Goal: Task Accomplishment & Management: Use online tool/utility

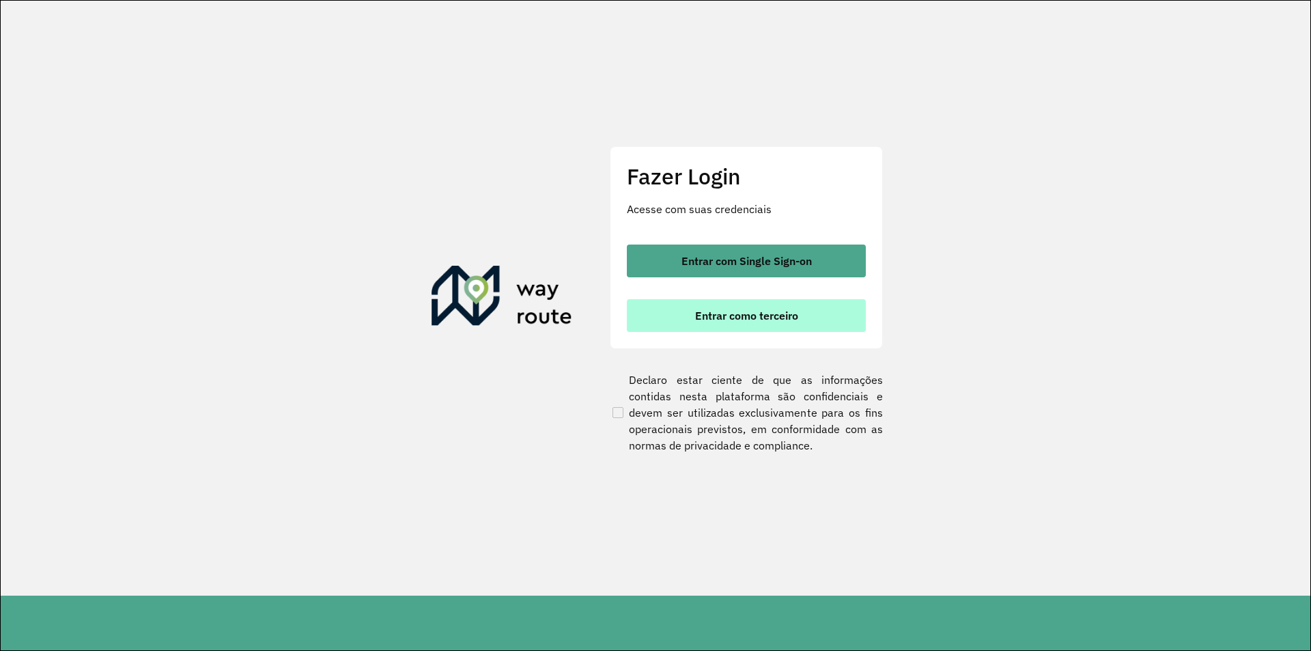
click at [729, 324] on button "Entrar como terceiro" at bounding box center [746, 315] width 239 height 33
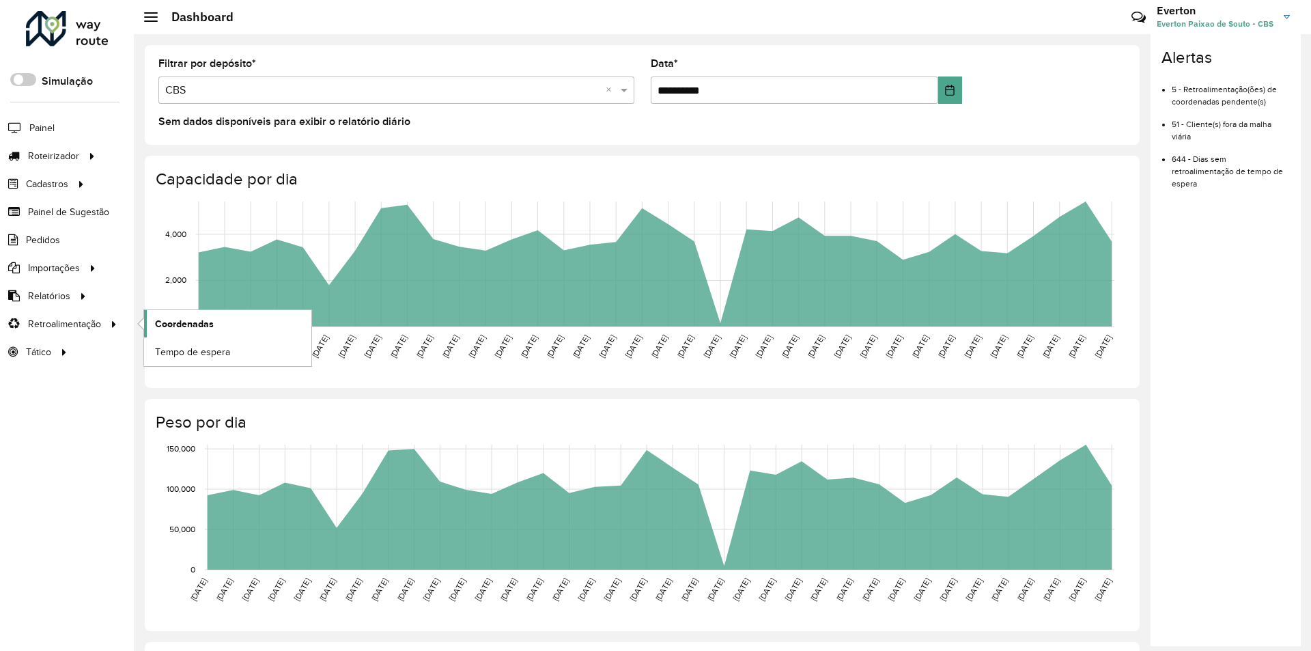
click at [167, 327] on span "Coordenadas" at bounding box center [184, 324] width 59 height 14
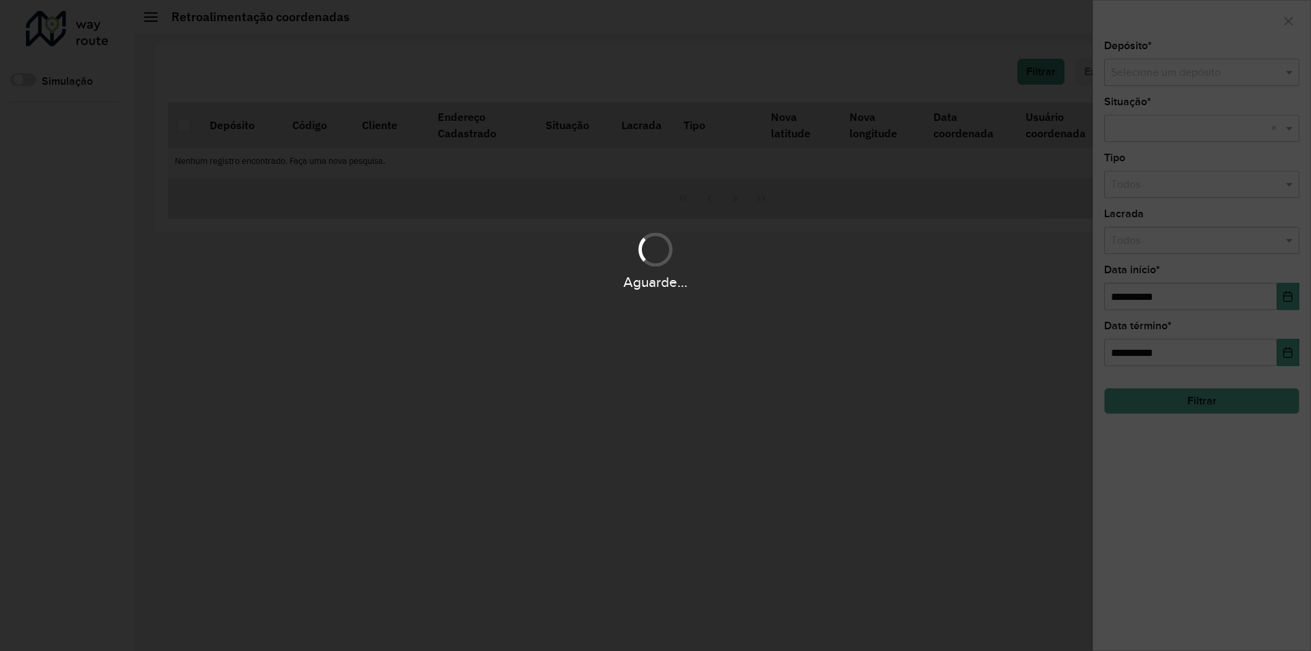
click at [1185, 79] on div "Aguarde..." at bounding box center [655, 325] width 1311 height 651
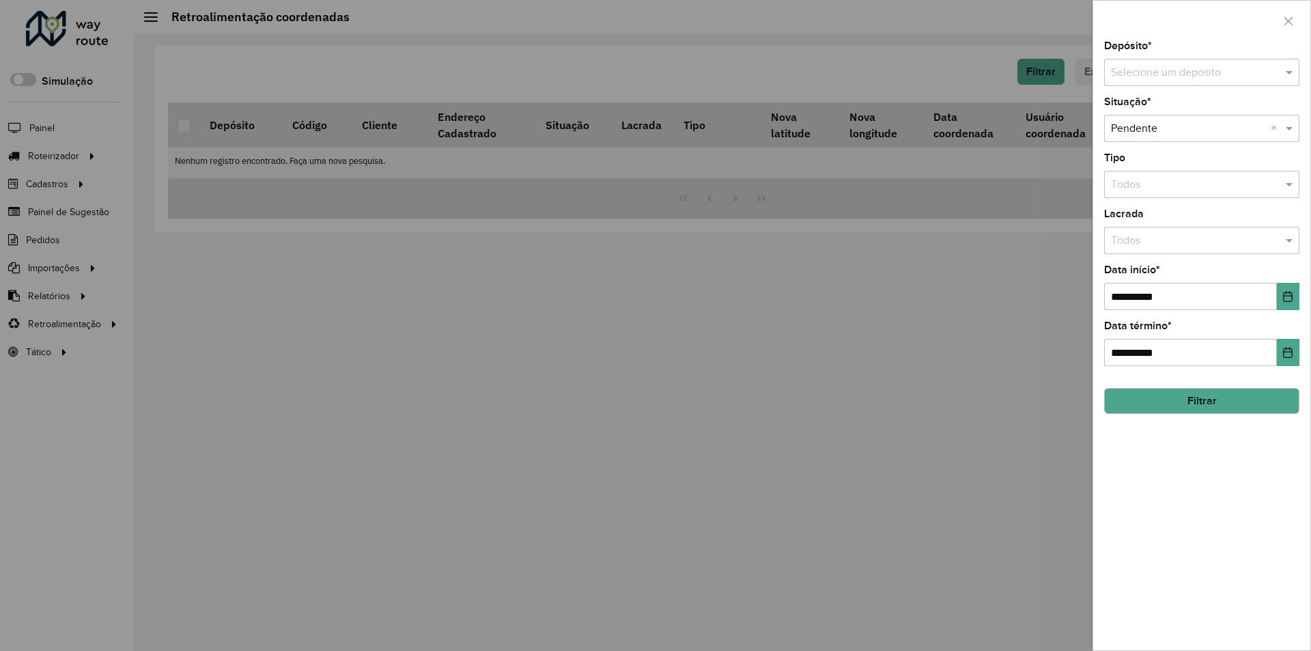
click at [1183, 77] on input "text" at bounding box center [1188, 73] width 154 height 16
click at [1172, 111] on div "CBS" at bounding box center [1202, 111] width 194 height 23
click at [1303, 300] on div "**********" at bounding box center [1201, 345] width 217 height 609
click at [1281, 306] on button "Choose Date" at bounding box center [1288, 296] width 23 height 27
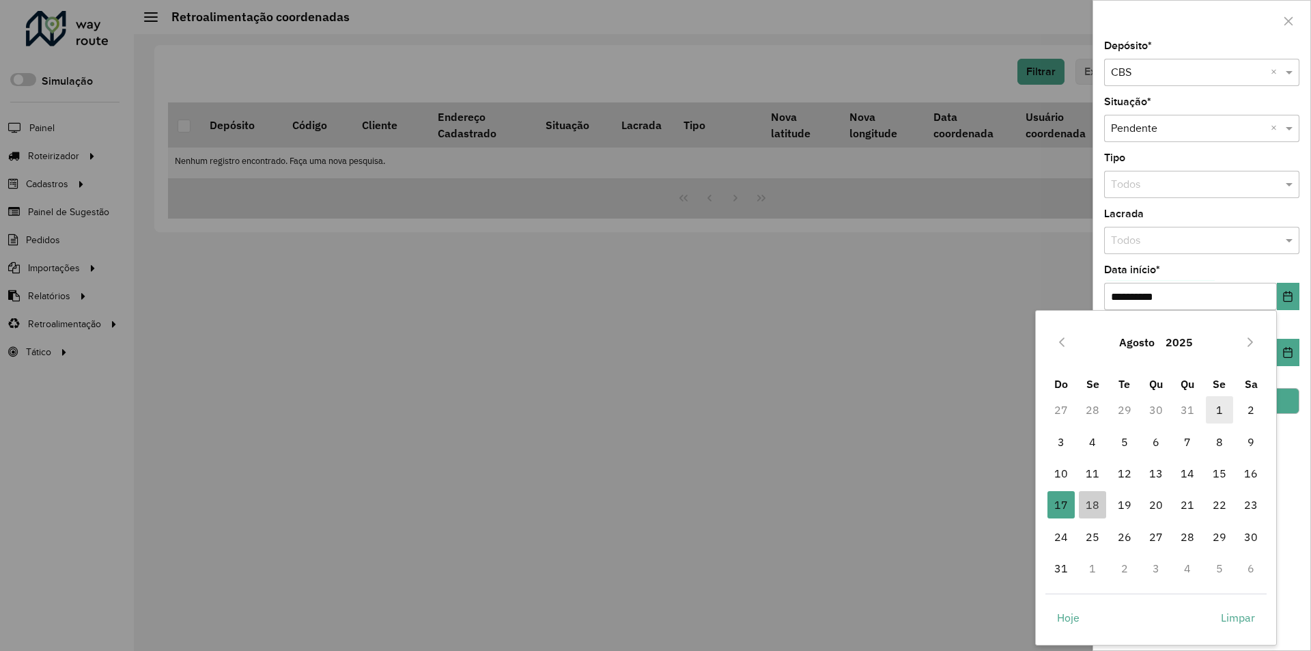
click at [1229, 411] on span "1" at bounding box center [1219, 409] width 27 height 27
type input "**********"
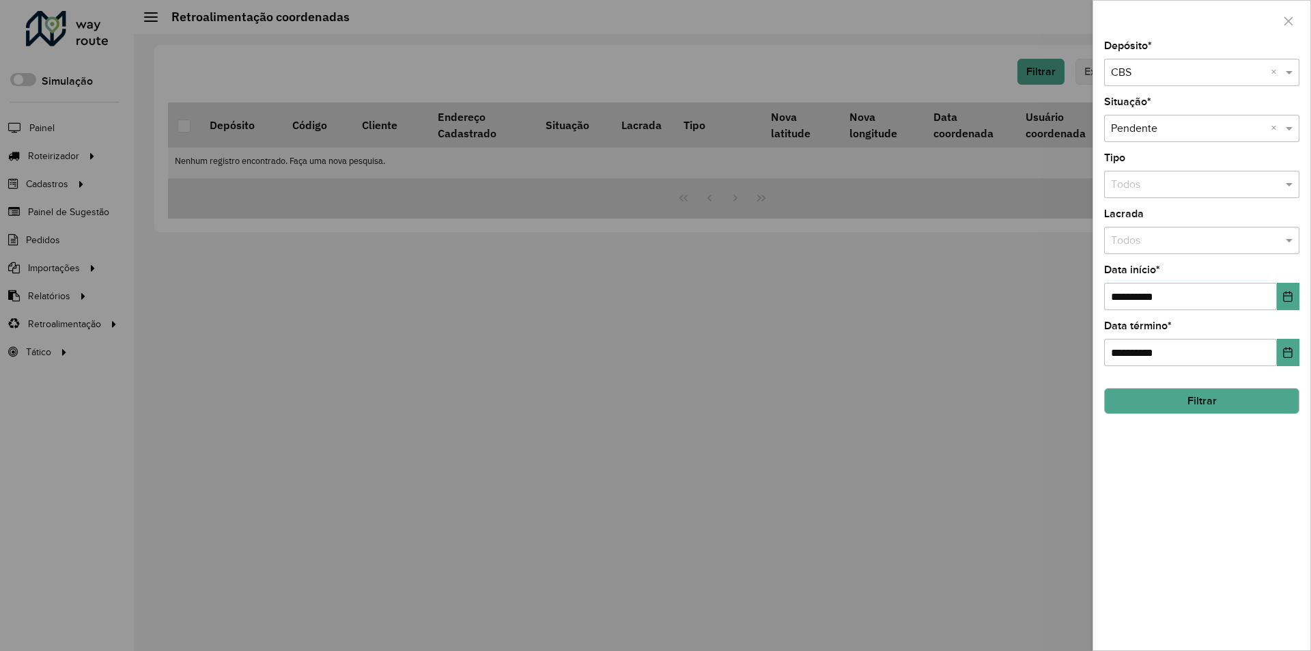
click at [1271, 405] on button "Filtrar" at bounding box center [1201, 401] width 195 height 26
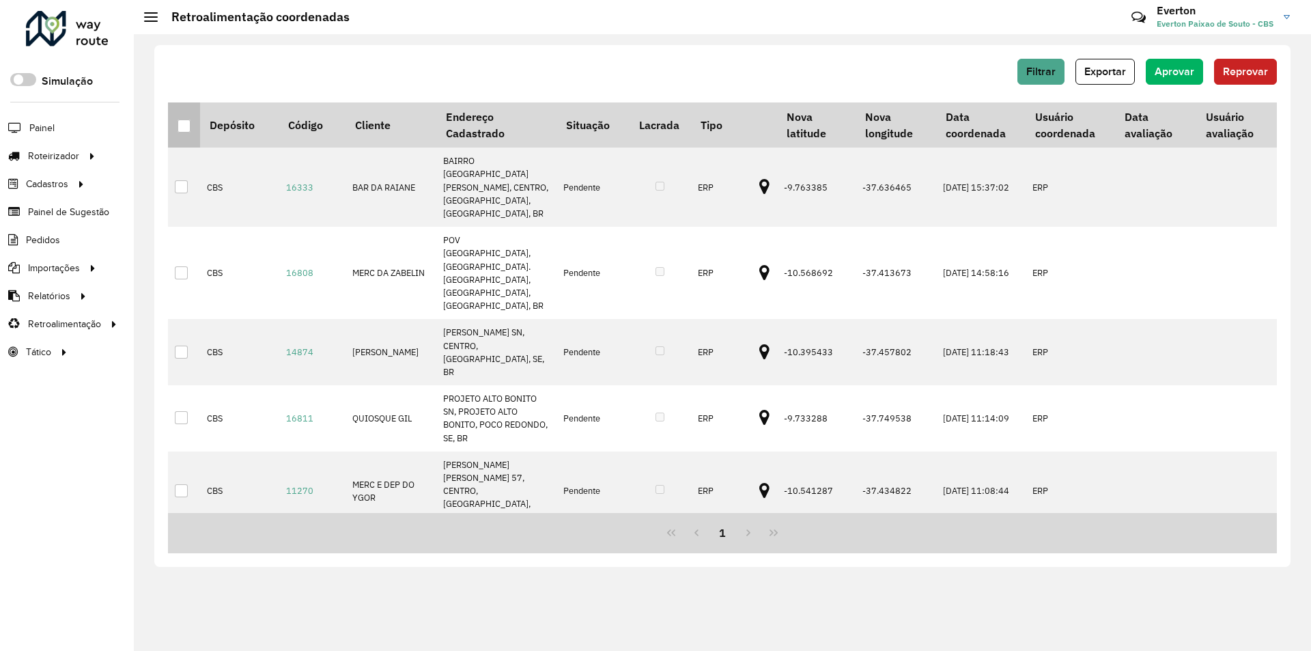
click at [180, 128] on hb-app "Aguarde... Pop-up bloqueado! Seu navegador bloqueou automáticamente a abertura …" at bounding box center [655, 325] width 1311 height 651
click at [186, 128] on div at bounding box center [184, 125] width 13 height 13
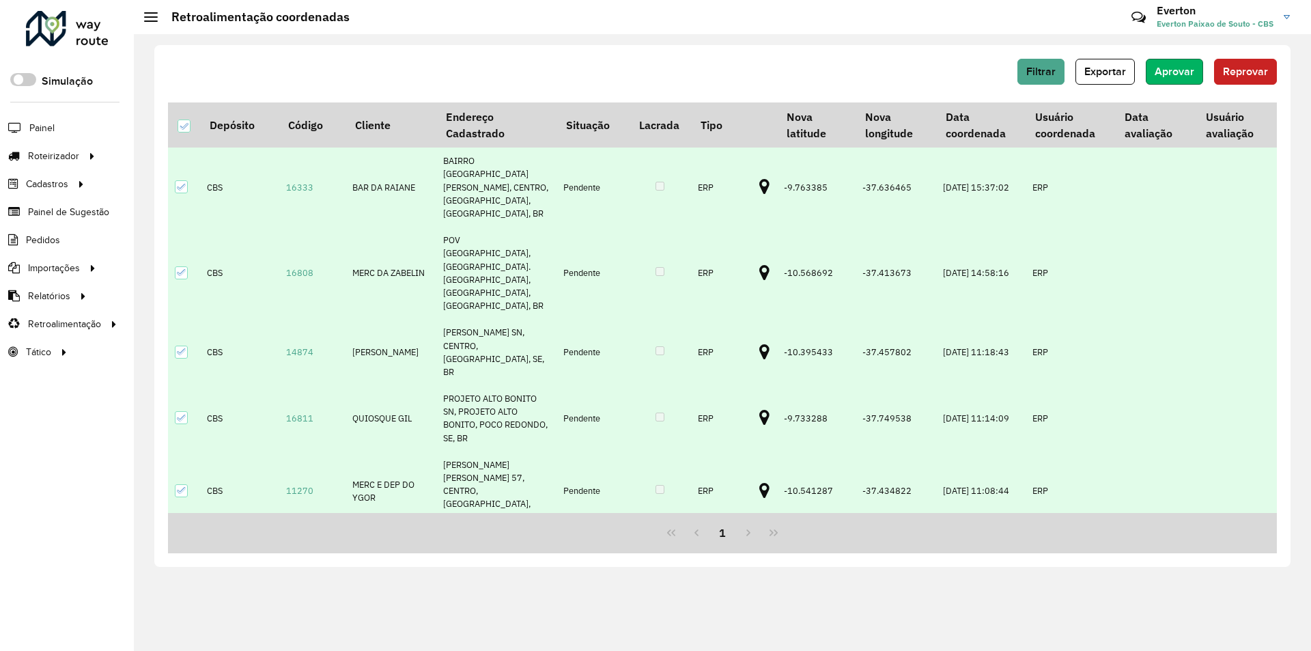
click at [1176, 68] on span "Aprovar" at bounding box center [1174, 72] width 40 height 12
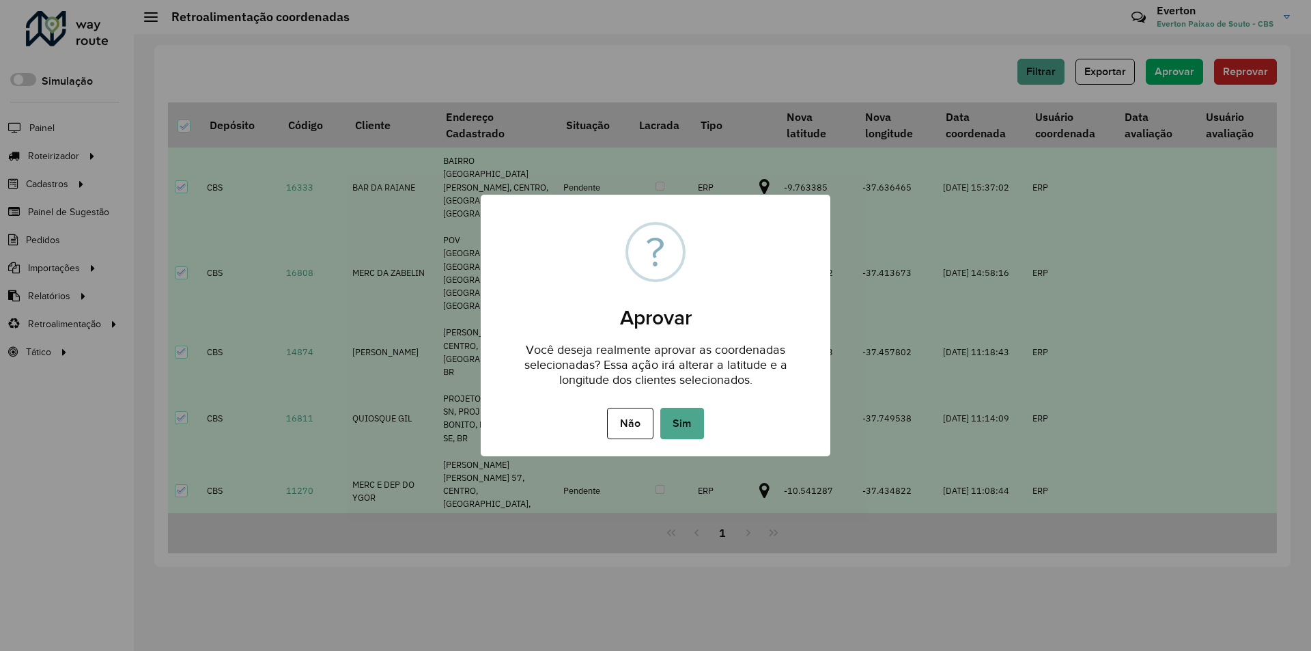
click at [674, 415] on button "Sim" at bounding box center [682, 423] width 44 height 31
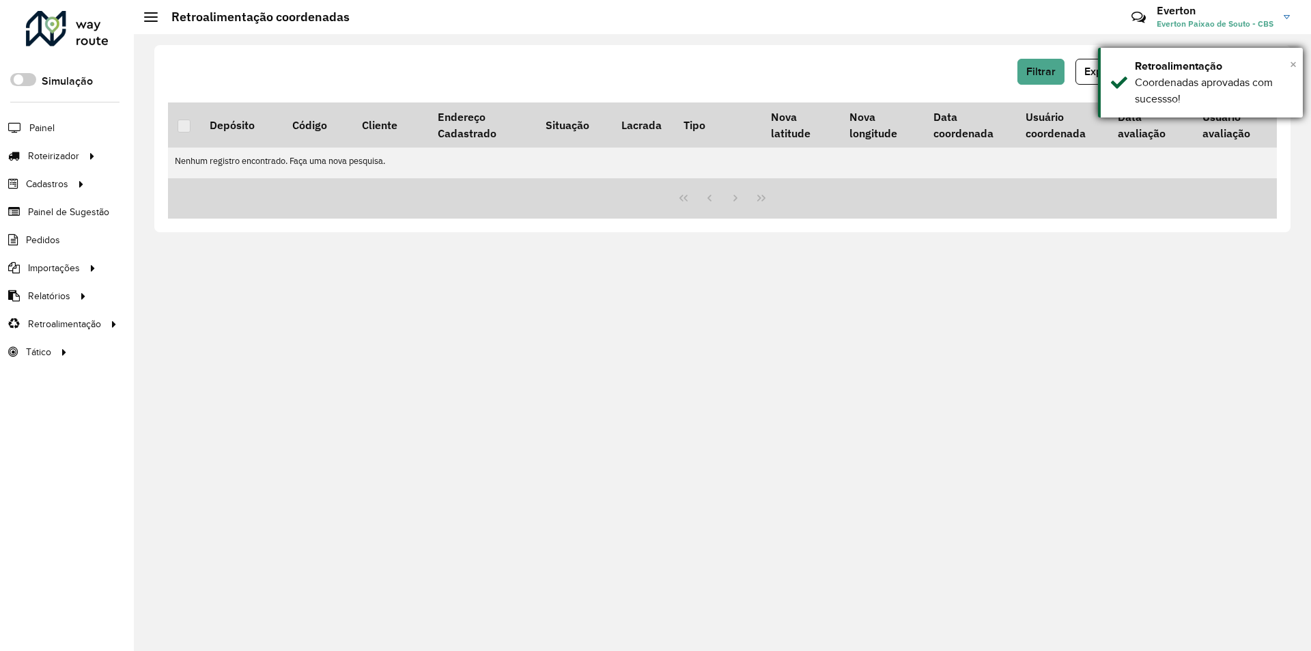
click at [1294, 66] on span "×" at bounding box center [1293, 64] width 7 height 15
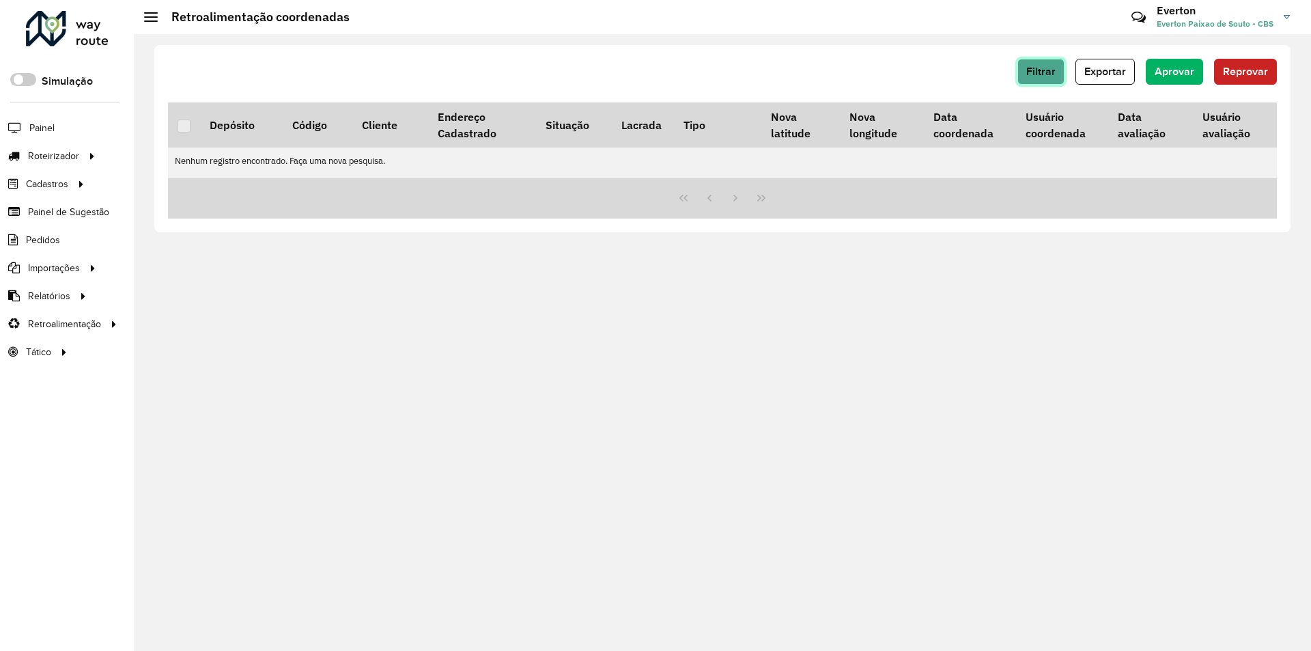
click at [1035, 68] on span "Filtrar" at bounding box center [1040, 72] width 29 height 12
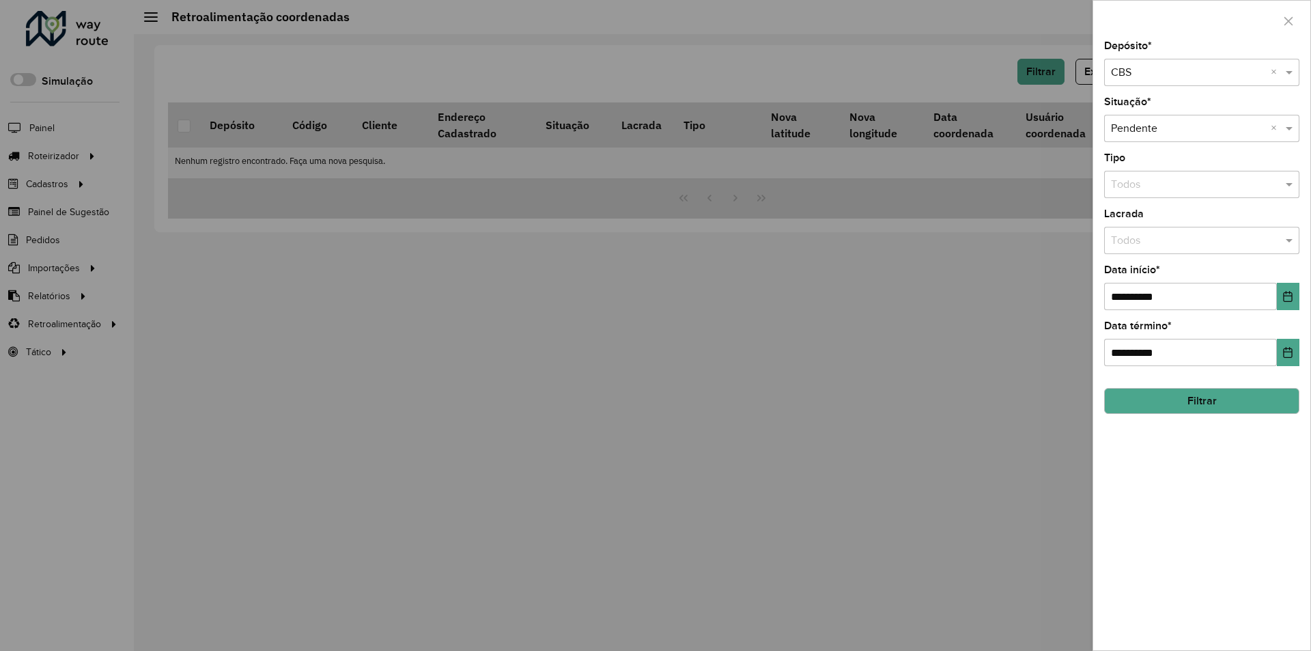
click at [1204, 74] on input "text" at bounding box center [1188, 73] width 154 height 16
click at [1167, 113] on div "CBS Capela" at bounding box center [1202, 111] width 194 height 23
click at [1222, 388] on button "Filtrar" at bounding box center [1201, 401] width 195 height 26
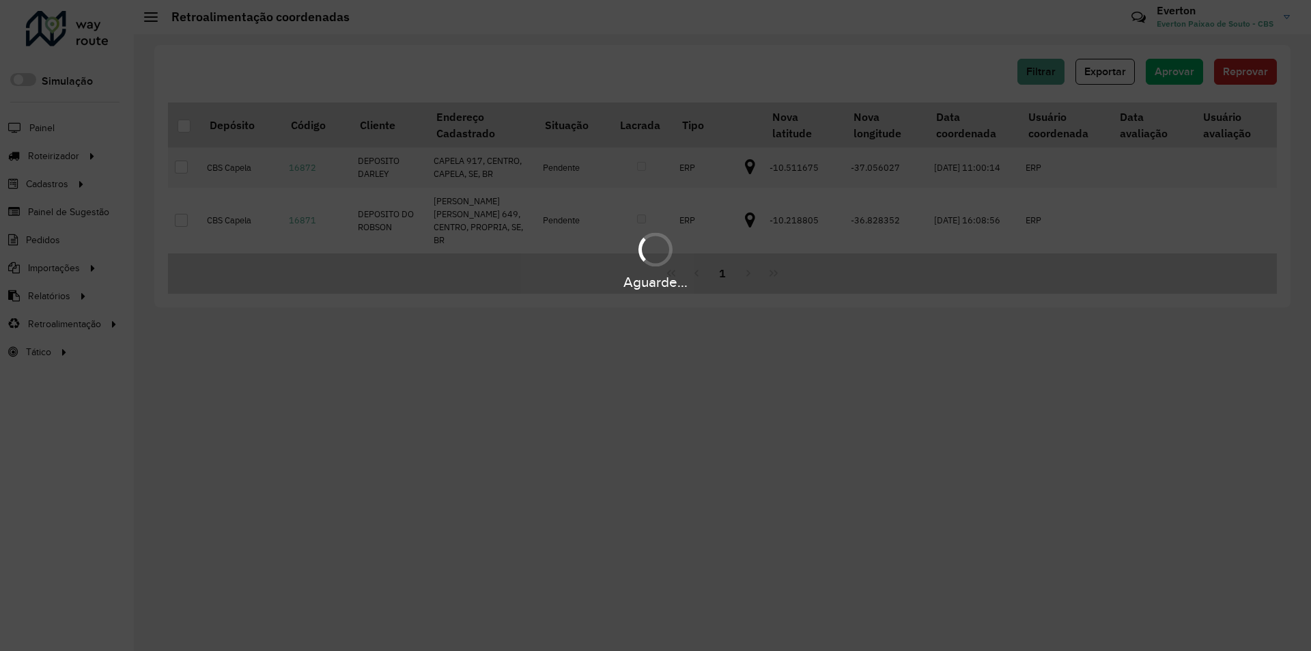
click at [182, 127] on div at bounding box center [184, 125] width 13 height 13
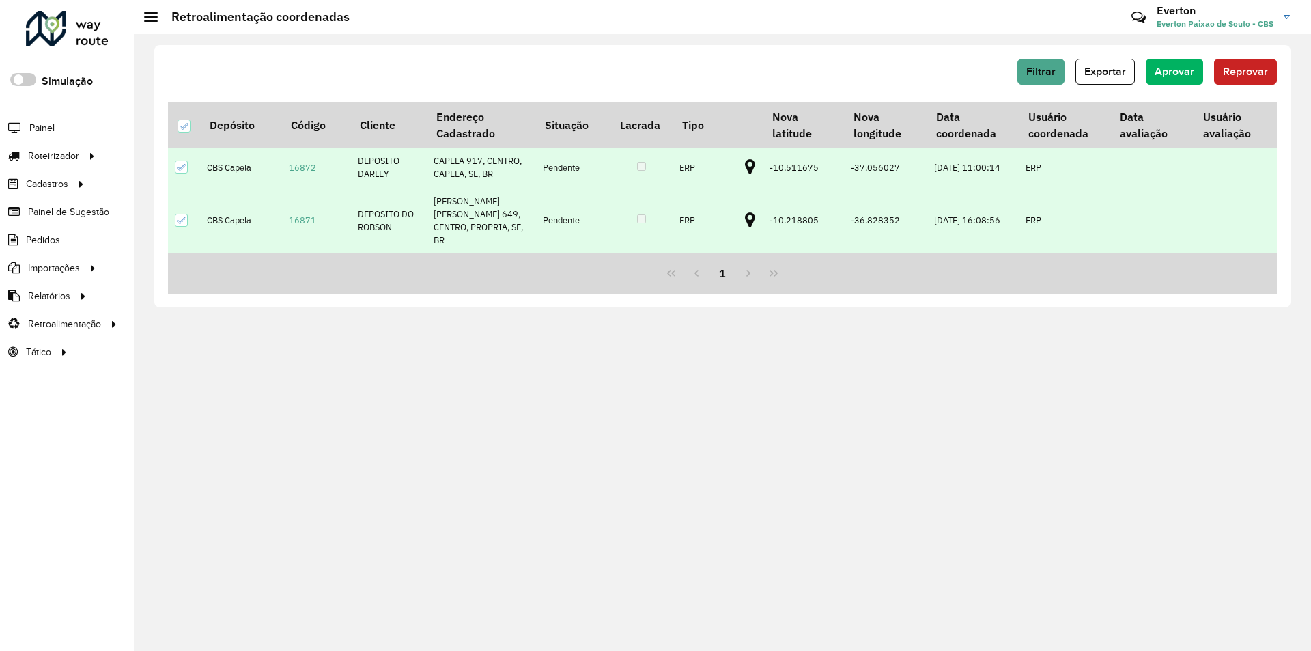
click at [1174, 58] on div "Filtrar Exportar Aprovar Reprovar Depósito Código Cliente Endereço Cadastrado S…" at bounding box center [722, 176] width 1136 height 262
click at [1172, 83] on button "Aprovar" at bounding box center [1174, 72] width 57 height 26
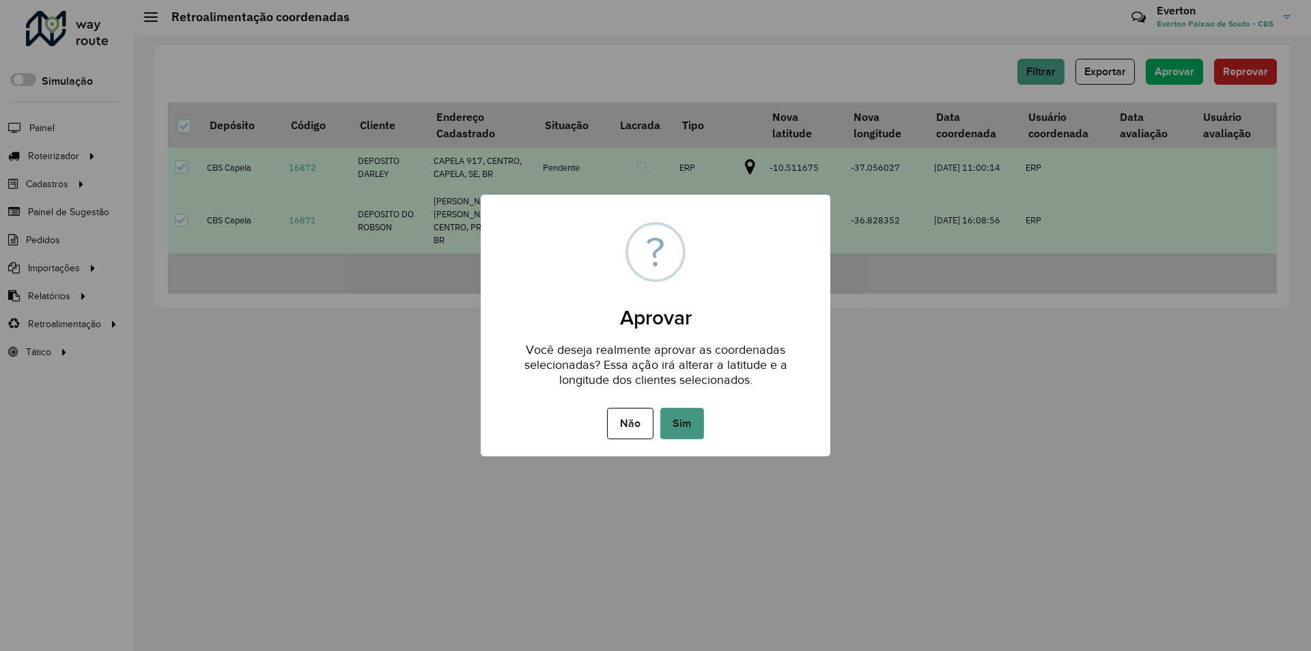
click at [681, 418] on button "Sim" at bounding box center [682, 423] width 44 height 31
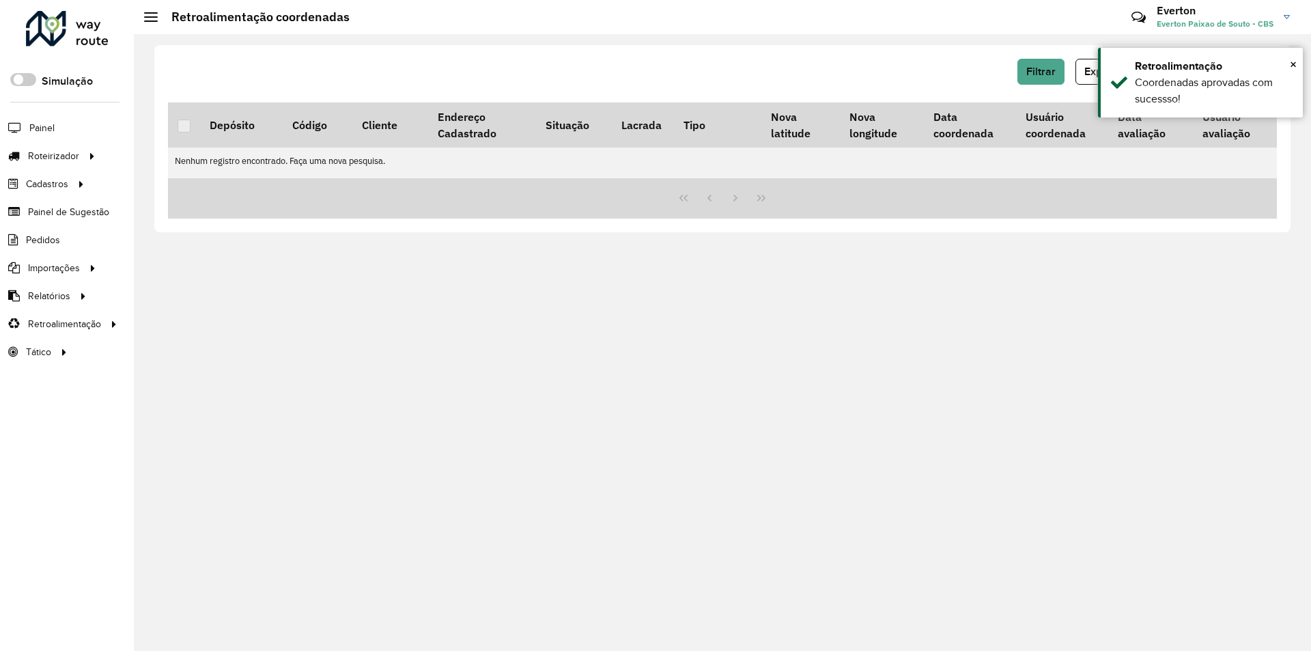
click at [72, 33] on div at bounding box center [67, 29] width 83 height 36
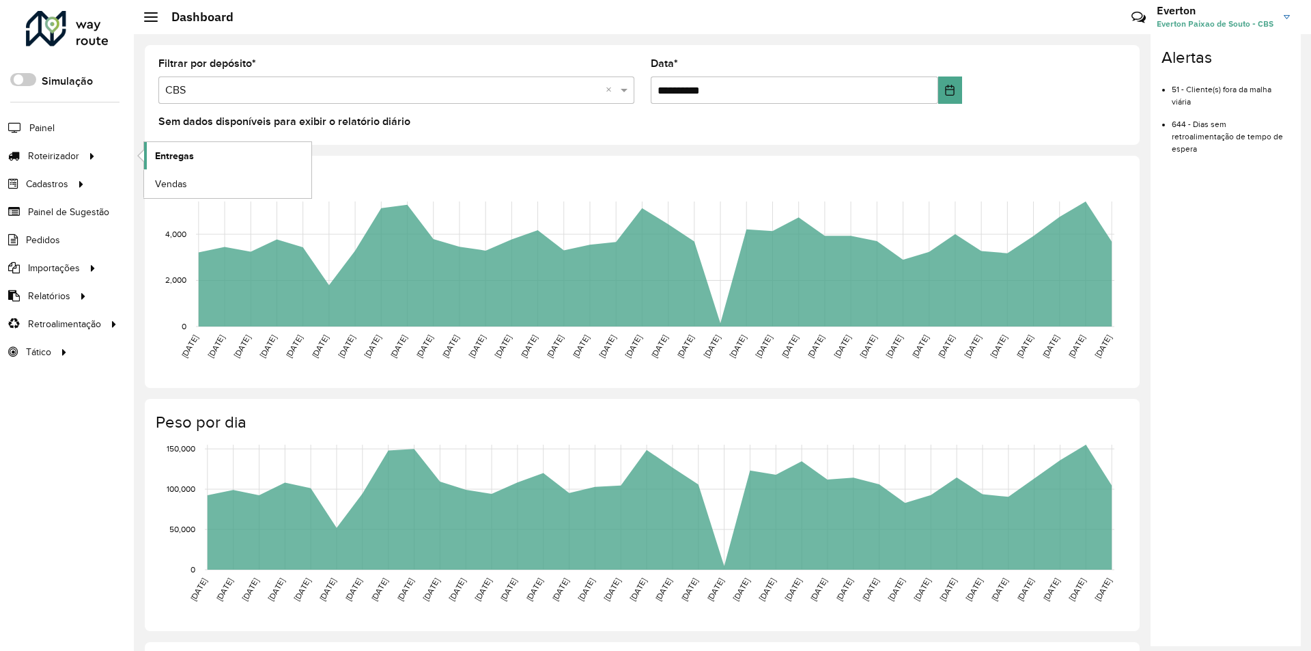
click at [183, 155] on span "Entregas" at bounding box center [174, 156] width 39 height 14
click at [186, 154] on span "Entregas" at bounding box center [174, 156] width 39 height 14
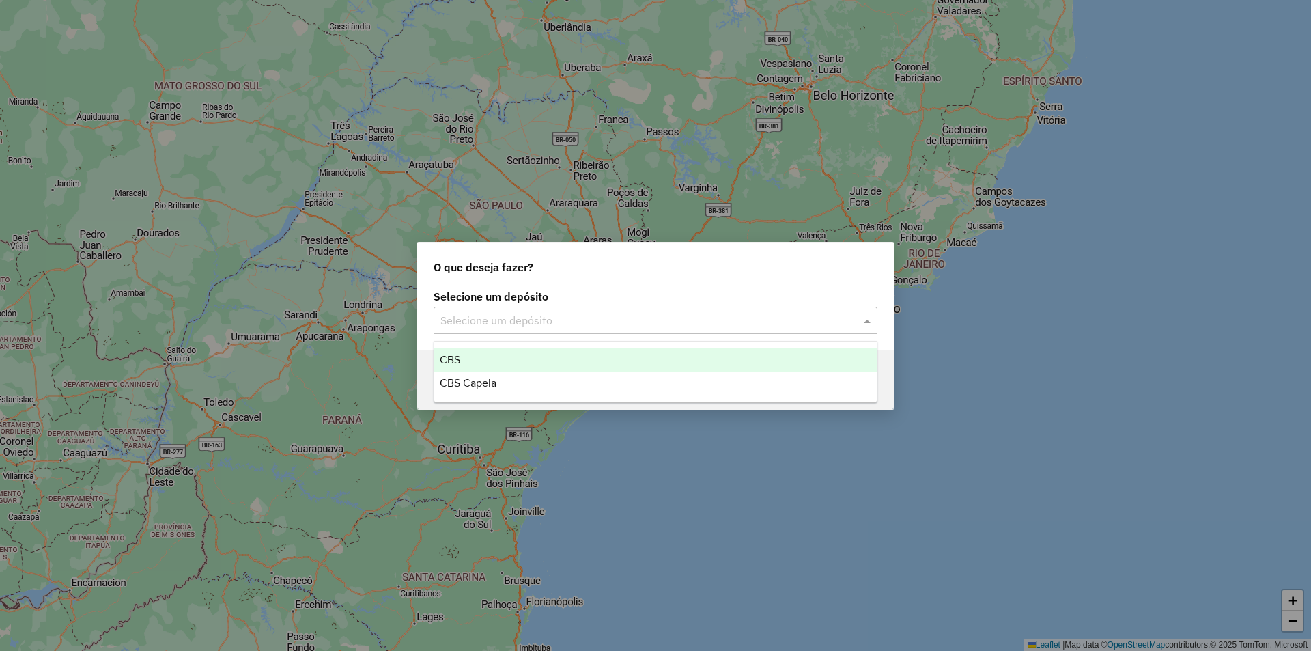
click at [582, 330] on div "Selecione um depósito" at bounding box center [656, 320] width 444 height 27
drag, startPoint x: 545, startPoint y: 360, endPoint x: 563, endPoint y: 353, distance: 18.4
click at [547, 360] on div "CBS" at bounding box center [655, 359] width 442 height 23
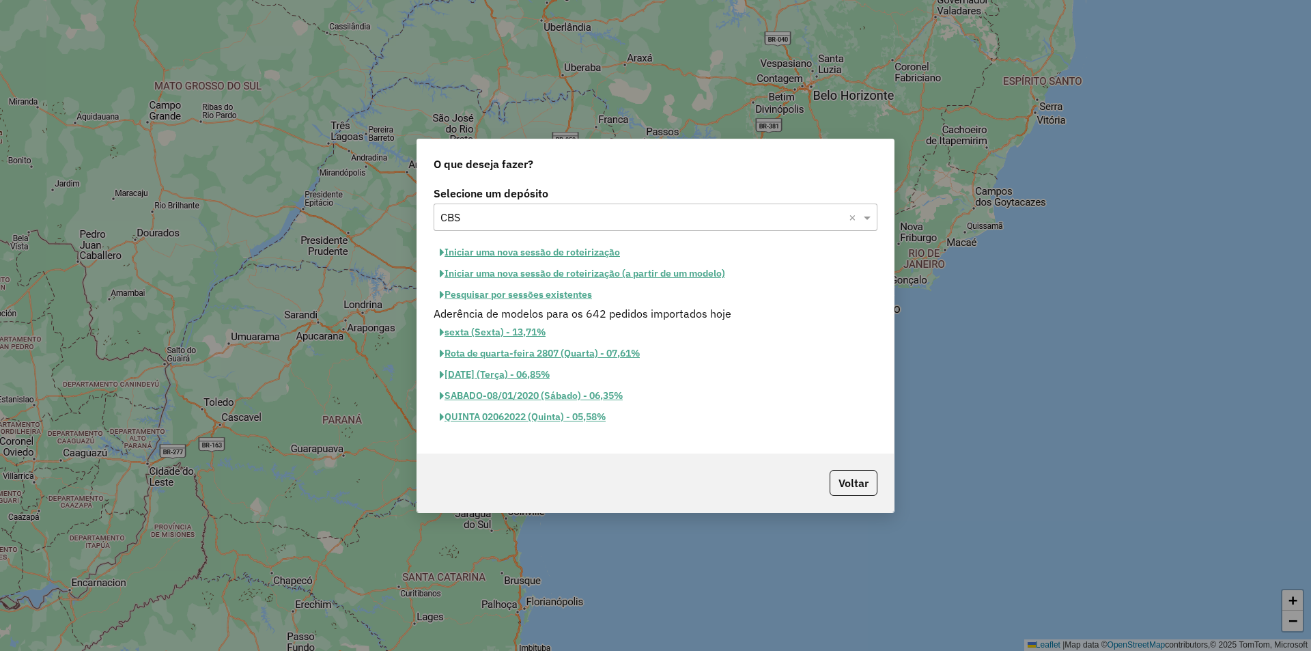
click at [587, 258] on button "Iniciar uma nova sessão de roteirização" at bounding box center [530, 252] width 193 height 21
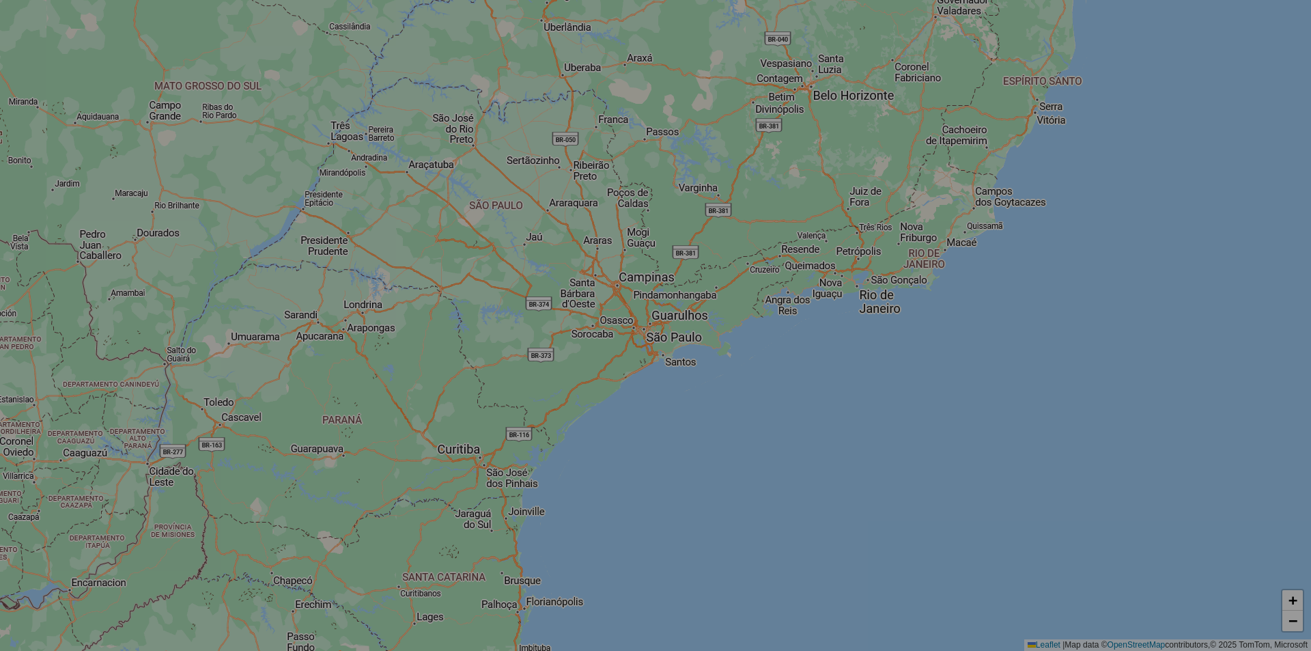
select select "*"
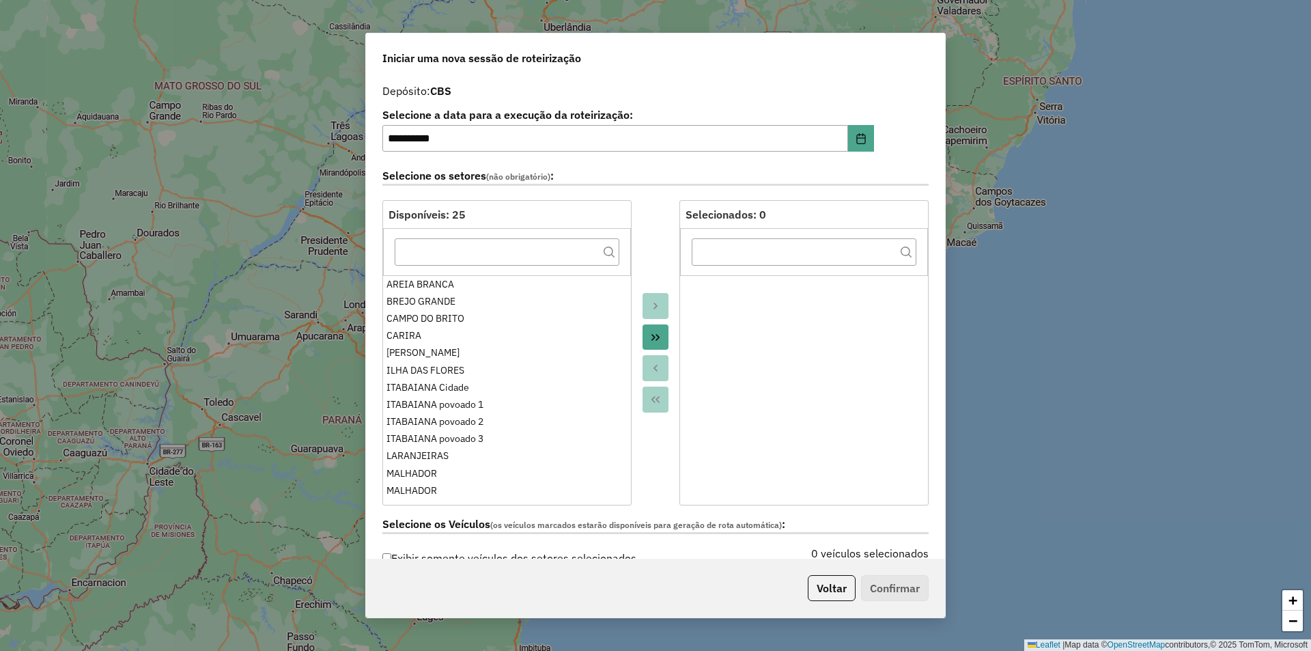
click at [651, 337] on icon "Move All to Target" at bounding box center [655, 337] width 11 height 11
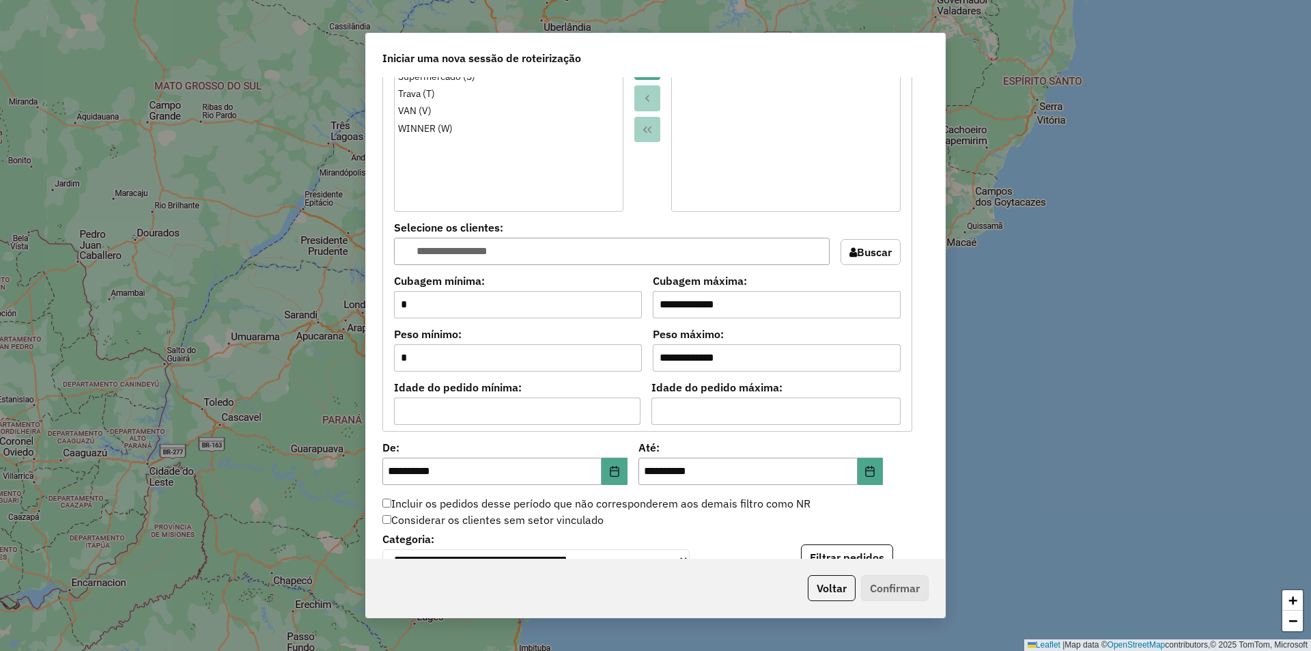
scroll to position [1249, 0]
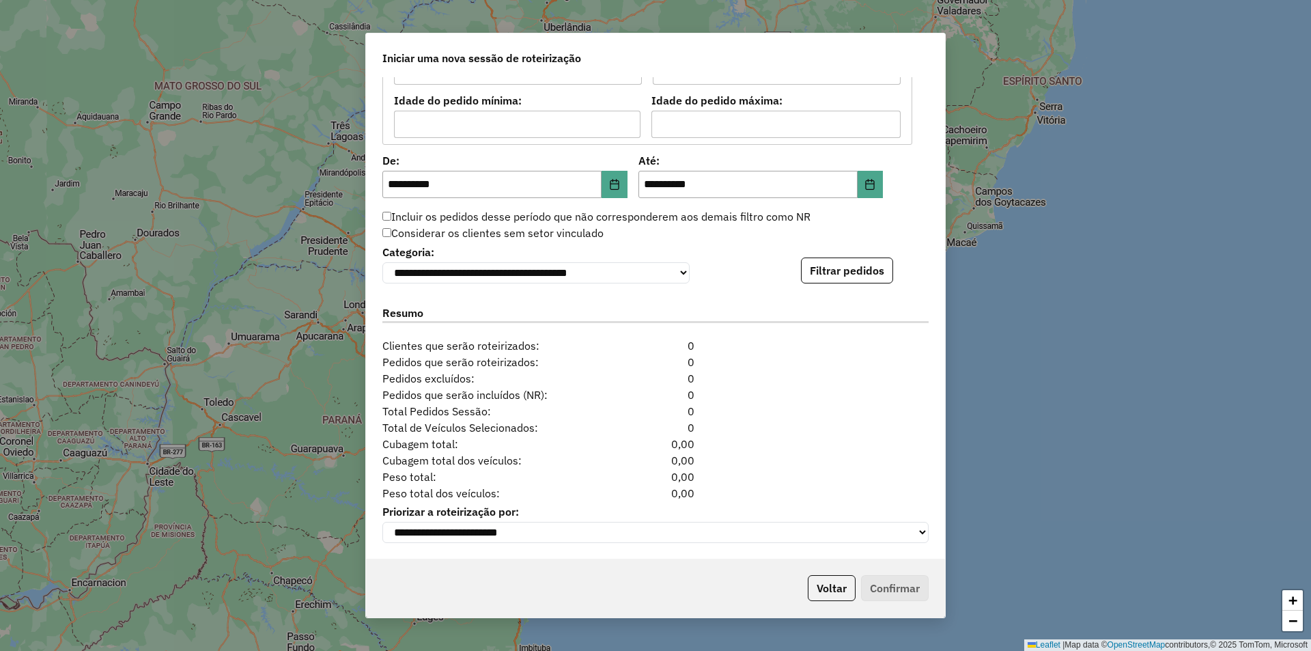
click at [818, 253] on div "**********" at bounding box center [655, 263] width 546 height 42
click at [822, 257] on button "Filtrar pedidos" at bounding box center [847, 270] width 92 height 26
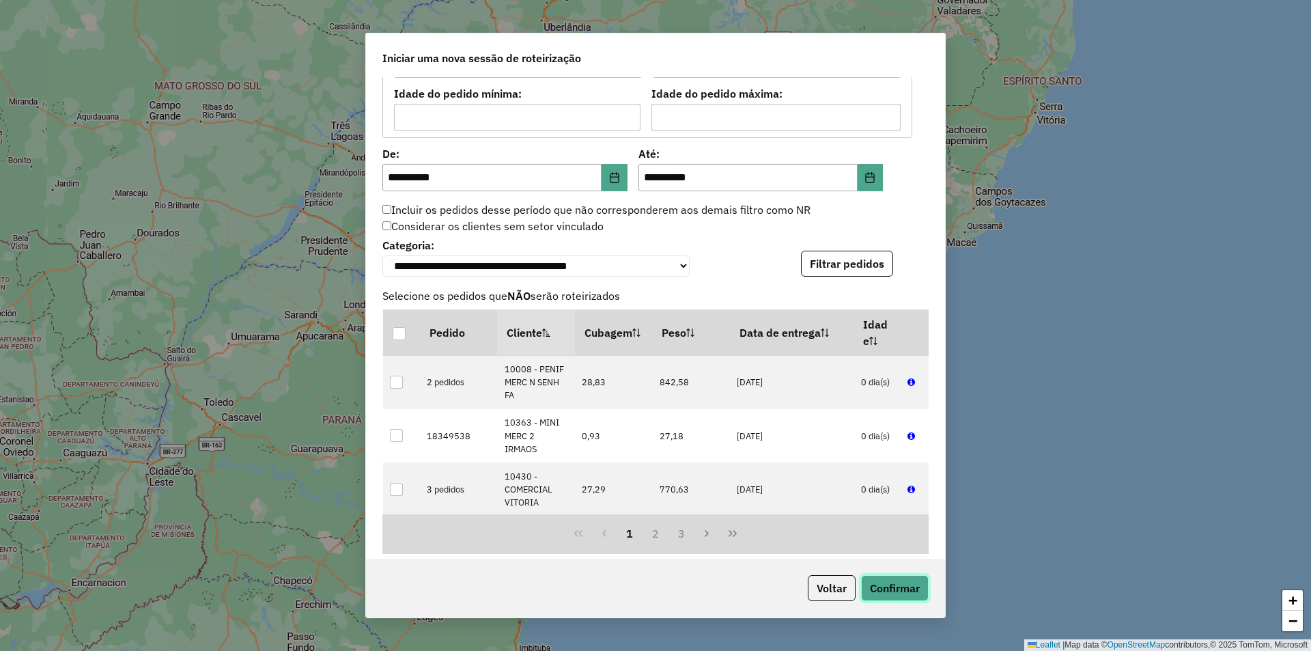
click at [888, 593] on button "Confirmar" at bounding box center [895, 588] width 68 height 26
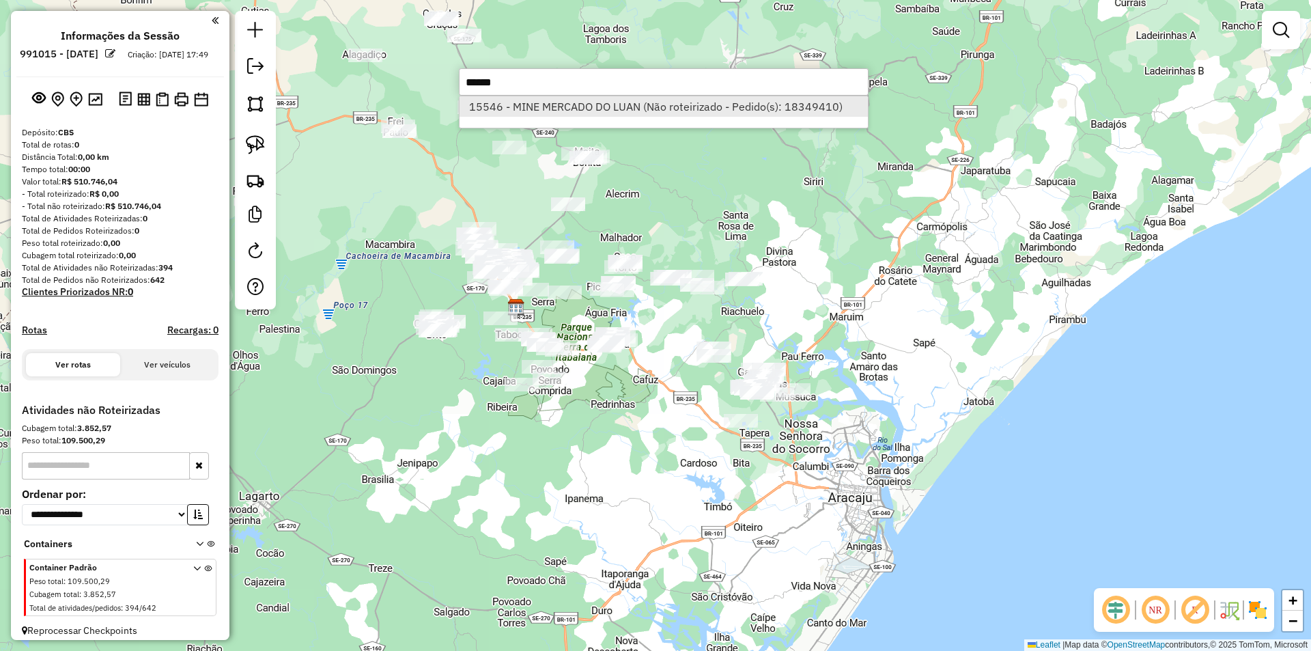
type input "******"
click at [554, 113] on li "15546 - MINE MERCADO DO LUAN (Não roteirizado - Pedido(s): 18349410)" at bounding box center [663, 106] width 408 height 20
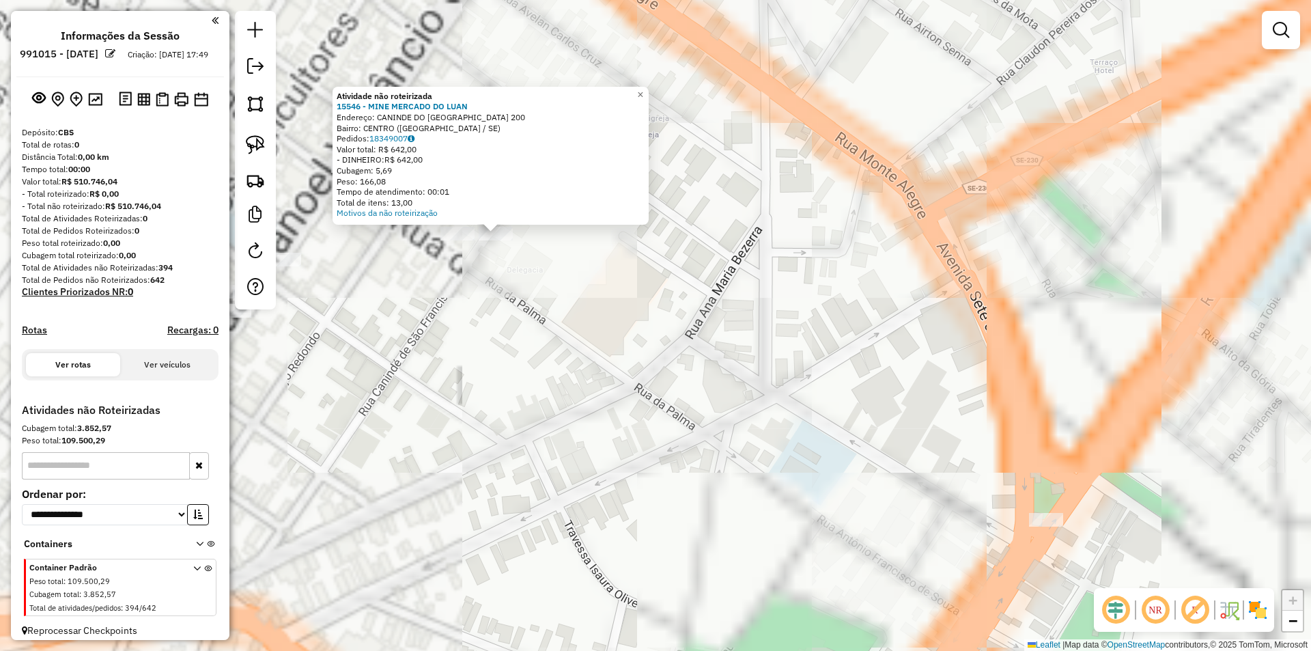
drag, startPoint x: 607, startPoint y: 289, endPoint x: 634, endPoint y: 296, distance: 27.5
click at [653, 306] on div "Atividade não roteirizada 15546 - MINE MERCADO DO LUAN Endereço: CANINDE DO SAO…" at bounding box center [655, 325] width 1311 height 651
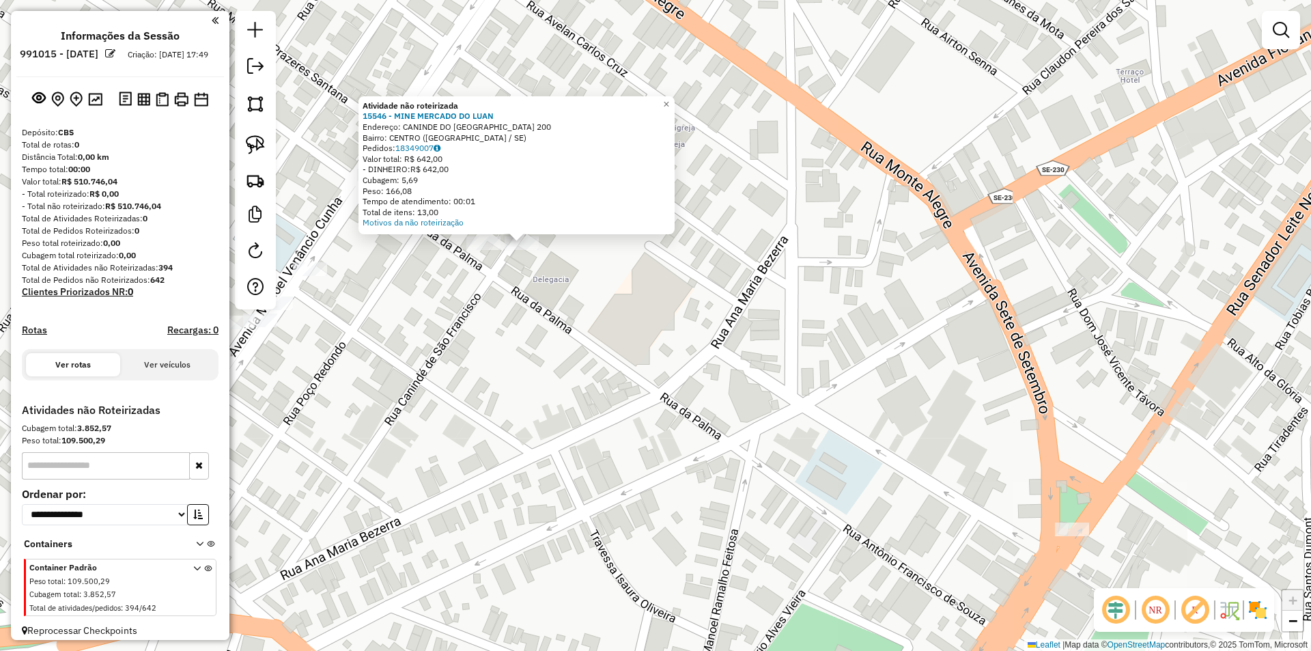
click at [468, 231] on div "Atividade não roteirizada 15546 - MINE MERCADO DO LUAN Endereço: CANINDE DO SAO…" at bounding box center [516, 165] width 316 height 138
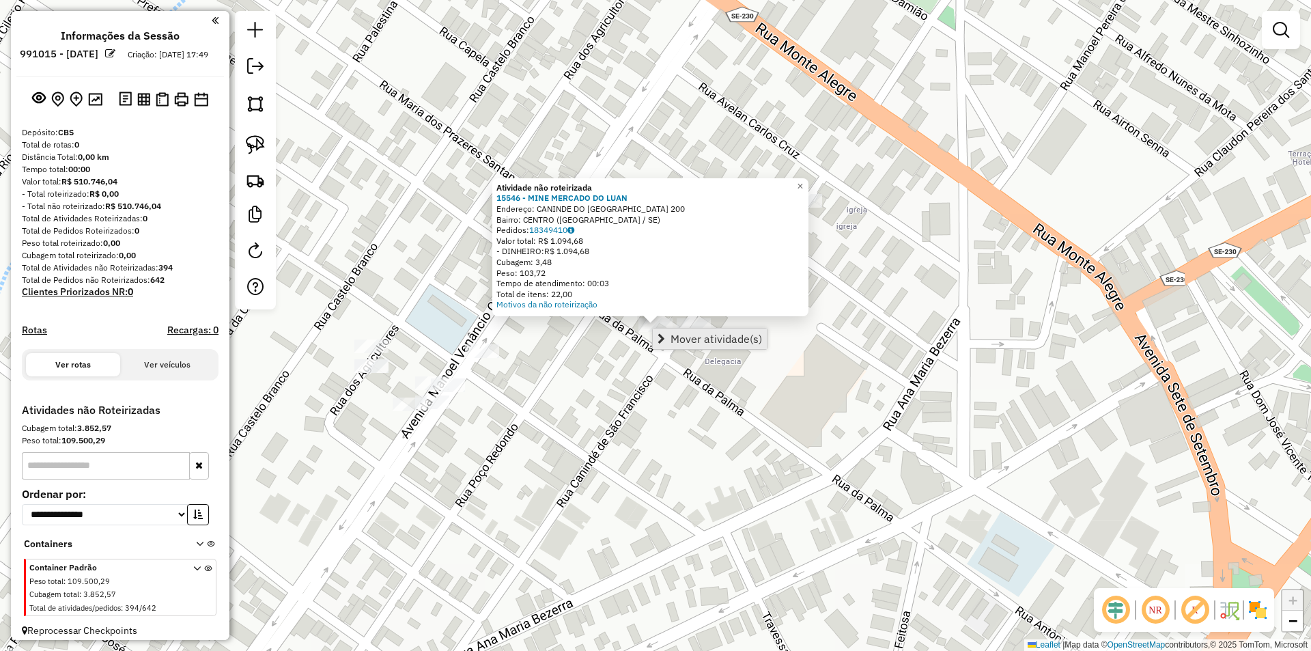
click at [671, 339] on span "Mover atividade(s)" at bounding box center [715, 338] width 91 height 11
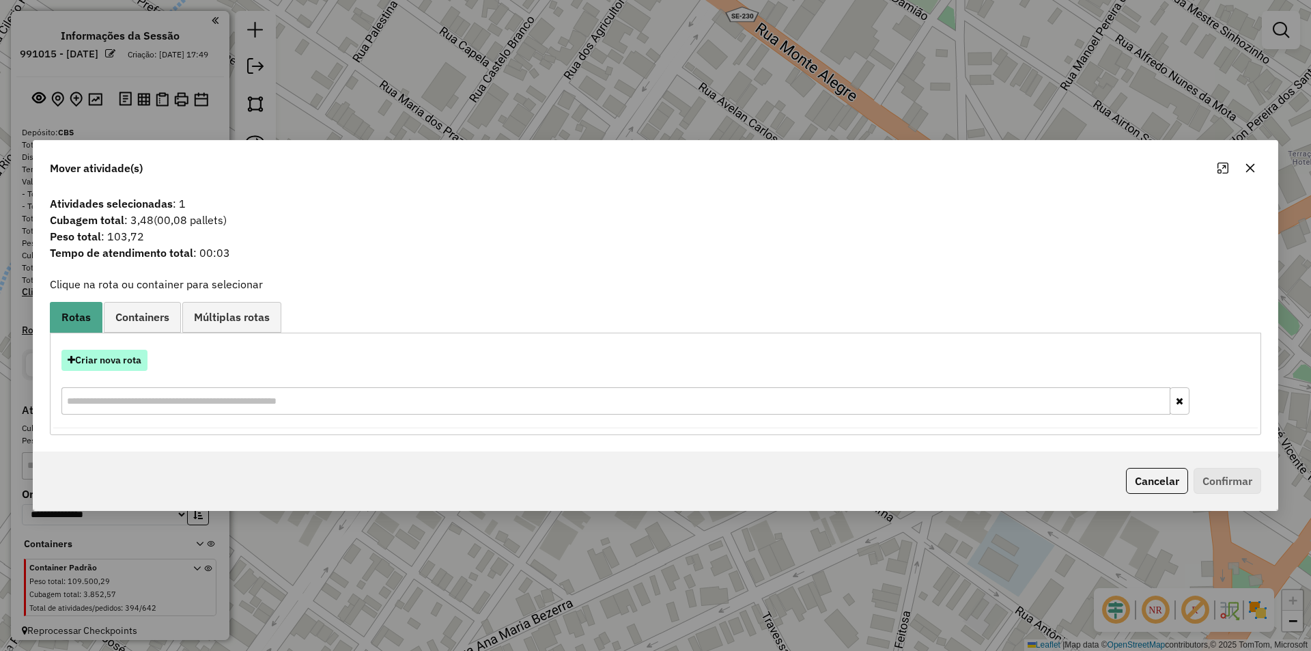
click at [127, 366] on button "Criar nova rota" at bounding box center [104, 360] width 86 height 21
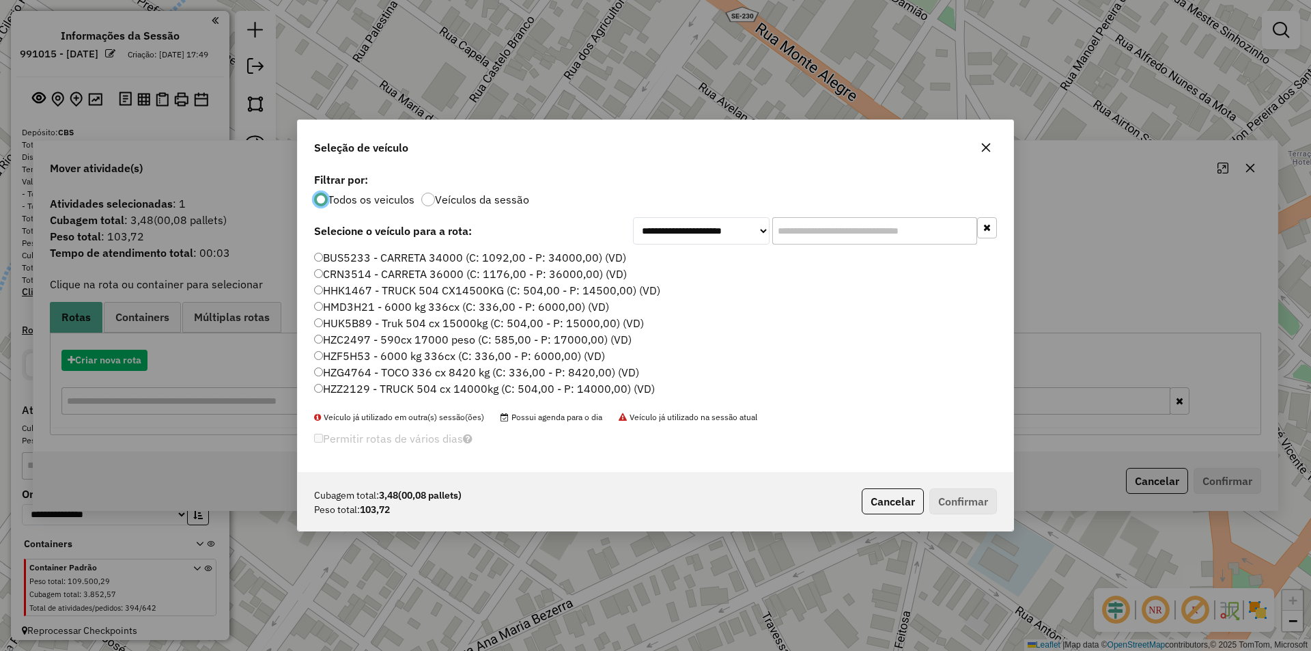
scroll to position [8, 4]
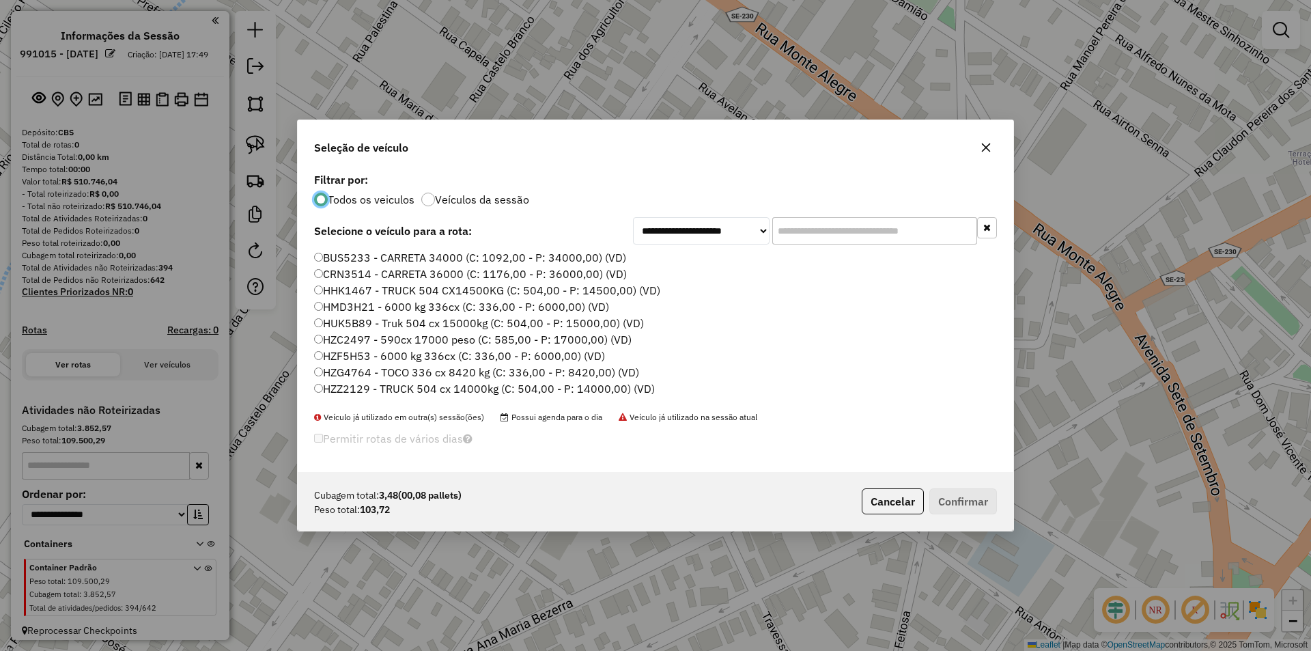
click at [552, 257] on label "BUS5233 - CARRETA 34000 (C: 1092,00 - P: 34000,00) (VD)" at bounding box center [470, 257] width 312 height 16
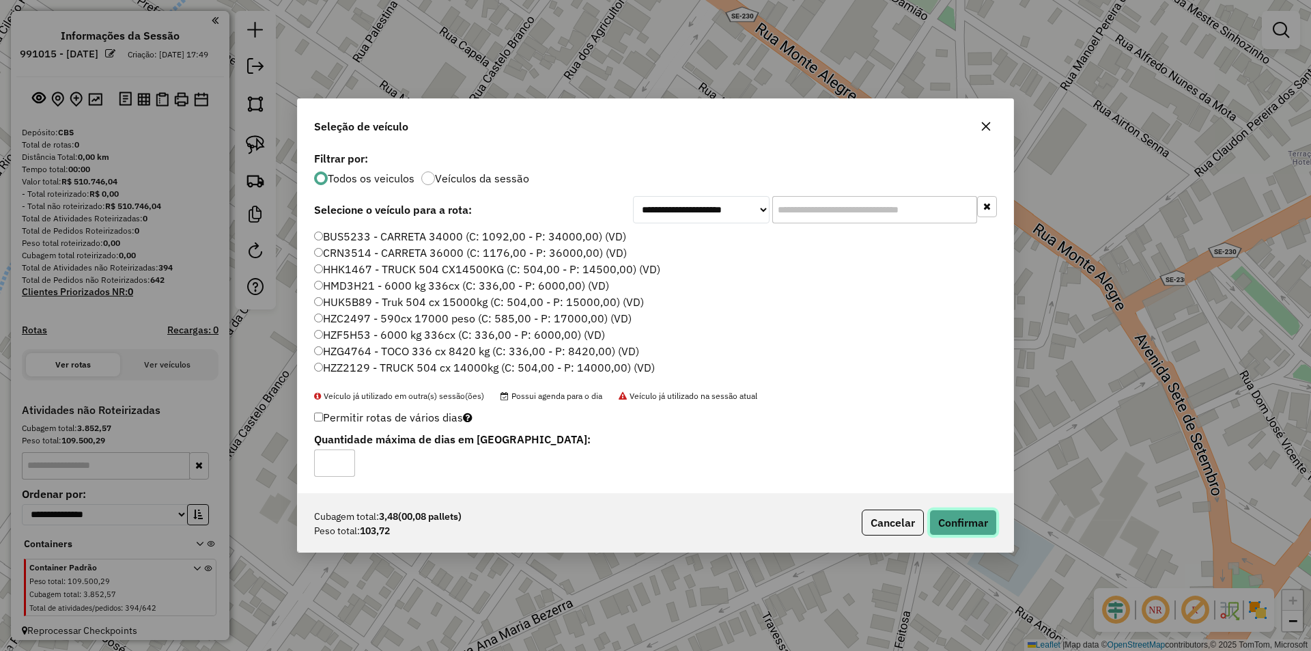
click at [954, 517] on button "Confirmar" at bounding box center [963, 522] width 68 height 26
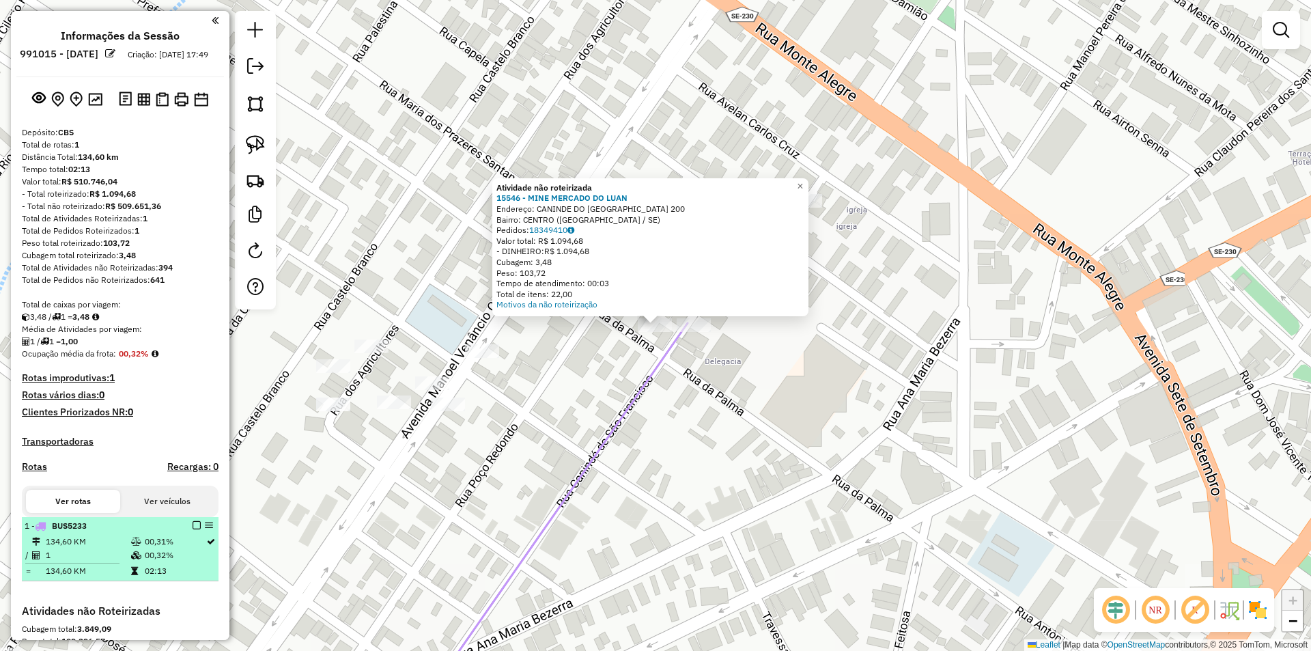
click at [193, 529] on em at bounding box center [197, 525] width 8 height 8
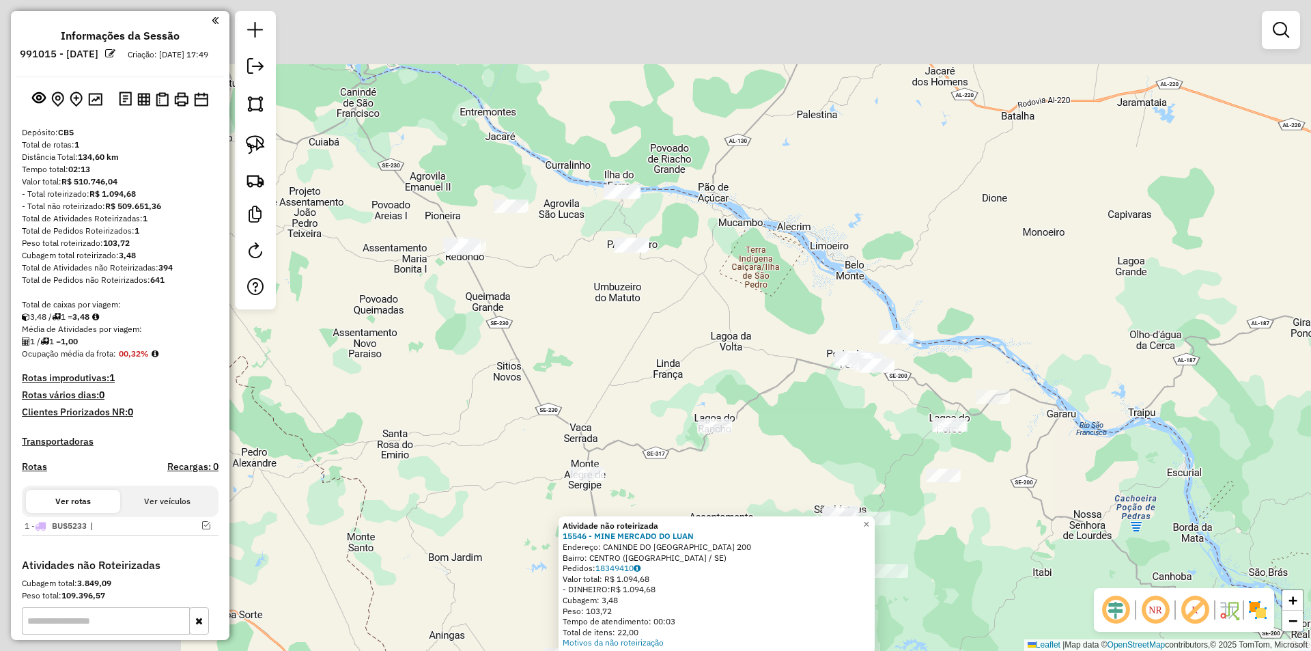
drag, startPoint x: 458, startPoint y: 221, endPoint x: 638, endPoint y: 391, distance: 246.8
click at [638, 391] on div "Atividade não roteirizada 15546 - MINE MERCADO DO LUAN Endereço: CANINDE DO SAO…" at bounding box center [655, 325] width 1311 height 651
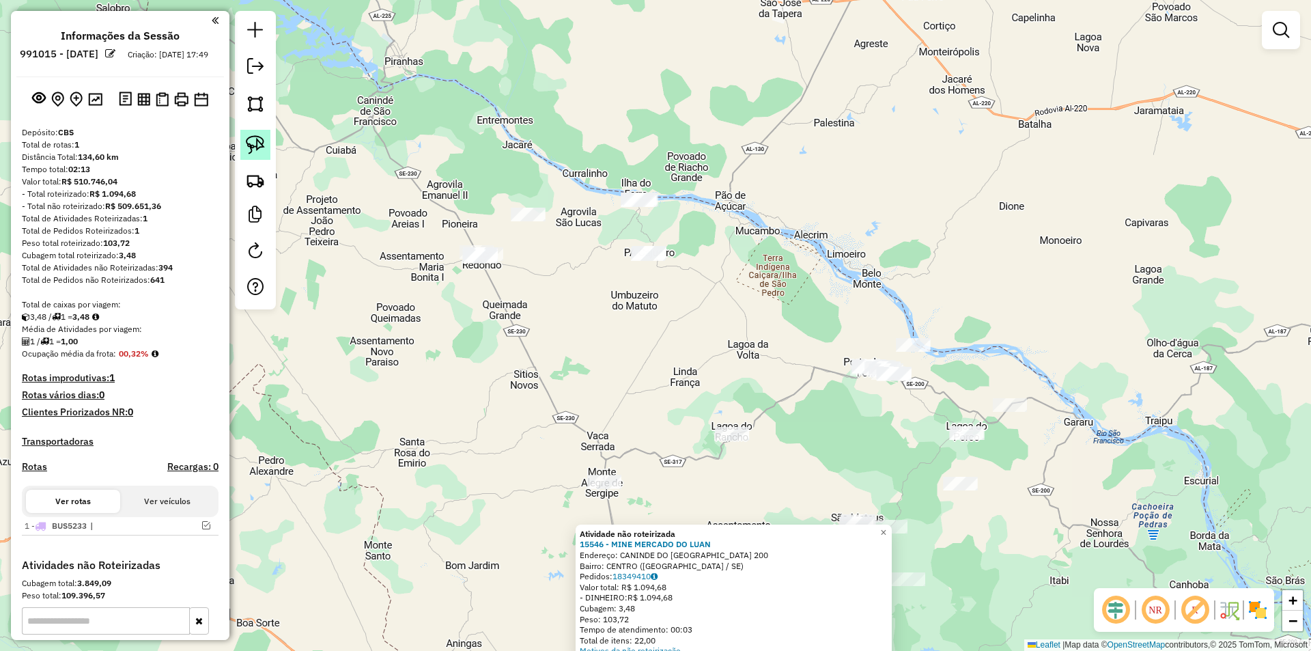
click at [259, 153] on img at bounding box center [255, 144] width 19 height 19
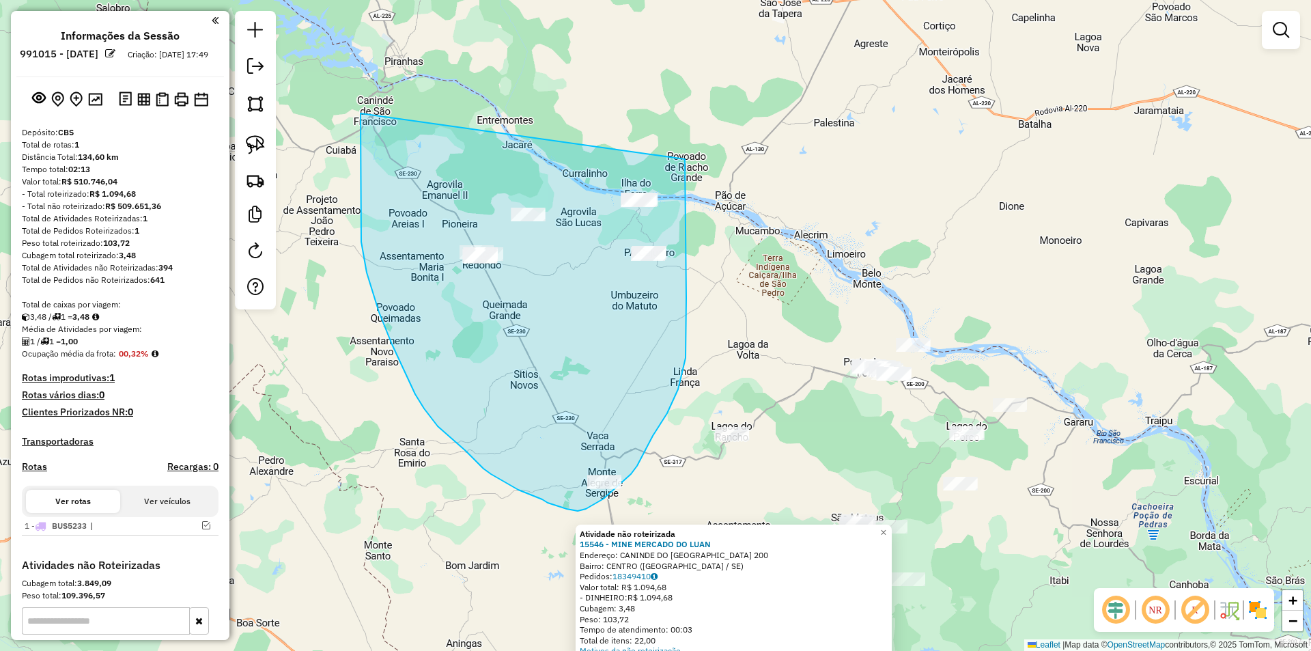
drag, startPoint x: 360, startPoint y: 113, endPoint x: 685, endPoint y: 147, distance: 326.7
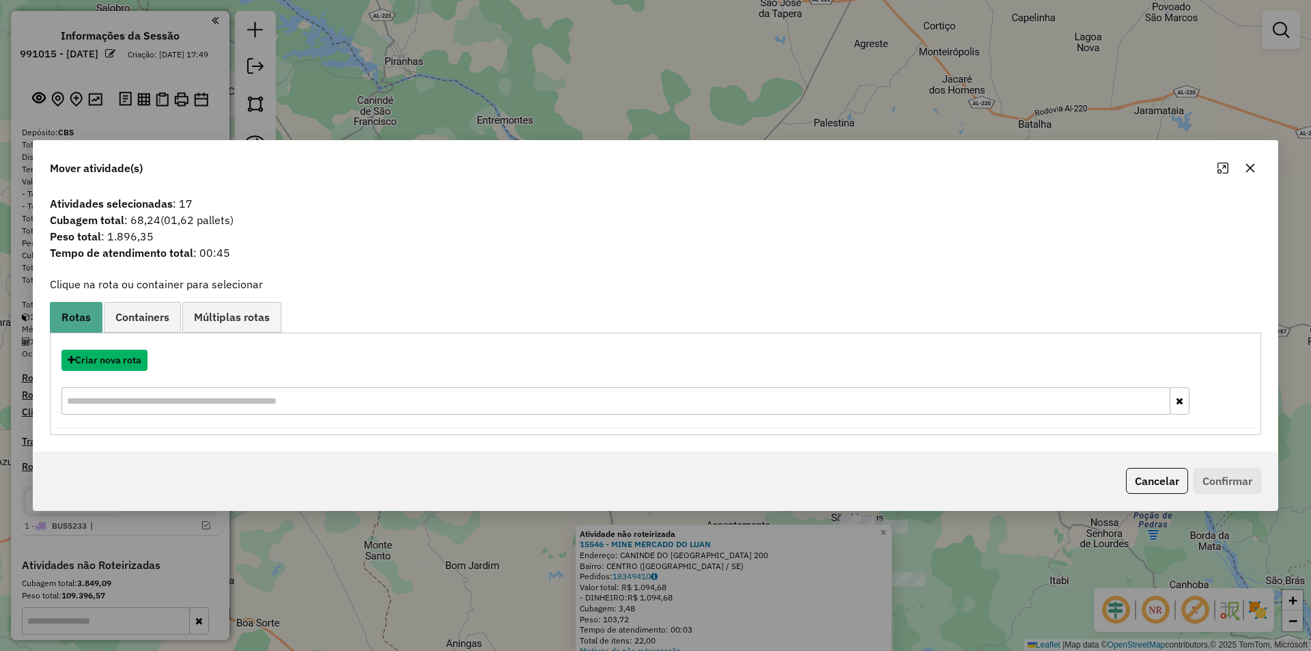
click at [113, 365] on button "Criar nova rota" at bounding box center [104, 360] width 86 height 21
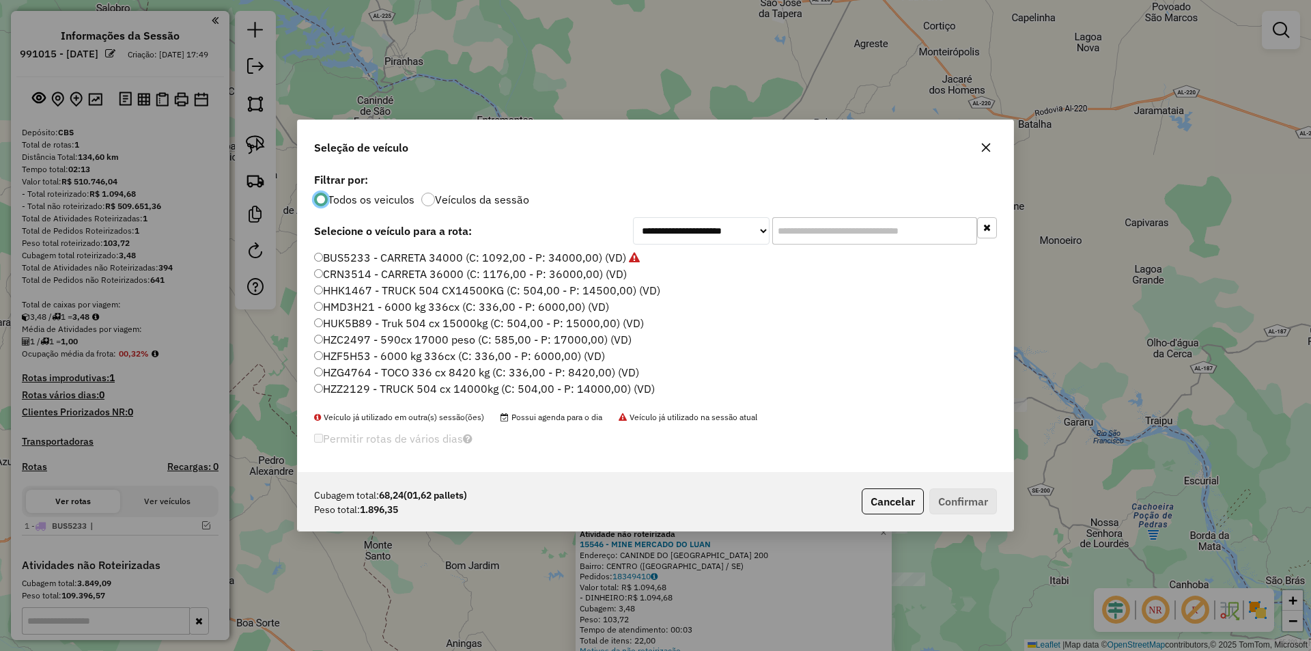
click at [815, 223] on input "text" at bounding box center [874, 230] width 205 height 27
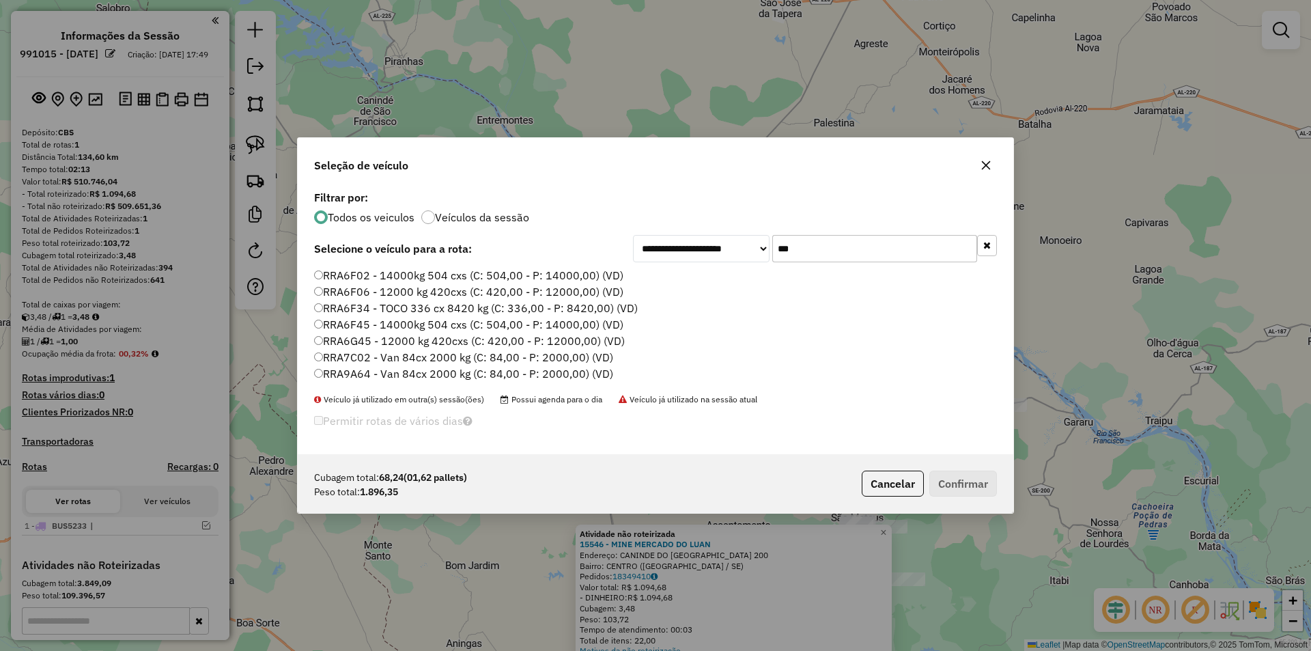
type input "***"
drag, startPoint x: 385, startPoint y: 374, endPoint x: 457, endPoint y: 403, distance: 77.5
click at [385, 374] on label "RRA9A64 - Van 84cx 2000 kg (C: 84,00 - P: 2000,00) (VD)" at bounding box center [463, 373] width 299 height 16
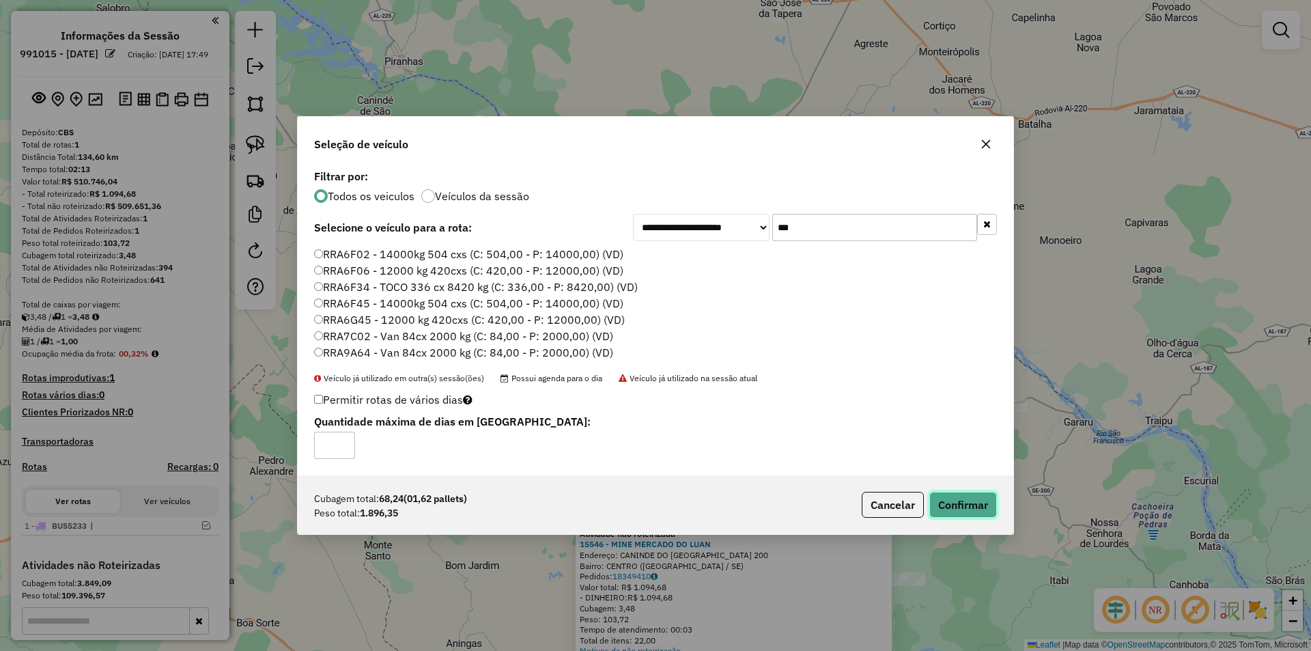
click at [959, 500] on button "Confirmar" at bounding box center [963, 505] width 68 height 26
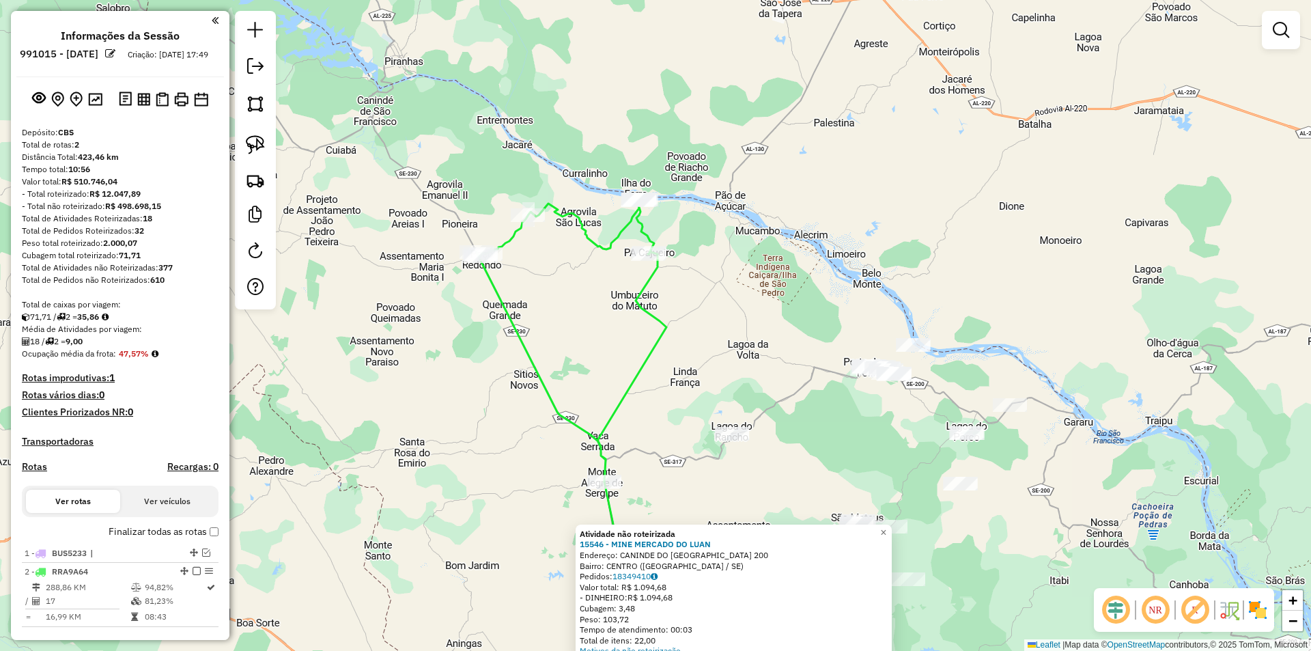
drag, startPoint x: 457, startPoint y: 320, endPoint x: 404, endPoint y: 251, distance: 87.1
click at [442, 266] on div "Atividade não roteirizada 15546 - MINE MERCADO DO LUAN Endereço: CANINDE DO SAO…" at bounding box center [655, 325] width 1311 height 651
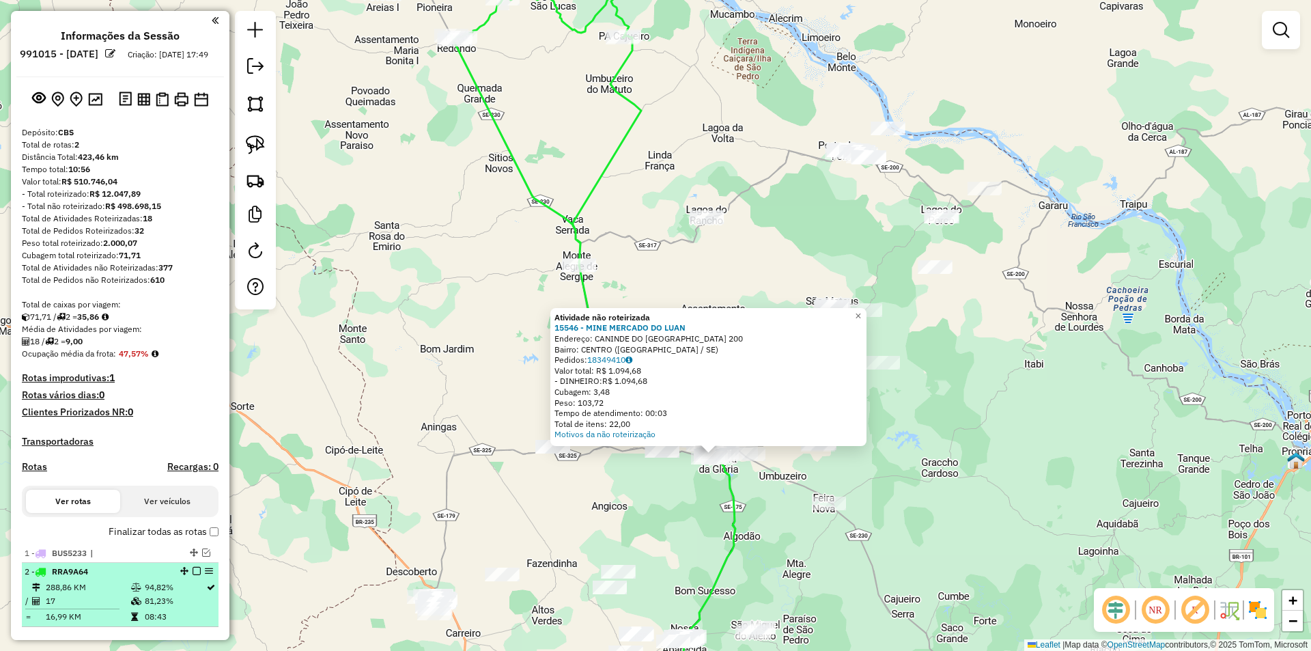
click at [193, 575] on em at bounding box center [197, 571] width 8 height 8
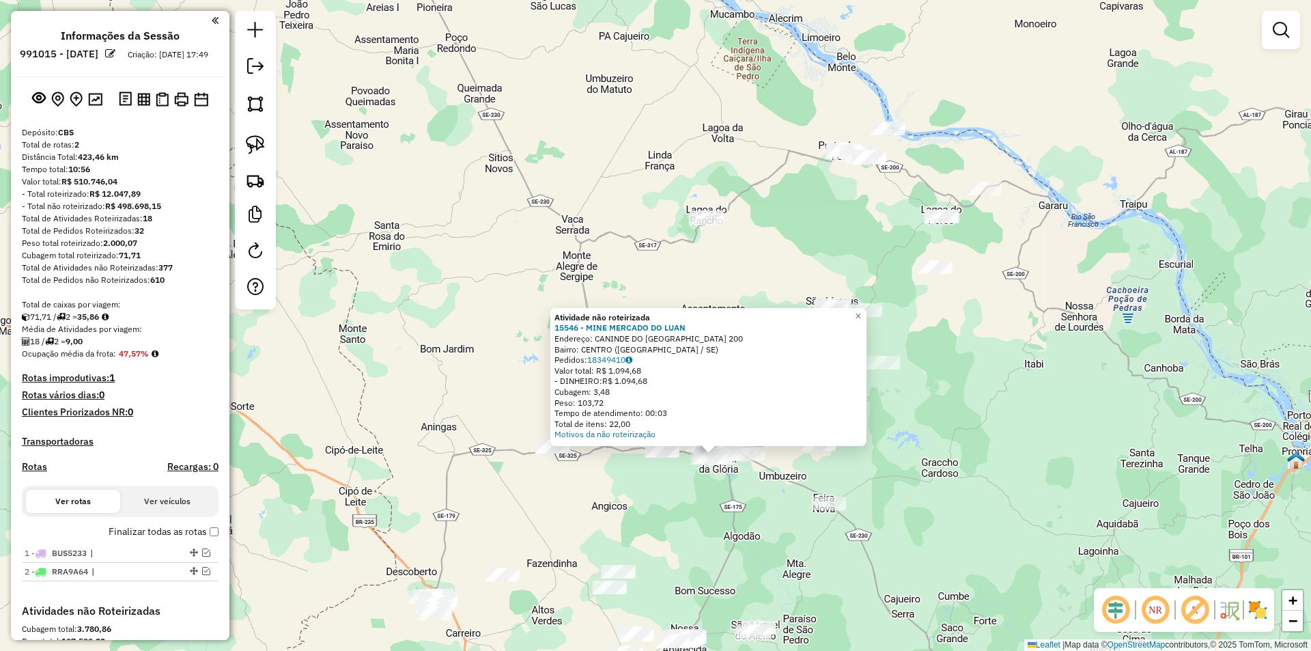
click at [612, 283] on div "Atividade não roteirizada 15546 - MINE MERCADO DO LUAN Endereço: CANINDE DO SAO…" at bounding box center [655, 325] width 1311 height 651
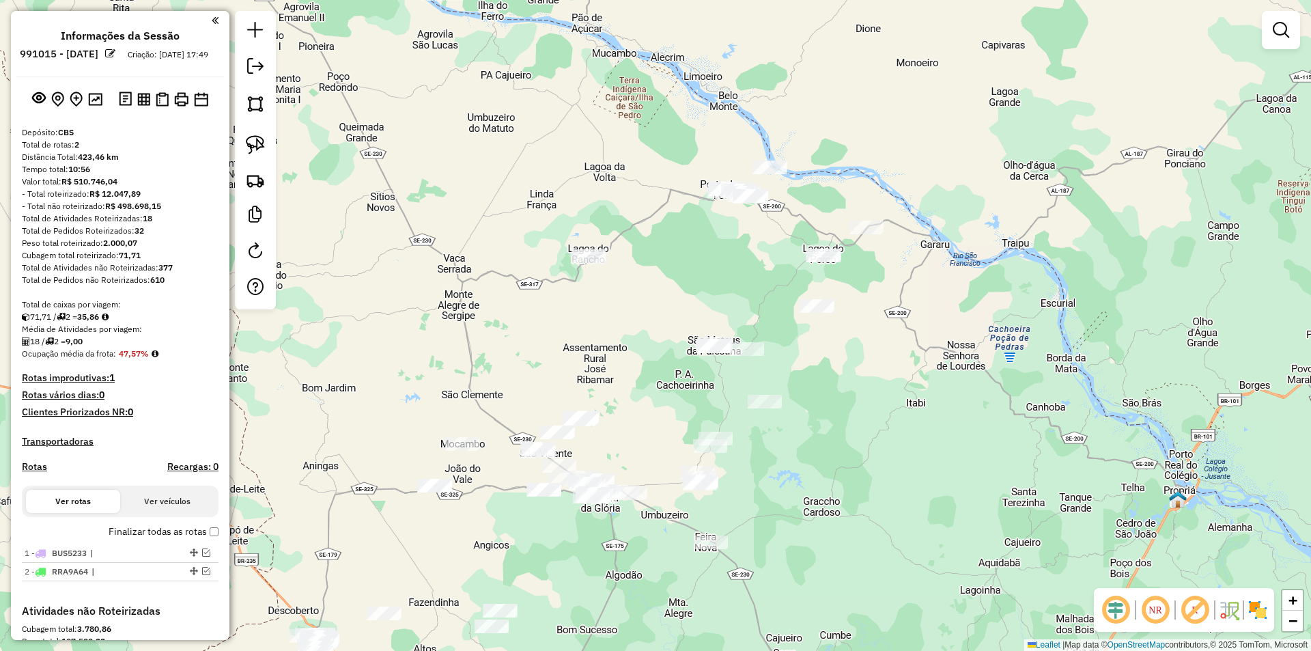
click at [641, 306] on div "Janela de atendimento Grade de atendimento Capacidade Transportadoras Veículos …" at bounding box center [655, 325] width 1311 height 651
click at [245, 145] on link at bounding box center [255, 145] width 30 height 30
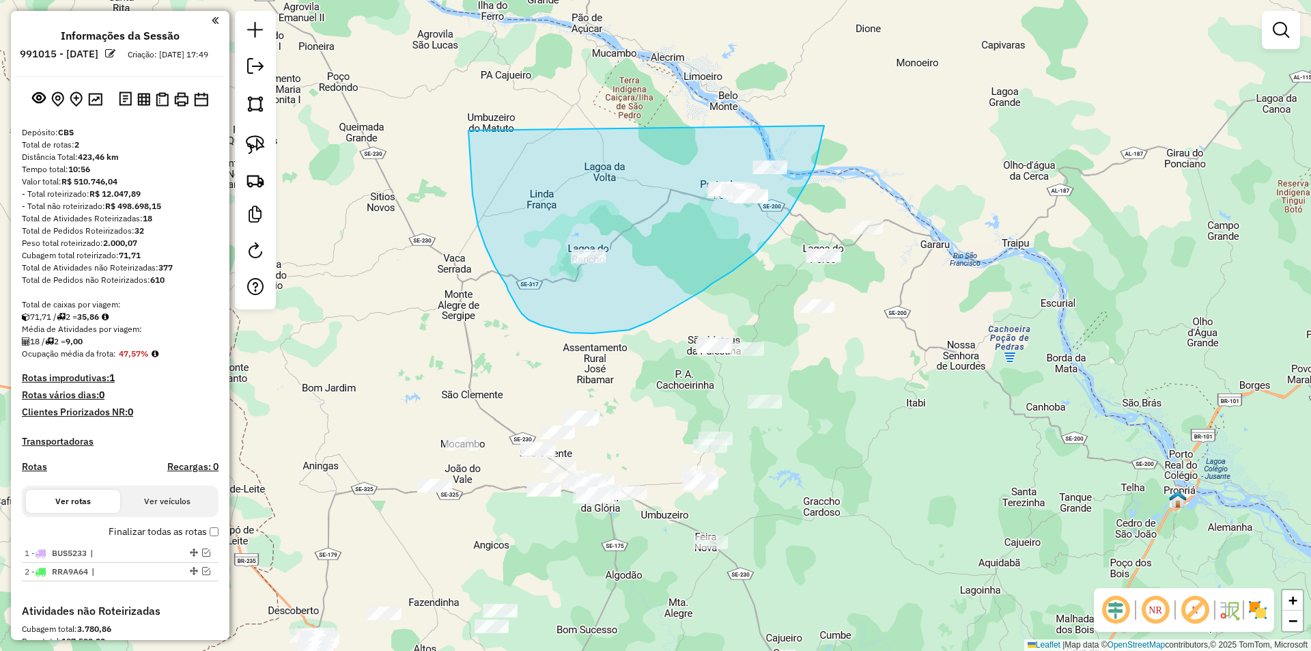
drag, startPoint x: 468, startPoint y: 130, endPoint x: 785, endPoint y: 123, distance: 316.9
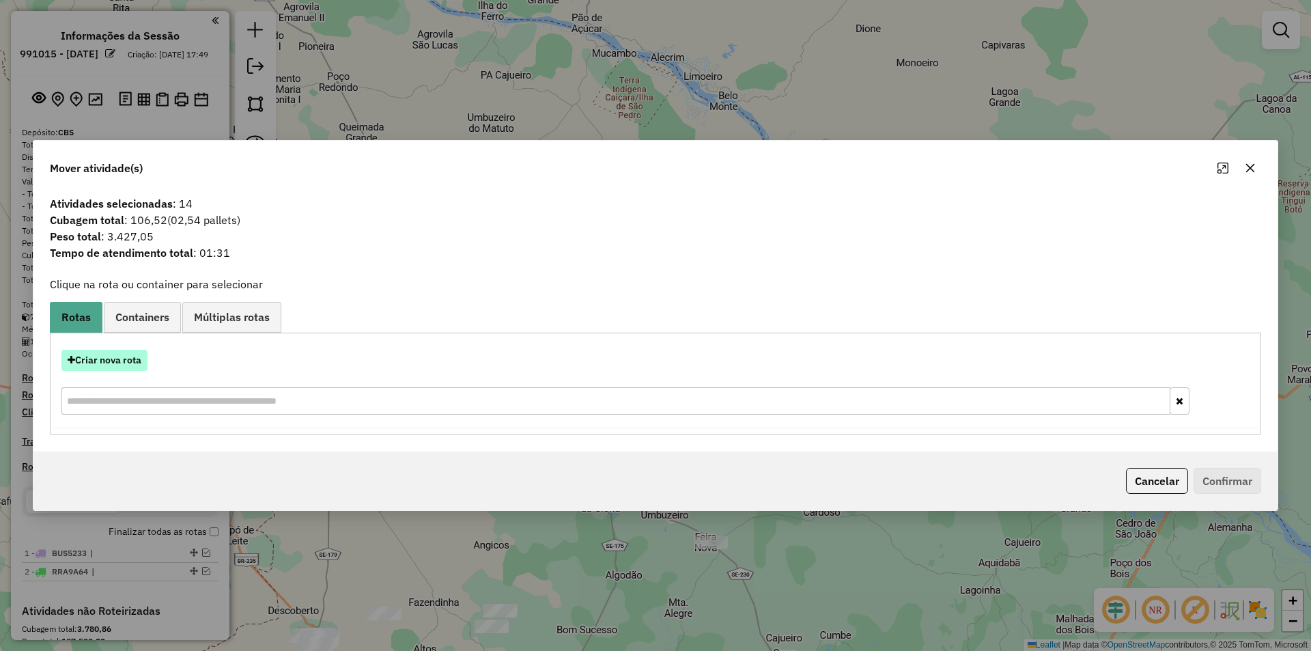
click at [117, 361] on button "Criar nova rota" at bounding box center [104, 360] width 86 height 21
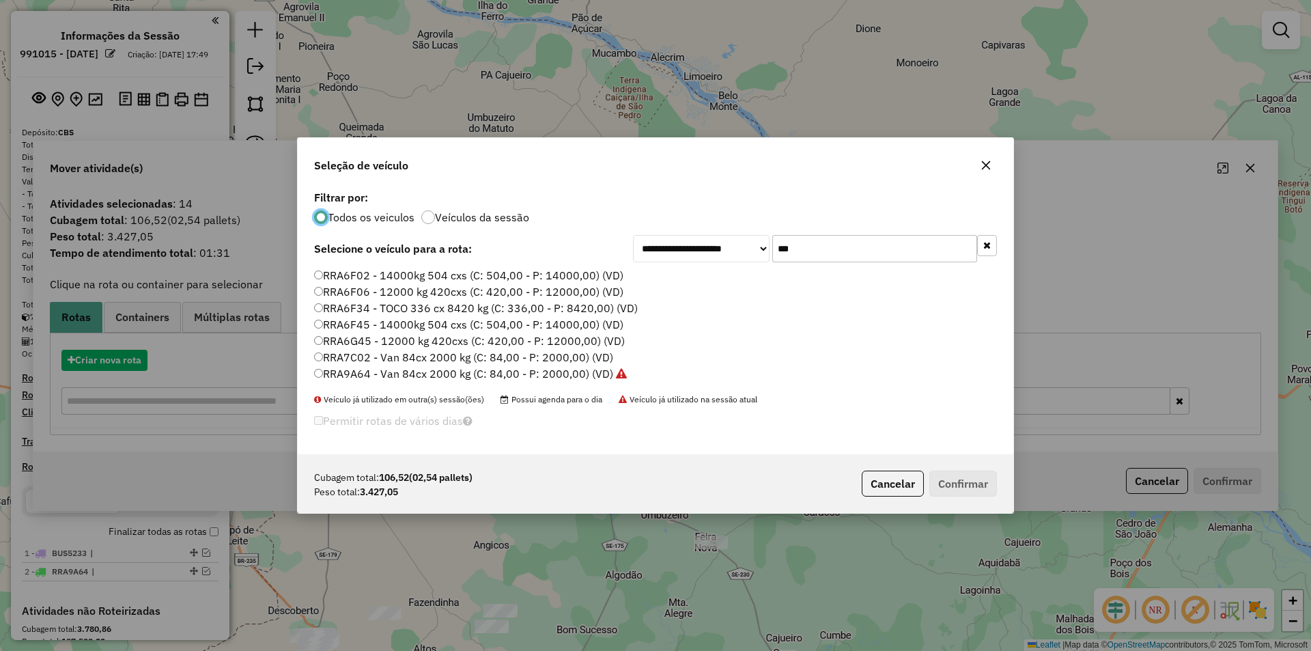
scroll to position [8, 4]
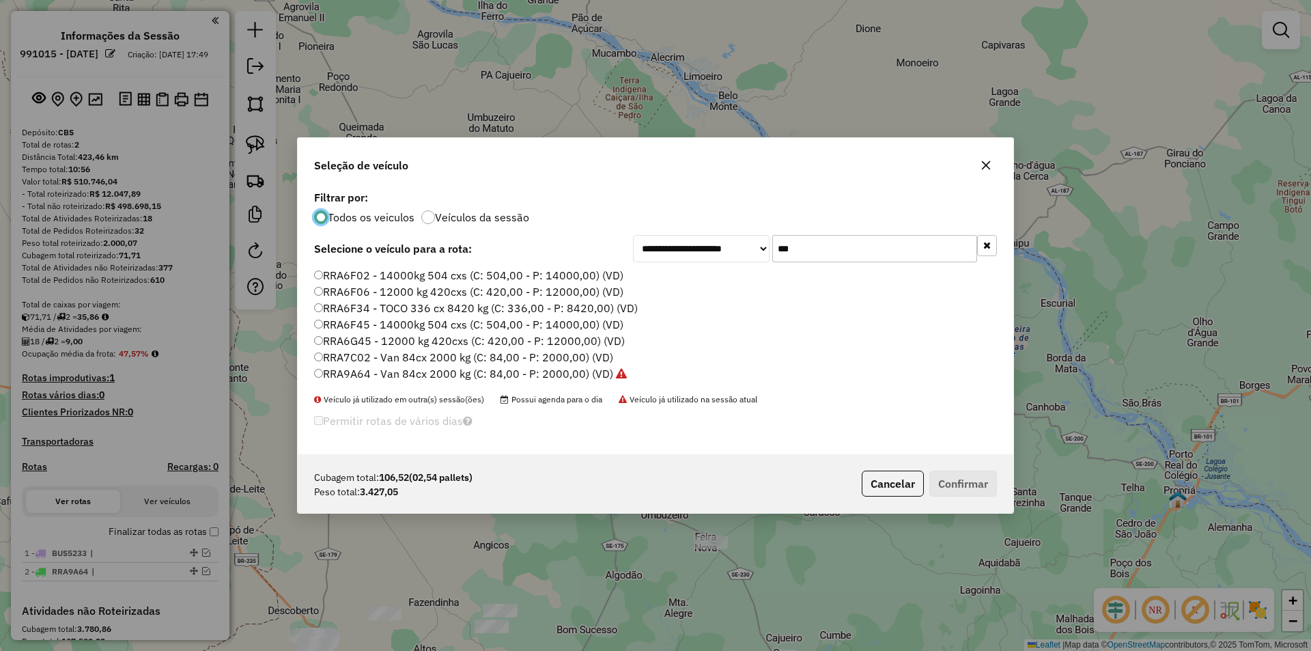
click at [834, 255] on input "***" at bounding box center [874, 248] width 205 height 27
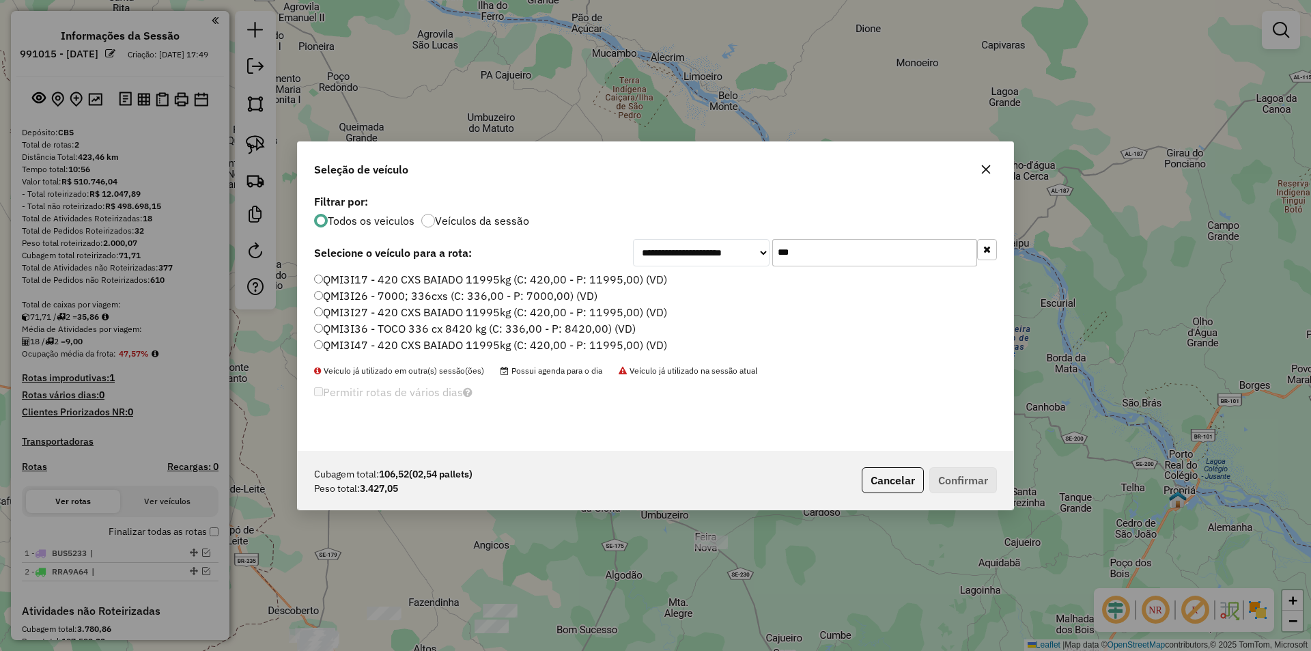
type input "***"
click at [393, 274] on label "QMI3I17 - 420 CXS BAIADO 11995kg (C: 420,00 - P: 11995,00) (VD)" at bounding box center [490, 279] width 353 height 16
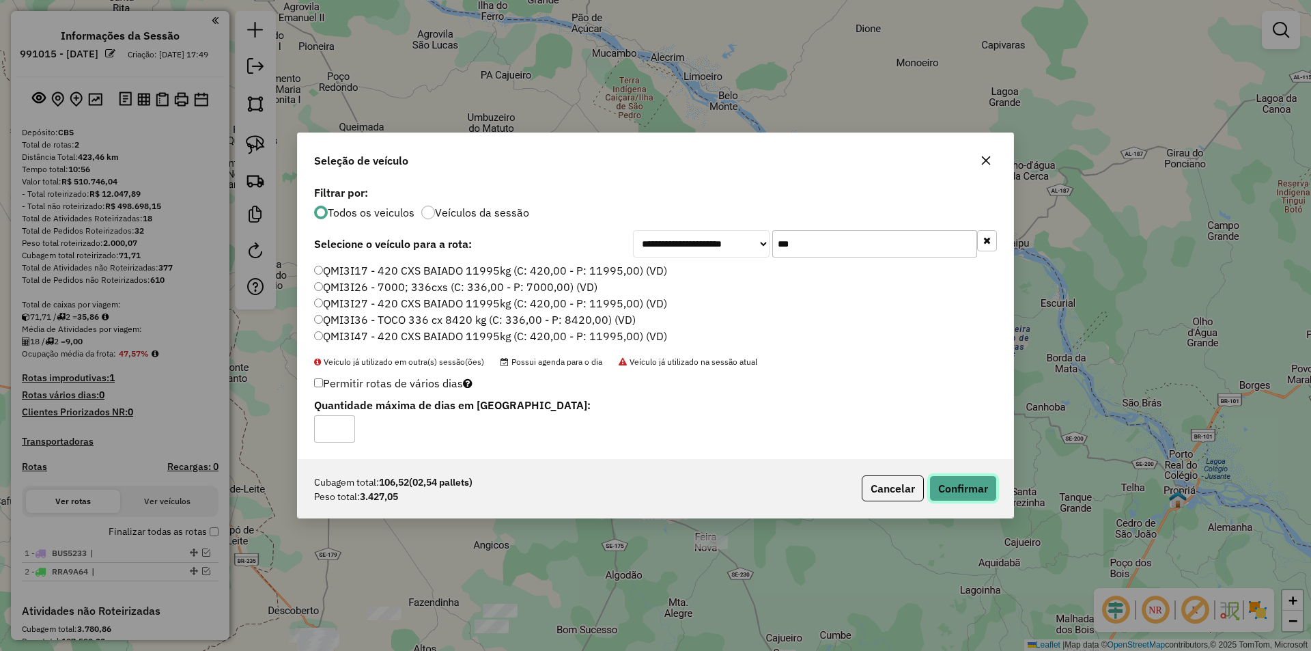
click at [969, 489] on button "Confirmar" at bounding box center [963, 488] width 68 height 26
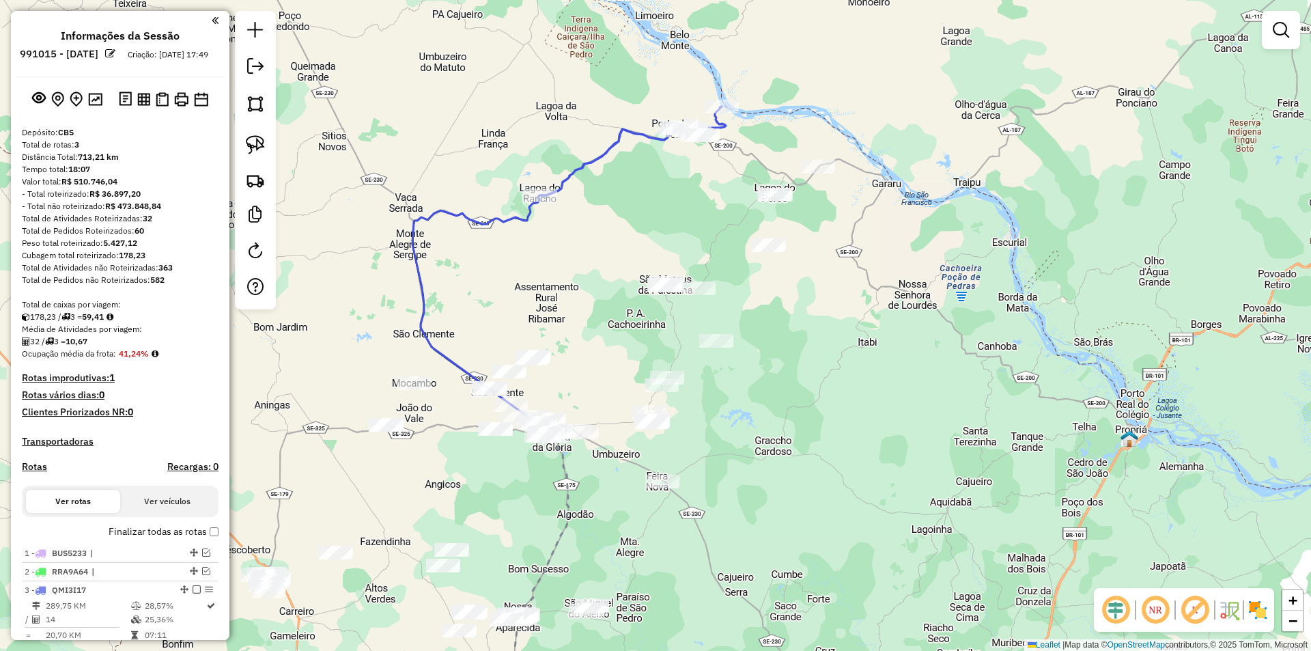
drag, startPoint x: 801, startPoint y: 352, endPoint x: 767, endPoint y: 281, distance: 78.8
click at [771, 285] on div "Janela de atendimento Grade de atendimento Capacidade Transportadoras Veículos …" at bounding box center [655, 325] width 1311 height 651
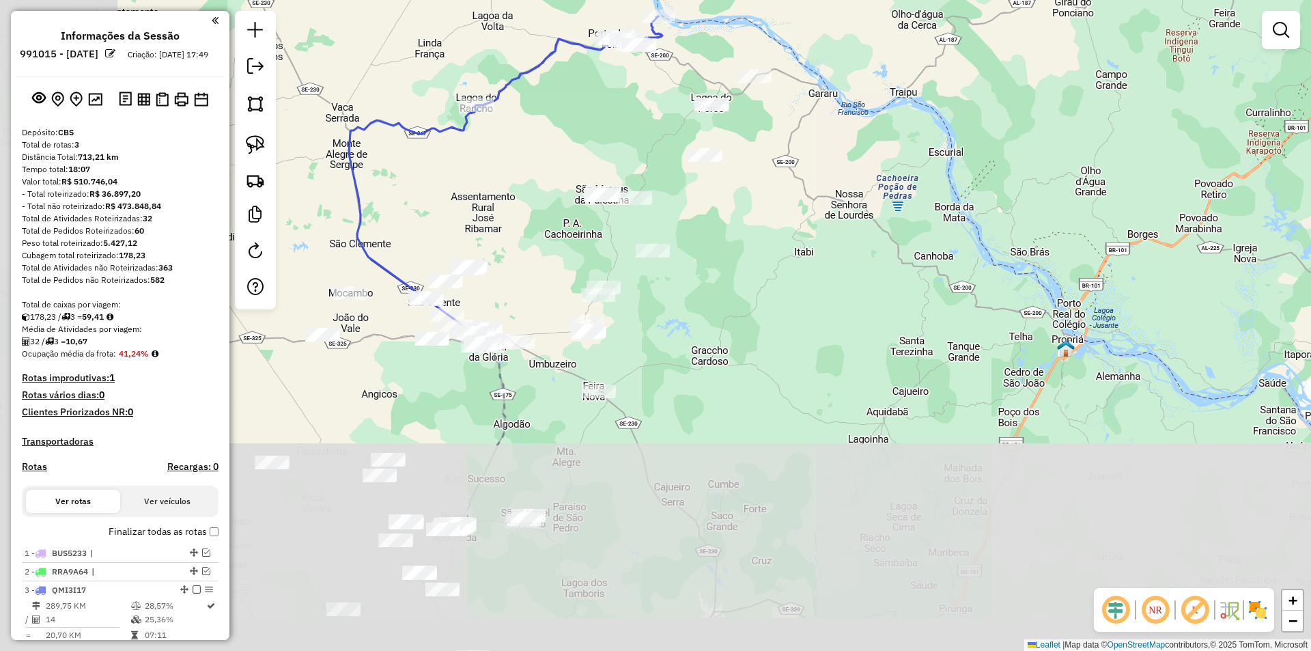
drag, startPoint x: 485, startPoint y: 451, endPoint x: 723, endPoint y: 202, distance: 344.3
click at [771, 162] on div "Janela de atendimento Grade de atendimento Capacidade Transportadoras Veículos …" at bounding box center [655, 325] width 1311 height 651
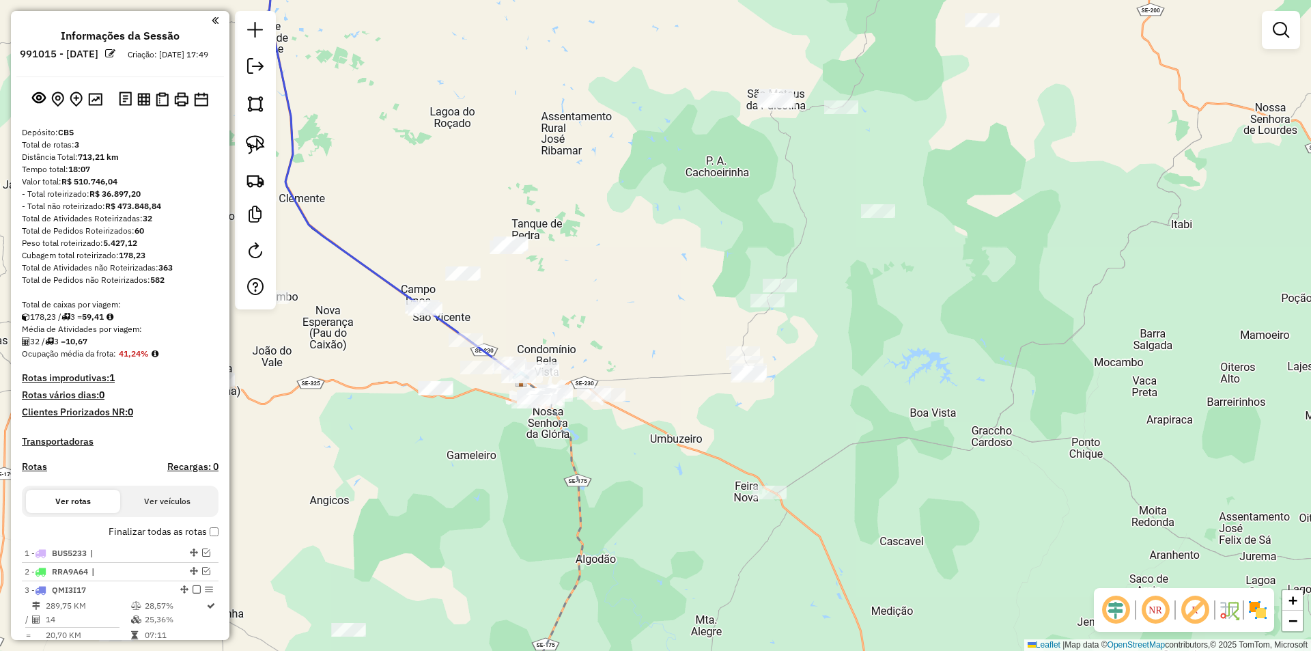
click at [762, 499] on div at bounding box center [769, 492] width 34 height 14
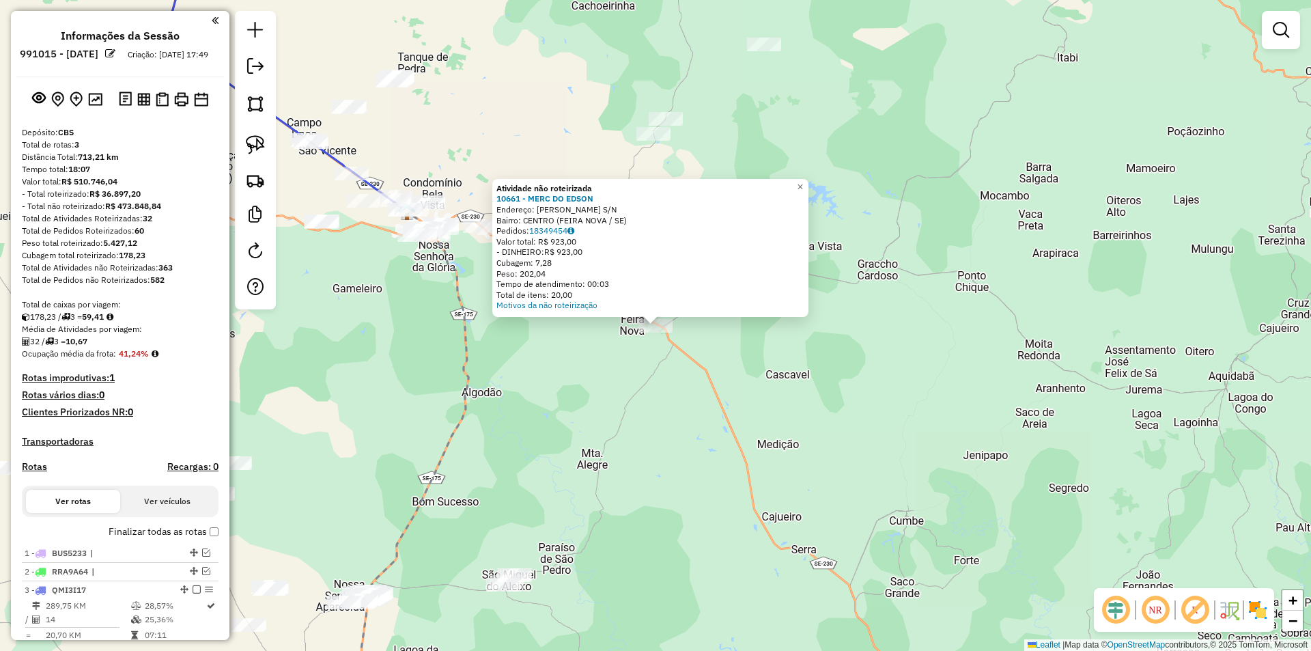
click at [570, 373] on div "Atividade não roteirizada 10661 - MERC DO EDSON Endereço: ANTONIO JOAQUIM DOS S…" at bounding box center [655, 325] width 1311 height 651
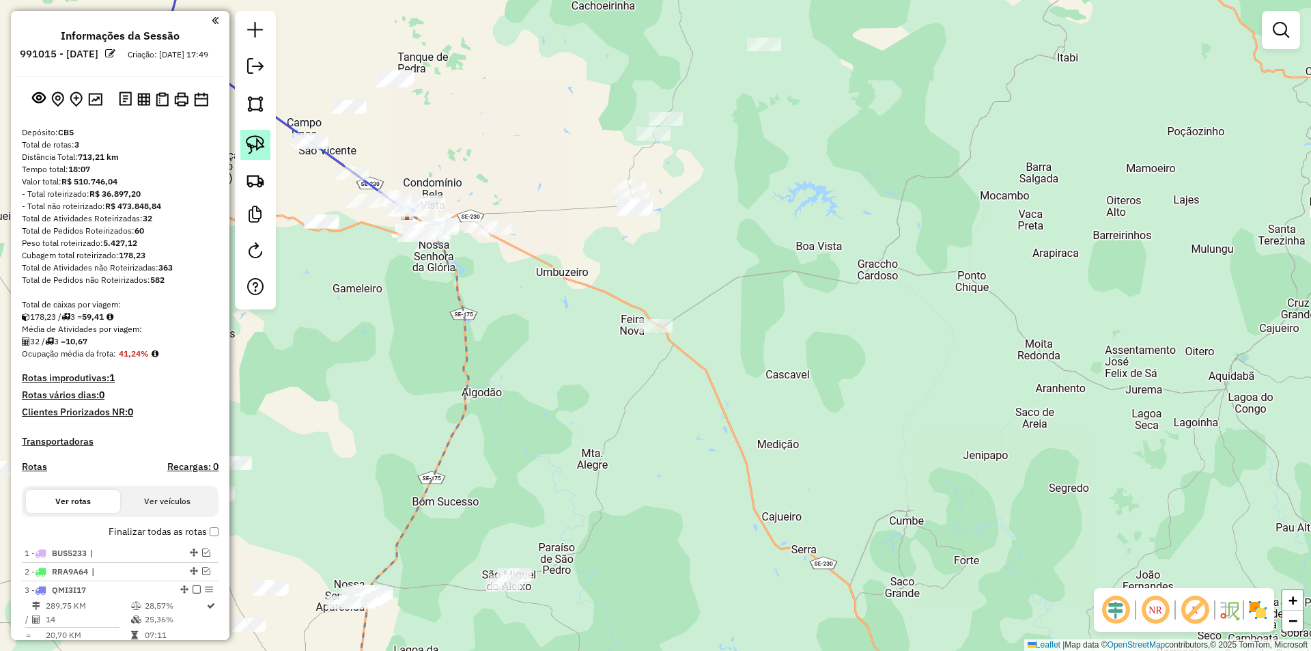
click at [264, 136] on img at bounding box center [255, 144] width 19 height 19
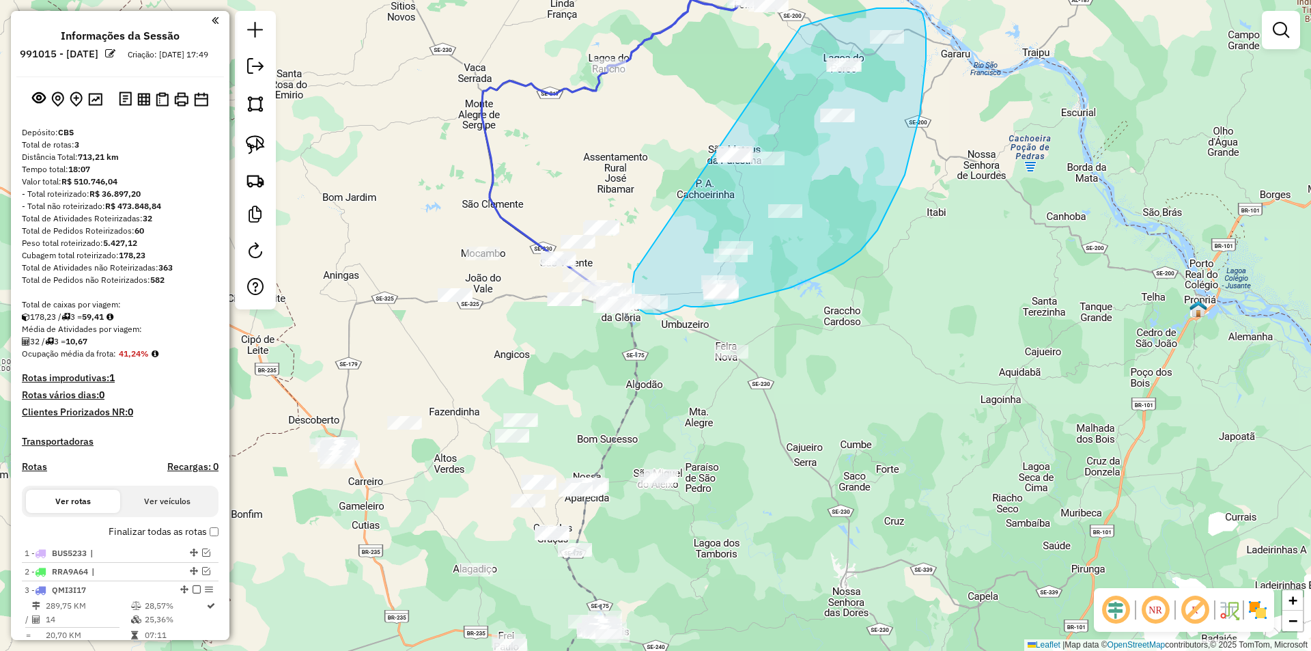
drag, startPoint x: 477, startPoint y: 190, endPoint x: 717, endPoint y: 68, distance: 269.6
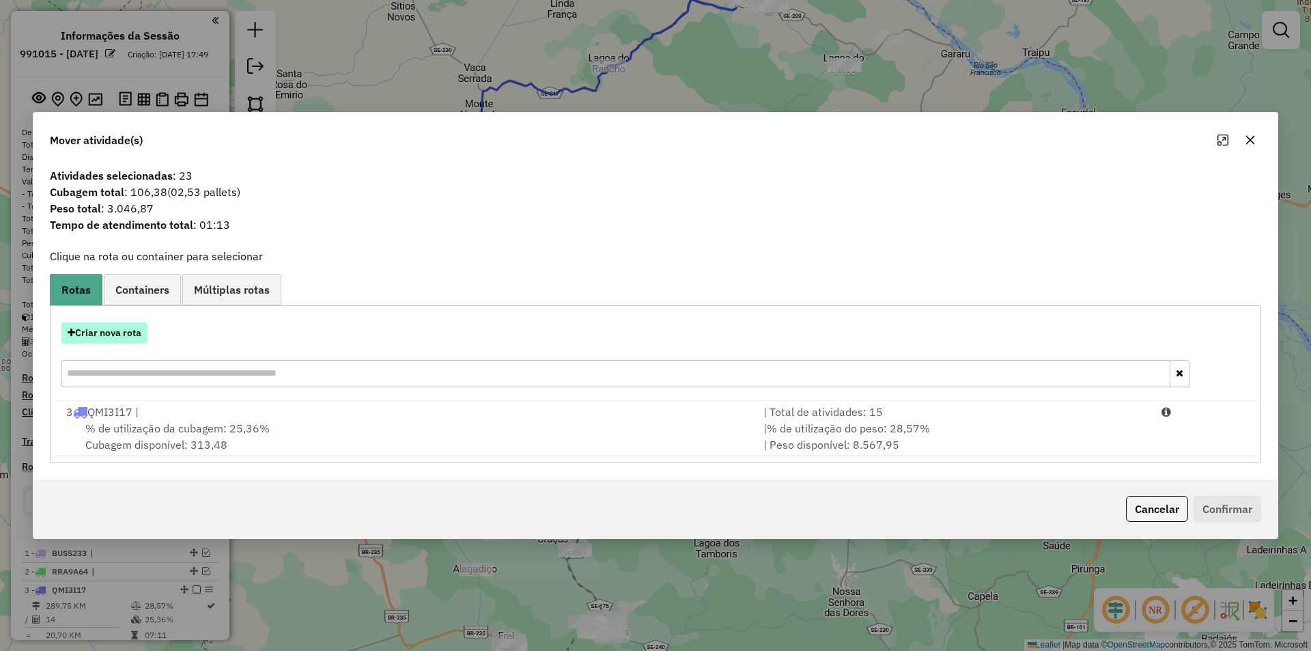
click at [113, 337] on button "Criar nova rota" at bounding box center [104, 332] width 86 height 21
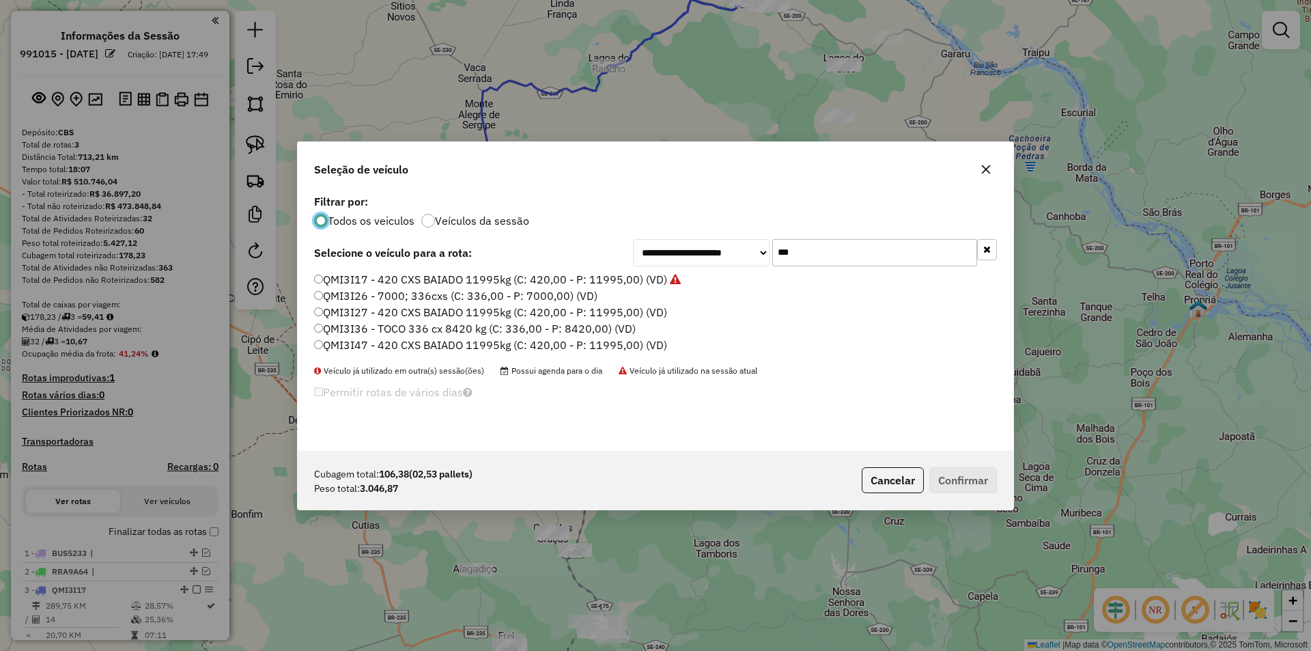
scroll to position [8, 4]
click at [821, 256] on input "***" at bounding box center [874, 252] width 205 height 27
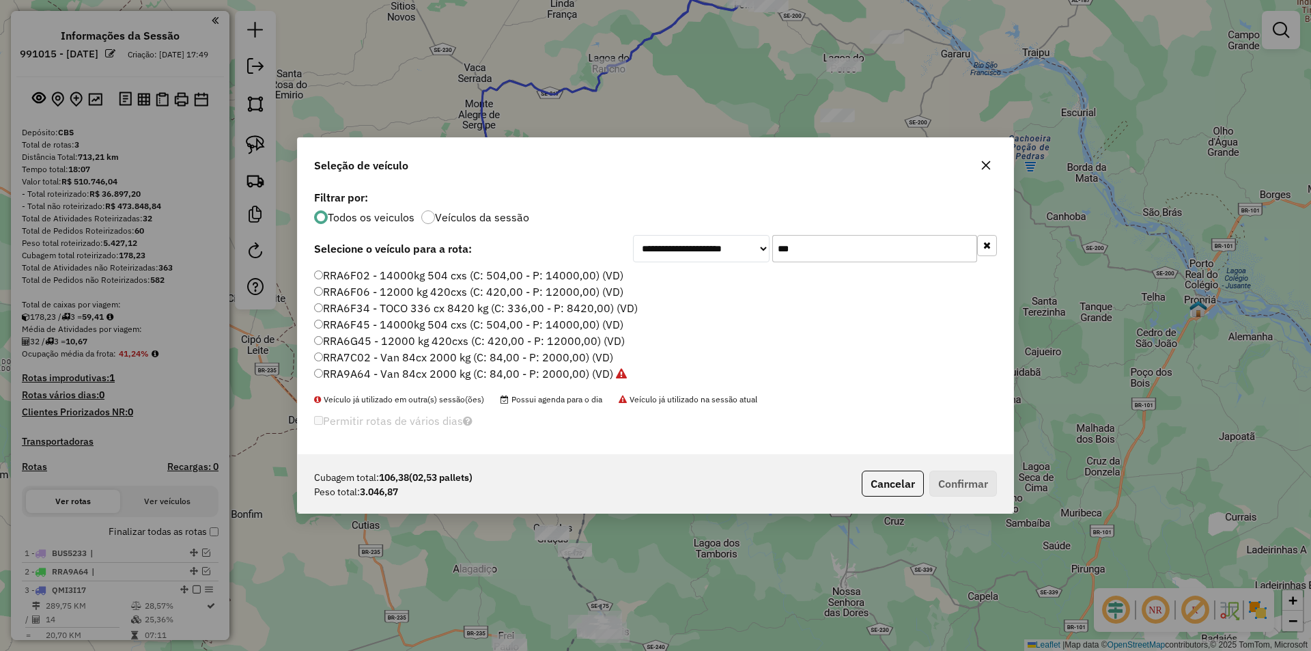
type input "***"
click at [376, 311] on label "RRA6F34 - TOCO 336 cx 8420 kg (C: 336,00 - P: 8420,00) (VD)" at bounding box center [476, 308] width 324 height 16
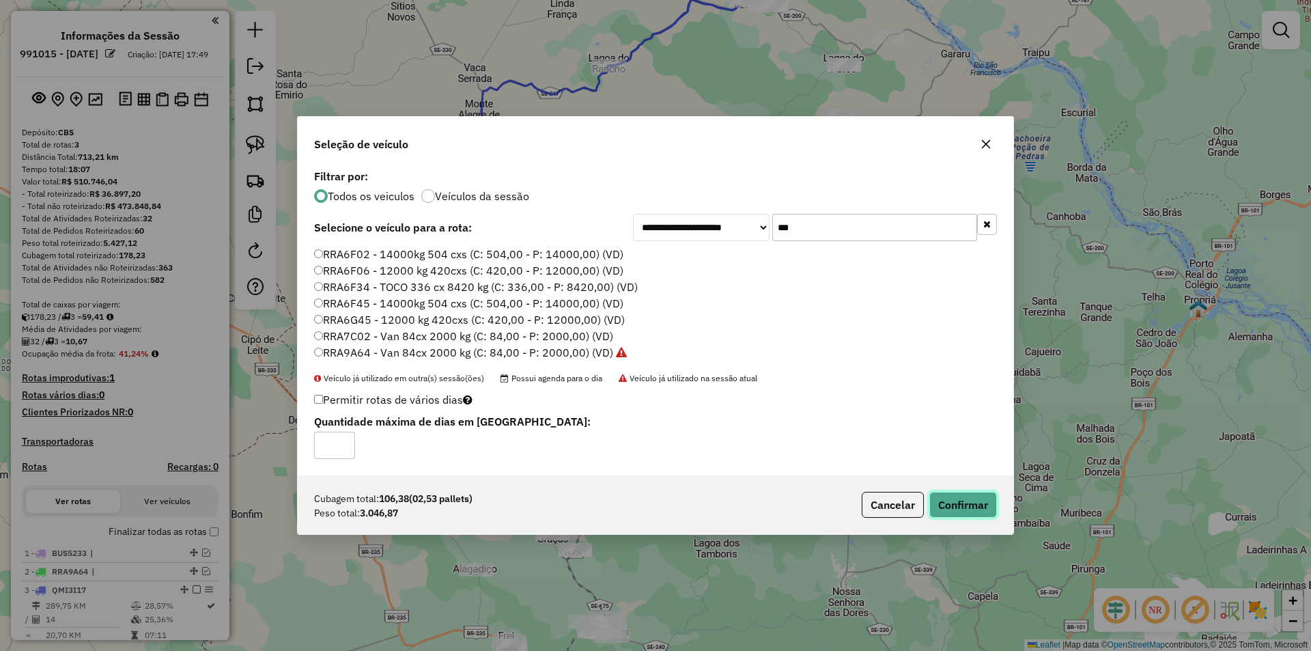
click at [952, 499] on button "Confirmar" at bounding box center [963, 505] width 68 height 26
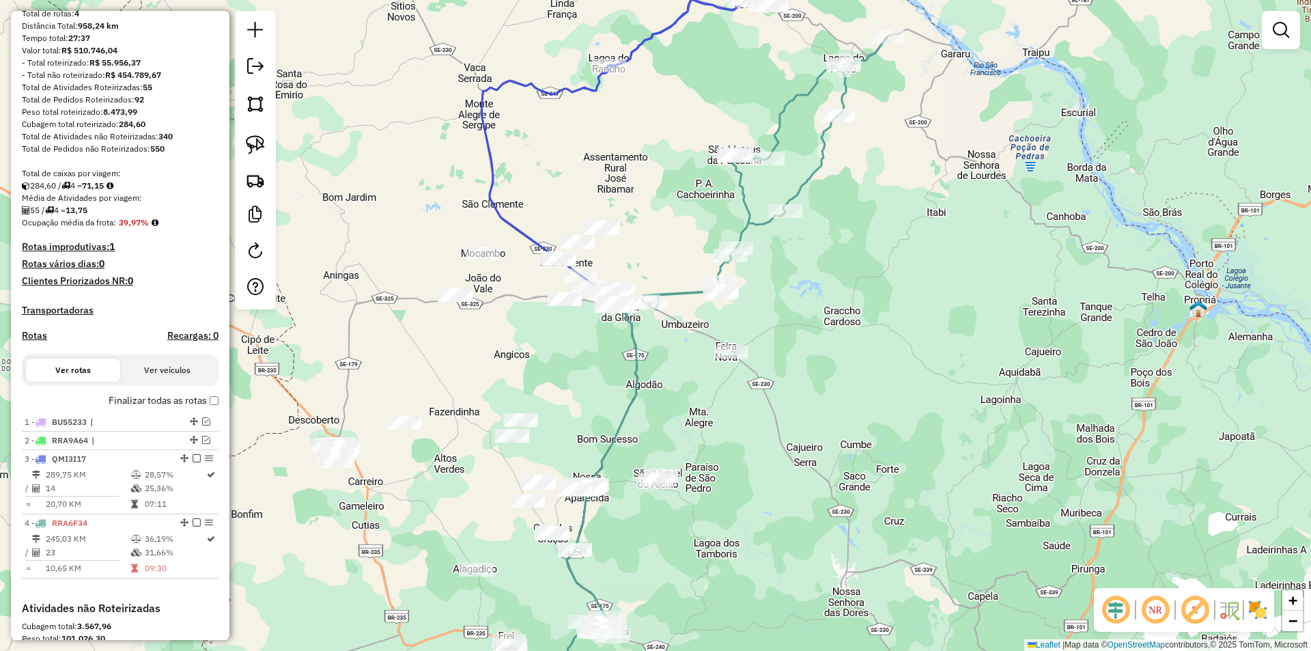
scroll to position [137, 0]
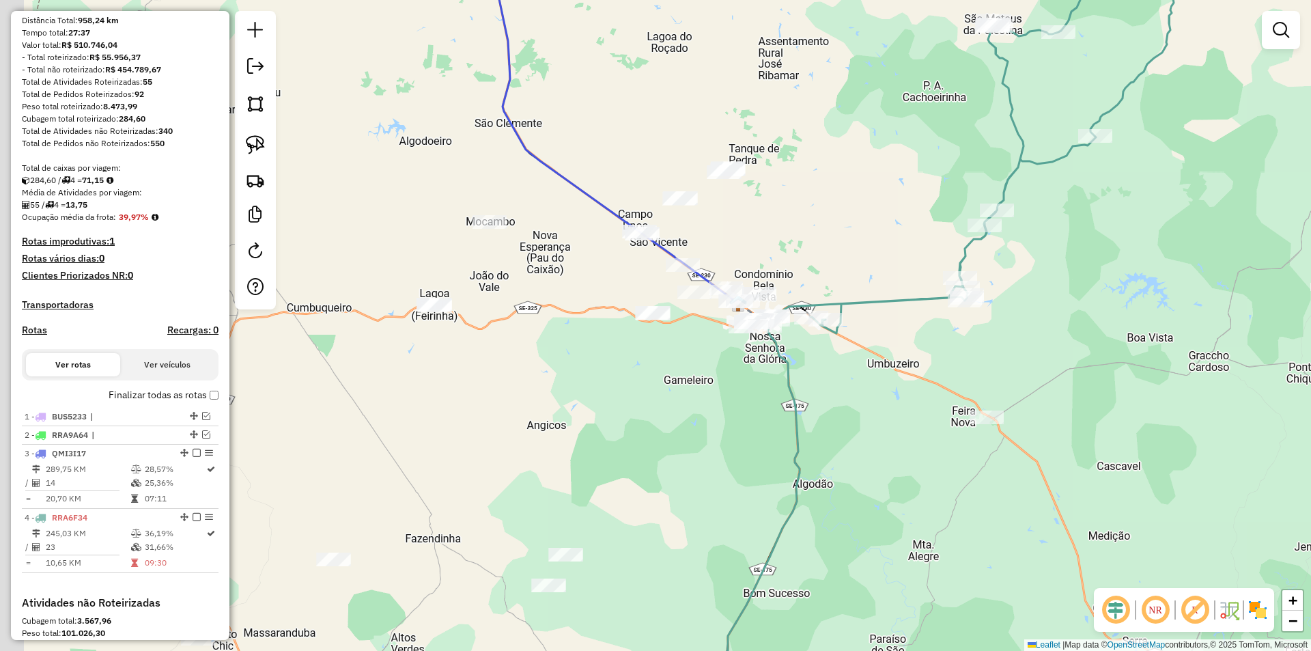
drag, startPoint x: 614, startPoint y: 363, endPoint x: 664, endPoint y: 335, distance: 57.4
click at [687, 361] on div "Janela de atendimento Grade de atendimento Capacidade Transportadoras Veículos …" at bounding box center [655, 325] width 1311 height 651
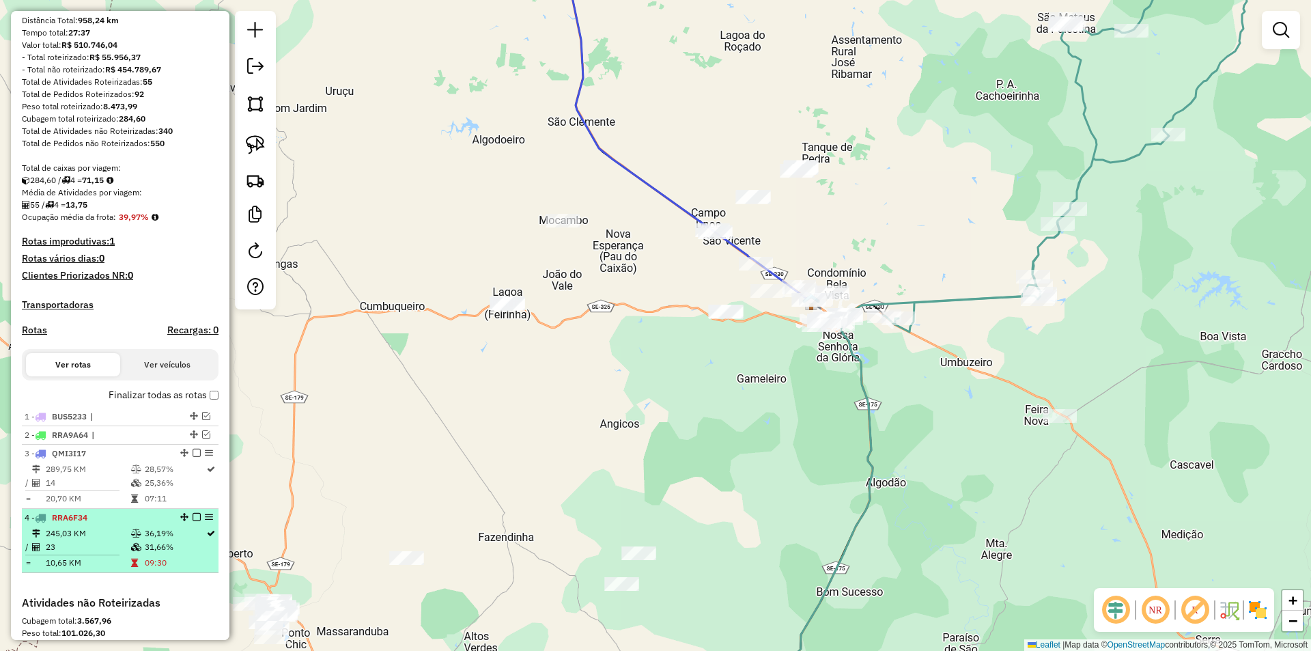
drag, startPoint x: 192, startPoint y: 530, endPoint x: 234, endPoint y: 419, distance: 119.7
click at [193, 521] on em at bounding box center [197, 517] width 8 height 8
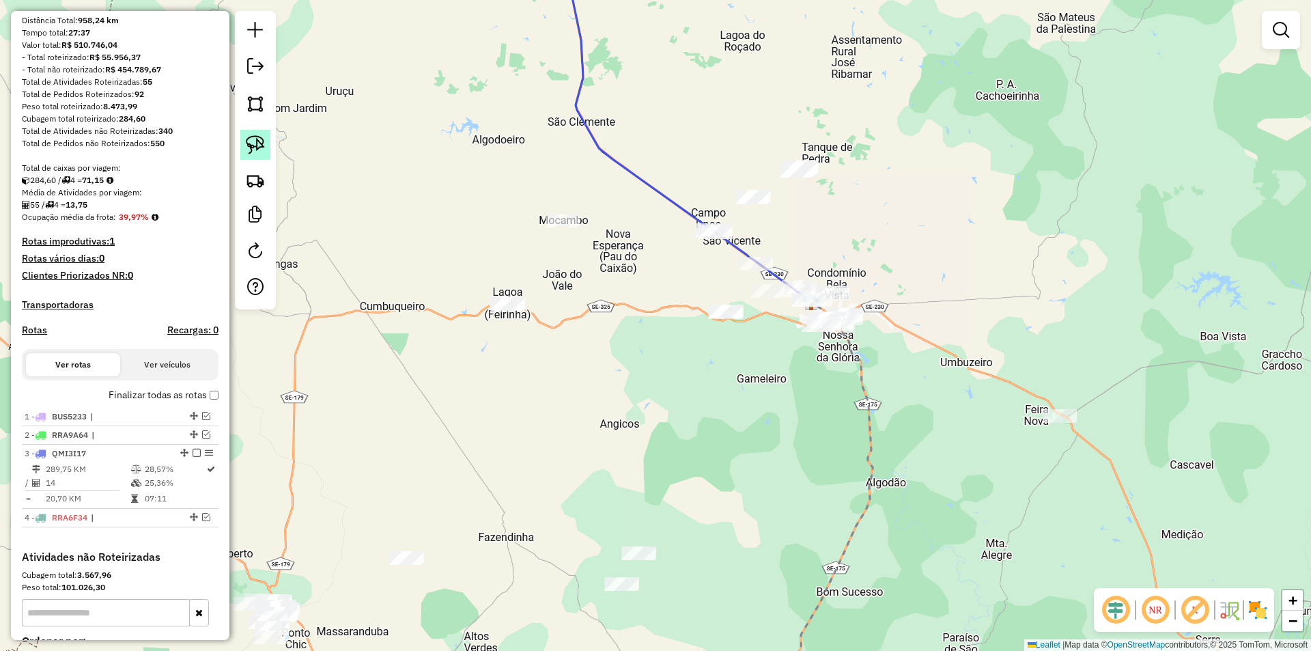
click at [256, 150] on img at bounding box center [255, 144] width 19 height 19
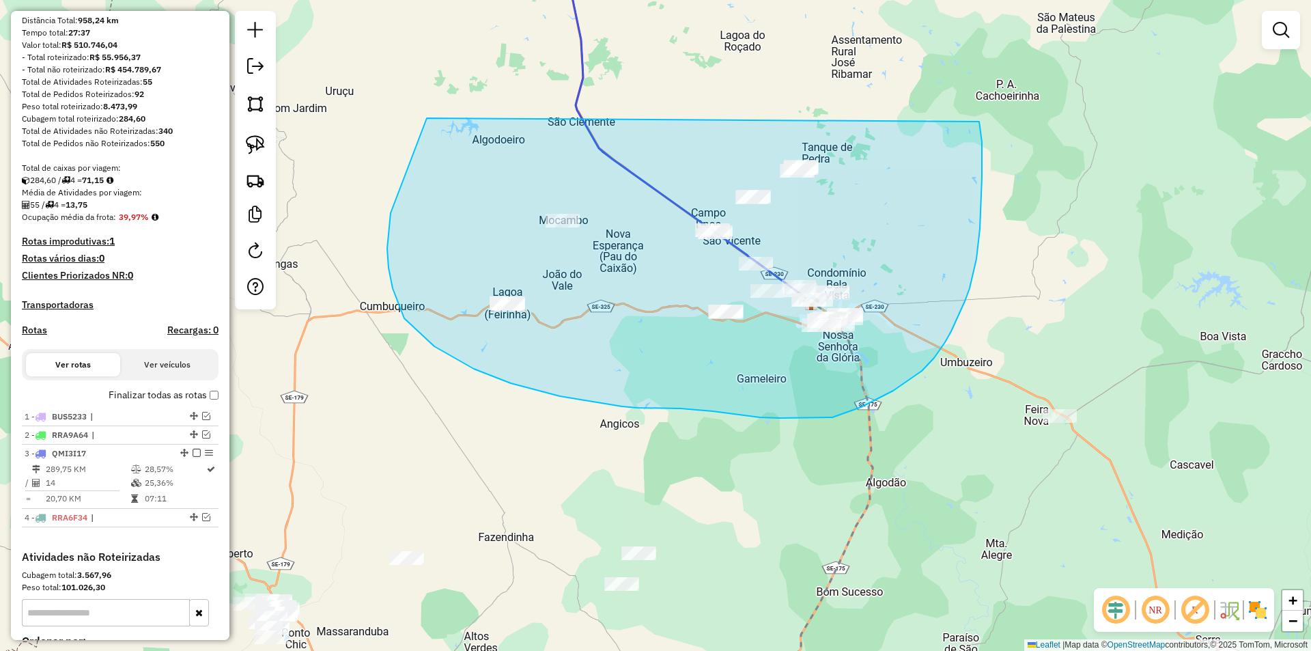
drag, startPoint x: 425, startPoint y: 123, endPoint x: 978, endPoint y: 114, distance: 552.4
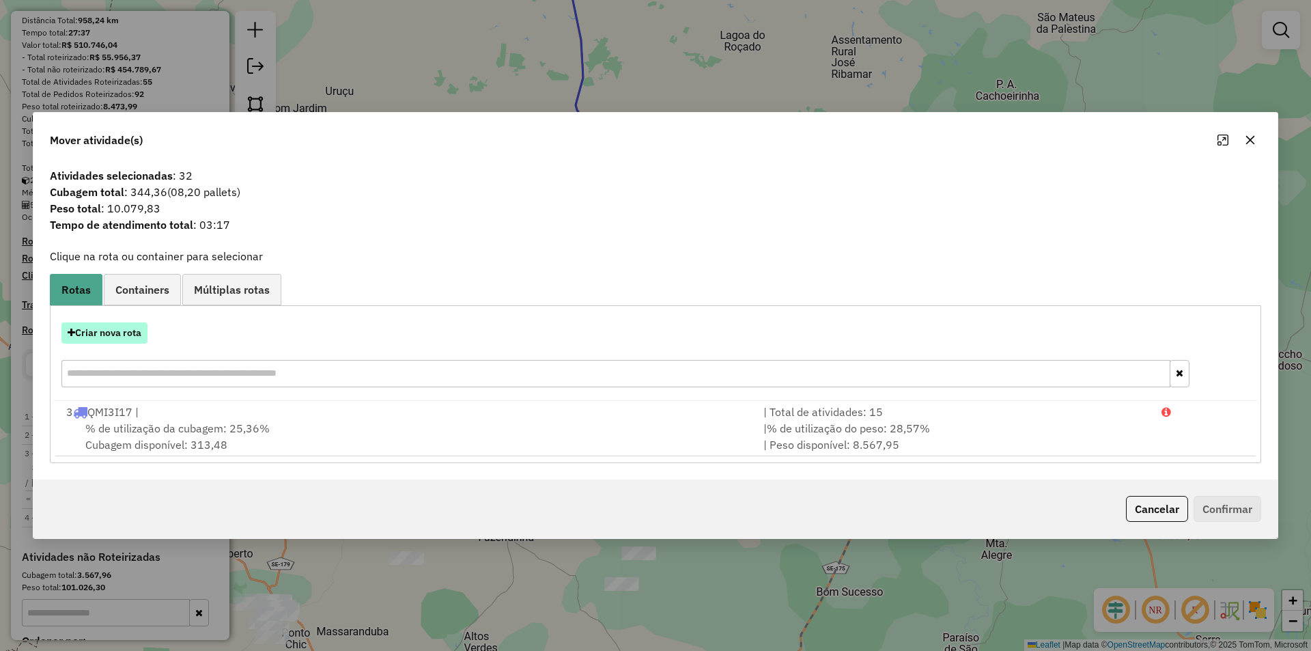
click at [108, 334] on button "Criar nova rota" at bounding box center [104, 332] width 86 height 21
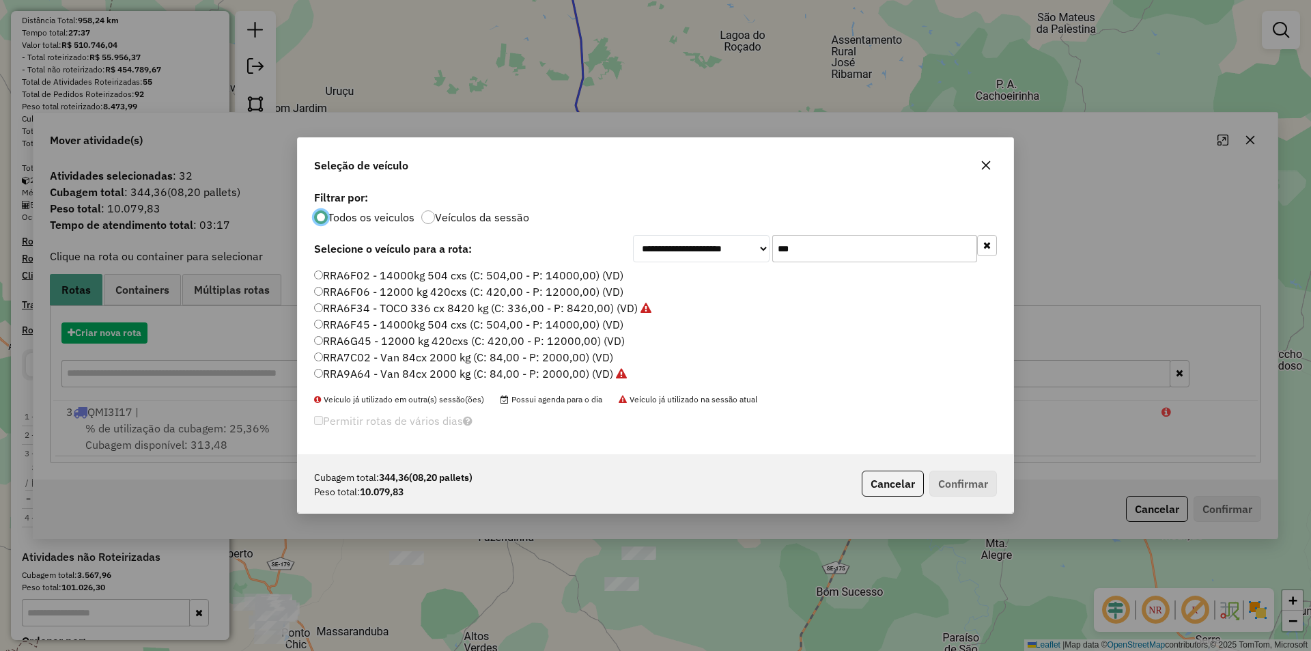
scroll to position [8, 4]
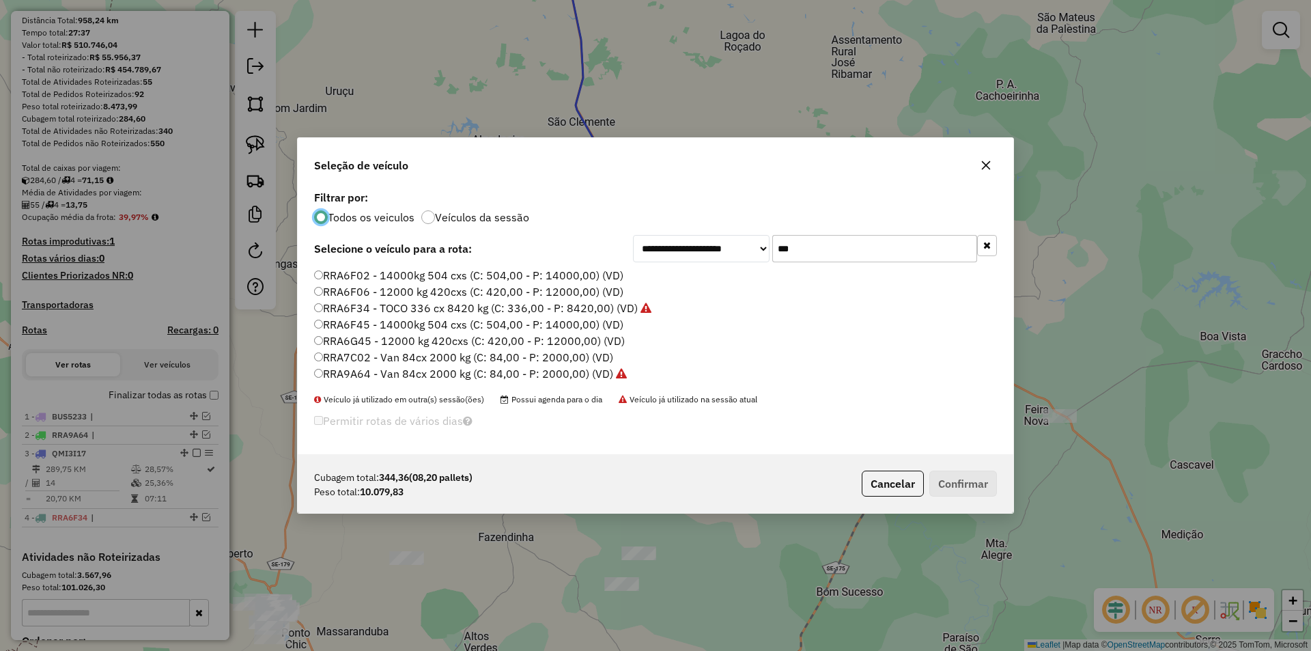
click at [829, 240] on input "***" at bounding box center [874, 248] width 205 height 27
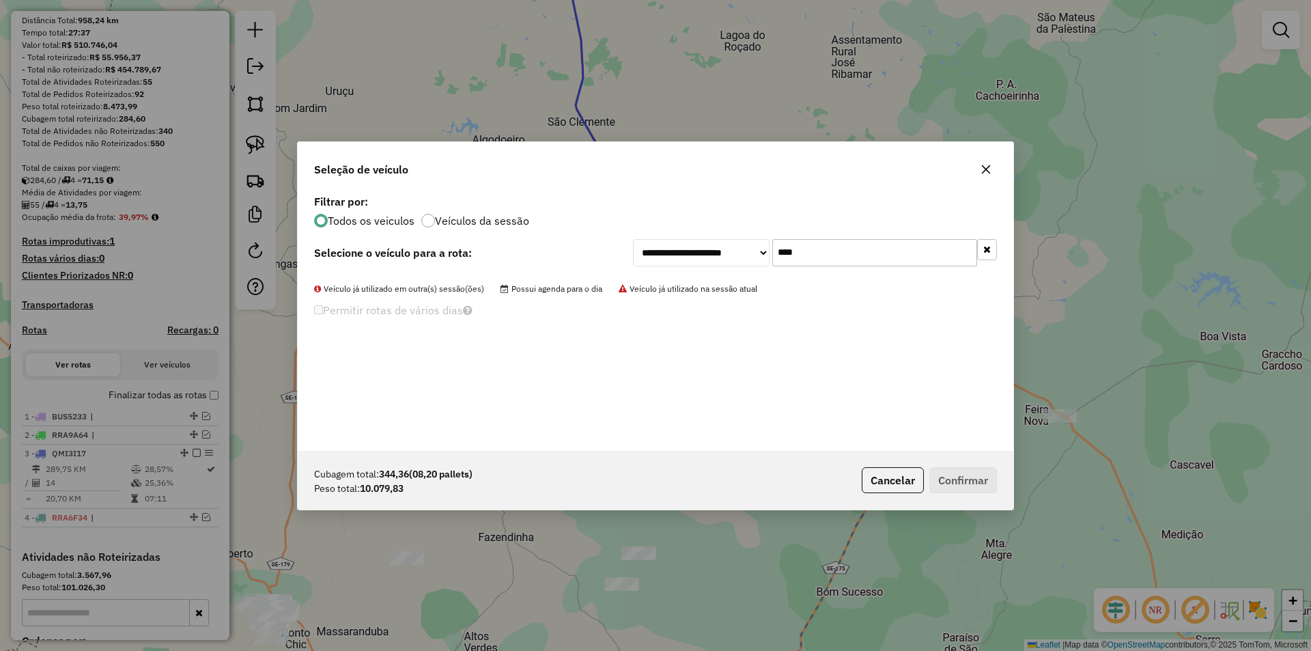
click at [803, 252] on input "****" at bounding box center [874, 252] width 205 height 27
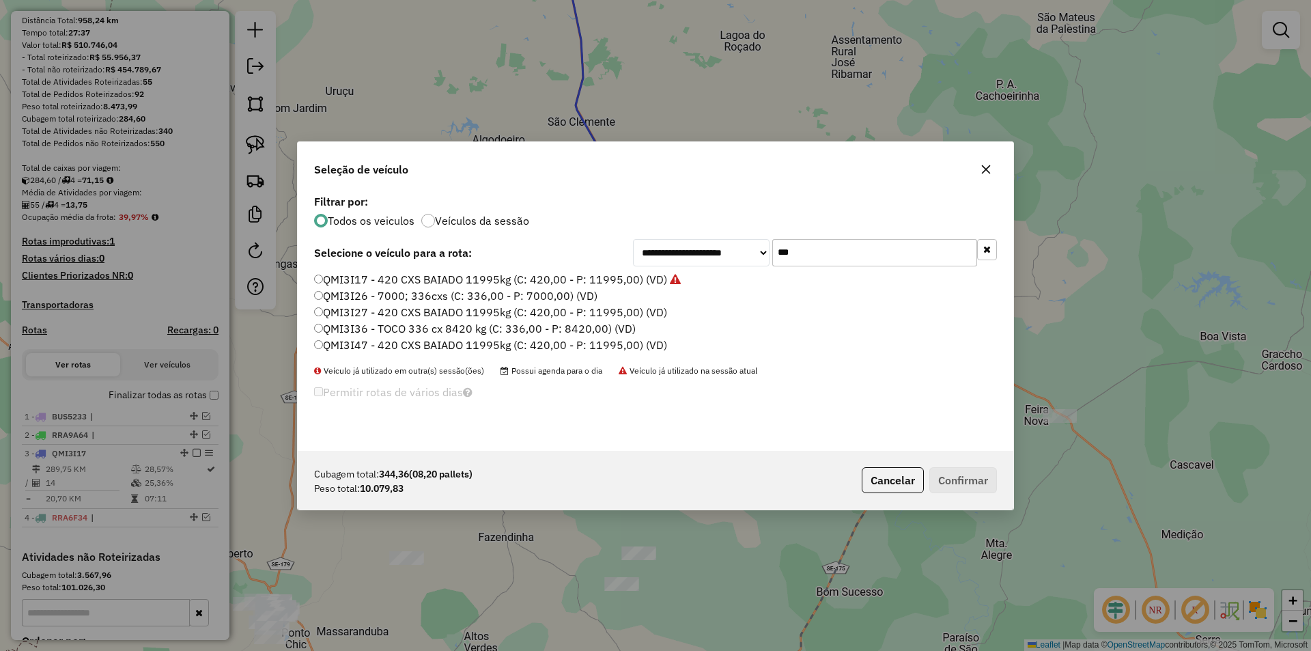
type input "***"
click at [438, 330] on label "QMI3I36 - TOCO 336 cx 8420 kg (C: 336,00 - P: 8420,00) (VD)" at bounding box center [475, 328] width 322 height 16
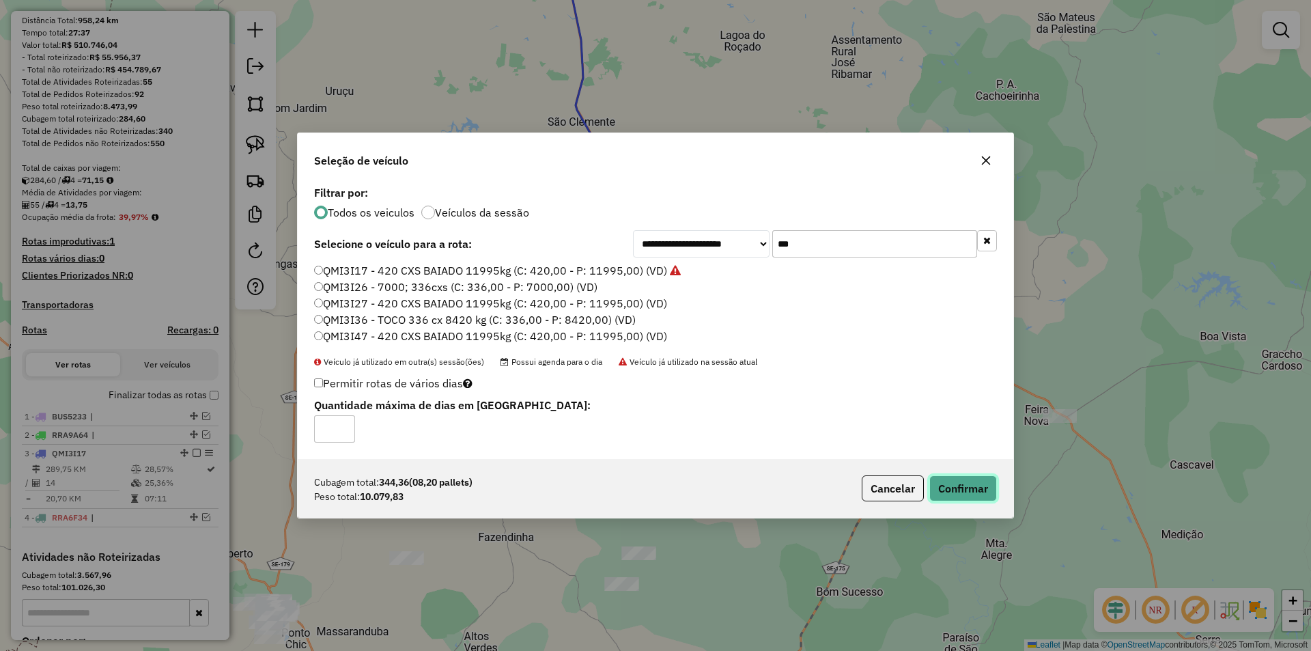
click at [974, 483] on button "Confirmar" at bounding box center [963, 488] width 68 height 26
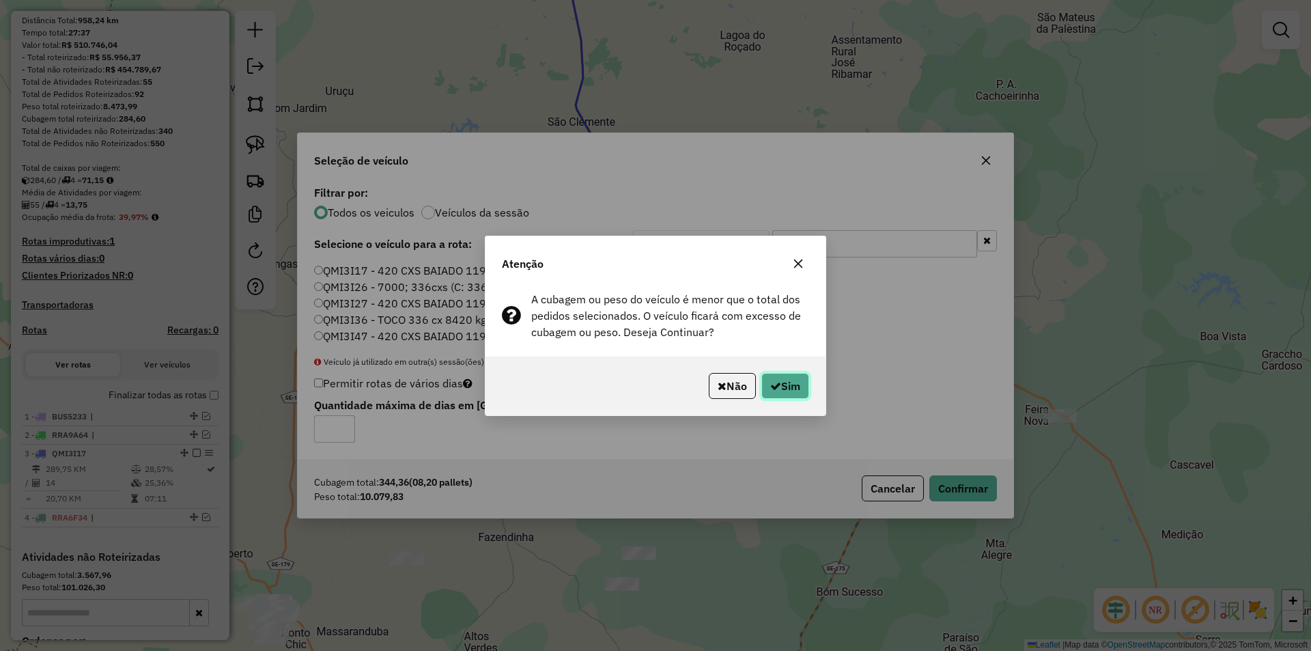
click at [788, 384] on button "Sim" at bounding box center [785, 386] width 48 height 26
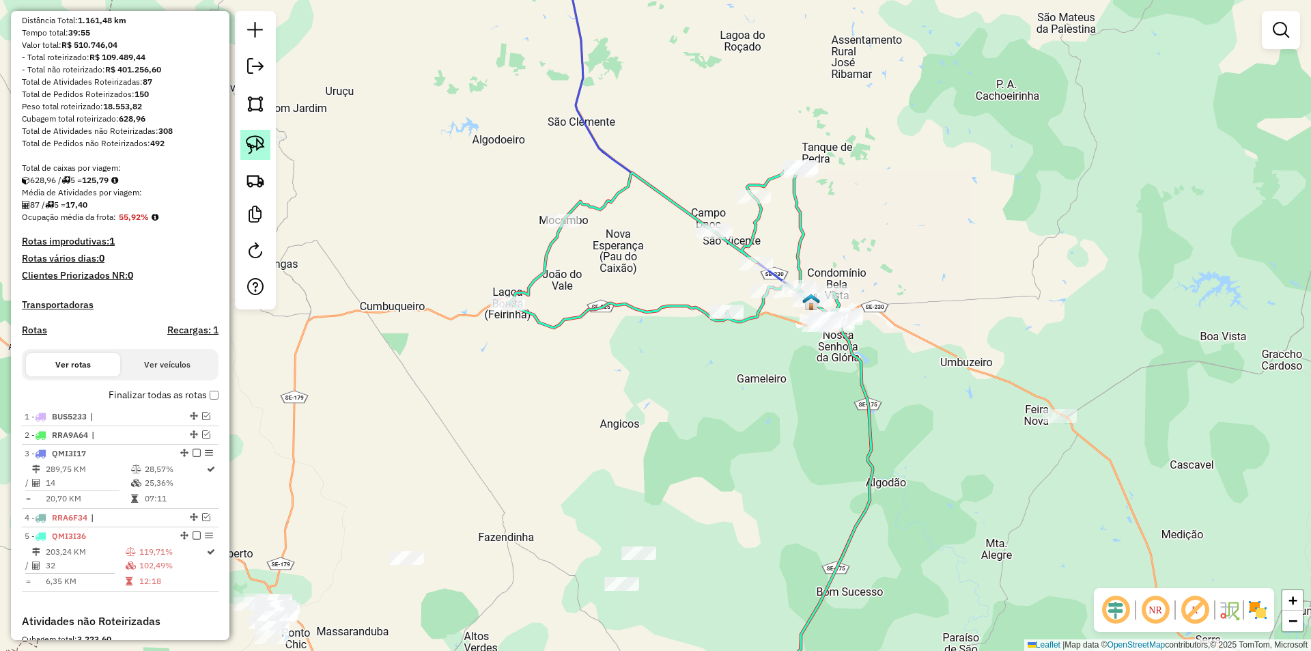
click at [256, 145] on img at bounding box center [255, 144] width 19 height 19
drag, startPoint x: 539, startPoint y: 162, endPoint x: 452, endPoint y: 313, distance: 174.0
click at [562, 212] on icon at bounding box center [677, 247] width 339 height 161
select select "**********"
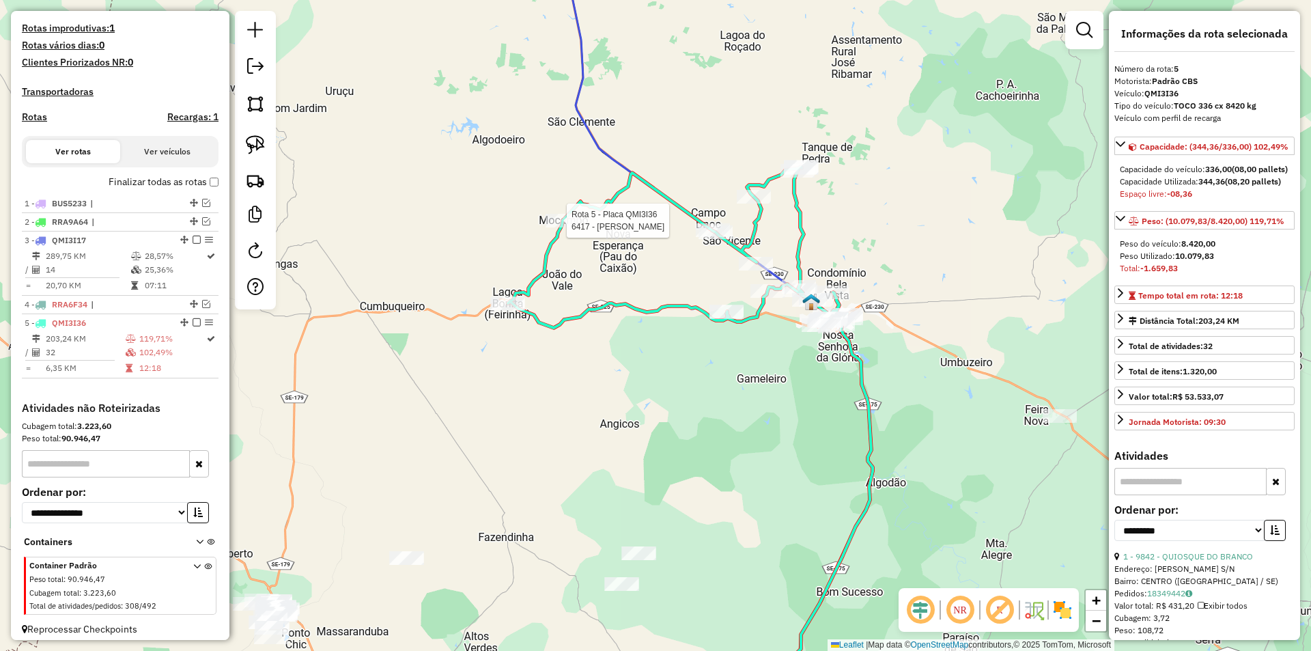
scroll to position [369, 0]
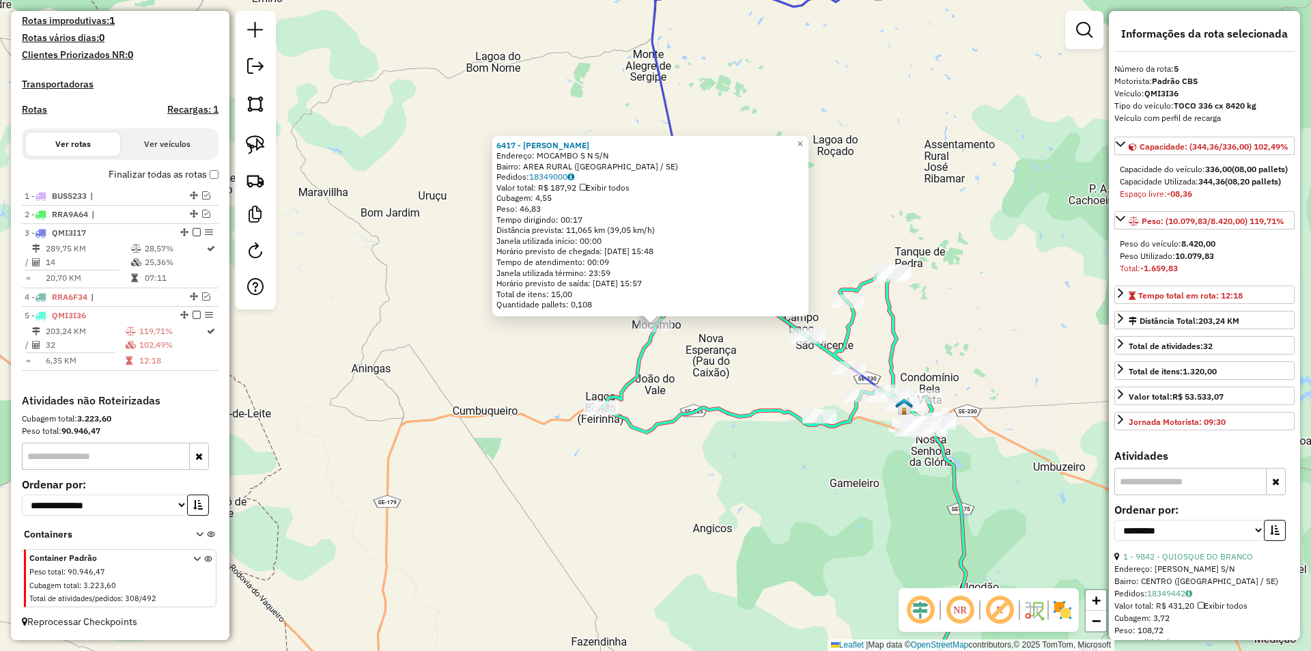
click at [382, 272] on div "6417 - MERC ALMEIDA Endereço: MOCAMBO S N S/N Bairro: AREA RURAL (NOSSA SENHORA…" at bounding box center [655, 325] width 1311 height 651
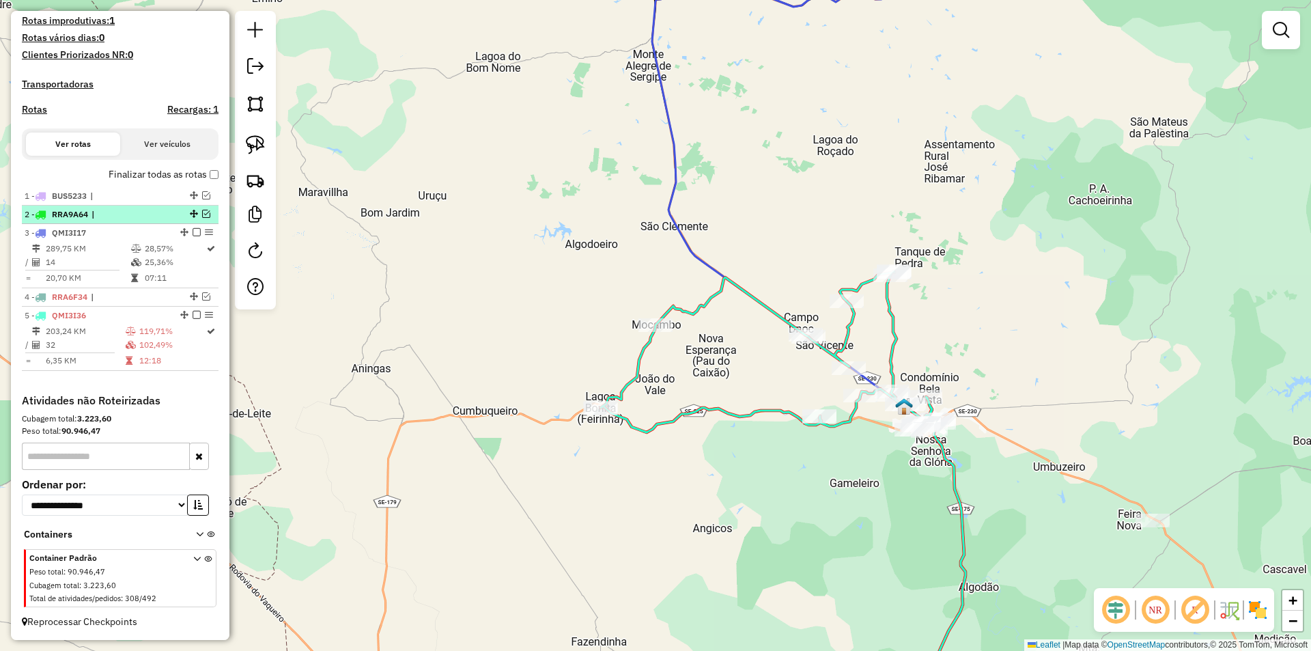
click at [202, 213] on em at bounding box center [206, 214] width 8 height 8
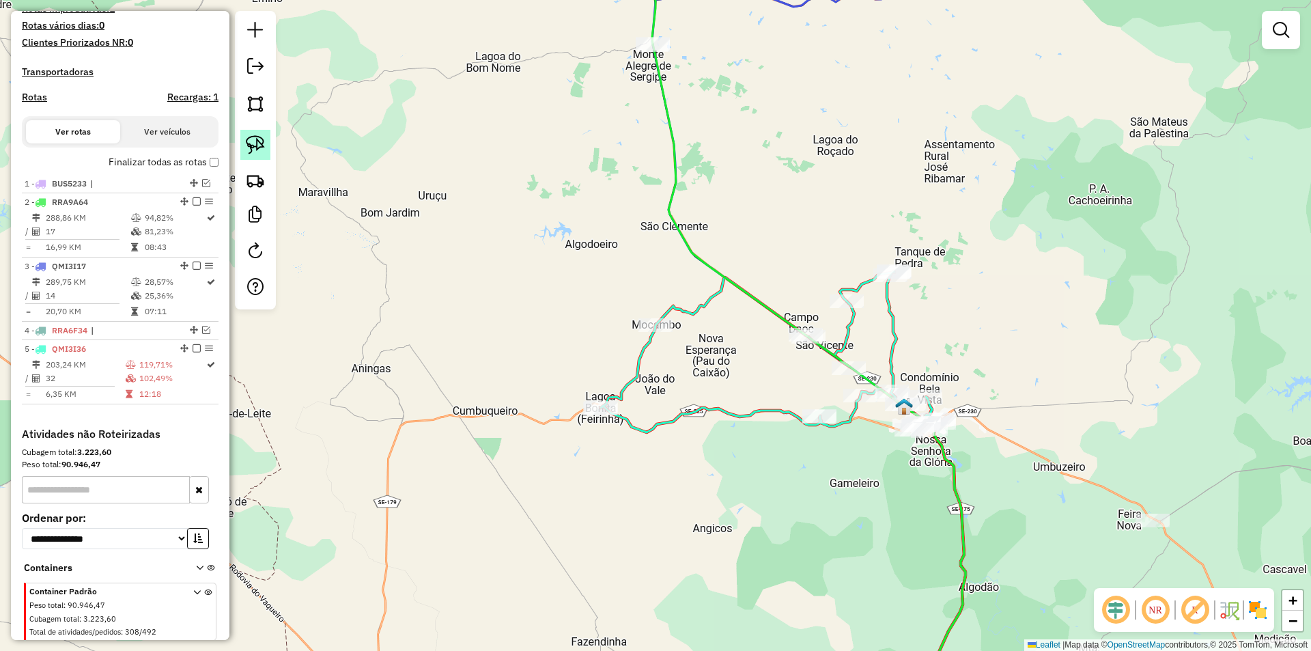
click at [255, 137] on img at bounding box center [255, 144] width 19 height 19
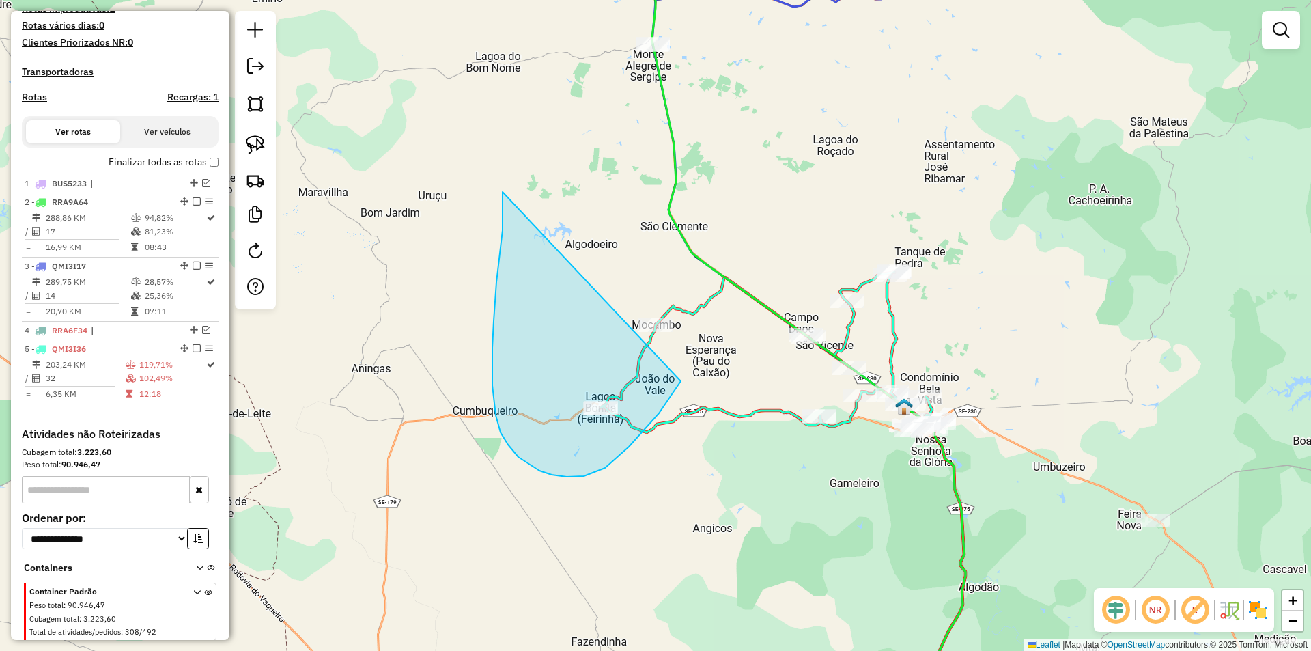
drag, startPoint x: 496, startPoint y: 282, endPoint x: 700, endPoint y: 299, distance: 204.2
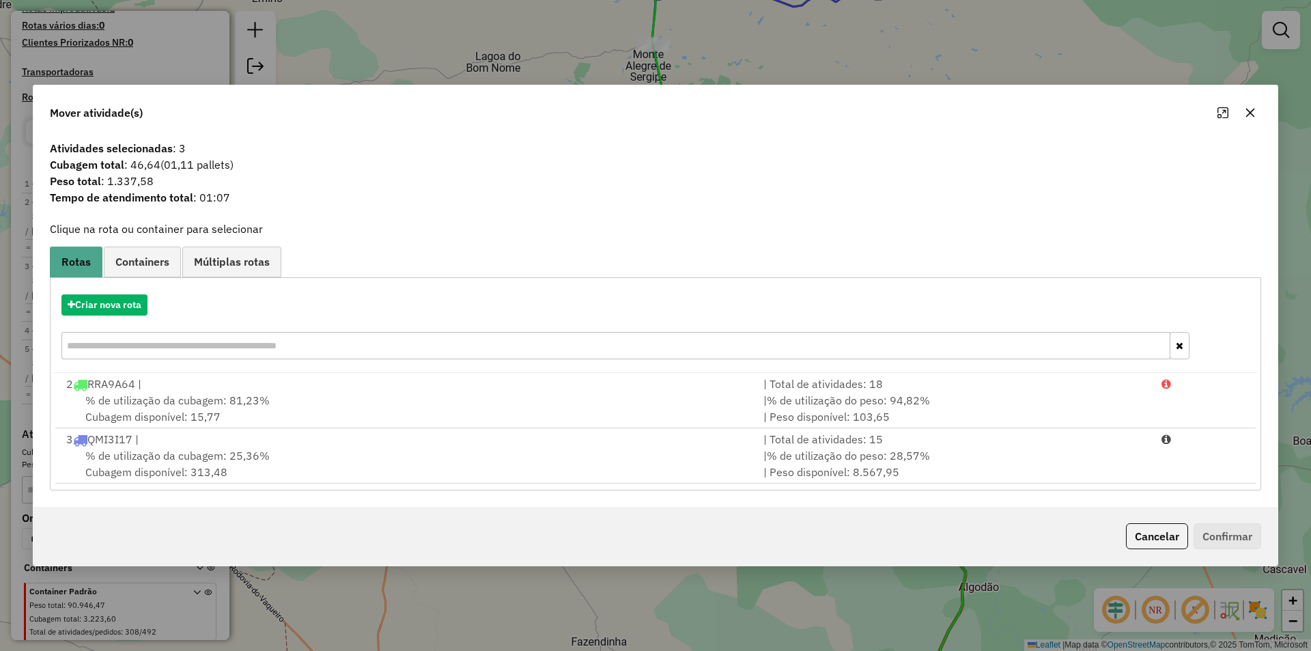
click at [1177, 554] on div "Cancelar Confirmar" at bounding box center [655, 536] width 1244 height 59
click at [1164, 545] on button "Cancelar" at bounding box center [1157, 536] width 62 height 26
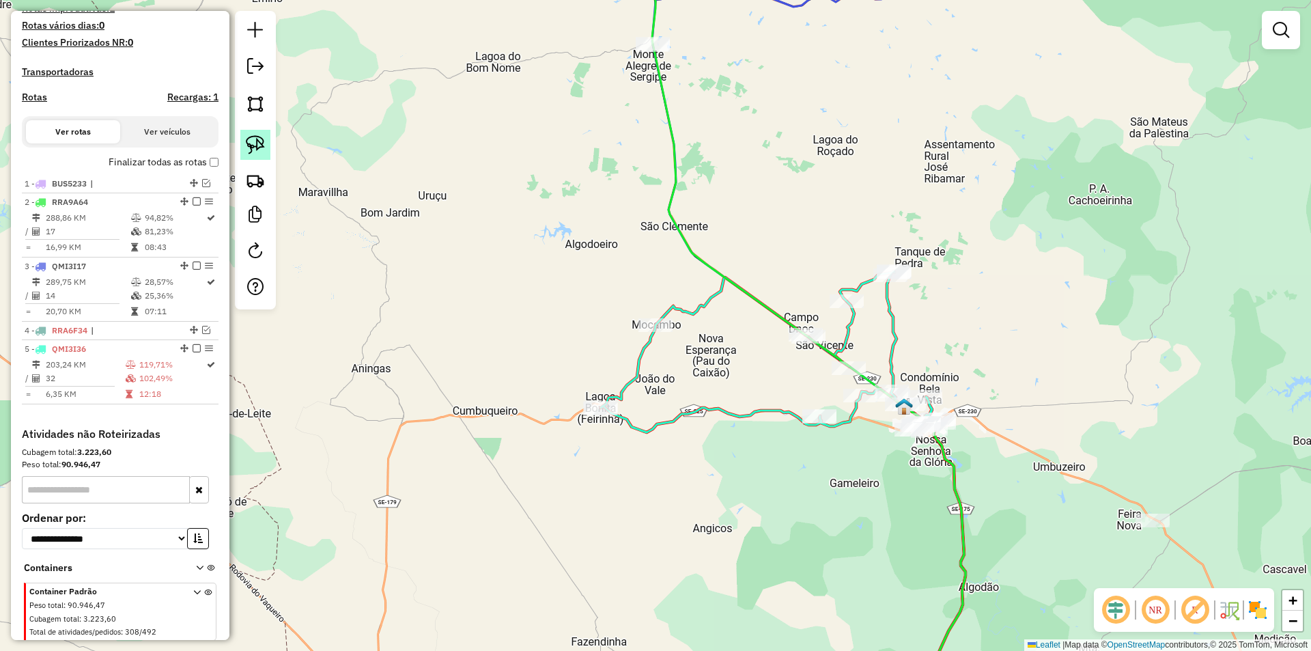
click at [260, 146] on img at bounding box center [255, 144] width 19 height 19
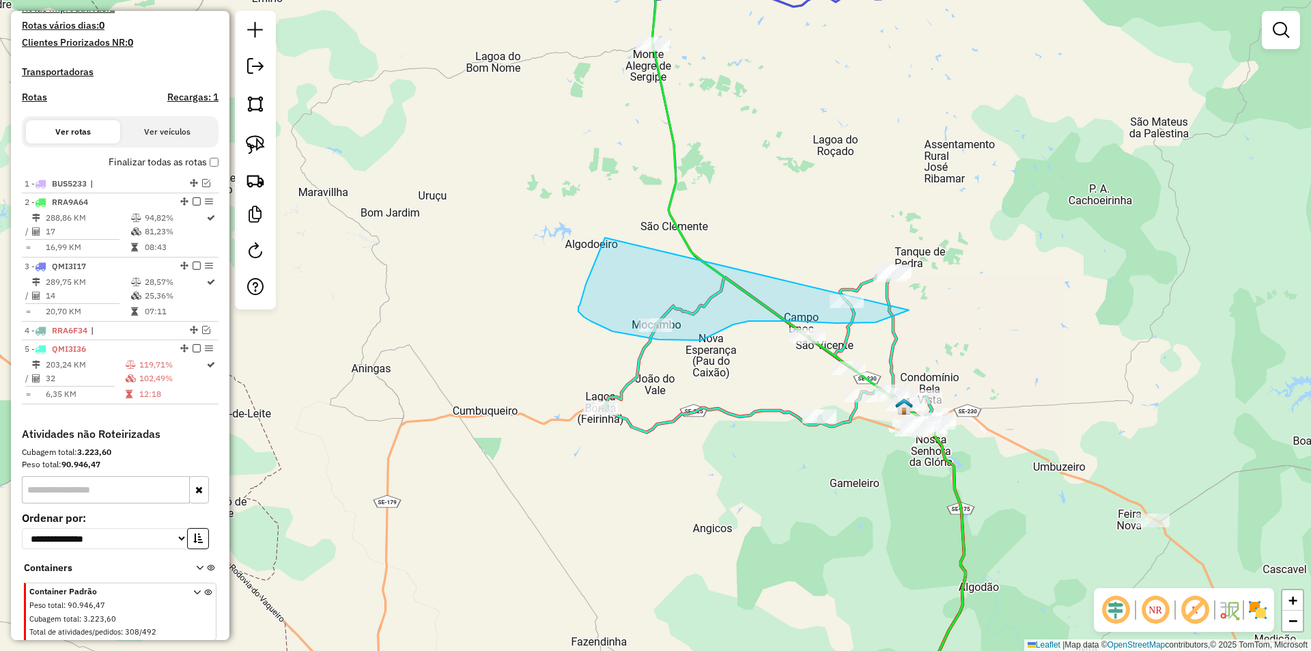
drag, startPoint x: 604, startPoint y: 240, endPoint x: 965, endPoint y: 244, distance: 360.5
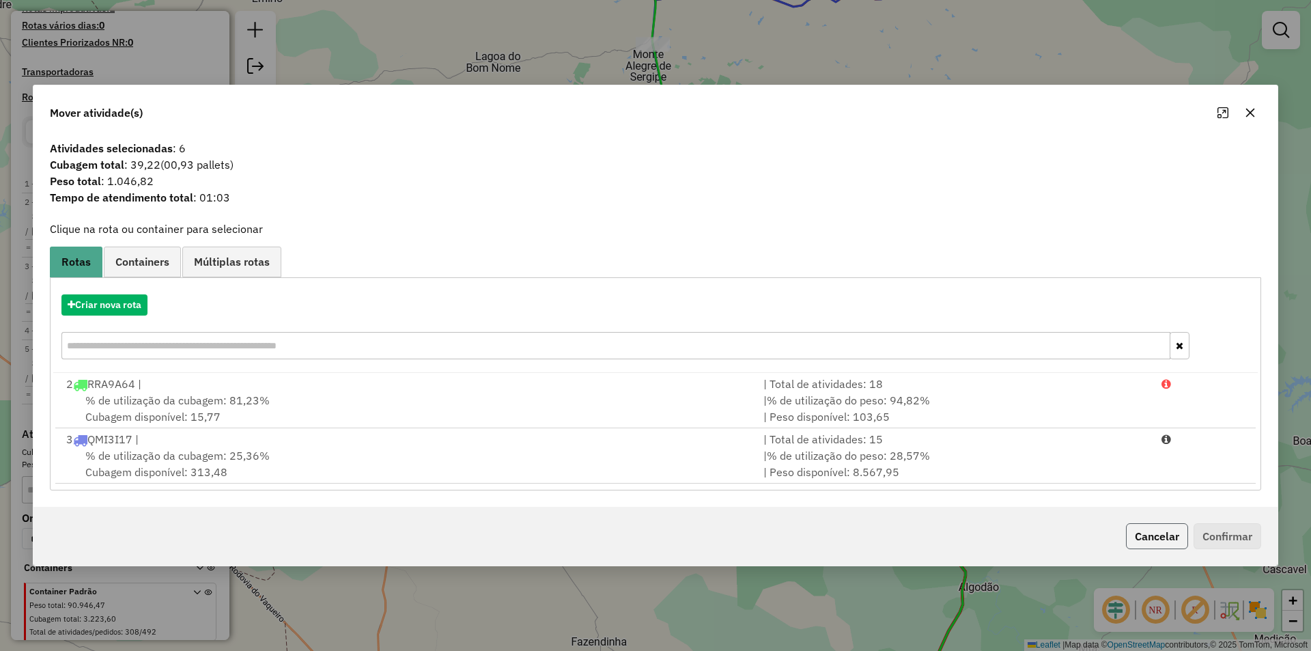
click at [1157, 544] on button "Cancelar" at bounding box center [1157, 536] width 62 height 26
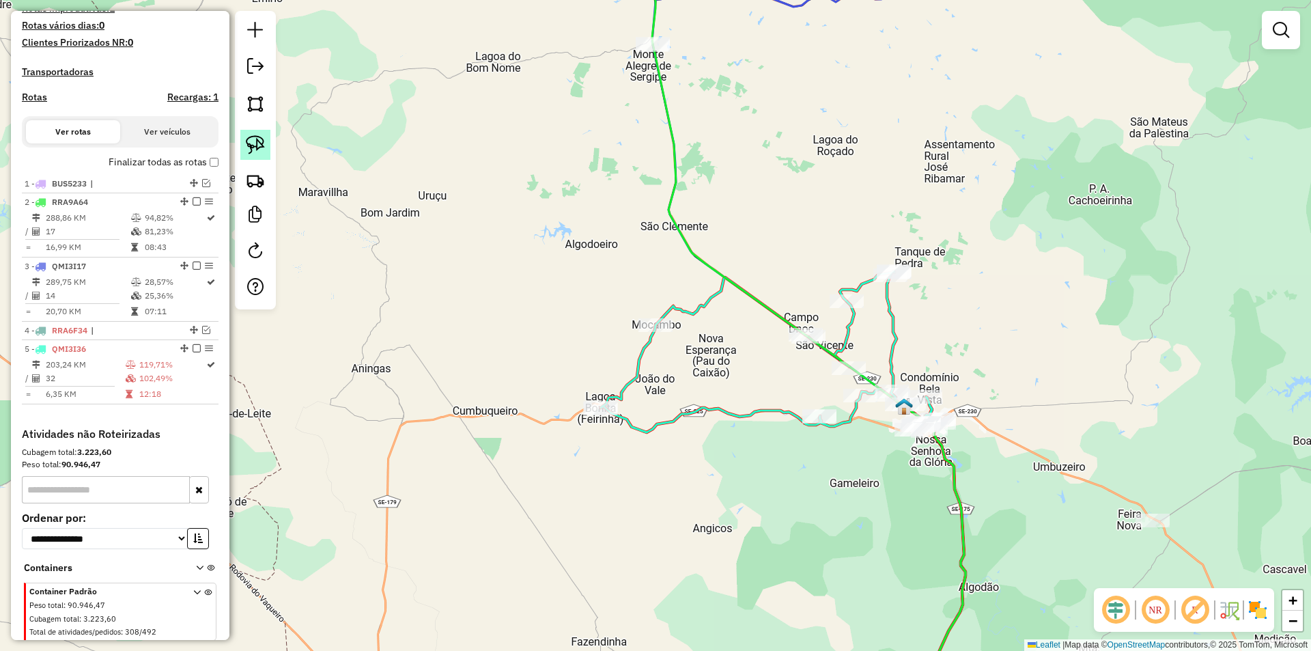
click at [259, 144] on img at bounding box center [255, 144] width 19 height 19
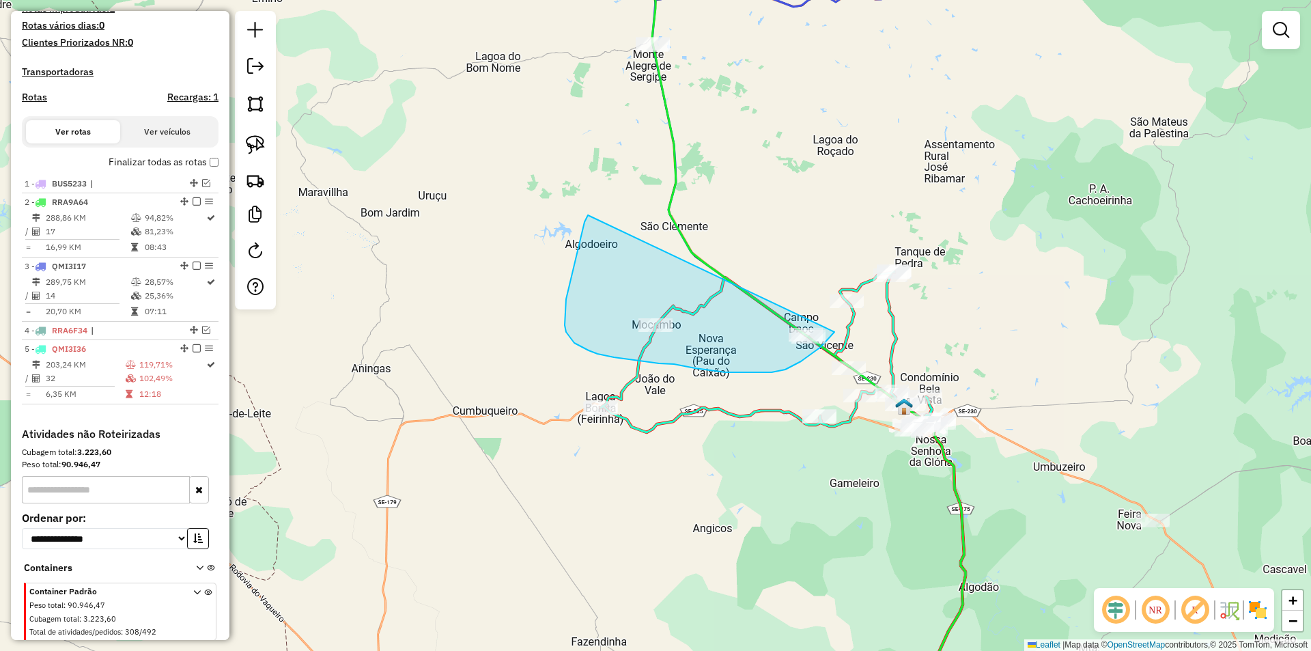
drag, startPoint x: 565, startPoint y: 319, endPoint x: 837, endPoint y: 327, distance: 272.5
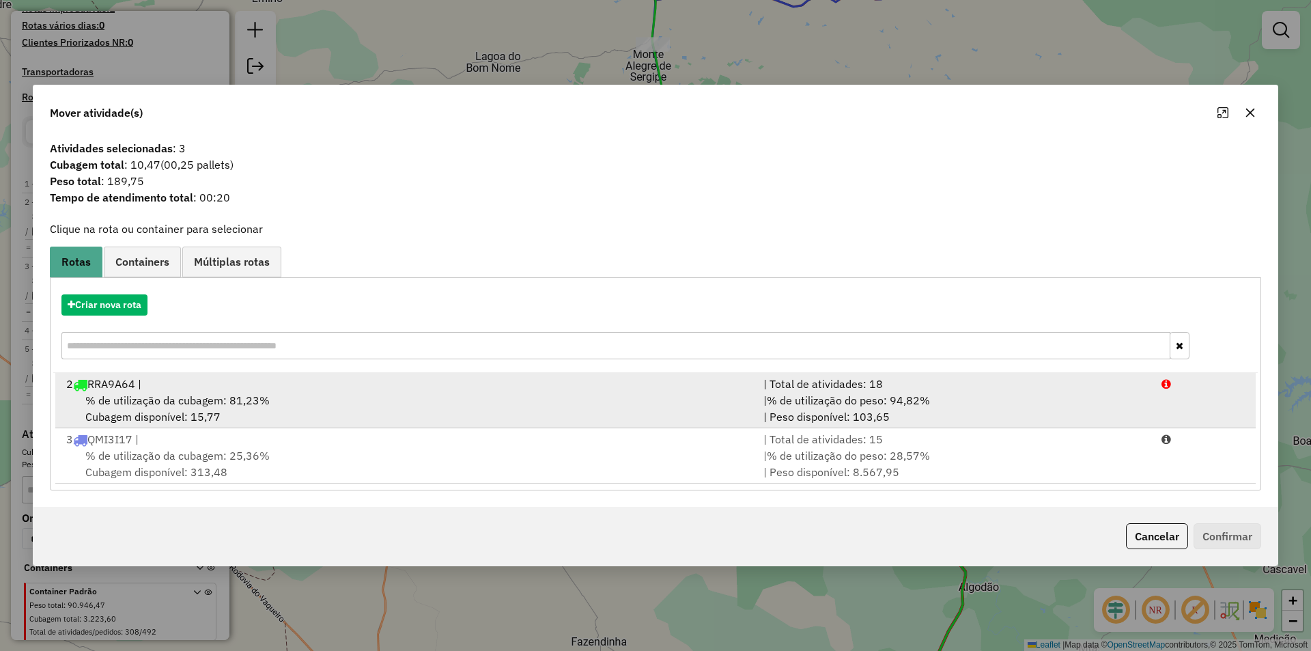
click at [693, 403] on div "% de utilização da cubagem: 81,23% Cubagem disponível: 15,77" at bounding box center [406, 408] width 697 height 33
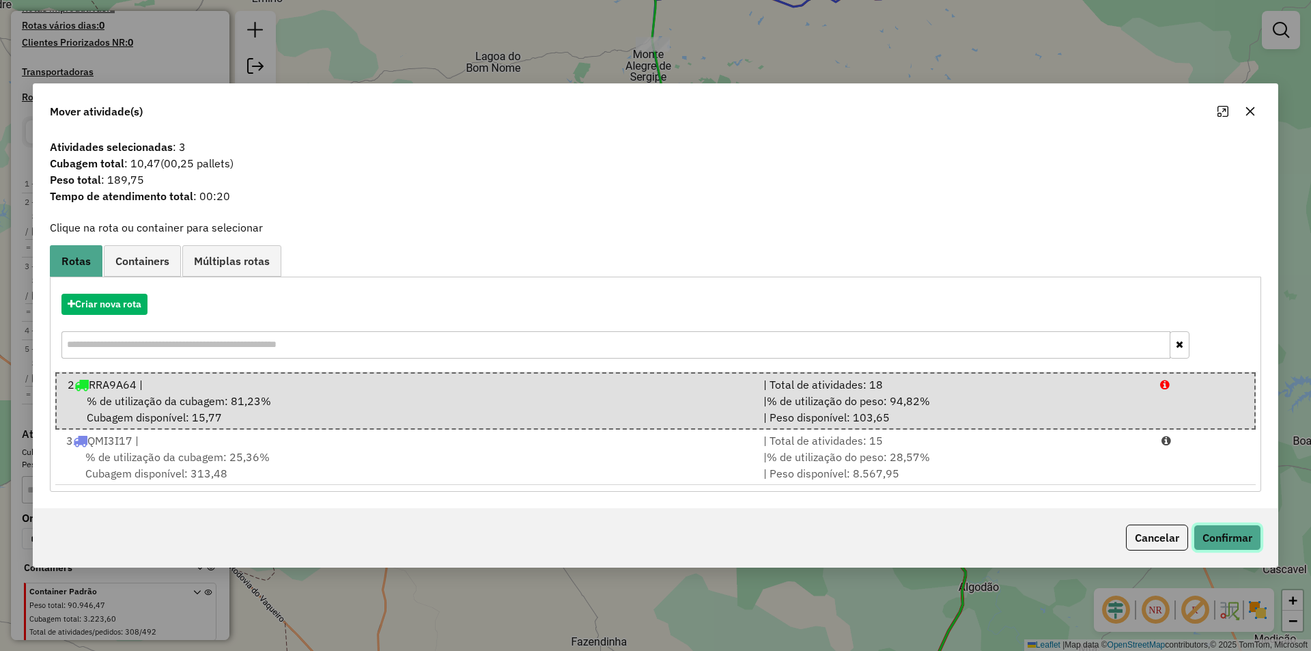
click at [1214, 534] on button "Confirmar" at bounding box center [1227, 537] width 68 height 26
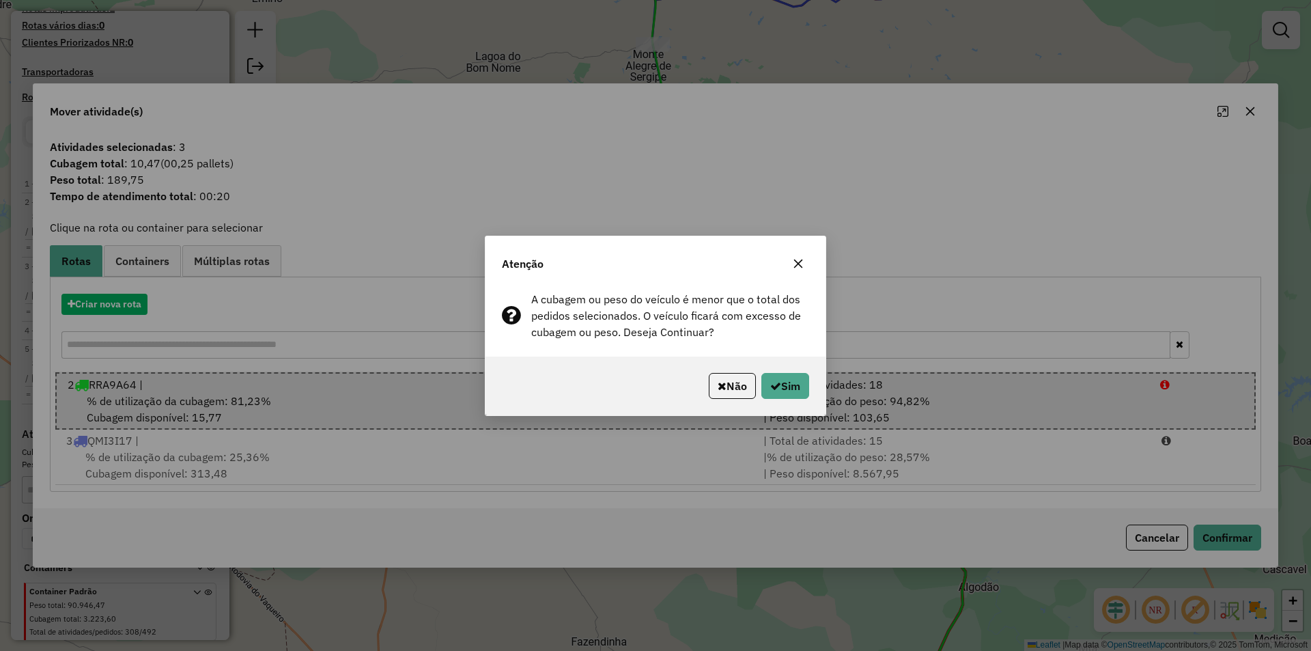
click at [795, 400] on div "Não Sim" at bounding box center [655, 385] width 340 height 59
click at [788, 389] on button "Sim" at bounding box center [785, 386] width 48 height 26
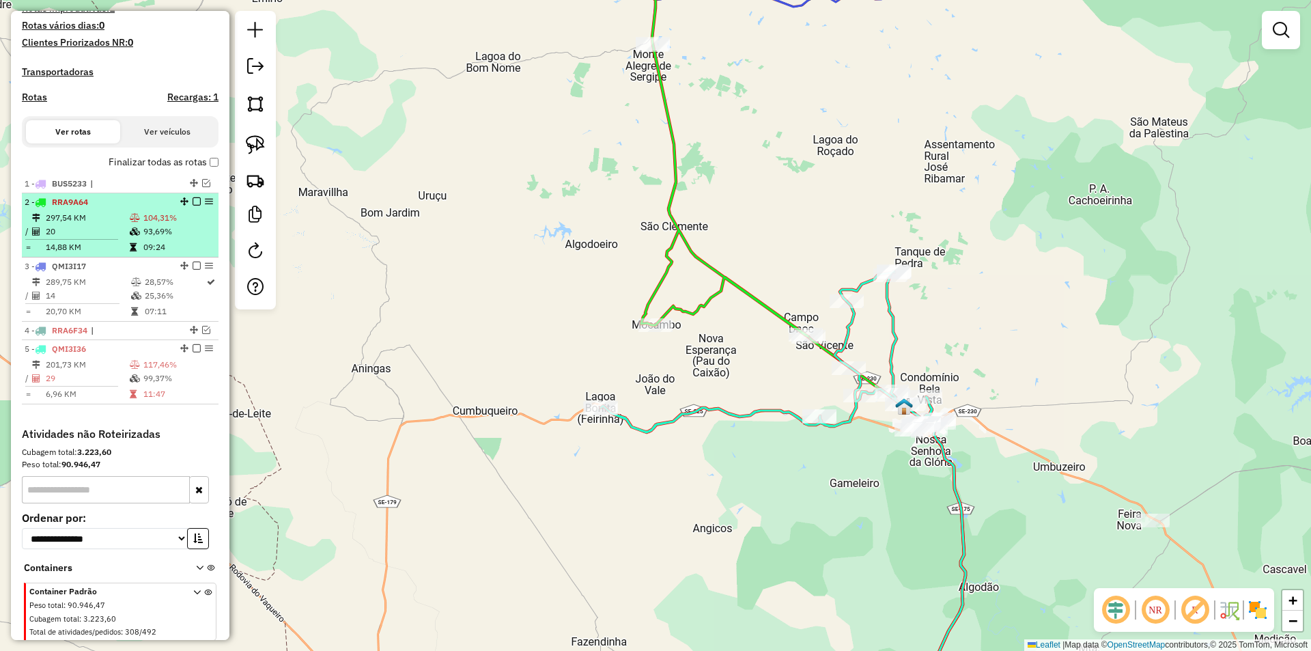
click at [184, 225] on td "104,31%" at bounding box center [178, 218] width 70 height 14
select select "**********"
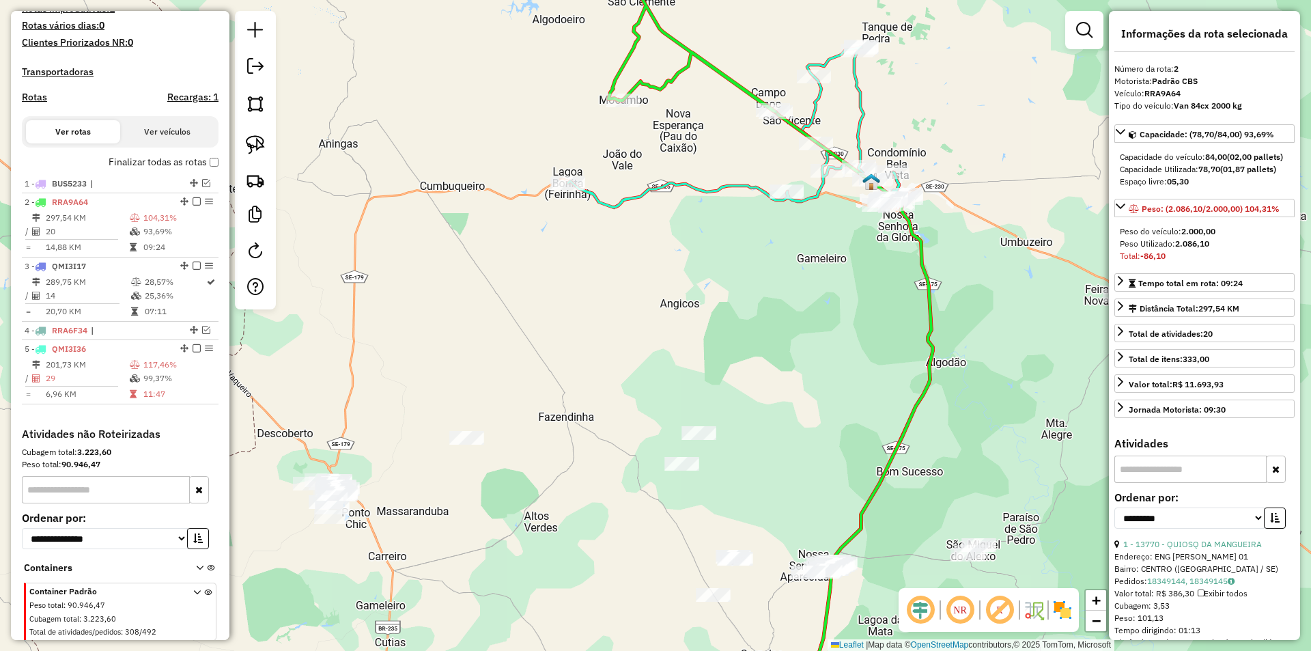
drag, startPoint x: 741, startPoint y: 146, endPoint x: 667, endPoint y: 335, distance: 203.0
click at [667, 339] on div "Janela de atendimento Grade de atendimento Capacidade Transportadoras Veículos …" at bounding box center [655, 325] width 1311 height 651
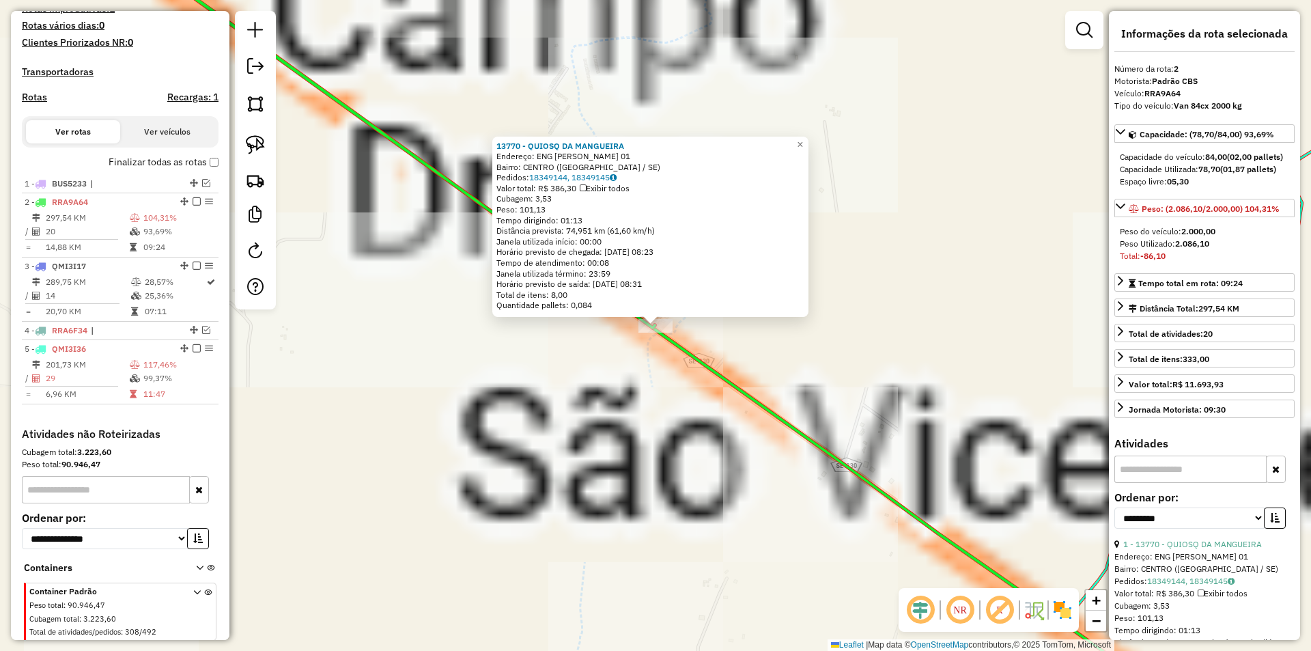
scroll to position [415, 0]
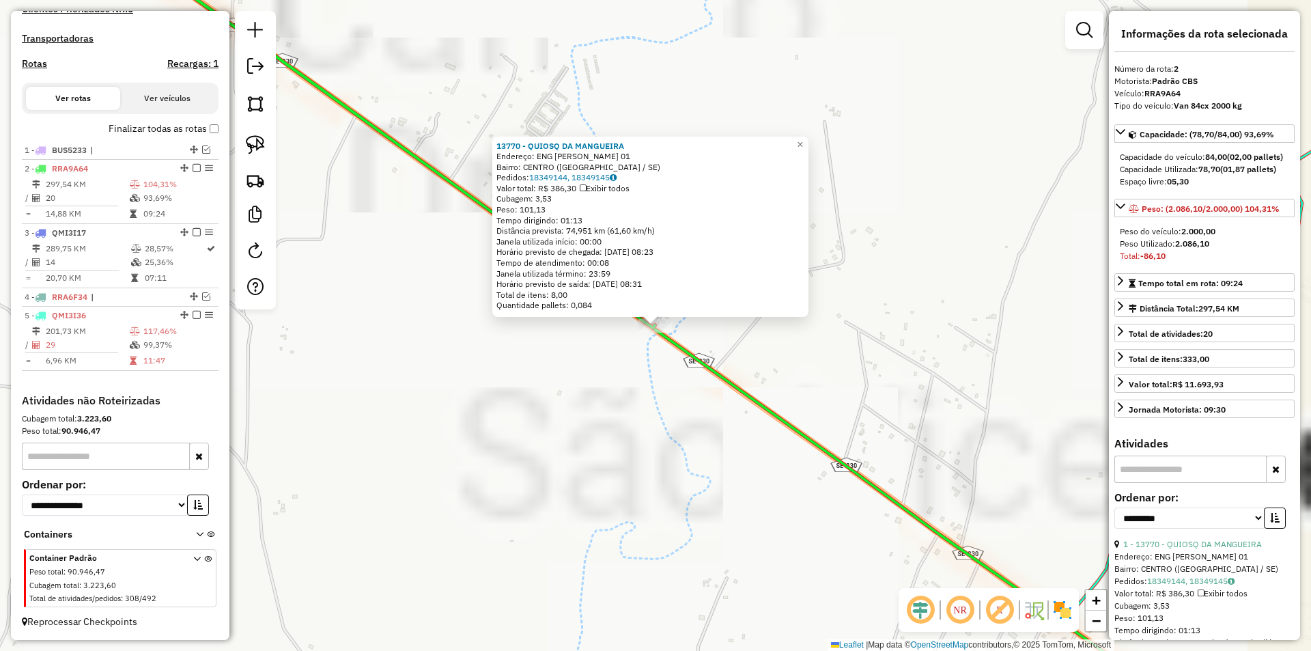
click at [640, 429] on div "13770 - QUIOSQ DA MANGUEIRA Endereço: ENG JORGE NETO 01 Bairro: CENTRO (NOSSA S…" at bounding box center [655, 325] width 1311 height 651
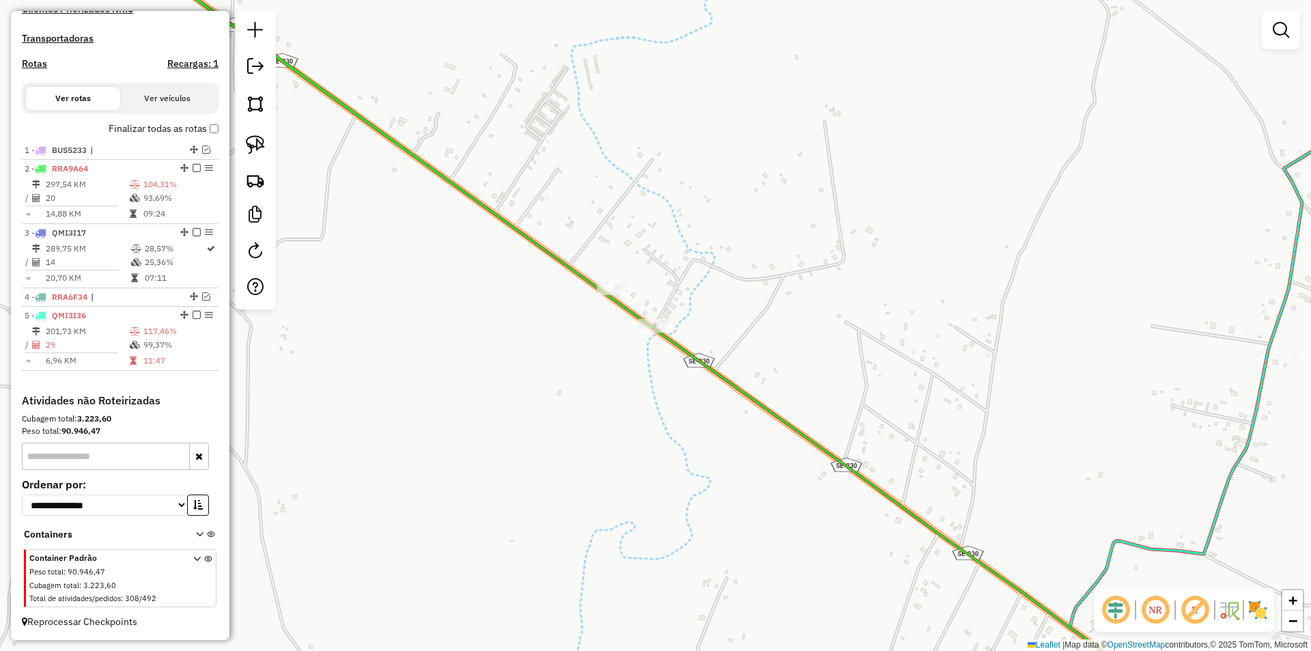
select select "**********"
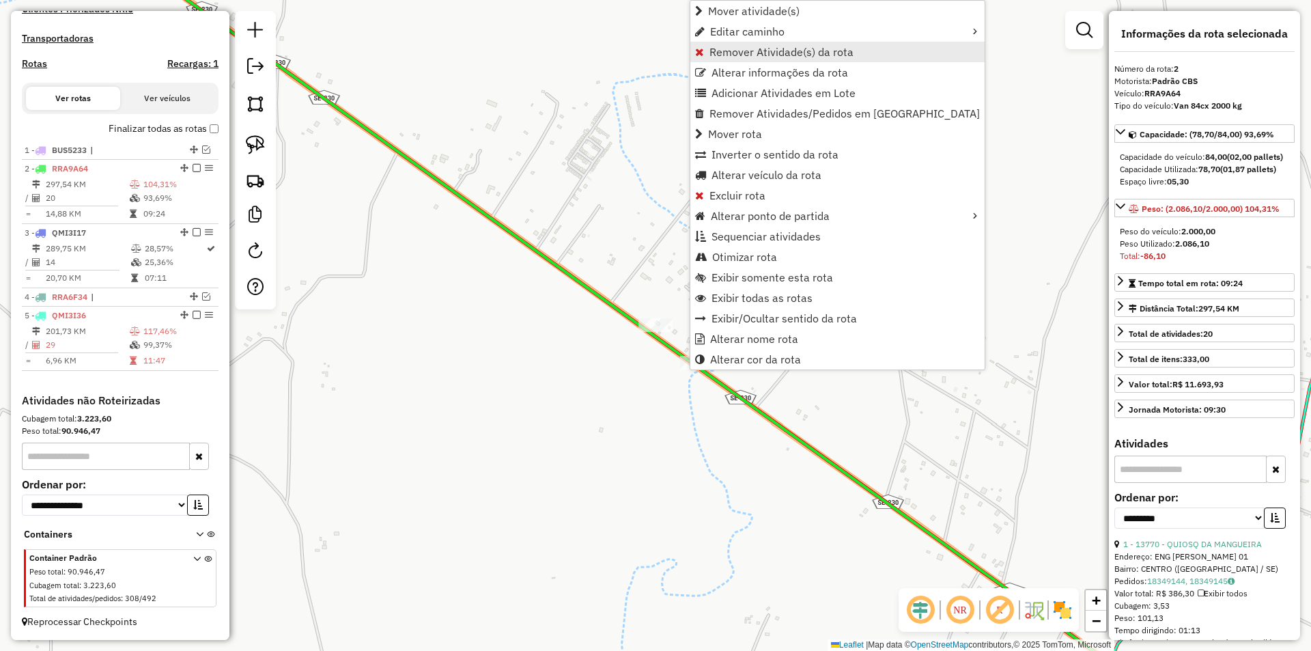
click at [718, 50] on span "Remover Atividade(s) da rota" at bounding box center [781, 51] width 144 height 11
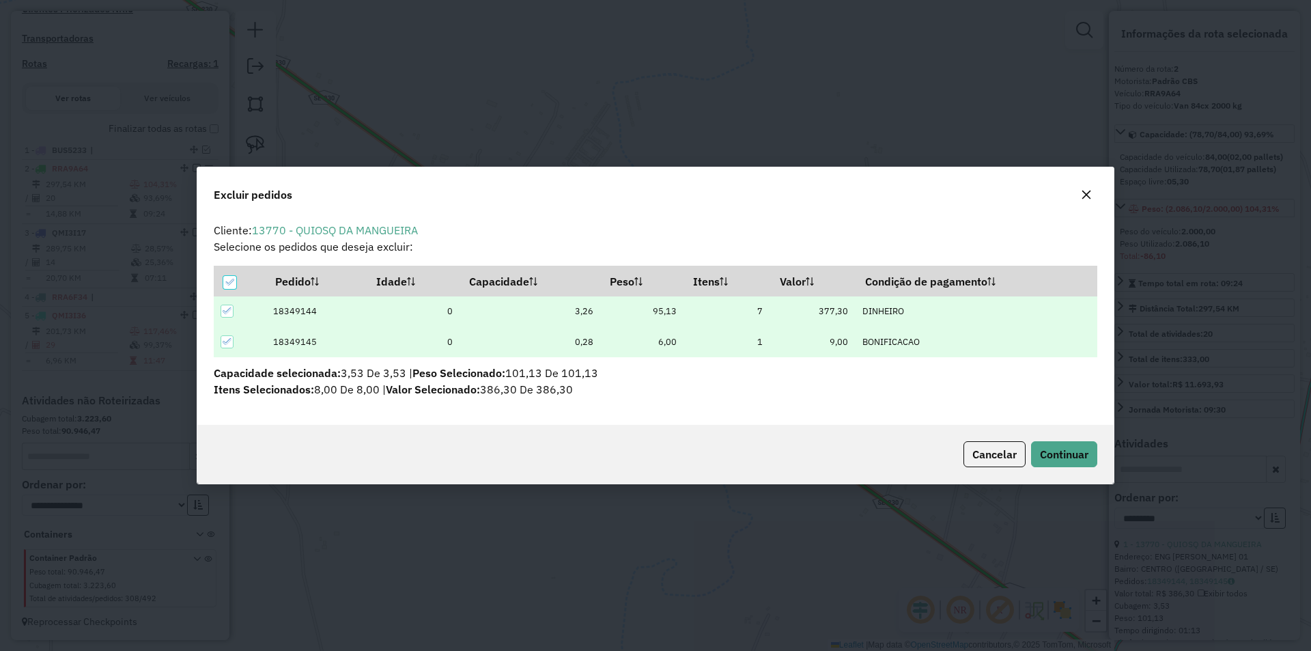
scroll to position [0, 0]
drag, startPoint x: 1075, startPoint y: 461, endPoint x: 971, endPoint y: 338, distance: 160.8
click at [1074, 462] on button "Continuar" at bounding box center [1064, 454] width 66 height 26
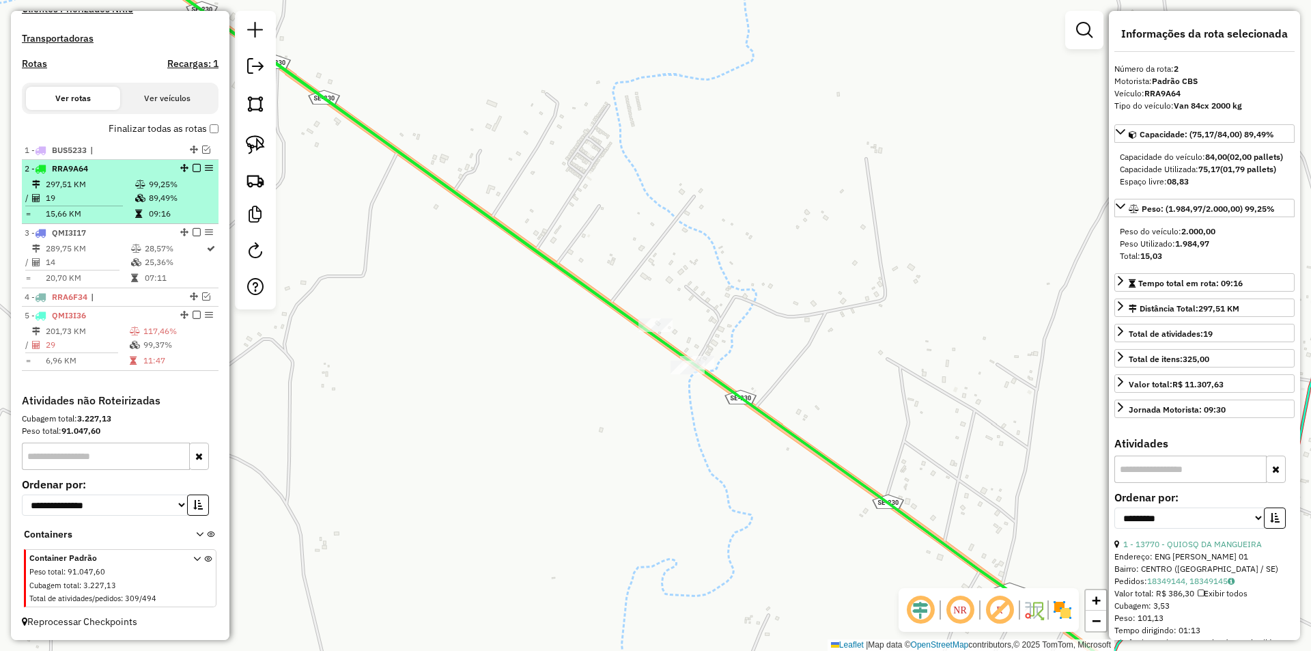
click at [166, 200] on td "89,49%" at bounding box center [180, 198] width 65 height 14
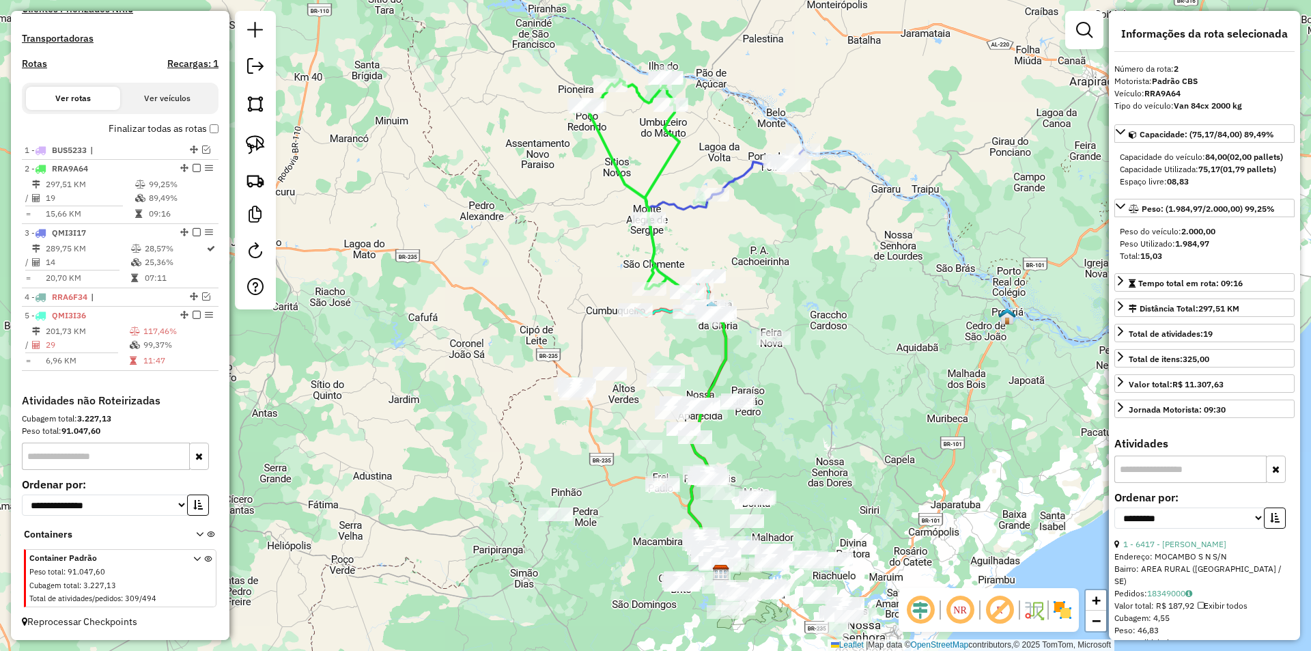
click at [193, 171] on em at bounding box center [197, 168] width 8 height 8
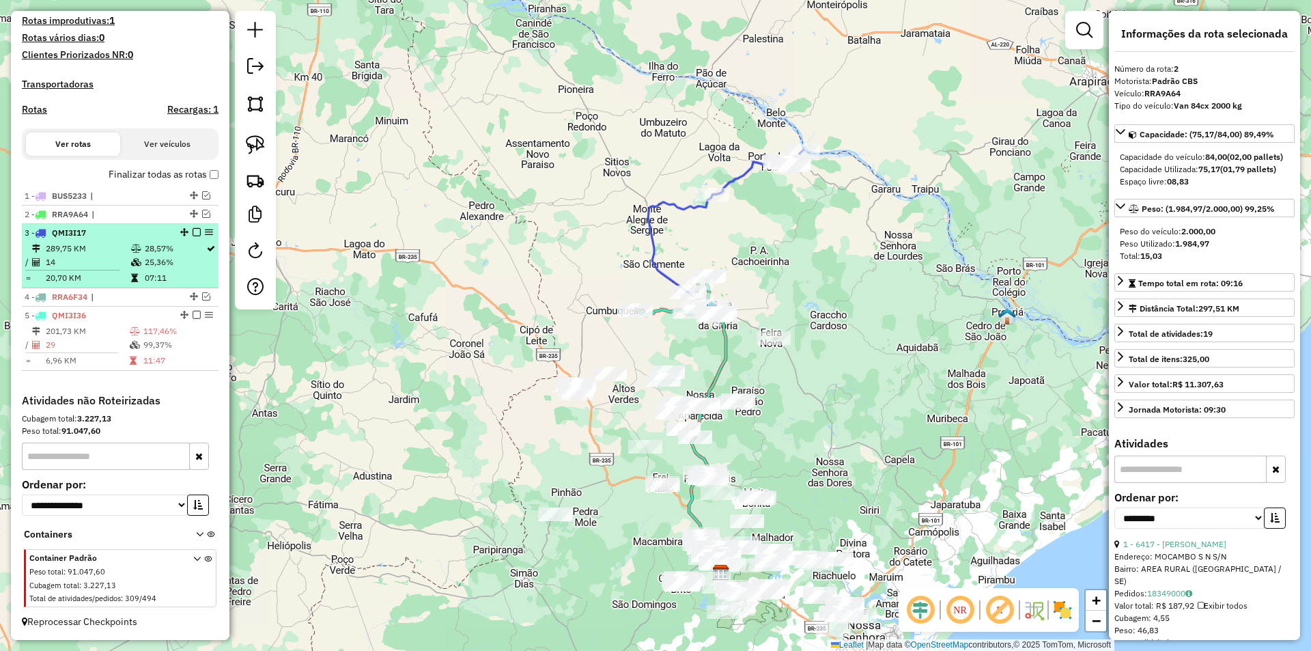
scroll to position [369, 0]
click at [156, 243] on td "28,57%" at bounding box center [174, 249] width 61 height 14
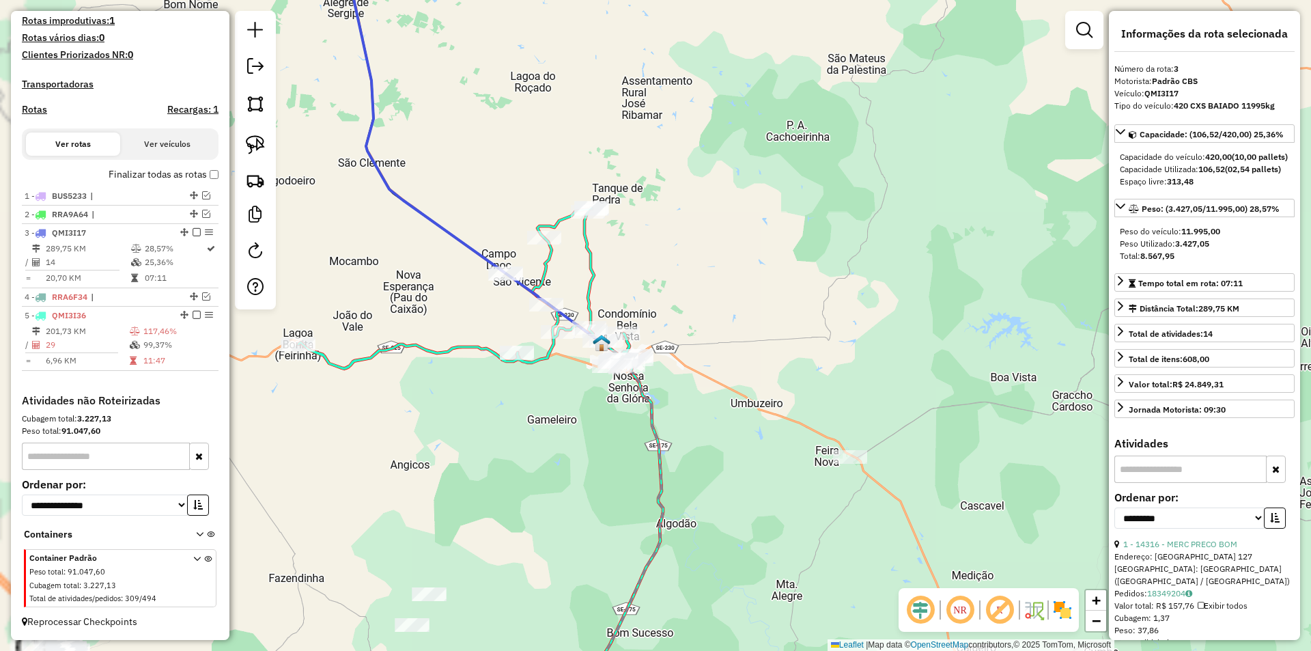
drag, startPoint x: 680, startPoint y: 249, endPoint x: 700, endPoint y: 233, distance: 25.3
click at [700, 233] on div "Janela de atendimento Grade de atendimento Capacidade Transportadoras Veículos …" at bounding box center [655, 325] width 1311 height 651
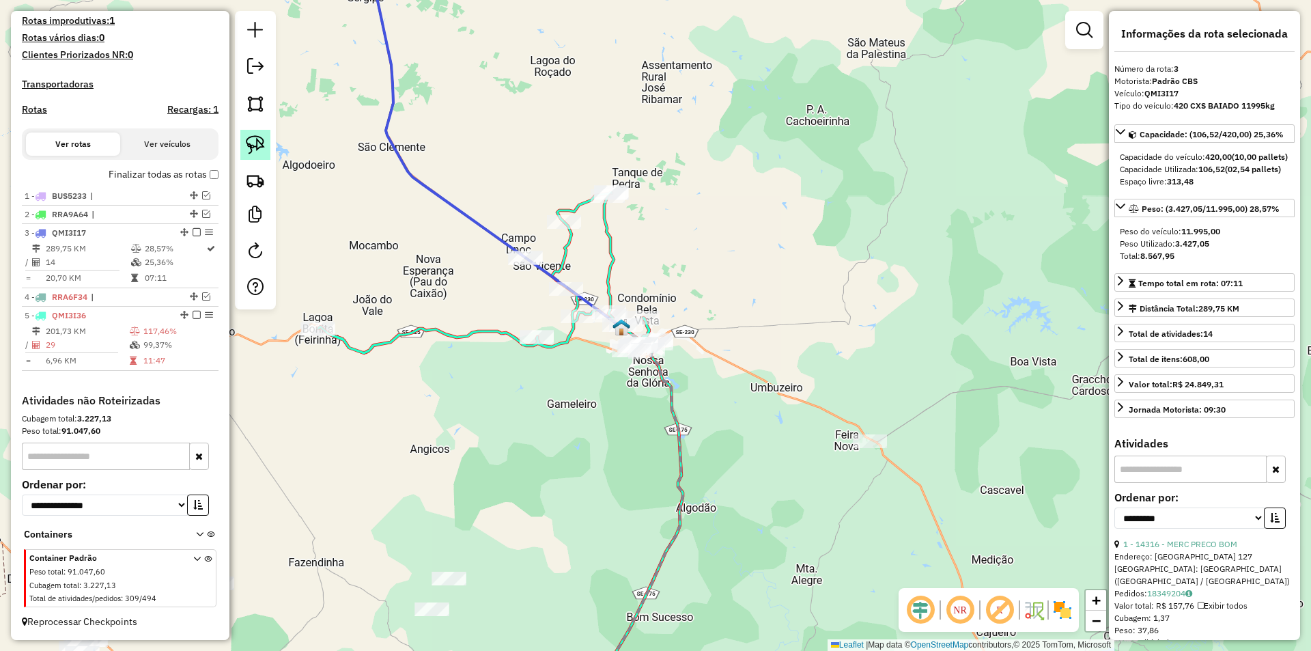
click at [246, 145] on img at bounding box center [255, 144] width 19 height 19
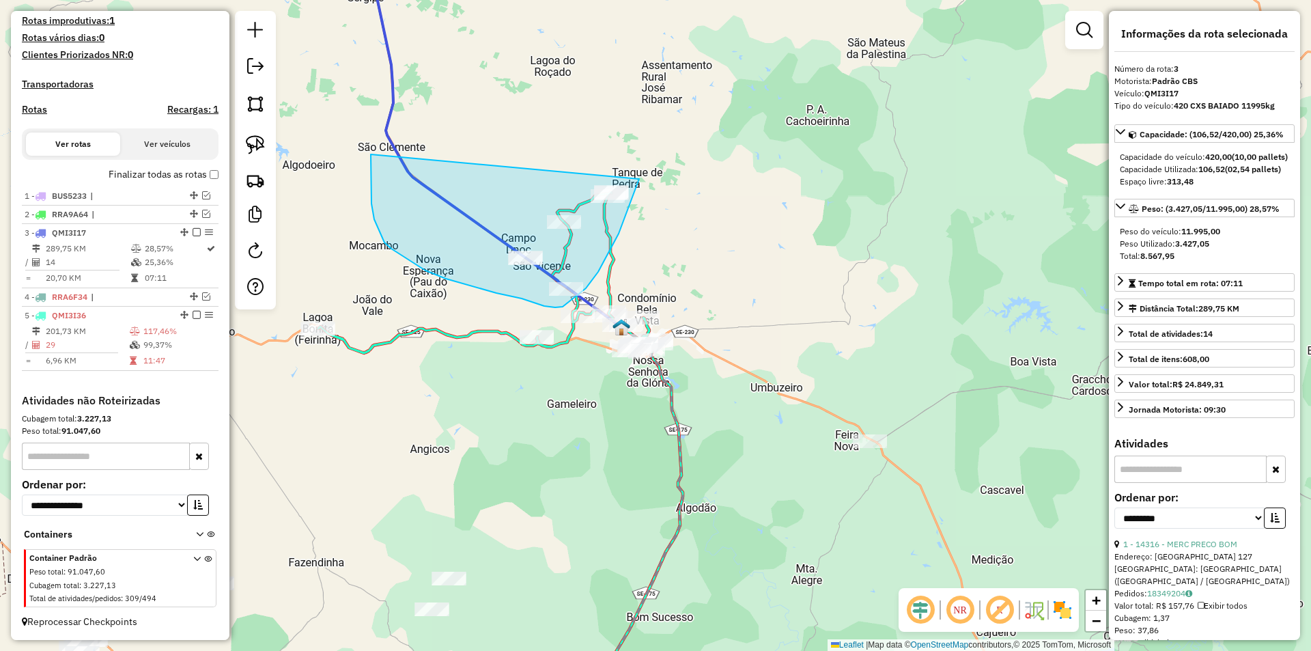
drag, startPoint x: 371, startPoint y: 154, endPoint x: 652, endPoint y: 135, distance: 281.9
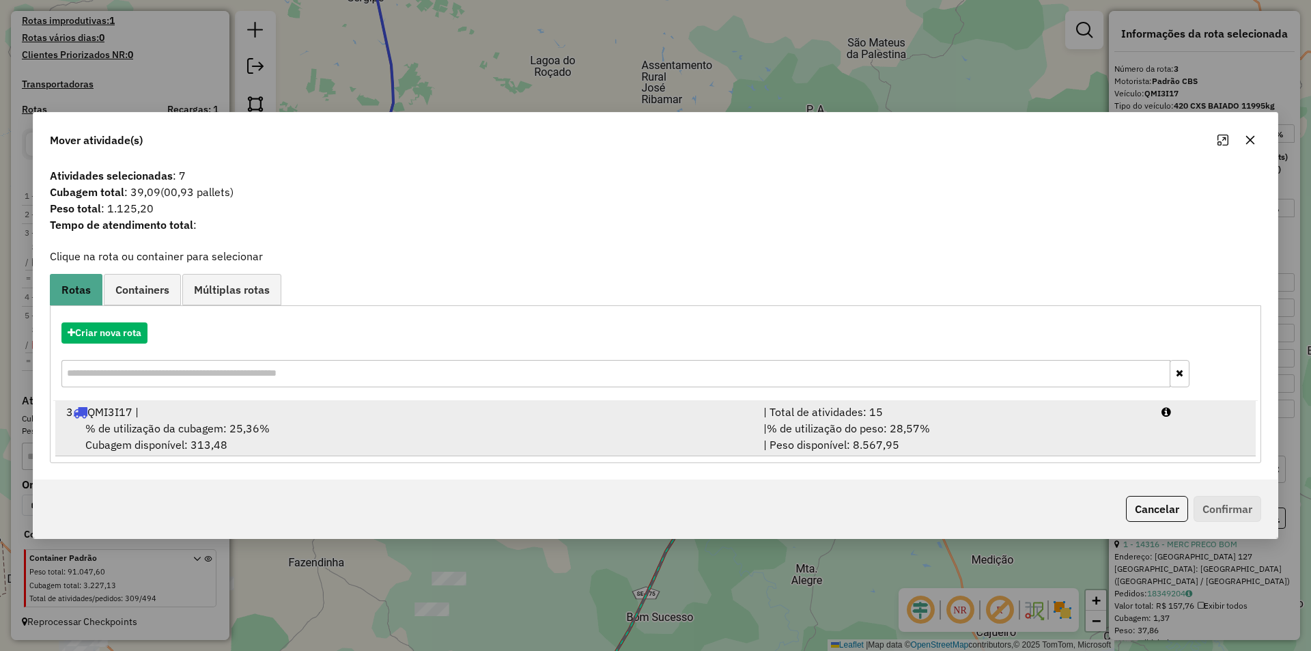
click at [936, 431] on div "| % de utilização do peso: 28,57% | Peso disponível: 8.567,95" at bounding box center [954, 436] width 398 height 33
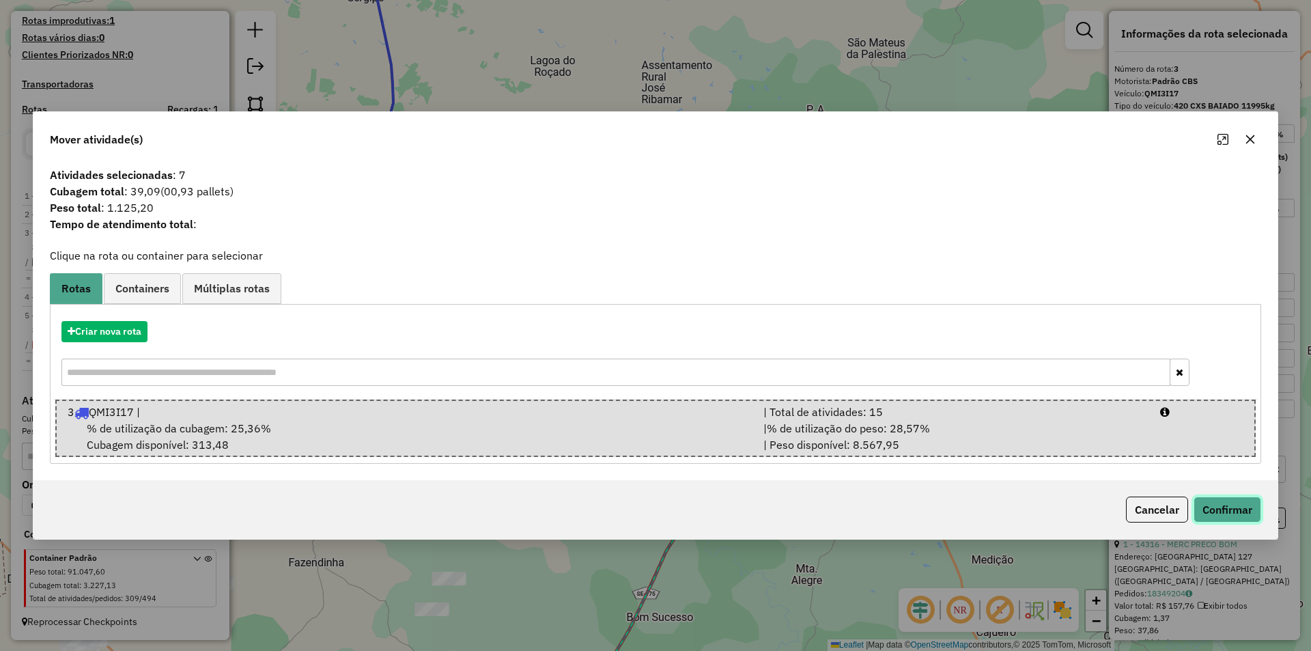
click at [1223, 507] on button "Confirmar" at bounding box center [1227, 509] width 68 height 26
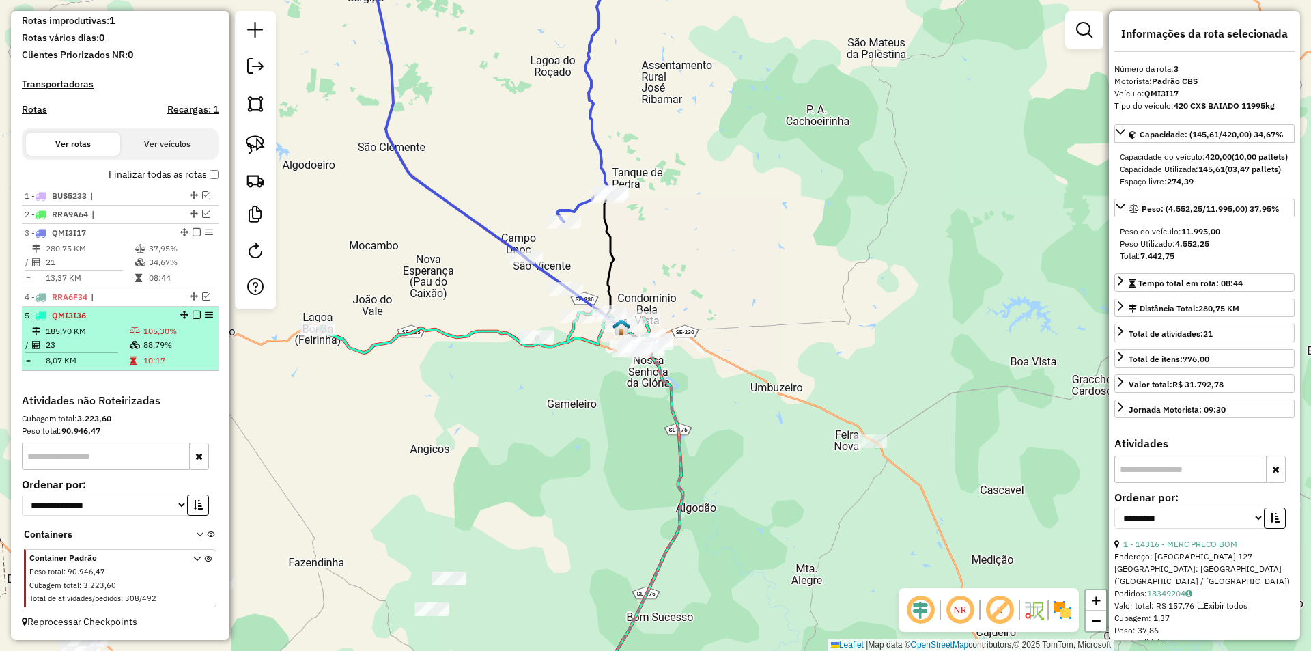
click at [167, 332] on td "105,30%" at bounding box center [178, 331] width 70 height 14
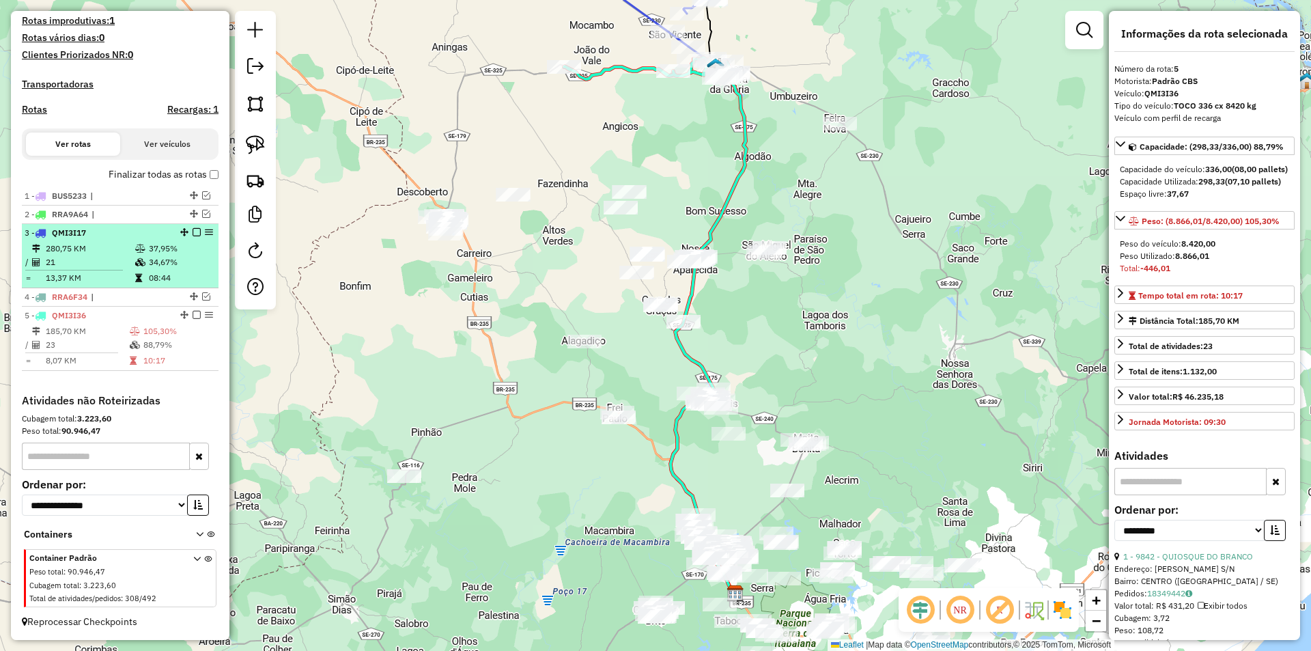
click at [165, 259] on td "34,67%" at bounding box center [180, 262] width 65 height 14
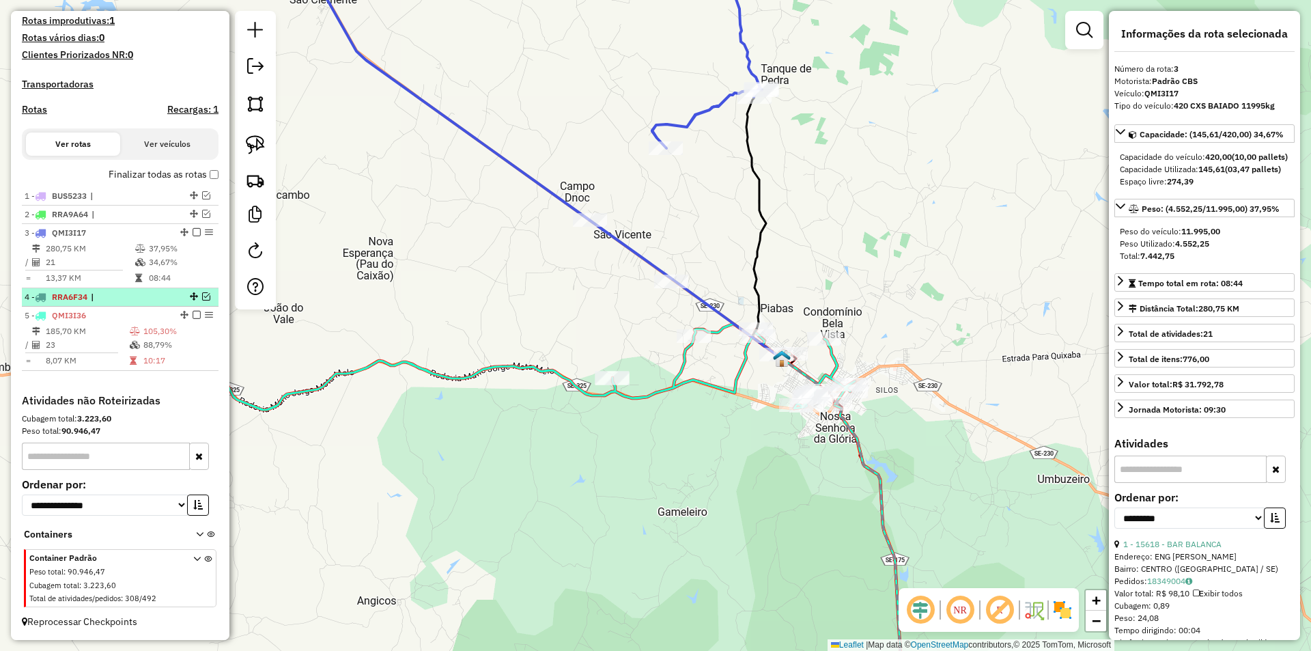
click at [202, 300] on em at bounding box center [206, 296] width 8 height 8
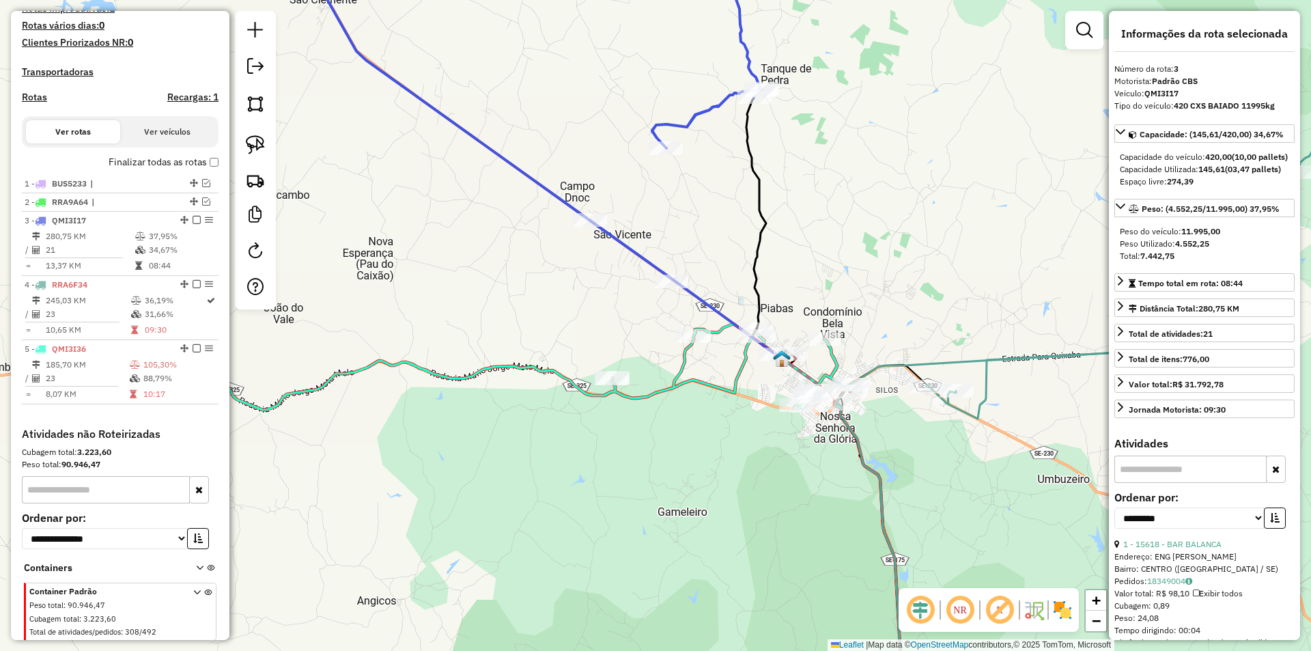
scroll to position [415, 0]
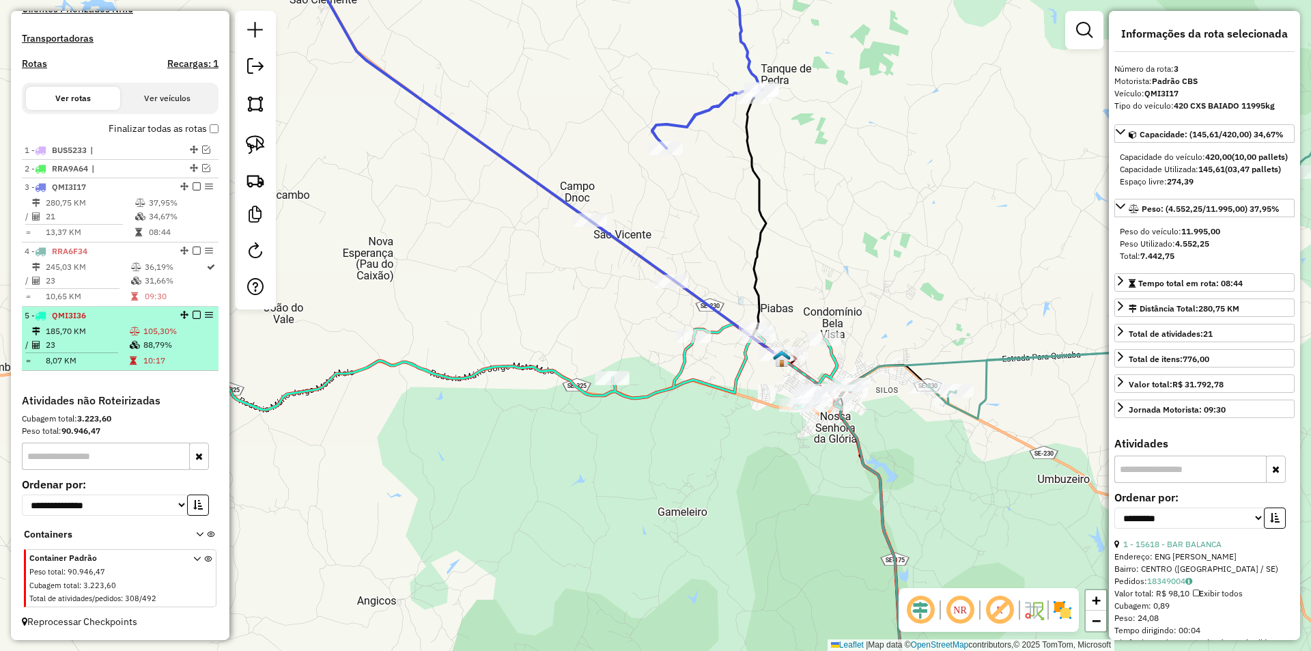
click at [143, 360] on td "10:17" at bounding box center [178, 361] width 70 height 14
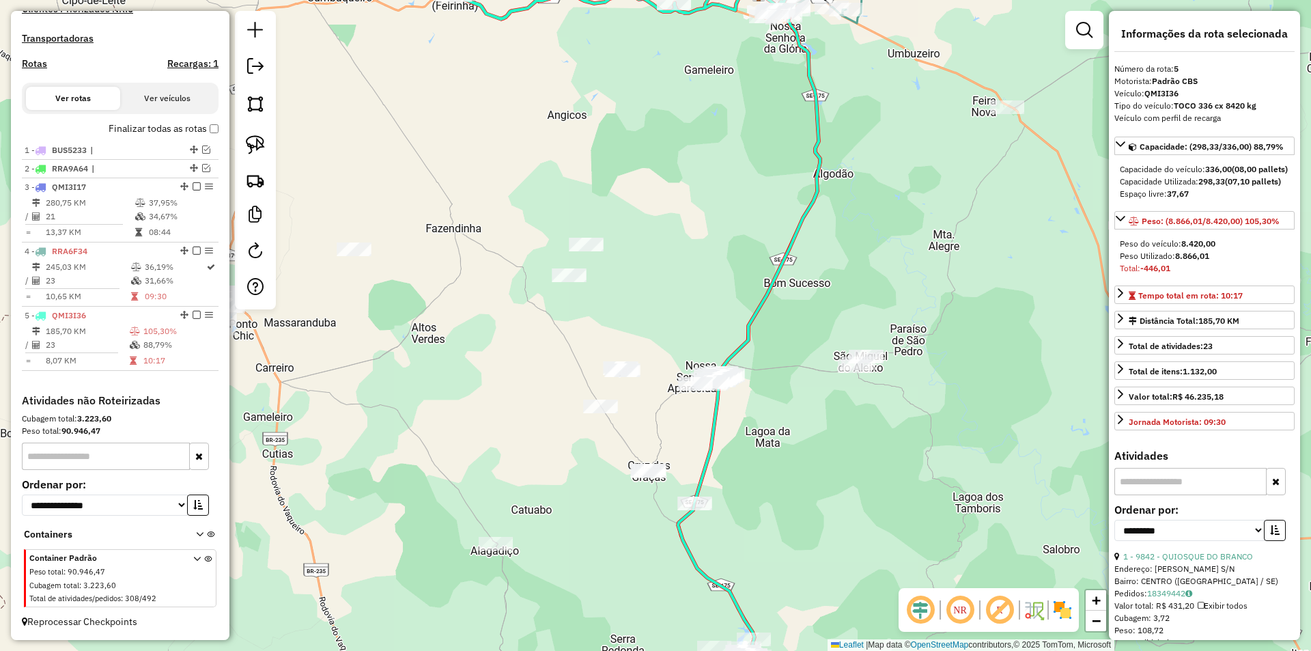
drag, startPoint x: 660, startPoint y: 201, endPoint x: 627, endPoint y: 281, distance: 86.0
click at [627, 281] on div "Janela de atendimento Grade de atendimento Capacidade Transportadoras Veículos …" at bounding box center [655, 325] width 1311 height 651
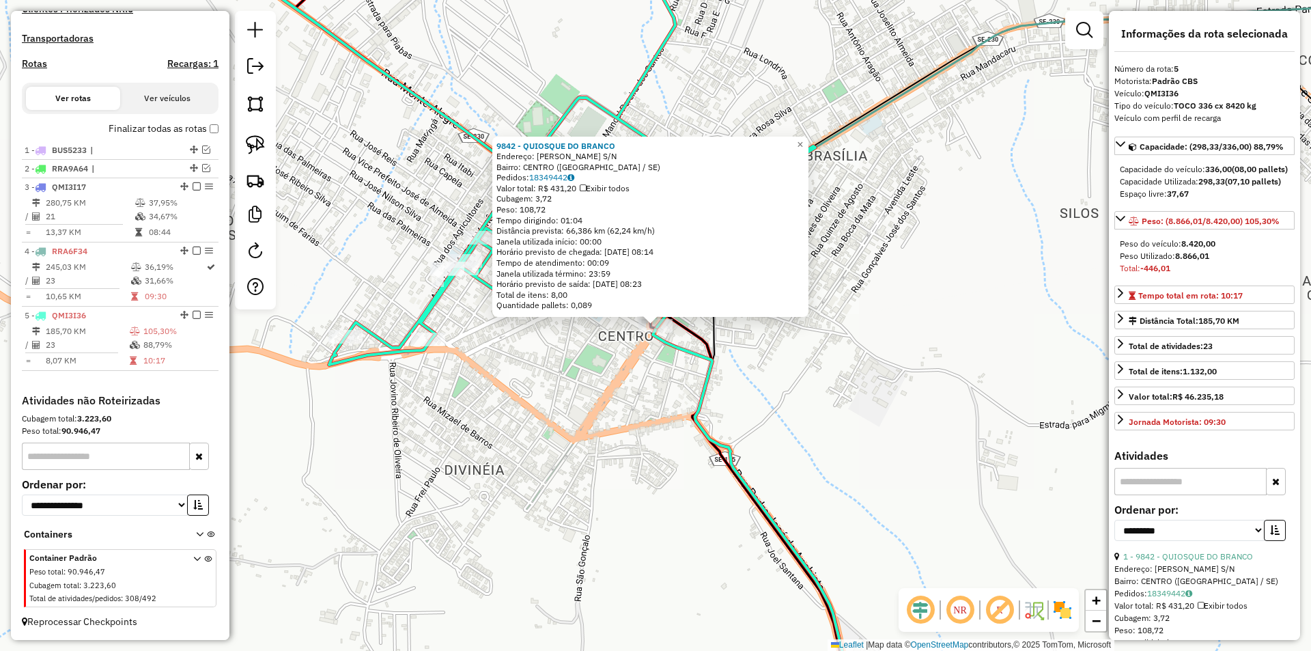
click at [657, 391] on div "9842 - QUIOSQUE DO BRANCO Endereço: ANTONIO ALVES OLIVEIRA S/N Bairro: CENTRO (…" at bounding box center [655, 325] width 1311 height 651
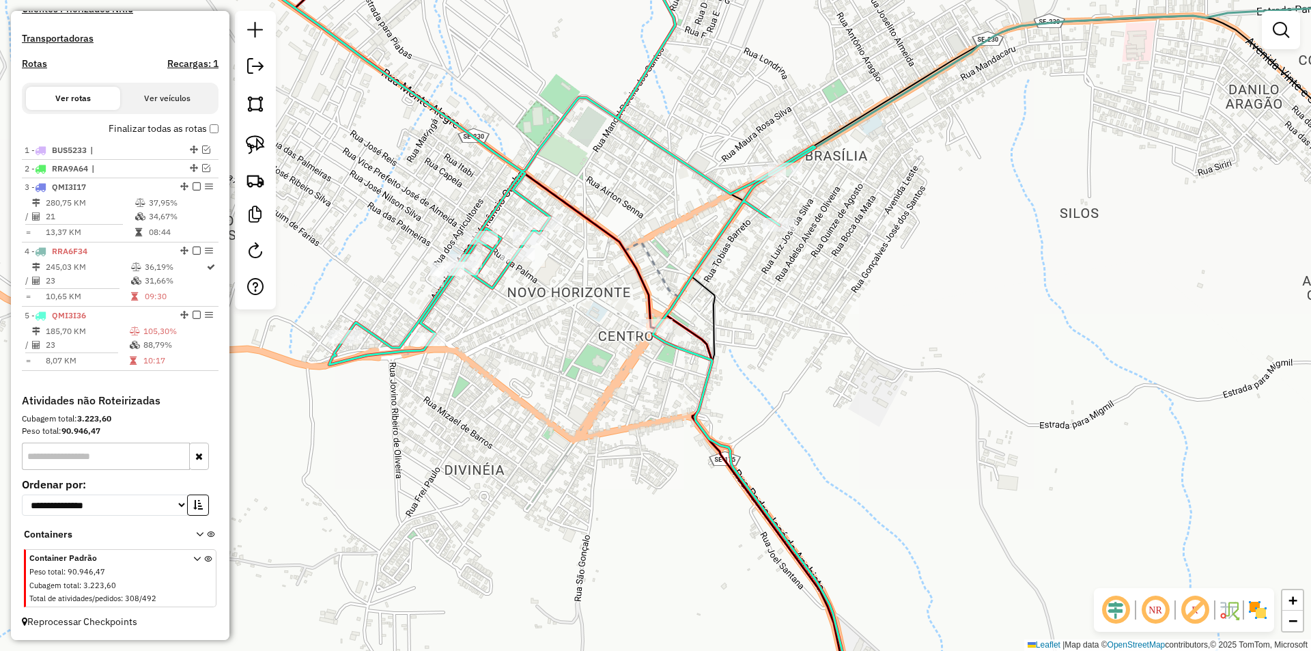
select select "**********"
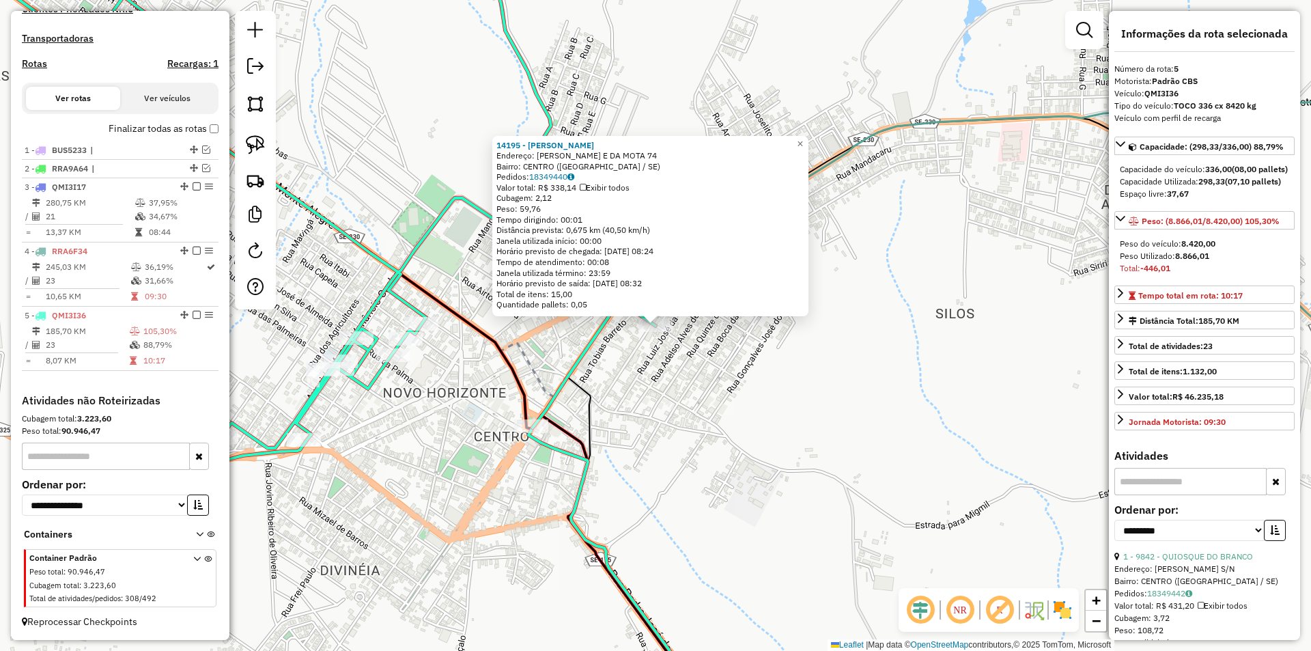
click at [663, 381] on div "14195 - MERCEARIA NASCIMENTO Endereço: MANOEL E DA MOTA 74 Bairro: CENTRO (NOSS…" at bounding box center [655, 325] width 1311 height 651
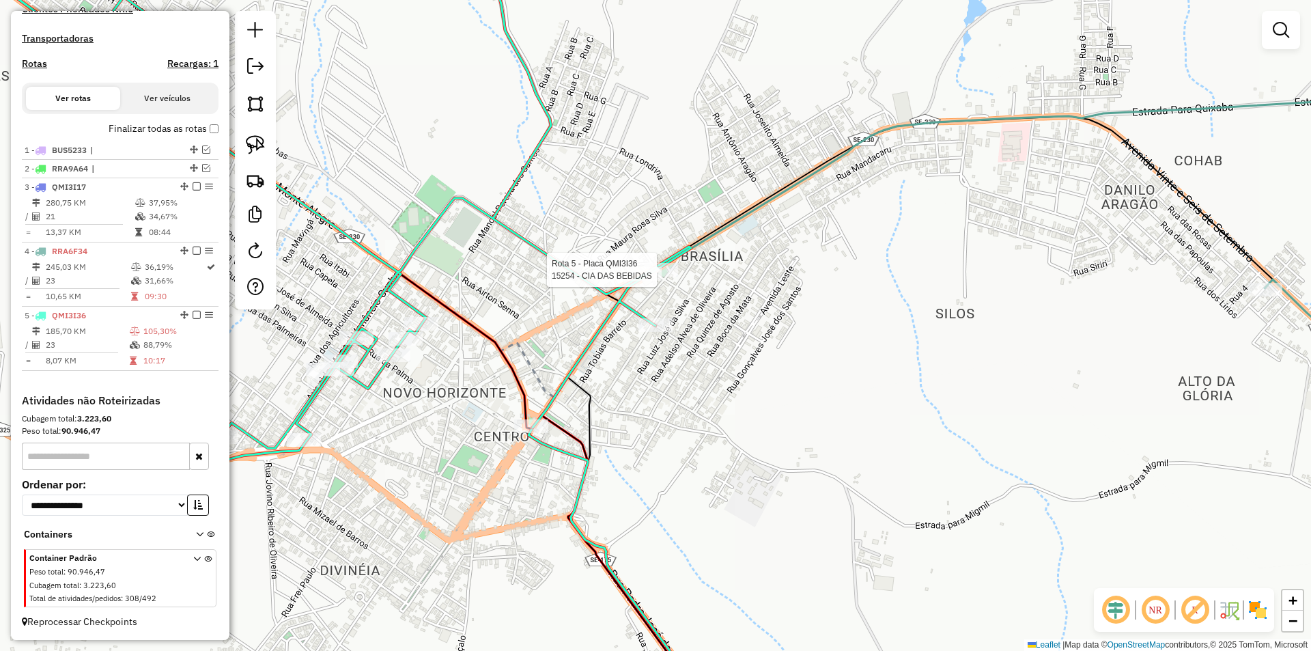
select select "**********"
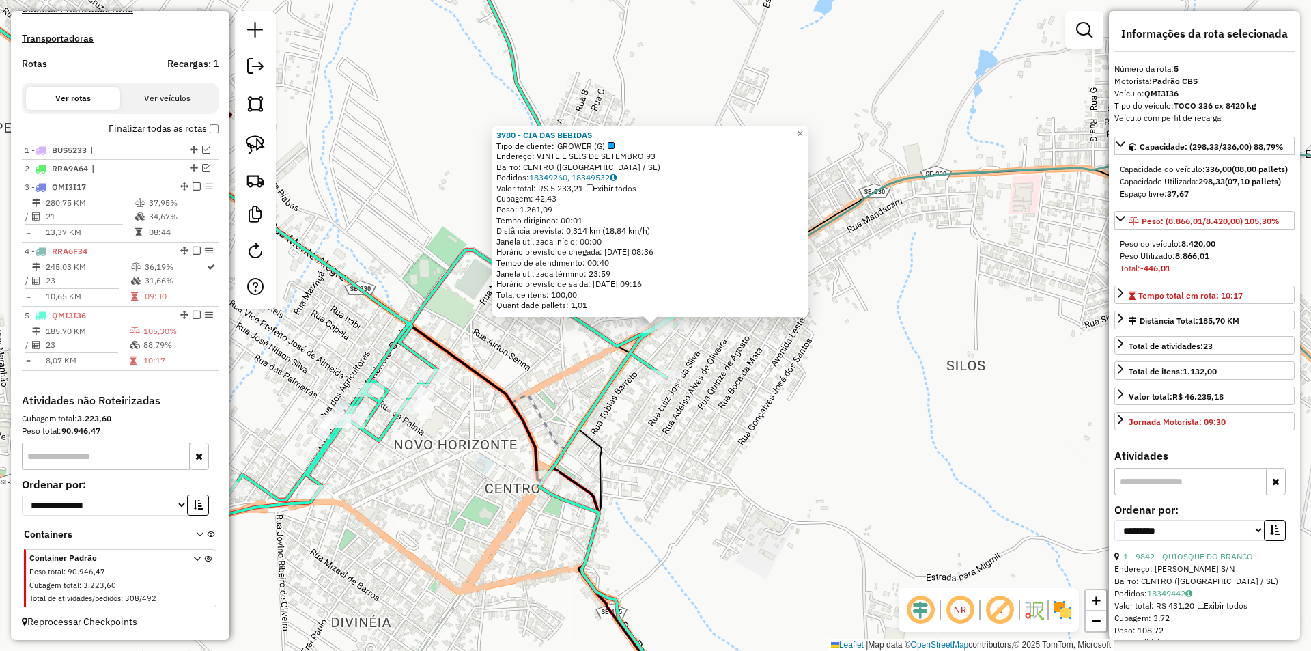
click at [580, 365] on div "3780 - CIA DAS BEBIDAS Tipo de cliente: GROWER (G) Endereço: VINTE E SEIS DE SE…" at bounding box center [655, 325] width 1311 height 651
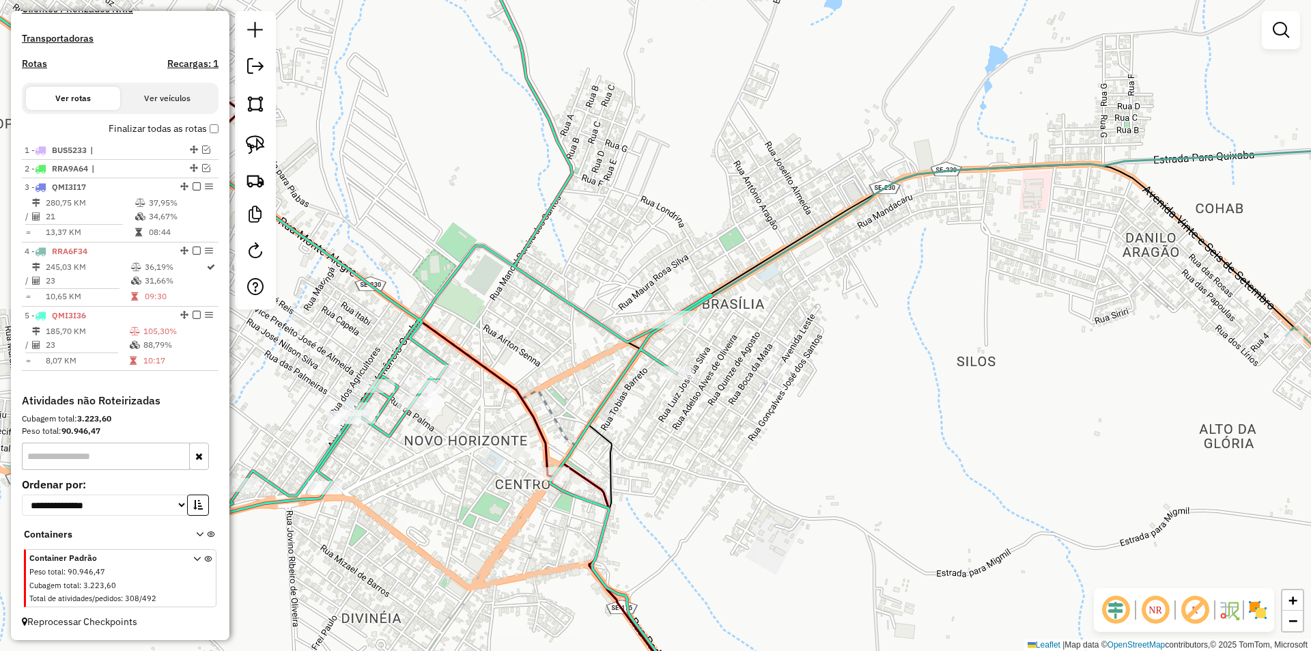
drag, startPoint x: 504, startPoint y: 367, endPoint x: 694, endPoint y: 230, distance: 234.8
click at [723, 196] on div "Janela de atendimento Grade de atendimento Capacidade Transportadoras Veículos …" at bounding box center [655, 325] width 1311 height 651
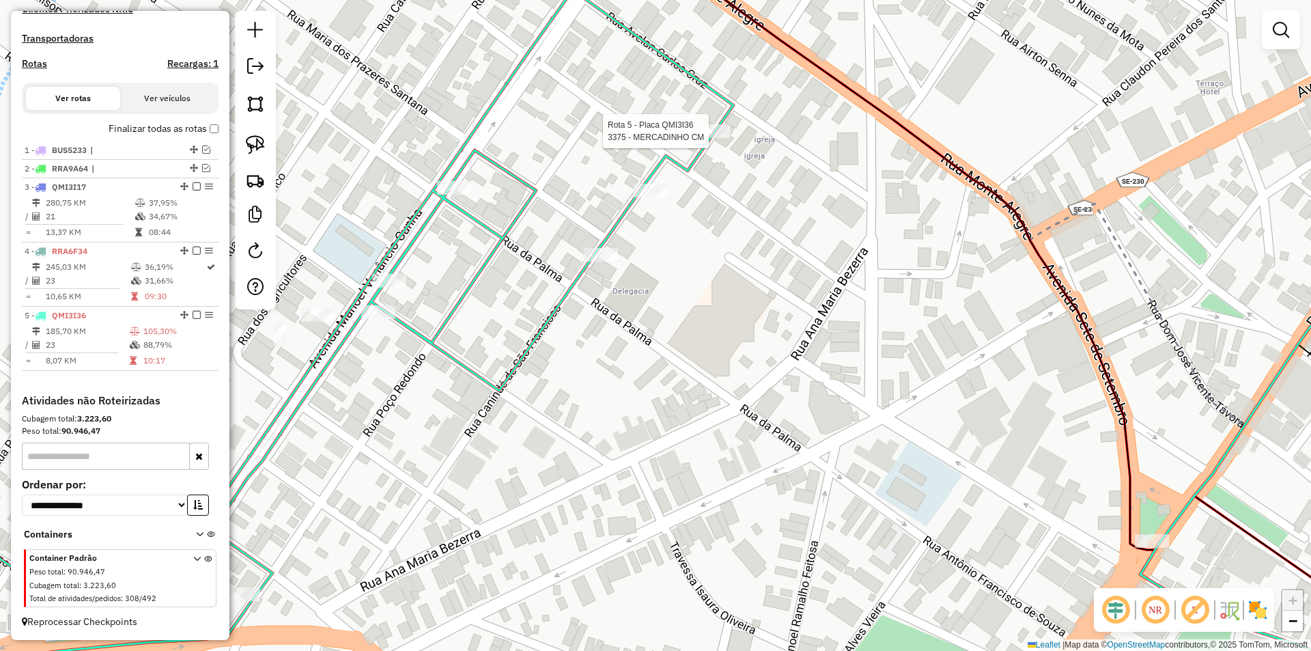
select select "**********"
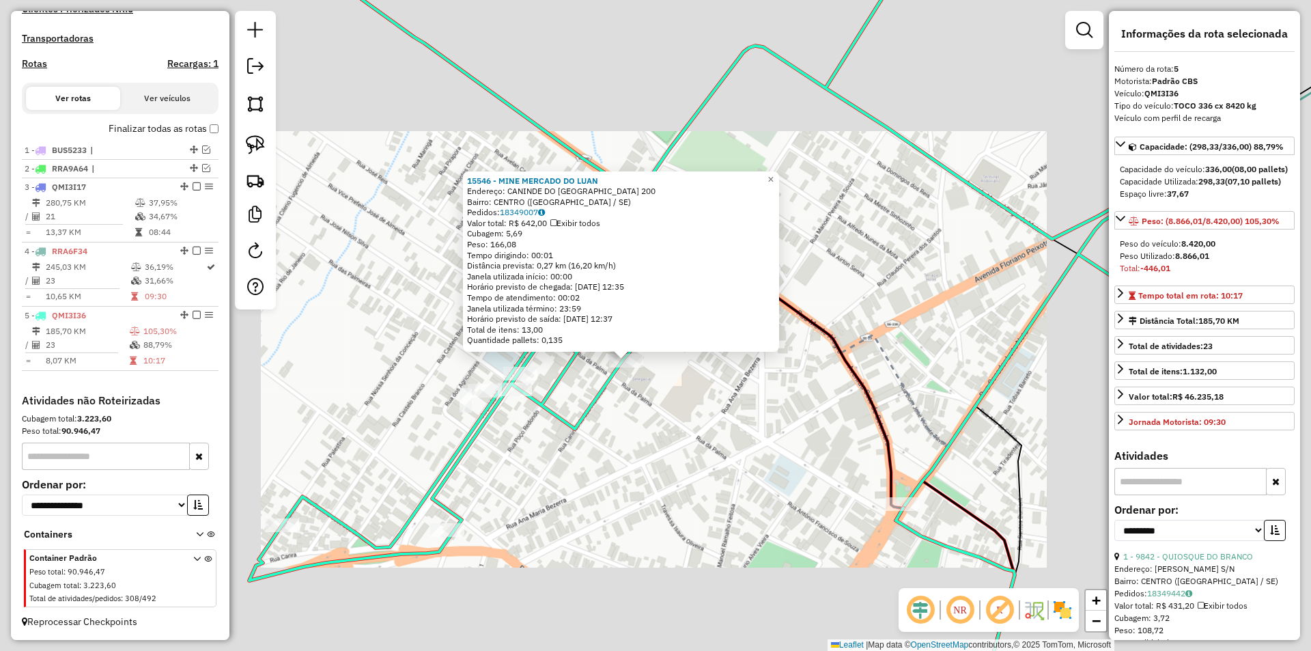
click at [586, 376] on div "15546 - MINE MERCADO DO LUAN Endereço: CANINDE DO SAO FRANCISCO 200 Bairro: CEN…" at bounding box center [655, 325] width 1311 height 651
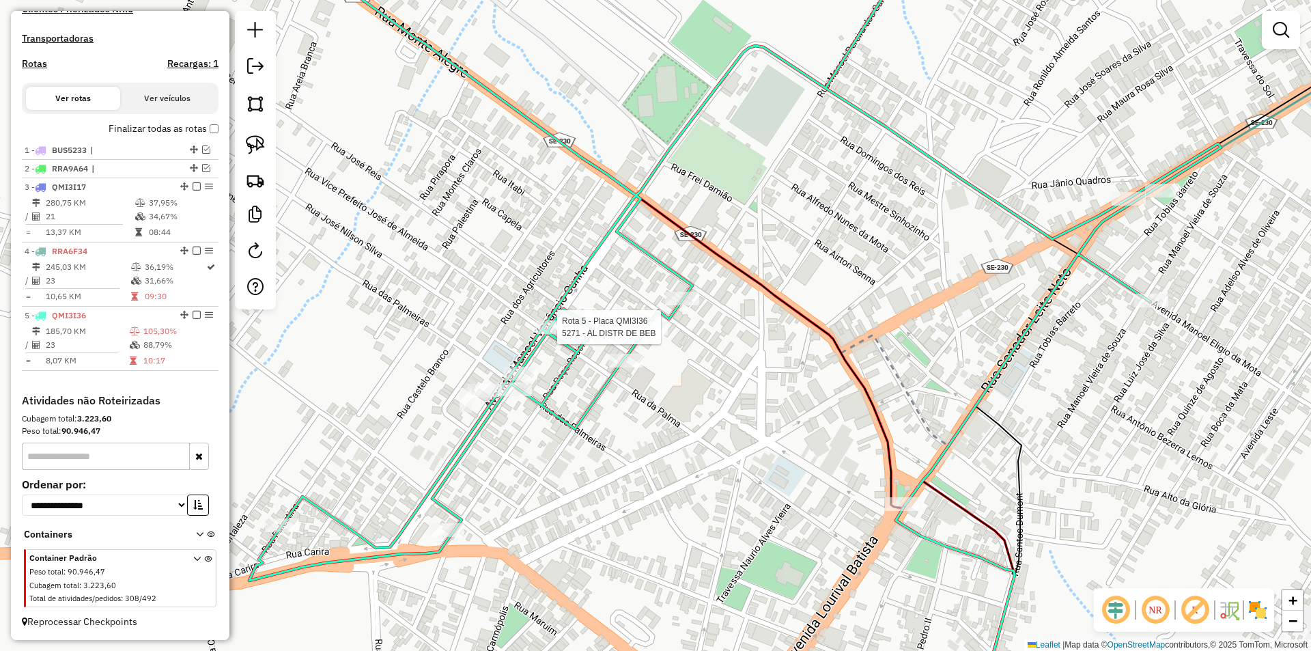
select select "**********"
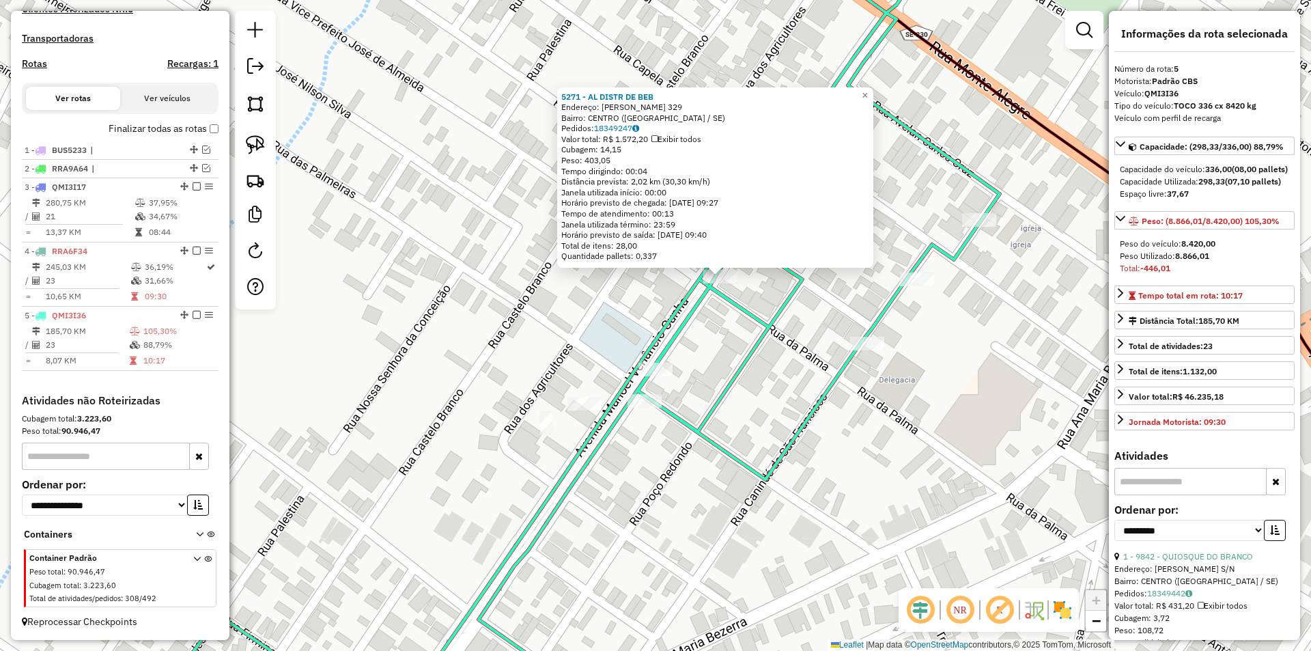
click at [696, 328] on div "5271 - AL DISTR DE BEB Endereço: MANOEL VENANCIO CUNHA 329 Bairro: CENTRO (NOSS…" at bounding box center [655, 325] width 1311 height 651
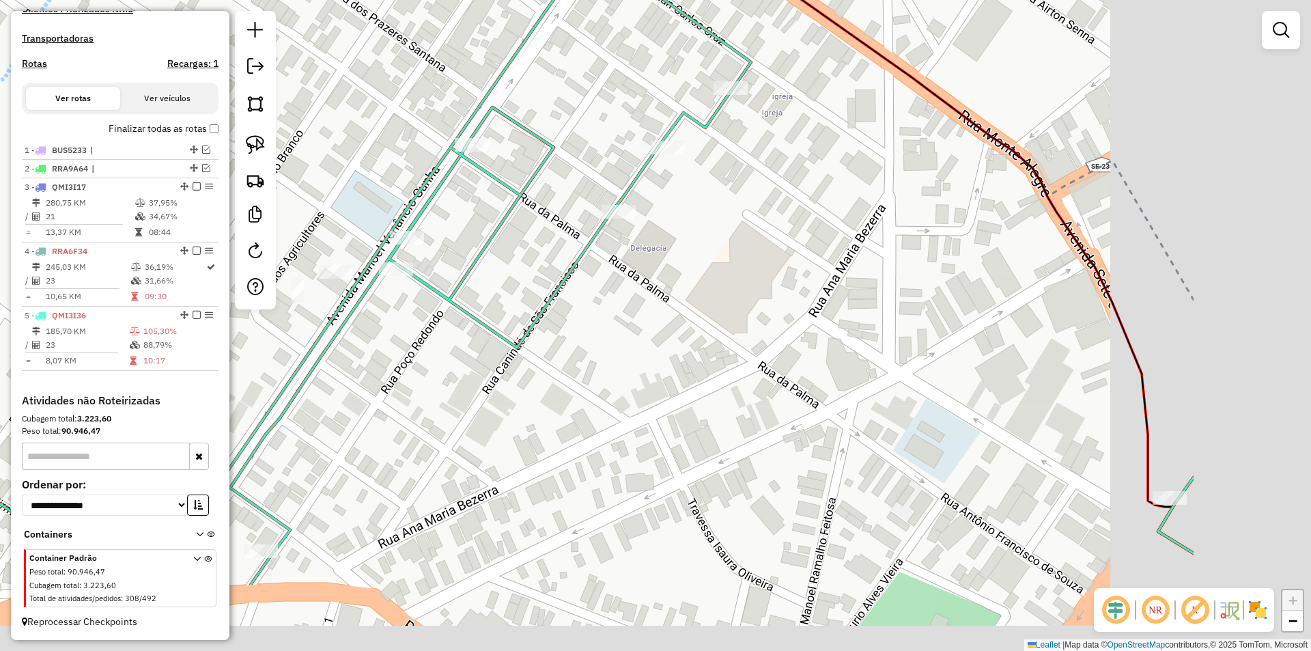
drag, startPoint x: 420, startPoint y: 189, endPoint x: 409, endPoint y: 170, distance: 22.0
click at [418, 178] on icon at bounding box center [546, 193] width 1293 height 781
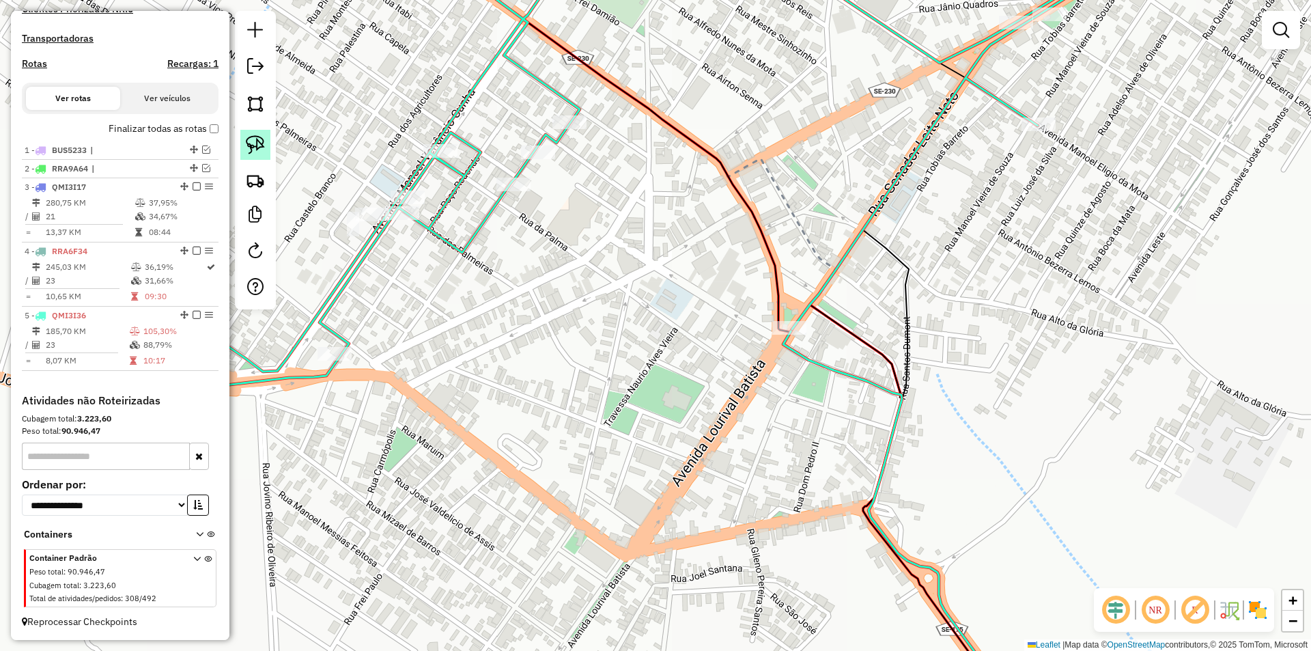
click at [255, 140] on img at bounding box center [255, 144] width 19 height 19
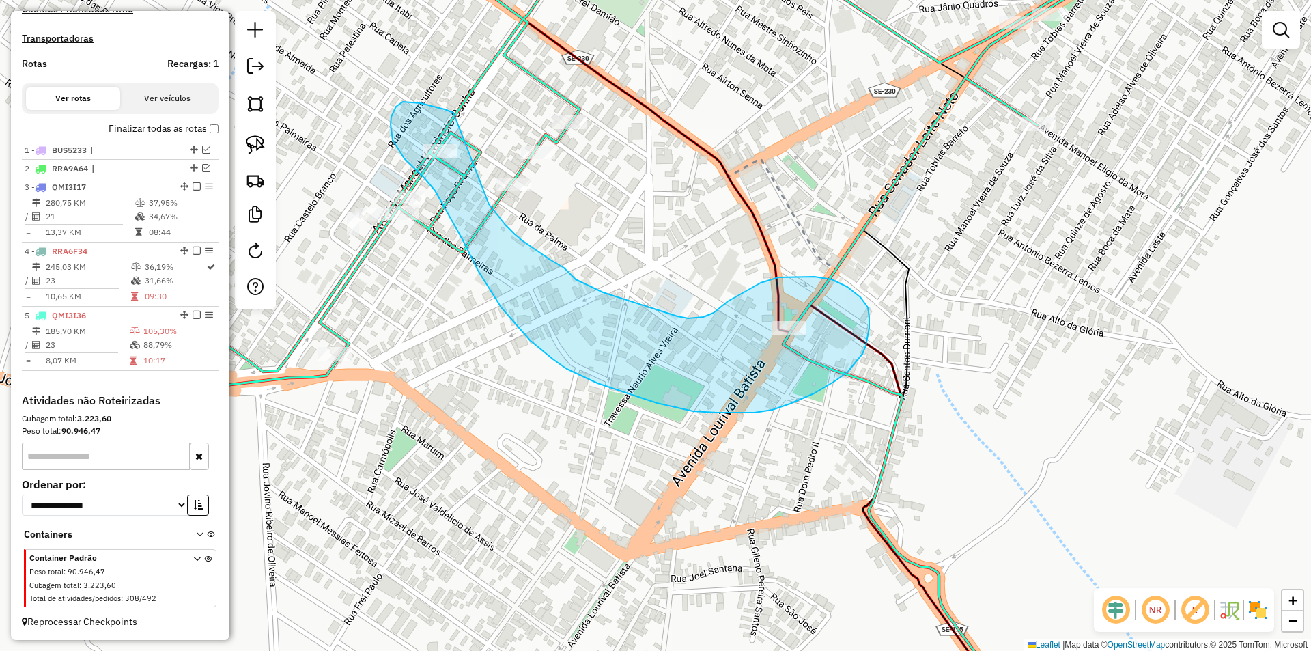
drag, startPoint x: 453, startPoint y: 113, endPoint x: 466, endPoint y: 159, distance: 48.2
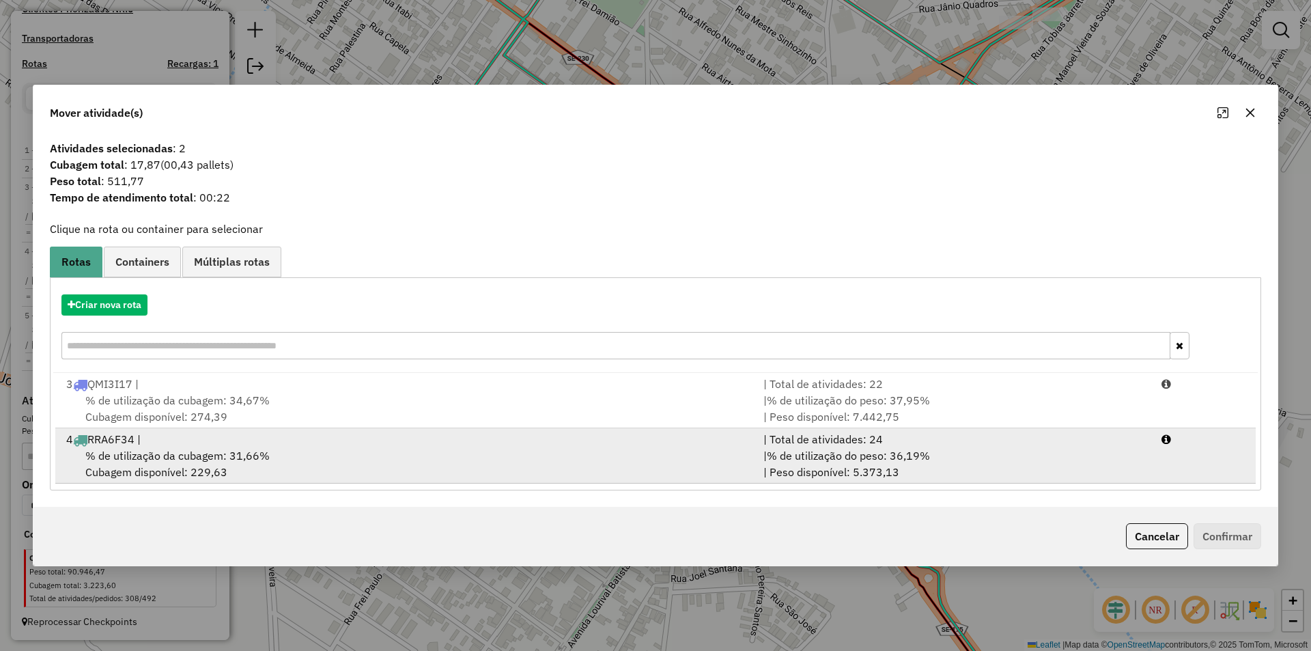
click at [849, 447] on div "| % de utilização do peso: 36,19% | Peso disponível: 5.373,13" at bounding box center [954, 463] width 398 height 33
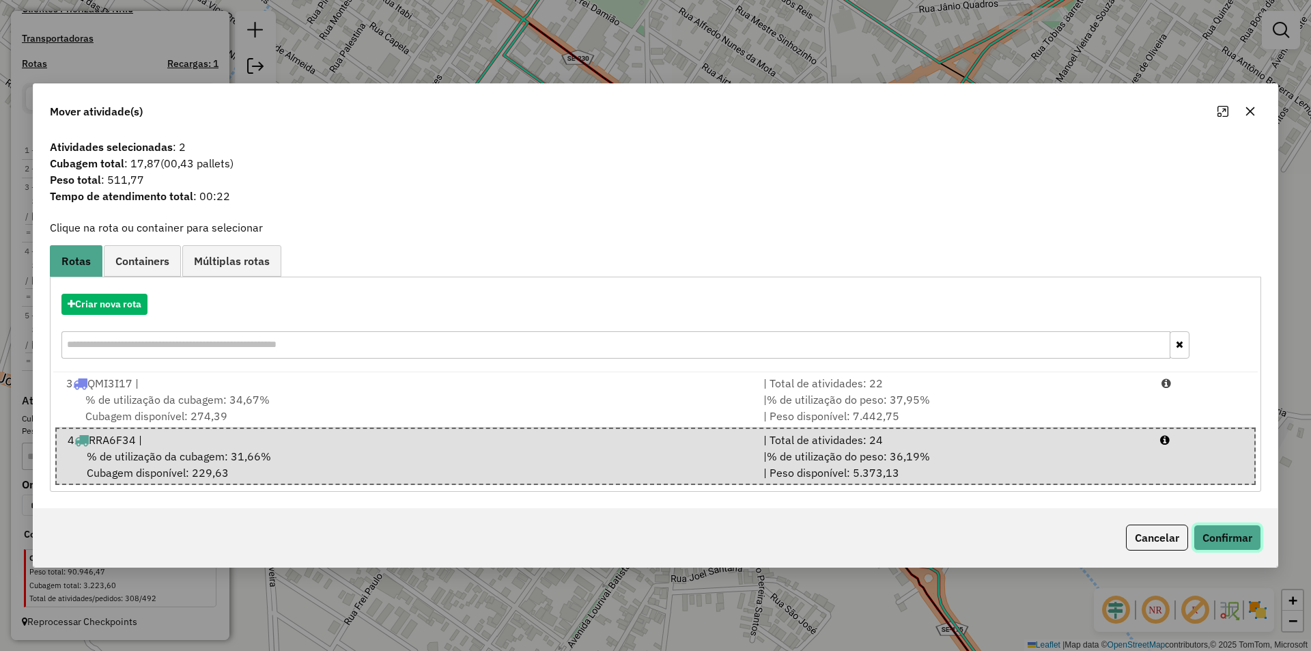
click at [1229, 534] on button "Confirmar" at bounding box center [1227, 537] width 68 height 26
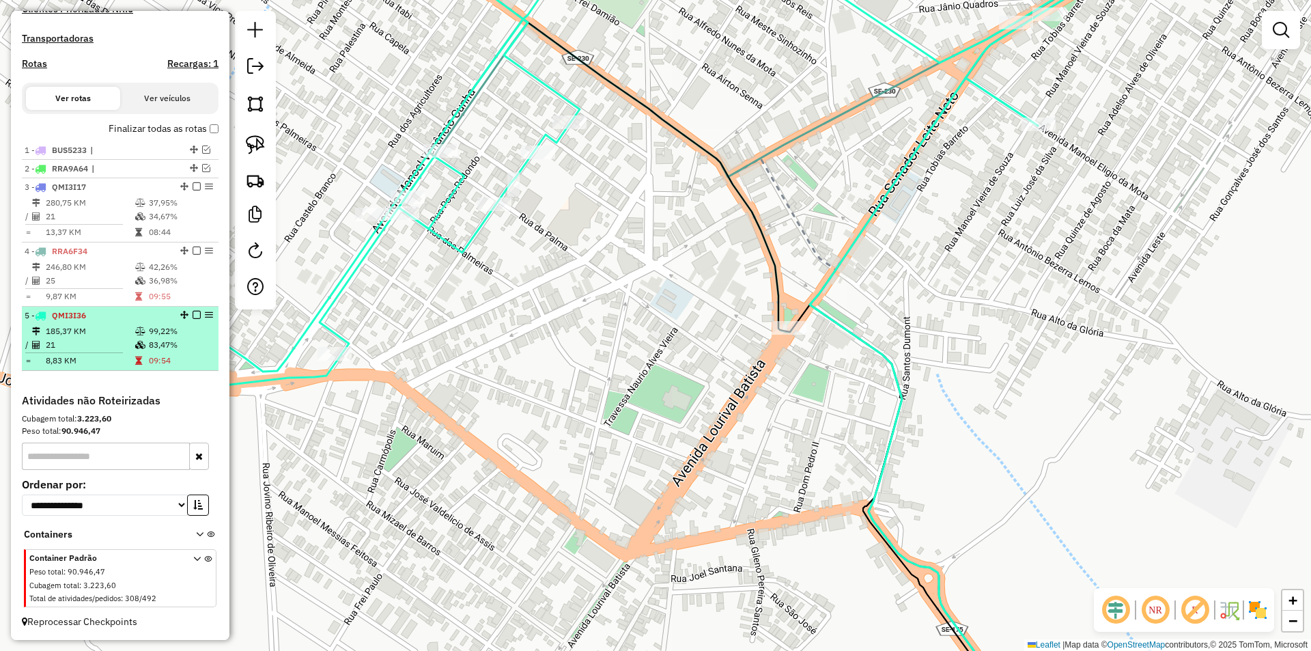
click at [115, 345] on td "21" at bounding box center [89, 345] width 89 height 14
select select "**********"
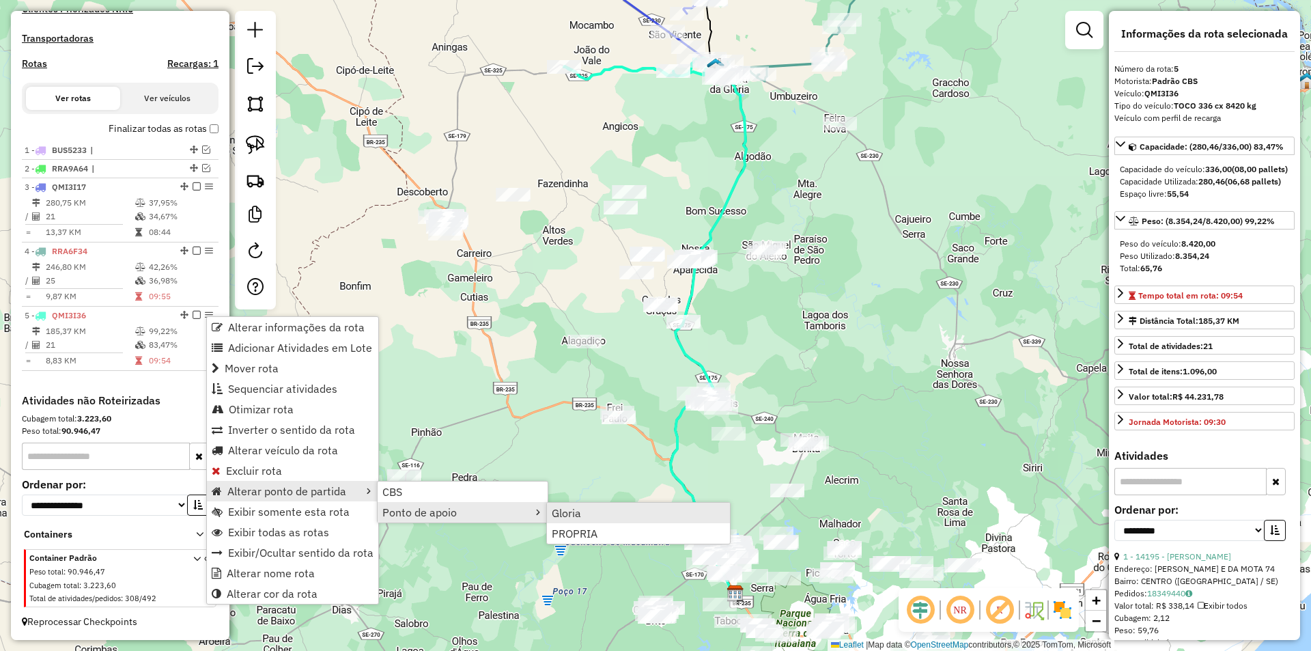
click at [566, 510] on span "Gloria" at bounding box center [566, 512] width 29 height 11
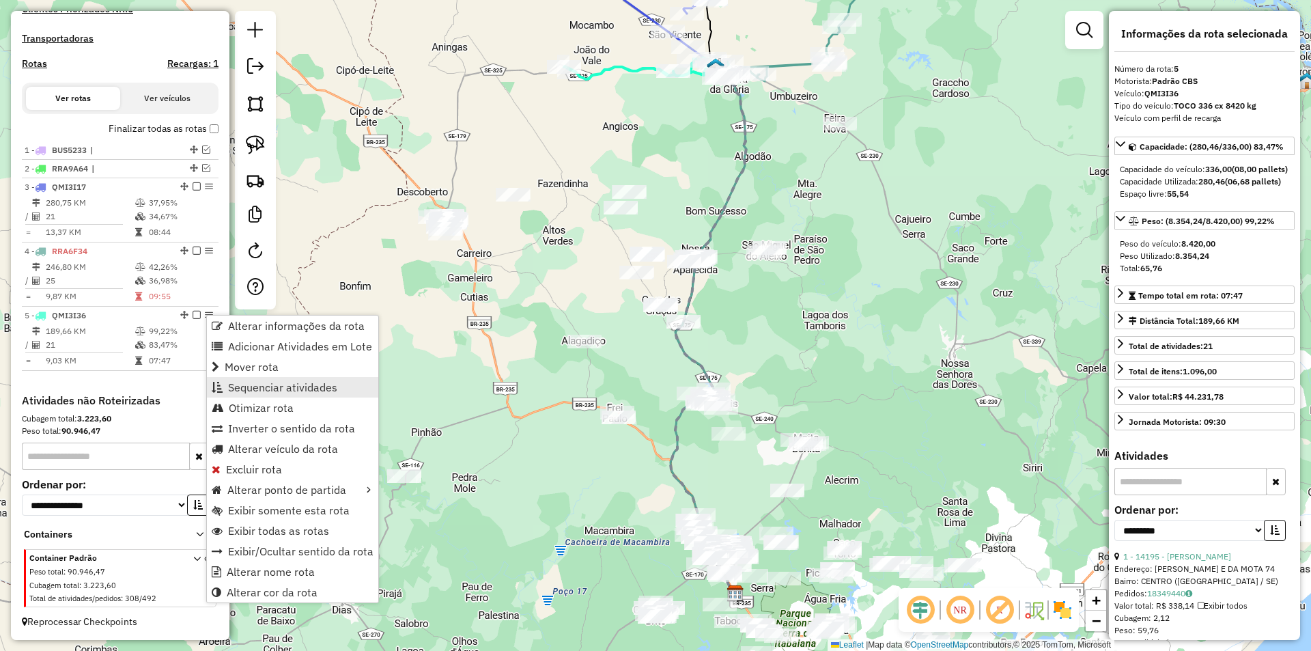
click at [276, 388] on span "Sequenciar atividades" at bounding box center [282, 387] width 109 height 11
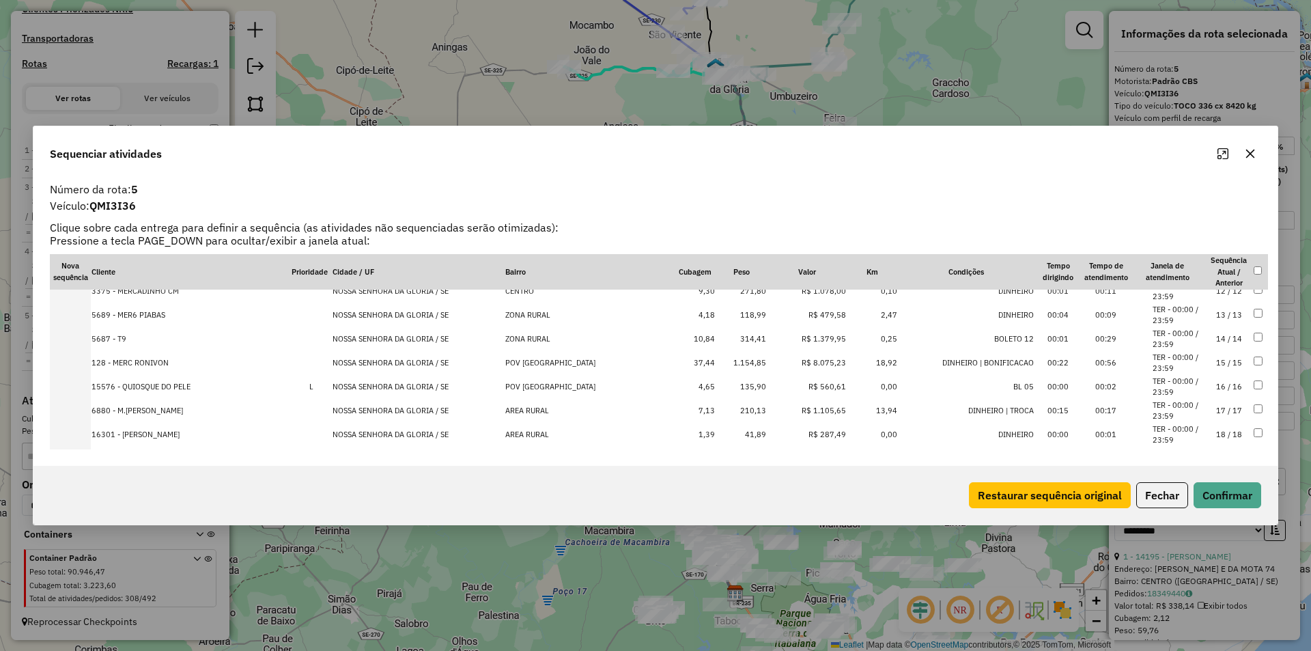
scroll to position [354, 0]
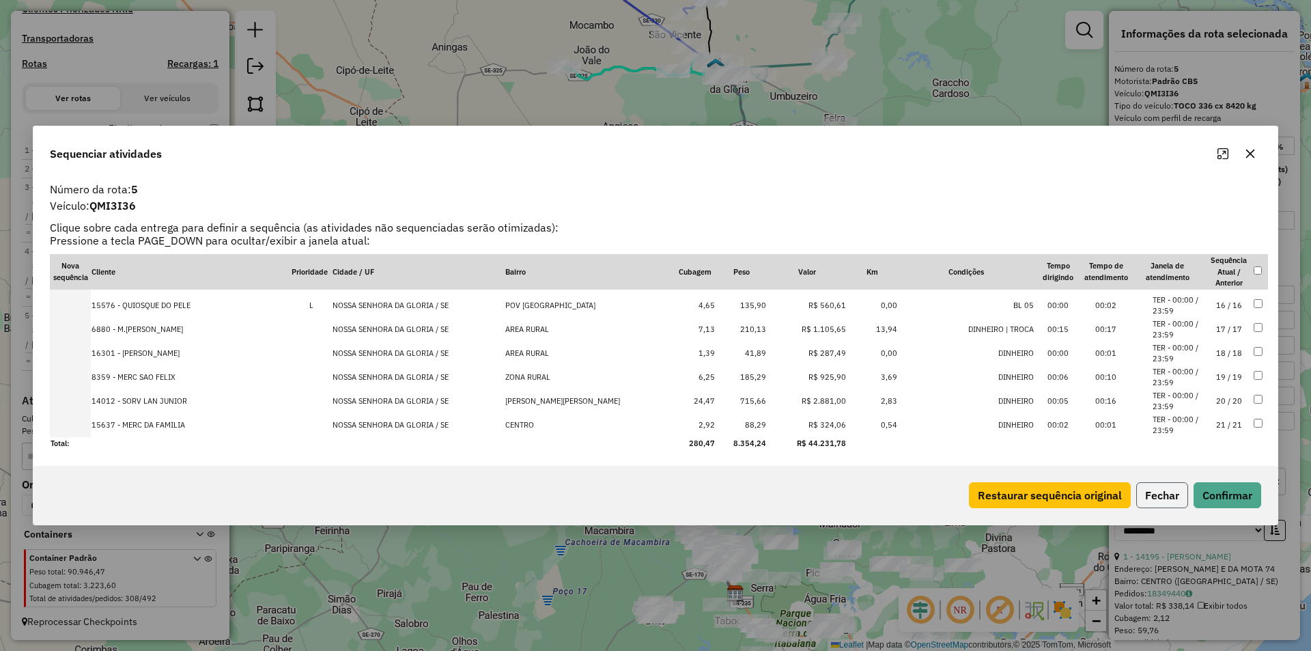
click at [1151, 490] on button "Fechar" at bounding box center [1162, 495] width 52 height 26
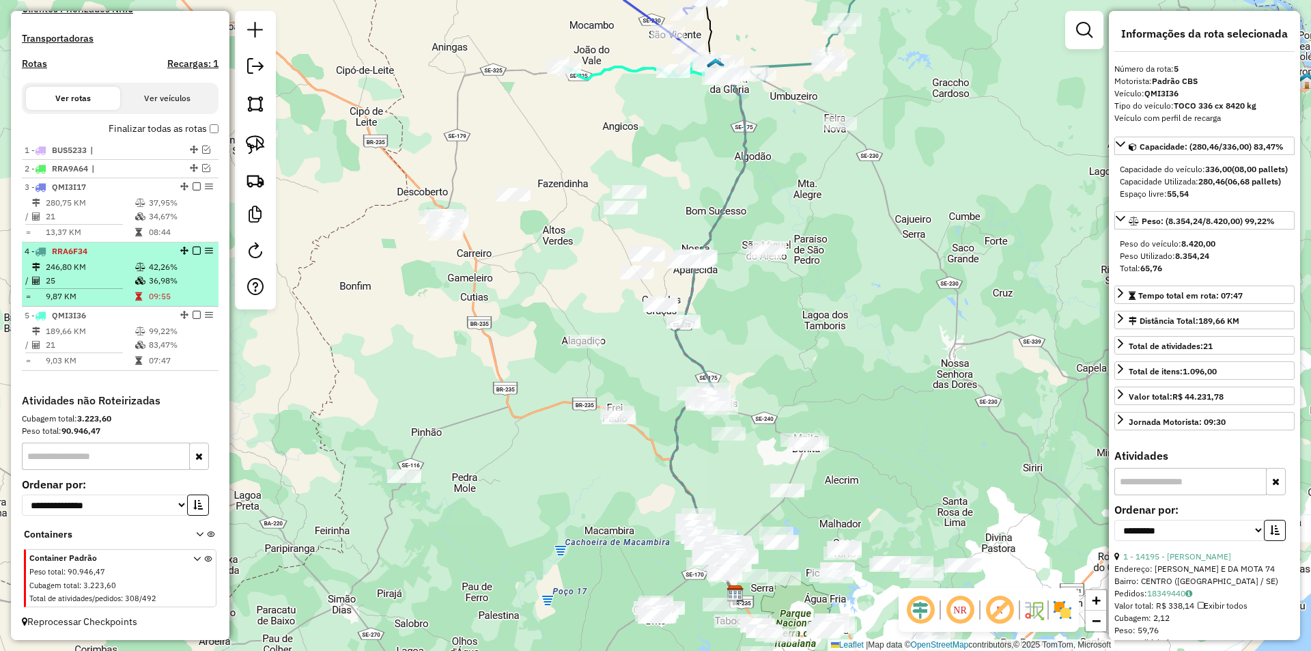
click at [125, 271] on td "246,80 KM" at bounding box center [89, 267] width 89 height 14
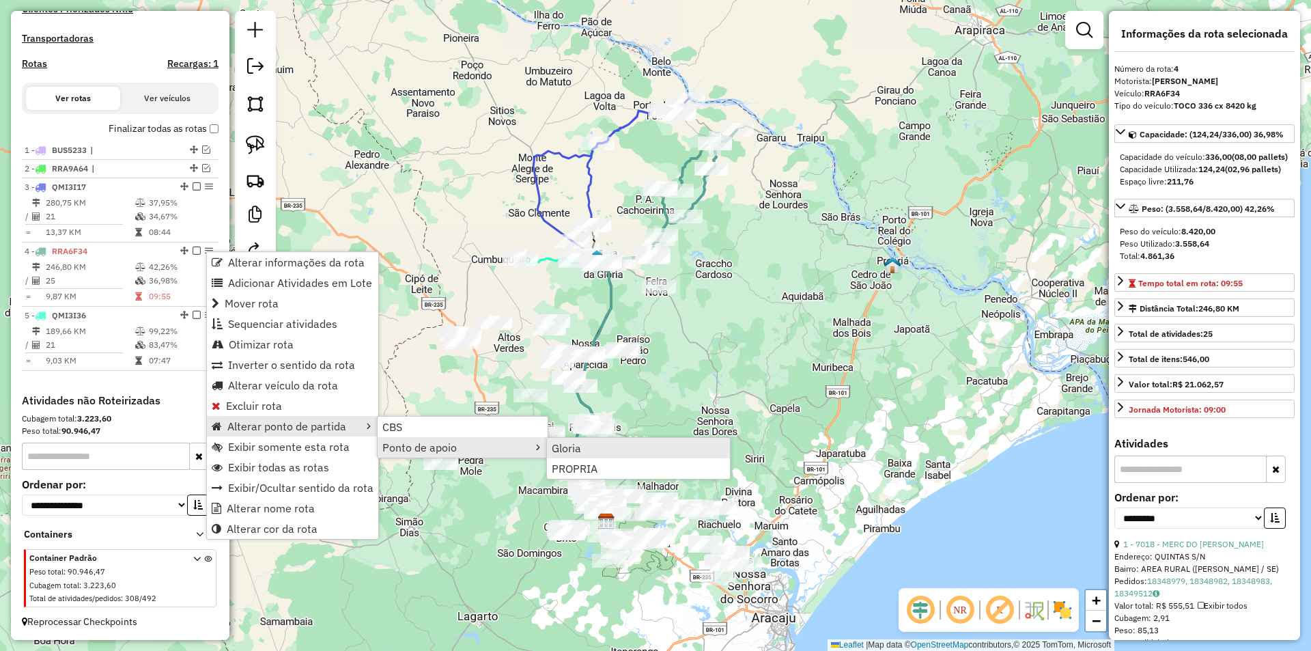
click at [554, 445] on span "Gloria" at bounding box center [566, 447] width 29 height 11
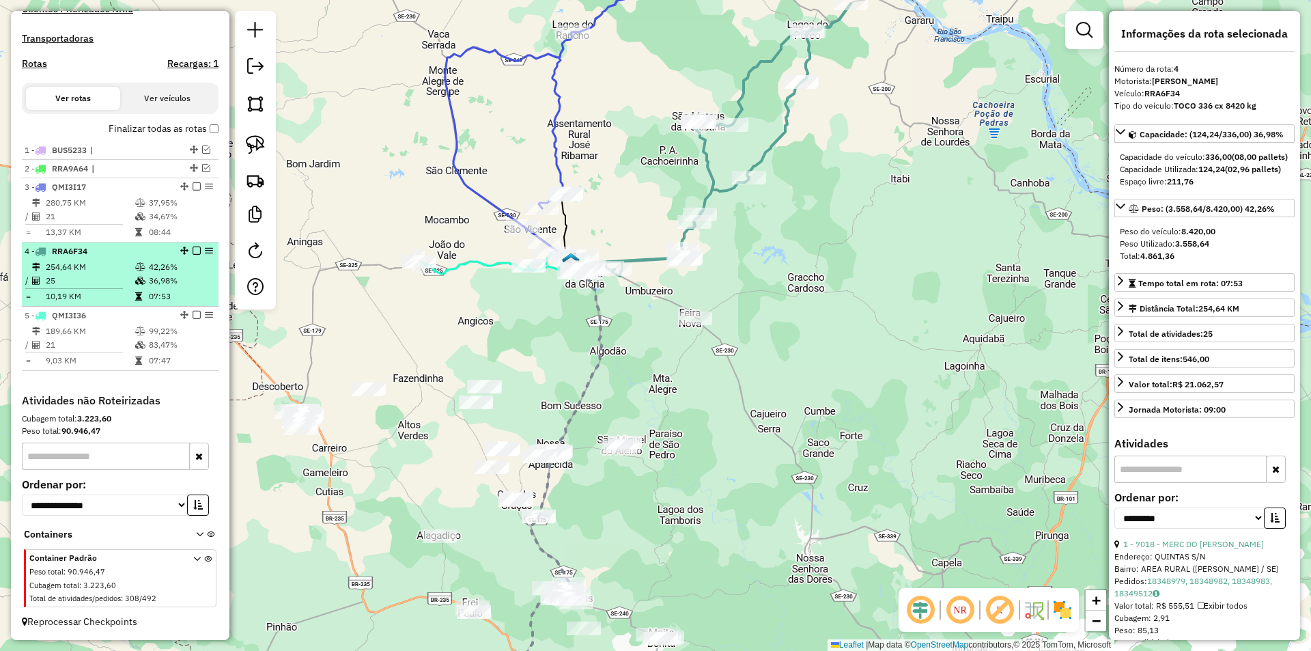
click at [81, 281] on td "25" at bounding box center [89, 281] width 89 height 14
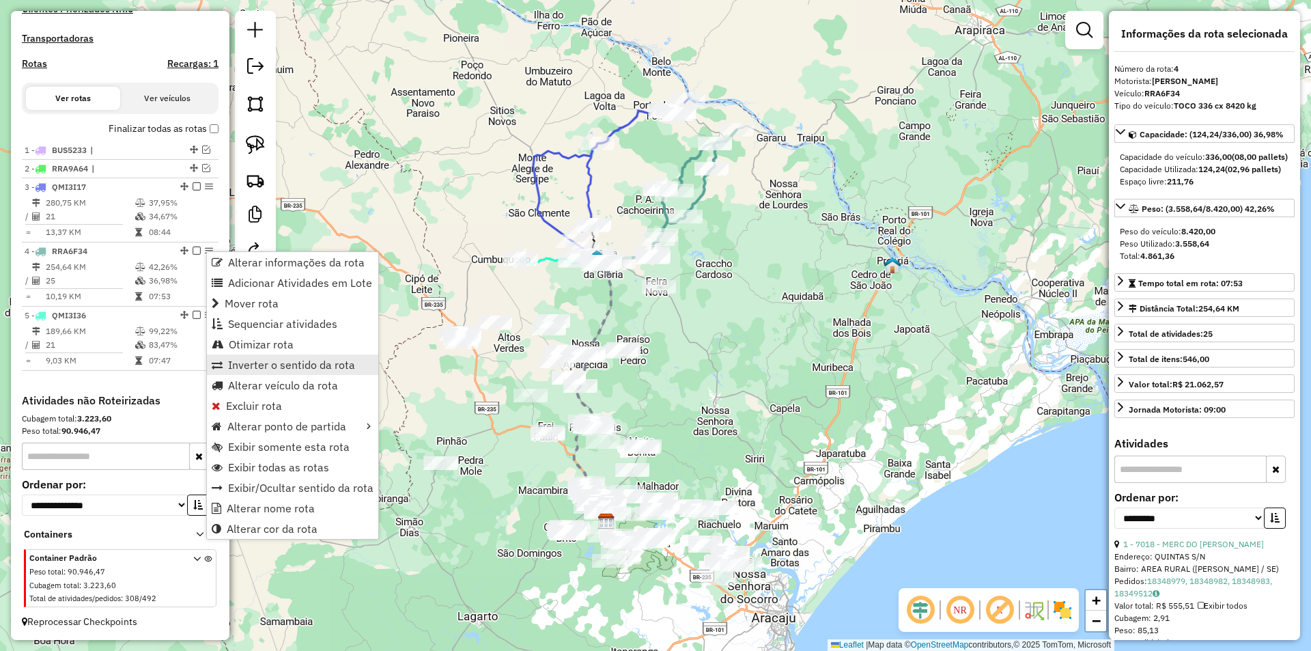
click at [270, 367] on span "Inverter o sentido da rota" at bounding box center [291, 364] width 127 height 11
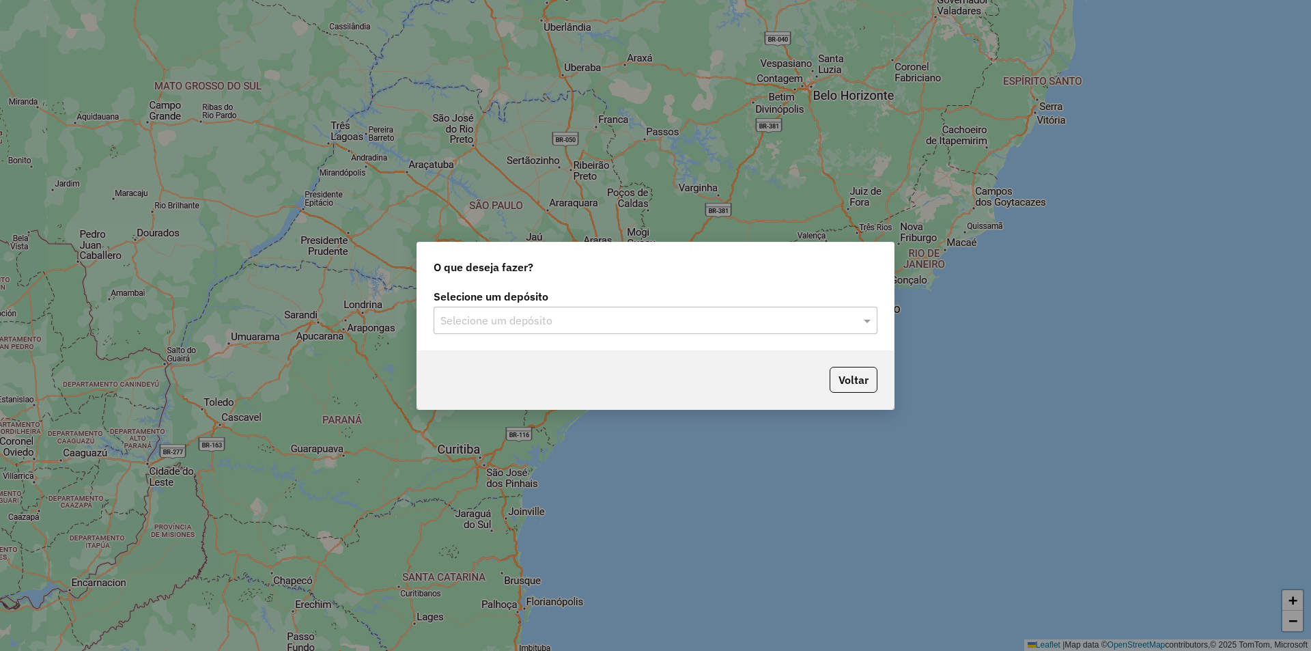
click at [614, 317] on input "text" at bounding box center [641, 321] width 403 height 16
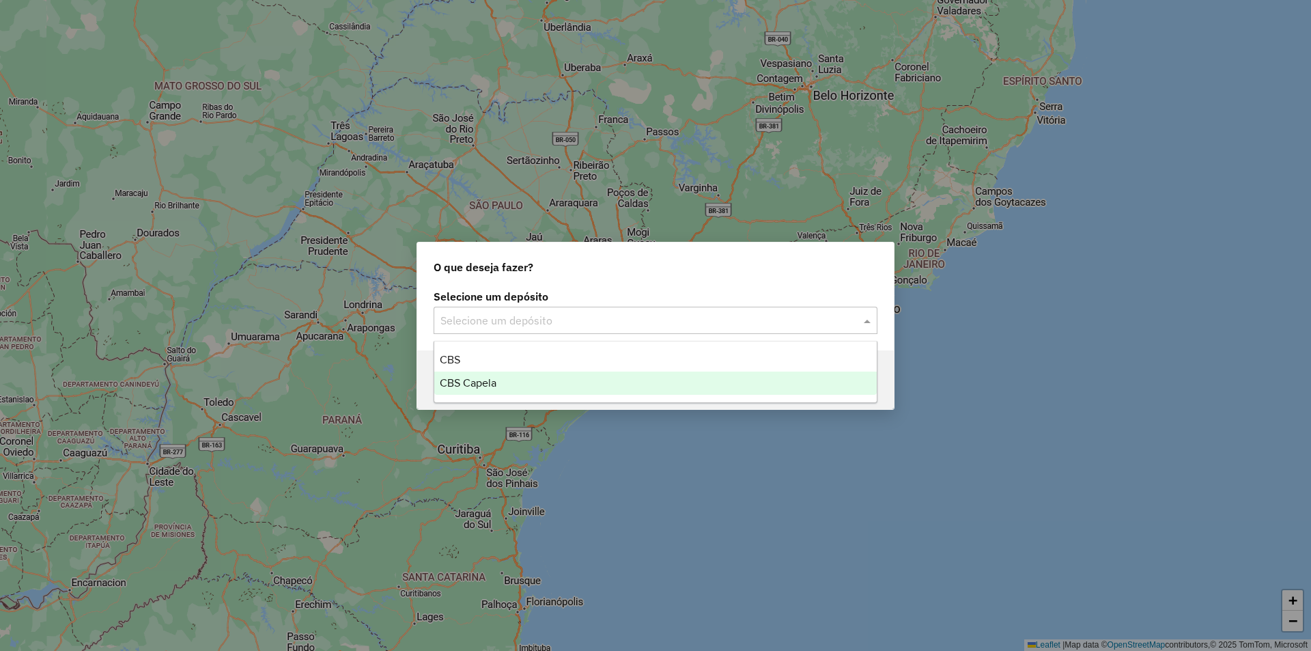
click at [548, 386] on div "CBS Capela" at bounding box center [655, 382] width 442 height 23
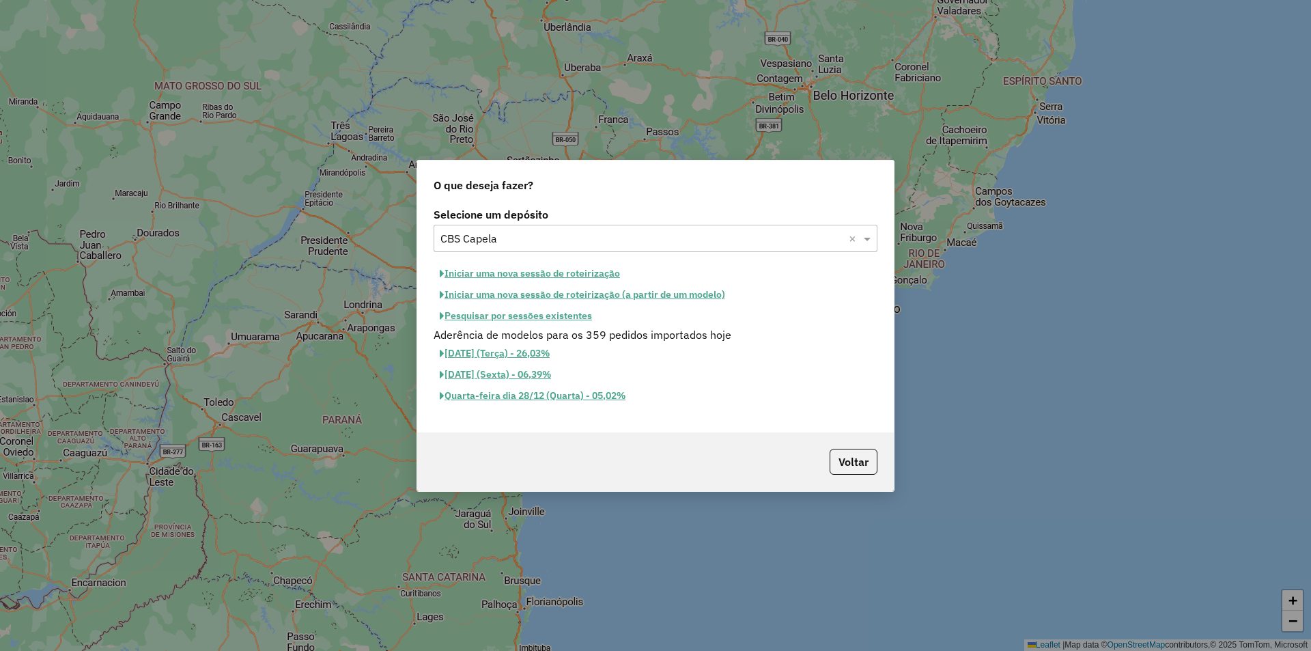
click at [554, 277] on button "Iniciar uma nova sessão de roteirização" at bounding box center [530, 273] width 193 height 21
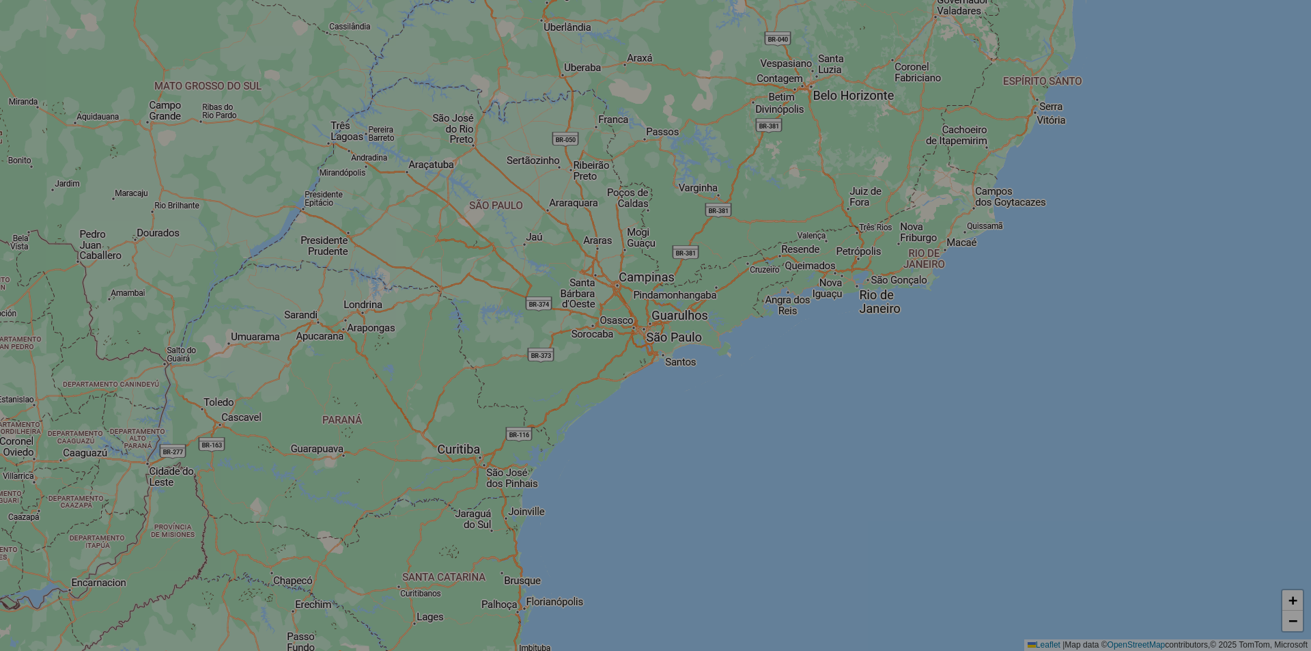
select select "*"
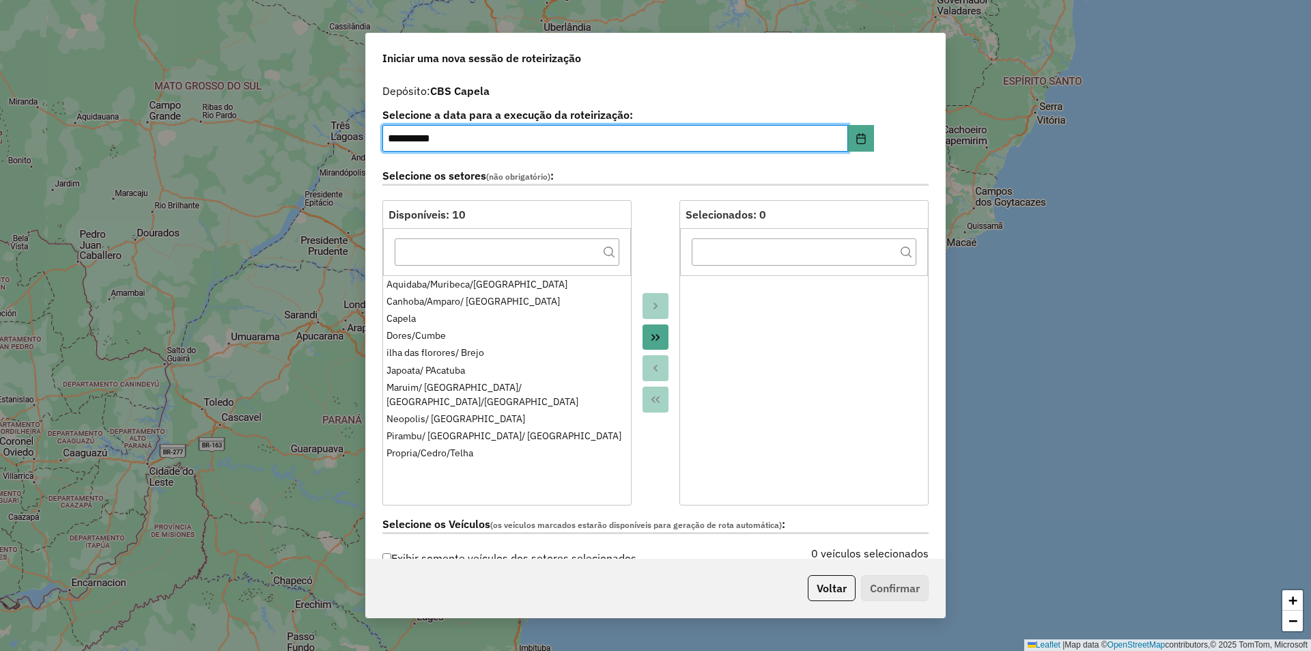
click at [654, 336] on icon "Move All to Target" at bounding box center [655, 337] width 11 height 11
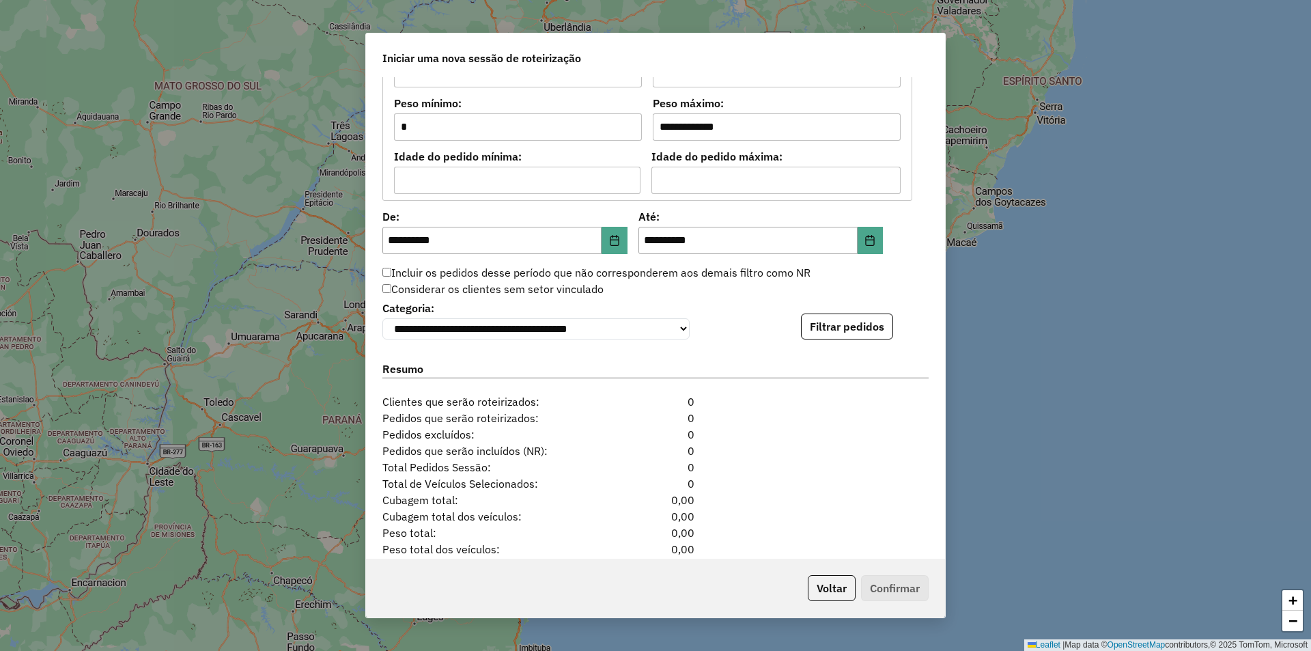
scroll to position [1249, 0]
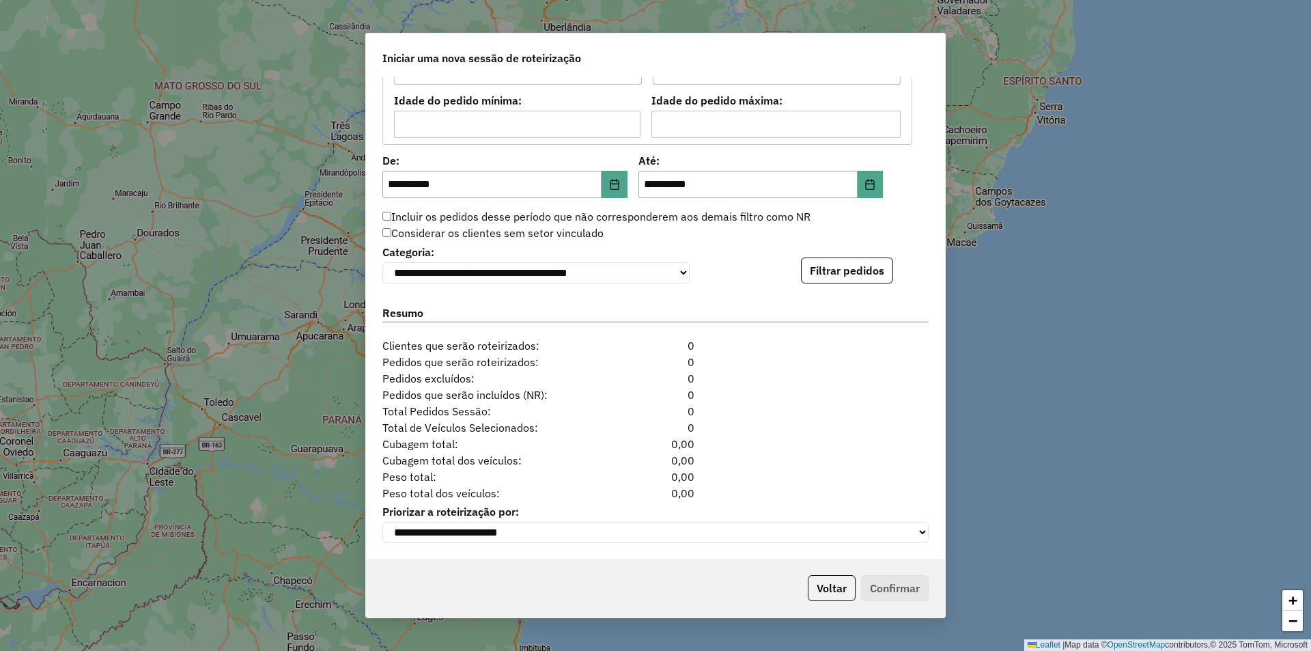
click at [884, 280] on div "**********" at bounding box center [655, 318] width 579 height 482
click at [881, 278] on button "Filtrar pedidos" at bounding box center [847, 270] width 92 height 26
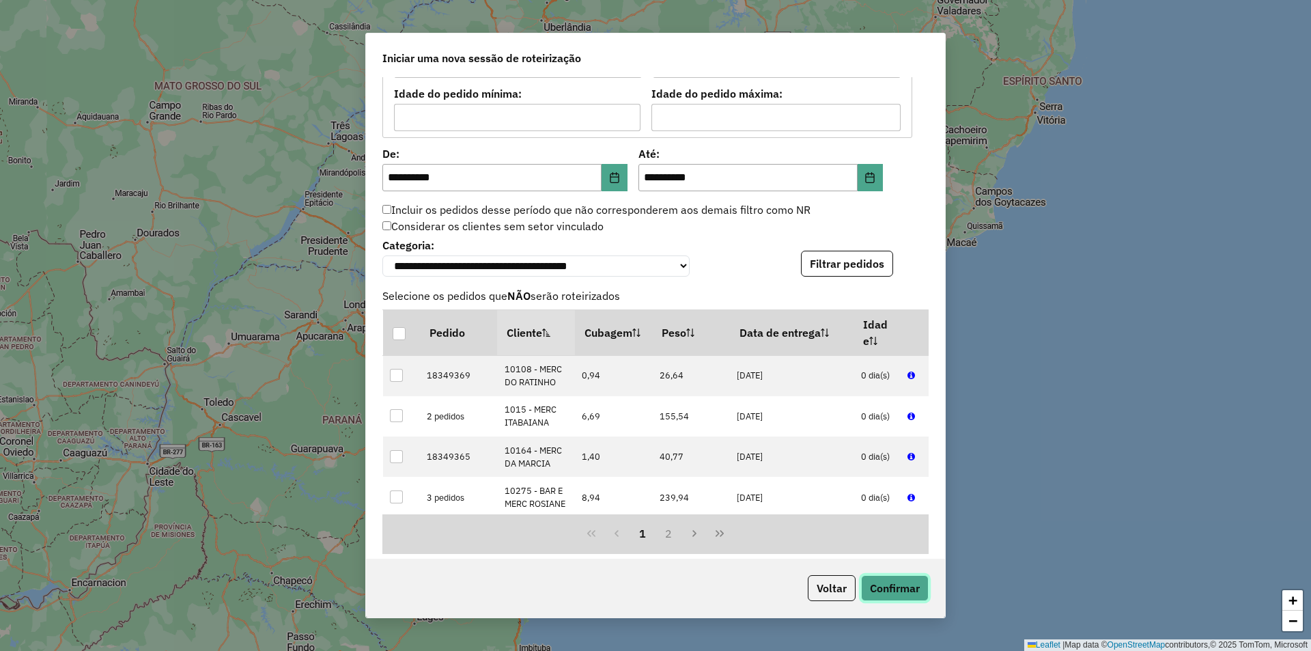
click at [917, 577] on button "Confirmar" at bounding box center [895, 588] width 68 height 26
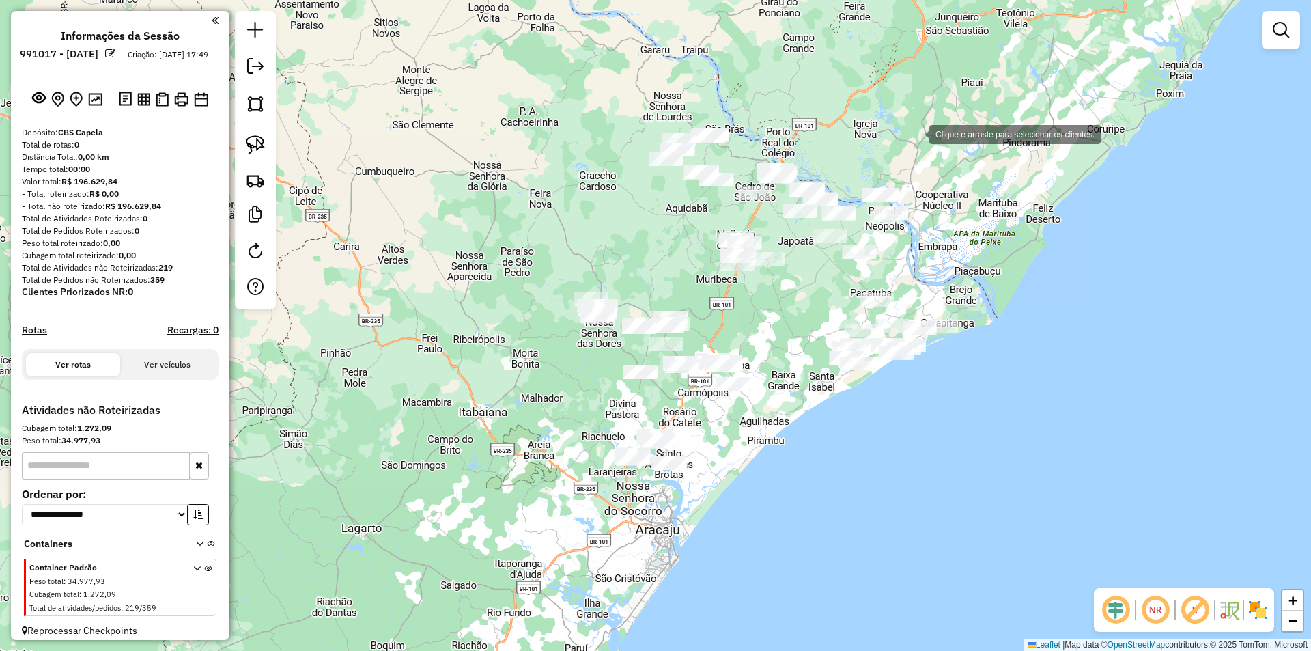
click at [916, 133] on div "Clique e arraste para selecionar os clientes. Janela de atendimento Grade de at…" at bounding box center [655, 325] width 1311 height 651
click at [254, 99] on img at bounding box center [255, 103] width 19 height 19
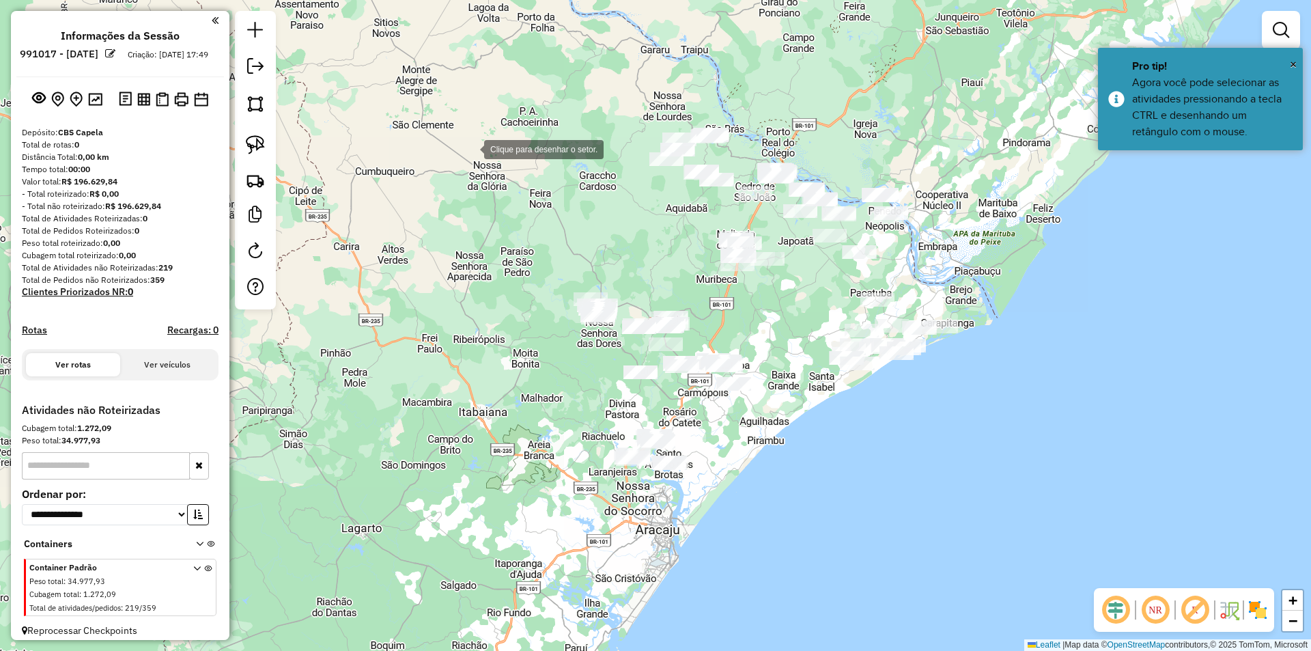
click at [470, 144] on div at bounding box center [470, 147] width 27 height 27
click at [253, 106] on img at bounding box center [255, 103] width 19 height 19
click at [470, 146] on div at bounding box center [471, 144] width 14 height 14
click at [471, 151] on div at bounding box center [470, 150] width 27 height 27
click at [476, 239] on div at bounding box center [475, 238] width 27 height 27
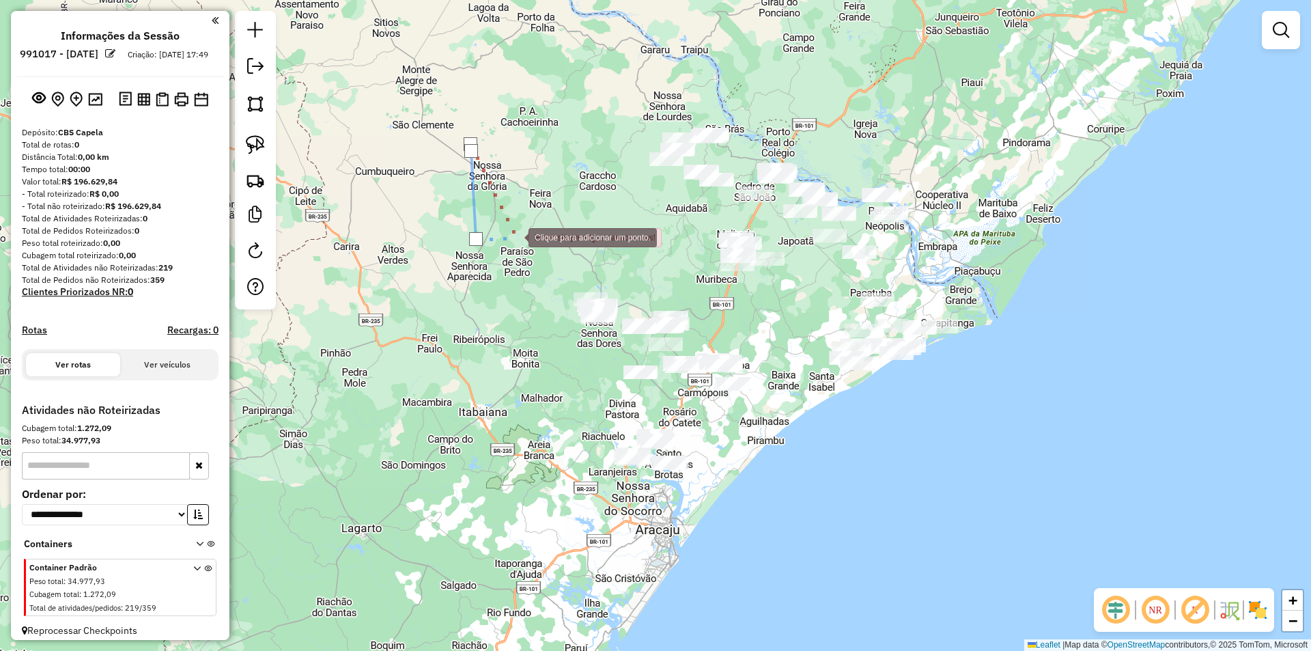
click at [528, 223] on div at bounding box center [514, 236] width 27 height 27
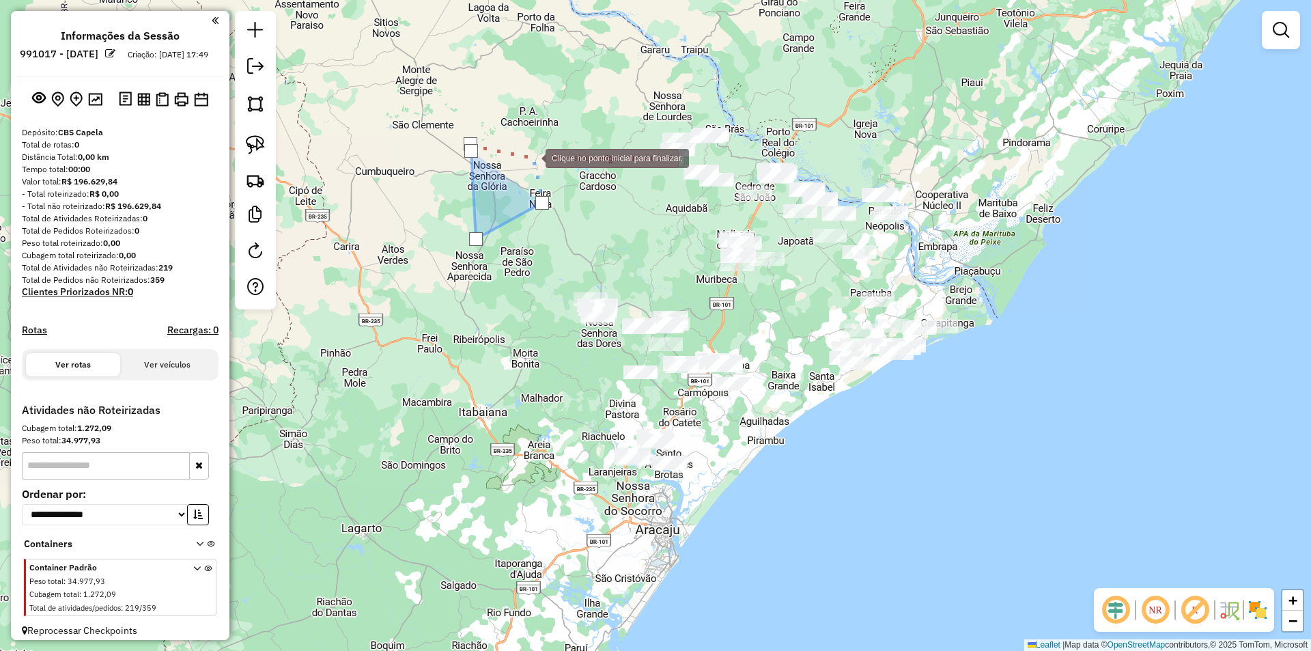
click at [532, 157] on div at bounding box center [531, 156] width 27 height 27
click at [470, 152] on div at bounding box center [471, 151] width 14 height 14
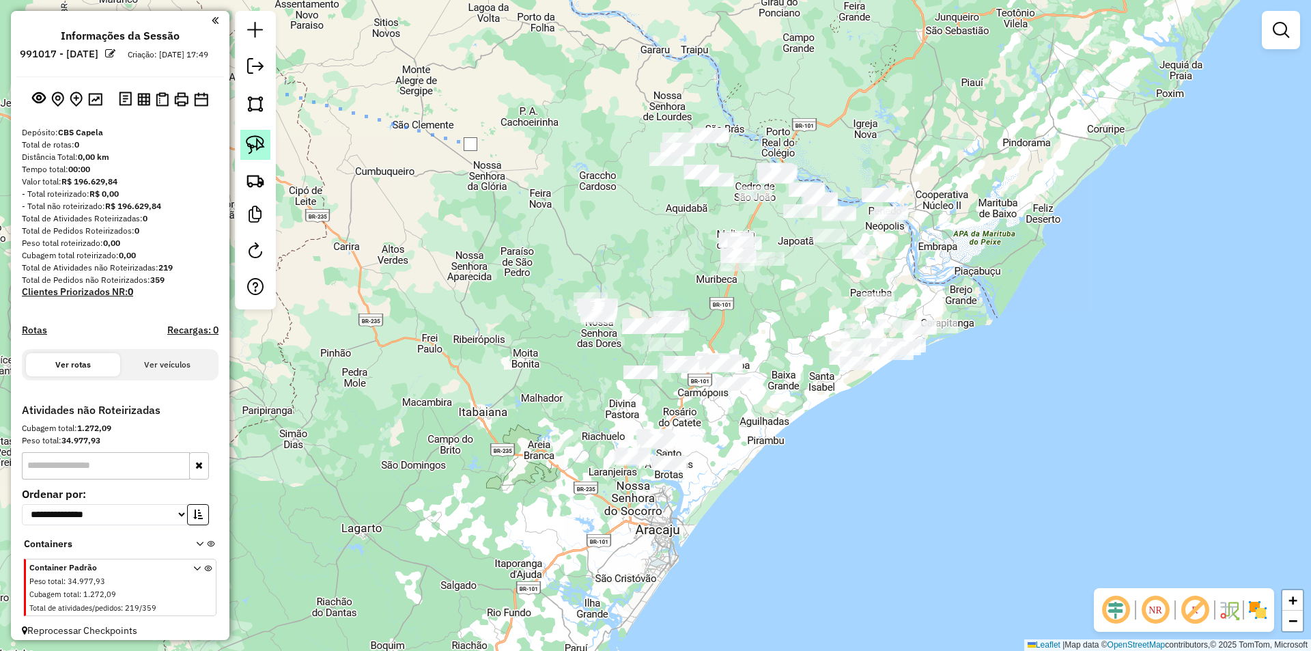
click at [255, 141] on img at bounding box center [255, 144] width 19 height 19
drag, startPoint x: 408, startPoint y: 223, endPoint x: 526, endPoint y: 152, distance: 137.8
click at [430, 221] on div at bounding box center [416, 234] width 27 height 27
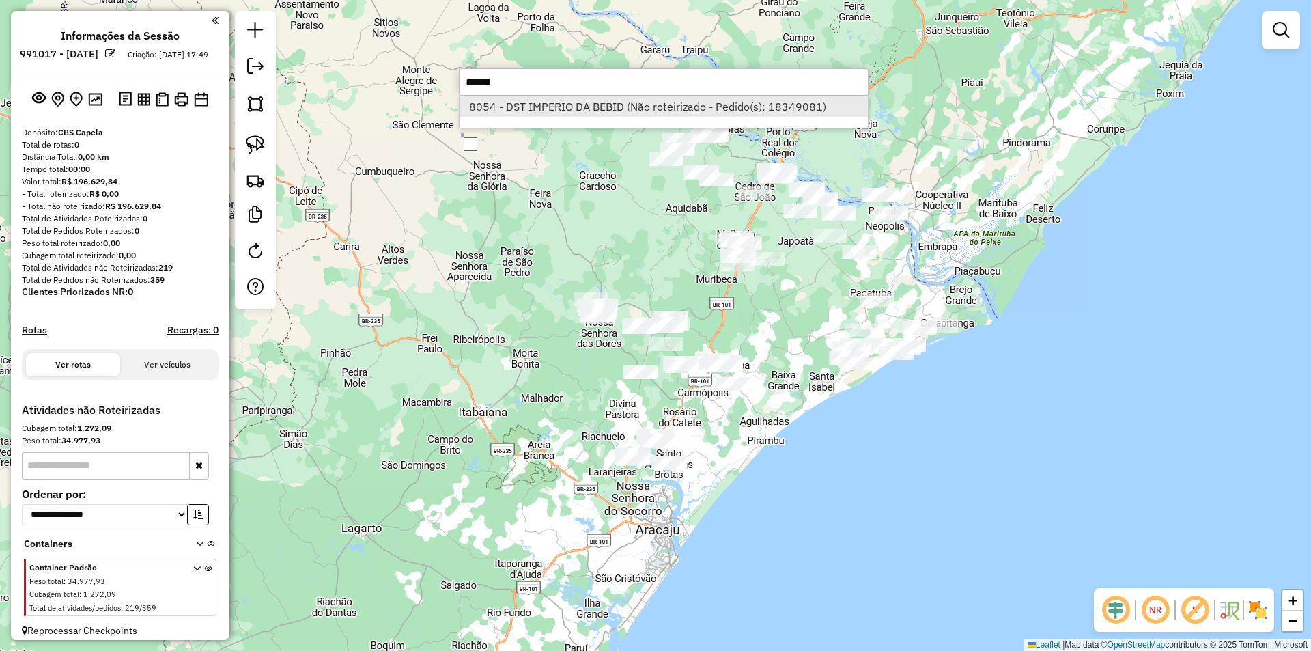
type input "******"
click at [483, 107] on li "8054 - DST IMPERIO DA BEBID (Não roteirizado - Pedido(s): 18349081)" at bounding box center [663, 106] width 408 height 20
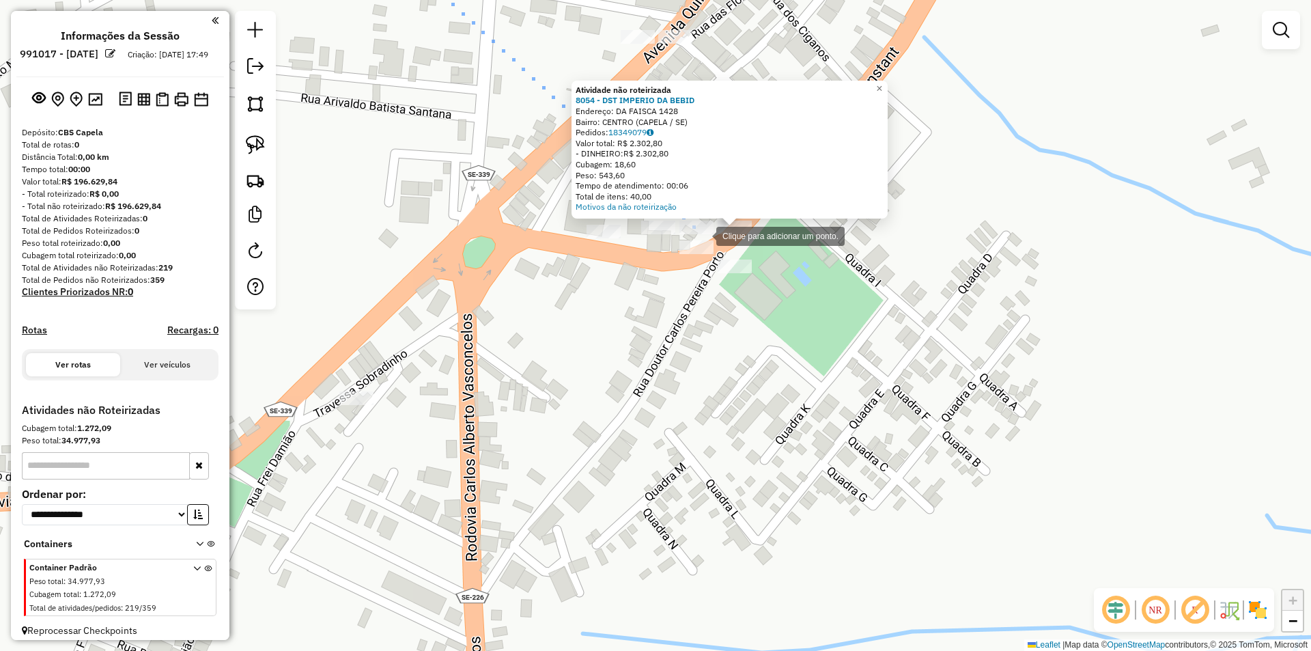
click at [697, 233] on div at bounding box center [702, 234] width 27 height 27
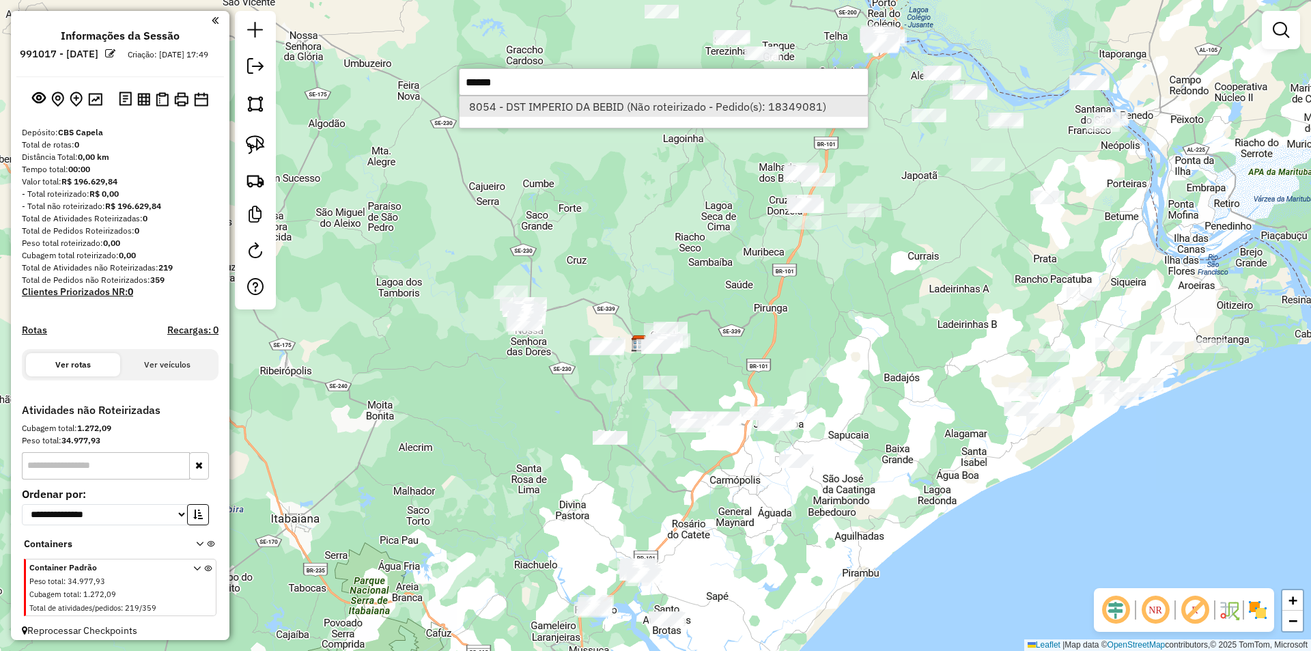
type input "******"
click at [625, 109] on li "8054 - DST IMPERIO DA BEBID (Não roteirizado - Pedido(s): 18349081)" at bounding box center [663, 106] width 408 height 20
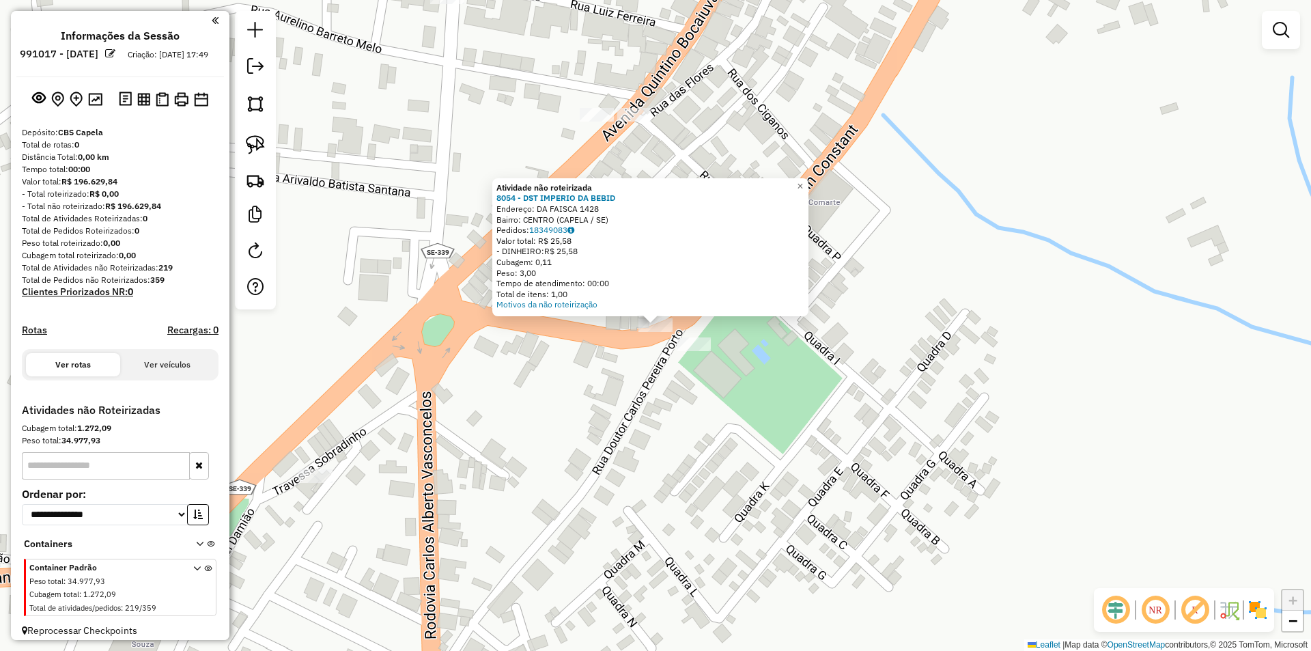
click at [652, 397] on div "Atividade não roteirizada 8054 - DST IMPERIO DA BEBID Endereço: DA FAISCA 1428 …" at bounding box center [655, 325] width 1311 height 651
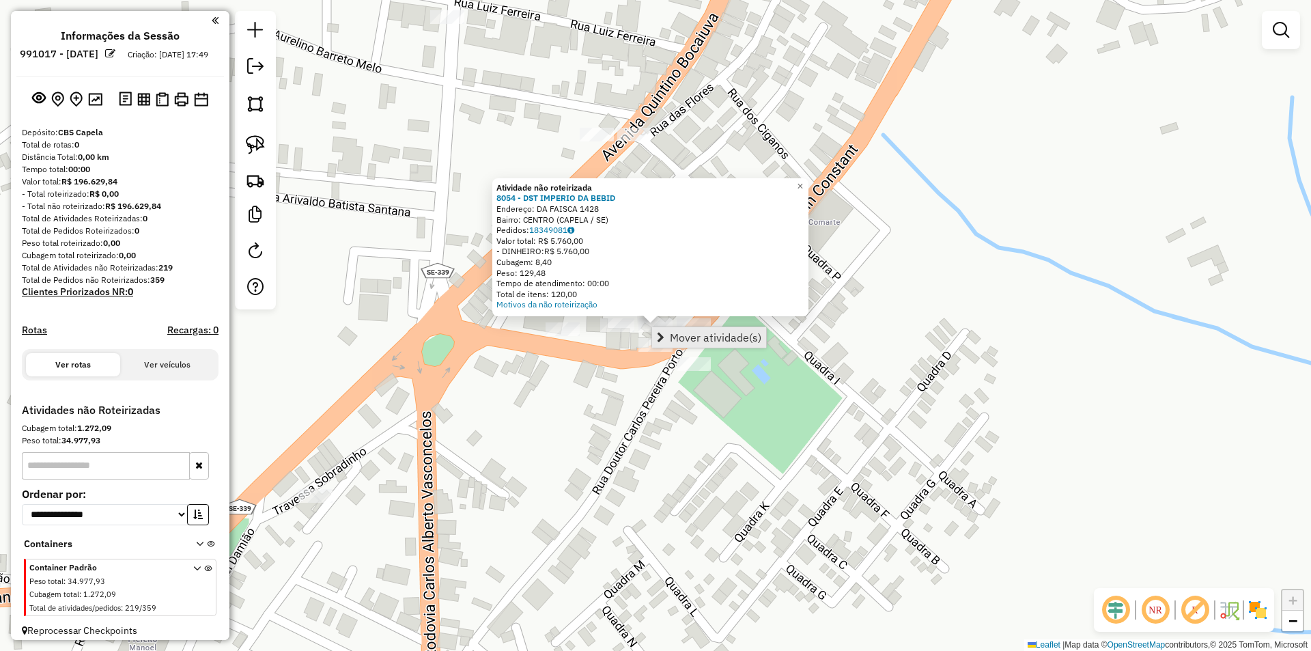
click at [693, 339] on span "Mover atividade(s)" at bounding box center [715, 337] width 91 height 11
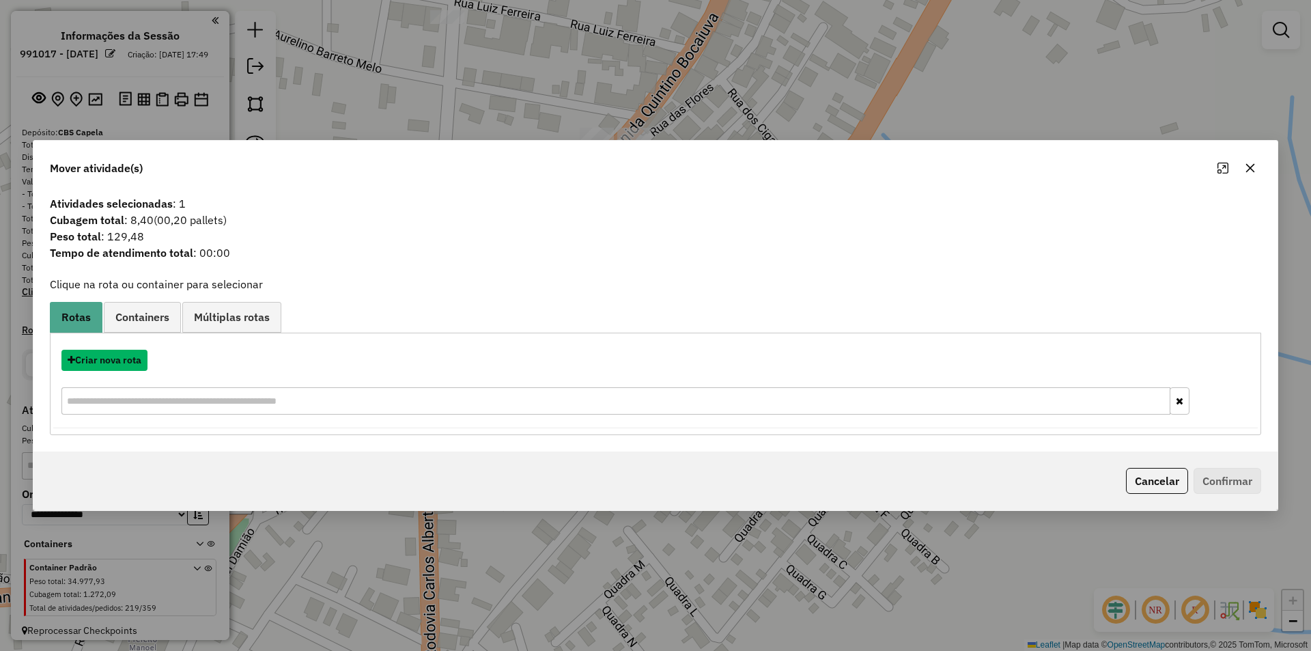
click at [119, 362] on button "Criar nova rota" at bounding box center [104, 360] width 86 height 21
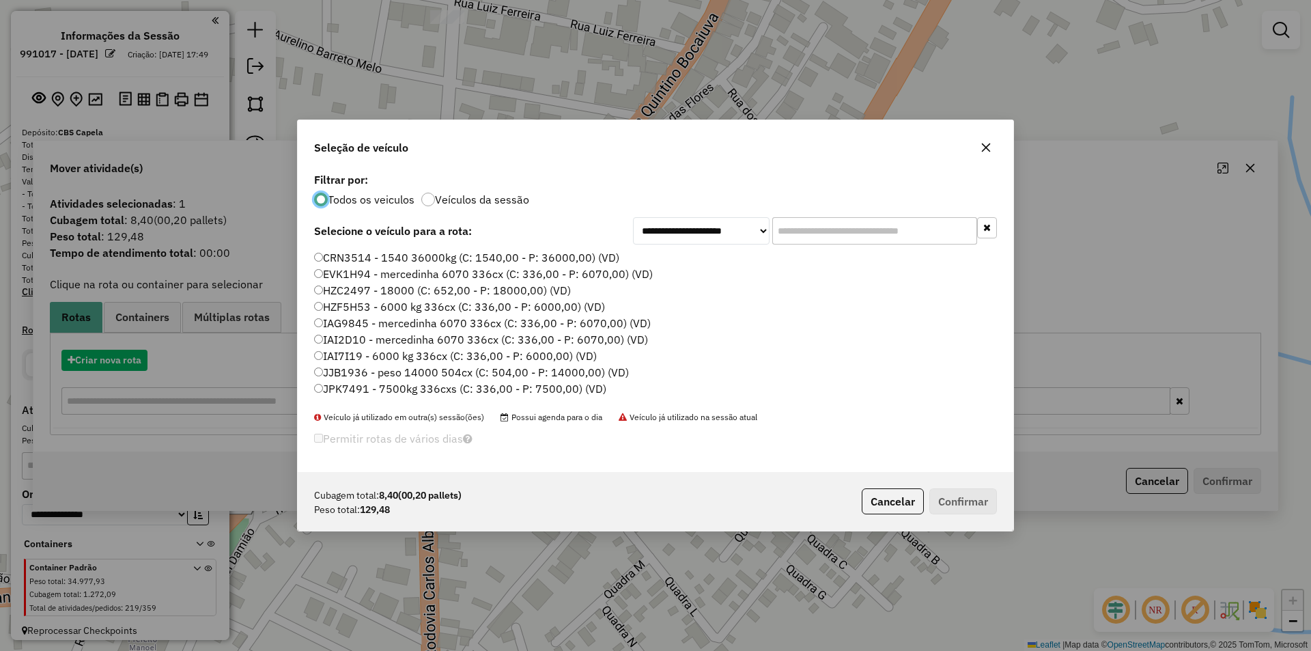
scroll to position [8, 4]
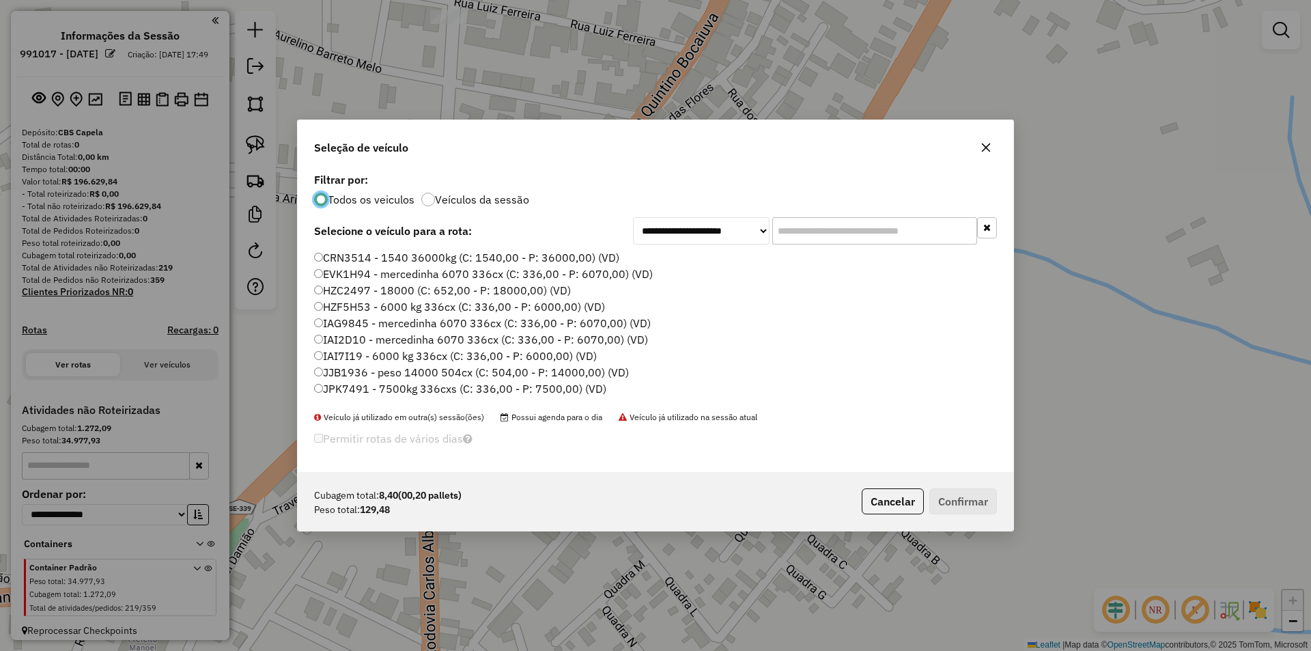
click at [449, 249] on div "**********" at bounding box center [655, 320] width 715 height 302
click at [443, 258] on label "CRN3514 - 1540 36000kg (C: 1540,00 - P: 36000,00) (VD)" at bounding box center [466, 257] width 305 height 16
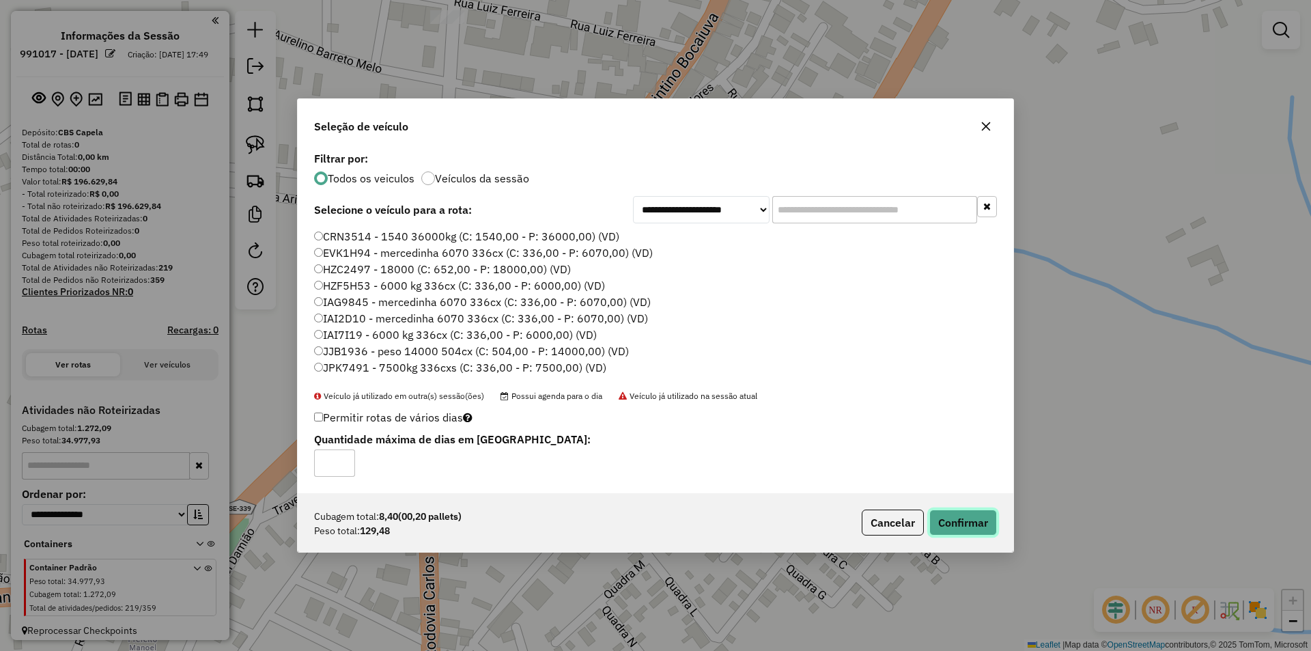
drag, startPoint x: 929, startPoint y: 513, endPoint x: 877, endPoint y: 373, distance: 149.5
click at [931, 513] on button "Confirmar" at bounding box center [963, 522] width 68 height 26
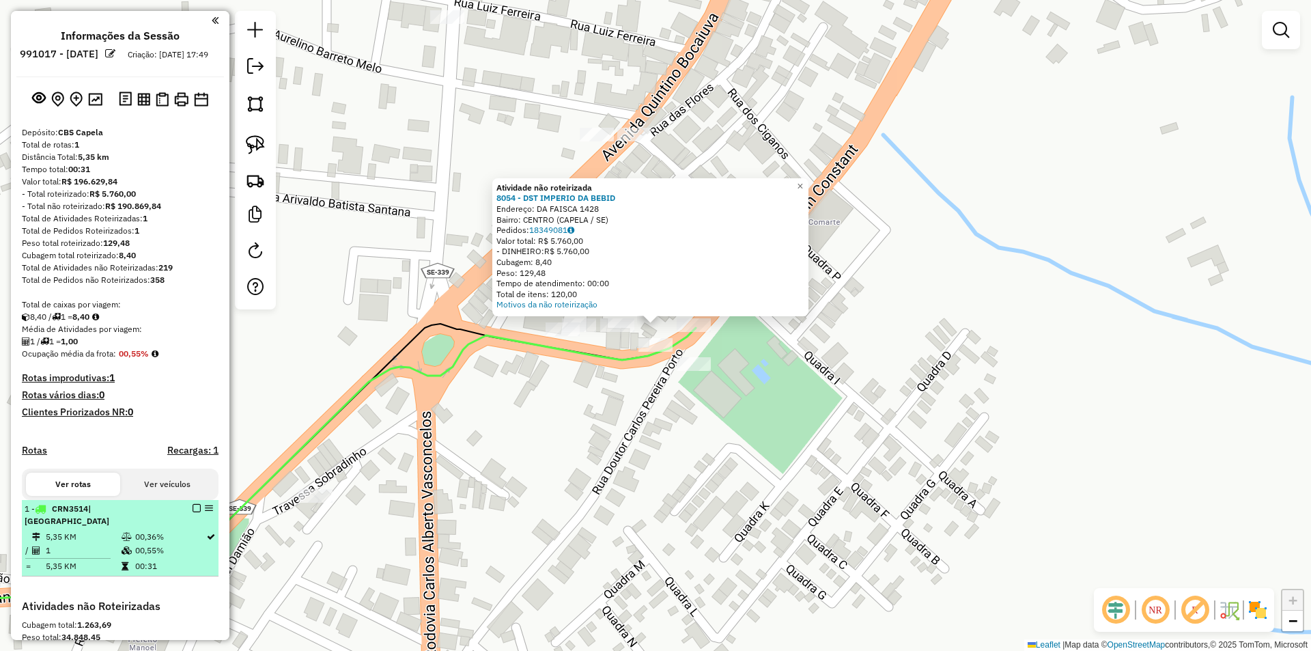
click at [193, 512] on em at bounding box center [197, 508] width 8 height 8
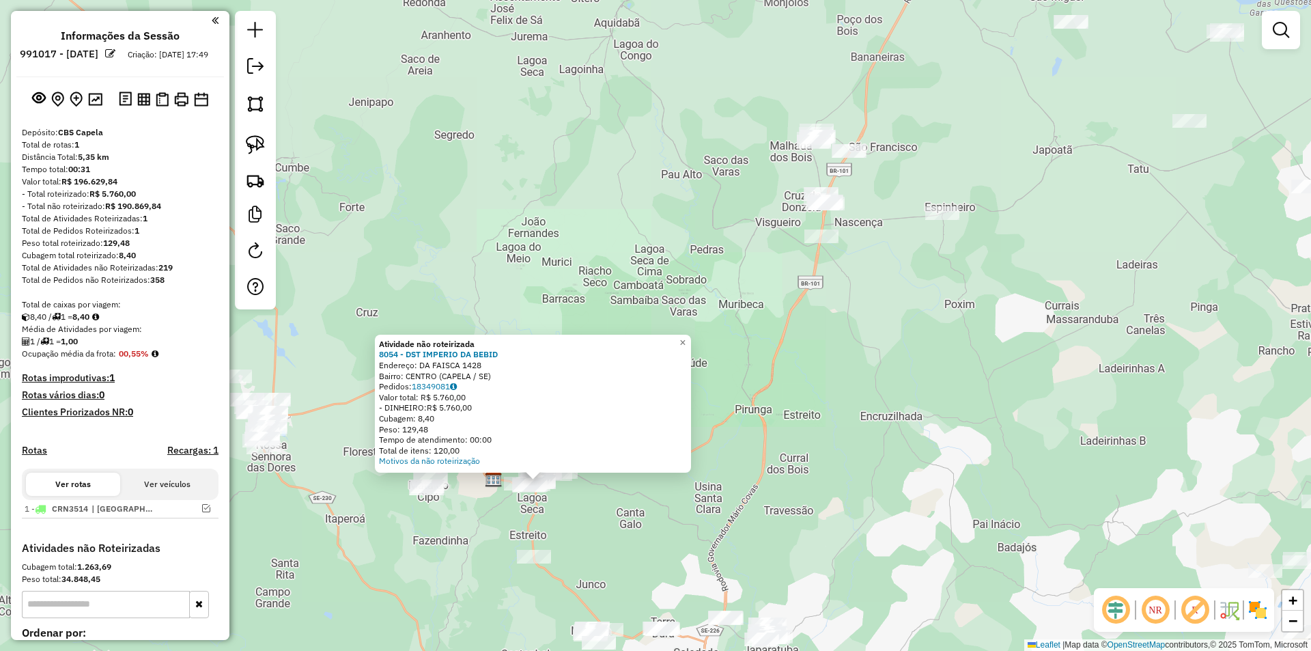
drag, startPoint x: 617, startPoint y: 547, endPoint x: 549, endPoint y: 497, distance: 84.0
click at [549, 504] on div "Atividade não roteirizada 8054 - DST IMPERIO DA BEBID Endereço: DA FAISCA 1428 …" at bounding box center [655, 325] width 1311 height 651
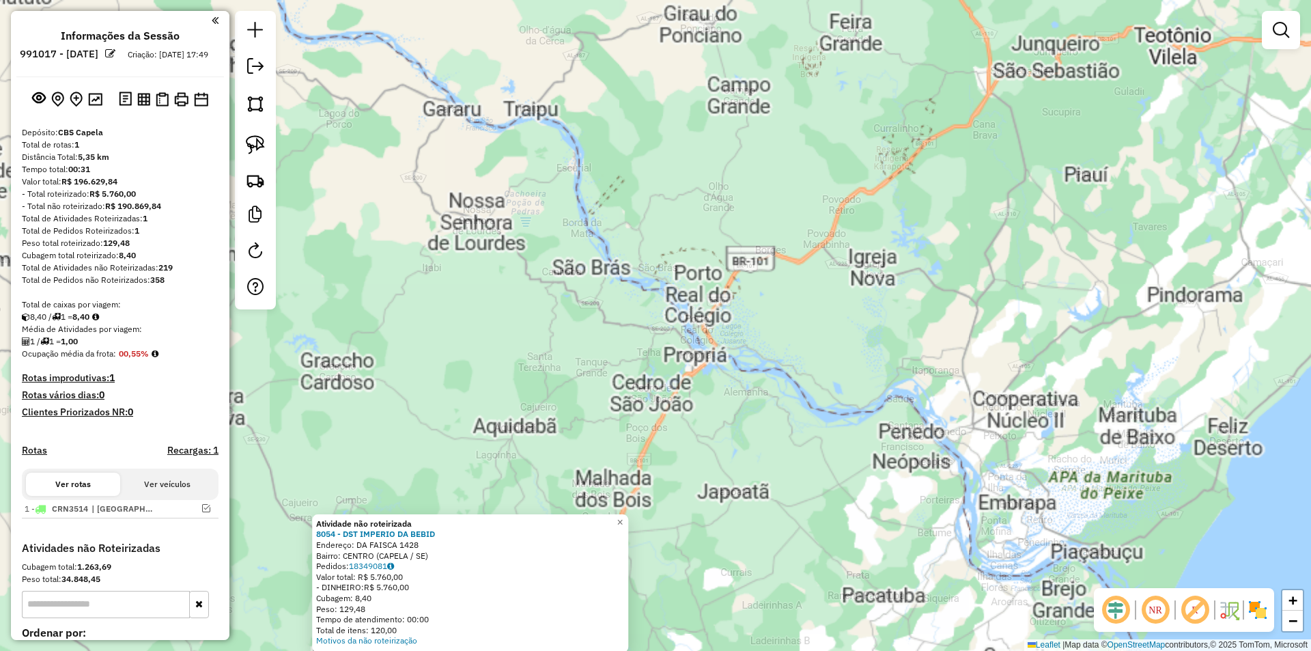
click at [588, 322] on div "Atividade não roteirizada 8054 - DST IMPERIO DA BEBID Endereço: DA FAISCA 1428 …" at bounding box center [655, 325] width 1311 height 651
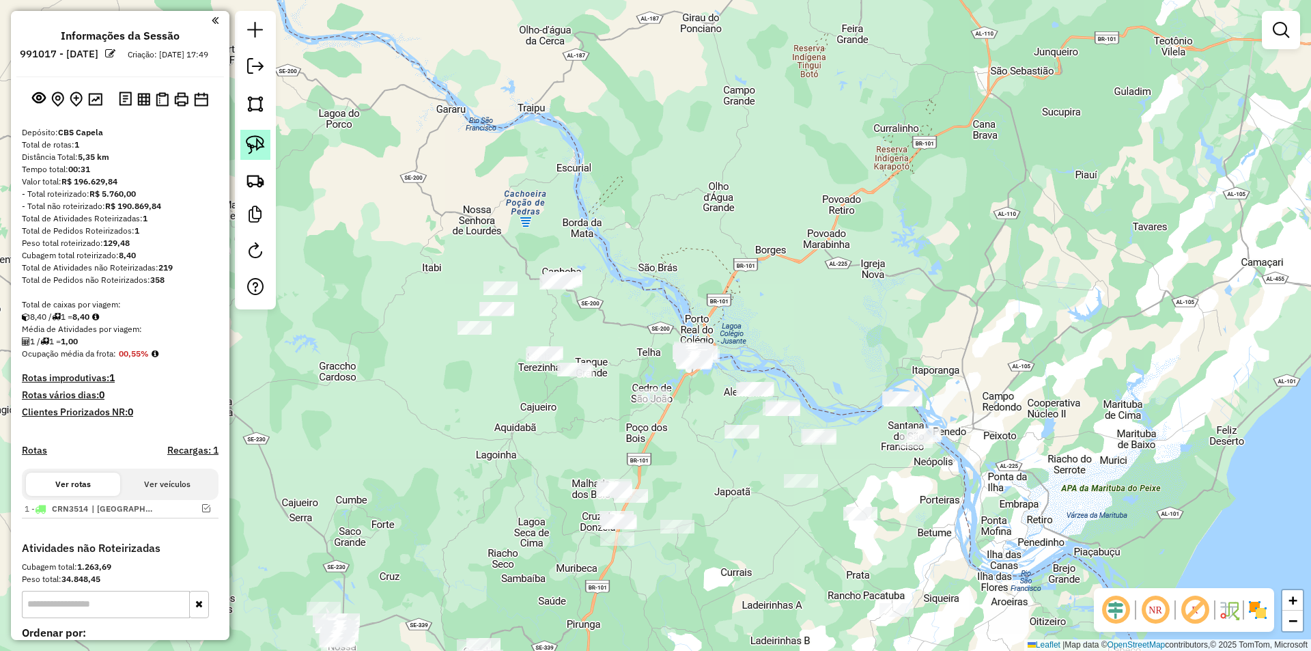
click at [249, 141] on img at bounding box center [255, 144] width 19 height 19
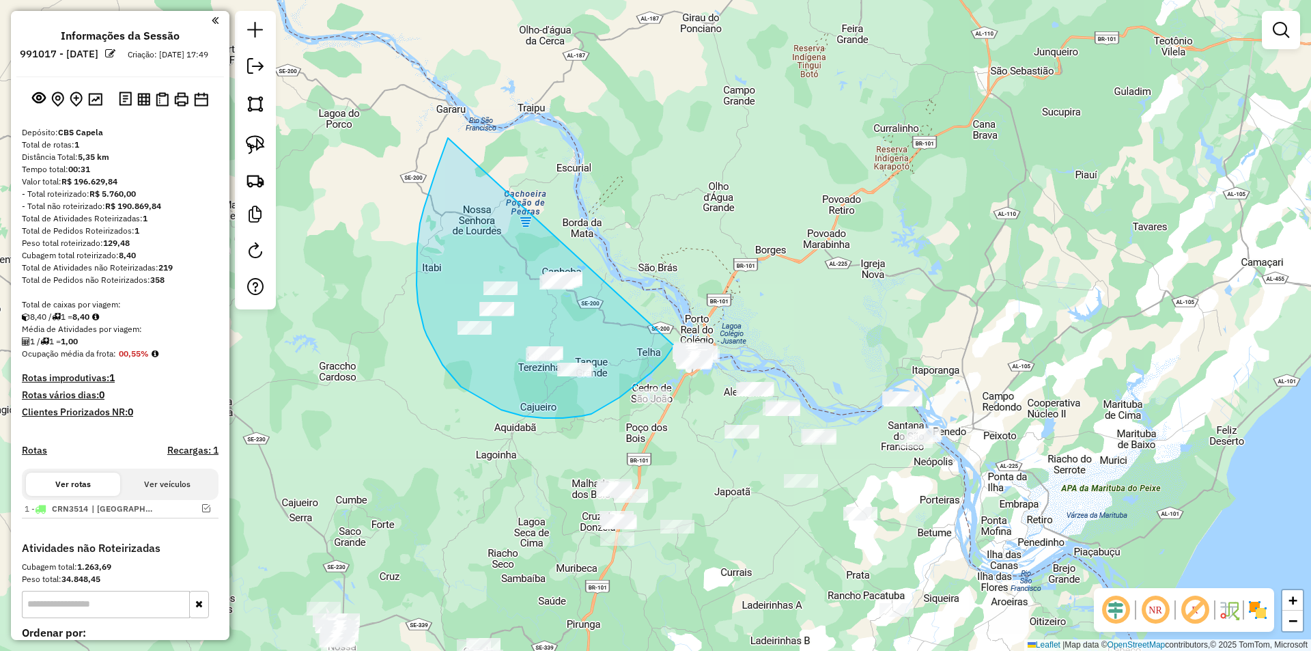
drag, startPoint x: 418, startPoint y: 237, endPoint x: 679, endPoint y: 277, distance: 264.6
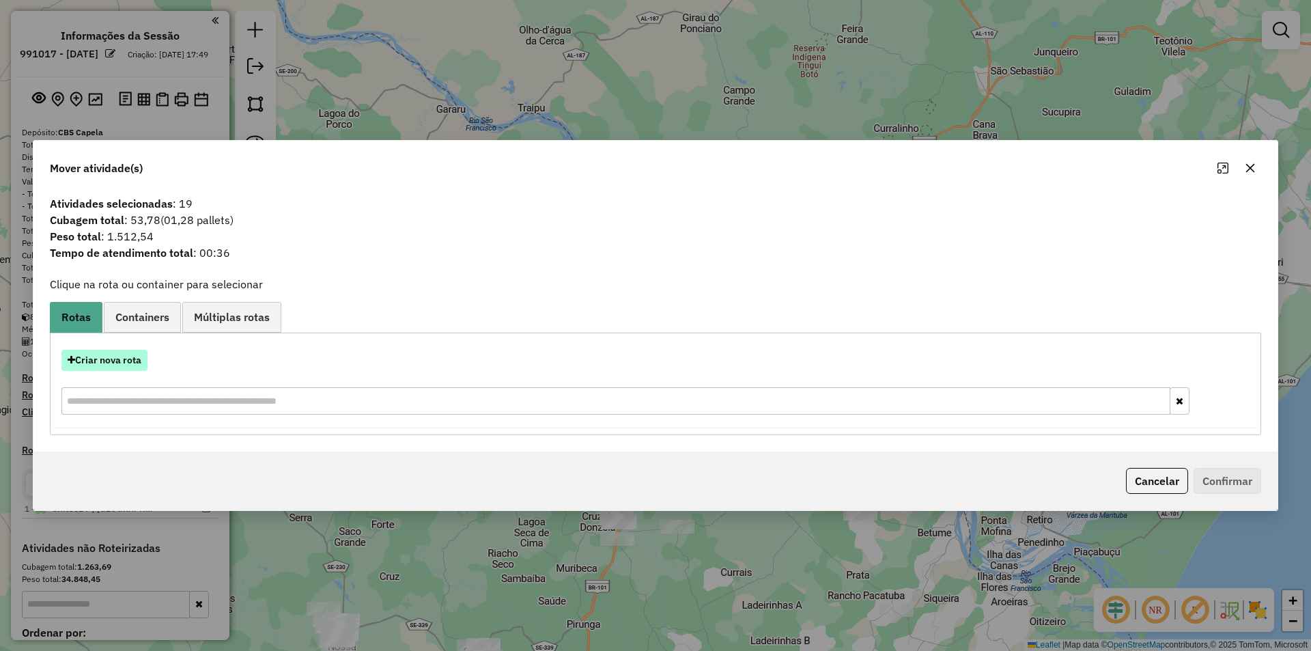
click at [111, 363] on button "Criar nova rota" at bounding box center [104, 360] width 86 height 21
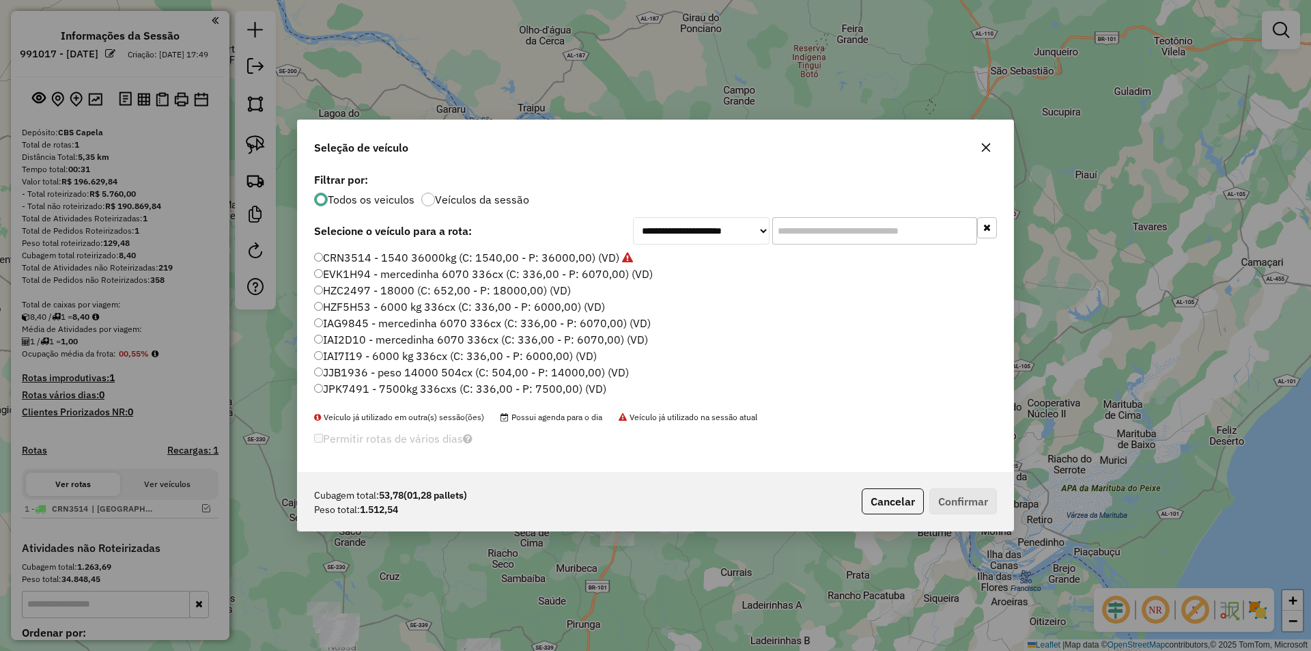
click at [806, 242] on input "text" at bounding box center [874, 230] width 205 height 27
click at [806, 237] on input "text" at bounding box center [874, 230] width 205 height 27
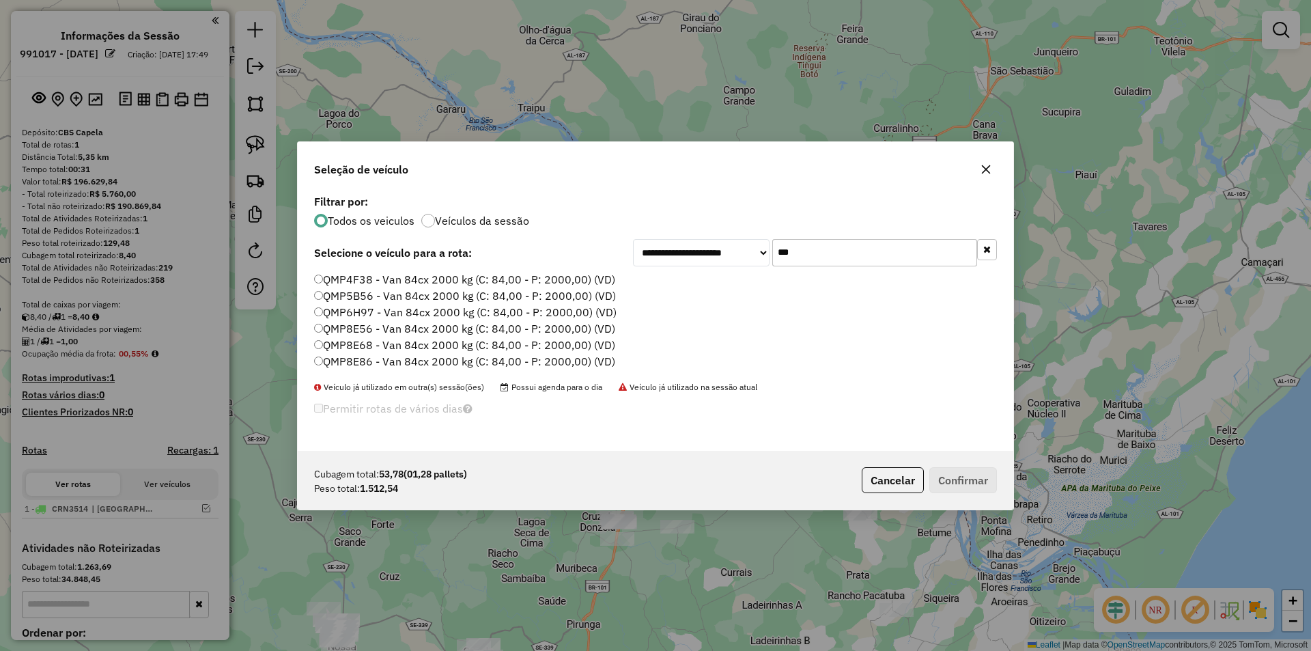
type input "***"
drag, startPoint x: 366, startPoint y: 314, endPoint x: 533, endPoint y: 391, distance: 183.3
click at [367, 313] on label "QMP6H97 - Van 84cx 2000 kg (C: 84,00 - P: 2000,00) (VD)" at bounding box center [465, 312] width 302 height 16
click at [481, 306] on label "QMP6H97 - Van 84cx 2000 kg (C: 84,00 - P: 2000,00) (VD)" at bounding box center [465, 312] width 302 height 16
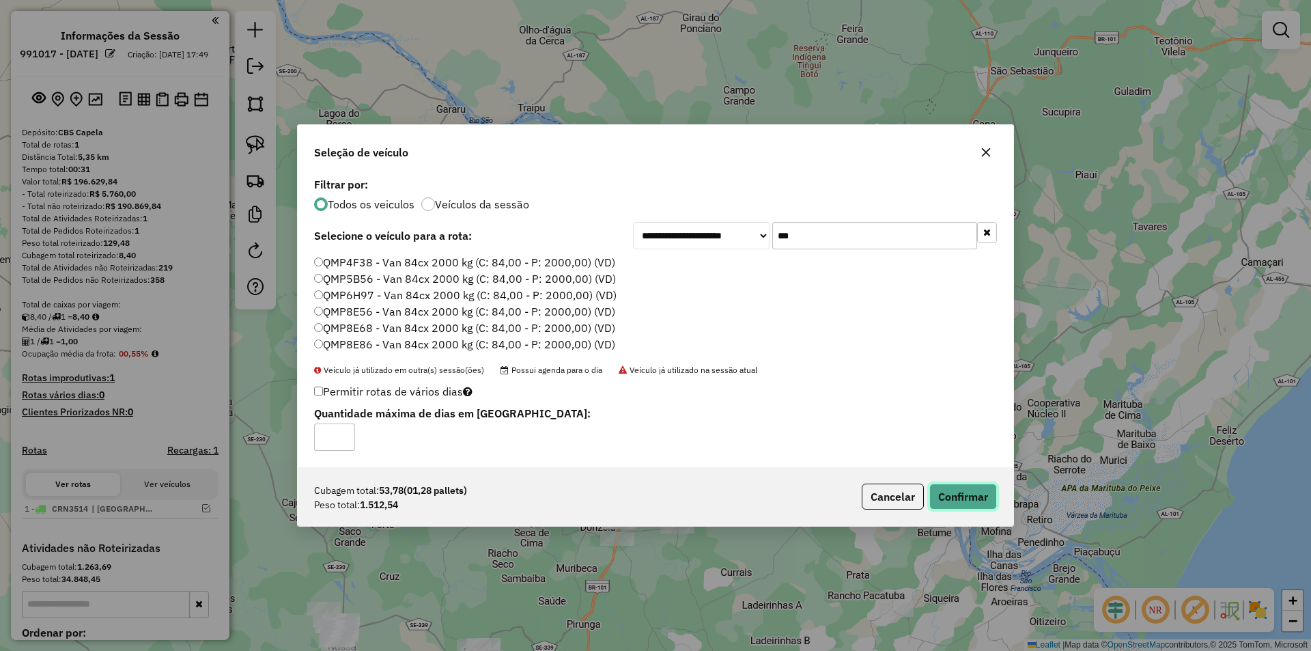
click at [936, 496] on button "Confirmar" at bounding box center [963, 496] width 68 height 26
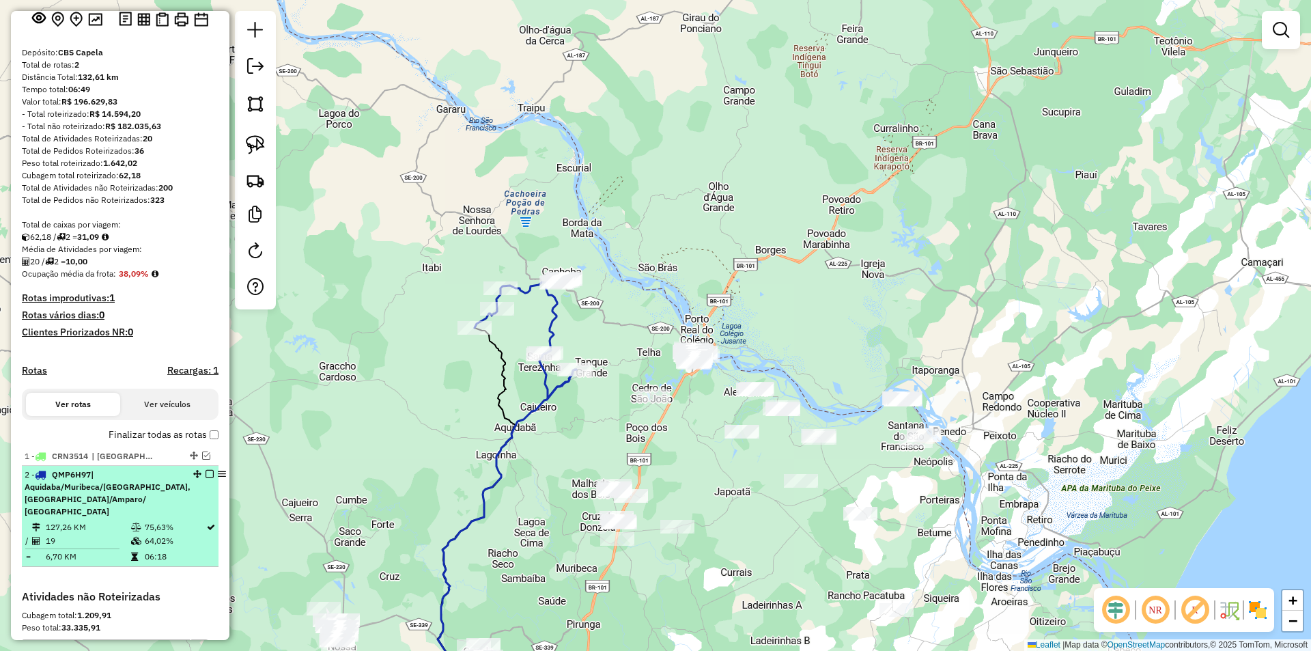
scroll to position [137, 0]
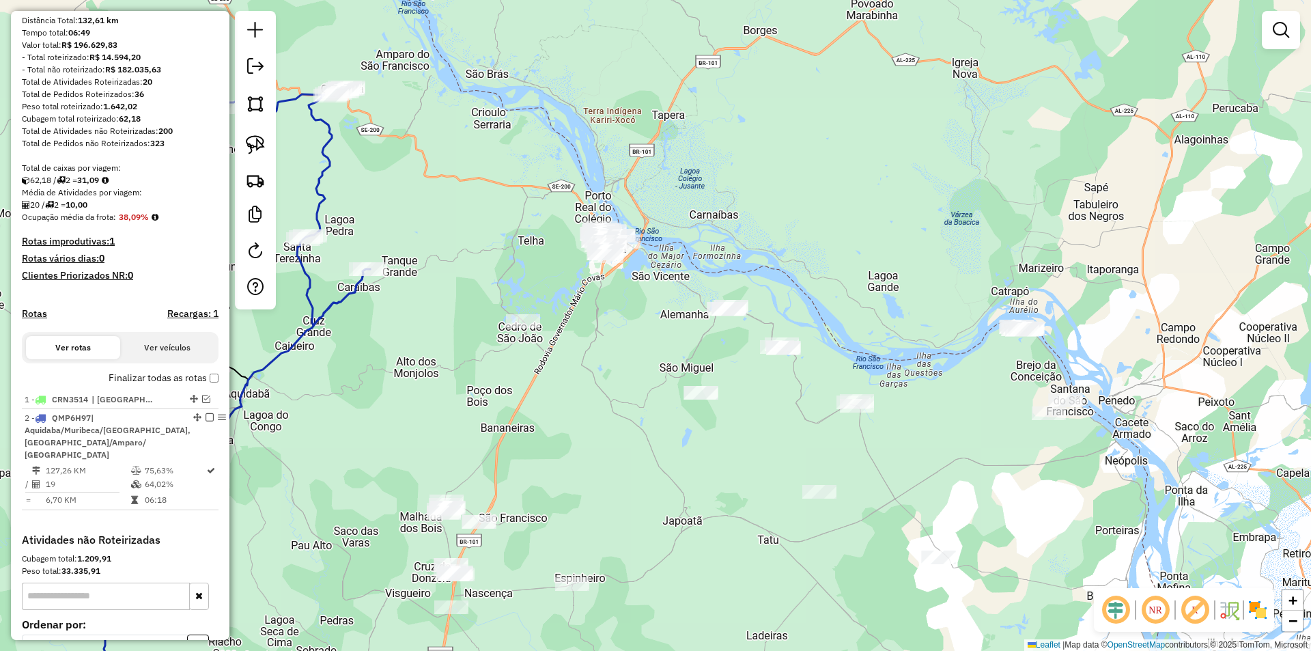
drag, startPoint x: 602, startPoint y: 406, endPoint x: 488, endPoint y: 371, distance: 119.4
click at [488, 371] on div "Janela de atendimento Grade de atendimento Capacidade Transportadoras Veículos …" at bounding box center [655, 325] width 1311 height 651
click at [264, 140] on img at bounding box center [255, 144] width 19 height 19
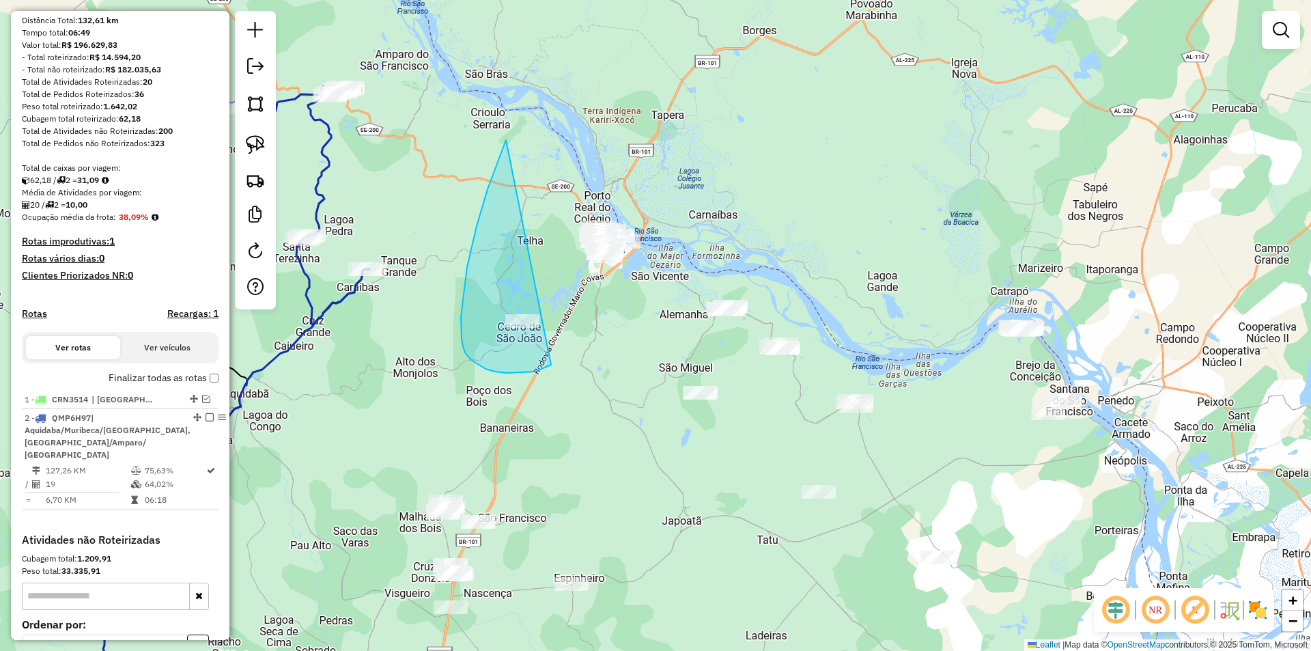
drag, startPoint x: 506, startPoint y: 140, endPoint x: 687, endPoint y: 203, distance: 191.7
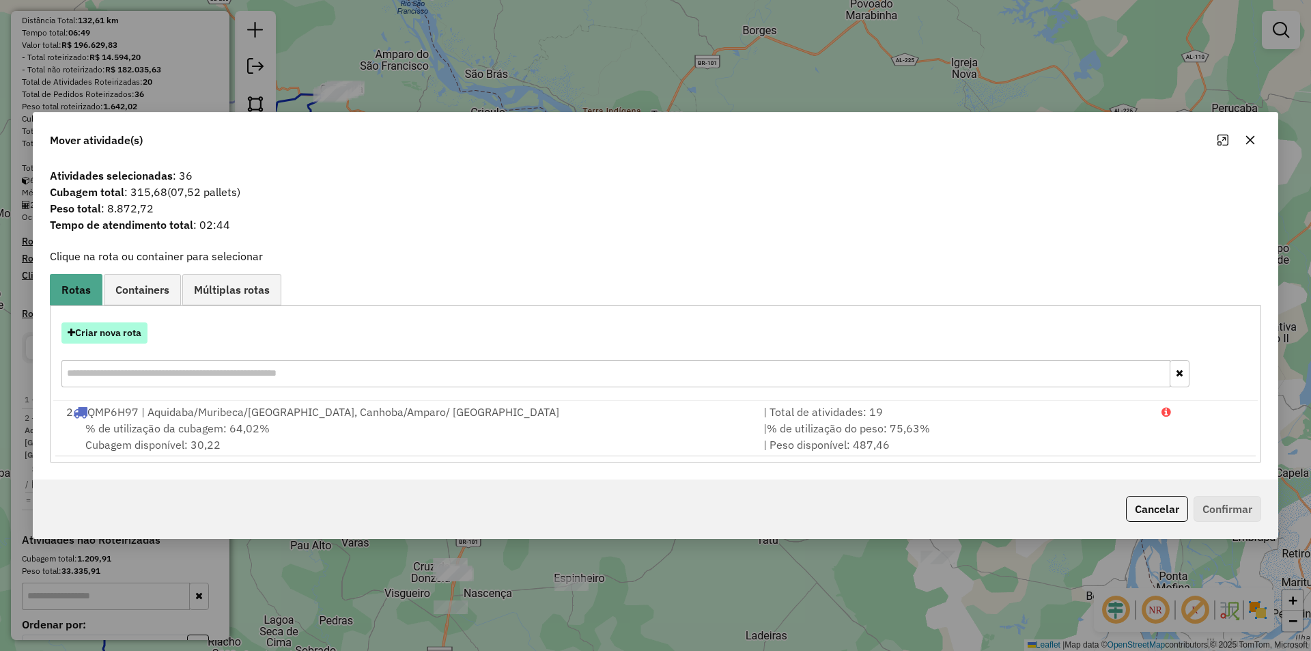
click at [121, 332] on button "Criar nova rota" at bounding box center [104, 332] width 86 height 21
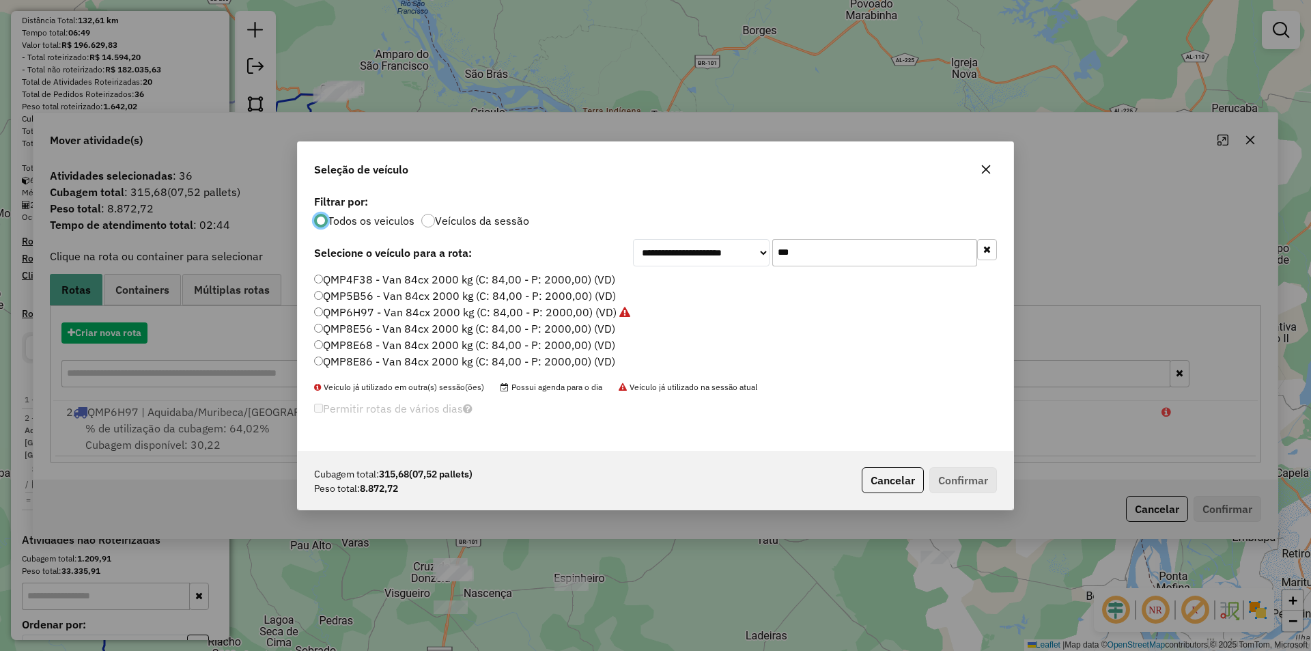
scroll to position [8, 4]
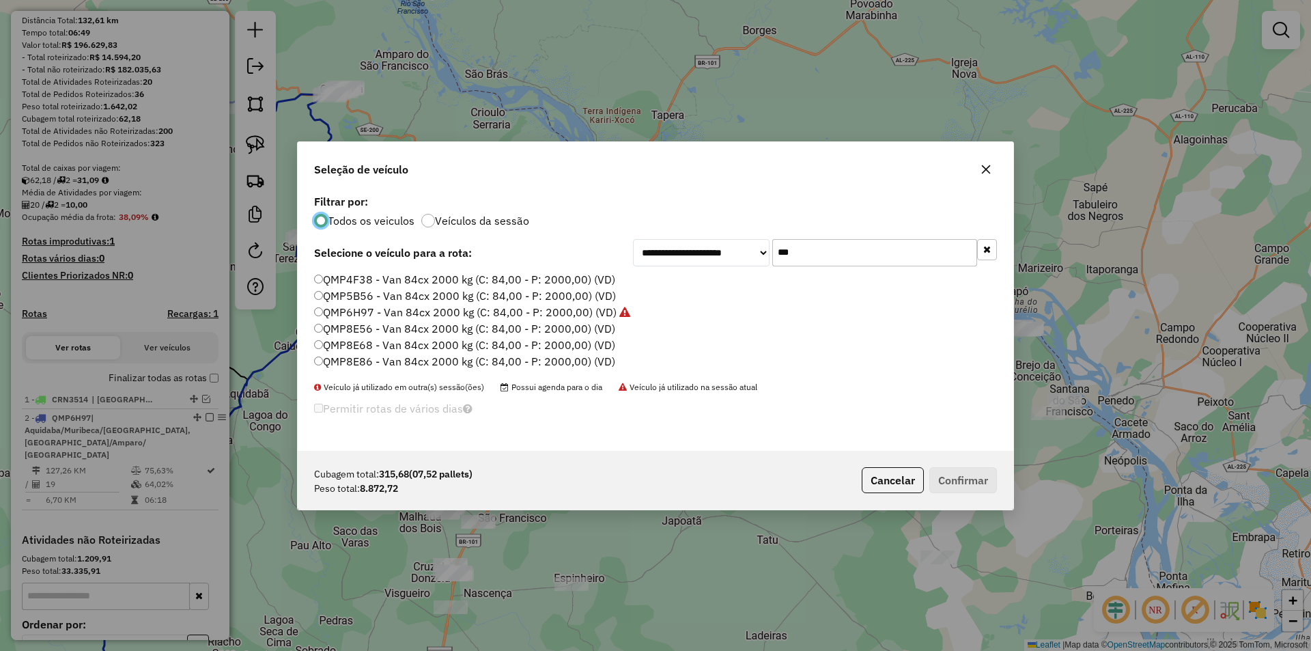
click at [826, 256] on input "***" at bounding box center [874, 252] width 205 height 27
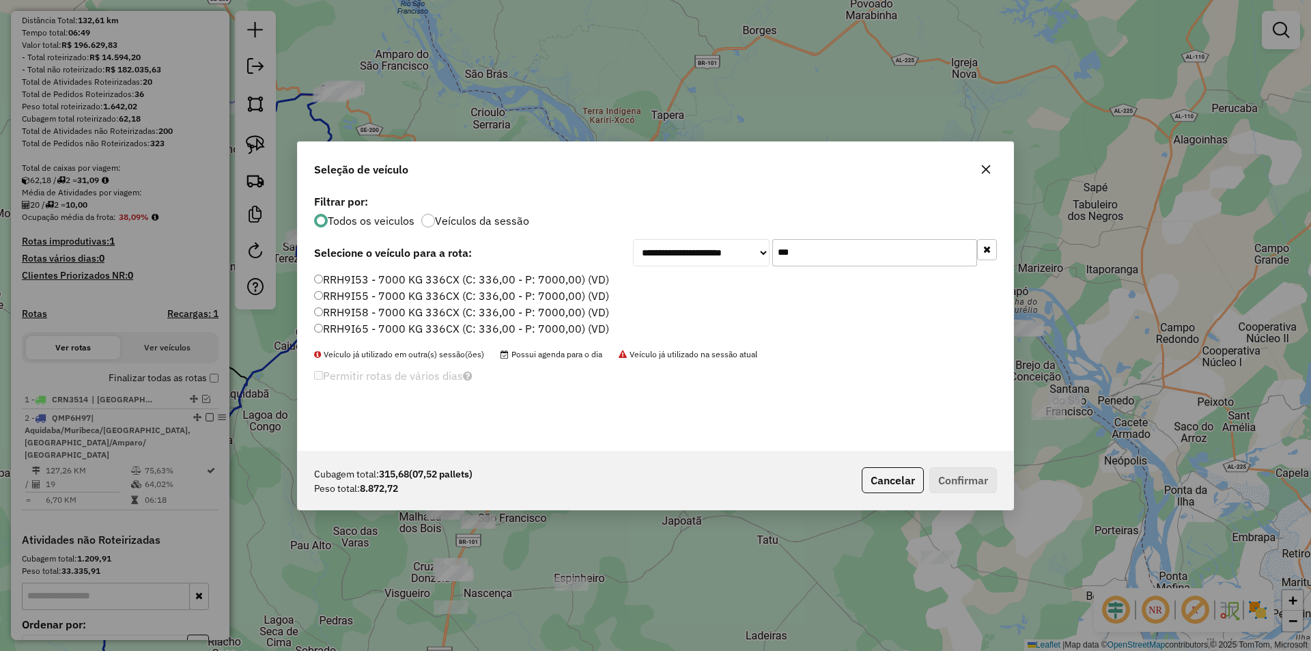
click at [798, 247] on input "***" at bounding box center [874, 252] width 205 height 27
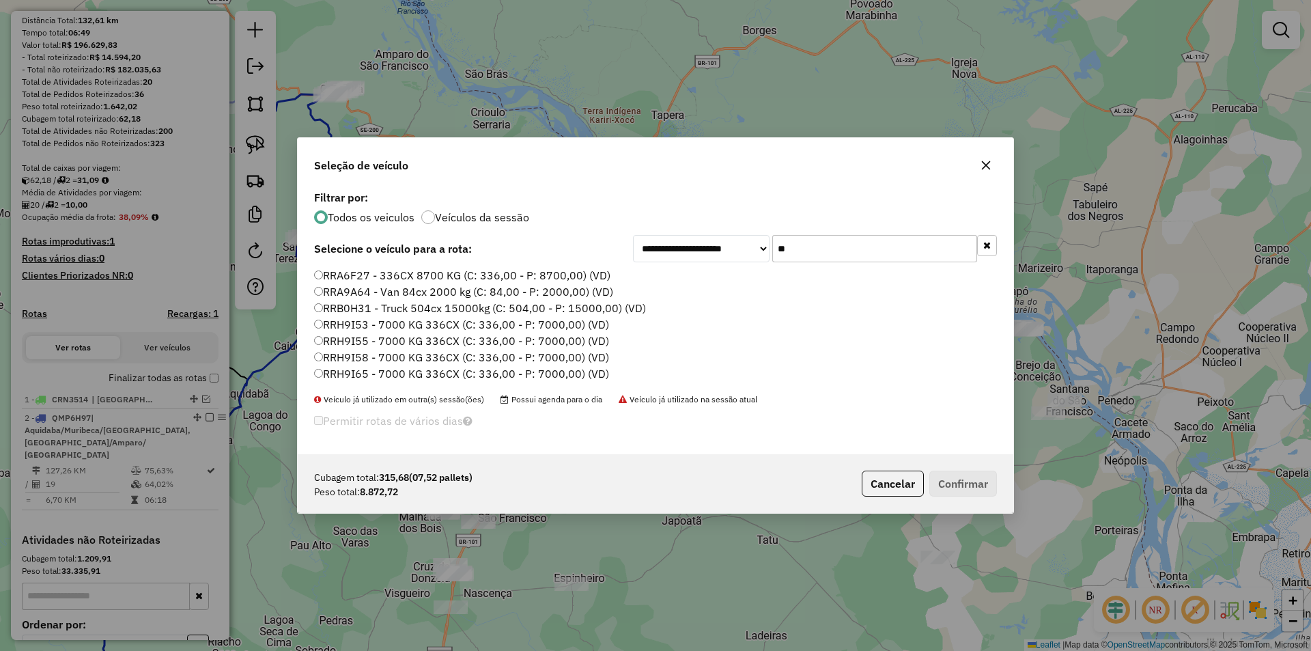
type input "***"
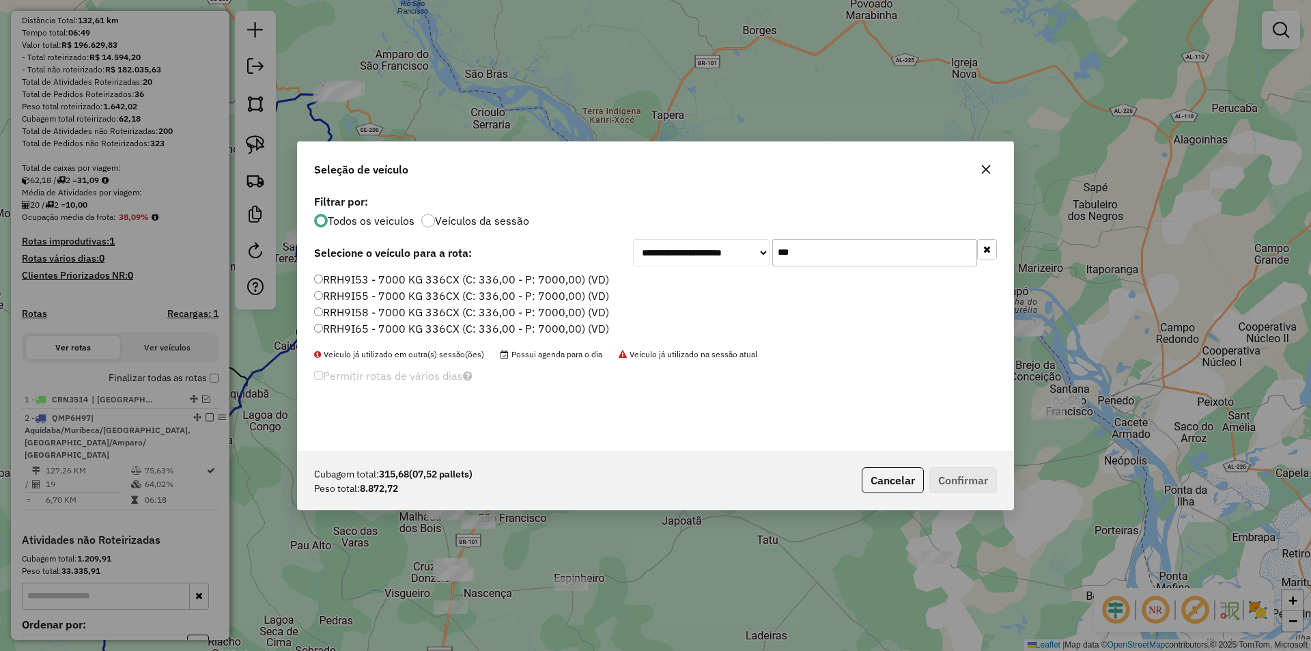
click at [456, 296] on label "RRH9I55 - 7000 KG 336CX (C: 336,00 - P: 7000,00) (VD)" at bounding box center [461, 295] width 295 height 16
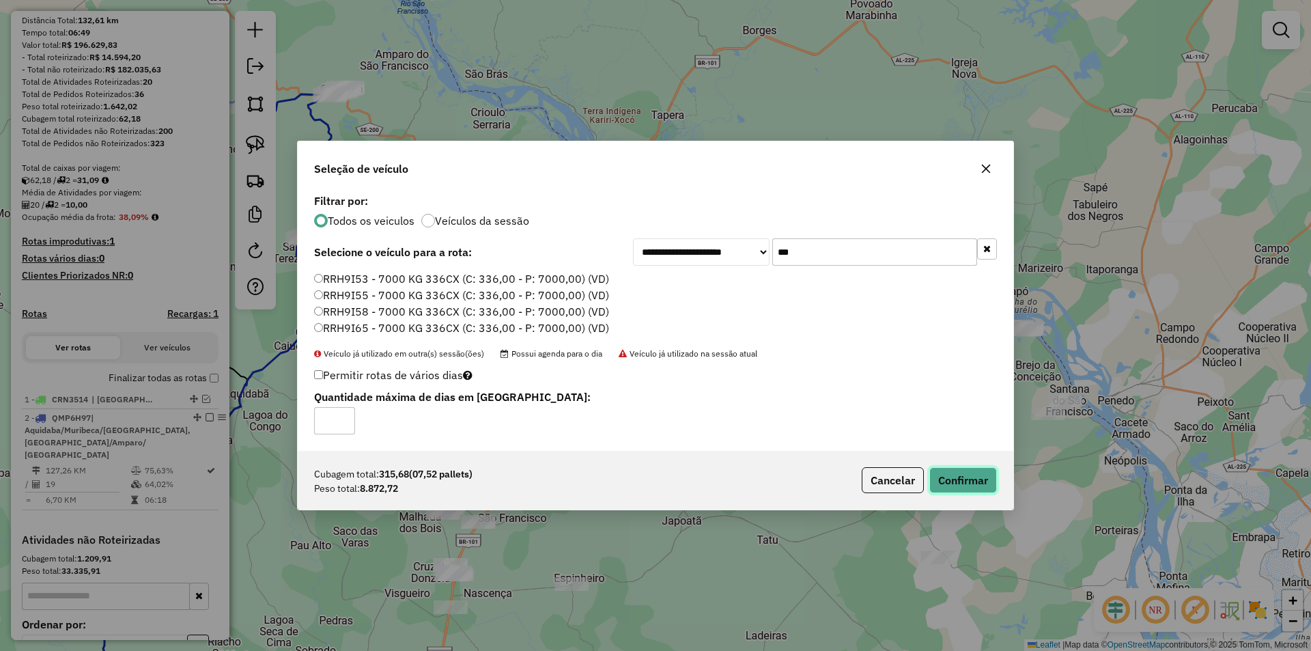
click at [934, 477] on button "Confirmar" at bounding box center [963, 480] width 68 height 26
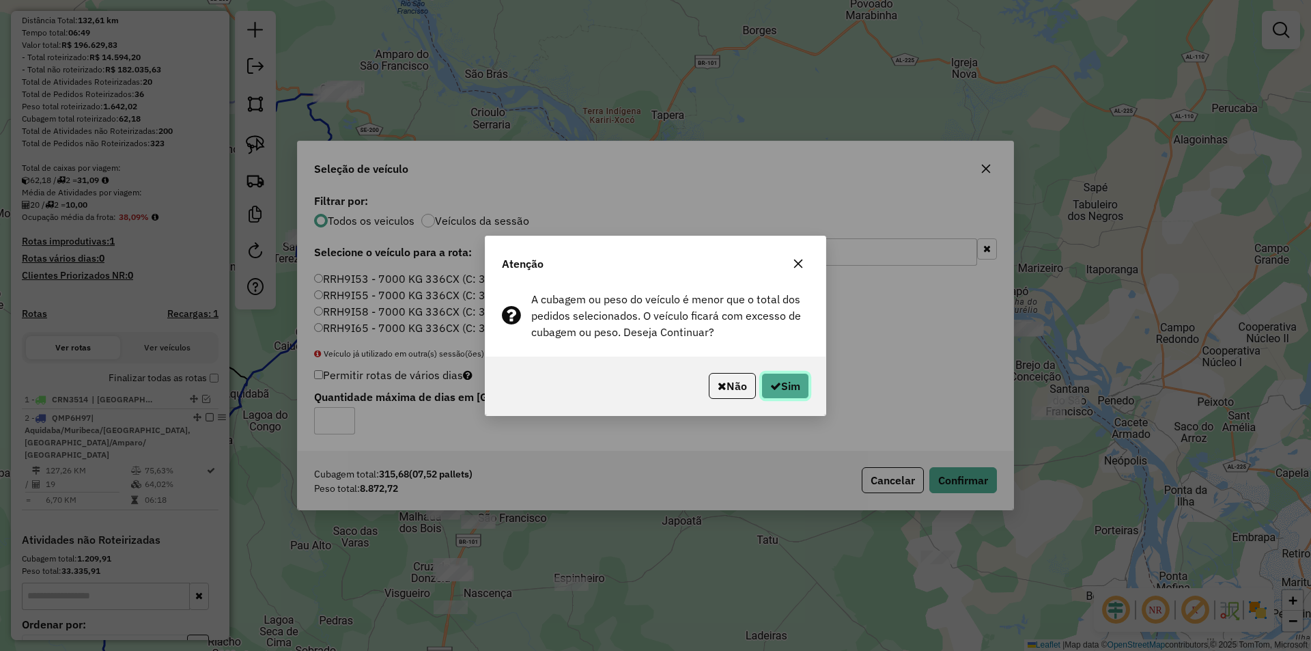
click at [779, 386] on button "Sim" at bounding box center [785, 386] width 48 height 26
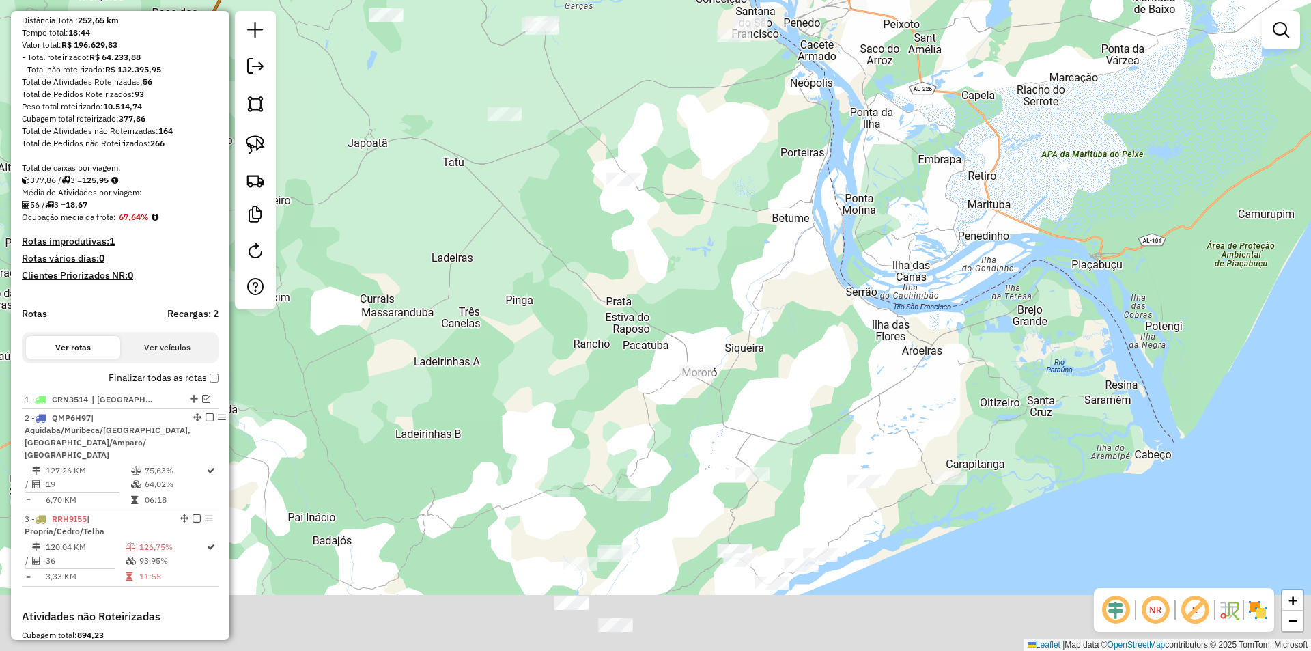
drag, startPoint x: 738, startPoint y: 399, endPoint x: 453, endPoint y: 33, distance: 463.6
click at [453, 38] on div "Janela de atendimento Grade de atendimento Capacidade Transportadoras Veículos …" at bounding box center [655, 325] width 1311 height 651
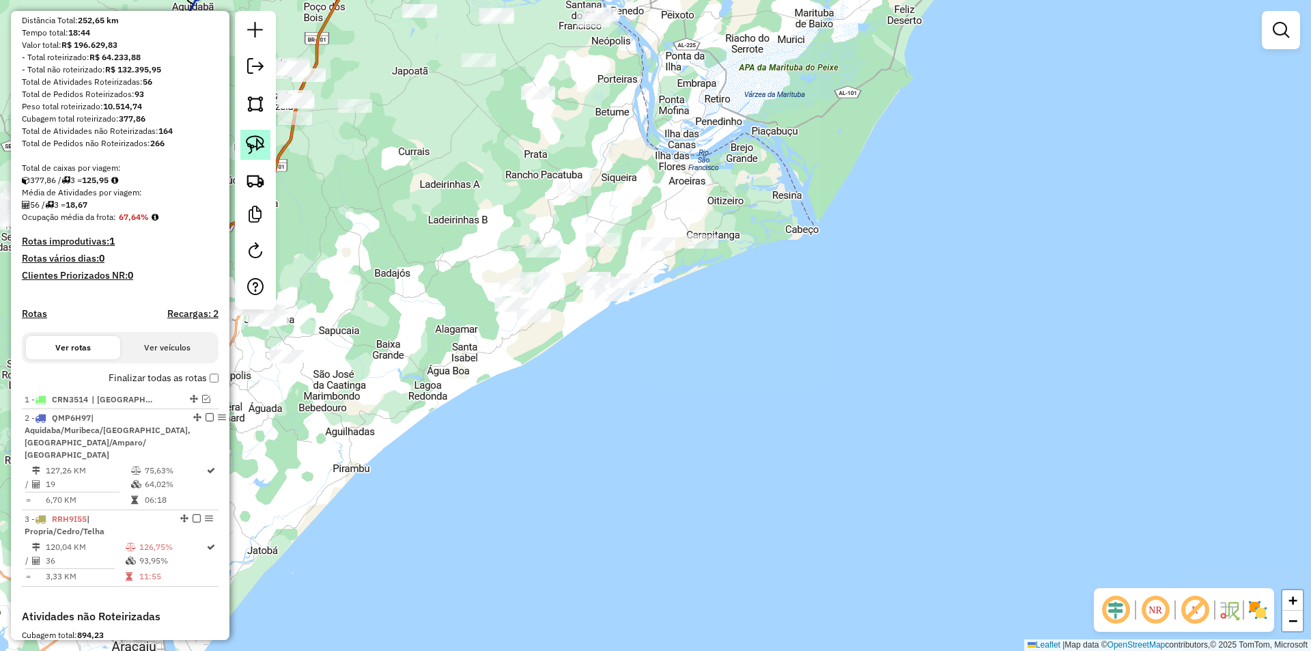
click at [262, 151] on img at bounding box center [255, 144] width 19 height 19
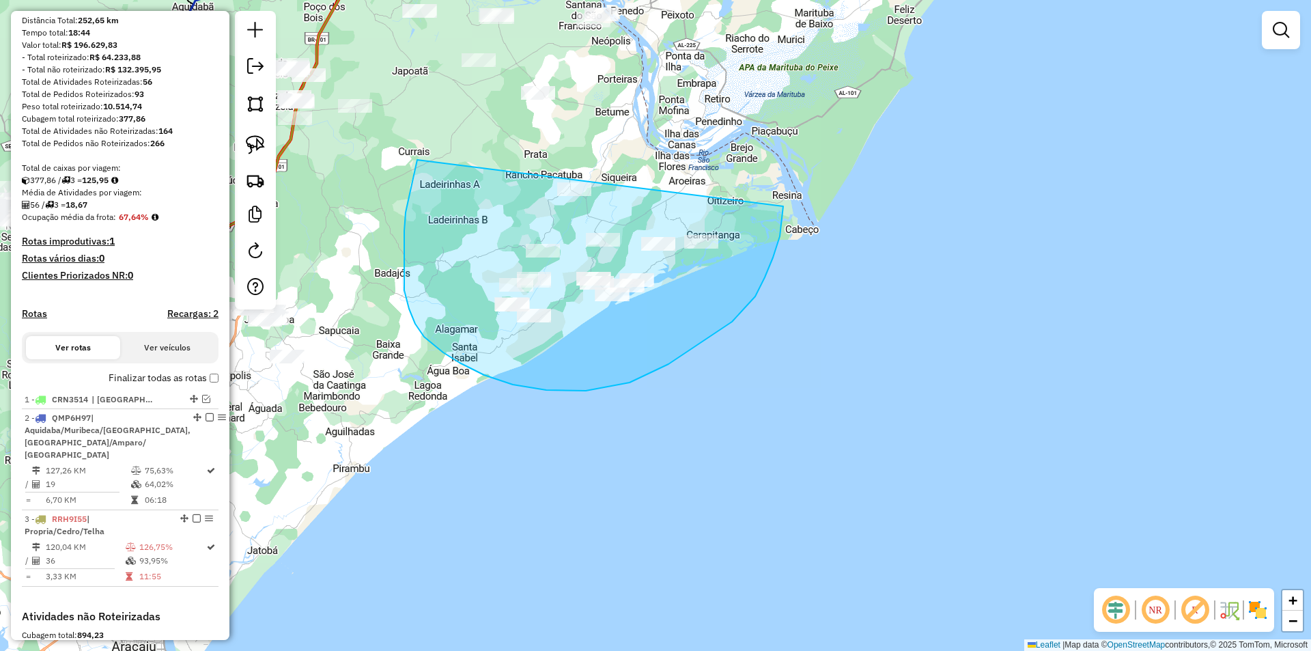
drag, startPoint x: 417, startPoint y: 160, endPoint x: 767, endPoint y: 141, distance: 350.7
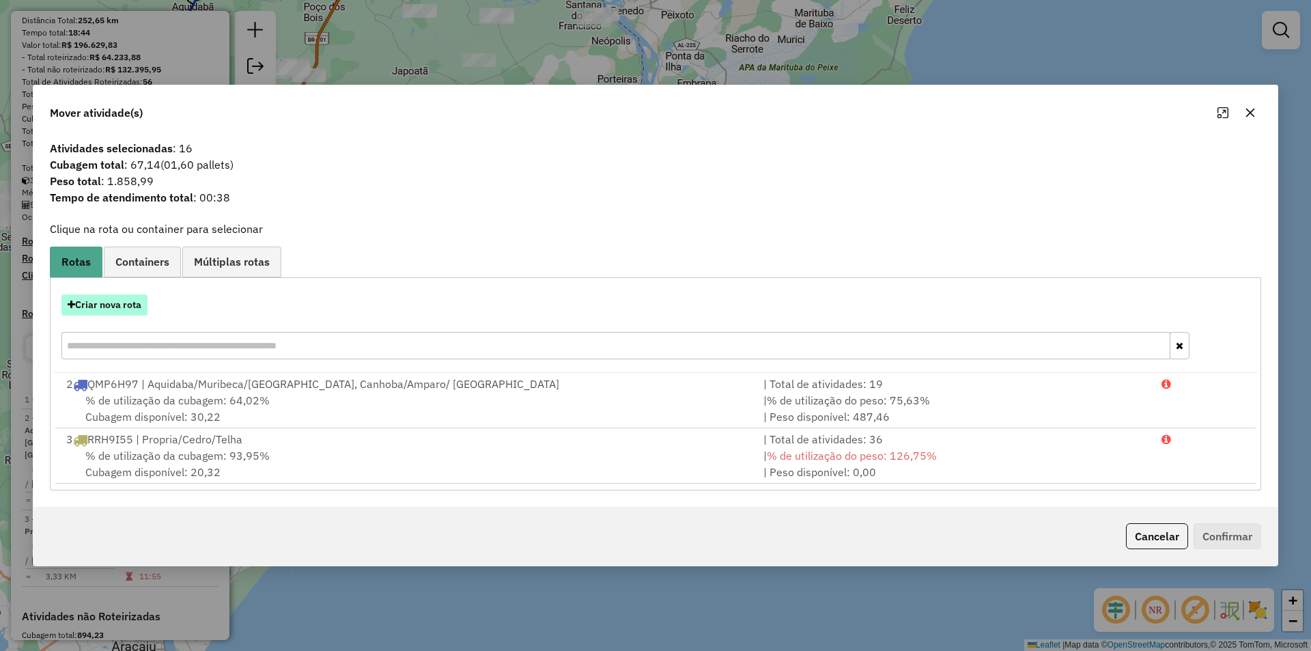
click at [118, 313] on button "Criar nova rota" at bounding box center [104, 304] width 86 height 21
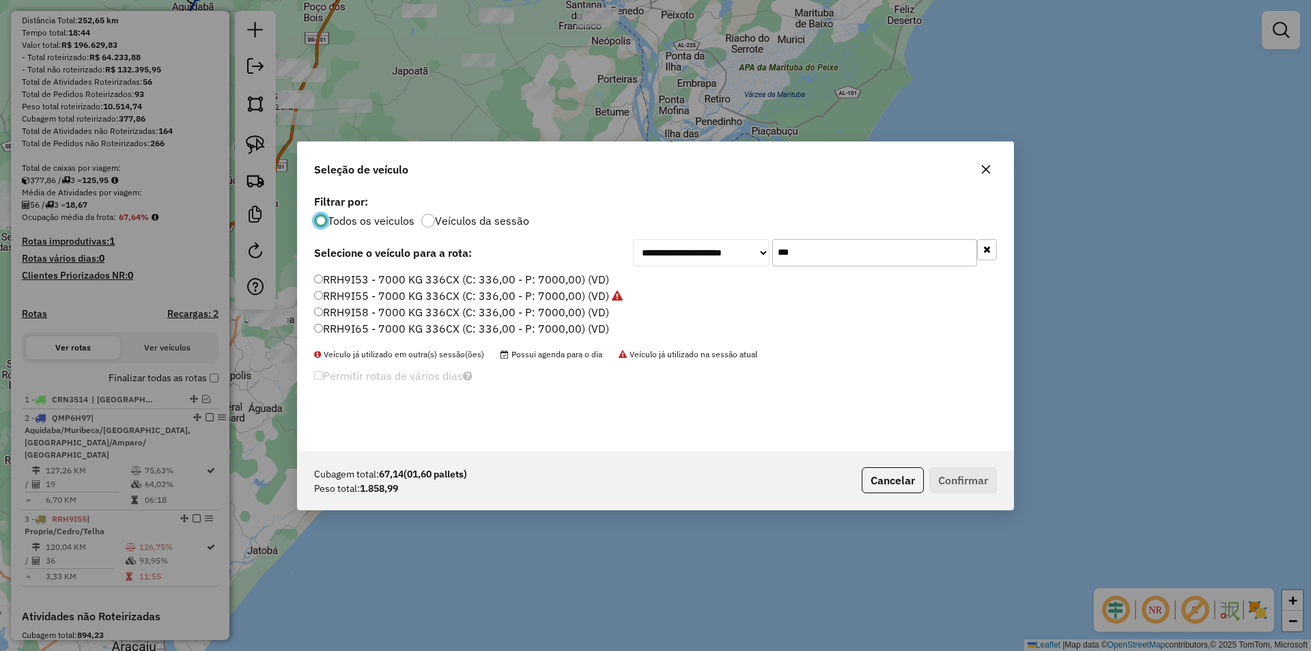
click at [817, 249] on input "***" at bounding box center [874, 252] width 205 height 27
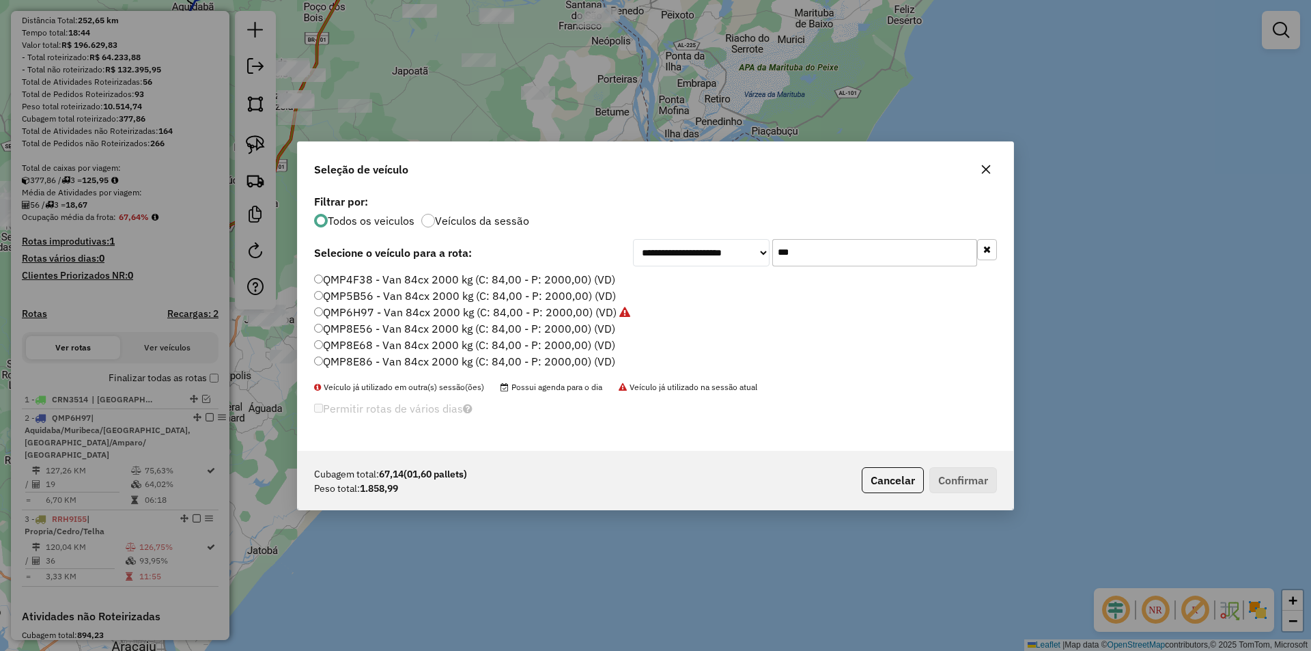
type input "***"
click at [386, 362] on label "QMP8E86 - Van 84cx 2000 kg (C: 84,00 - P: 2000,00) (VD)" at bounding box center [464, 361] width 301 height 16
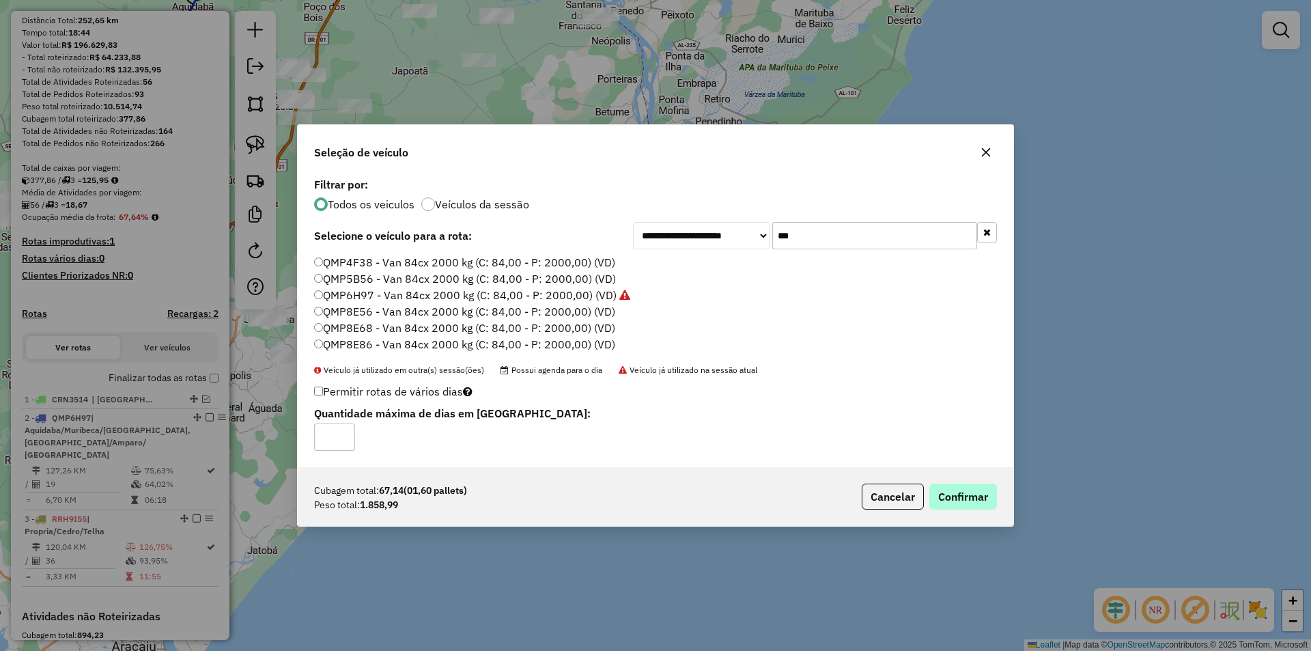
drag, startPoint x: 994, startPoint y: 483, endPoint x: 983, endPoint y: 494, distance: 15.4
click at [994, 486] on div "Cubagem total: 67,14 (01,60 pallets) Peso total: 1.858,99 Cancelar Confirmar" at bounding box center [655, 496] width 715 height 59
click at [983, 494] on button "Confirmar" at bounding box center [963, 496] width 68 height 26
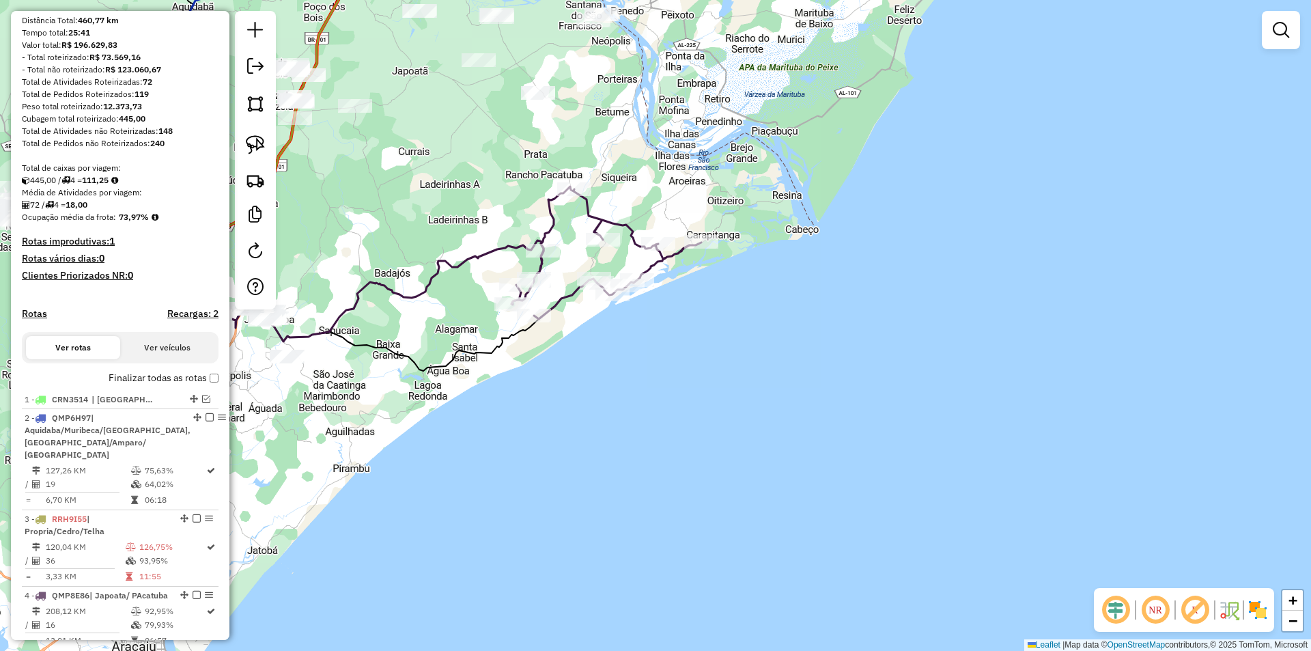
drag, startPoint x: 373, startPoint y: 299, endPoint x: 442, endPoint y: 300, distance: 69.0
click at [438, 311] on icon at bounding box center [336, 290] width 413 height 102
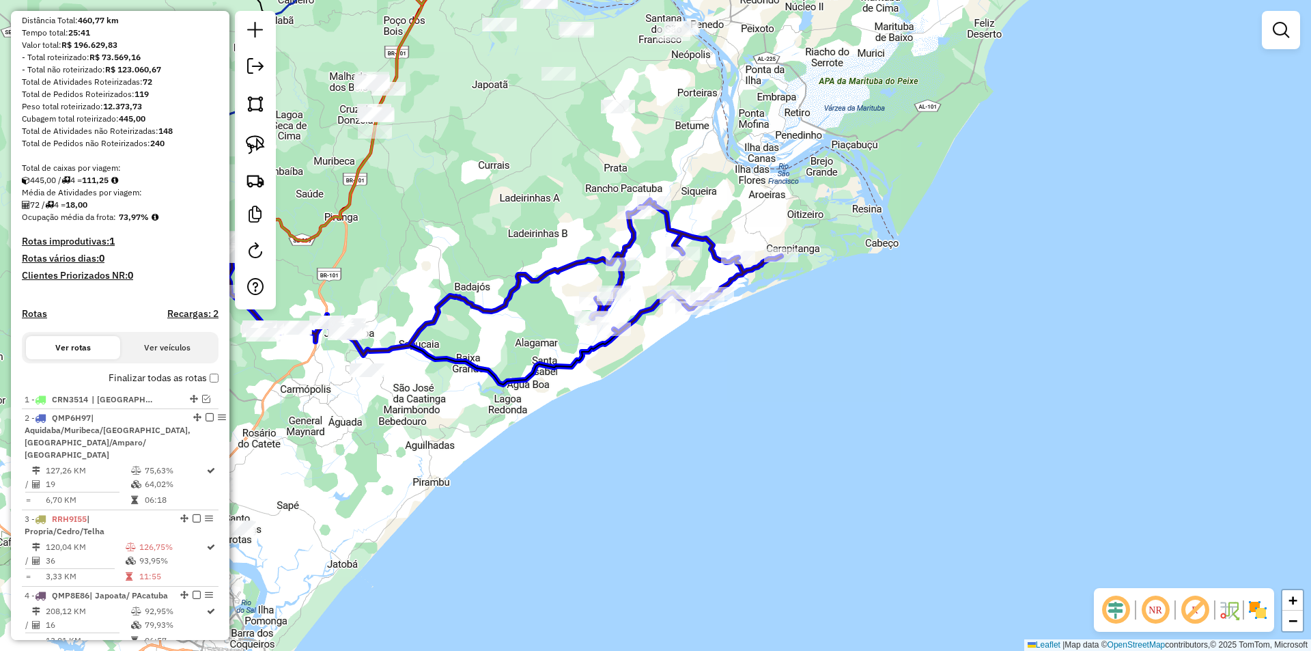
click at [632, 219] on div at bounding box center [634, 213] width 34 height 14
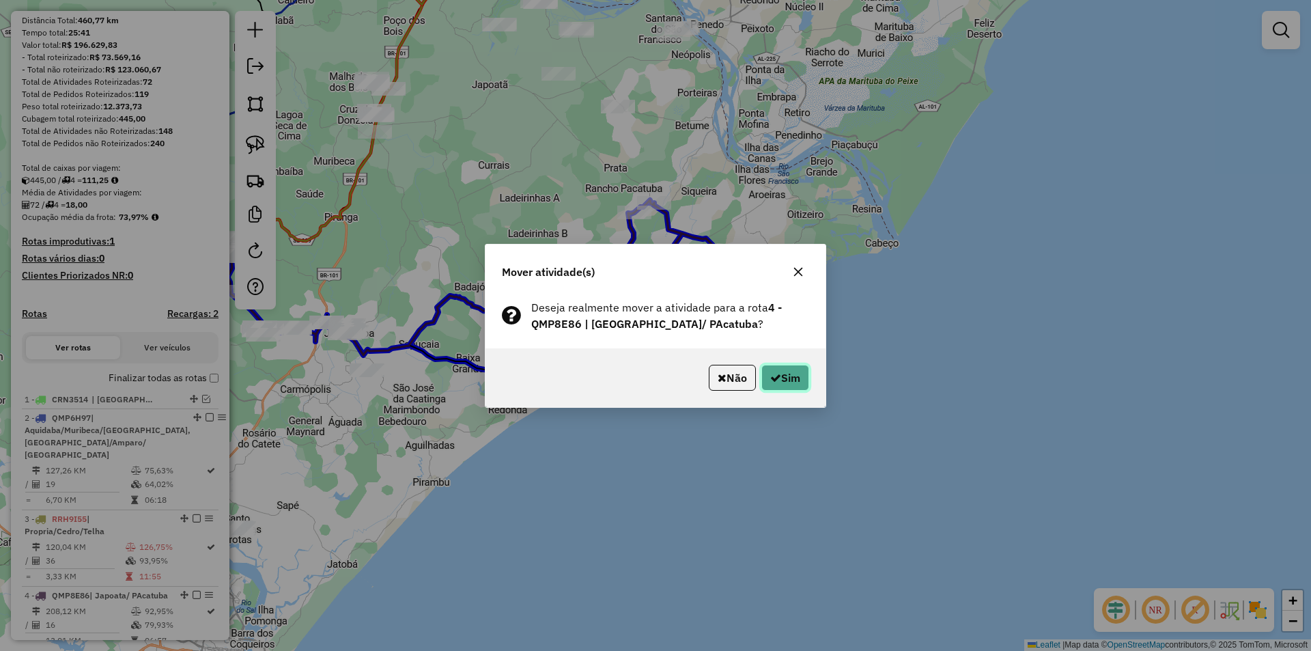
click at [782, 383] on button "Sim" at bounding box center [785, 378] width 48 height 26
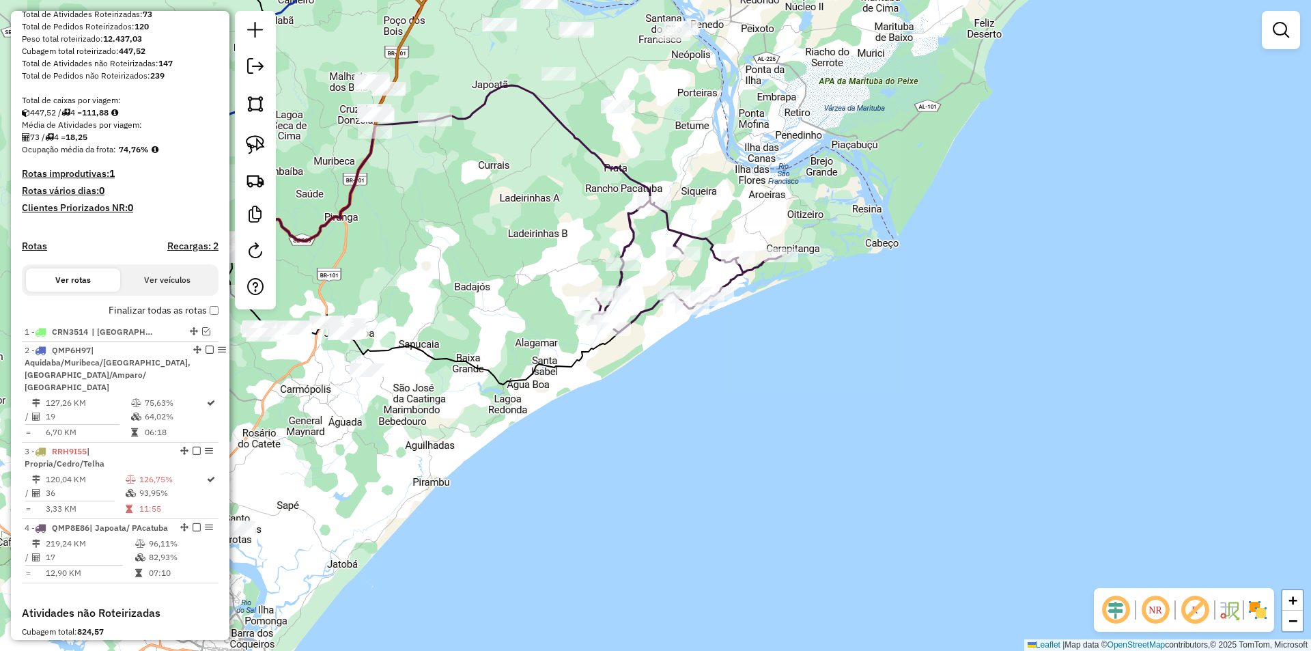
scroll to position [273, 0]
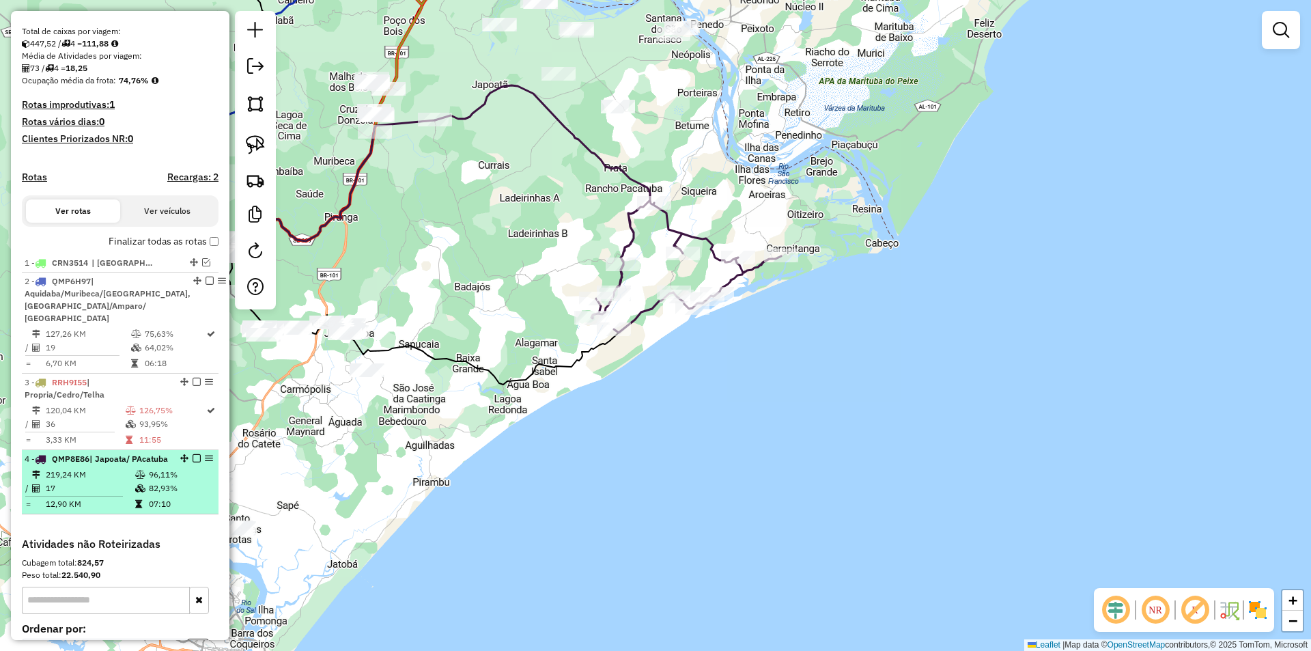
click at [128, 511] on td "12,90 KM" at bounding box center [89, 504] width 89 height 14
select select "**********"
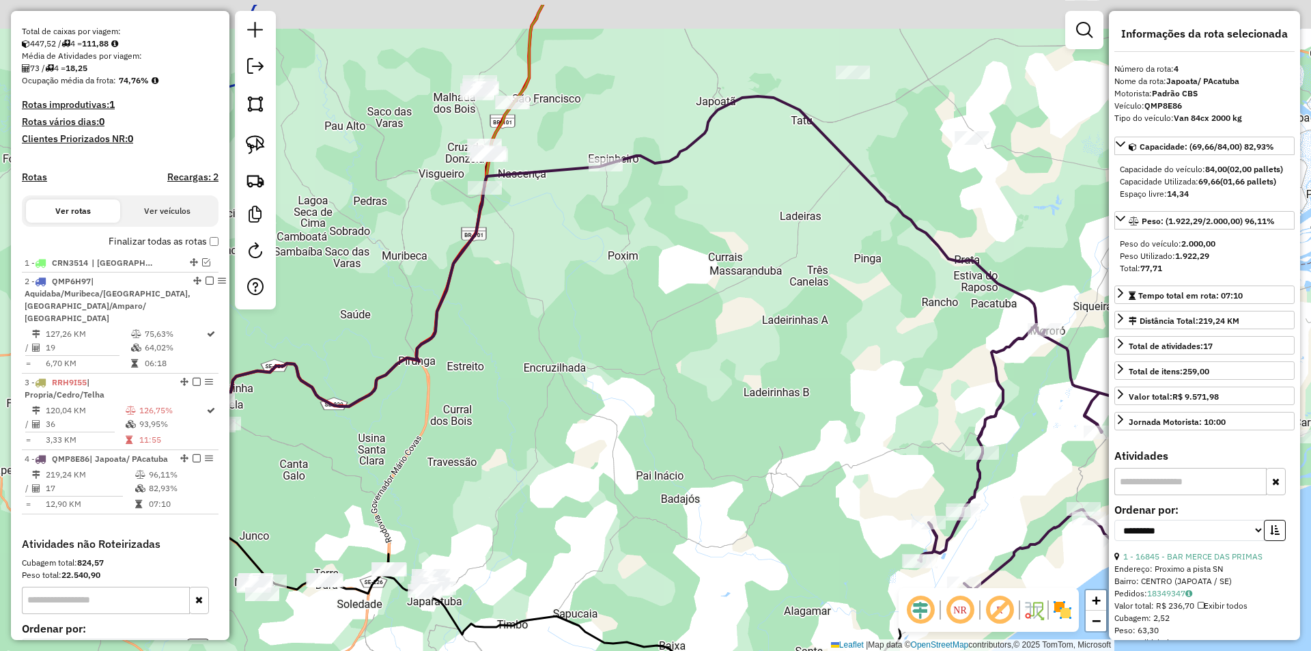
drag, startPoint x: 545, startPoint y: 296, endPoint x: 634, endPoint y: 387, distance: 126.5
click at [634, 387] on div "Janela de atendimento Grade de atendimento Capacidade Transportadoras Veículos …" at bounding box center [655, 325] width 1311 height 651
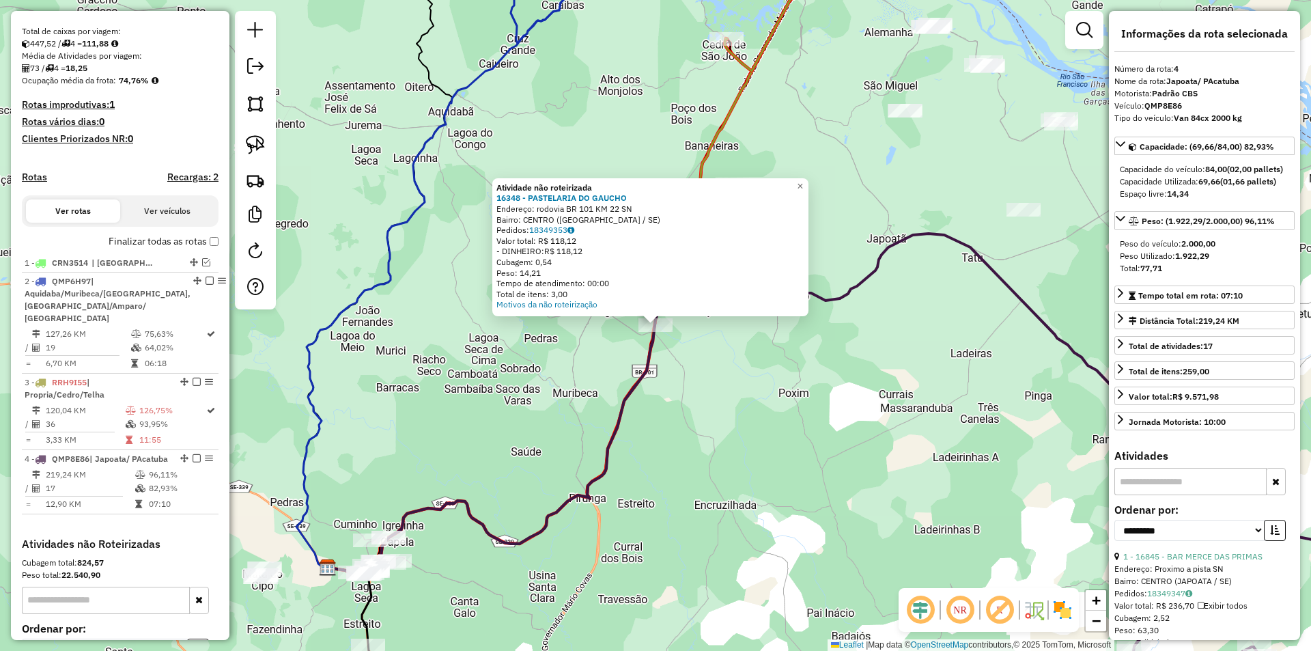
click at [667, 341] on div "Atividade não roteirizada 16348 - PASTELARIA DO GAUCHO Endereço: rodovia BR 101…" at bounding box center [655, 325] width 1311 height 651
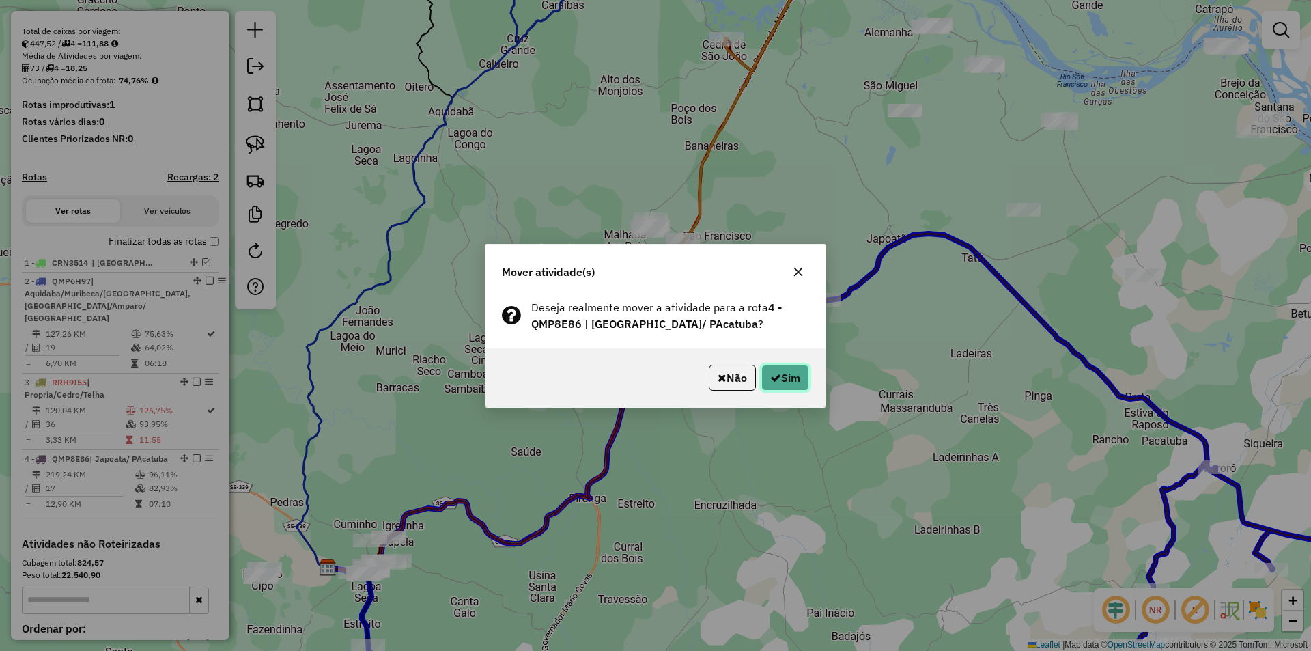
click at [773, 388] on button "Sim" at bounding box center [785, 378] width 48 height 26
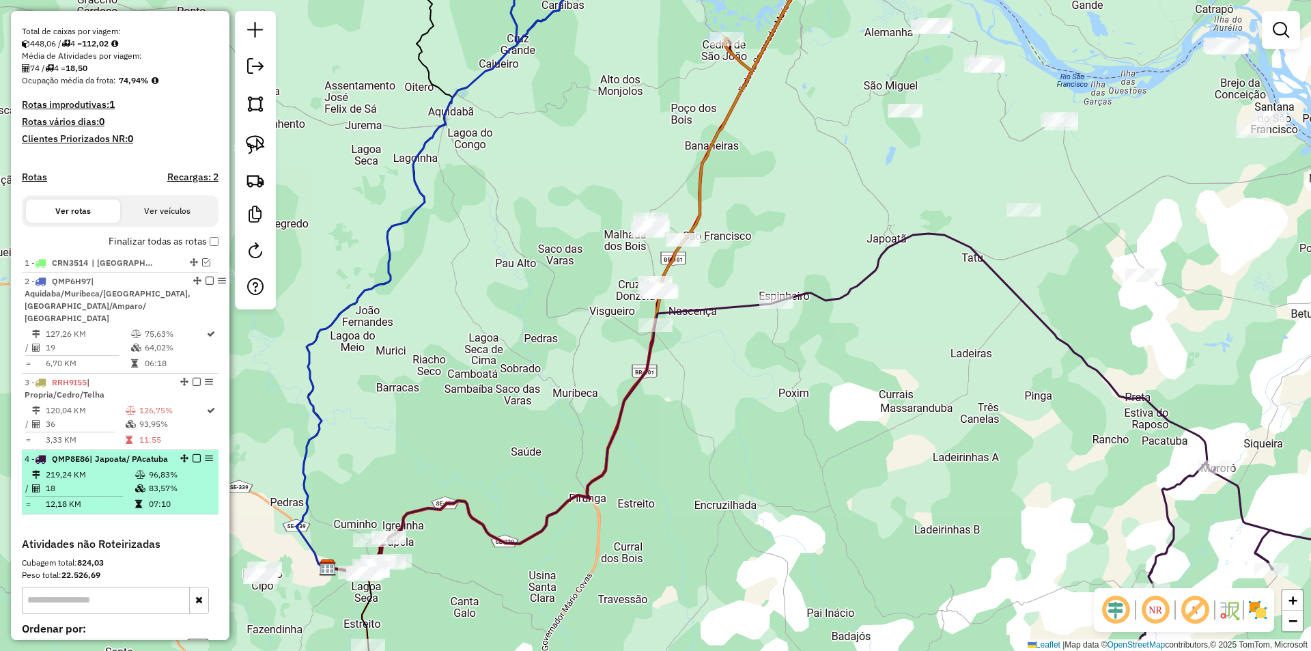
click at [193, 460] on em at bounding box center [197, 458] width 8 height 8
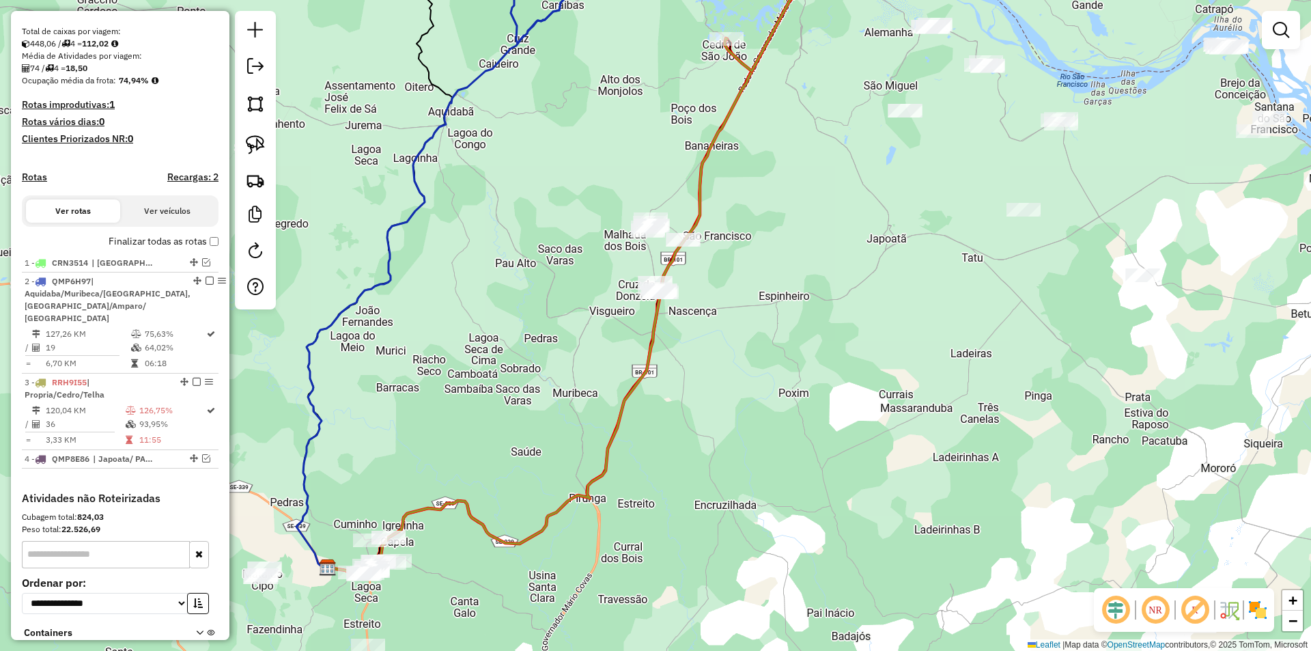
drag, startPoint x: 822, startPoint y: 309, endPoint x: 544, endPoint y: 404, distance: 293.8
click at [546, 405] on div "Janela de atendimento Grade de atendimento Capacidade Transportadoras Veículos …" at bounding box center [655, 325] width 1311 height 651
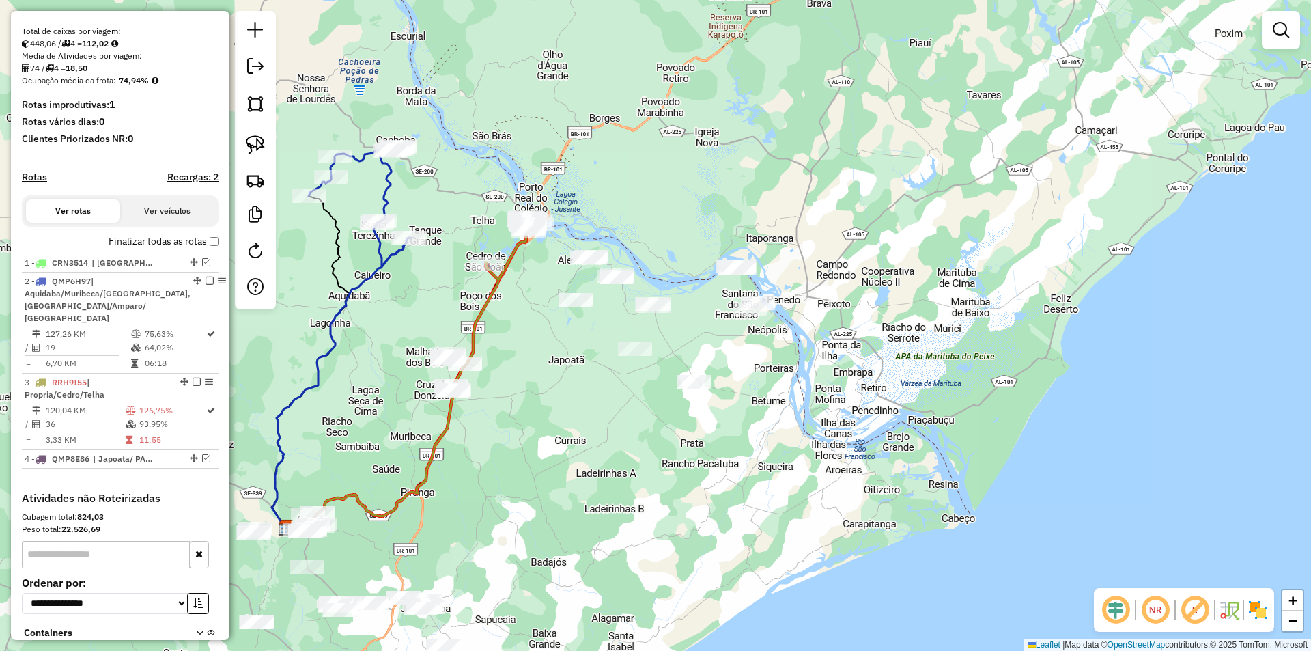
click at [239, 148] on div at bounding box center [255, 160] width 41 height 298
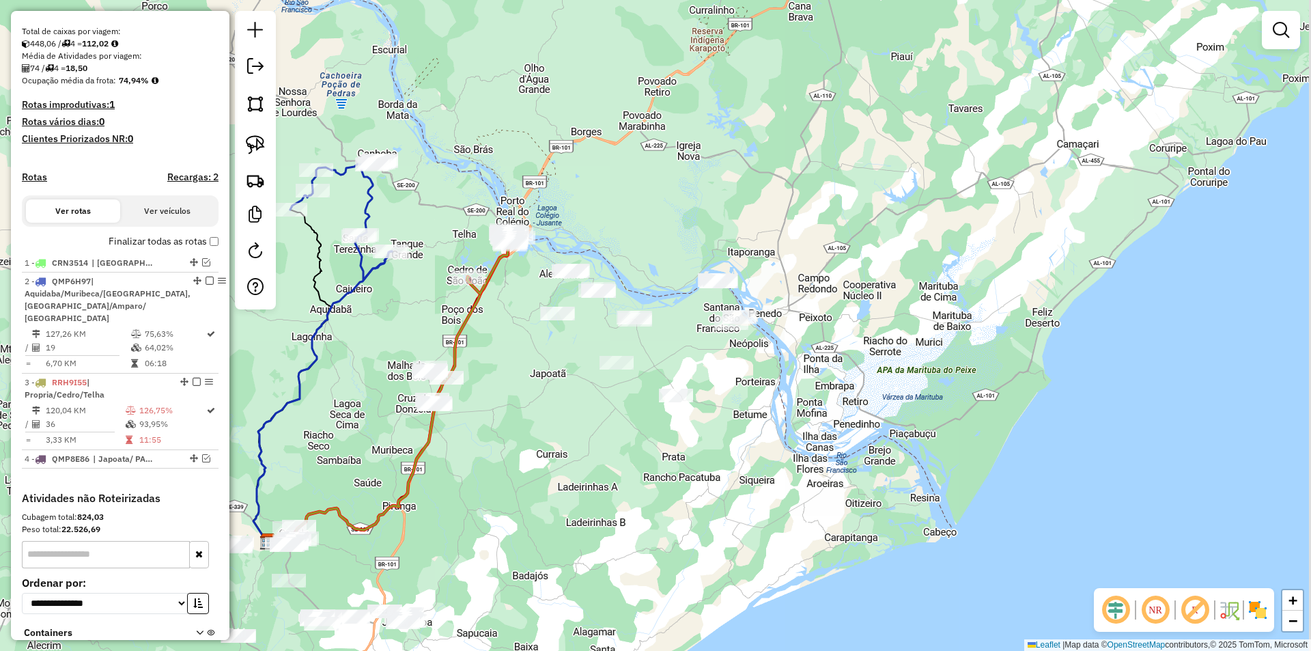
drag, startPoint x: 627, startPoint y: 198, endPoint x: 493, endPoint y: 197, distance: 134.5
click at [602, 216] on div "Janela de atendimento Grade de atendimento Capacidade Transportadoras Veículos …" at bounding box center [655, 325] width 1311 height 651
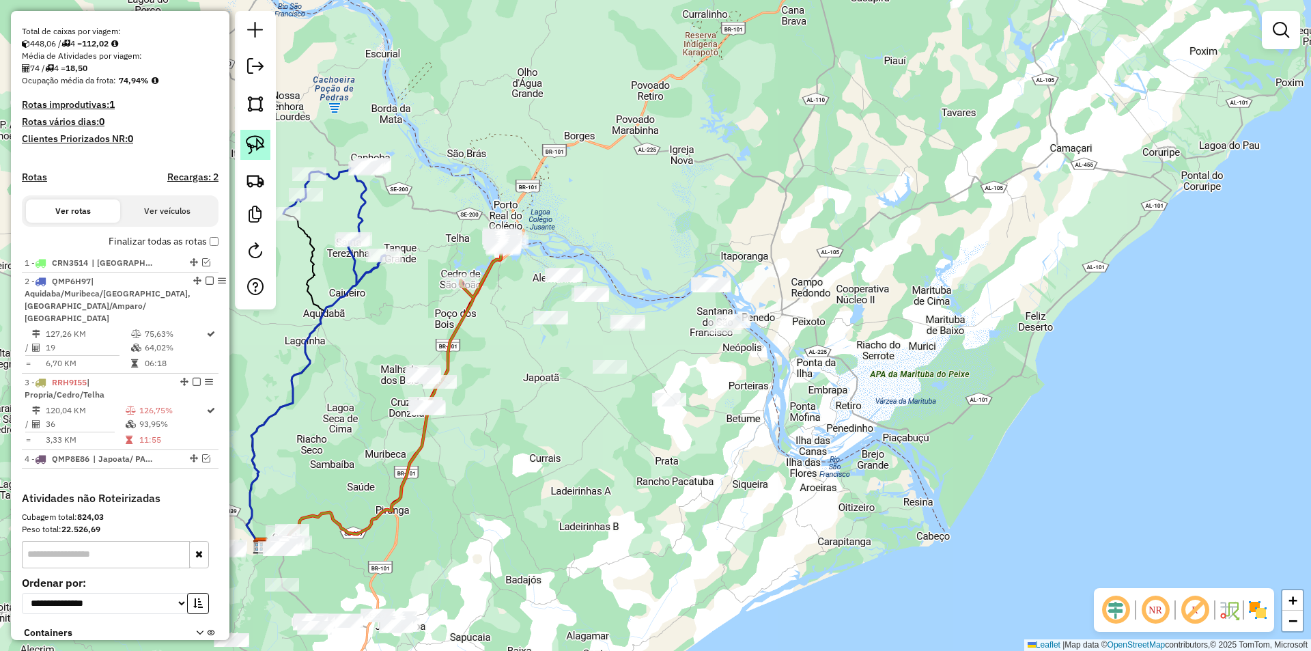
click at [251, 137] on img at bounding box center [255, 144] width 19 height 19
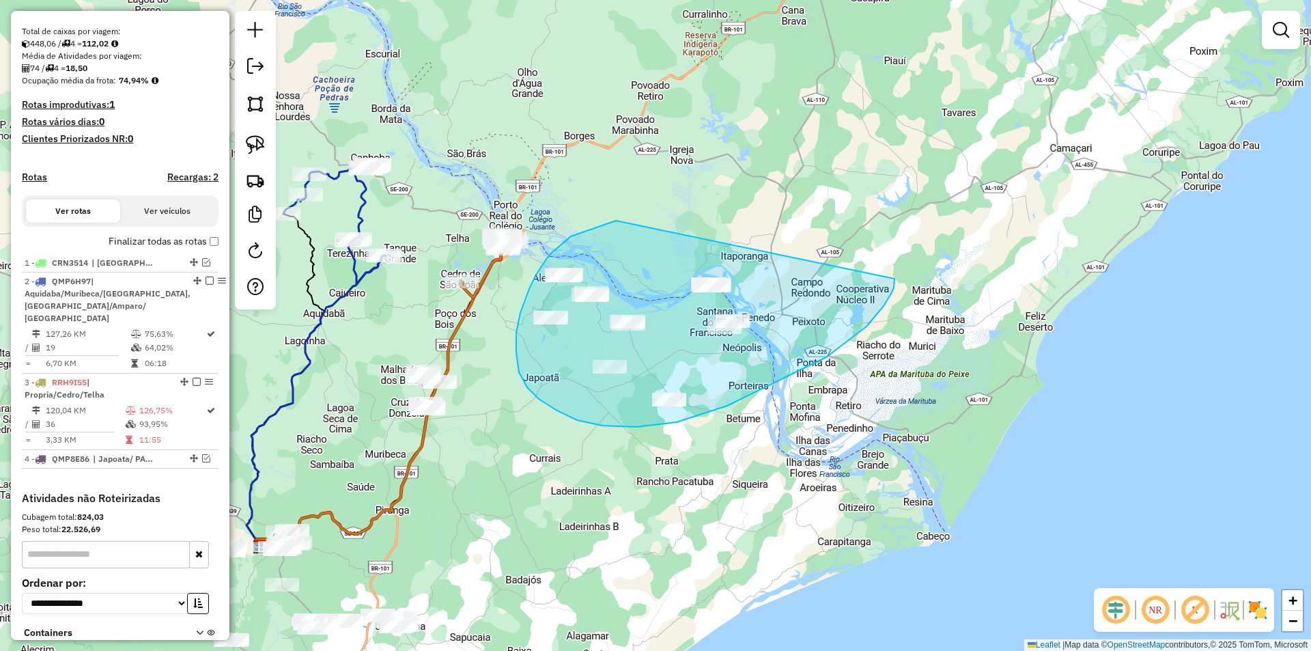
drag, startPoint x: 574, startPoint y: 235, endPoint x: 894, endPoint y: 277, distance: 323.0
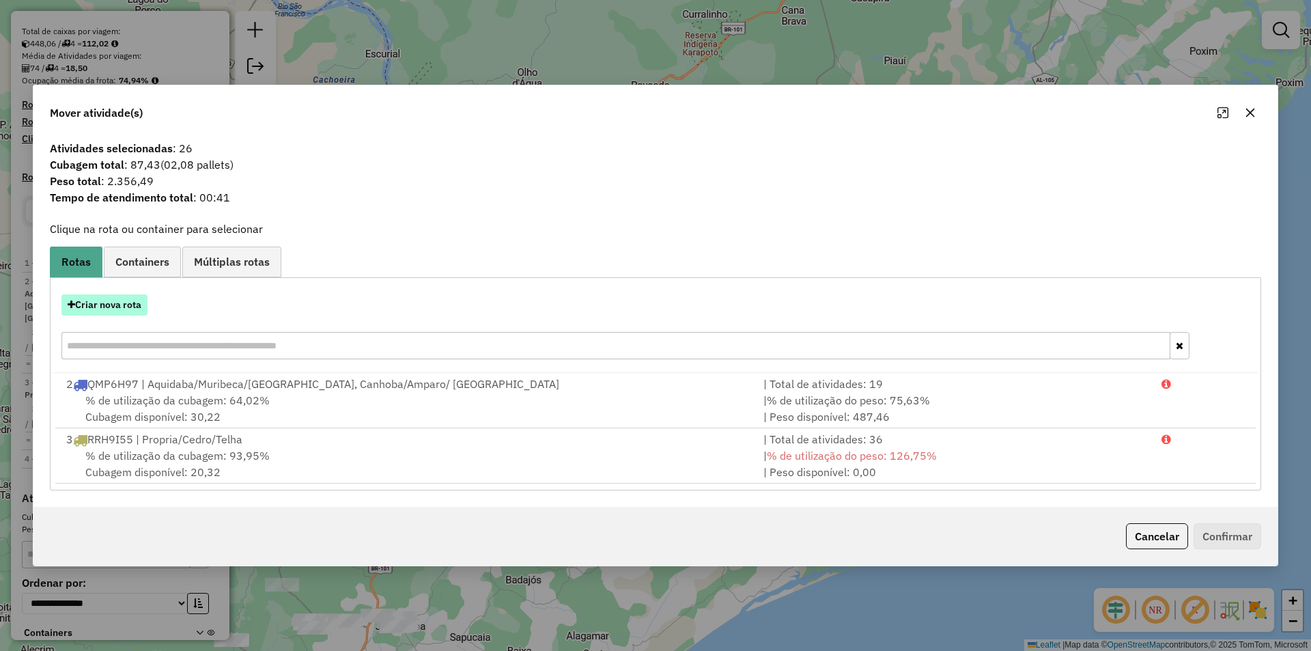
click at [115, 308] on button "Criar nova rota" at bounding box center [104, 304] width 86 height 21
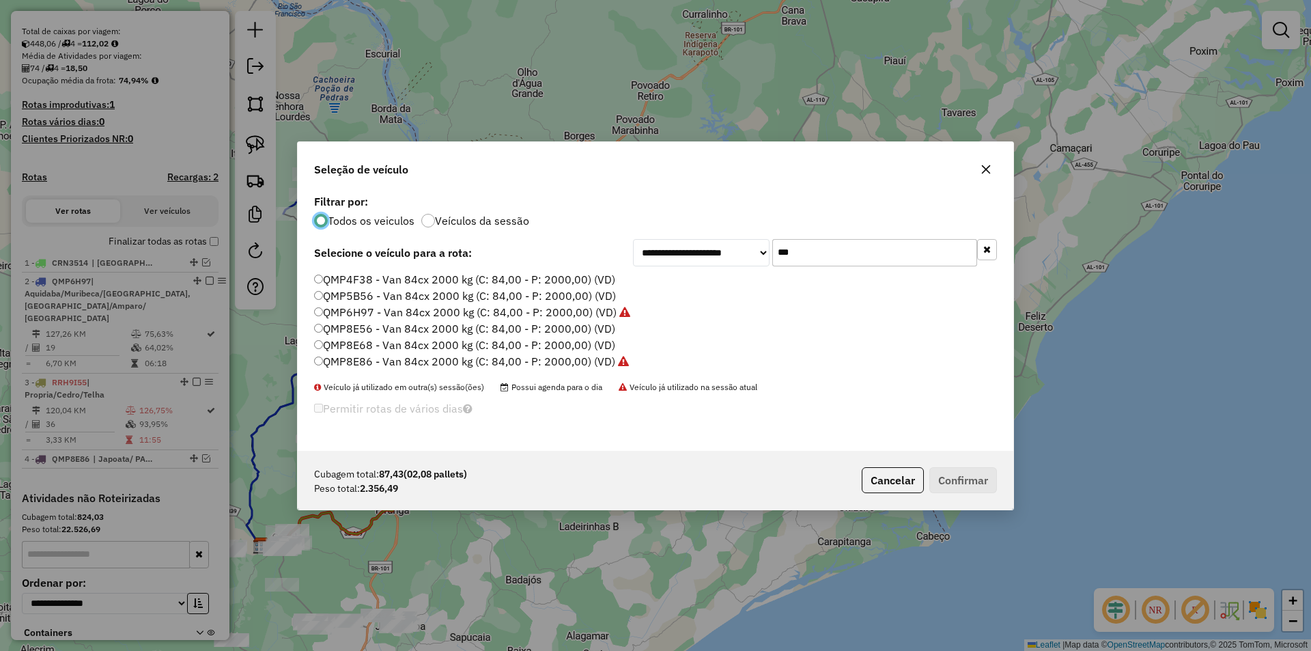
scroll to position [8, 4]
click at [842, 260] on input "***" at bounding box center [874, 252] width 205 height 27
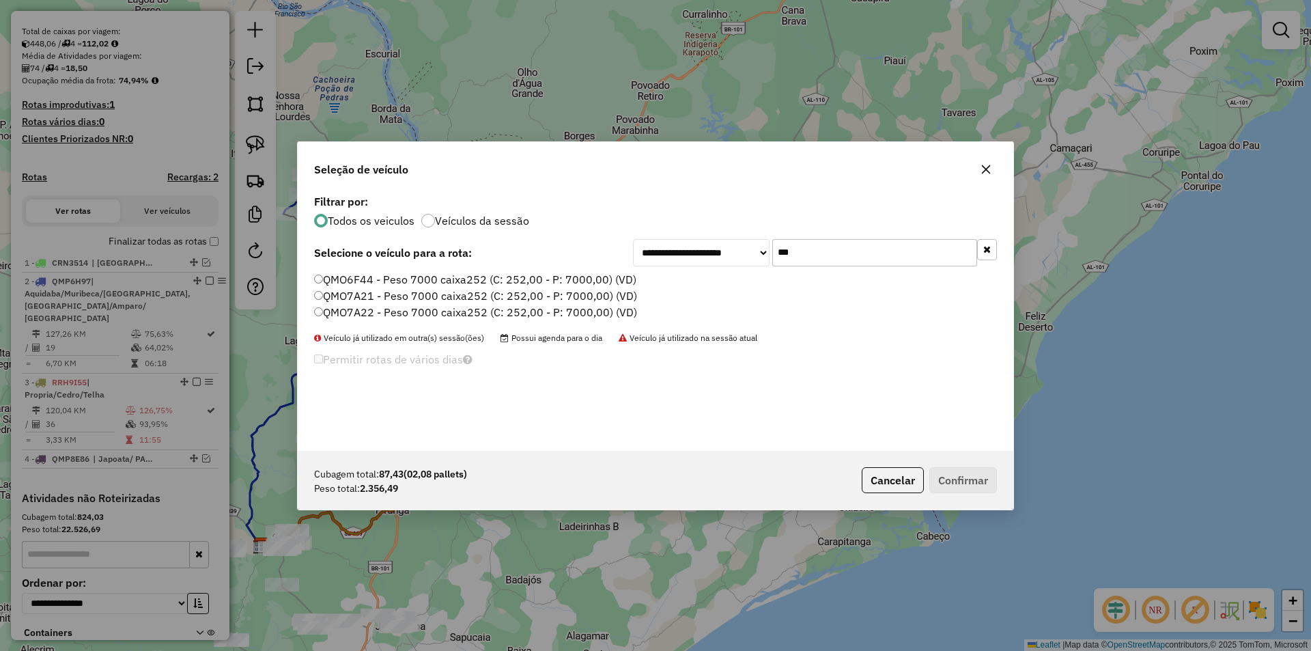
type input "***"
click at [420, 273] on label "QMO6F44 - Peso 7000 caixa252 (C: 252,00 - P: 7000,00) (VD)" at bounding box center [475, 279] width 322 height 16
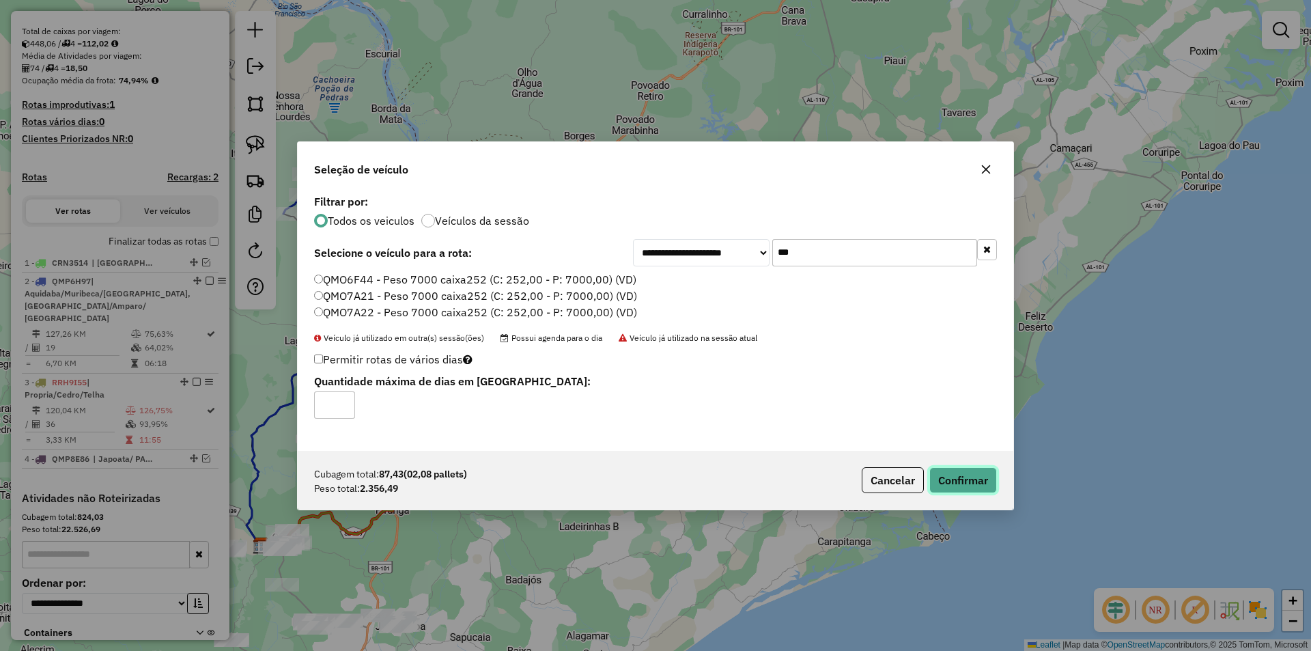
click at [962, 491] on button "Confirmar" at bounding box center [963, 480] width 68 height 26
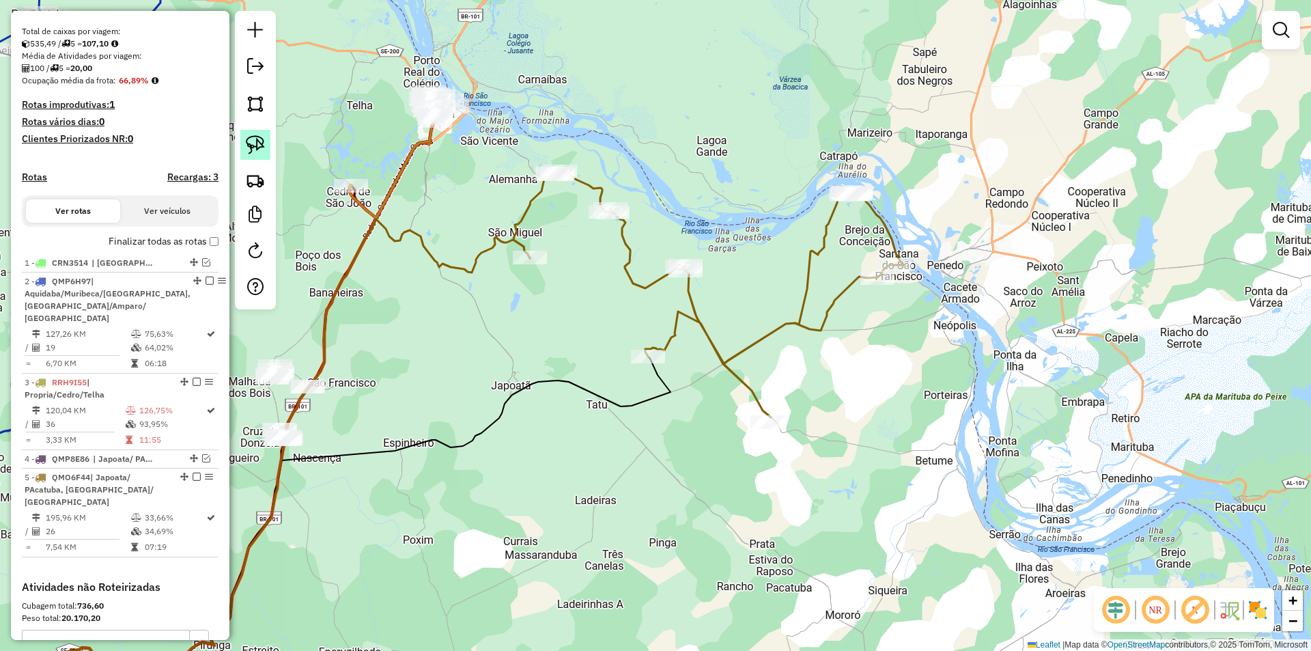
click at [263, 140] on img at bounding box center [255, 144] width 19 height 19
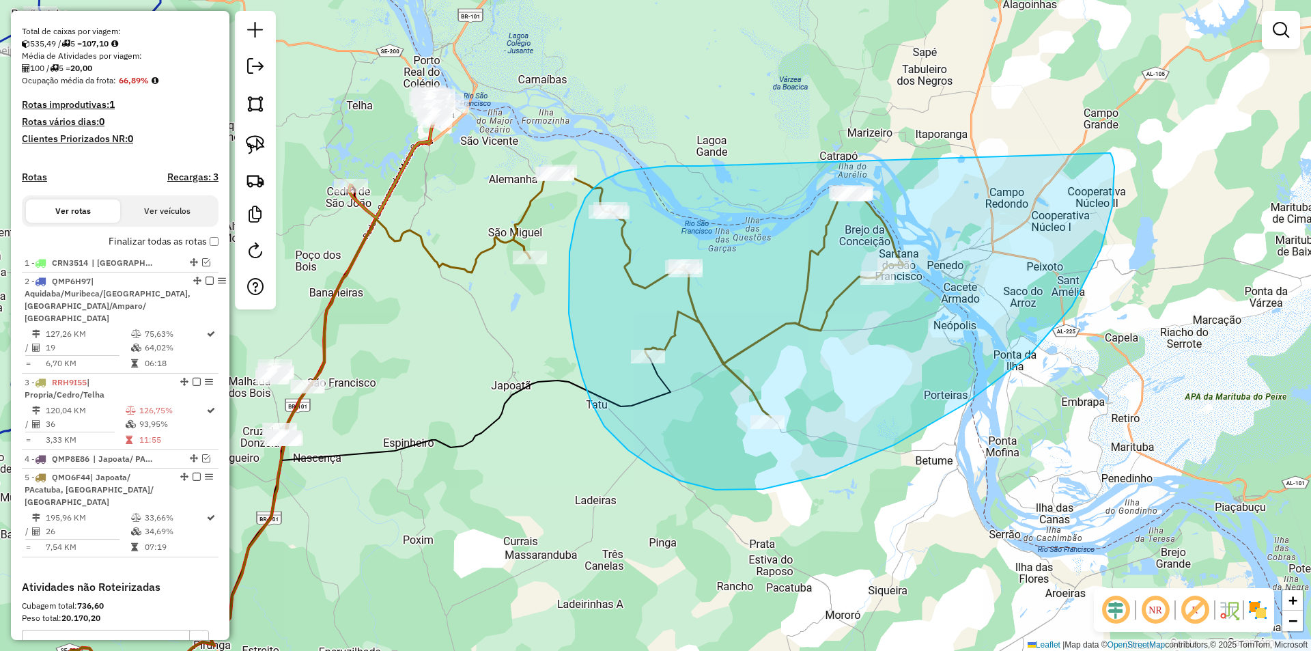
drag, startPoint x: 701, startPoint y: 166, endPoint x: 1107, endPoint y: 152, distance: 406.5
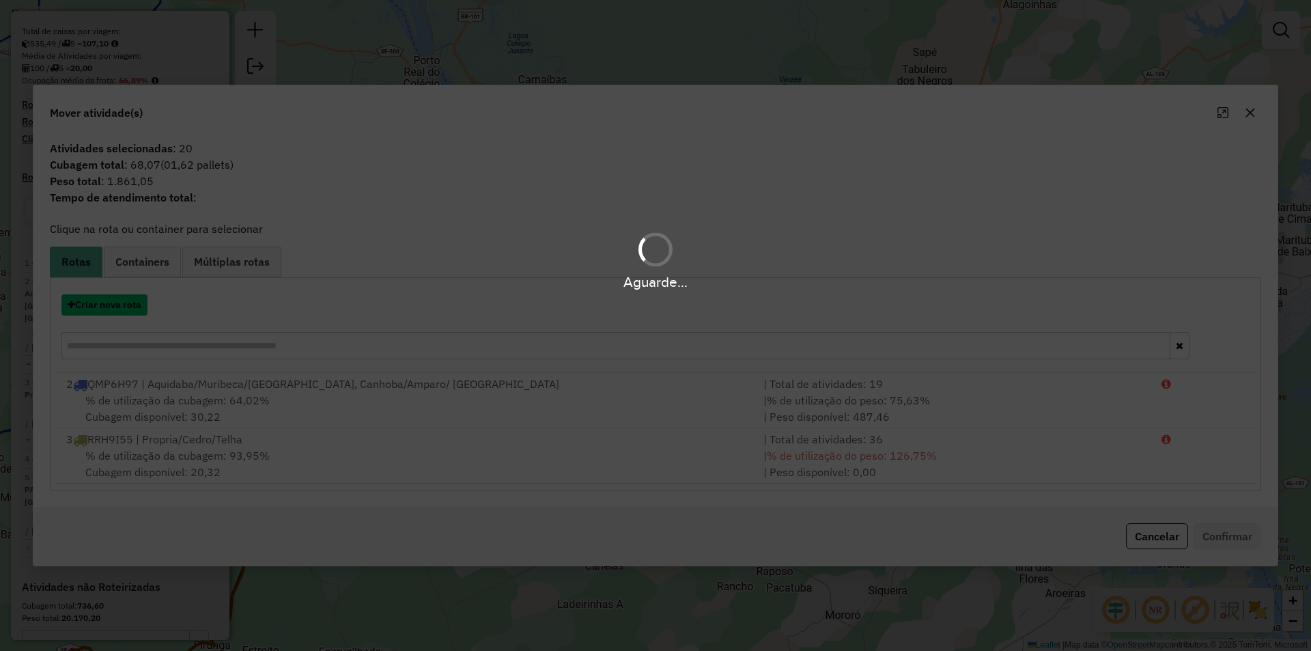
click at [139, 304] on button "Criar nova rota" at bounding box center [104, 304] width 86 height 21
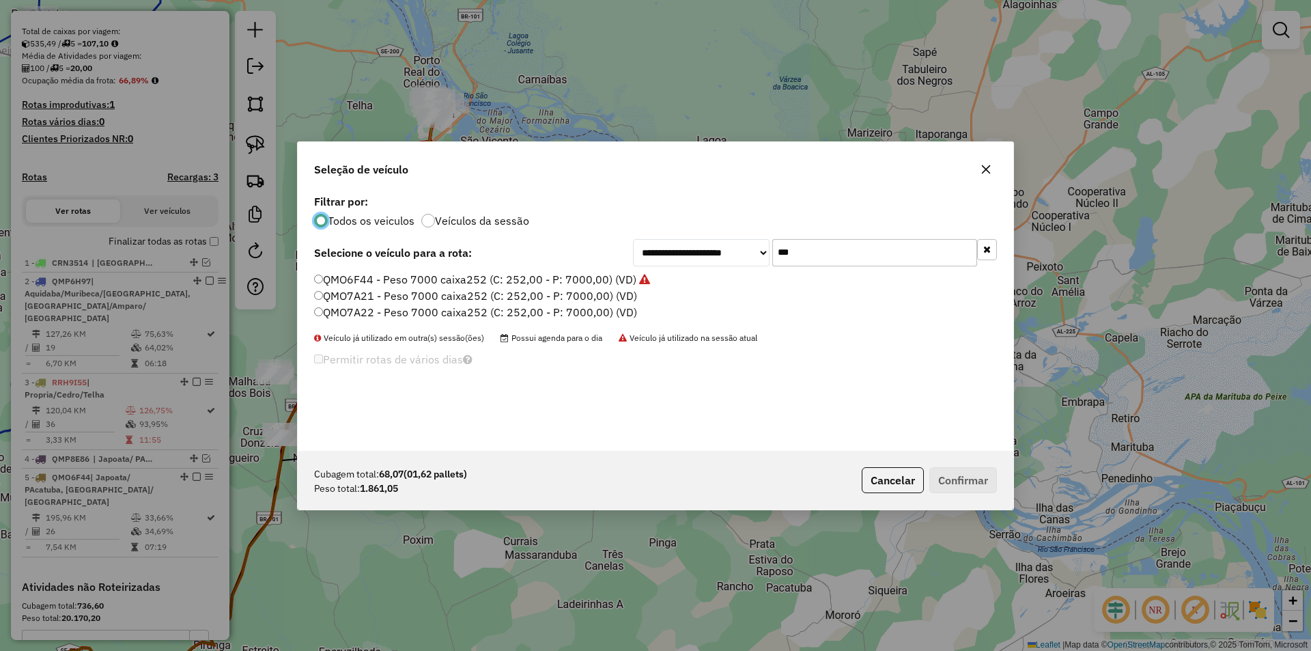
click at [802, 261] on input "***" at bounding box center [874, 252] width 205 height 27
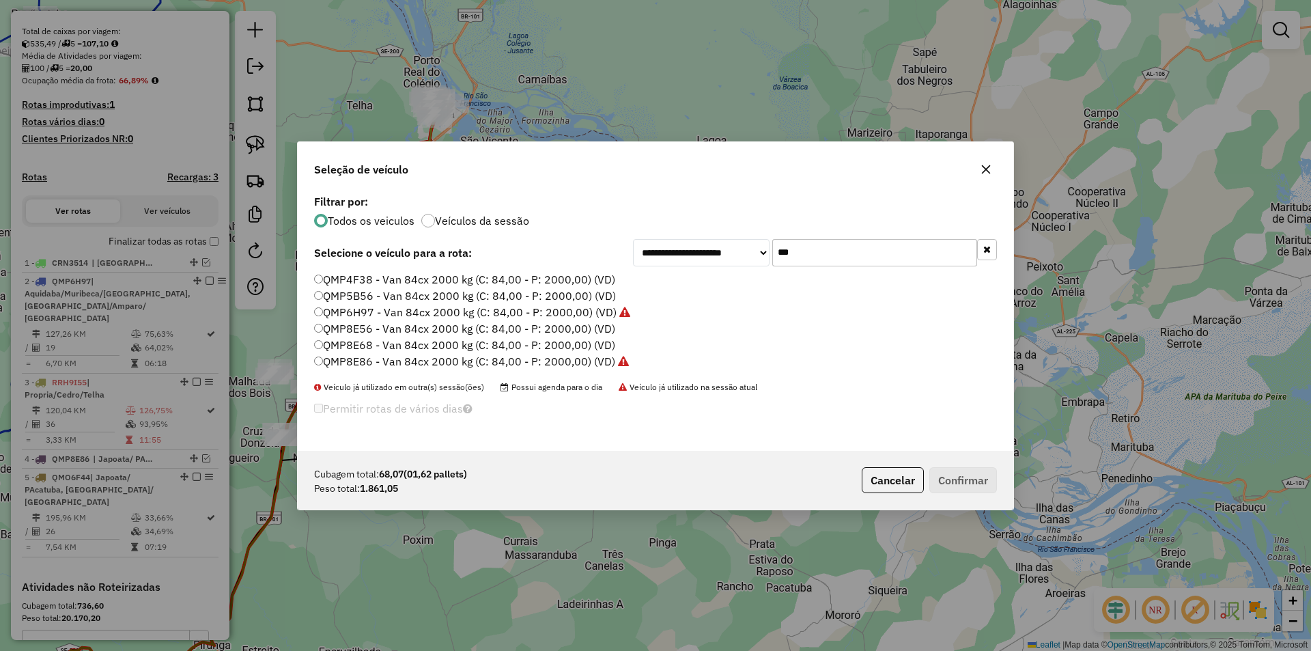
type input "***"
click at [428, 294] on label "QMP5B56 - Van 84cx 2000 kg (C: 84,00 - P: 2000,00) (VD)" at bounding box center [465, 295] width 302 height 16
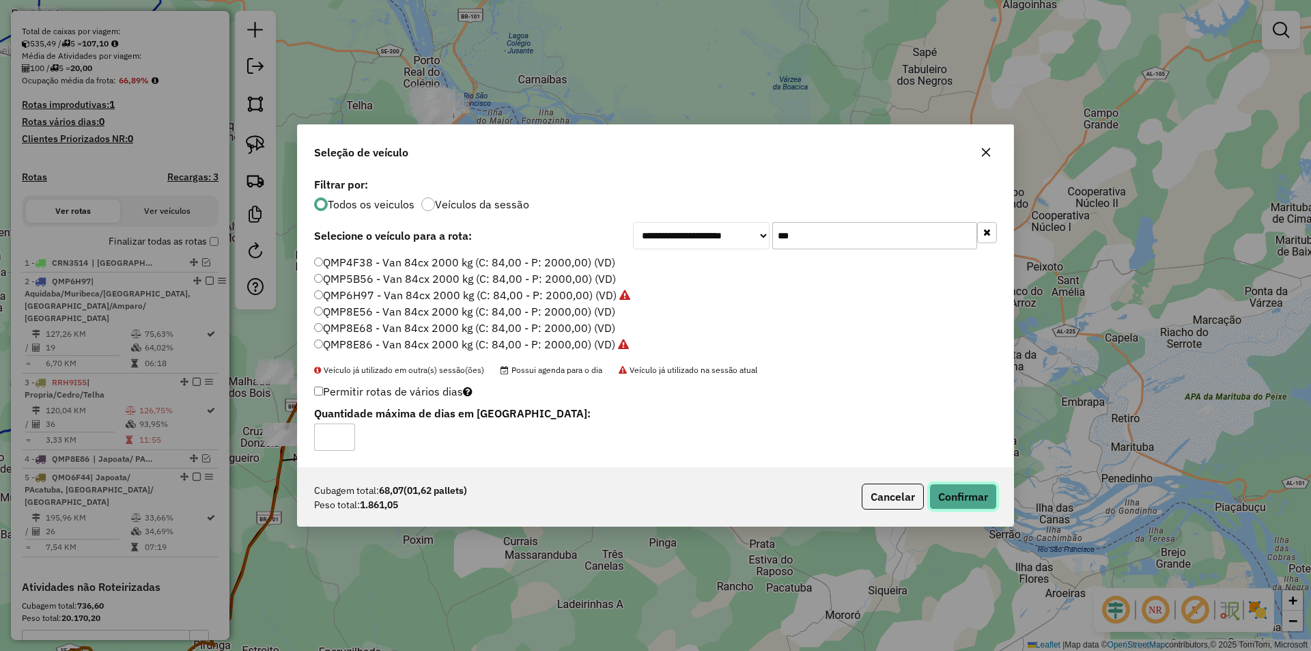
click at [978, 495] on button "Confirmar" at bounding box center [963, 496] width 68 height 26
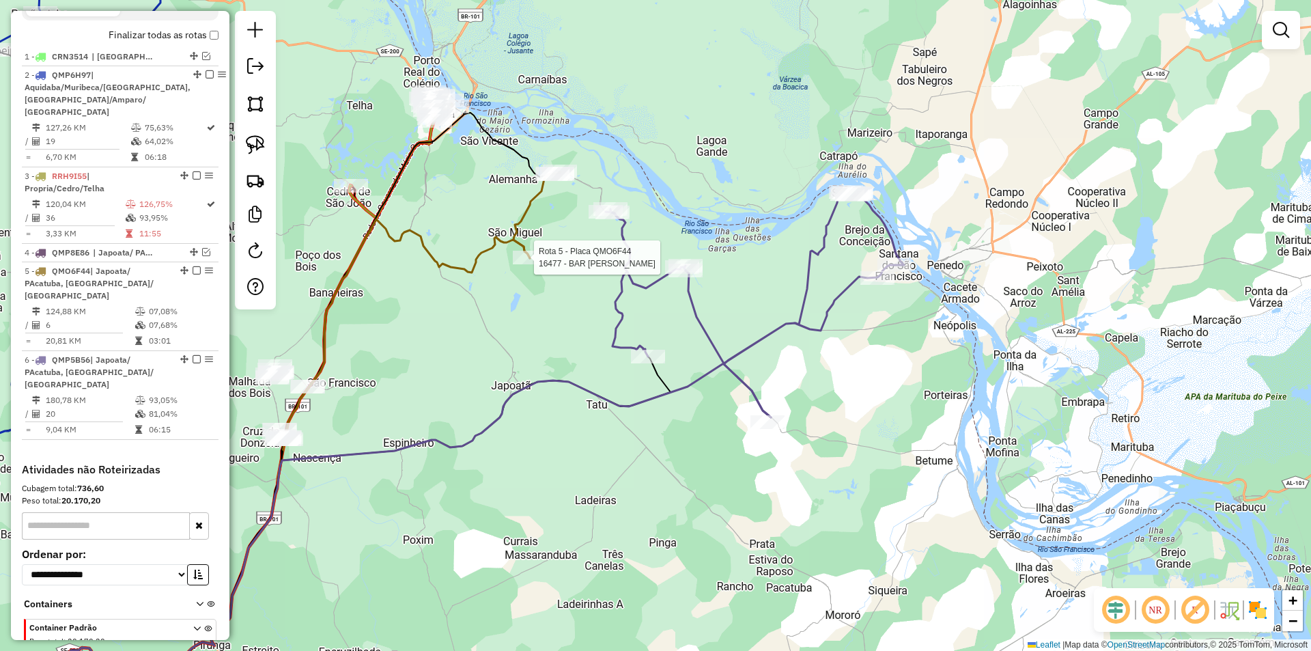
select select "**********"
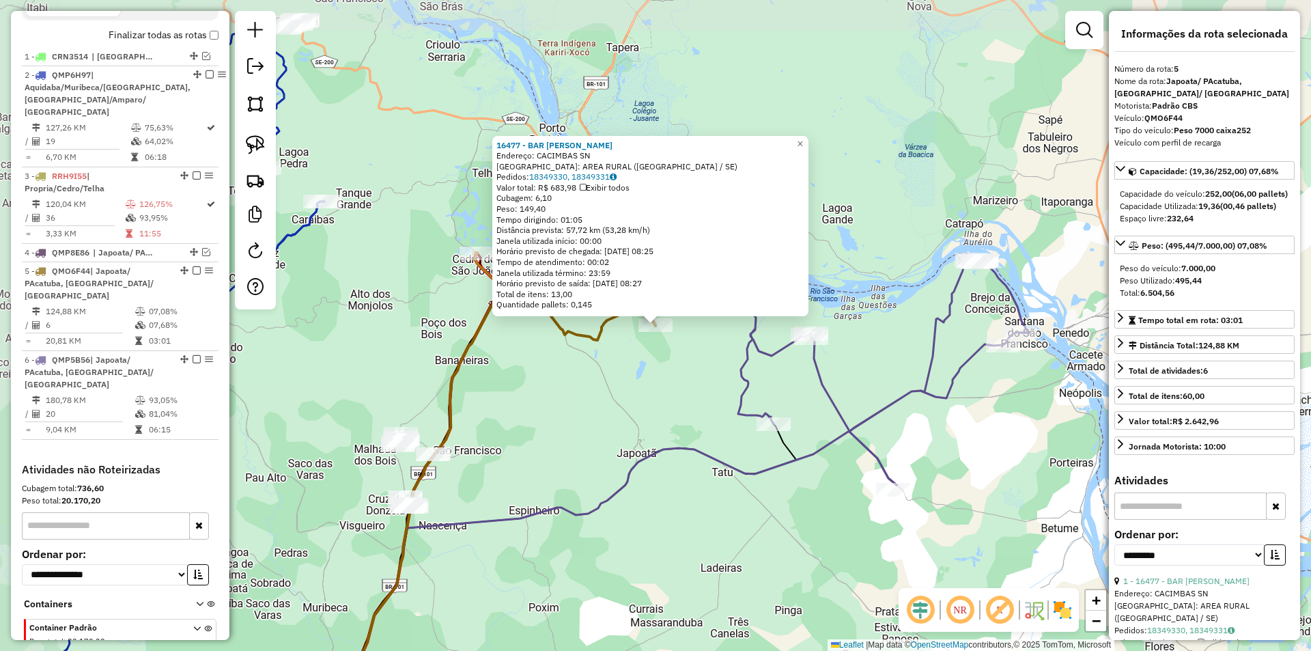
scroll to position [548, 0]
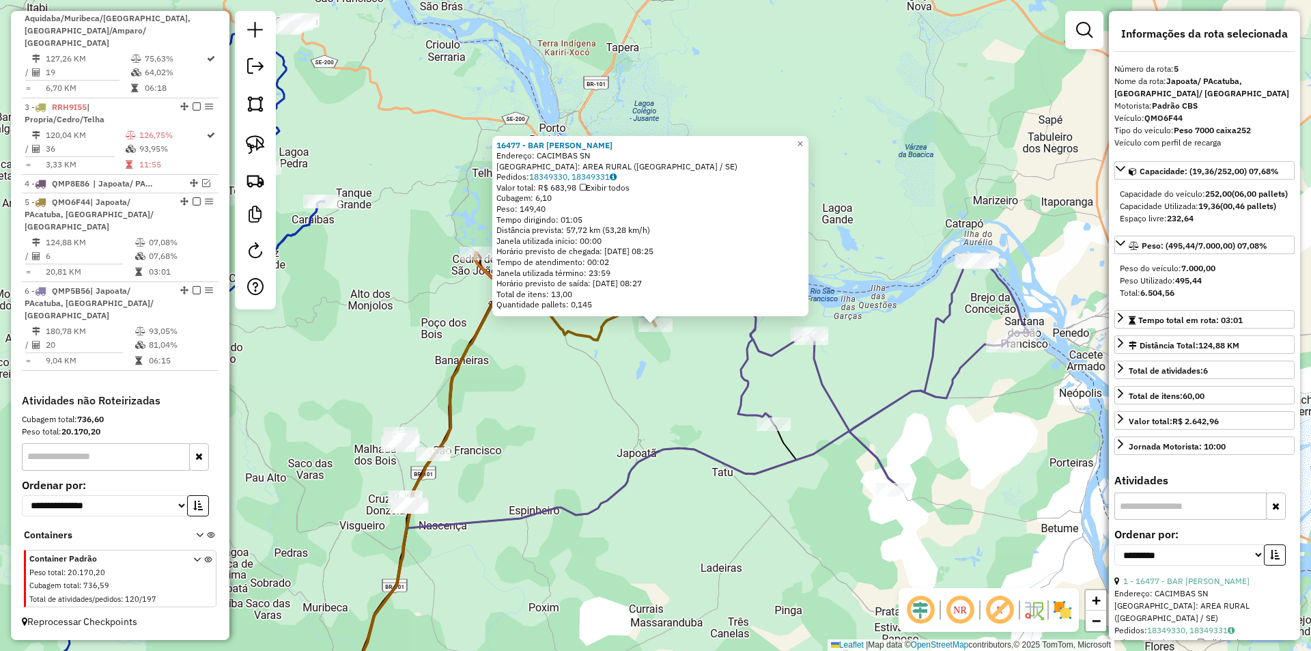
click at [601, 414] on div "16477 - BAR MERCE VALDEMIR Endereço: CACIMBAS SN Bairro: AREA RURAL (NEOPOLIS /…" at bounding box center [655, 325] width 1311 height 651
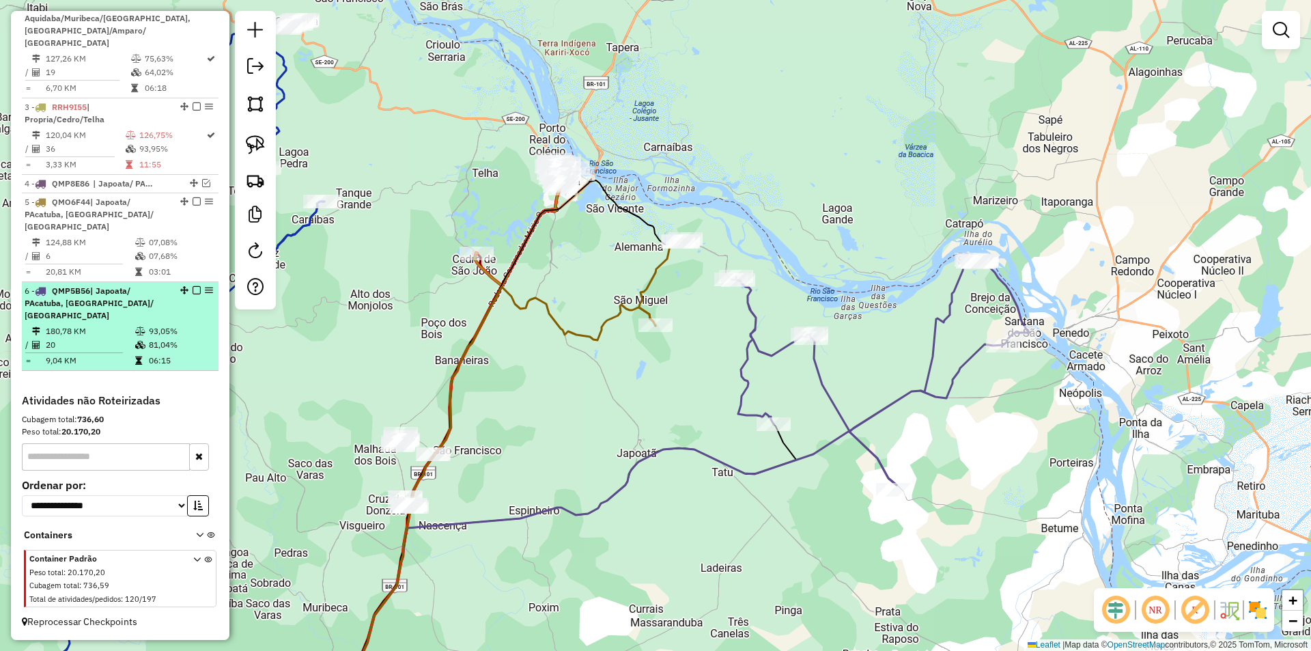
click at [160, 330] on td "93,05%" at bounding box center [180, 331] width 65 height 14
select select "**********"
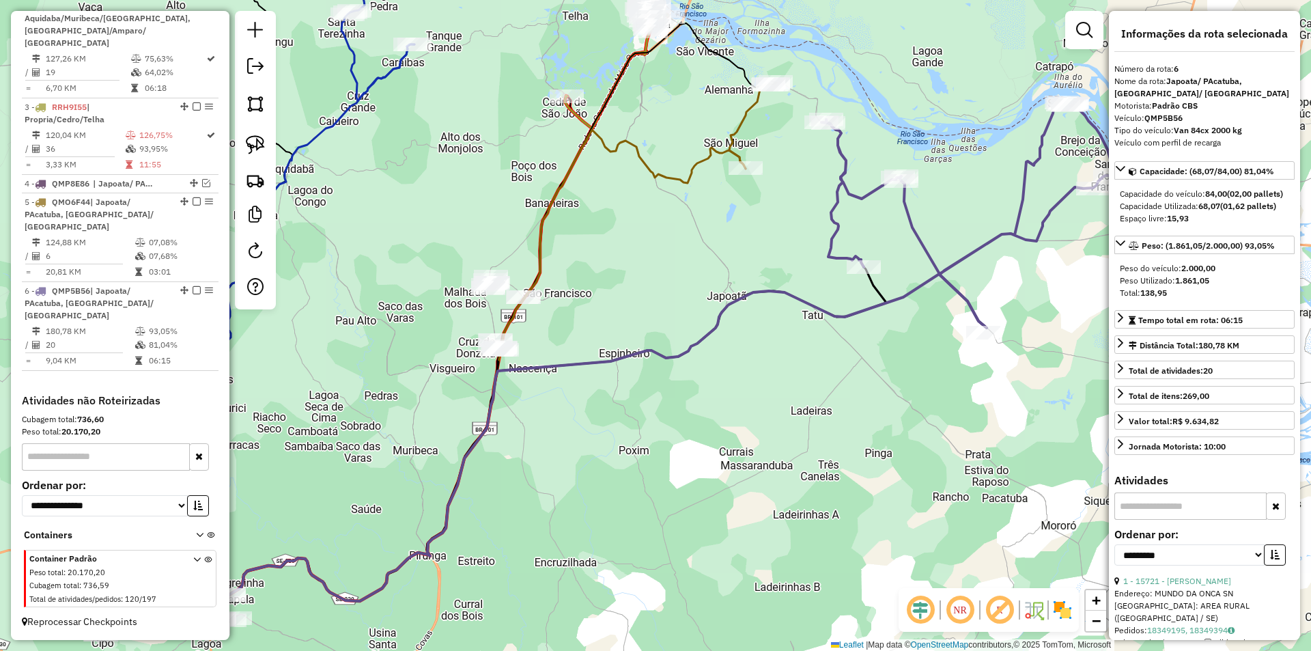
drag, startPoint x: 594, startPoint y: 363, endPoint x: 586, endPoint y: 469, distance: 106.1
click at [586, 469] on icon at bounding box center [577, 453] width 819 height 358
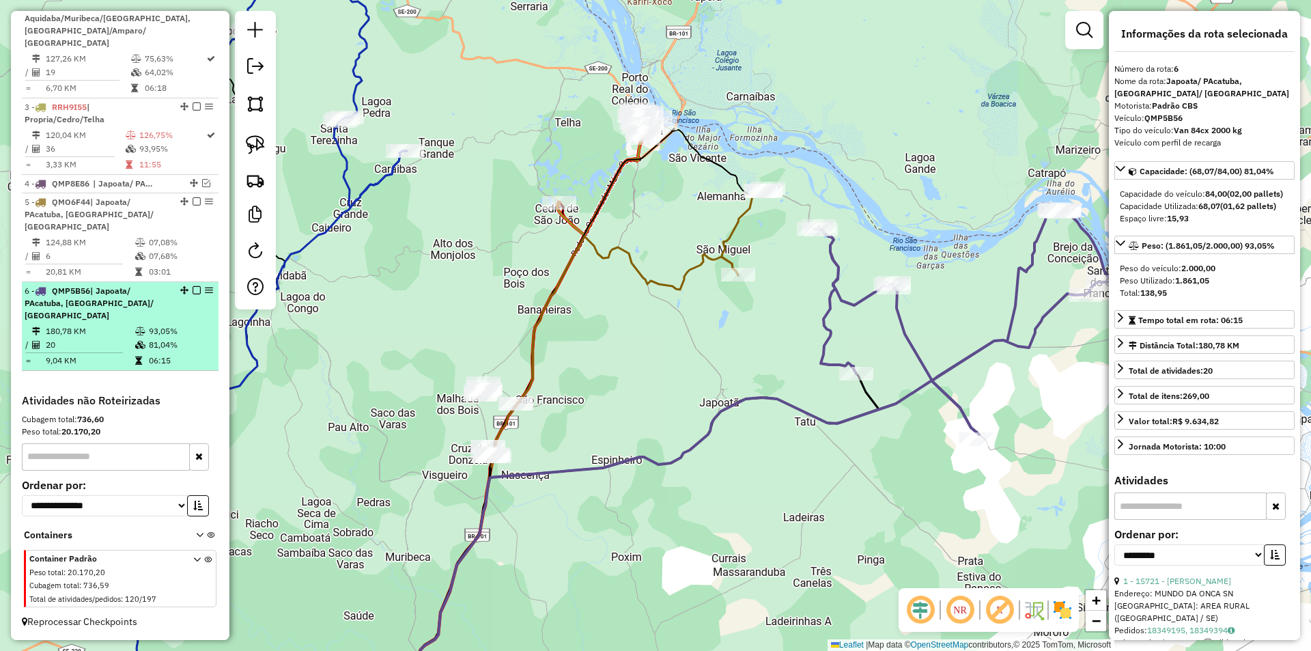
click at [197, 288] on div at bounding box center [192, 290] width 41 height 8
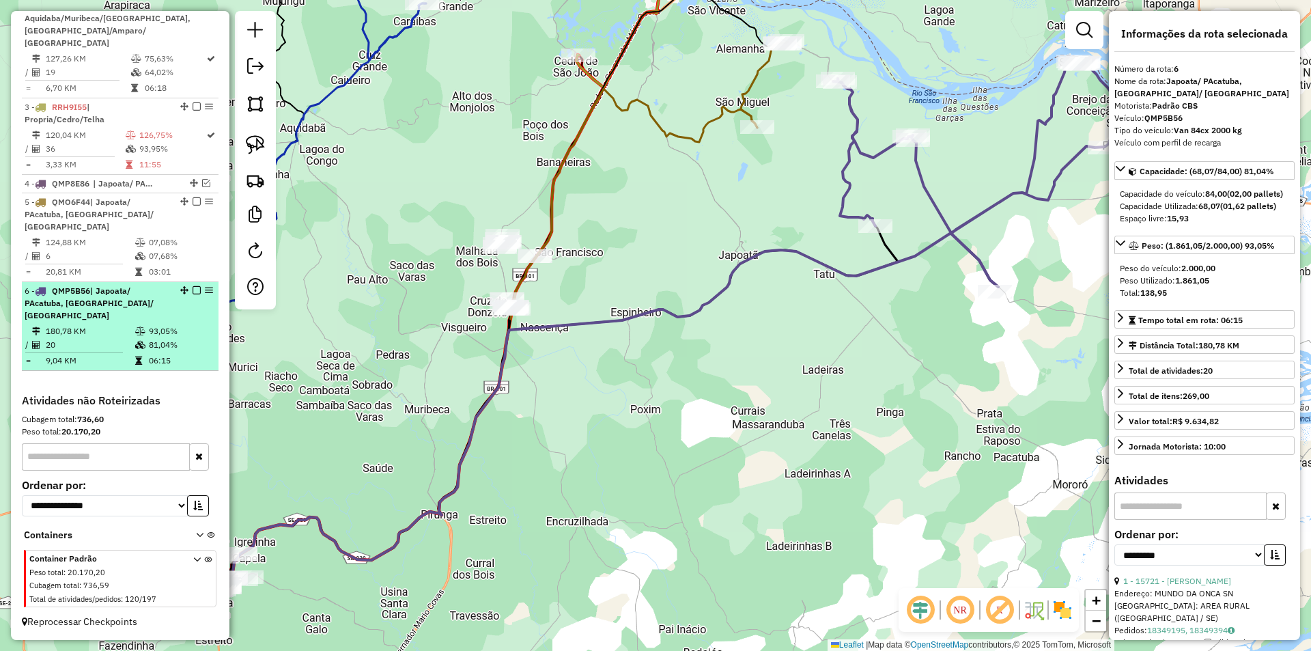
click at [193, 292] on em at bounding box center [197, 290] width 8 height 8
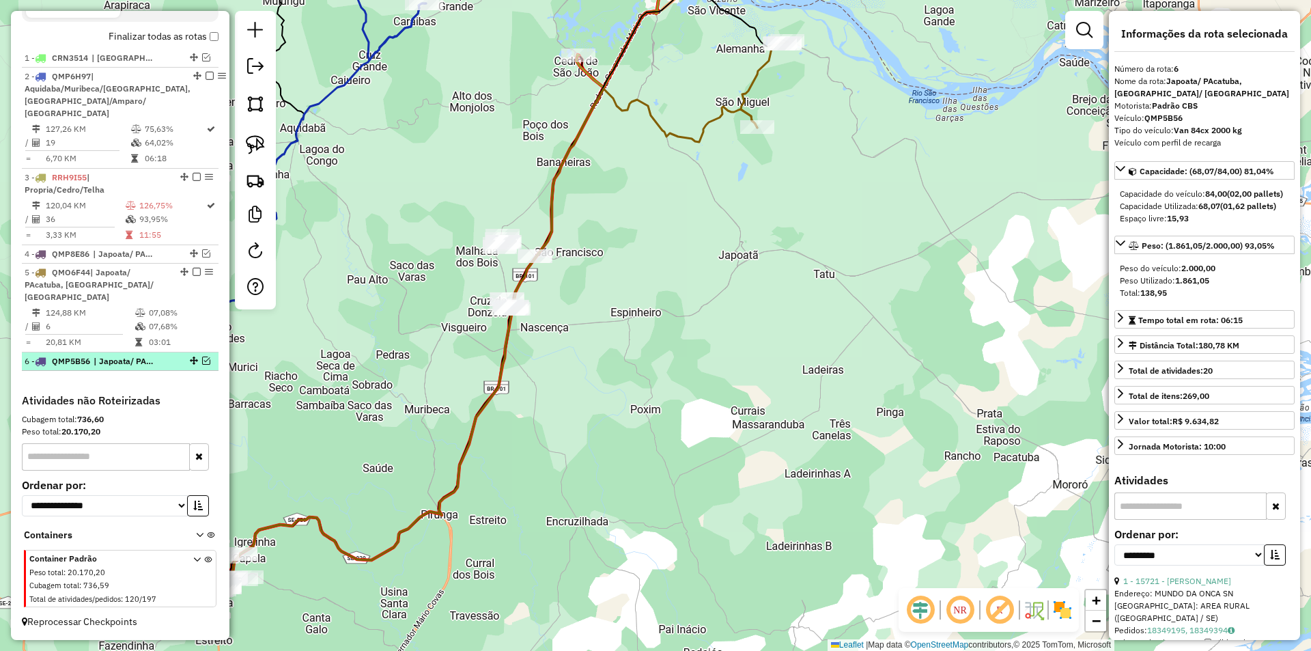
scroll to position [478, 0]
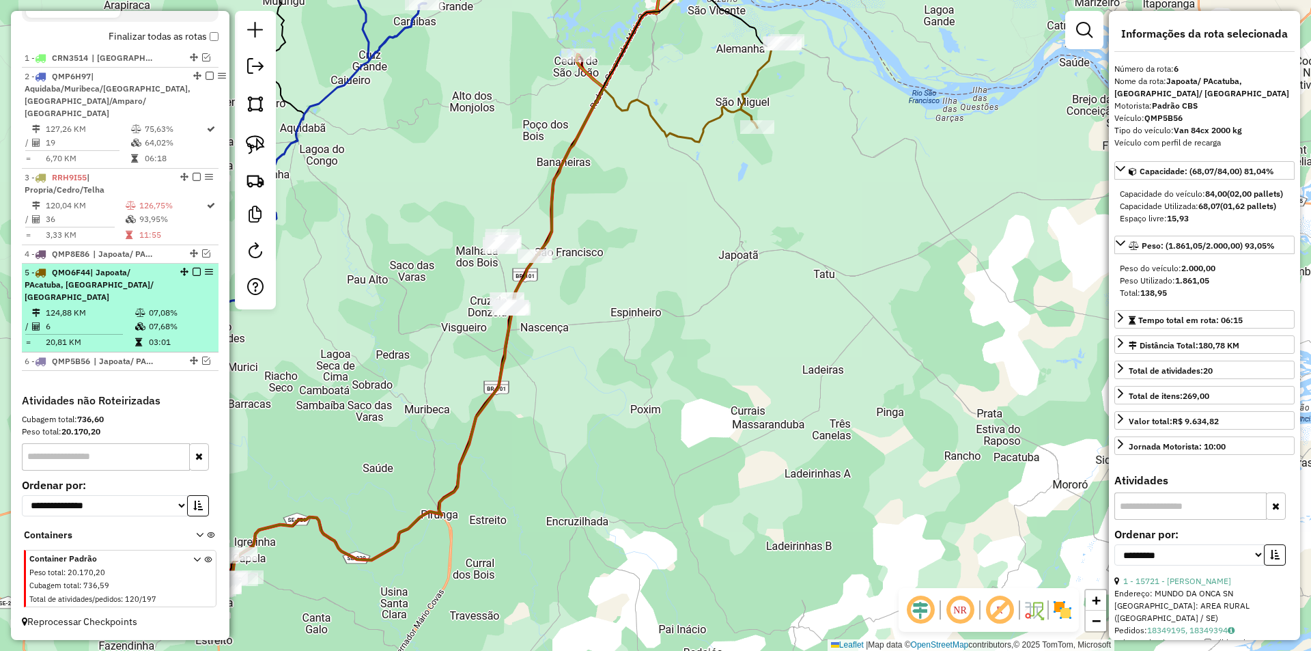
click at [177, 295] on div "5 - QMO6F44 | Japoata/ PAcatuba, Neopolis/ Santana Francisco" at bounding box center [120, 284] width 191 height 37
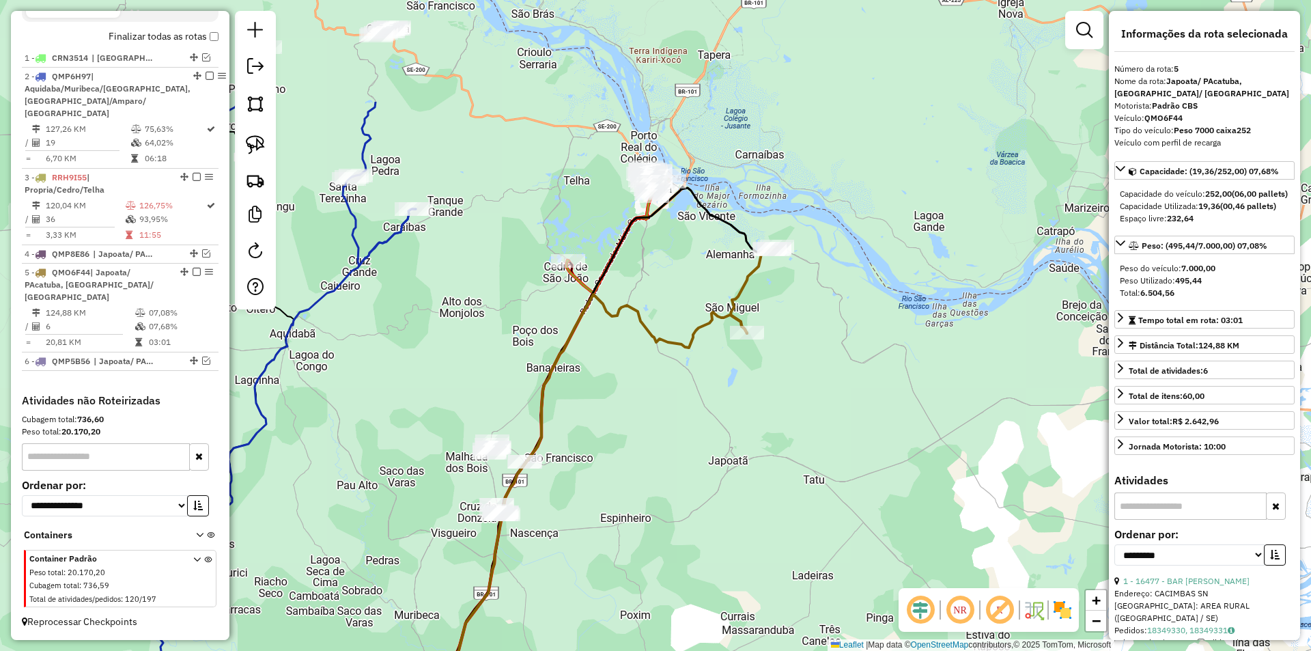
drag, startPoint x: 756, startPoint y: 434, endPoint x: 737, endPoint y: 449, distance: 24.9
click at [740, 449] on div "Janela de atendimento Grade de atendimento Capacidade Transportadoras Veículos …" at bounding box center [655, 325] width 1311 height 651
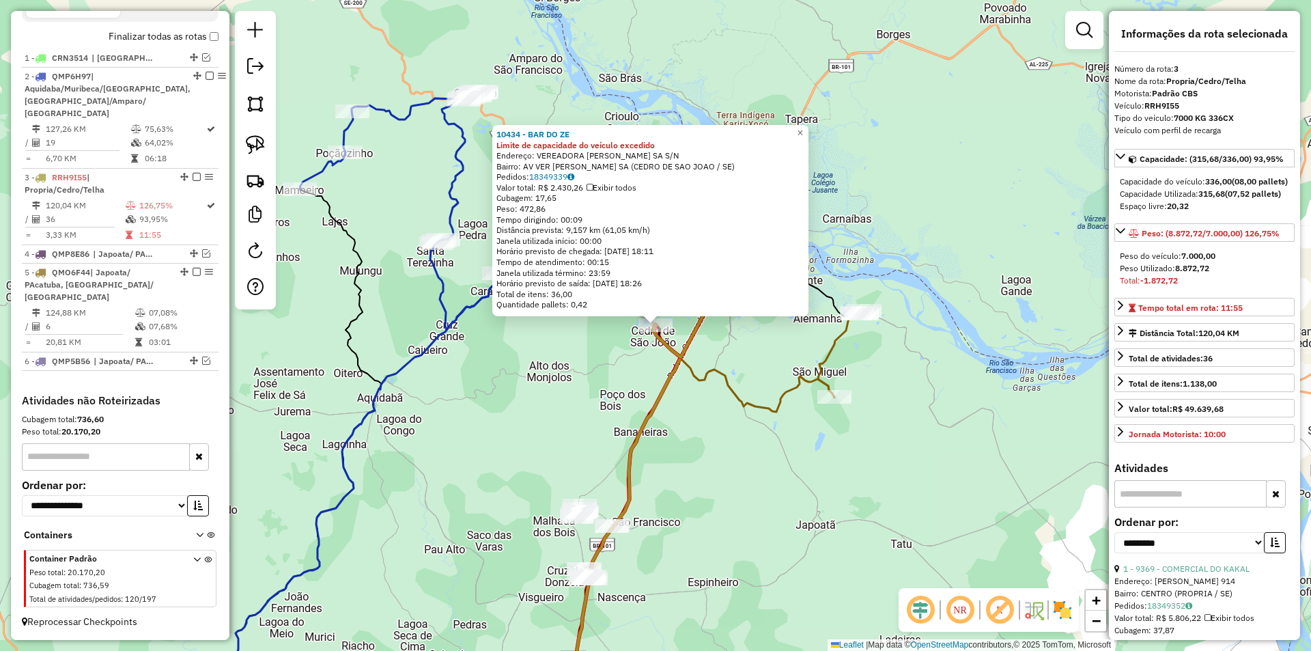
click at [681, 367] on icon at bounding box center [643, 486] width 196 height 462
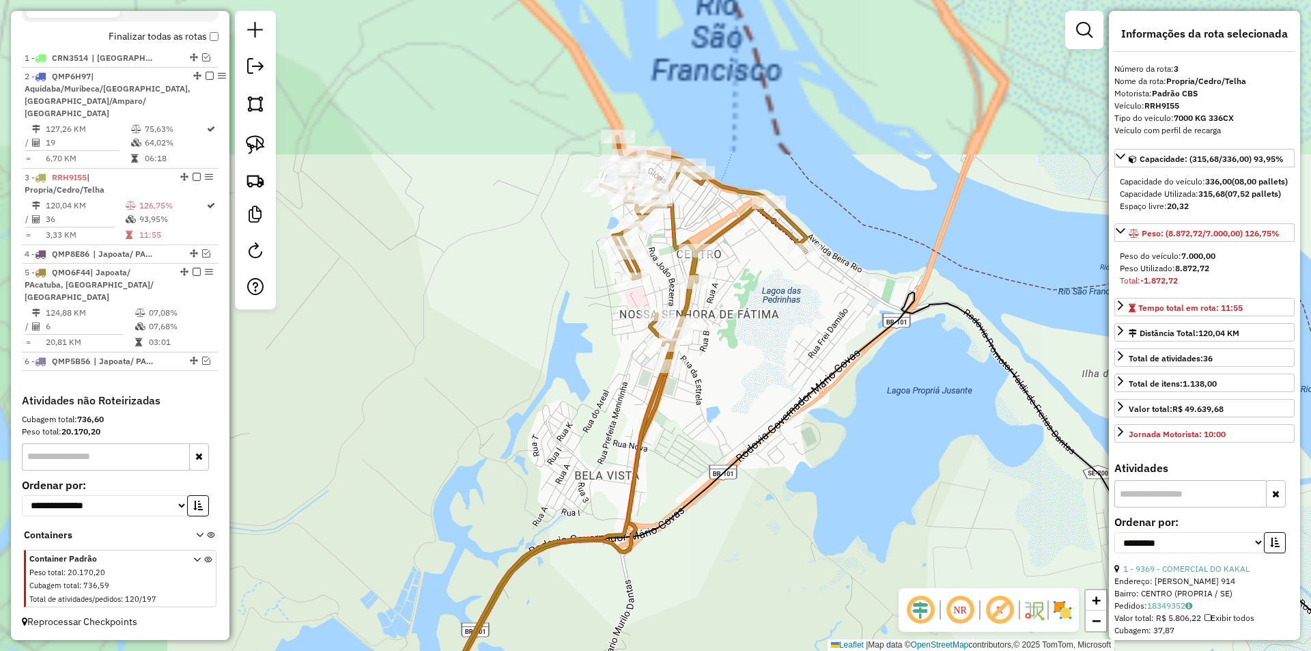
drag, startPoint x: 734, startPoint y: 311, endPoint x: 699, endPoint y: 298, distance: 37.4
click at [724, 336] on div "Janela de atendimento Grade de atendimento Capacidade Transportadoras Veículos …" at bounding box center [655, 325] width 1311 height 651
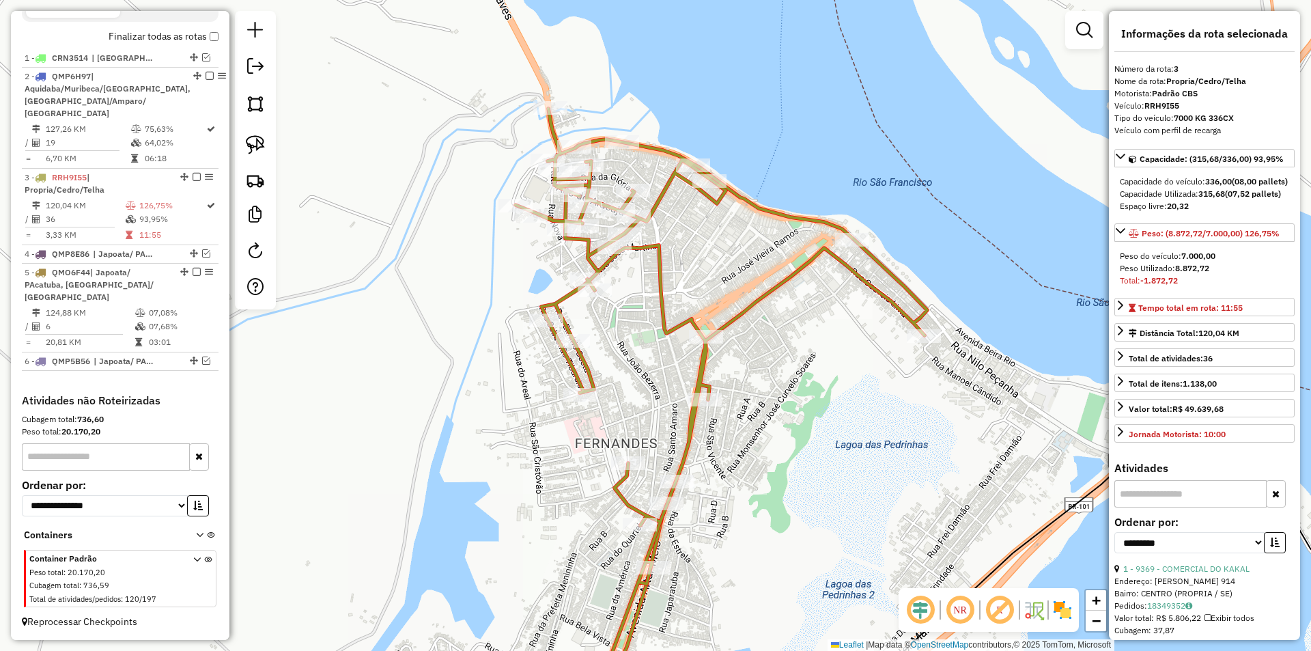
drag, startPoint x: 714, startPoint y: 289, endPoint x: 640, endPoint y: 308, distance: 76.7
click at [640, 308] on div "Janela de atendimento Grade de atendimento Capacidade Transportadoras Veículos …" at bounding box center [655, 325] width 1311 height 651
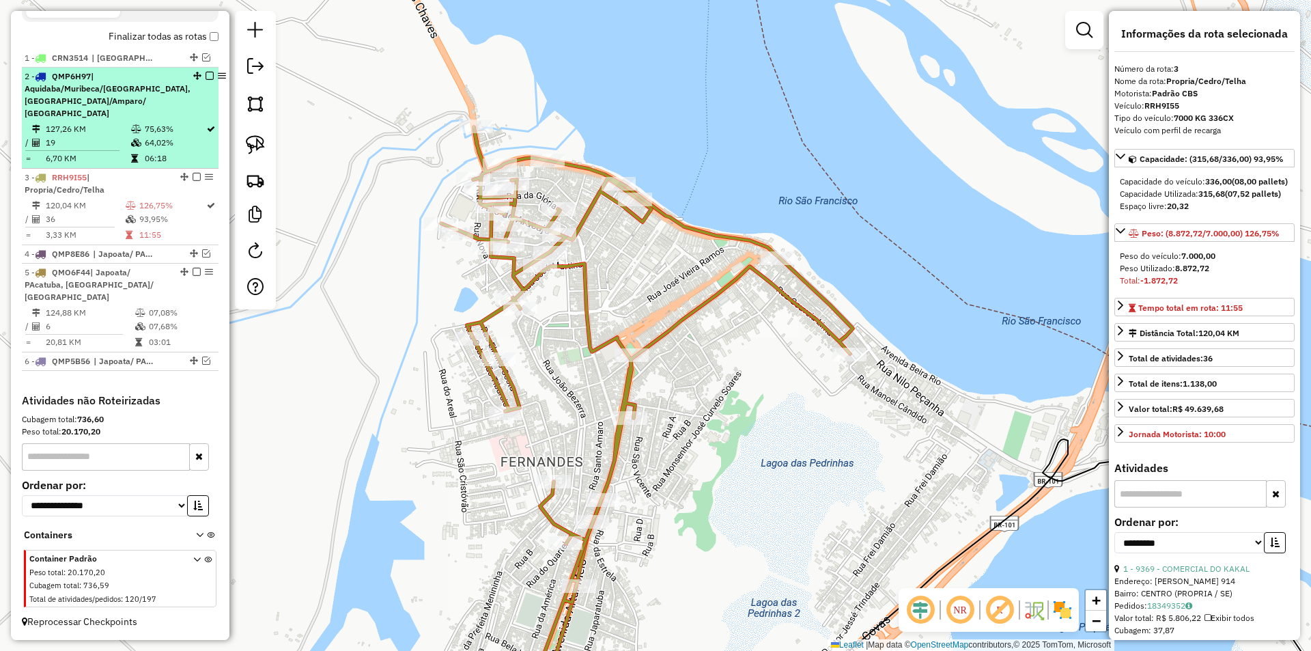
click at [72, 126] on td "127,26 KM" at bounding box center [87, 129] width 85 height 14
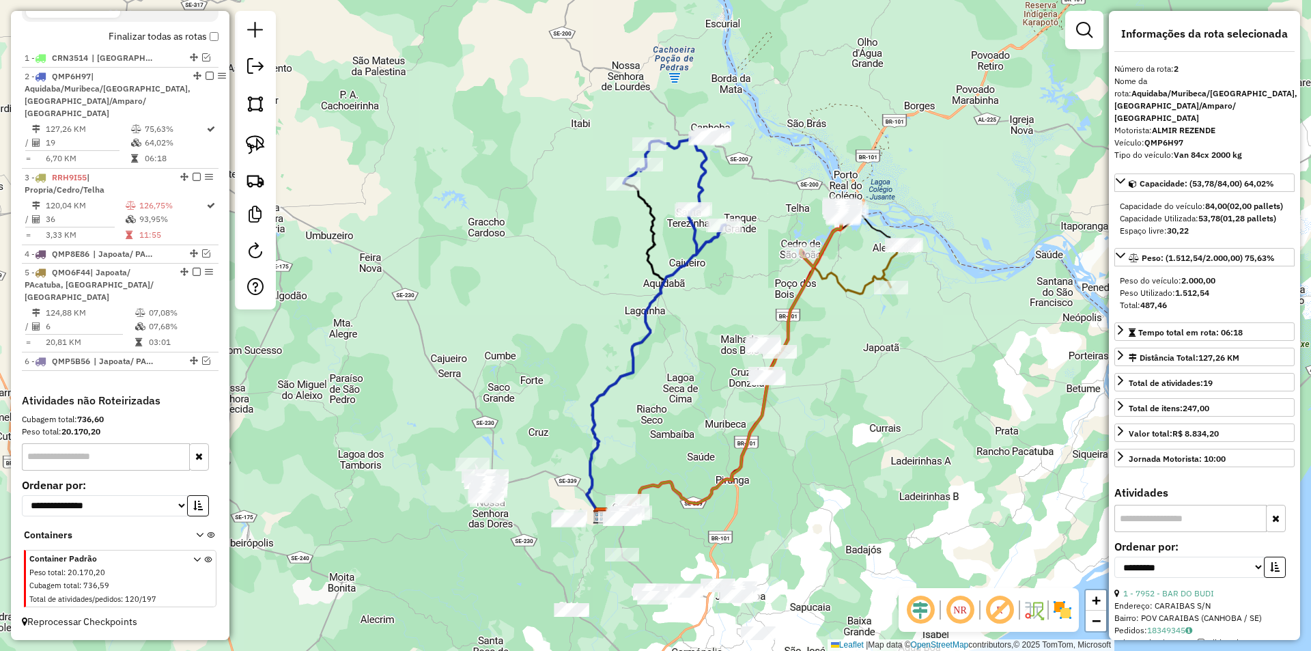
drag, startPoint x: 771, startPoint y: 283, endPoint x: 583, endPoint y: 335, distance: 194.6
click at [583, 335] on div "Janela de atendimento Grade de atendimento Capacidade Transportadoras Veículos …" at bounding box center [655, 325] width 1311 height 651
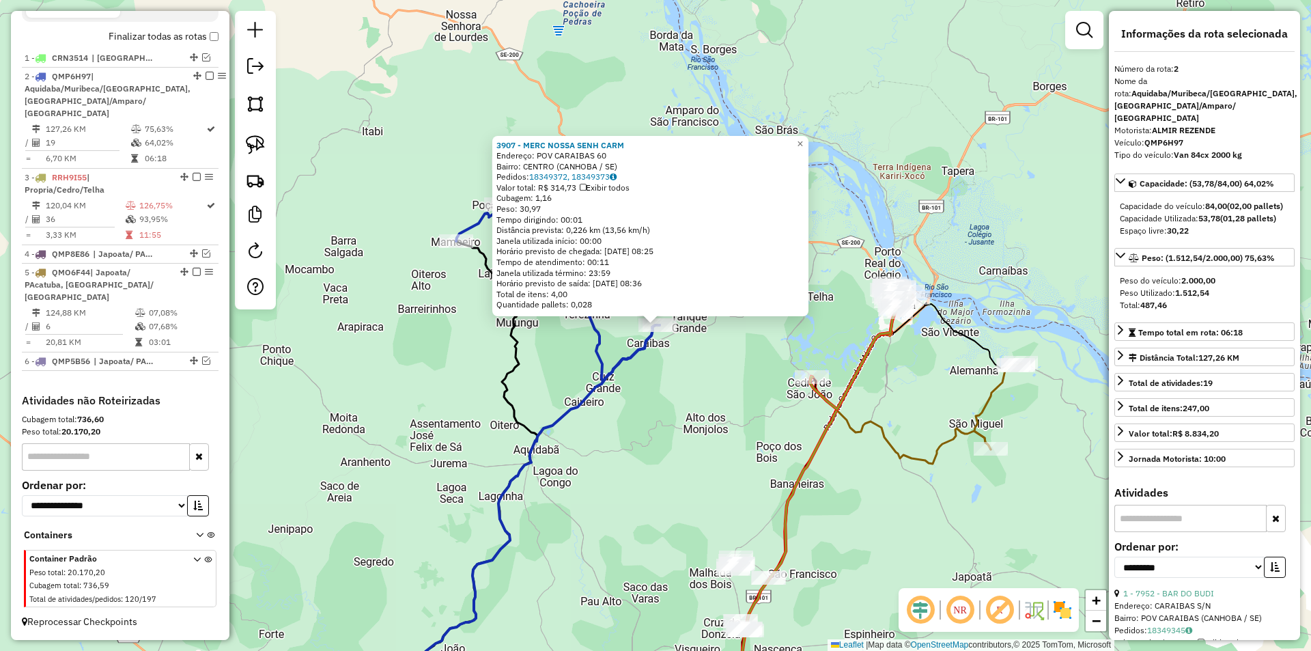
click at [670, 374] on div "3907 - MERC NOSSA SENH CARM Endereço: POV CARAIBAS 60 Bairro: CENTRO (CANHOBA /…" at bounding box center [655, 325] width 1311 height 651
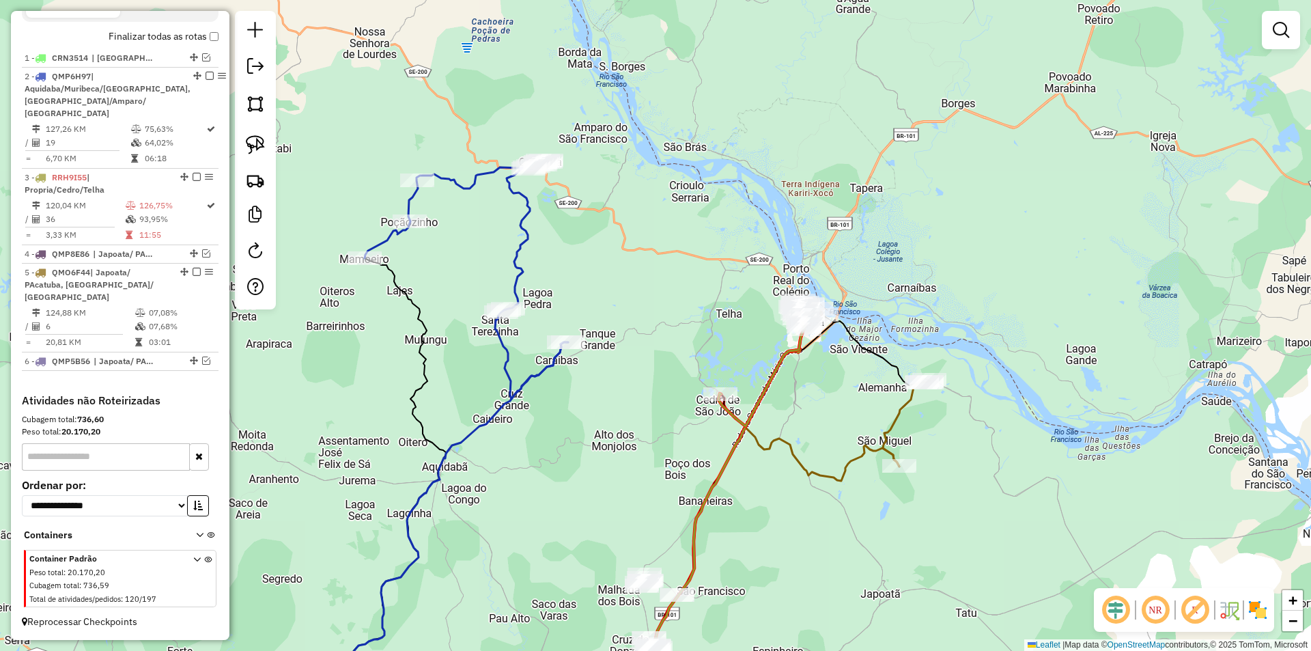
drag, startPoint x: 707, startPoint y: 365, endPoint x: 509, endPoint y: 385, distance: 199.0
click at [509, 385] on div "Janela de atendimento Grade de atendimento Capacidade Transportadoras Veículos …" at bounding box center [655, 325] width 1311 height 651
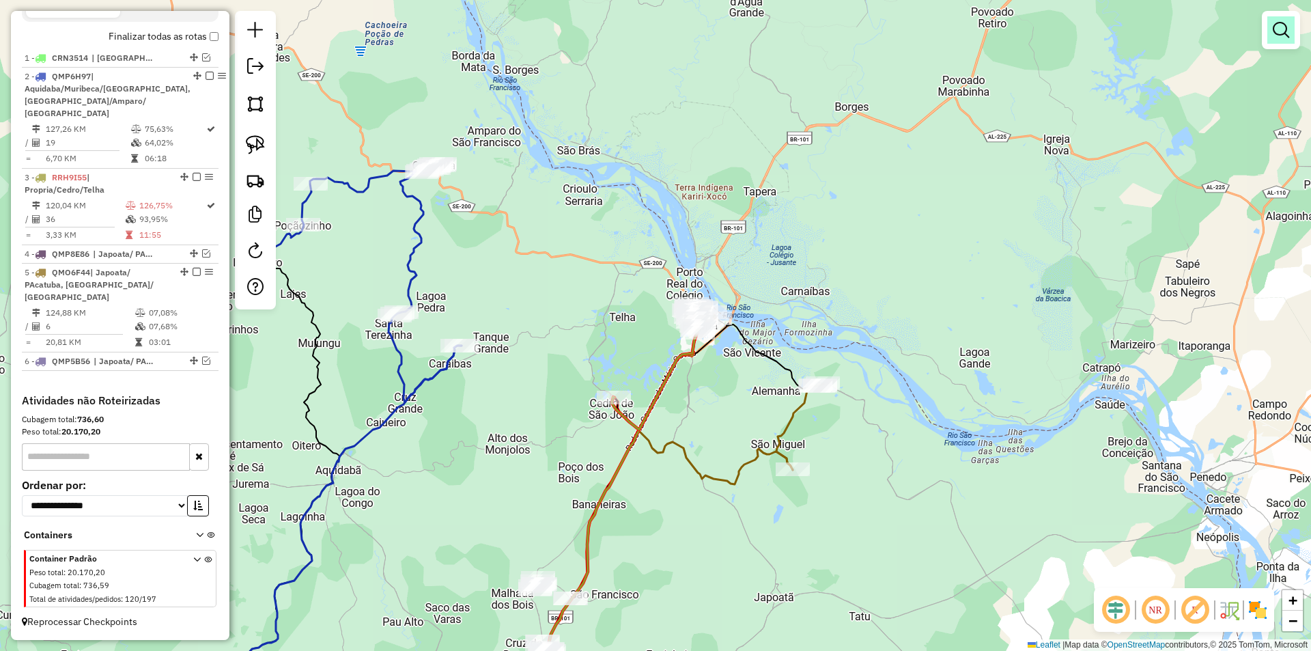
click at [1283, 31] on em at bounding box center [1281, 30] width 16 height 16
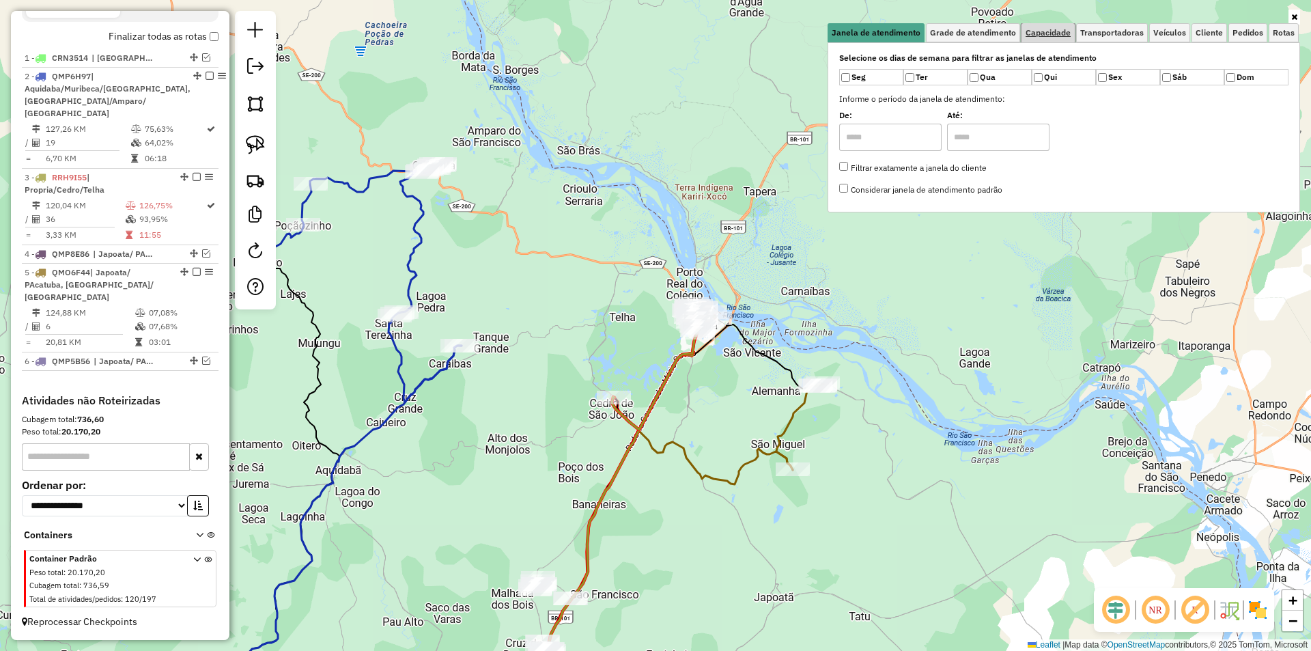
click at [1039, 41] on link "Capacidade" at bounding box center [1047, 32] width 53 height 19
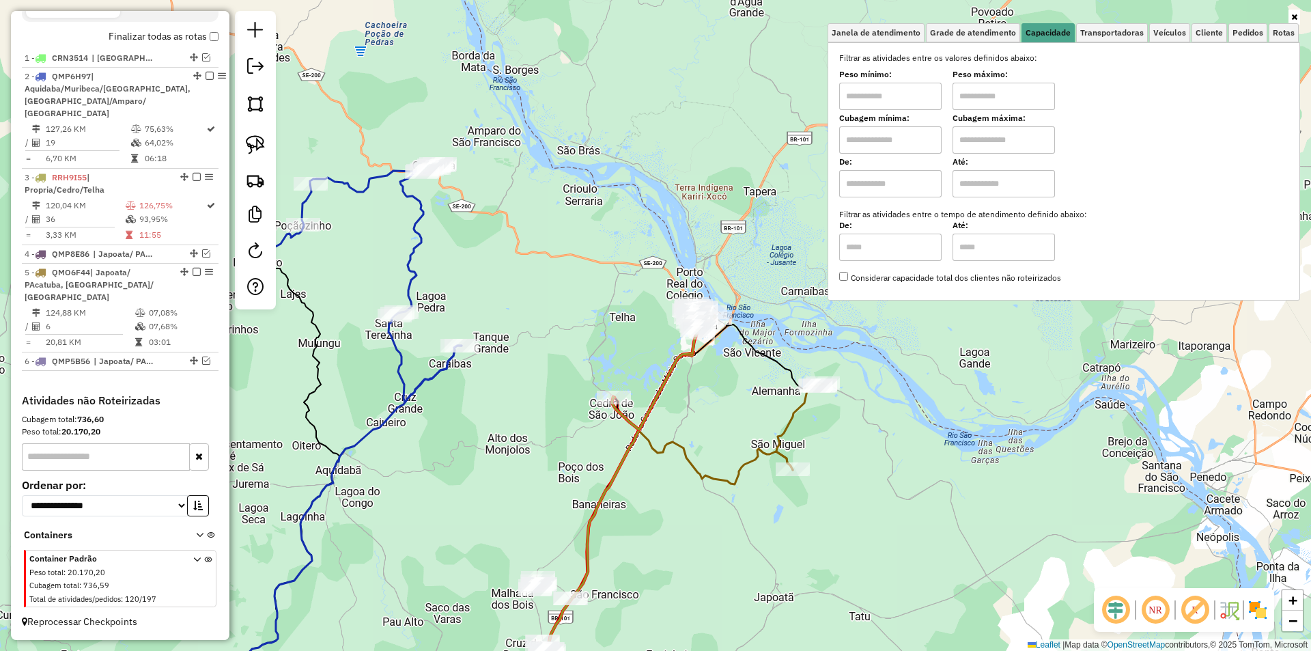
click at [975, 96] on input "text" at bounding box center [1003, 96] width 102 height 27
type input "******"
drag, startPoint x: 918, startPoint y: 98, endPoint x: 909, endPoint y: 104, distance: 11.7
click at [918, 98] on input "text" at bounding box center [890, 96] width 102 height 27
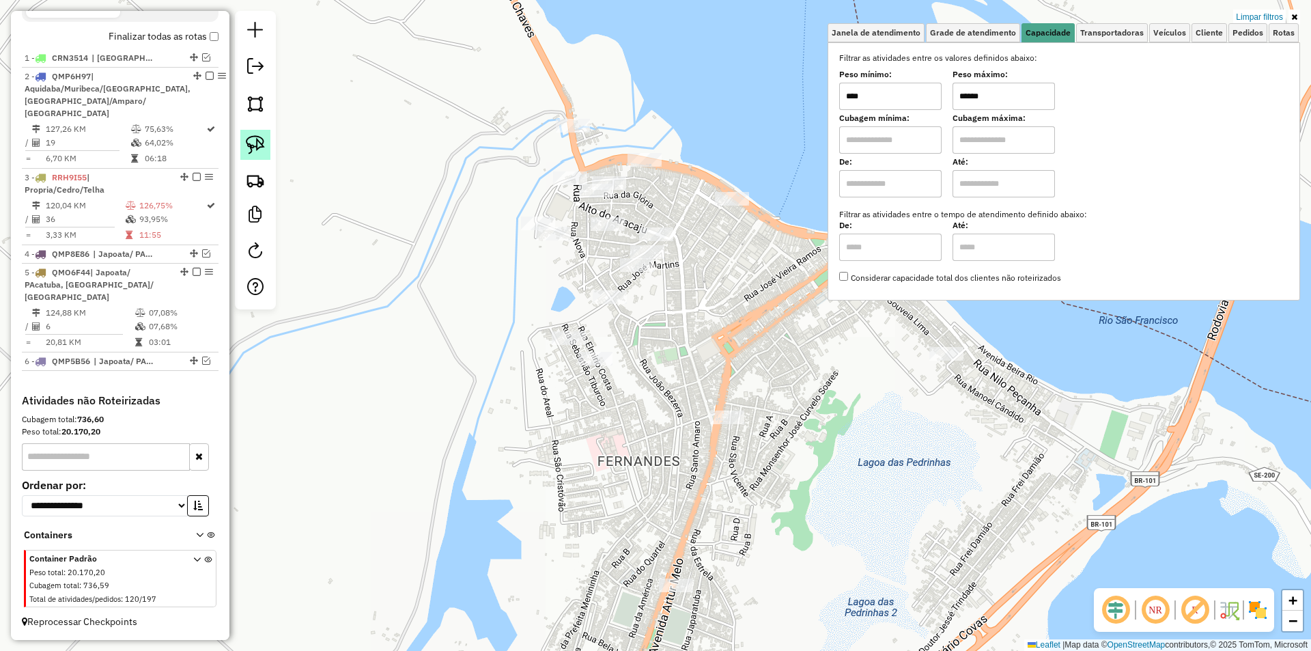
type input "****"
click at [253, 145] on img at bounding box center [255, 144] width 19 height 19
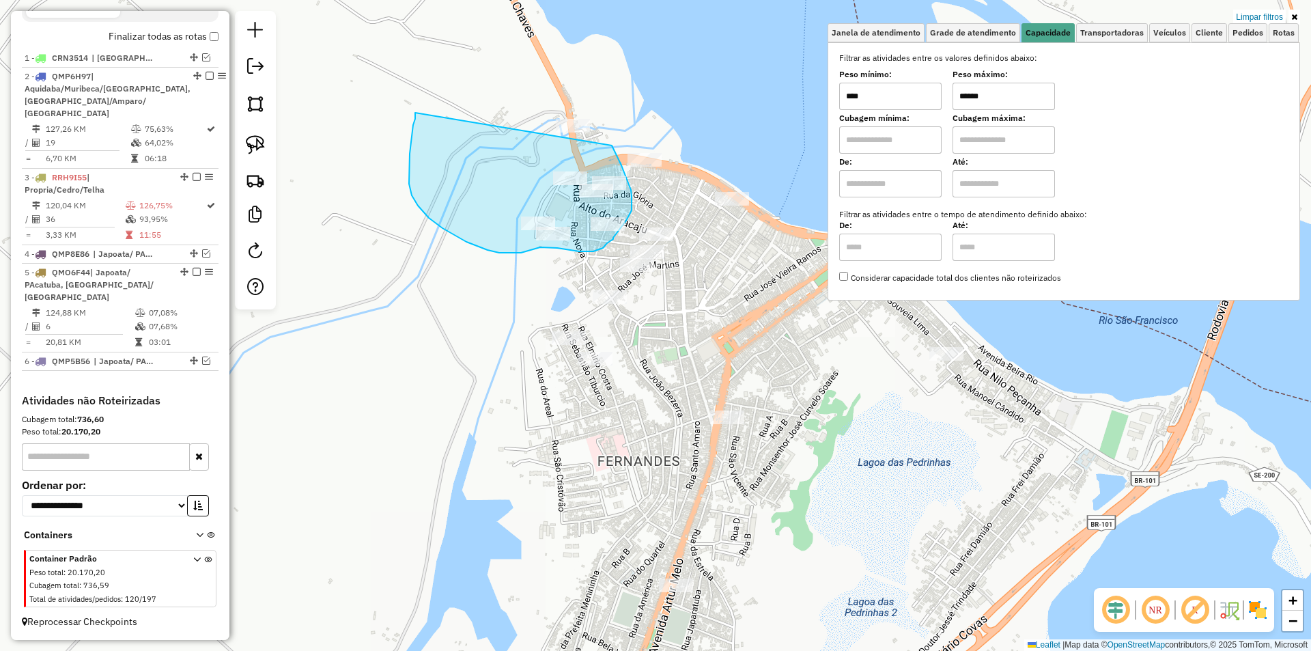
drag, startPoint x: 415, startPoint y: 113, endPoint x: 597, endPoint y: 115, distance: 182.3
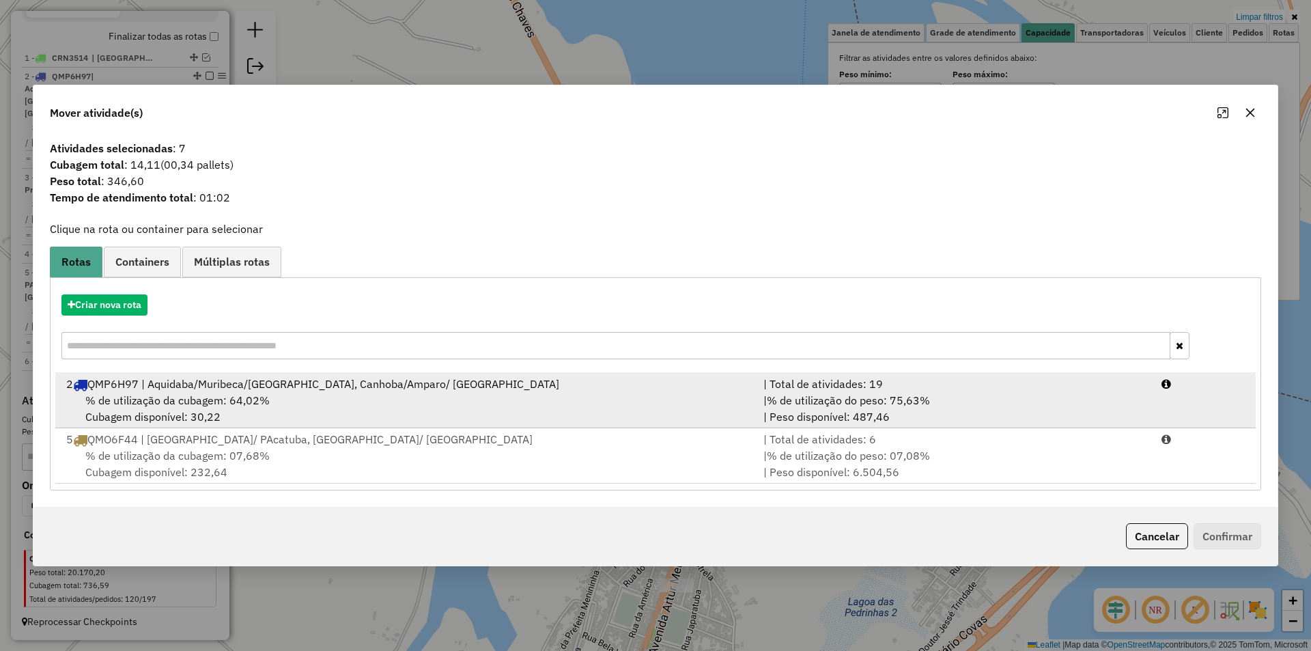
click at [982, 401] on div "| % de utilização do peso: 75,63% | Peso disponível: 487,46" at bounding box center [954, 408] width 398 height 33
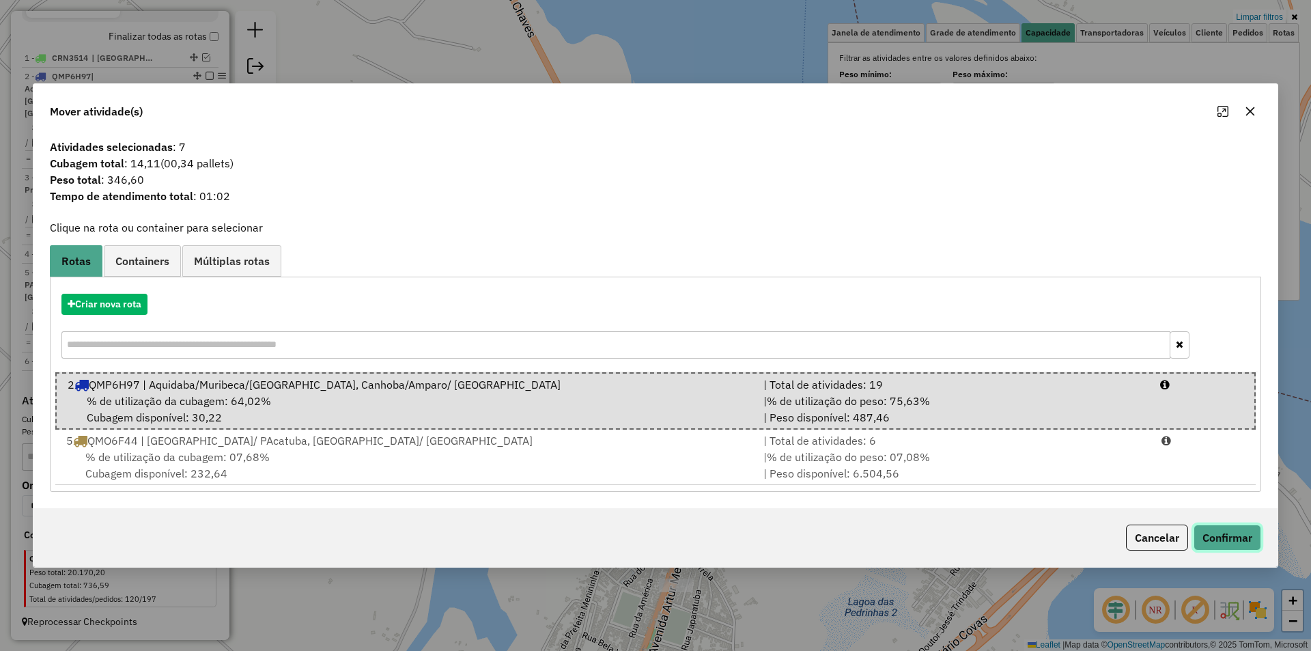
click at [1227, 536] on button "Confirmar" at bounding box center [1227, 537] width 68 height 26
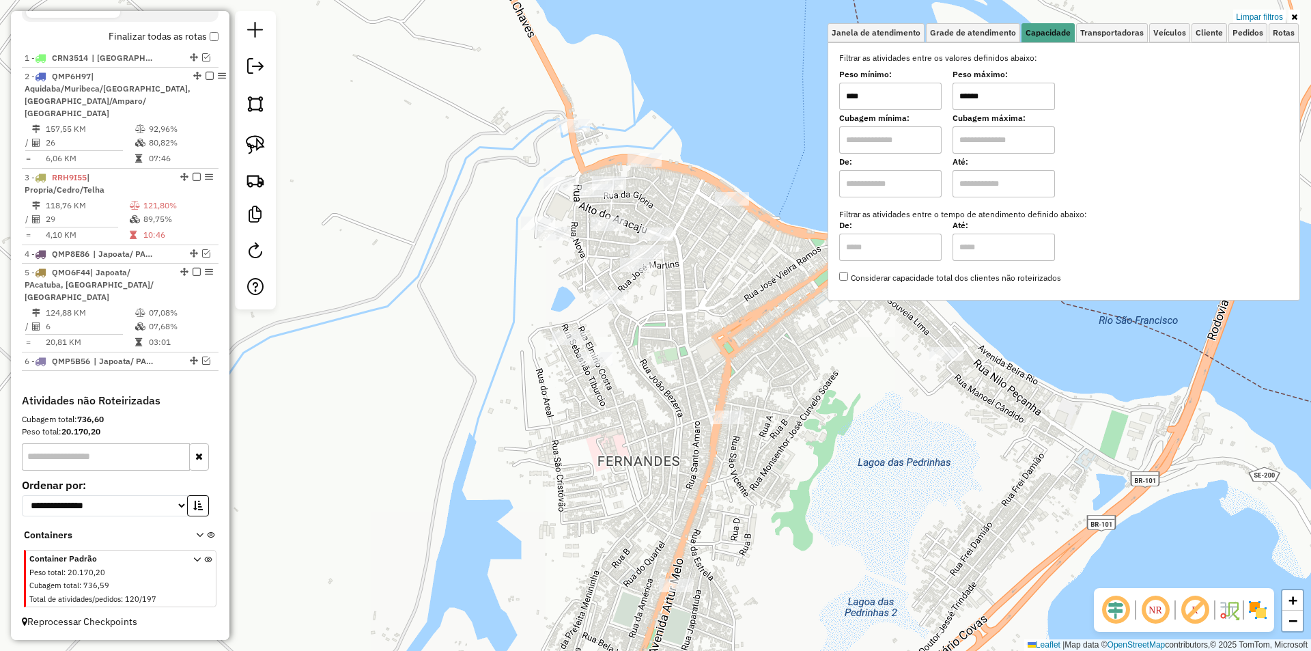
scroll to position [383, 0]
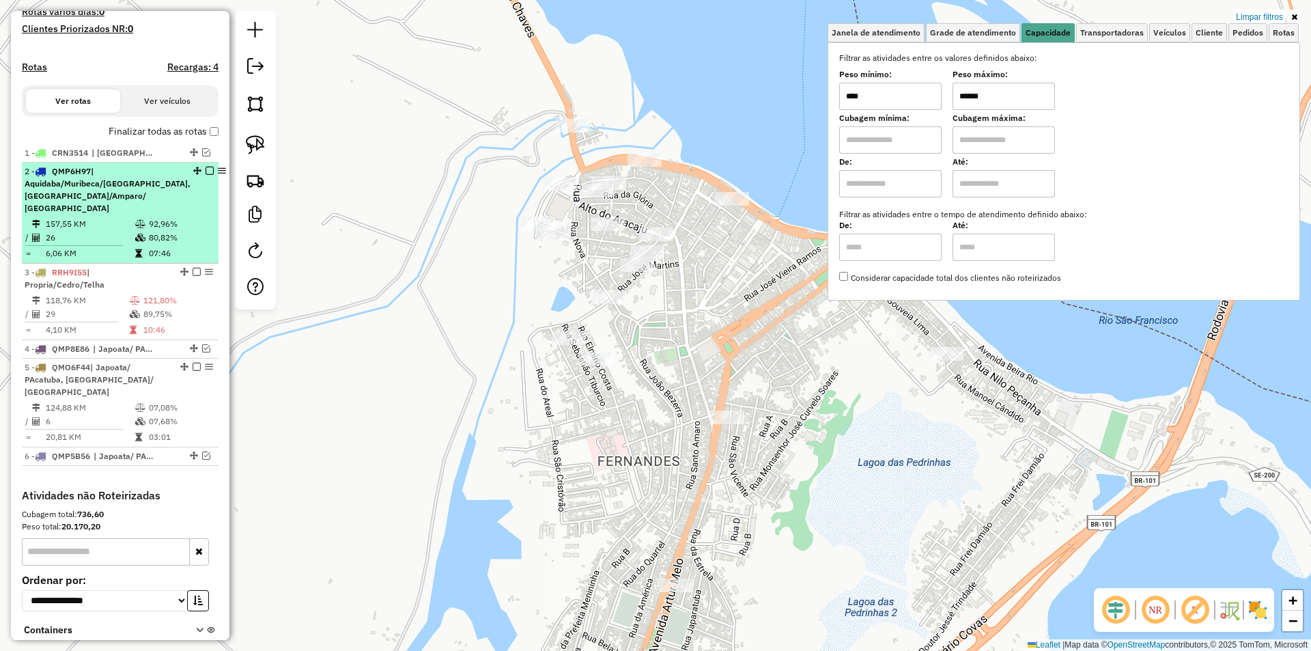
click at [87, 236] on td "26" at bounding box center [89, 238] width 89 height 14
select select "**********"
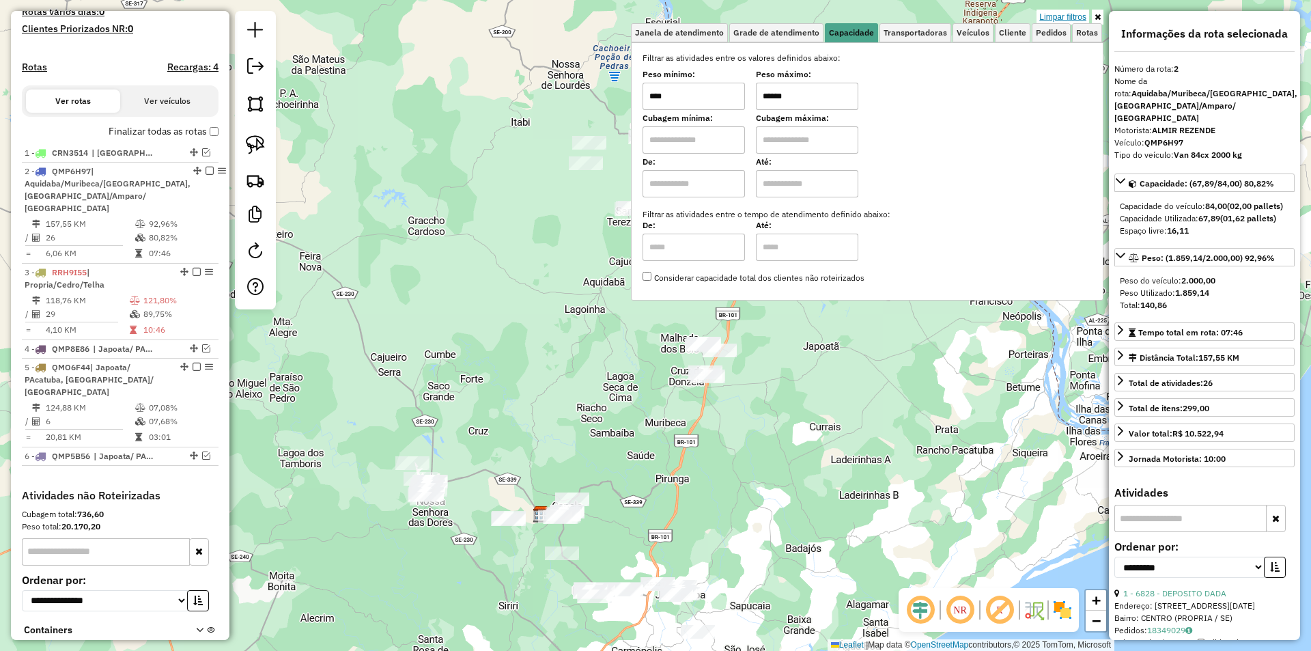
click at [1074, 21] on link "Limpar filtros" at bounding box center [1062, 17] width 53 height 15
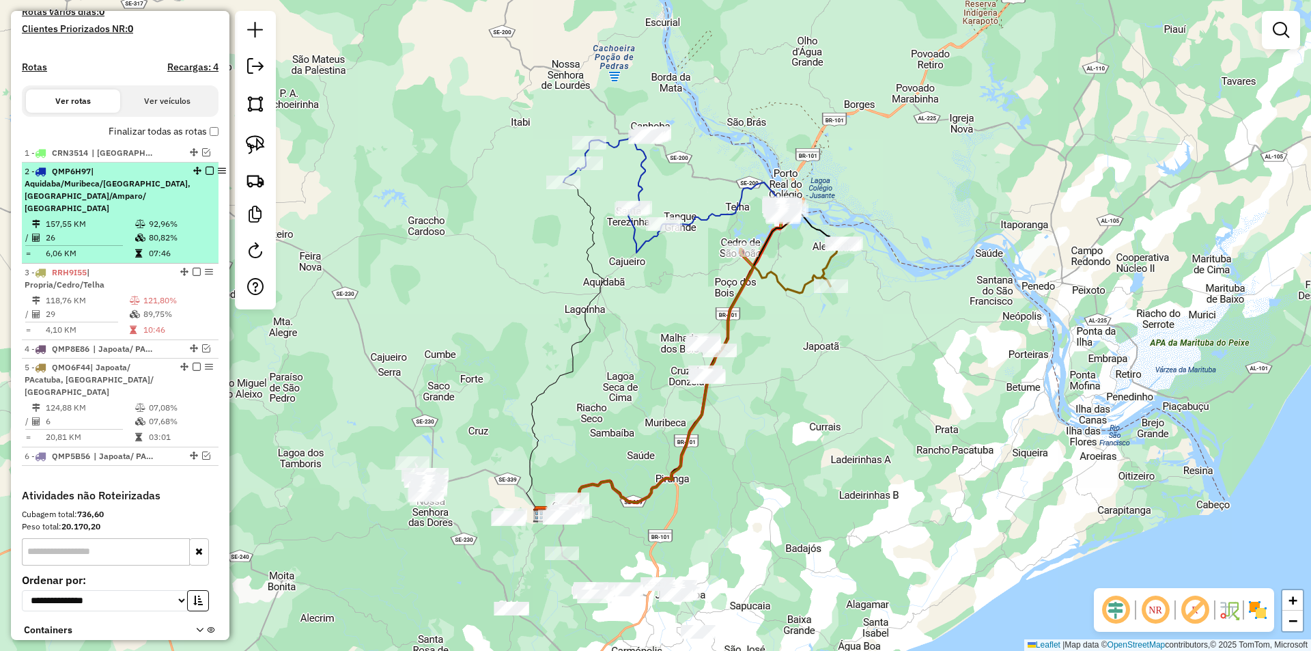
click at [206, 175] on em at bounding box center [210, 171] width 8 height 8
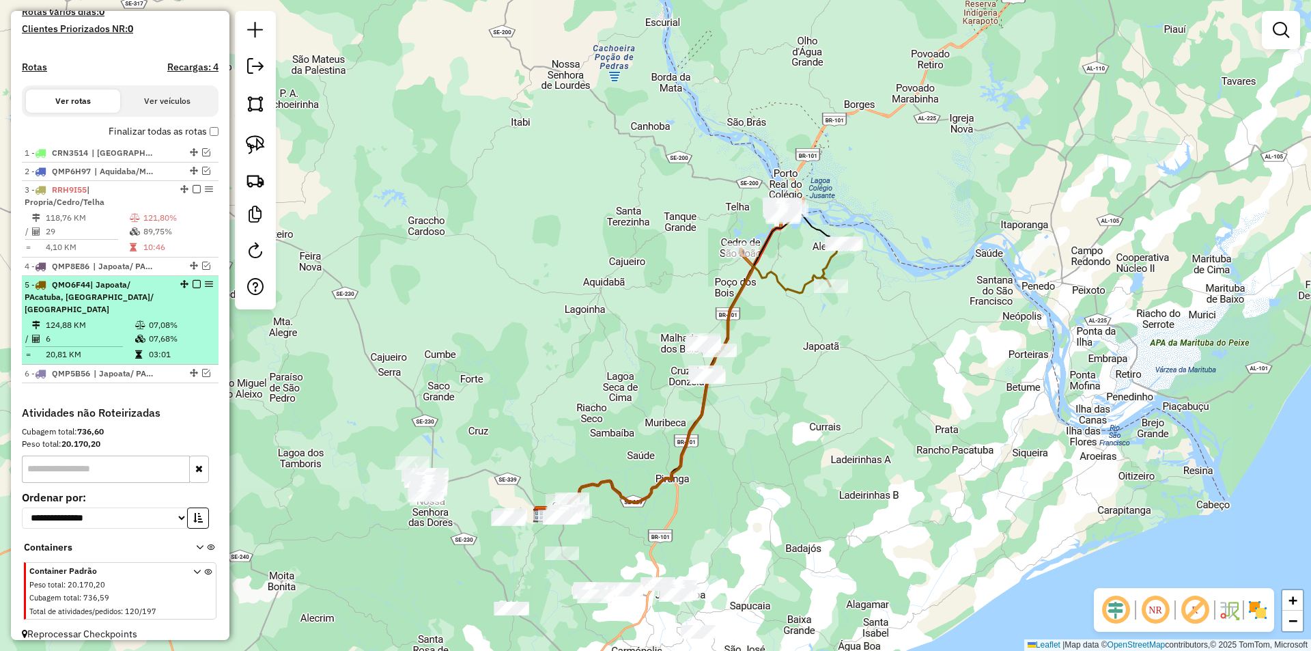
click at [160, 315] on div "5 - QMO6F44 | Japoata/ PAcatuba, Neopolis/ Santana Francisco" at bounding box center [97, 297] width 145 height 37
select select "**********"
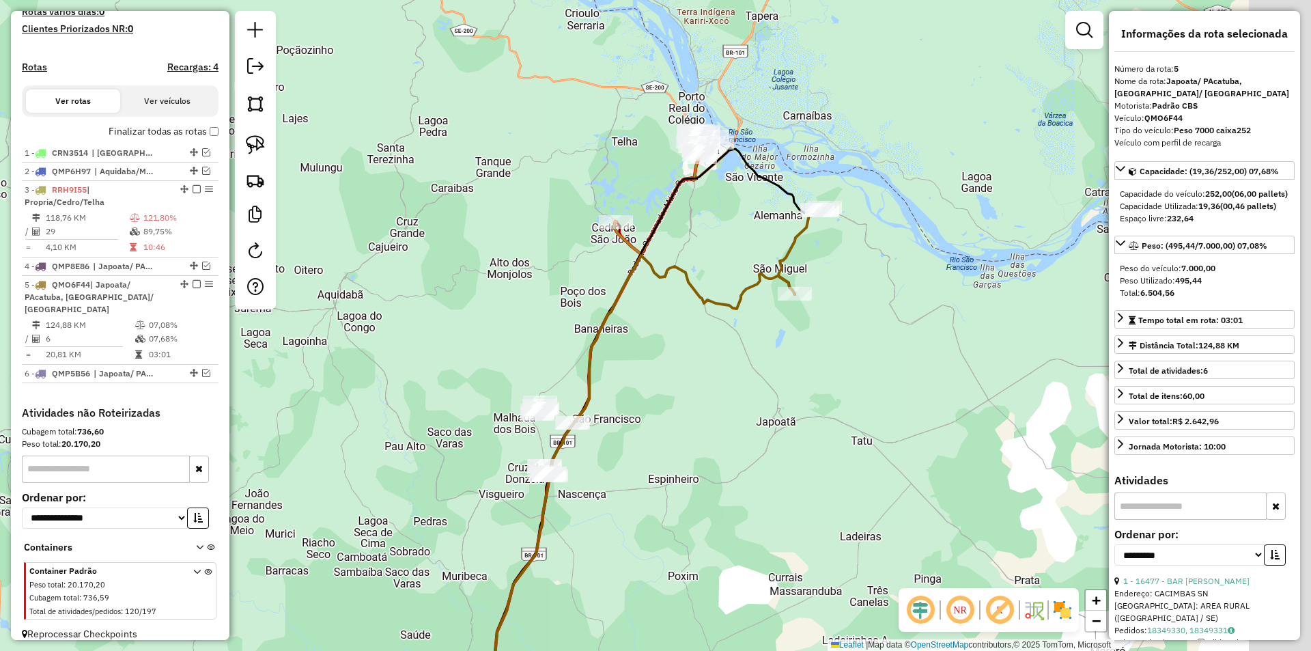
drag, startPoint x: 753, startPoint y: 232, endPoint x: 690, endPoint y: 292, distance: 86.4
click at [690, 292] on icon at bounding box center [506, 506] width 578 height 502
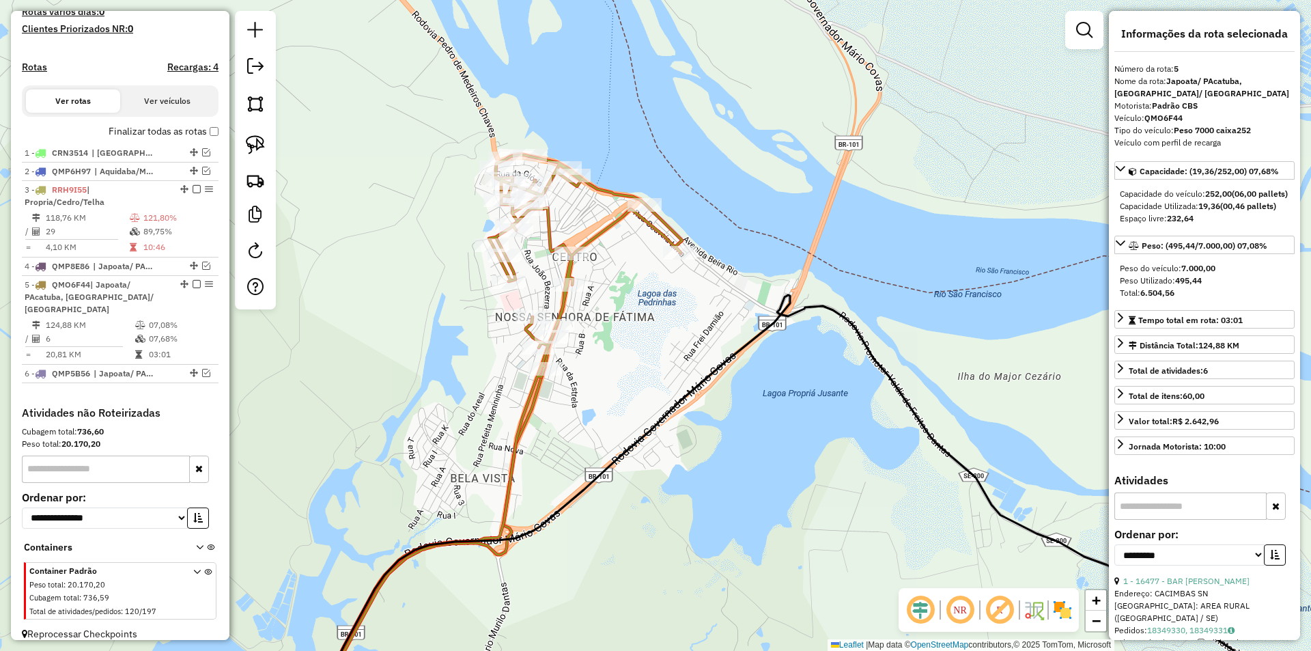
drag, startPoint x: 626, startPoint y: 317, endPoint x: 602, endPoint y: 304, distance: 27.5
click at [625, 322] on div "Janela de atendimento Grade de atendimento Capacidade Transportadoras Veículos …" at bounding box center [655, 325] width 1311 height 651
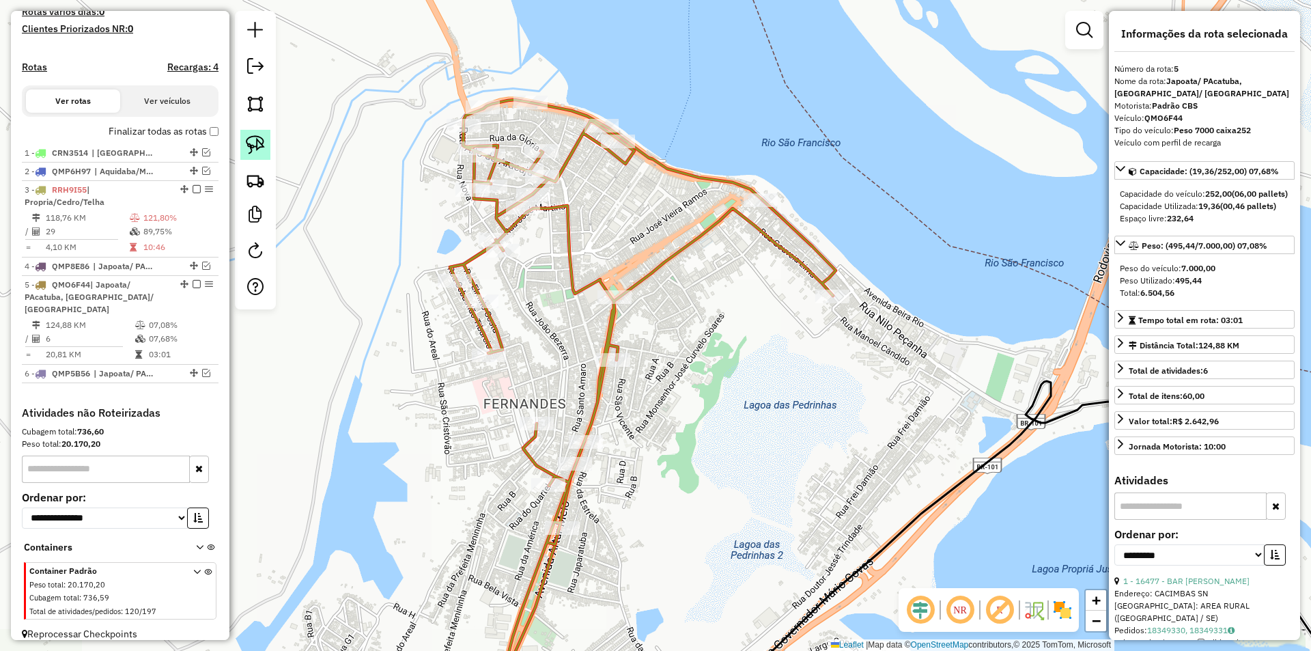
click at [252, 145] on img at bounding box center [255, 144] width 19 height 19
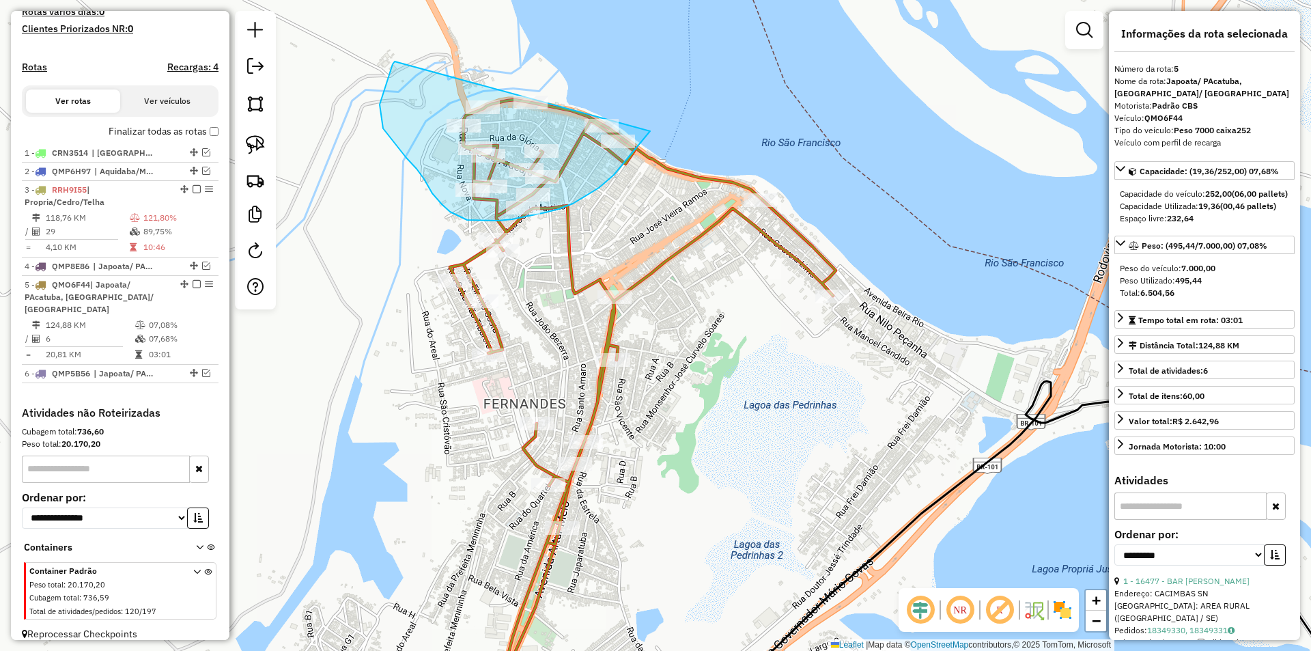
drag, startPoint x: 380, startPoint y: 104, endPoint x: 670, endPoint y: 76, distance: 292.3
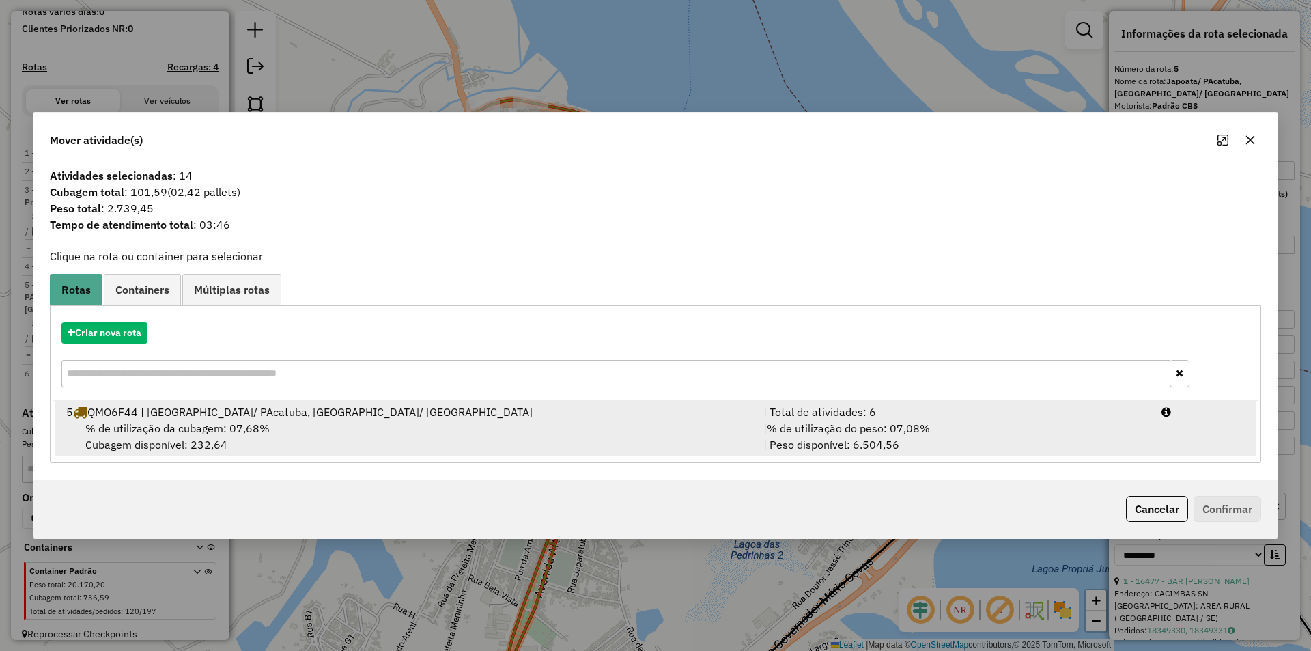
click at [1036, 417] on div "| Total de atividades: 6" at bounding box center [954, 411] width 398 height 16
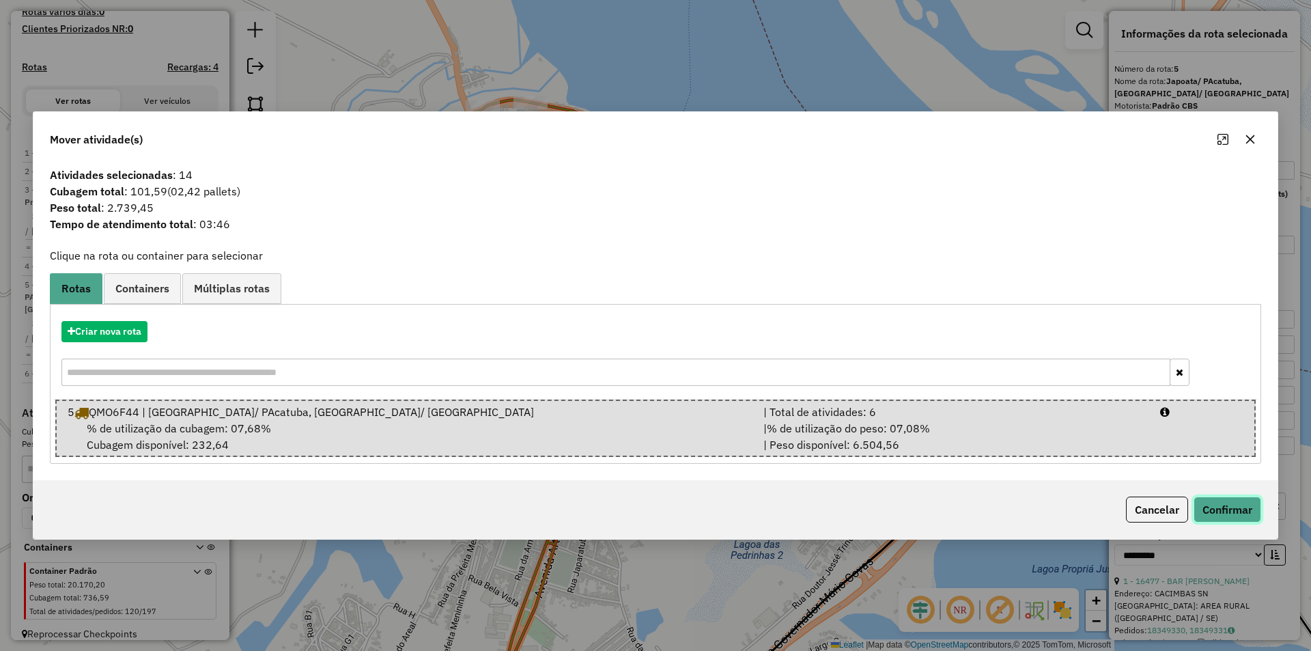
click at [1205, 504] on button "Confirmar" at bounding box center [1227, 509] width 68 height 26
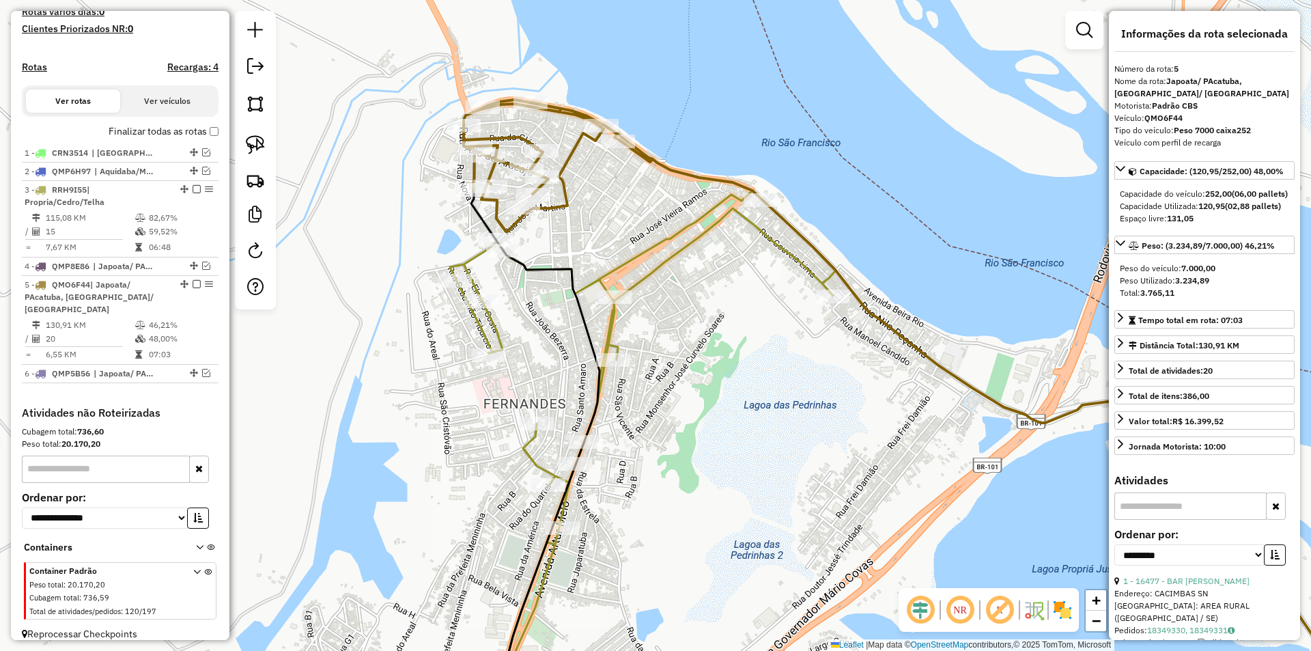
scroll to position [408, 0]
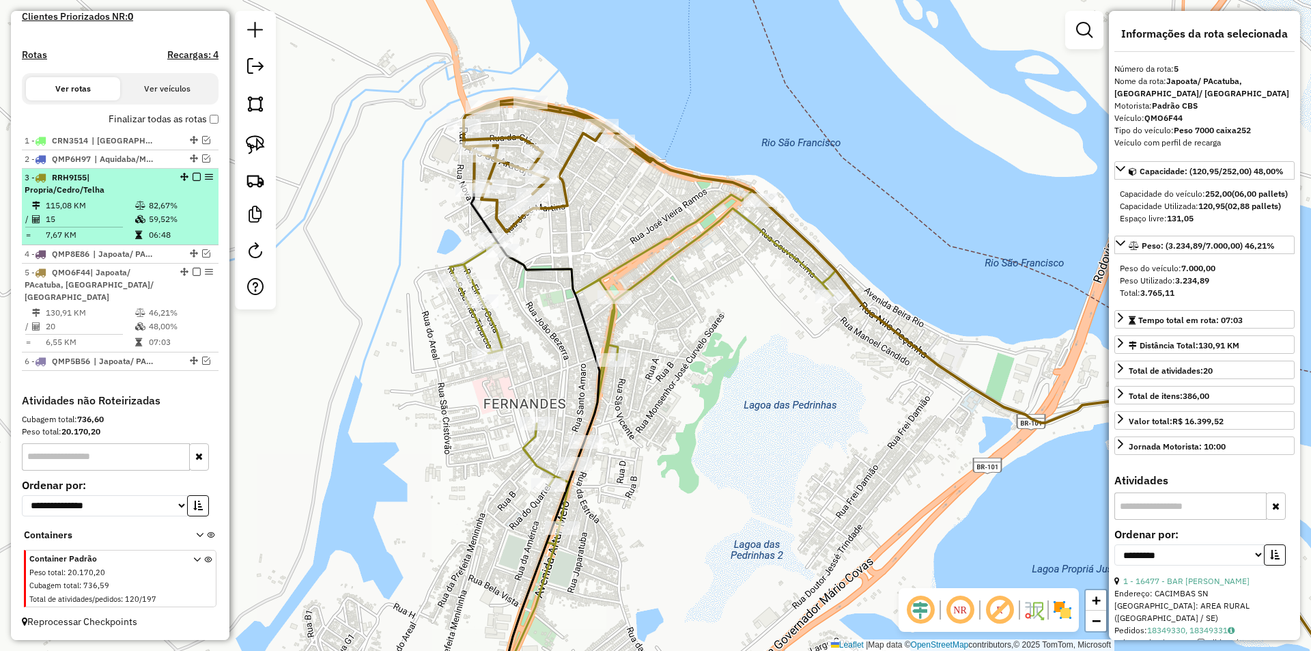
click at [148, 193] on div "3 - RRH9I55 | Propria/Cedro/Telha" at bounding box center [97, 183] width 145 height 25
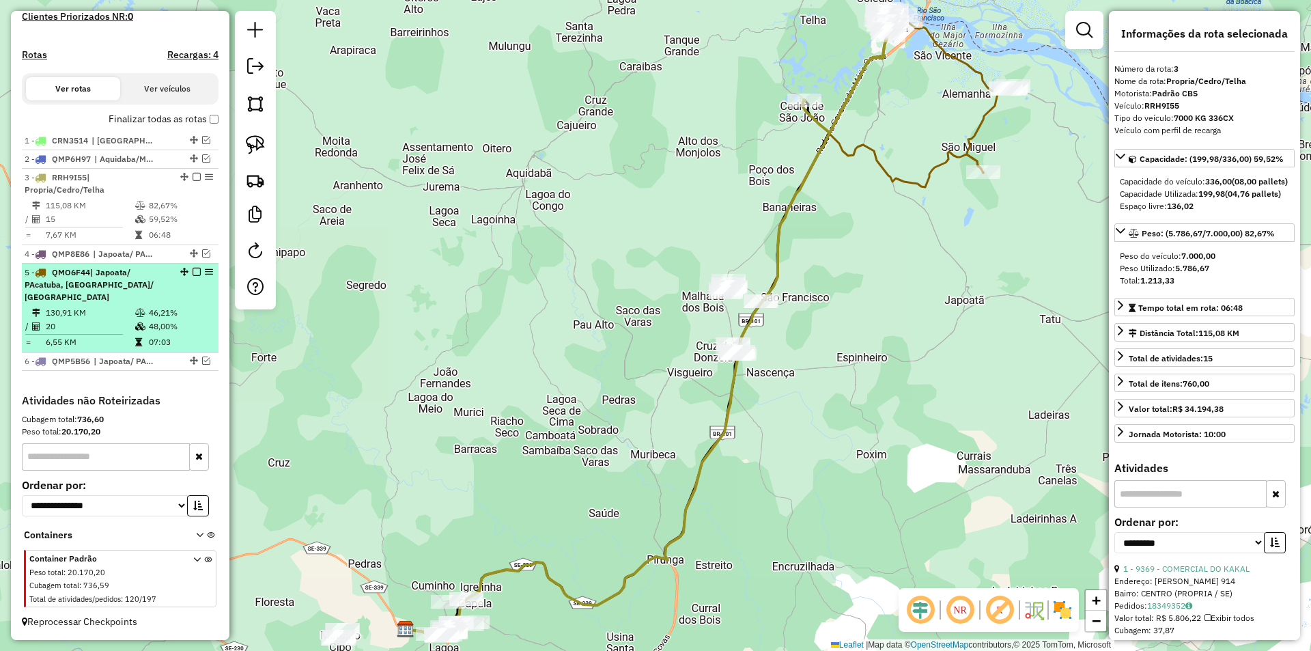
click at [157, 285] on div "5 - QMO6F44 | Japoata/ PAcatuba, Neopolis/ Santana Francisco" at bounding box center [97, 284] width 145 height 37
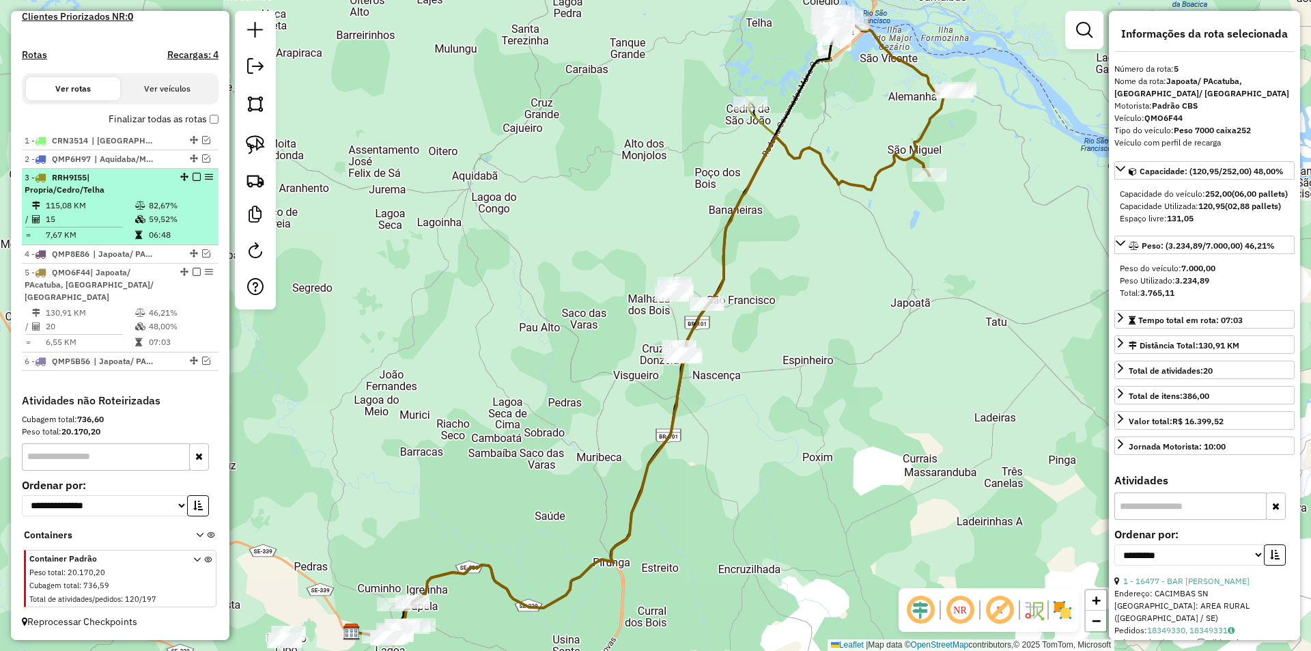
click at [165, 213] on td "59,52%" at bounding box center [180, 219] width 65 height 14
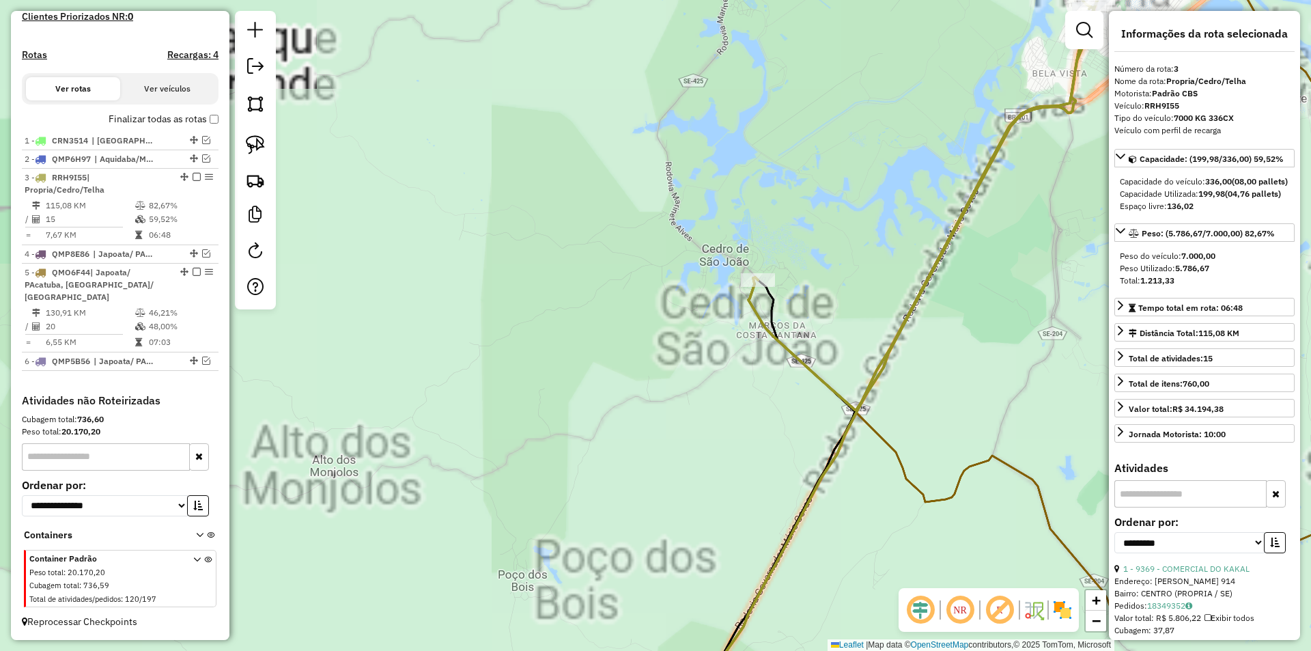
drag, startPoint x: 855, startPoint y: 148, endPoint x: 547, endPoint y: 340, distance: 363.4
click at [548, 340] on div "Janela de atendimento Grade de atendimento Capacidade Transportadoras Veículos …" at bounding box center [655, 325] width 1311 height 651
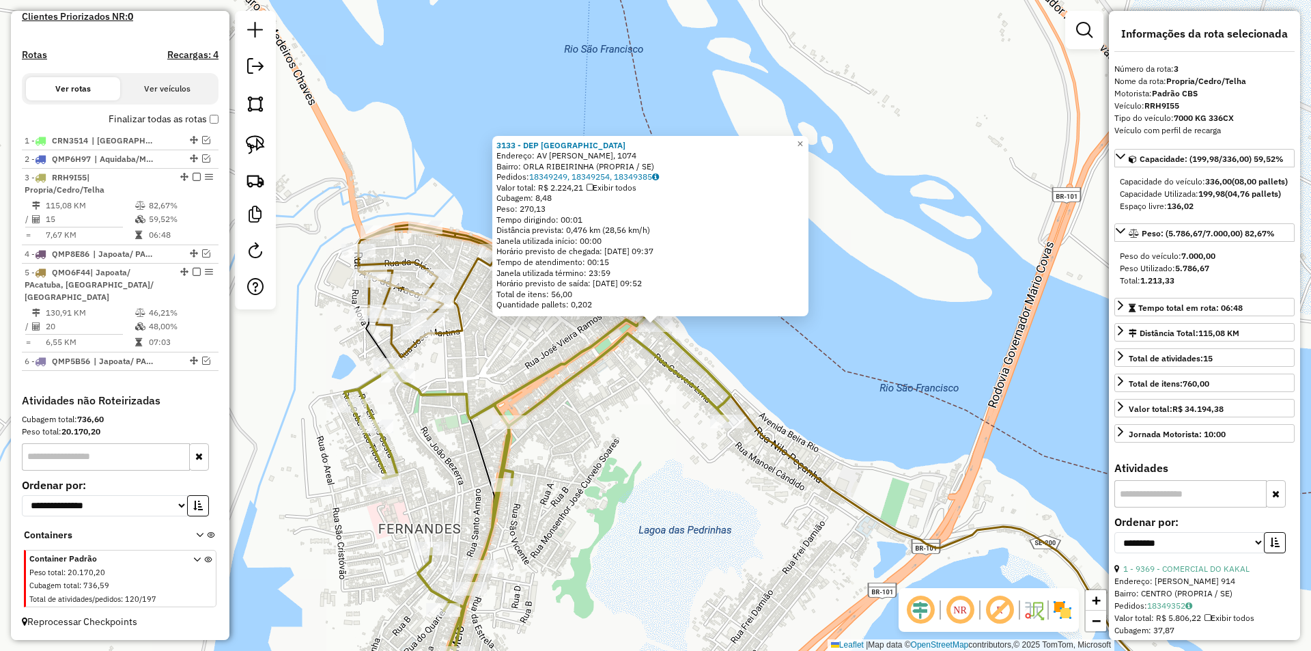
click at [715, 432] on div "3133 - DEP RIO S FRANCISCO Endereço: AV PREF NELSON MELO, 1074 Bairro: ORLA RIB…" at bounding box center [655, 325] width 1311 height 651
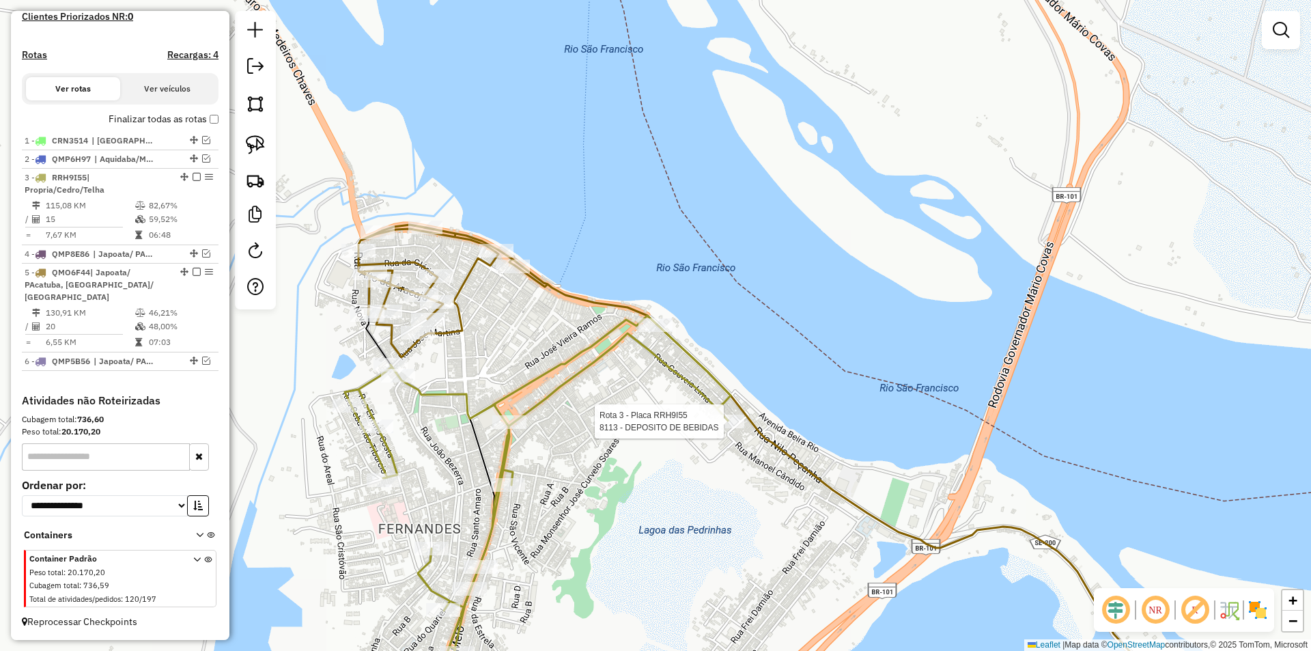
select select "**********"
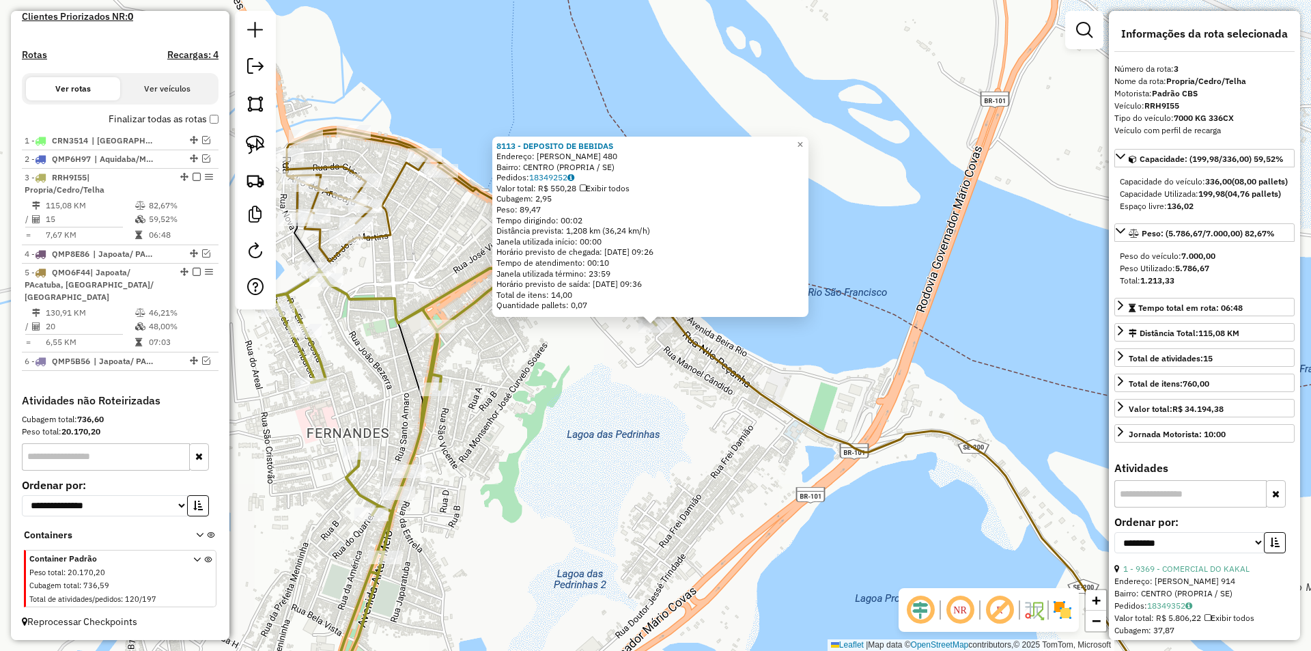
click at [583, 400] on div "8113 - DEPOSITO DE BEBIDAS Endereço: LUIZ GONZAGA 480 Bairro: CENTRO (PROPRIA /…" at bounding box center [655, 325] width 1311 height 651
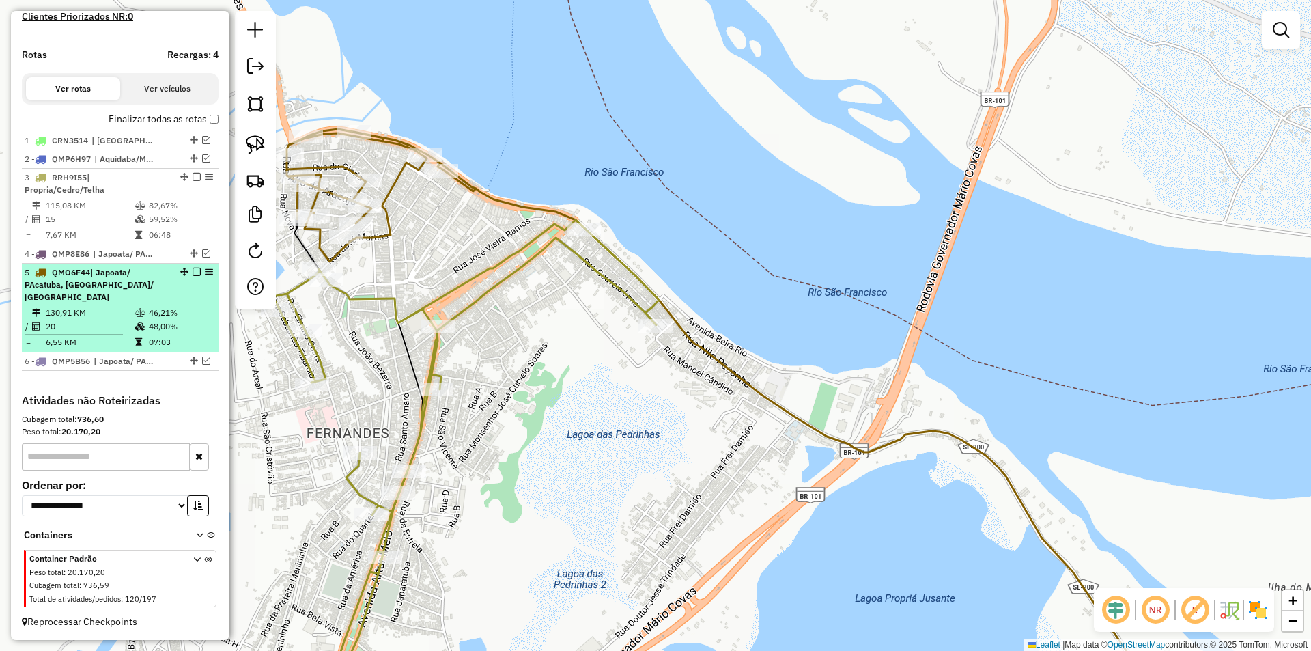
select select "**********"
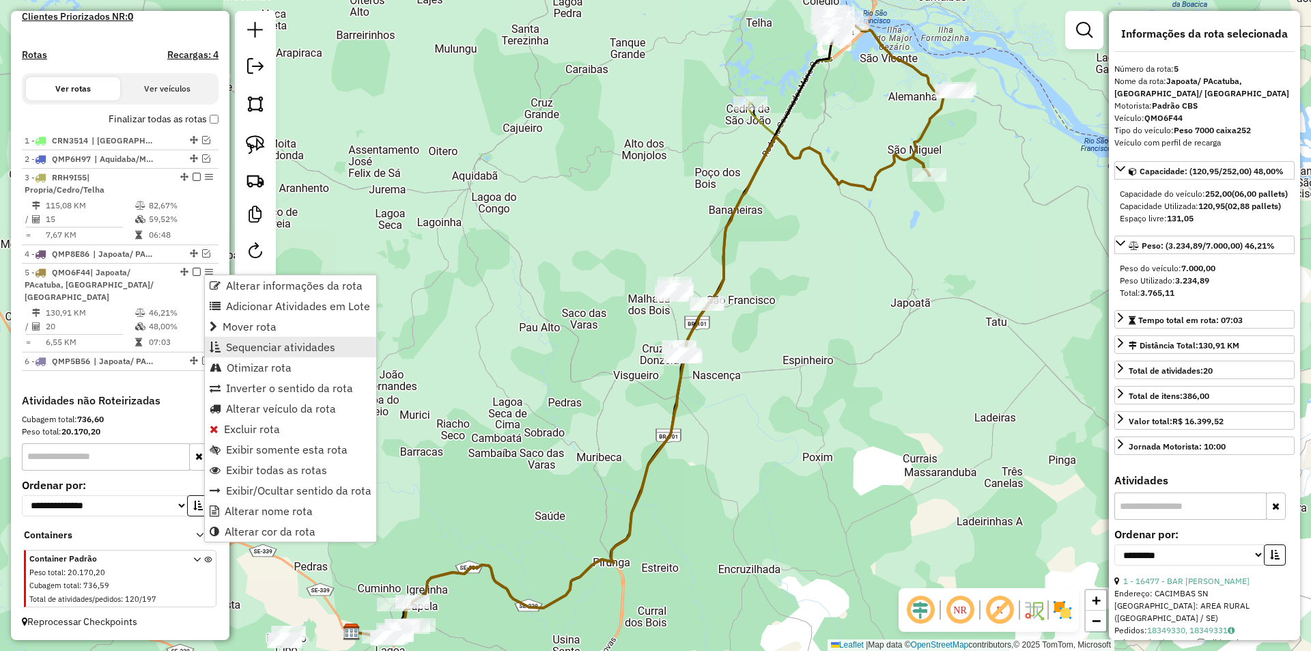
click at [242, 345] on span "Sequenciar atividades" at bounding box center [280, 346] width 109 height 11
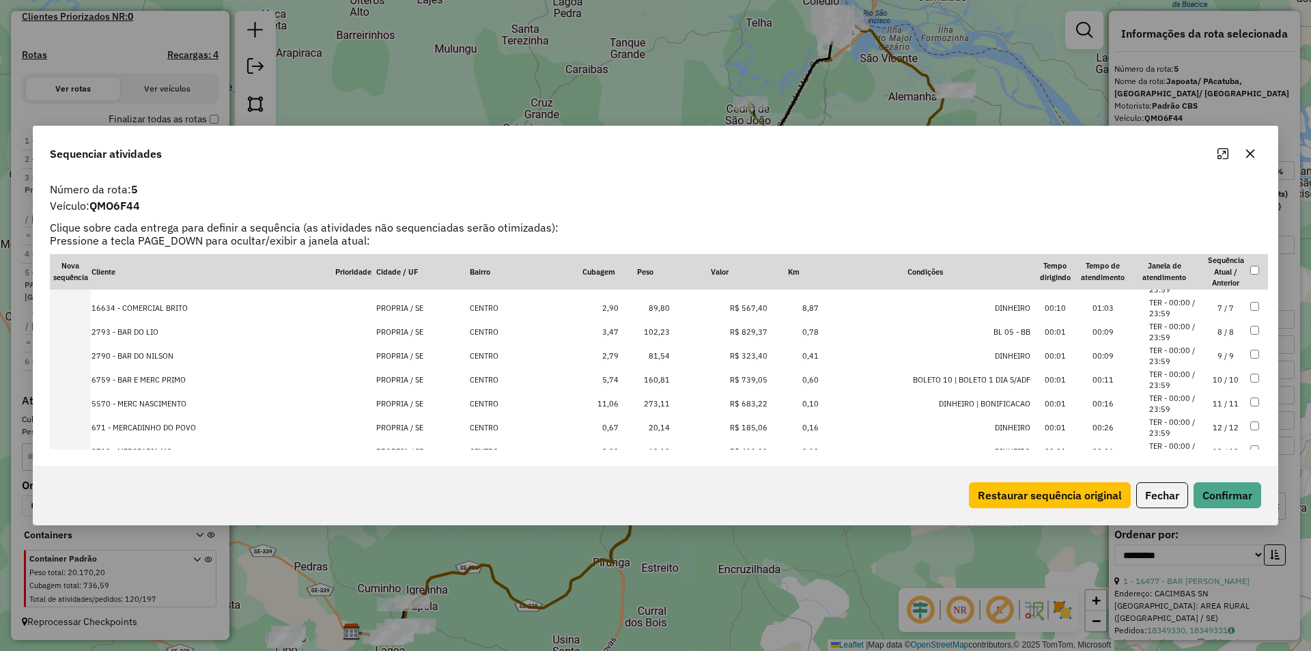
scroll to position [126, 0]
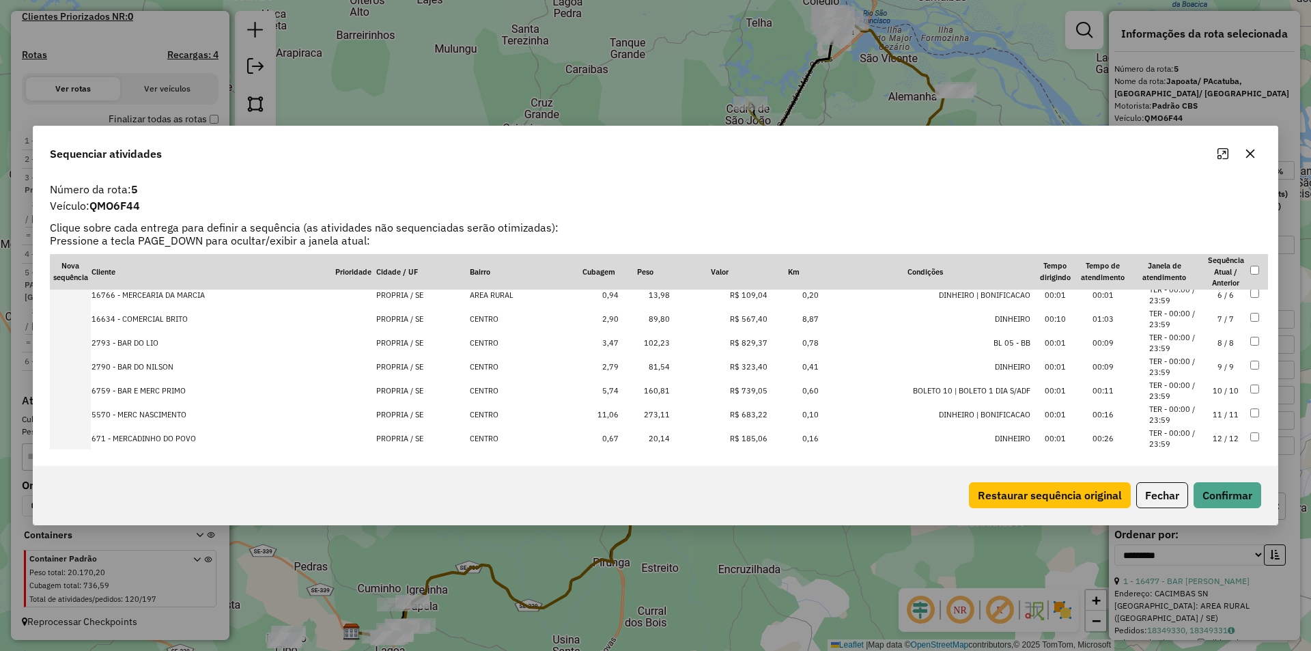
drag, startPoint x: 1180, startPoint y: 492, endPoint x: 1120, endPoint y: 461, distance: 67.2
click at [1180, 493] on button "Fechar" at bounding box center [1162, 495] width 52 height 26
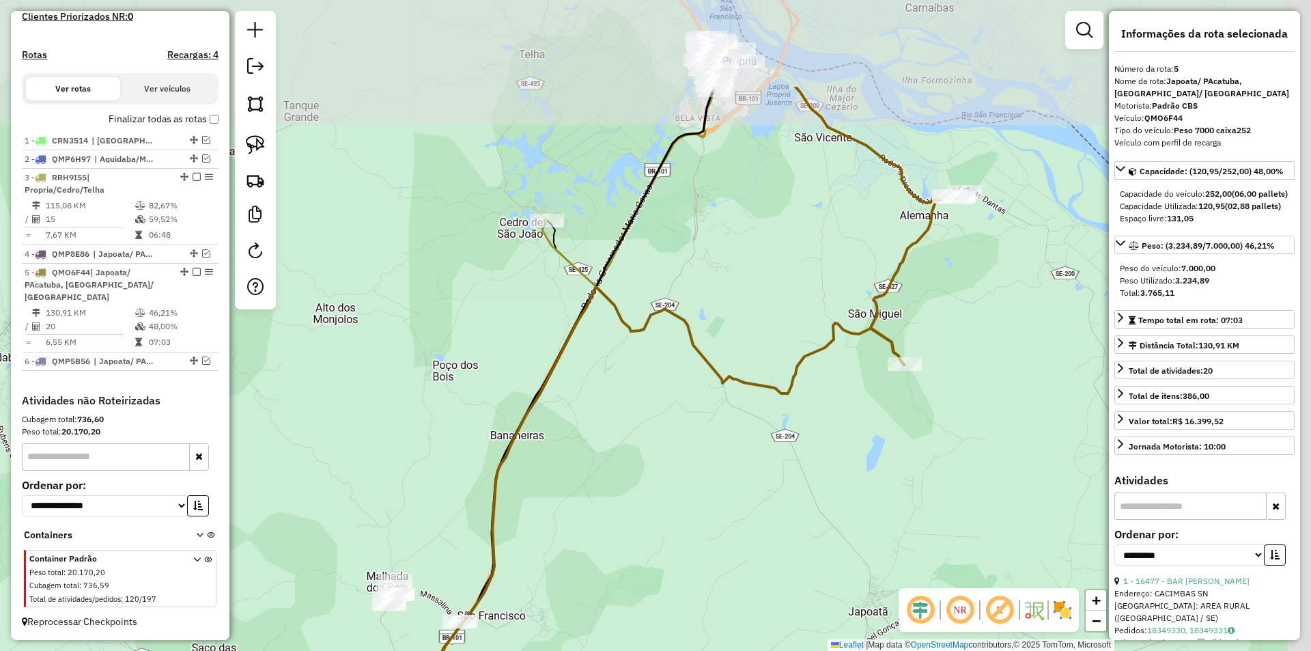
drag, startPoint x: 888, startPoint y: 102, endPoint x: 741, endPoint y: 257, distance: 213.0
click at [741, 257] on div "Janela de atendimento Grade de atendimento Capacidade Transportadoras Veículos …" at bounding box center [655, 325] width 1311 height 651
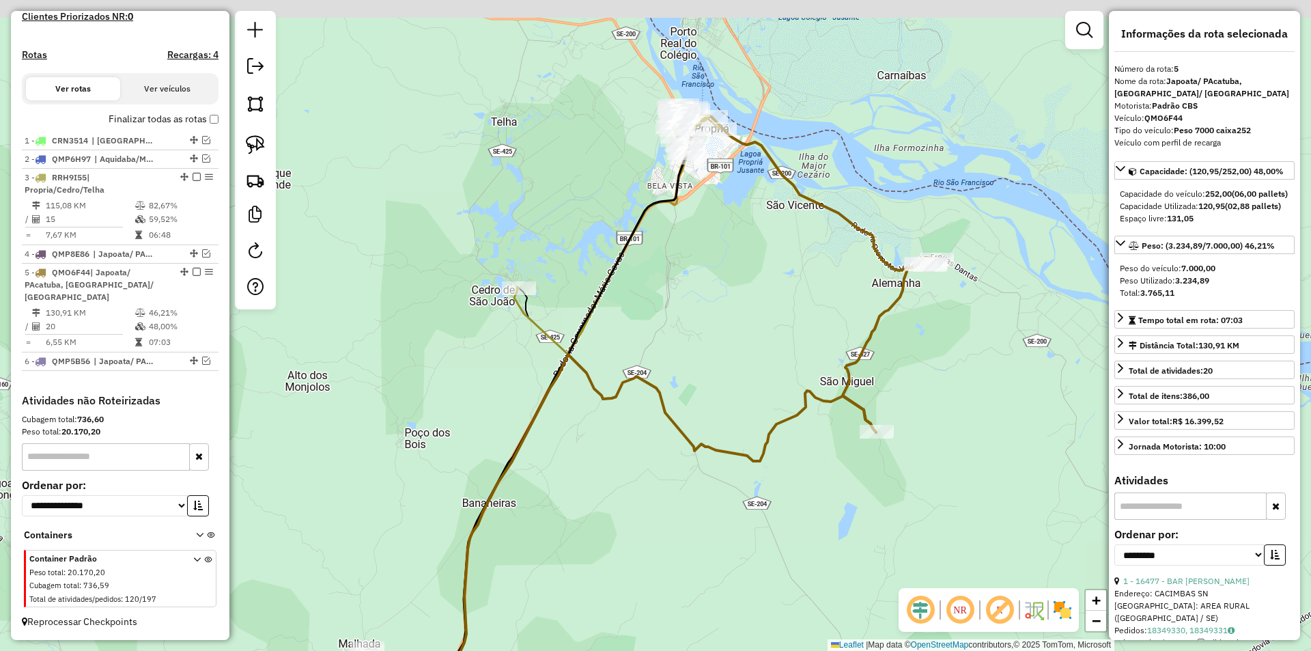
click at [837, 311] on div "Janela de atendimento Grade de atendimento Capacidade Transportadoras Veículos …" at bounding box center [655, 325] width 1311 height 651
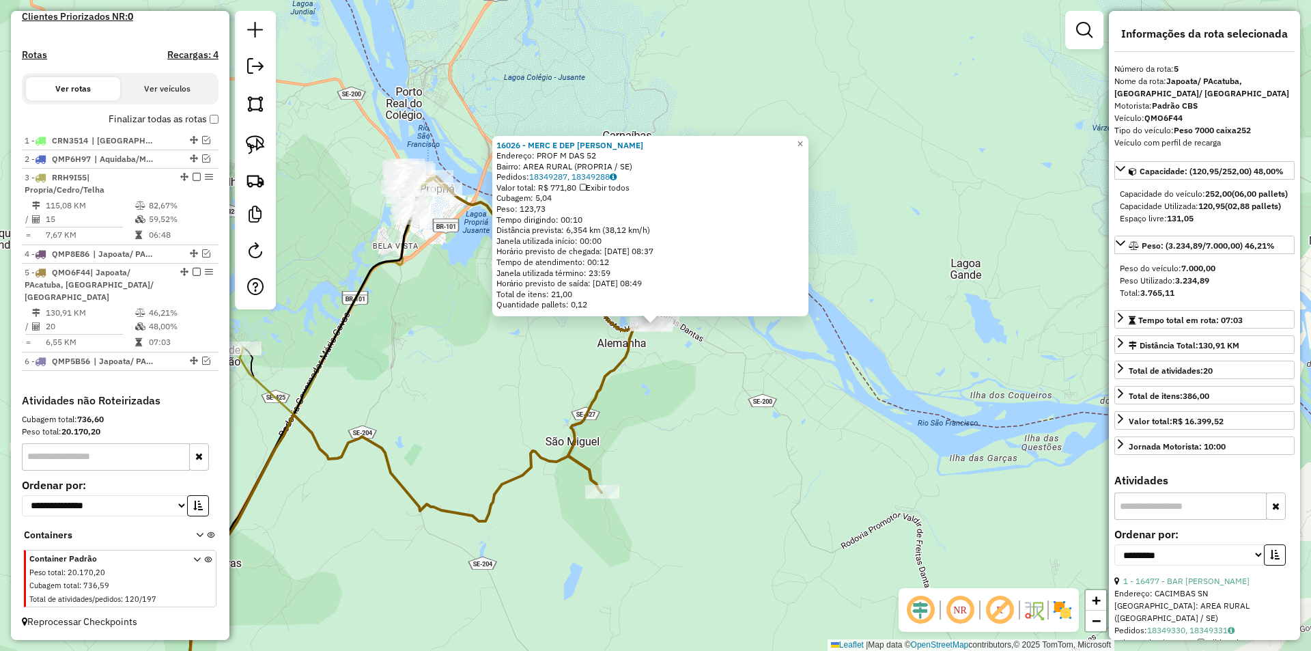
click at [733, 406] on div "16026 - MERC E DEP MARIA Endereço: PROF M DAS 52 Bairro: AREA RURAL (PROPRIA / …" at bounding box center [655, 325] width 1311 height 651
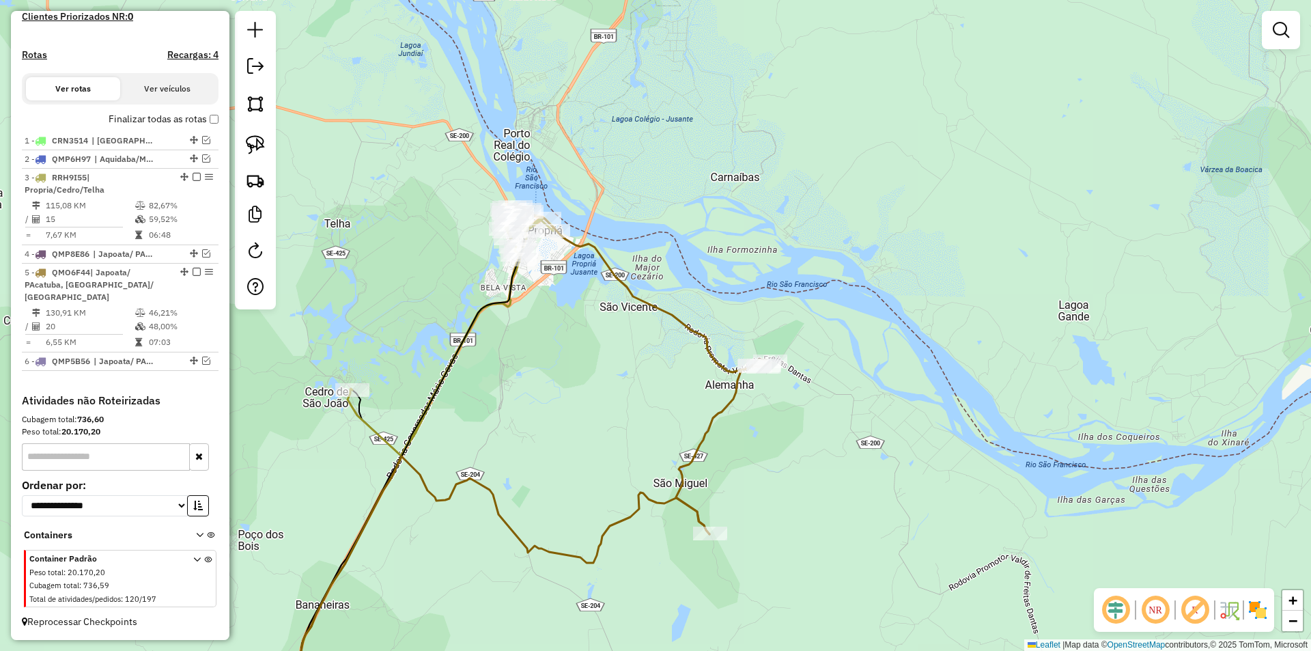
click at [547, 335] on div "Janela de atendimento Grade de atendimento Capacidade Transportadoras Veículos …" at bounding box center [655, 325] width 1311 height 651
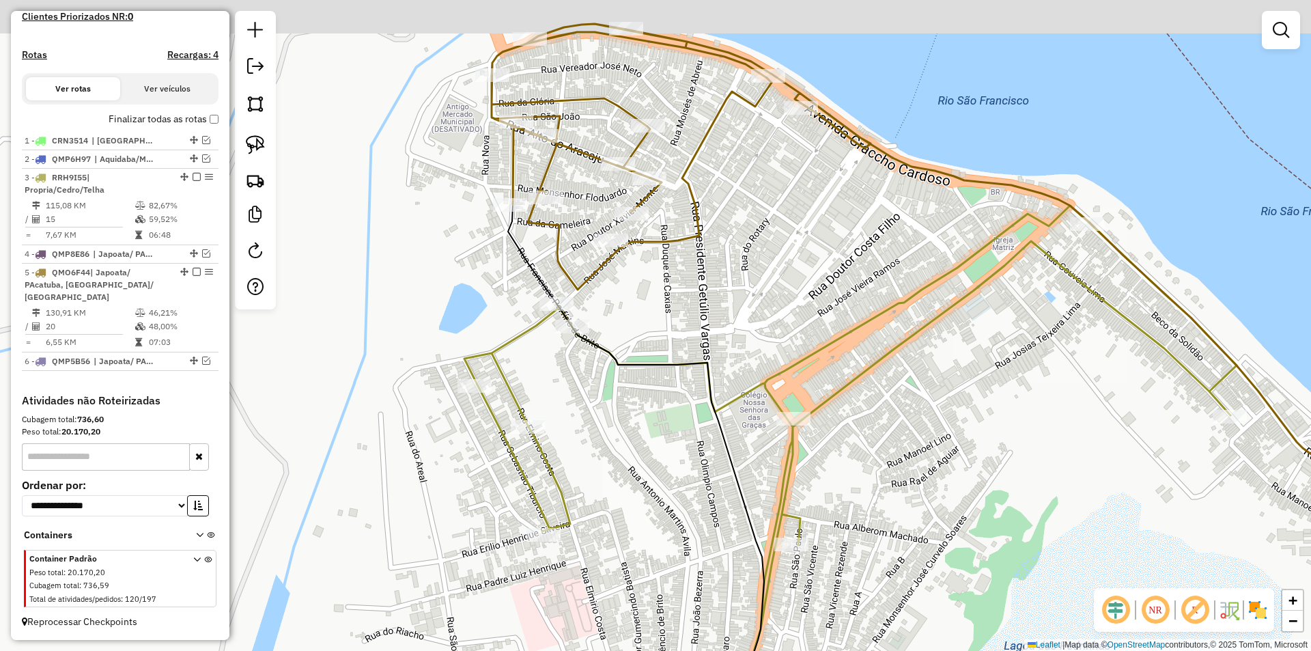
drag, startPoint x: 357, startPoint y: 171, endPoint x: 366, endPoint y: 268, distance: 96.7
click at [365, 264] on div "Janela de atendimento Grade de atendimento Capacidade Transportadoras Veículos …" at bounding box center [655, 325] width 1311 height 651
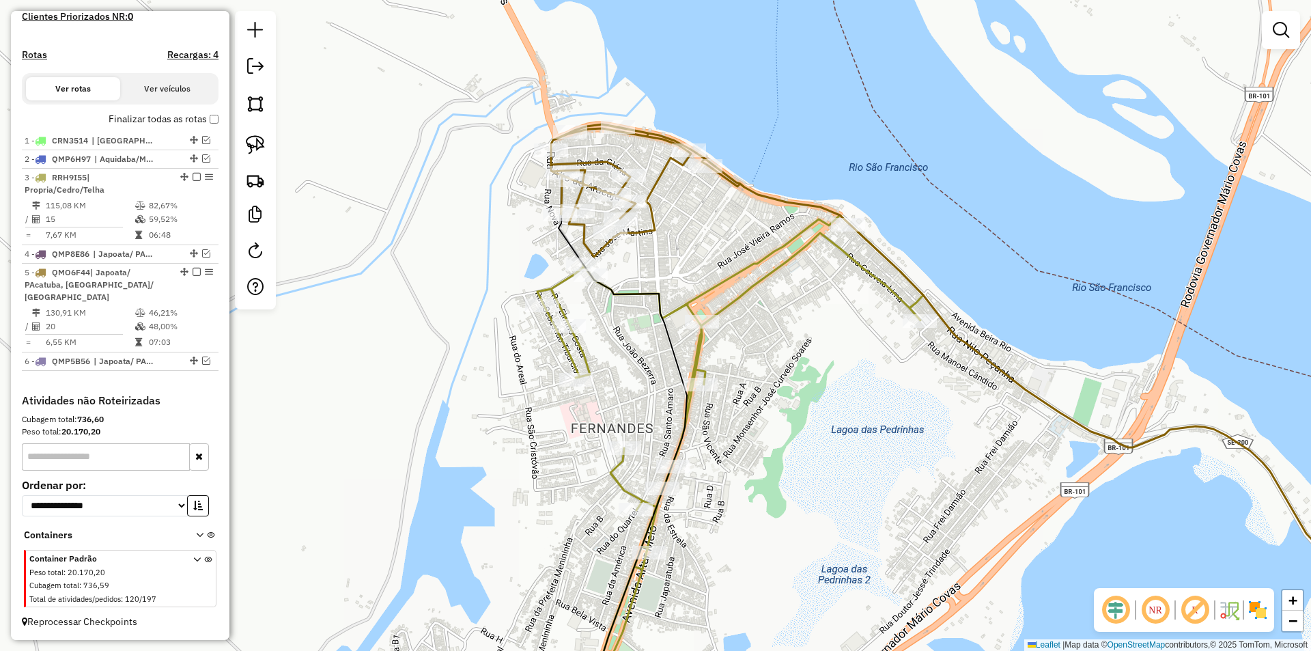
drag, startPoint x: 737, startPoint y: 256, endPoint x: 726, endPoint y: 253, distance: 11.3
click at [728, 251] on div "Janela de atendimento Grade de atendimento Capacidade Transportadoras Veículos …" at bounding box center [655, 325] width 1311 height 651
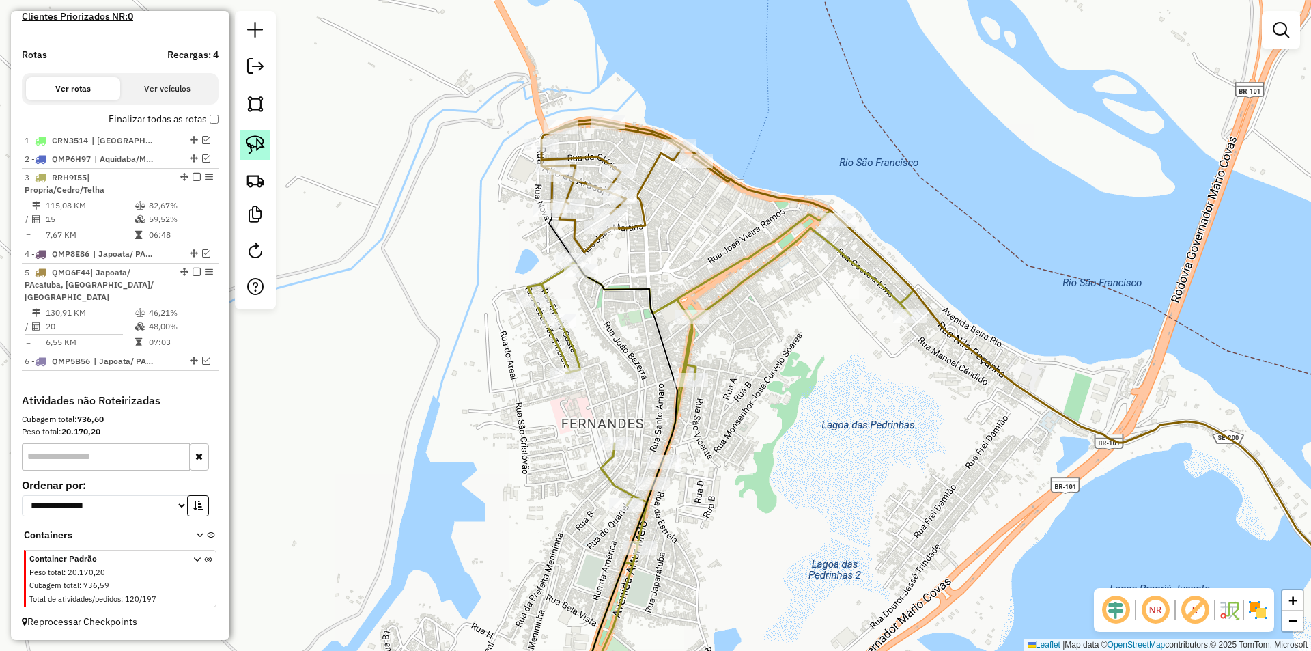
click at [255, 147] on img at bounding box center [255, 144] width 19 height 19
drag, startPoint x: 827, startPoint y: 144, endPoint x: 1004, endPoint y: 327, distance: 254.0
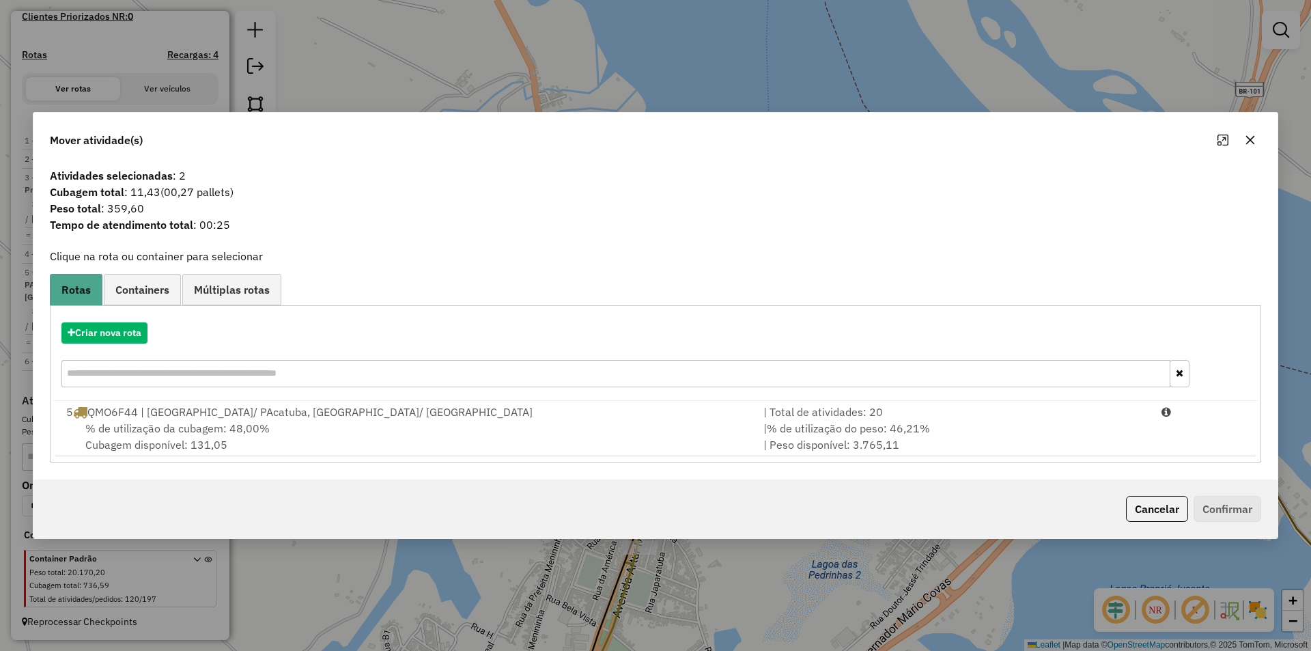
drag, startPoint x: 1201, startPoint y: 434, endPoint x: 1218, endPoint y: 504, distance: 71.7
click at [1200, 436] on li "5 QMO6F44 | Japoata/ PAcatuba, Neopolis/ Santana Francisco | Total de atividade…" at bounding box center [655, 428] width 1200 height 55
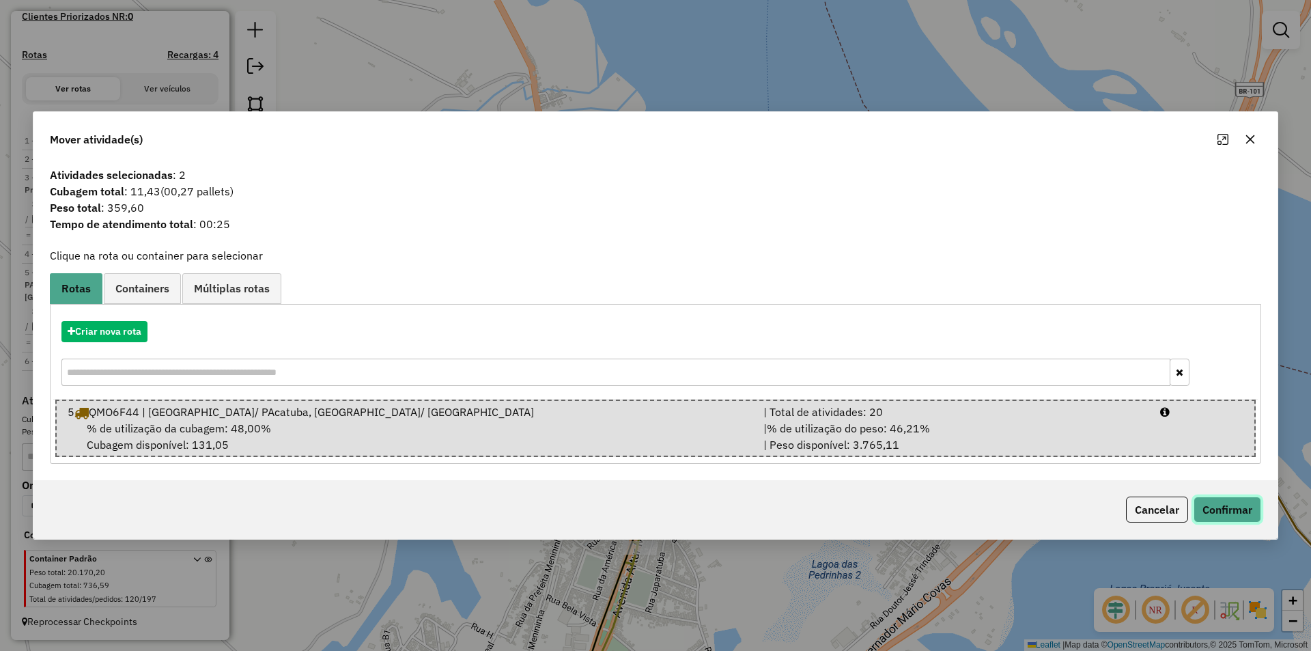
click at [1226, 515] on button "Confirmar" at bounding box center [1227, 509] width 68 height 26
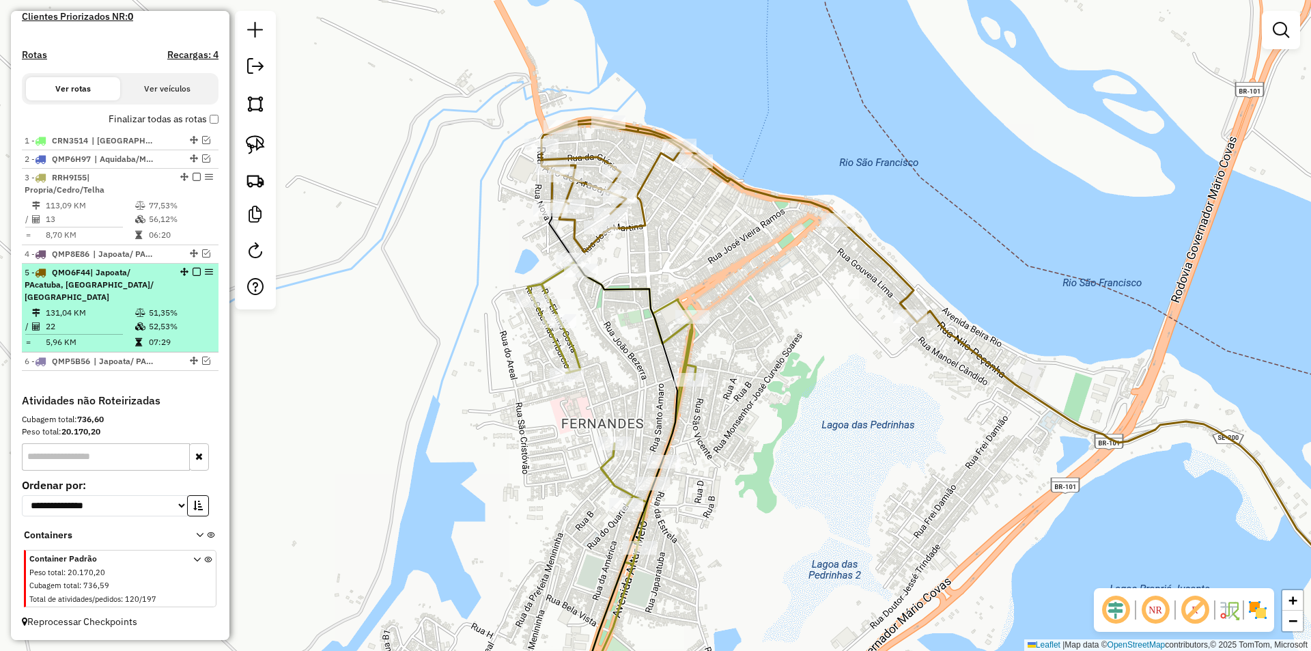
click at [151, 301] on div "5 - QMO6F44 | Japoata/ PAcatuba, Neopolis/ Santana Francisco" at bounding box center [97, 284] width 145 height 37
select select "**********"
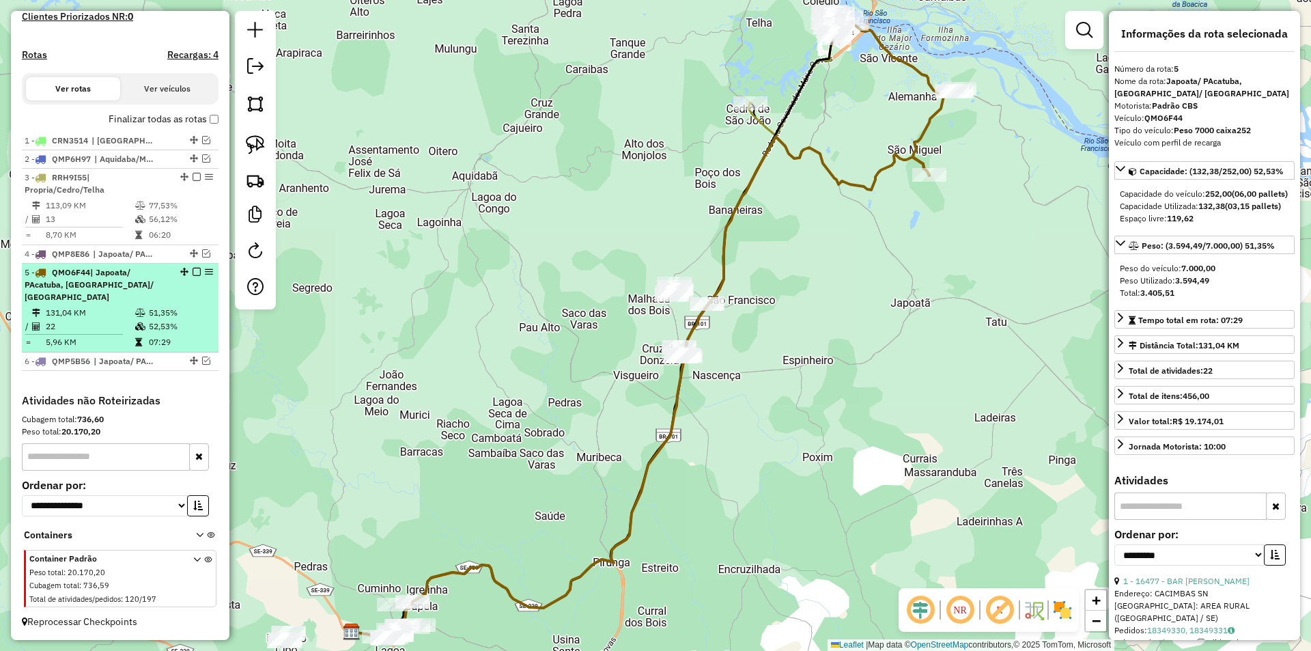
click at [193, 272] on em at bounding box center [197, 272] width 8 height 8
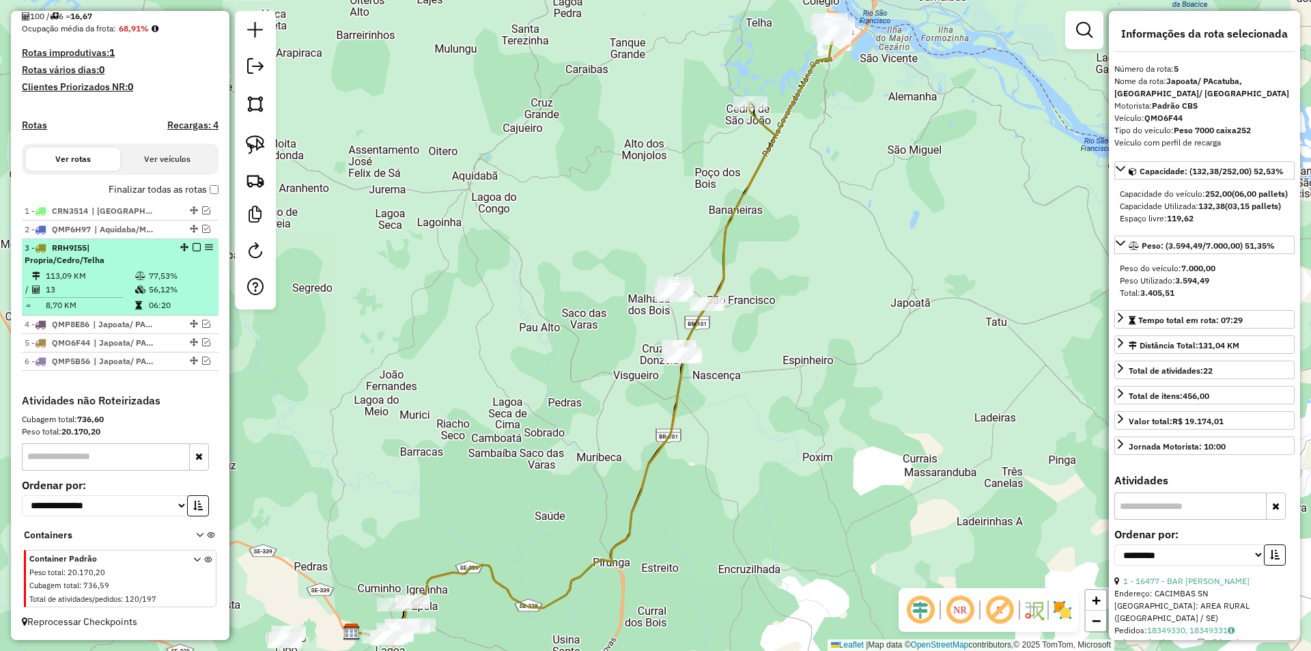
click at [184, 264] on div "3 - RRH9I55 | Propria/Cedro/Telha" at bounding box center [120, 254] width 191 height 25
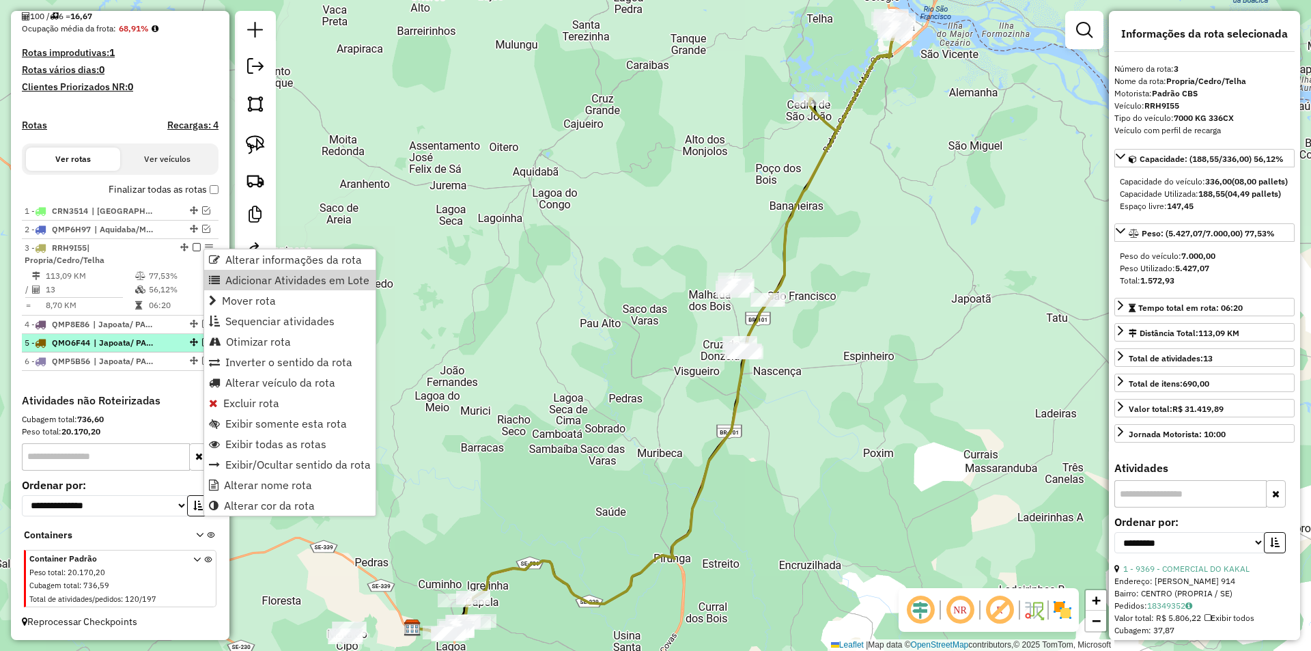
click at [159, 347] on div "5 - QMO6F44 | Japoata/ PAcatuba, Neopolis/ Santana Francisco" at bounding box center [97, 343] width 145 height 12
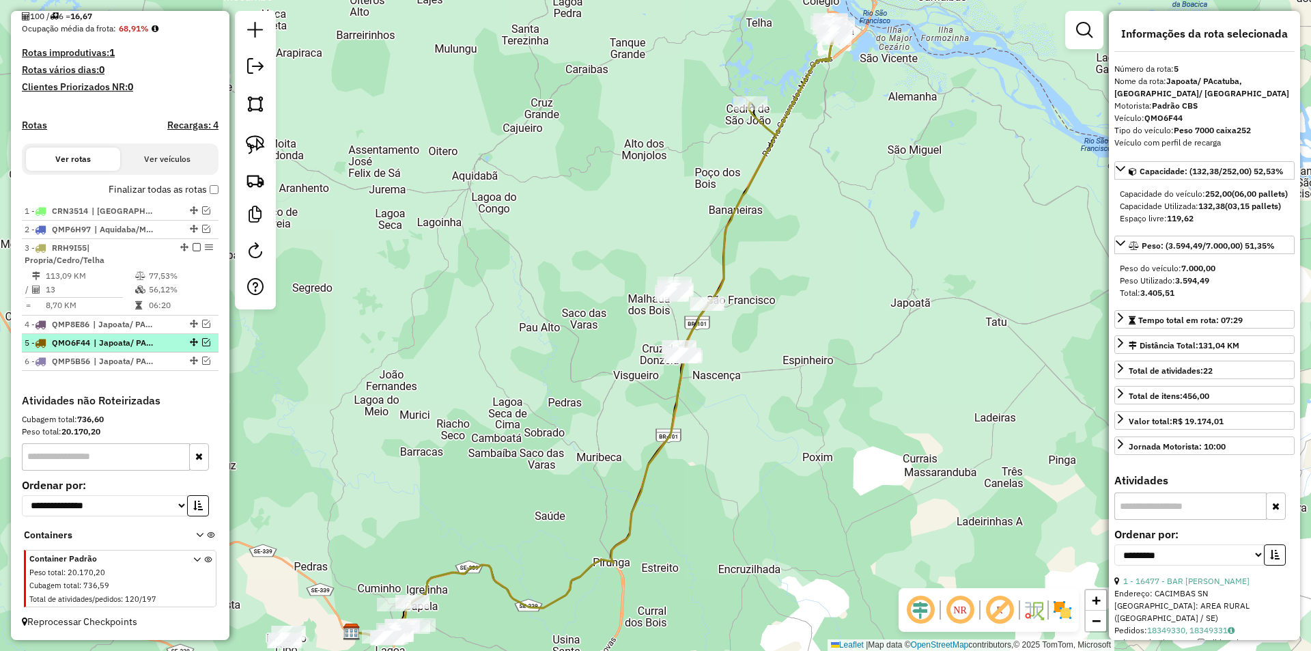
click at [202, 340] on em at bounding box center [206, 342] width 8 height 8
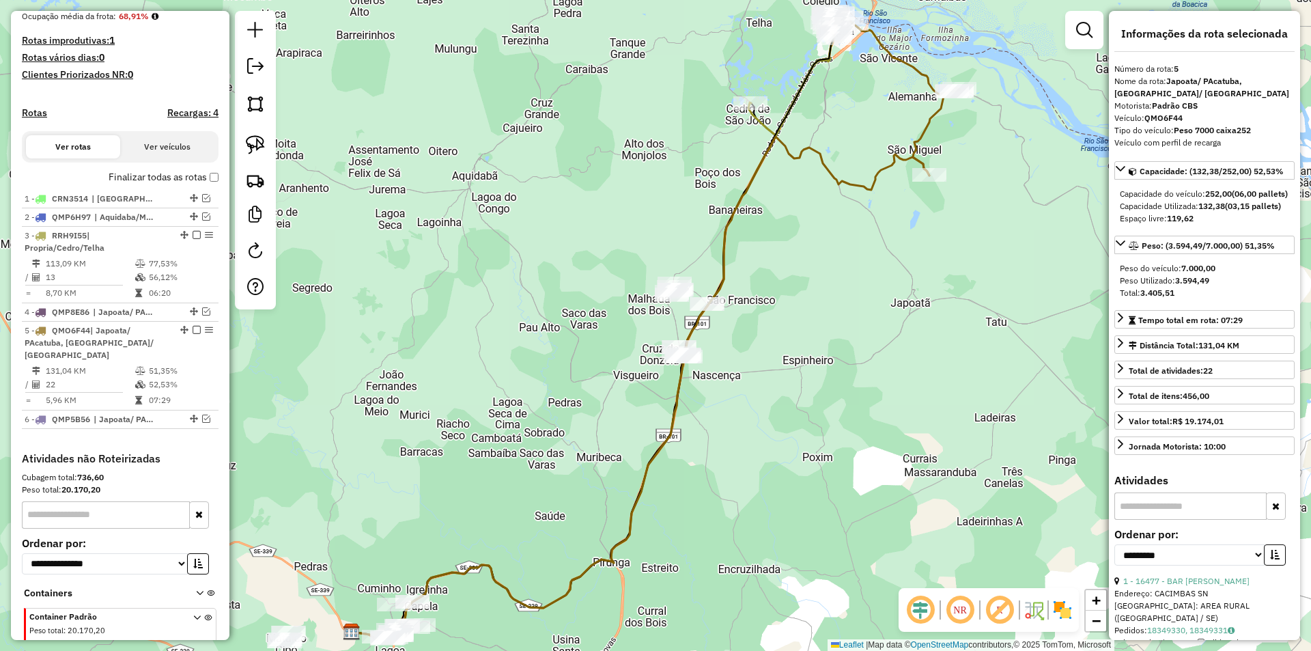
scroll to position [408, 0]
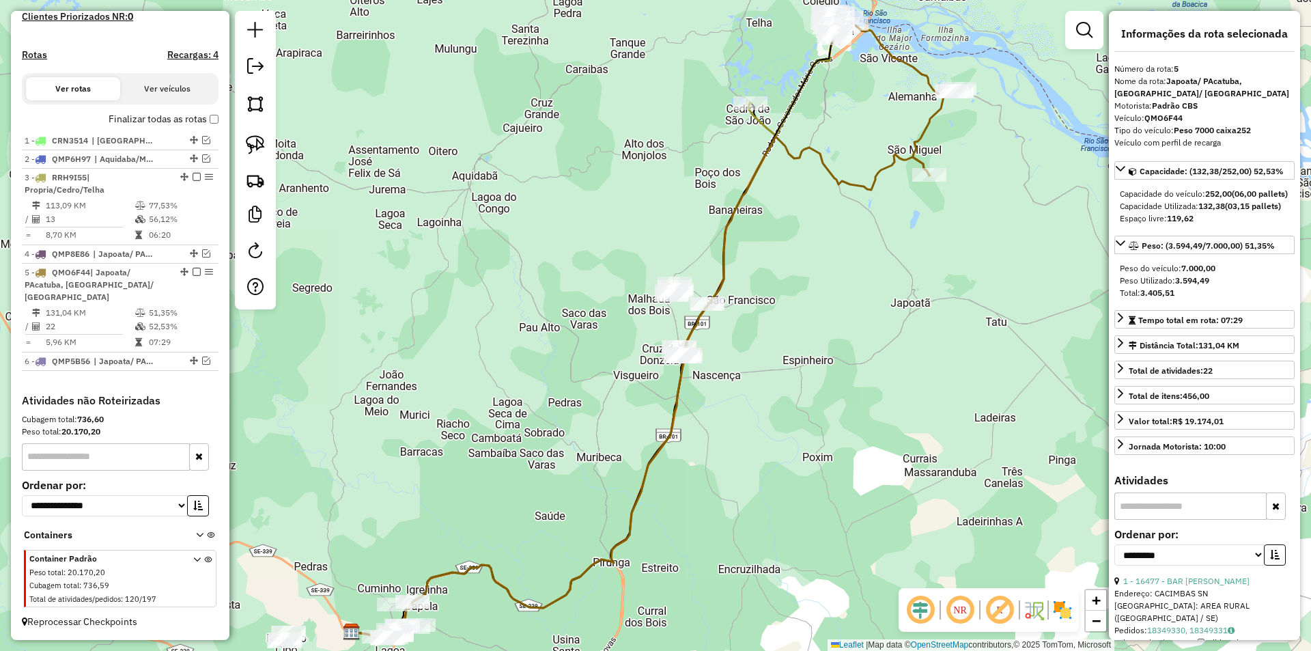
drag, startPoint x: 683, startPoint y: 121, endPoint x: 648, endPoint y: 190, distance: 77.2
click at [648, 190] on div "Janela de atendimento Grade de atendimento Capacidade Transportadoras Veículos …" at bounding box center [655, 325] width 1311 height 651
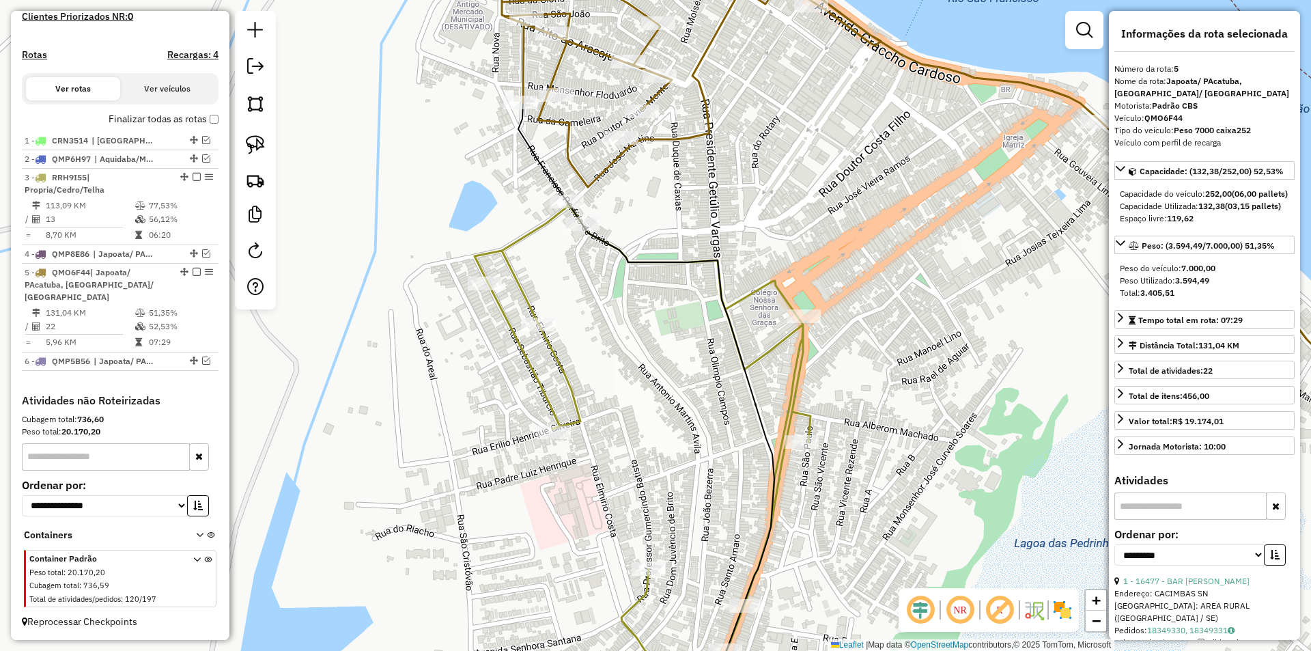
drag, startPoint x: 593, startPoint y: 162, endPoint x: 566, endPoint y: 208, distance: 52.3
click at [578, 222] on div "Janela de atendimento Grade de atendimento Capacidade Transportadoras Veículos …" at bounding box center [655, 325] width 1311 height 651
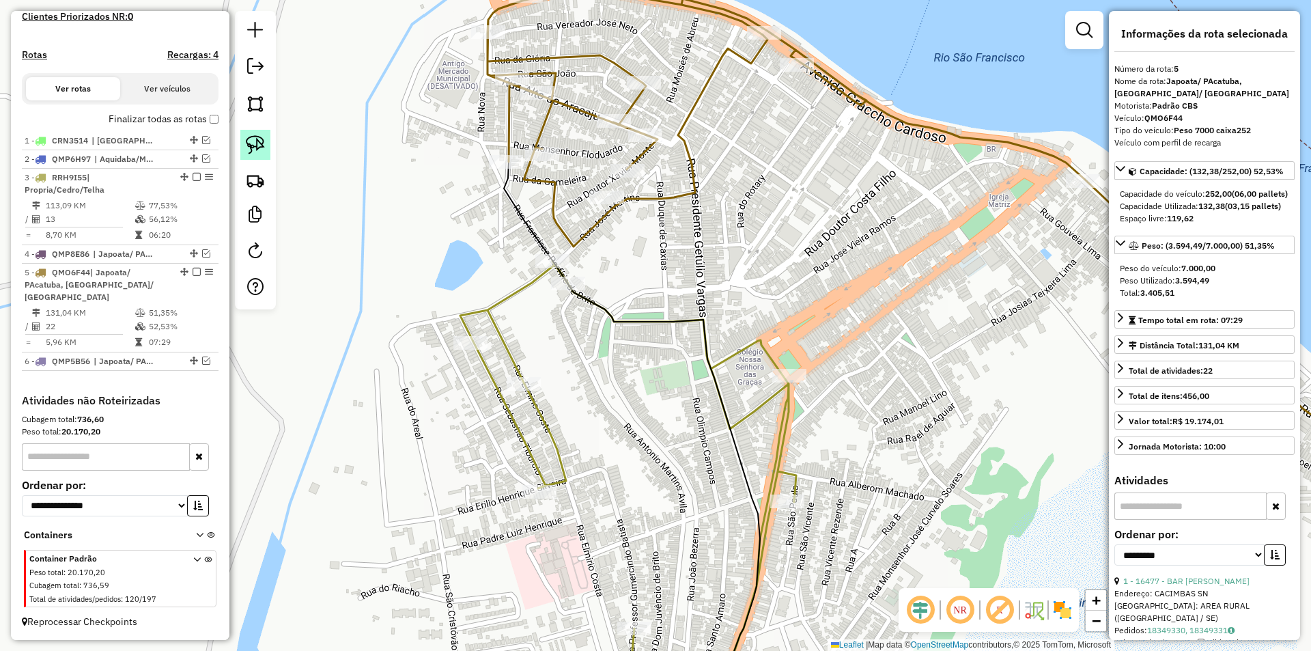
click at [258, 139] on img at bounding box center [255, 144] width 19 height 19
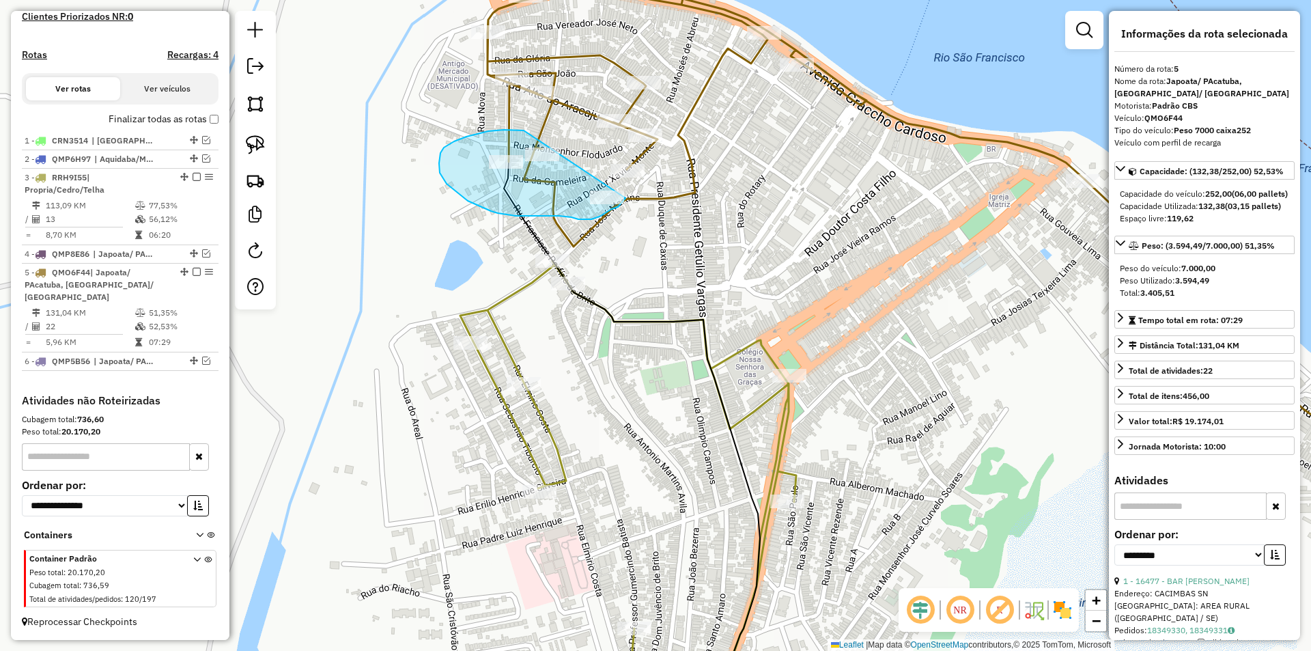
drag, startPoint x: 515, startPoint y: 130, endPoint x: 625, endPoint y: 194, distance: 127.3
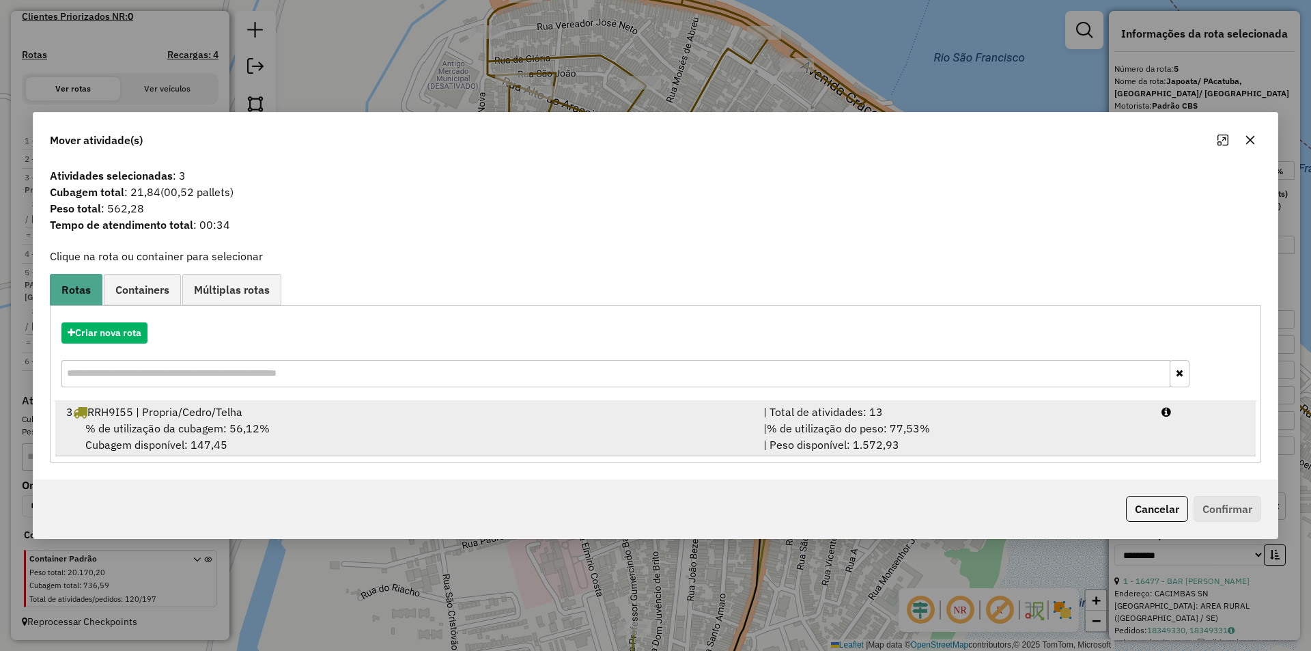
click at [835, 421] on span "% de utilização do peso: 77,53%" at bounding box center [848, 428] width 163 height 14
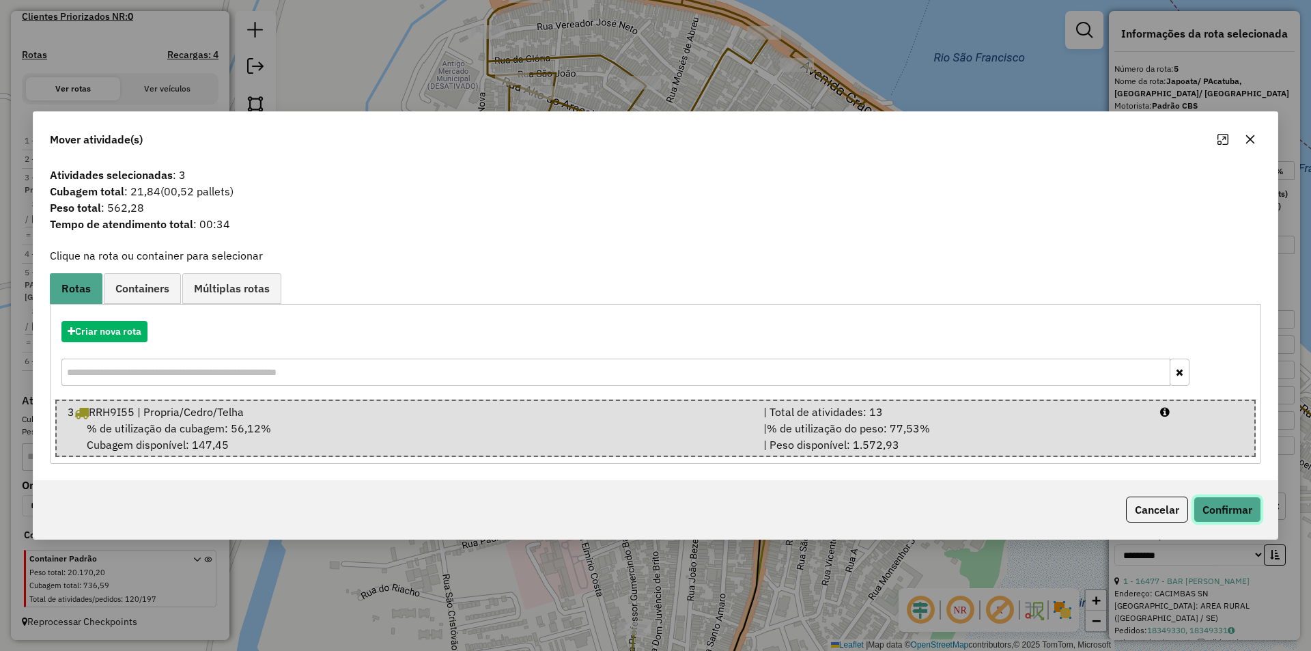
click at [1226, 512] on button "Confirmar" at bounding box center [1227, 509] width 68 height 26
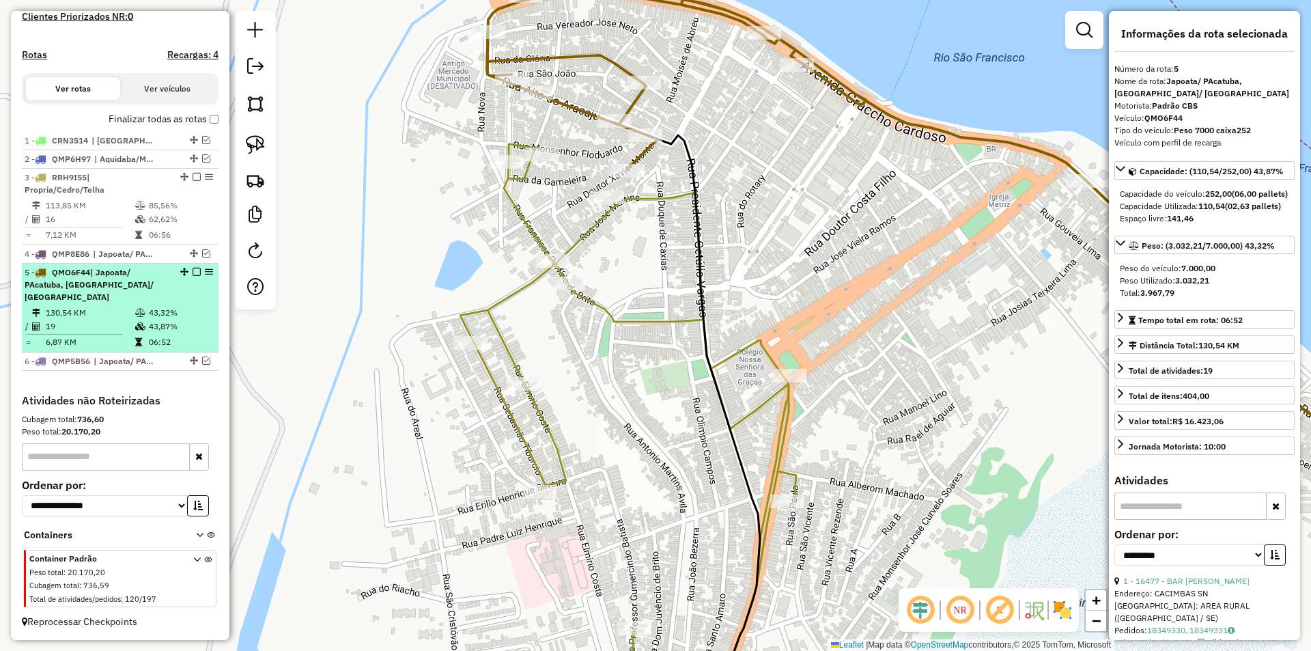
click at [164, 326] on td "43,87%" at bounding box center [180, 327] width 65 height 14
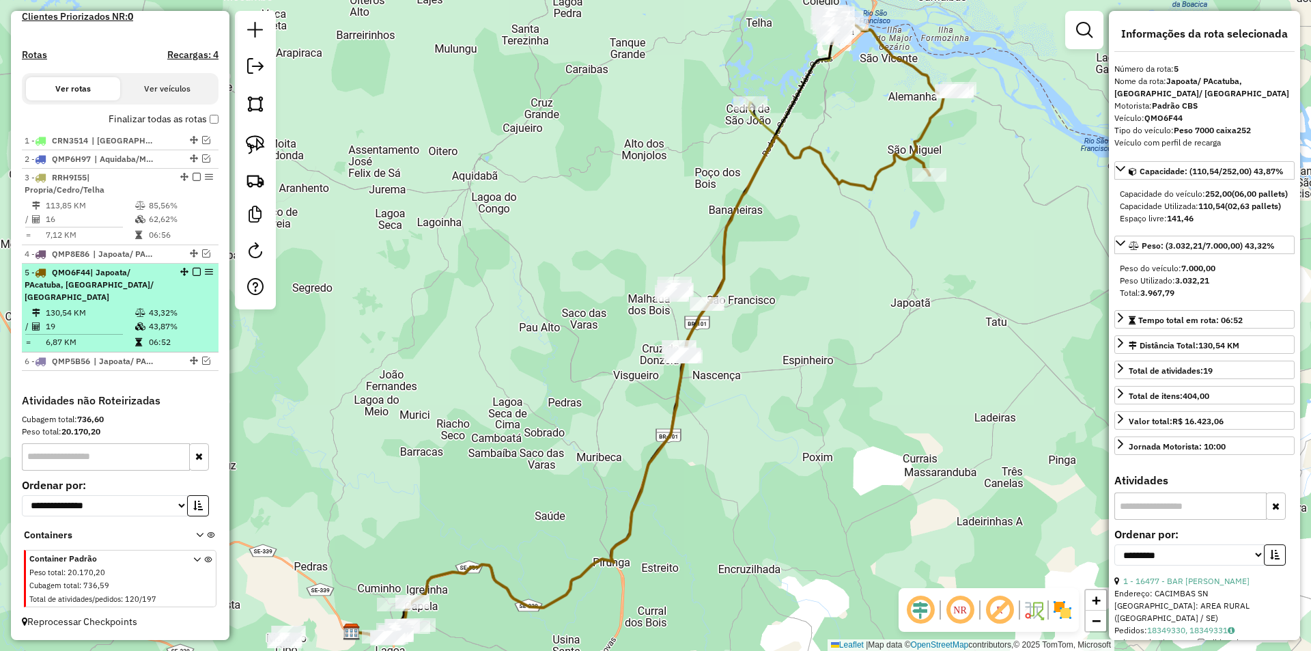
click at [193, 274] on em at bounding box center [197, 272] width 8 height 8
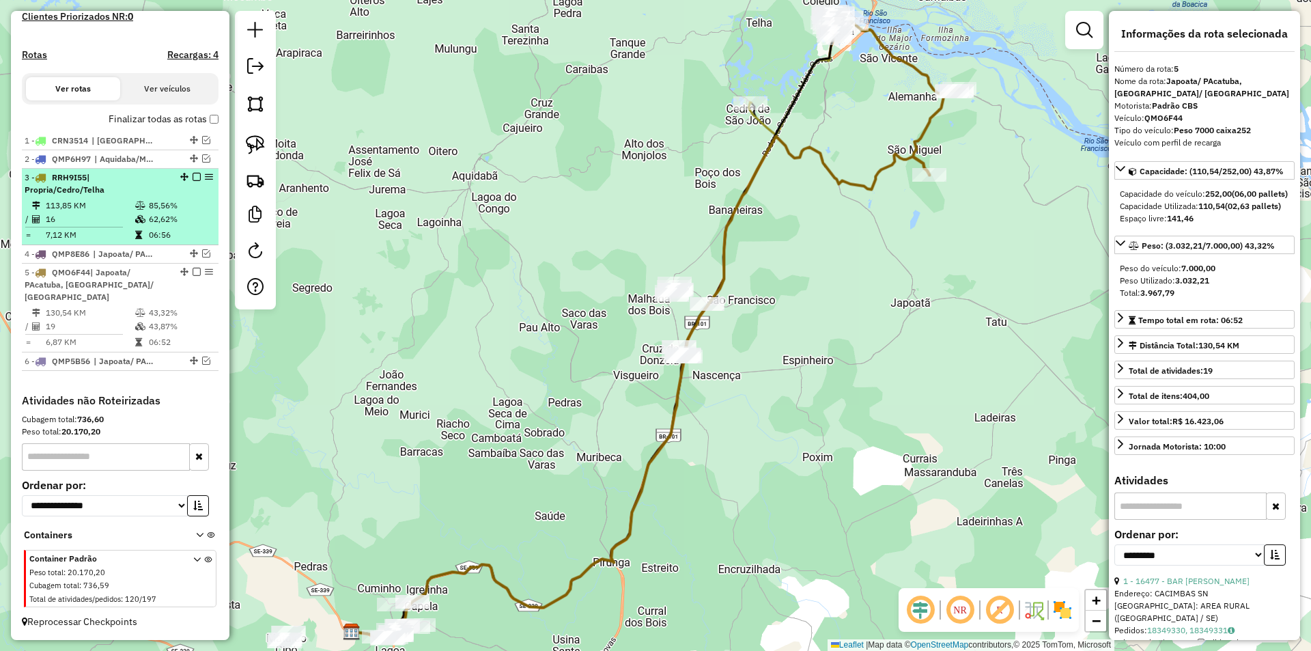
scroll to position [337, 0]
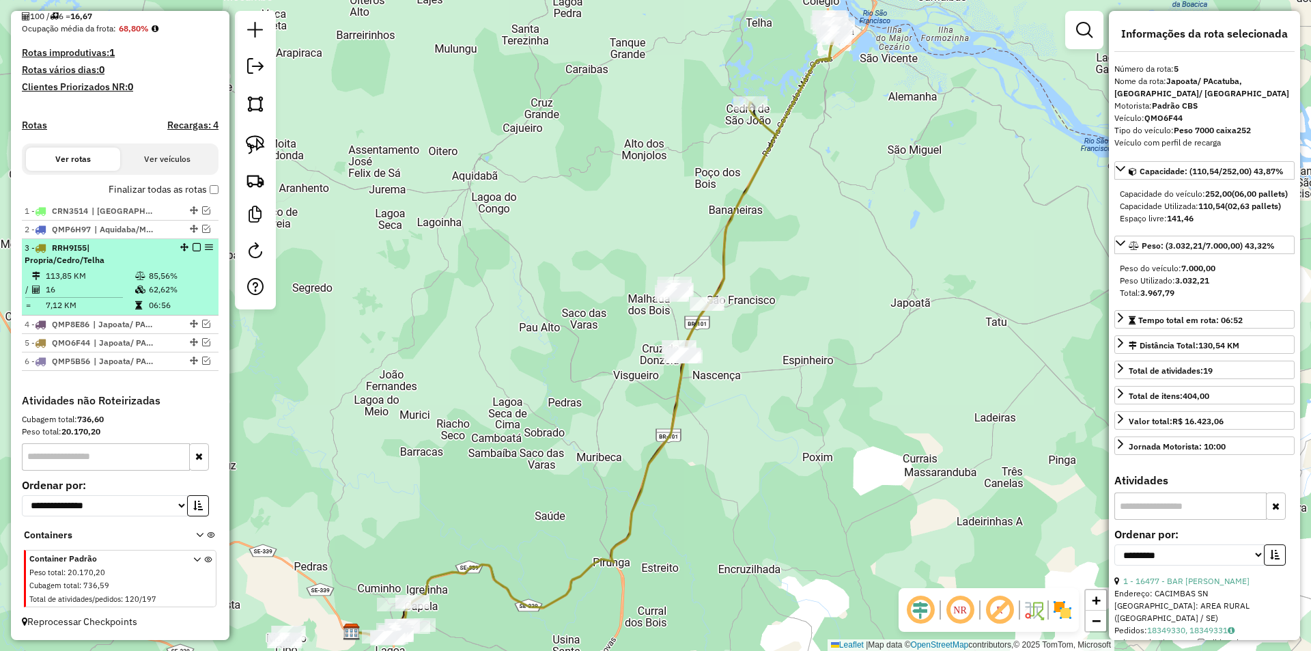
click at [181, 255] on div "3 - RRH9I55 | Propria/Cedro/Telha" at bounding box center [120, 254] width 191 height 25
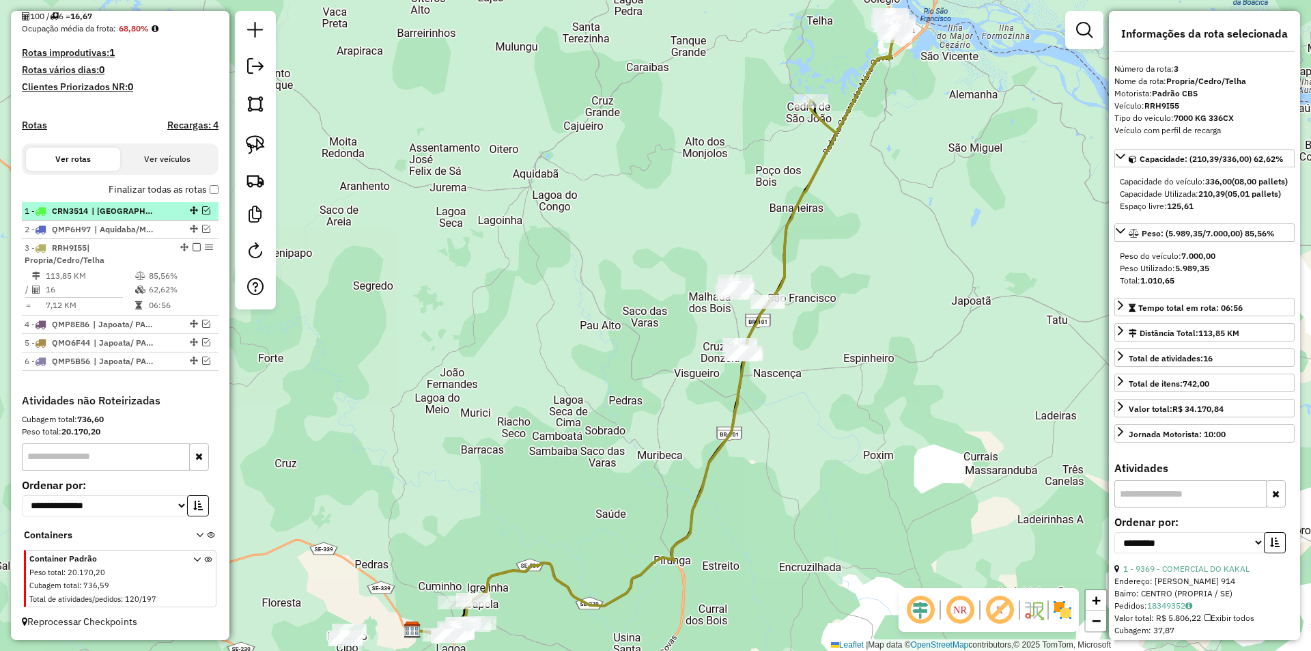
drag, startPoint x: 192, startPoint y: 247, endPoint x: 203, endPoint y: 266, distance: 21.8
click at [193, 247] on em at bounding box center [197, 247] width 8 height 8
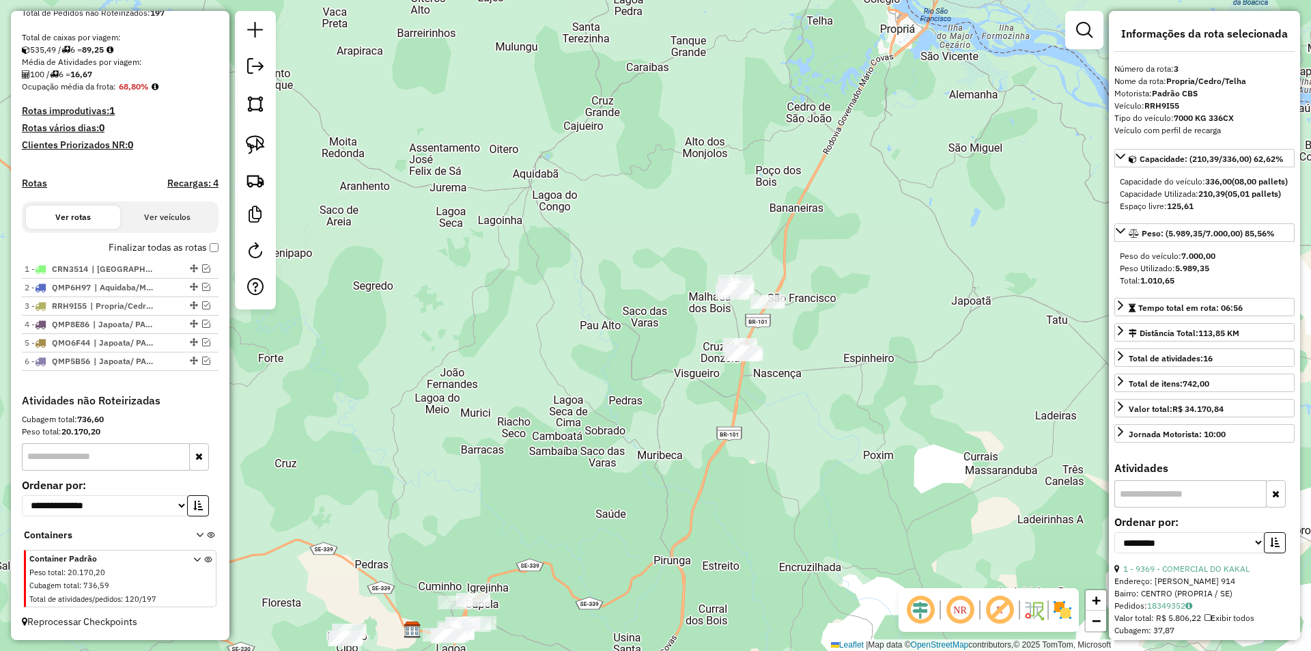
scroll to position [279, 0]
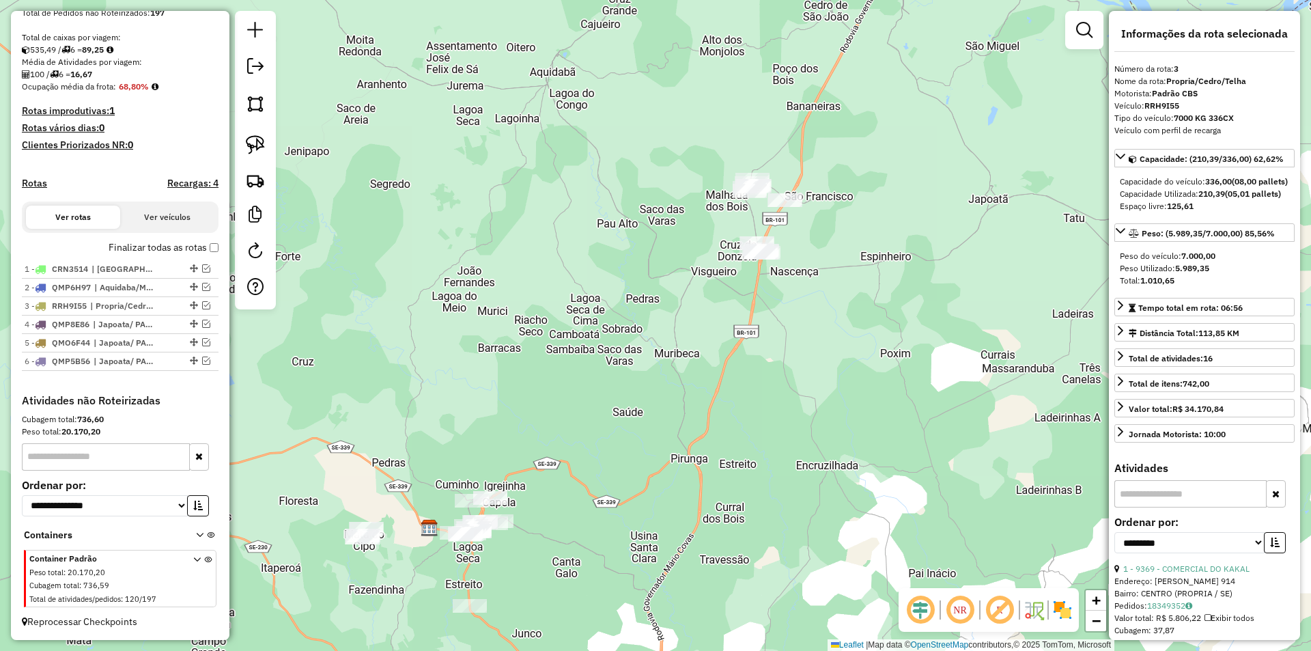
drag, startPoint x: 397, startPoint y: 283, endPoint x: 412, endPoint y: 135, distance: 148.2
click at [412, 143] on div "Janela de atendimento Grade de atendimento Capacidade Transportadoras Veículos …" at bounding box center [655, 325] width 1311 height 651
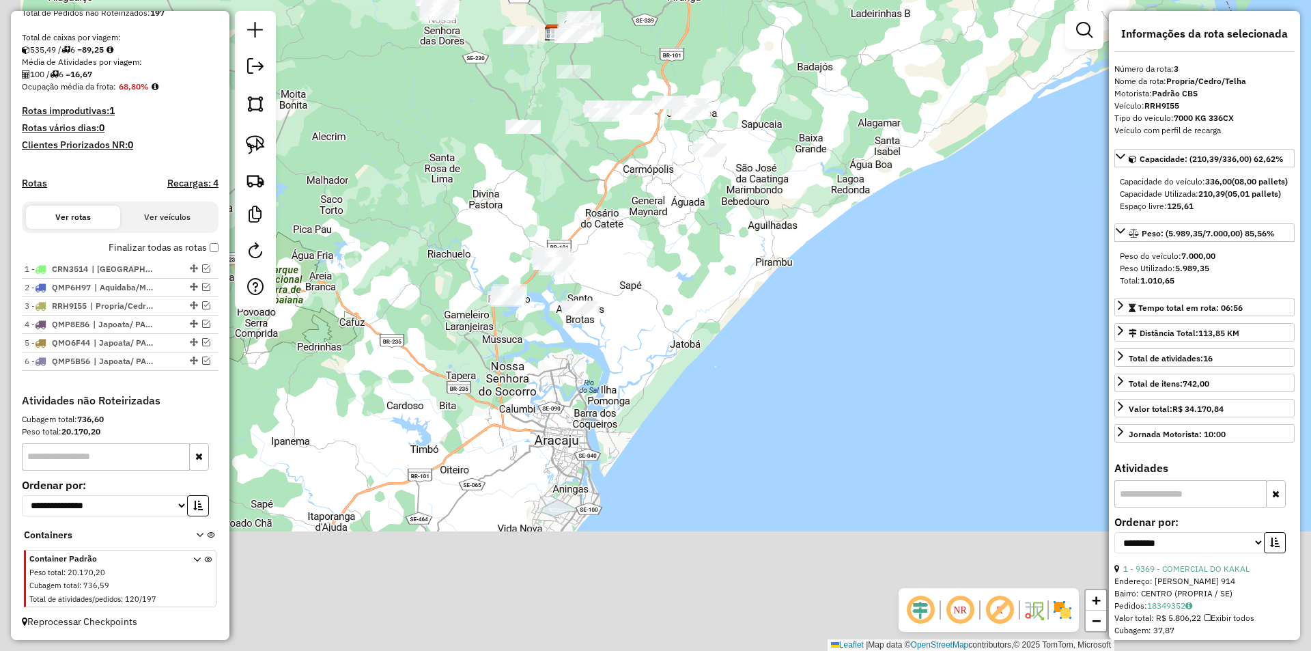
drag, startPoint x: 582, startPoint y: 199, endPoint x: 575, endPoint y: 170, distance: 29.6
click at [596, 167] on div "Janela de atendimento Grade de atendimento Capacidade Transportadoras Veículos …" at bounding box center [655, 325] width 1311 height 651
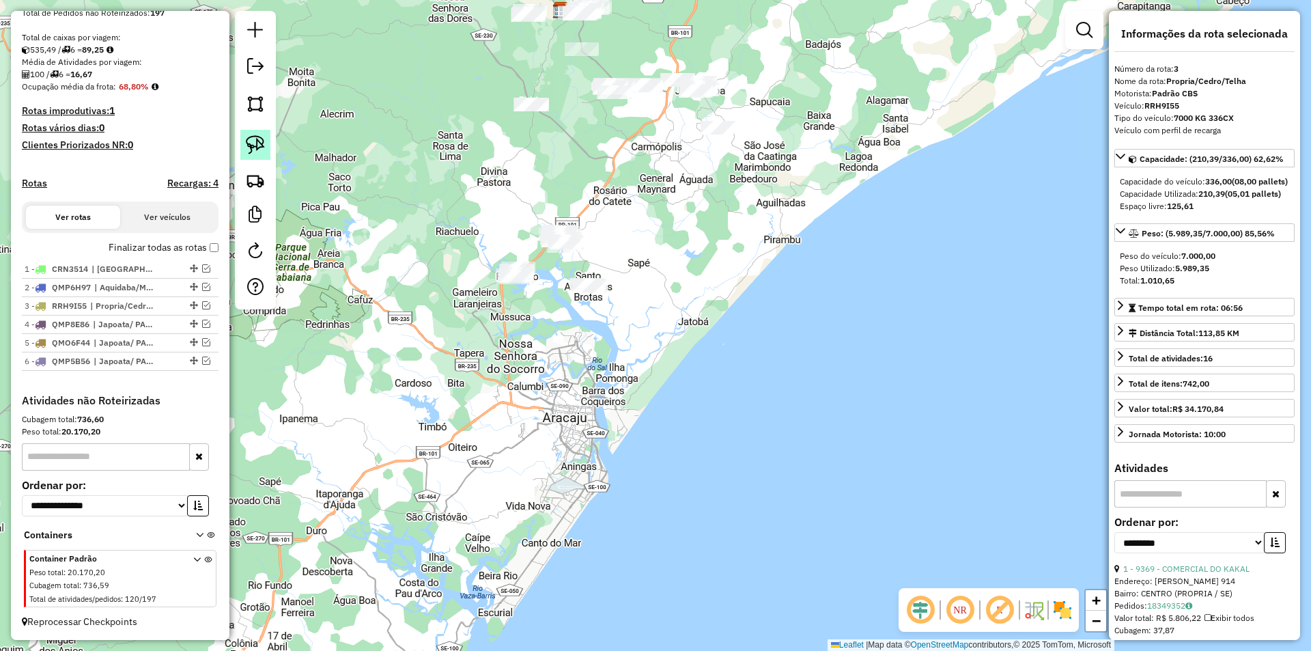
click at [251, 145] on img at bounding box center [255, 144] width 19 height 19
drag, startPoint x: 396, startPoint y: 251, endPoint x: 755, endPoint y: 267, distance: 359.5
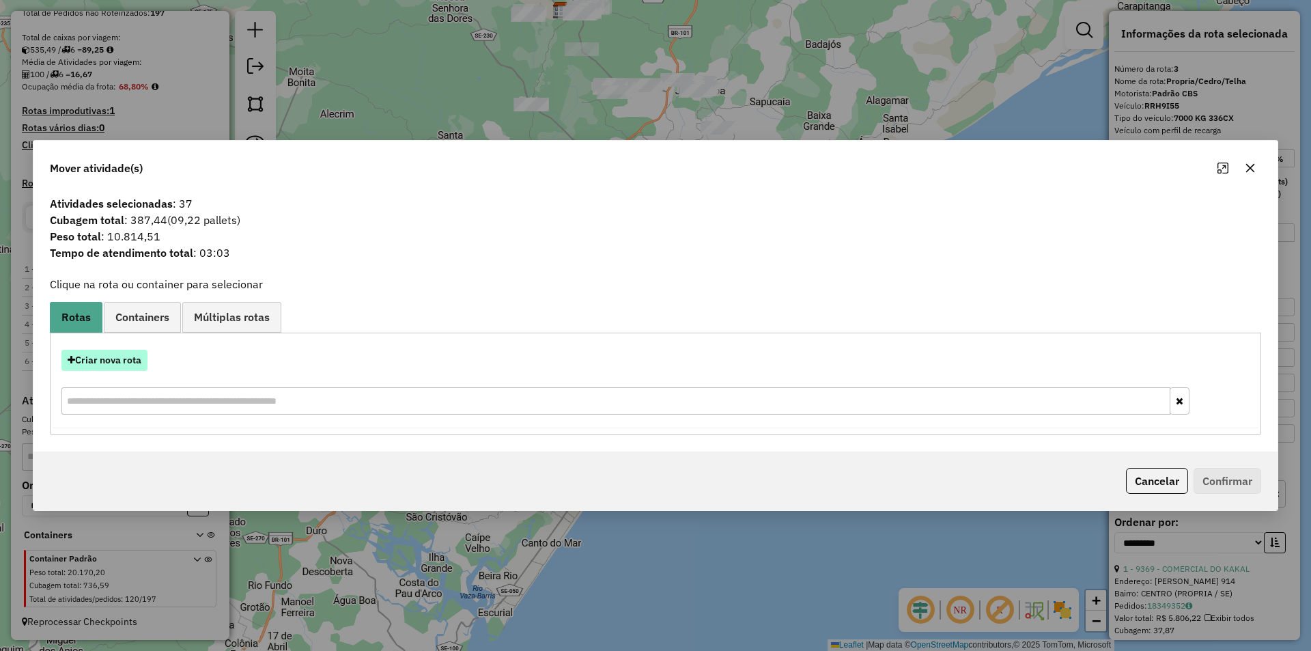
click at [132, 356] on button "Criar nova rota" at bounding box center [104, 360] width 86 height 21
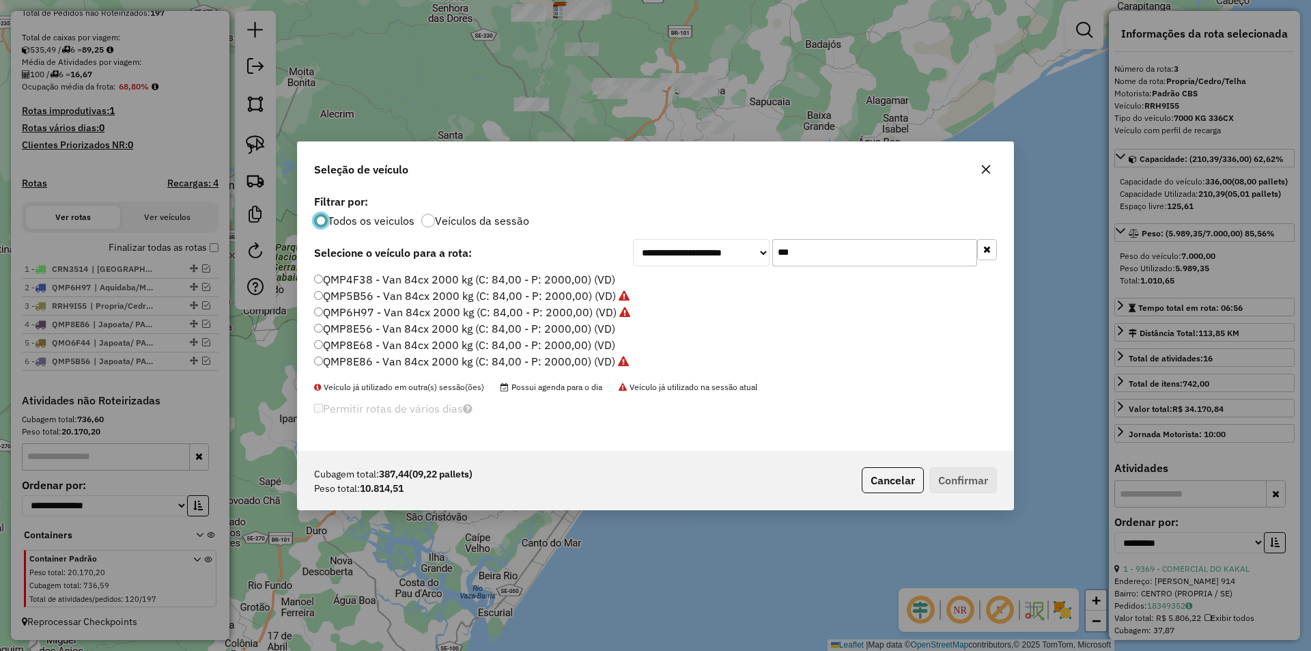
scroll to position [8, 4]
click at [831, 262] on input "***" at bounding box center [874, 252] width 205 height 27
click at [830, 262] on input "***" at bounding box center [874, 252] width 205 height 27
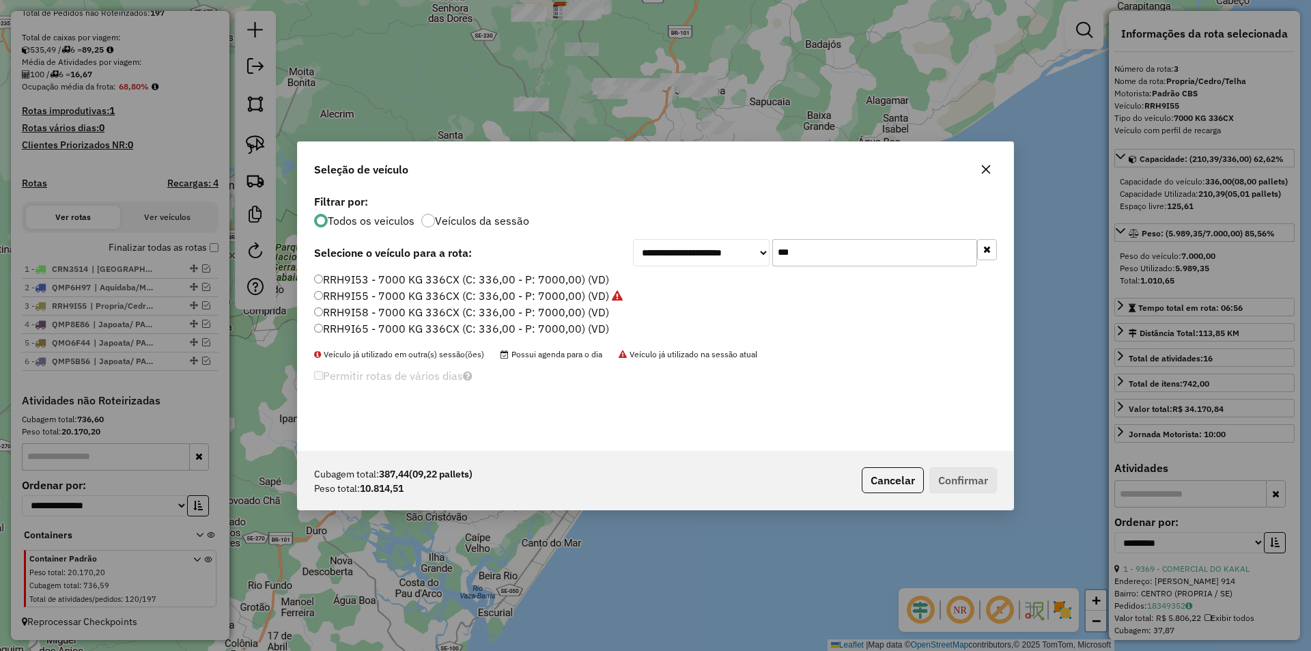
type input "***"
click at [459, 280] on label "RRH9I53 - 7000 KG 336CX (C: 336,00 - P: 7000,00) (VD)" at bounding box center [461, 279] width 295 height 16
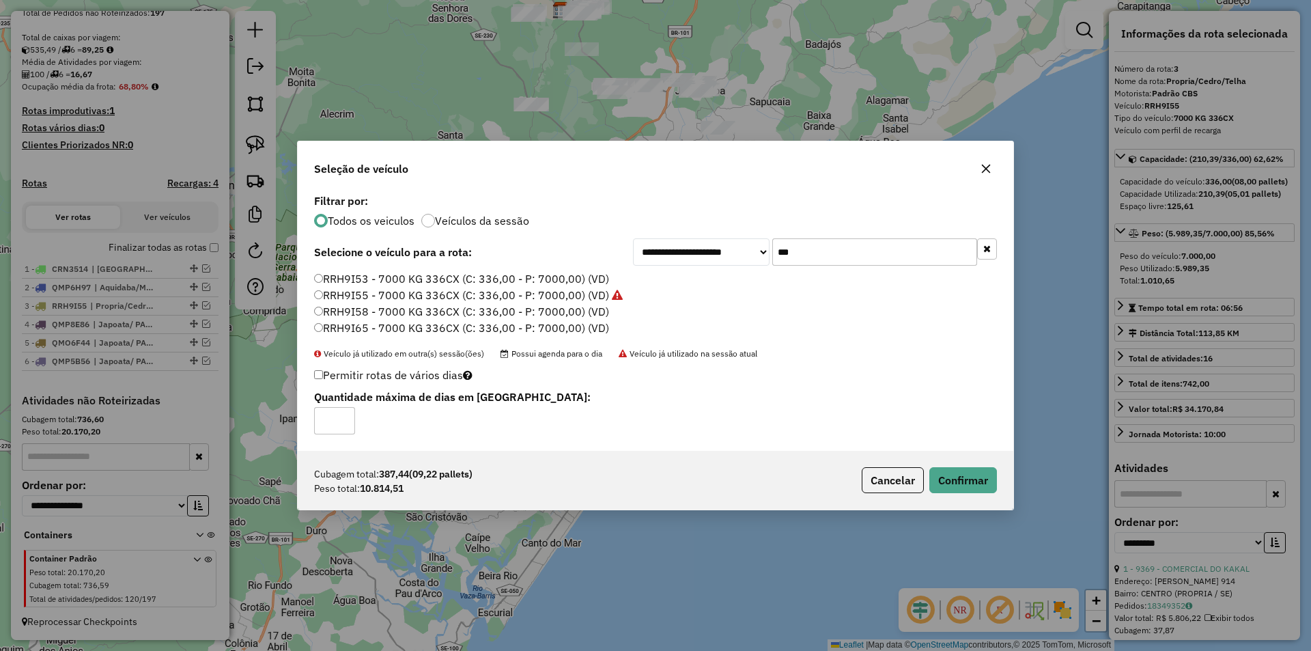
click at [943, 464] on div "Cubagem total: 387,44 (09,22 pallets) Peso total: 10.814,51 Cancelar Confirmar" at bounding box center [655, 480] width 715 height 59
click at [956, 477] on button "Confirmar" at bounding box center [963, 480] width 68 height 26
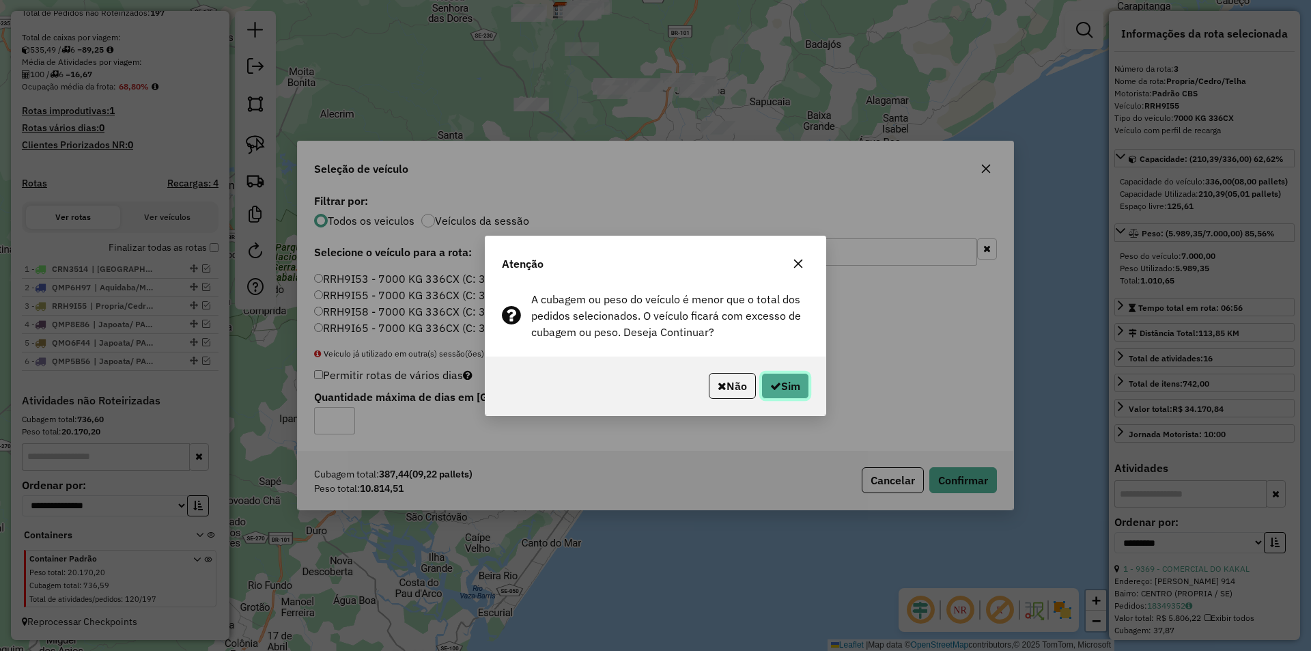
drag, startPoint x: 782, startPoint y: 386, endPoint x: 775, endPoint y: 369, distance: 17.8
click at [782, 386] on button "Sim" at bounding box center [785, 386] width 48 height 26
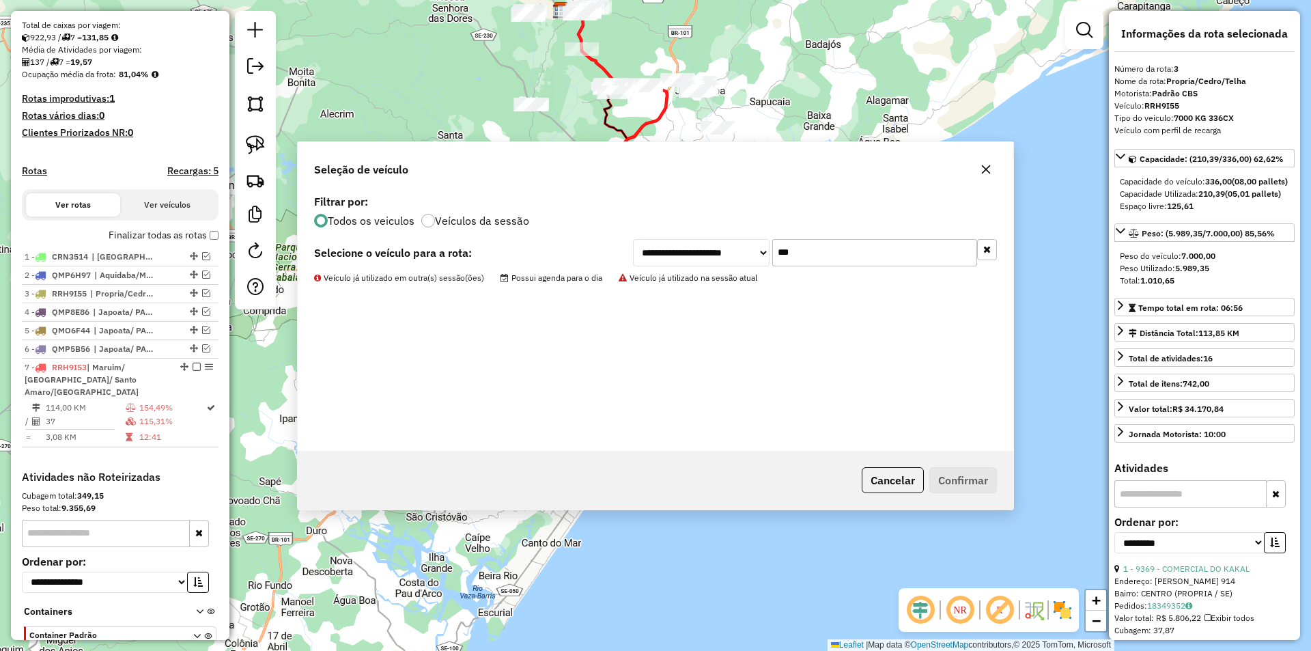
scroll to position [356, 0]
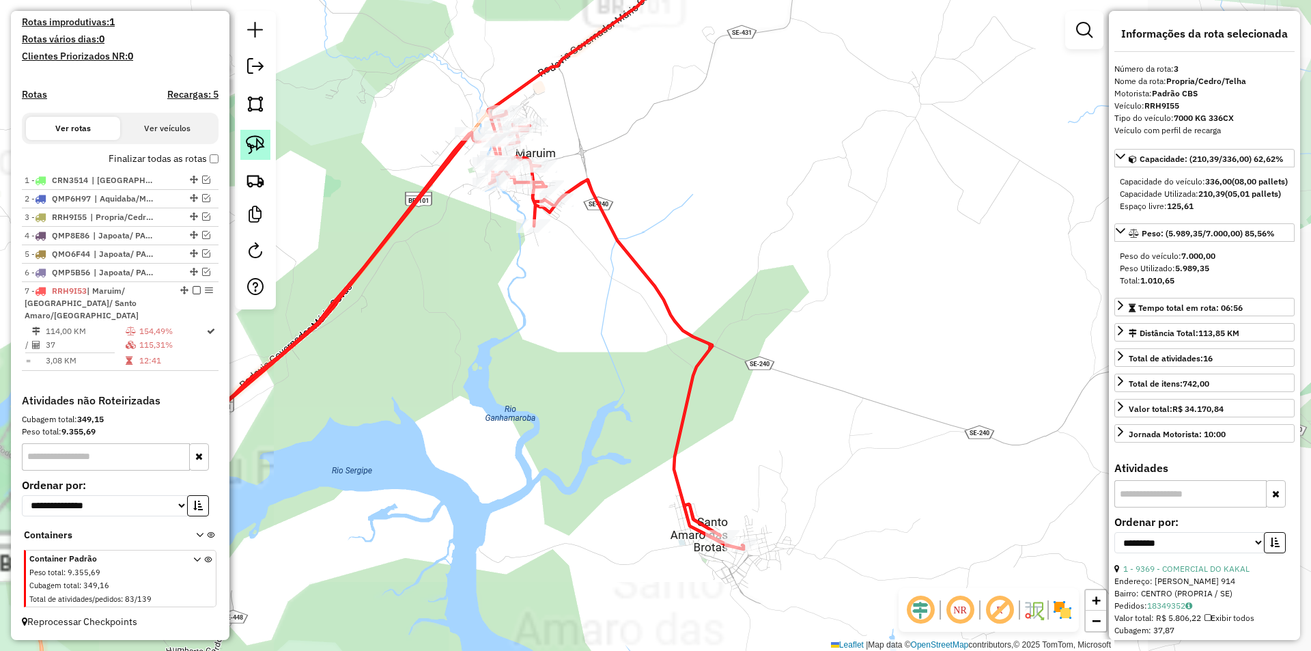
click at [252, 138] on img at bounding box center [255, 144] width 19 height 19
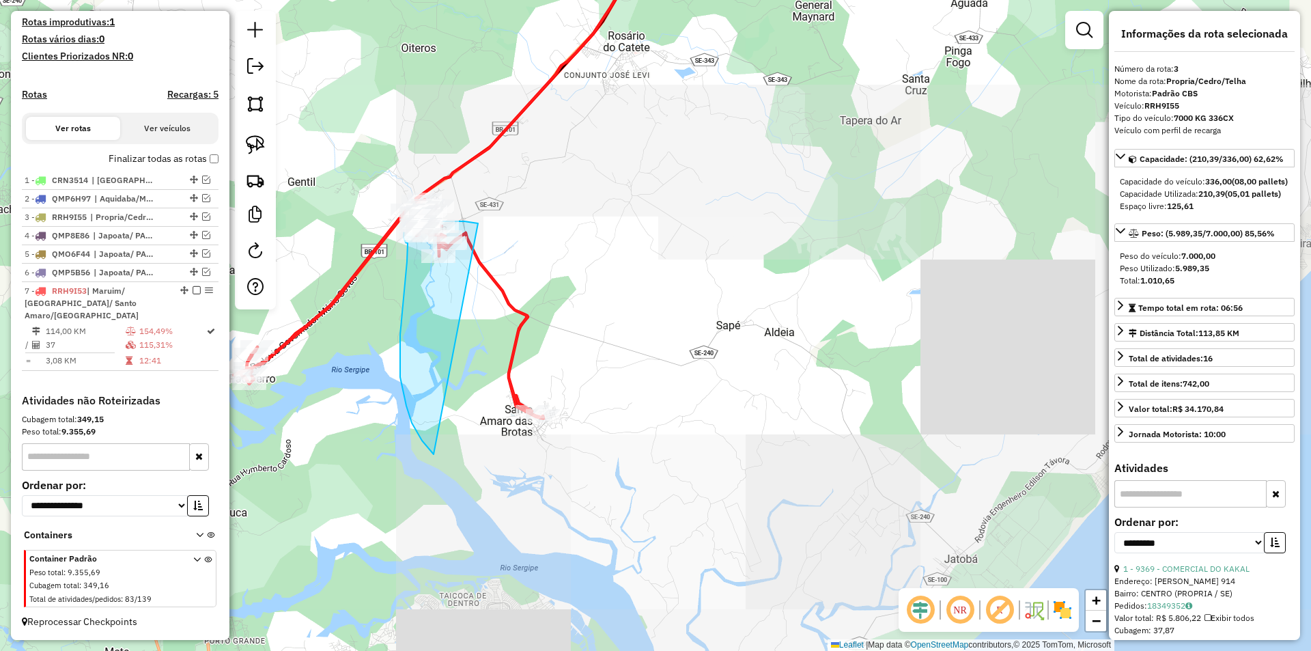
drag, startPoint x: 684, startPoint y: 165, endPoint x: 733, endPoint y: 432, distance: 271.3
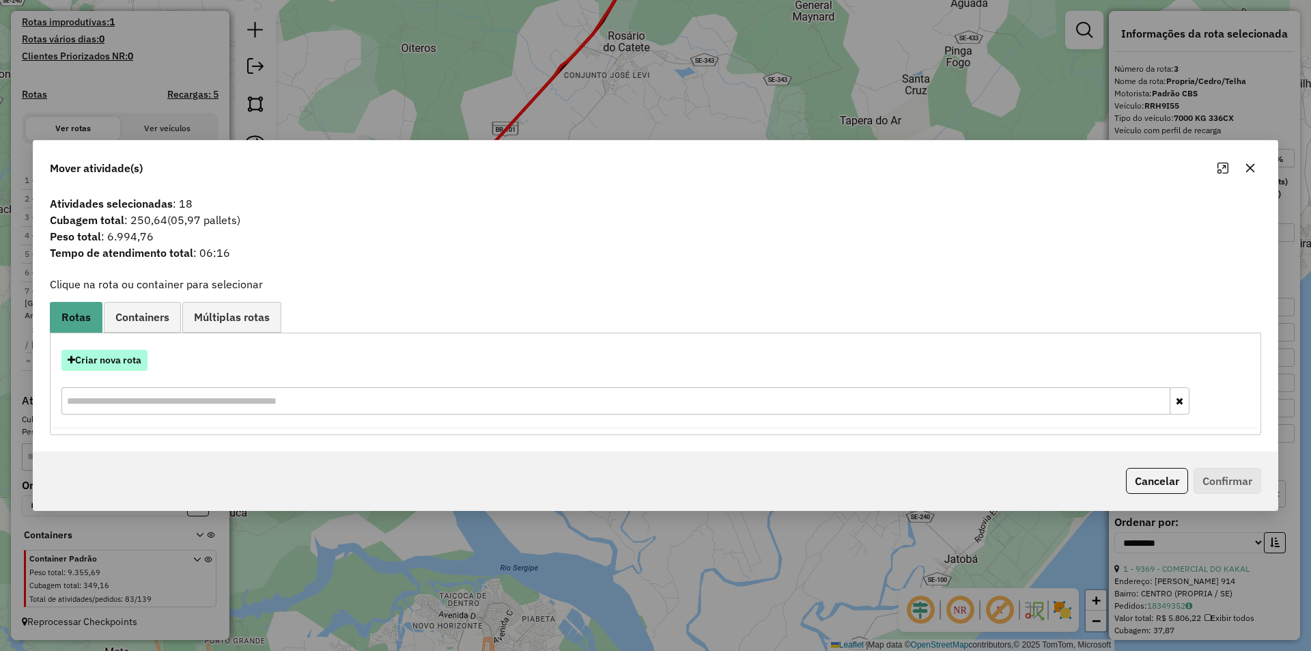
click at [132, 360] on button "Criar nova rota" at bounding box center [104, 360] width 86 height 21
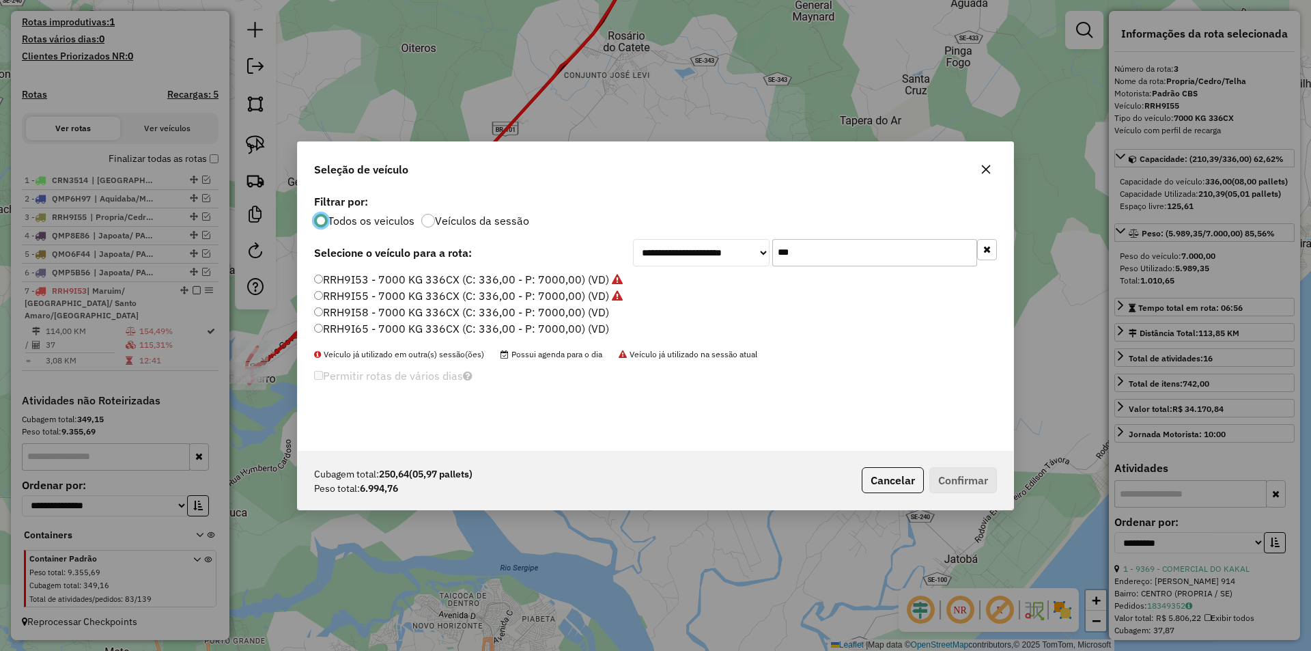
scroll to position [8, 4]
click at [438, 328] on label "RRH9I65 - 7000 KG 336CX (C: 336,00 - P: 7000,00) (VD)" at bounding box center [461, 328] width 295 height 16
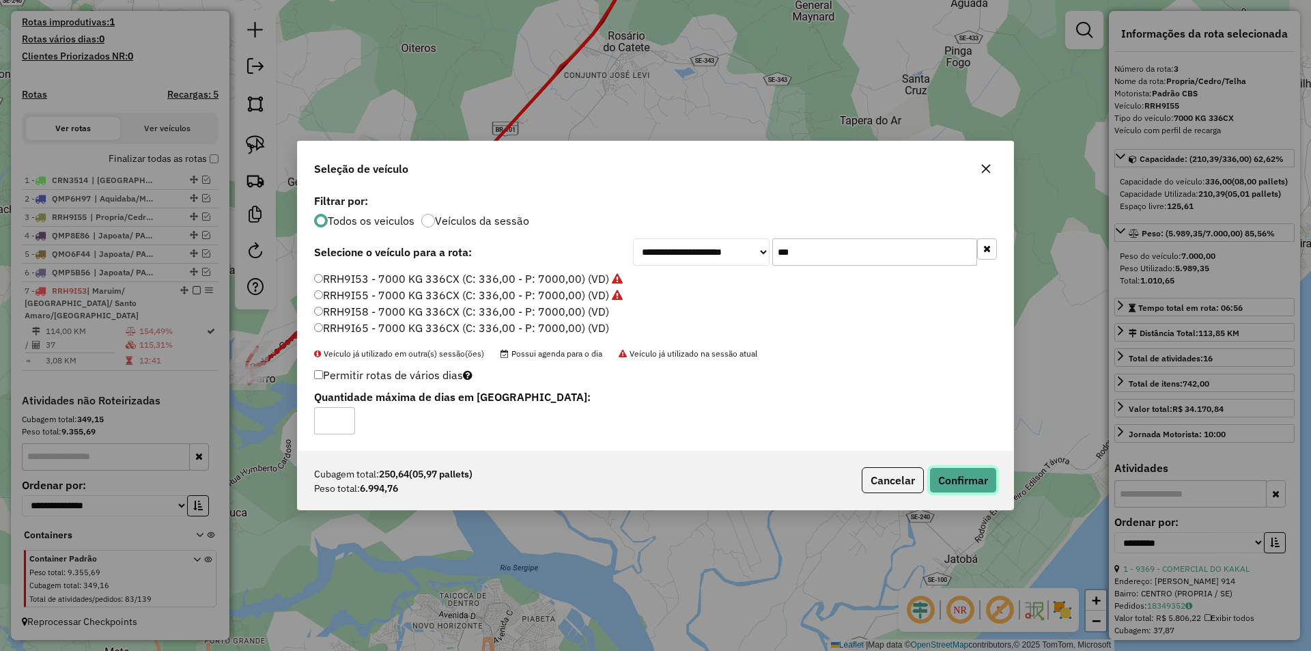
click at [986, 487] on button "Confirmar" at bounding box center [963, 480] width 68 height 26
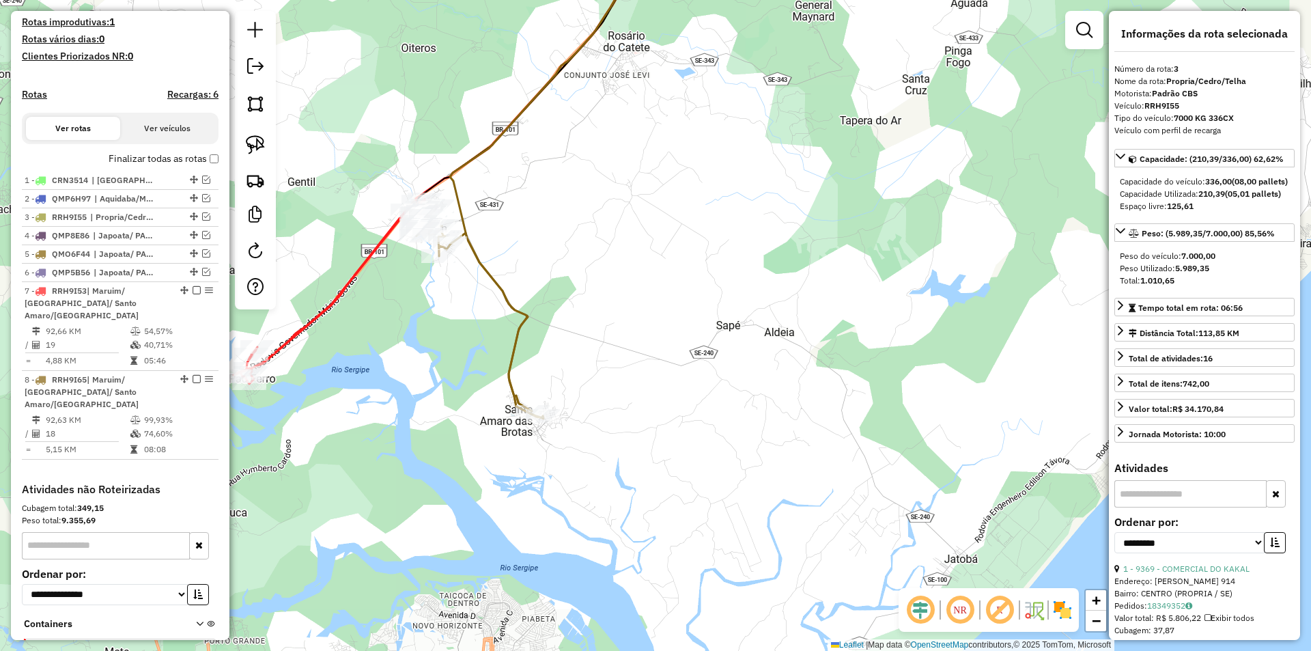
scroll to position [432, 0]
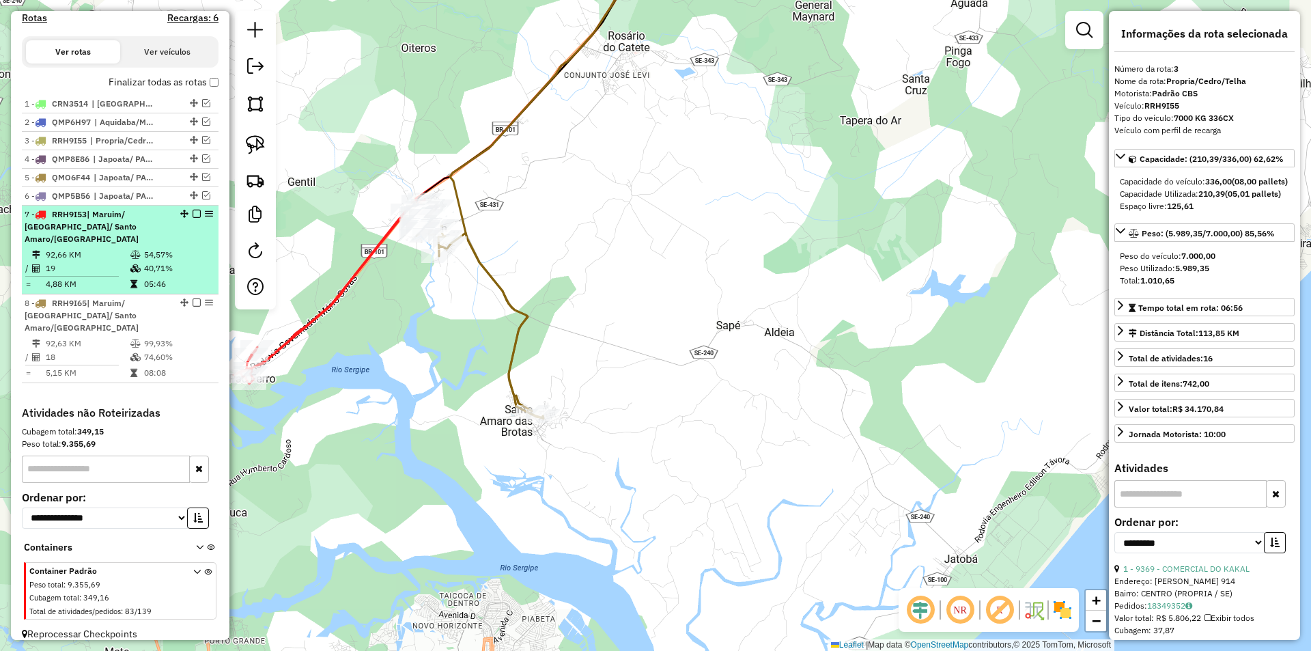
click at [156, 266] on td "40,71%" at bounding box center [177, 268] width 69 height 14
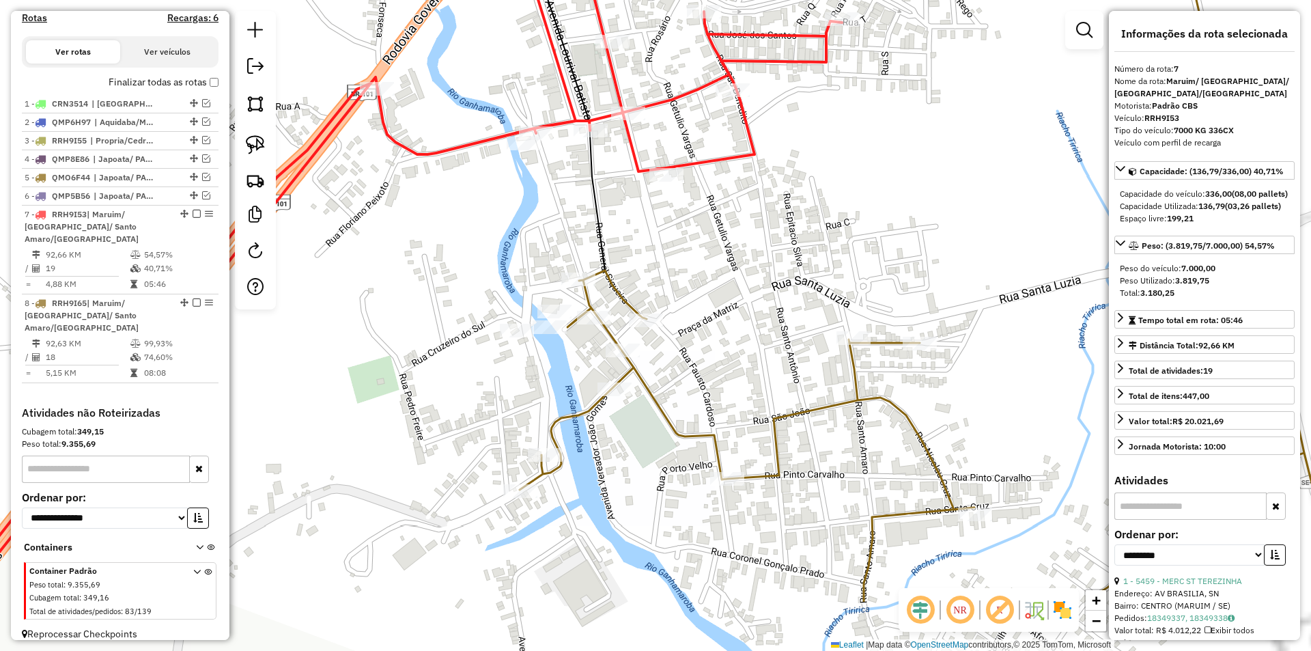
drag, startPoint x: 772, startPoint y: 476, endPoint x: 696, endPoint y: 356, distance: 142.4
click at [696, 357] on div "Janela de atendimento Grade de atendimento Capacidade Transportadoras Veículos …" at bounding box center [655, 325] width 1311 height 651
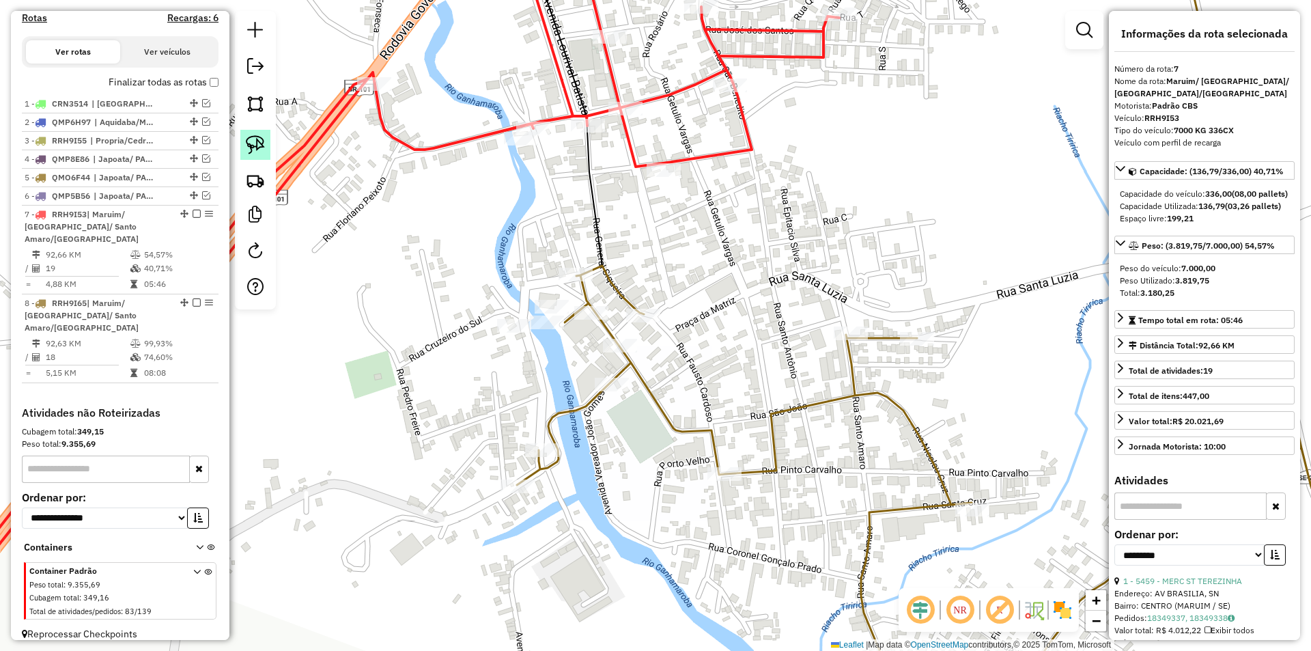
click at [252, 141] on img at bounding box center [255, 144] width 19 height 19
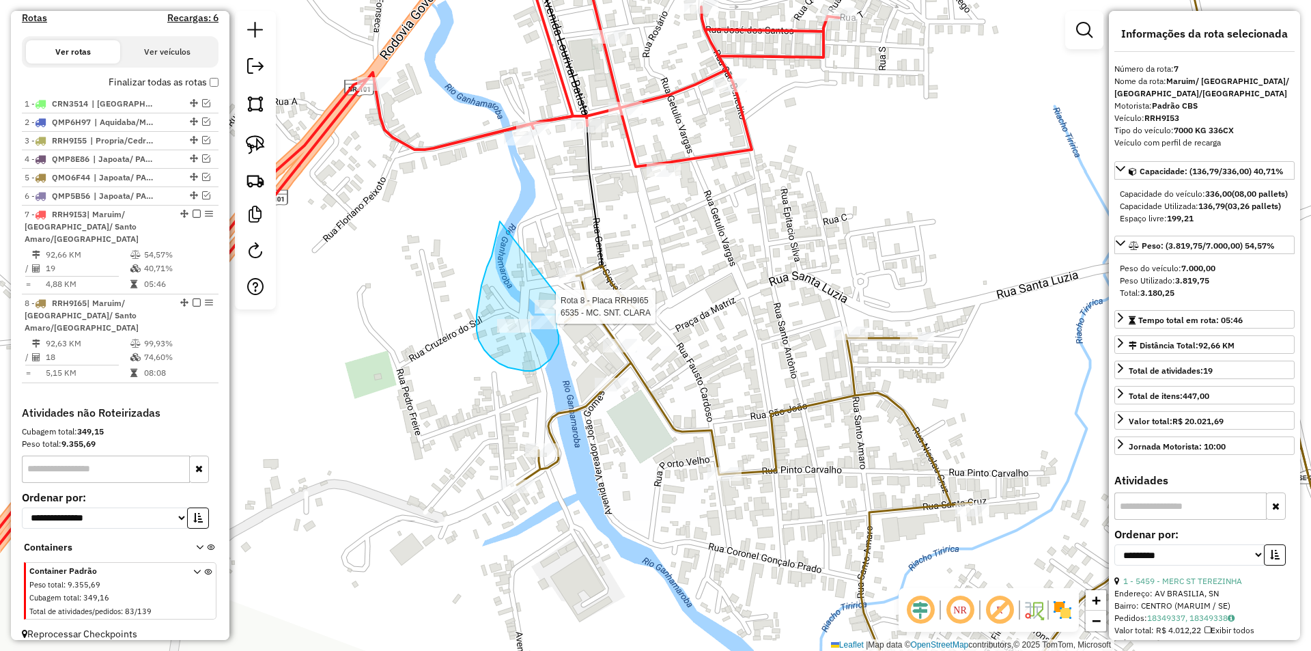
click at [564, 300] on div "Rota 8 - Placa RRH9I65 16177 - MERC BEM VINDOS Rota 8 - Placa RRH9I65 6535 - MC…" at bounding box center [655, 325] width 1311 height 651
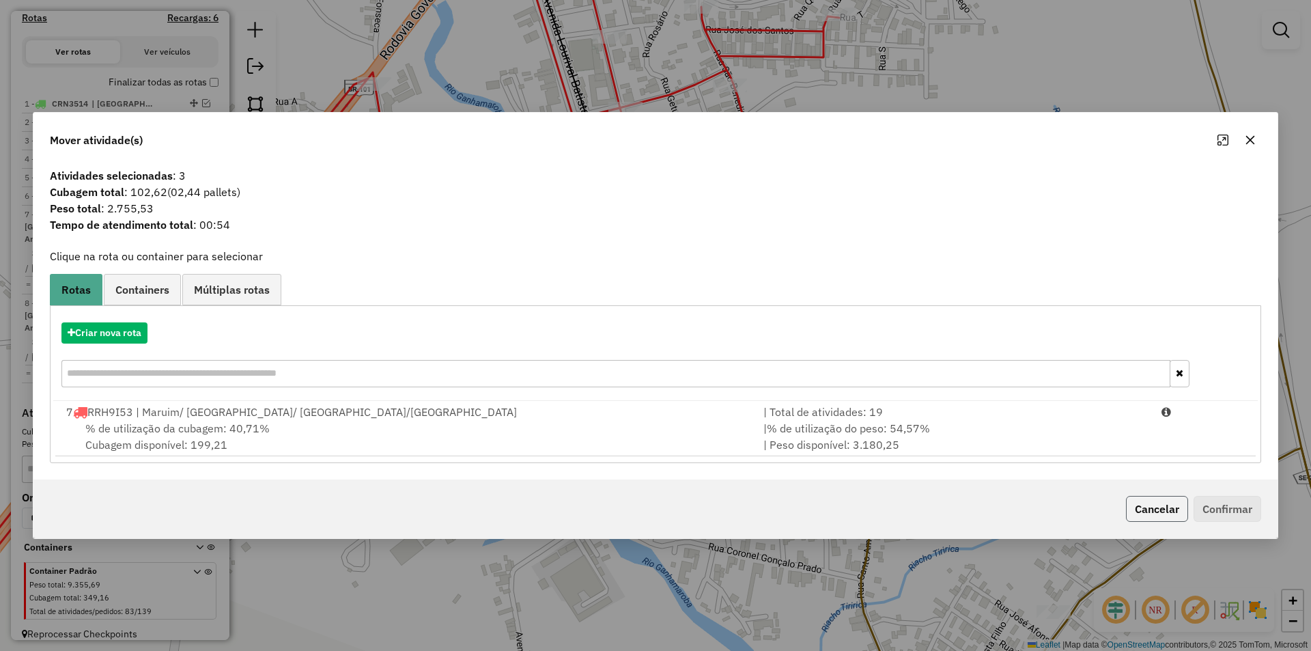
click at [1159, 506] on button "Cancelar" at bounding box center [1157, 509] width 62 height 26
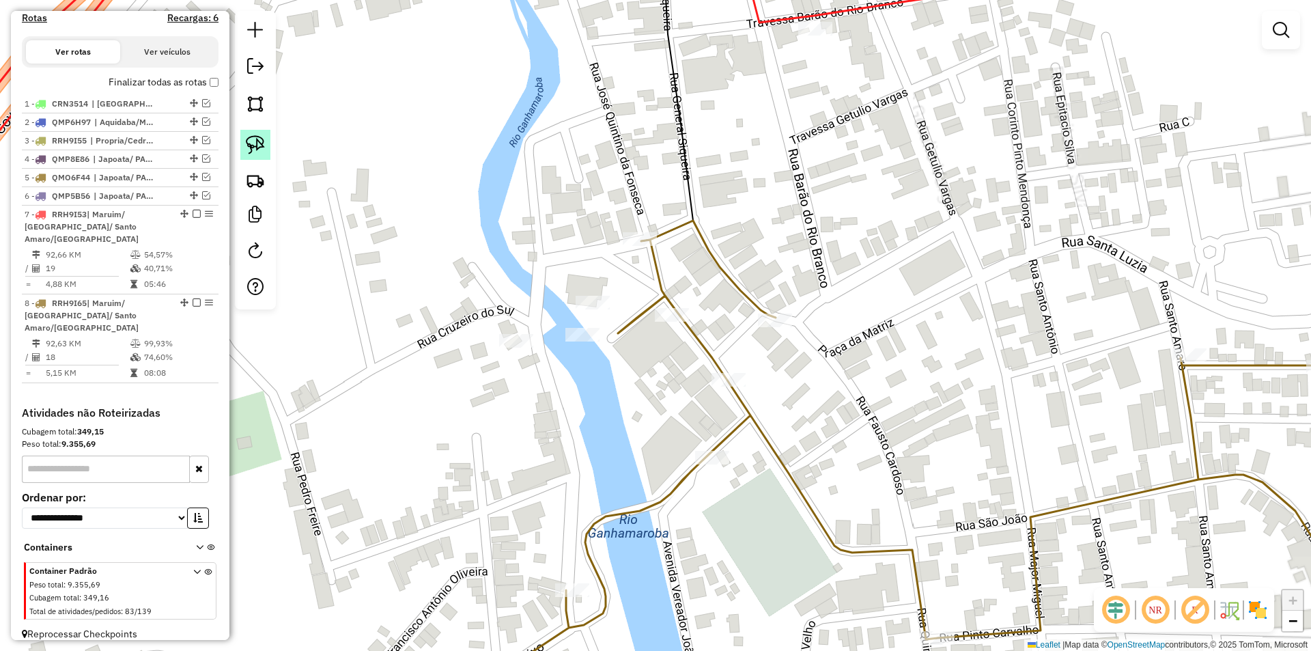
click at [252, 142] on img at bounding box center [255, 144] width 19 height 19
select select "**********"
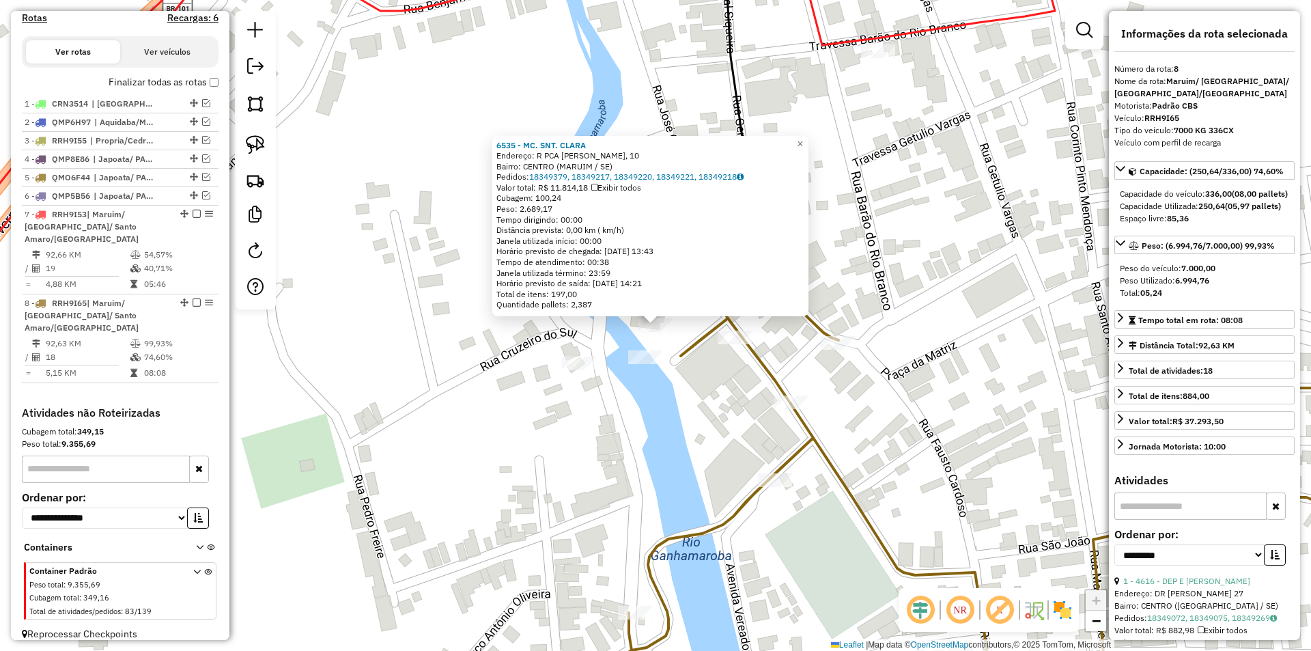
click at [660, 367] on div "6535 - MC. SNT. CLARA Endereço: R PCA CEL JOSE DE FAROROLEMBERG, 10 Bairro: CEN…" at bounding box center [655, 325] width 1311 height 651
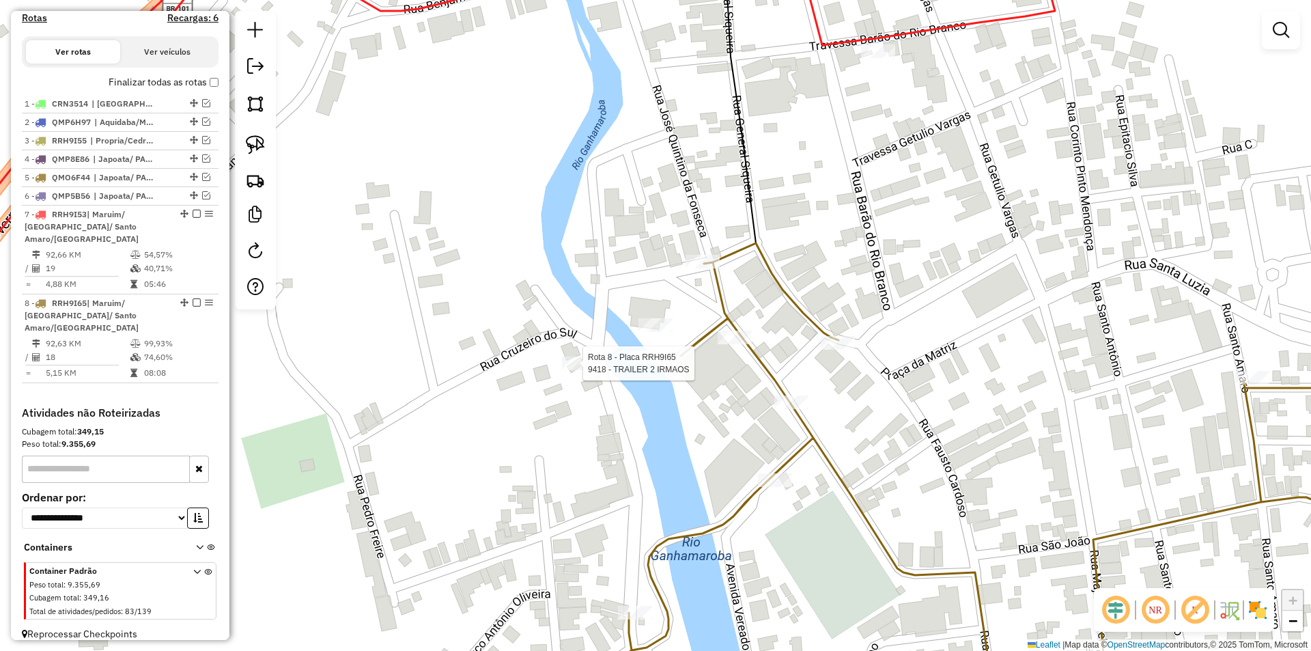
select select "**********"
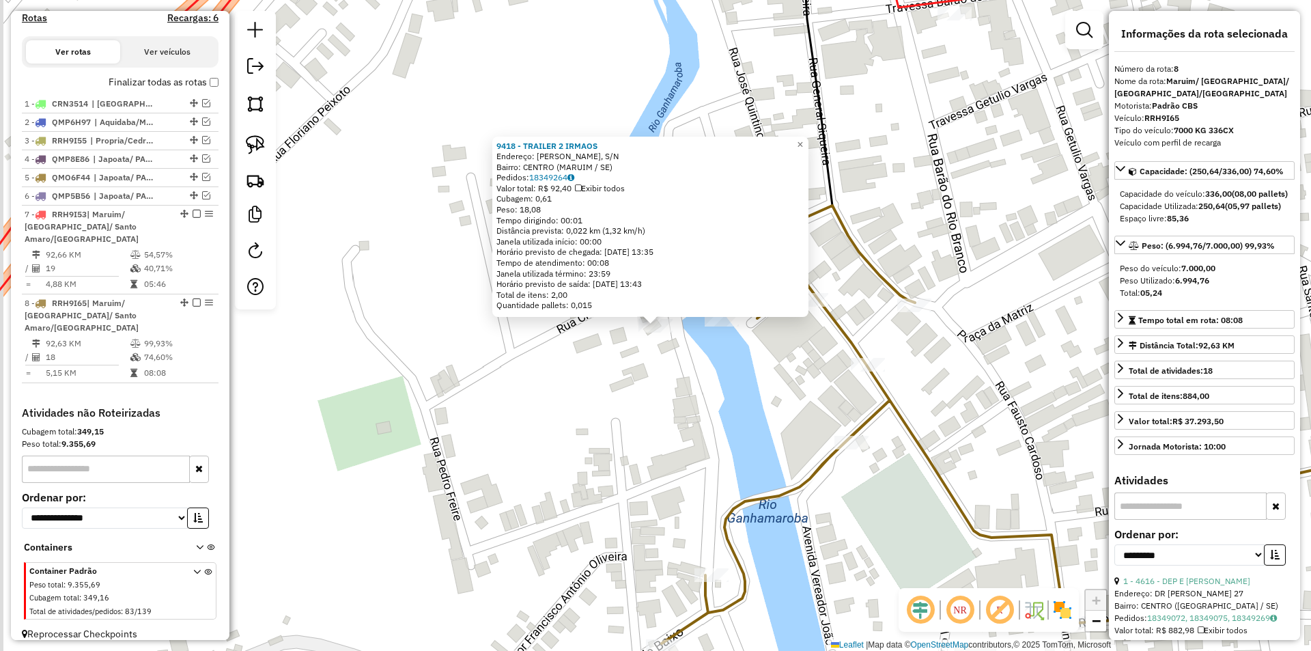
click at [622, 373] on div "9418 - TRAILER 2 IRMAOS Endereço: JOSE DO FARO ROLEMBERG, S/N Bairro: CENTRO (M…" at bounding box center [655, 325] width 1311 height 651
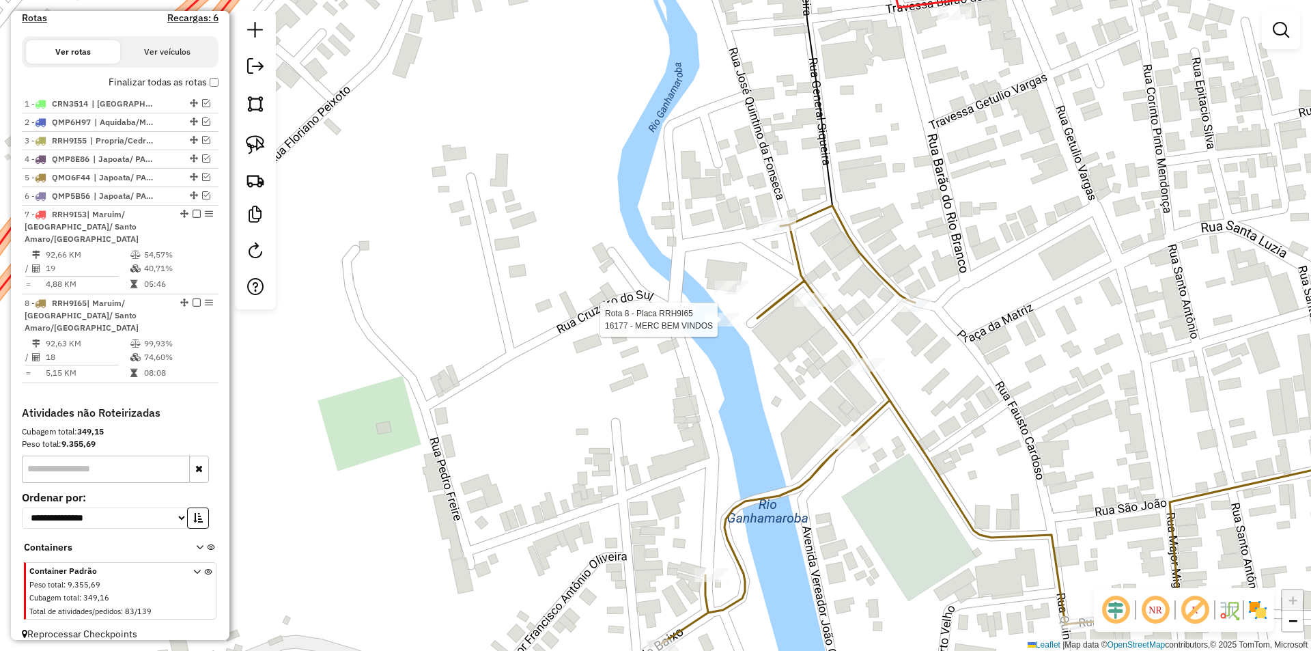
select select "**********"
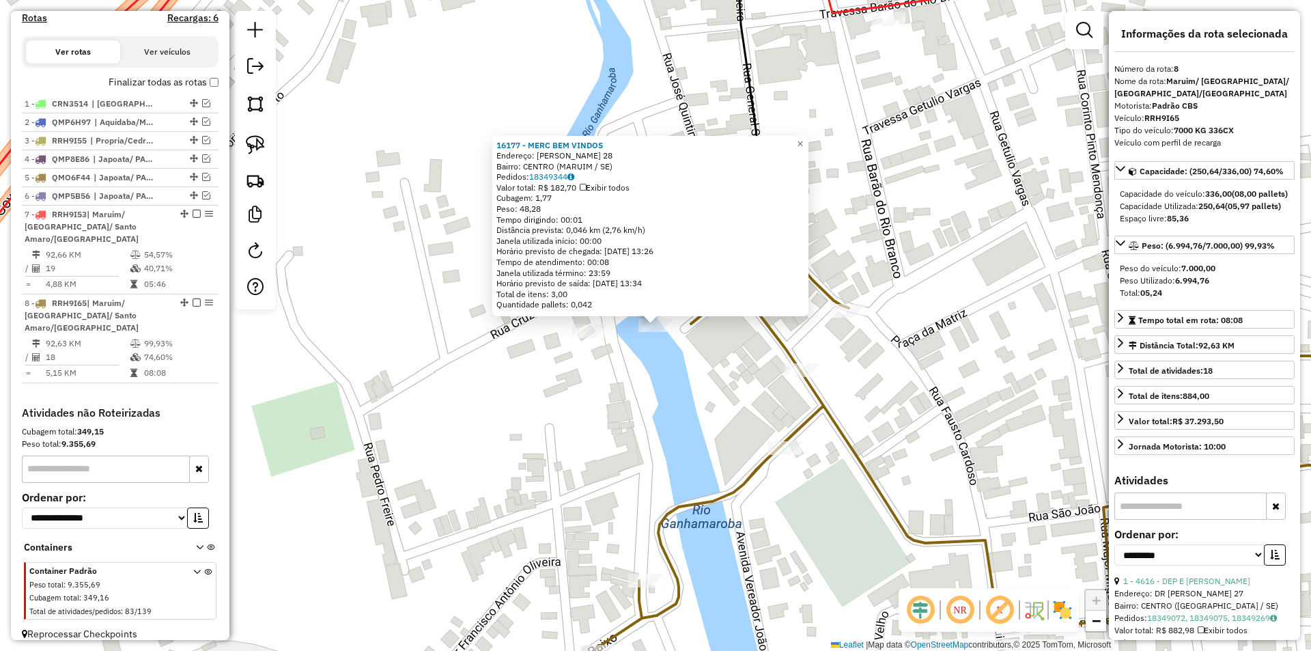
click at [722, 354] on div "16177 - MERC BEM VINDOS Endereço: ANIZIO GOMES 28 Bairro: CENTRO (MARUIM / SE) …" at bounding box center [655, 325] width 1311 height 651
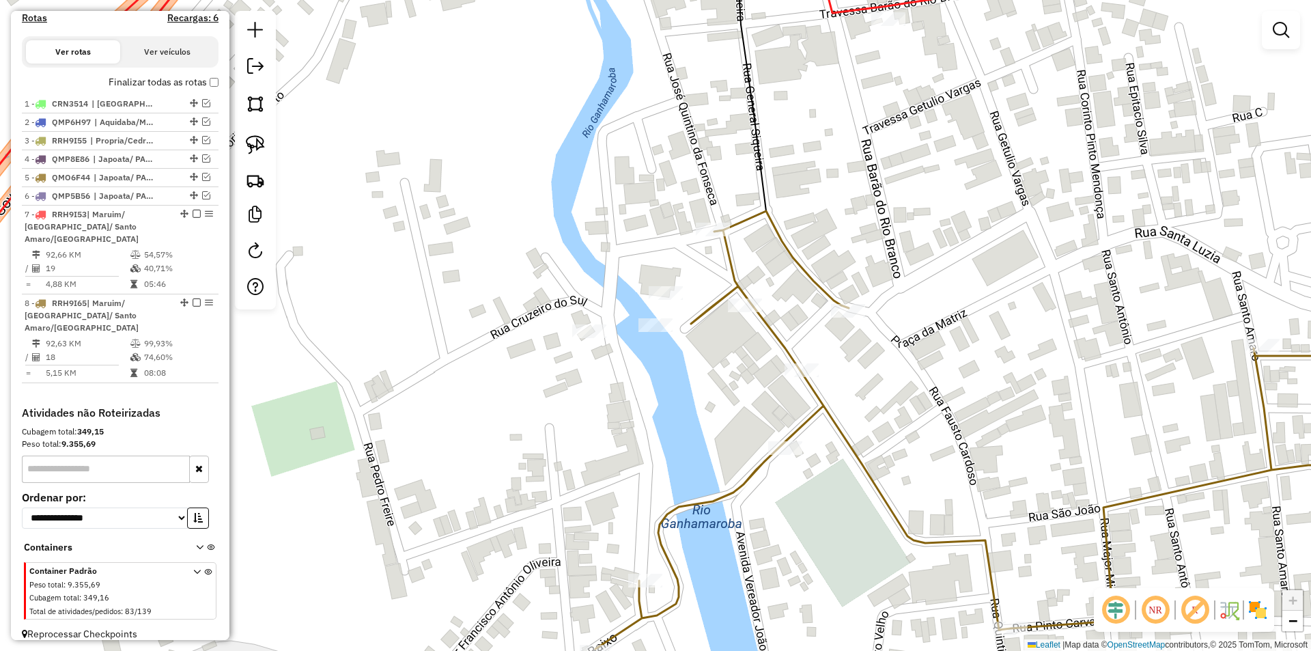
drag, startPoint x: 657, startPoint y: 385, endPoint x: 614, endPoint y: 399, distance: 45.3
click at [614, 399] on div "16177 - MERC BEM VINDOS Endereço: ANIZIO GOMES 28 Bairro: CENTRO (MARUIM / SE) …" at bounding box center [655, 325] width 1311 height 651
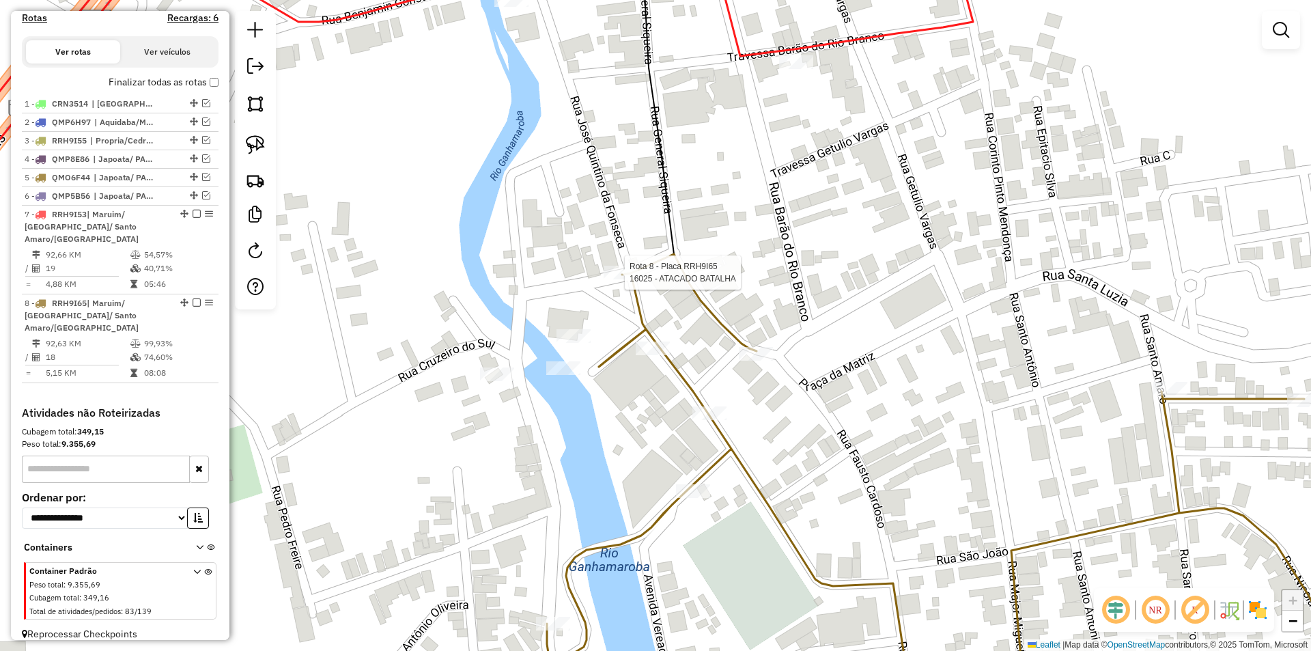
select select "**********"
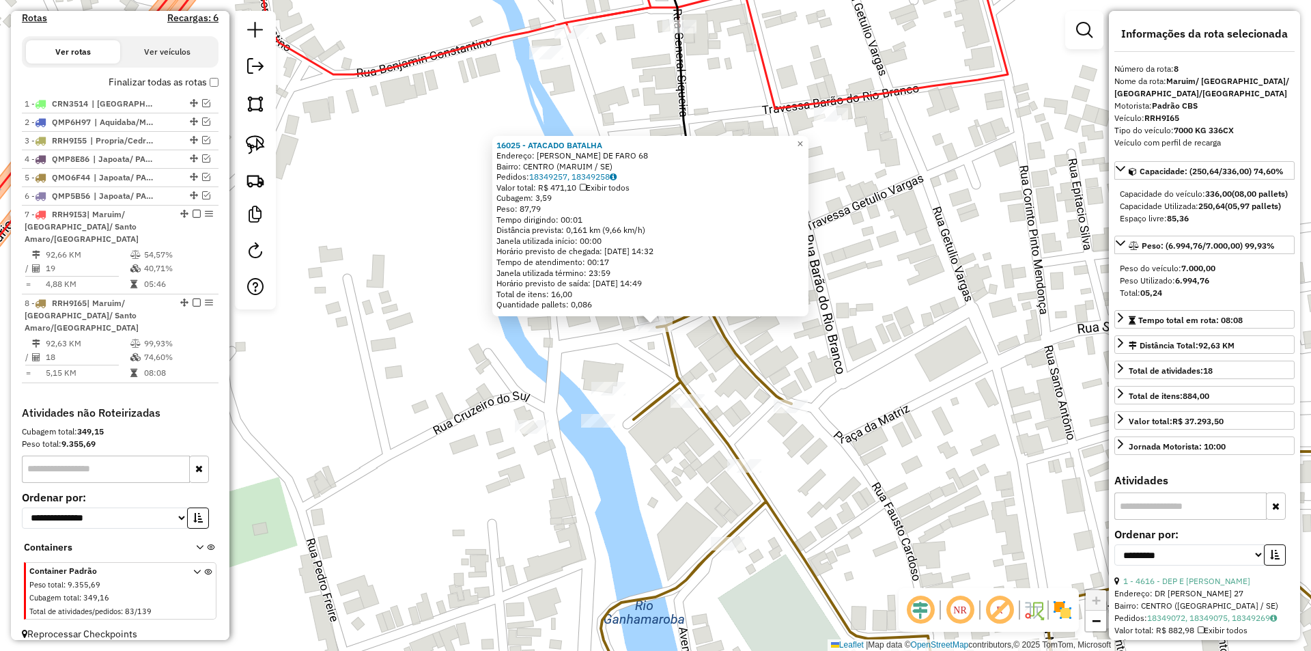
click at [526, 338] on div "16025 - ATACADO BATALHA Endereço: CEL JOSE DE FARO 68 Bairro: CENTRO (MARUIM / …" at bounding box center [655, 325] width 1311 height 651
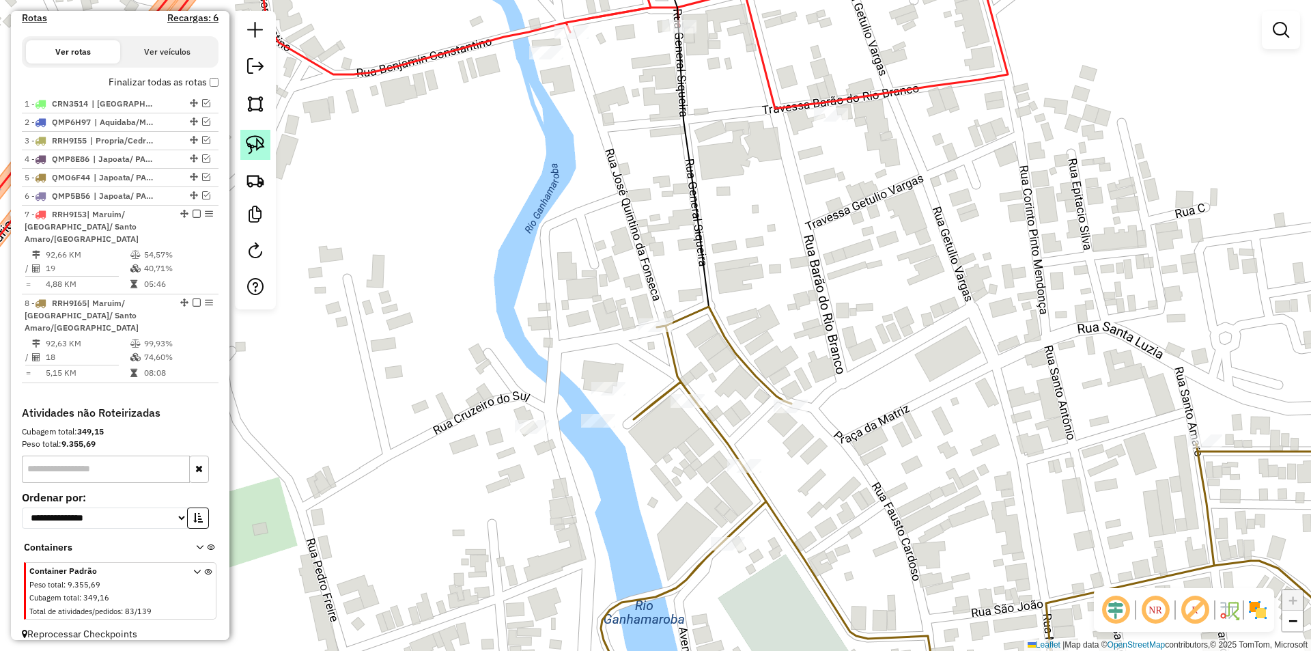
click at [260, 152] on img at bounding box center [255, 144] width 19 height 19
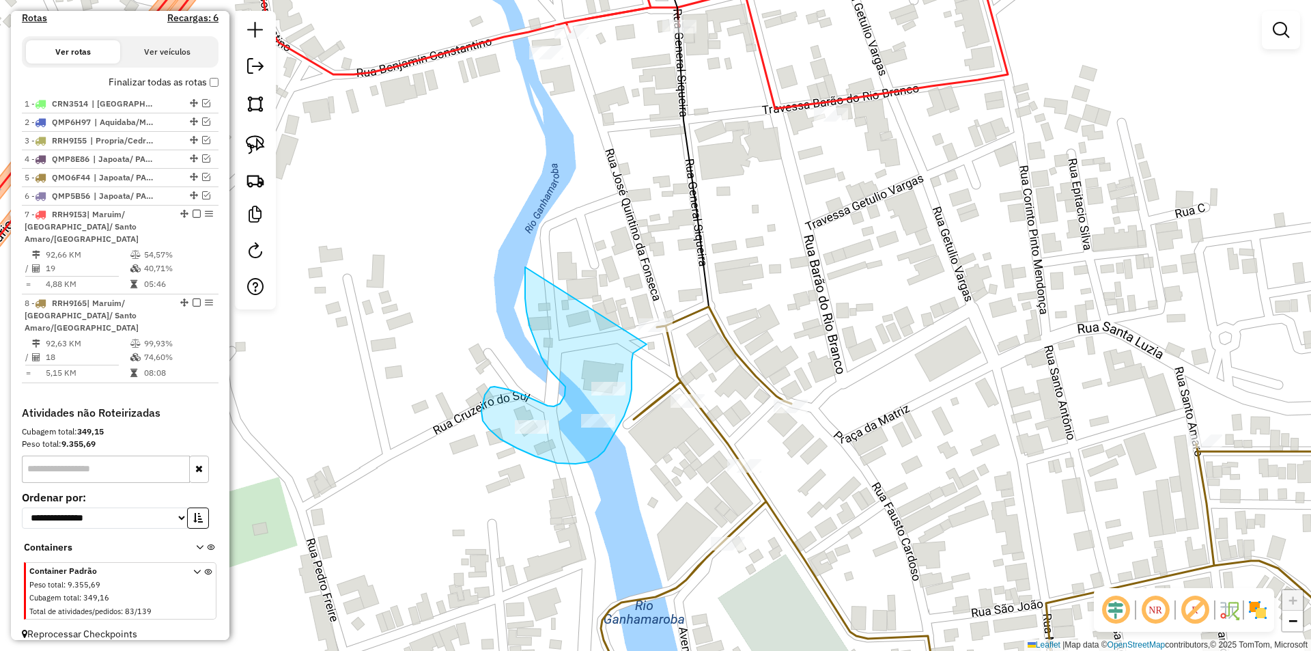
drag, startPoint x: 525, startPoint y: 272, endPoint x: 713, endPoint y: 289, distance: 188.5
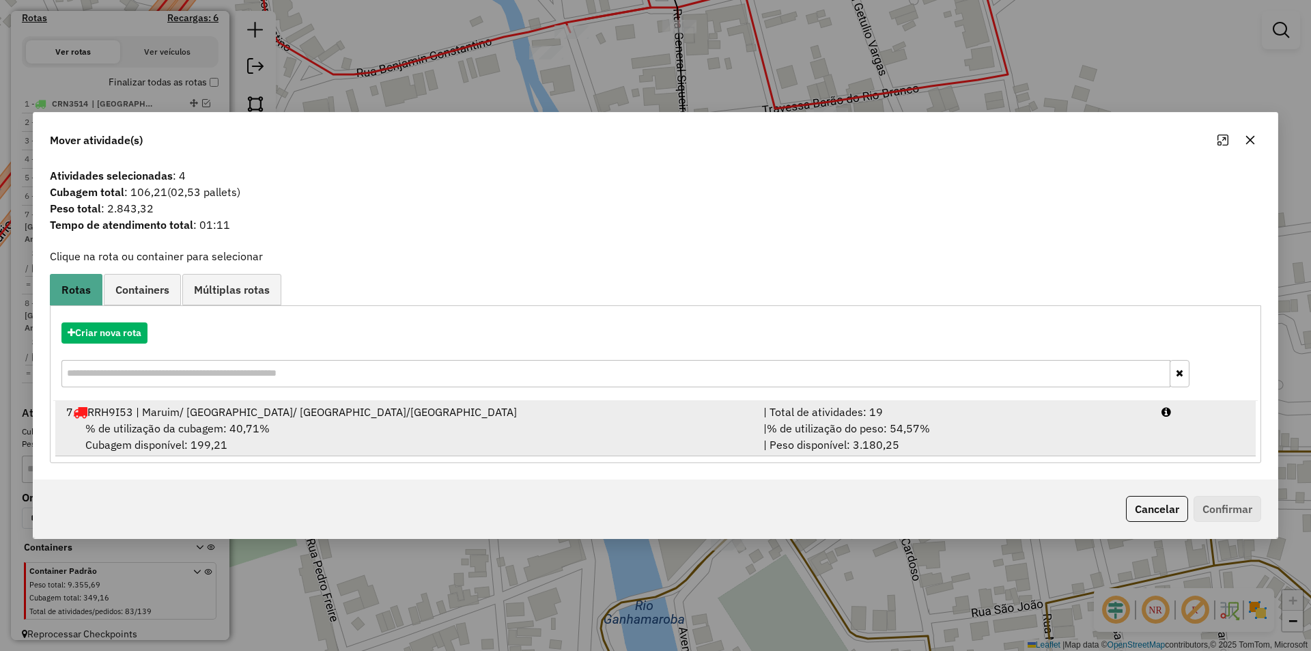
click at [1040, 434] on div "| % de utilização do peso: 54,57% | Peso disponível: 3.180,25" at bounding box center [954, 436] width 398 height 33
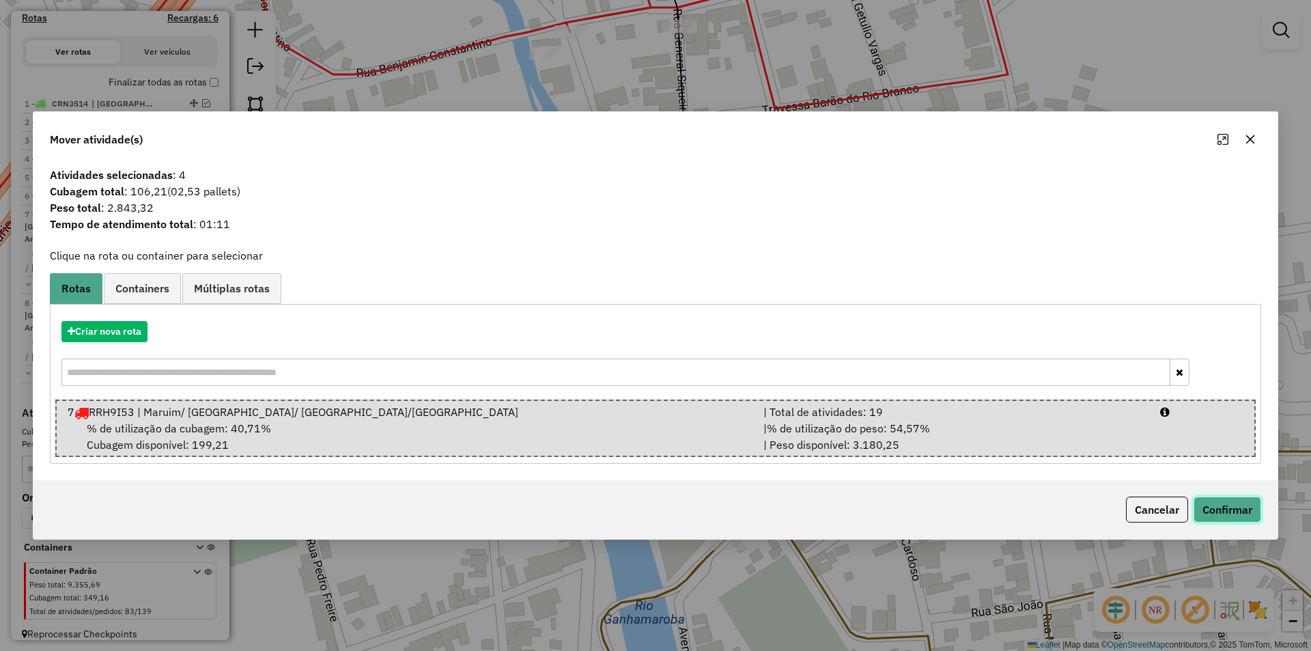
click at [1226, 500] on button "Confirmar" at bounding box center [1227, 509] width 68 height 26
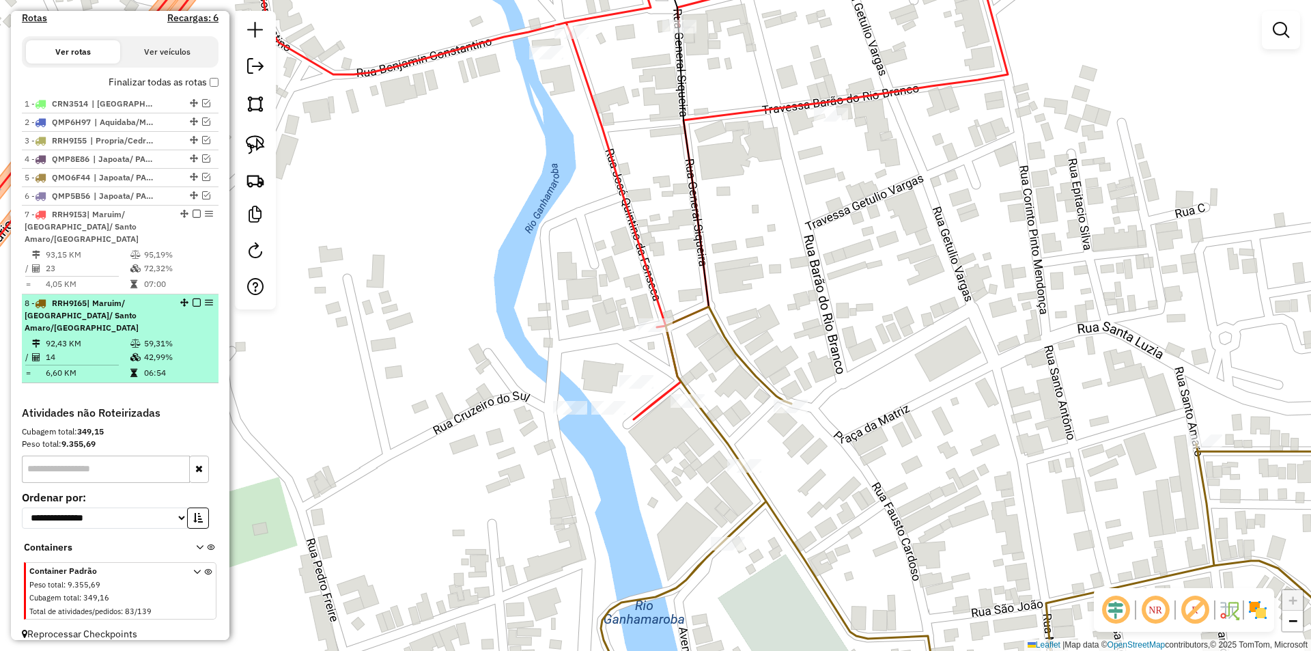
click at [152, 322] on div "8 - RRH9I65 | Maruim/ rosario/ Santo Amaro/Siriri" at bounding box center [97, 315] width 145 height 37
select select "**********"
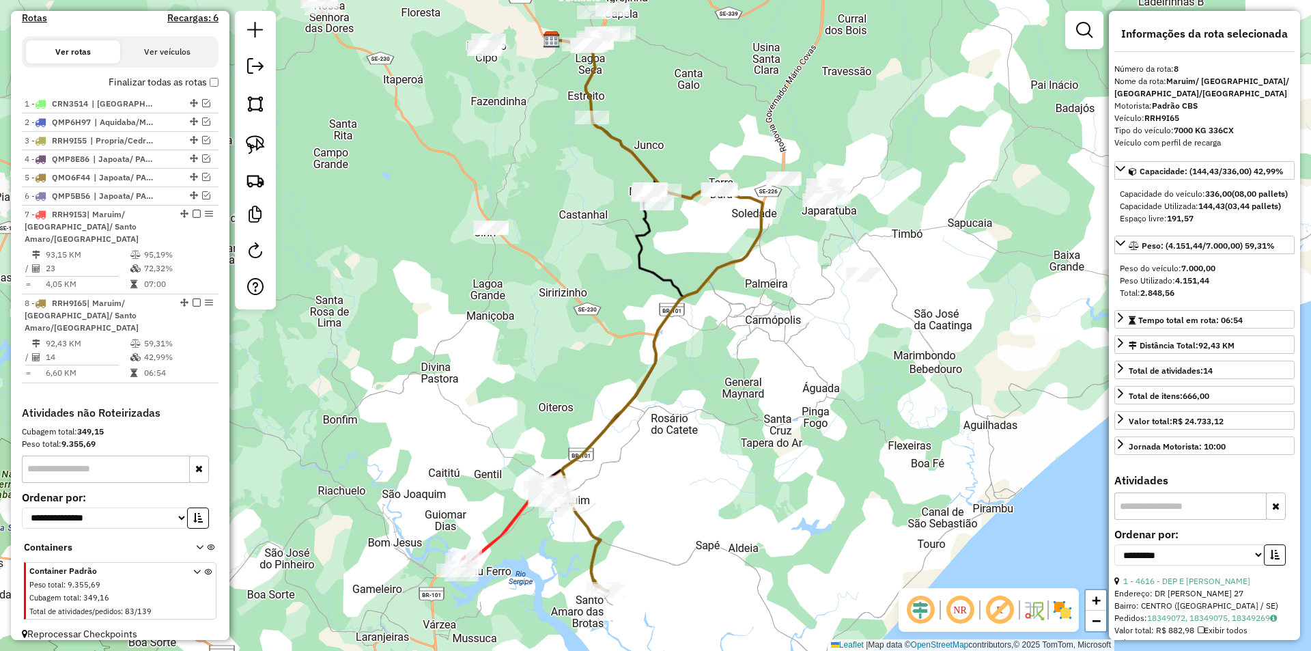
drag, startPoint x: 453, startPoint y: 441, endPoint x: 478, endPoint y: 333, distance: 110.8
click at [459, 300] on div "Janela de atendimento Grade de atendimento Capacidade Transportadoras Veículos …" at bounding box center [655, 325] width 1311 height 651
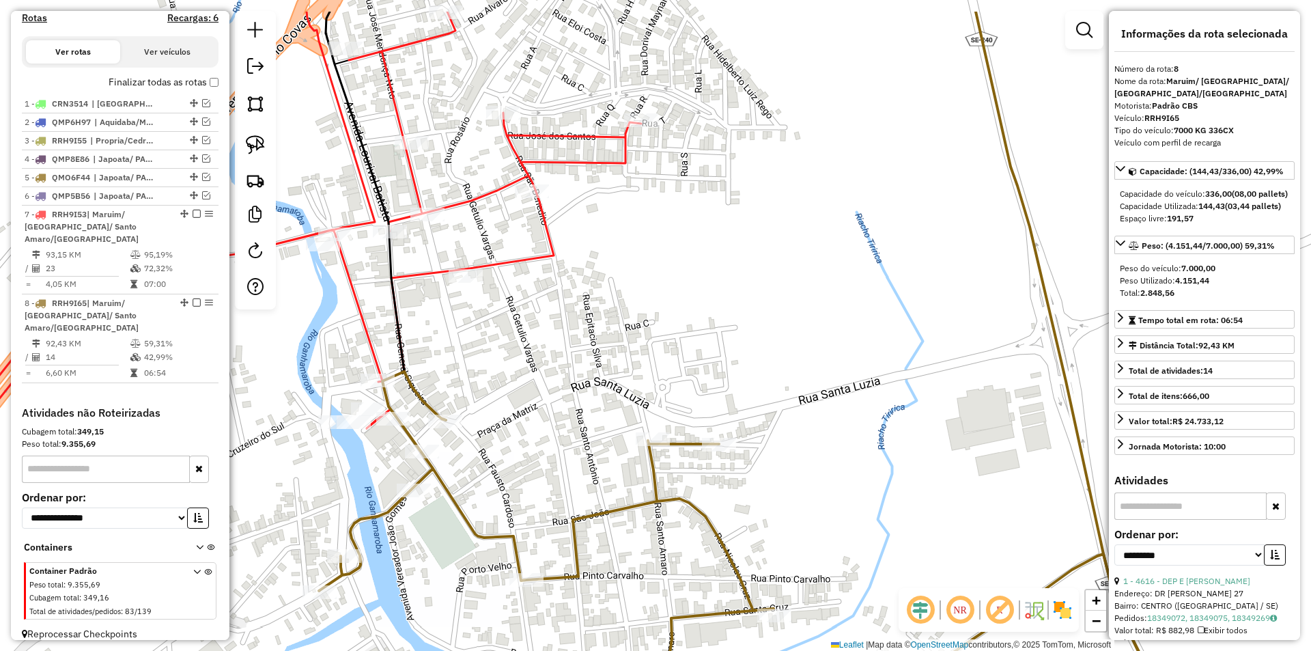
drag, startPoint x: 565, startPoint y: 281, endPoint x: 467, endPoint y: 335, distance: 112.1
click at [501, 352] on div "Janela de atendimento Grade de atendimento Capacidade Transportadoras Veículos …" at bounding box center [655, 325] width 1311 height 651
click at [261, 138] on img at bounding box center [255, 144] width 19 height 19
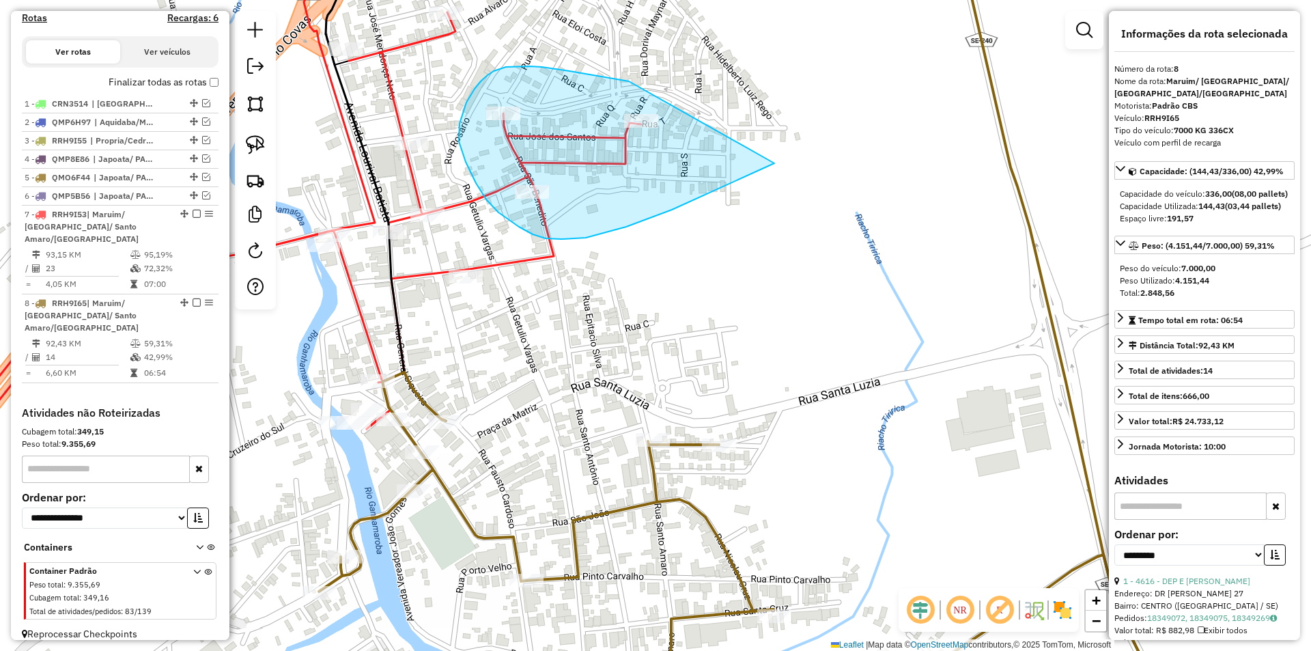
drag, startPoint x: 585, startPoint y: 74, endPoint x: 790, endPoint y: 152, distance: 219.4
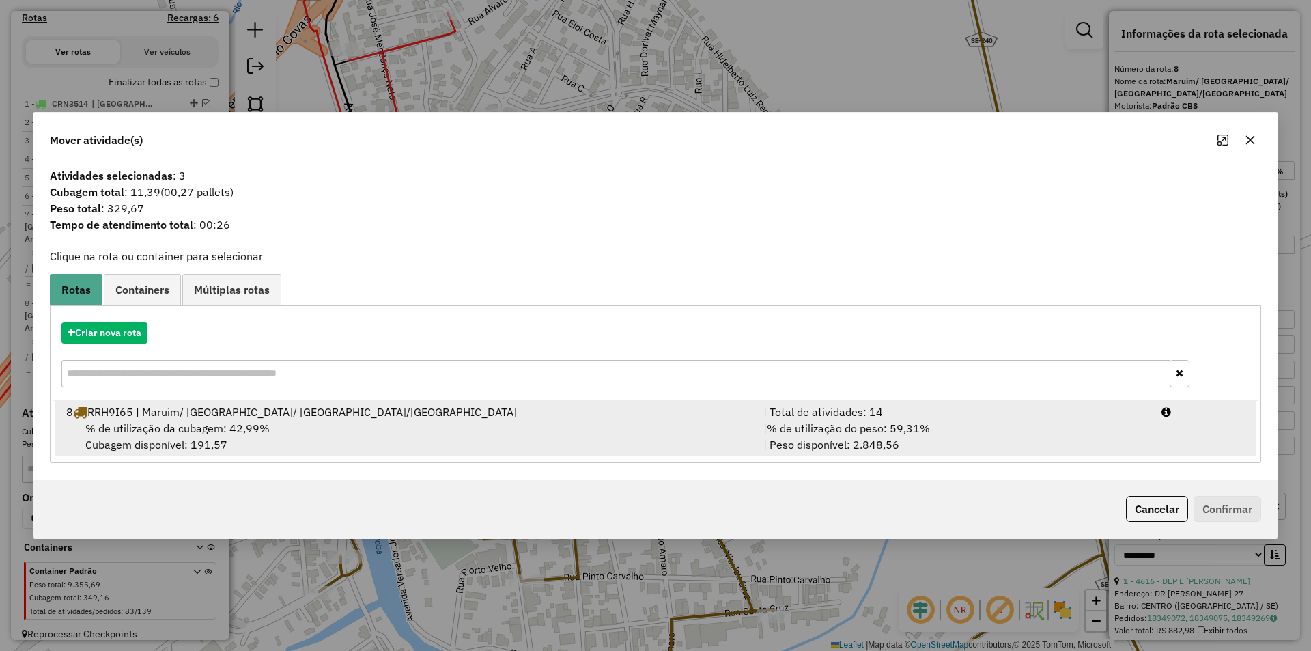
click at [1019, 425] on div "| % de utilização do peso: 59,31% | Peso disponível: 2.848,56" at bounding box center [954, 436] width 398 height 33
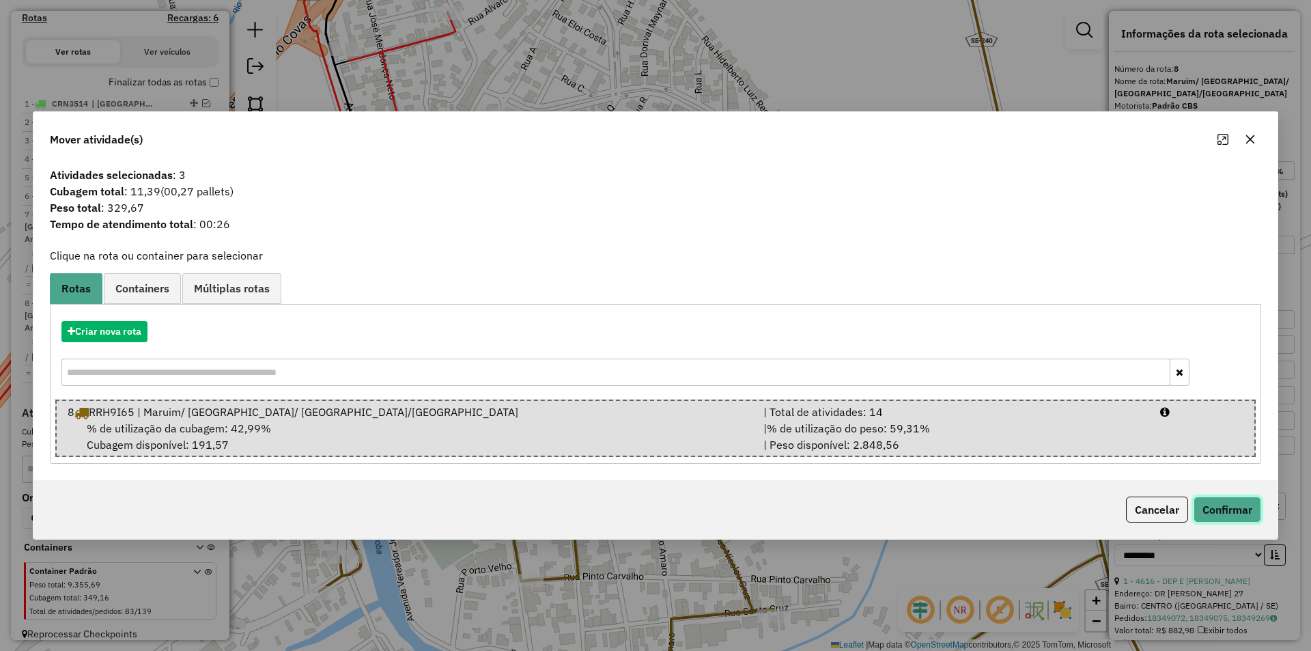
click at [1216, 513] on button "Confirmar" at bounding box center [1227, 509] width 68 height 26
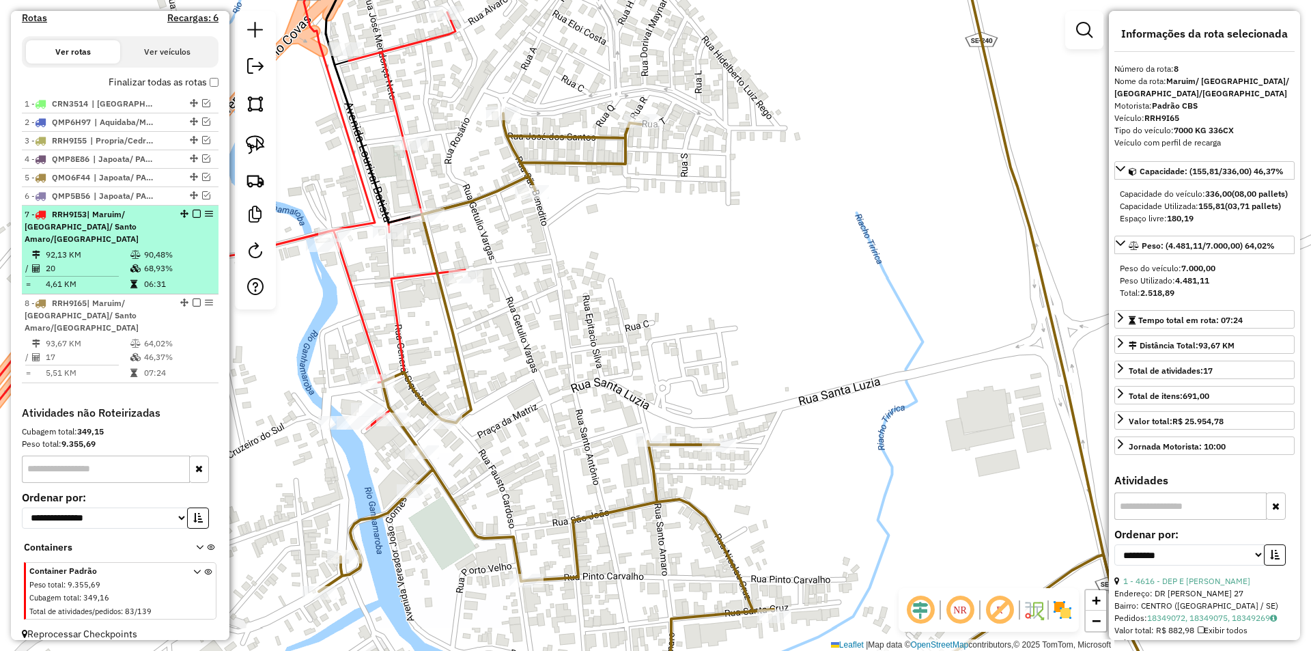
click at [105, 269] on td "20" at bounding box center [87, 268] width 85 height 14
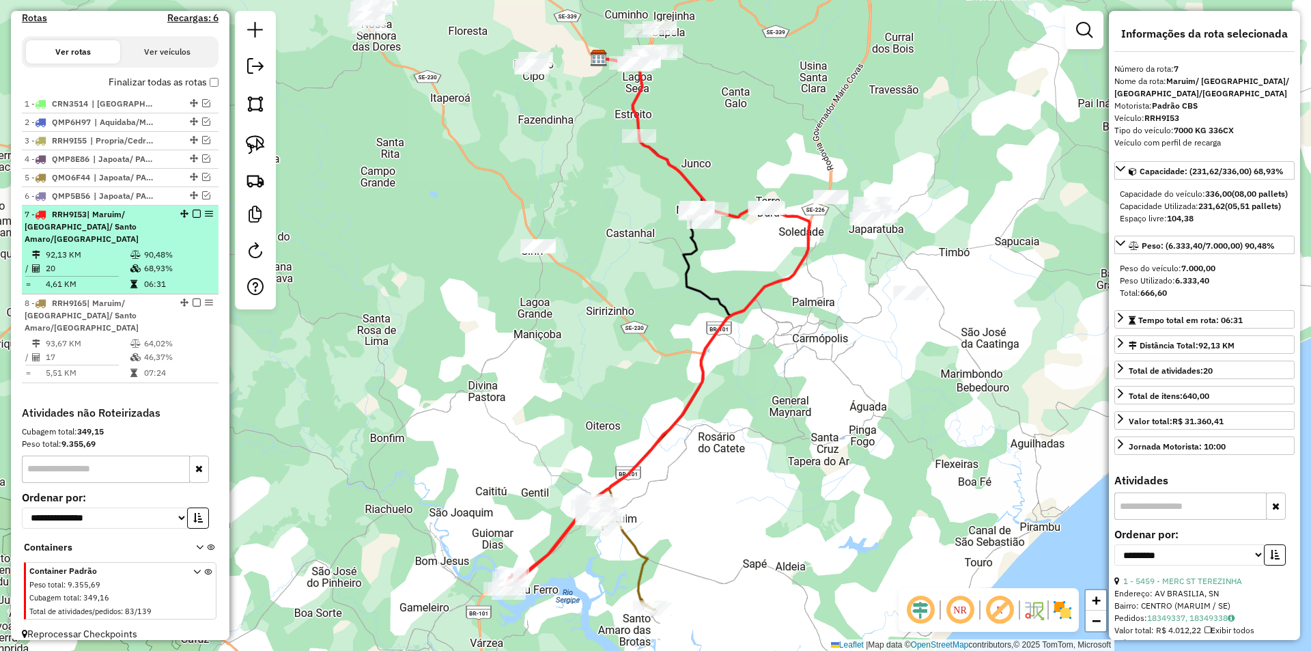
click at [165, 266] on td "68,93%" at bounding box center [177, 268] width 69 height 14
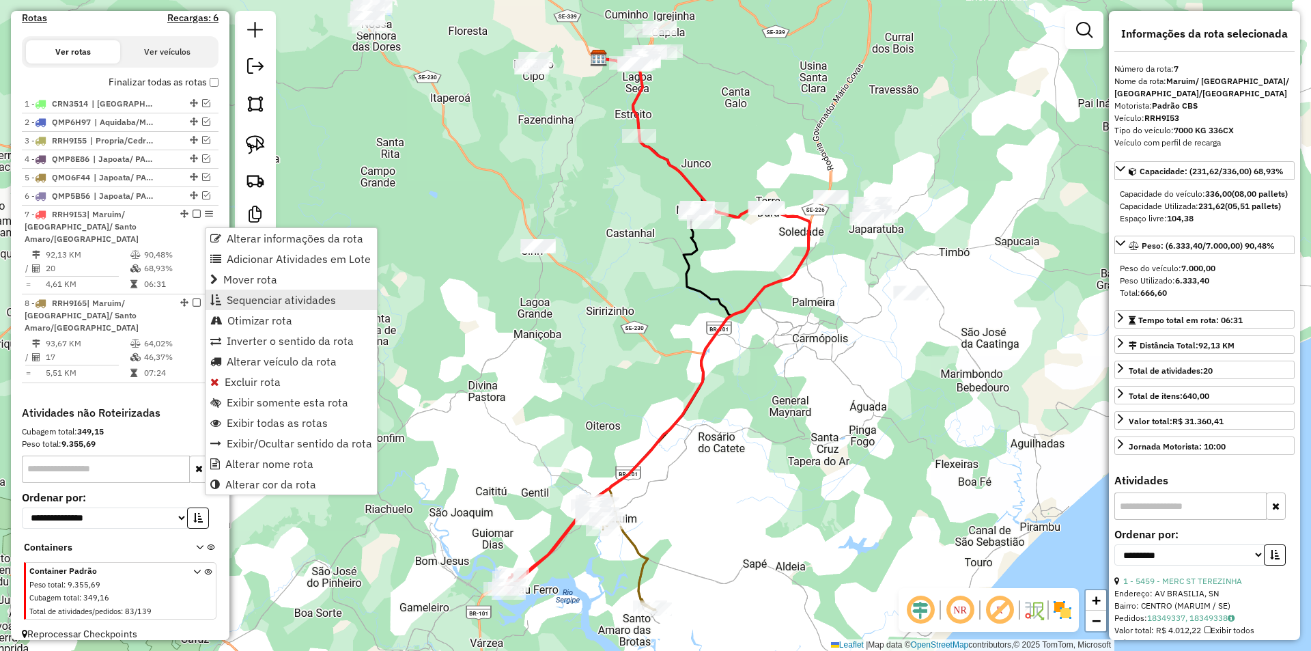
click at [269, 303] on span "Sequenciar atividades" at bounding box center [281, 299] width 109 height 11
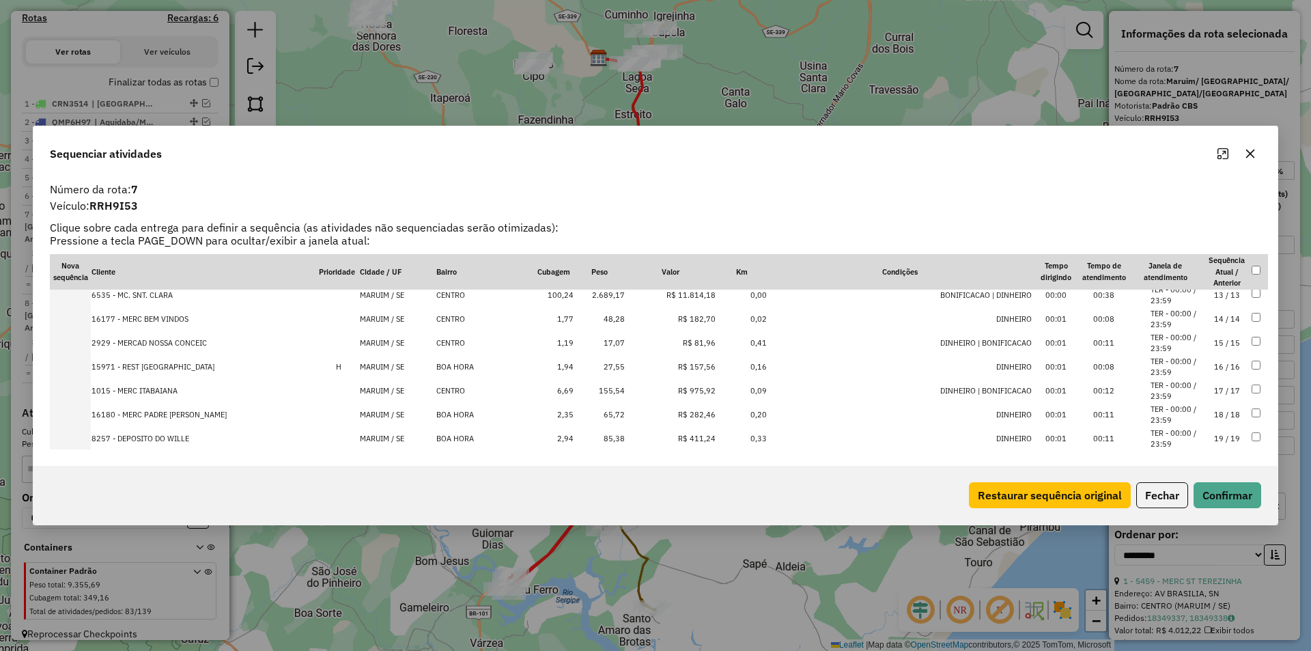
scroll to position [262, 0]
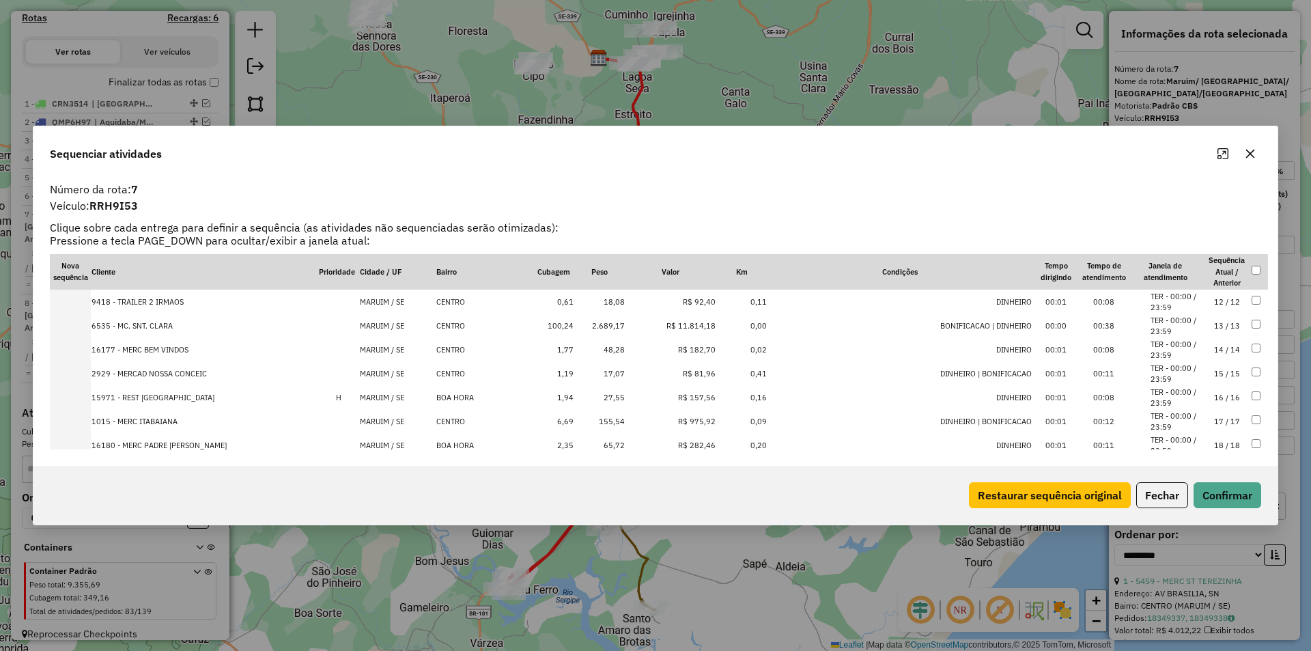
click at [546, 326] on td "100,24" at bounding box center [553, 326] width 41 height 24
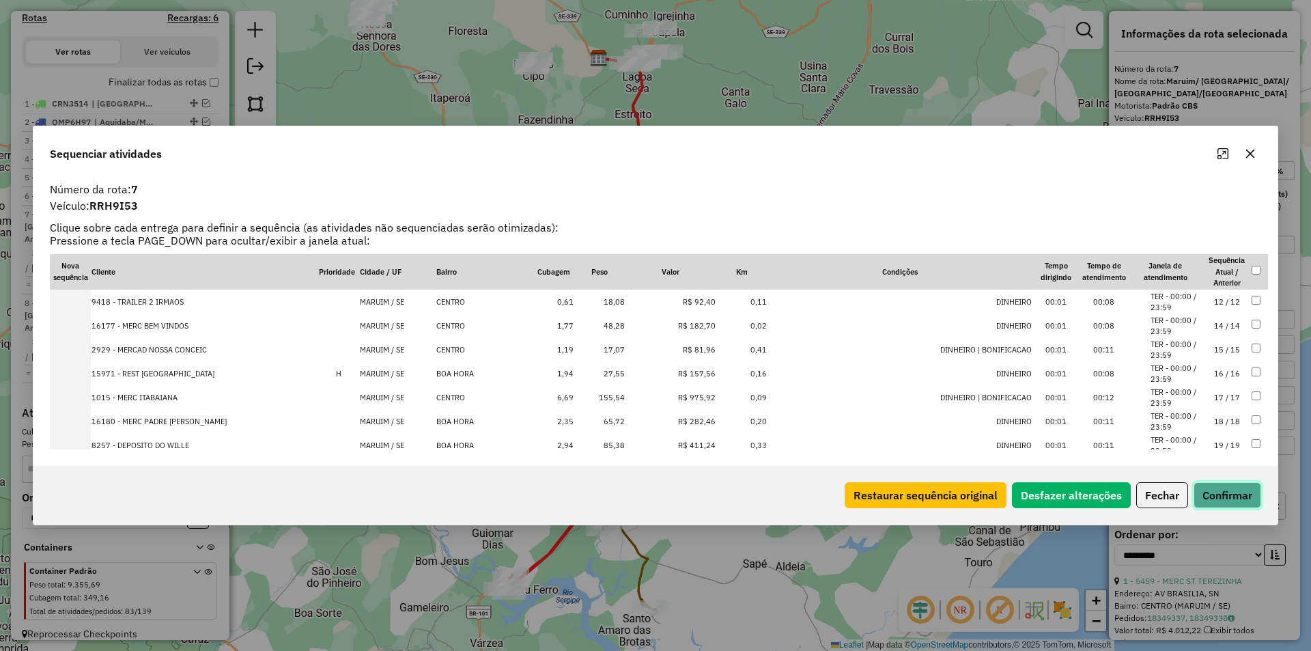
click at [1213, 505] on button "Confirmar" at bounding box center [1227, 495] width 68 height 26
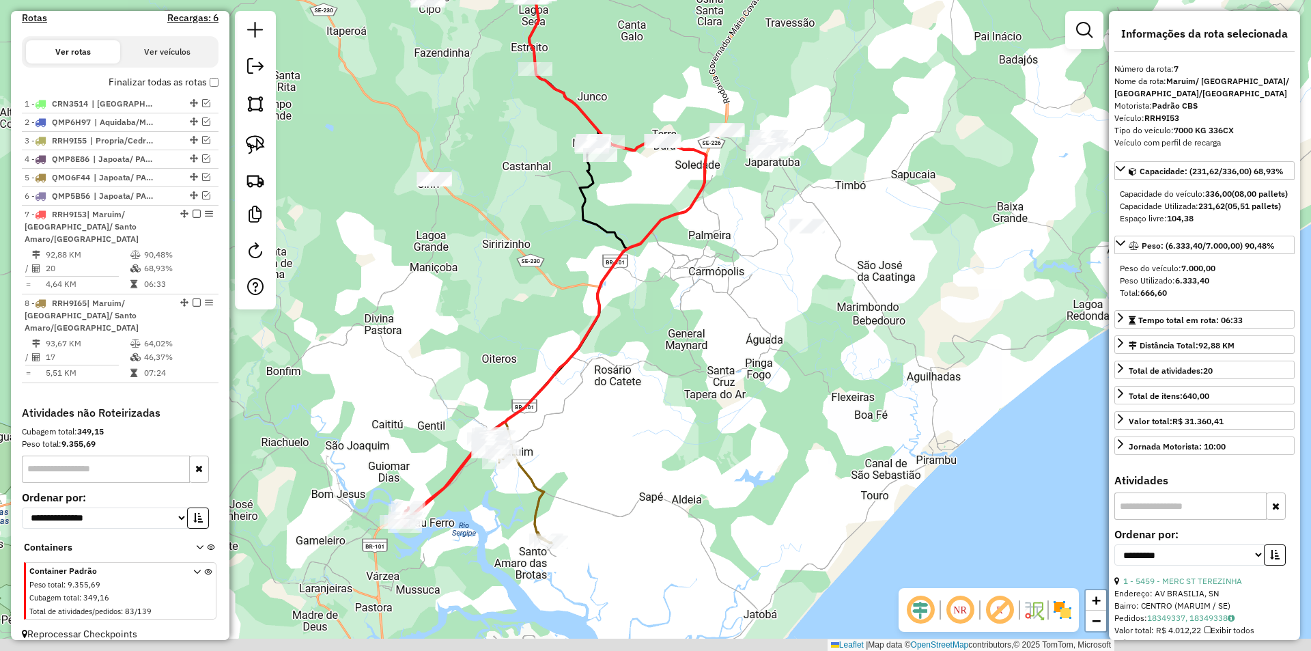
drag, startPoint x: 616, startPoint y: 345, endPoint x: 500, endPoint y: 275, distance: 135.1
click at [509, 273] on div "Janela de atendimento Grade de atendimento Capacidade Transportadoras Veículos …" at bounding box center [655, 325] width 1311 height 651
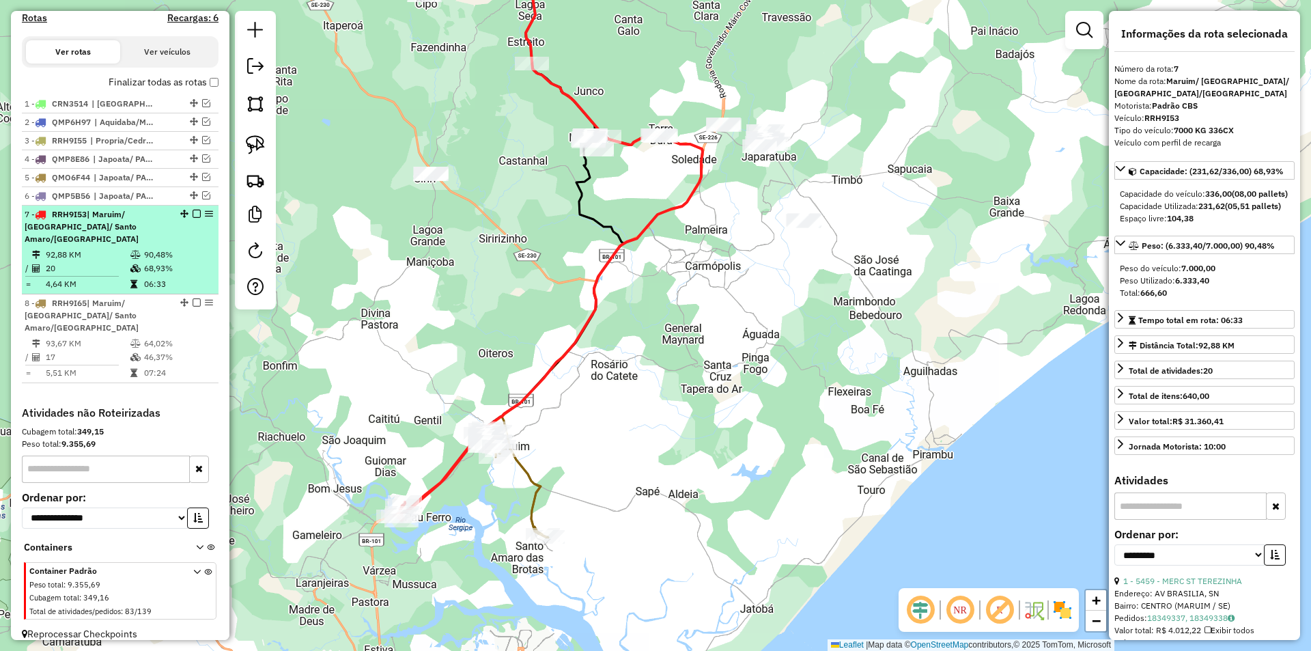
click at [116, 252] on td "92,88 KM" at bounding box center [87, 255] width 85 height 14
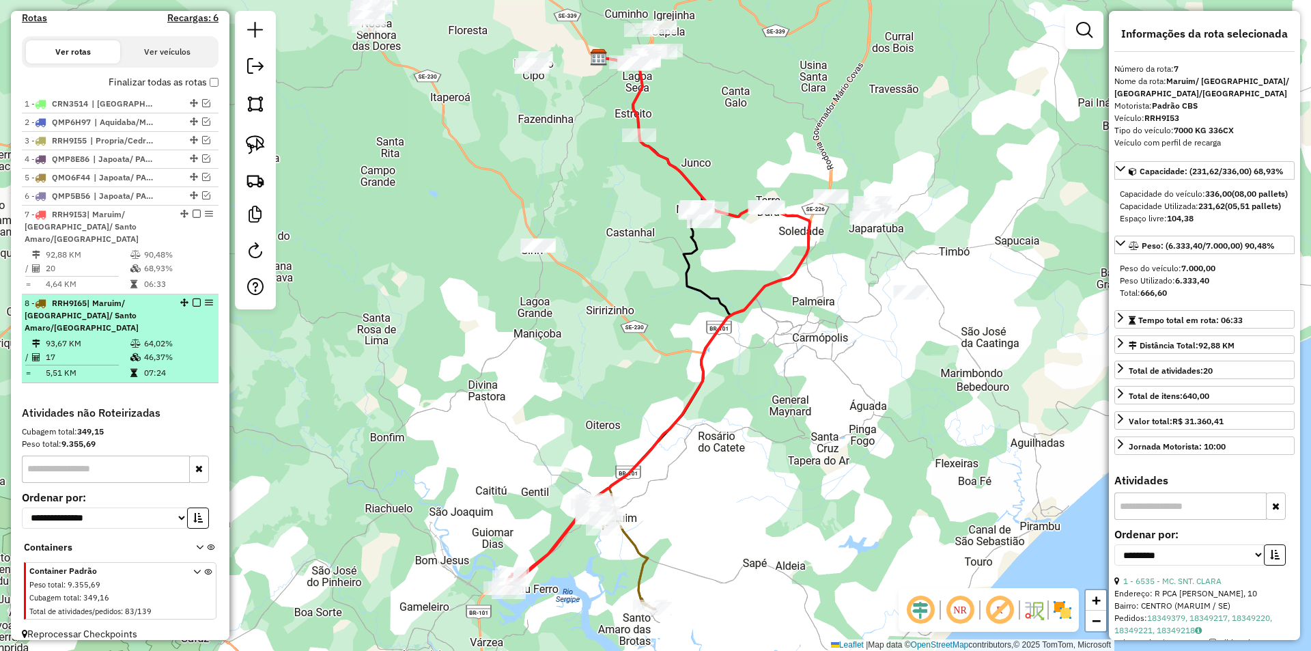
click at [182, 337] on td "64,02%" at bounding box center [177, 344] width 69 height 14
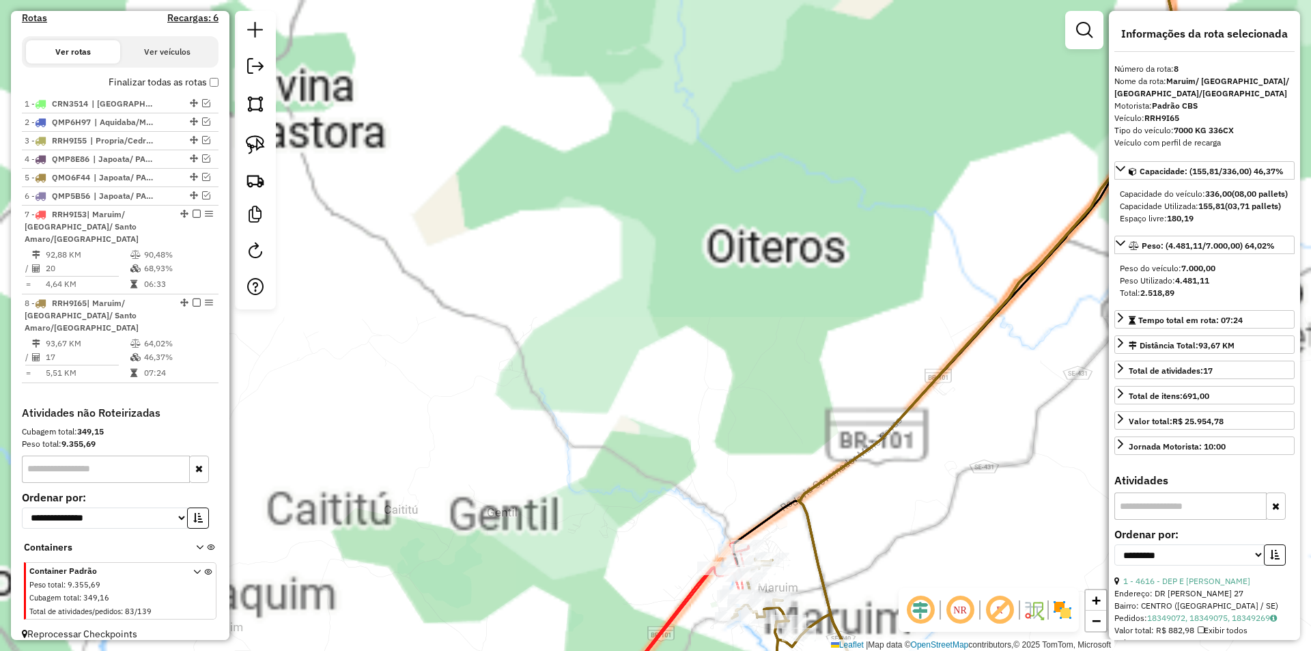
drag, startPoint x: 546, startPoint y: 492, endPoint x: 457, endPoint y: 233, distance: 273.8
click at [455, 227] on div "Janela de atendimento Grade de atendimento Capacidade Transportadoras Veículos …" at bounding box center [655, 325] width 1311 height 651
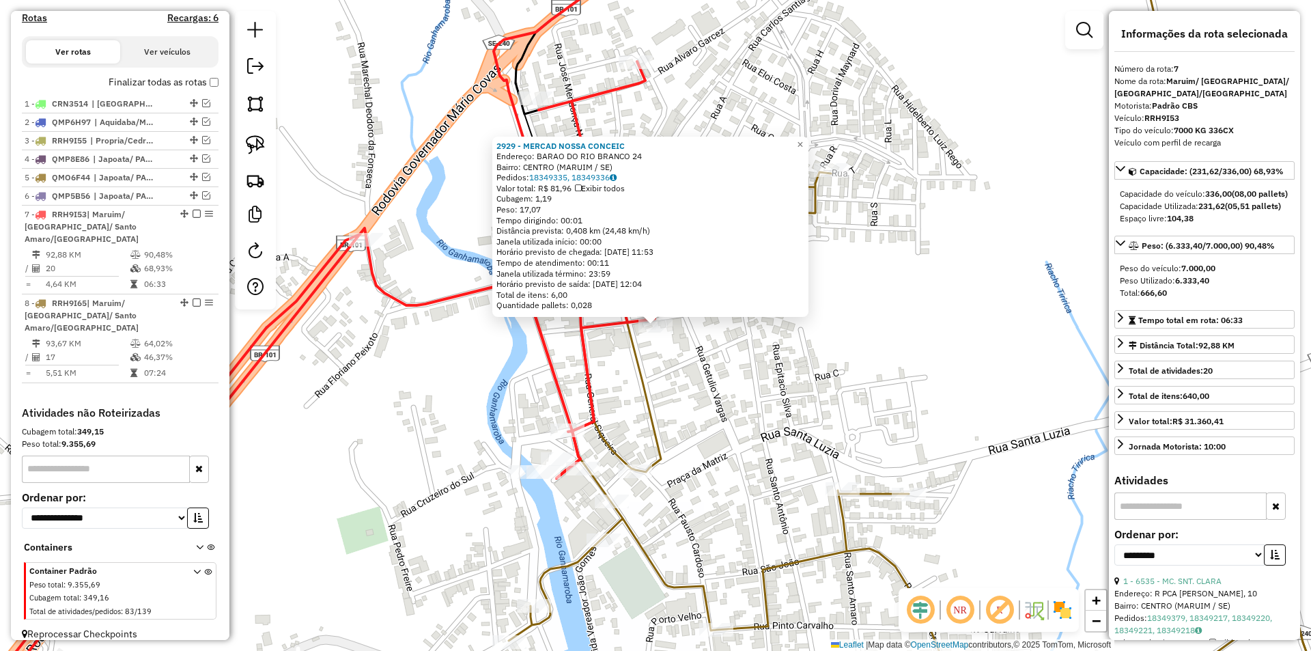
click at [682, 369] on div "2929 - MERCAD NOSSA CONCEIC Endereço: BARAO DO RIO BRANCO 24 Bairro: CENTRO (MA…" at bounding box center [655, 325] width 1311 height 651
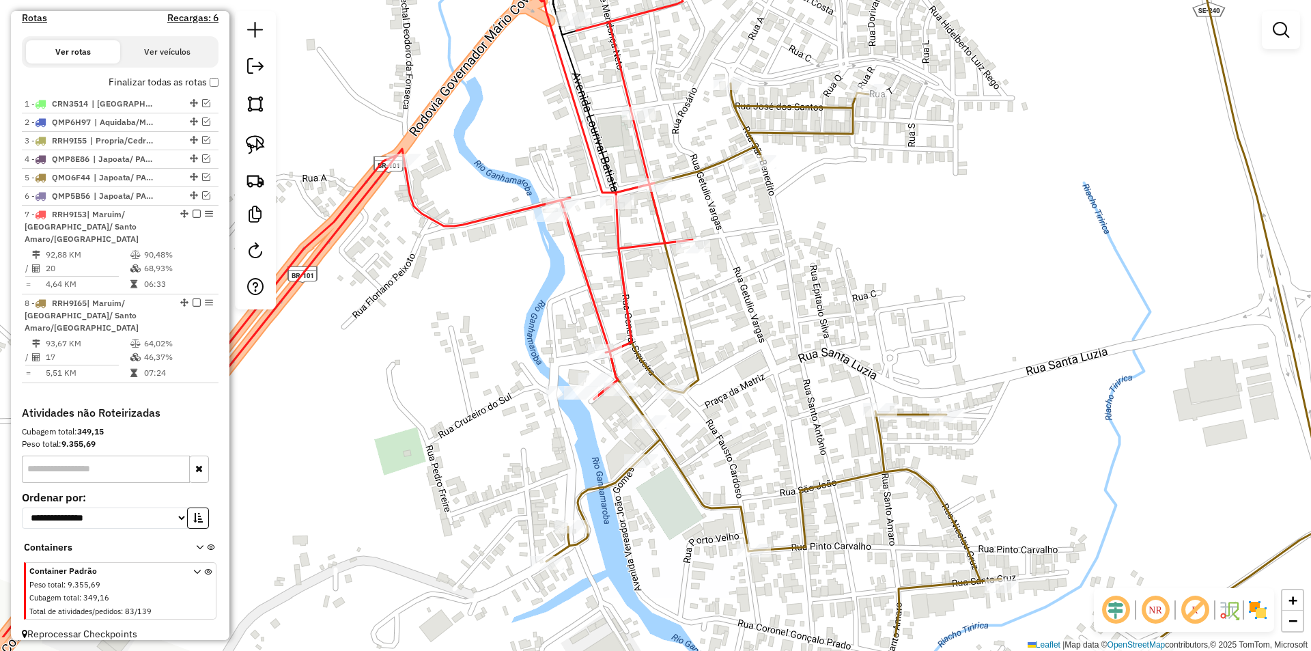
drag, startPoint x: 700, startPoint y: 251, endPoint x: 617, endPoint y: 316, distance: 105.6
click at [618, 315] on icon at bounding box center [348, 309] width 690 height 655
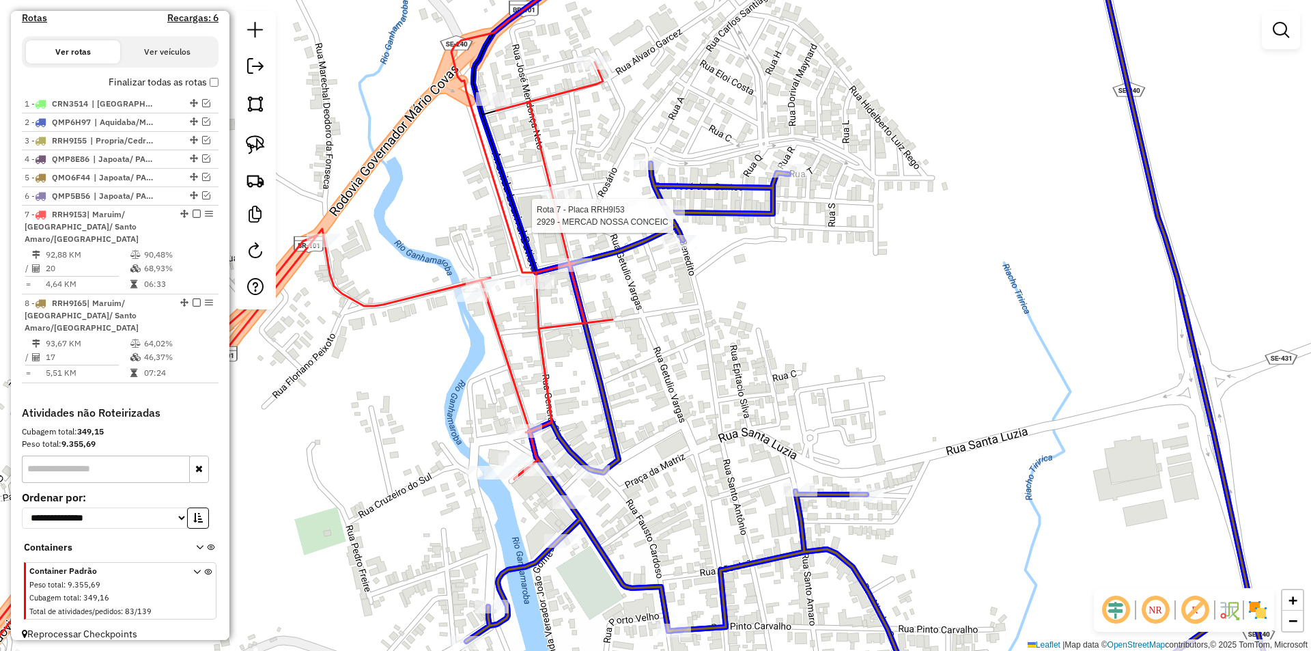
click at [677, 219] on div at bounding box center [668, 213] width 34 height 14
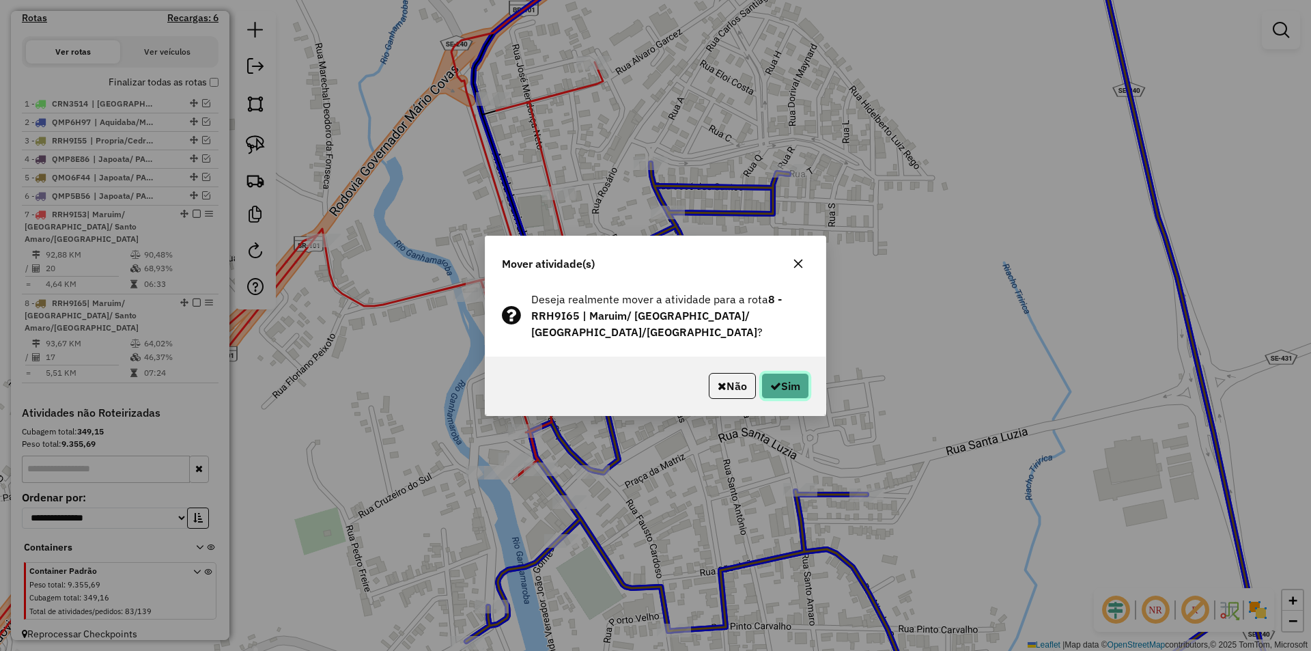
click at [780, 373] on button "Sim" at bounding box center [785, 386] width 48 height 26
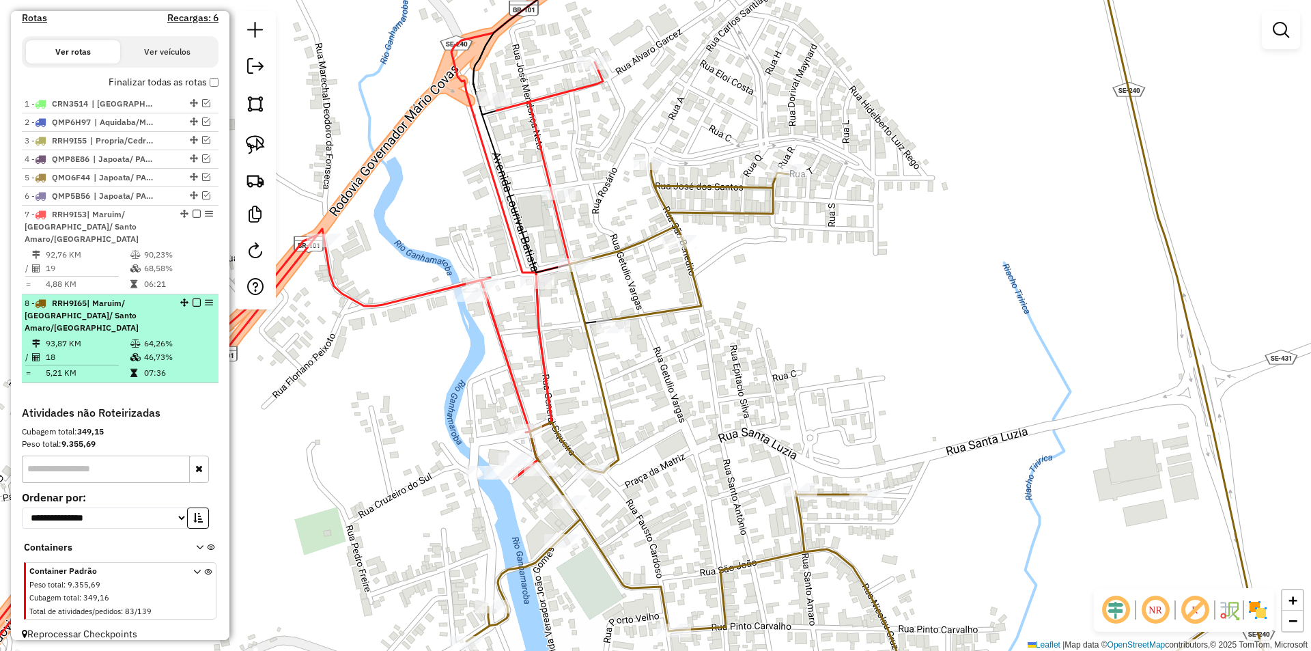
click at [119, 350] on td "18" at bounding box center [87, 357] width 85 height 14
select select "**********"
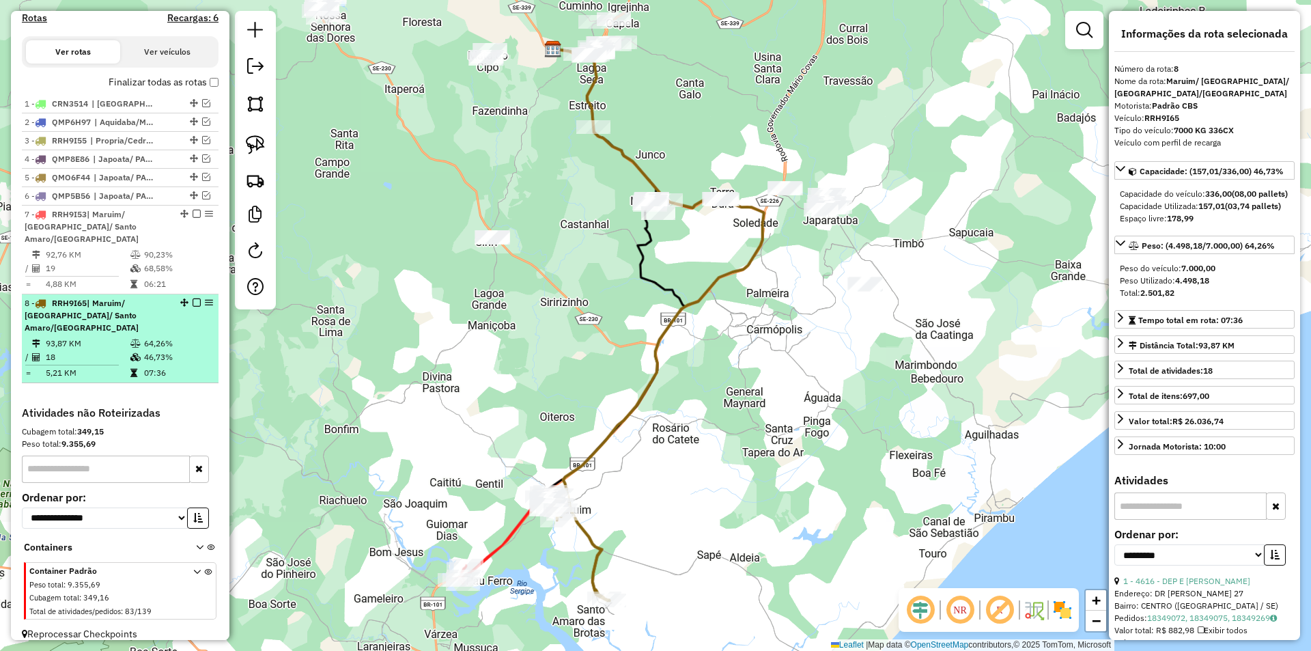
click at [193, 303] on em at bounding box center [197, 302] width 8 height 8
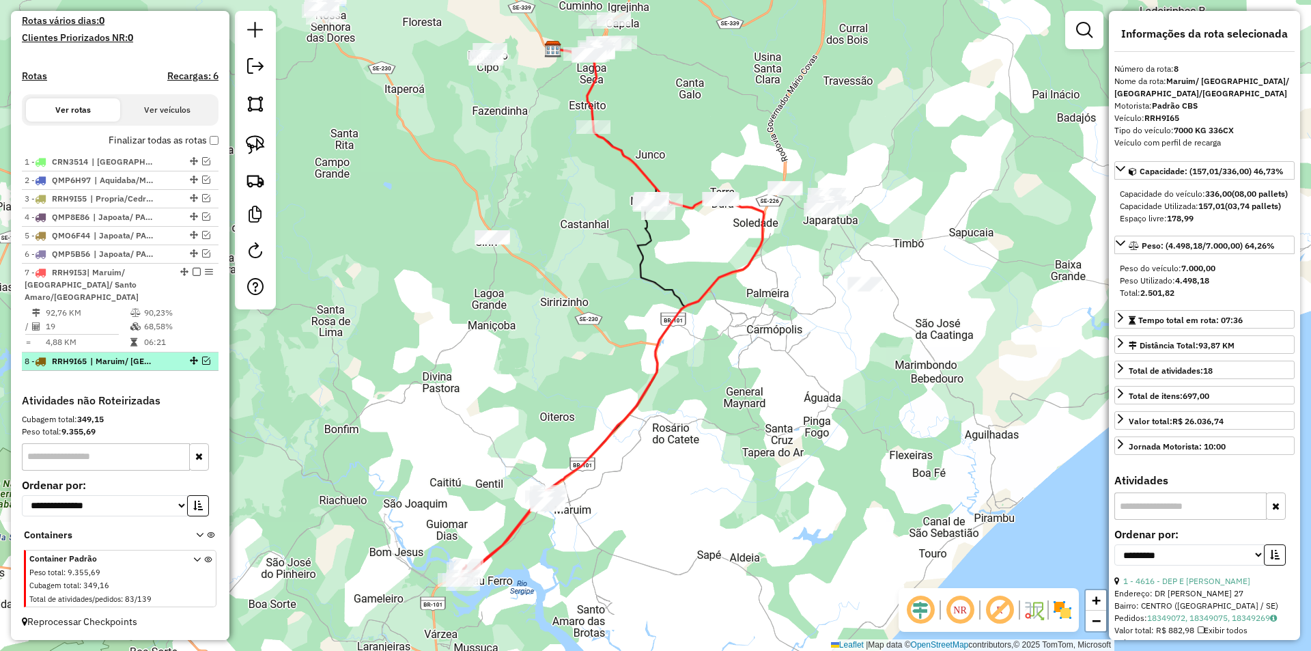
scroll to position [374, 0]
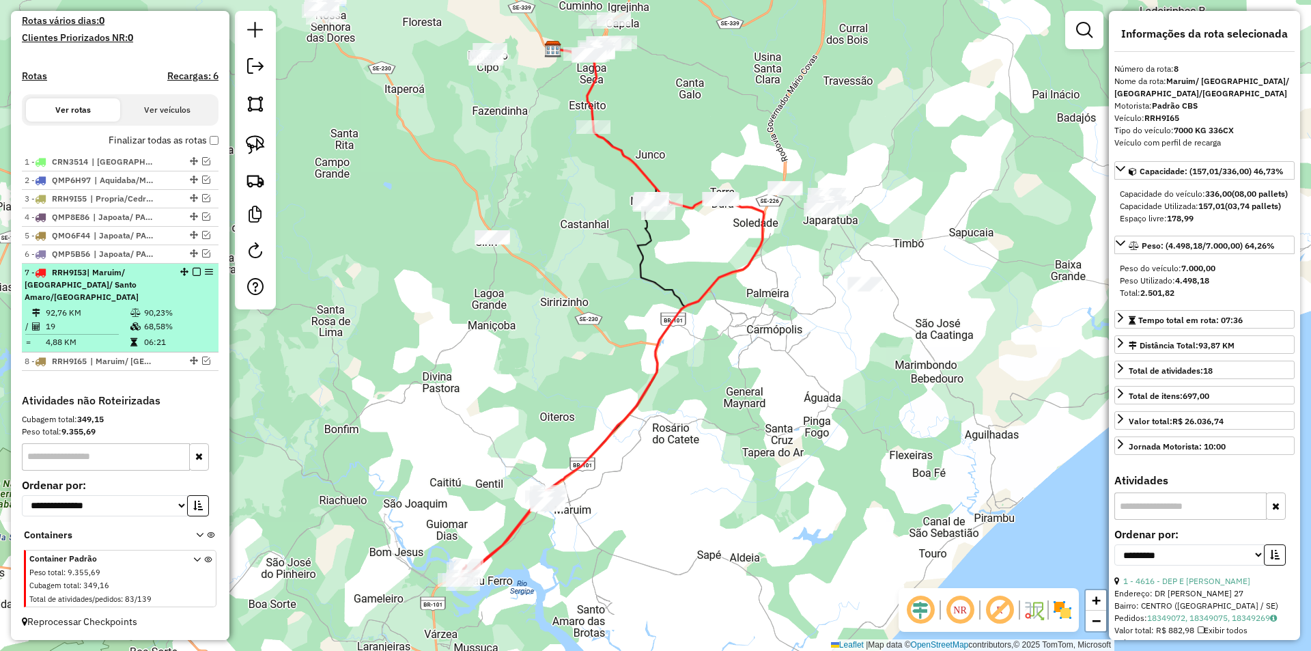
click at [139, 279] on span "| Maruim/ rosario/ Santo Amaro/Siriri" at bounding box center [82, 284] width 114 height 35
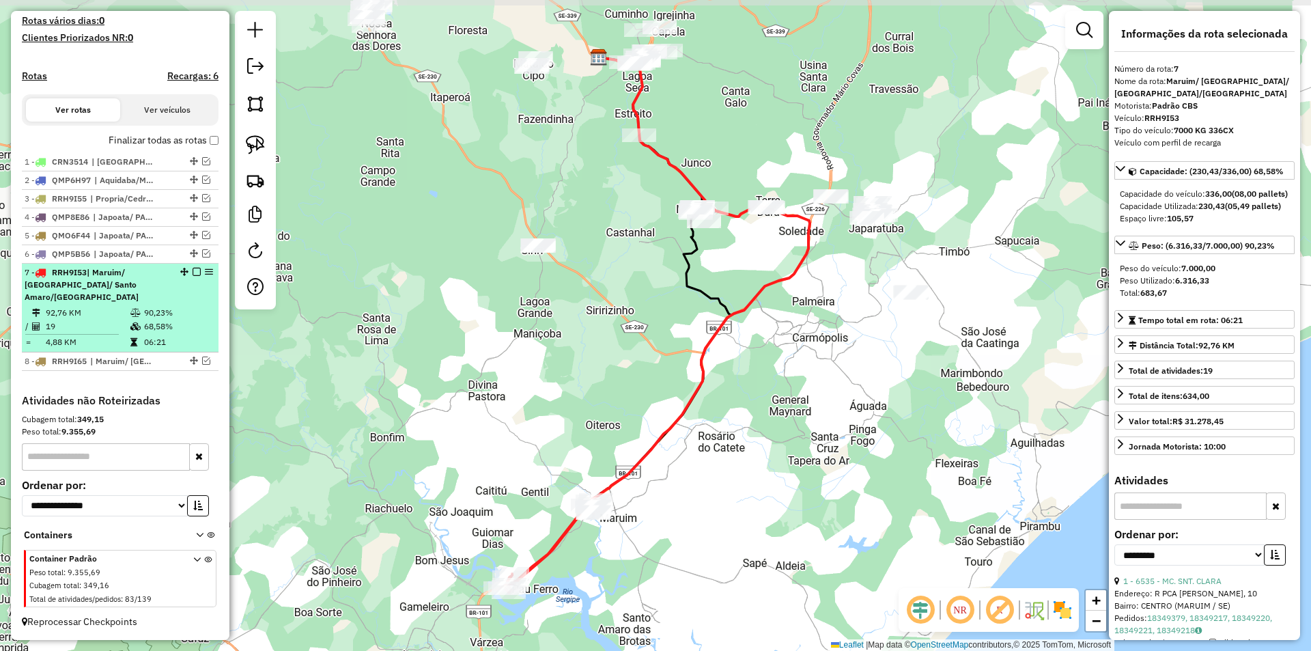
click at [168, 302] on div "7 - RRH9I53 | Maruim/ rosario/ Santo Amaro/Siriri" at bounding box center [120, 284] width 191 height 37
click at [193, 276] on em at bounding box center [197, 272] width 8 height 8
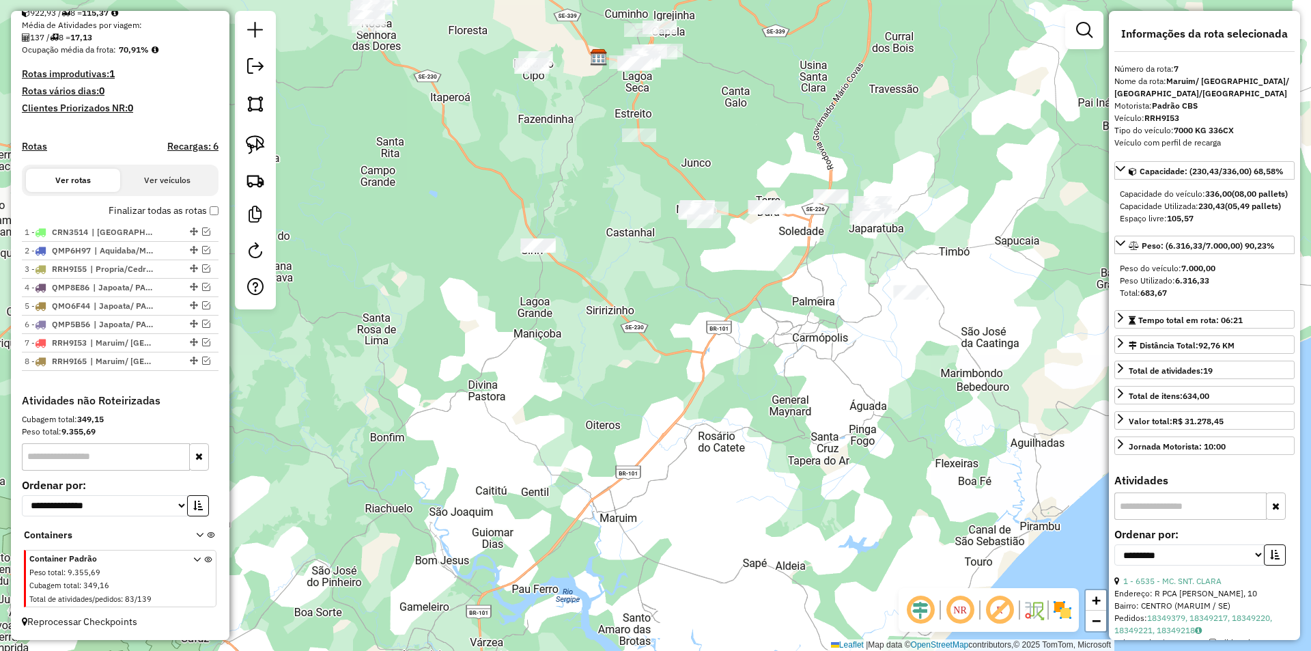
scroll to position [316, 0]
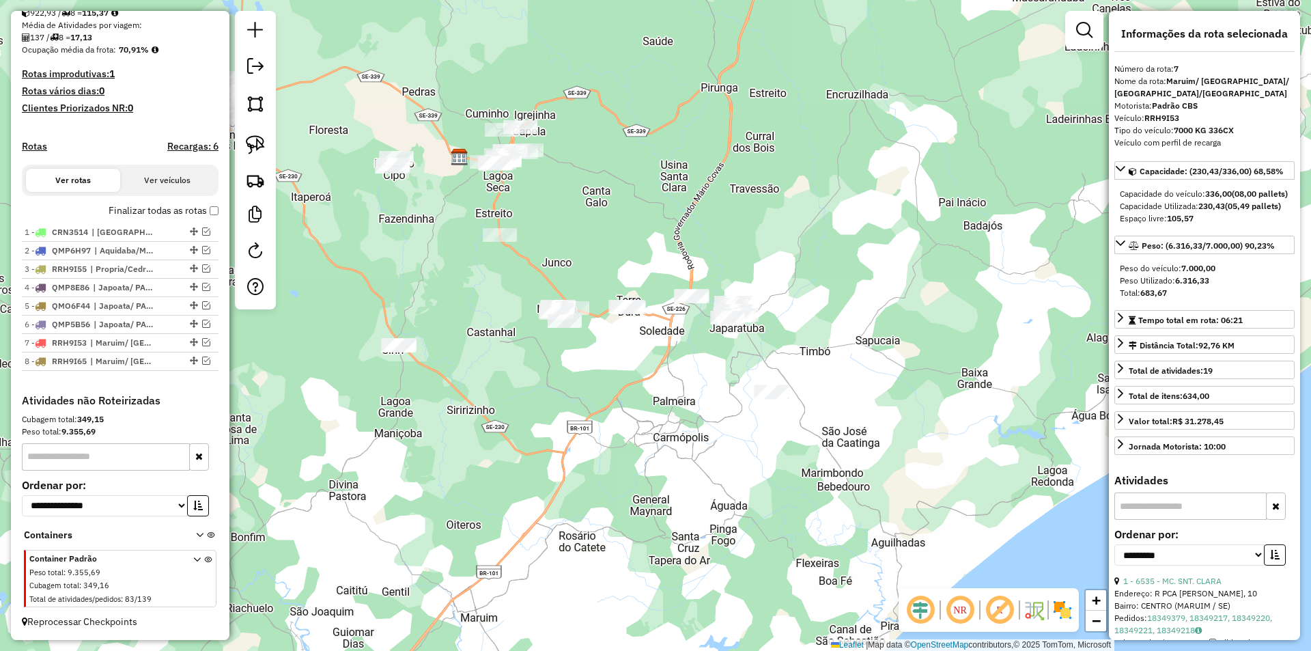
drag, startPoint x: 553, startPoint y: 313, endPoint x: 412, endPoint y: 414, distance: 173.2
click at [412, 414] on div "Janela de atendimento Grade de atendimento Capacidade Transportadoras Veículos …" at bounding box center [655, 325] width 1311 height 651
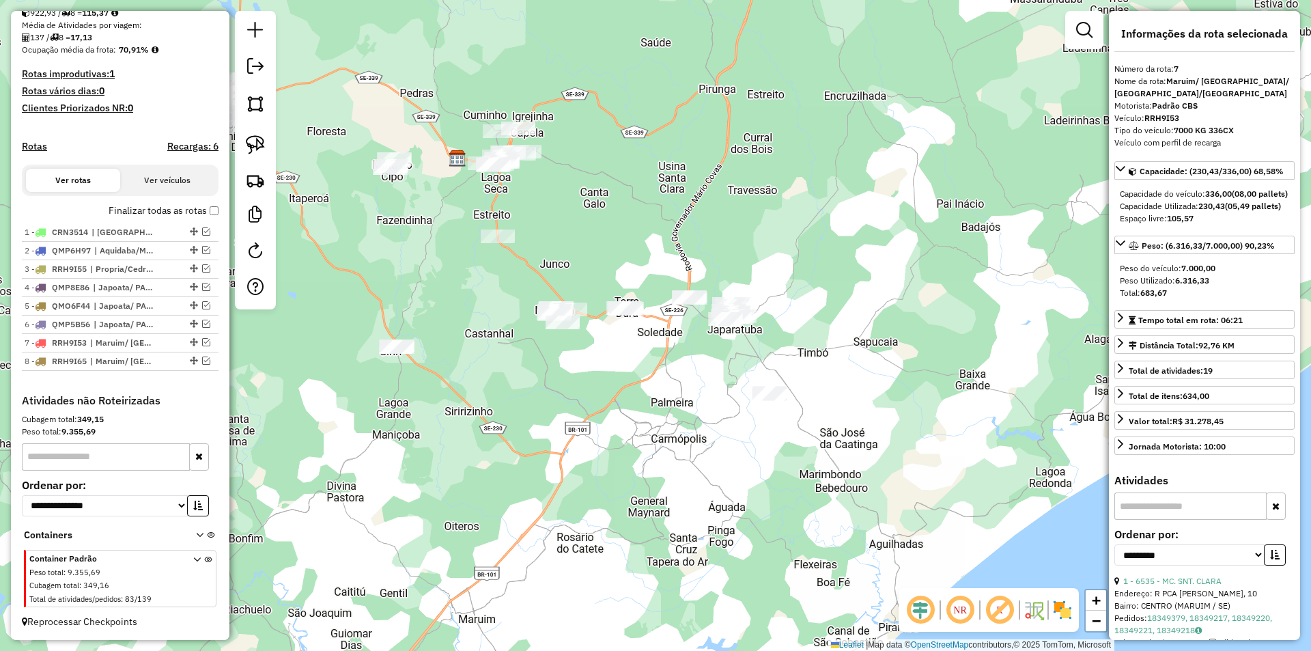
drag, startPoint x: 467, startPoint y: 354, endPoint x: 431, endPoint y: 371, distance: 39.7
click at [446, 385] on div "Janela de atendimento Grade de atendimento Capacidade Transportadoras Veículos …" at bounding box center [655, 325] width 1311 height 651
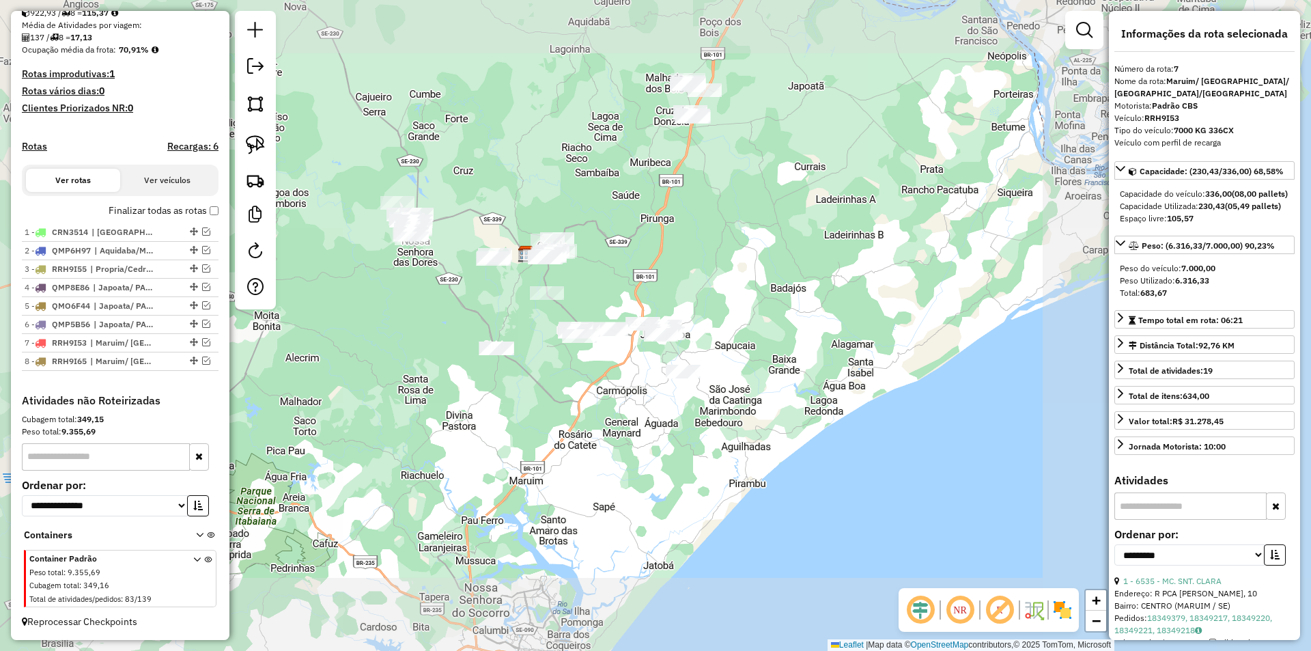
drag, startPoint x: 668, startPoint y: 178, endPoint x: 599, endPoint y: 269, distance: 115.0
click at [608, 274] on div "Janela de atendimento Grade de atendimento Capacidade Transportadoras Veículos …" at bounding box center [655, 325] width 1311 height 651
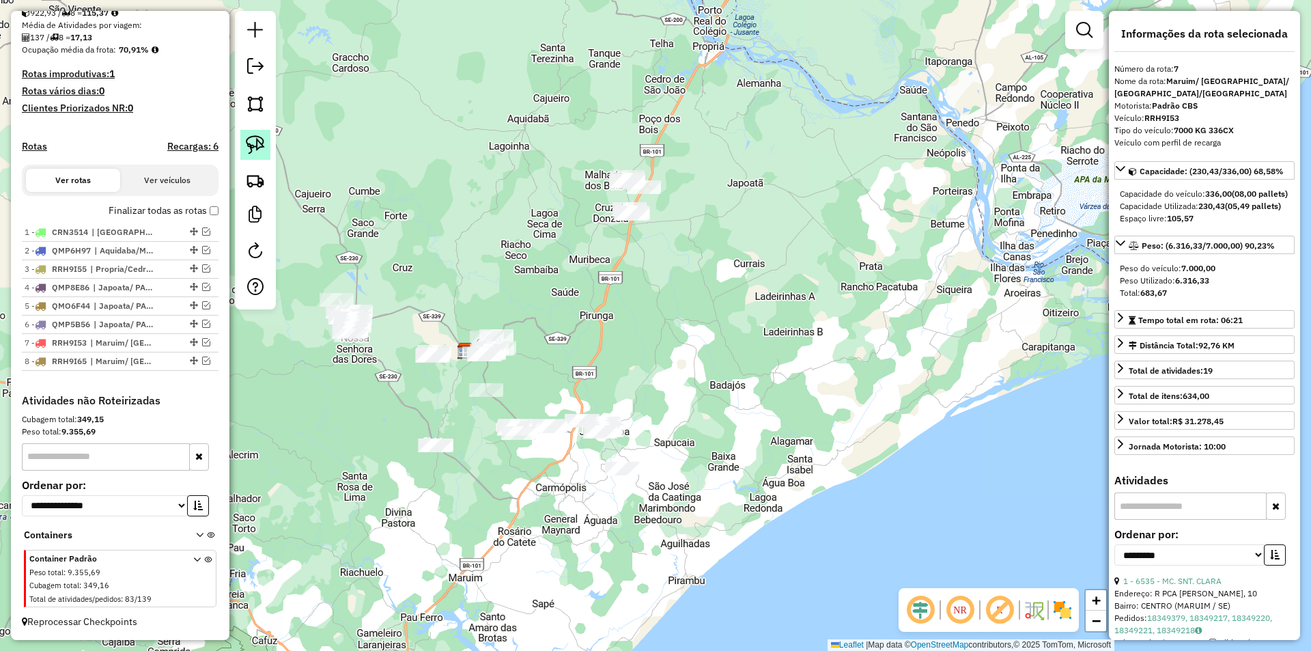
click at [268, 143] on link at bounding box center [255, 145] width 30 height 30
drag, startPoint x: 522, startPoint y: 110, endPoint x: 808, endPoint y: 148, distance: 287.9
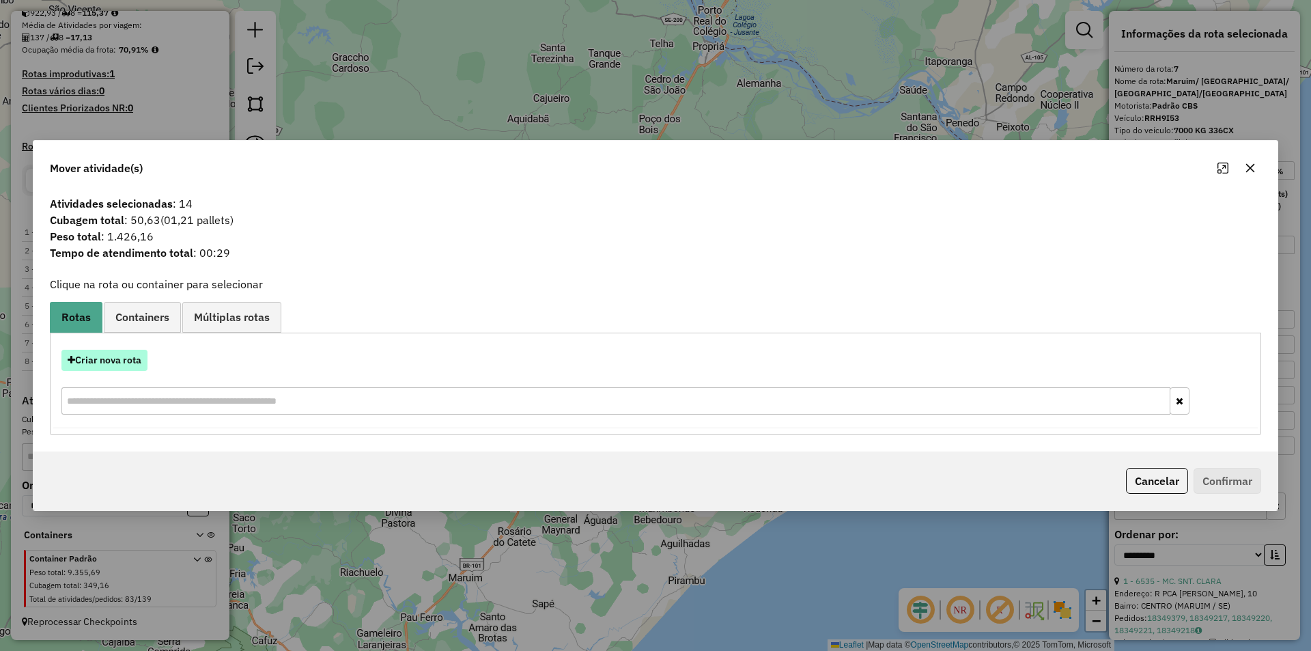
click at [117, 368] on button "Criar nova rota" at bounding box center [104, 360] width 86 height 21
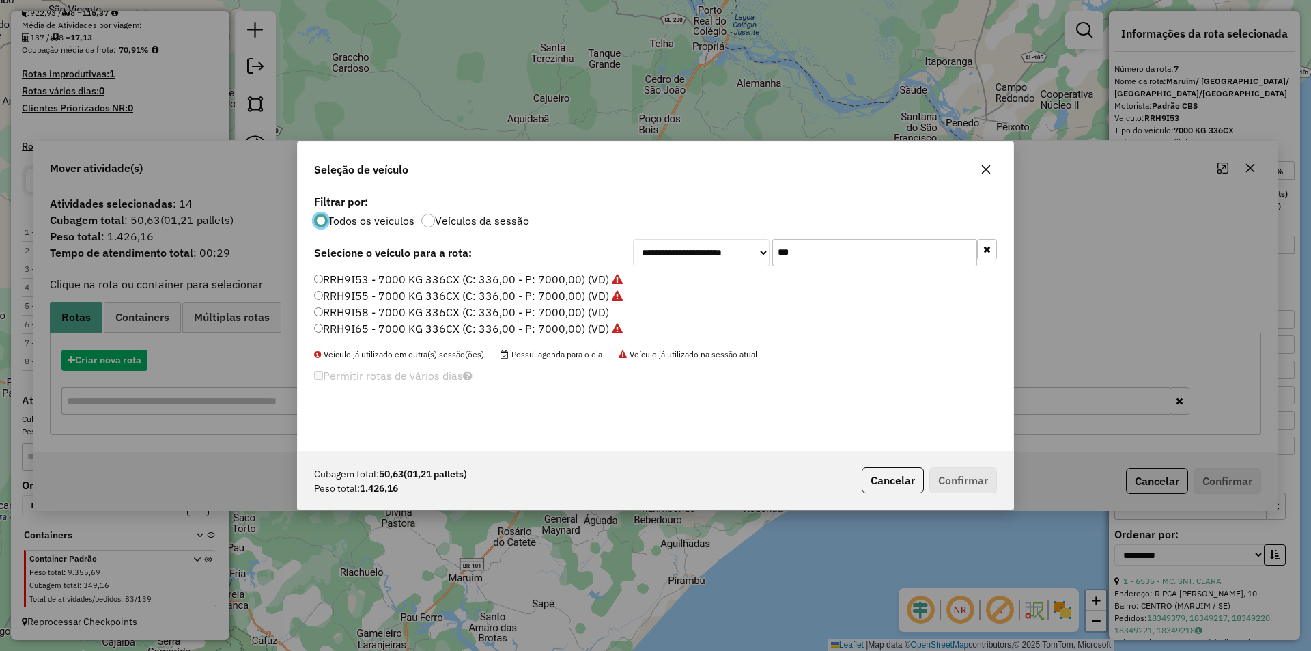
scroll to position [8, 4]
click at [120, 360] on div "**********" at bounding box center [655, 325] width 1311 height 651
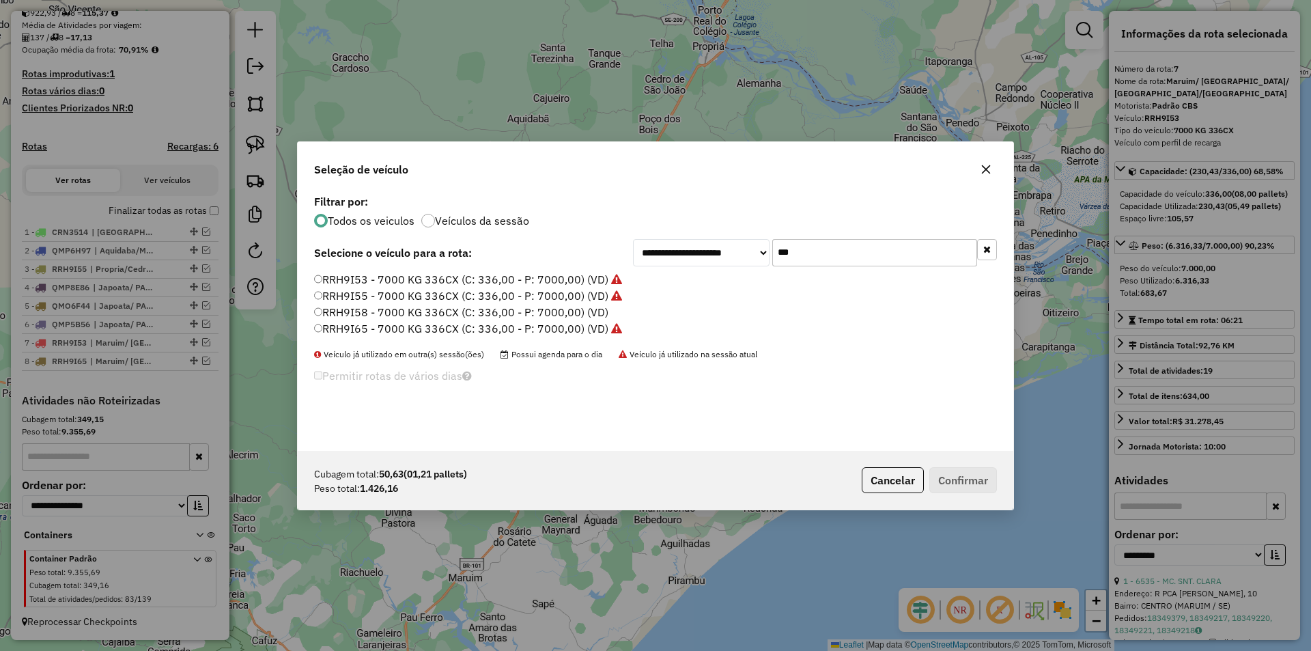
click at [815, 252] on input "***" at bounding box center [874, 252] width 205 height 27
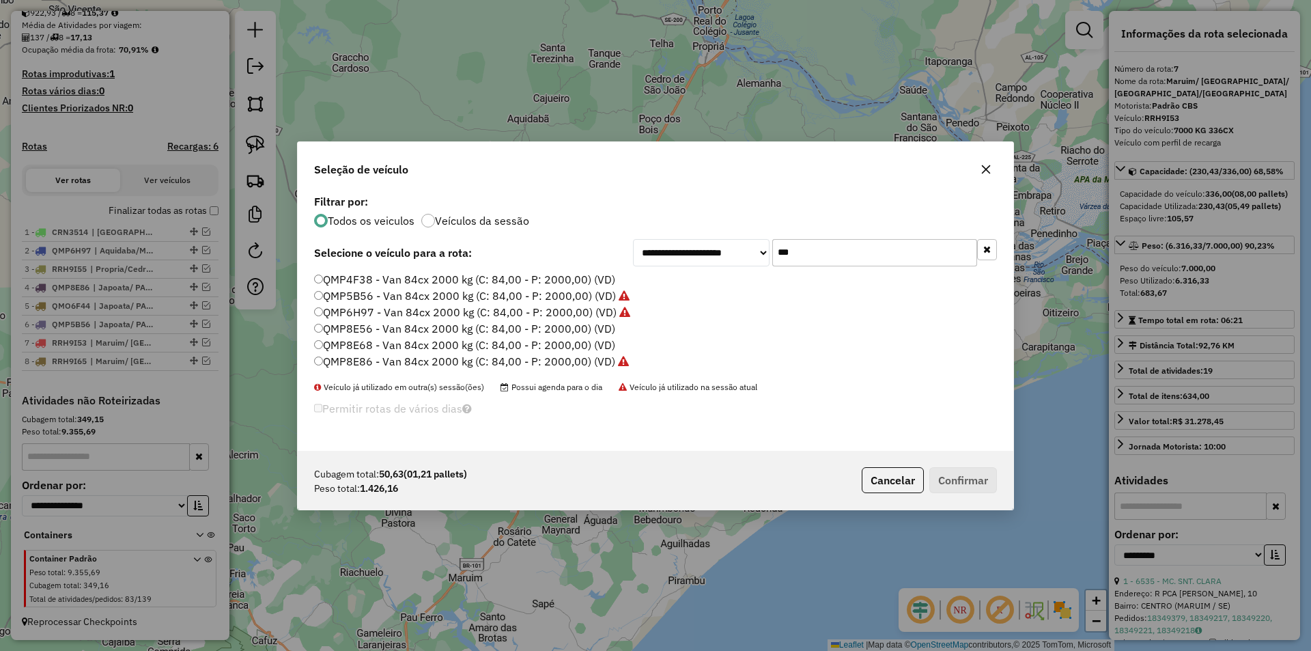
type input "***"
drag, startPoint x: 375, startPoint y: 277, endPoint x: 518, endPoint y: 345, distance: 158.5
click at [375, 277] on label "QMP4F38 - Van 84cx 2000 kg (C: 84,00 - P: 2000,00) (VD)" at bounding box center [464, 279] width 301 height 16
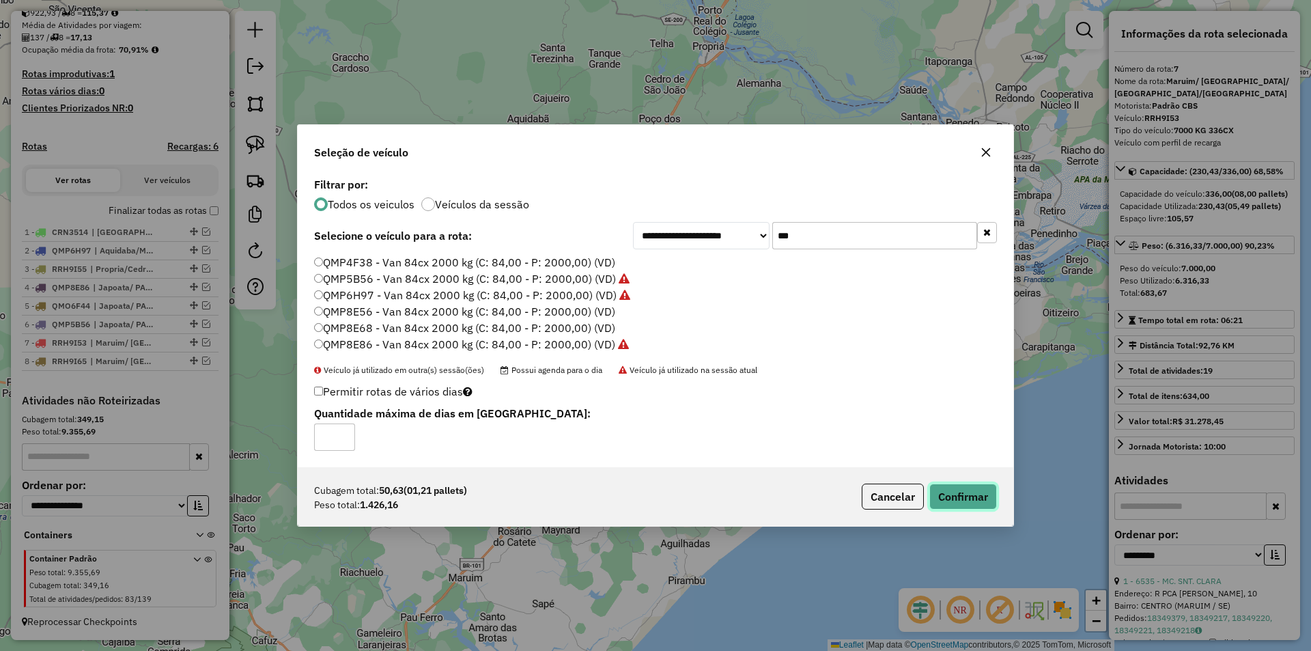
click at [965, 500] on button "Confirmar" at bounding box center [963, 496] width 68 height 26
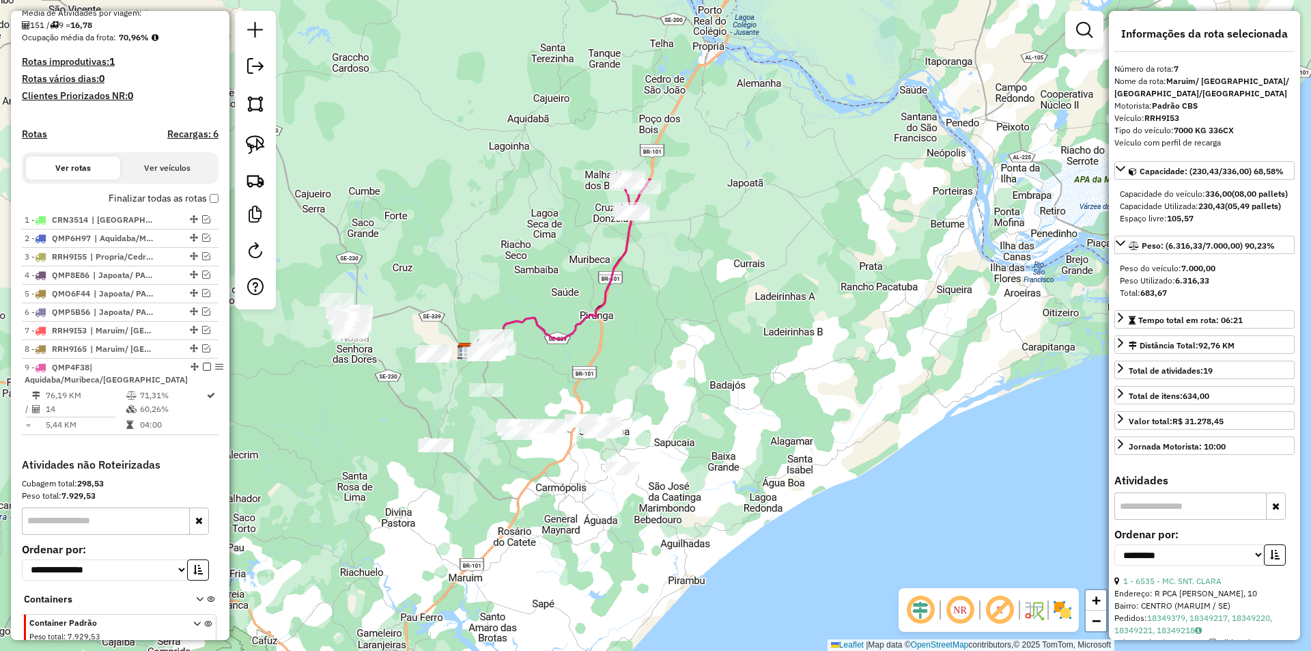
scroll to position [393, 0]
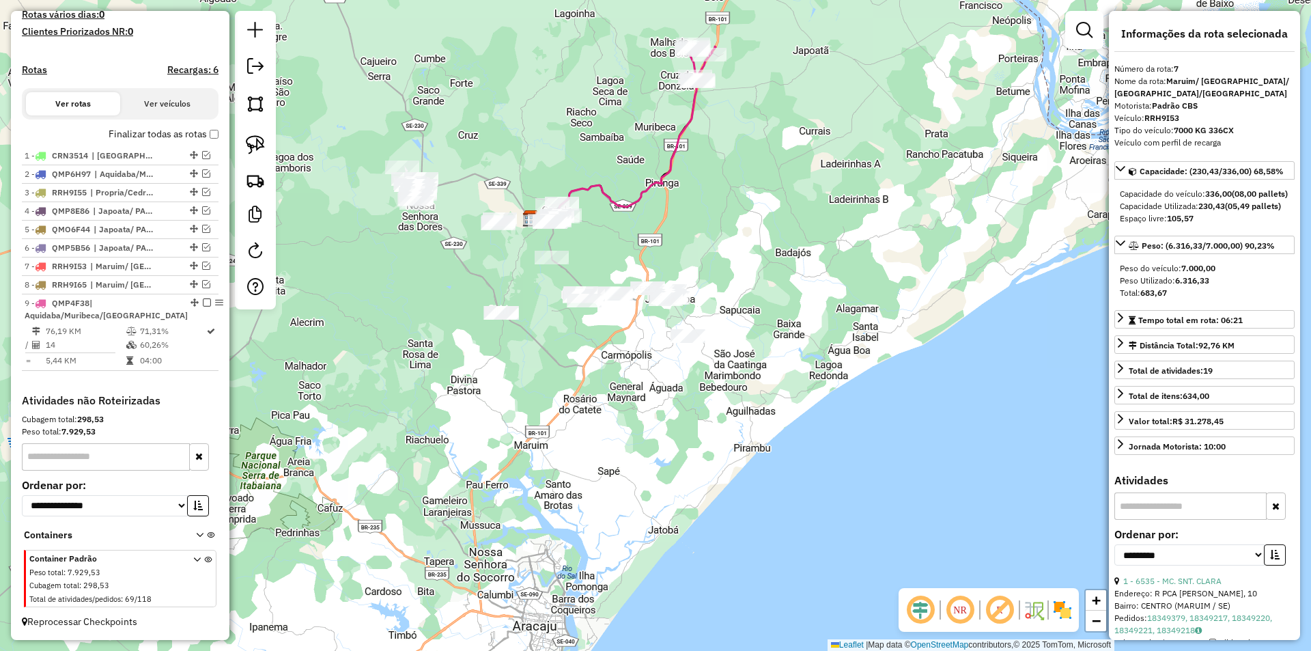
drag, startPoint x: 399, startPoint y: 400, endPoint x: 490, endPoint y: 294, distance: 139.5
click at [465, 266] on div "Janela de atendimento Grade de atendimento Capacidade Transportadoras Veículos …" at bounding box center [655, 325] width 1311 height 651
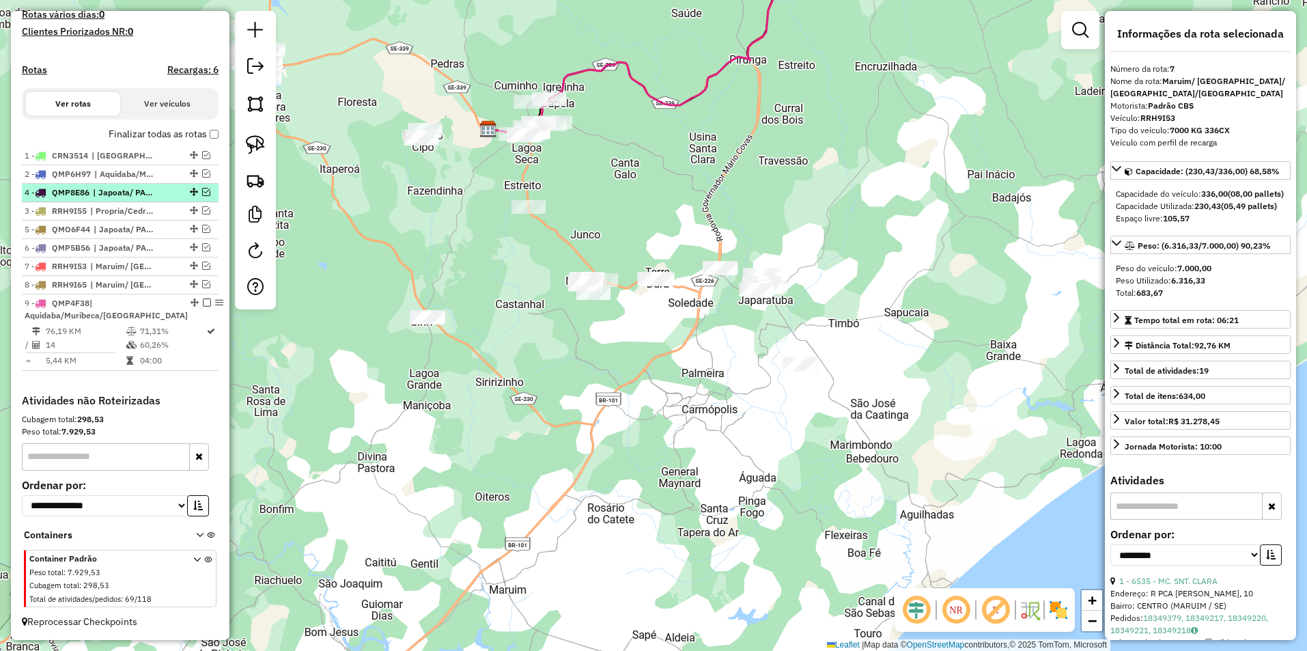
drag, startPoint x: 190, startPoint y: 209, endPoint x: 189, endPoint y: 188, distance: 20.5
drag, startPoint x: 188, startPoint y: 226, endPoint x: 187, endPoint y: 207, distance: 19.1
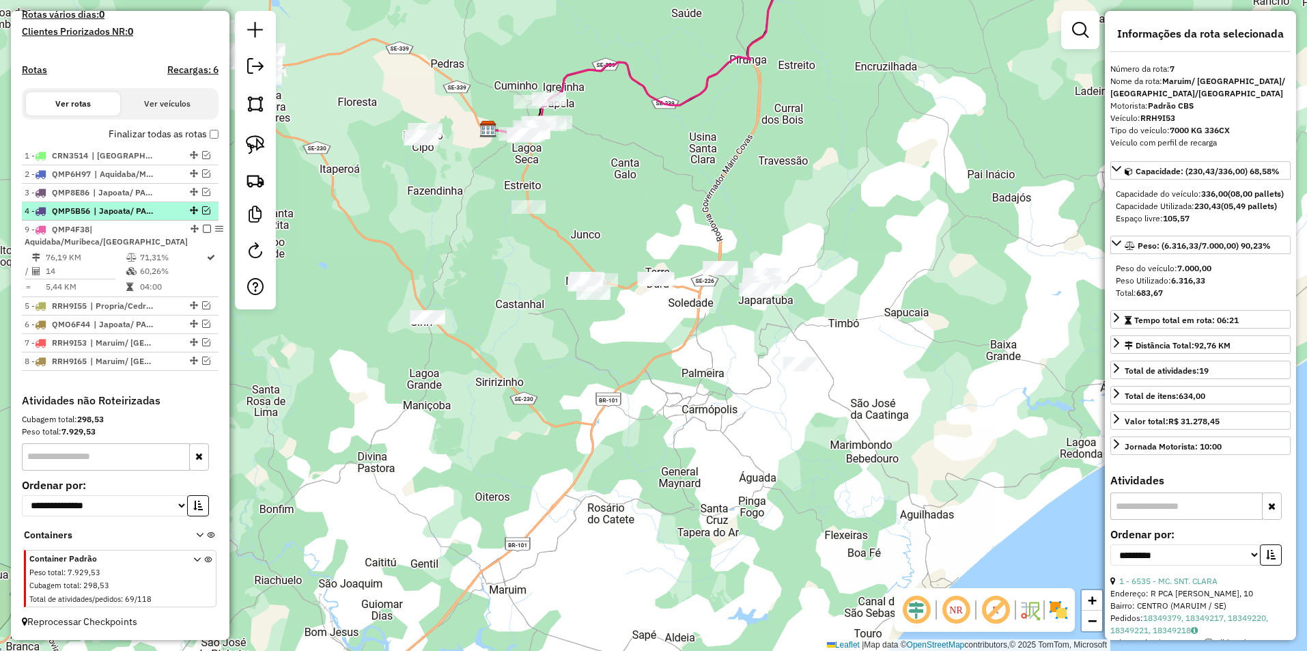
drag, startPoint x: 178, startPoint y: 299, endPoint x: 171, endPoint y: 217, distance: 82.2
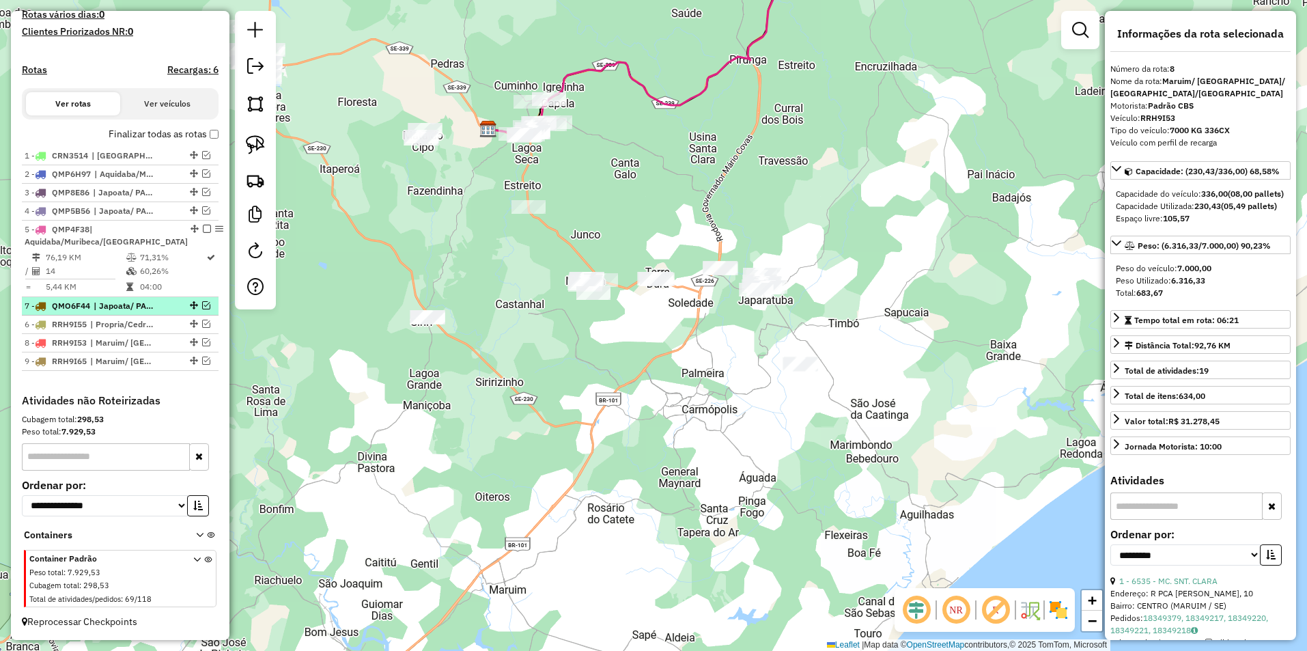
drag, startPoint x: 186, startPoint y: 322, endPoint x: 186, endPoint y: 302, distance: 20.5
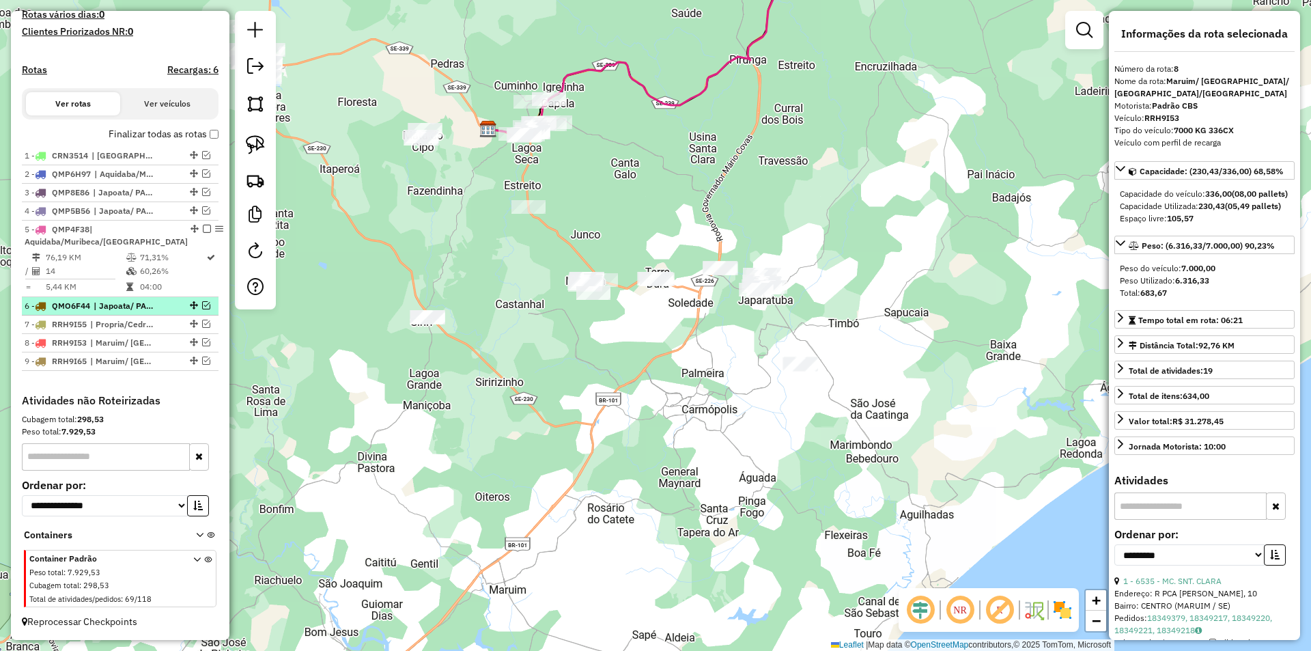
click at [202, 304] on em at bounding box center [206, 305] width 8 height 8
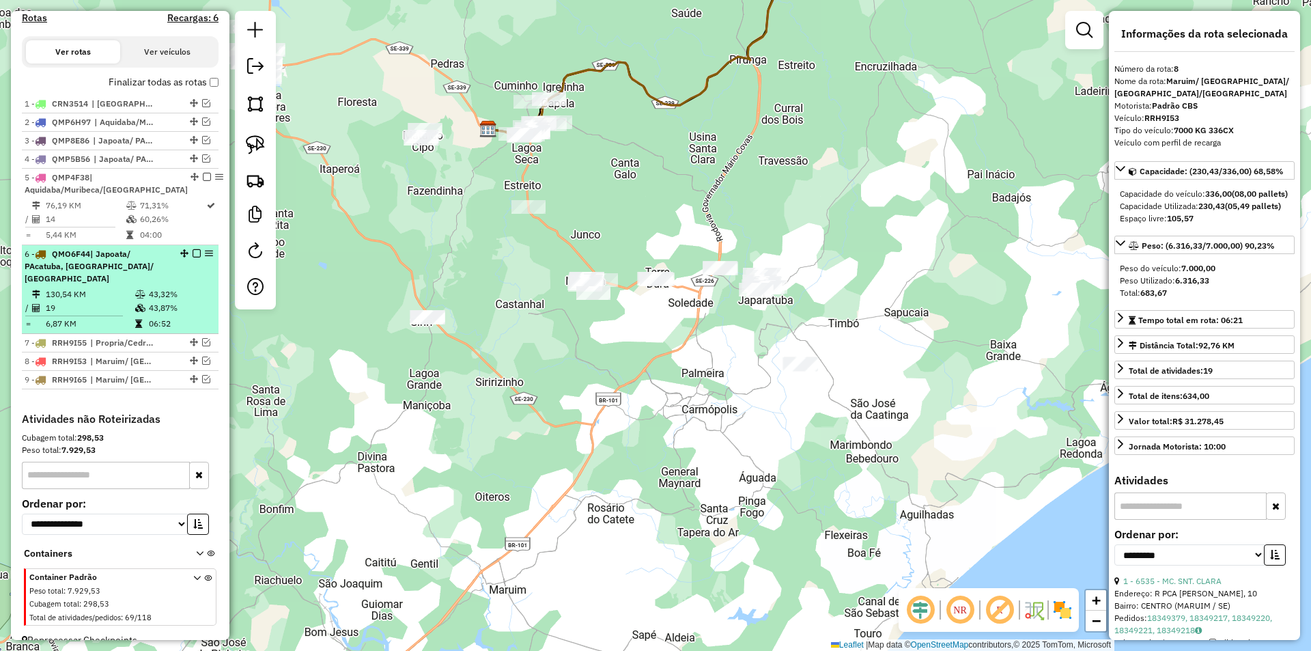
click at [176, 315] on td "43,87%" at bounding box center [180, 308] width 65 height 14
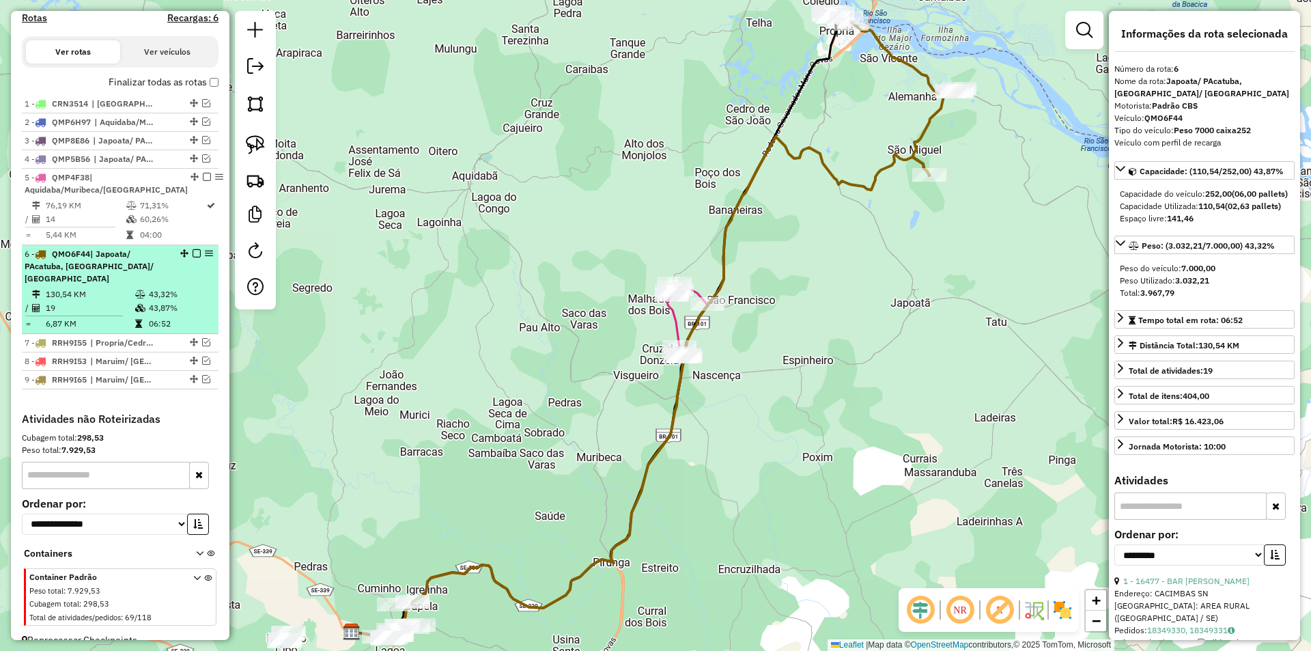
click at [193, 257] on em at bounding box center [197, 253] width 8 height 8
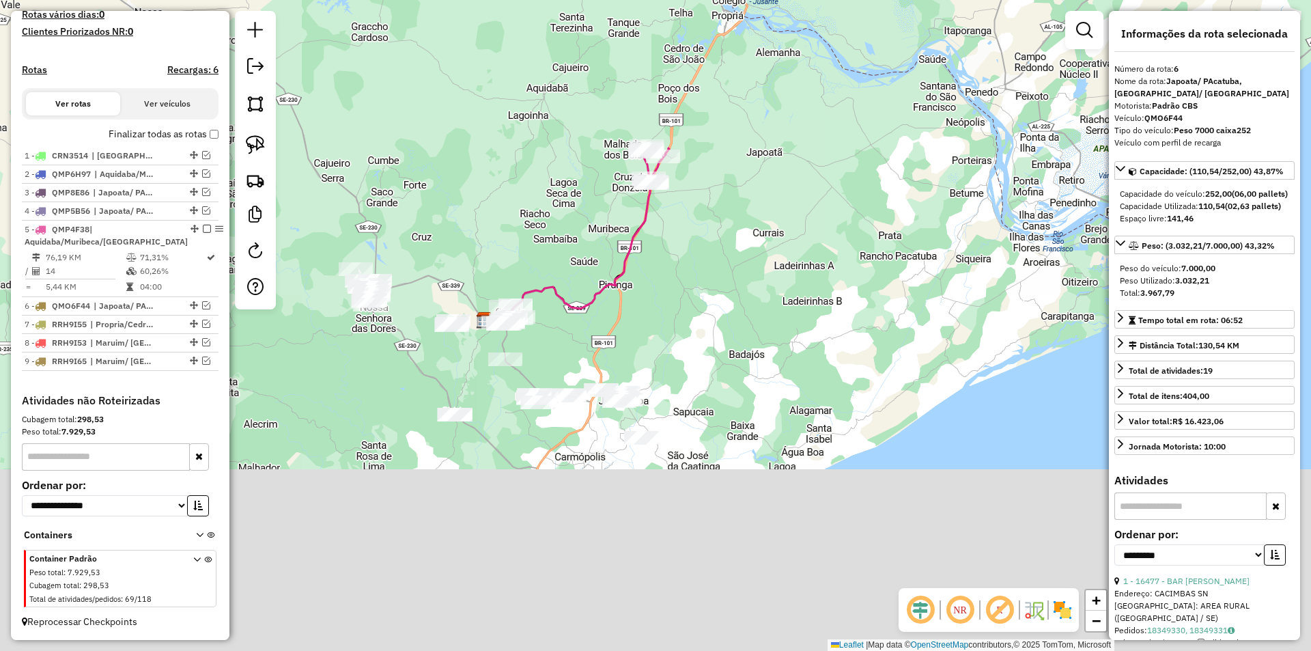
drag, startPoint x: 455, startPoint y: 190, endPoint x: 478, endPoint y: 272, distance: 85.2
click at [454, 182] on div "Janela de atendimento Grade de atendimento Capacidade Transportadoras Veículos …" at bounding box center [655, 325] width 1311 height 651
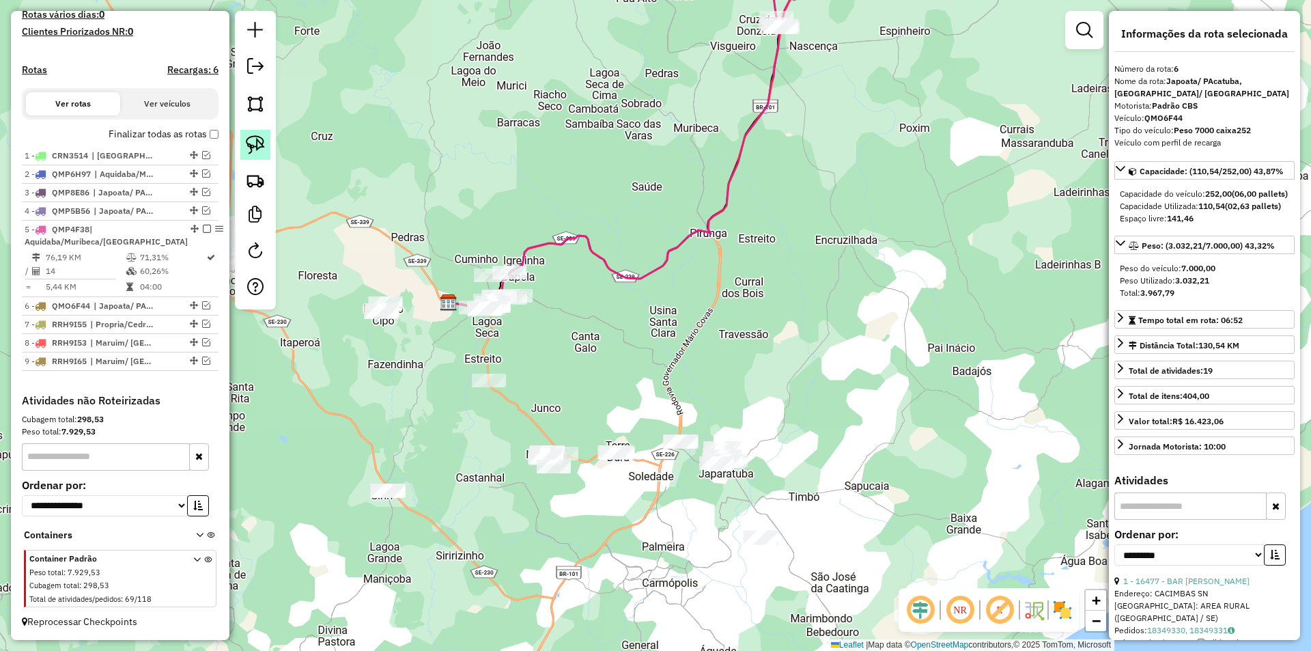
click at [255, 150] on img at bounding box center [255, 144] width 19 height 19
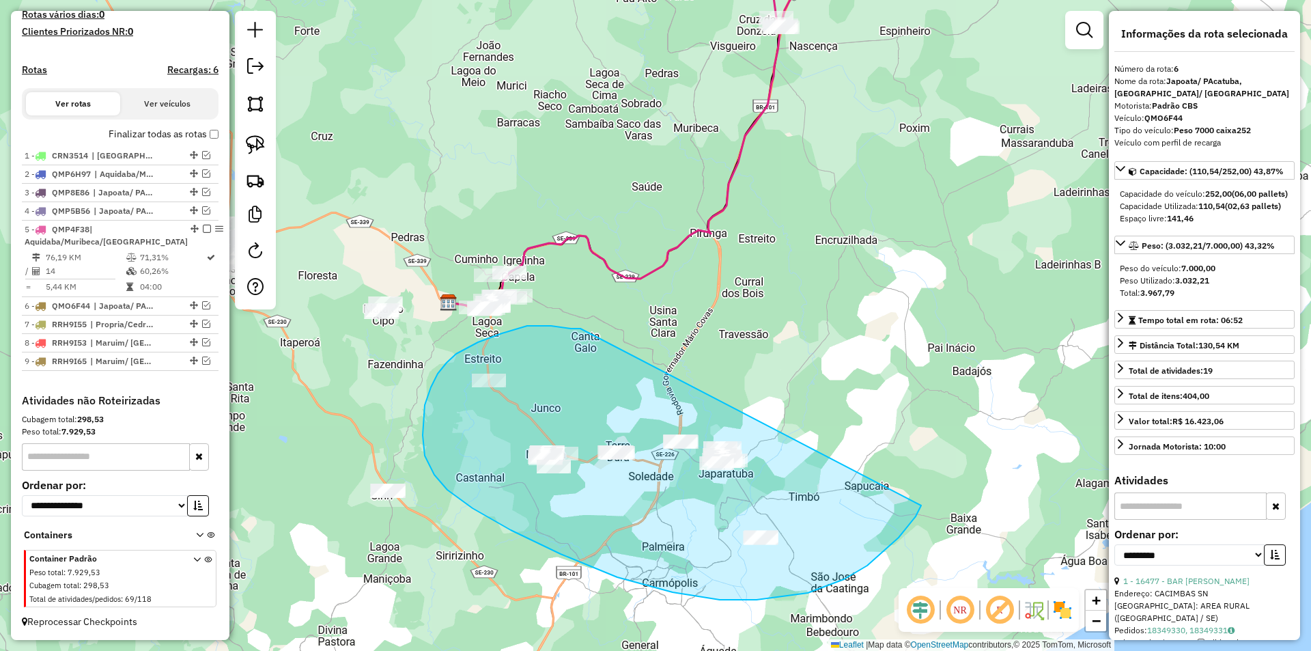
drag, startPoint x: 527, startPoint y: 326, endPoint x: 921, endPoint y: 505, distance: 432.9
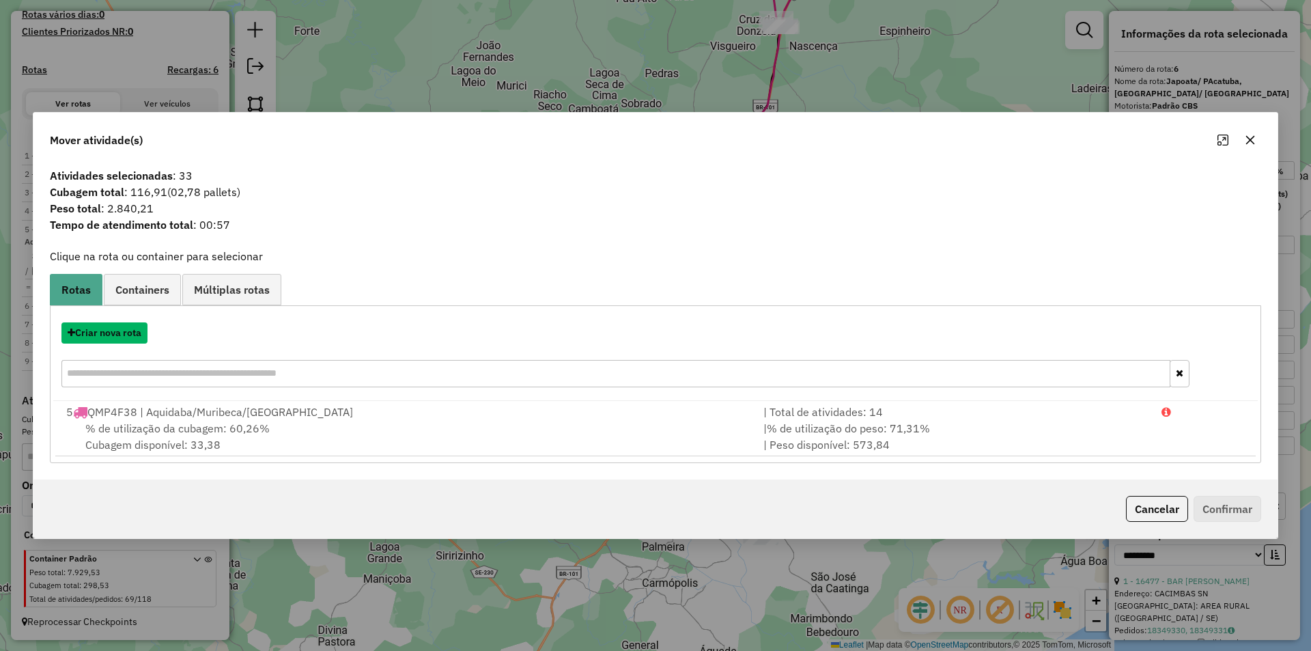
click at [117, 338] on button "Criar nova rota" at bounding box center [104, 332] width 86 height 21
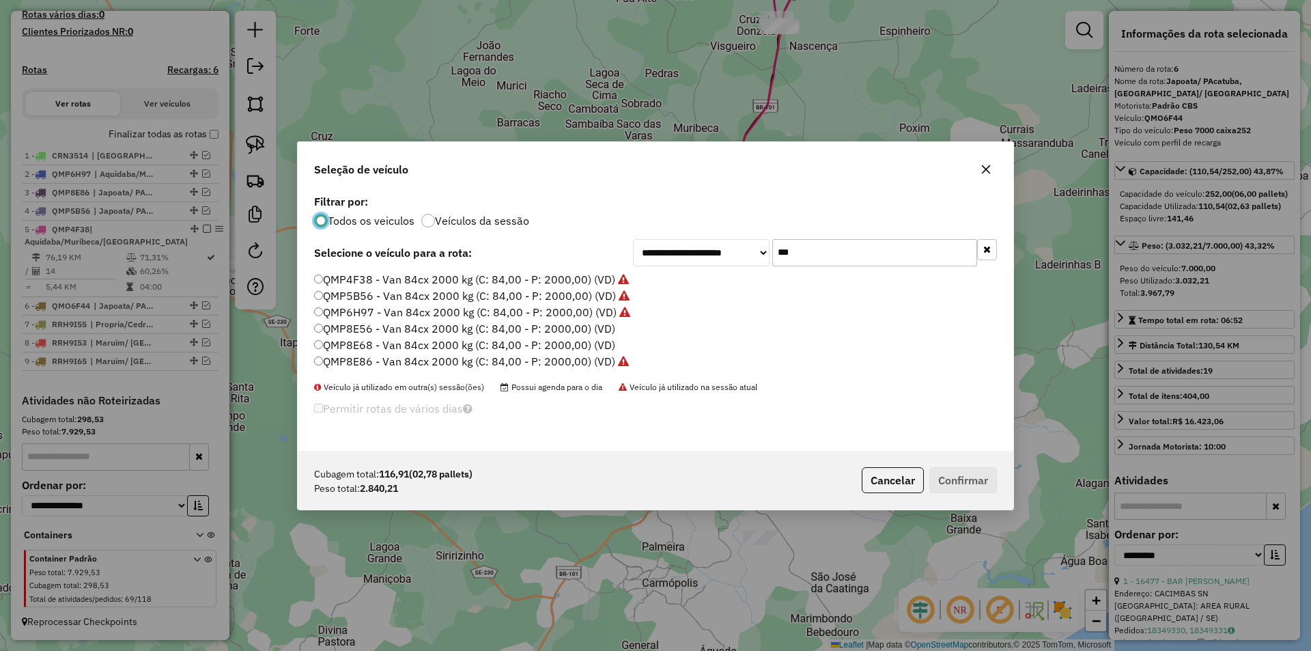
scroll to position [8, 4]
click at [799, 263] on input "***" at bounding box center [874, 252] width 205 height 27
type input "*"
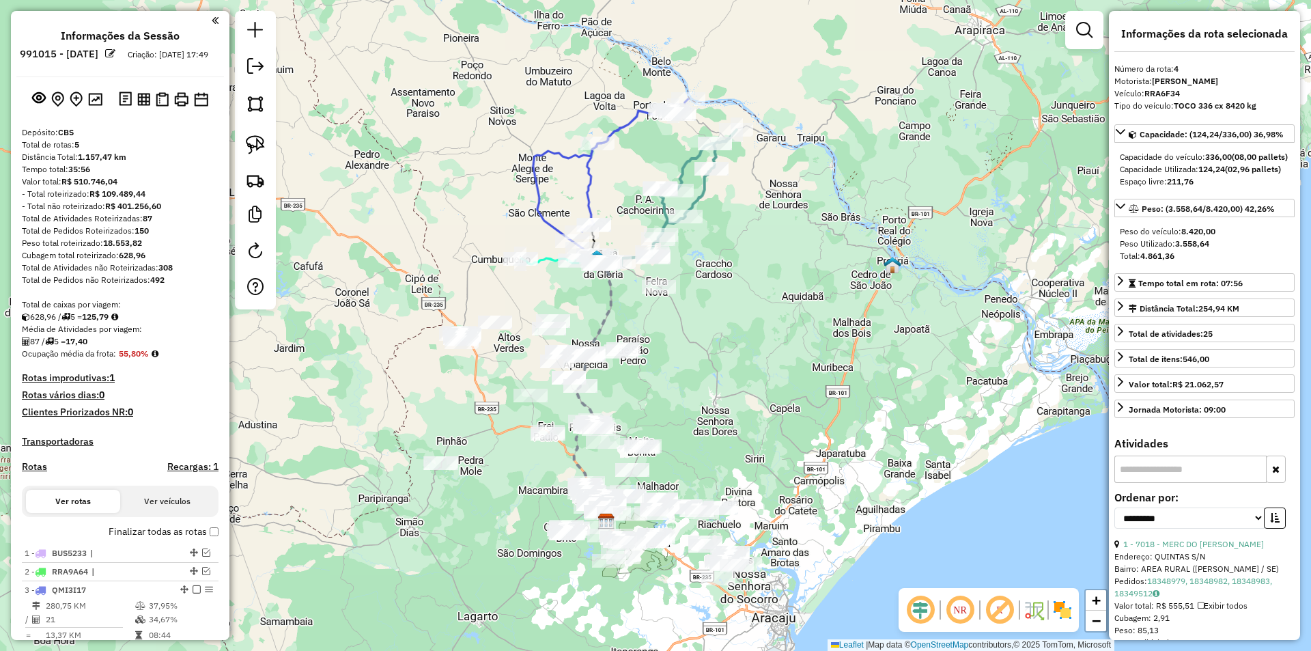
select select "**********"
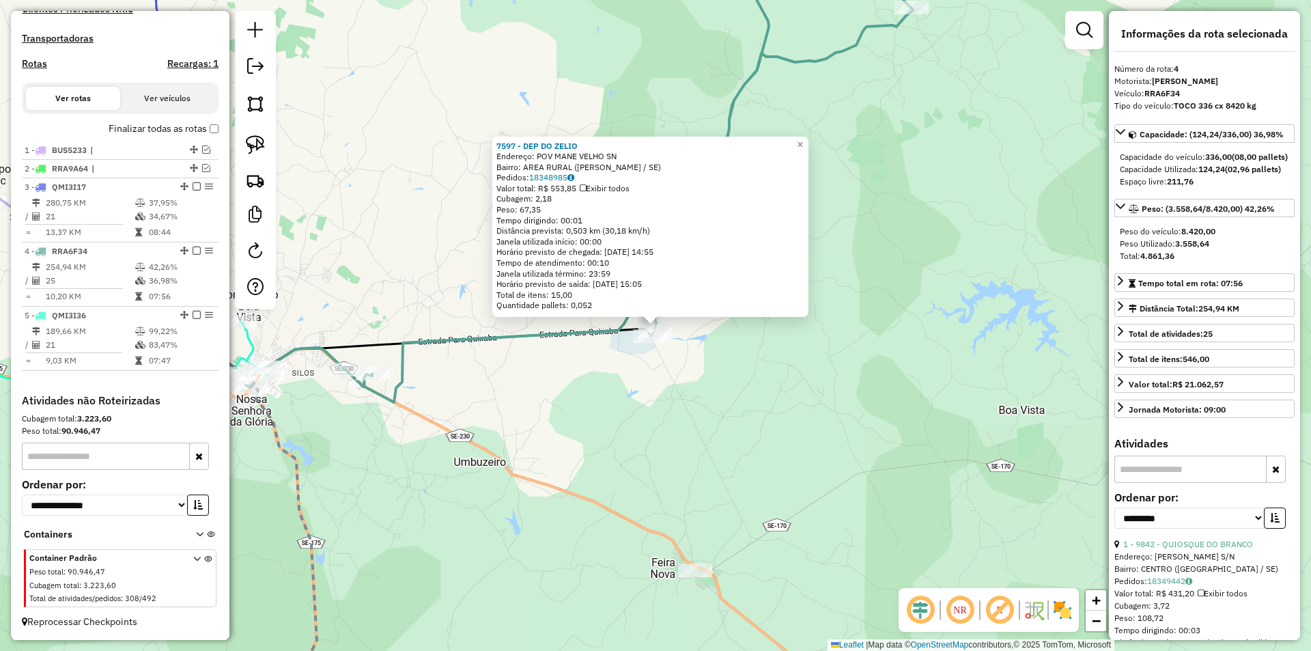
click at [744, 405] on div "7597 - DEP DO [PERSON_NAME]: POV MANE VELHO SN Bairro: AREA RURAL (GRACCHO CARD…" at bounding box center [655, 325] width 1311 height 651
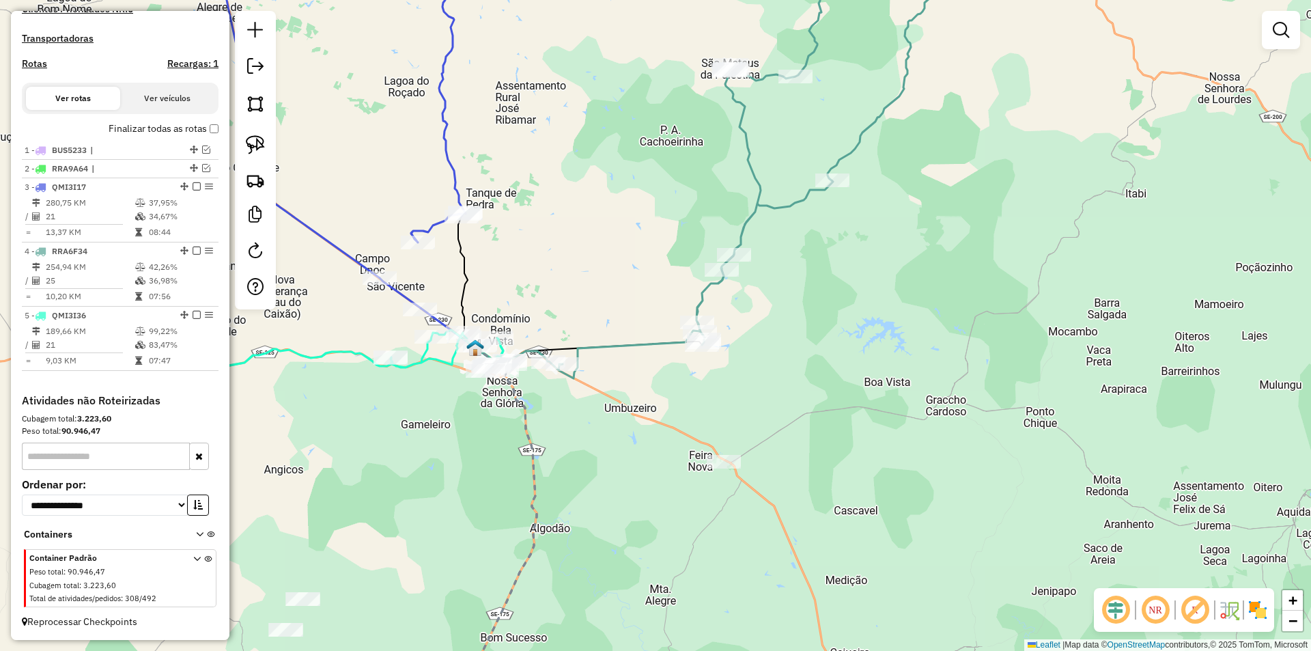
drag, startPoint x: 778, startPoint y: 299, endPoint x: 752, endPoint y: 382, distance: 86.6
click at [752, 382] on div "Rota 4 - Placa RRA6F34 5562 - MERC JESUS TE AMA Janela de atendimento Grade de …" at bounding box center [655, 325] width 1311 height 651
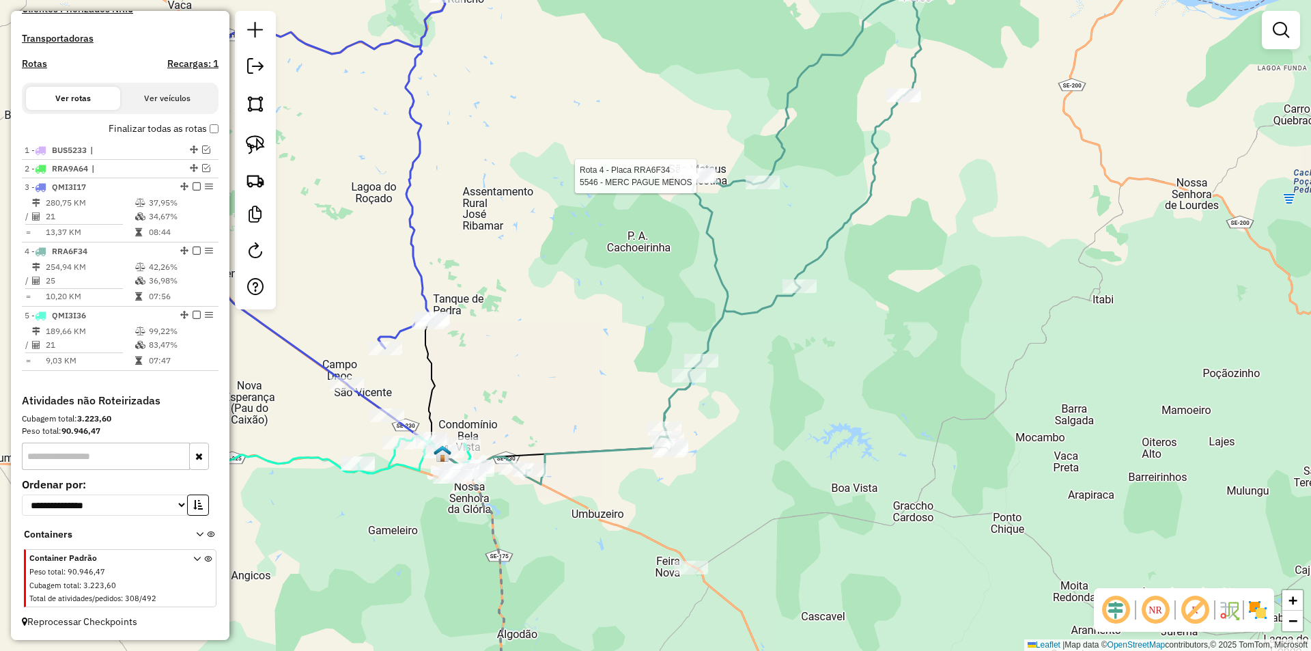
select select "**********"
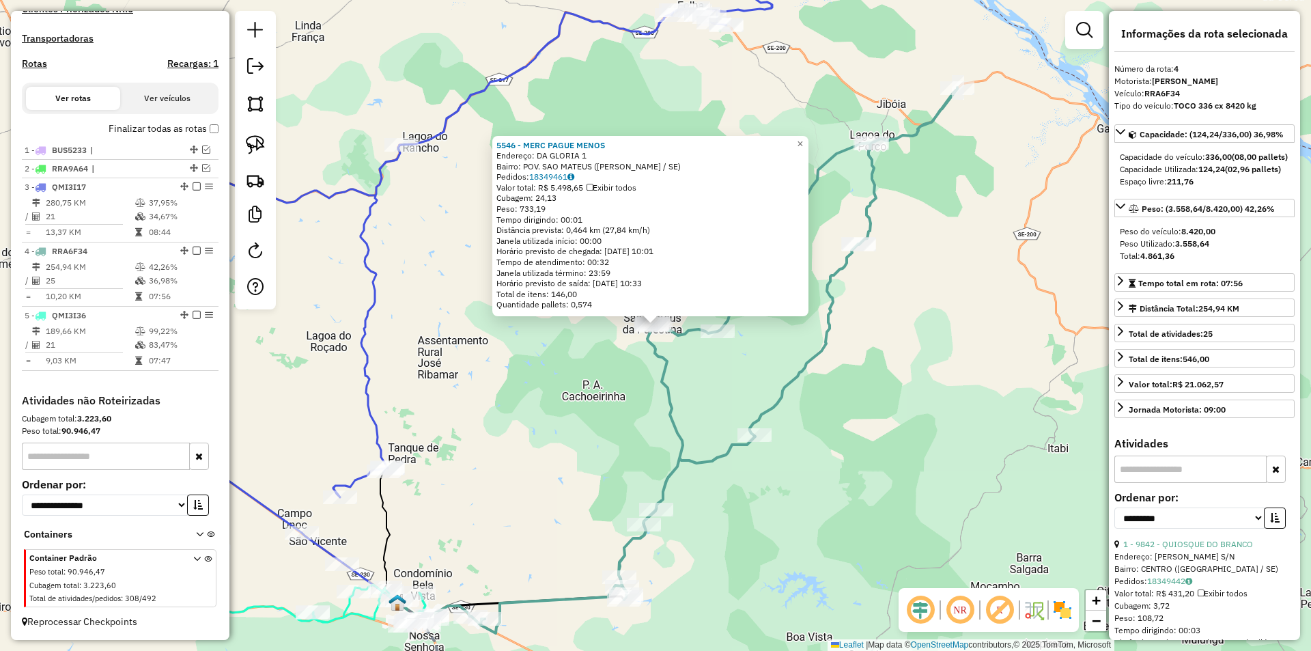
click at [873, 381] on div "5546 - MERC PAGUE MENOS Endereço: DA GLORIA 1 Bairro: POV. SAO MATEUS (GARARU /…" at bounding box center [655, 325] width 1311 height 651
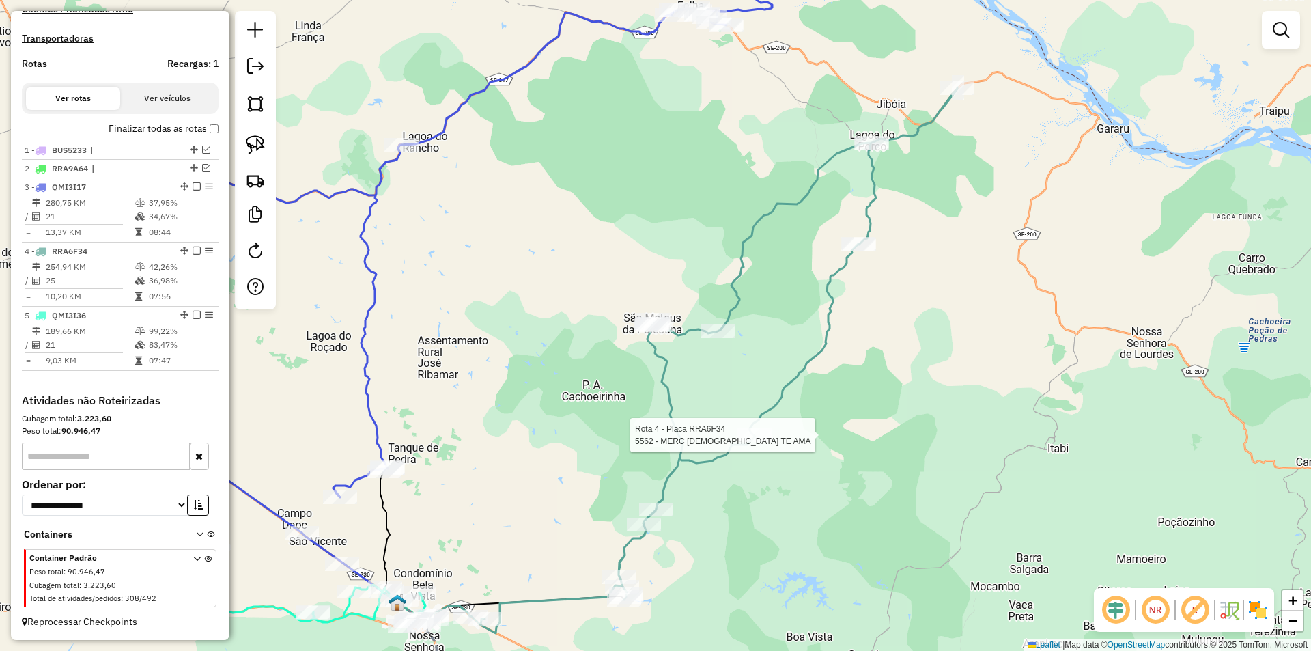
select select "**********"
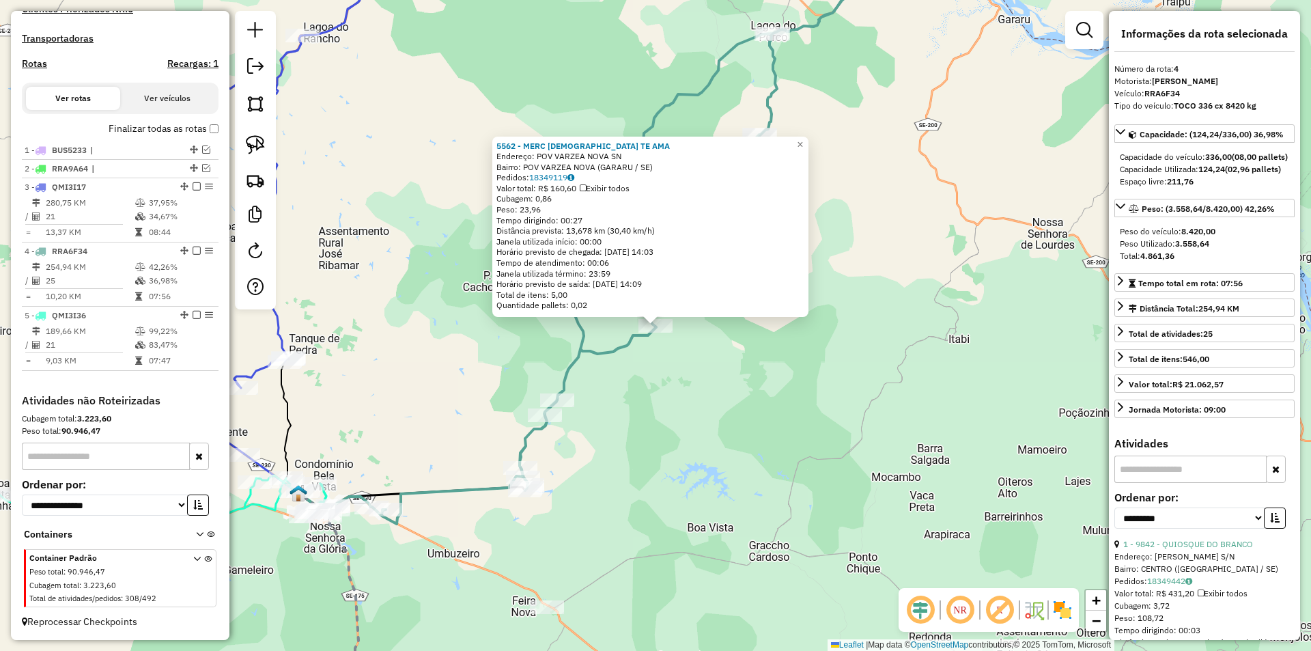
click at [791, 451] on div "5562 - MERC JESUS TE AMA Endereço: POV VARZEA NOVA SN Bairro: POV VARZEA NOVA (…" at bounding box center [655, 325] width 1311 height 651
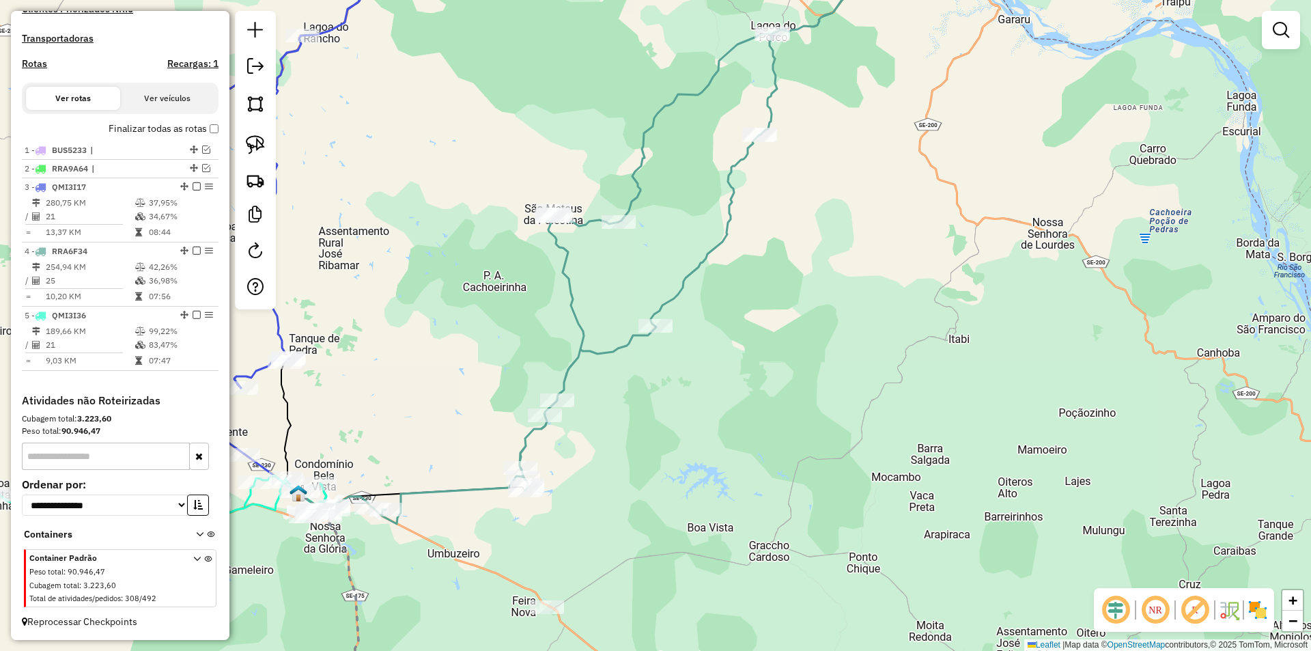
click at [769, 433] on div "Janela de atendimento Grade de atendimento Capacidade Transportadoras Veículos …" at bounding box center [655, 325] width 1311 height 651
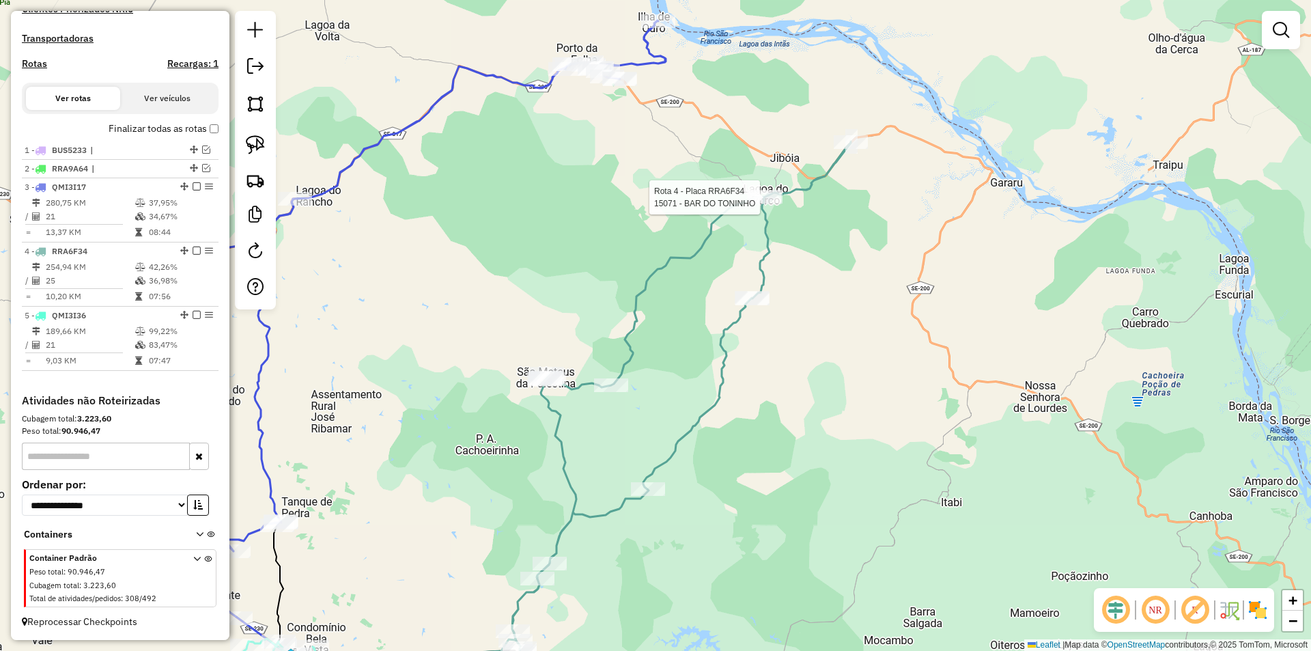
select select "**********"
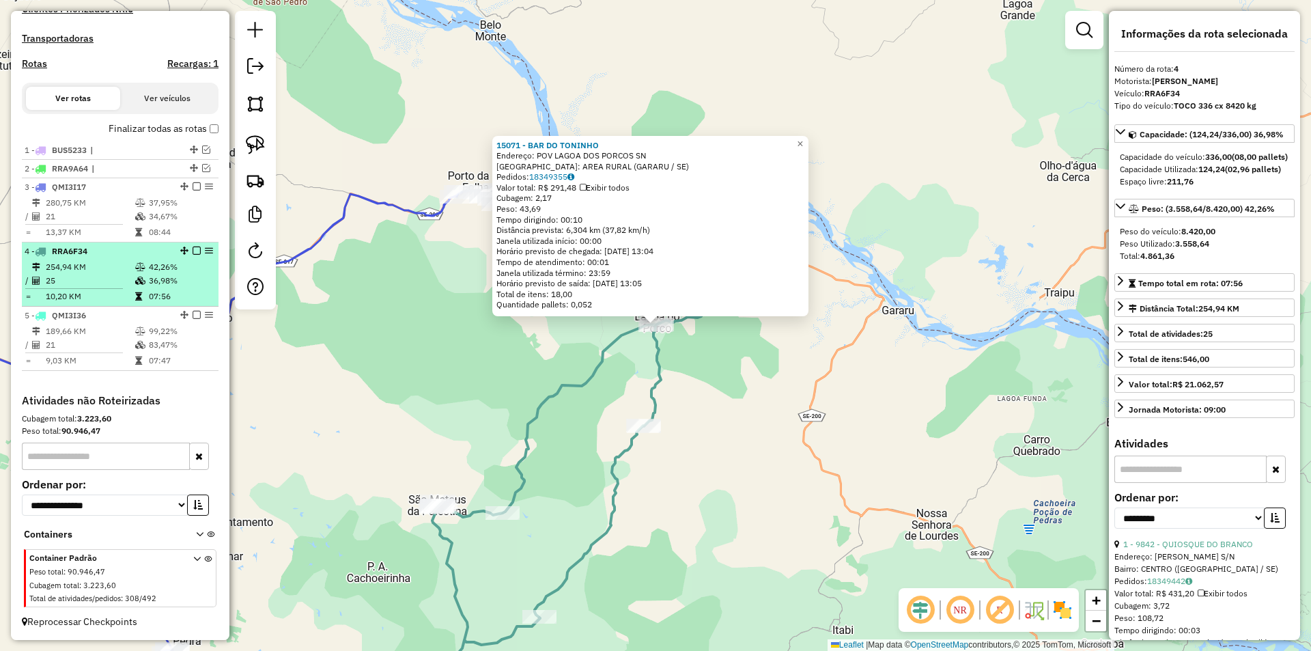
click at [148, 272] on td "42,26%" at bounding box center [180, 267] width 65 height 14
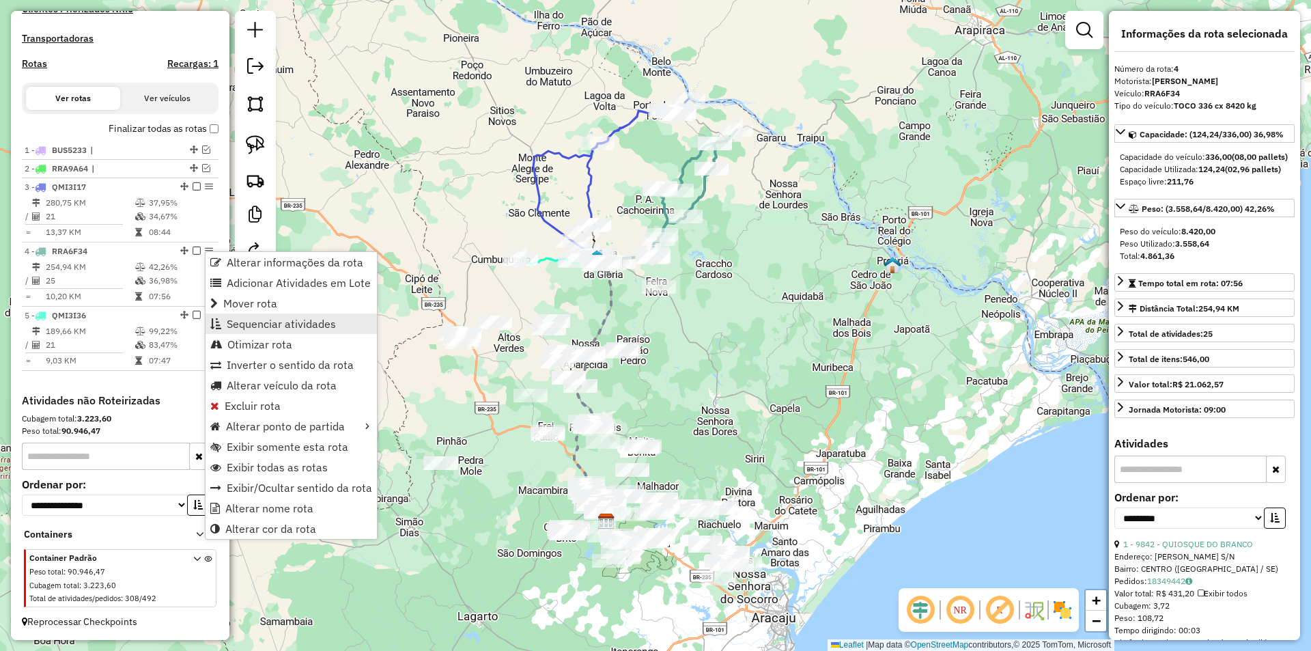
click at [265, 325] on span "Sequenciar atividades" at bounding box center [281, 323] width 109 height 11
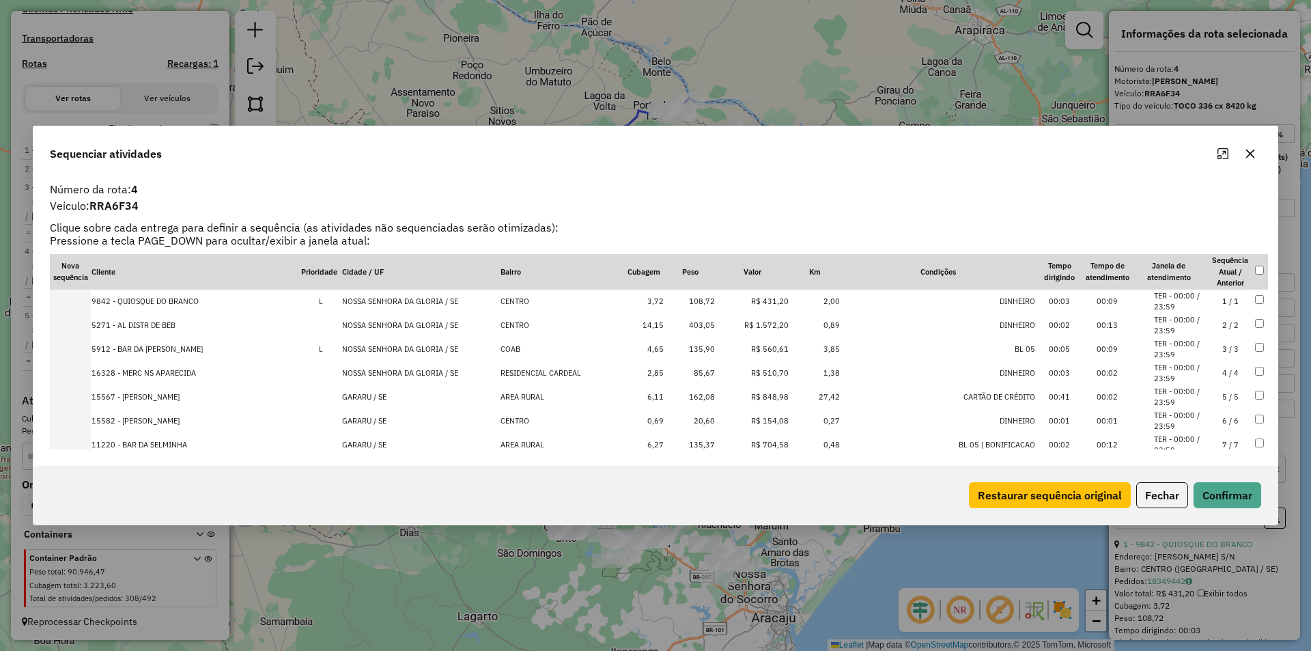
click at [412, 299] on td "NOSSA SENHORA DA GLORIA / SE" at bounding box center [420, 301] width 158 height 24
click at [410, 325] on td "NOSSA SENHORA DA GLORIA / SE" at bounding box center [420, 325] width 158 height 24
click at [397, 352] on td "NOSSA SENHORA DA GLORIA / SE" at bounding box center [420, 349] width 158 height 24
click at [391, 371] on td "NOSSA SENHORA DA GLORIA / SE" at bounding box center [420, 373] width 158 height 24
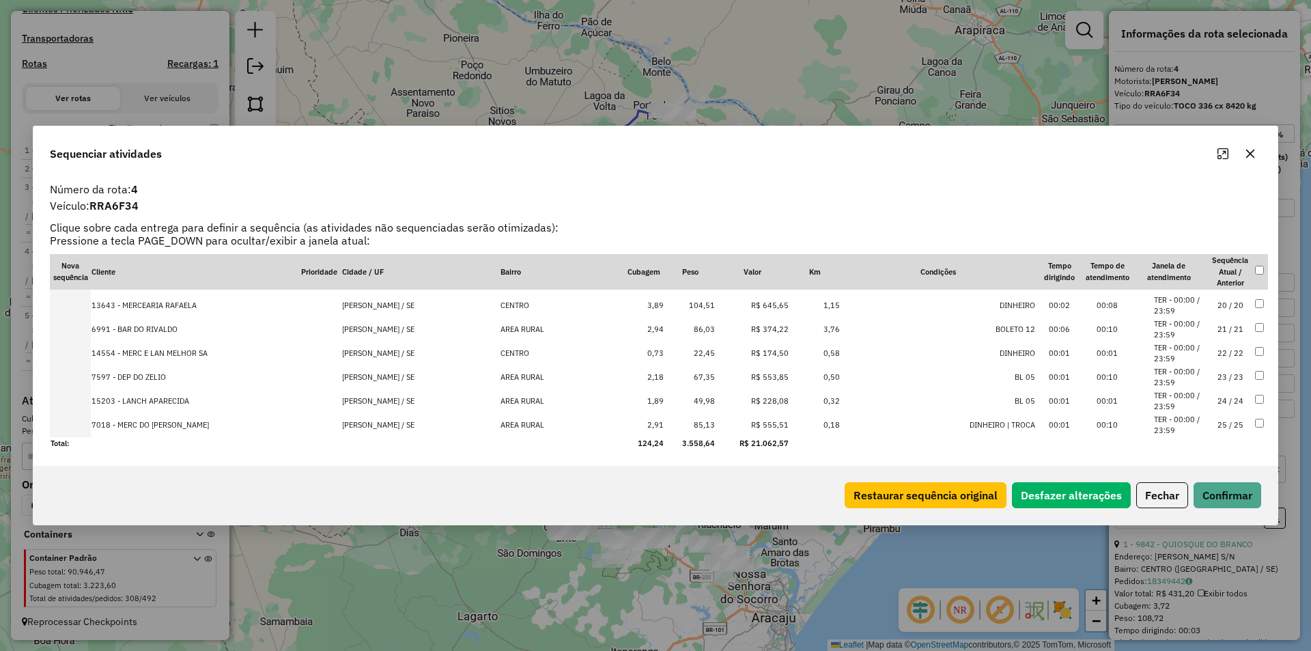
scroll to position [382, 0]
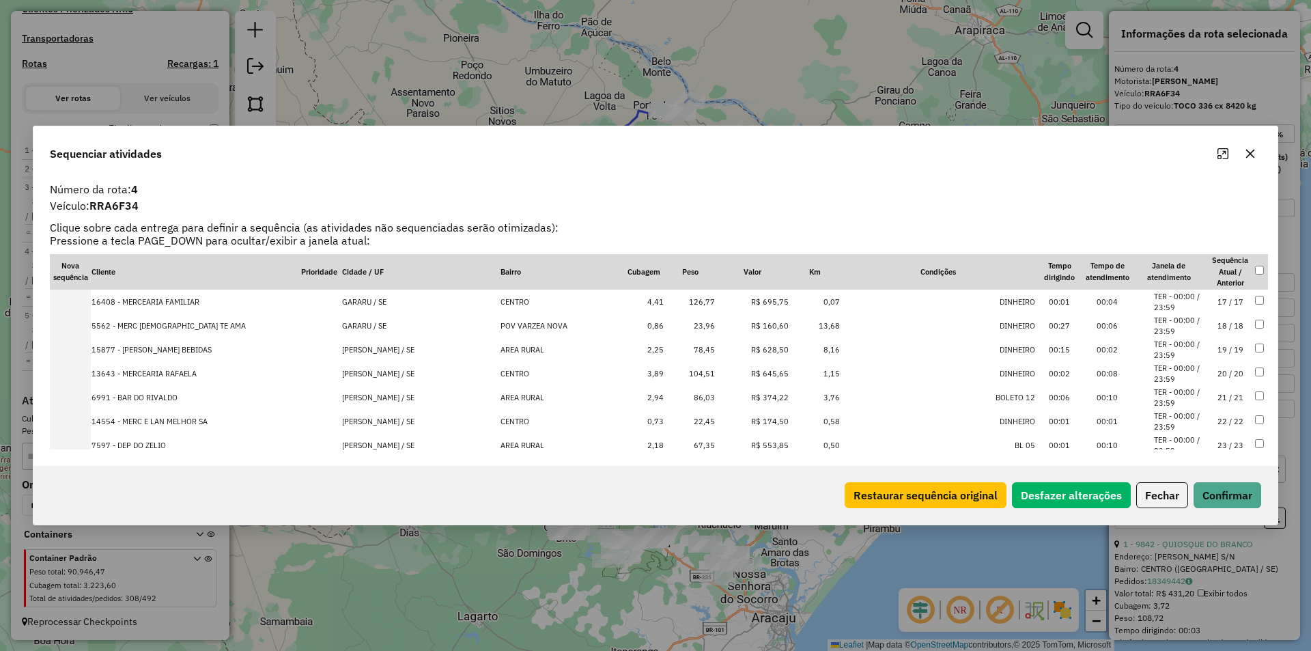
click at [376, 352] on td "GRACCHO CARDOSO / SE" at bounding box center [420, 350] width 158 height 24
click at [376, 372] on td "GRACCHO CARDOSO / SE" at bounding box center [420, 374] width 158 height 24
click at [380, 352] on td "GRACCHO CARDOSO / SE" at bounding box center [420, 350] width 158 height 24
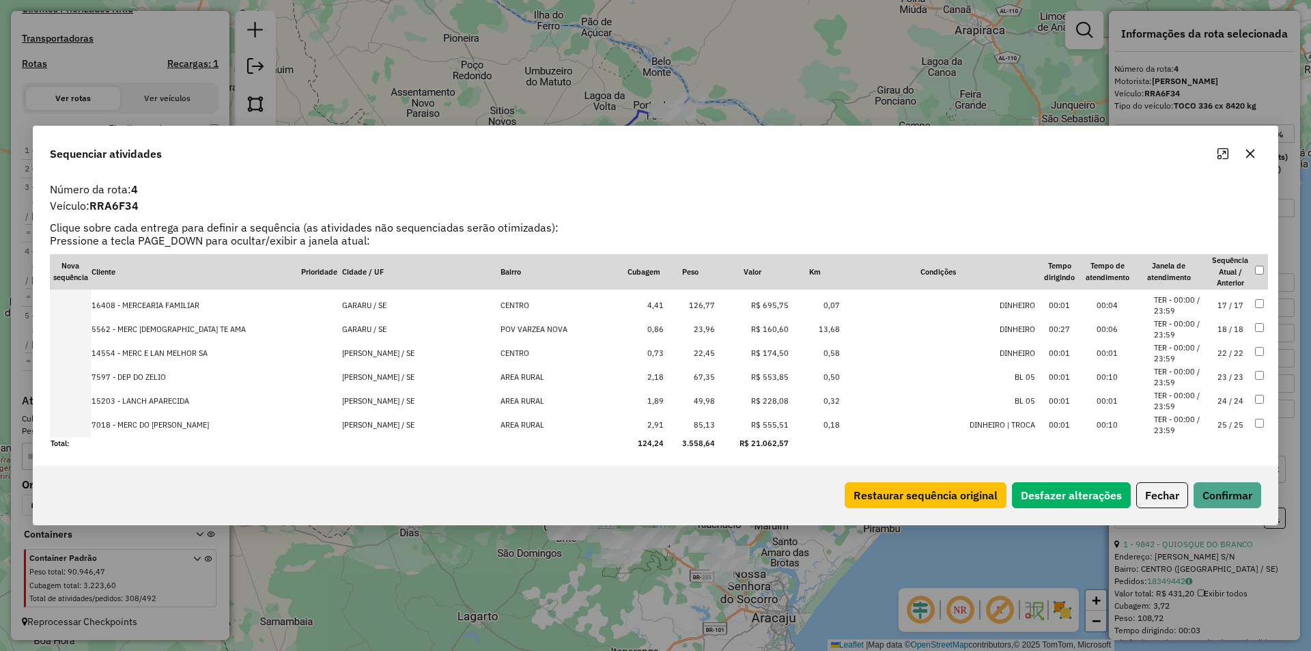
click at [376, 354] on td "GRACCHO CARDOSO / SE" at bounding box center [420, 353] width 158 height 24
click at [376, 378] on td "GRACCHO CARDOSO / SE" at bounding box center [420, 377] width 158 height 24
drag, startPoint x: 372, startPoint y: 397, endPoint x: 370, endPoint y: 420, distance: 23.3
click at [372, 397] on td "GRACCHO CARDOSO / SE" at bounding box center [420, 401] width 158 height 24
click at [372, 427] on td "GRACCHO CARDOSO / SE" at bounding box center [420, 425] width 158 height 24
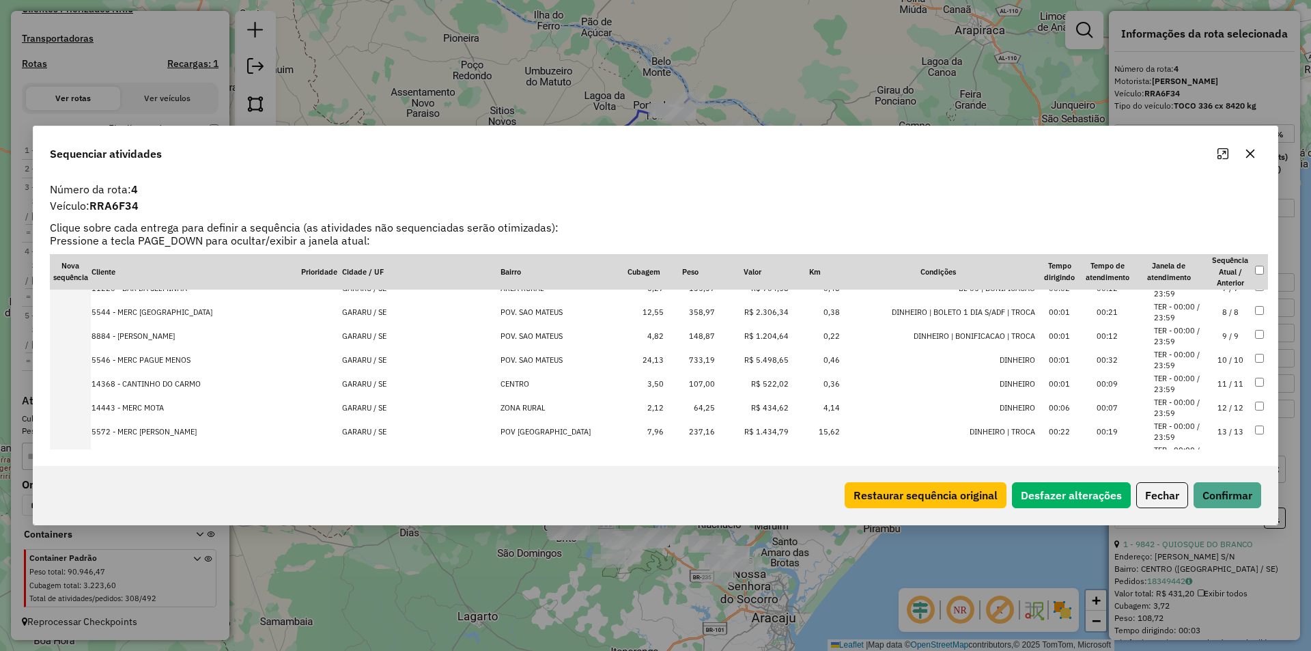
scroll to position [245, 0]
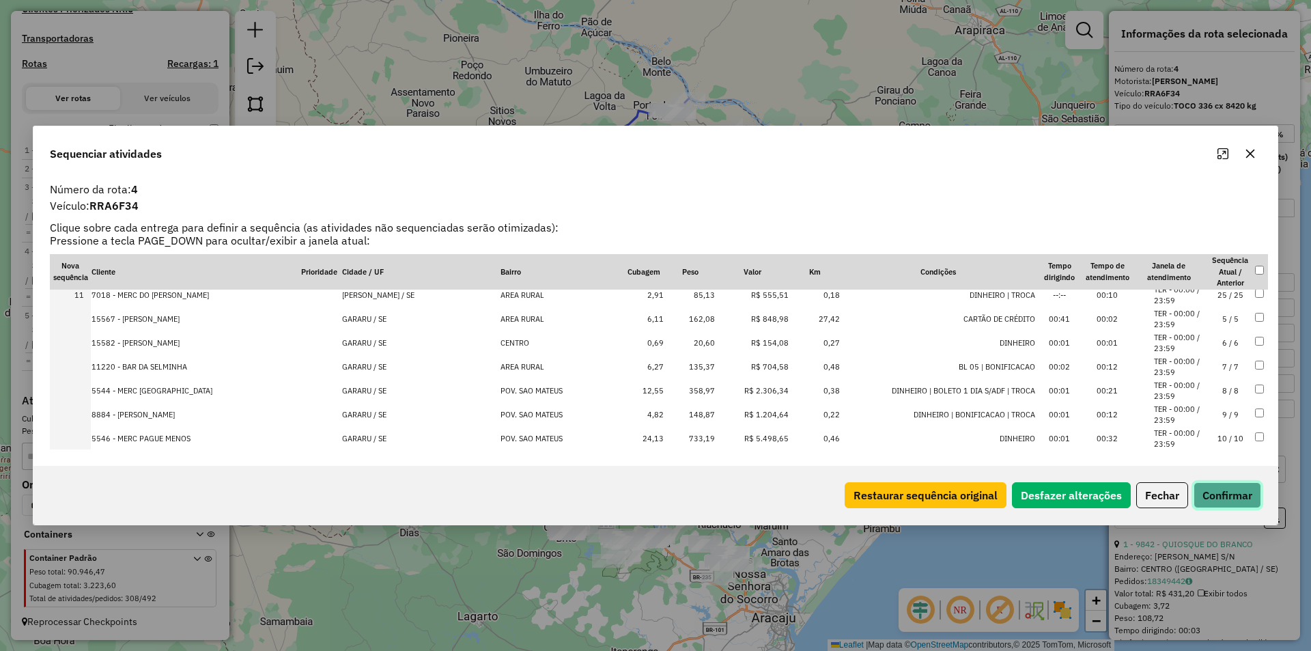
click at [1232, 502] on button "Confirmar" at bounding box center [1227, 495] width 68 height 26
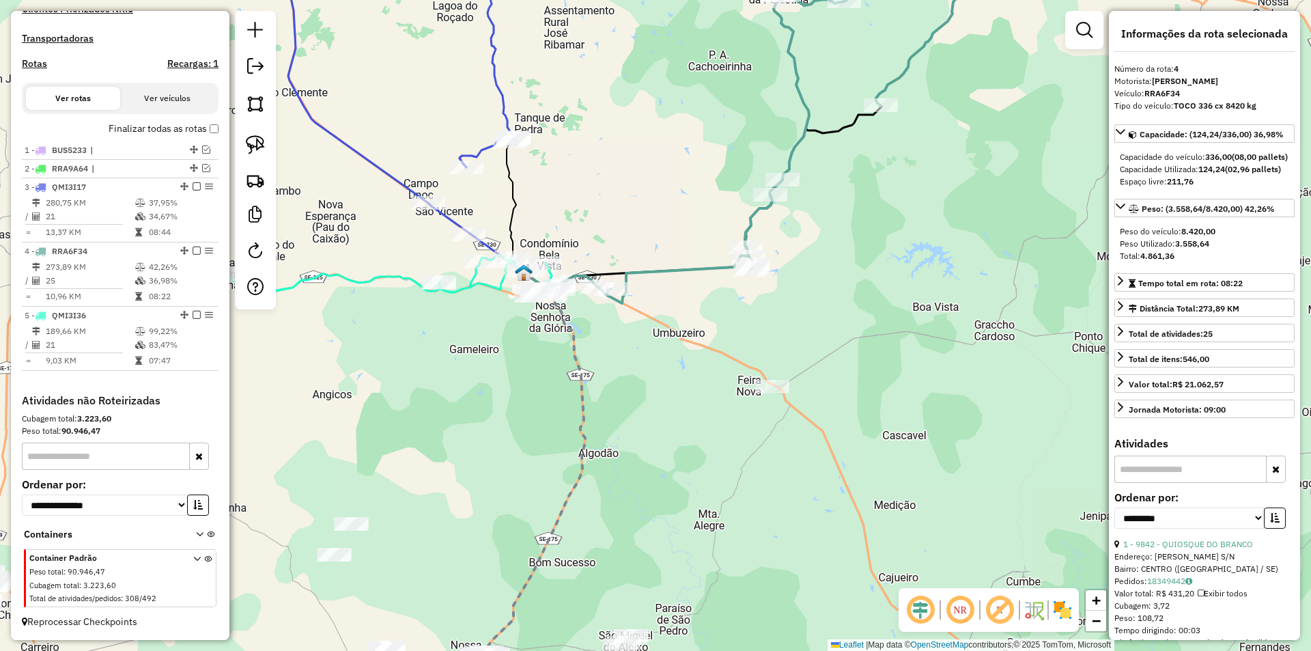
click at [610, 265] on div "Janela de atendimento Grade de atendimento Capacidade Transportadoras Veículos …" at bounding box center [655, 325] width 1311 height 651
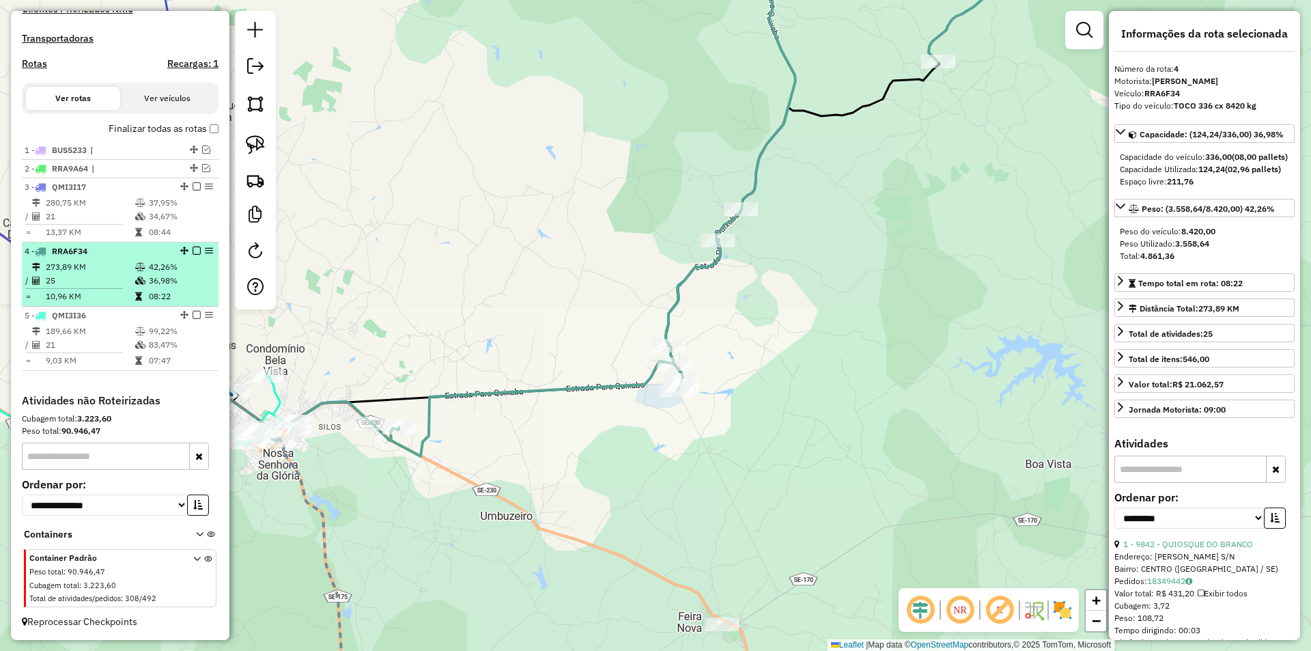
click at [178, 285] on td "36,98%" at bounding box center [180, 281] width 65 height 14
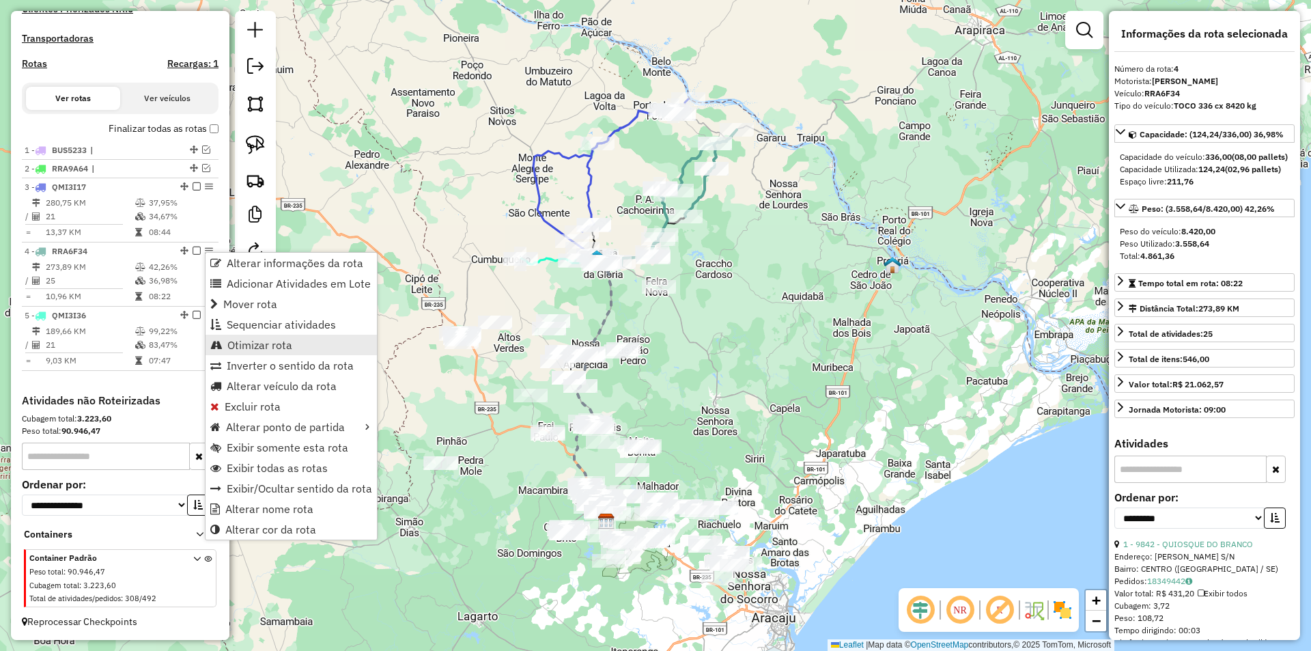
click at [280, 344] on span "Otimizar rota" at bounding box center [259, 344] width 65 height 11
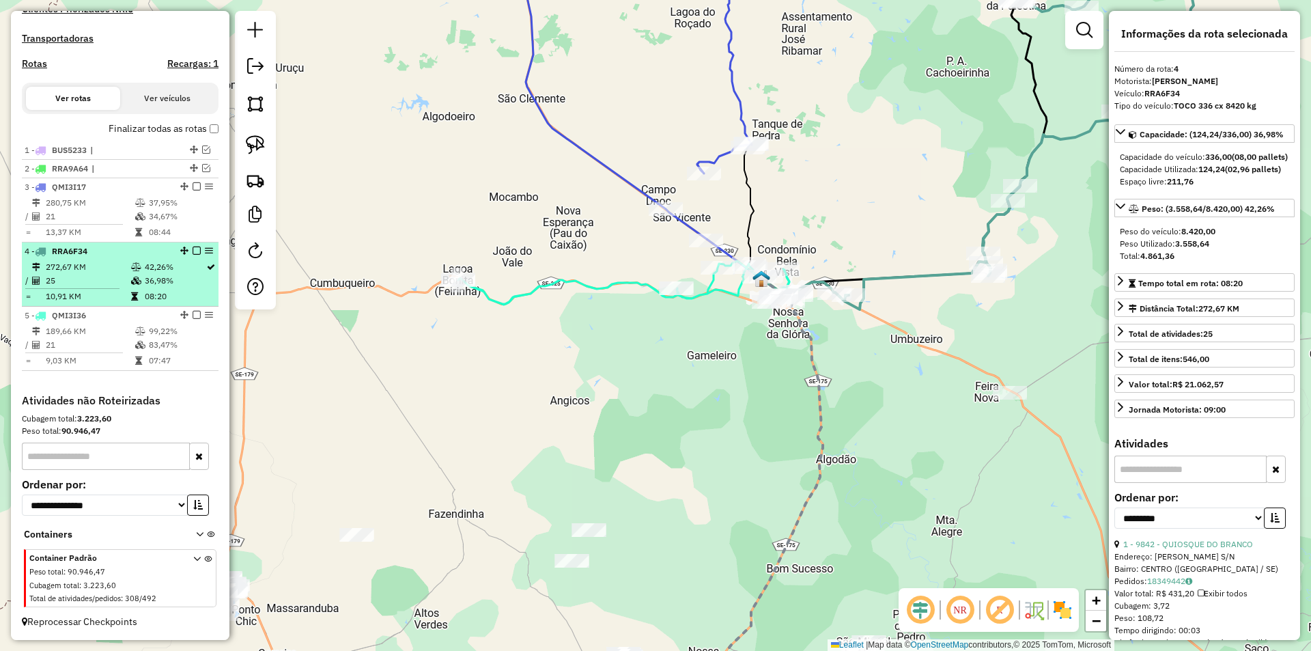
click at [193, 248] on em at bounding box center [197, 250] width 8 height 8
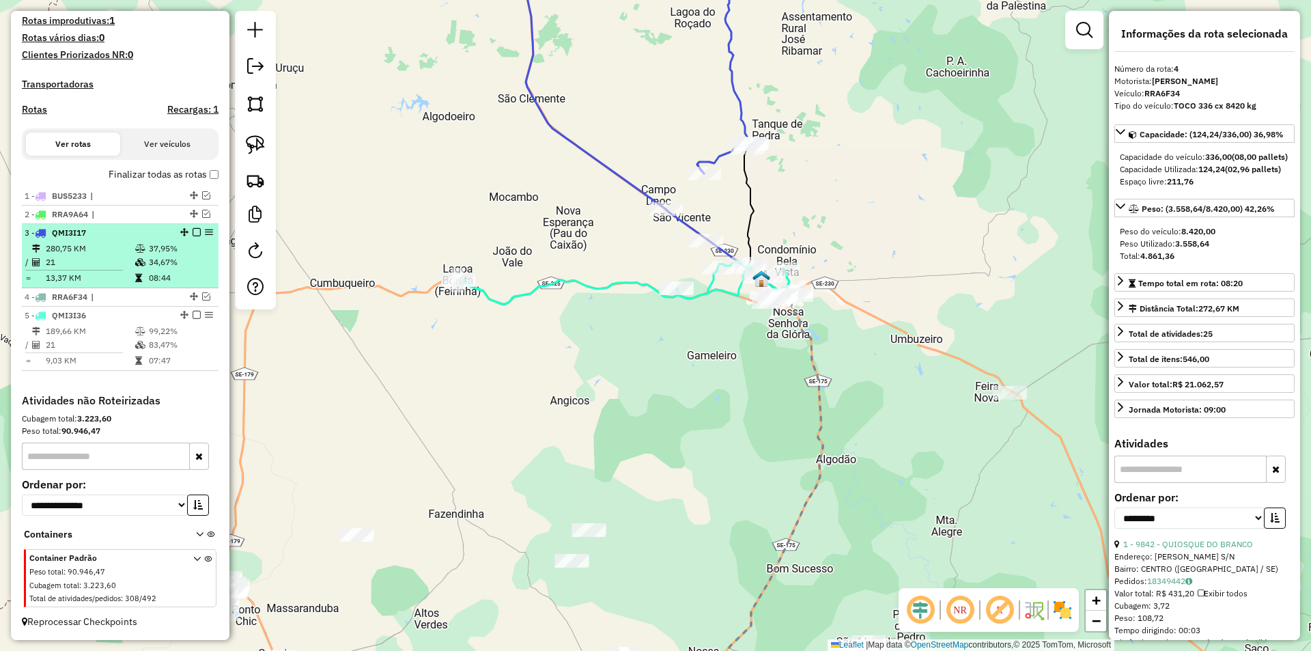
scroll to position [369, 0]
click at [182, 248] on td "37,95%" at bounding box center [180, 249] width 65 height 14
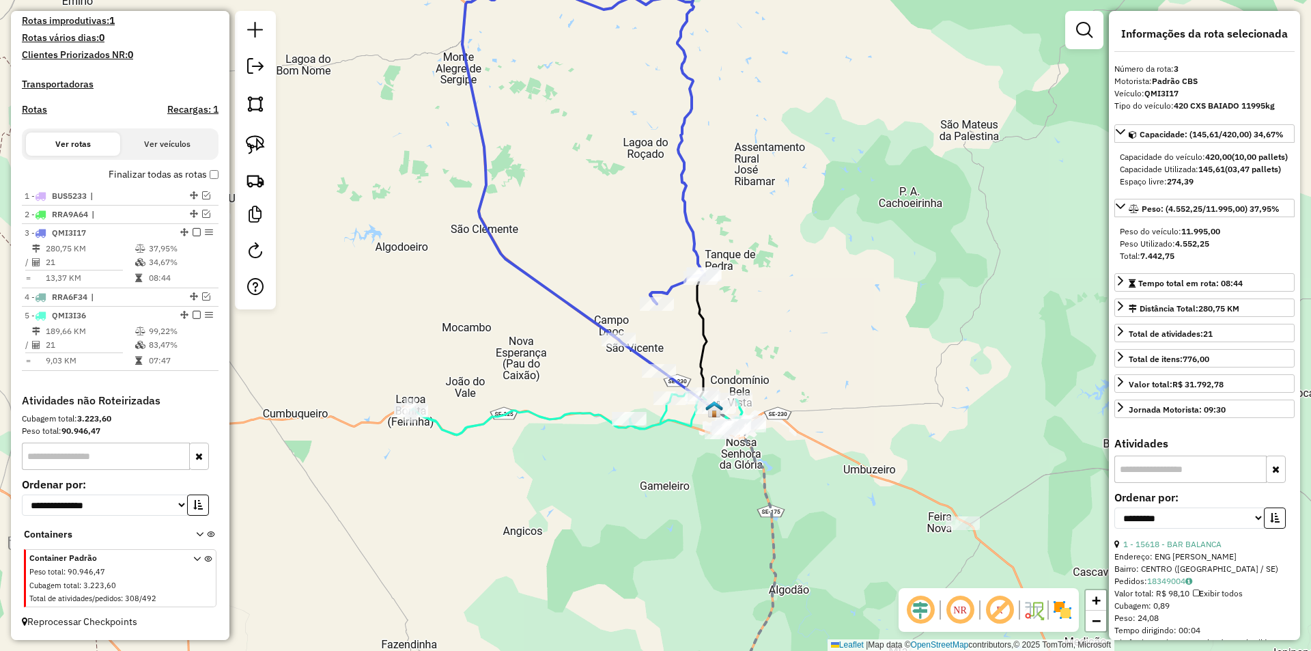
click at [431, 251] on div "Janela de atendimento Grade de atendimento Capacidade Transportadoras Veículos …" at bounding box center [655, 325] width 1311 height 651
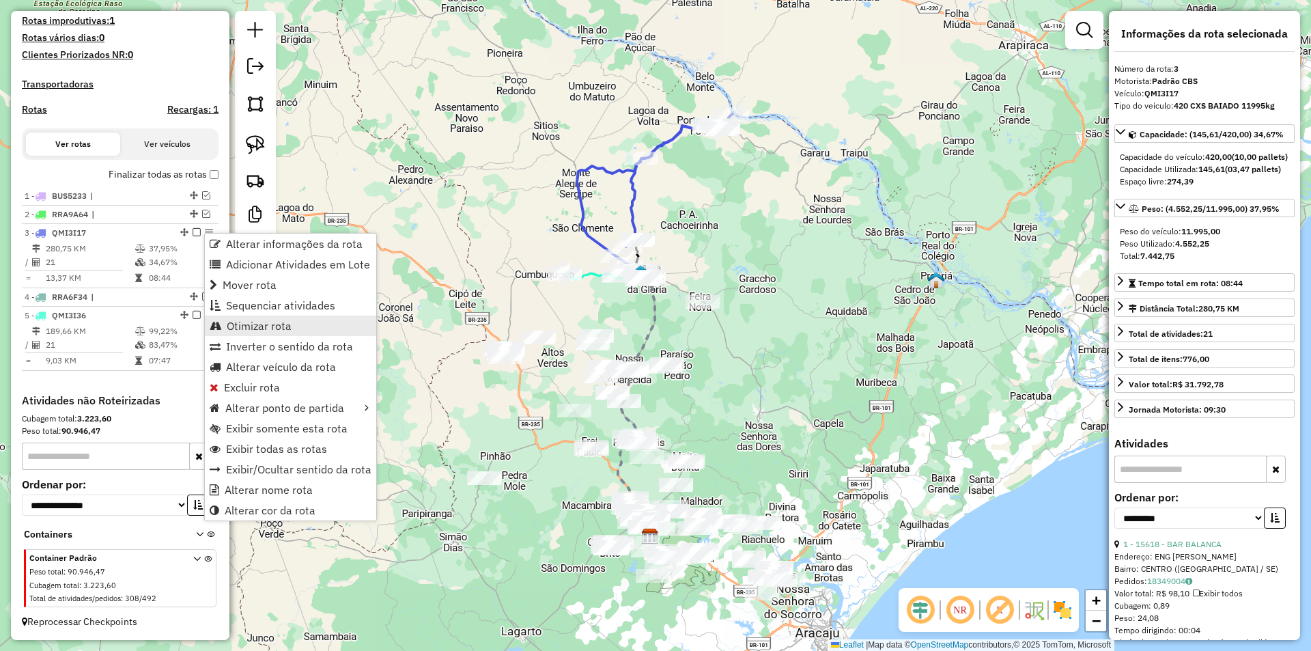
click at [275, 323] on span "Otimizar rota" at bounding box center [259, 325] width 65 height 11
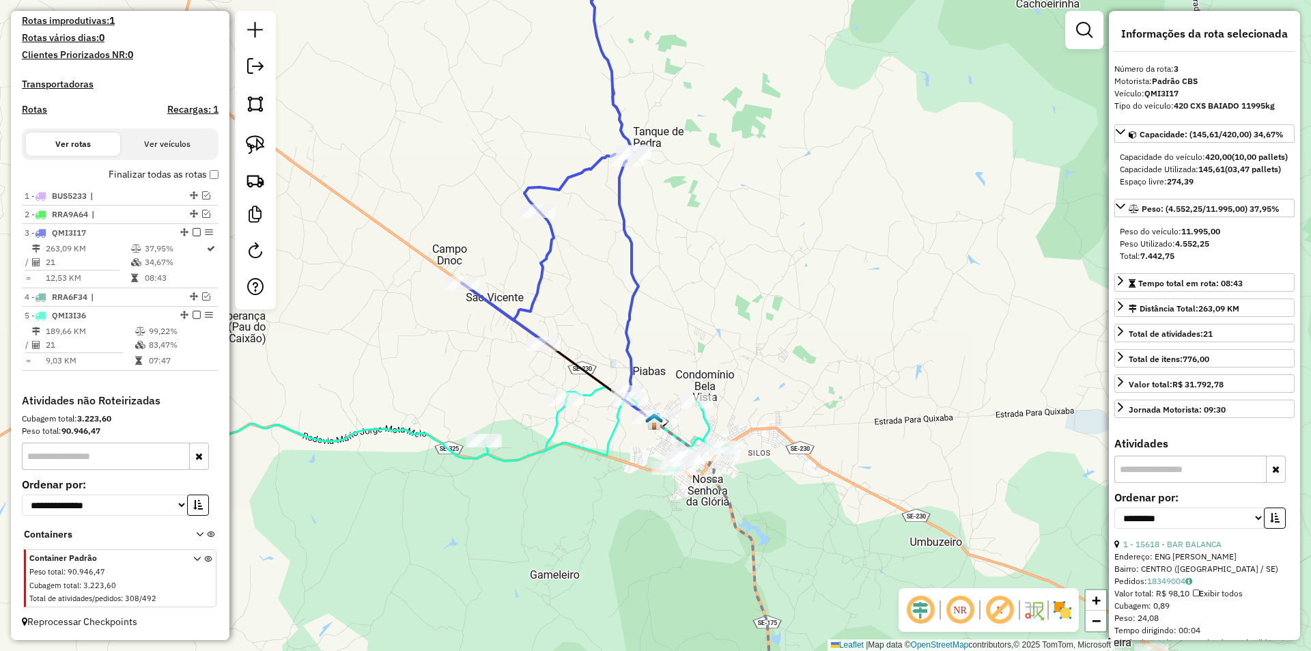
click at [617, 249] on div "Janela de atendimento Grade de atendimento Capacidade Transportadoras Veículos …" at bounding box center [655, 325] width 1311 height 651
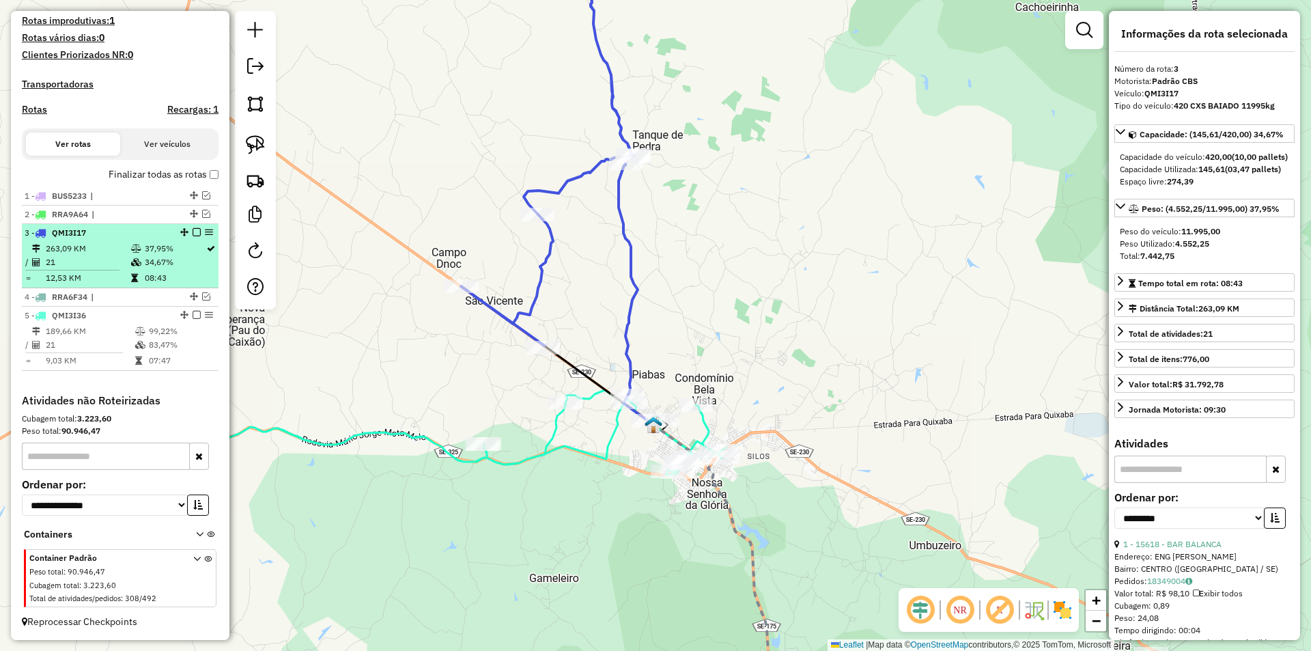
click at [145, 257] on td "34,67%" at bounding box center [174, 262] width 61 height 14
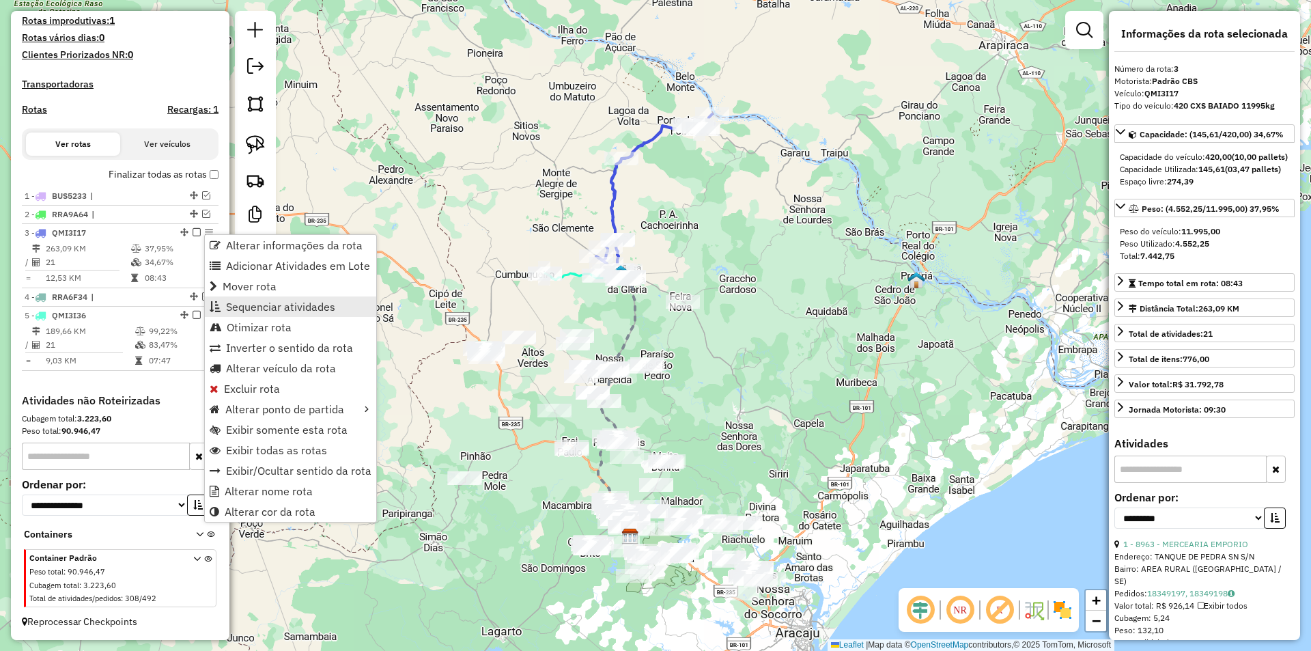
click at [297, 313] on link "Sequenciar atividades" at bounding box center [290, 306] width 171 height 20
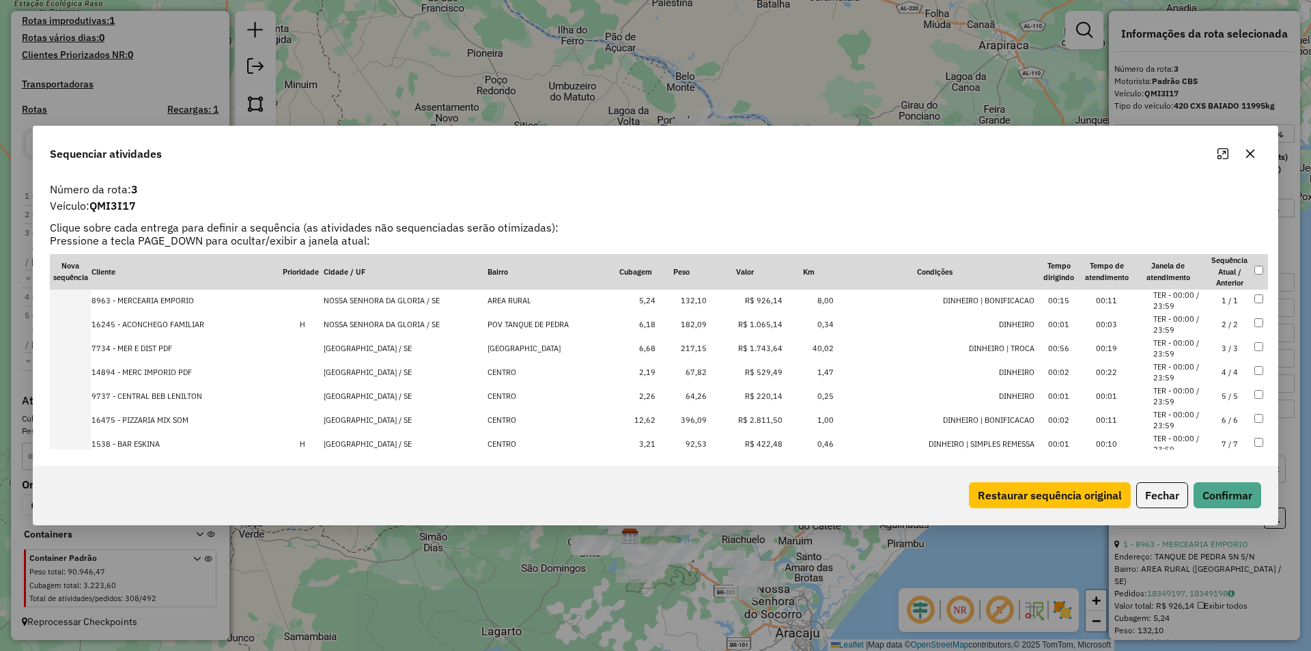
scroll to position [0, 0]
click at [1159, 500] on button "Fechar" at bounding box center [1162, 495] width 52 height 26
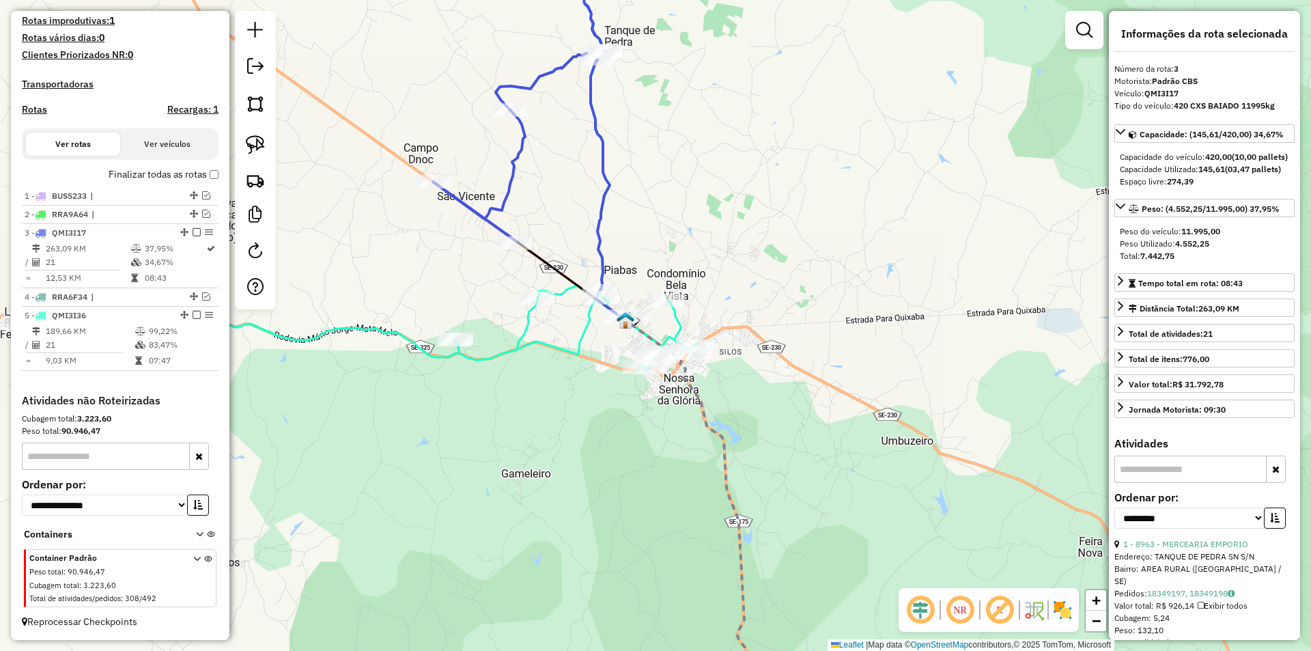
drag, startPoint x: 584, startPoint y: 172, endPoint x: 589, endPoint y: 185, distance: 13.8
click at [589, 184] on div "Janela de atendimento Grade de atendimento Capacidade Transportadoras Veículos …" at bounding box center [655, 325] width 1311 height 651
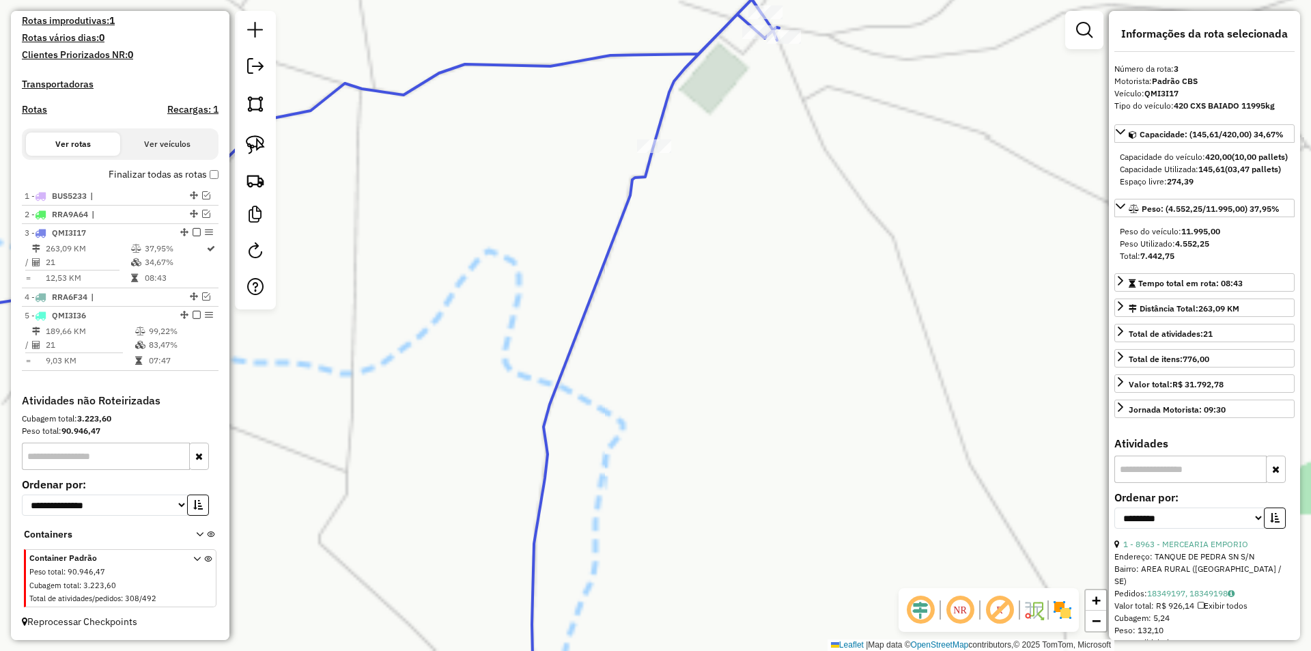
drag, startPoint x: 757, startPoint y: 82, endPoint x: 731, endPoint y: 183, distance: 104.5
click at [731, 182] on div "Janela de atendimento Grade de atendimento Capacidade Transportadoras Veículos …" at bounding box center [655, 325] width 1311 height 651
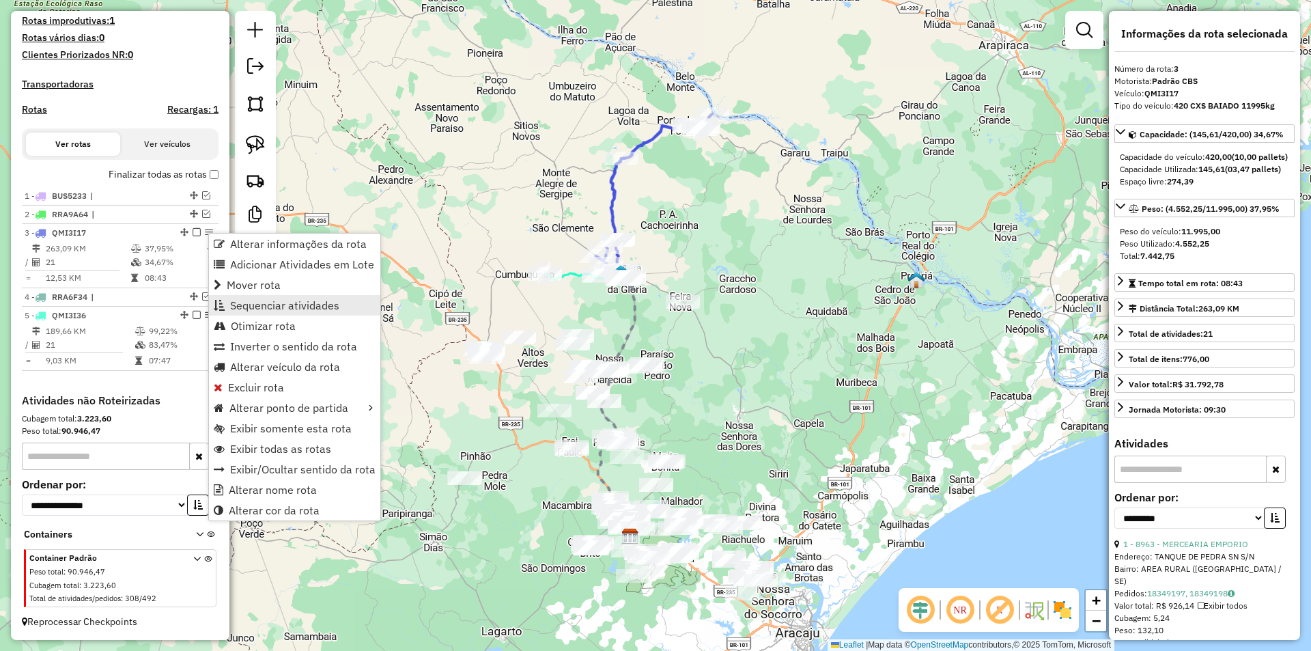
click at [259, 300] on span "Sequenciar atividades" at bounding box center [284, 305] width 109 height 11
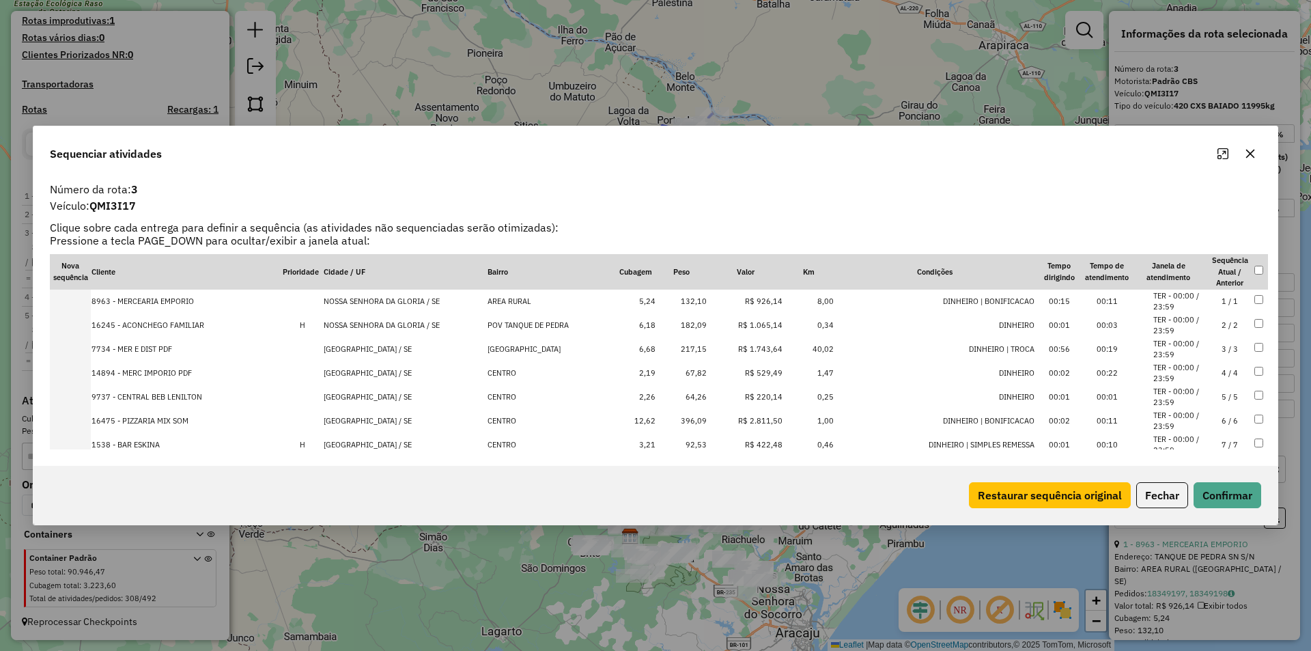
click at [410, 306] on td "NOSSA SENHORA DA GLORIA / SE" at bounding box center [405, 301] width 165 height 24
click at [405, 321] on td "NOSSA SENHORA DA GLORIA / SE" at bounding box center [405, 325] width 165 height 24
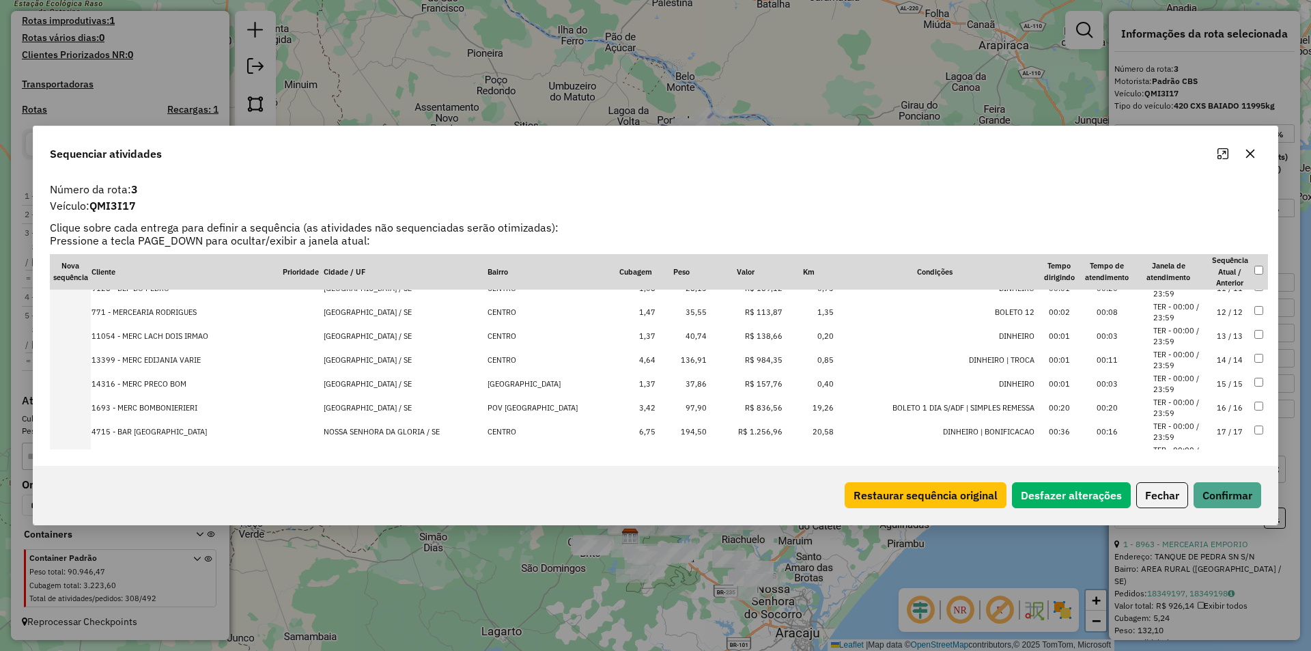
scroll to position [354, 0]
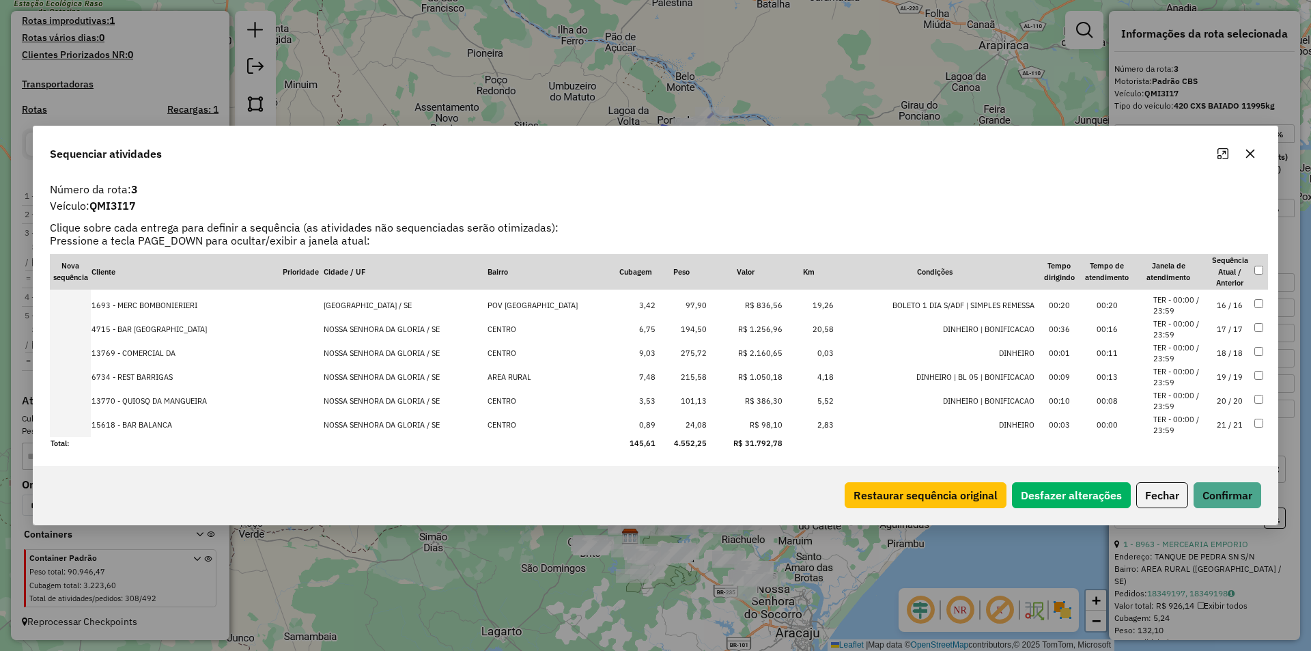
click at [1122, 328] on td "00:16" at bounding box center [1107, 329] width 48 height 24
click at [1111, 358] on td "00:11" at bounding box center [1107, 353] width 48 height 24
click at [358, 373] on td "NOSSA SENHORA DA GLORIA / SE" at bounding box center [405, 377] width 165 height 24
click at [367, 401] on td "NOSSA SENHORA DA GLORIA / SE" at bounding box center [405, 401] width 165 height 24
click at [369, 426] on td "NOSSA SENHORA DA GLORIA / SE" at bounding box center [405, 425] width 165 height 24
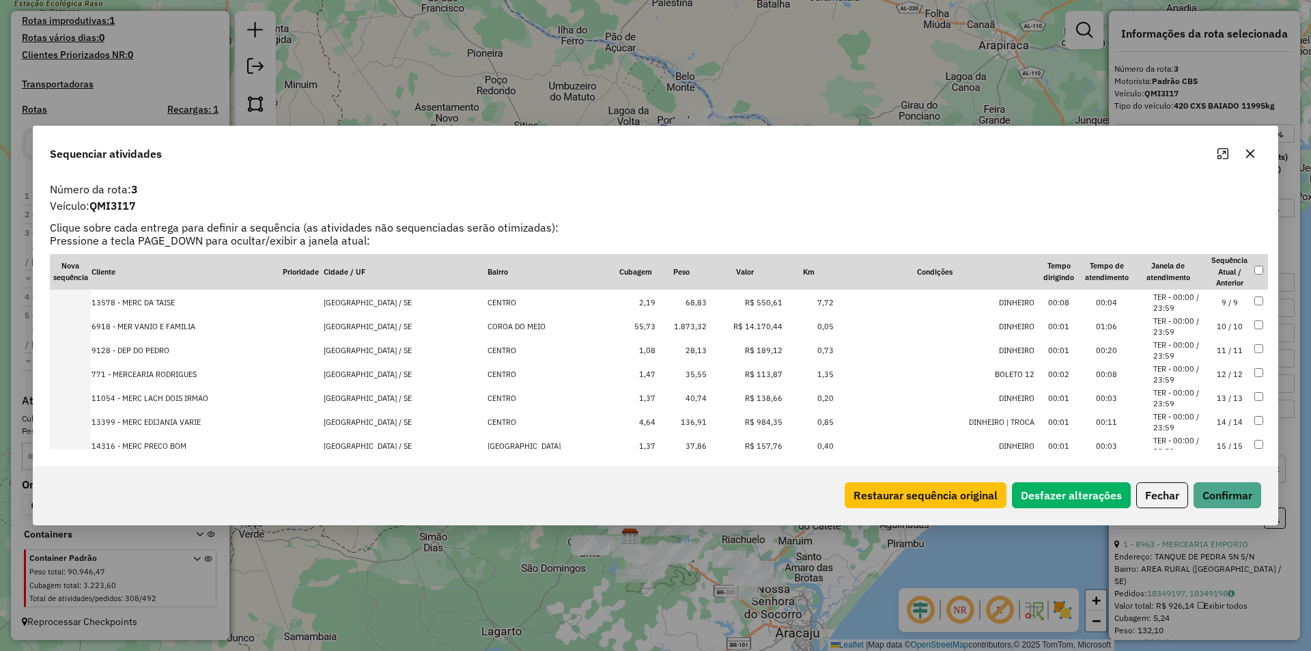
scroll to position [286, 0]
click at [1267, 497] on div "Restaurar sequência original Desfazer alterações Fechar Confirmar" at bounding box center [655, 495] width 1244 height 59
click at [1249, 497] on button "Confirmar" at bounding box center [1227, 495] width 68 height 26
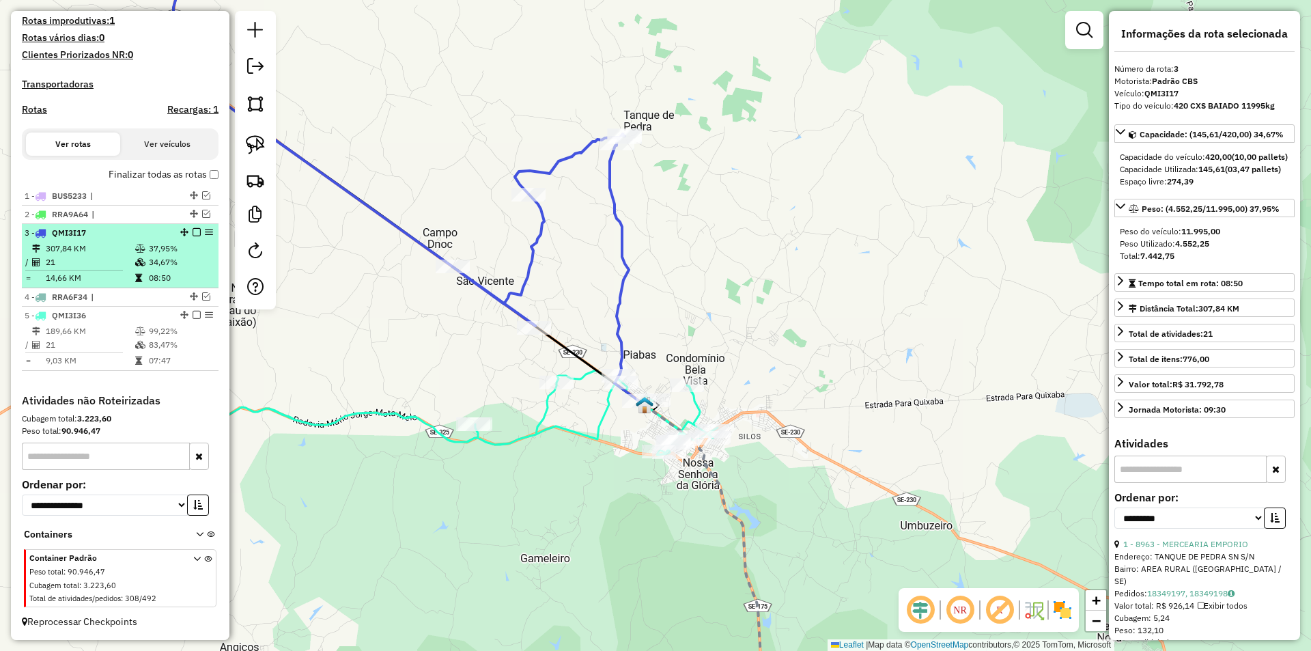
click at [194, 239] on div "3 - QMI3I17" at bounding box center [120, 233] width 191 height 12
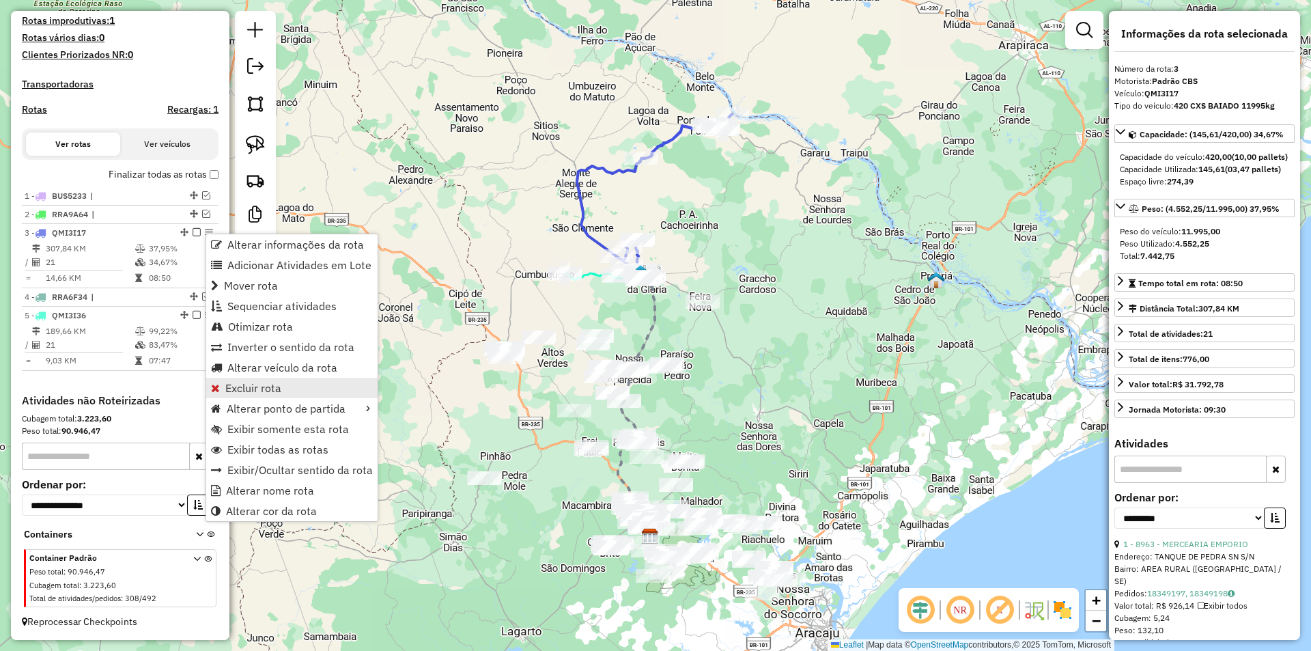
click at [257, 383] on span "Excluir rota" at bounding box center [253, 387] width 56 height 11
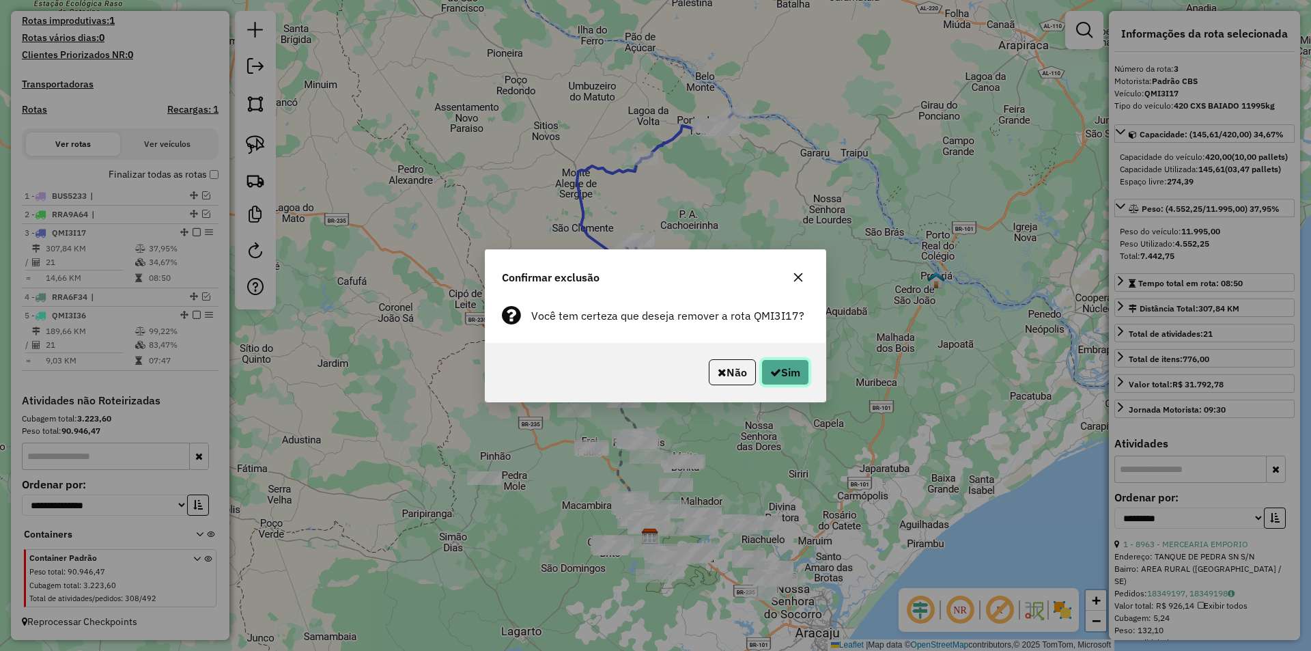
click at [802, 362] on button "Sim" at bounding box center [785, 372] width 48 height 26
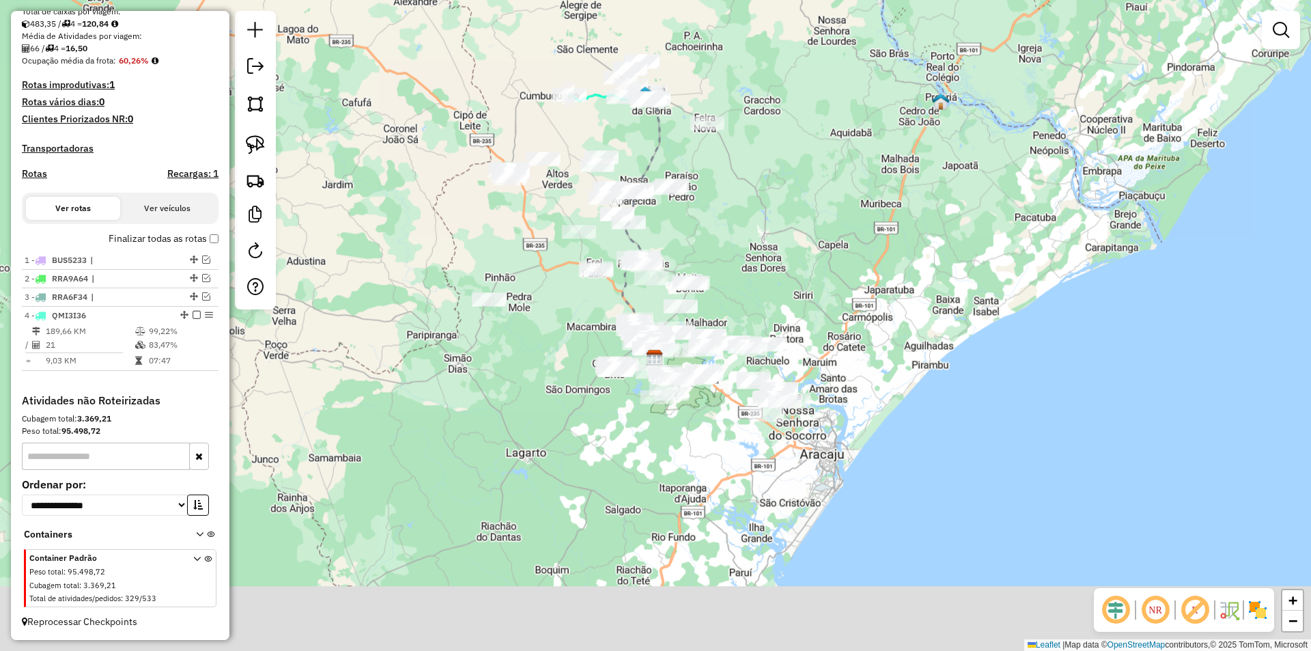
scroll to position [305, 0]
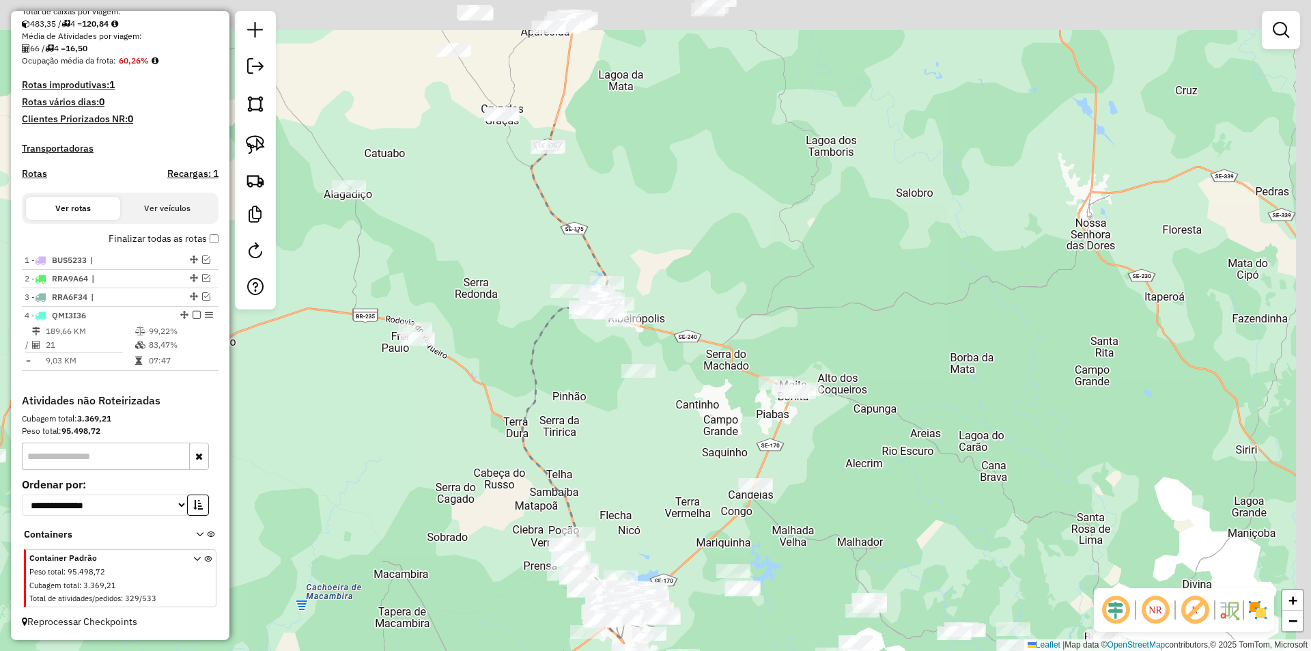
drag, startPoint x: 560, startPoint y: 218, endPoint x: 447, endPoint y: 308, distance: 143.8
click at [571, 310] on div "Janela de atendimento Grade de atendimento Capacidade Transportadoras Veículos …" at bounding box center [655, 325] width 1311 height 651
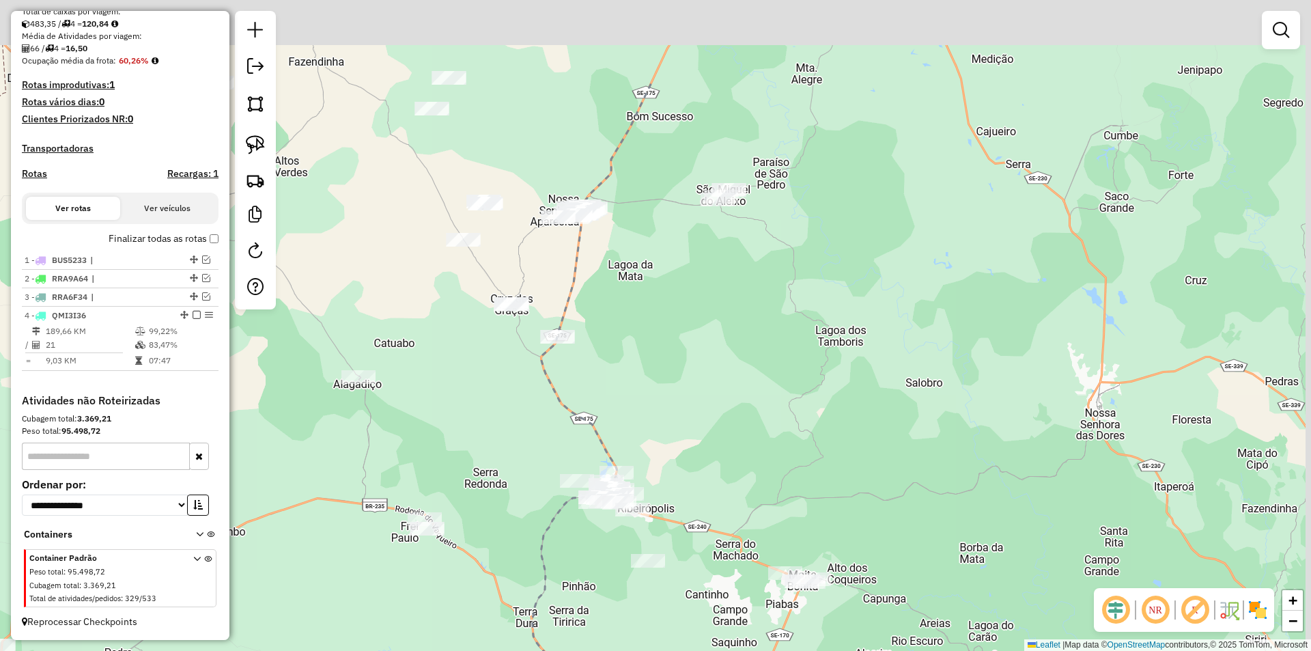
drag, startPoint x: 603, startPoint y: 253, endPoint x: 582, endPoint y: 419, distance: 167.8
click at [588, 474] on div "Janela de atendimento Grade de atendimento Capacidade Transportadoras Veículos …" at bounding box center [655, 325] width 1311 height 651
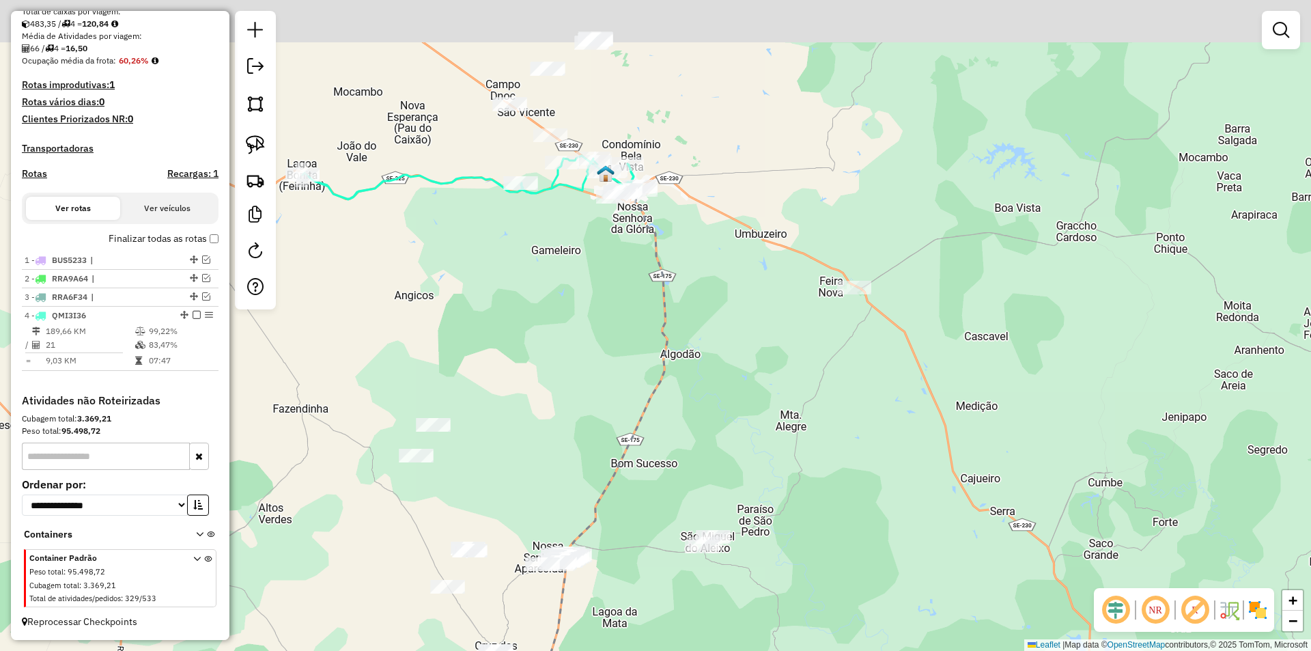
drag, startPoint x: 607, startPoint y: 294, endPoint x: 614, endPoint y: 355, distance: 61.2
click at [612, 428] on div "Janela de atendimento Grade de atendimento Capacidade Transportadoras Veículos …" at bounding box center [655, 325] width 1311 height 651
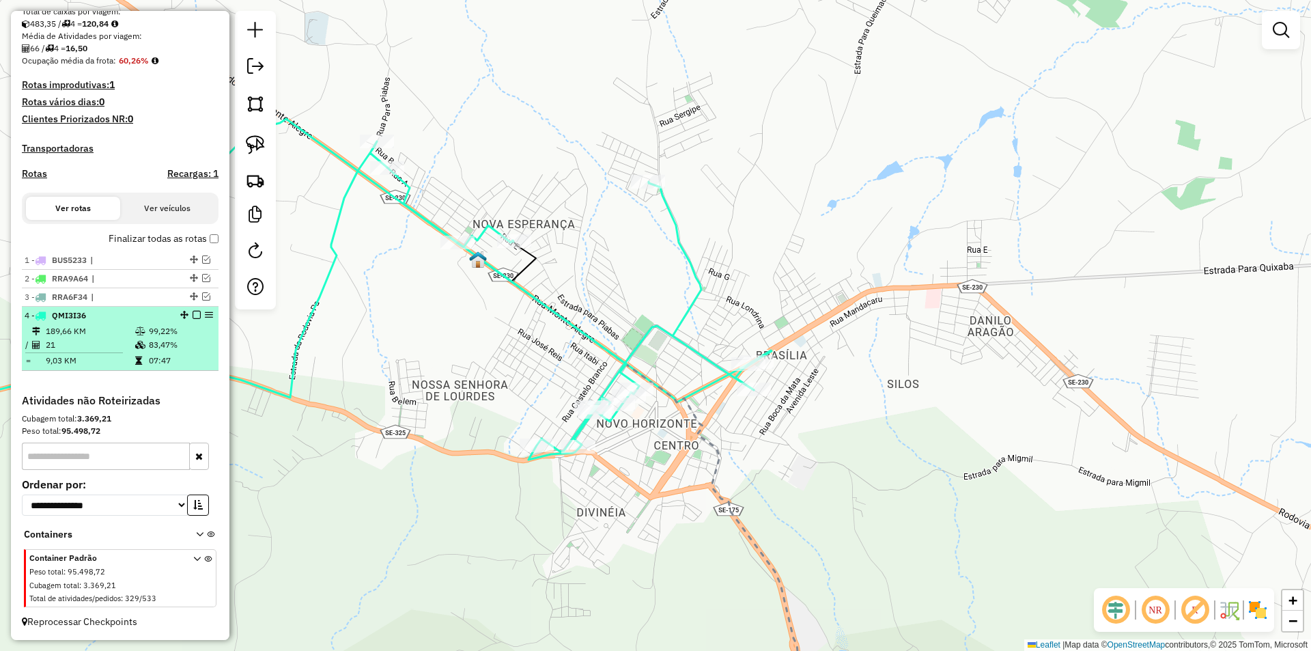
click at [188, 317] on div at bounding box center [192, 315] width 41 height 8
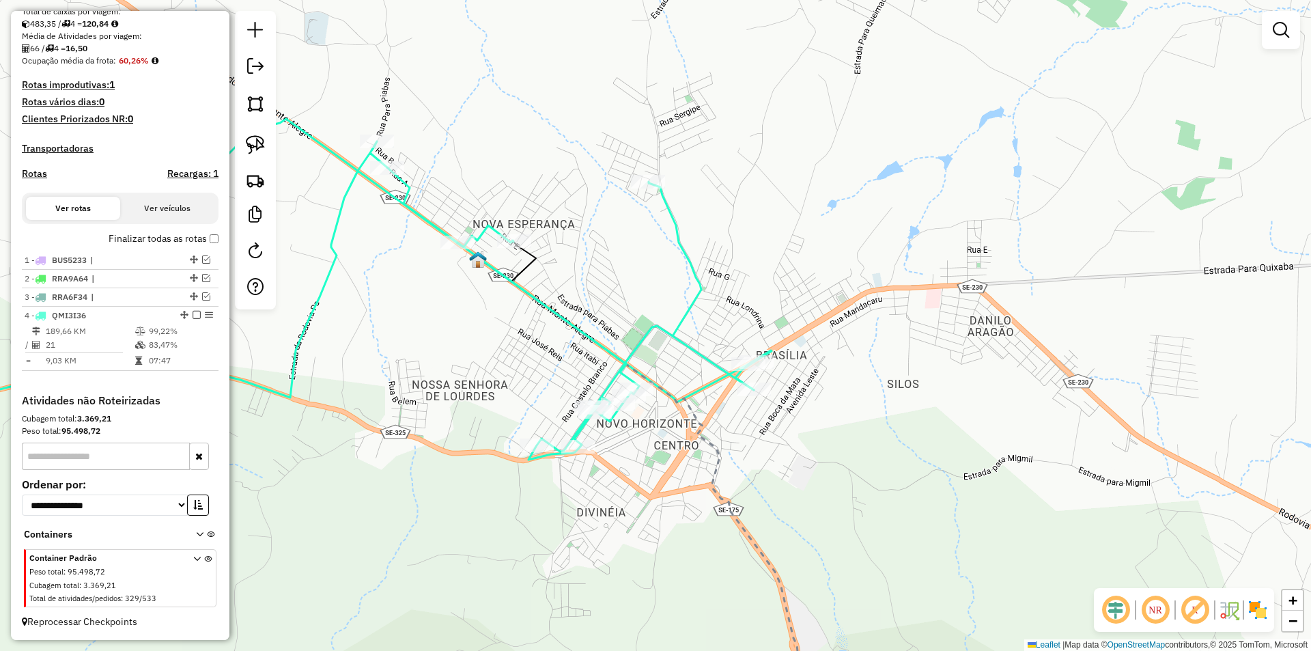
select select "**********"
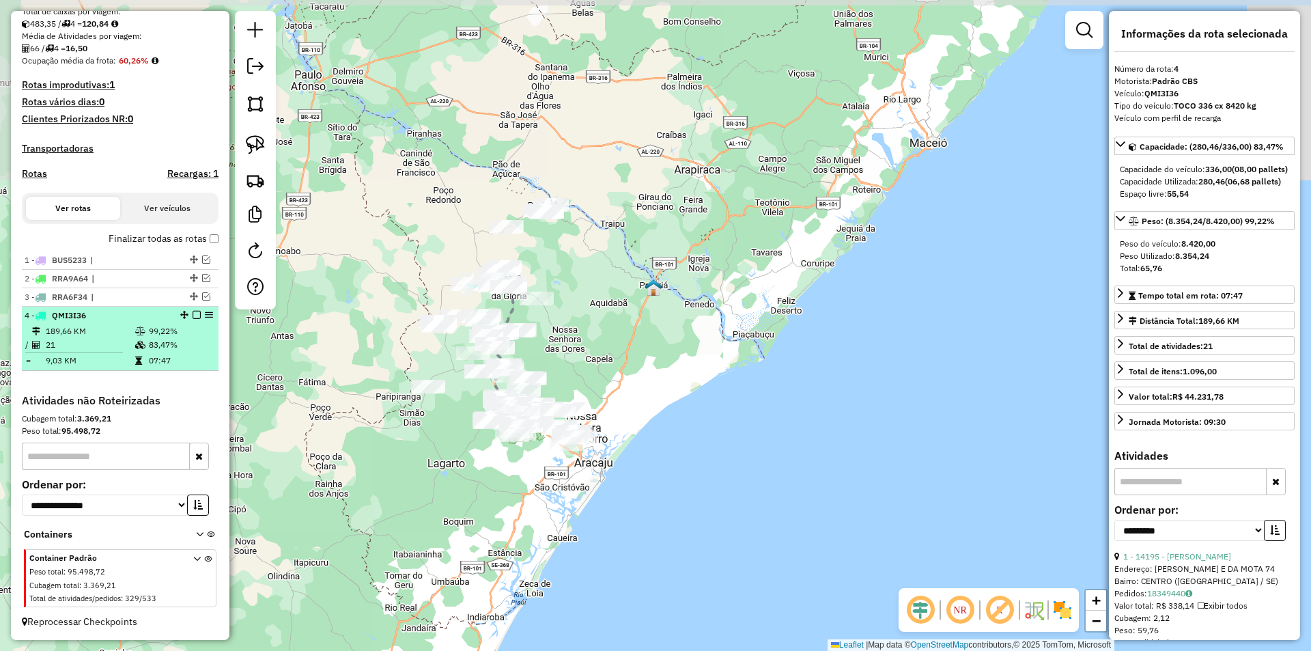
click at [193, 319] on em at bounding box center [197, 315] width 8 height 8
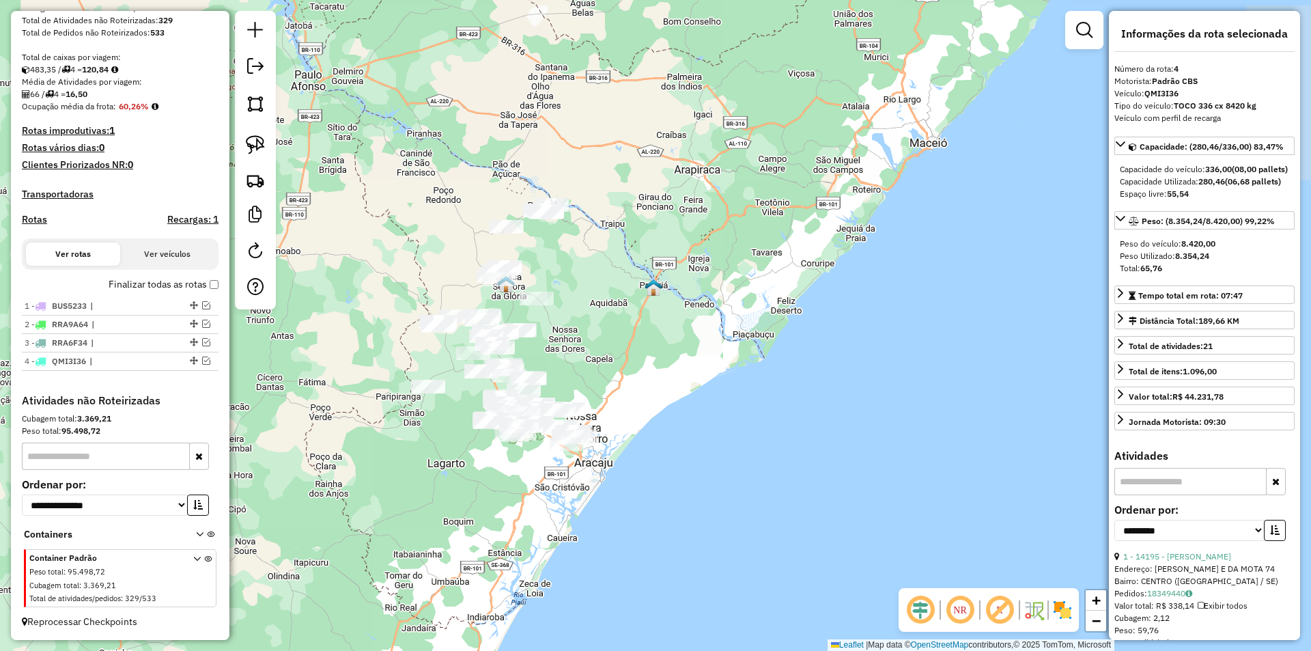
scroll to position [259, 0]
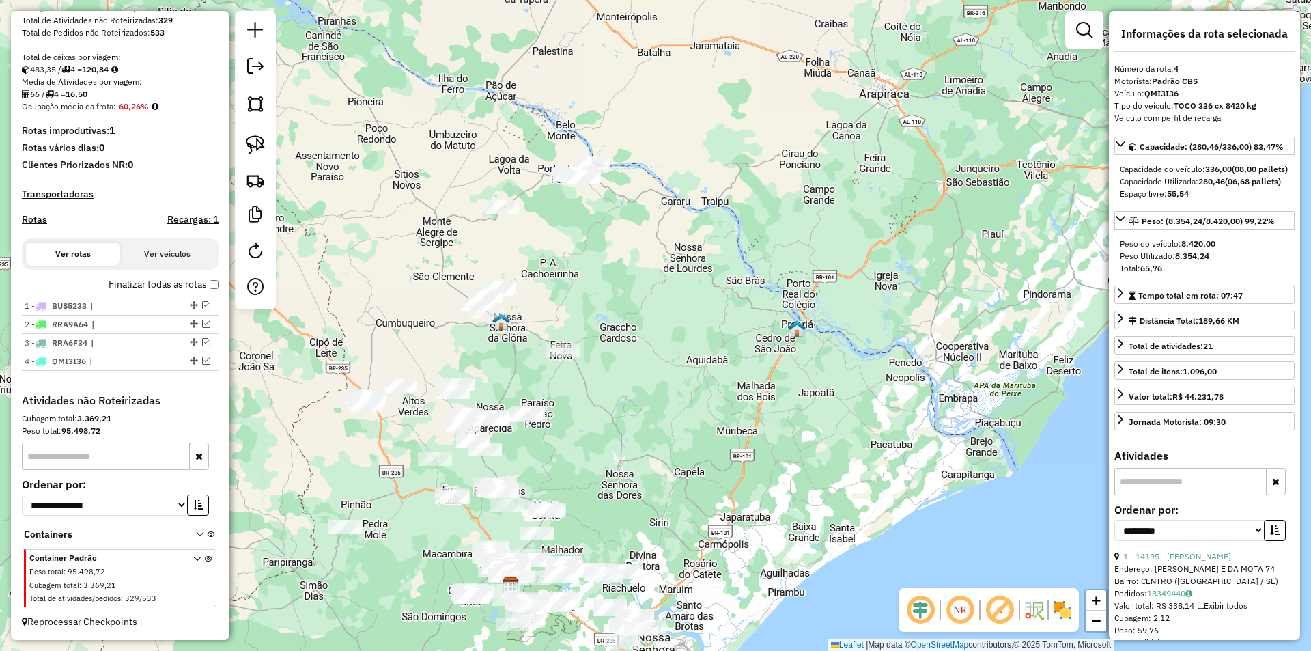
click at [418, 263] on div "Janela de atendimento Grade de atendimento Capacidade Transportadoras Veículos …" at bounding box center [655, 325] width 1311 height 651
click at [256, 144] on img at bounding box center [255, 144] width 19 height 19
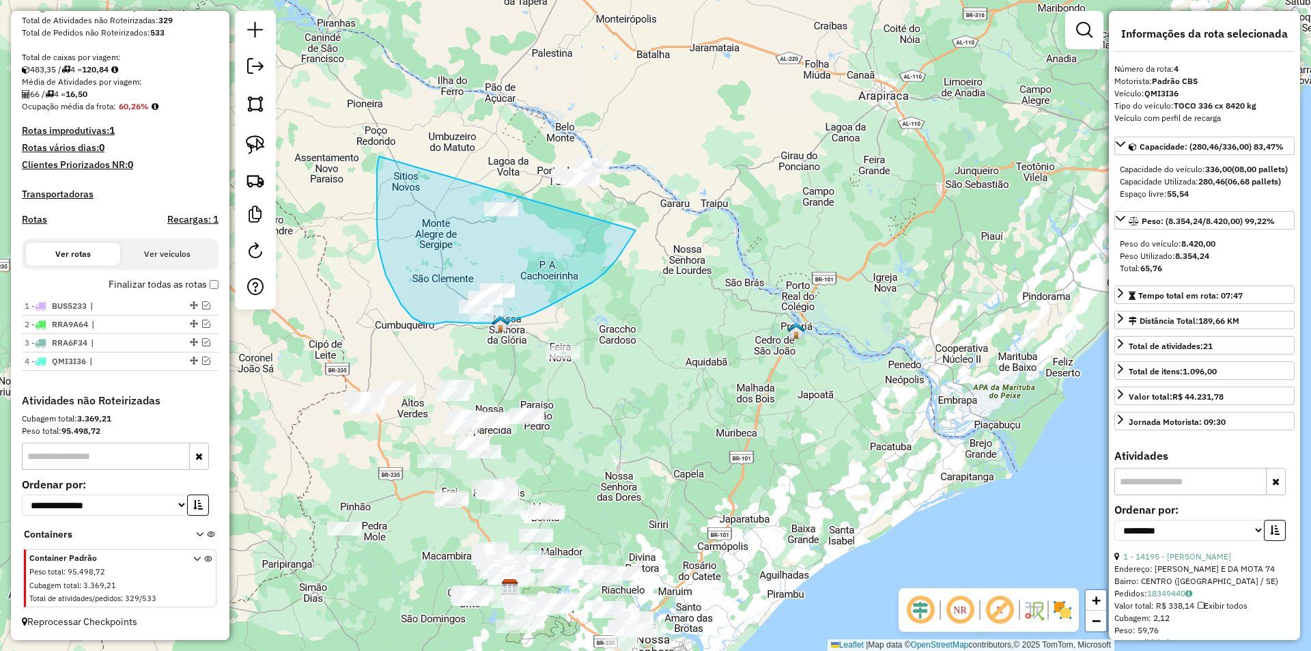
drag, startPoint x: 377, startPoint y: 168, endPoint x: 675, endPoint y: 132, distance: 299.8
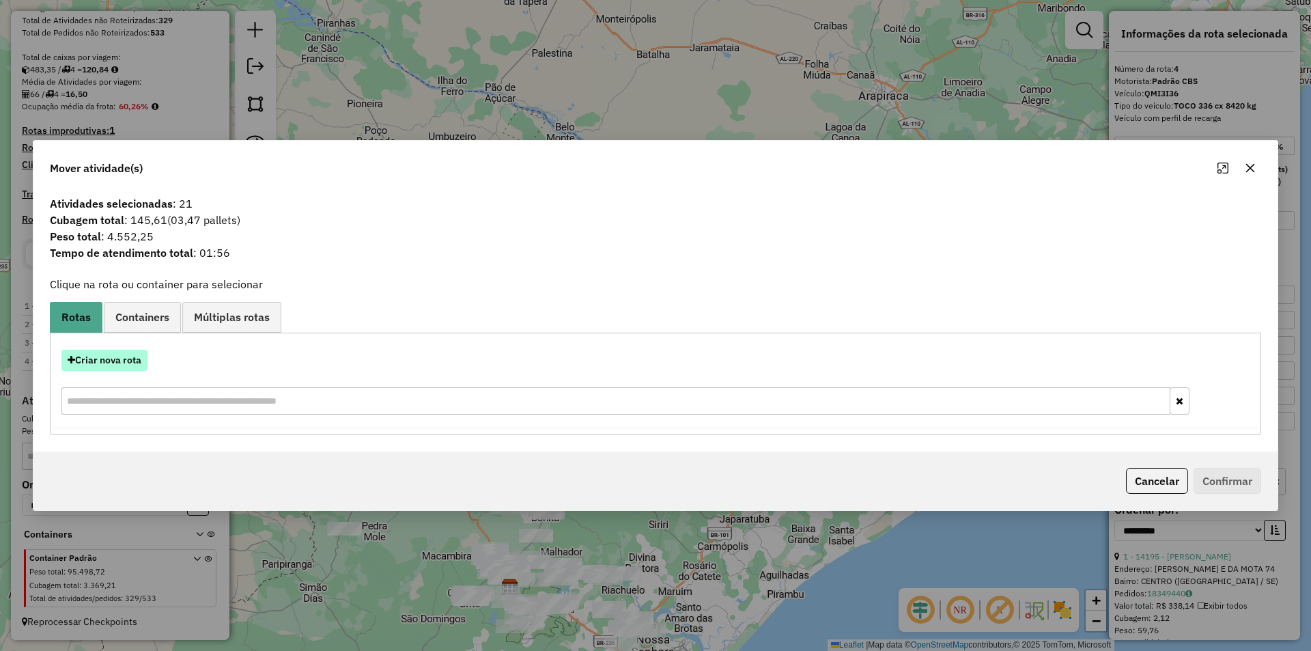
click at [115, 359] on button "Criar nova rota" at bounding box center [104, 360] width 86 height 21
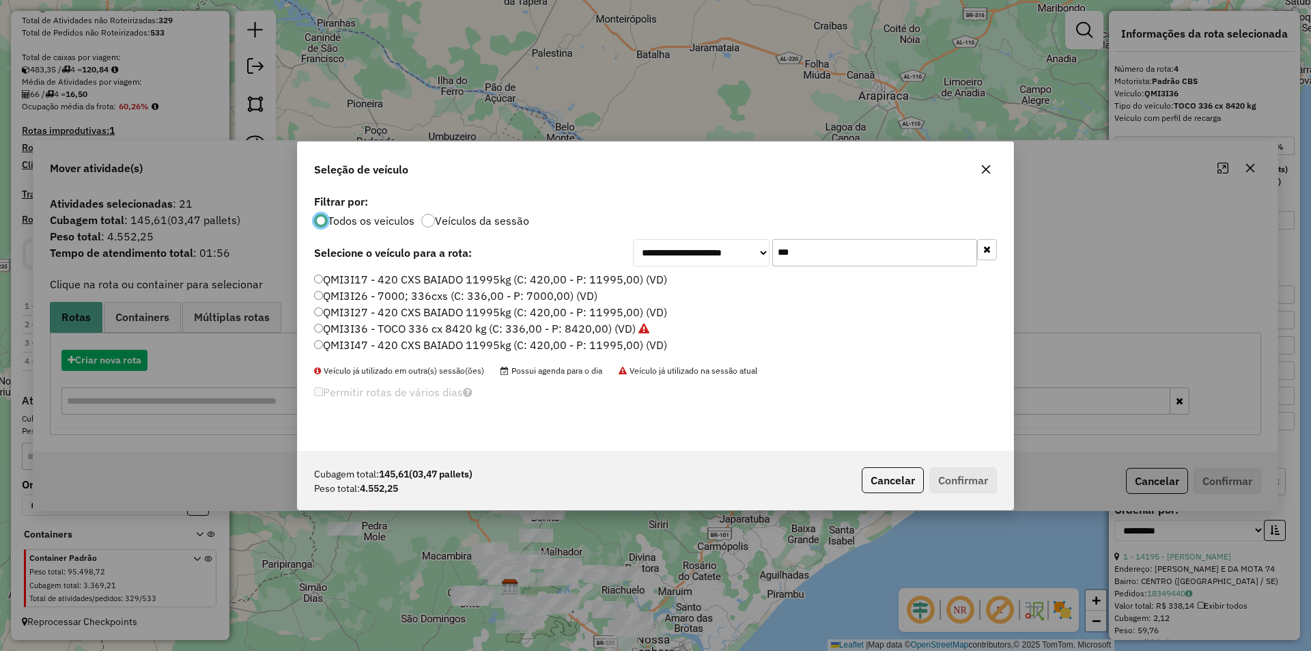
scroll to position [8, 4]
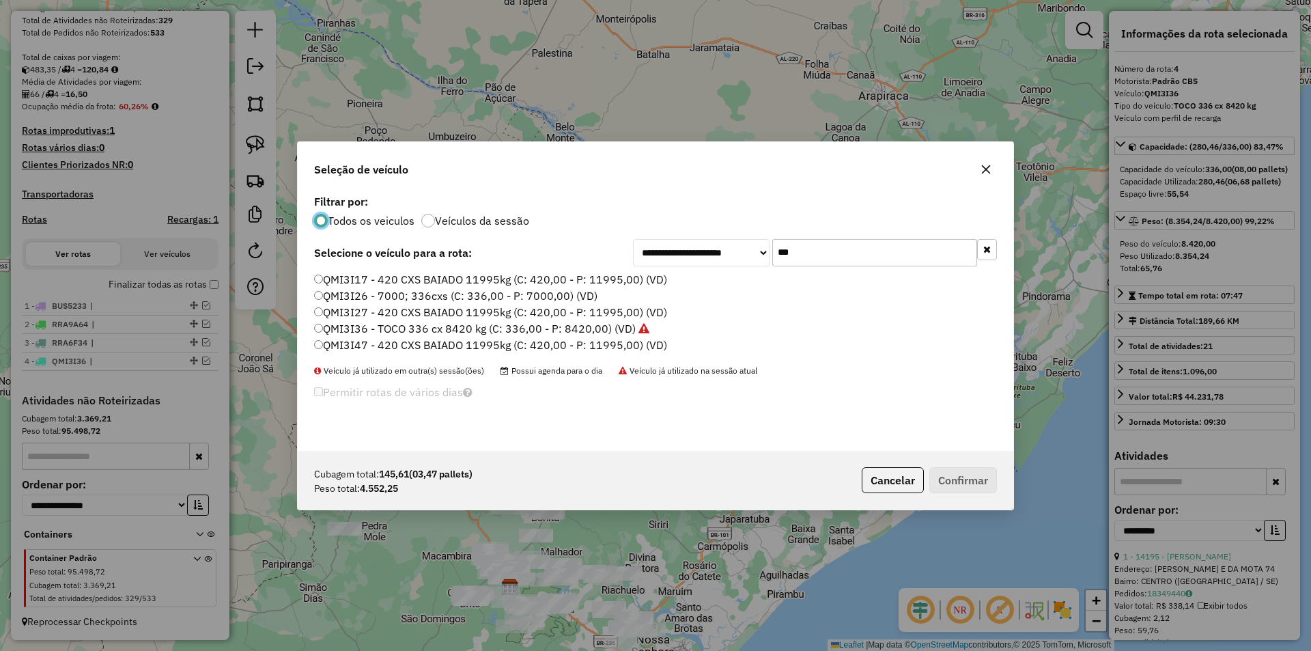
click at [825, 251] on input "***" at bounding box center [874, 252] width 205 height 27
click at [510, 275] on label "QMI3I17 - 420 CXS BAIADO 11995kg (C: 420,00 - P: 11995,00) (VD)" at bounding box center [490, 279] width 353 height 16
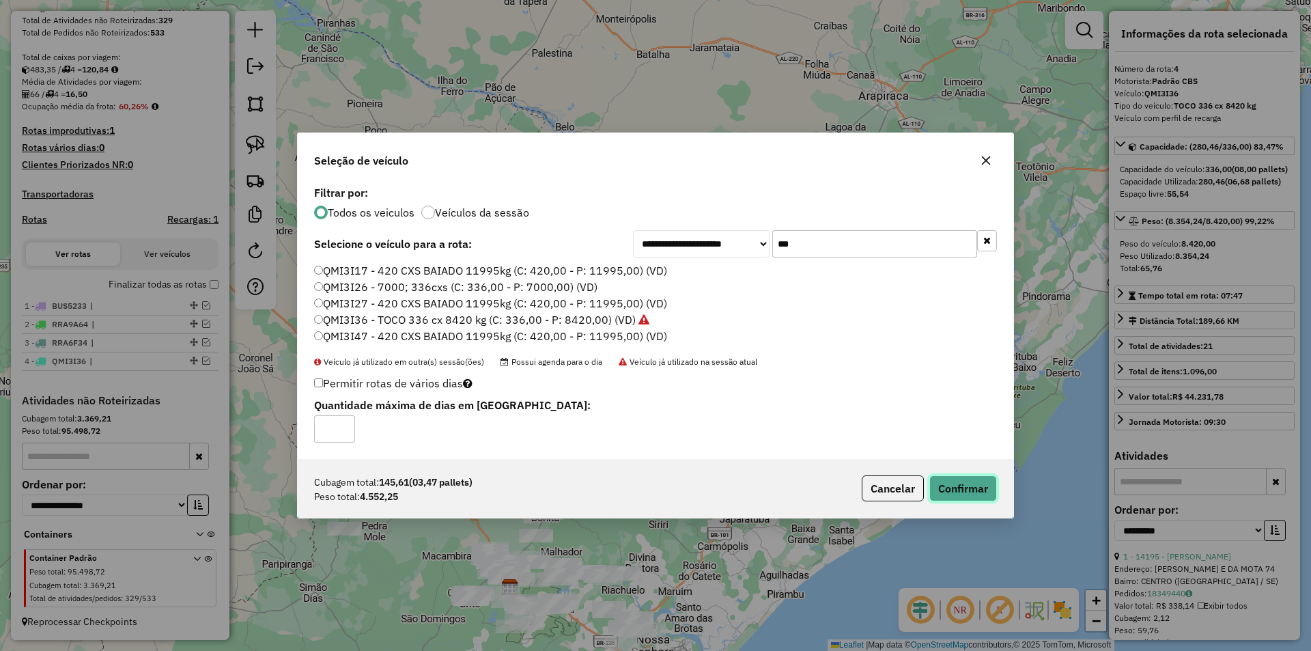
click at [954, 500] on button "Confirmar" at bounding box center [963, 488] width 68 height 26
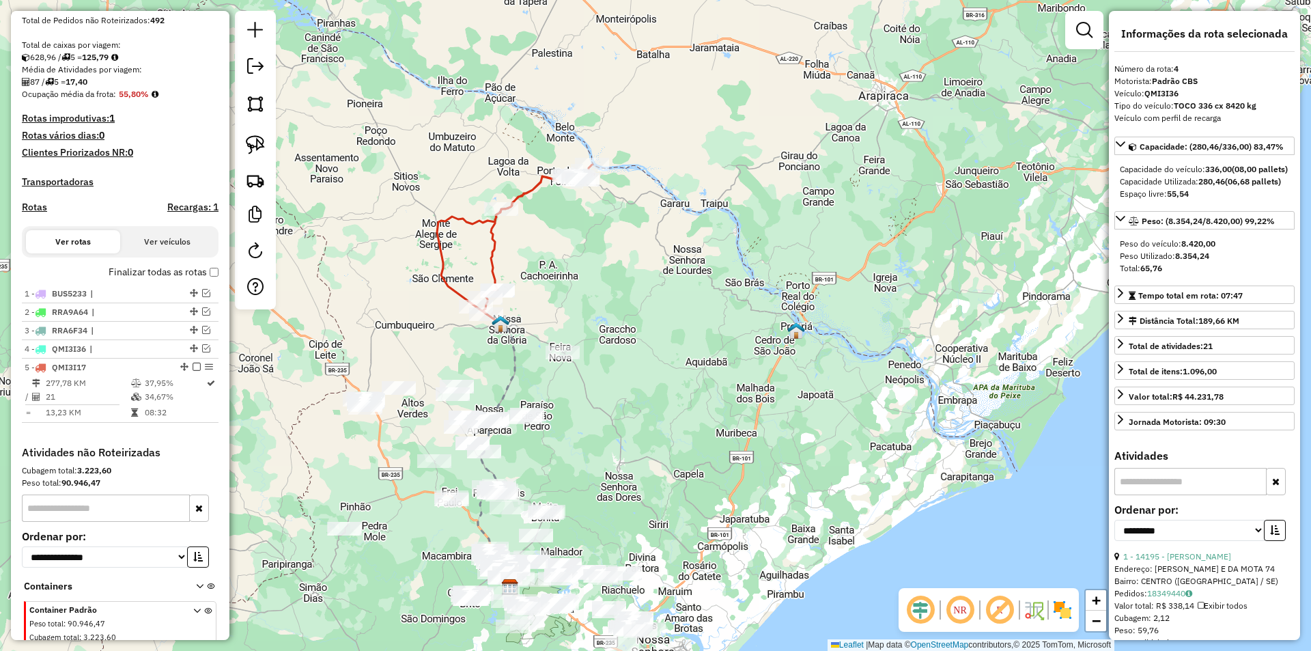
scroll to position [324, 0]
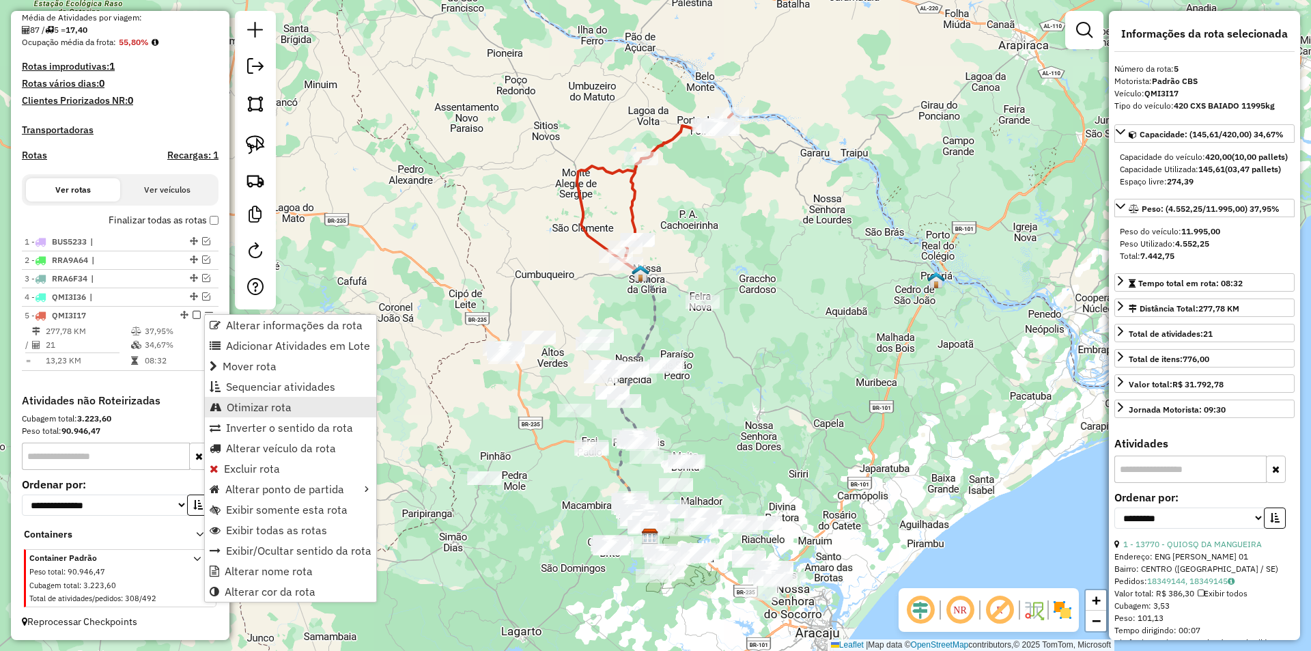
click at [260, 408] on span "Otimizar rota" at bounding box center [259, 406] width 65 height 11
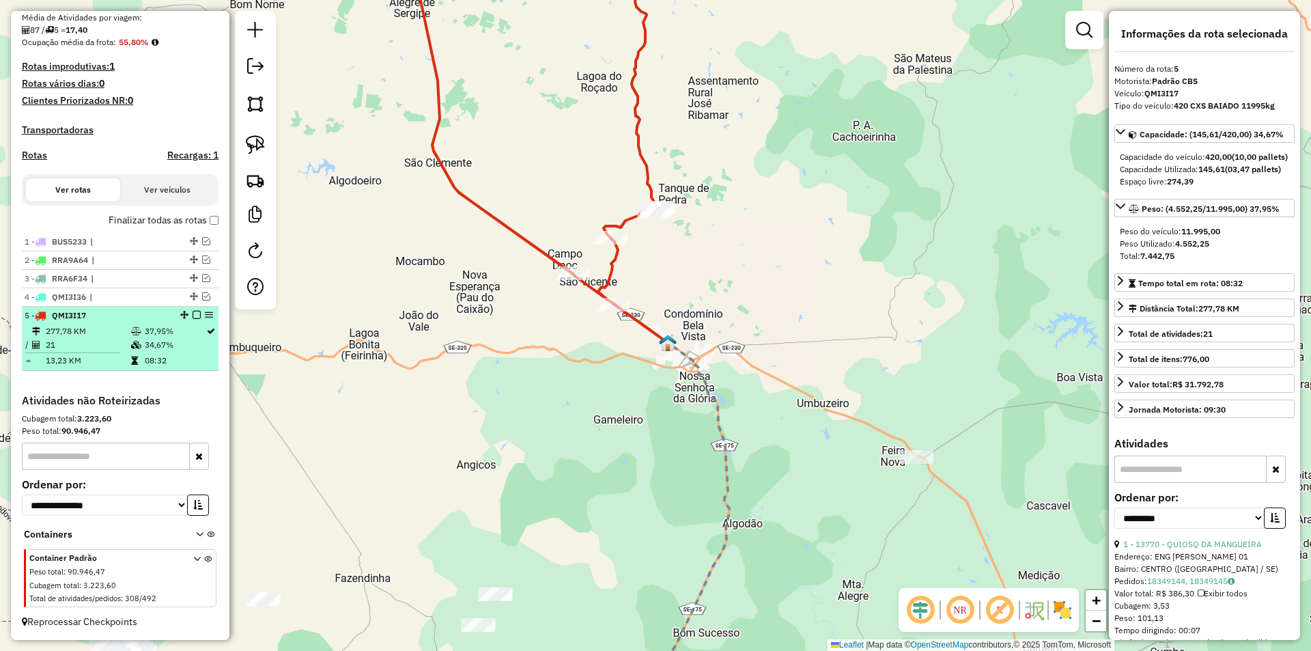
click at [195, 316] on em at bounding box center [197, 315] width 8 height 8
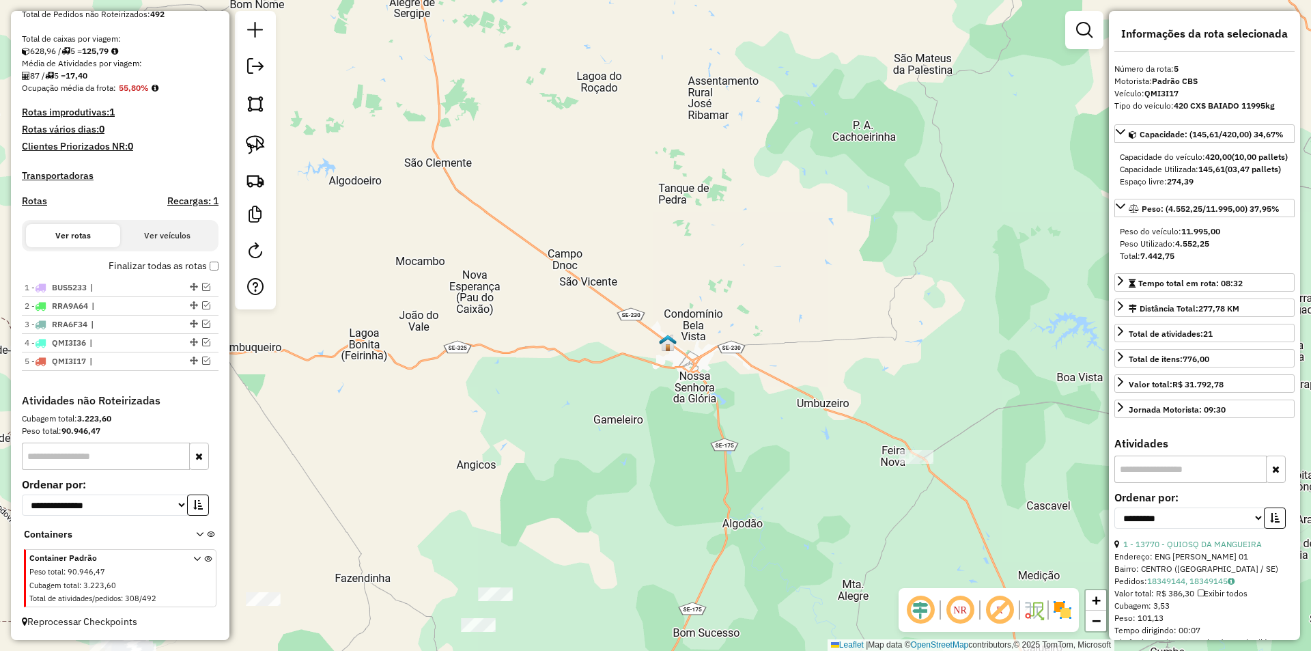
scroll to position [278, 0]
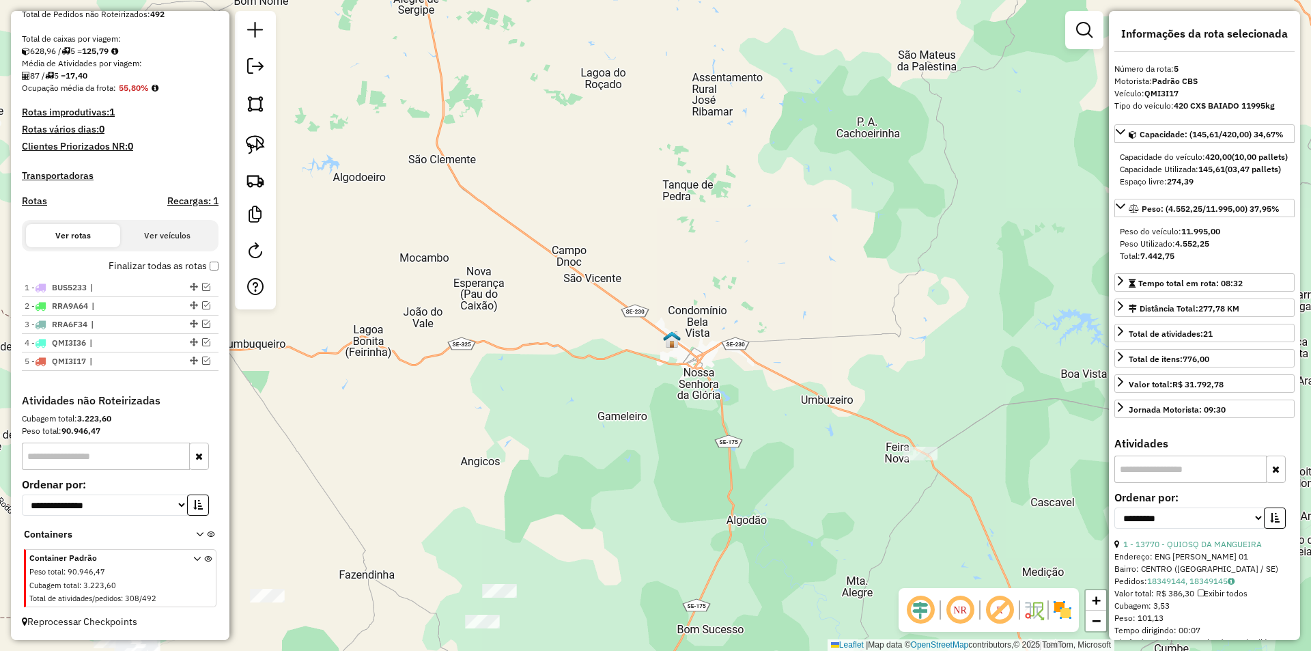
drag, startPoint x: 296, startPoint y: 342, endPoint x: 499, endPoint y: 79, distance: 332.5
click at [482, 97] on div "Janela de atendimento Grade de atendimento Capacidade Transportadoras Veículos …" at bounding box center [655, 325] width 1311 height 651
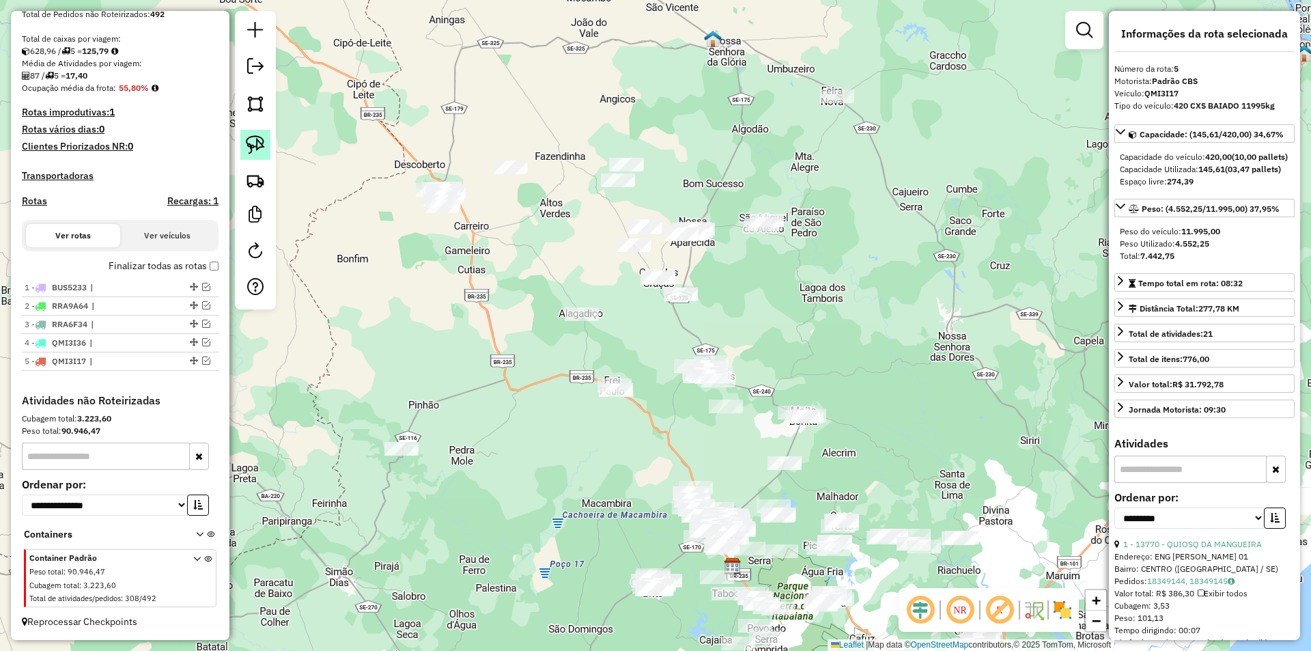
click at [259, 137] on img at bounding box center [255, 144] width 19 height 19
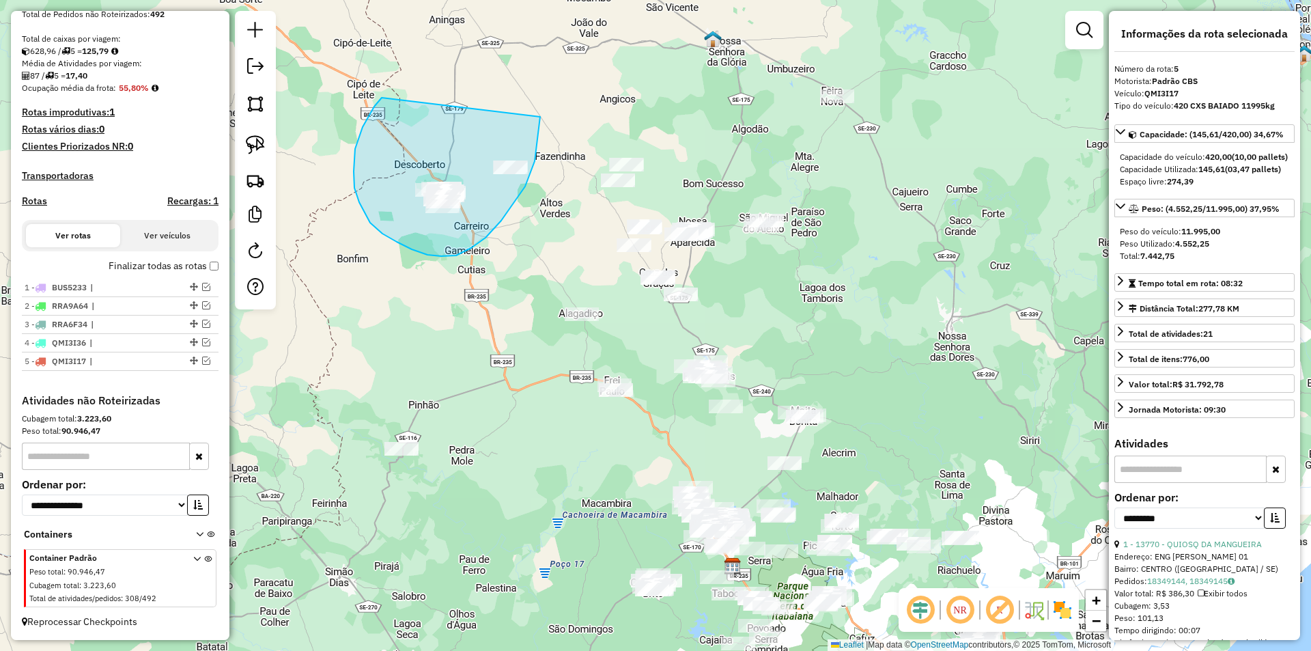
drag, startPoint x: 382, startPoint y: 98, endPoint x: 540, endPoint y: 117, distance: 159.5
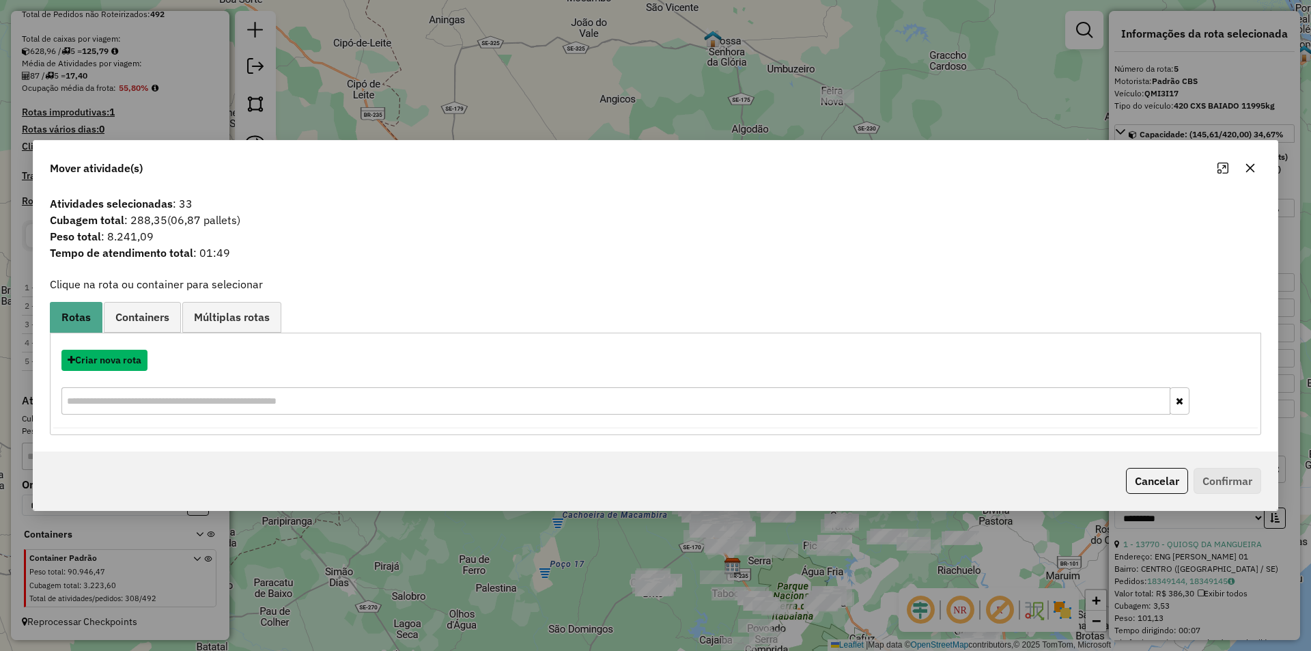
click at [126, 363] on button "Criar nova rota" at bounding box center [104, 360] width 86 height 21
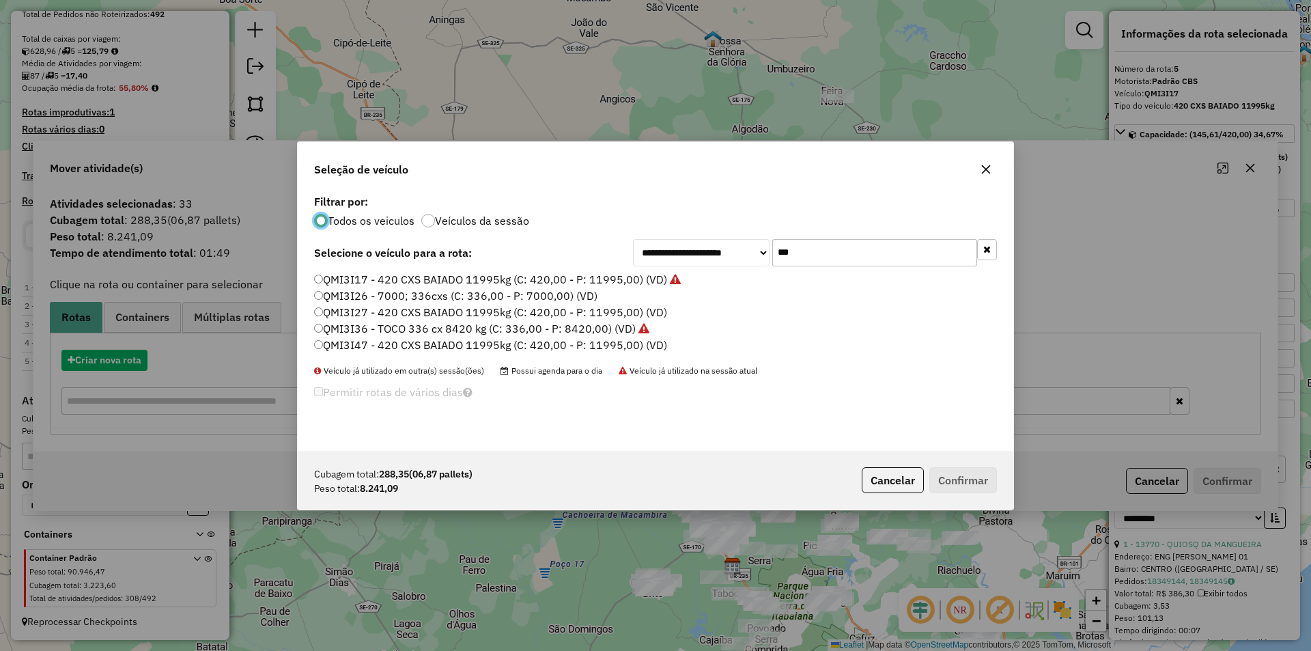
scroll to position [8, 4]
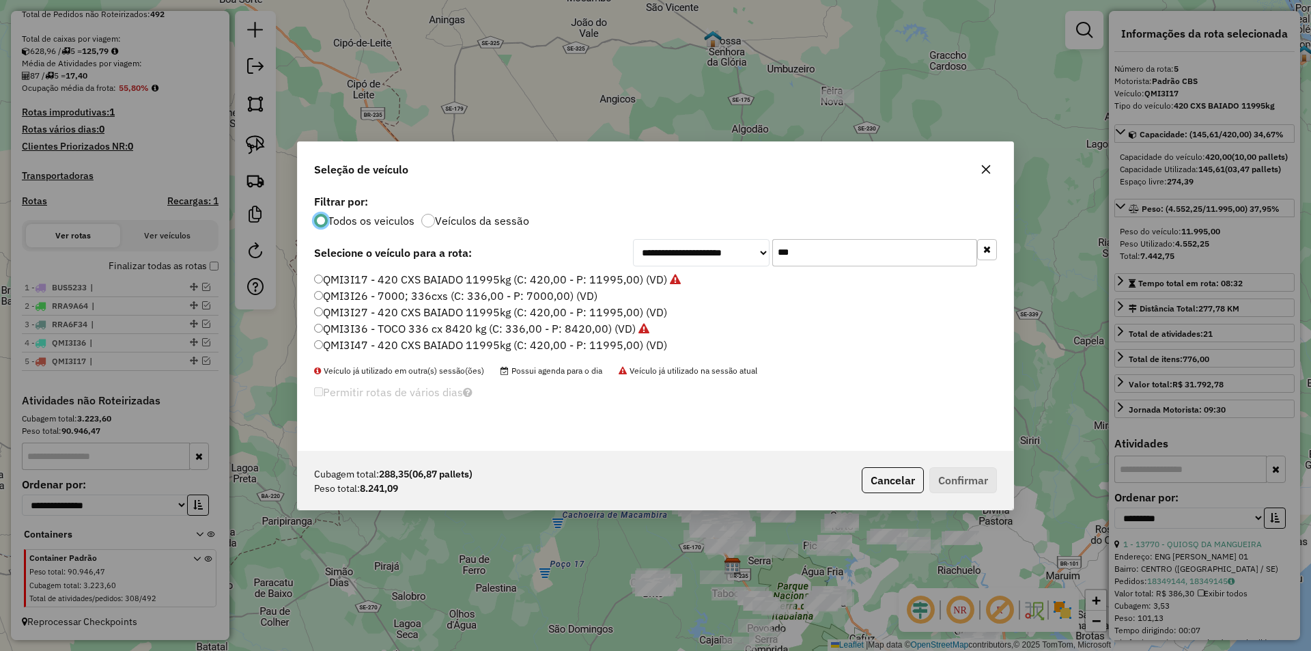
click at [789, 251] on input "***" at bounding box center [874, 252] width 205 height 27
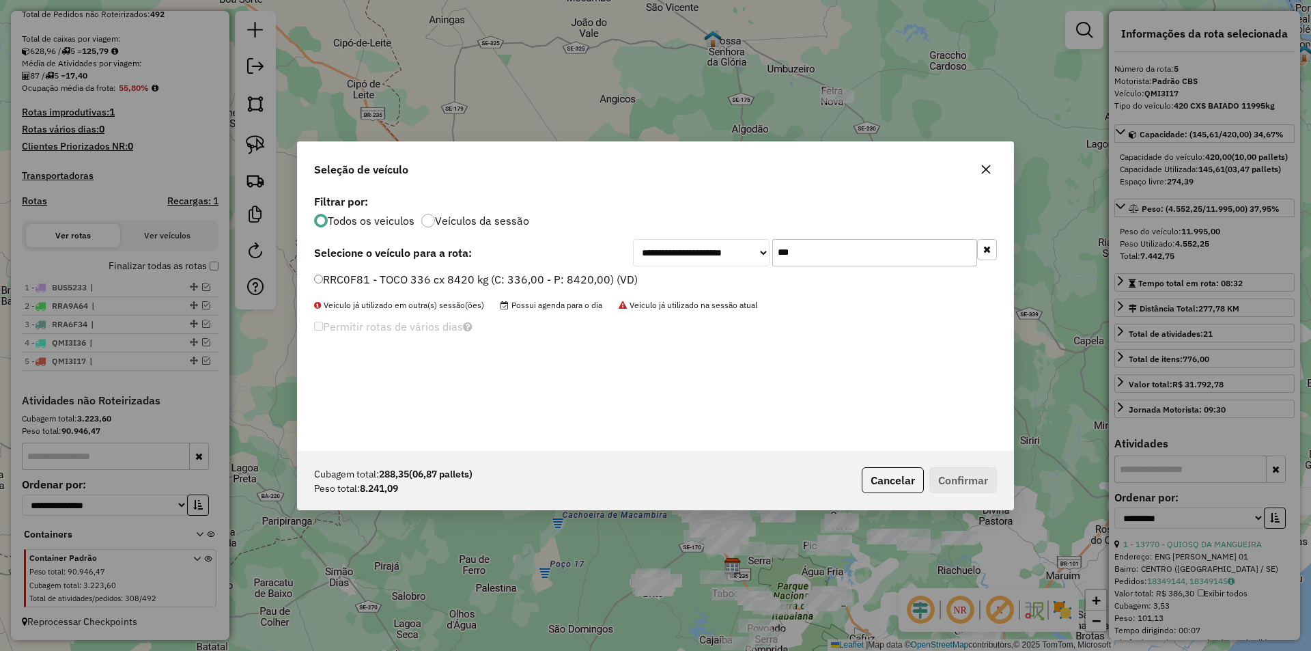
type input "***"
click at [395, 271] on label "RRC0F81 - TOCO 336 cx 8420 kg (C: 336,00 - P: 8420,00) (VD)" at bounding box center [476, 279] width 324 height 16
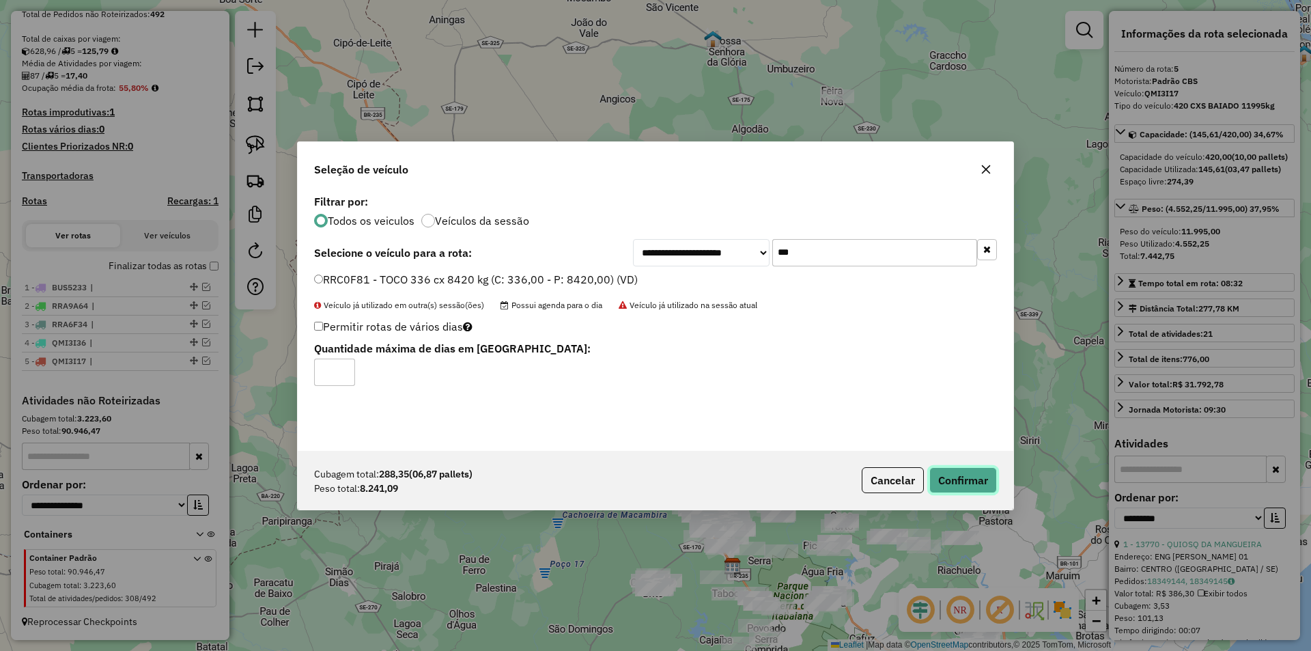
drag, startPoint x: 956, startPoint y: 479, endPoint x: 840, endPoint y: 363, distance: 163.7
click at [957, 479] on button "Confirmar" at bounding box center [963, 480] width 68 height 26
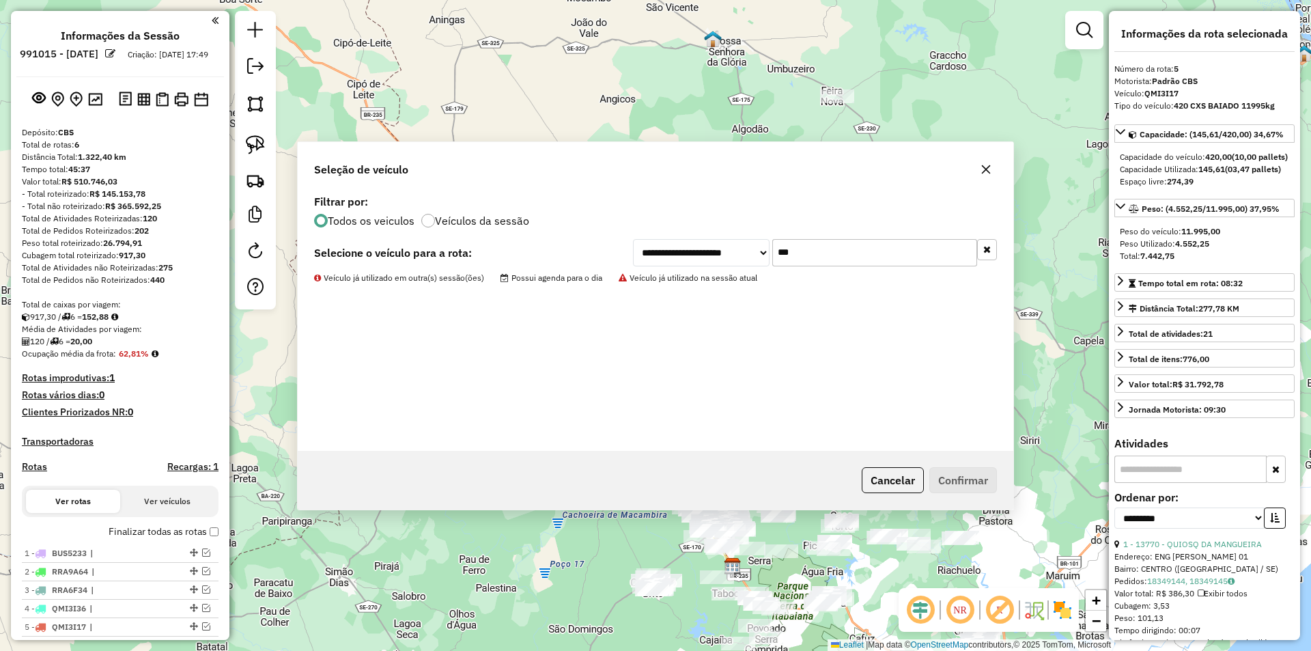
select select "**********"
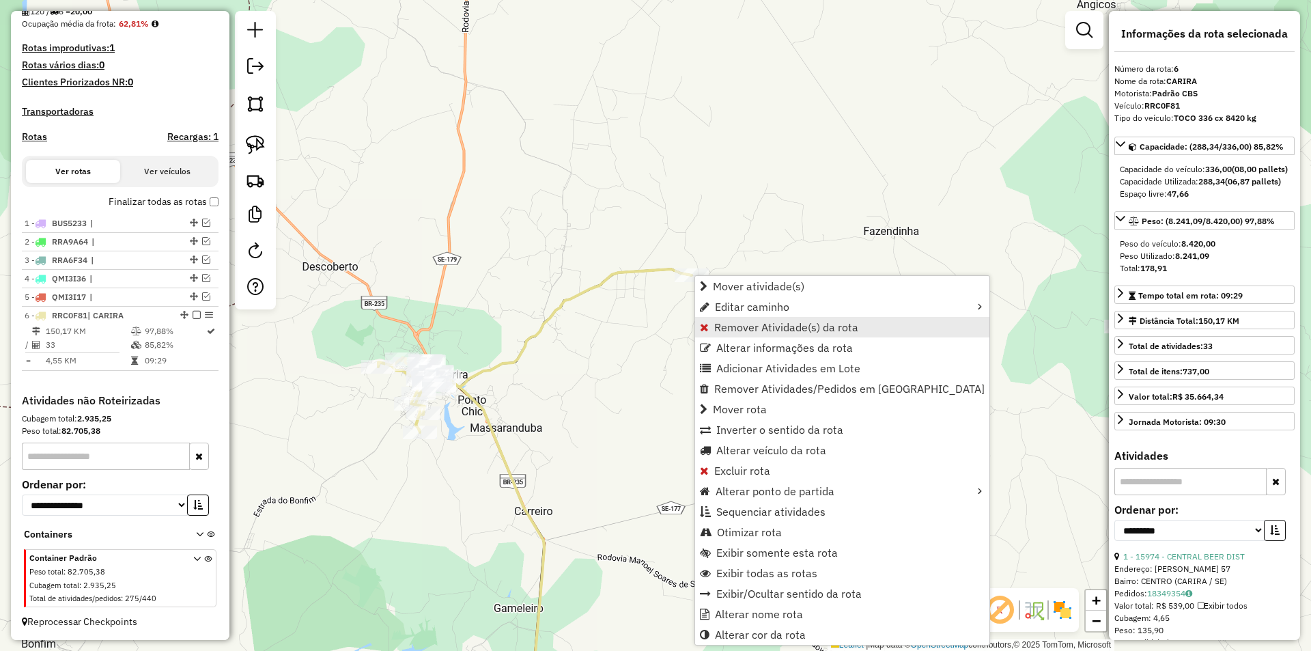
click at [746, 329] on span "Remover Atividade(s) da rota" at bounding box center [786, 327] width 144 height 11
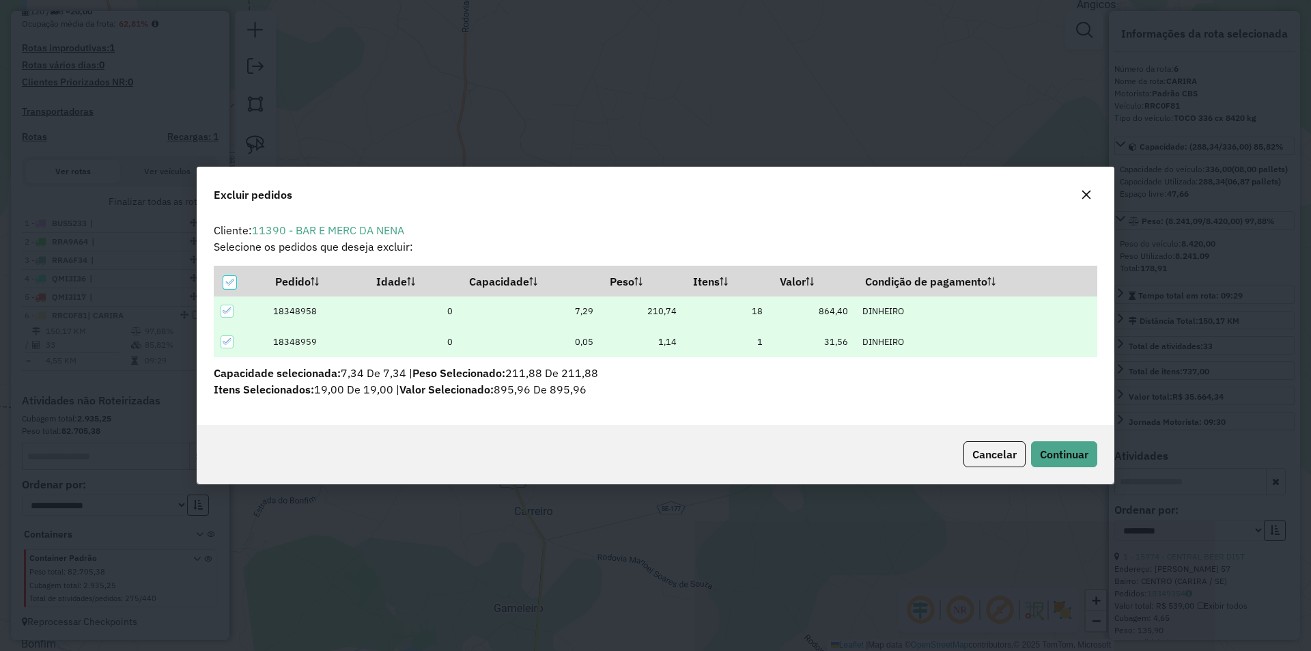
scroll to position [0, 0]
click at [1036, 447] on button "Continuar" at bounding box center [1064, 454] width 66 height 26
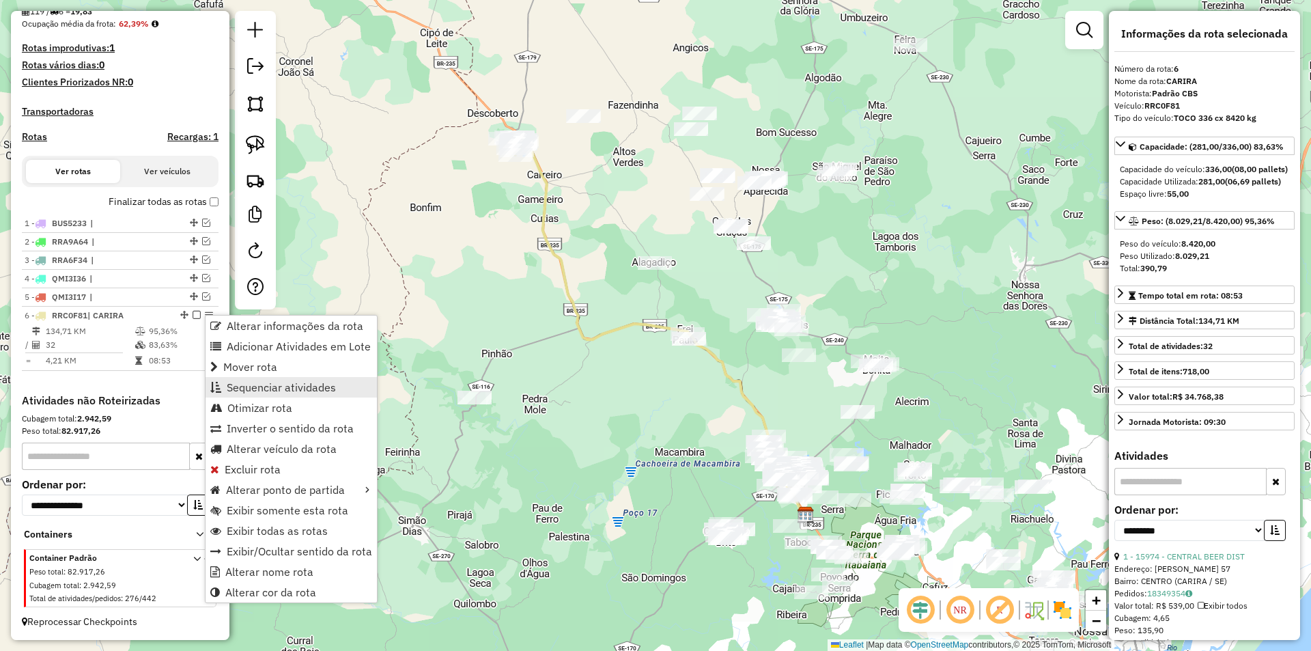
click at [307, 382] on span "Sequenciar atividades" at bounding box center [281, 387] width 109 height 11
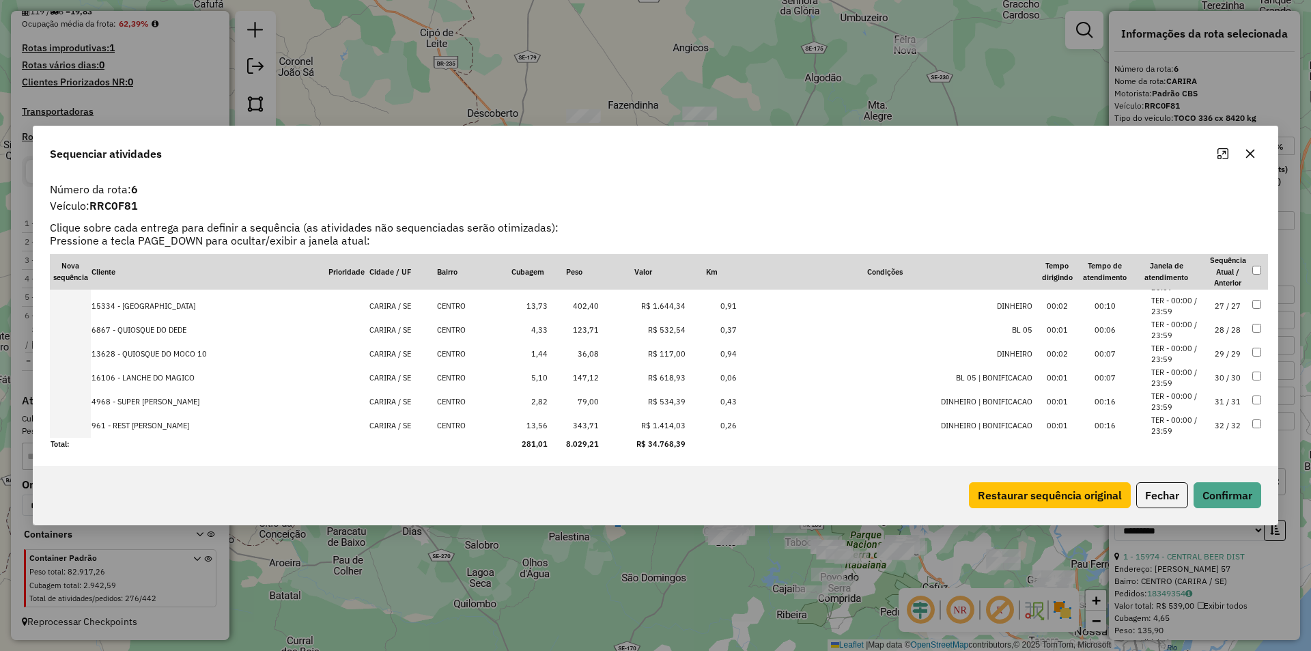
scroll to position [617, 0]
click at [1170, 492] on button "Fechar" at bounding box center [1162, 495] width 52 height 26
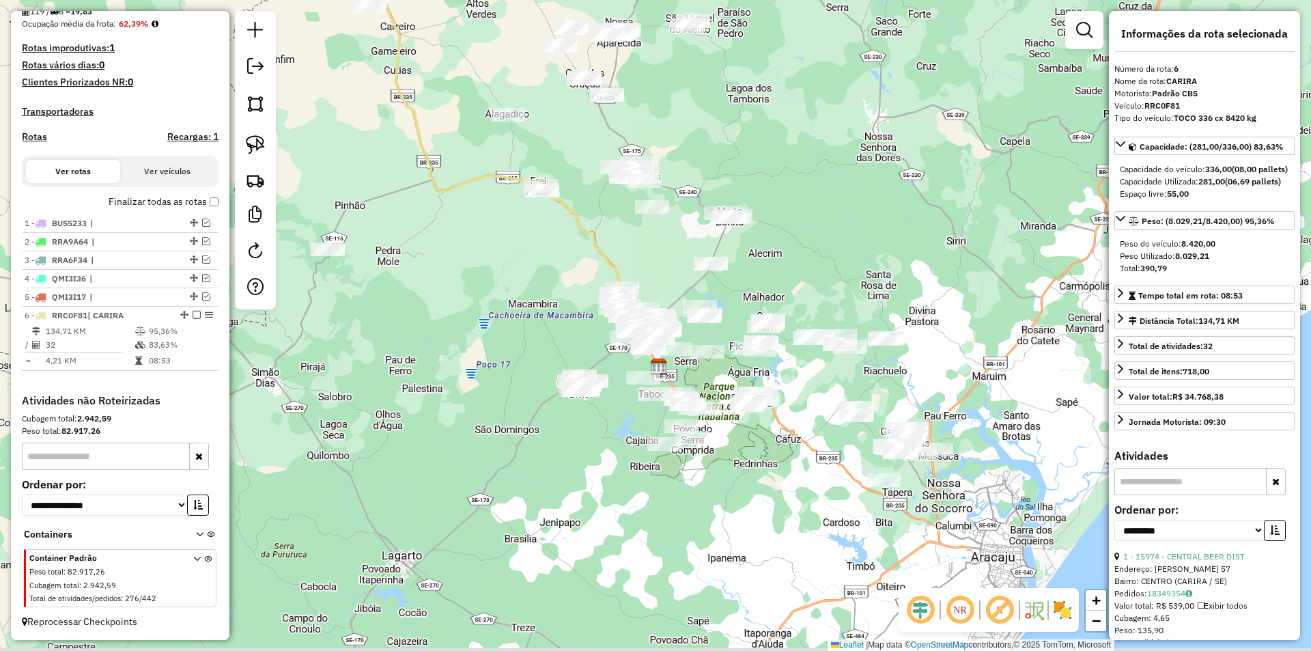
drag, startPoint x: 666, startPoint y: 366, endPoint x: 539, endPoint y: 232, distance: 184.0
click at [543, 236] on div "Janela de atendimento Grade de atendimento Capacidade Transportadoras Veículos …" at bounding box center [655, 325] width 1311 height 651
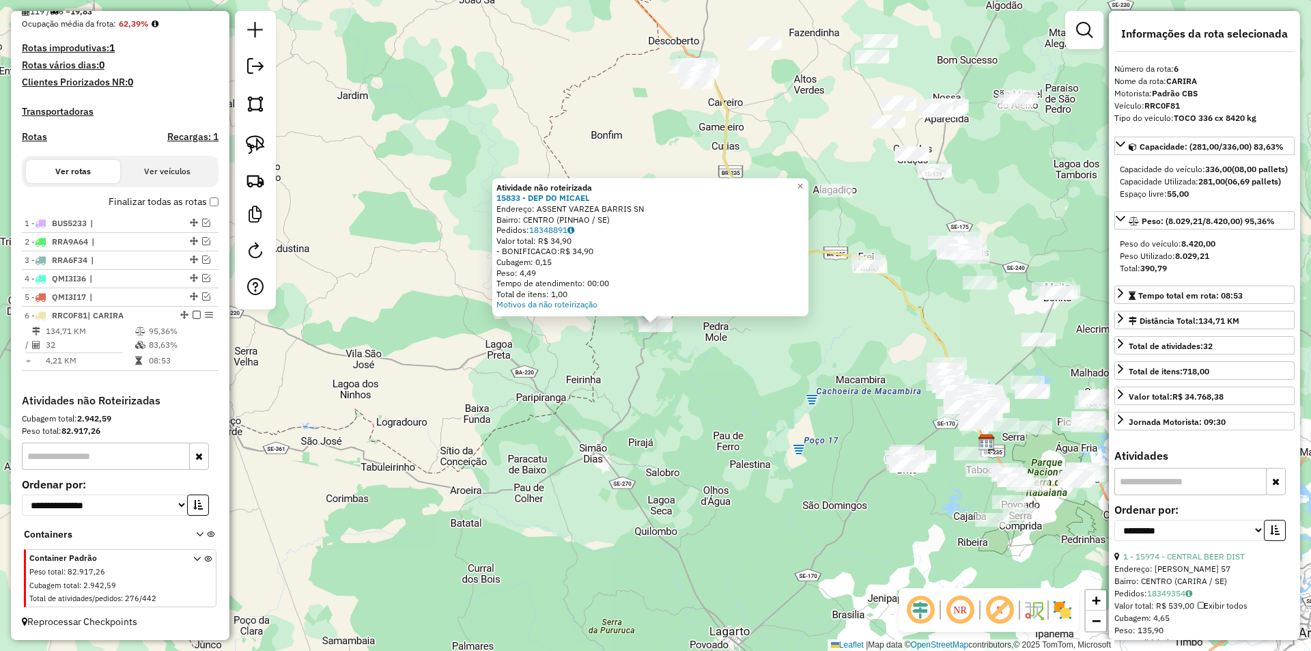
click at [727, 402] on div "Atividade não roteirizada 15833 - DEP DO [PERSON_NAME]: ASSENT VARZEA BARRIS SN…" at bounding box center [655, 325] width 1311 height 651
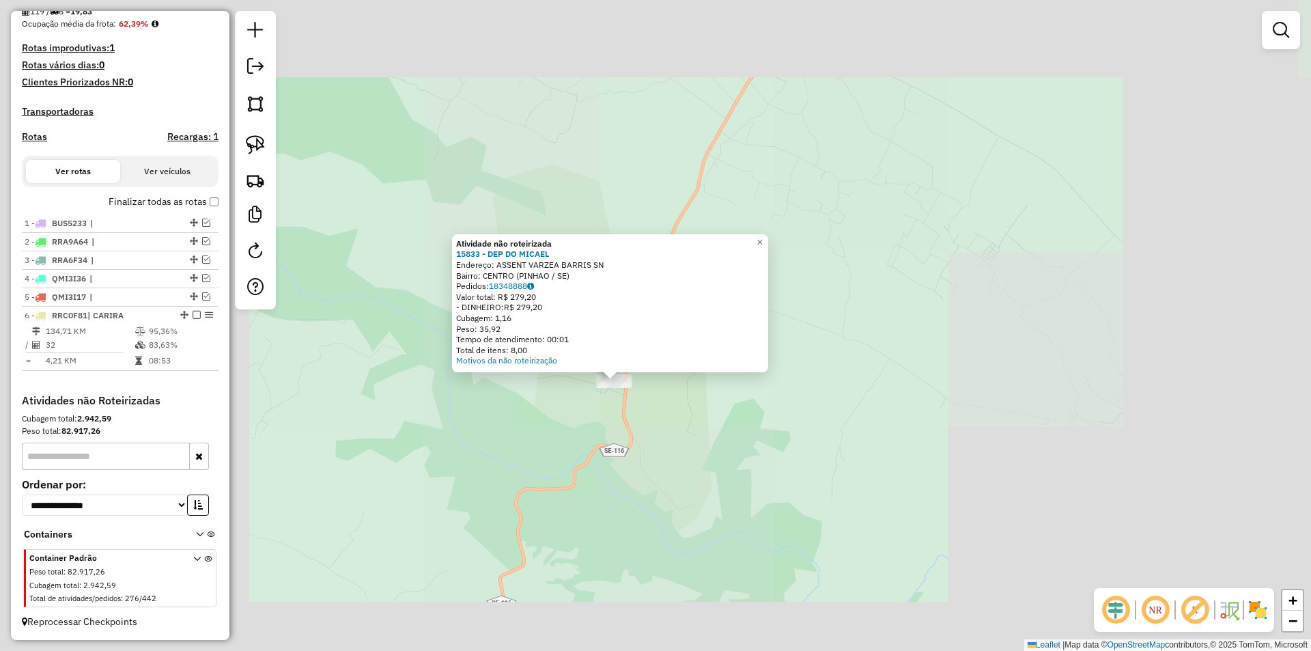
click at [632, 421] on div "Atividade não roteirizada 15833 - DEP DO [PERSON_NAME]: ASSENT VARZEA BARRIS SN…" at bounding box center [655, 325] width 1311 height 651
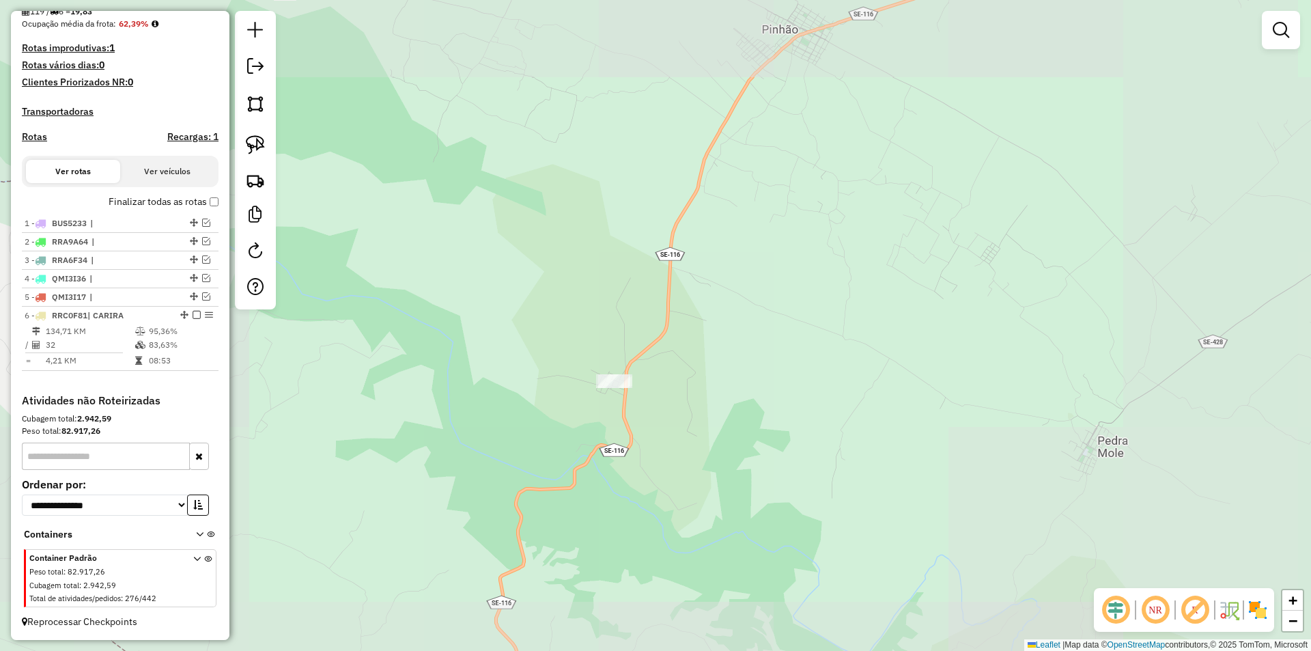
click at [651, 343] on div "Atividade não roteirizada 15833 - DEP DO [PERSON_NAME]: ASSENT VARZEA BARRIS SN…" at bounding box center [655, 325] width 1311 height 651
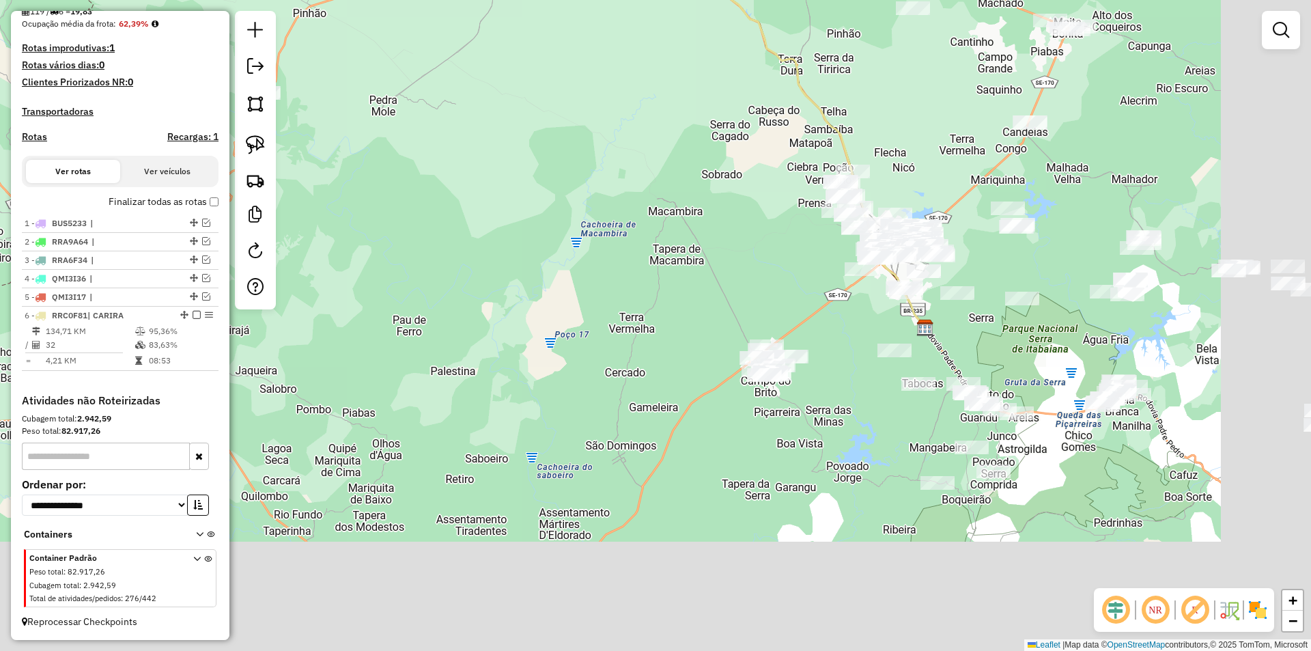
drag, startPoint x: 701, startPoint y: 396, endPoint x: 462, endPoint y: 260, distance: 275.5
click at [462, 260] on div "Janela de atendimento Grade de atendimento Capacidade Transportadoras Veículos …" at bounding box center [655, 325] width 1311 height 651
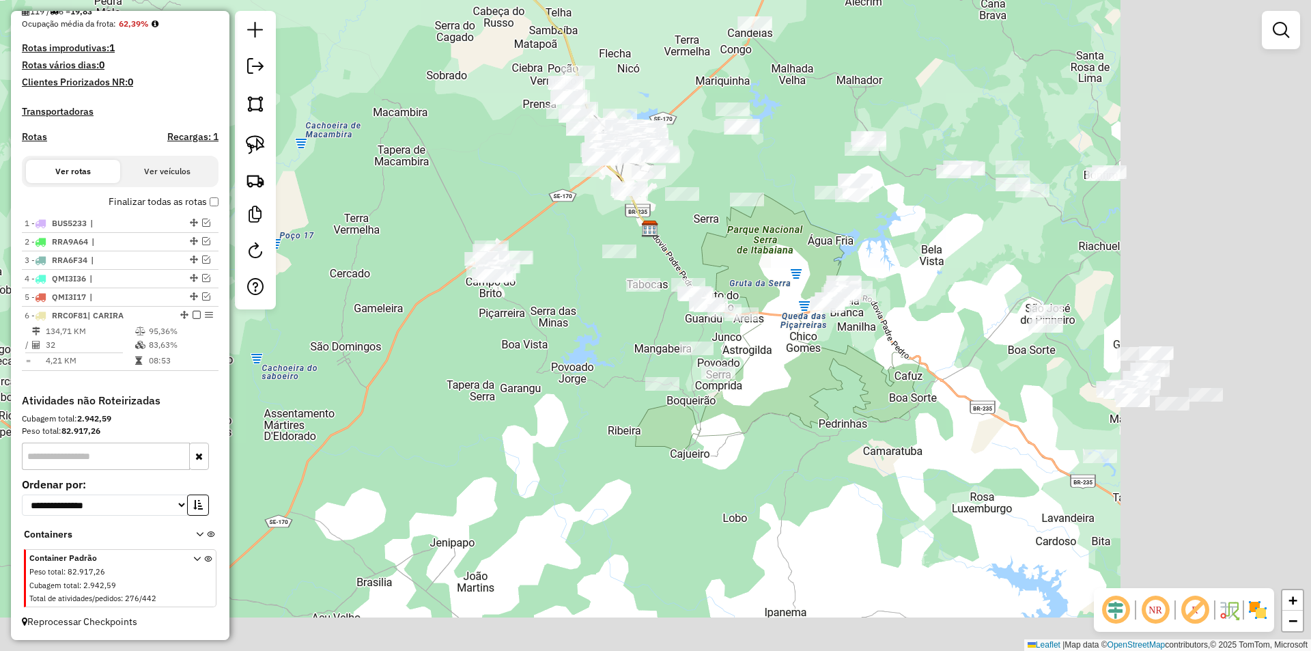
drag, startPoint x: 779, startPoint y: 354, endPoint x: 542, endPoint y: 279, distance: 248.5
click at [542, 279] on div "Janela de atendimento Grade de atendimento Capacidade Transportadoras Veículos …" at bounding box center [655, 325] width 1311 height 651
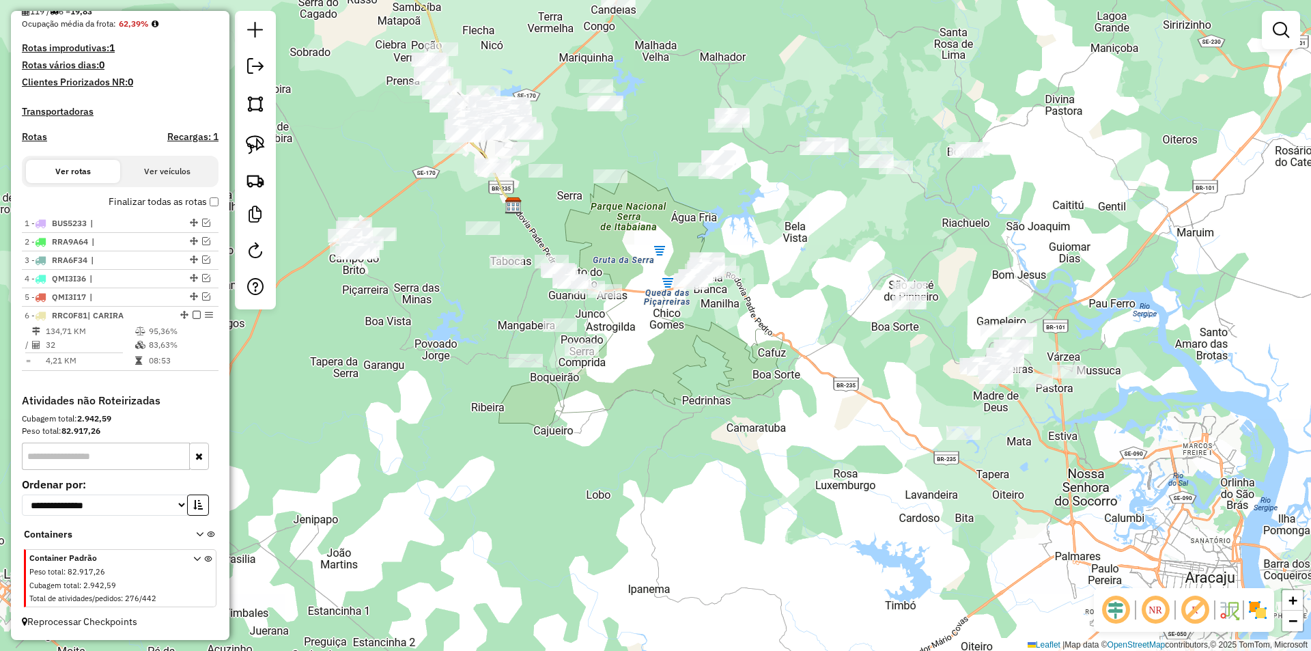
drag, startPoint x: 705, startPoint y: 348, endPoint x: 587, endPoint y: 299, distance: 127.3
click at [652, 335] on div "Janela de atendimento Grade de atendimento Capacidade Transportadoras Veículos …" at bounding box center [655, 325] width 1311 height 651
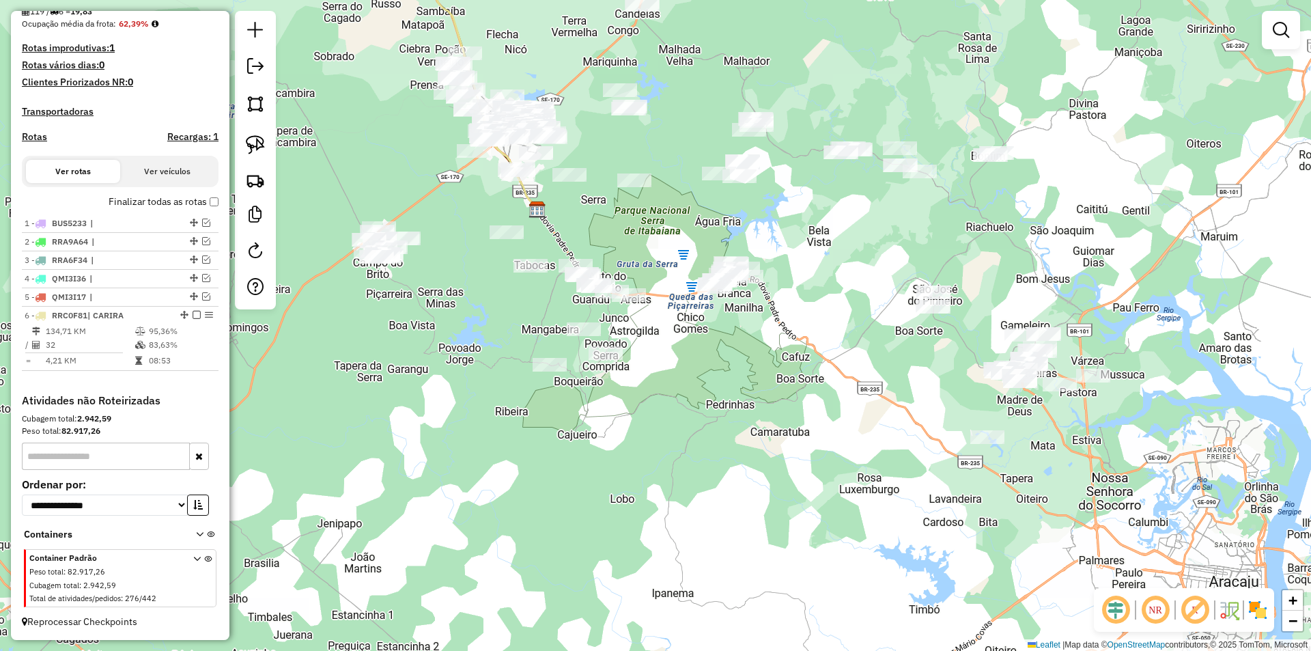
drag, startPoint x: 440, startPoint y: 255, endPoint x: 472, endPoint y: 259, distance: 31.7
click at [472, 259] on div "Janela de atendimento Grade de atendimento Capacidade Transportadoras Veículos …" at bounding box center [655, 325] width 1311 height 651
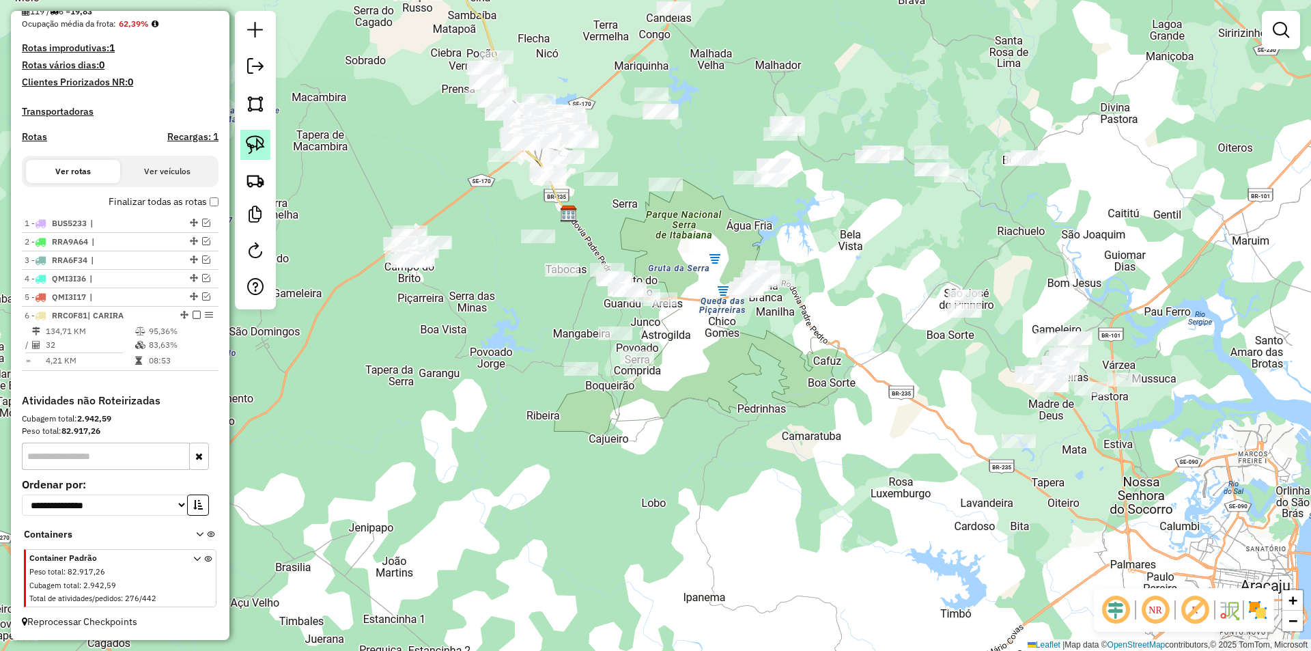
click at [253, 145] on img at bounding box center [255, 144] width 19 height 19
drag, startPoint x: 327, startPoint y: 172, endPoint x: 473, endPoint y: 230, distance: 157.2
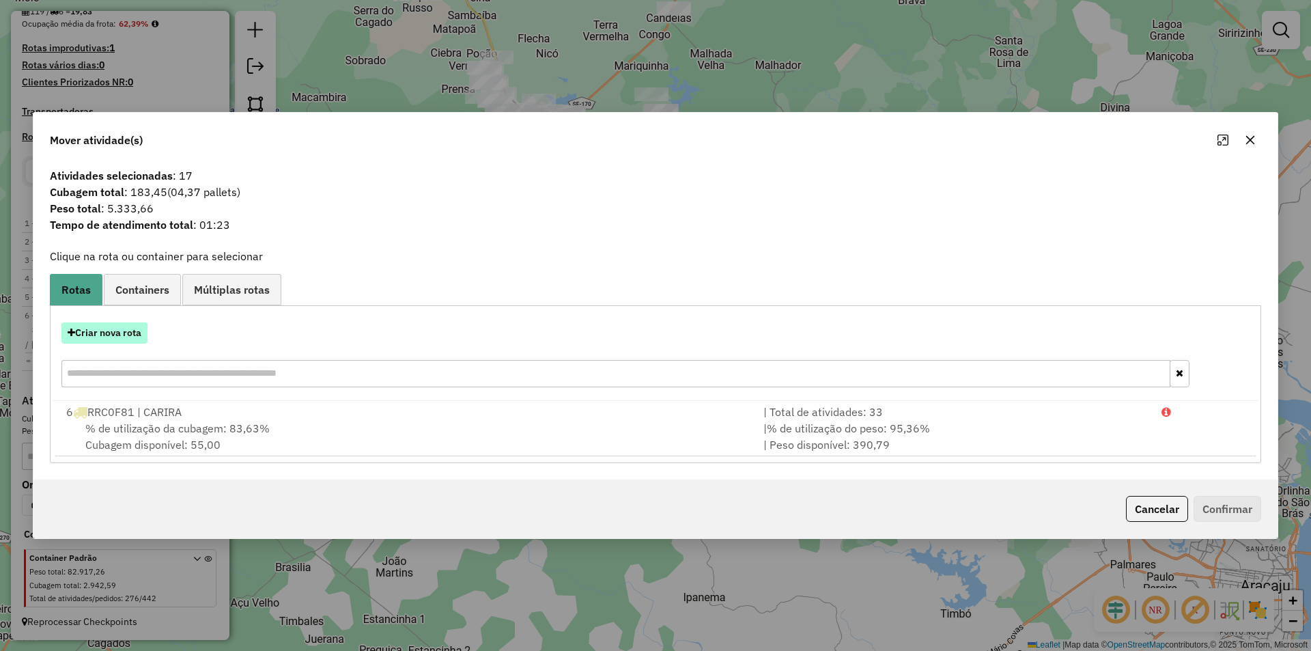
click at [112, 333] on button "Criar nova rota" at bounding box center [104, 332] width 86 height 21
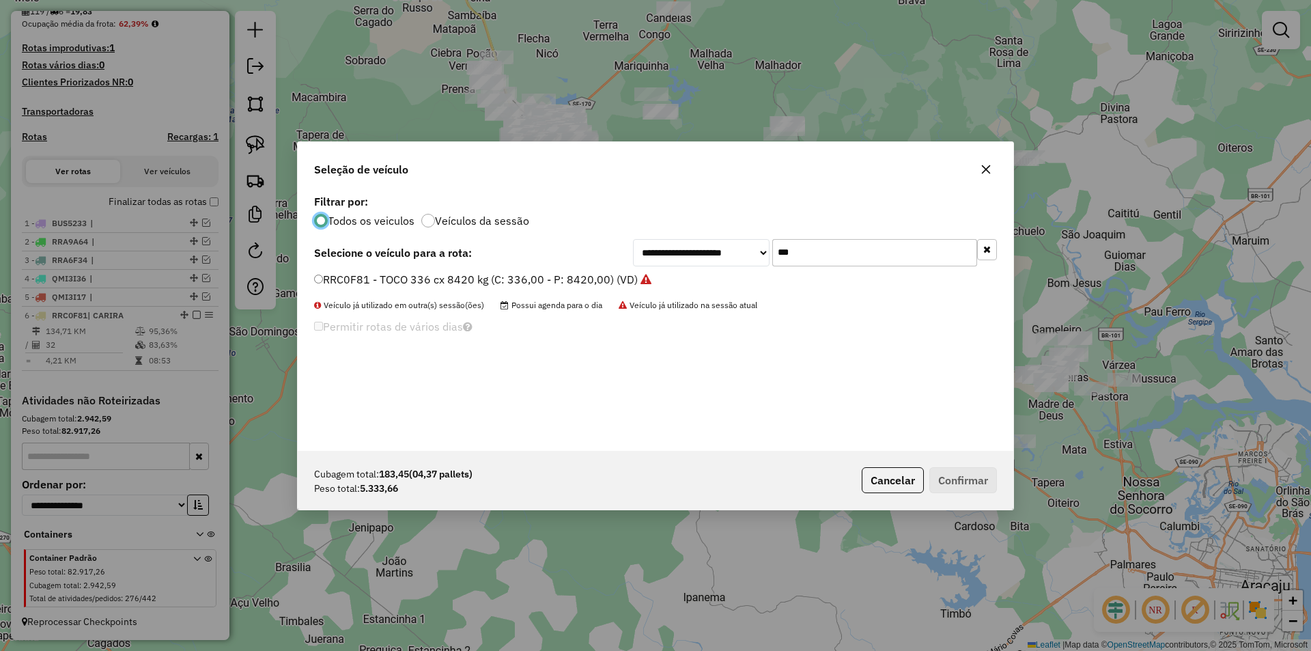
scroll to position [8, 4]
click at [795, 251] on input "***" at bounding box center [874, 252] width 205 height 27
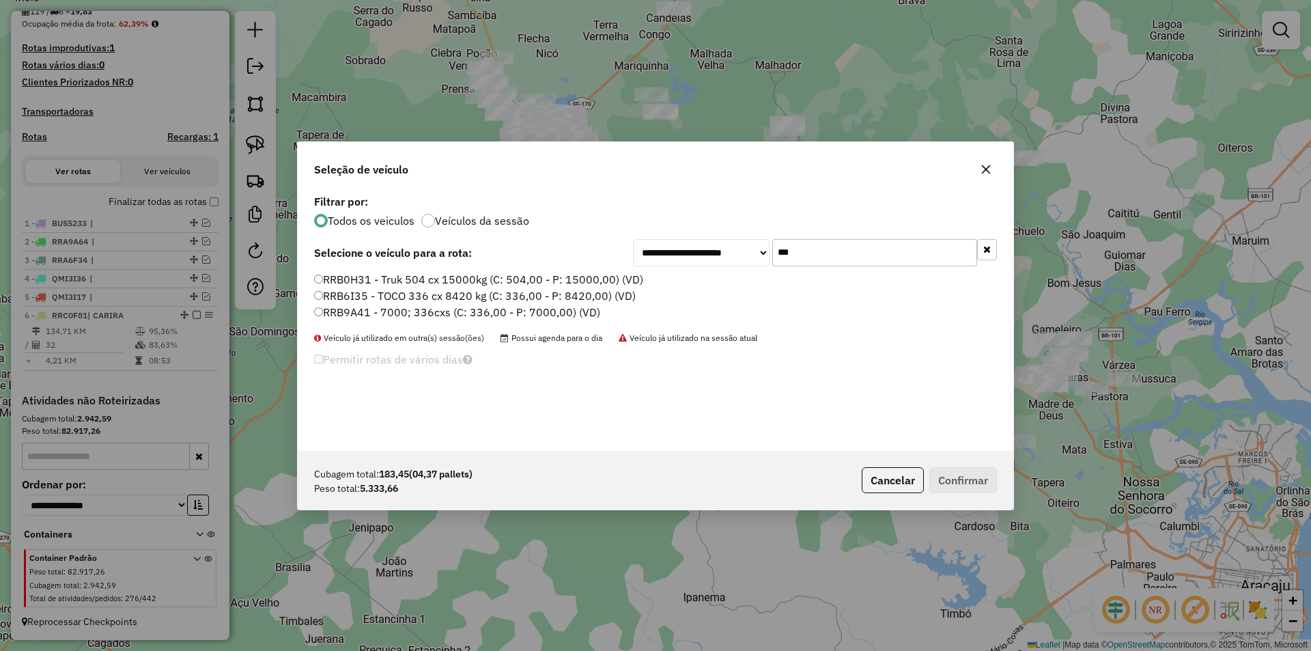
type input "***"
click at [380, 298] on label "RRB6I35 - TOCO 336 cx 8420 kg (C: 336,00 - P: 8420,00) (VD)" at bounding box center [475, 295] width 322 height 16
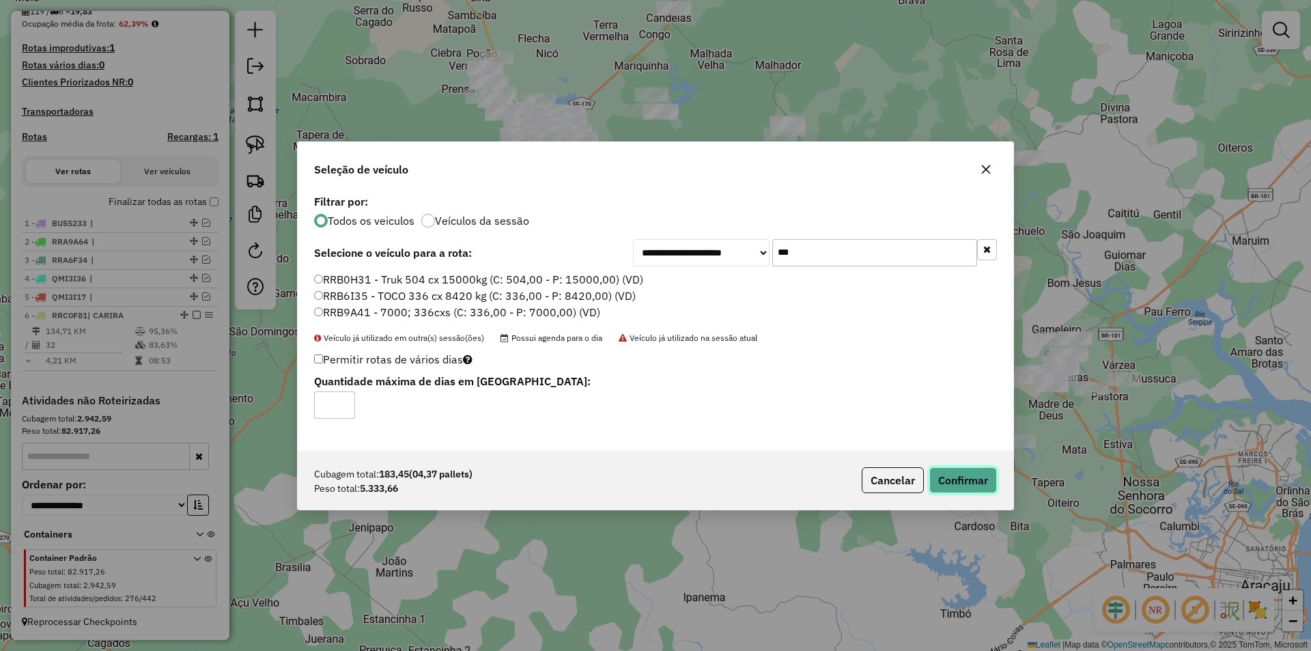
click at [984, 474] on button "Confirmar" at bounding box center [963, 480] width 68 height 26
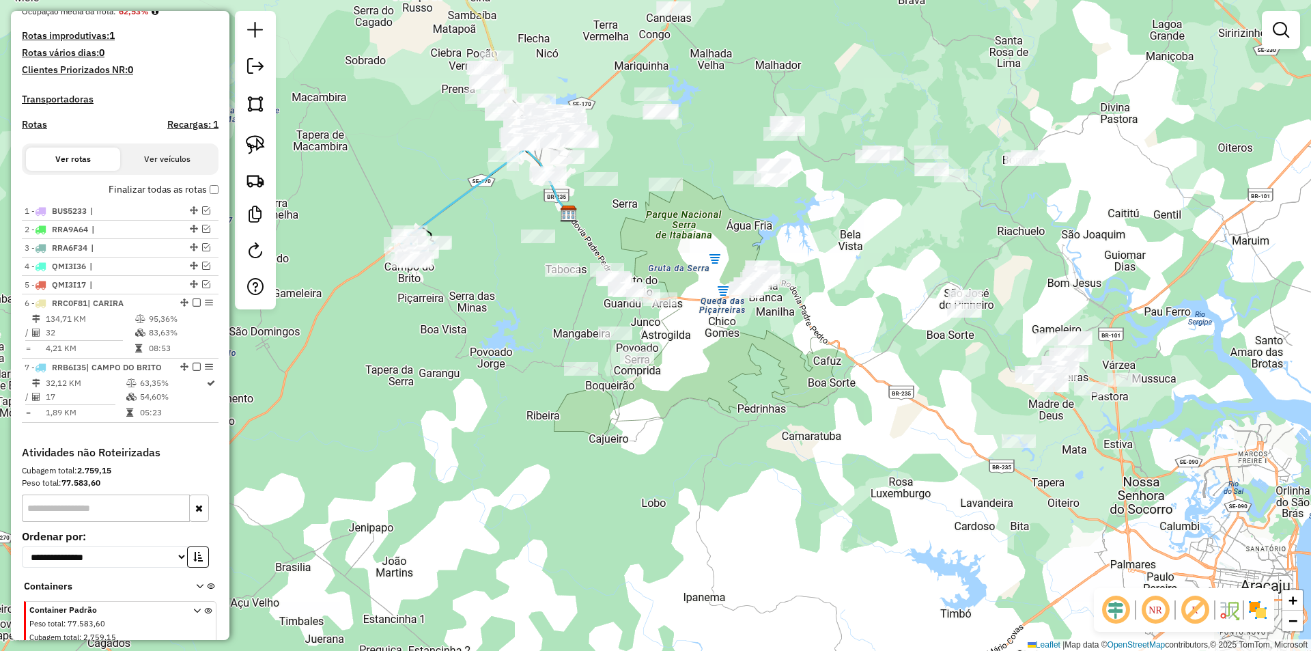
scroll to position [406, 0]
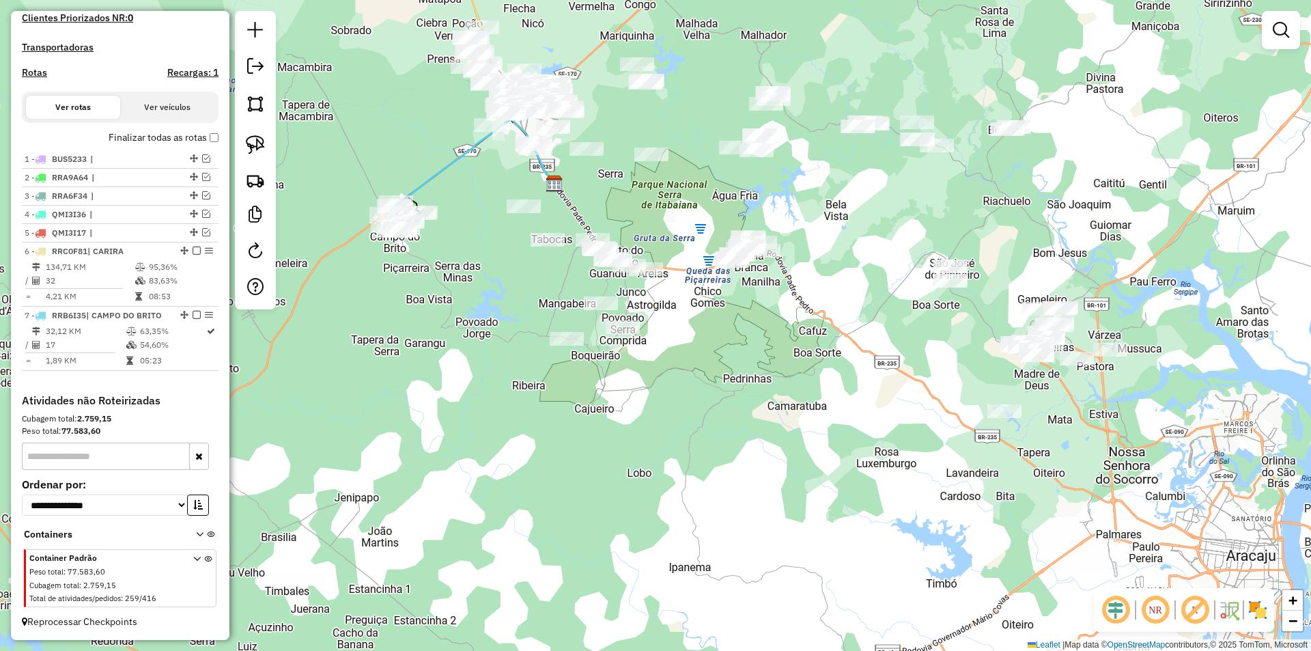
drag, startPoint x: 799, startPoint y: 345, endPoint x: 879, endPoint y: 338, distance: 80.2
click at [879, 338] on div "Janela de atendimento Grade de atendimento Capacidade Transportadoras Veículos …" at bounding box center [655, 325] width 1311 height 651
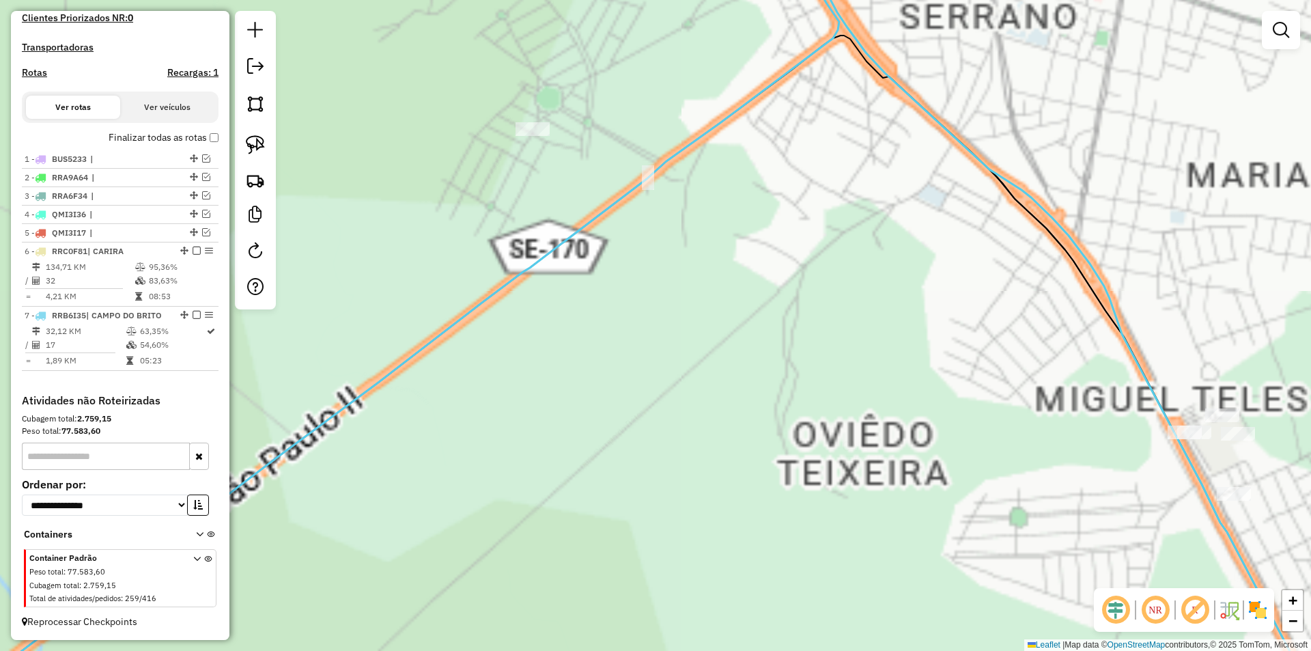
click at [582, 142] on div "Janela de atendimento Grade de atendimento Capacidade Transportadoras Veículos …" at bounding box center [655, 325] width 1311 height 651
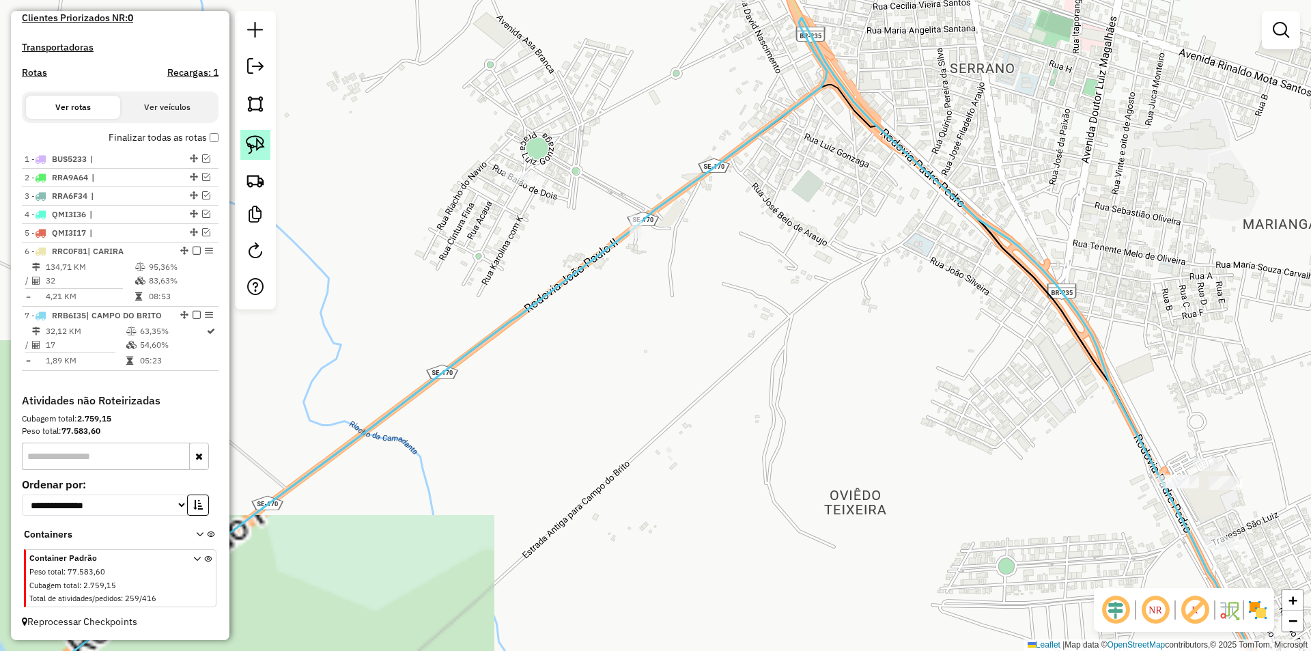
click at [268, 146] on link at bounding box center [255, 145] width 30 height 30
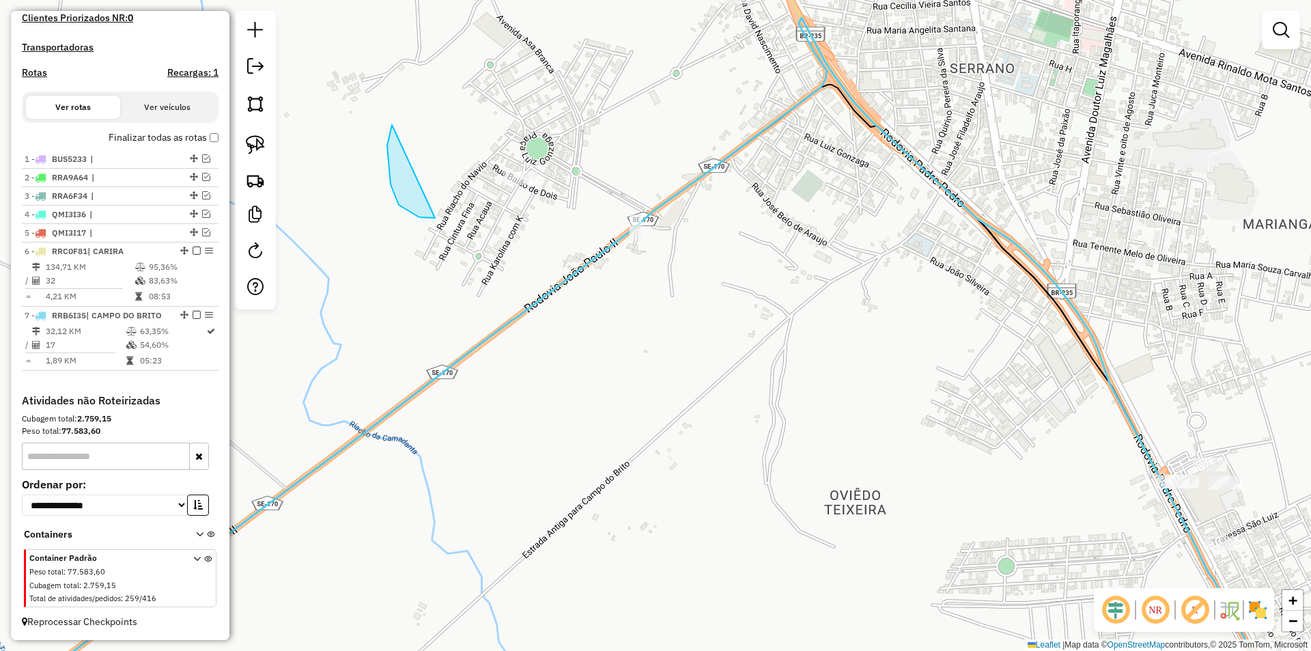
drag, startPoint x: 387, startPoint y: 145, endPoint x: 667, endPoint y: 120, distance: 281.1
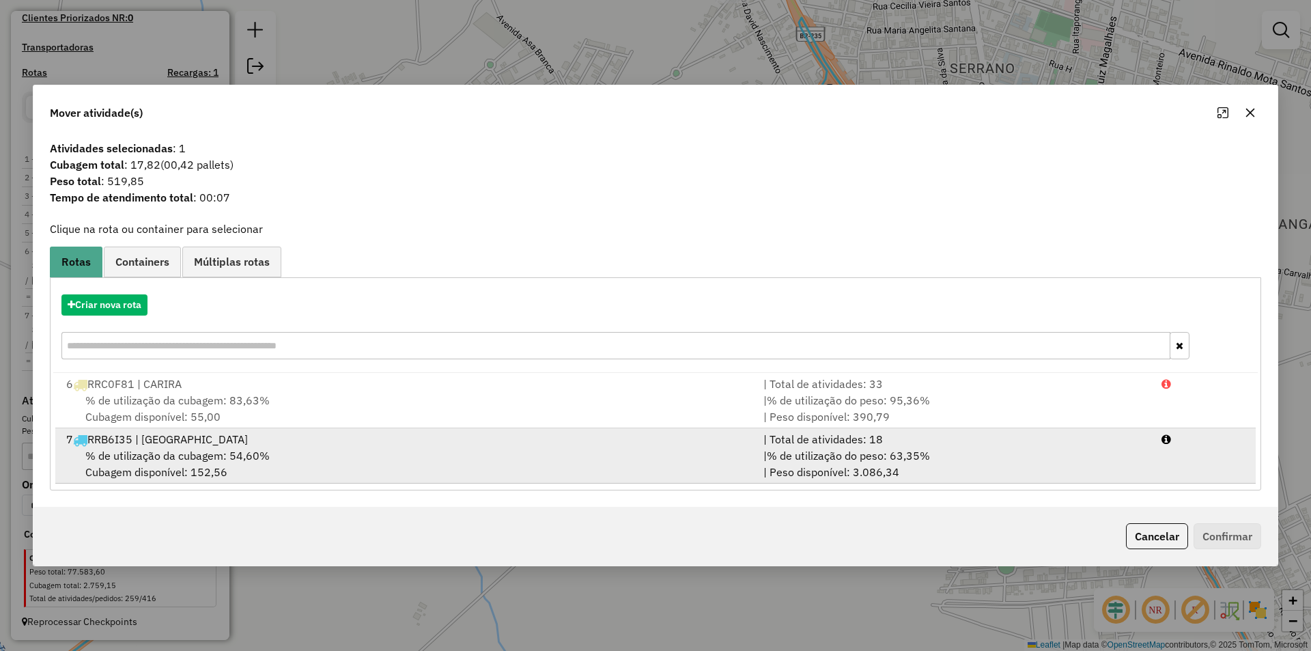
click at [1022, 456] on div "| % de utilização do peso: 63,35% | Peso disponível: 3.086,34" at bounding box center [954, 463] width 398 height 33
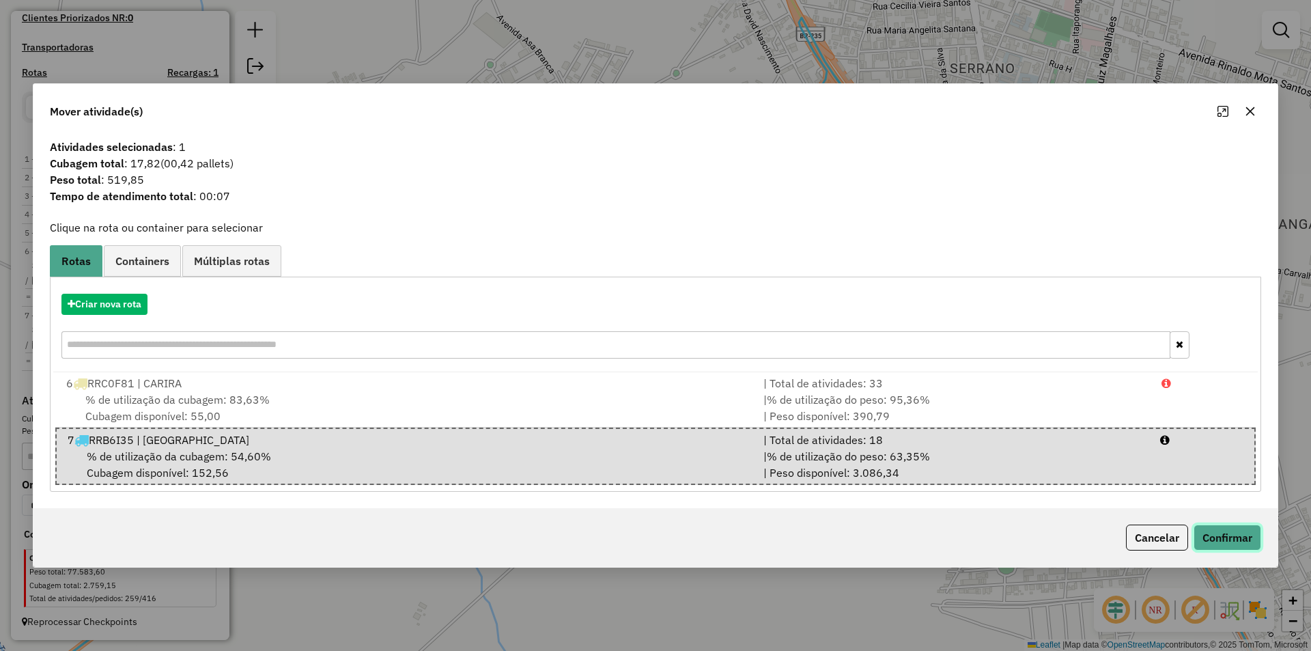
click at [1219, 539] on button "Confirmar" at bounding box center [1227, 537] width 68 height 26
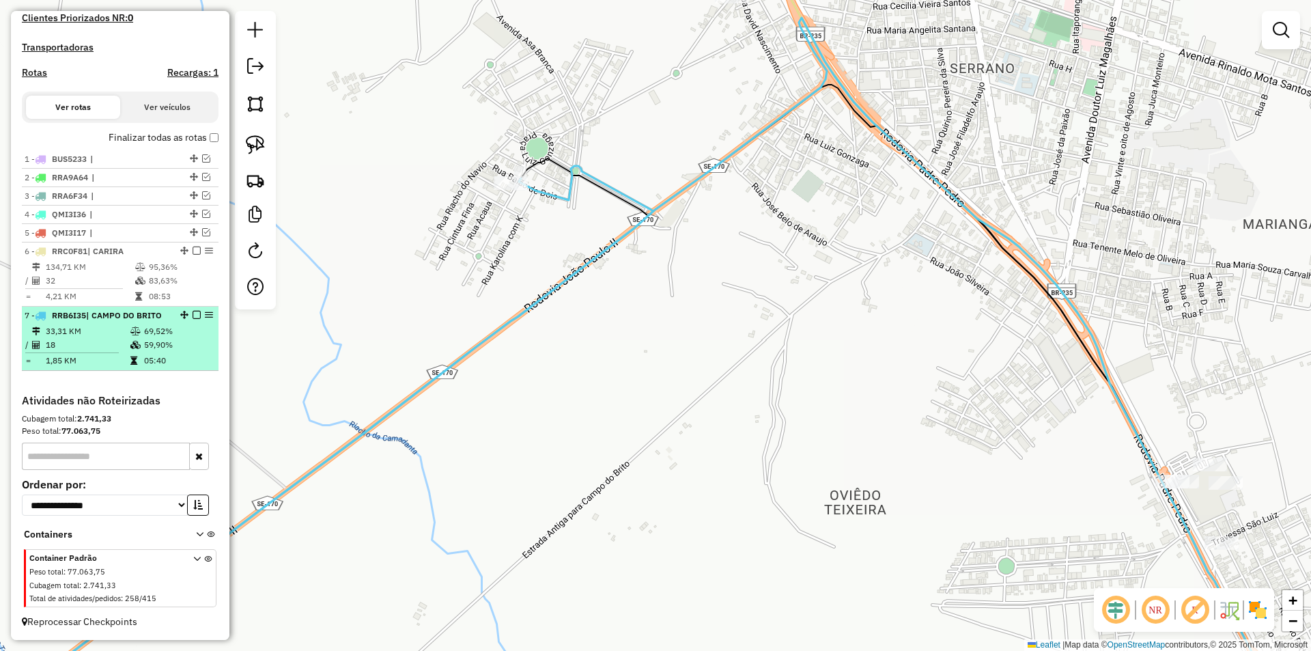
click at [152, 338] on td "59,90%" at bounding box center [177, 345] width 69 height 14
select select "**********"
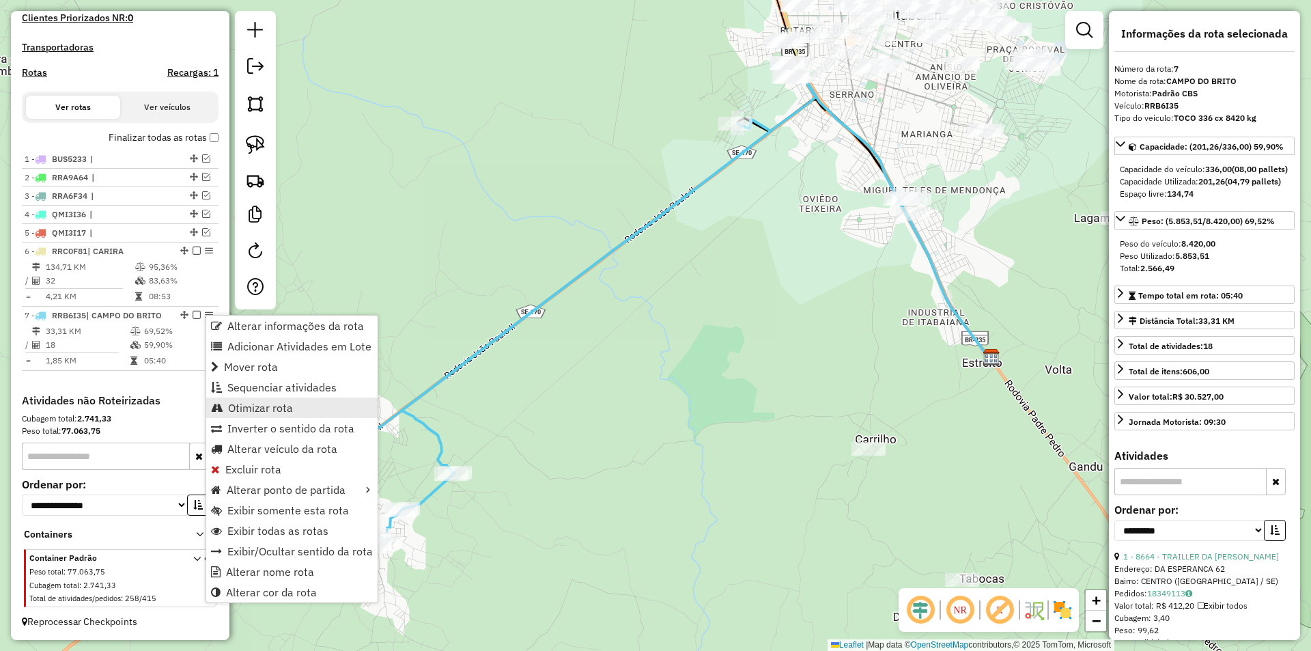
click at [274, 410] on span "Otimizar rota" at bounding box center [260, 407] width 65 height 11
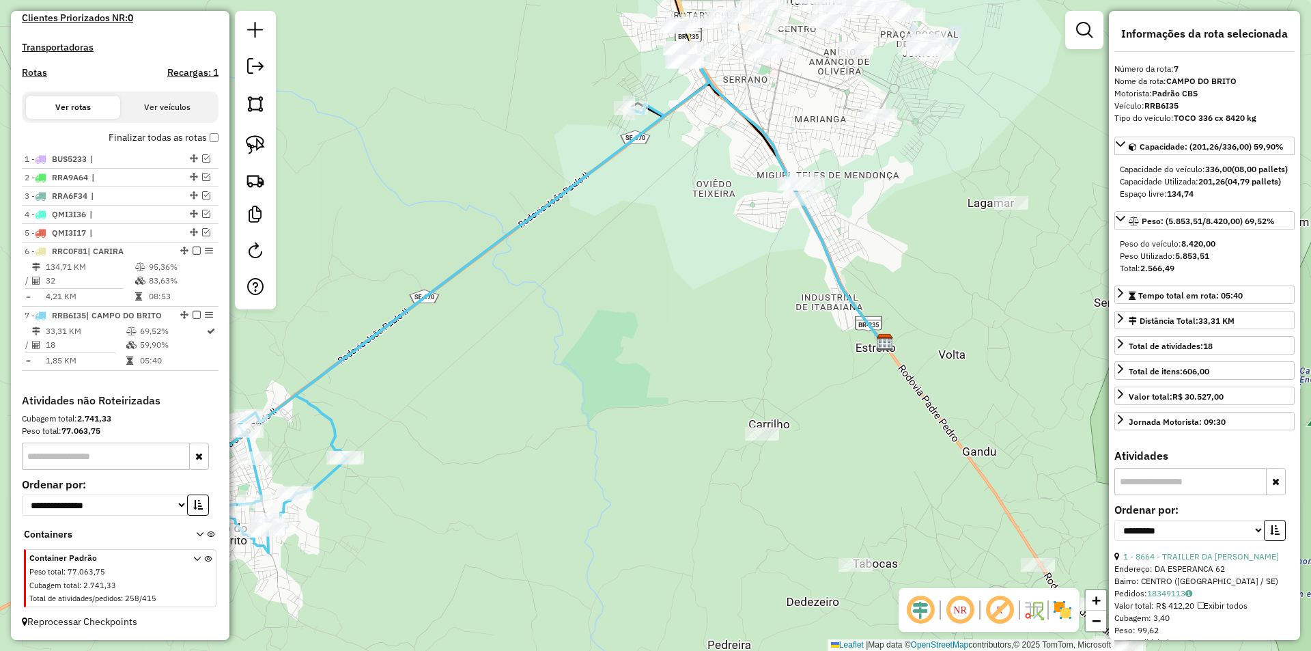
drag, startPoint x: 345, startPoint y: 316, endPoint x: 238, endPoint y: 243, distance: 129.7
click at [246, 253] on hb-router-mapa "Informações da Sessão 991015 - [DATE] Criação: [DATE] 17:49 Depósito: CBS Total…" at bounding box center [655, 325] width 1311 height 651
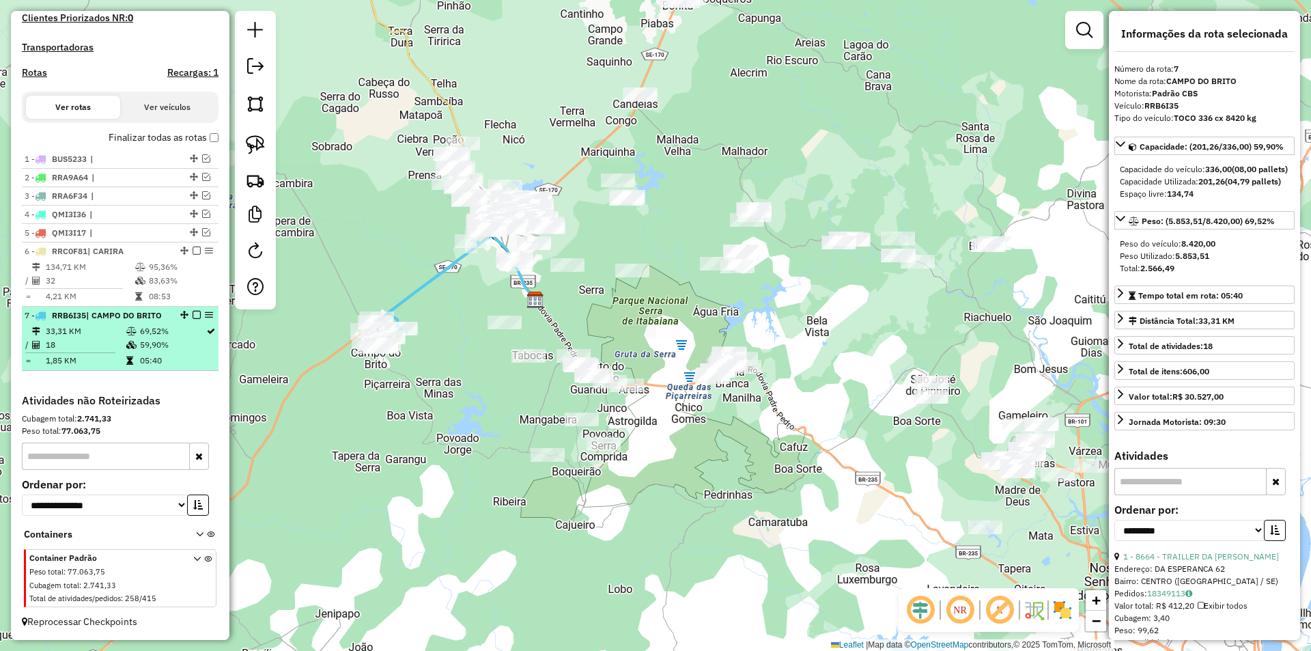
click at [193, 316] on em at bounding box center [197, 315] width 8 height 8
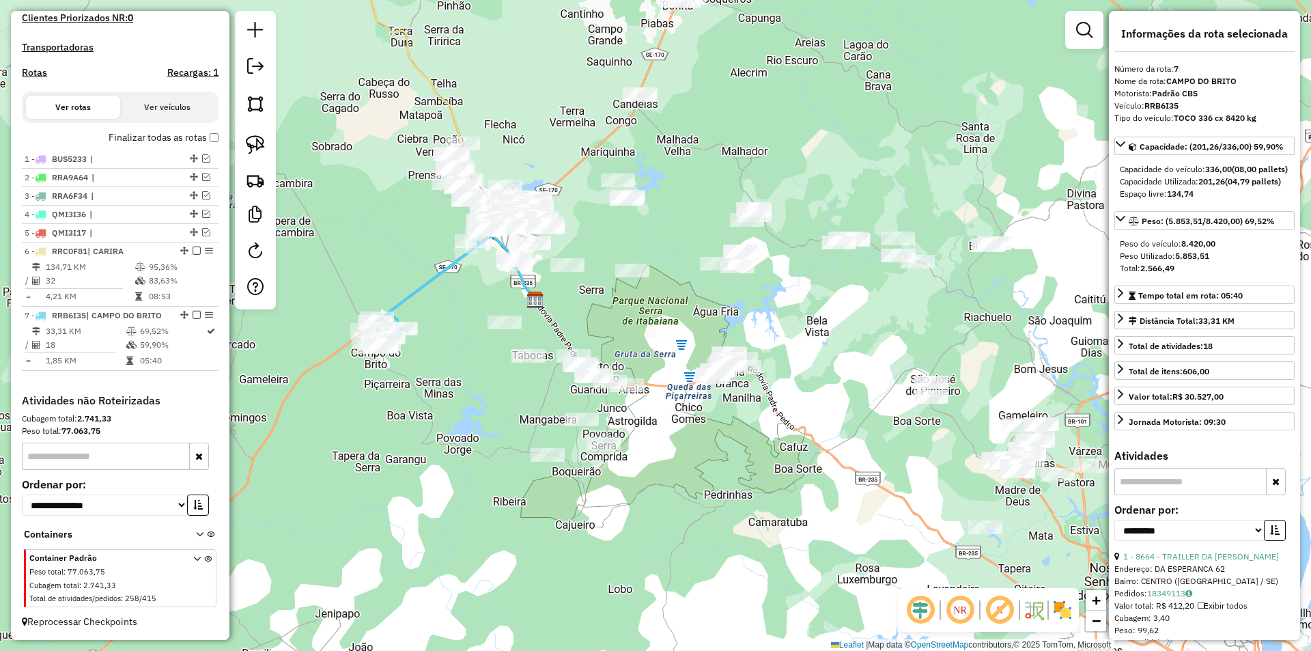
scroll to position [360, 0]
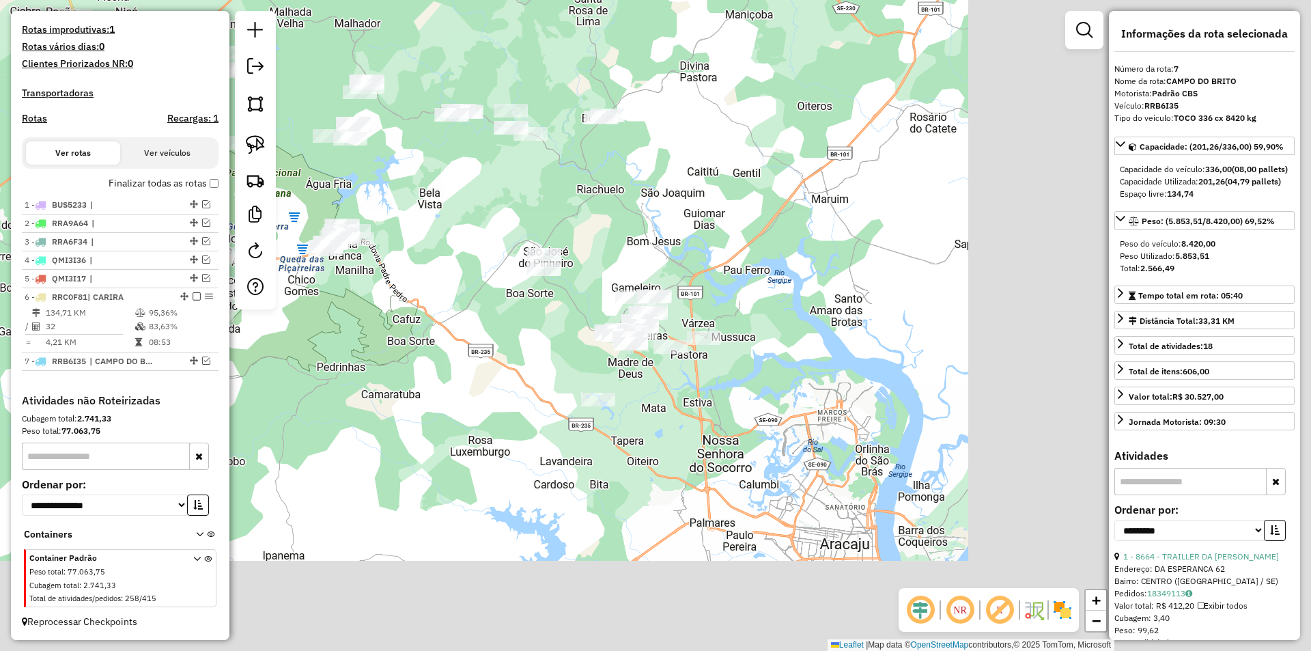
drag, startPoint x: 785, startPoint y: 461, endPoint x: 409, endPoint y: 337, distance: 396.2
click at [409, 337] on div "Janela de atendimento Grade de atendimento Capacidade Transportadoras Veículos …" at bounding box center [655, 325] width 1311 height 651
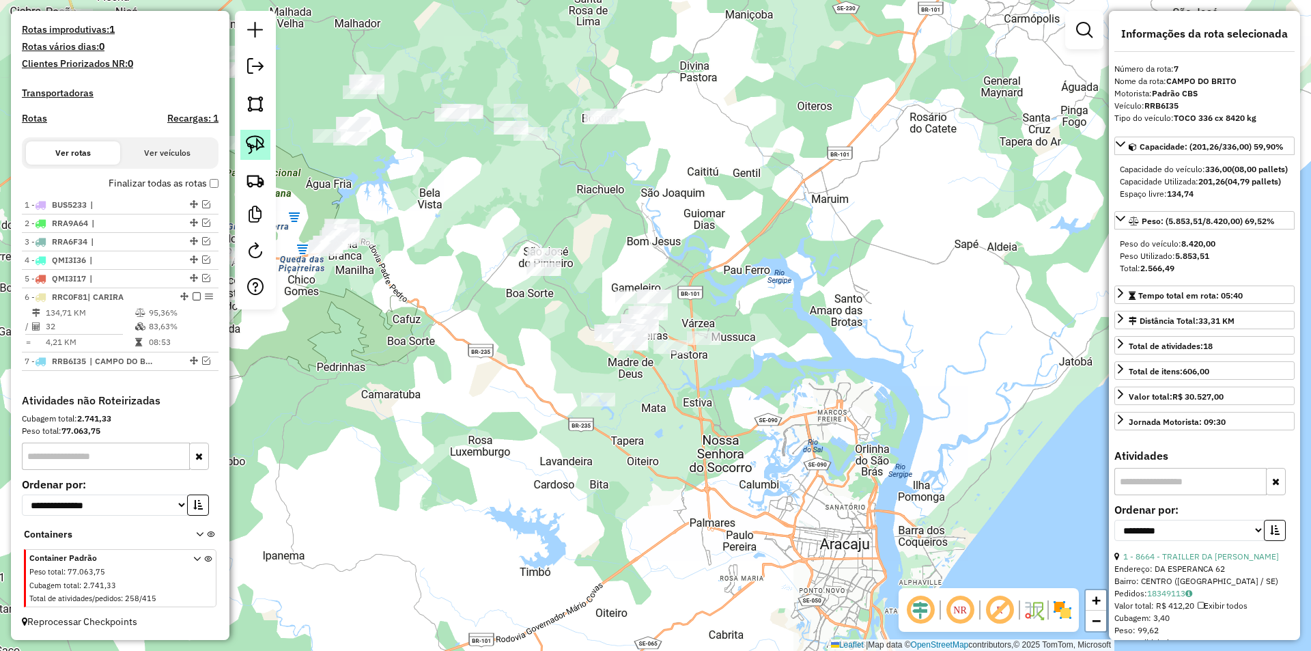
click at [255, 154] on img at bounding box center [255, 144] width 19 height 19
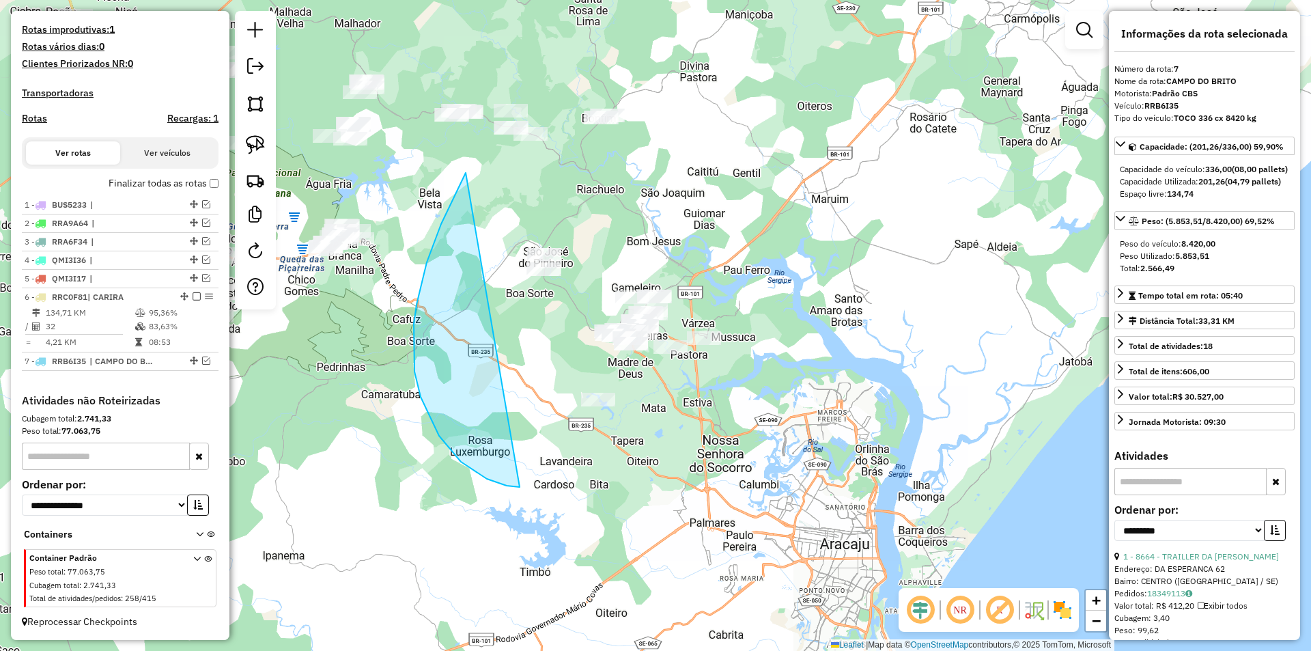
drag, startPoint x: 466, startPoint y: 173, endPoint x: 865, endPoint y: 268, distance: 410.5
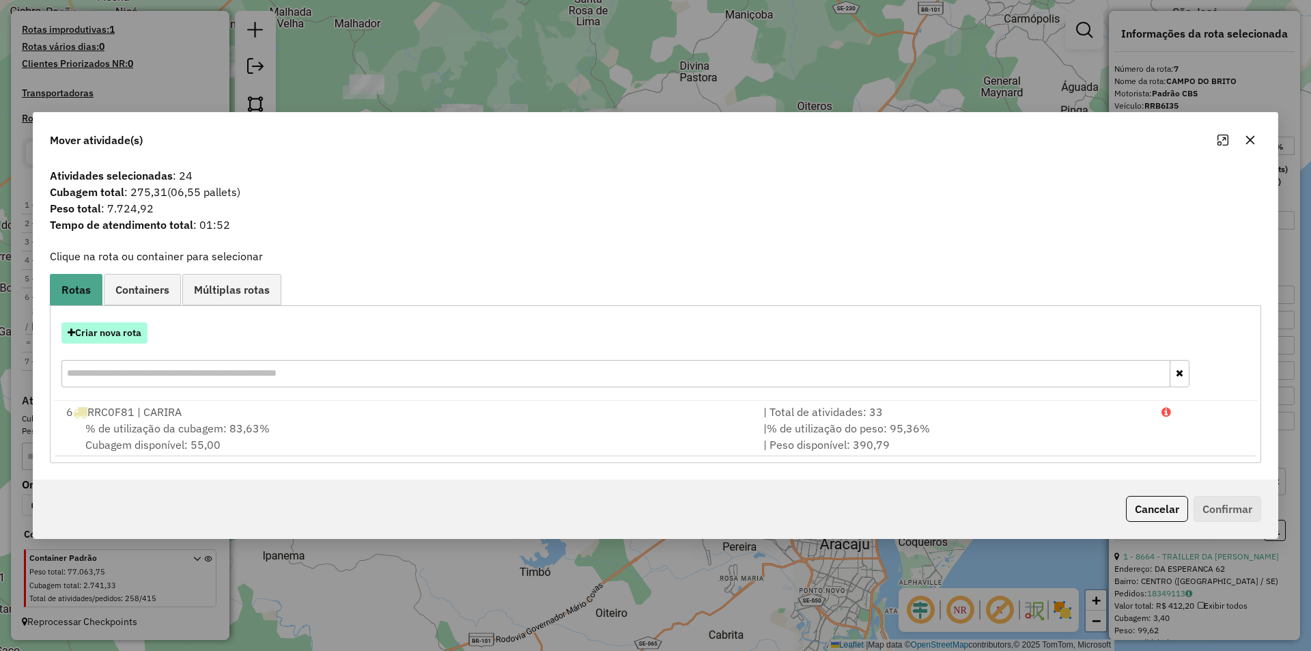
click at [124, 328] on button "Criar nova rota" at bounding box center [104, 332] width 86 height 21
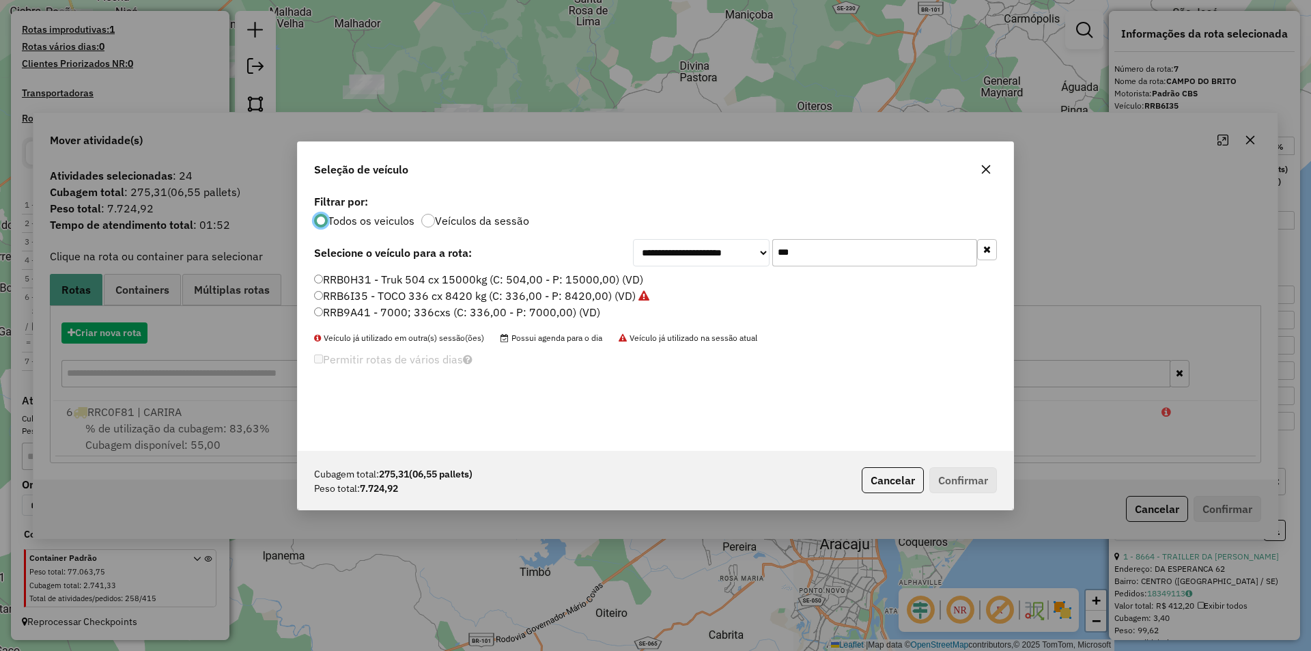
scroll to position [8, 4]
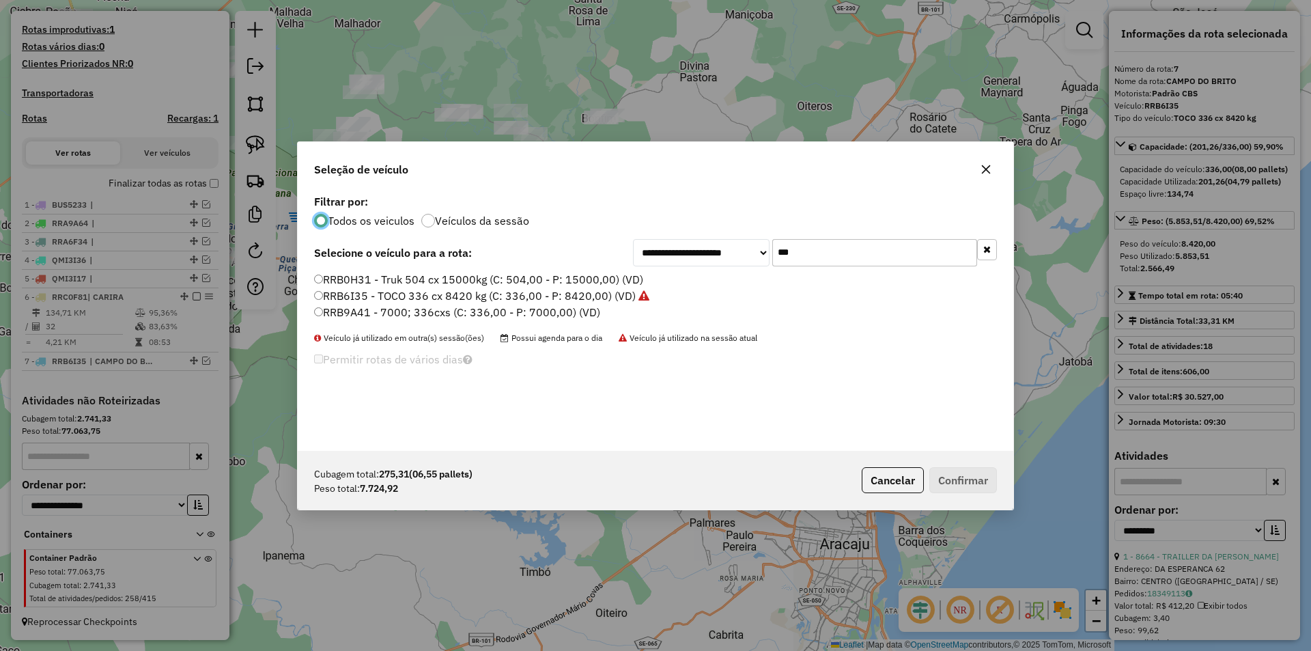
click at [870, 249] on input "***" at bounding box center [874, 252] width 205 height 27
type input "***"
click at [513, 283] on label "QMM5A77 - Peso 7000 caixa252 (C: 252,00 - P: 7000,00) (VD)" at bounding box center [476, 279] width 324 height 16
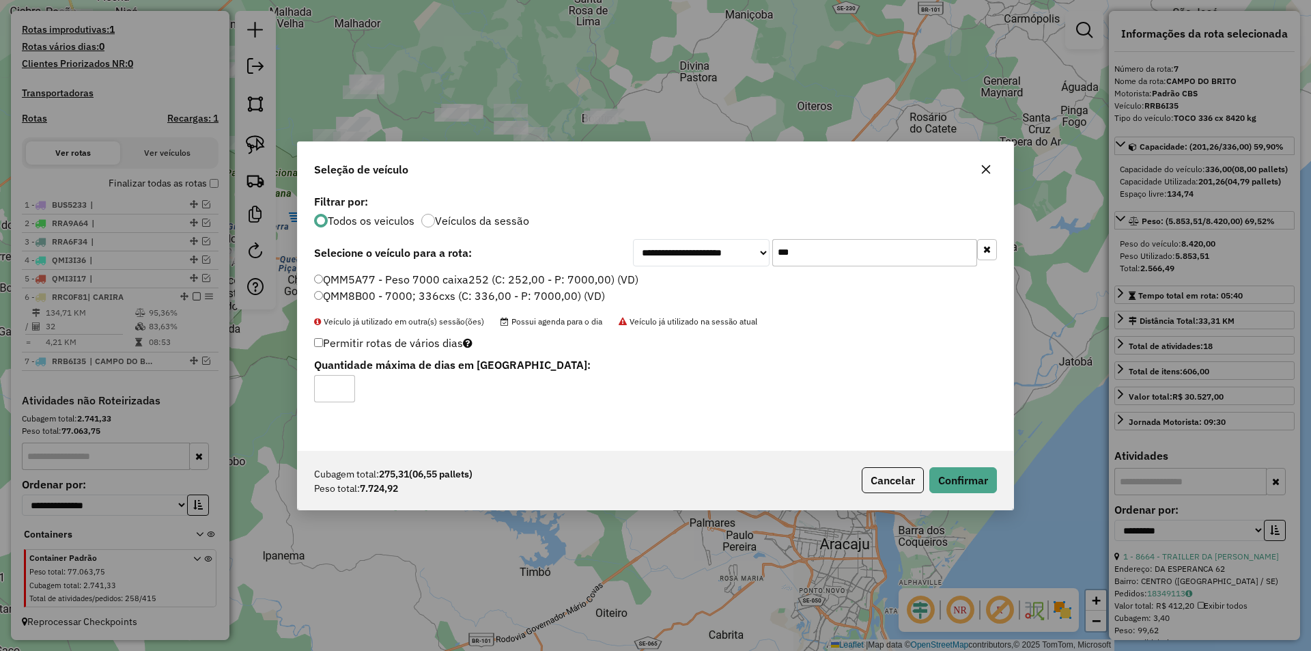
click at [976, 494] on div "Cubagem total: 275,31 (06,55 pallets) Peso total: 7.724,92 Cancelar Confirmar" at bounding box center [655, 480] width 715 height 59
click at [982, 477] on button "Confirmar" at bounding box center [963, 480] width 68 height 26
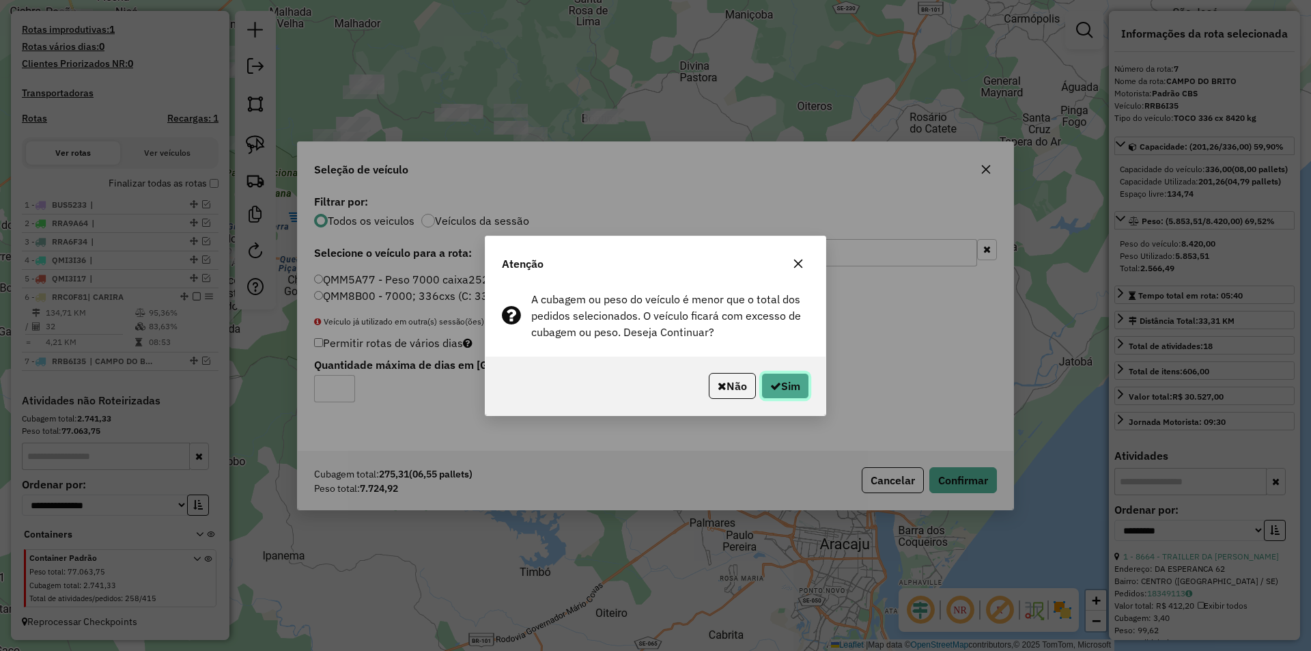
click at [795, 396] on button "Sim" at bounding box center [785, 386] width 48 height 26
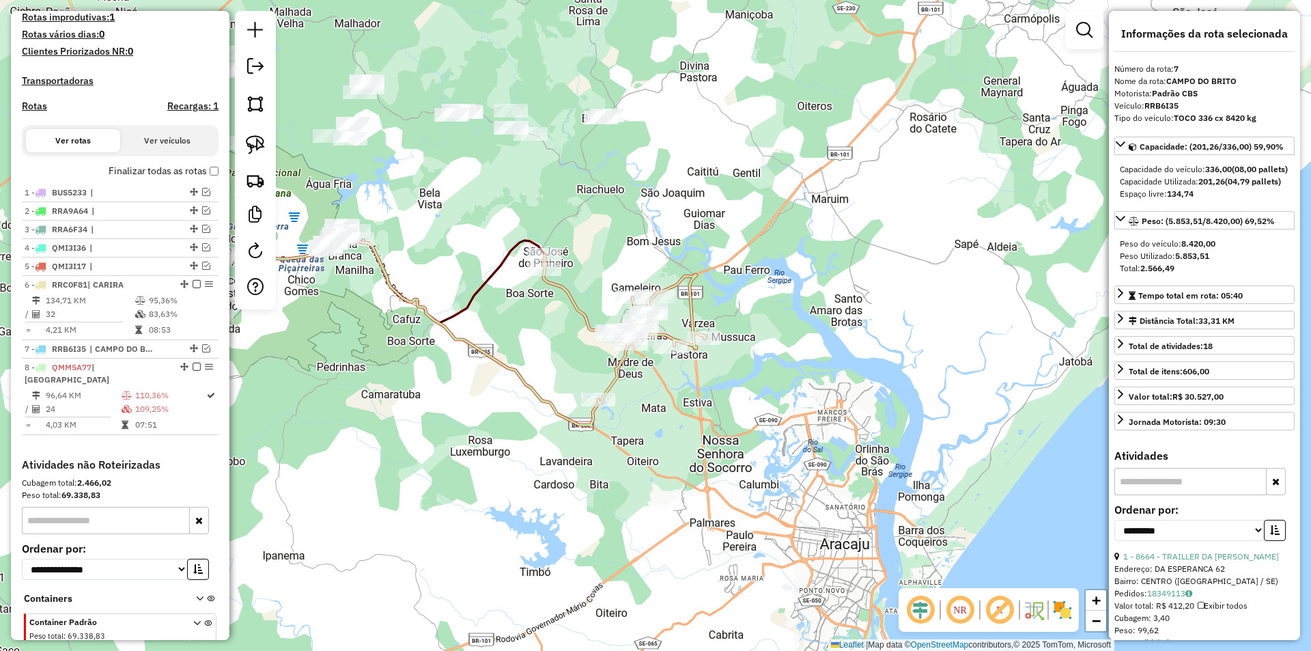
scroll to position [425, 0]
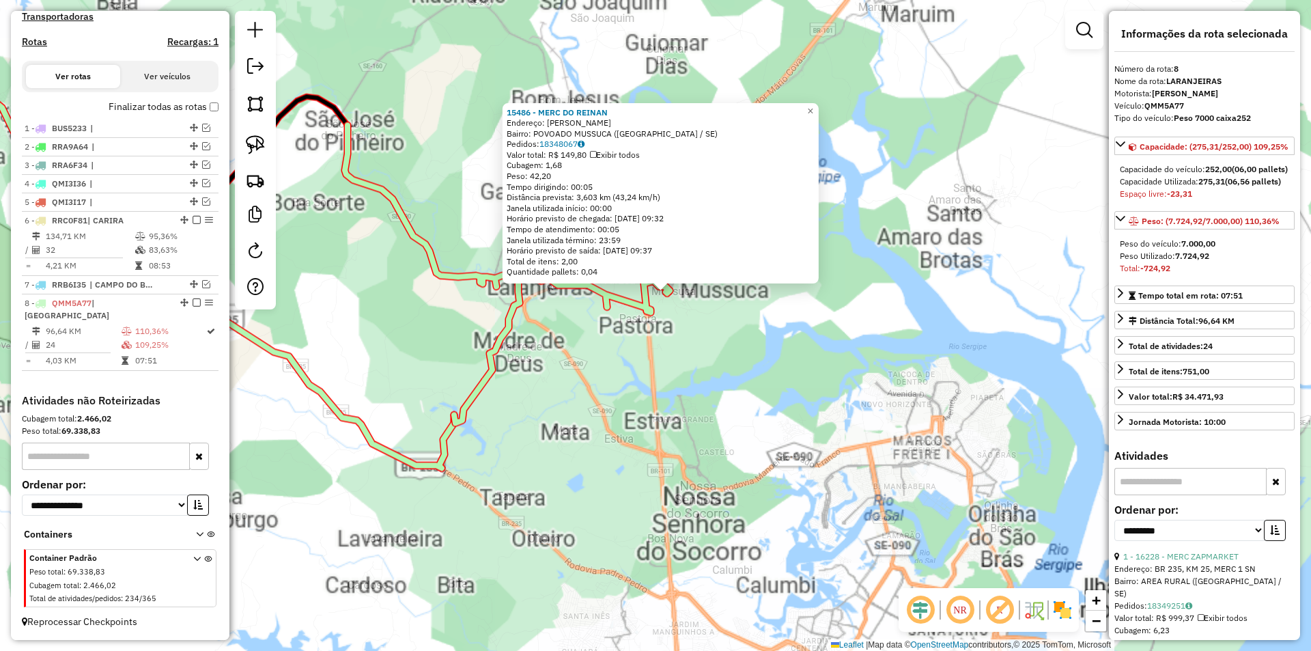
click at [634, 371] on div "15486 - MERC DO REINAN Endereço: [PERSON_NAME]: POVOADO MUSSUCA ([GEOGRAPHIC_DA…" at bounding box center [655, 325] width 1311 height 651
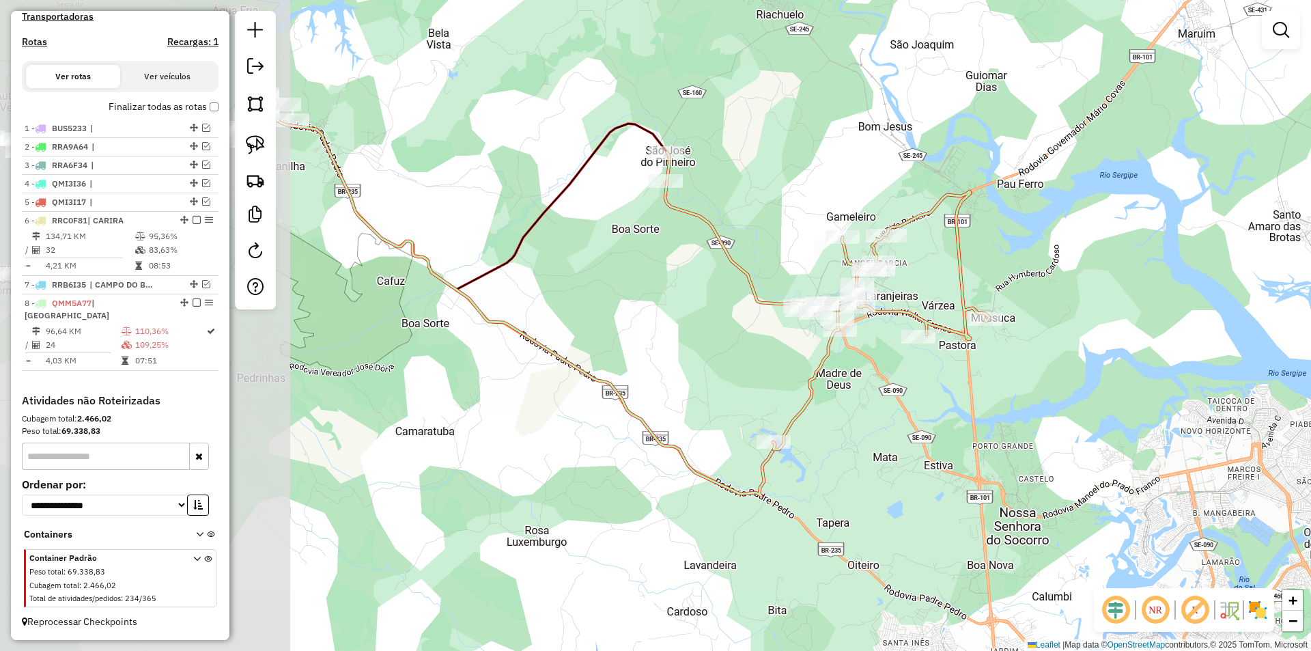
drag, startPoint x: 596, startPoint y: 399, endPoint x: 937, endPoint y: 416, distance: 341.1
click at [936, 417] on div "Janela de atendimento Grade de atendimento Capacidade Transportadoras Veículos …" at bounding box center [655, 325] width 1311 height 651
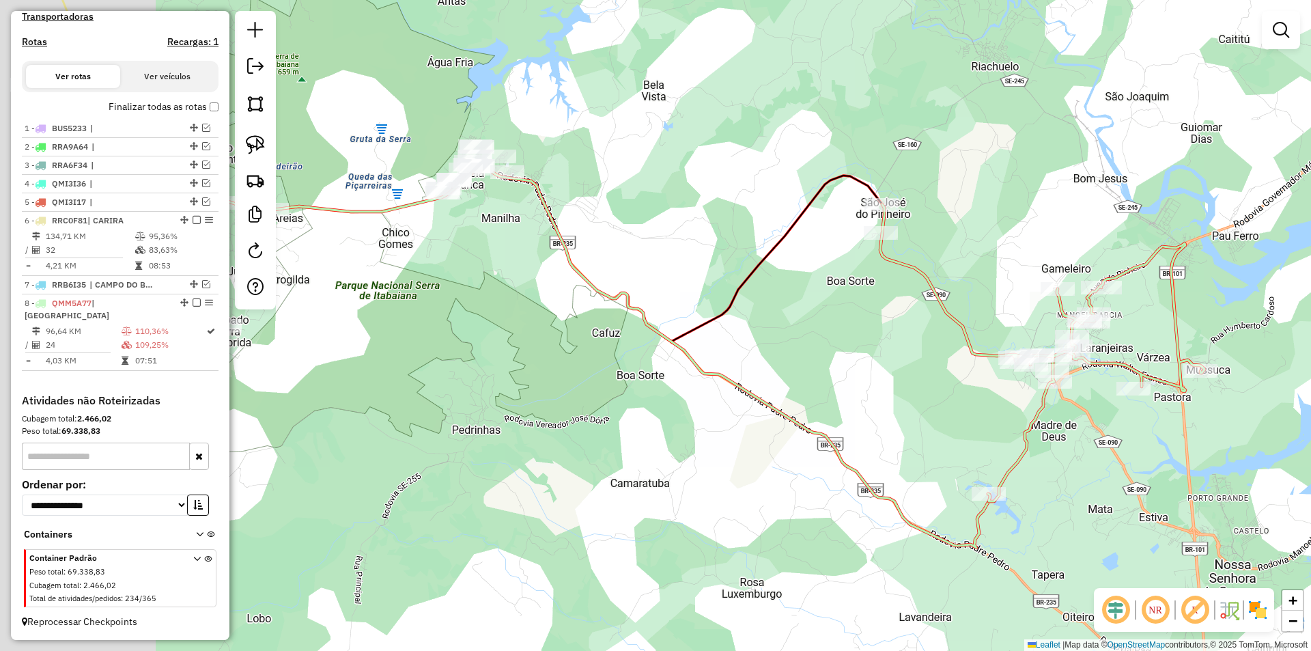
drag, startPoint x: 741, startPoint y: 380, endPoint x: 751, endPoint y: 360, distance: 22.3
click at [743, 380] on icon at bounding box center [539, 294] width 901 height 508
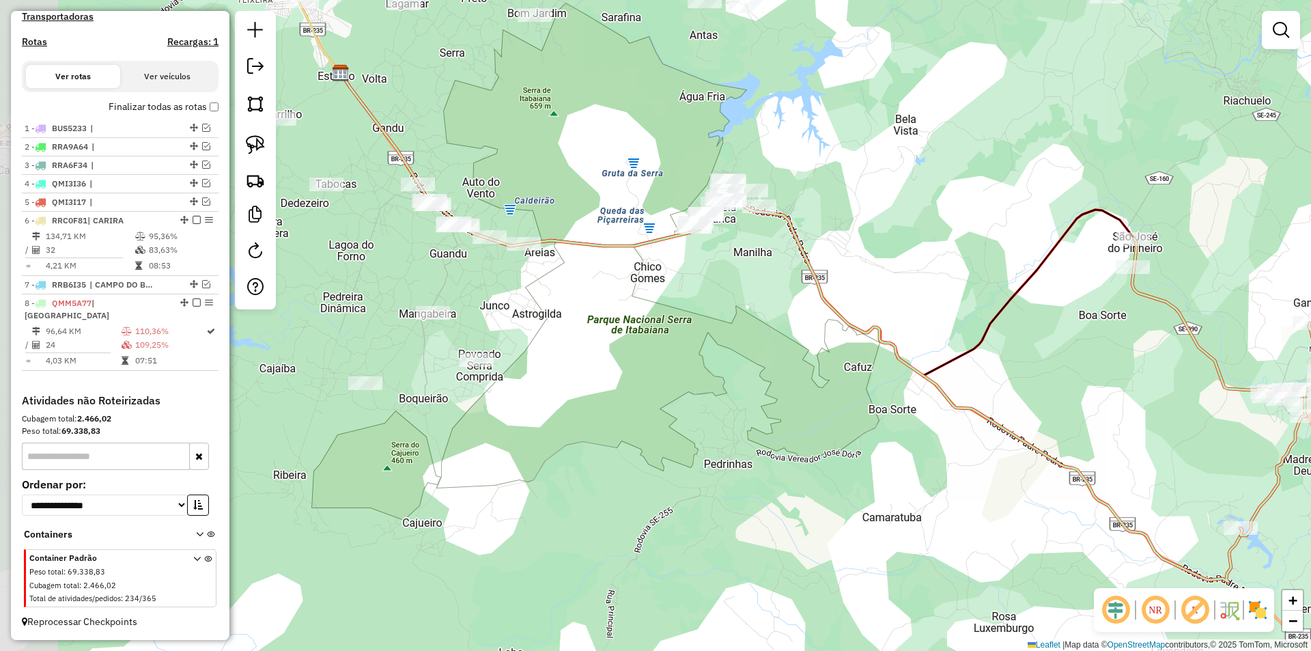
drag, startPoint x: 350, startPoint y: 189, endPoint x: 526, endPoint y: 187, distance: 176.2
click at [526, 187] on div "Janela de atendimento Grade de atendimento Capacidade Transportadoras Veículos …" at bounding box center [655, 325] width 1311 height 651
click at [257, 140] on img at bounding box center [255, 144] width 19 height 19
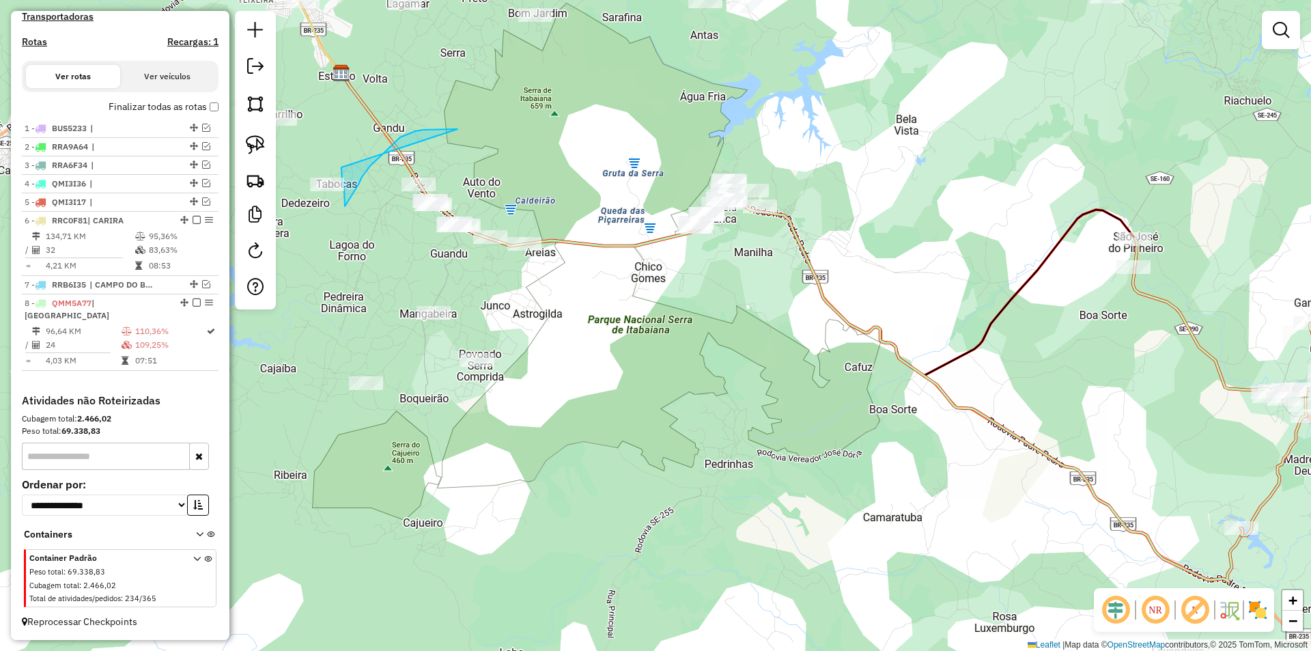
drag, startPoint x: 457, startPoint y: 129, endPoint x: 341, endPoint y: 167, distance: 122.2
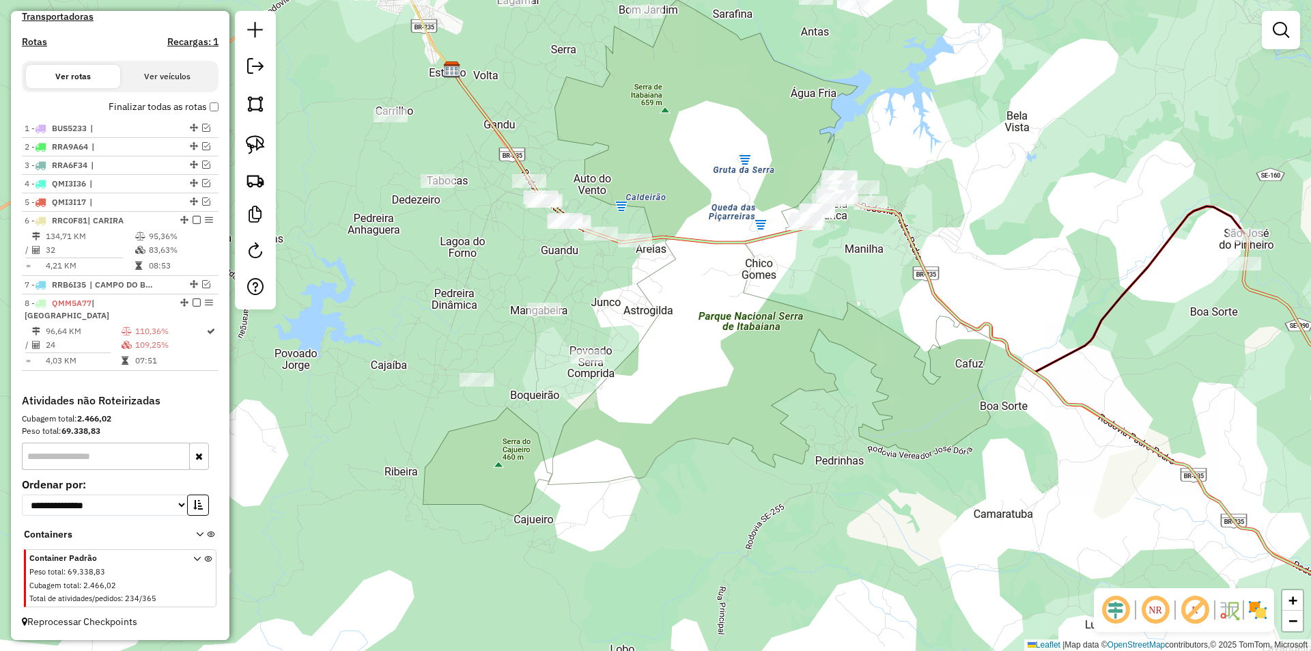
drag, startPoint x: 485, startPoint y: 188, endPoint x: 553, endPoint y: 186, distance: 68.3
click at [553, 186] on div "Janela de atendimento Grade de atendimento Capacidade Transportadoras Veículos …" at bounding box center [655, 325] width 1311 height 651
click at [254, 135] on link at bounding box center [255, 145] width 30 height 30
drag, startPoint x: 750, startPoint y: 111, endPoint x: 989, endPoint y: 143, distance: 241.1
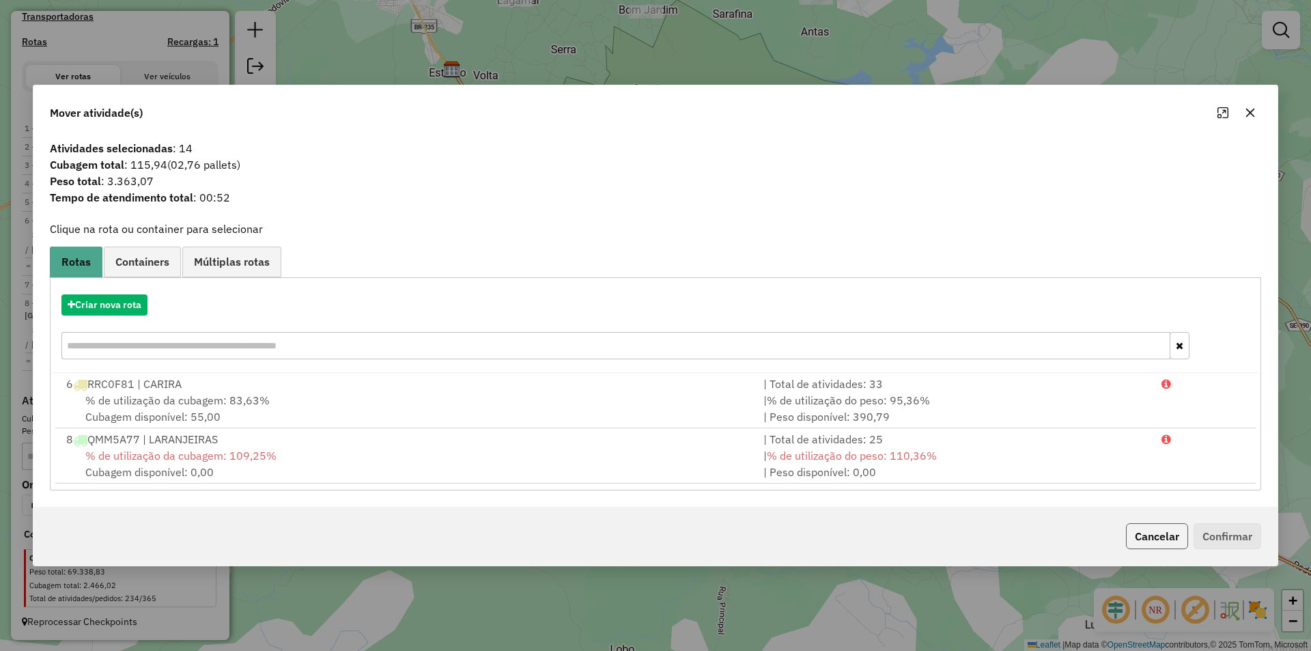
click at [1182, 539] on button "Cancelar" at bounding box center [1157, 536] width 62 height 26
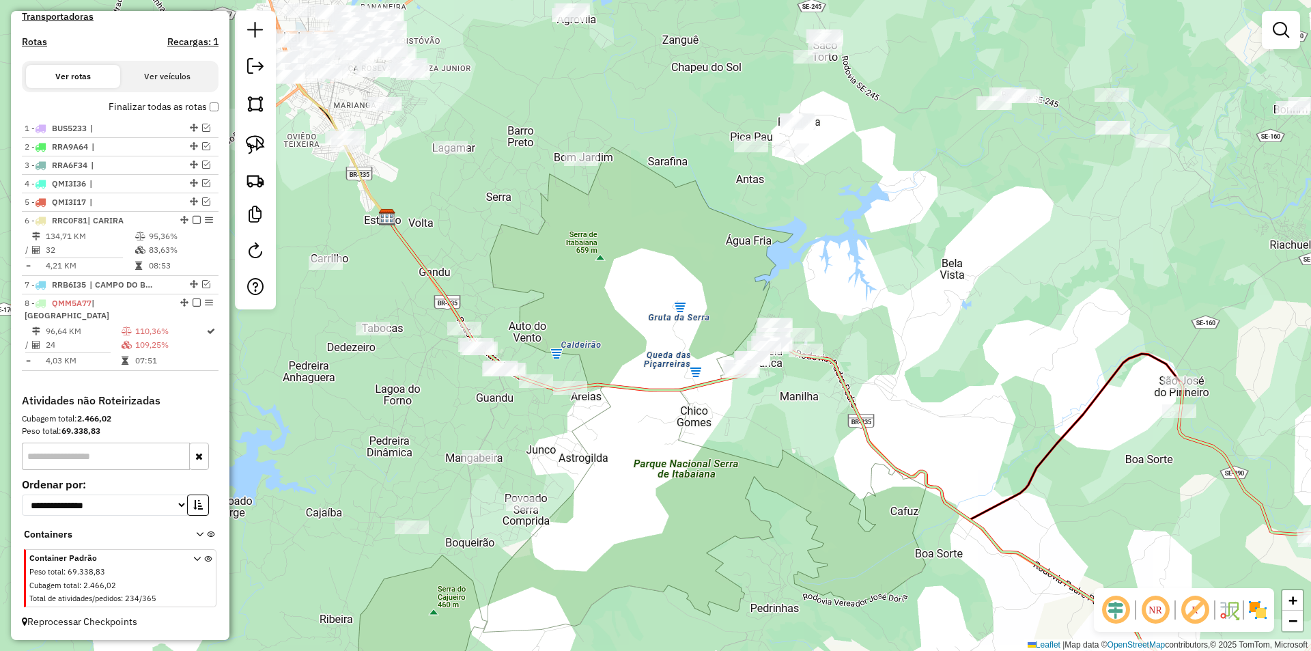
drag, startPoint x: 859, startPoint y: 317, endPoint x: 743, endPoint y: 351, distance: 120.3
click at [748, 359] on div "Janela de atendimento Grade de atendimento Capacidade Transportadoras Veículos …" at bounding box center [655, 325] width 1311 height 651
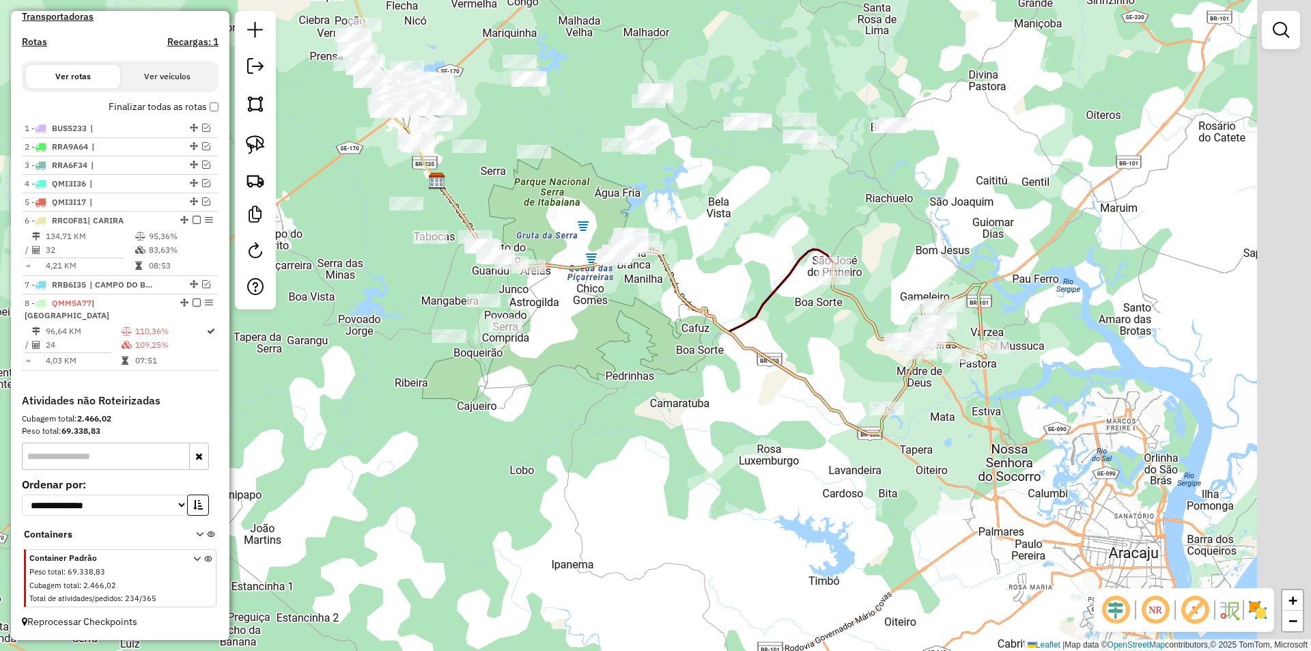
click at [782, 350] on div "Janela de atendimento Grade de atendimento Capacidade Transportadoras Veículos …" at bounding box center [655, 325] width 1311 height 651
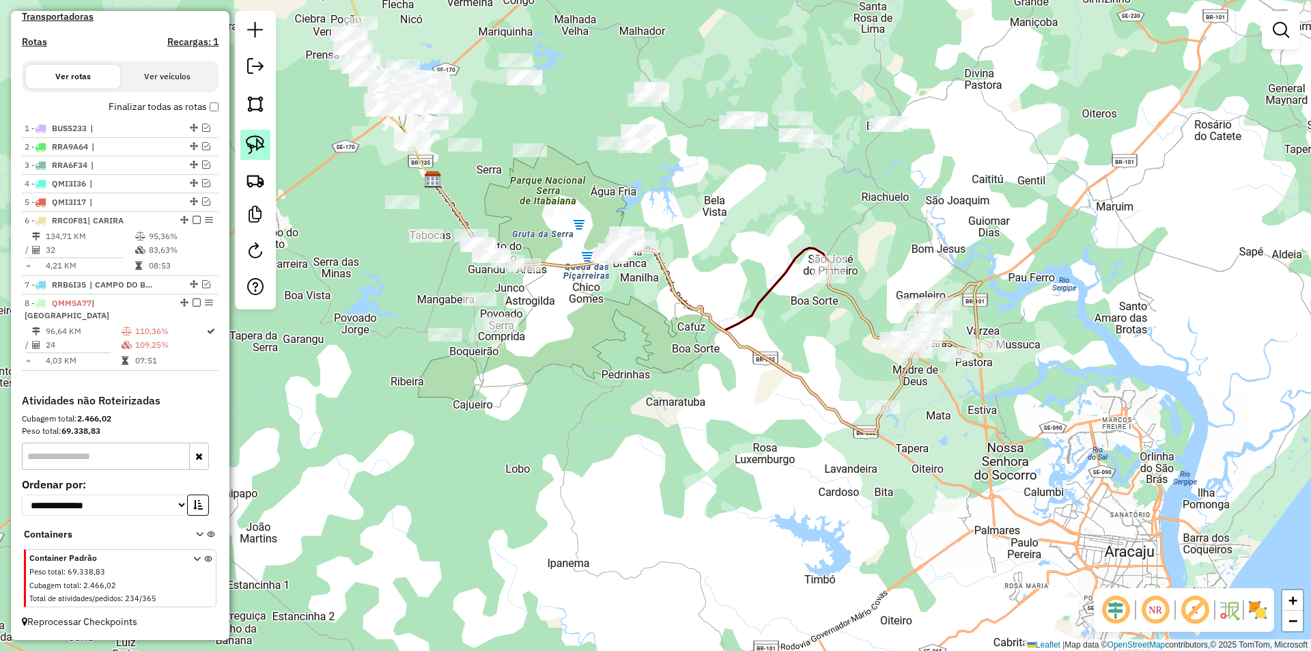
click at [260, 152] on img at bounding box center [255, 144] width 19 height 19
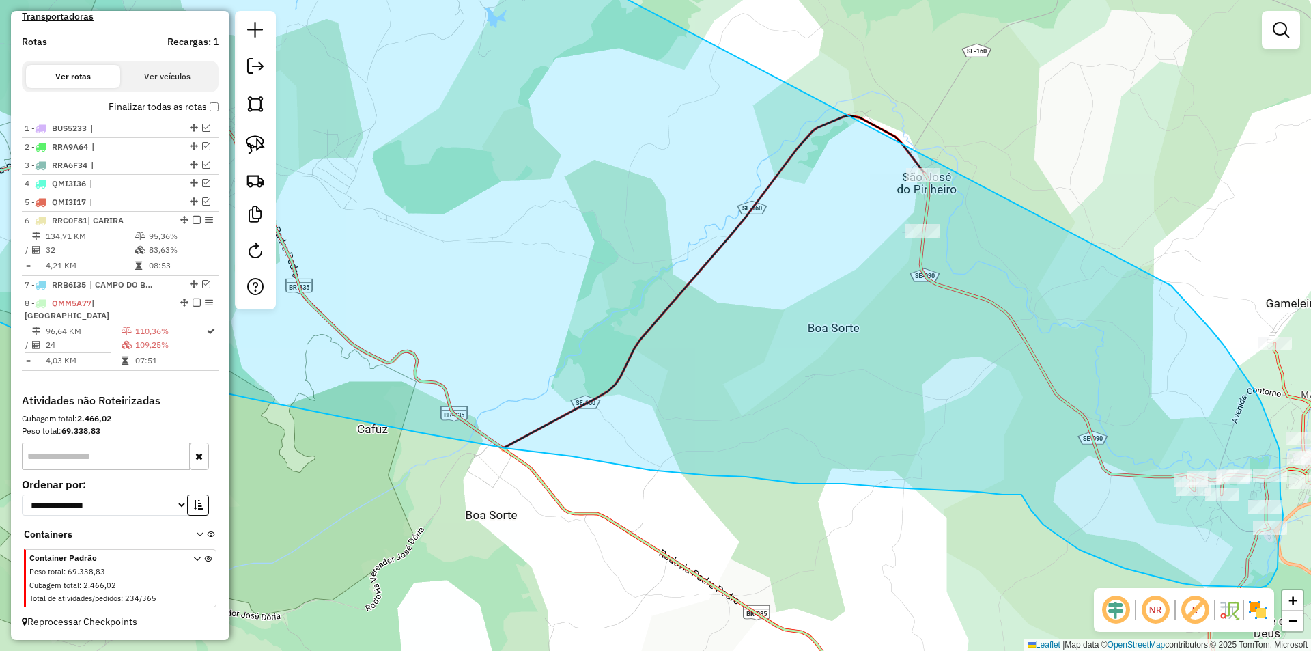
drag, startPoint x: 724, startPoint y: 201, endPoint x: 1074, endPoint y: 180, distance: 350.2
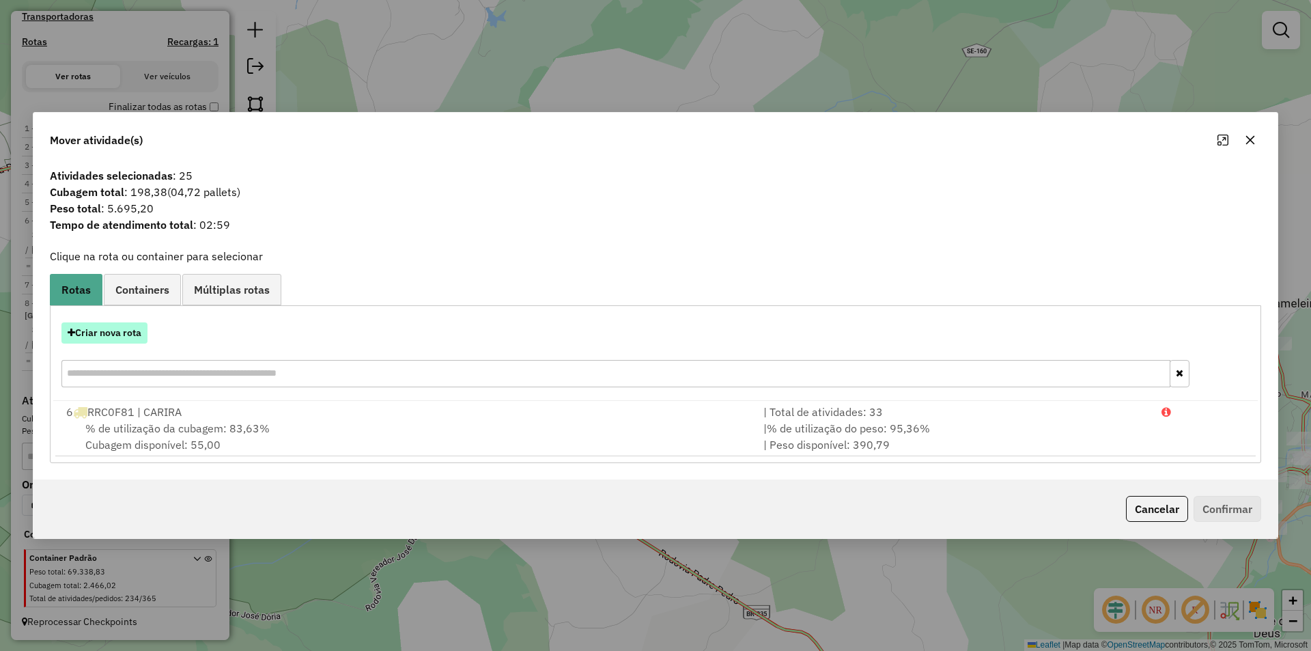
click at [108, 334] on button "Criar nova rota" at bounding box center [104, 332] width 86 height 21
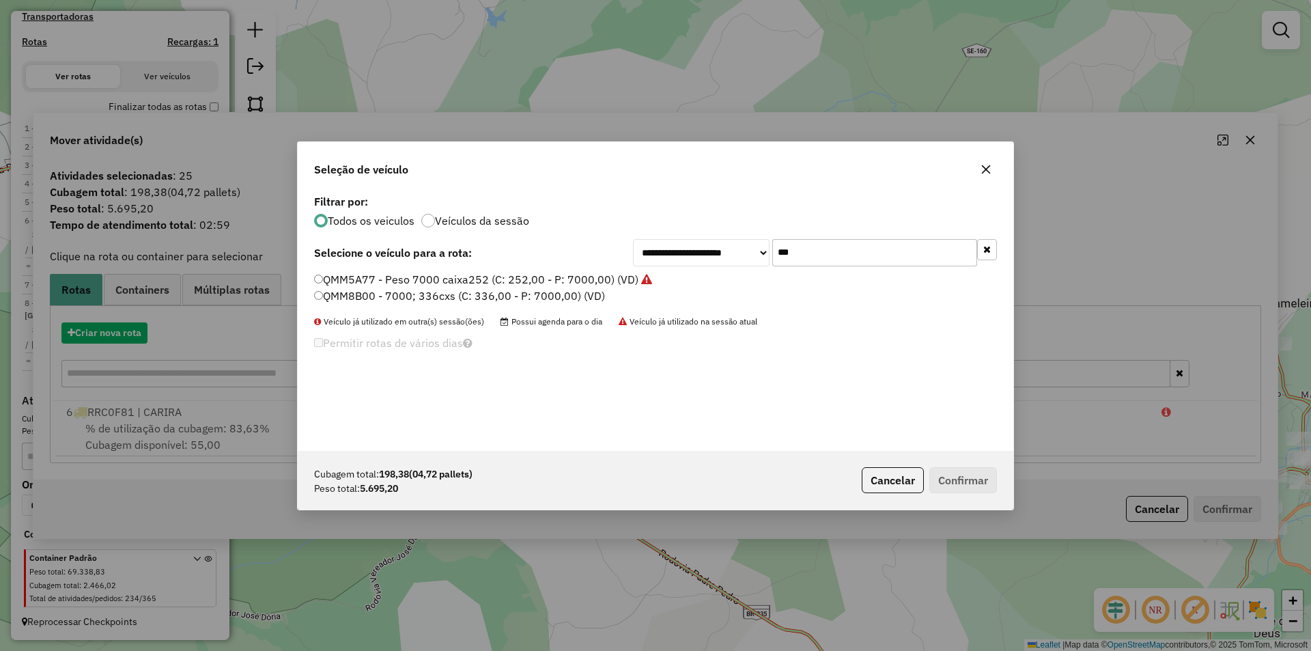
scroll to position [8, 4]
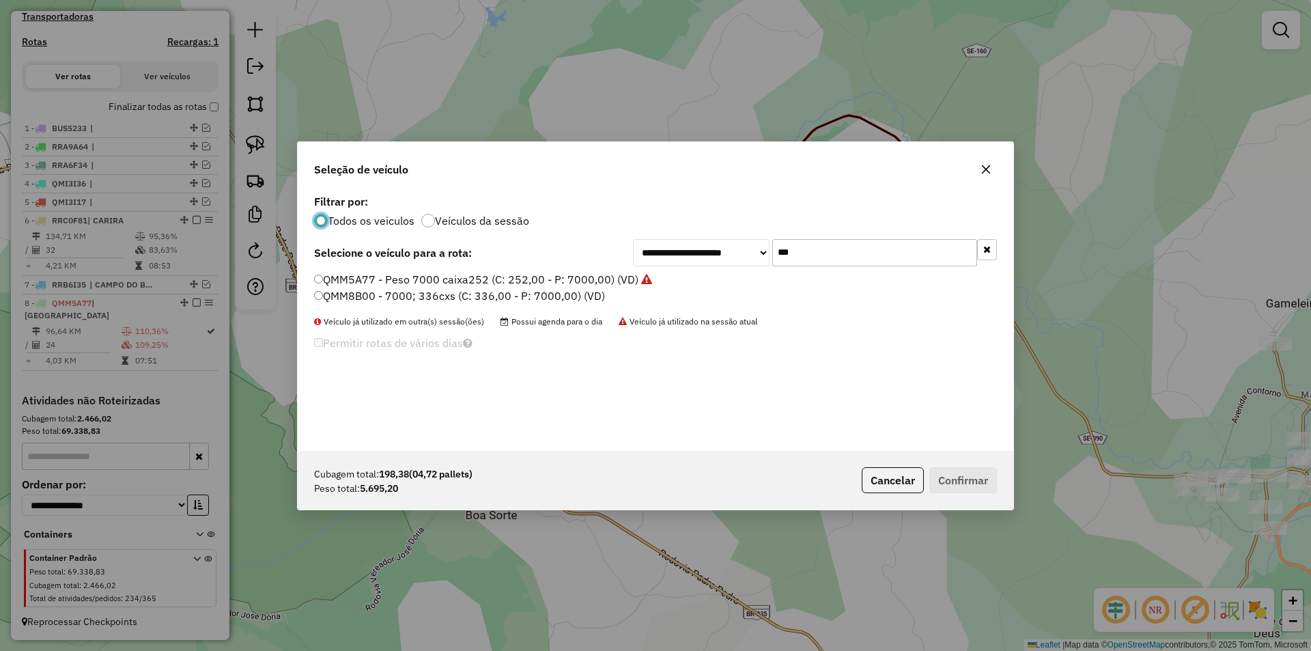
click at [809, 244] on input "***" at bounding box center [874, 252] width 205 height 27
type input "***"
click at [432, 314] on label "RRH9I52 - 7000; 336cxs (C: 336,00 - P: 7000,00) (VD)" at bounding box center [456, 312] width 284 height 16
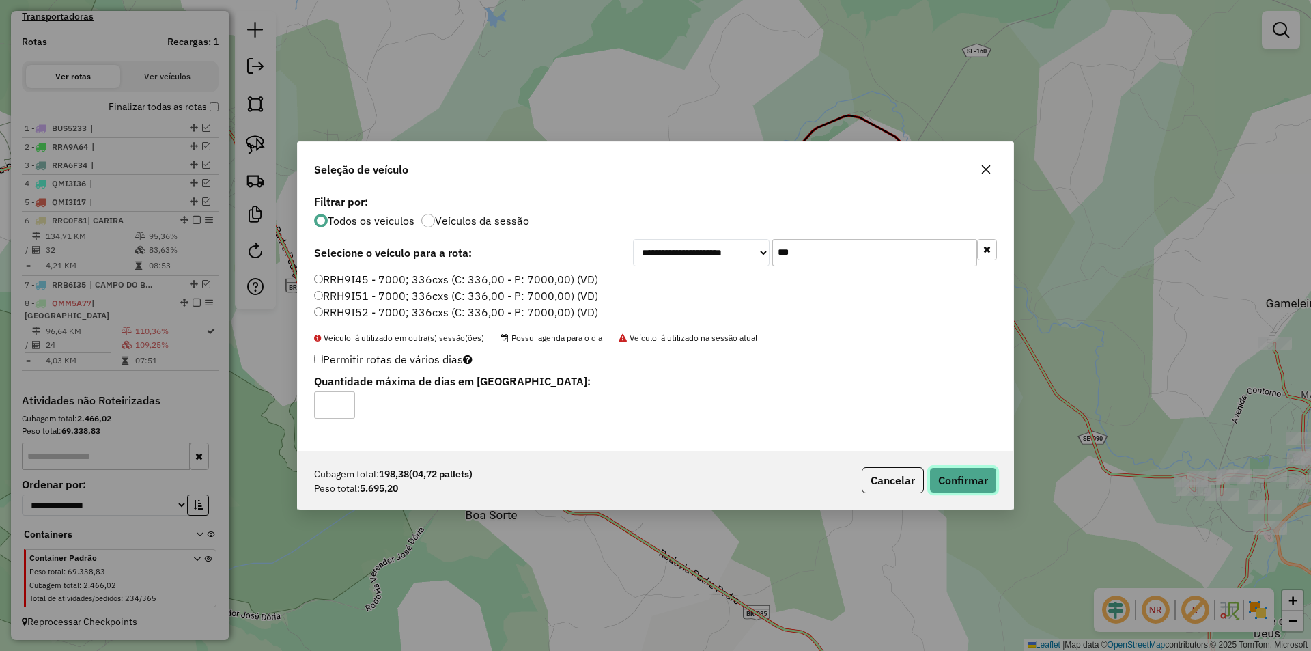
click at [954, 480] on button "Confirmar" at bounding box center [963, 480] width 68 height 26
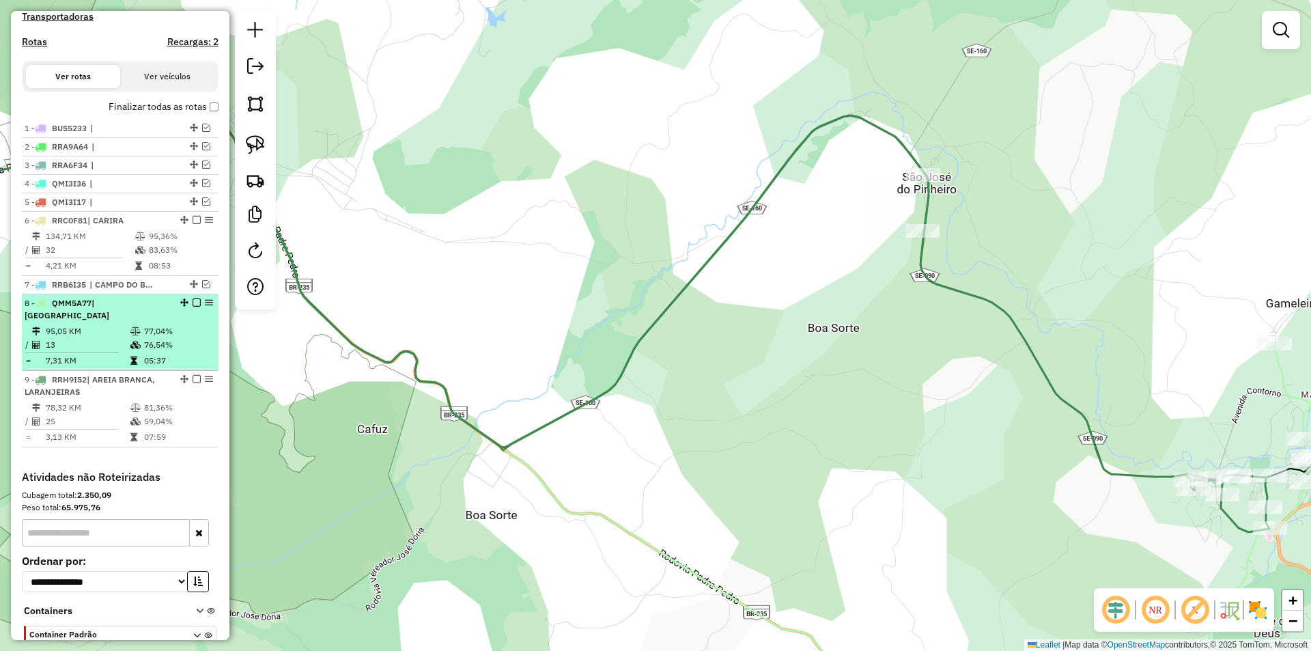
click at [118, 345] on td "13" at bounding box center [87, 345] width 85 height 14
select select "**********"
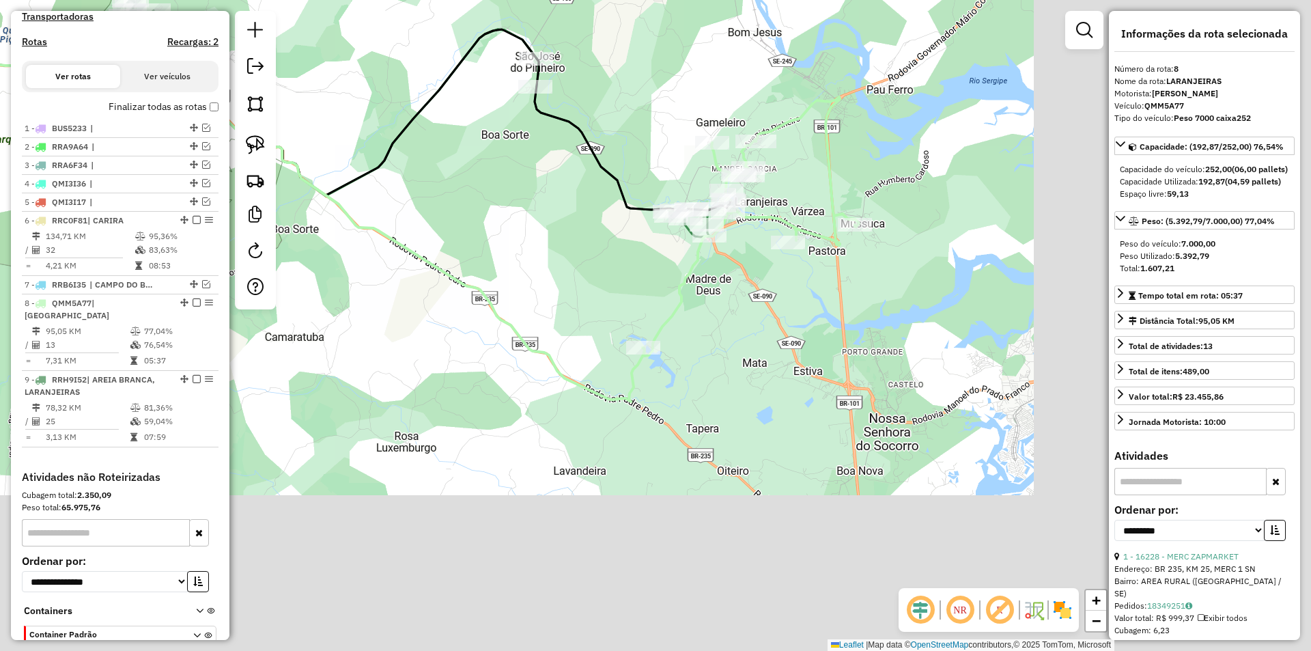
drag, startPoint x: 335, startPoint y: 272, endPoint x: 317, endPoint y: 253, distance: 25.6
click at [319, 256] on div "Janela de atendimento Grade de atendimento Capacidade Transportadoras Veículos …" at bounding box center [655, 325] width 1311 height 651
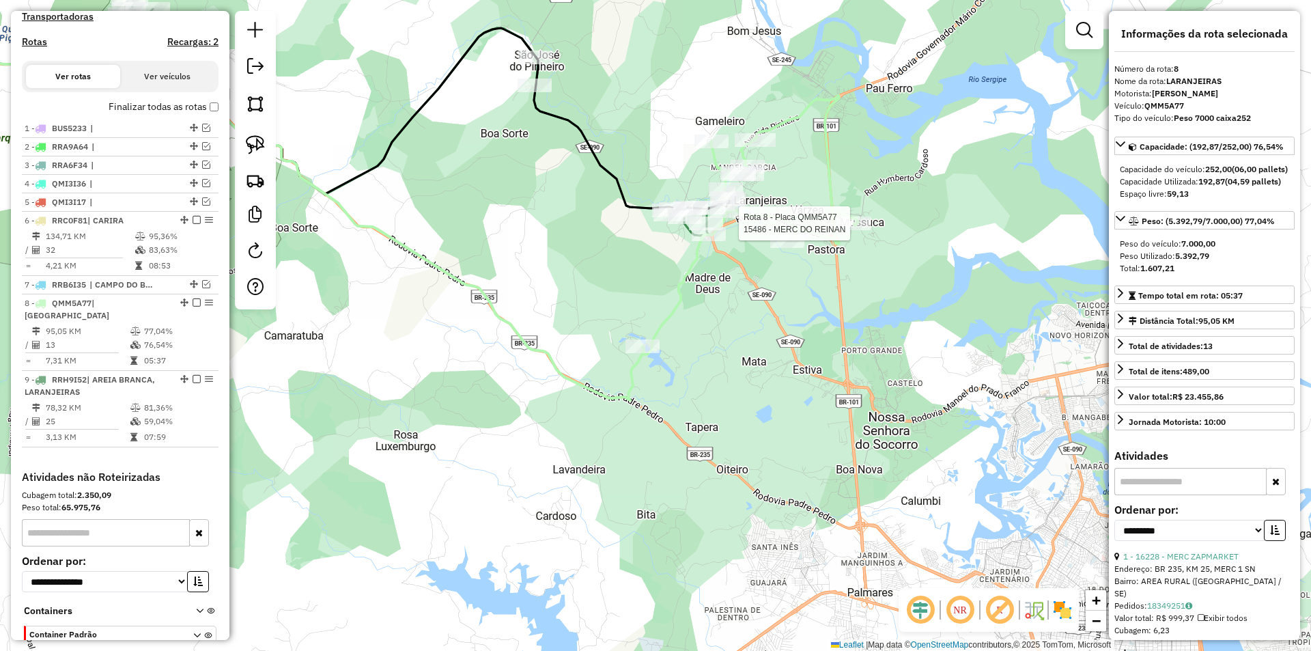
scroll to position [501, 0]
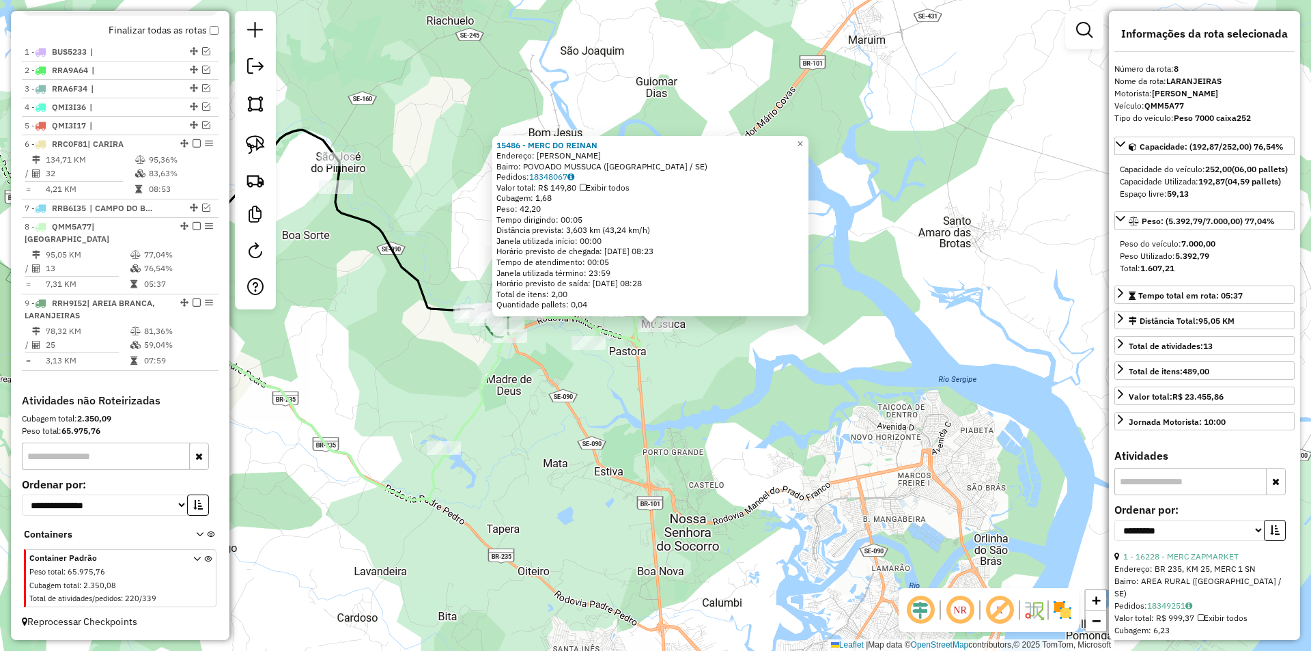
click at [558, 369] on div "15486 - MERC DO REINAN Endereço: [PERSON_NAME]: POVOADO MUSSUCA ([GEOGRAPHIC_DA…" at bounding box center [655, 325] width 1311 height 651
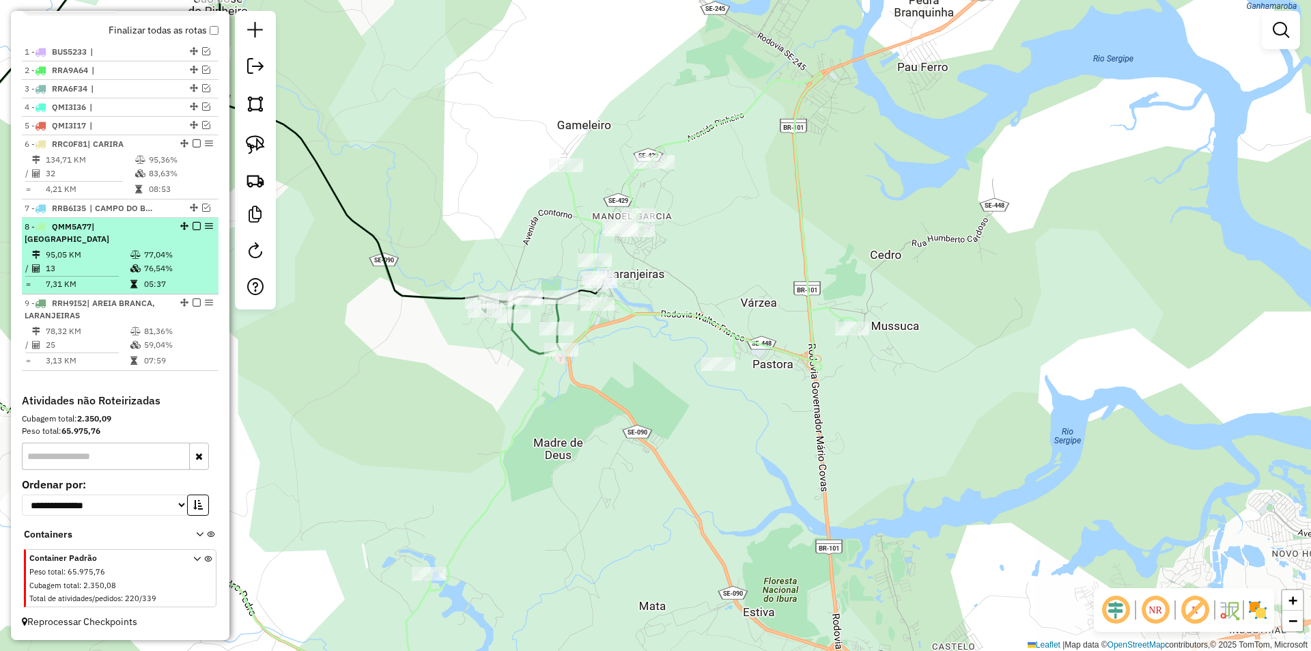
click at [139, 281] on td at bounding box center [137, 284] width 14 height 14
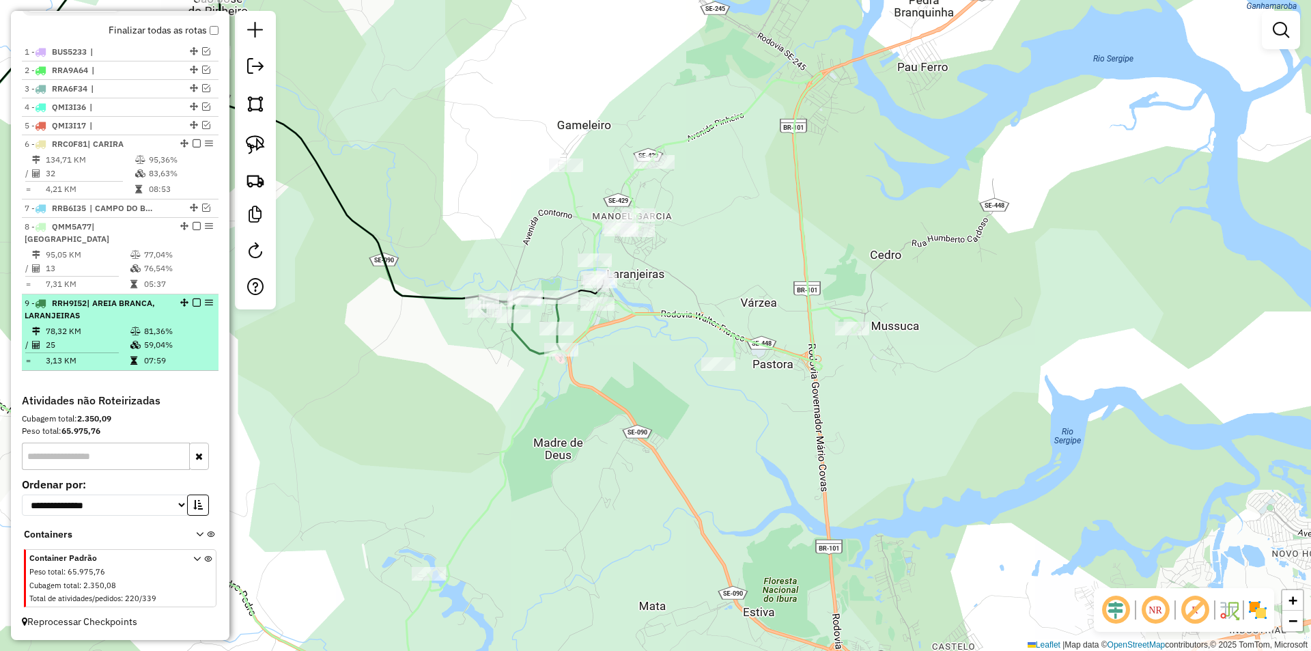
select select "**********"
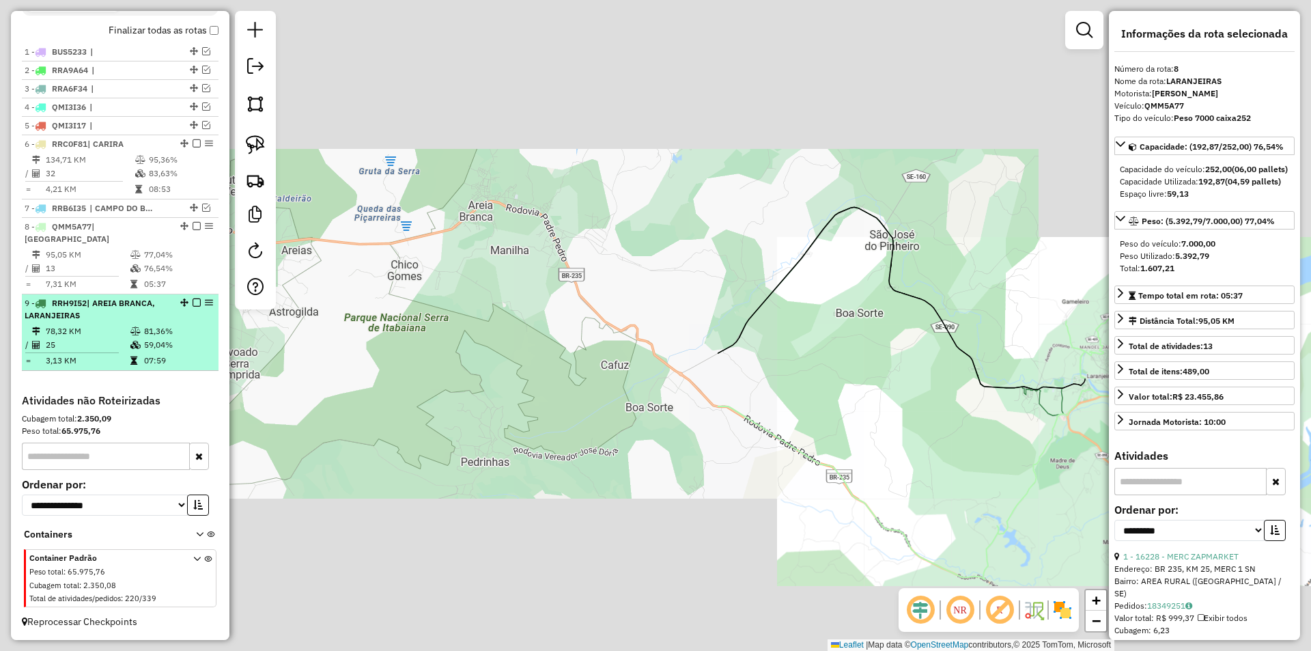
click at [151, 335] on td "81,36%" at bounding box center [177, 331] width 69 height 14
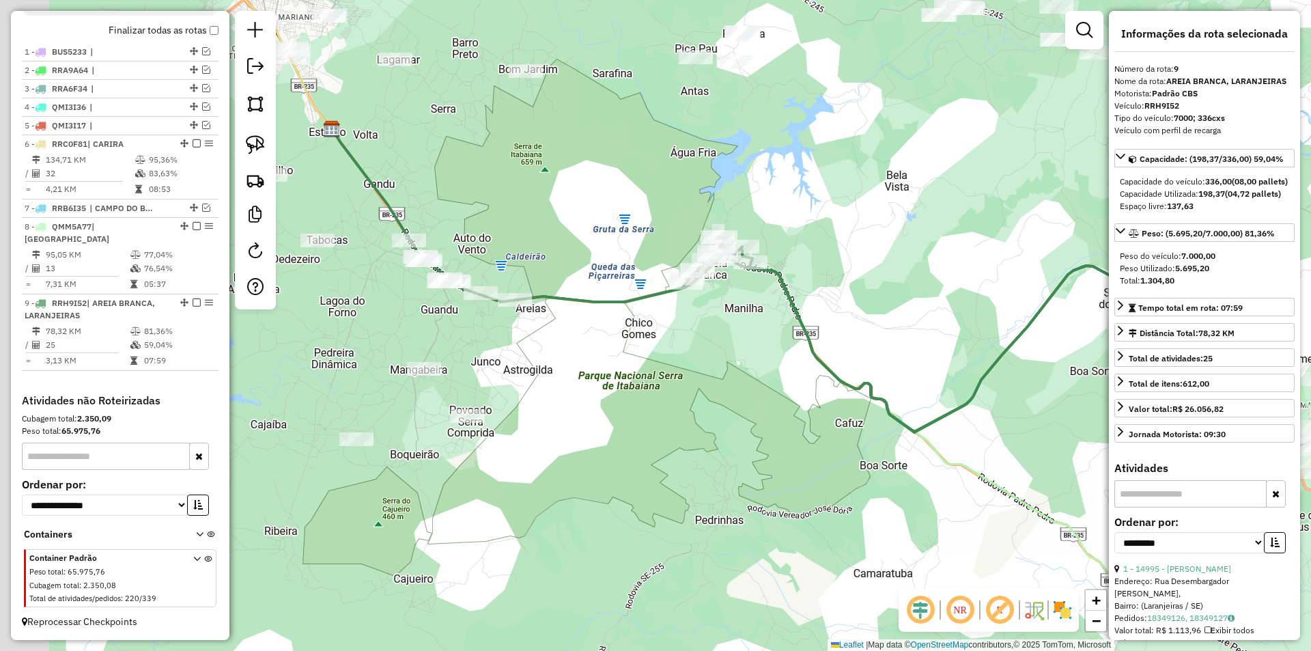
drag, startPoint x: 359, startPoint y: 326, endPoint x: 373, endPoint y: 300, distance: 29.3
click at [474, 326] on div "Janela de atendimento Grade de atendimento Capacidade Transportadoras Veículos …" at bounding box center [655, 325] width 1311 height 651
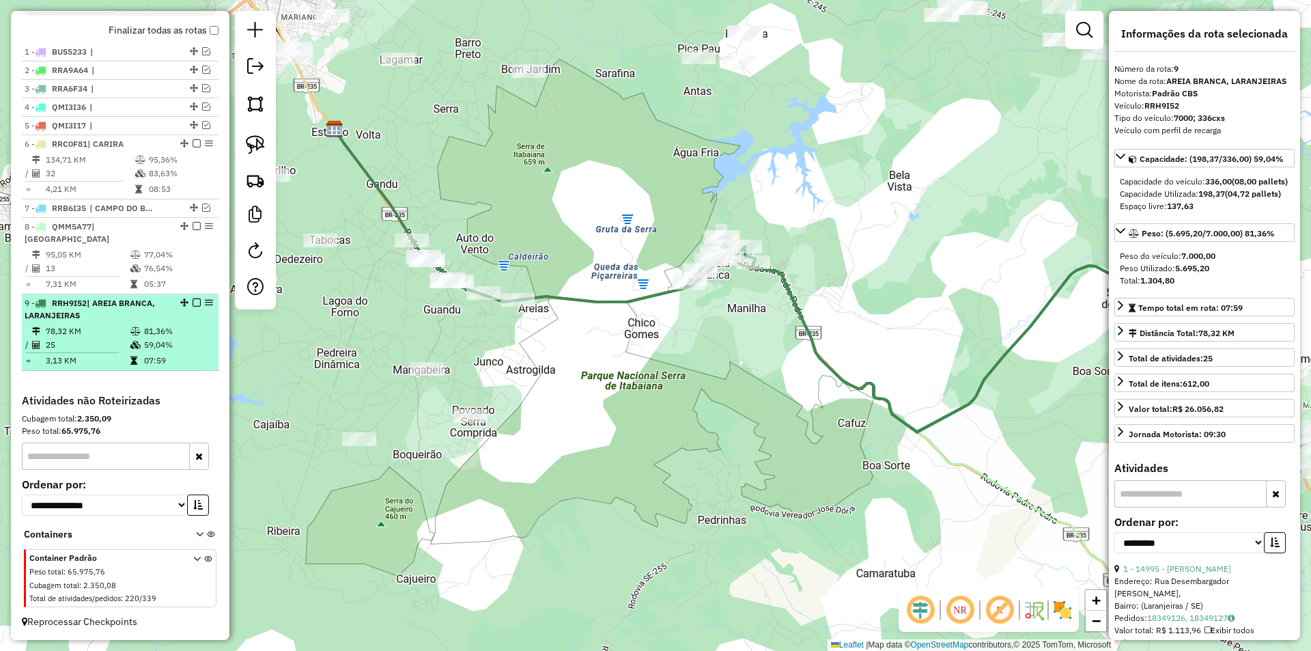
drag, startPoint x: 197, startPoint y: 302, endPoint x: 170, endPoint y: 320, distance: 32.6
click at [154, 320] on div "9 - RRH9I52 | AREIA BRANCA, LARANJEIRAS" at bounding box center [97, 309] width 145 height 25
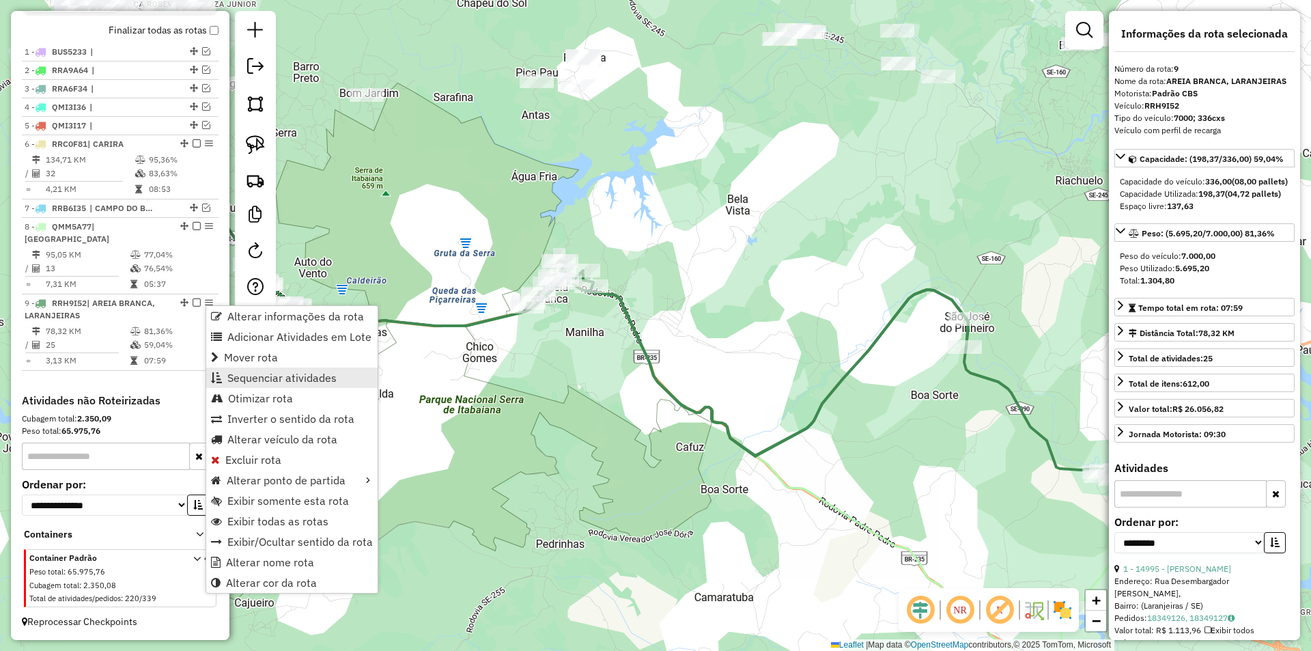
click at [253, 376] on span "Sequenciar atividades" at bounding box center [281, 377] width 109 height 11
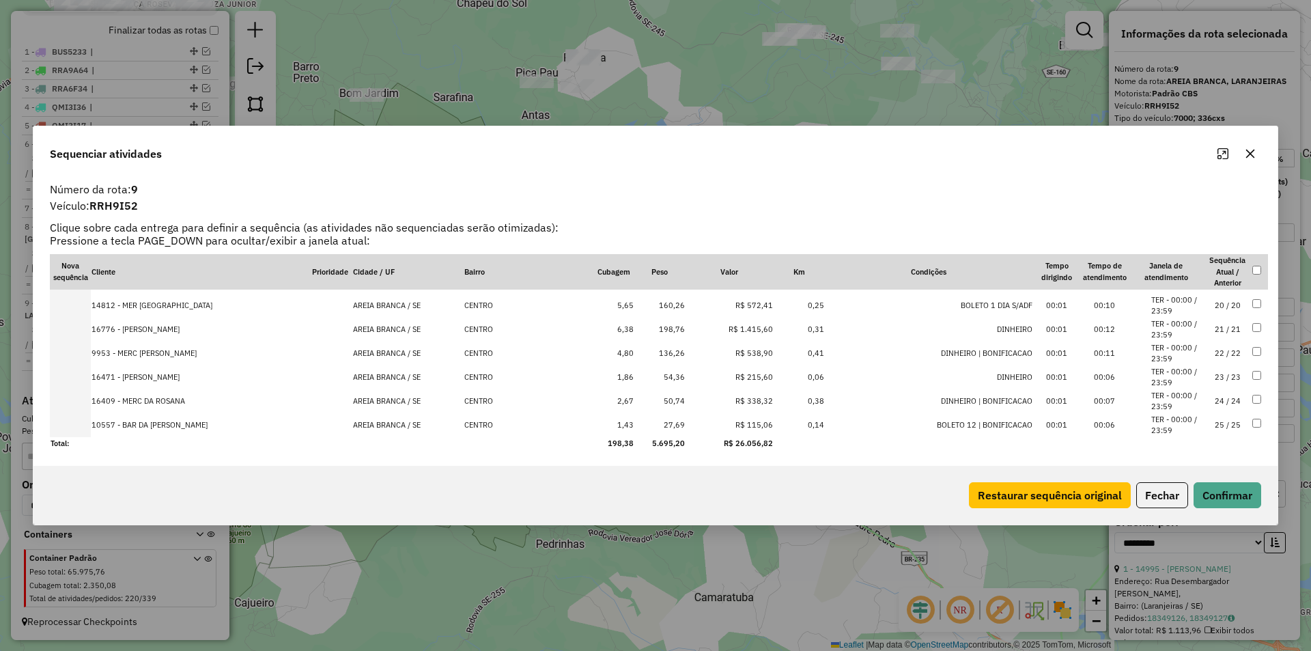
scroll to position [245, 0]
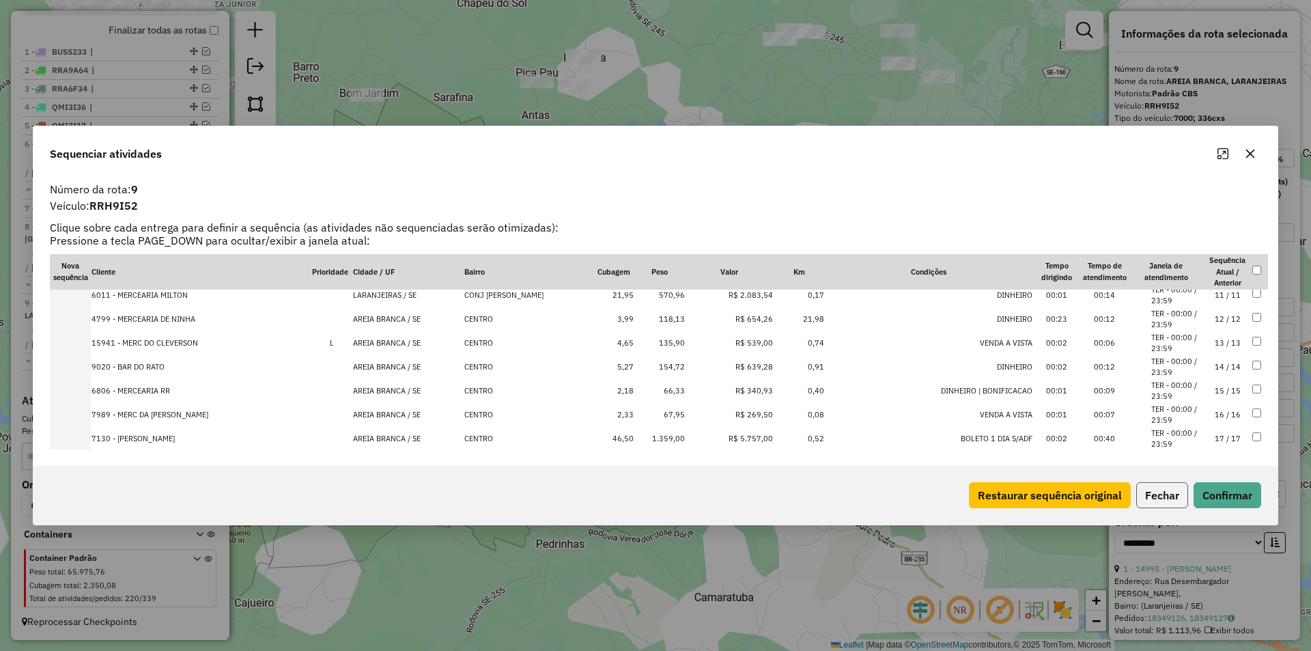
click at [1157, 490] on button "Fechar" at bounding box center [1162, 495] width 52 height 26
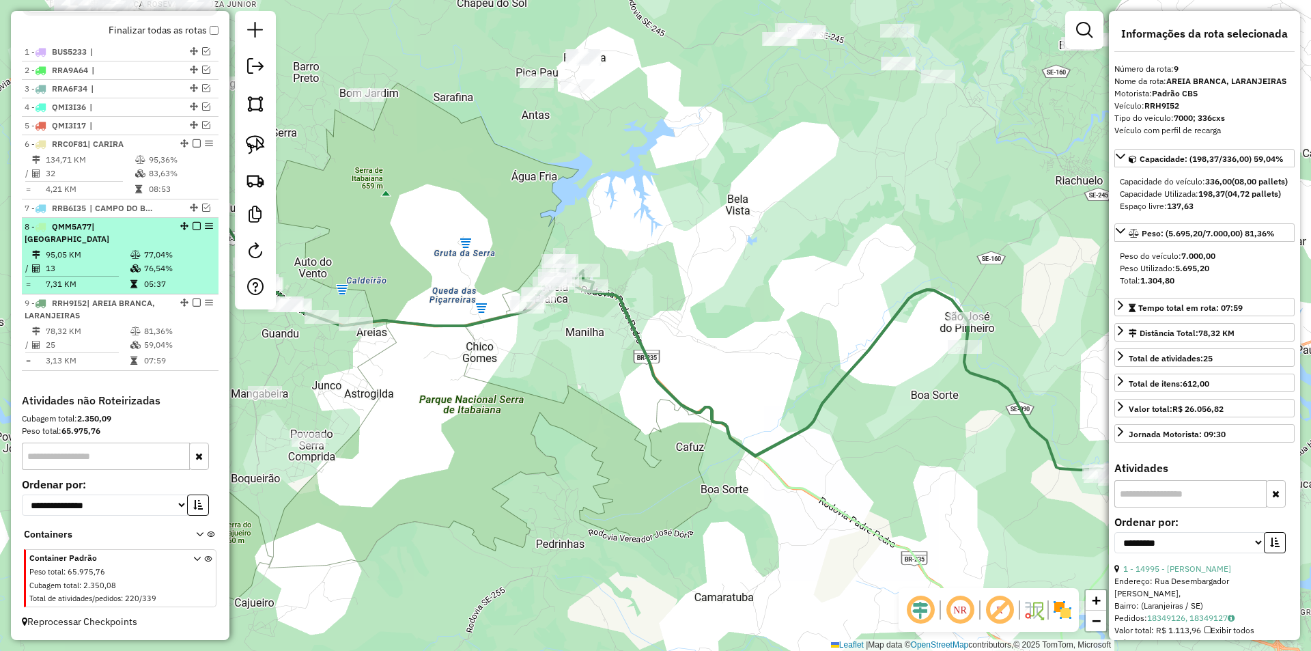
click at [65, 259] on td "95,05 KM" at bounding box center [87, 255] width 85 height 14
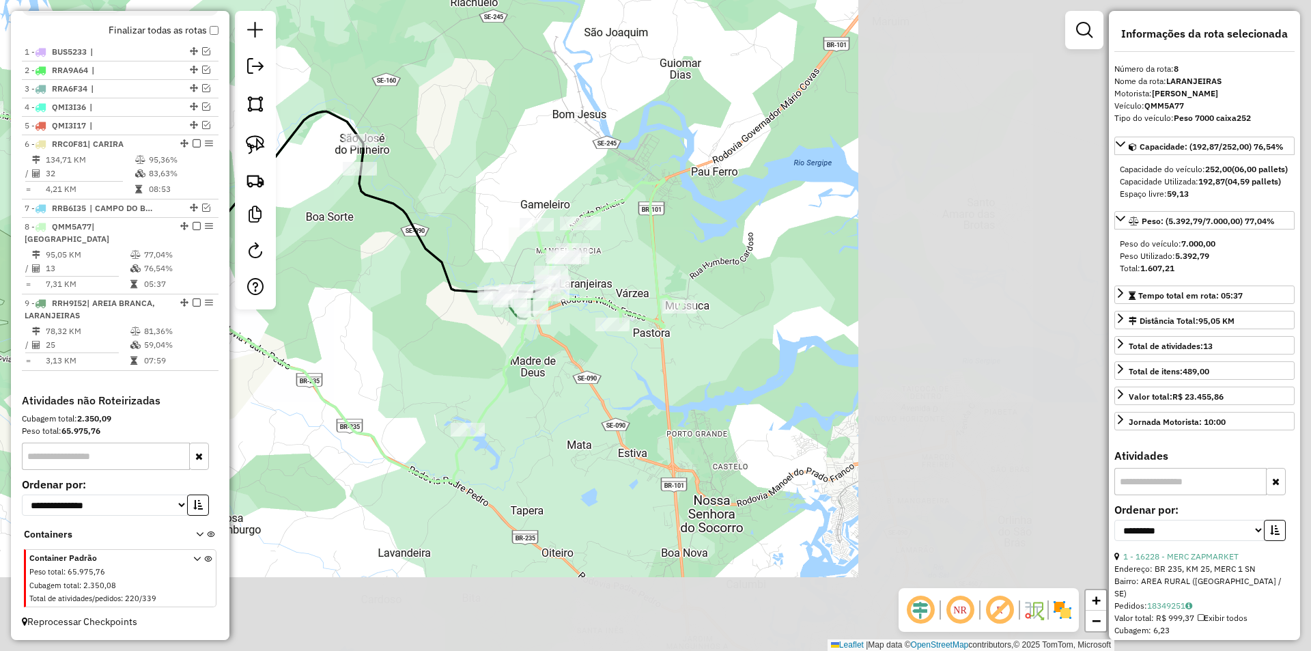
drag, startPoint x: 783, startPoint y: 416, endPoint x: 271, endPoint y: 311, distance: 522.9
click at [271, 311] on div "Janela de atendimento Grade de atendimento Capacidade Transportadoras Veículos …" at bounding box center [655, 325] width 1311 height 651
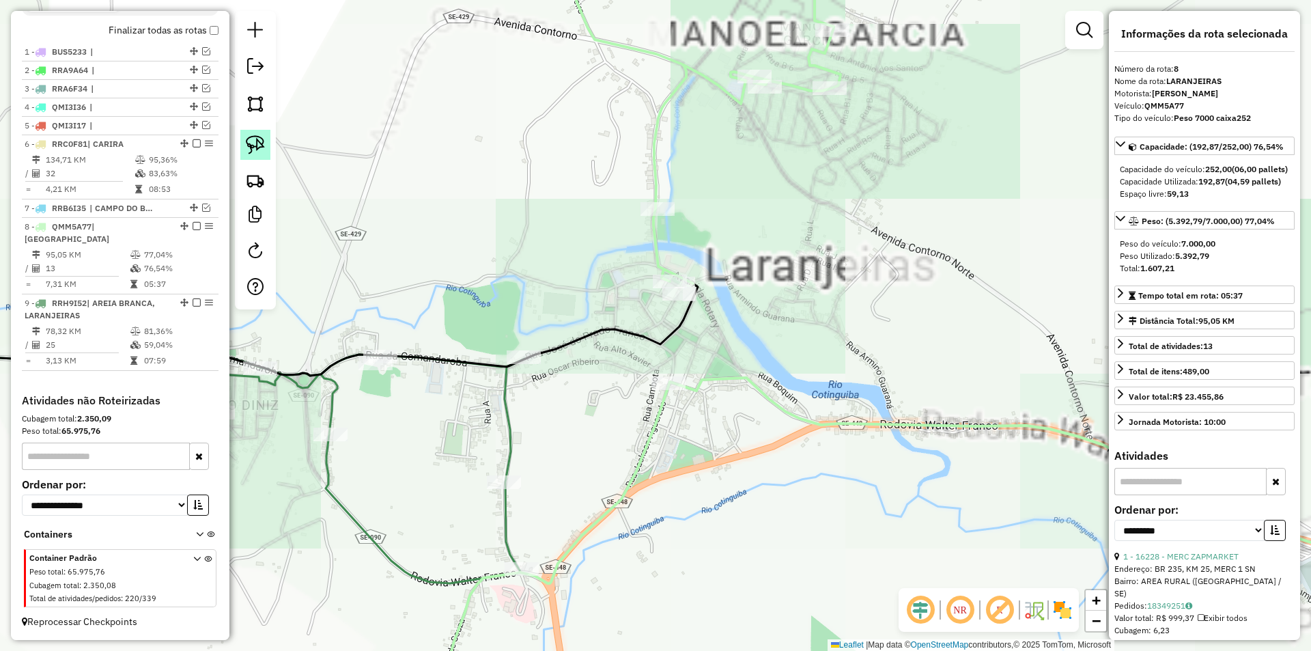
click at [251, 144] on img at bounding box center [255, 144] width 19 height 19
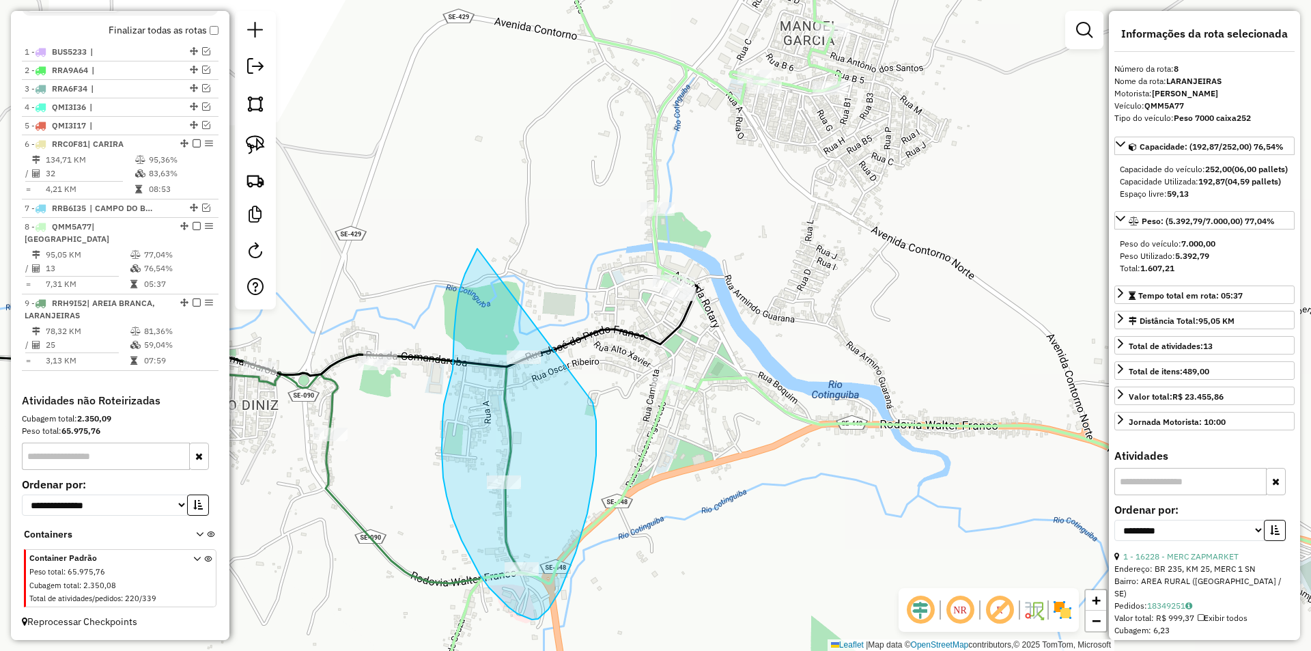
drag, startPoint x: 477, startPoint y: 249, endPoint x: 588, endPoint y: 379, distance: 171.0
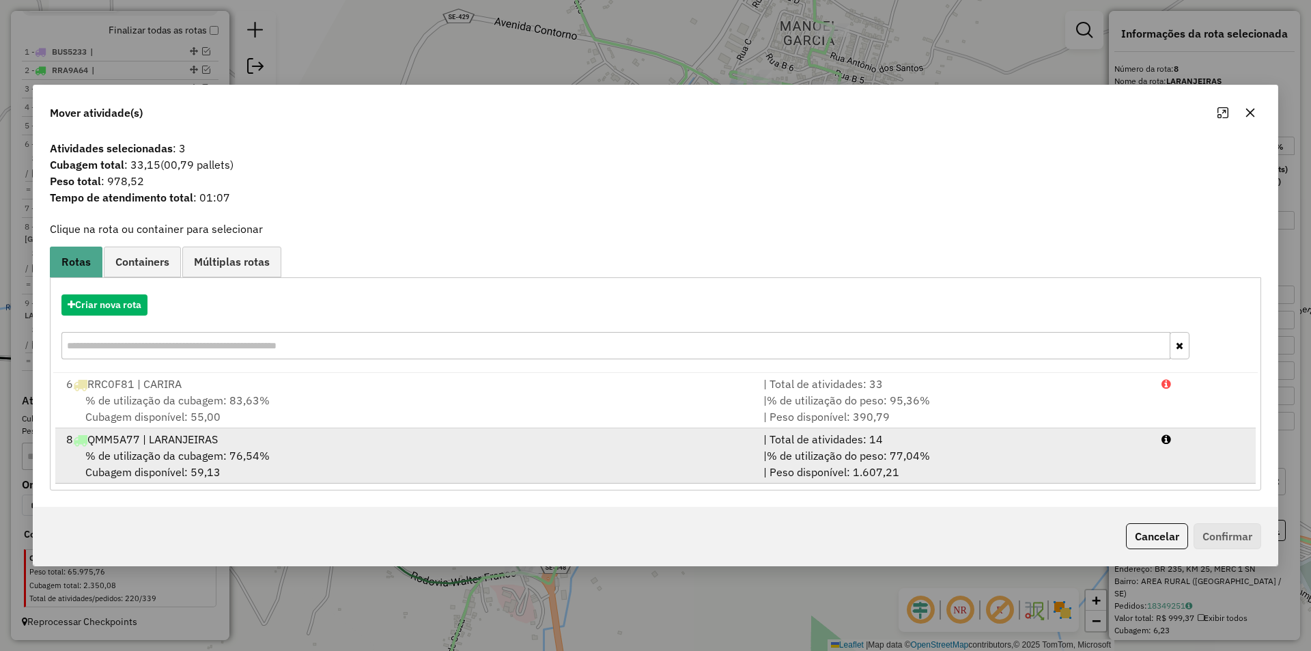
click at [810, 451] on span "% de utilização do peso: 77,04%" at bounding box center [848, 456] width 163 height 14
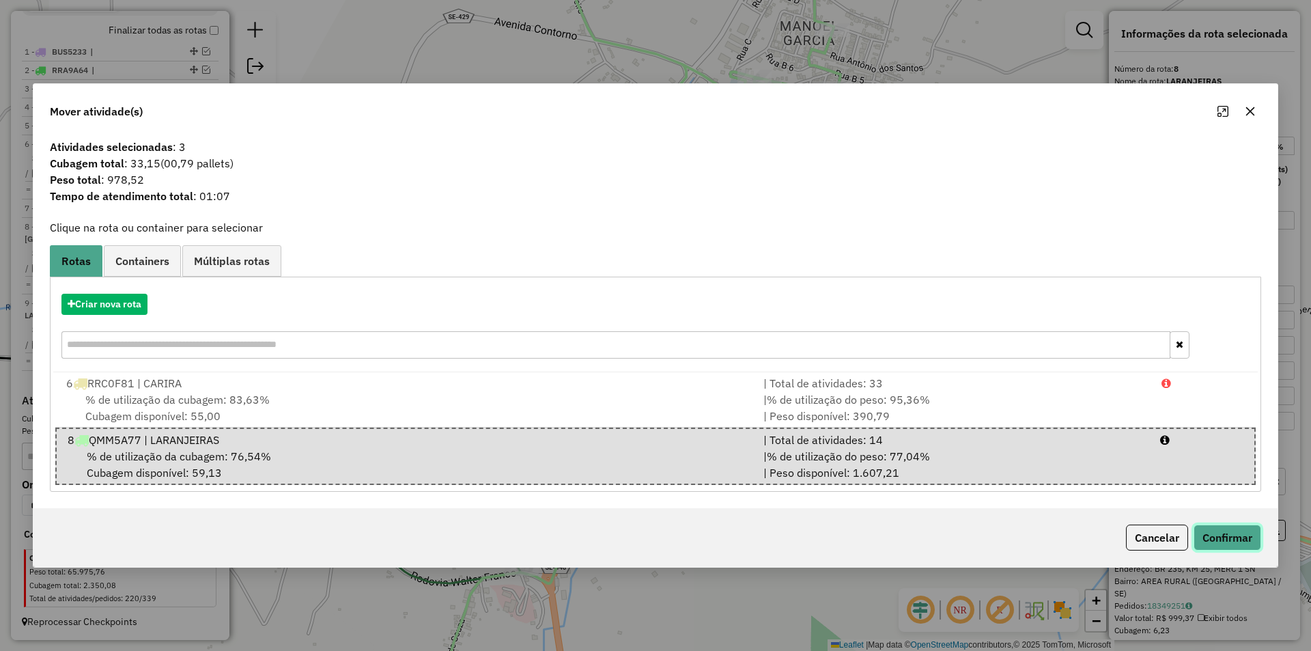
click at [1231, 539] on button "Confirmar" at bounding box center [1227, 537] width 68 height 26
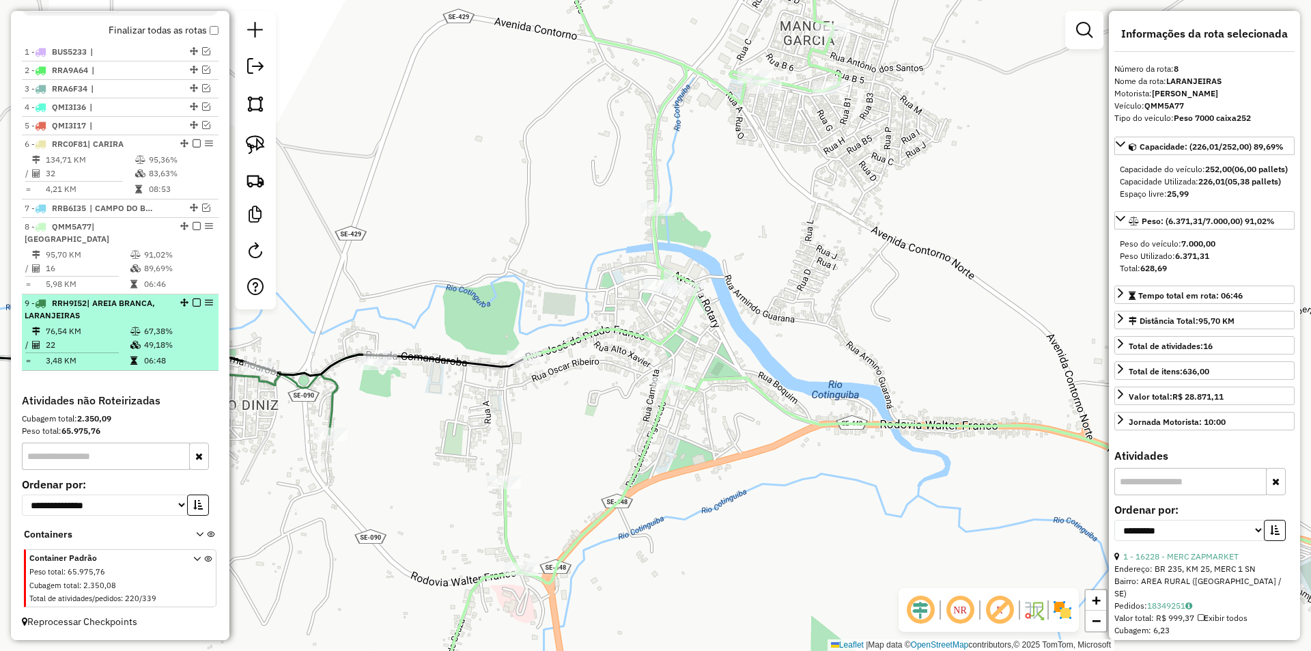
click at [132, 327] on icon at bounding box center [135, 331] width 10 height 8
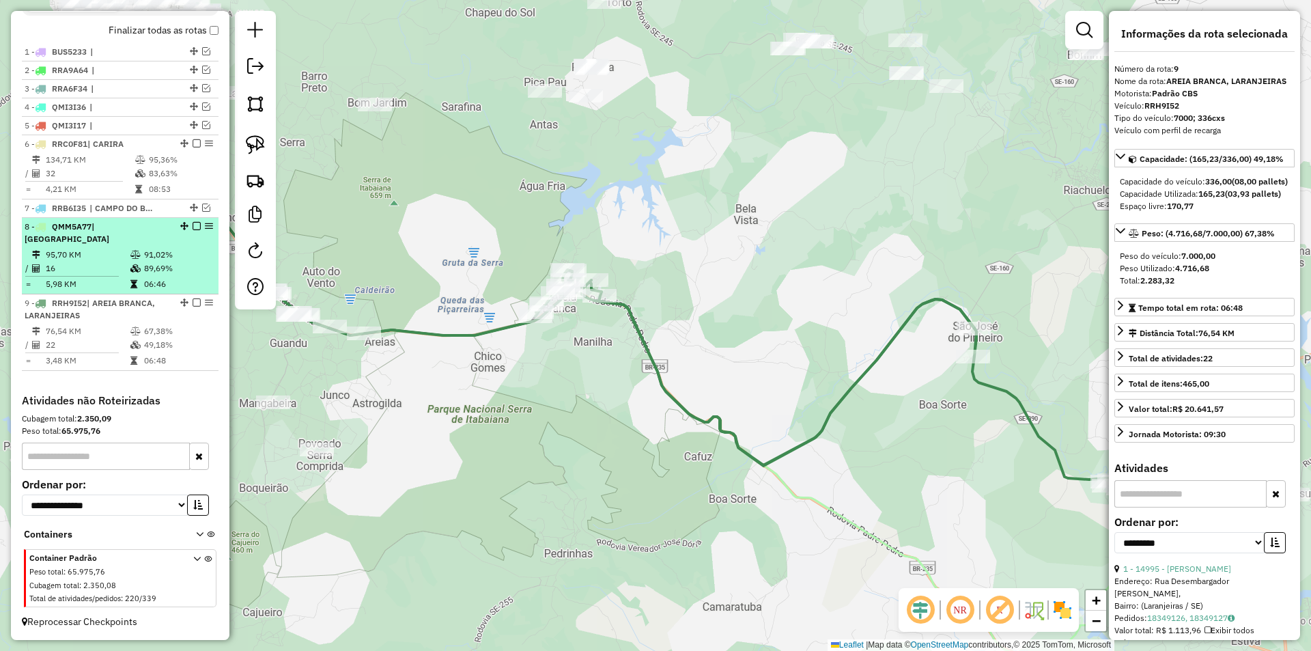
click at [133, 263] on td at bounding box center [137, 268] width 14 height 14
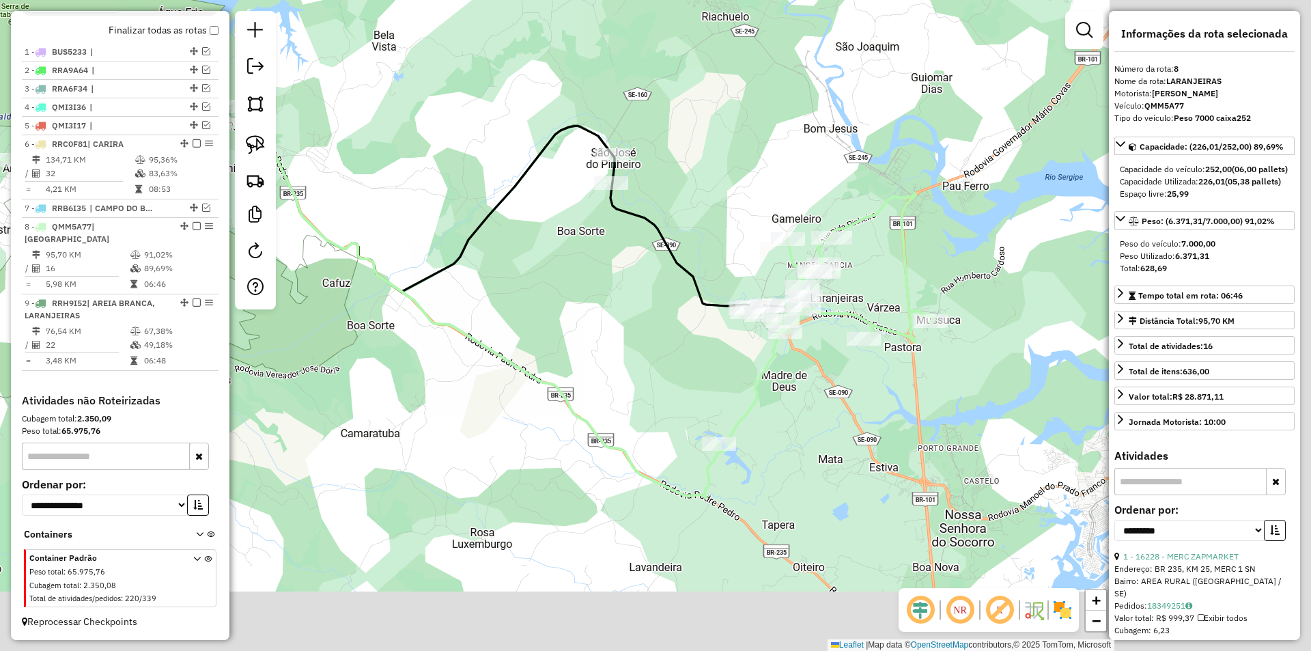
drag, startPoint x: 714, startPoint y: 379, endPoint x: 399, endPoint y: 281, distance: 329.5
click at [400, 282] on div "Janela de atendimento Grade de atendimento Capacidade Transportadoras Veículos …" at bounding box center [655, 325] width 1311 height 651
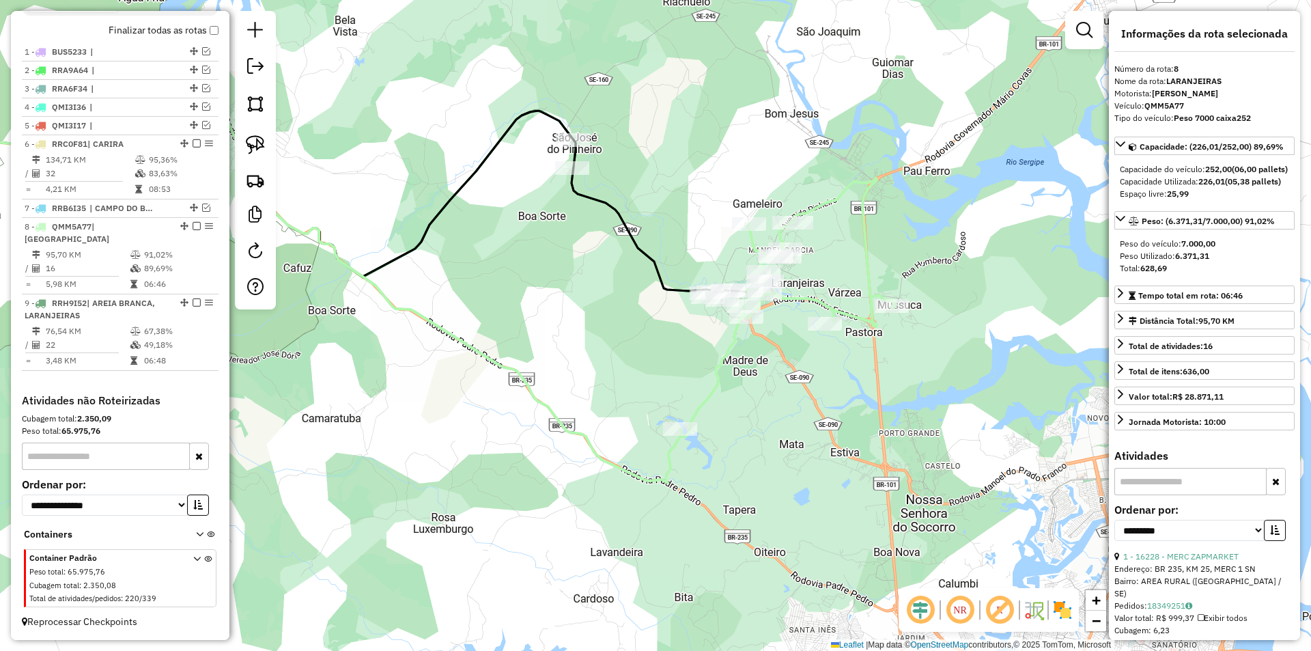
drag, startPoint x: 524, startPoint y: 322, endPoint x: 505, endPoint y: 315, distance: 20.3
click at [503, 321] on div "Janela de atendimento Grade de atendimento Capacidade Transportadoras Veículos …" at bounding box center [655, 325] width 1311 height 651
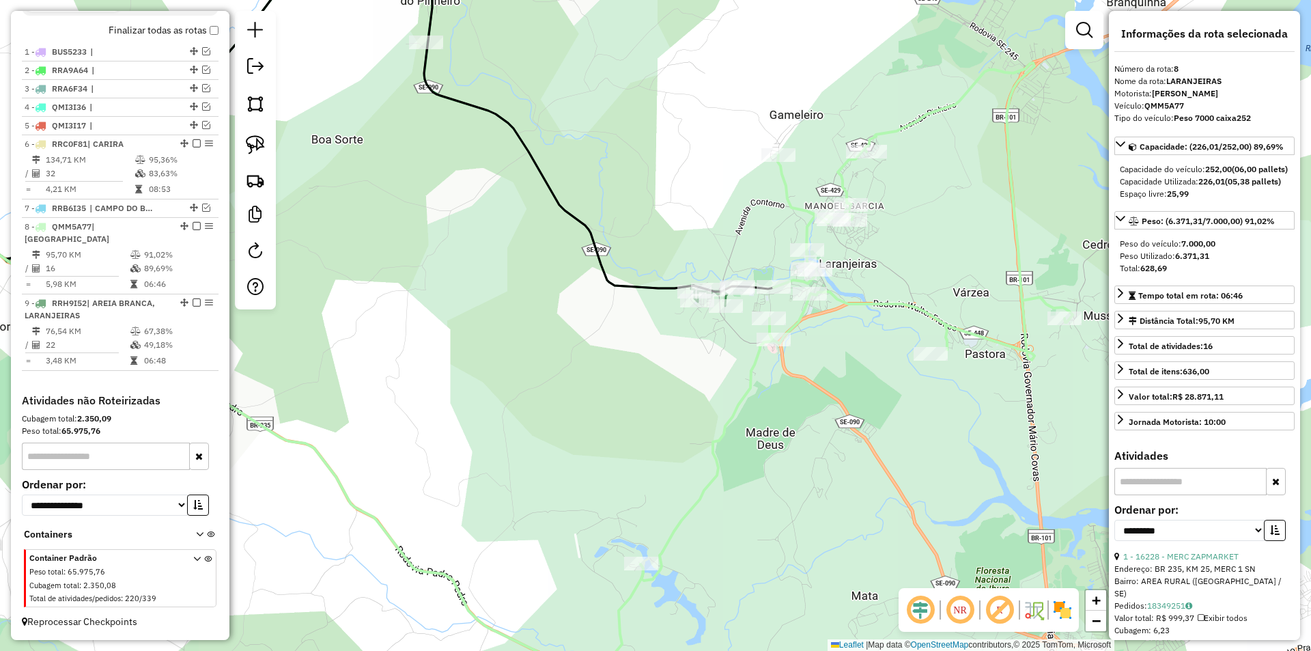
drag, startPoint x: 694, startPoint y: 339, endPoint x: 521, endPoint y: 307, distance: 175.8
click at [524, 310] on div "Janela de atendimento Grade de atendimento Capacidade Transportadoras Veículos …" at bounding box center [655, 325] width 1311 height 651
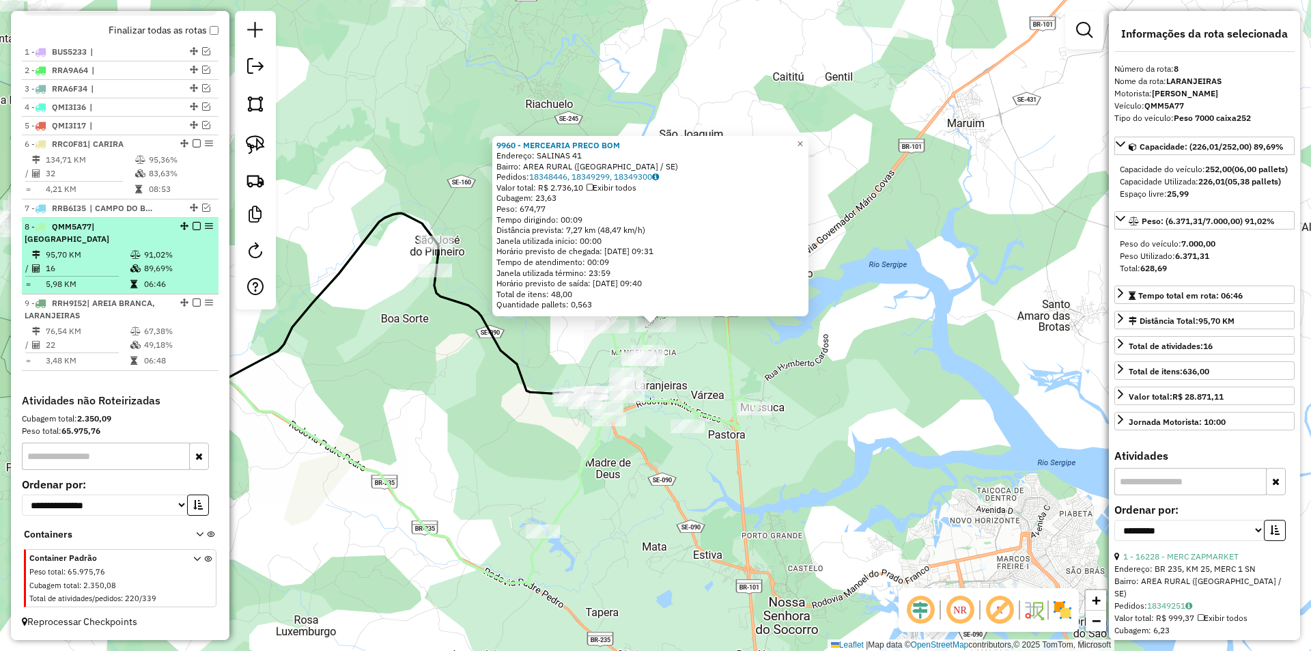
click at [193, 230] on em at bounding box center [197, 226] width 8 height 8
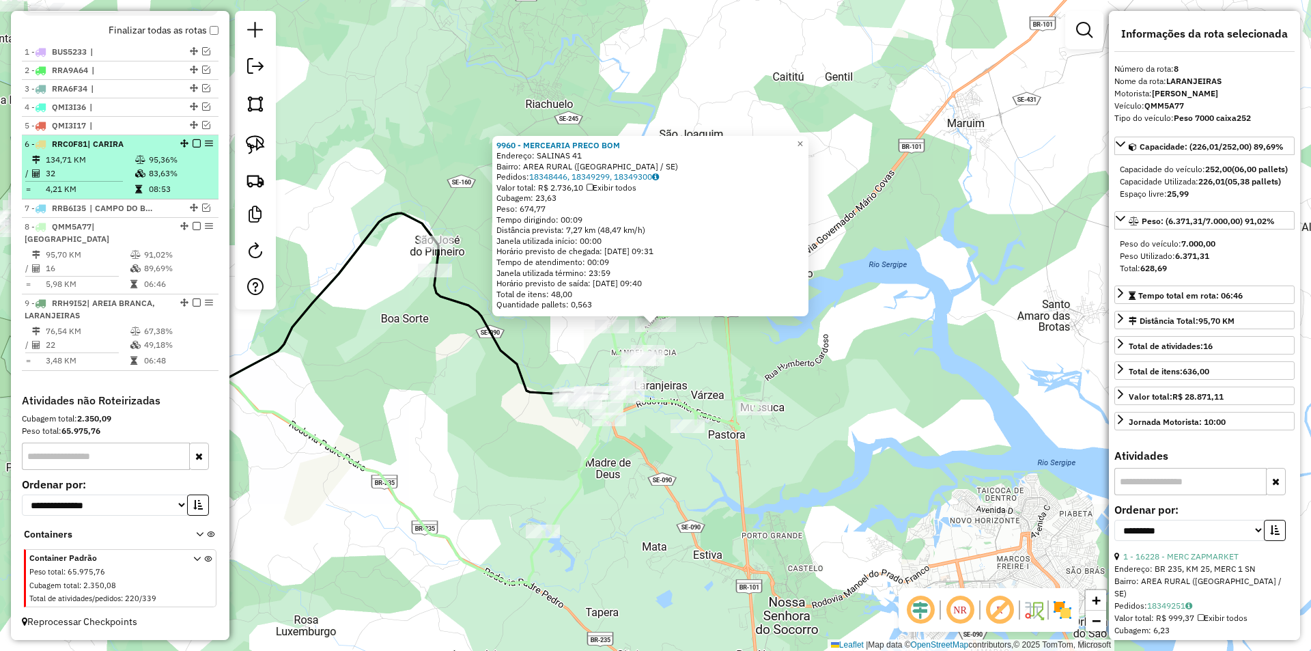
scroll to position [455, 0]
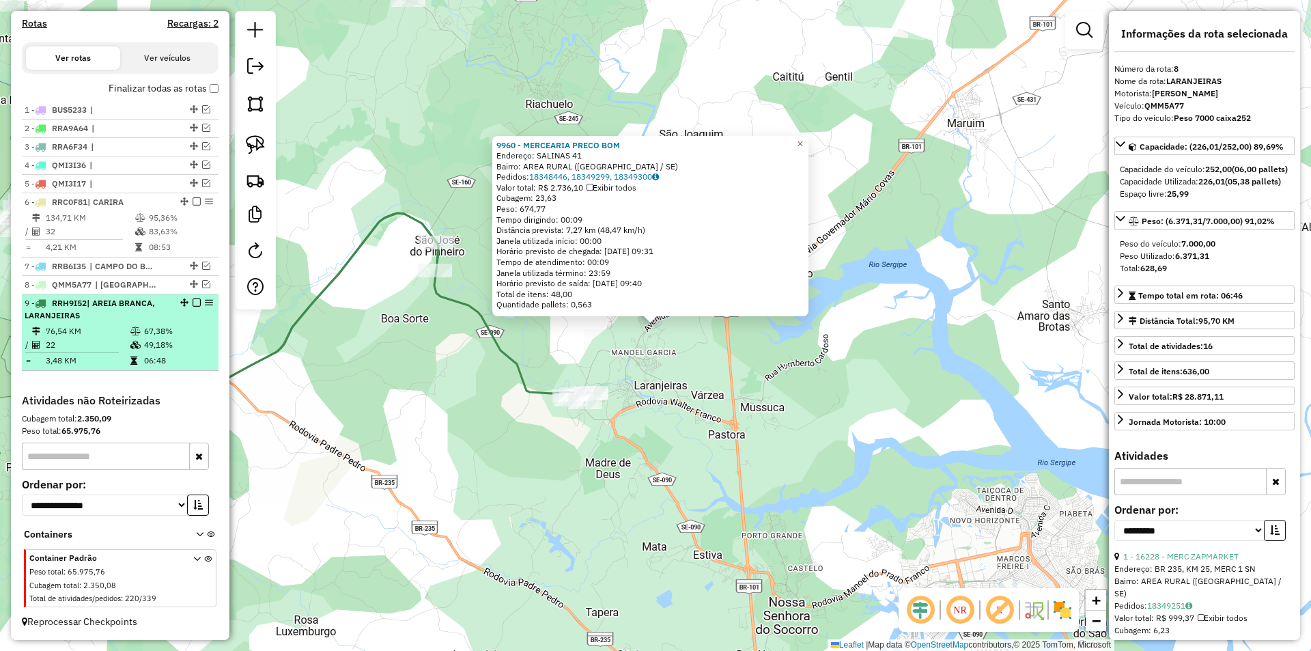
click at [169, 320] on div "9 - RRH9I52 | AREIA BRANCA, LARANJEIRAS" at bounding box center [120, 309] width 191 height 25
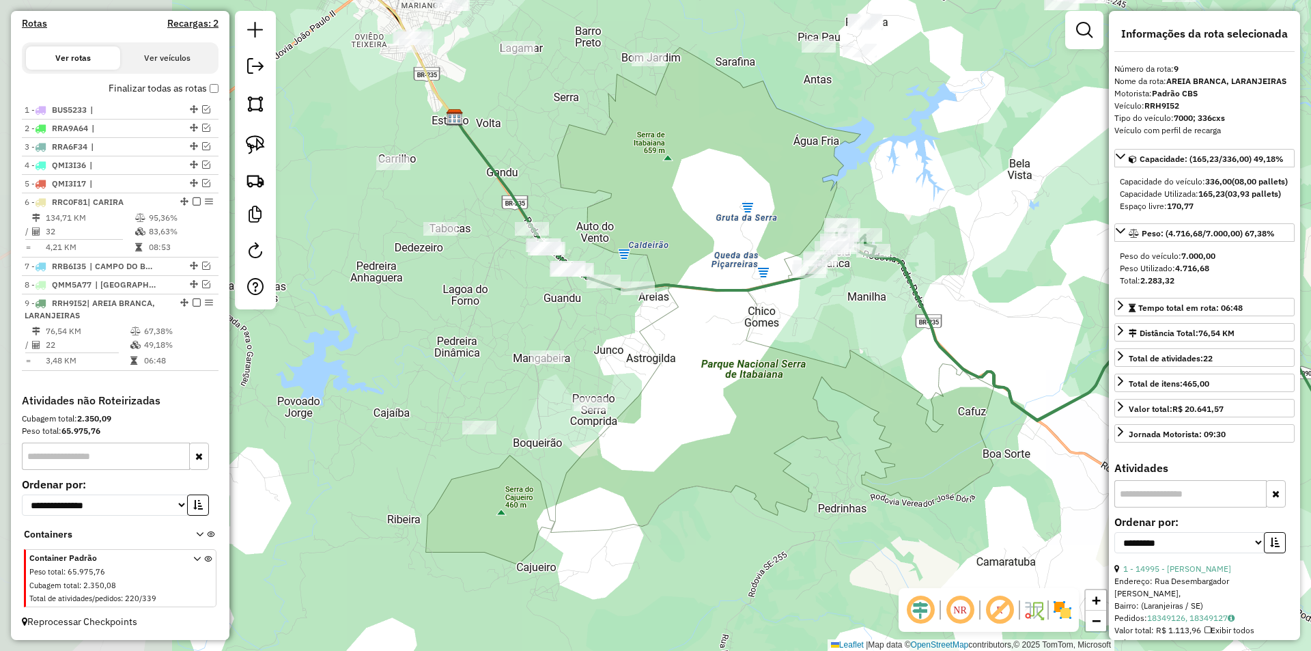
drag, startPoint x: 528, startPoint y: 415, endPoint x: 811, endPoint y: 369, distance: 286.3
click at [806, 369] on div "Janela de atendimento Grade de atendimento Capacidade Transportadoras Veículos …" at bounding box center [655, 325] width 1311 height 651
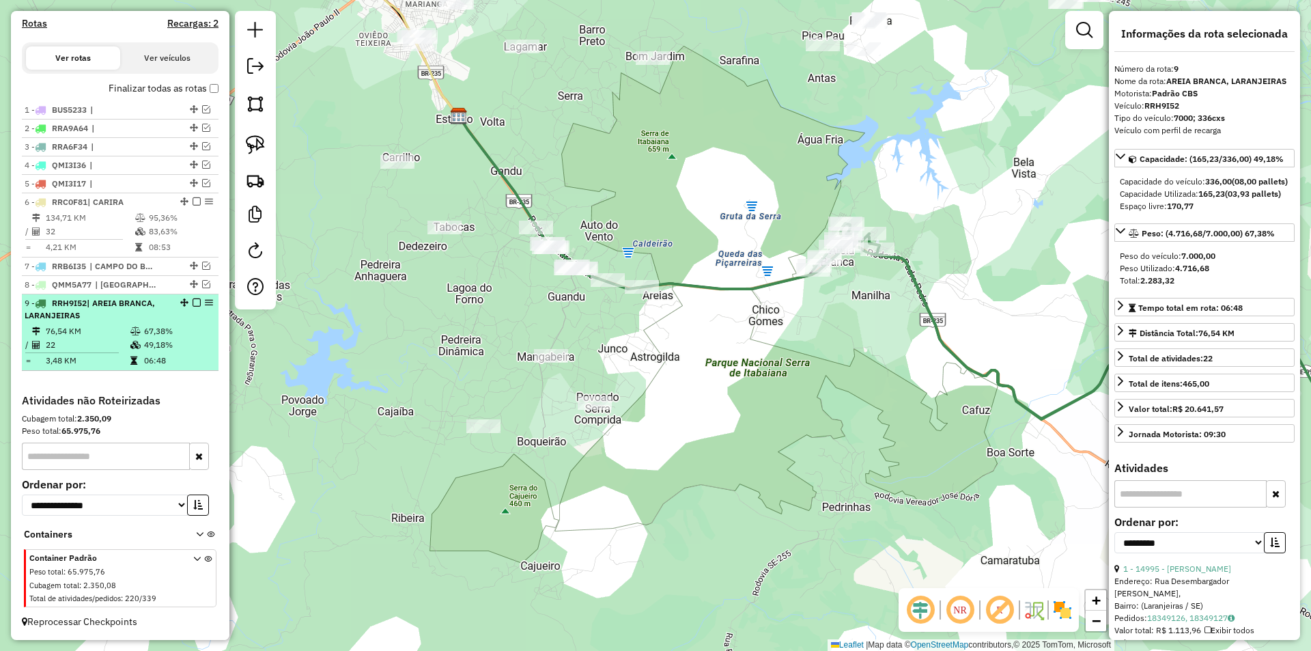
click at [193, 306] on em at bounding box center [197, 302] width 8 height 8
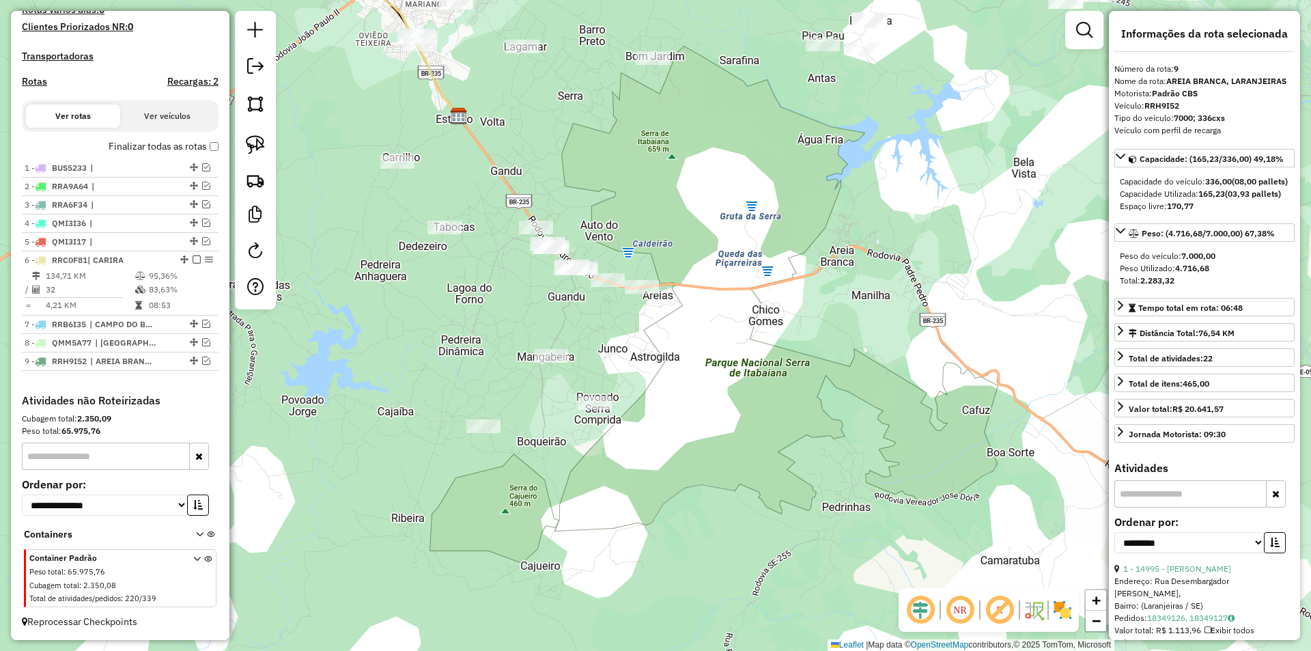
scroll to position [397, 0]
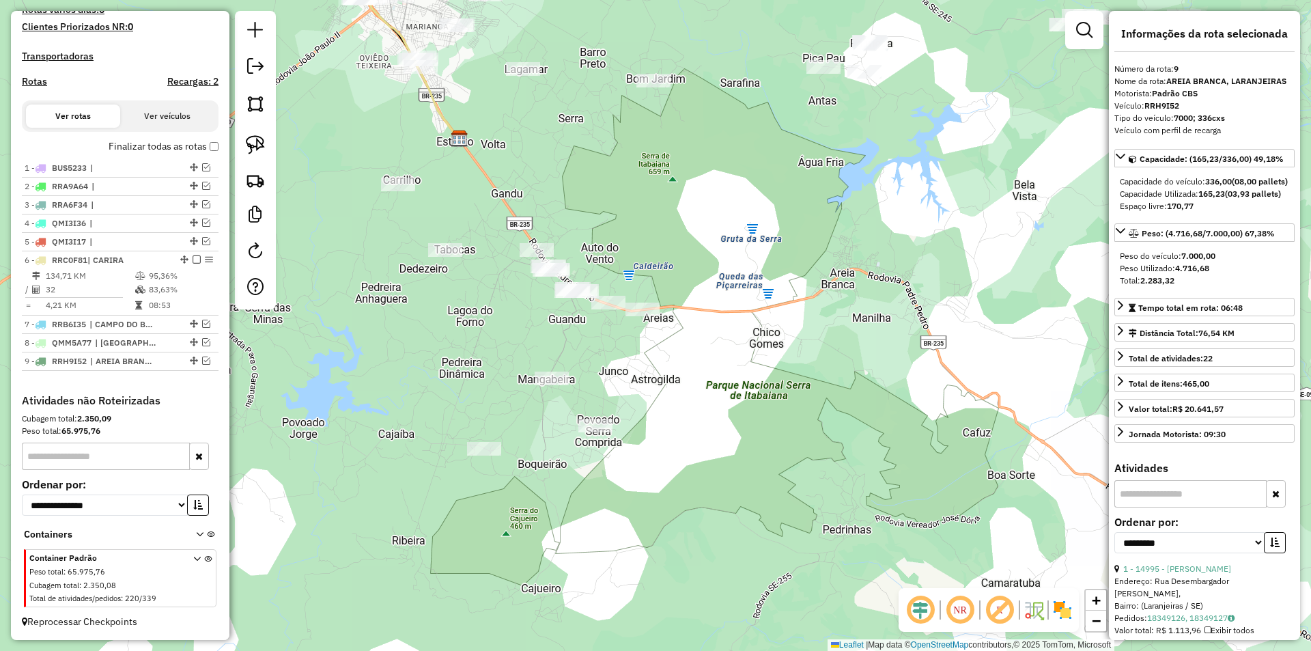
drag, startPoint x: 416, startPoint y: 267, endPoint x: 435, endPoint y: 358, distance: 92.7
click at [435, 358] on div "Janela de atendimento Grade de atendimento Capacidade Transportadoras Veículos …" at bounding box center [655, 325] width 1311 height 651
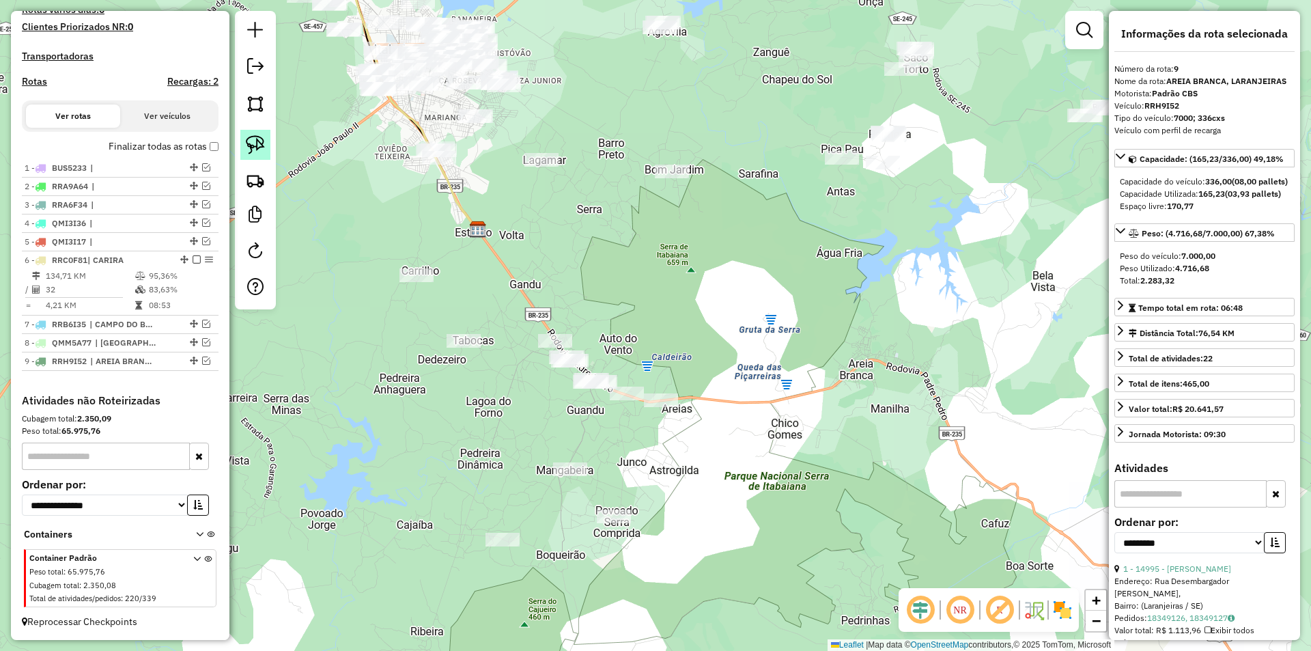
click at [266, 148] on link at bounding box center [255, 145] width 30 height 30
click at [257, 143] on img at bounding box center [255, 144] width 19 height 19
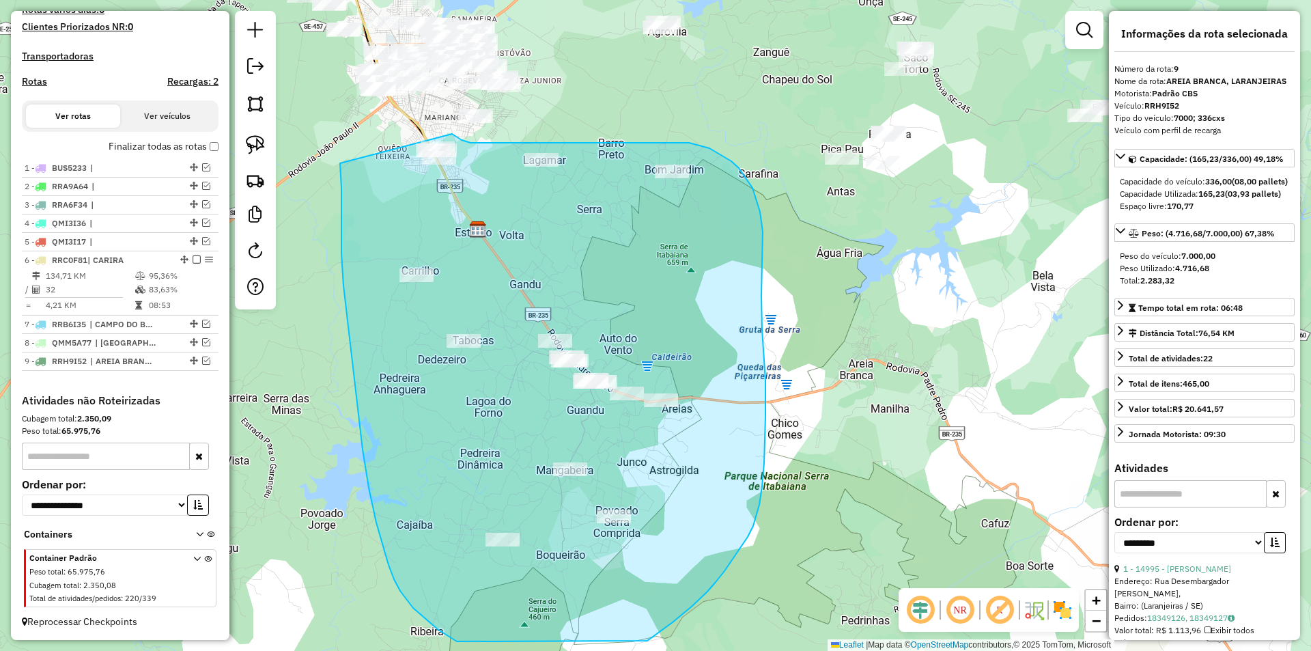
drag, startPoint x: 356, startPoint y: 395, endPoint x: 450, endPoint y: 133, distance: 277.9
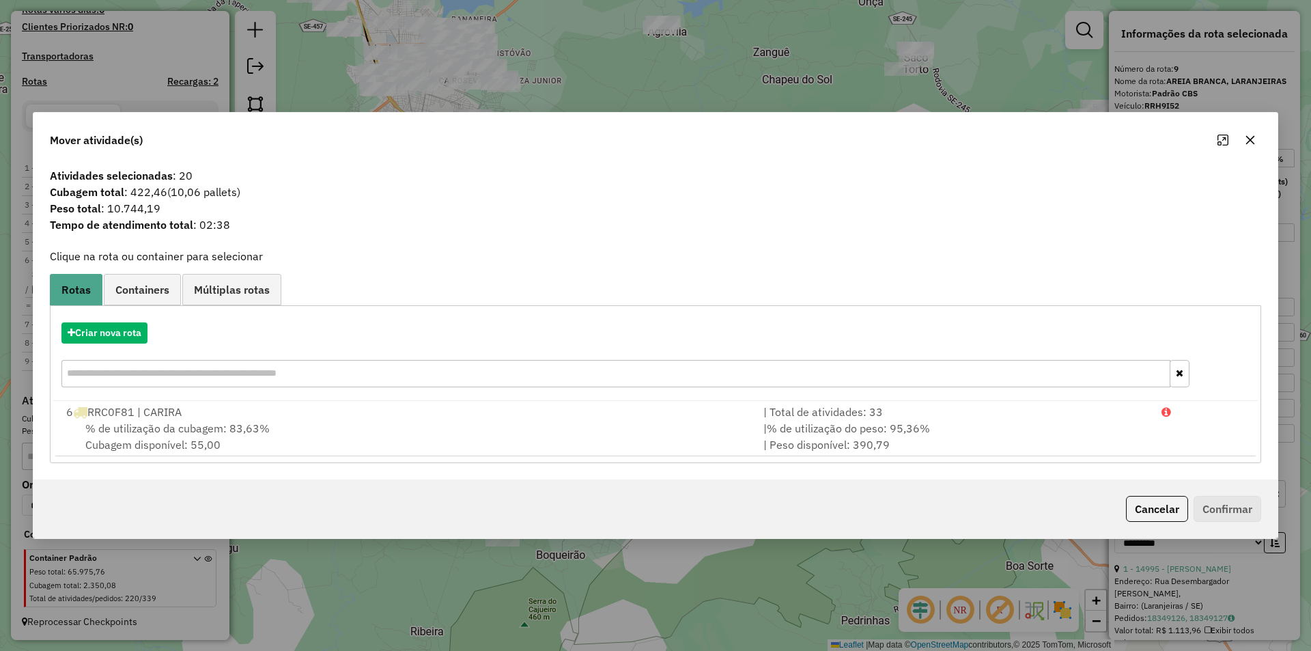
click at [1155, 524] on div "Cancelar Confirmar" at bounding box center [655, 508] width 1244 height 59
click at [1146, 504] on button "Cancelar" at bounding box center [1157, 509] width 62 height 26
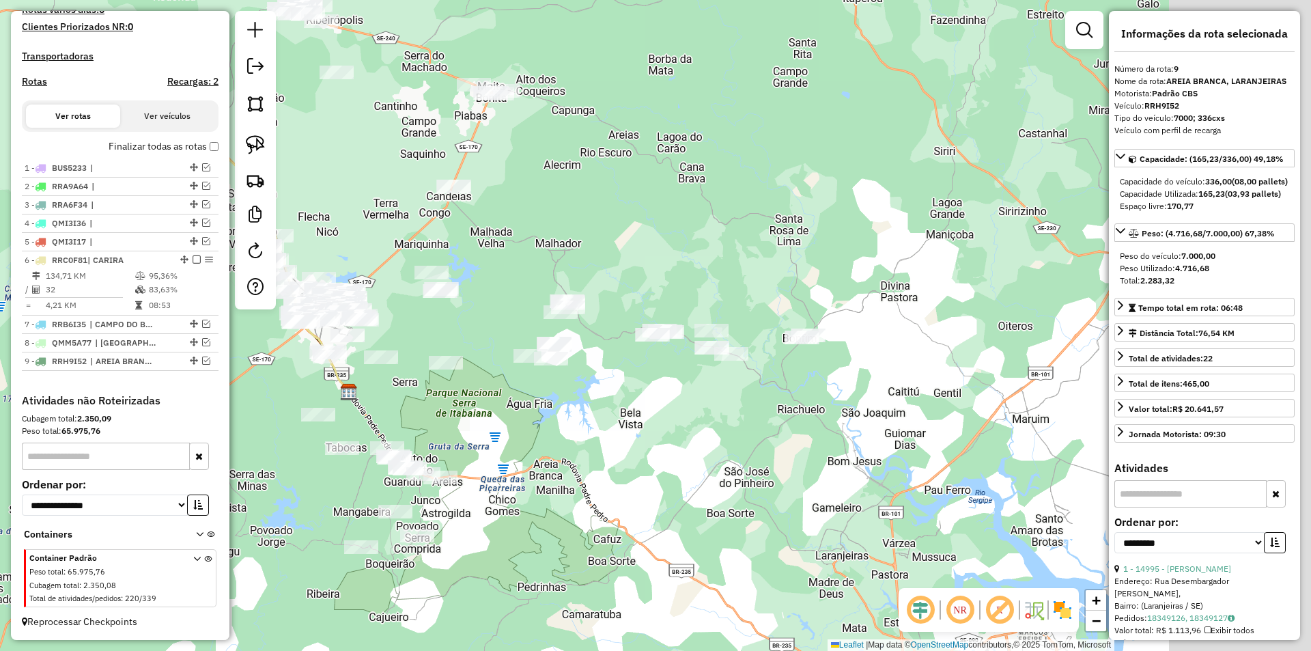
drag, startPoint x: 919, startPoint y: 345, endPoint x: 641, endPoint y: 442, distance: 294.3
click at [641, 442] on div "Janela de atendimento Grade de atendimento Capacidade Transportadoras Veículos …" at bounding box center [655, 325] width 1311 height 651
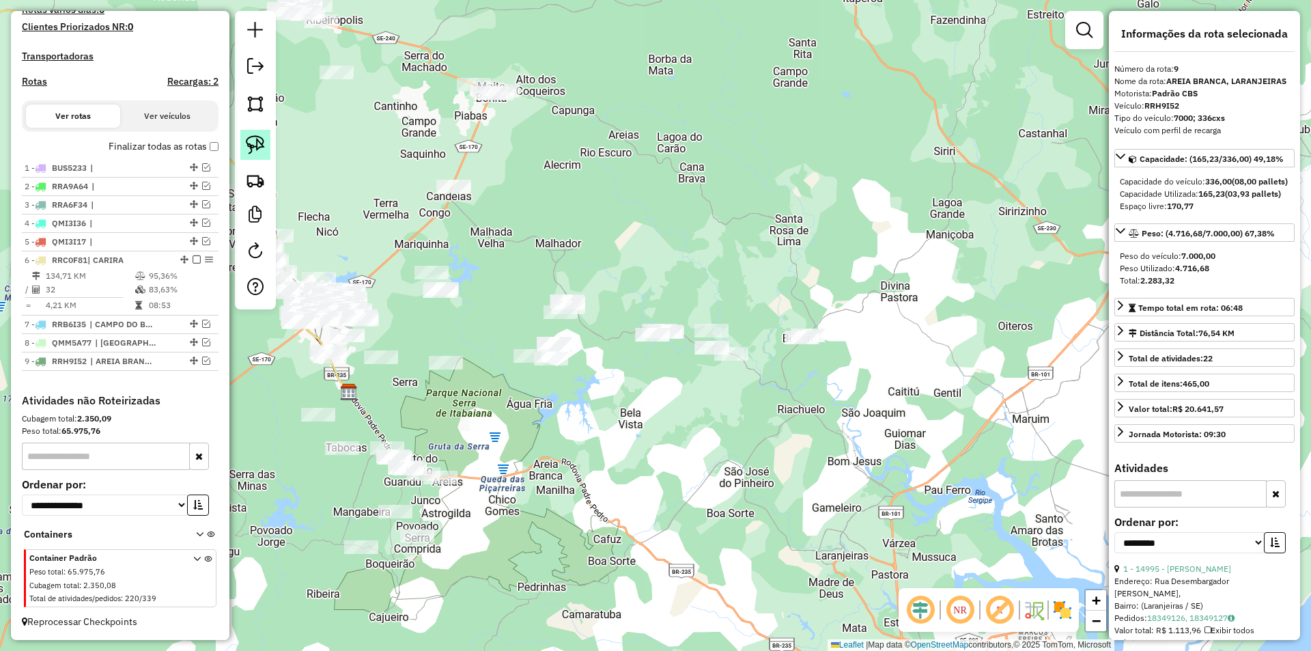
click at [256, 147] on img at bounding box center [255, 144] width 19 height 19
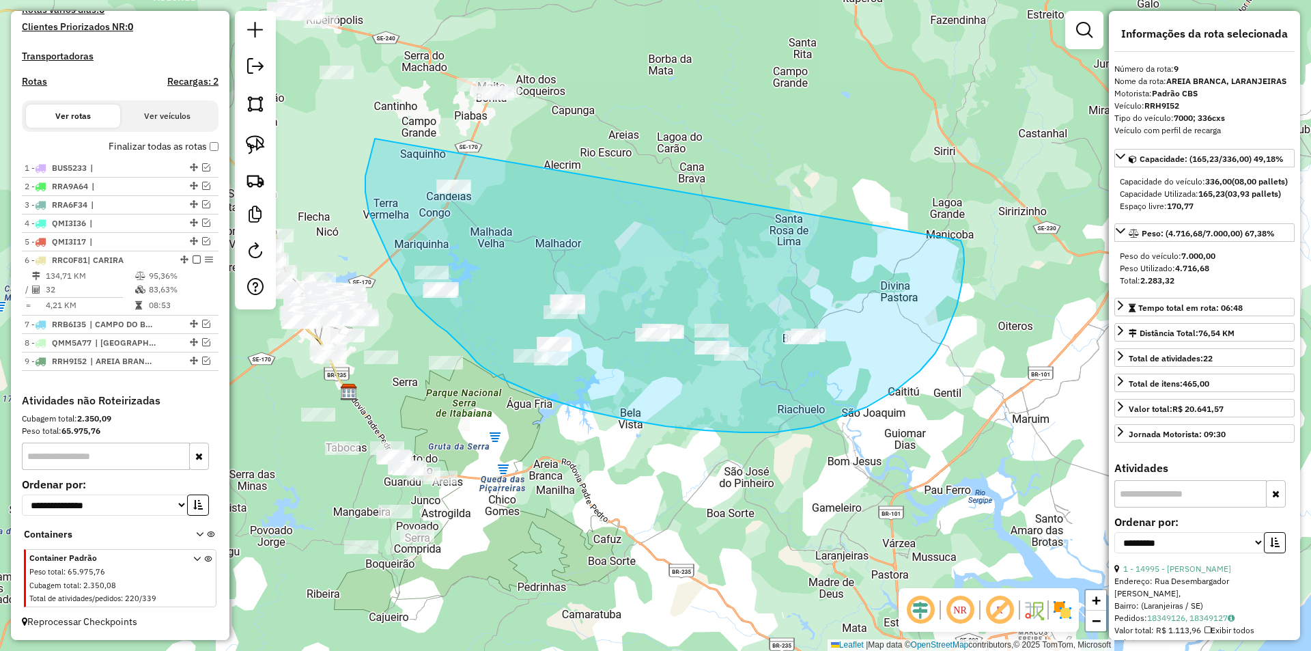
drag, startPoint x: 375, startPoint y: 139, endPoint x: 960, endPoint y: 240, distance: 593.8
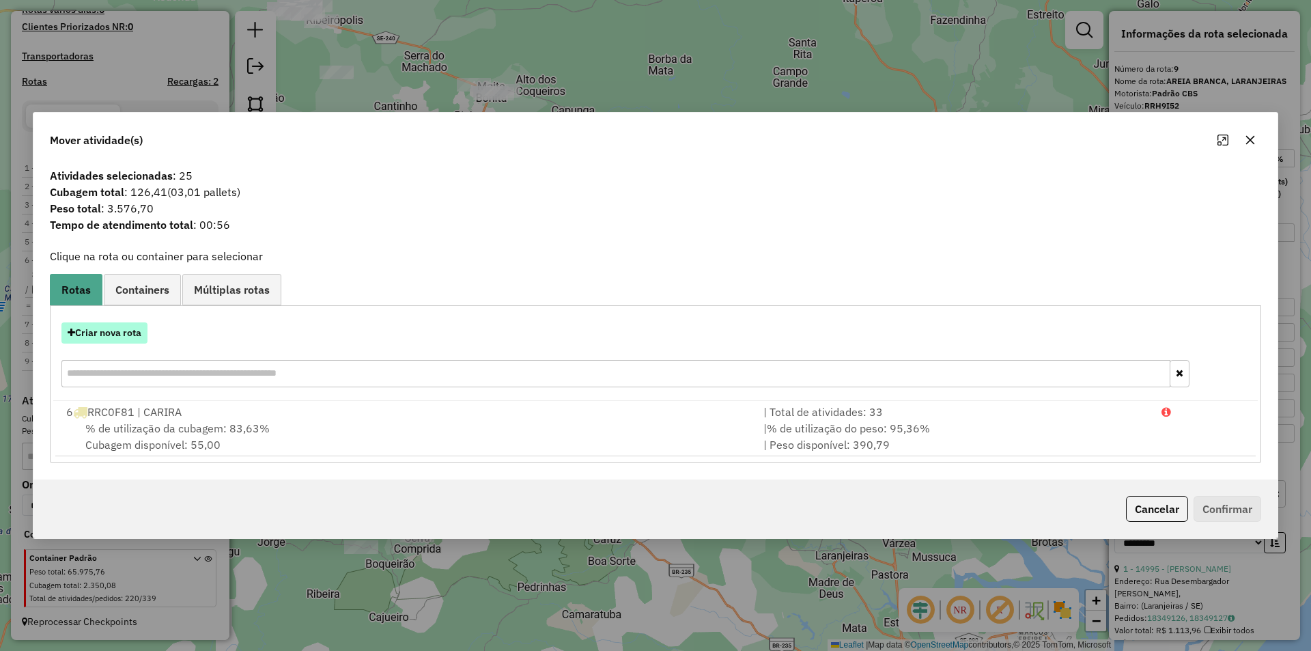
click at [129, 332] on button "Criar nova rota" at bounding box center [104, 332] width 86 height 21
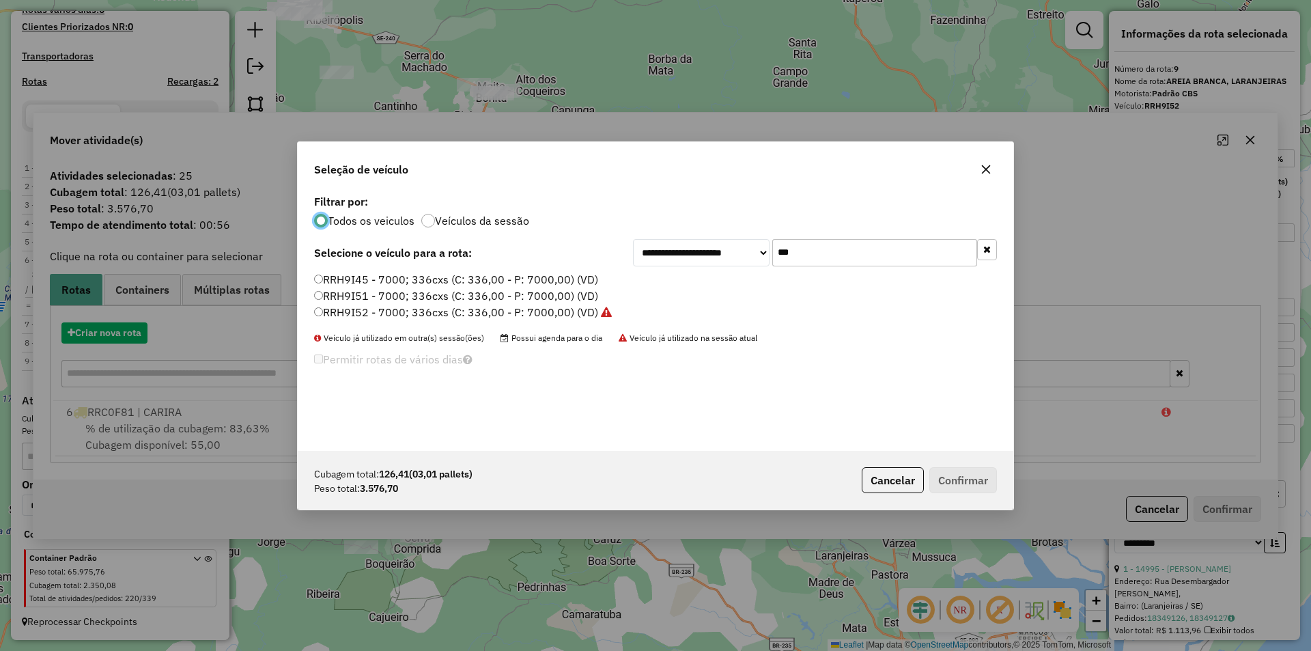
scroll to position [8, 4]
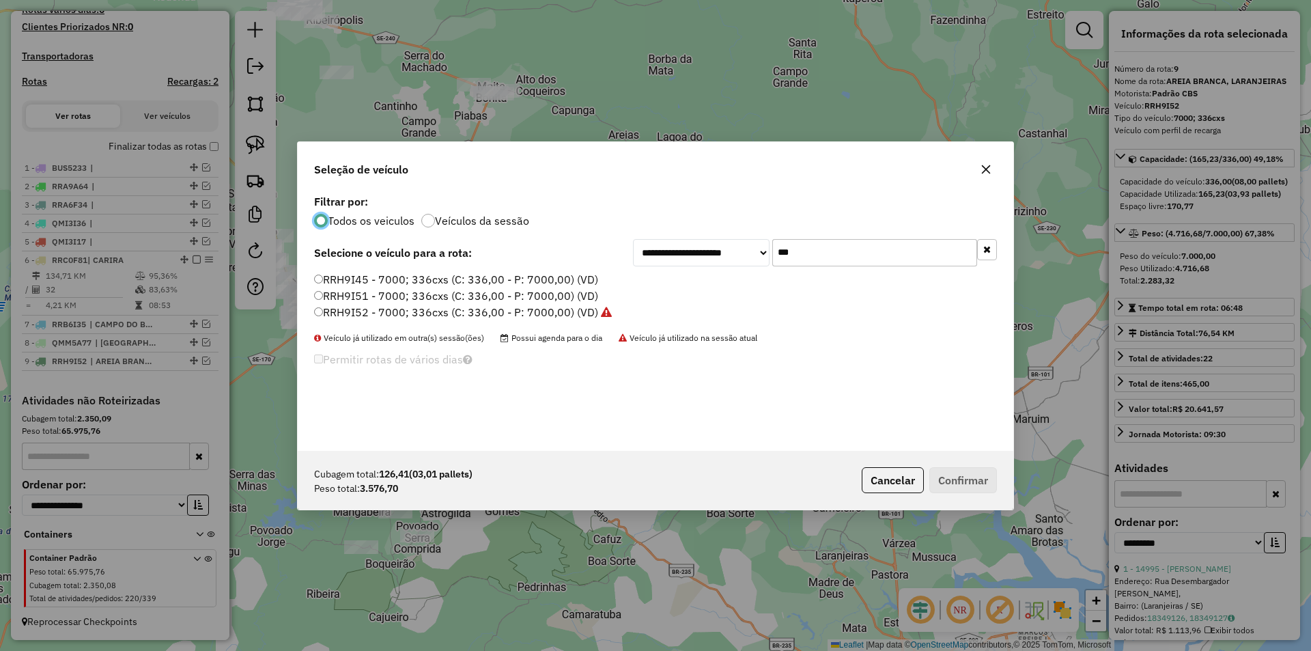
click at [803, 251] on input "***" at bounding box center [874, 252] width 205 height 27
type input "***"
click at [356, 314] on label "RRB9A41 - 7000; 336cxs (C: 336,00 - P: 7000,00) (VD)" at bounding box center [457, 312] width 286 height 16
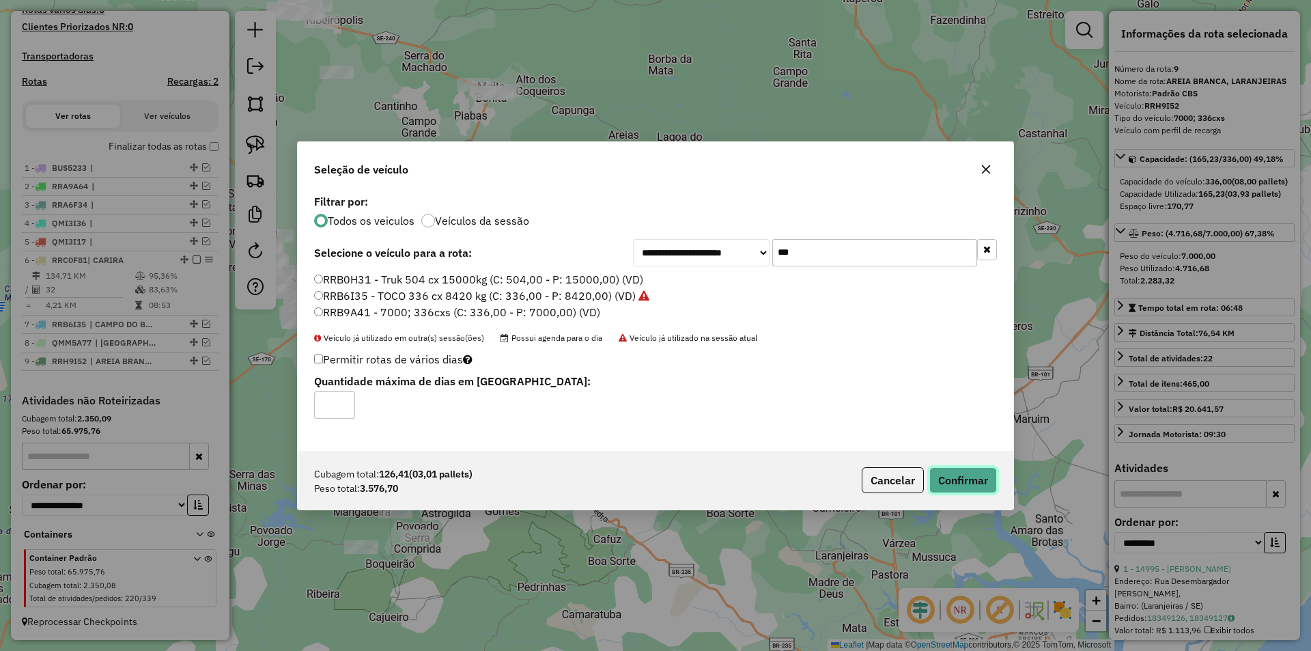
click at [956, 474] on button "Confirmar" at bounding box center [963, 480] width 68 height 26
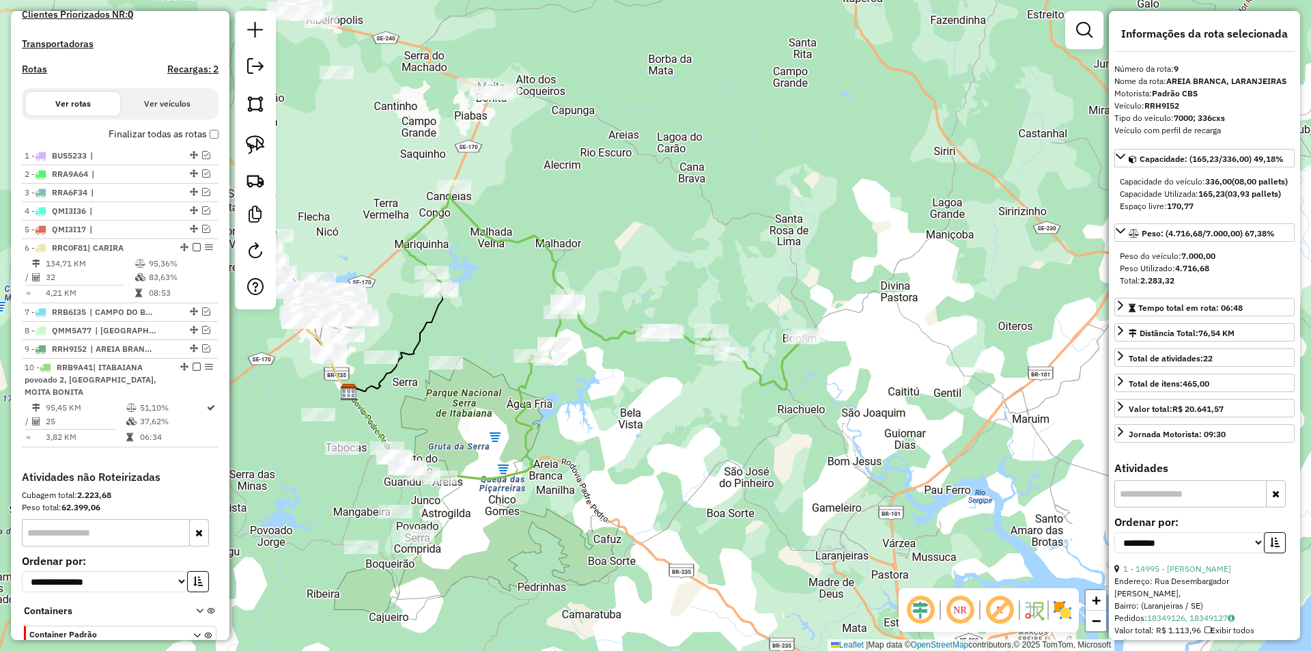
scroll to position [486, 0]
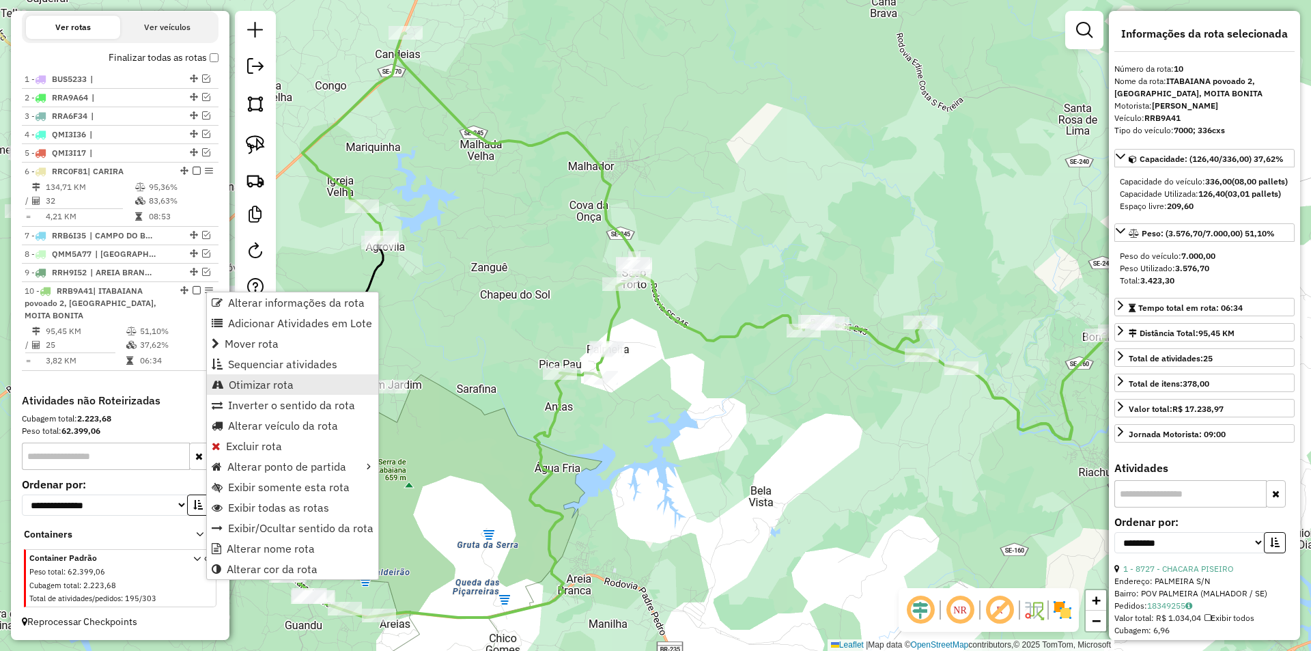
click at [279, 384] on span "Otimizar rota" at bounding box center [261, 384] width 65 height 11
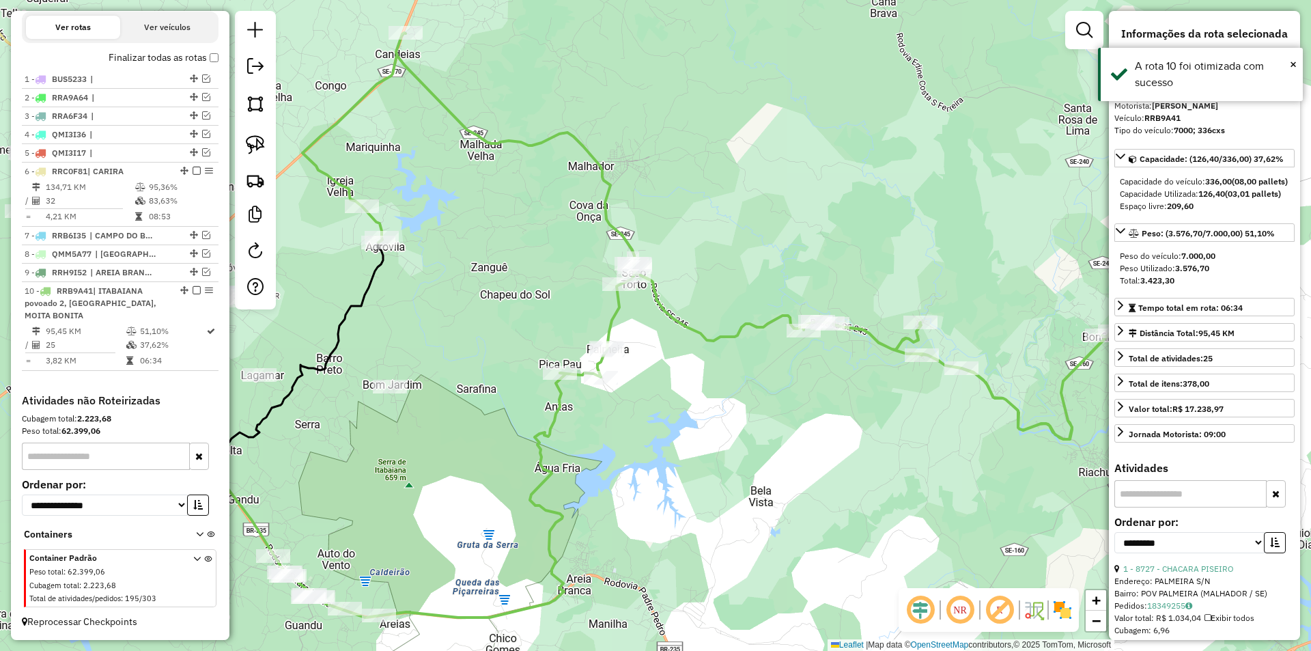
drag, startPoint x: 474, startPoint y: 285, endPoint x: 482, endPoint y: 285, distance: 7.5
click at [481, 285] on div "Janela de atendimento Grade de atendimento Capacidade Transportadoras Veículos …" at bounding box center [655, 325] width 1311 height 651
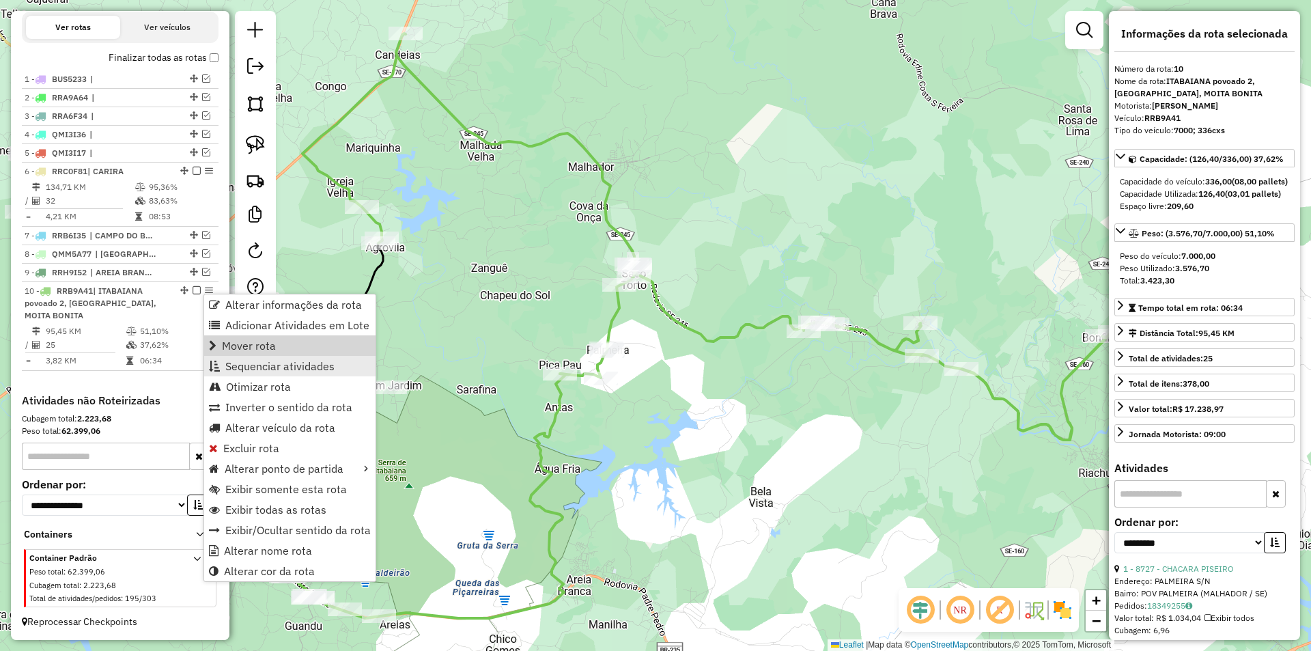
click at [250, 365] on span "Sequenciar atividades" at bounding box center [279, 365] width 109 height 11
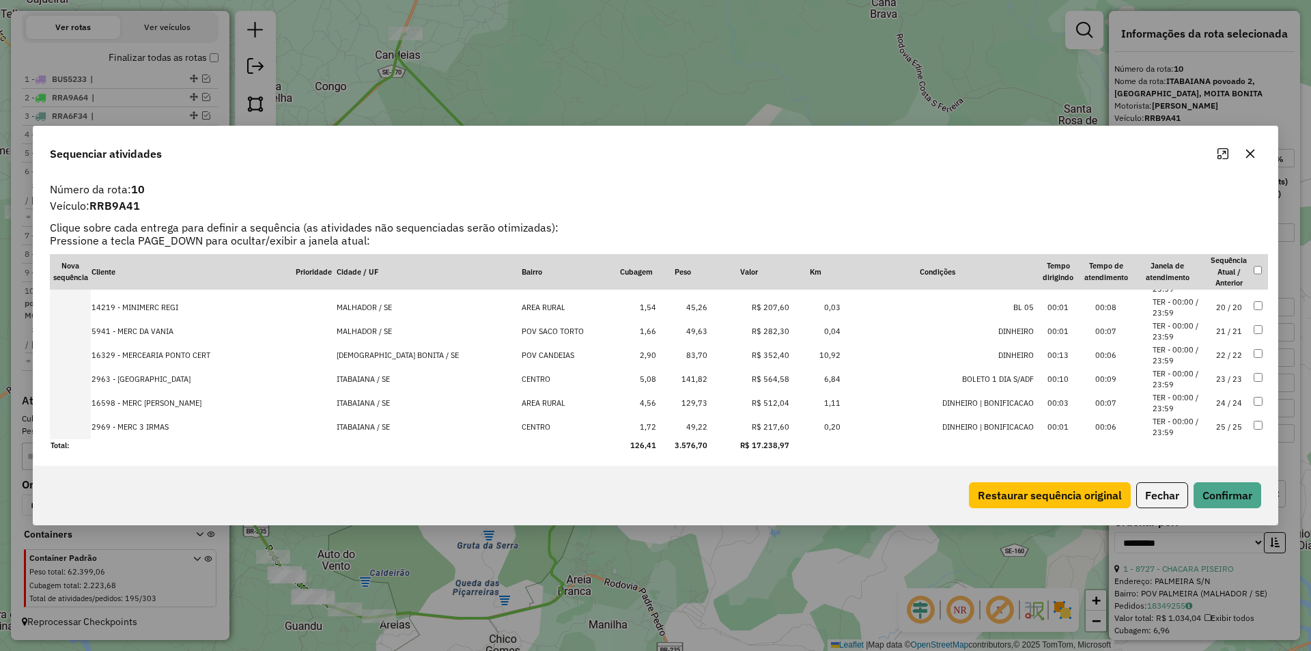
scroll to position [450, 0]
click at [367, 437] on td "Total:" at bounding box center [333, 443] width 566 height 13
click at [373, 434] on td "ITABAIANA / SE" at bounding box center [428, 425] width 185 height 24
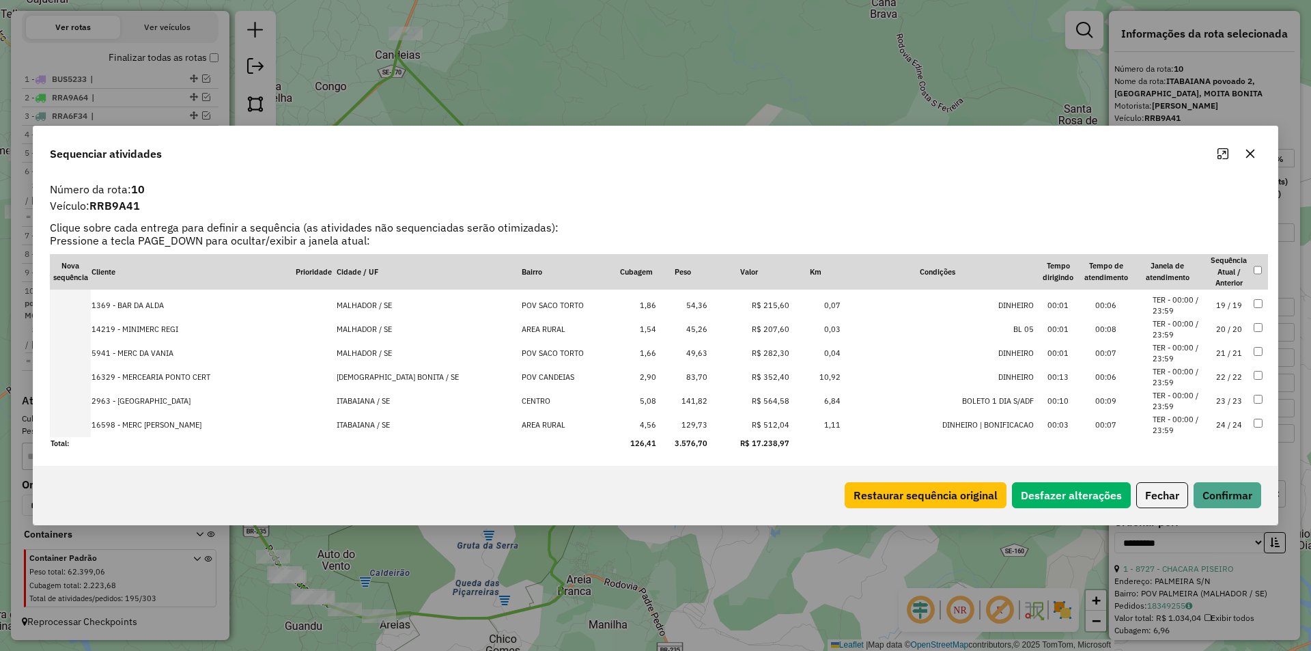
click at [373, 434] on td "ITABAIANA / SE" at bounding box center [428, 425] width 185 height 24
click at [373, 434] on td "MOITA BONITA / SE" at bounding box center [428, 425] width 185 height 24
click at [1224, 501] on button "Confirmar" at bounding box center [1227, 495] width 68 height 26
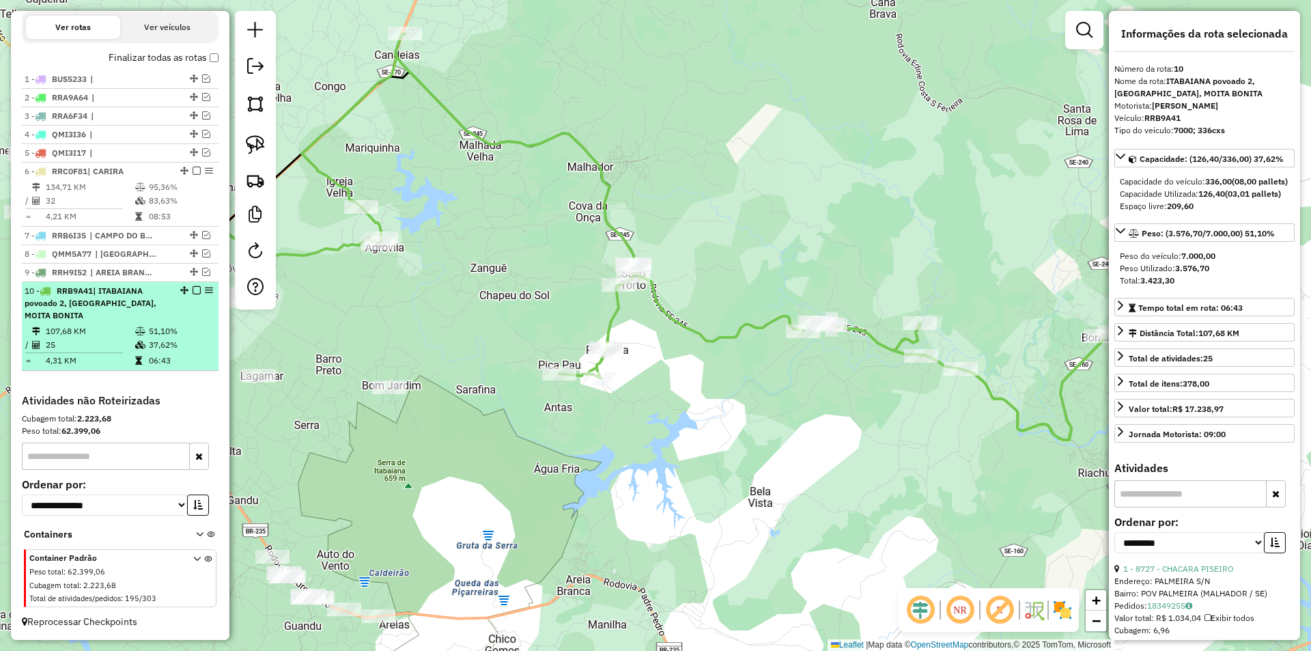
click at [193, 289] on em at bounding box center [197, 290] width 8 height 8
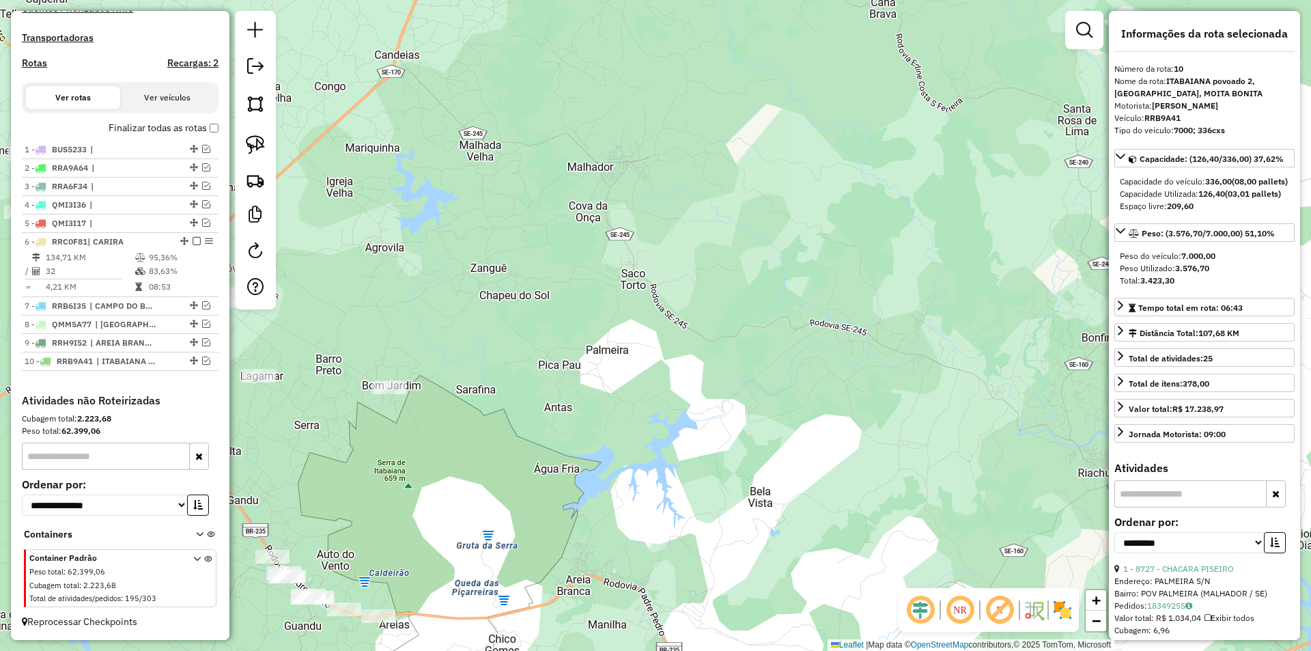
scroll to position [416, 0]
click at [536, 272] on div "Janela de atendimento Grade de atendimento Capacidade Transportadoras Veículos …" at bounding box center [655, 325] width 1311 height 651
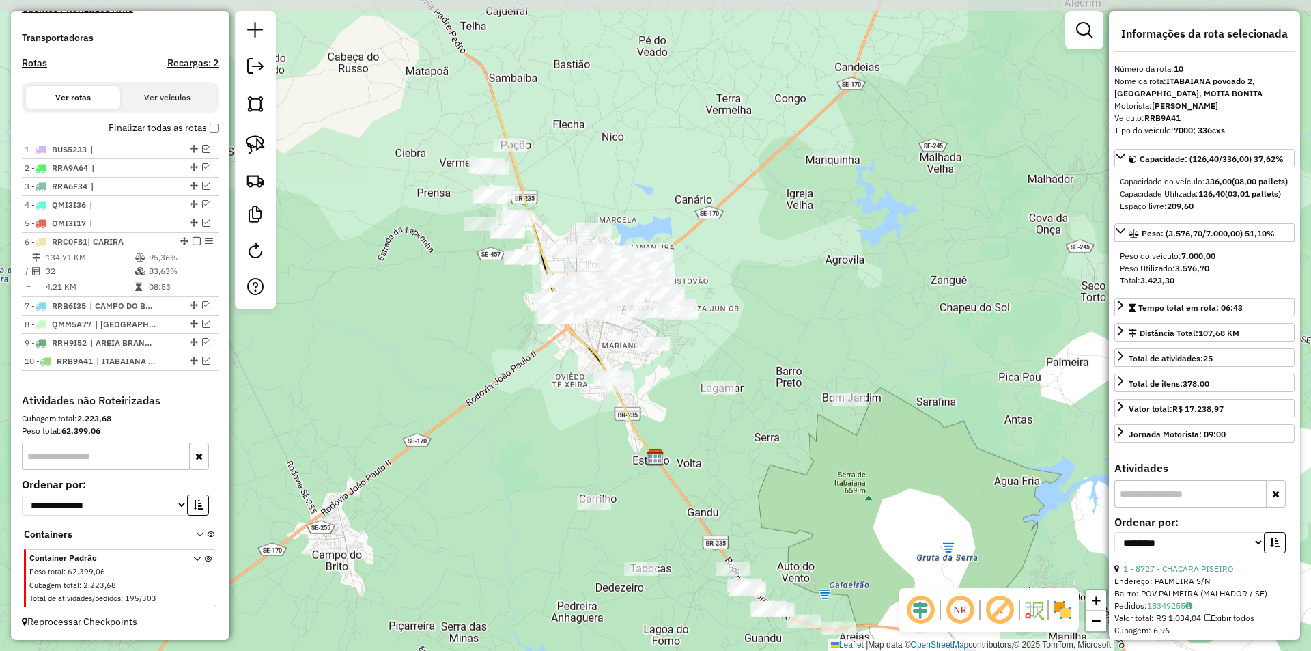
drag, startPoint x: 467, startPoint y: 384, endPoint x: 430, endPoint y: 337, distance: 59.8
click at [427, 450] on div "Janela de atendimento Grade de atendimento Capacidade Transportadoras Veículos …" at bounding box center [655, 325] width 1311 height 651
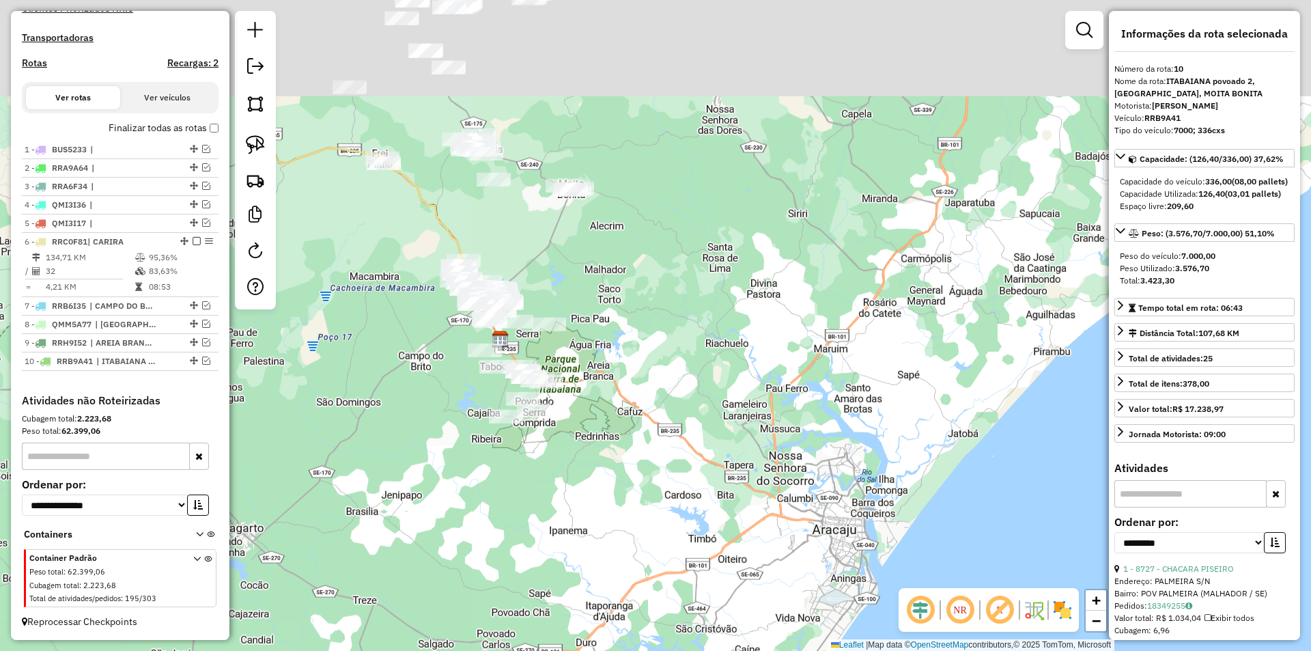
drag, startPoint x: 502, startPoint y: 82, endPoint x: 505, endPoint y: 260, distance: 178.2
click at [505, 258] on div "Janela de atendimento Grade de atendimento Capacidade Transportadoras Veículos …" at bounding box center [655, 325] width 1311 height 651
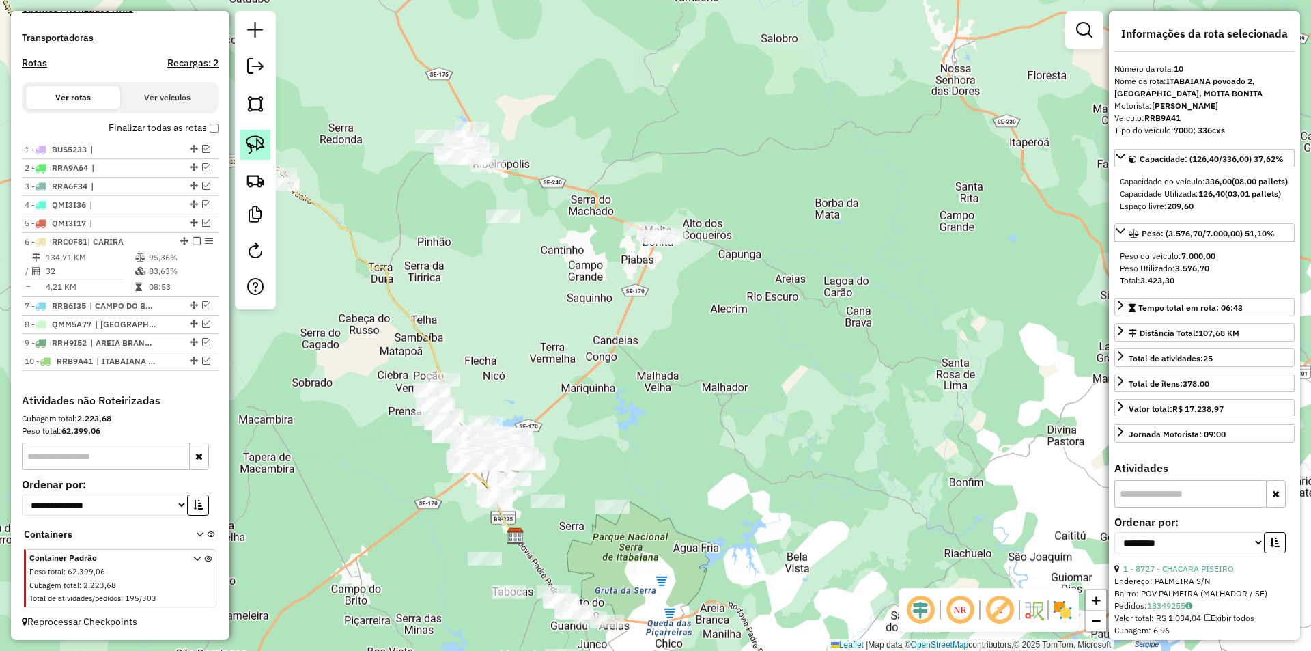
click at [253, 137] on img at bounding box center [255, 144] width 19 height 19
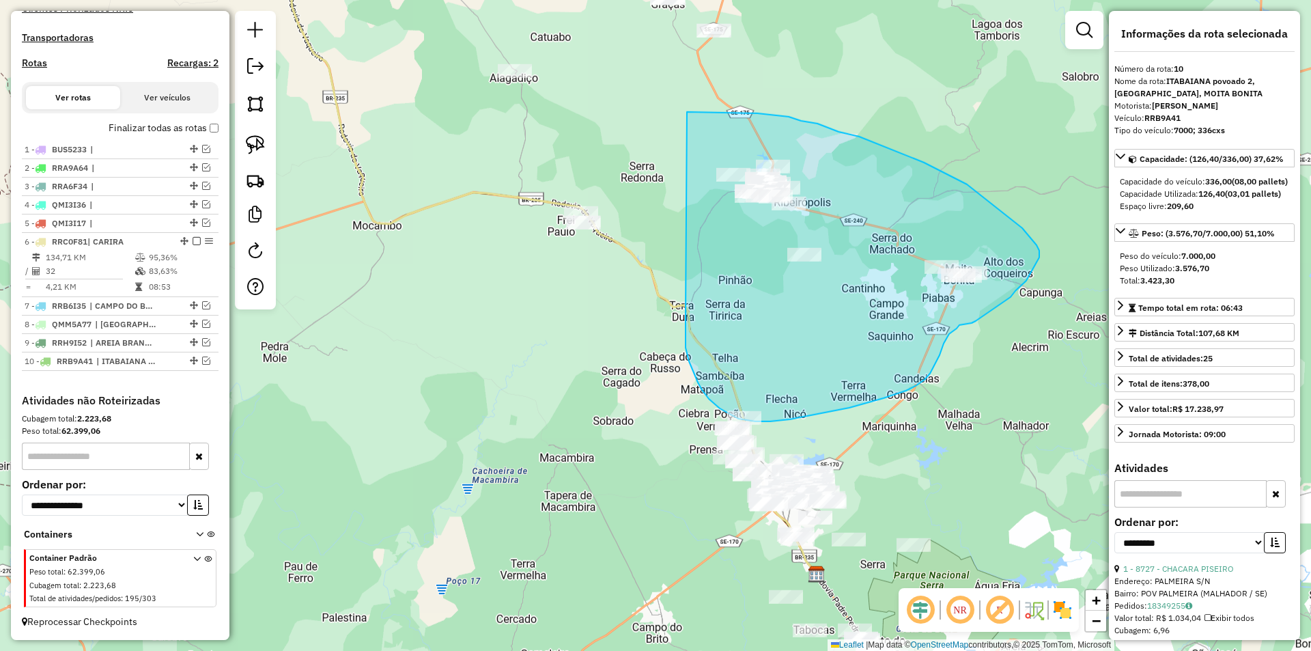
drag, startPoint x: 412, startPoint y: 342, endPoint x: 687, endPoint y: 112, distance: 358.1
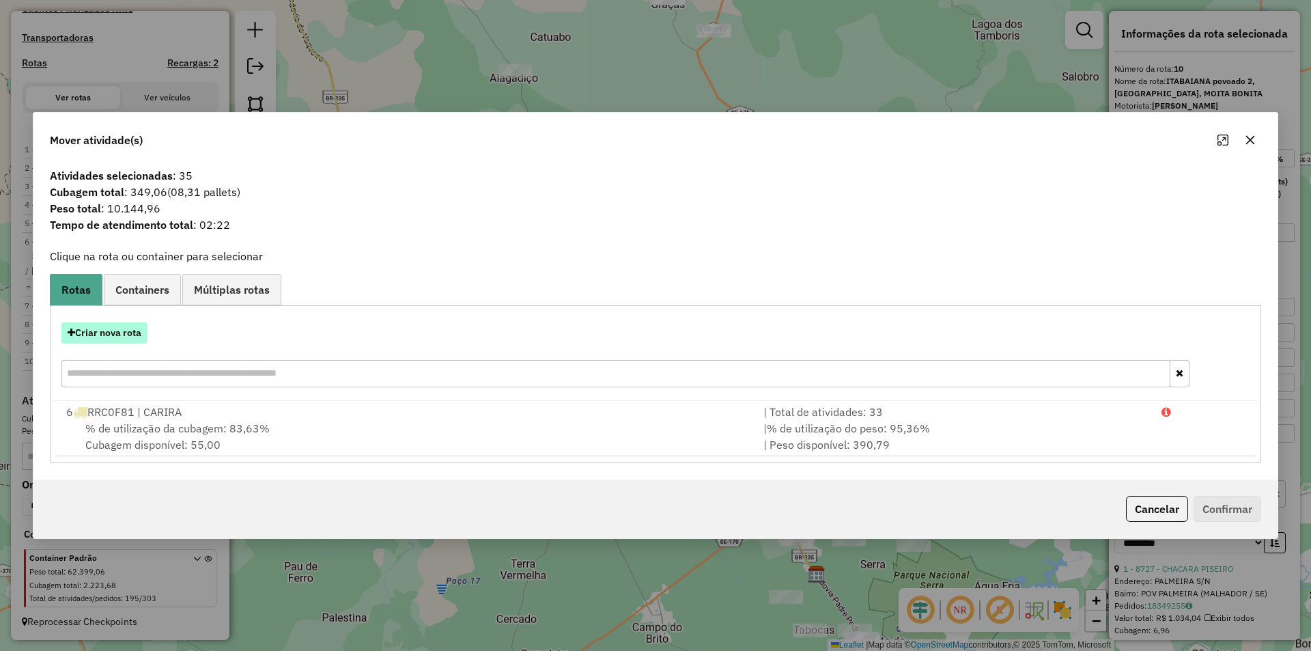
click at [112, 341] on button "Criar nova rota" at bounding box center [104, 332] width 86 height 21
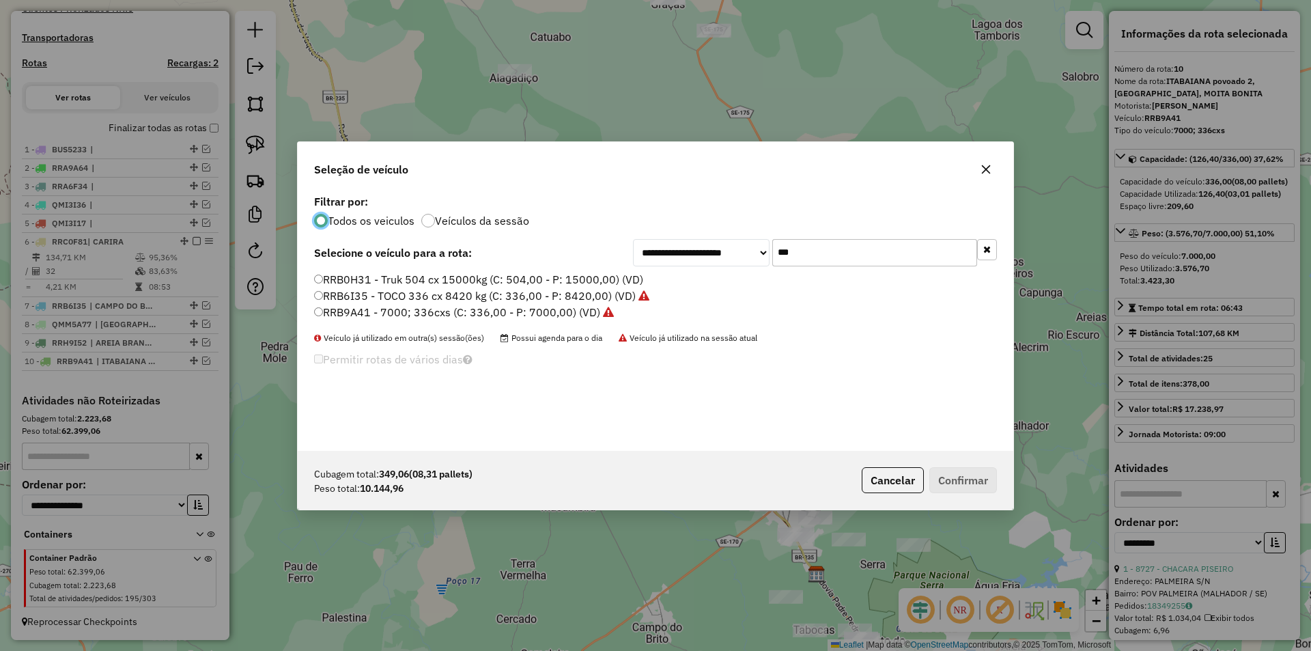
scroll to position [8, 4]
click at [791, 257] on input "***" at bounding box center [874, 252] width 205 height 27
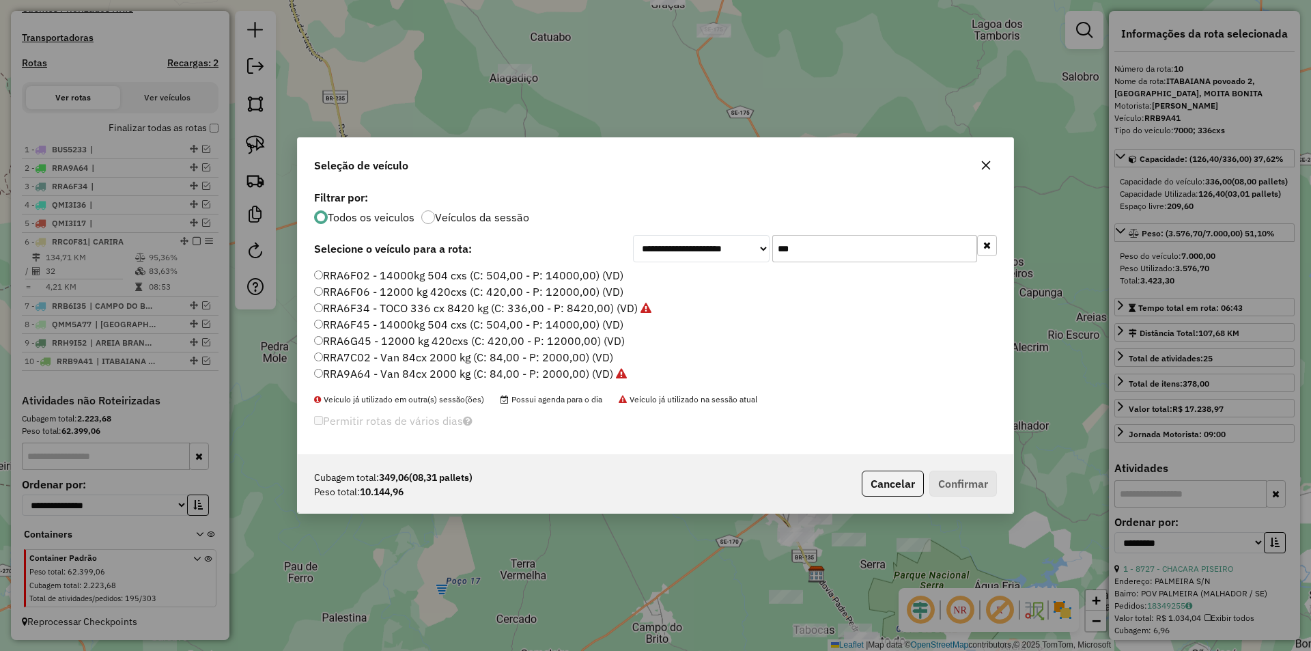
type input "***"
click at [375, 341] on label "RRA6G45 - 12000 kg 420cxs (C: 420,00 - P: 12000,00) (VD)" at bounding box center [469, 340] width 311 height 16
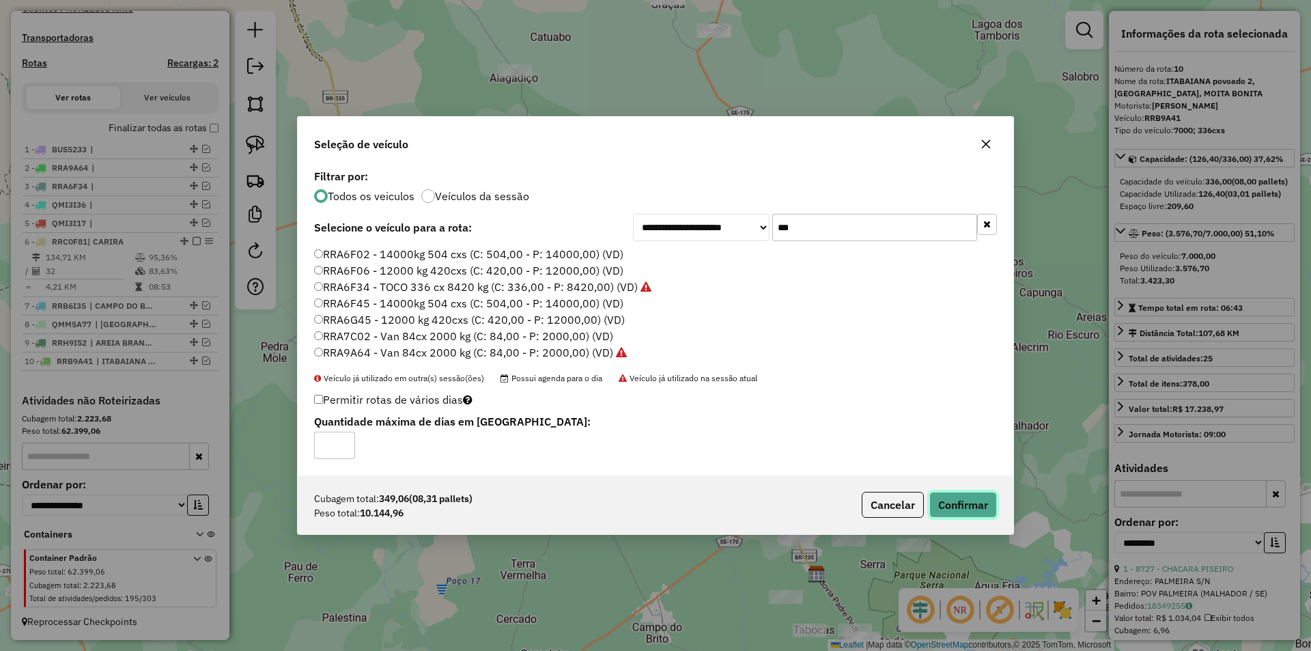
click at [960, 499] on button "Confirmar" at bounding box center [963, 505] width 68 height 26
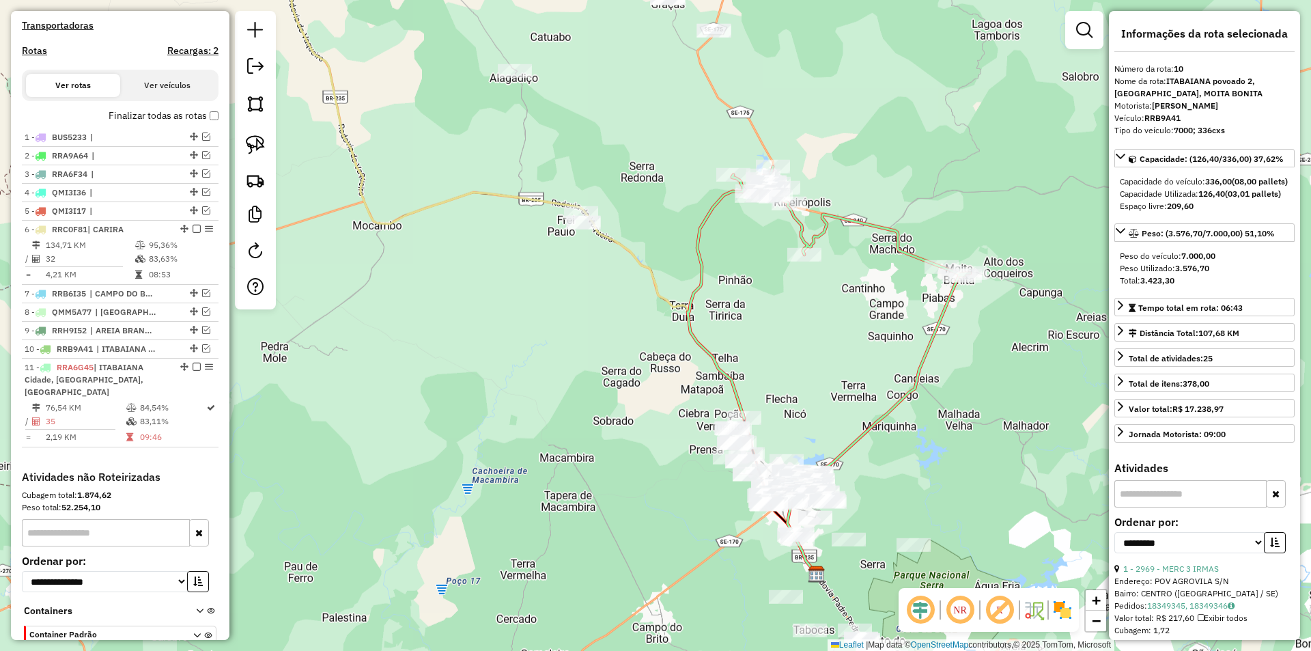
scroll to position [505, 0]
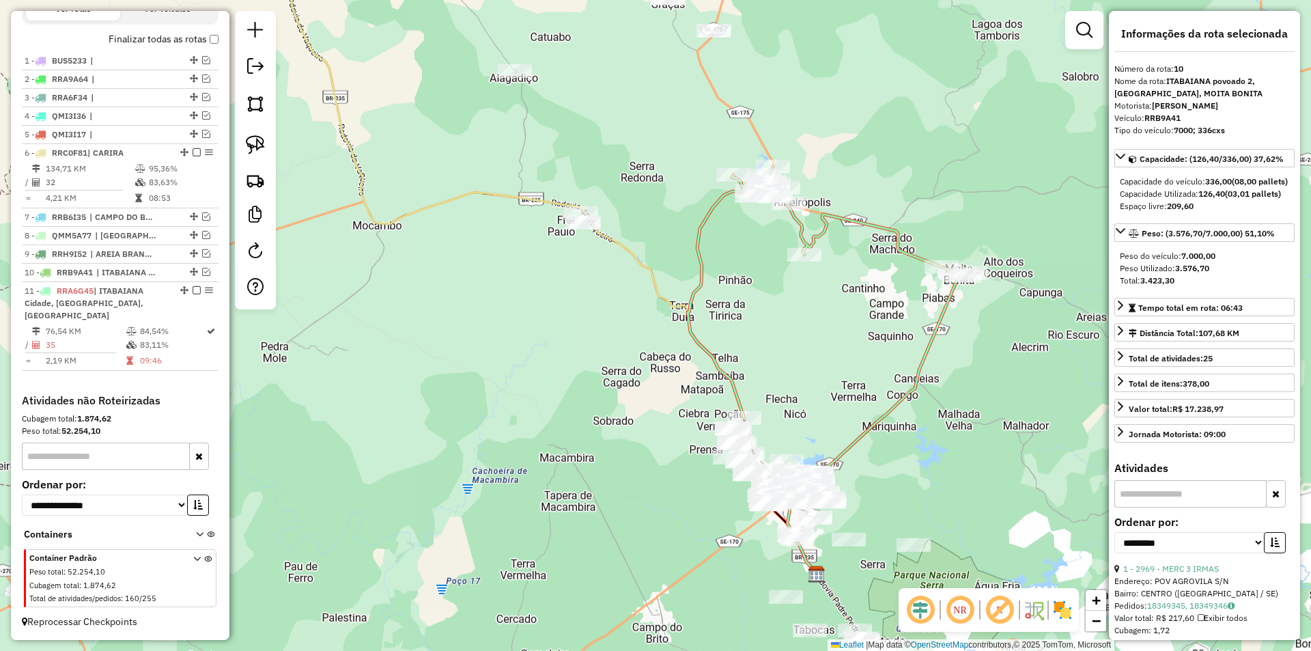
drag, startPoint x: 652, startPoint y: 326, endPoint x: 551, endPoint y: 180, distance: 177.6
click at [551, 180] on div "Janela de atendimento Grade de atendimento Capacidade Transportadoras Veículos …" at bounding box center [655, 325] width 1311 height 651
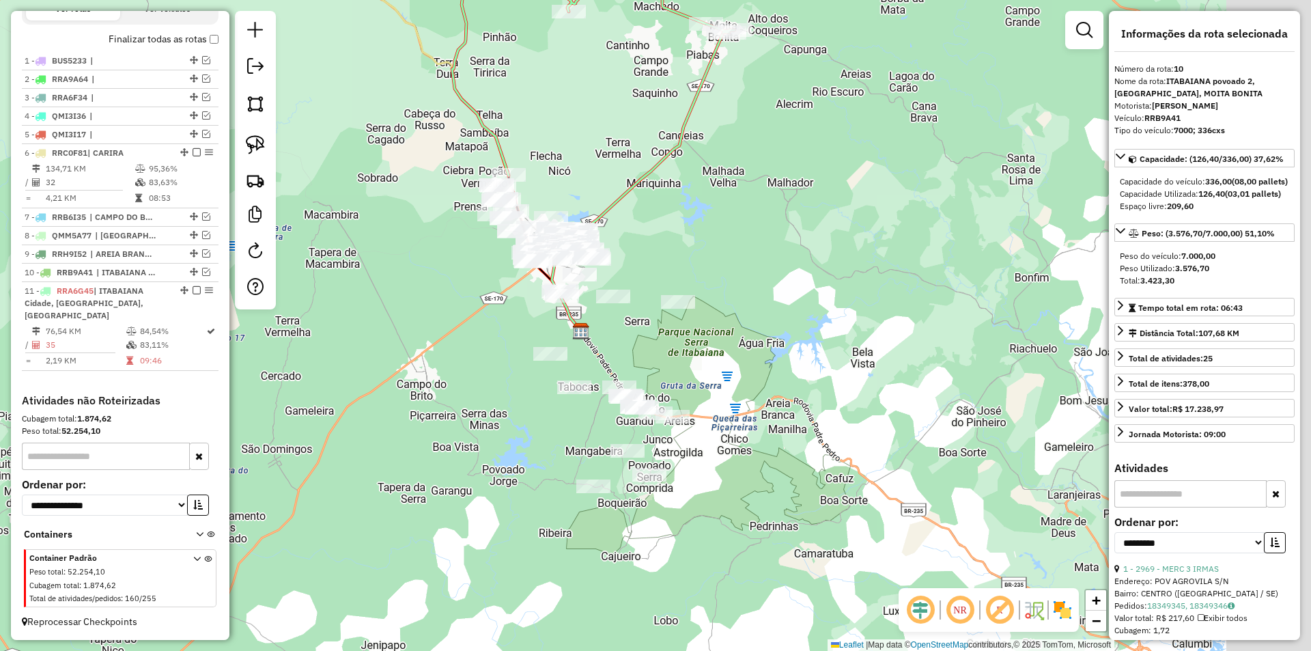
drag, startPoint x: 486, startPoint y: 314, endPoint x: 482, endPoint y: 300, distance: 14.9
click at [481, 302] on div "Janela de atendimento Grade de atendimento Capacidade Transportadoras Veículos …" at bounding box center [655, 325] width 1311 height 651
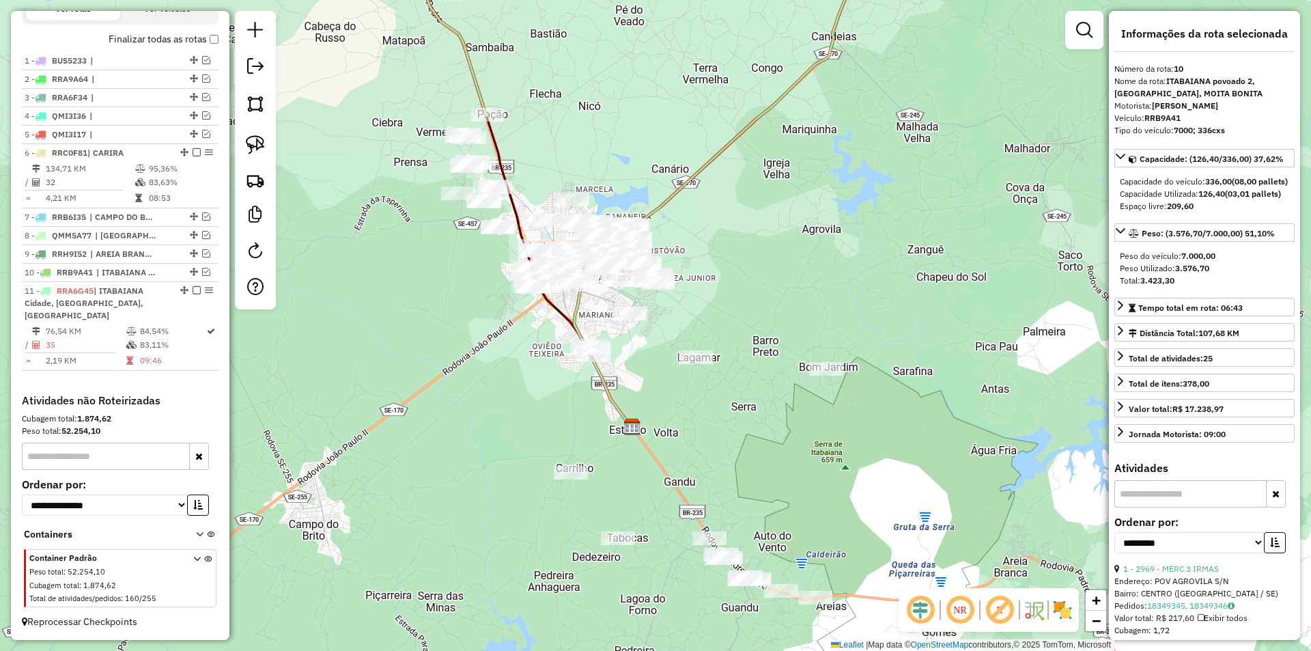
click at [411, 225] on div "Janela de atendimento Grade de atendimento Capacidade Transportadoras Veículos …" at bounding box center [655, 325] width 1311 height 651
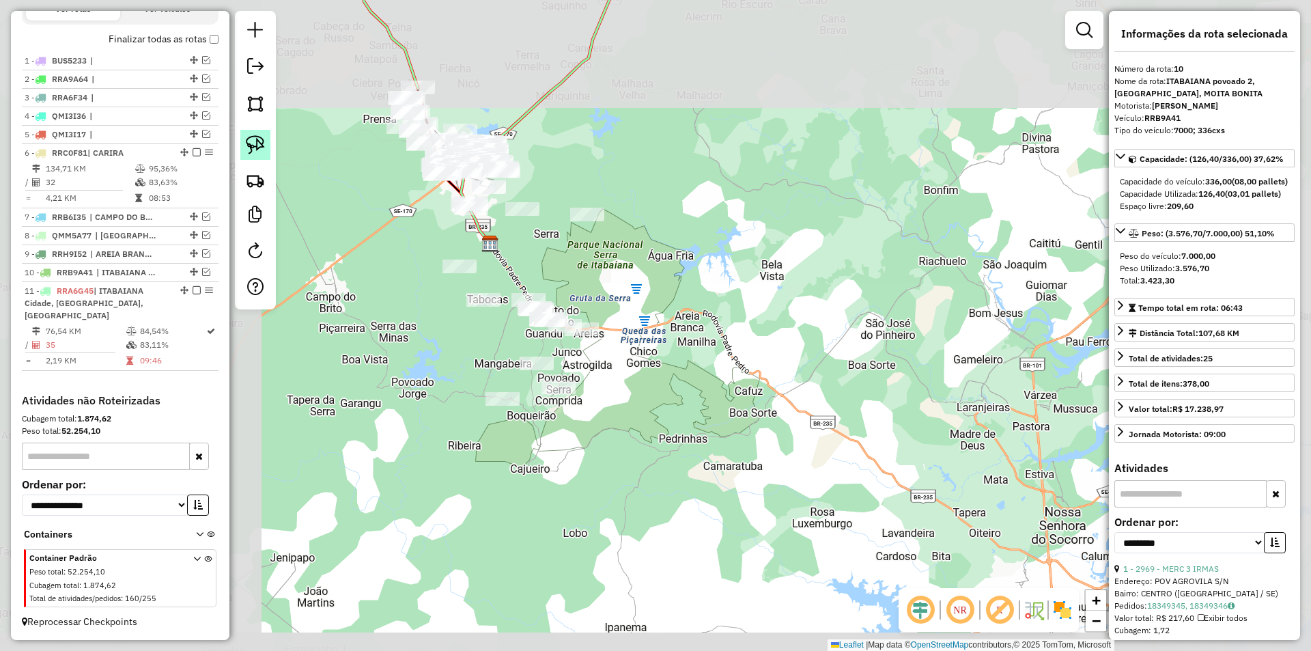
click at [251, 145] on img at bounding box center [255, 144] width 19 height 19
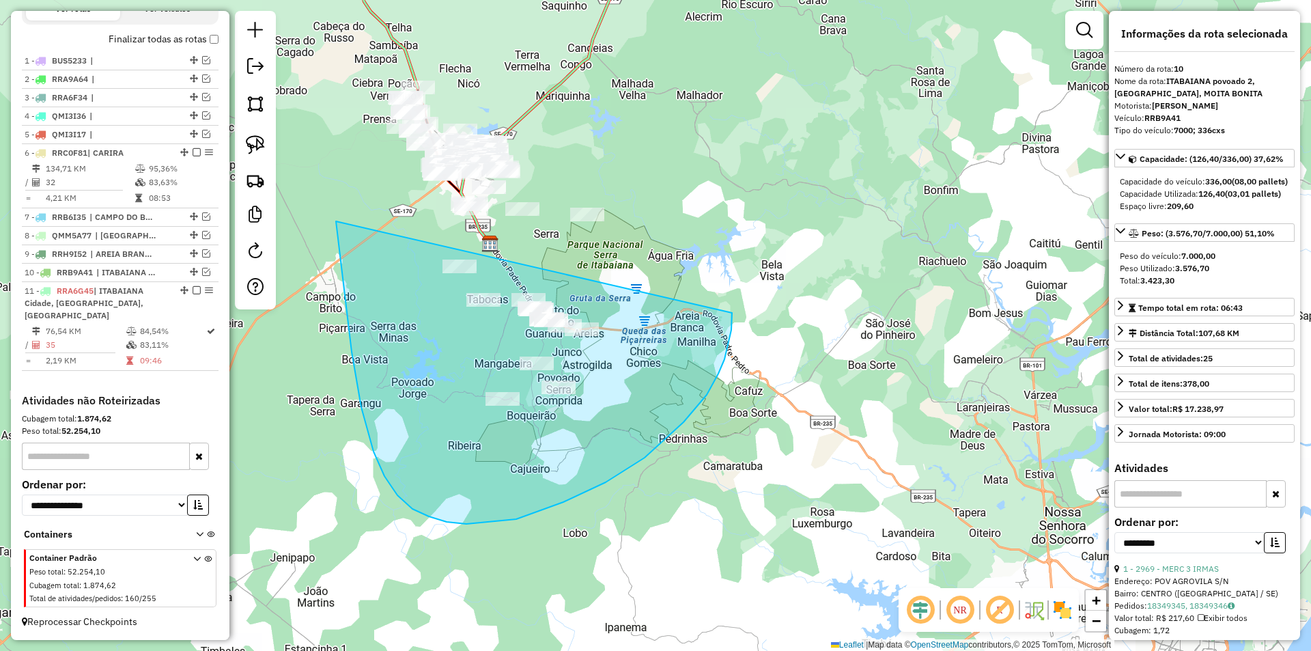
drag, startPoint x: 397, startPoint y: 495, endPoint x: 732, endPoint y: 313, distance: 381.0
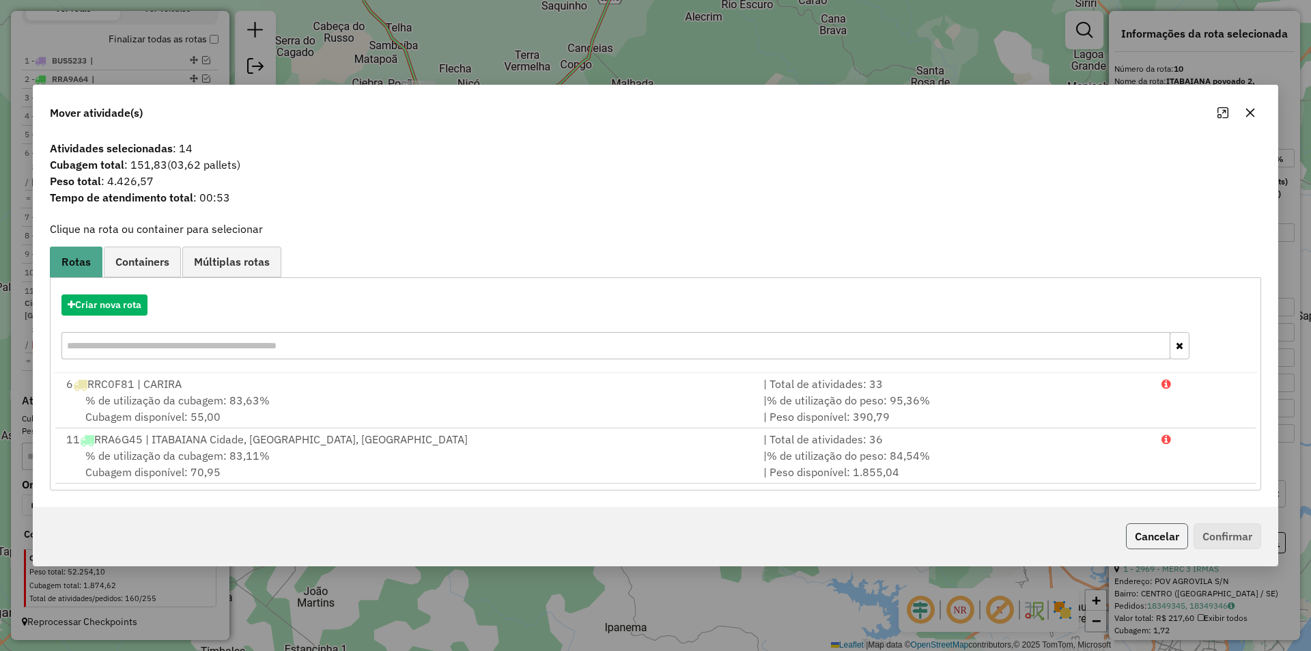
click at [1145, 525] on button "Cancelar" at bounding box center [1157, 536] width 62 height 26
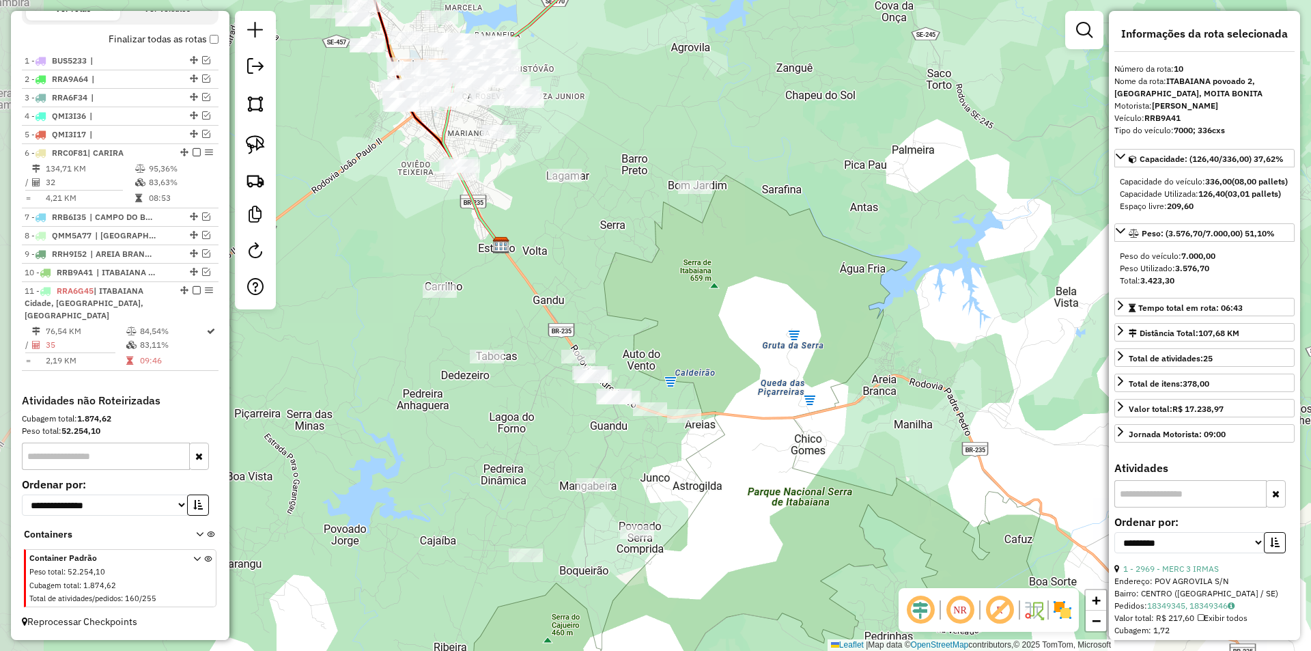
drag, startPoint x: 488, startPoint y: 266, endPoint x: 623, endPoint y: 238, distance: 137.5
click at [623, 238] on div "Janela de atendimento Grade de atendimento Capacidade Transportadoras Veículos …" at bounding box center [655, 325] width 1311 height 651
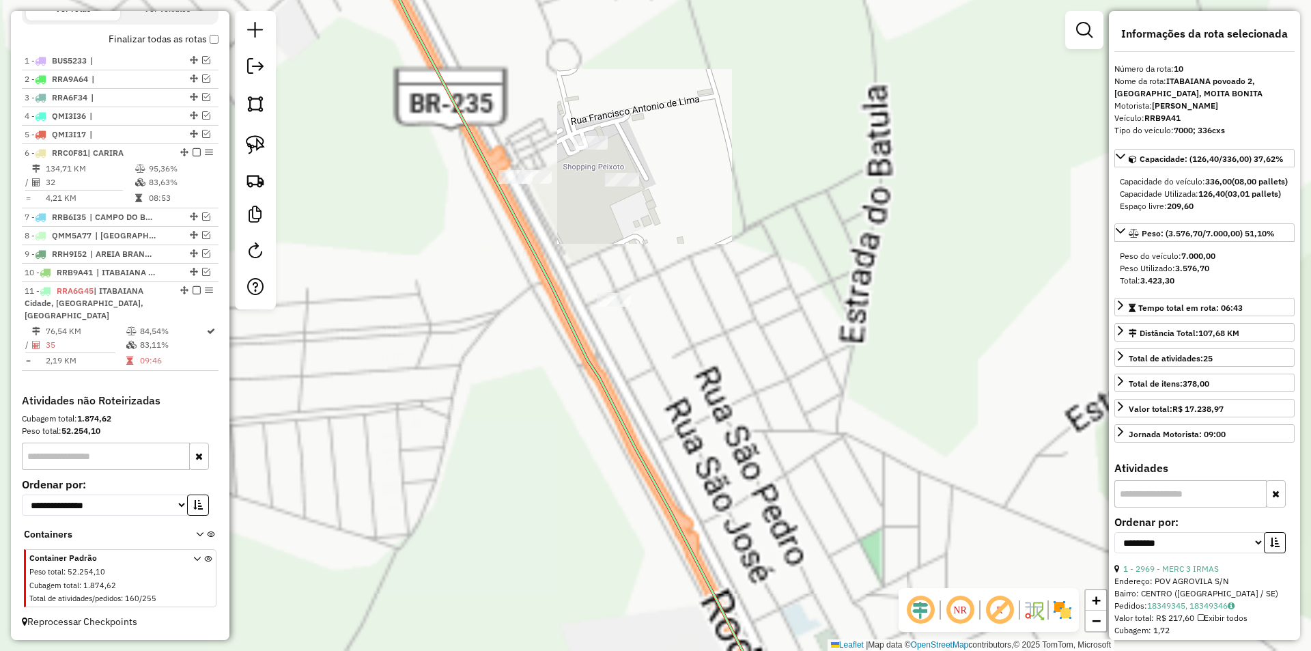
click at [545, 167] on div "Janela de atendimento Grade de atendimento Capacidade Transportadoras Veículos …" at bounding box center [655, 325] width 1311 height 651
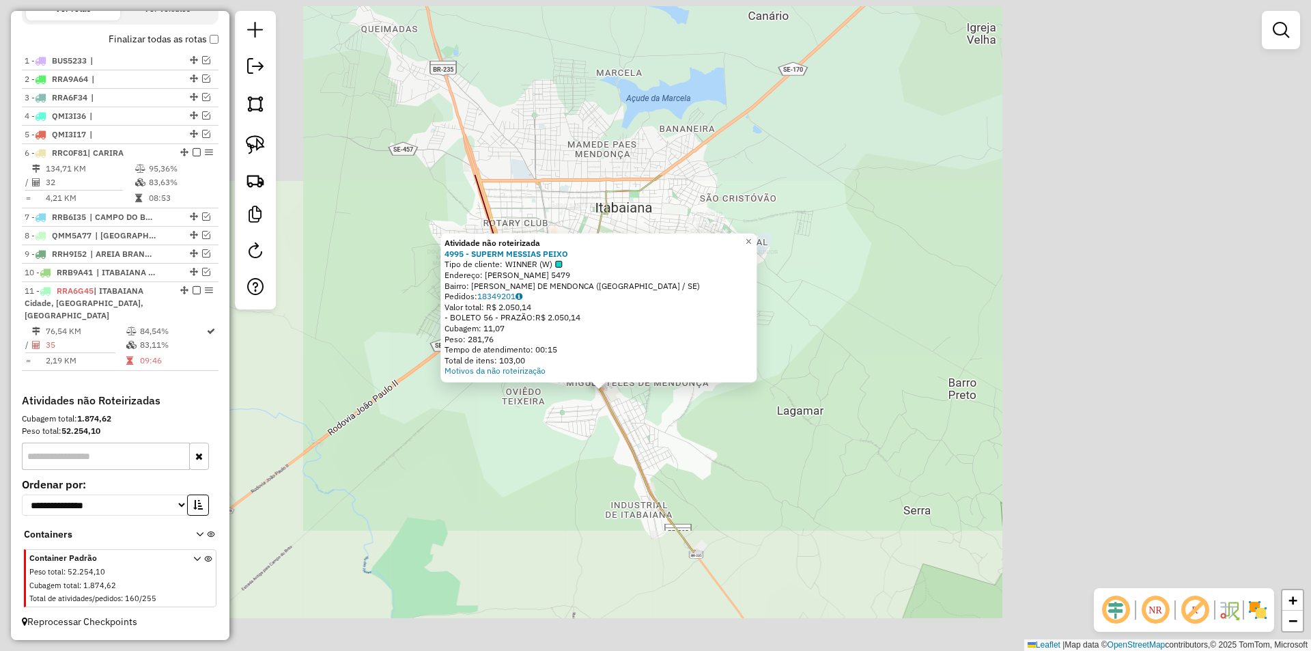
click at [560, 423] on div "Atividade não roteirizada 4995 - SUPERM MESSIAS PEIXO Tipo de cliente: WINNER (…" at bounding box center [655, 325] width 1311 height 651
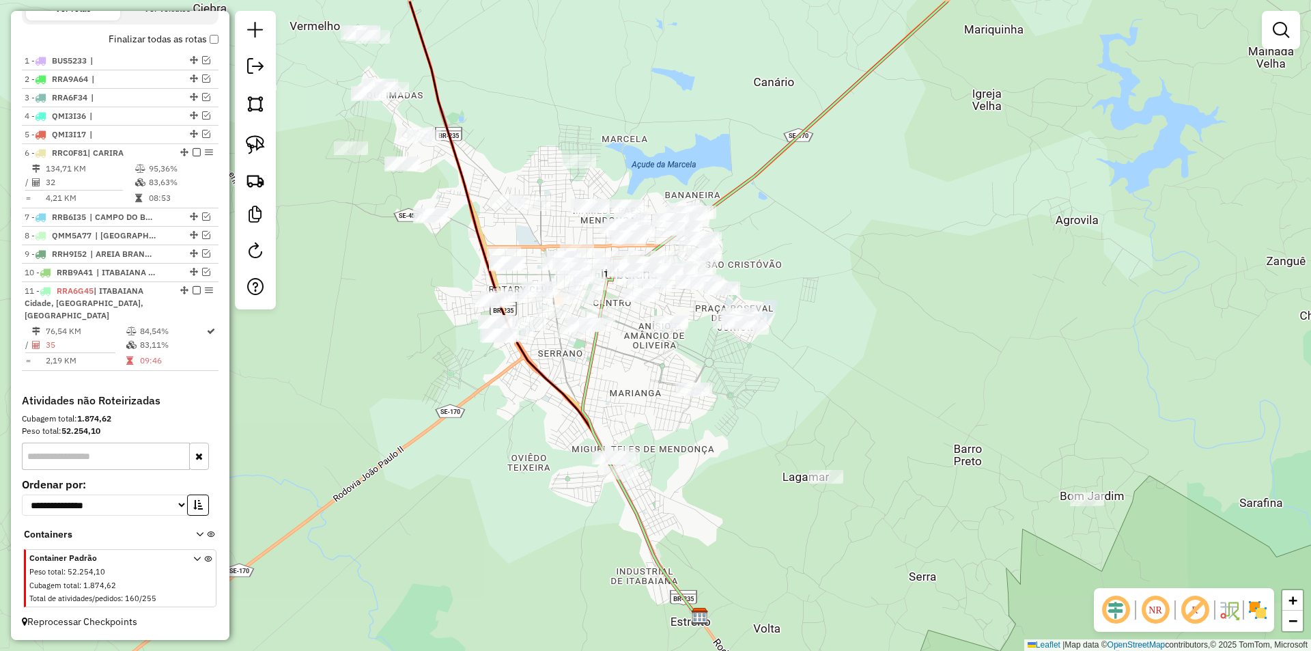
drag, startPoint x: 419, startPoint y: 264, endPoint x: 500, endPoint y: 386, distance: 146.7
click at [500, 386] on div "Janela de atendimento Grade de atendimento Capacidade Transportadoras Veículos …" at bounding box center [655, 325] width 1311 height 651
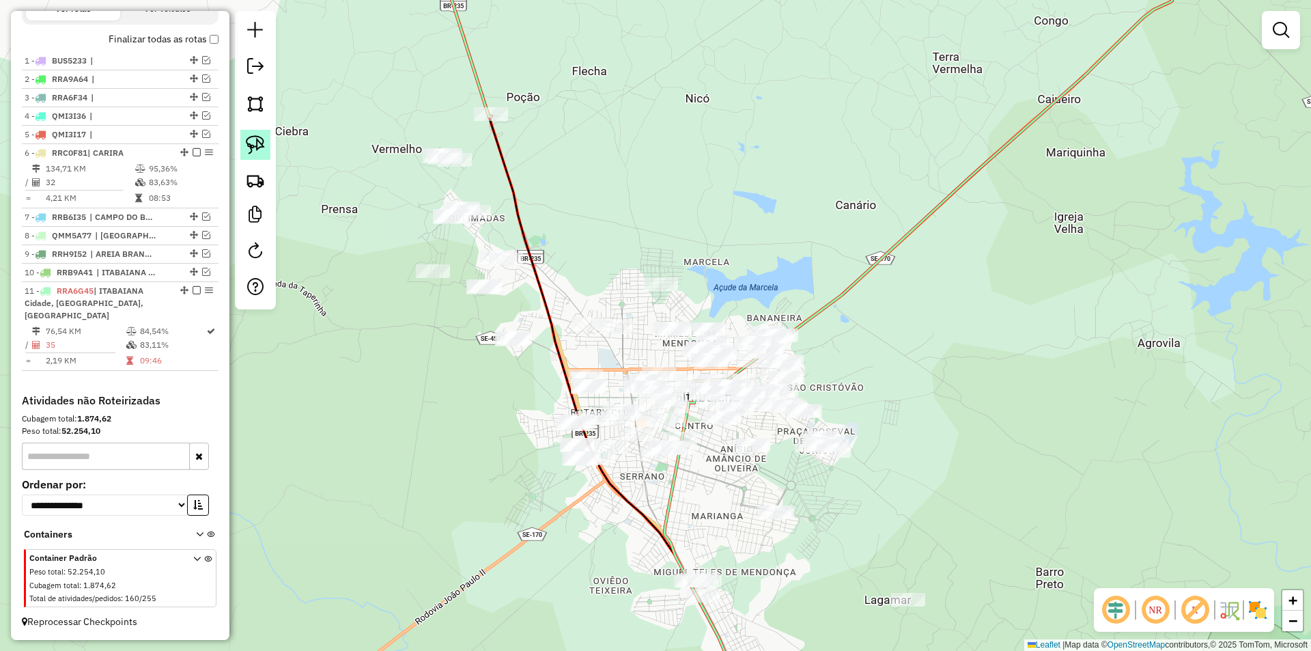
click at [255, 149] on img at bounding box center [255, 144] width 19 height 19
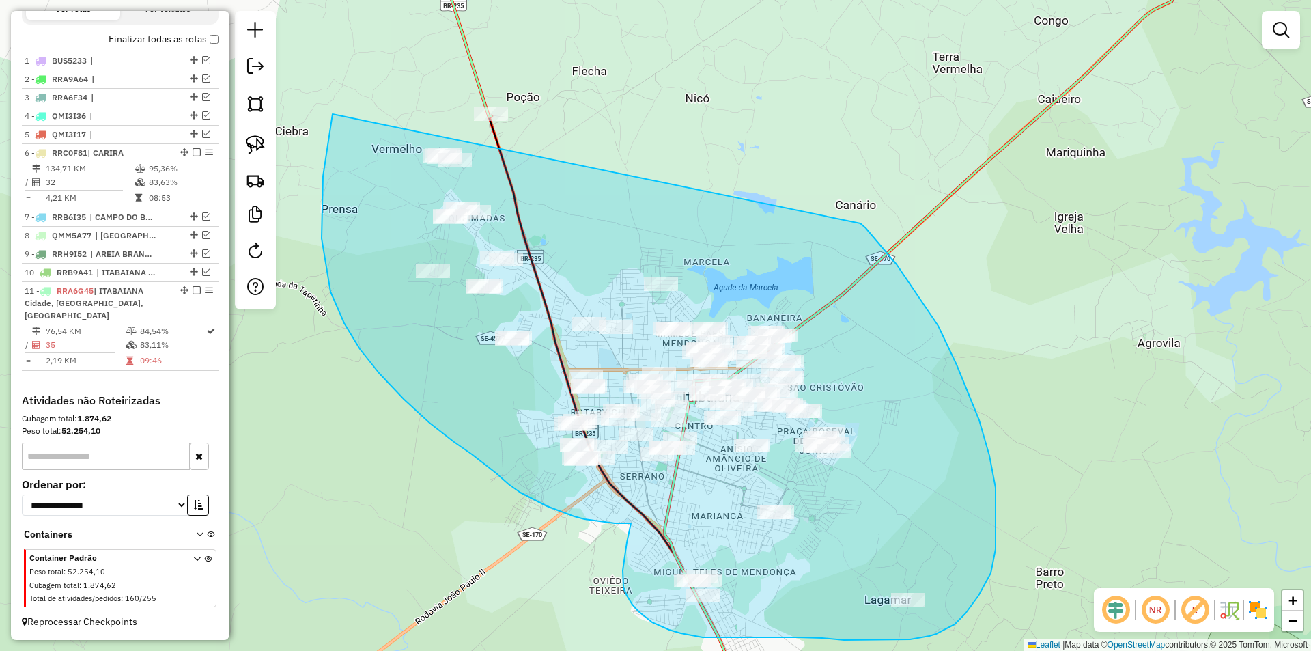
drag, startPoint x: 332, startPoint y: 114, endPoint x: 859, endPoint y: 223, distance: 537.6
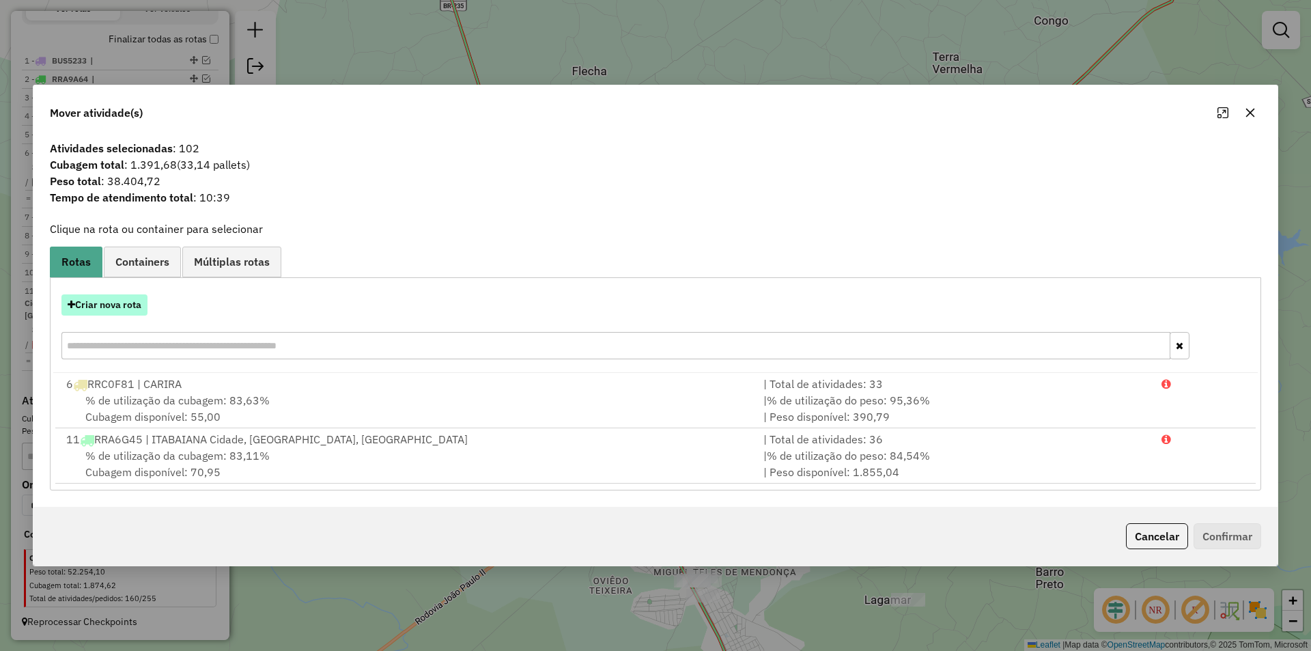
click at [123, 307] on button "Criar nova rota" at bounding box center [104, 304] width 86 height 21
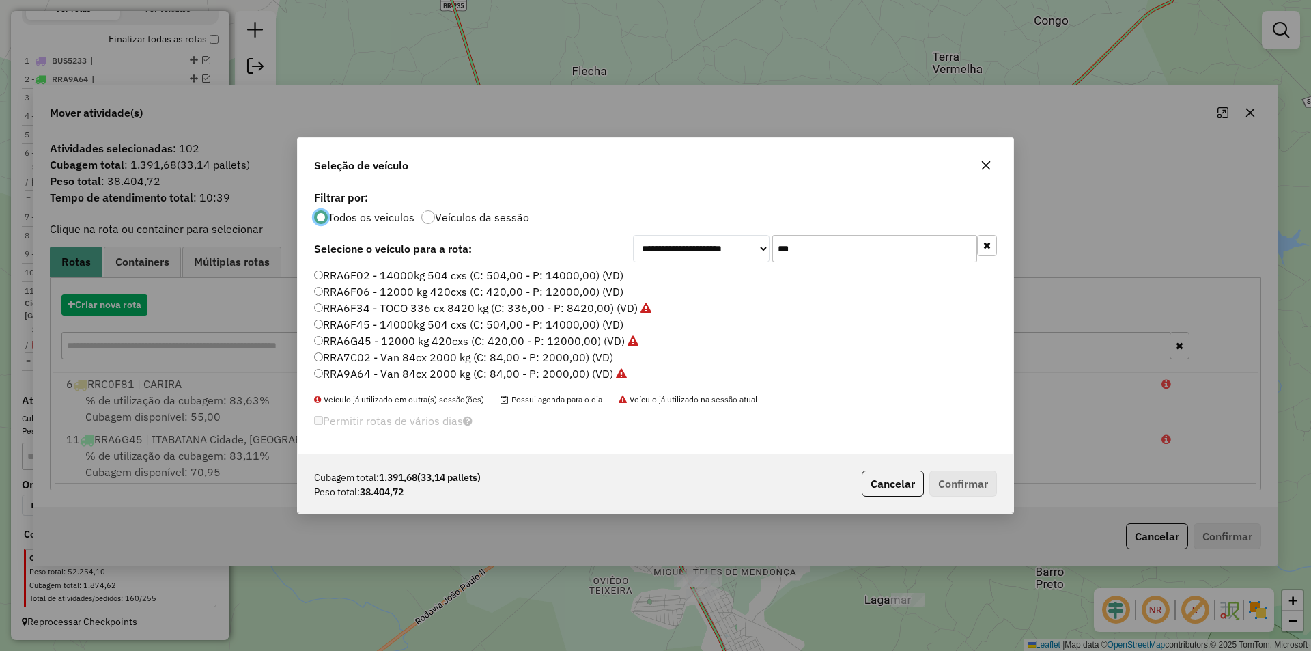
scroll to position [8, 4]
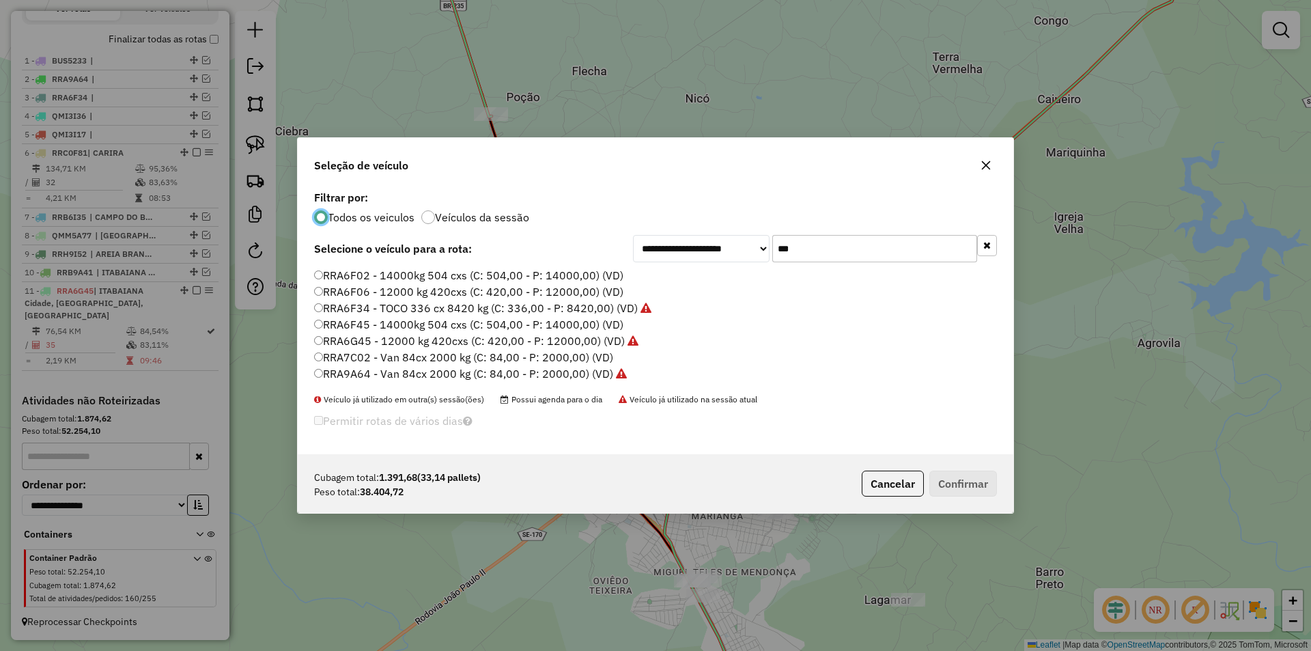
click at [806, 251] on input "***" at bounding box center [874, 248] width 205 height 27
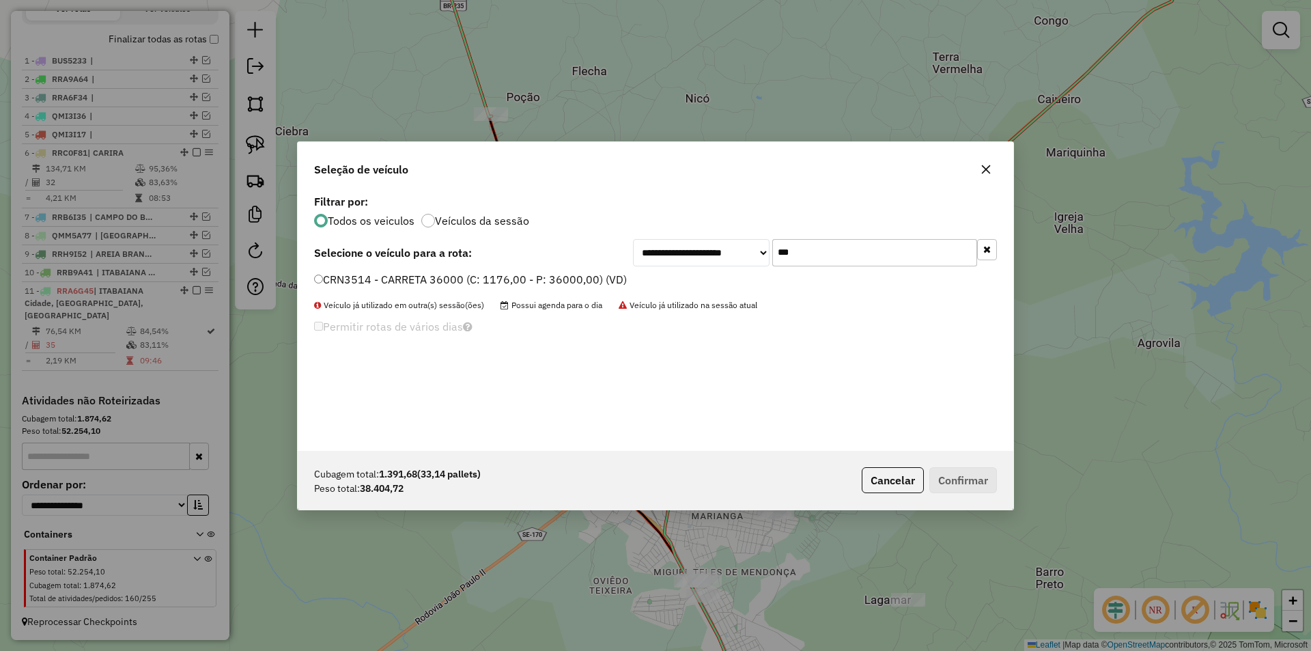
type input "***"
click at [442, 274] on label "CRN3514 - CARRETA 36000 (C: 1176,00 - P: 36000,00) (VD)" at bounding box center [470, 279] width 313 height 16
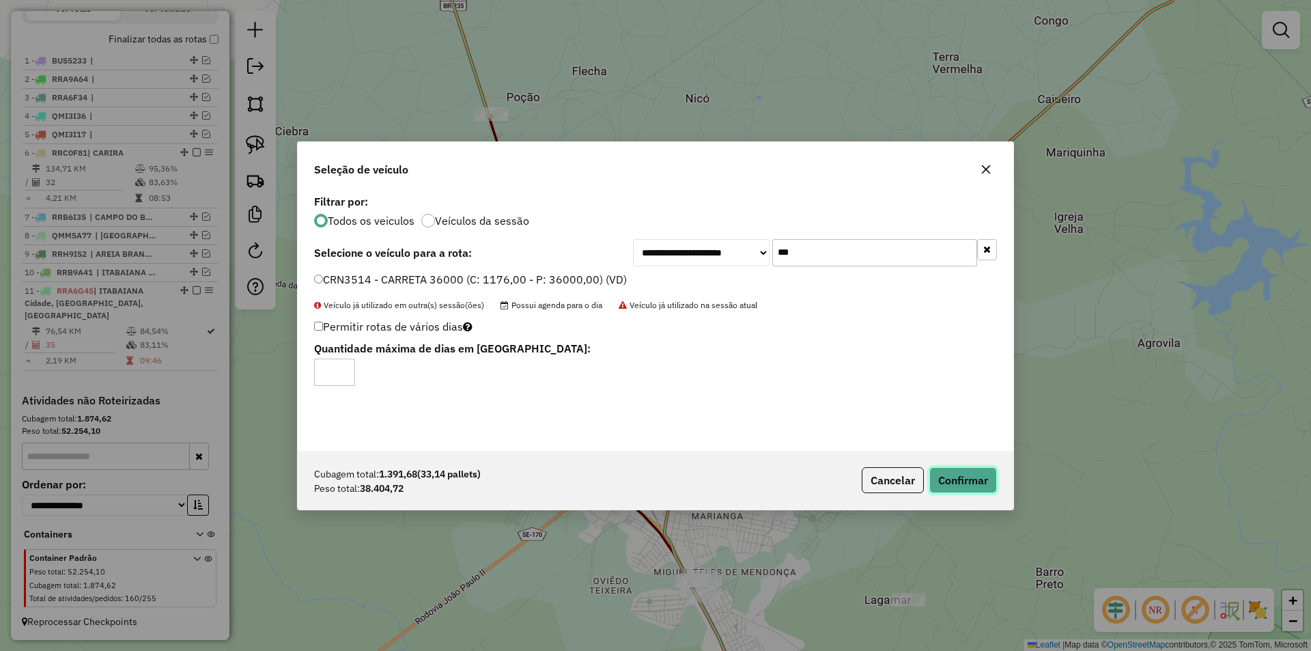
click at [989, 470] on button "Confirmar" at bounding box center [963, 480] width 68 height 26
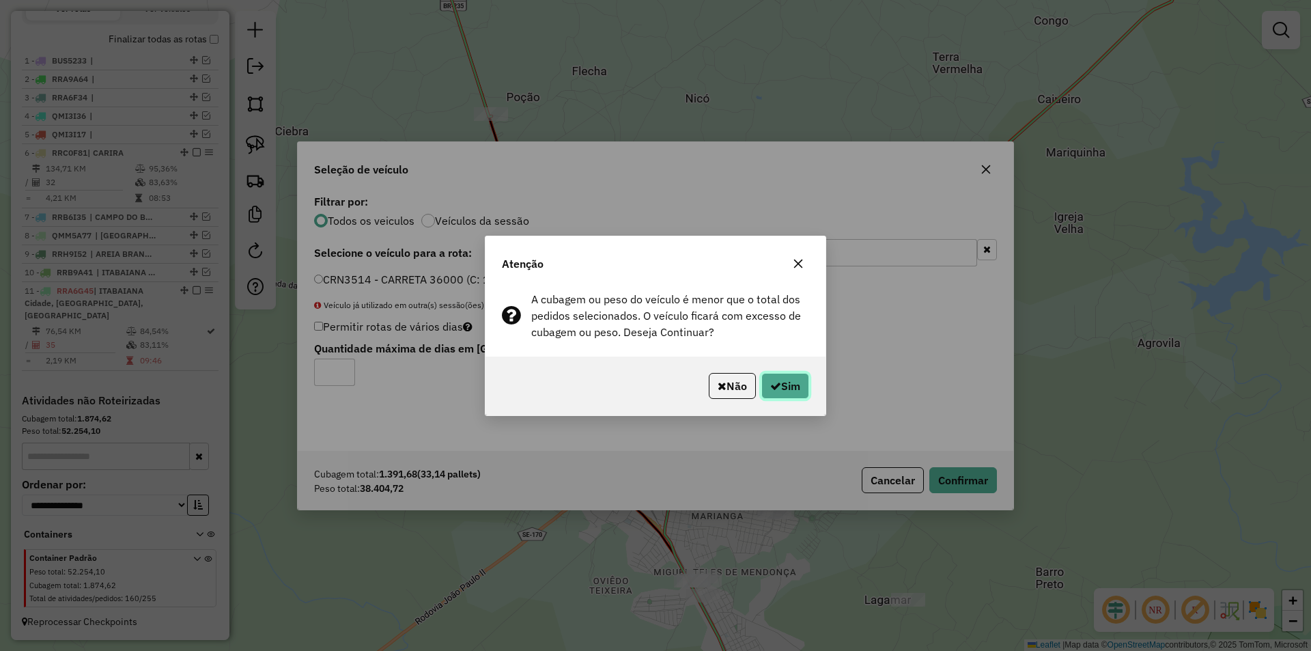
click at [782, 384] on button "Sim" at bounding box center [785, 386] width 48 height 26
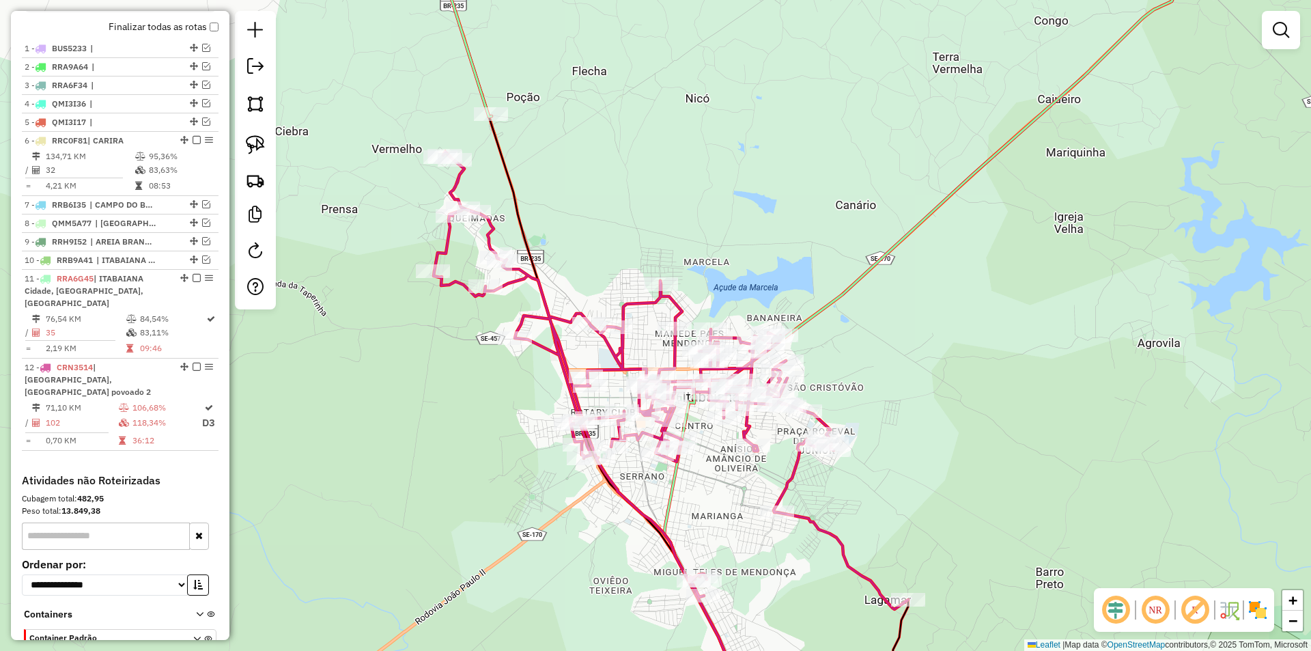
click at [1295, 33] on div at bounding box center [1281, 30] width 38 height 38
click at [1274, 25] on em at bounding box center [1281, 30] width 16 height 16
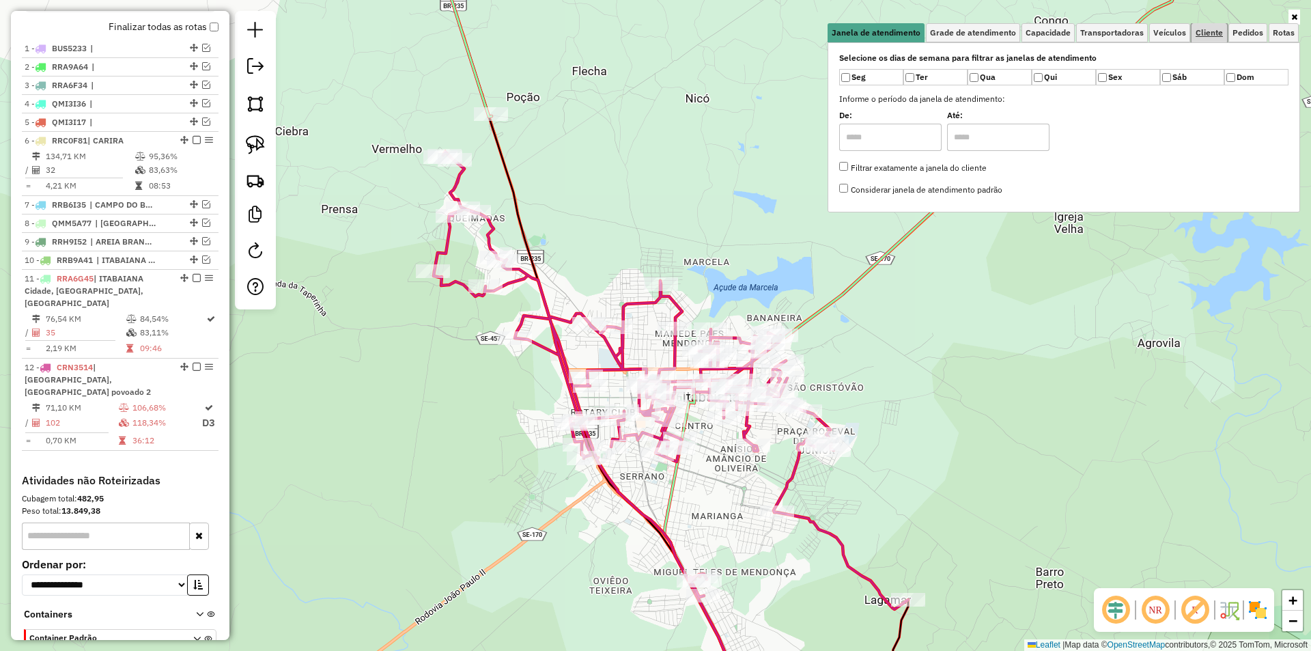
click at [1210, 29] on span "Cliente" at bounding box center [1208, 33] width 27 height 8
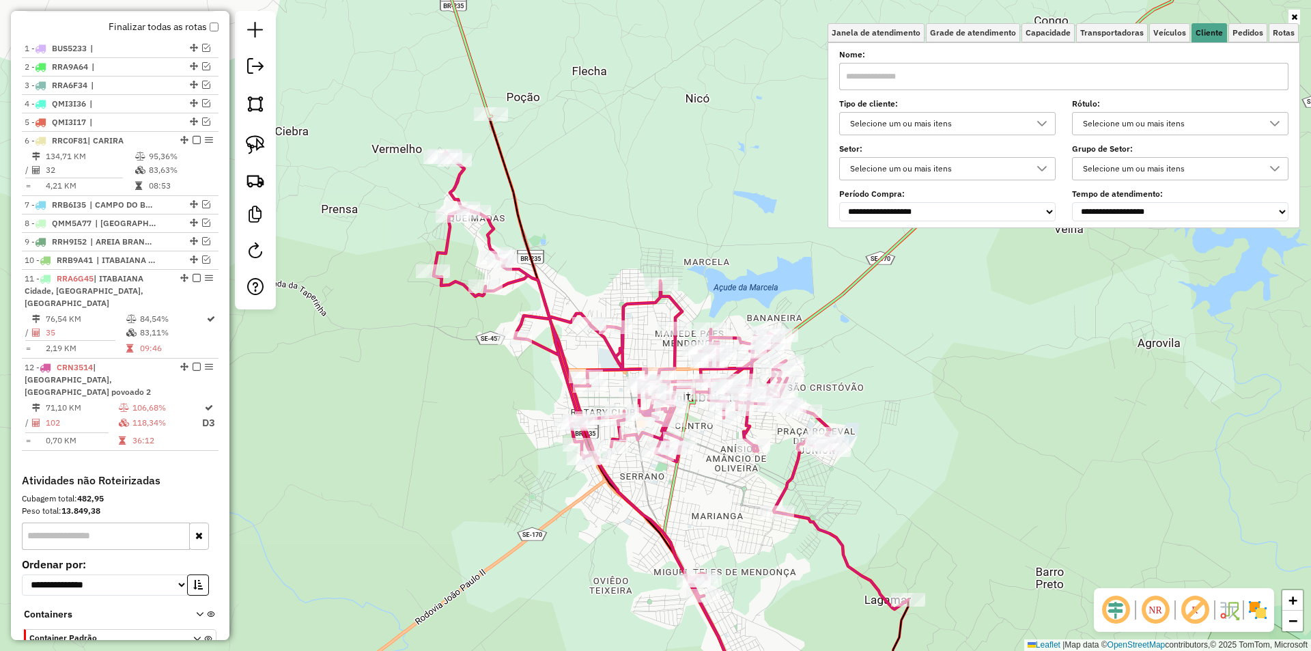
click at [985, 125] on div "Selecione um ou mais itens" at bounding box center [937, 124] width 184 height 22
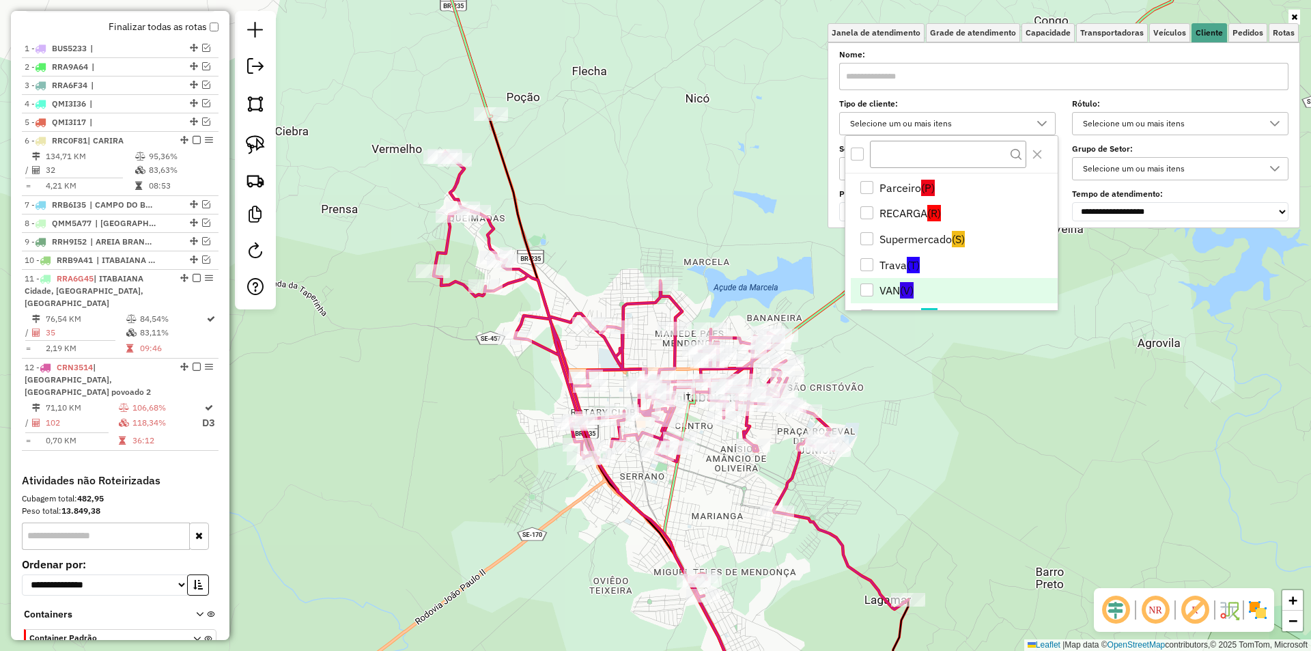
scroll to position [106, 0]
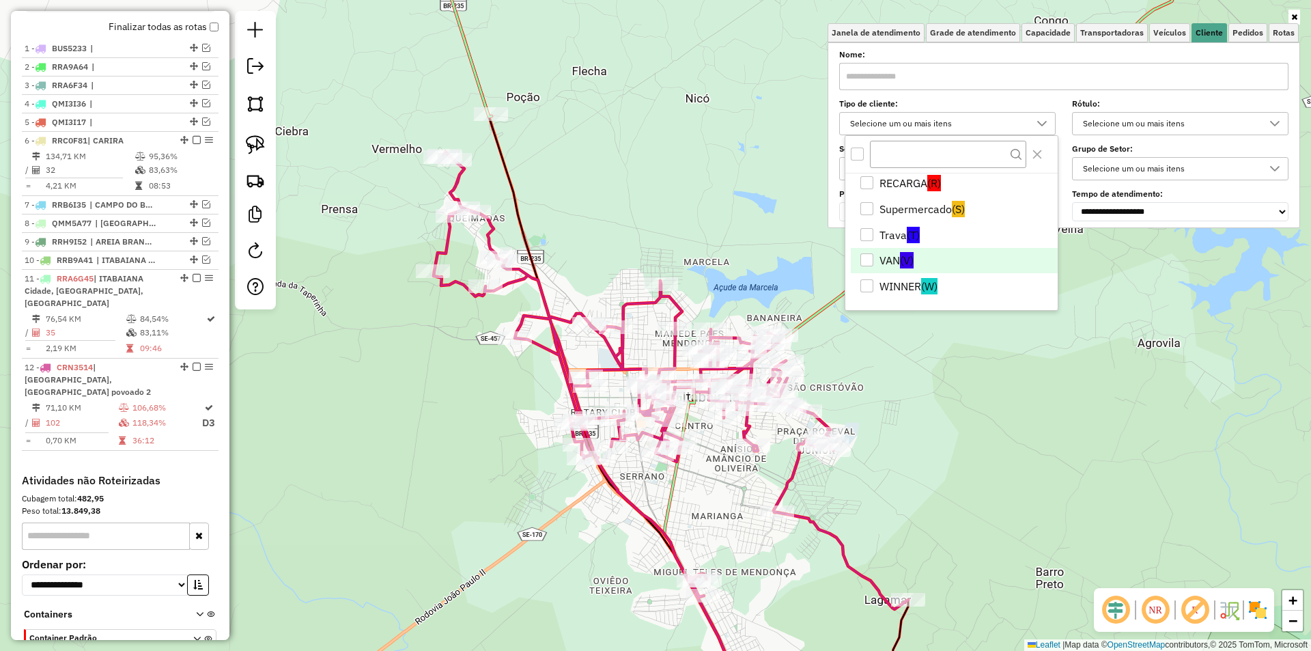
click at [916, 263] on li "VAN (V)" at bounding box center [954, 261] width 207 height 26
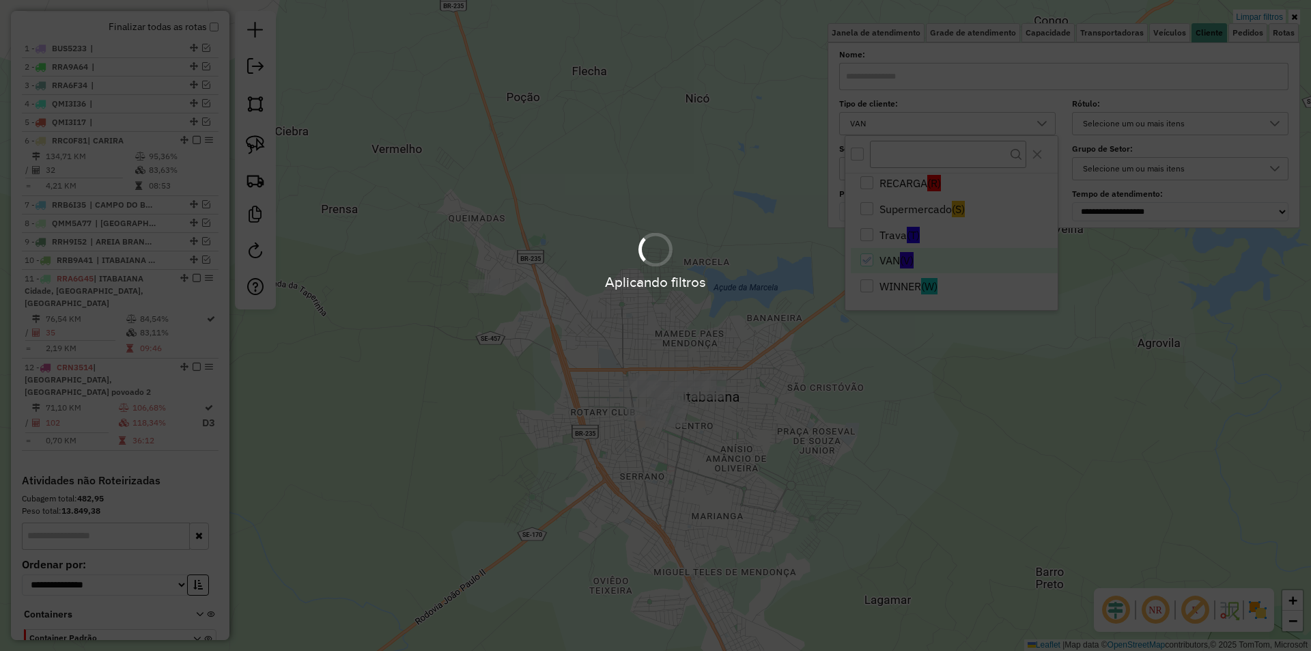
click at [477, 410] on div "Aplicando filtros" at bounding box center [655, 325] width 1311 height 651
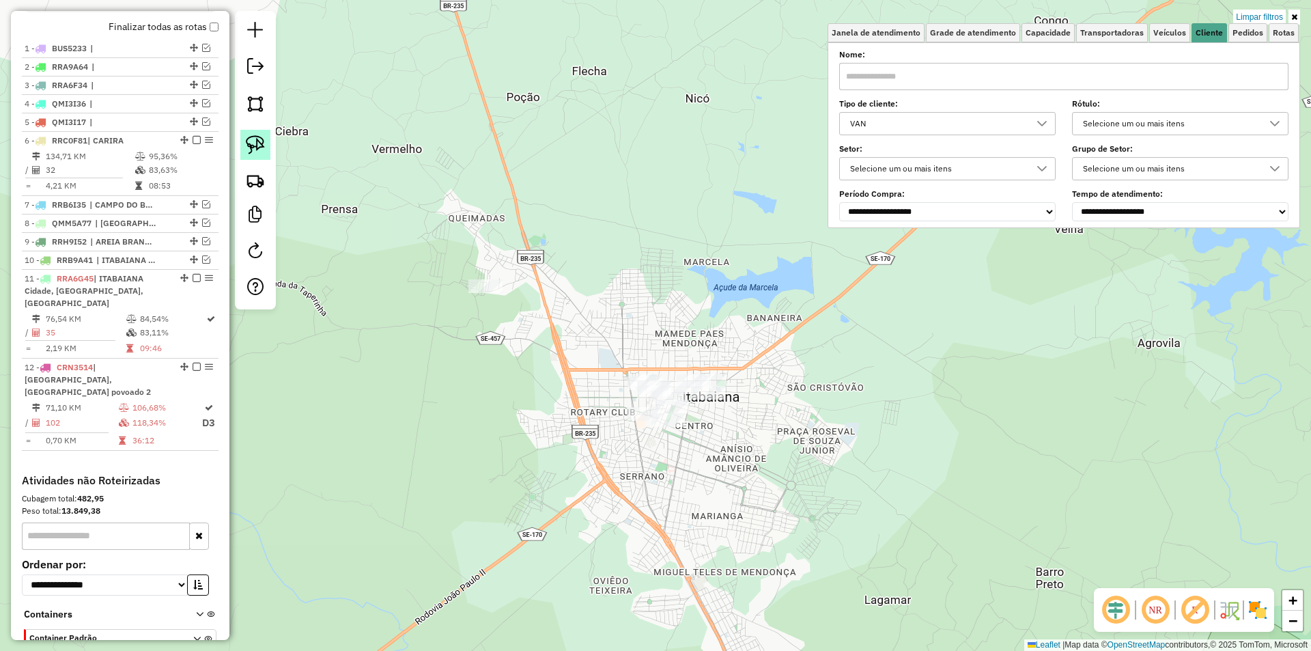
click at [248, 145] on img at bounding box center [255, 144] width 19 height 19
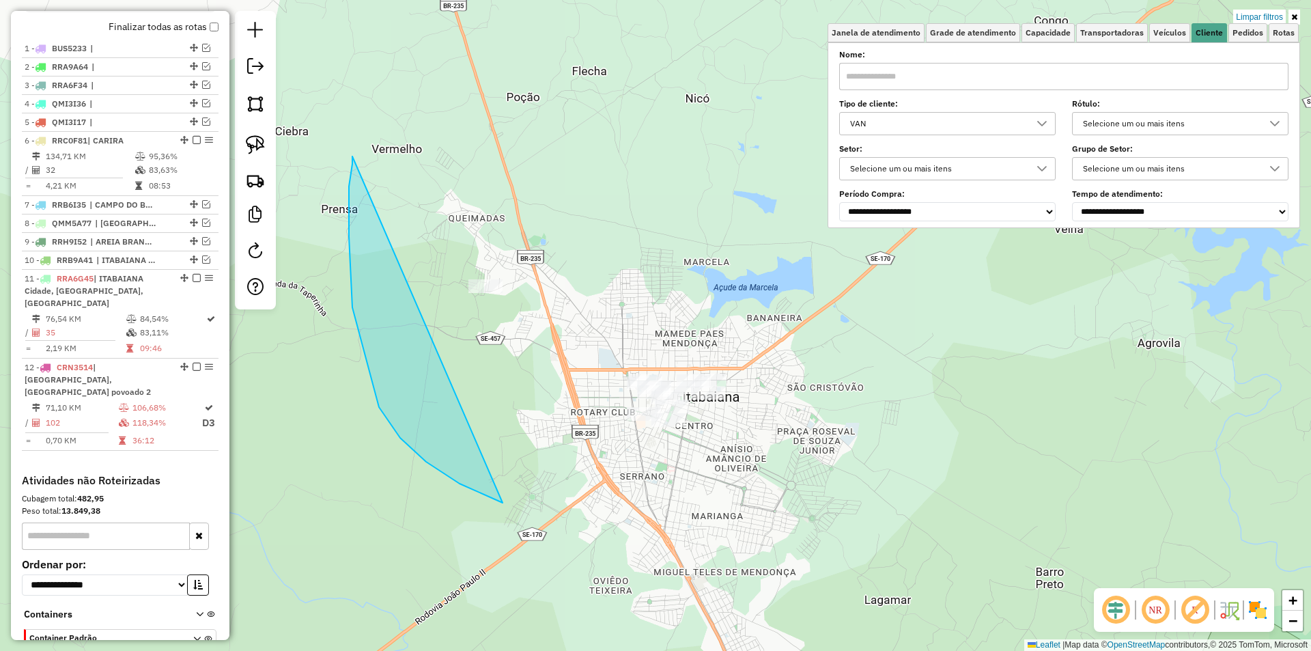
drag, startPoint x: 349, startPoint y: 186, endPoint x: 924, endPoint y: 356, distance: 599.5
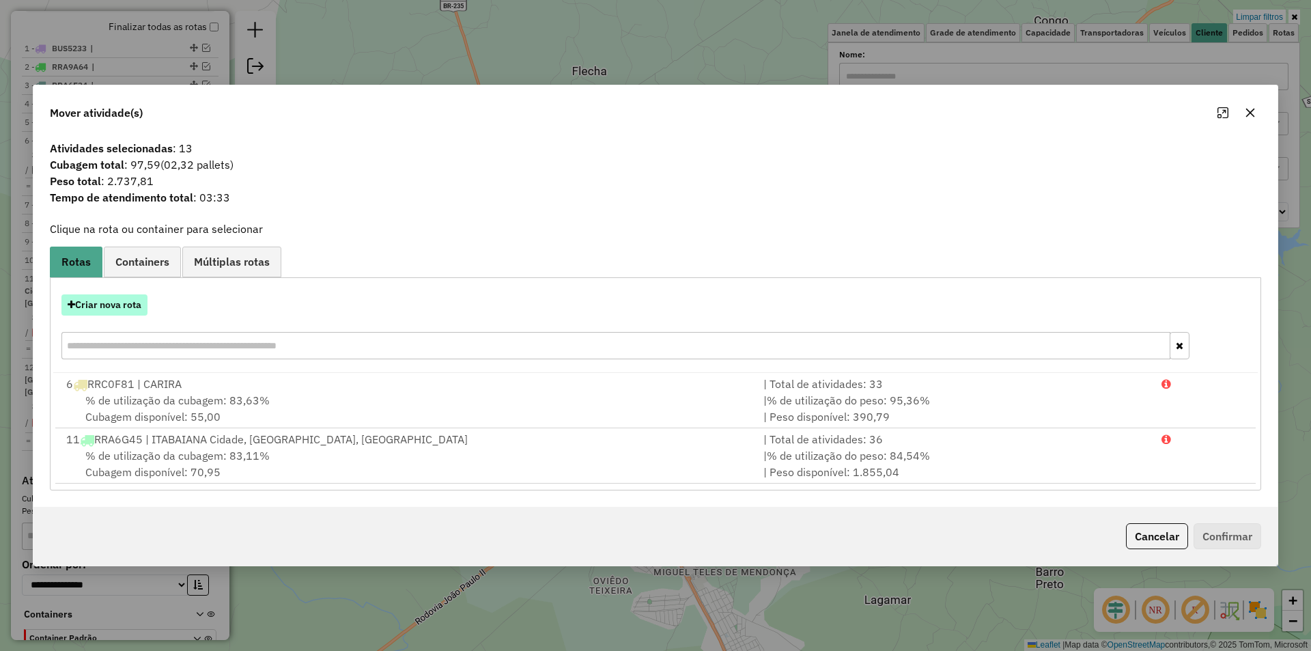
click at [114, 314] on button "Criar nova rota" at bounding box center [104, 304] width 86 height 21
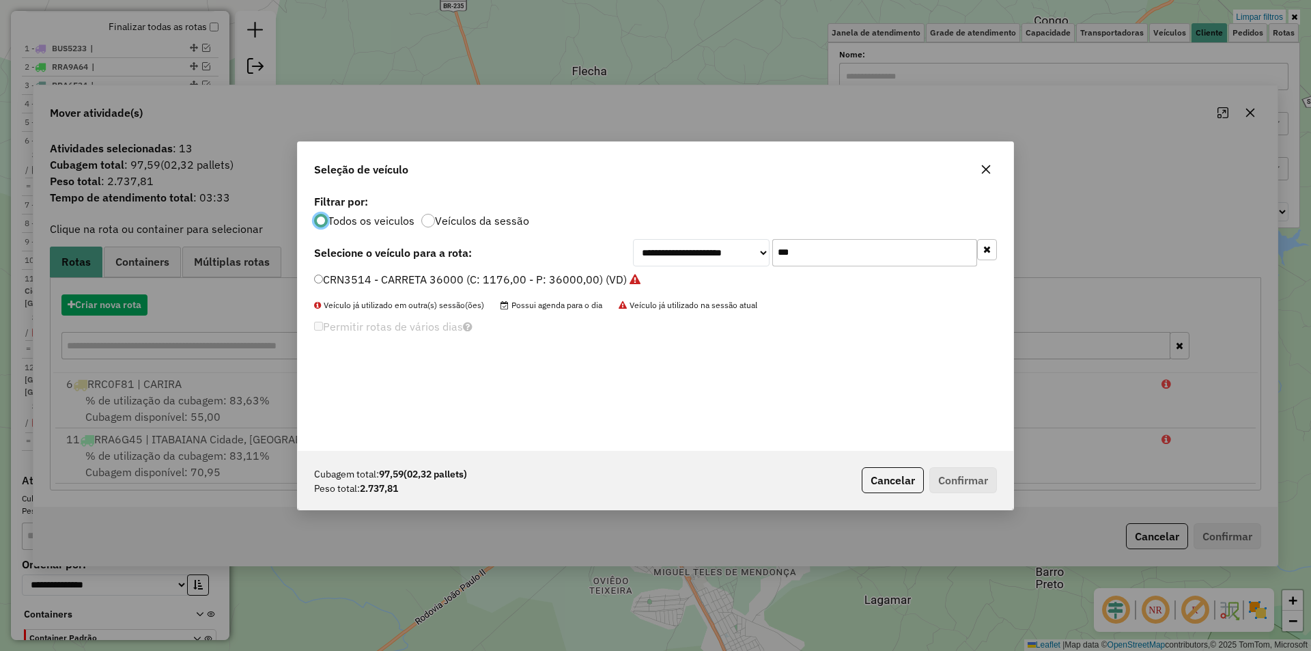
scroll to position [8, 4]
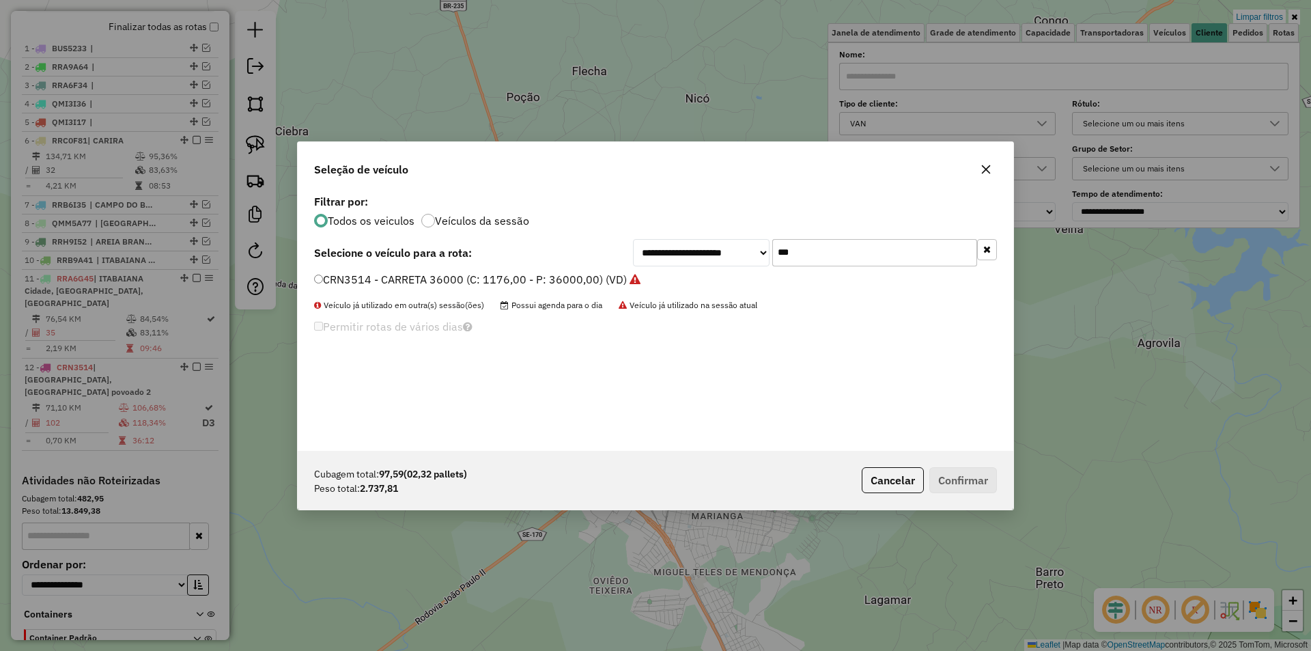
click at [778, 243] on input "***" at bounding box center [874, 252] width 205 height 27
type input "***"
click at [451, 283] on label "QMP8E56 - Van 84cx 2000 kg (C: 84,00 - P: 2000,00) (VD)" at bounding box center [464, 279] width 301 height 16
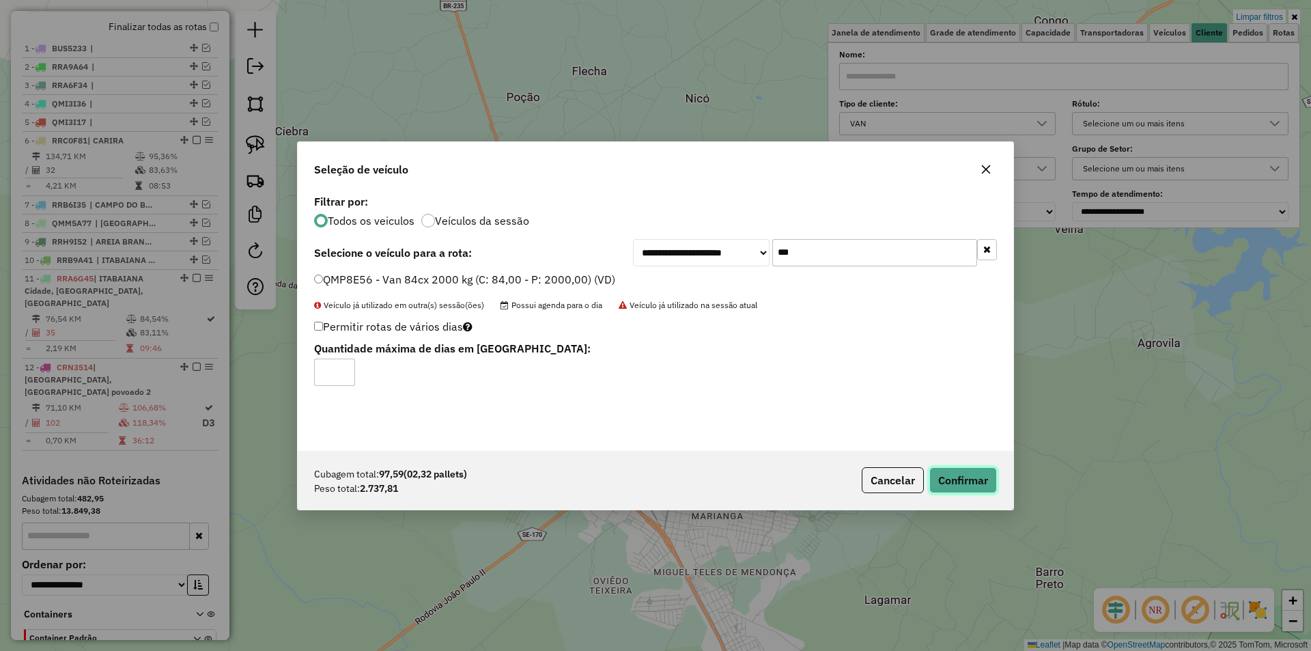
click at [944, 471] on button "Confirmar" at bounding box center [963, 480] width 68 height 26
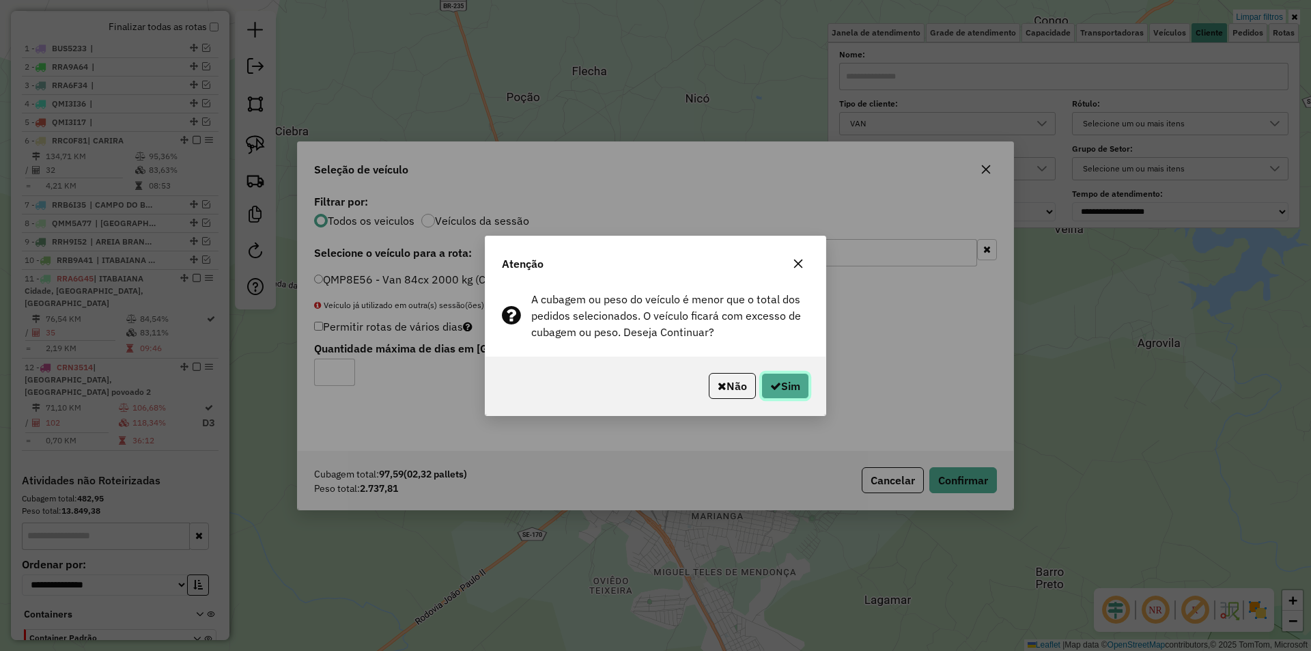
click at [793, 391] on button "Sim" at bounding box center [785, 386] width 48 height 26
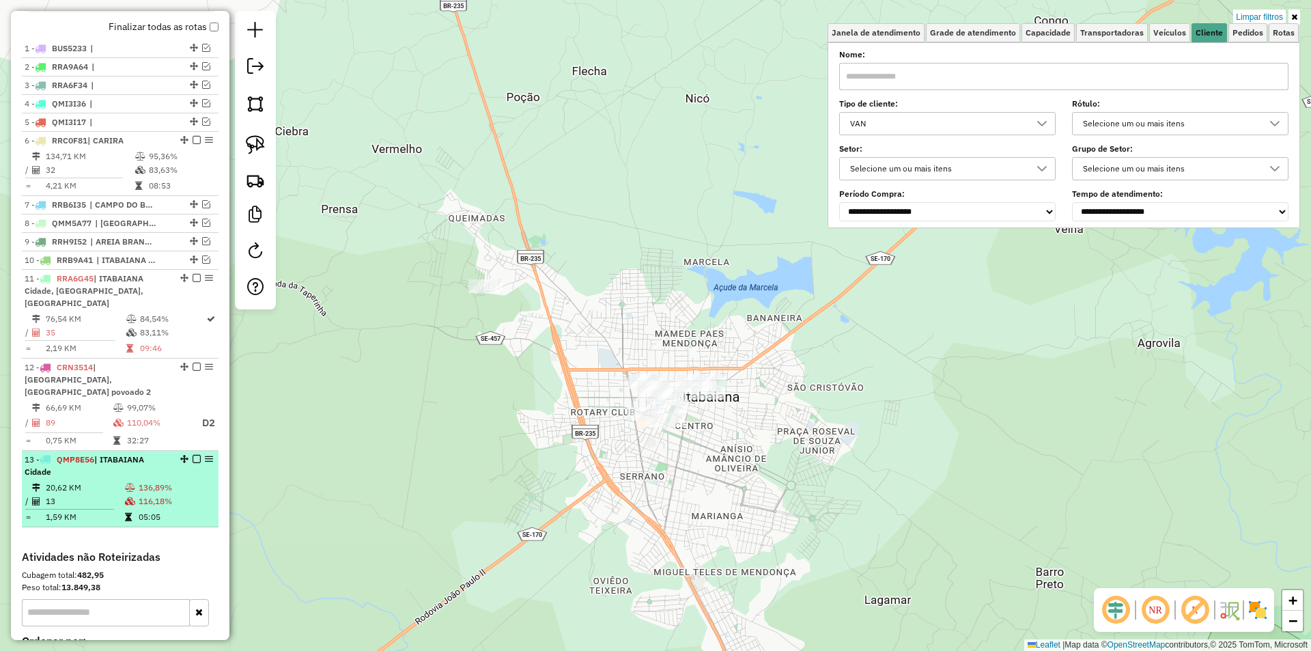
click at [178, 485] on td "136,89%" at bounding box center [175, 488] width 75 height 14
select select "**********"
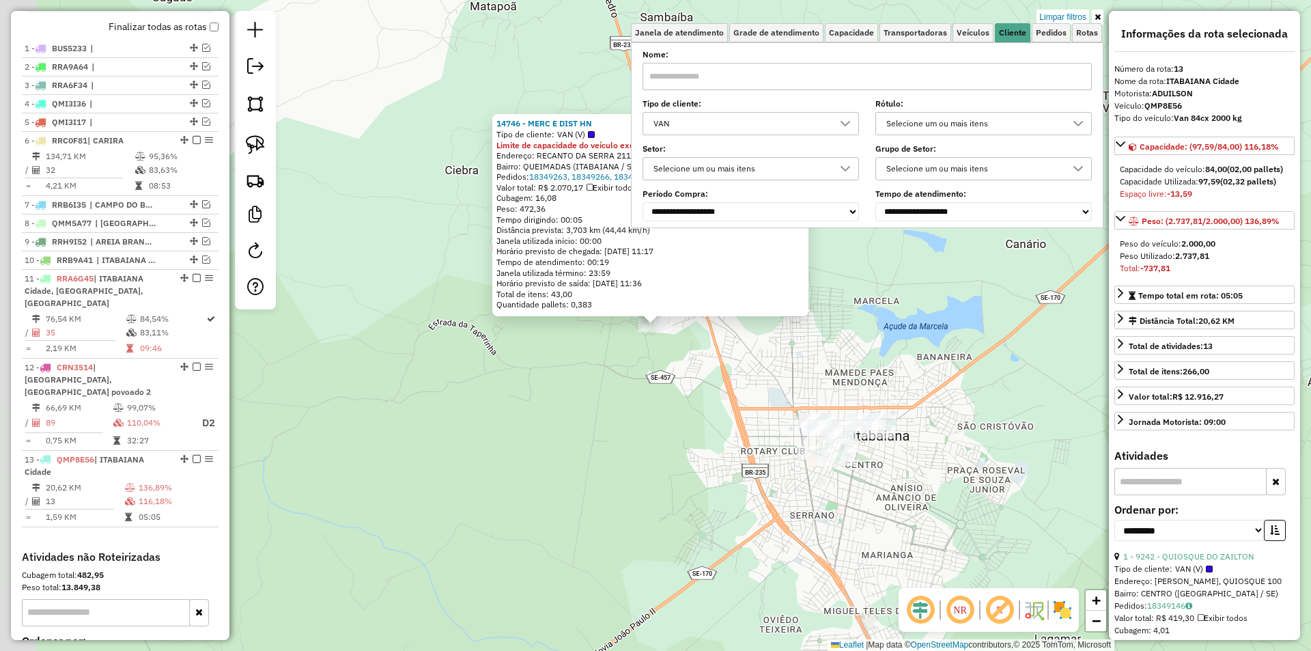
scroll to position [660, 0]
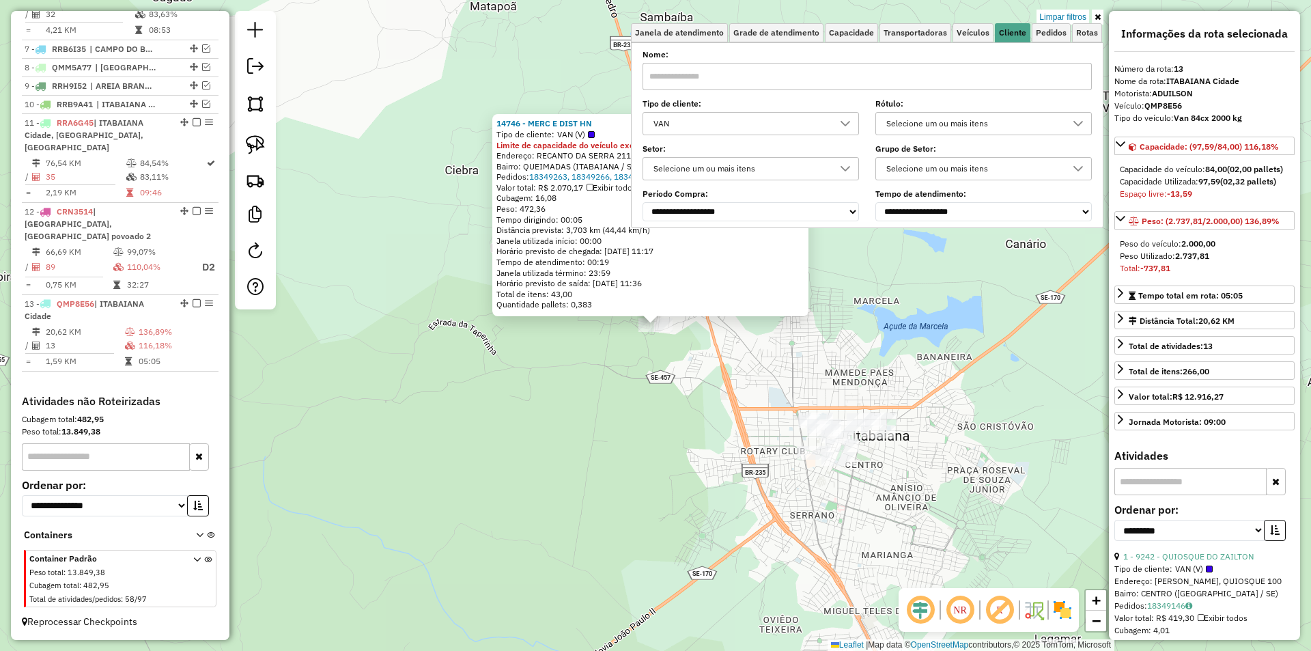
click at [581, 380] on div "14746 - MERC E DIST HN Tipo de cliente: VAN (V) Limite de capacidade do veículo…" at bounding box center [655, 325] width 1311 height 651
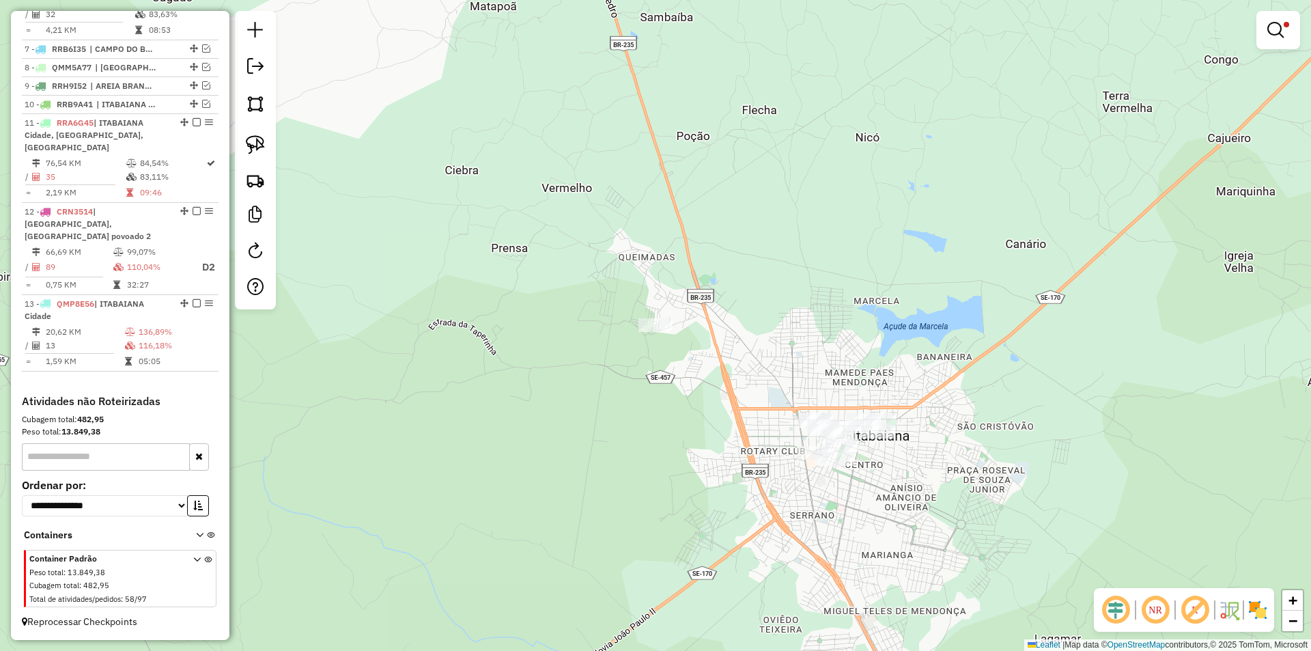
drag, startPoint x: 649, startPoint y: 410, endPoint x: 545, endPoint y: 290, distance: 158.3
click at [547, 293] on div "14746 - MERC E DIST HN Tipo de cliente: VAN (V) Limite de capacidade do veículo…" at bounding box center [655, 325] width 1311 height 651
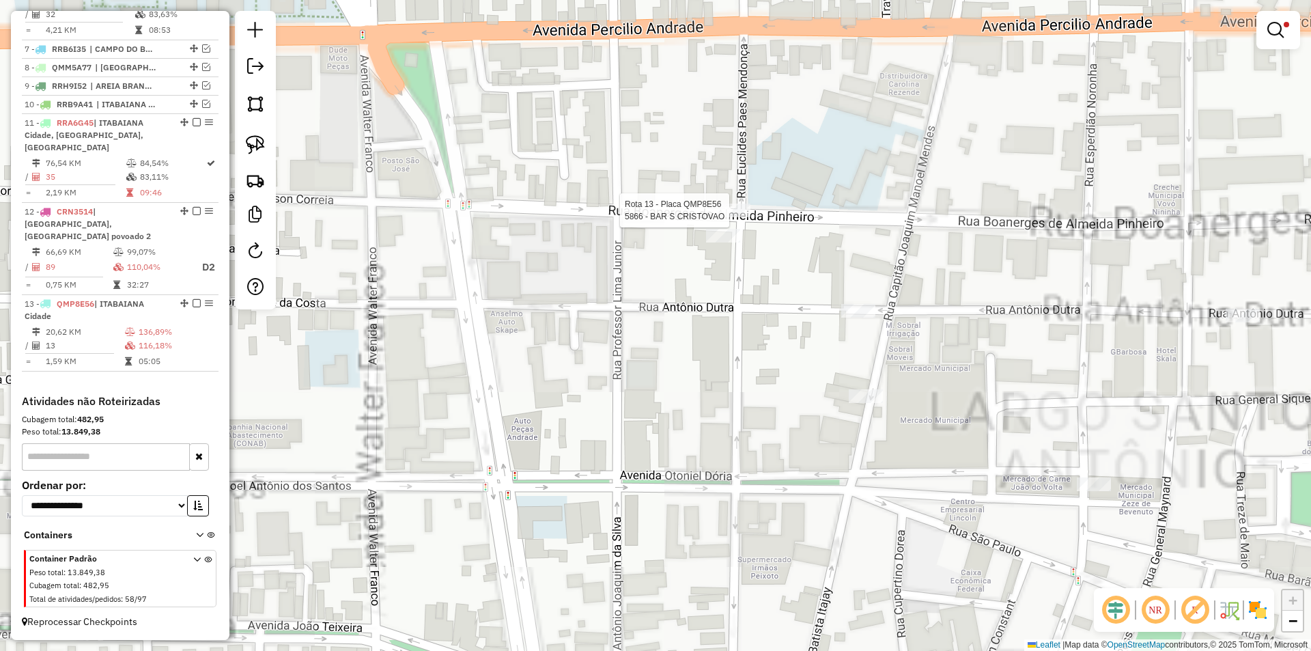
select select "**********"
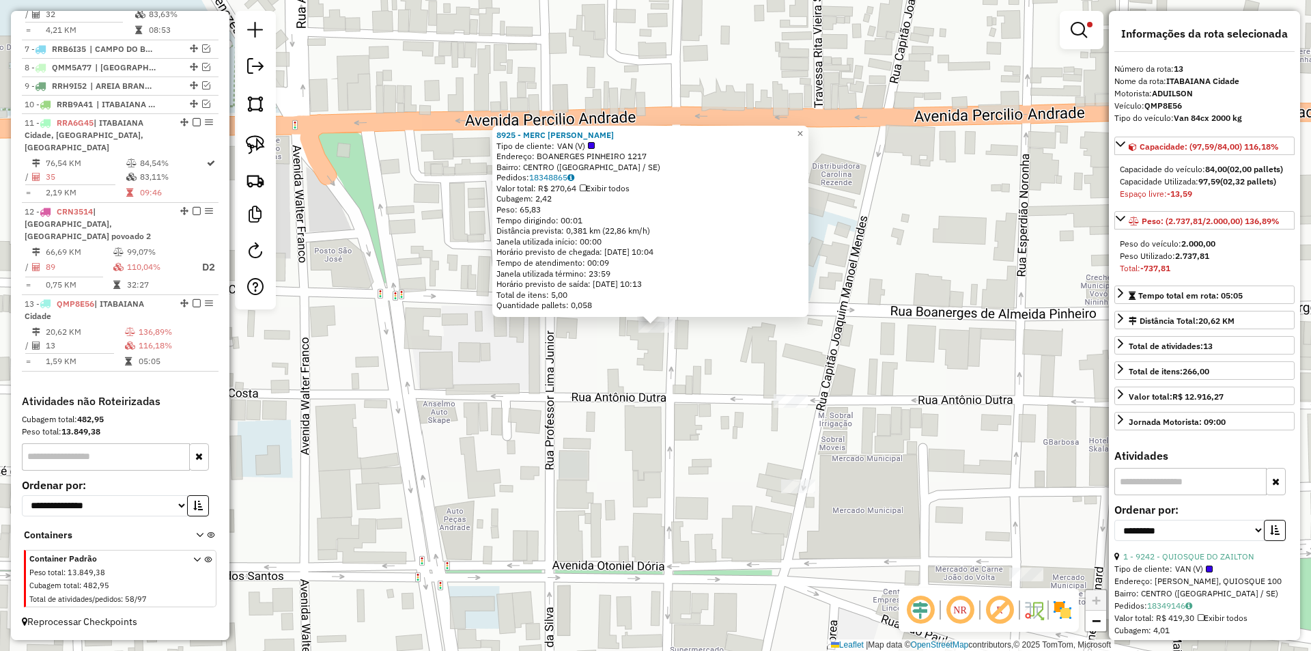
click at [662, 391] on div "8925 - MERC J FILHO Tipo de cliente: VAN (V) Endereço: BOANERGES PINHEIRO 1217 …" at bounding box center [655, 325] width 1311 height 651
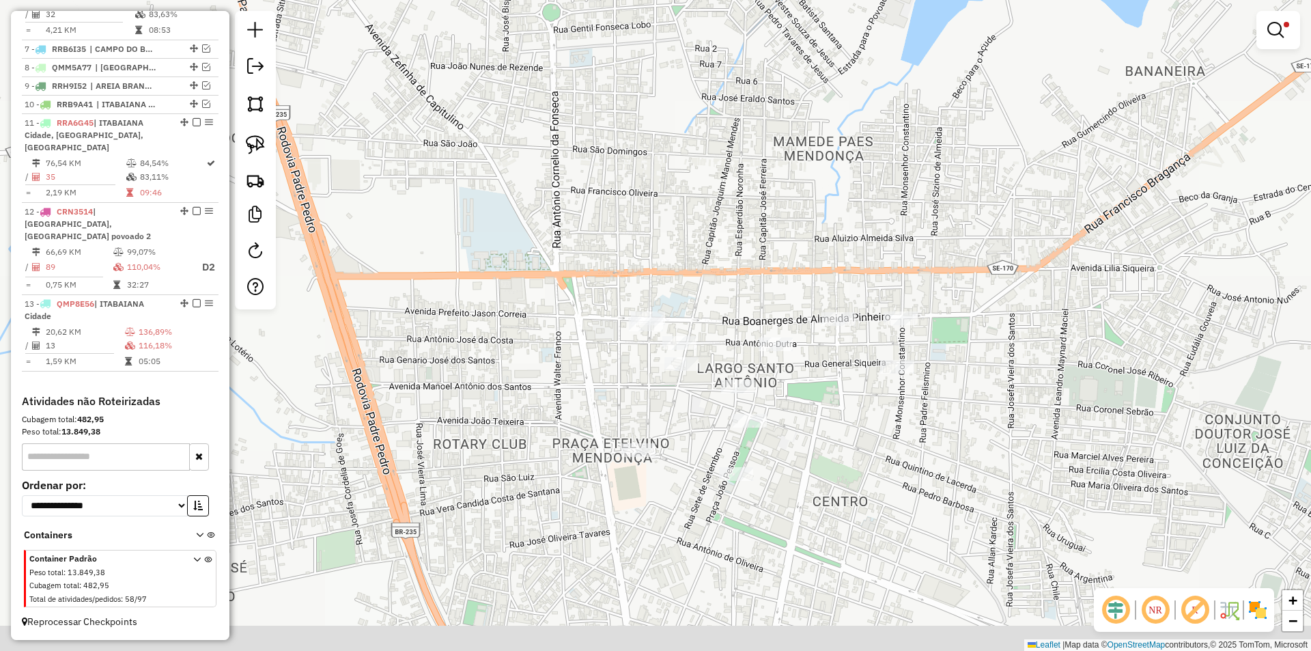
drag, startPoint x: 608, startPoint y: 405, endPoint x: 616, endPoint y: 388, distance: 18.0
click at [608, 365] on div "Limpar filtros Janela de atendimento Grade de atendimento Capacidade Transporta…" at bounding box center [655, 325] width 1311 height 651
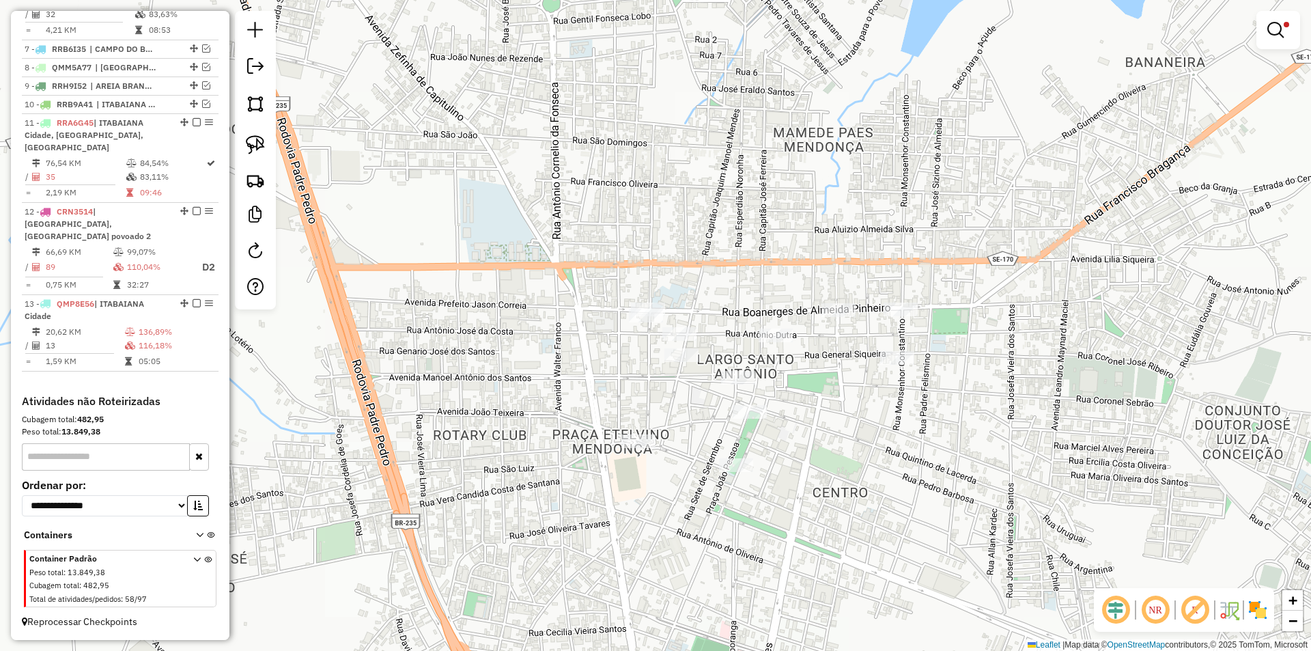
select select "**********"
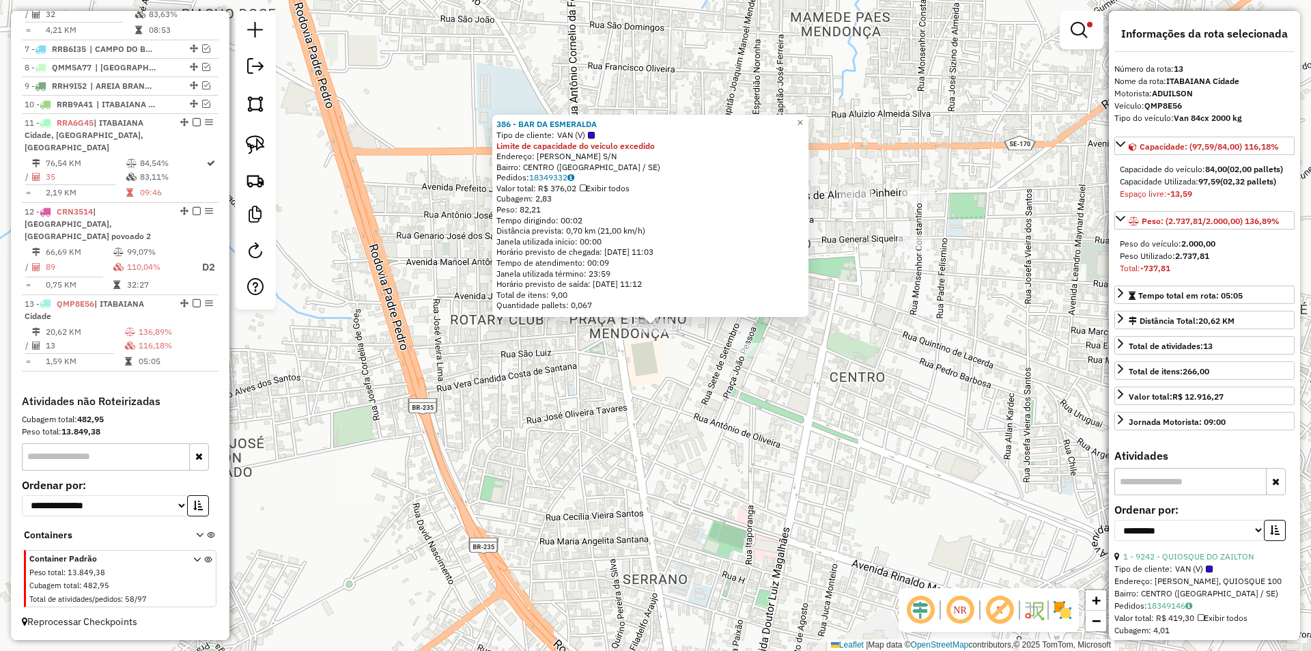
click at [667, 411] on div "386 - BAR DA ESMERALDA Tipo de cliente: VAN (V) Limite de capacidade do veículo…" at bounding box center [655, 325] width 1311 height 651
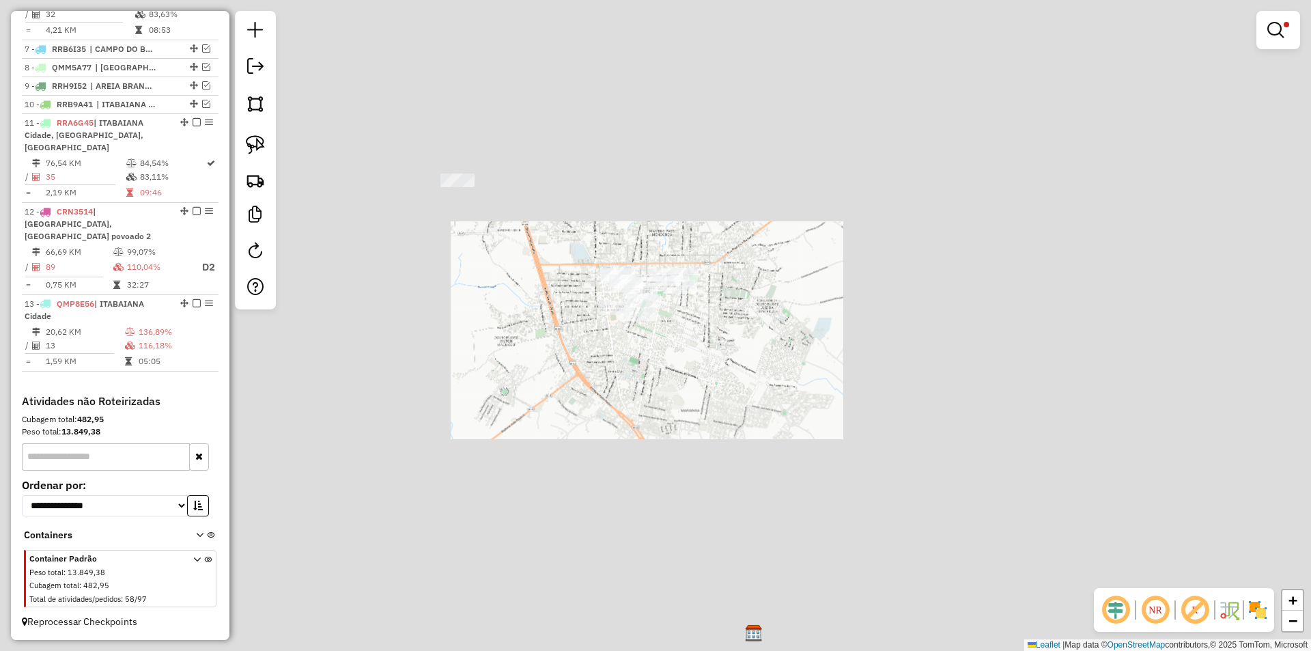
drag, startPoint x: 479, startPoint y: 294, endPoint x: 537, endPoint y: 316, distance: 61.6
click at [537, 316] on div "Limpar filtros Janela de atendimento Grade de atendimento Capacidade Transporta…" at bounding box center [655, 325] width 1311 height 651
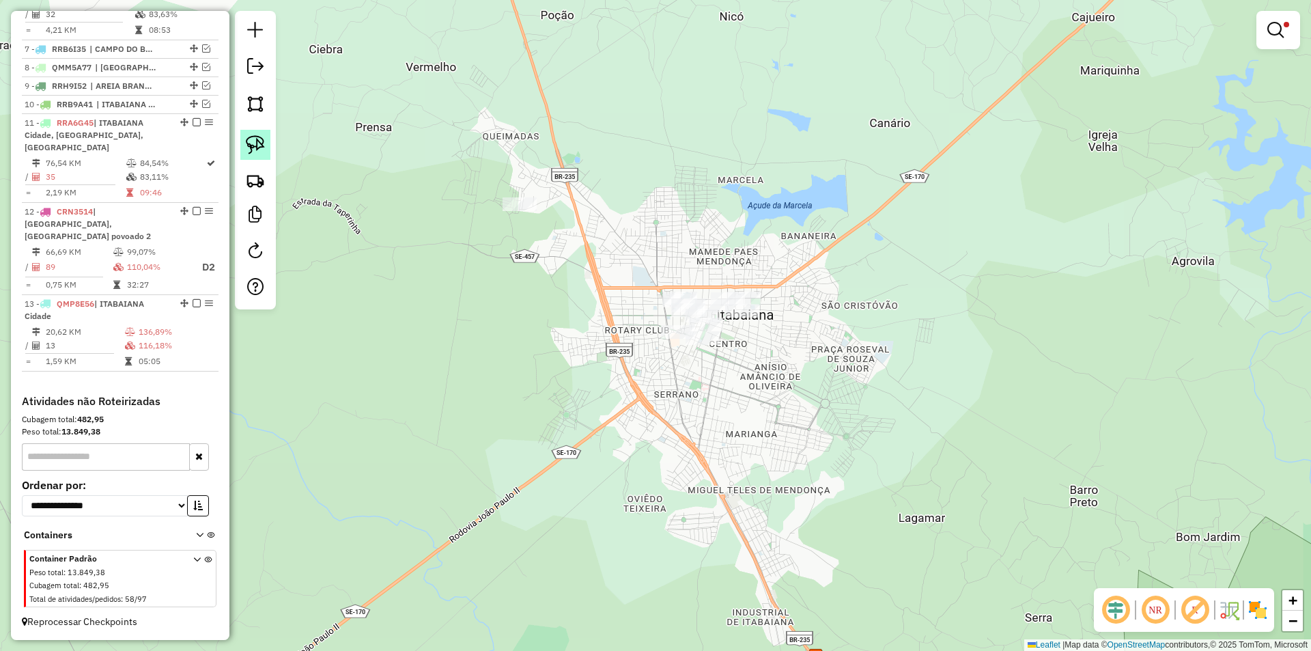
click at [260, 130] on link at bounding box center [255, 145] width 30 height 30
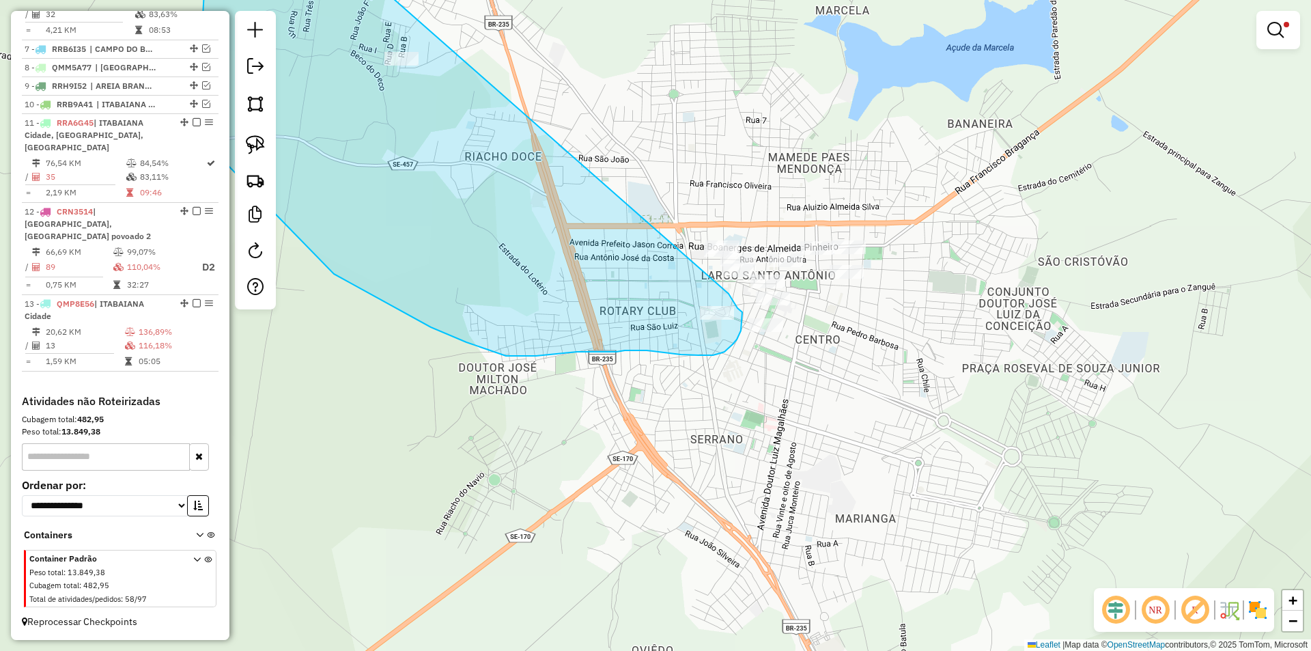
drag, startPoint x: 431, startPoint y: 100, endPoint x: 631, endPoint y: 165, distance: 209.4
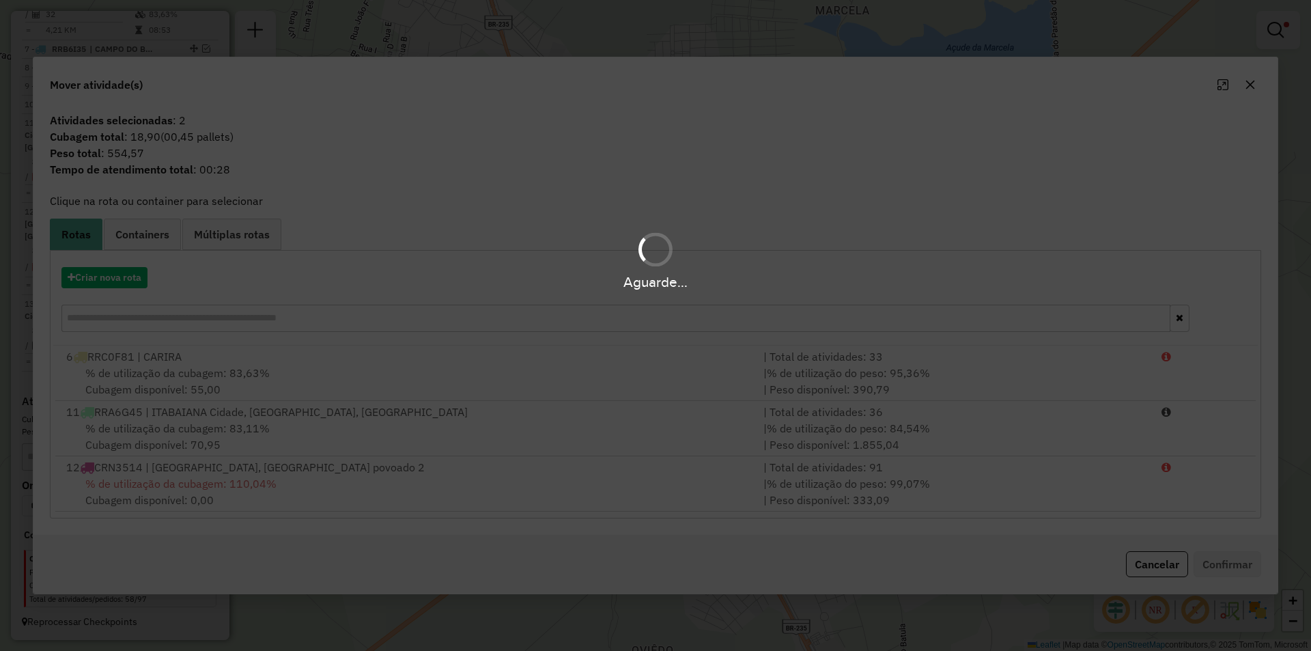
click at [112, 281] on div "Aguarde..." at bounding box center [655, 282] width 1311 height 21
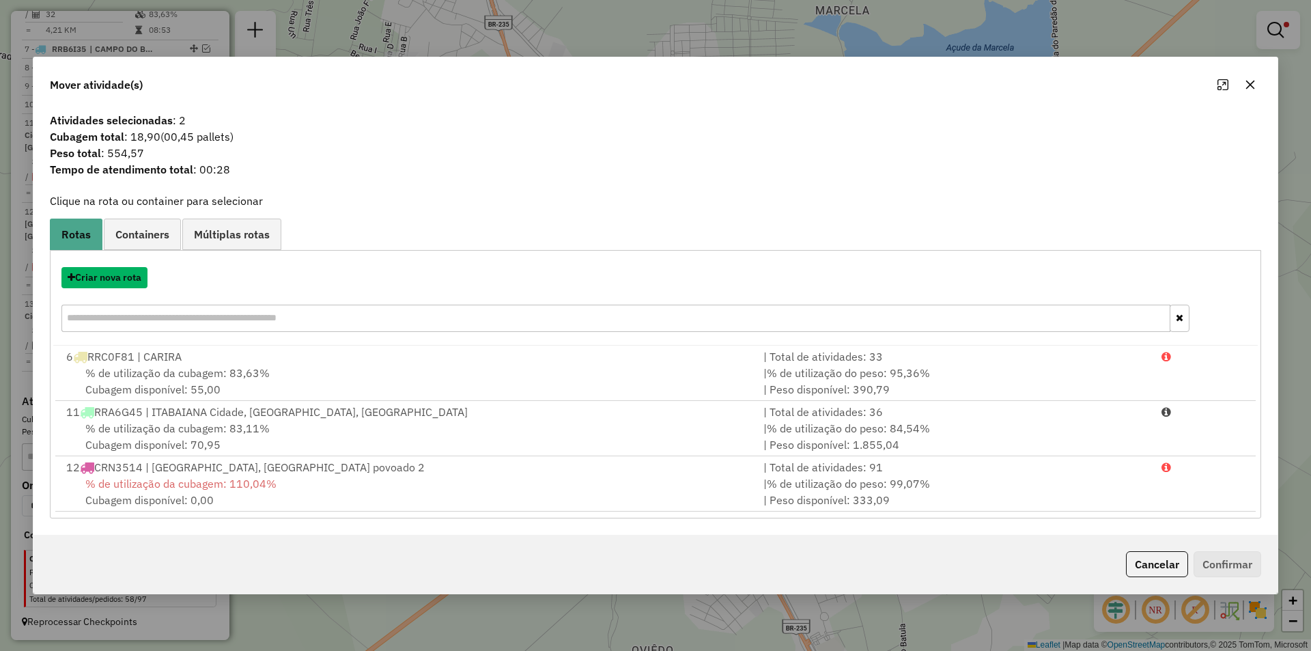
click at [112, 281] on button "Criar nova rota" at bounding box center [104, 277] width 86 height 21
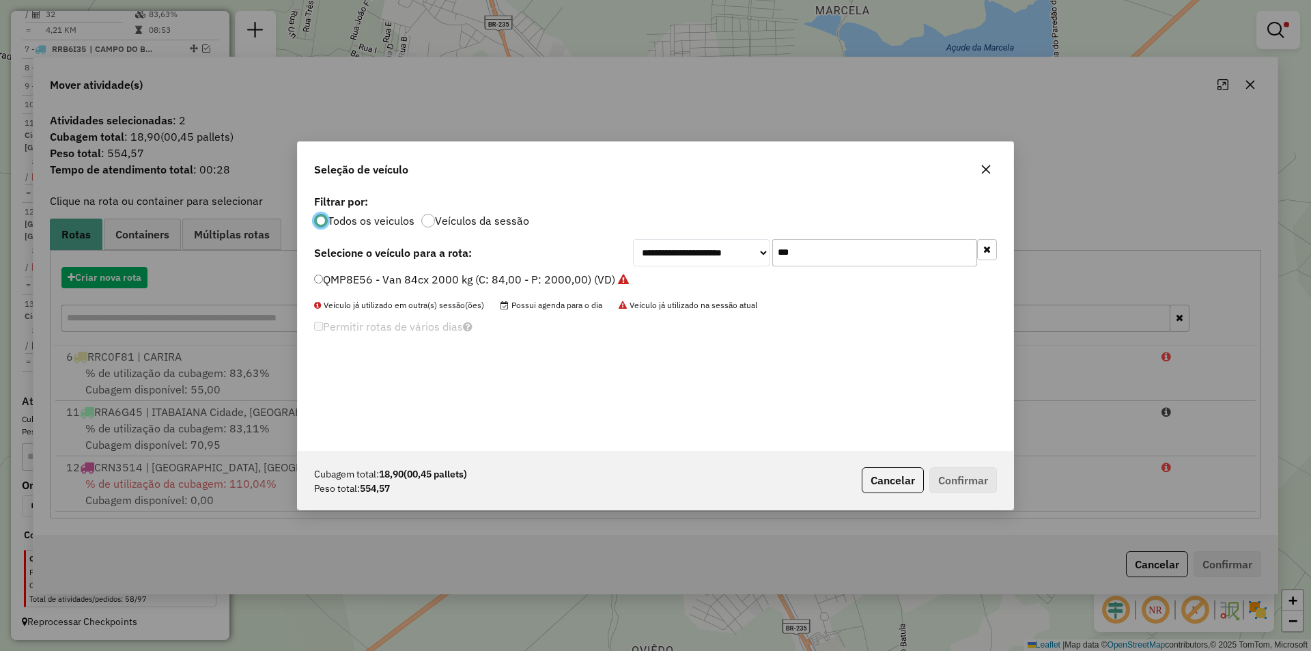
scroll to position [8, 4]
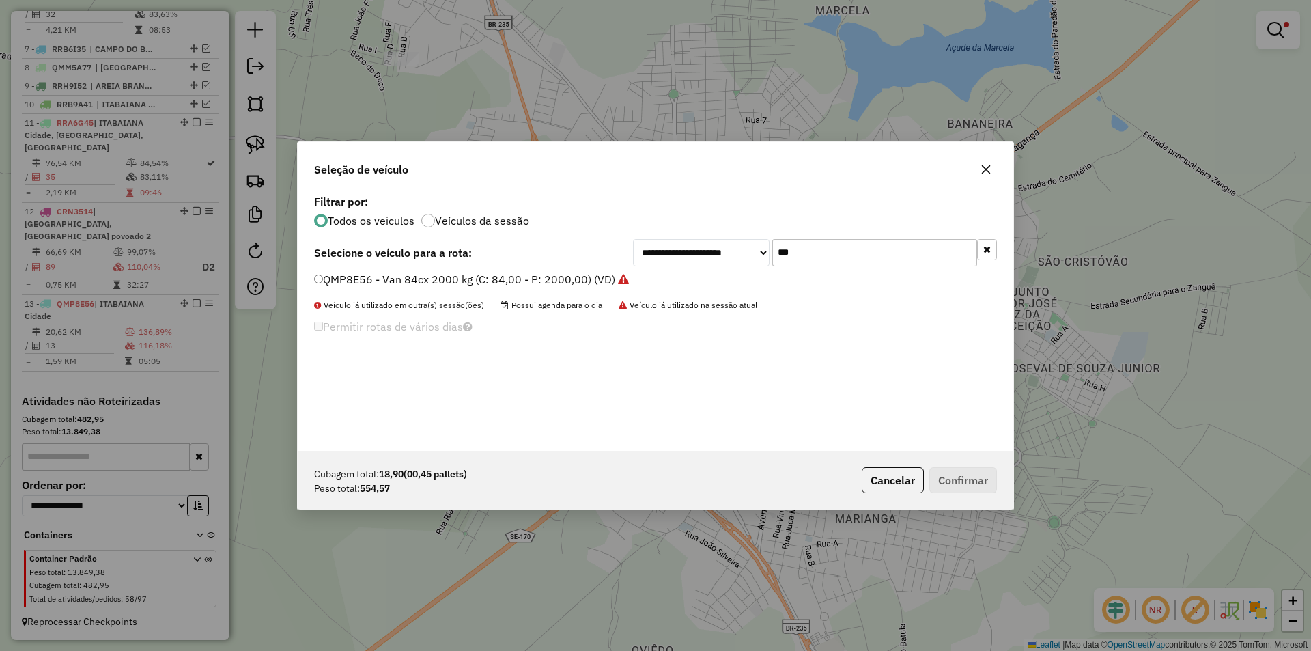
click at [903, 259] on input "***" at bounding box center [874, 252] width 205 height 27
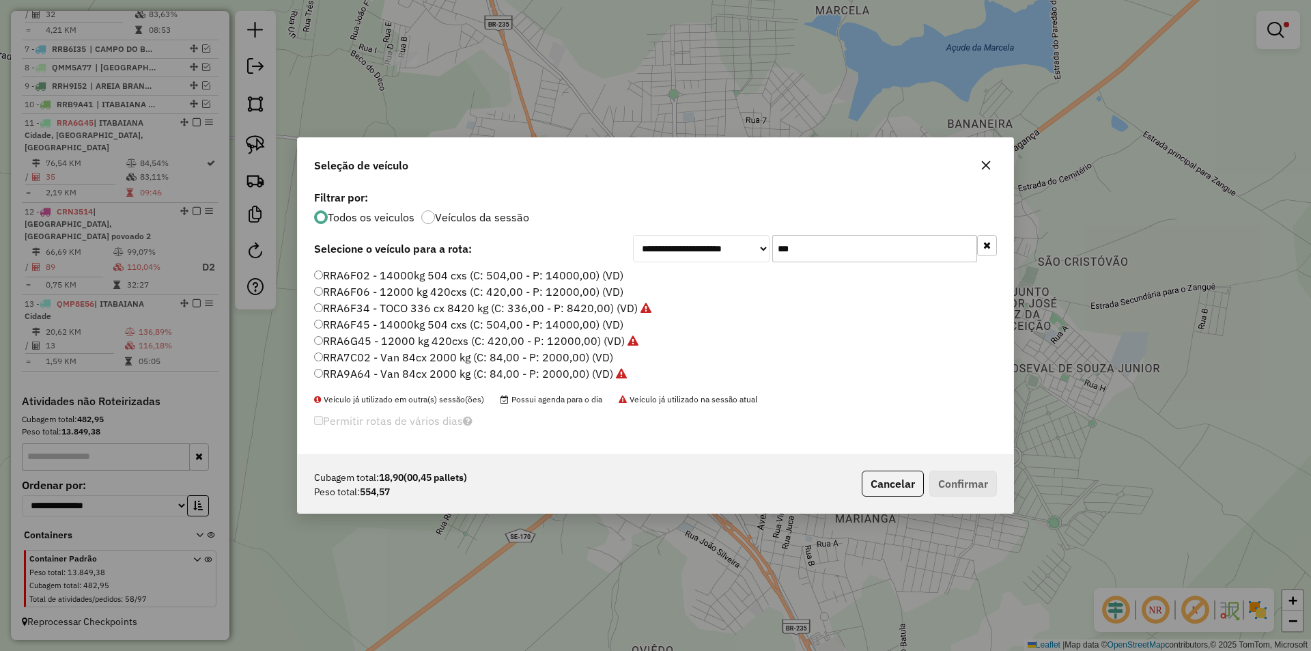
type input "***"
click at [369, 353] on label "RRA7C02 - Van 84cx 2000 kg (C: 84,00 - P: 2000,00) (VD)" at bounding box center [463, 357] width 299 height 16
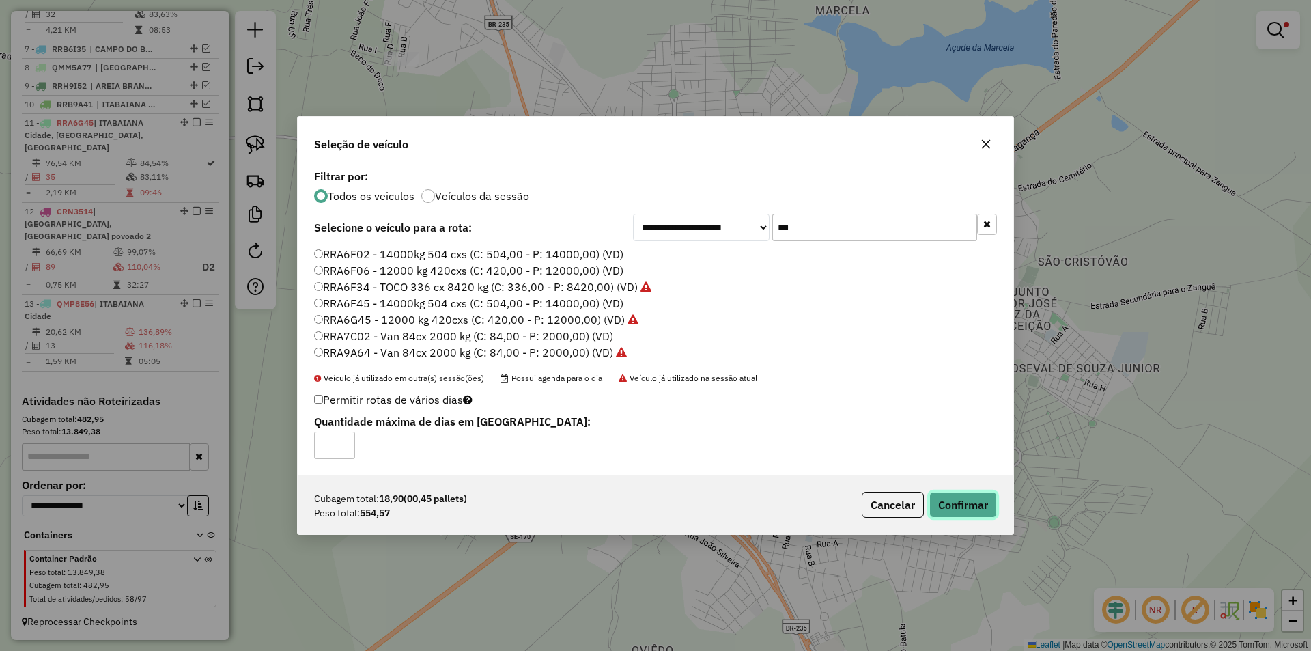
click at [966, 514] on button "Confirmar" at bounding box center [963, 505] width 68 height 26
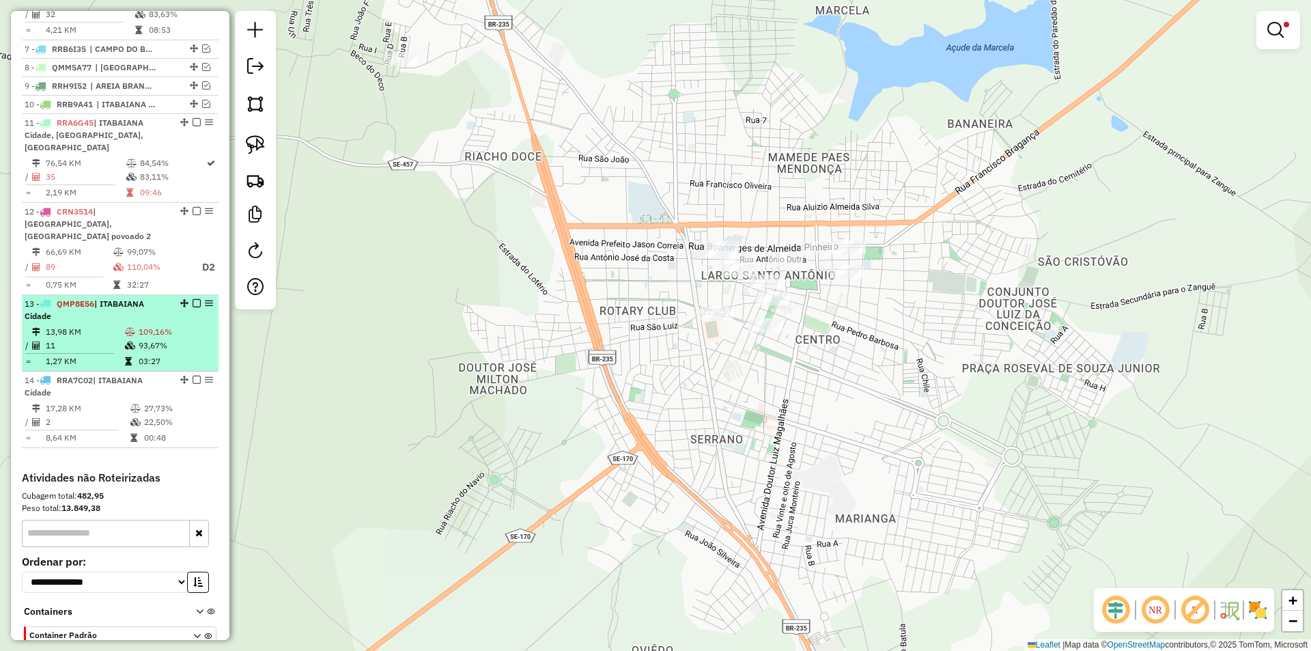
click at [180, 314] on div "13 - QMP8E56 | [GEOGRAPHIC_DATA] Cidade" at bounding box center [120, 310] width 191 height 25
select select "**********"
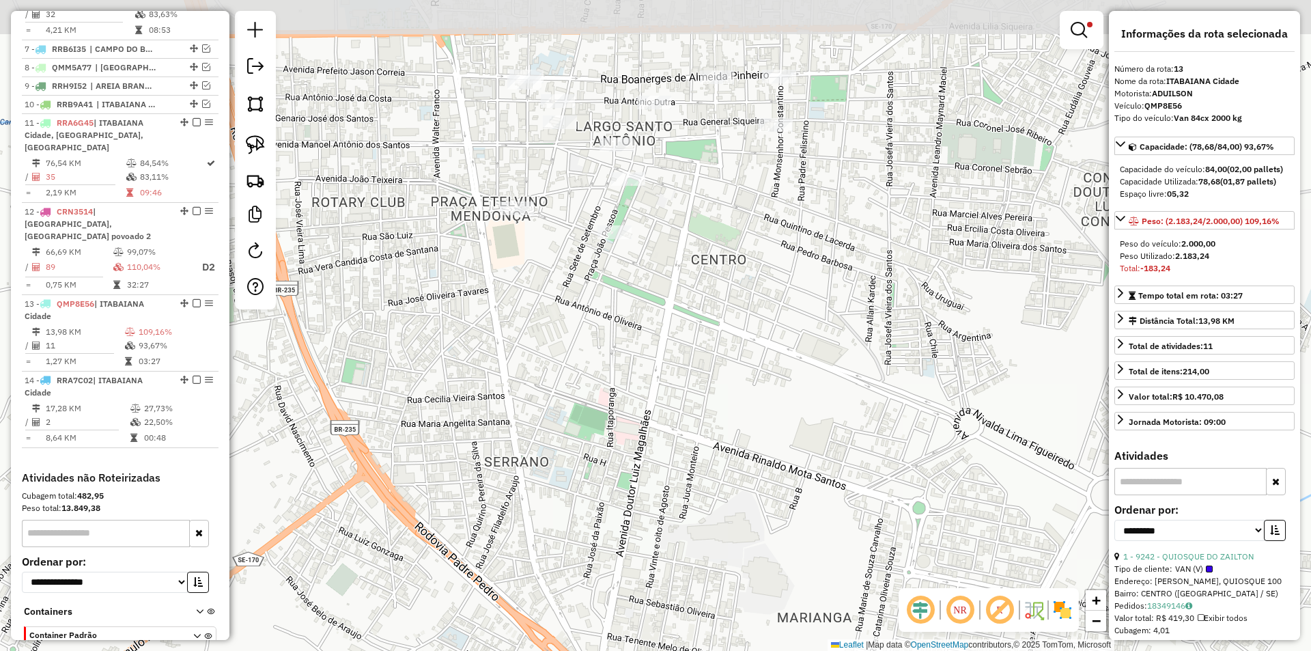
click at [576, 320] on div "Limpar filtros Janela de atendimento Grade de atendimento Capacidade Transporta…" at bounding box center [655, 325] width 1311 height 651
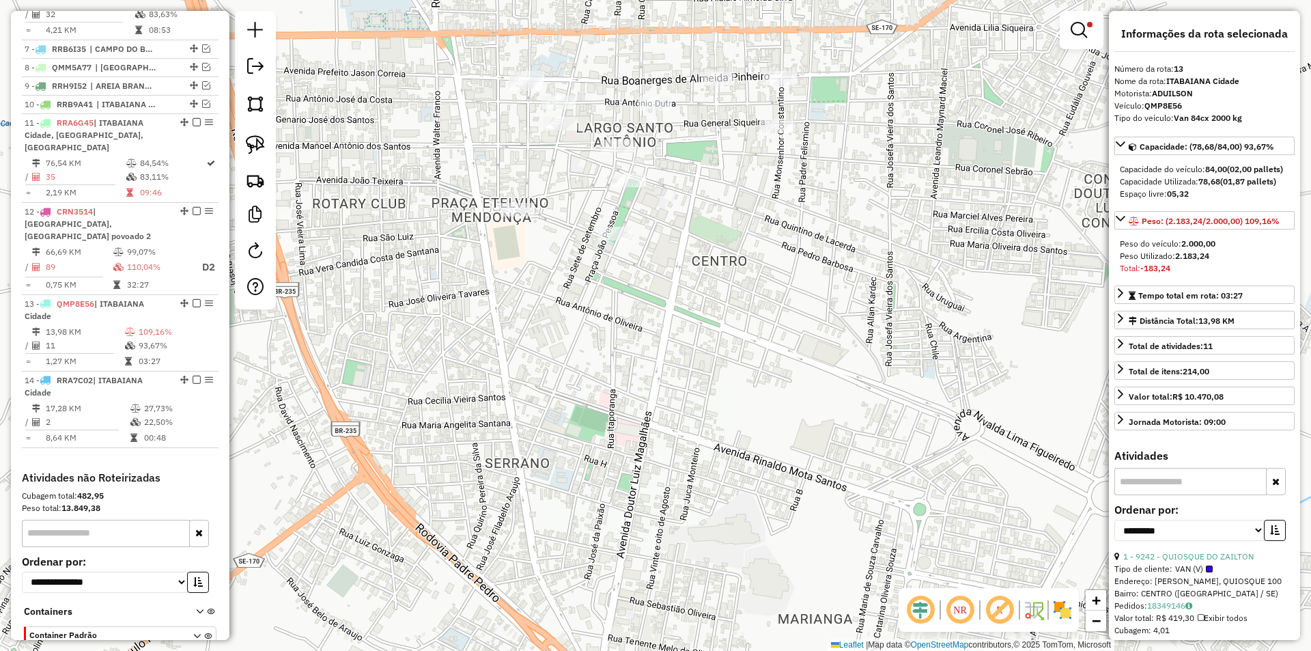
click at [603, 245] on div "Limpar filtros Janela de atendimento Grade de atendimento Capacidade Transporta…" at bounding box center [655, 325] width 1311 height 651
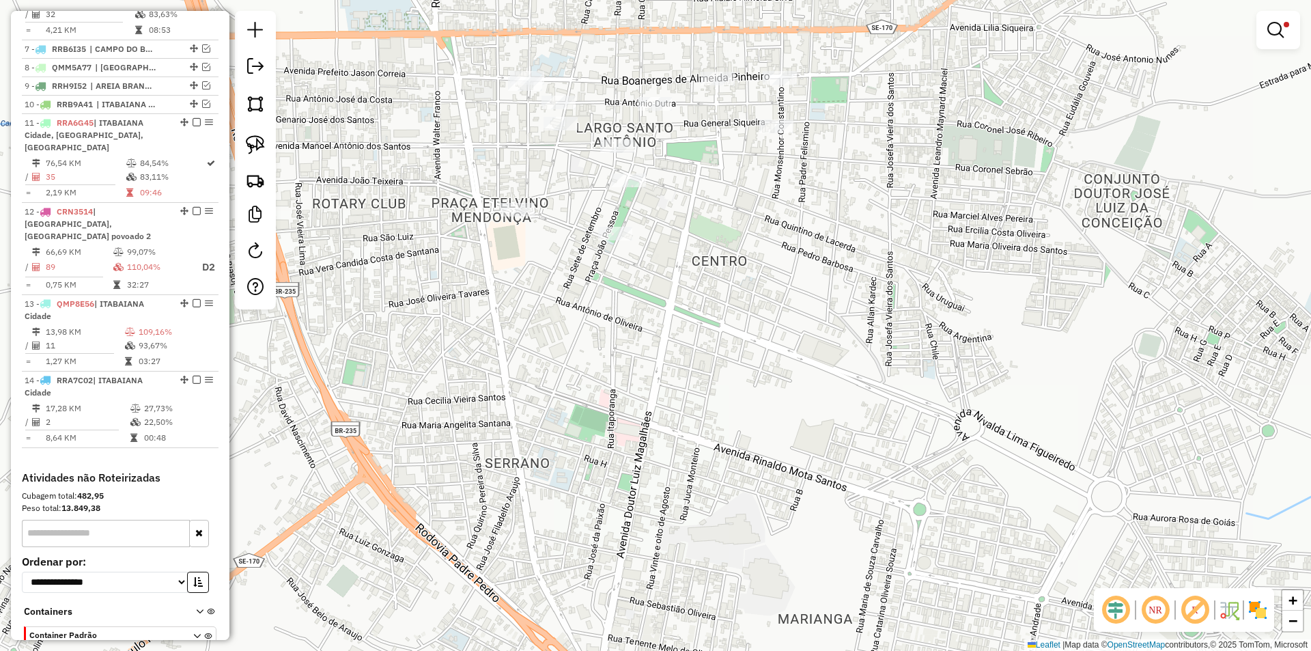
click at [604, 240] on div at bounding box center [615, 234] width 34 height 14
select select "**********"
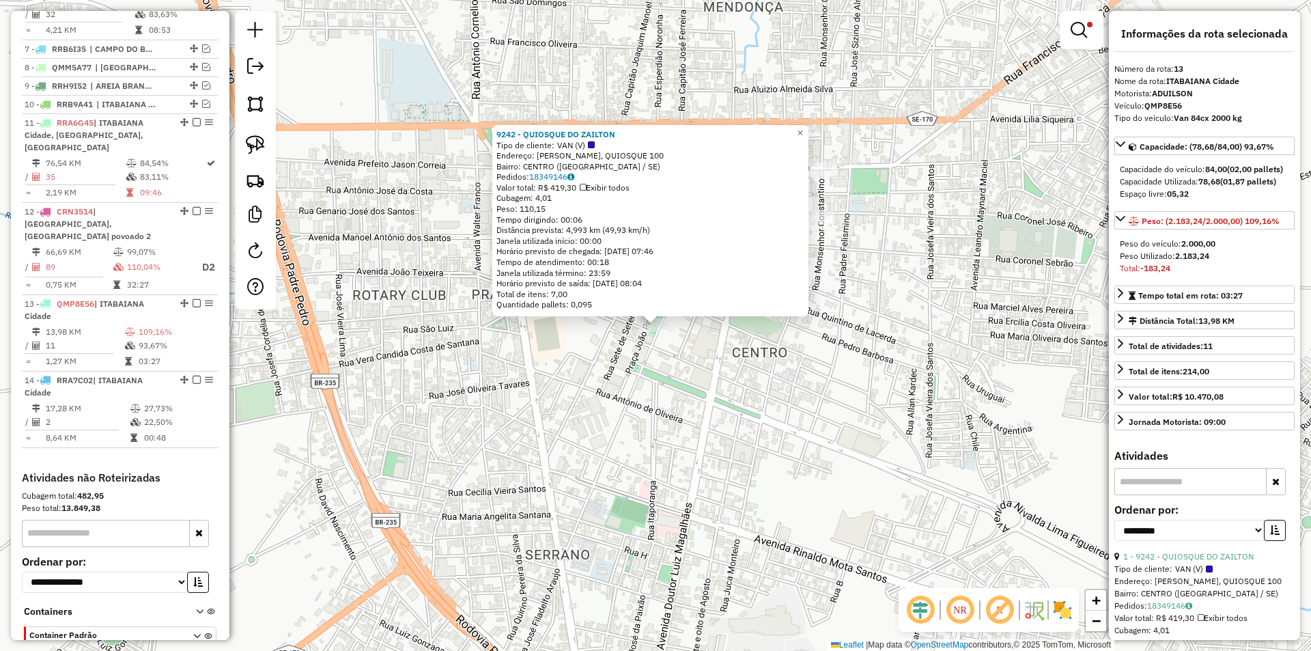
scroll to position [737, 0]
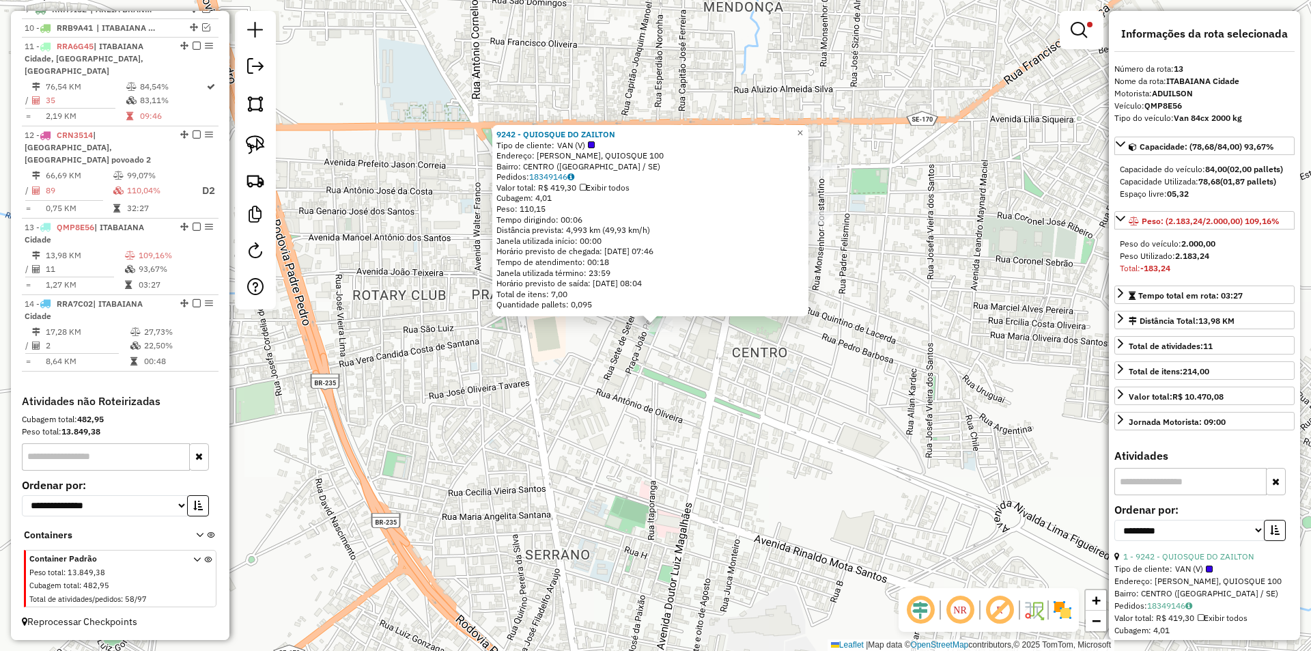
click at [687, 360] on div "9242 - QUIOSQUE DO ZAILTON Tipo de cliente: VAN (V) Endereço: JOAO PESSOA, QUIO…" at bounding box center [655, 325] width 1311 height 651
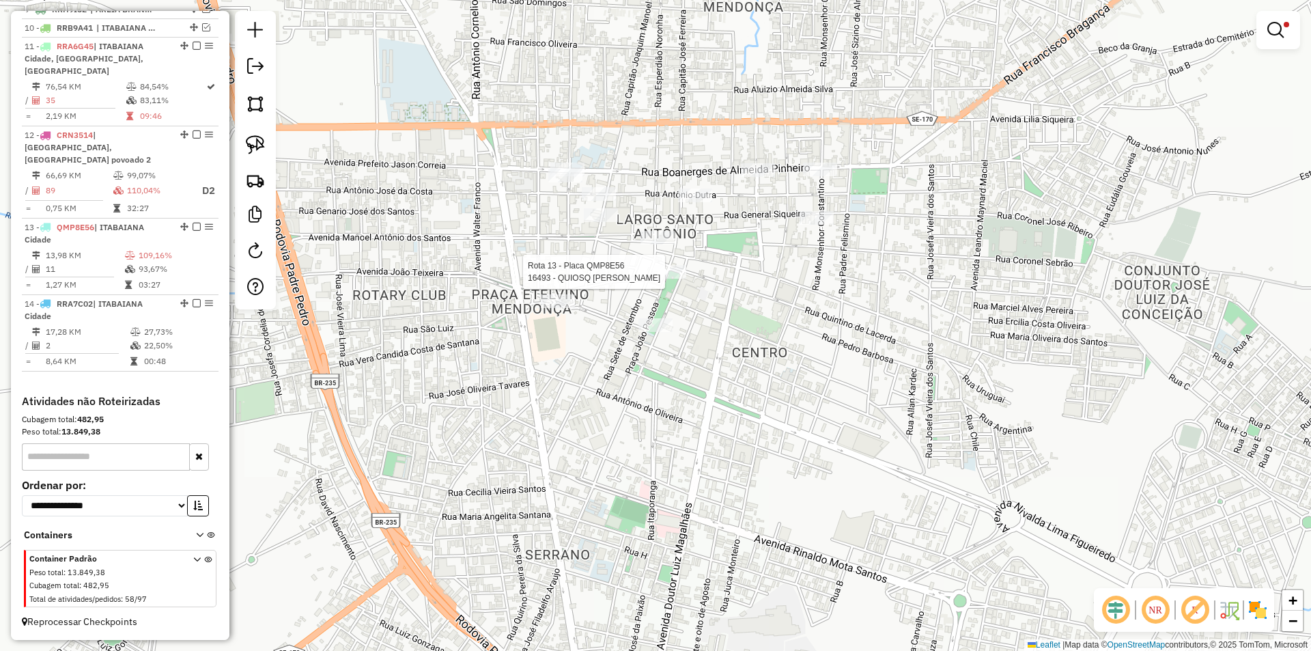
select select "**********"
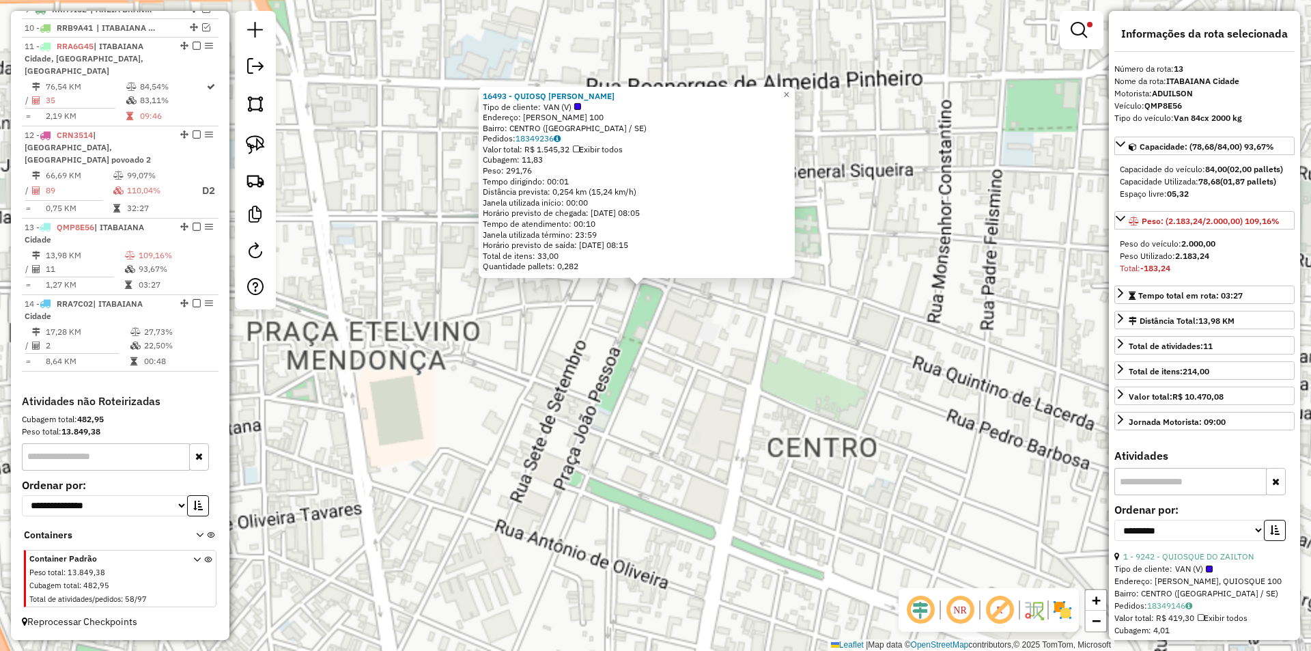
click at [670, 364] on div "16493 - QUIOSQ NUNES PEIXOTO Tipo de cliente: VAN (V) Endereço: JOAO PESSOA 100…" at bounding box center [655, 325] width 1311 height 651
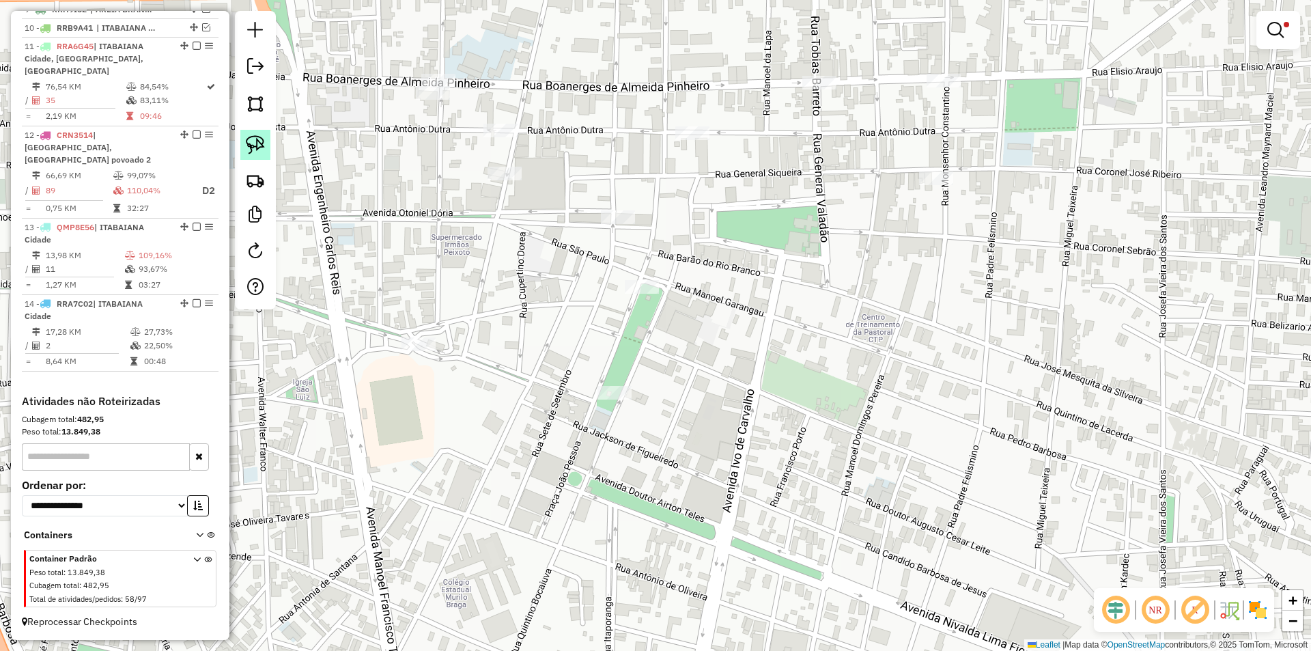
click at [264, 149] on img at bounding box center [255, 144] width 19 height 19
drag, startPoint x: 608, startPoint y: 274, endPoint x: 713, endPoint y: 258, distance: 107.0
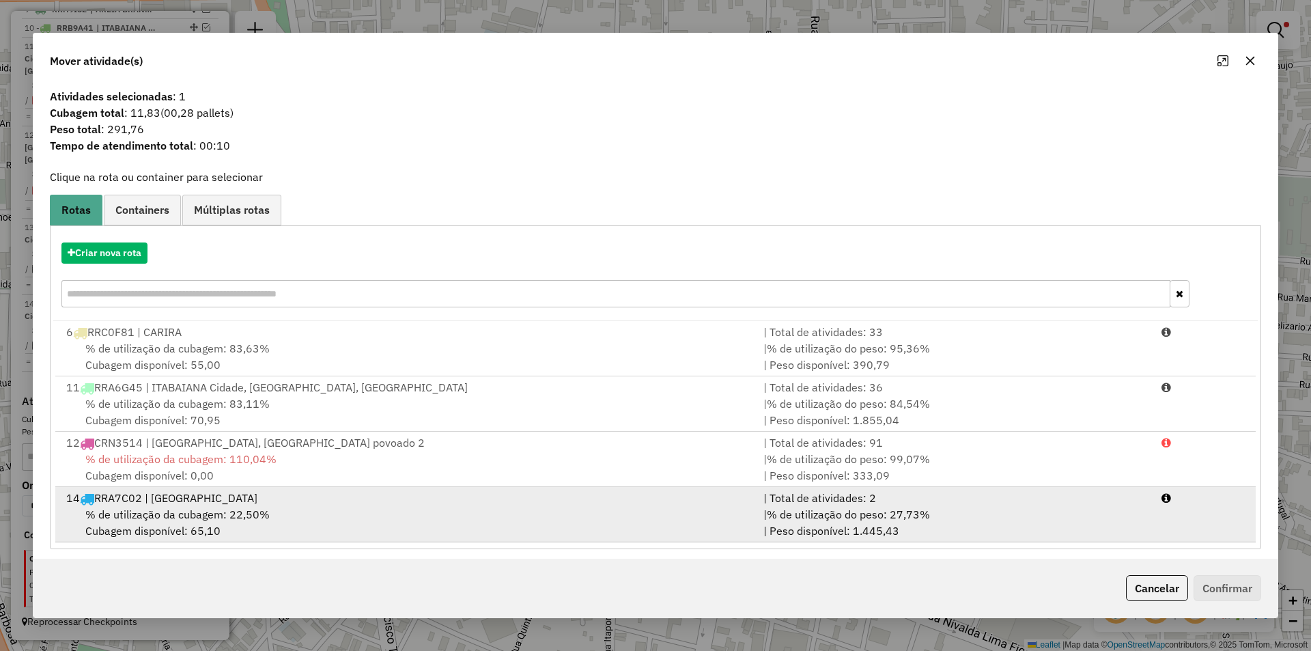
click at [1075, 515] on div "| % de utilização do peso: 27,73% | Peso disponível: 1.445,43" at bounding box center [954, 522] width 398 height 33
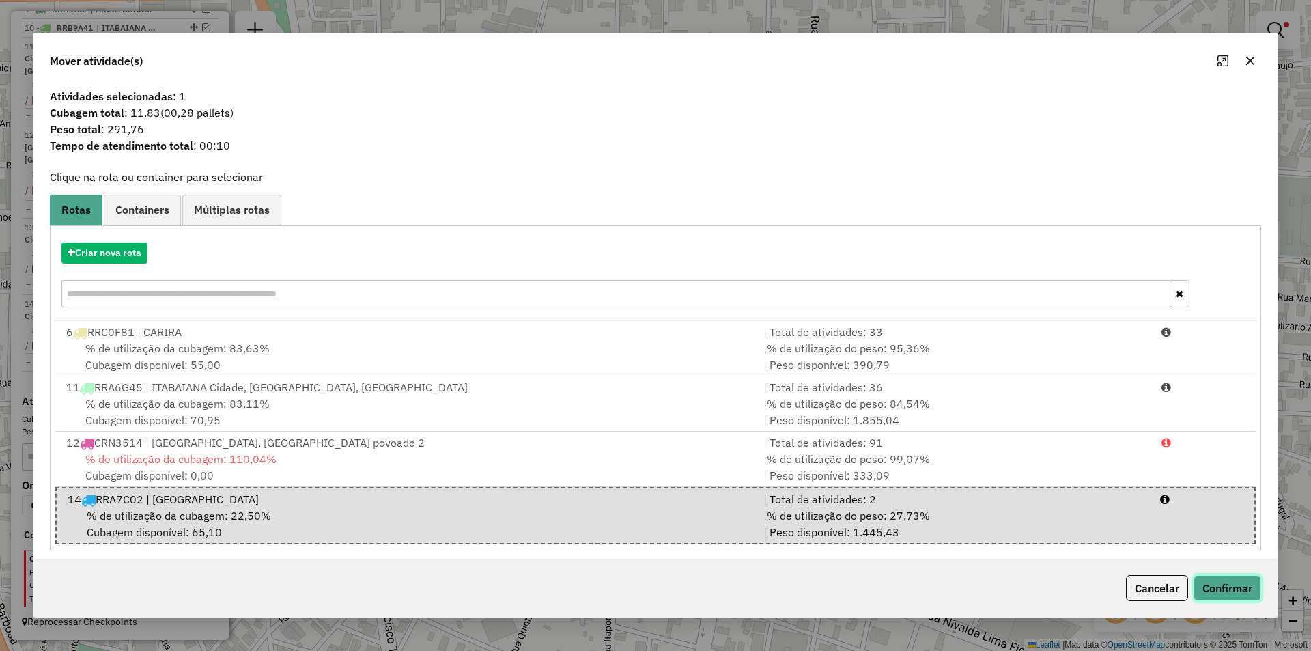
click at [1258, 600] on button "Confirmar" at bounding box center [1227, 588] width 68 height 26
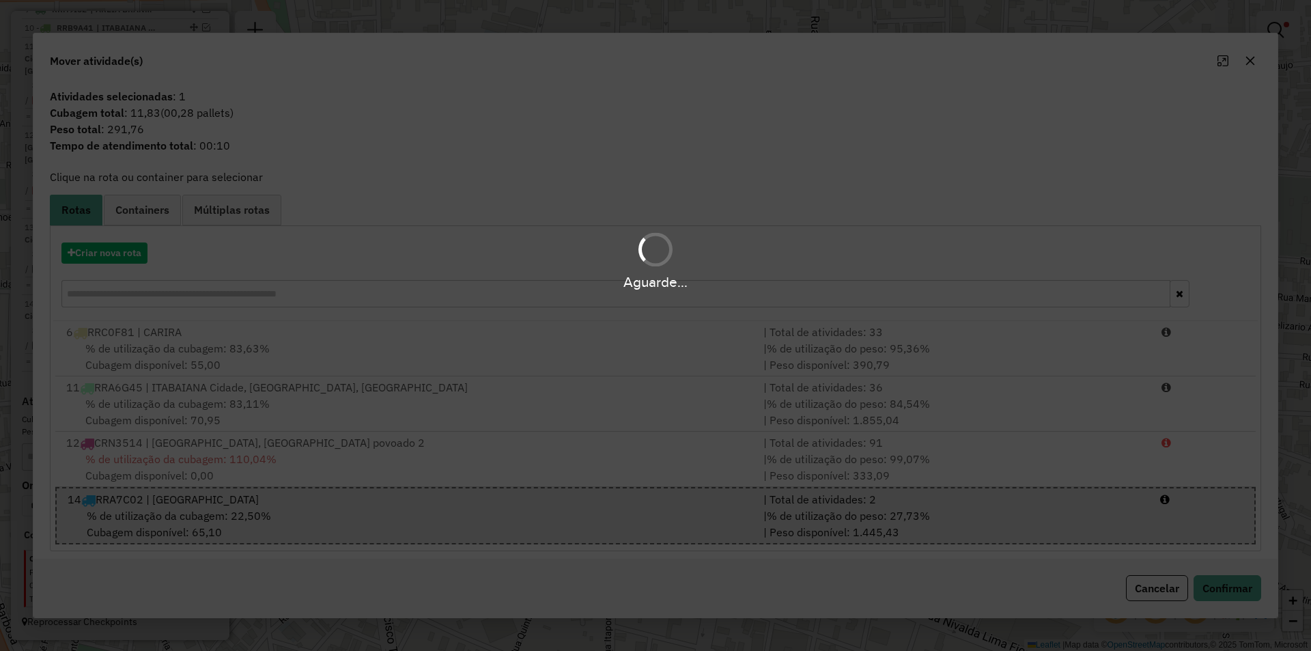
click at [1240, 591] on div "Aguarde..." at bounding box center [655, 325] width 1311 height 651
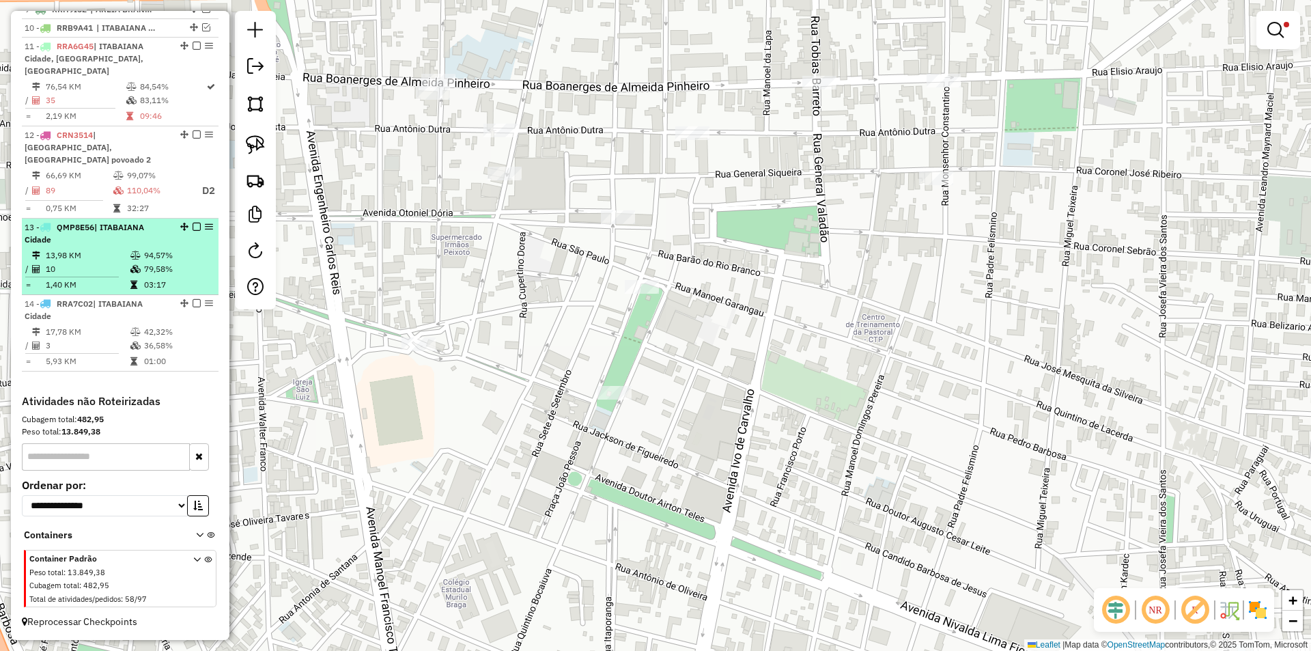
click at [130, 262] on td at bounding box center [137, 269] width 14 height 14
select select "**********"
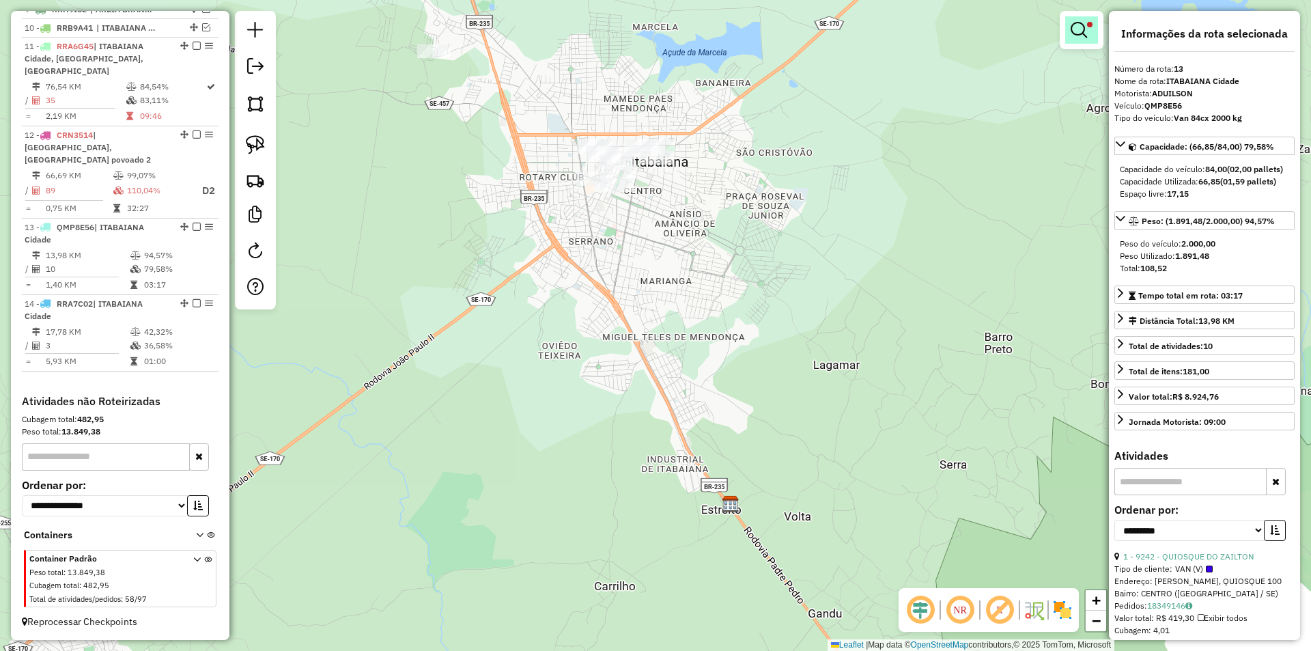
click at [1076, 30] on em at bounding box center [1079, 30] width 16 height 16
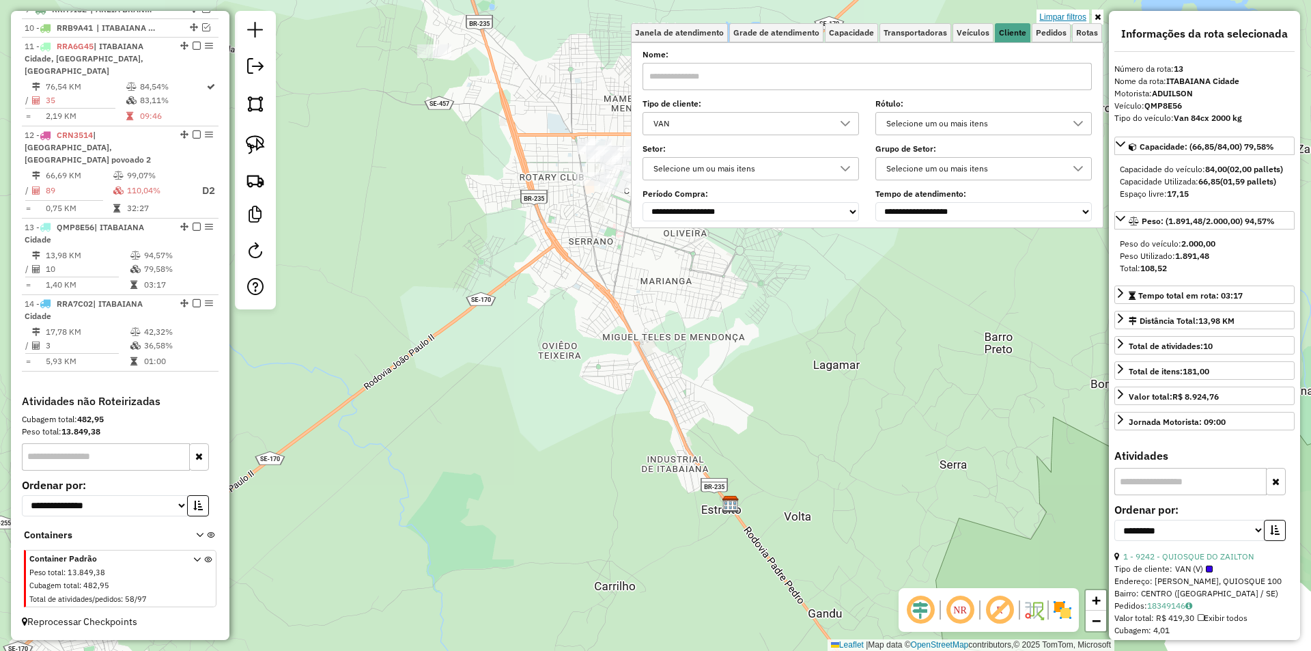
click at [1056, 13] on link "Limpar filtros" at bounding box center [1062, 17] width 53 height 15
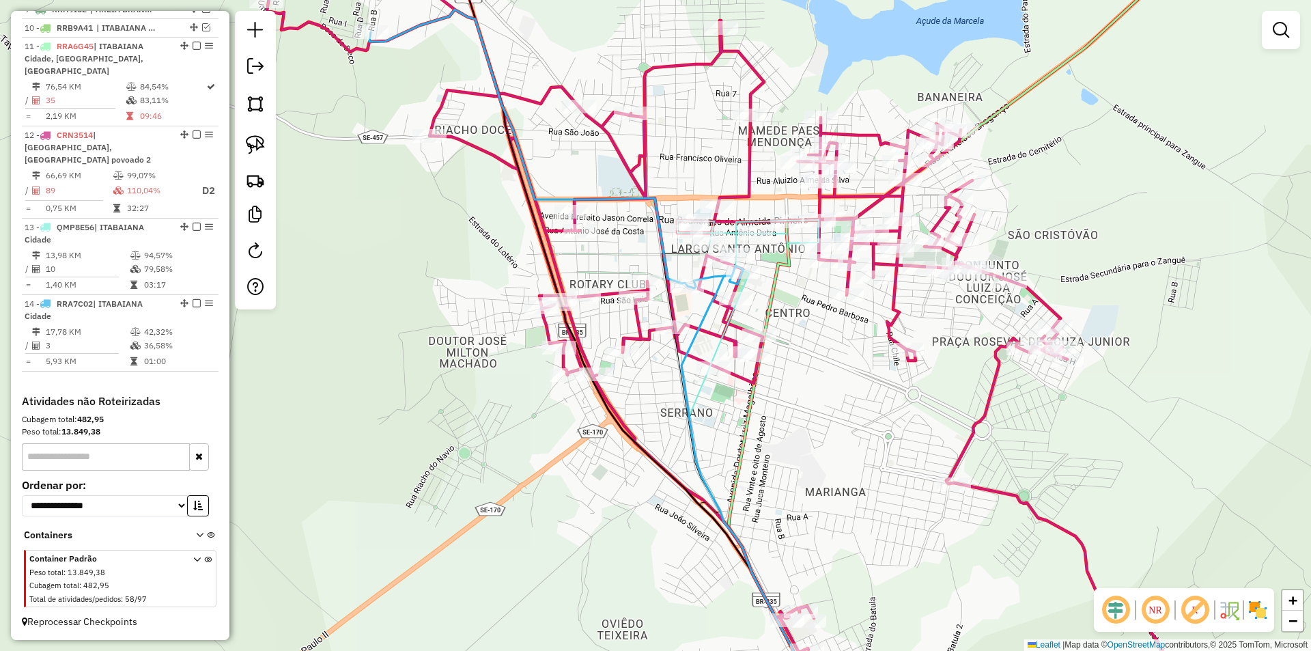
drag, startPoint x: 431, startPoint y: 164, endPoint x: 351, endPoint y: 70, distance: 123.4
click at [351, 70] on div "Janela de atendimento Grade de atendimento Capacidade Transportadoras Veículos …" at bounding box center [655, 325] width 1311 height 651
select select "**********"
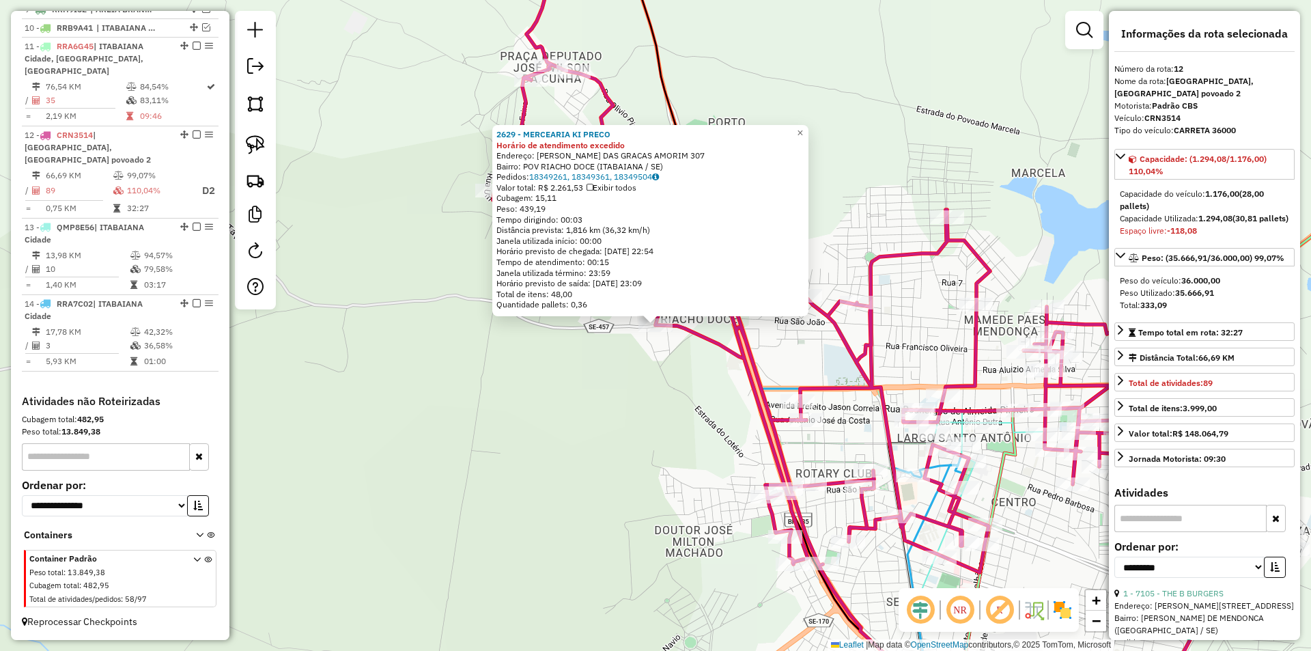
click at [583, 347] on div "2629 - MERCEARIA KI PRECO Horário de atendimento excedido Endereço: MARIA DAS G…" at bounding box center [655, 325] width 1311 height 651
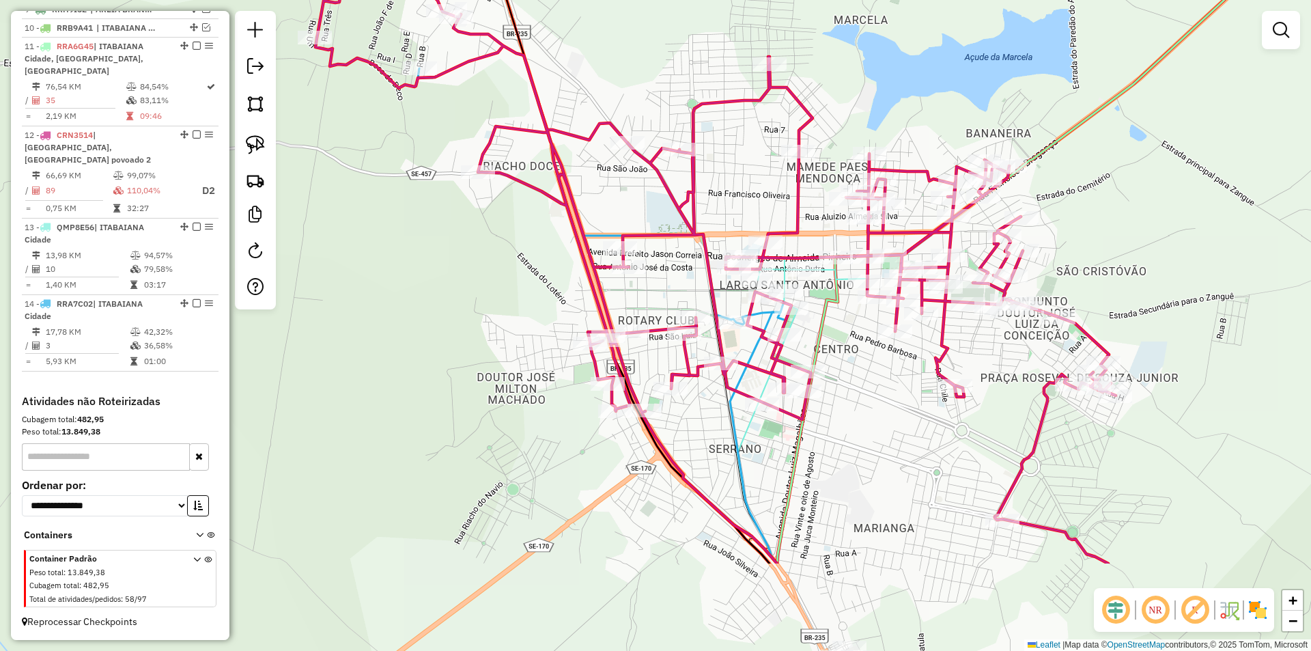
drag, startPoint x: 468, startPoint y: 218, endPoint x: 429, endPoint y: 169, distance: 63.1
click at [417, 157] on div "Janela de atendimento Grade de atendimento Capacidade Transportadoras Veículos …" at bounding box center [655, 325] width 1311 height 651
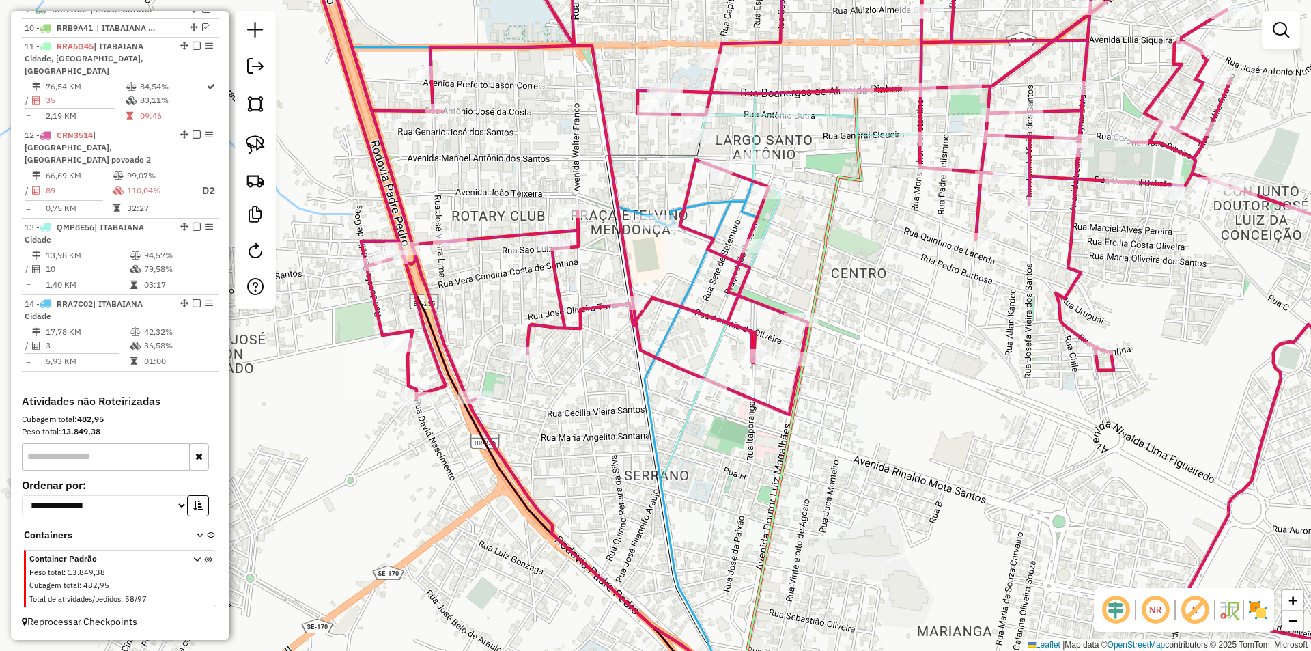
drag, startPoint x: 658, startPoint y: 322, endPoint x: 653, endPoint y: 286, distance: 36.5
click at [657, 324] on icon at bounding box center [819, 325] width 1207 height 781
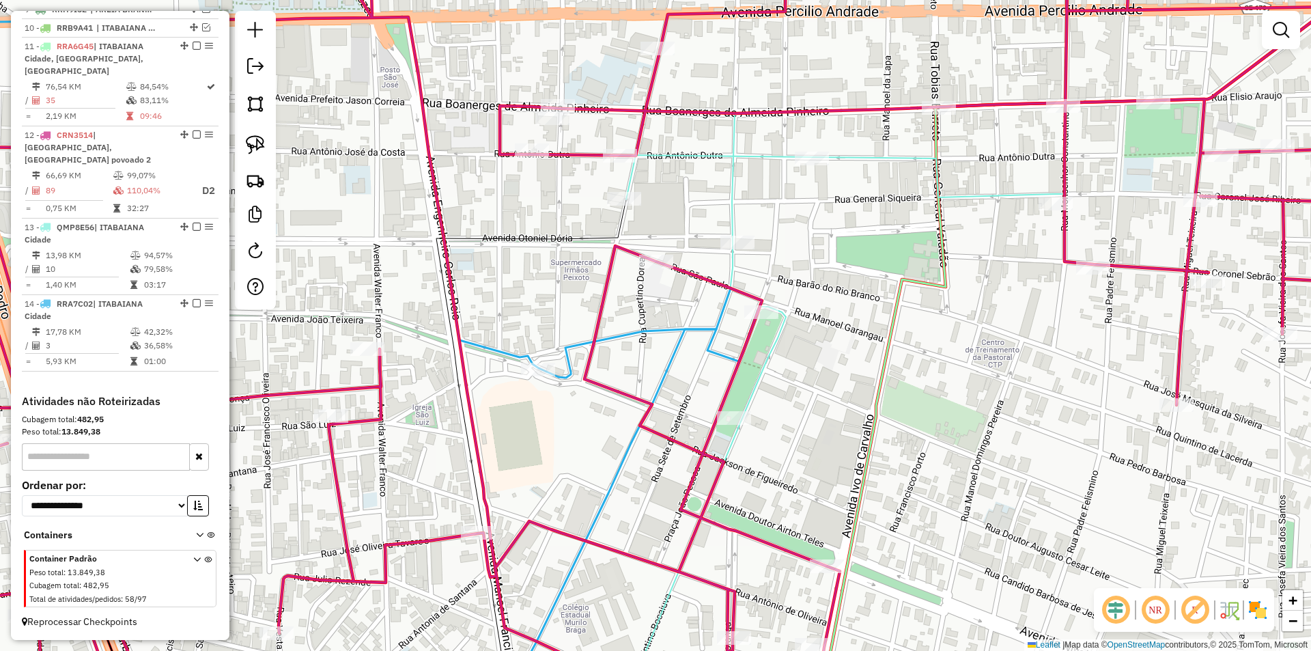
click at [638, 260] on icon at bounding box center [657, 325] width 1569 height 781
select select "**********"
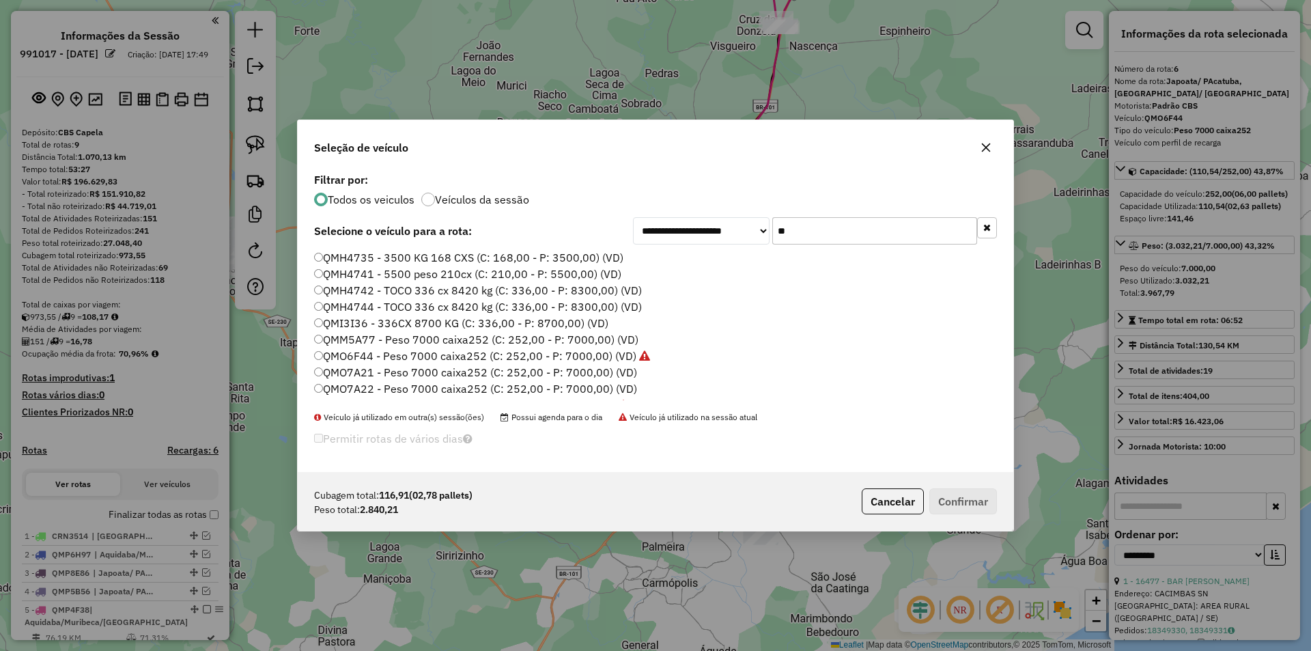
select select "**********"
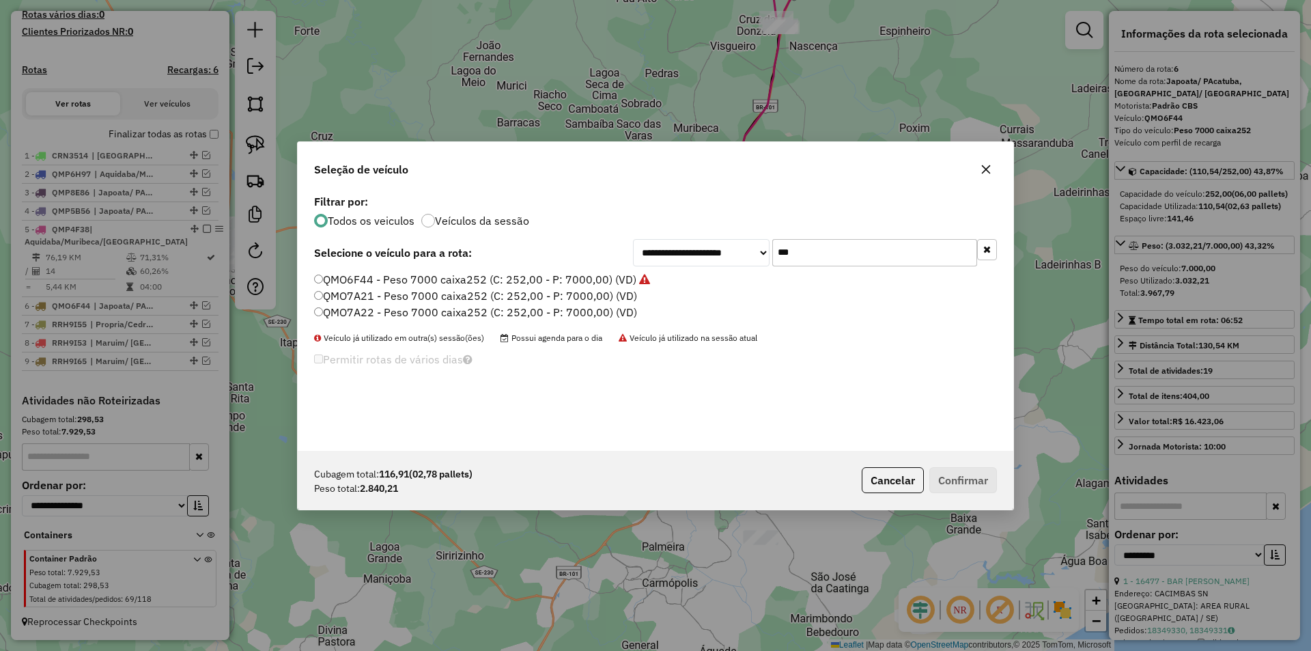
type input "***"
click at [351, 299] on label "QMO7A21 - Peso 7000 caixa252 (C: 252,00 - P: 7000,00) (VD)" at bounding box center [475, 295] width 323 height 16
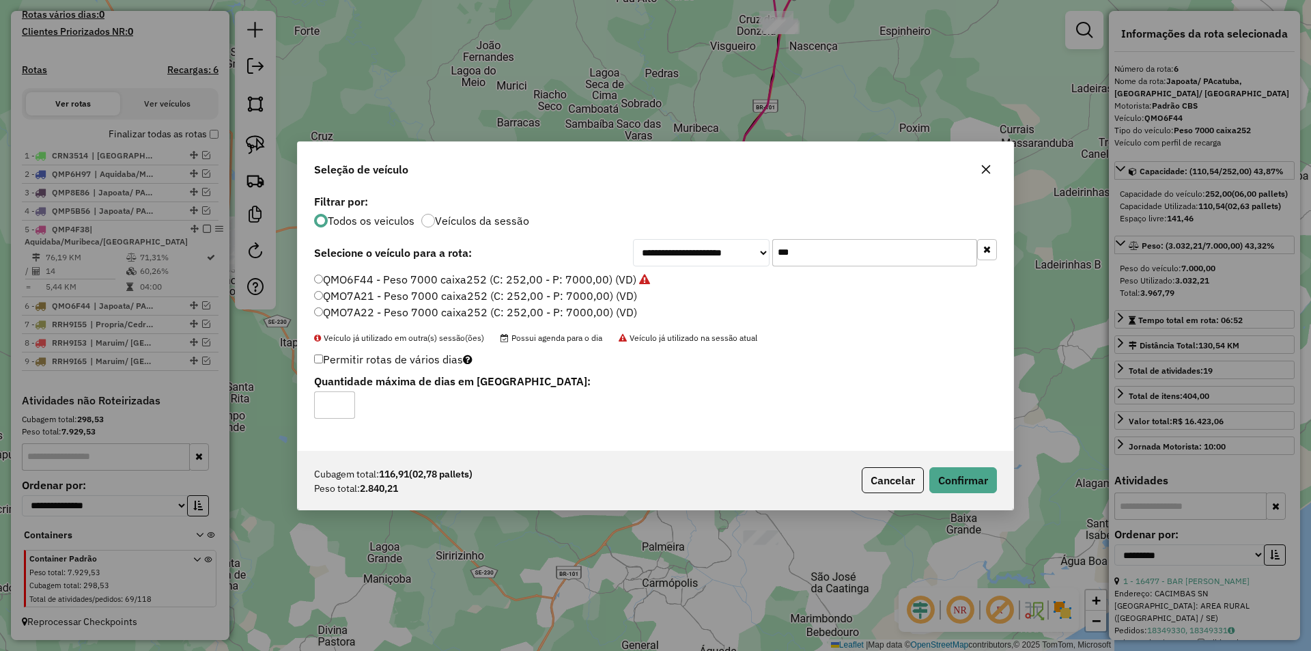
click at [978, 464] on div "Cubagem total: 116,91 (02,78 pallets) Peso total: 2.840,21 Cancelar Confirmar" at bounding box center [655, 480] width 715 height 59
click at [973, 477] on button "Confirmar" at bounding box center [963, 480] width 68 height 26
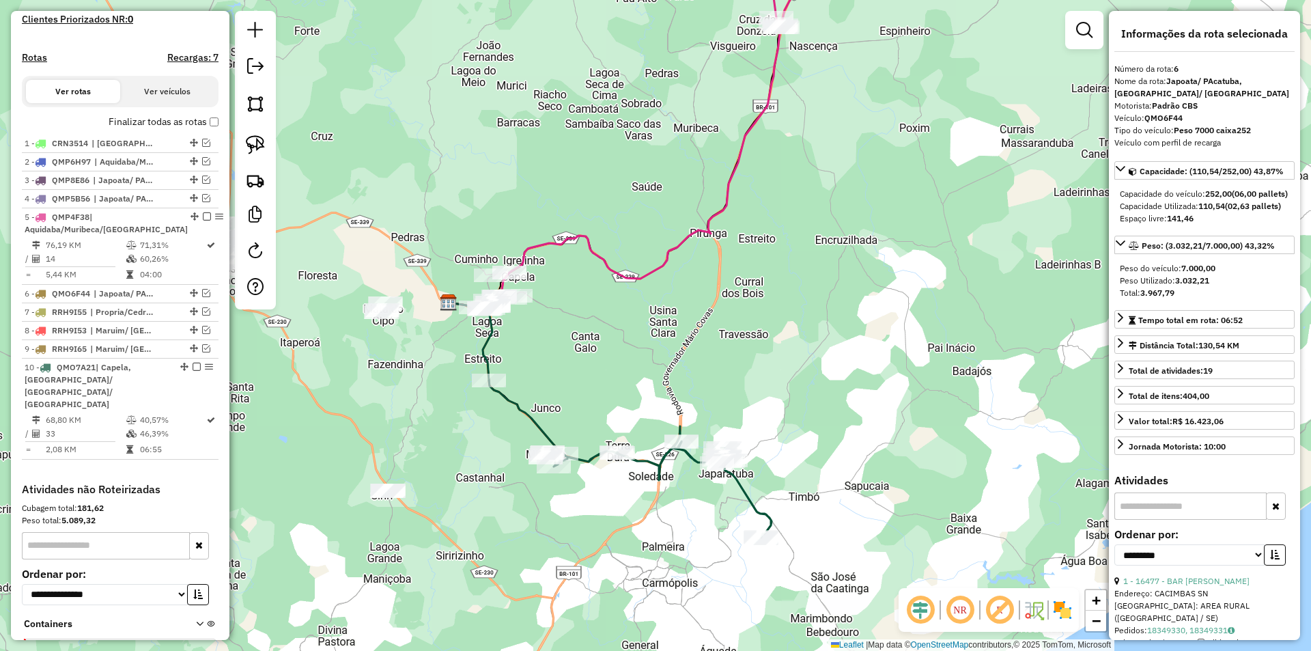
scroll to position [469, 0]
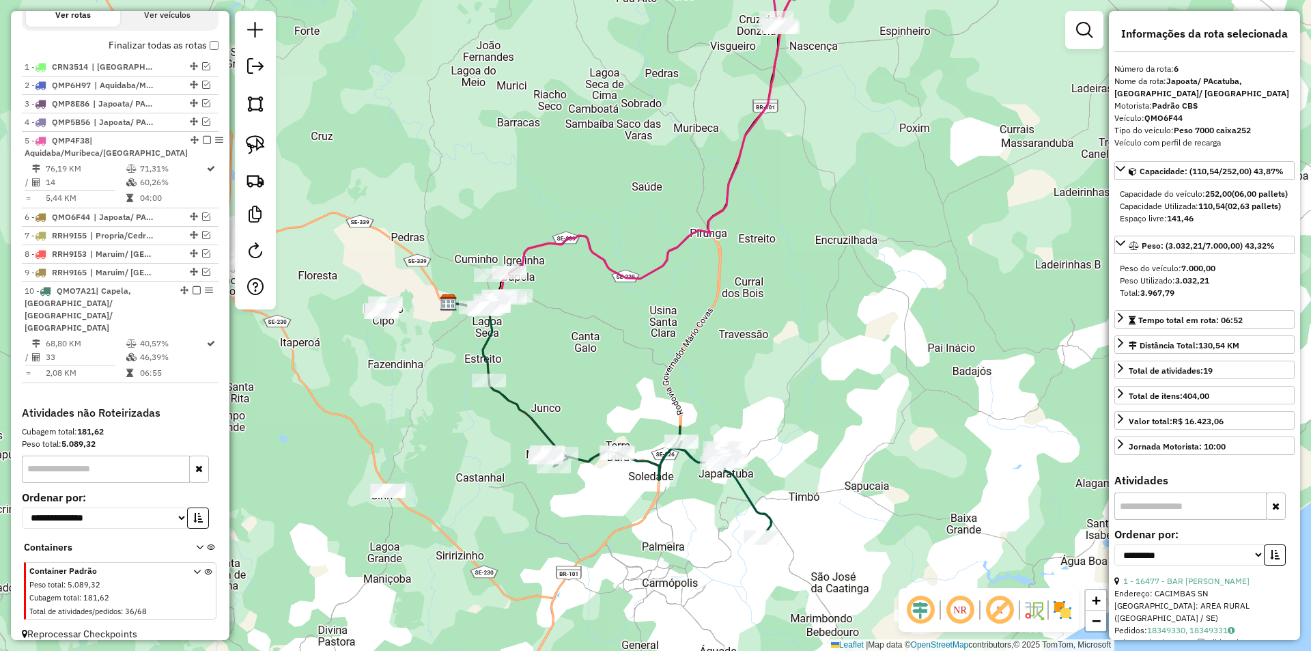
drag, startPoint x: 472, startPoint y: 419, endPoint x: 660, endPoint y: 372, distance: 192.9
click at [659, 372] on div "Janela de atendimento Grade de atendimento Capacidade Transportadoras Veículos …" at bounding box center [655, 325] width 1311 height 651
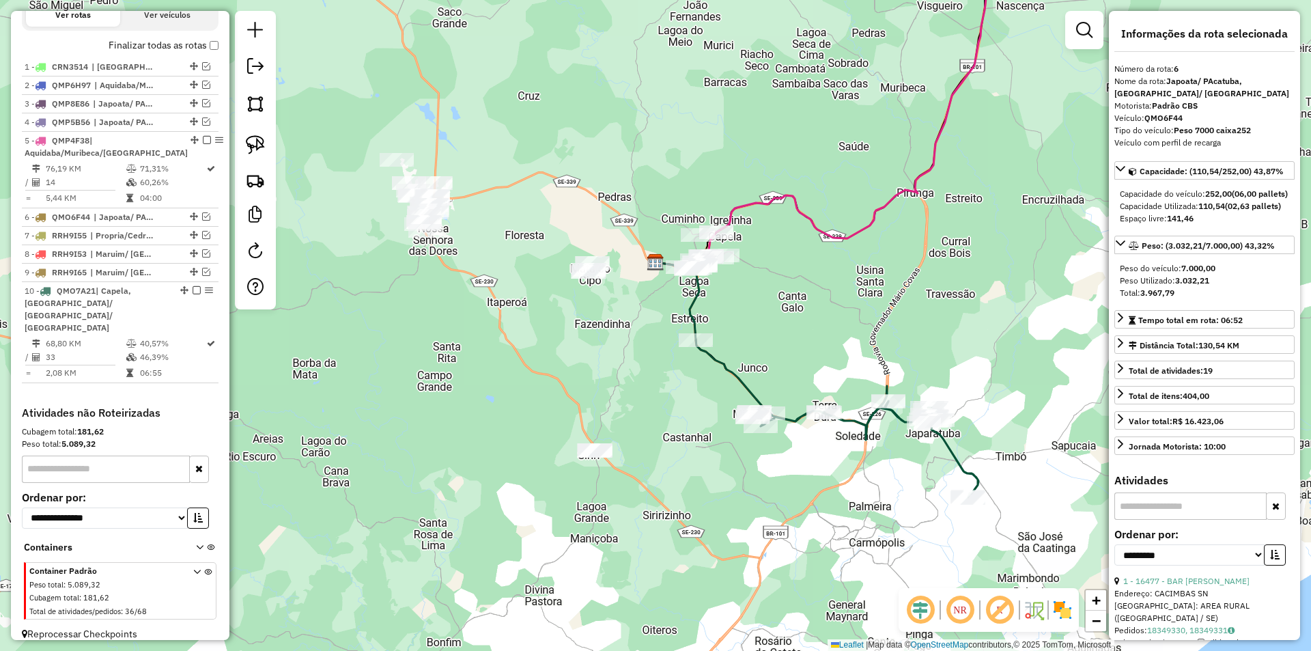
drag, startPoint x: 531, startPoint y: 332, endPoint x: 419, endPoint y: 225, distance: 155.5
click at [622, 358] on div "Janela de atendimento Grade de atendimento Capacidade Transportadoras Veículos …" at bounding box center [655, 325] width 1311 height 651
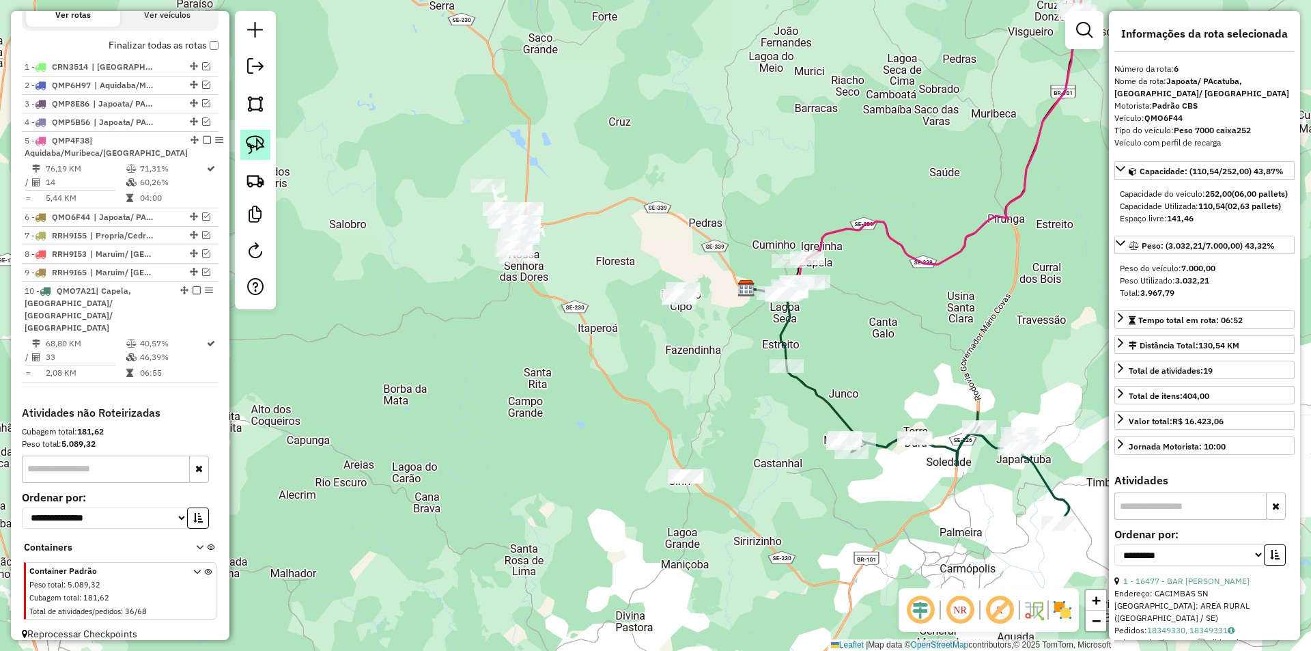
click at [263, 140] on img at bounding box center [255, 144] width 19 height 19
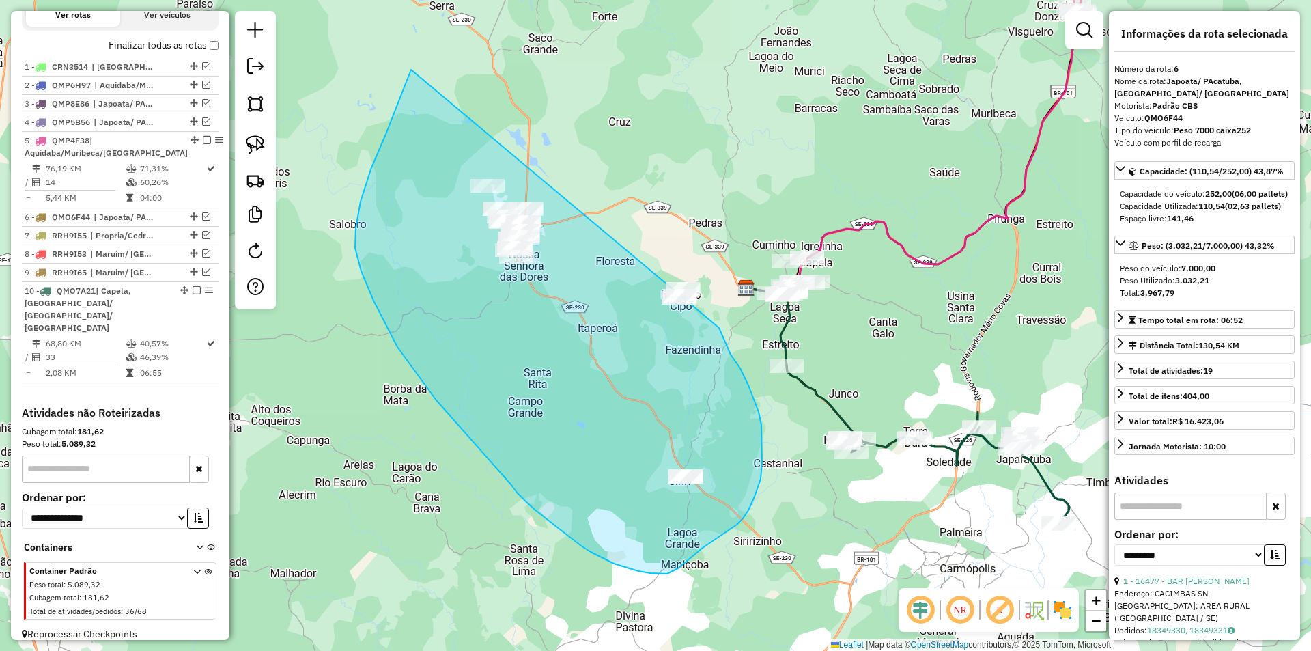
drag, startPoint x: 411, startPoint y: 70, endPoint x: 678, endPoint y: 205, distance: 299.2
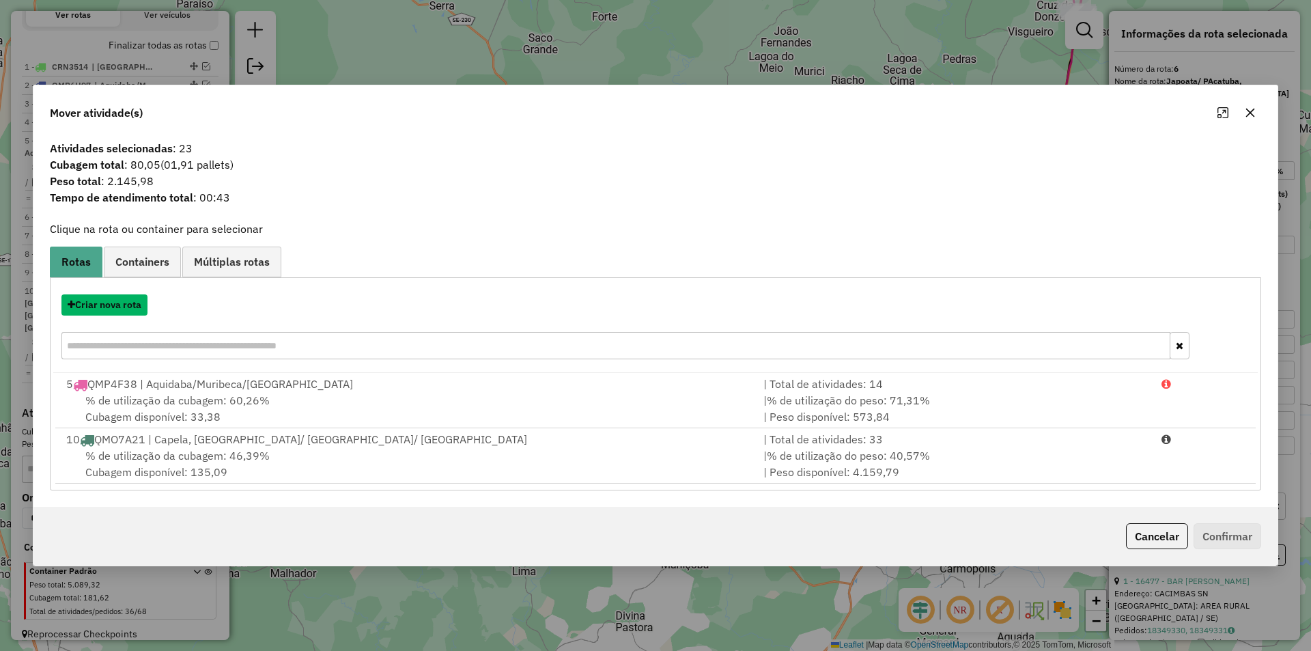
click at [115, 305] on button "Criar nova rota" at bounding box center [104, 304] width 86 height 21
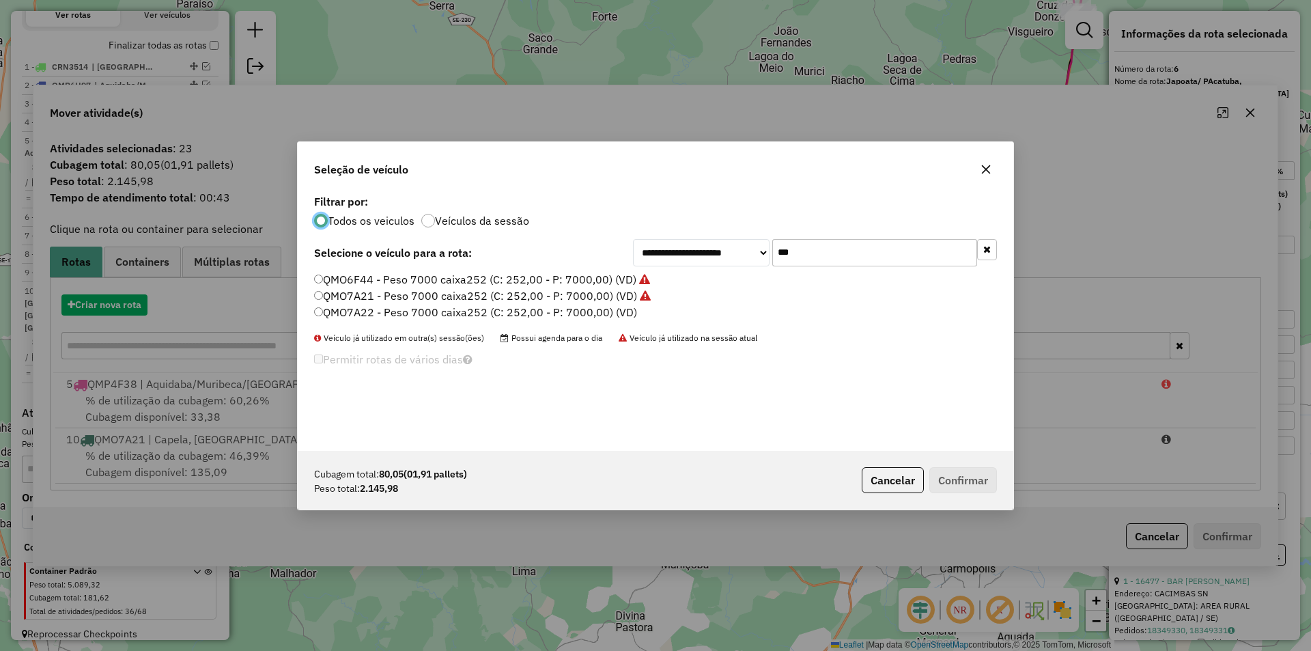
scroll to position [8, 4]
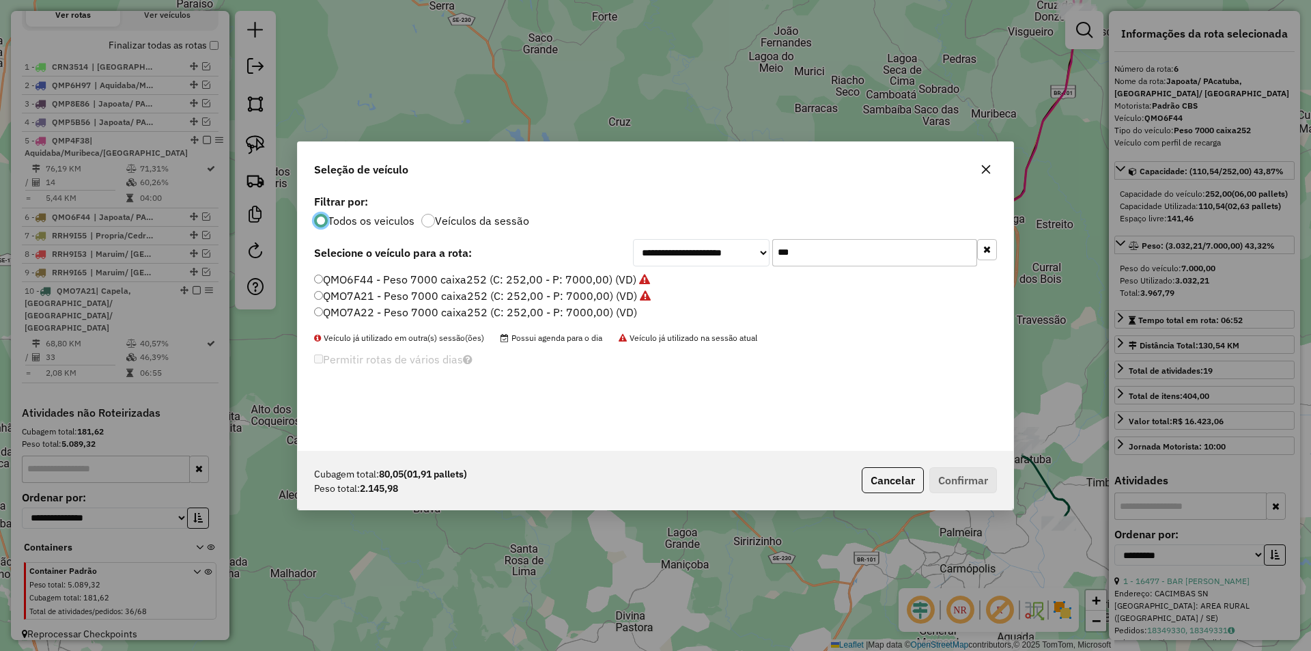
click at [863, 251] on input "***" at bounding box center [874, 252] width 205 height 27
drag, startPoint x: 863, startPoint y: 251, endPoint x: 550, endPoint y: 285, distance: 314.5
click at [863, 251] on input "***" at bounding box center [874, 252] width 205 height 27
click at [586, 308] on label "QMO7A22 - Peso 7000 caixa252 (C: 252,00 - P: 7000,00) (VD)" at bounding box center [475, 312] width 323 height 16
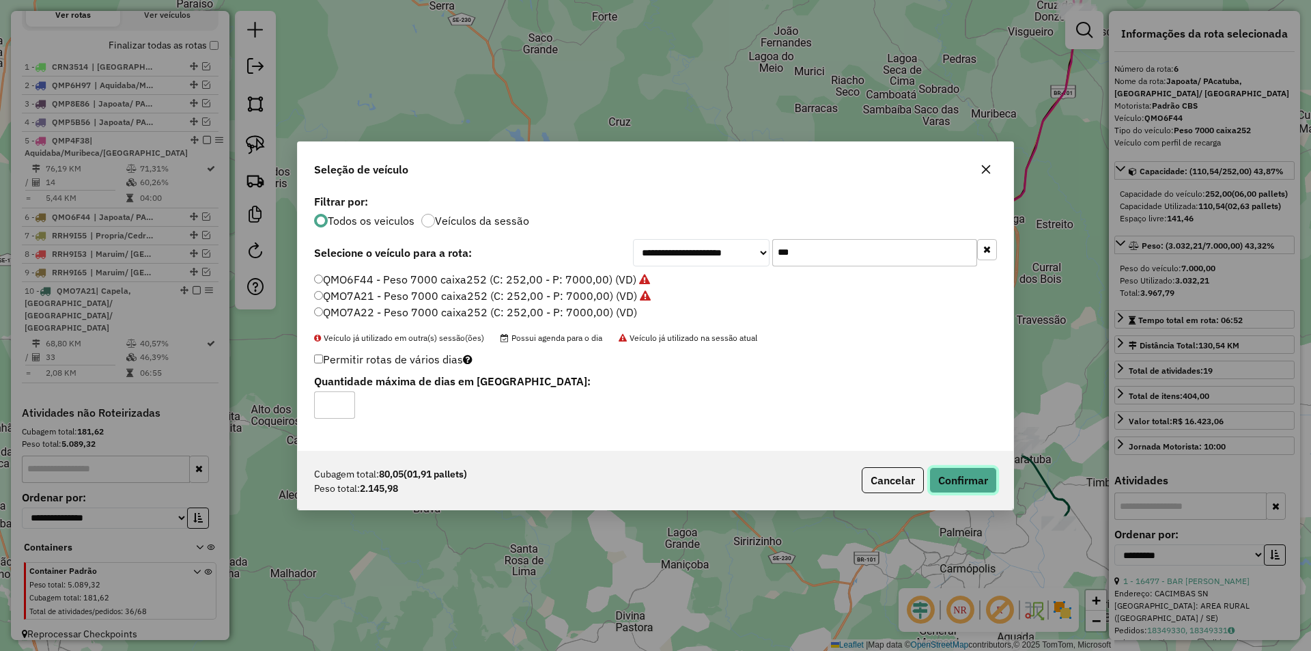
click at [996, 488] on button "Confirmar" at bounding box center [963, 480] width 68 height 26
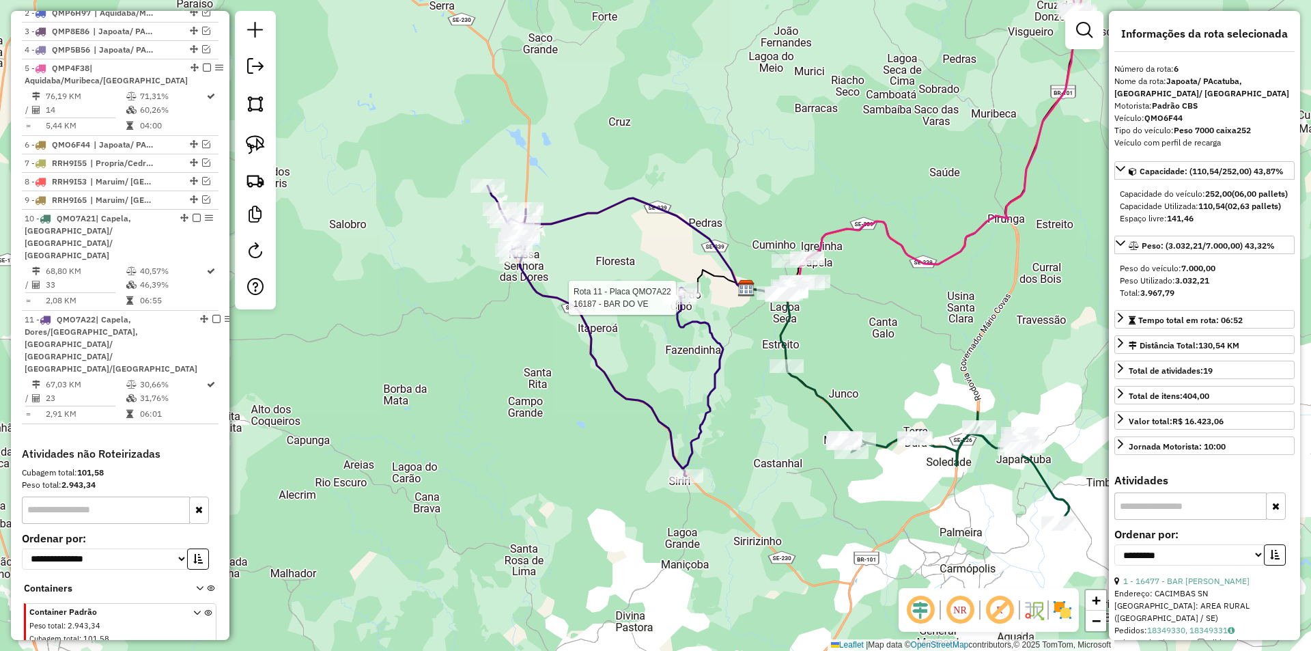
scroll to position [558, 0]
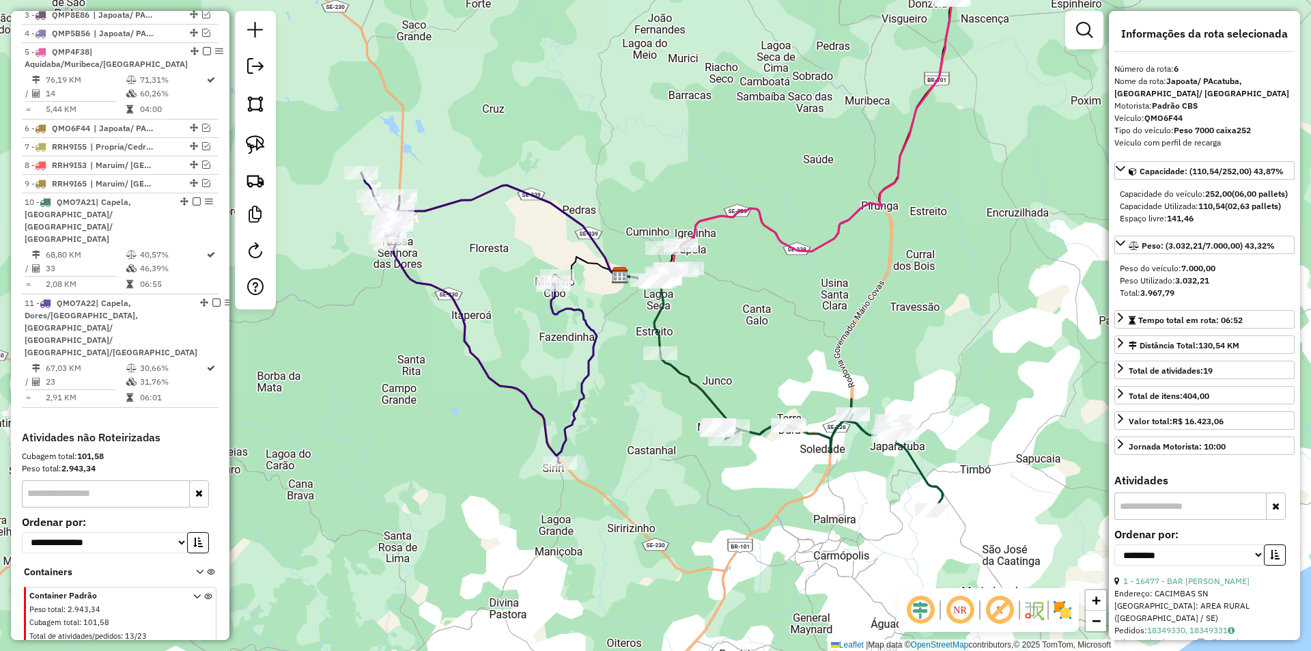
drag, startPoint x: 748, startPoint y: 323, endPoint x: 628, endPoint y: 296, distance: 122.6
click at [634, 303] on div "Janela de atendimento Grade de atendimento Capacidade Transportadoras Veículos …" at bounding box center [655, 325] width 1311 height 651
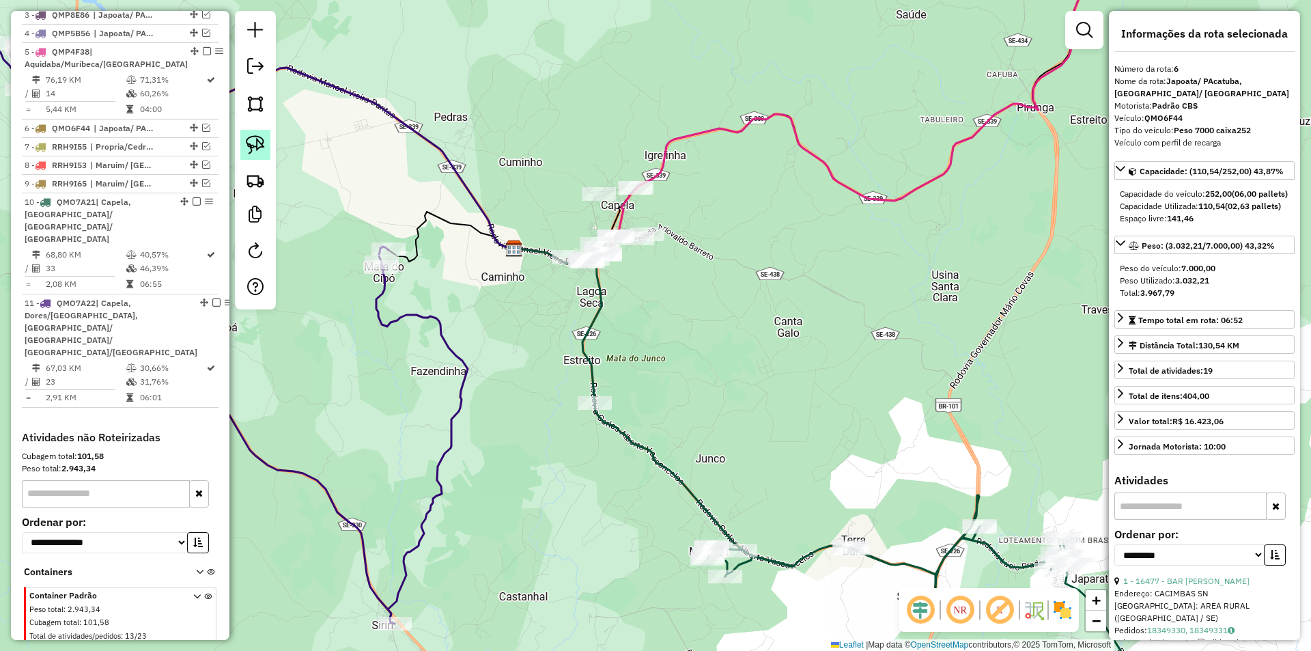
click at [258, 143] on img at bounding box center [255, 144] width 19 height 19
drag, startPoint x: 477, startPoint y: 218, endPoint x: 829, endPoint y: 197, distance: 352.3
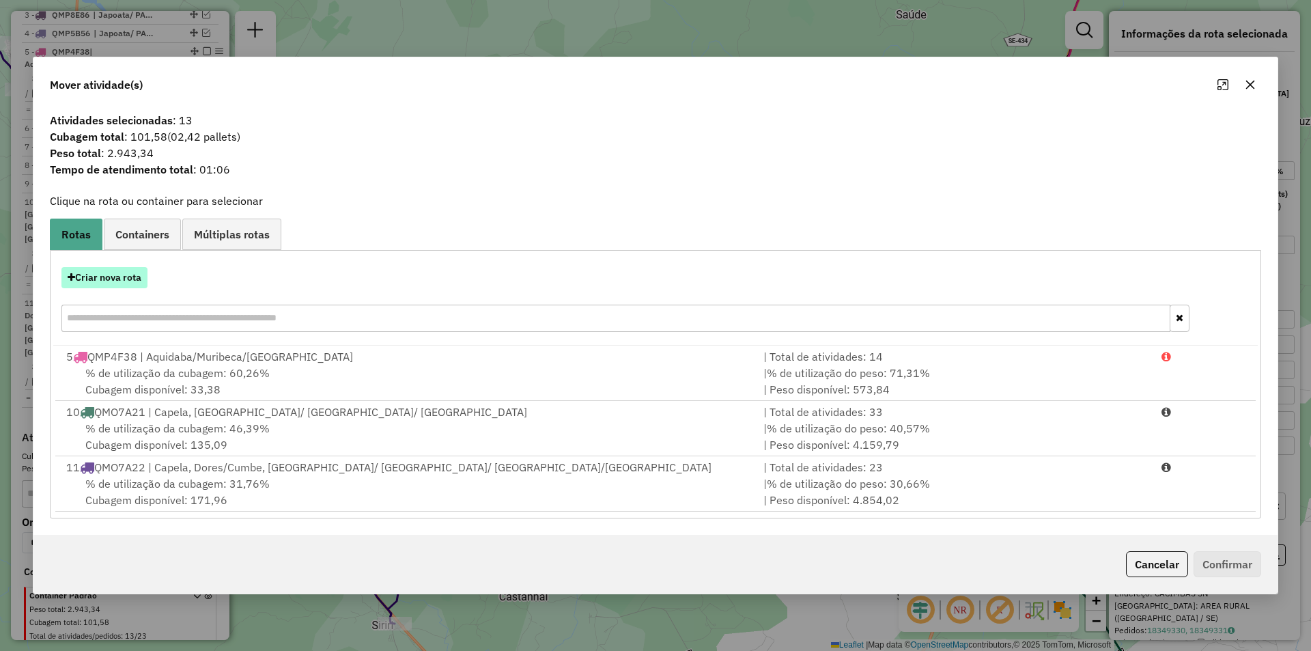
click at [117, 284] on button "Criar nova rota" at bounding box center [104, 277] width 86 height 21
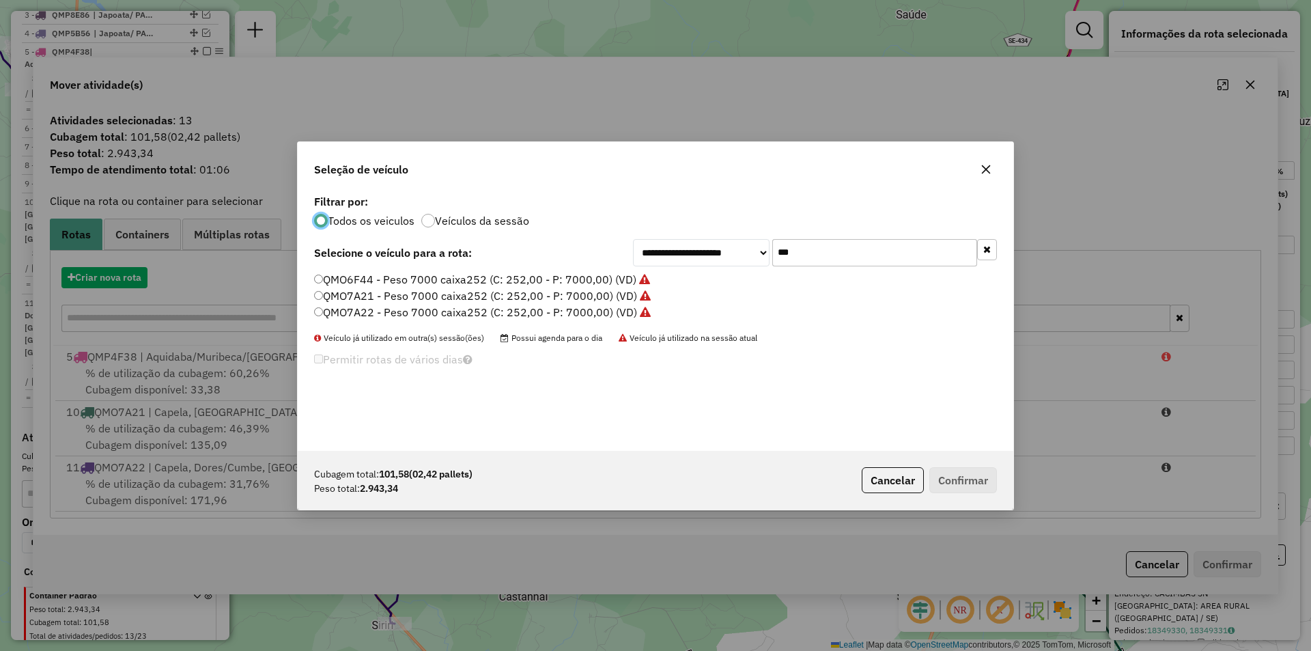
scroll to position [8, 4]
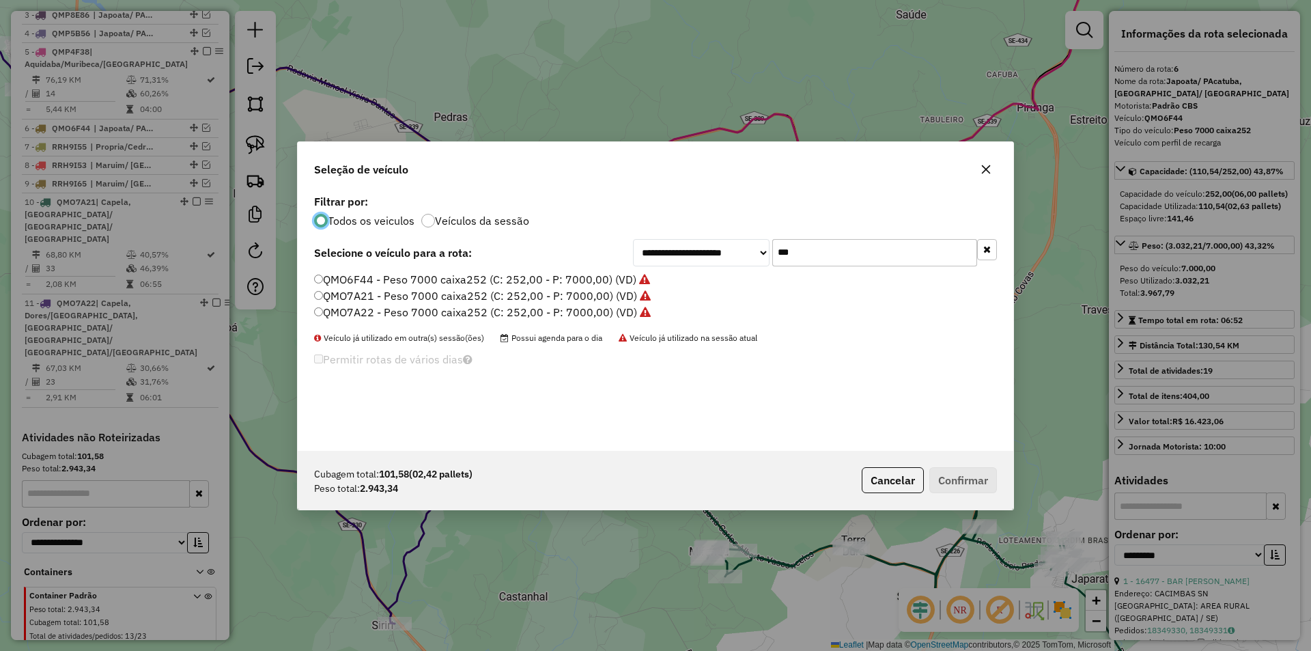
click at [847, 243] on input "***" at bounding box center [874, 252] width 205 height 27
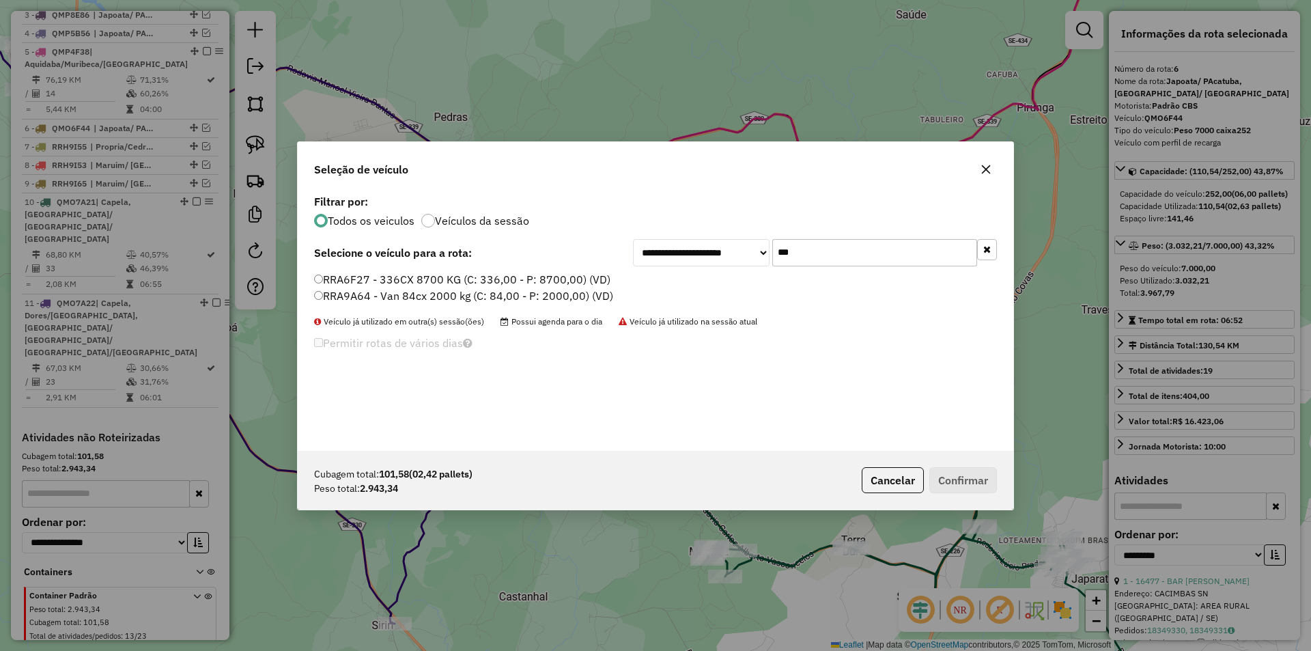
type input "***"
click at [472, 286] on label "RRA6F27 - 336CX 8700 KG (C: 336,00 - P: 8700,00) (VD)" at bounding box center [462, 279] width 296 height 16
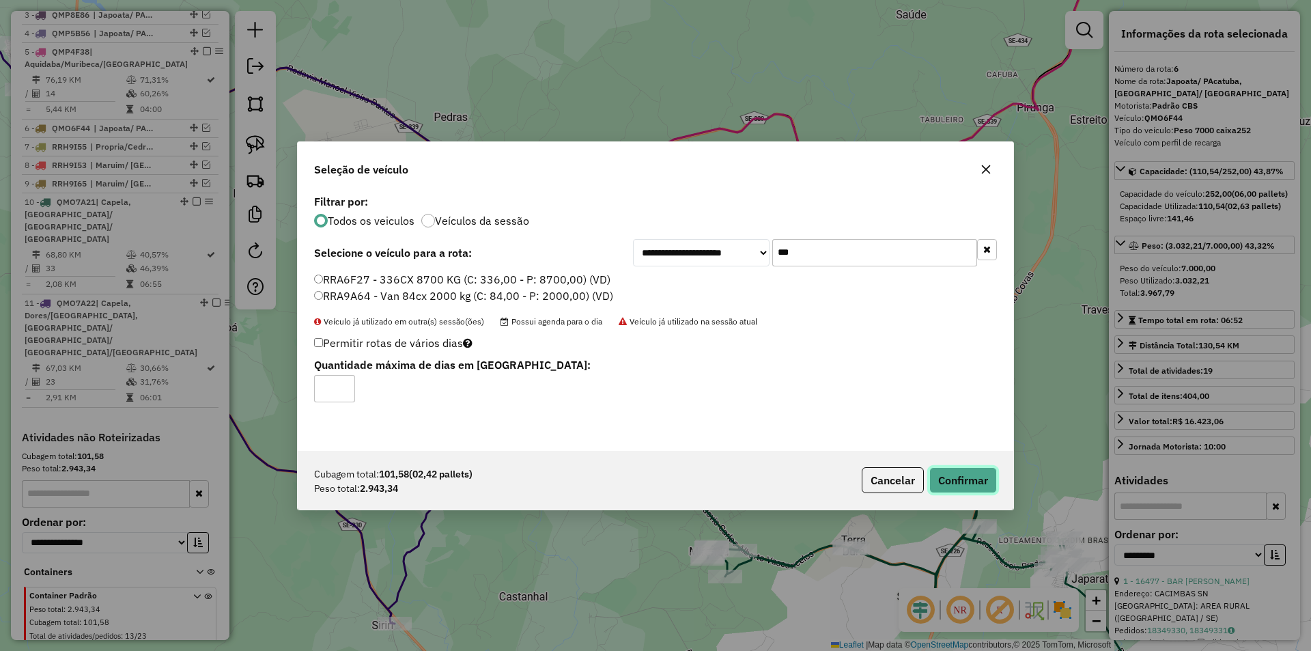
click at [967, 485] on button "Confirmar" at bounding box center [963, 480] width 68 height 26
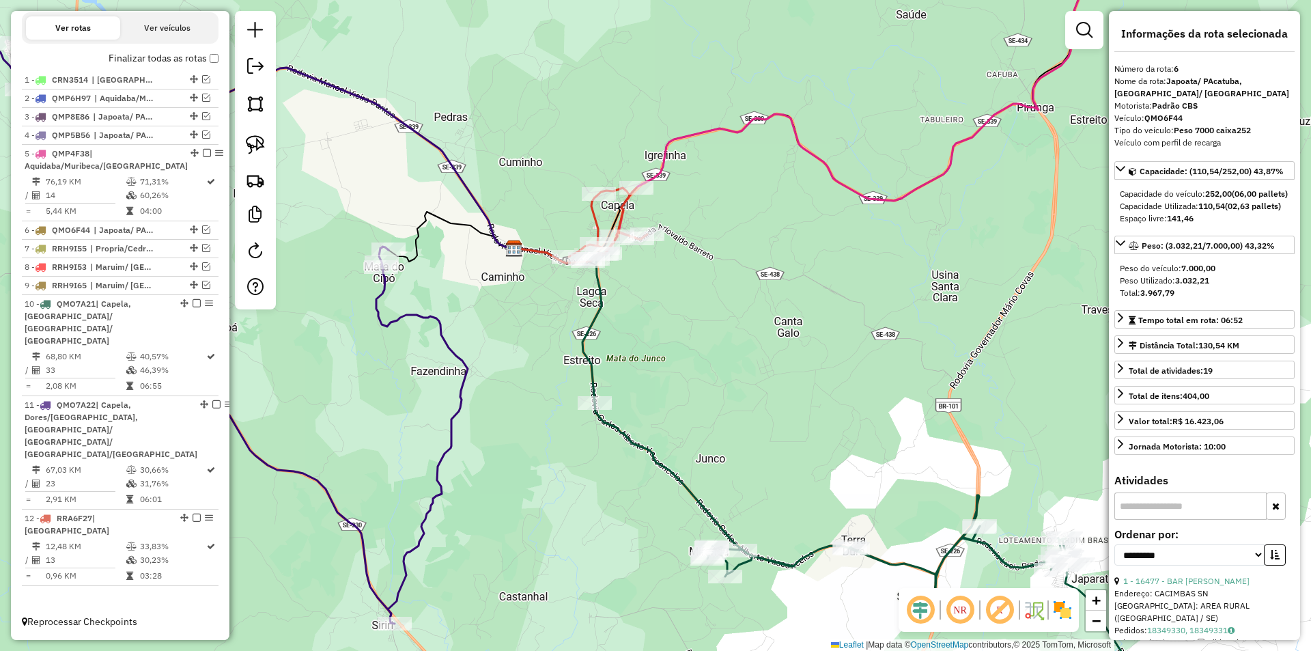
scroll to position [407, 0]
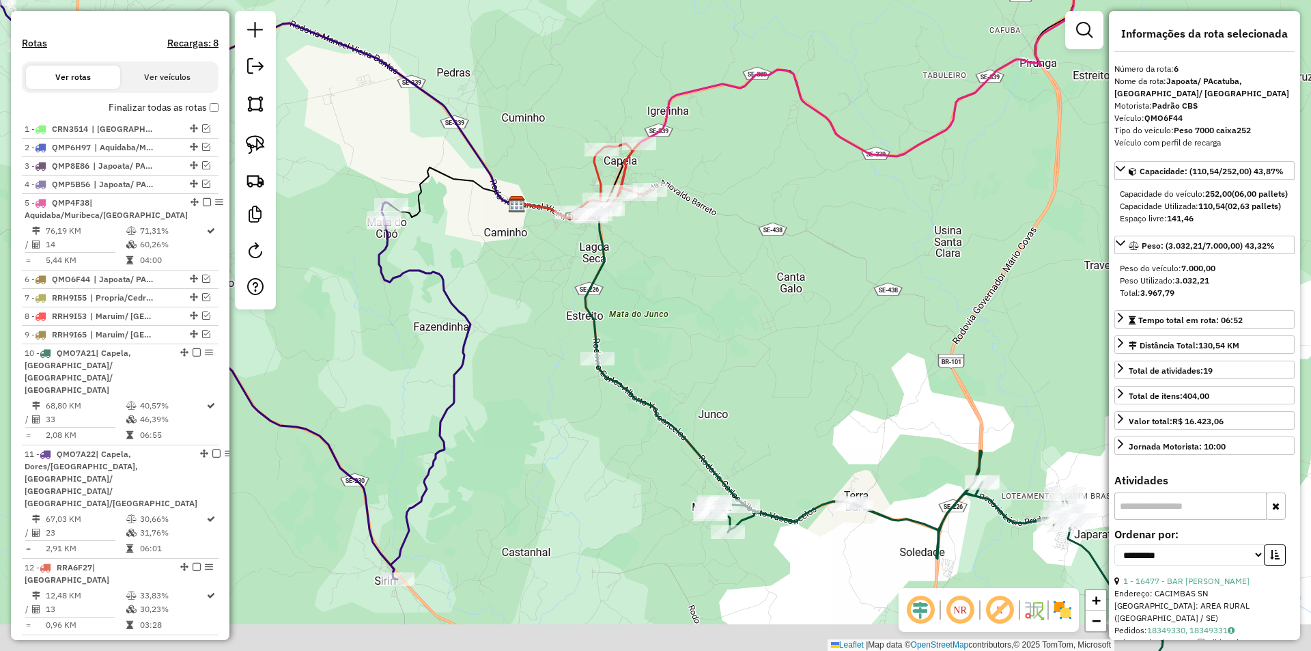
drag, startPoint x: 556, startPoint y: 427, endPoint x: 565, endPoint y: 318, distance: 109.0
click at [565, 321] on div "Janela de atendimento Grade de atendimento Capacidade Transportadoras Veículos …" at bounding box center [655, 325] width 1311 height 651
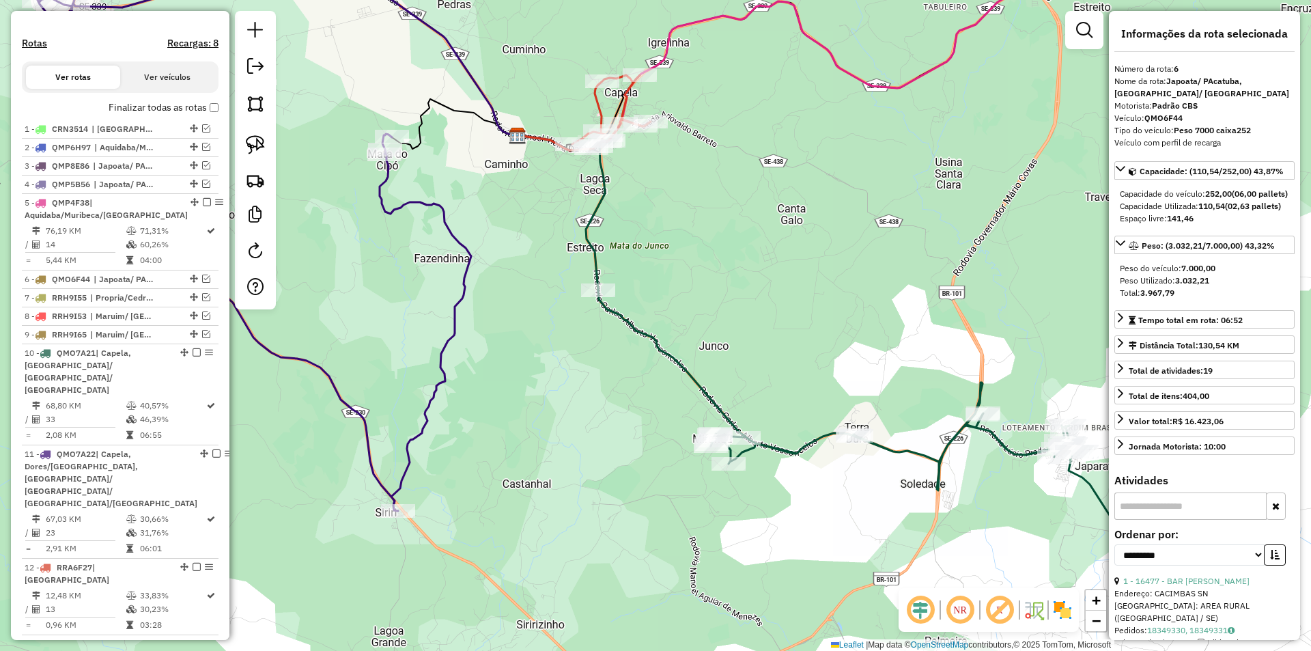
drag, startPoint x: 611, startPoint y: 289, endPoint x: 597, endPoint y: 391, distance: 102.6
click at [598, 390] on icon at bounding box center [880, 447] width 565 height 315
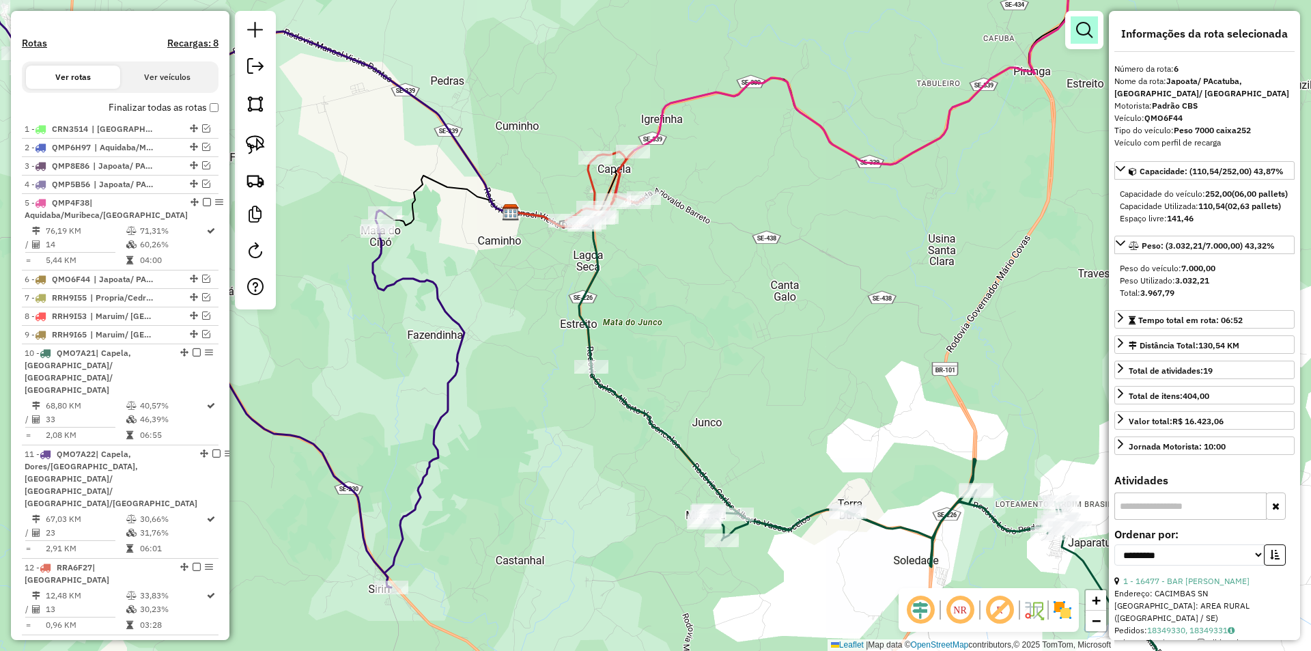
click at [1077, 36] on em at bounding box center [1084, 30] width 16 height 16
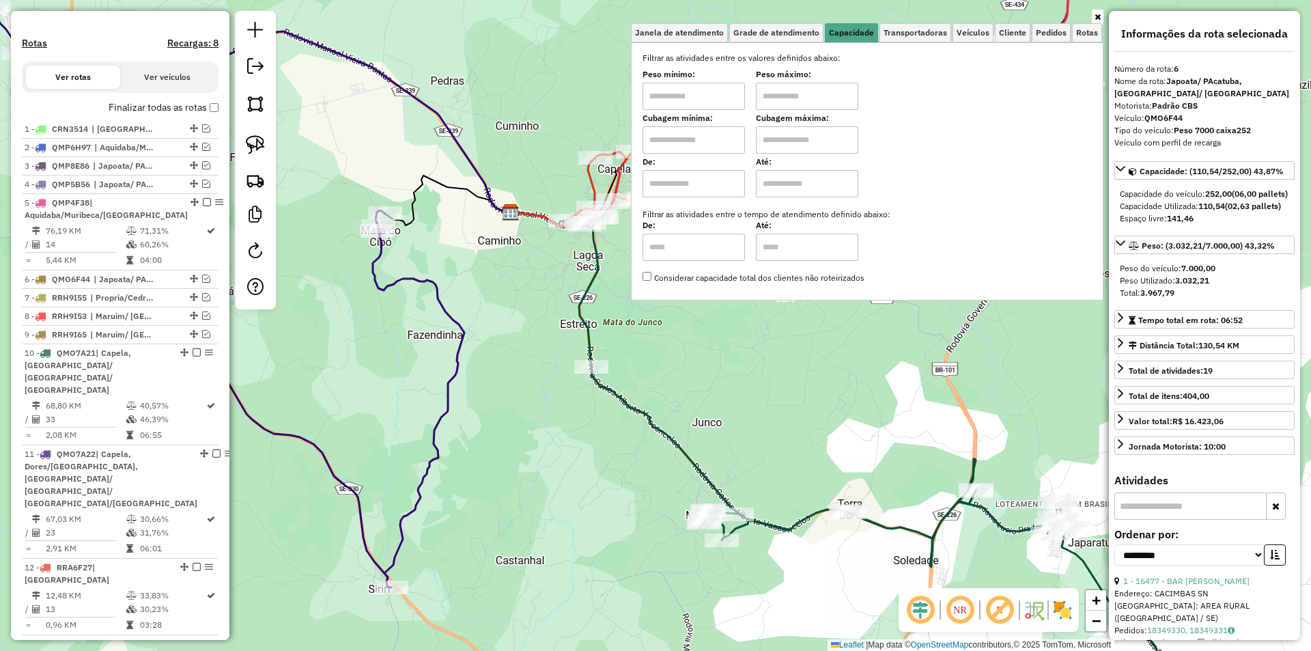
click at [816, 94] on input "text" at bounding box center [807, 96] width 102 height 27
type input "******"
click at [724, 98] on input "text" at bounding box center [693, 96] width 102 height 27
type input "****"
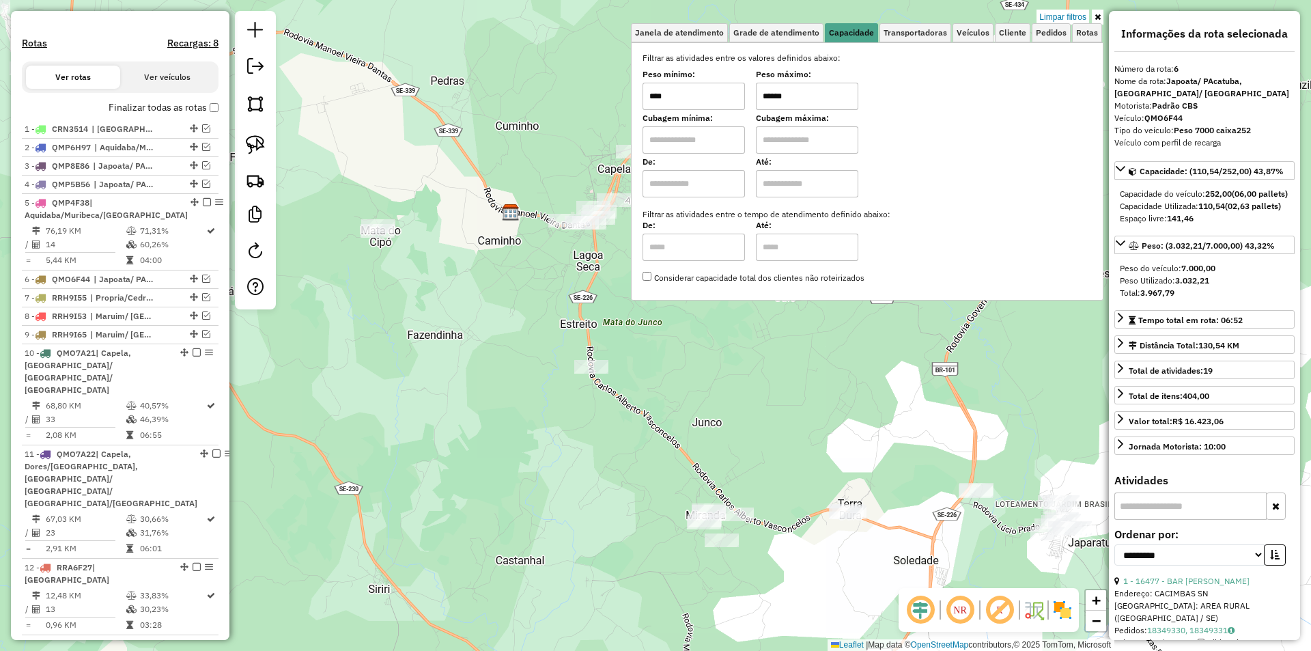
click at [614, 255] on div "Limpar filtros Janela de atendimento Grade de atendimento Capacidade Transporta…" at bounding box center [655, 325] width 1311 height 651
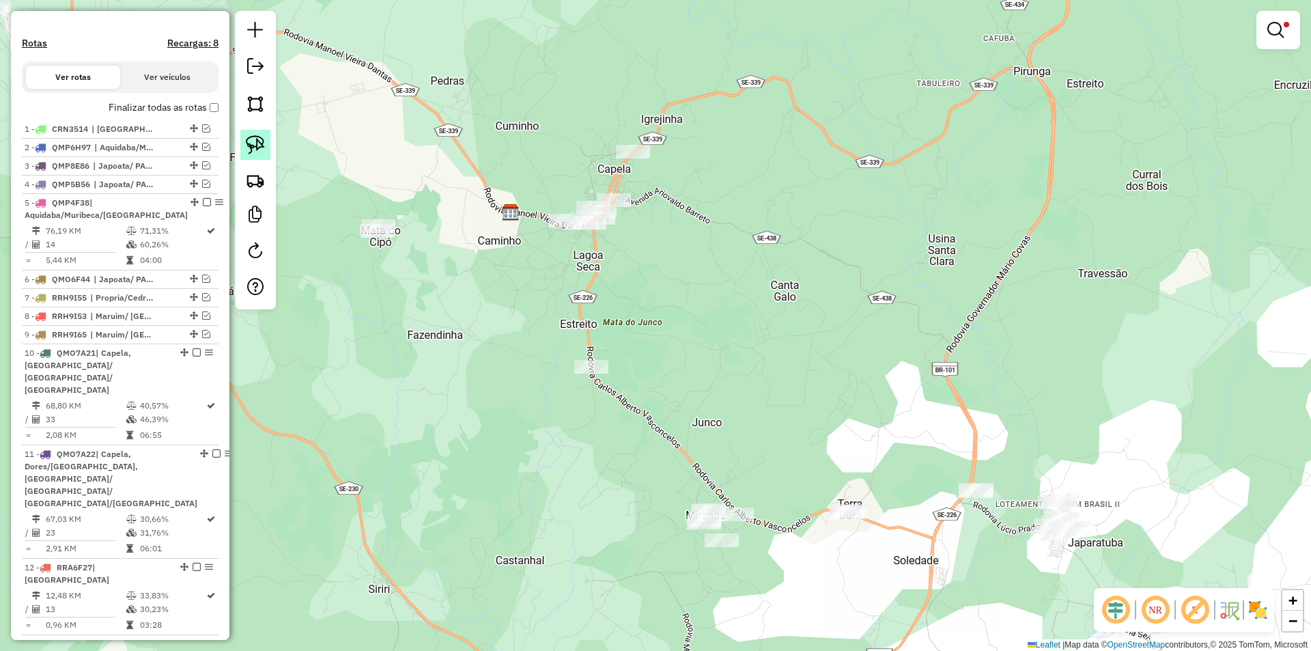
drag, startPoint x: 257, startPoint y: 139, endPoint x: 271, endPoint y: 144, distance: 14.7
click at [259, 140] on img at bounding box center [255, 144] width 19 height 19
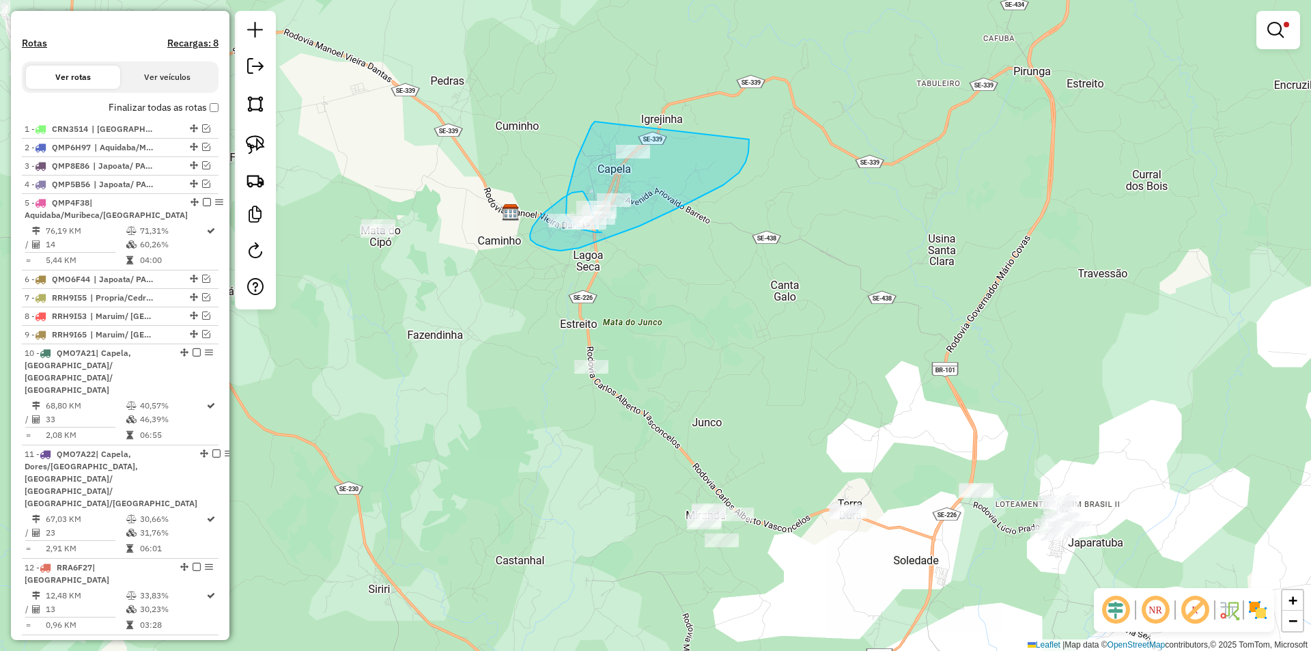
drag, startPoint x: 591, startPoint y: 126, endPoint x: 749, endPoint y: 135, distance: 158.0
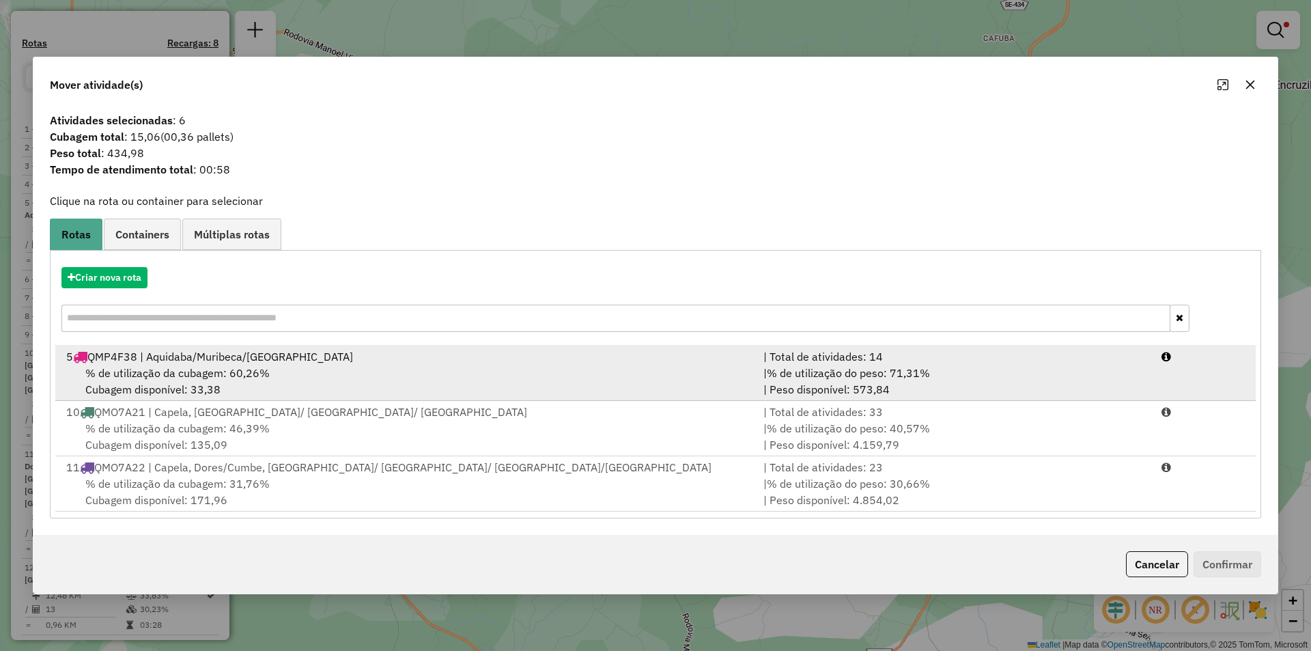
click at [797, 378] on span "% de utilização do peso: 71,31%" at bounding box center [848, 373] width 163 height 14
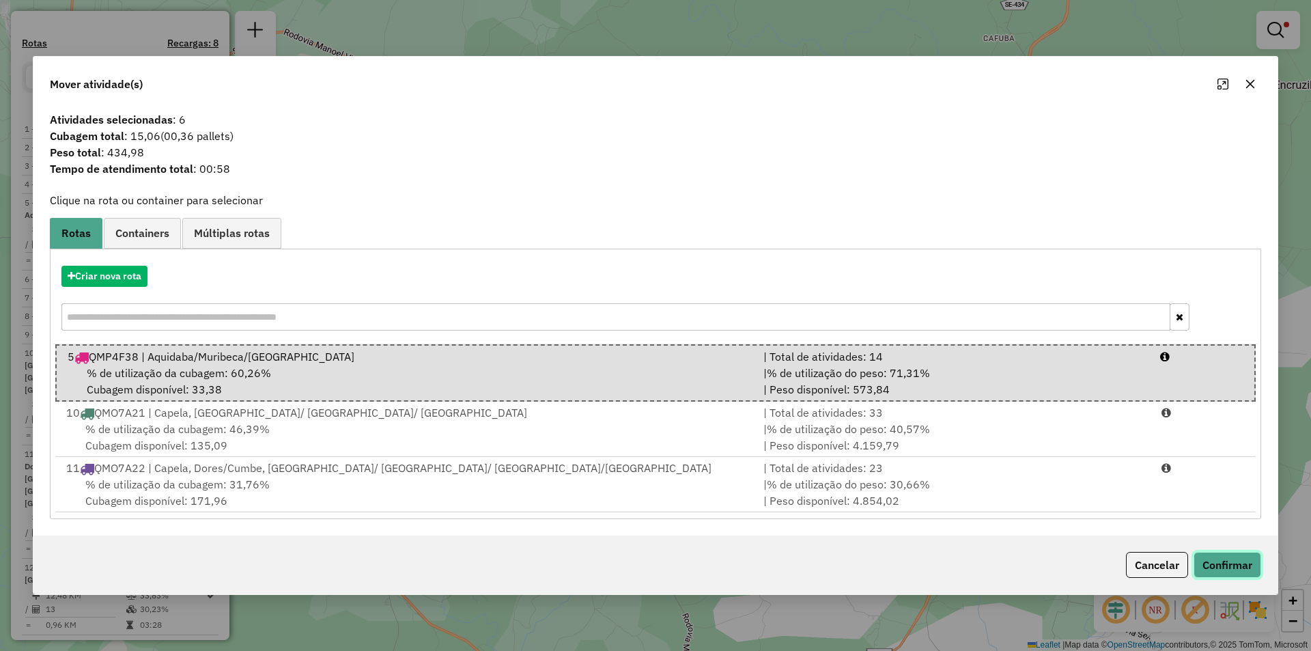
click at [1227, 565] on button "Confirmar" at bounding box center [1227, 565] width 68 height 26
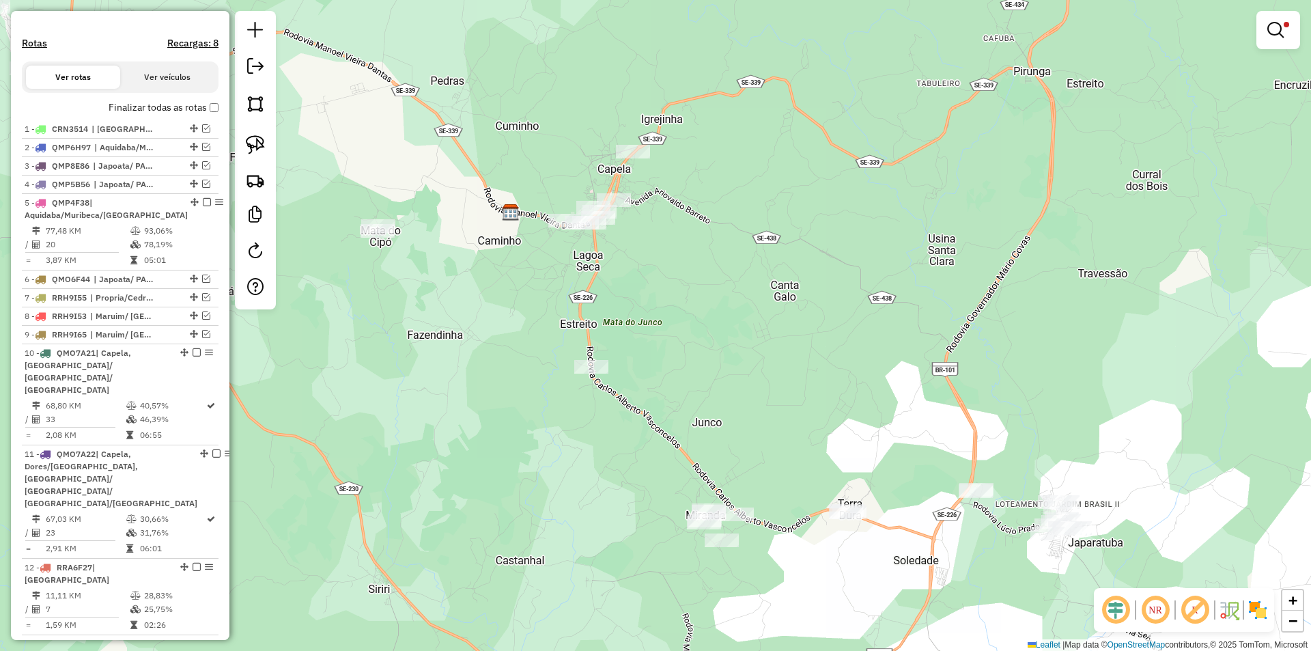
click at [602, 422] on div "Limpar filtros Janela de atendimento Grade de atendimento Capacidade Transporta…" at bounding box center [655, 325] width 1311 height 651
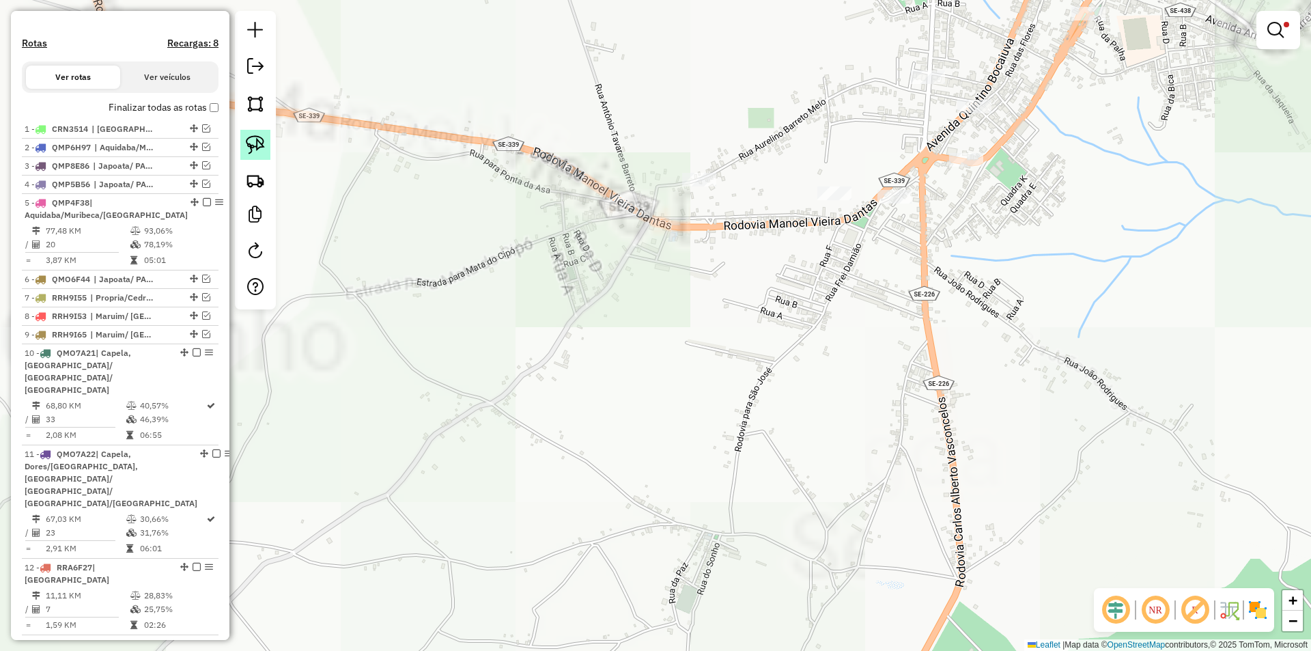
click at [262, 143] on img at bounding box center [255, 144] width 19 height 19
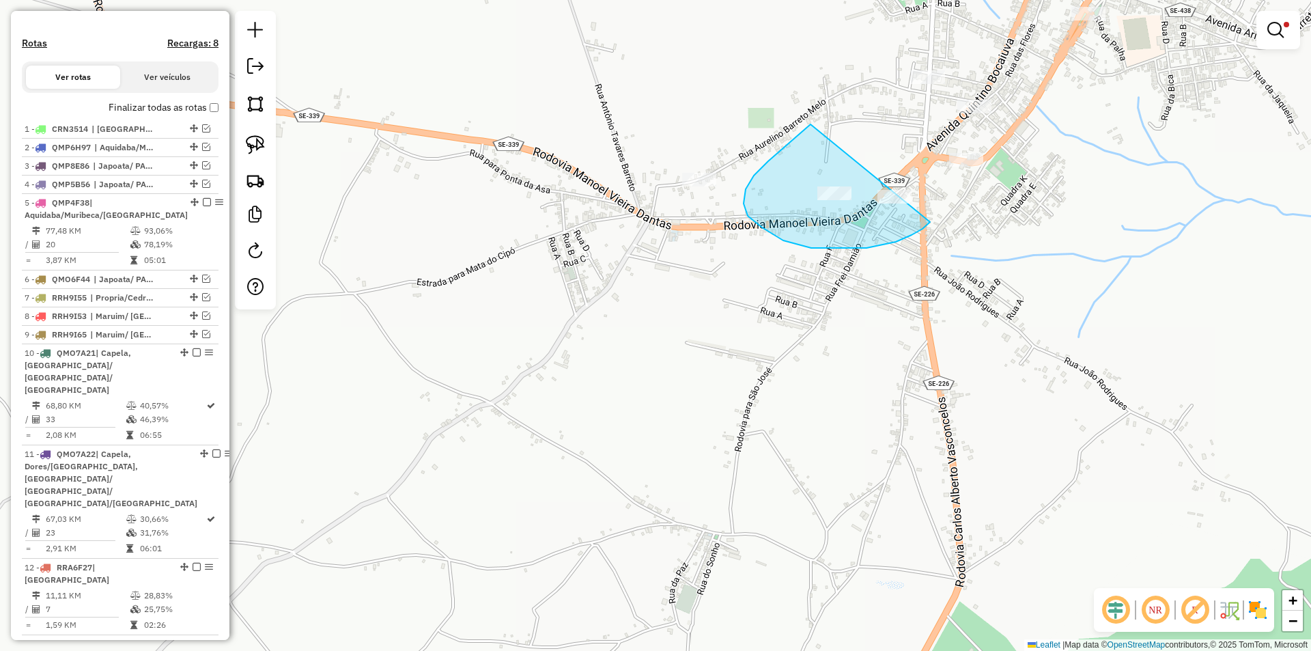
drag, startPoint x: 800, startPoint y: 132, endPoint x: 934, endPoint y: 210, distance: 154.5
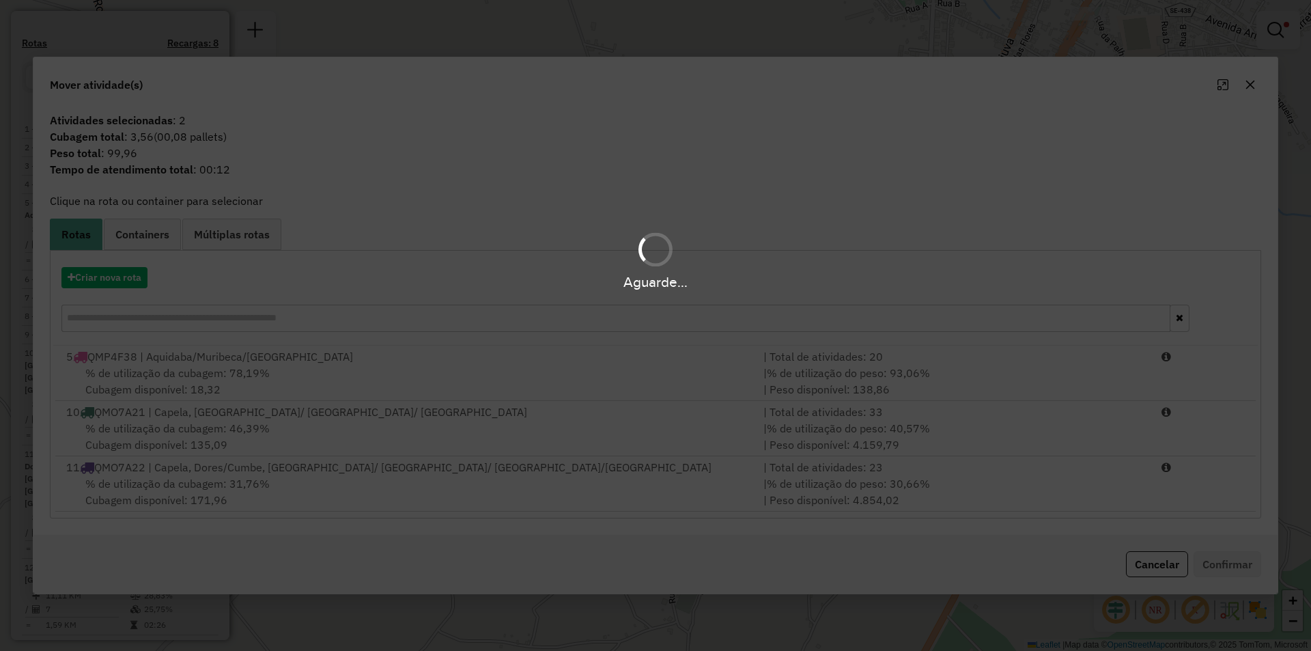
click at [1185, 371] on hb-app "Aguarde... Pop-up bloqueado! Seu navegador bloqueou automáticamente a abertura …" at bounding box center [655, 325] width 1311 height 651
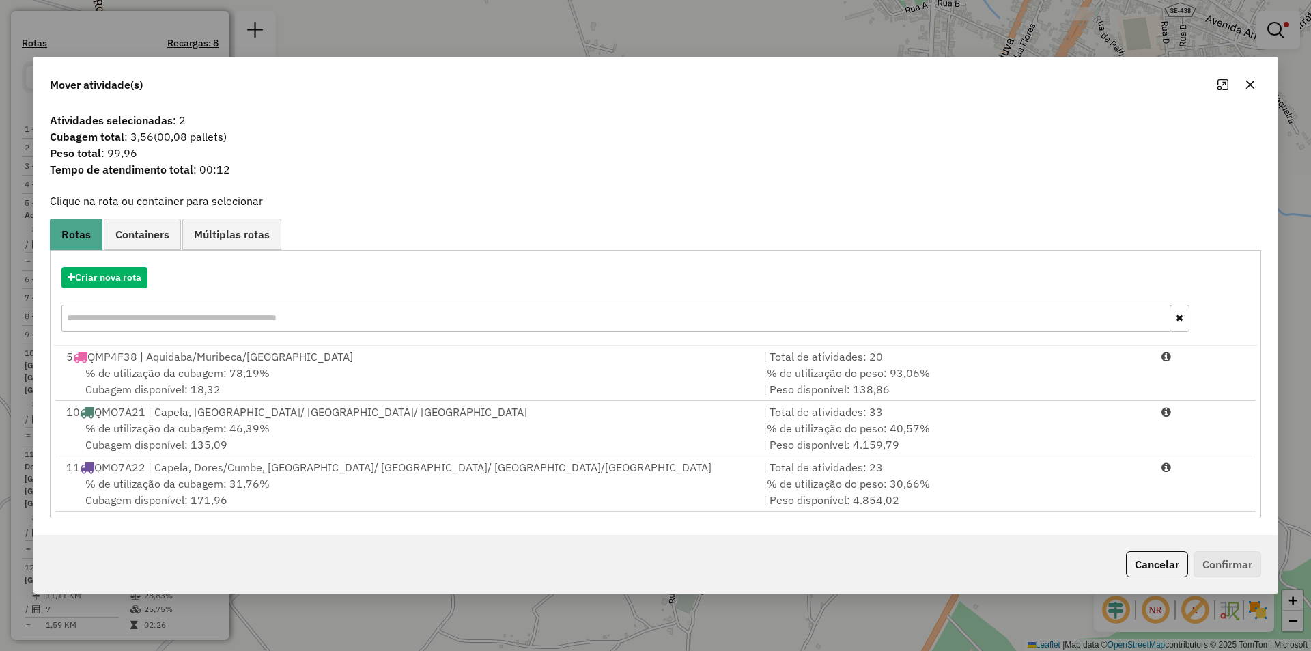
click at [1185, 371] on li "5 QMP4F38 | Aquidaba/Muribeca/[GEOGRAPHIC_DATA] | Total de atividades: 20 % de …" at bounding box center [655, 372] width 1200 height 55
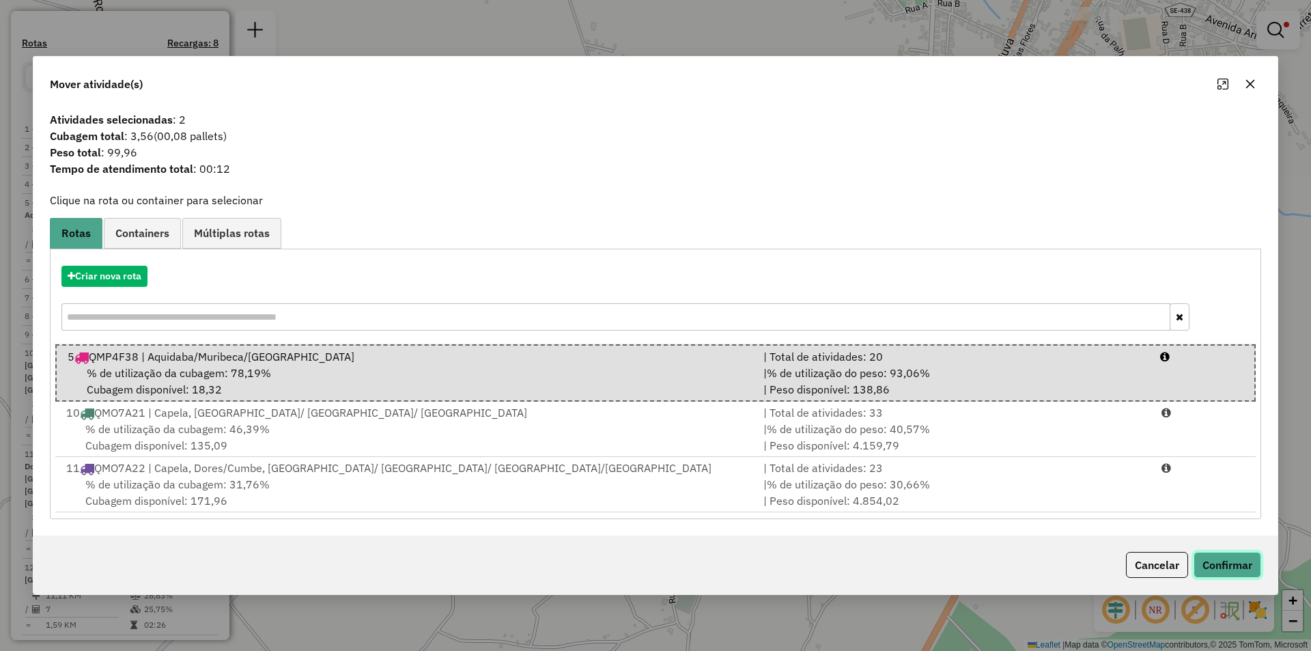
click at [1251, 576] on button "Confirmar" at bounding box center [1227, 565] width 68 height 26
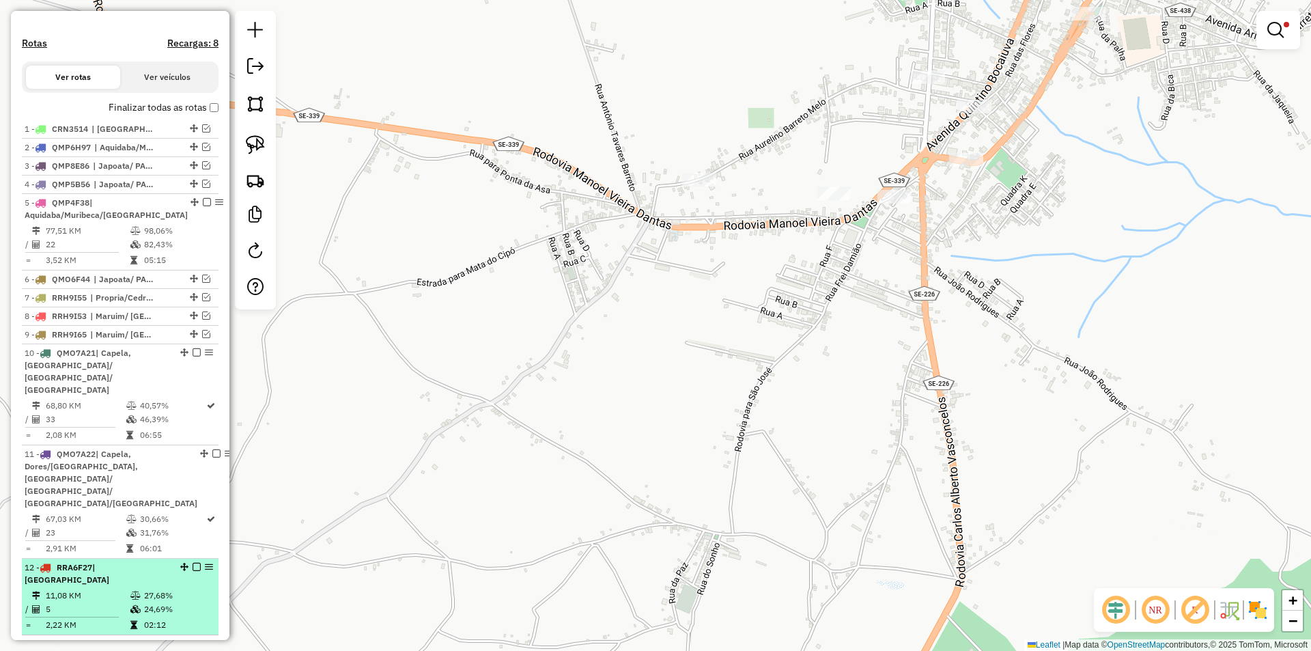
drag, startPoint x: 130, startPoint y: 541, endPoint x: 156, endPoint y: 543, distance: 26.0
click at [130, 589] on td at bounding box center [137, 596] width 14 height 14
select select "**********"
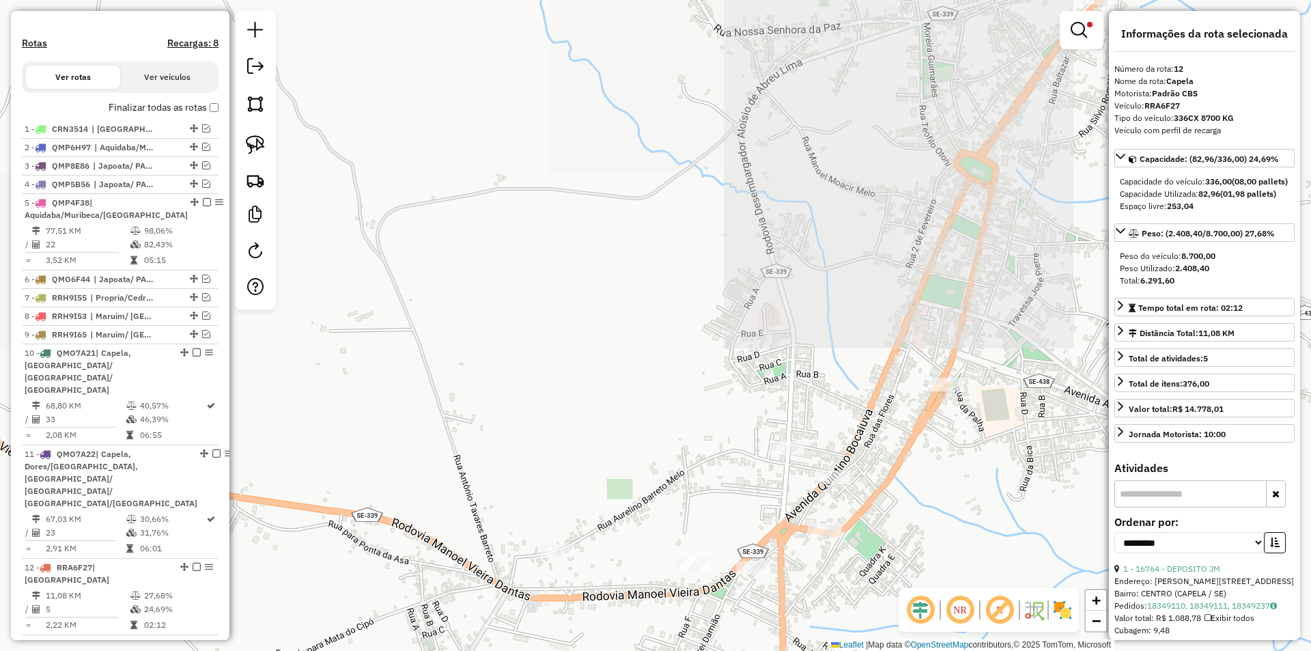
drag, startPoint x: 423, startPoint y: 477, endPoint x: 394, endPoint y: 257, distance: 222.4
click at [395, 266] on div "Limpar filtros Janela de atendimento Grade de atendimento Capacidade Transporta…" at bounding box center [655, 325] width 1311 height 651
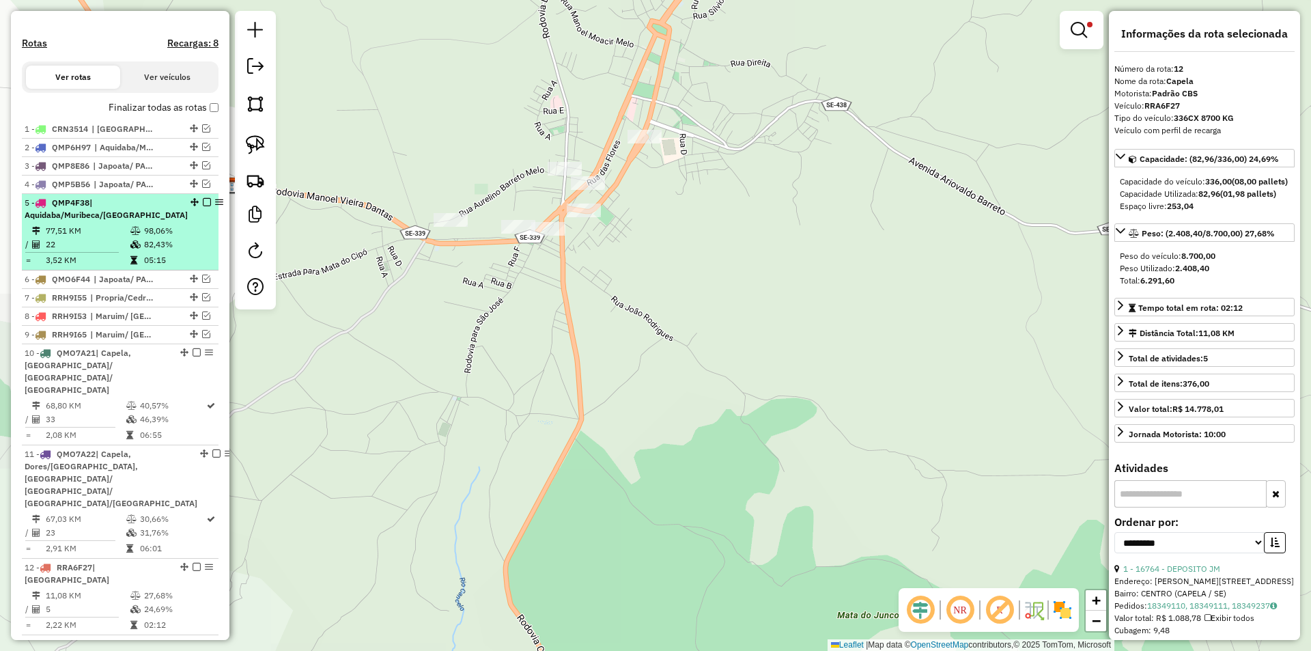
click at [114, 251] on td "22" at bounding box center [87, 245] width 85 height 14
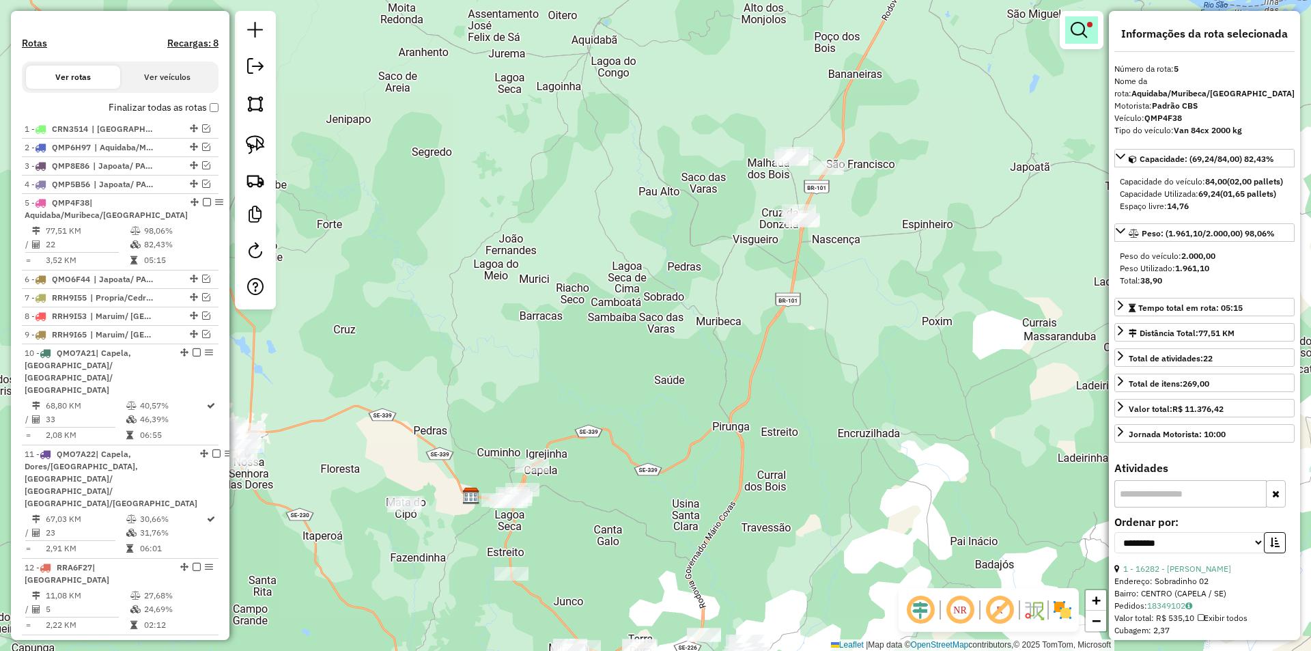
click at [1081, 25] on em at bounding box center [1079, 30] width 16 height 16
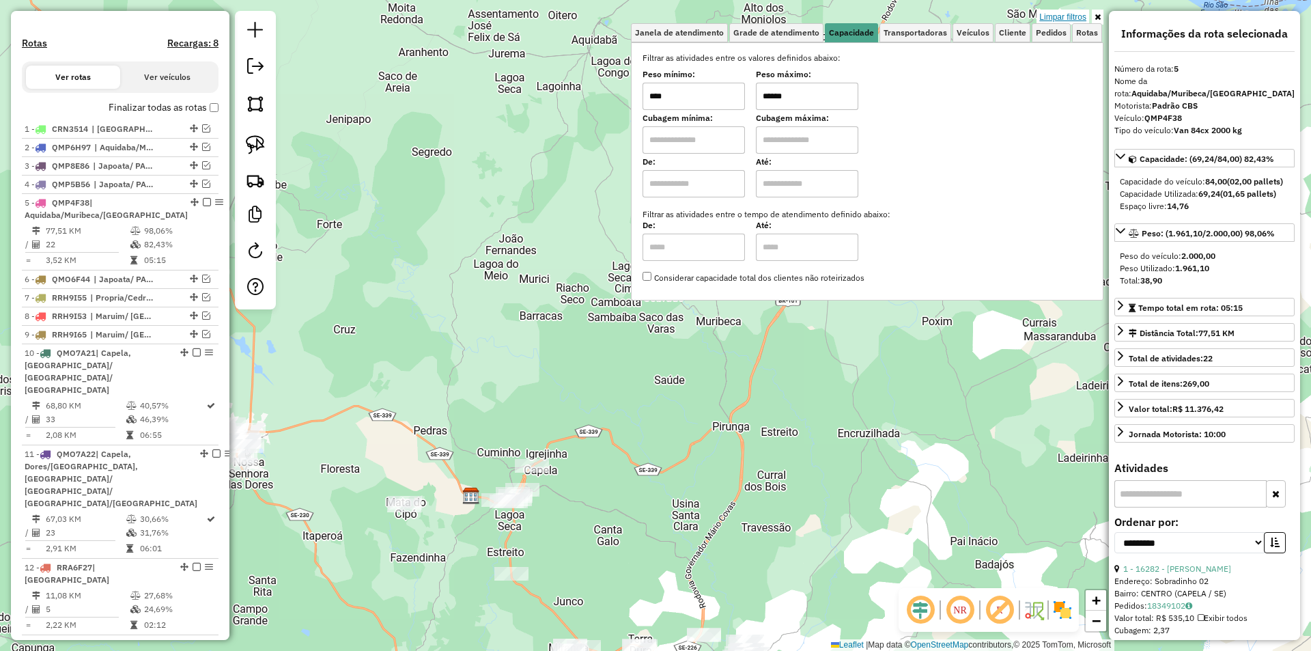
click at [1079, 18] on link "Limpar filtros" at bounding box center [1062, 17] width 53 height 15
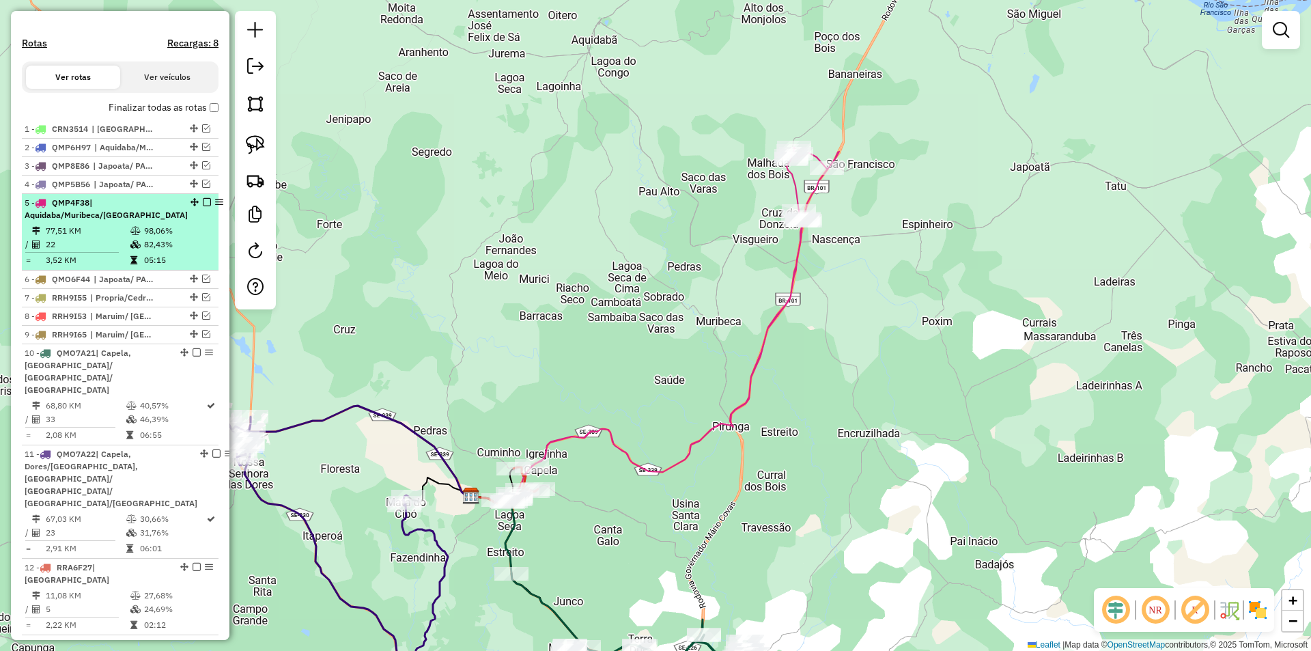
click at [148, 251] on td "82,43%" at bounding box center [177, 245] width 69 height 14
select select "**********"
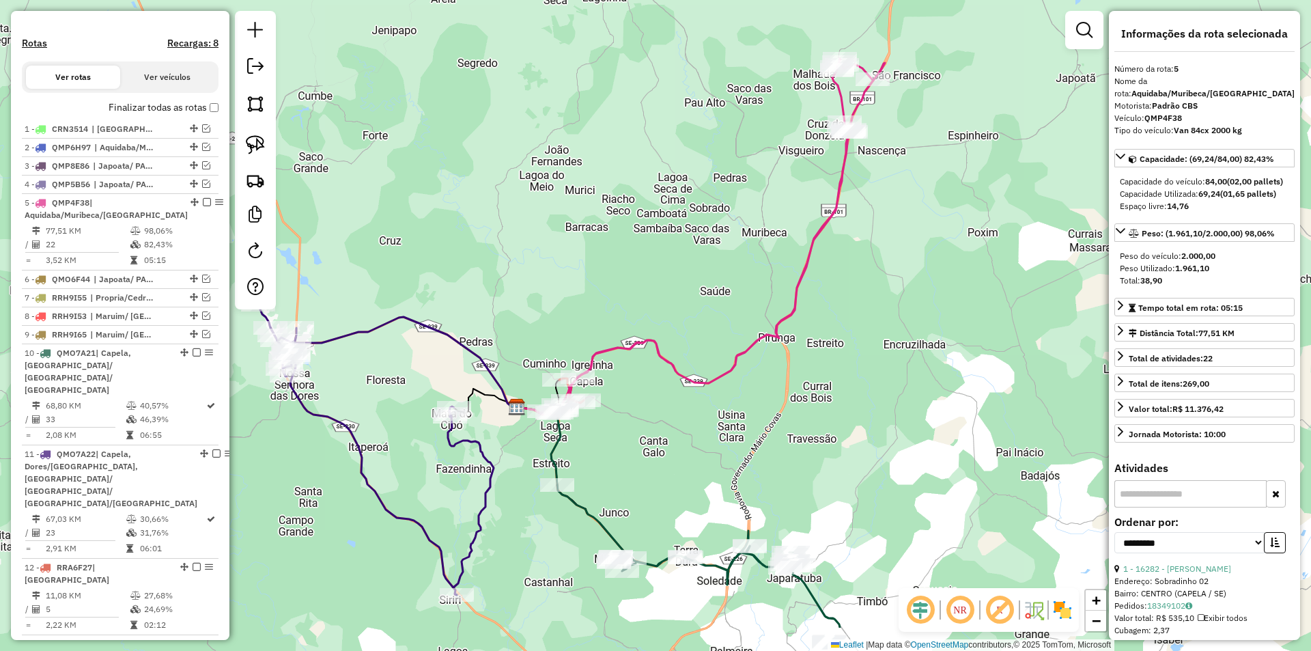
drag, startPoint x: 467, startPoint y: 304, endPoint x: 512, endPoint y: 261, distance: 62.8
click at [497, 233] on div "Janela de atendimento Grade de atendimento Capacidade Transportadoras Veículos …" at bounding box center [655, 325] width 1311 height 651
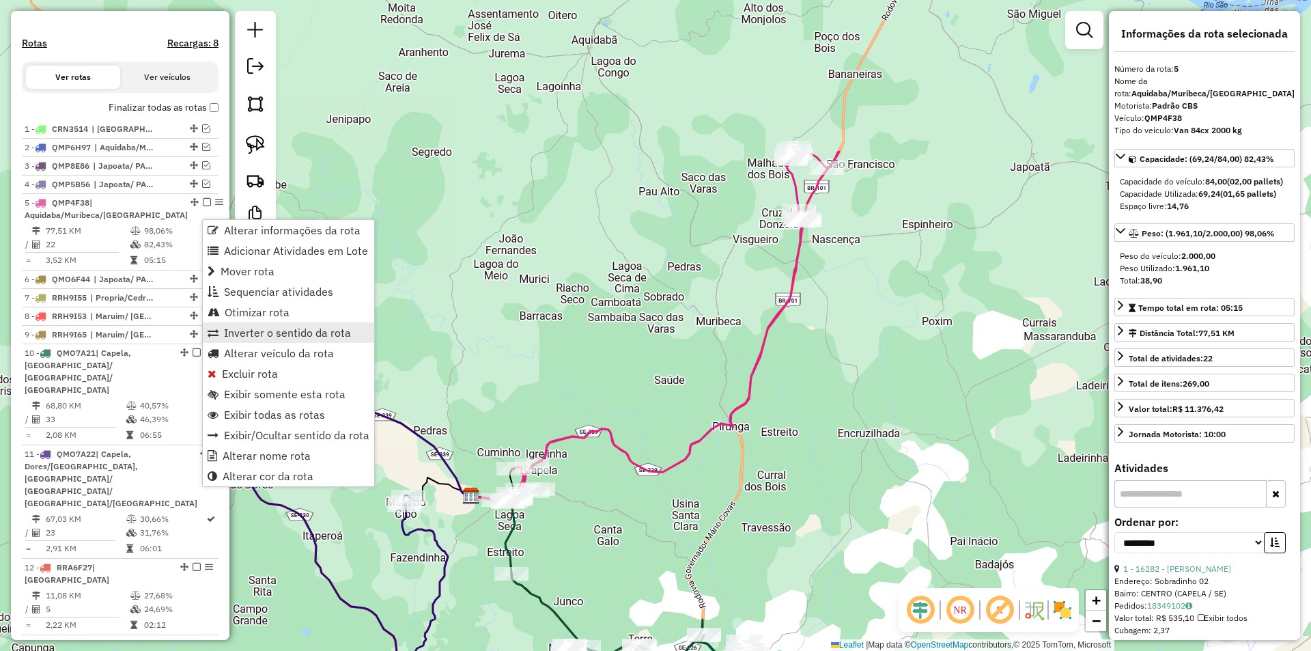
click at [254, 322] on link "Inverter o sentido da rota" at bounding box center [288, 332] width 171 height 20
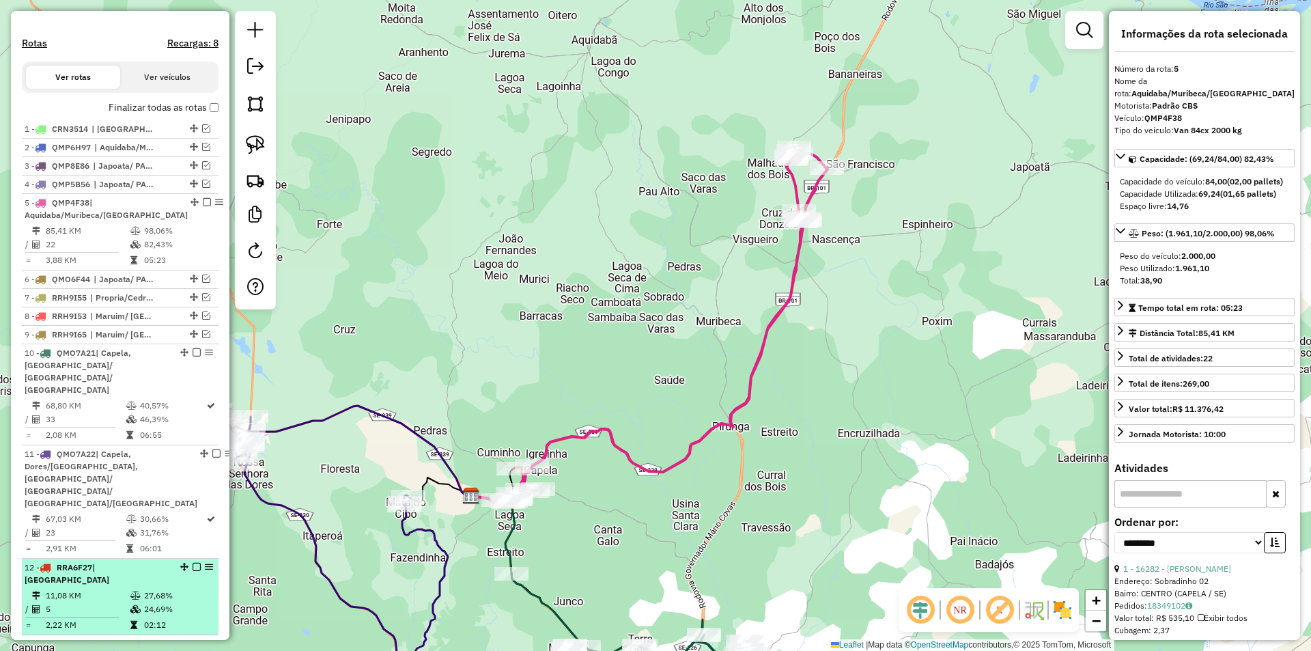
click at [169, 602] on td "24,69%" at bounding box center [177, 609] width 69 height 14
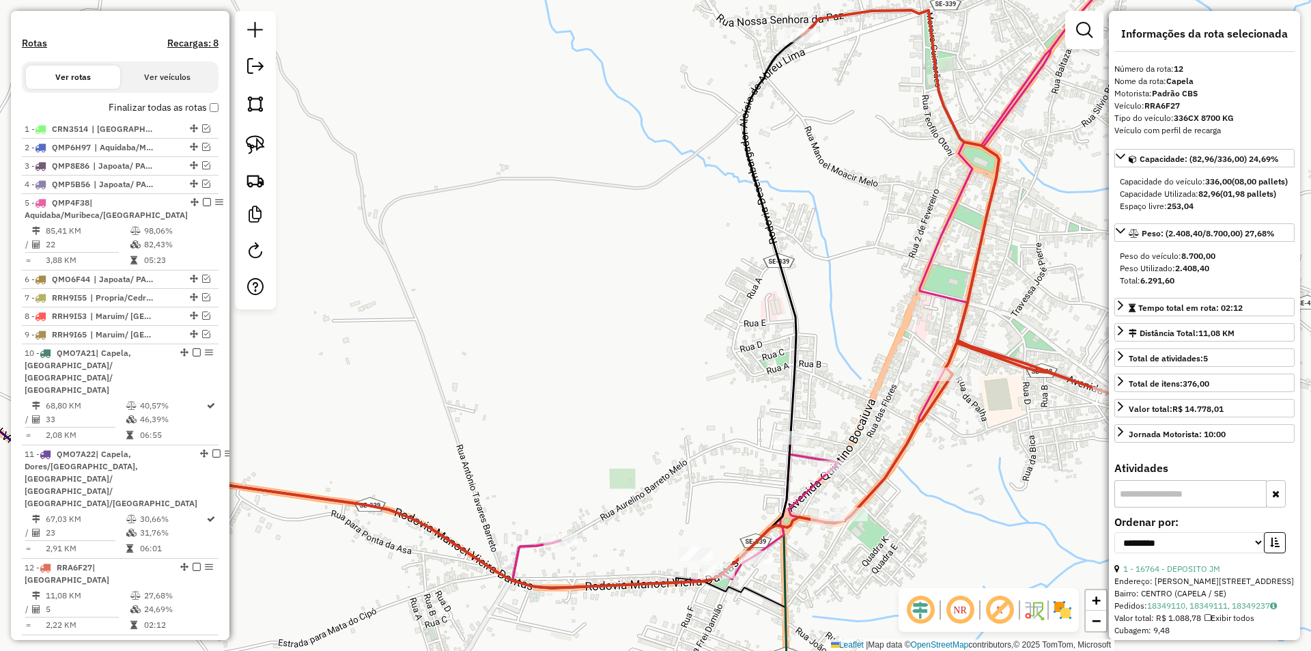
drag, startPoint x: 506, startPoint y: 409, endPoint x: 528, endPoint y: 295, distance: 116.2
click at [526, 309] on div "Janela de atendimento Grade de atendimento Capacidade Transportadoras Veículos …" at bounding box center [655, 325] width 1311 height 651
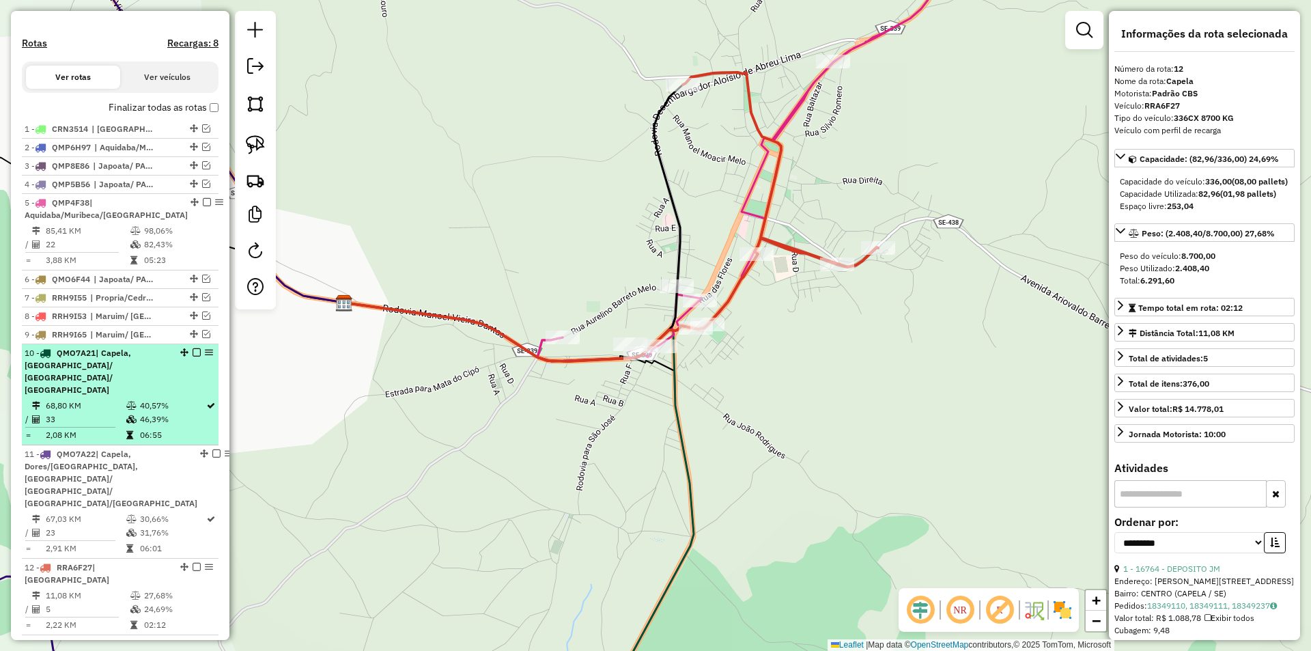
click at [157, 399] on td "40,57%" at bounding box center [172, 406] width 66 height 14
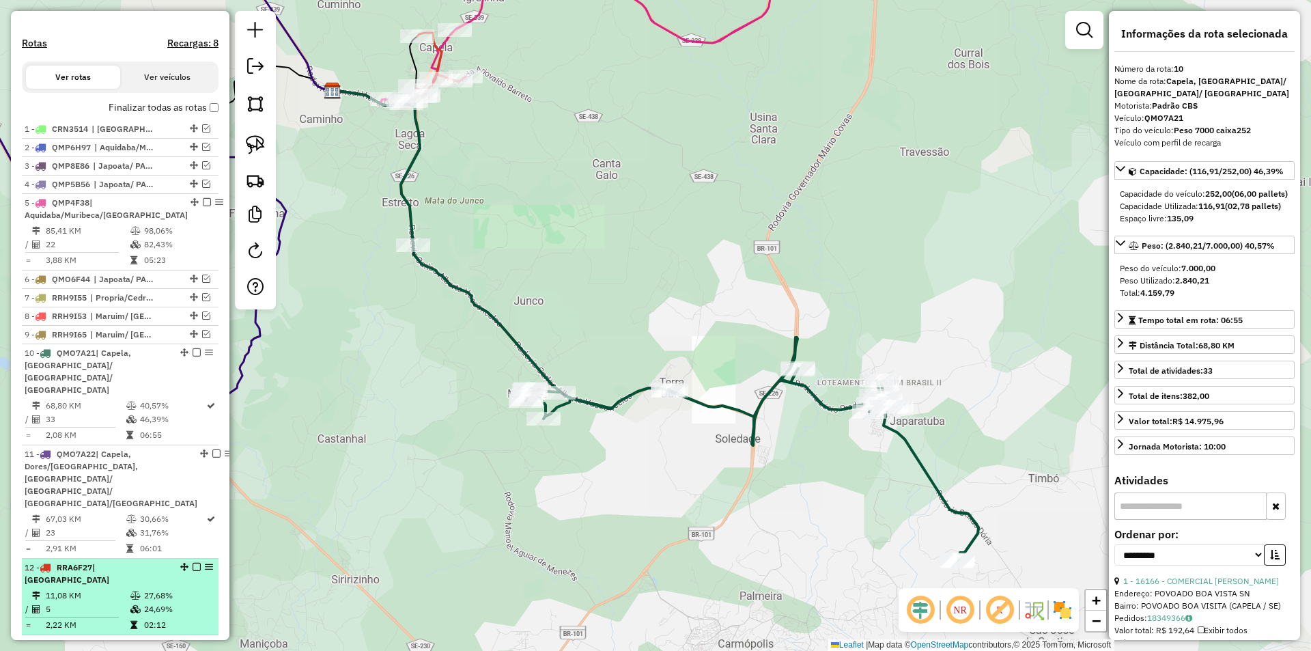
click at [161, 558] on li "12 - RRA6F27 | [GEOGRAPHIC_DATA] 11,08 KM 27,68% / 5 24,69% = 2,22 KM 02:12" at bounding box center [120, 596] width 197 height 76
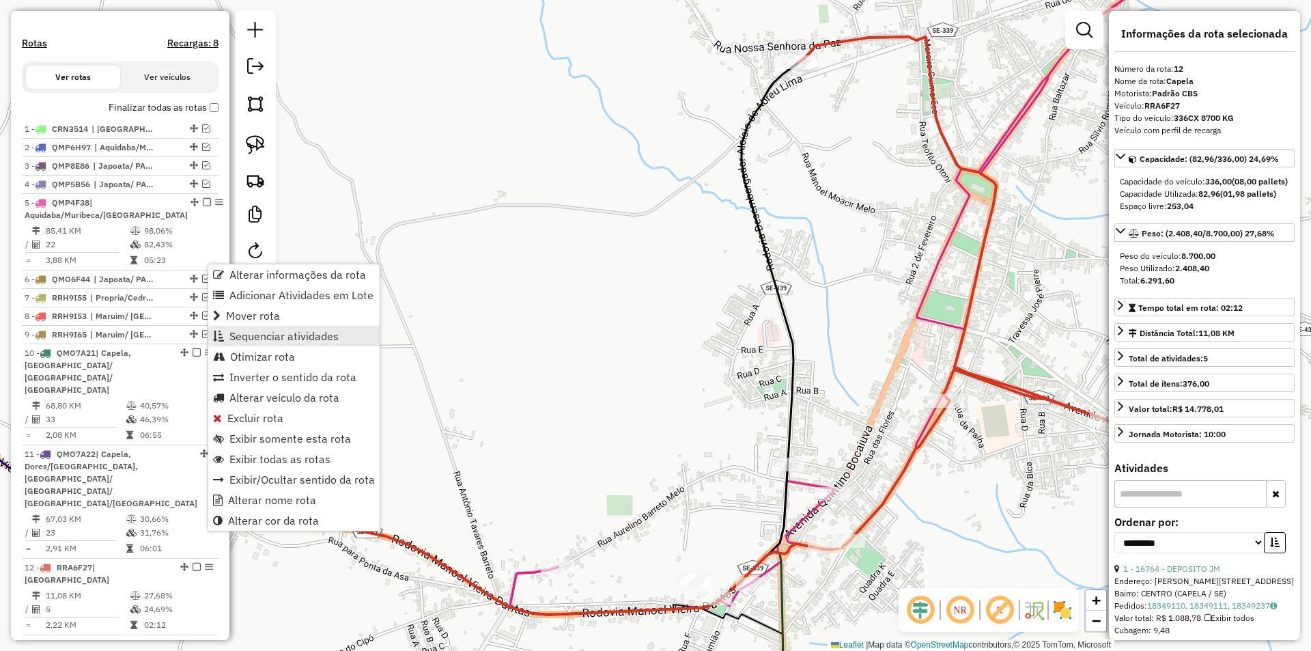
click at [311, 341] on span "Sequenciar atividades" at bounding box center [283, 335] width 109 height 11
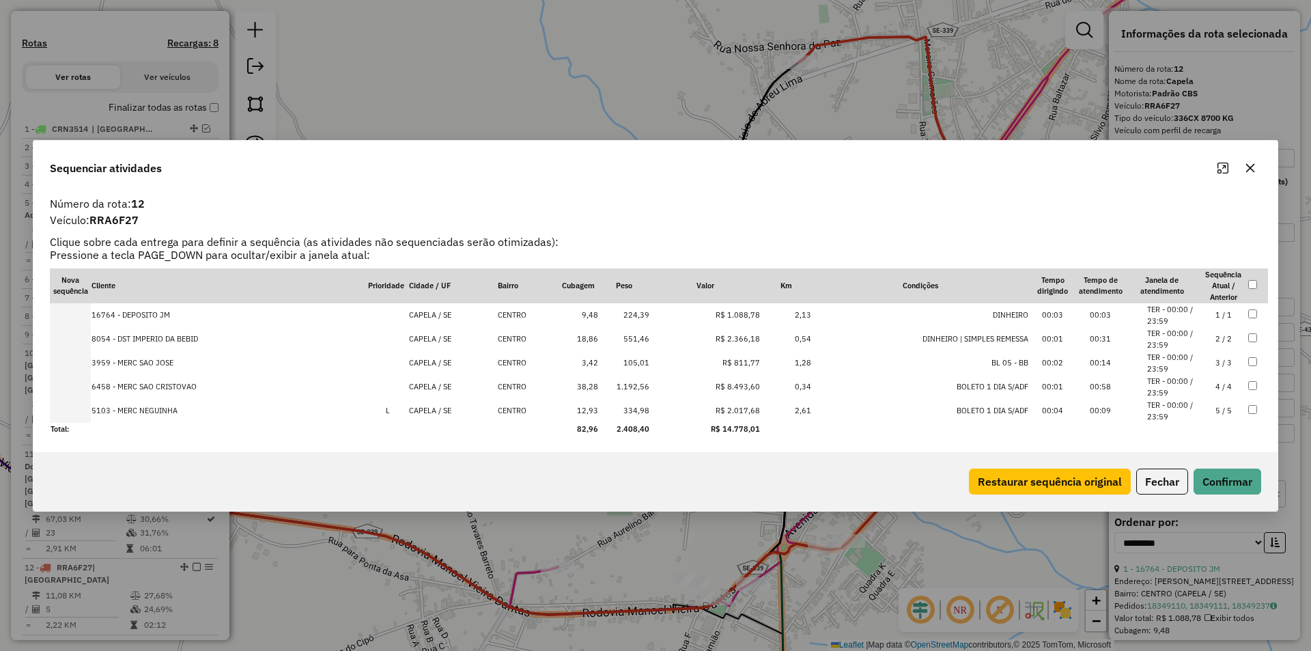
click at [548, 394] on td "CENTRO" at bounding box center [527, 387] width 61 height 24
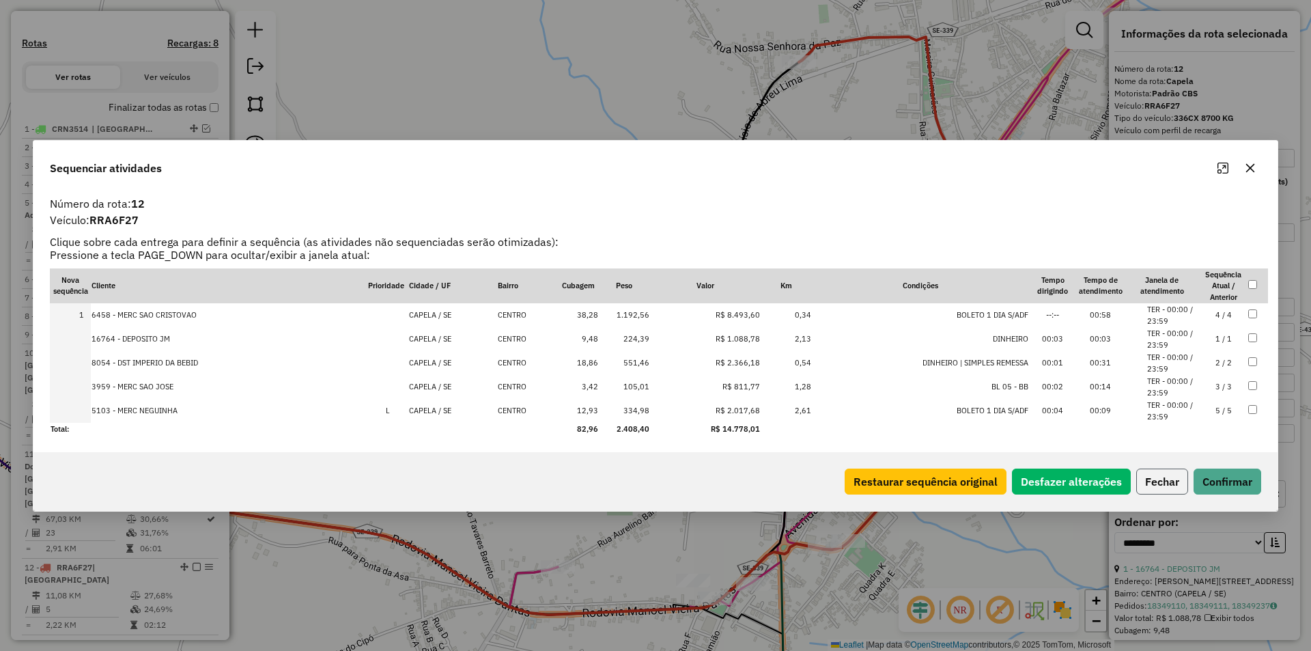
click at [1172, 483] on button "Fechar" at bounding box center [1162, 481] width 52 height 26
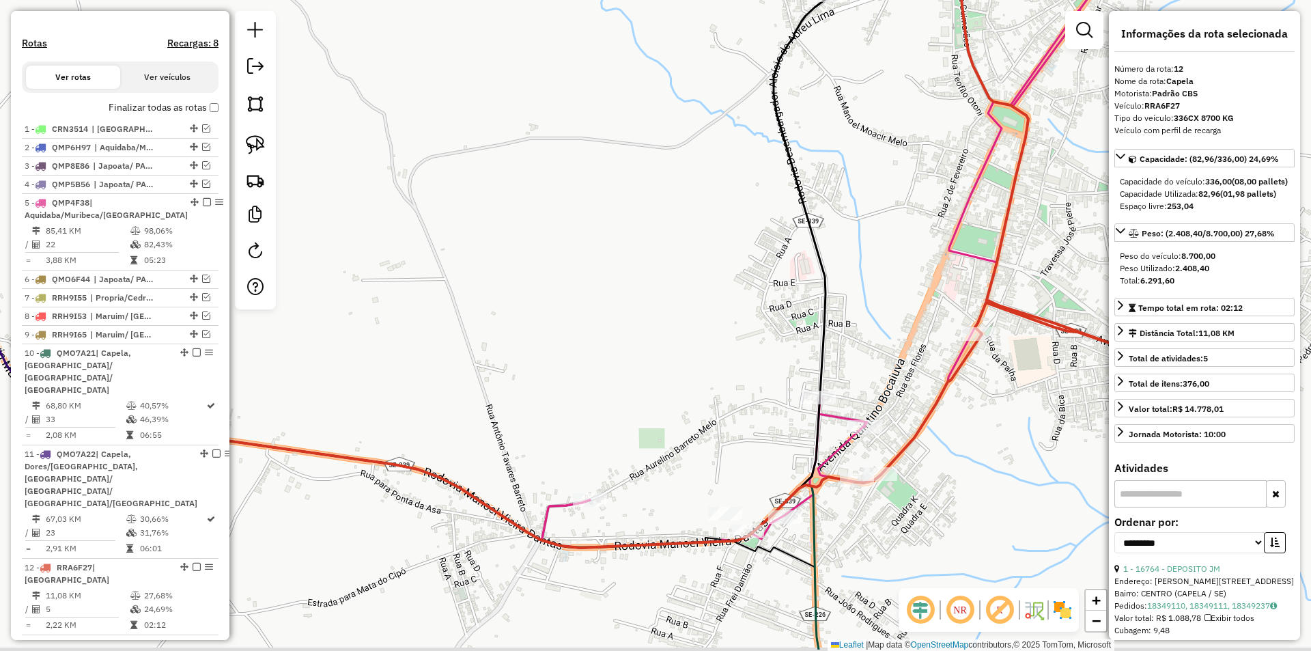
drag, startPoint x: 436, startPoint y: 386, endPoint x: 474, endPoint y: 312, distance: 83.4
click at [451, 340] on div "Janela de atendimento Grade de atendimento Capacidade Transportadoras Veículos …" at bounding box center [655, 325] width 1311 height 651
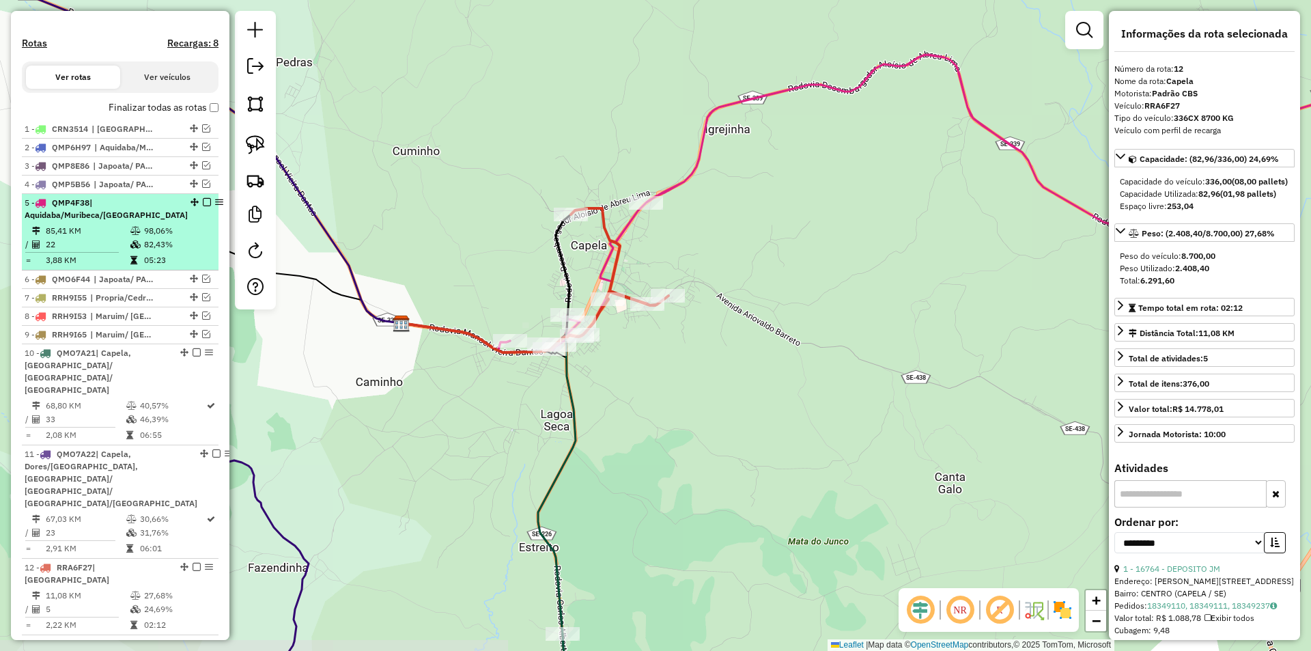
click at [159, 238] on td "98,06%" at bounding box center [177, 231] width 69 height 14
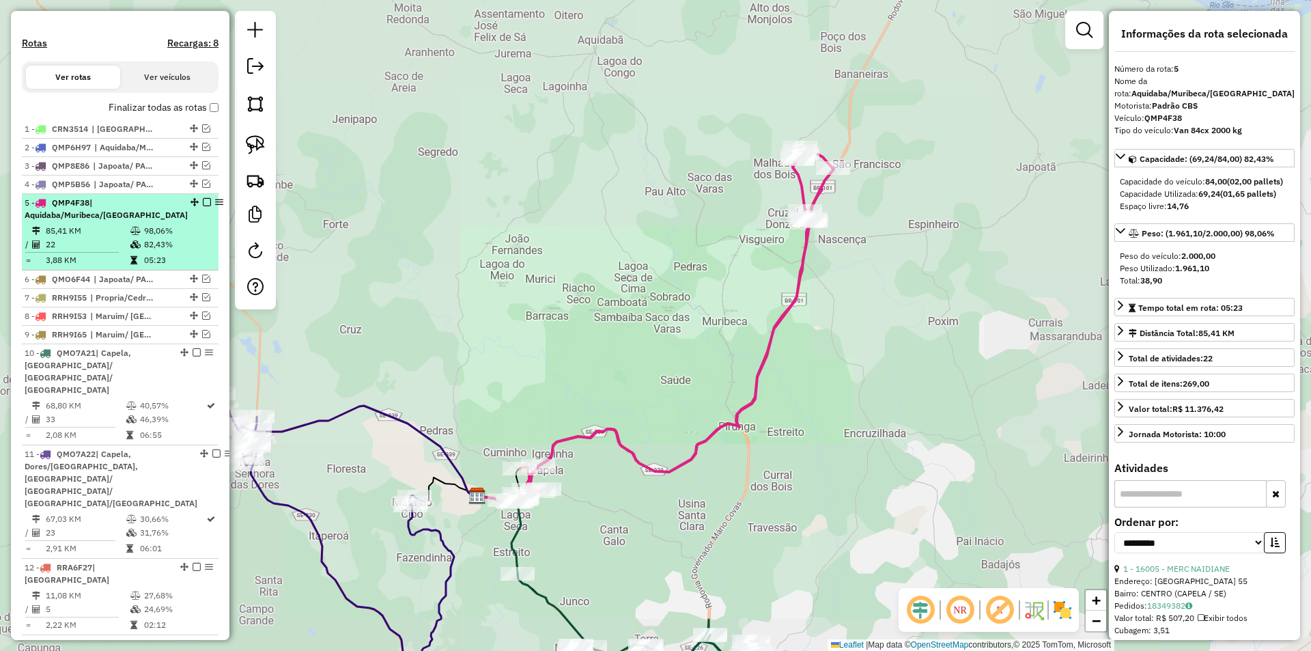
click at [203, 206] on em at bounding box center [207, 202] width 8 height 8
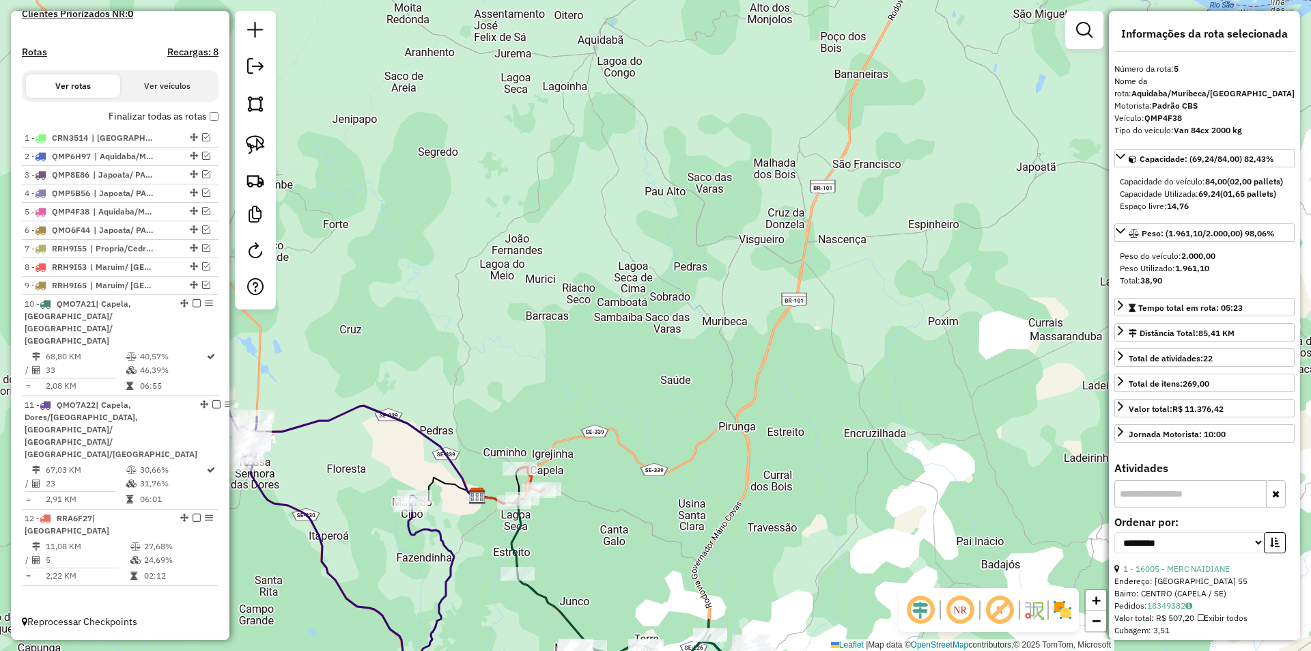
scroll to position [349, 0]
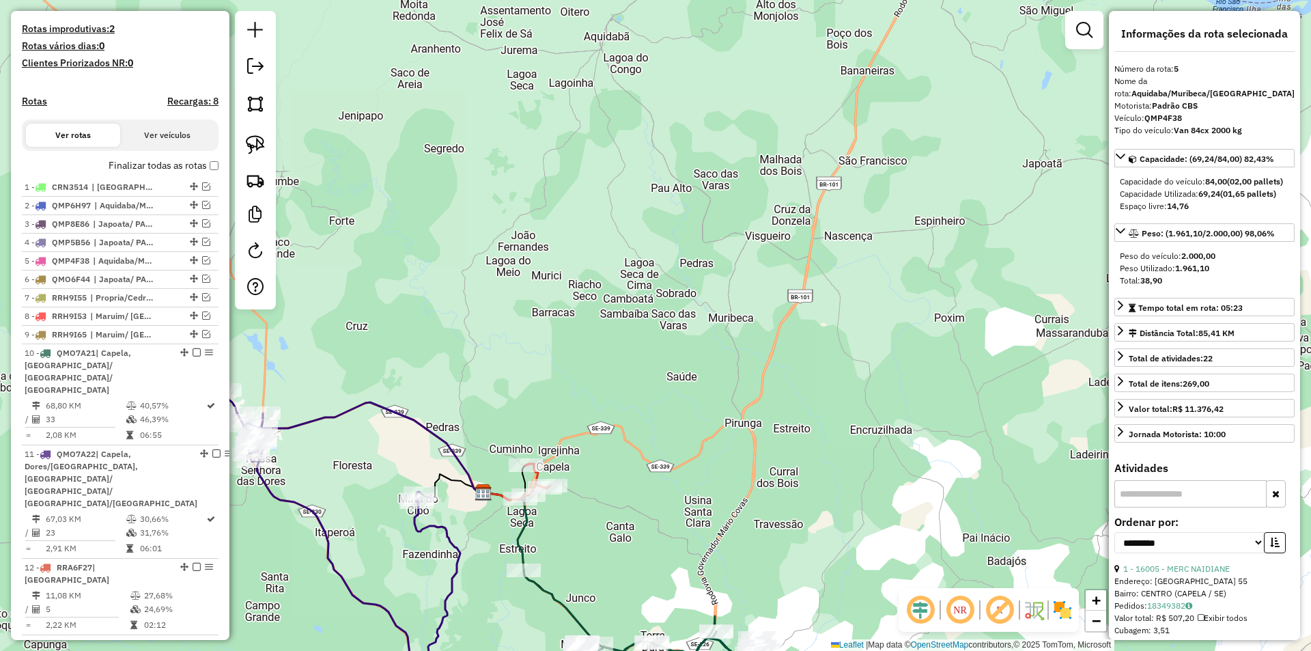
drag, startPoint x: 401, startPoint y: 322, endPoint x: 585, endPoint y: 197, distance: 222.7
click at [585, 198] on div "Janela de atendimento Grade de atendimento Capacidade Transportadoras Veículos …" at bounding box center [655, 325] width 1311 height 651
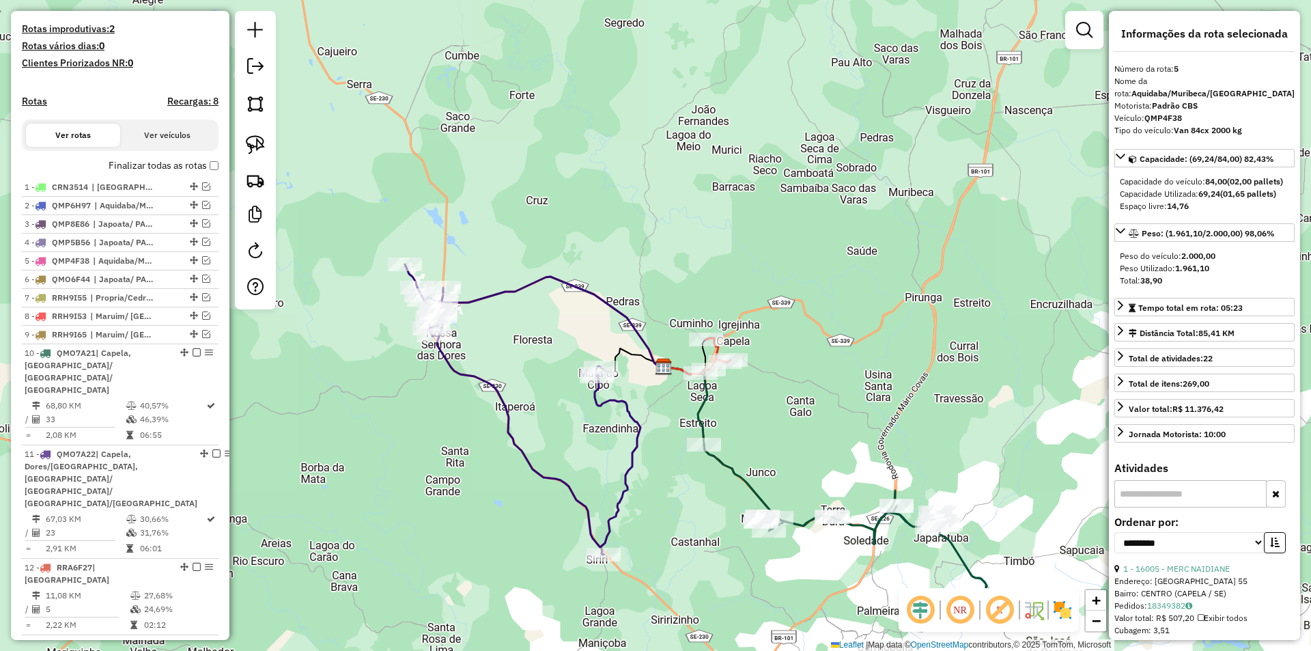
drag, startPoint x: 608, startPoint y: 467, endPoint x: 489, endPoint y: 311, distance: 195.8
click at [489, 311] on div "Janela de atendimento Grade de atendimento Capacidade Transportadoras Veículos …" at bounding box center [655, 325] width 1311 height 651
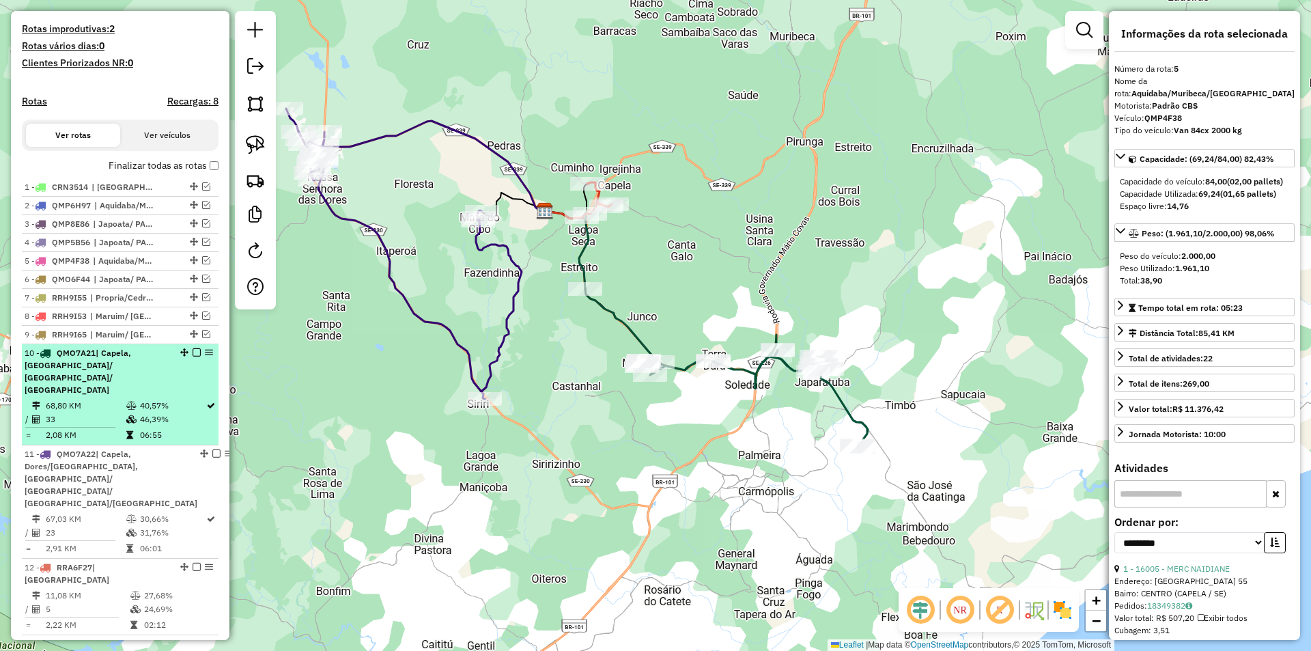
click at [141, 415] on table "68,80 KM 40,57% / 33 46,39% = 2,08 KM 06:55" at bounding box center [120, 420] width 191 height 43
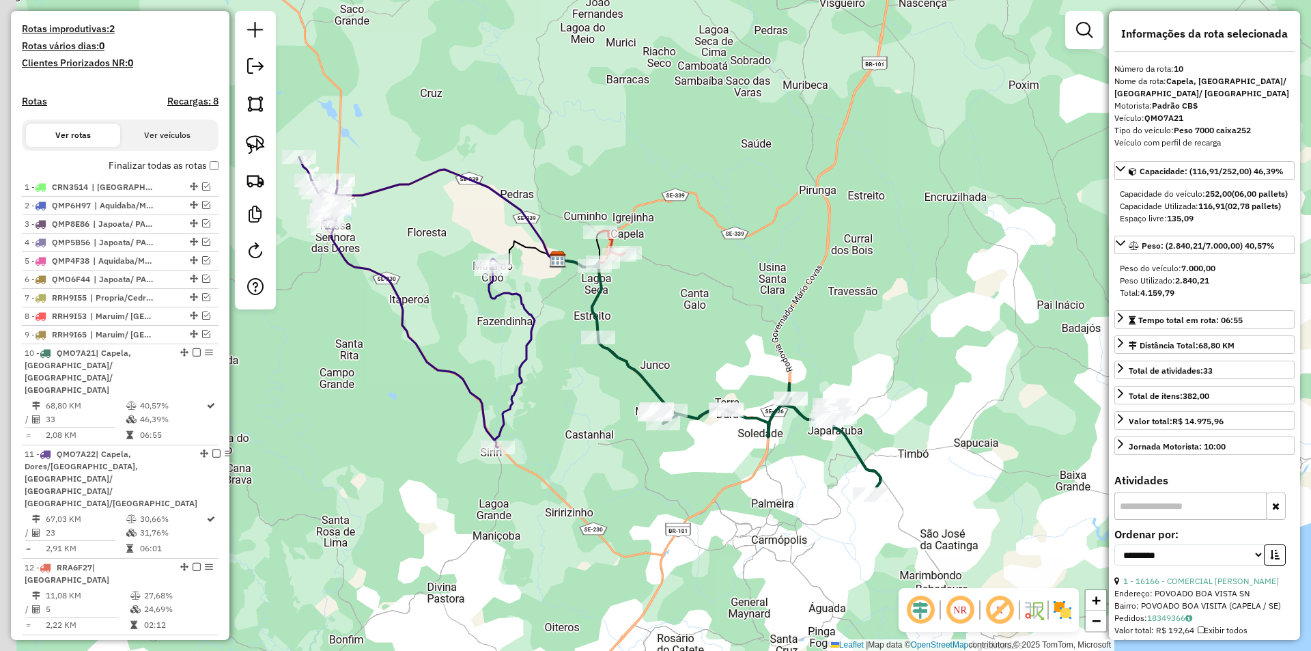
drag, startPoint x: 395, startPoint y: 383, endPoint x: 436, endPoint y: 385, distance: 41.7
click at [436, 385] on div "Janela de atendimento Grade de atendimento Capacidade Transportadoras Veículos …" at bounding box center [655, 325] width 1311 height 651
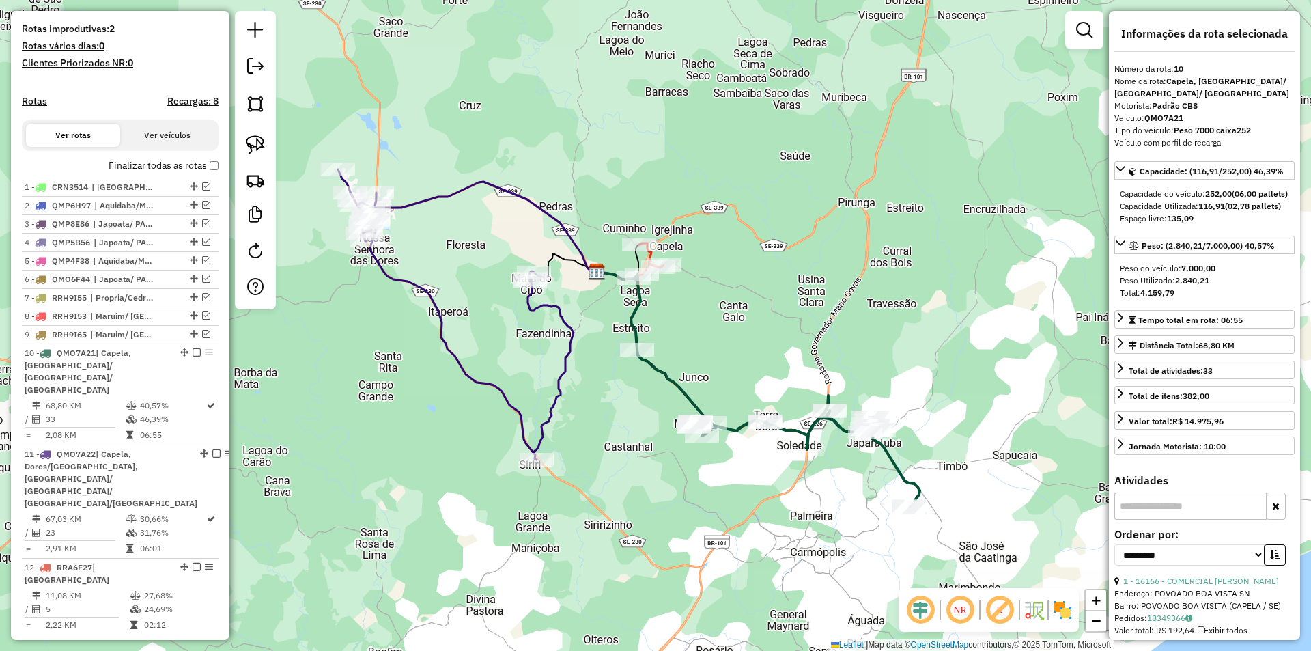
drag, startPoint x: 343, startPoint y: 329, endPoint x: 373, endPoint y: 333, distance: 29.6
click at [373, 333] on div "Janela de atendimento Grade de atendimento Capacidade Transportadoras Veículos …" at bounding box center [655, 325] width 1311 height 651
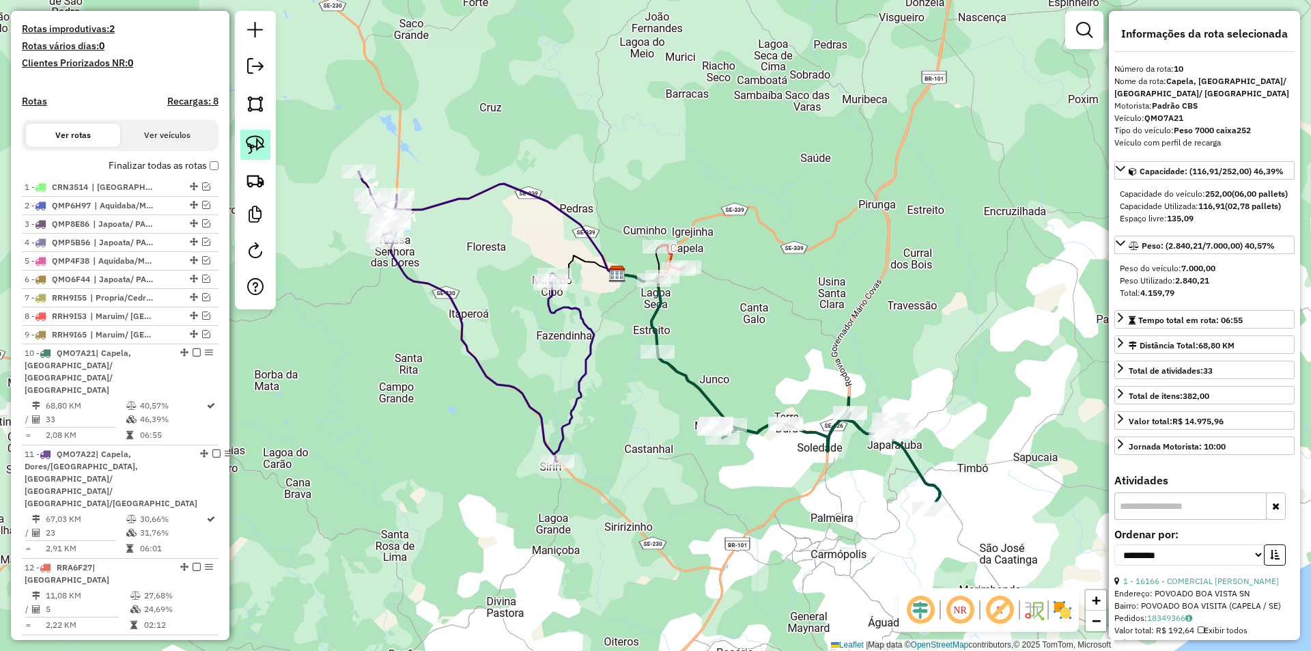
click at [246, 146] on img at bounding box center [255, 144] width 19 height 19
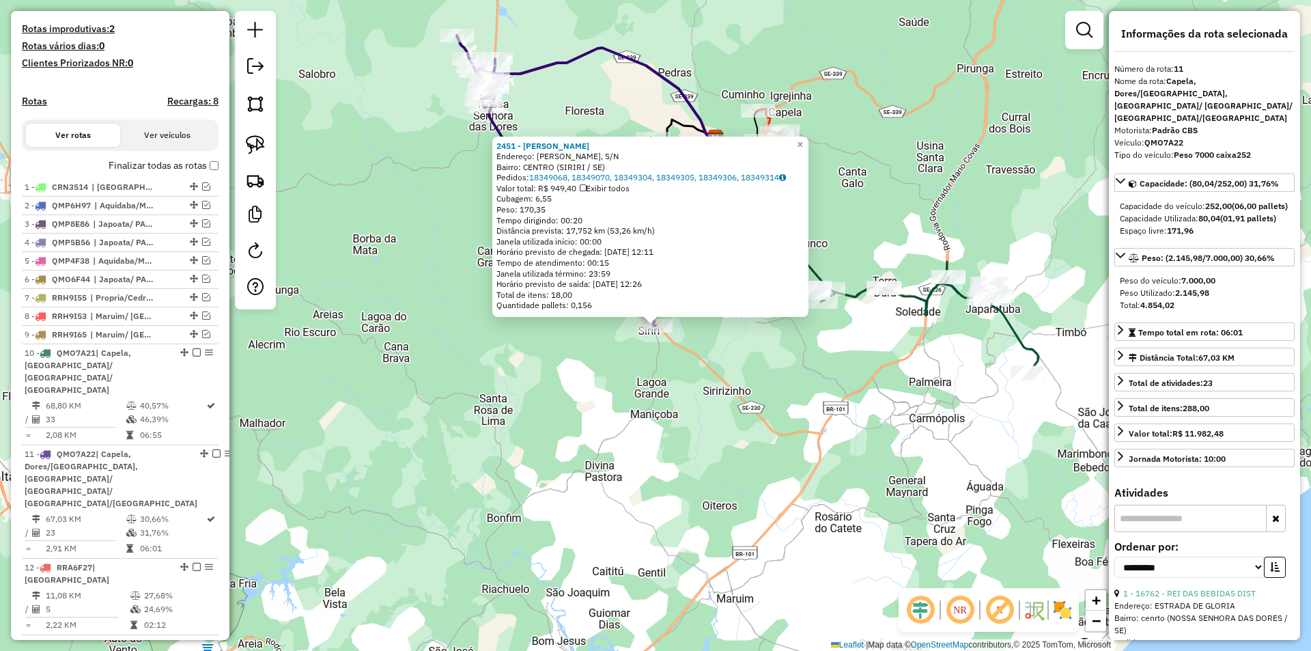
click at [620, 416] on div "2451 - MERCE SIRIRI Endereço: [PERSON_NAME], S/N Bairro: CENTRO (SIRIRI / SE) P…" at bounding box center [655, 325] width 1311 height 651
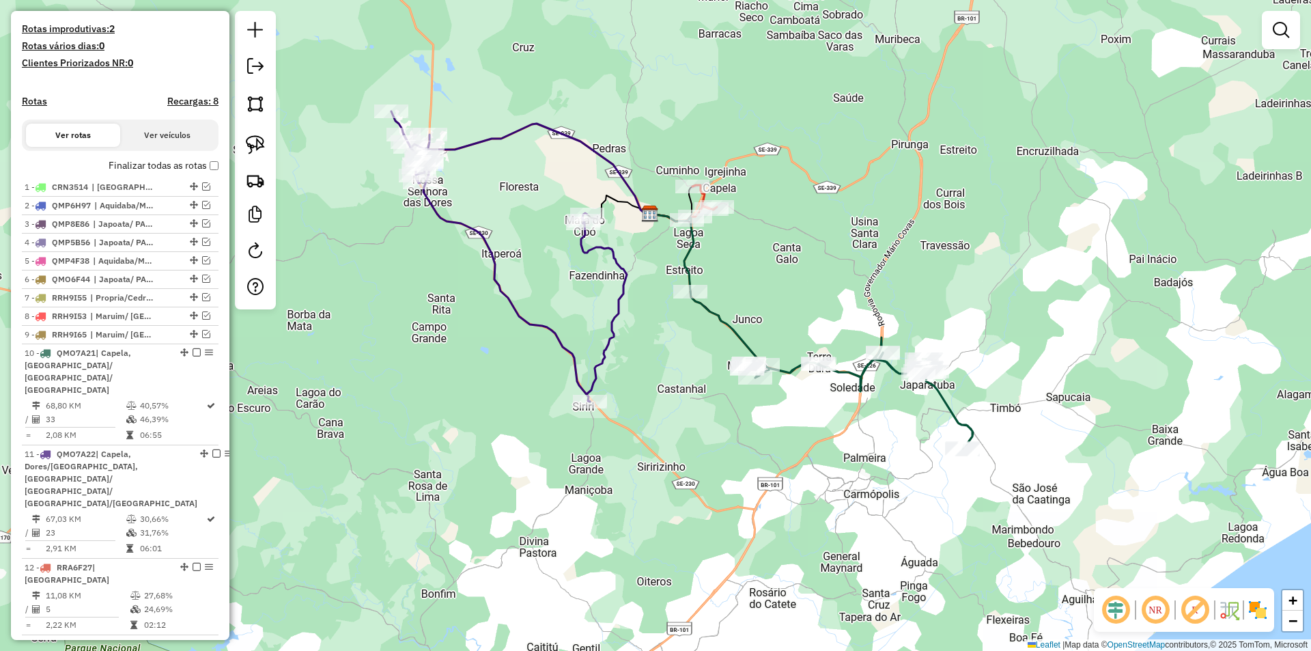
drag, startPoint x: 666, startPoint y: 371, endPoint x: 479, endPoint y: 316, distance: 195.7
click at [601, 448] on div "Janela de atendimento Grade de atendimento Capacidade Transportadoras Veículos …" at bounding box center [655, 325] width 1311 height 651
click at [246, 142] on img at bounding box center [255, 144] width 19 height 19
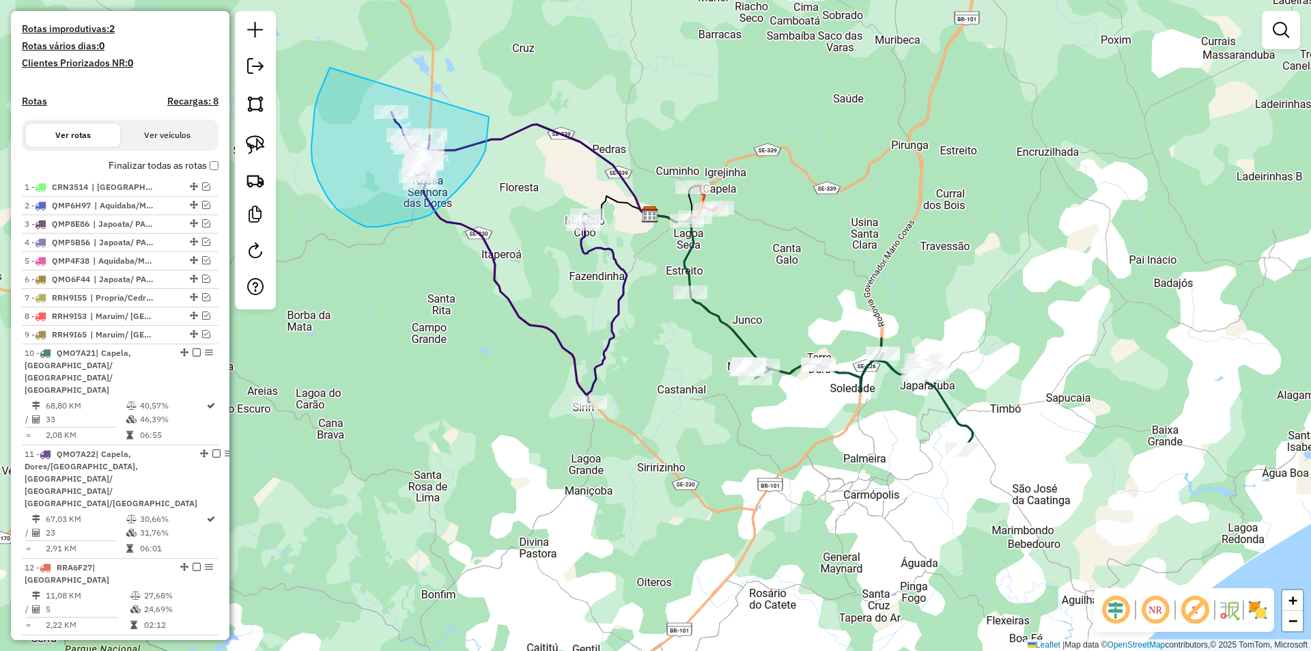
drag, startPoint x: 315, startPoint y: 108, endPoint x: 489, endPoint y: 114, distance: 174.2
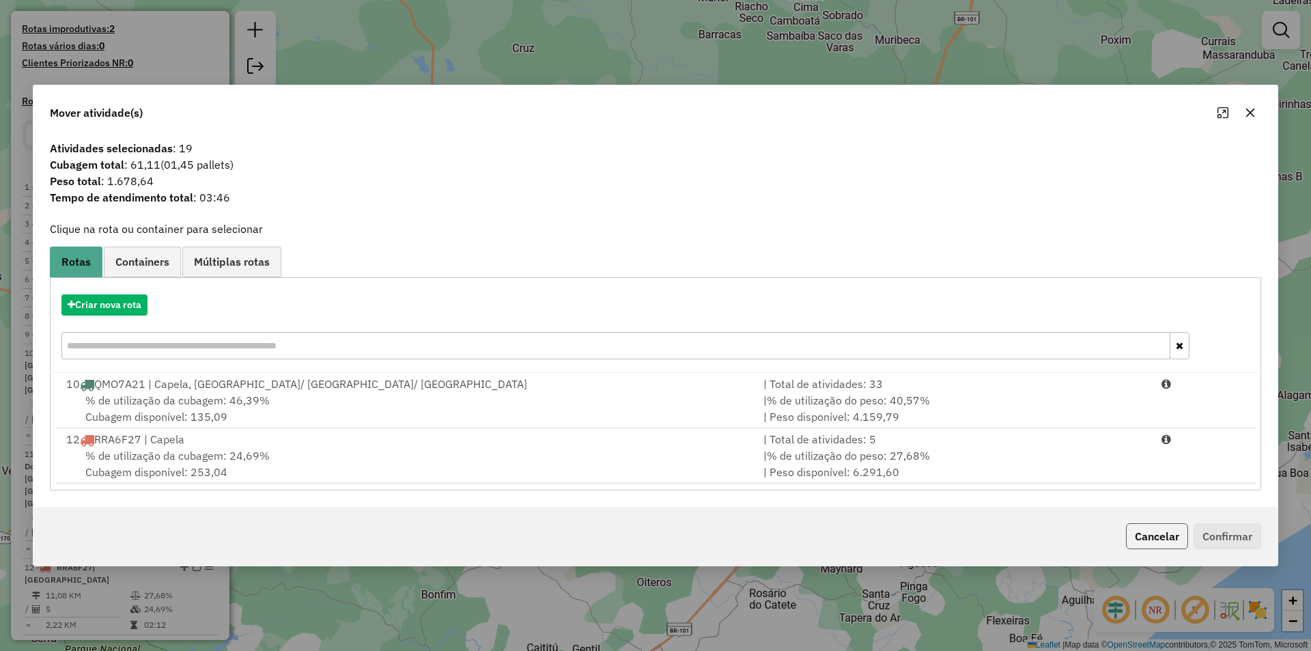
click at [1144, 526] on button "Cancelar" at bounding box center [1157, 536] width 62 height 26
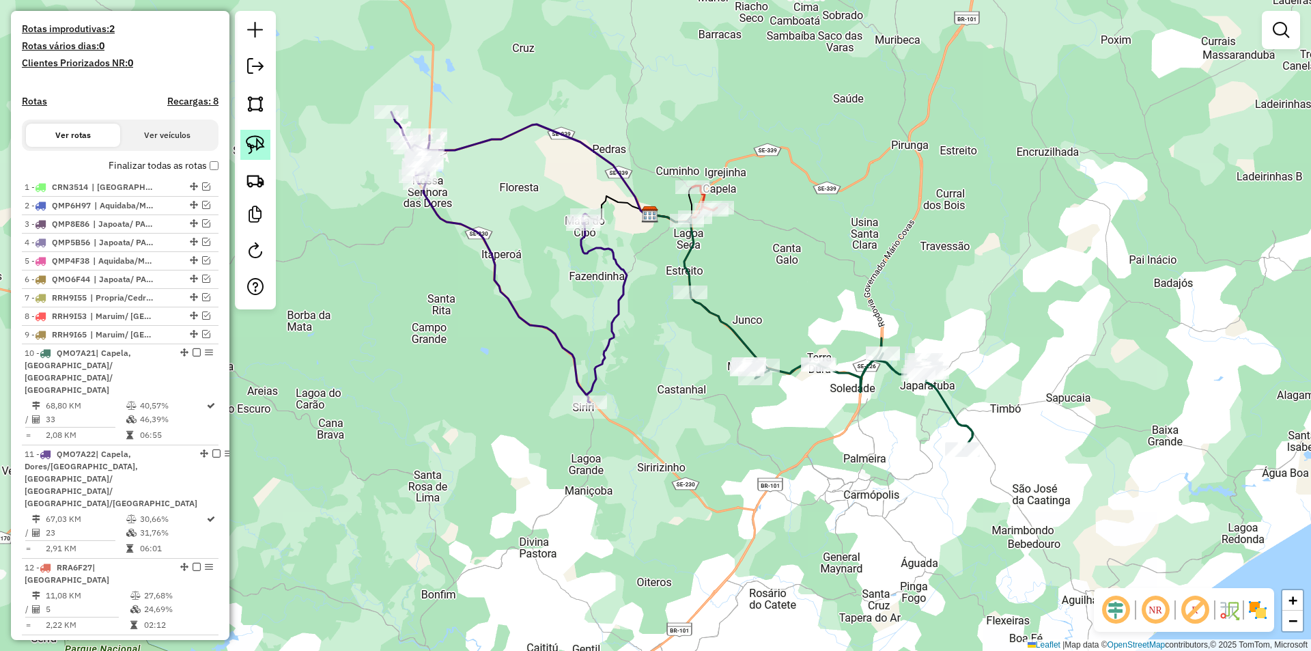
click at [256, 150] on img at bounding box center [255, 144] width 19 height 19
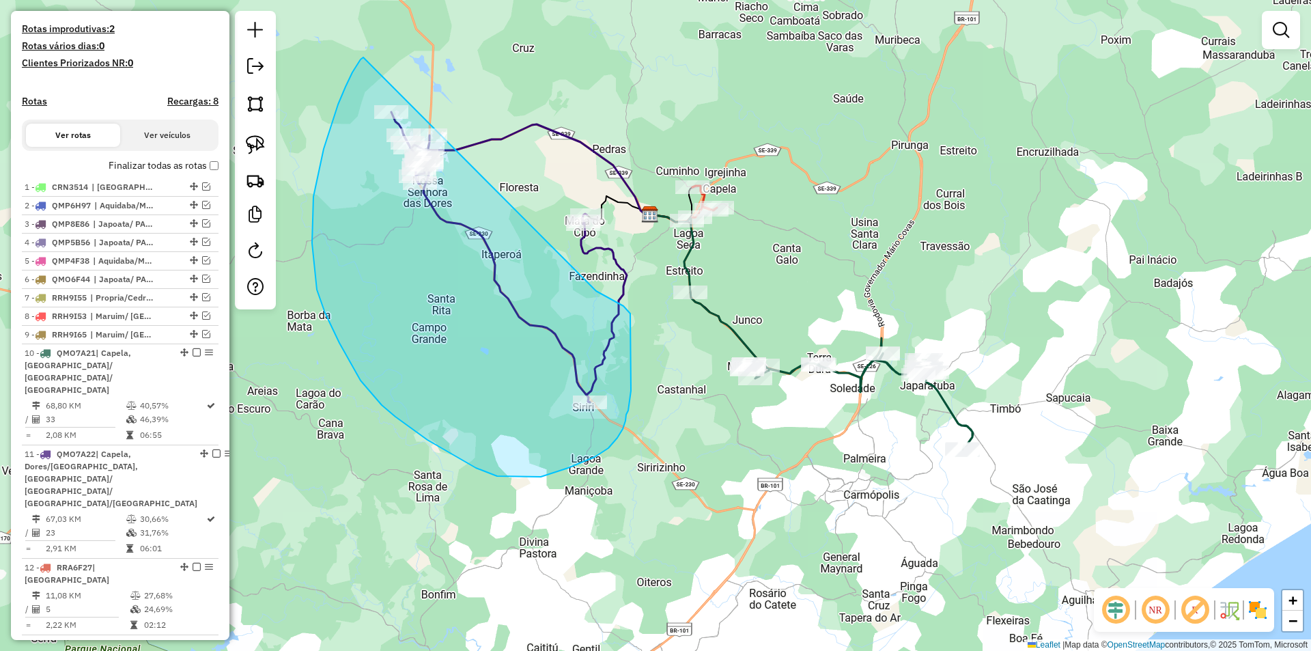
drag, startPoint x: 338, startPoint y: 104, endPoint x: 523, endPoint y: 126, distance: 186.3
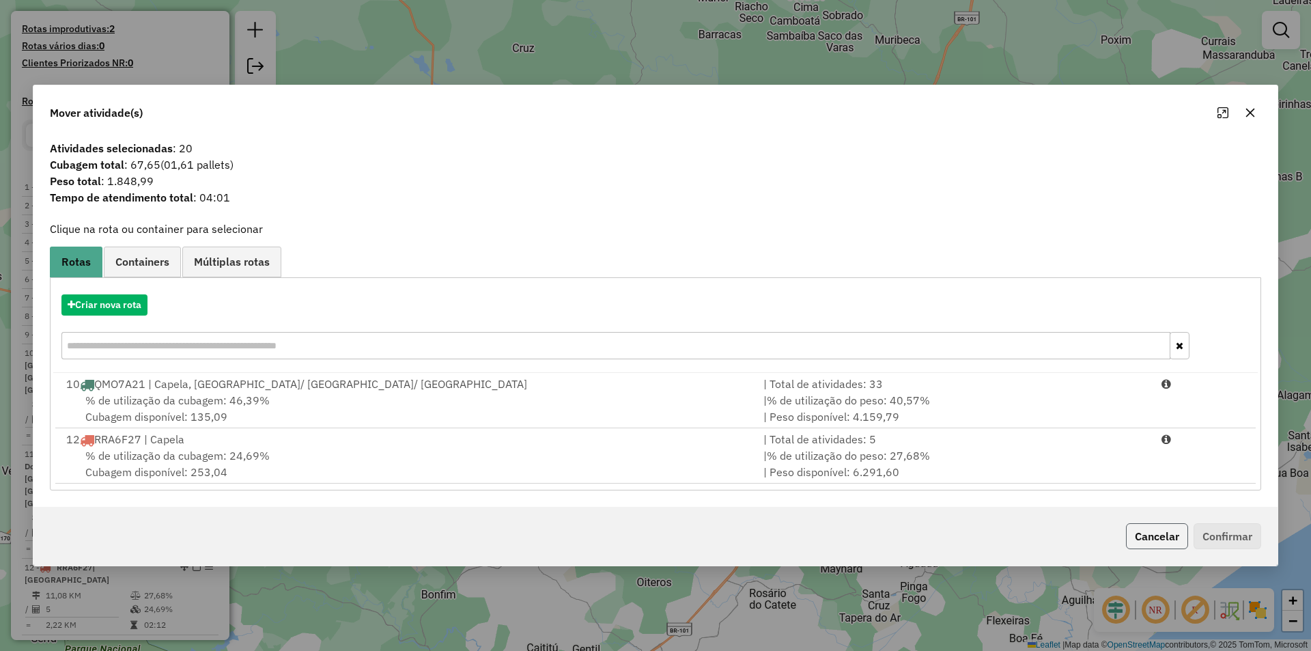
click at [1148, 535] on button "Cancelar" at bounding box center [1157, 536] width 62 height 26
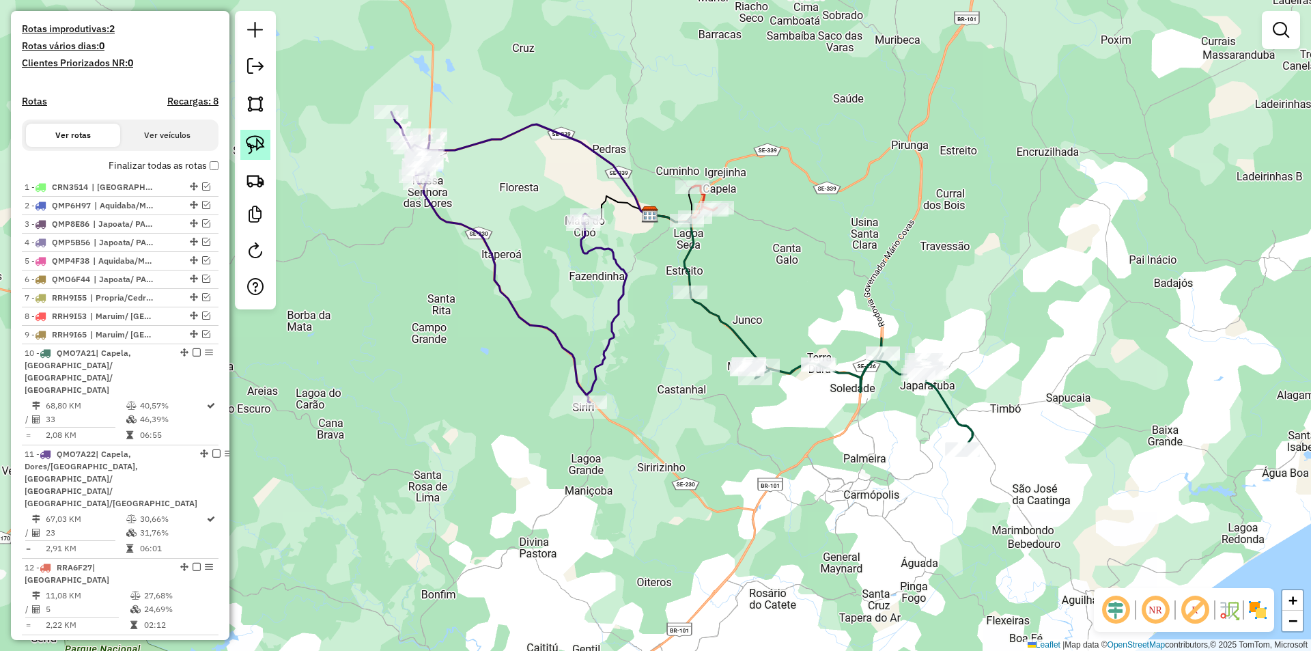
click at [265, 145] on link at bounding box center [255, 145] width 30 height 30
drag, startPoint x: 592, startPoint y: 145, endPoint x: 611, endPoint y: 235, distance: 91.5
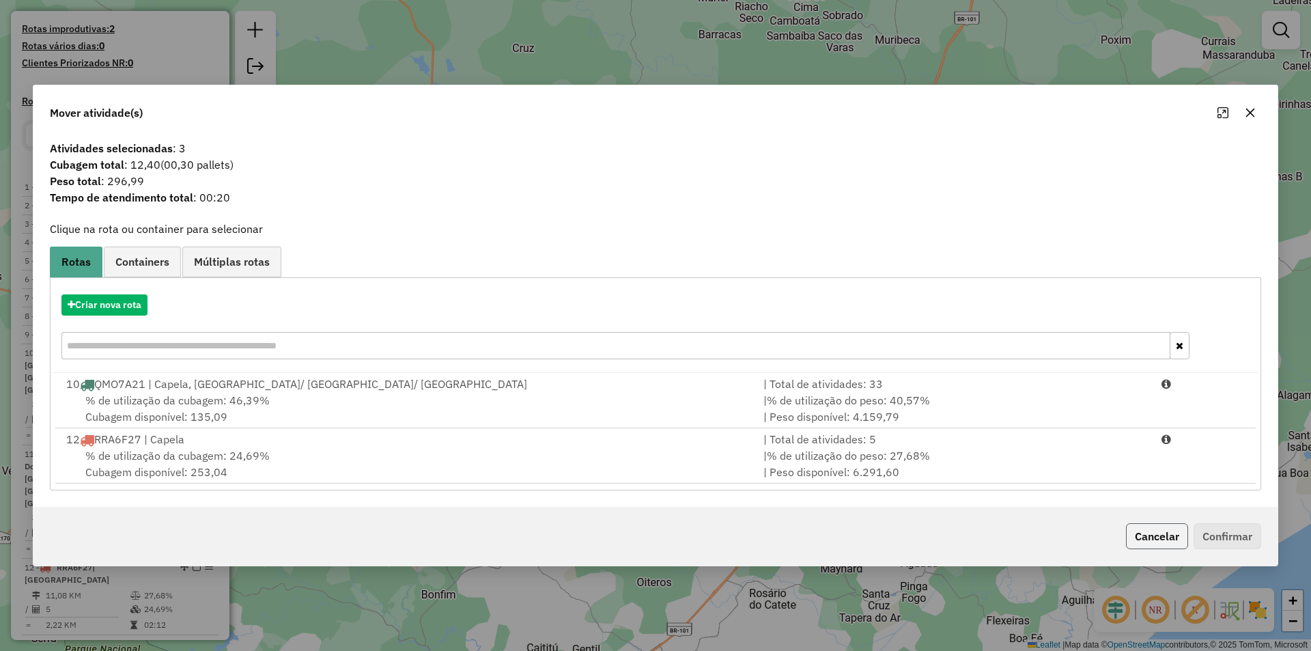
click at [1137, 533] on button "Cancelar" at bounding box center [1157, 536] width 62 height 26
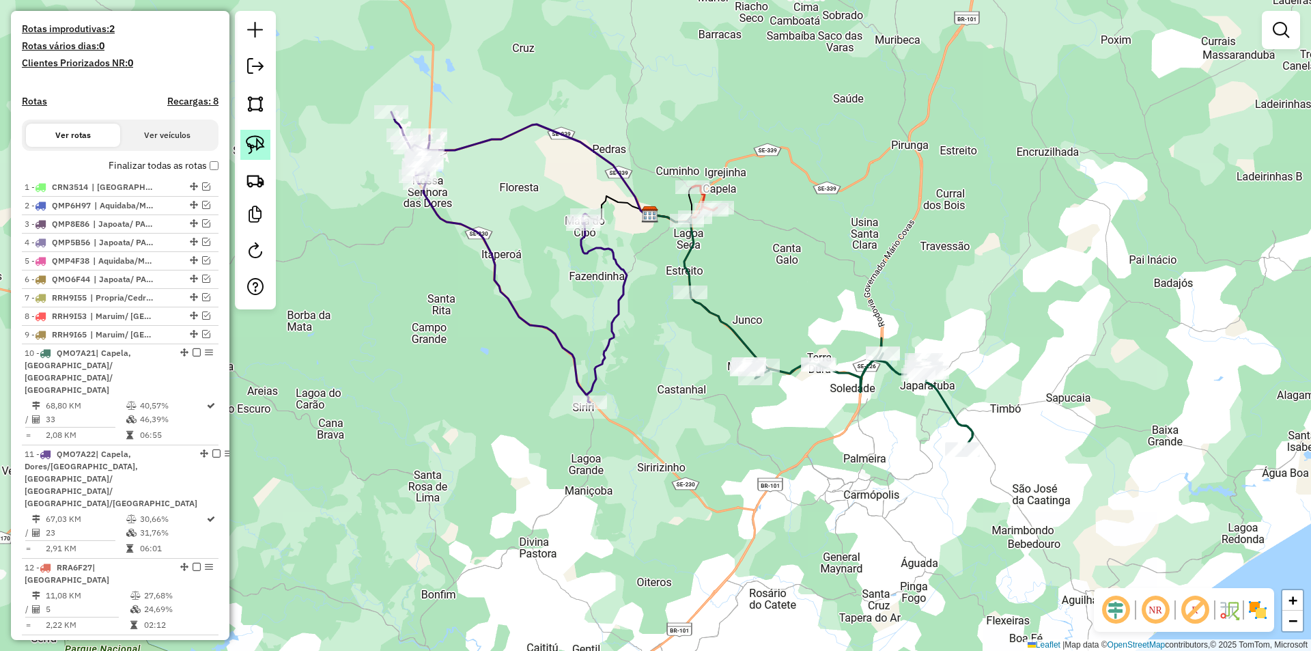
click at [255, 147] on img at bounding box center [255, 144] width 19 height 19
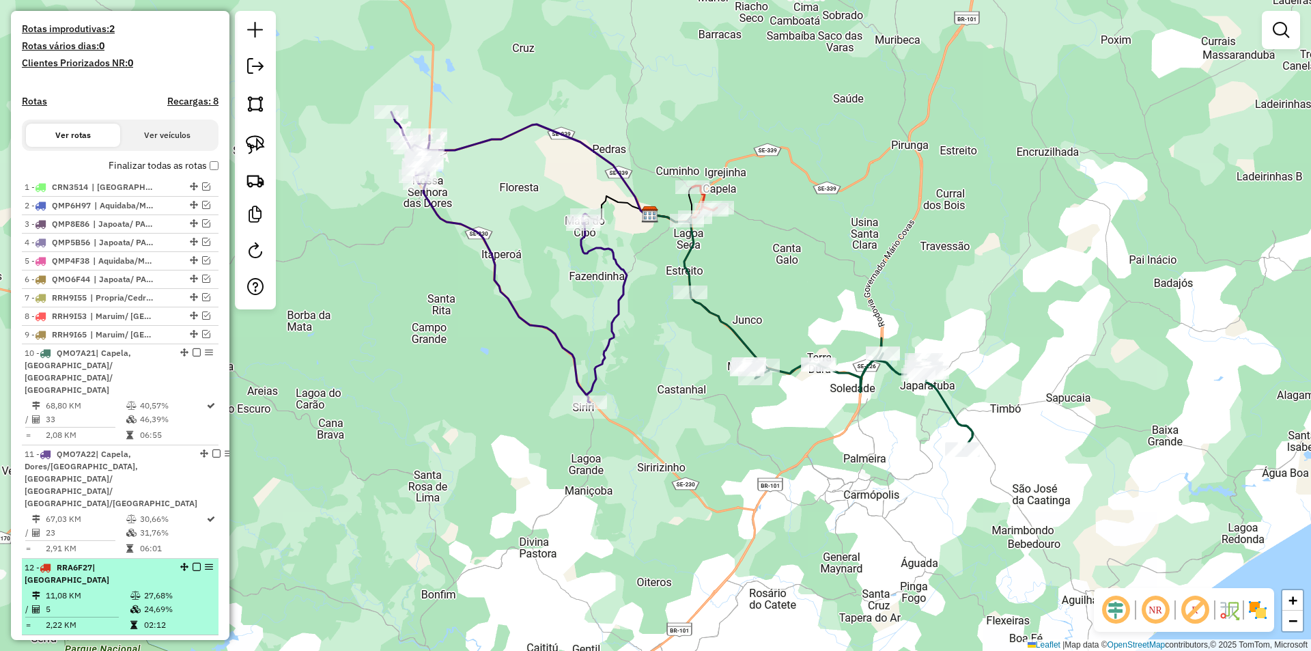
click at [174, 602] on td "24,69%" at bounding box center [177, 609] width 69 height 14
select select "**********"
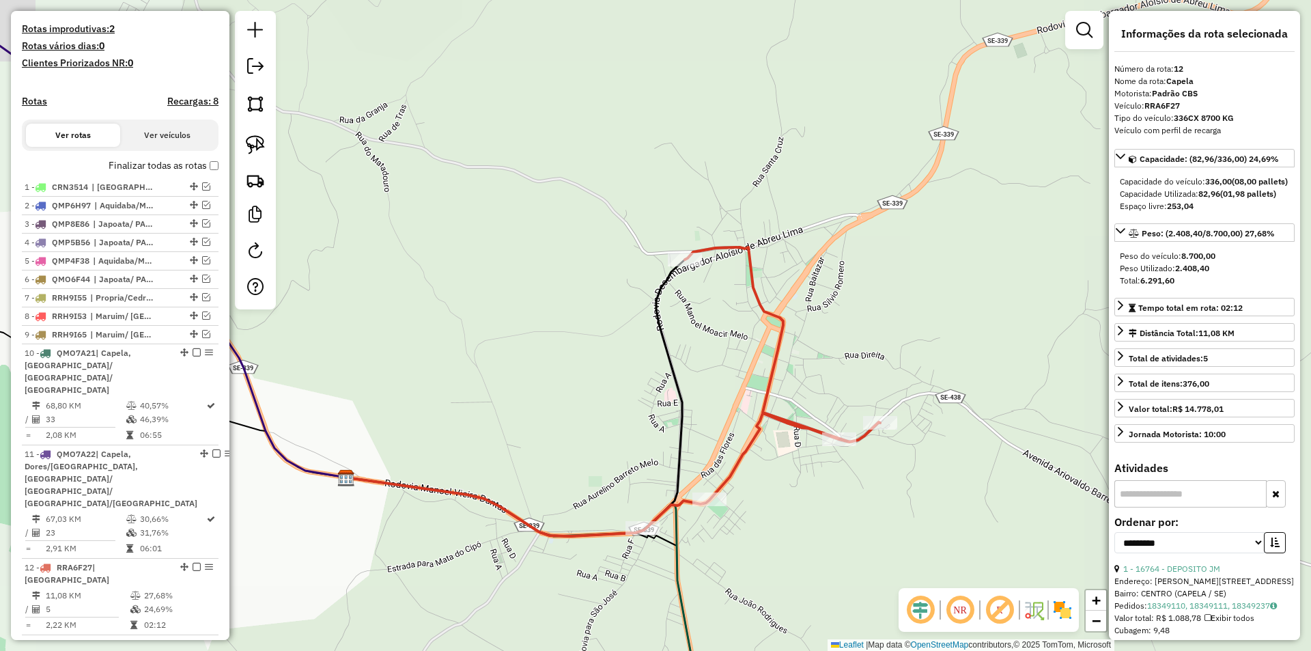
click at [579, 395] on div "Janela de atendimento Grade de atendimento Capacidade Transportadoras Veículos …" at bounding box center [655, 325] width 1311 height 651
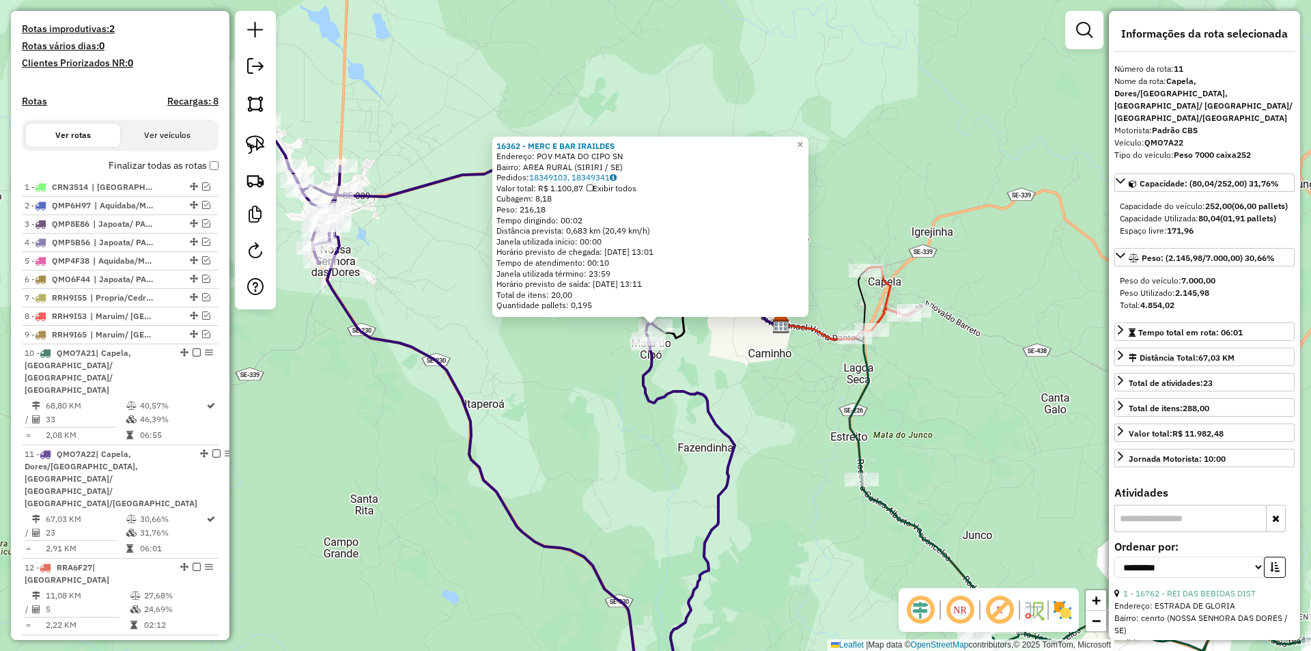
click at [534, 392] on div "16362 - MERC E BAR IRAILDES Endereço: POV MATA DO CIPO SN Bairro: AREA RURAL (S…" at bounding box center [655, 325] width 1311 height 651
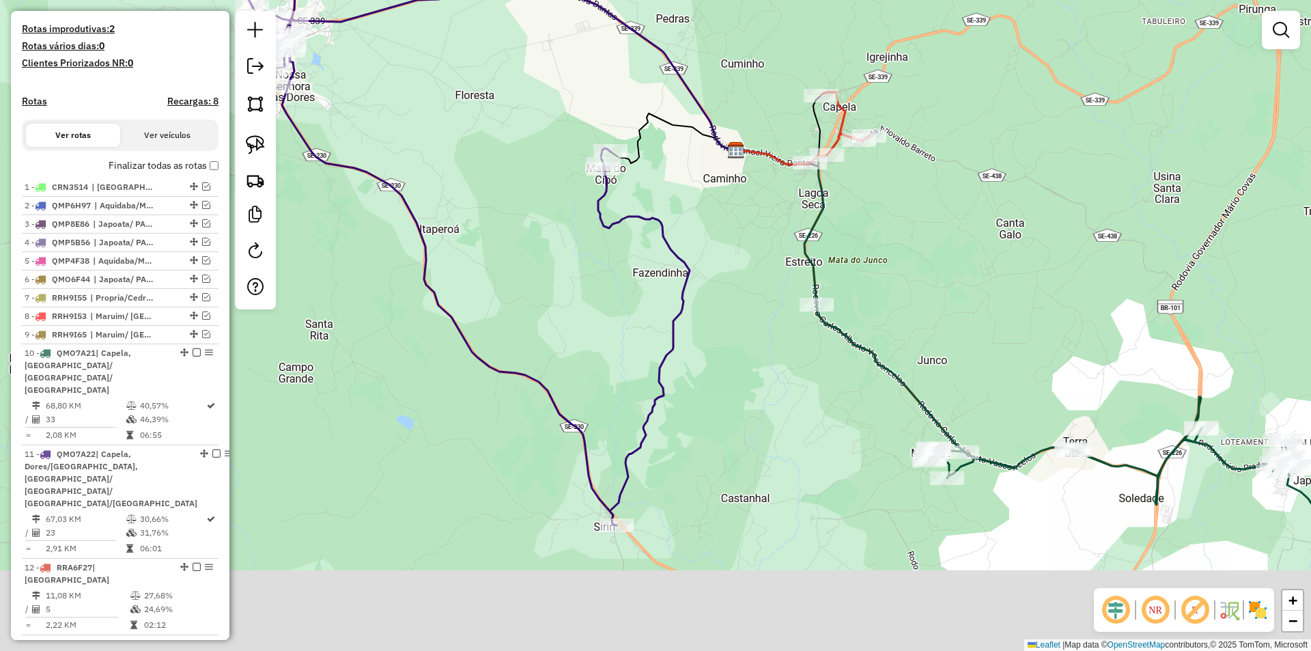
drag, startPoint x: 608, startPoint y: 399, endPoint x: 559, endPoint y: 199, distance: 205.2
click at [561, 210] on div "Janela de atendimento Grade de atendimento Capacidade Transportadoras Veículos …" at bounding box center [655, 325] width 1311 height 651
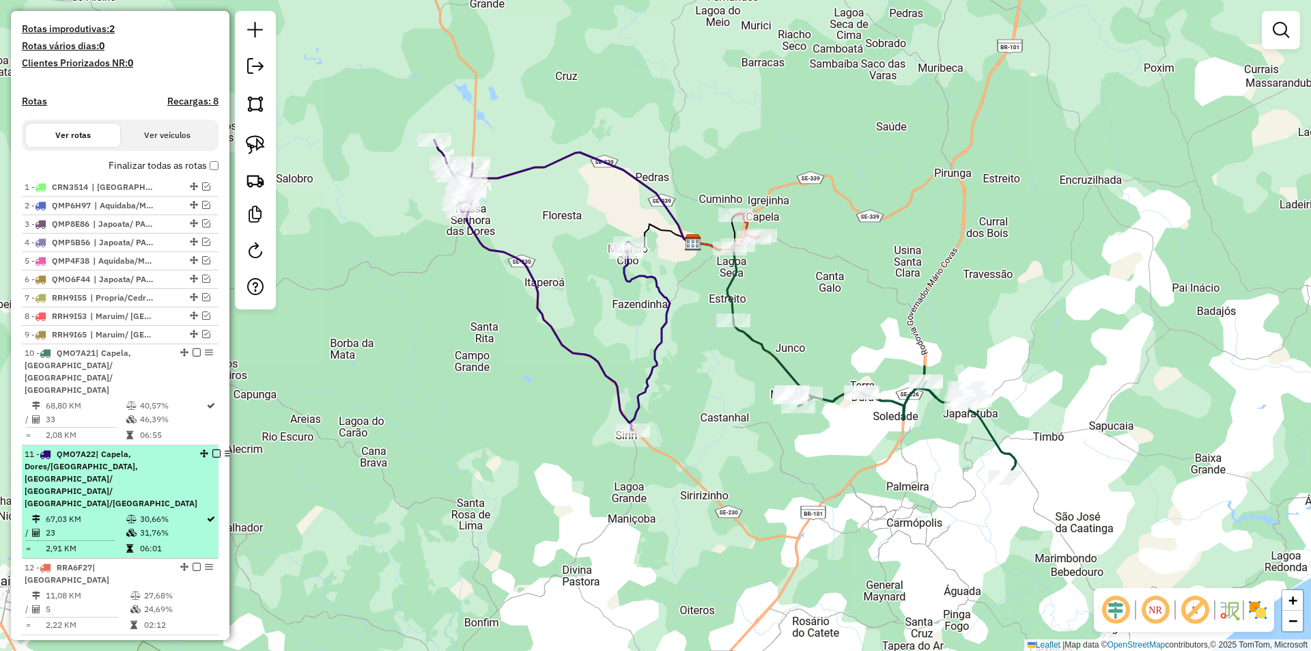
click at [172, 526] on td "31,76%" at bounding box center [172, 533] width 66 height 14
select select "**********"
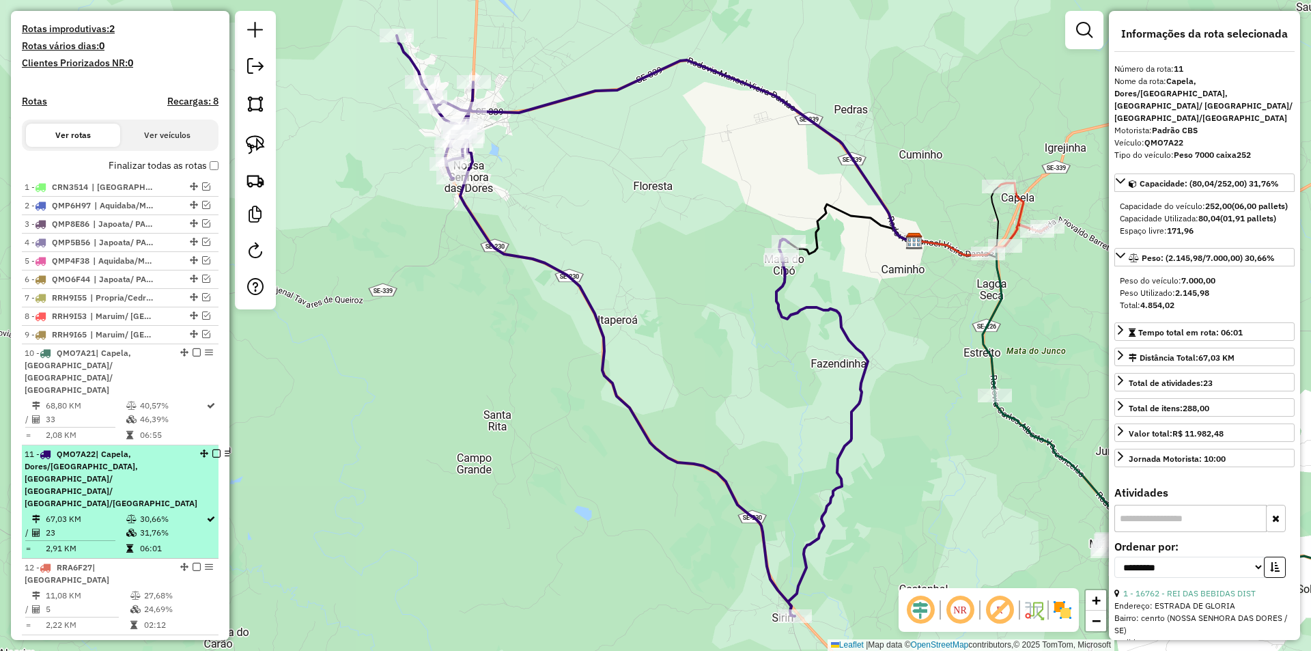
click at [212, 449] on em at bounding box center [216, 453] width 8 height 8
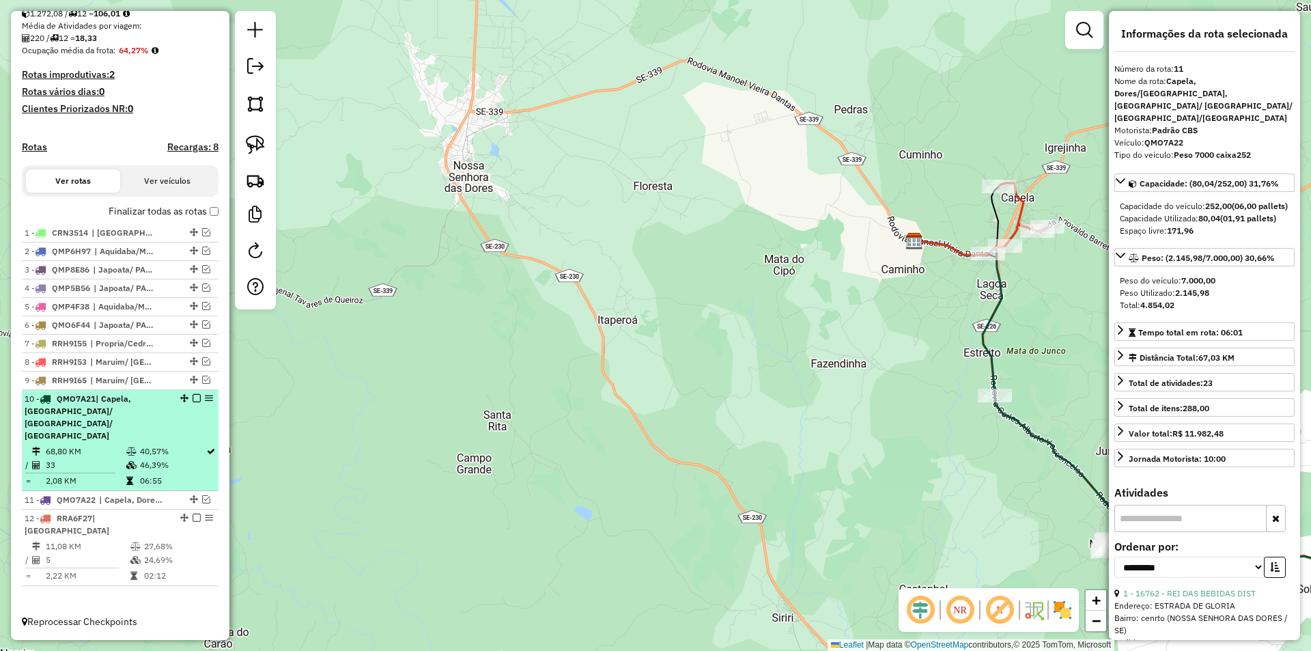
scroll to position [279, 0]
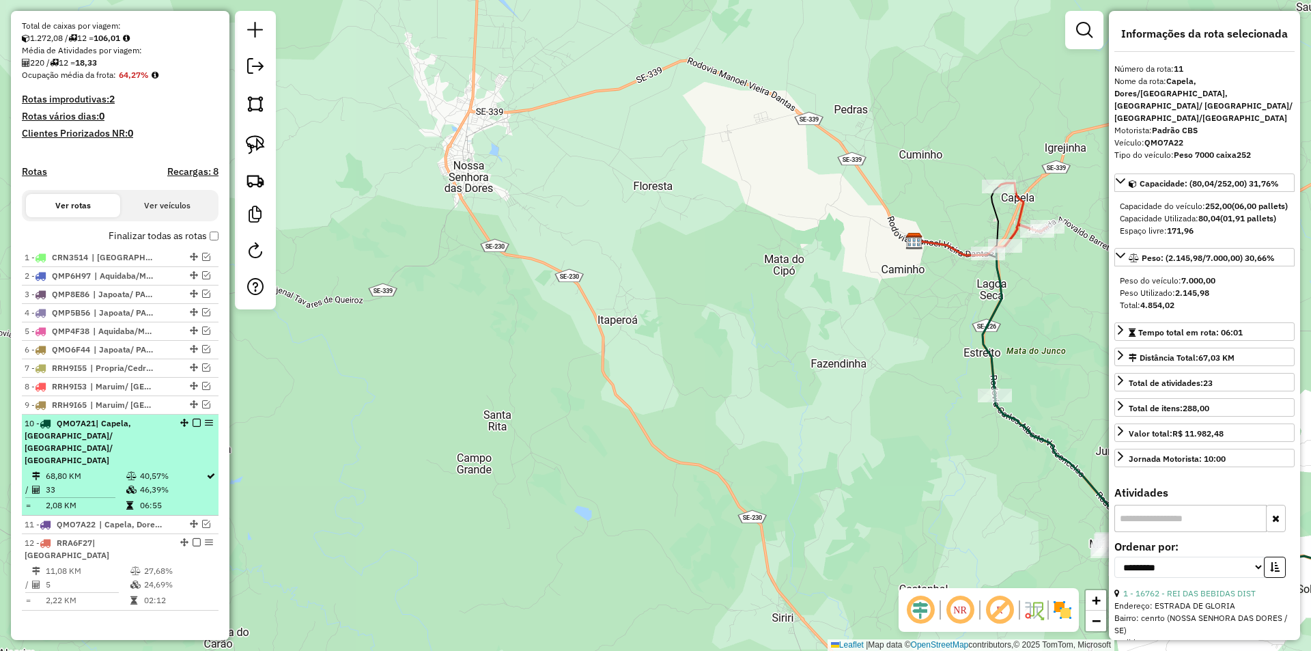
click at [175, 427] on div at bounding box center [192, 423] width 41 height 8
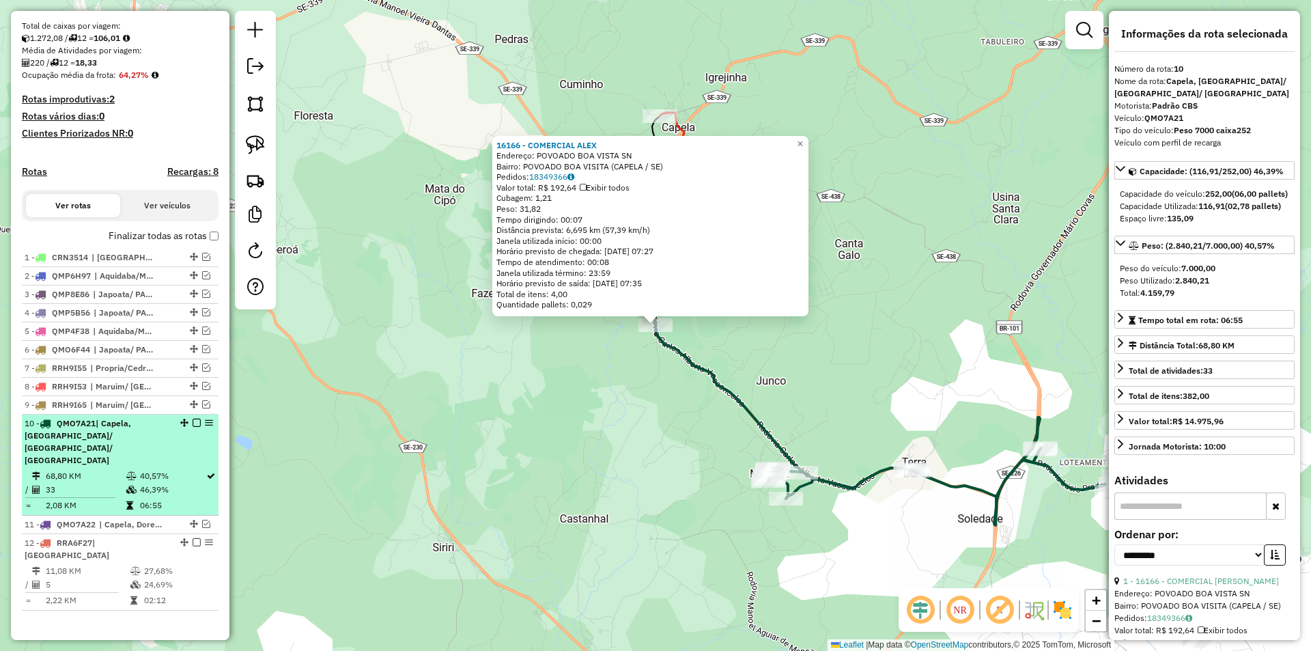
click at [193, 427] on em at bounding box center [197, 423] width 8 height 8
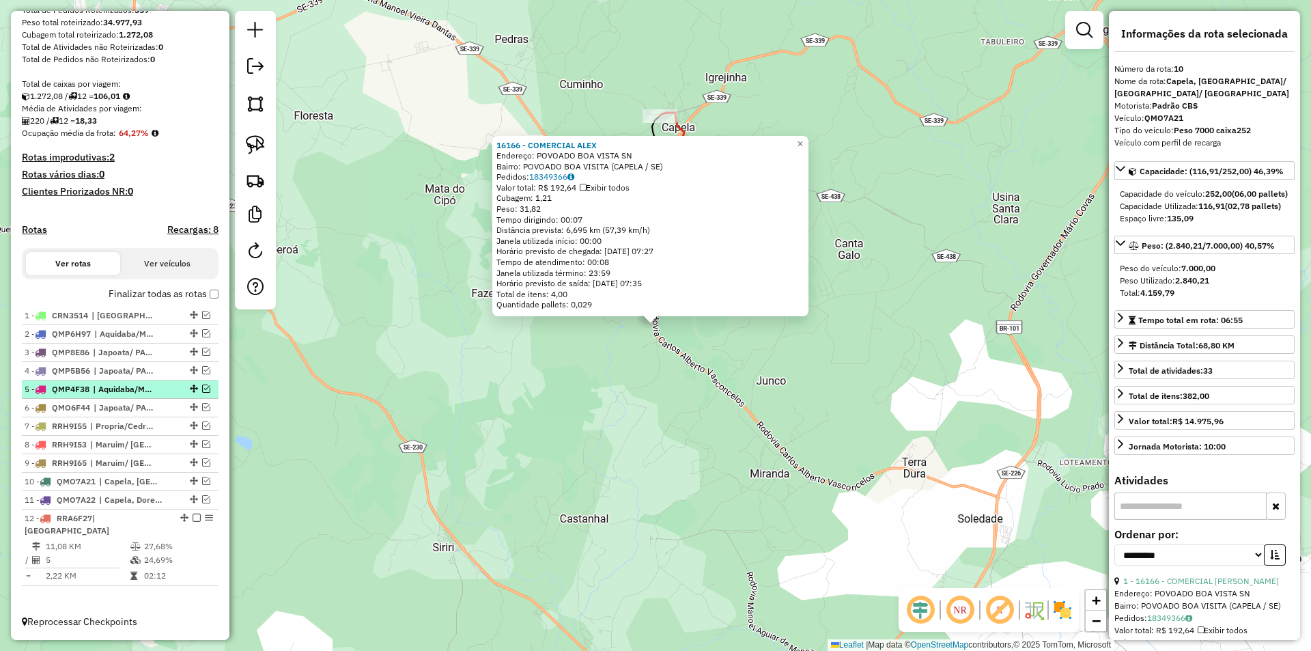
click at [202, 393] on em at bounding box center [206, 388] width 8 height 8
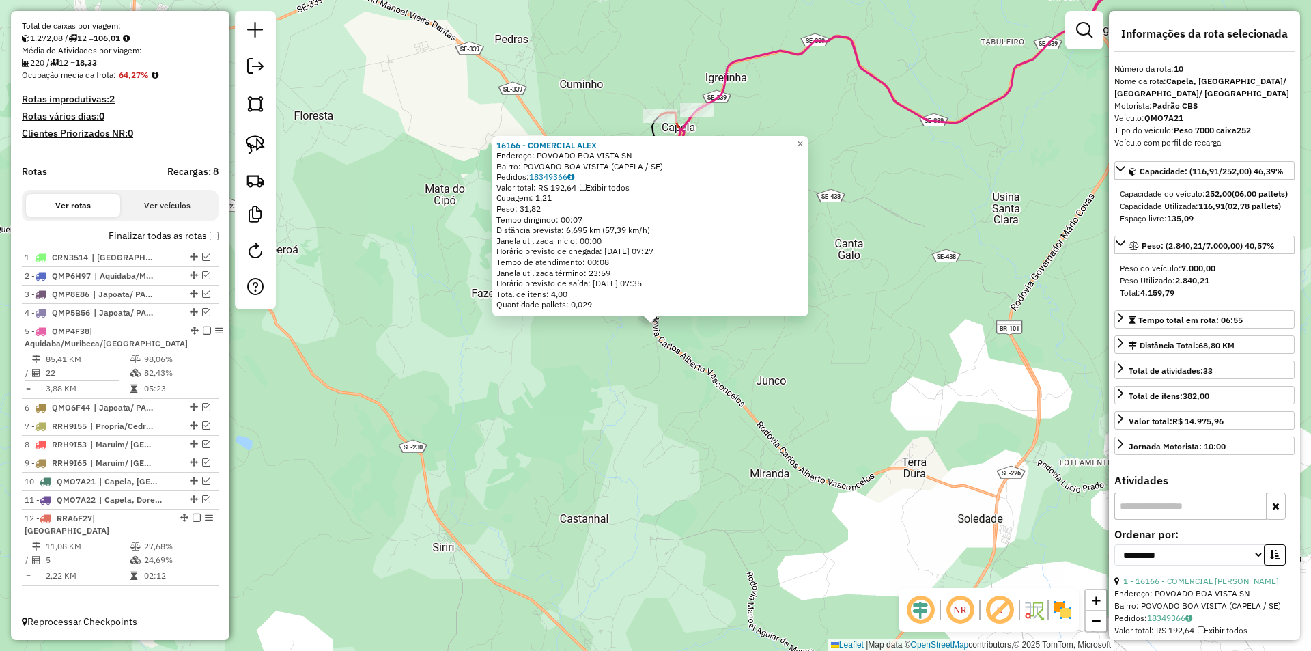
click at [718, 109] on div "16166 - COMERCIAL [PERSON_NAME]: POVOADO BOA VISTA SN Bairro: POVOADO BOA VISIT…" at bounding box center [655, 325] width 1311 height 651
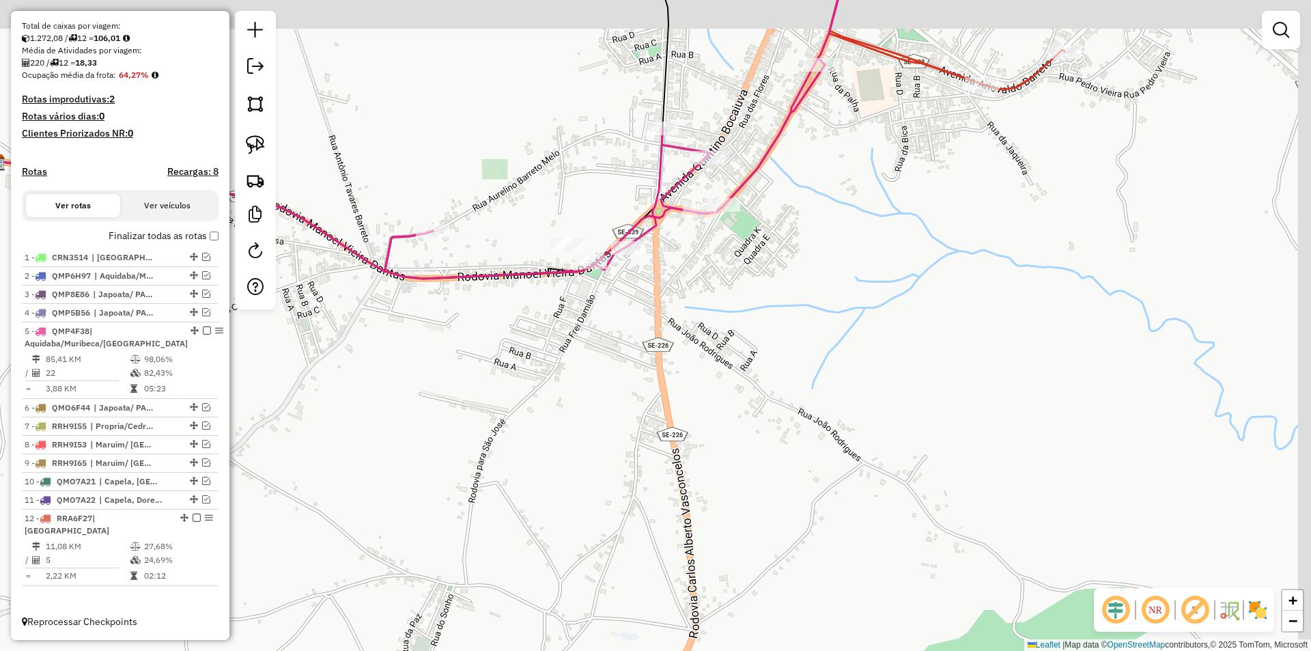
drag, startPoint x: 612, startPoint y: 317, endPoint x: 560, endPoint y: 406, distance: 103.4
click at [556, 421] on div "Janela de atendimento Grade de atendimento Capacidade Transportadoras Veículos …" at bounding box center [655, 325] width 1311 height 651
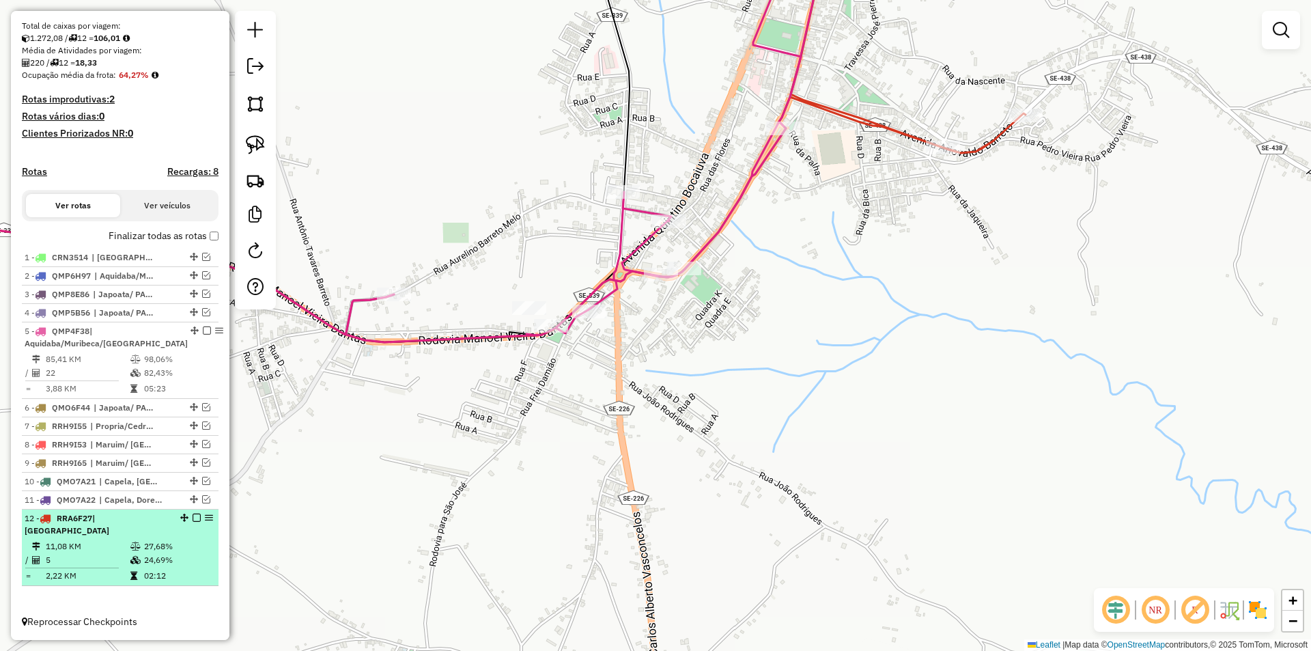
select select "**********"
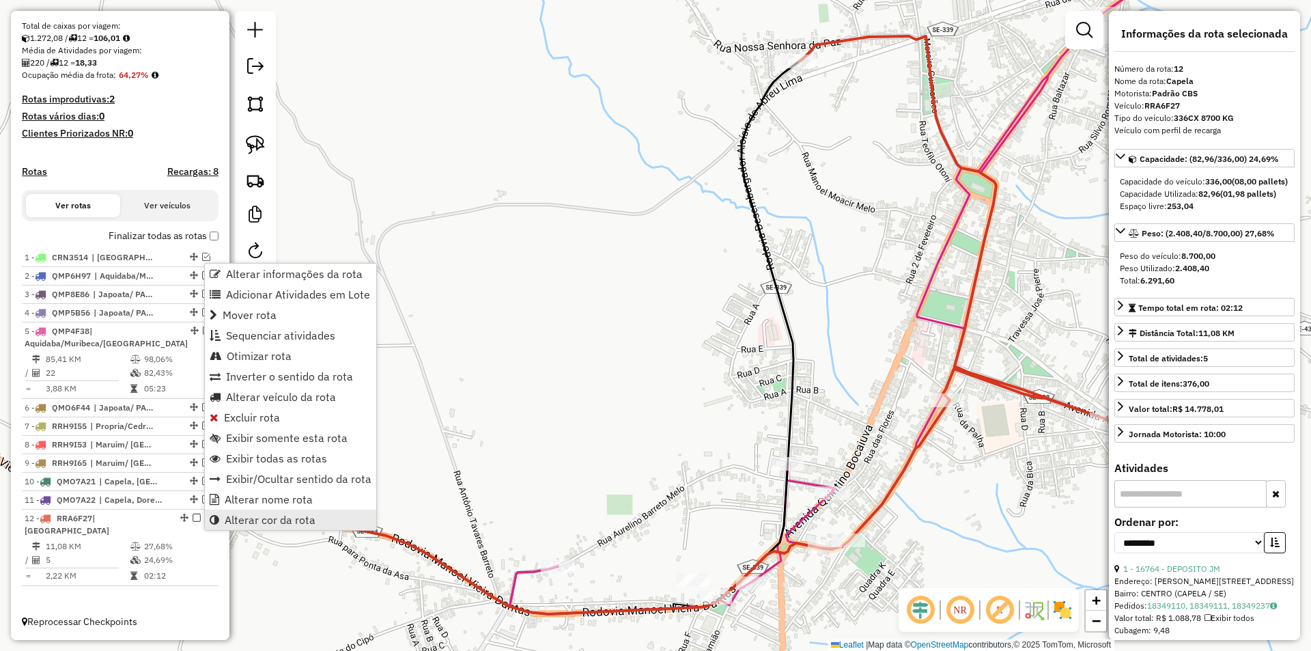
click at [317, 515] on link "Alterar cor da rota" at bounding box center [290, 519] width 171 height 20
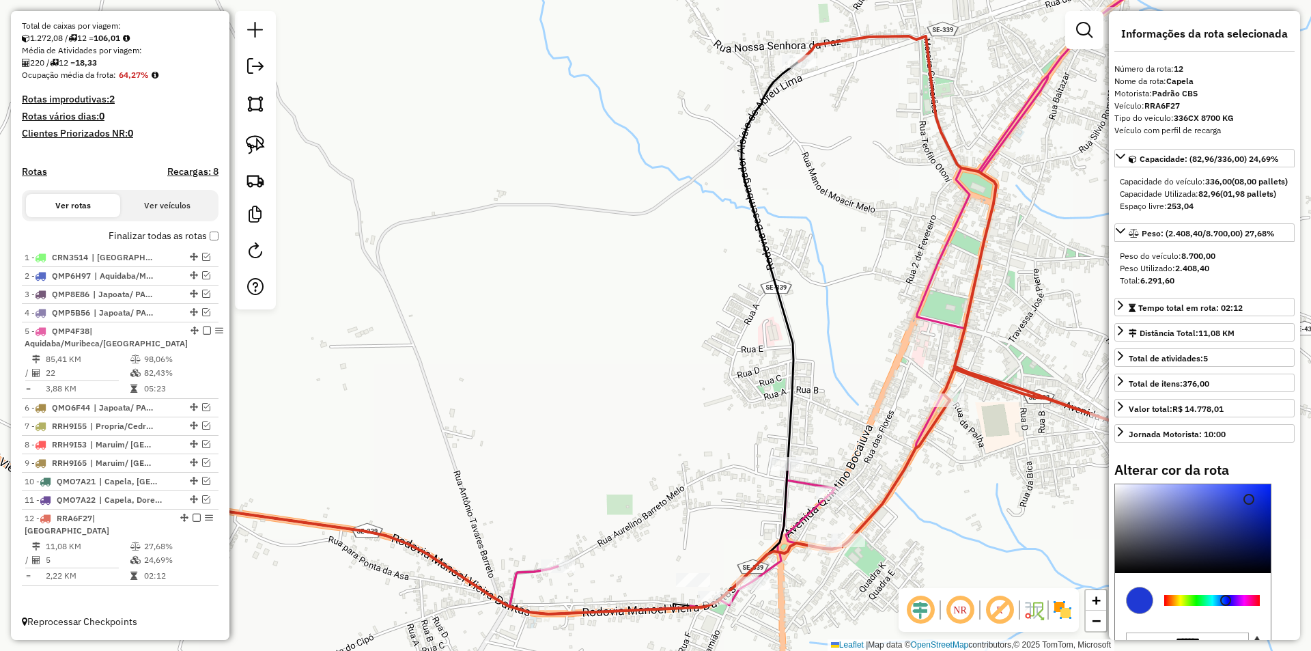
click at [1225, 606] on div at bounding box center [1212, 600] width 96 height 11
type input "*******"
click at [1229, 513] on div at bounding box center [1193, 528] width 156 height 89
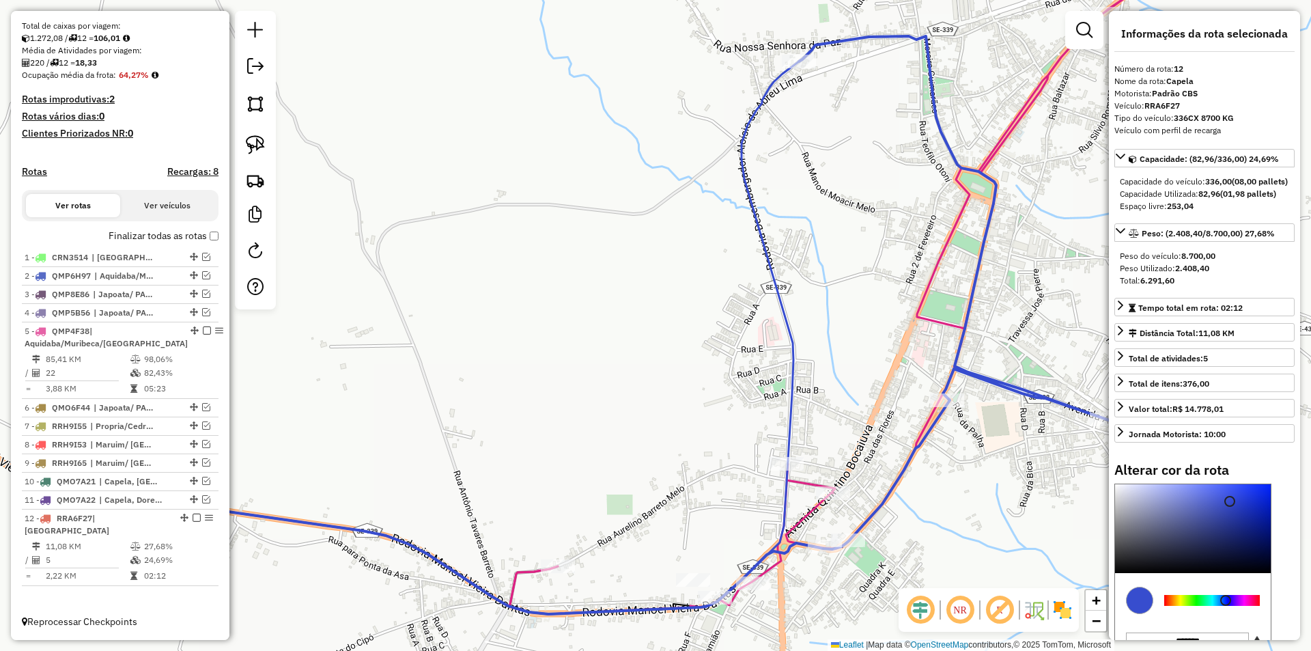
click at [722, 382] on div "Janela de atendimento Grade de atendimento Capacidade Transportadoras Veículos …" at bounding box center [655, 325] width 1311 height 651
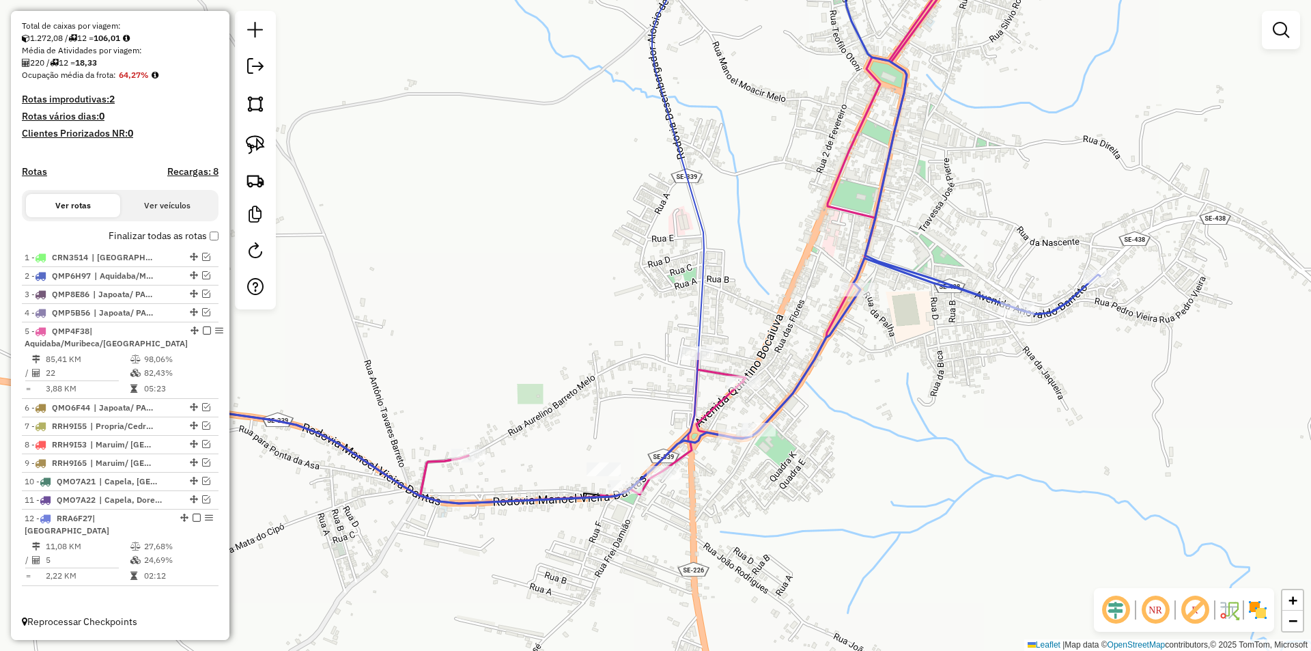
drag, startPoint x: 720, startPoint y: 408, endPoint x: 548, endPoint y: 284, distance: 212.2
click at [582, 235] on div "Janela de atendimento Grade de atendimento Capacidade Transportadoras Veículos …" at bounding box center [655, 325] width 1311 height 651
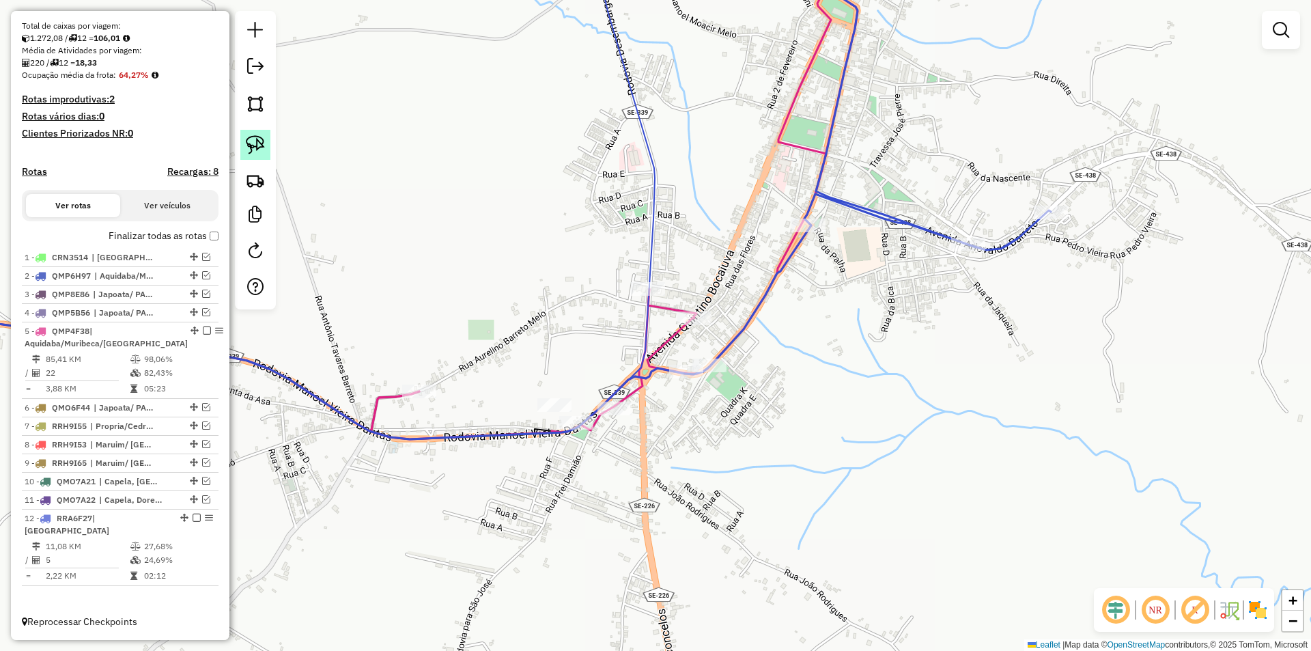
click at [264, 144] on img at bounding box center [255, 144] width 19 height 19
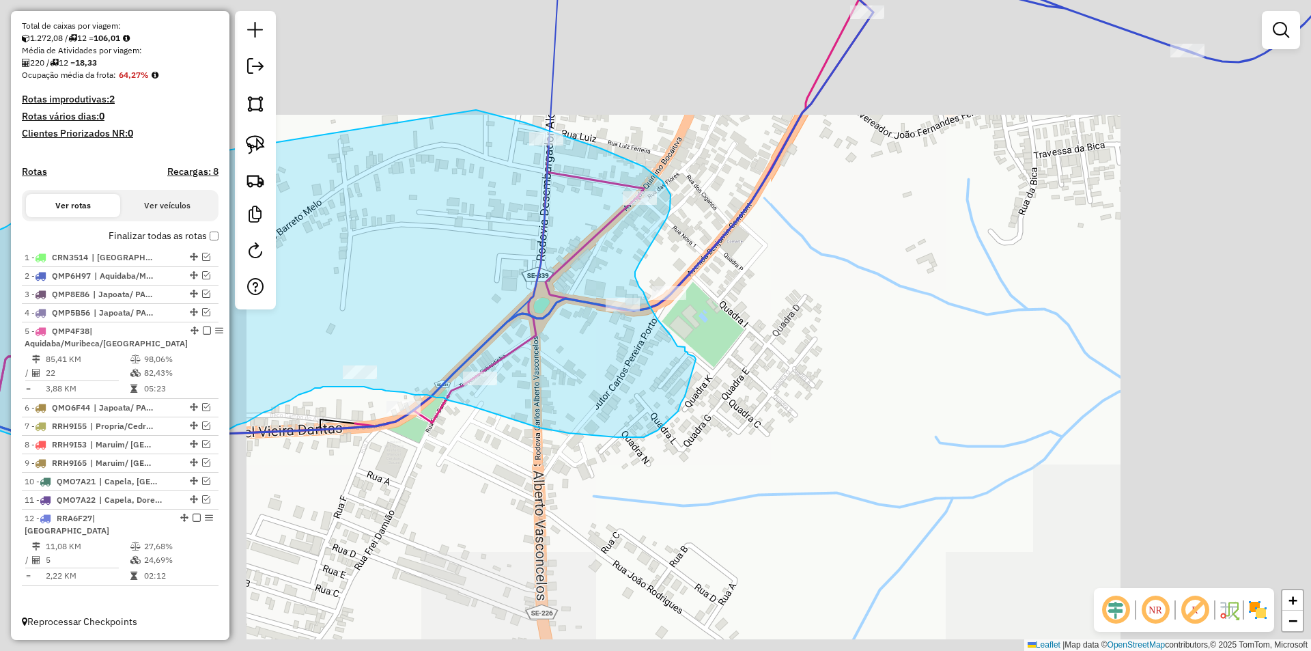
drag, startPoint x: 391, startPoint y: 324, endPoint x: 420, endPoint y: 98, distance: 227.1
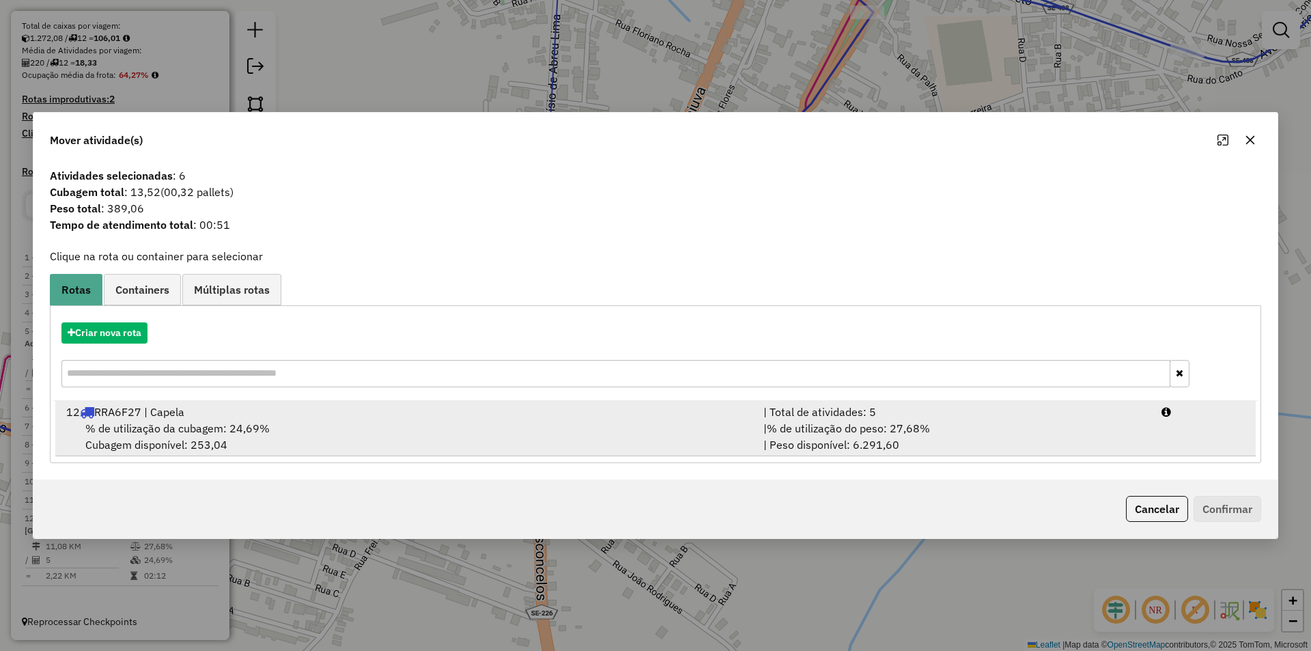
click at [670, 436] on div "% de utilização da cubagem: 24,69% Cubagem disponível: 253,04" at bounding box center [406, 436] width 697 height 33
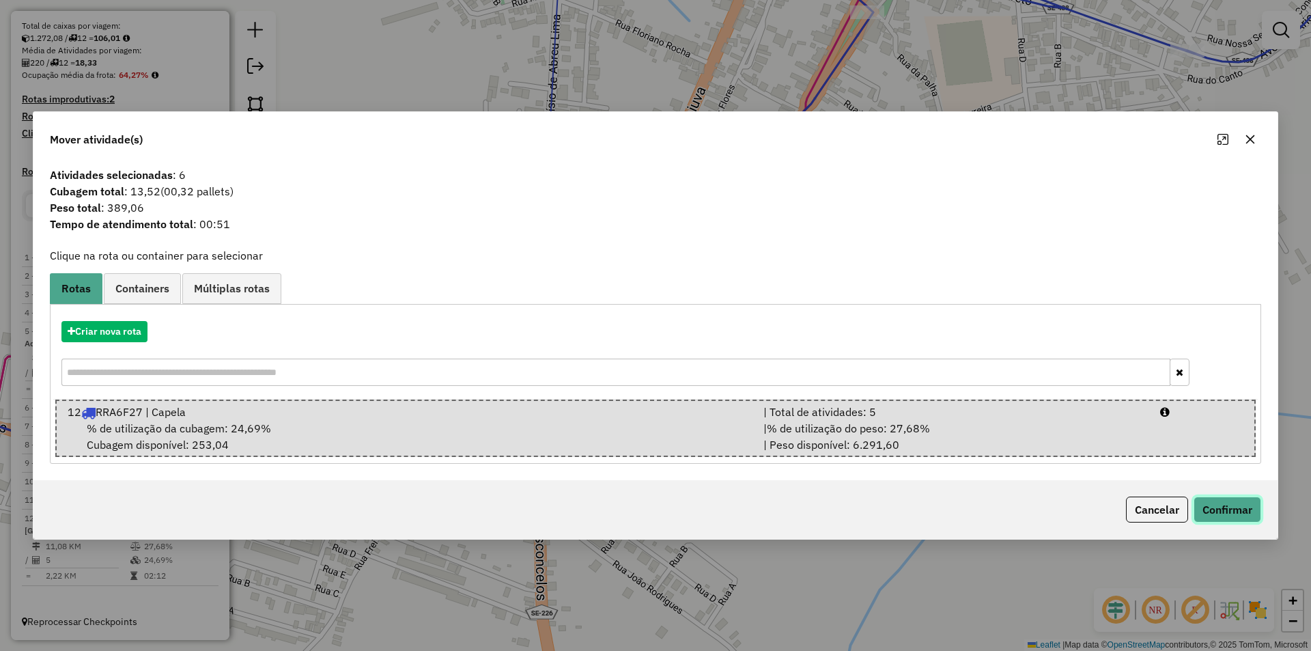
click at [1253, 510] on button "Confirmar" at bounding box center [1227, 509] width 68 height 26
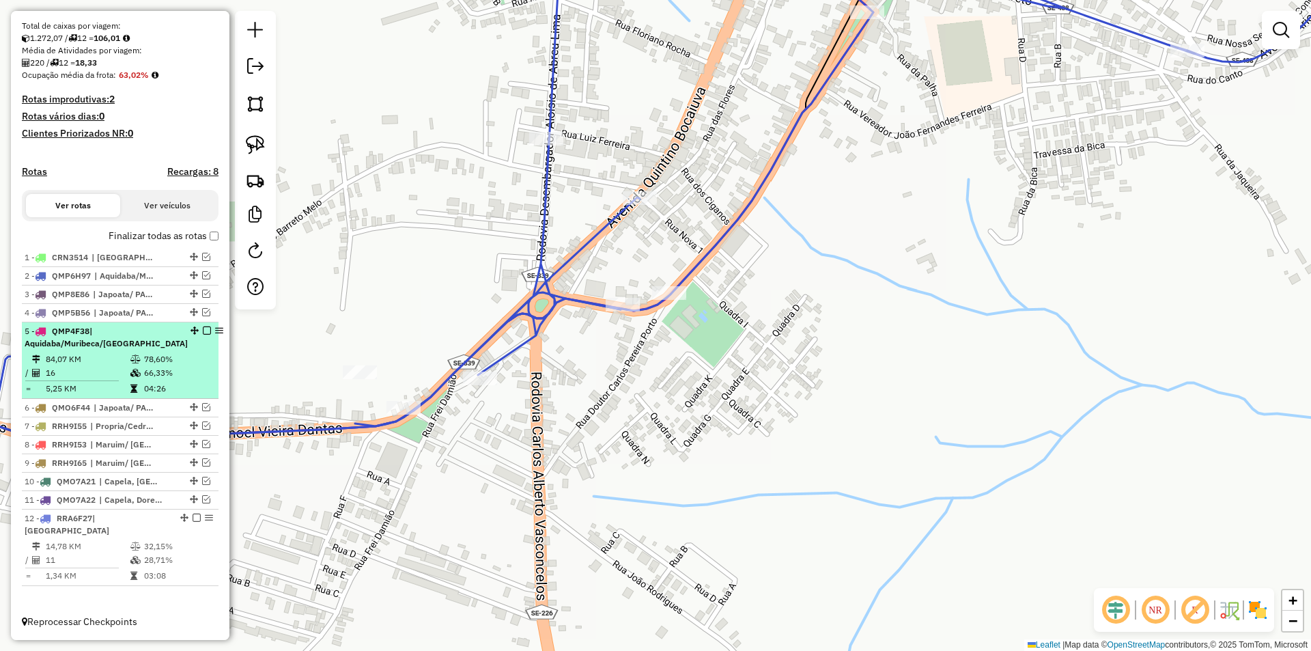
click at [136, 380] on td at bounding box center [137, 373] width 14 height 14
select select "**********"
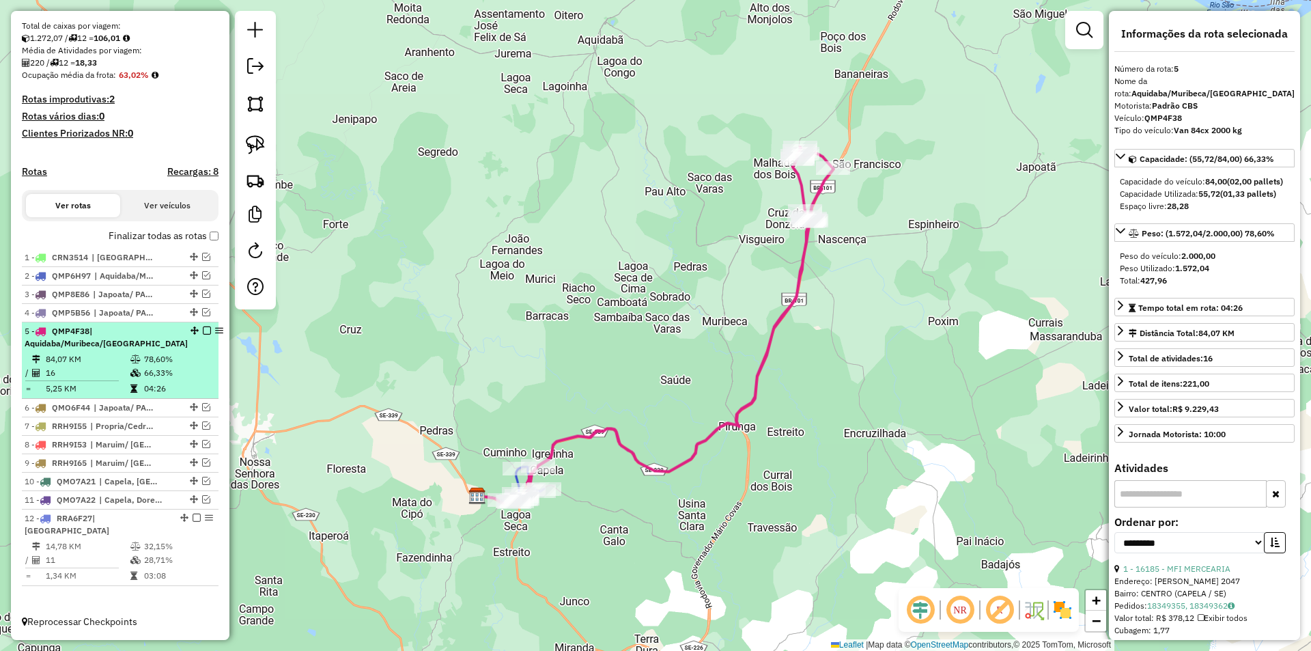
click at [203, 335] on em at bounding box center [207, 330] width 8 height 8
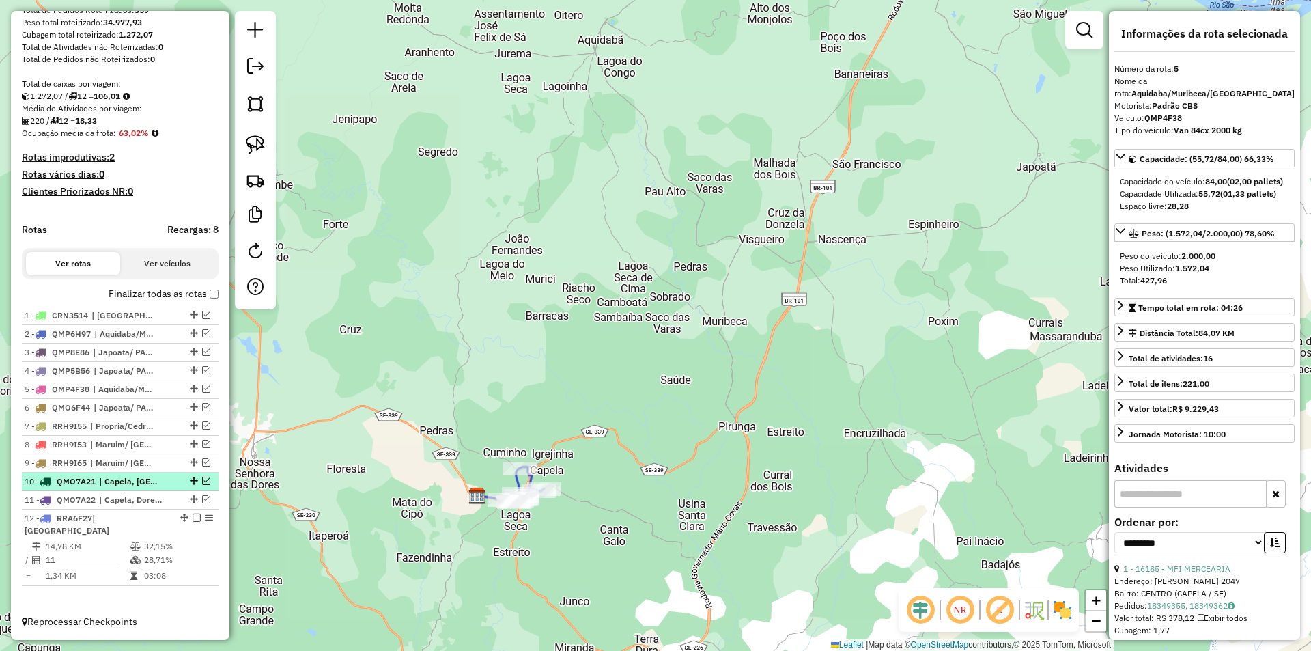
scroll to position [221, 0]
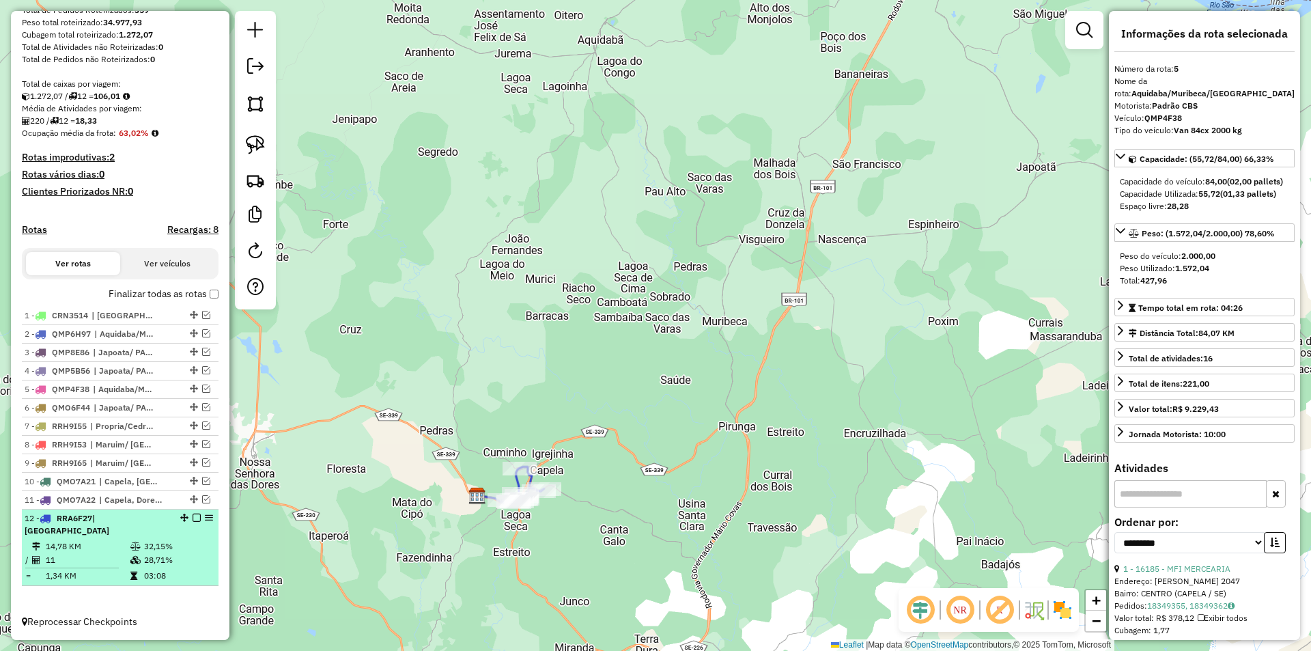
click at [155, 556] on td "28,71%" at bounding box center [177, 560] width 69 height 14
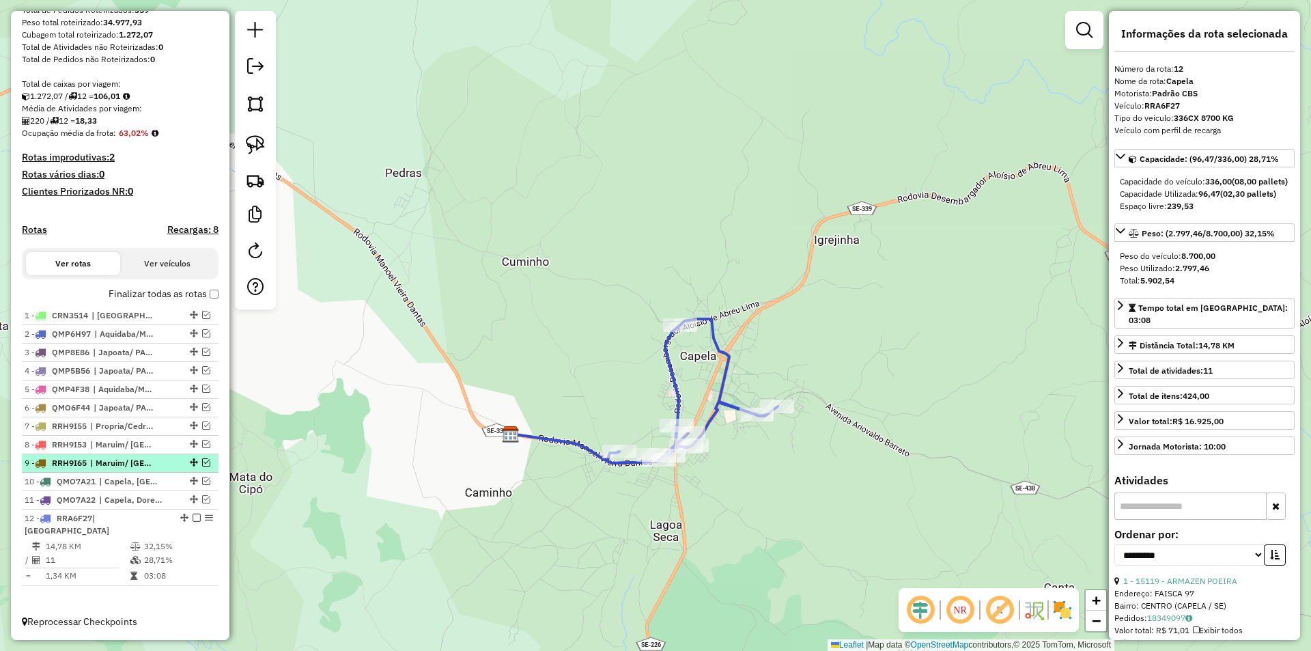
drag, startPoint x: 190, startPoint y: 528, endPoint x: 200, endPoint y: 516, distance: 16.0
click at [193, 522] on em at bounding box center [197, 517] width 8 height 8
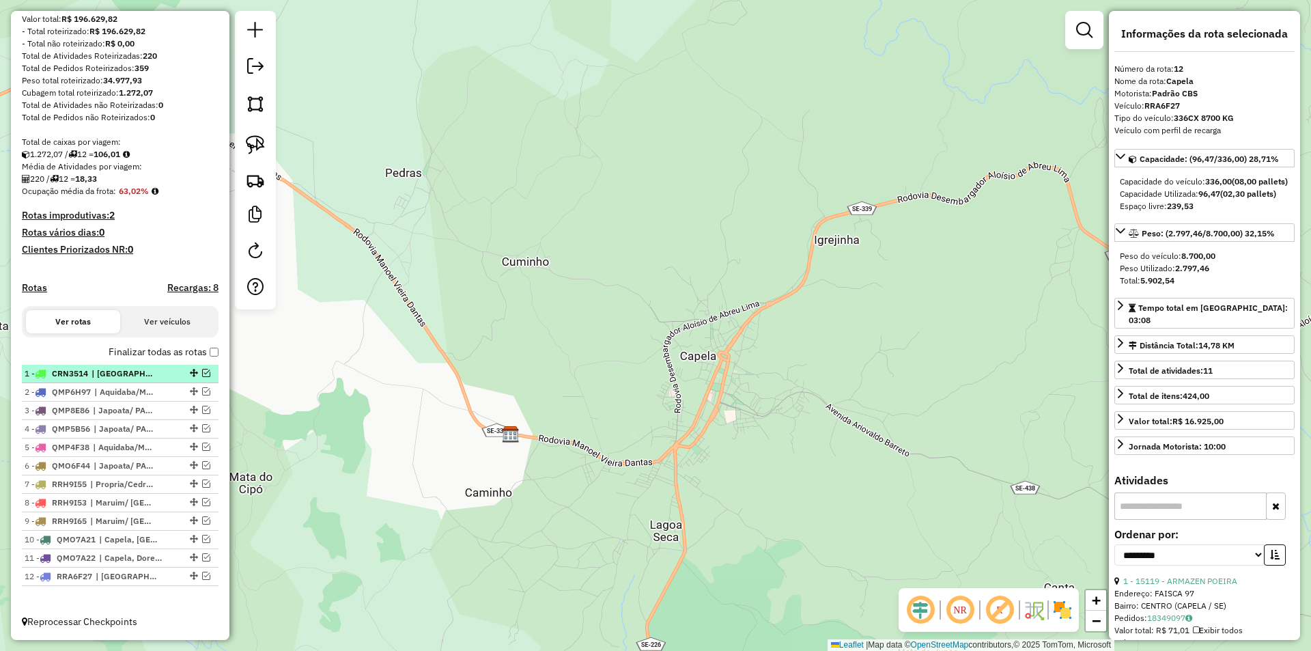
click at [206, 373] on em at bounding box center [206, 373] width 8 height 8
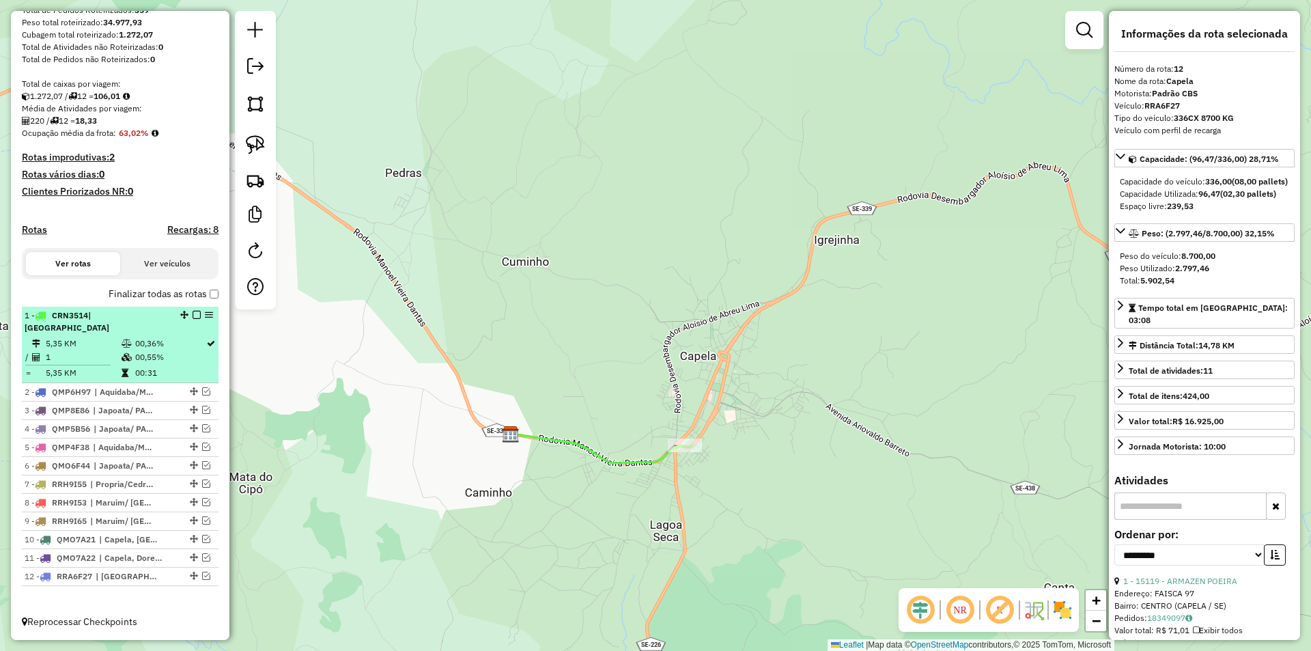
click at [182, 365] on table "5,35 KM 00,36% / 1 00,55% = 5,35 KM 00:31" at bounding box center [120, 358] width 191 height 43
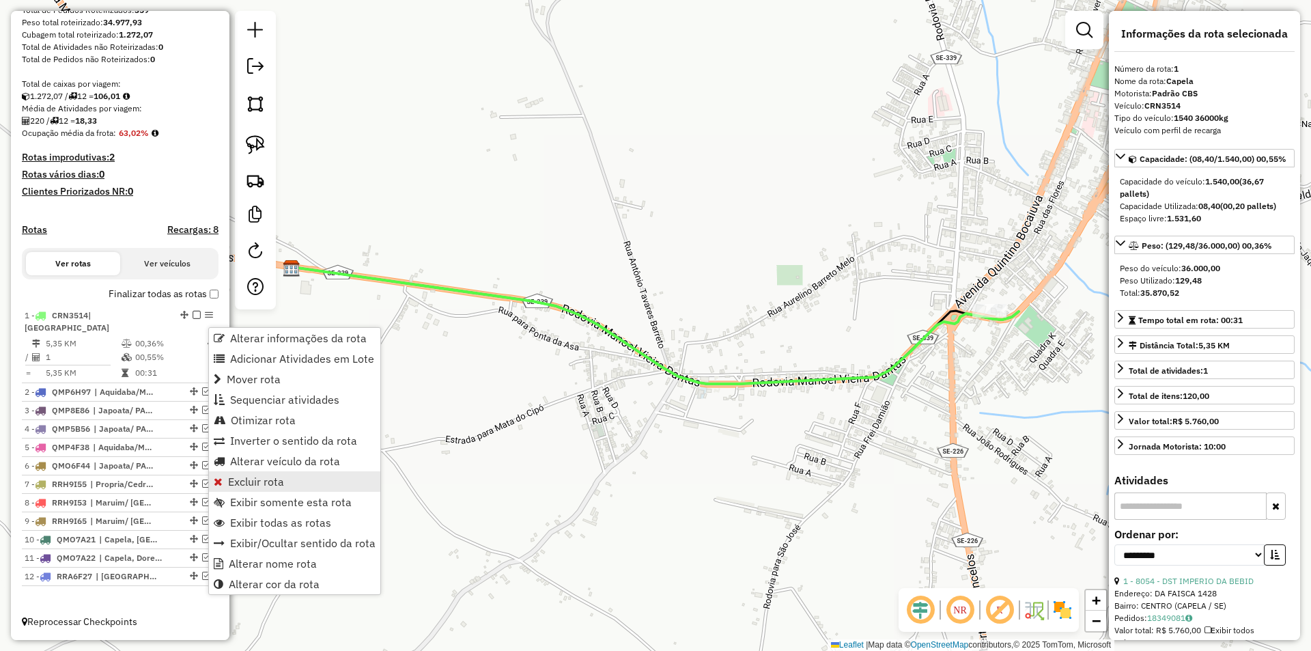
click at [283, 481] on link "Excluir rota" at bounding box center [294, 481] width 171 height 20
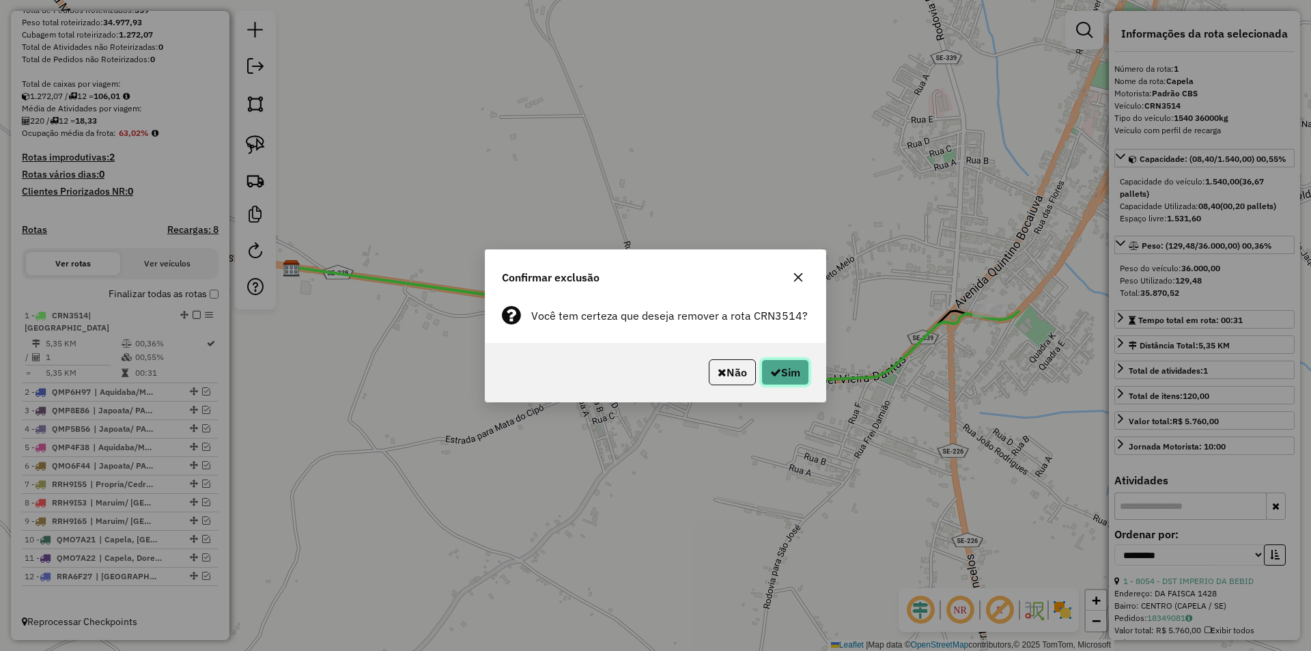
click at [777, 379] on button "Sim" at bounding box center [785, 372] width 48 height 26
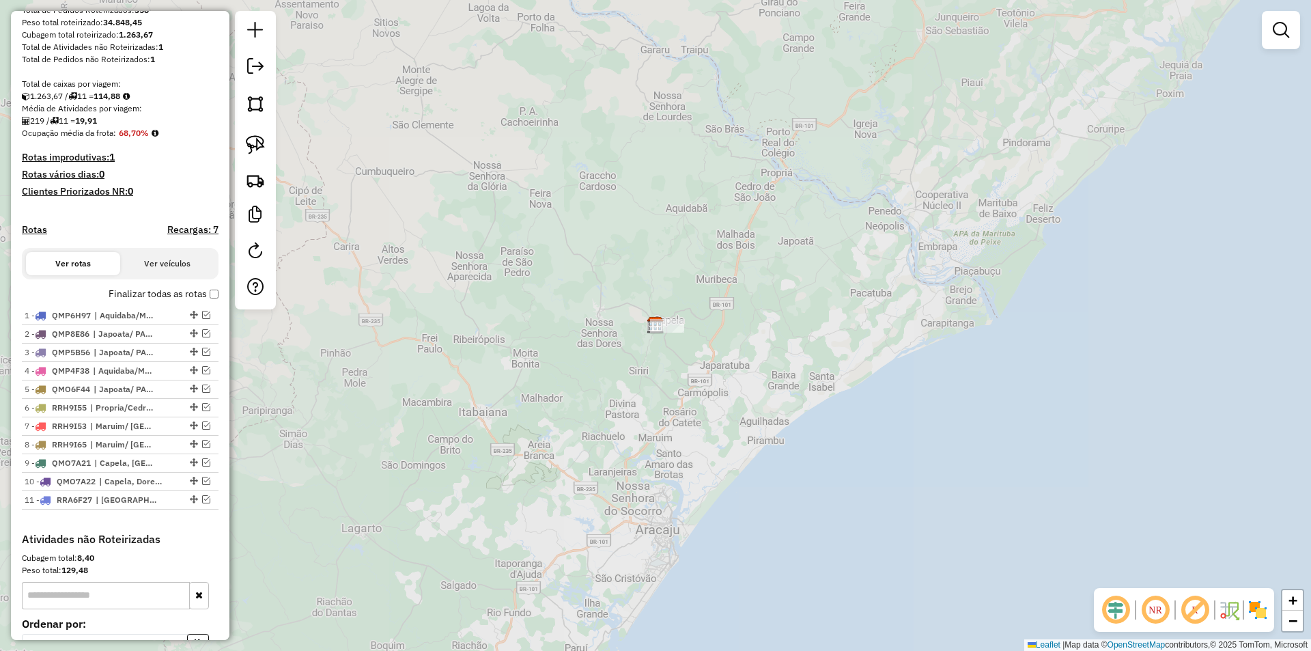
scroll to position [371, 0]
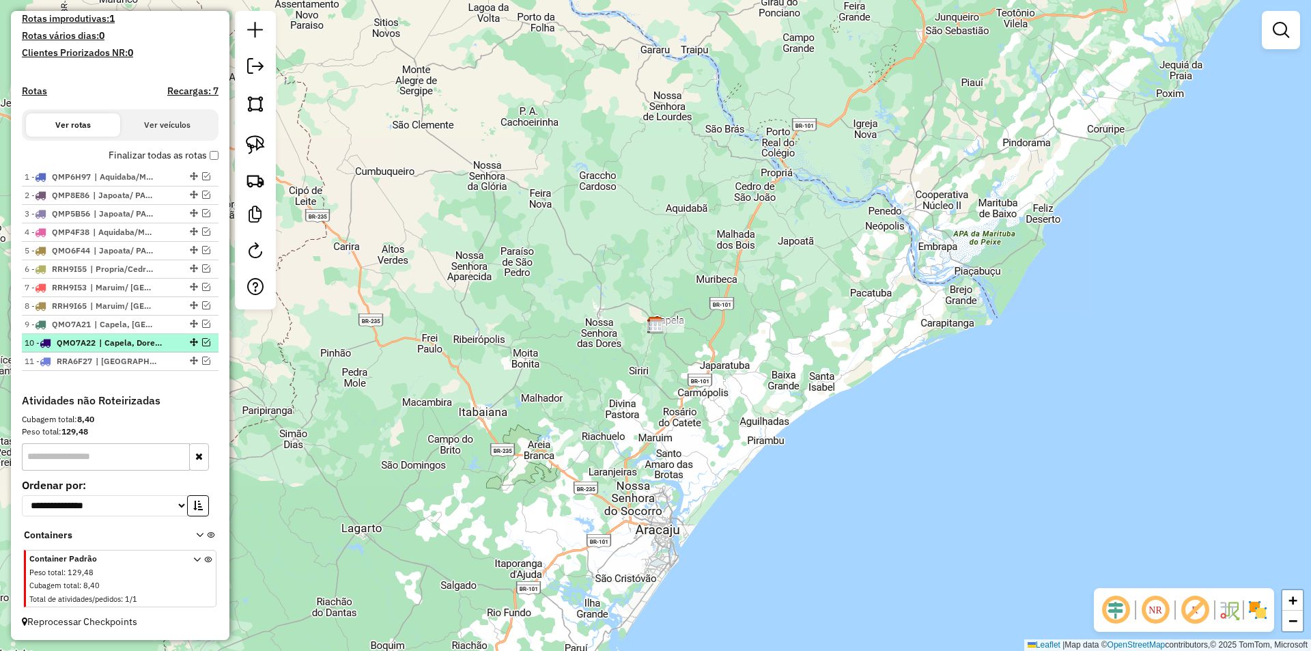
click at [202, 344] on em at bounding box center [206, 342] width 8 height 8
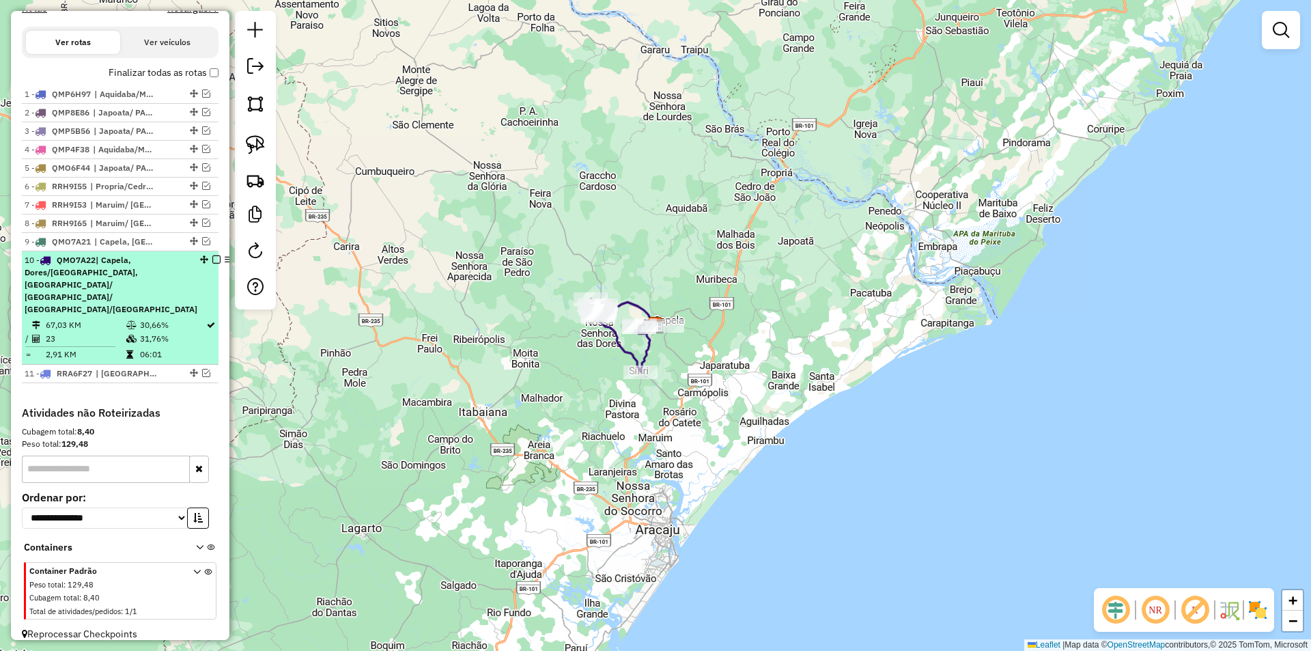
click at [174, 348] on td "06:01" at bounding box center [172, 355] width 66 height 14
select select "**********"
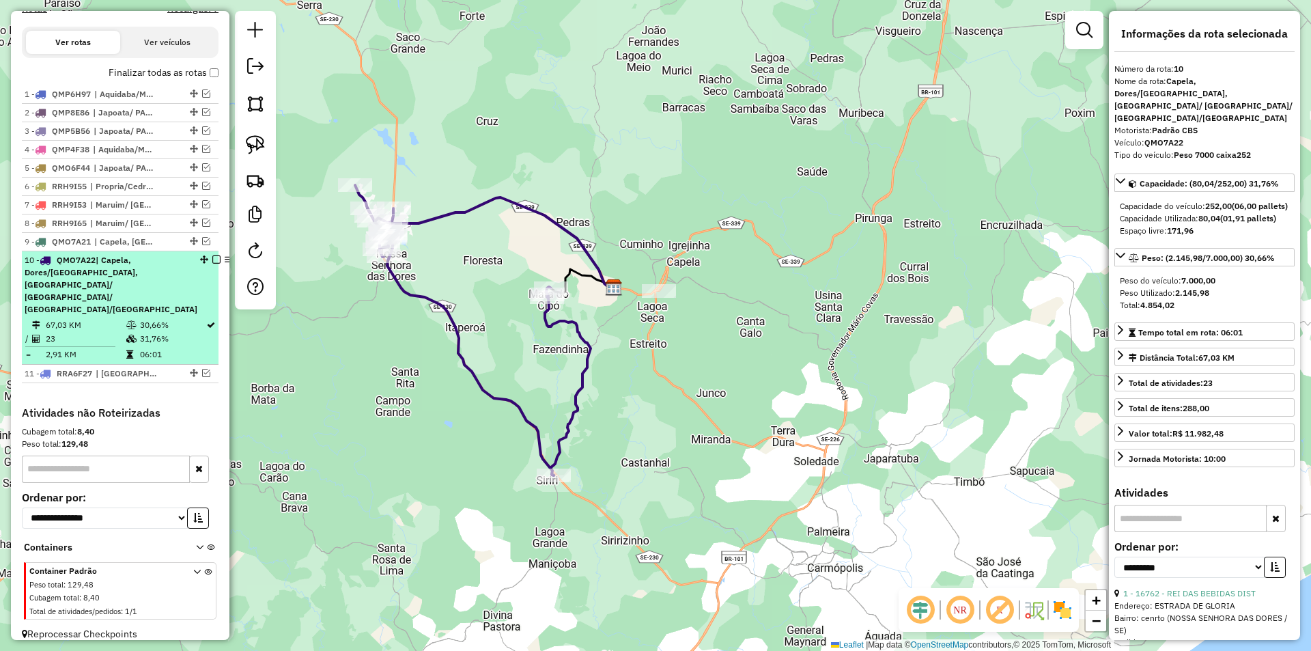
click at [212, 264] on em at bounding box center [216, 259] width 8 height 8
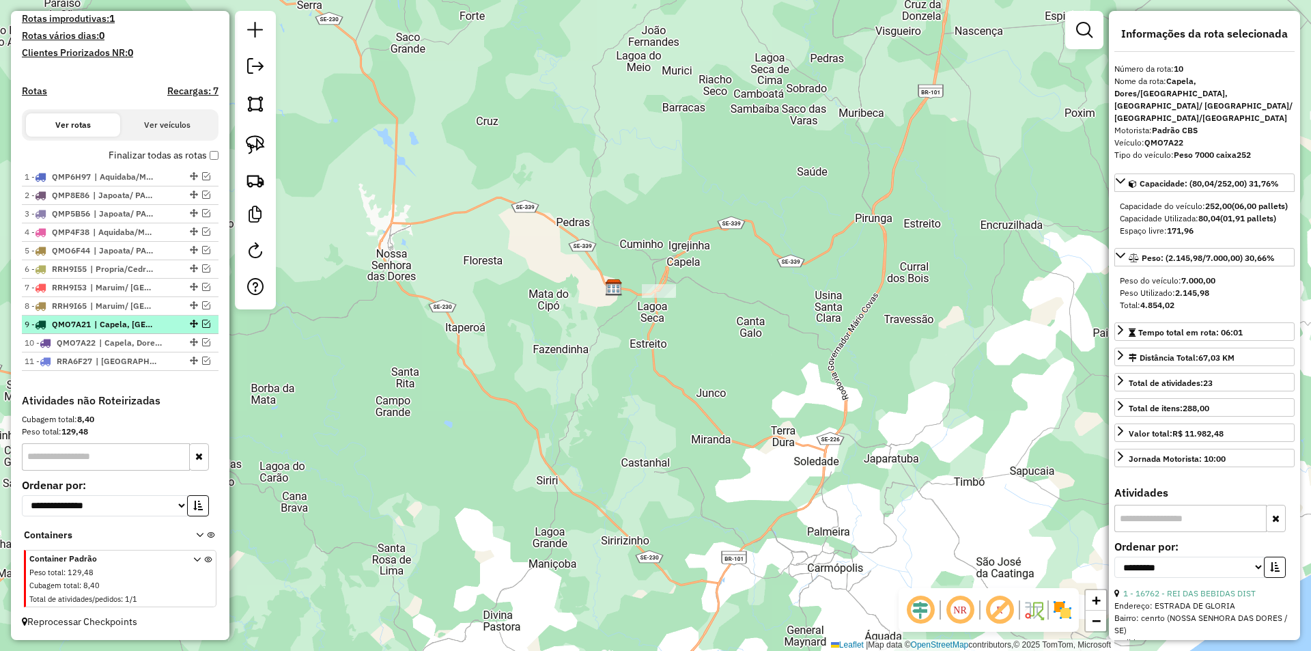
click at [202, 321] on em at bounding box center [206, 324] width 8 height 8
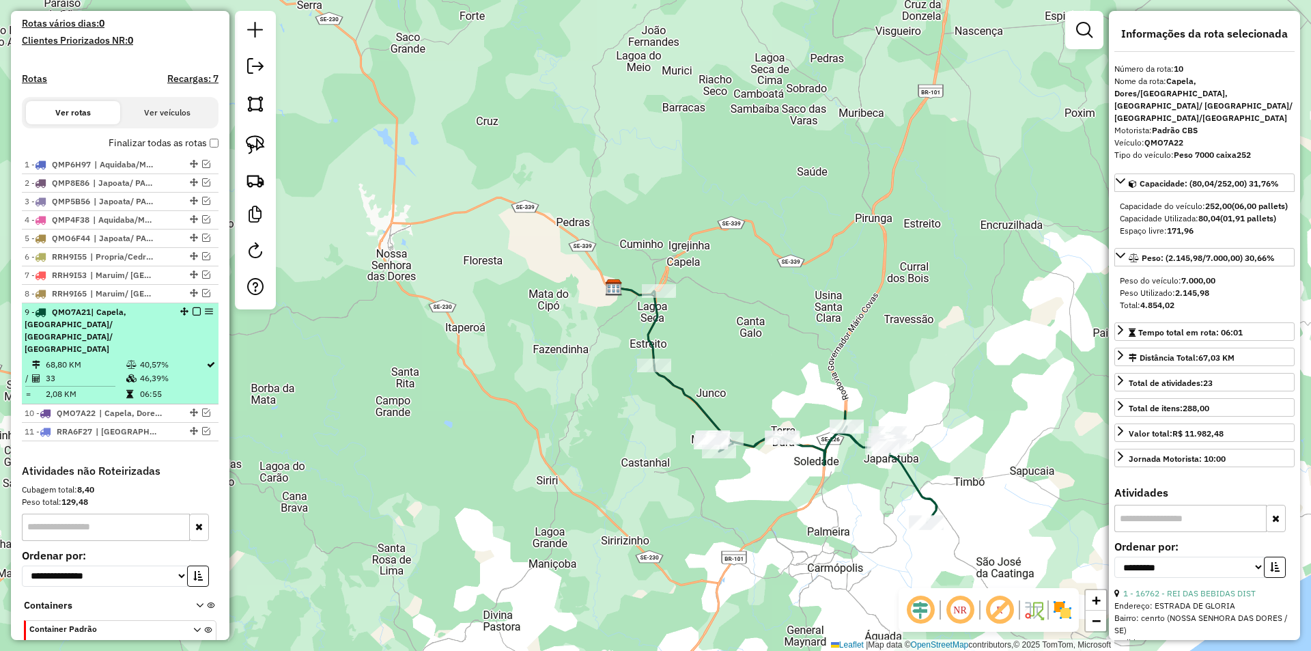
scroll to position [429, 0]
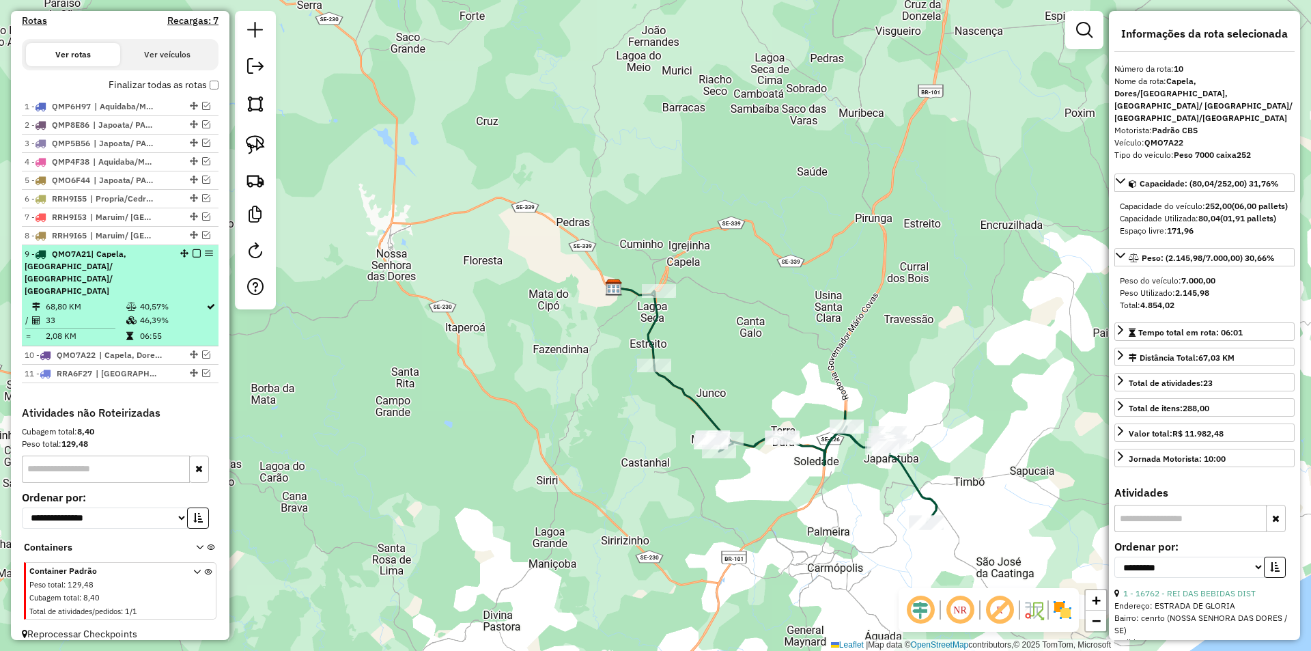
click at [186, 329] on td "06:55" at bounding box center [172, 336] width 66 height 14
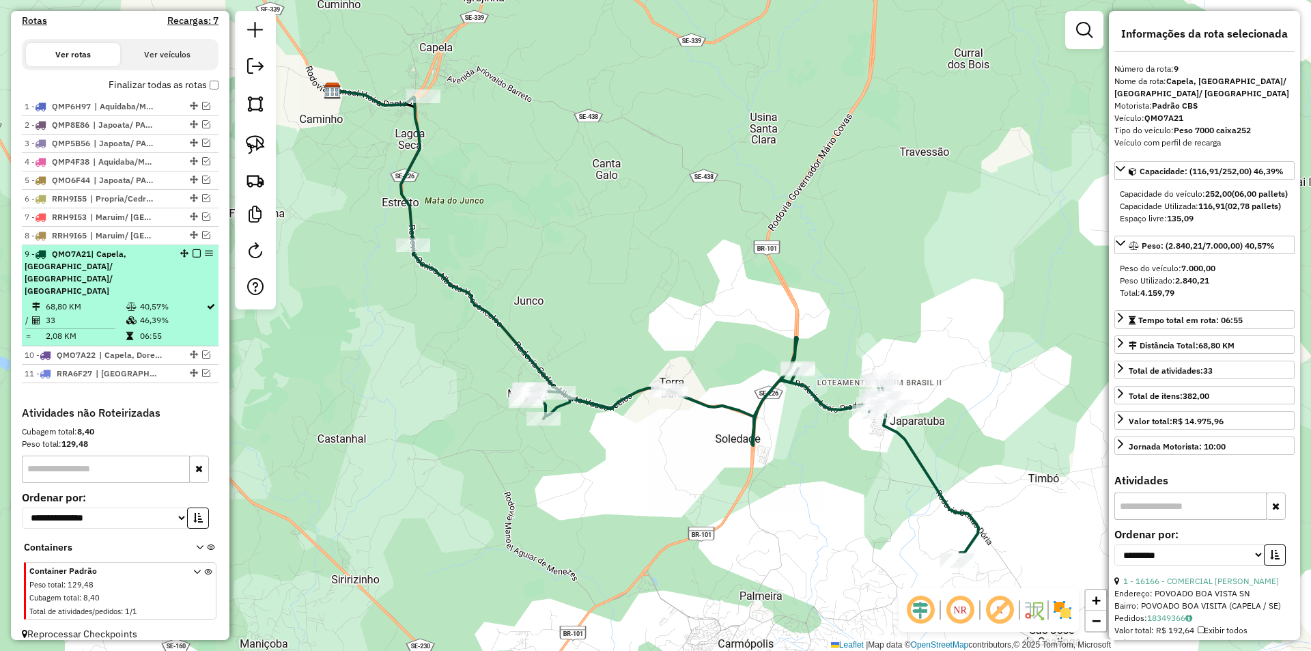
click at [195, 257] on em at bounding box center [197, 253] width 8 height 8
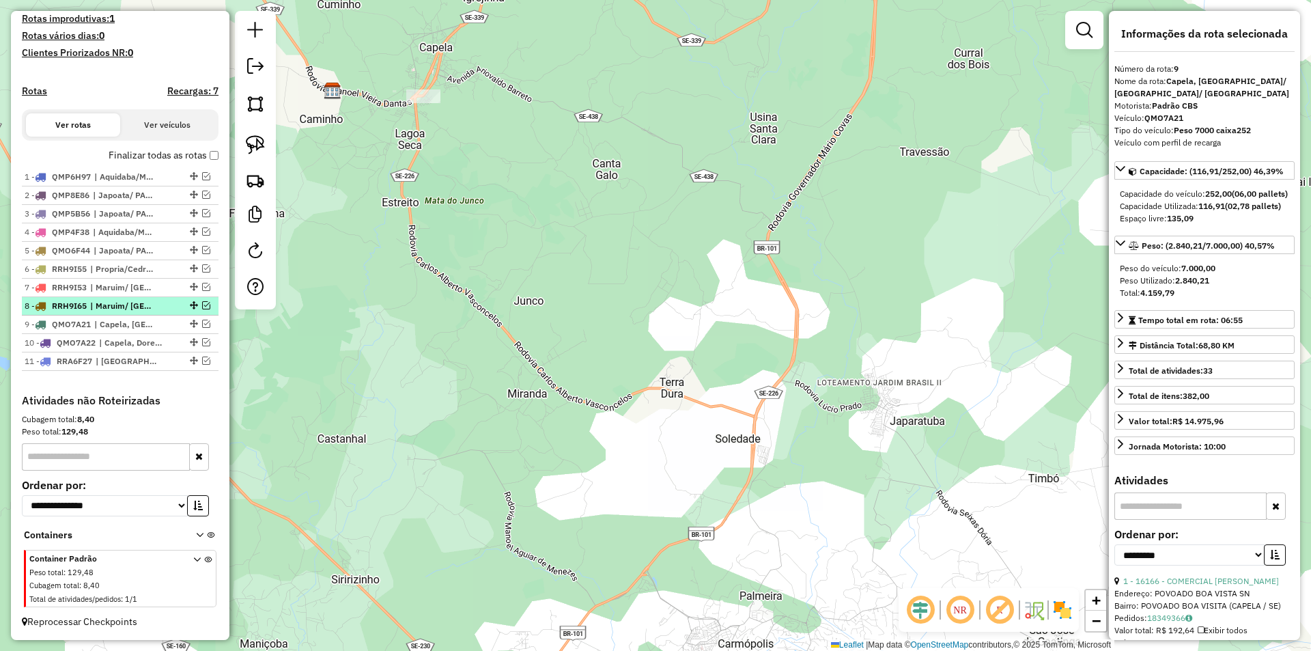
click at [202, 308] on em at bounding box center [206, 305] width 8 height 8
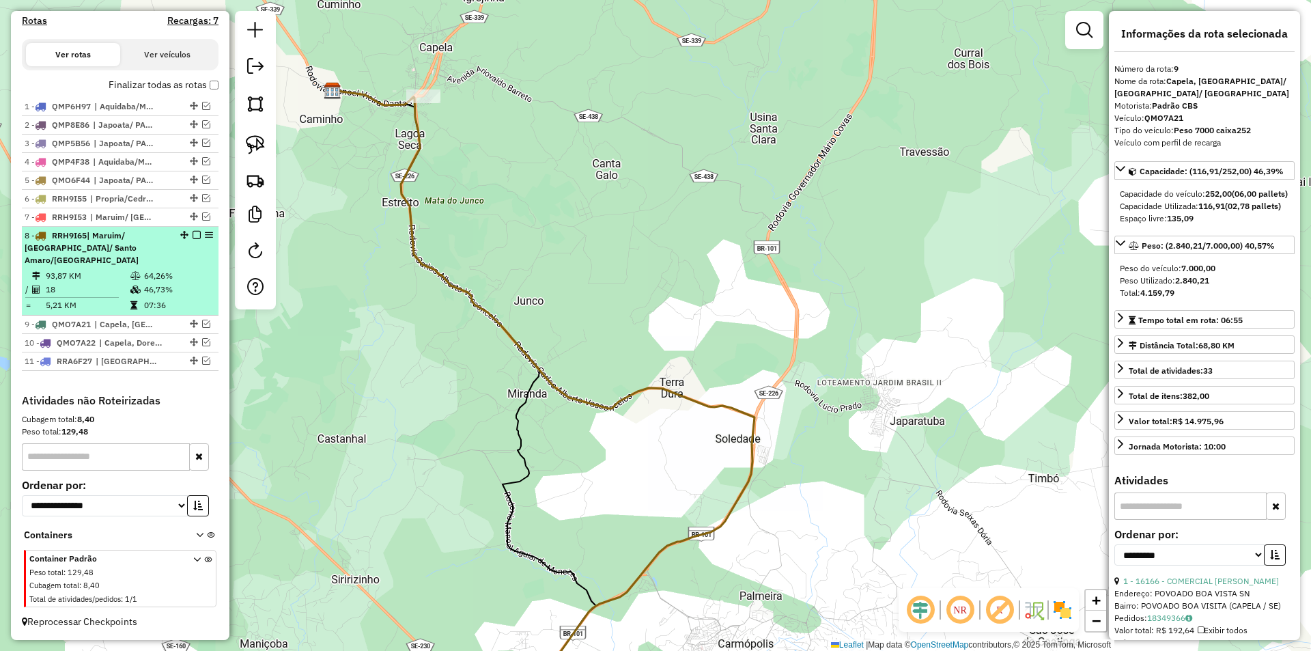
click at [183, 301] on td "07:36" at bounding box center [177, 305] width 69 height 14
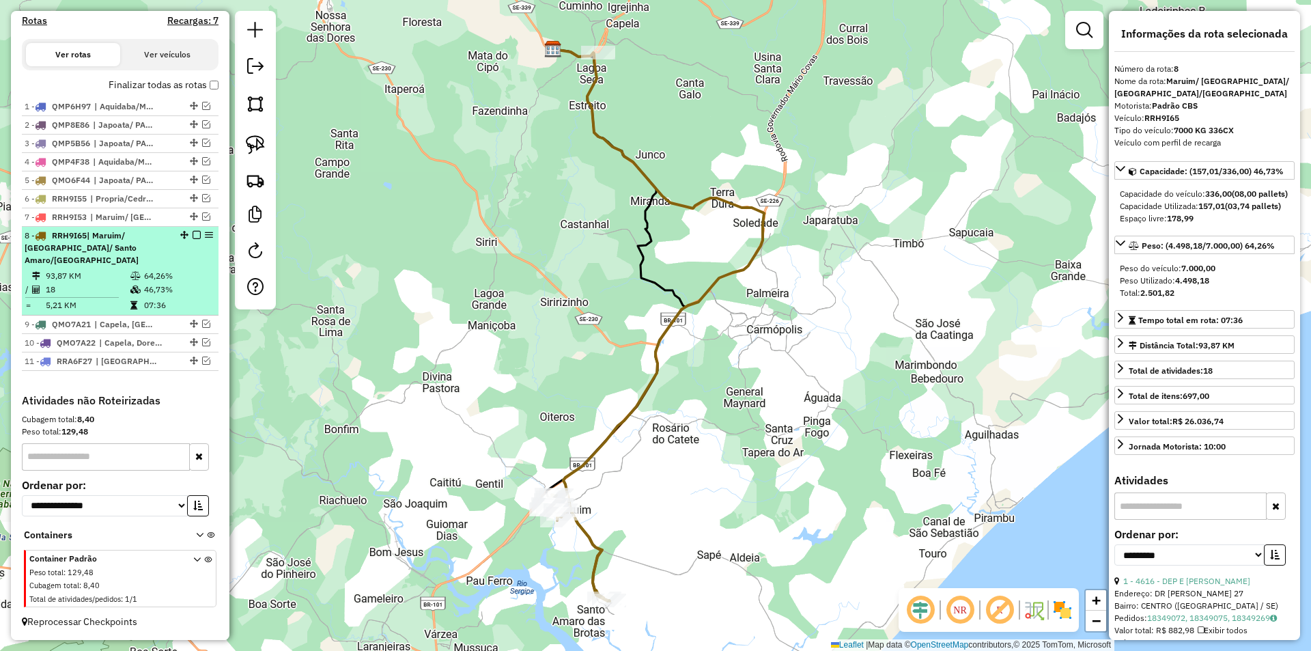
click at [194, 239] on em at bounding box center [197, 235] width 8 height 8
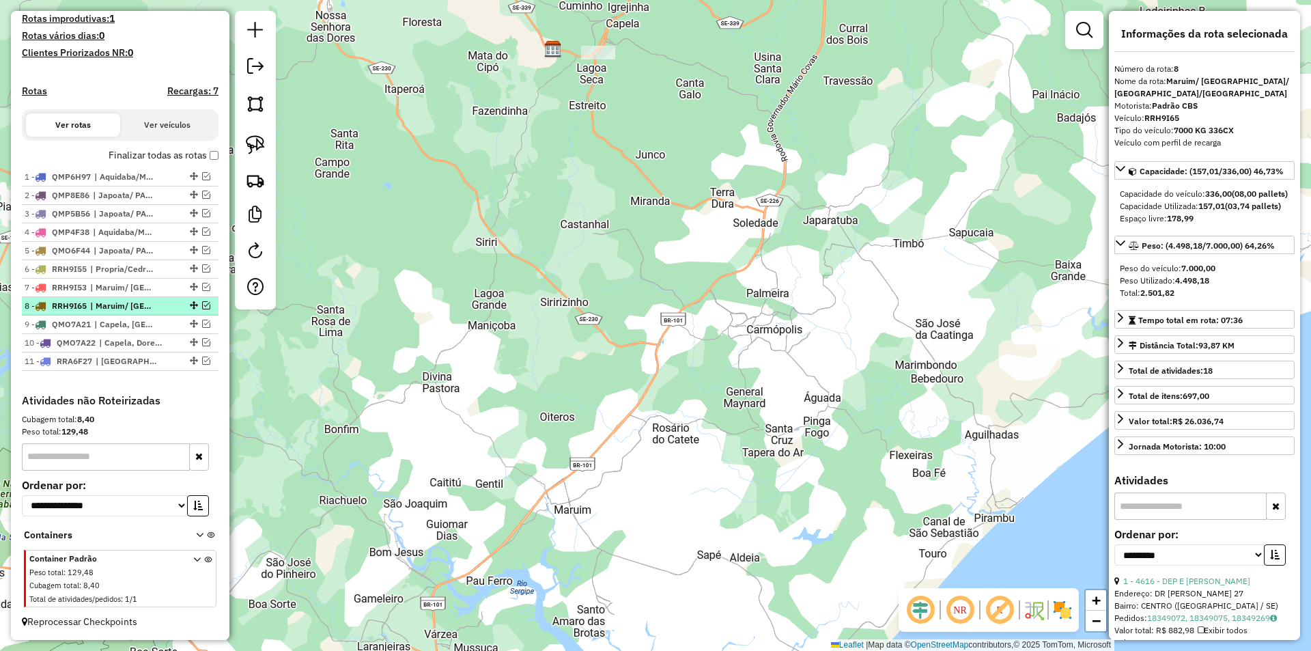
scroll to position [371, 0]
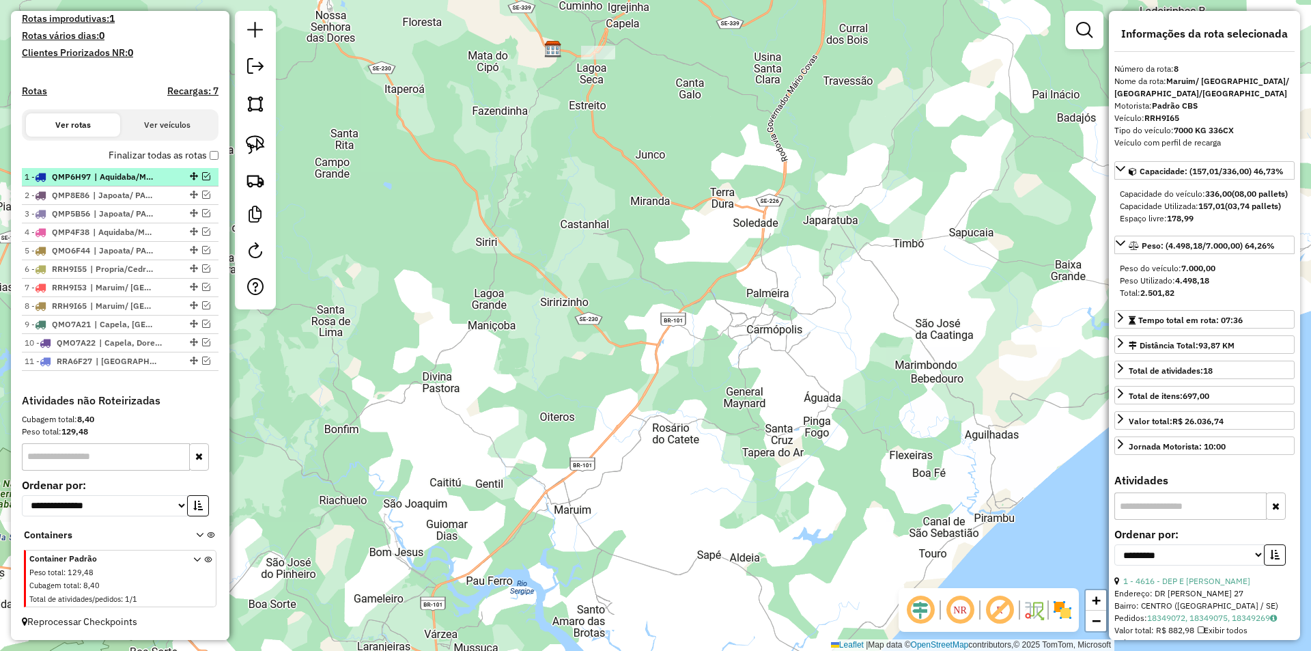
click at [204, 180] on em at bounding box center [206, 176] width 8 height 8
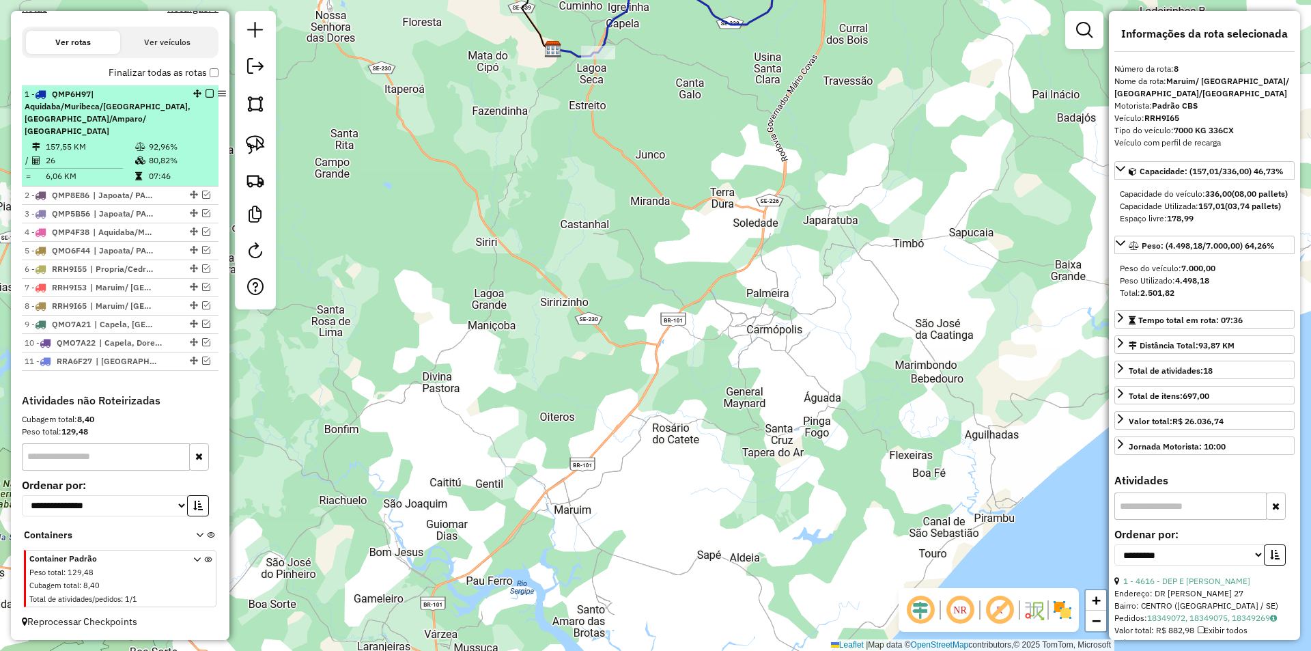
click at [174, 182] on td "07:46" at bounding box center [180, 176] width 65 height 14
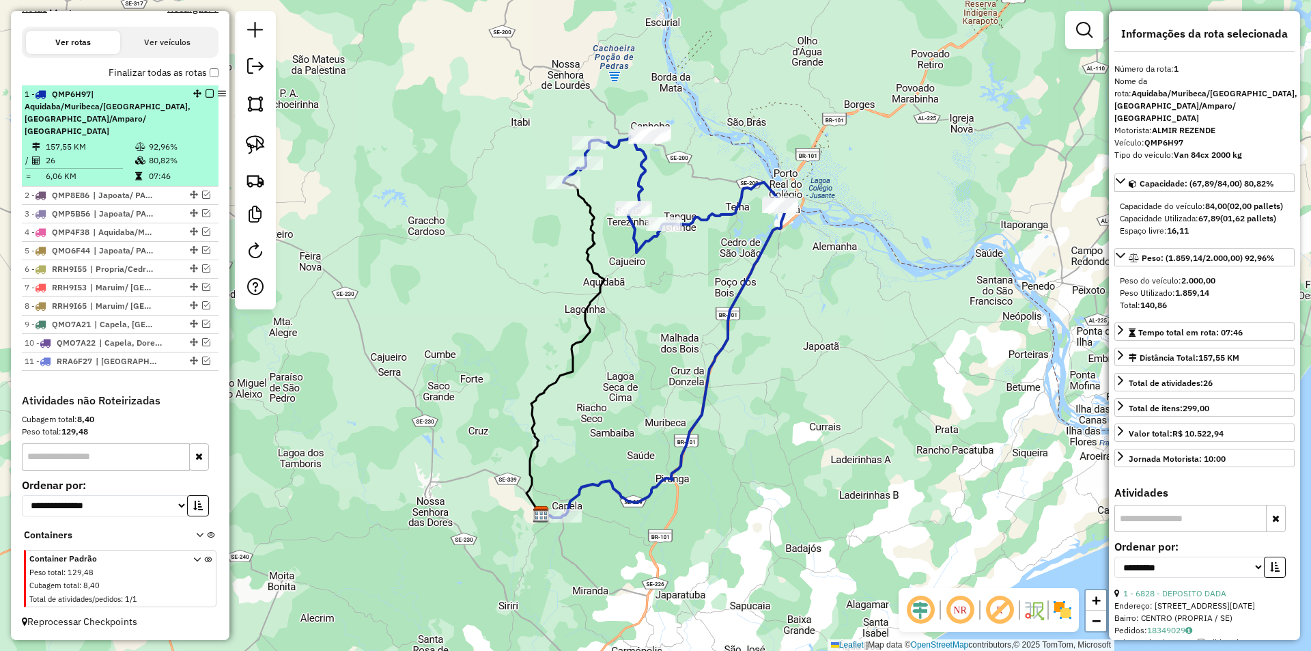
click at [206, 98] on em at bounding box center [210, 93] width 8 height 8
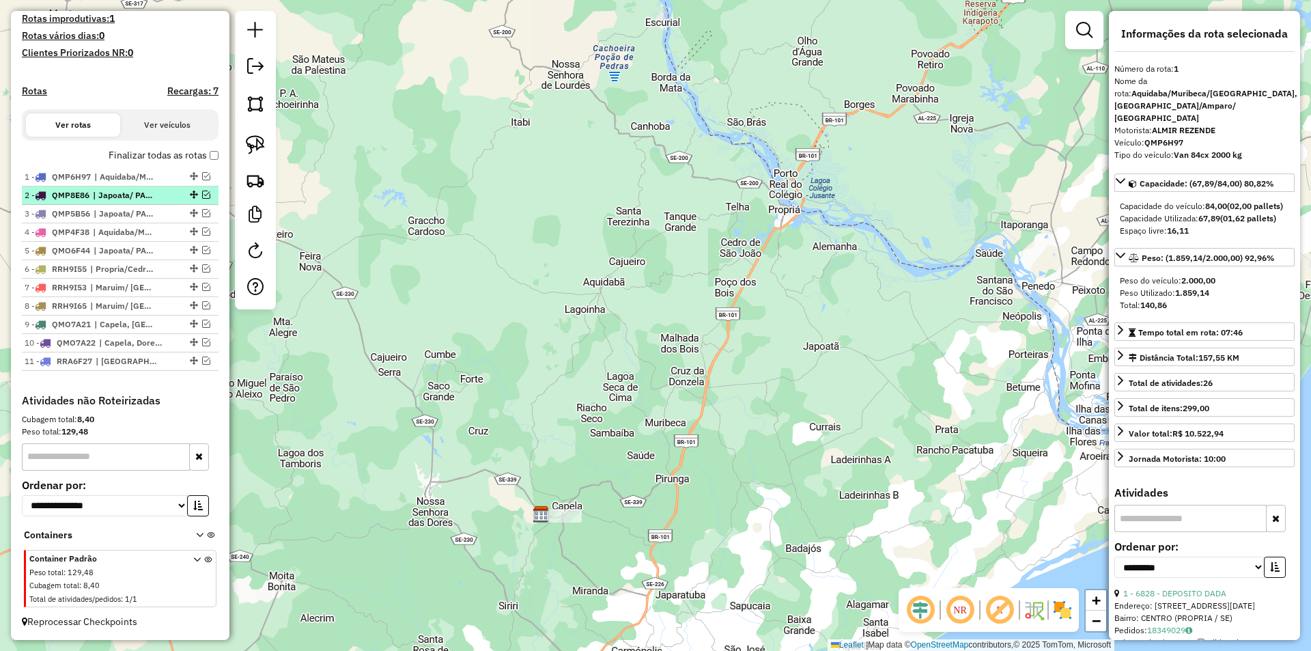
click at [202, 194] on em at bounding box center [206, 194] width 8 height 8
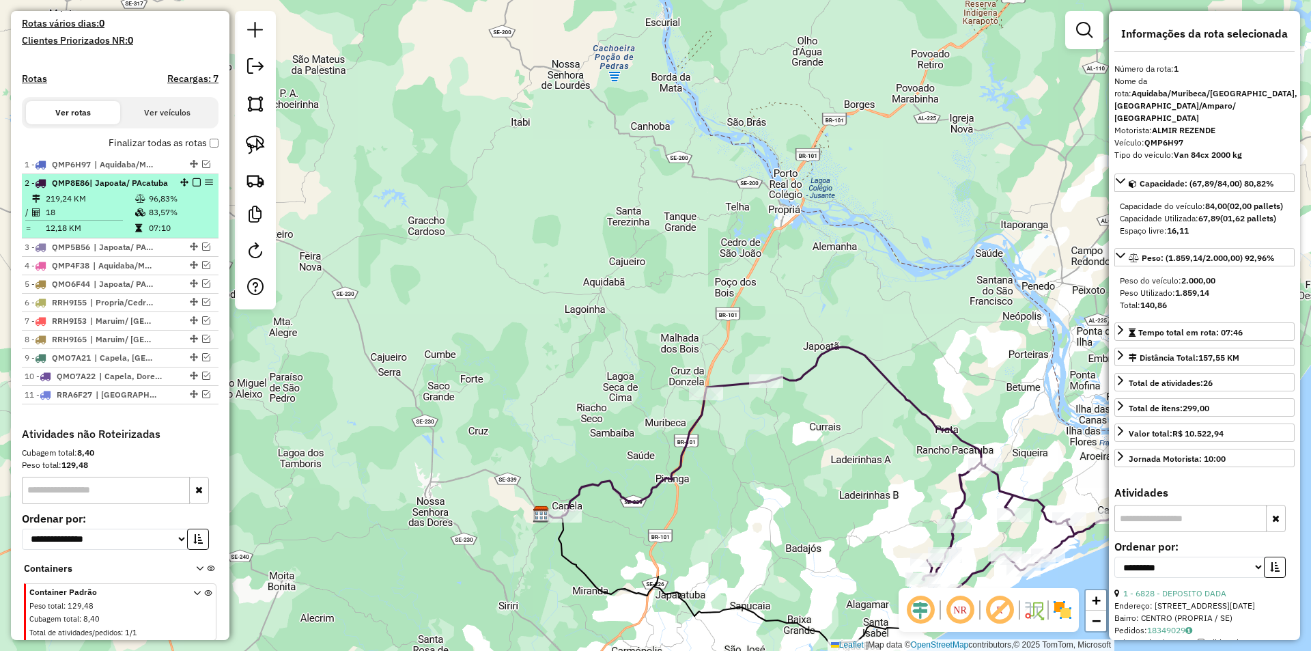
scroll to position [429, 0]
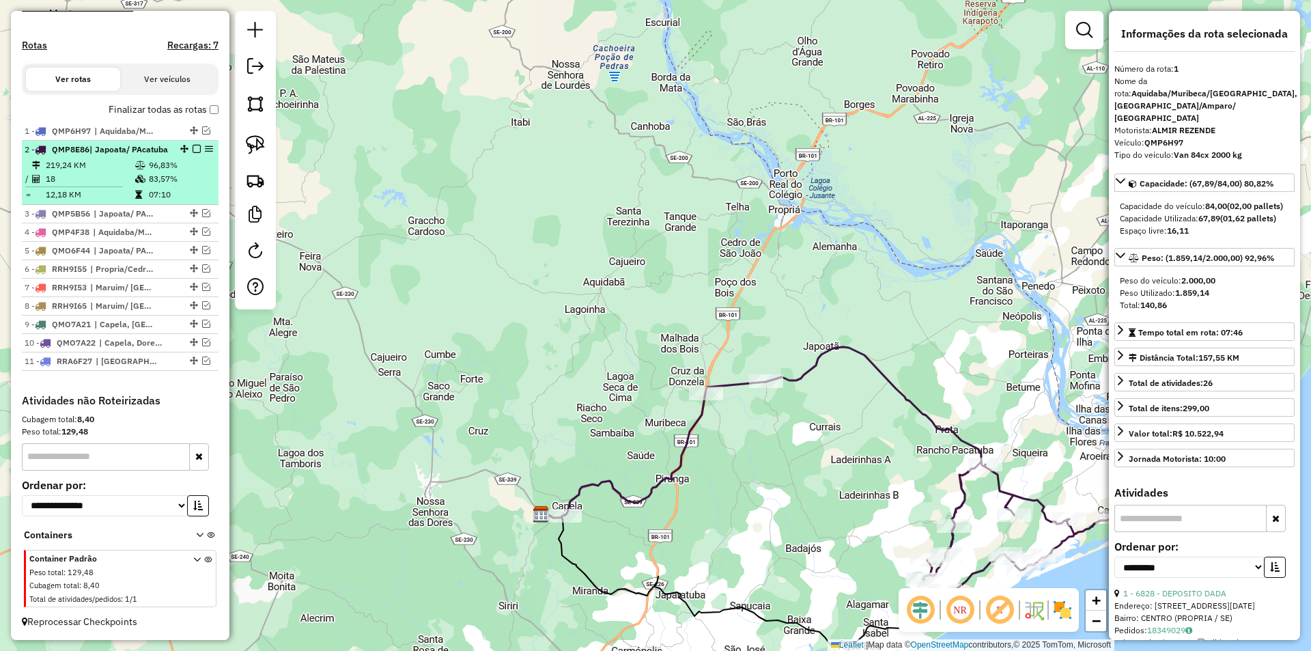
click at [182, 185] on td "83,57%" at bounding box center [180, 179] width 65 height 14
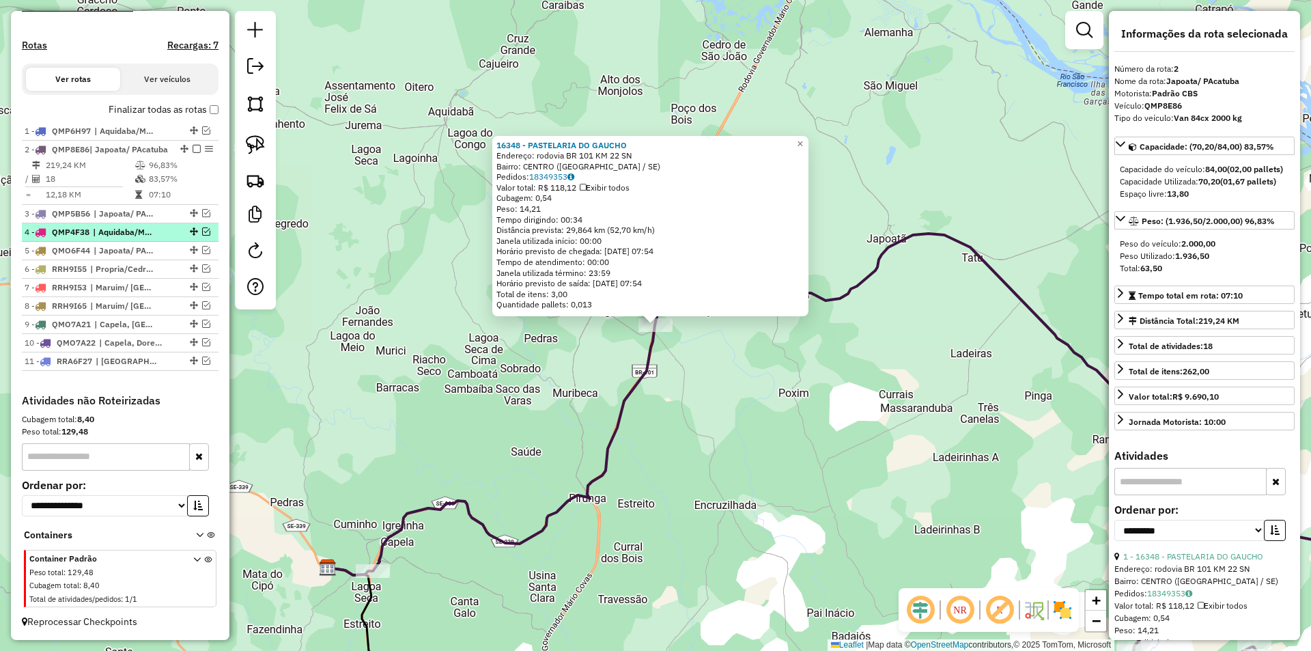
click at [202, 230] on em at bounding box center [206, 231] width 8 height 8
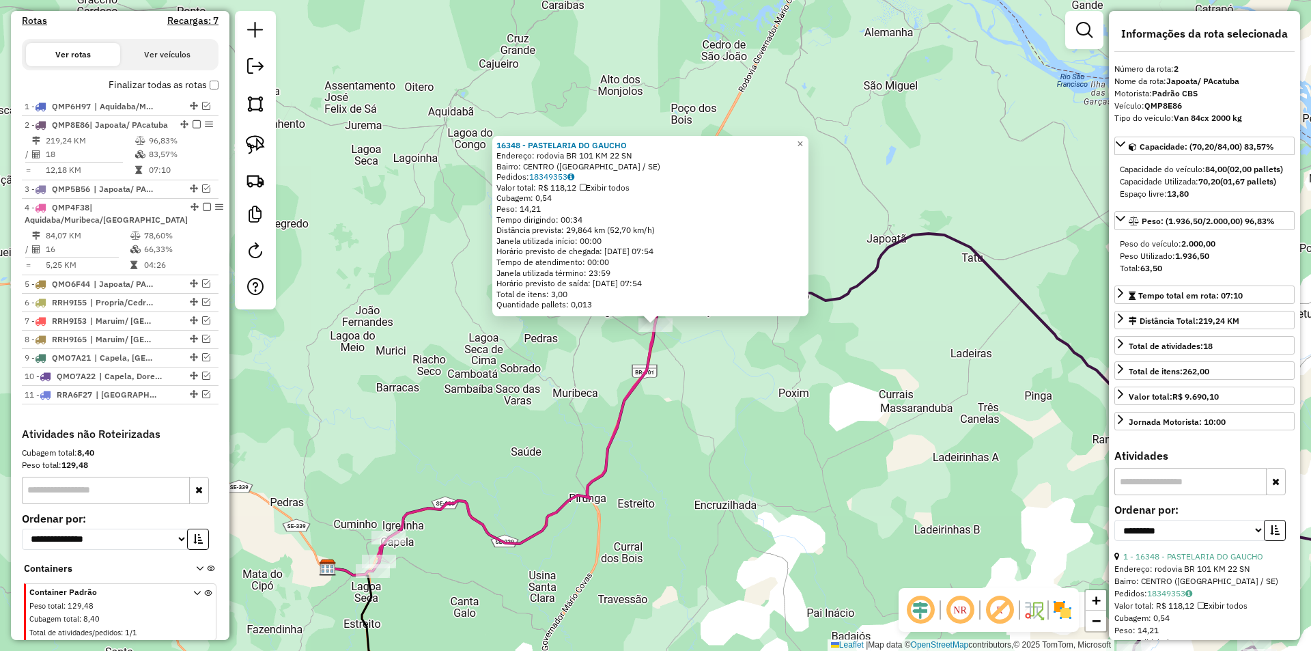
scroll to position [487, 0]
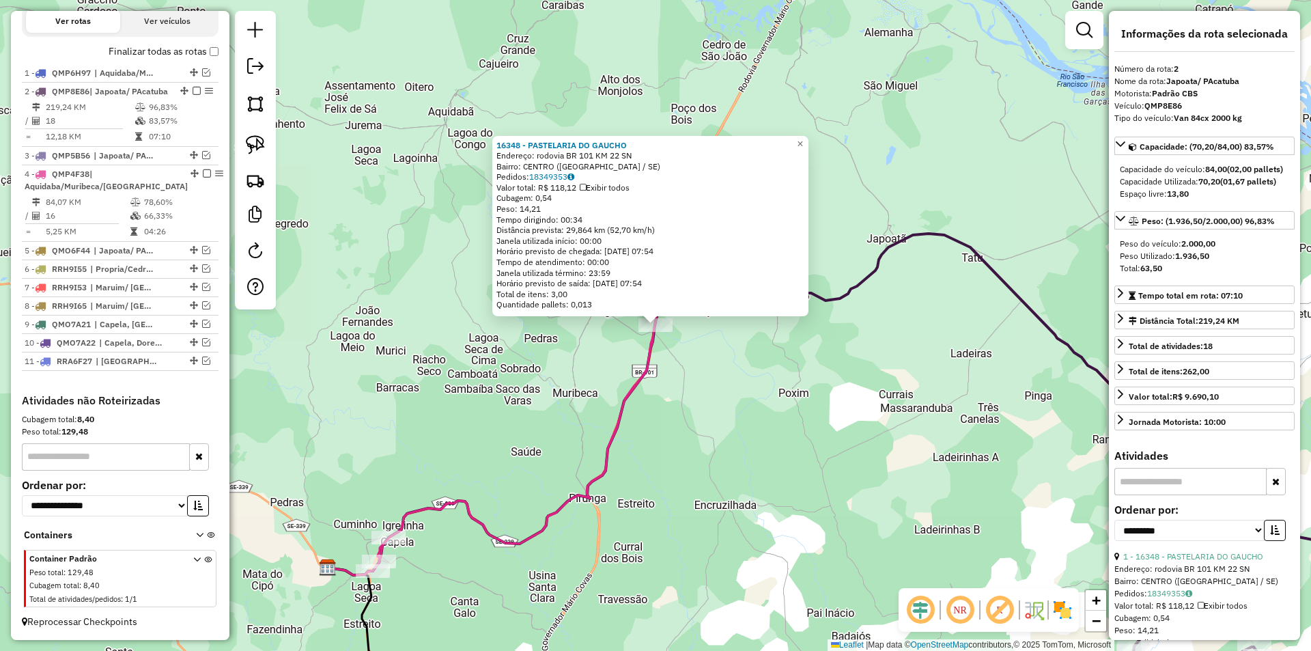
click at [406, 309] on div "16348 - PASTELARIA DO GAUCHO Endereço: rodovia BR 101 KM 22 SN Bairro: [GEOGRAP…" at bounding box center [655, 325] width 1311 height 651
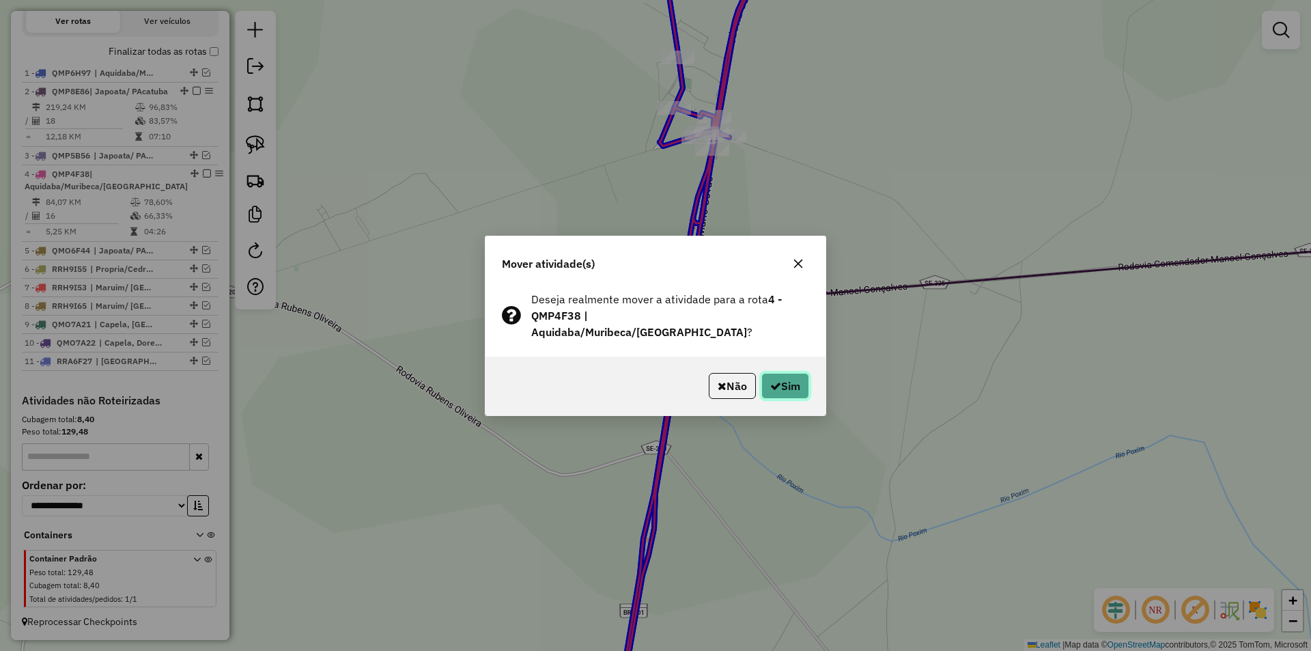
click at [794, 380] on button "Sim" at bounding box center [785, 386] width 48 height 26
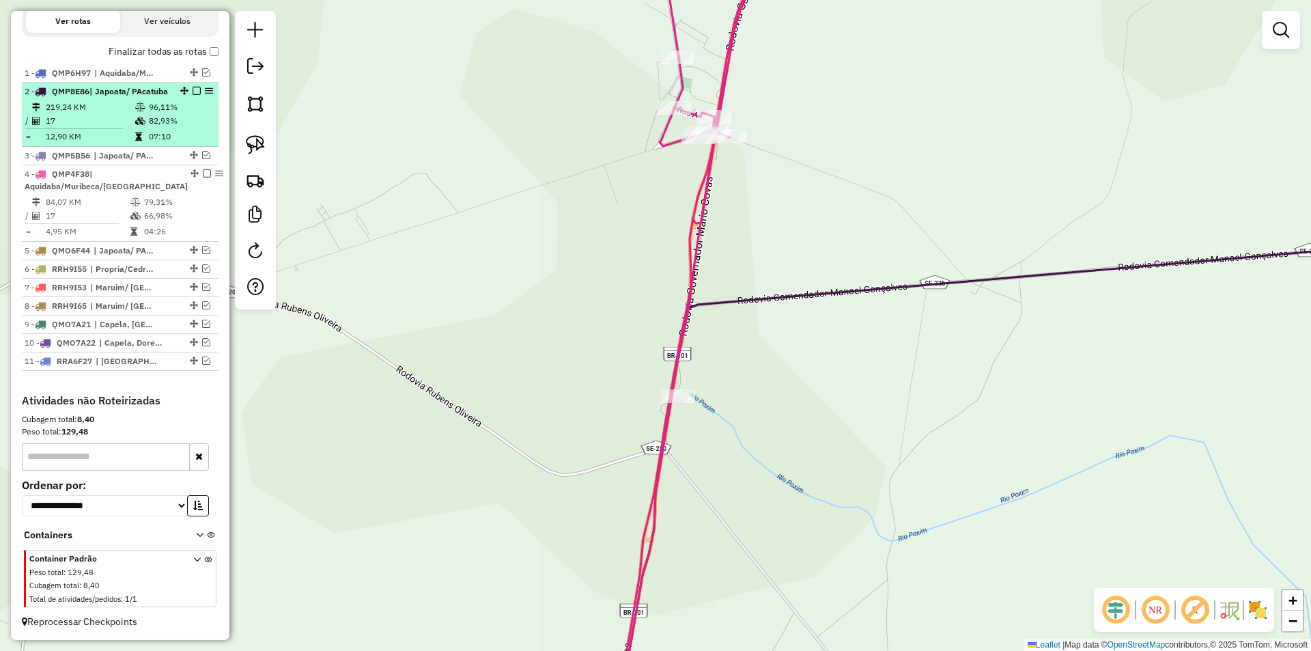
click at [193, 87] on em at bounding box center [197, 91] width 8 height 8
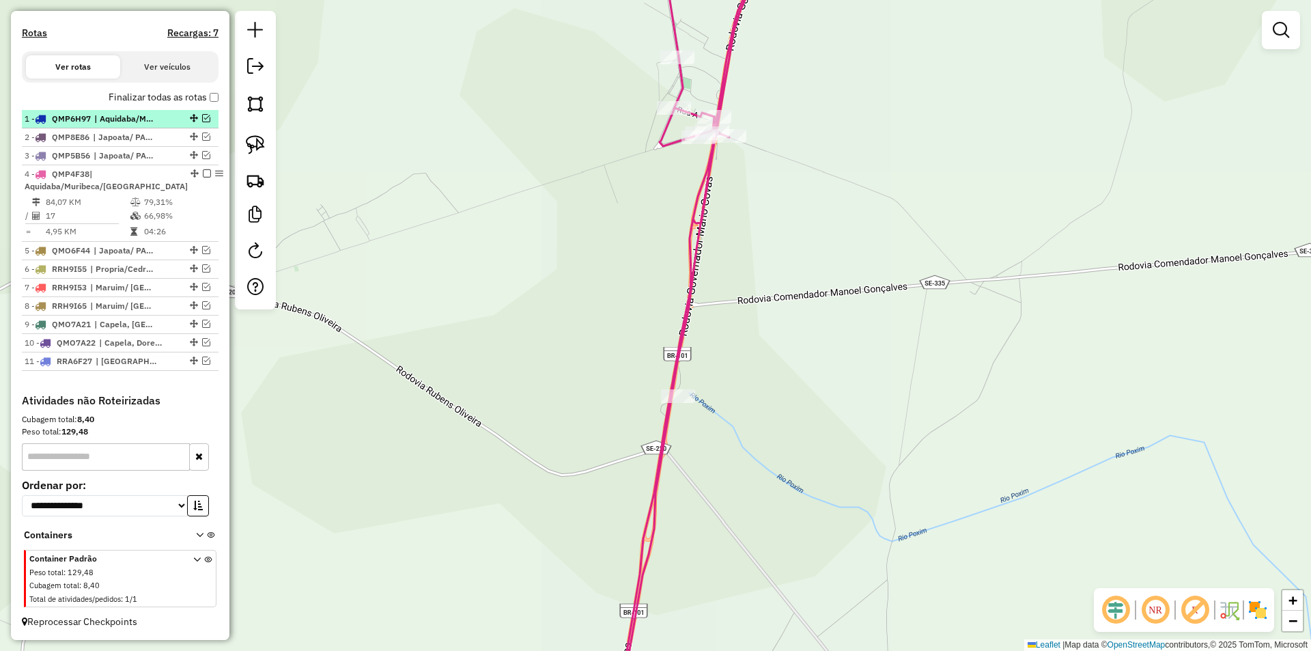
click at [203, 173] on em at bounding box center [207, 173] width 8 height 8
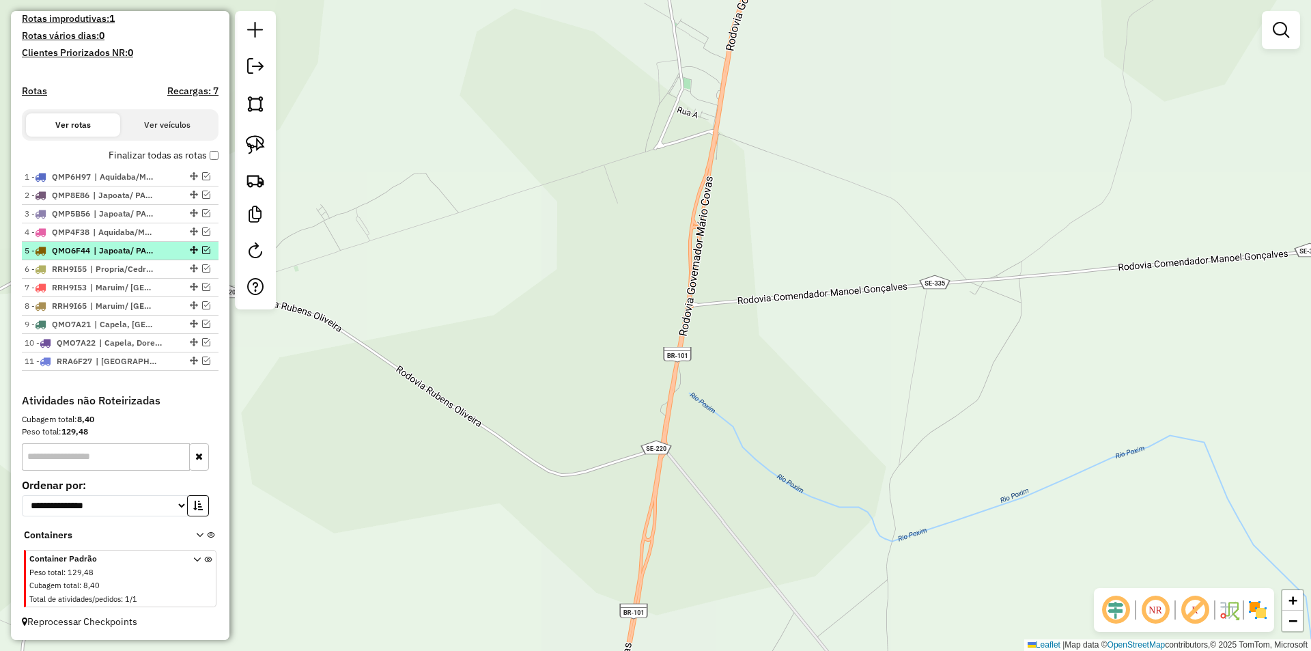
click at [203, 250] on em at bounding box center [206, 250] width 8 height 8
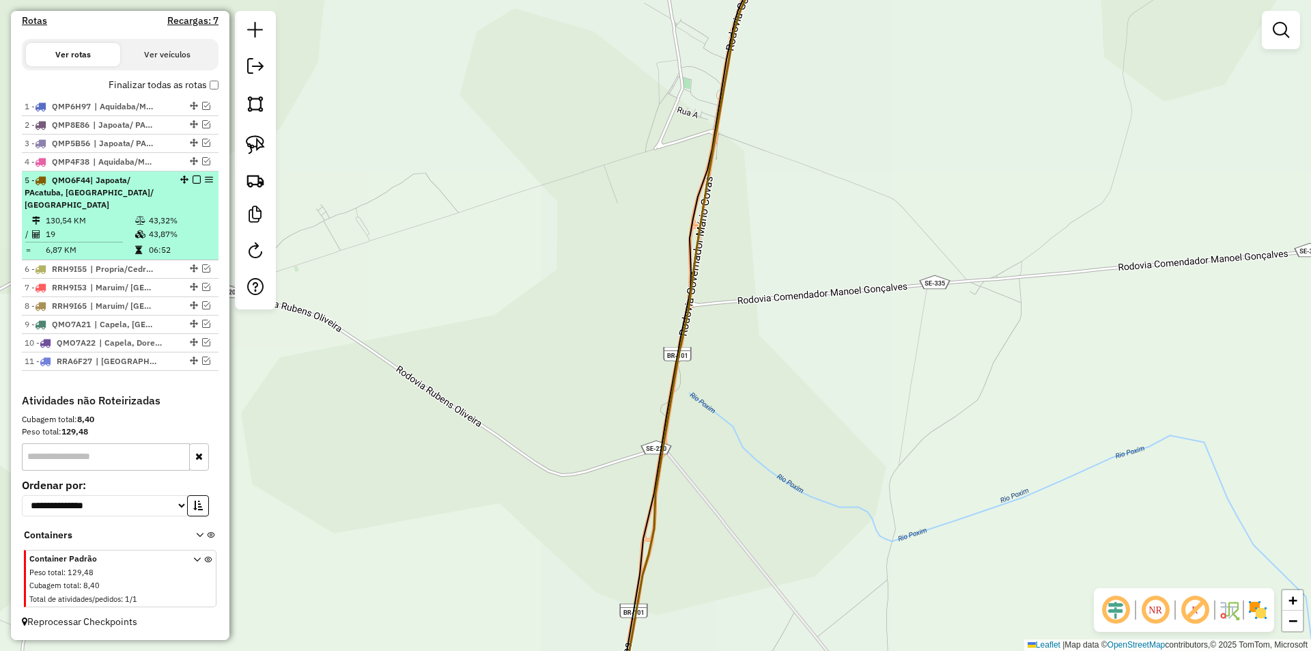
click at [168, 248] on td "06:52" at bounding box center [180, 250] width 65 height 14
select select "**********"
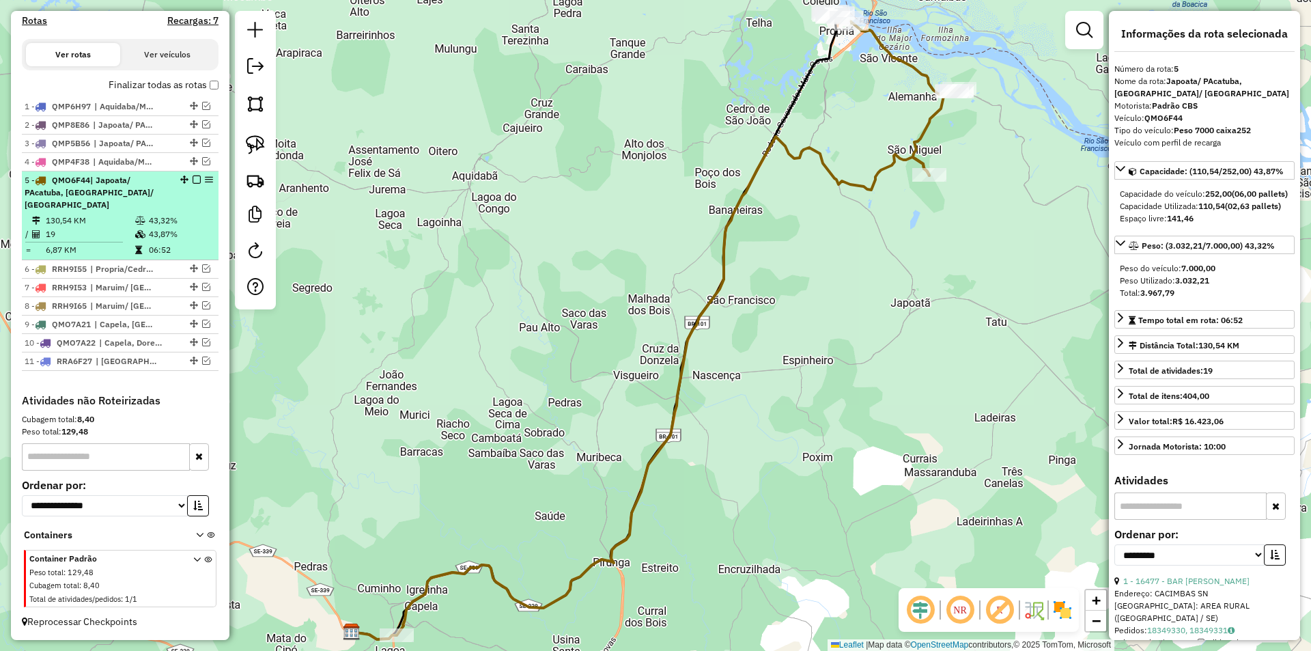
click at [193, 180] on em at bounding box center [197, 179] width 8 height 8
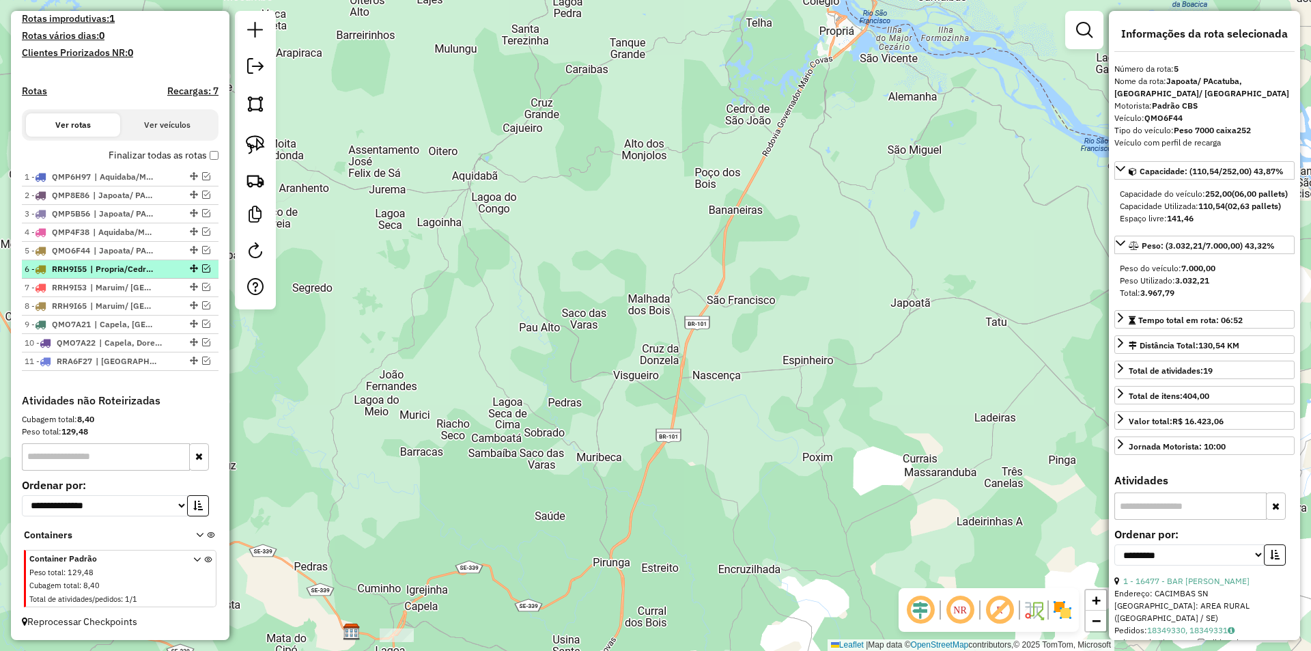
click at [202, 269] on em at bounding box center [206, 268] width 8 height 8
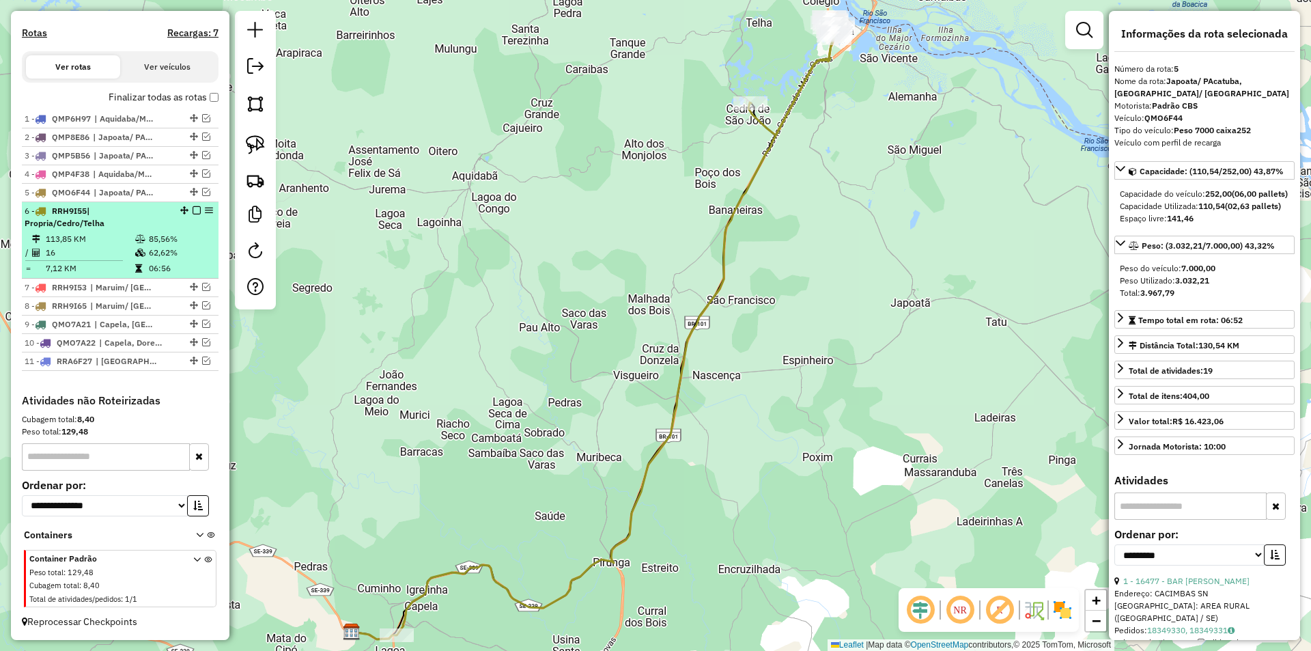
click at [148, 252] on td "62,62%" at bounding box center [180, 253] width 65 height 14
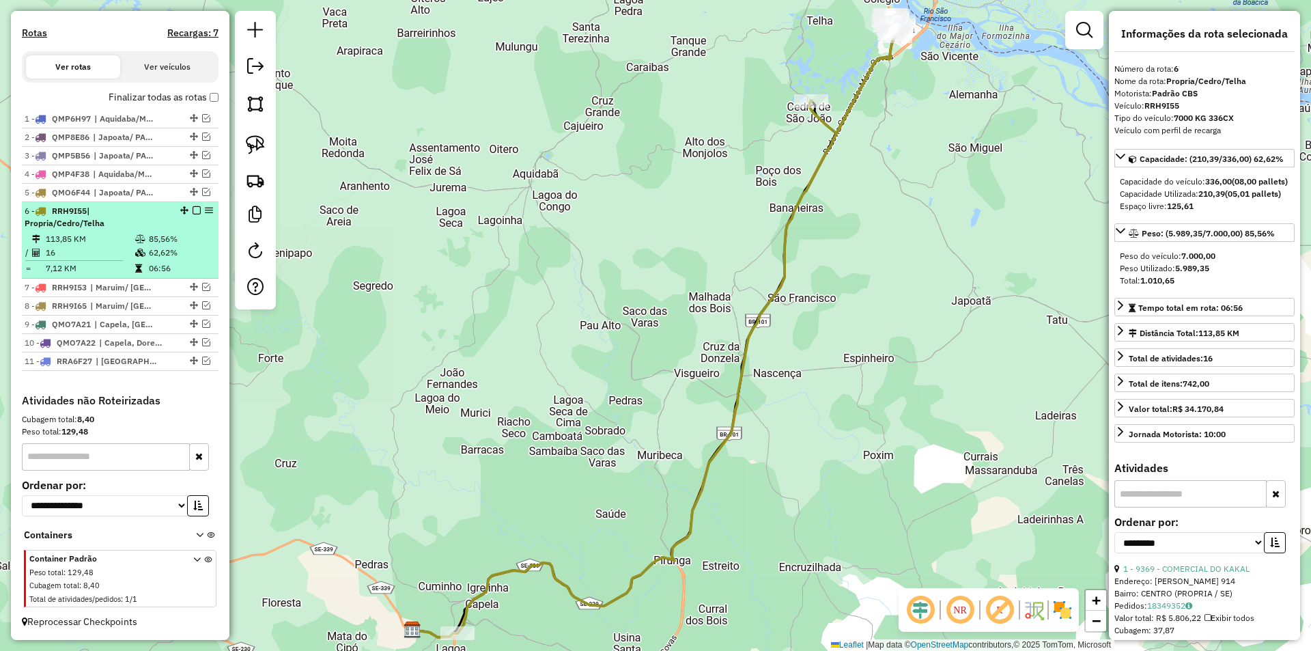
click at [193, 210] on em at bounding box center [197, 210] width 8 height 8
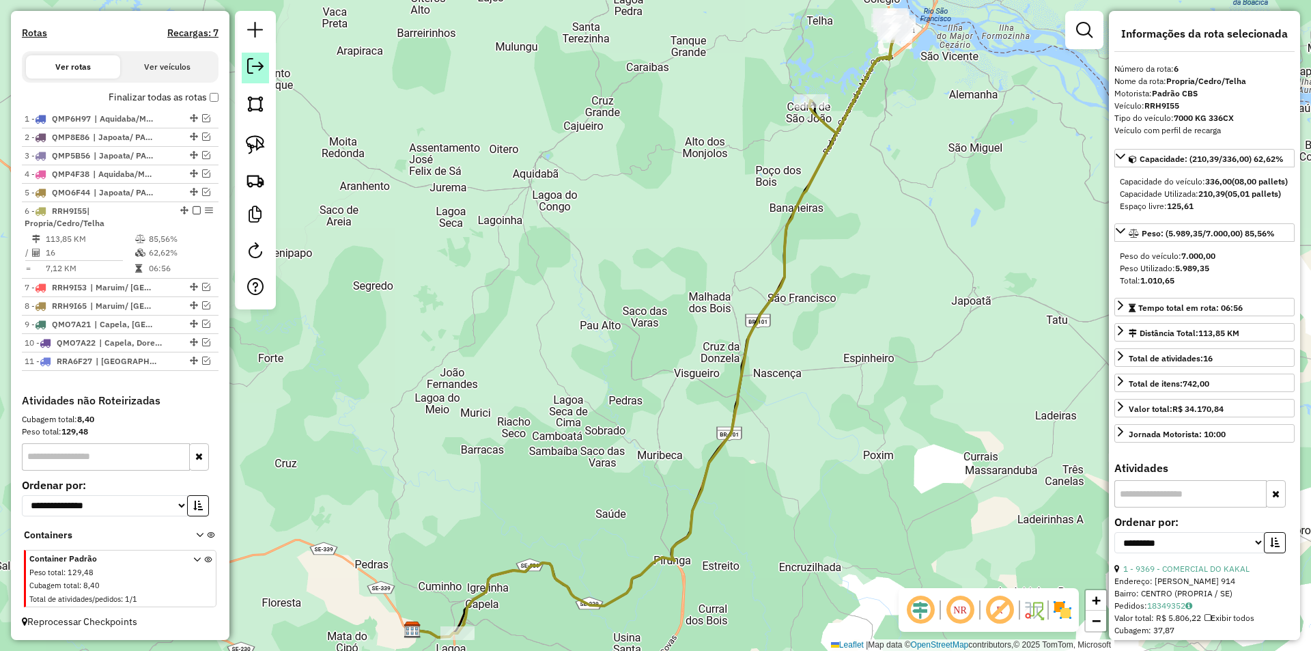
scroll to position [371, 0]
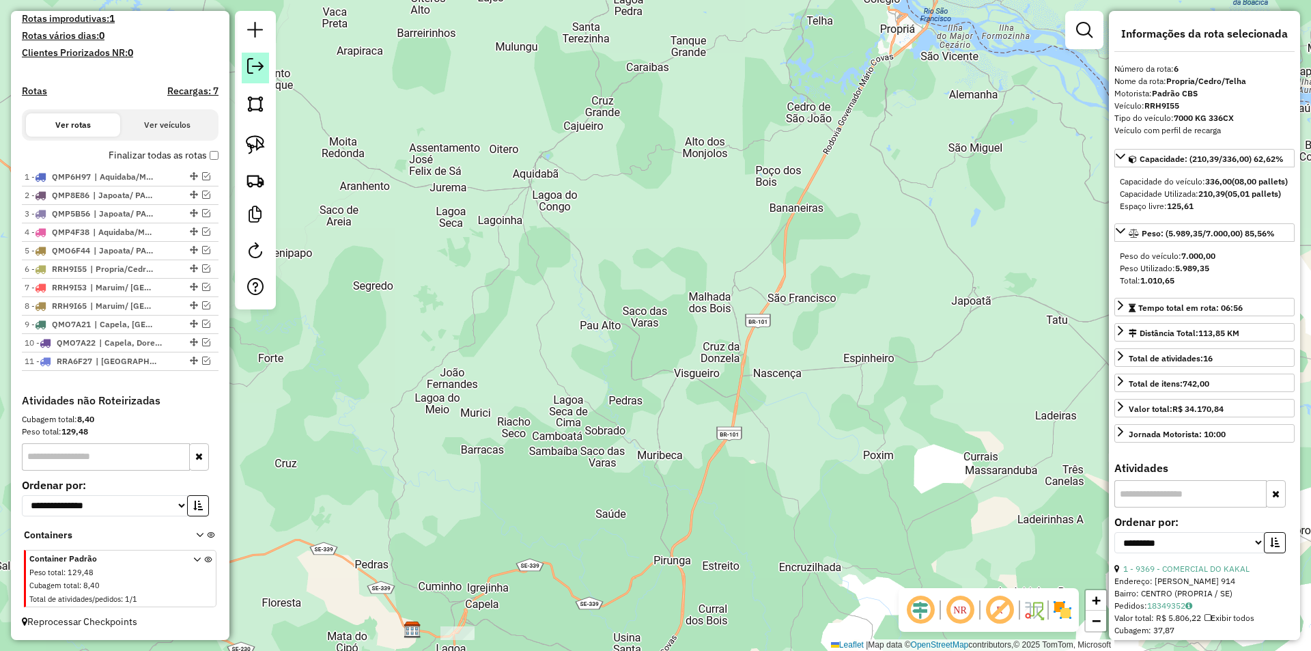
click at [253, 58] on em at bounding box center [255, 66] width 16 height 16
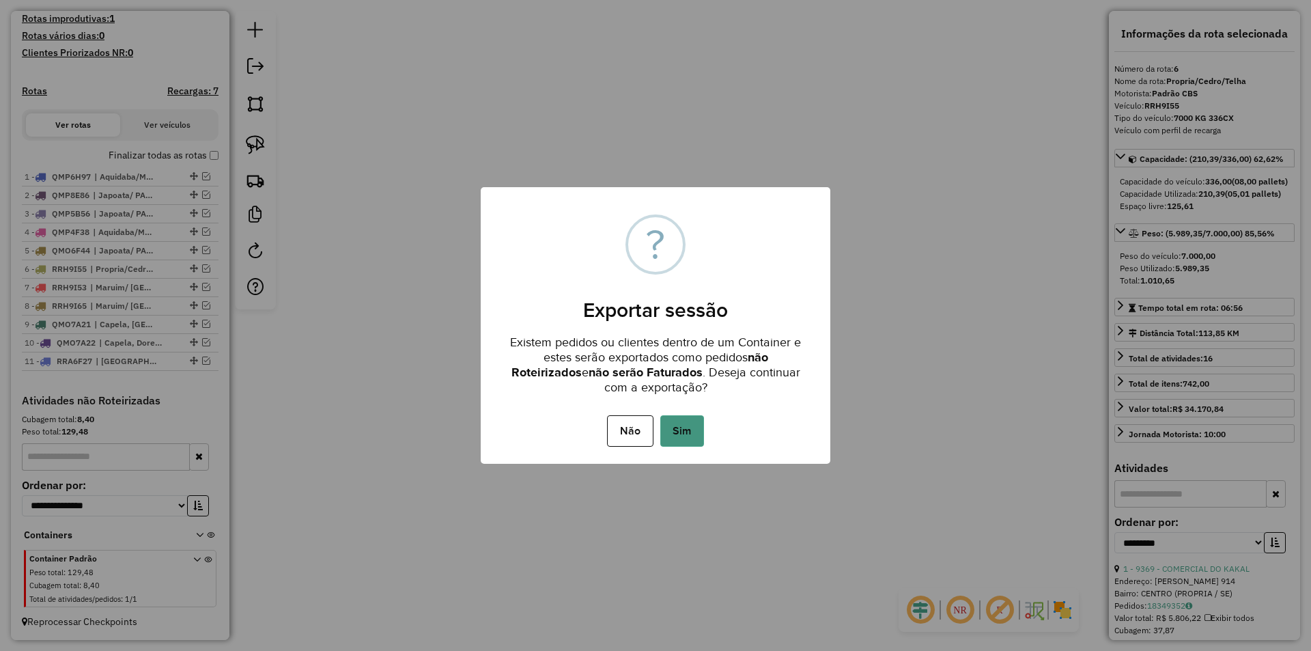
click at [672, 429] on button "Sim" at bounding box center [682, 430] width 44 height 31
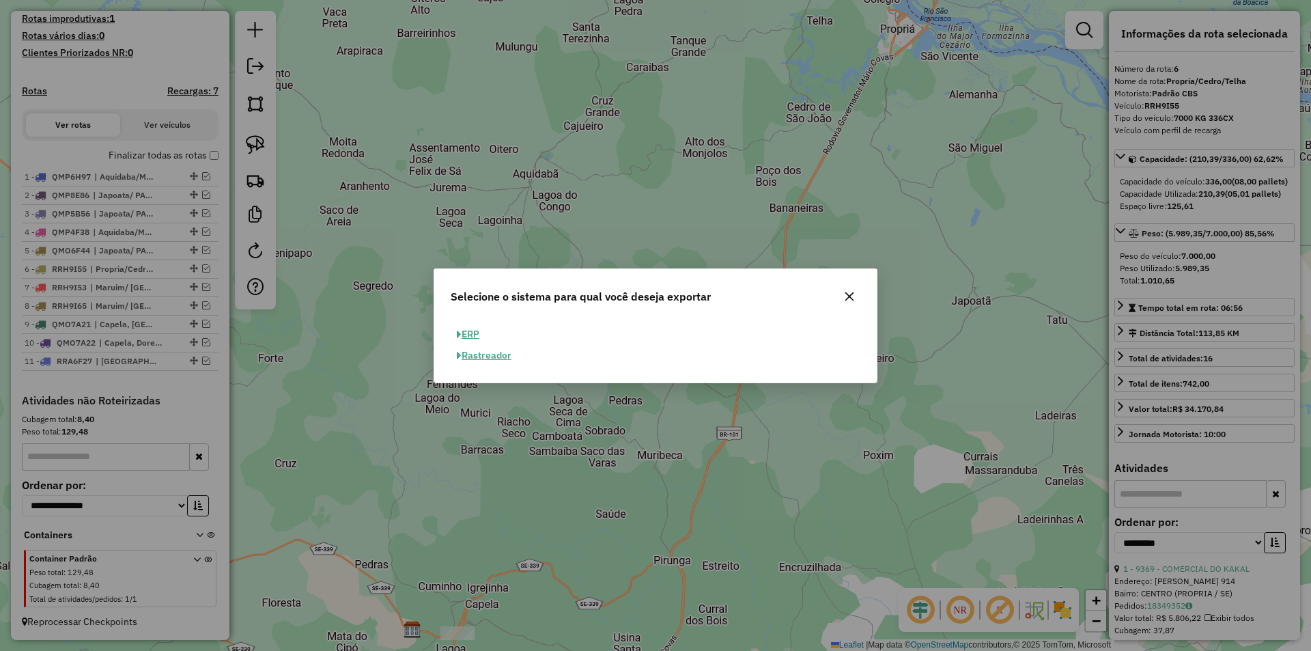
click at [479, 339] on button "ERP" at bounding box center [468, 334] width 35 height 21
select select "**"
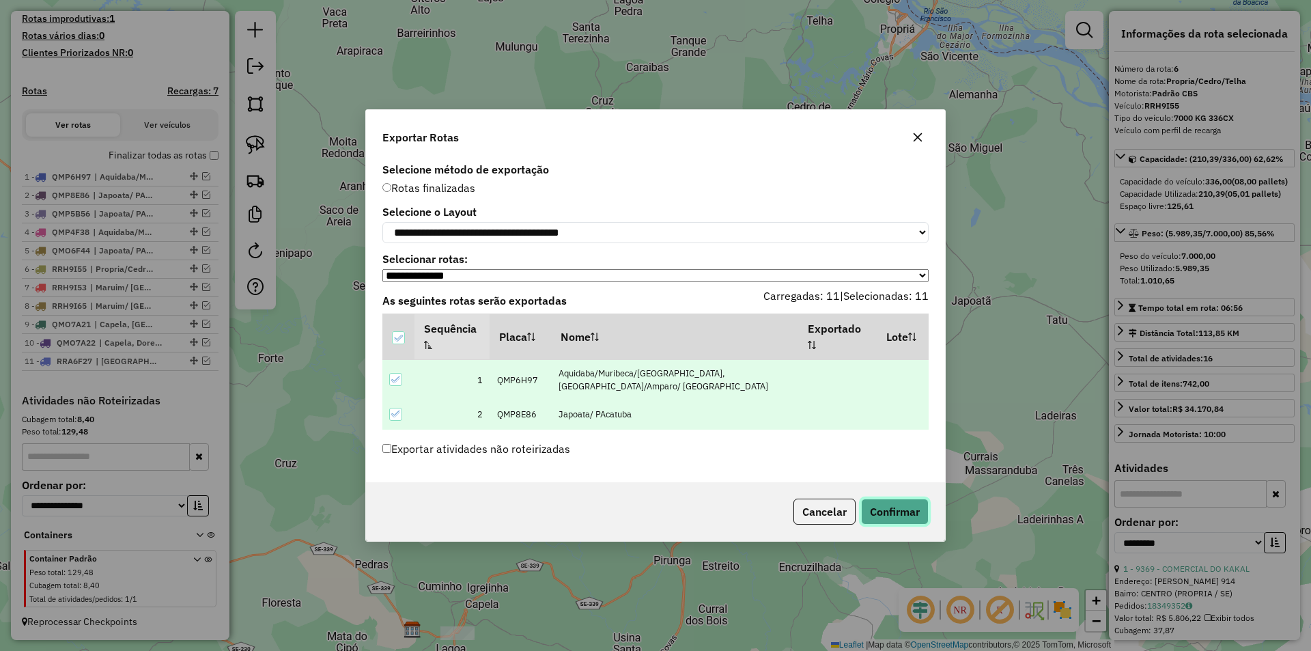
click at [909, 509] on button "Confirmar" at bounding box center [895, 511] width 68 height 26
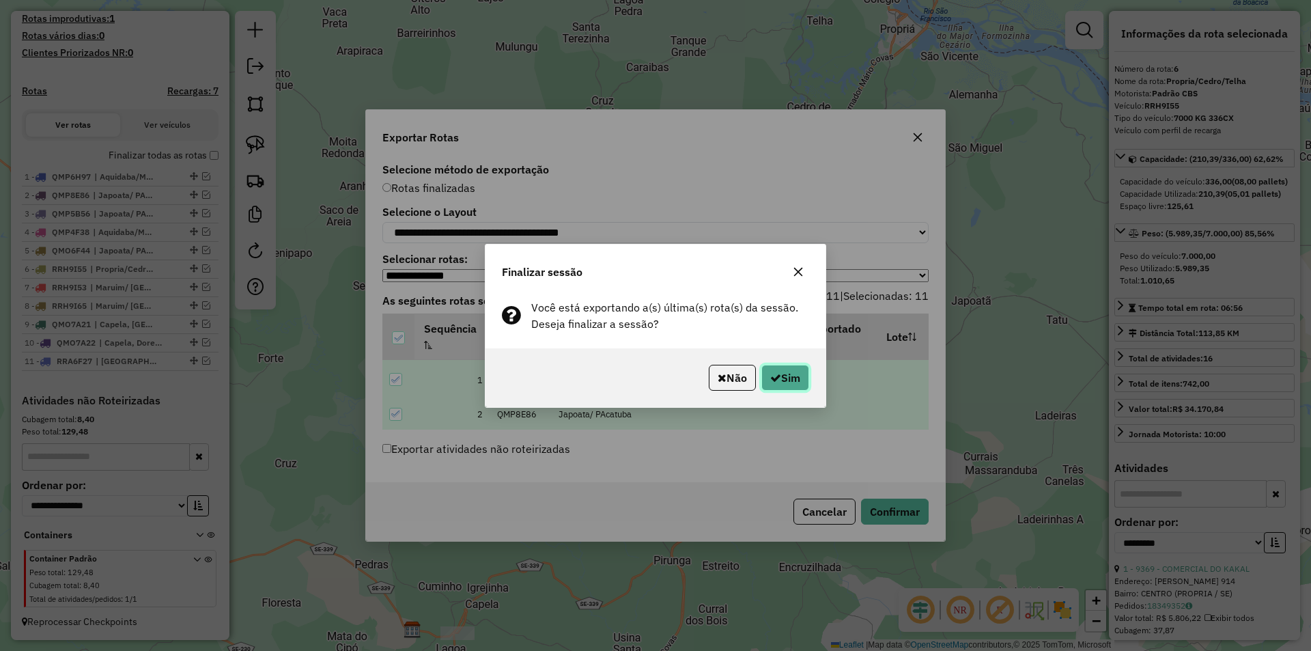
click at [782, 375] on button "Sim" at bounding box center [785, 378] width 48 height 26
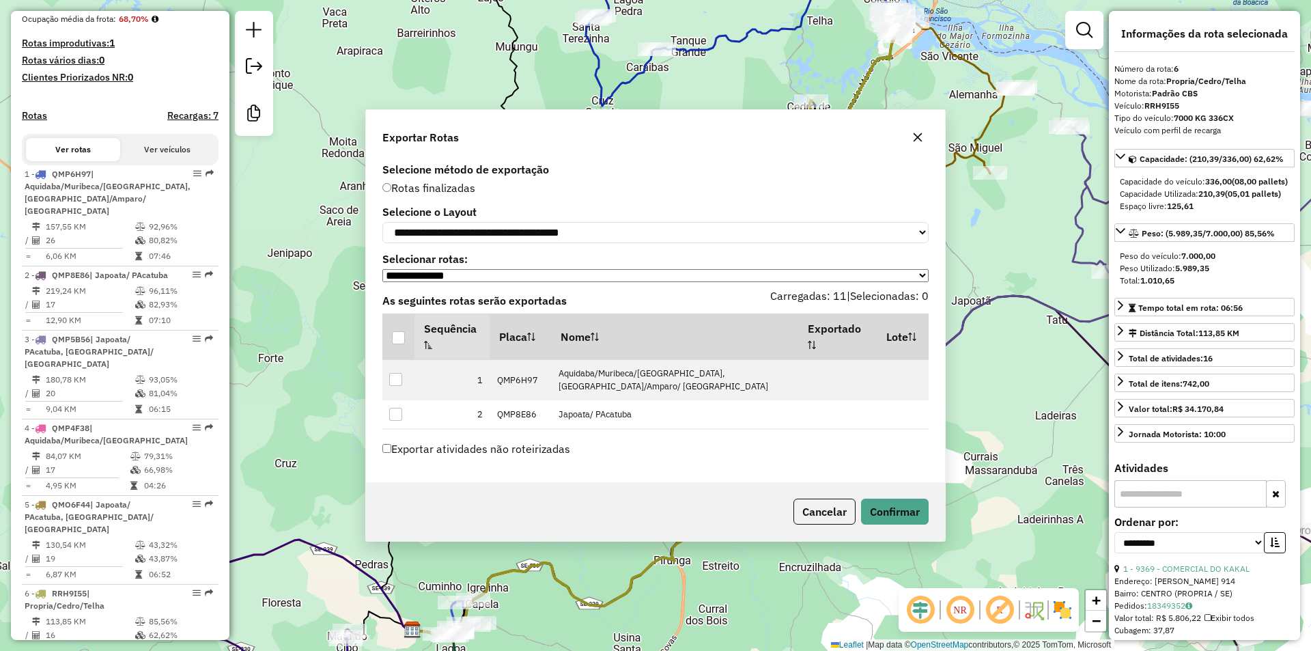
scroll to position [957, 0]
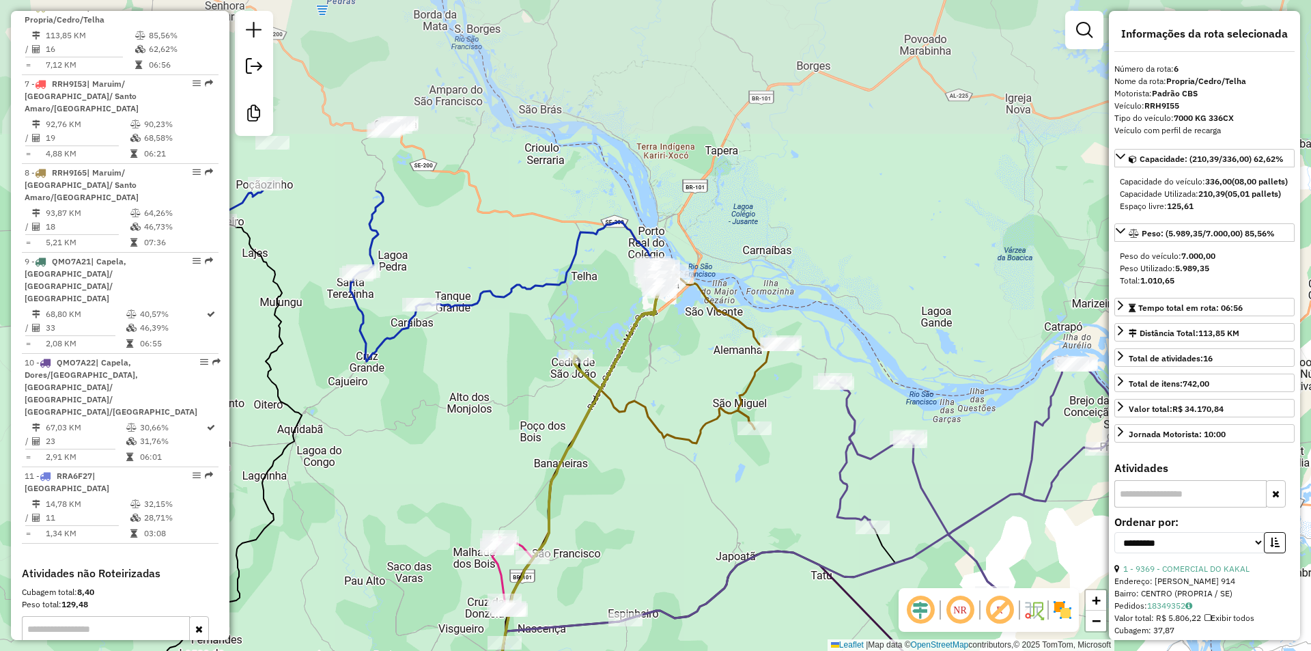
drag, startPoint x: 885, startPoint y: 289, endPoint x: 664, endPoint y: 302, distance: 221.6
click at [664, 302] on div "Janela de atendimento Grade de atendimento Capacidade Transportadoras Veículos …" at bounding box center [655, 325] width 1311 height 651
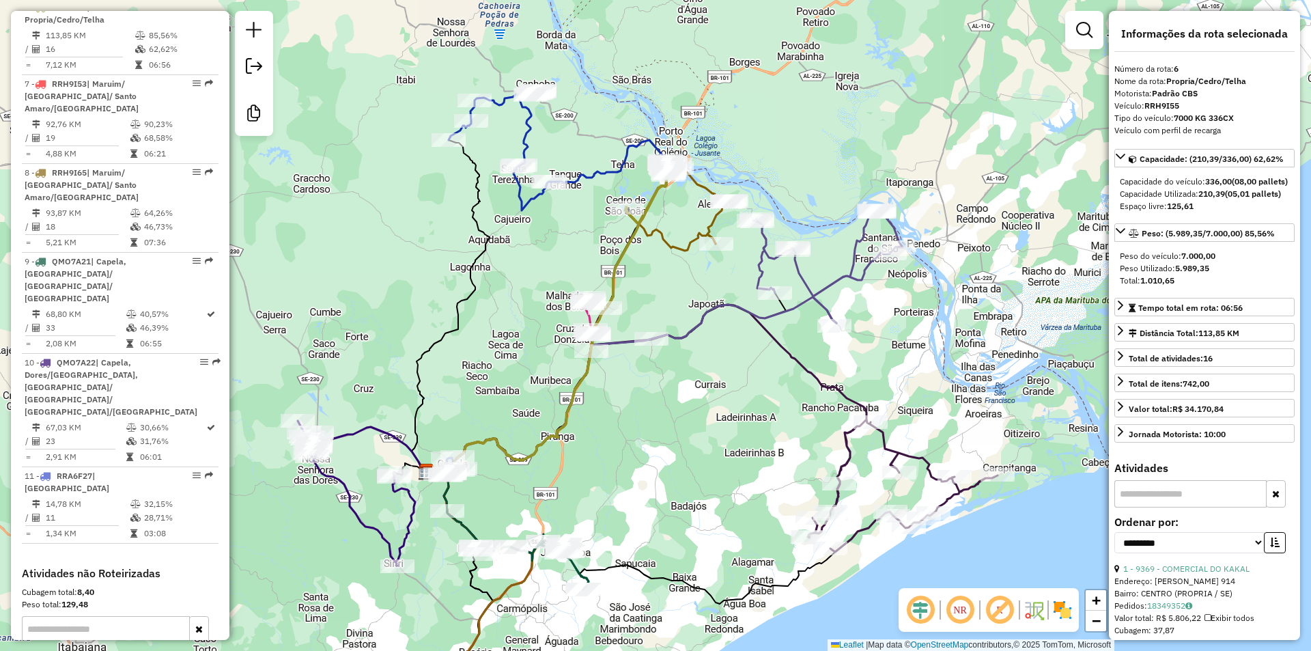
drag, startPoint x: 544, startPoint y: 400, endPoint x: 559, endPoint y: 406, distance: 16.2
click at [578, 380] on div "Janela de atendimento Grade de atendimento Capacidade Transportadoras Veículos …" at bounding box center [655, 325] width 1311 height 651
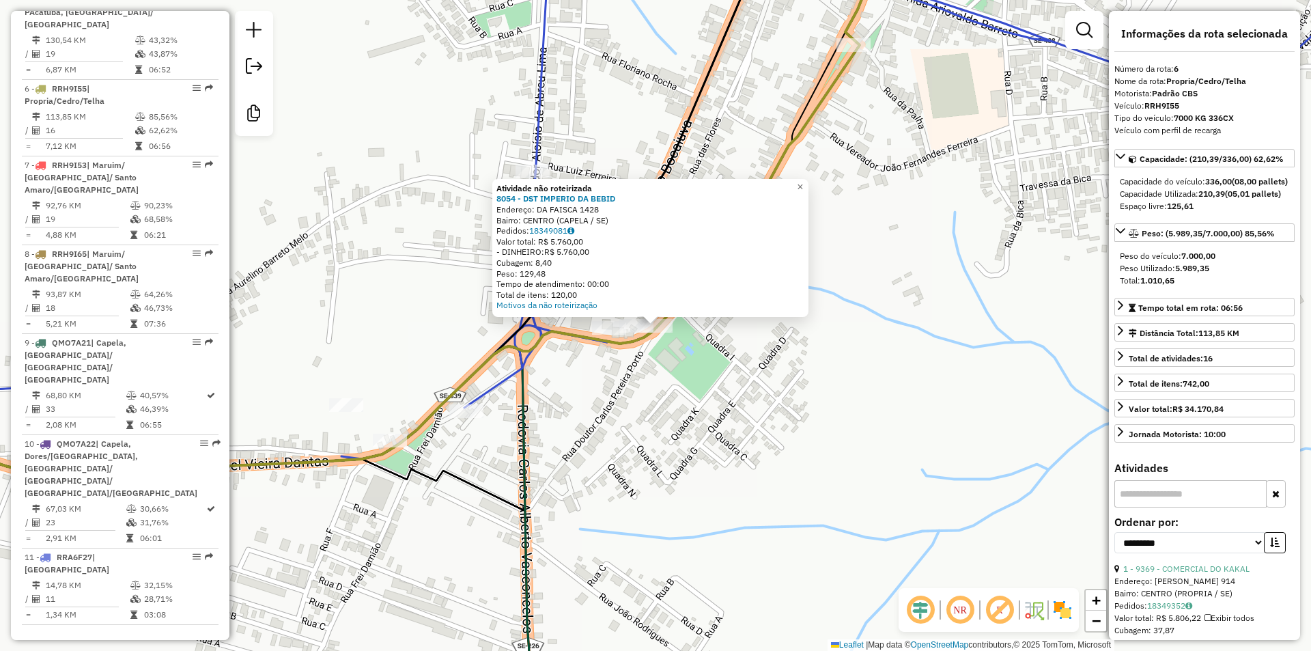
scroll to position [1025, 0]
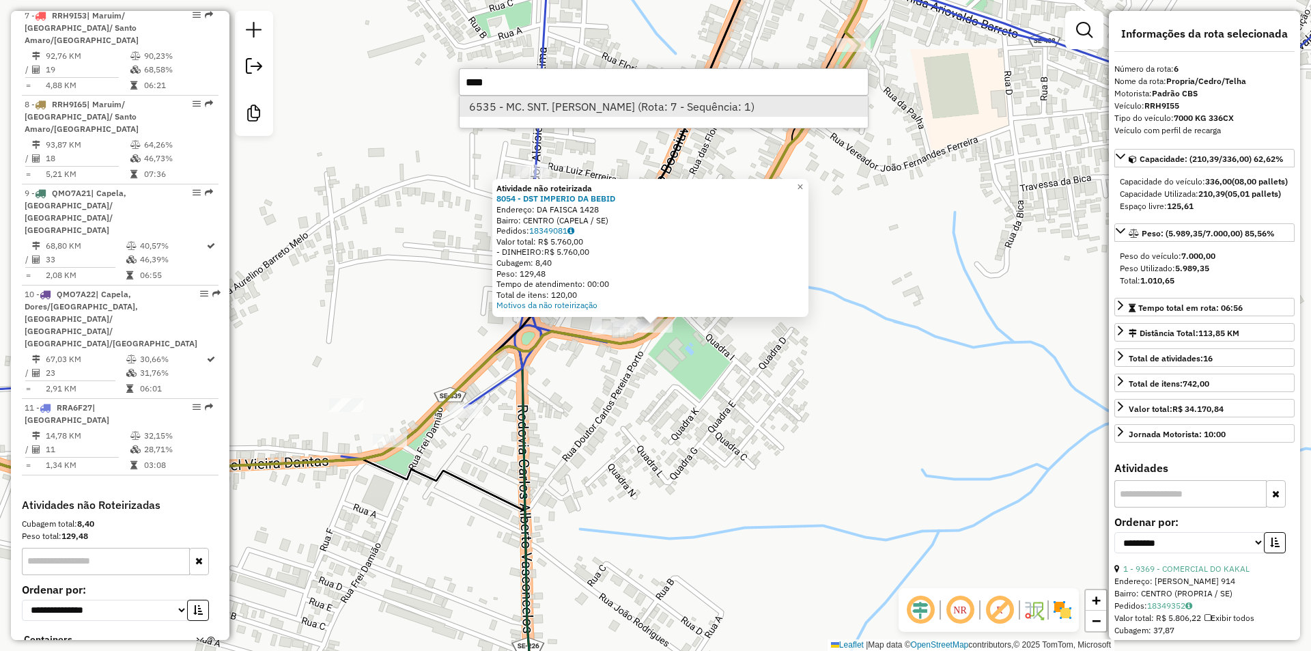
type input "****"
click at [564, 113] on li "6535 - MC. SNT. [PERSON_NAME] (Rota: 7 - Sequência: 1)" at bounding box center [663, 106] width 408 height 20
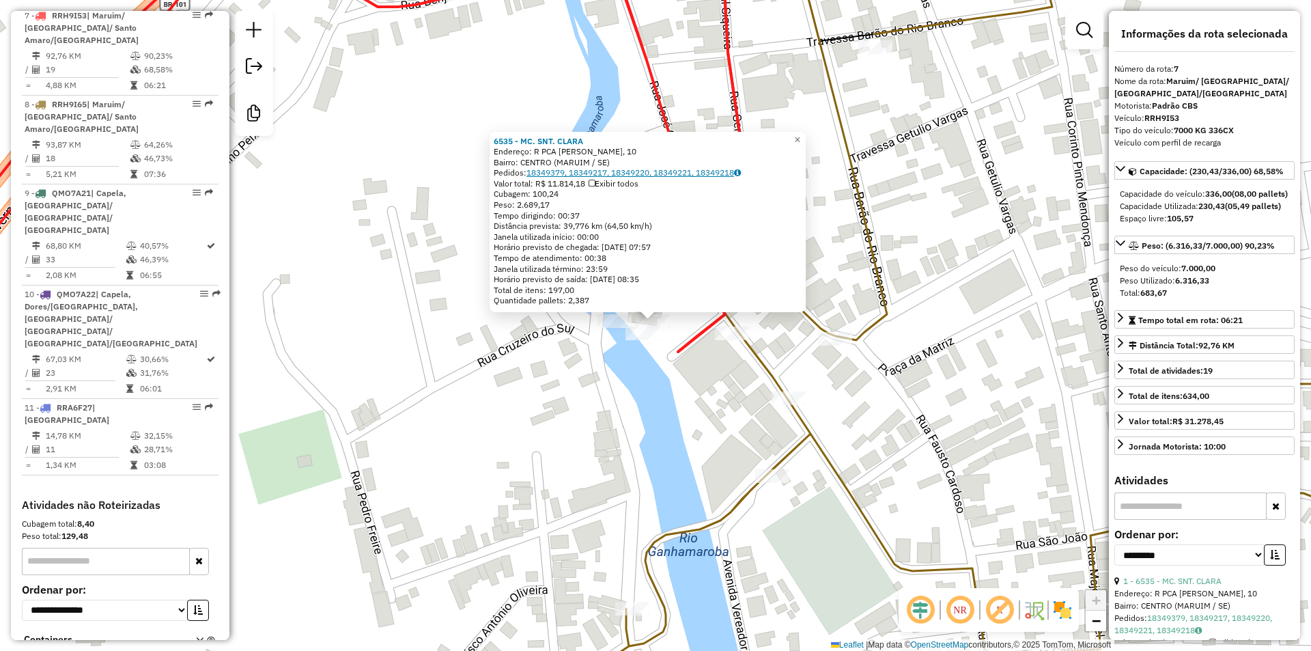
click at [613, 172] on link "18349379, 18349217, 18349220, 18349221, 18349218" at bounding box center [633, 172] width 214 height 10
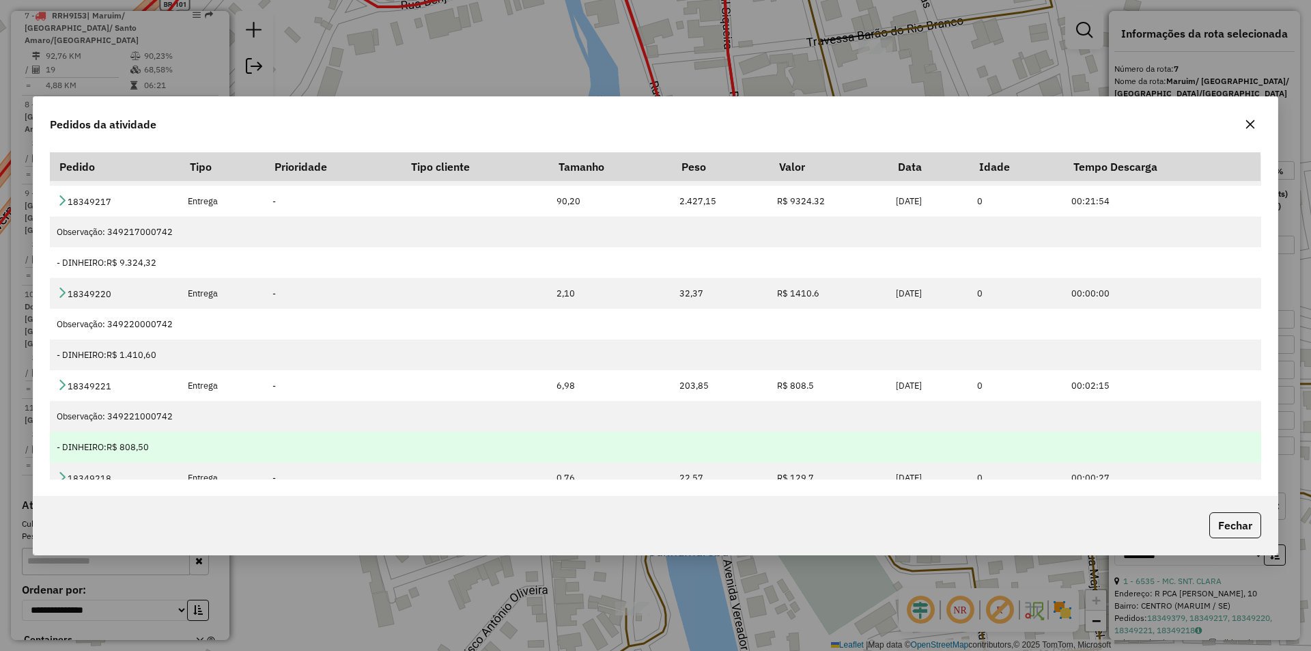
scroll to position [137, 0]
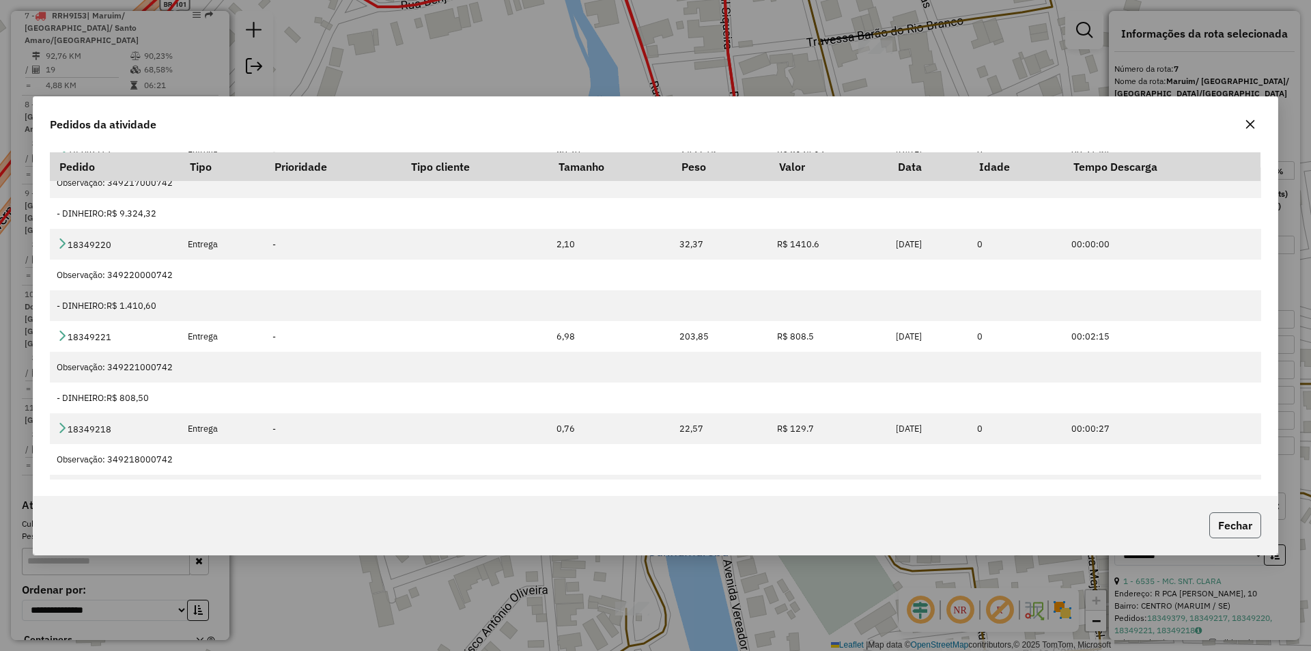
click at [1243, 531] on button "Fechar" at bounding box center [1235, 525] width 52 height 26
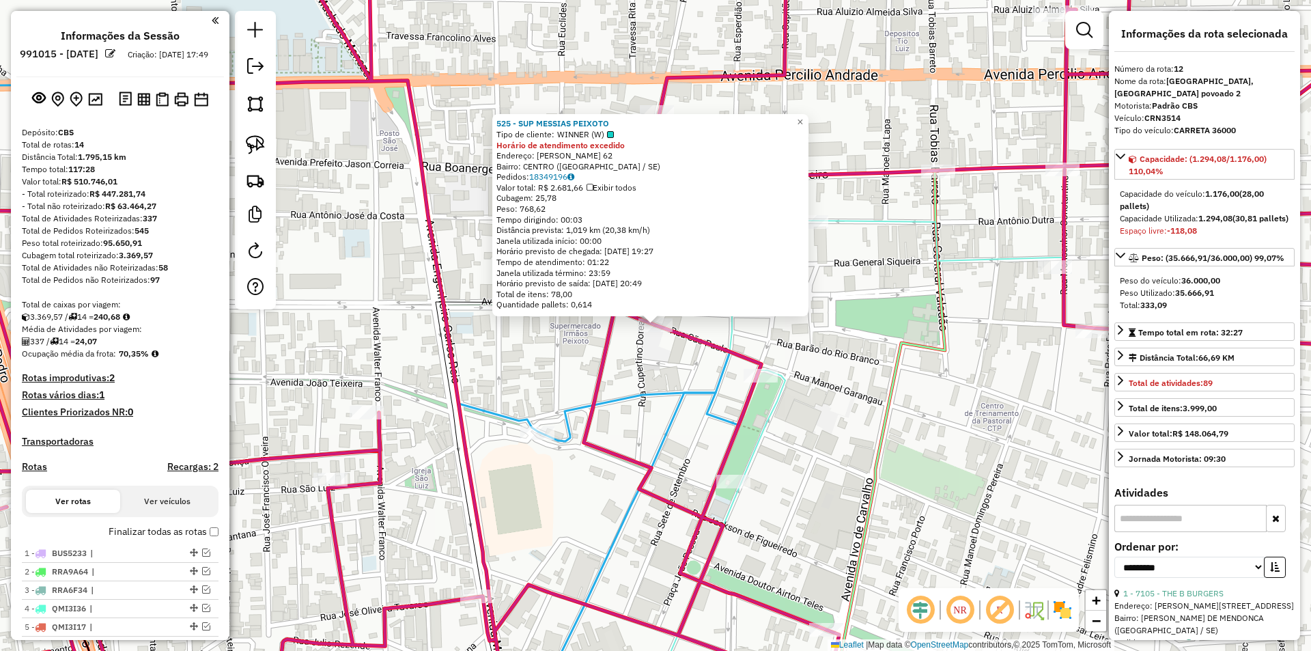
select select "**********"
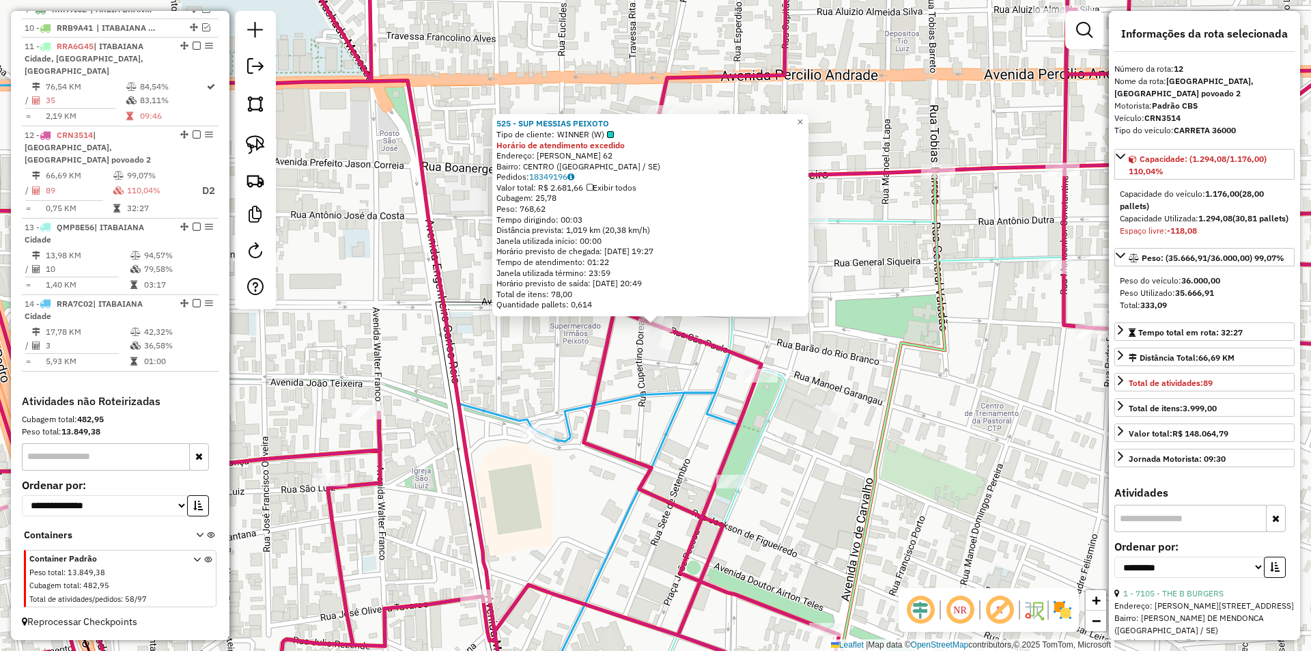
click at [642, 365] on div "525 - SUP MESSIAS PEIXOTO Tipo de cliente: WINNER (W) Horário de atendimento ex…" at bounding box center [655, 325] width 1311 height 651
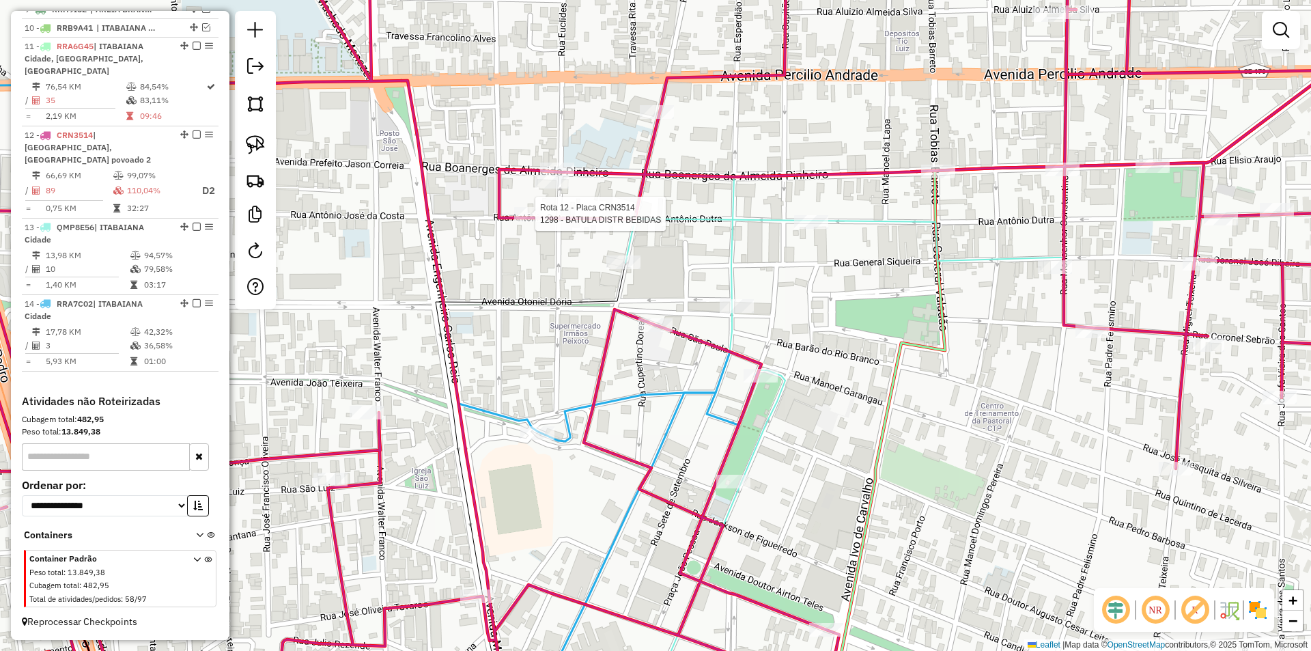
select select "**********"
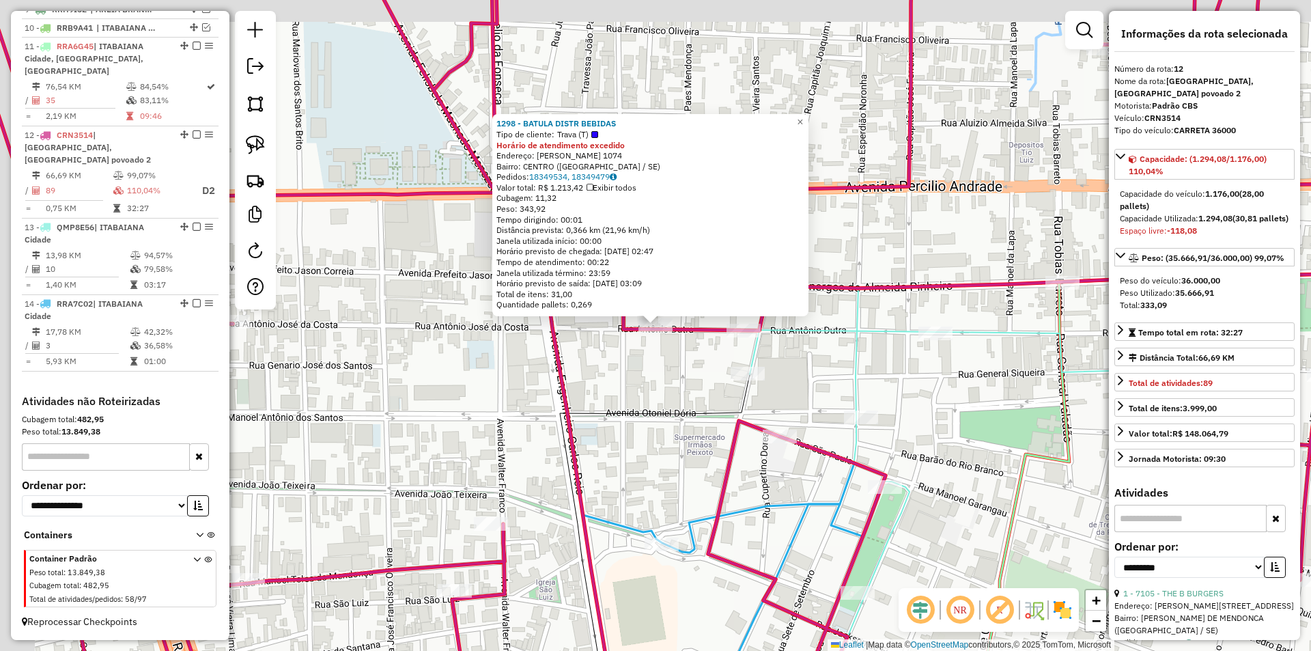
click at [649, 359] on div "1298 - BATULA DISTR BEBIDAS Tipo de cliente: Trava (T) Horário de atendimento e…" at bounding box center [655, 325] width 1311 height 651
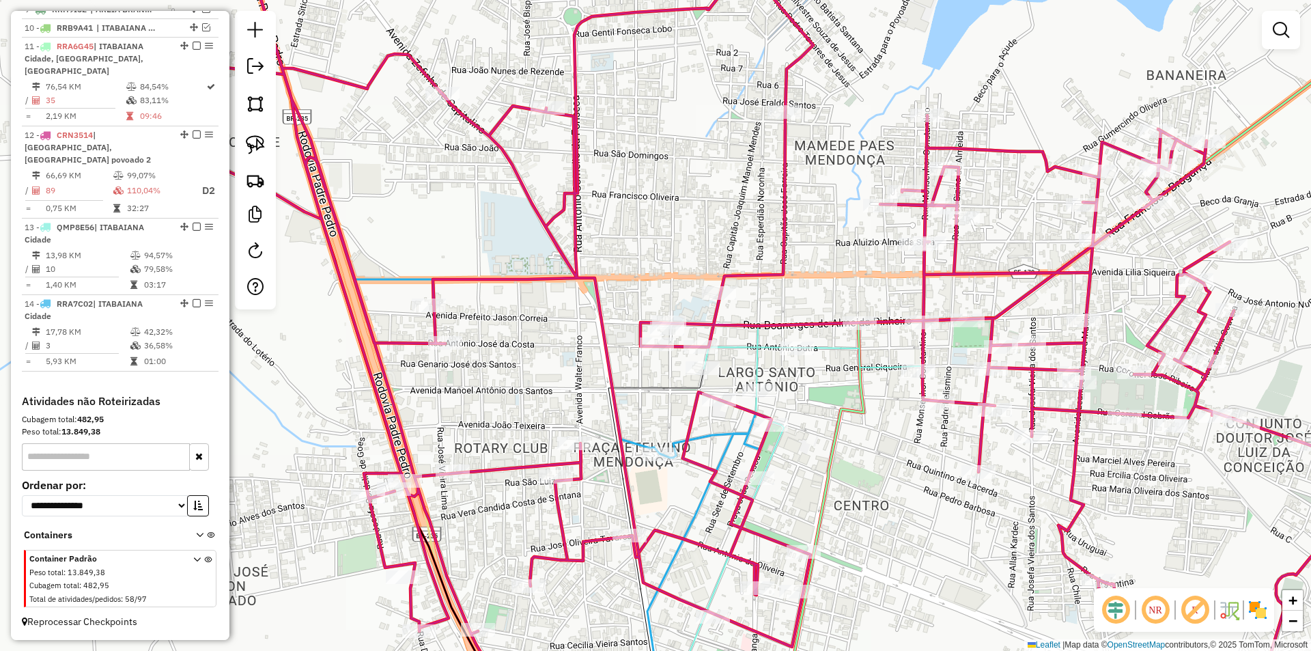
drag, startPoint x: 781, startPoint y: 459, endPoint x: 751, endPoint y: 237, distance: 223.9
click at [754, 250] on div "Janela de atendimento Grade de atendimento Capacidade Transportadoras Veículos …" at bounding box center [655, 325] width 1311 height 651
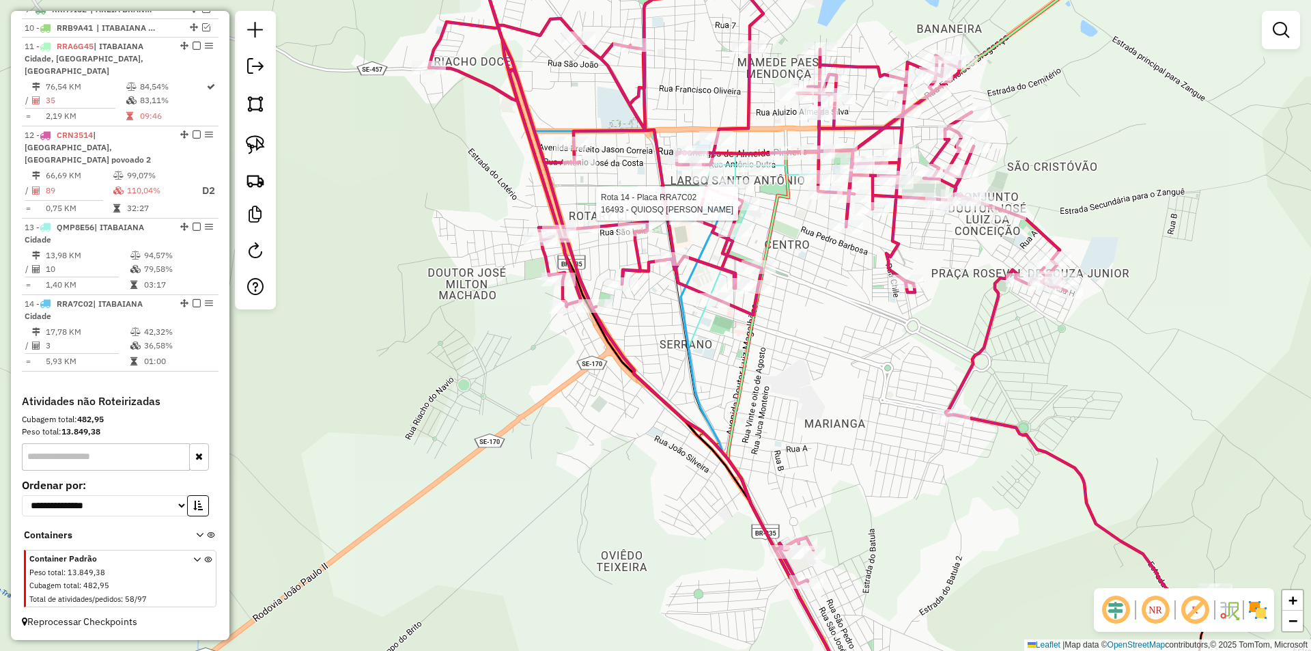
click at [769, 279] on icon at bounding box center [930, 325] width 404 height 781
select select "**********"
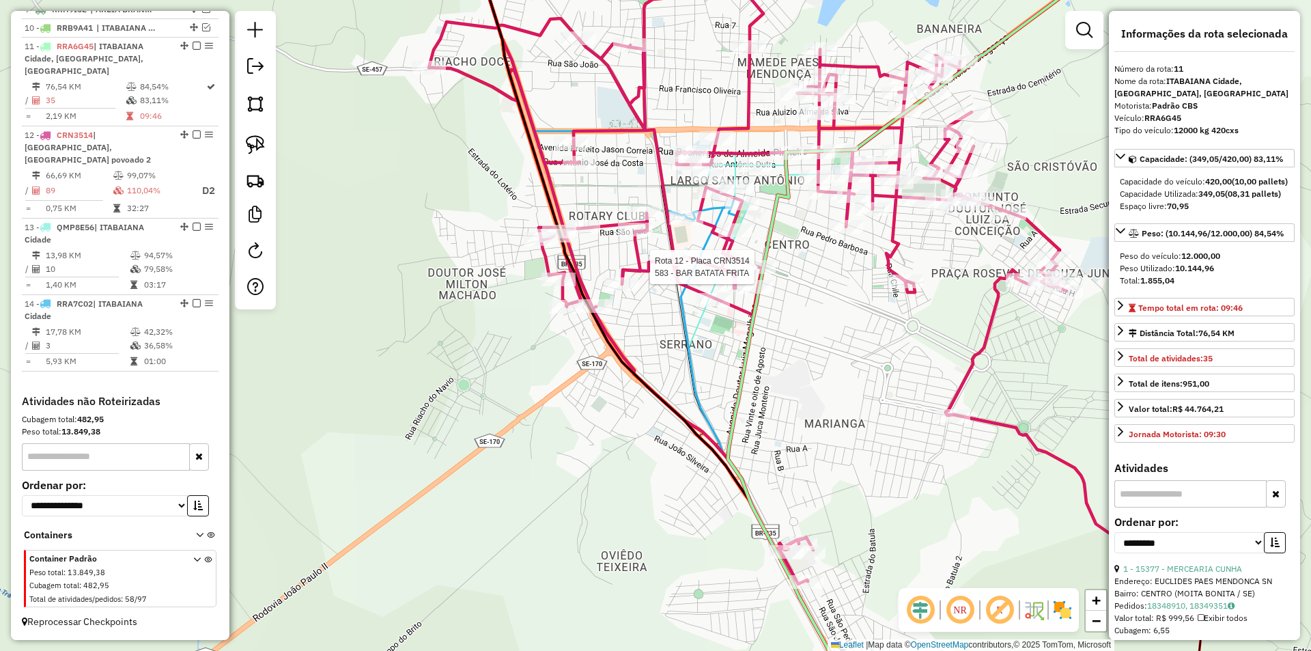
click at [763, 274] on div at bounding box center [758, 267] width 34 height 14
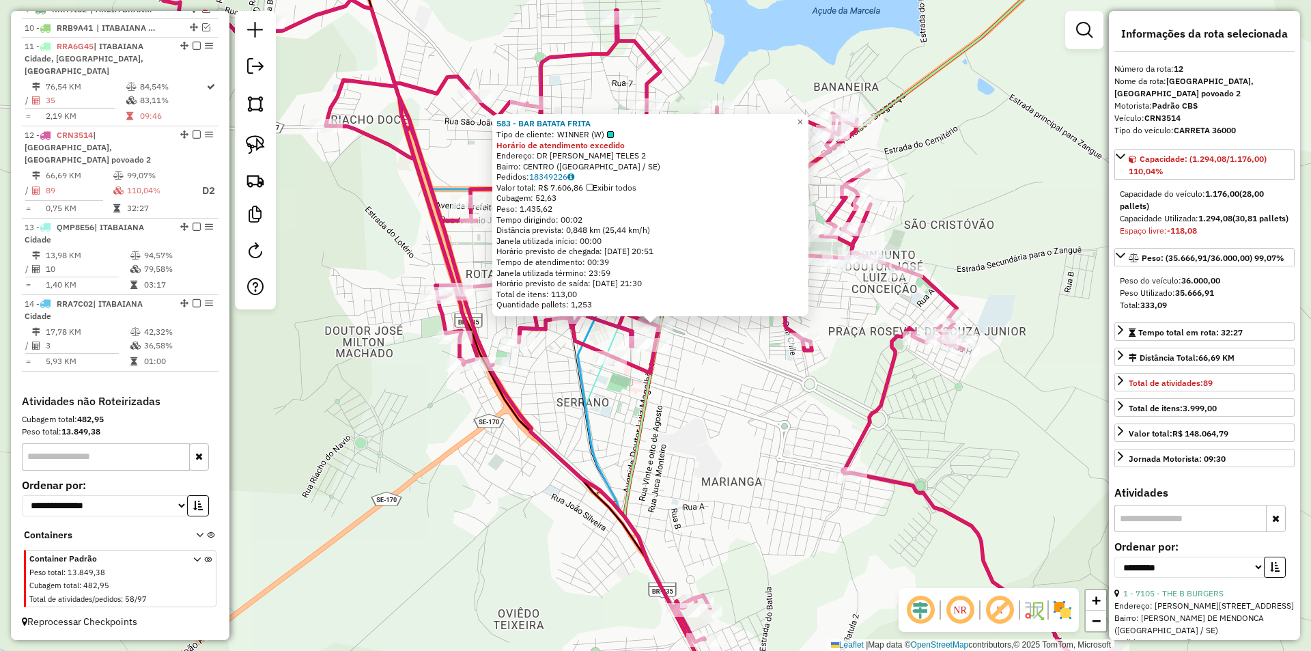
click at [740, 379] on div "583 - BAR BATATA FRITA Tipo de cliente: WINNER (W) Horário de atendimento exced…" at bounding box center [655, 325] width 1311 height 651
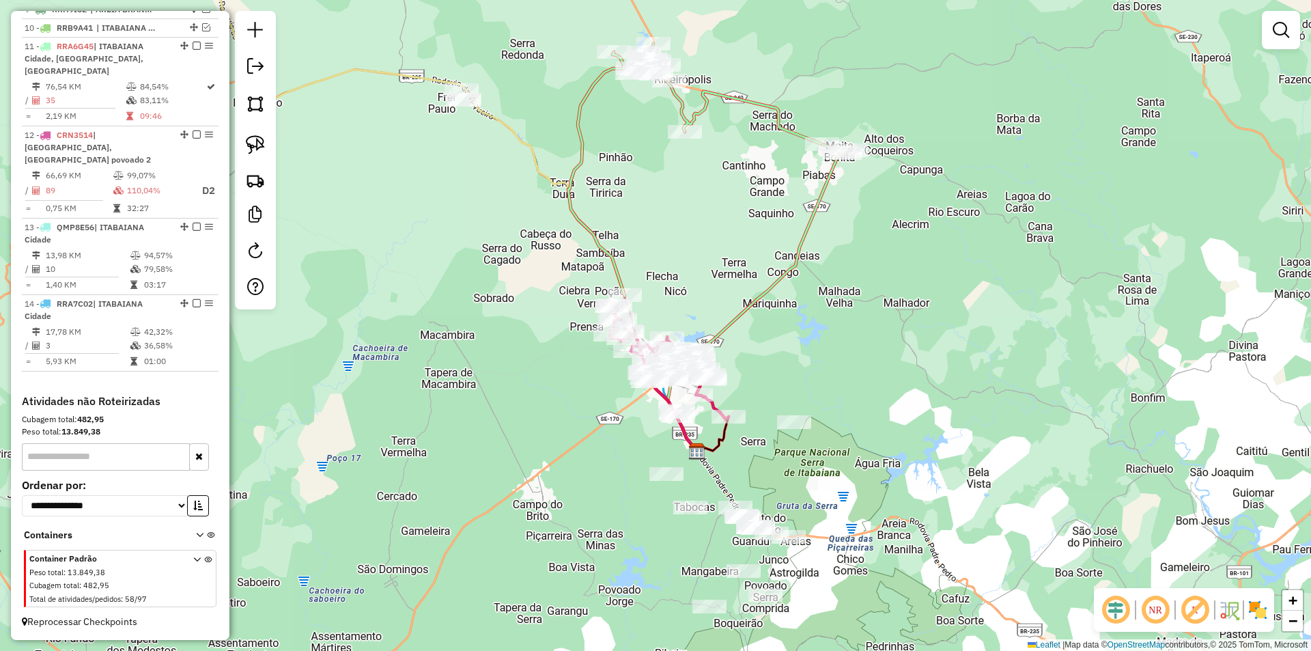
drag, startPoint x: 660, startPoint y: 179, endPoint x: 606, endPoint y: 382, distance: 209.8
click at [606, 382] on div "Janela de atendimento Grade de atendimento Capacidade Transportadoras Veículos …" at bounding box center [655, 325] width 1311 height 651
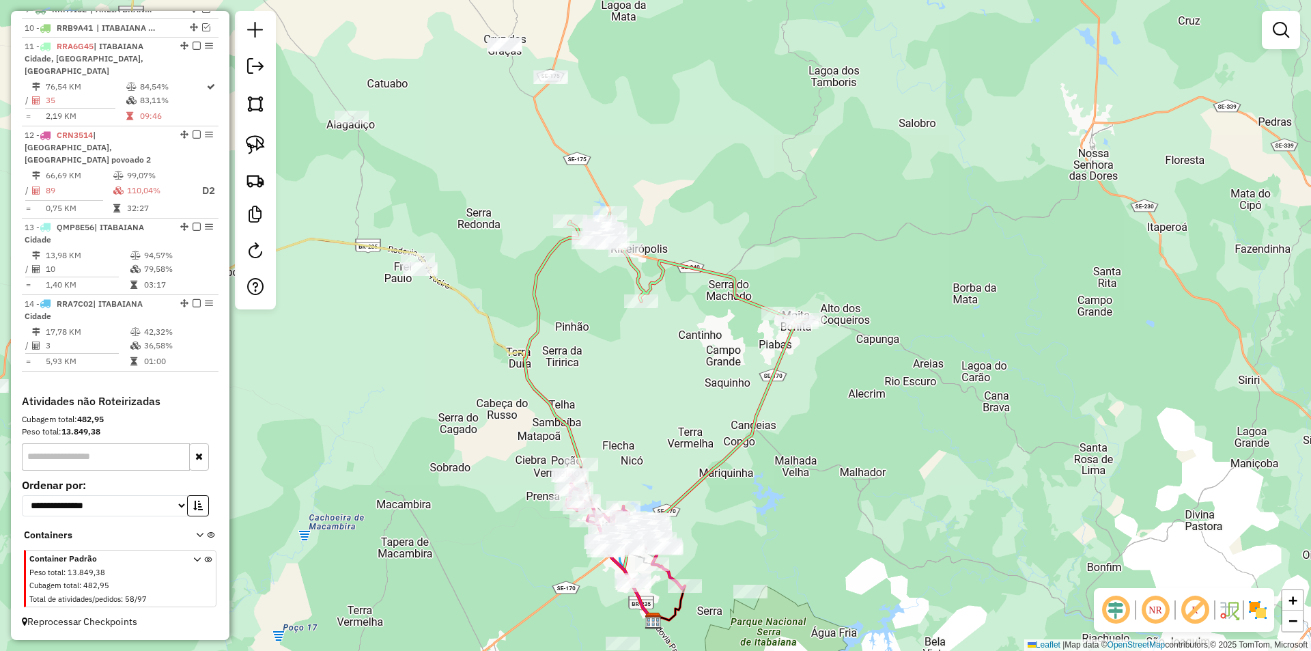
drag, startPoint x: 556, startPoint y: 367, endPoint x: 553, endPoint y: 438, distance: 71.1
click at [553, 438] on div "Janela de atendimento Grade de atendimento Capacidade Transportadoras Veículos …" at bounding box center [655, 325] width 1311 height 651
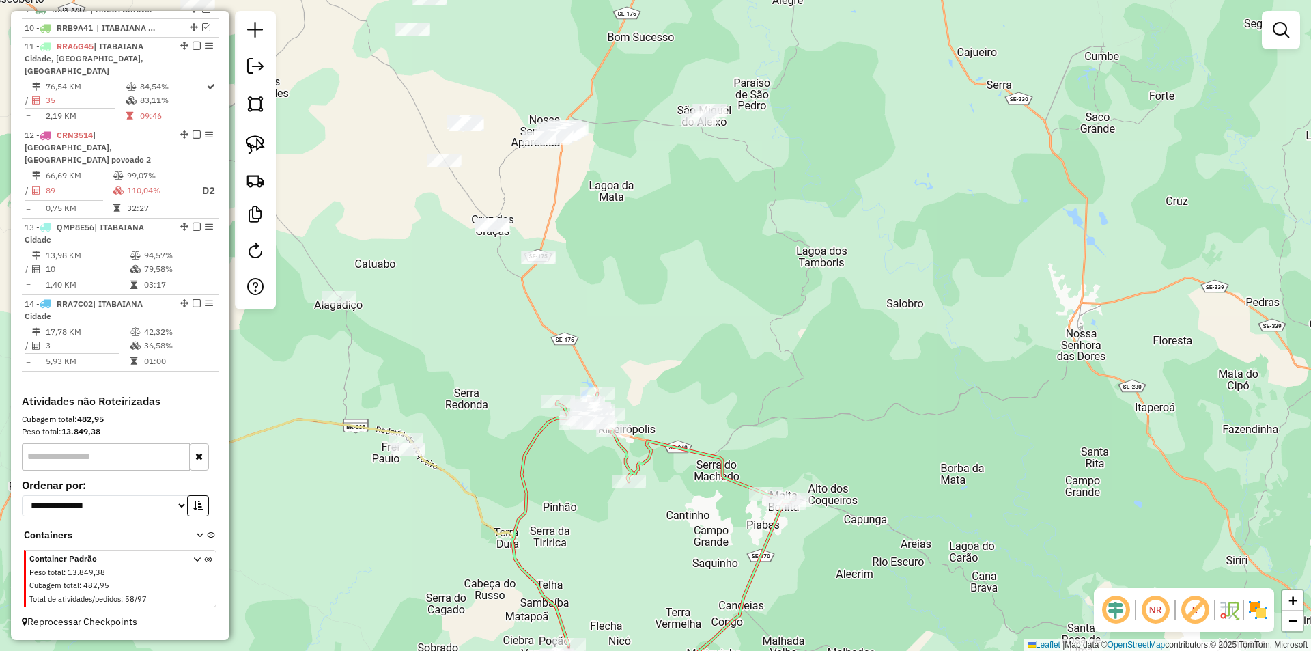
drag, startPoint x: 490, startPoint y: 330, endPoint x: 486, endPoint y: 393, distance: 62.9
click at [486, 393] on div "Janela de atendimento Grade de atendimento Capacidade Transportadoras Veículos …" at bounding box center [655, 325] width 1311 height 651
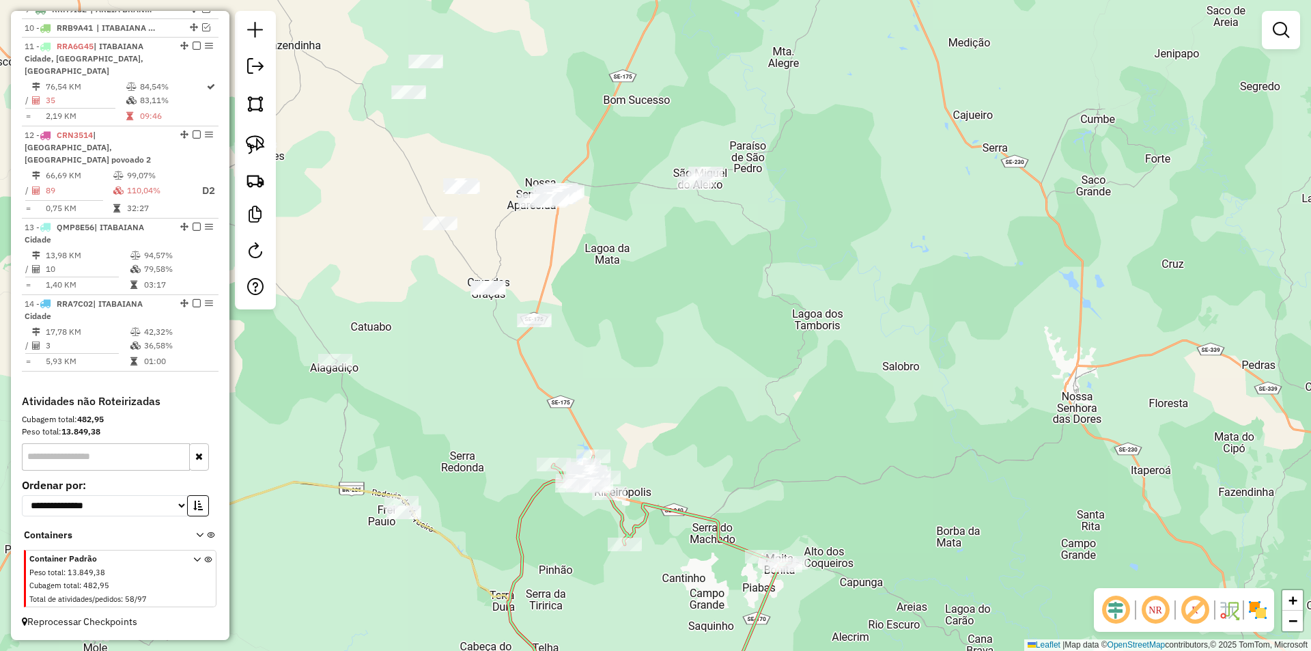
click at [261, 132] on link at bounding box center [255, 145] width 30 height 30
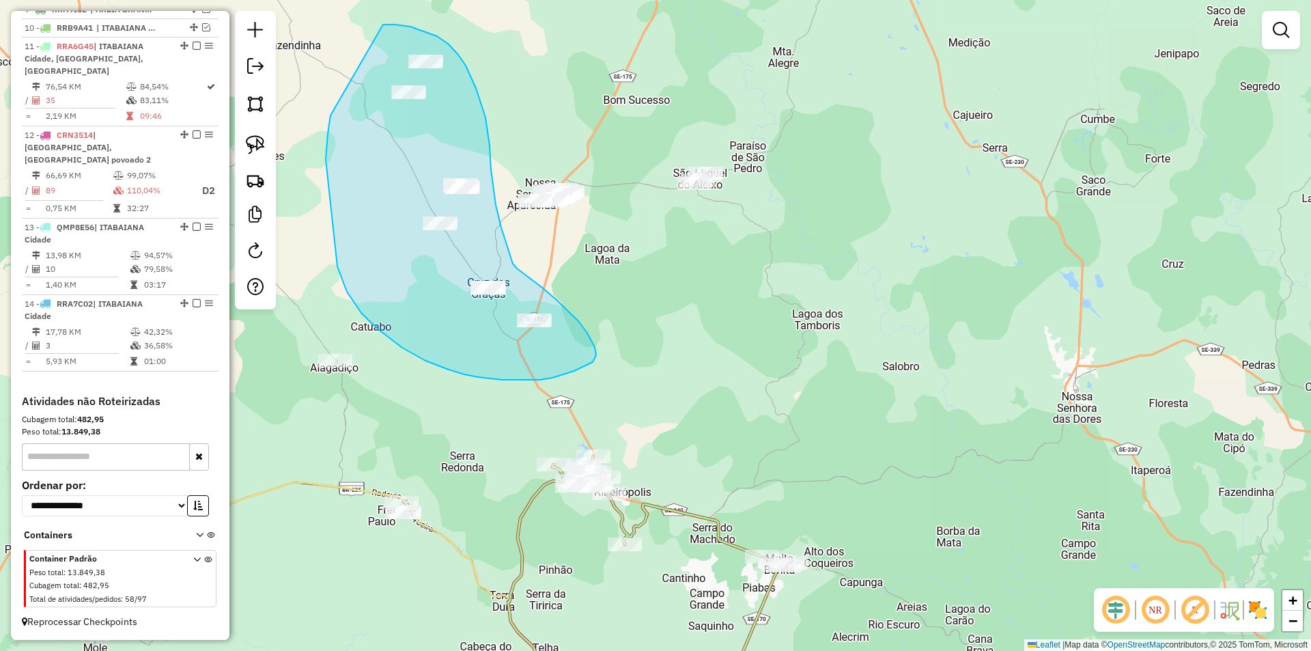
drag, startPoint x: 330, startPoint y: 115, endPoint x: 374, endPoint y: 28, distance: 97.7
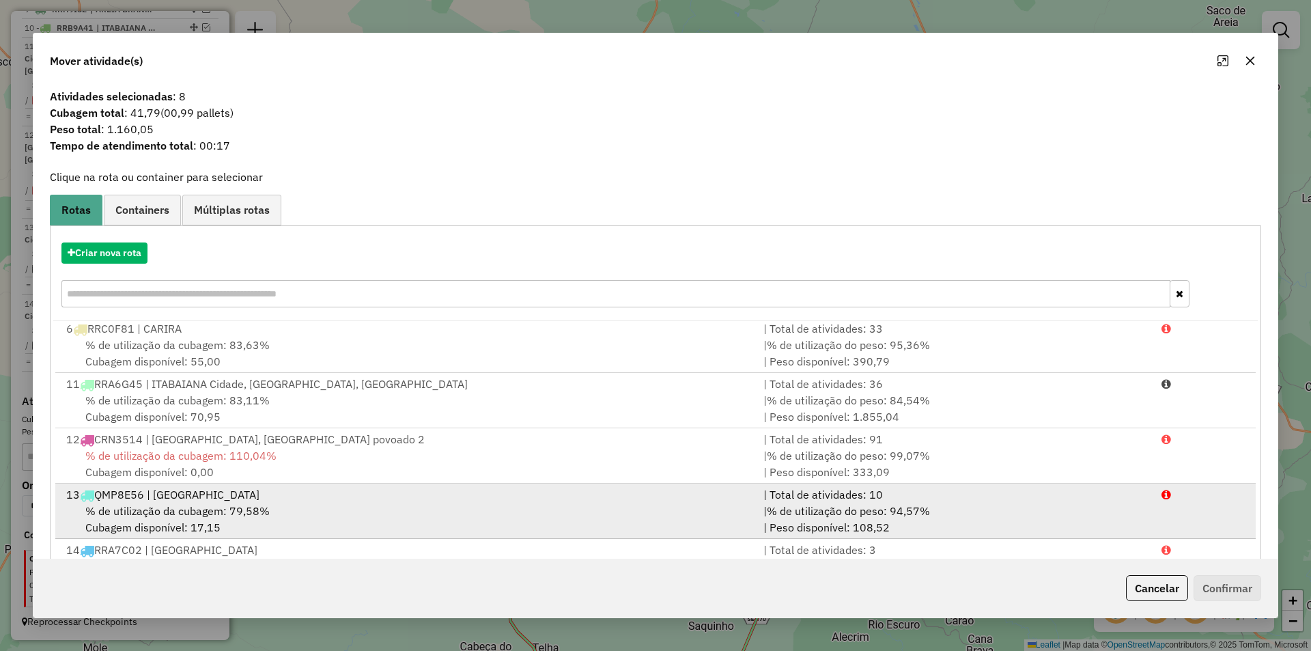
scroll to position [59, 0]
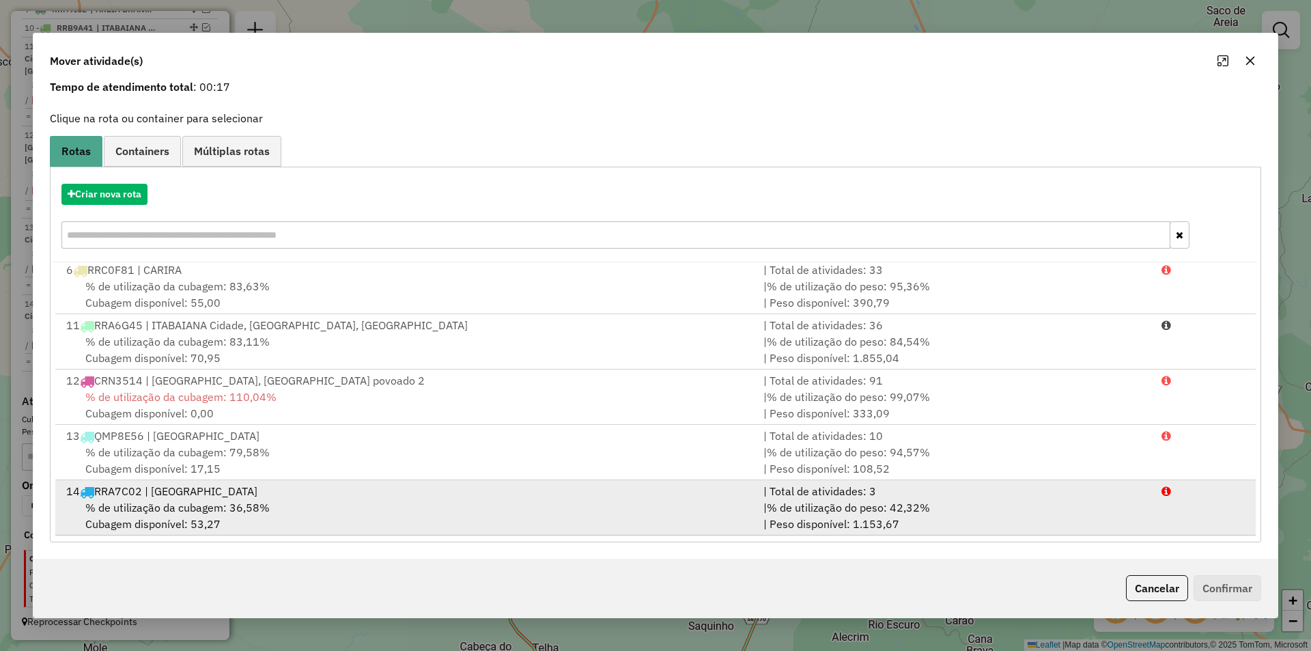
click at [421, 507] on div "% de utilização da cubagem: 36,58% Cubagem disponível: 53,27" at bounding box center [406, 515] width 697 height 33
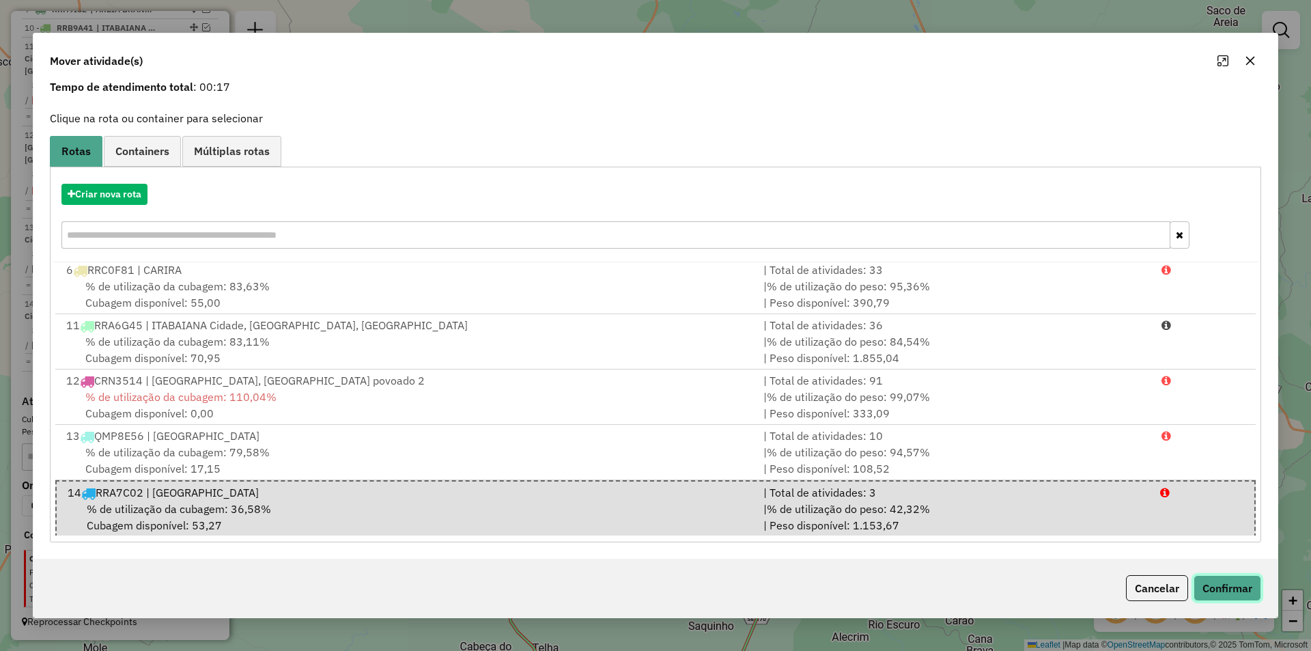
click at [1203, 584] on button "Confirmar" at bounding box center [1227, 588] width 68 height 26
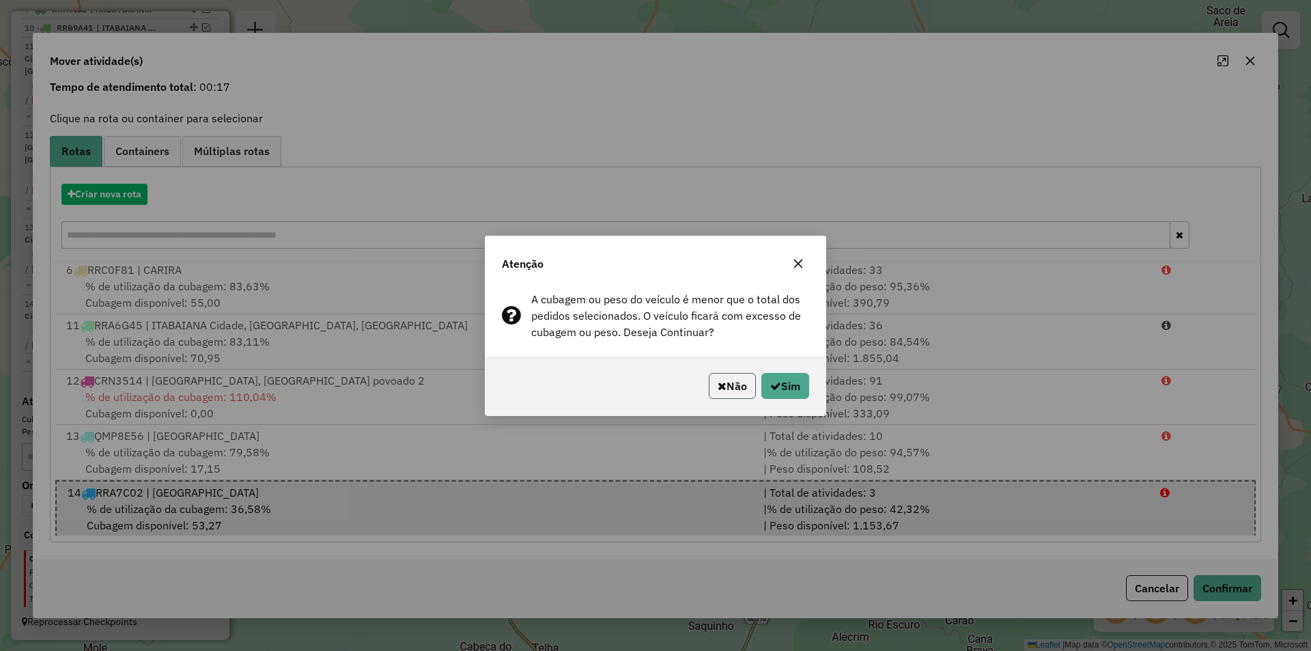
click at [725, 382] on button "Não" at bounding box center [732, 386] width 47 height 26
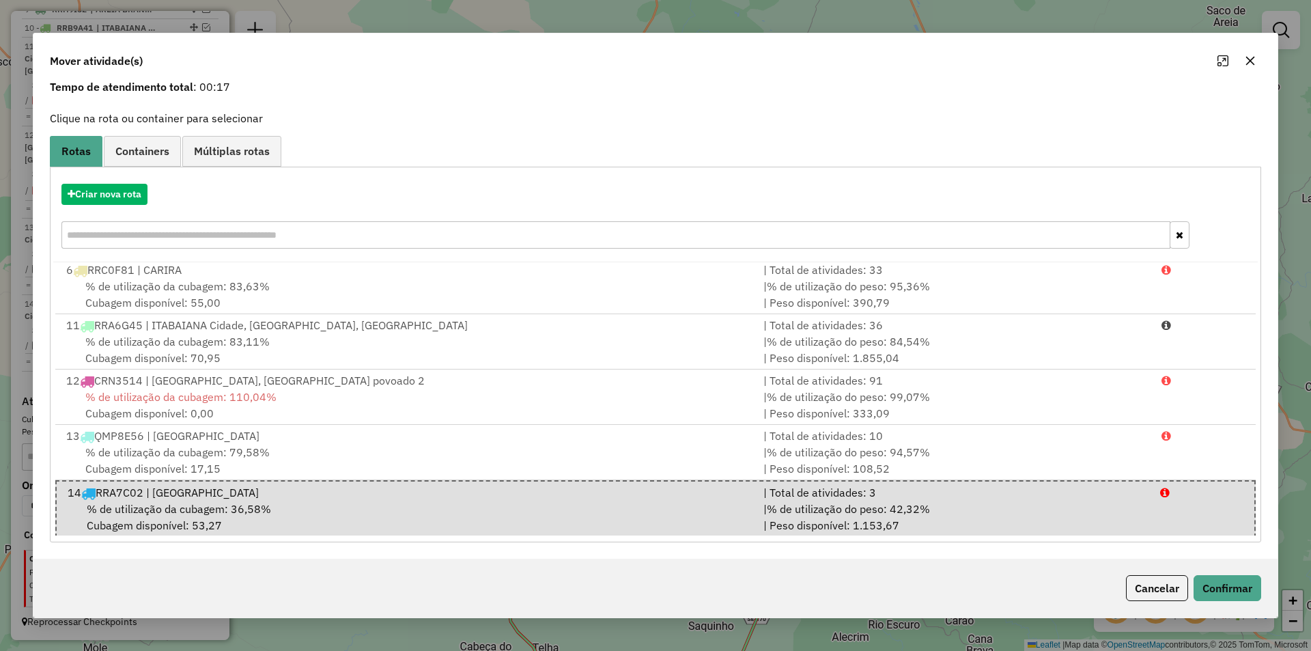
click at [1188, 599] on div "Cancelar Confirmar" at bounding box center [1190, 588] width 141 height 26
click at [1182, 596] on button "Cancelar" at bounding box center [1157, 588] width 62 height 26
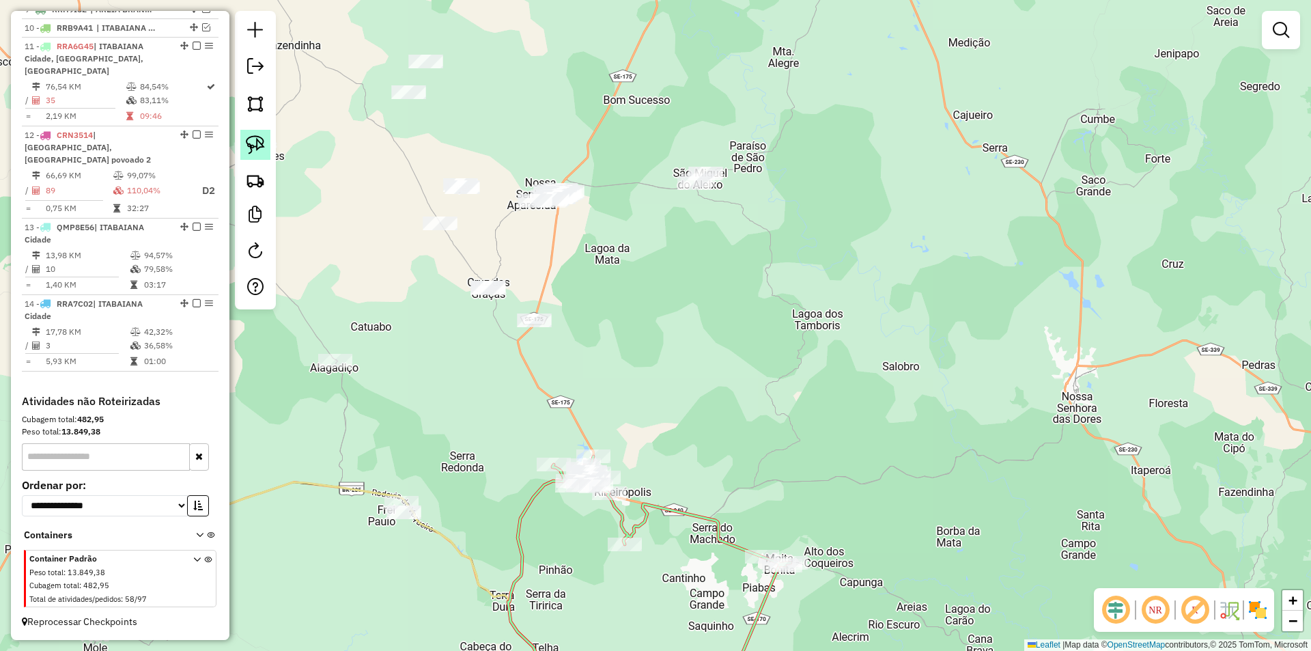
click at [255, 145] on img at bounding box center [255, 144] width 19 height 19
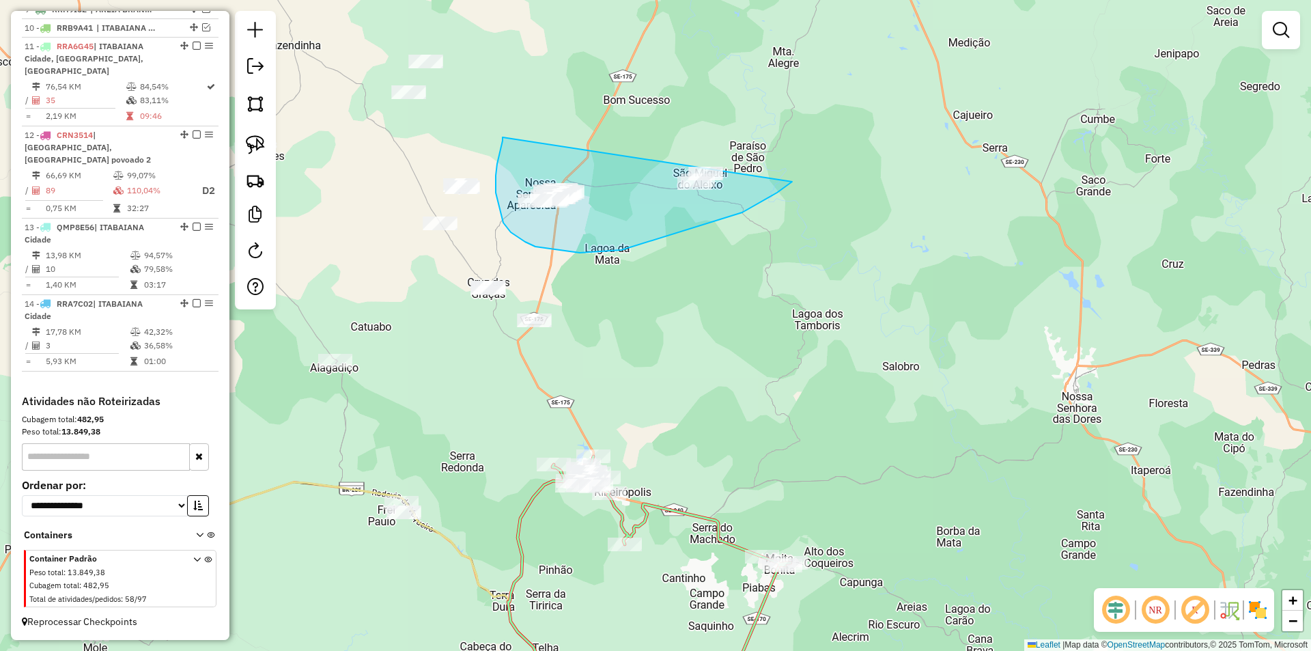
drag, startPoint x: 502, startPoint y: 137, endPoint x: 833, endPoint y: 128, distance: 330.6
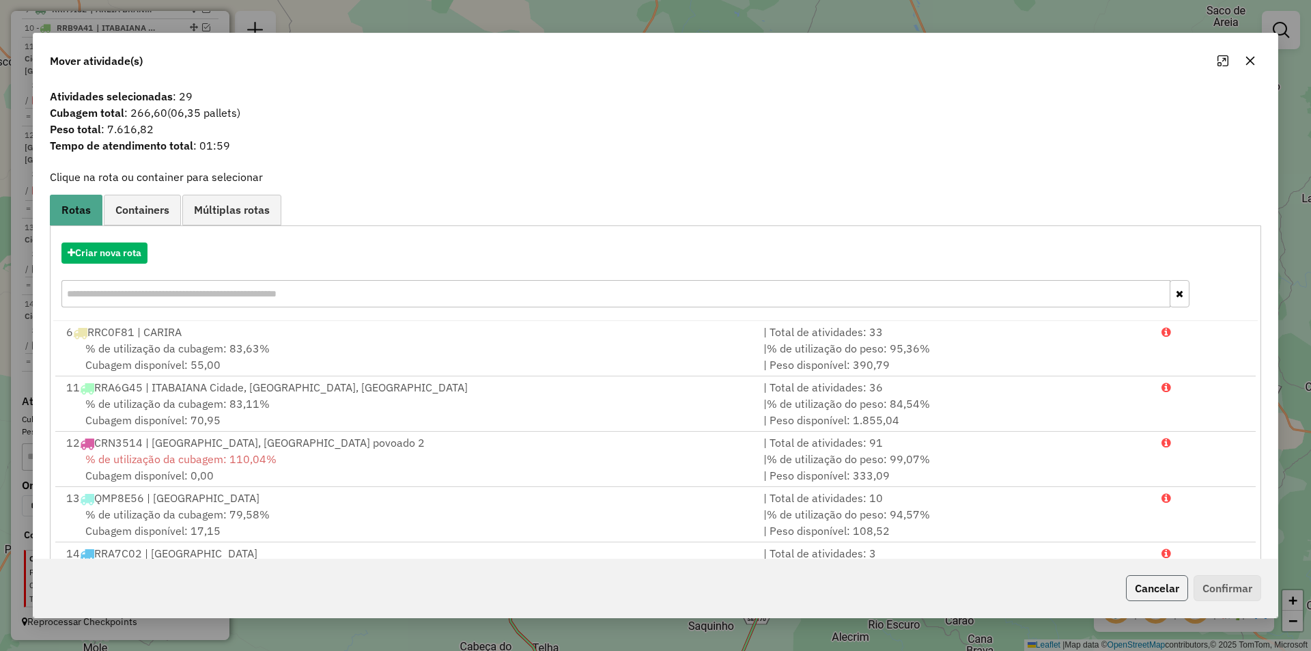
click at [1165, 582] on button "Cancelar" at bounding box center [1157, 588] width 62 height 26
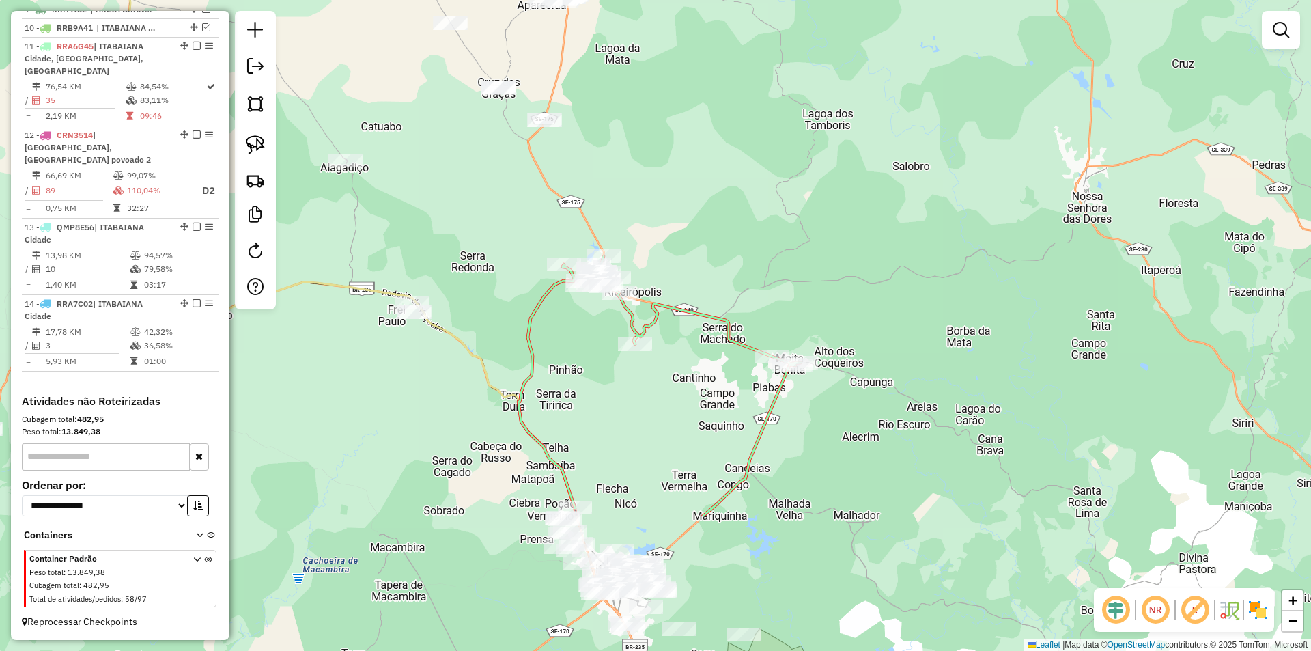
drag, startPoint x: 485, startPoint y: 186, endPoint x: 503, endPoint y: 206, distance: 26.6
click at [487, 160] on div "Janela de atendimento Grade de atendimento Capacidade Transportadoras Veículos …" at bounding box center [655, 325] width 1311 height 651
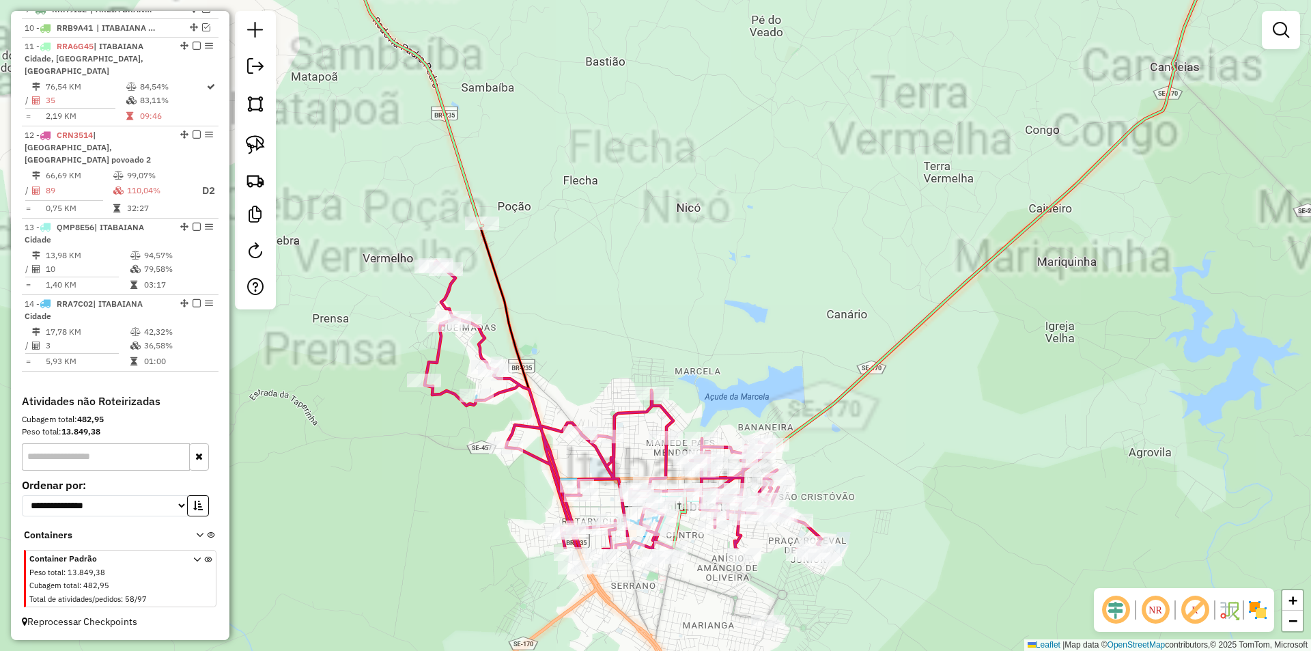
drag, startPoint x: 617, startPoint y: 328, endPoint x: 614, endPoint y: 308, distance: 19.9
click at [615, 310] on div "Janela de atendimento Grade de atendimento Capacidade Transportadoras Veículos …" at bounding box center [655, 325] width 1311 height 651
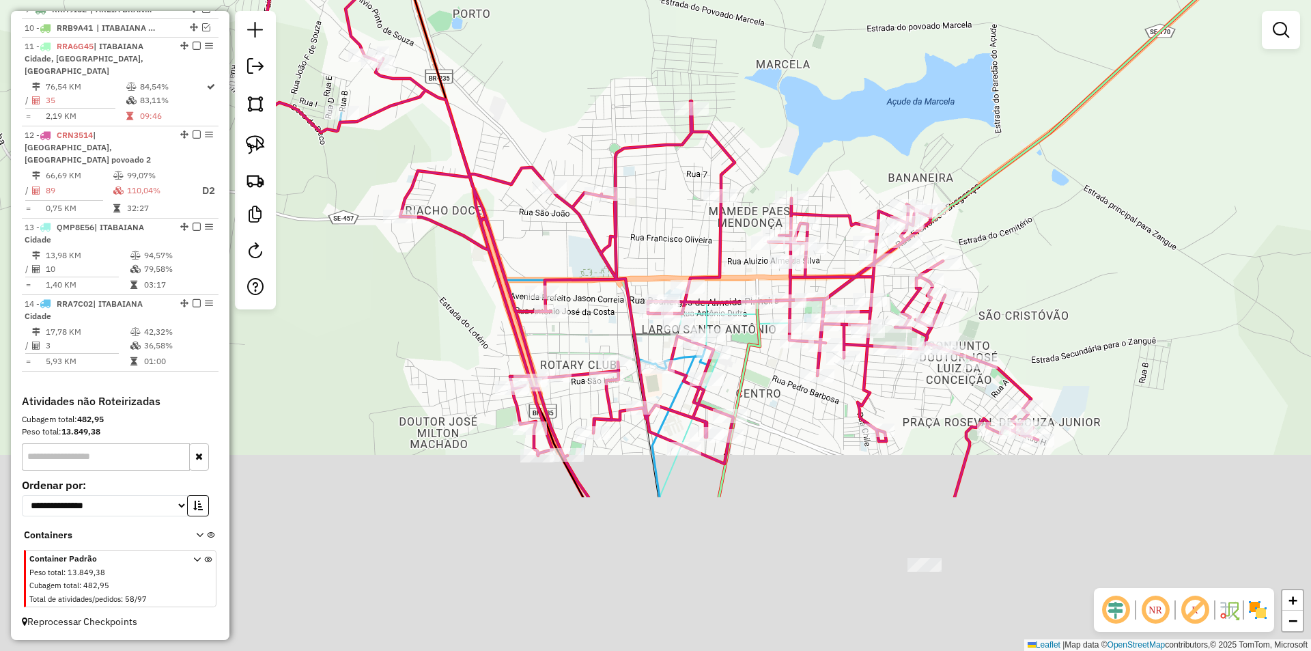
drag, startPoint x: 644, startPoint y: 320, endPoint x: 651, endPoint y: 223, distance: 96.5
click at [651, 227] on div "Janela de atendimento Grade de atendimento Capacidade Transportadoras Veículos …" at bounding box center [655, 325] width 1311 height 651
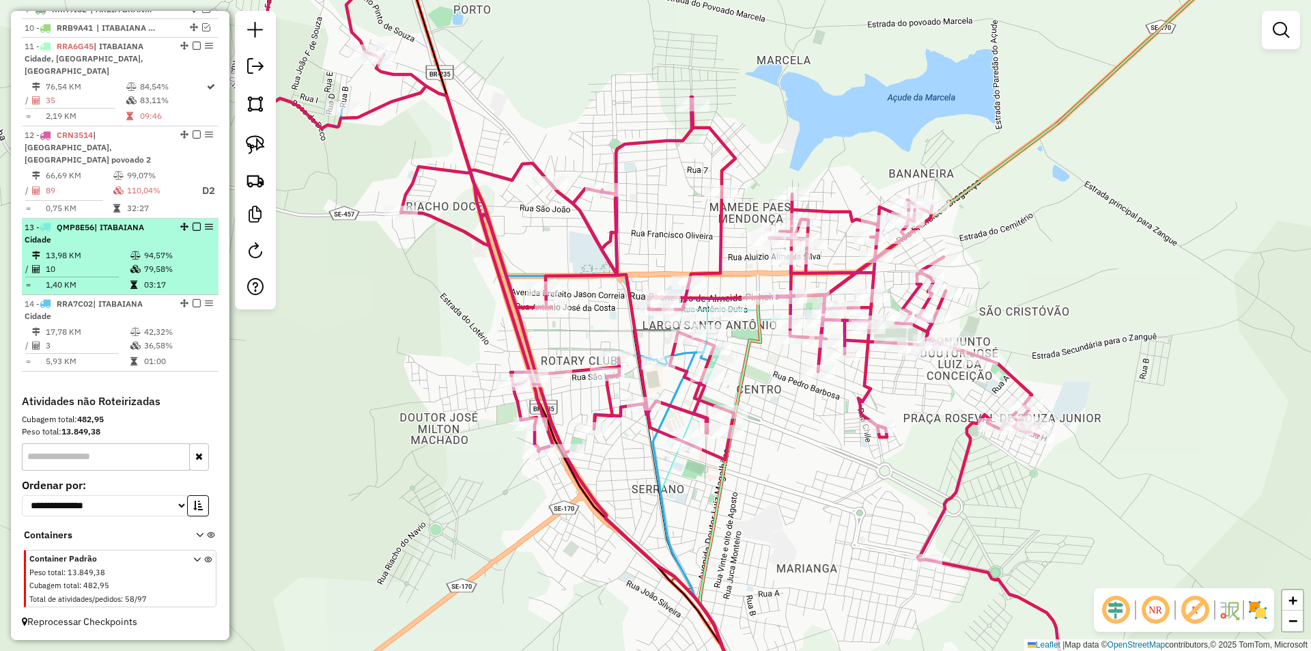
click at [193, 228] on em at bounding box center [197, 227] width 8 height 8
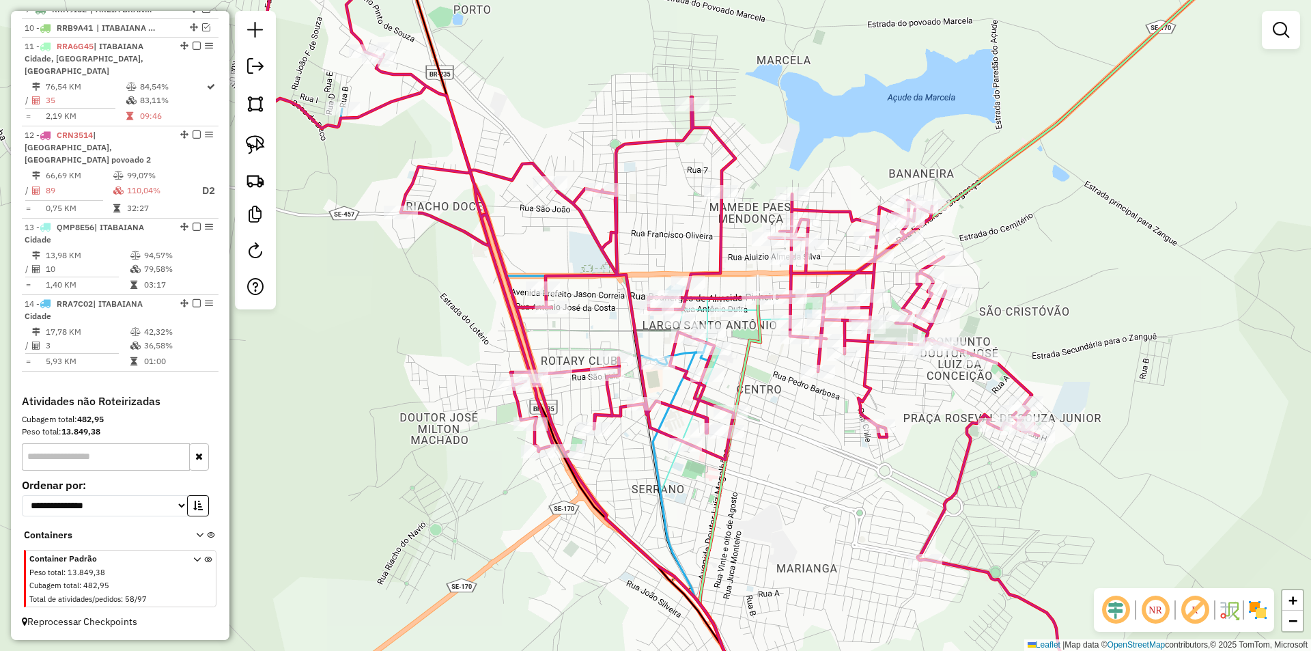
scroll to position [679, 0]
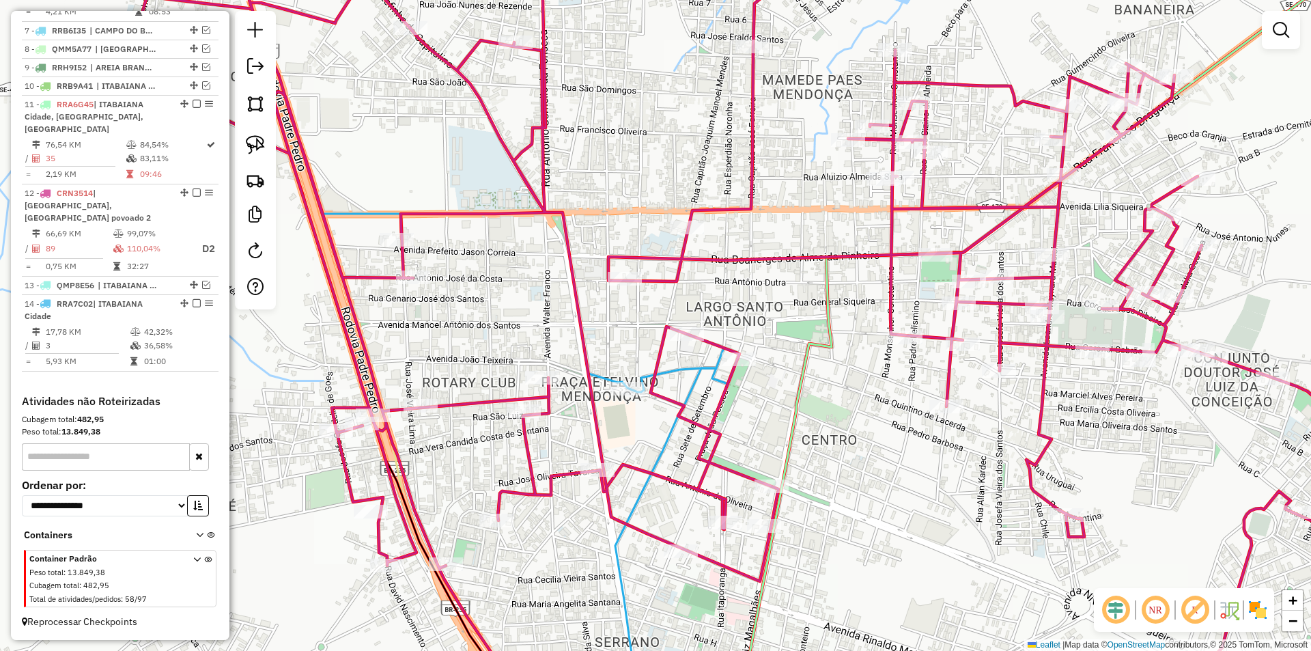
click at [392, 277] on icon at bounding box center [749, 325] width 1275 height 781
select select "**********"
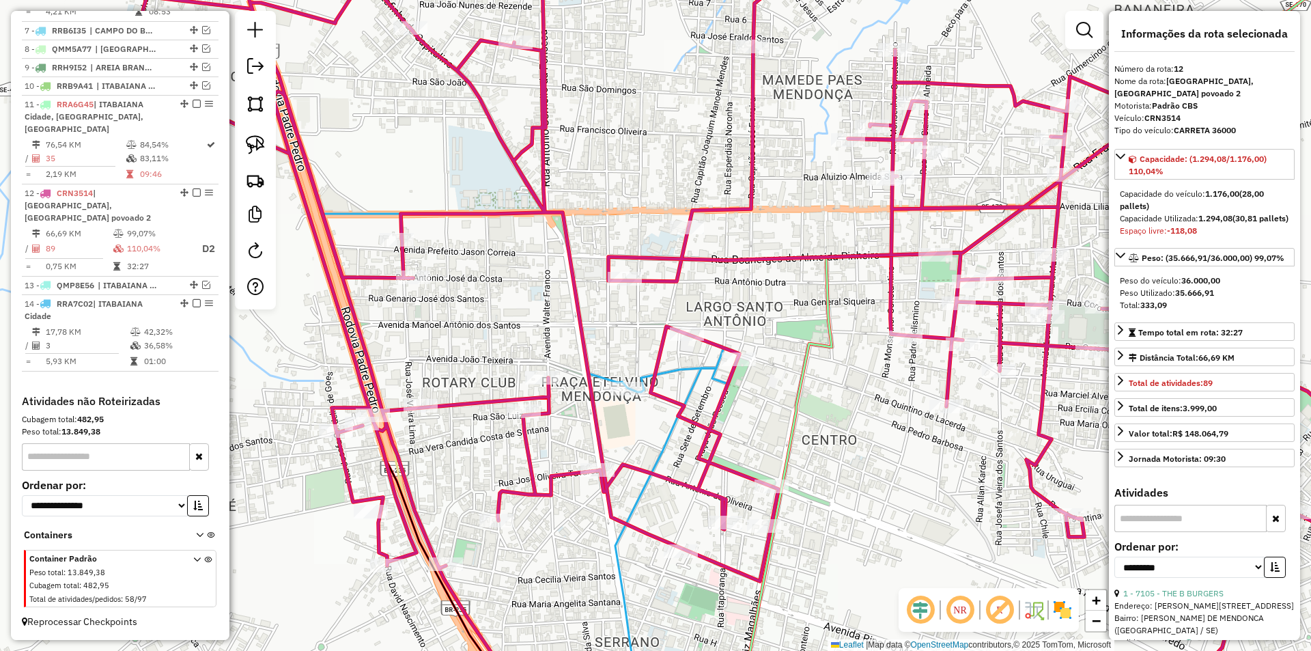
click at [414, 288] on div "Janela de atendimento Grade de atendimento Capacidade Transportadoras Veículos …" at bounding box center [655, 325] width 1311 height 651
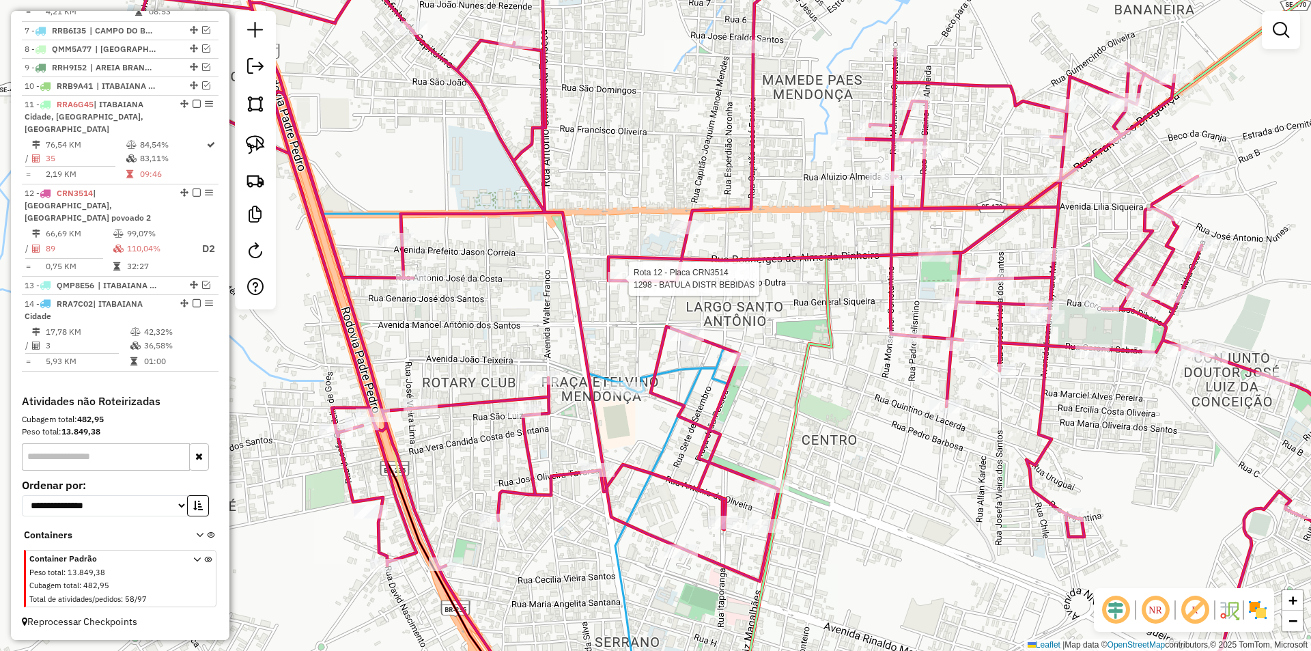
select select "**********"
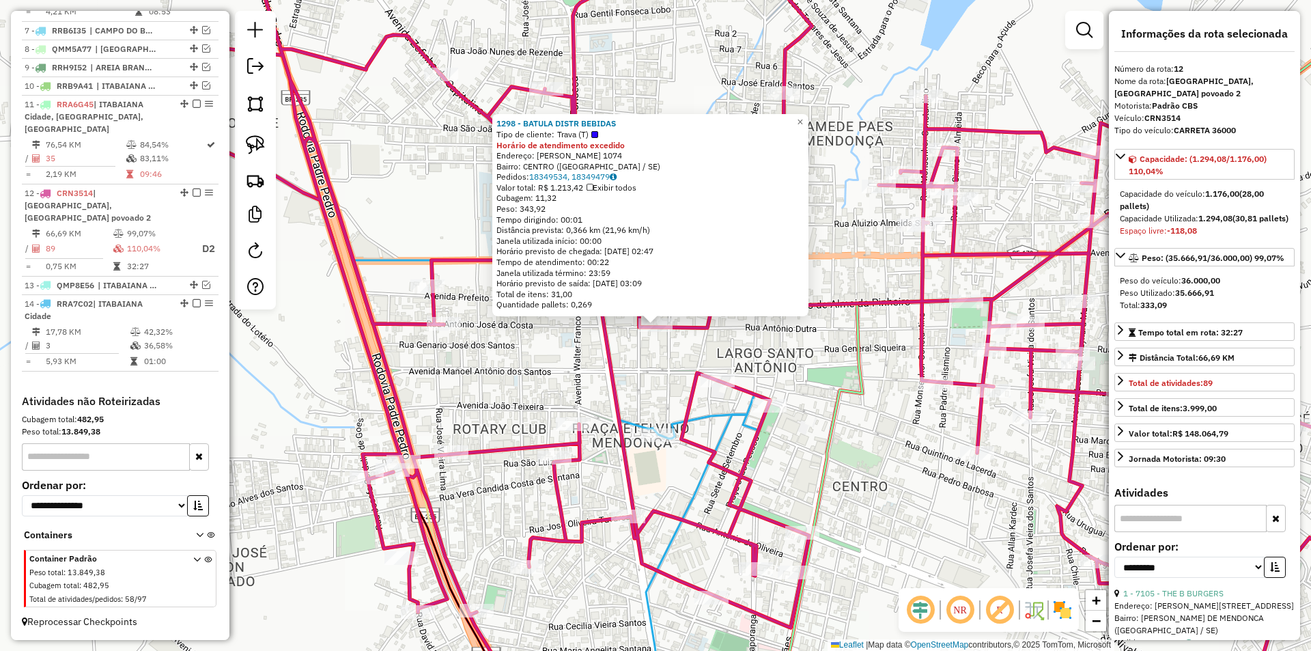
click at [653, 352] on div "1298 - BATULA DISTR BEBIDAS Tipo de cliente: Trava (T) Horário de atendimento e…" at bounding box center [655, 325] width 1311 height 651
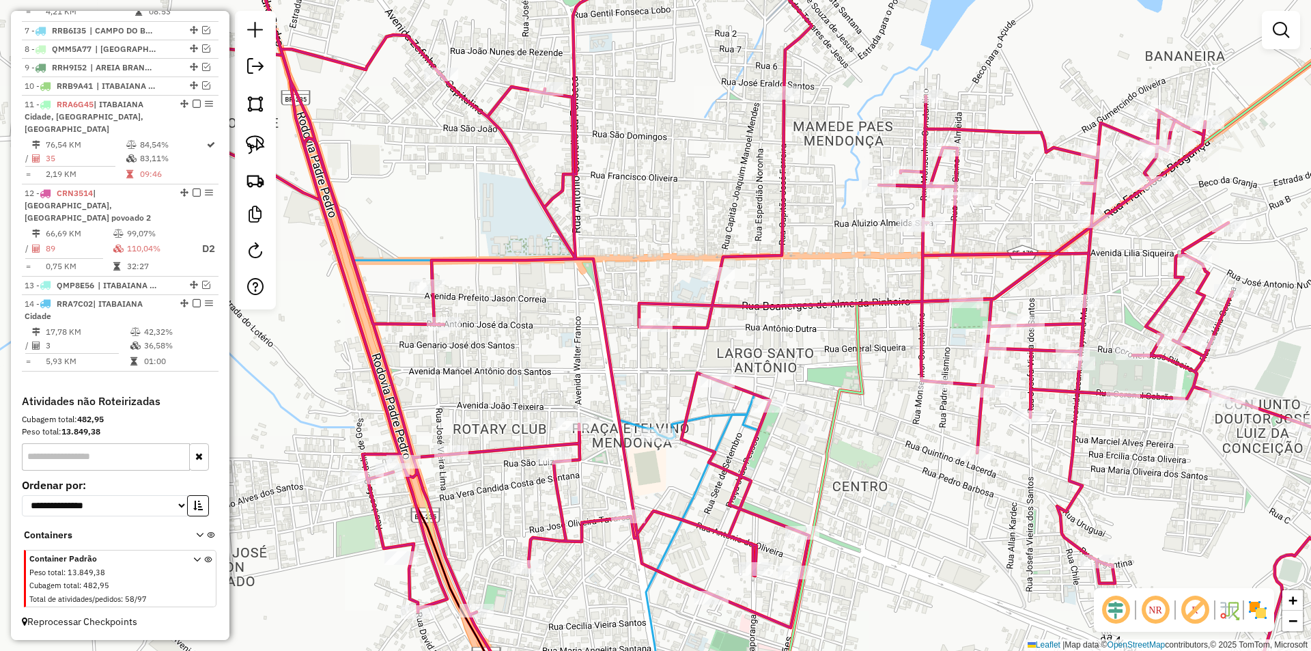
click at [720, 284] on icon at bounding box center [685, 325] width 1465 height 781
select select "**********"
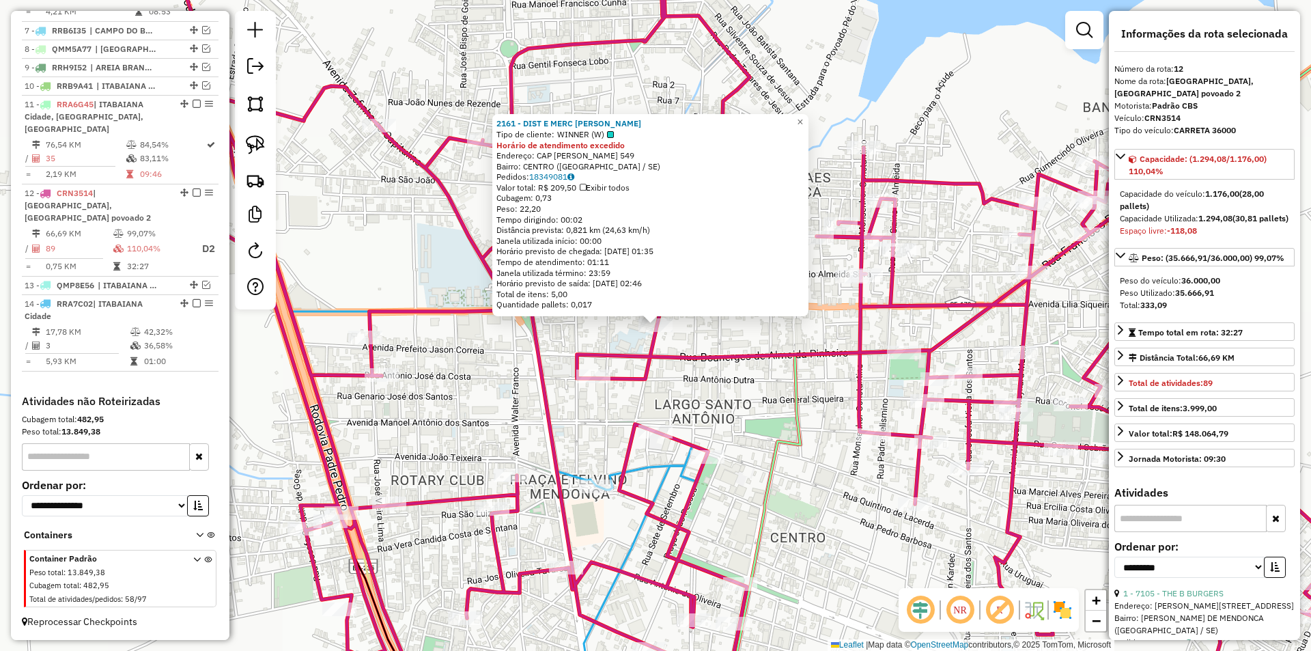
click at [700, 391] on div "2161 - DIST E MERC CAROLINE Tipo de cliente: WINNER (W) Horário de atendimento …" at bounding box center [655, 325] width 1311 height 651
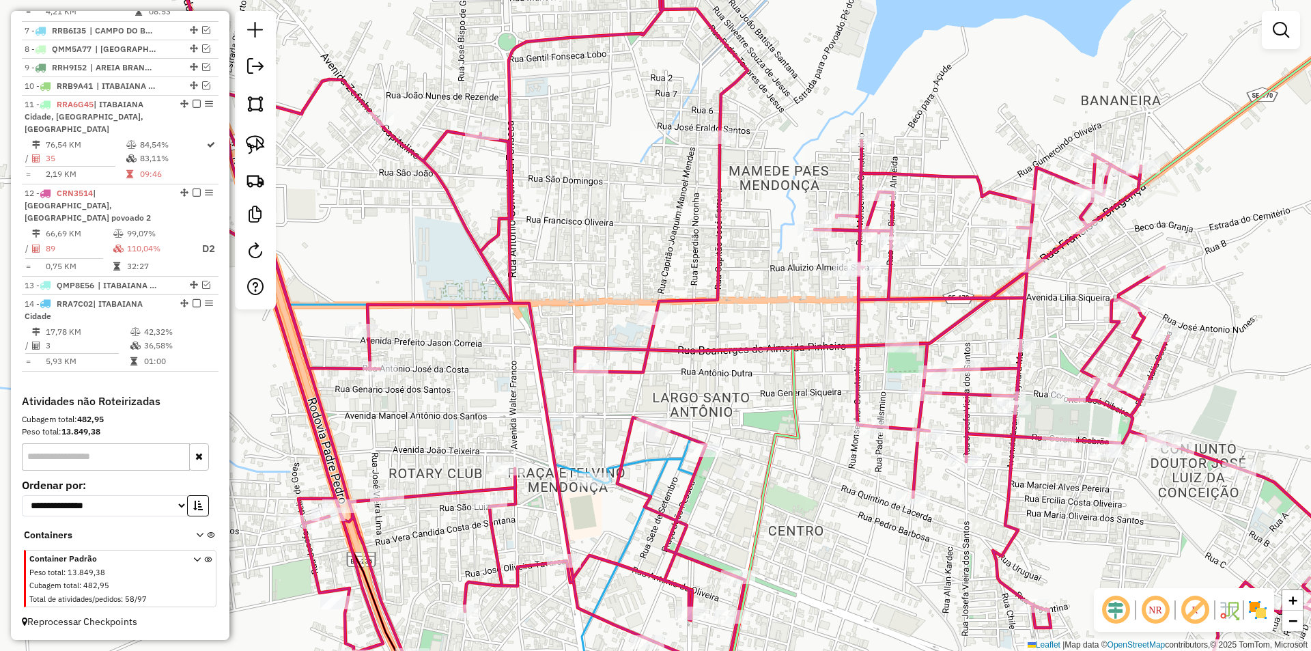
drag, startPoint x: 665, startPoint y: 394, endPoint x: 625, endPoint y: 314, distance: 89.5
click at [632, 307] on div "Janela de atendimento Grade de atendimento Capacidade Transportadoras Veículos …" at bounding box center [655, 325] width 1311 height 651
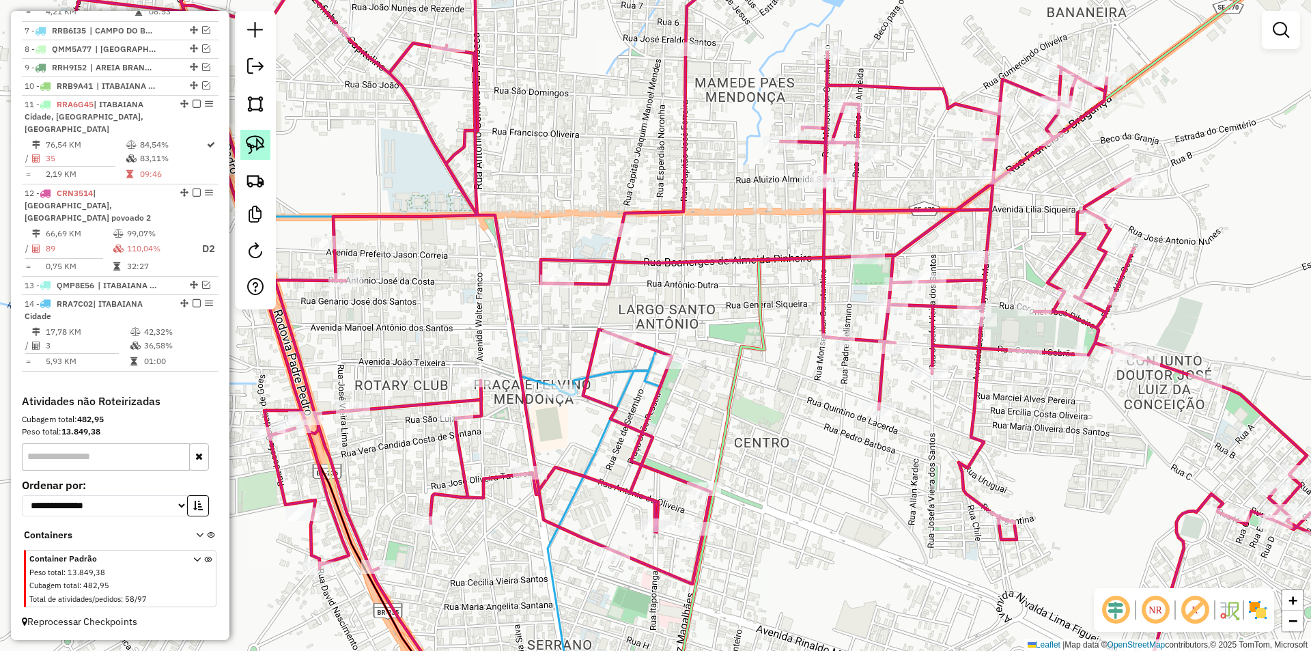
click at [242, 139] on link at bounding box center [255, 145] width 30 height 30
click at [257, 142] on img at bounding box center [255, 144] width 19 height 19
drag, startPoint x: 500, startPoint y: 246, endPoint x: 680, endPoint y: 211, distance: 183.0
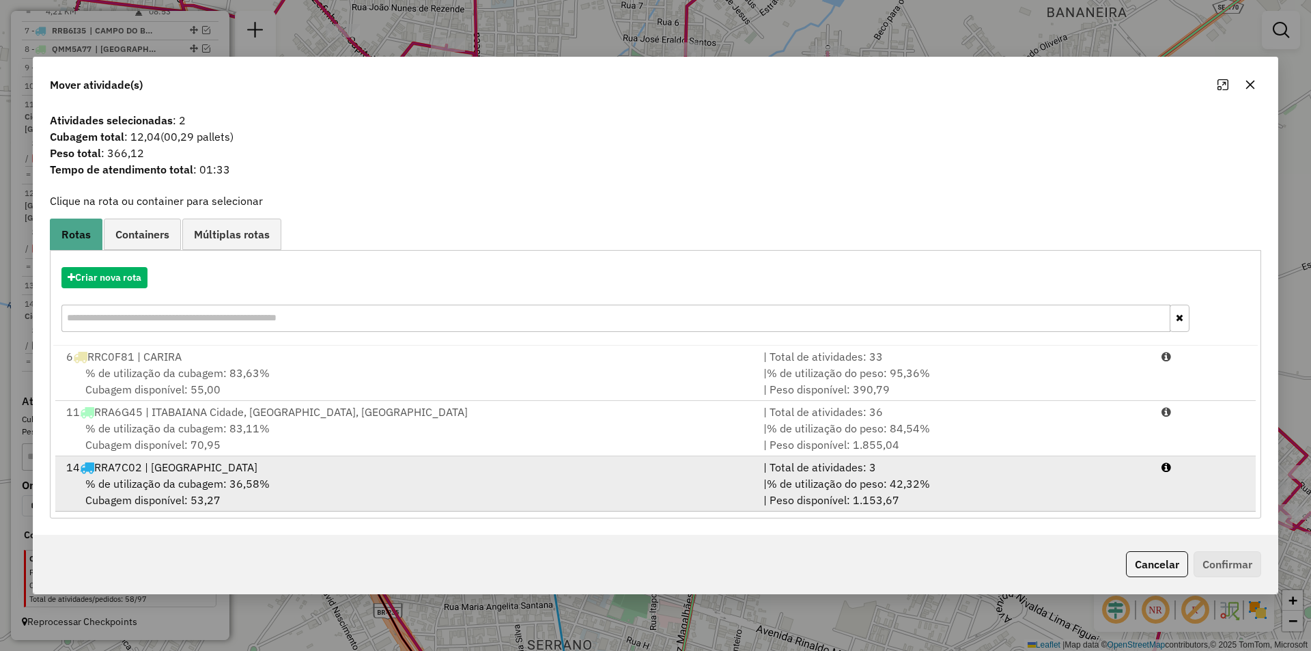
click at [1015, 486] on div "| % de utilização do peso: 42,32% | Peso disponível: 1.153,67" at bounding box center [954, 491] width 398 height 33
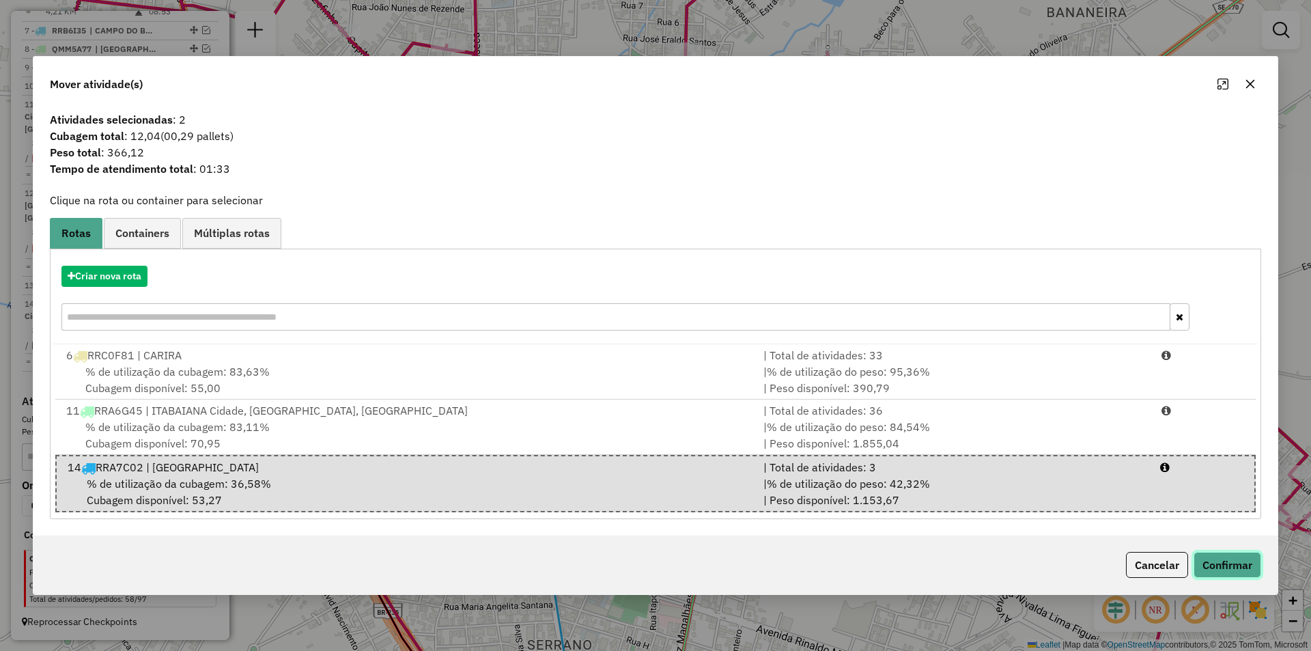
click at [1232, 564] on button "Confirmar" at bounding box center [1227, 565] width 68 height 26
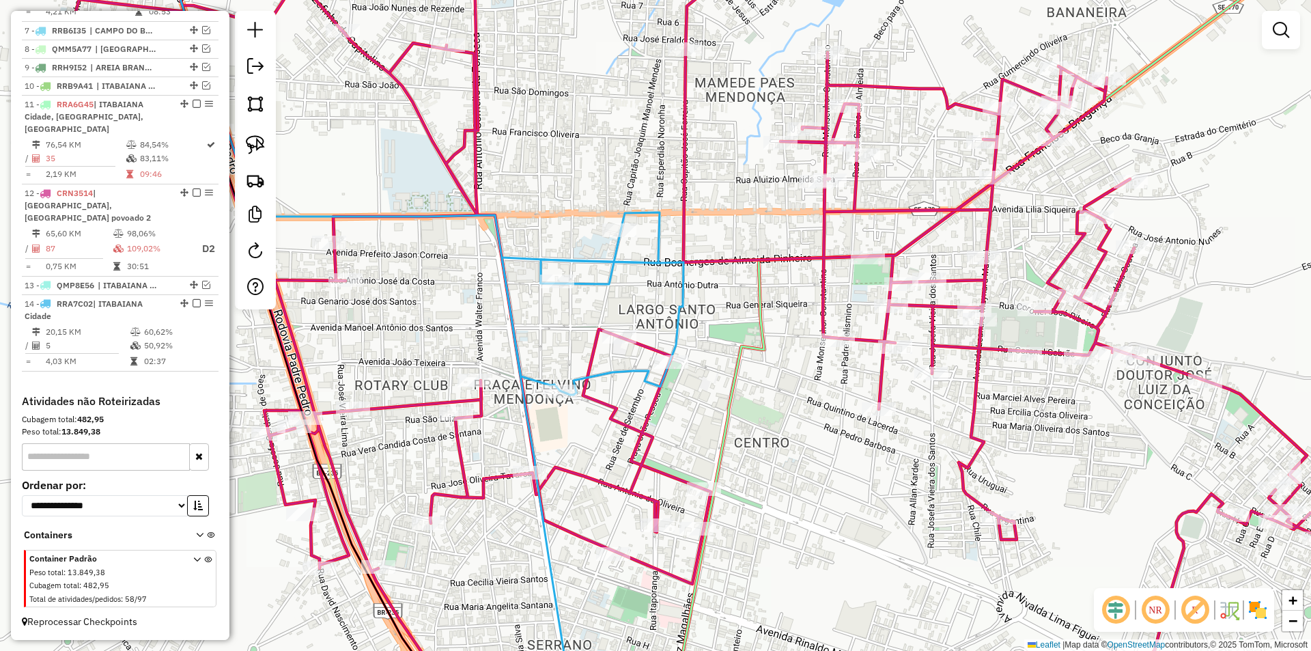
select select "**********"
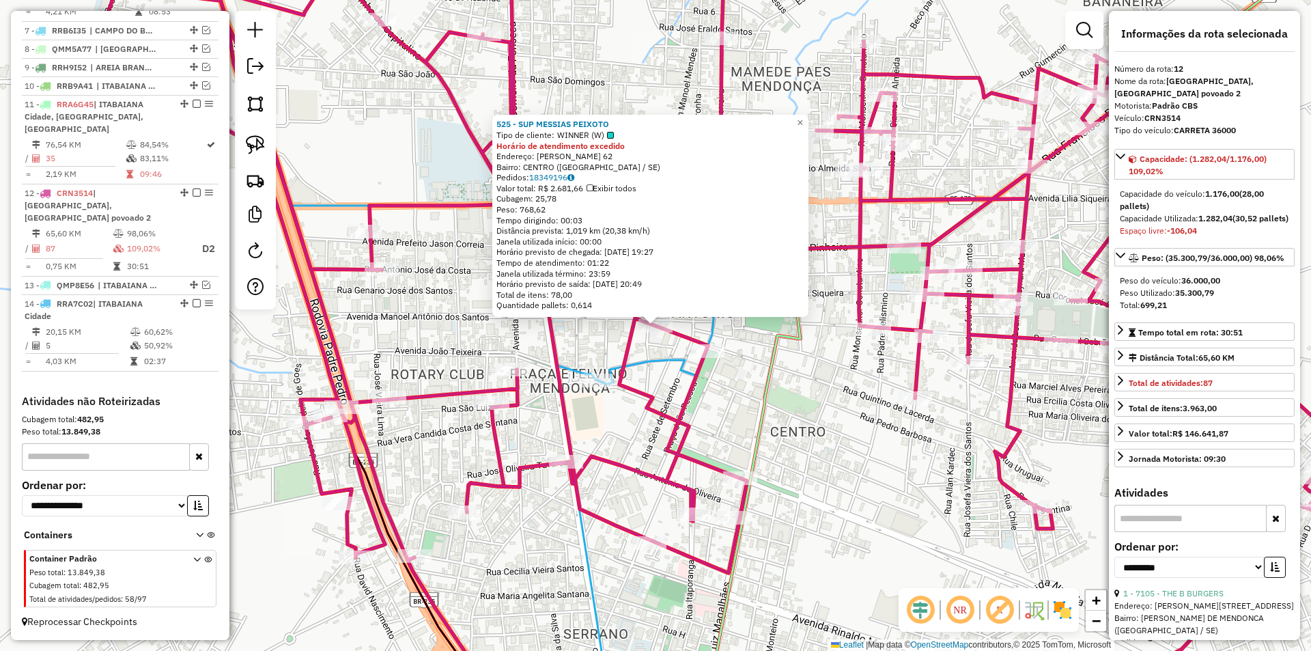
drag, startPoint x: 666, startPoint y: 420, endPoint x: 619, endPoint y: 234, distance: 191.8
click at [634, 267] on icon at bounding box center [718, 325] width 1275 height 781
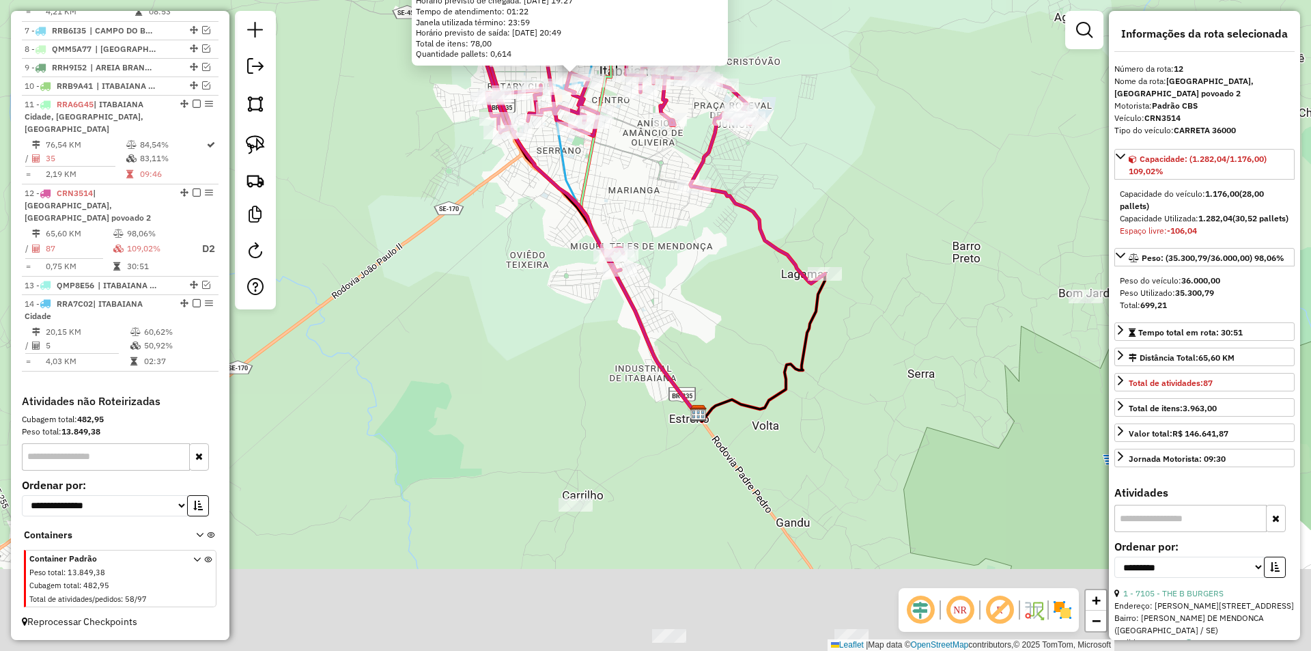
drag, startPoint x: 675, startPoint y: 419, endPoint x: 622, endPoint y: 256, distance: 171.0
click at [623, 258] on icon at bounding box center [652, 332] width 94 height 167
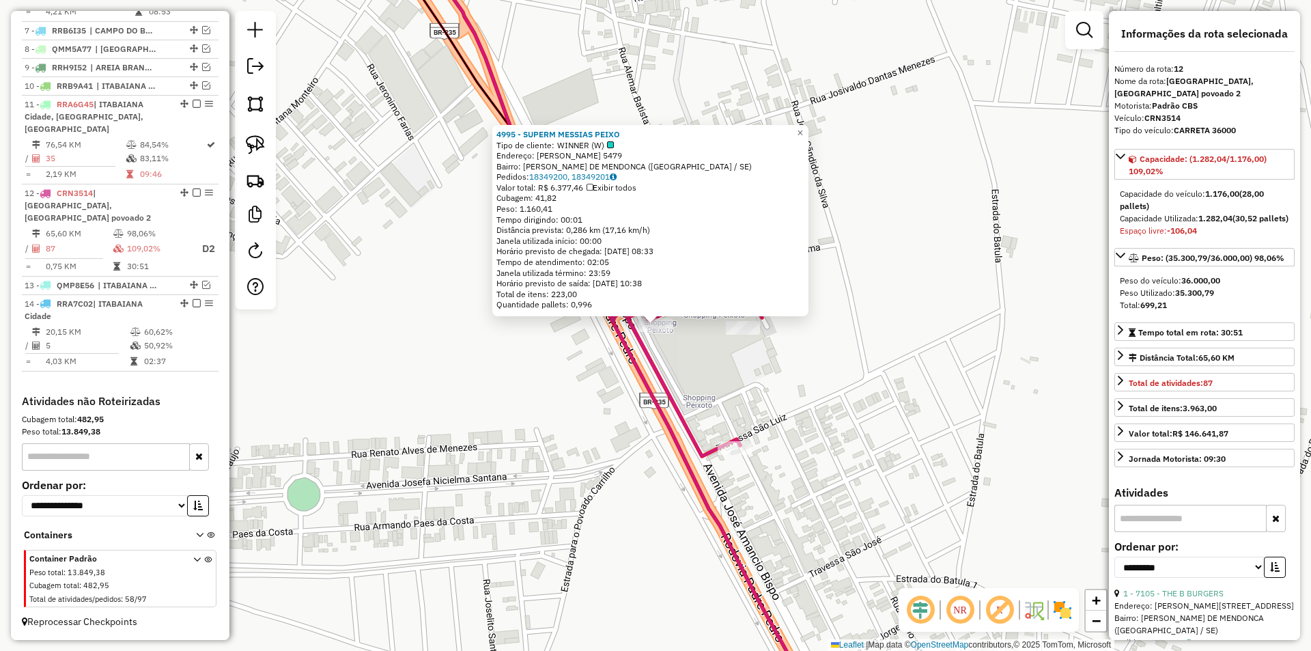
click at [685, 367] on div "Rota 12 - Placa CRN3514 4995 - SUPERM MESSIAS PEIXO 4995 - SUPERM MESSIAS PEIXO…" at bounding box center [655, 325] width 1311 height 651
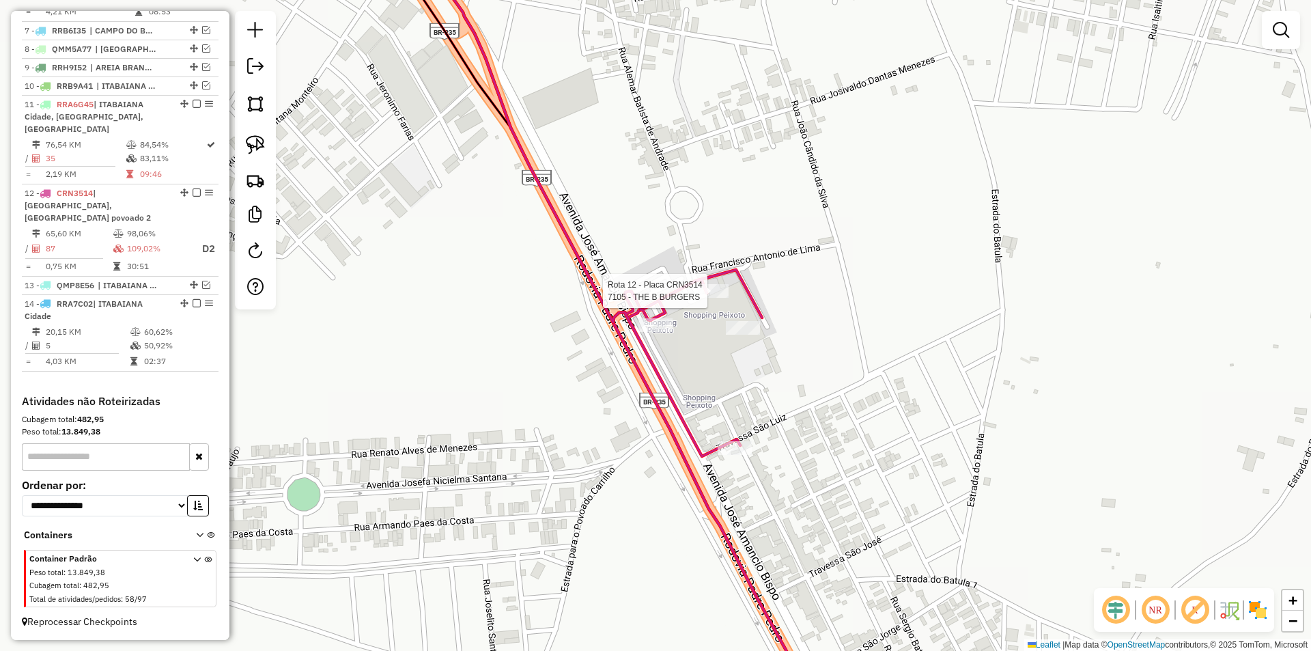
select select "**********"
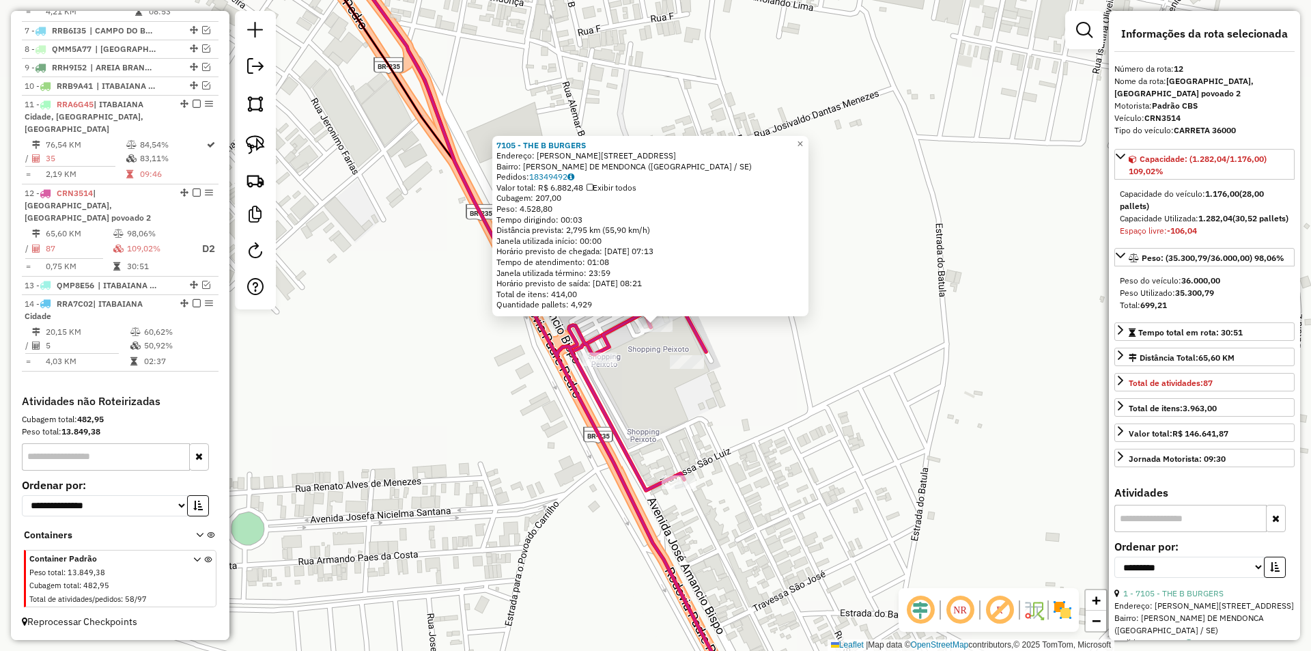
click at [706, 378] on div "7105 - THE B BURGERS Endereço: JOSE AMANCIO BISPO, LOJA 12 5419 Bairro: MIGUEL …" at bounding box center [655, 325] width 1311 height 651
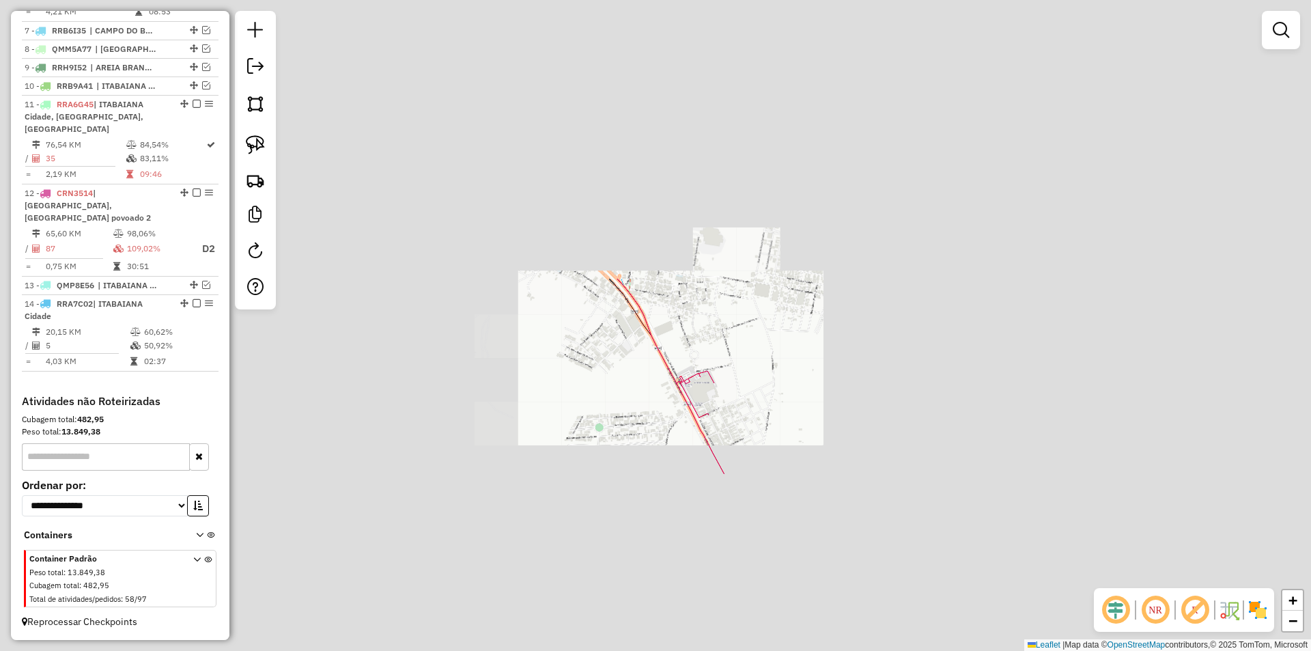
click at [756, 418] on div "Janela de atendimento Grade de atendimento Capacidade Transportadoras Veículos …" at bounding box center [655, 325] width 1311 height 651
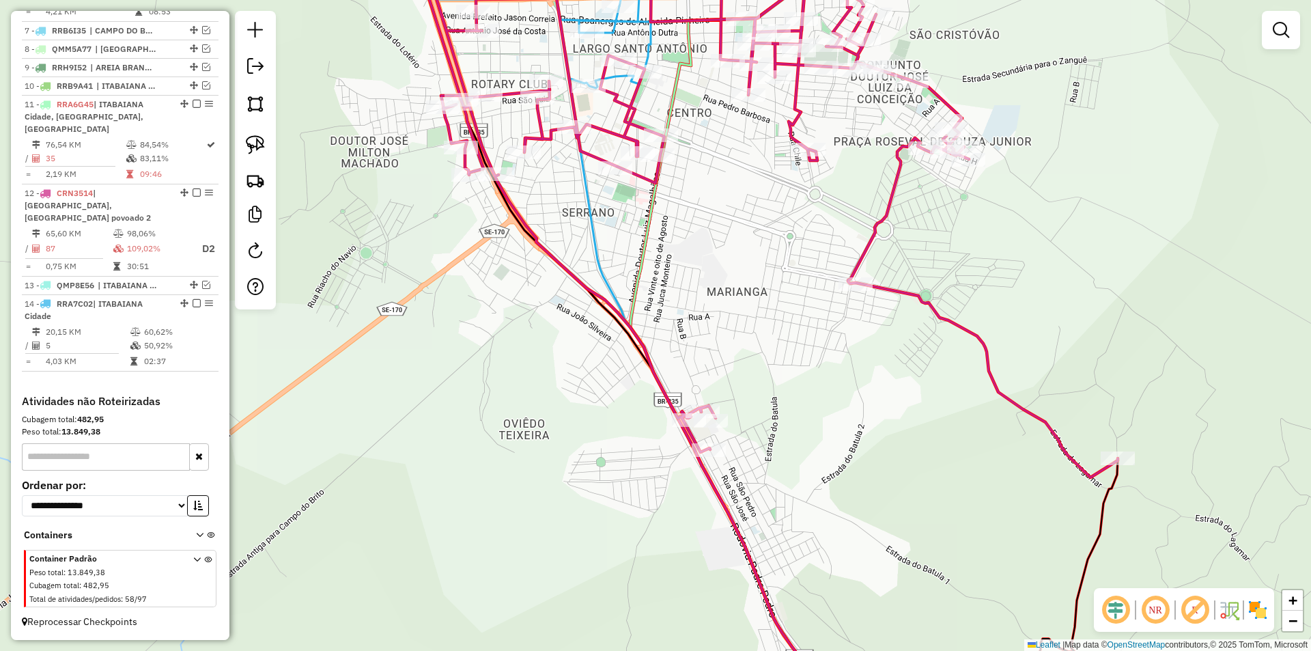
drag, startPoint x: 638, startPoint y: 179, endPoint x: 662, endPoint y: 444, distance: 266.7
click at [662, 444] on icon at bounding box center [769, 223] width 698 height 507
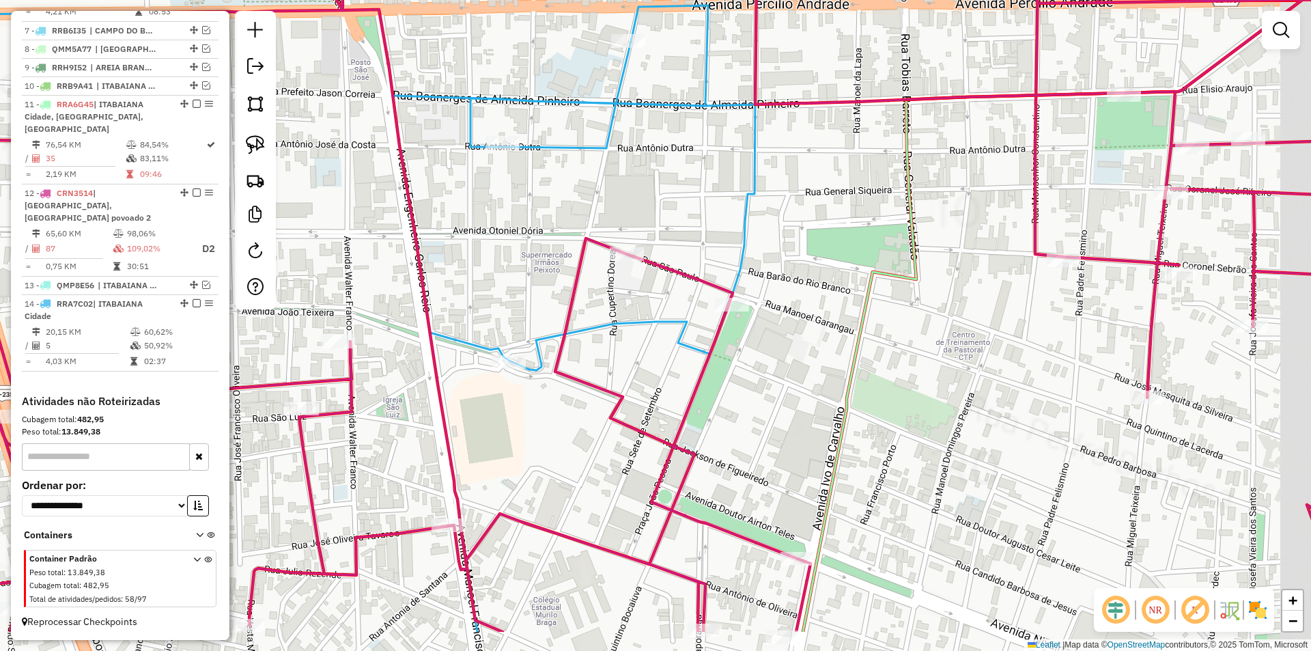
drag, startPoint x: 578, startPoint y: 299, endPoint x: 502, endPoint y: 248, distance: 91.5
click at [502, 248] on div "Janela de atendimento Grade de atendimento Capacidade Transportadoras Veículos …" at bounding box center [655, 325] width 1311 height 651
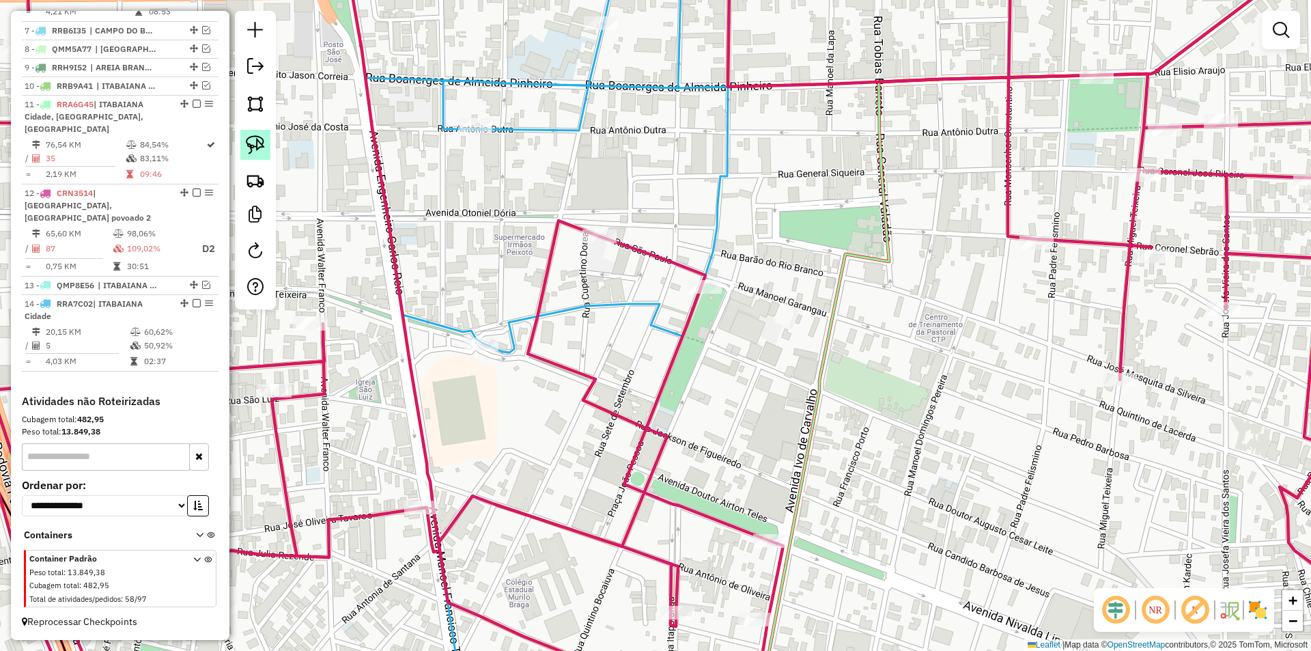
click at [244, 137] on link at bounding box center [255, 145] width 30 height 30
drag, startPoint x: 576, startPoint y: 172, endPoint x: 677, endPoint y: 227, distance: 115.2
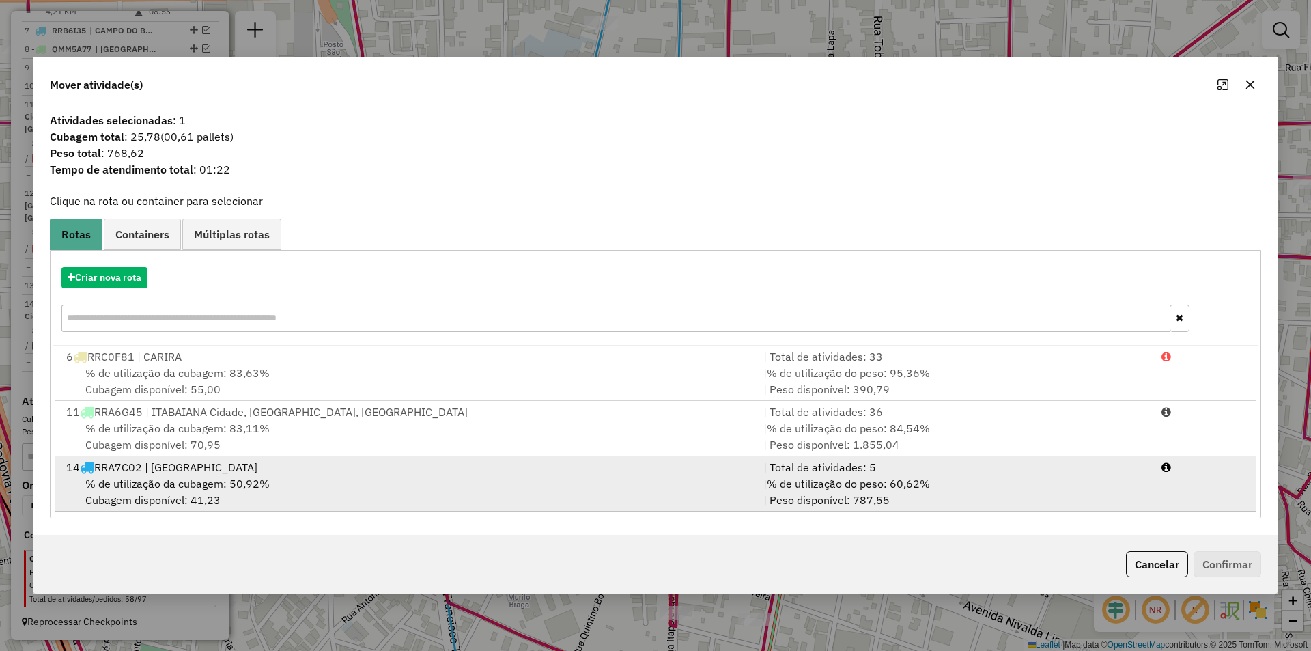
drag, startPoint x: 797, startPoint y: 500, endPoint x: 808, endPoint y: 499, distance: 10.3
click at [802, 499] on div "| % de utilização do peso: 60,62% | Peso disponível: 787,55" at bounding box center [954, 491] width 398 height 33
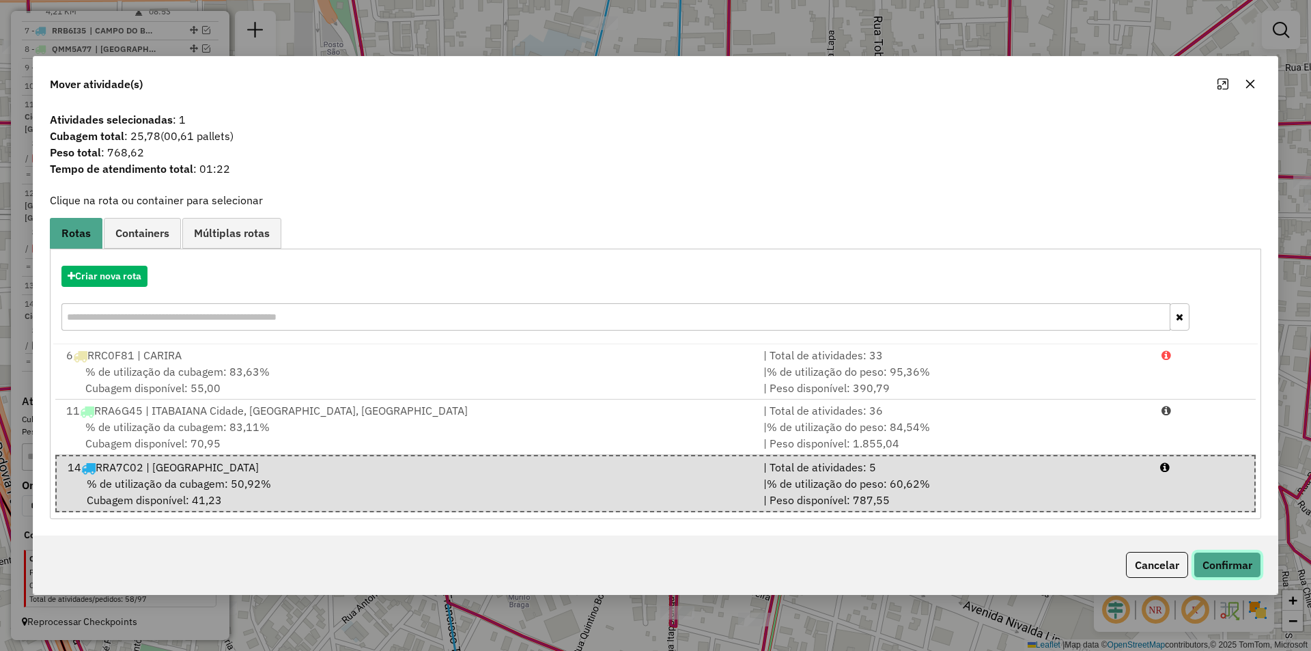
click at [1234, 571] on button "Confirmar" at bounding box center [1227, 565] width 68 height 26
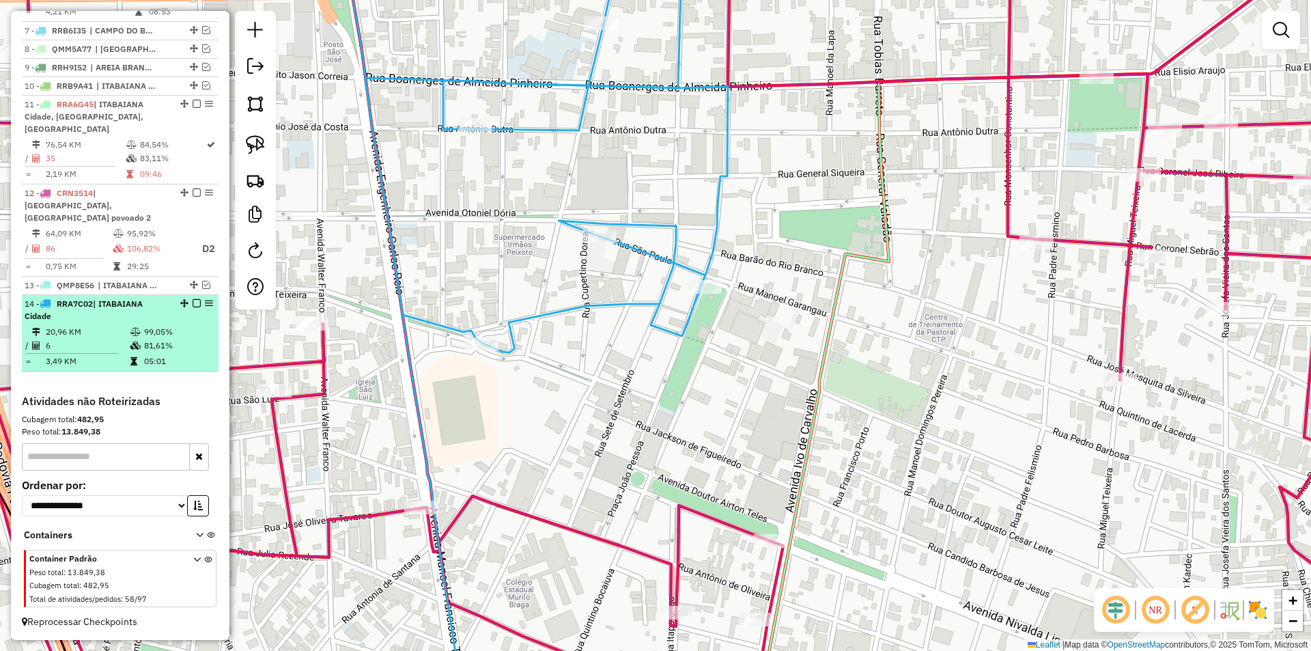
click at [143, 327] on td "99,05%" at bounding box center [177, 332] width 69 height 14
select select "**********"
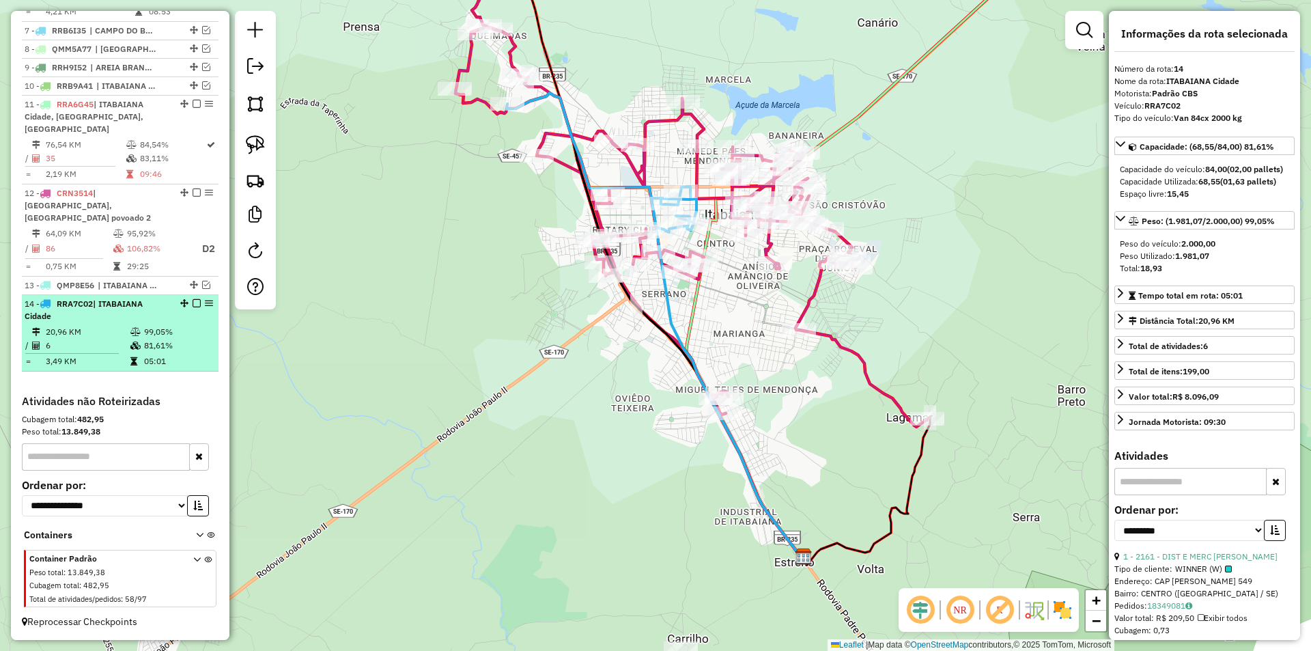
click at [193, 305] on em at bounding box center [197, 303] width 8 height 8
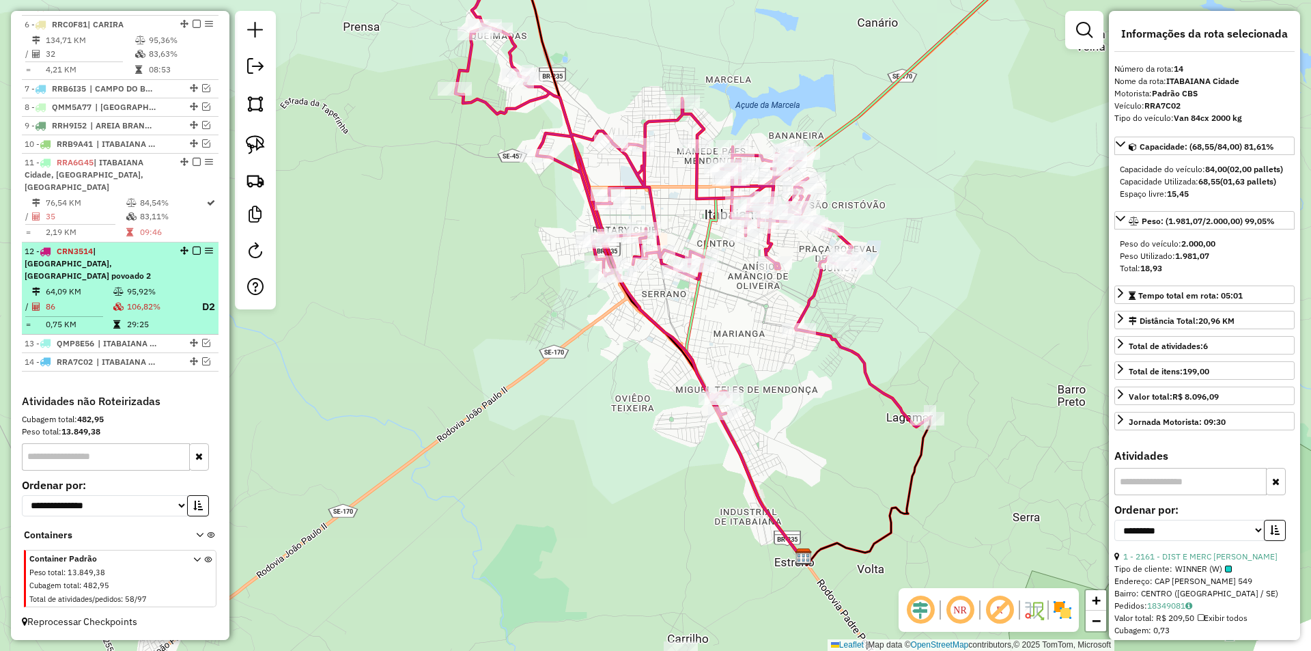
scroll to position [621, 0]
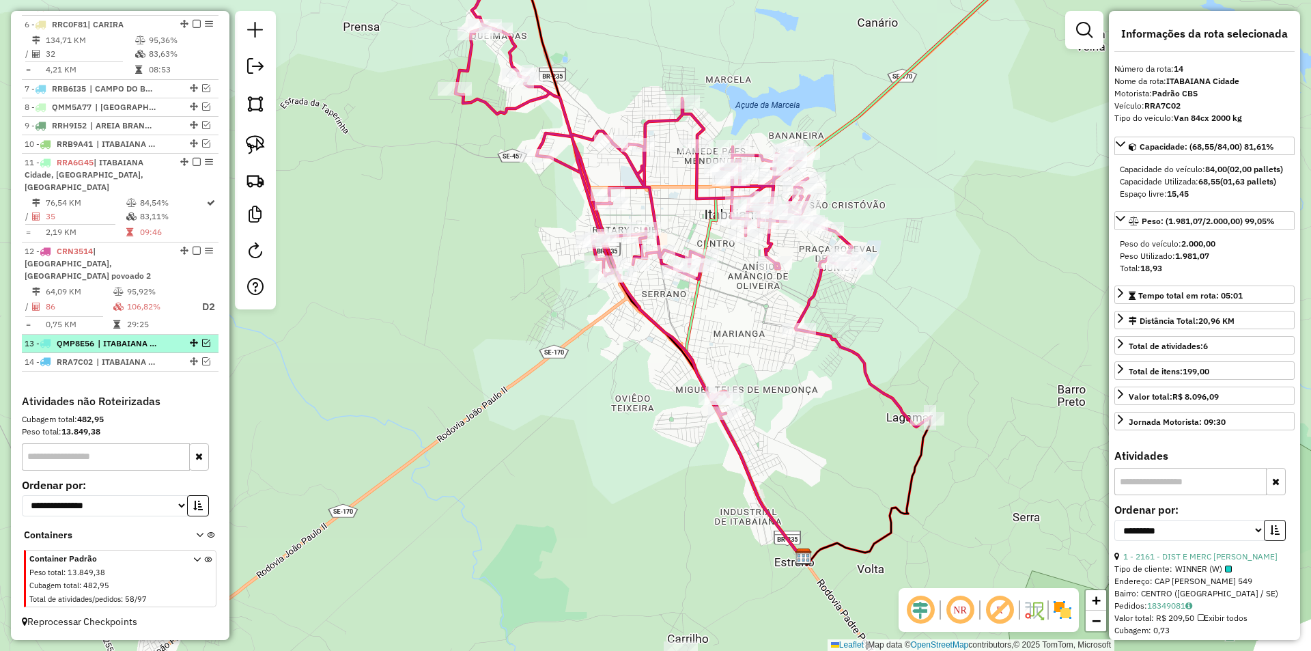
click at [203, 350] on li "13 - QMP8E56 | ITABAIANA Cidade" at bounding box center [120, 344] width 197 height 18
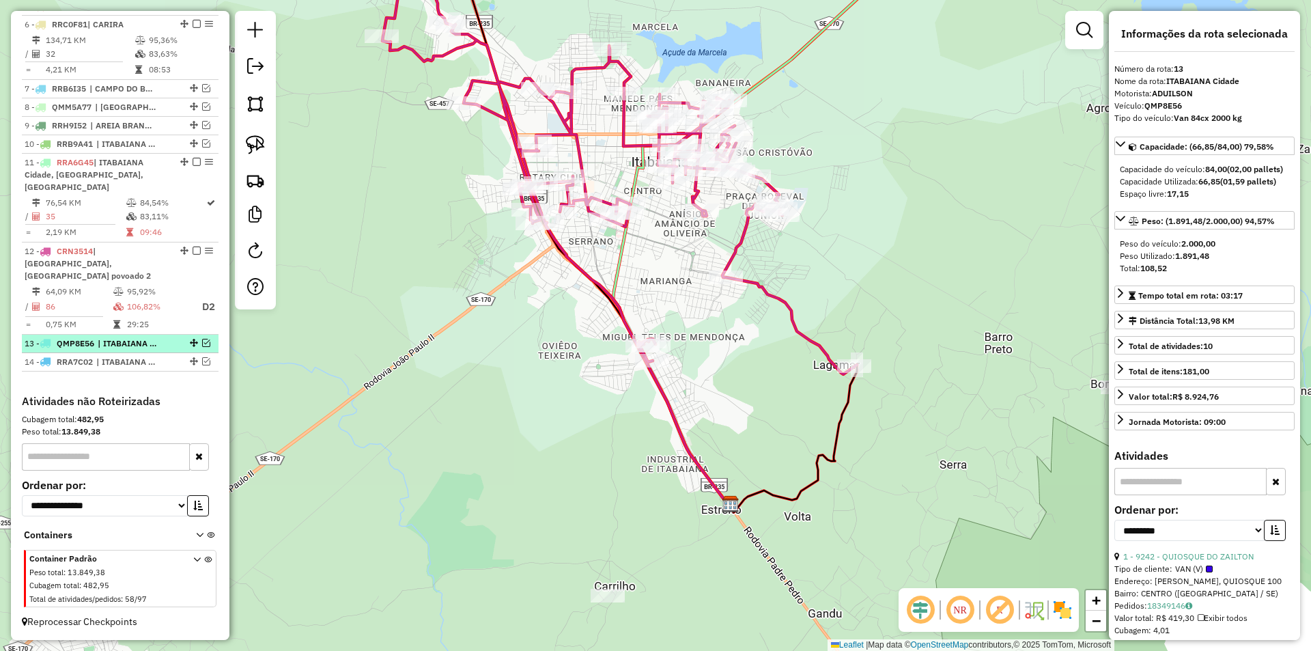
click at [202, 341] on em at bounding box center [206, 343] width 8 height 8
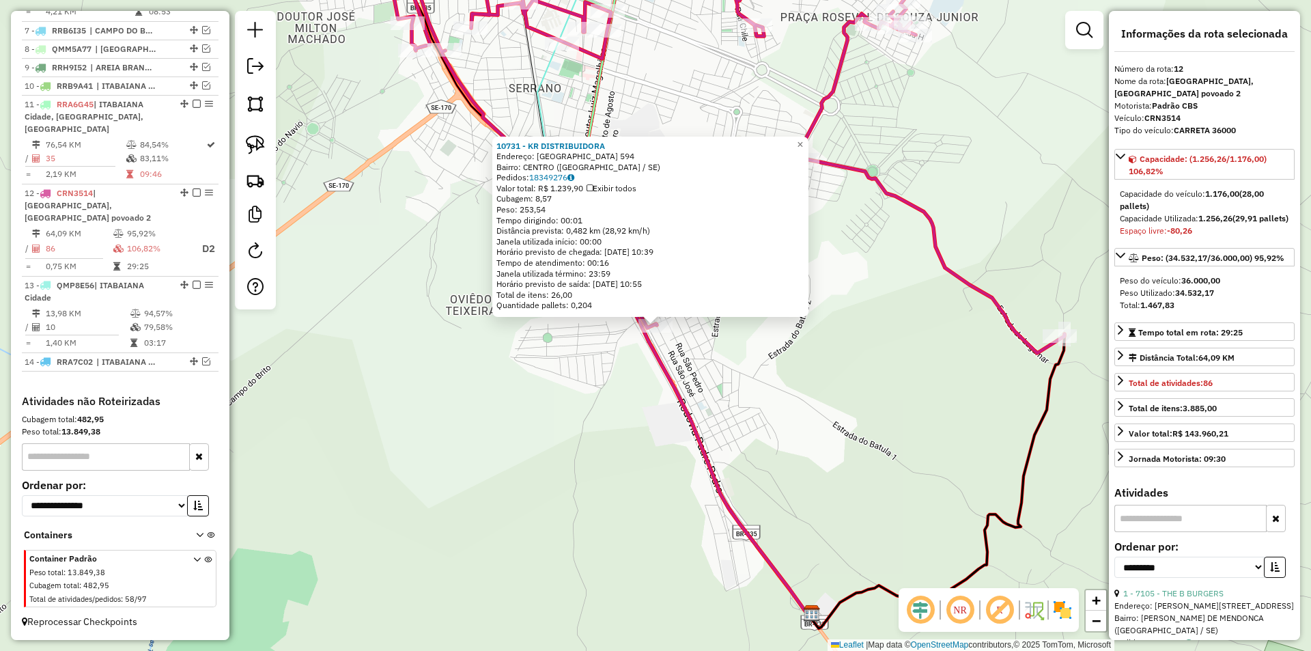
click at [649, 421] on div "10731 - KR DISTRIBUIDORA Endereço: SAO JOSE 594 Bairro: CENTRO (ITABAIANA / SE)…" at bounding box center [655, 325] width 1311 height 651
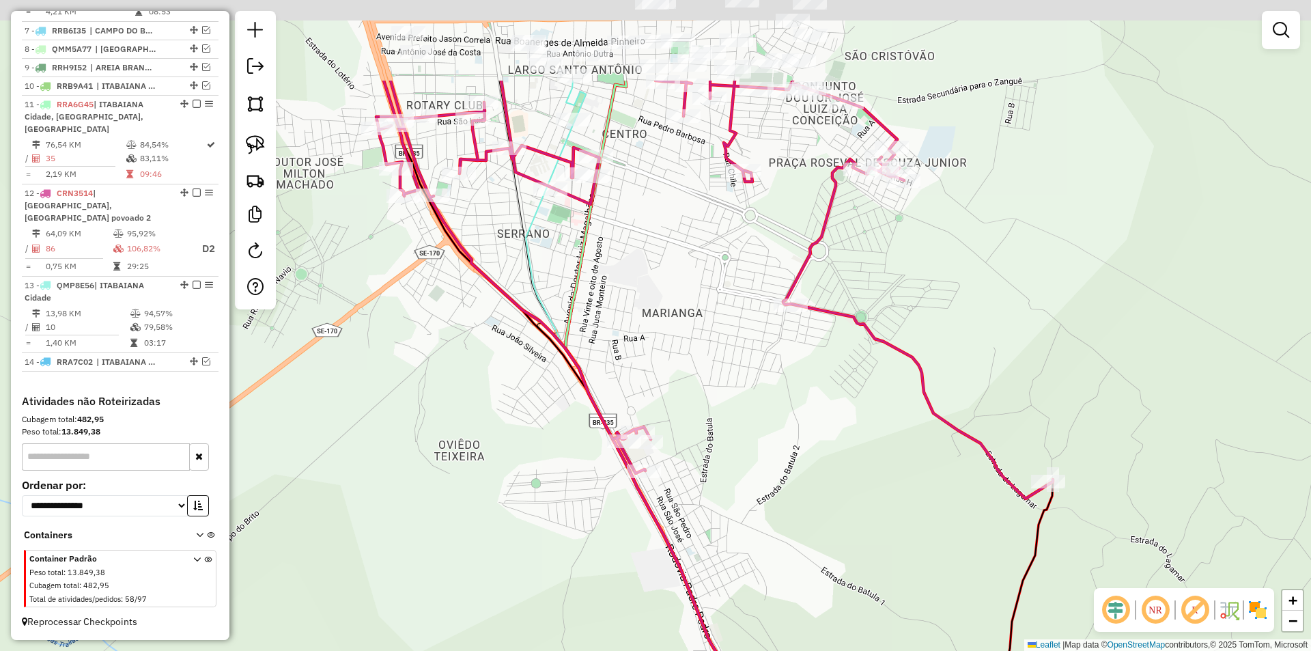
drag, startPoint x: 483, startPoint y: 289, endPoint x: 535, endPoint y: 328, distance: 65.3
click at [513, 392] on div "Janela de atendimento Grade de atendimento Capacidade Transportadoras Veículos …" at bounding box center [655, 325] width 1311 height 651
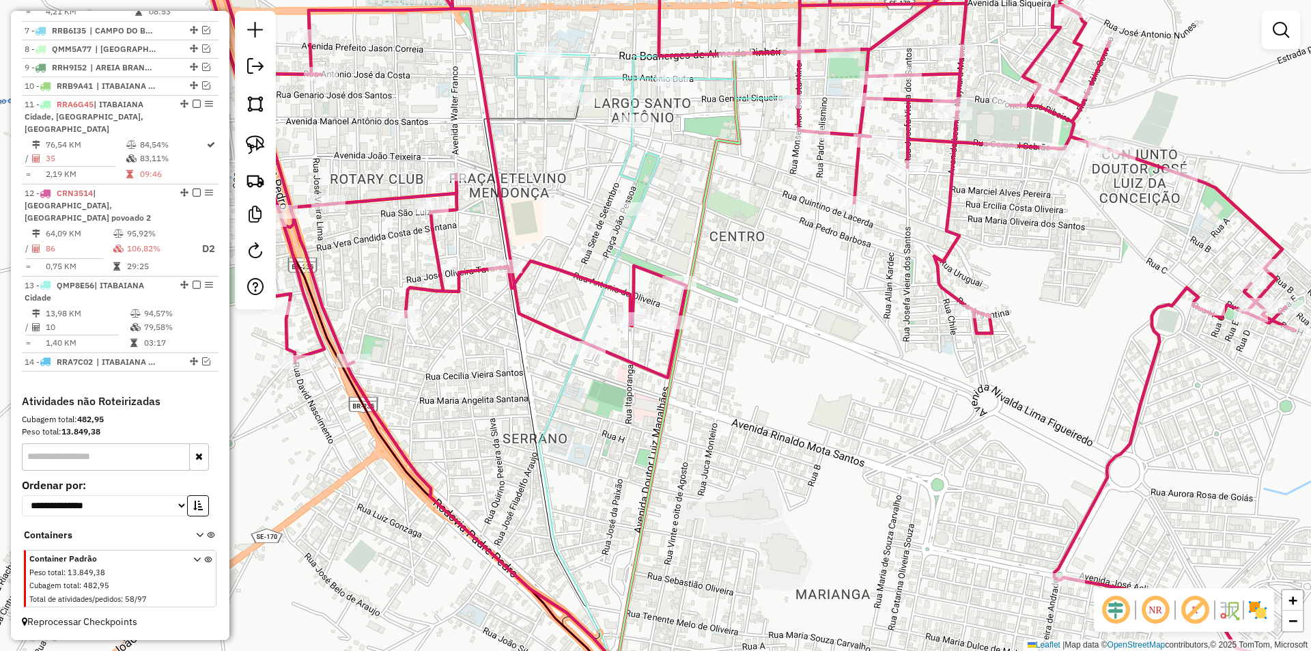
click at [515, 278] on icon at bounding box center [749, 325] width 1161 height 781
select select "**********"
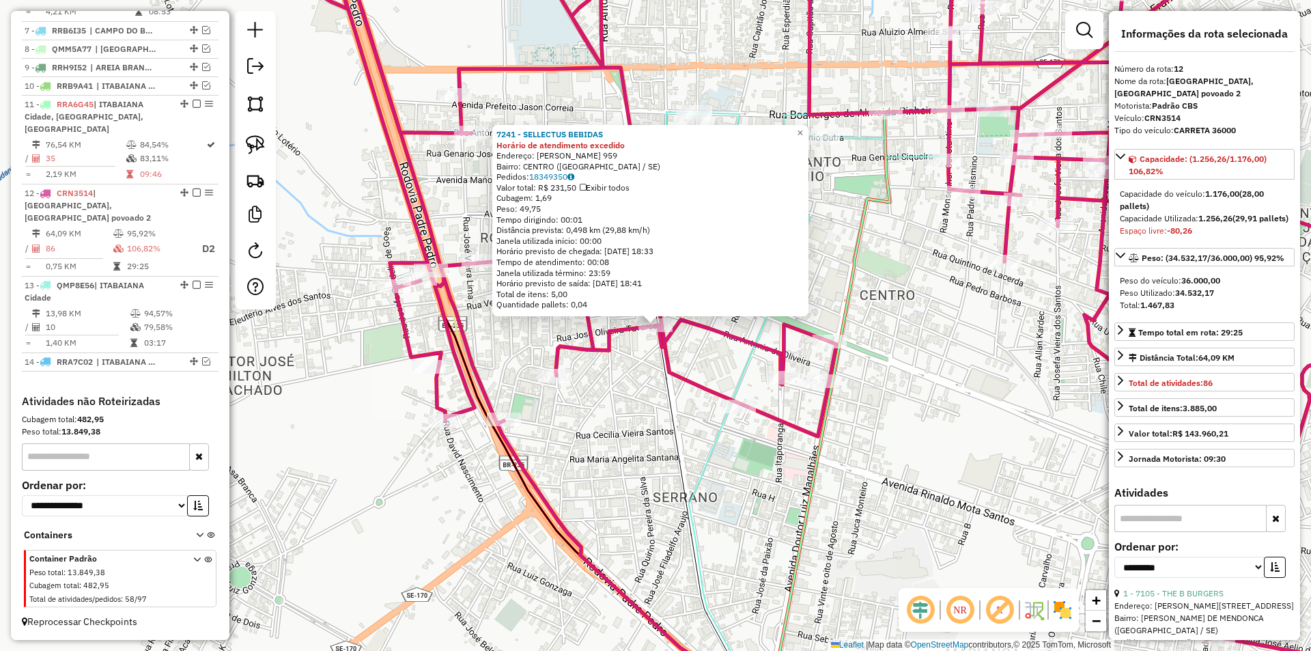
click at [652, 356] on div "7241 - SELLECTUS BEBIDAS Horário de atendimento excedido Endereço: MANOEL FRANC…" at bounding box center [655, 325] width 1311 height 651
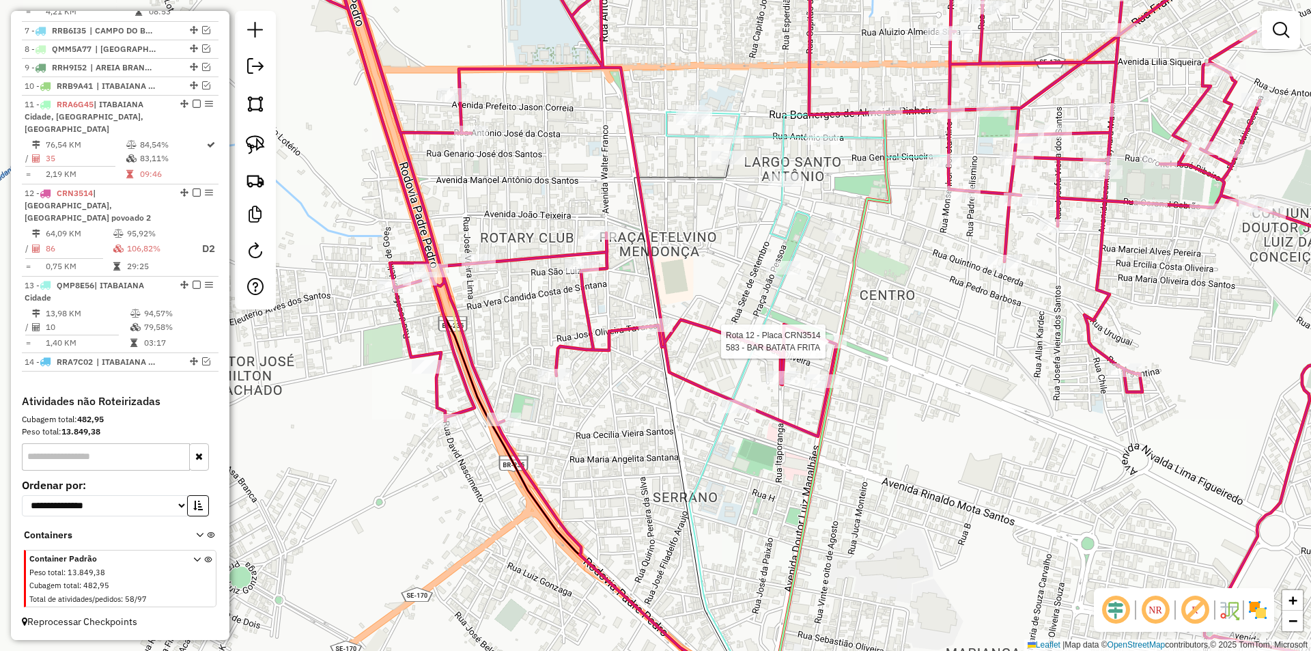
click at [830, 348] on div at bounding box center [829, 342] width 34 height 14
select select "**********"
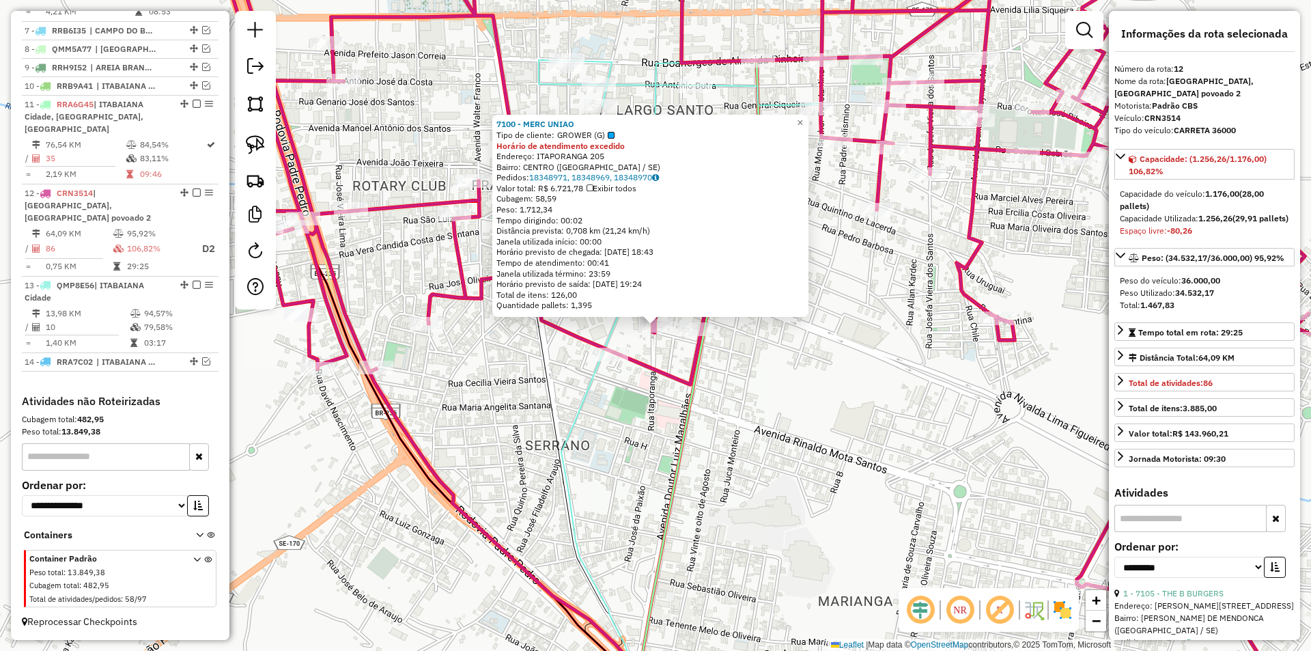
click at [677, 349] on div "7100 - MERC UNIAO Tipo de cliente: GROWER (G) Horário de atendimento excedido E…" at bounding box center [655, 325] width 1311 height 651
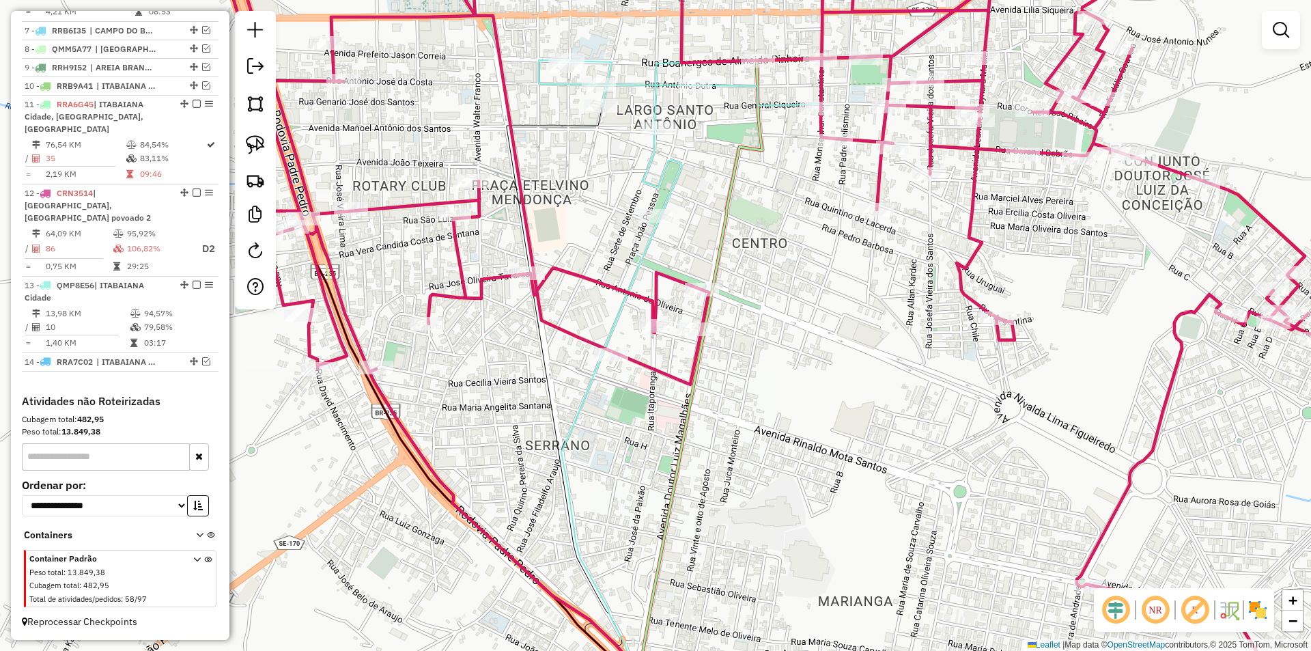
click at [688, 341] on div "7100 - MERC UNIAO Tipo de cliente: GROWER (G) Horário de atendimento excedido E…" at bounding box center [655, 325] width 1311 height 651
select select "**********"
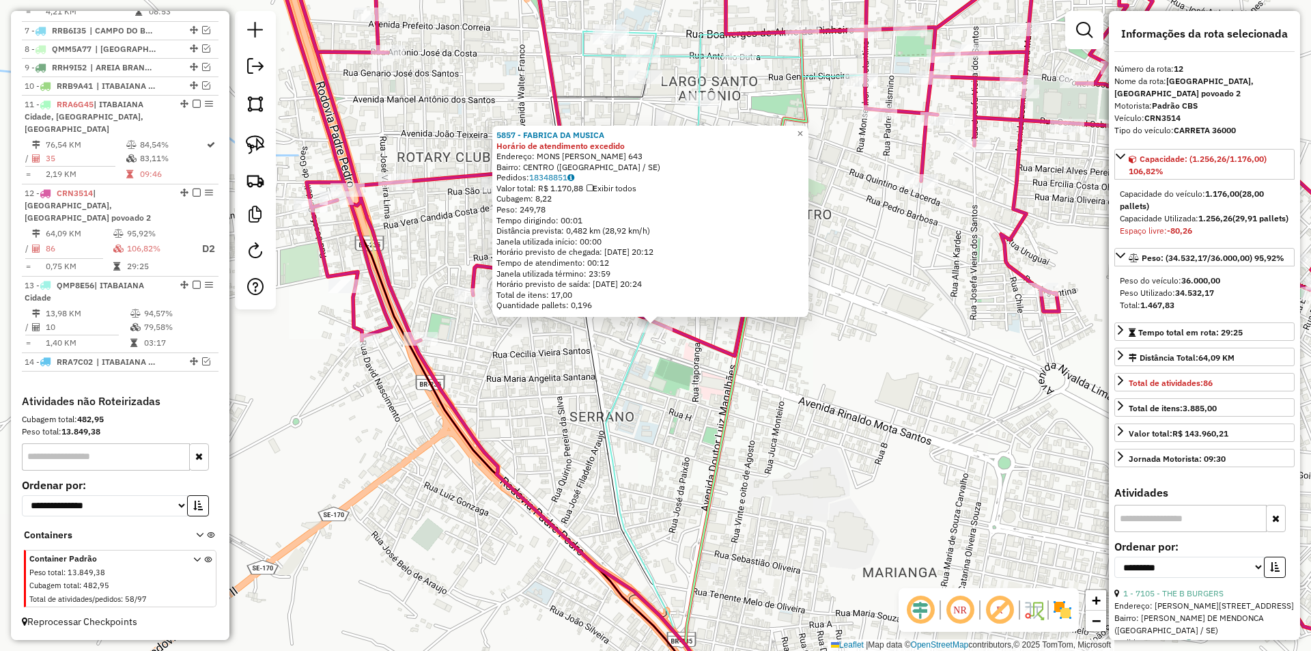
click at [629, 382] on icon at bounding box center [665, 452] width 118 height 527
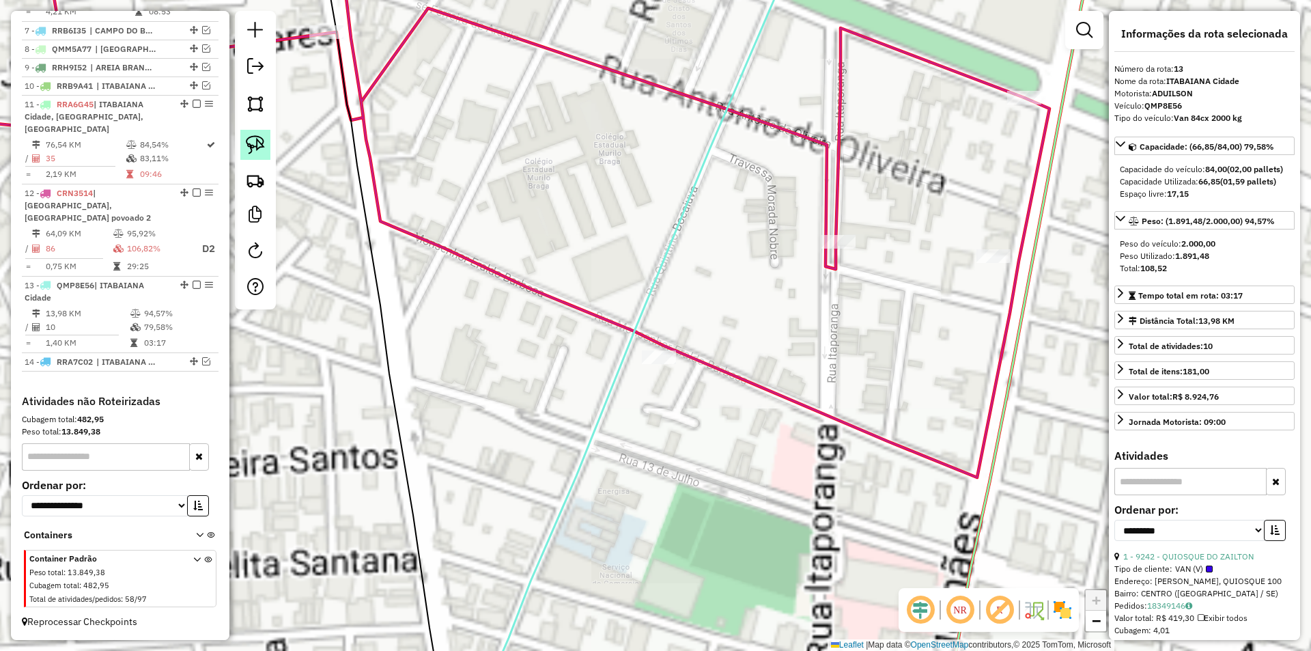
click at [248, 148] on img at bounding box center [255, 144] width 19 height 19
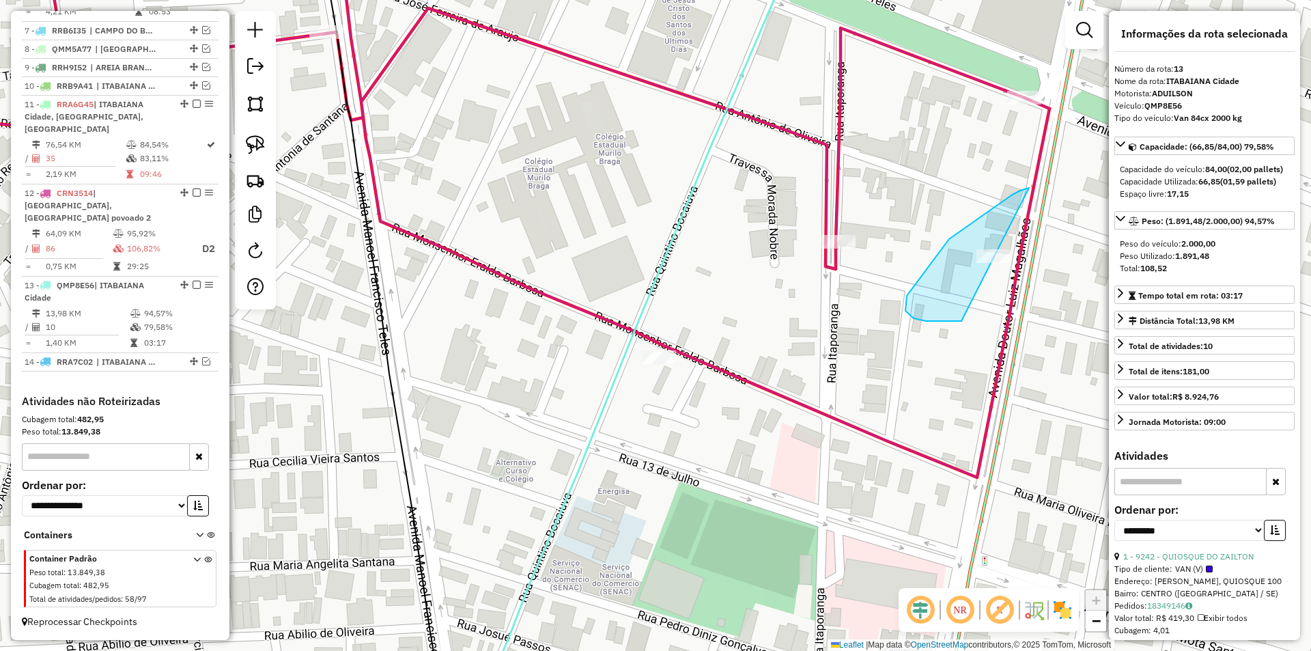
drag, startPoint x: 949, startPoint y: 239, endPoint x: 1002, endPoint y: 302, distance: 81.9
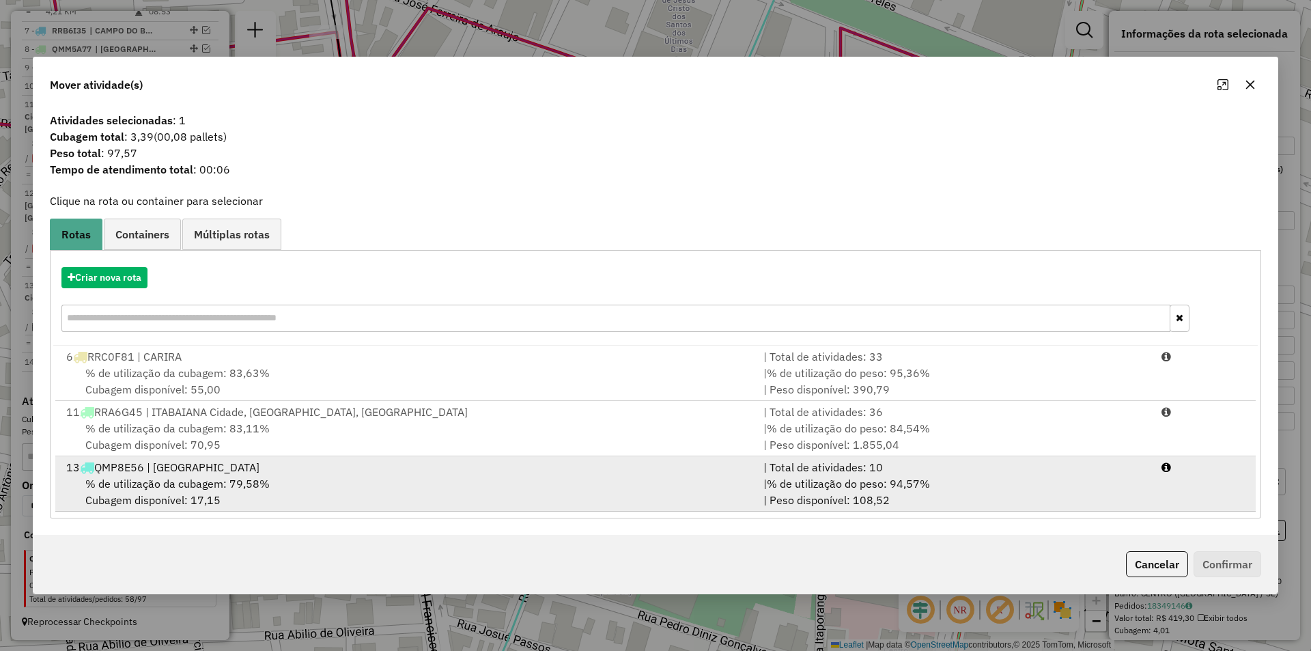
click at [1108, 485] on div "| % de utilização do peso: 94,57% | Peso disponível: 108,52" at bounding box center [954, 491] width 398 height 33
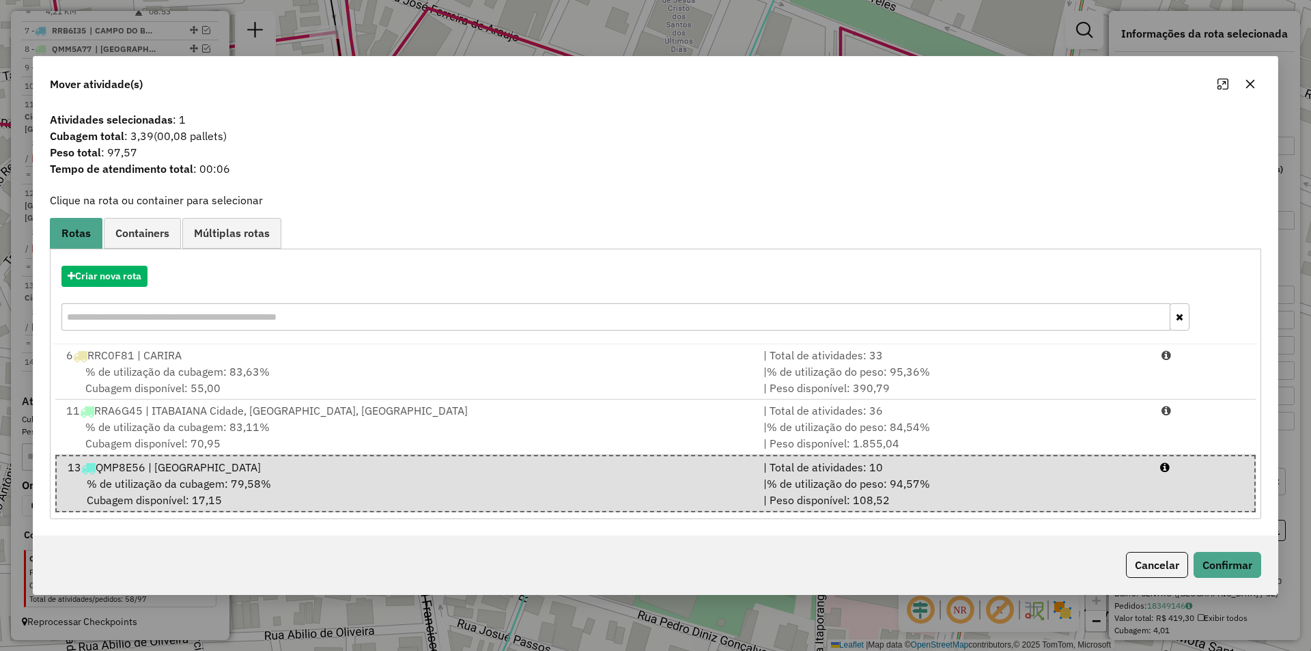
click at [1266, 571] on div "Cancelar Confirmar" at bounding box center [655, 564] width 1244 height 59
click at [1264, 571] on div "Cancelar Confirmar" at bounding box center [655, 564] width 1244 height 59
click at [1236, 558] on button "Confirmar" at bounding box center [1227, 565] width 68 height 26
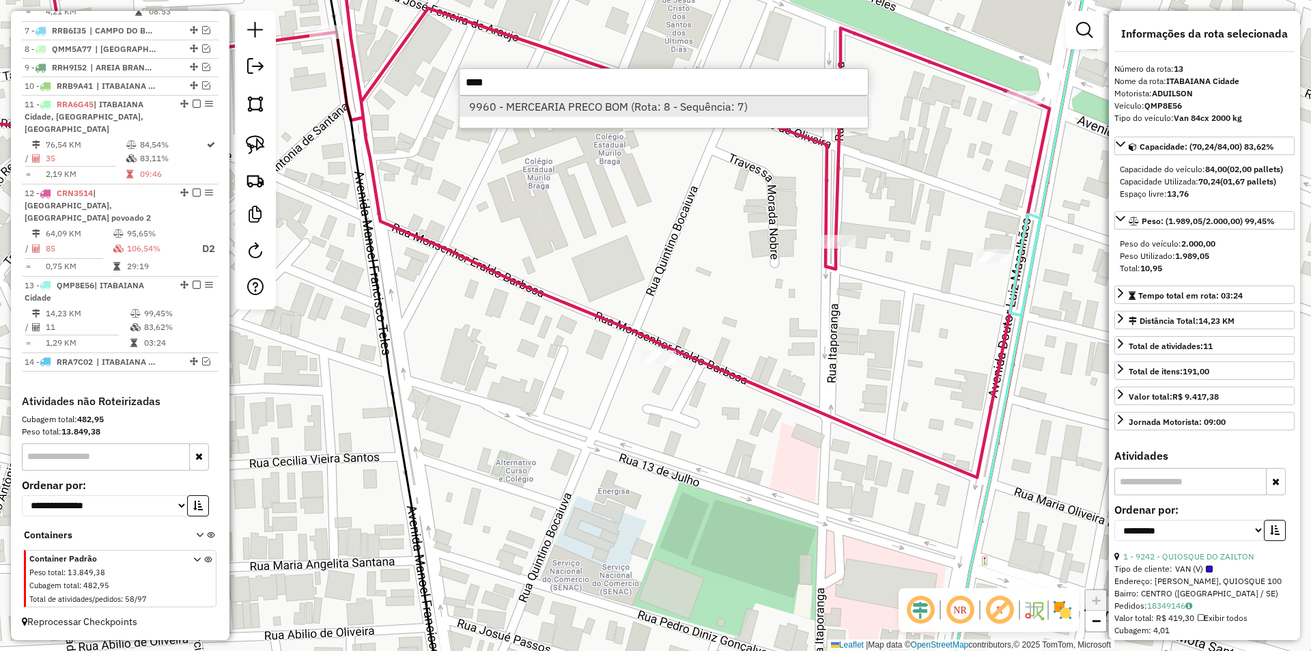
type input "****"
click at [572, 102] on li "9960 - MERCEARIA PRECO BOM (Rota: 8 - Sequência: 7)" at bounding box center [663, 106] width 408 height 20
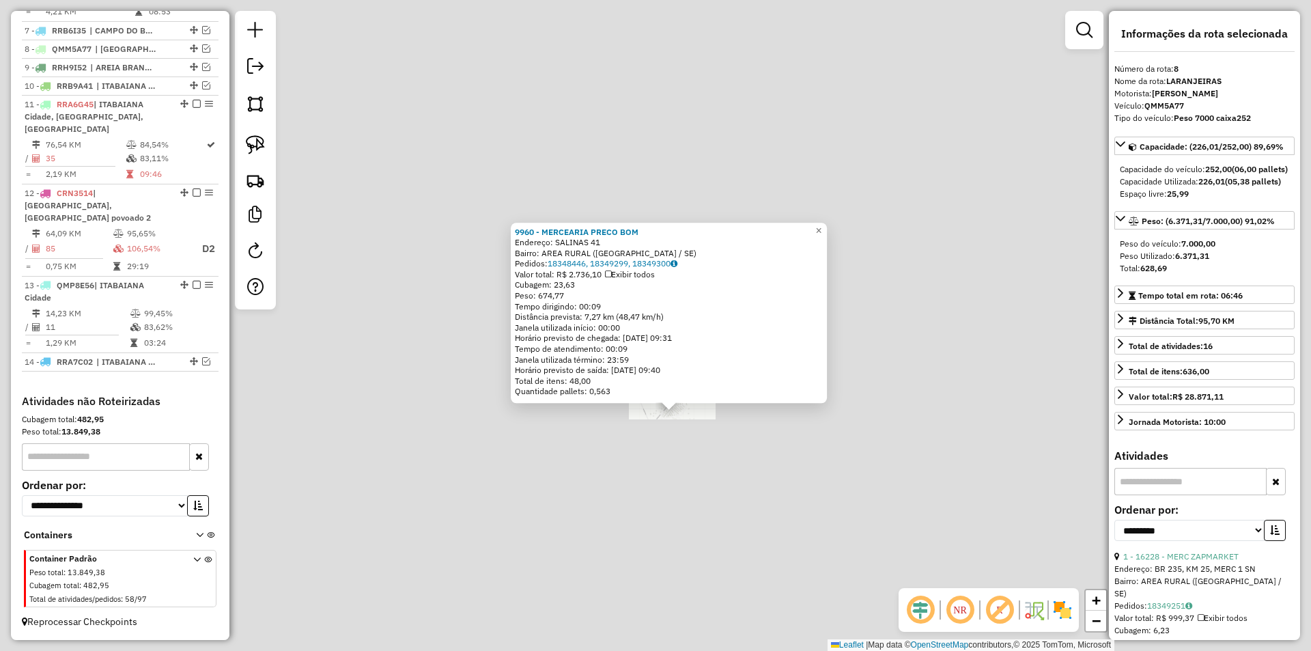
click at [702, 466] on div "9960 - MERCEARIA PRECO BOM Endereço: SALINAS 41 Bairro: AREA RURAL (LARANJEIRAS…" at bounding box center [655, 325] width 1311 height 651
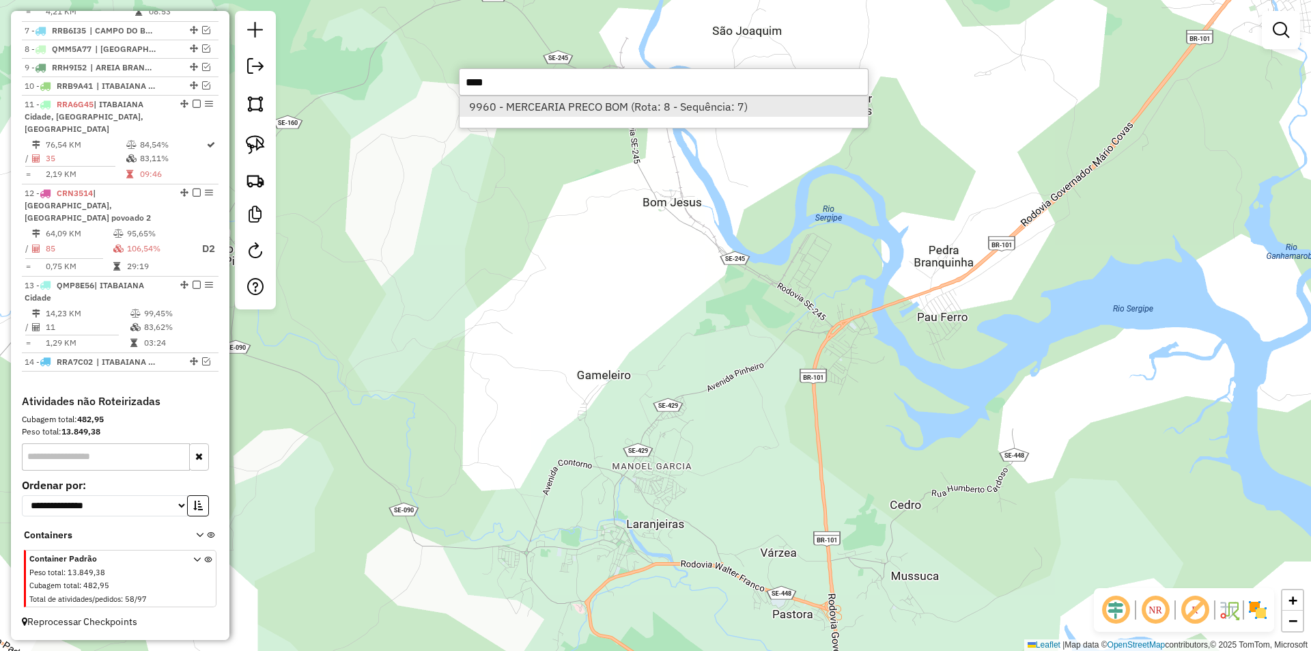
type input "****"
click at [543, 106] on li "9960 - MERCEARIA PRECO BOM (Rota: 8 - Sequência: 7)" at bounding box center [663, 106] width 408 height 20
select select "**********"
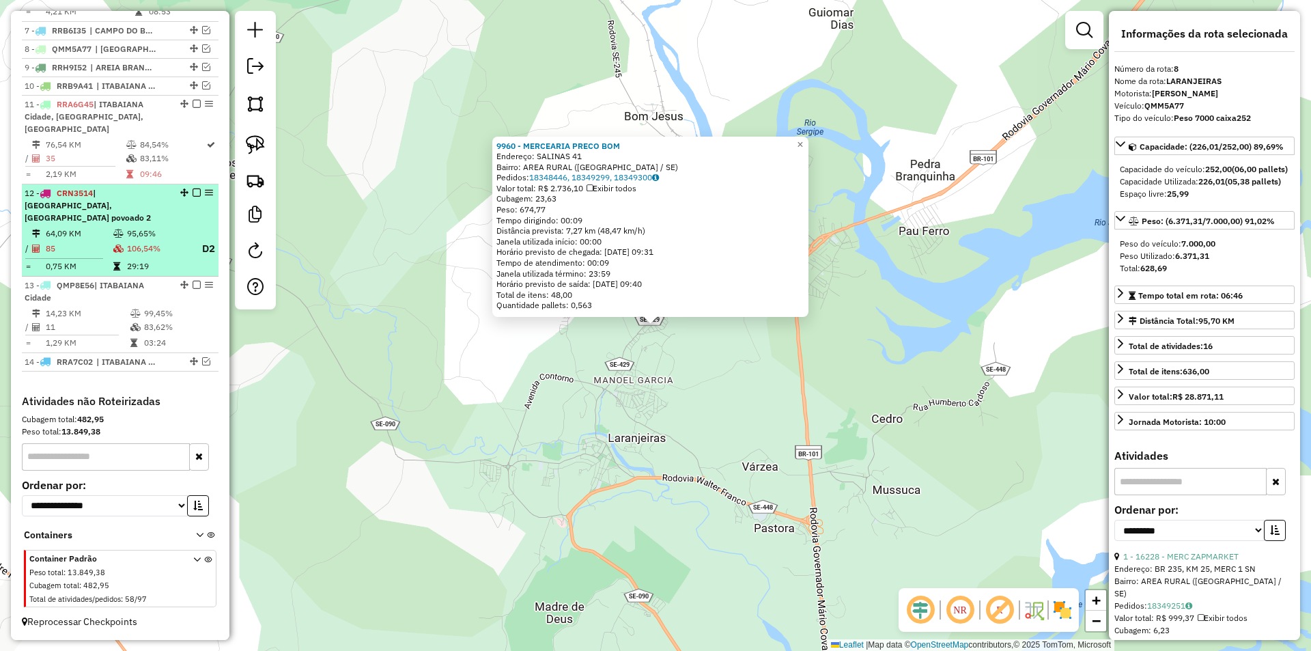
scroll to position [542, 0]
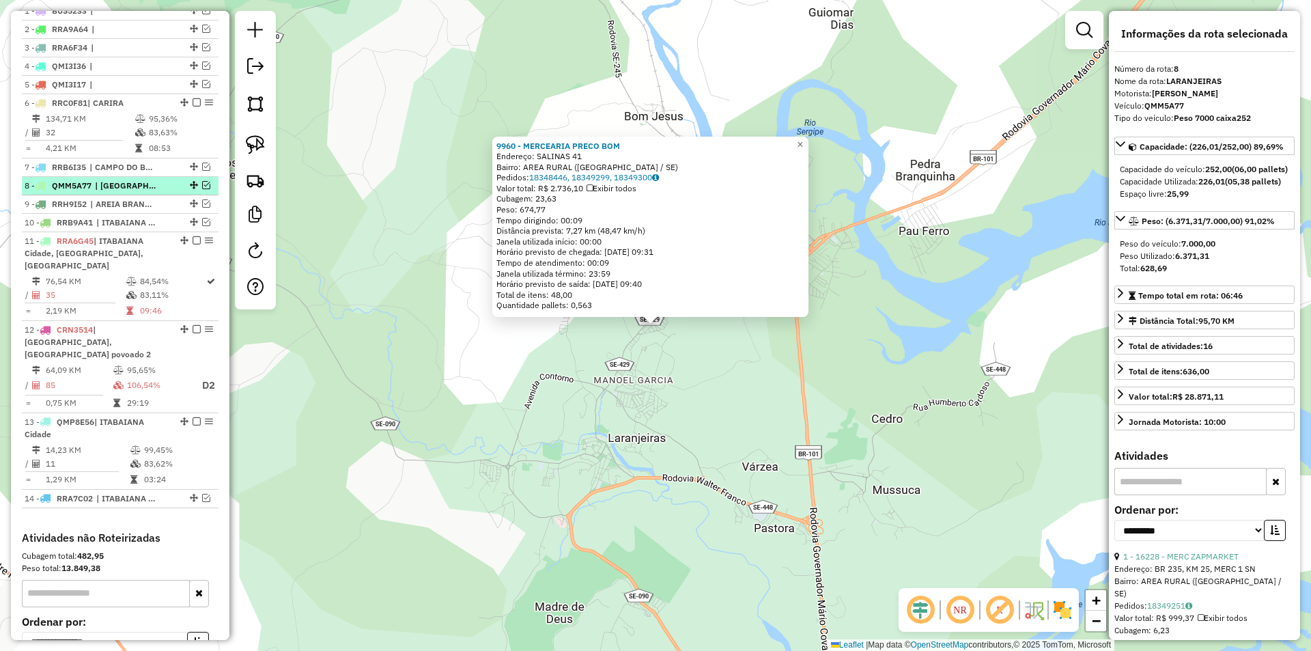
click at [202, 189] on em at bounding box center [206, 185] width 8 height 8
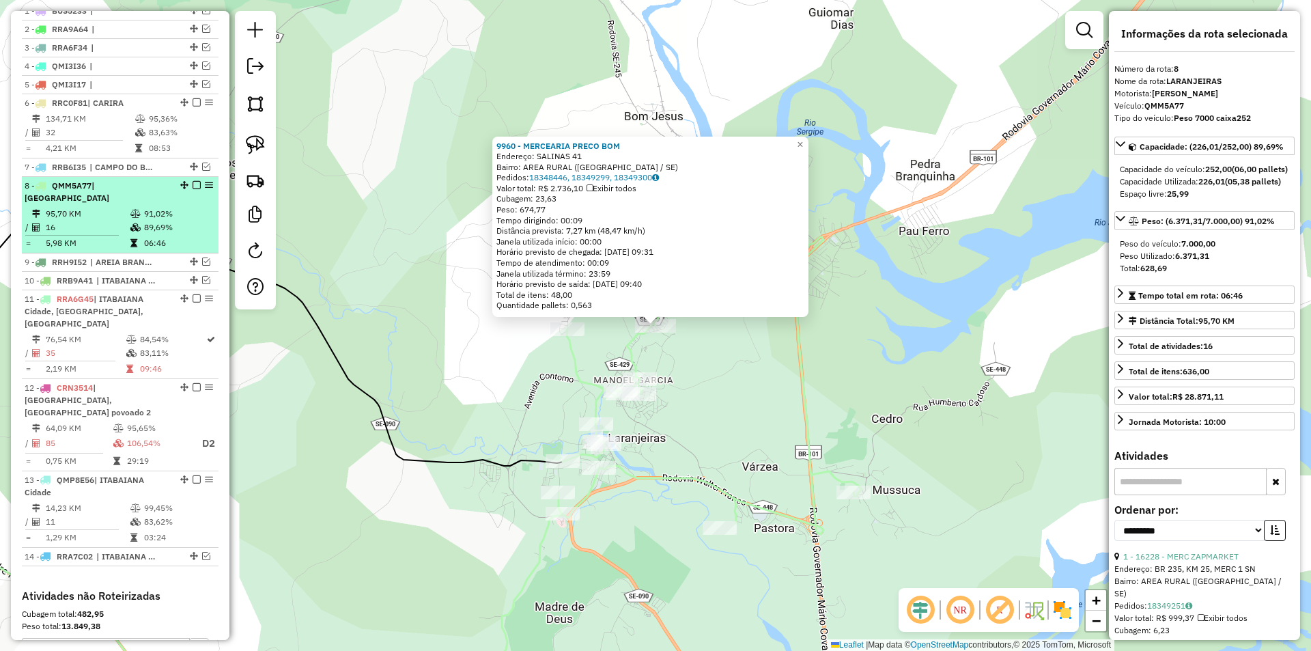
click at [158, 205] on li "8 - QMM5A77 | LARANJEIRAS 95,70 KM 91,02% / 16 89,69% = 5,98 KM 06:46" at bounding box center [120, 215] width 197 height 76
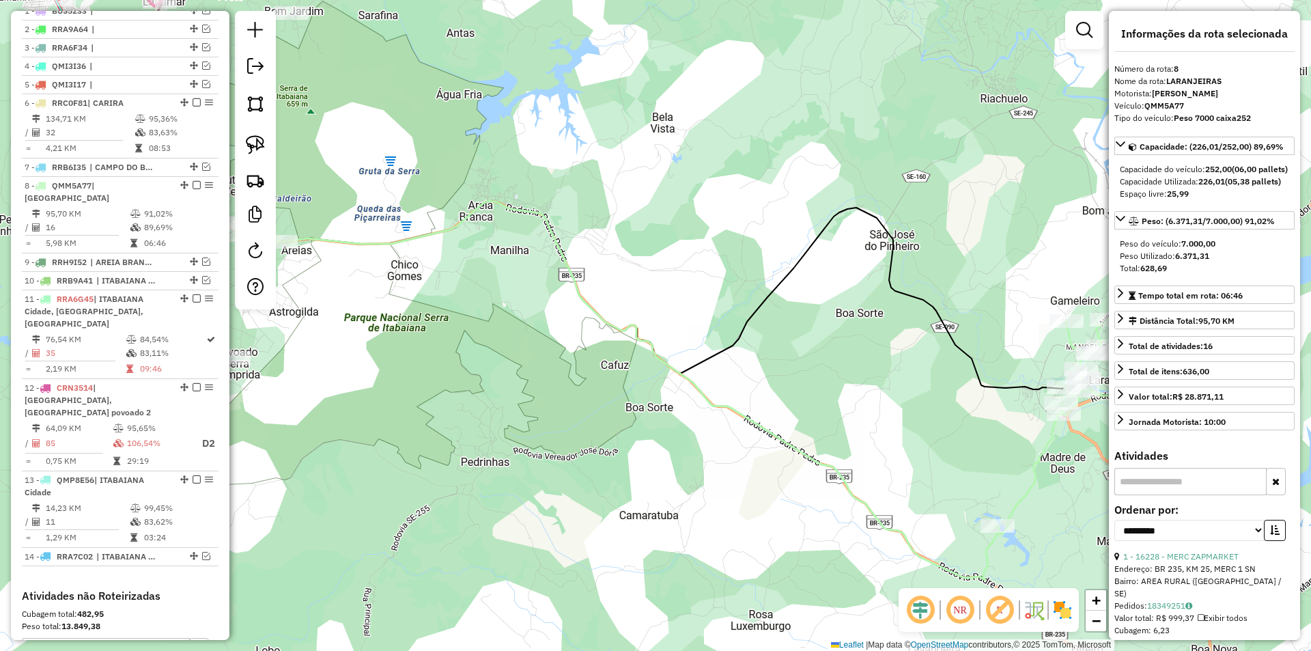
drag, startPoint x: 889, startPoint y: 345, endPoint x: 604, endPoint y: 311, distance: 286.7
click at [604, 311] on div "Janela de atendimento Grade de atendimento Capacidade Transportadoras Veículos …" at bounding box center [655, 325] width 1311 height 651
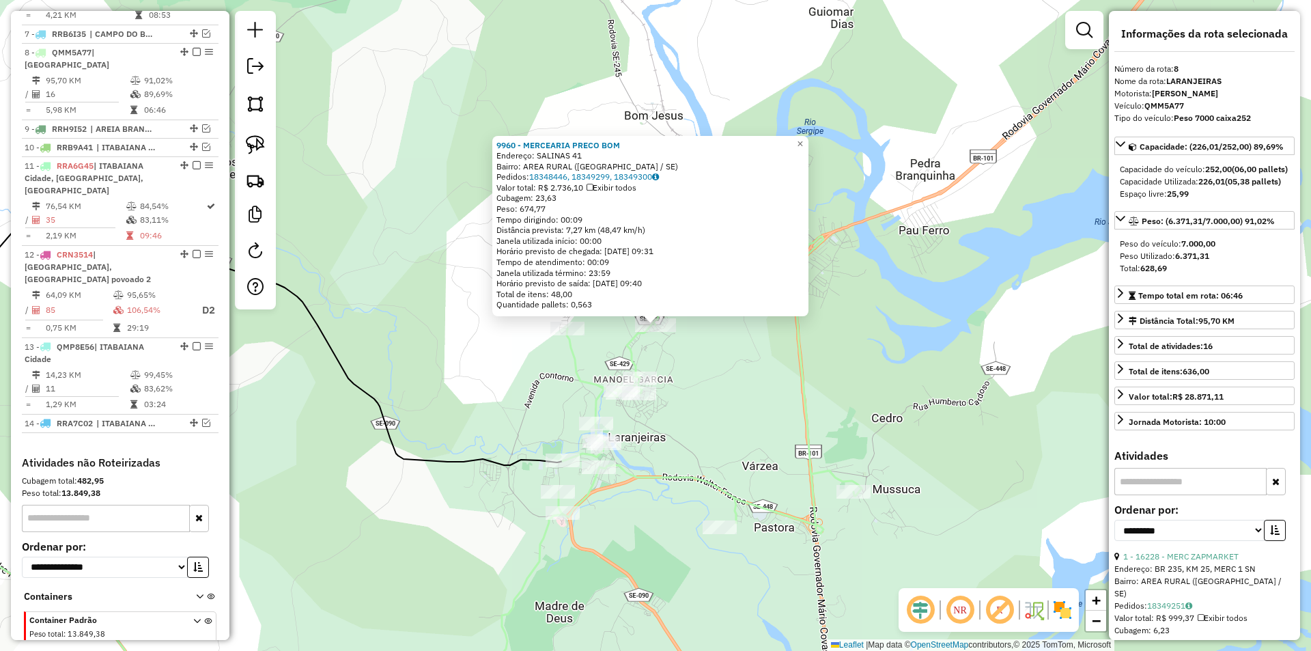
scroll to position [720, 0]
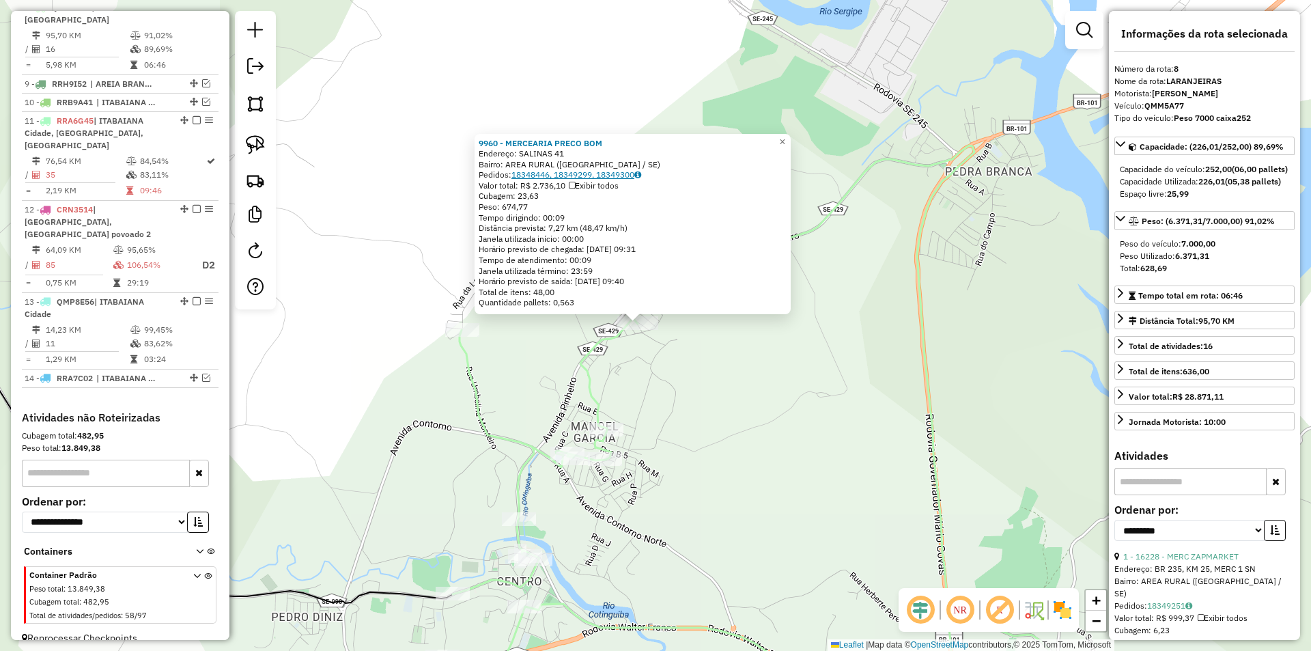
click at [563, 173] on link "18348446, 18349299, 18349300" at bounding box center [576, 174] width 130 height 10
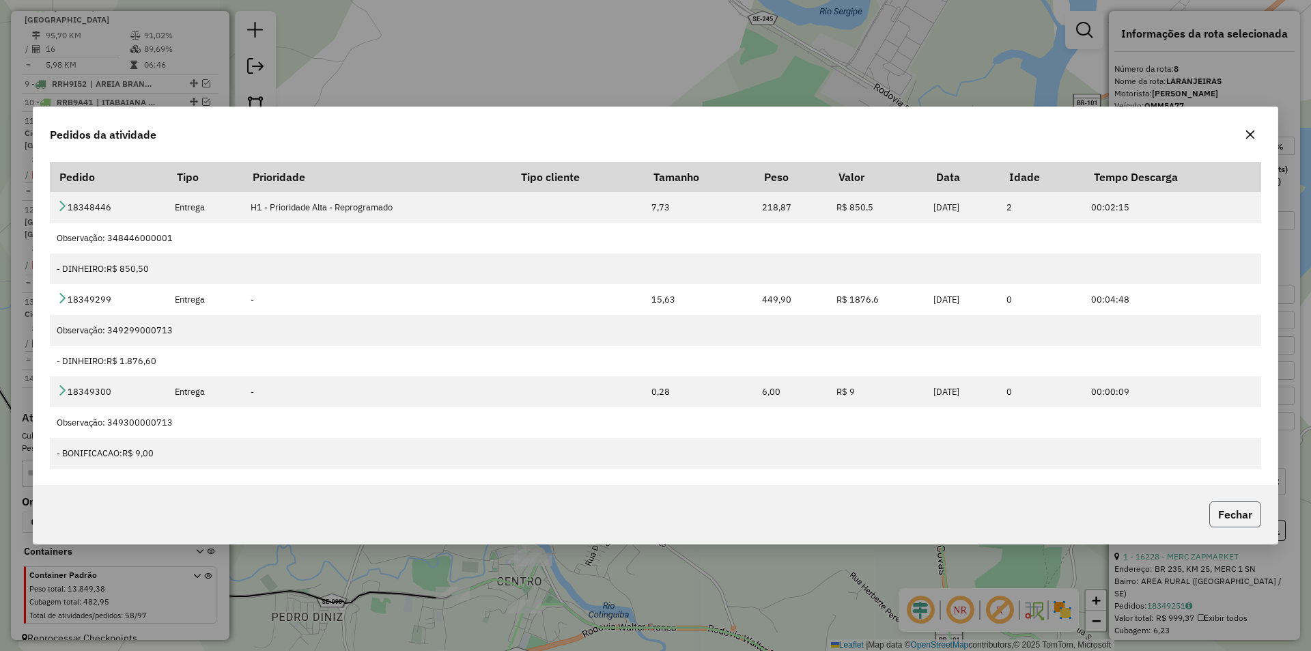
click at [1228, 514] on button "Fechar" at bounding box center [1235, 514] width 52 height 26
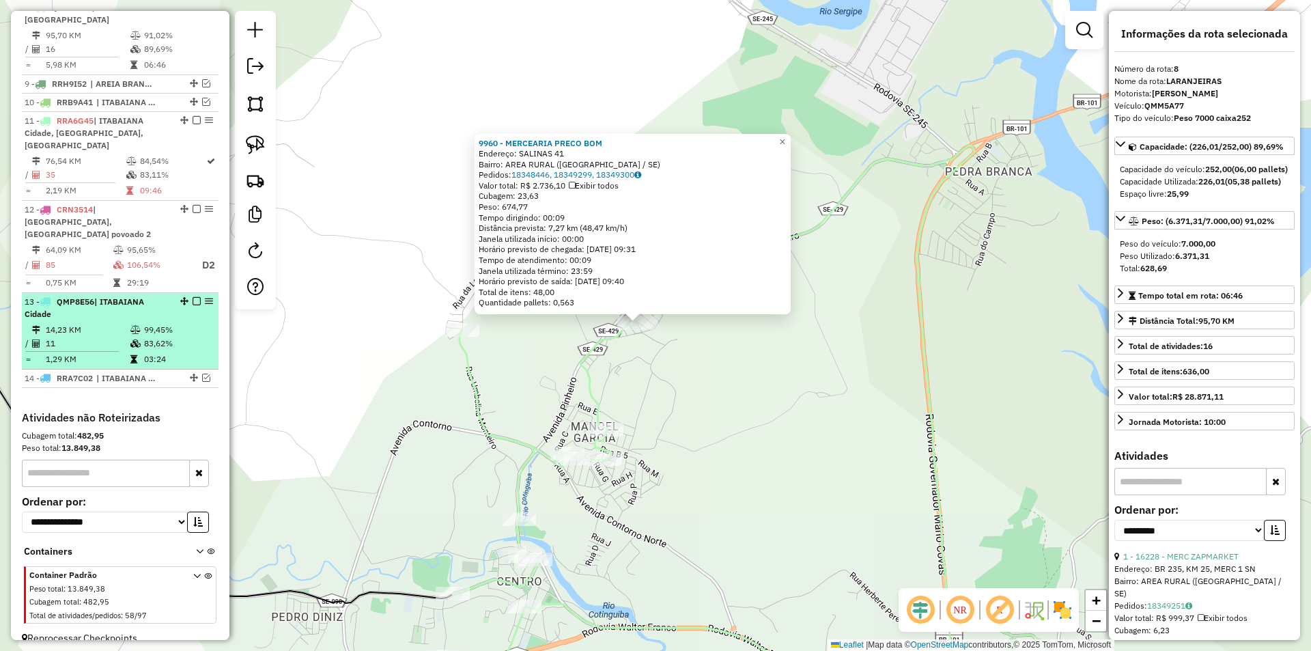
click at [198, 323] on td "99,45%" at bounding box center [177, 330] width 69 height 14
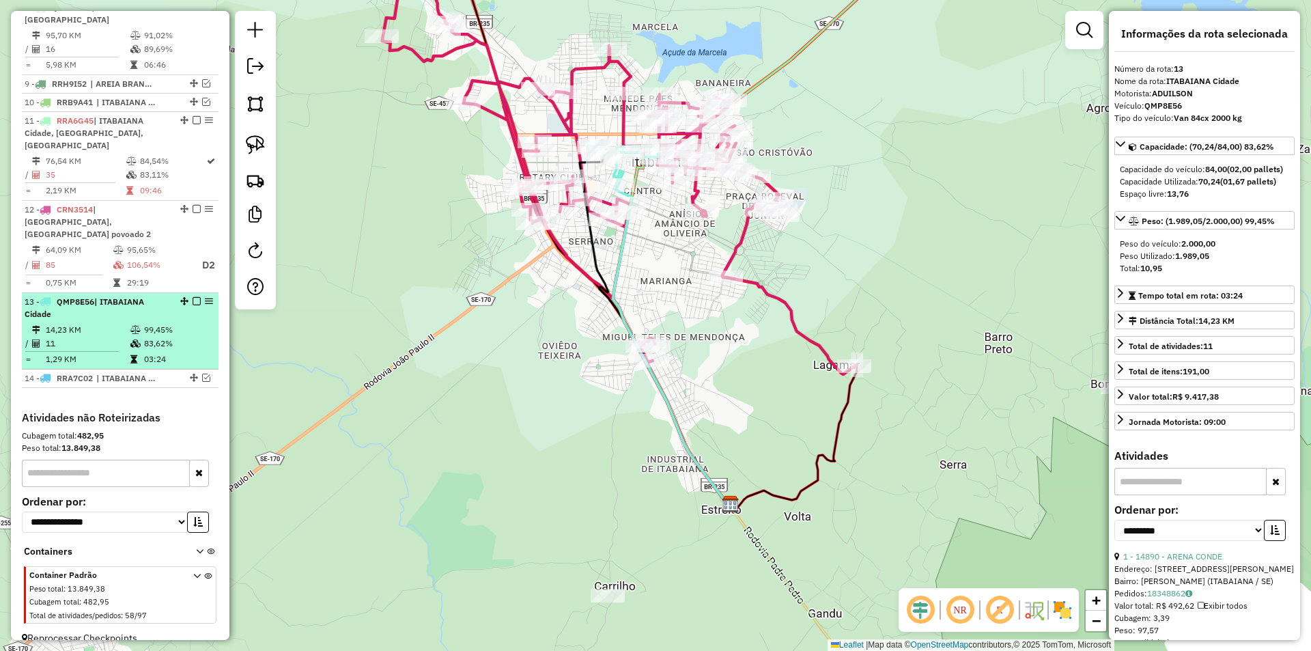
click at [193, 297] on em at bounding box center [197, 301] width 8 height 8
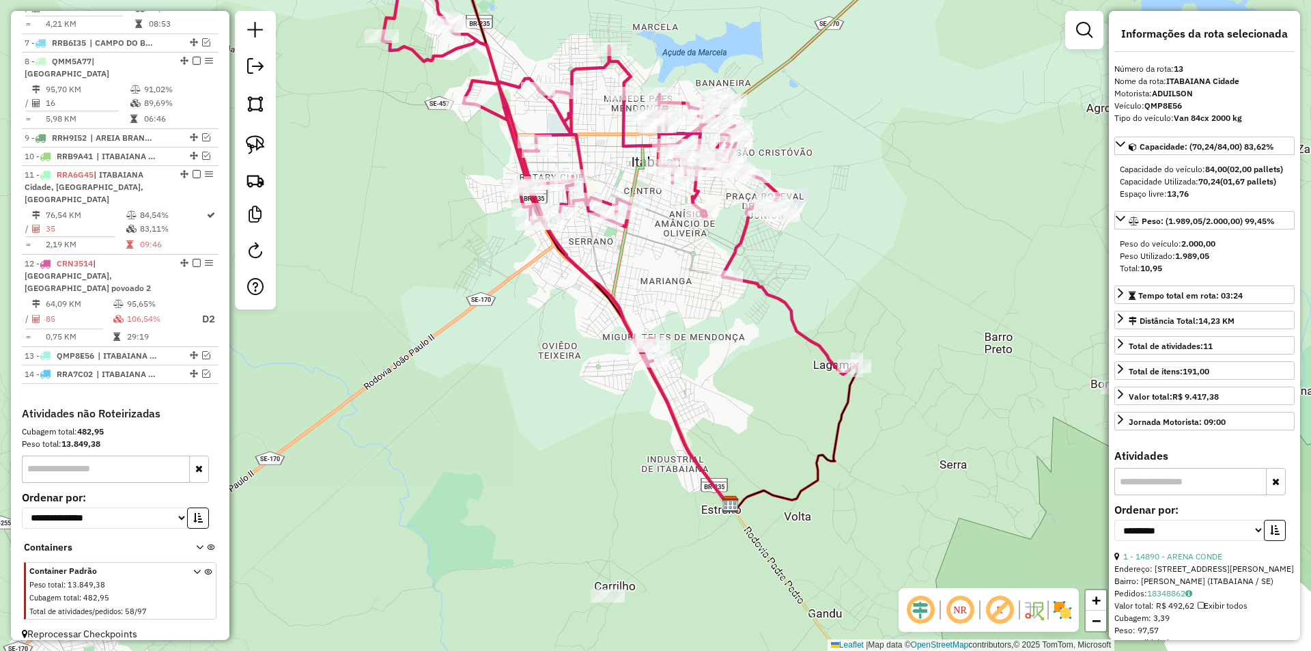
drag, startPoint x: 456, startPoint y: 345, endPoint x: 393, endPoint y: 378, distance: 71.5
click at [451, 400] on div "Janela de atendimento Grade de atendimento Capacidade Transportadoras Veículos …" at bounding box center [655, 325] width 1311 height 651
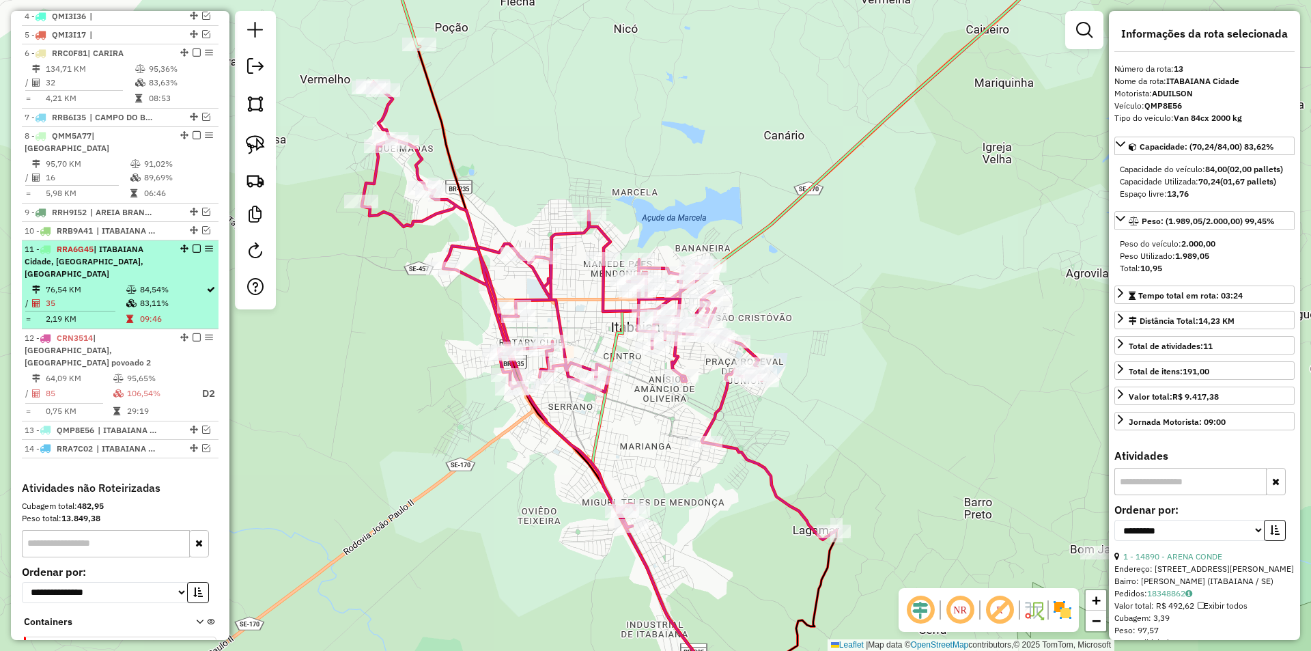
scroll to position [530, 0]
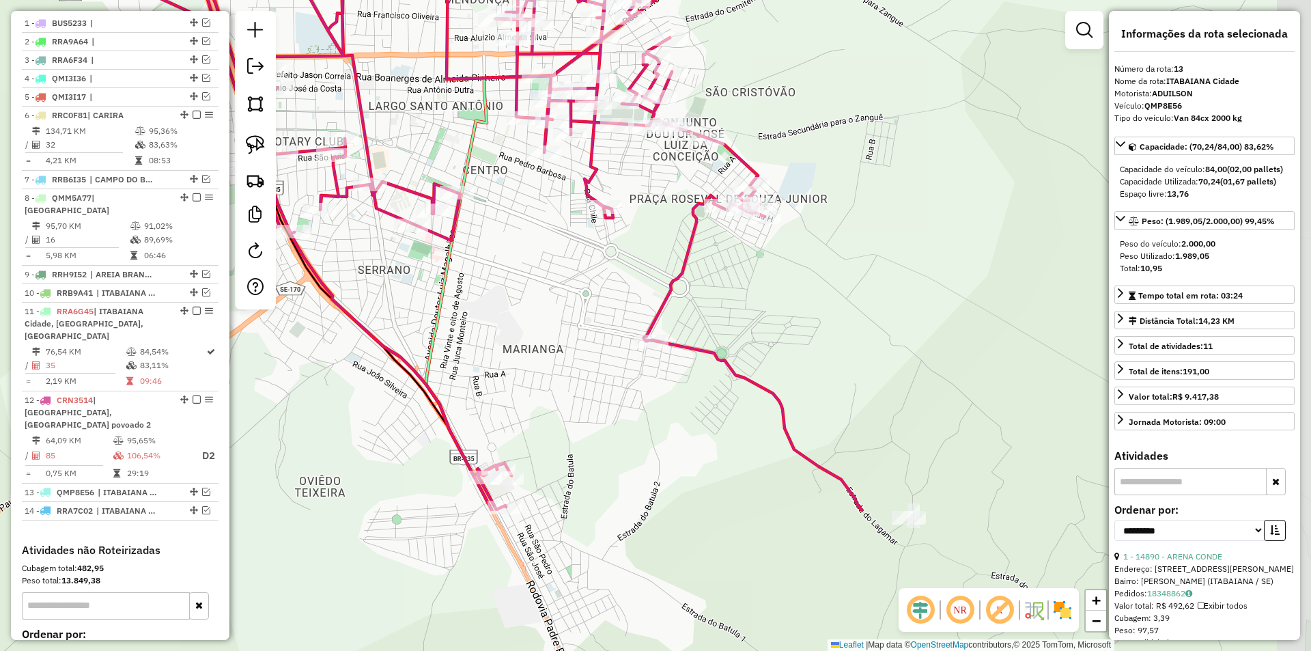
drag, startPoint x: 683, startPoint y: 440, endPoint x: 547, endPoint y: 229, distance: 250.4
click at [547, 229] on div "Janela de atendimento Grade de atendimento Capacidade Transportadoras Veículos …" at bounding box center [655, 325] width 1311 height 651
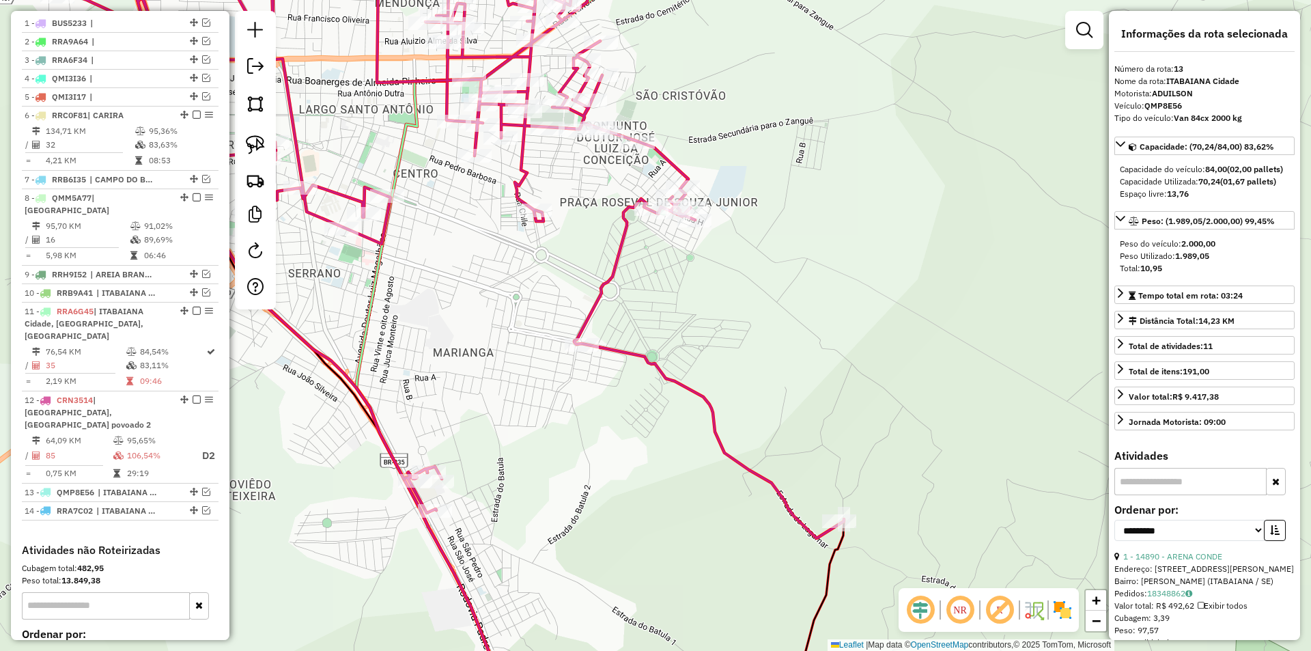
drag, startPoint x: 508, startPoint y: 368, endPoint x: 769, endPoint y: 497, distance: 291.0
click at [484, 337] on div "Janela de atendimento Grade de atendimento Capacidade Transportadoras Veículos …" at bounding box center [655, 325] width 1311 height 651
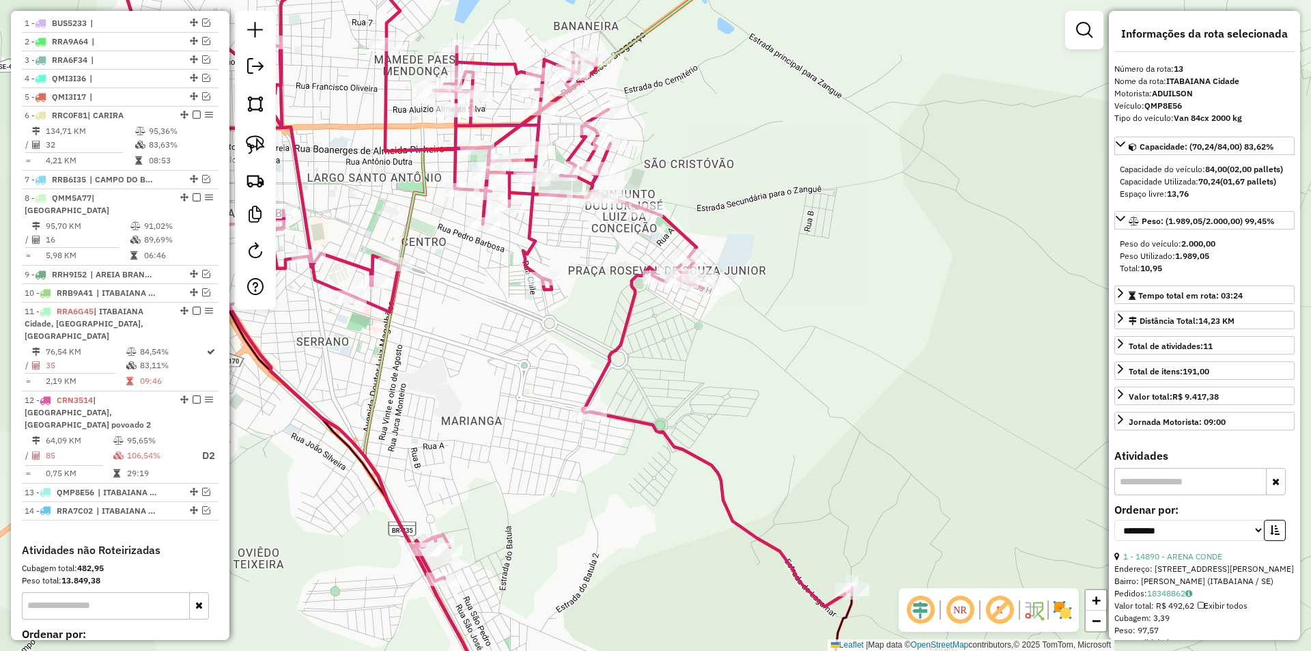
drag, startPoint x: 599, startPoint y: 509, endPoint x: 559, endPoint y: 459, distance: 64.2
click at [598, 541] on div "Janela de atendimento Grade de atendimento Capacidade Transportadoras Veículos …" at bounding box center [655, 325] width 1311 height 651
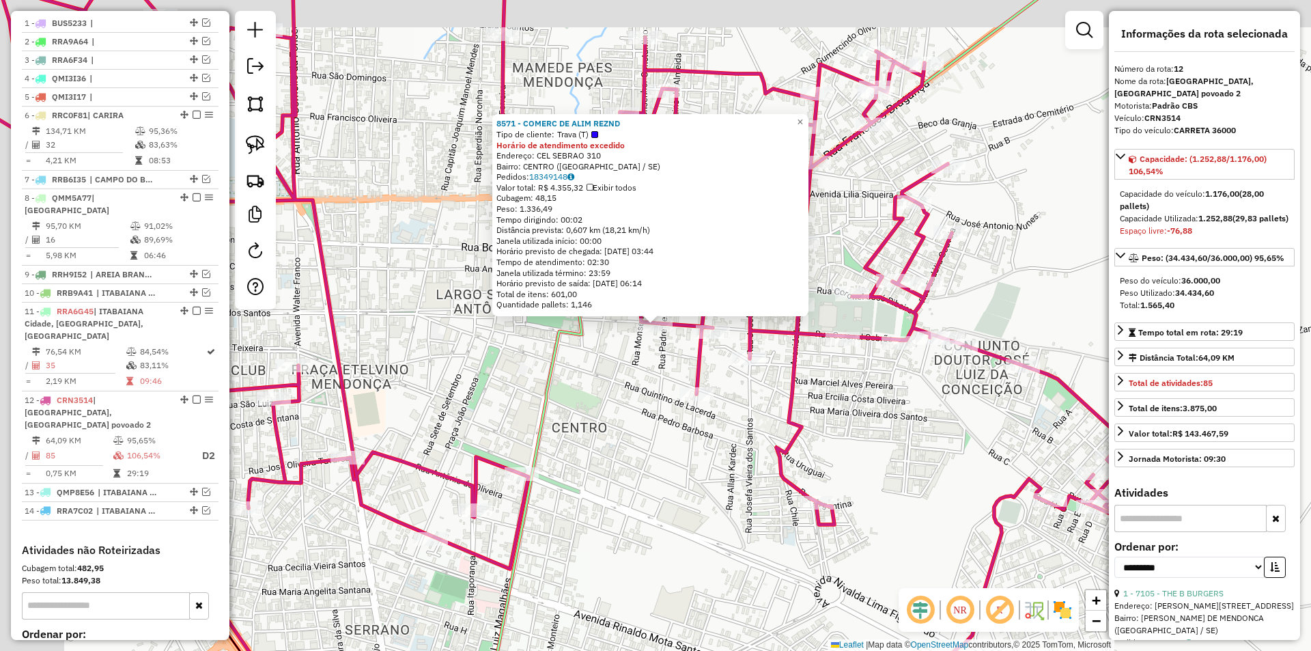
scroll to position [666, 0]
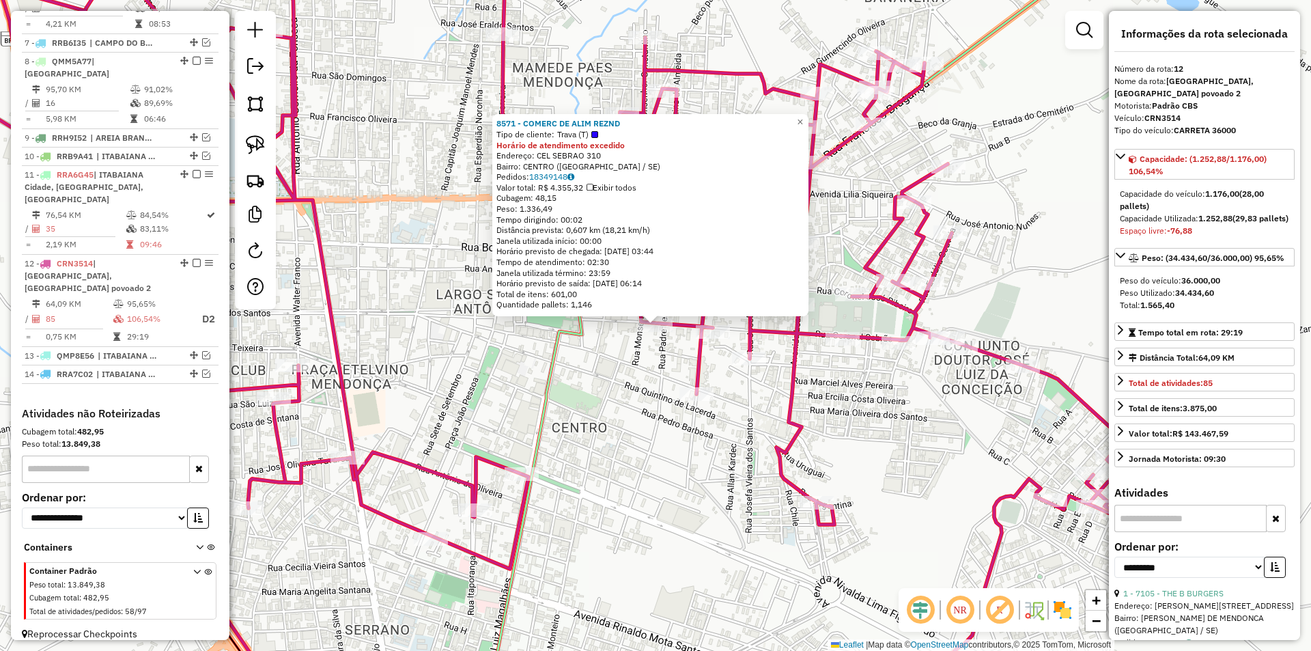
click at [584, 376] on div "8571 - COMERC DE ALIM REZND Tipo de cliente: Trava (T) Horário de atendimento e…" at bounding box center [655, 325] width 1311 height 651
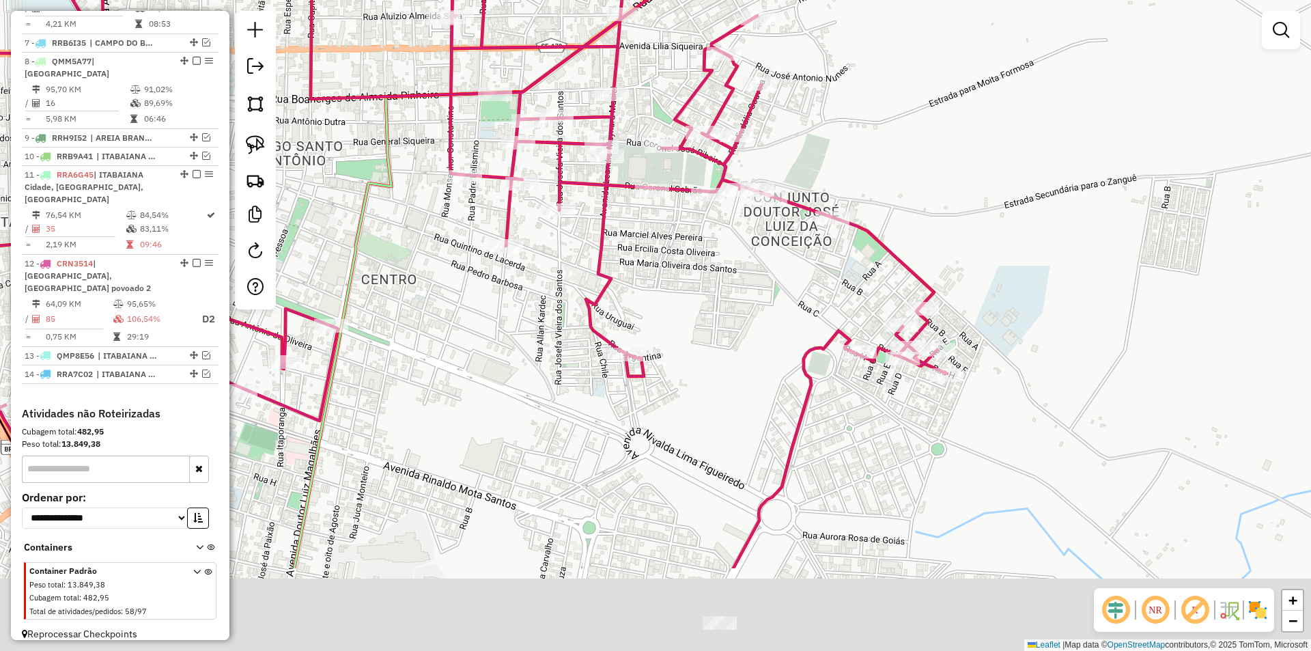
drag, startPoint x: 562, startPoint y: 334, endPoint x: 416, endPoint y: 222, distance: 183.5
click at [416, 222] on div "Janela de atendimento Grade de atendimento Capacidade Transportadoras Veículos …" at bounding box center [655, 325] width 1311 height 651
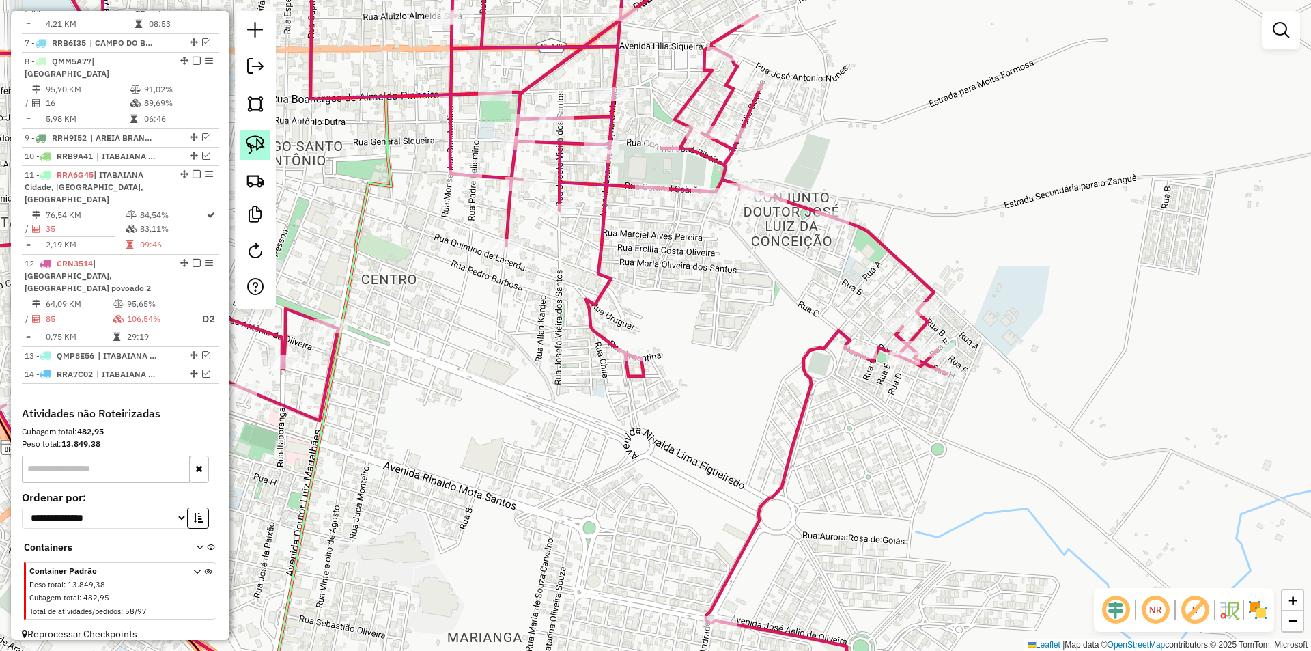
click at [261, 139] on img at bounding box center [255, 144] width 19 height 19
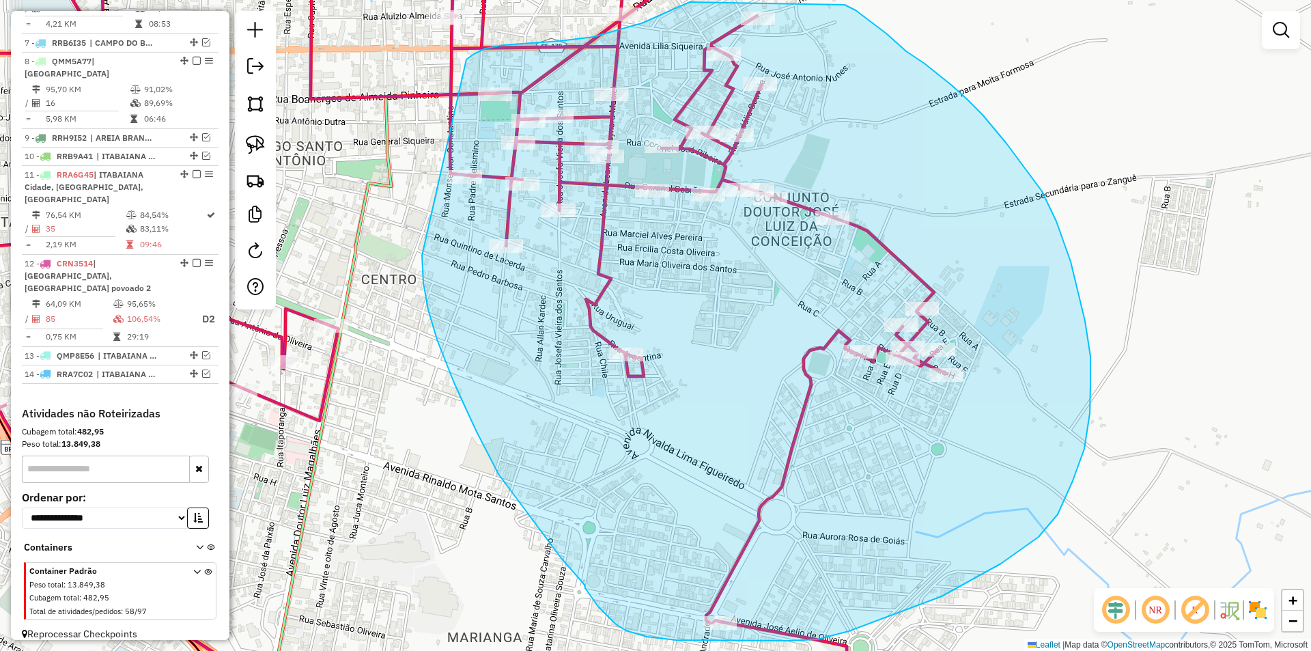
drag, startPoint x: 437, startPoint y: 339, endPoint x: 449, endPoint y: 84, distance: 255.6
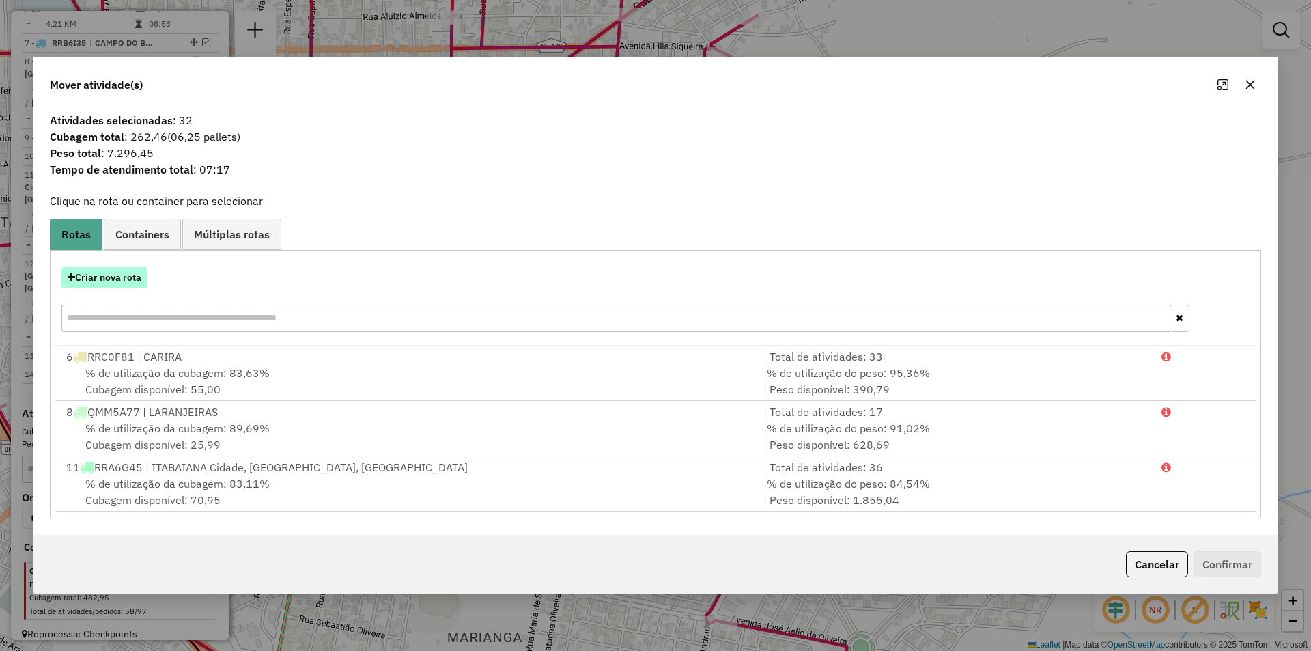
click at [122, 283] on button "Criar nova rota" at bounding box center [104, 277] width 86 height 21
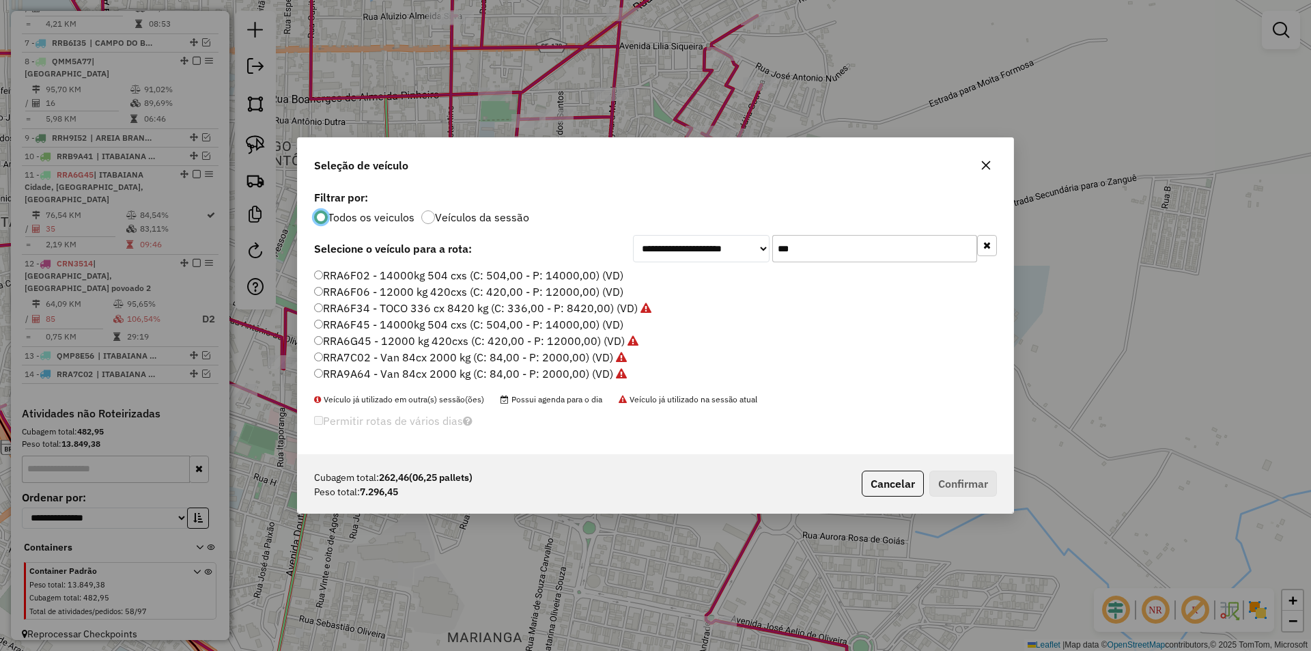
scroll to position [8, 4]
click at [825, 249] on input "***" at bounding box center [874, 248] width 205 height 27
click at [825, 249] on div "**********" at bounding box center [655, 320] width 715 height 267
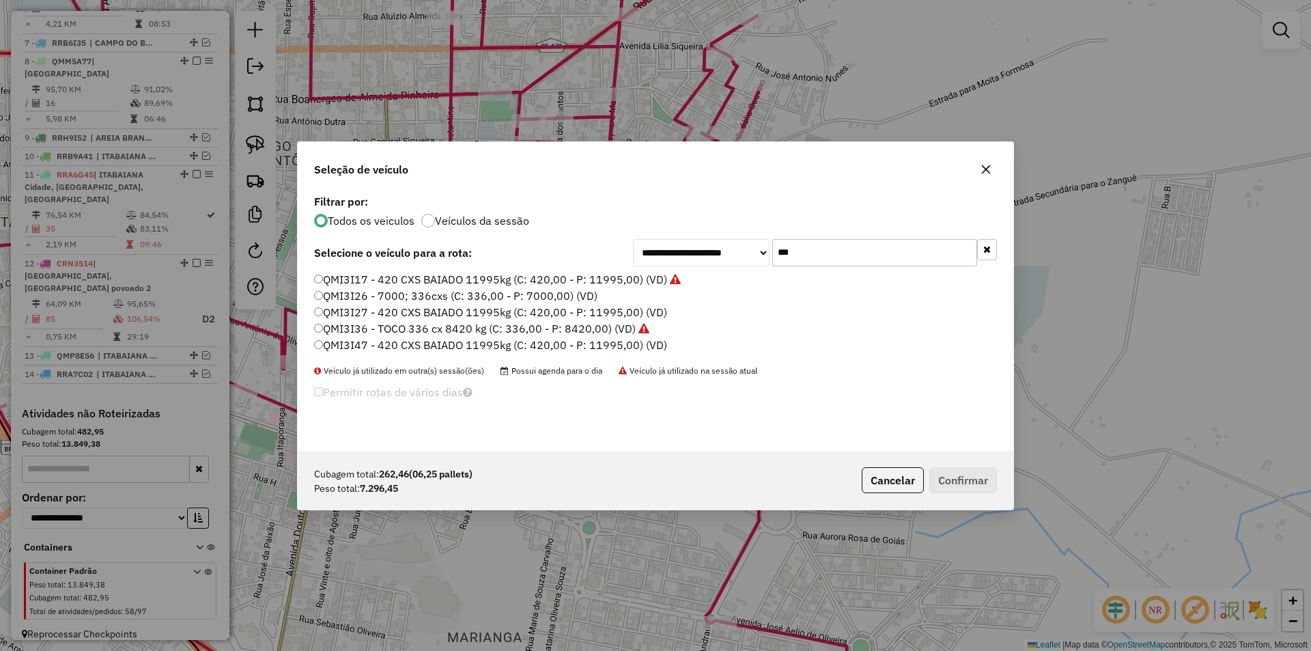
type input "***"
click at [408, 324] on label "QMI3I36 - TOCO 336 cx 8420 kg (C: 336,00 - P: 8420,00) (VD)" at bounding box center [481, 328] width 335 height 16
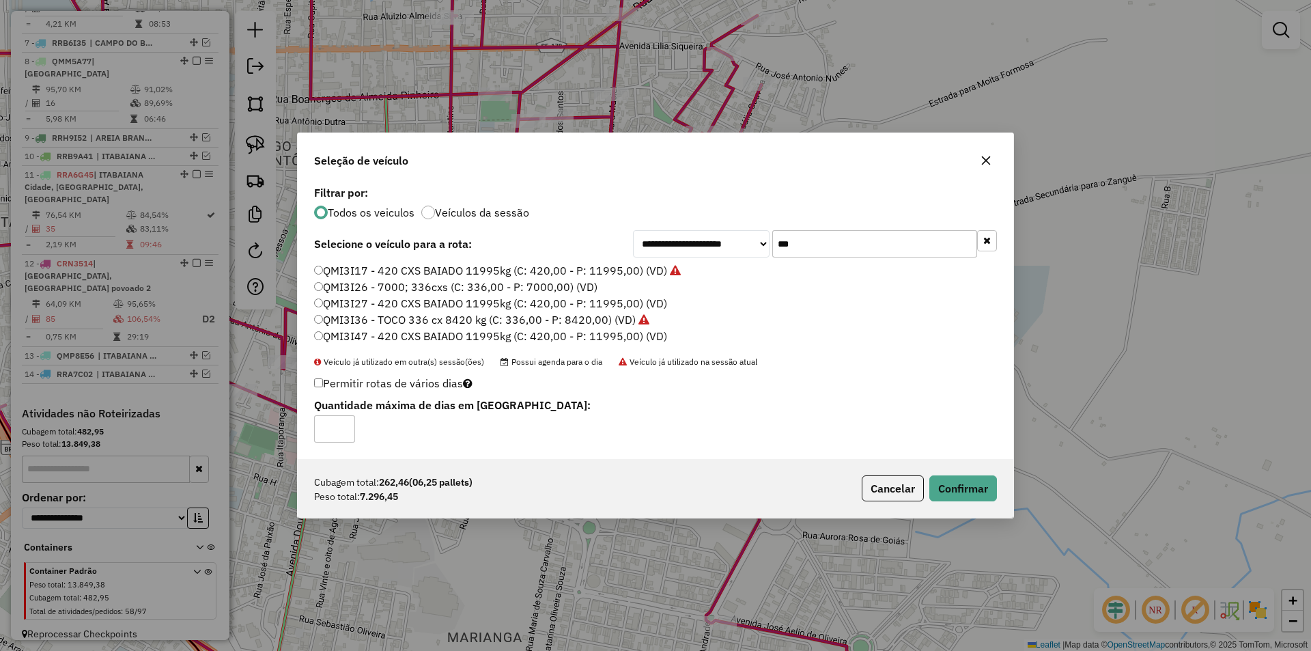
click at [410, 284] on label "QMI3I26 - 7000; 336cxs (C: 336,00 - P: 7000,00) (VD)" at bounding box center [455, 287] width 283 height 16
click at [978, 476] on button "Confirmar" at bounding box center [963, 488] width 68 height 26
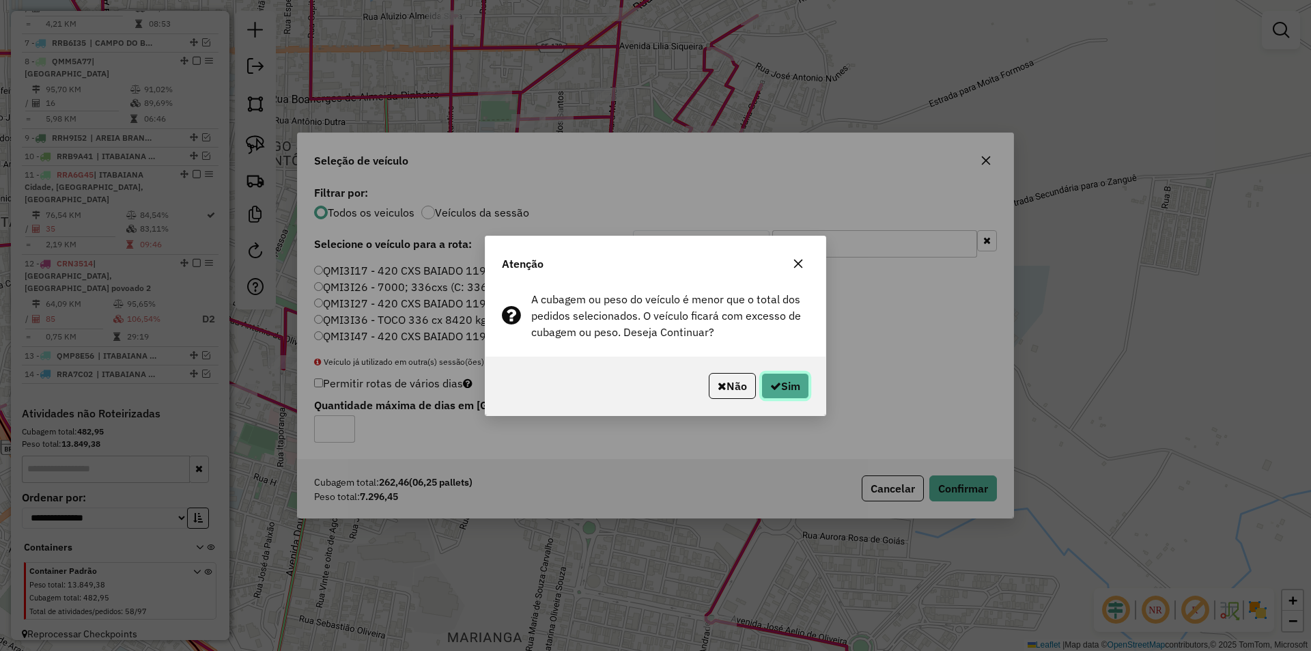
click at [762, 386] on button "Sim" at bounding box center [785, 386] width 48 height 26
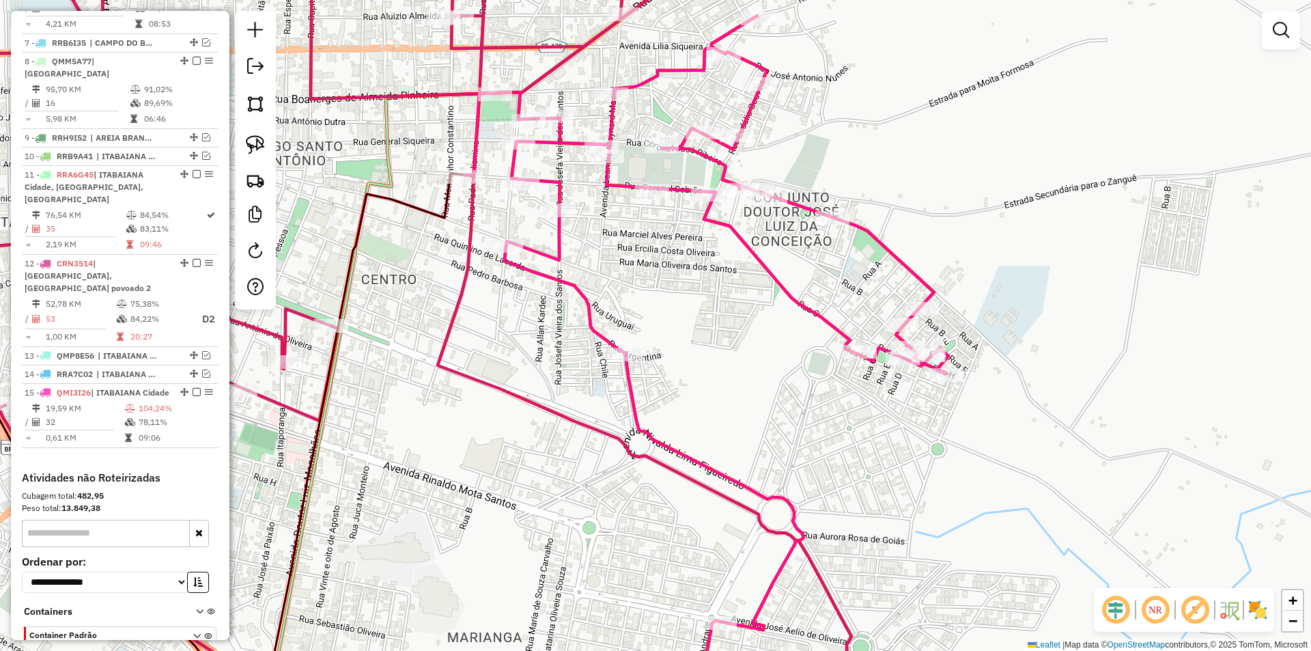
drag, startPoint x: 395, startPoint y: 418, endPoint x: 448, endPoint y: 359, distance: 78.8
click at [396, 423] on div "Janela de atendimento Grade de atendimento Capacidade Transportadoras Veículos …" at bounding box center [655, 325] width 1311 height 651
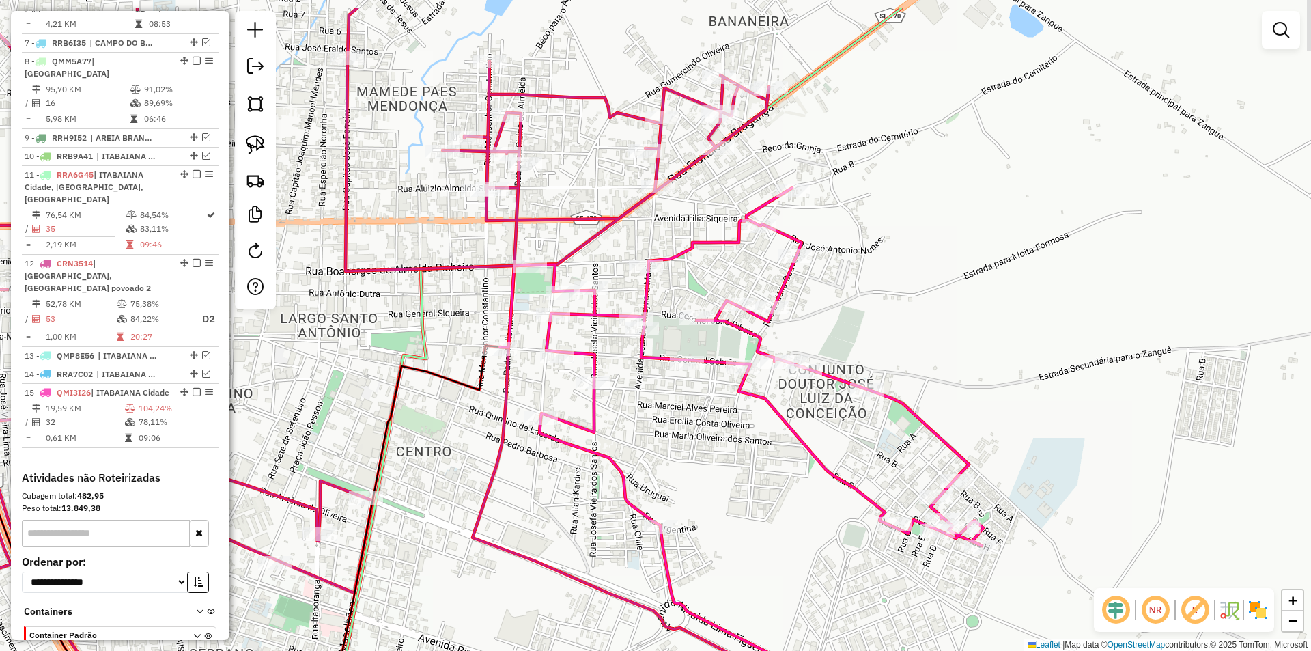
click at [572, 261] on icon at bounding box center [380, 398] width 991 height 781
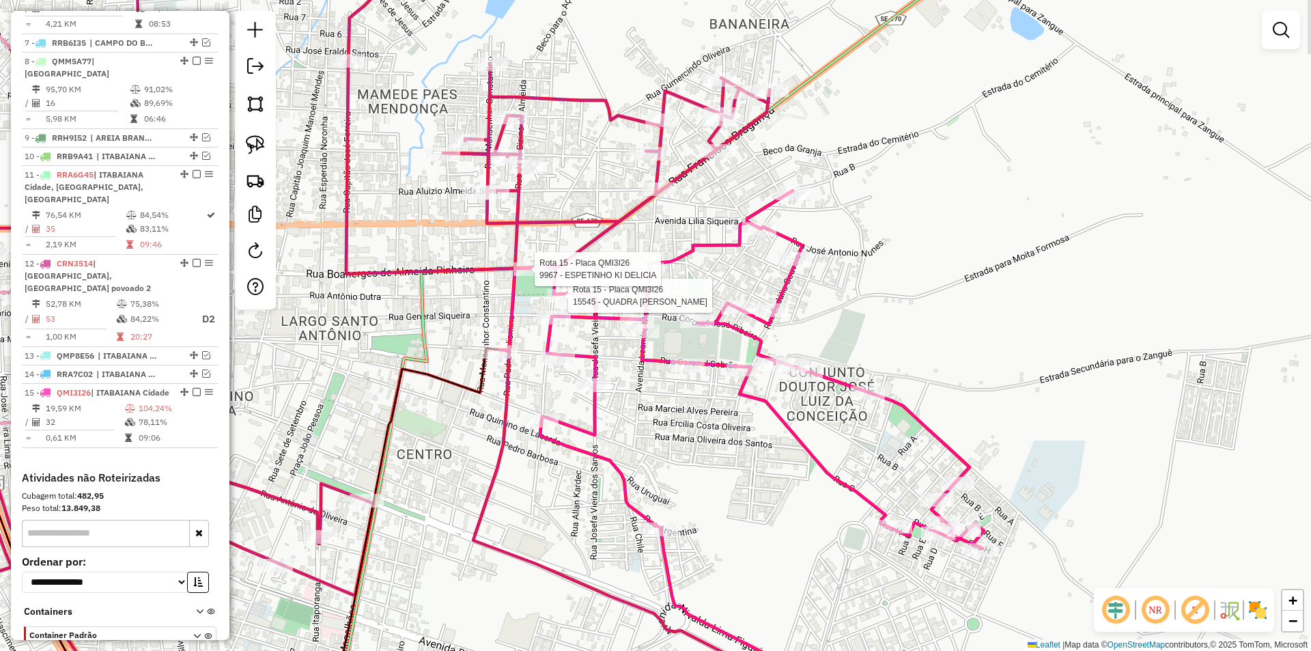
select select "**********"
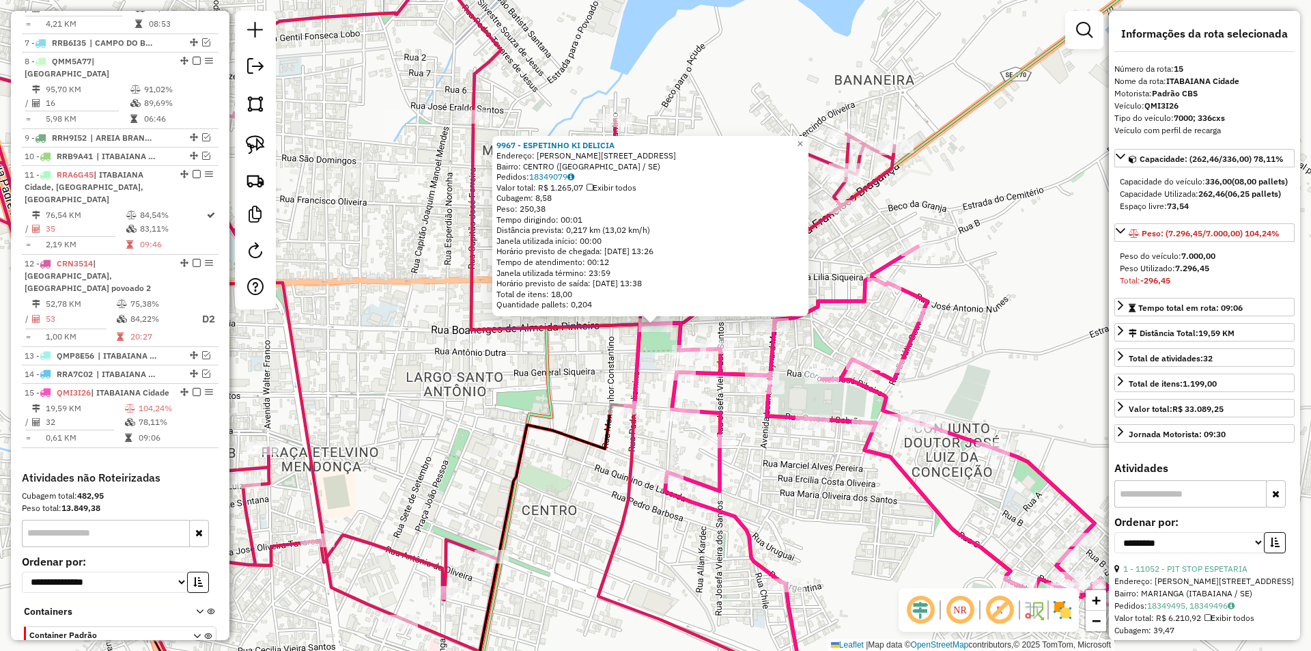
scroll to position [743, 0]
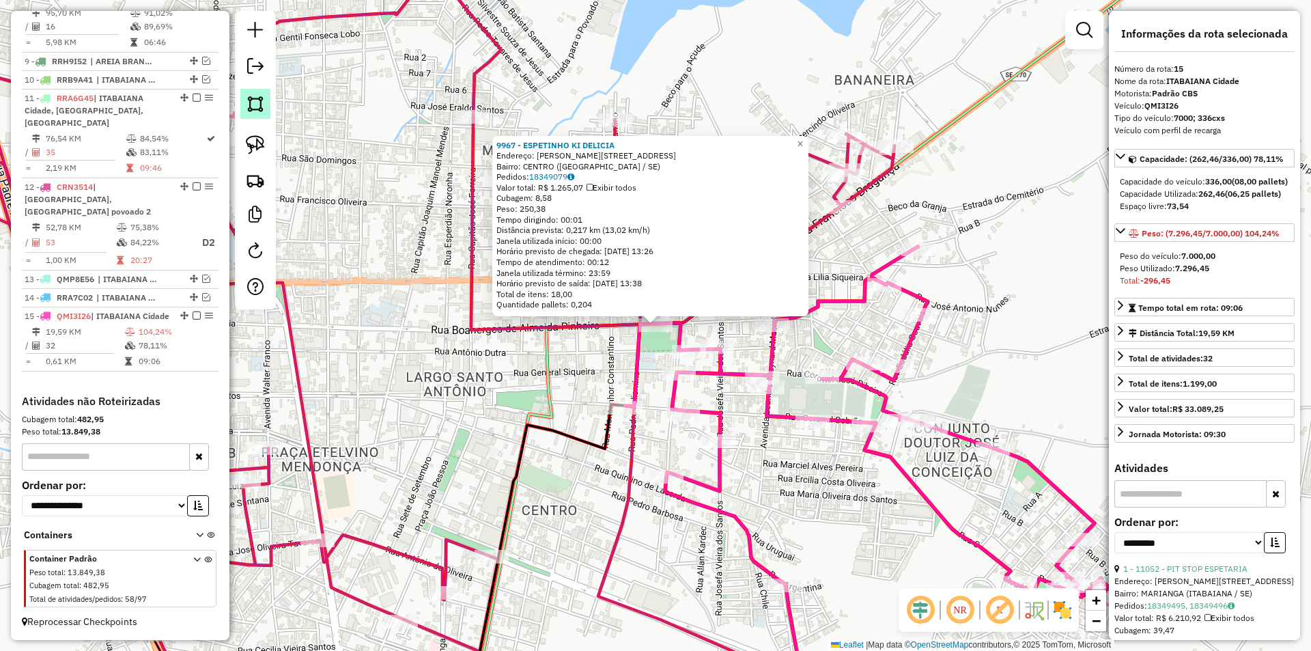
click at [265, 111] on link at bounding box center [255, 104] width 30 height 30
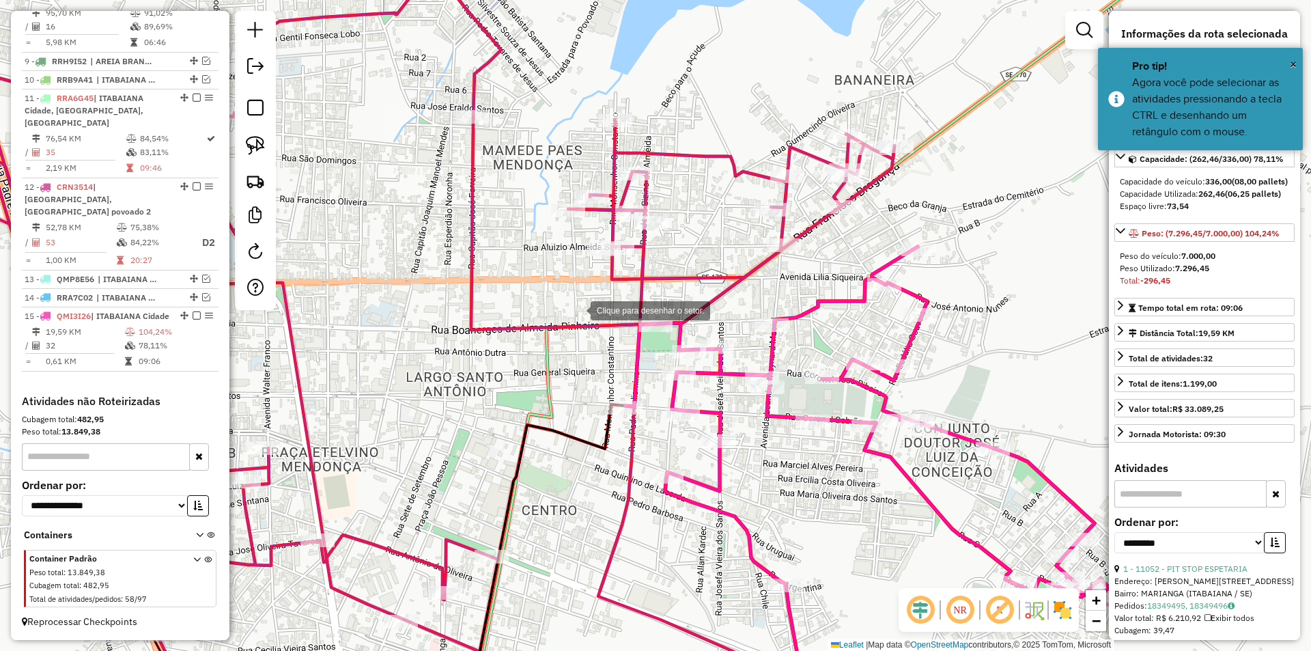
click at [576, 302] on div at bounding box center [576, 309] width 27 height 27
click at [608, 363] on div at bounding box center [608, 363] width 27 height 27
click at [625, 387] on div at bounding box center [621, 386] width 27 height 27
click at [667, 388] on div at bounding box center [666, 388] width 27 height 27
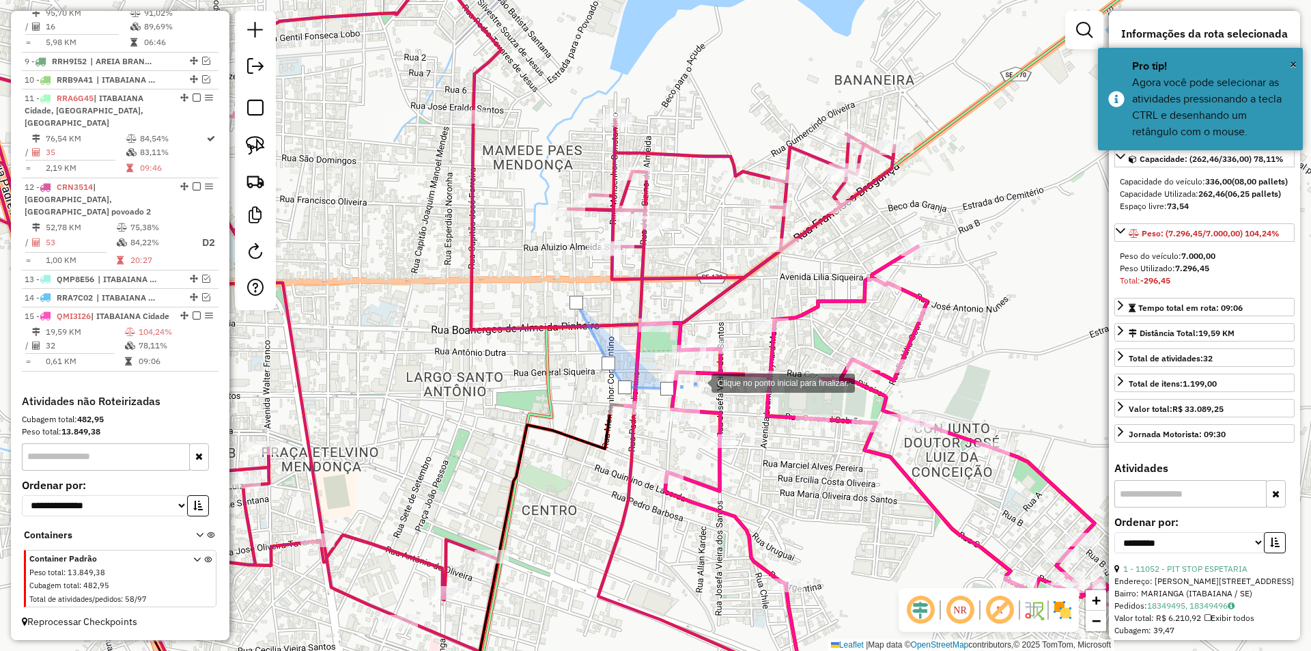
click at [698, 382] on div at bounding box center [697, 381] width 27 height 27
click at [711, 369] on div at bounding box center [697, 381] width 27 height 27
click at [728, 356] on div at bounding box center [713, 369] width 27 height 27
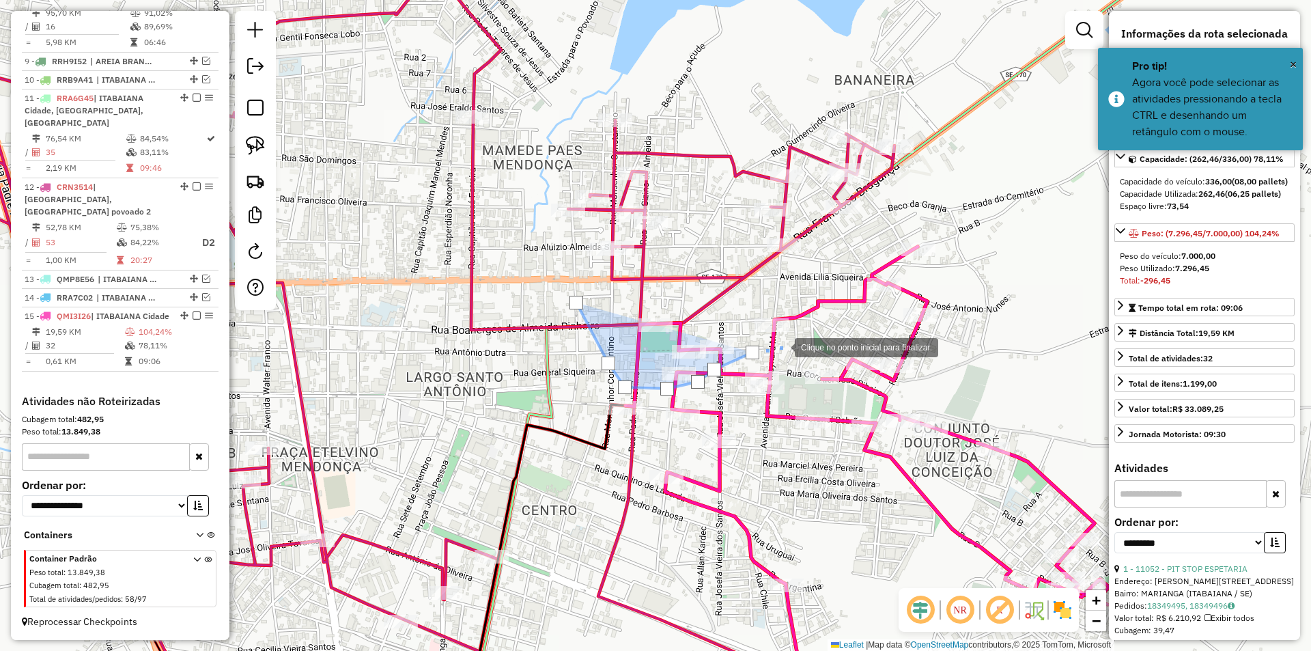
drag, startPoint x: 791, startPoint y: 345, endPoint x: 833, endPoint y: 336, distance: 42.6
click at [793, 345] on div at bounding box center [780, 345] width 27 height 27
drag, startPoint x: 833, startPoint y: 336, endPoint x: 907, endPoint y: 305, distance: 80.5
click at [835, 335] on div at bounding box center [832, 335] width 27 height 27
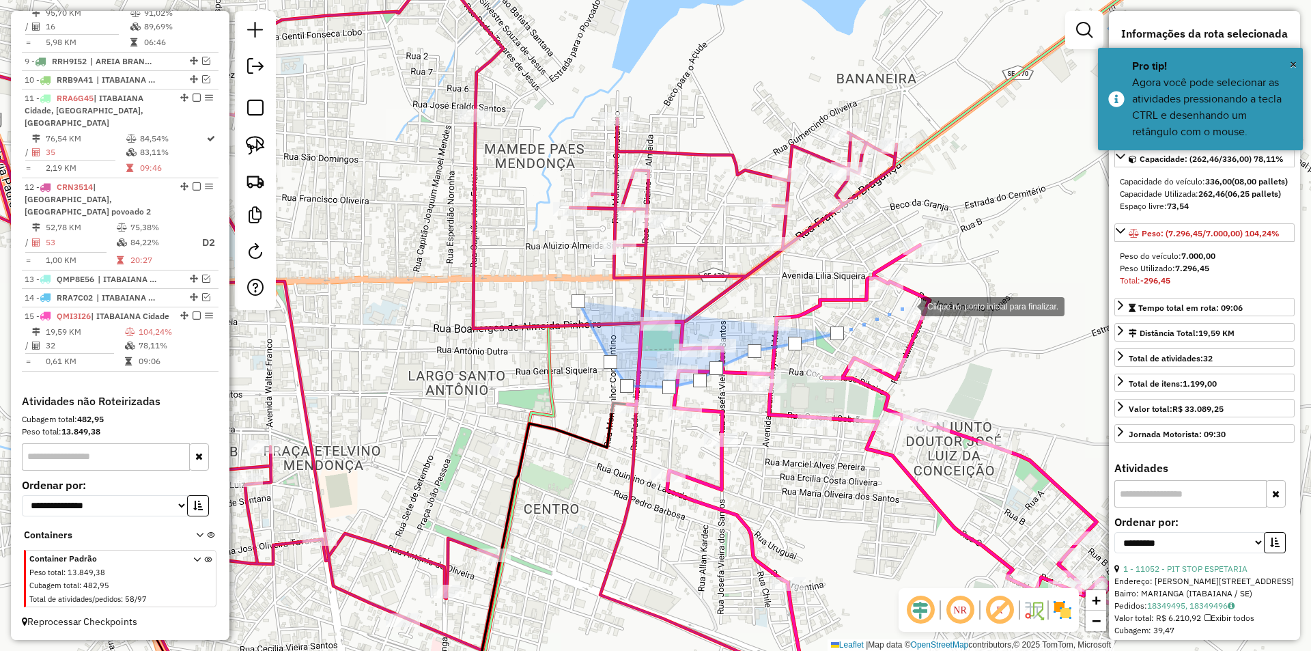
click at [907, 305] on div at bounding box center [907, 305] width 27 height 27
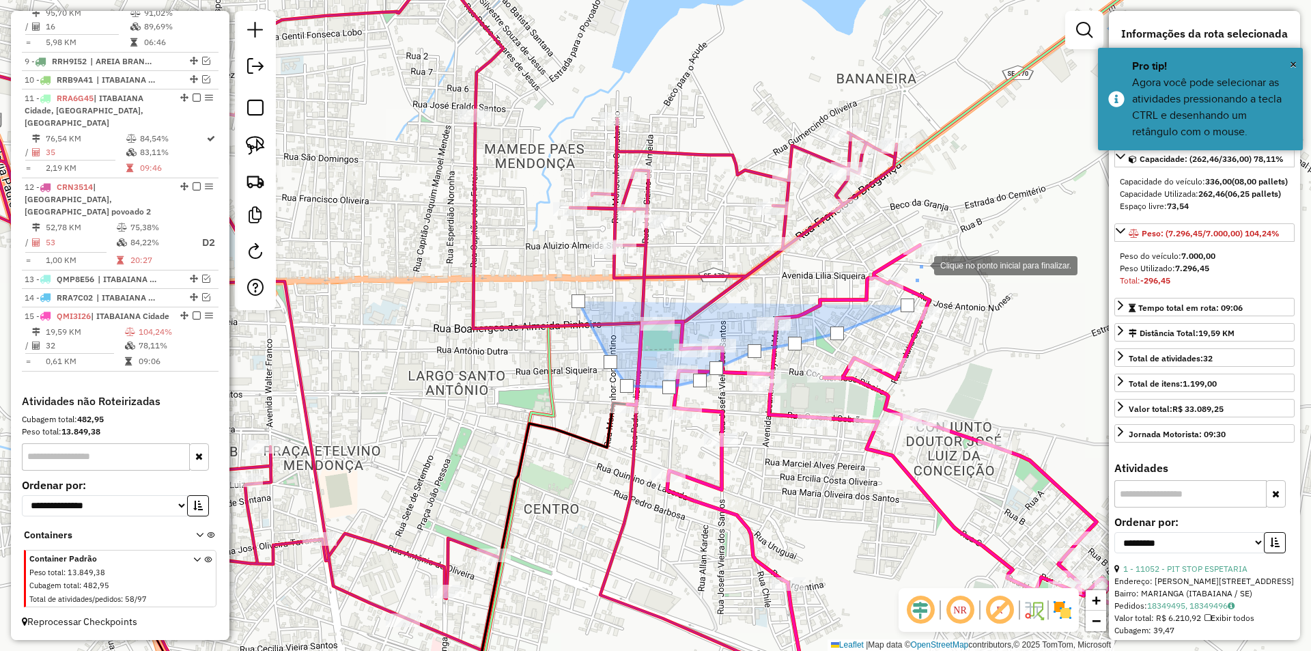
click at [920, 264] on div at bounding box center [920, 264] width 27 height 27
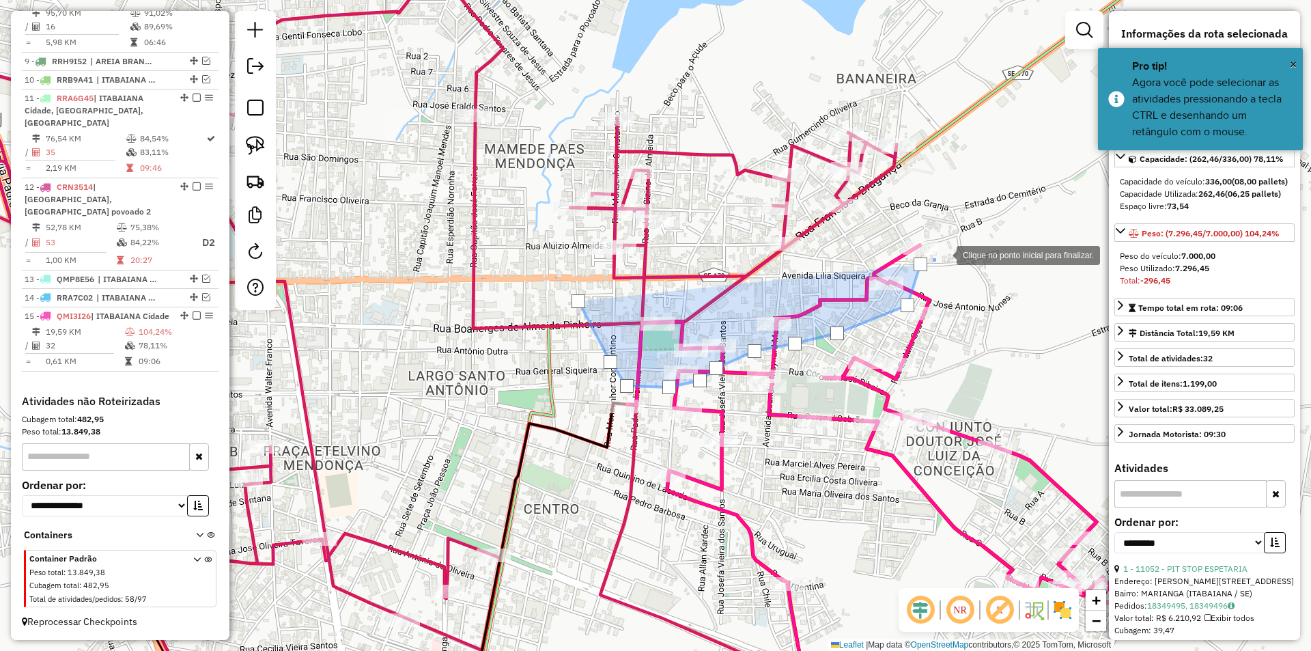
drag, startPoint x: 943, startPoint y: 254, endPoint x: 955, endPoint y: 214, distance: 42.1
click at [944, 251] on div at bounding box center [942, 253] width 27 height 27
click at [955, 240] on div at bounding box center [942, 253] width 27 height 27
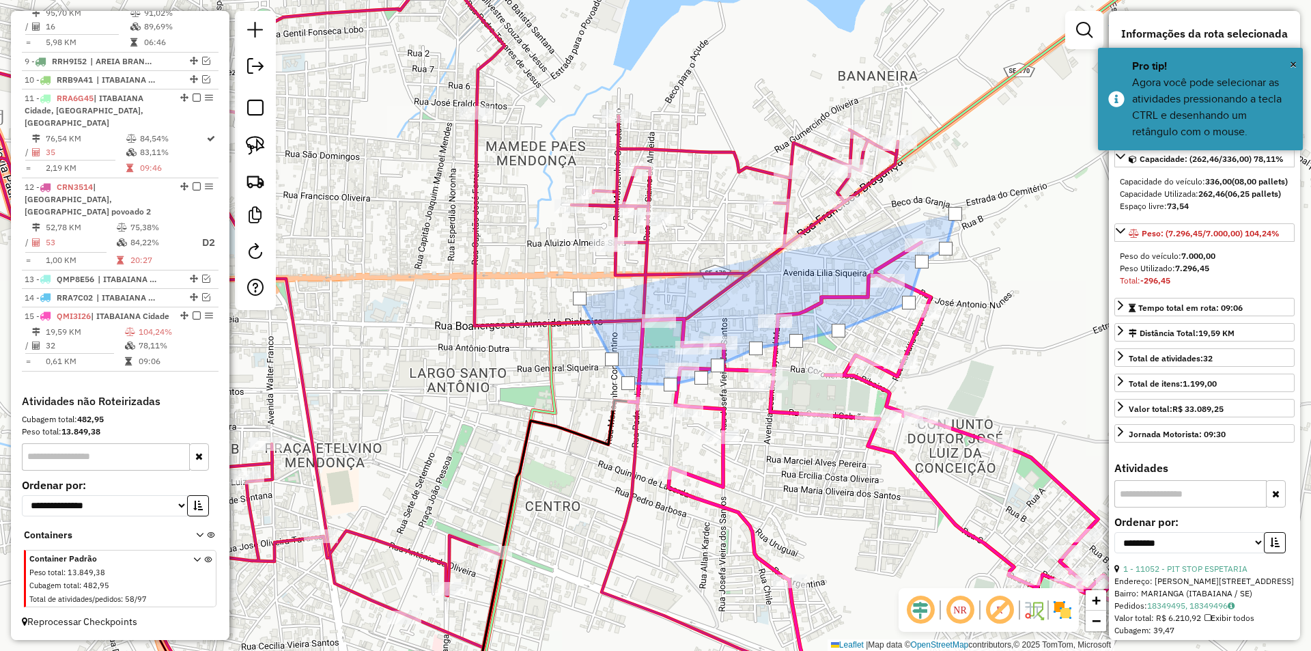
click at [941, 213] on div at bounding box center [954, 213] width 27 height 27
click at [869, 231] on div at bounding box center [869, 230] width 27 height 27
click at [856, 244] on div at bounding box center [869, 230] width 27 height 27
click at [588, 300] on div at bounding box center [587, 300] width 27 height 27
click at [580, 300] on div at bounding box center [580, 299] width 14 height 14
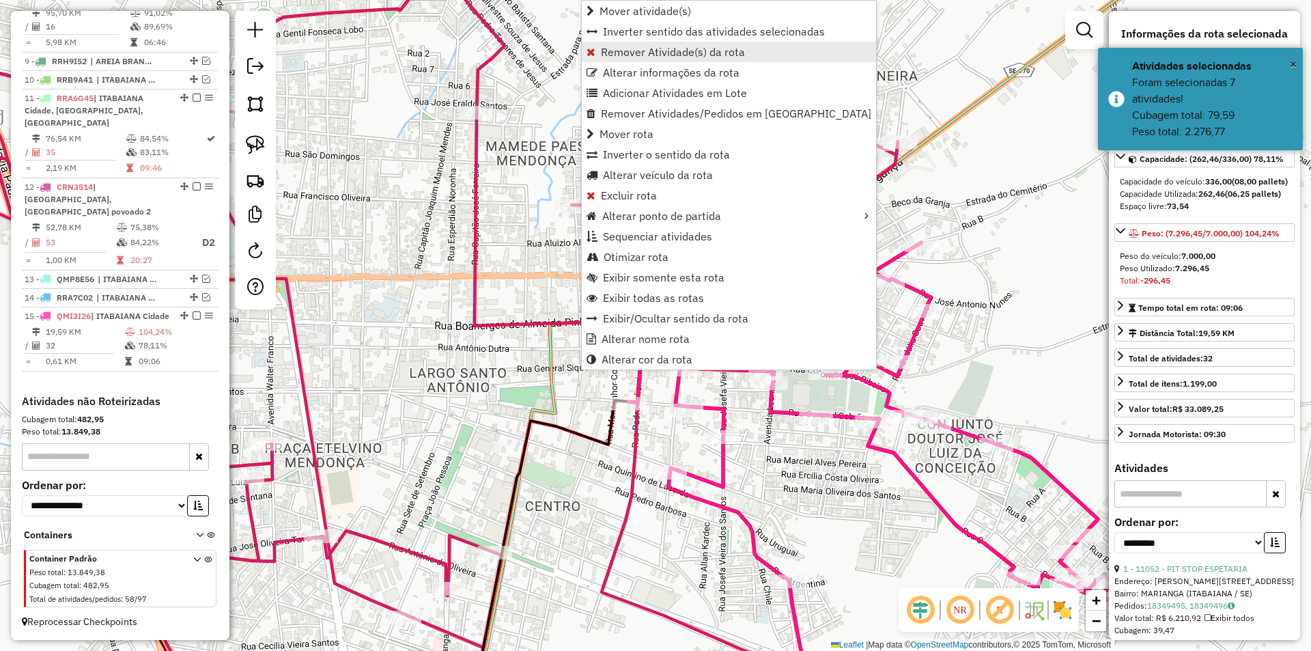
click at [648, 54] on span "Remover Atividade(s) da rota" at bounding box center [673, 51] width 144 height 11
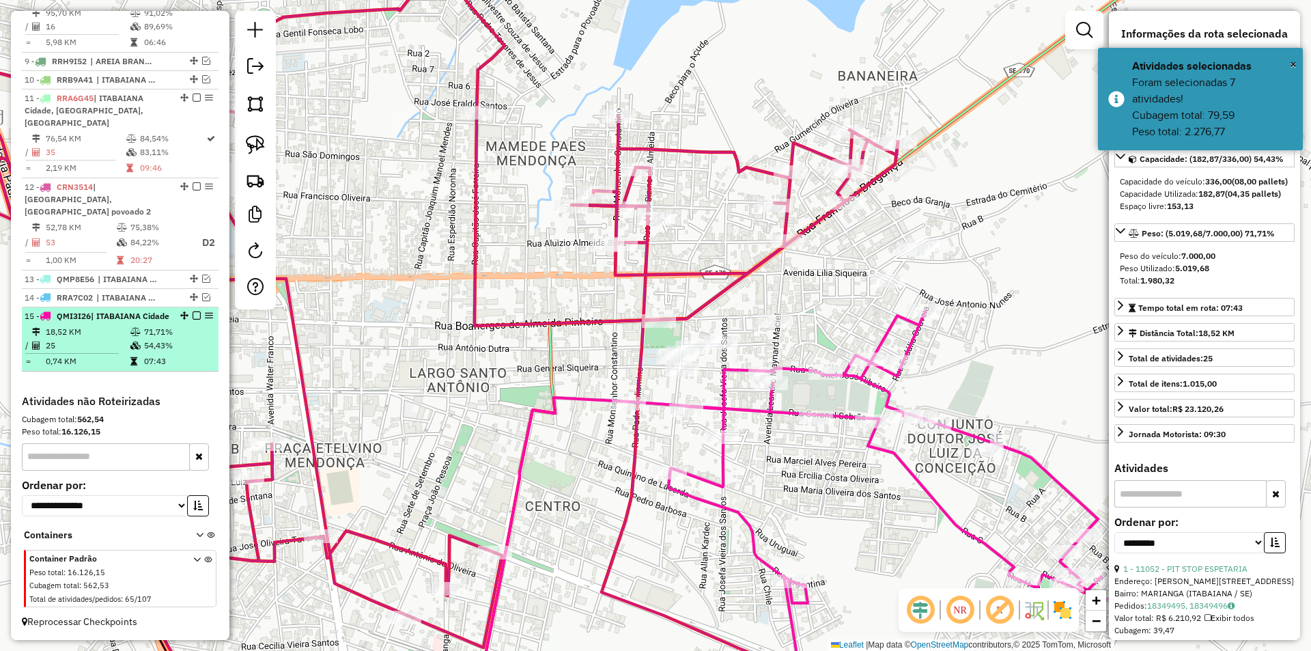
click at [106, 336] on td "18,52 KM" at bounding box center [87, 332] width 85 height 14
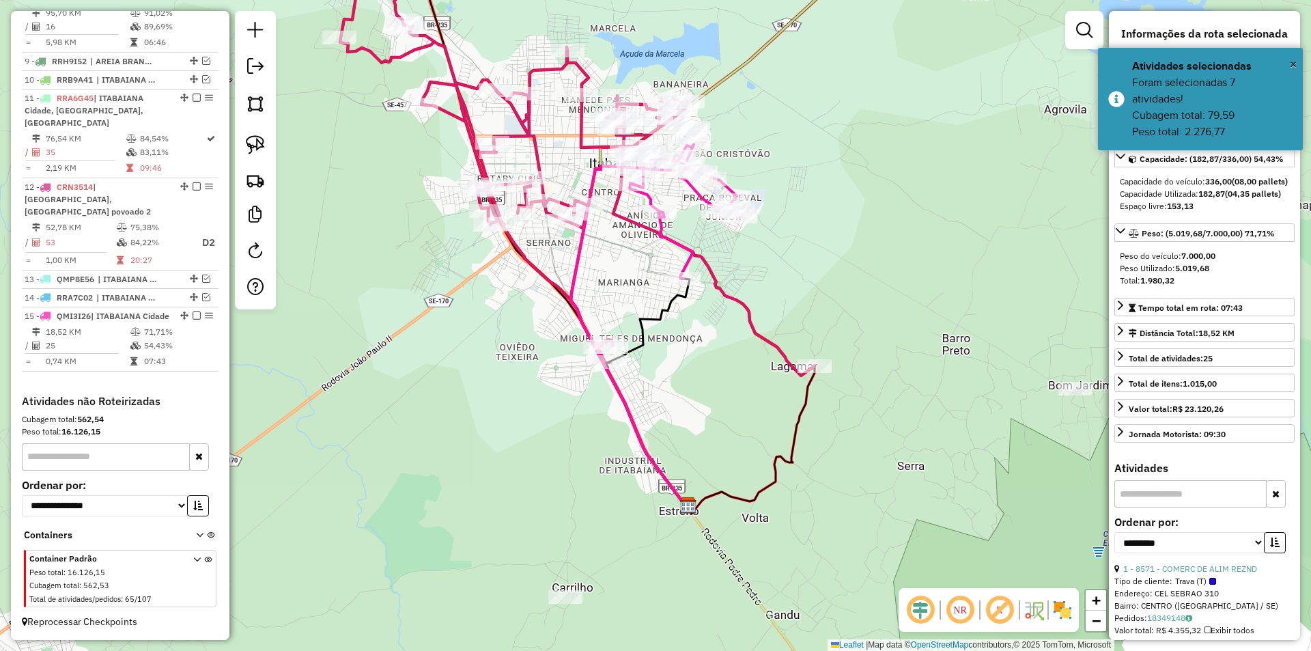
drag, startPoint x: 615, startPoint y: 306, endPoint x: 559, endPoint y: 348, distance: 70.2
click at [562, 358] on div "Janela de atendimento Grade de atendimento Capacidade Transportadoras Veículos …" at bounding box center [655, 325] width 1311 height 651
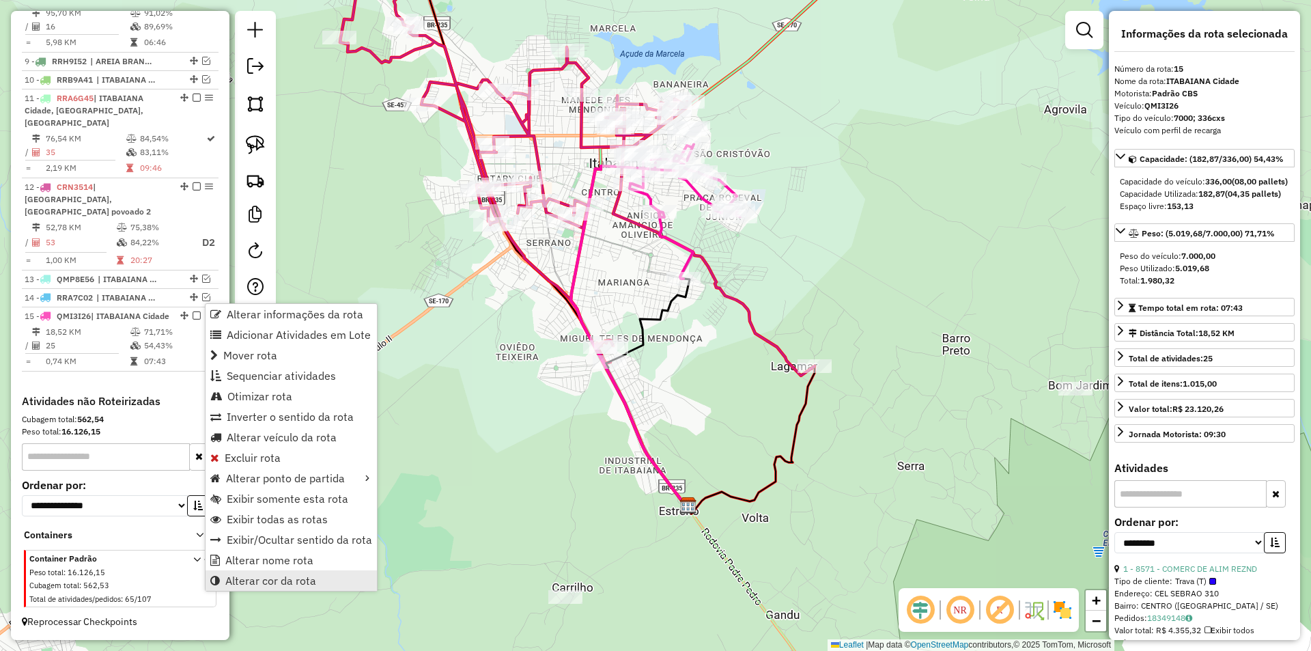
click at [268, 578] on span "Alterar cor da rota" at bounding box center [270, 580] width 91 height 11
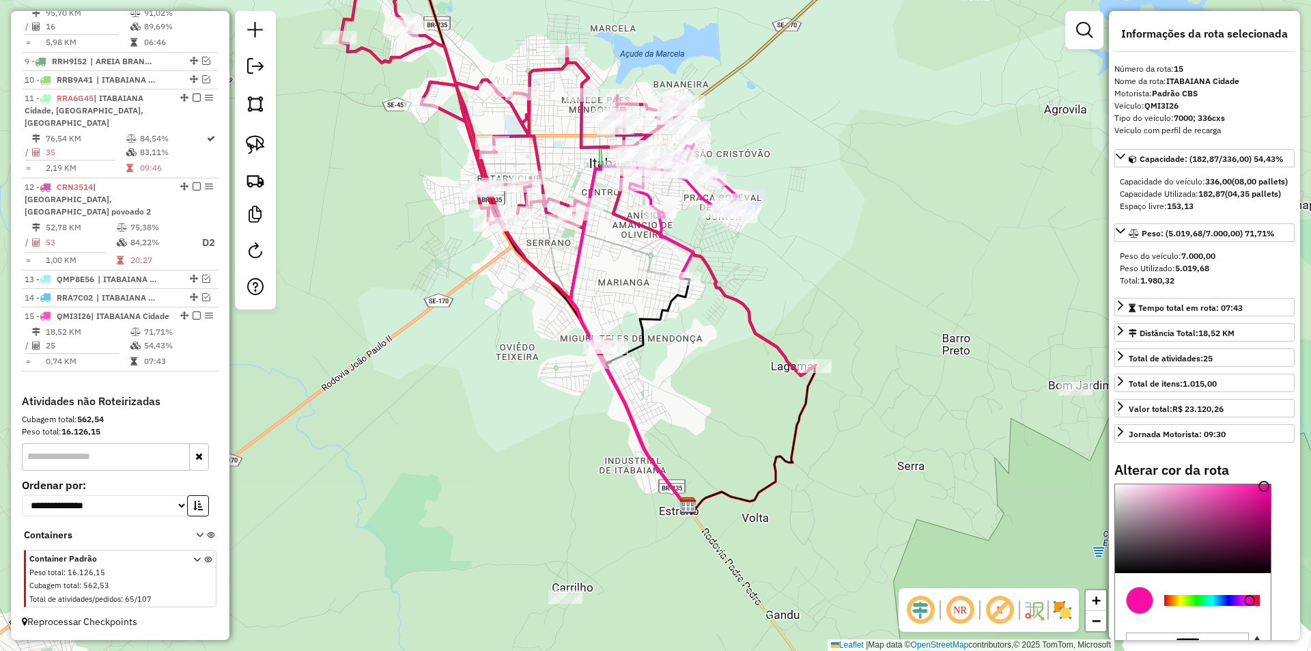
click at [1197, 606] on div at bounding box center [1212, 600] width 96 height 11
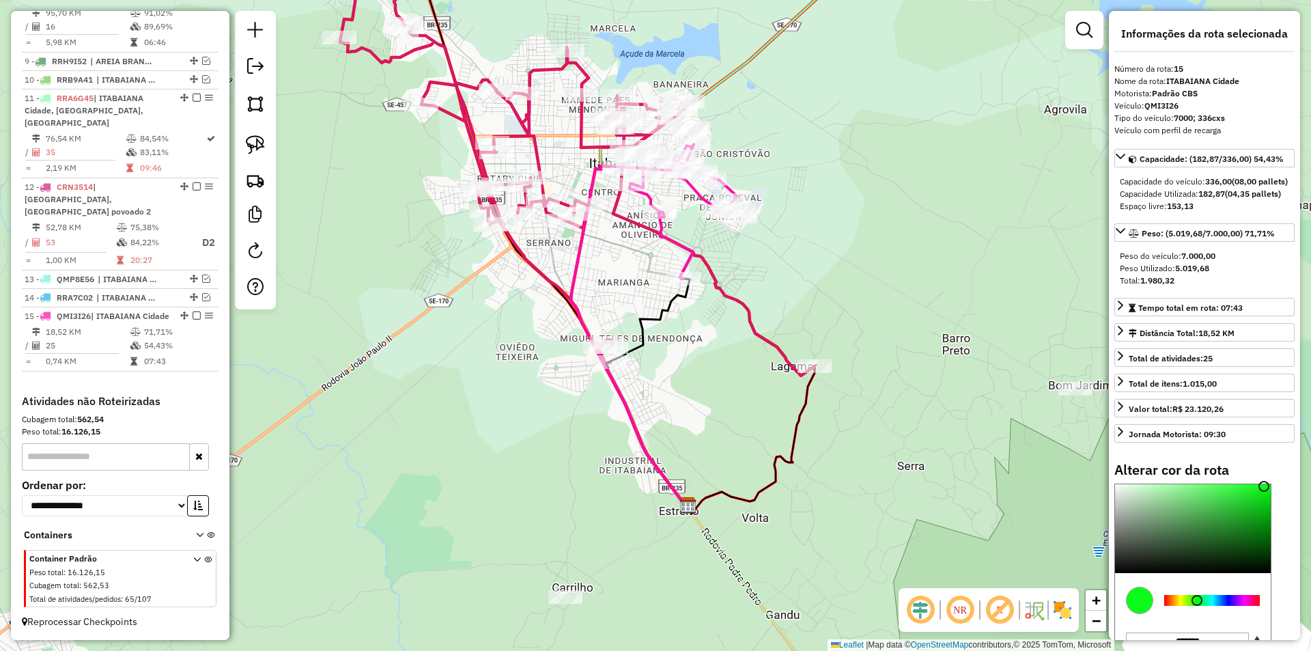
type input "*******"
click at [1204, 540] on div at bounding box center [1193, 528] width 156 height 89
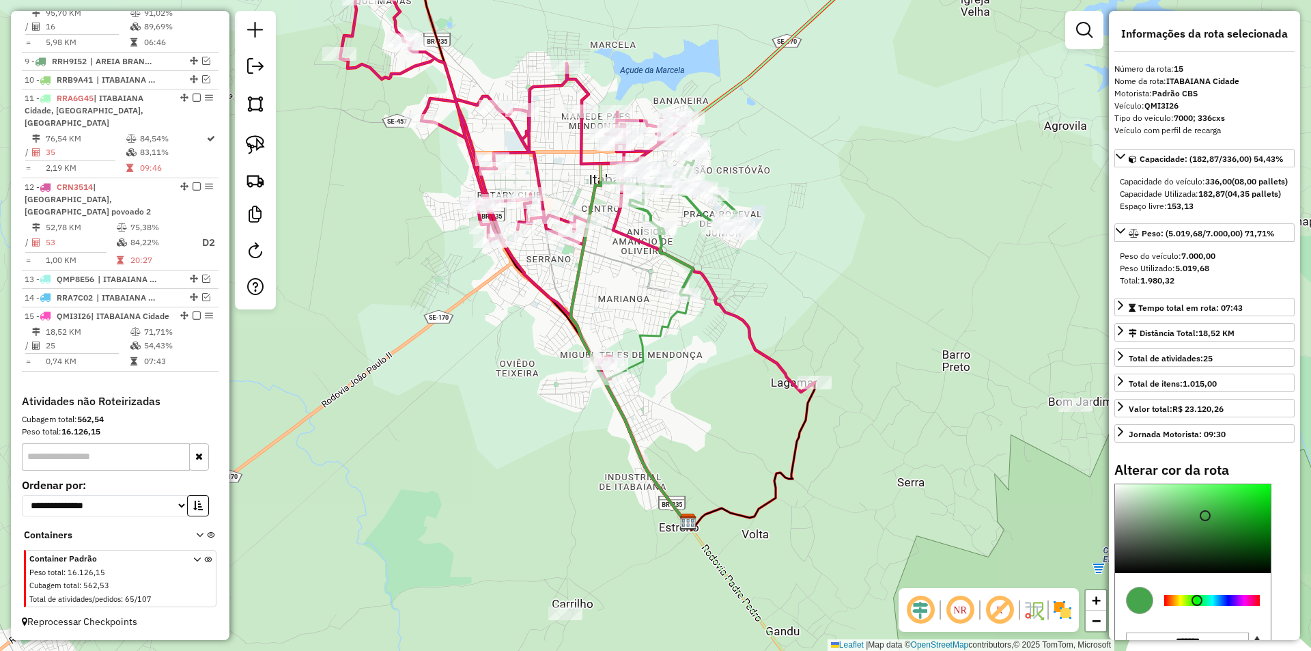
drag, startPoint x: 738, startPoint y: 279, endPoint x: 731, endPoint y: 348, distance: 68.7
click at [731, 347] on div "Janela de atendimento Grade de atendimento Capacidade Transportadoras Veículos …" at bounding box center [655, 325] width 1311 height 651
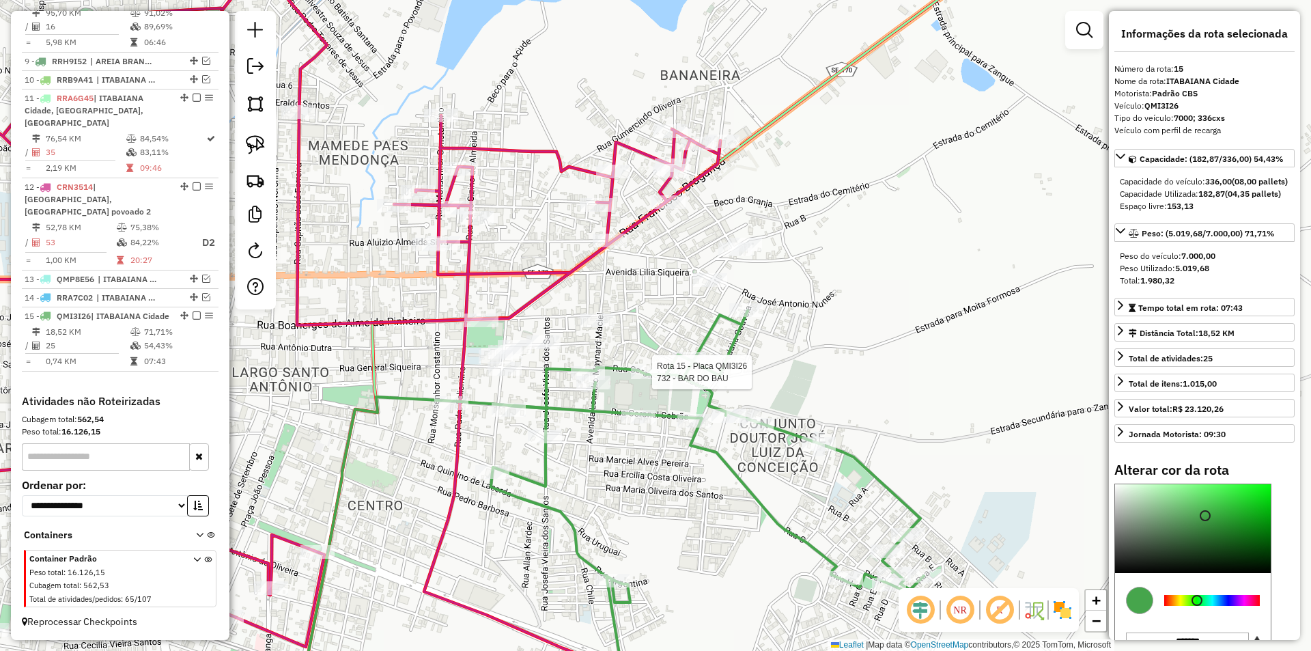
drag, startPoint x: 655, startPoint y: 282, endPoint x: 662, endPoint y: 228, distance: 54.3
click at [662, 230] on div "Rota 15 - Placa QMI3I26 732 - BAR DO BAU Janela de atendimento Grade de atendim…" at bounding box center [655, 325] width 1311 height 651
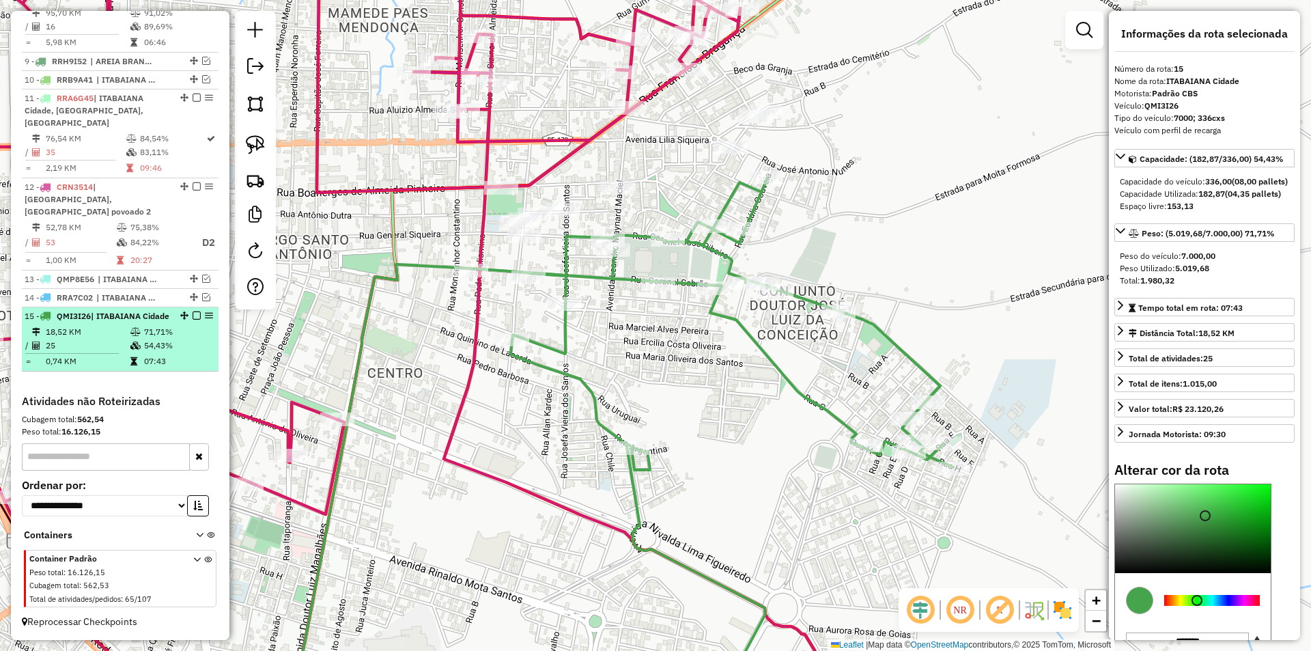
click at [193, 311] on em at bounding box center [197, 315] width 8 height 8
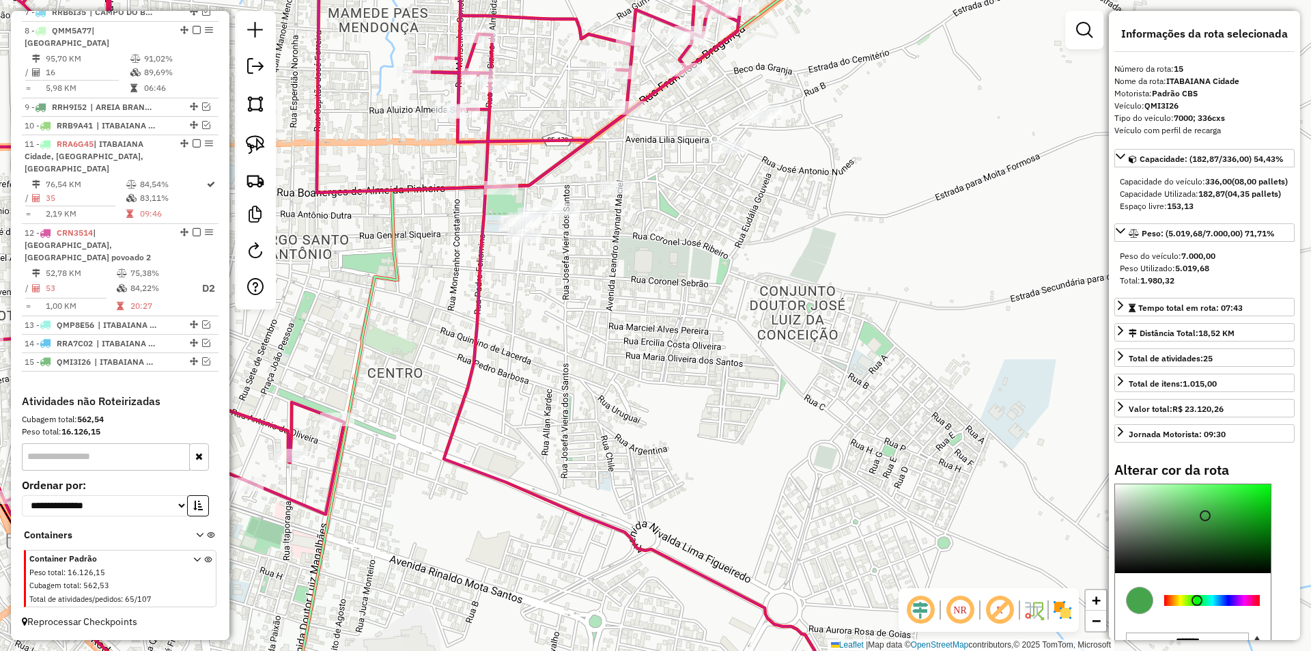
scroll to position [685, 0]
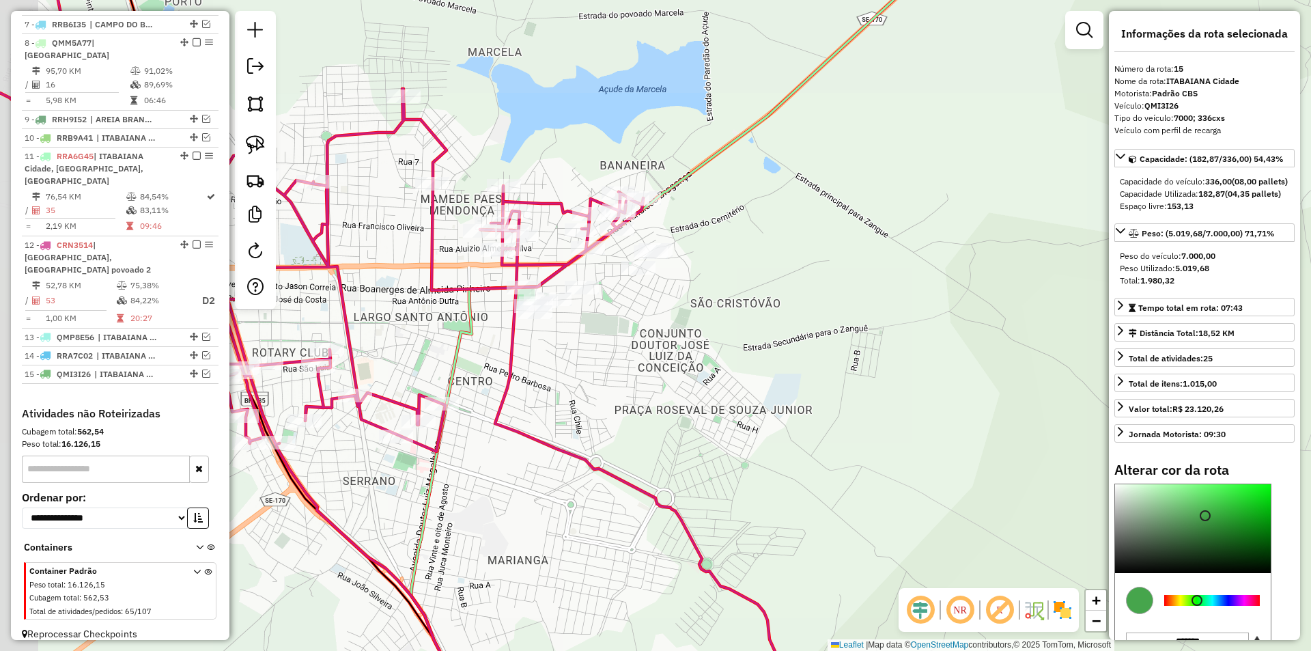
drag, startPoint x: 468, startPoint y: 316, endPoint x: 518, endPoint y: 329, distance: 50.8
click at [518, 329] on icon at bounding box center [654, 387] width 486 height 781
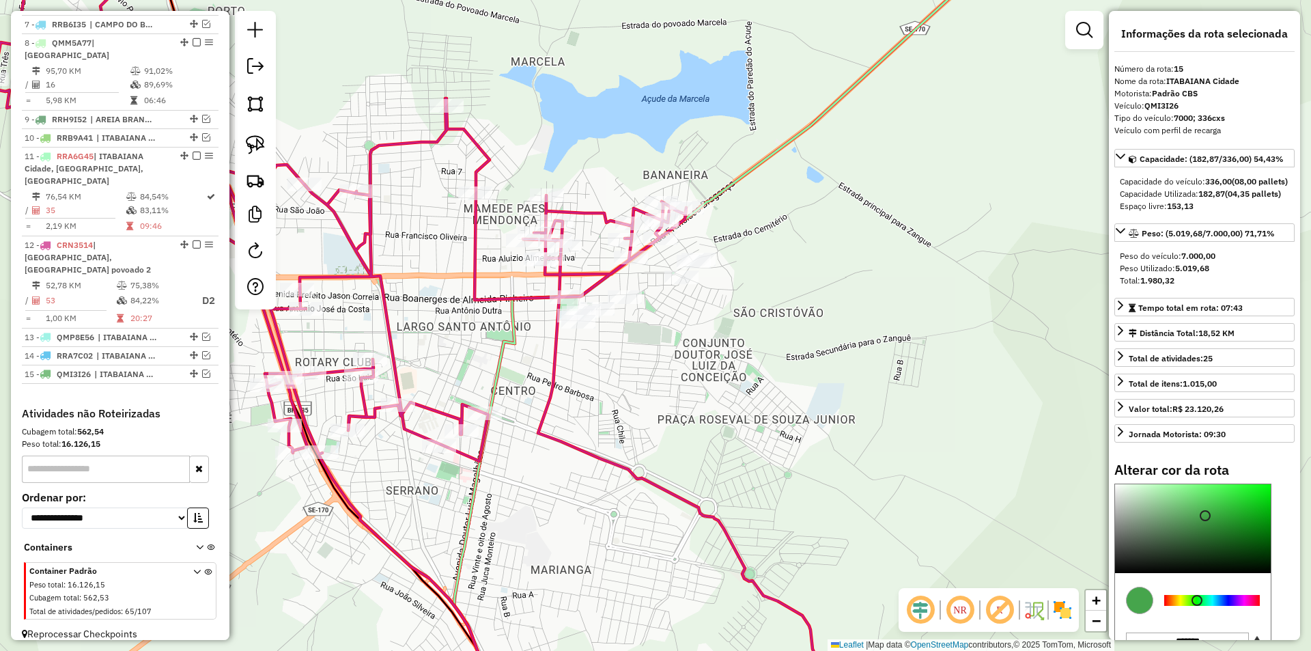
click at [466, 203] on div "Janela de atendimento Grade de atendimento Capacidade Transportadoras Veículos …" at bounding box center [655, 325] width 1311 height 651
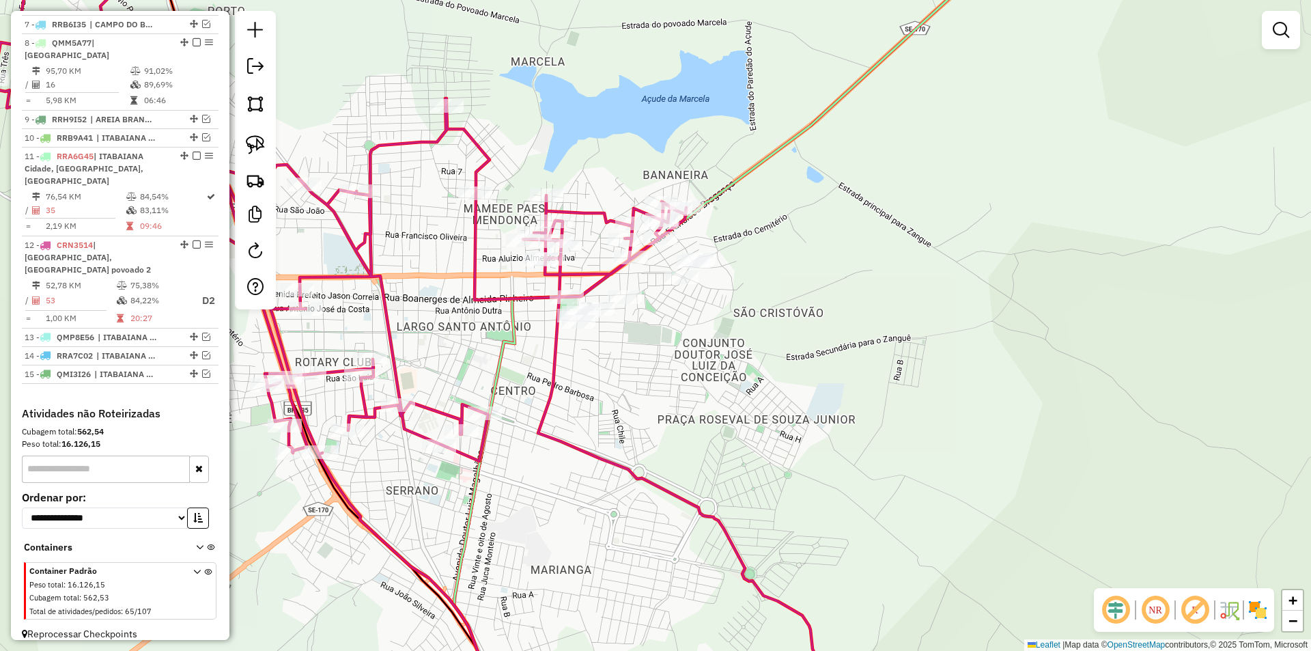
drag, startPoint x: 478, startPoint y: 257, endPoint x: 440, endPoint y: 234, distance: 44.4
click at [475, 253] on icon at bounding box center [436, 325] width 889 height 781
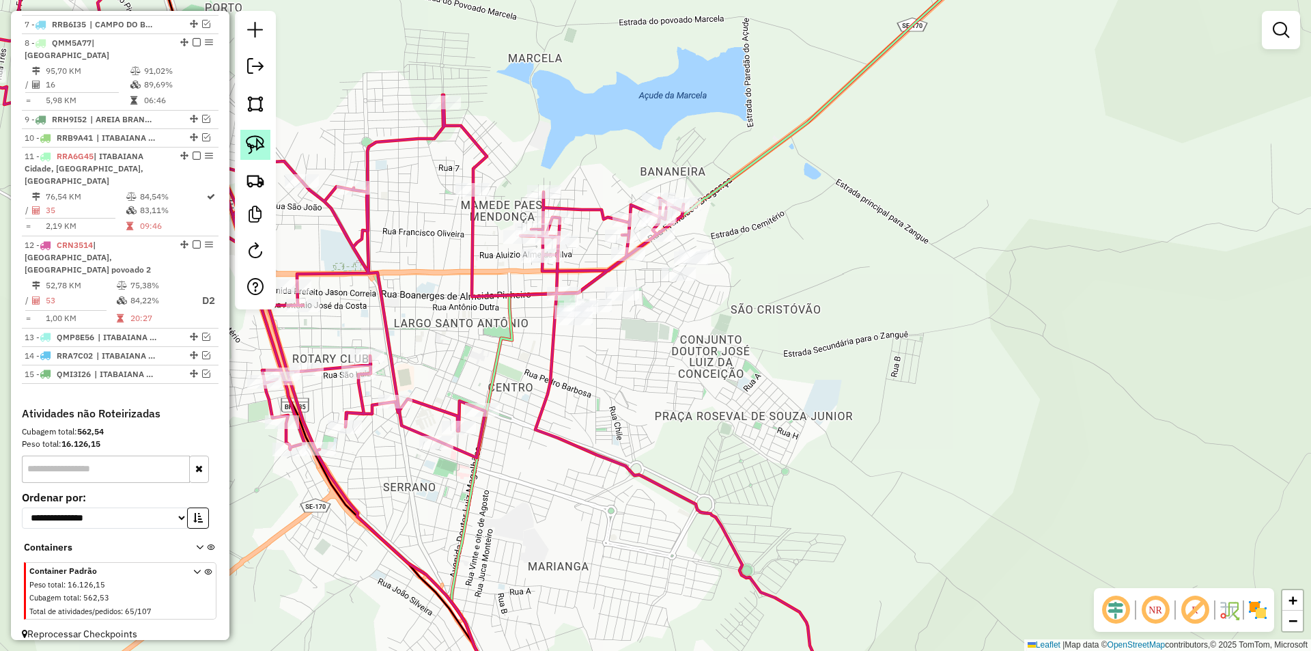
click at [253, 141] on img at bounding box center [255, 144] width 19 height 19
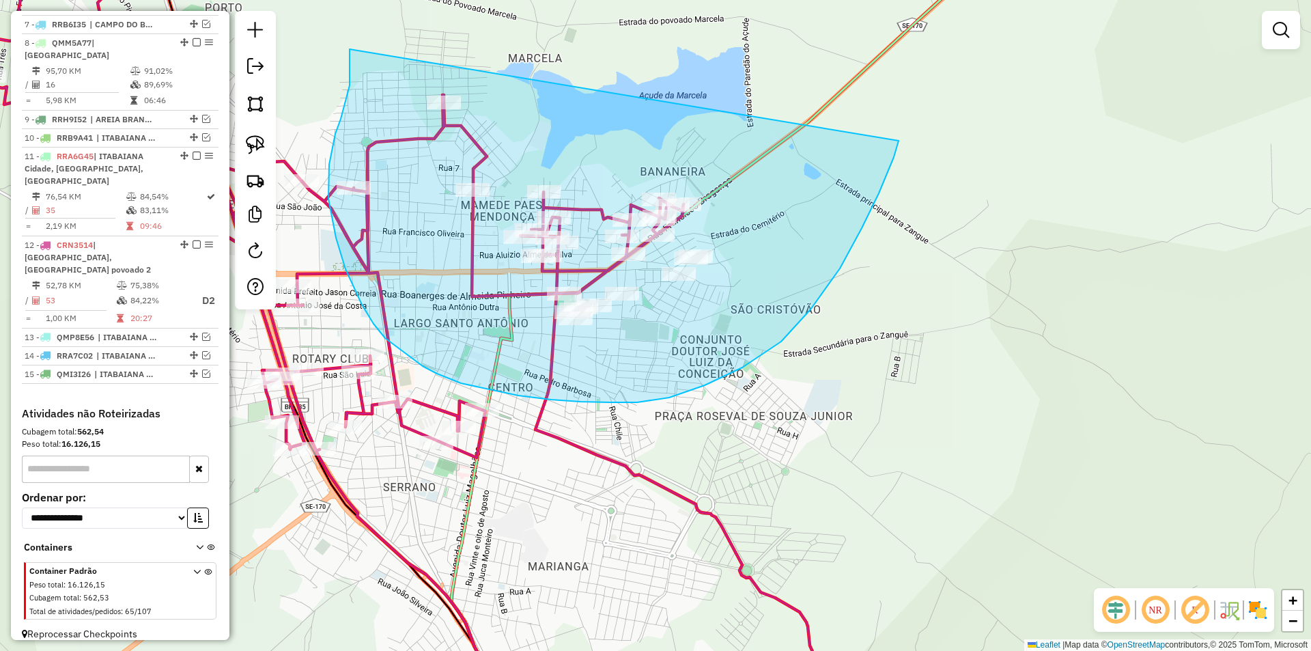
drag, startPoint x: 350, startPoint y: 49, endPoint x: 901, endPoint y: 106, distance: 554.5
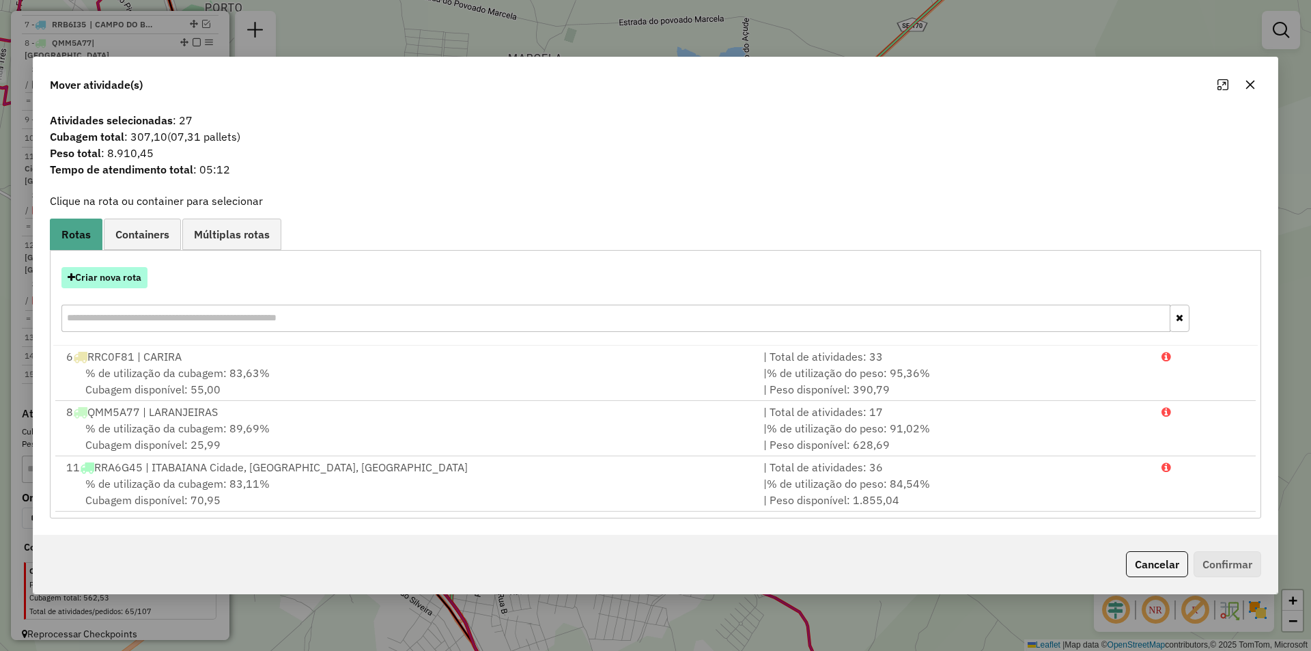
click at [134, 273] on button "Criar nova rota" at bounding box center [104, 277] width 86 height 21
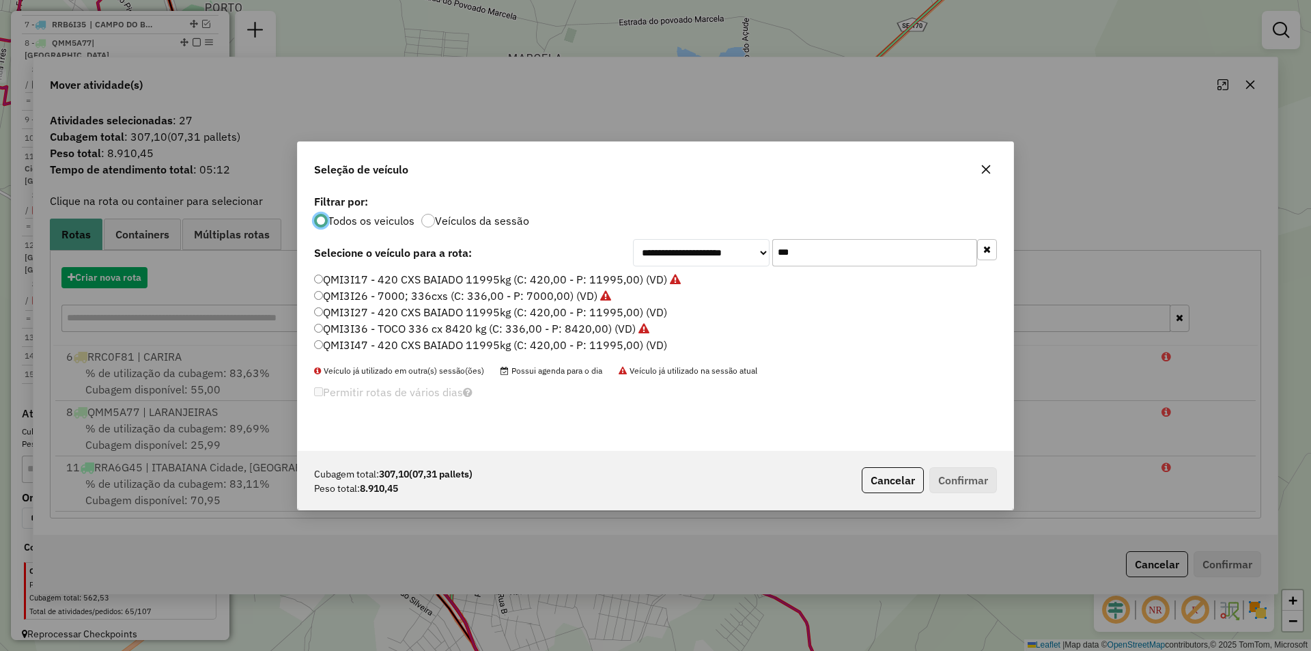
scroll to position [8, 4]
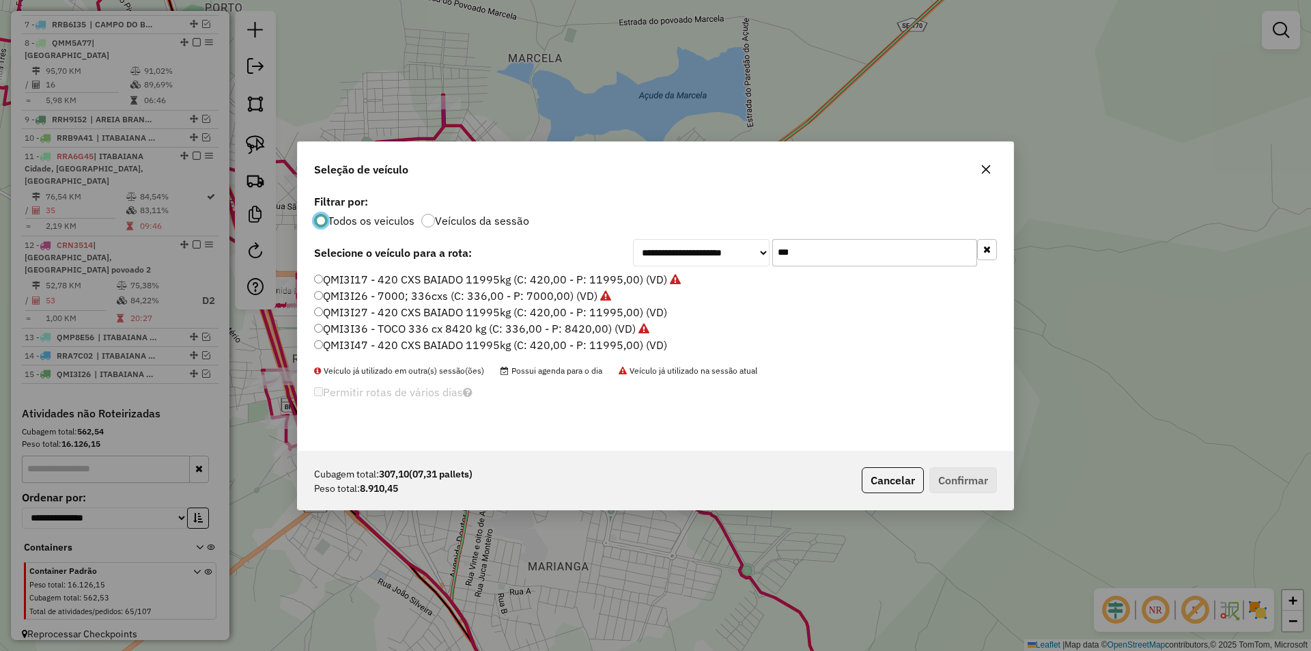
click at [809, 259] on input "***" at bounding box center [874, 252] width 205 height 27
click at [483, 344] on label "QMI3I47 - 420 CXS BAIADO 11995kg (C: 420,00 - P: 11995,00) (VD)" at bounding box center [490, 345] width 353 height 16
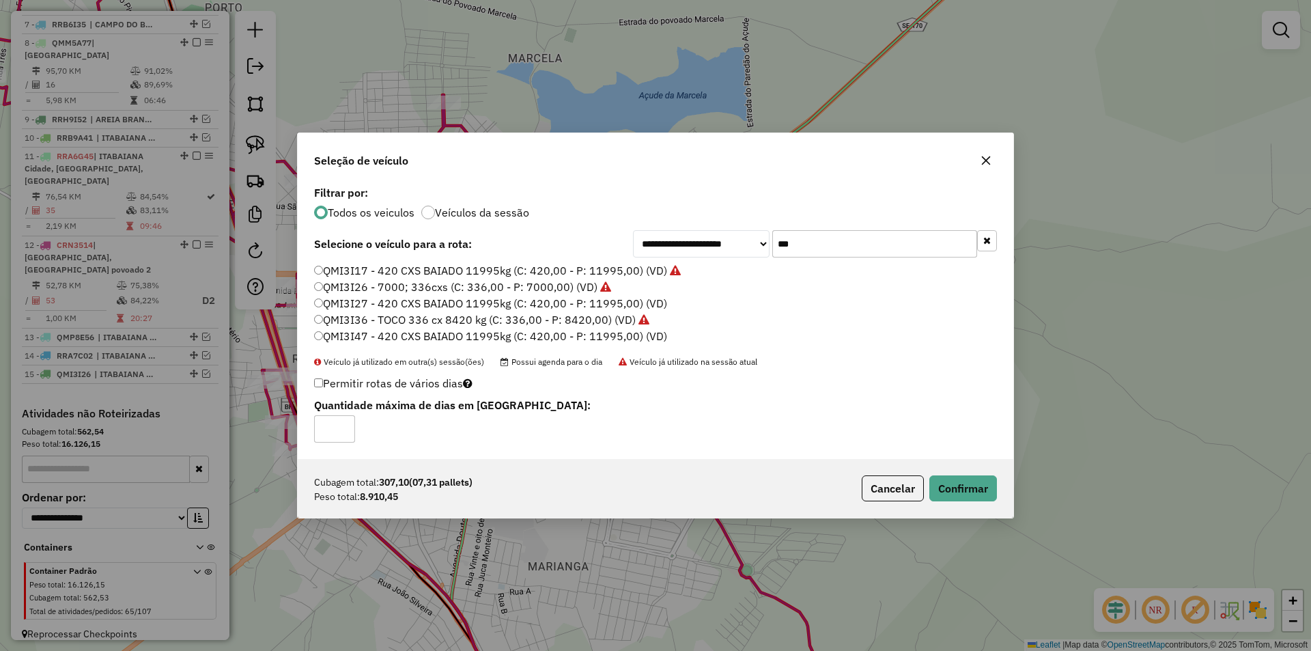
drag, startPoint x: 996, startPoint y: 513, endPoint x: 991, endPoint y: 507, distance: 8.2
click at [997, 513] on div "Cubagem total: 307,10 (07,31 pallets) Peso total: 8.910,45 Cancelar Confirmar" at bounding box center [655, 488] width 715 height 59
click at [980, 498] on button "Confirmar" at bounding box center [963, 488] width 68 height 26
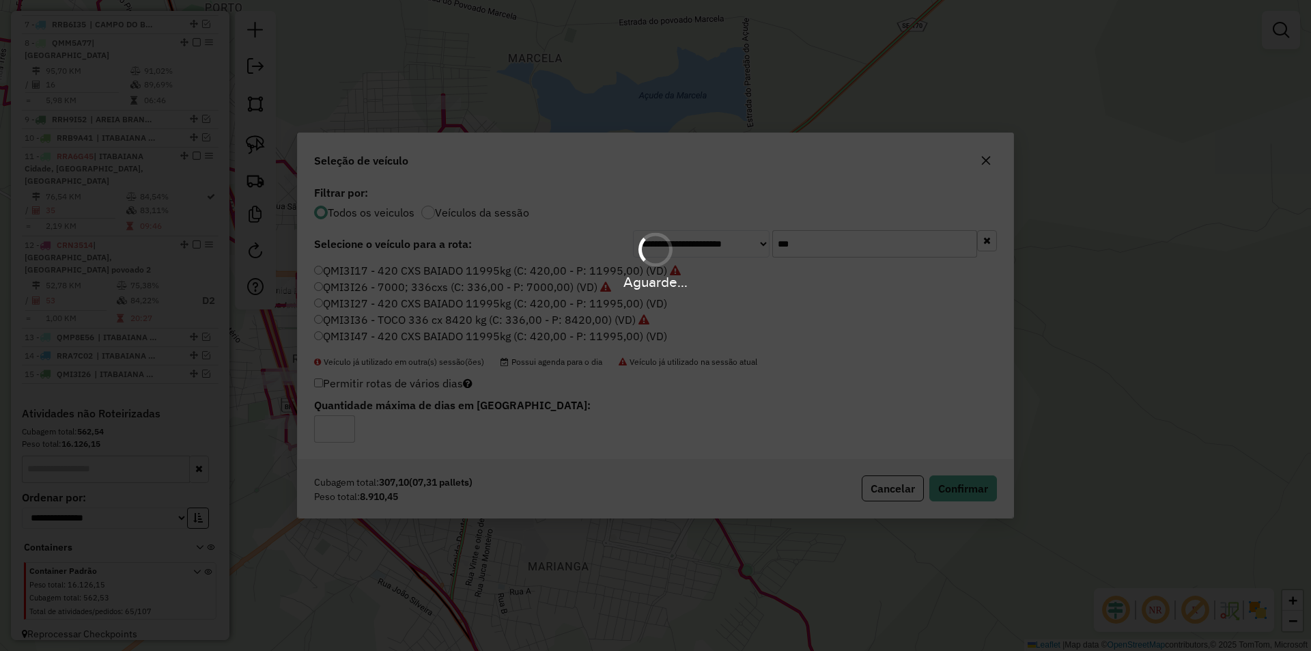
scroll to position [743, 0]
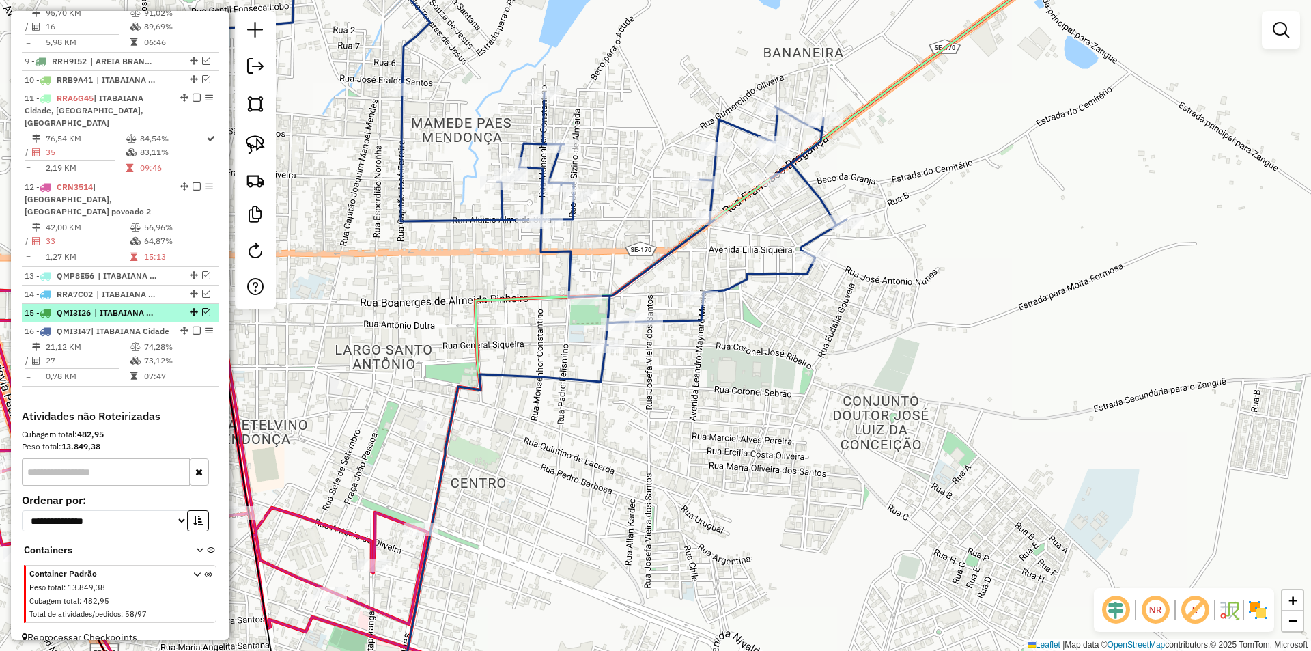
click at [203, 308] on em at bounding box center [206, 312] width 8 height 8
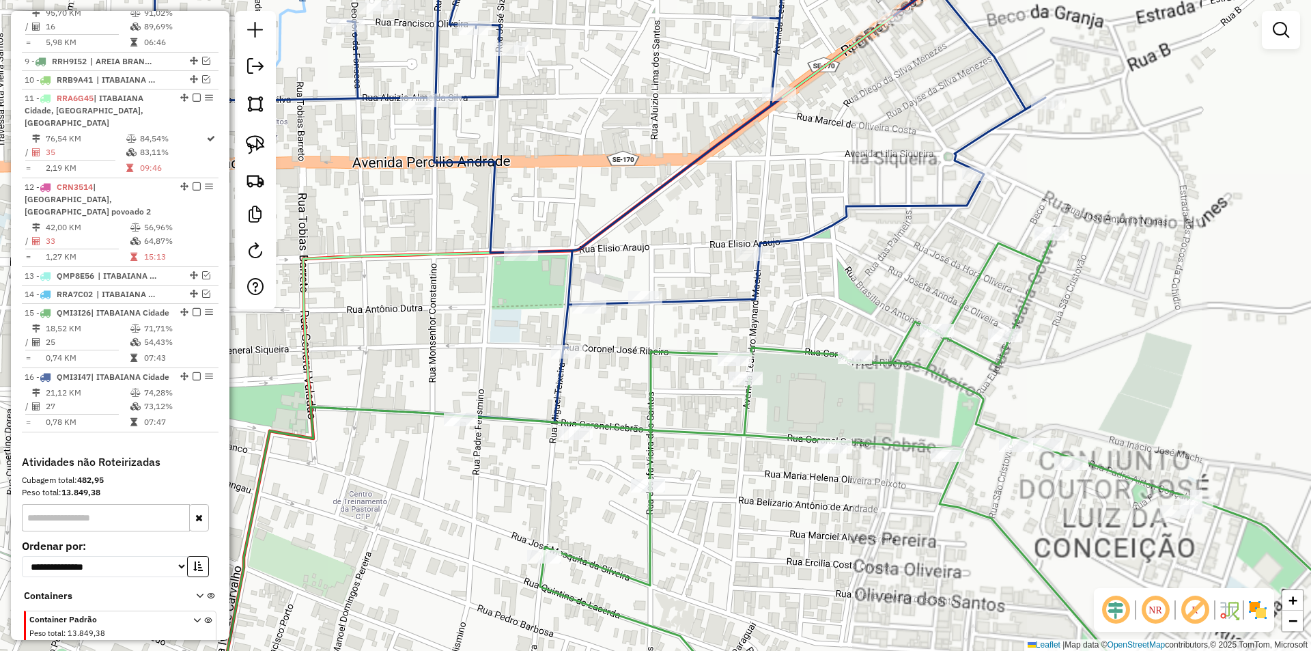
drag, startPoint x: 509, startPoint y: 308, endPoint x: 416, endPoint y: 259, distance: 105.7
click at [505, 304] on div "Janela de atendimento Grade de atendimento Capacidade Transportadoras Veículos …" at bounding box center [655, 325] width 1311 height 651
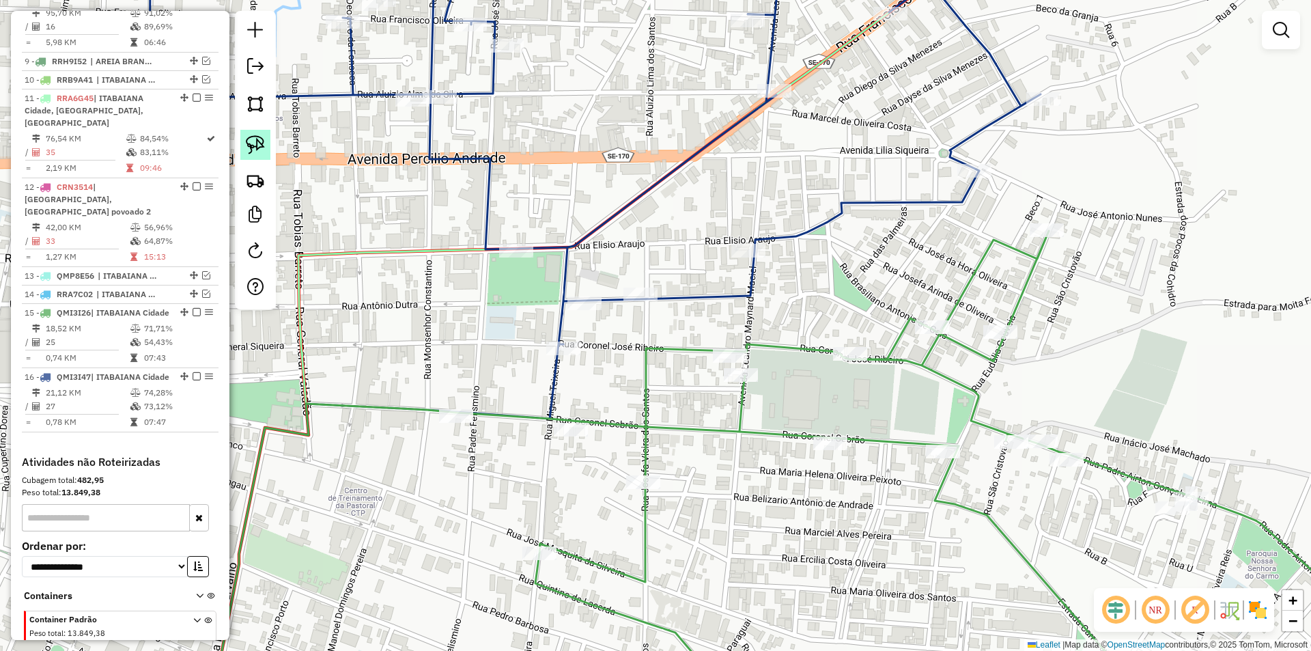
click at [255, 139] on img at bounding box center [255, 144] width 19 height 19
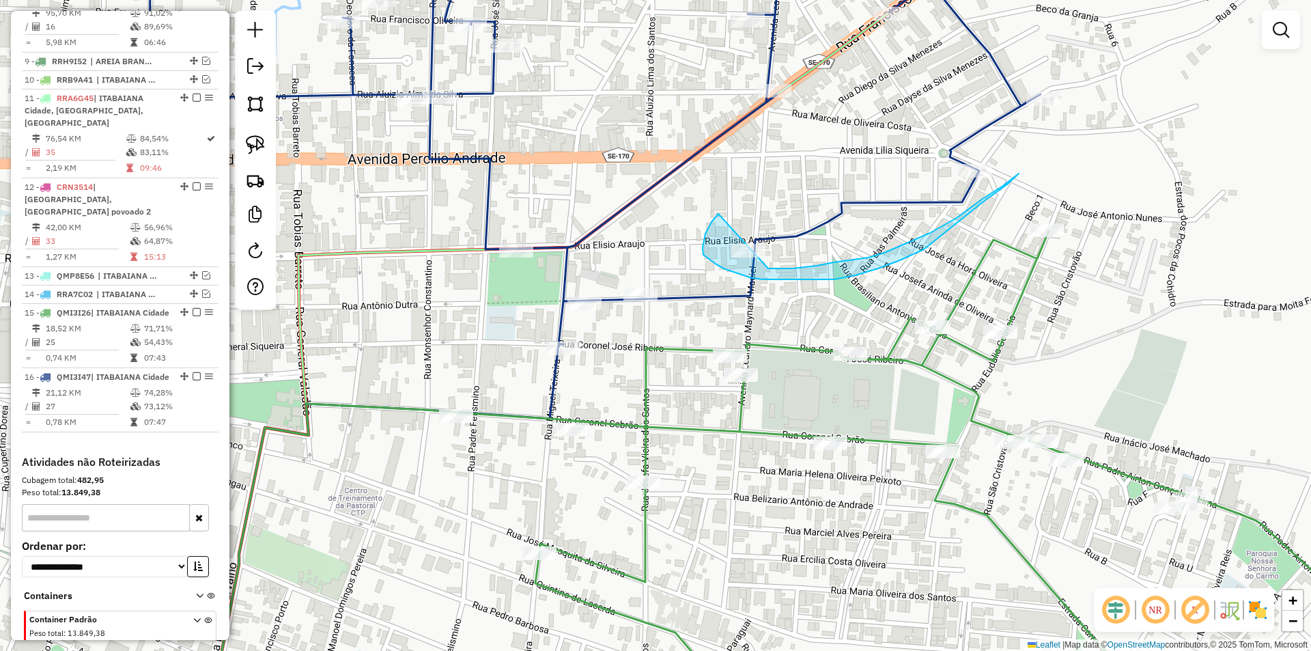
drag, startPoint x: 707, startPoint y: 231, endPoint x: 688, endPoint y: 257, distance: 32.8
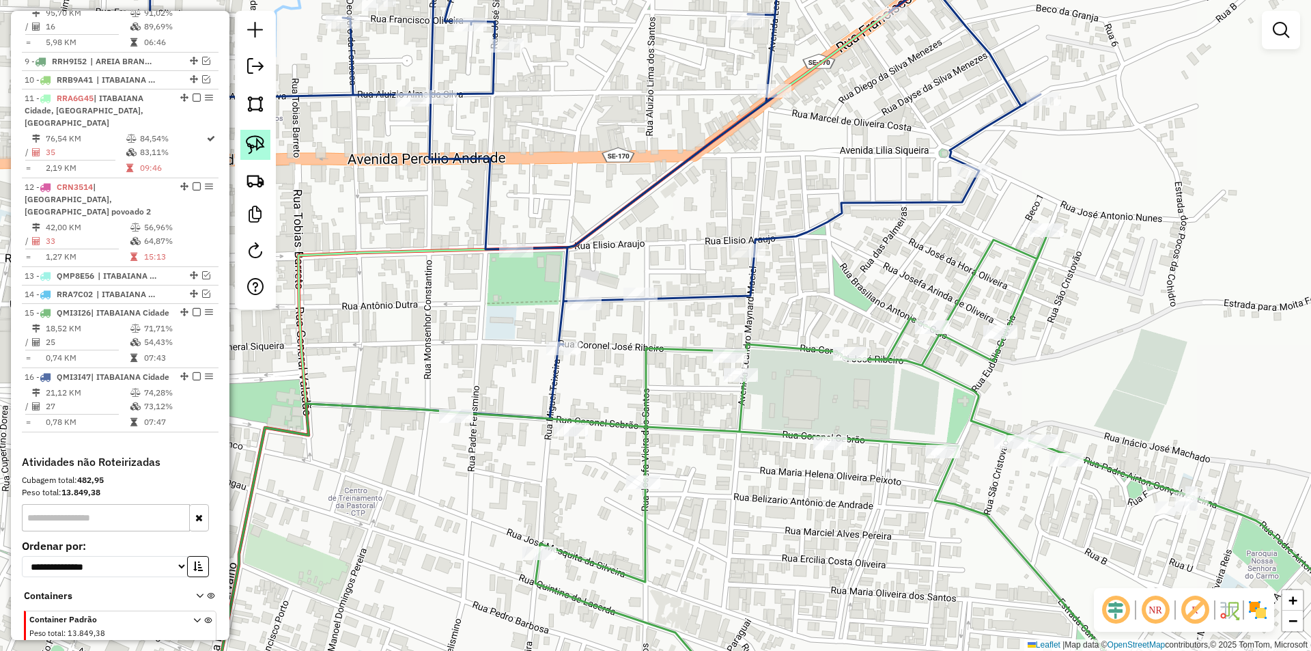
click at [254, 132] on link at bounding box center [255, 145] width 30 height 30
drag, startPoint x: 582, startPoint y: 279, endPoint x: 699, endPoint y: 266, distance: 118.1
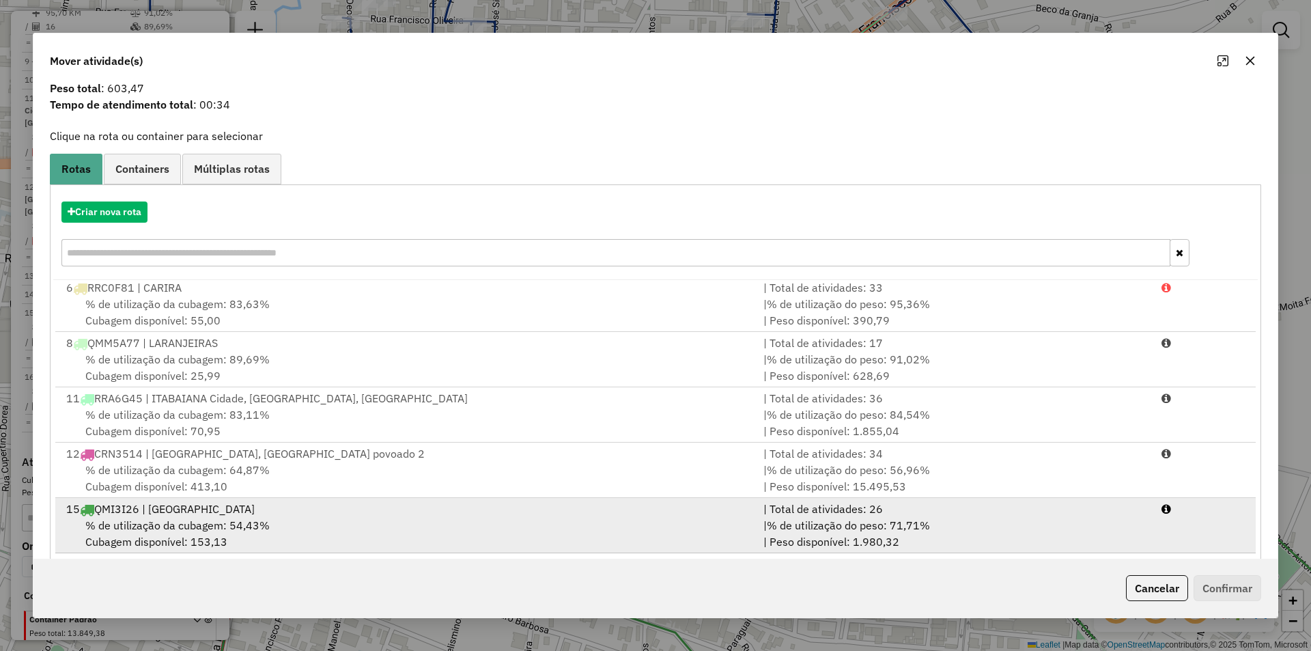
scroll to position [59, 0]
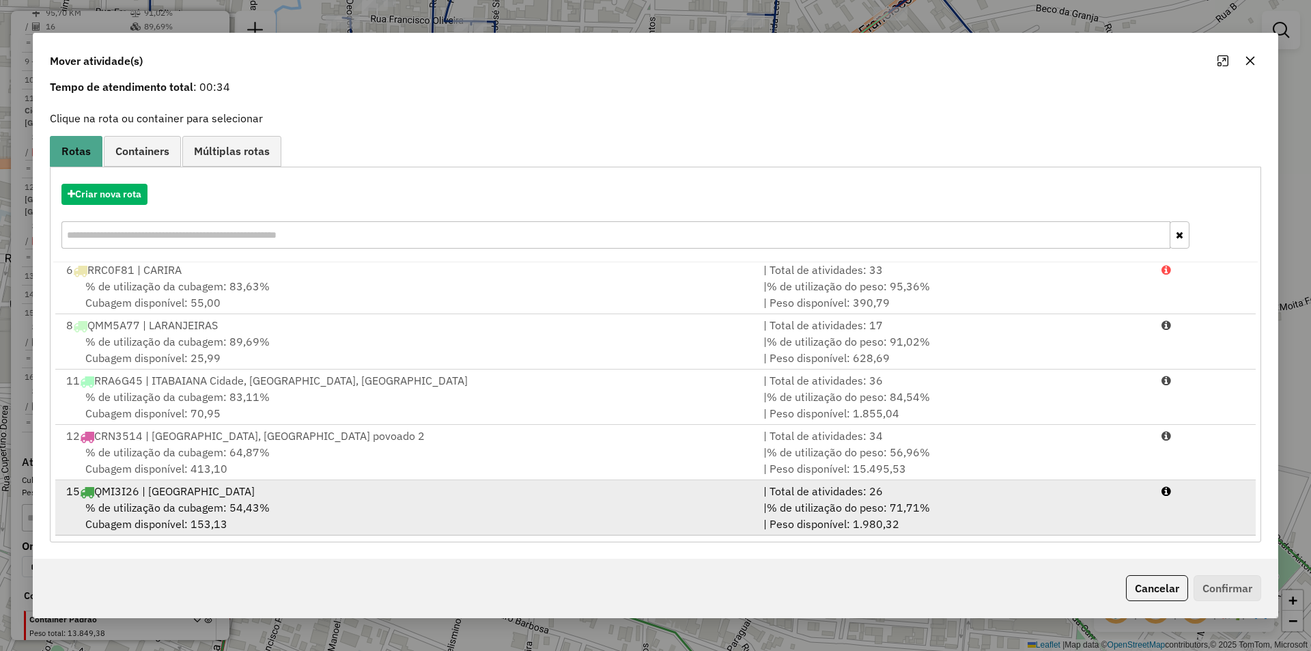
click at [756, 525] on div "| % de utilização do peso: 71,71% | Peso disponível: 1.980,32" at bounding box center [954, 515] width 398 height 33
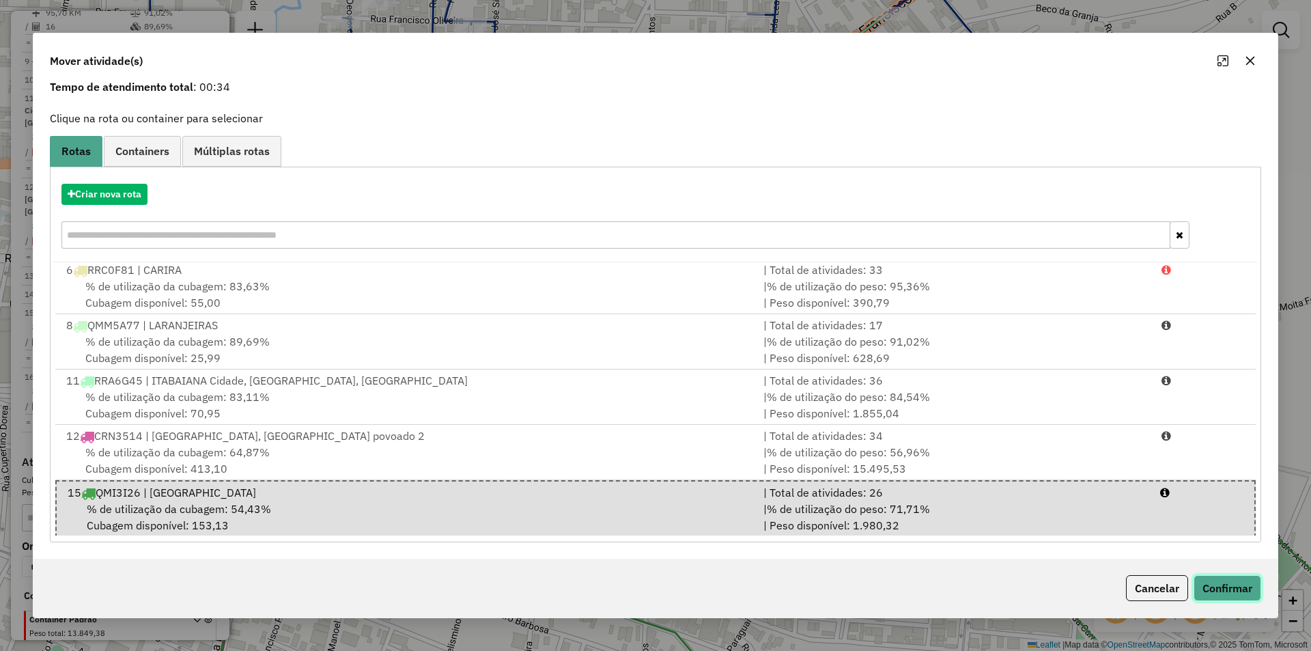
drag, startPoint x: 1224, startPoint y: 585, endPoint x: 1217, endPoint y: 565, distance: 21.2
click at [1224, 586] on button "Confirmar" at bounding box center [1227, 588] width 68 height 26
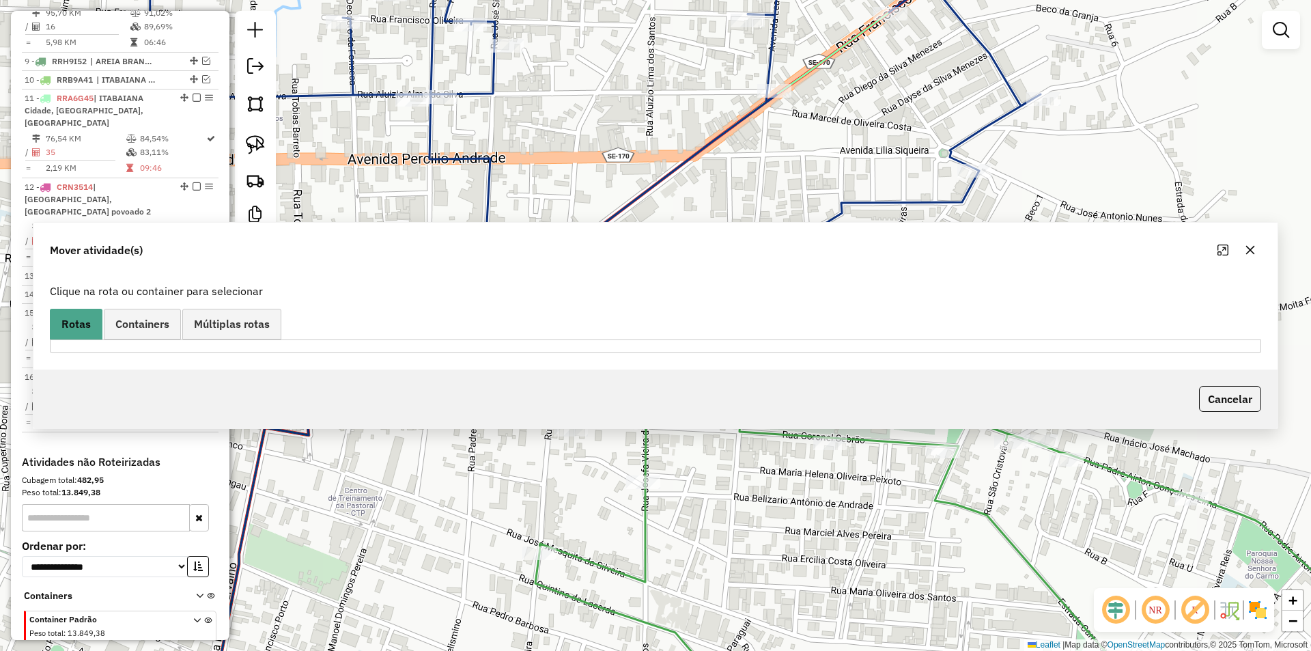
scroll to position [0, 0]
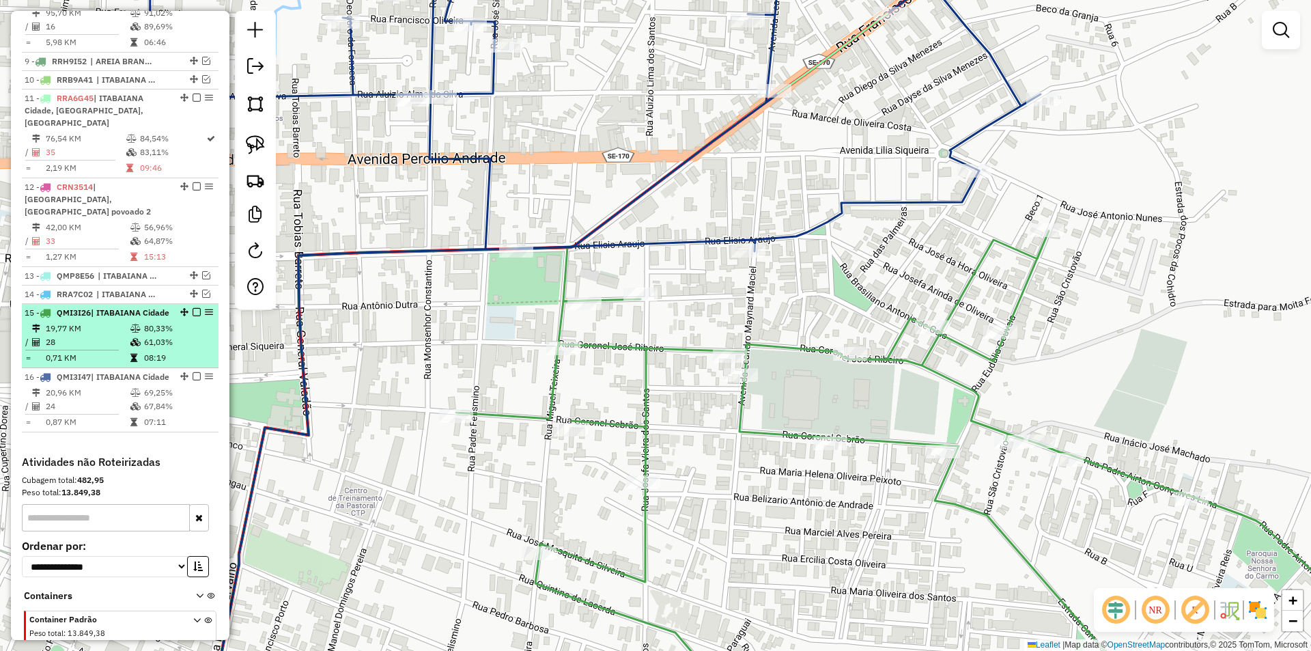
click at [150, 328] on td "80,33%" at bounding box center [177, 329] width 69 height 14
select select "**********"
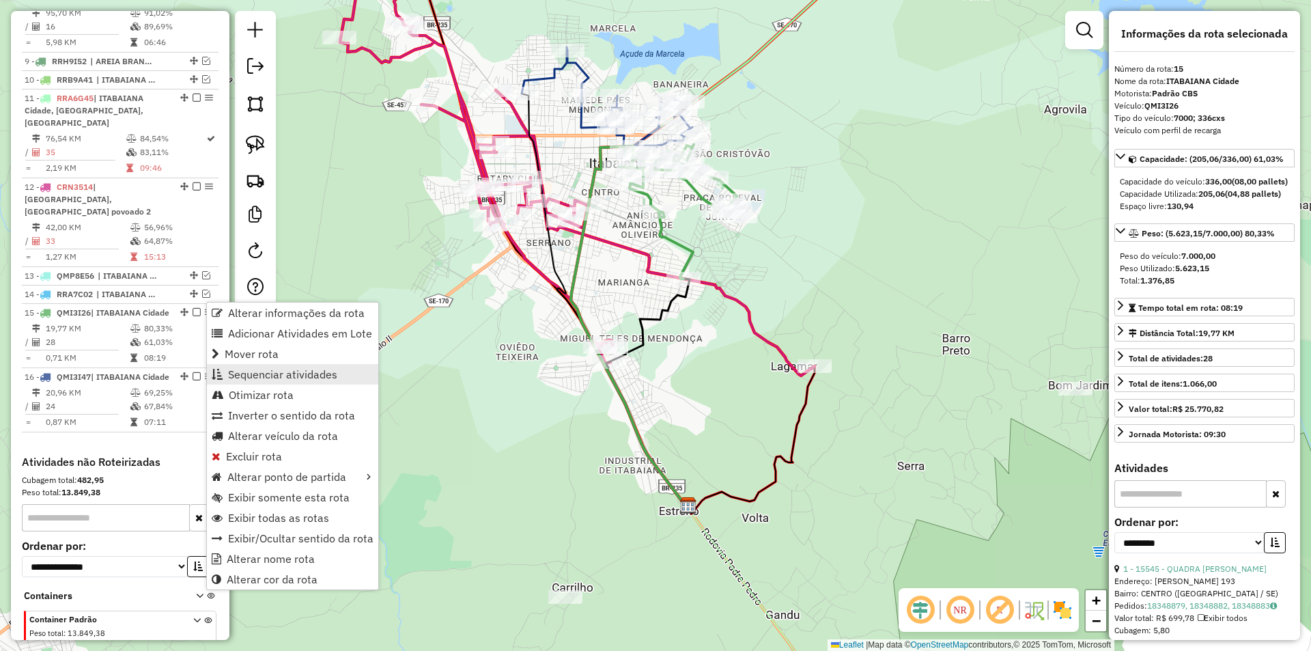
click at [269, 371] on span "Sequenciar atividades" at bounding box center [282, 374] width 109 height 11
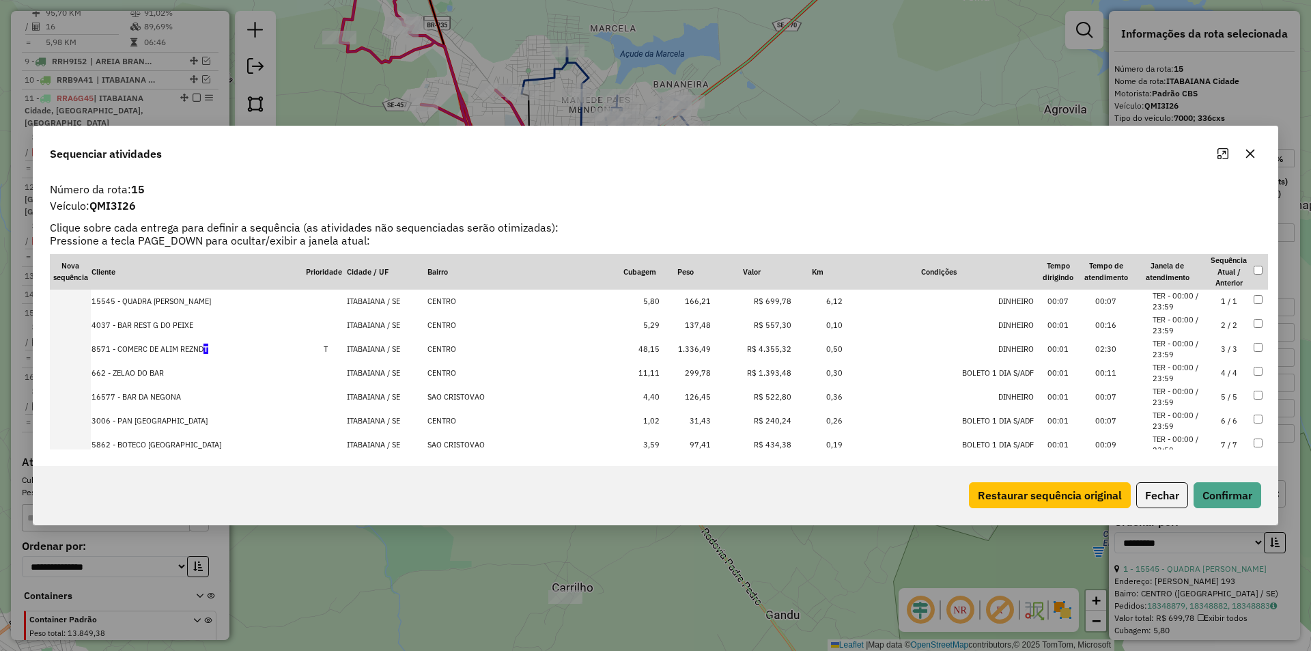
click at [487, 350] on td "CENTRO" at bounding box center [523, 349] width 192 height 24
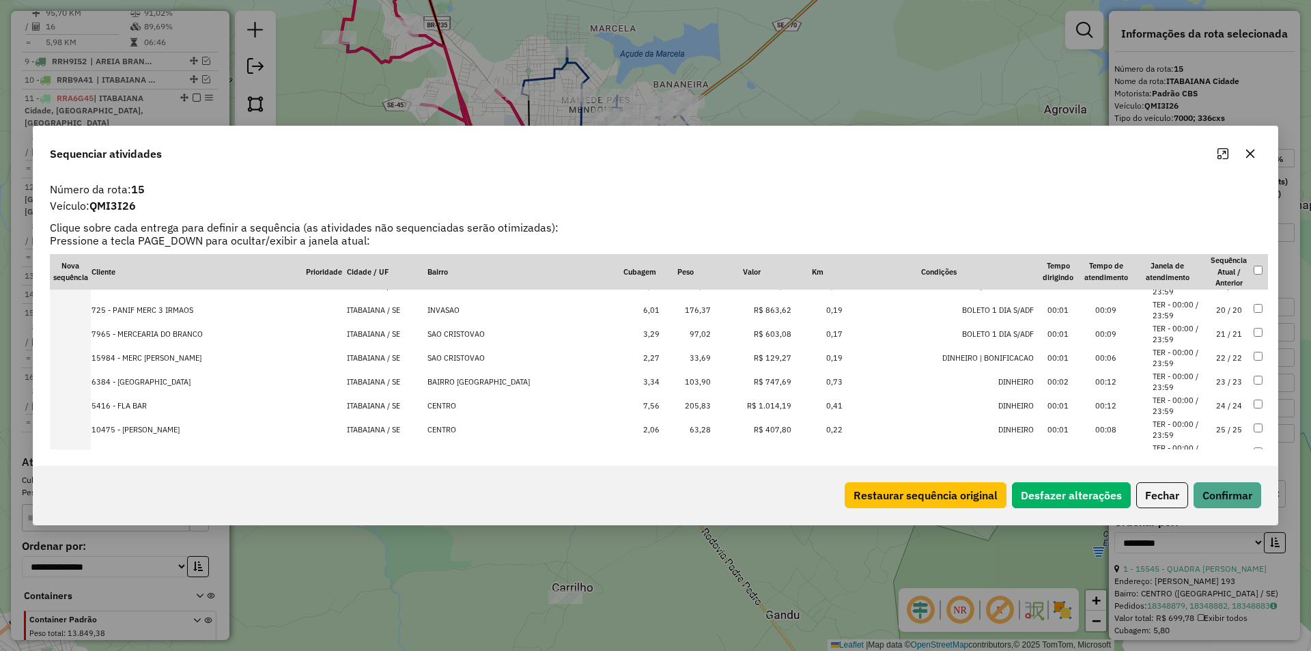
scroll to position [522, 0]
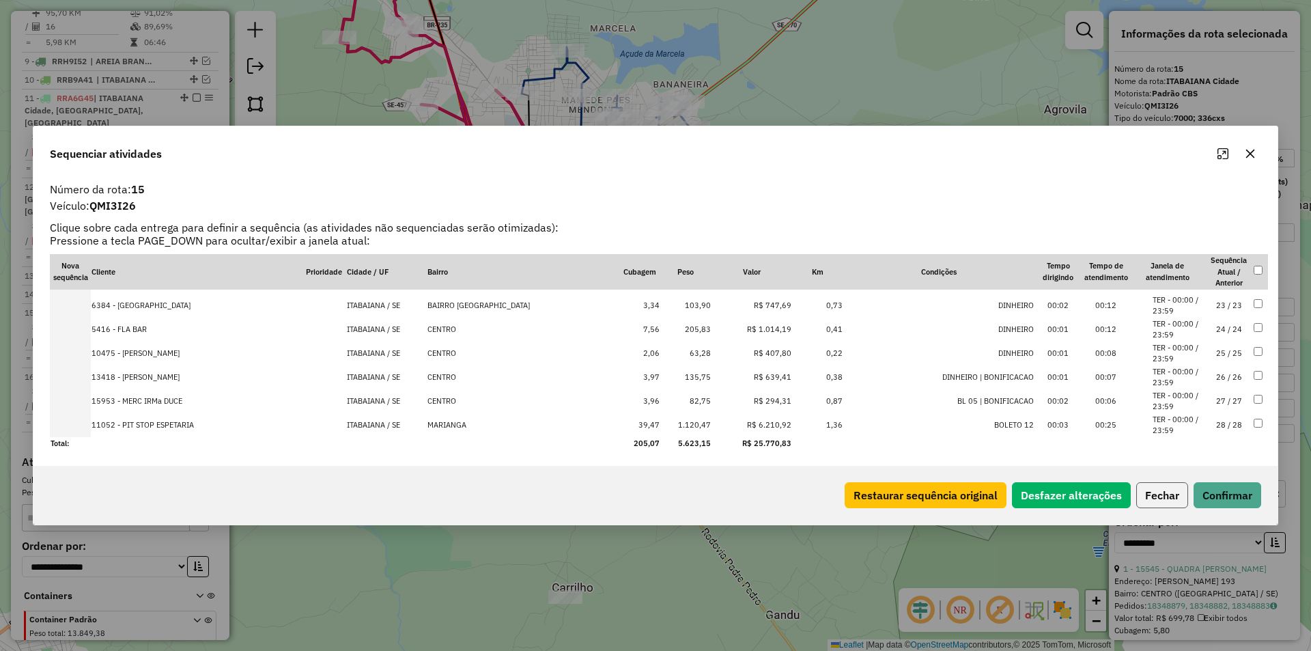
click at [1168, 492] on button "Fechar" at bounding box center [1162, 495] width 52 height 26
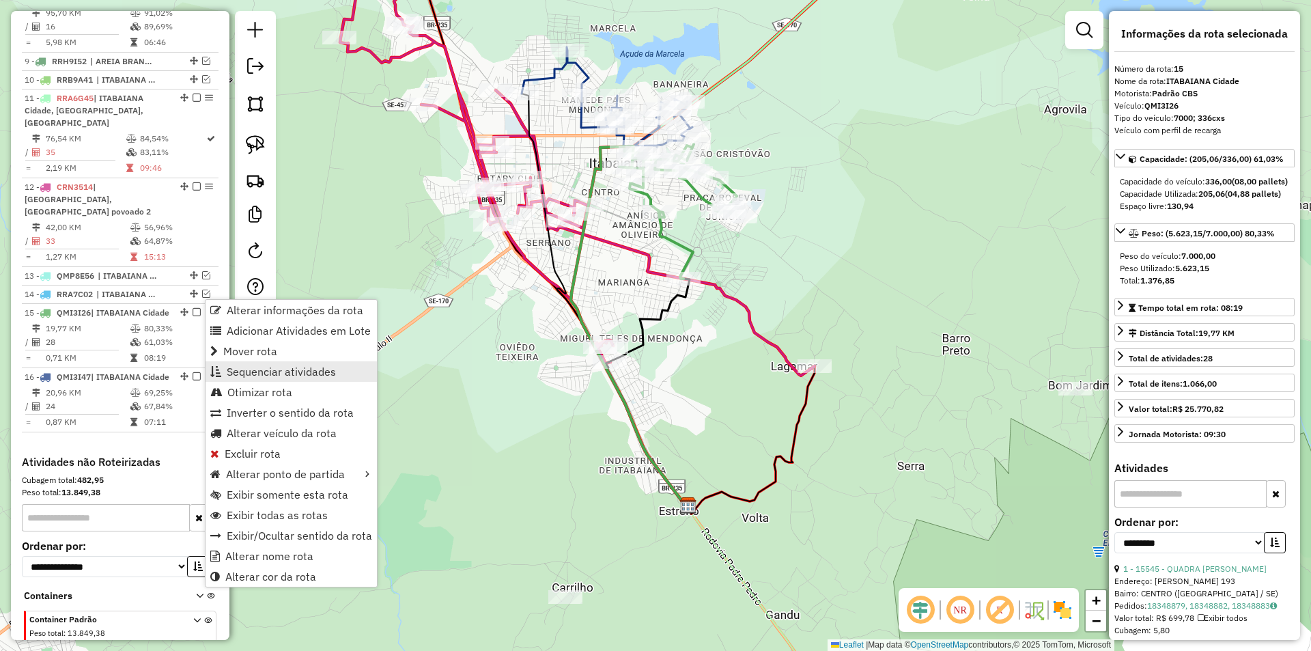
click at [250, 373] on span "Sequenciar atividades" at bounding box center [281, 371] width 109 height 11
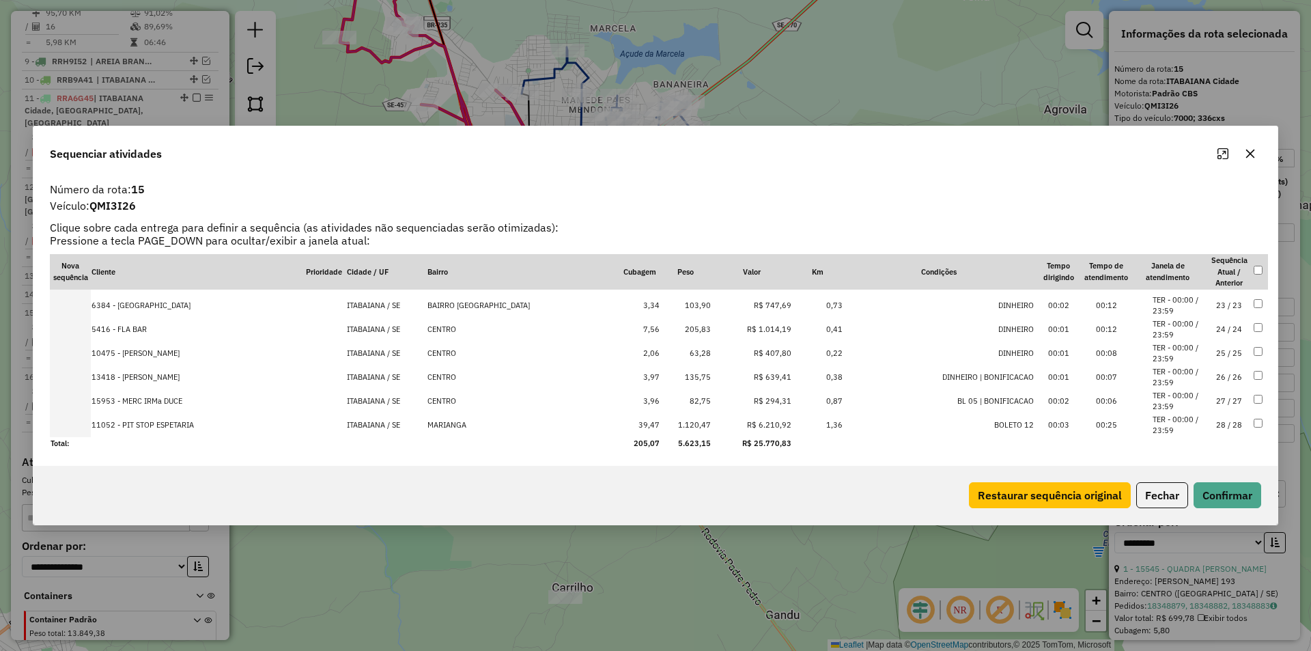
click at [305, 428] on td at bounding box center [325, 425] width 41 height 24
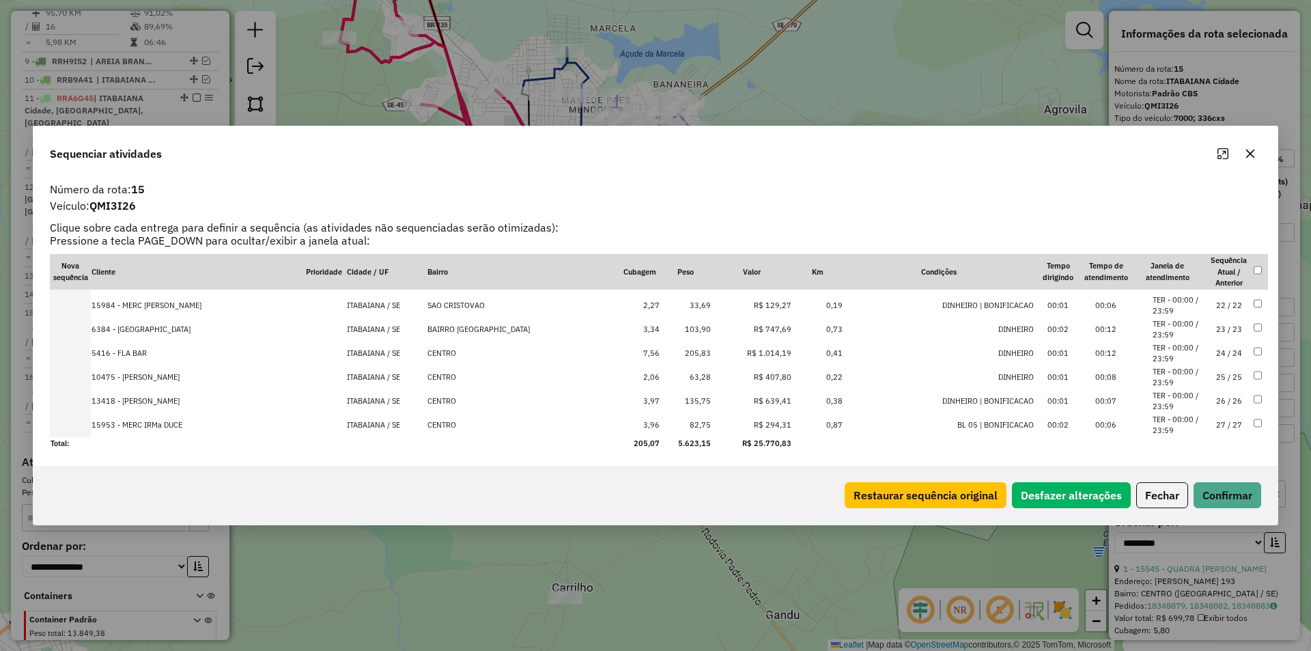
click at [305, 428] on td at bounding box center [325, 425] width 41 height 24
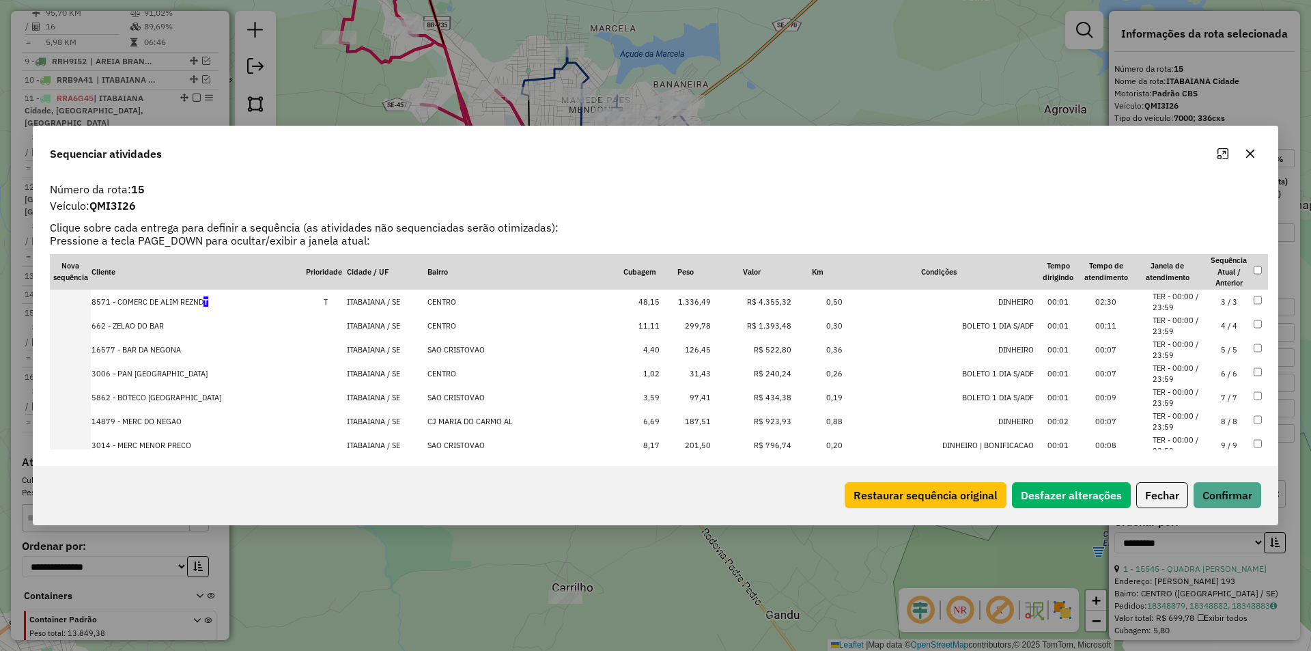
scroll to position [0, 0]
click at [305, 397] on td "T" at bounding box center [325, 397] width 41 height 24
click at [1196, 493] on button "Confirmar" at bounding box center [1227, 495] width 68 height 26
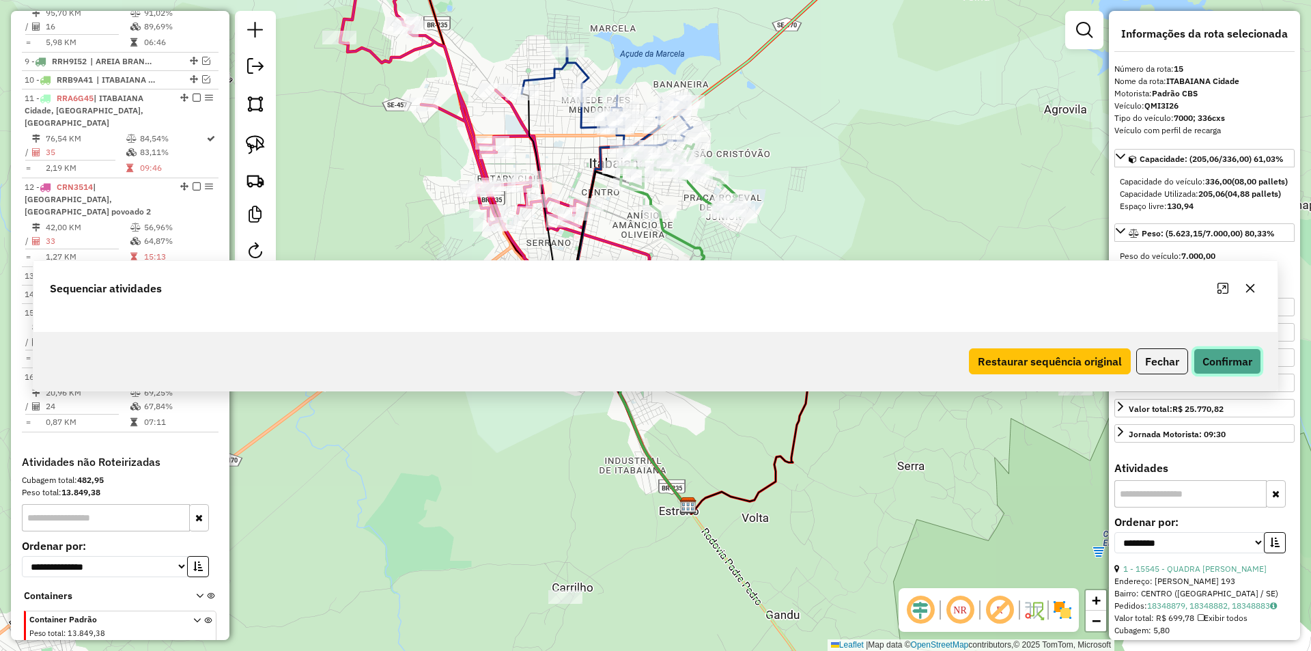
scroll to position [817, 0]
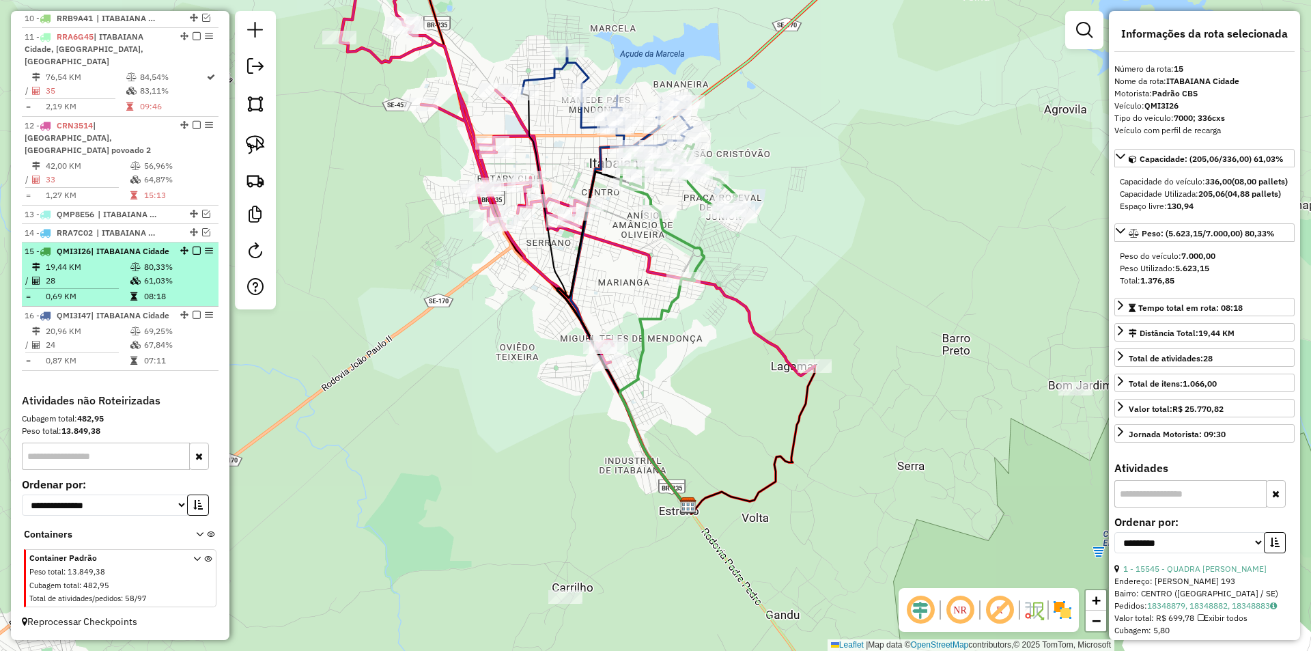
click at [207, 274] on td "61,03%" at bounding box center [177, 281] width 69 height 14
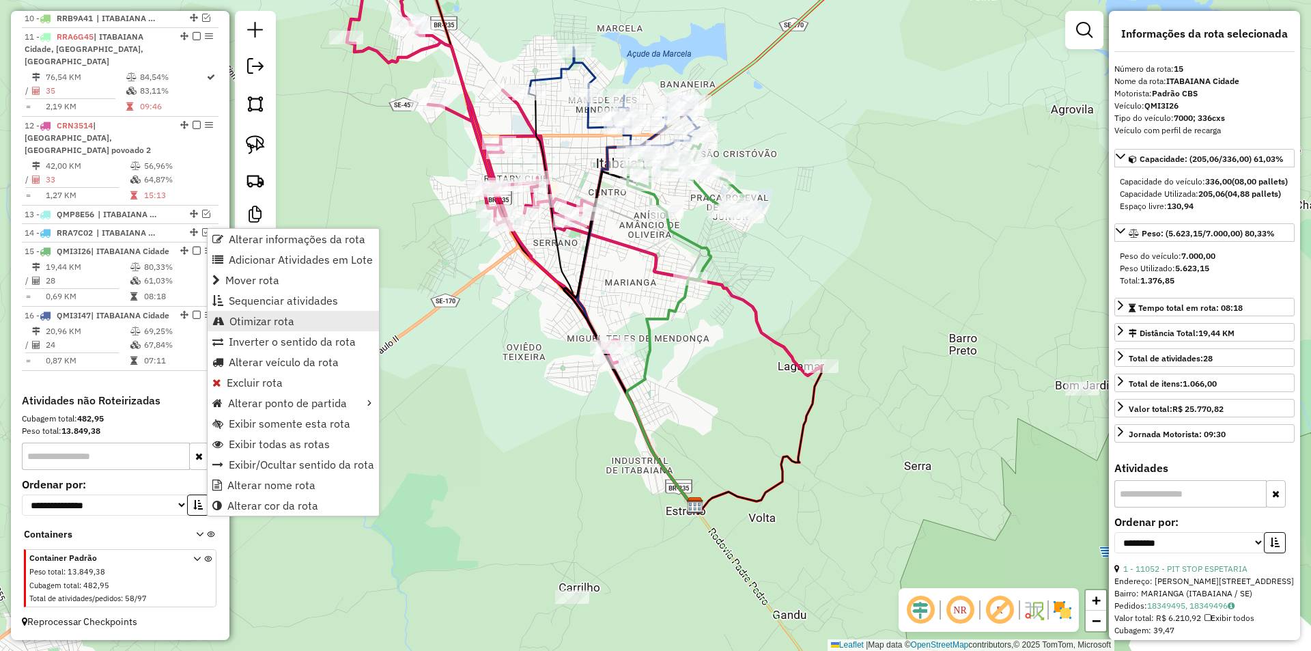
click at [264, 322] on span "Otimizar rota" at bounding box center [261, 320] width 65 height 11
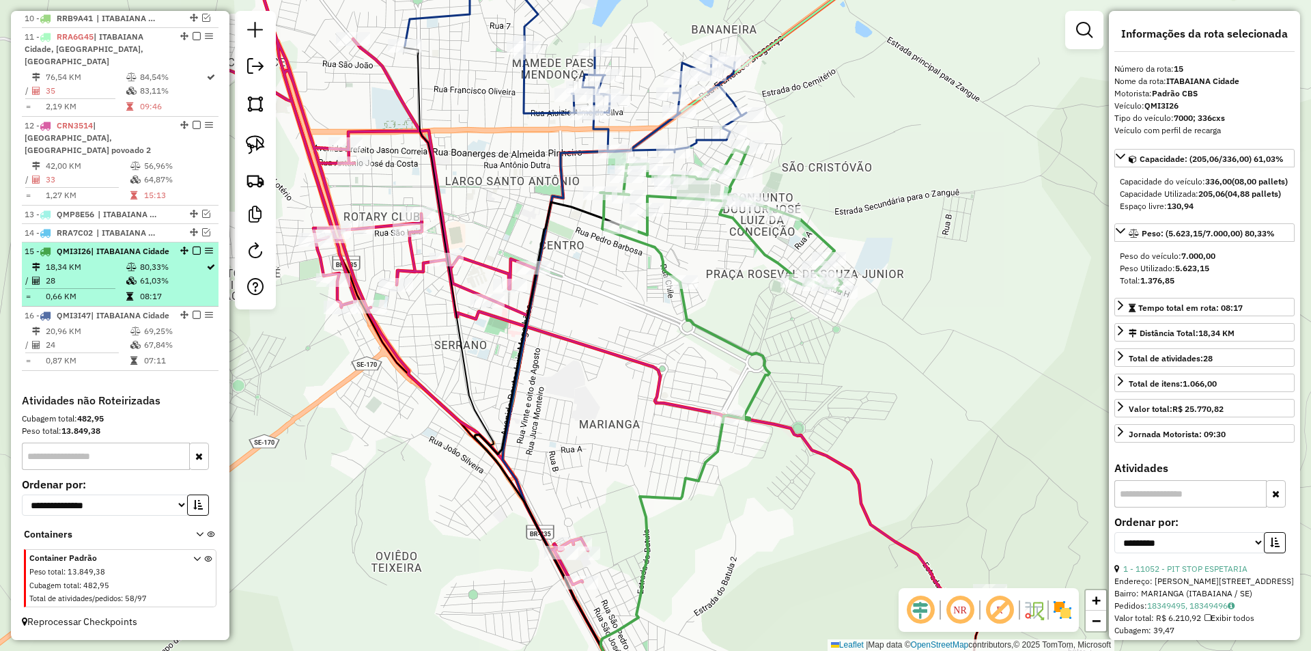
click at [193, 246] on em at bounding box center [197, 250] width 8 height 8
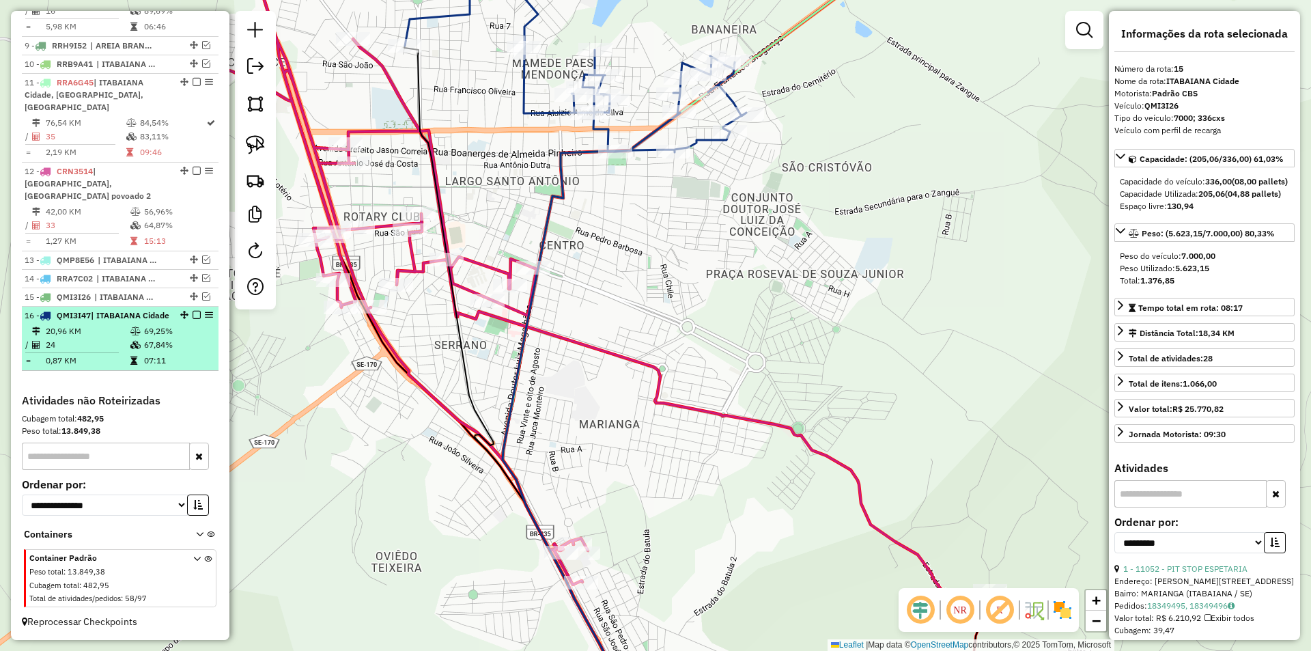
click at [147, 342] on td "67,84%" at bounding box center [177, 345] width 69 height 14
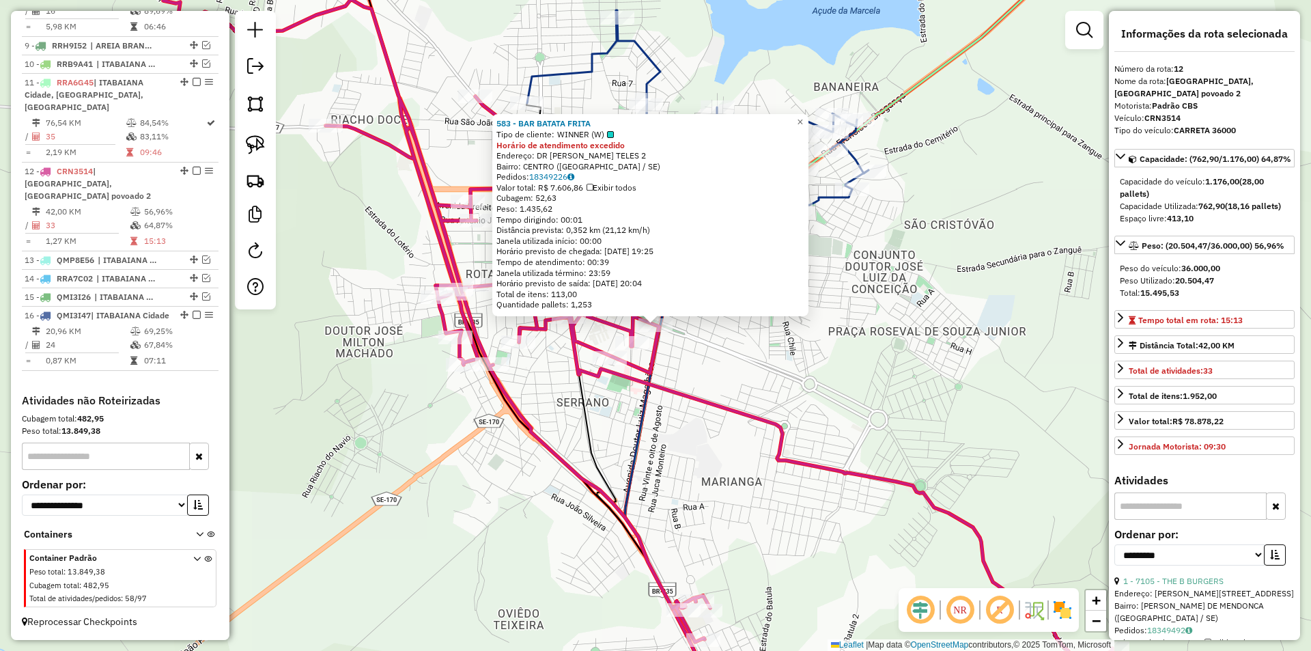
click at [682, 358] on div "583 - BAR BATATA FRITA Tipo de cliente: WINNER (W) Horário de atendimento exced…" at bounding box center [655, 325] width 1311 height 651
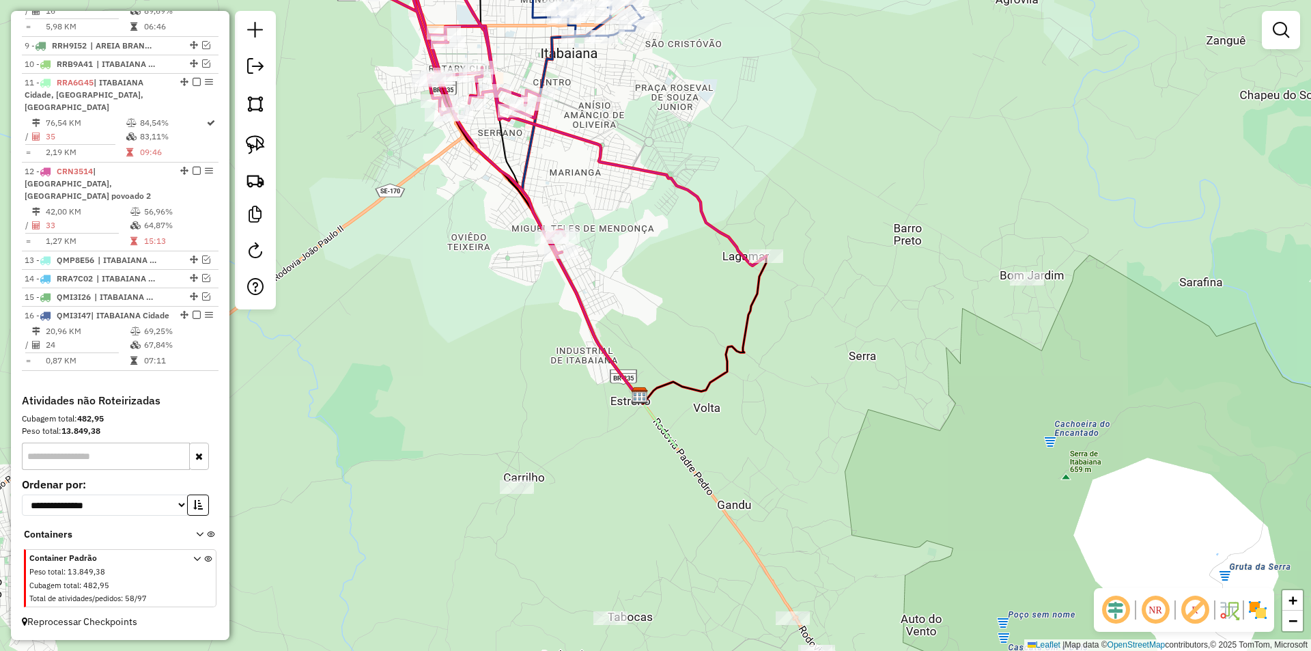
drag, startPoint x: 559, startPoint y: 371, endPoint x: 494, endPoint y: 136, distance: 243.6
click at [499, 139] on icon at bounding box center [556, 191] width 167 height 414
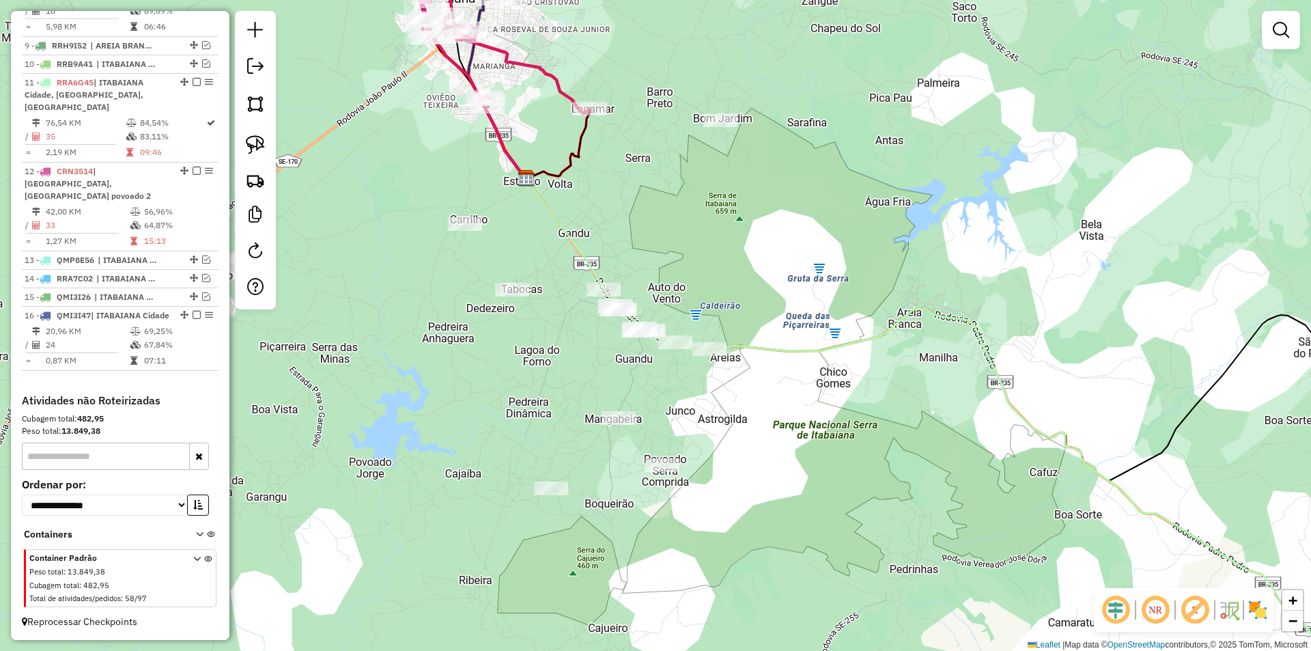
drag, startPoint x: 595, startPoint y: 281, endPoint x: 556, endPoint y: 208, distance: 82.8
click at [556, 208] on icon at bounding box center [920, 407] width 787 height 456
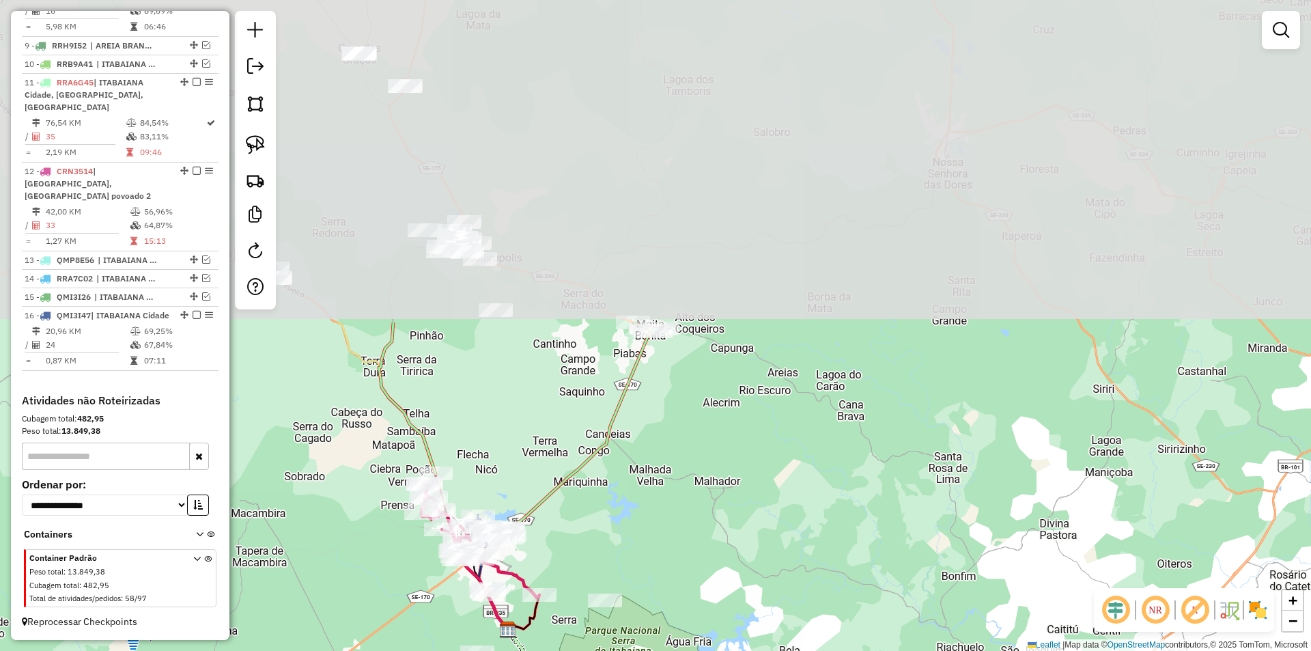
drag, startPoint x: 559, startPoint y: 82, endPoint x: 571, endPoint y: 469, distance: 387.3
click at [571, 469] on icon at bounding box center [564, 480] width 171 height 298
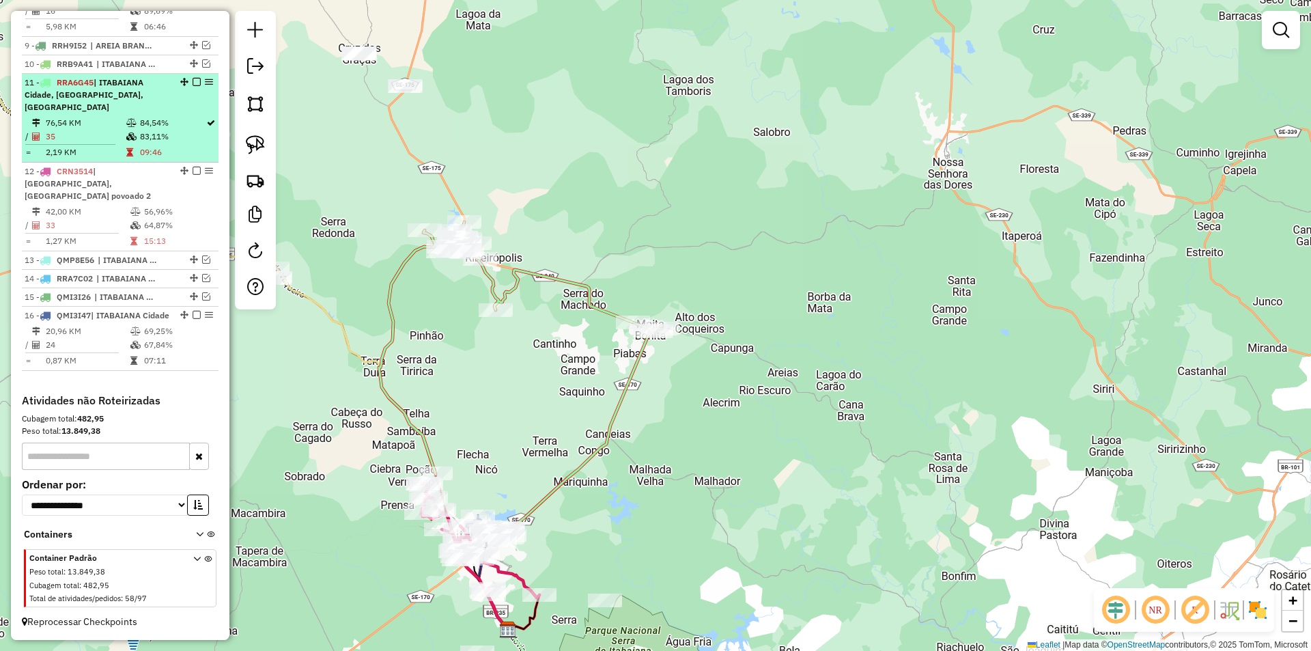
click at [126, 133] on icon at bounding box center [131, 136] width 10 height 8
select select "**********"
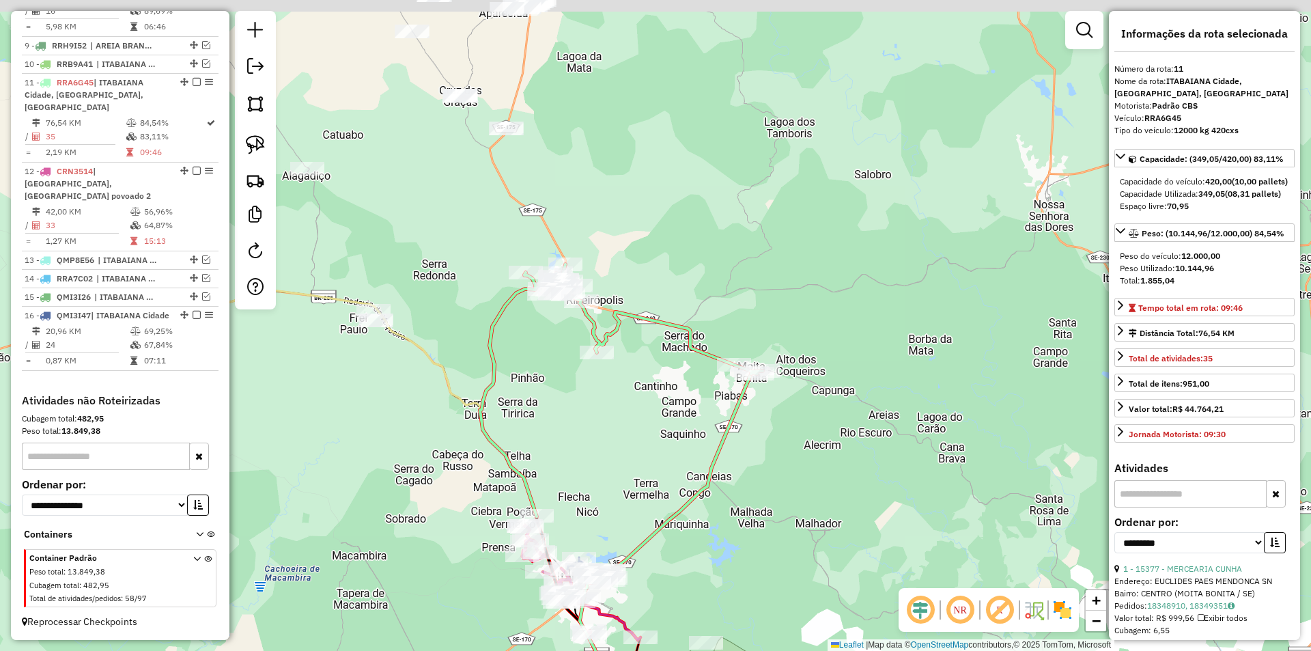
drag, startPoint x: 494, startPoint y: 201, endPoint x: 470, endPoint y: 326, distance: 126.7
click at [470, 326] on div "Janela de atendimento Grade de atendimento Capacidade Transportadoras Veículos …" at bounding box center [655, 325] width 1311 height 651
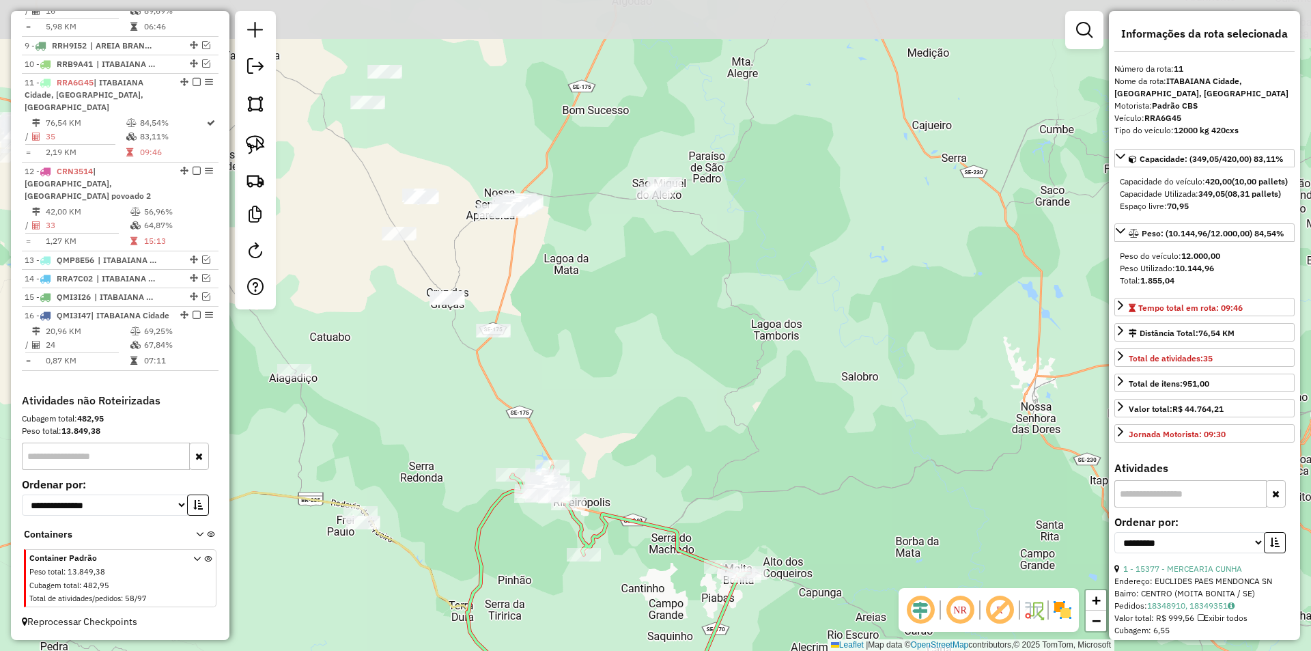
drag, startPoint x: 538, startPoint y: 196, endPoint x: 474, endPoint y: 339, distance: 156.8
click at [534, 412] on div "Janela de atendimento Grade de atendimento Capacidade Transportadoras Veículos …" at bounding box center [655, 325] width 1311 height 651
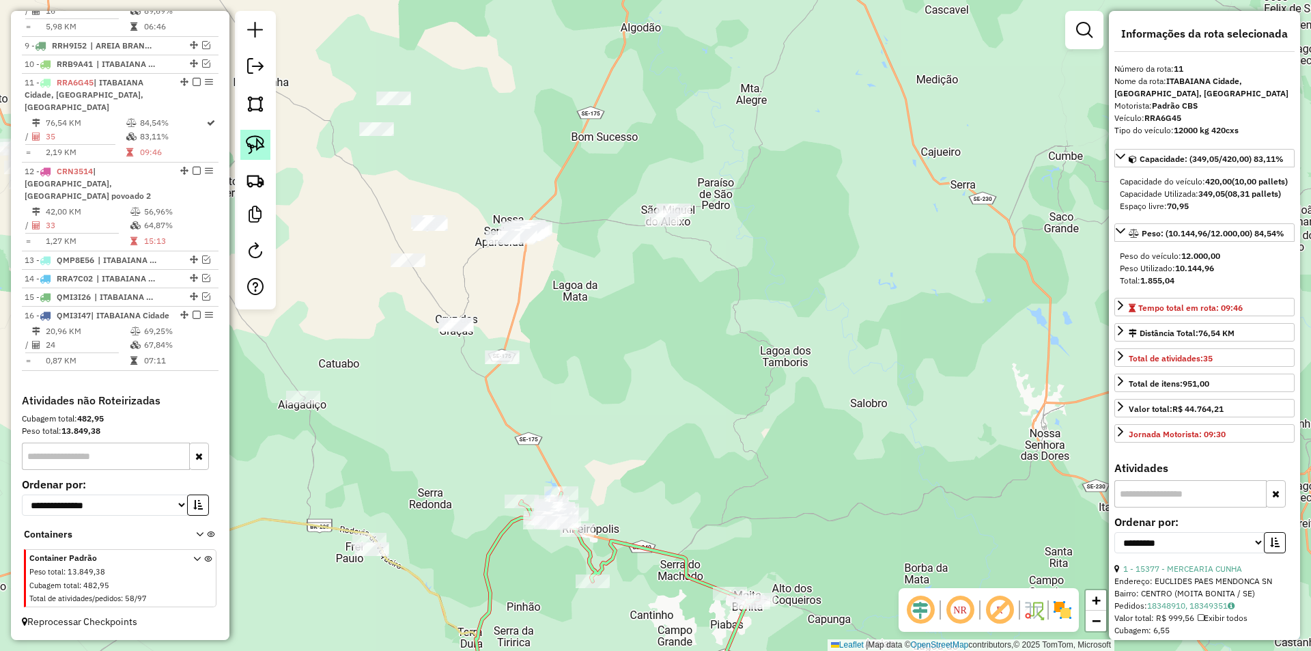
click at [266, 149] on link at bounding box center [255, 145] width 30 height 30
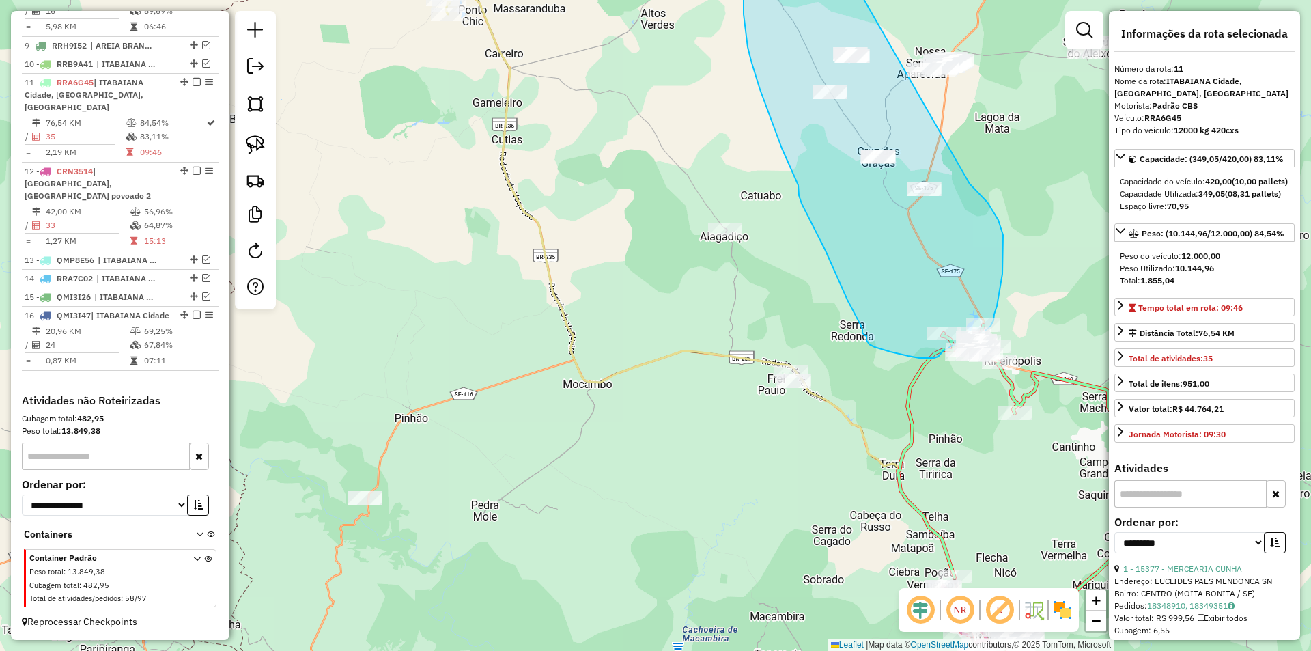
drag, startPoint x: 348, startPoint y: 41, endPoint x: 957, endPoint y: 171, distance: 623.3
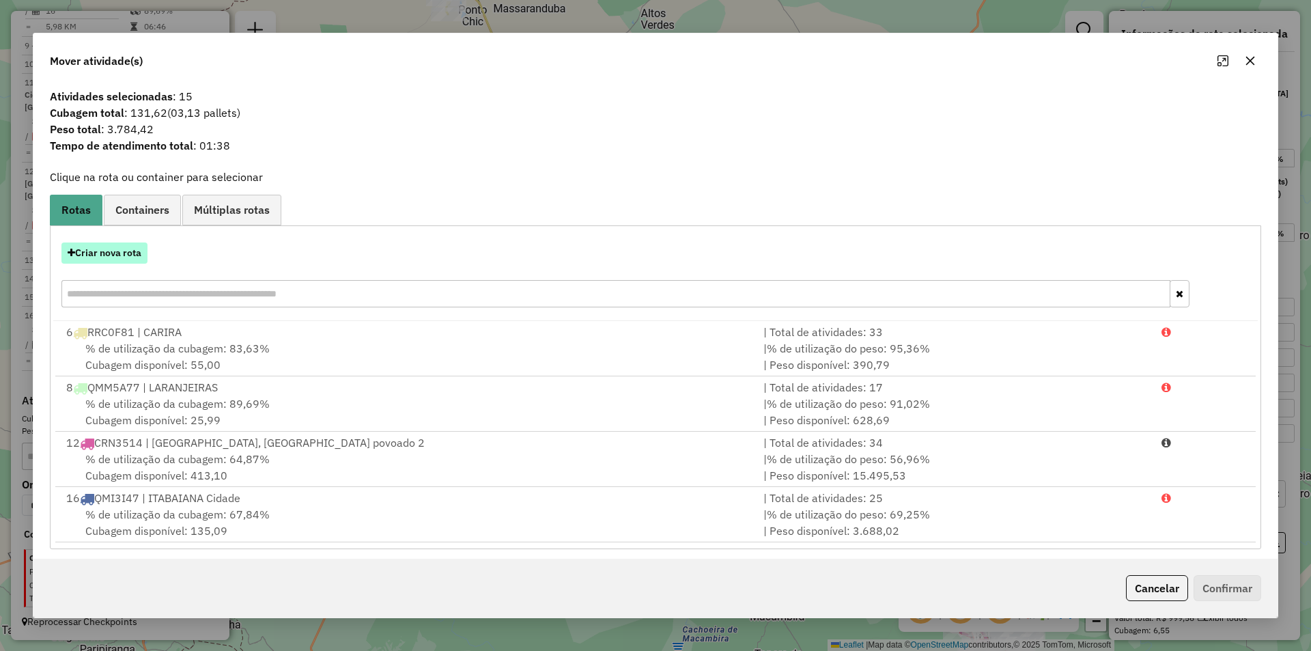
click at [110, 260] on button "Criar nova rota" at bounding box center [104, 252] width 86 height 21
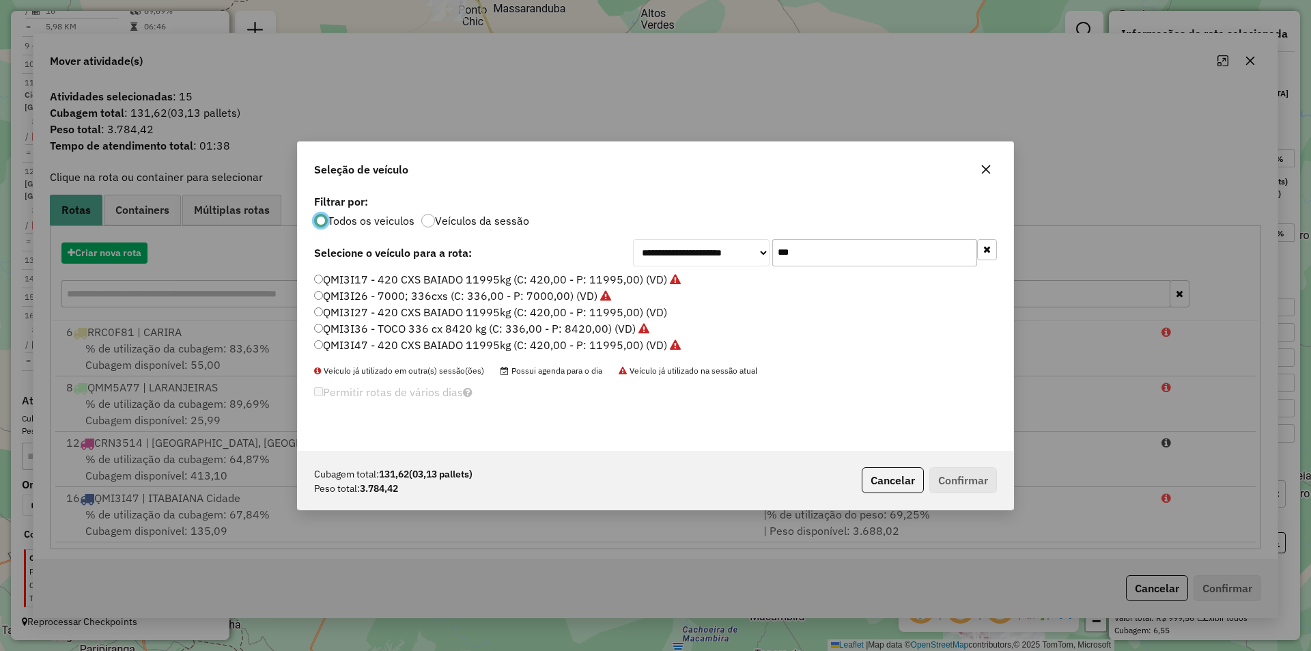
scroll to position [8, 4]
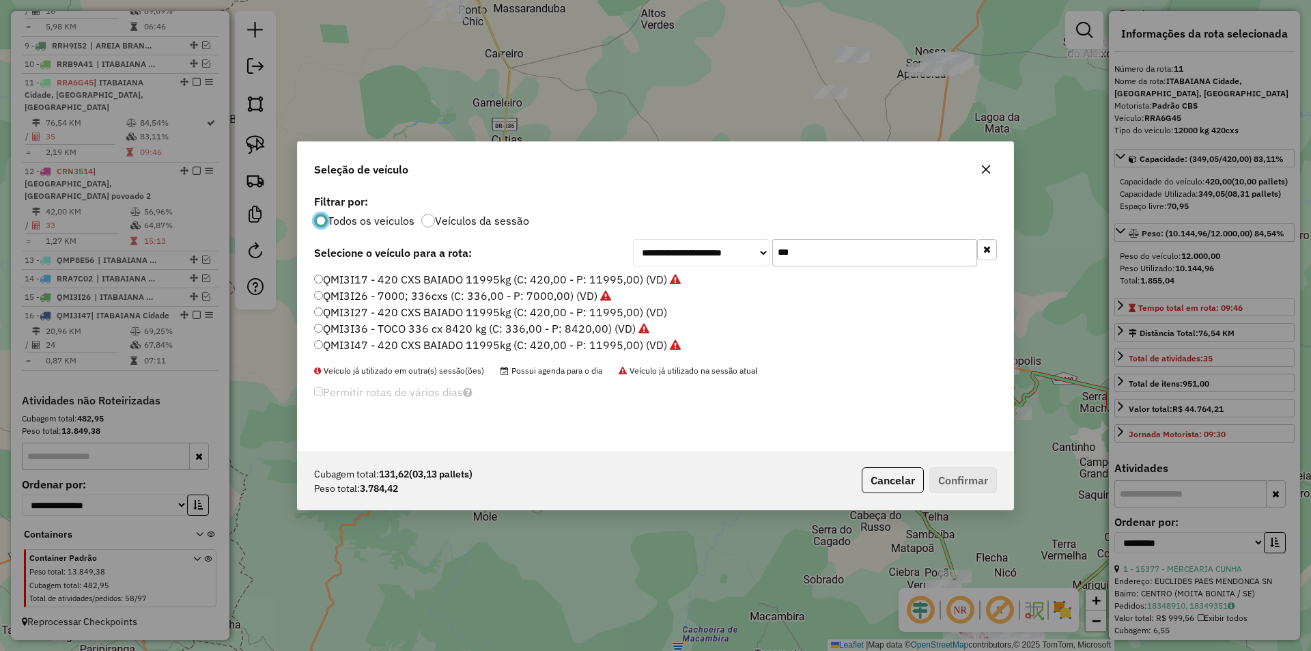
click at [814, 246] on input "***" at bounding box center [874, 252] width 205 height 27
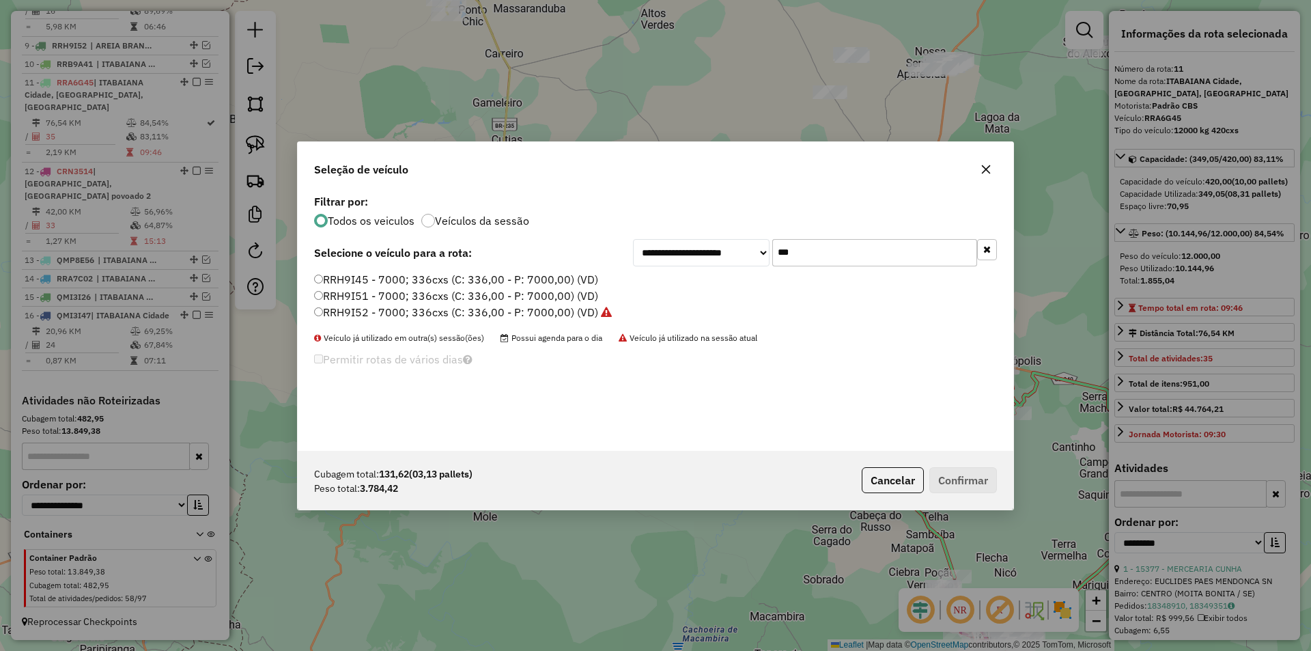
type input "***"
click at [380, 291] on label "RRH9I51 - 7000; 336cxs (C: 336,00 - P: 7000,00) (VD)" at bounding box center [456, 295] width 284 height 16
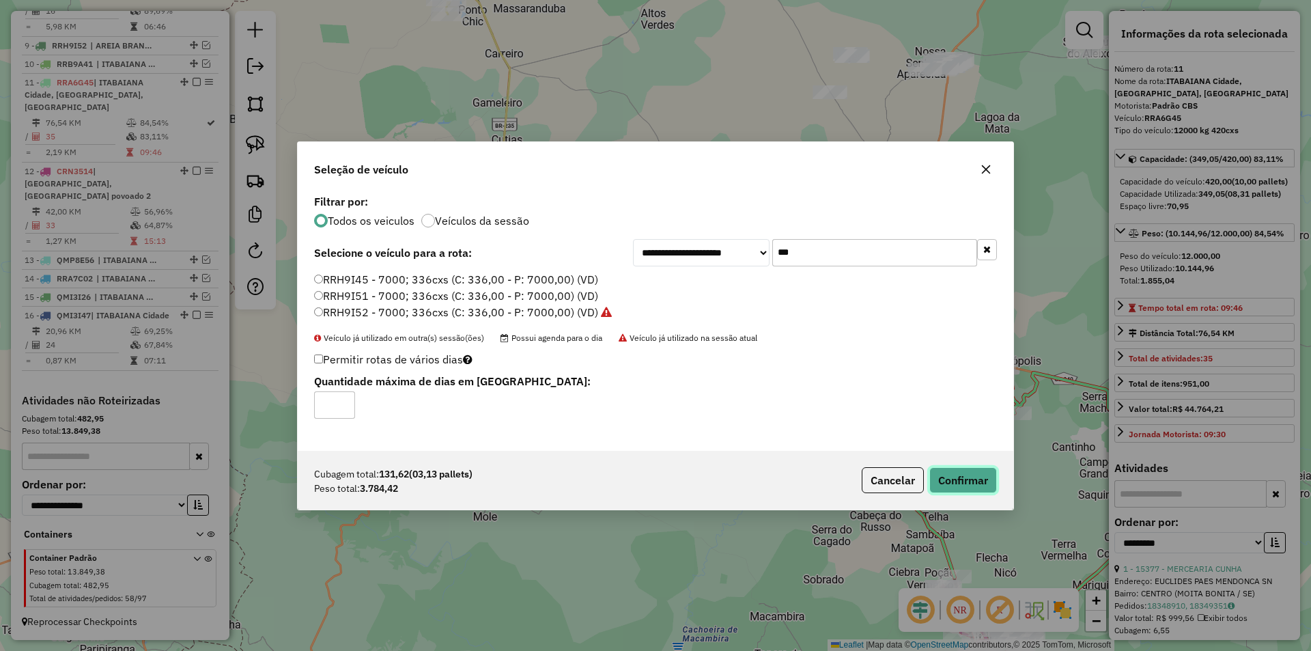
click at [957, 483] on button "Confirmar" at bounding box center [963, 480] width 68 height 26
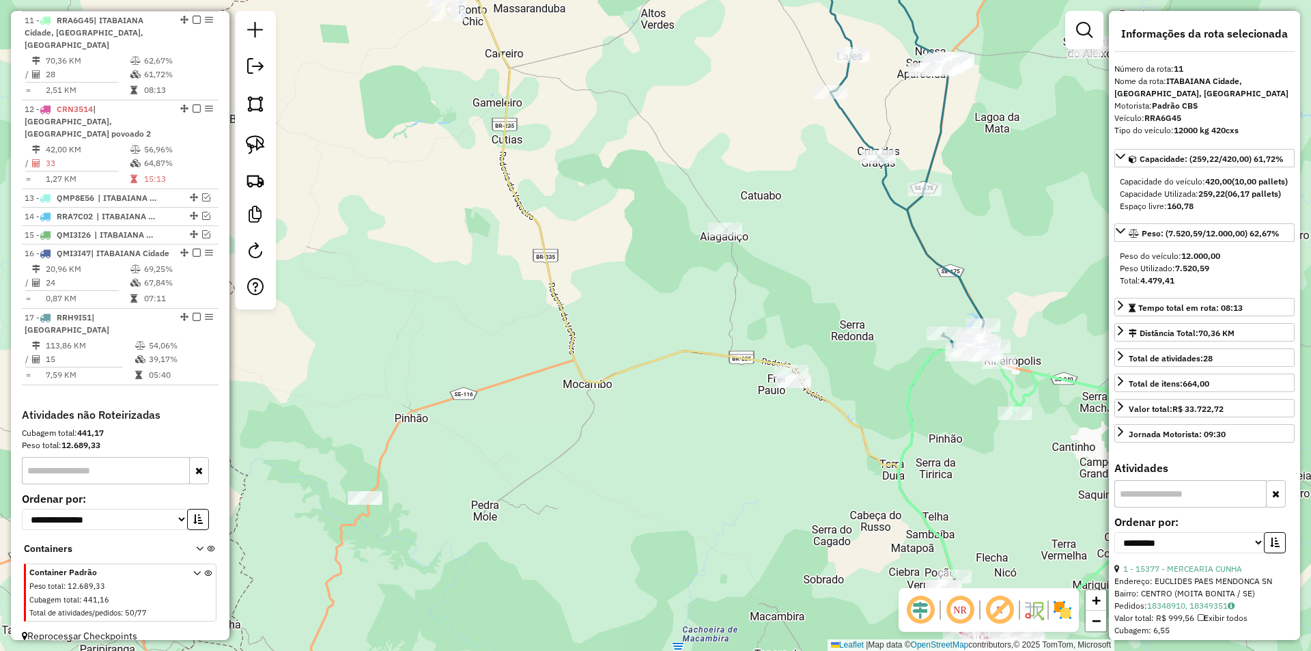
scroll to position [821, 0]
drag, startPoint x: 500, startPoint y: 450, endPoint x: 485, endPoint y: 460, distance: 18.2
click at [485, 460] on div "Janela de atendimento Grade de atendimento Capacidade Transportadoras Veículos …" at bounding box center [655, 325] width 1311 height 651
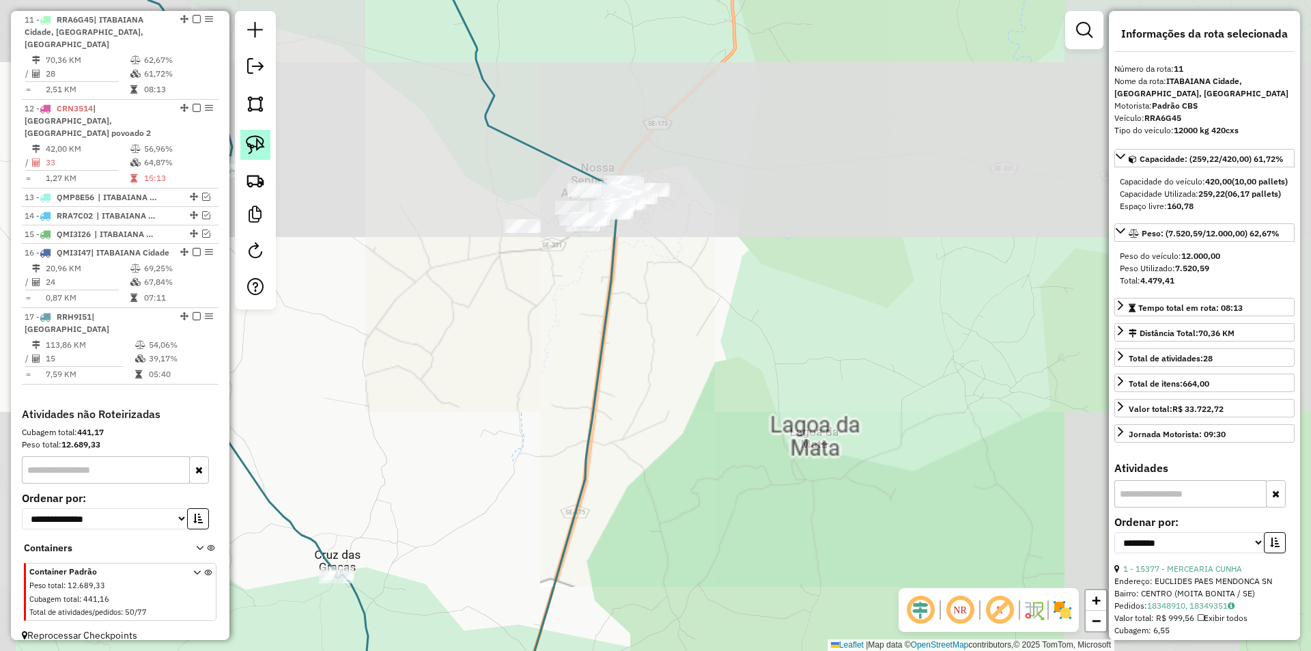
click at [251, 147] on img at bounding box center [255, 144] width 19 height 19
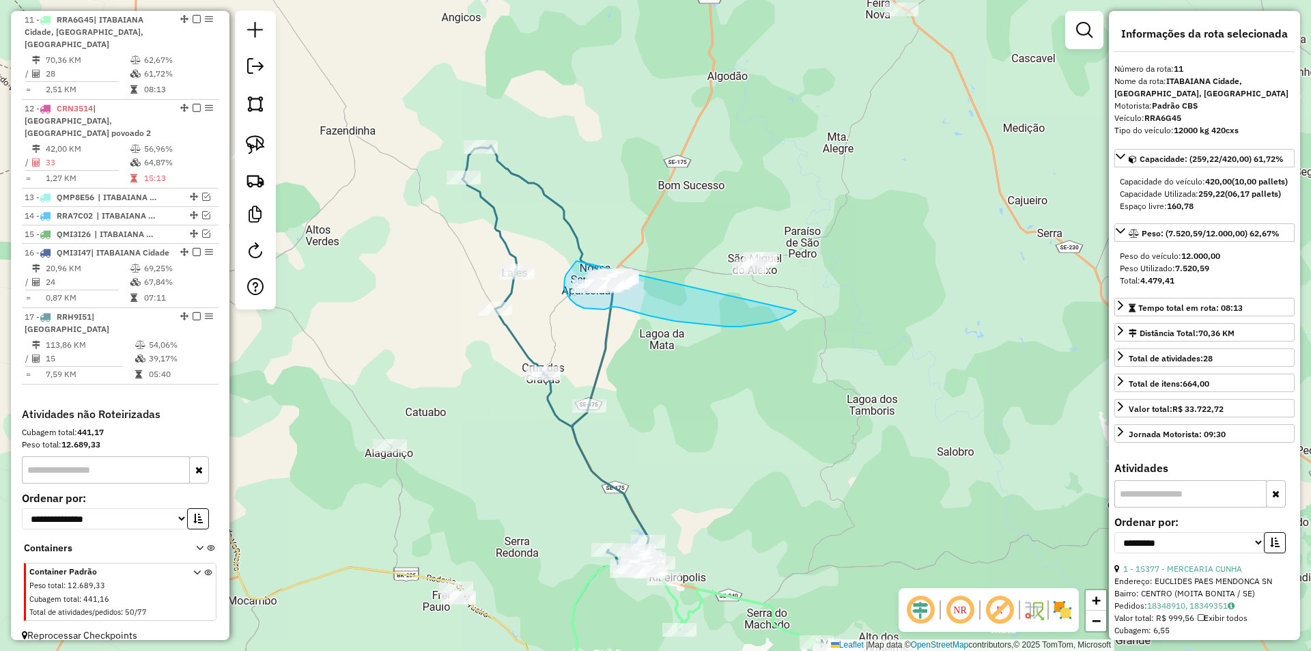
drag, startPoint x: 419, startPoint y: 215, endPoint x: 845, endPoint y: 203, distance: 425.5
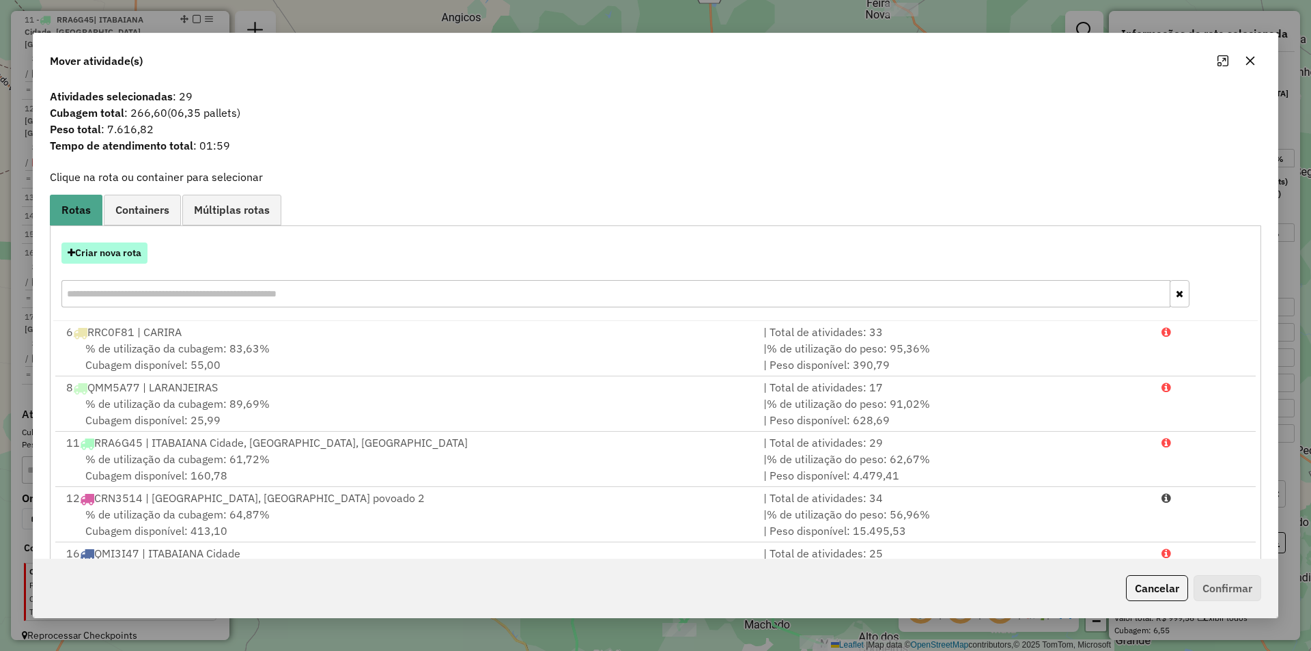
click at [130, 251] on button "Criar nova rota" at bounding box center [104, 252] width 86 height 21
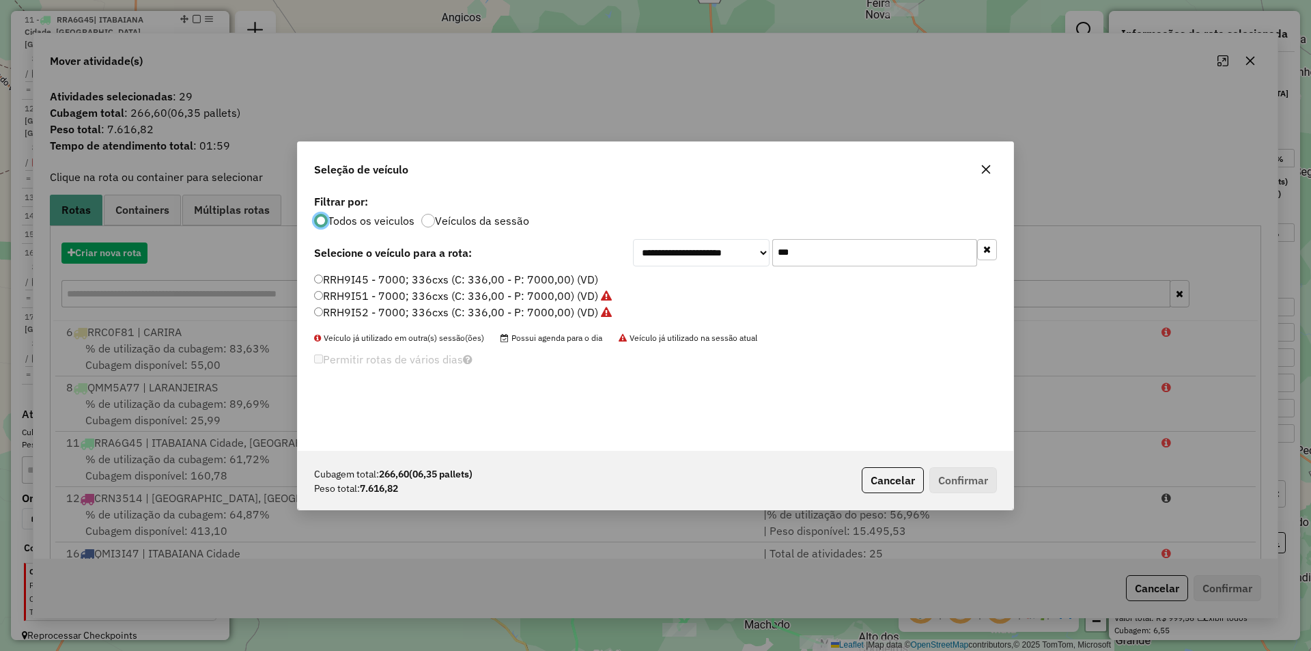
scroll to position [8, 4]
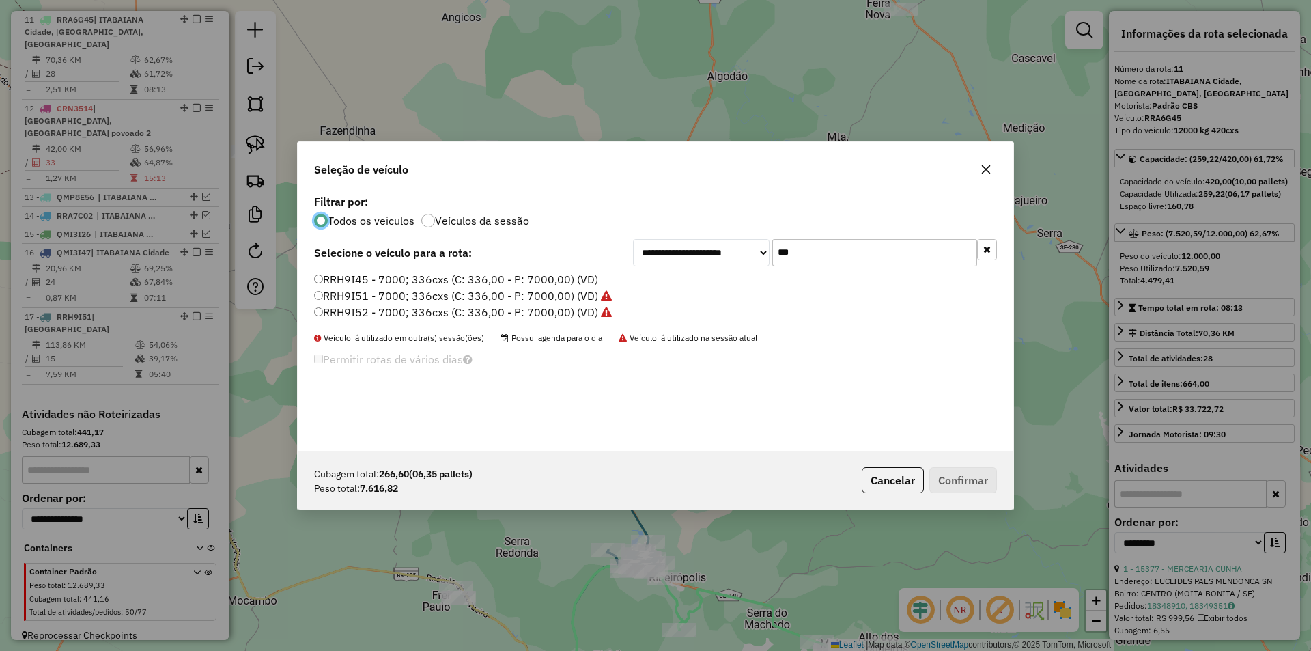
click at [810, 255] on input "***" at bounding box center [874, 252] width 205 height 27
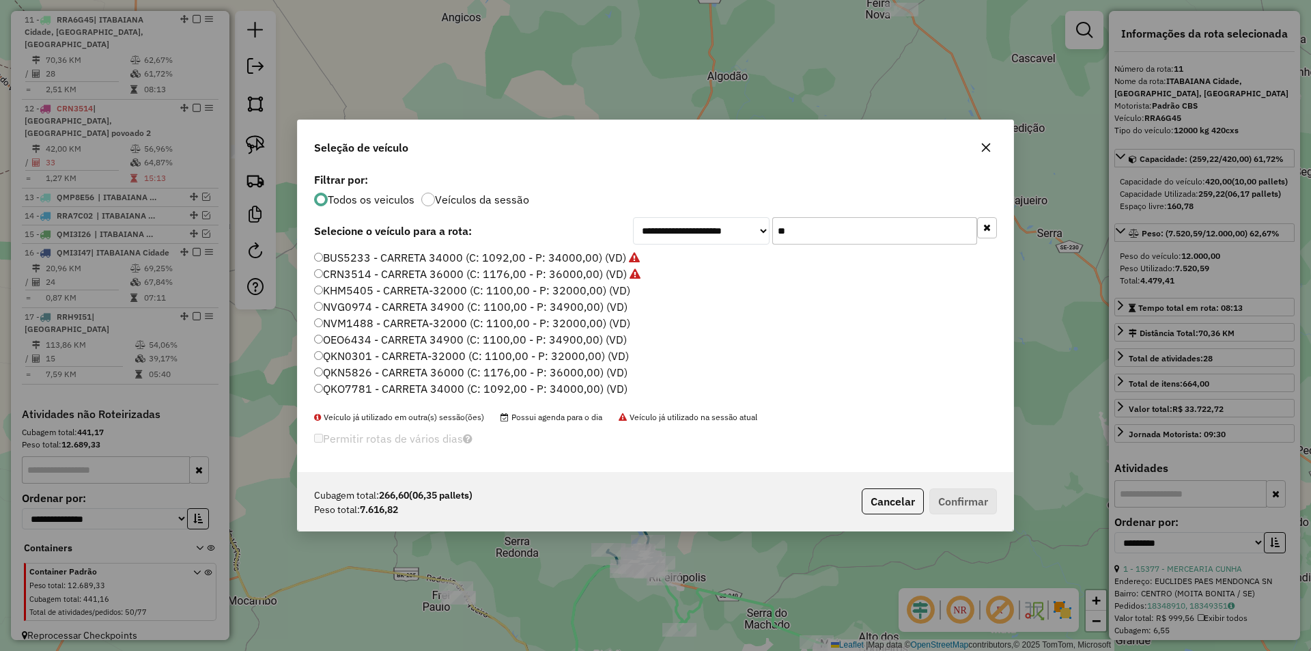
type input "***"
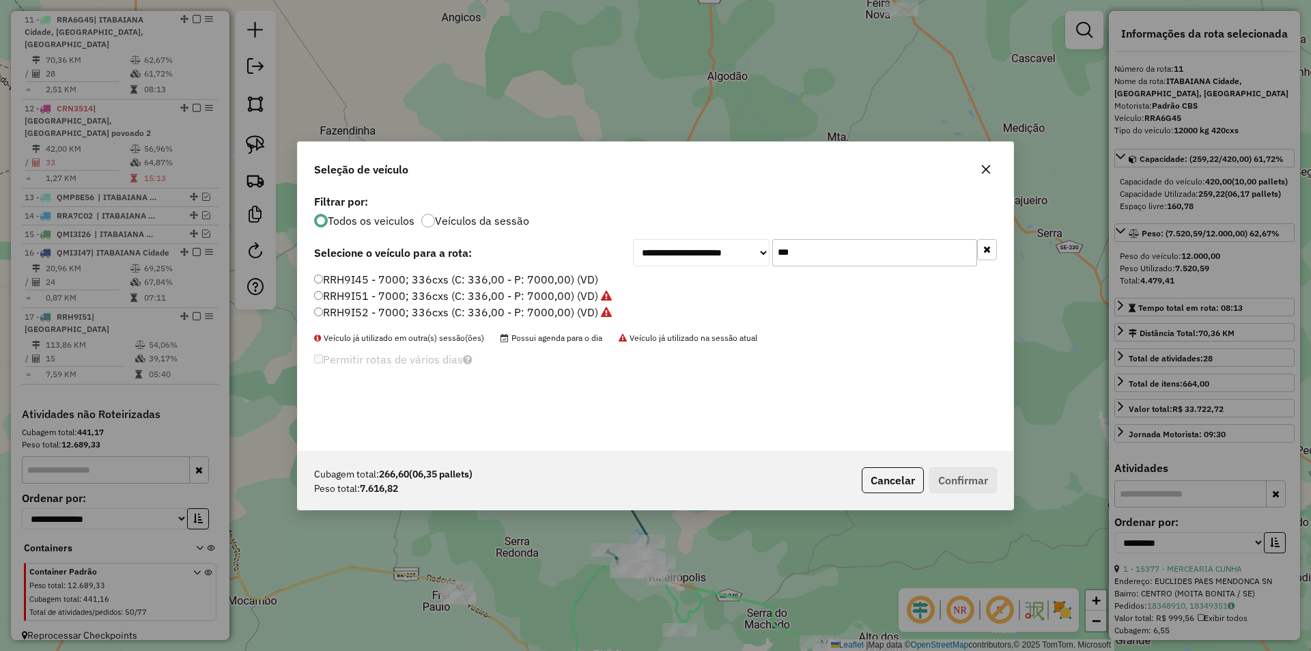
click at [433, 276] on label "RRH9I45 - 7000; 336cxs (C: 336,00 - P: 7000,00) (VD)" at bounding box center [456, 279] width 284 height 16
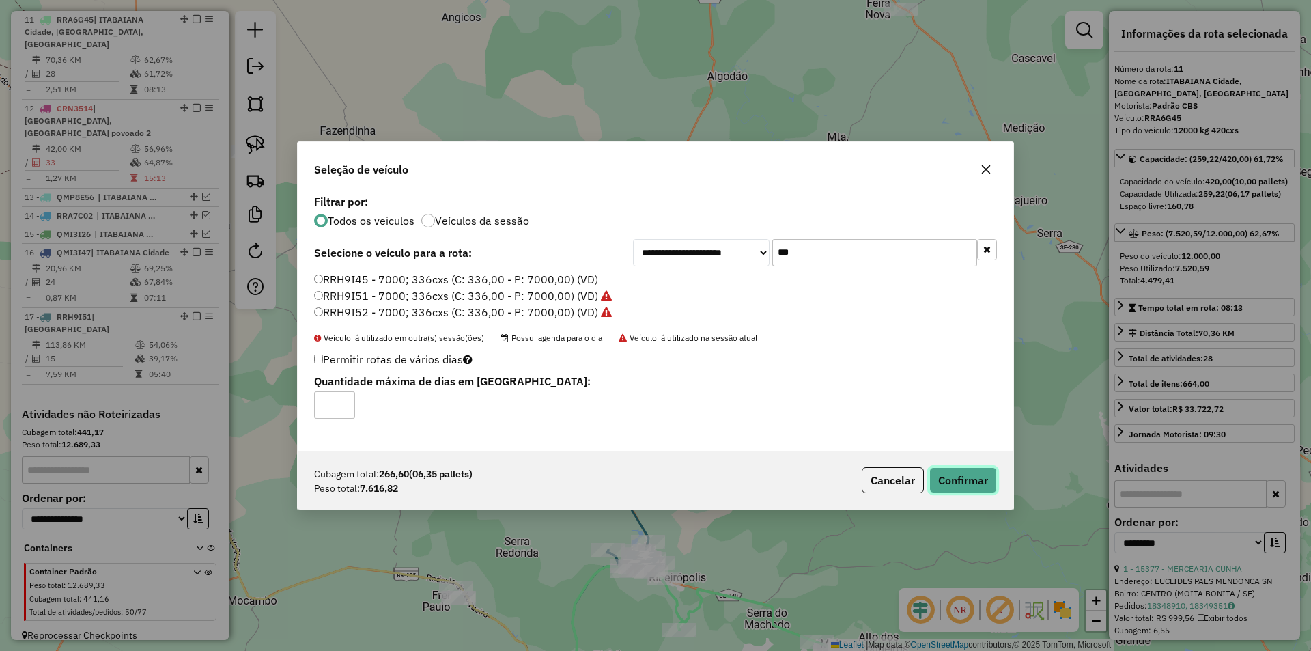
click at [970, 483] on button "Confirmar" at bounding box center [963, 480] width 68 height 26
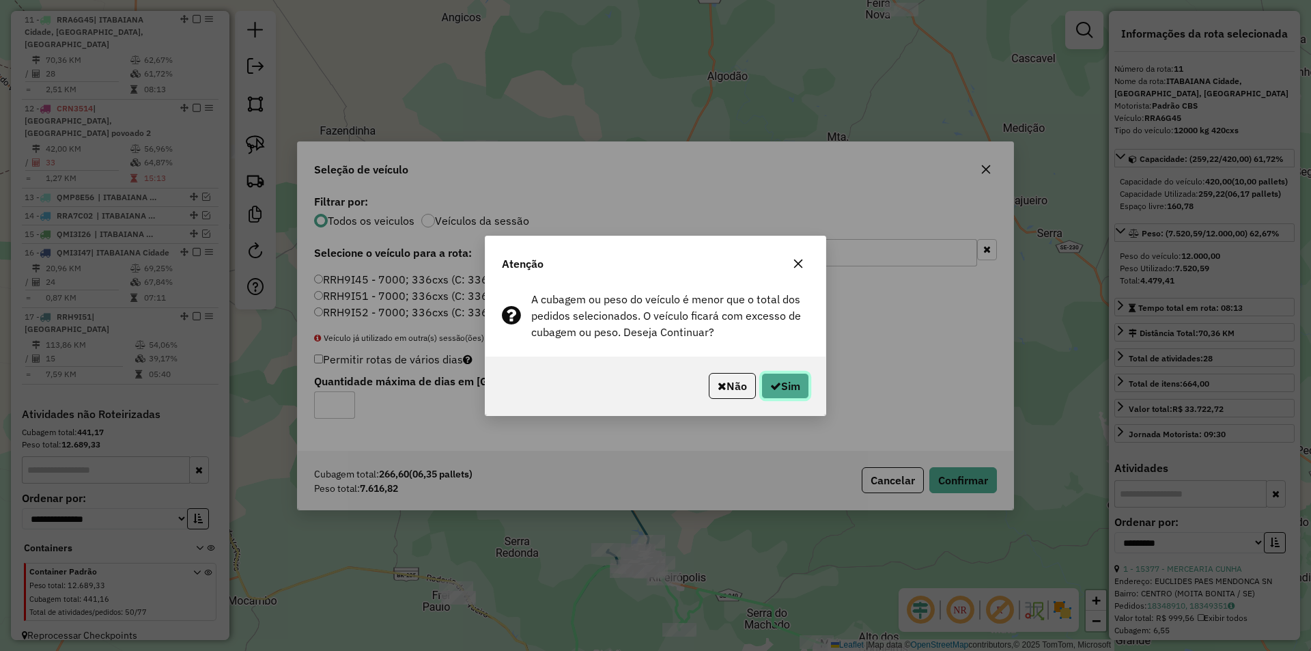
click at [792, 388] on button "Sim" at bounding box center [785, 386] width 48 height 26
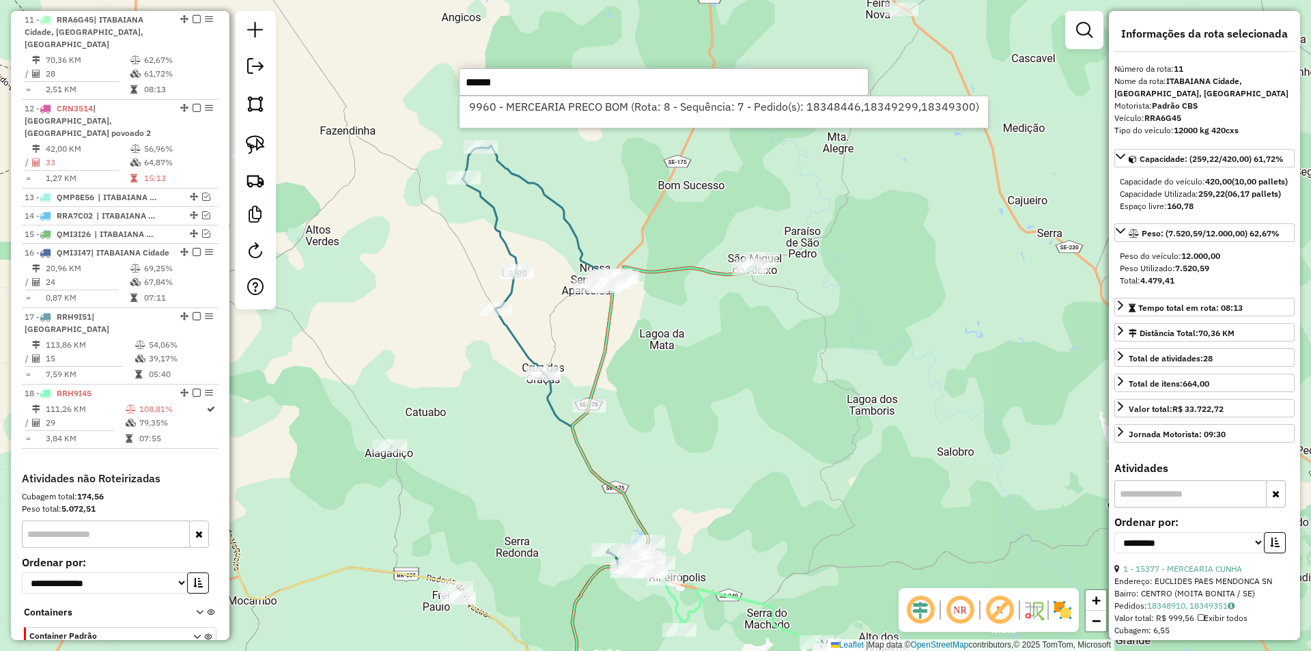
type input "******"
click at [577, 111] on li "9960 - MERCEARIA PRECO BOM (Rota: 8 - Sequência: 7 - Pedido(s): 18348446,183492…" at bounding box center [723, 106] width 528 height 20
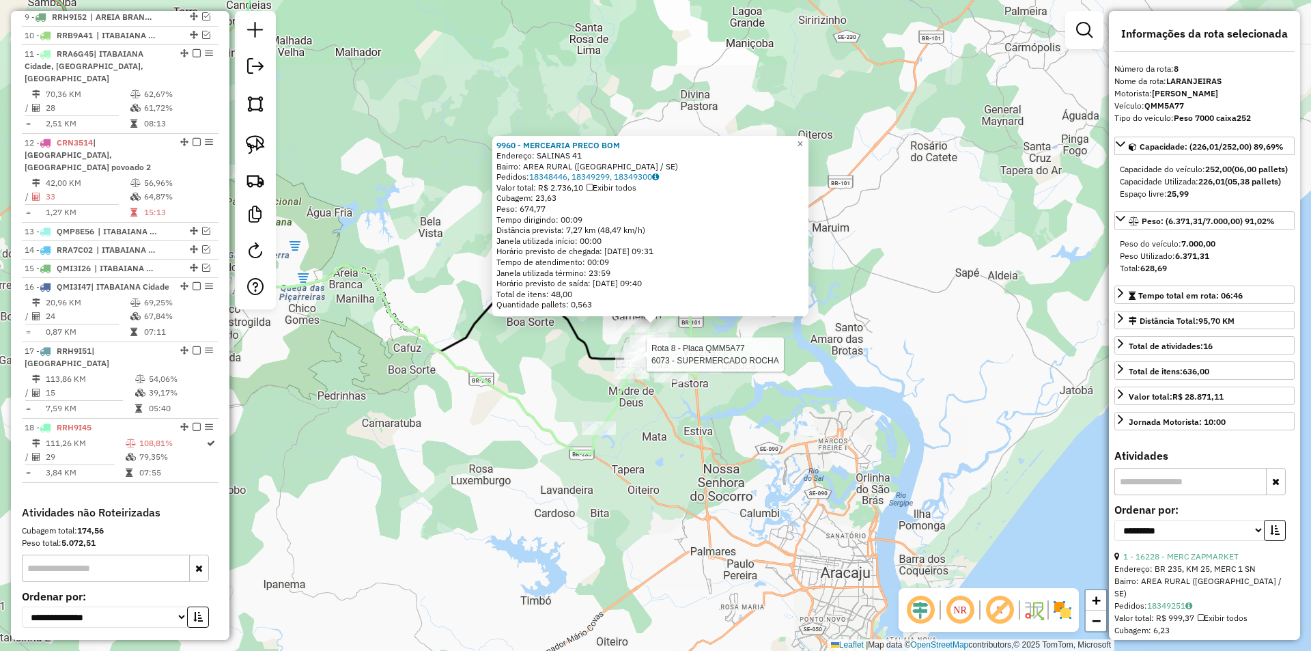
scroll to position [720, 0]
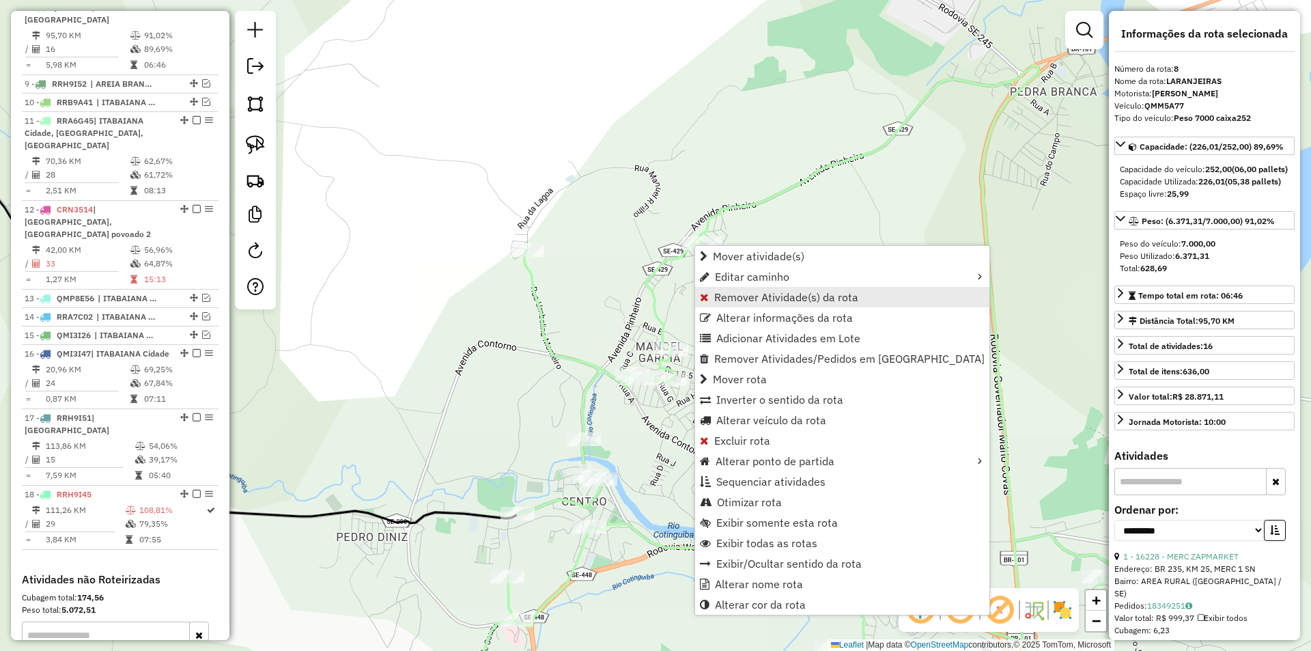
click at [737, 296] on span "Remover Atividade(s) da rota" at bounding box center [786, 297] width 144 height 11
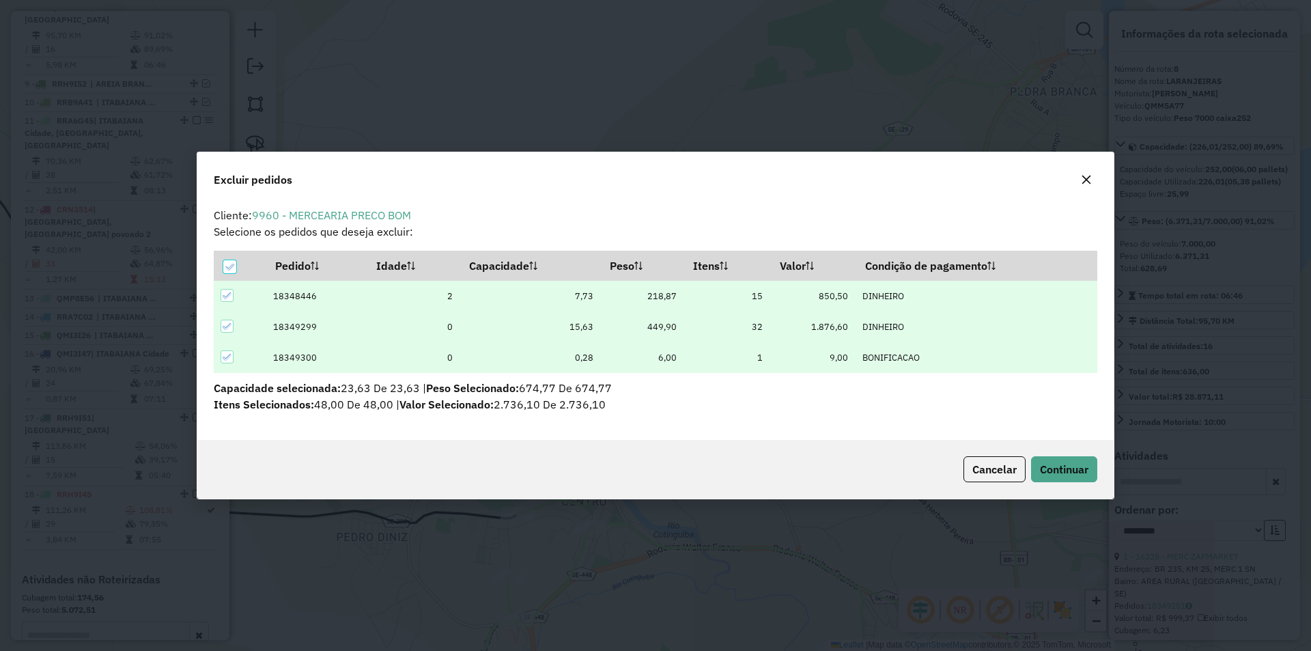
scroll to position [0, 0]
click at [225, 259] on p-tableheadercheckbox at bounding box center [230, 266] width 14 height 14
drag, startPoint x: 226, startPoint y: 264, endPoint x: 228, endPoint y: 291, distance: 26.7
click at [227, 264] on icon at bounding box center [230, 267] width 10 height 10
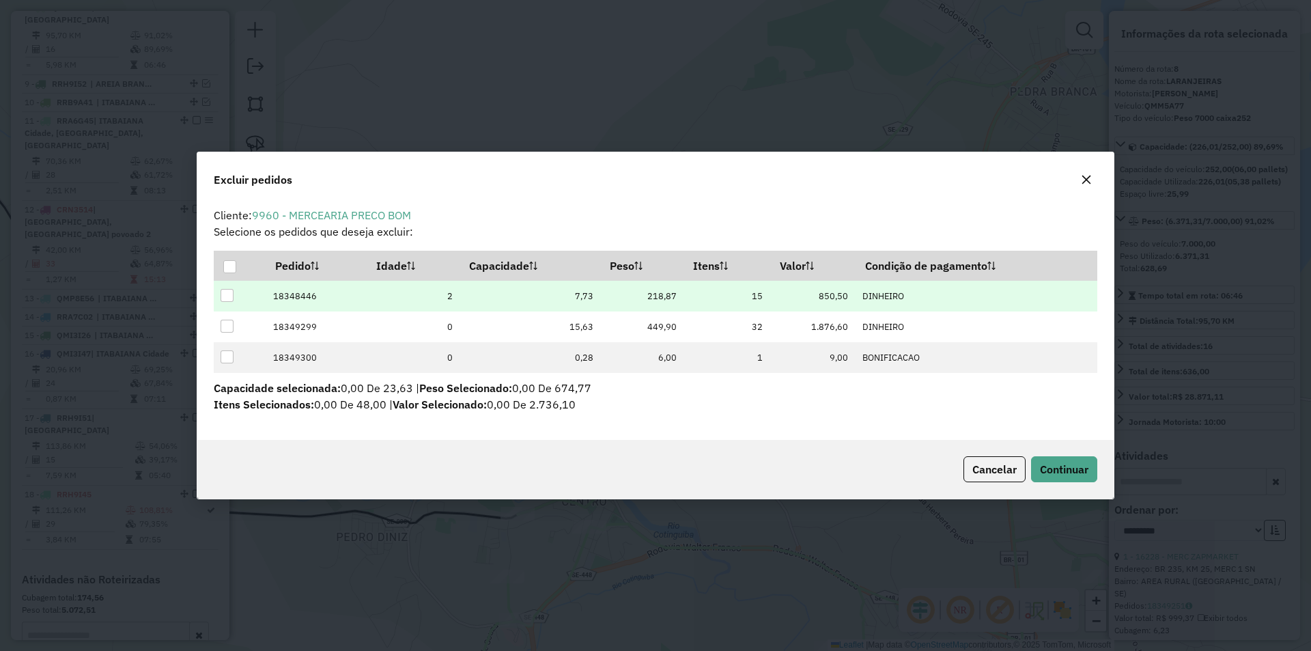
click at [226, 300] on div at bounding box center [227, 295] width 13 height 13
click at [1046, 468] on span "Continuar" at bounding box center [1064, 469] width 48 height 14
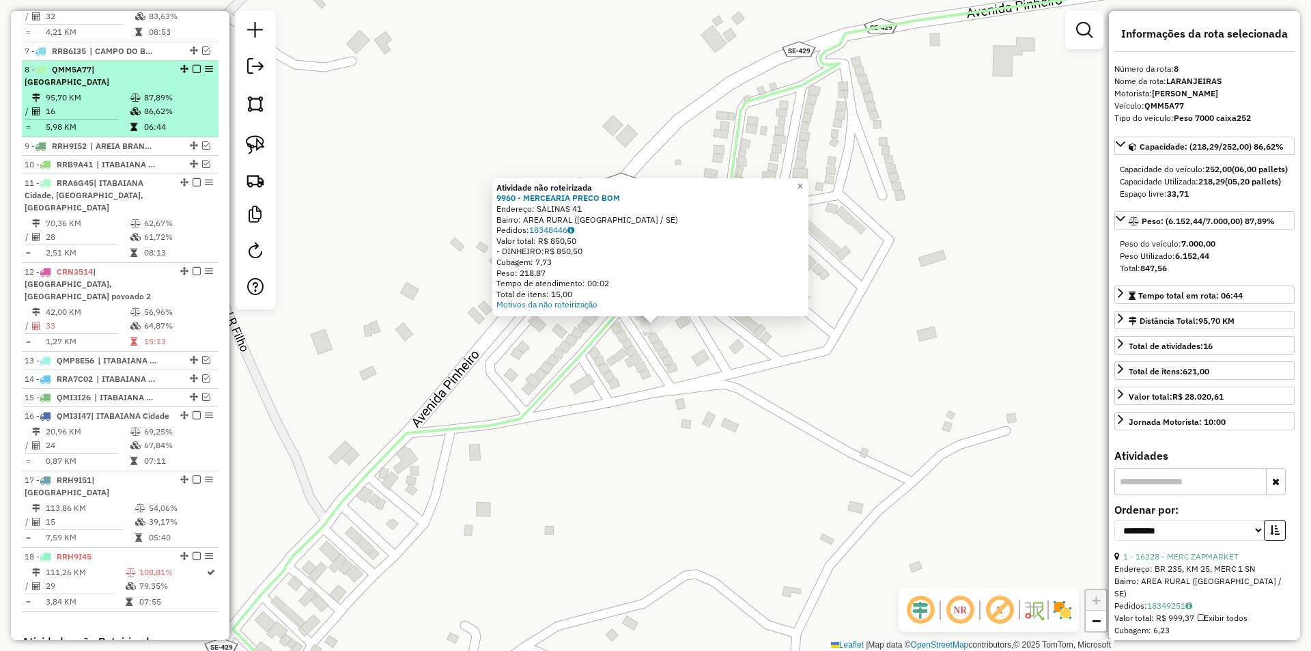
scroll to position [584, 0]
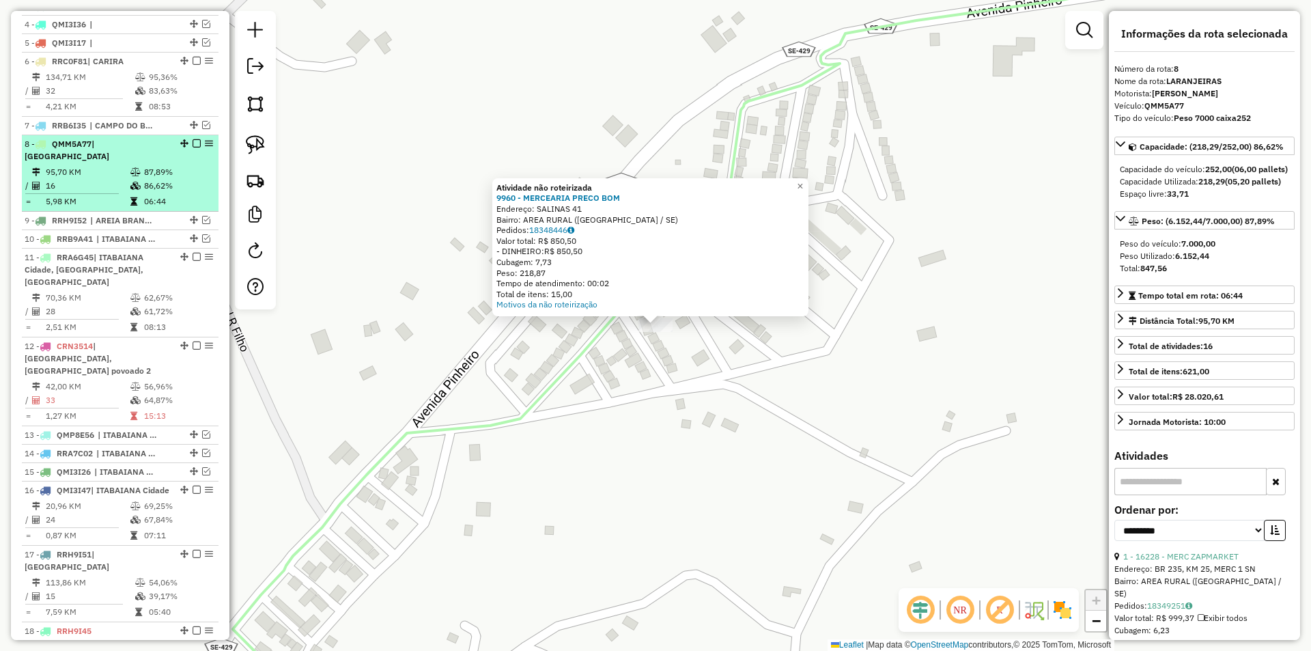
click at [169, 180] on td "86,62%" at bounding box center [177, 186] width 69 height 14
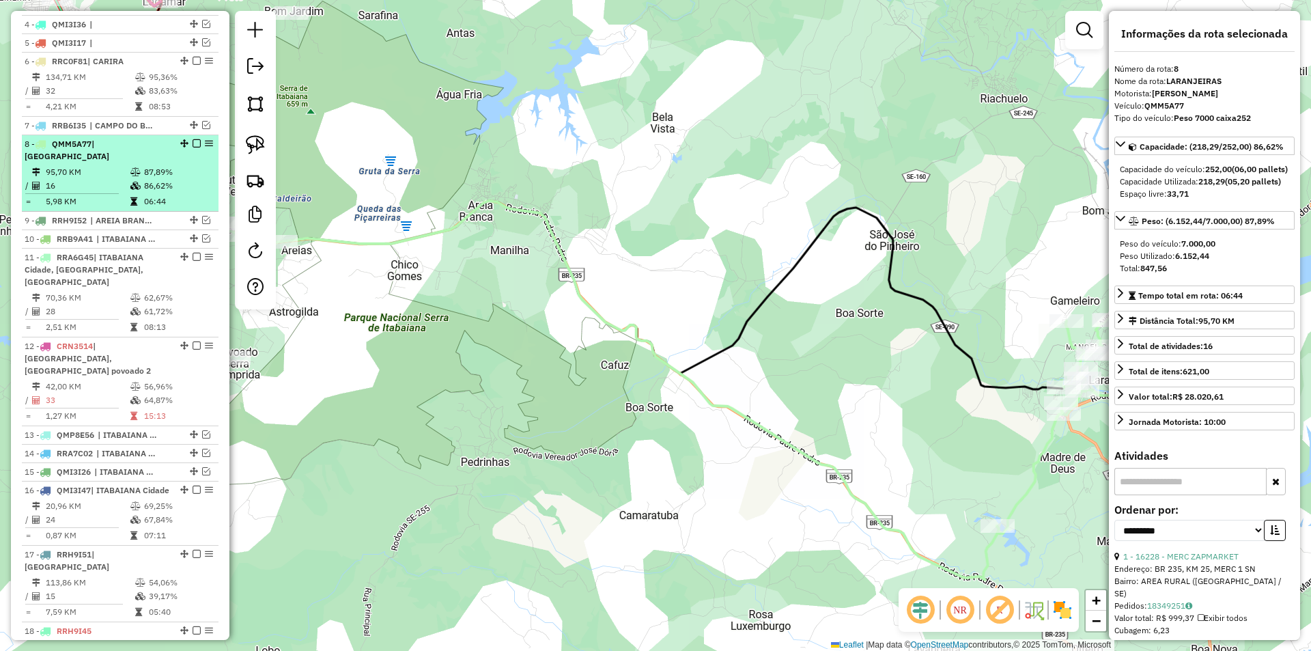
click at [193, 147] on em at bounding box center [197, 143] width 8 height 8
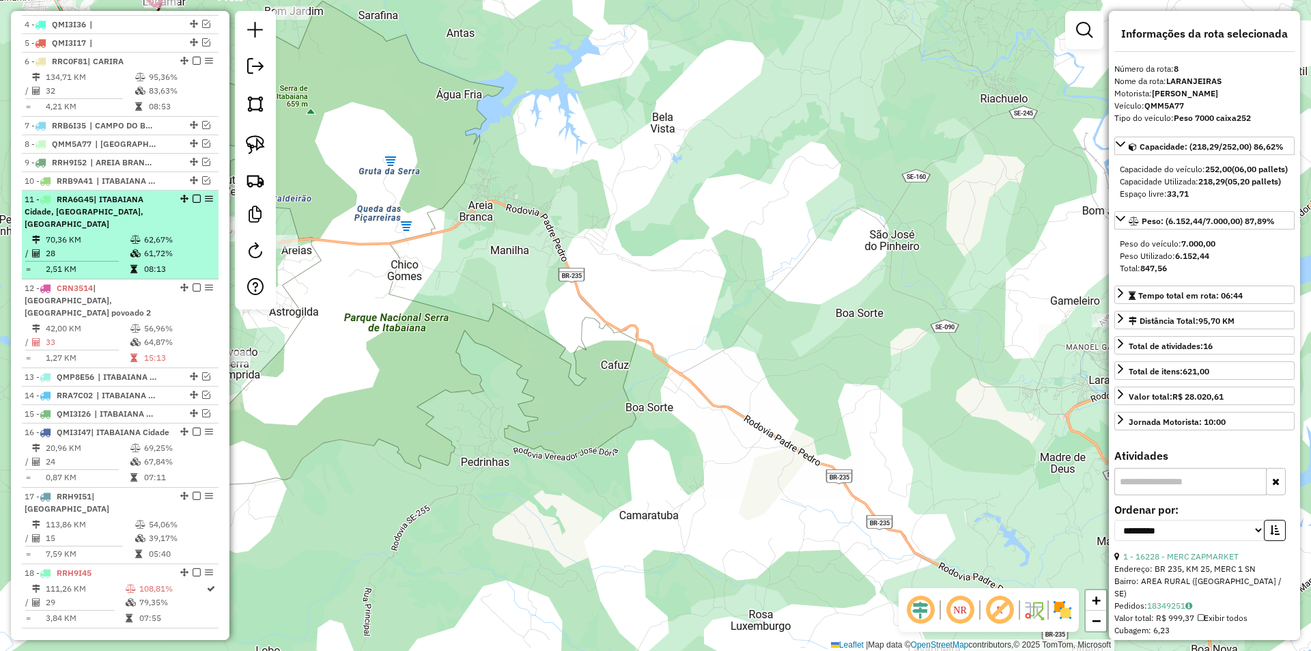
click at [157, 259] on td "61,72%" at bounding box center [177, 253] width 69 height 14
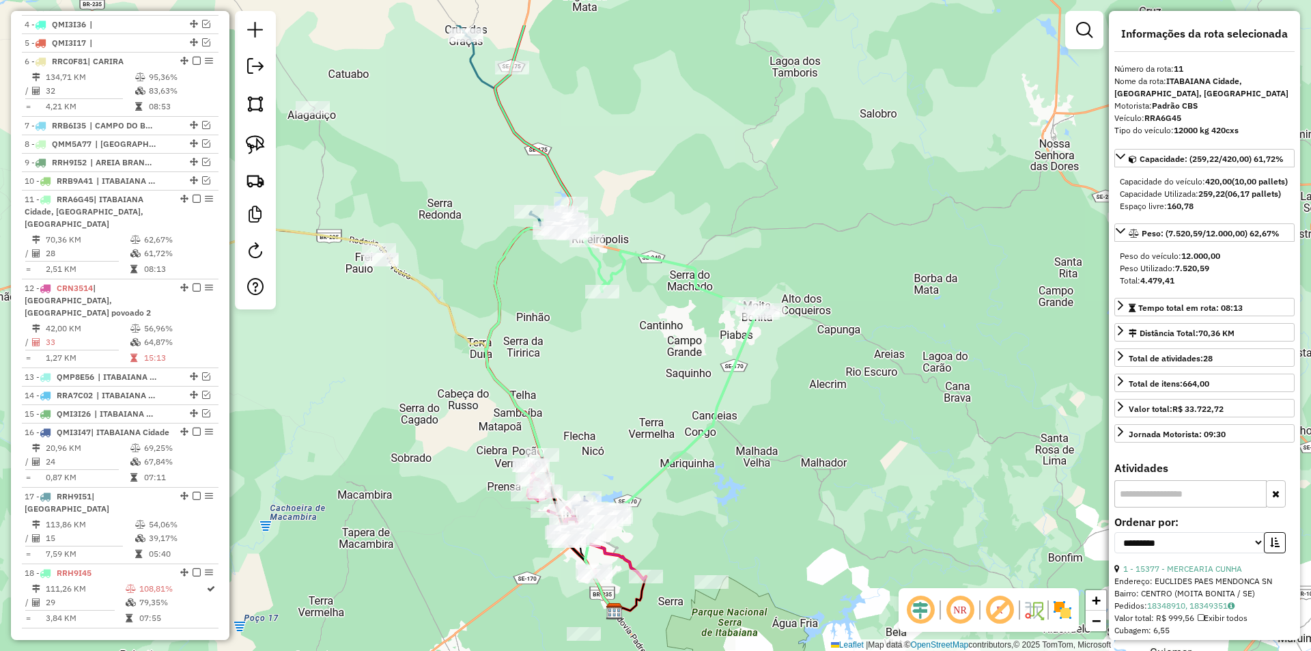
drag, startPoint x: 499, startPoint y: 294, endPoint x: 532, endPoint y: 267, distance: 42.7
click at [496, 311] on icon at bounding box center [626, 337] width 283 height 236
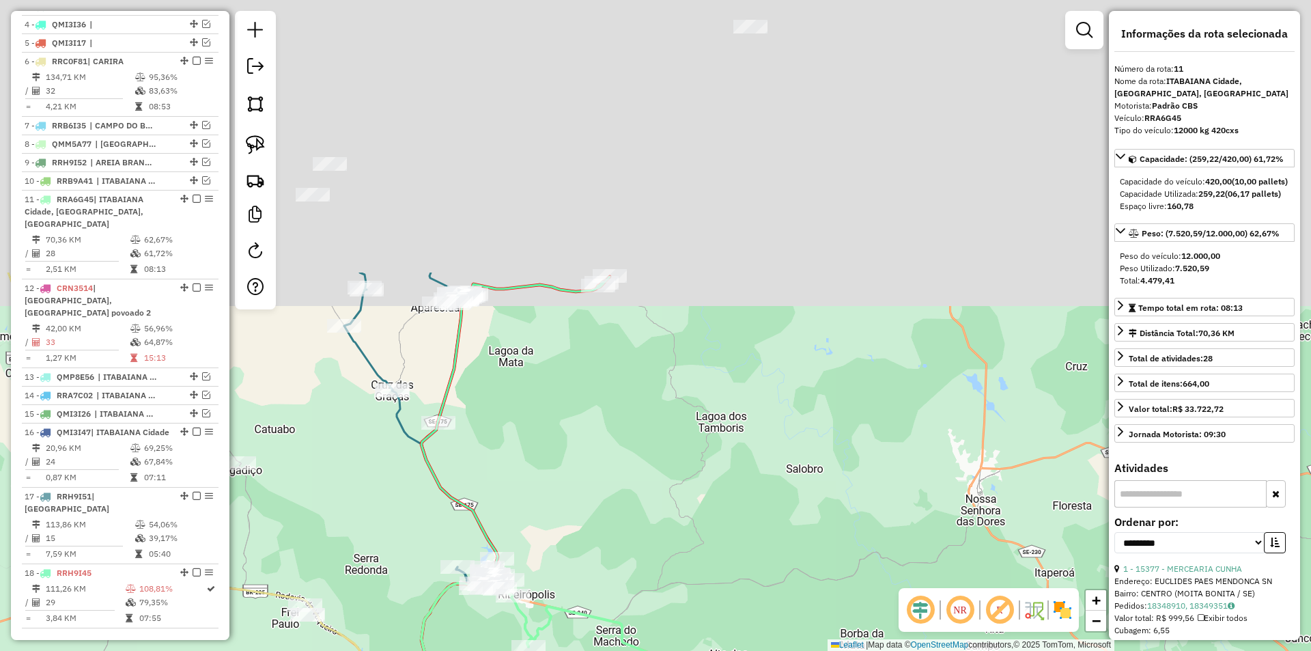
drag, startPoint x: 514, startPoint y: 166, endPoint x: 449, endPoint y: 476, distance: 316.7
click at [449, 476] on div "Janela de atendimento Grade de atendimento Capacidade Transportadoras Veículos …" at bounding box center [655, 325] width 1311 height 651
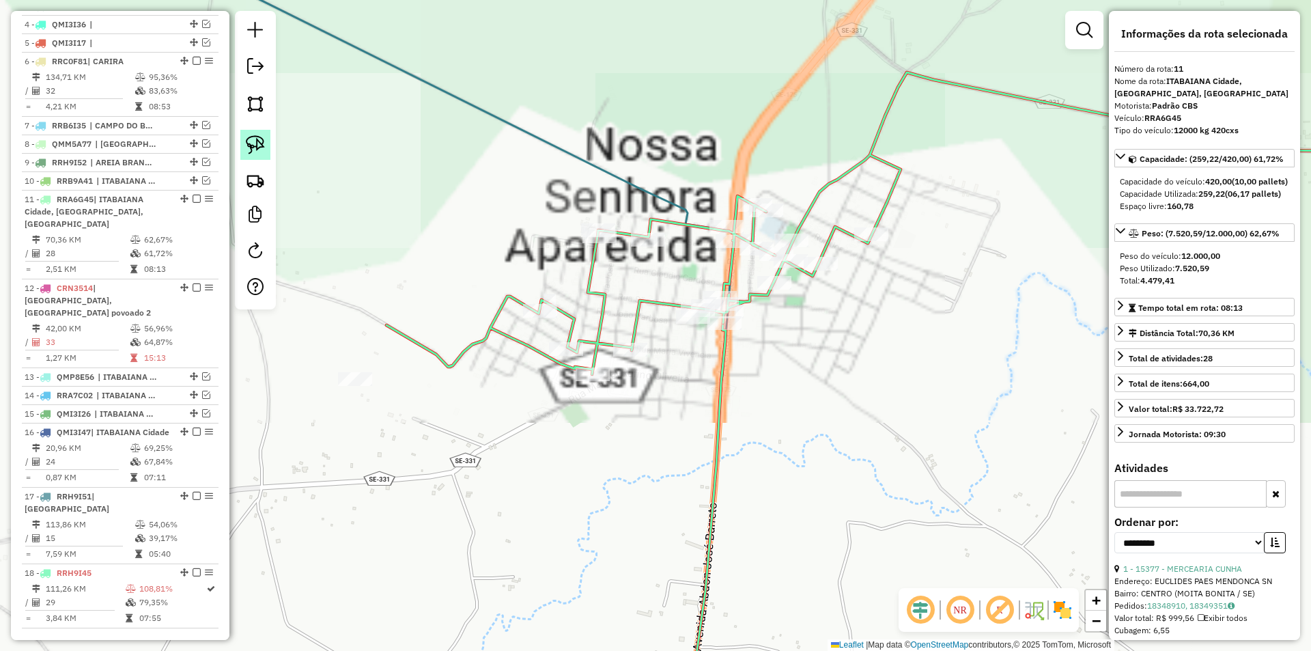
click at [258, 151] on img at bounding box center [255, 144] width 19 height 19
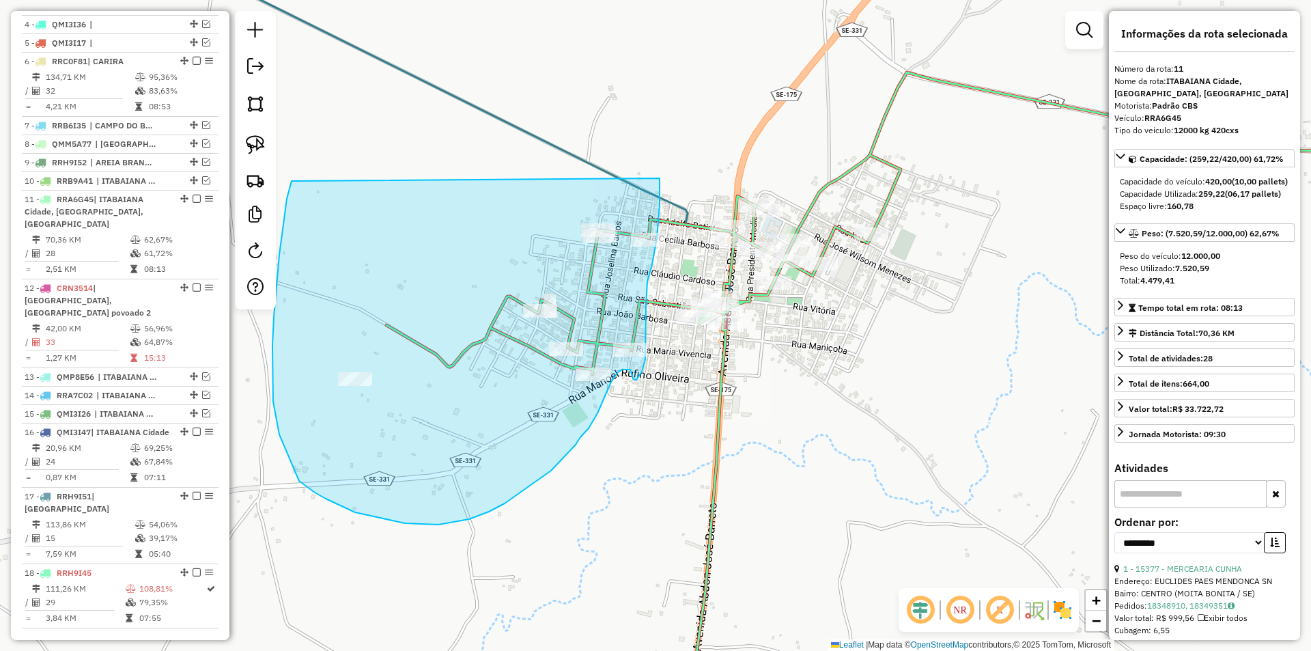
drag, startPoint x: 292, startPoint y: 181, endPoint x: 660, endPoint y: 178, distance: 368.0
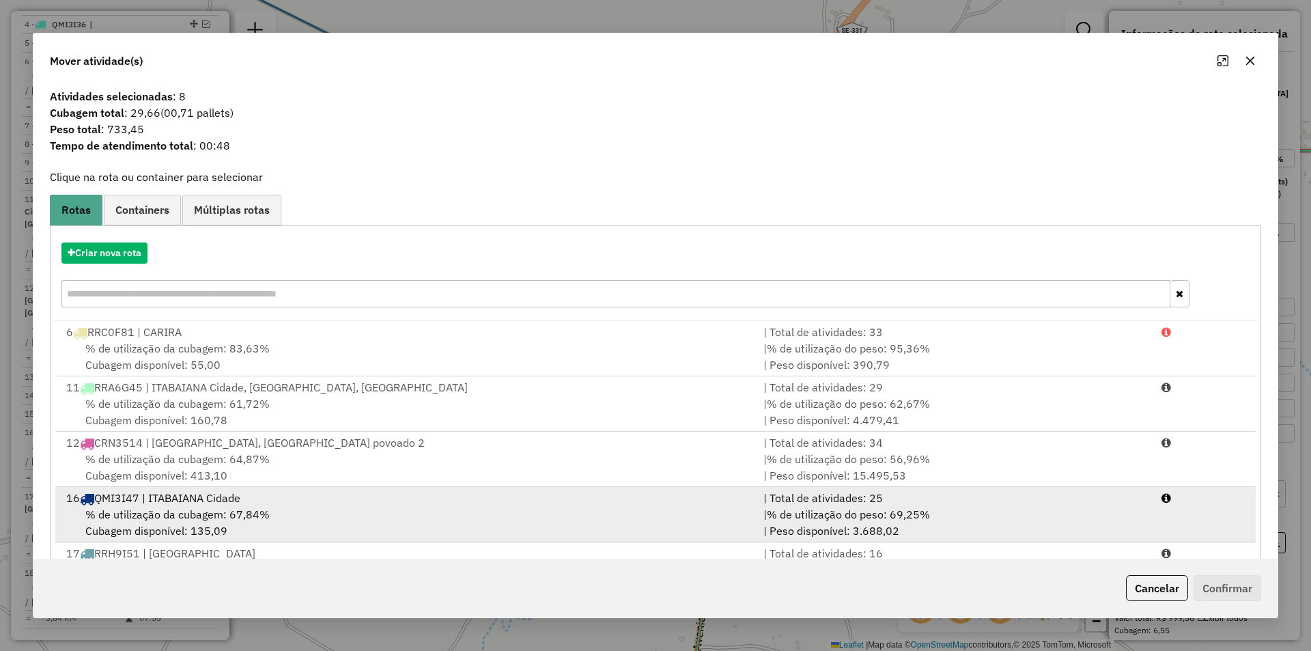
scroll to position [3, 0]
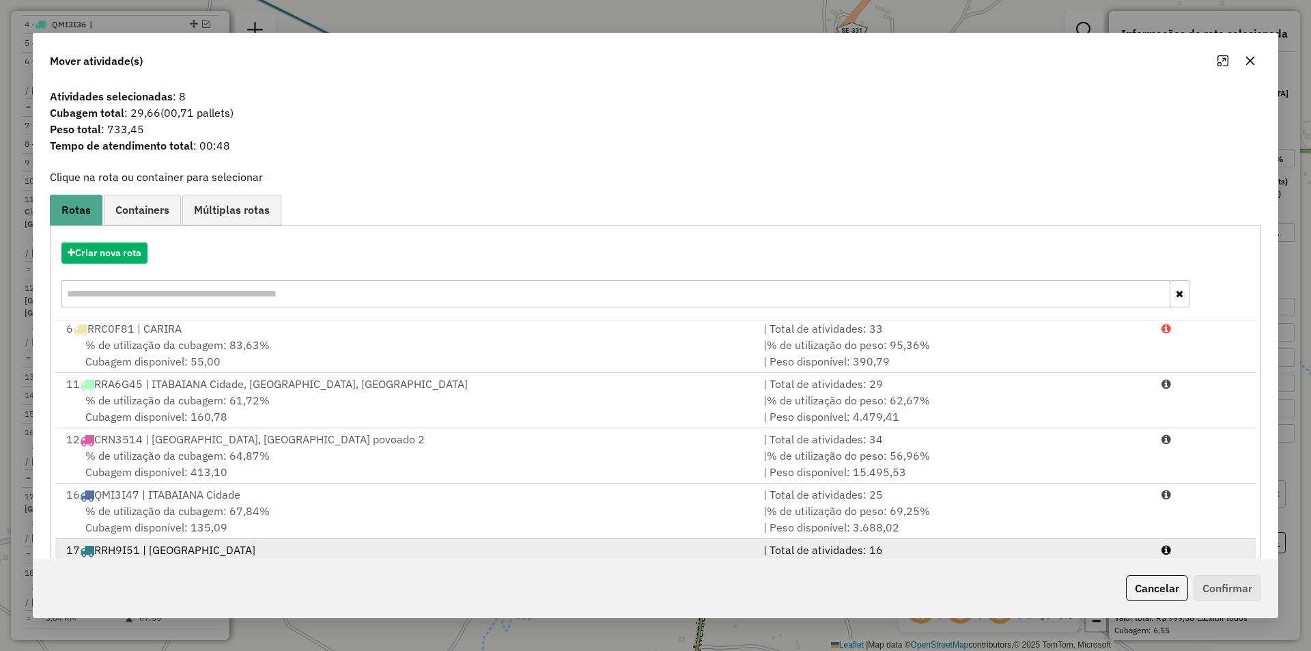
click at [449, 550] on div "17 RRH9I51 | RIBEIROPOLIS" at bounding box center [406, 549] width 697 height 16
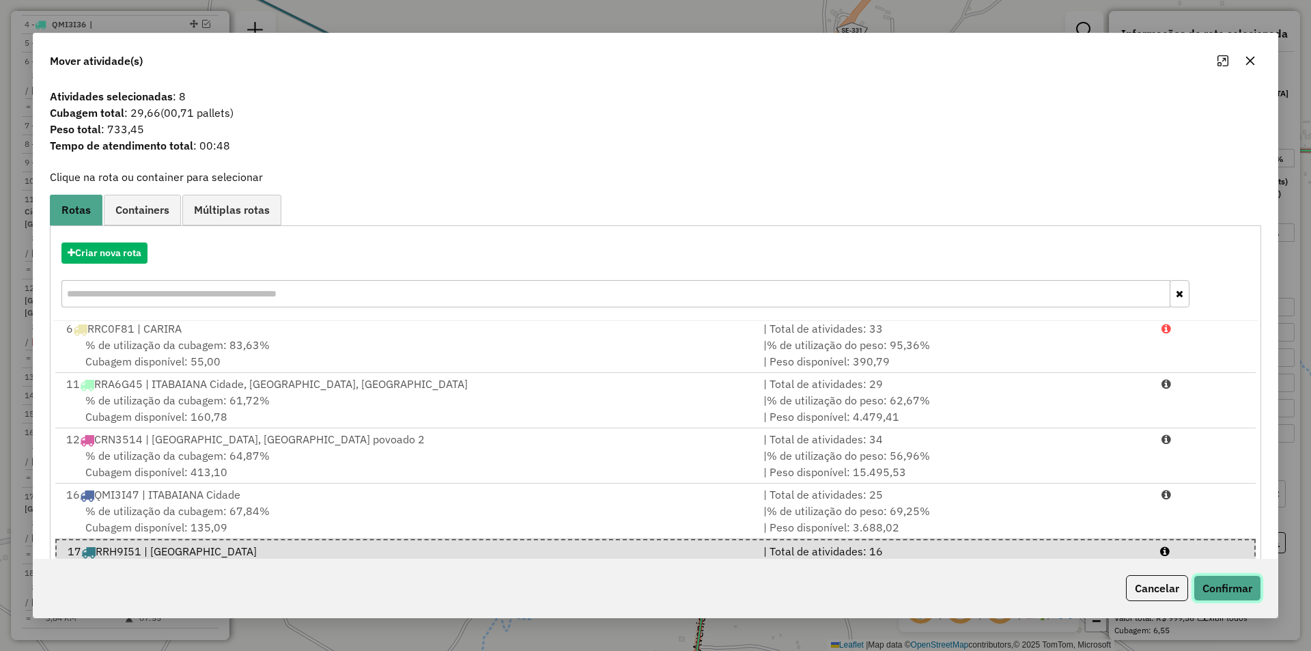
click at [1236, 589] on button "Confirmar" at bounding box center [1227, 588] width 68 height 26
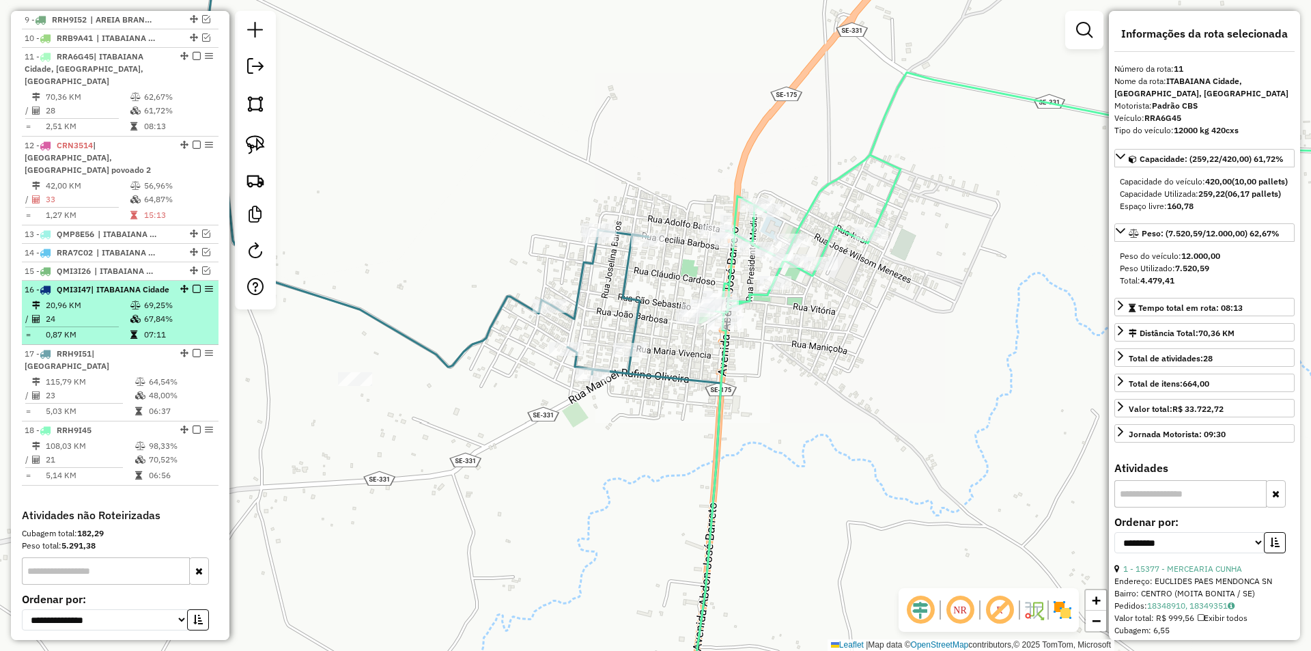
scroll to position [707, 0]
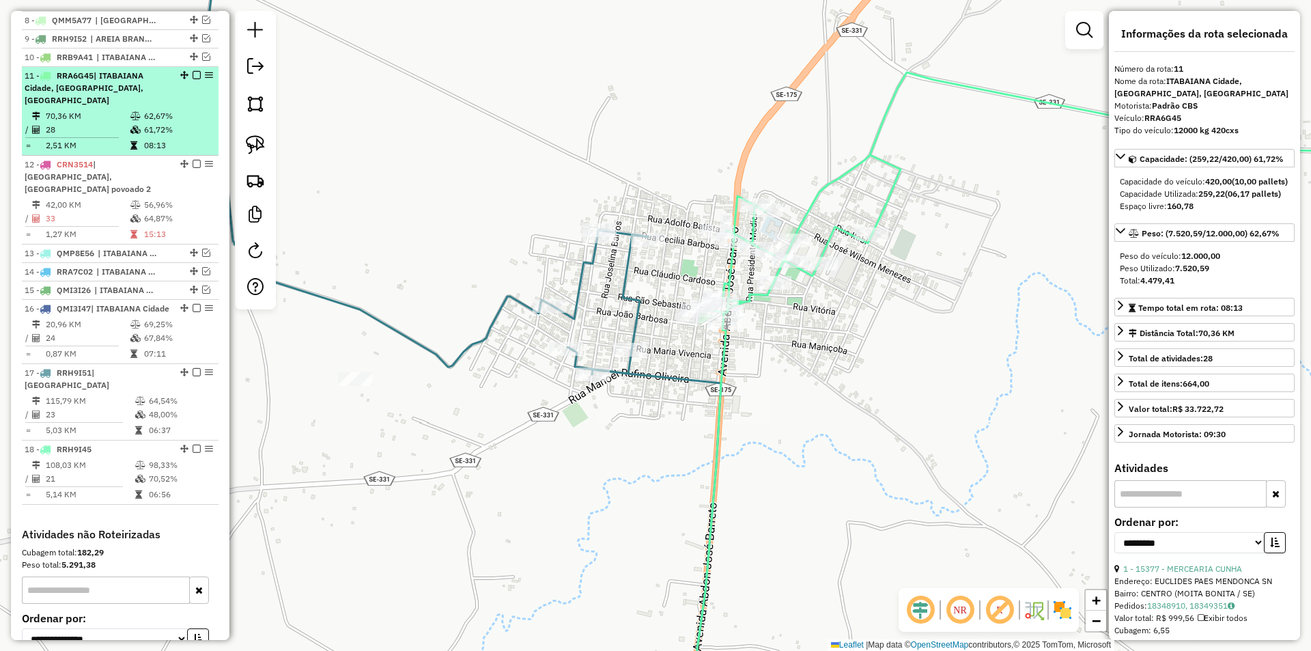
click at [130, 120] on icon at bounding box center [135, 116] width 10 height 8
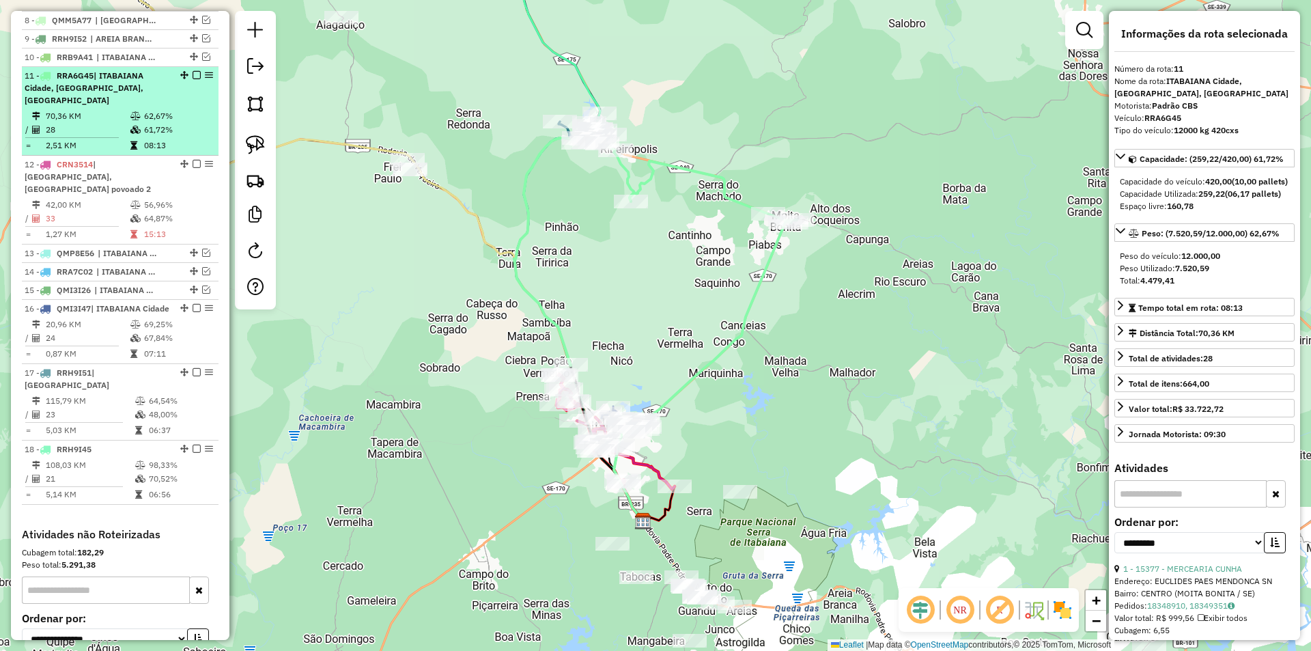
click at [138, 119] on li "11 - RRA6G45 | ITABAIANA Cidade, MOITA BONITA, RIBEIROPOLIS 70,36 KM 62,67% / 2…" at bounding box center [120, 111] width 197 height 89
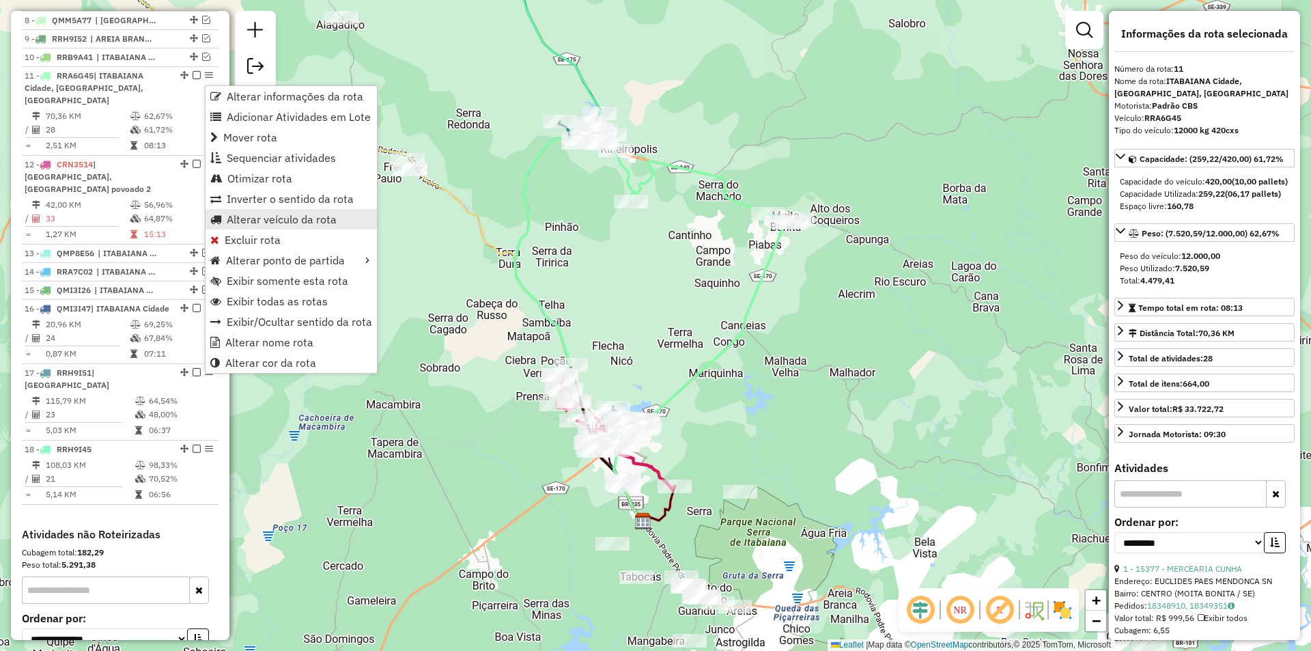
click at [287, 220] on span "Alterar veículo da rota" at bounding box center [282, 219] width 110 height 11
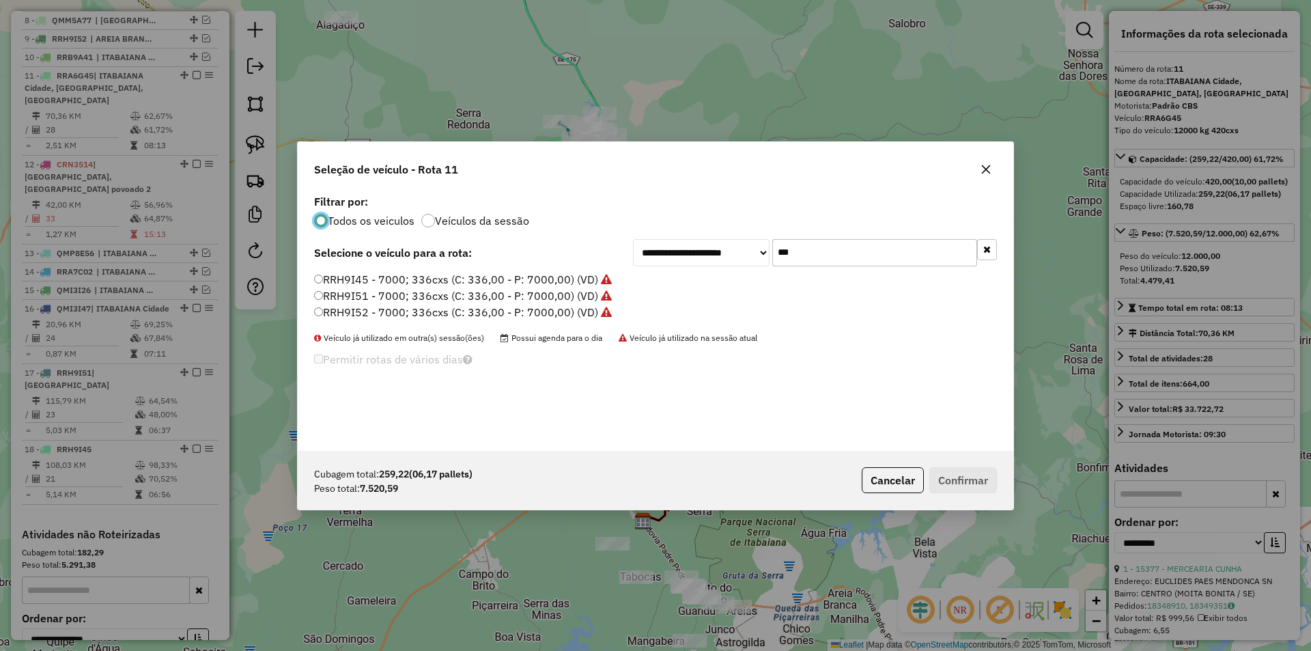
scroll to position [8, 4]
click at [898, 484] on button "Cancelar" at bounding box center [893, 480] width 62 height 26
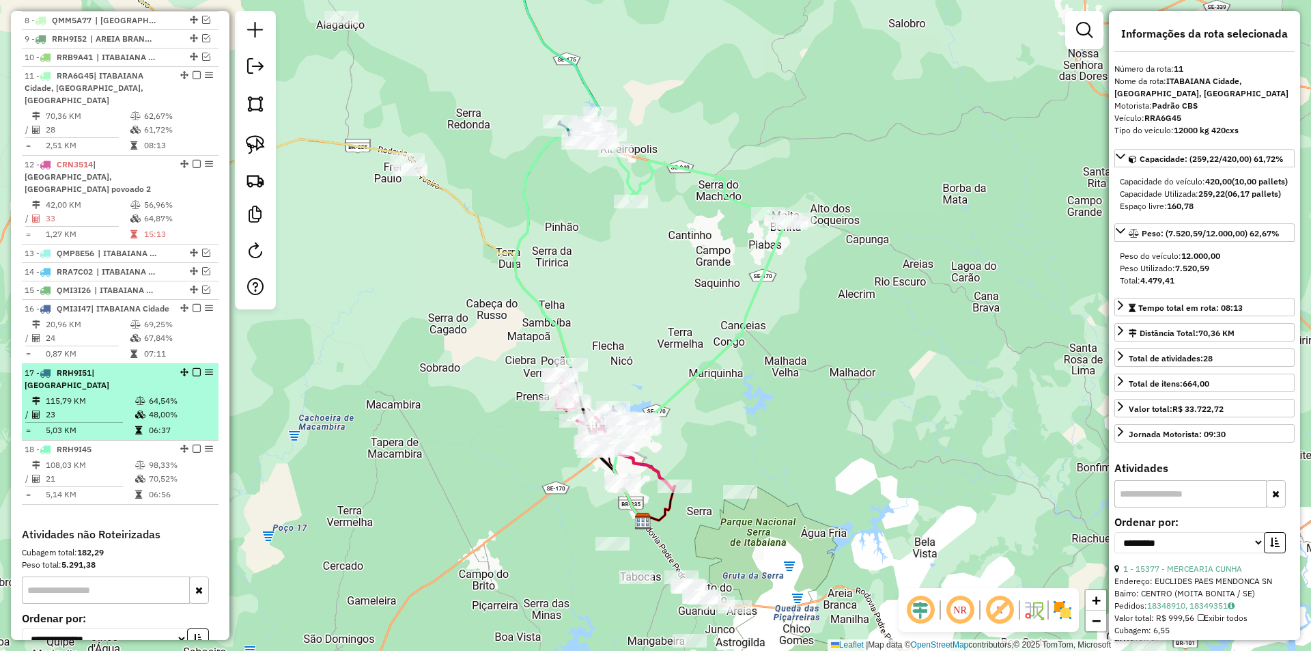
click at [155, 409] on td "48,00%" at bounding box center [180, 415] width 65 height 14
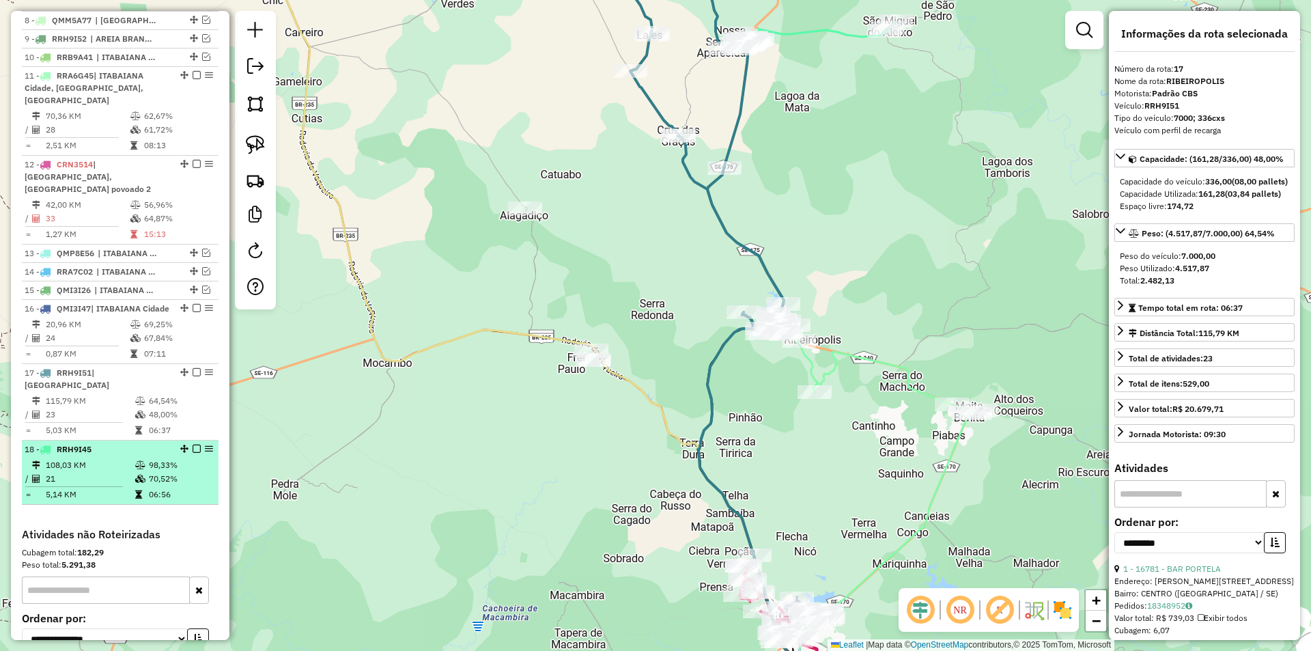
click at [182, 462] on td "98,33%" at bounding box center [180, 465] width 65 height 14
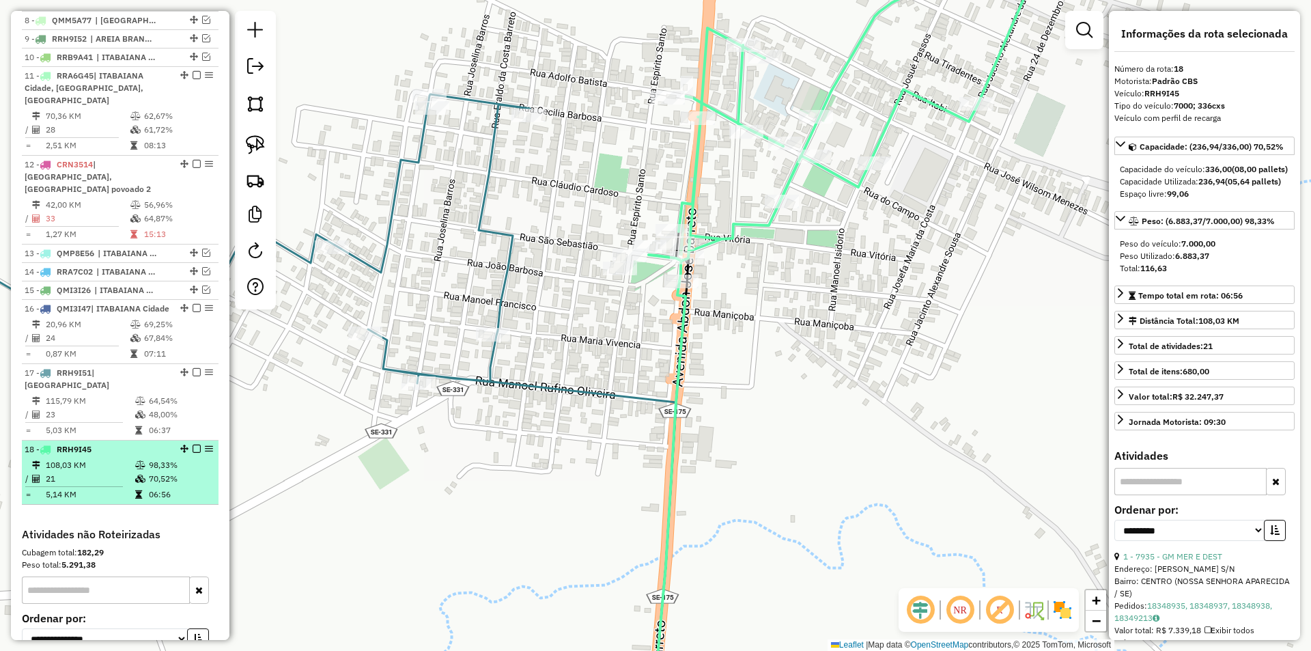
click at [196, 450] on em at bounding box center [197, 448] width 8 height 8
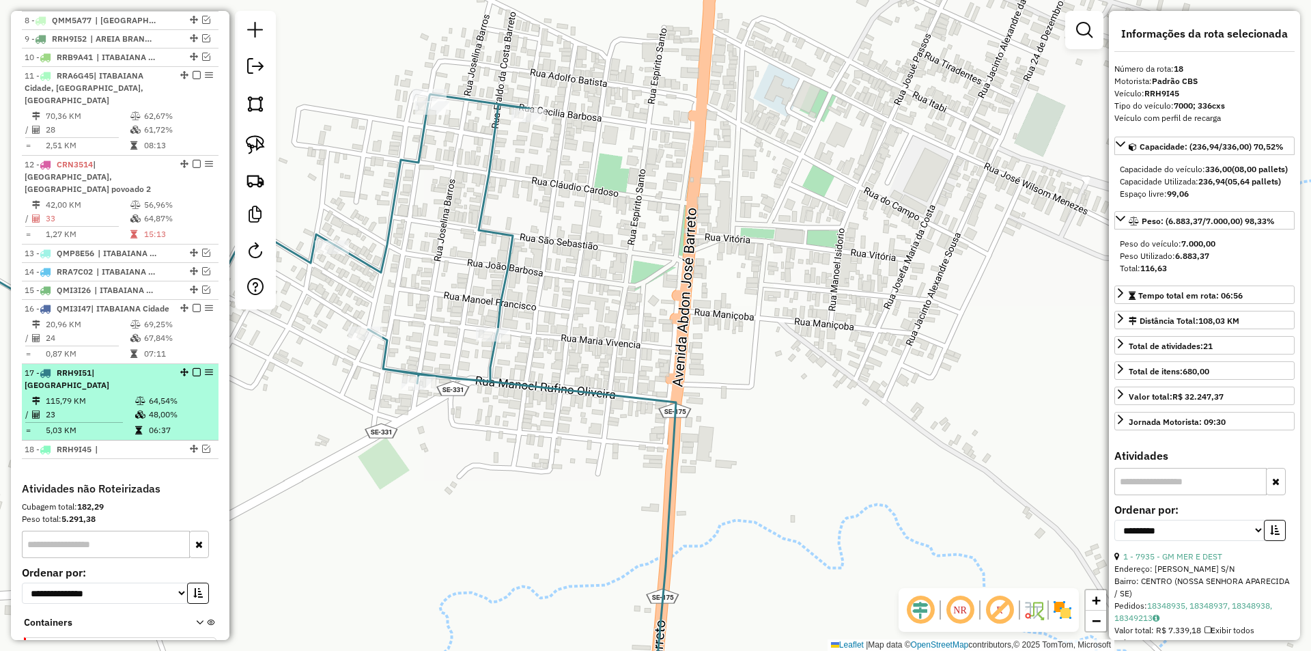
click at [174, 415] on td "48,00%" at bounding box center [180, 415] width 65 height 14
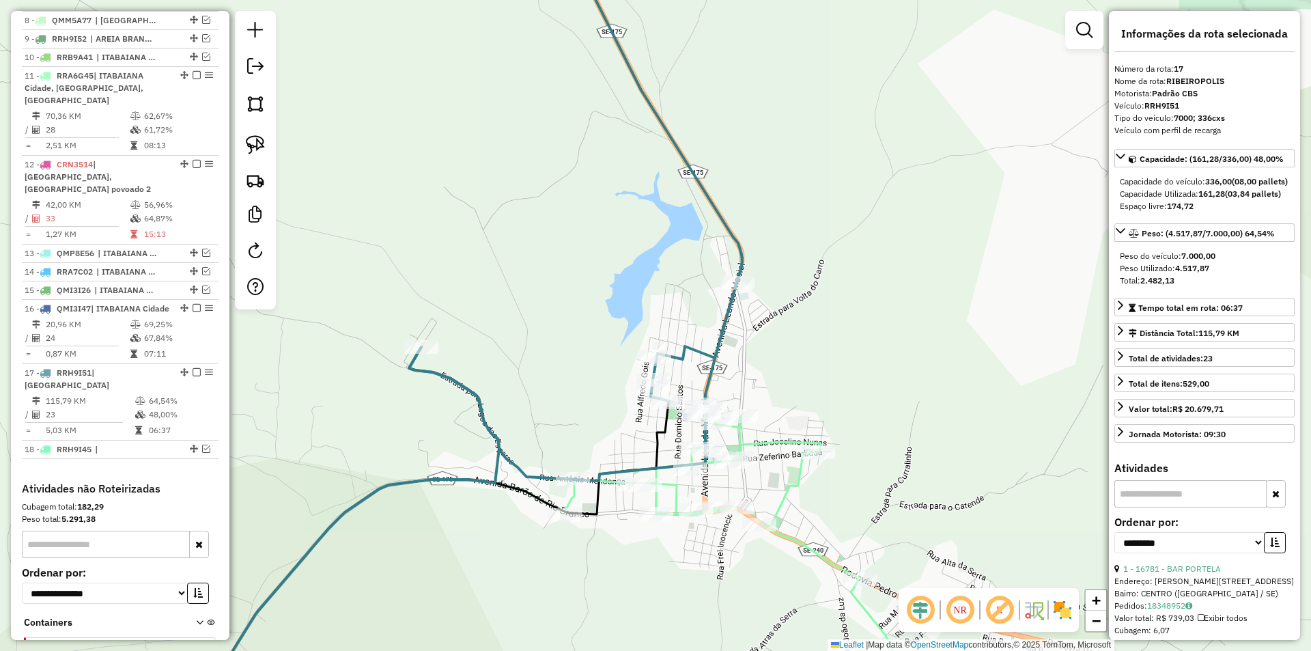
drag, startPoint x: 591, startPoint y: 323, endPoint x: 514, endPoint y: 267, distance: 95.3
click at [554, 253] on div "Janela de atendimento Grade de atendimento Capacidade Transportadoras Veículos …" at bounding box center [655, 325] width 1311 height 651
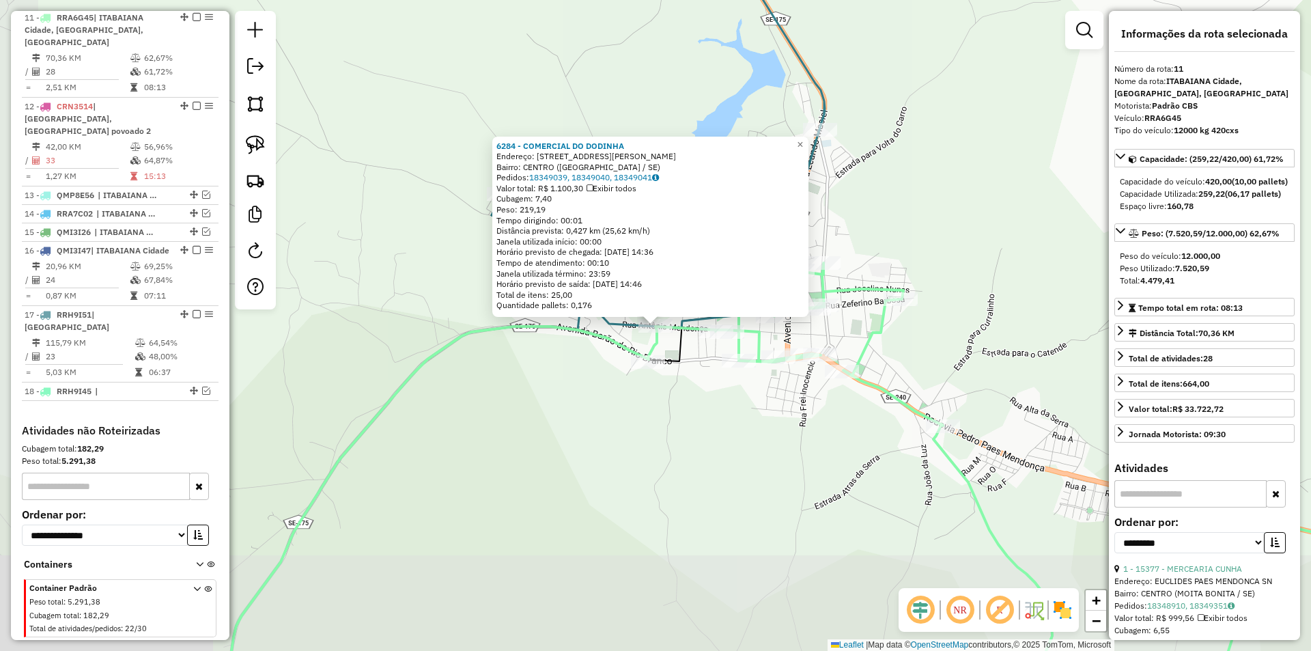
scroll to position [776, 0]
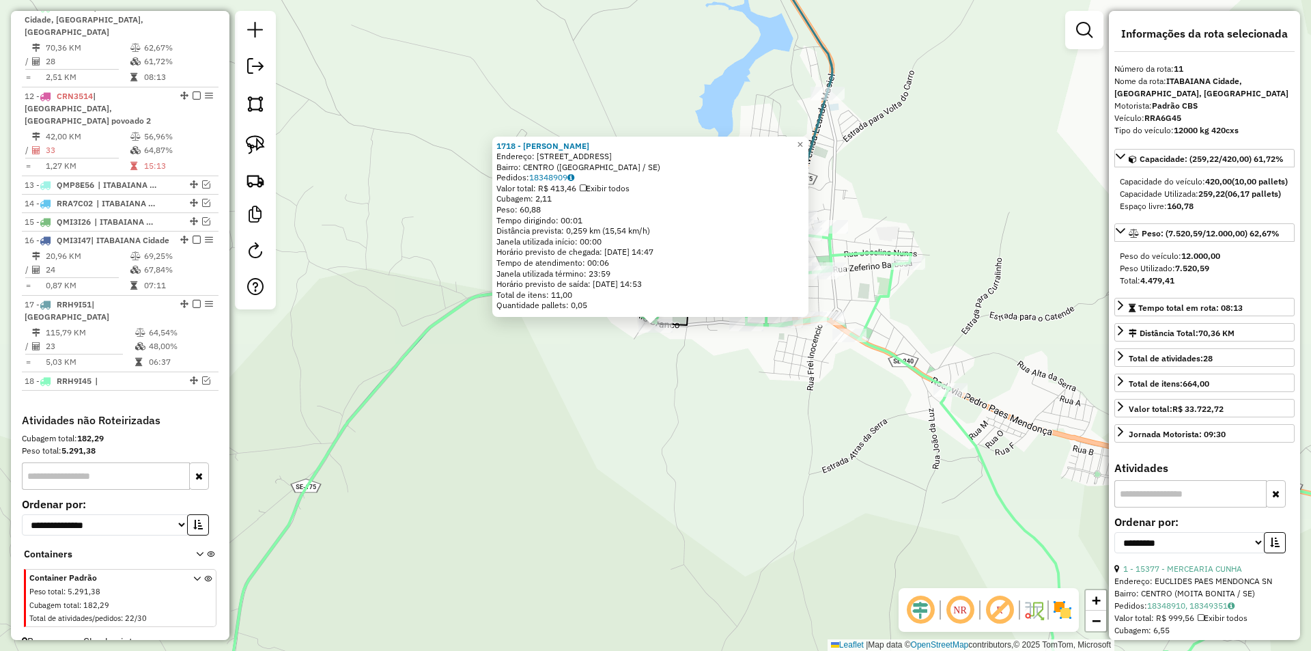
click at [674, 385] on div "1718 - ROMILZA PEREIRA DE O Endereço: AV BARAO DO RIO BRANCO 1151 Bairro: CENTR…" at bounding box center [655, 325] width 1311 height 651
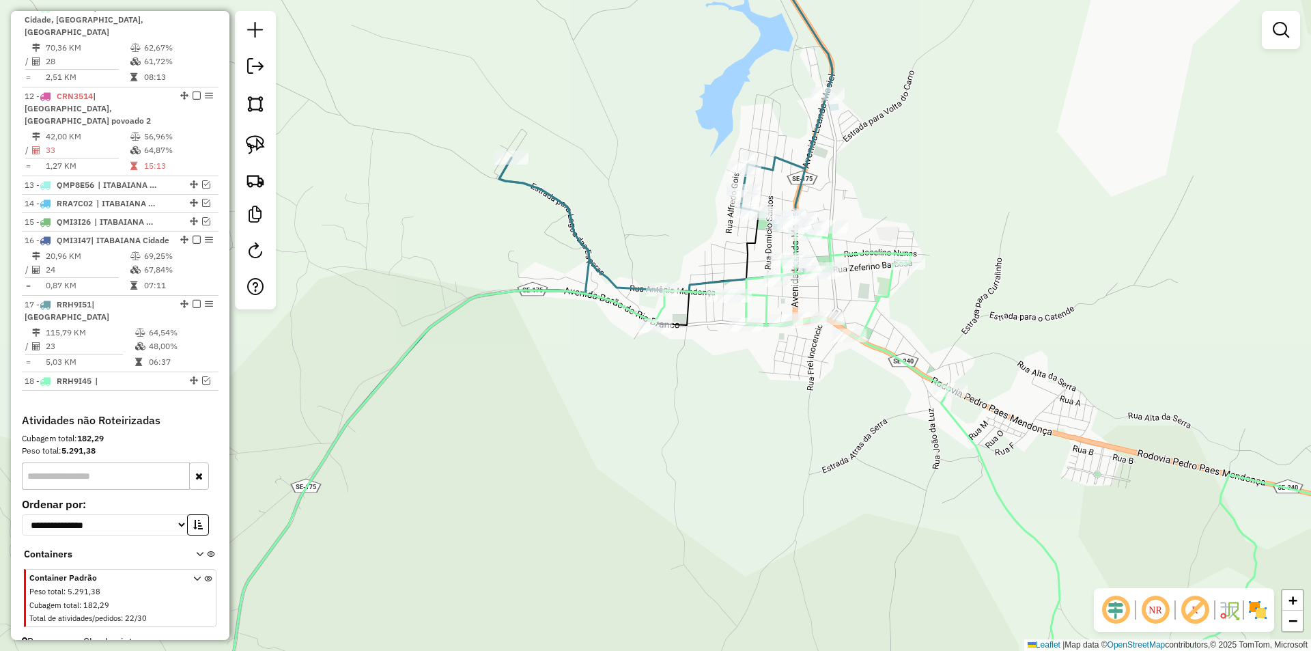
drag, startPoint x: 641, startPoint y: 393, endPoint x: 589, endPoint y: 380, distance: 53.7
click at [591, 395] on div "1718 - ROMILZA PEREIRA DE O Endereço: AV BARAO DO RIO BRANCO 1151 Bairro: CENTR…" at bounding box center [655, 325] width 1311 height 651
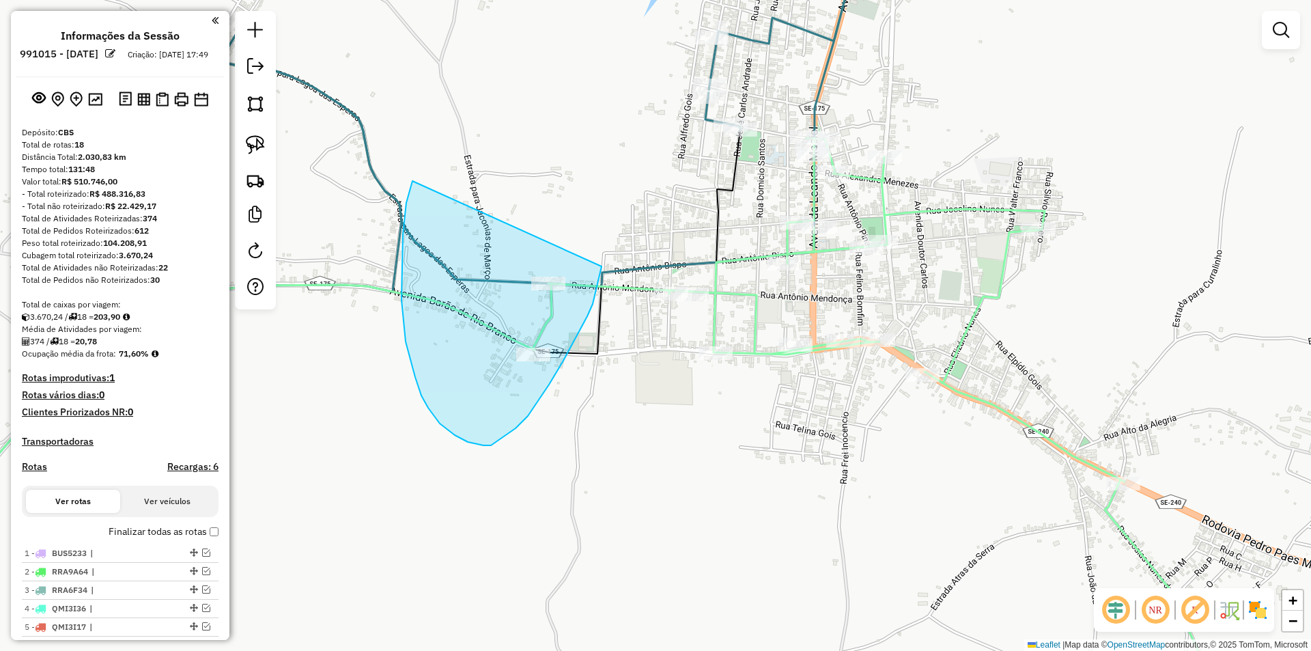
scroll to position [776, 0]
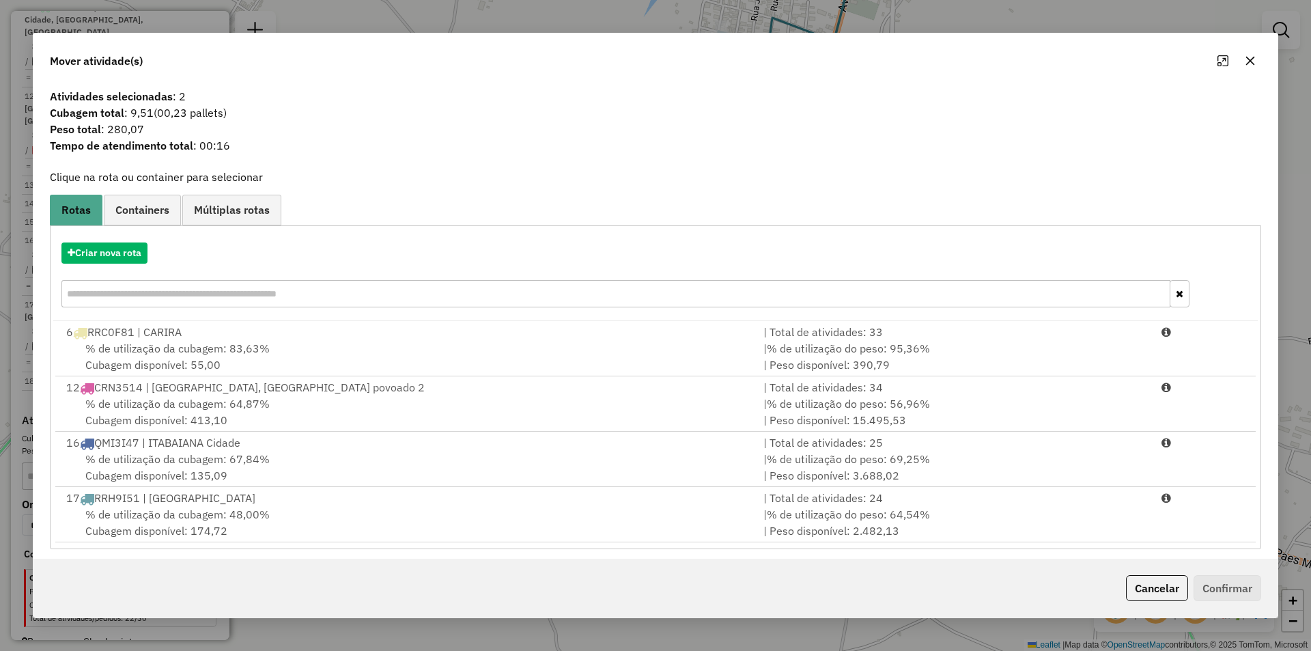
drag, startPoint x: 437, startPoint y: 499, endPoint x: 743, endPoint y: 545, distance: 309.9
click at [438, 500] on div "17 RRH9I51 | [GEOGRAPHIC_DATA]" at bounding box center [406, 498] width 697 height 16
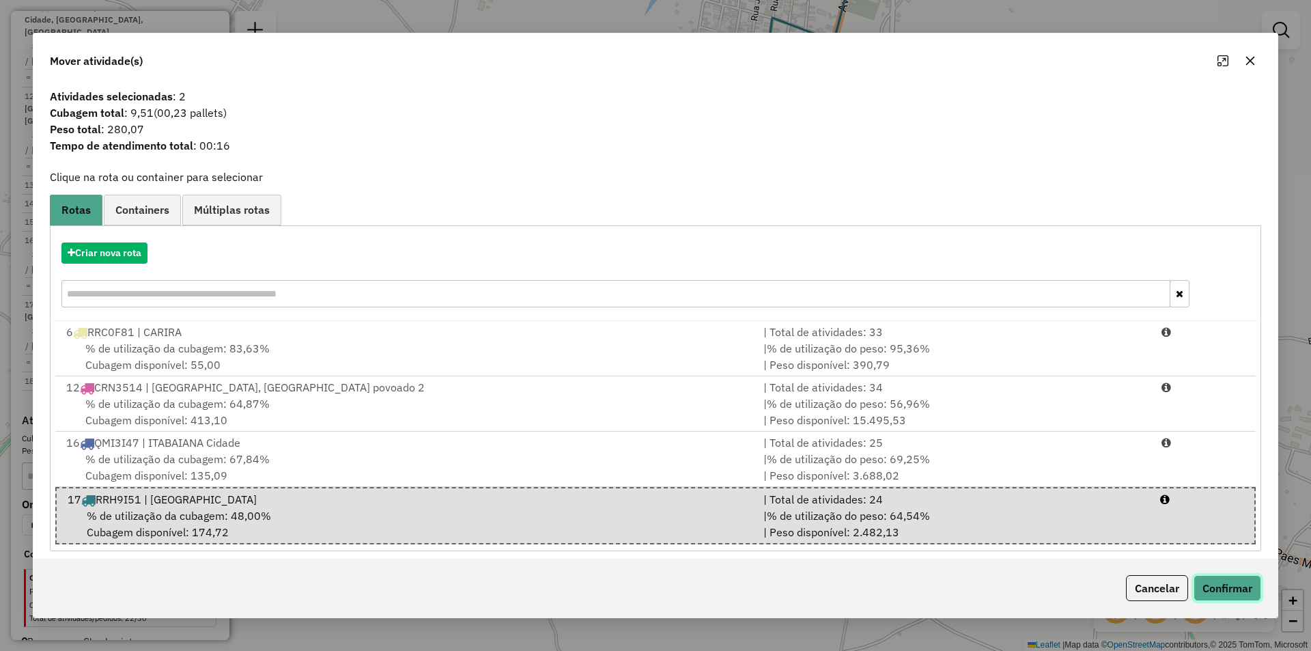
click at [1210, 586] on button "Confirmar" at bounding box center [1227, 588] width 68 height 26
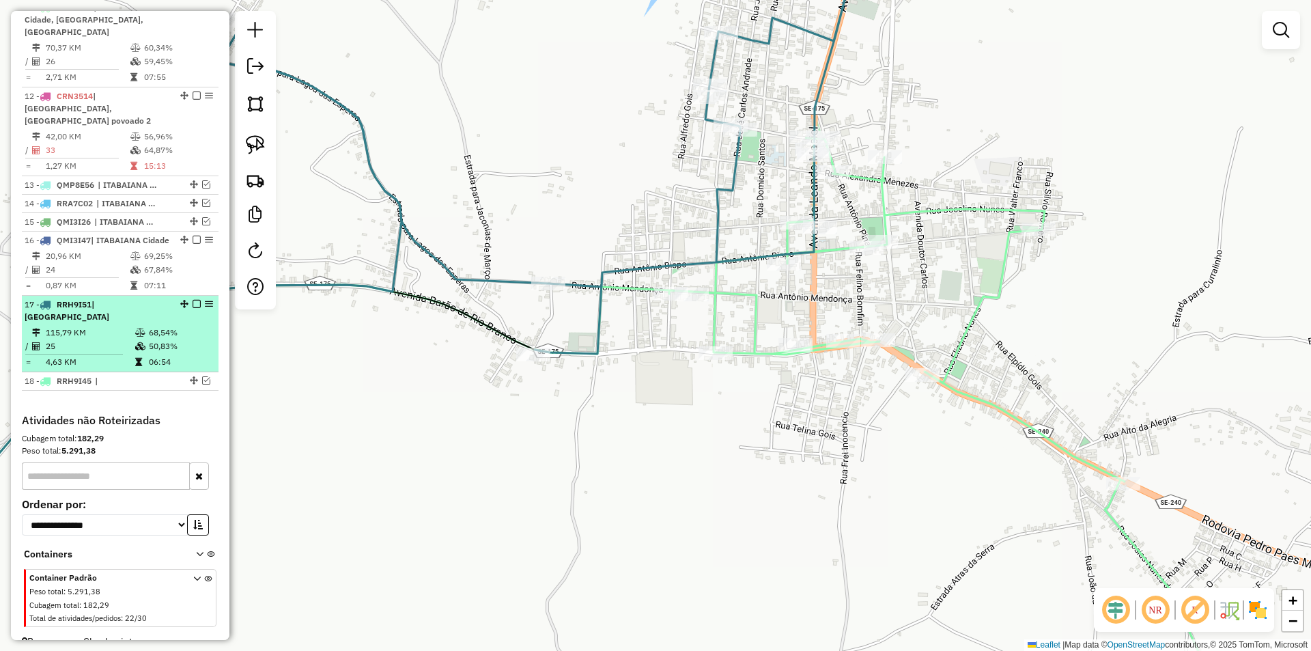
click at [156, 348] on td "50,83%" at bounding box center [180, 346] width 65 height 14
select select "**********"
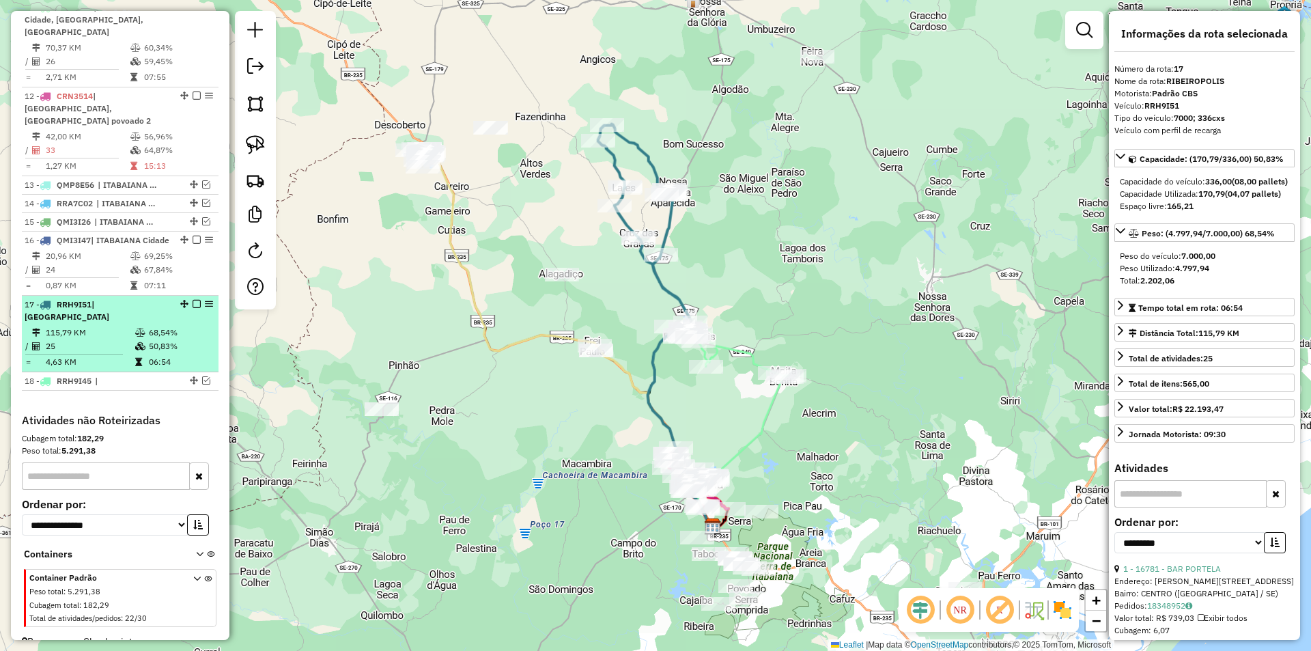
click at [193, 308] on em at bounding box center [197, 304] width 8 height 8
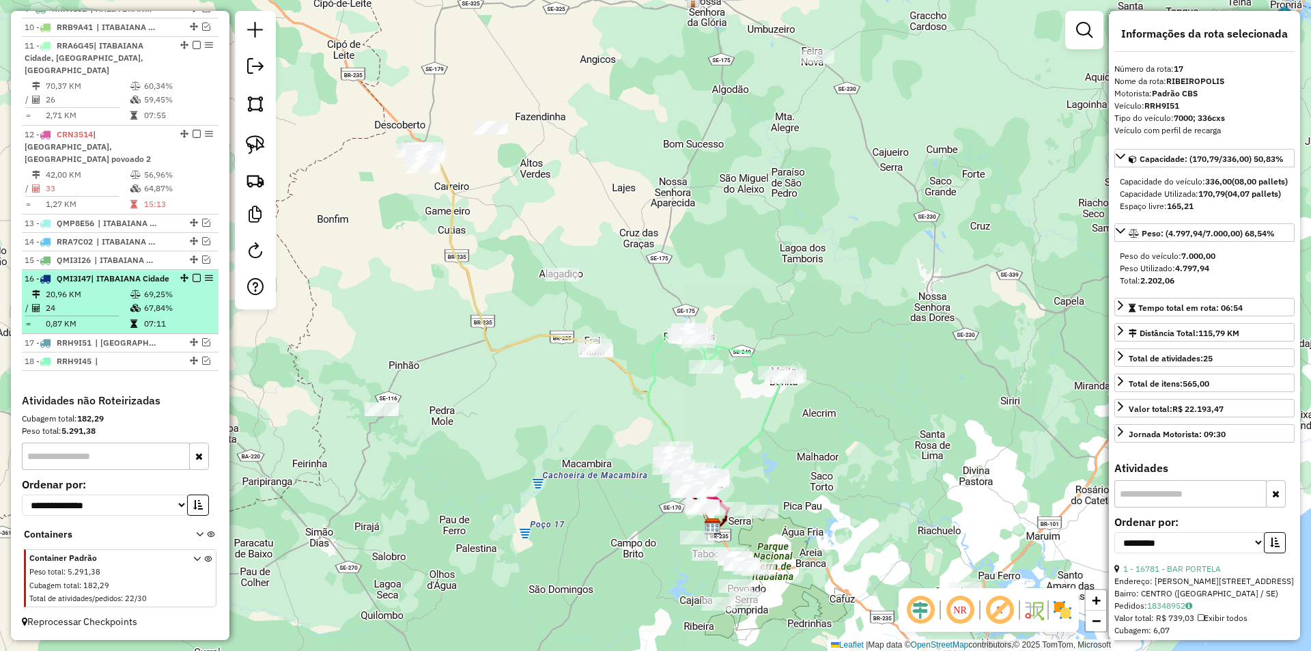
click at [173, 313] on td "67,84%" at bounding box center [177, 308] width 69 height 14
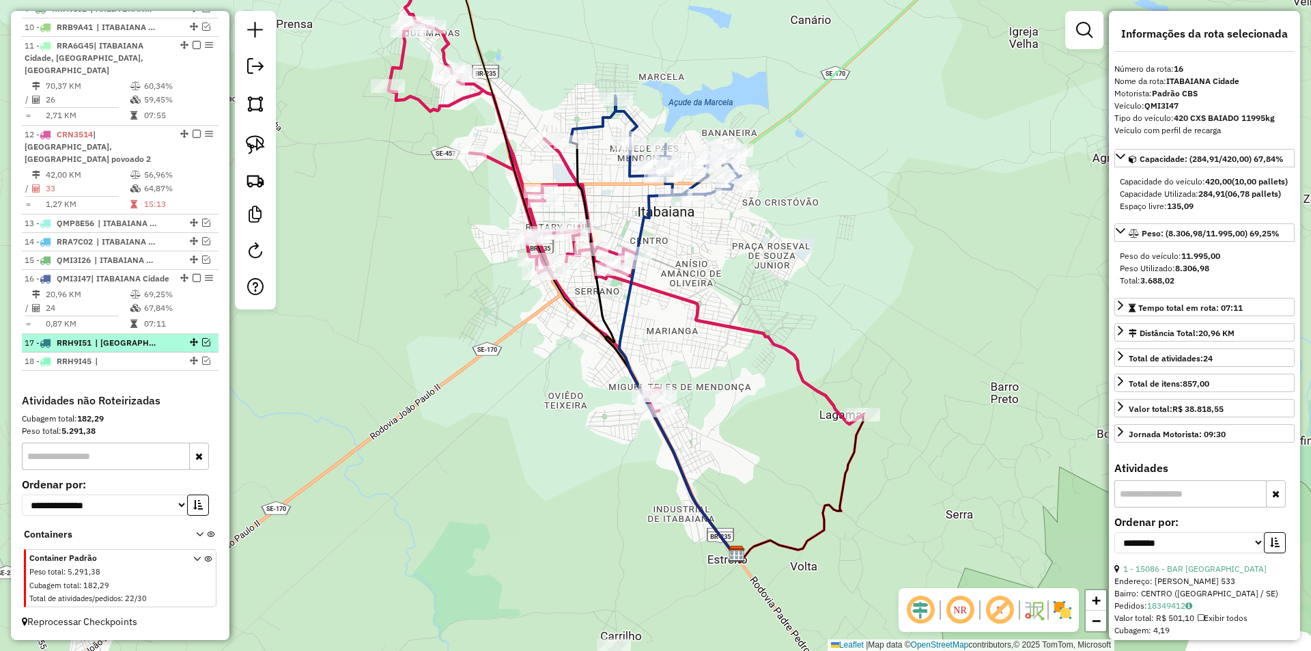
click at [202, 342] on em at bounding box center [206, 342] width 8 height 8
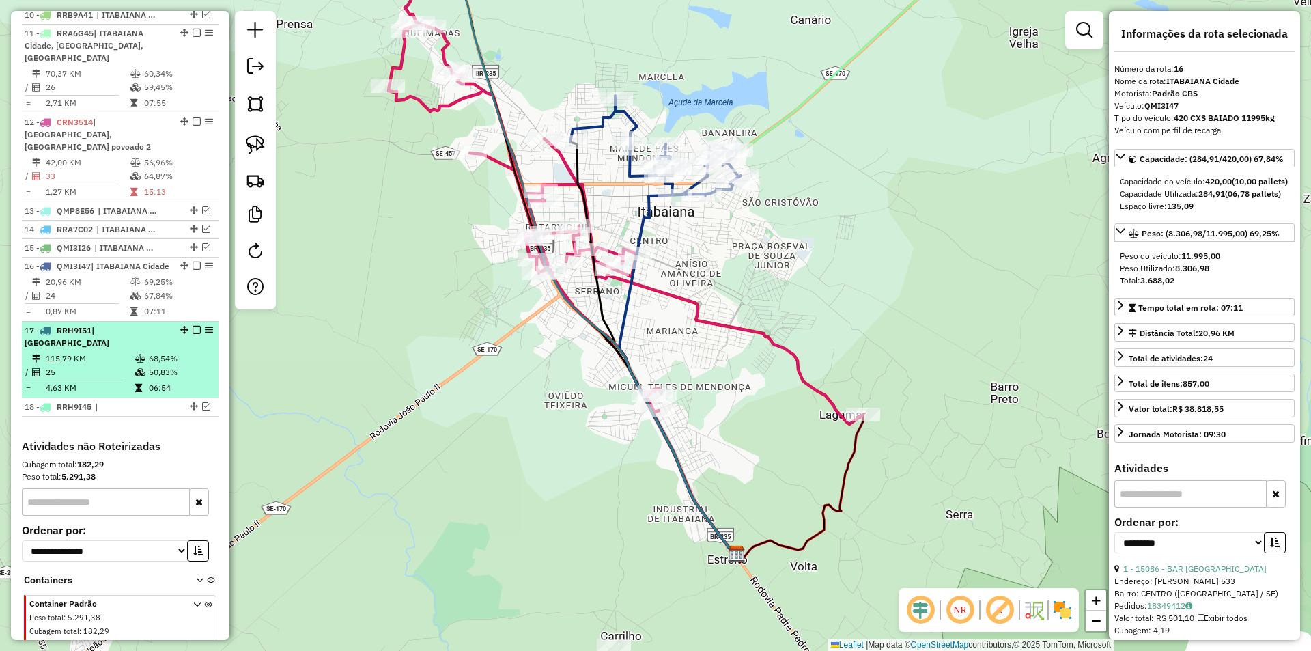
scroll to position [776, 0]
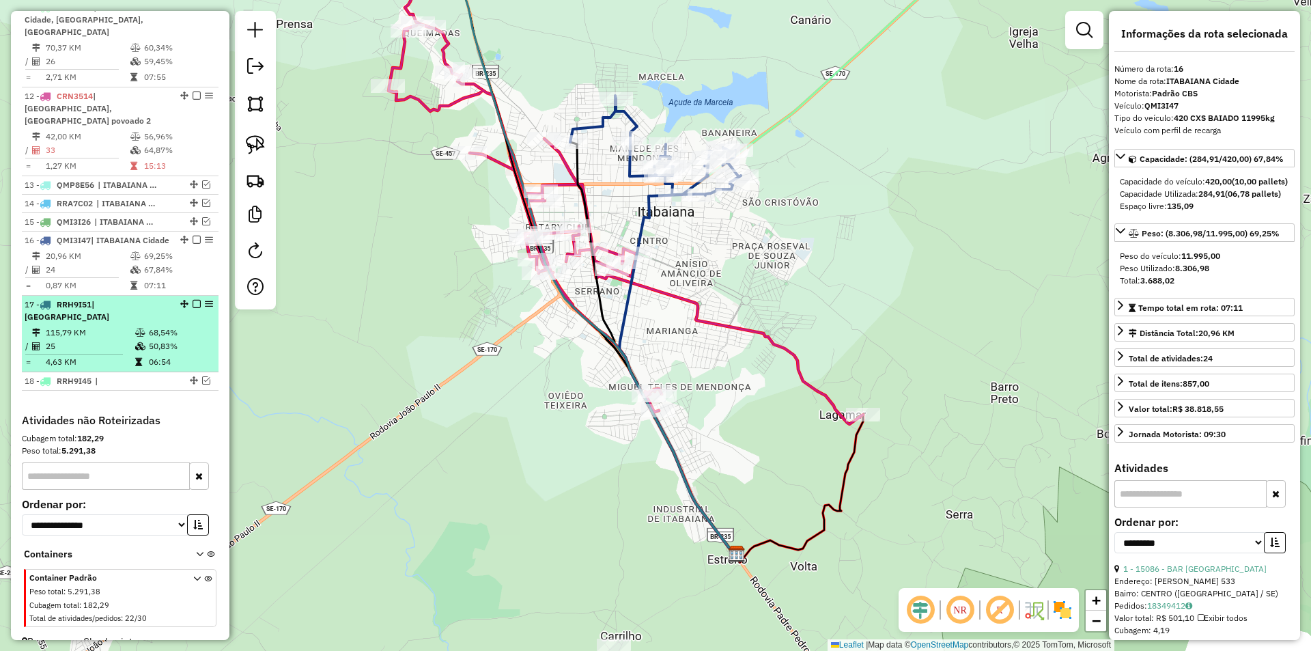
click at [169, 339] on td "50,83%" at bounding box center [180, 346] width 65 height 14
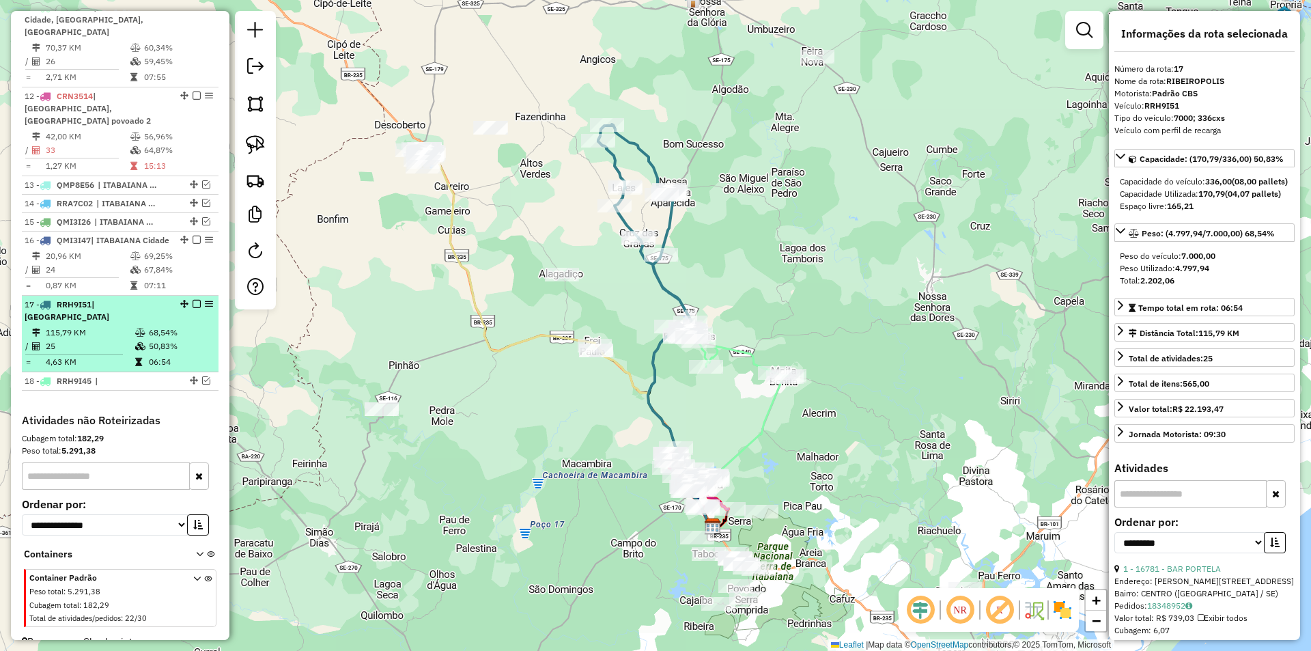
click at [195, 308] on em at bounding box center [197, 304] width 8 height 8
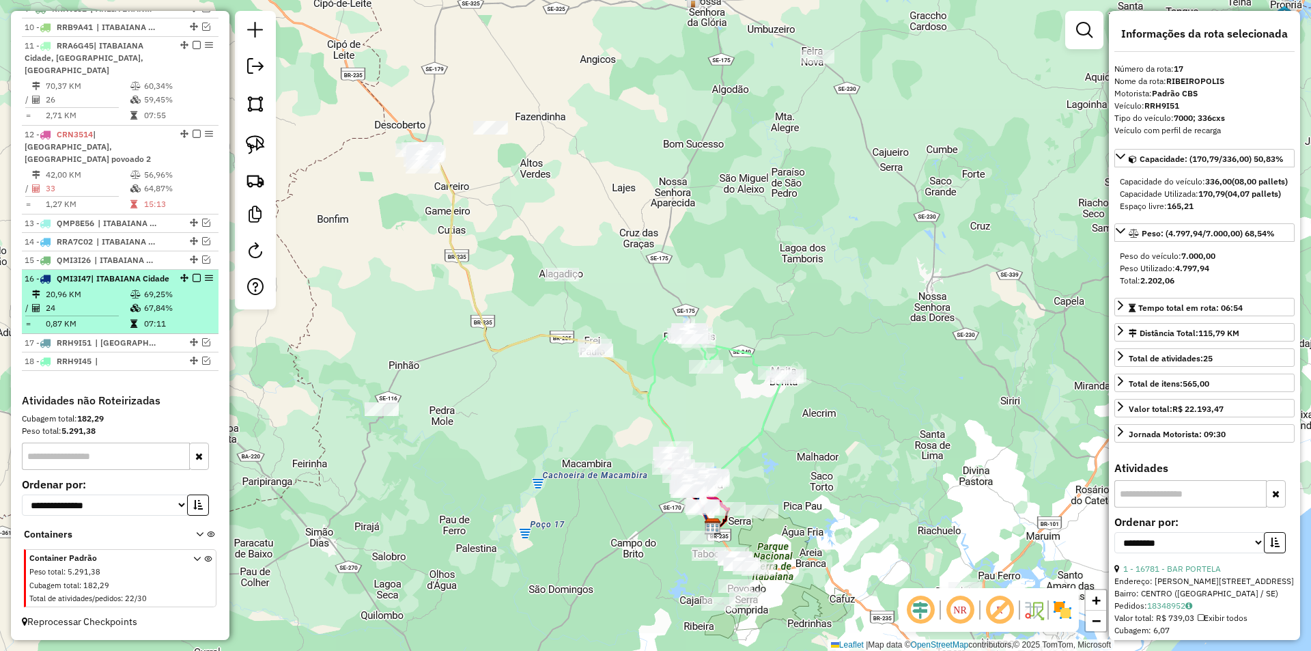
scroll to position [750, 0]
click at [184, 312] on td "67,84%" at bounding box center [177, 308] width 69 height 14
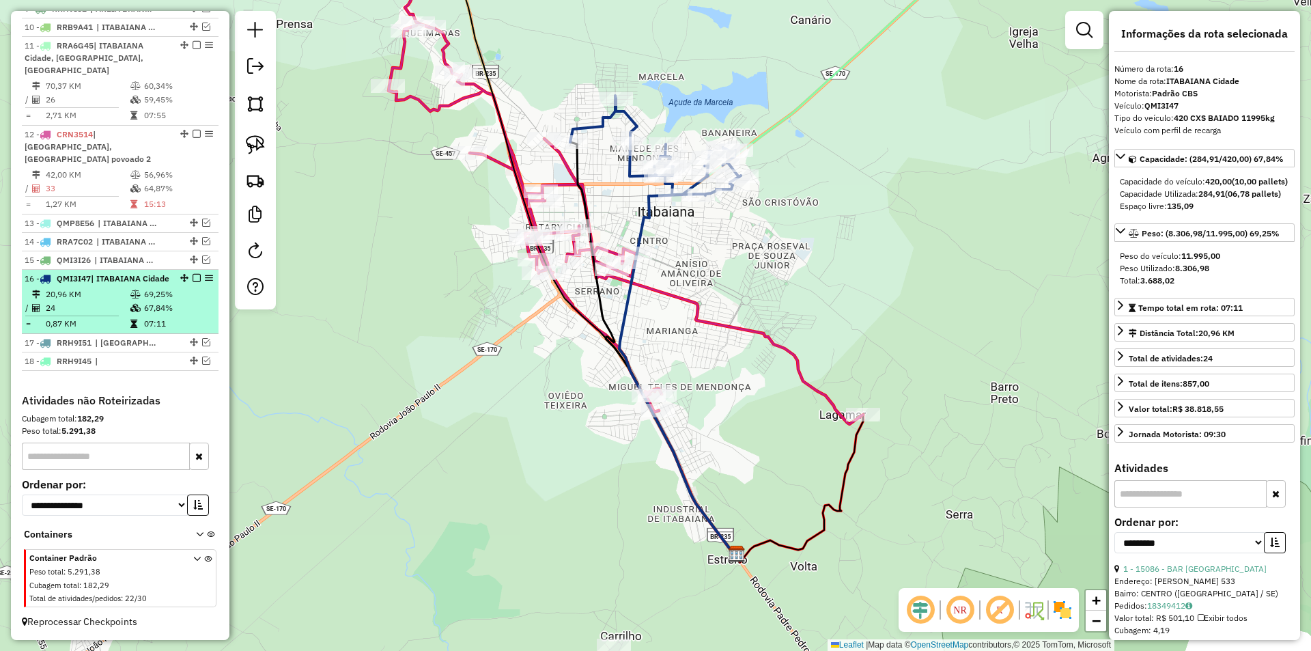
click at [196, 274] on em at bounding box center [197, 278] width 8 height 8
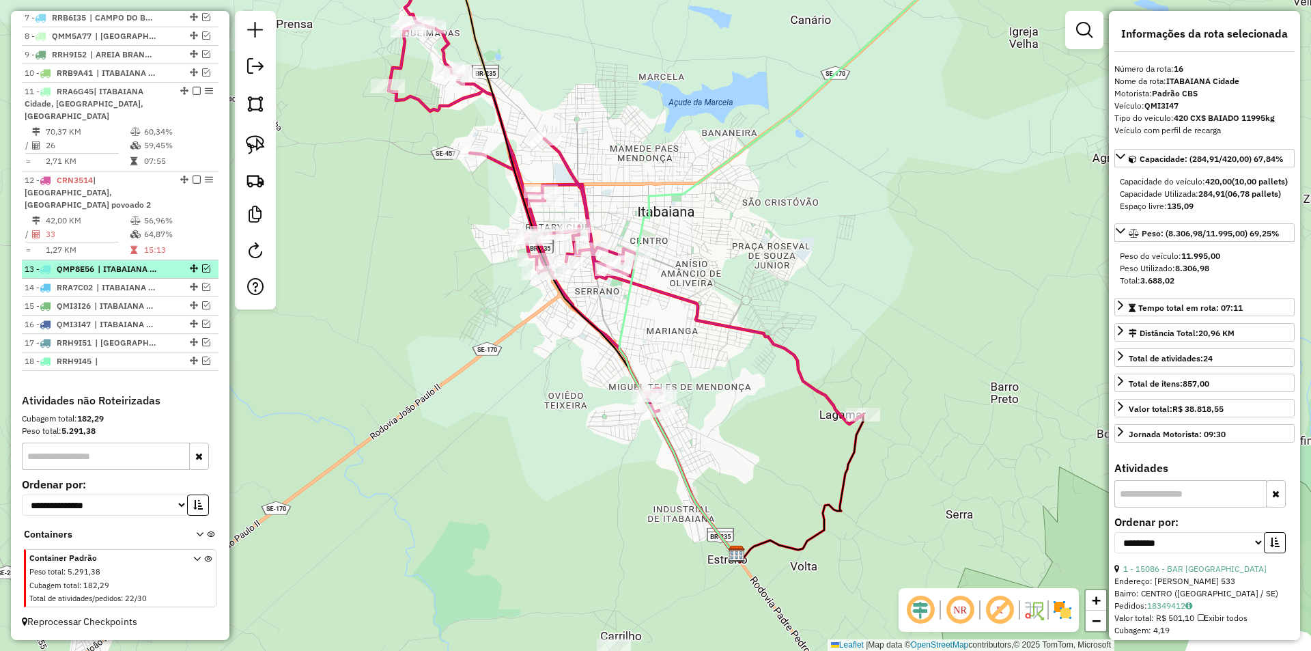
scroll to position [692, 0]
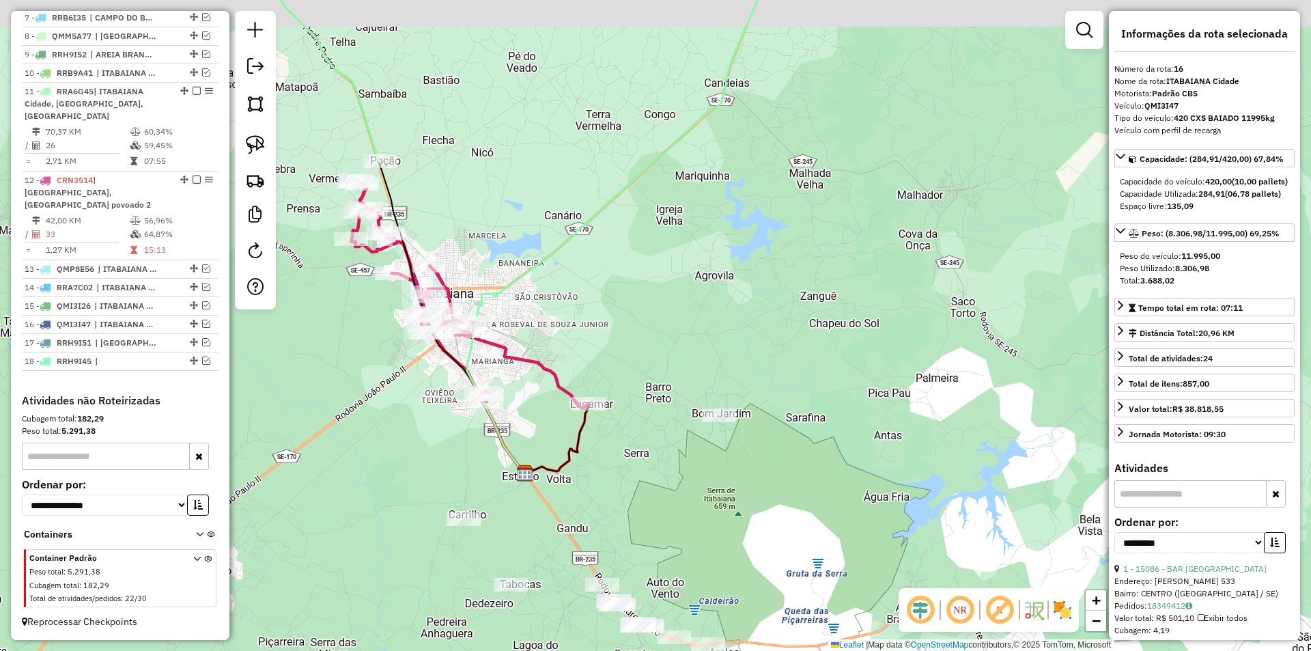
click at [380, 445] on div "Janela de atendimento Grade de atendimento Capacidade Transportadoras Veículos …" at bounding box center [655, 325] width 1311 height 651
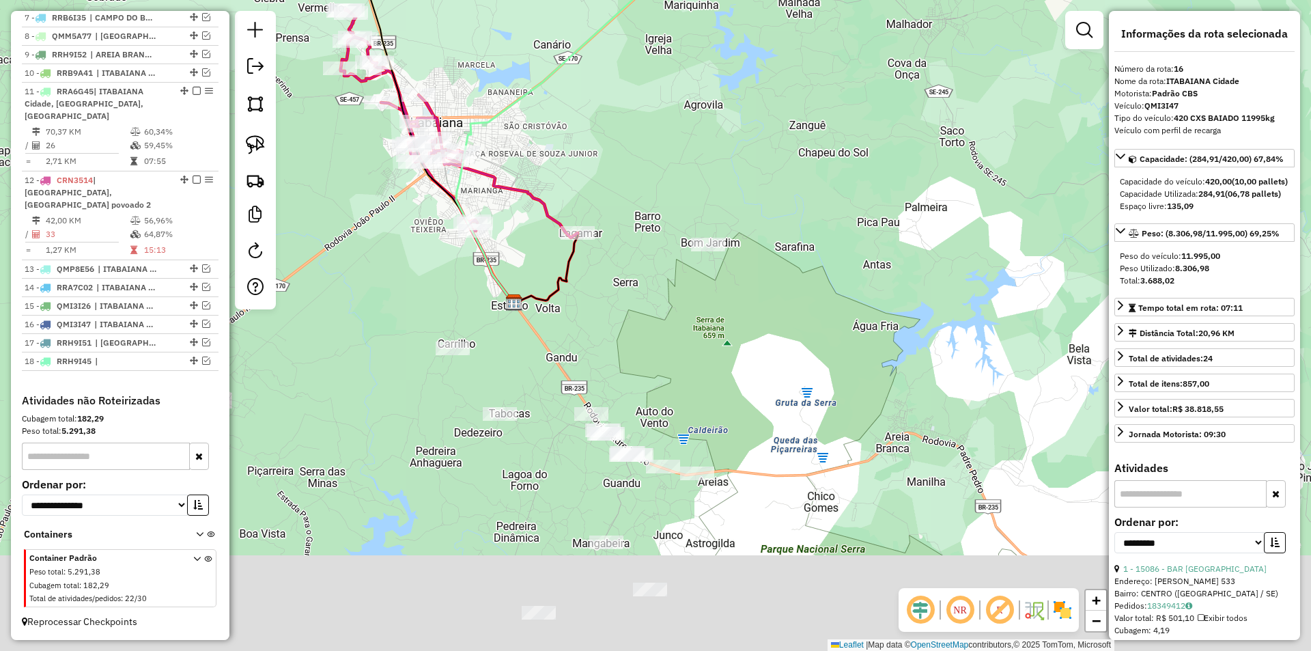
drag, startPoint x: 408, startPoint y: 462, endPoint x: 405, endPoint y: 342, distance: 120.2
click at [397, 288] on div "Janela de atendimento Grade de atendimento Capacidade Transportadoras Veículos …" at bounding box center [655, 325] width 1311 height 651
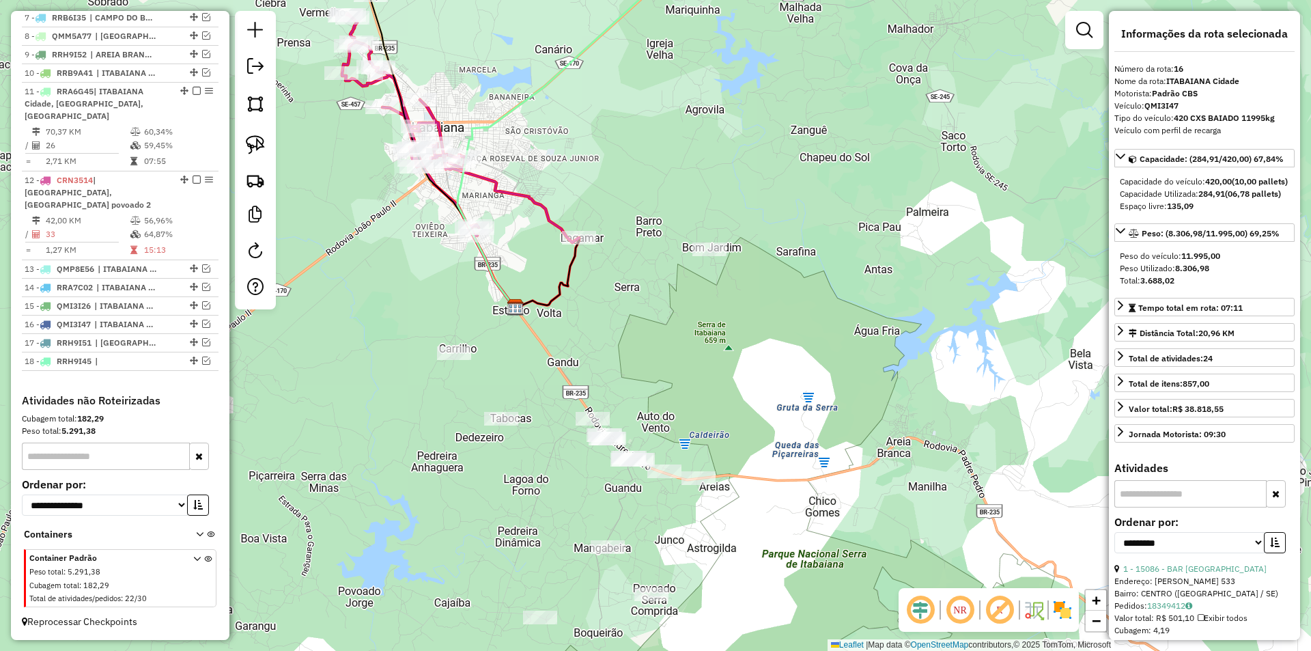
drag, startPoint x: 386, startPoint y: 300, endPoint x: 438, endPoint y: 464, distance: 171.2
click at [429, 483] on div "Janela de atendimento Grade de atendimento Capacidade Transportadoras Veículos …" at bounding box center [655, 325] width 1311 height 651
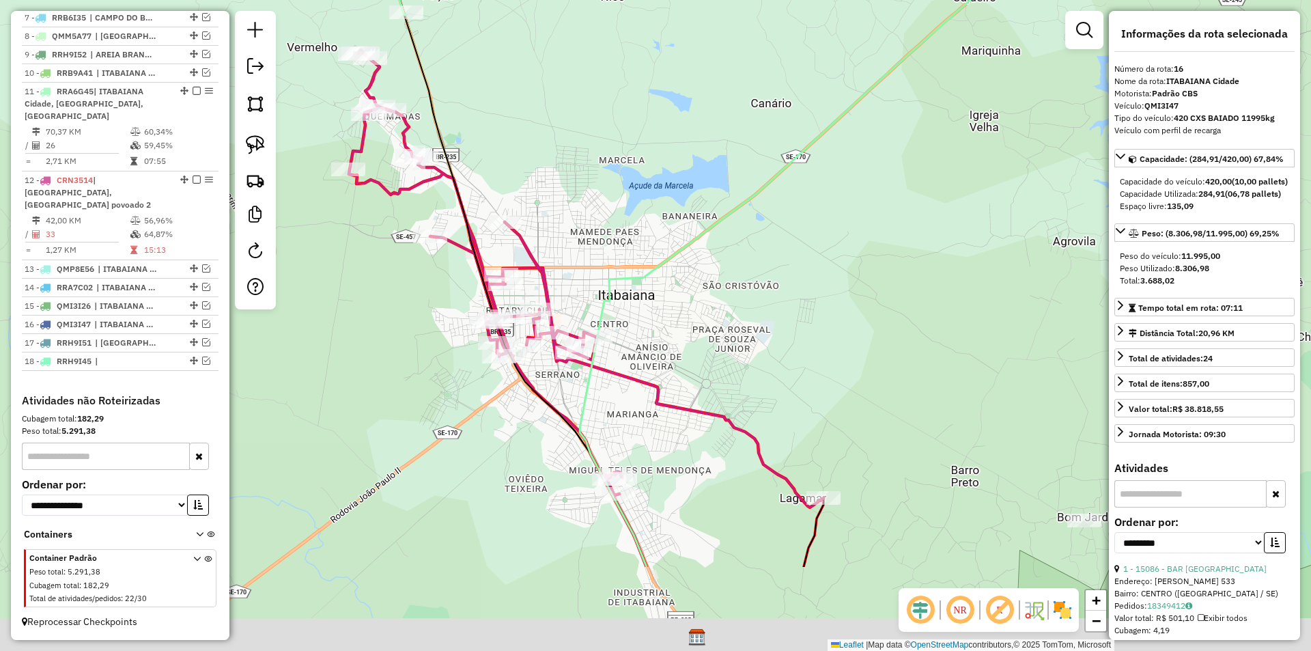
drag, startPoint x: 401, startPoint y: 345, endPoint x: 405, endPoint y: 306, distance: 39.7
click at [405, 307] on div "Janela de atendimento Grade de atendimento Capacidade Transportadoras Veículos …" at bounding box center [655, 325] width 1311 height 651
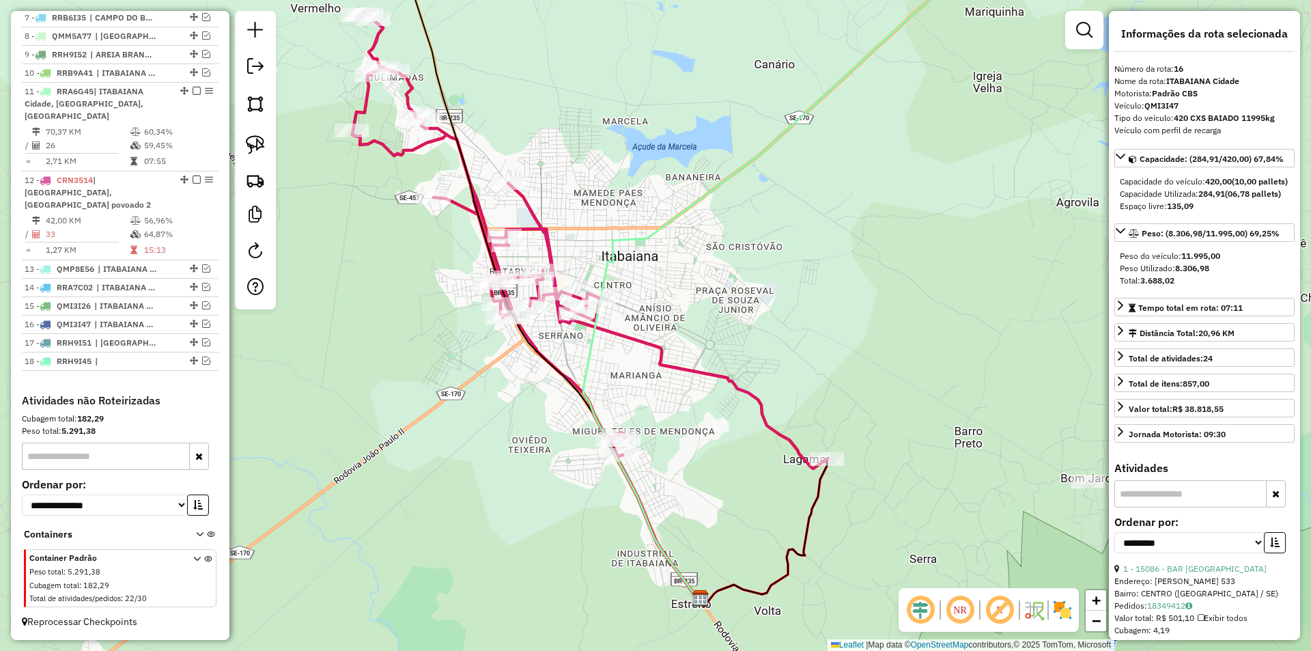
drag, startPoint x: 458, startPoint y: 501, endPoint x: 465, endPoint y: 453, distance: 49.0
click at [465, 459] on div "Janela de atendimento Grade de atendimento Capacidade Transportadoras Veículos …" at bounding box center [655, 325] width 1311 height 651
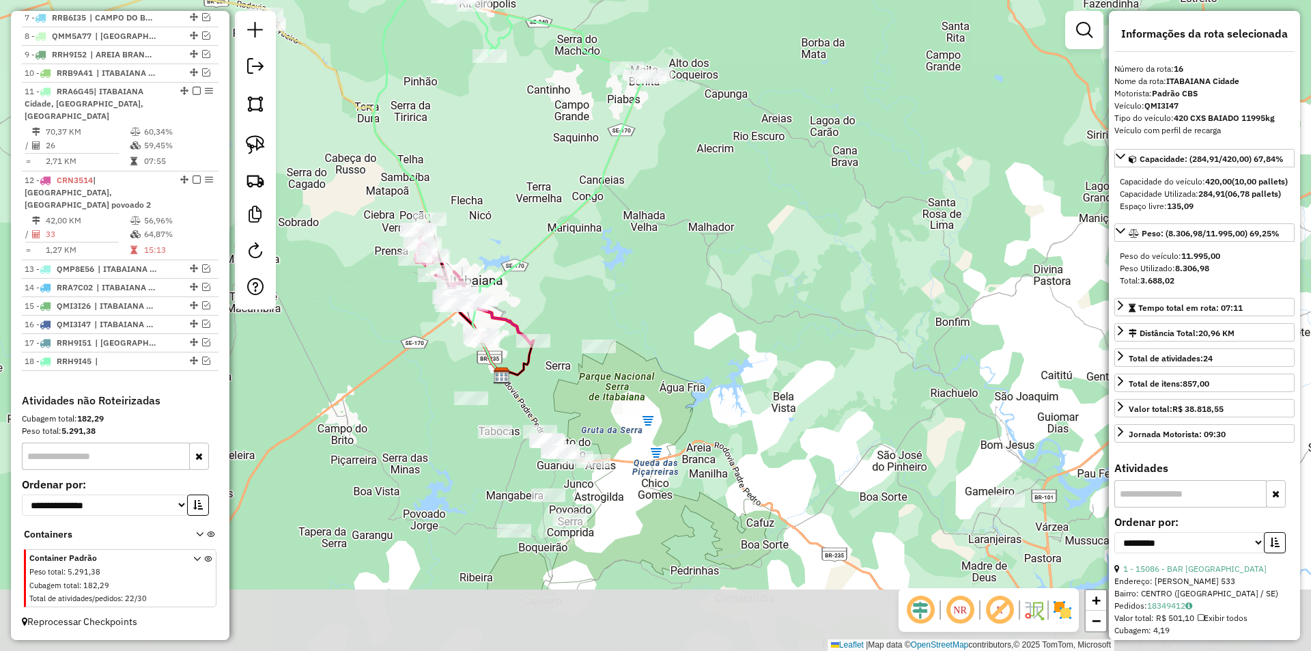
drag, startPoint x: 448, startPoint y: 405, endPoint x: 426, endPoint y: 309, distance: 98.0
click at [427, 311] on div "Janela de atendimento Grade de atendimento Capacidade Transportadoras Veículos …" at bounding box center [655, 325] width 1311 height 651
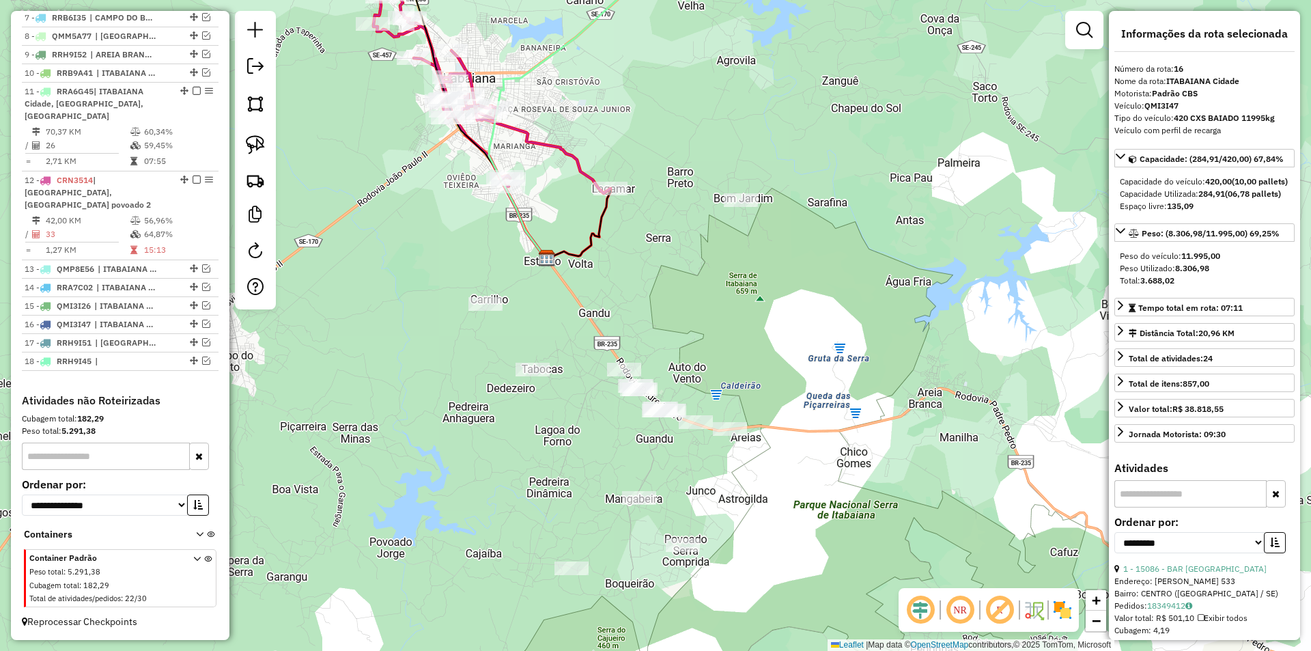
drag, startPoint x: 421, startPoint y: 280, endPoint x: 410, endPoint y: 226, distance: 55.2
click at [419, 237] on div "Janela de atendimento Grade de atendimento Capacidade Transportadoras Veículos …" at bounding box center [655, 325] width 1311 height 651
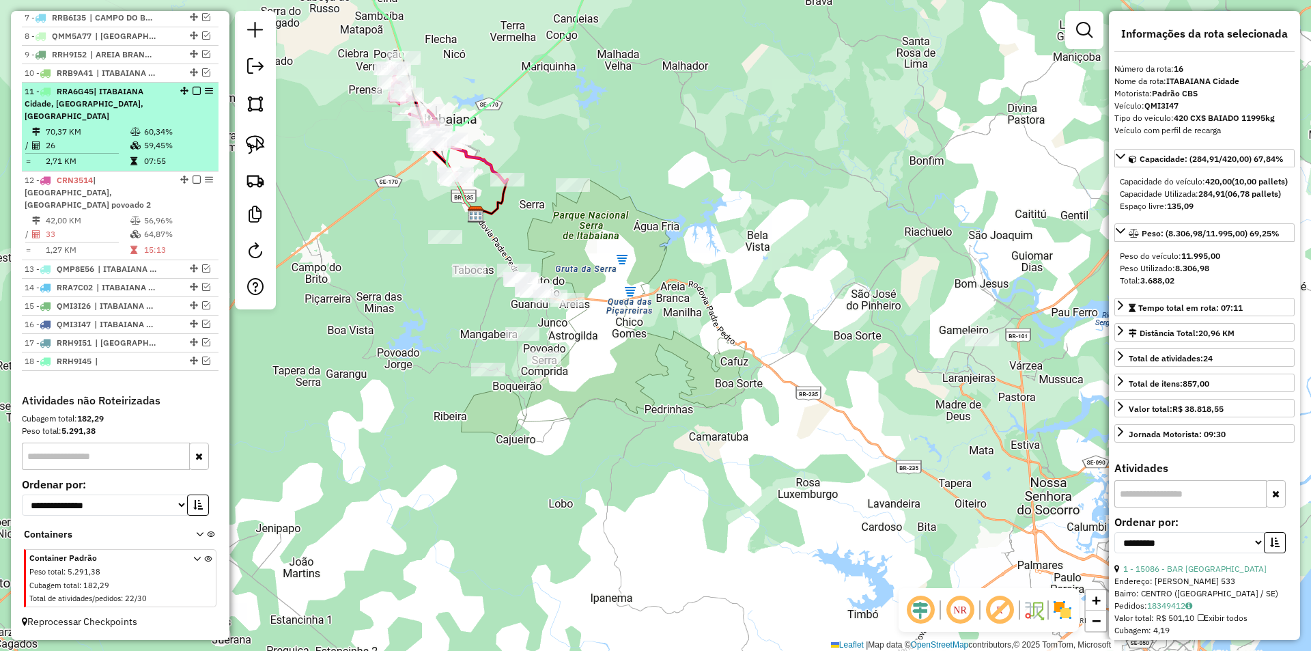
click at [155, 139] on td "60,34%" at bounding box center [177, 132] width 69 height 14
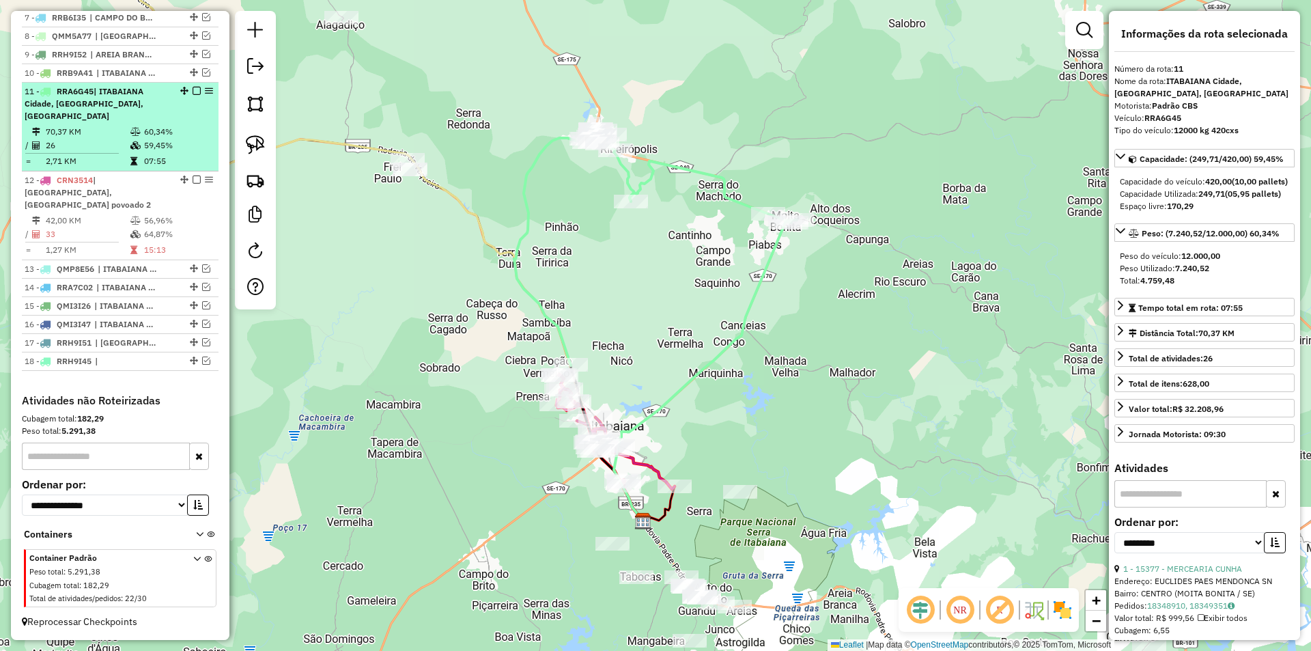
click at [194, 95] on em at bounding box center [197, 91] width 8 height 8
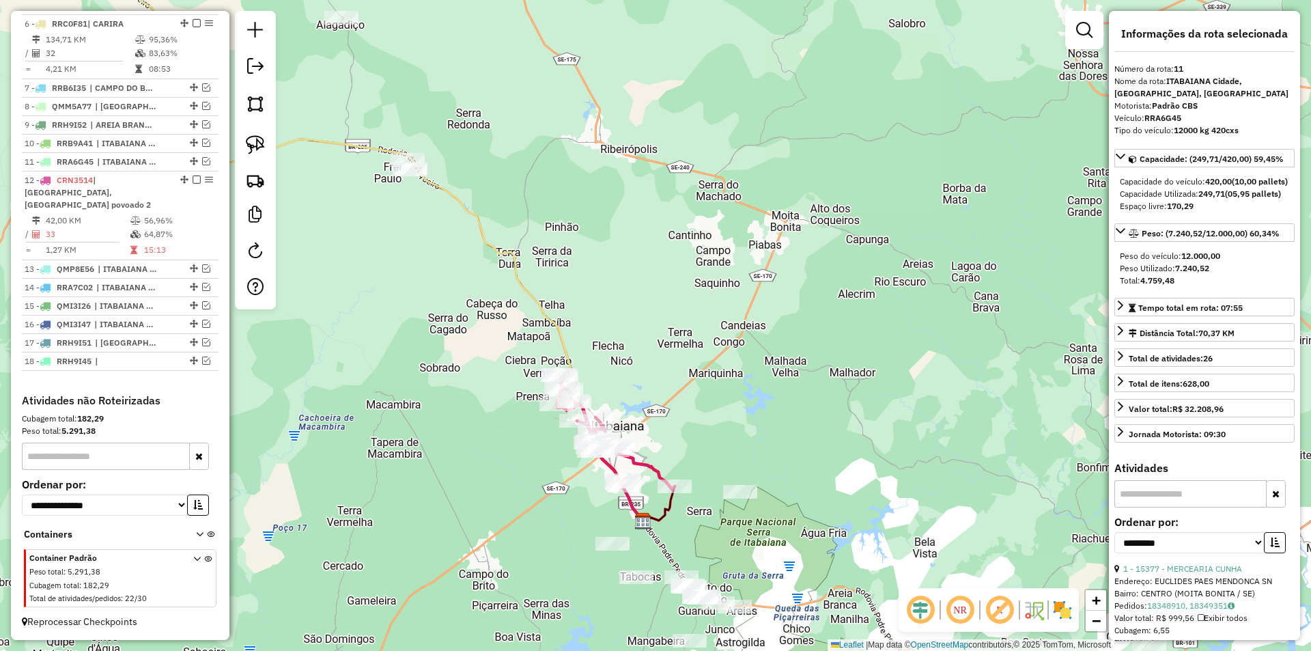
scroll to position [621, 0]
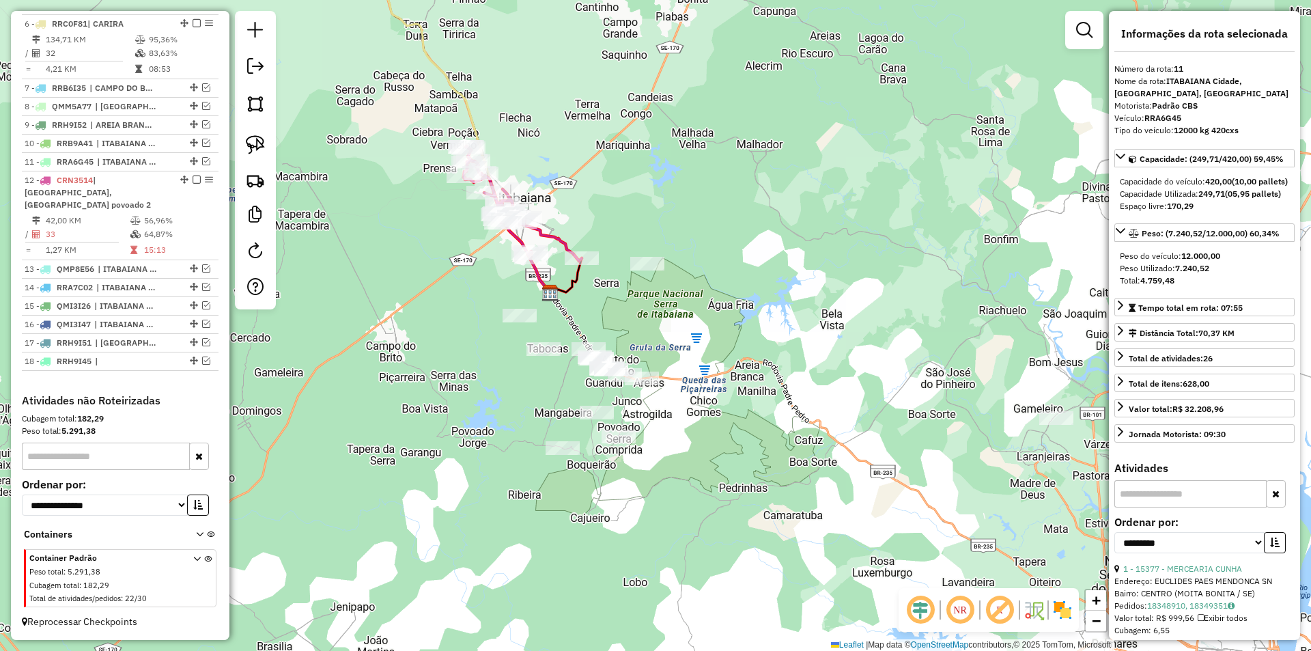
drag, startPoint x: 474, startPoint y: 473, endPoint x: 381, endPoint y: 240, distance: 251.5
click at [381, 240] on div "Janela de atendimento Grade de atendimento Capacidade Transportadoras Veículos …" at bounding box center [655, 325] width 1311 height 651
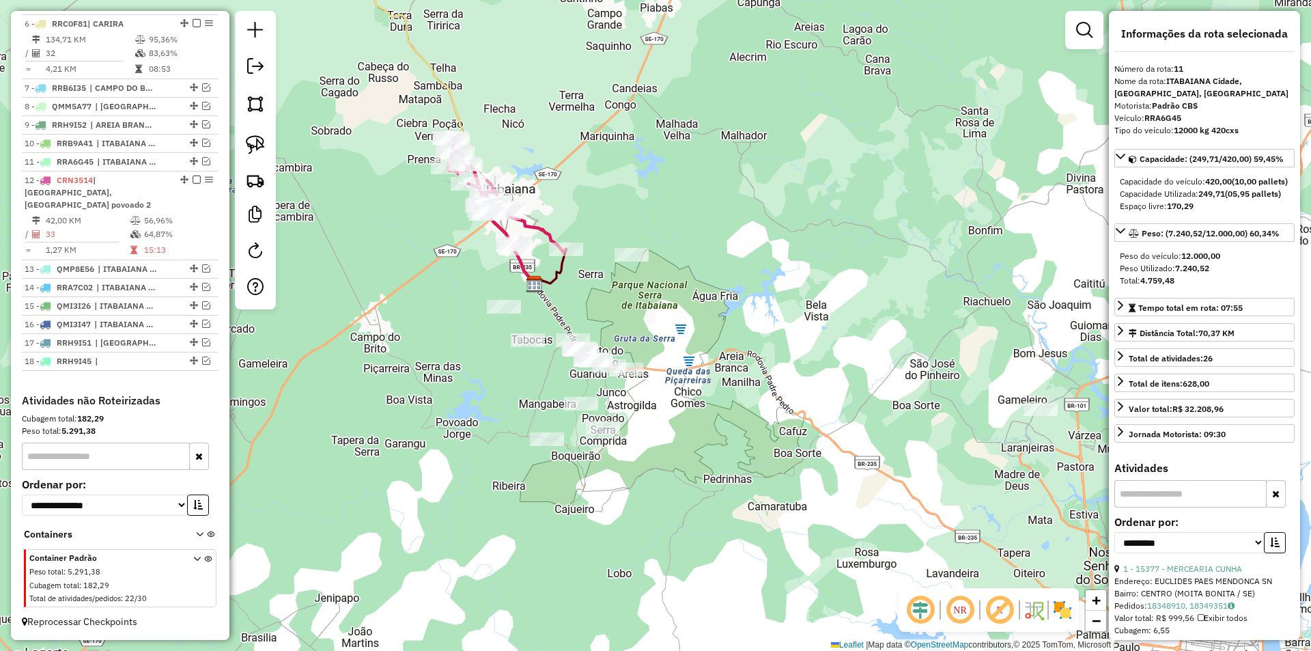
drag, startPoint x: 444, startPoint y: 279, endPoint x: 429, endPoint y: 279, distance: 15.0
click at [429, 279] on div "Janela de atendimento Grade de atendimento Capacidade Transportadoras Veículos …" at bounding box center [655, 325] width 1311 height 651
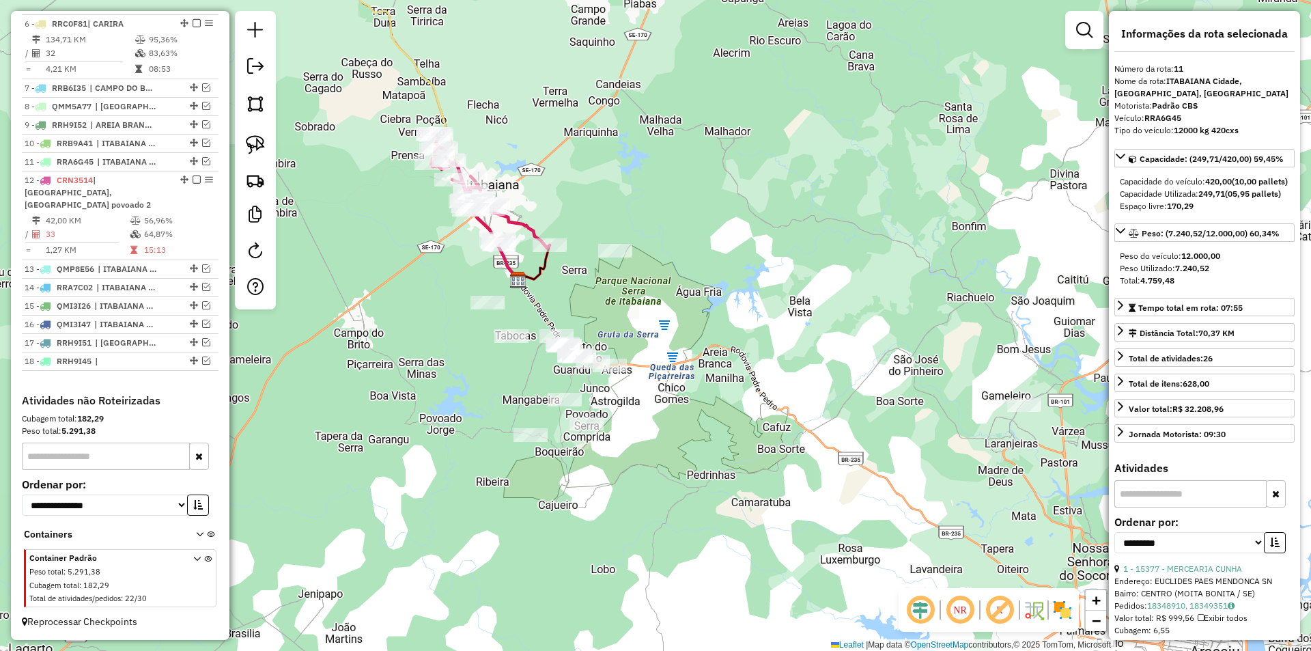
drag, startPoint x: 448, startPoint y: 357, endPoint x: 432, endPoint y: 354, distance: 16.1
click at [432, 354] on div "Janela de atendimento Grade de atendimento Capacidade Transportadoras Veículos …" at bounding box center [655, 325] width 1311 height 651
click at [258, 147] on img at bounding box center [255, 144] width 19 height 19
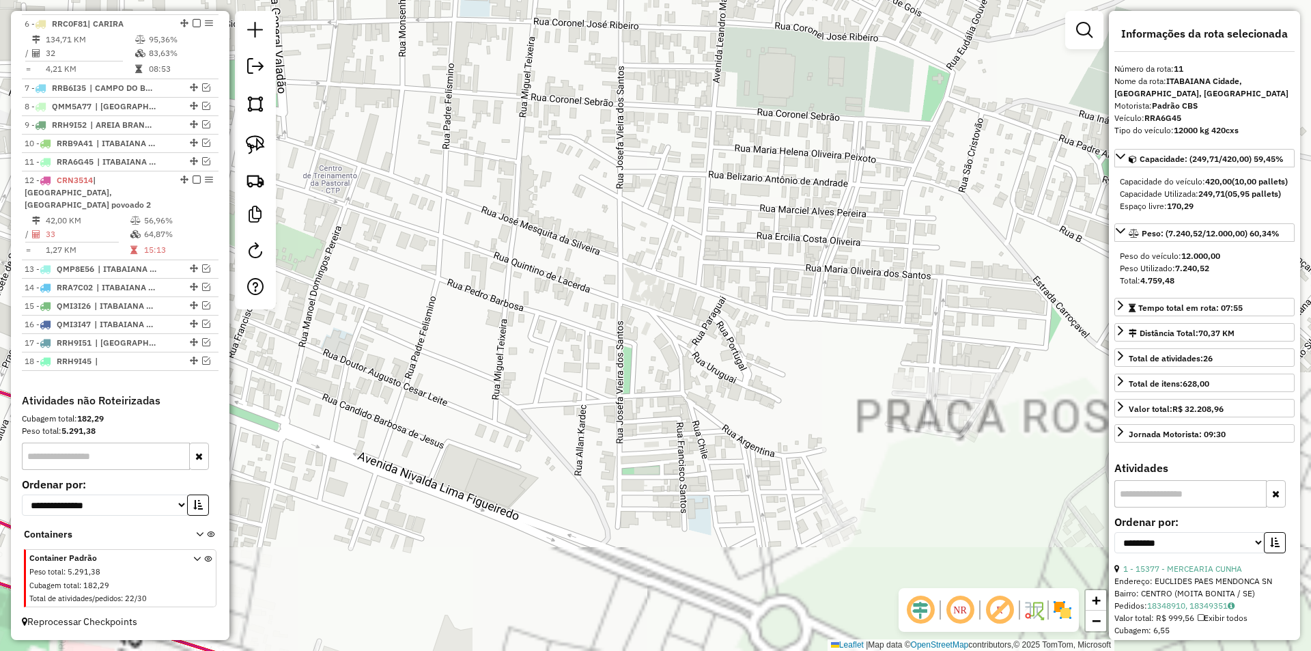
drag, startPoint x: 363, startPoint y: 358, endPoint x: 511, endPoint y: 285, distance: 164.3
click at [515, 284] on div "Janela de atendimento Grade de atendimento Capacidade Transportadoras Veículos …" at bounding box center [655, 325] width 1311 height 651
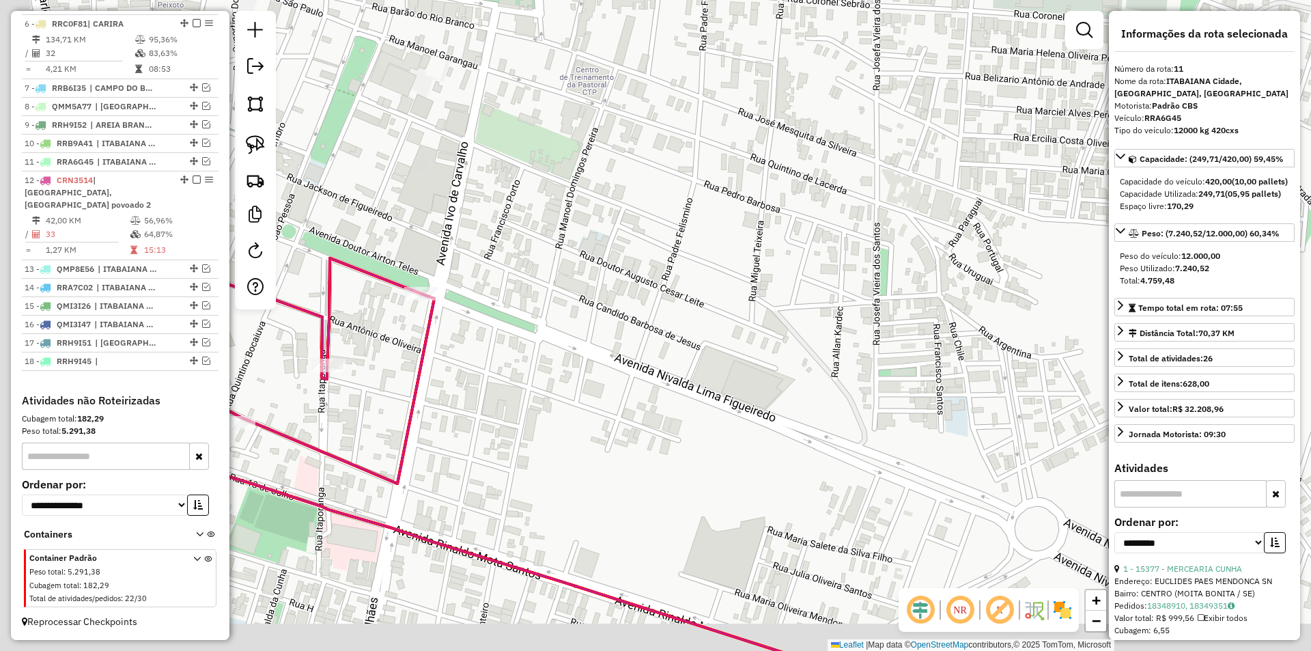
drag, startPoint x: 456, startPoint y: 277, endPoint x: 506, endPoint y: 276, distance: 49.8
click at [514, 262] on div "Janela de atendimento Grade de atendimento Capacidade Transportadoras Veículos …" at bounding box center [655, 325] width 1311 height 651
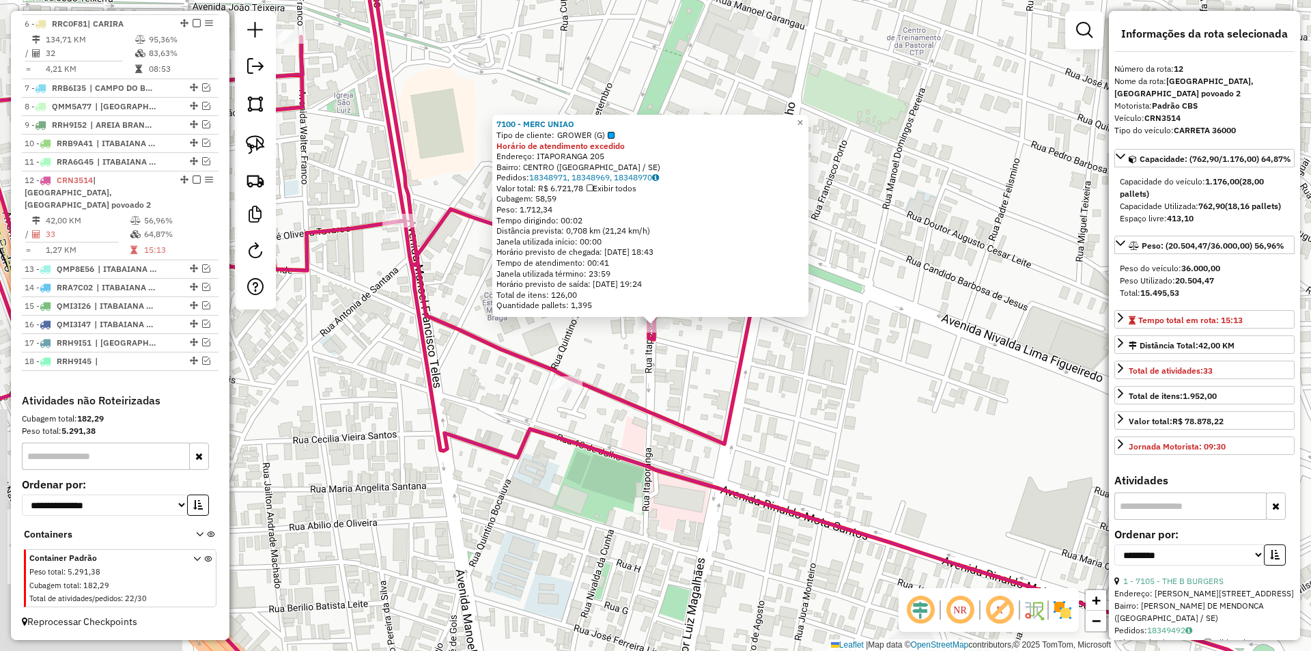
click at [585, 417] on div "Rota 12 - Placa CRN3514 7100 - MERC UNIAO × 7100 - MERC UNIAO Tipo de cliente: …" at bounding box center [655, 325] width 1311 height 651
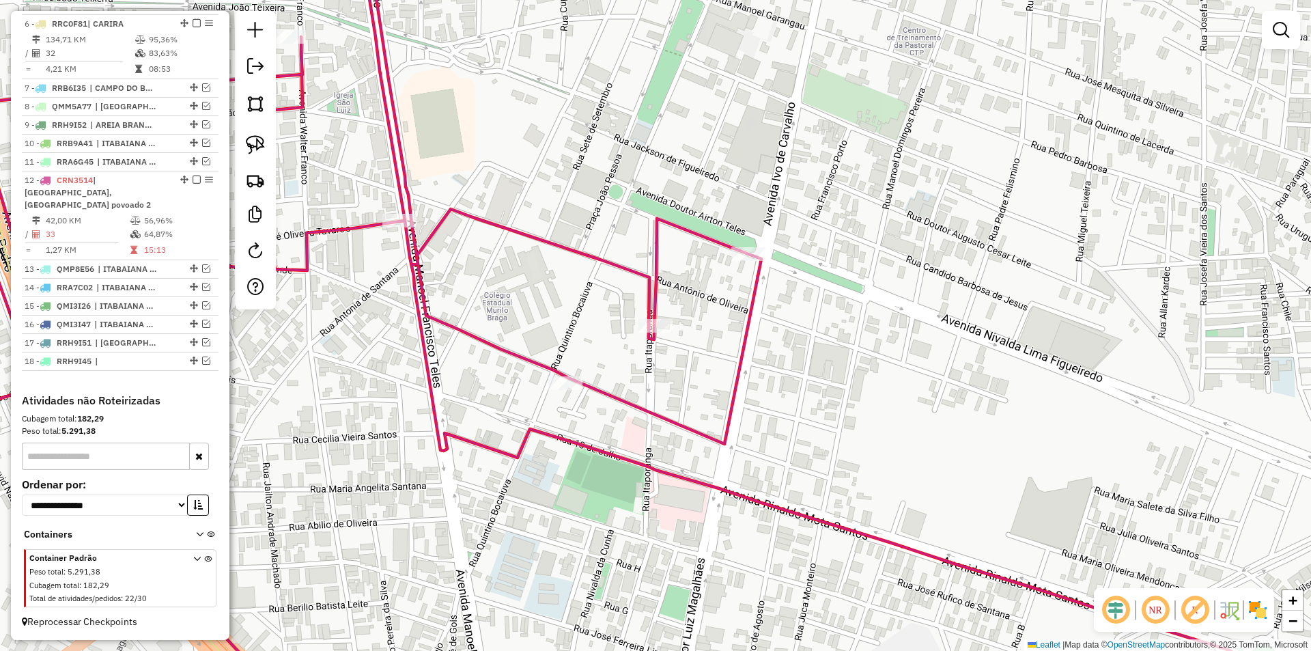
drag, startPoint x: 705, startPoint y: 435, endPoint x: 545, endPoint y: 345, distance: 183.4
click at [548, 348] on icon at bounding box center [562, 325] width 1386 height 781
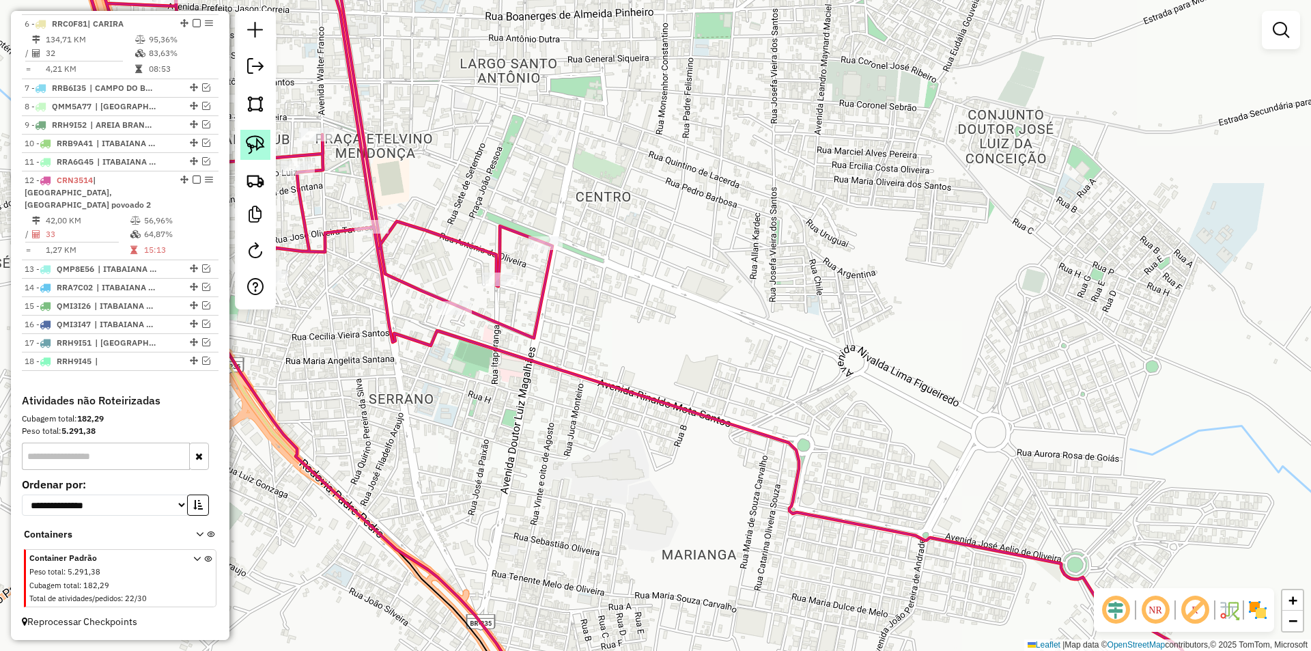
click at [253, 137] on img at bounding box center [255, 144] width 19 height 19
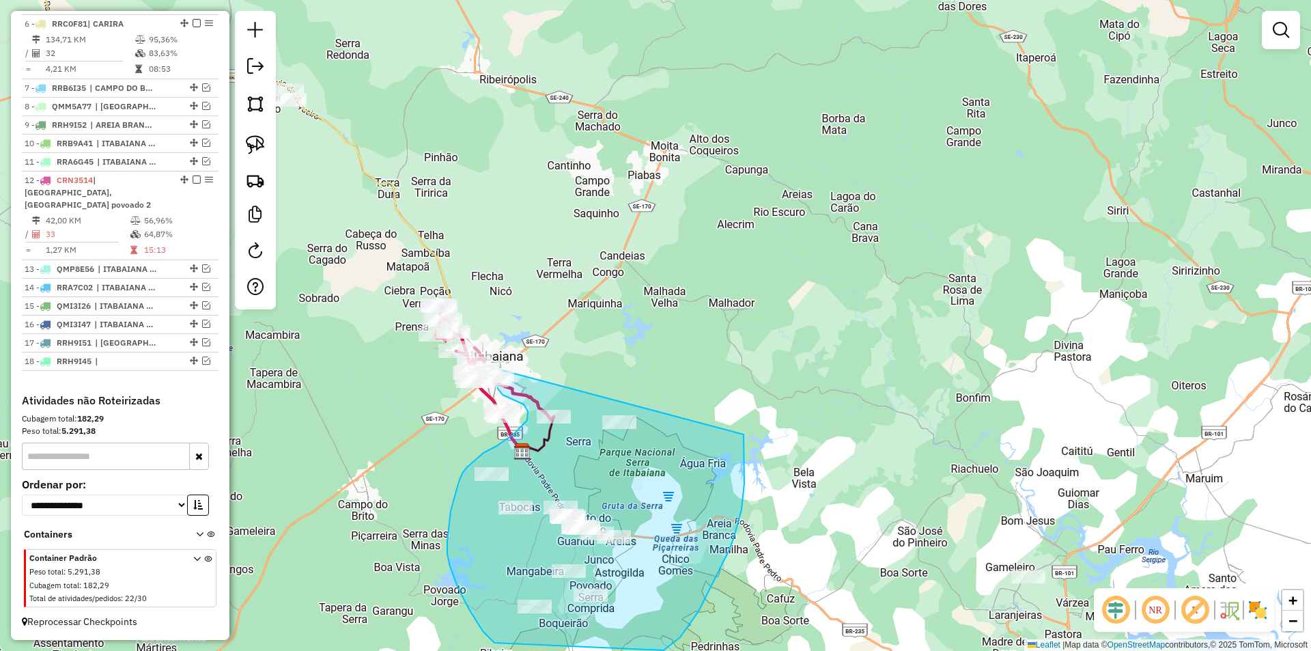
drag, startPoint x: 582, startPoint y: 145, endPoint x: 743, endPoint y: 432, distance: 328.6
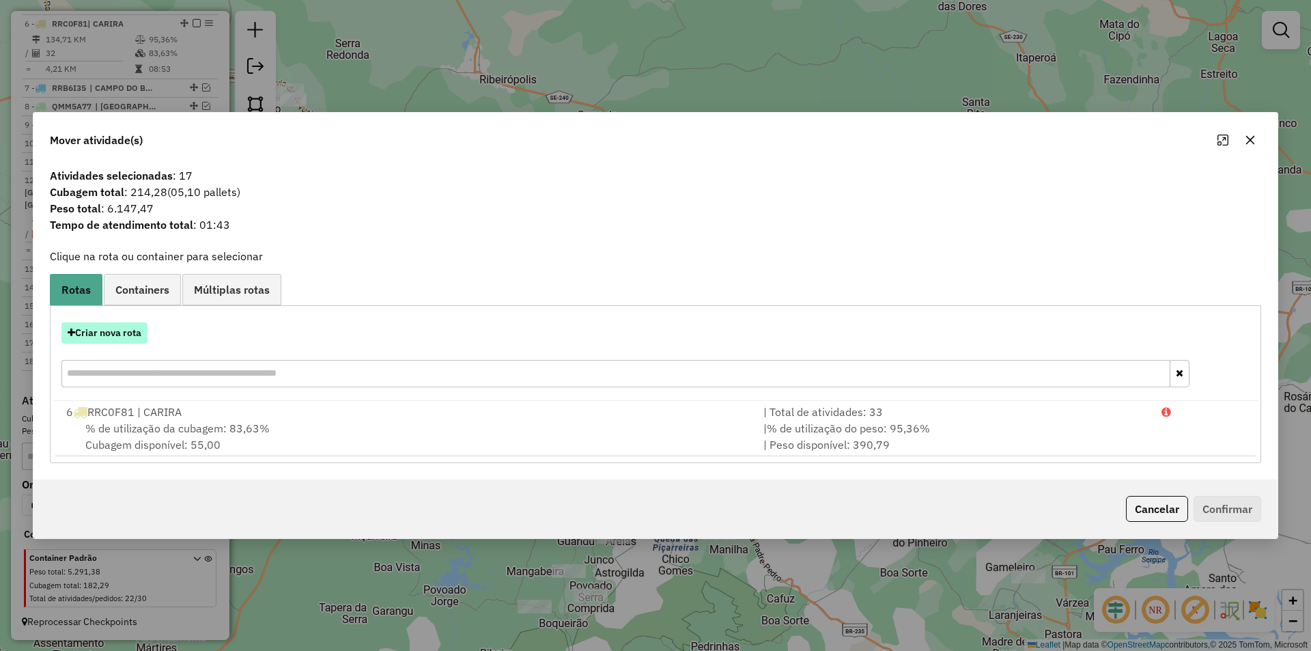
click at [119, 339] on button "Criar nova rota" at bounding box center [104, 332] width 86 height 21
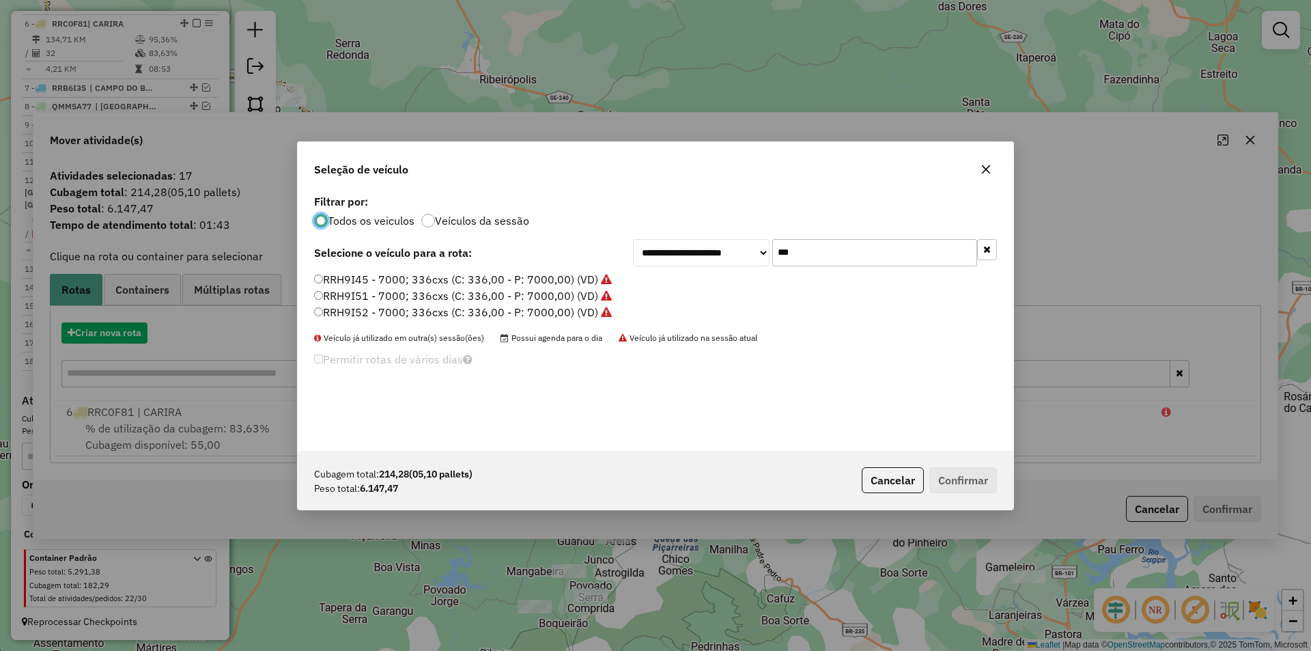
scroll to position [8, 4]
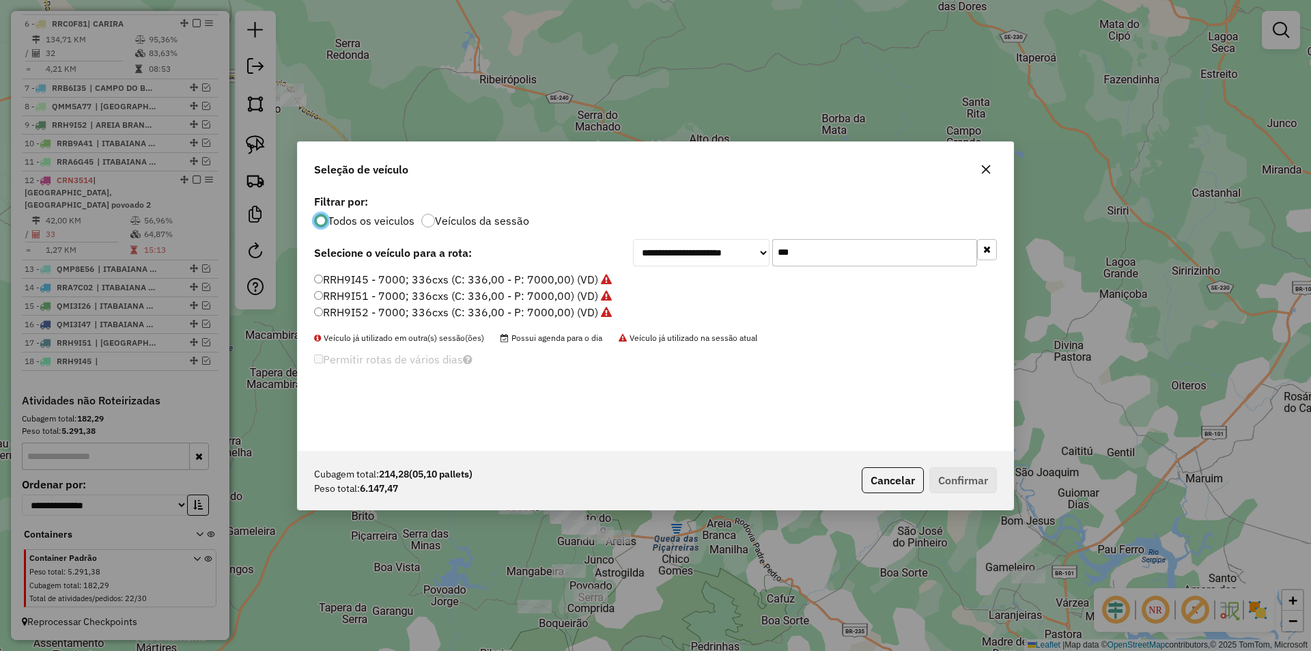
click at [912, 260] on input "***" at bounding box center [874, 252] width 205 height 27
type input "***"
click at [378, 313] on label "QMO6F33 - Peso 7000 caixa252 (C: 252,00 - P: 7000,00) (VD)" at bounding box center [475, 312] width 322 height 16
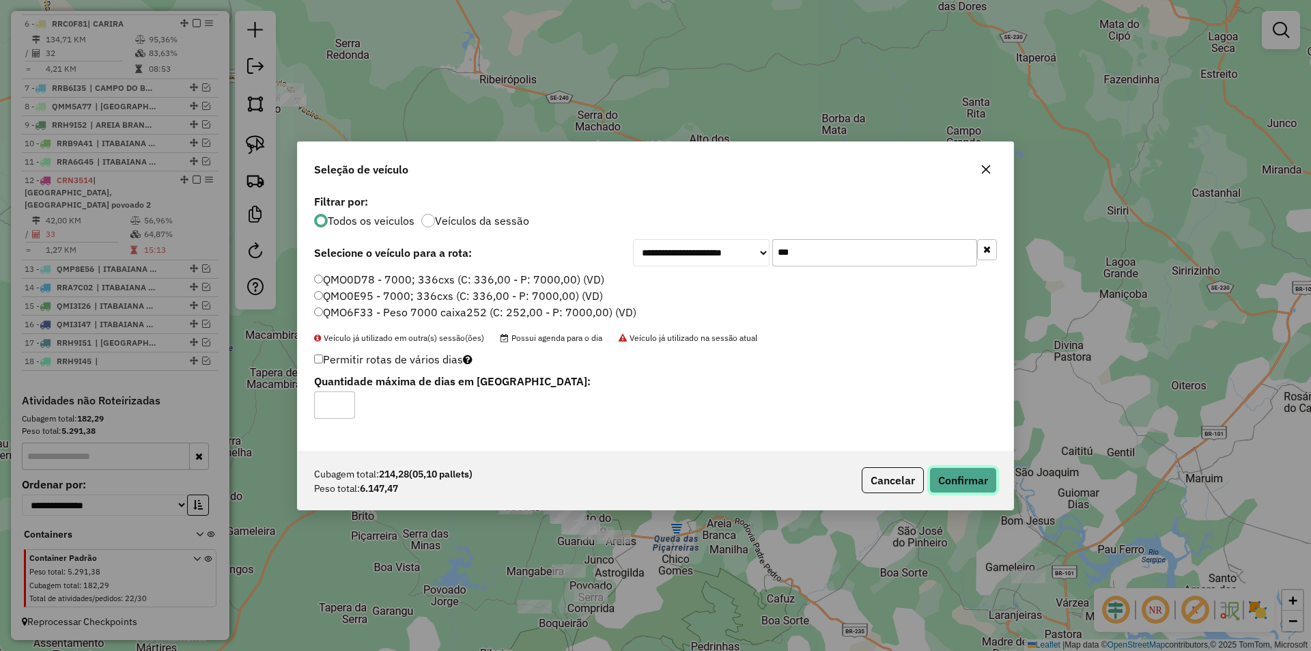
click at [978, 483] on button "Confirmar" at bounding box center [963, 480] width 68 height 26
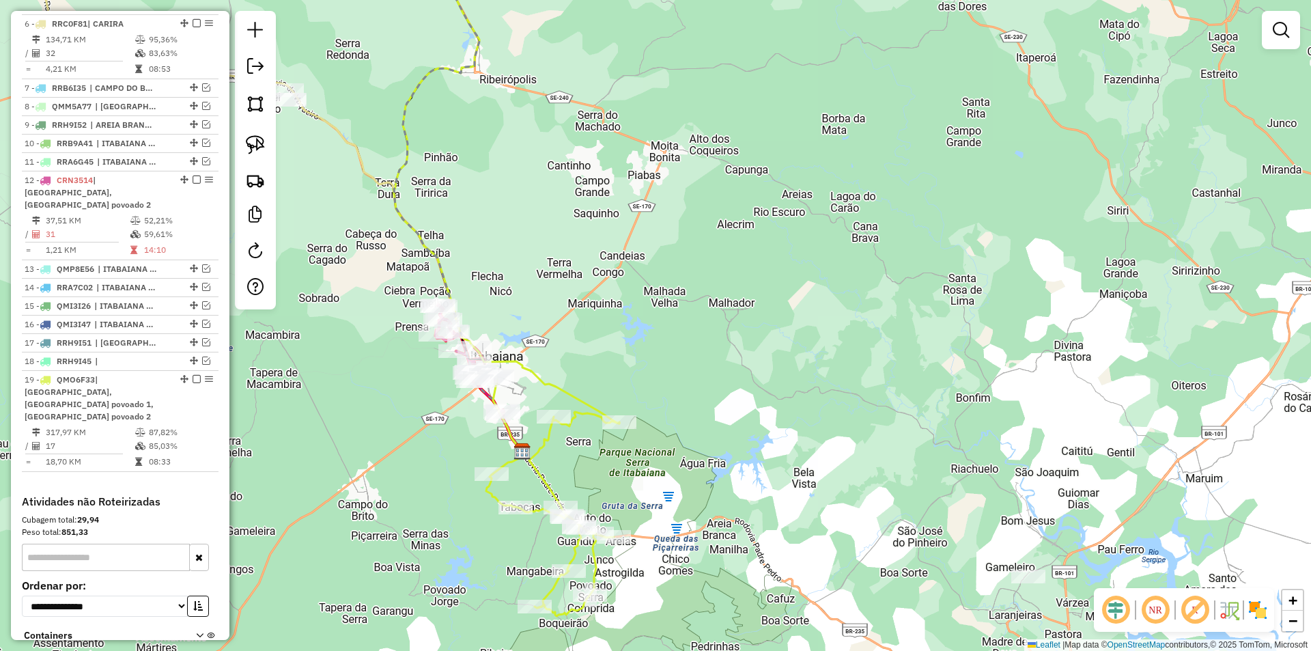
scroll to position [710, 0]
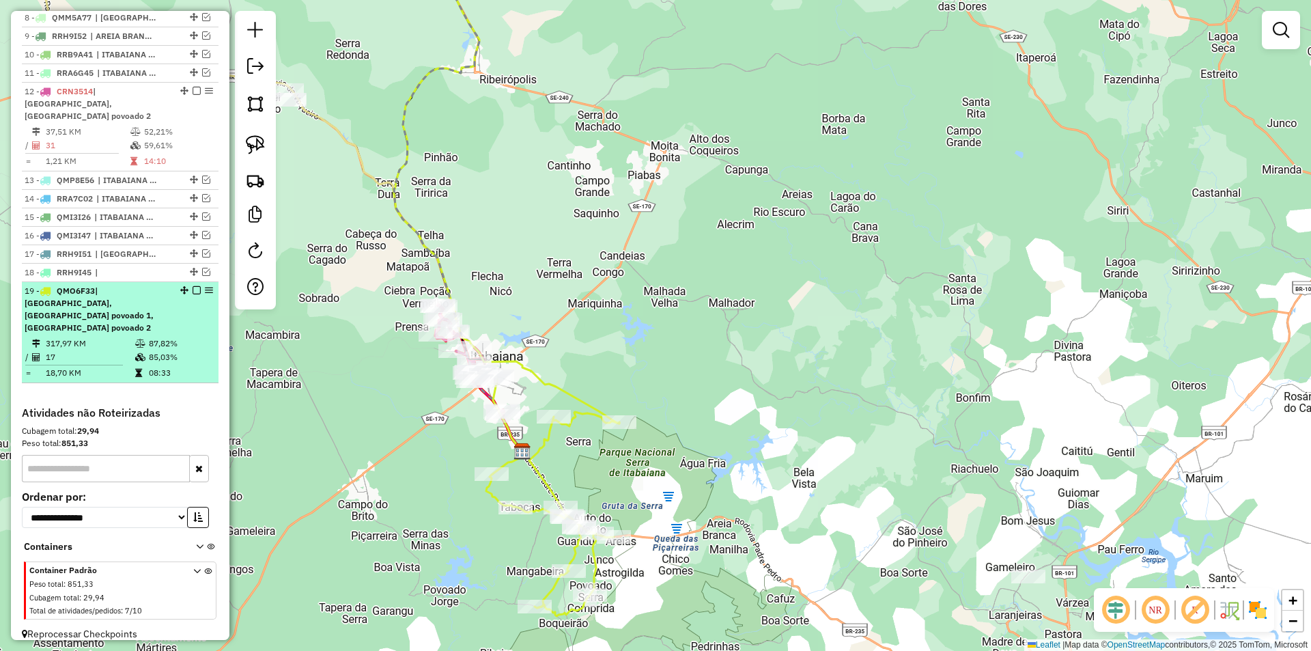
click at [135, 315] on div "19 - QMO6F33 | ITABAIANA Cidade, ITABAIANA povoado 1, ITABAIANA povoado 2" at bounding box center [97, 309] width 145 height 49
select select "**********"
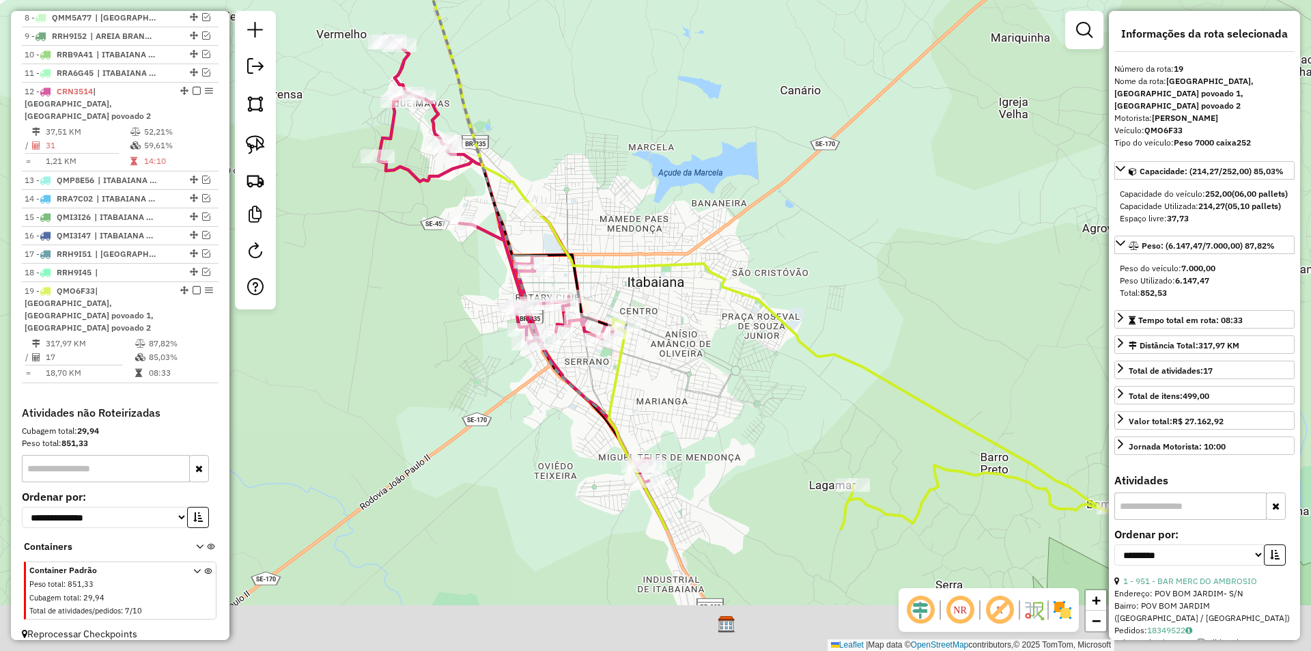
drag, startPoint x: 800, startPoint y: 452, endPoint x: 731, endPoint y: 282, distance: 183.5
click at [733, 283] on div "Janela de atendimento Grade de atendimento Capacidade Transportadoras Veículos …" at bounding box center [655, 325] width 1311 height 651
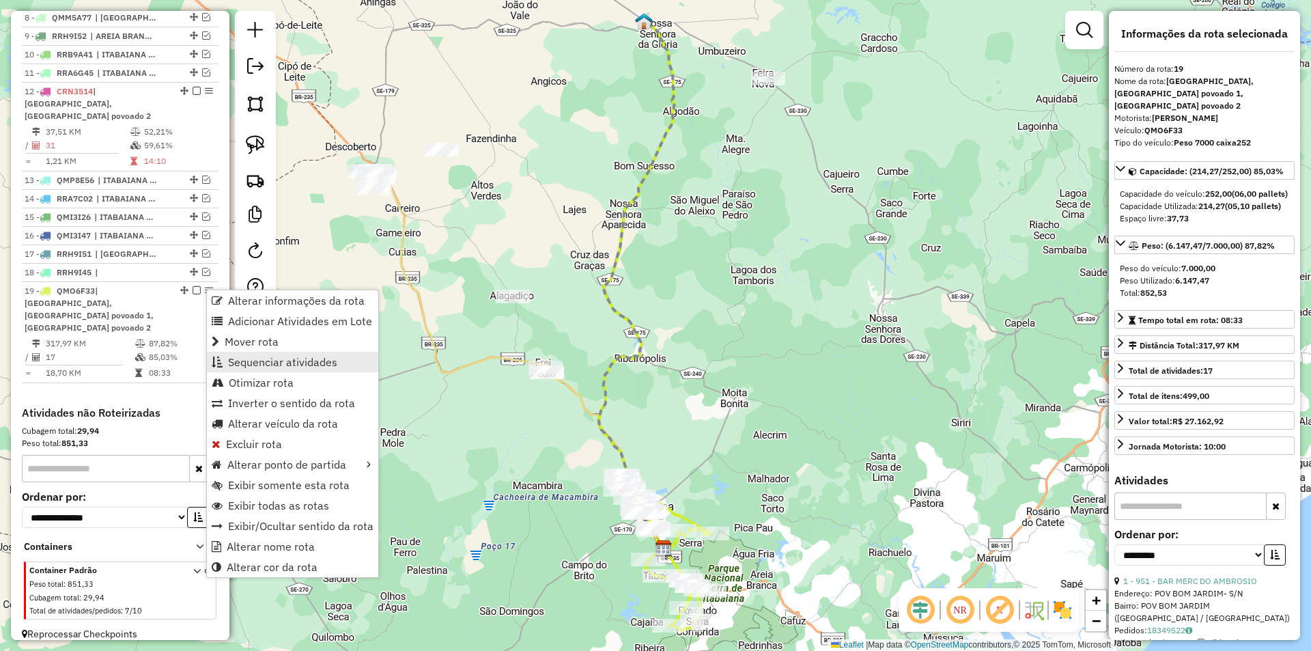
click at [236, 367] on span "Sequenciar atividades" at bounding box center [282, 361] width 109 height 11
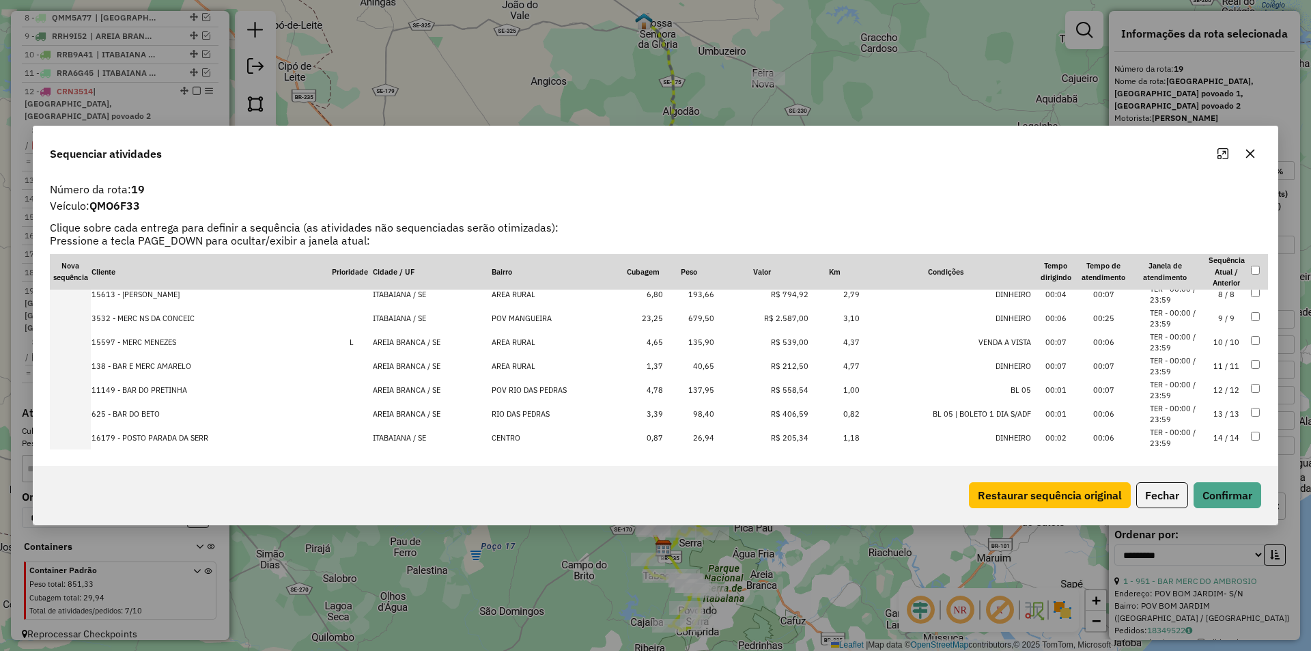
scroll to position [259, 0]
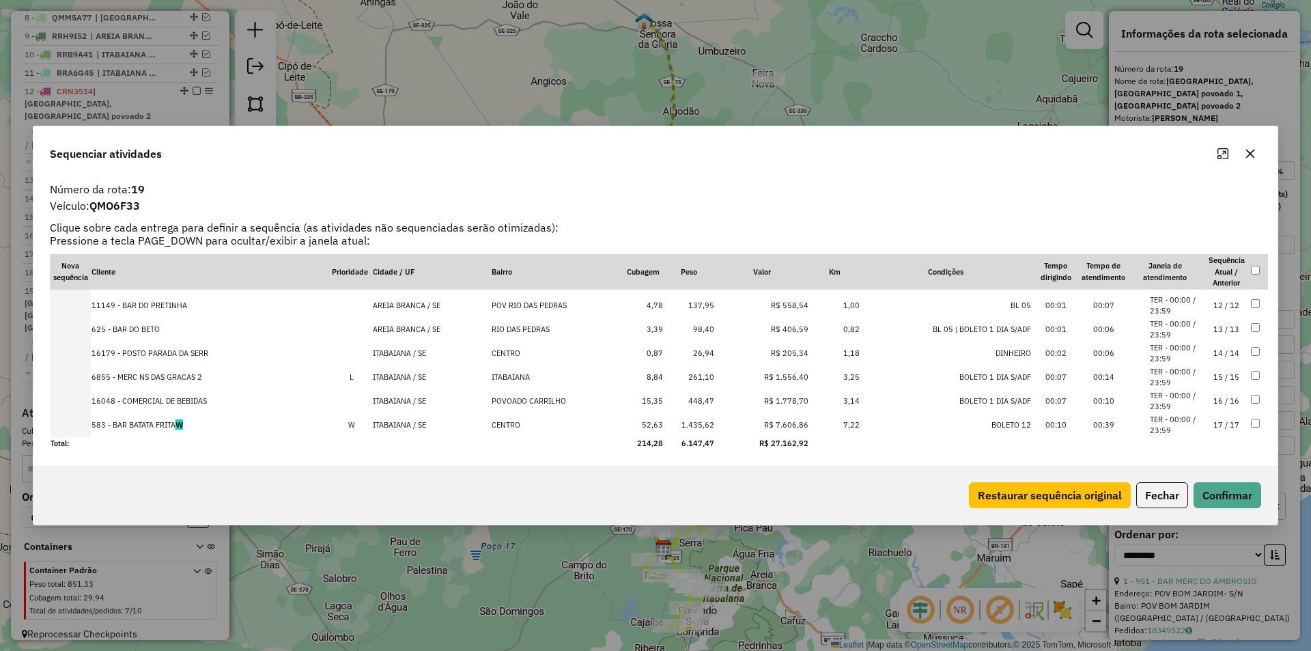
click at [378, 420] on td "ITABAIANA / SE" at bounding box center [431, 425] width 119 height 24
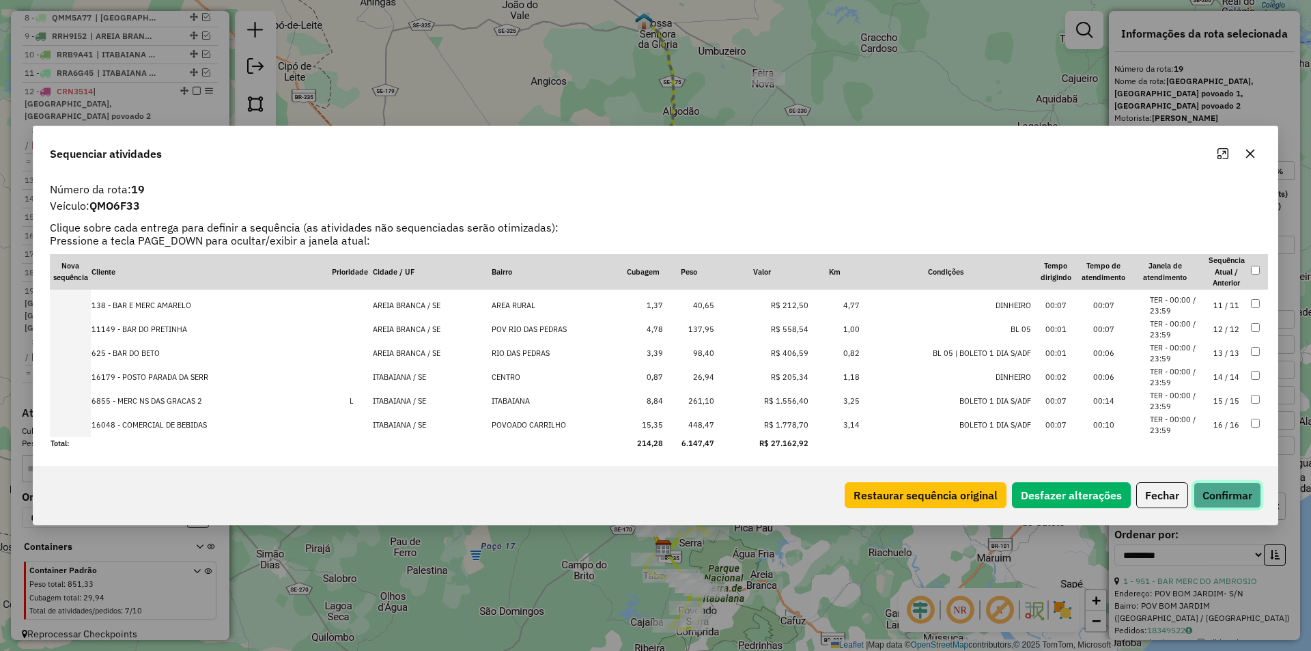
click at [1207, 493] on button "Confirmar" at bounding box center [1227, 495] width 68 height 26
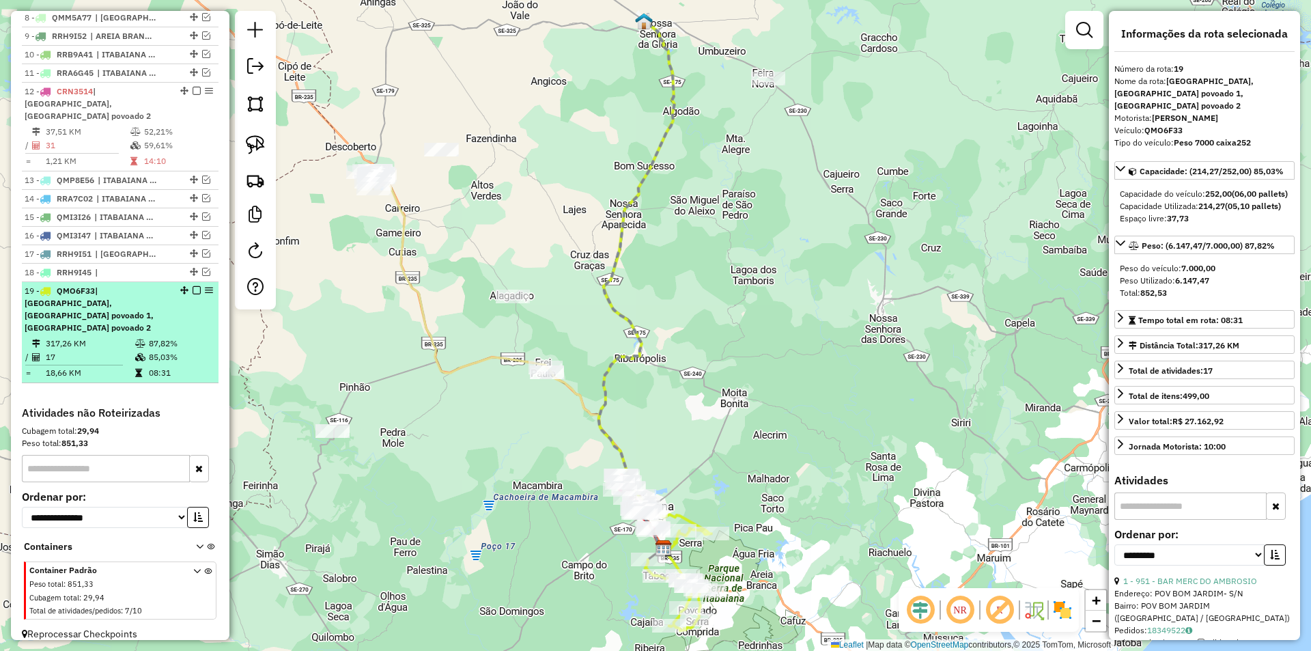
click at [174, 350] on td "85,03%" at bounding box center [180, 357] width 65 height 14
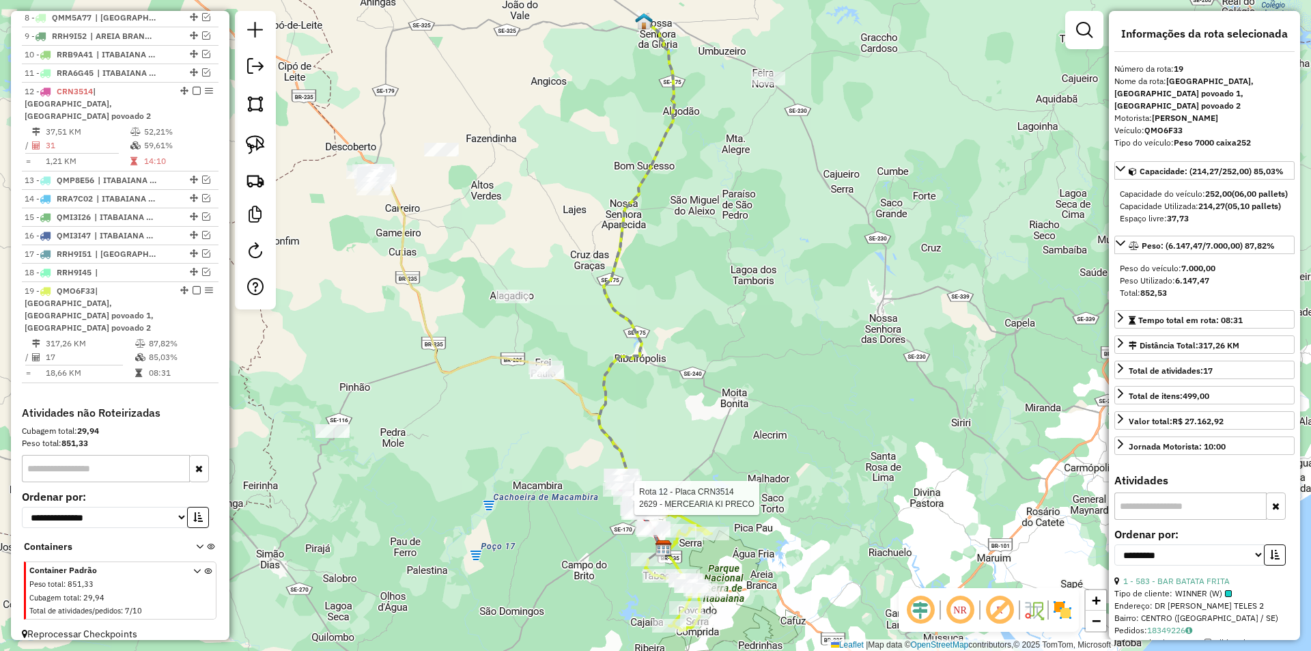
drag, startPoint x: 524, startPoint y: 377, endPoint x: 525, endPoint y: 345, distance: 31.4
click at [524, 347] on div "Rota 12 - Placa CRN3514 10640 - MERC SAO JORGE Rota 12 - Placa CRN3514 2629 - M…" at bounding box center [655, 325] width 1311 height 651
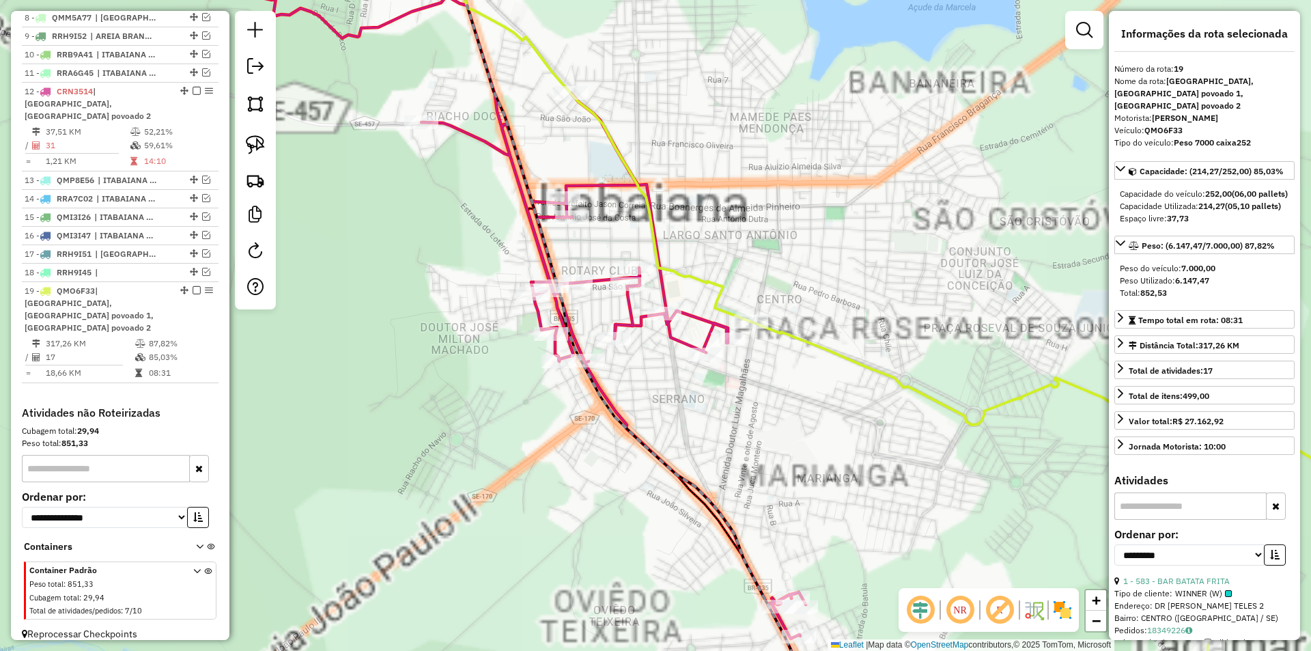
drag, startPoint x: 566, startPoint y: 257, endPoint x: 608, endPoint y: 337, distance: 89.5
click at [563, 252] on icon at bounding box center [636, 325] width 382 height 781
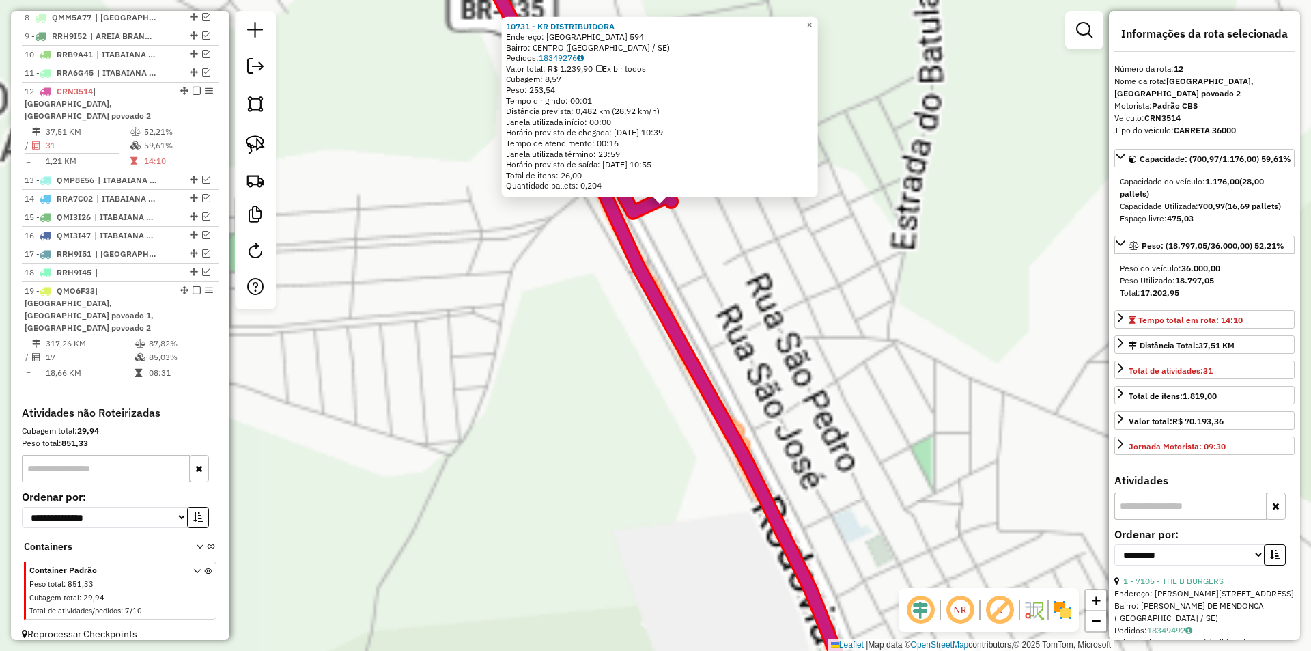
click at [644, 365] on div "10731 - KR DISTRIBUIDORA Endereço: SAO JOSE 594 Bairro: CENTRO (ITABAIANA / SE)…" at bounding box center [655, 325] width 1311 height 651
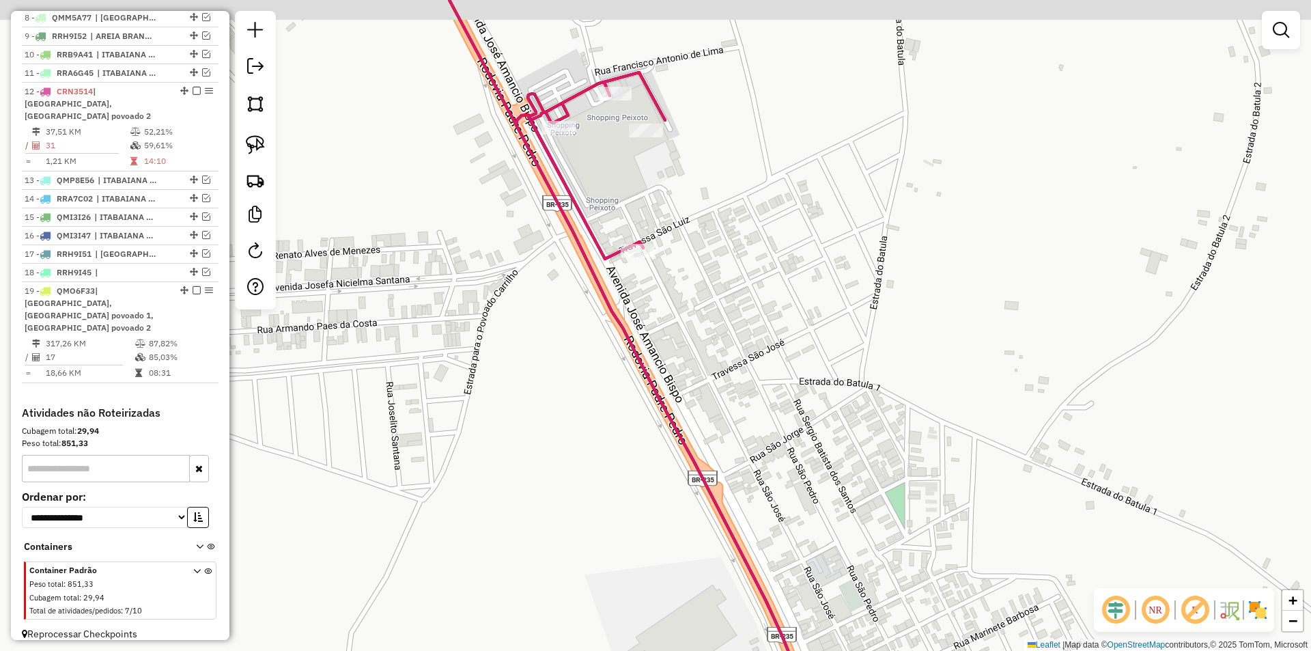
drag, startPoint x: 492, startPoint y: 175, endPoint x: 470, endPoint y: 215, distance: 45.2
click at [416, 249] on div "Janela de atendimento Grade de atendimento Capacidade Transportadoras Veículos …" at bounding box center [655, 325] width 1311 height 651
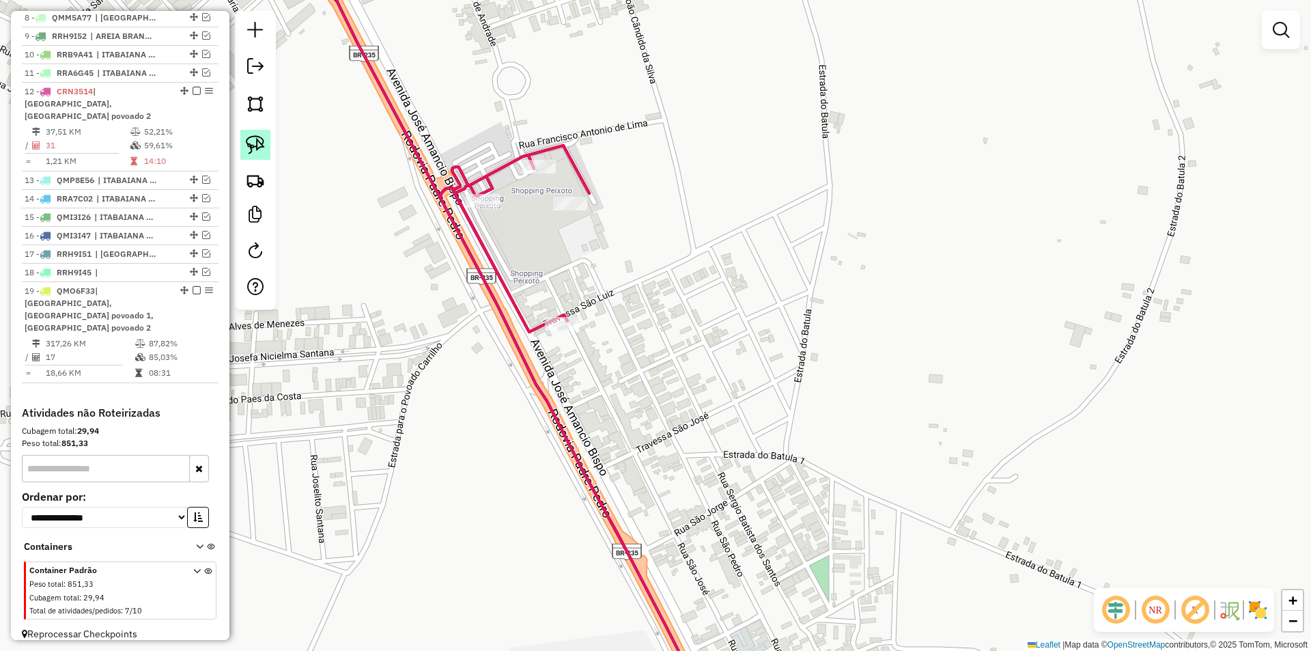
click at [252, 139] on img at bounding box center [255, 144] width 19 height 19
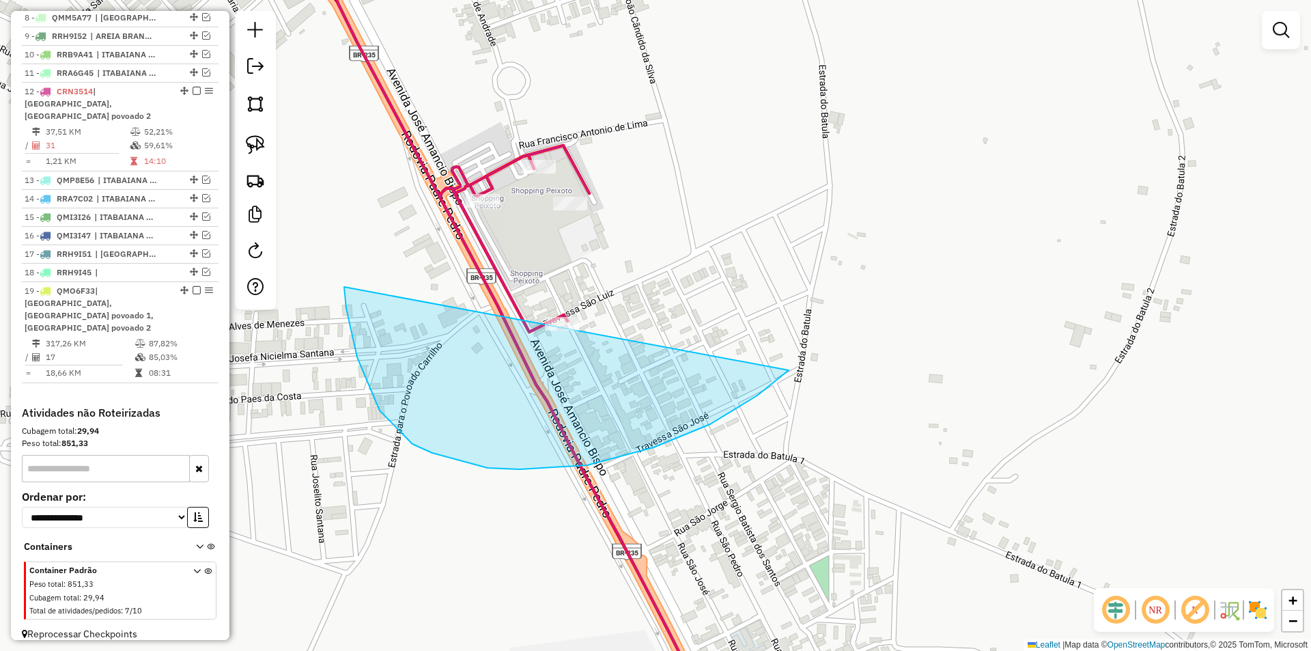
drag, startPoint x: 346, startPoint y: 308, endPoint x: 799, endPoint y: 335, distance: 453.4
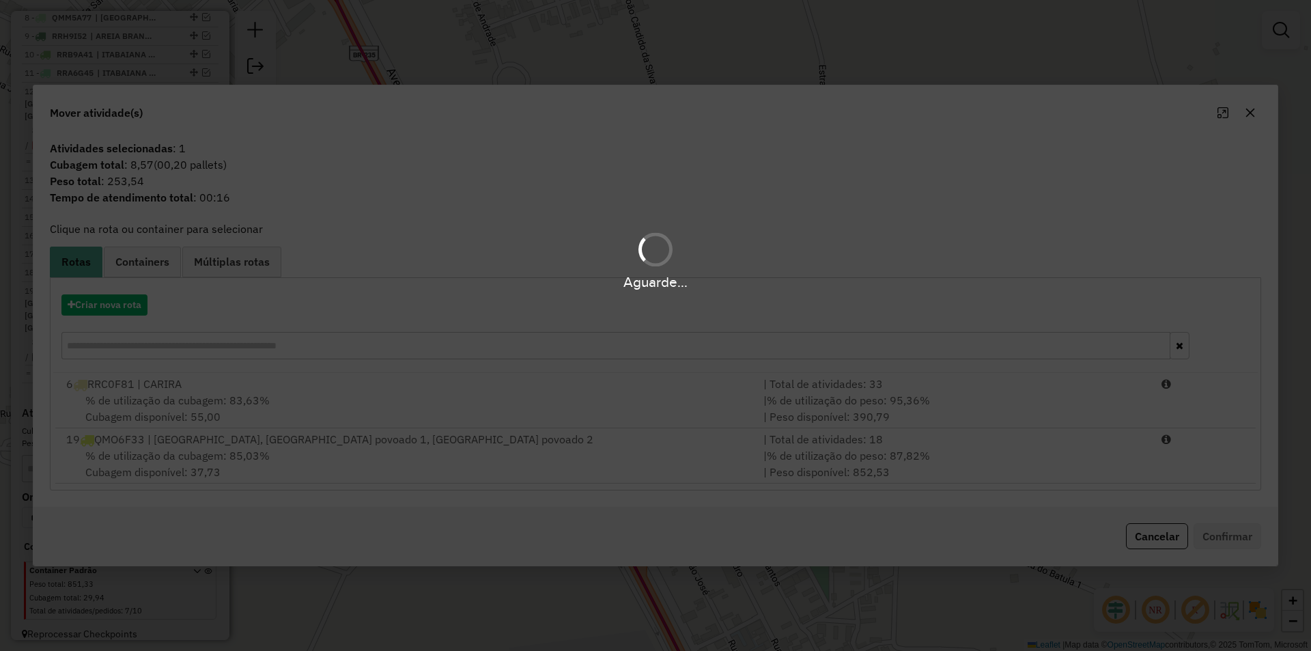
click at [1029, 457] on div "| % de utilização do peso: 87,82% | Peso disponível: 852,53" at bounding box center [954, 463] width 398 height 33
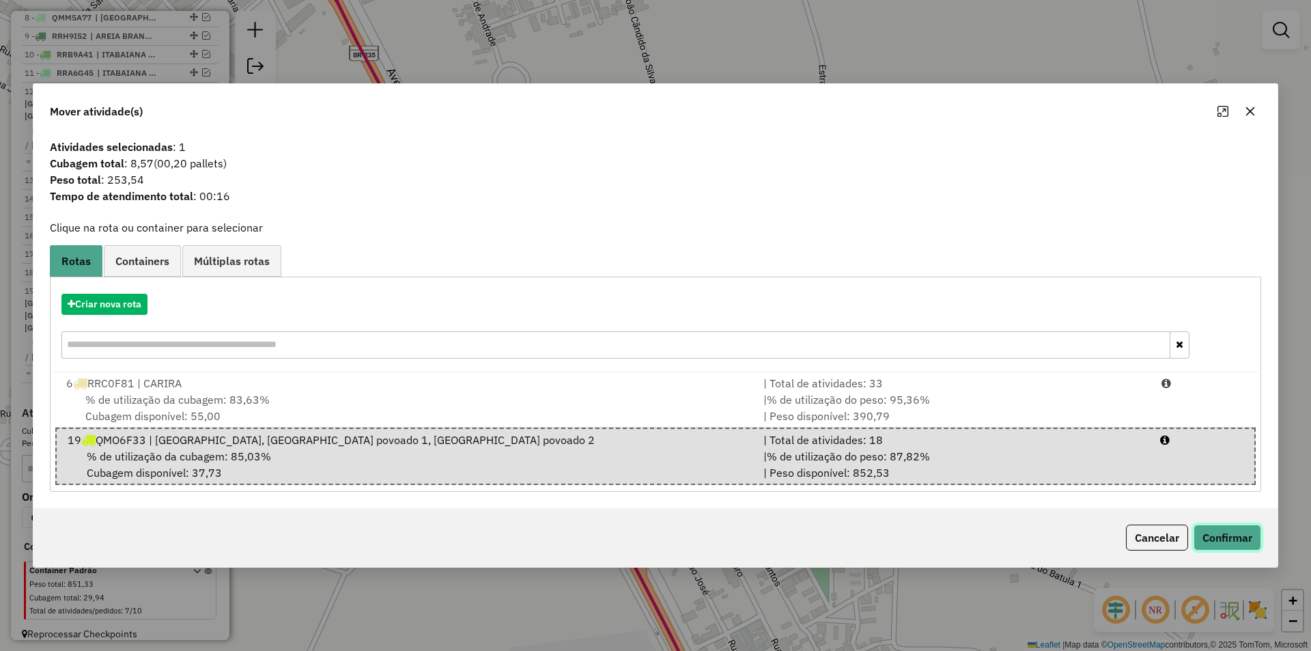
click at [1239, 532] on button "Confirmar" at bounding box center [1227, 537] width 68 height 26
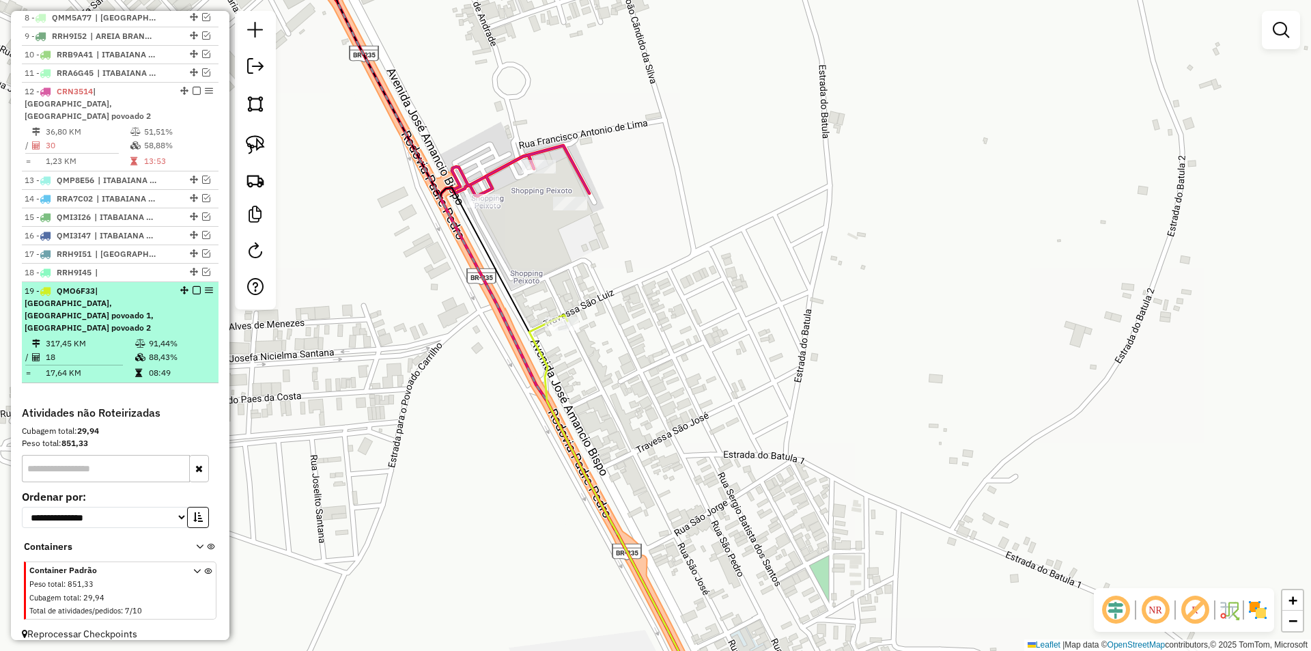
click at [162, 337] on td "91,44%" at bounding box center [180, 344] width 65 height 14
select select "**********"
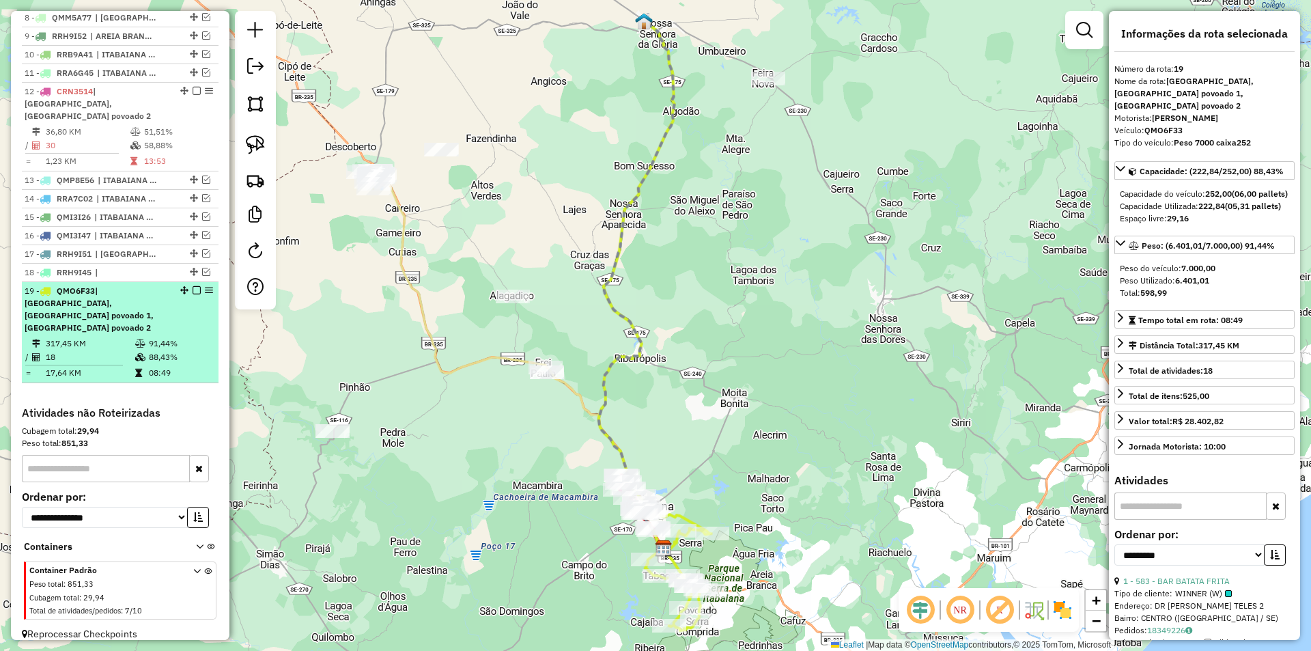
click at [193, 288] on em at bounding box center [197, 290] width 8 height 8
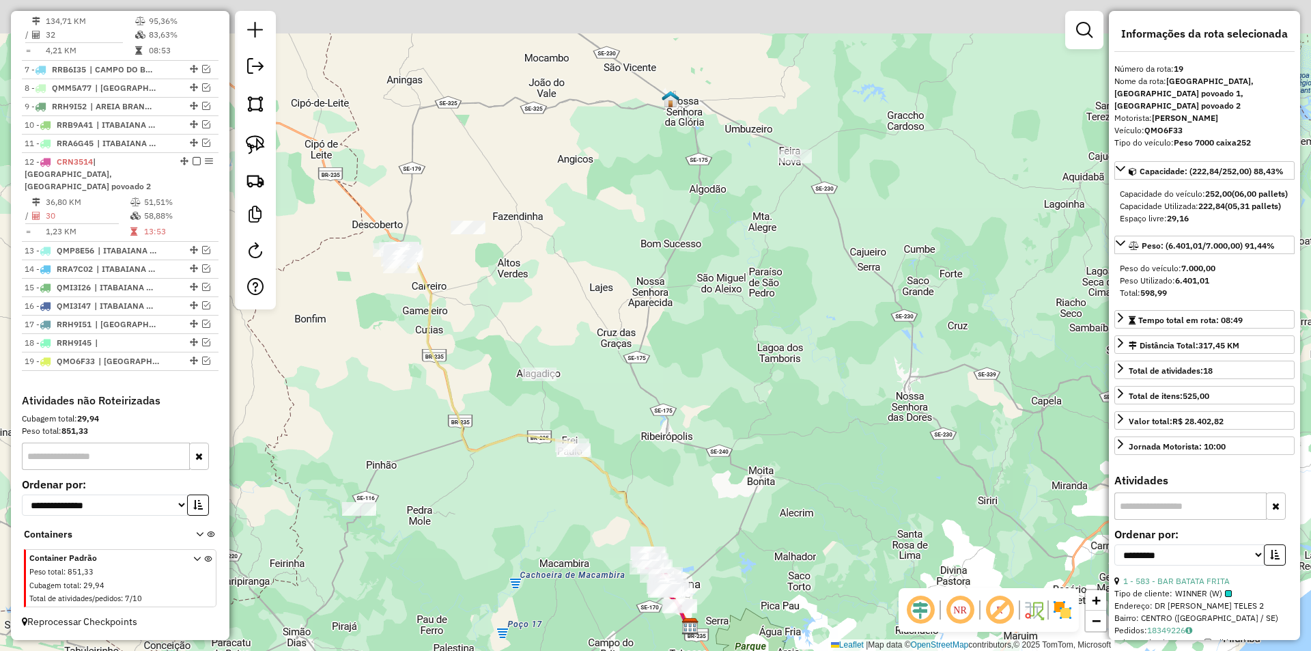
drag, startPoint x: 592, startPoint y: 528, endPoint x: 582, endPoint y: 520, distance: 12.6
click at [596, 531] on div "Janela de atendimento Grade de atendimento Capacidade Transportadoras Veículos …" at bounding box center [655, 325] width 1311 height 651
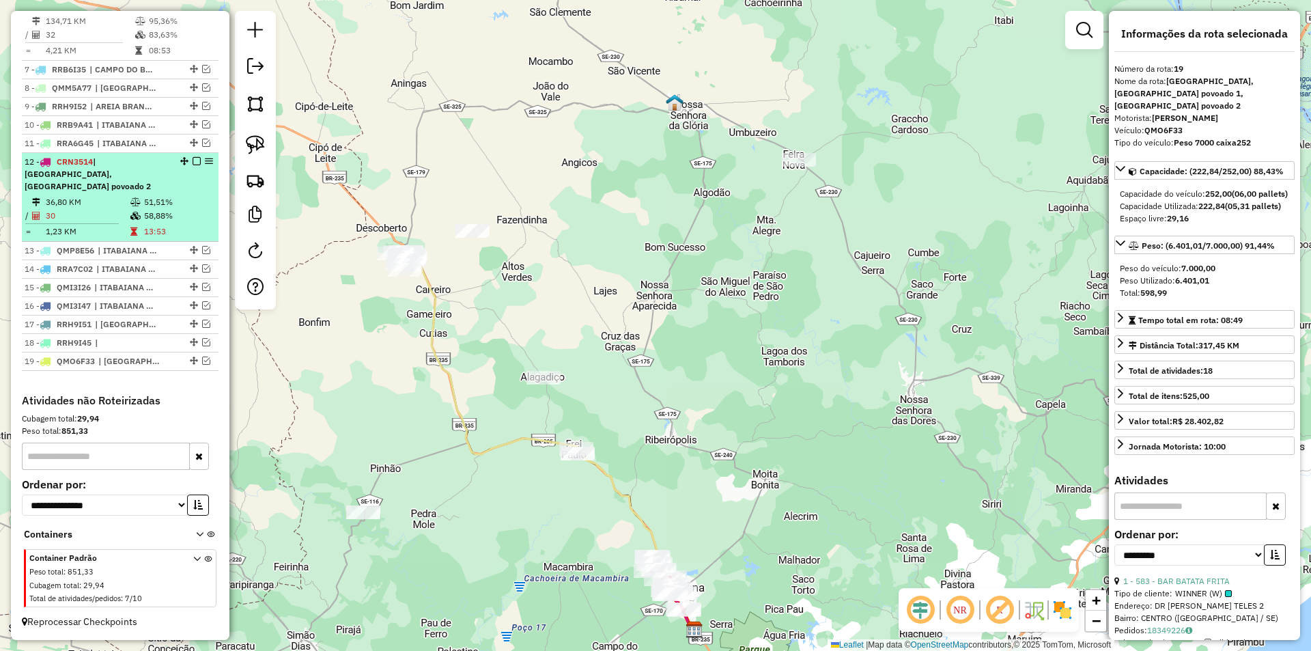
click at [171, 229] on td "13:53" at bounding box center [177, 232] width 69 height 14
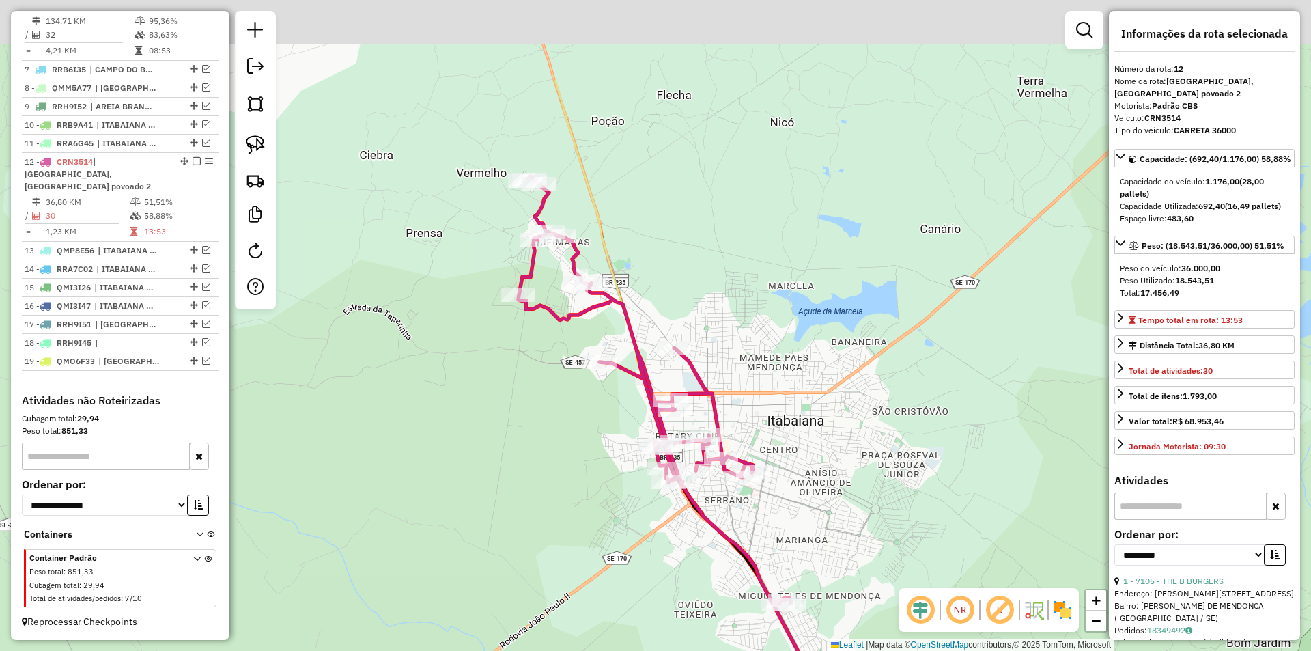
drag, startPoint x: 475, startPoint y: 251, endPoint x: 513, endPoint y: 396, distance: 149.5
click at [513, 396] on div "Janela de atendimento Grade de atendimento Capacidade Transportadoras Veículos …" at bounding box center [655, 325] width 1311 height 651
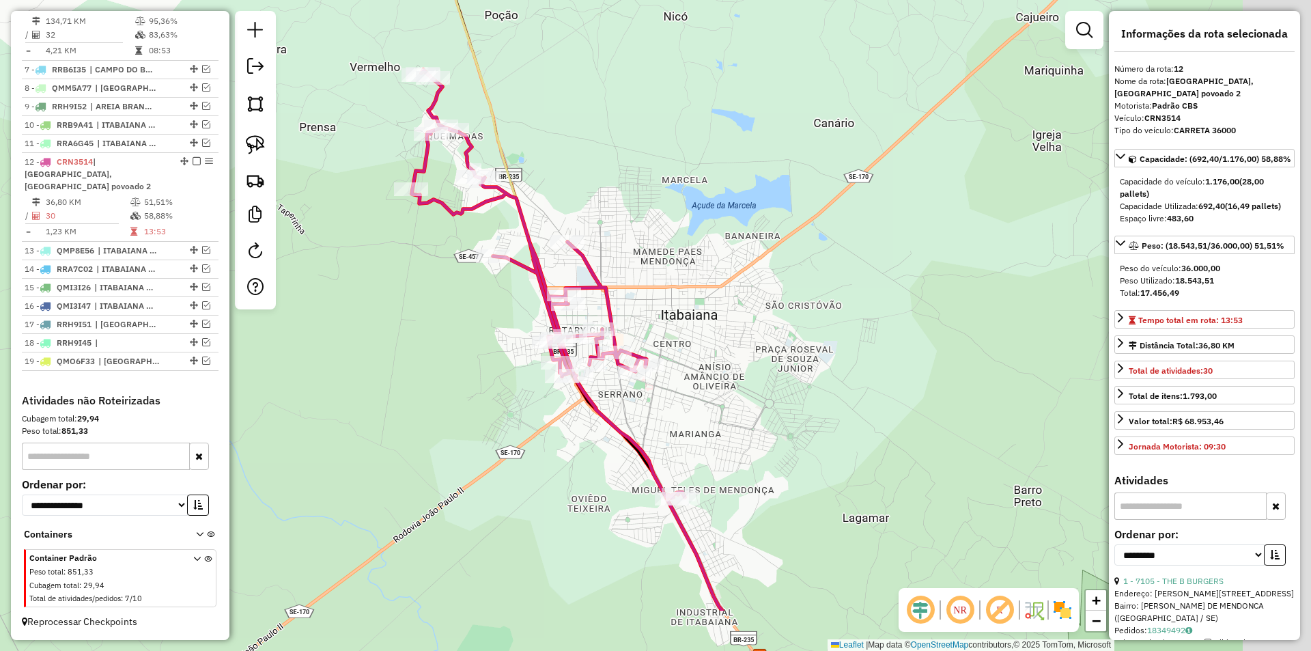
drag, startPoint x: 498, startPoint y: 428, endPoint x: 508, endPoint y: 319, distance: 109.7
click at [414, 335] on div "Janela de atendimento Grade de atendimento Capacidade Transportadoras Veículos …" at bounding box center [655, 325] width 1311 height 651
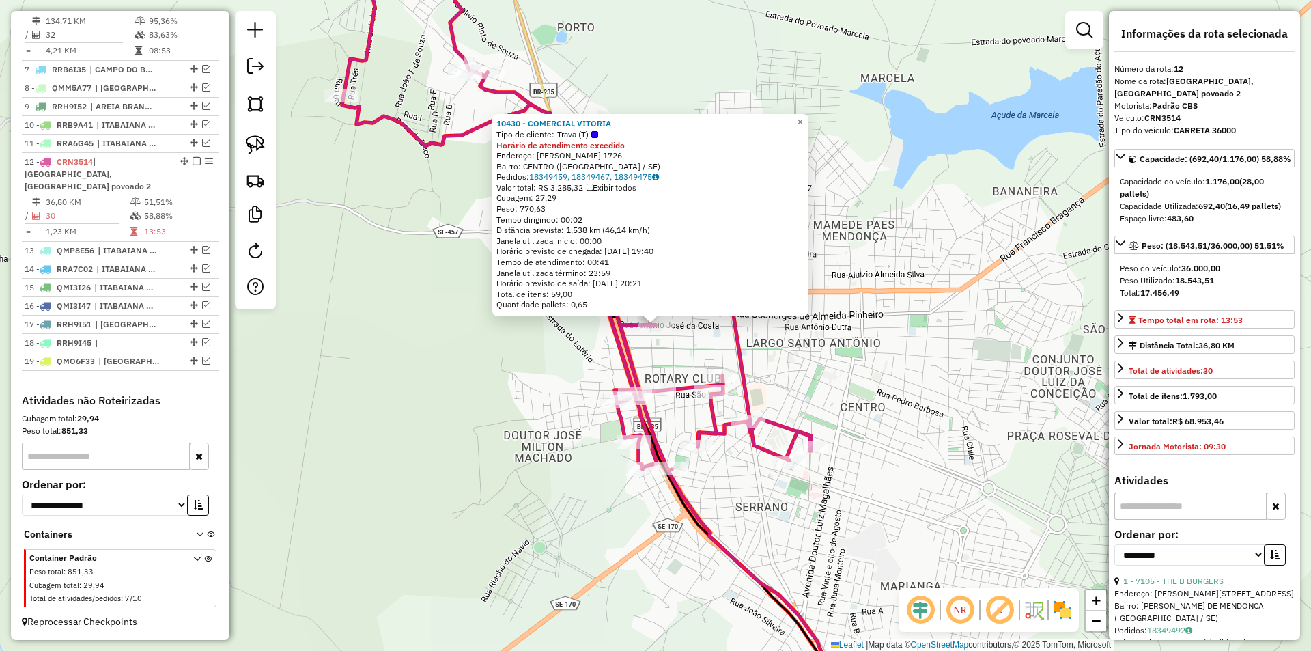
click at [591, 365] on div "10430 - COMERCIAL VITORIA Tipo de cliente: Trava (T) Horário de atendimento exc…" at bounding box center [655, 325] width 1311 height 651
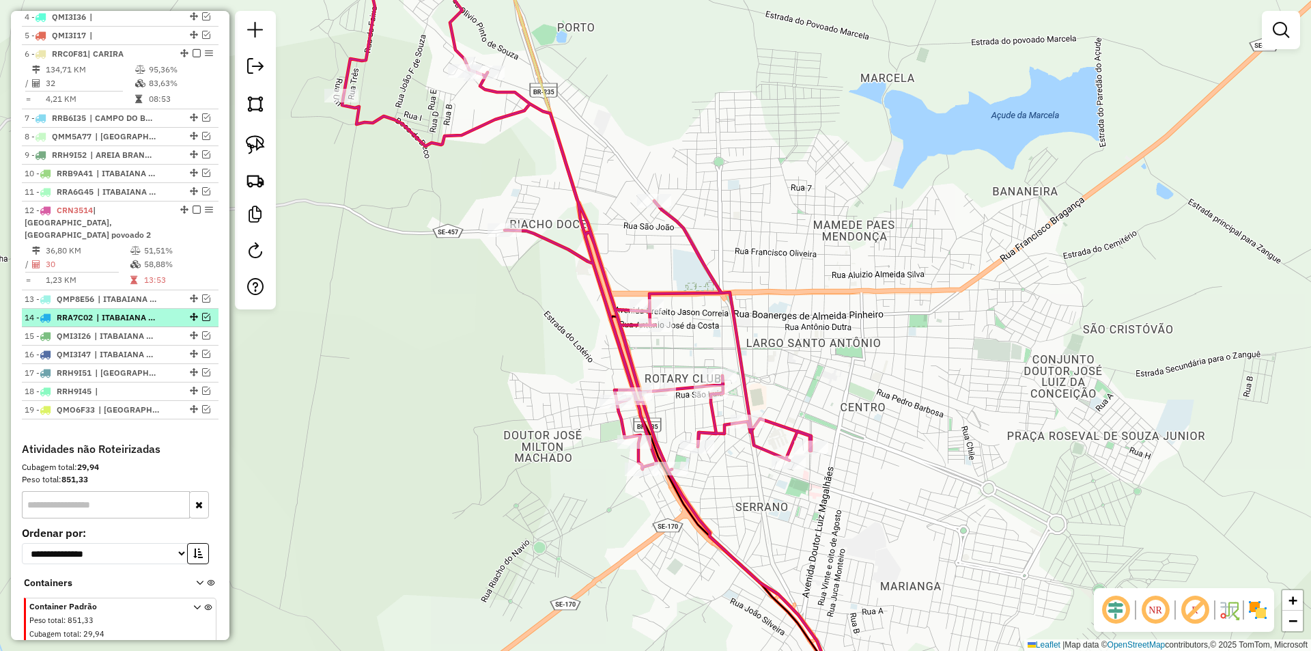
scroll to position [571, 0]
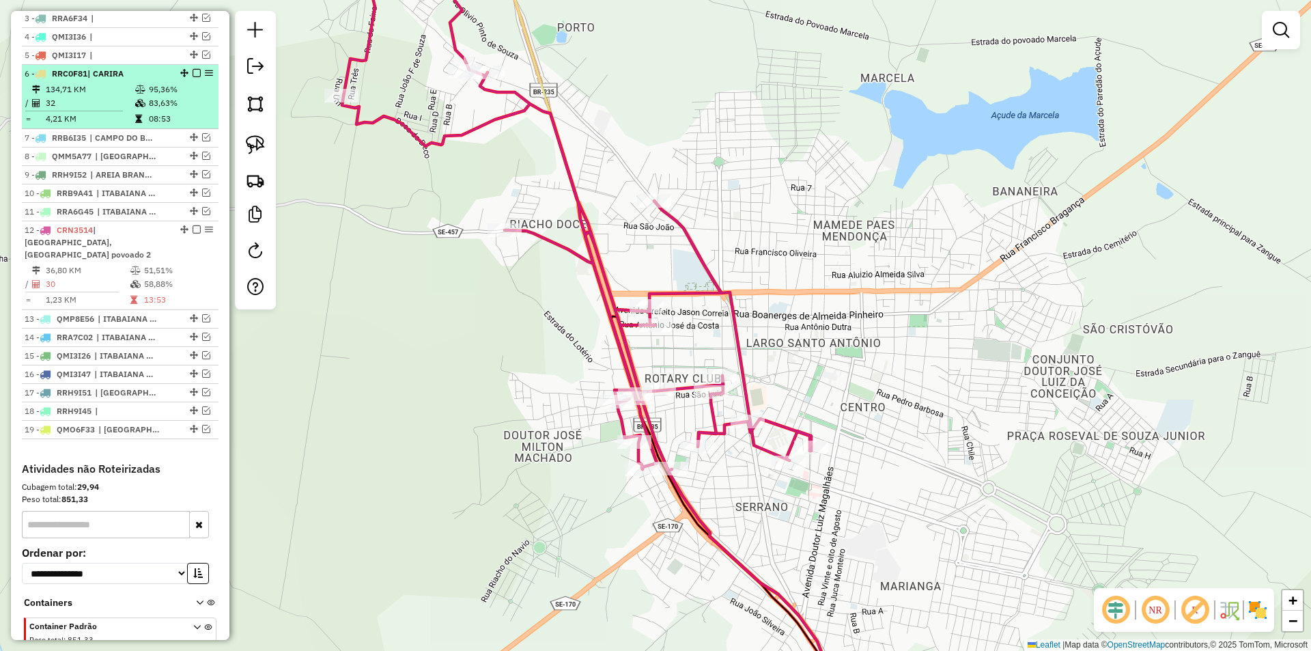
click at [173, 110] on td "83,63%" at bounding box center [180, 103] width 65 height 14
select select "**********"
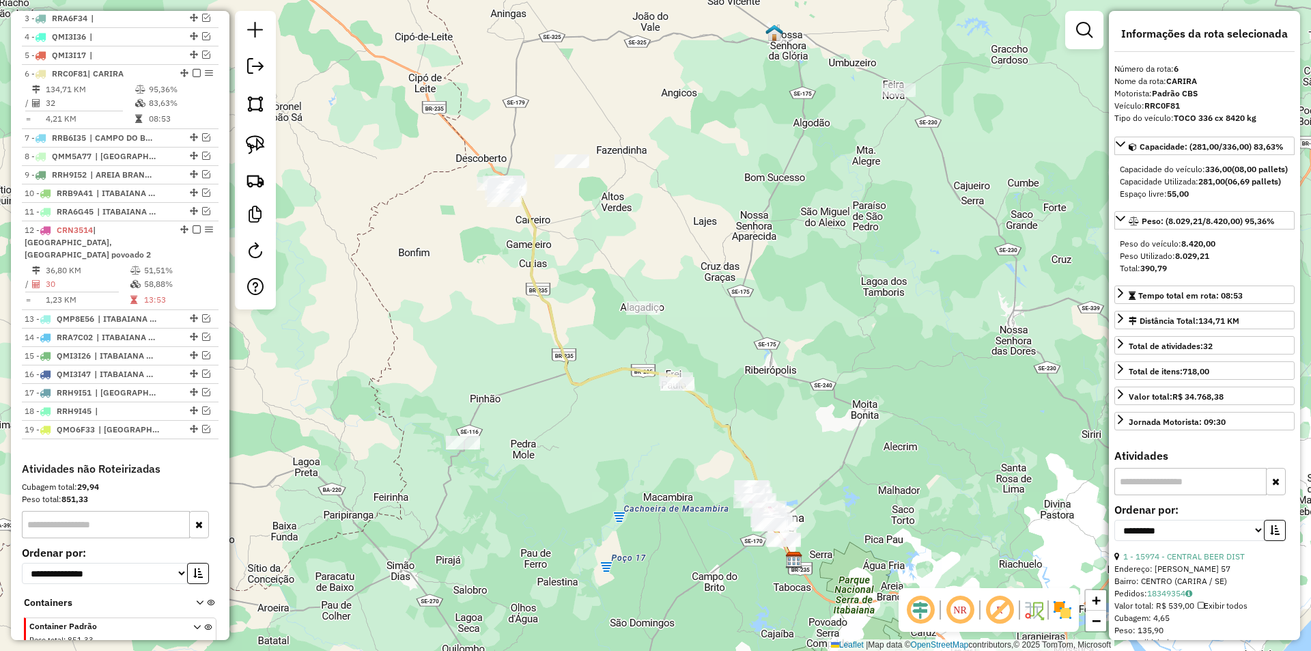
drag, startPoint x: 445, startPoint y: 187, endPoint x: 427, endPoint y: 233, distance: 49.7
click at [433, 233] on div "Janela de atendimento Grade de atendimento Capacidade Transportadoras Veículos …" at bounding box center [655, 325] width 1311 height 651
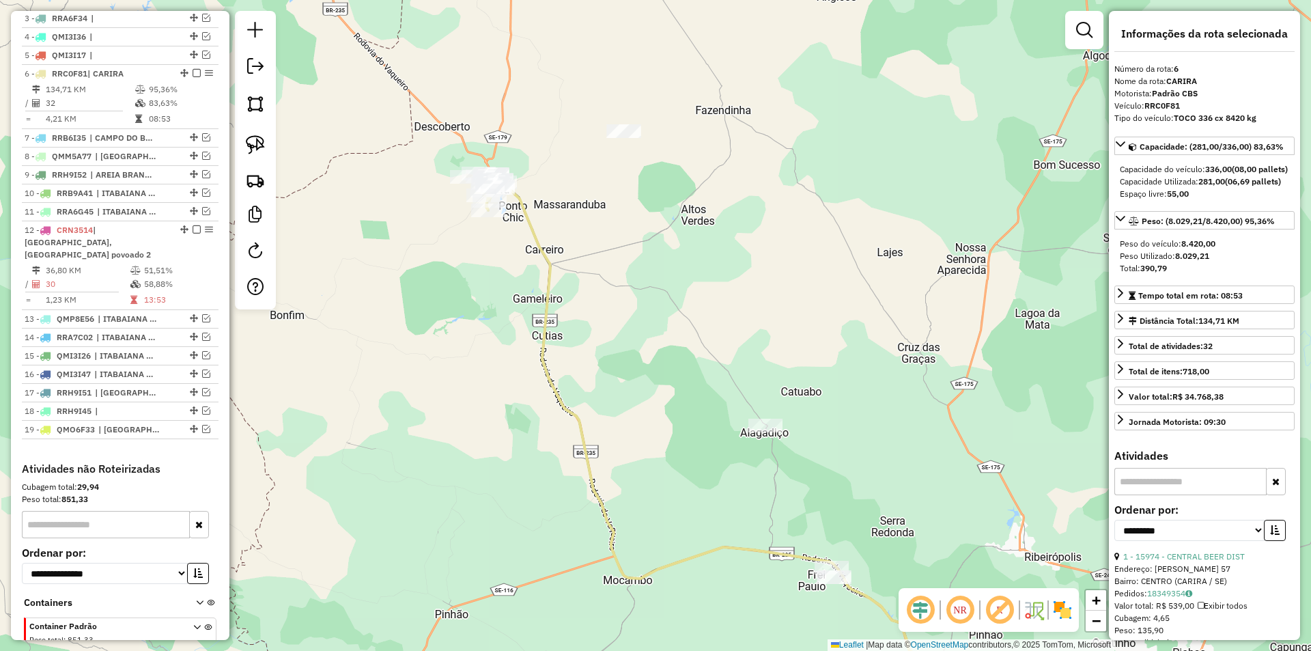
click at [491, 249] on div "Janela de atendimento Grade de atendimento Capacidade Transportadoras Veículos …" at bounding box center [655, 325] width 1311 height 651
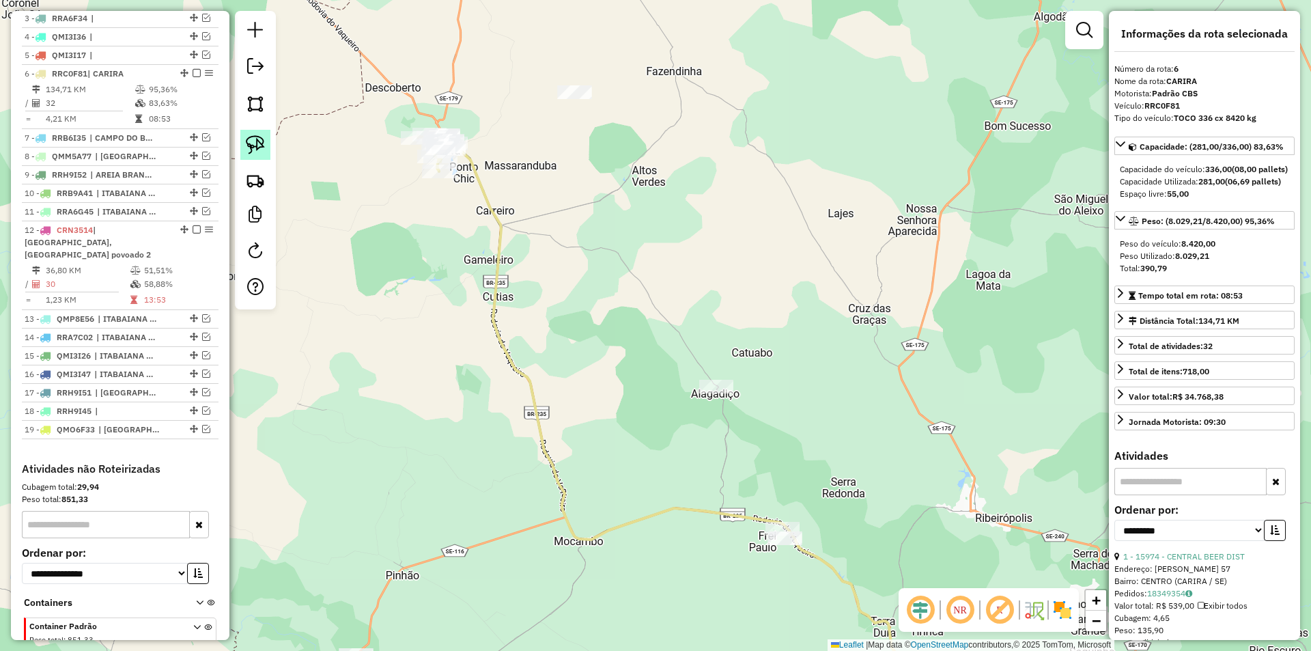
click at [259, 152] on img at bounding box center [255, 144] width 19 height 19
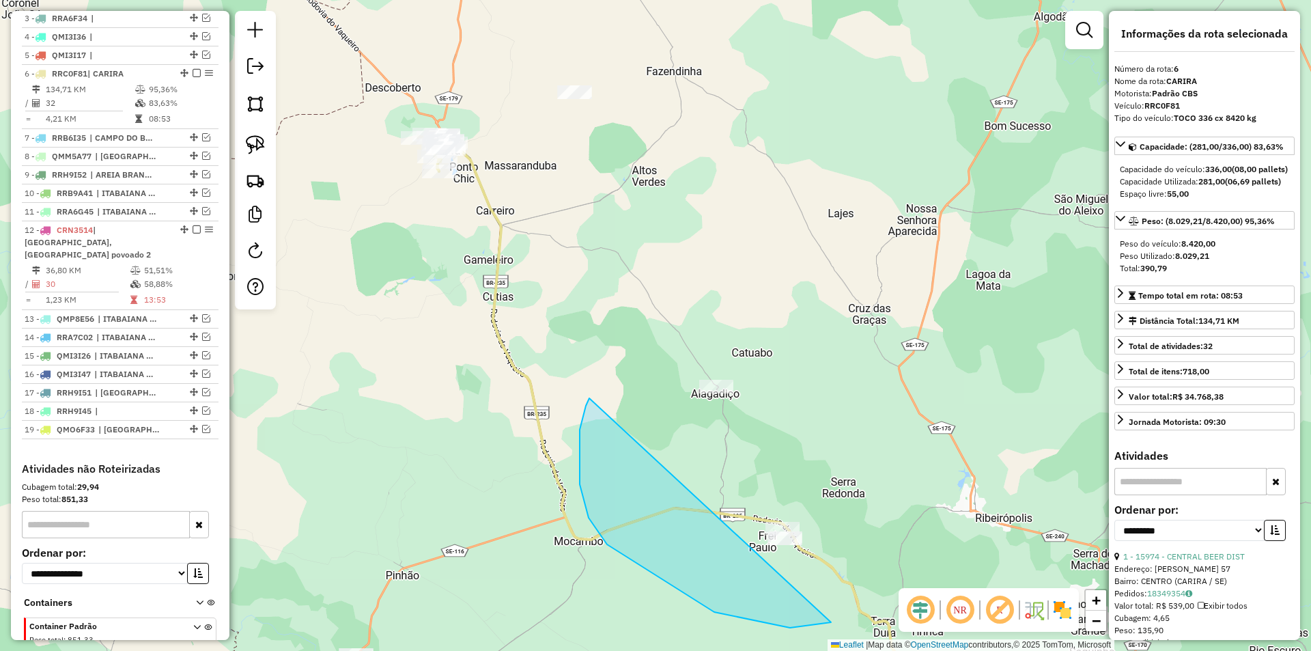
drag, startPoint x: 714, startPoint y: 612, endPoint x: 957, endPoint y: 494, distance: 269.6
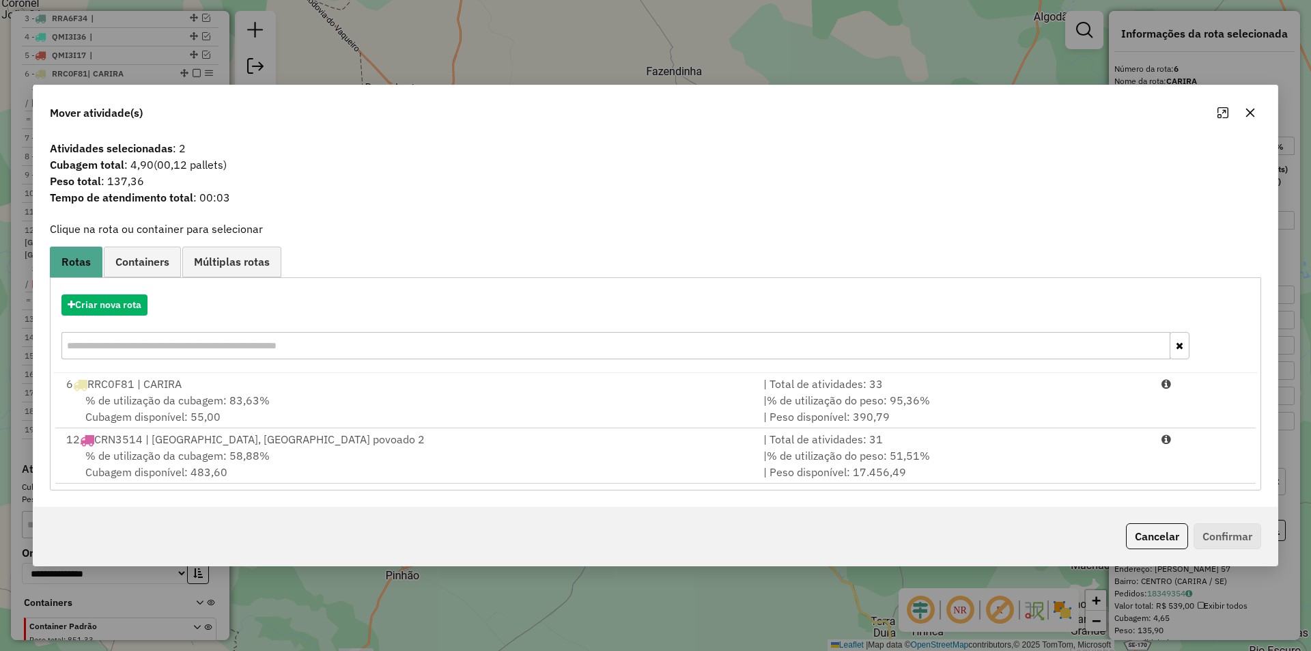
click at [118, 317] on div "Criar nova rota" at bounding box center [655, 328] width 1204 height 89
click at [137, 311] on button "Criar nova rota" at bounding box center [104, 304] width 86 height 21
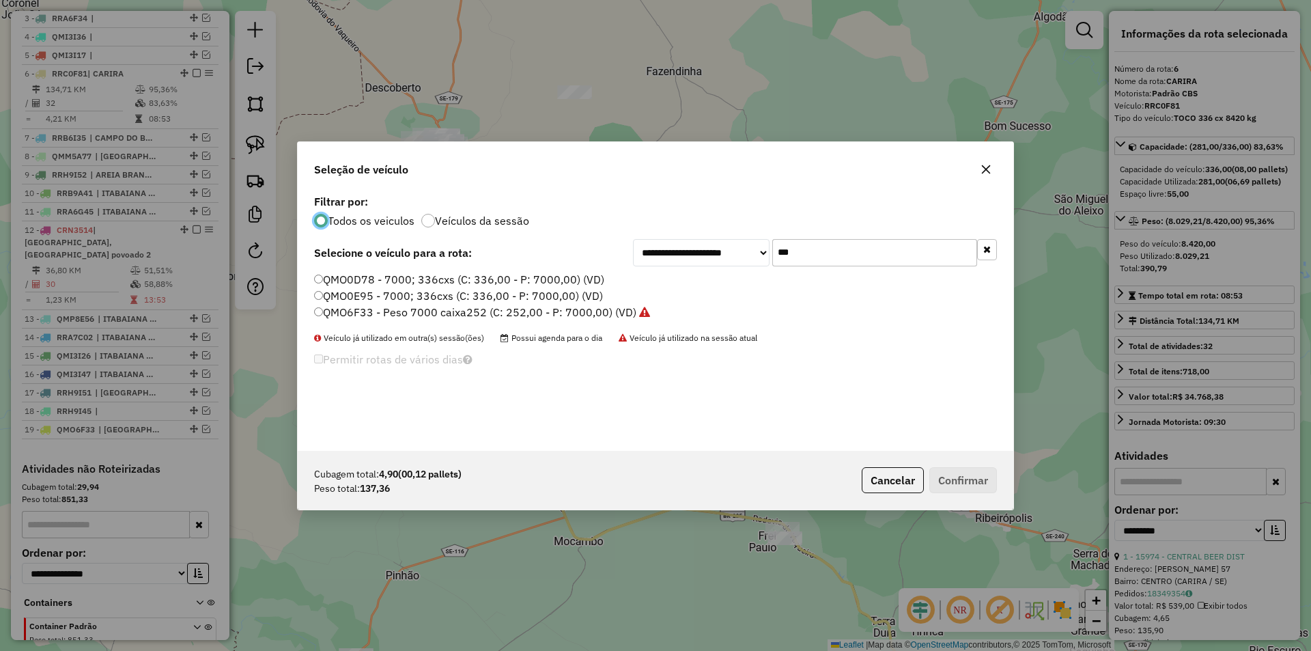
scroll to position [8, 4]
click at [854, 255] on input "***" at bounding box center [874, 252] width 205 height 27
type input "***"
click at [446, 286] on label "RRB0H31 - Truk 504 cx 15000kg (C: 504,00 - P: 15000,00) (VD)" at bounding box center [478, 279] width 329 height 16
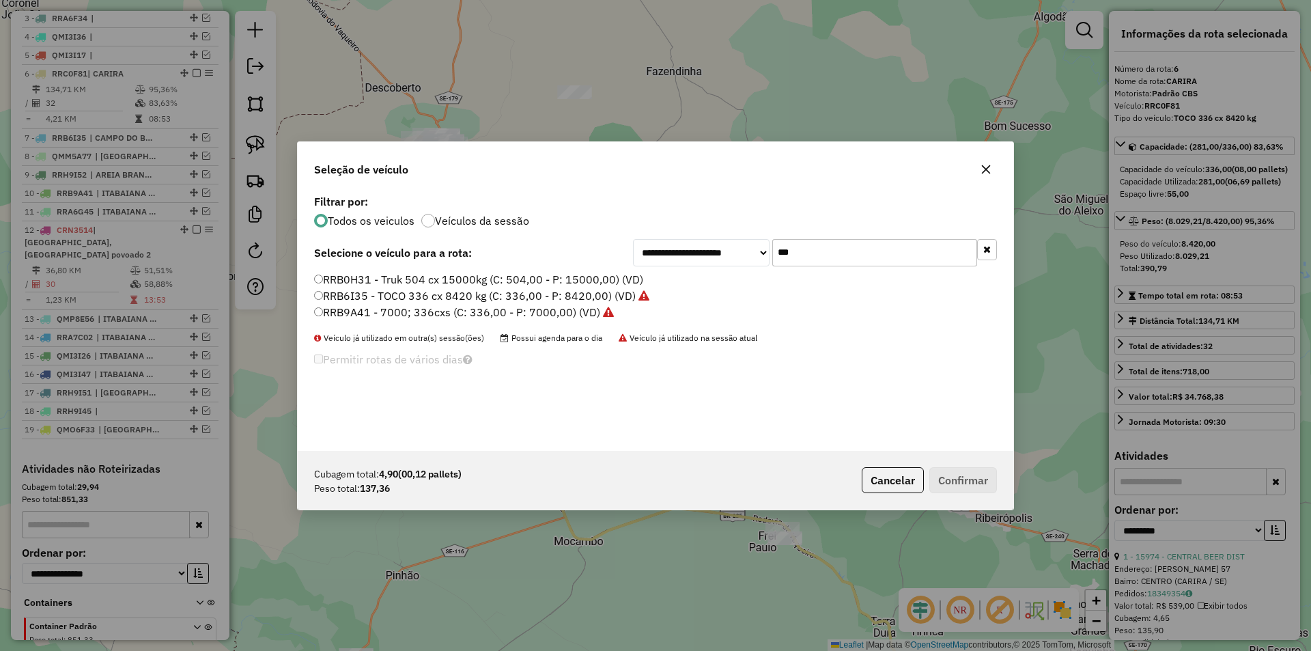
click at [444, 281] on label "RRB0H31 - Truk 504 cx 15000kg (C: 504,00 - P: 15000,00) (VD)" at bounding box center [478, 279] width 329 height 16
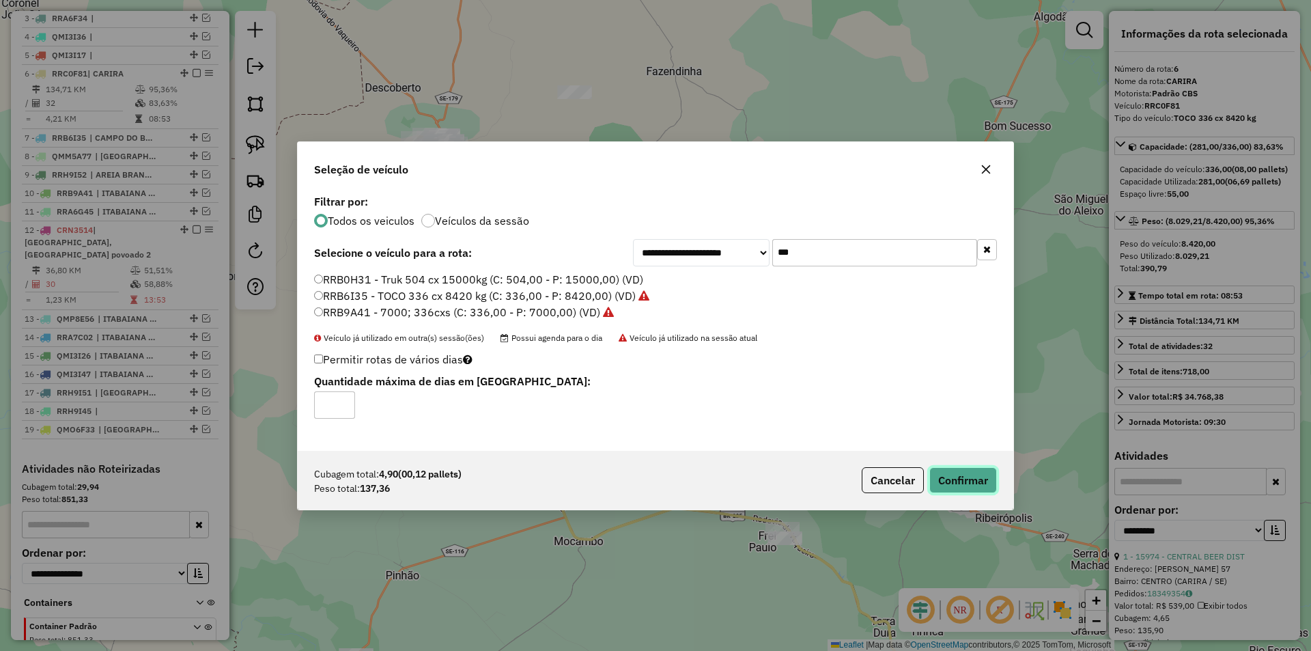
click at [952, 481] on button "Confirmar" at bounding box center [963, 480] width 68 height 26
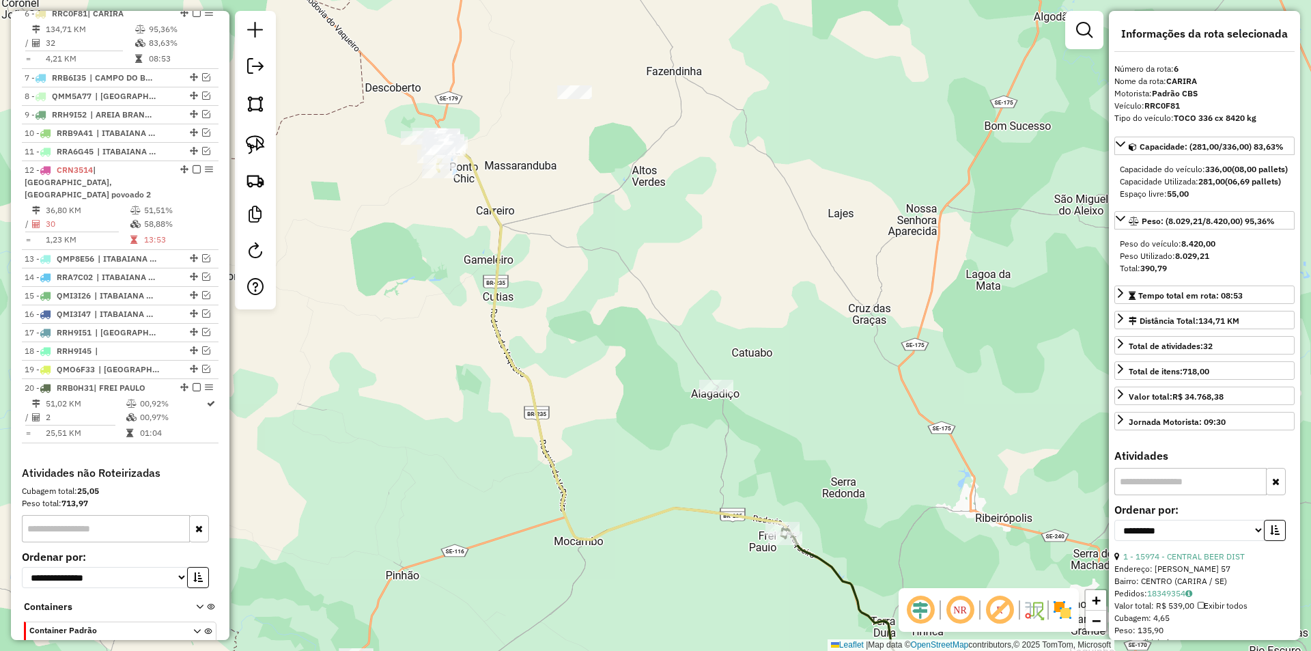
scroll to position [638, 0]
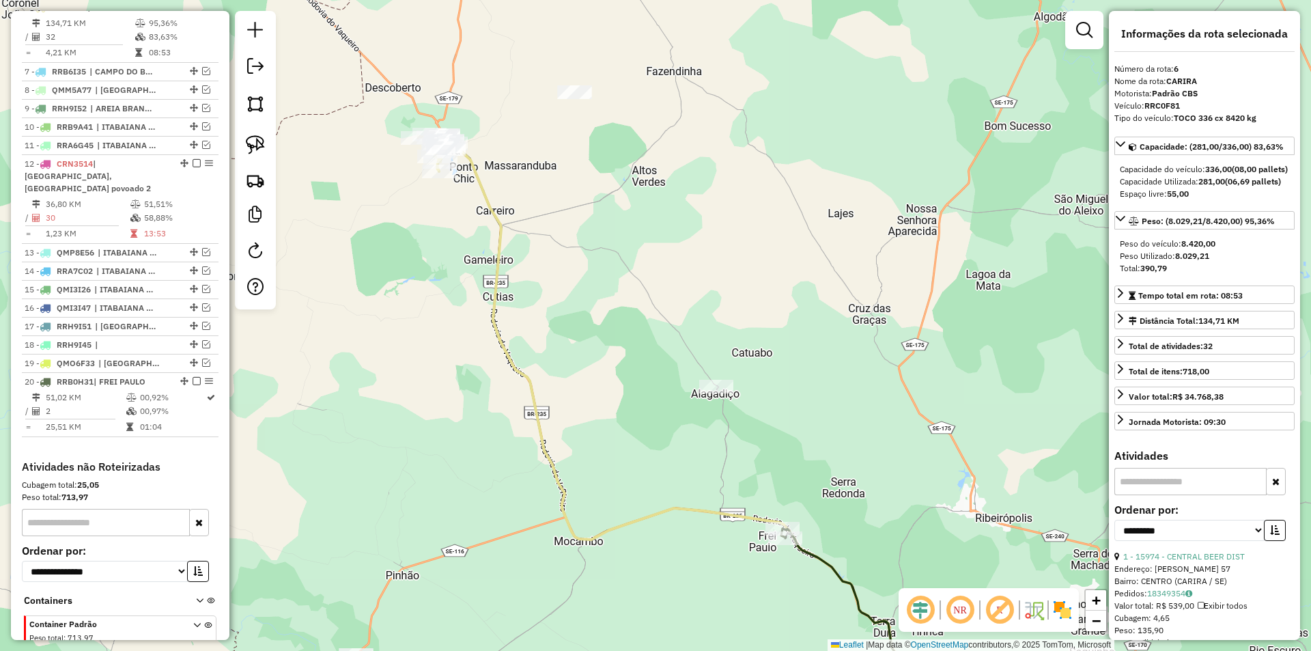
click at [421, 319] on div "Janela de atendimento Grade de atendimento Capacidade Transportadoras Veículos …" at bounding box center [655, 325] width 1311 height 651
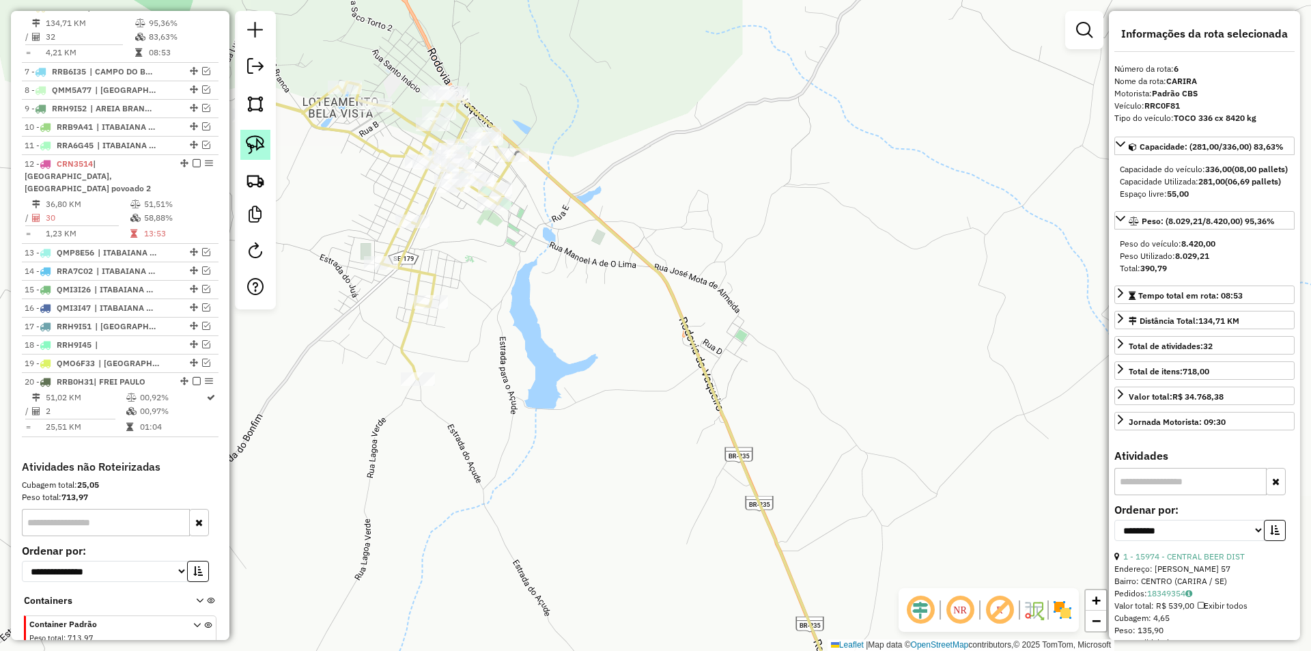
click at [255, 145] on img at bounding box center [255, 144] width 19 height 19
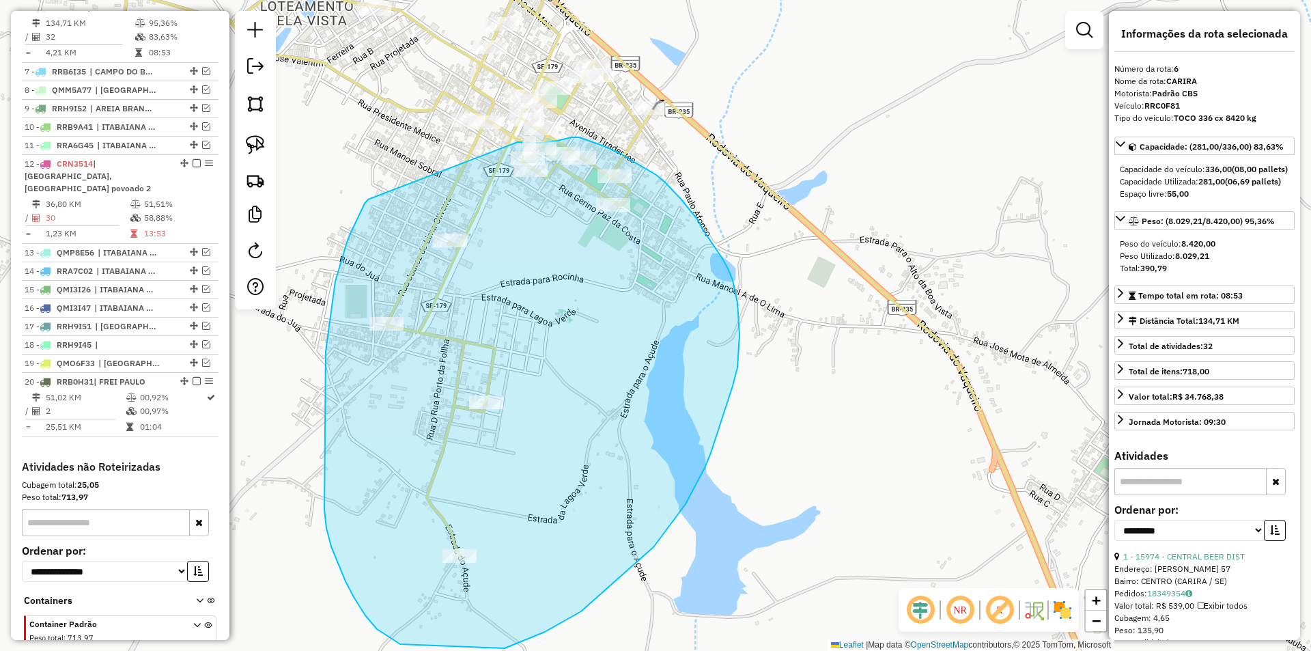
drag, startPoint x: 347, startPoint y: 242, endPoint x: 517, endPoint y: 142, distance: 197.4
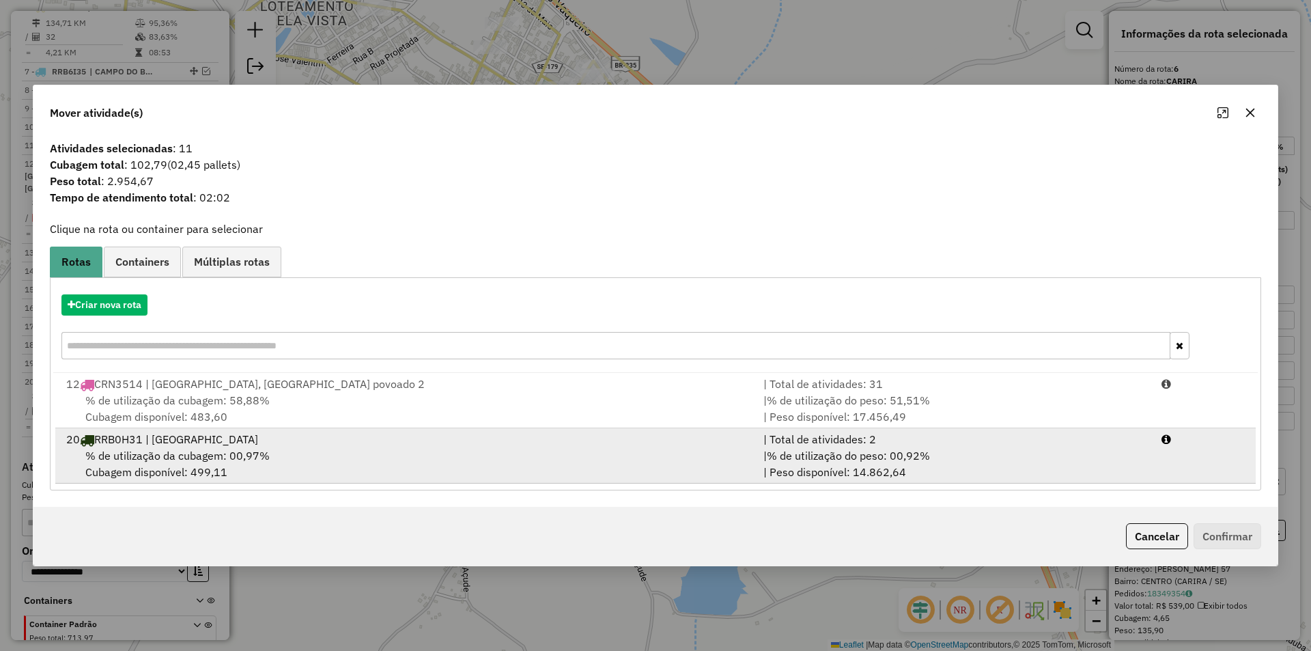
click at [694, 456] on div "% de utilização da cubagem: 00,97% Cubagem disponível: 499,11" at bounding box center [406, 463] width 697 height 33
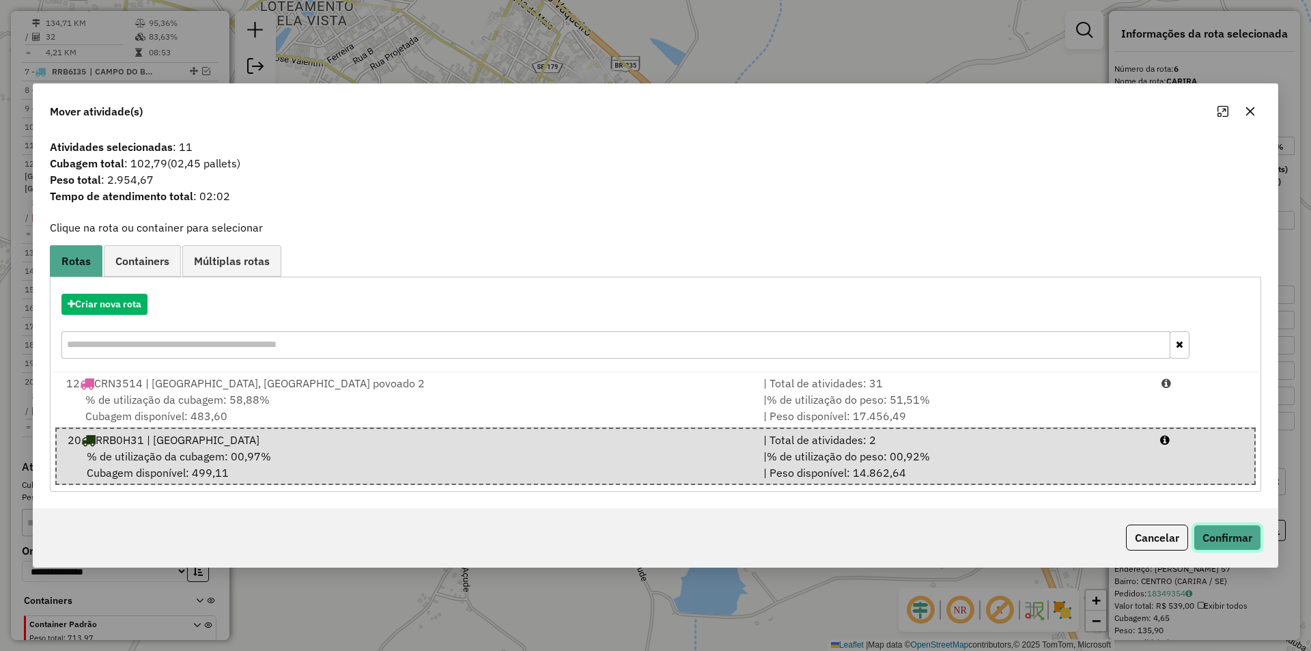
click at [1244, 535] on button "Confirmar" at bounding box center [1227, 537] width 68 height 26
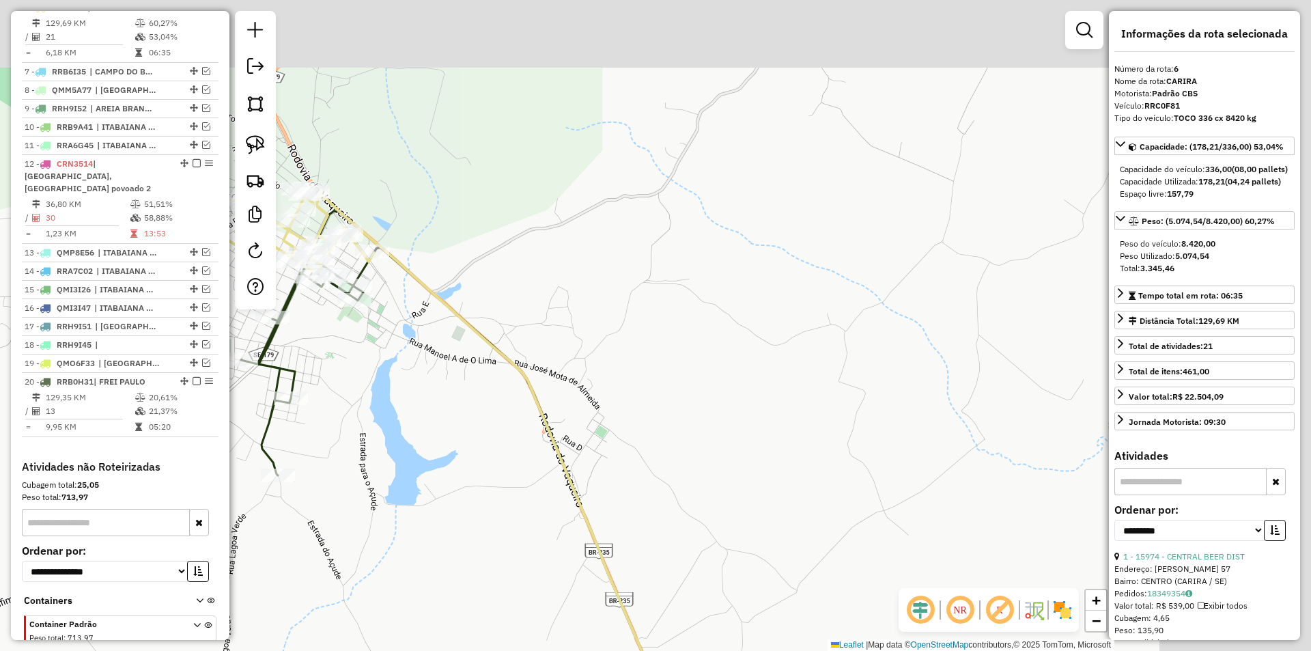
drag, startPoint x: 707, startPoint y: 314, endPoint x: 554, endPoint y: 289, distance: 154.2
click at [601, 323] on div "Janela de atendimento Grade de atendimento Capacidade Transportadoras Veículos …" at bounding box center [655, 325] width 1311 height 651
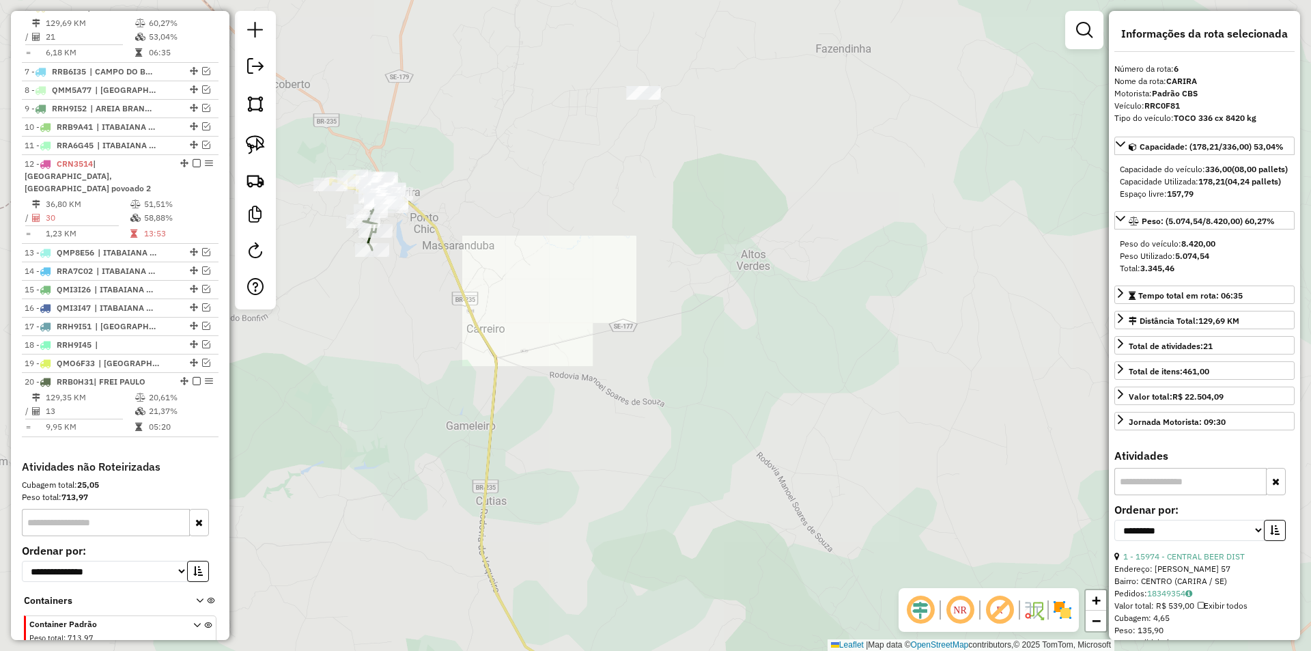
click at [245, 142] on link at bounding box center [255, 145] width 30 height 30
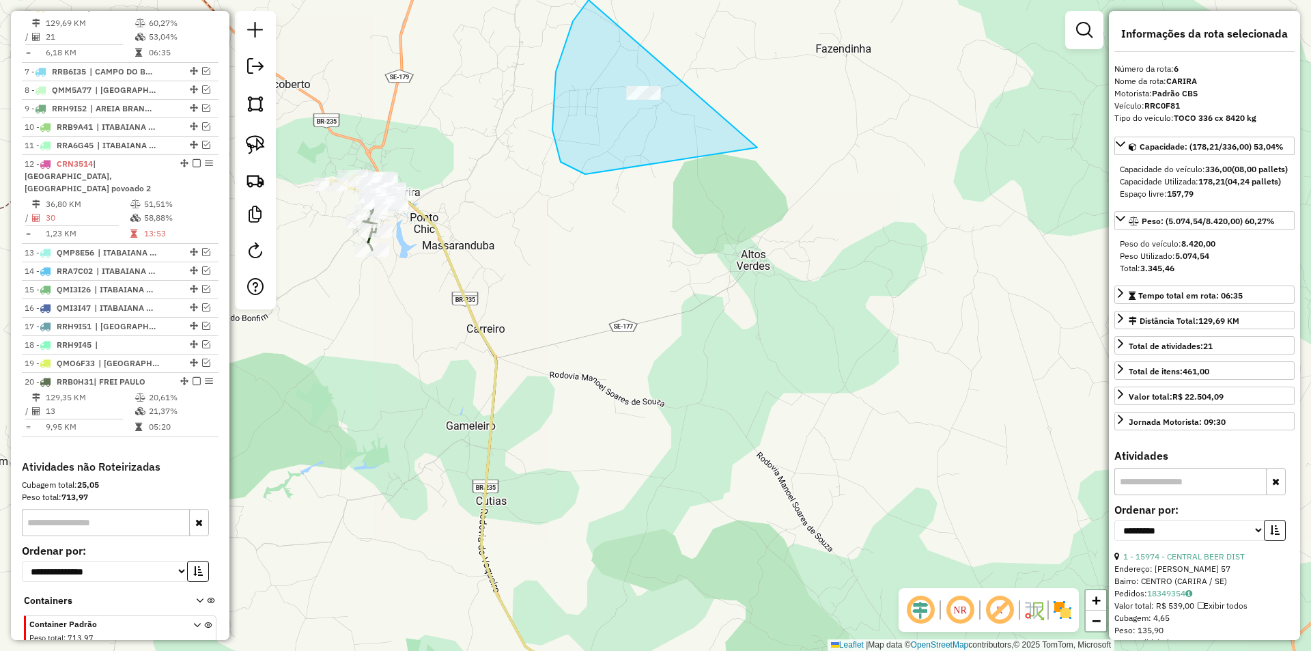
drag, startPoint x: 757, startPoint y: 147, endPoint x: 830, endPoint y: 89, distance: 93.3
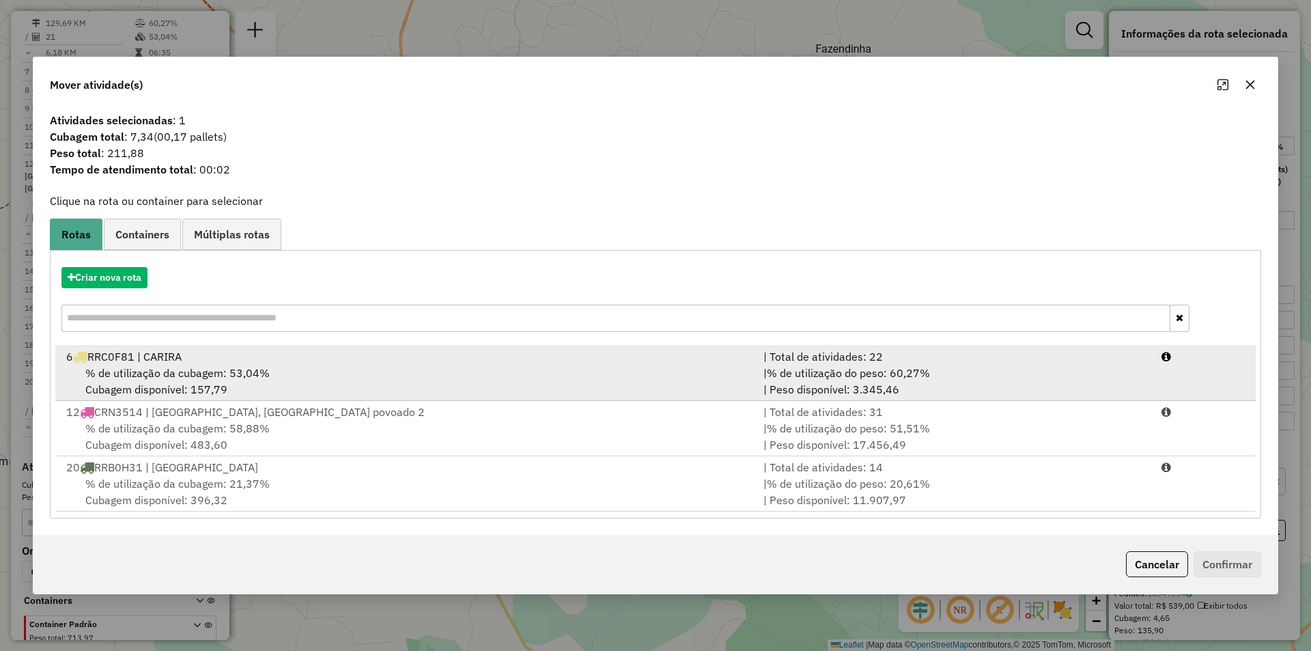
click at [836, 387] on div "| % de utilização do peso: 60,27% | Peso disponível: 3.345,46" at bounding box center [954, 381] width 398 height 33
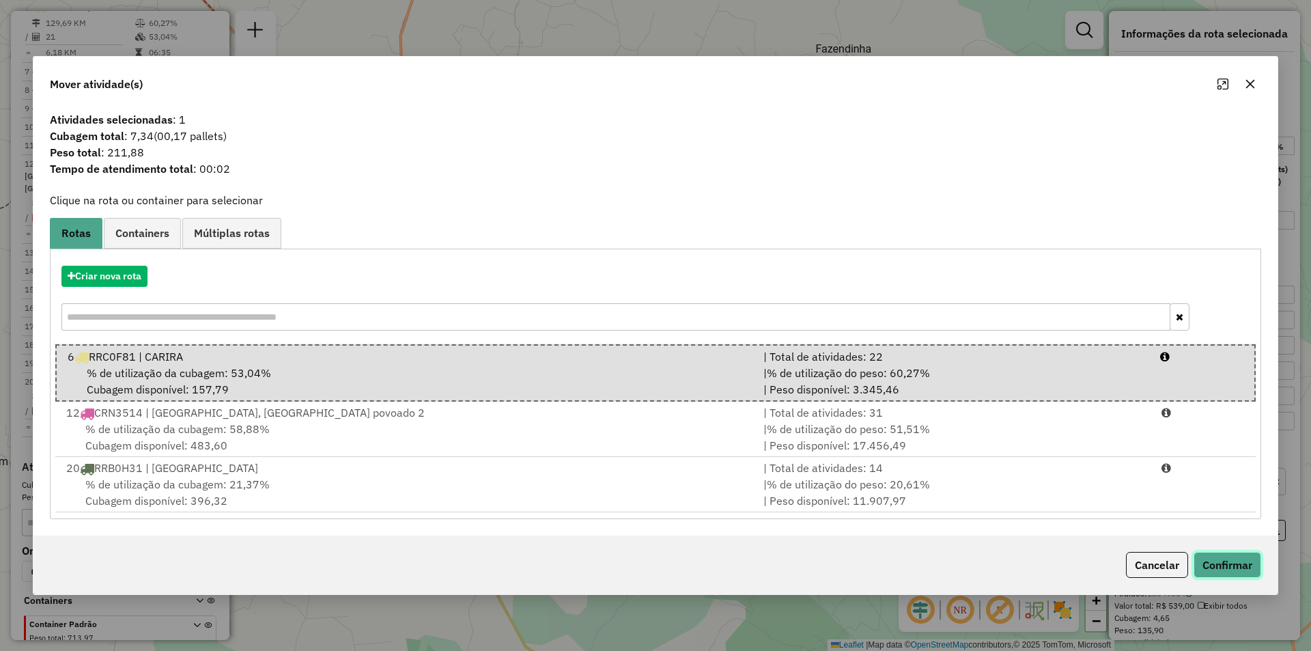
click at [1223, 563] on button "Confirmar" at bounding box center [1227, 565] width 68 height 26
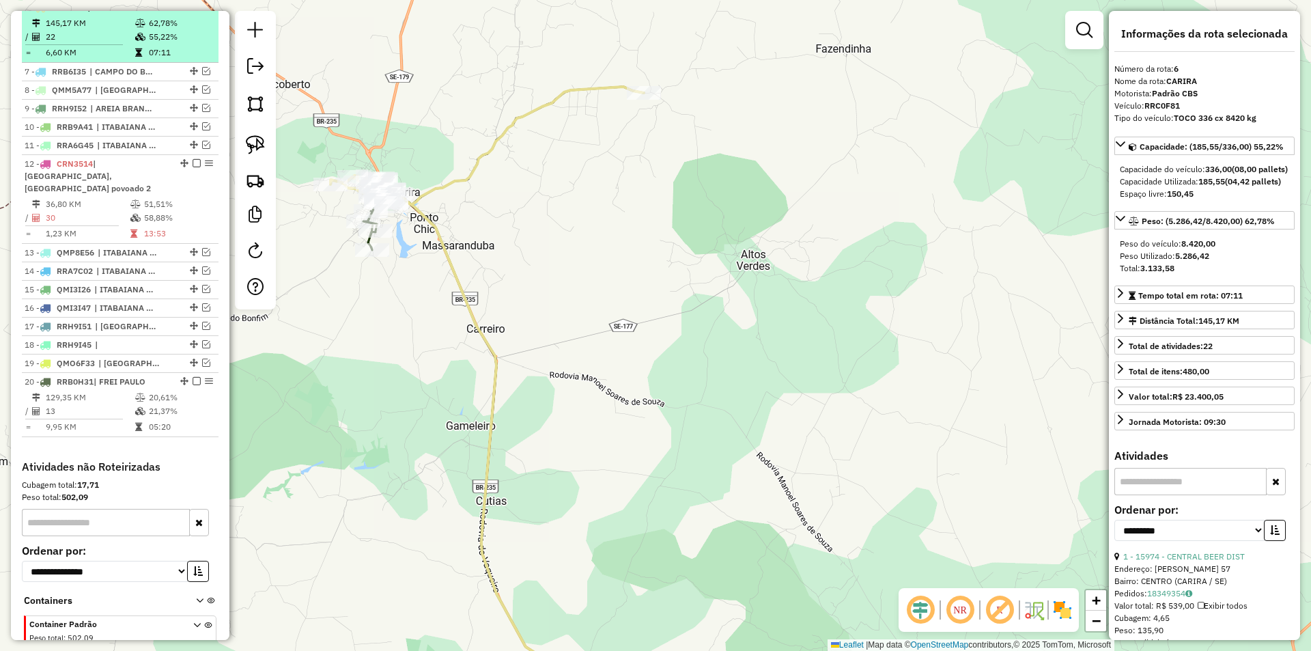
click at [134, 30] on td at bounding box center [141, 23] width 14 height 14
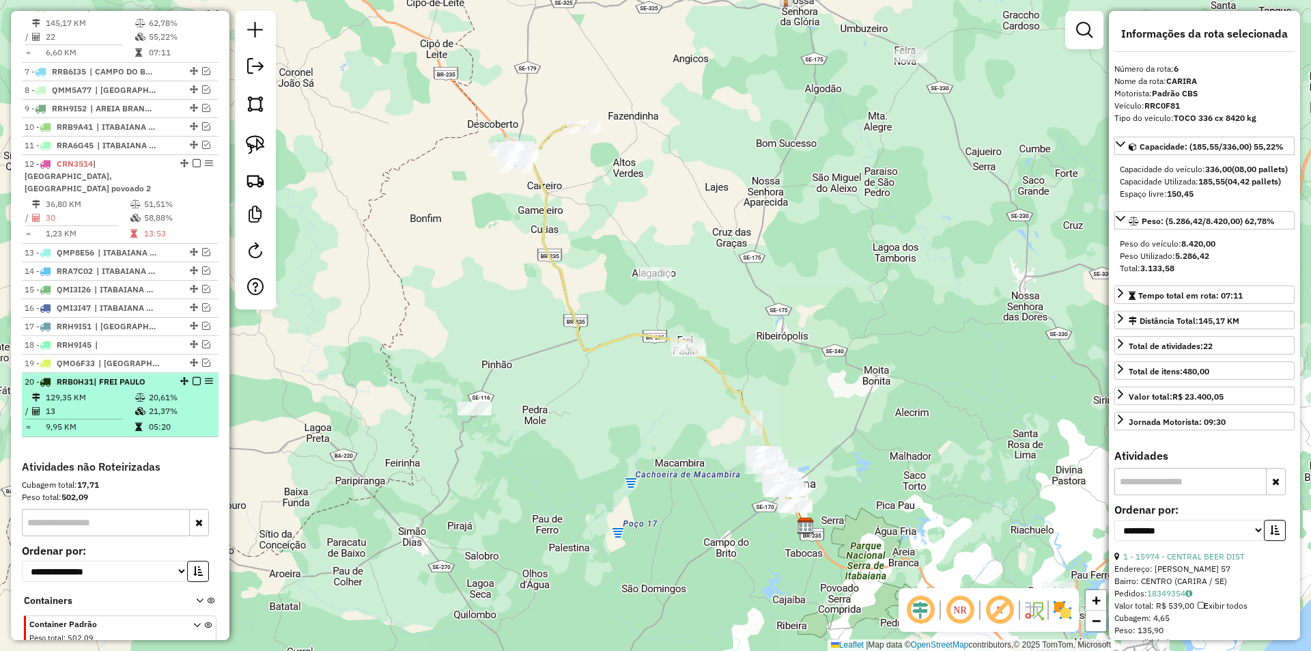
click at [149, 419] on table "129,35 KM 20,61% / 13 21,37% = 9,95 KM 05:20" at bounding box center [120, 412] width 191 height 43
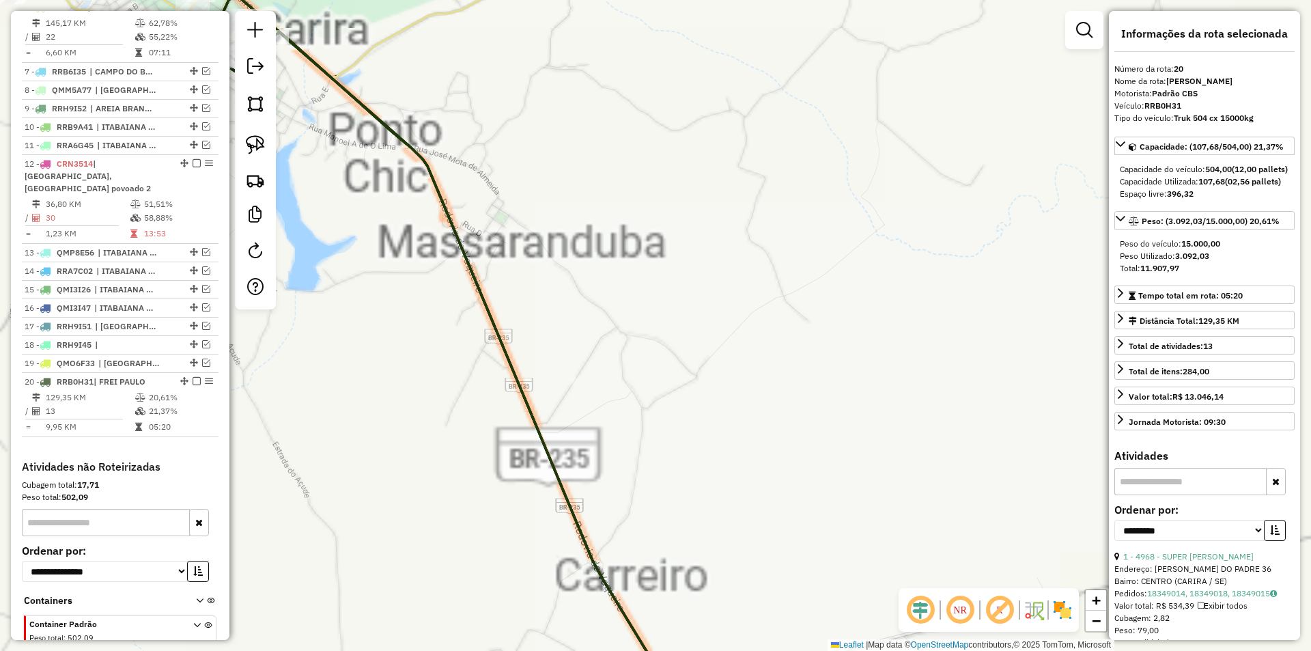
drag, startPoint x: 387, startPoint y: 165, endPoint x: 541, endPoint y: 216, distance: 162.4
click at [544, 223] on div "Janela de atendimento Grade de atendimento Capacidade Transportadoras Veículos …" at bounding box center [655, 325] width 1311 height 651
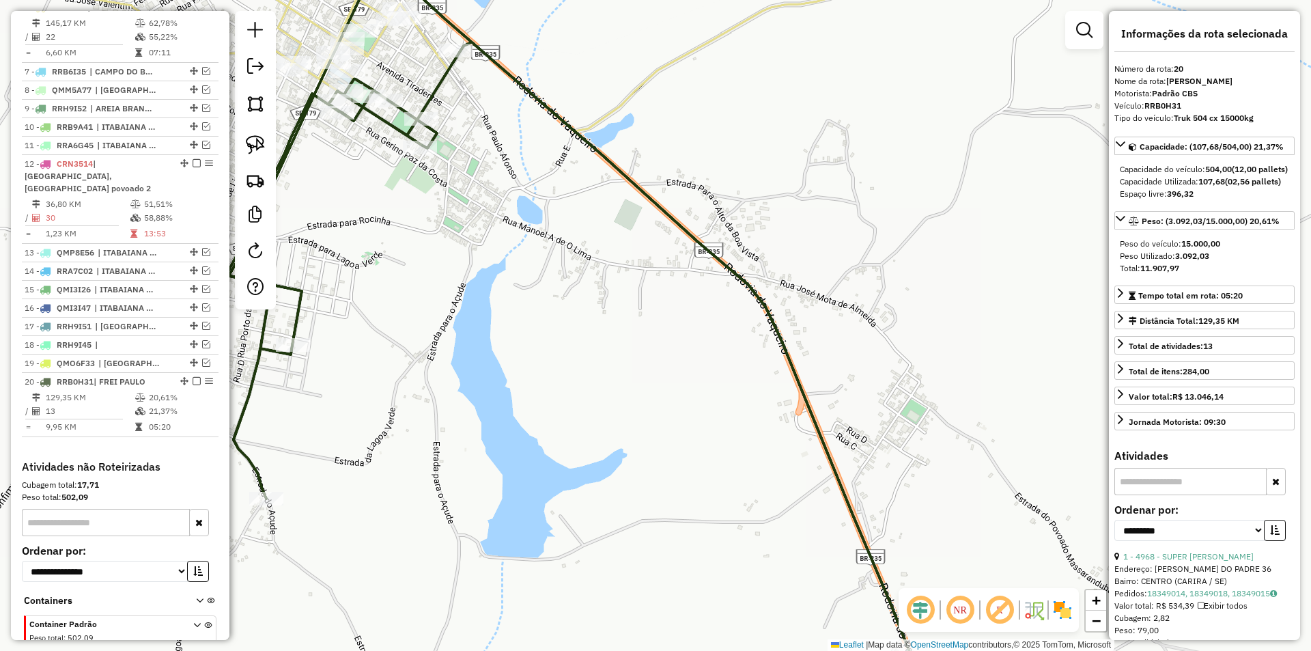
drag, startPoint x: 364, startPoint y: 220, endPoint x: 569, endPoint y: 244, distance: 206.9
click at [532, 292] on div "Janela de atendimento Grade de atendimento Capacidade Transportadoras Veículos …" at bounding box center [655, 325] width 1311 height 651
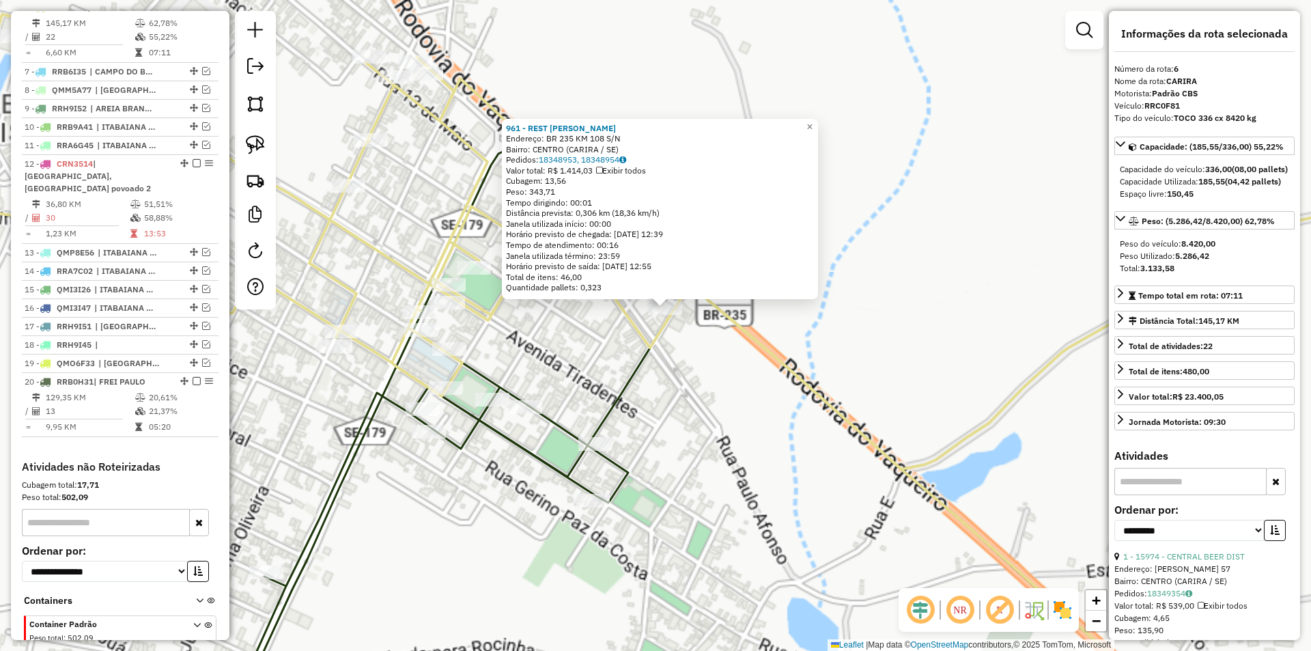
click at [645, 351] on icon at bounding box center [655, 241] width 1573 height 455
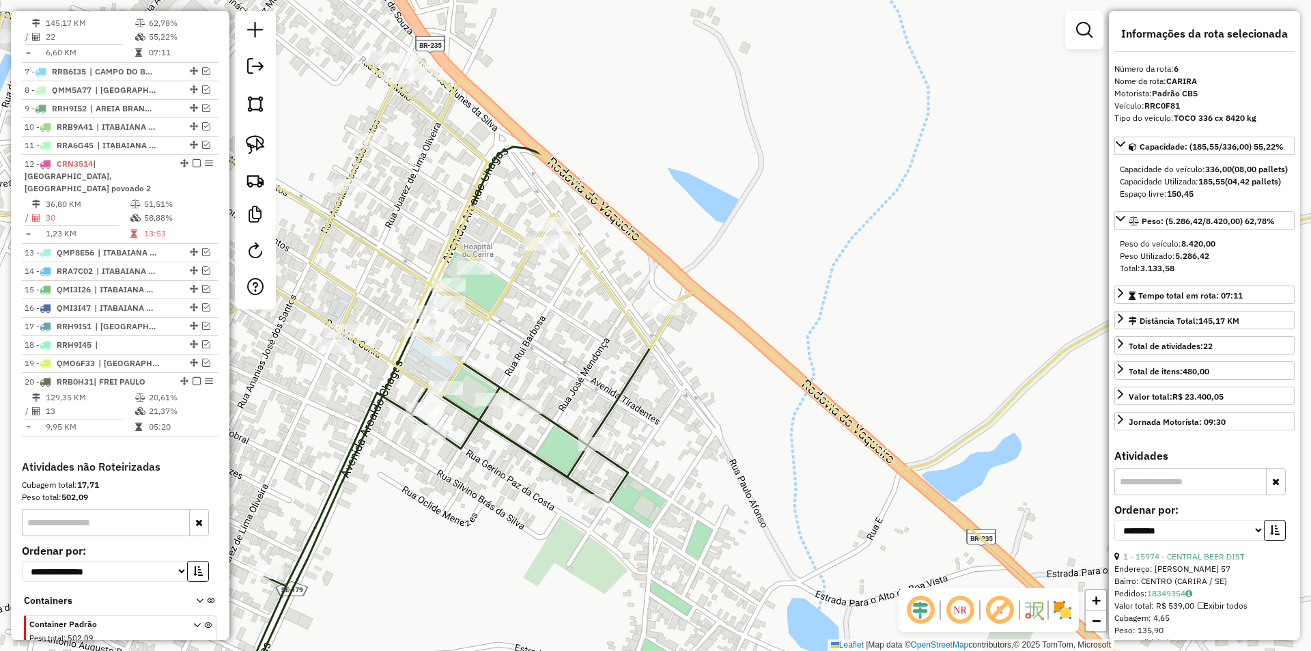
drag, startPoint x: 567, startPoint y: 350, endPoint x: 613, endPoint y: 309, distance: 61.9
click at [615, 310] on div "Janela de atendimento Grade de atendimento Capacidade Transportadoras Veículos …" at bounding box center [655, 325] width 1311 height 651
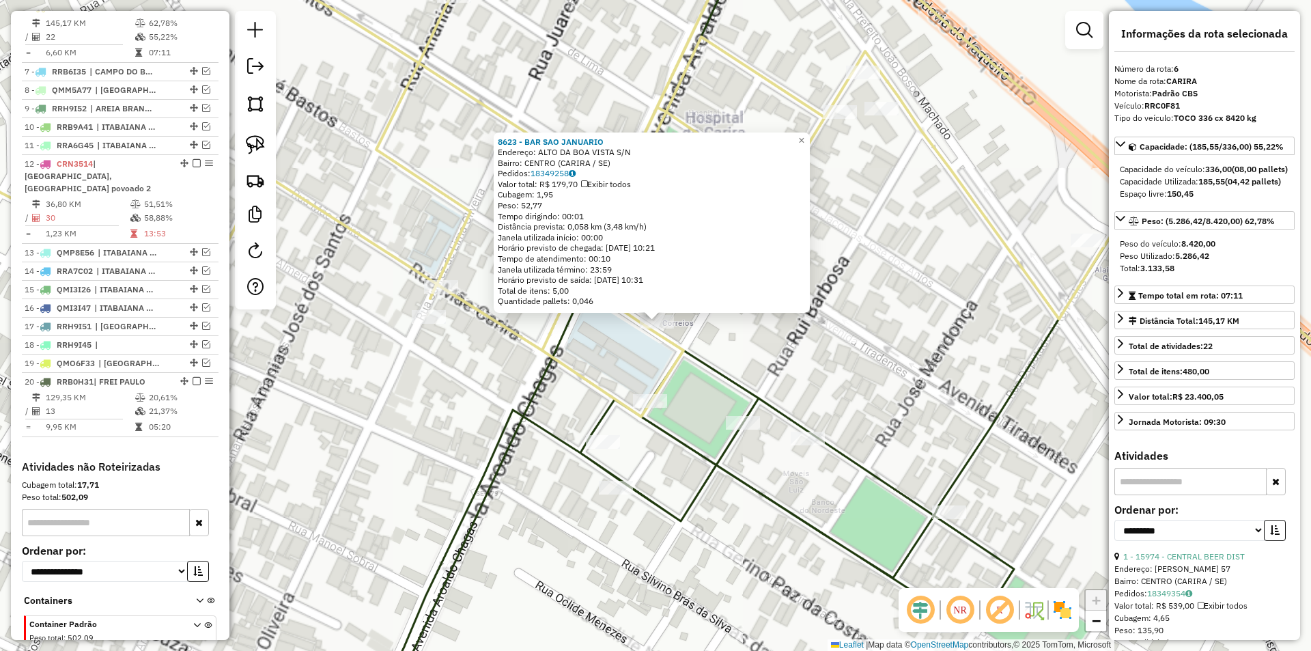
click at [747, 336] on div "8623 - BAR SAO JANUARIO Endereço: ALTO DA BOA VISTA S/N Bairro: CENTRO (CARIRA …" at bounding box center [655, 325] width 1311 height 651
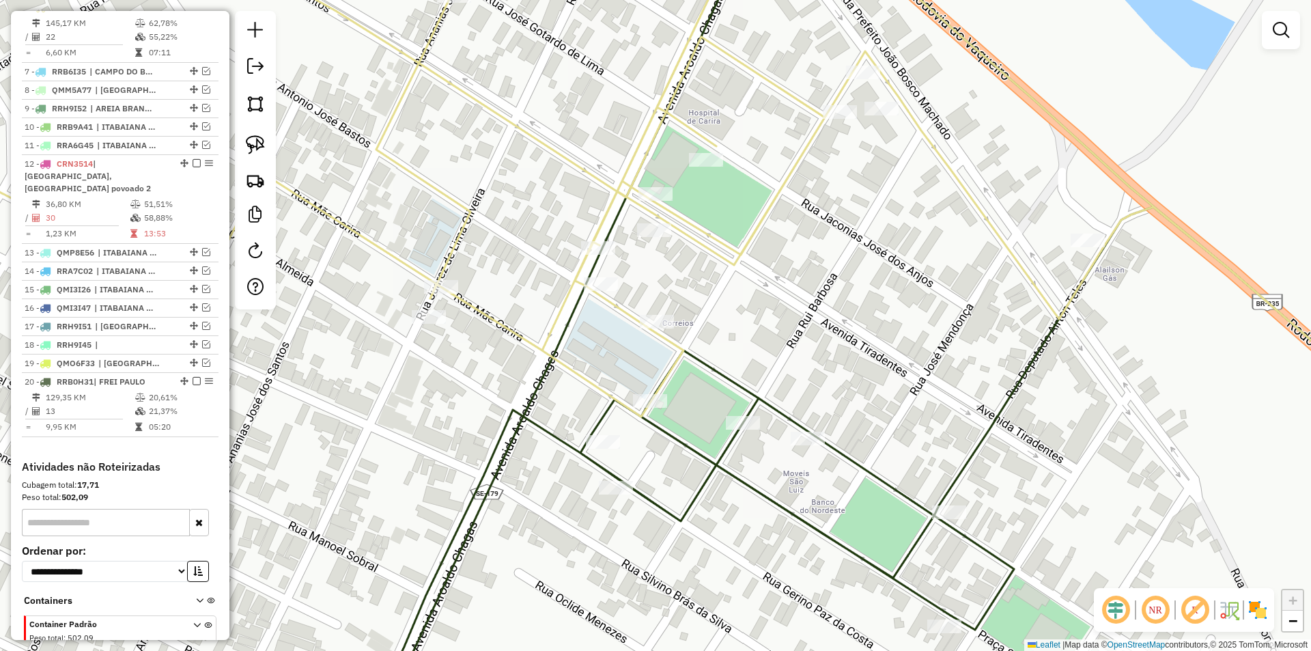
drag, startPoint x: 801, startPoint y: 343, endPoint x: 731, endPoint y: 324, distance: 72.9
click at [731, 324] on div "8623 - BAR SAO JANUARIO Endereço: ALTO DA BOA VISTA S/N Bairro: CENTRO (CARIRA …" at bounding box center [655, 325] width 1311 height 651
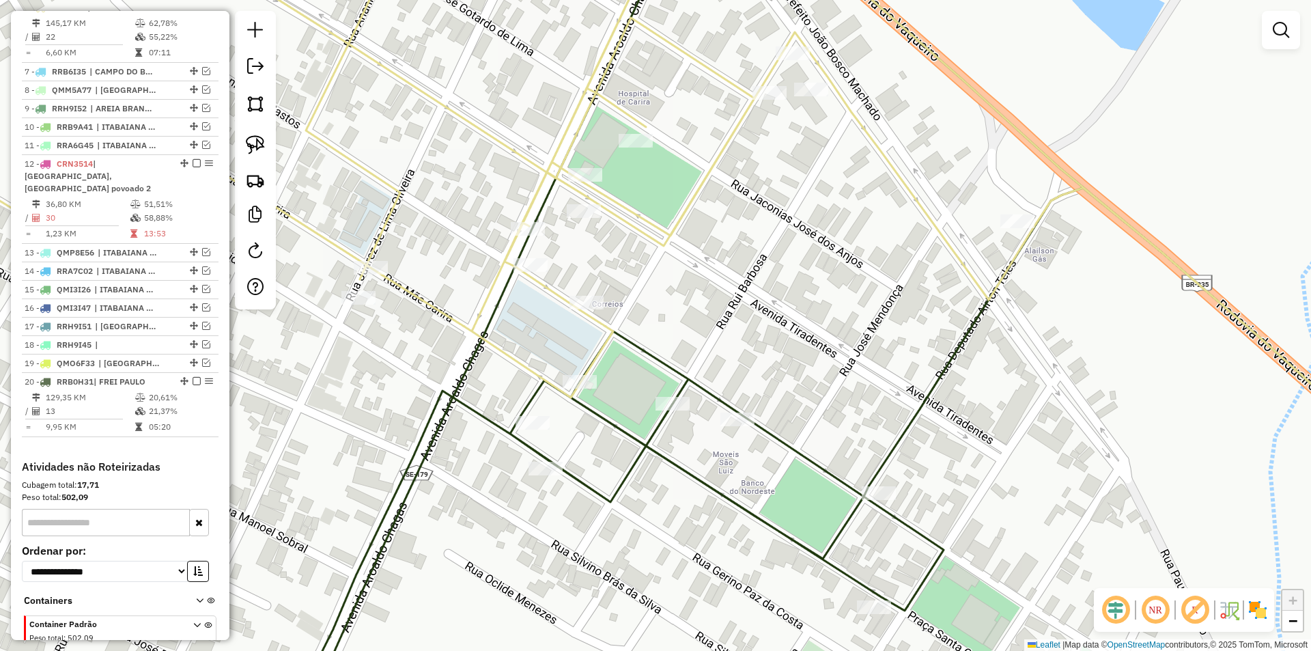
click at [272, 143] on div at bounding box center [255, 160] width 41 height 298
click at [269, 151] on link at bounding box center [255, 145] width 30 height 30
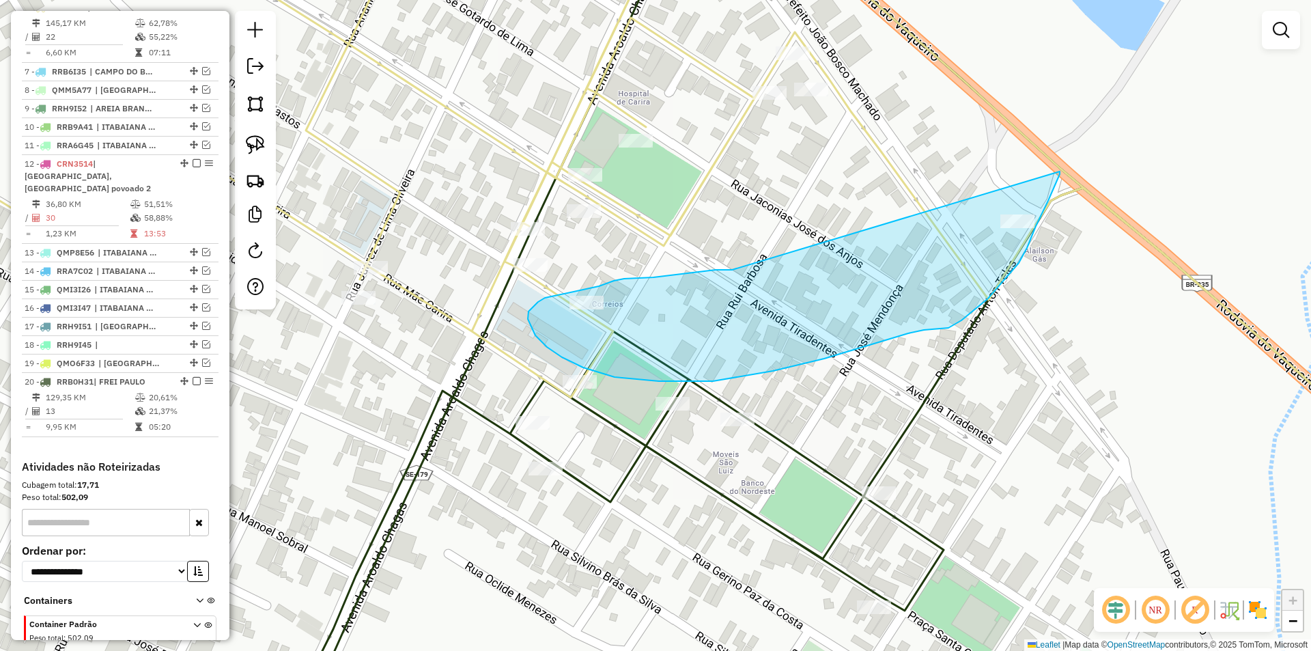
drag, startPoint x: 730, startPoint y: 270, endPoint x: 1061, endPoint y: 166, distance: 347.0
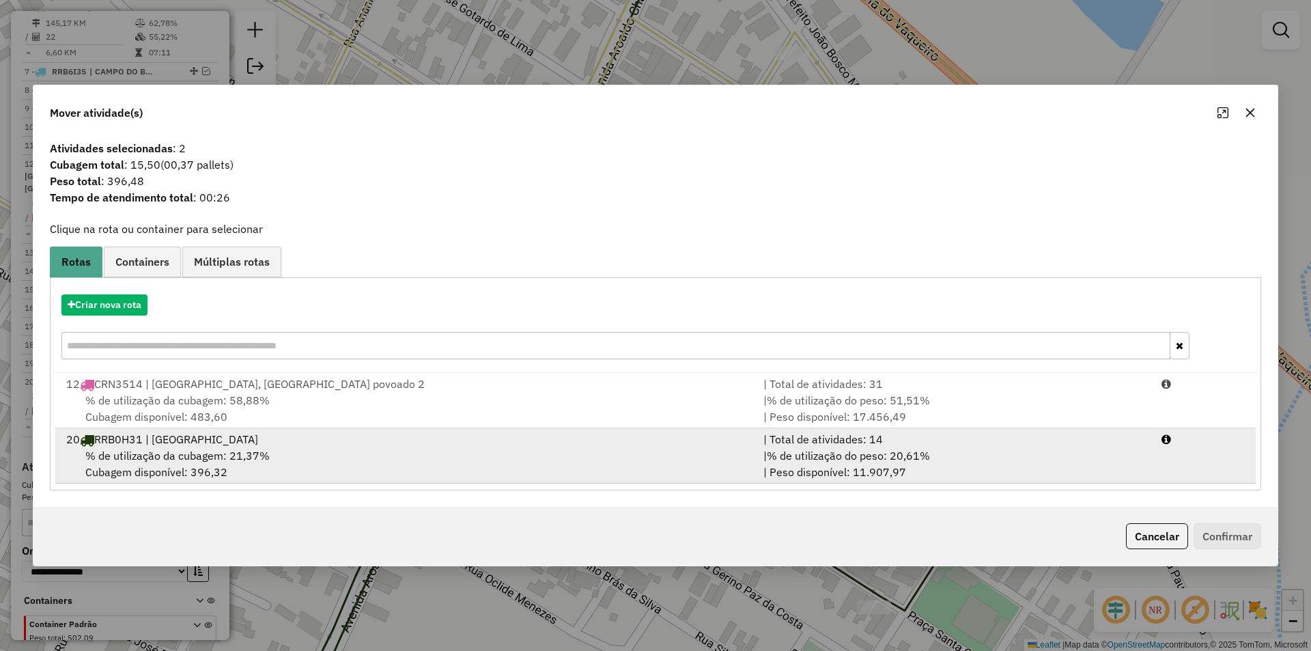
click at [1050, 440] on div "| Total de atividades: 14" at bounding box center [954, 439] width 398 height 16
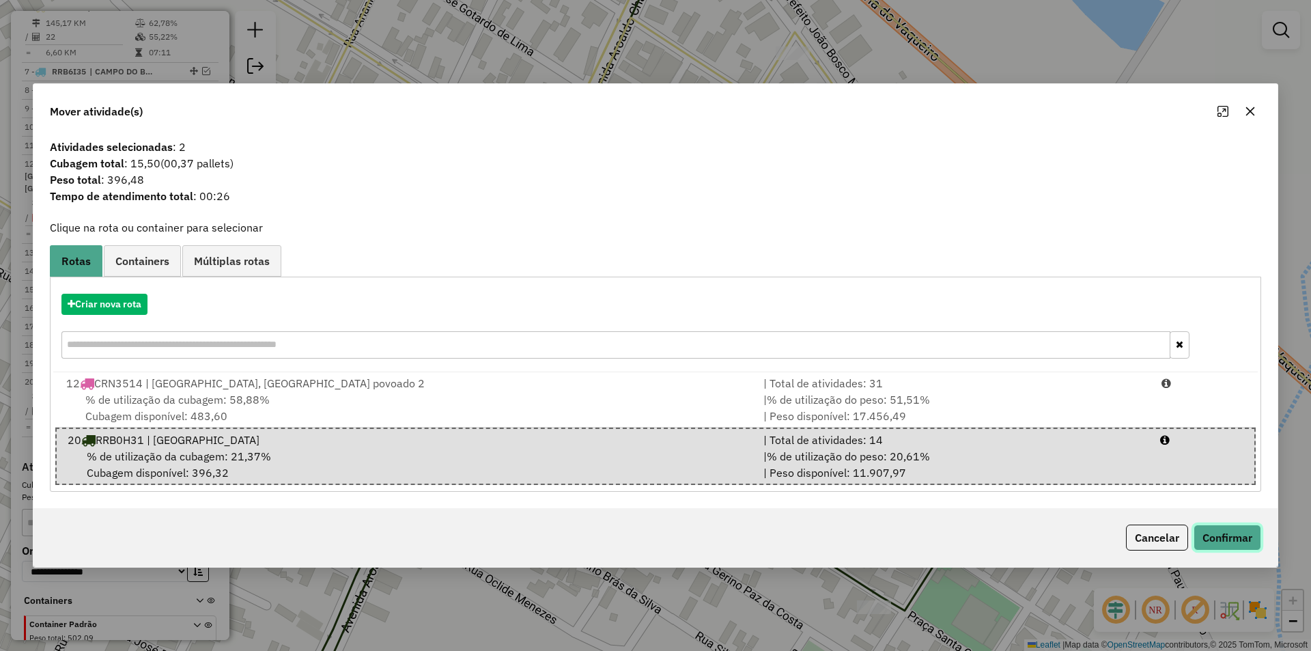
click at [1238, 539] on button "Confirmar" at bounding box center [1227, 537] width 68 height 26
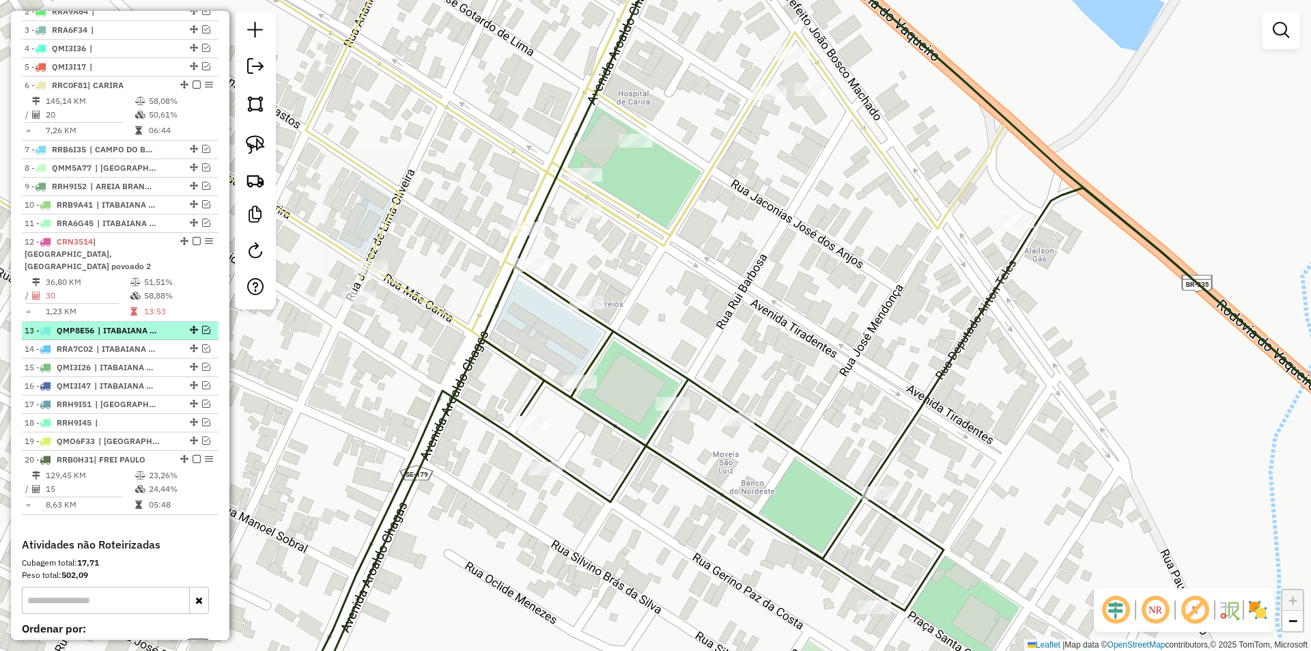
scroll to position [501, 0]
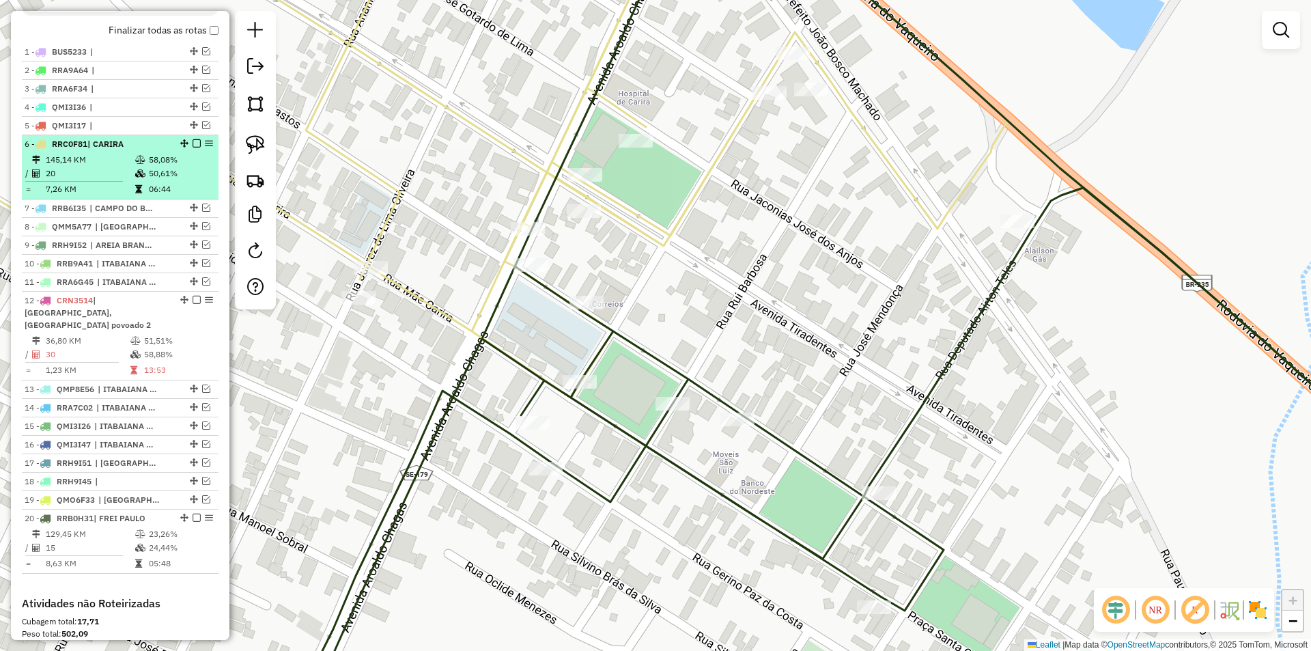
click at [117, 180] on td "20" at bounding box center [89, 174] width 89 height 14
select select "**********"
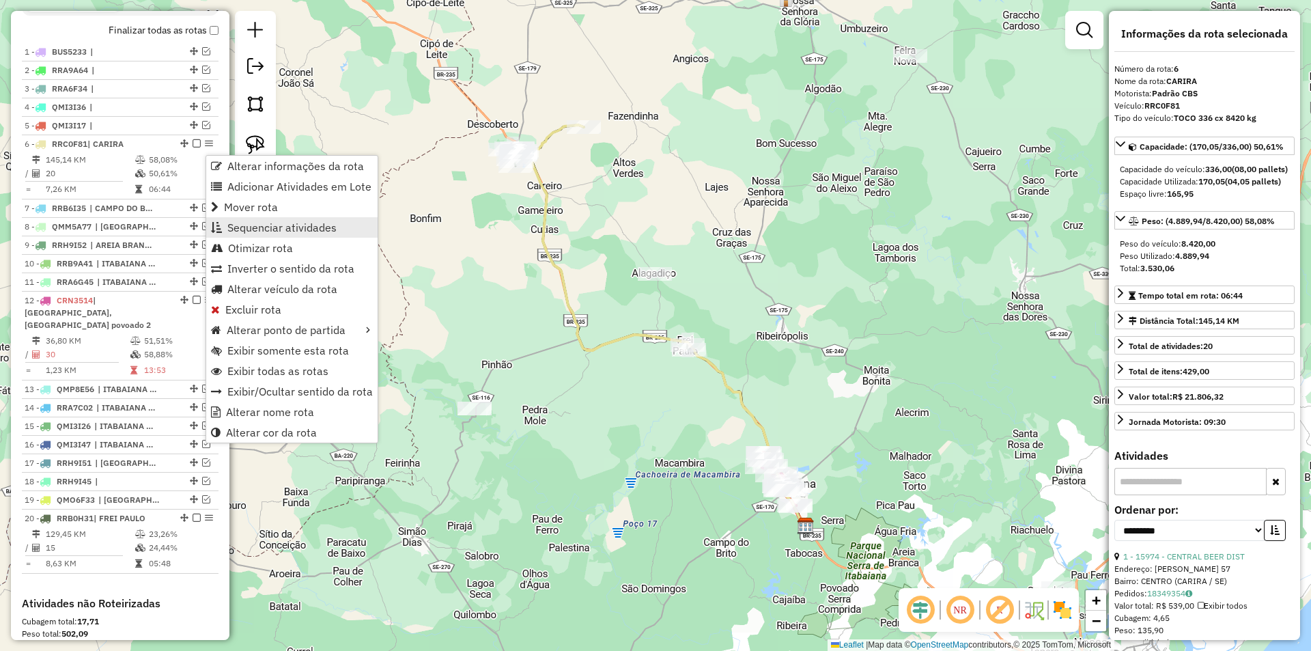
click at [253, 227] on span "Sequenciar atividades" at bounding box center [281, 227] width 109 height 11
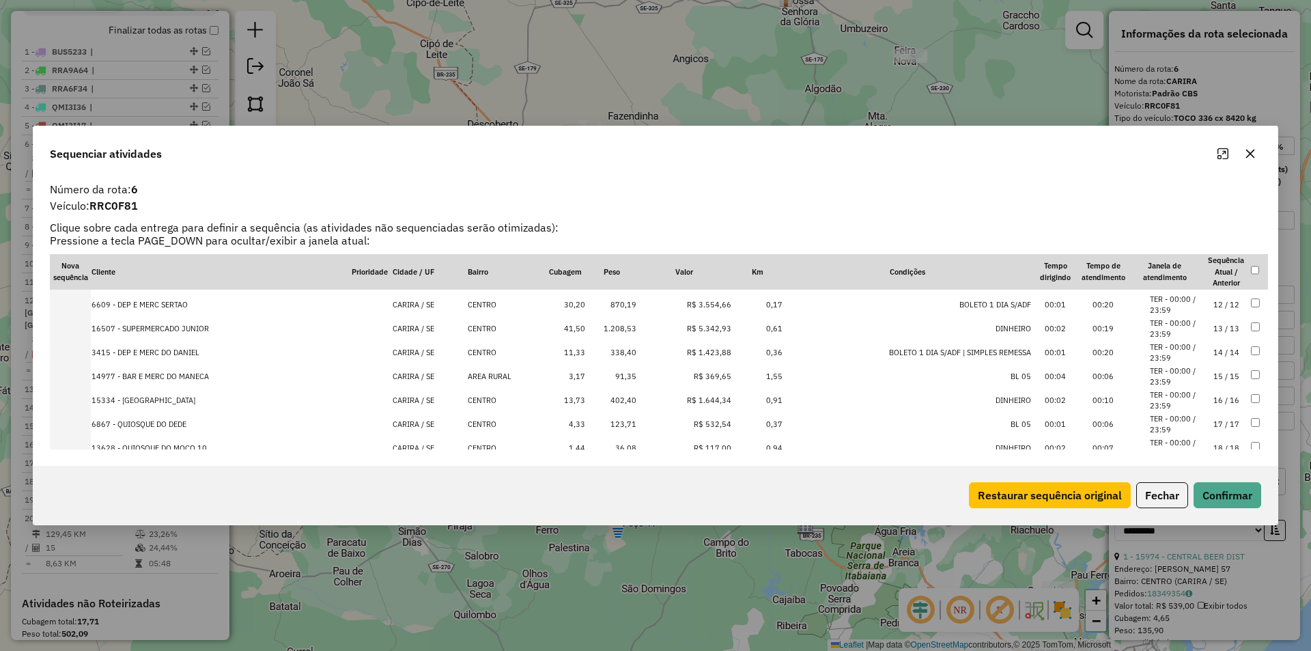
scroll to position [262, 0]
click at [1152, 494] on button "Fechar" at bounding box center [1162, 495] width 52 height 26
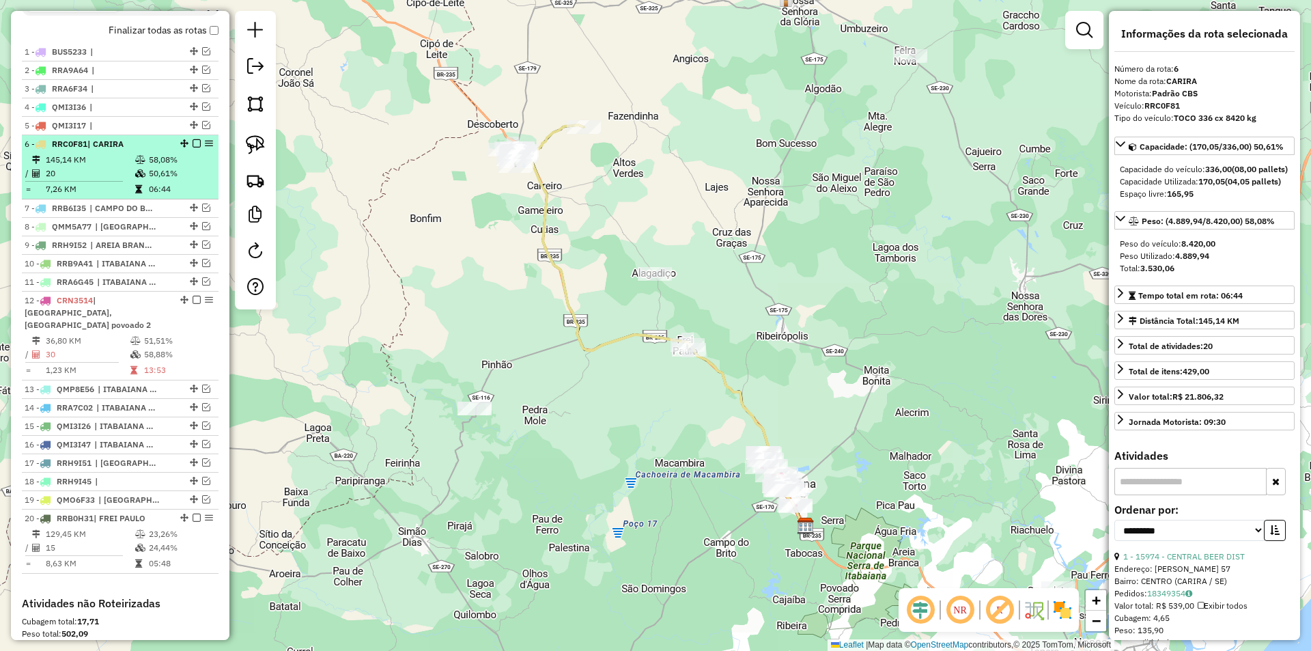
click at [160, 179] on td "50,61%" at bounding box center [180, 174] width 65 height 14
click at [193, 147] on em at bounding box center [197, 143] width 8 height 8
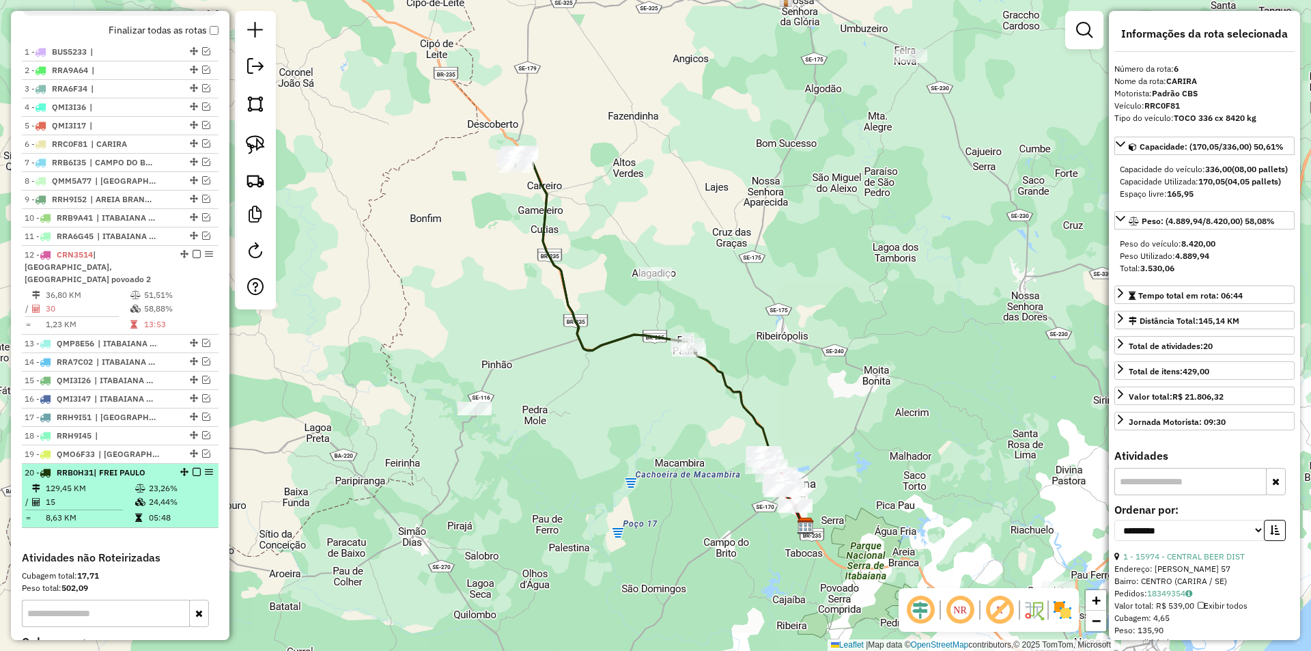
click at [141, 490] on icon at bounding box center [140, 488] width 10 height 8
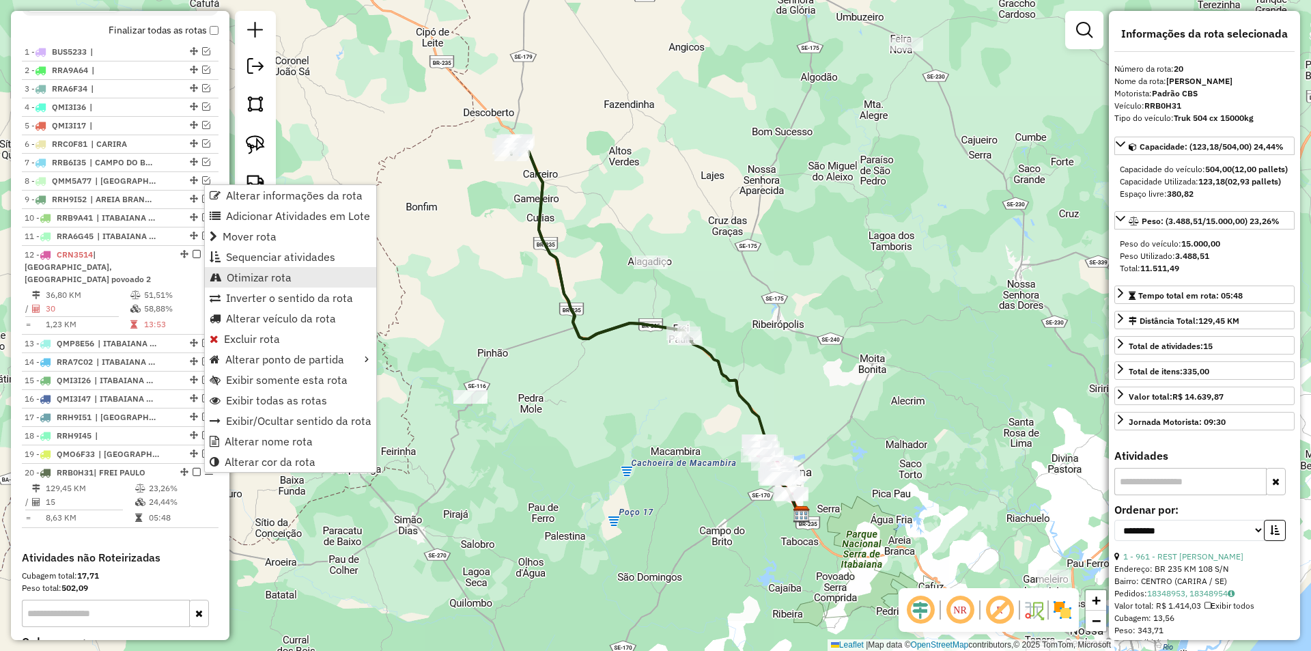
click at [293, 279] on link "Otimizar rota" at bounding box center [290, 277] width 171 height 20
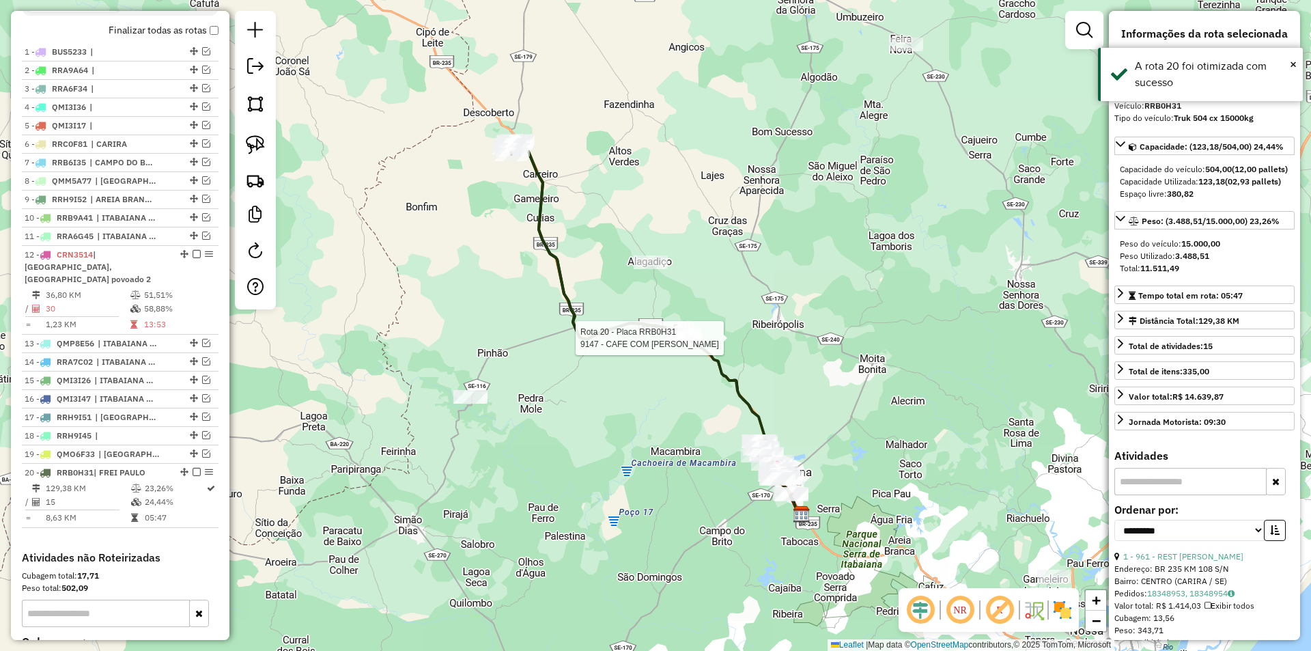
scroll to position [658, 0]
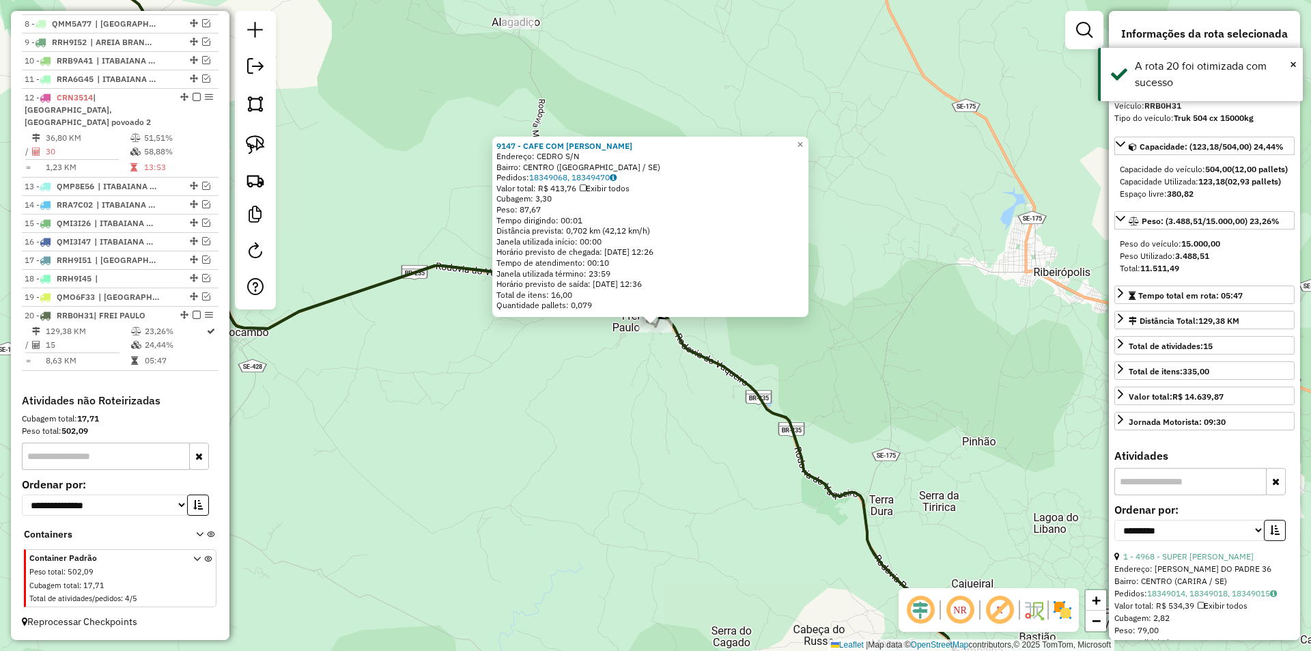
click at [641, 376] on div "9147 - CAFE COM PAO Endereço: CEDRO S/N Bairro: CENTRO (FREI PAULO / SE) Pedido…" at bounding box center [655, 325] width 1311 height 651
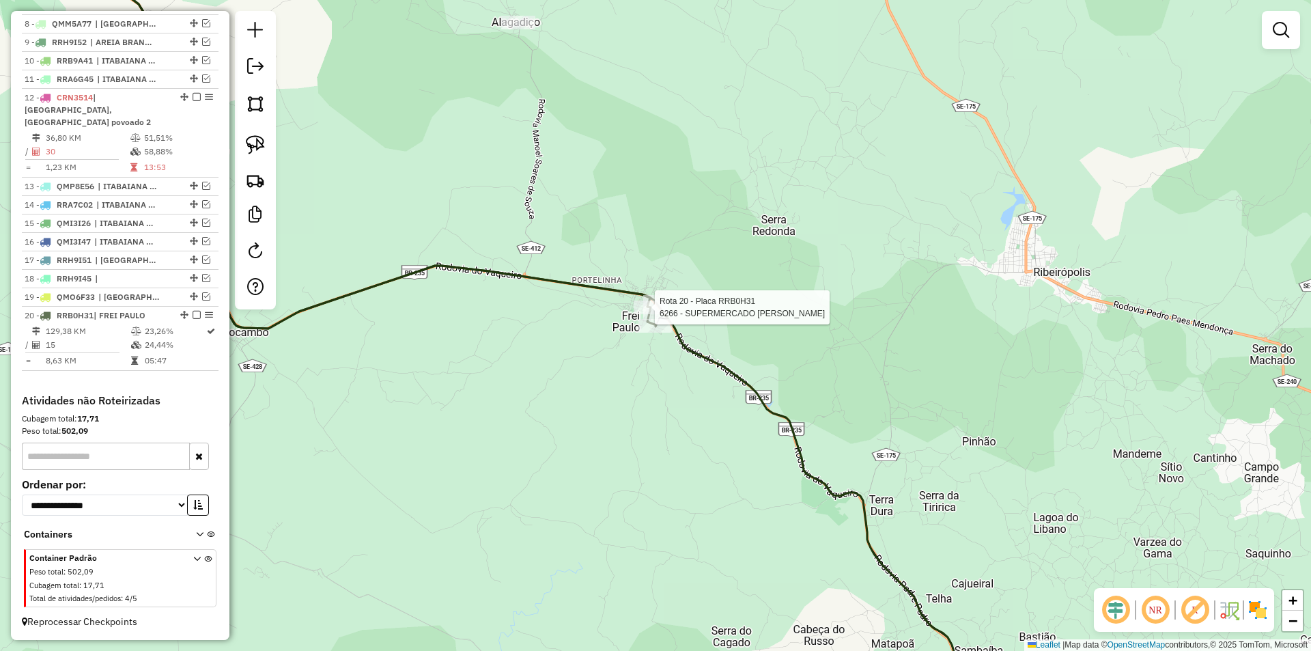
select select "**********"
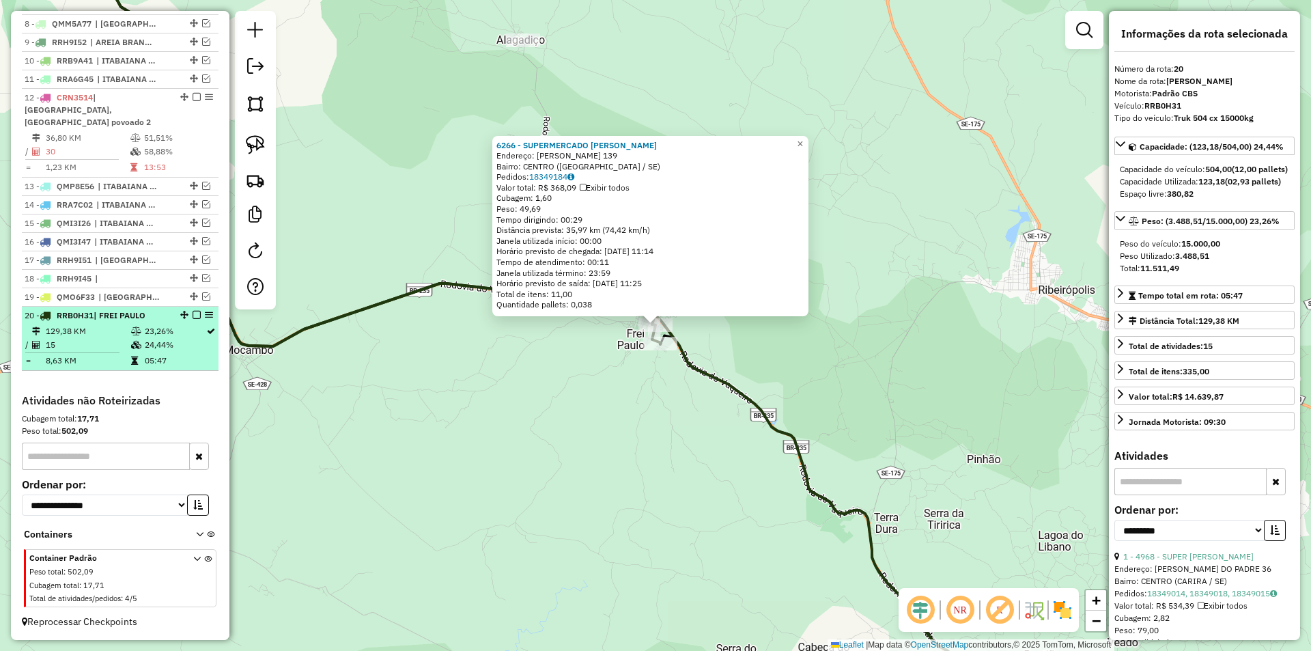
click at [162, 343] on td "24,44%" at bounding box center [174, 345] width 61 height 14
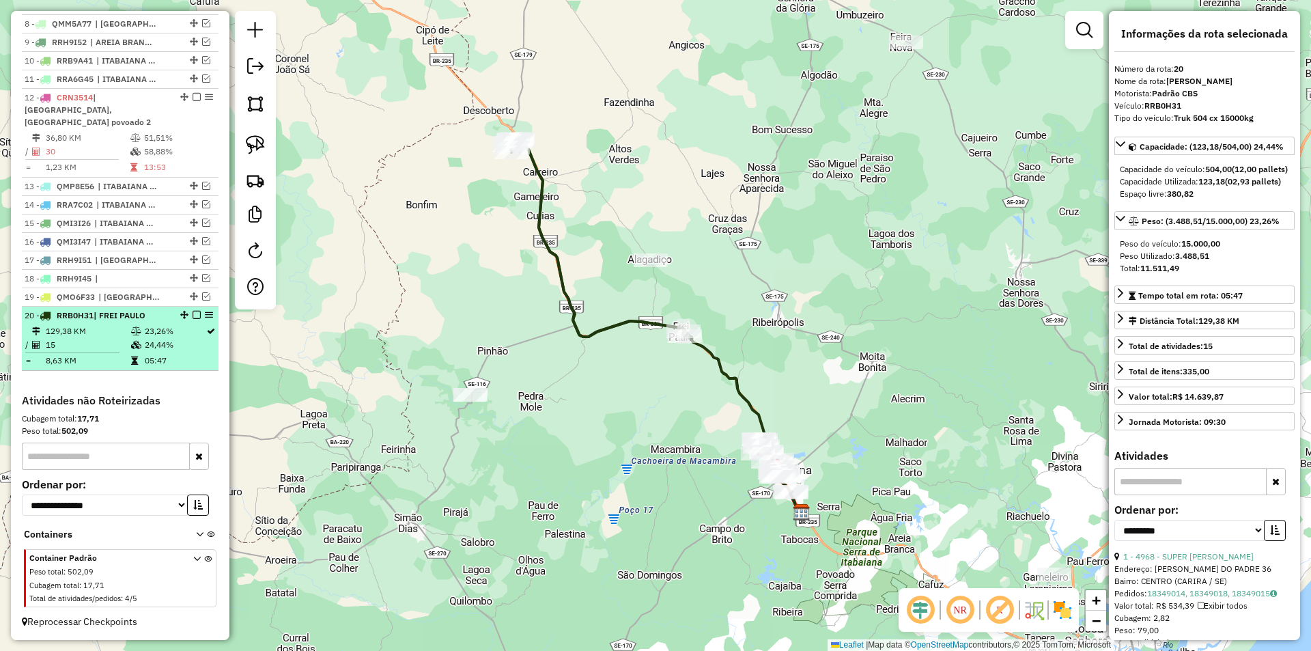
click at [193, 315] on em at bounding box center [197, 315] width 8 height 8
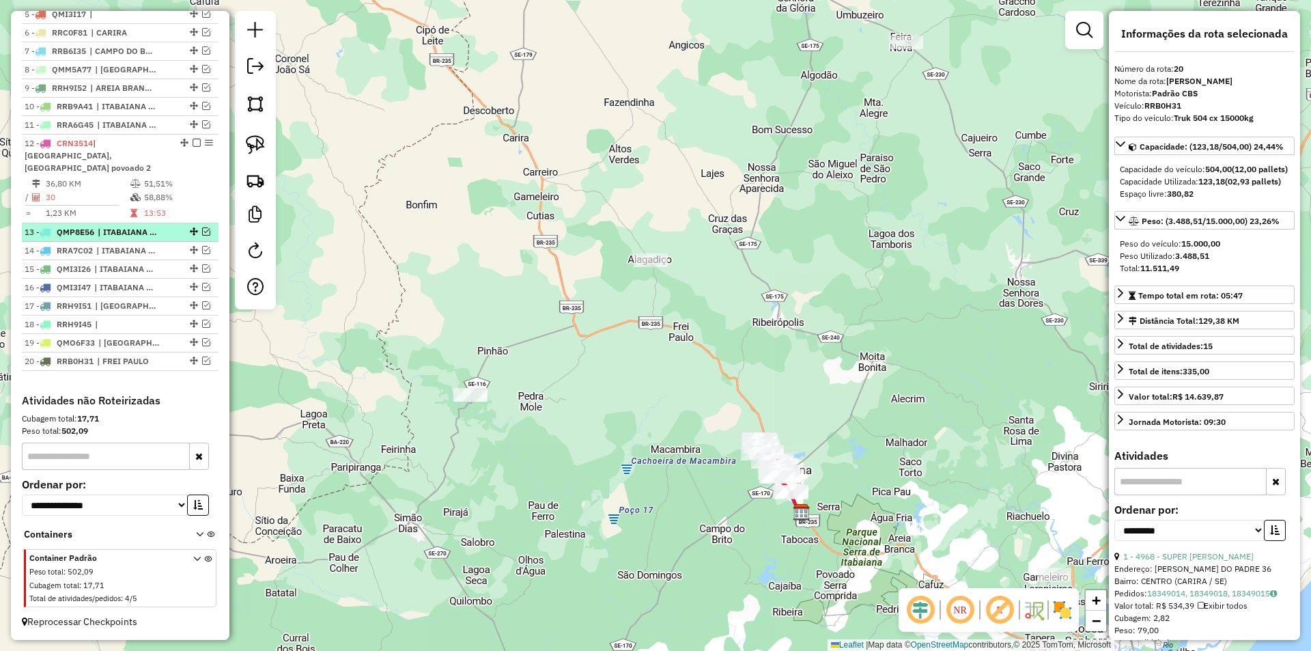
scroll to position [612, 0]
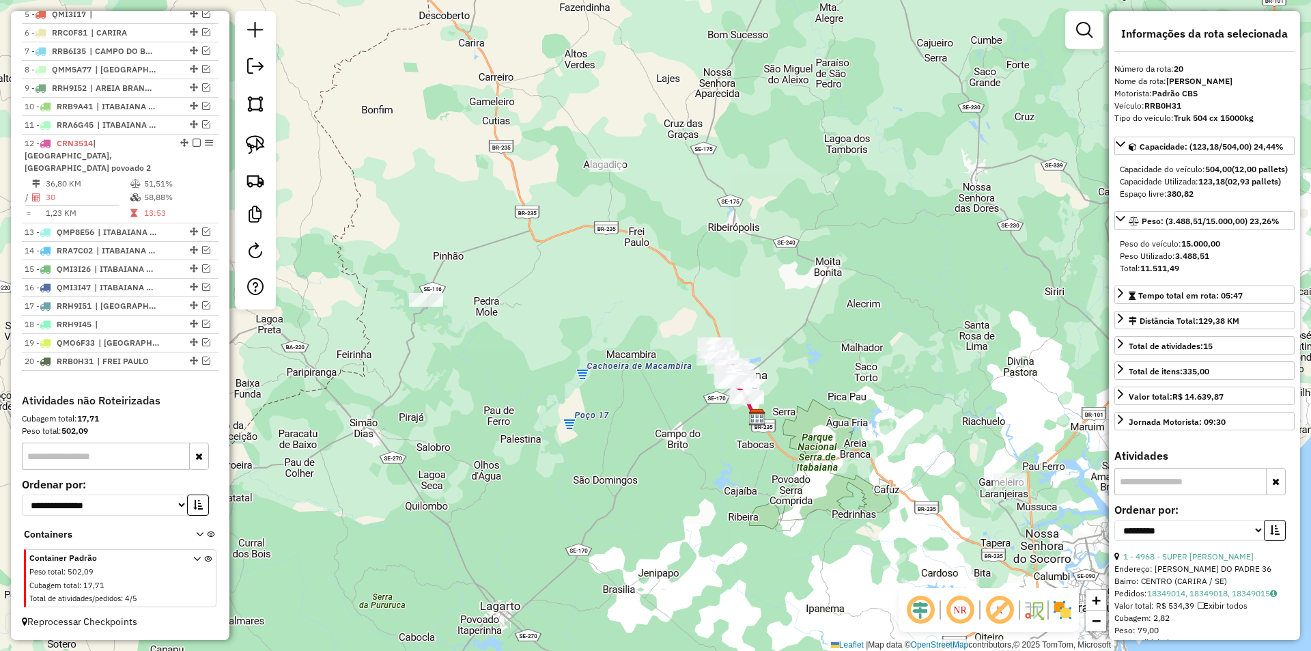
drag, startPoint x: 421, startPoint y: 332, endPoint x: 415, endPoint y: 321, distance: 12.8
click at [416, 322] on div "Janela de atendimento Grade de atendimento Capacidade Transportadoras Veículos …" at bounding box center [655, 325] width 1311 height 651
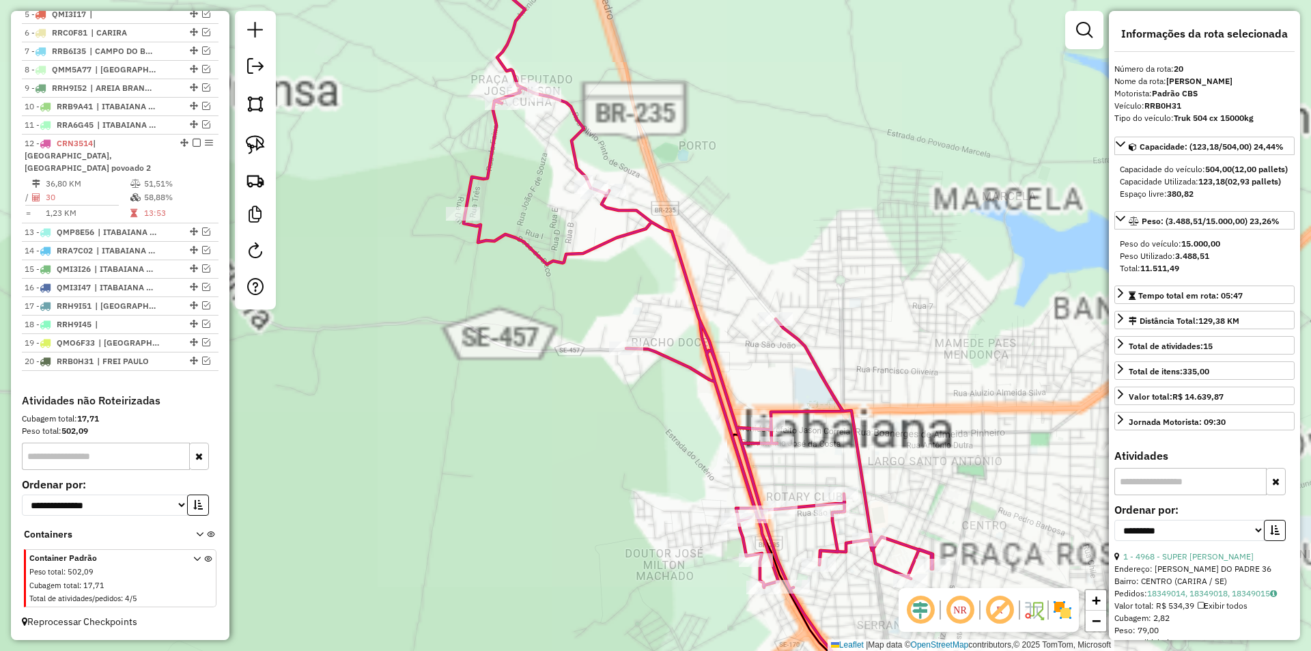
drag, startPoint x: 581, startPoint y: 311, endPoint x: 575, endPoint y: 287, distance: 25.3
click at [575, 287] on div "Janela de atendimento Grade de atendimento Capacidade Transportadoras Veículos …" at bounding box center [655, 325] width 1311 height 651
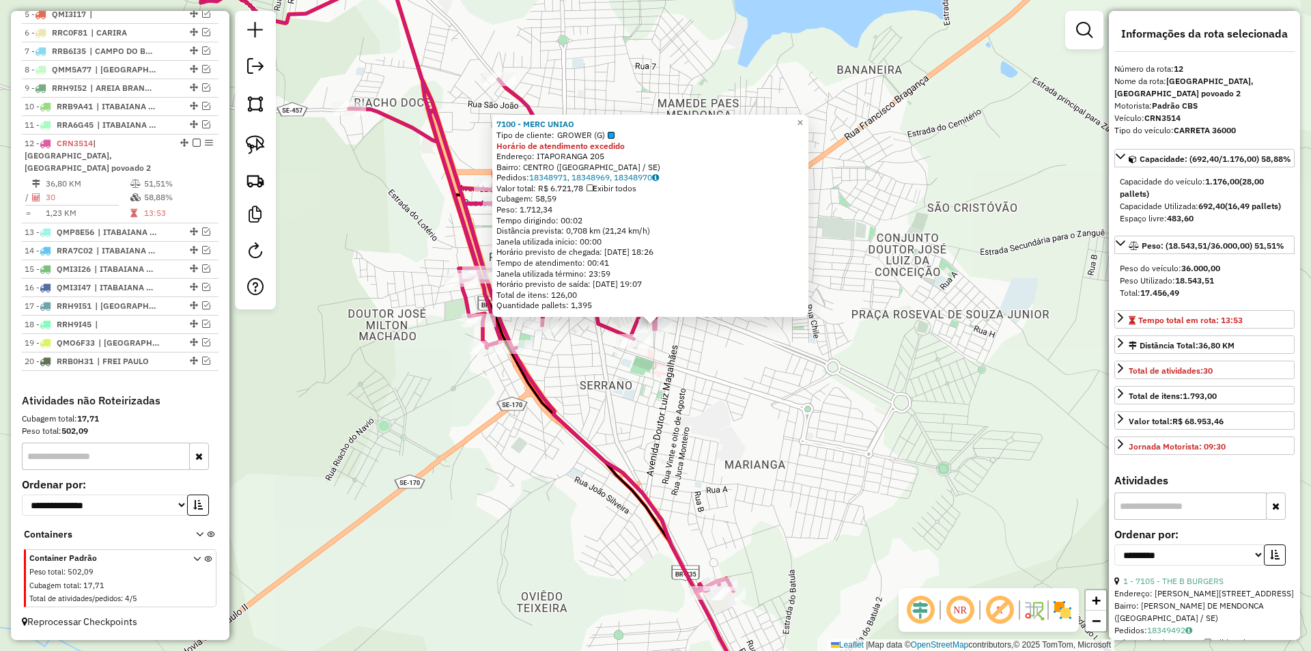
click at [734, 434] on div "7100 - MERC UNIAO Tipo de cliente: GROWER (G) Horário de atendimento excedido E…" at bounding box center [655, 325] width 1311 height 651
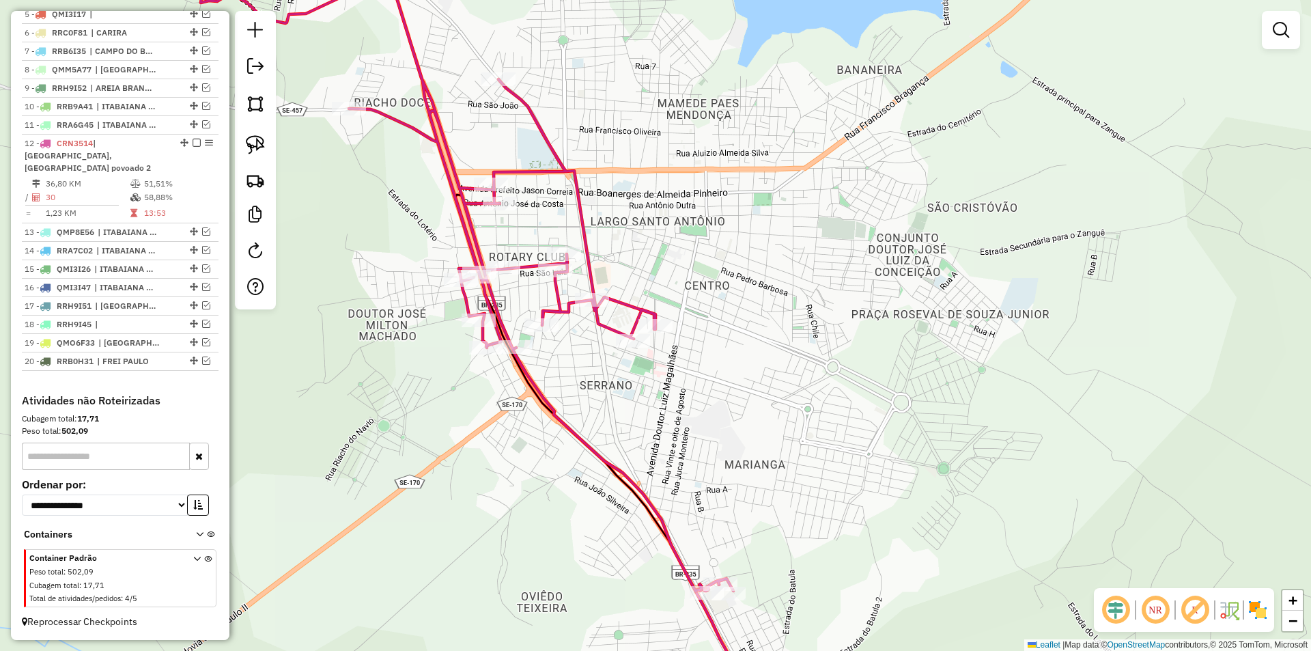
select select "**********"
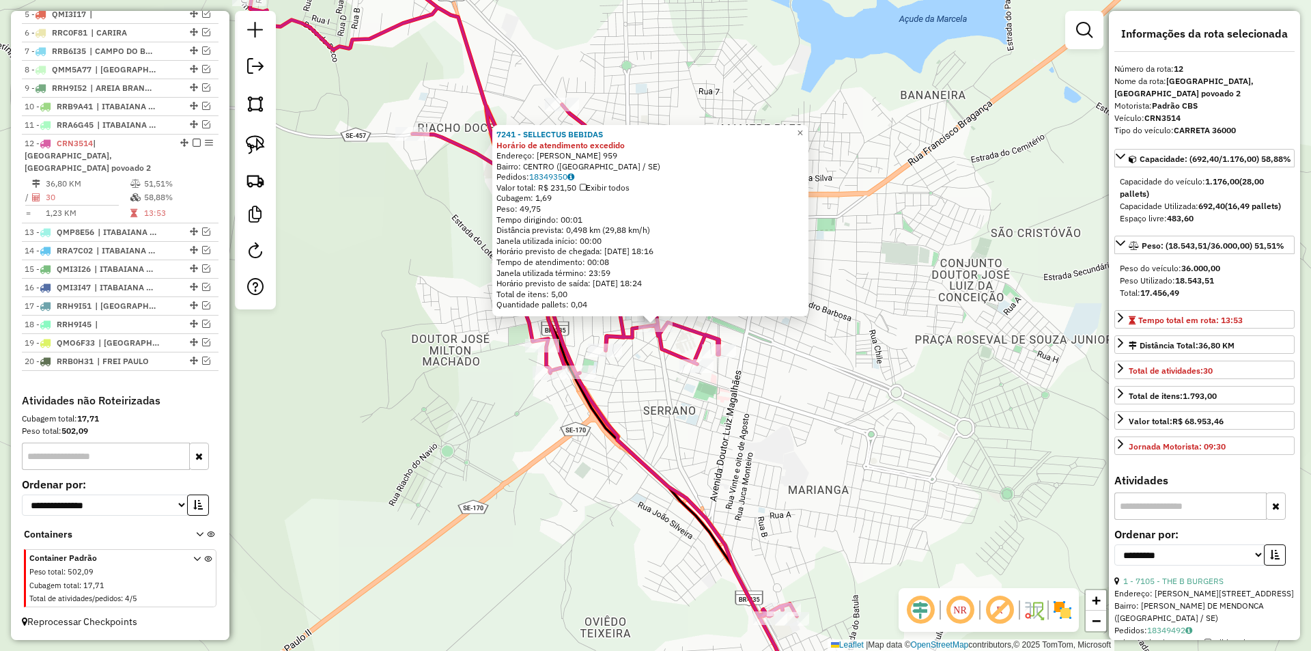
click at [692, 408] on div "7241 - SELLECTUS BEBIDAS Horário de atendimento excedido Endereço: MANOEL FRANC…" at bounding box center [655, 325] width 1311 height 651
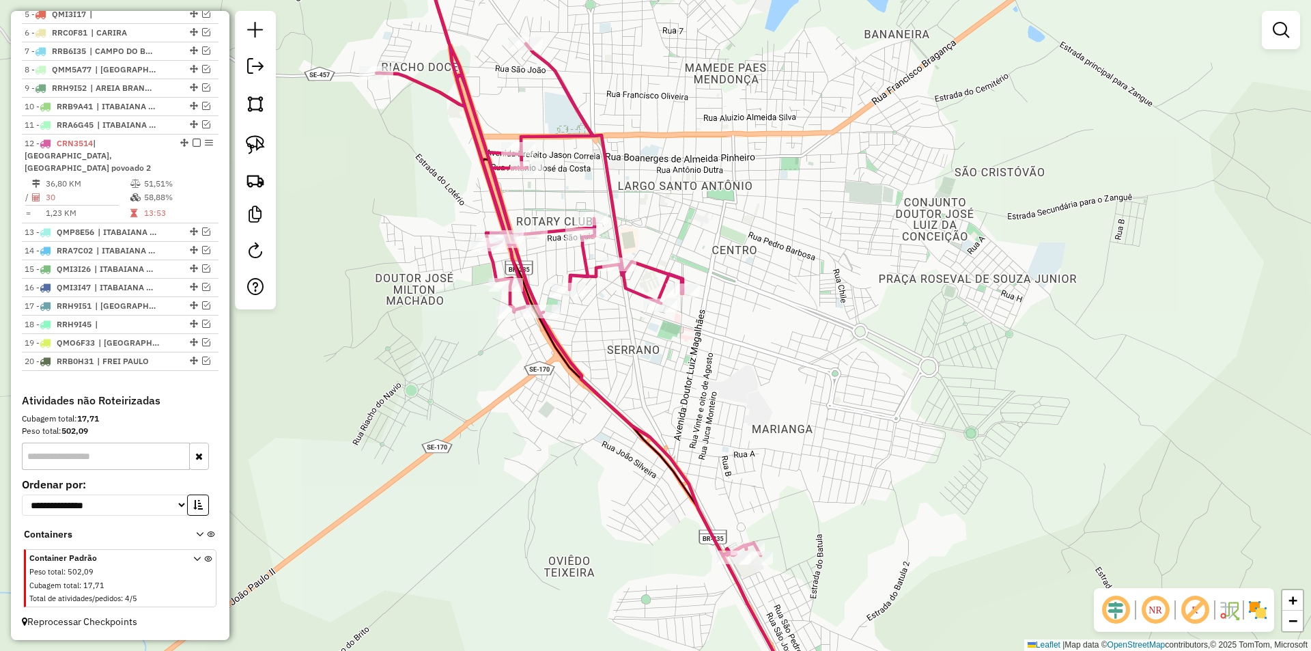
click at [659, 354] on div "Janela de atendimento Grade de atendimento Capacidade Transportadoras Veículos …" at bounding box center [655, 325] width 1311 height 651
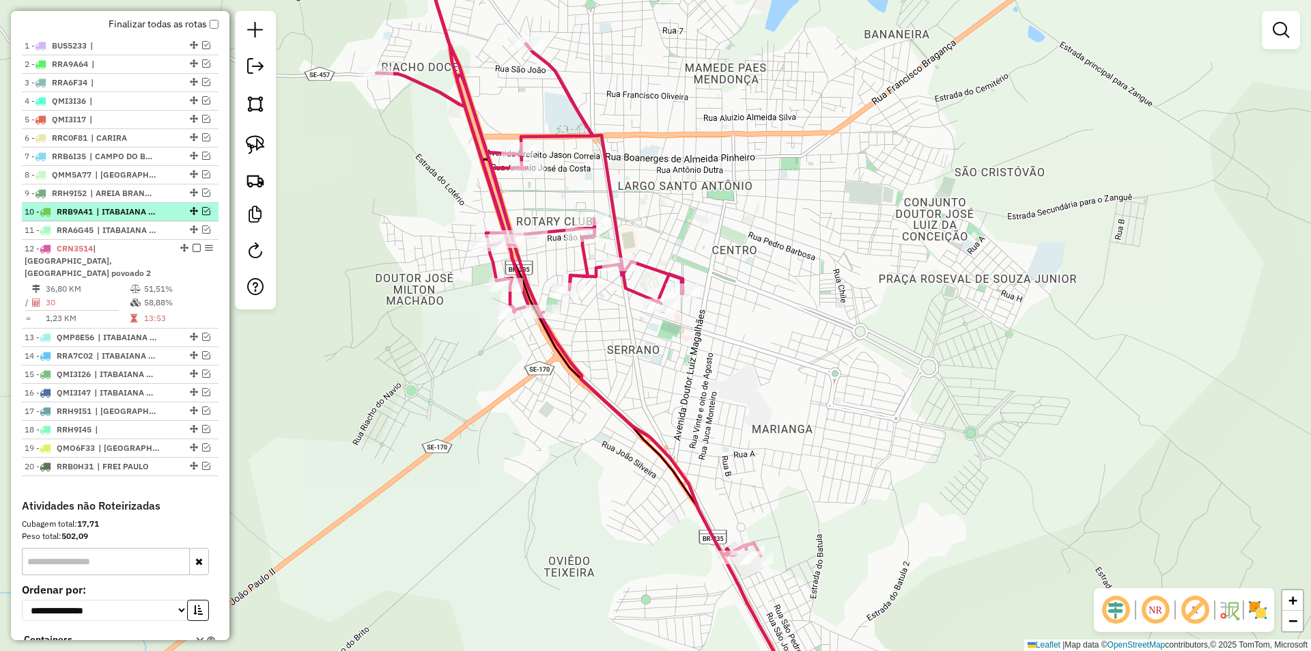
scroll to position [476, 0]
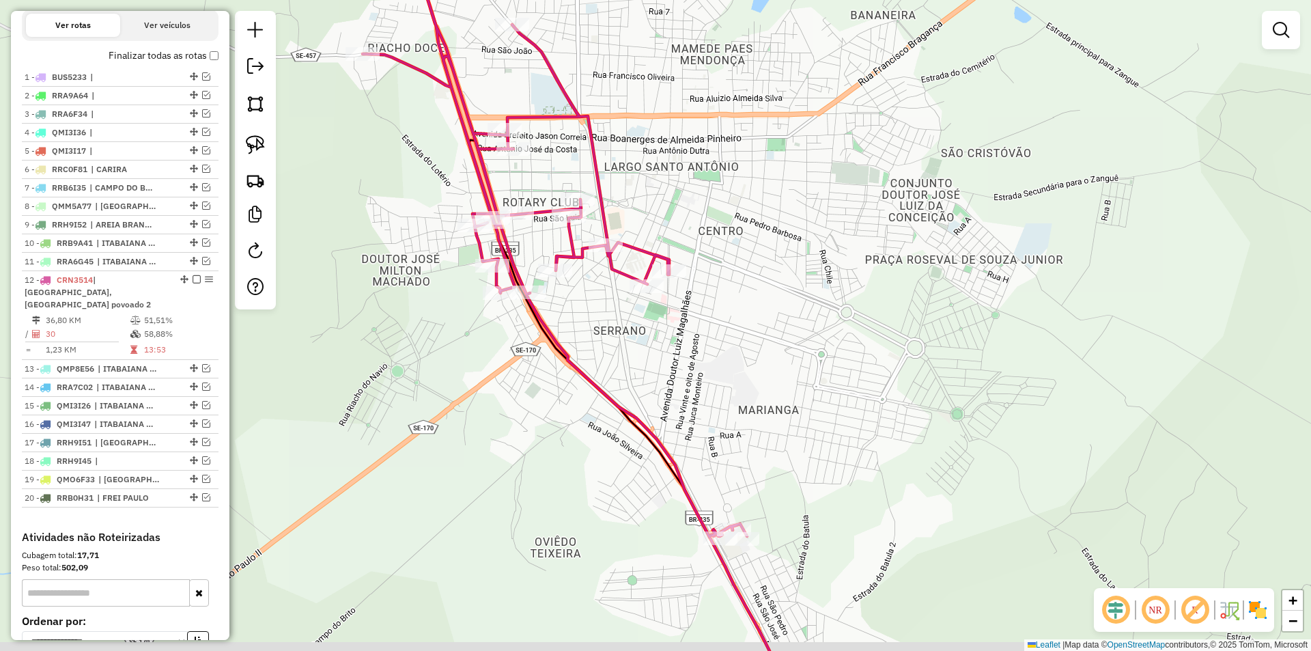
drag, startPoint x: 597, startPoint y: 427, endPoint x: 589, endPoint y: 398, distance: 29.8
click at [585, 409] on div "Janela de atendimento Grade de atendimento Capacidade Transportadoras Veículos …" at bounding box center [655, 325] width 1311 height 651
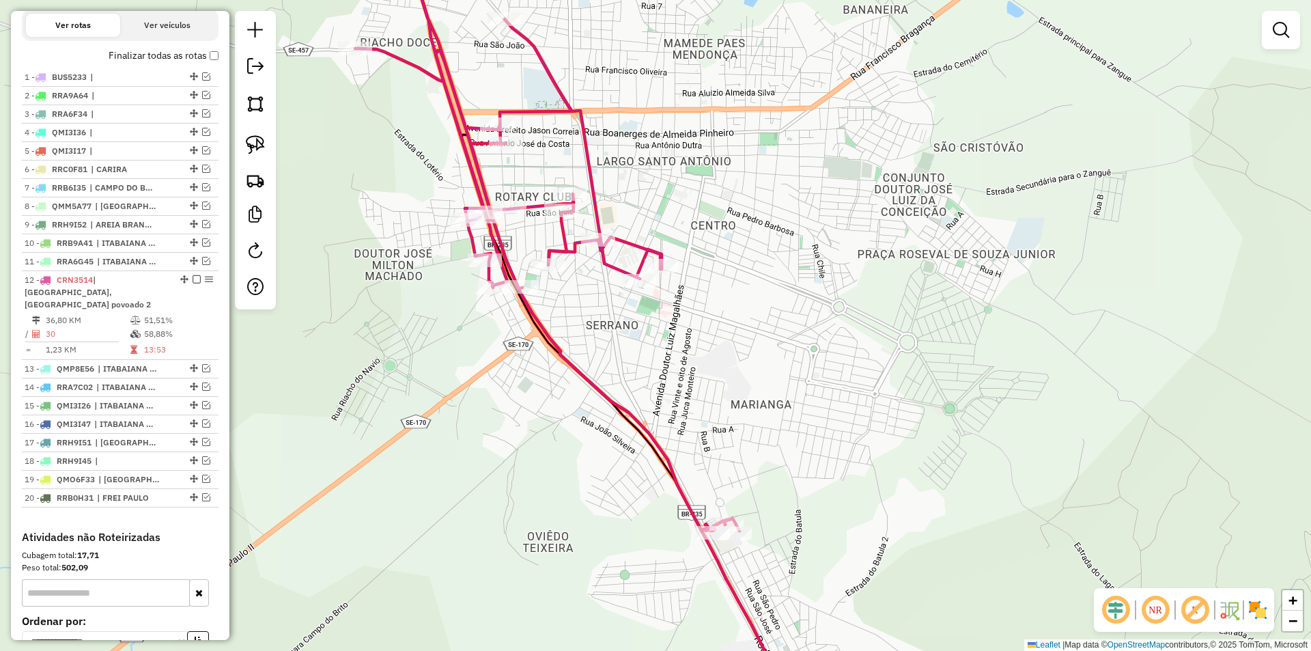
drag, startPoint x: 614, startPoint y: 397, endPoint x: 567, endPoint y: 359, distance: 60.2
click at [569, 363] on icon at bounding box center [473, 230] width 533 height 601
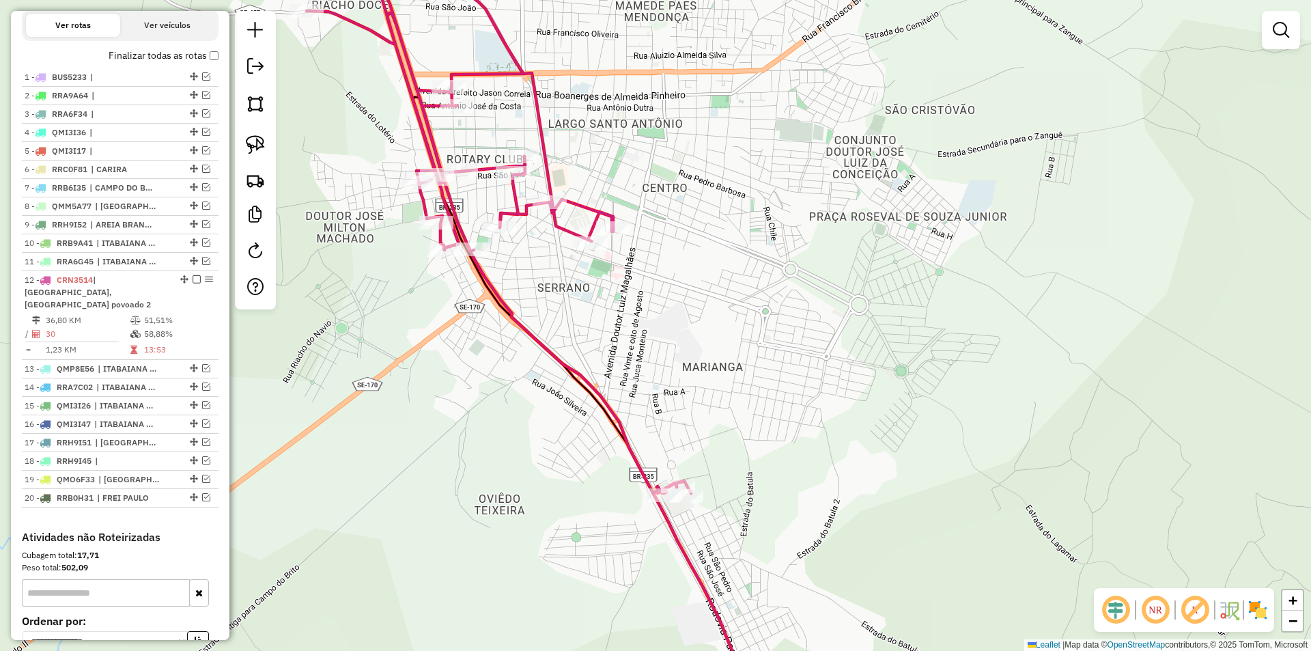
select select "**********"
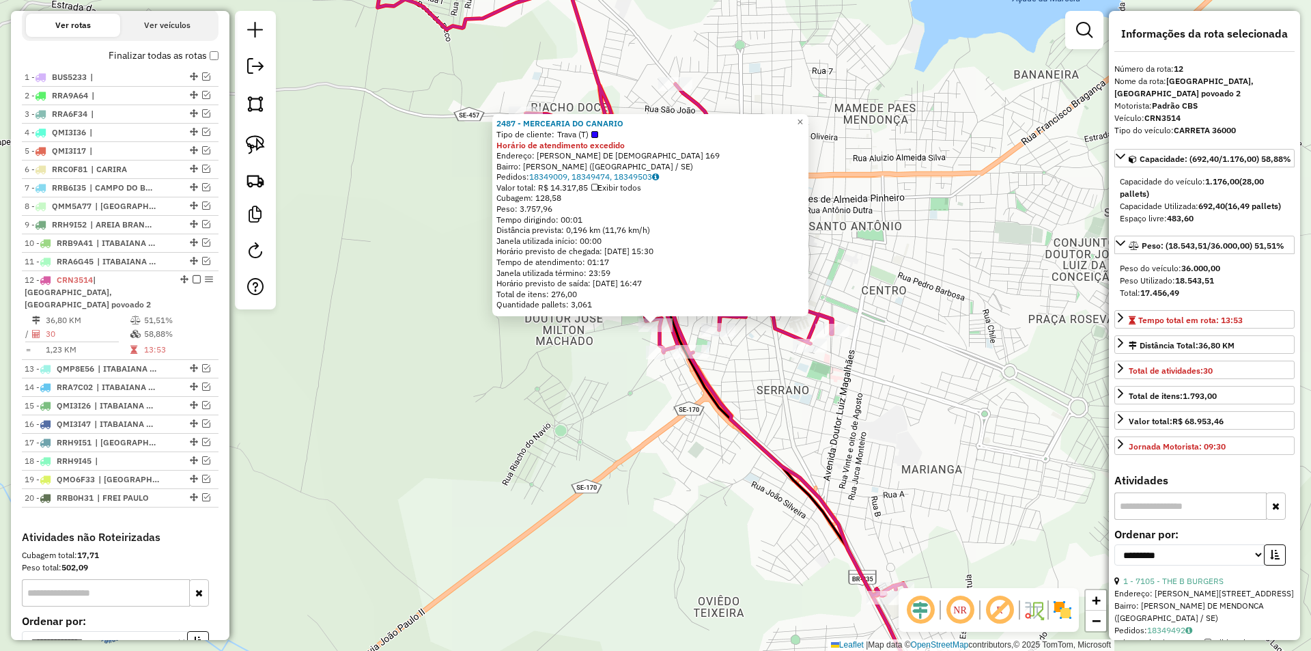
scroll to position [612, 0]
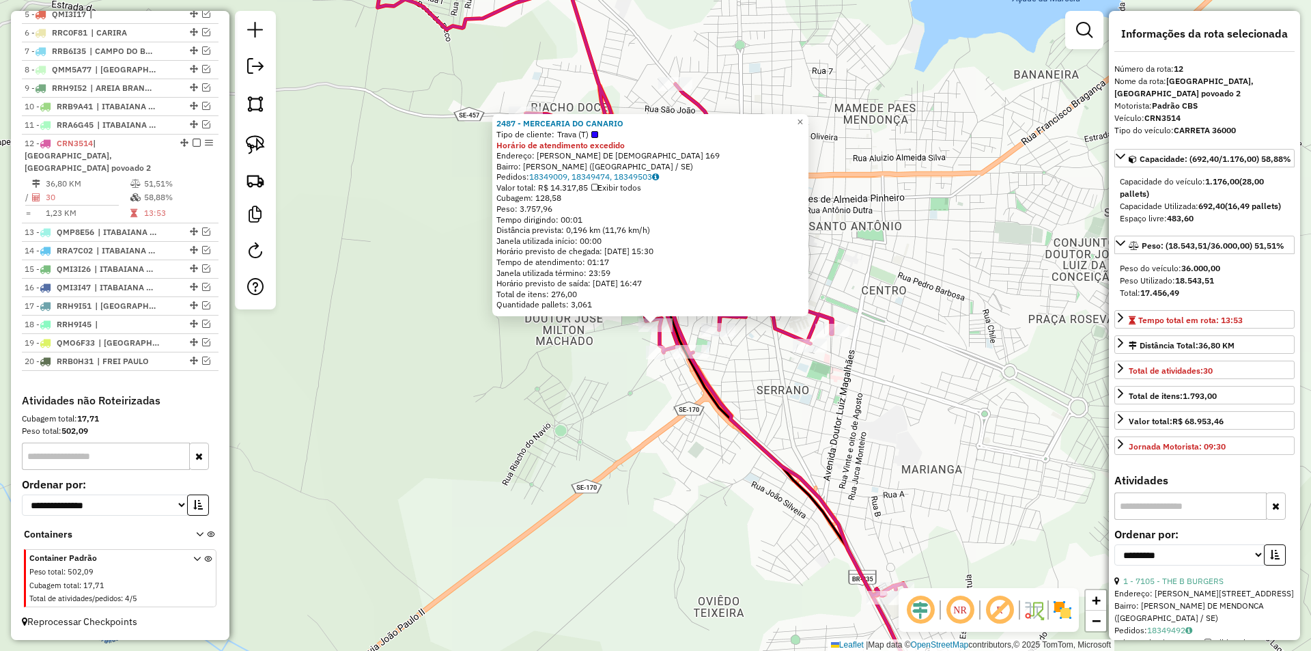
click at [581, 405] on div "2487 - MERCEARIA DO CANARIO Tipo de cliente: Trava (T) Horário de atendimento e…" at bounding box center [655, 325] width 1311 height 651
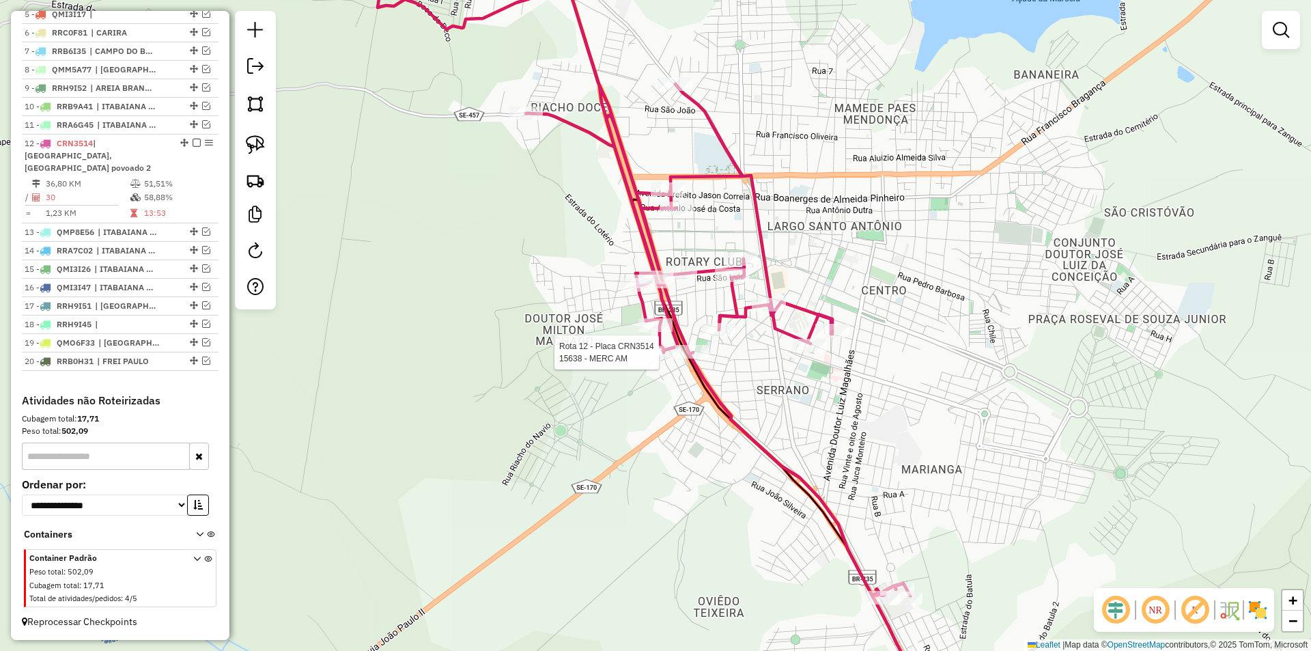
select select "**********"
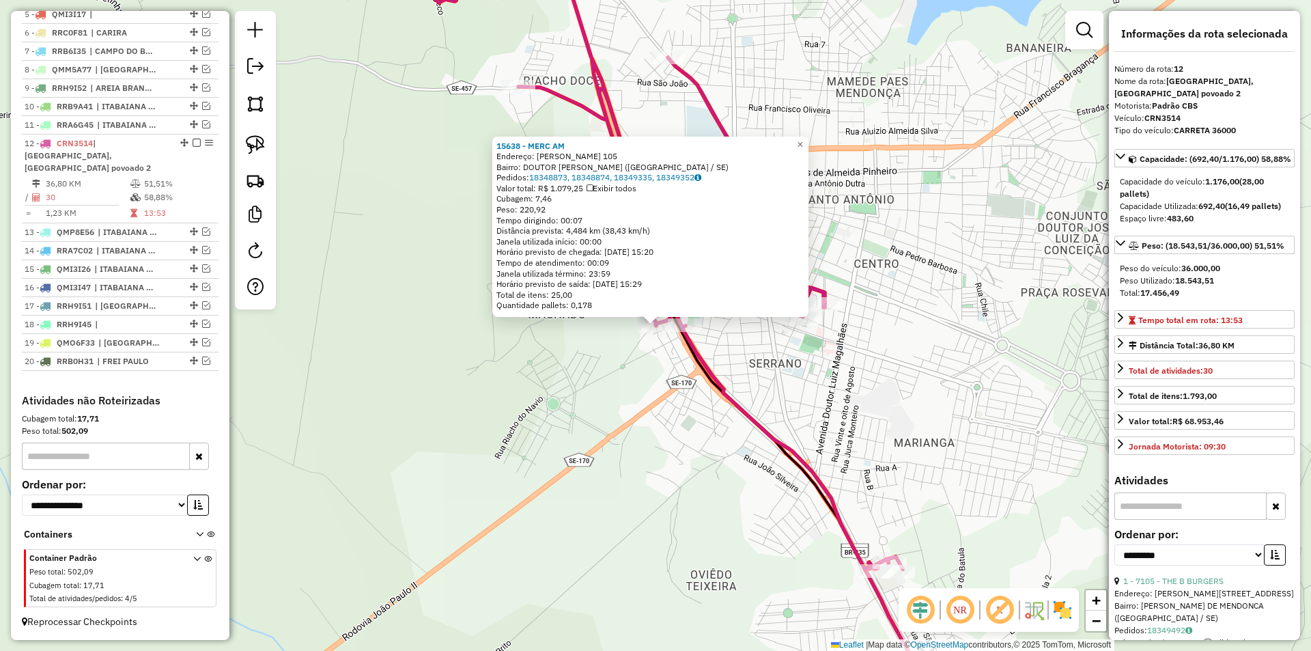
click at [642, 406] on div "15638 - MERC AM Endereço: DEUZINHA TAVARES DOS SANTOS 105 Bairro: DOUTOR JOSE M…" at bounding box center [655, 325] width 1311 height 651
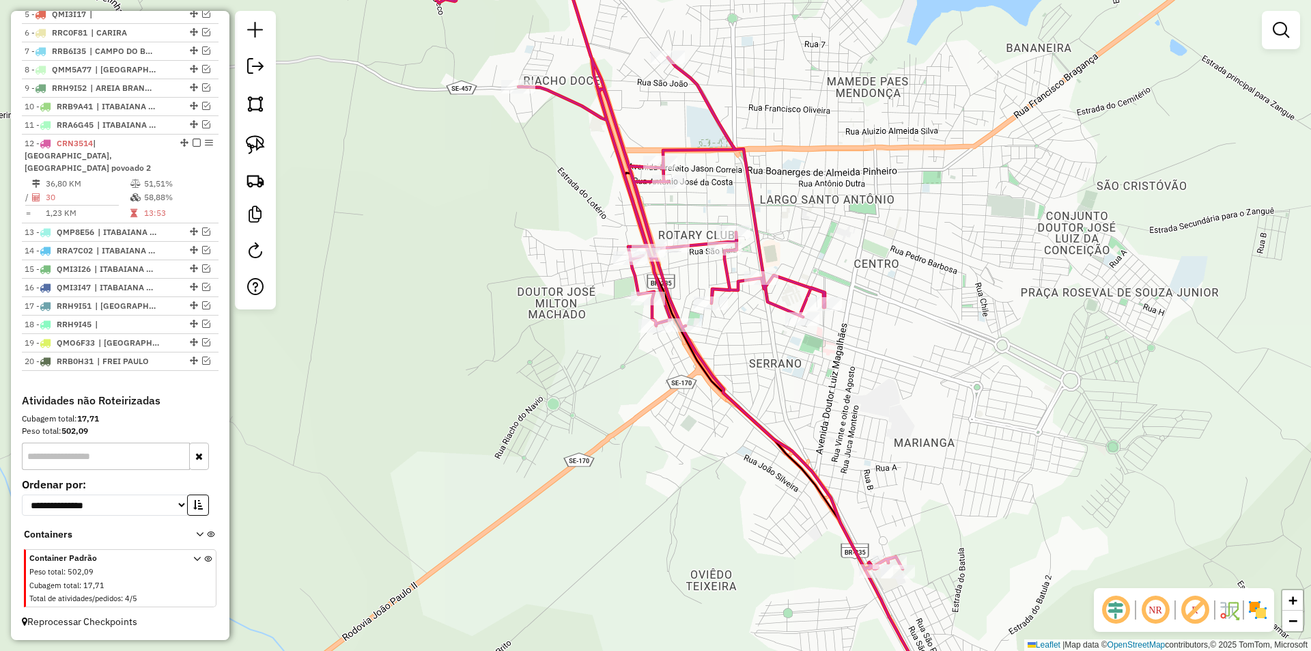
drag, startPoint x: 662, startPoint y: 415, endPoint x: 577, endPoint y: 456, distance: 94.7
click at [577, 456] on div "Janela de atendimento Grade de atendimento Capacidade Transportadoras Veículos …" at bounding box center [655, 325] width 1311 height 651
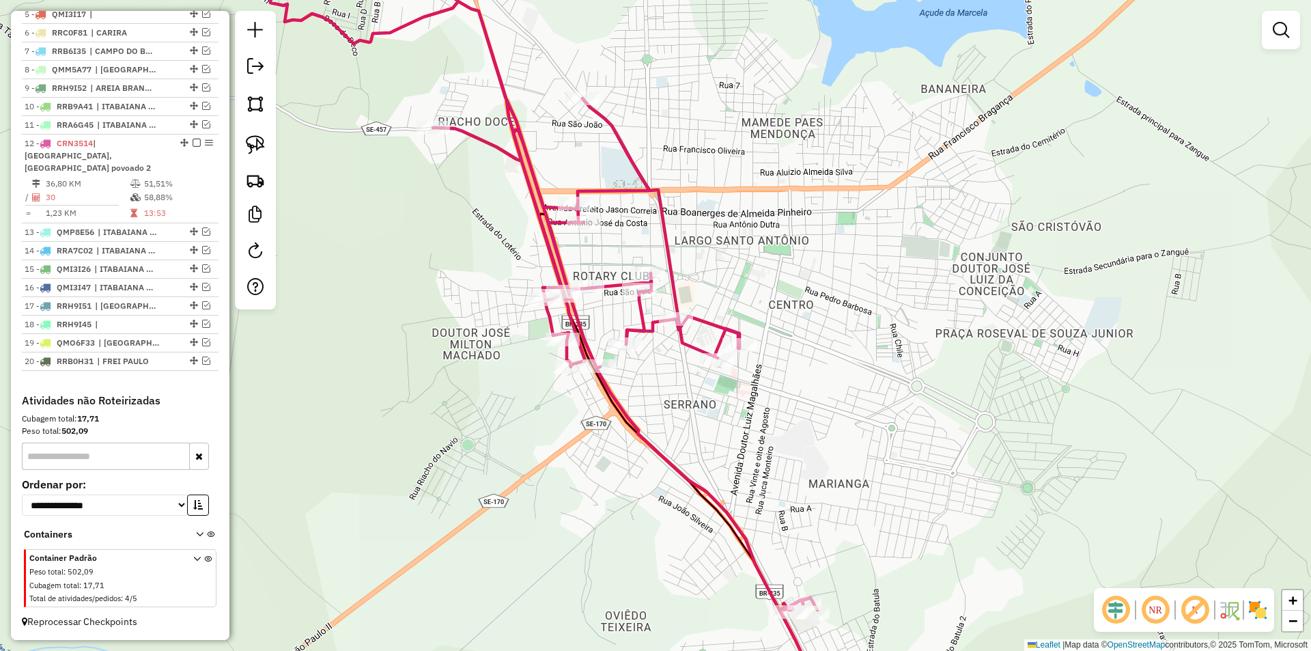
click at [632, 351] on div at bounding box center [625, 344] width 34 height 14
select select "**********"
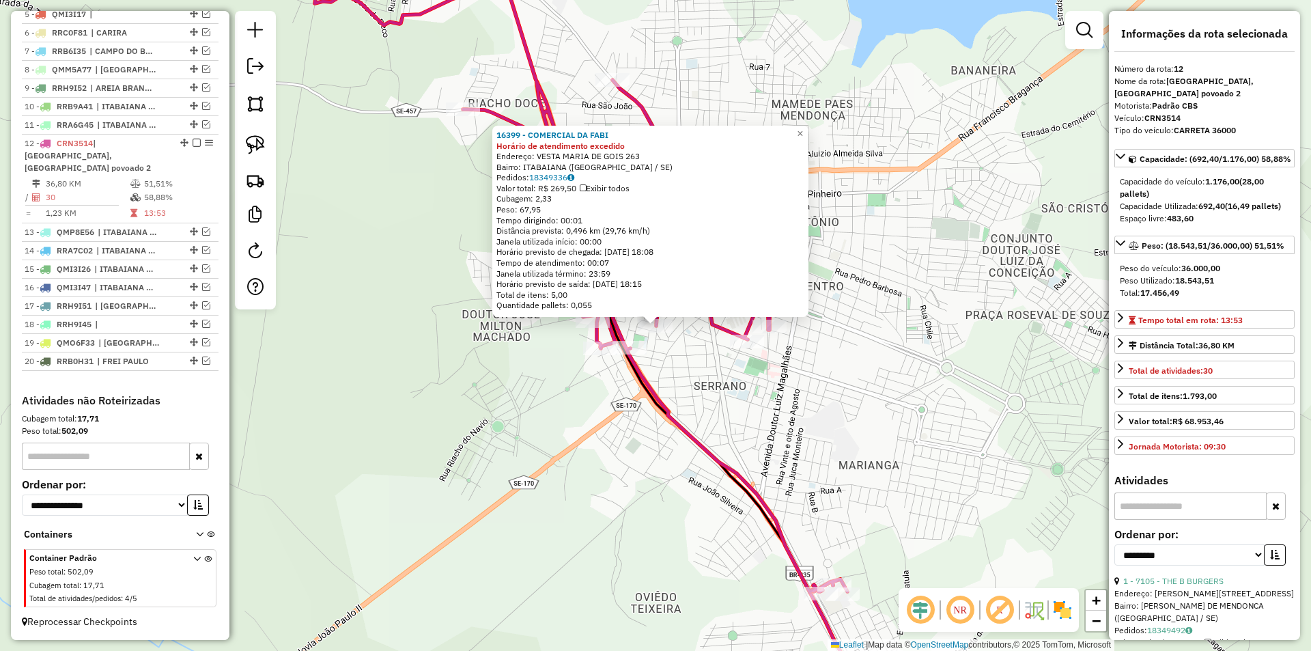
click at [687, 402] on div "Rota 12 - Placa CRN3514 10670 - BAR TURMA DA MONICA 16399 - COMERCIAL DA FABI H…" at bounding box center [655, 325] width 1311 height 651
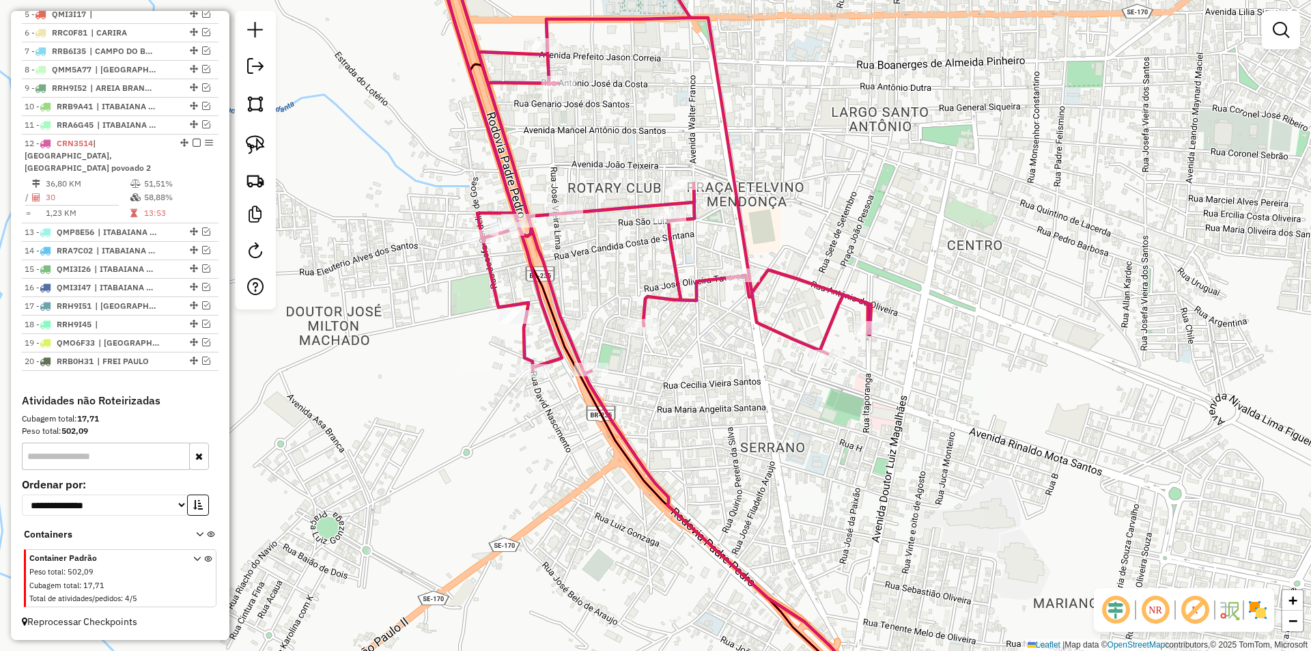
click at [666, 205] on icon at bounding box center [637, 325] width 492 height 781
select select "**********"
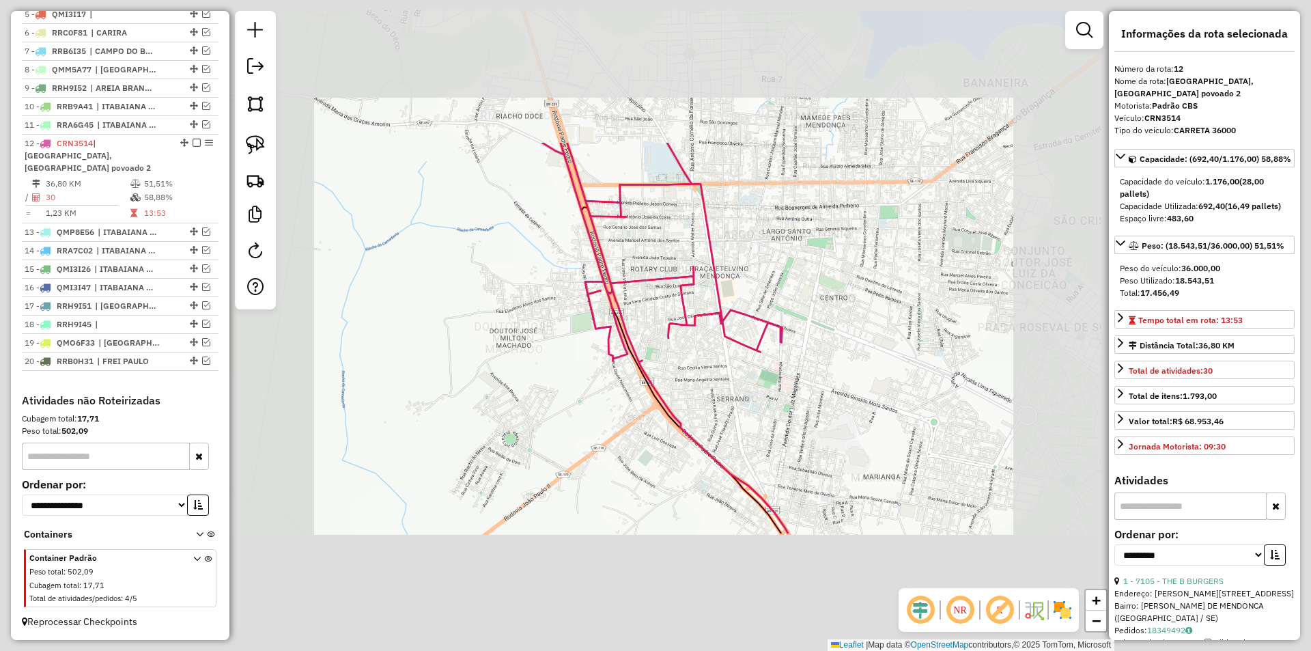
click at [722, 406] on div "Janela de atendimento Grade de atendimento Capacidade Transportadoras Veículos …" at bounding box center [655, 325] width 1311 height 651
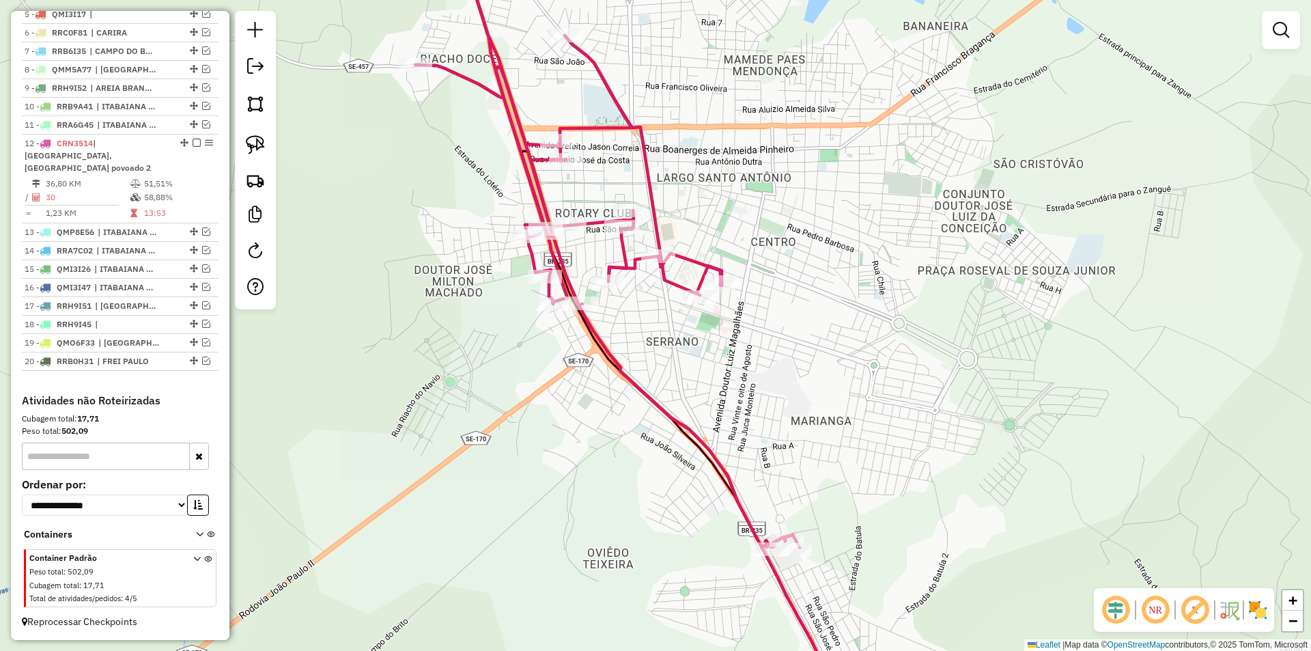
drag, startPoint x: 689, startPoint y: 398, endPoint x: 677, endPoint y: 384, distance: 17.9
click at [677, 384] on div "Janela de atendimento Grade de atendimento Capacidade Transportadoras Veículos …" at bounding box center [655, 325] width 1311 height 651
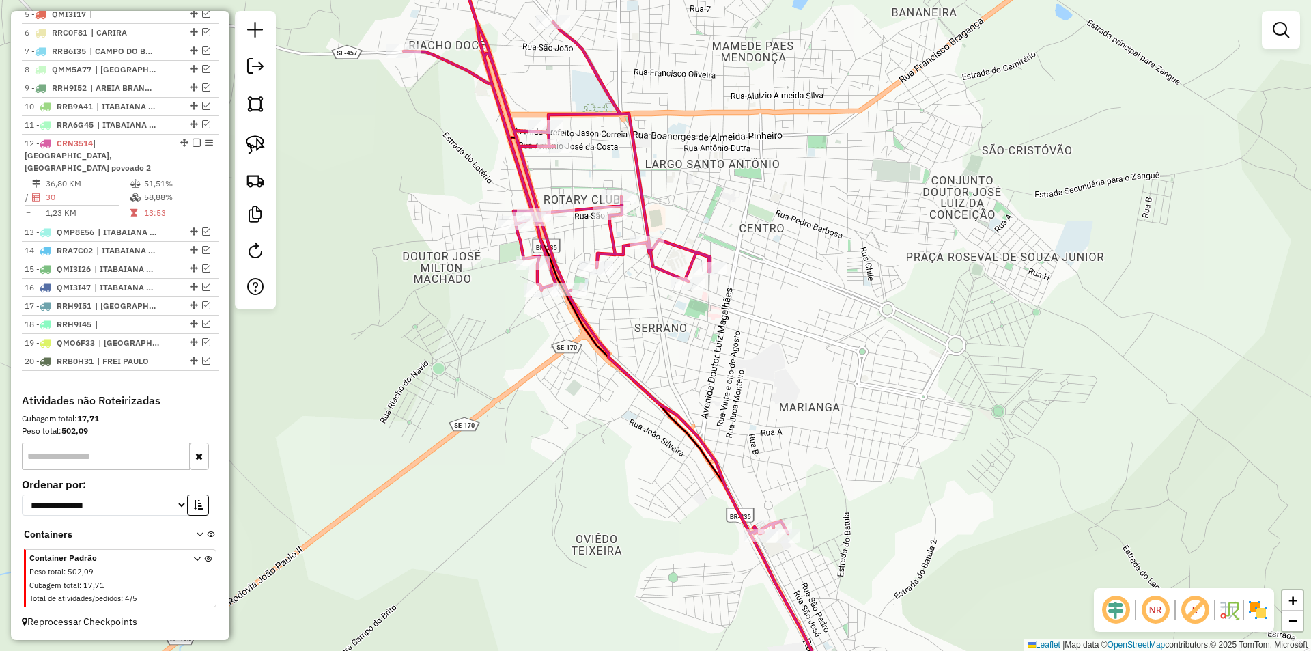
drag, startPoint x: 624, startPoint y: 434, endPoint x: 604, endPoint y: 414, distance: 28.5
click at [604, 414] on div "Janela de atendimento Grade de atendimento Capacidade Transportadoras Veículos …" at bounding box center [655, 325] width 1311 height 651
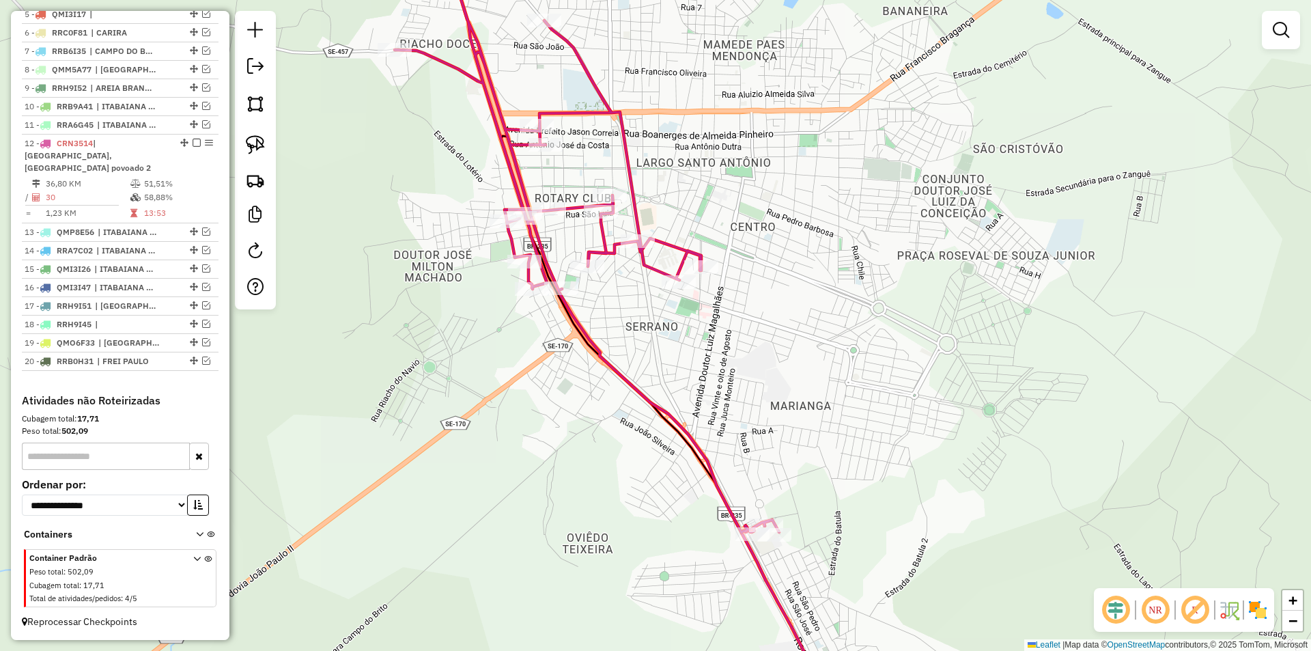
drag, startPoint x: 396, startPoint y: 332, endPoint x: 516, endPoint y: 482, distance: 191.8
click at [516, 482] on div "Janela de atendimento Grade de atendimento Capacidade Transportadoras Veículos …" at bounding box center [655, 325] width 1311 height 651
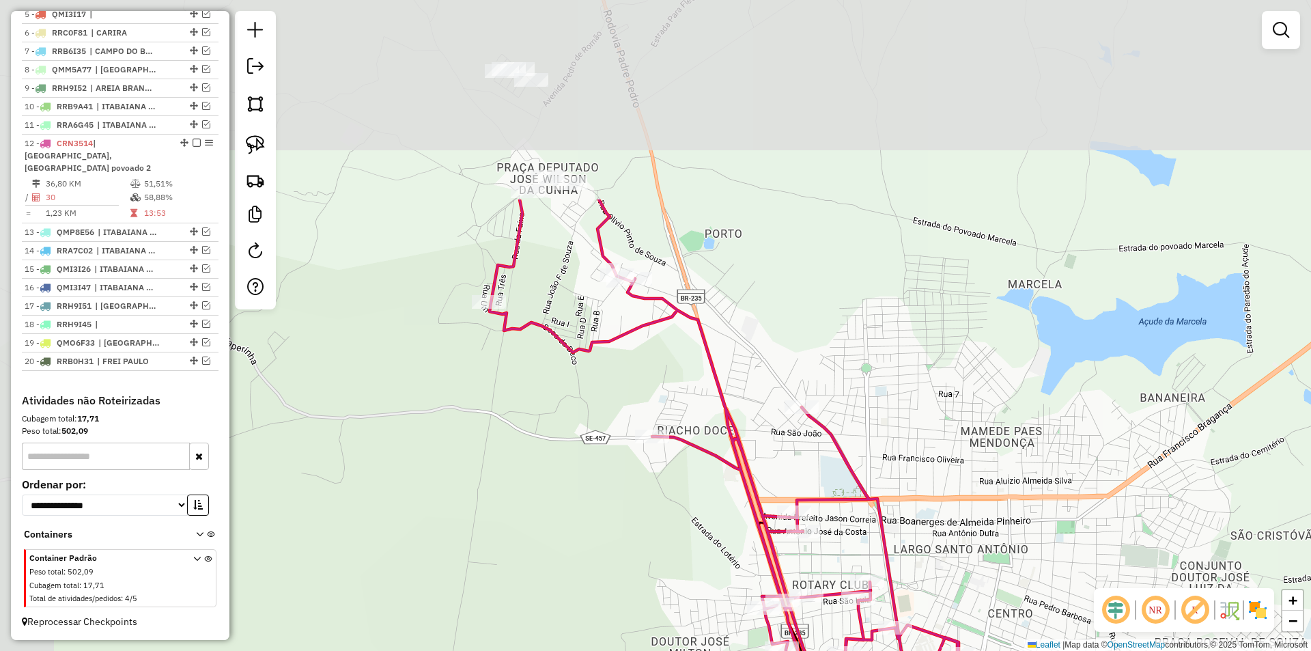
drag, startPoint x: 485, startPoint y: 242, endPoint x: 639, endPoint y: 491, distance: 292.2
click at [643, 500] on div "Janela de atendimento Grade de atendimento Capacidade Transportadoras Veículos …" at bounding box center [655, 325] width 1311 height 651
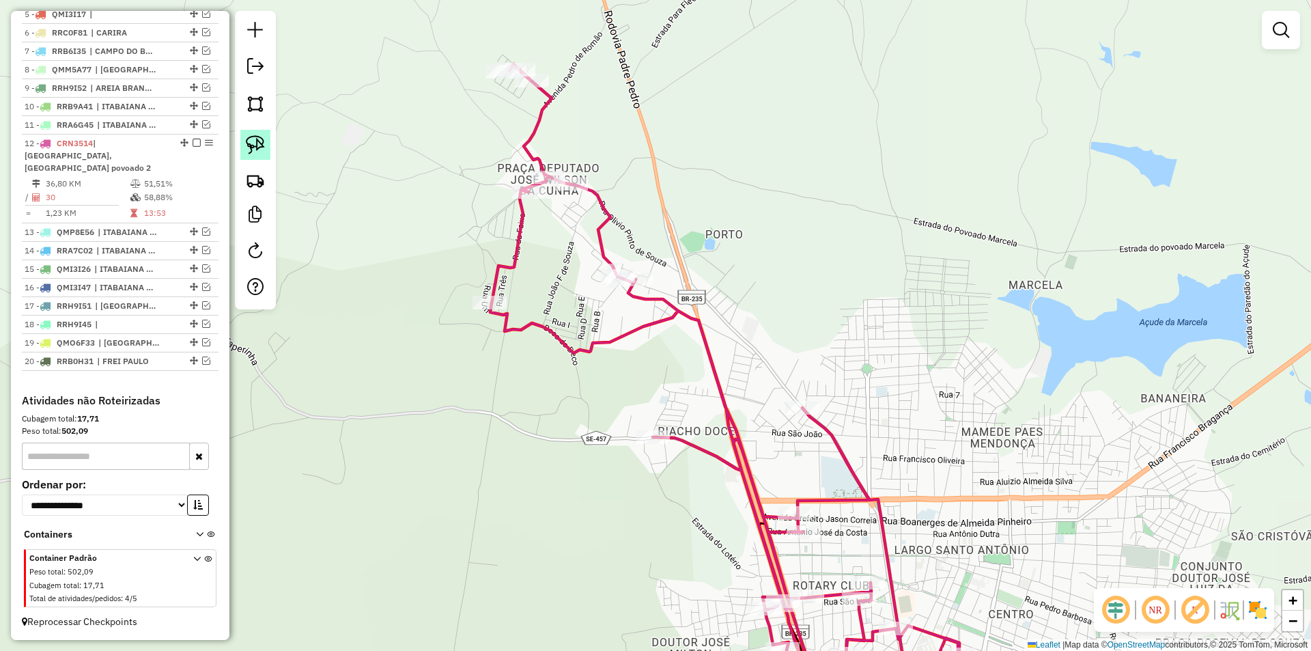
click at [261, 136] on img at bounding box center [255, 144] width 19 height 19
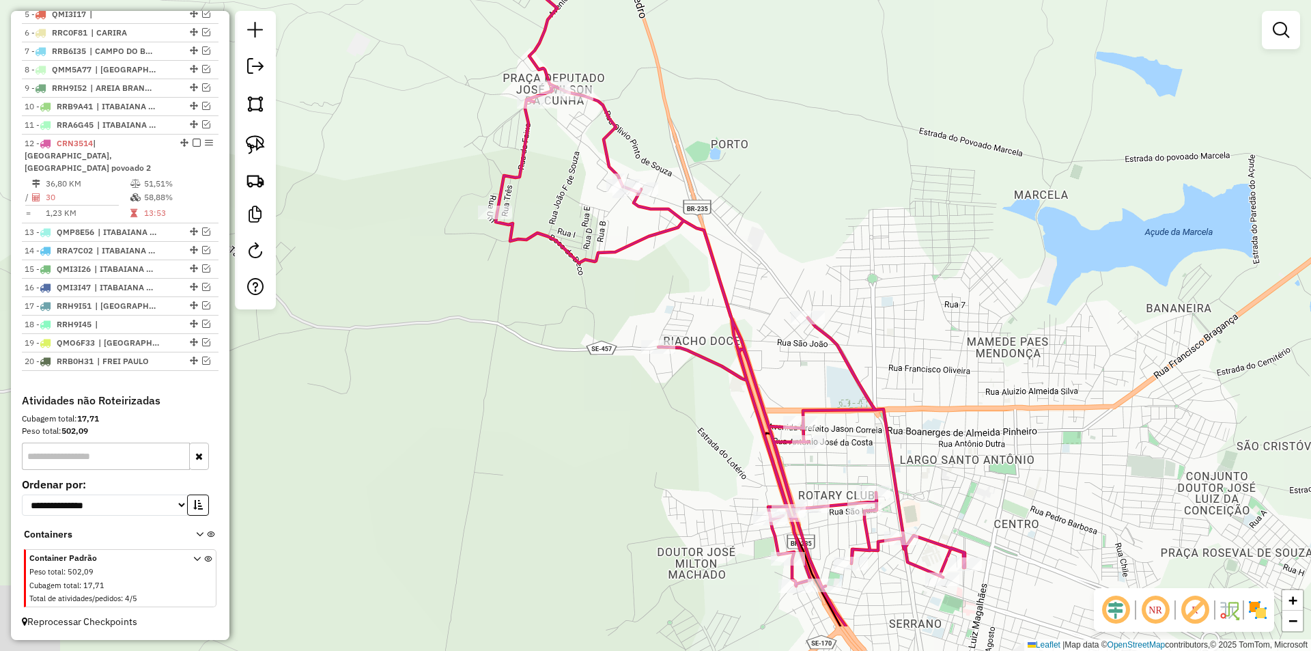
drag, startPoint x: 440, startPoint y: 248, endPoint x: 348, endPoint y: 173, distance: 118.5
click at [438, 221] on div "Janela de atendimento Grade de atendimento Capacidade Transportadoras Veículos …" at bounding box center [655, 325] width 1311 height 651
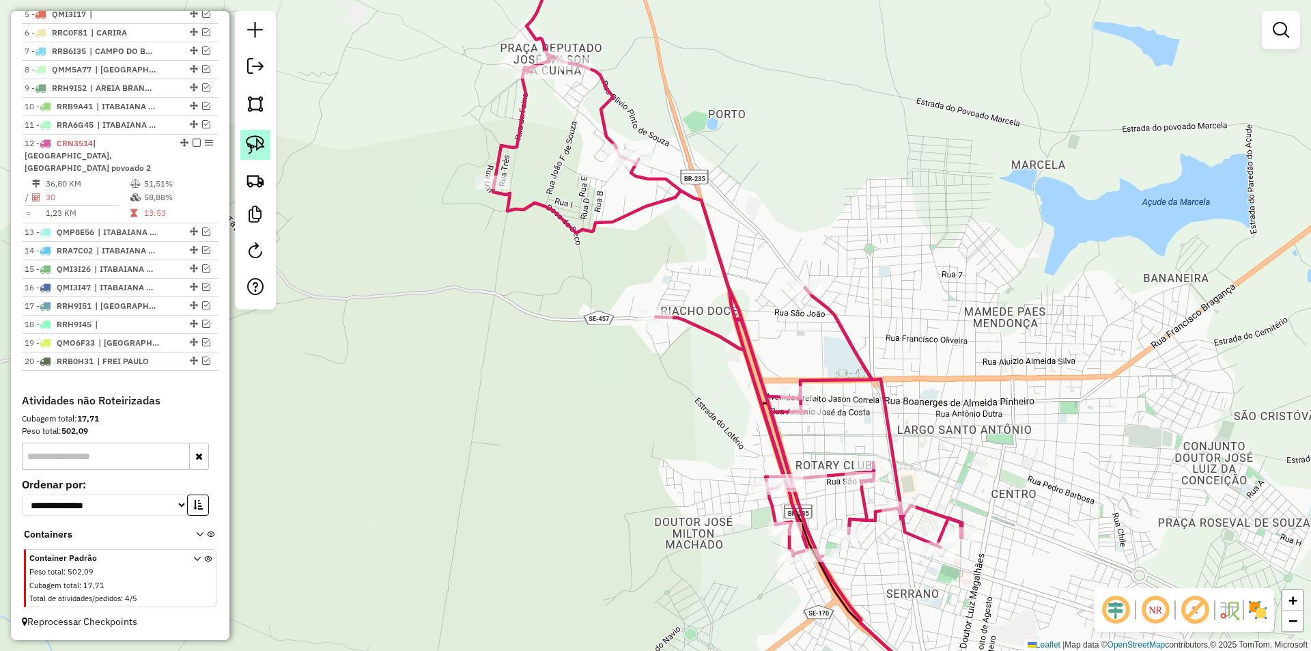
click at [258, 145] on img at bounding box center [255, 144] width 19 height 19
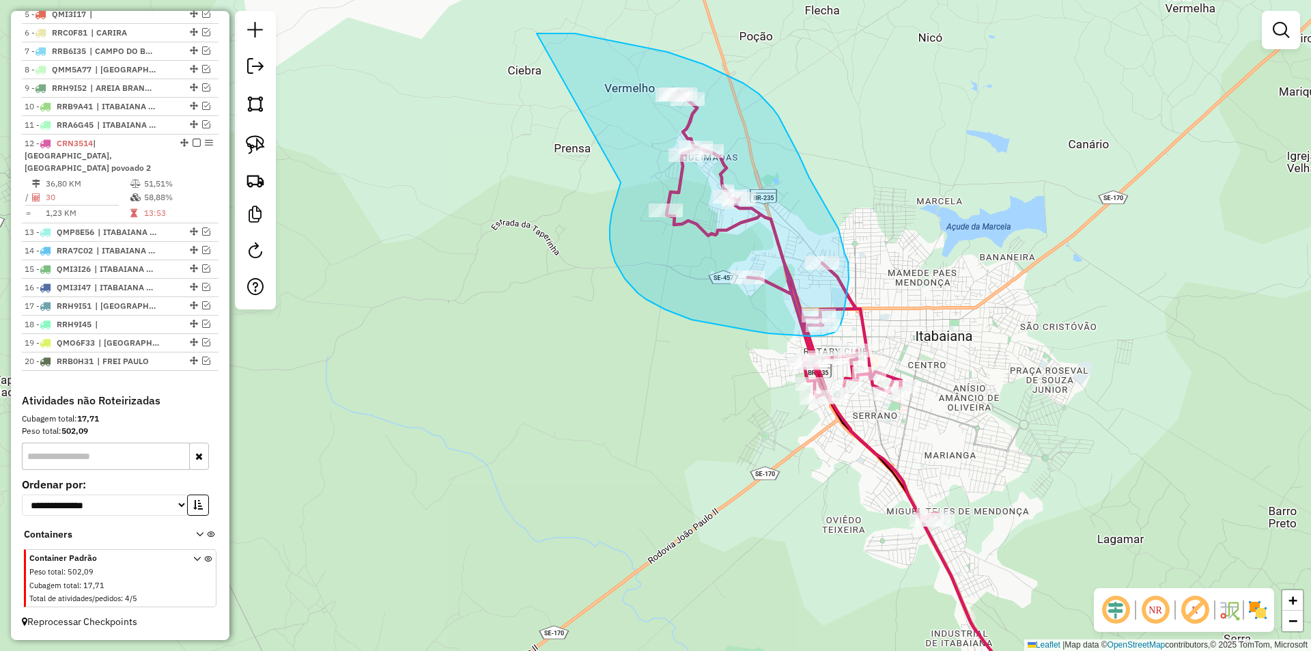
drag, startPoint x: 394, startPoint y: 146, endPoint x: 535, endPoint y: 33, distance: 180.7
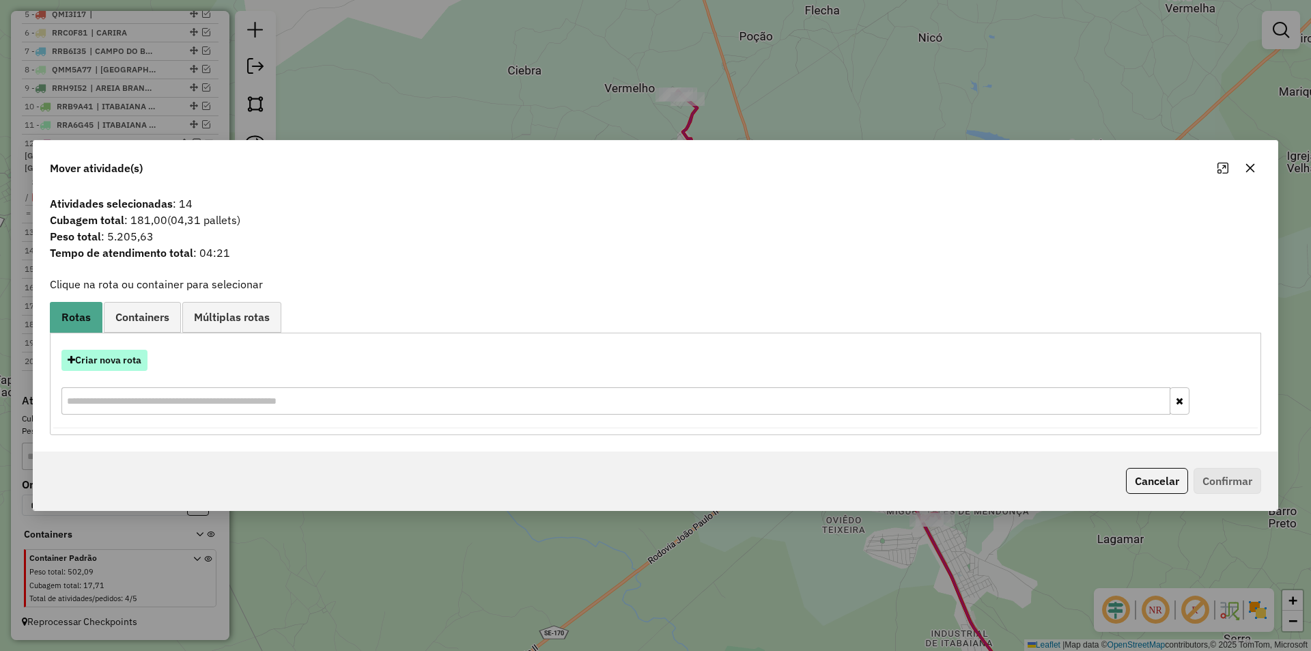
click at [104, 360] on button "Criar nova rota" at bounding box center [104, 360] width 86 height 21
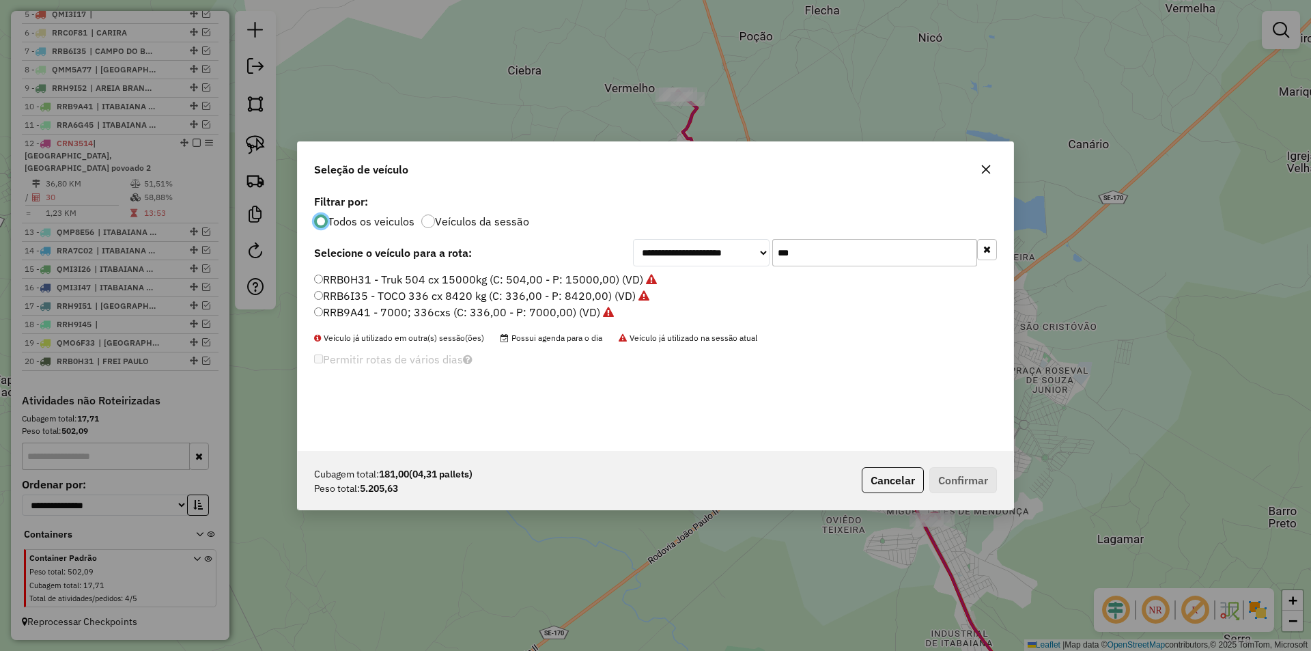
scroll to position [8, 4]
click at [793, 255] on input "***" at bounding box center [874, 252] width 205 height 27
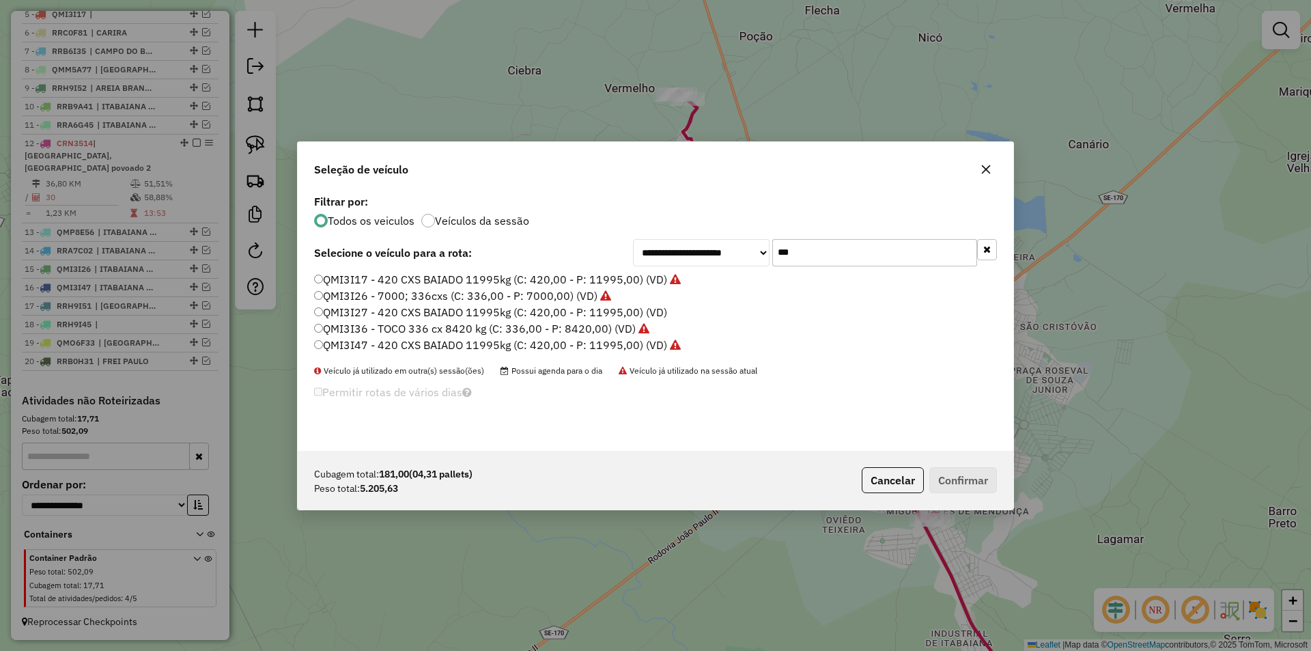
type input "***"
click at [413, 309] on label "QMI3I27 - 420 CXS BAIADO 11995kg (C: 420,00 - P: 11995,00) (VD)" at bounding box center [490, 312] width 353 height 16
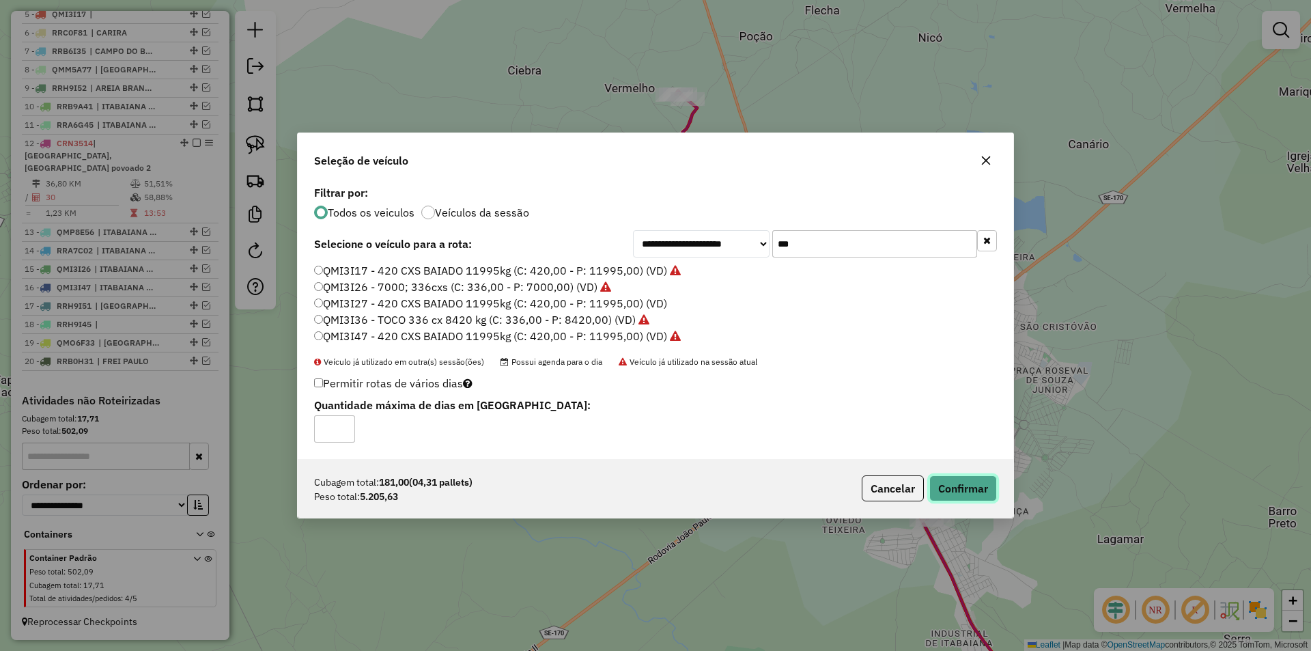
click at [965, 483] on button "Confirmar" at bounding box center [963, 488] width 68 height 26
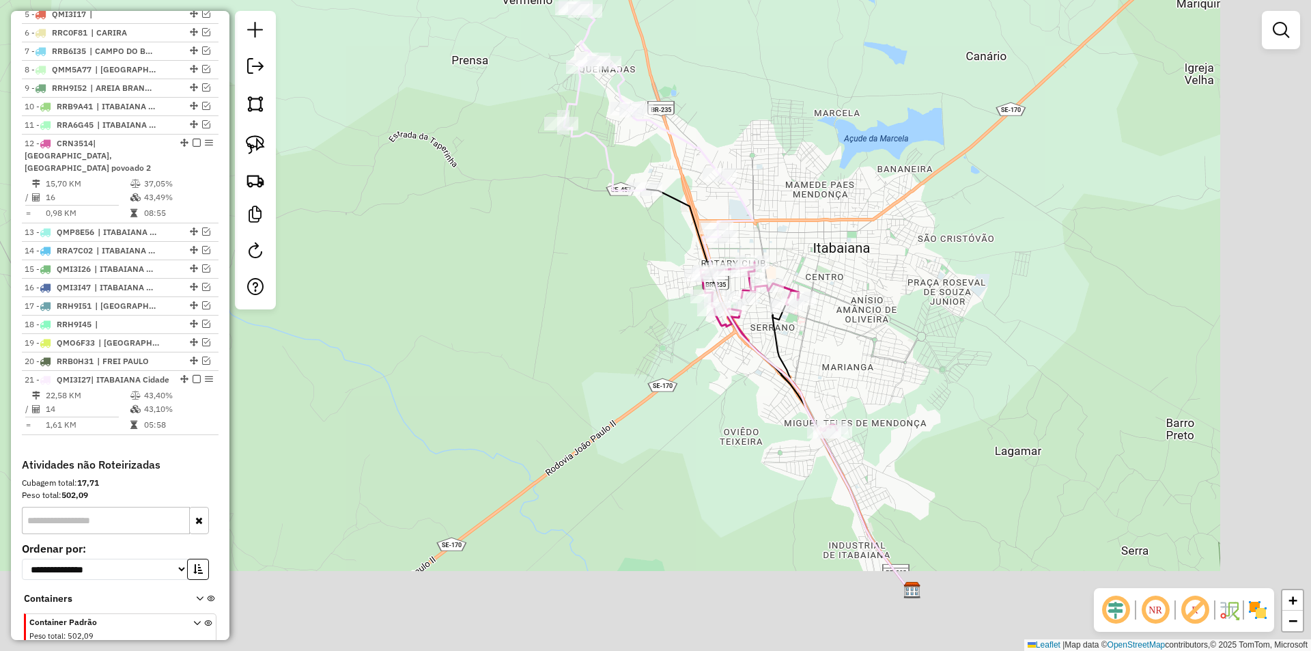
drag, startPoint x: 459, startPoint y: 343, endPoint x: 717, endPoint y: 275, distance: 266.9
click at [457, 339] on div "Janela de atendimento Grade de atendimento Capacidade Transportadoras Veículos …" at bounding box center [655, 325] width 1311 height 651
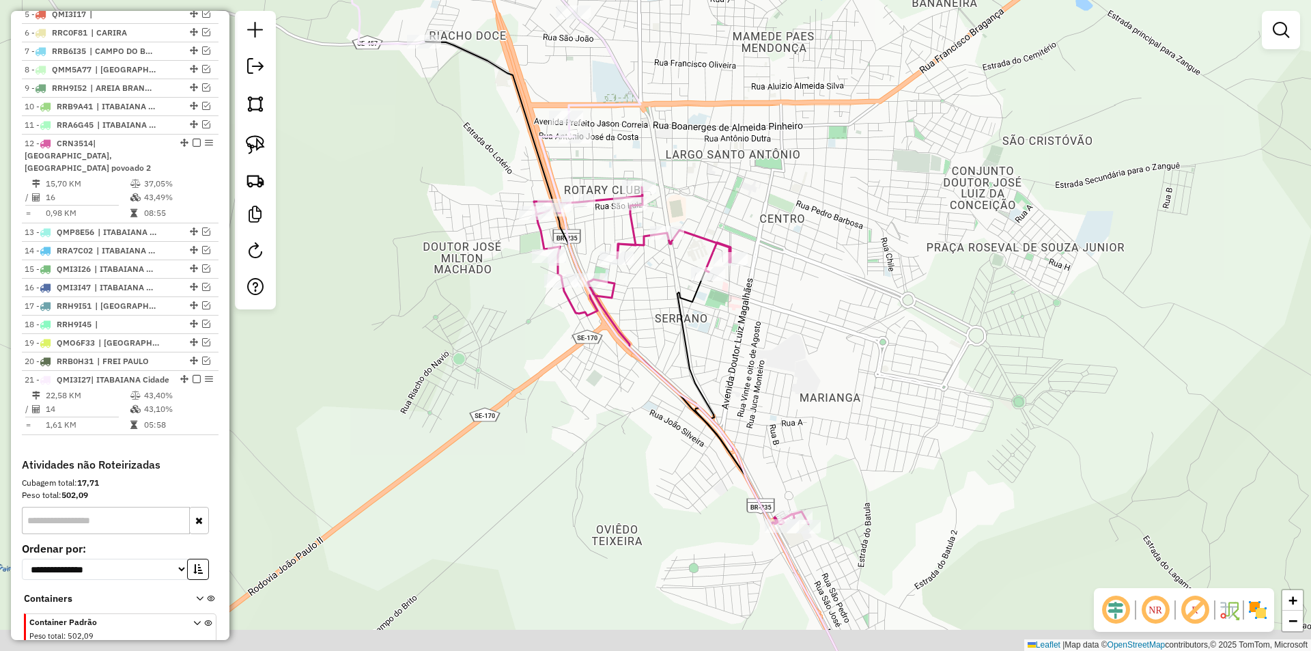
drag, startPoint x: 725, startPoint y: 364, endPoint x: 673, endPoint y: 308, distance: 76.3
click at [673, 308] on div "Janela de atendimento Grade de atendimento Capacidade Transportadoras Veículos …" at bounding box center [655, 325] width 1311 height 651
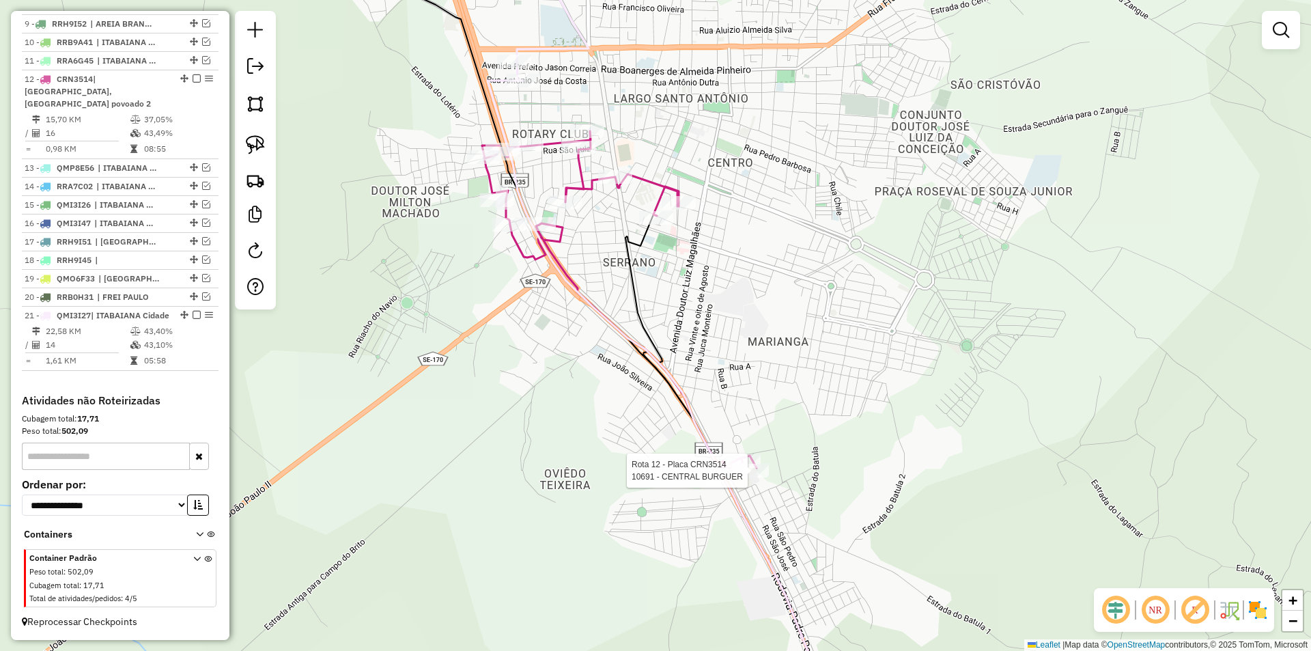
select select "**********"
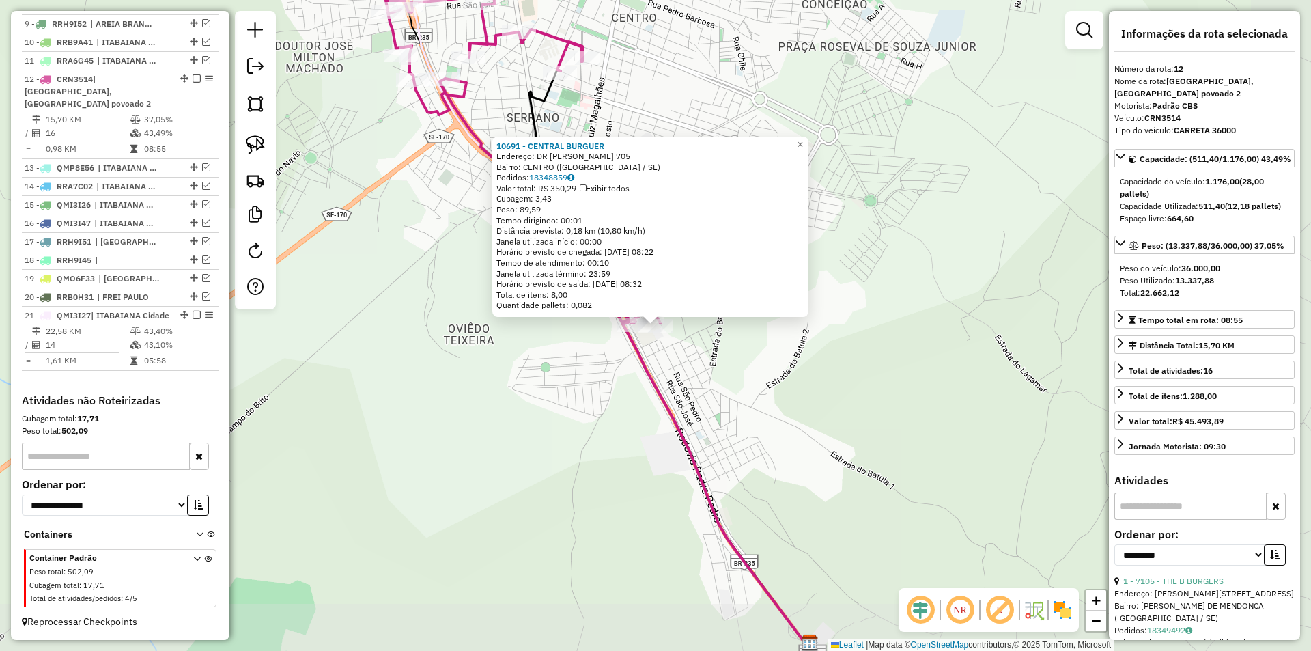
scroll to position [689, 0]
click at [653, 434] on div "Rota 12 - Placa CRN3514 10691 - CENTRAL BURGUER 10691 - CENTRAL BURGUER Endereç…" at bounding box center [655, 325] width 1311 height 651
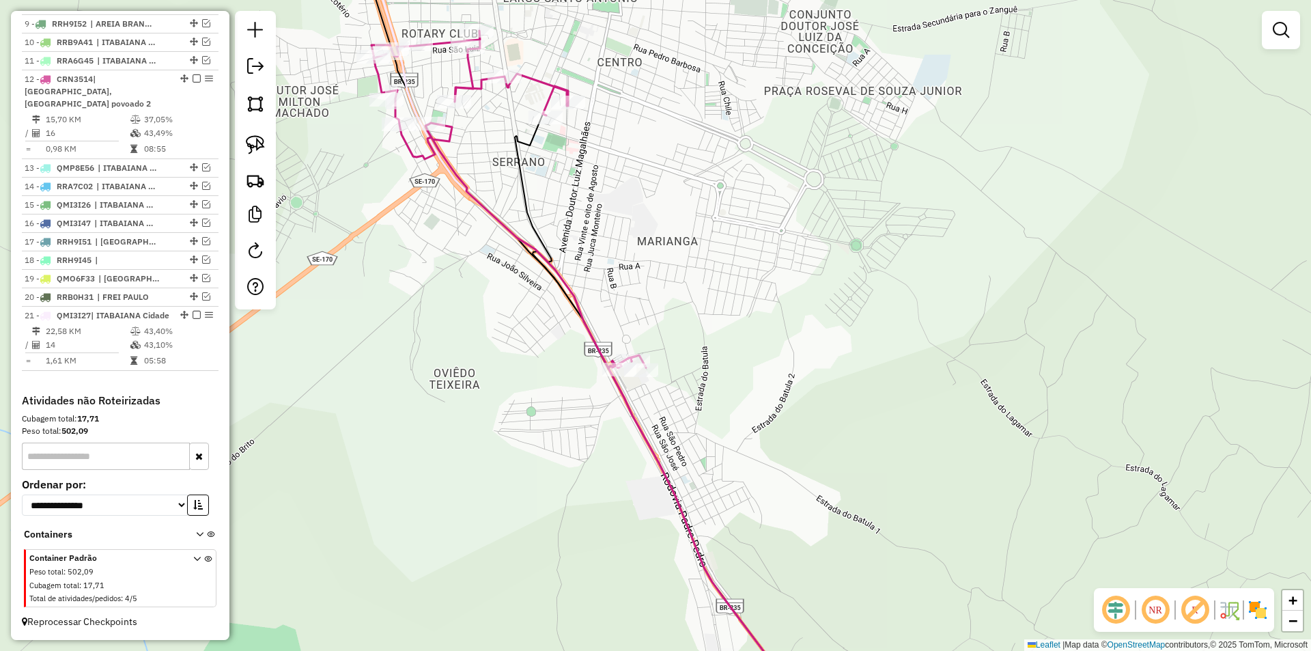
drag, startPoint x: 550, startPoint y: 363, endPoint x: 525, endPoint y: 349, distance: 29.0
click at [549, 378] on div "Janela de atendimento Grade de atendimento Capacidade Transportadoras Veículos …" at bounding box center [655, 325] width 1311 height 651
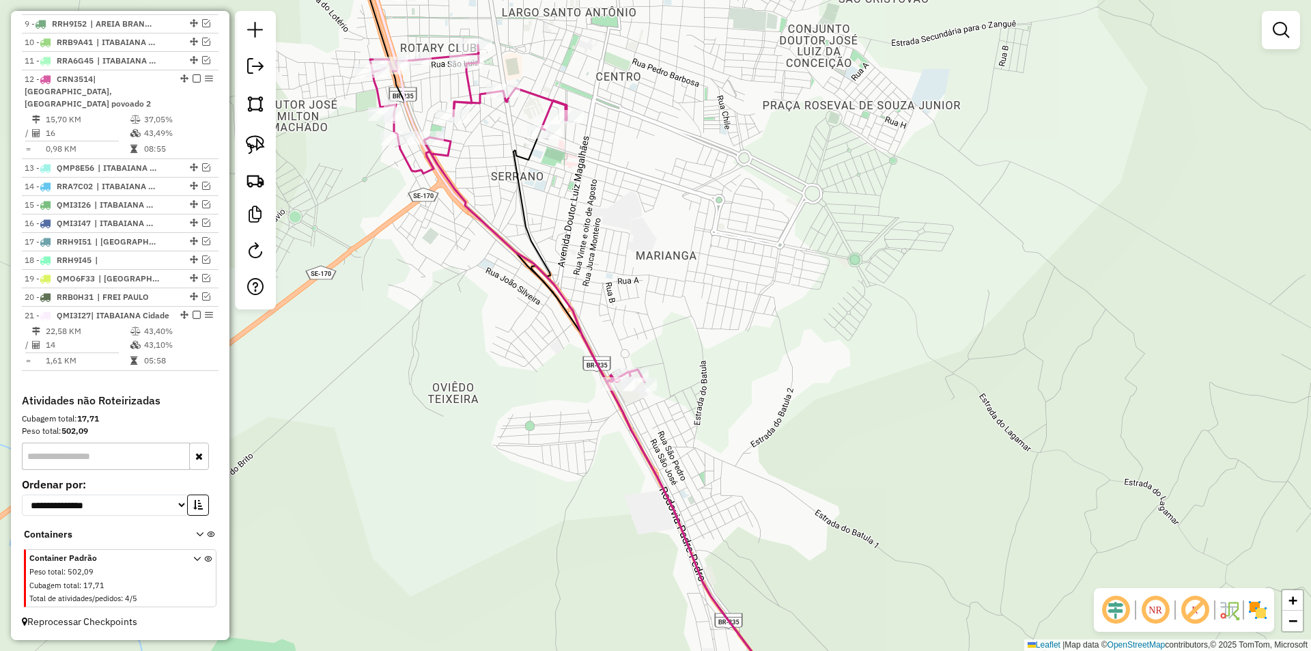
drag, startPoint x: 389, startPoint y: 368, endPoint x: 388, endPoint y: 381, distance: 13.0
click at [388, 380] on div "Janela de atendimento Grade de atendimento Capacidade Transportadoras Veículos …" at bounding box center [655, 325] width 1311 height 651
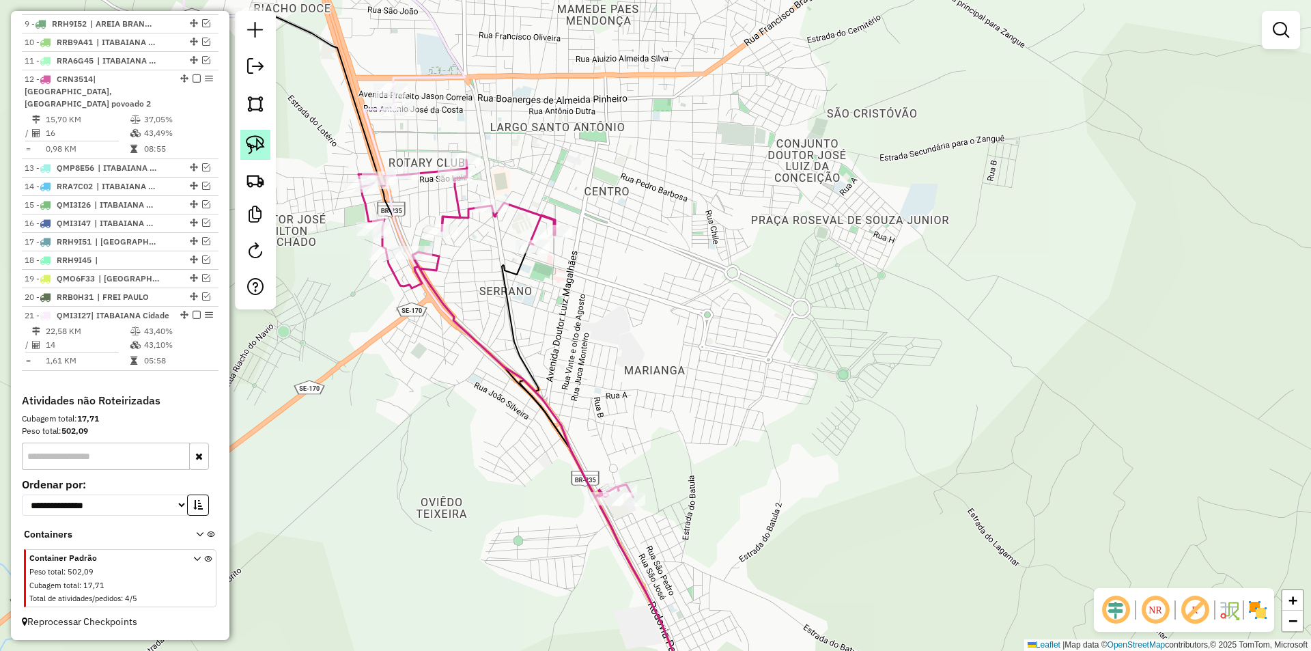
click at [255, 141] on img at bounding box center [255, 144] width 19 height 19
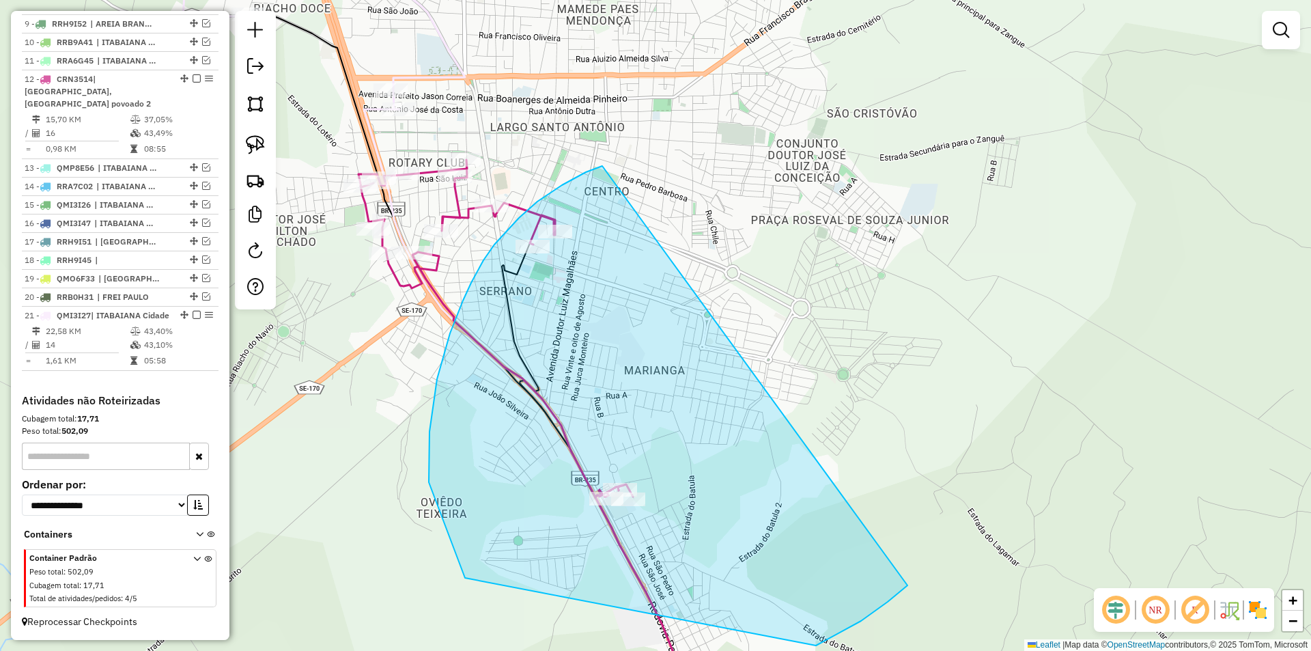
drag, startPoint x: 602, startPoint y: 166, endPoint x: 909, endPoint y: 583, distance: 518.1
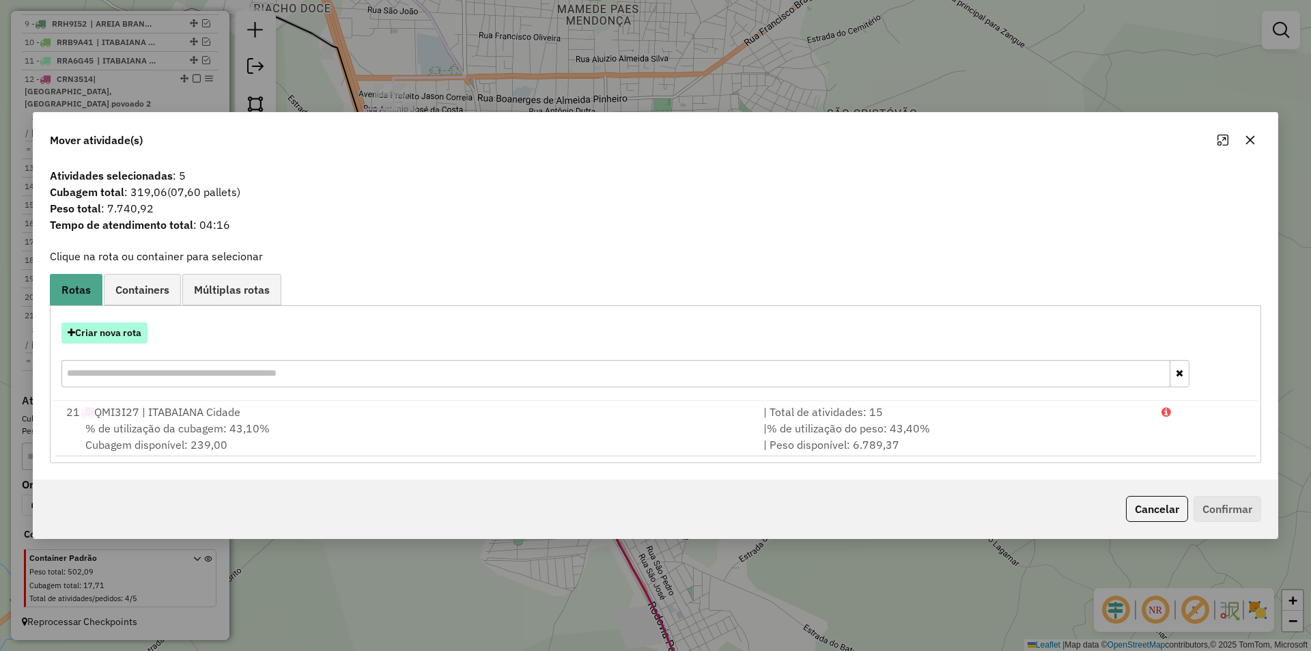
click at [109, 333] on button "Criar nova rota" at bounding box center [104, 332] width 86 height 21
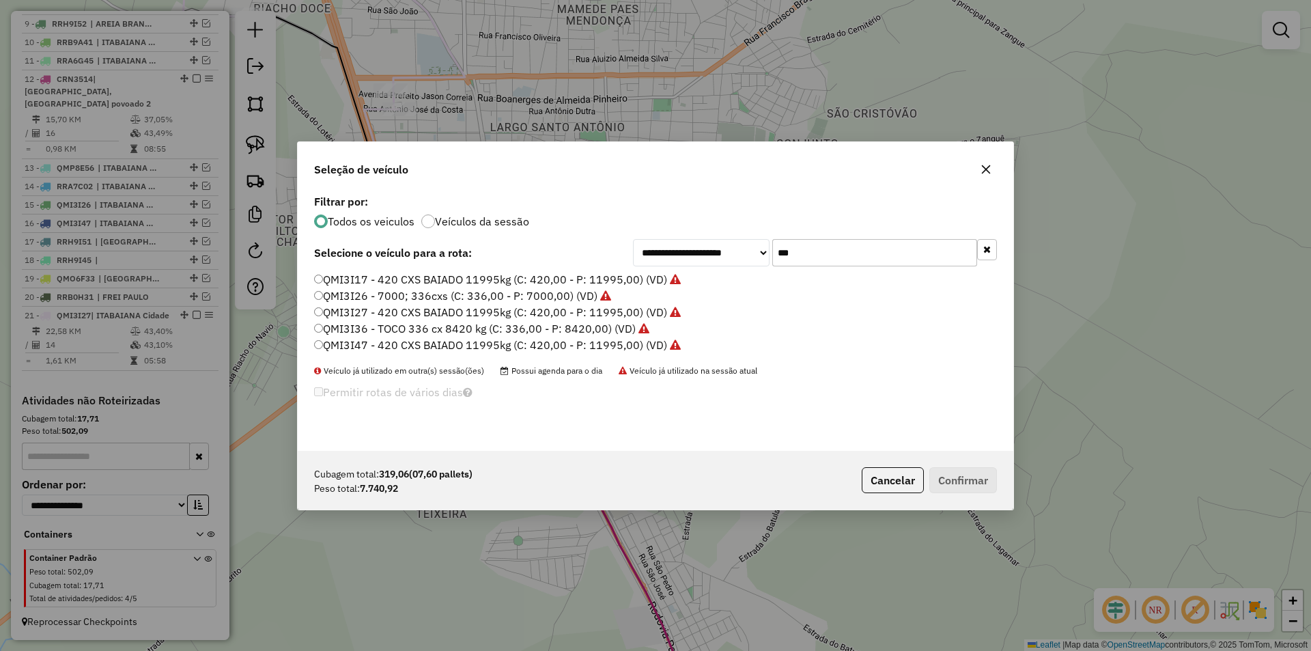
scroll to position [8, 4]
click at [803, 247] on input "***" at bounding box center [874, 252] width 205 height 27
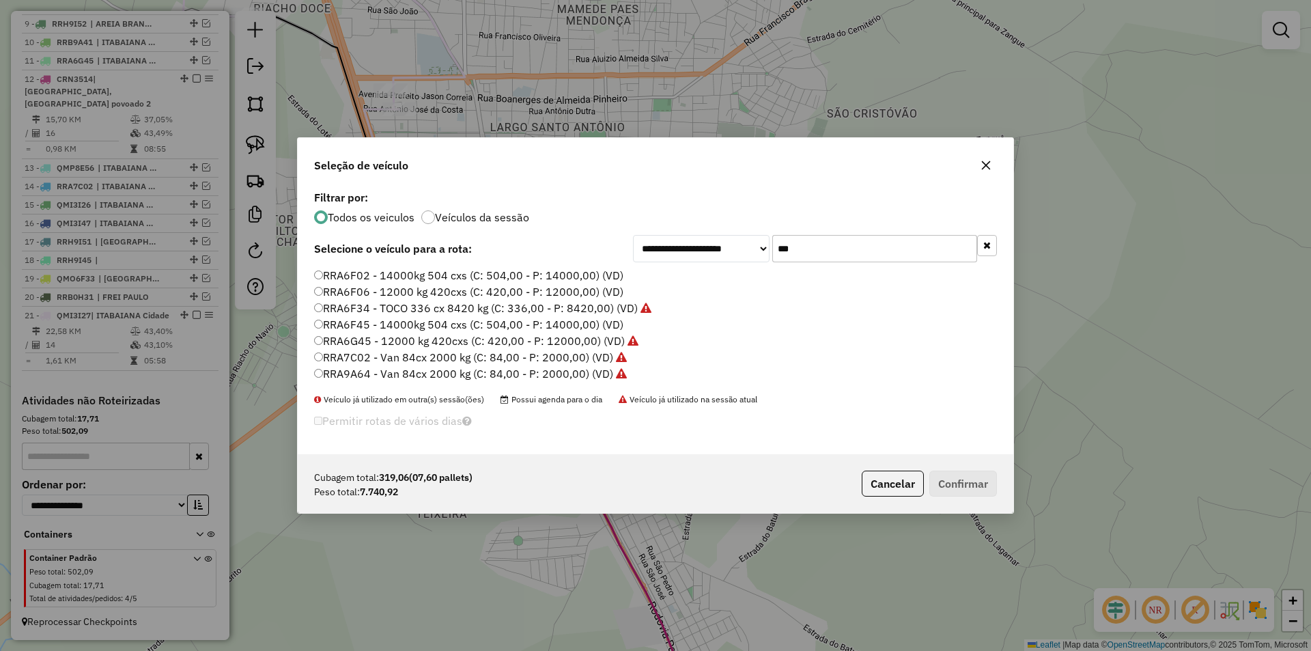
type input "***"
click at [414, 328] on label "RRA6F45 - 14000kg 504 cxs (C: 504,00 - P: 14000,00) (VD)" at bounding box center [468, 324] width 309 height 16
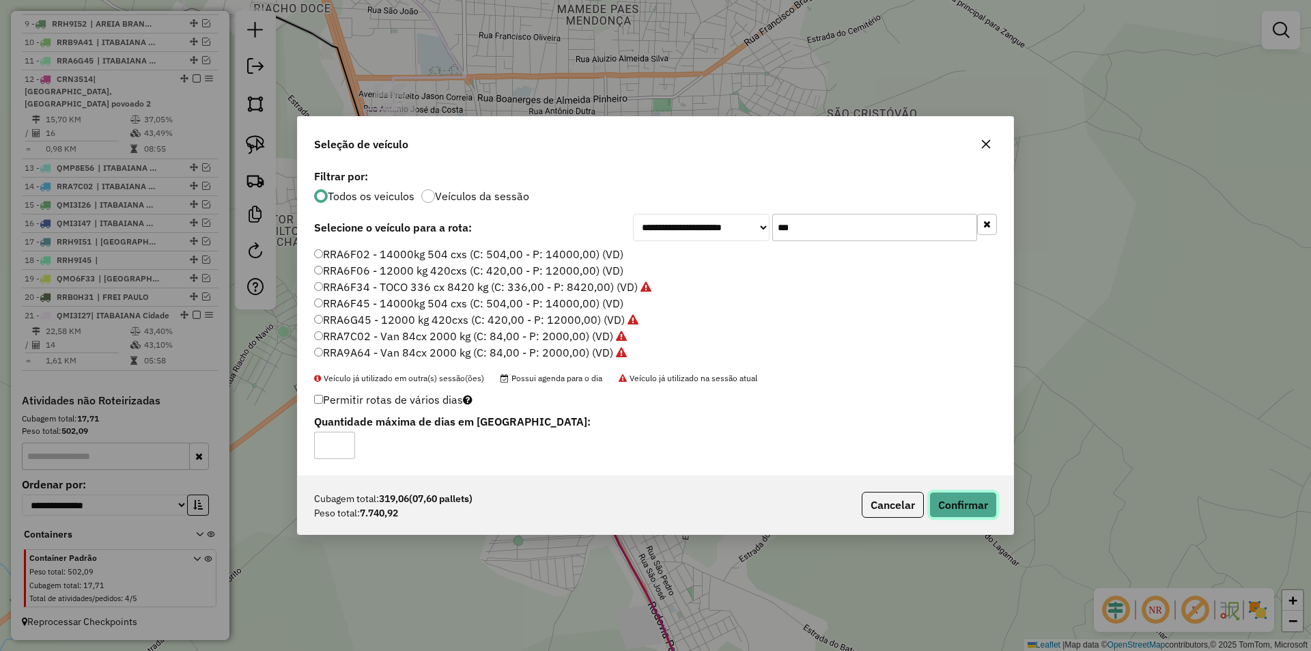
click at [952, 496] on button "Confirmar" at bounding box center [963, 505] width 68 height 26
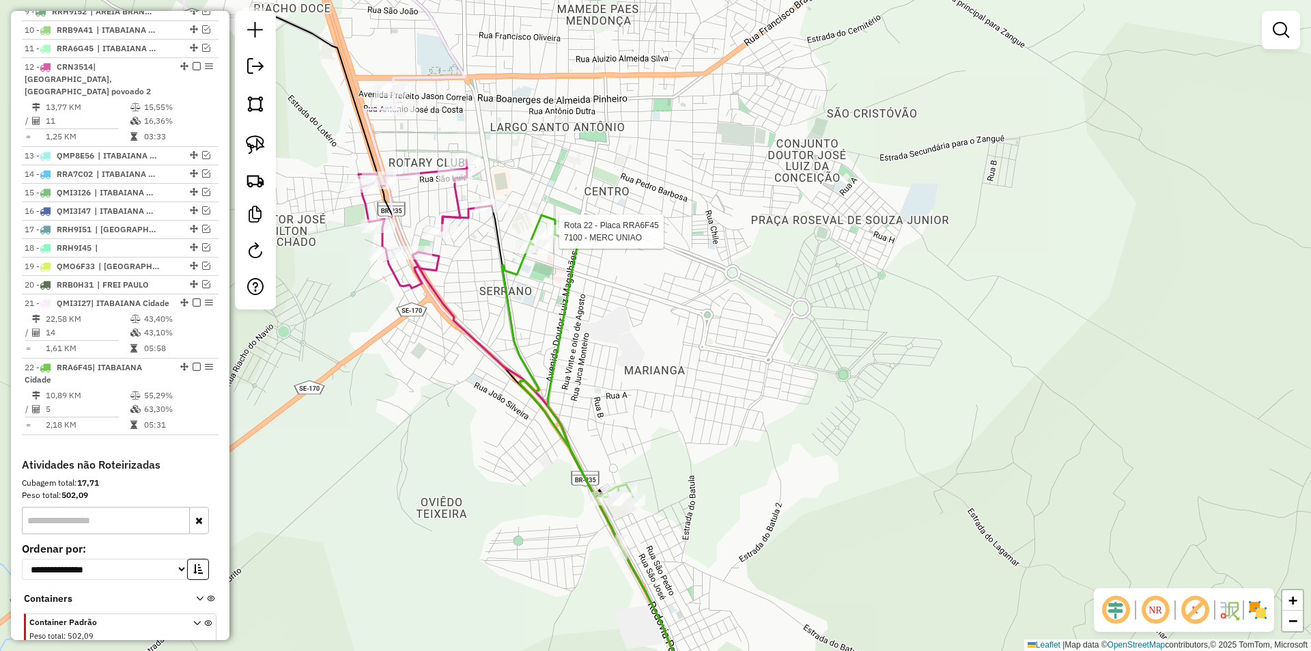
select select "**********"
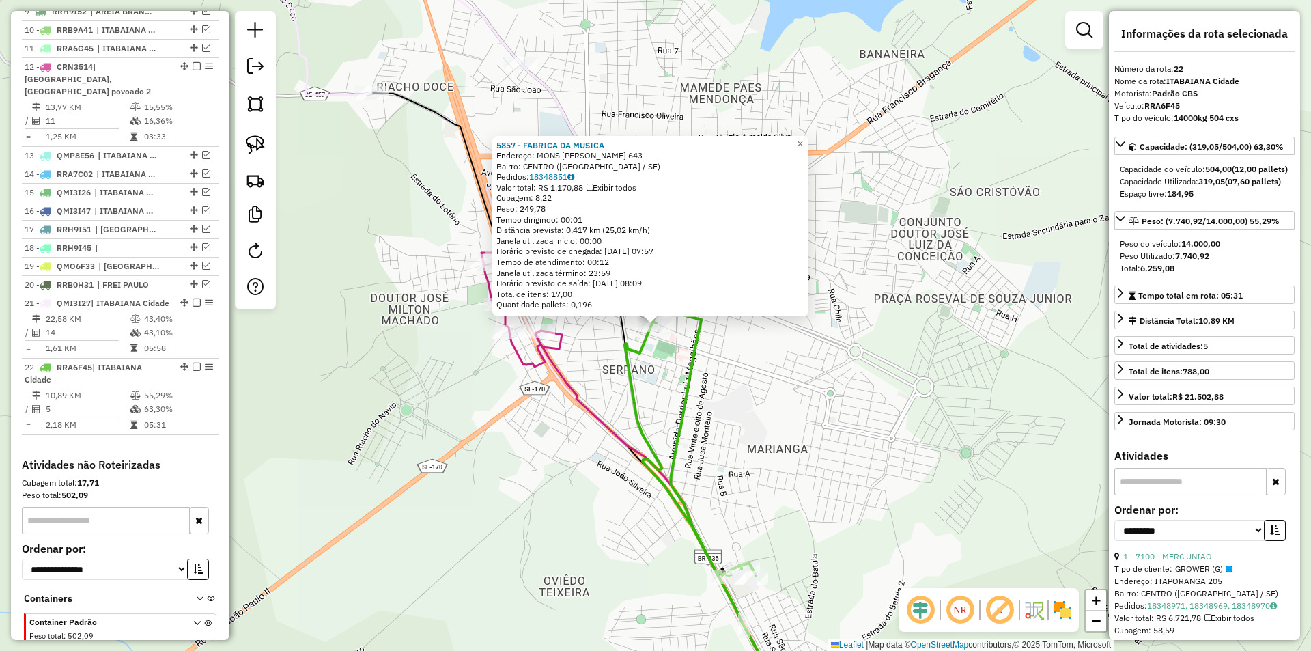
scroll to position [765, 0]
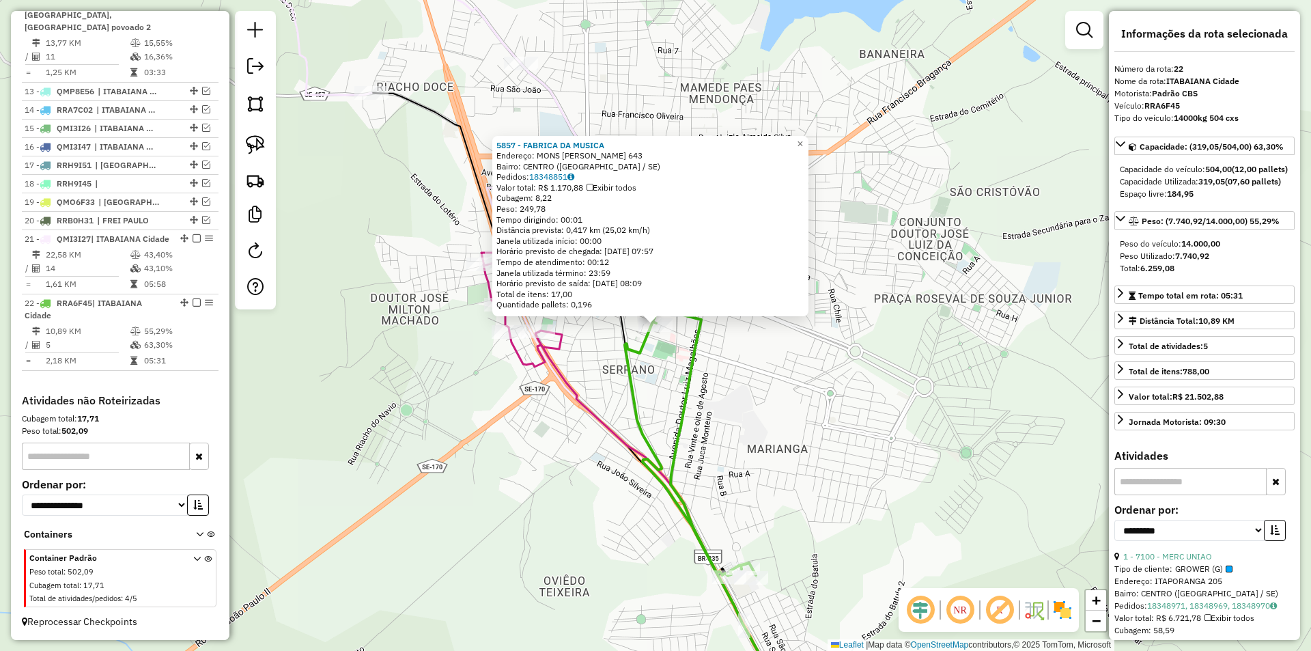
click at [564, 473] on div "5857 - FABRICA DA MUSICA Endereço: MONS HERALDO BARBOSA 643 Bairro: CENTRO (ITA…" at bounding box center [655, 325] width 1311 height 651
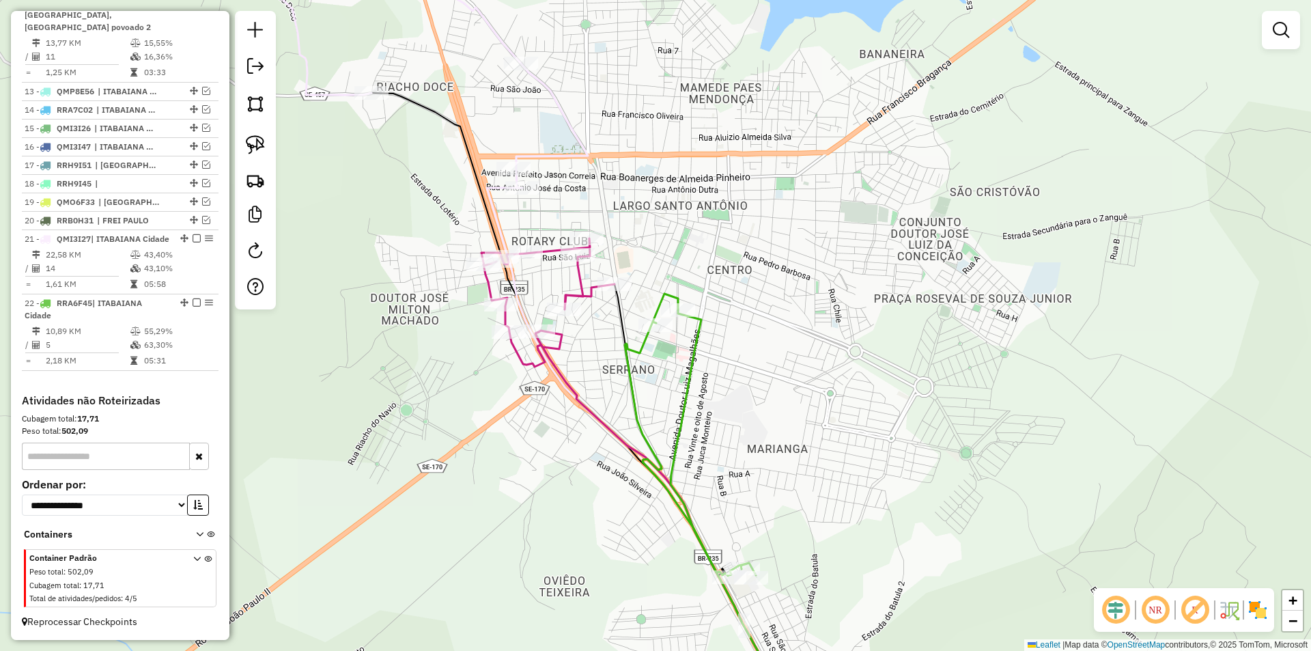
drag, startPoint x: 567, startPoint y: 481, endPoint x: 675, endPoint y: 461, distance: 109.8
click at [561, 362] on div "Janela de atendimento Grade de atendimento Capacidade Transportadoras Veículos …" at bounding box center [655, 325] width 1311 height 651
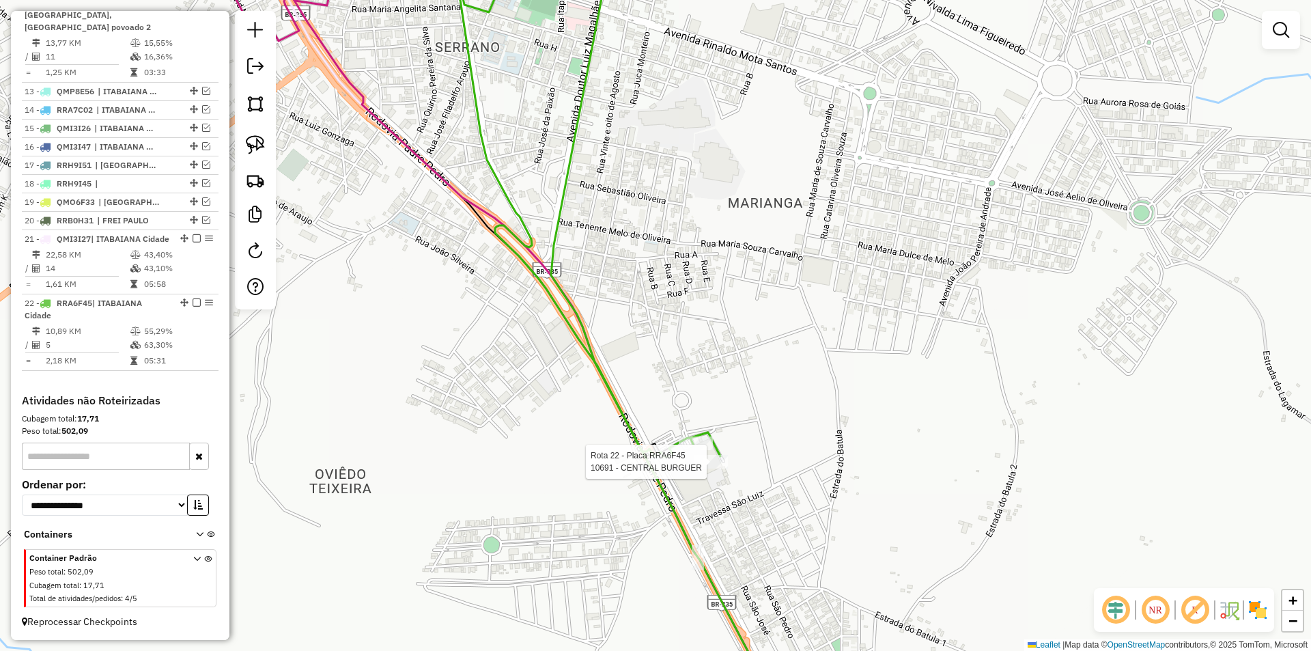
select select "**********"
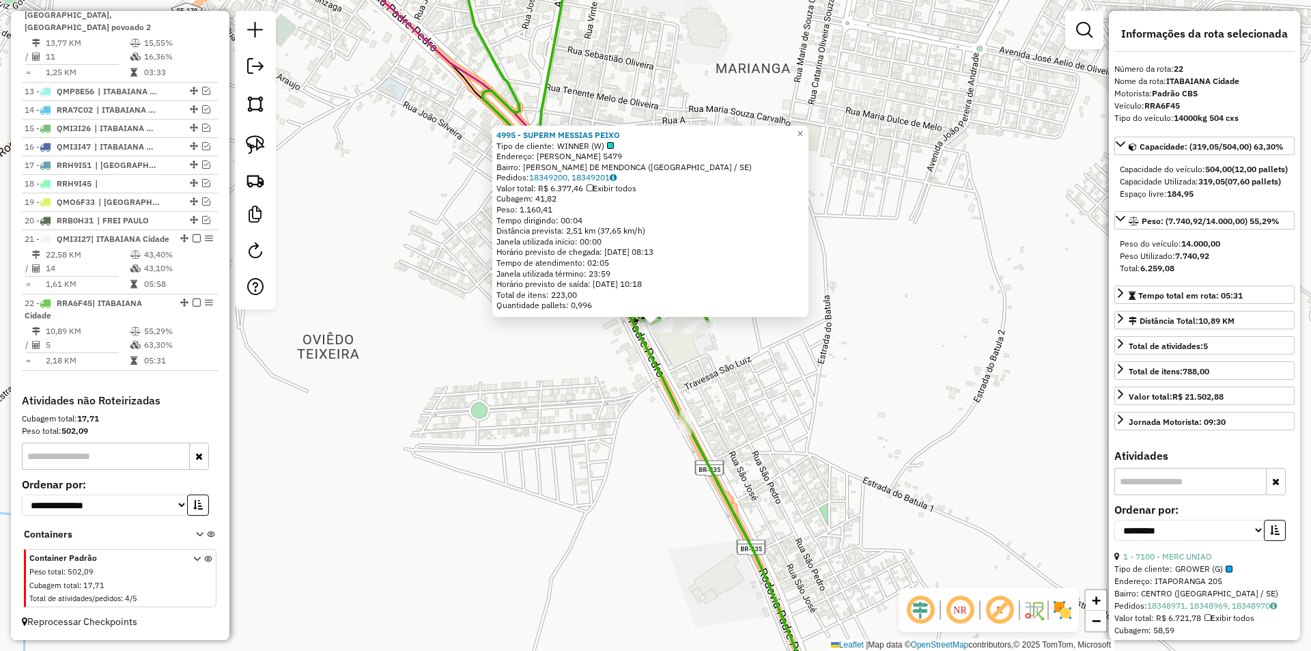
click at [638, 421] on div "4995 - SUPERM MESSIAS PEIXO Tipo de cliente: WINNER (W) Endereço: JOSE AMANCIO …" at bounding box center [655, 325] width 1311 height 651
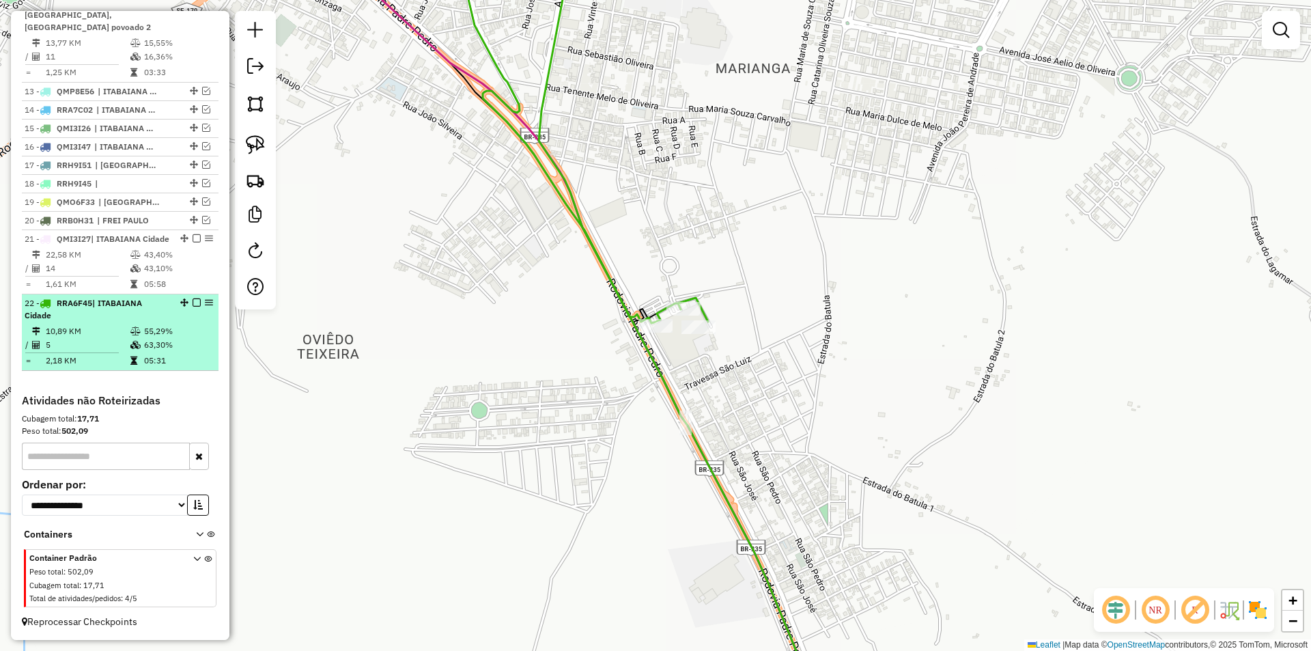
click at [149, 319] on div "22 - RRA6F45 | ITABAIANA Cidade" at bounding box center [97, 309] width 145 height 25
select select "**********"
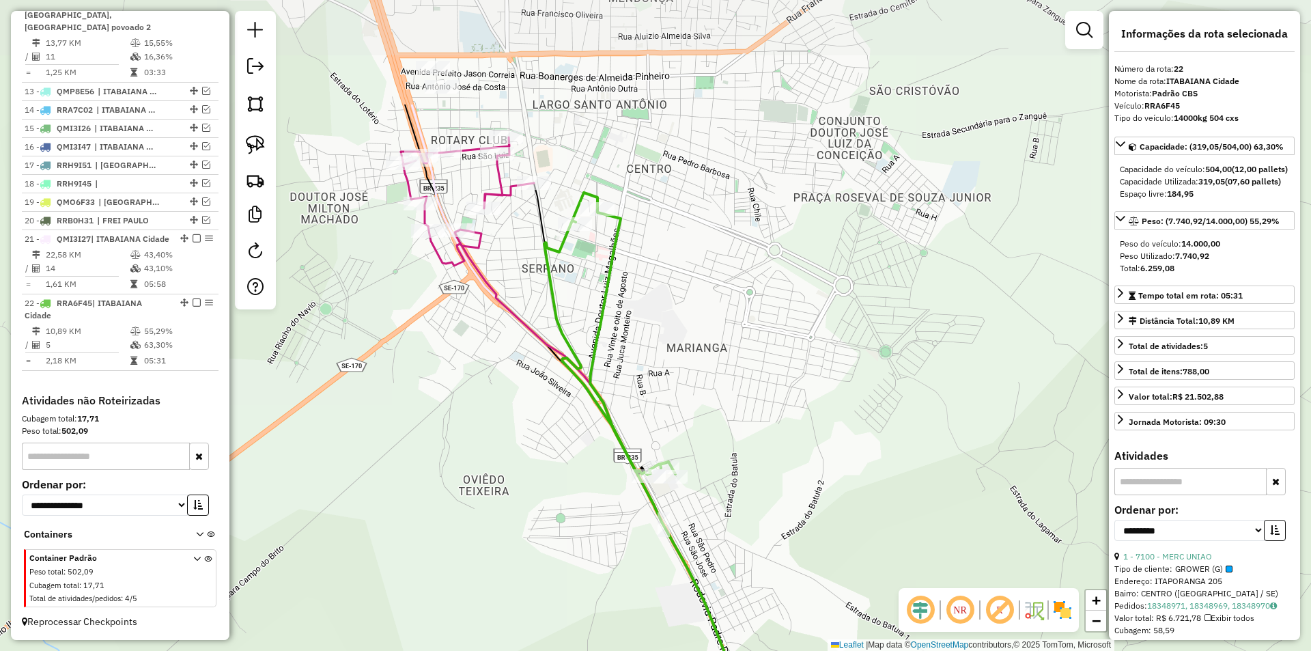
drag, startPoint x: 419, startPoint y: 190, endPoint x: 448, endPoint y: 341, distance: 153.0
click at [448, 341] on div "Janela de atendimento Grade de atendimento Capacidade Transportadoras Veículos …" at bounding box center [655, 325] width 1311 height 651
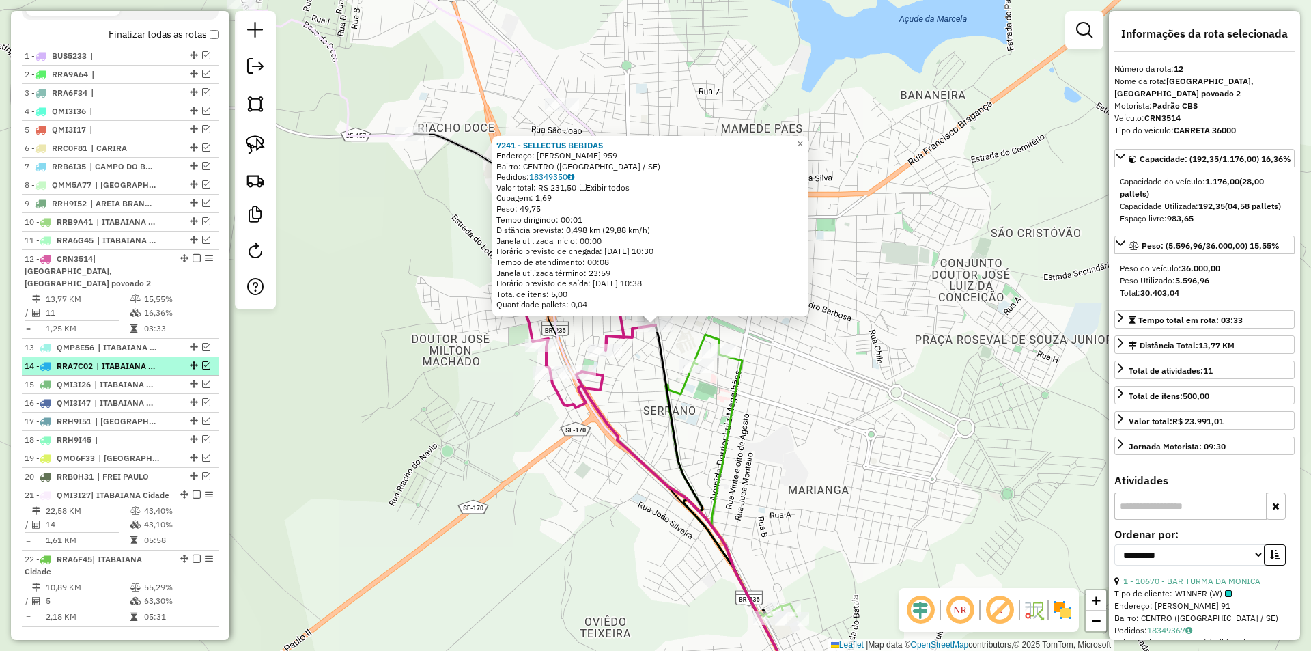
scroll to position [475, 0]
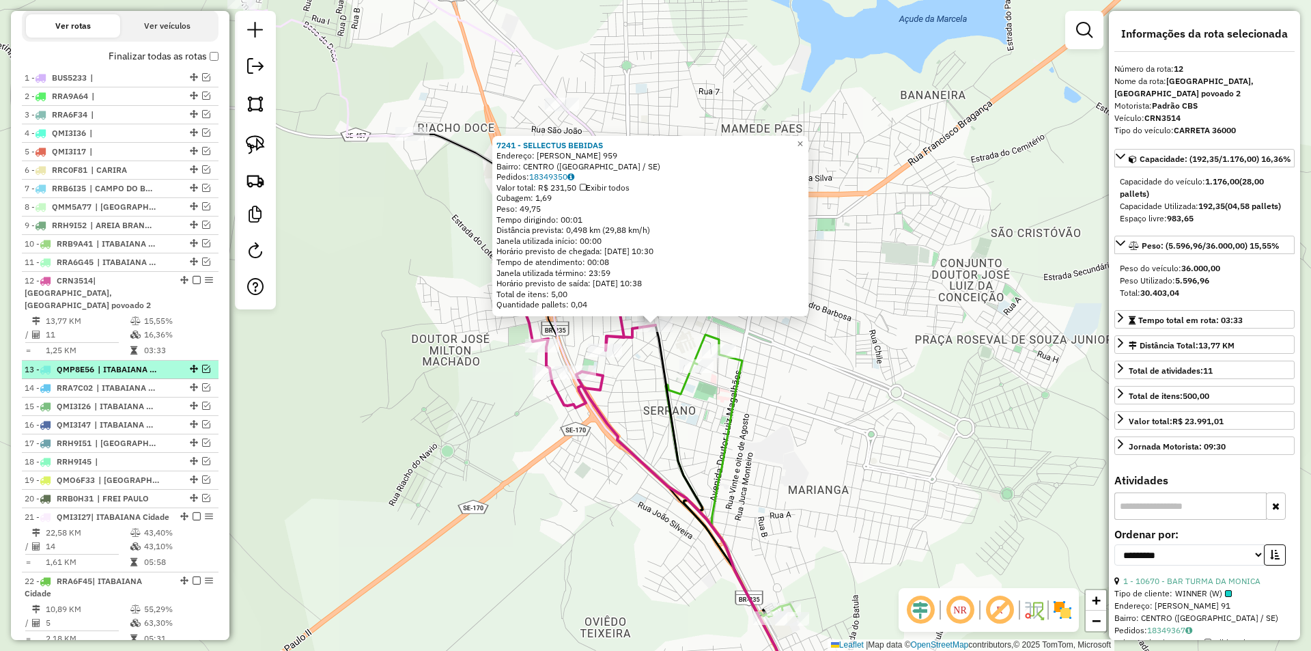
click at [202, 368] on em at bounding box center [206, 369] width 8 height 8
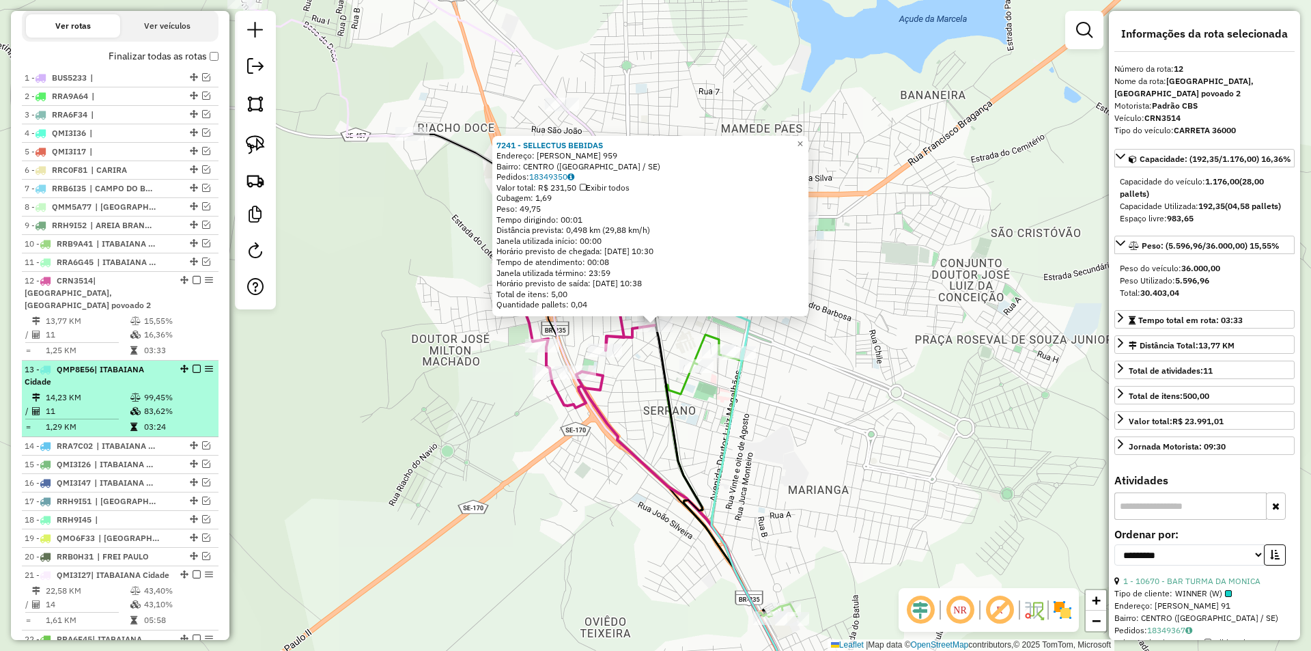
click at [180, 370] on em at bounding box center [184, 369] width 8 height 8
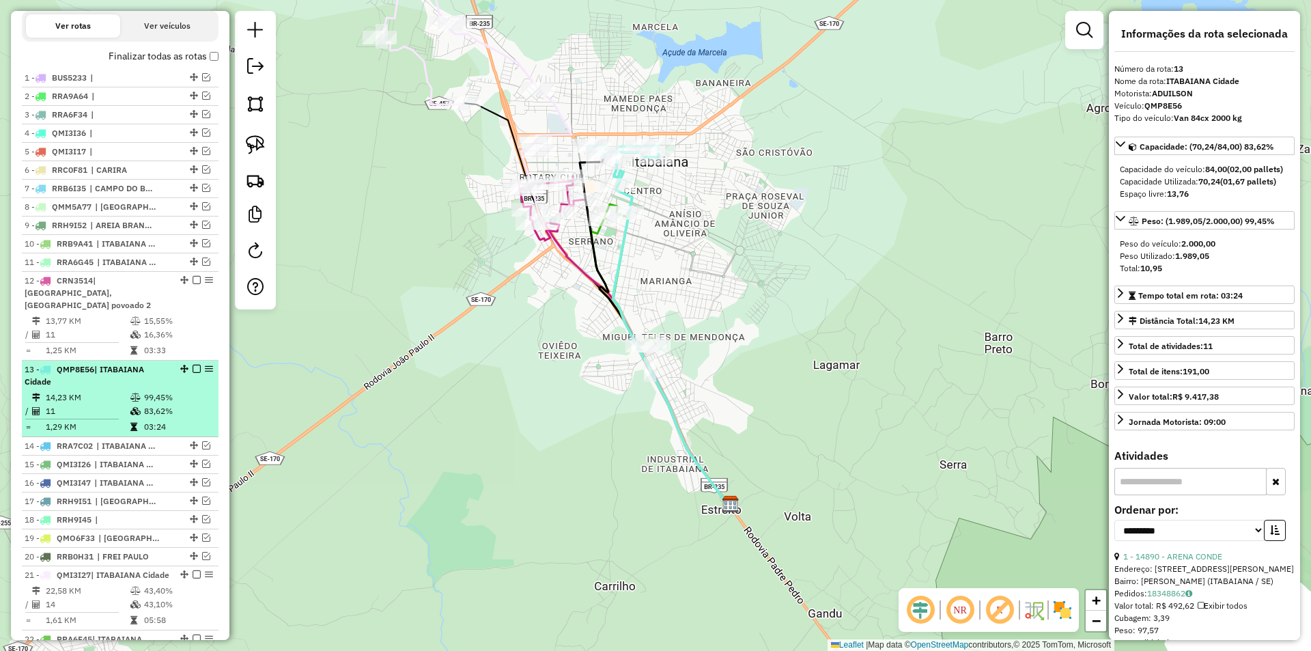
click at [193, 367] on em at bounding box center [197, 369] width 8 height 8
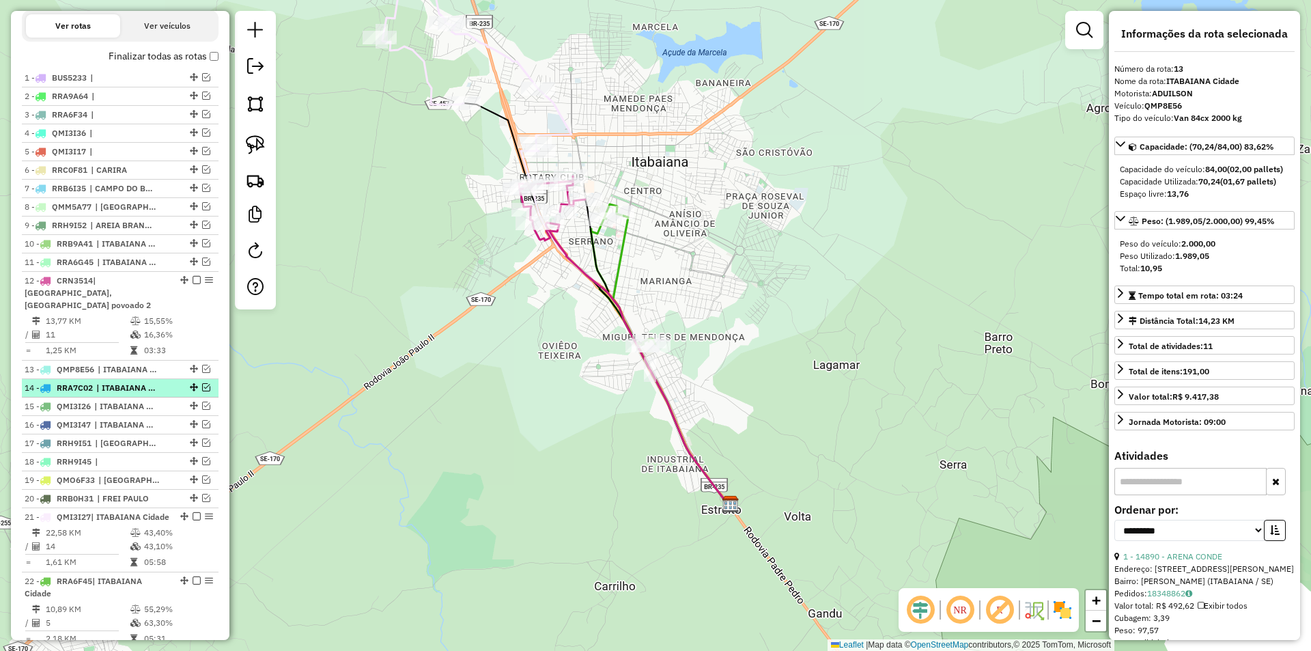
click at [203, 388] on em at bounding box center [206, 387] width 8 height 8
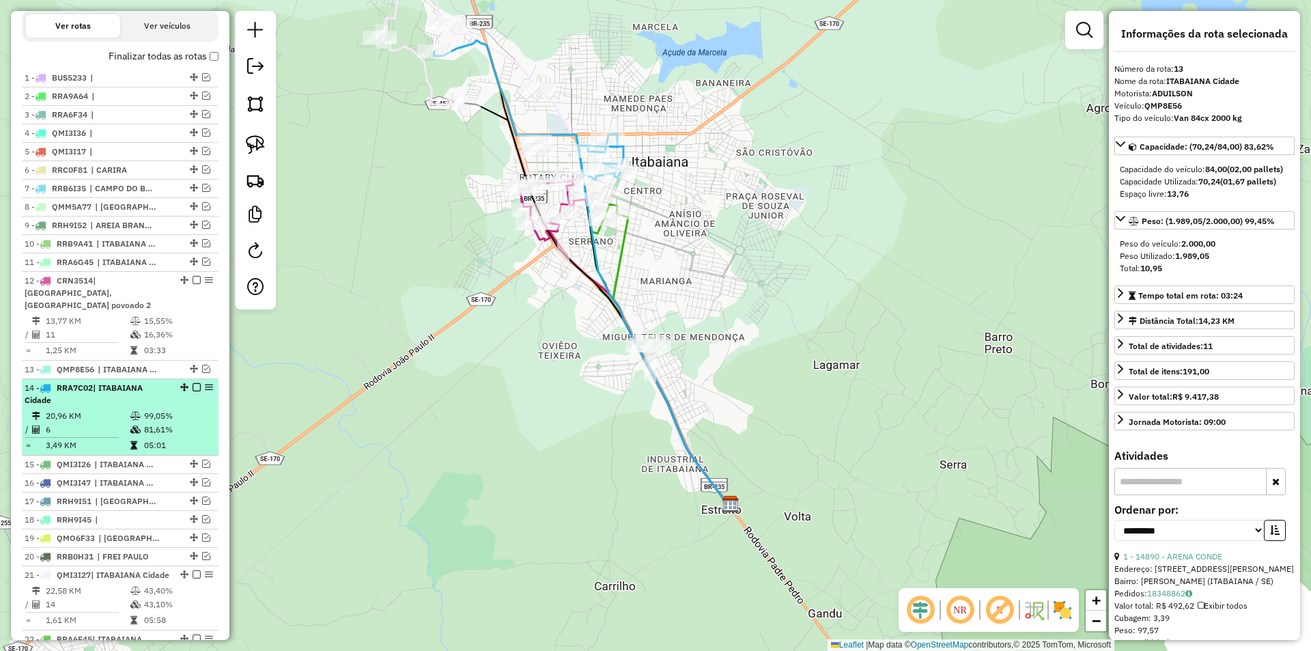
click at [160, 392] on div "14 - RRA7C02 | ITABAIANA Cidade" at bounding box center [97, 394] width 145 height 25
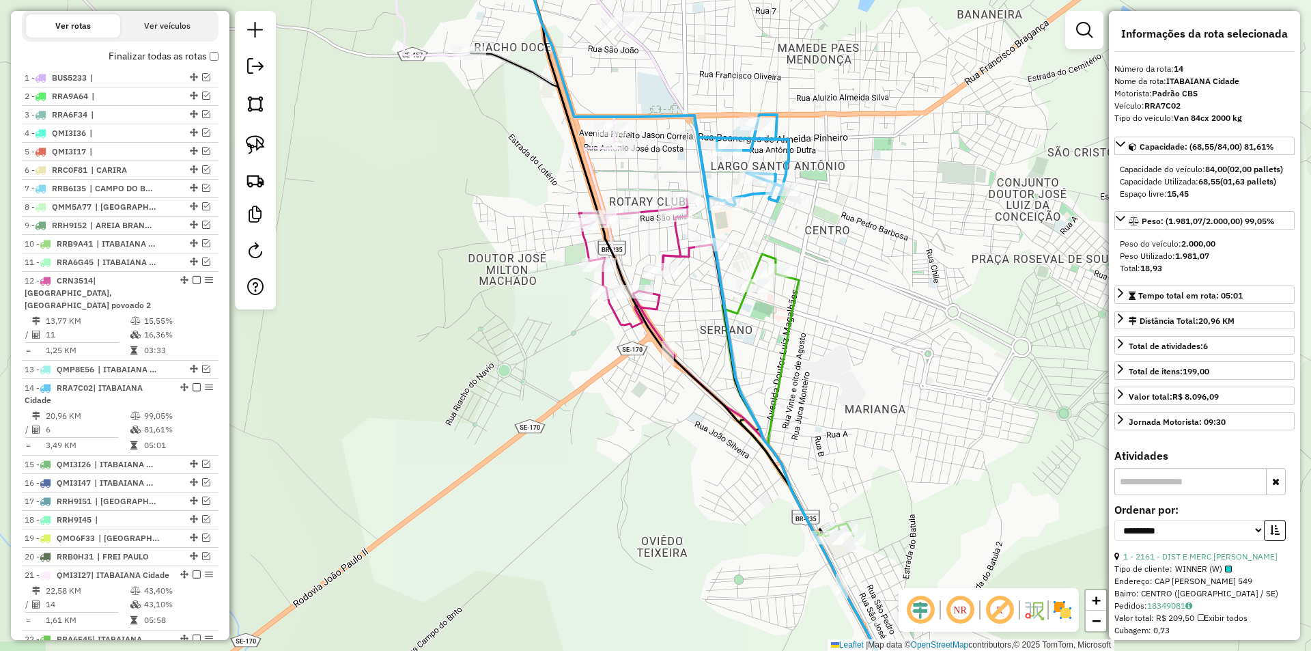
click at [713, 265] on icon at bounding box center [801, 415] width 206 height 601
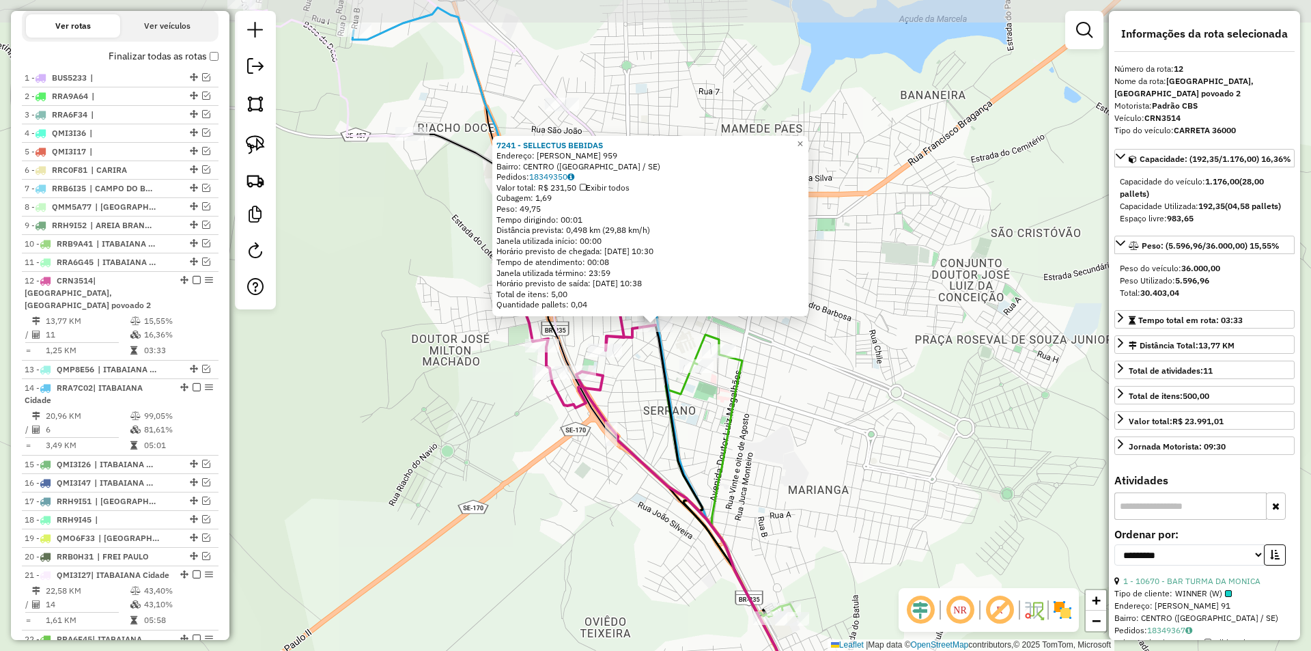
scroll to position [748, 0]
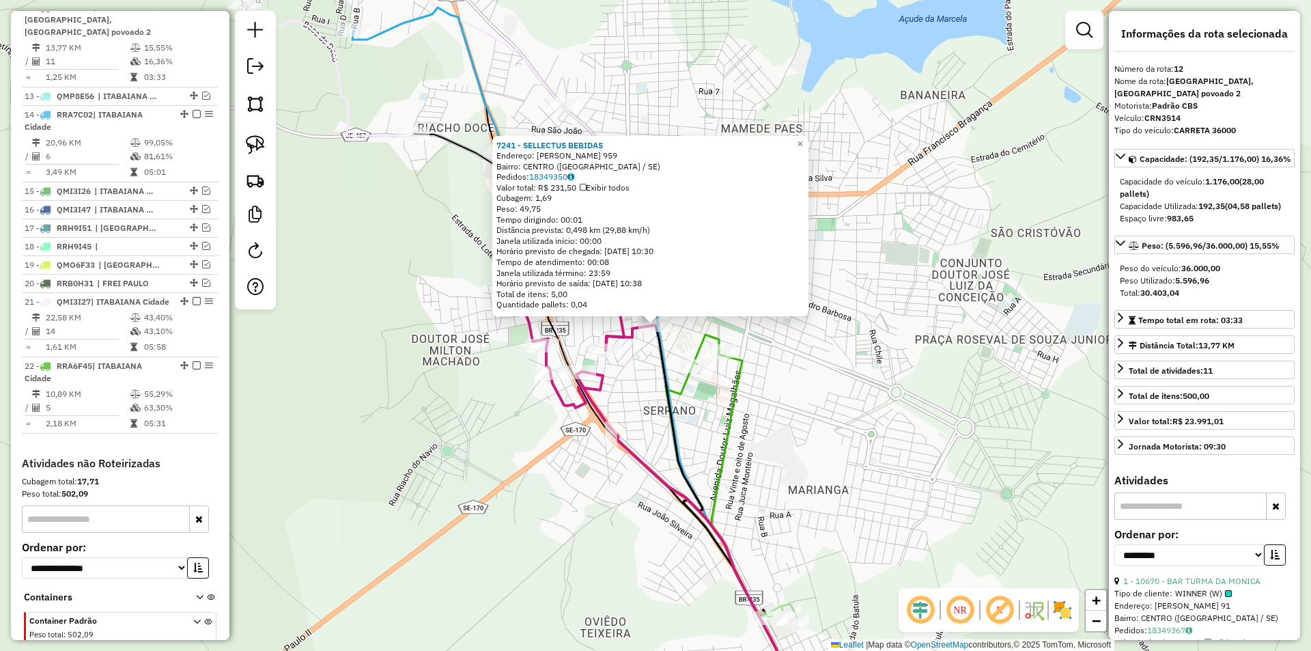
click at [666, 391] on icon at bounding box center [733, 520] width 156 height 391
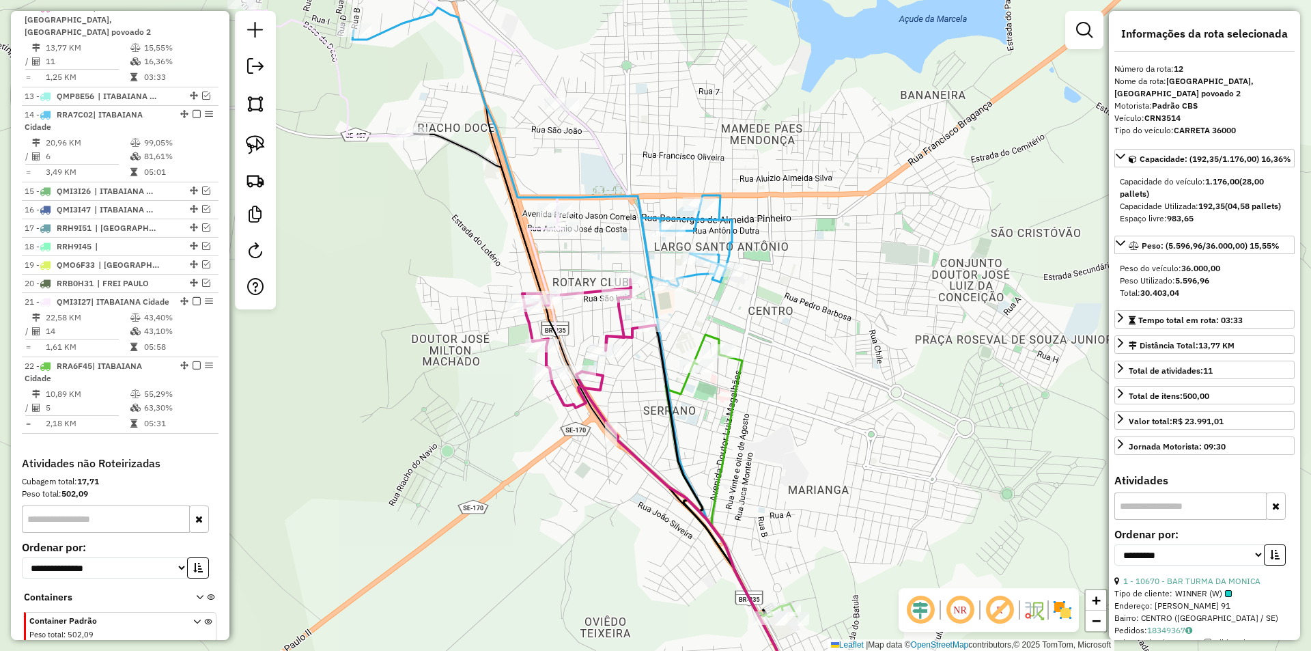
click at [518, 240] on icon at bounding box center [542, 147] width 380 height 279
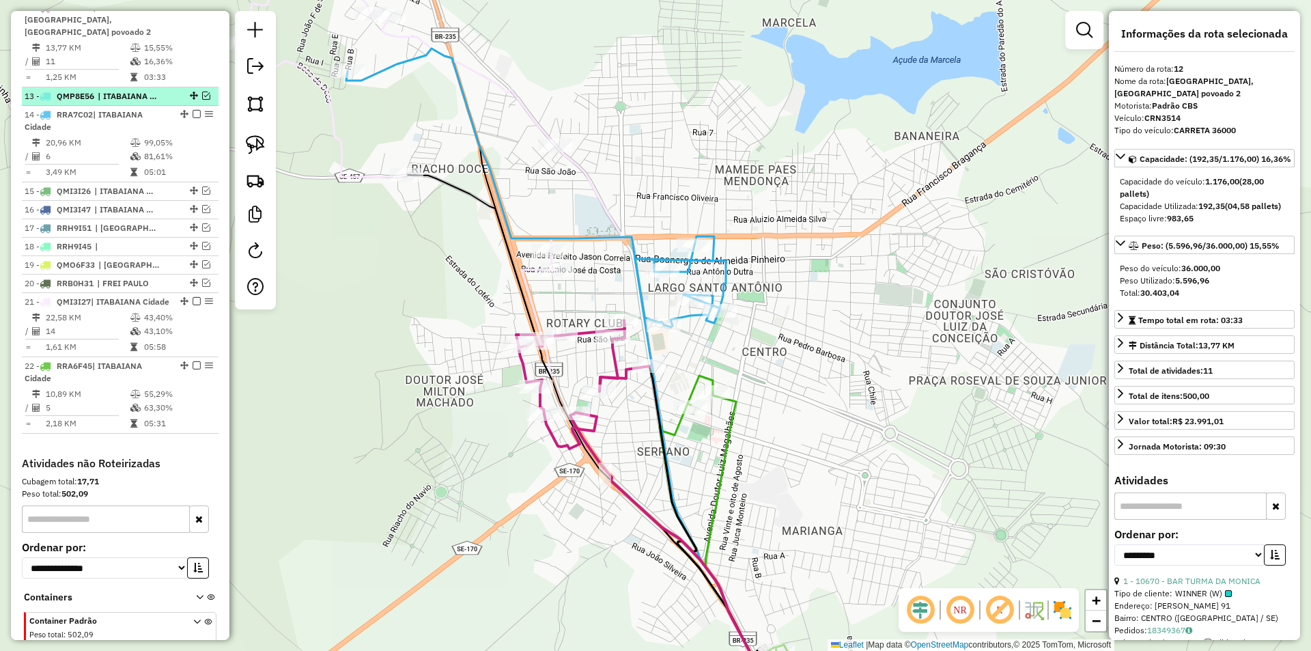
click at [202, 94] on em at bounding box center [206, 95] width 8 height 8
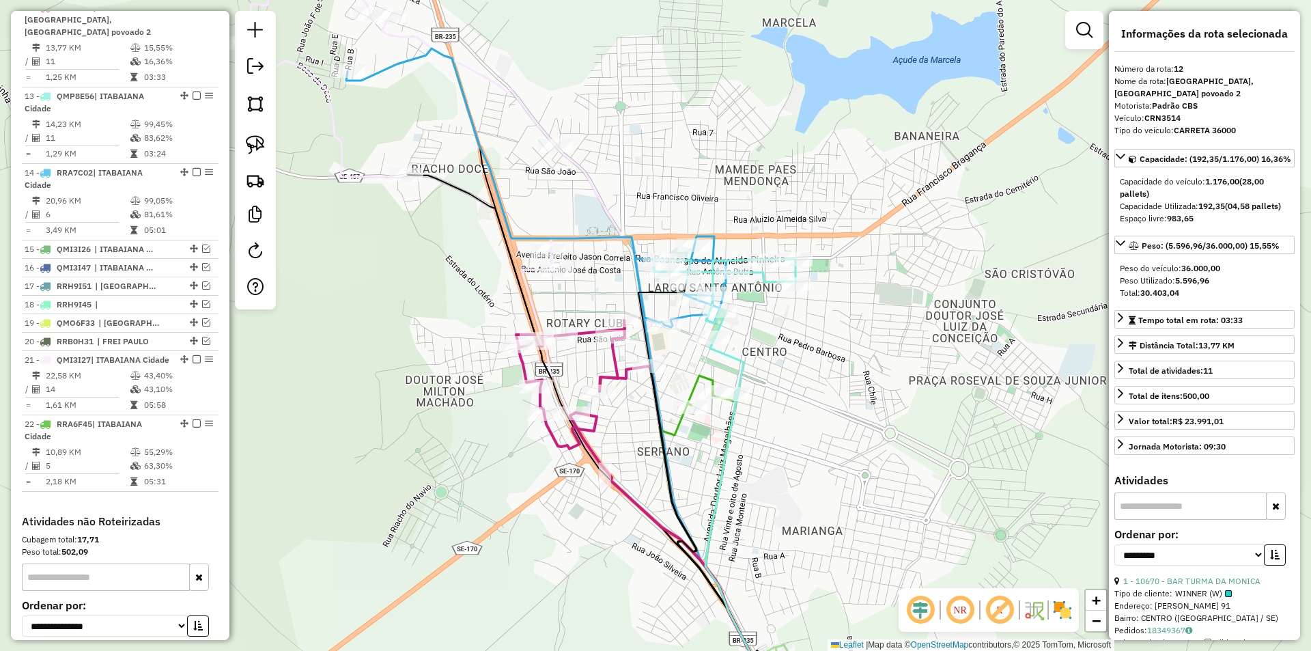
click at [772, 329] on div "Rota 12 - Placa CRN3514 15620 - MERCEARIA LIMA Janela de atendimento Grade de a…" at bounding box center [655, 325] width 1311 height 651
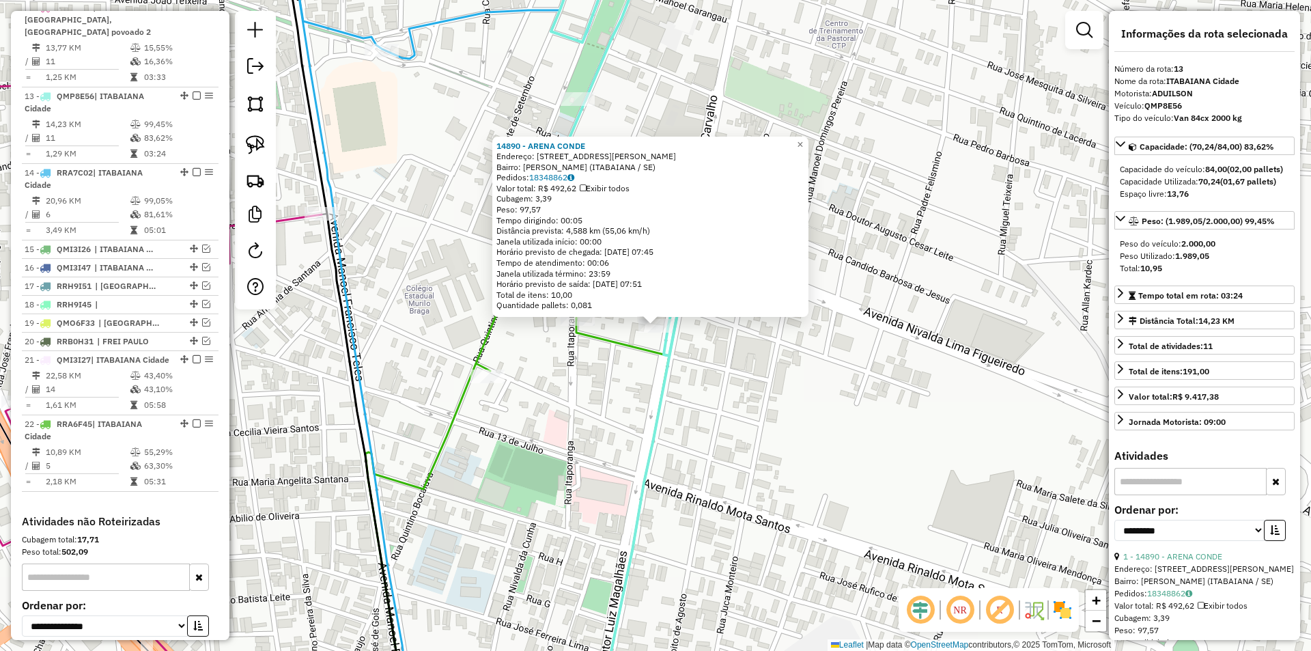
scroll to position [825, 0]
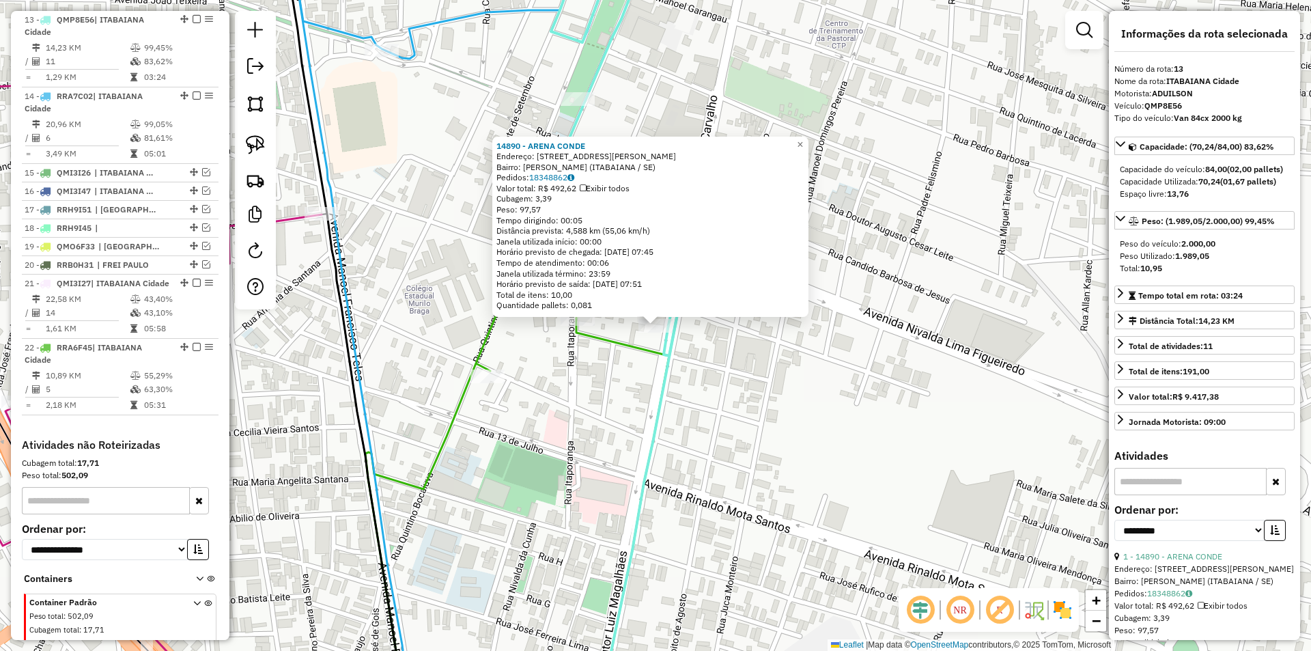
click at [677, 384] on div "14890 - ARENA CONDE Endereço: DR LUIZ MAGALHAES 706 Bairro: SERRANO (ITABAIANA …" at bounding box center [655, 325] width 1311 height 651
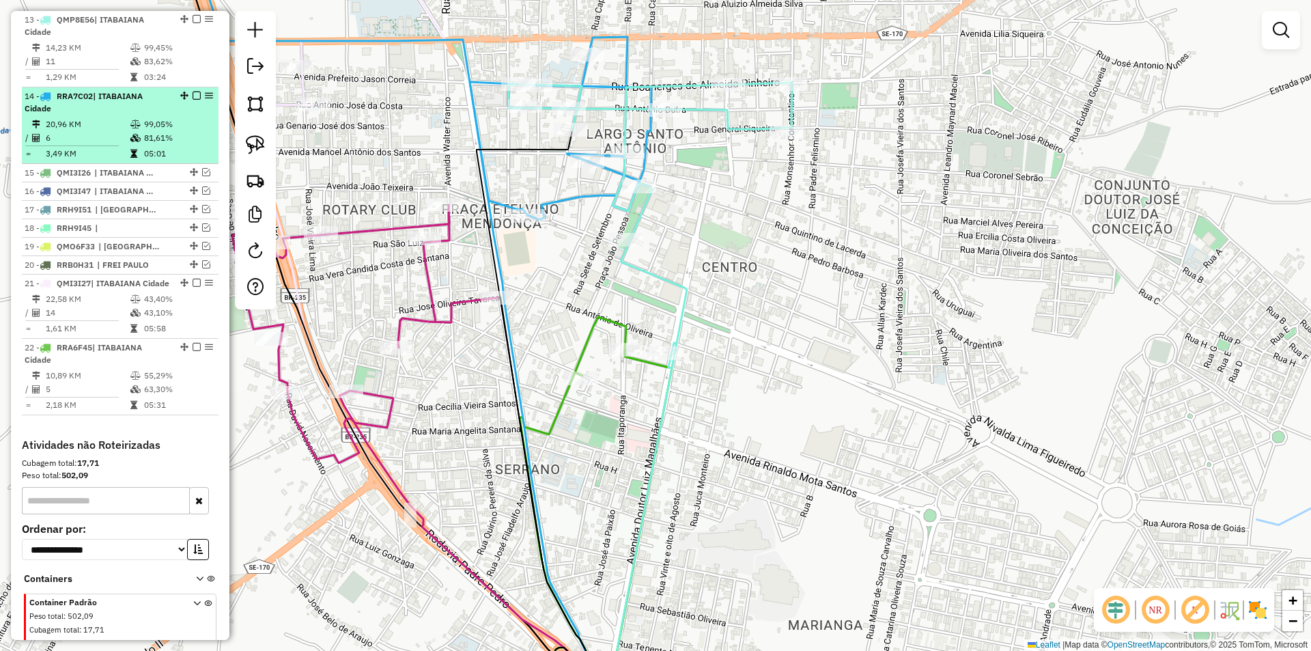
click at [193, 95] on em at bounding box center [197, 95] width 8 height 8
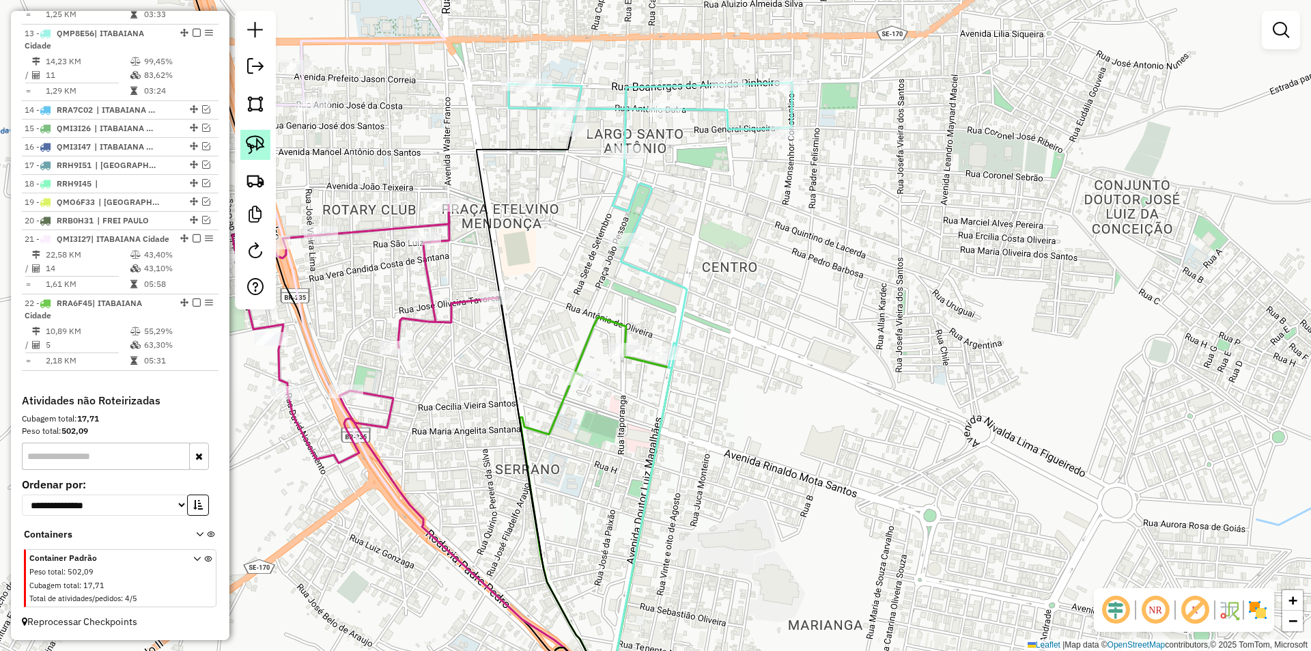
click at [260, 148] on img at bounding box center [255, 144] width 19 height 19
drag, startPoint x: 497, startPoint y: 235, endPoint x: 554, endPoint y: 300, distance: 86.6
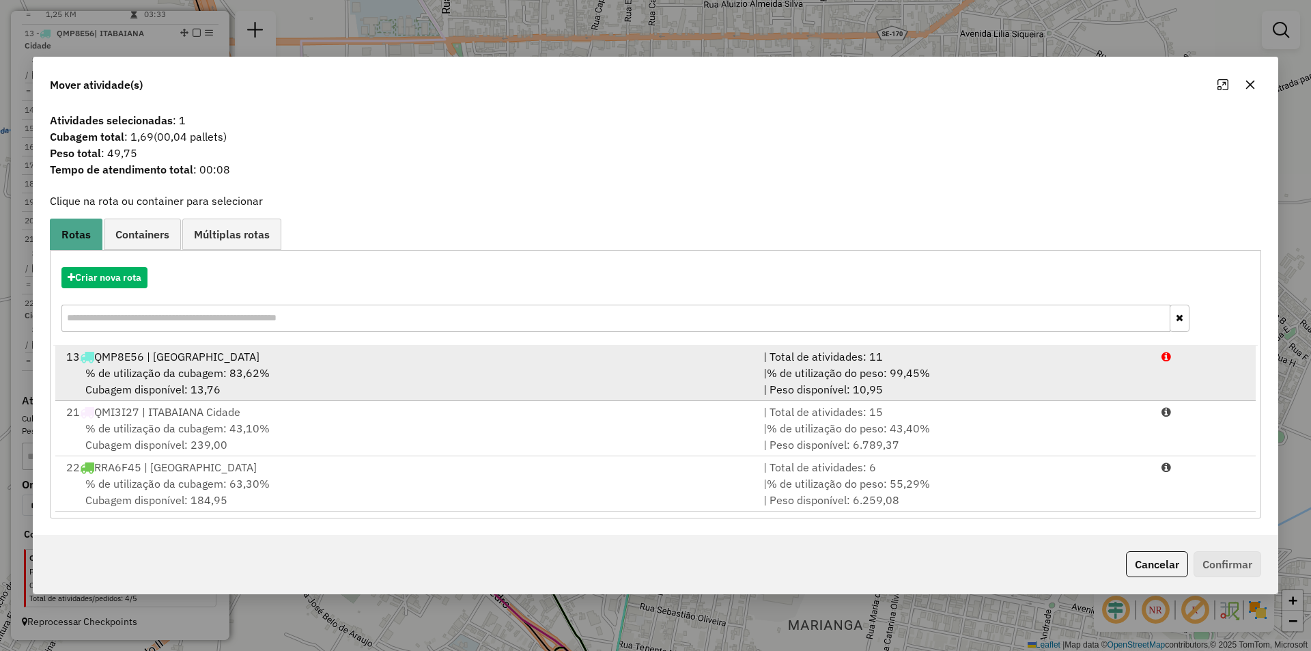
click at [896, 375] on span "% de utilização do peso: 99,45%" at bounding box center [848, 373] width 163 height 14
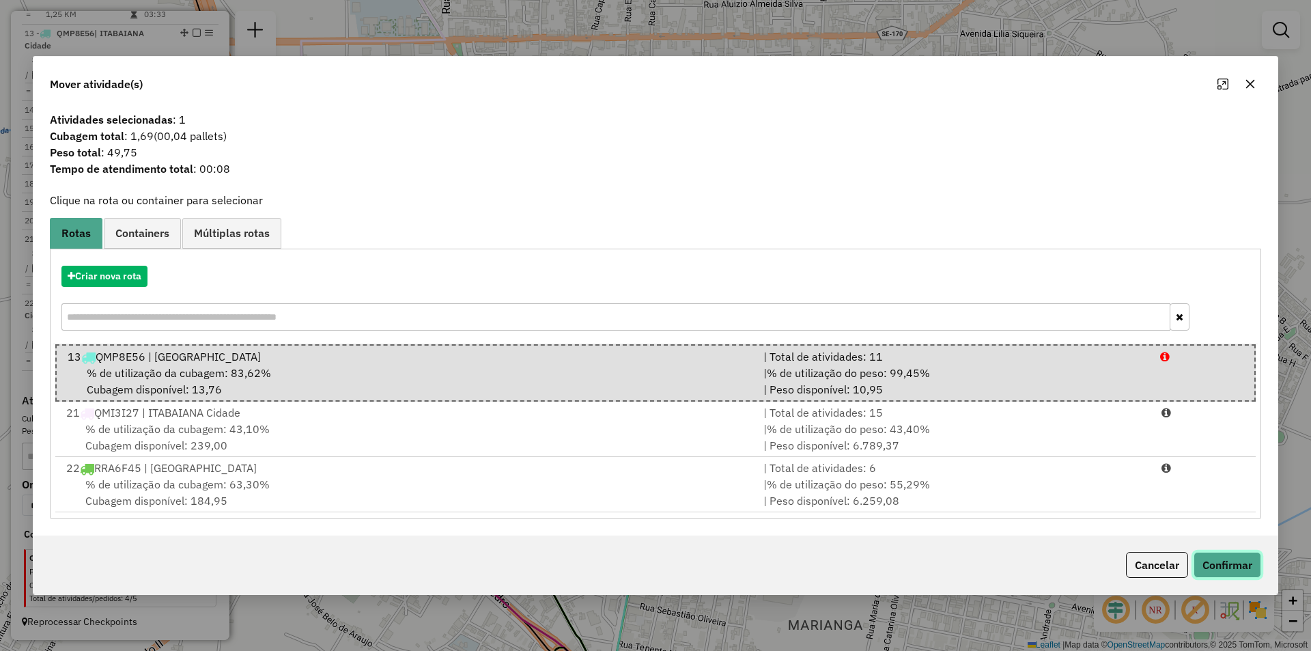
click at [1220, 567] on button "Confirmar" at bounding box center [1227, 565] width 68 height 26
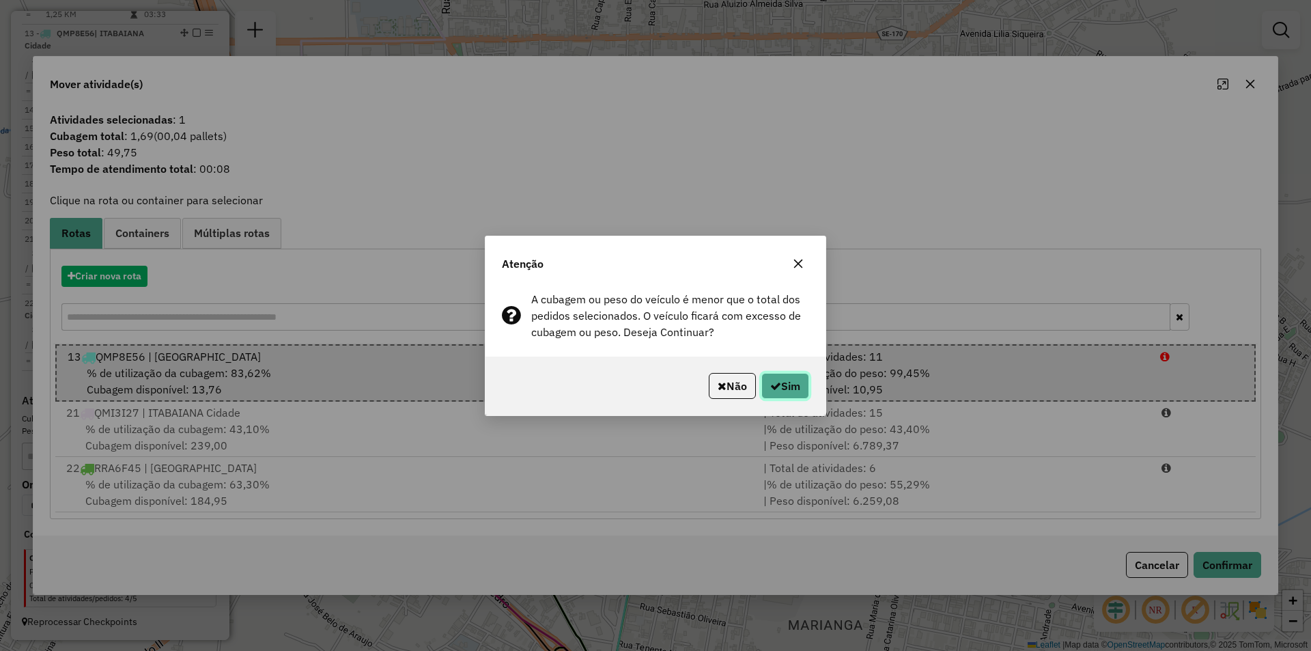
click at [770, 382] on icon "button" at bounding box center [775, 385] width 11 height 11
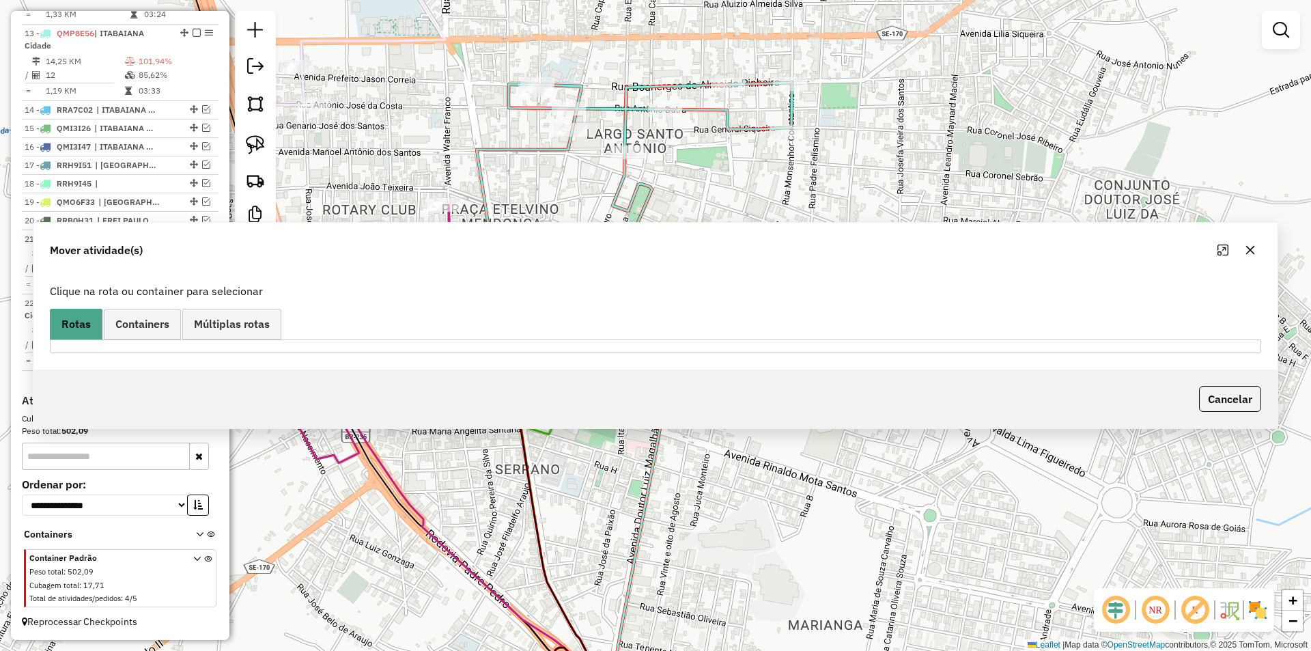
scroll to position [672, 0]
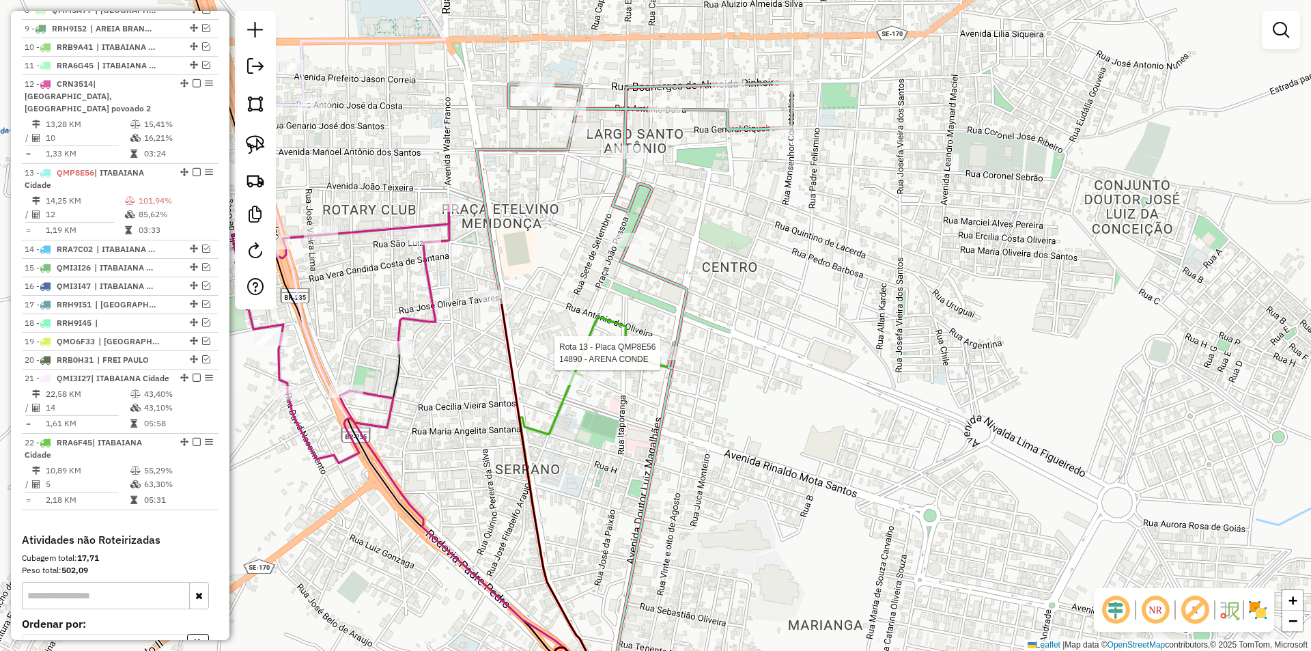
select select "**********"
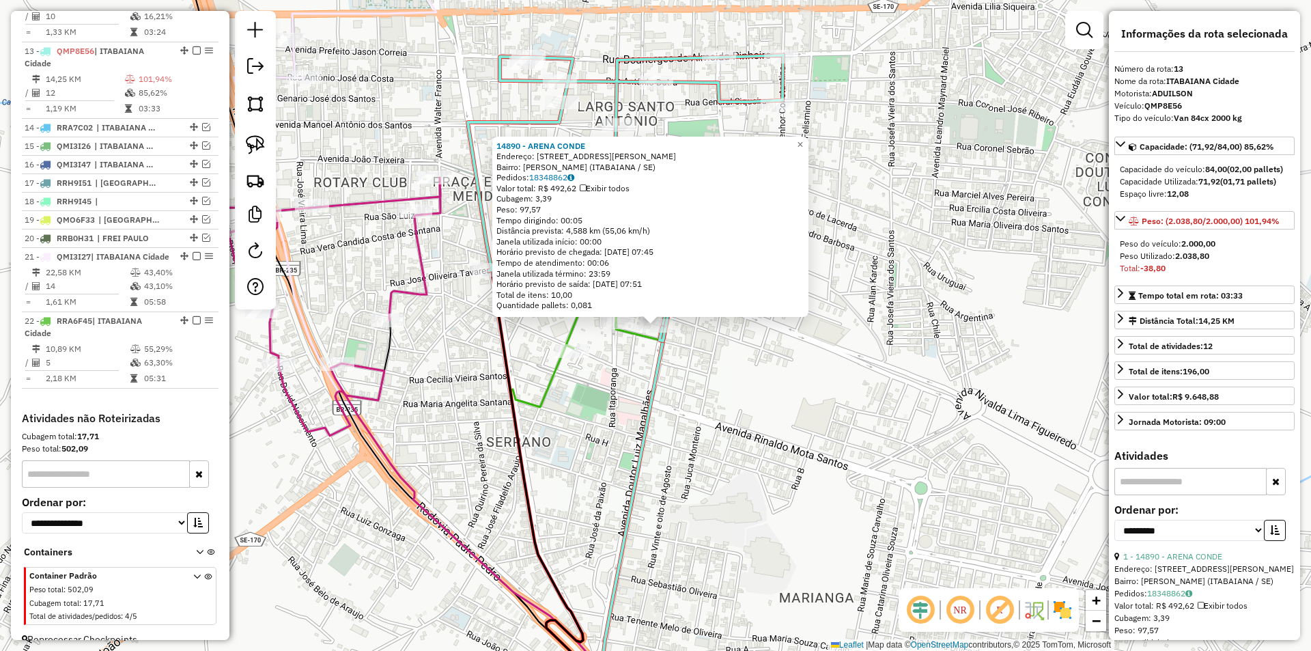
scroll to position [823, 0]
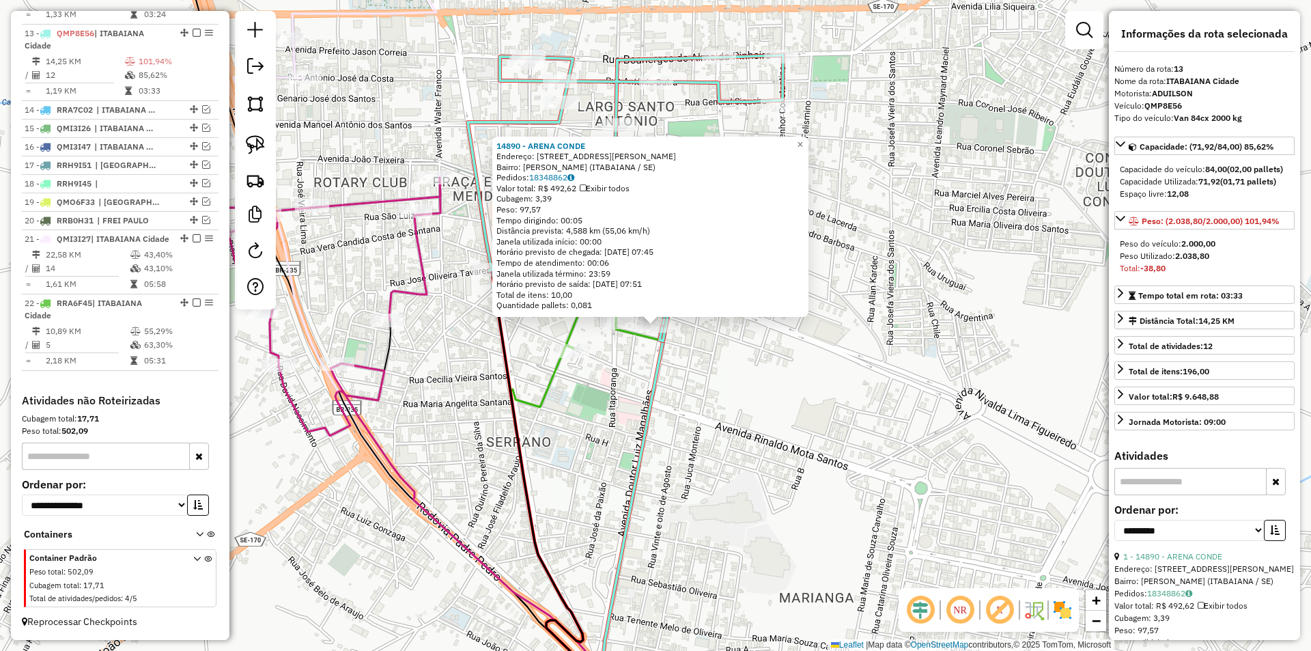
click at [653, 384] on icon at bounding box center [635, 515] width 66 height 401
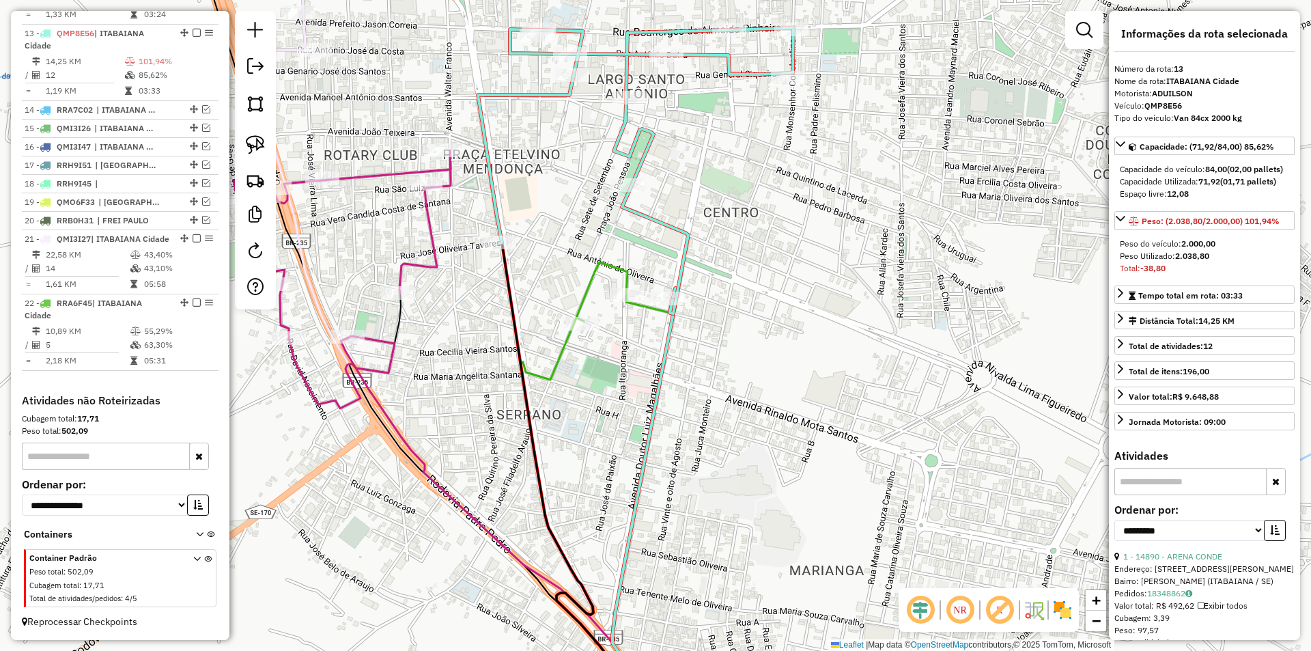
drag, startPoint x: 648, startPoint y: 358, endPoint x: 658, endPoint y: 313, distance: 46.2
click at [662, 321] on div "Janela de atendimento Grade de atendimento Capacidade Transportadoras Veículos …" at bounding box center [655, 325] width 1311 height 651
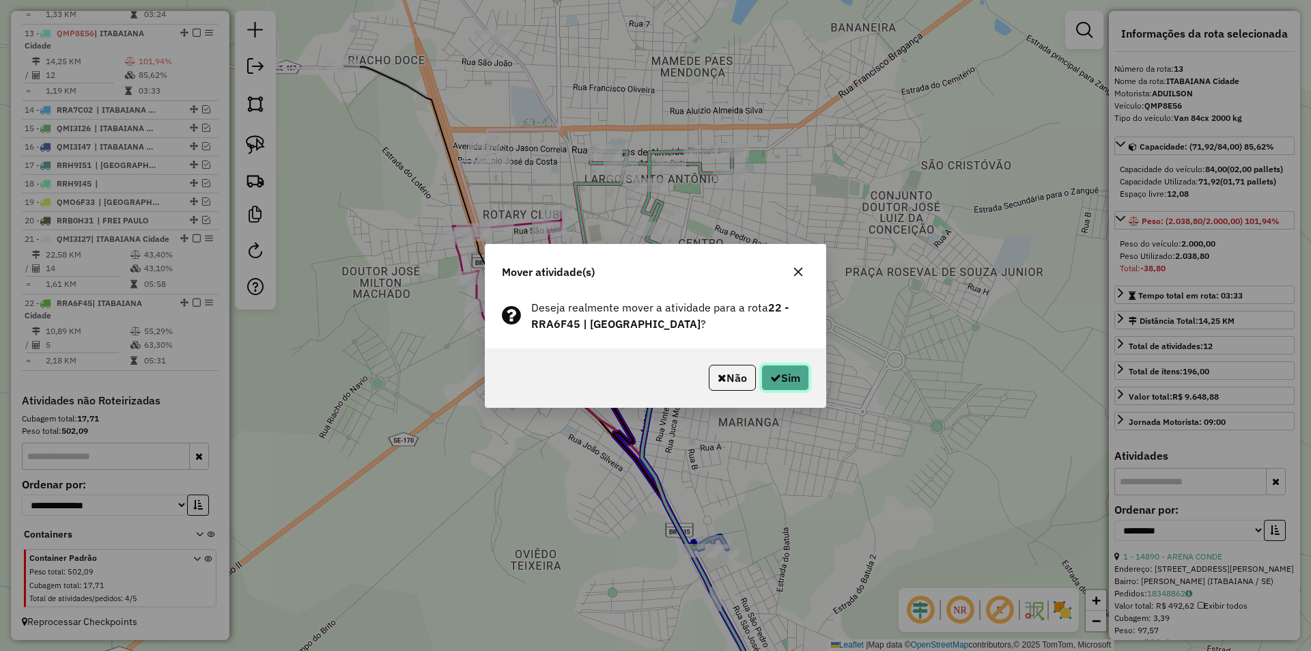
click at [771, 380] on icon "button" at bounding box center [775, 377] width 11 height 11
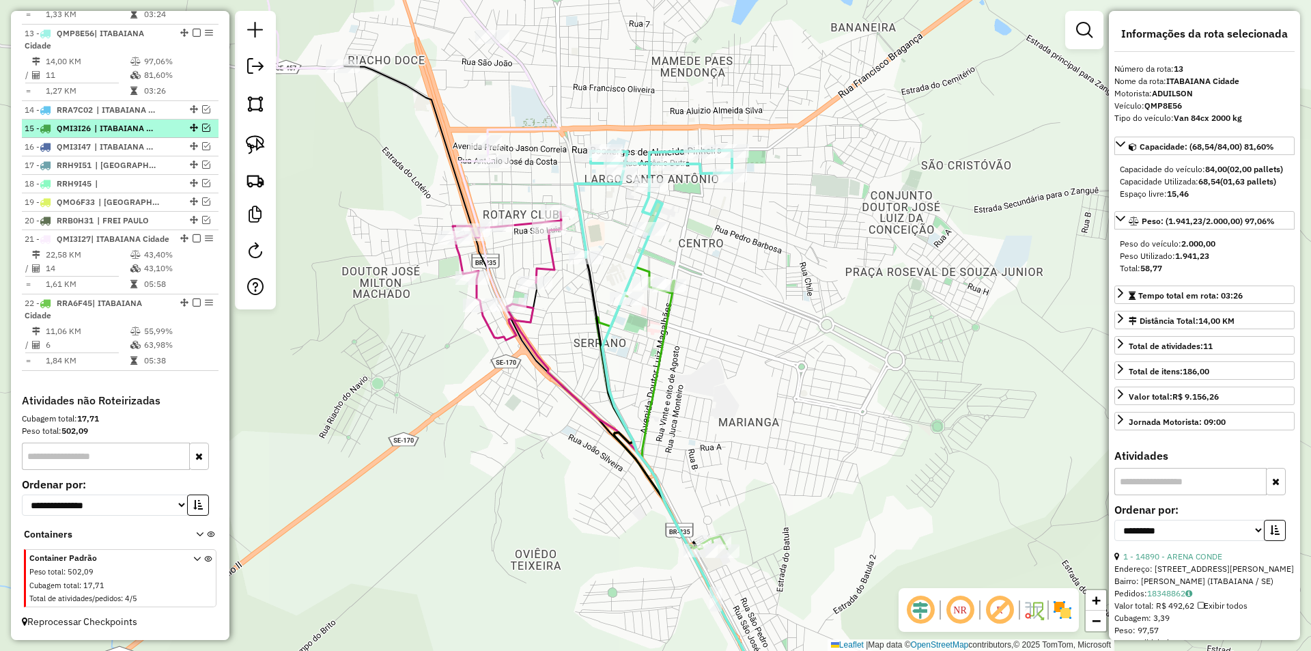
click at [202, 124] on em at bounding box center [206, 128] width 8 height 8
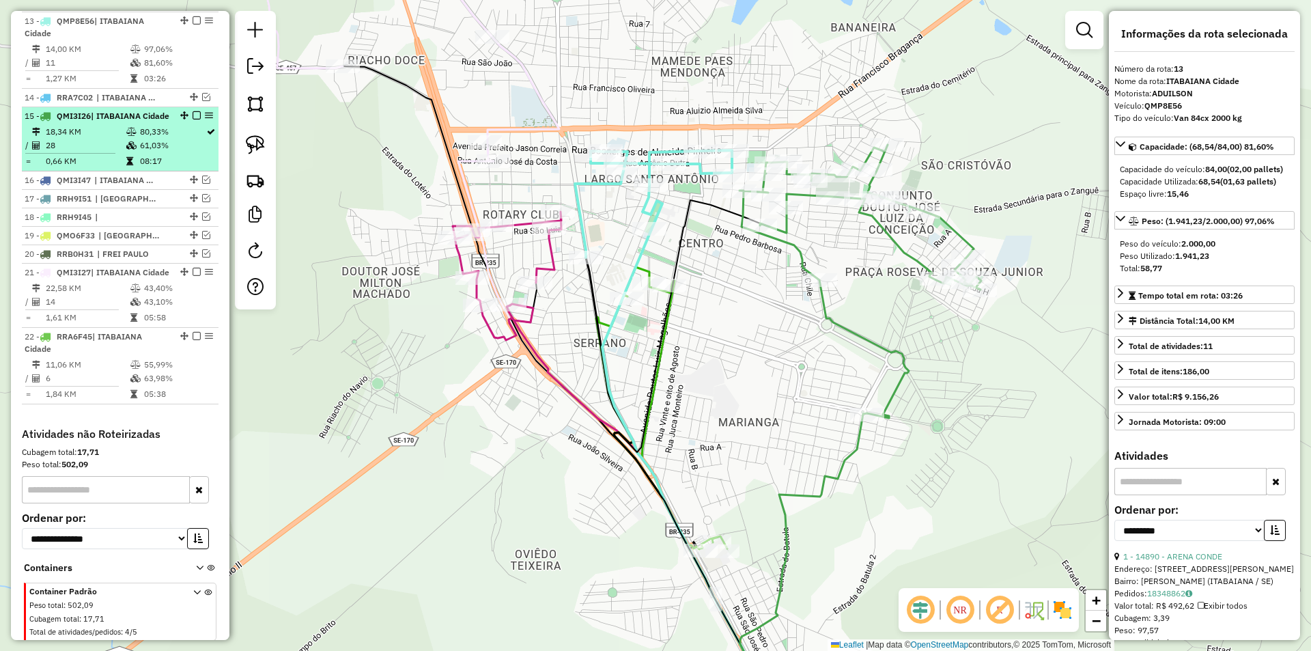
click at [168, 122] on div "15 - QMI3I26 | ITABAIANA Cidade" at bounding box center [120, 116] width 191 height 12
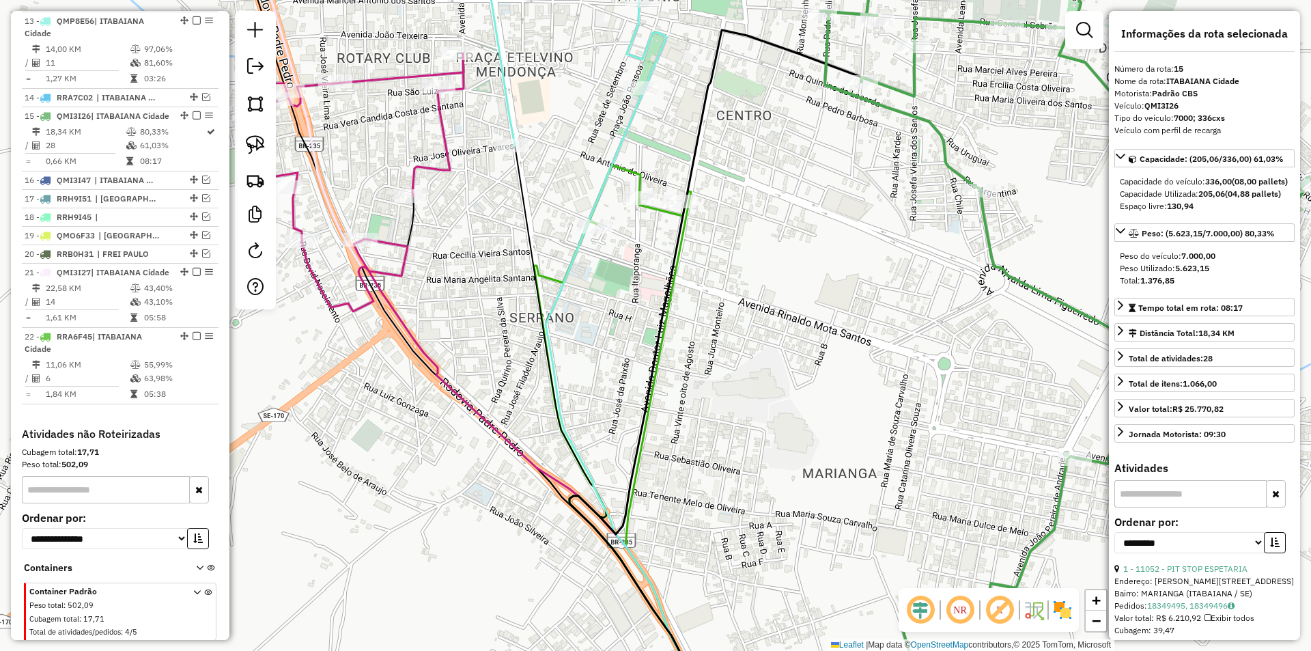
click at [641, 246] on div "Janela de atendimento Grade de atendimento Capacidade Transportadoras Veículos …" at bounding box center [655, 325] width 1311 height 651
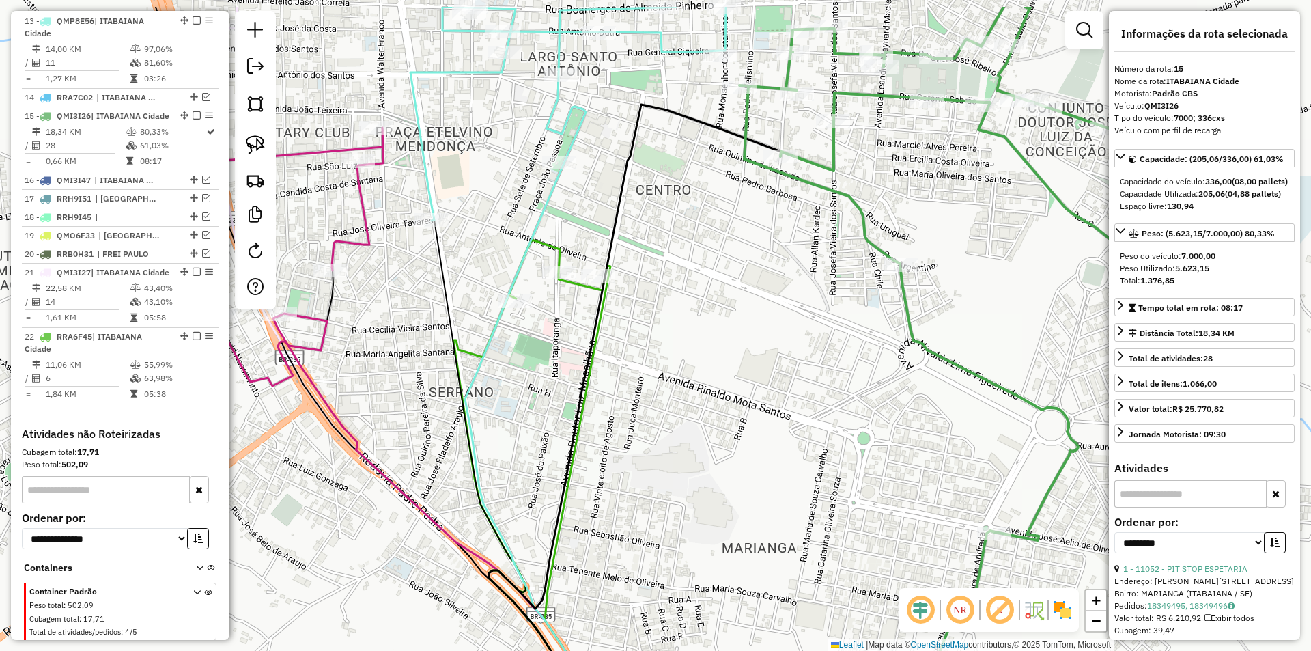
drag, startPoint x: 668, startPoint y: 235, endPoint x: 584, endPoint y: 311, distance: 113.1
click at [585, 311] on div "Janela de atendimento Grade de atendimento Capacidade Transportadoras Veículos …" at bounding box center [655, 325] width 1311 height 651
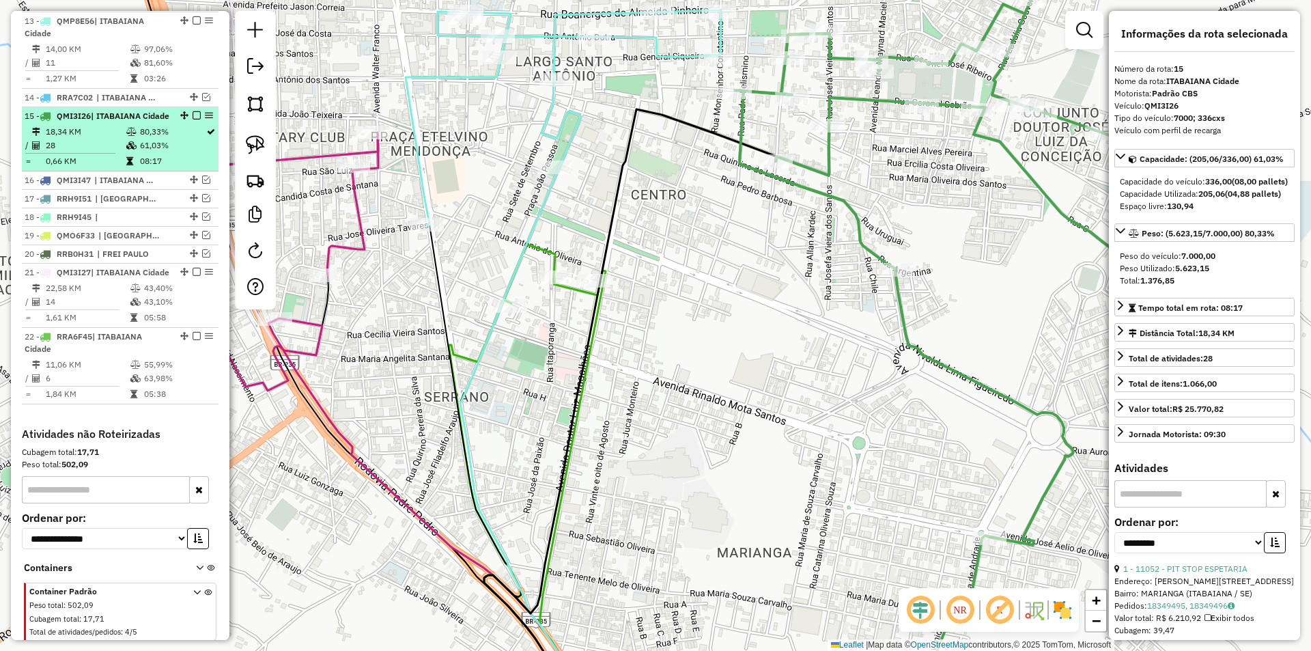
scroll to position [755, 0]
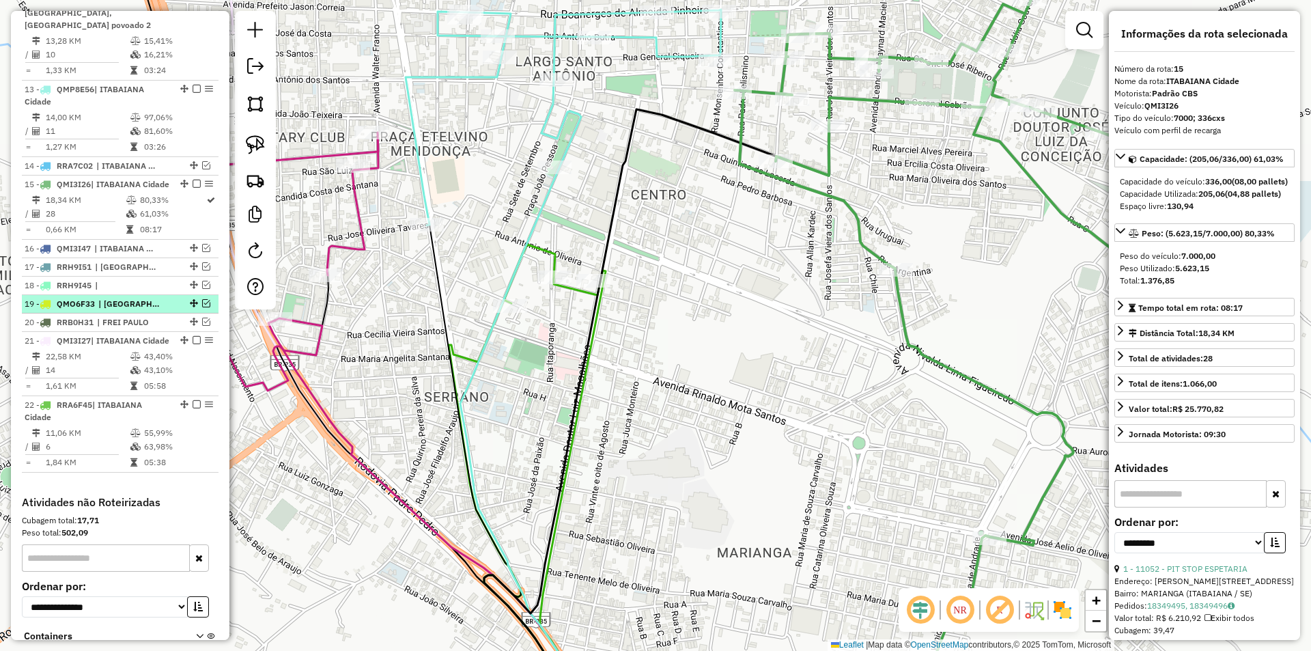
click at [203, 307] on em at bounding box center [206, 303] width 8 height 8
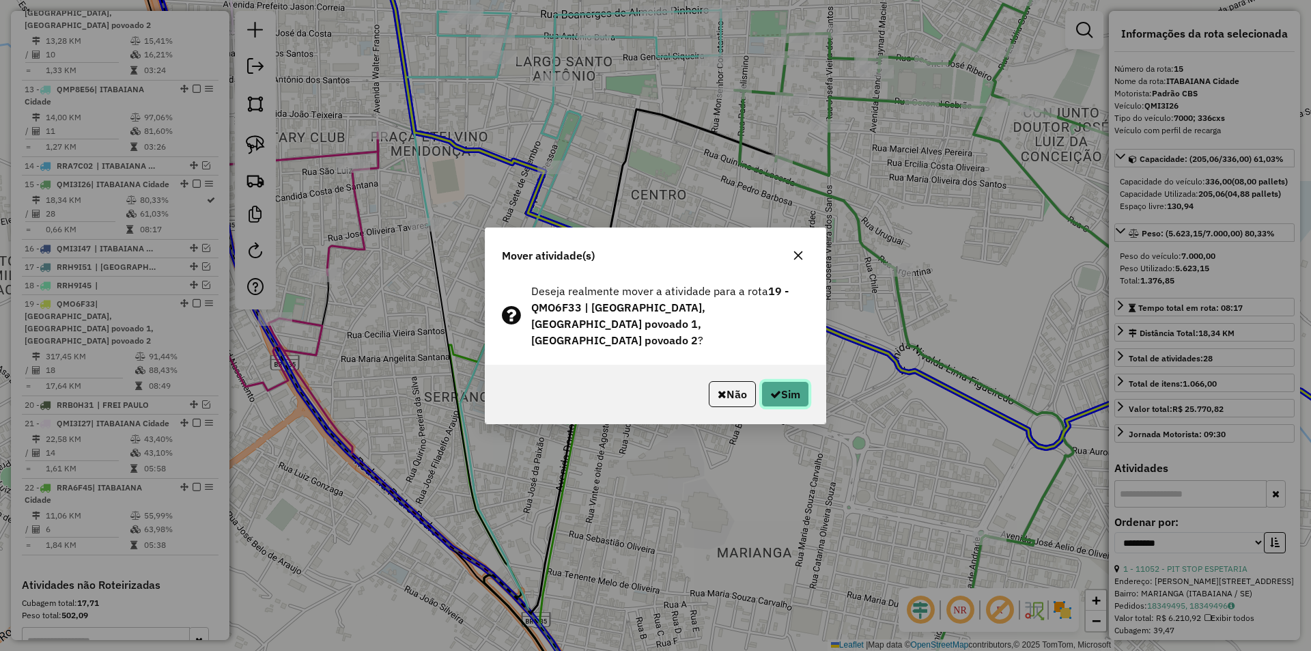
click at [779, 381] on button "Sim" at bounding box center [785, 394] width 48 height 26
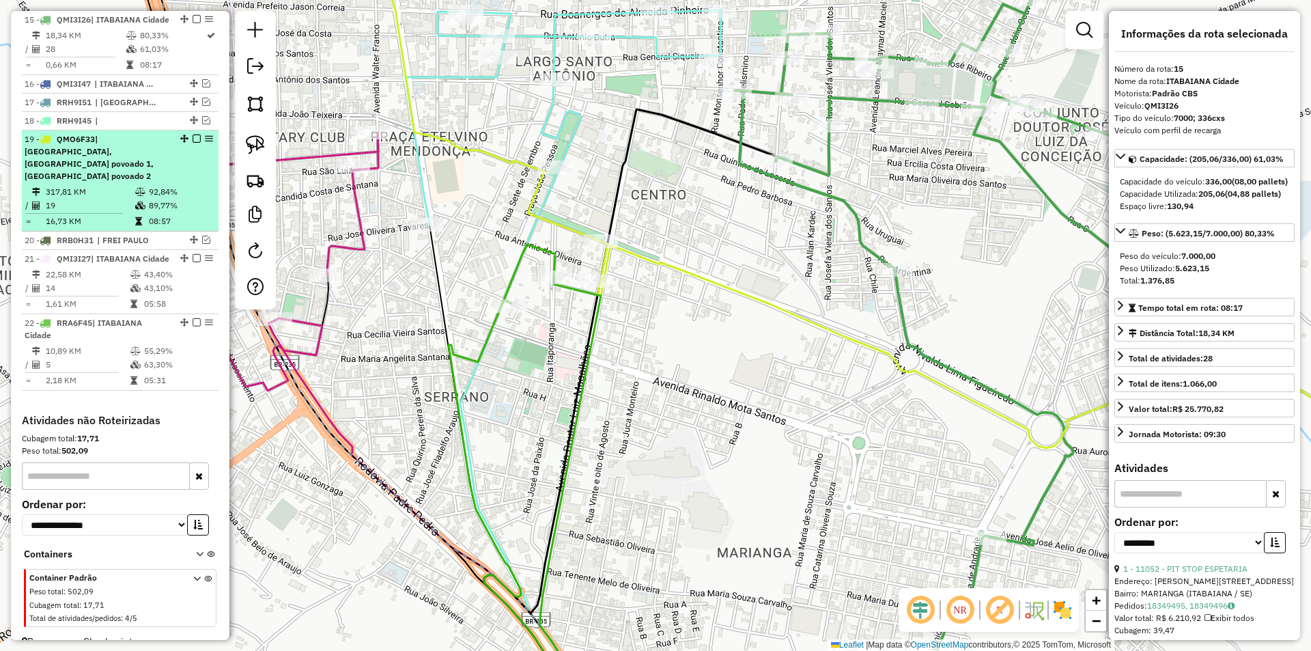
scroll to position [851, 0]
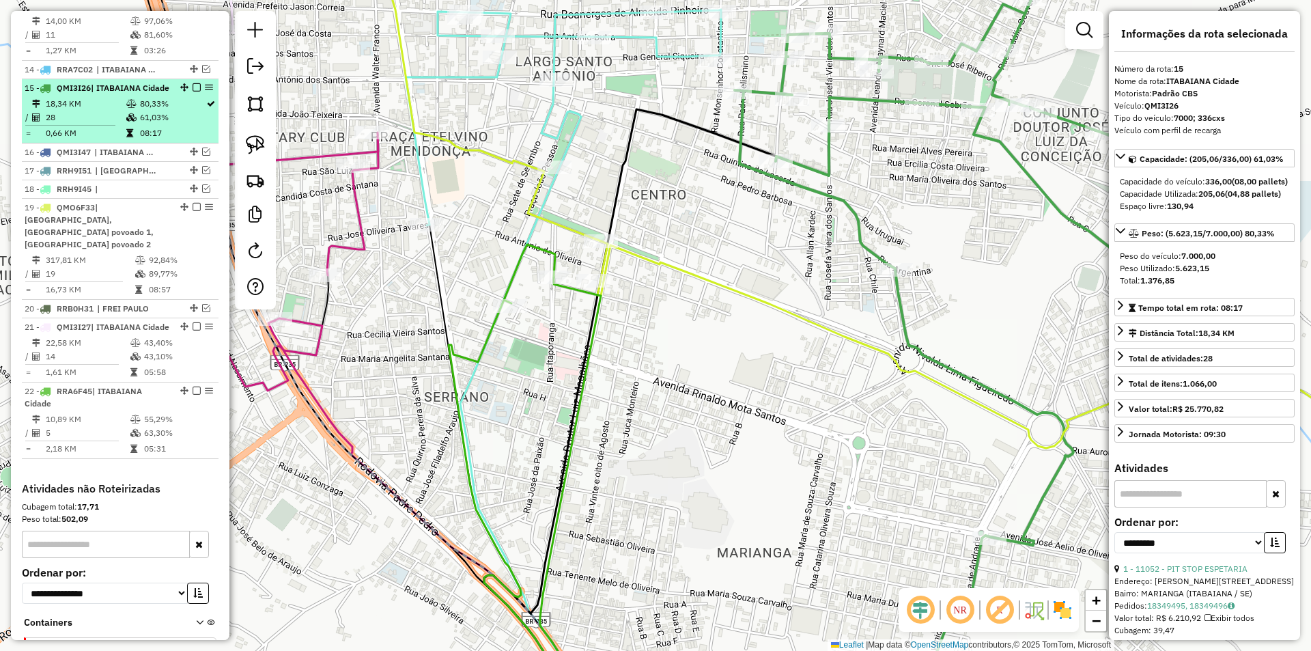
click at [193, 88] on em at bounding box center [197, 87] width 8 height 8
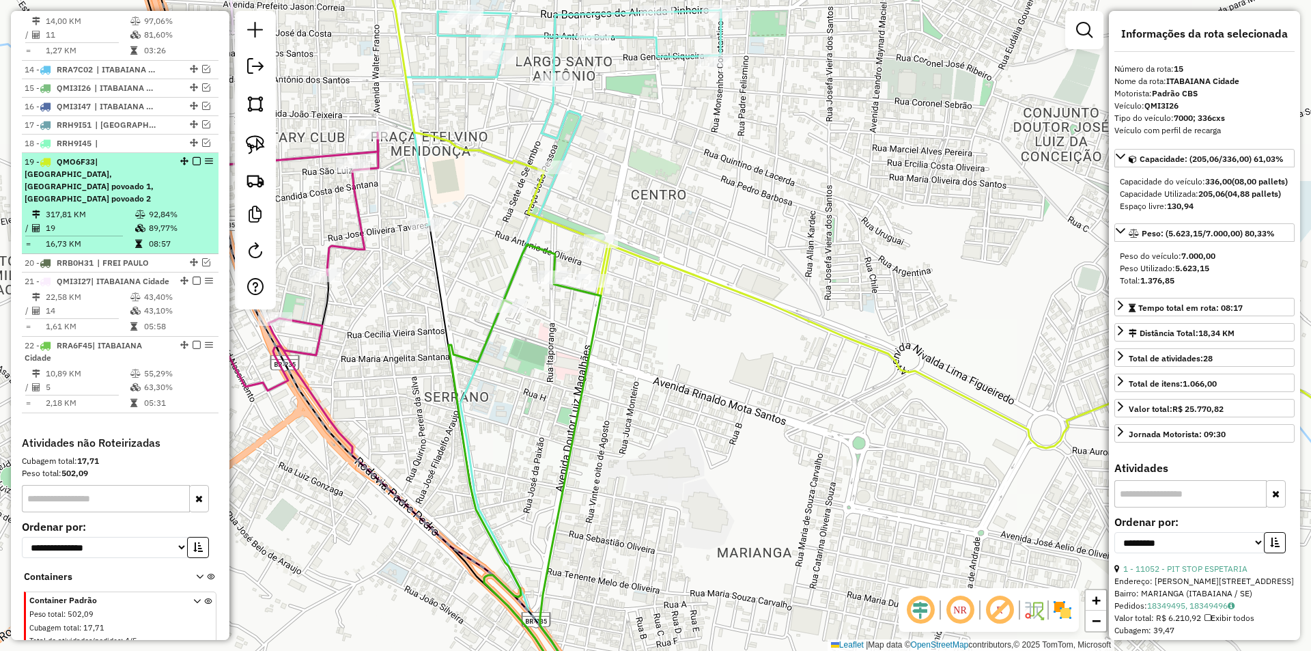
click at [175, 208] on td "92,84%" at bounding box center [180, 215] width 65 height 14
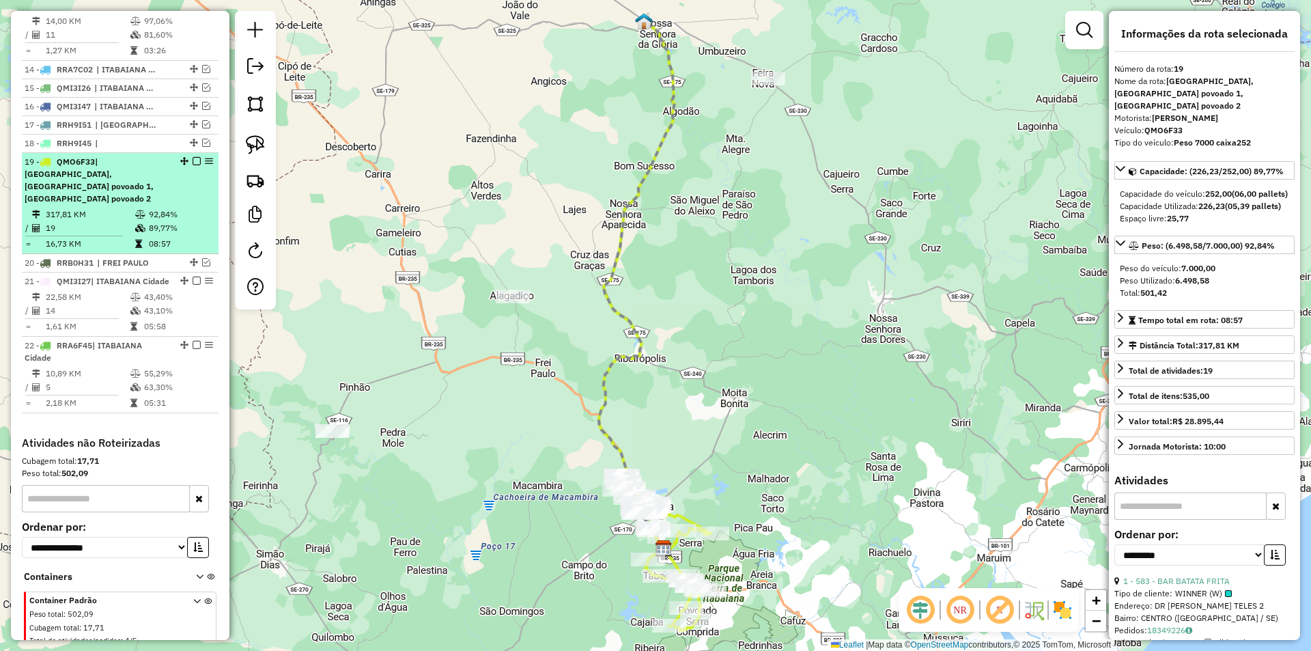
click at [193, 162] on em at bounding box center [197, 161] width 8 height 8
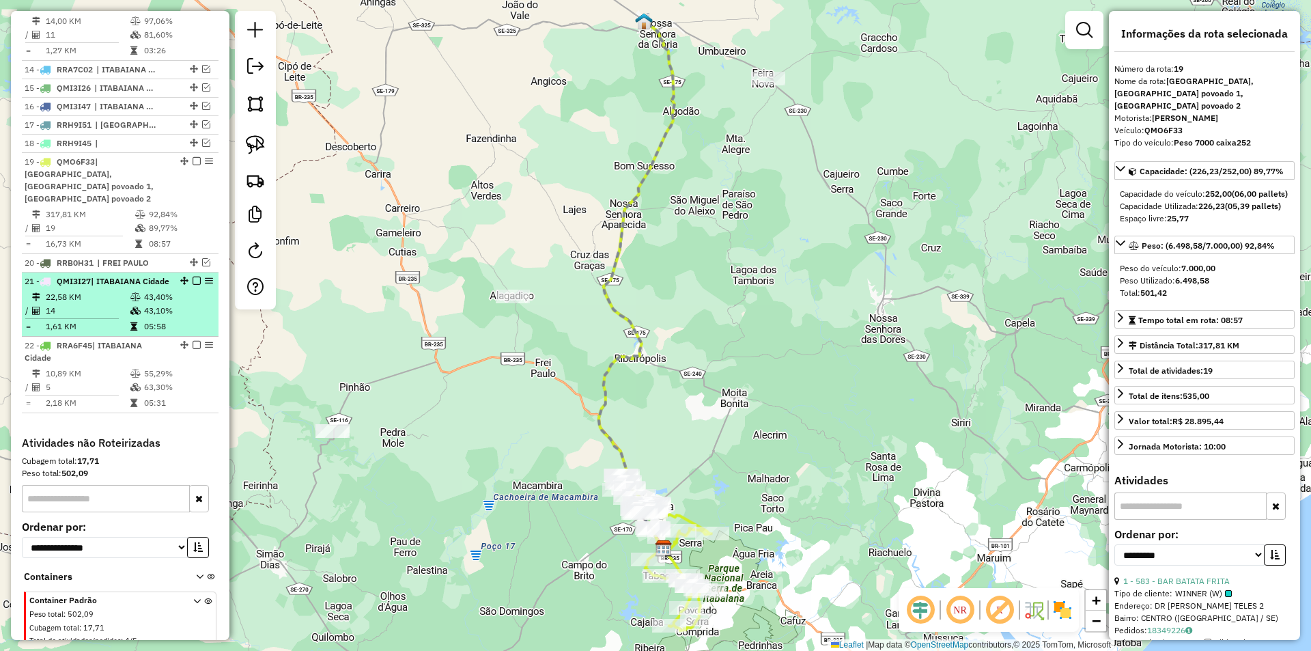
scroll to position [823, 0]
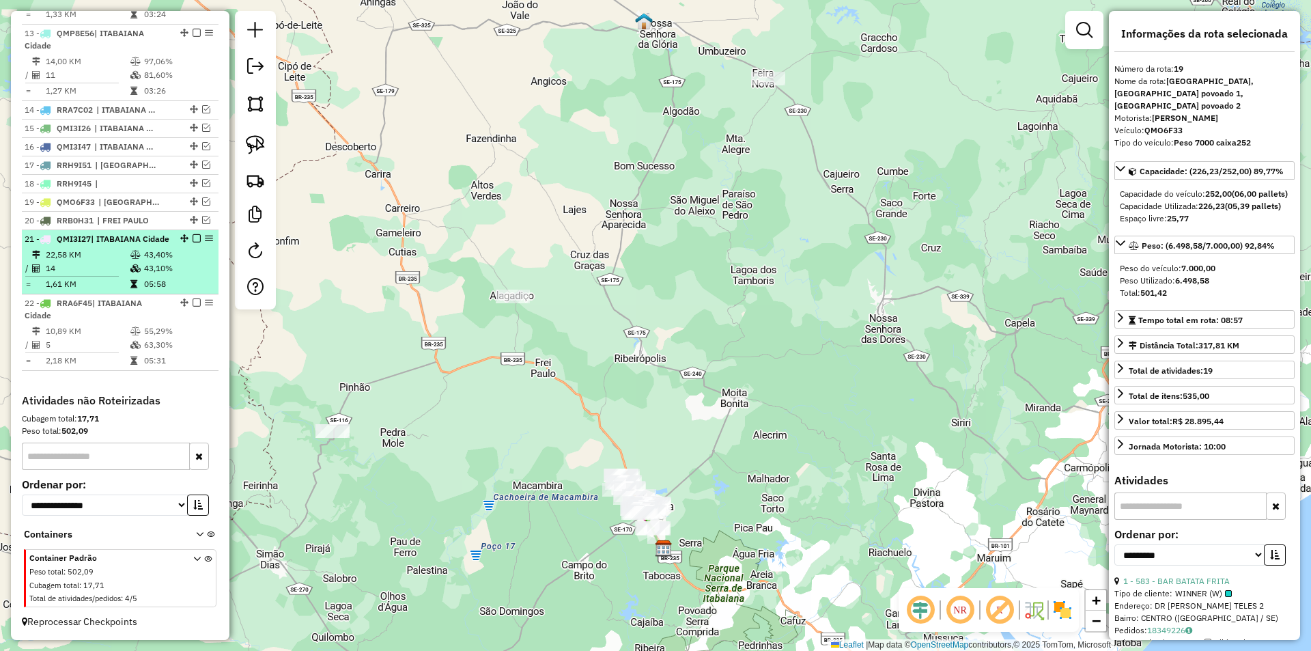
click at [188, 273] on td "43,10%" at bounding box center [177, 268] width 69 height 14
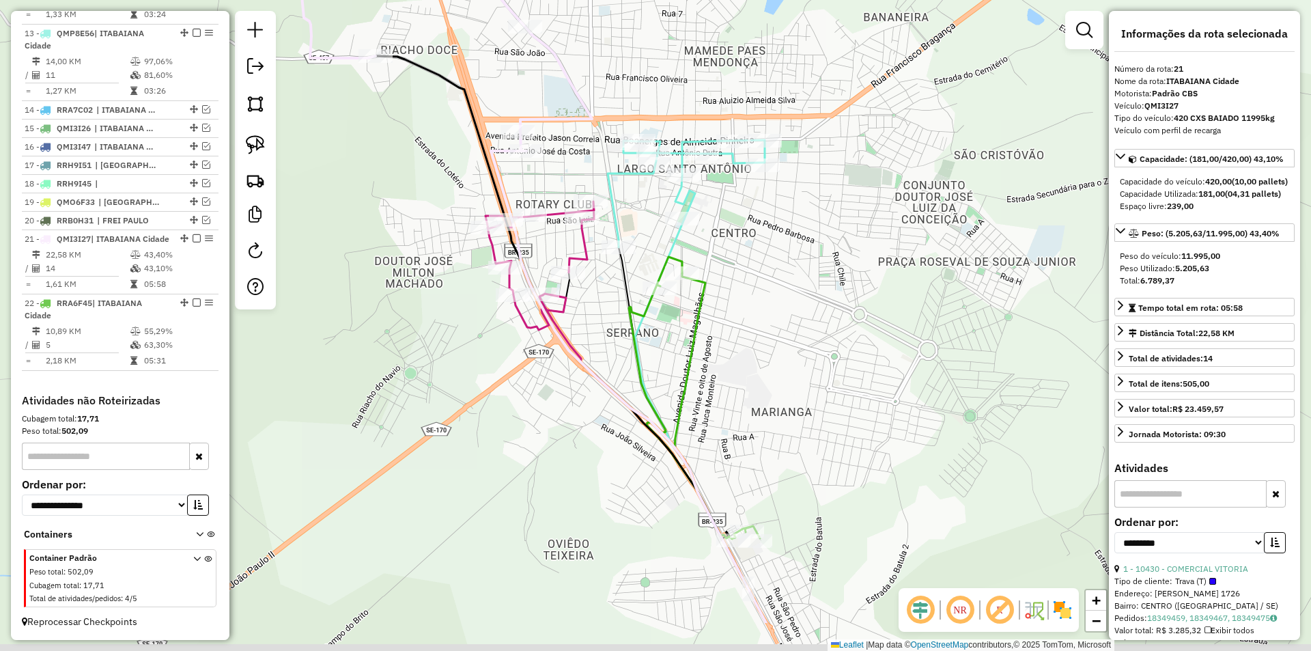
drag, startPoint x: 701, startPoint y: 320, endPoint x: 644, endPoint y: 261, distance: 82.1
click at [630, 252] on div "Rota 13 - Placa QMP8E56 7241 - SELLECTUS BEBIDAS Janela de atendimento Grade de…" at bounding box center [655, 325] width 1311 height 651
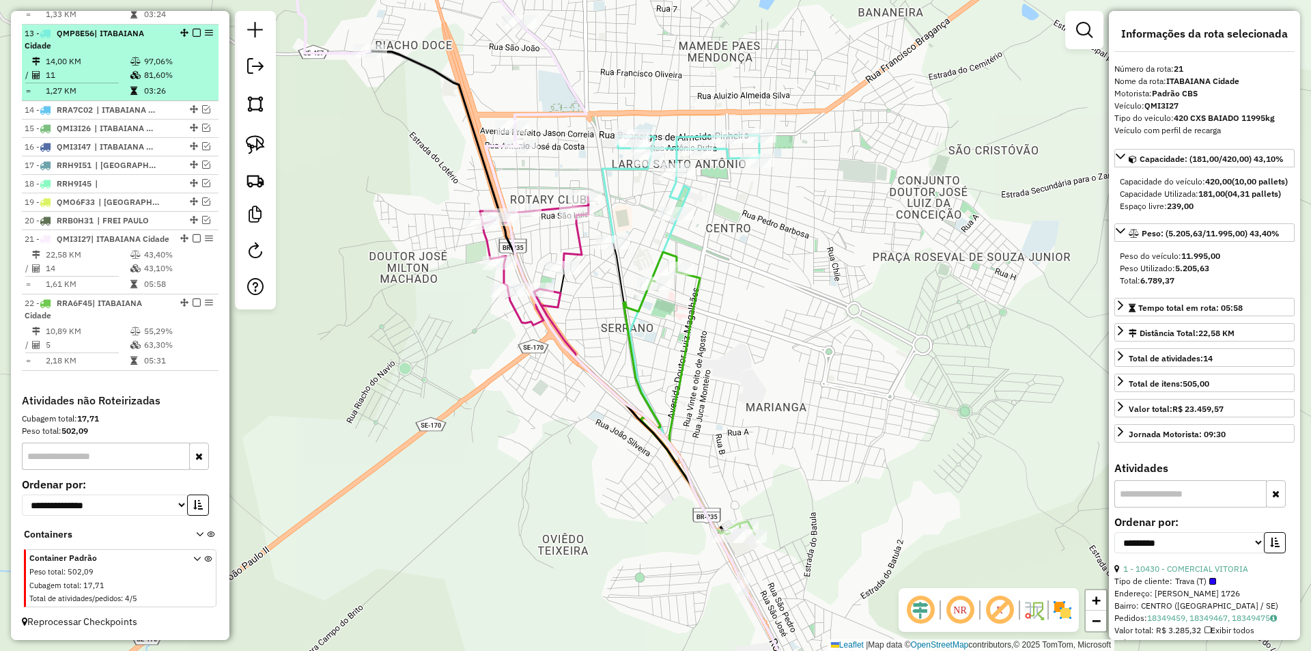
click at [156, 55] on td "97,06%" at bounding box center [177, 62] width 69 height 14
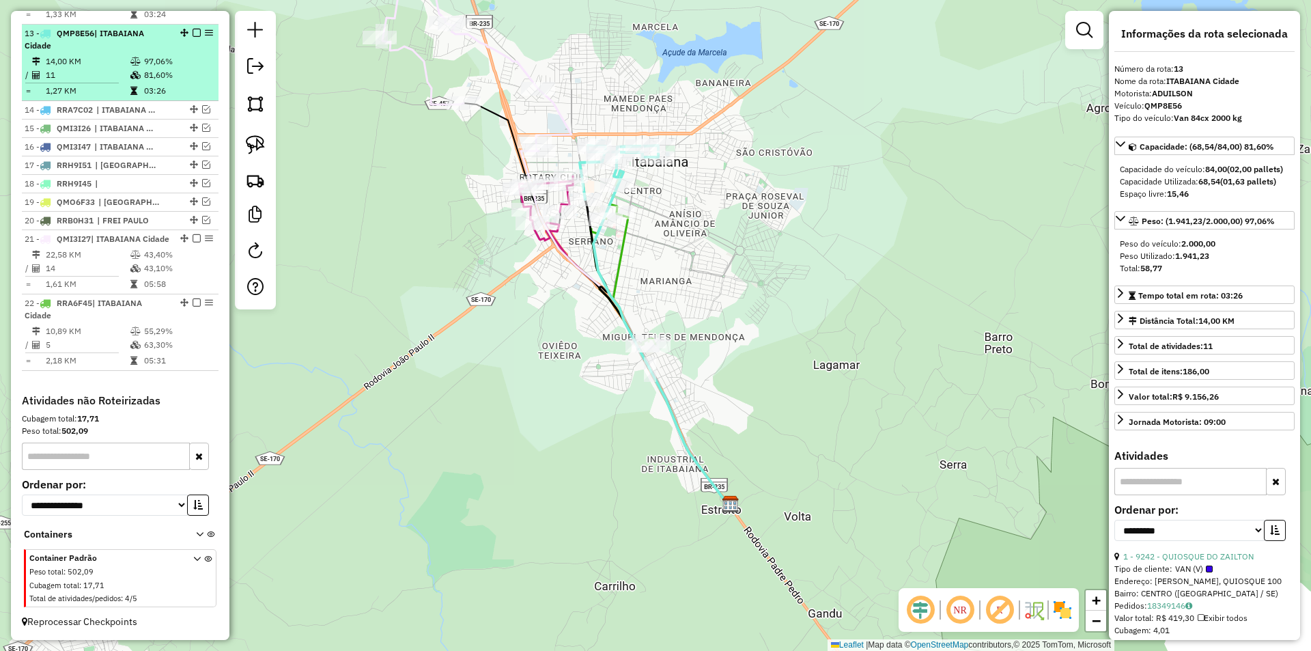
click at [193, 29] on em at bounding box center [197, 33] width 8 height 8
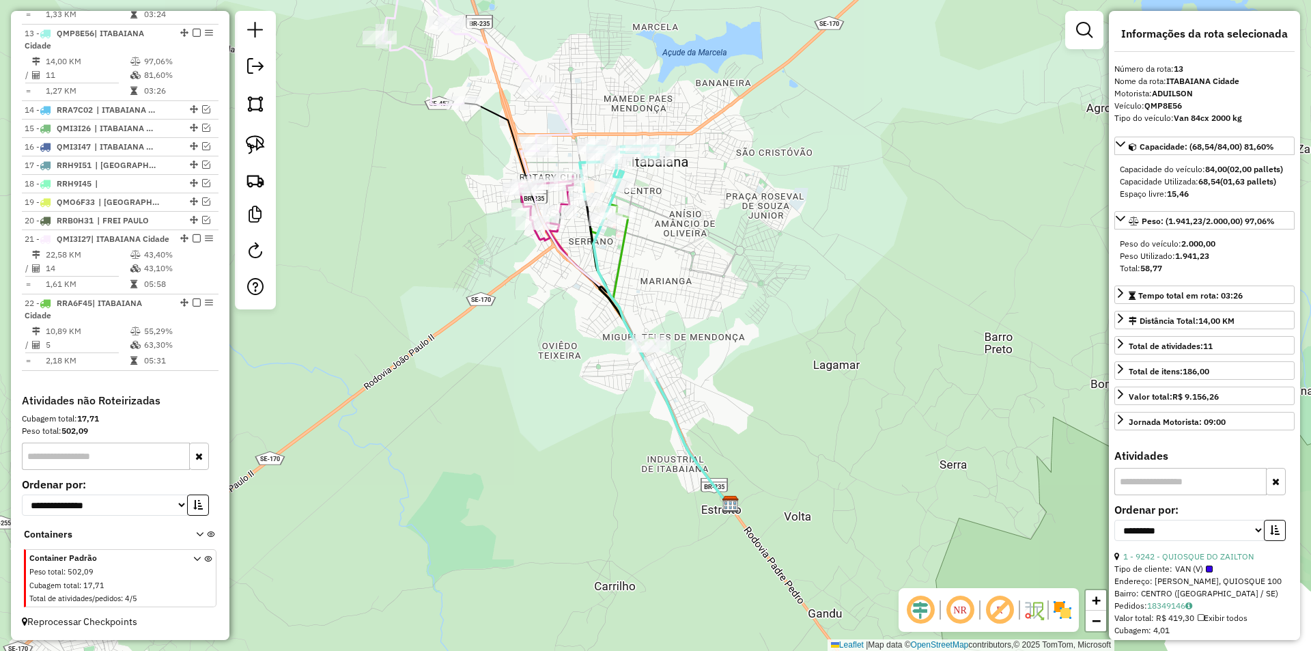
scroll to position [765, 0]
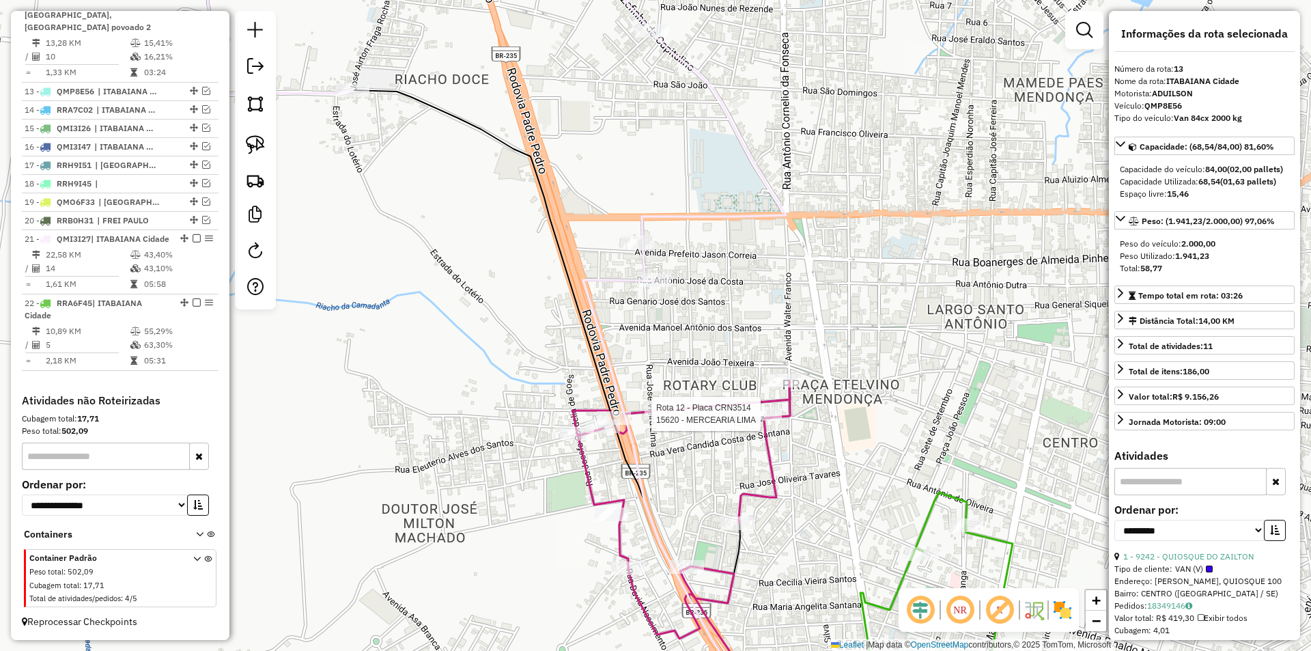
click at [765, 421] on div at bounding box center [765, 414] width 34 height 14
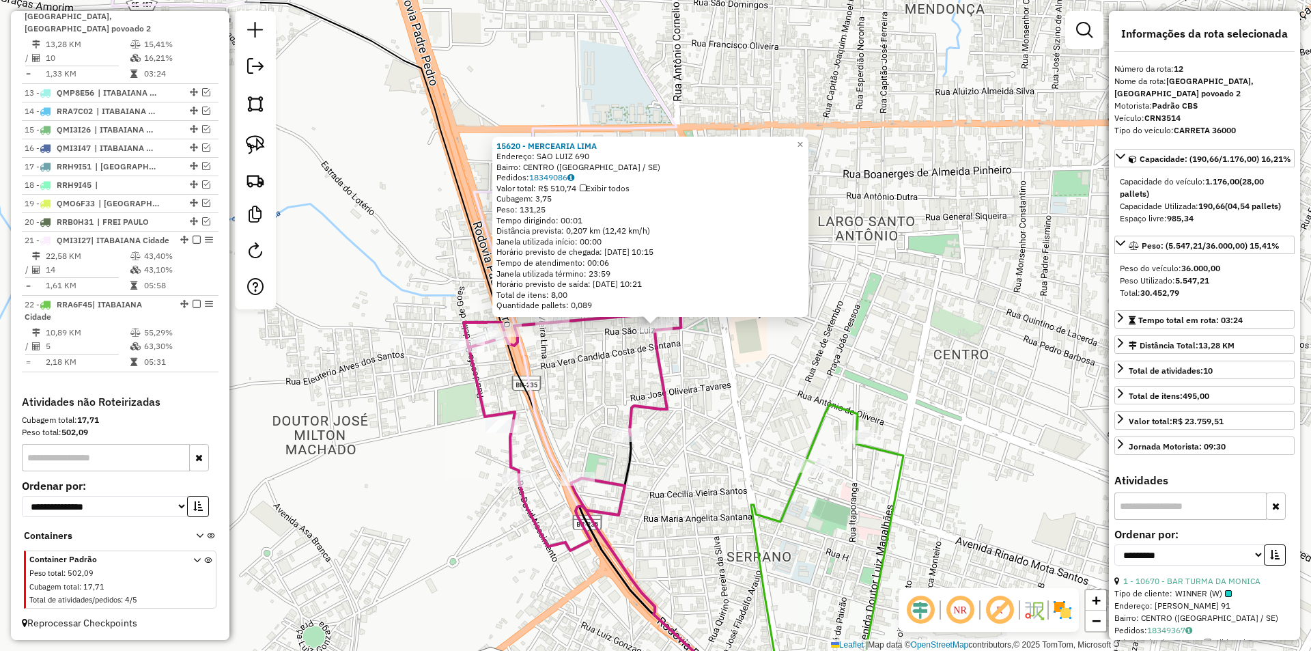
scroll to position [748, 0]
click at [721, 395] on div "15620 - MERCEARIA LIMA Endereço: SAO LUIZ 690 Bairro: CENTRO (ITABAIANA / SE) P…" at bounding box center [655, 325] width 1311 height 651
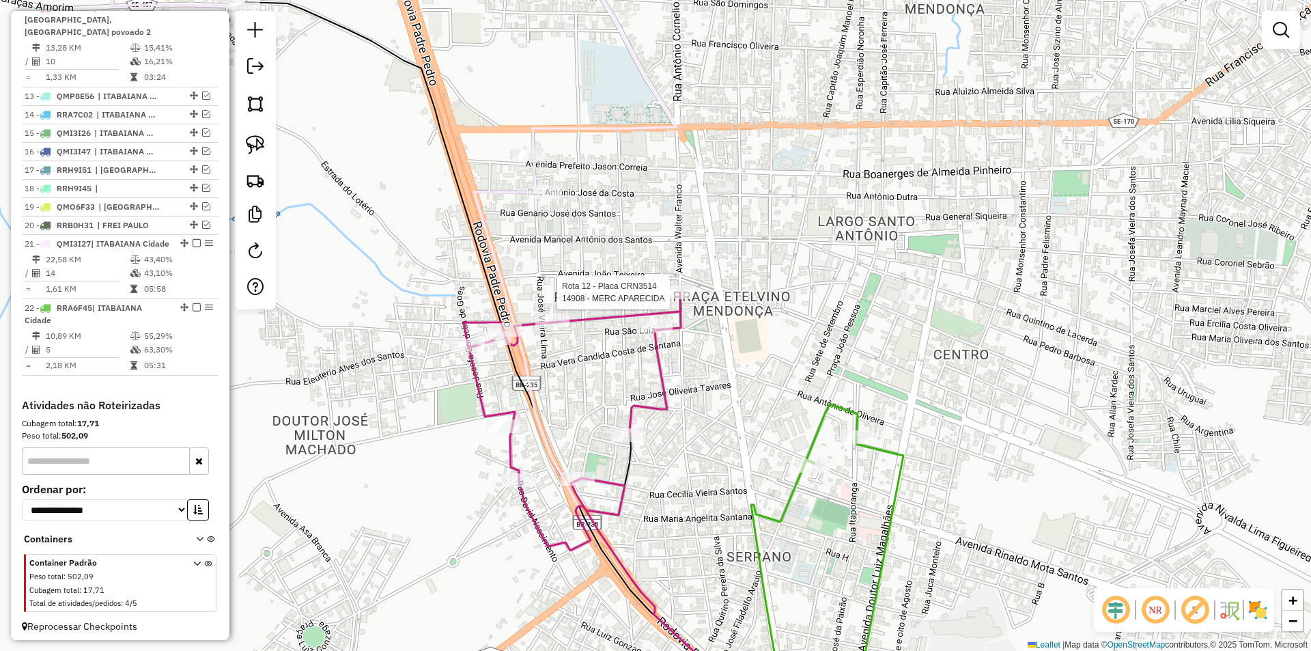
select select "**********"
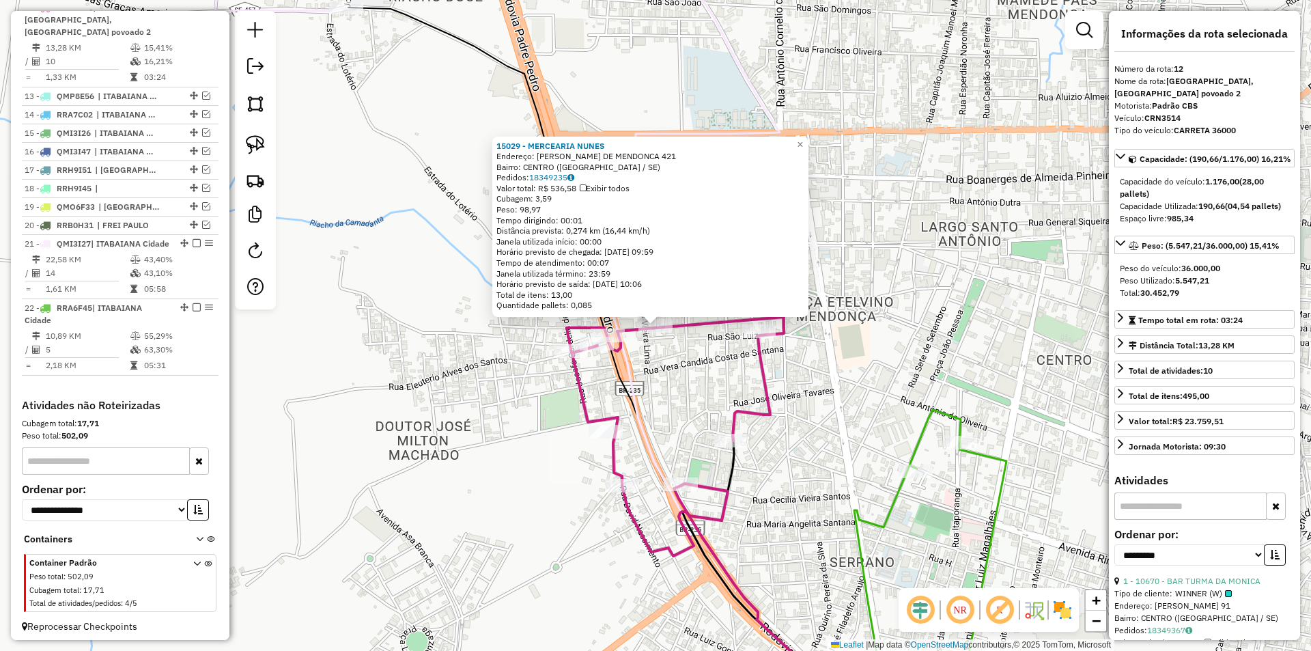
click at [730, 432] on icon at bounding box center [675, 427] width 217 height 258
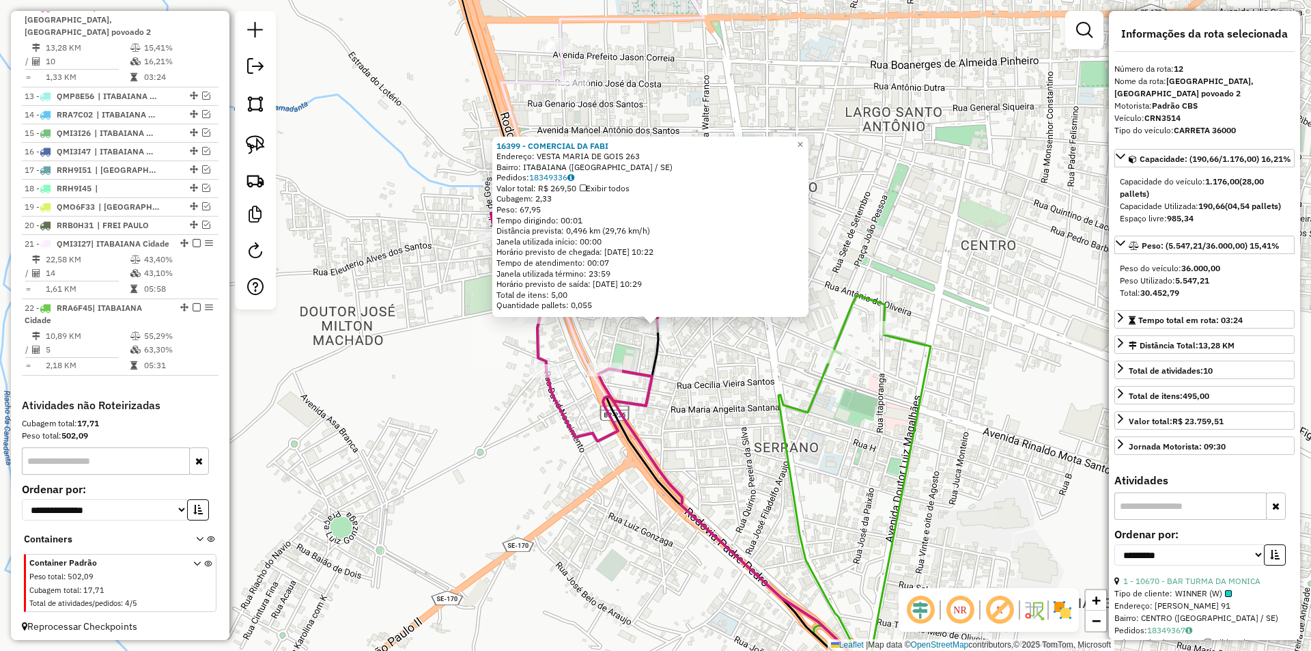
click at [695, 398] on div "16399 - COMERCIAL DA FABI Endereço: VESTA MARIA DE GOIS 263 Bairro: ITABAIANA (…" at bounding box center [655, 325] width 1311 height 651
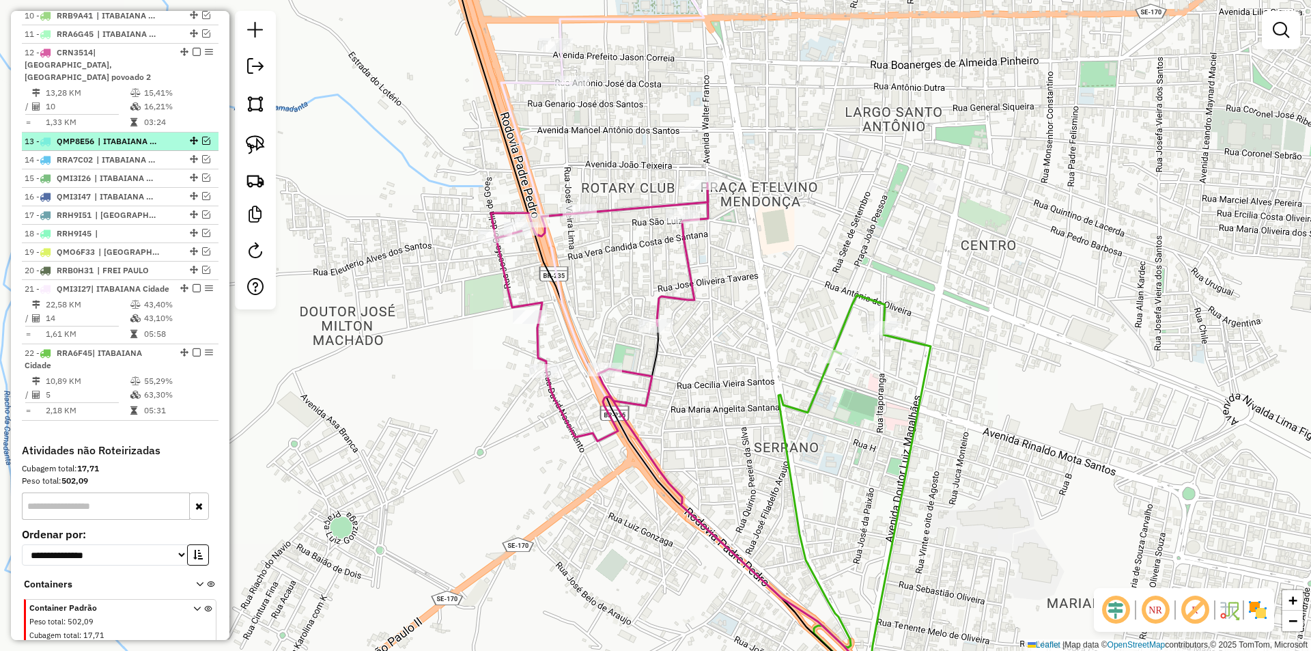
scroll to position [680, 0]
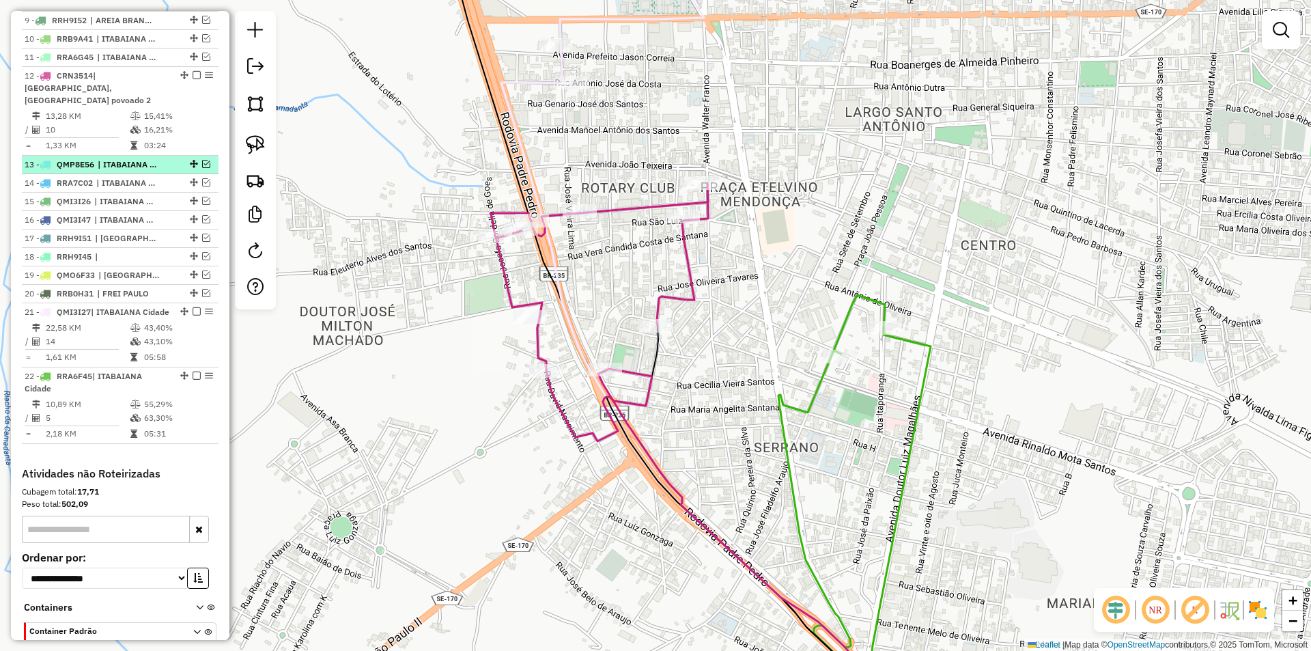
click at [202, 167] on em at bounding box center [206, 164] width 8 height 8
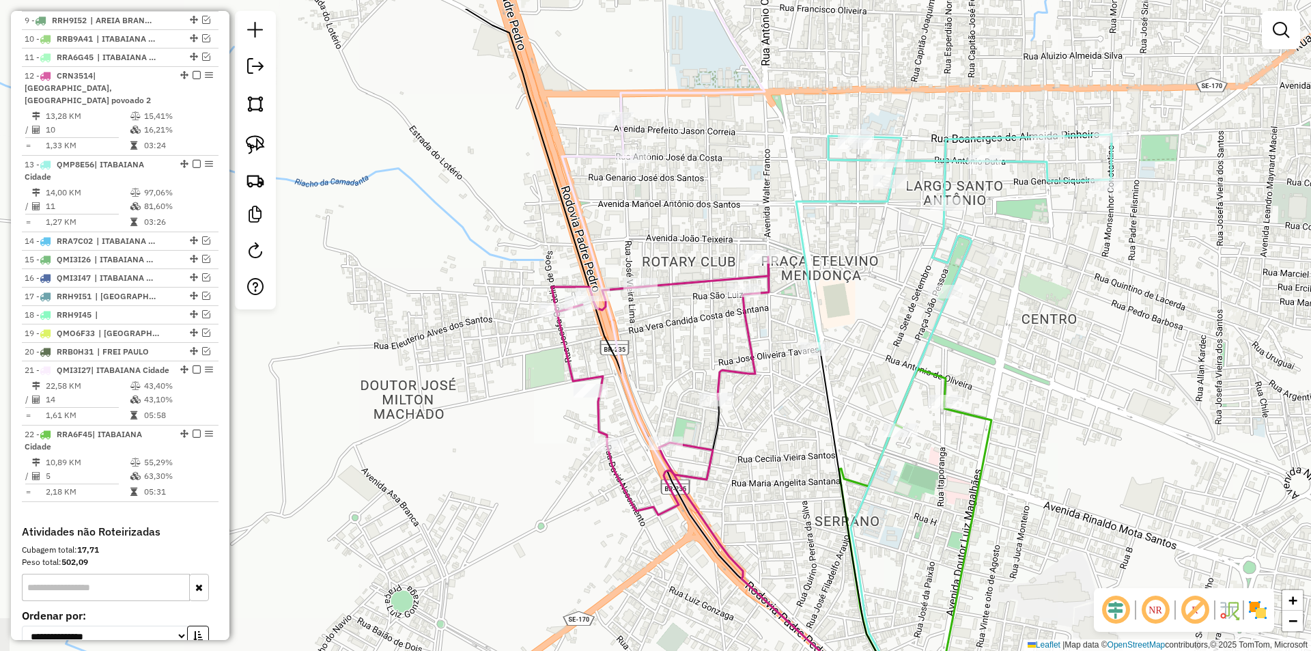
drag, startPoint x: 640, startPoint y: 180, endPoint x: 456, endPoint y: 139, distance: 188.2
click at [590, 162] on div "Janela de atendimento Grade de atendimento Capacidade Transportadoras Veículos …" at bounding box center [655, 325] width 1311 height 651
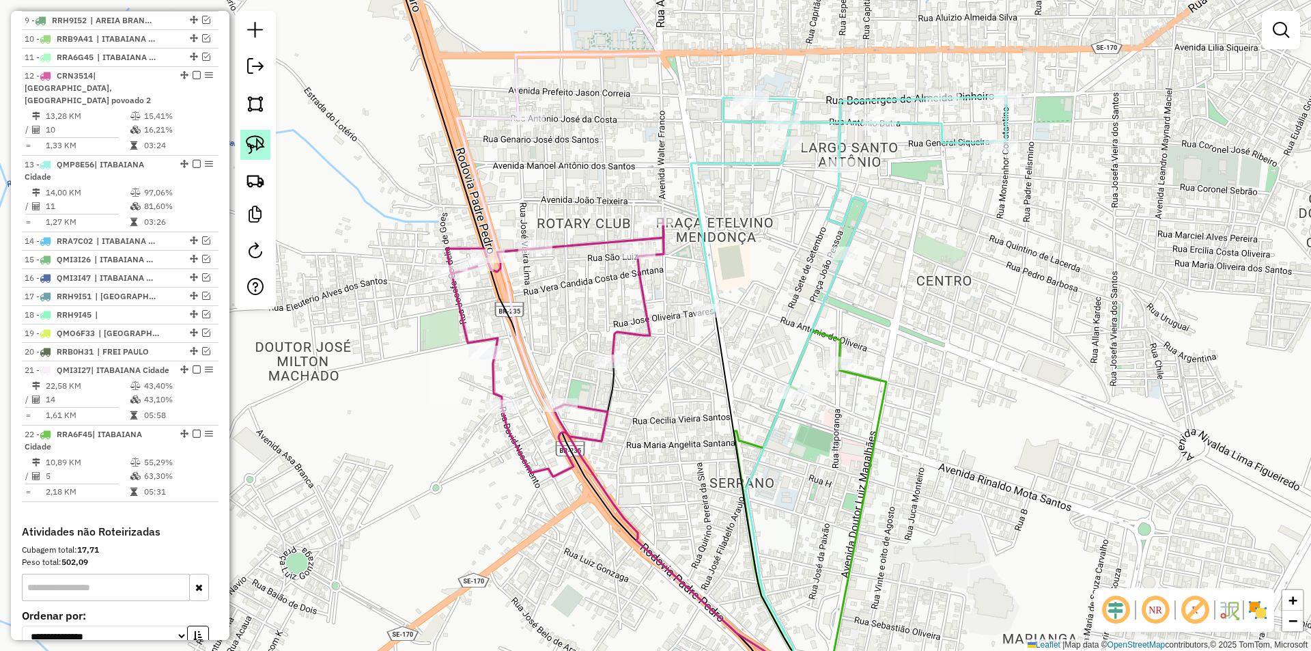
click at [250, 133] on link at bounding box center [255, 145] width 30 height 30
click at [507, 73] on div "Janela de atendimento Grade de atendimento Capacidade Transportadoras Veículos …" at bounding box center [655, 325] width 1311 height 651
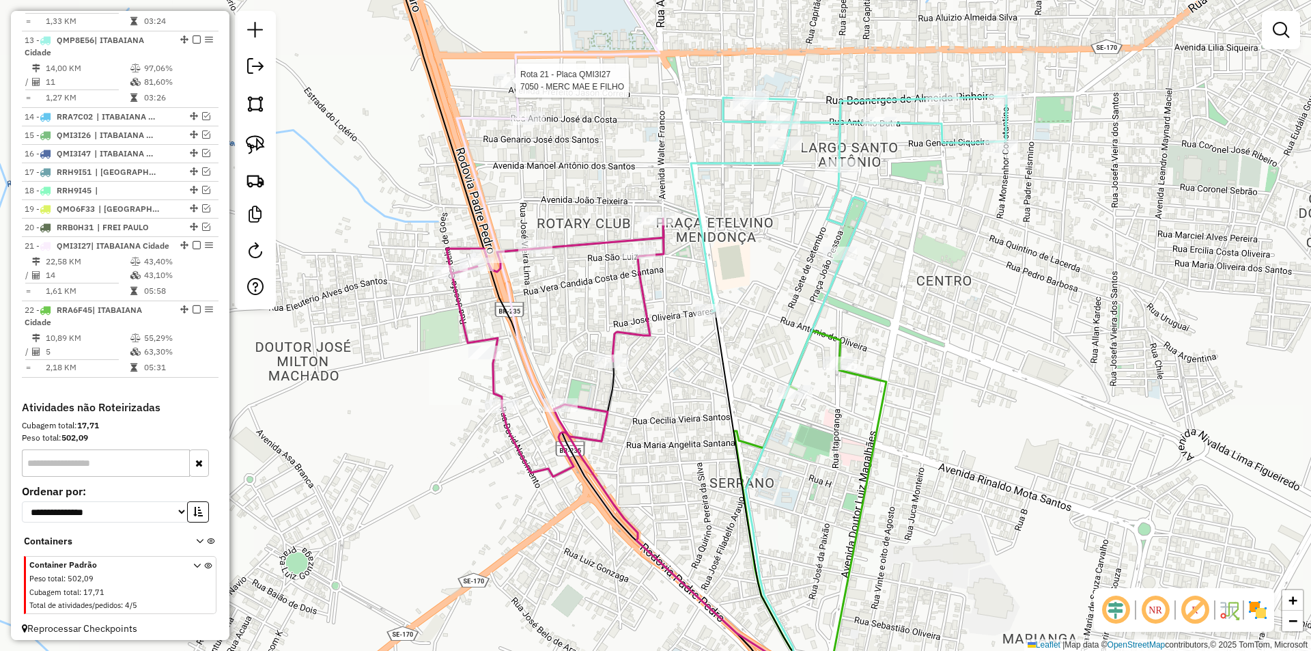
select select "**********"
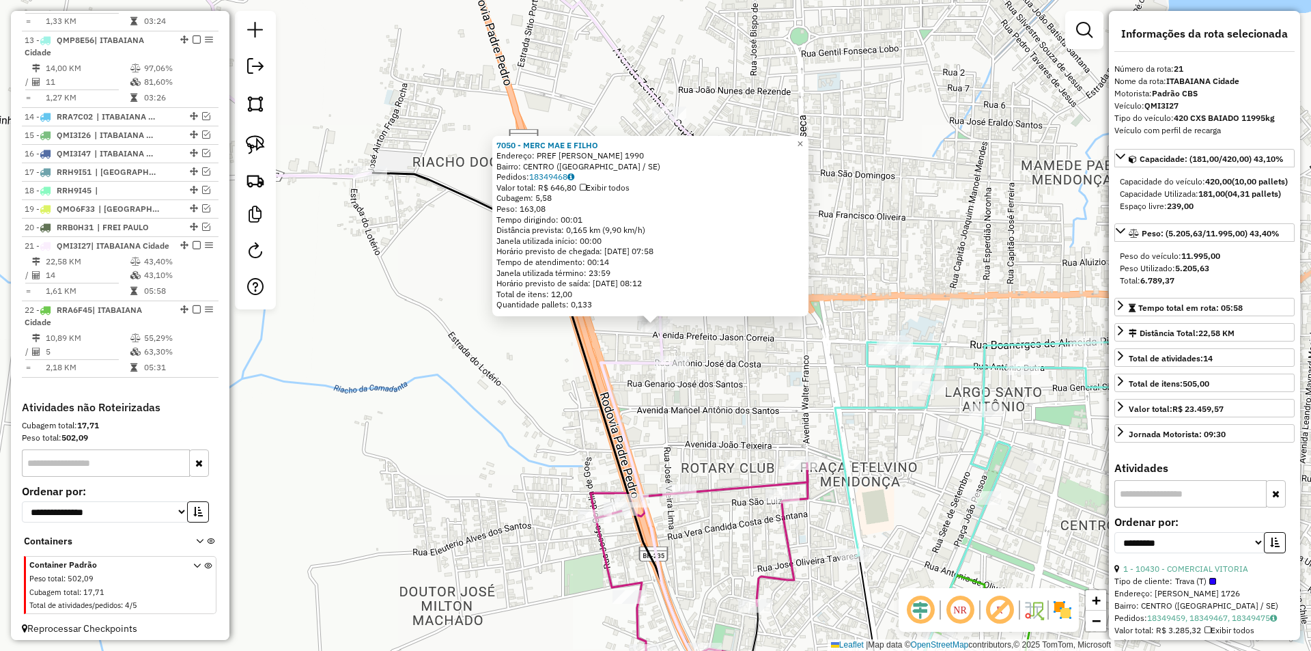
scroll to position [823, 0]
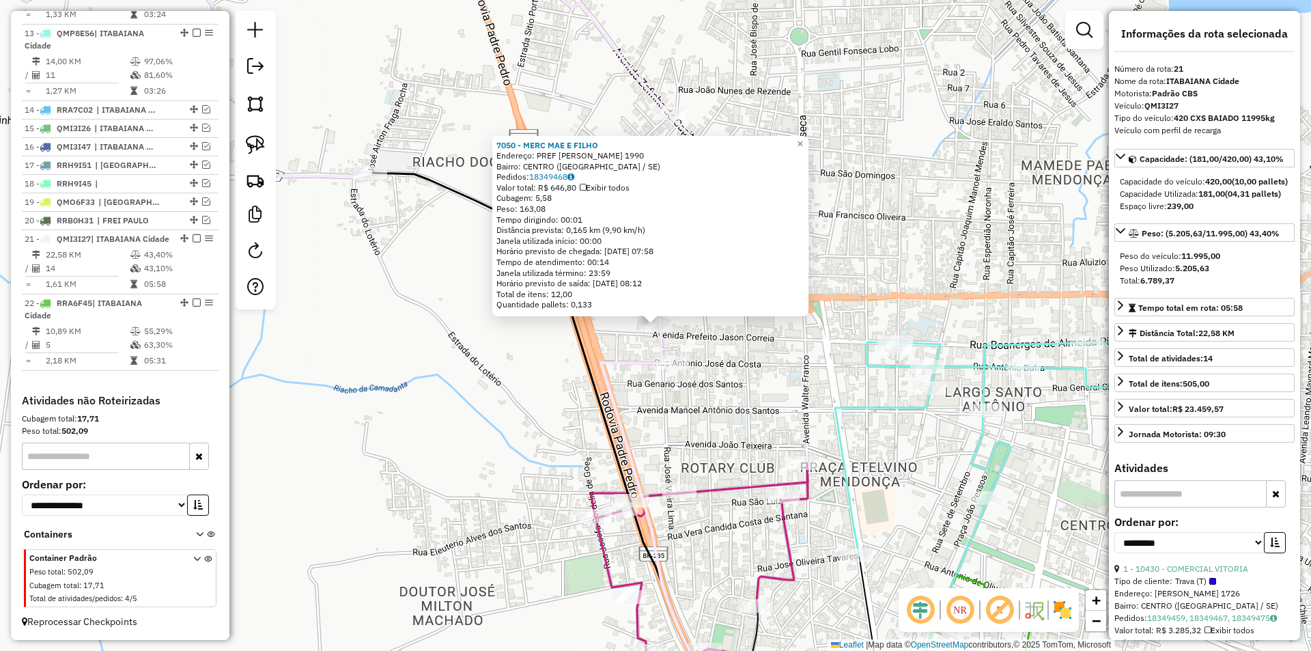
drag, startPoint x: 708, startPoint y: 302, endPoint x: 579, endPoint y: 215, distance: 155.5
click at [579, 215] on div "7050 - MERC MAE E FILHO Endereço: PREF JASON CORREIA 1990 Bairro: CENTRO (ITABA…" at bounding box center [650, 225] width 308 height 171
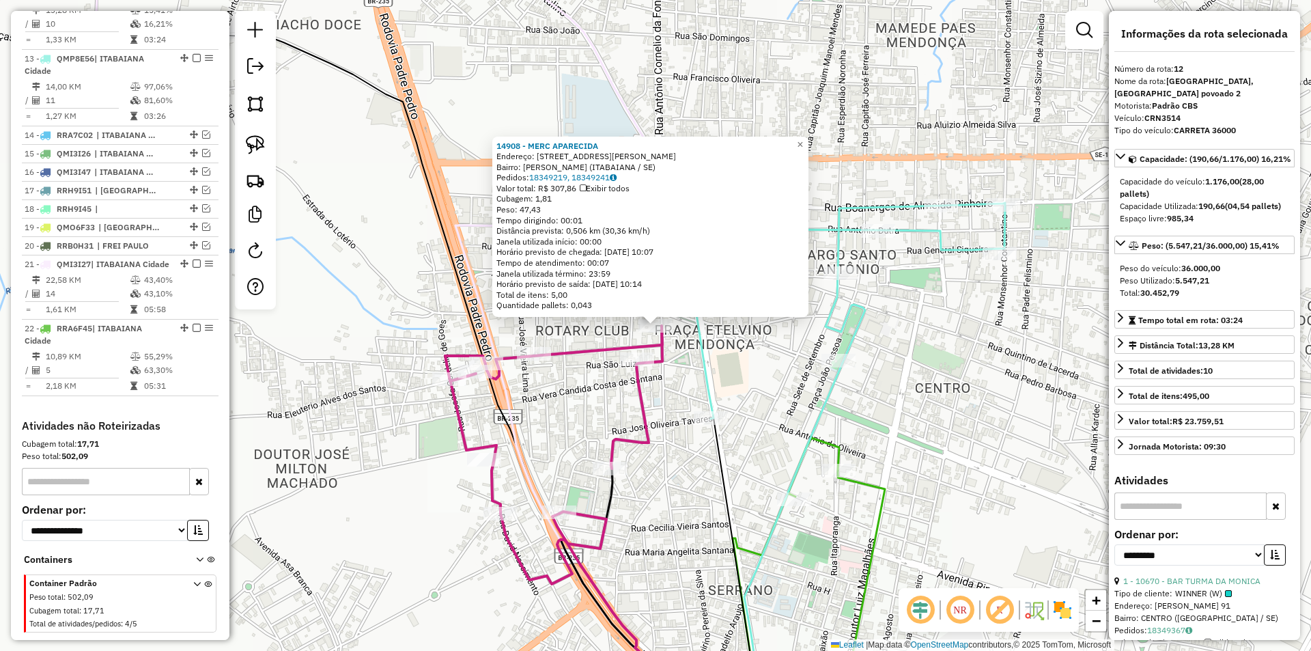
scroll to position [748, 0]
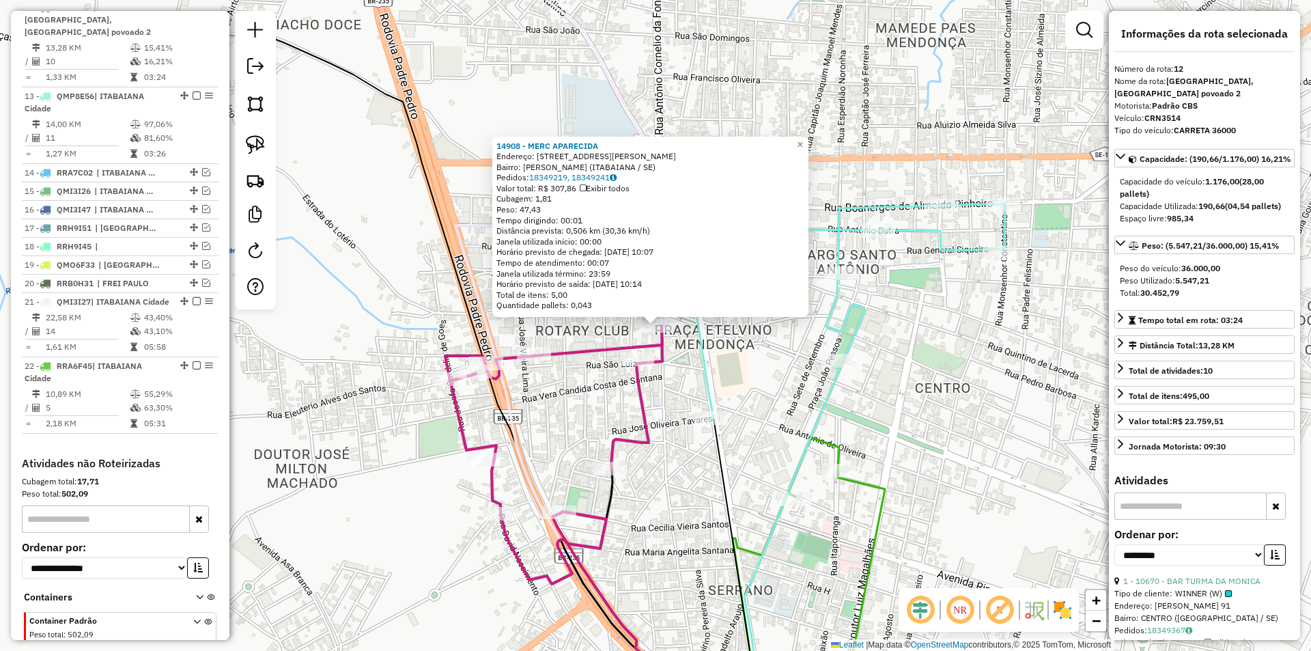
drag, startPoint x: 711, startPoint y: 404, endPoint x: 707, endPoint y: 394, distance: 11.0
click at [708, 397] on icon at bounding box center [847, 311] width 315 height 216
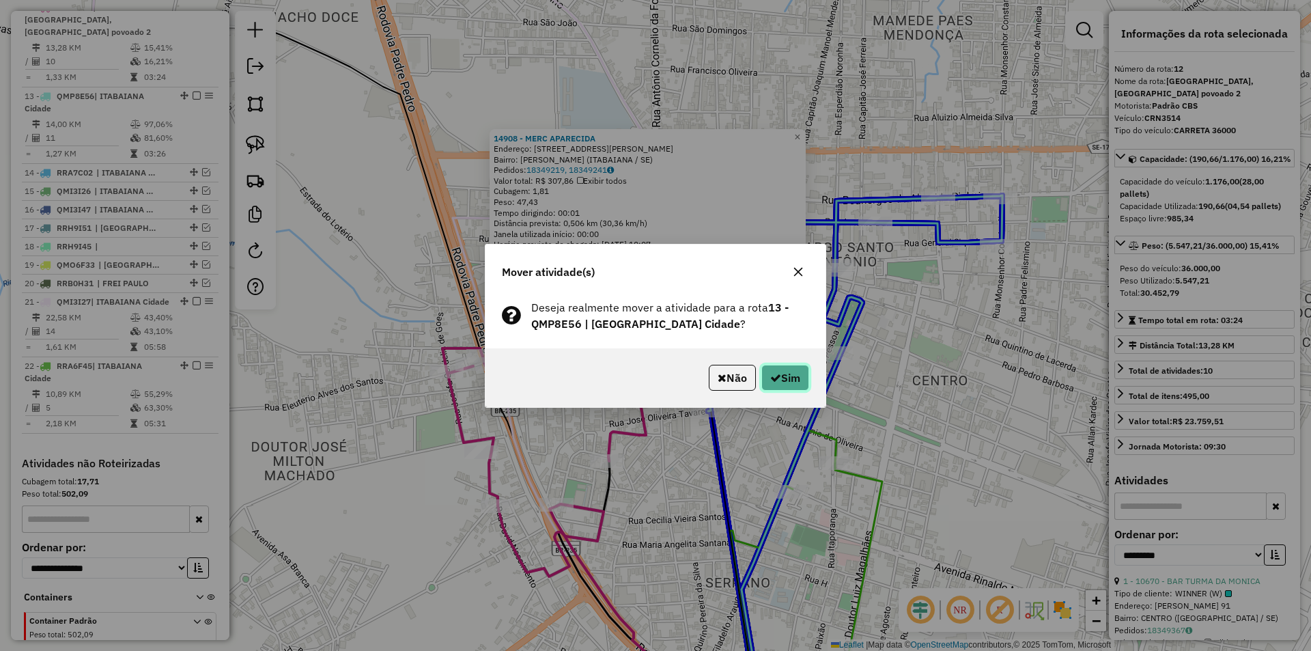
click at [804, 373] on button "Sim" at bounding box center [785, 378] width 48 height 26
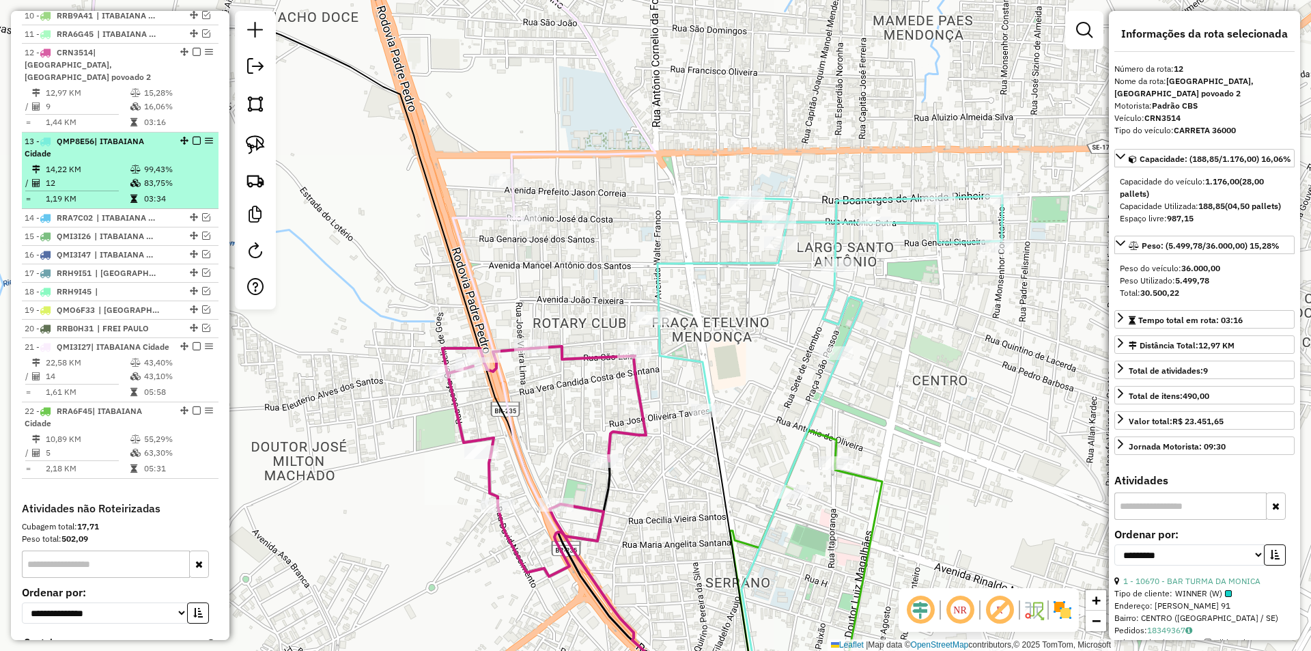
scroll to position [680, 0]
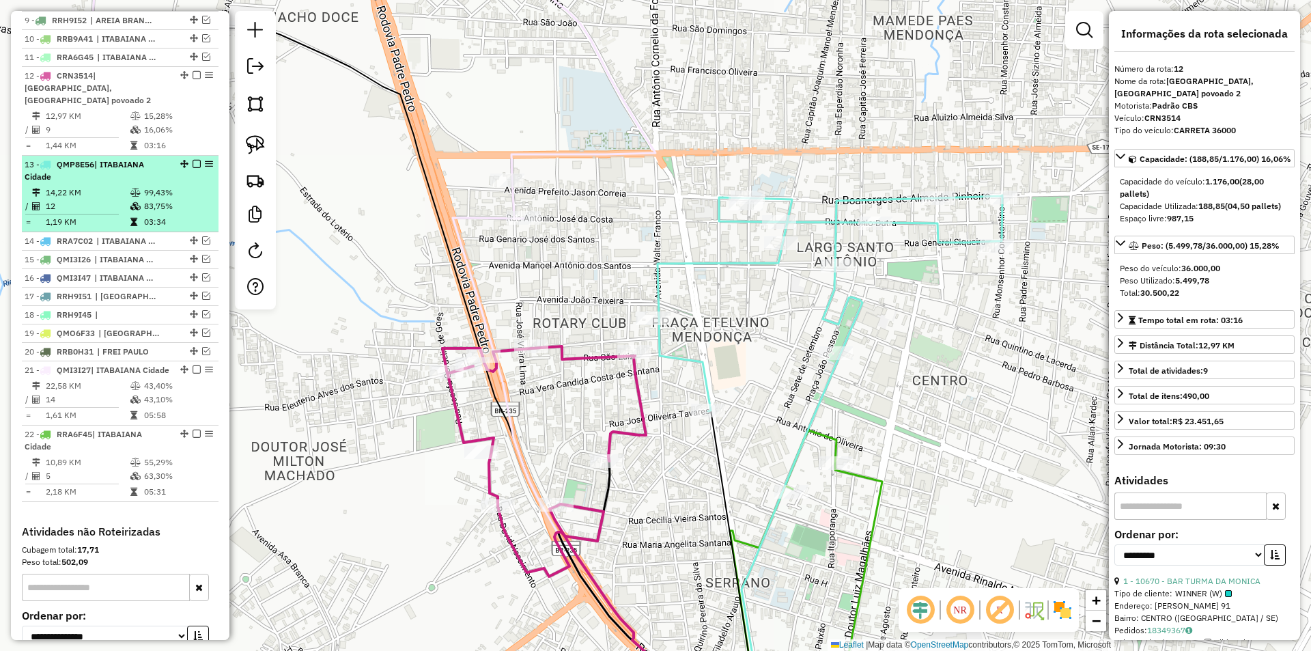
click at [139, 183] on div "13 - QMP8E56 | ITABAIANA Cidade" at bounding box center [97, 170] width 145 height 25
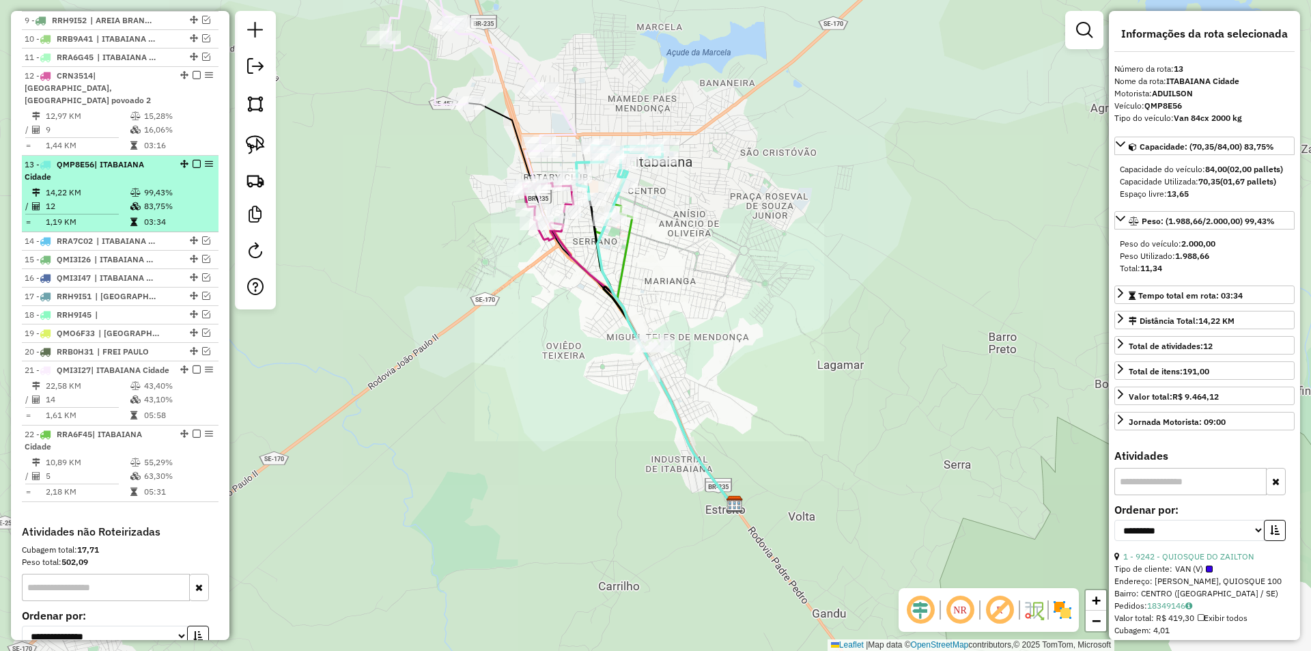
click at [193, 164] on em at bounding box center [197, 164] width 8 height 8
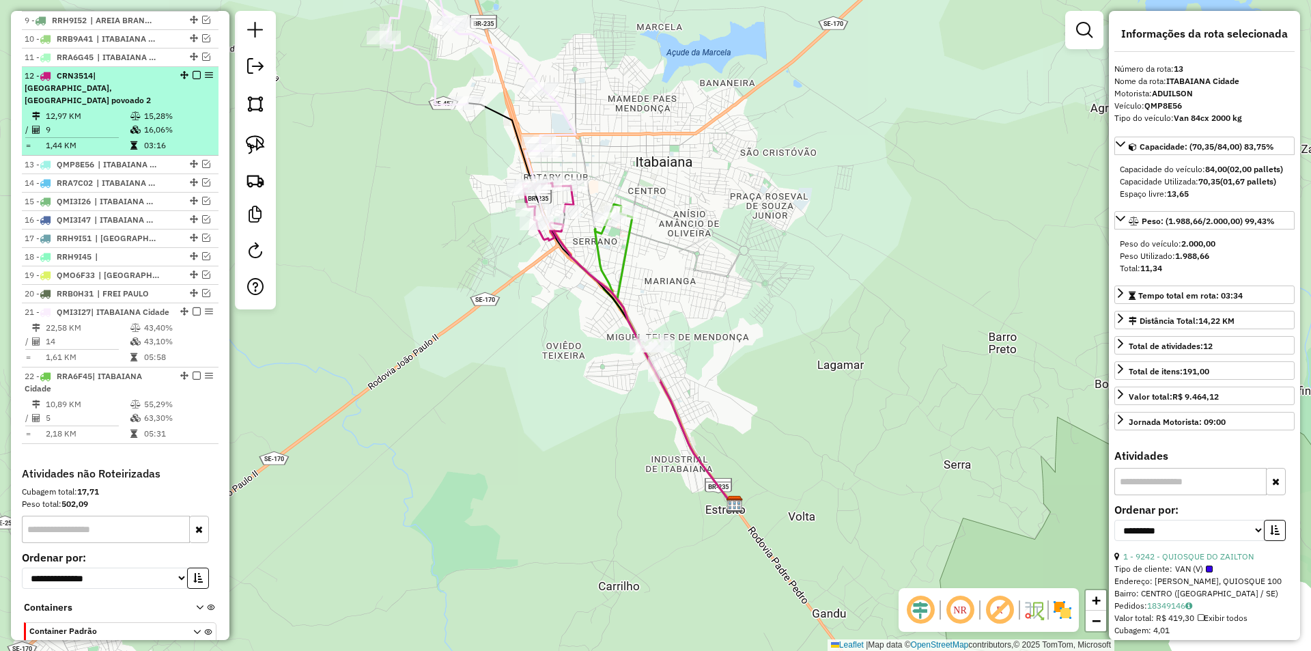
click at [178, 137] on td "16,06%" at bounding box center [177, 130] width 69 height 14
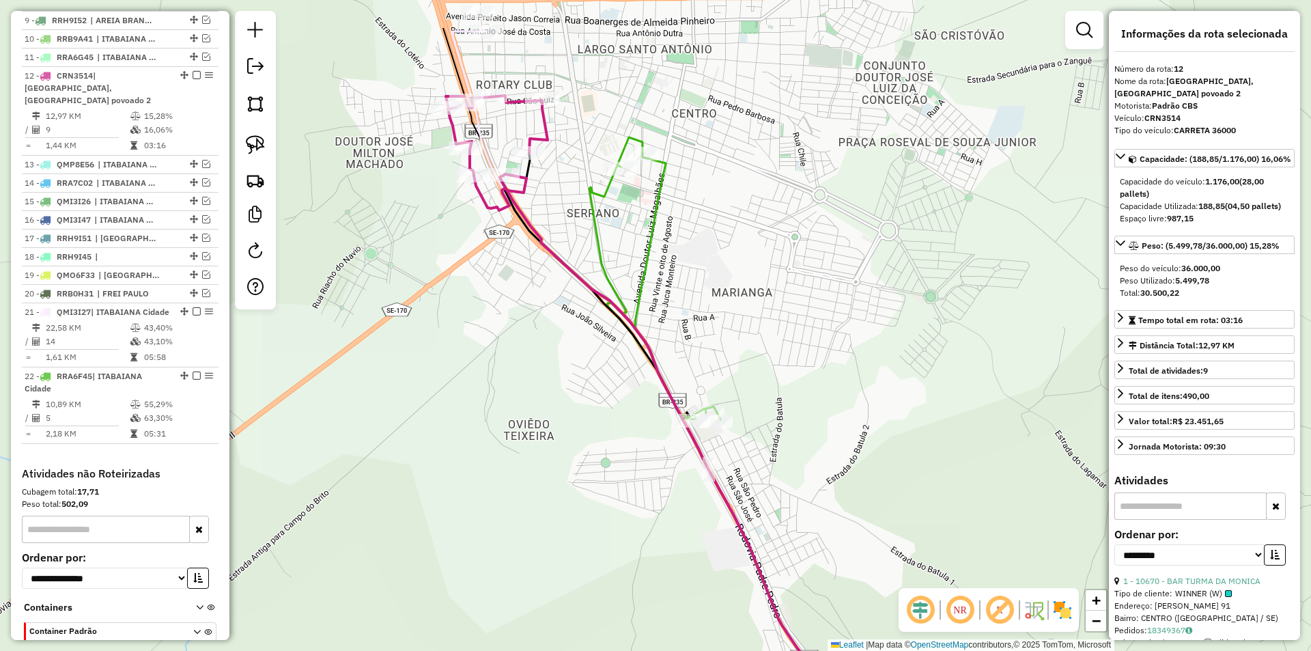
drag, startPoint x: 405, startPoint y: 280, endPoint x: 411, endPoint y: 320, distance: 40.1
click at [411, 320] on div "Janela de atendimento Grade de atendimento Capacidade Transportadoras Veículos …" at bounding box center [655, 325] width 1311 height 651
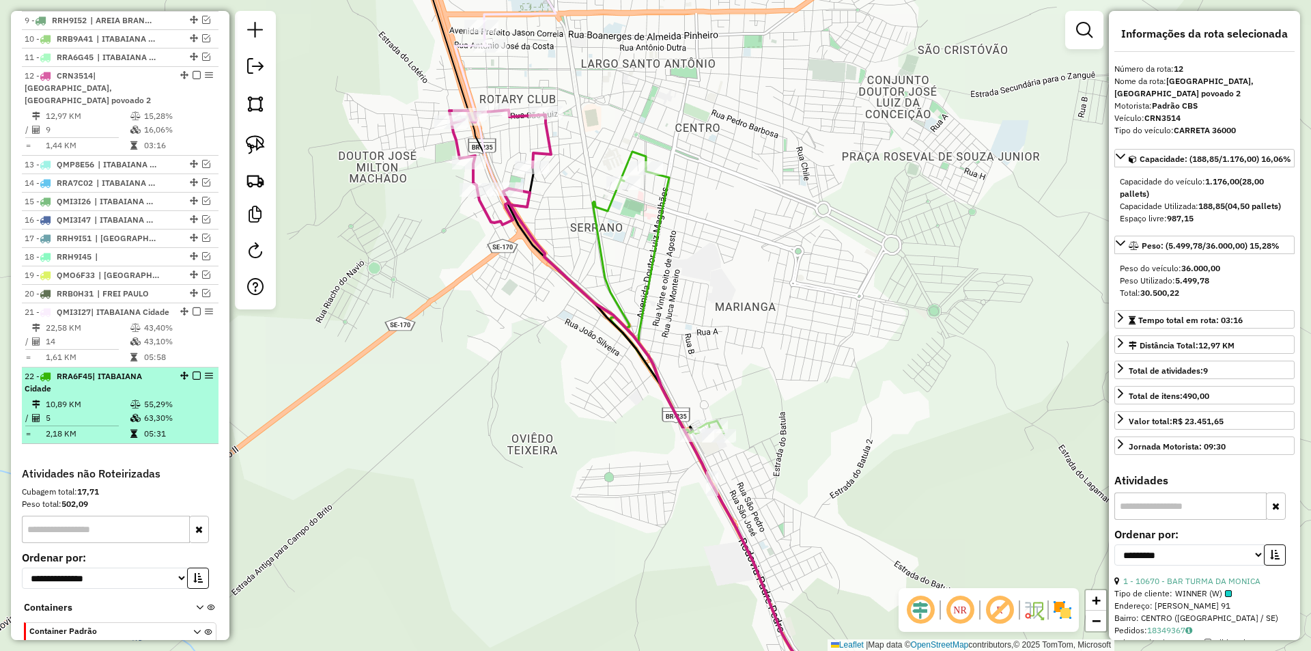
click at [143, 411] on td "55,29%" at bounding box center [177, 404] width 69 height 14
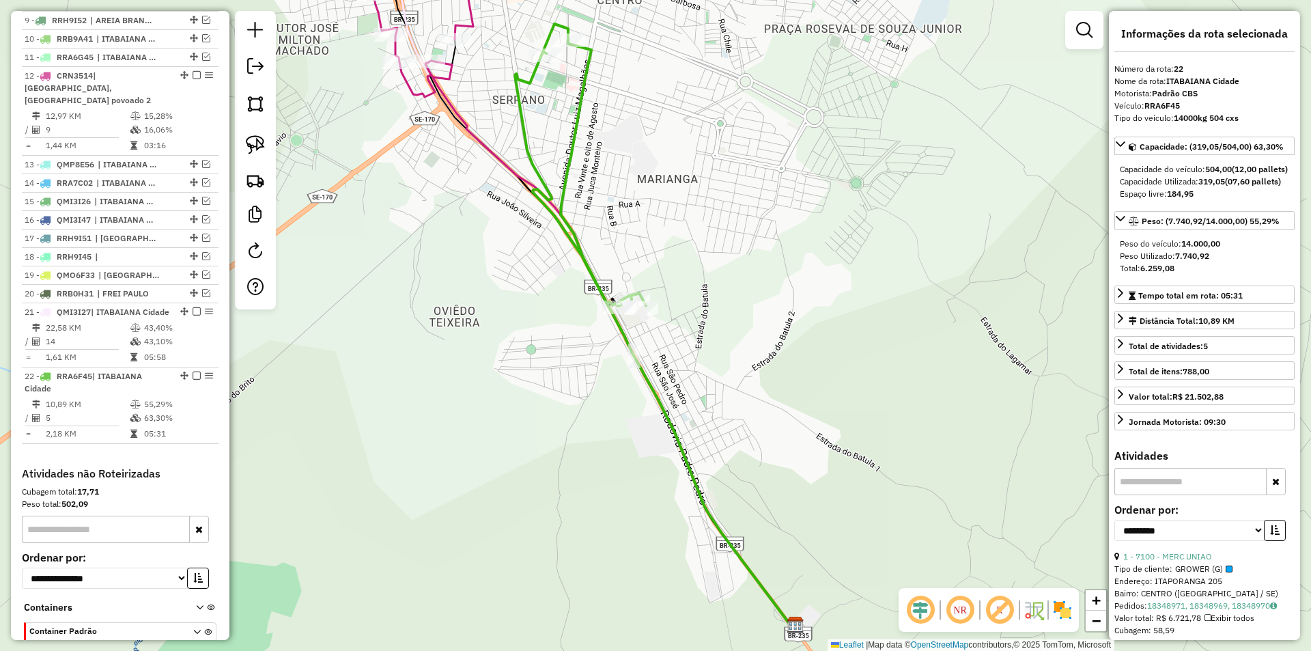
drag, startPoint x: 401, startPoint y: 206, endPoint x: 400, endPoint y: 281, distance: 75.1
click at [400, 281] on div "Janela de atendimento Grade de atendimento Capacidade Transportadoras Veículos …" at bounding box center [655, 325] width 1311 height 651
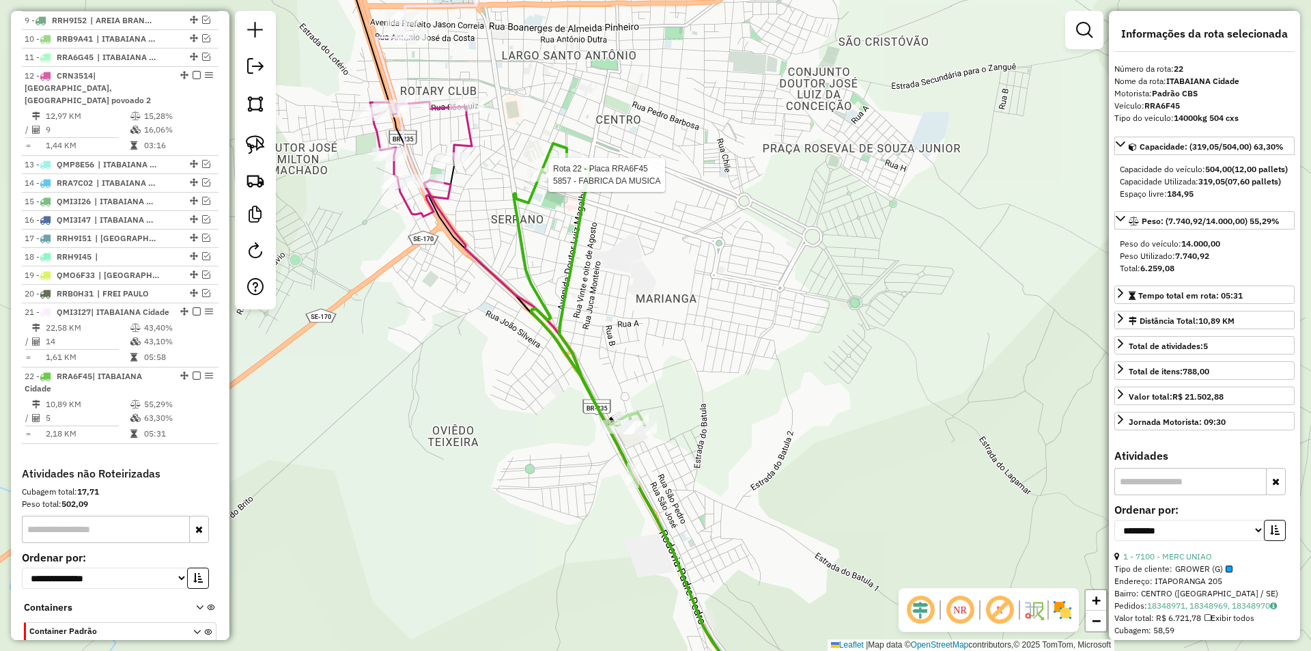
scroll to position [765, 0]
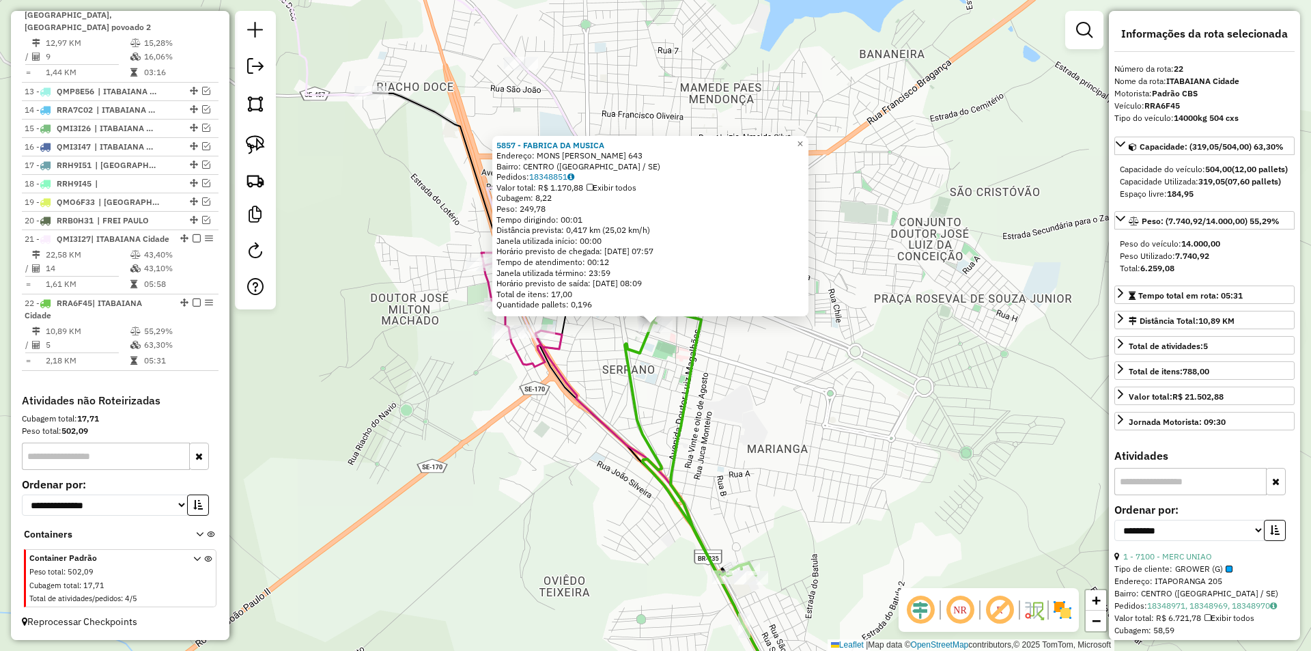
drag, startPoint x: 643, startPoint y: 414, endPoint x: 639, endPoint y: 395, distance: 19.6
click at [640, 399] on icon at bounding box center [690, 435] width 131 height 282
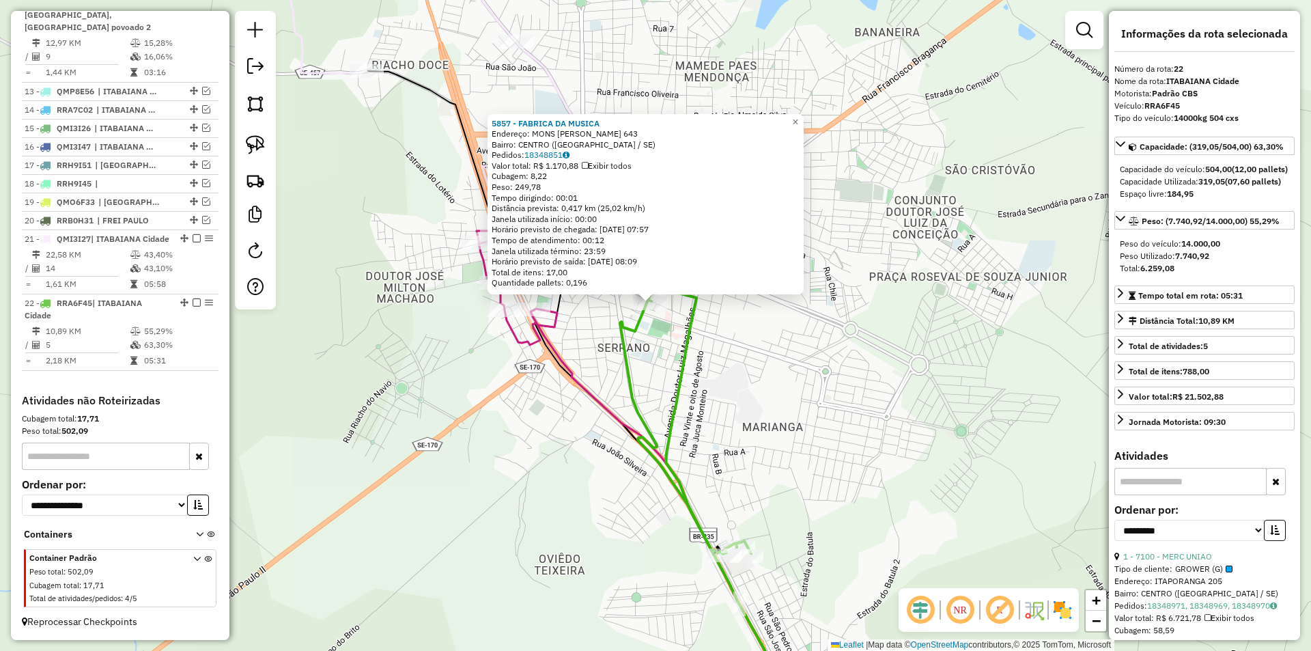
click at [557, 410] on div "5857 - FABRICA DA MUSICA Endereço: MONS HERALDO BARBOSA 643 Bairro: CENTRO (ITA…" at bounding box center [655, 325] width 1311 height 651
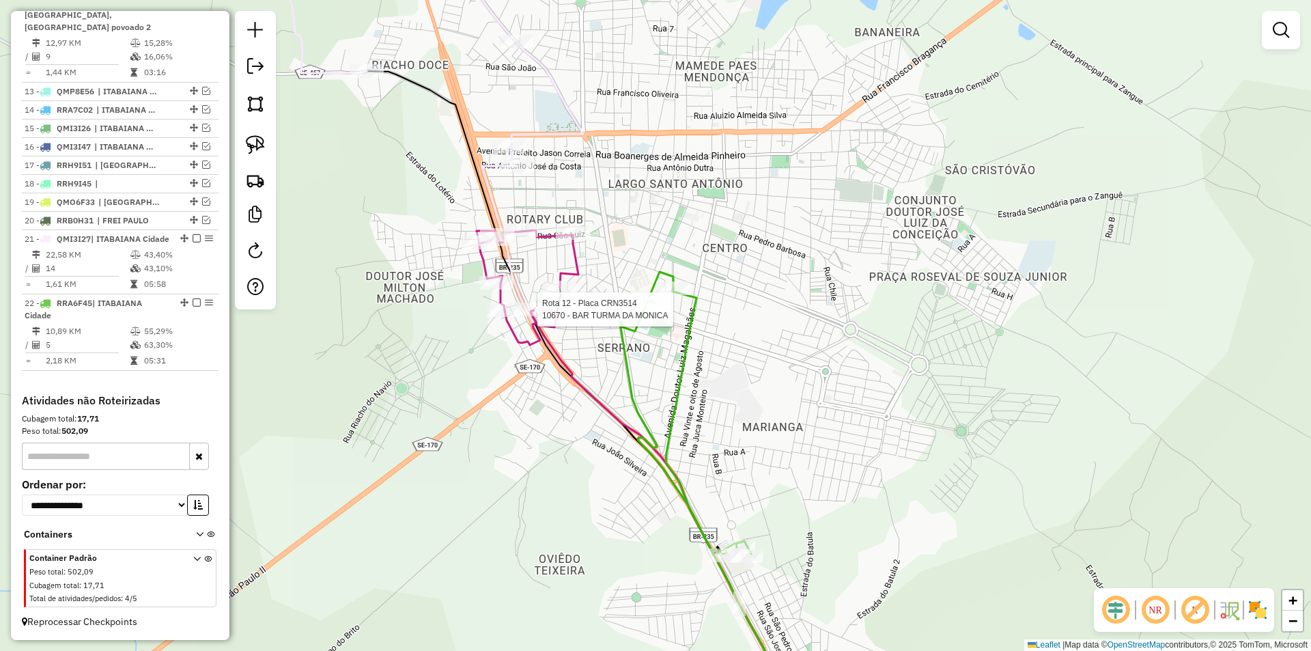
select select "**********"
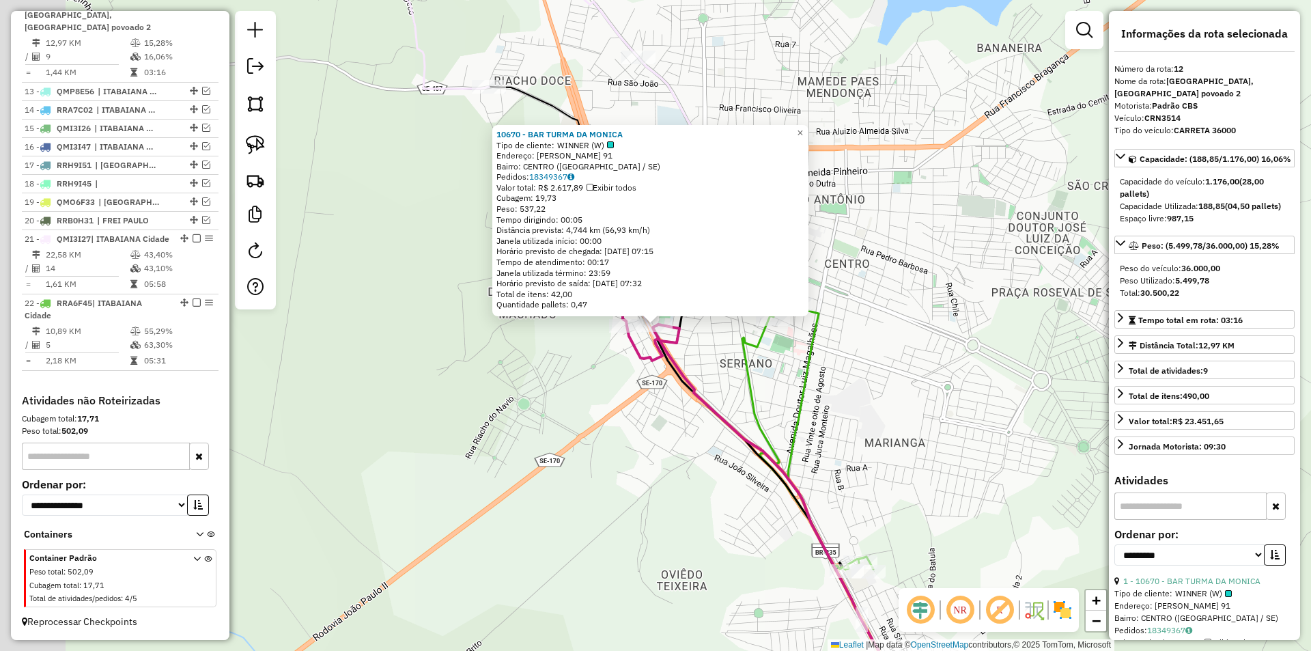
scroll to position [748, 0]
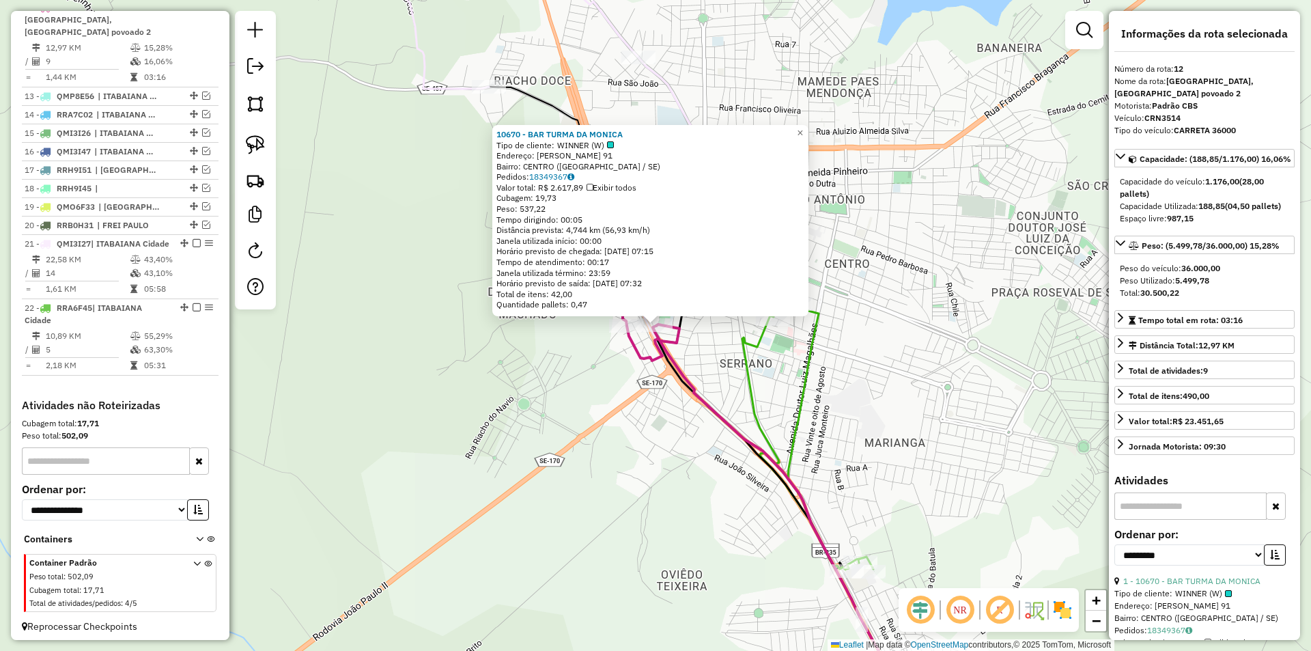
click at [548, 360] on div "10670 - BAR TURMA DA MONICA Tipo de cliente: WINNER (W) Endereço: ANTONIO LEITE…" at bounding box center [655, 325] width 1311 height 651
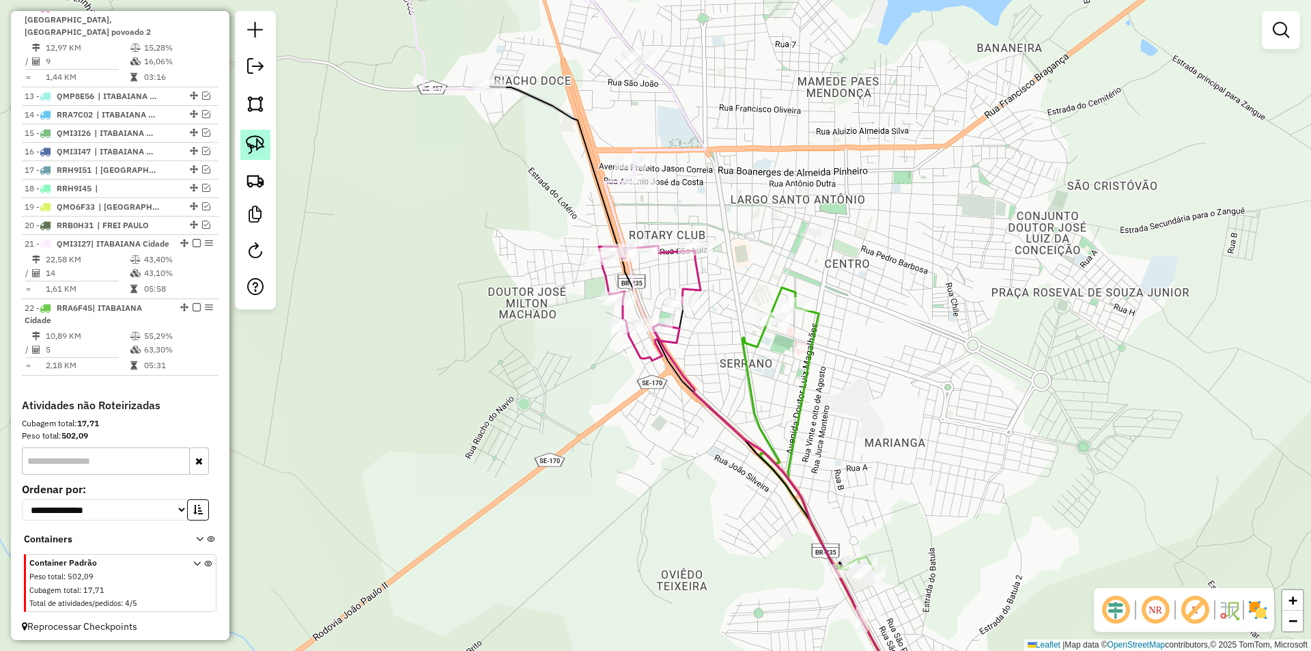
click at [256, 145] on img at bounding box center [255, 144] width 19 height 19
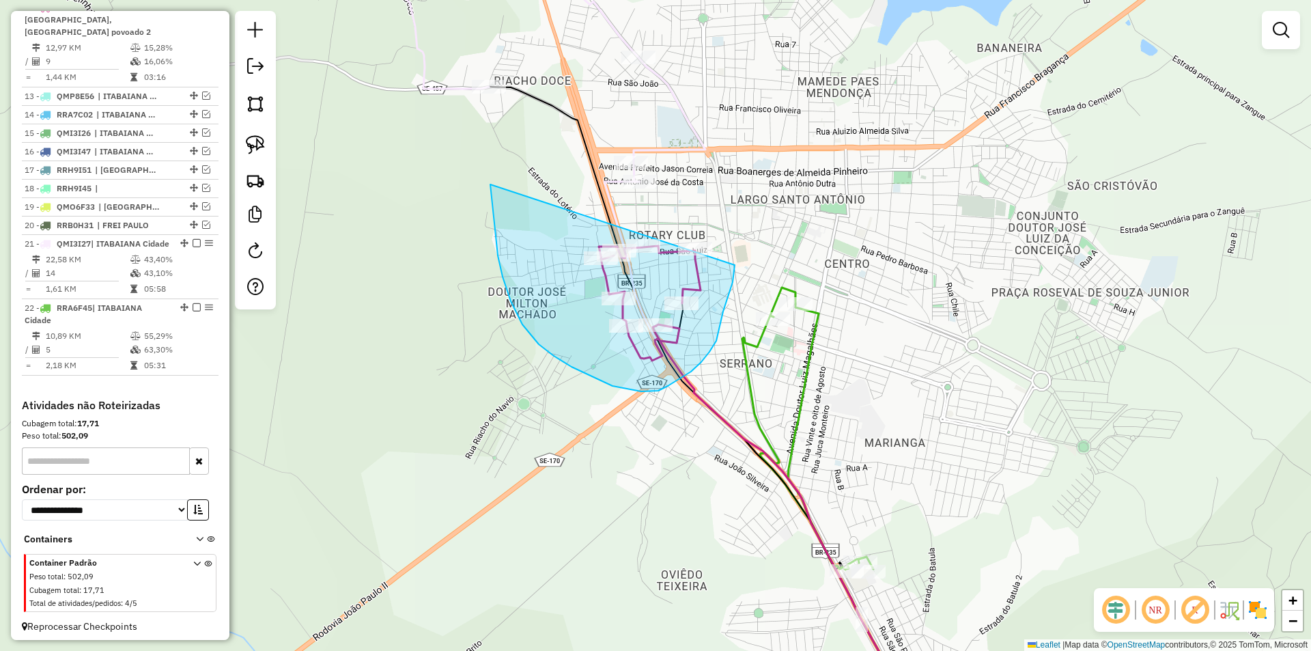
drag, startPoint x: 492, startPoint y: 199, endPoint x: 730, endPoint y: 231, distance: 240.4
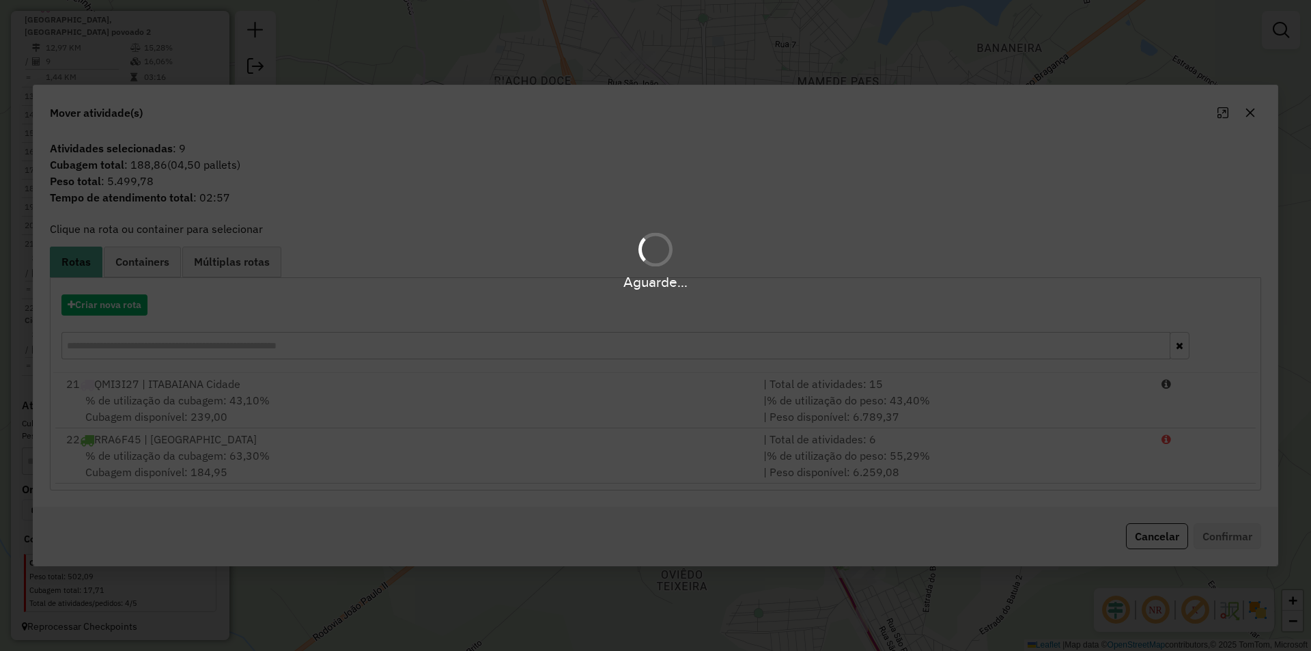
click at [125, 309] on div "Aguarde..." at bounding box center [655, 325] width 1311 height 651
click at [125, 308] on div "Aguarde..." at bounding box center [655, 325] width 1311 height 651
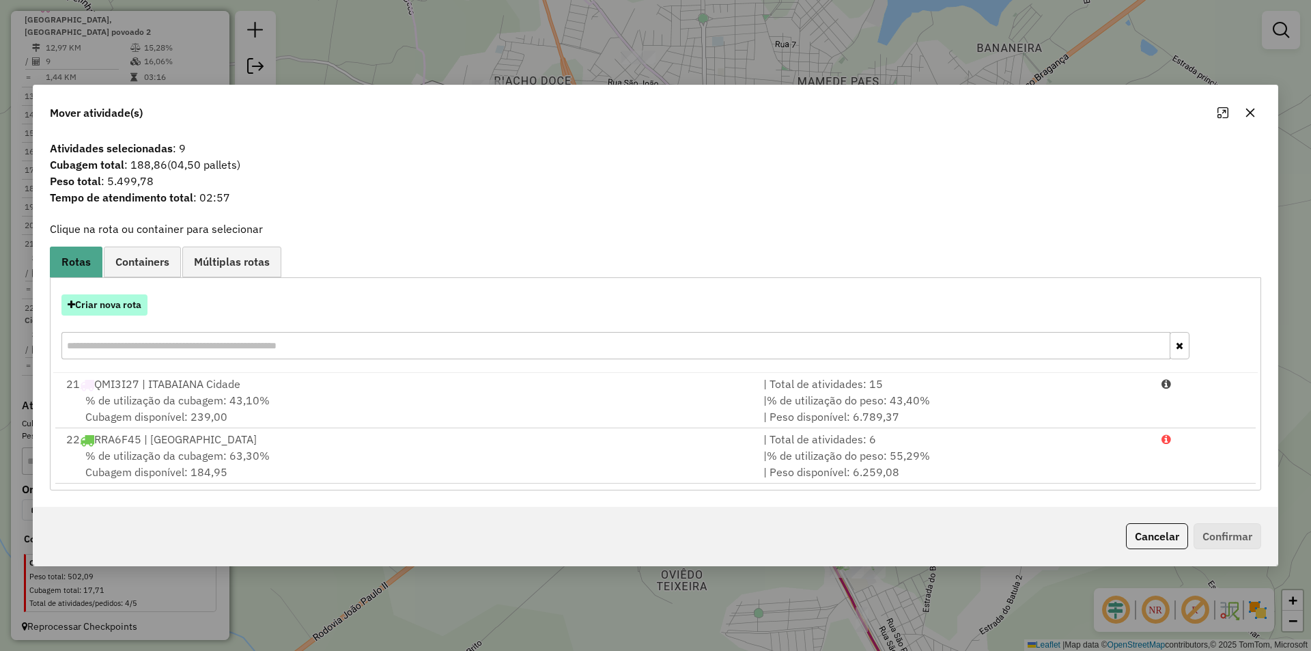
click at [126, 308] on button "Criar nova rota" at bounding box center [104, 304] width 86 height 21
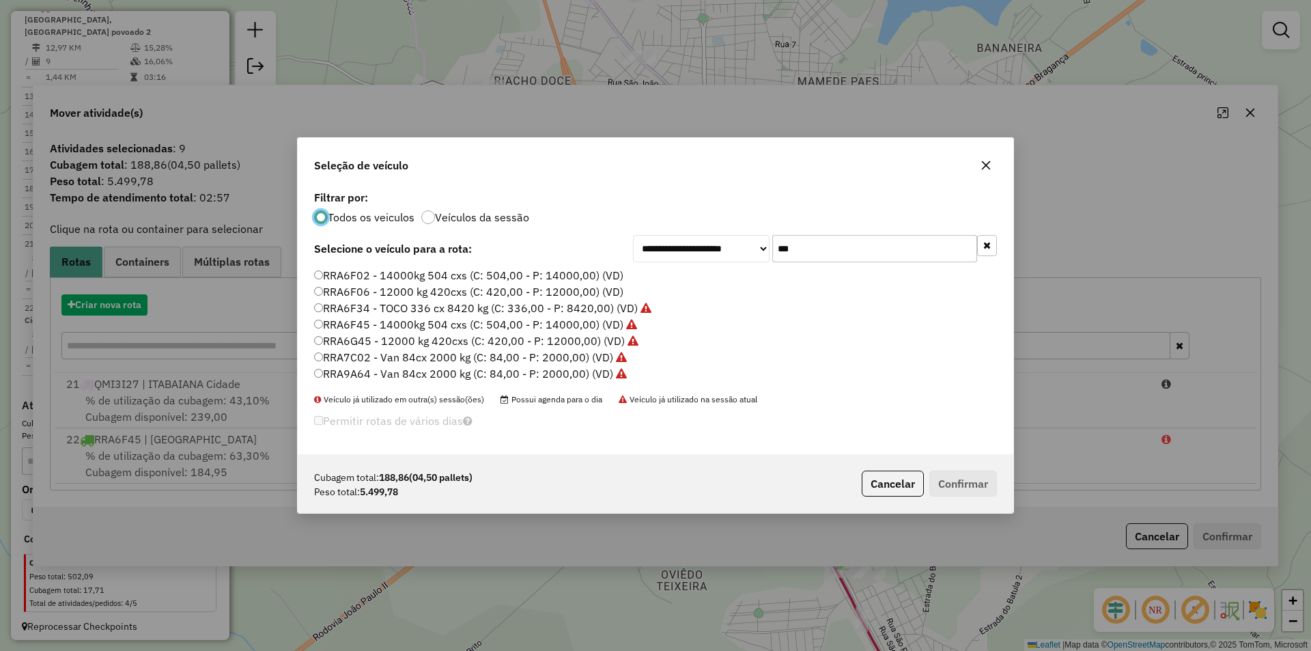
scroll to position [8, 4]
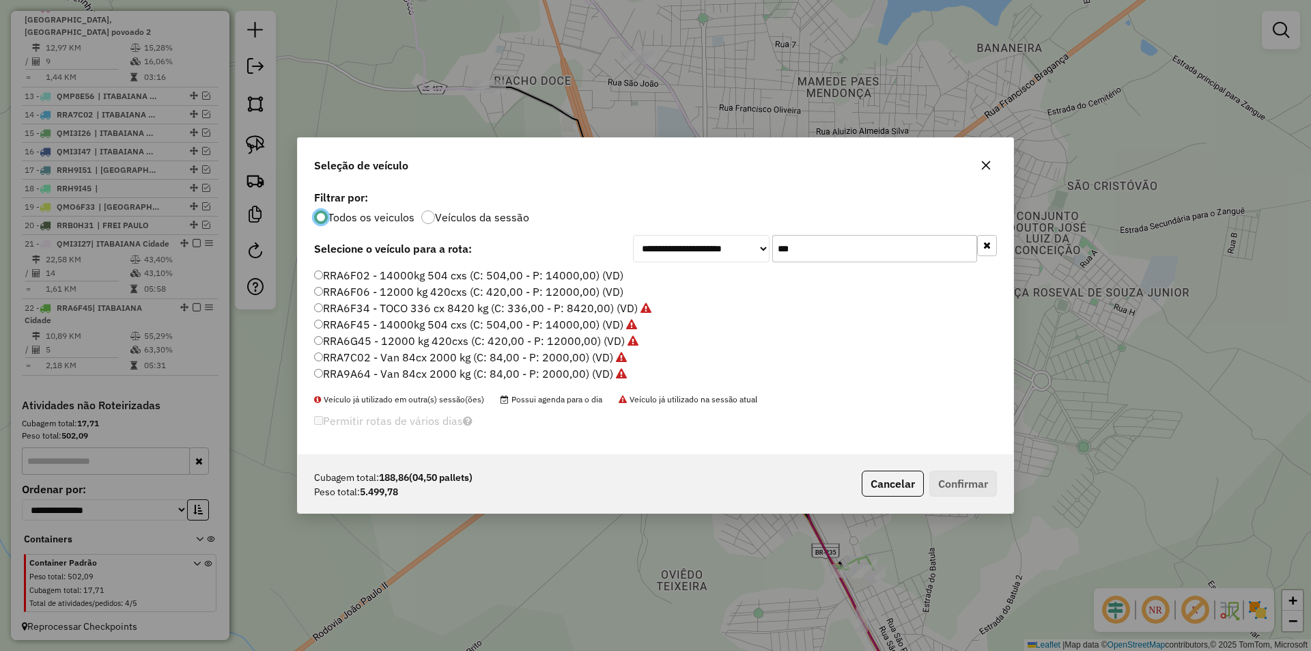
click at [816, 247] on input "***" at bounding box center [874, 248] width 205 height 27
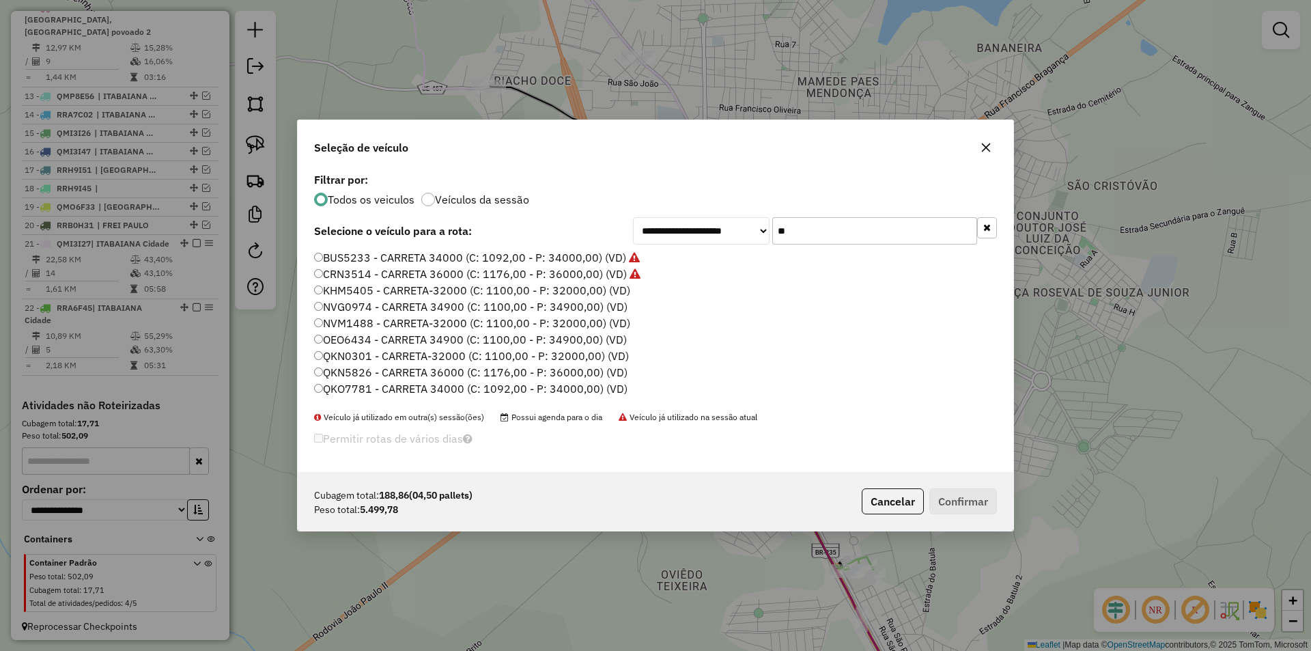
type input "***"
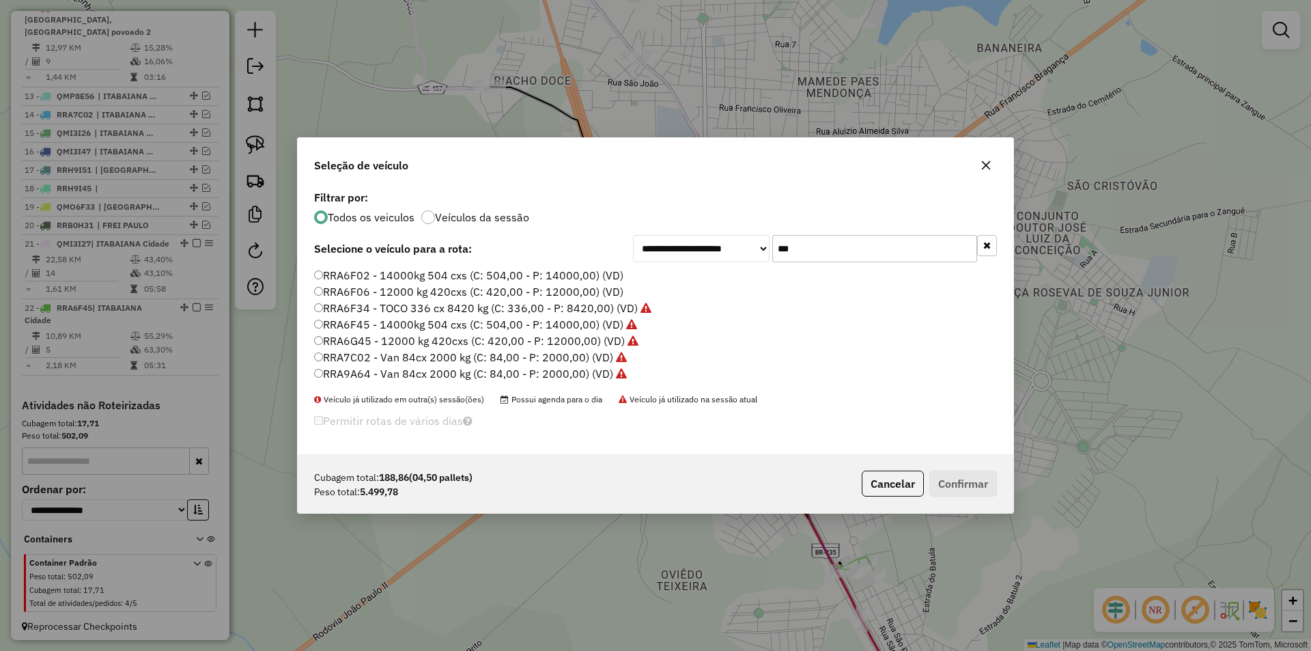
click at [385, 275] on label "RRA6F02 - 14000kg 504 cxs (C: 504,00 - P: 14000,00) (VD)" at bounding box center [468, 275] width 309 height 16
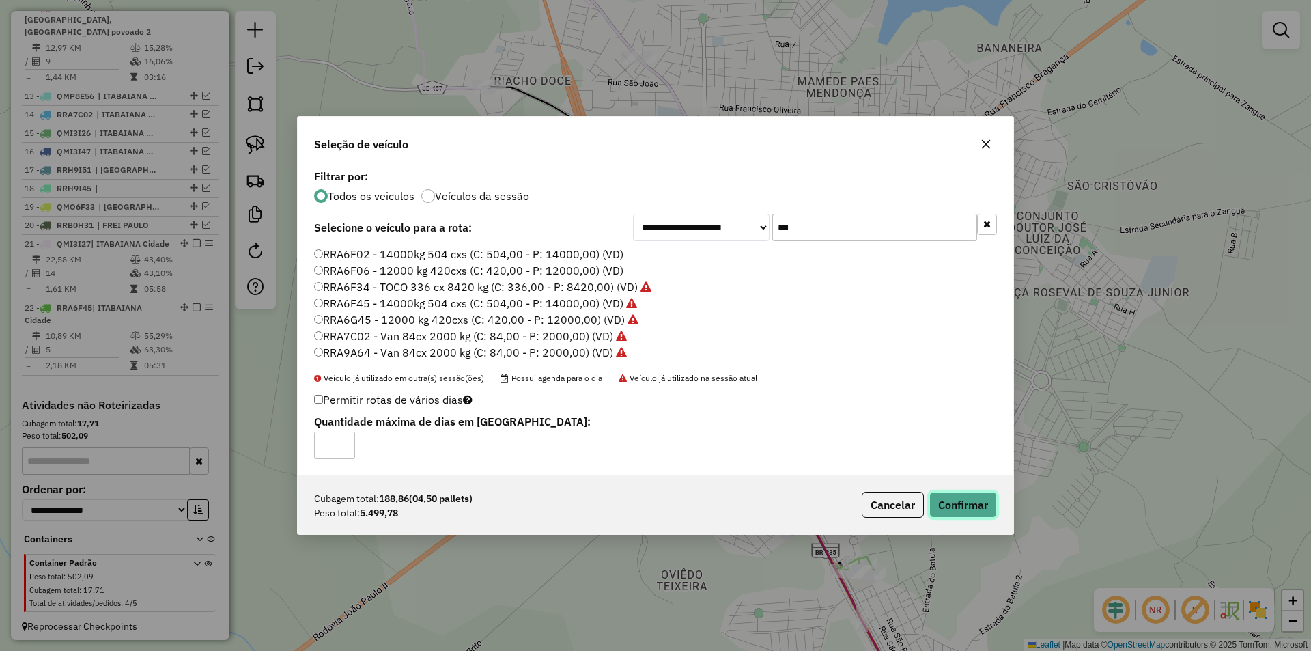
click at [963, 496] on button "Confirmar" at bounding box center [963, 505] width 68 height 26
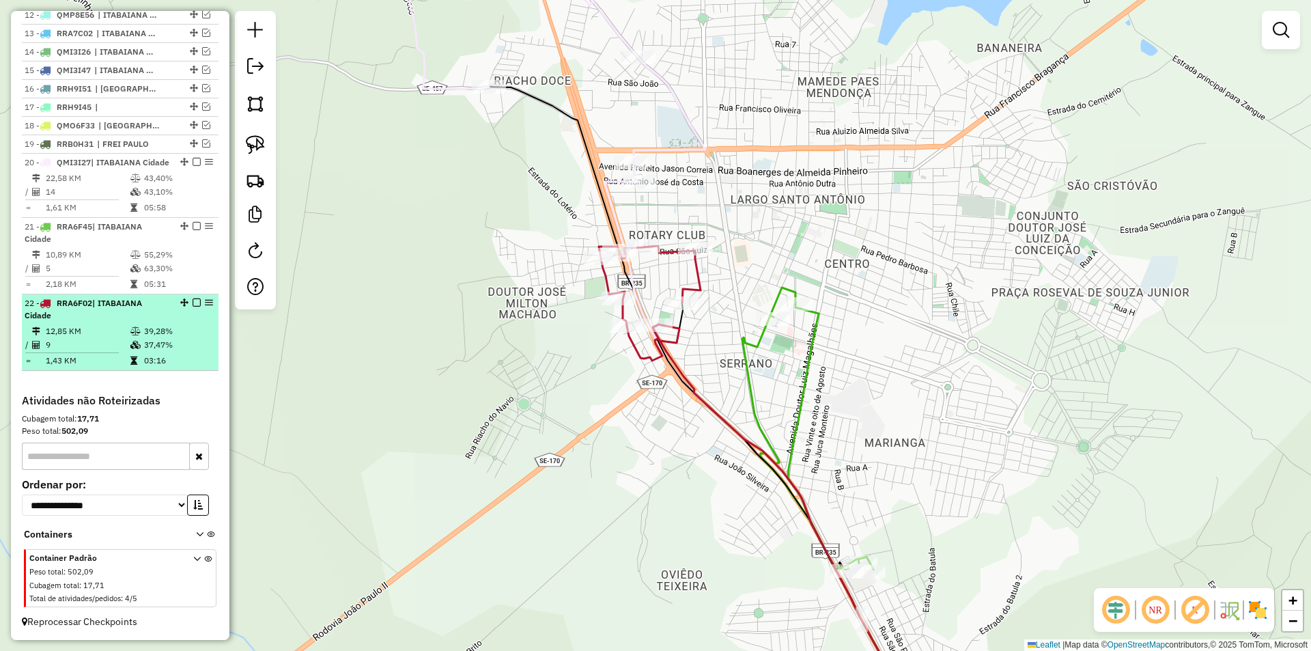
click at [130, 322] on div "22 - RRA6F02 | ITABAIANA Cidade" at bounding box center [97, 309] width 145 height 25
select select "**********"
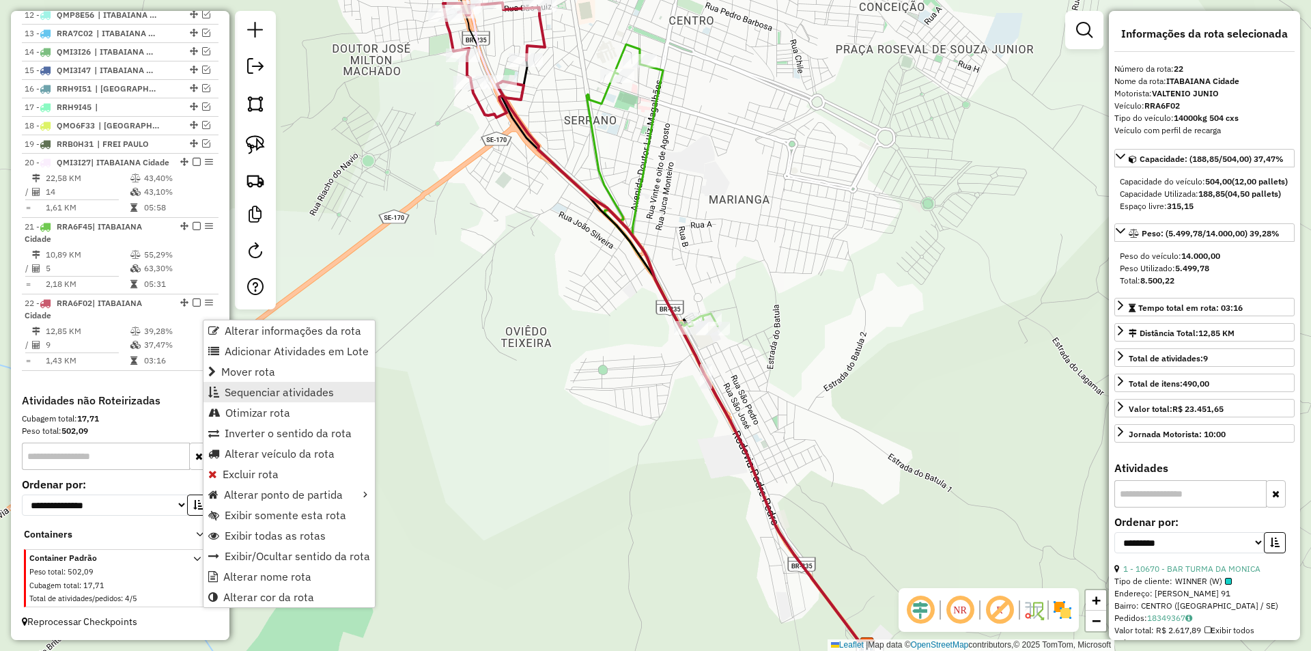
click at [257, 391] on span "Sequenciar atividades" at bounding box center [279, 391] width 109 height 11
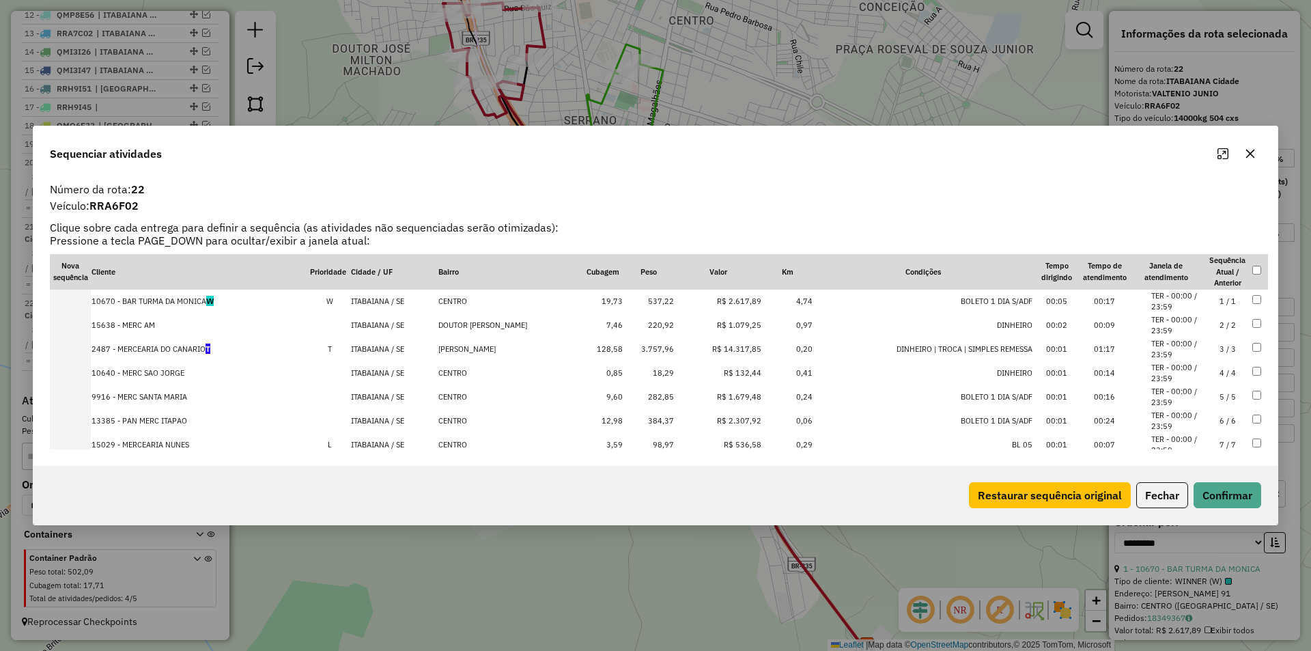
scroll to position [68, 0]
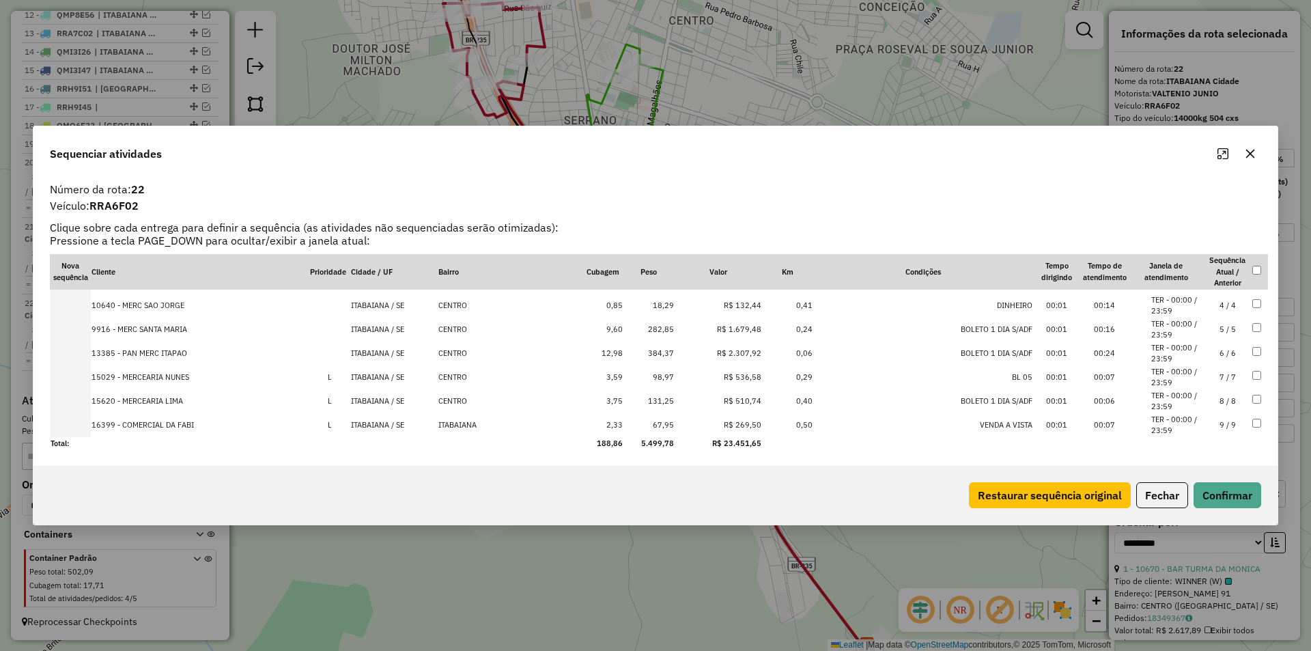
click at [1177, 499] on button "Fechar" at bounding box center [1162, 495] width 52 height 26
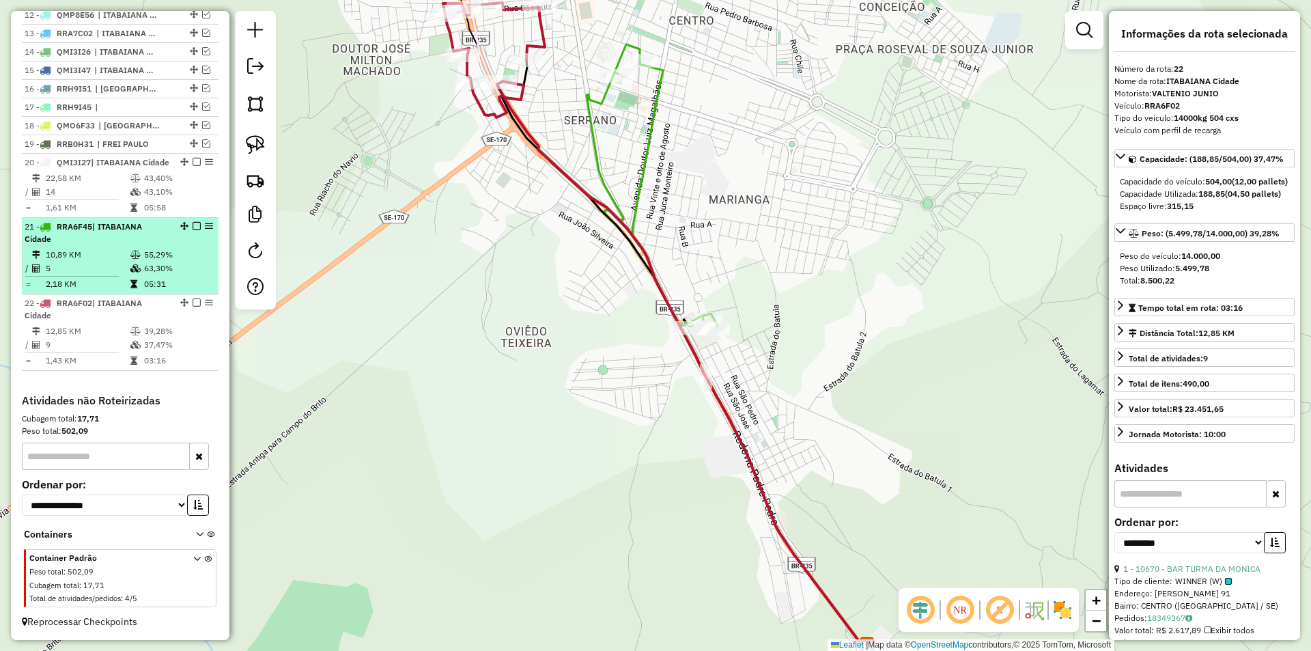
click at [174, 275] on td "63,30%" at bounding box center [177, 268] width 69 height 14
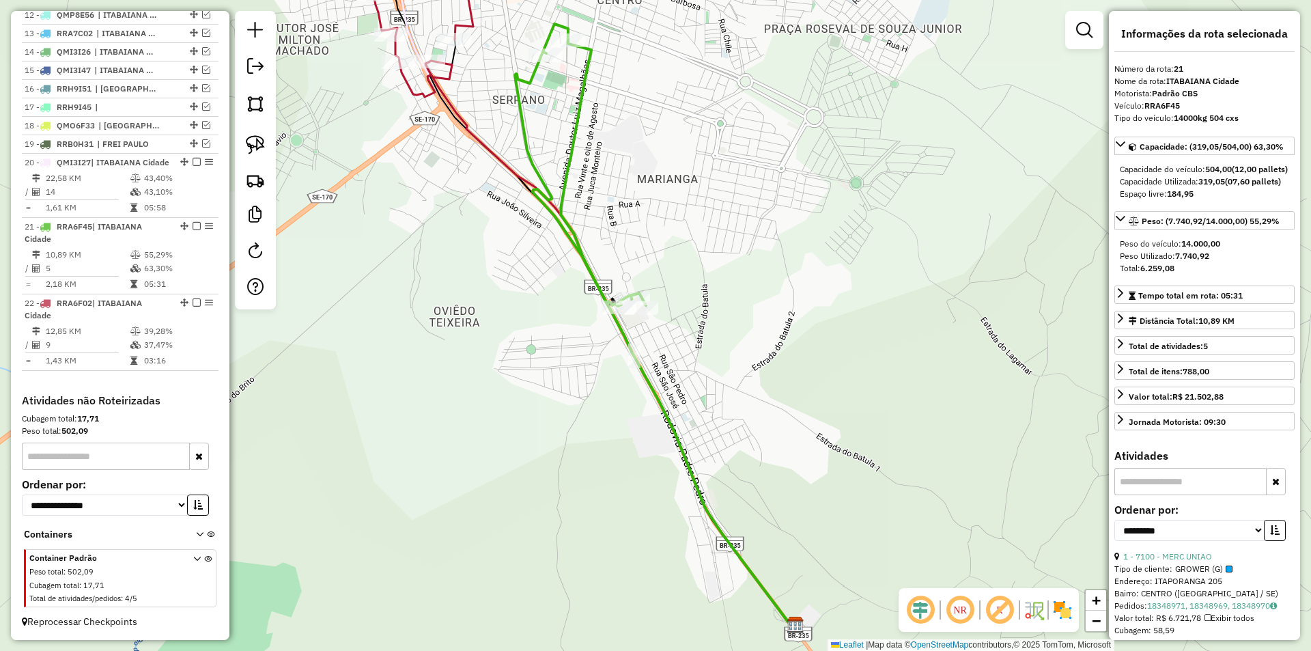
drag, startPoint x: 513, startPoint y: 265, endPoint x: 509, endPoint y: 317, distance: 52.1
click at [509, 316] on div "Janela de atendimento Grade de atendimento Capacidade Transportadoras Veículos …" at bounding box center [655, 325] width 1311 height 651
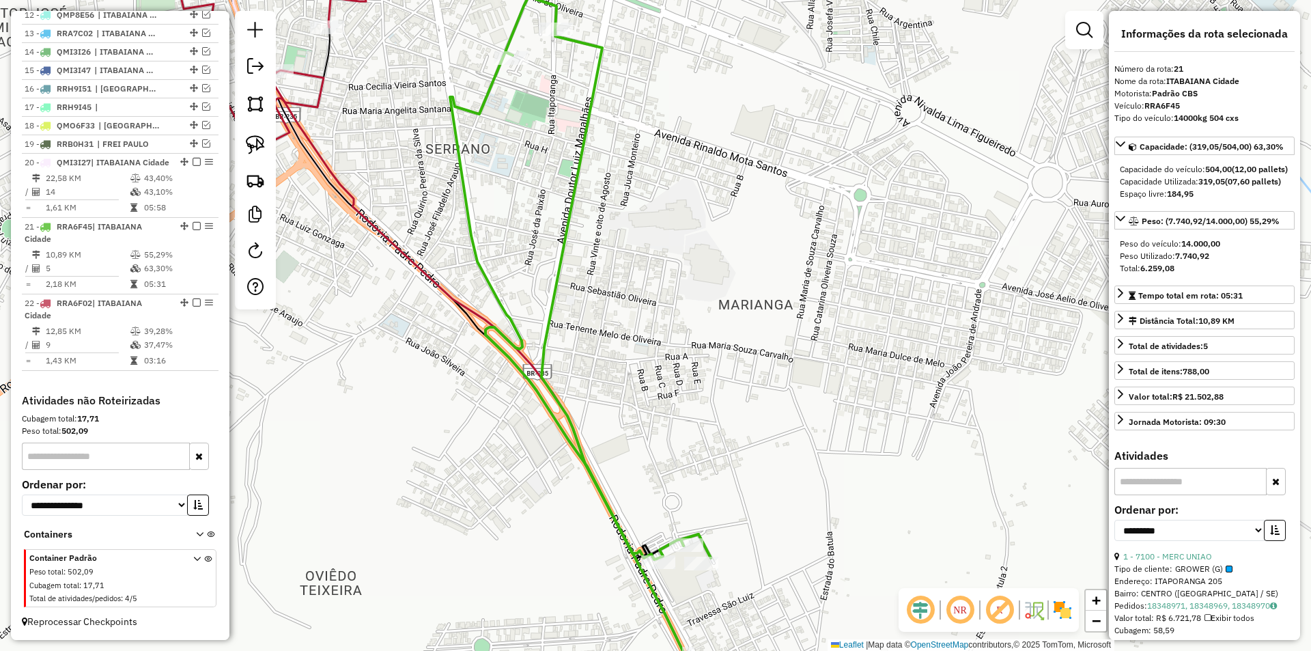
drag, startPoint x: 598, startPoint y: 324, endPoint x: 558, endPoint y: 185, distance: 144.8
click at [558, 185] on div "Janela de atendimento Grade de atendimento Capacidade Transportadoras Veículos …" at bounding box center [655, 325] width 1311 height 651
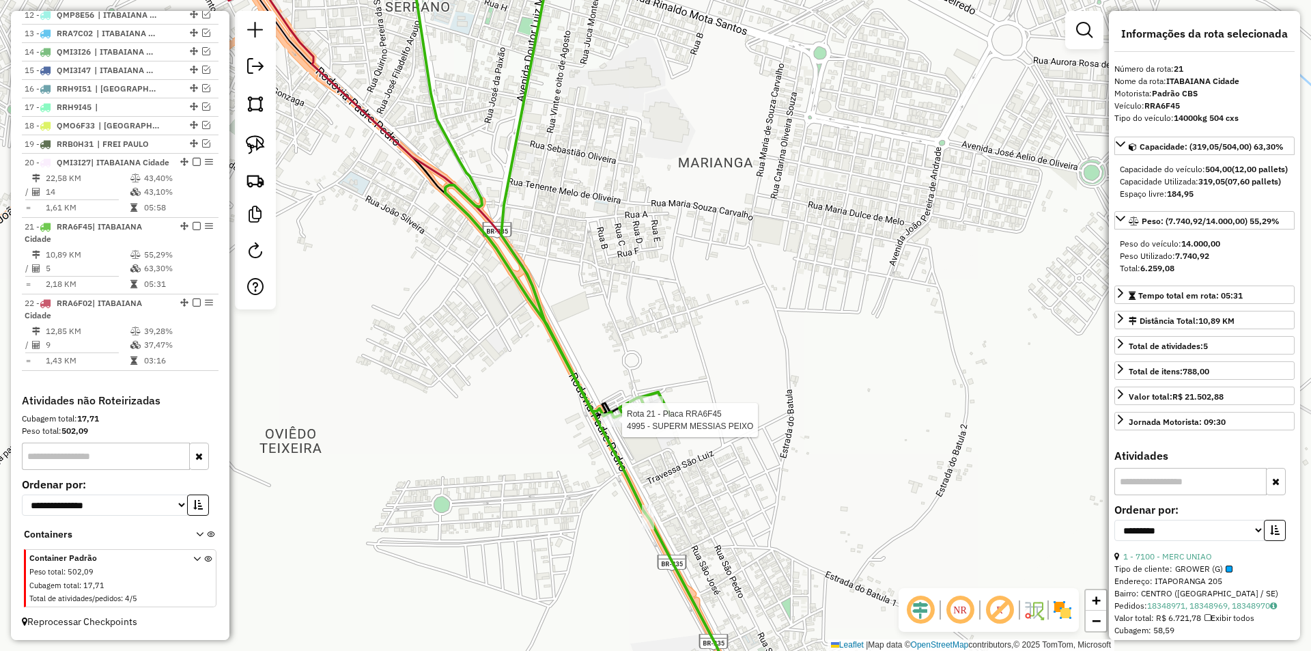
scroll to position [765, 0]
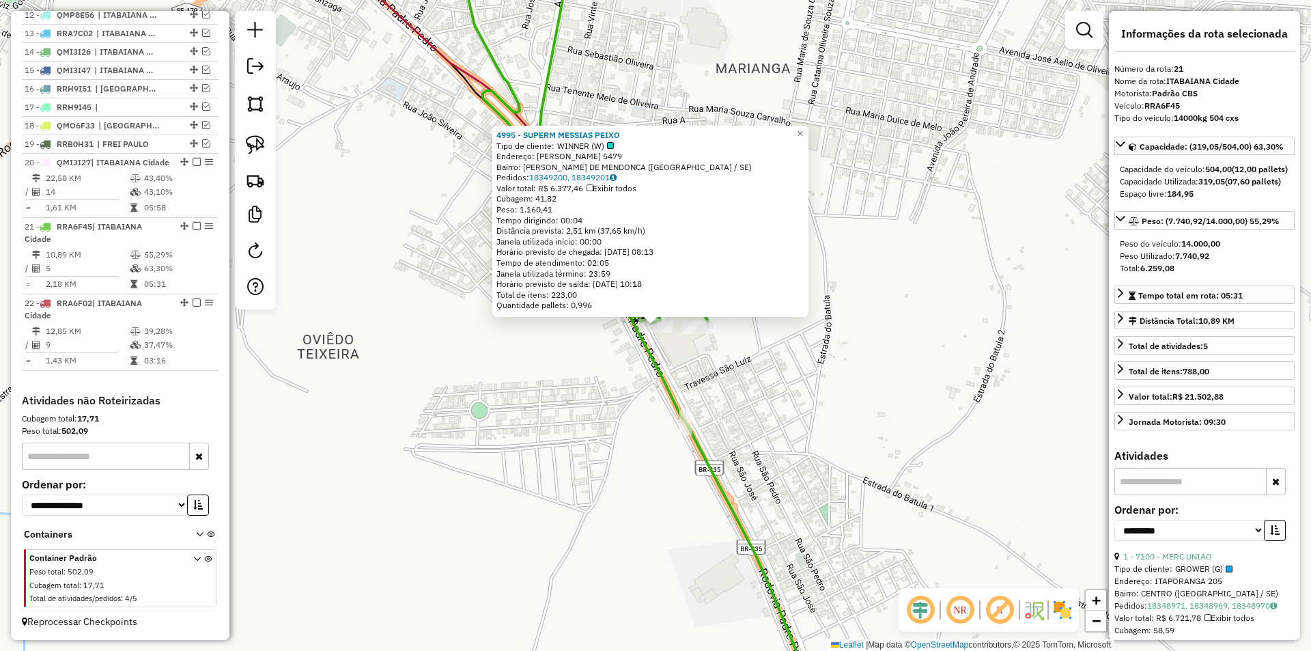
click at [694, 373] on div "4995 - SUPERM MESSIAS PEIXO Tipo de cliente: WINNER (W) Endereço: JOSE AMANCIO …" at bounding box center [655, 325] width 1311 height 651
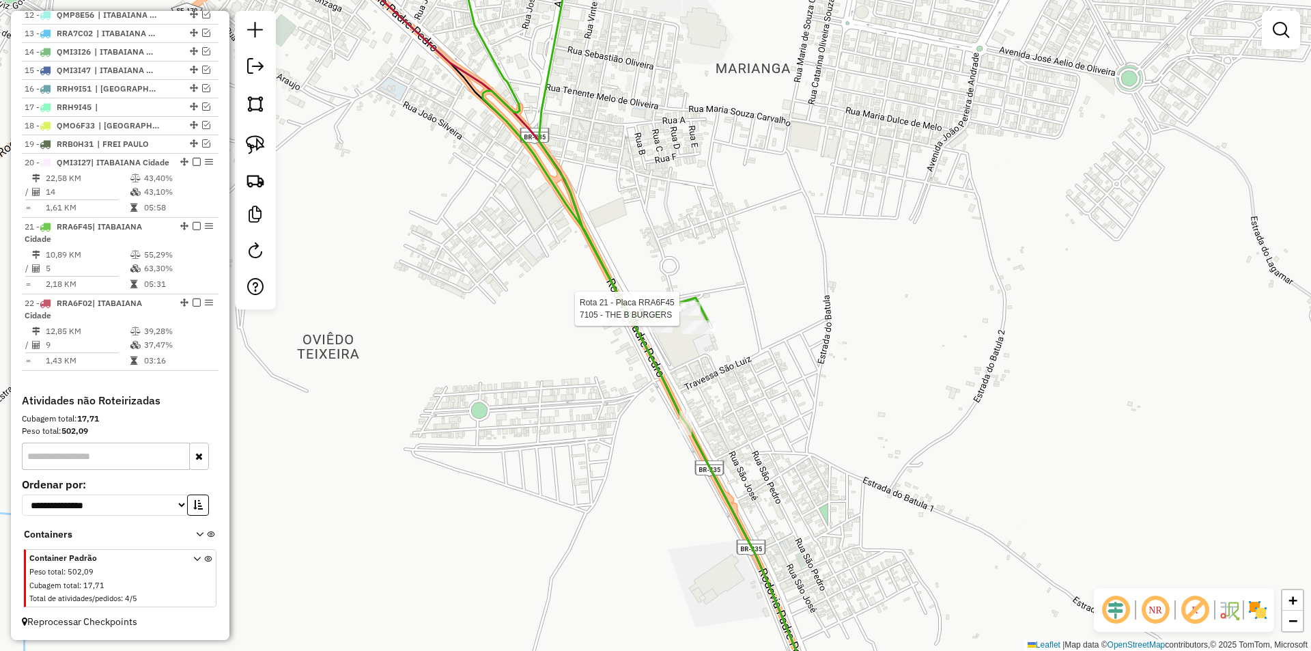
select select "**********"
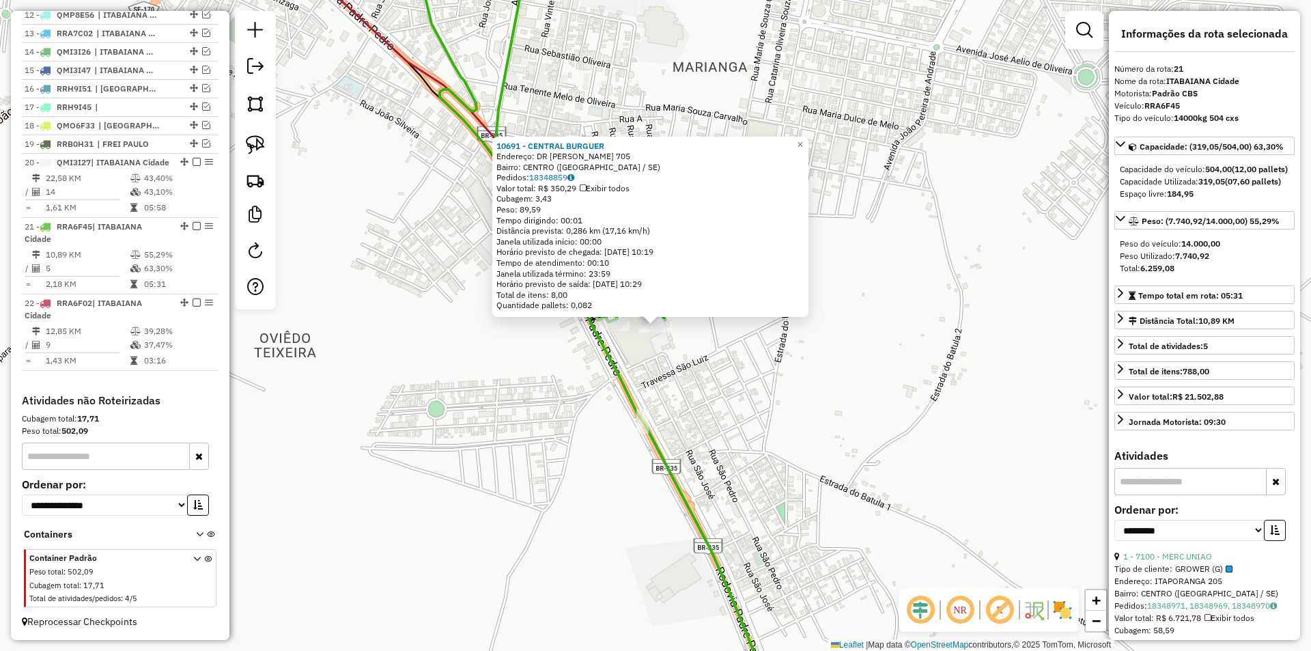
click at [687, 380] on div "10691 - CENTRAL BURGUER Endereço: DR LUIZ MAGALHAES 705 Bairro: CENTRO (ITABAIA…" at bounding box center [655, 325] width 1311 height 651
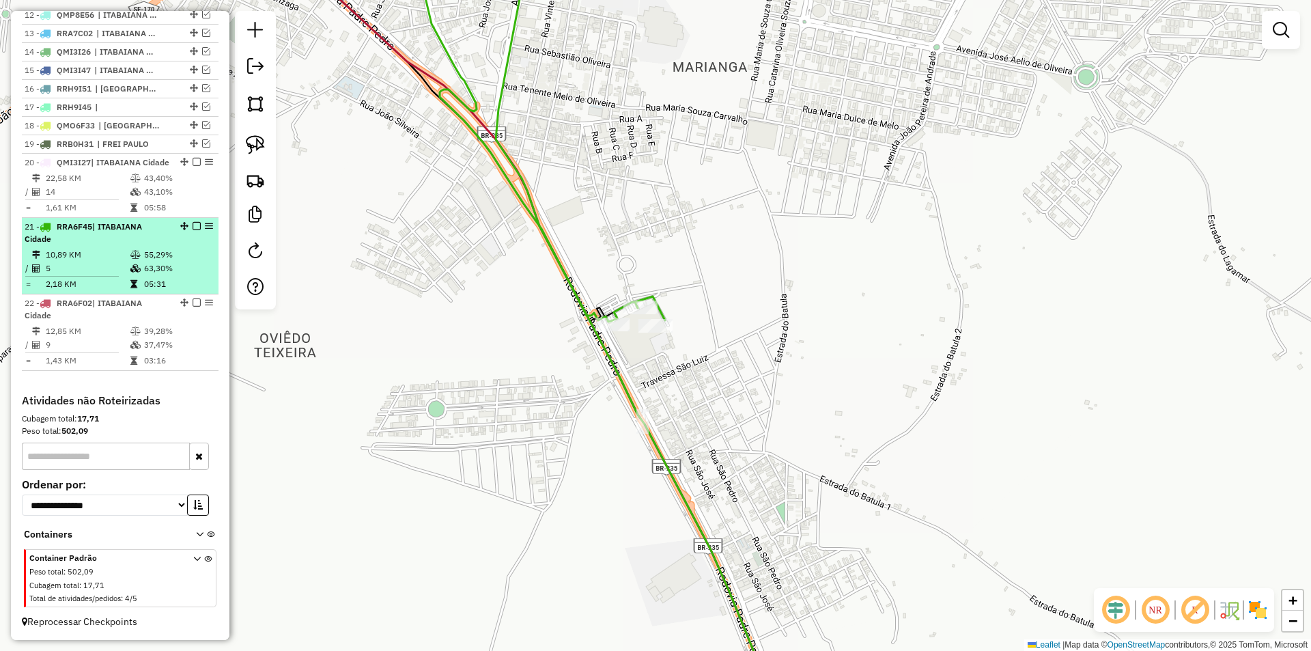
click at [182, 277] on td "05:31" at bounding box center [177, 284] width 69 height 14
select select "**********"
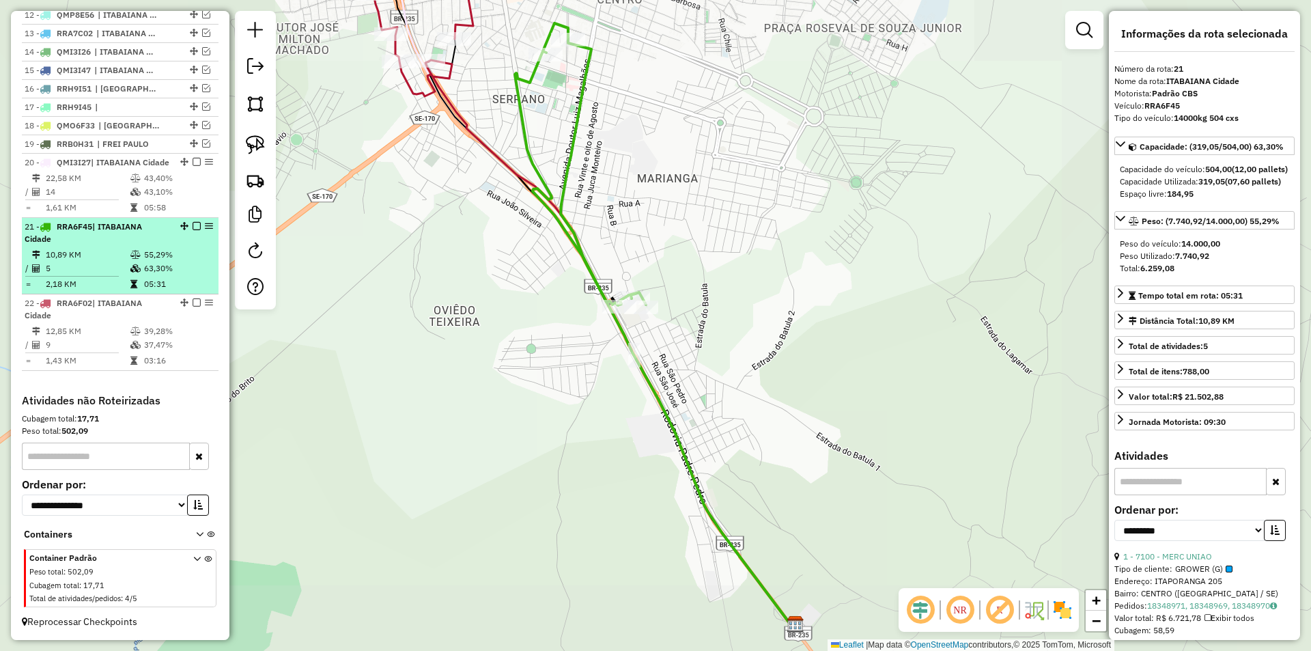
click at [193, 228] on em at bounding box center [197, 226] width 8 height 8
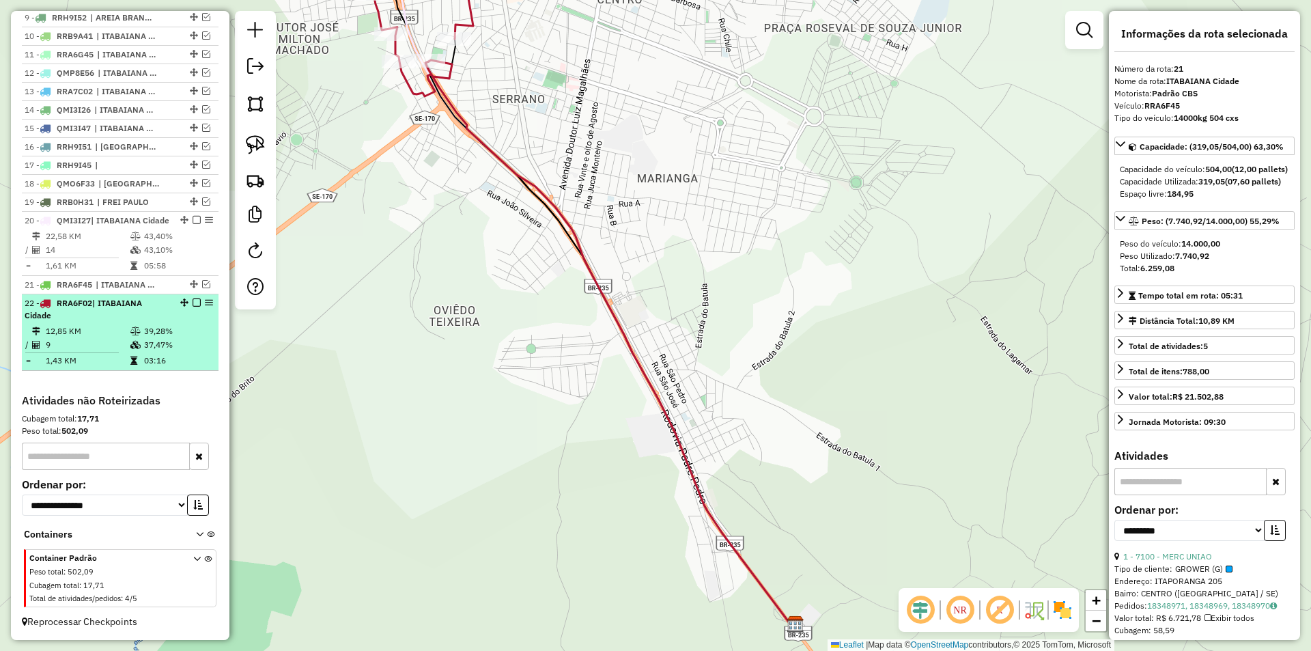
click at [193, 303] on em at bounding box center [197, 302] width 8 height 8
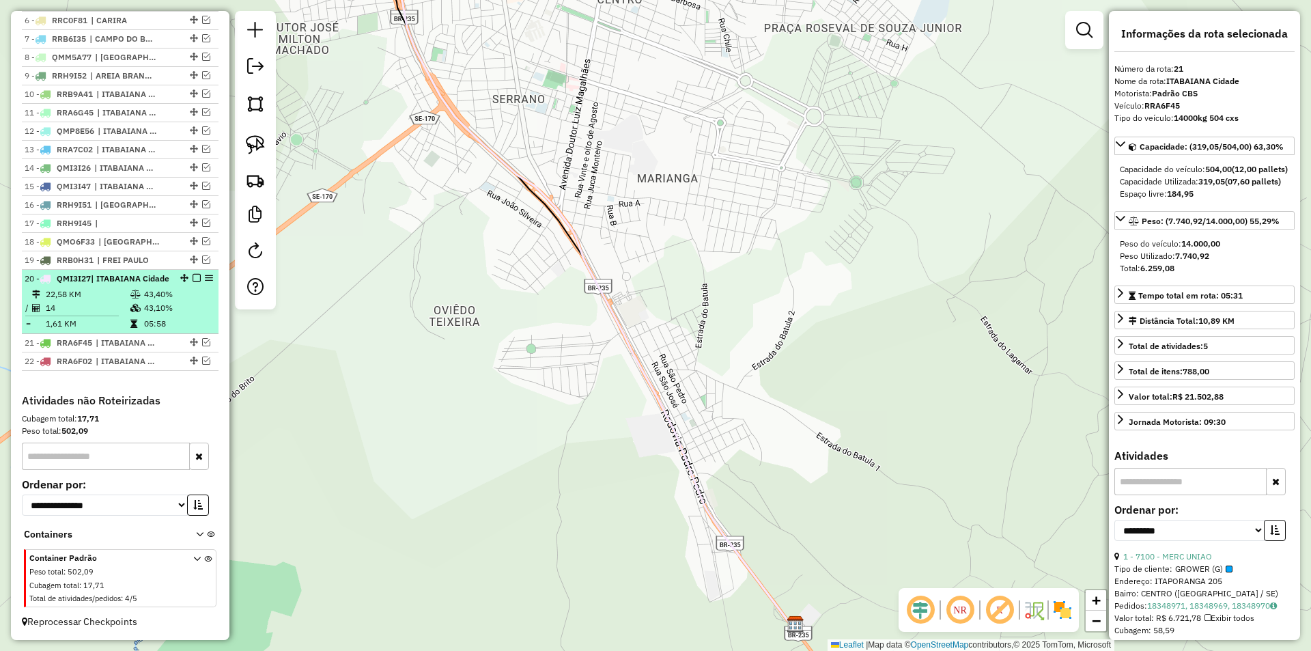
scroll to position [649, 0]
click at [178, 289] on td "43,40%" at bounding box center [177, 294] width 69 height 14
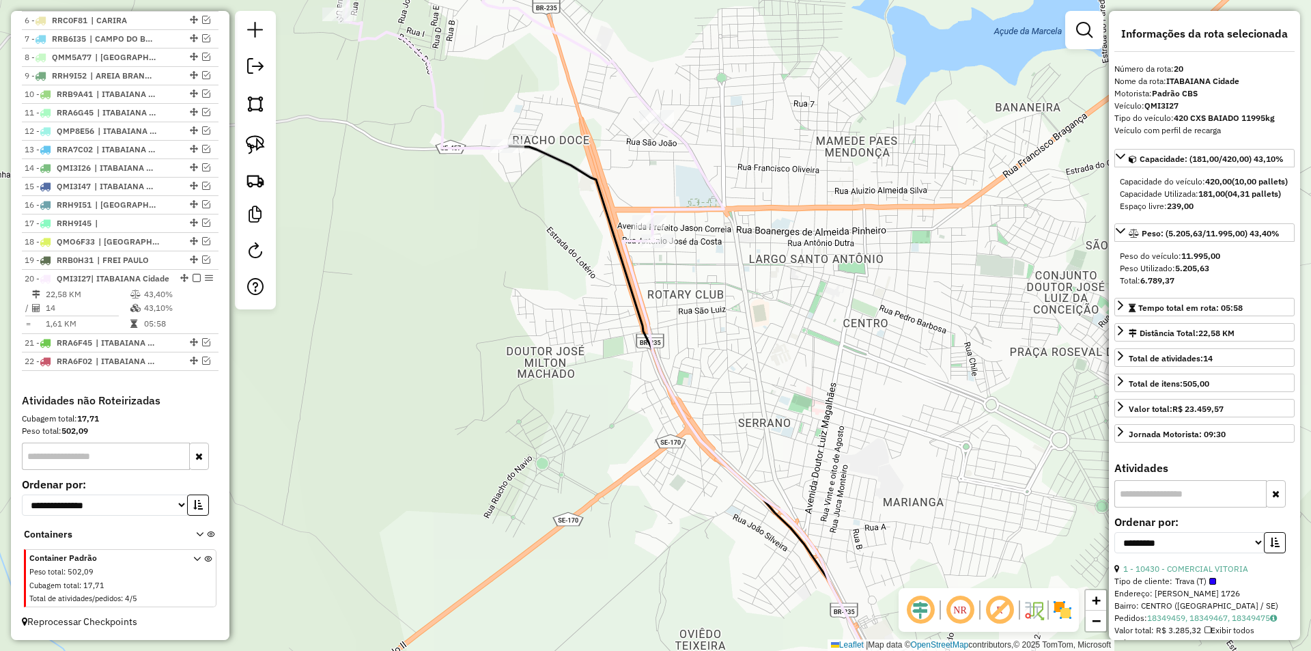
click at [517, 388] on div "Janela de atendimento Grade de atendimento Capacidade Transportadoras Veículos …" at bounding box center [655, 325] width 1311 height 651
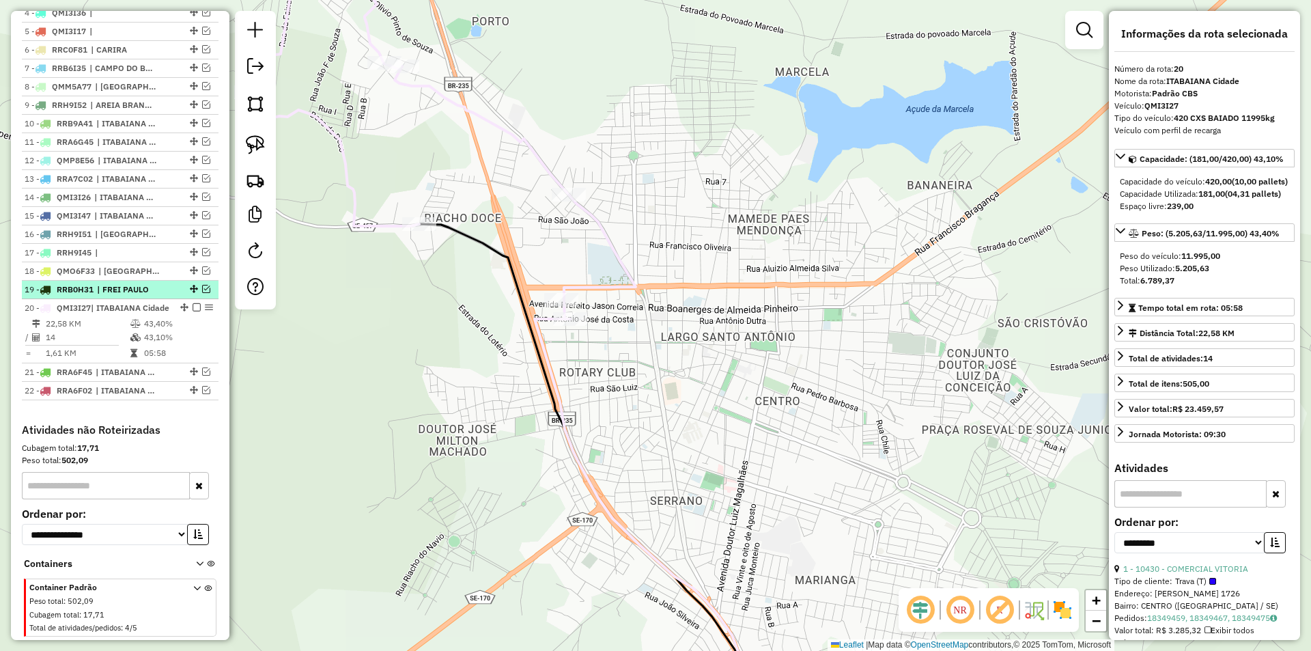
scroll to position [513, 0]
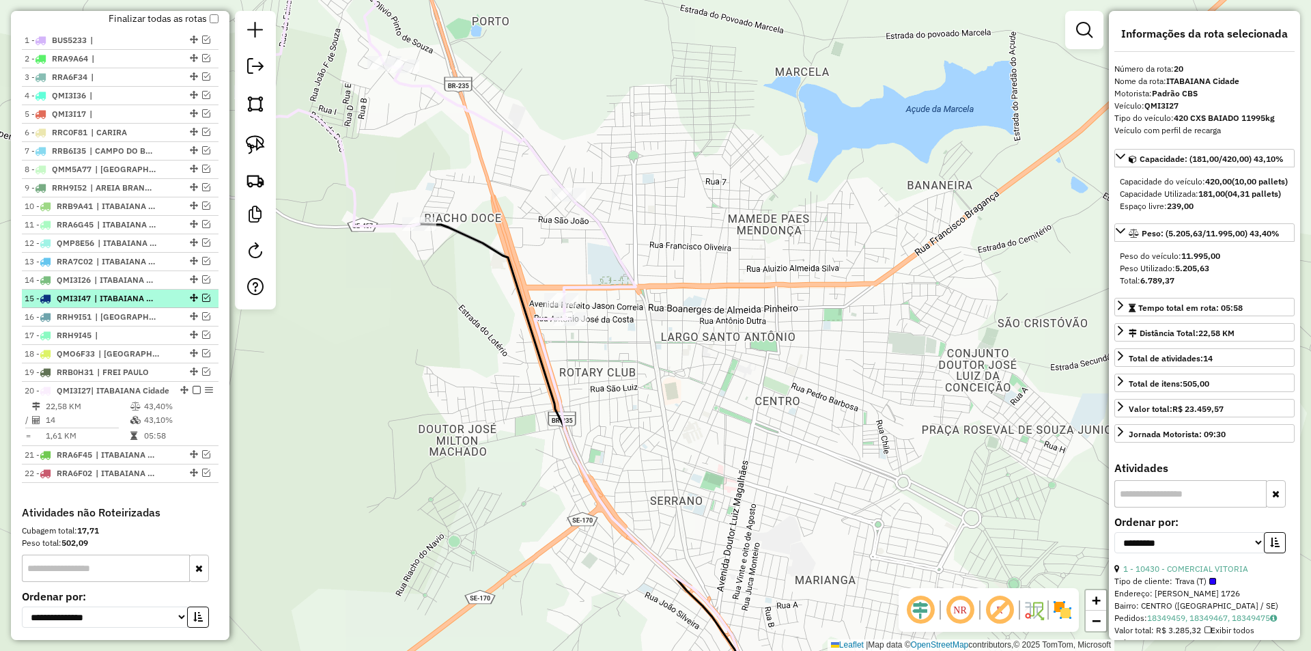
click at [197, 302] on div at bounding box center [192, 298] width 41 height 8
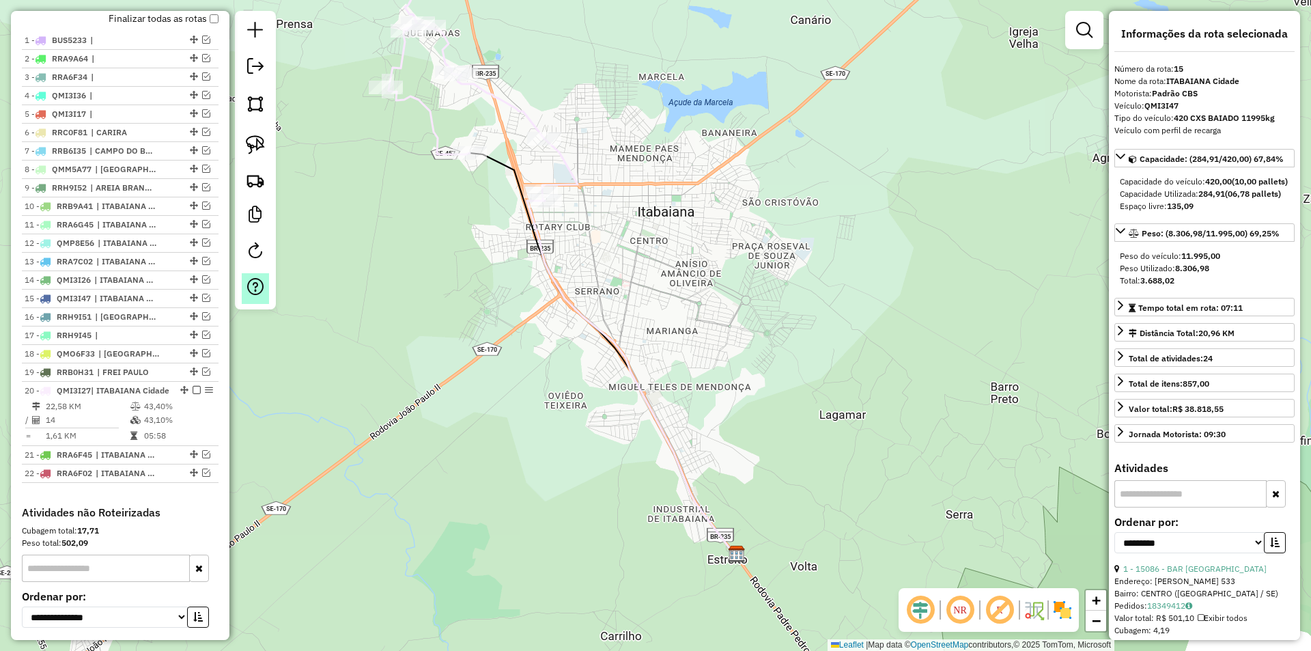
drag, startPoint x: 199, startPoint y: 309, endPoint x: 253, endPoint y: 297, distance: 56.0
click at [202, 302] on em at bounding box center [206, 298] width 8 height 8
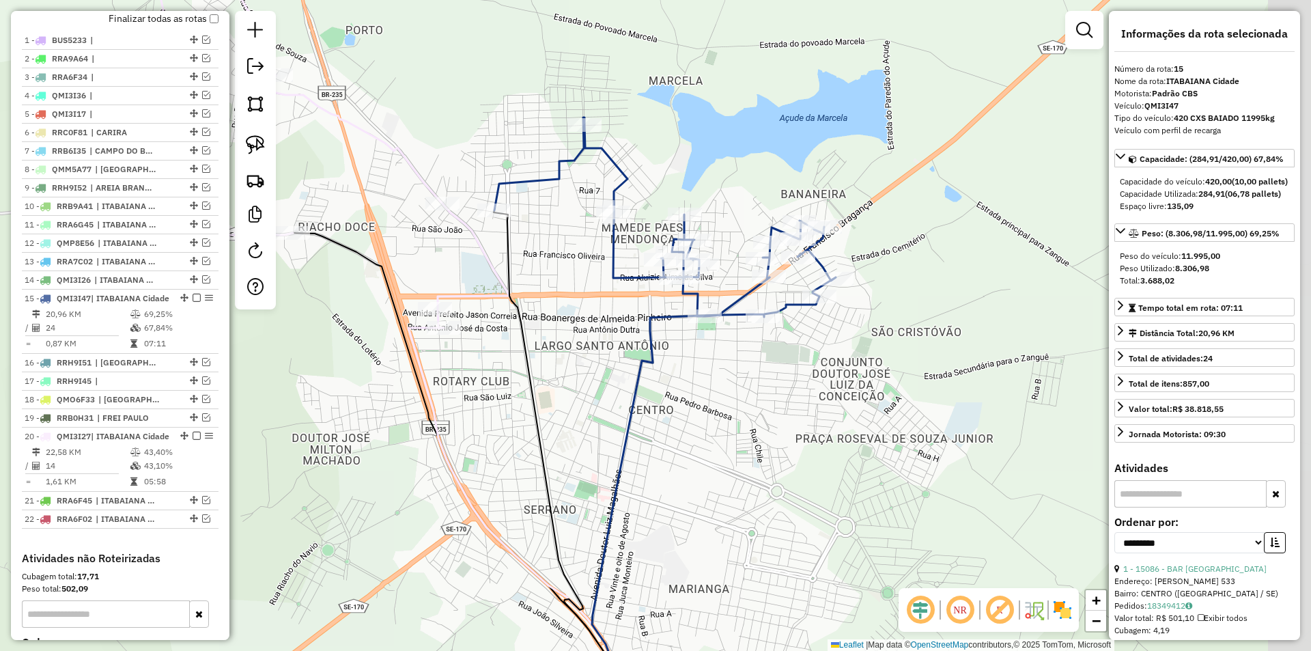
click at [546, 249] on div "Janela de atendimento Grade de atendimento Capacidade Transportadoras Veículos …" at bounding box center [655, 325] width 1311 height 651
click at [255, 138] on img at bounding box center [255, 144] width 19 height 19
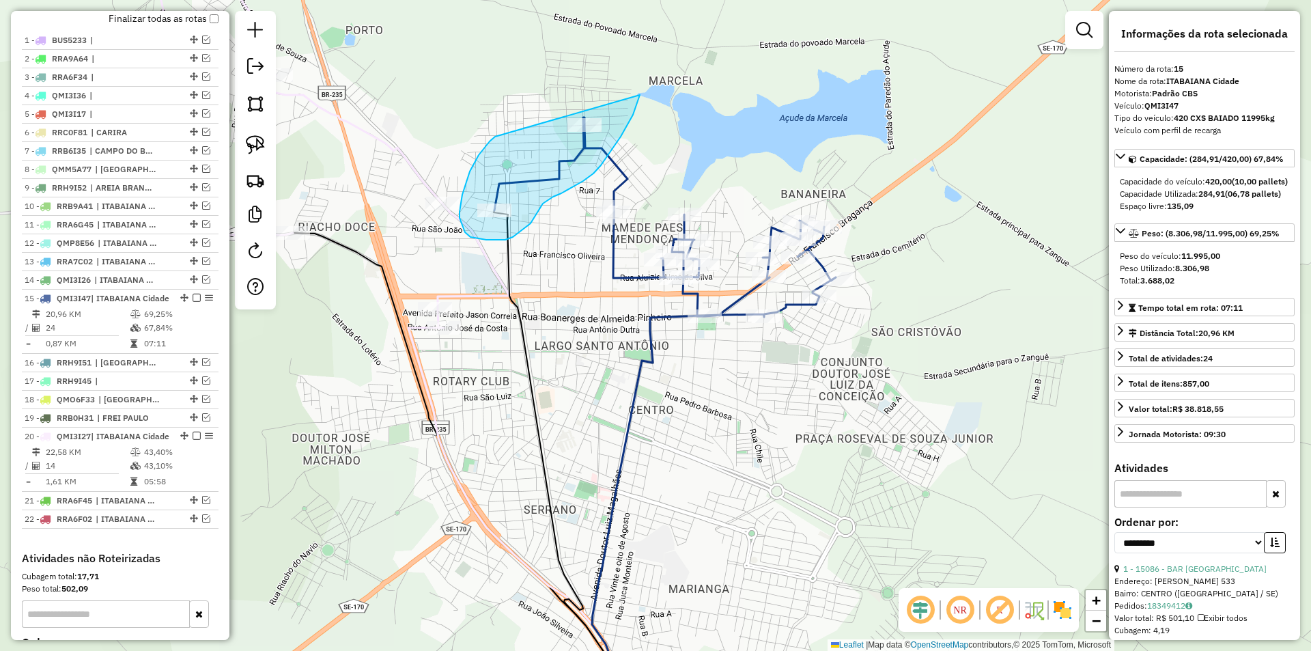
drag, startPoint x: 495, startPoint y: 137, endPoint x: 640, endPoint y: 64, distance: 162.4
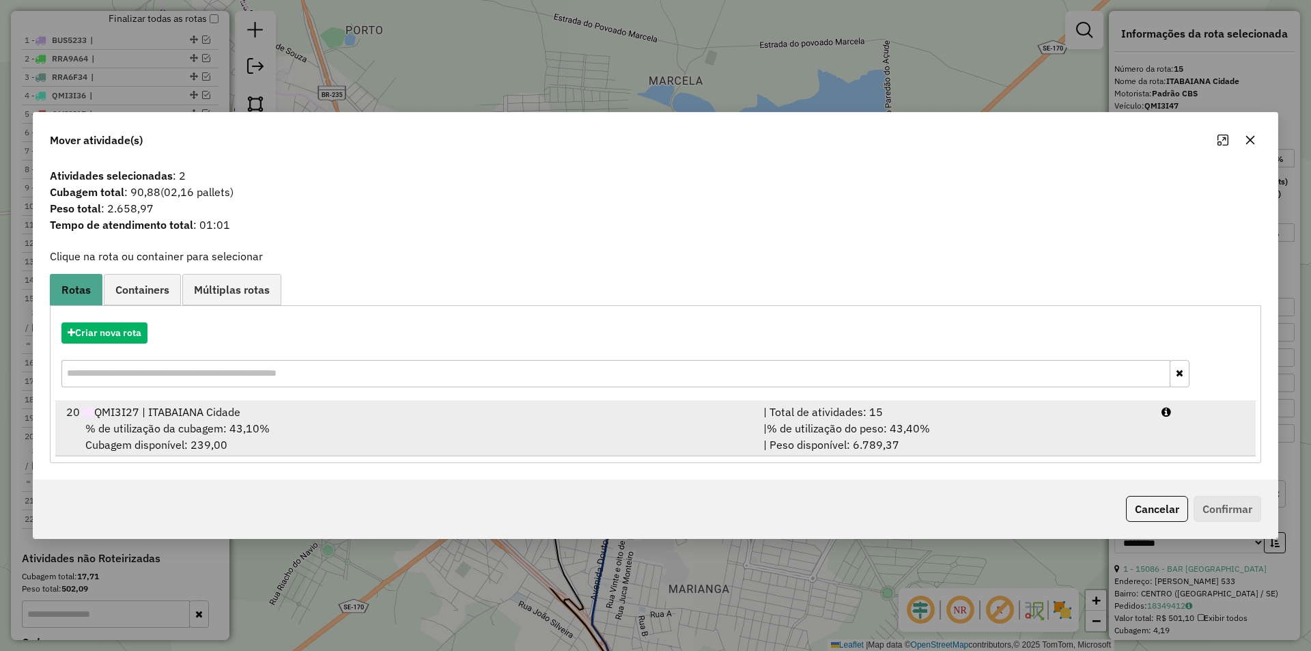
click at [1129, 442] on div "| % de utilização do peso: 43,40% | Peso disponível: 6.789,37" at bounding box center [954, 436] width 398 height 33
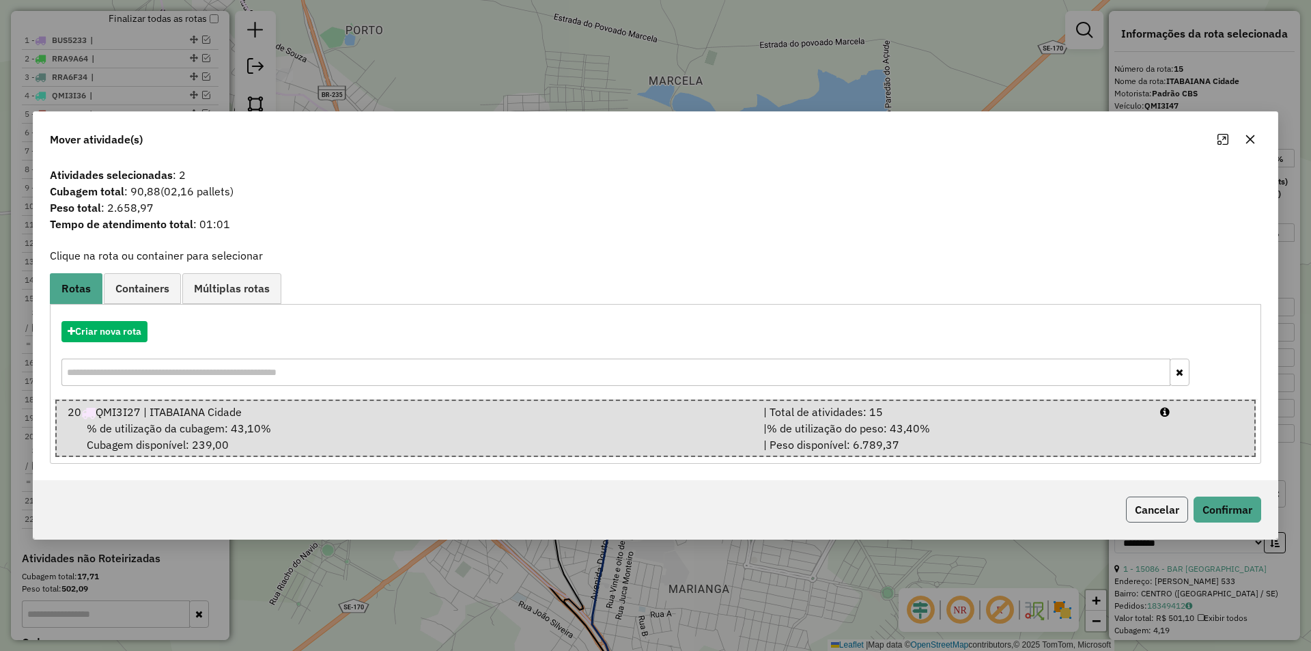
drag, startPoint x: 1154, startPoint y: 518, endPoint x: 738, endPoint y: 228, distance: 507.2
click at [1151, 511] on button "Cancelar" at bounding box center [1157, 509] width 62 height 26
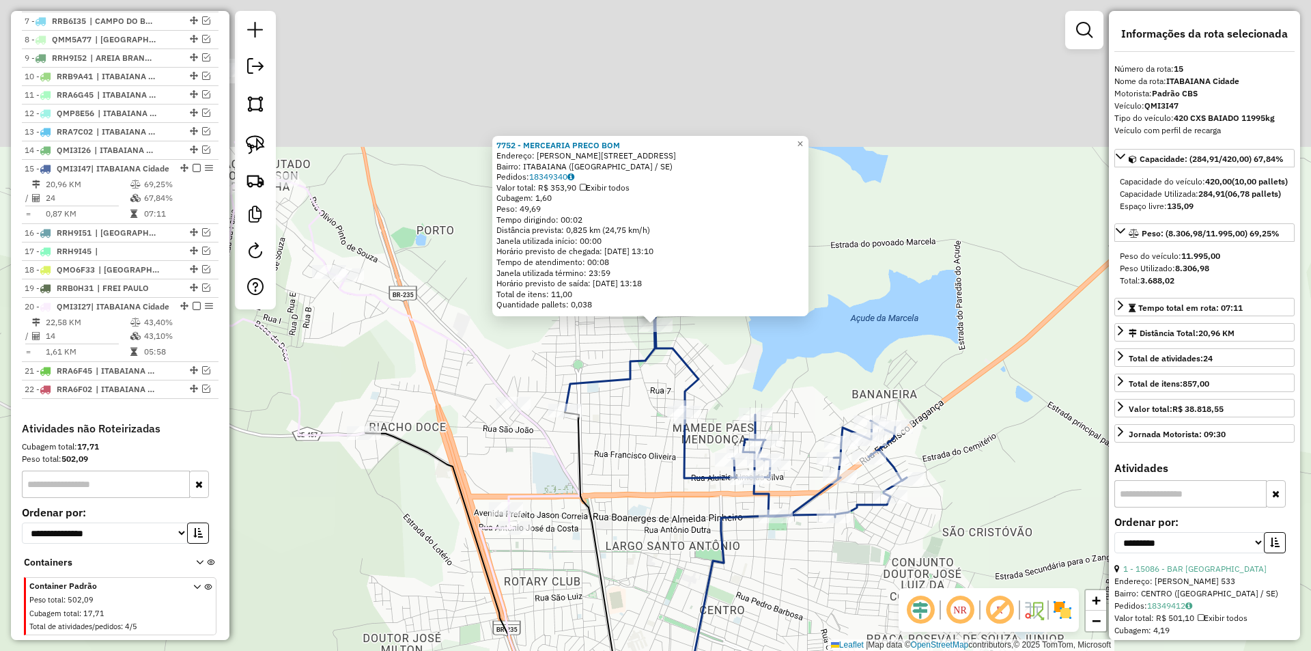
scroll to position [707, 0]
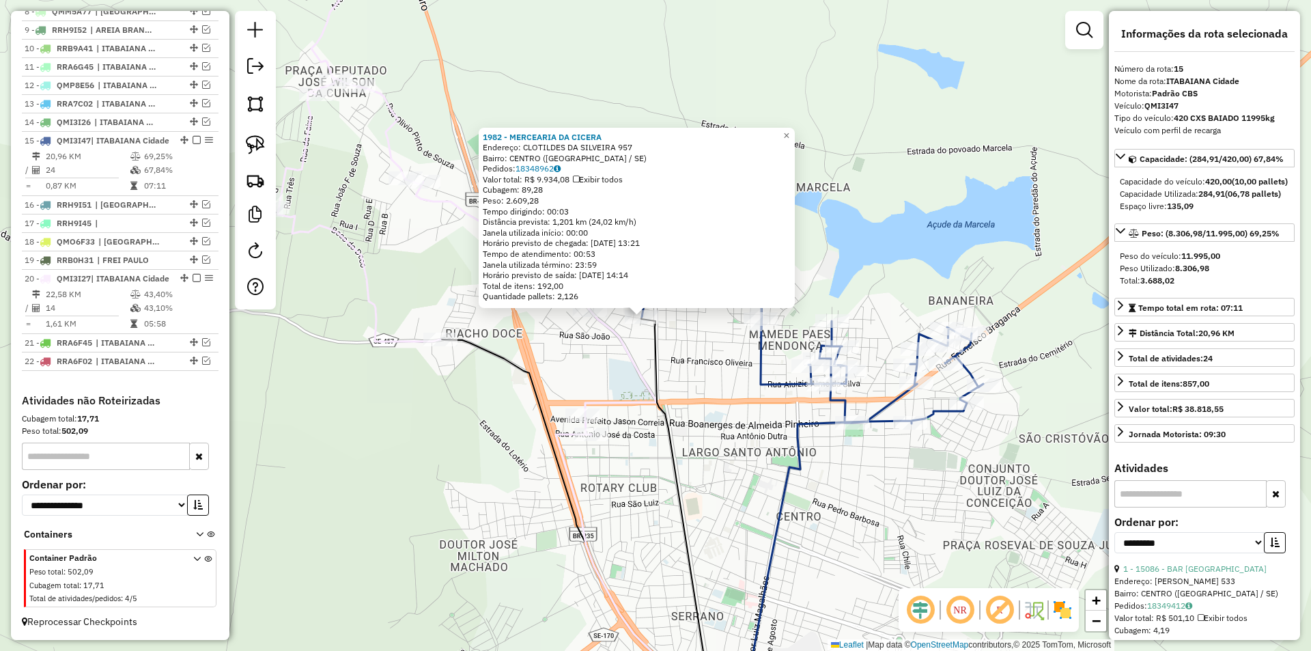
drag, startPoint x: 585, startPoint y: 399, endPoint x: 546, endPoint y: 374, distance: 46.4
click at [552, 379] on div "Rota 20 - Placa QMI3I27 7050 - MERC MAE E FILHO 1982 - MERCEARIA DA CICERA Ende…" at bounding box center [655, 325] width 1311 height 651
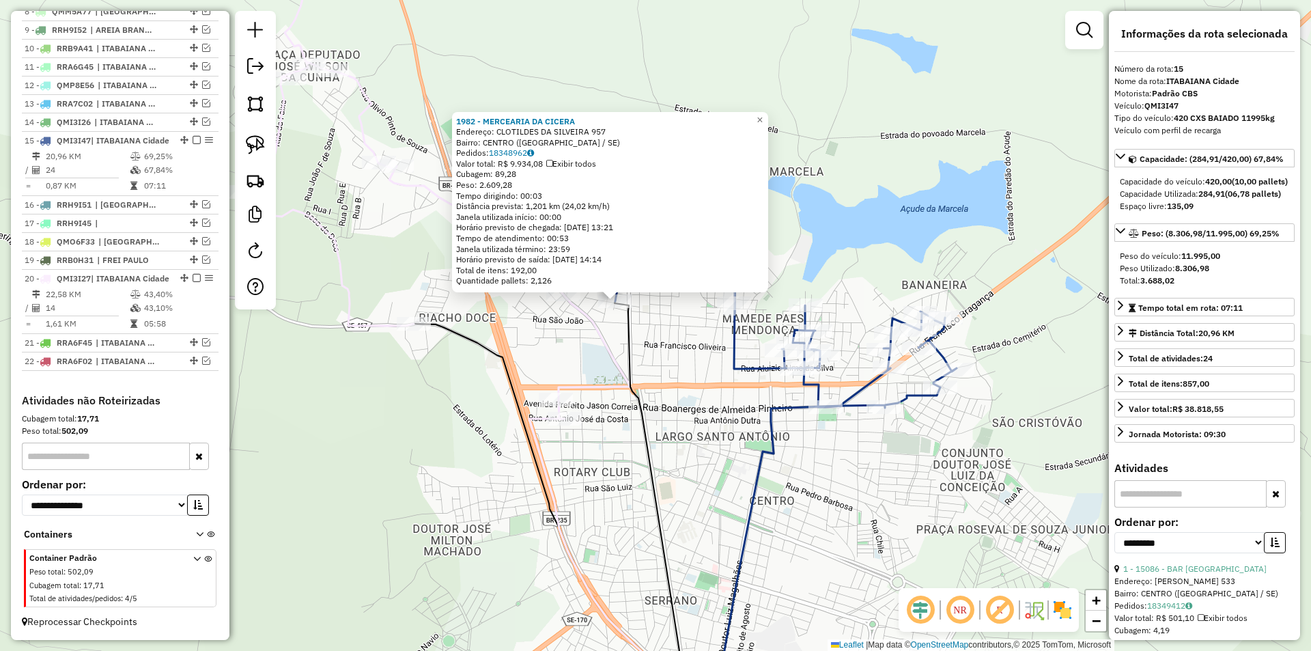
click at [555, 347] on div "1982 - MERCEARIA DA CICERA Endereço: CLOTILDES DA SILVEIRA 957 Bairro: CENTRO (…" at bounding box center [655, 325] width 1311 height 651
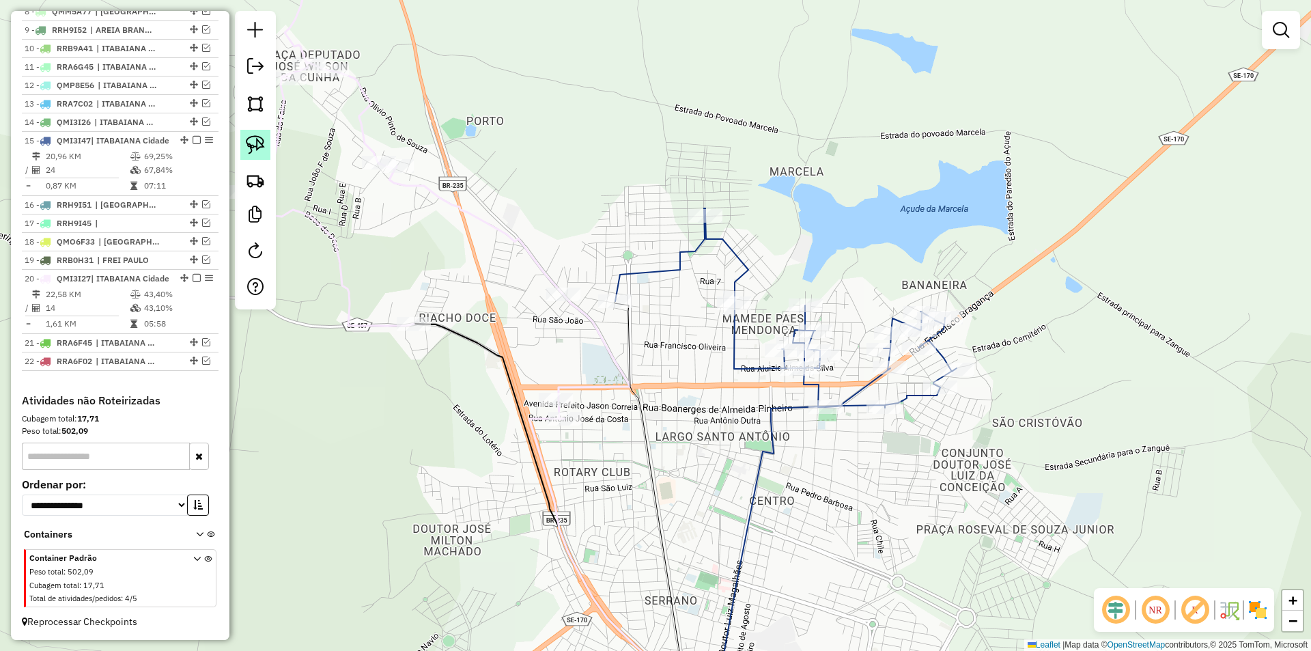
click at [255, 148] on img at bounding box center [255, 144] width 19 height 19
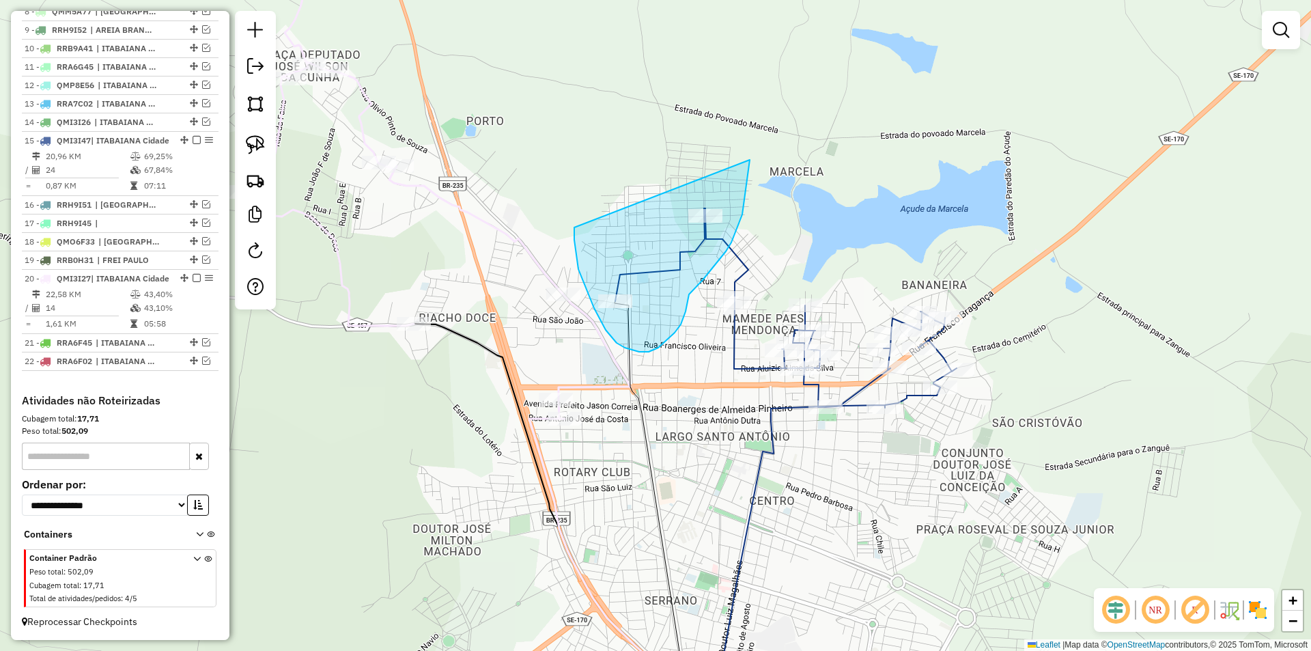
drag, startPoint x: 574, startPoint y: 227, endPoint x: 750, endPoint y: 151, distance: 191.4
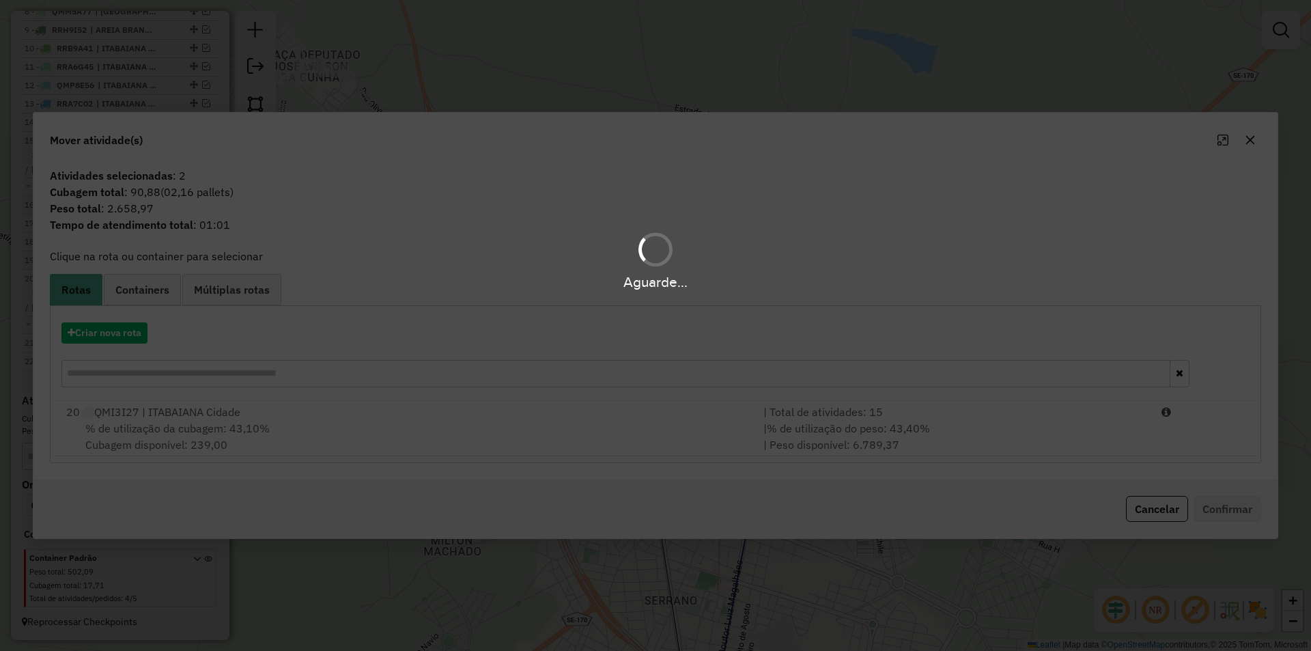
click at [1215, 442] on li "20 QMI3I27 | ITABAIANA Cidade | Total de atividades: 15 % de utilização da cuba…" at bounding box center [655, 428] width 1200 height 55
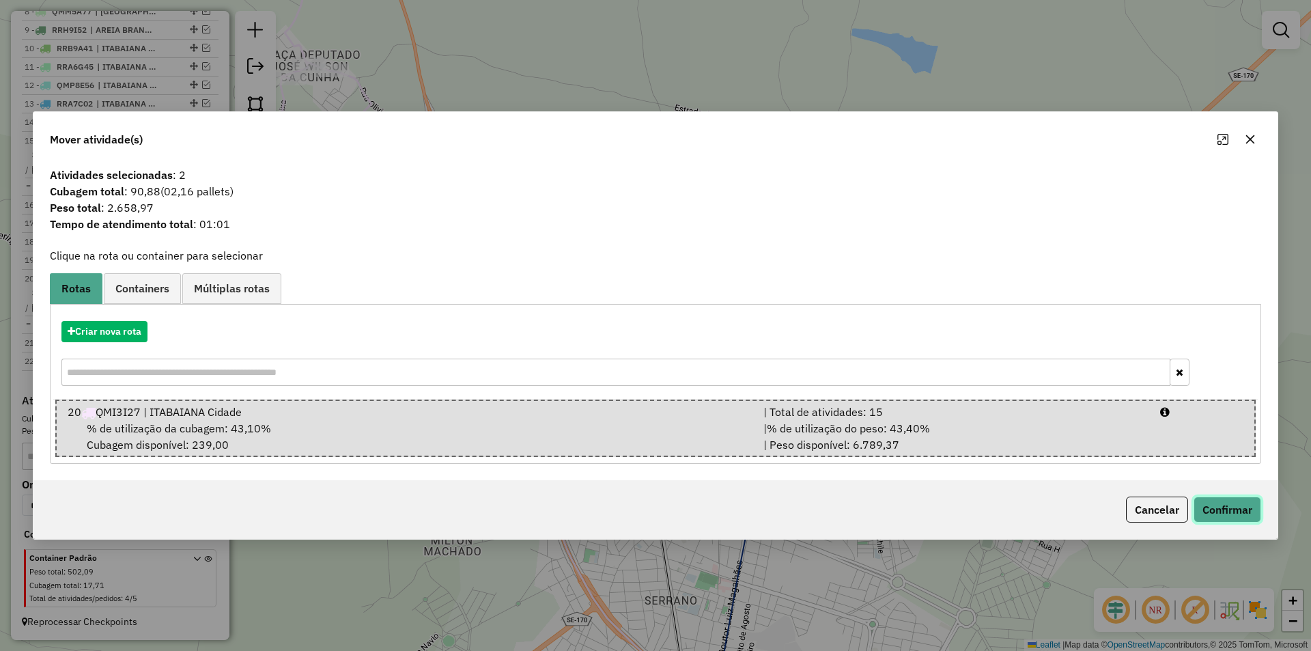
click at [1215, 508] on button "Confirmar" at bounding box center [1227, 509] width 68 height 26
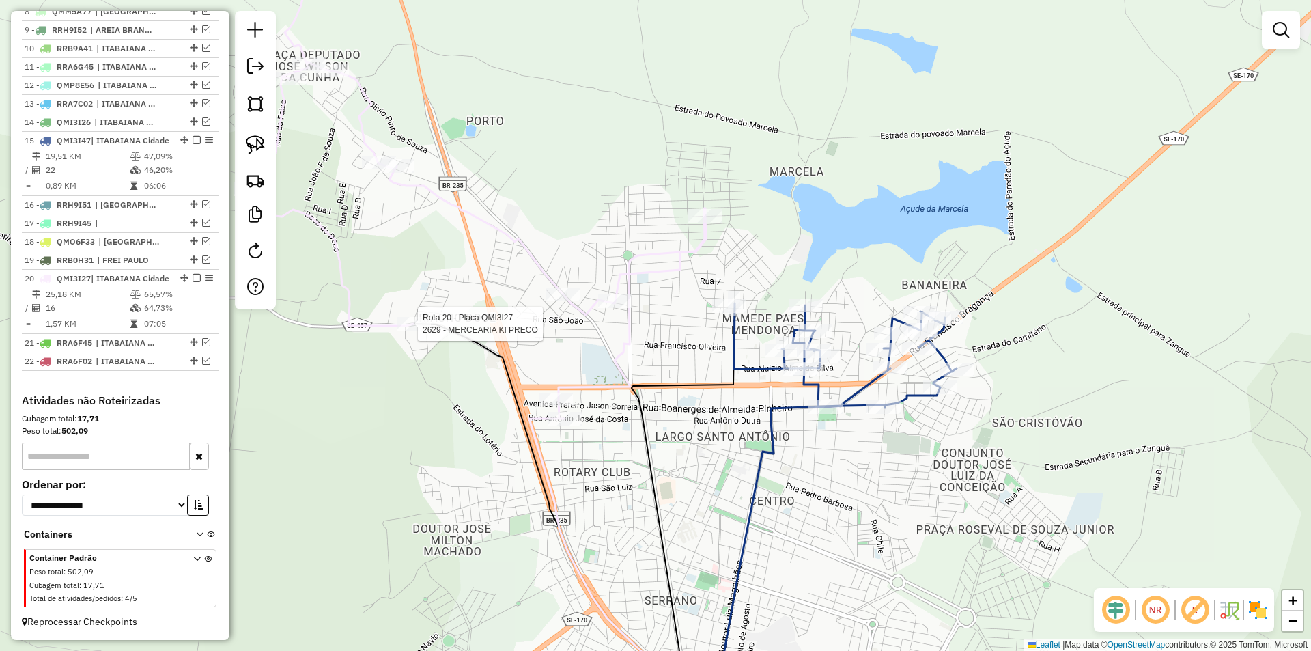
select select "**********"
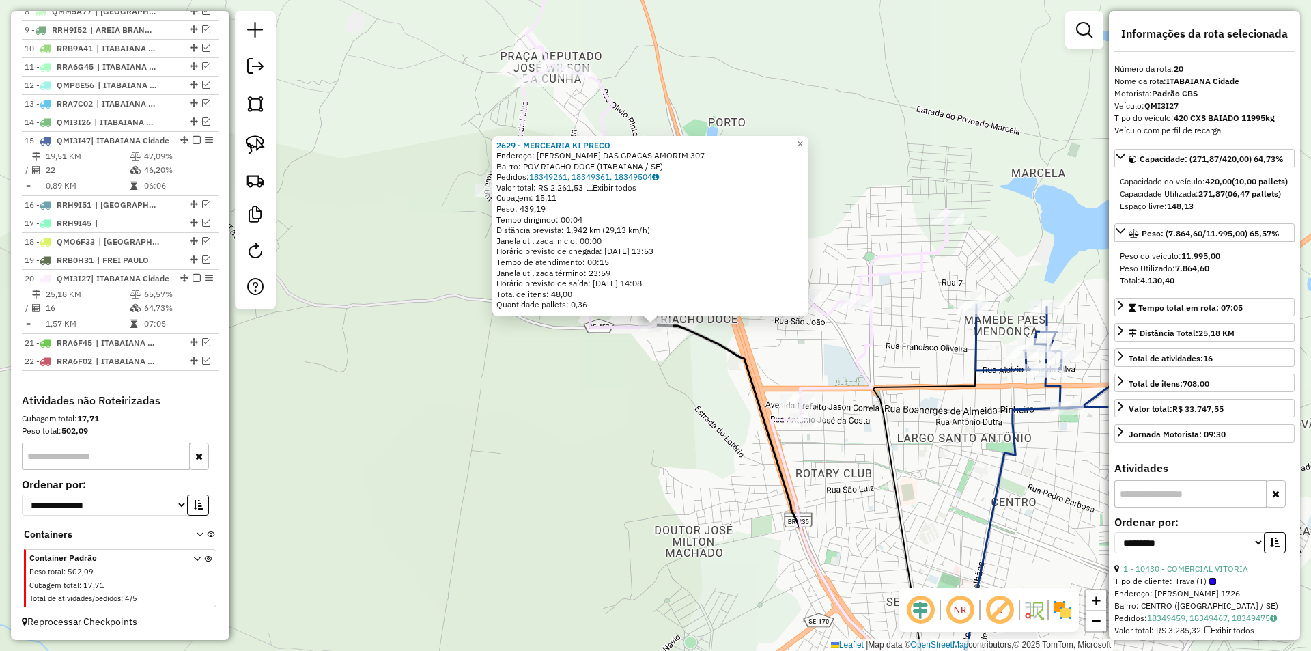
click at [502, 406] on div "2629 - MERCEARIA KI PRECO Endereço: MARIA DAS GRACAS AMORIM 307 Bairro: POV RIA…" at bounding box center [655, 325] width 1311 height 651
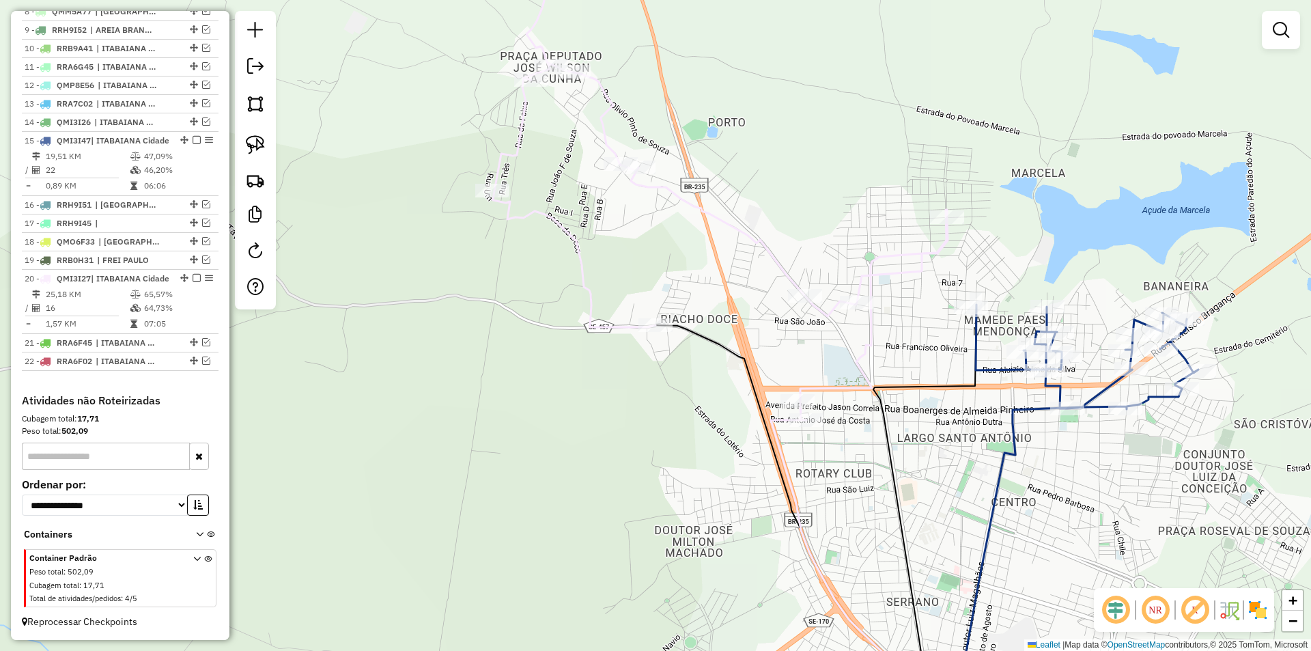
drag, startPoint x: 569, startPoint y: 383, endPoint x: 483, endPoint y: 425, distance: 95.6
click at [483, 425] on div "Janela de atendimento Grade de atendimento Capacidade Transportadoras Veículos …" at bounding box center [655, 325] width 1311 height 651
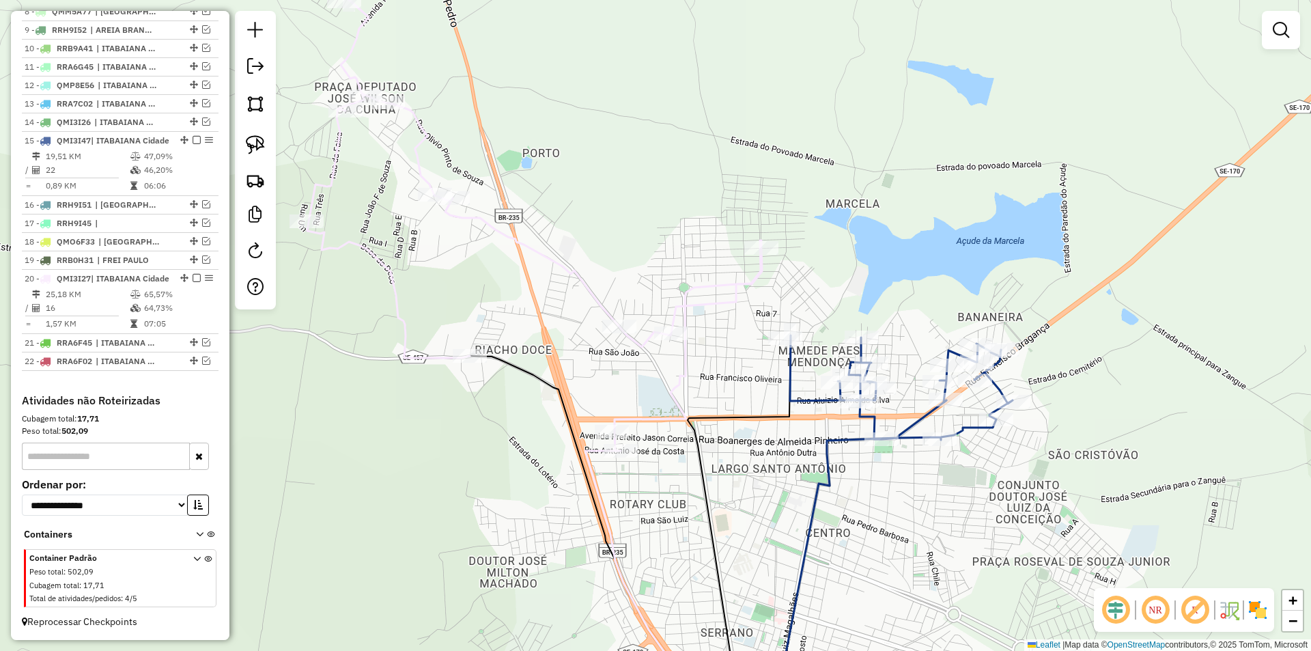
drag, startPoint x: 664, startPoint y: 411, endPoint x: 582, endPoint y: 292, distance: 144.3
click at [582, 292] on icon at bounding box center [534, 217] width 455 height 468
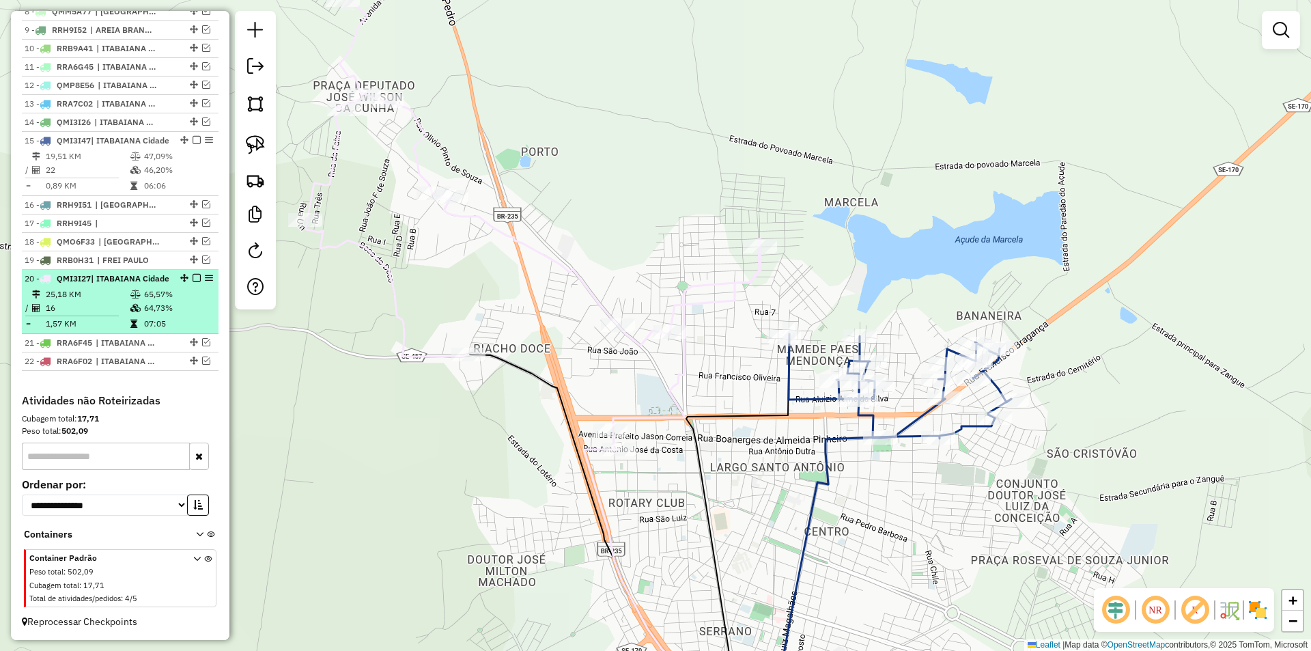
click at [181, 313] on td "64,73%" at bounding box center [177, 308] width 69 height 14
select select "**********"
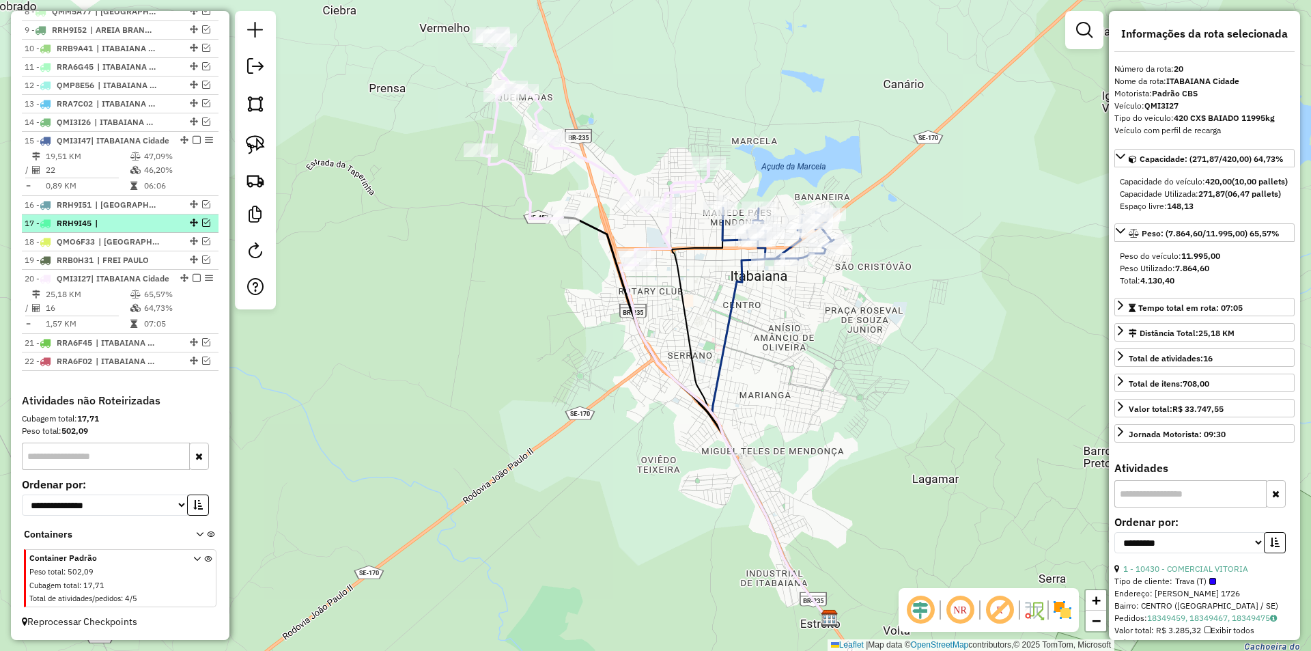
click at [193, 274] on em at bounding box center [197, 278] width 8 height 8
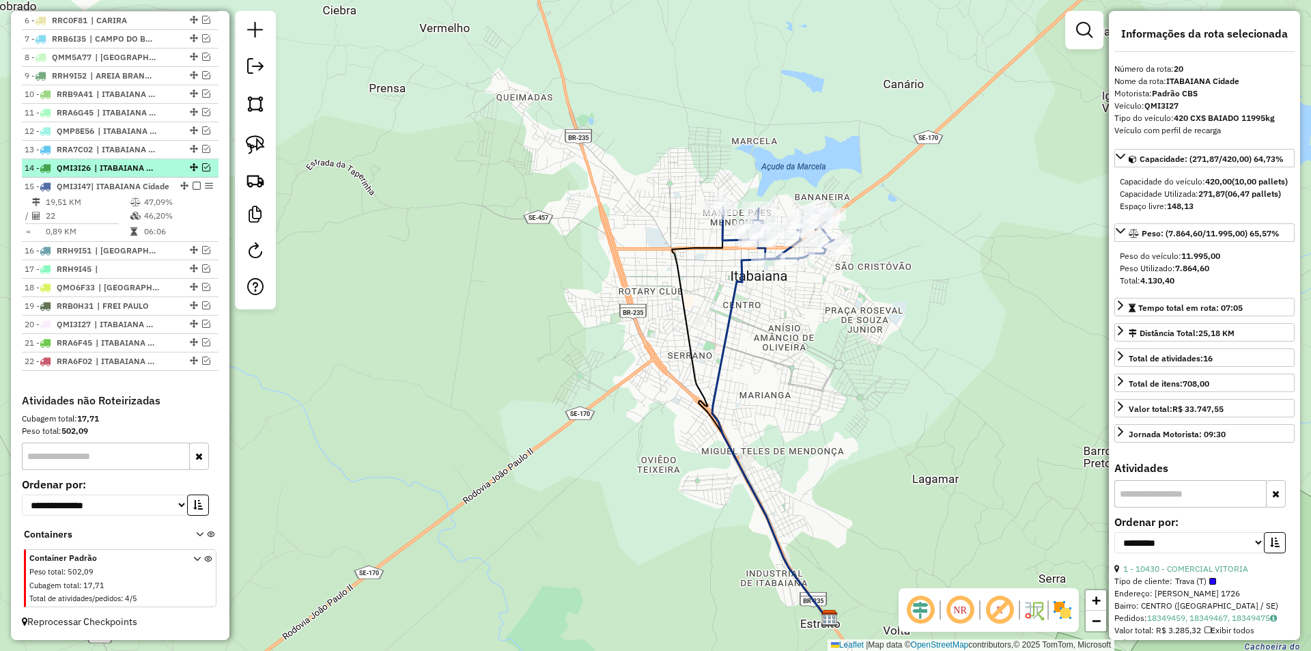
click at [202, 163] on em at bounding box center [206, 167] width 8 height 8
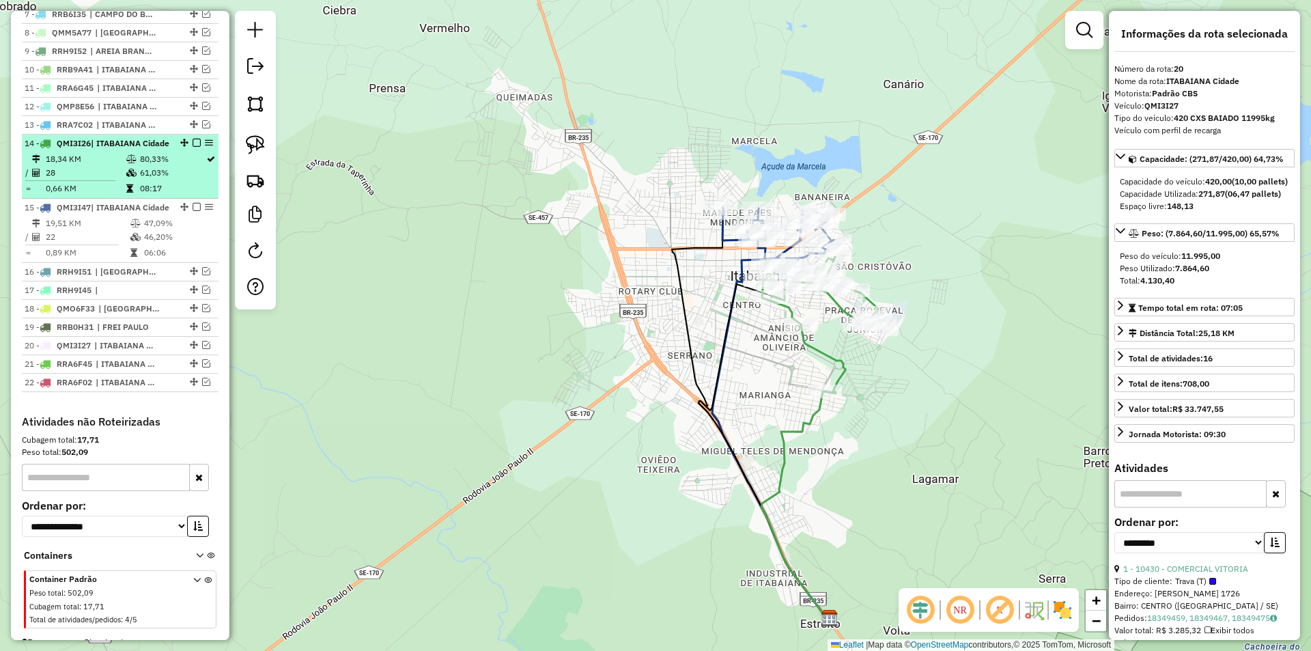
scroll to position [707, 0]
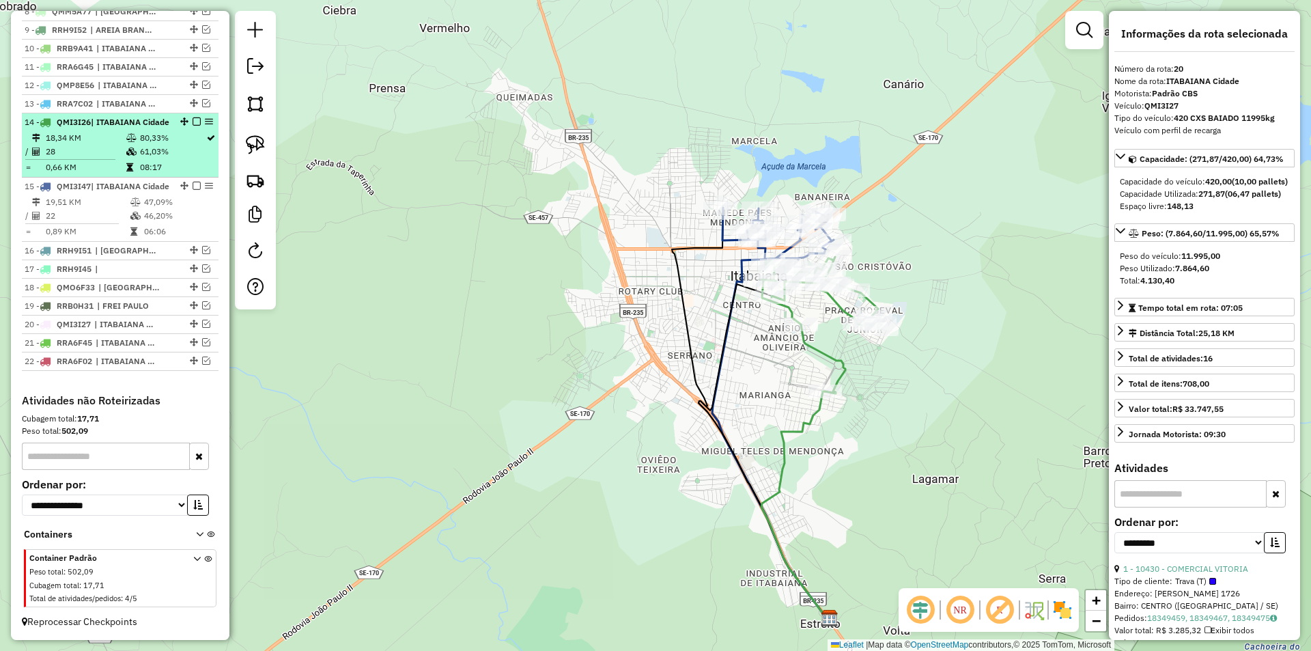
click at [185, 160] on td "08:17" at bounding box center [172, 167] width 66 height 14
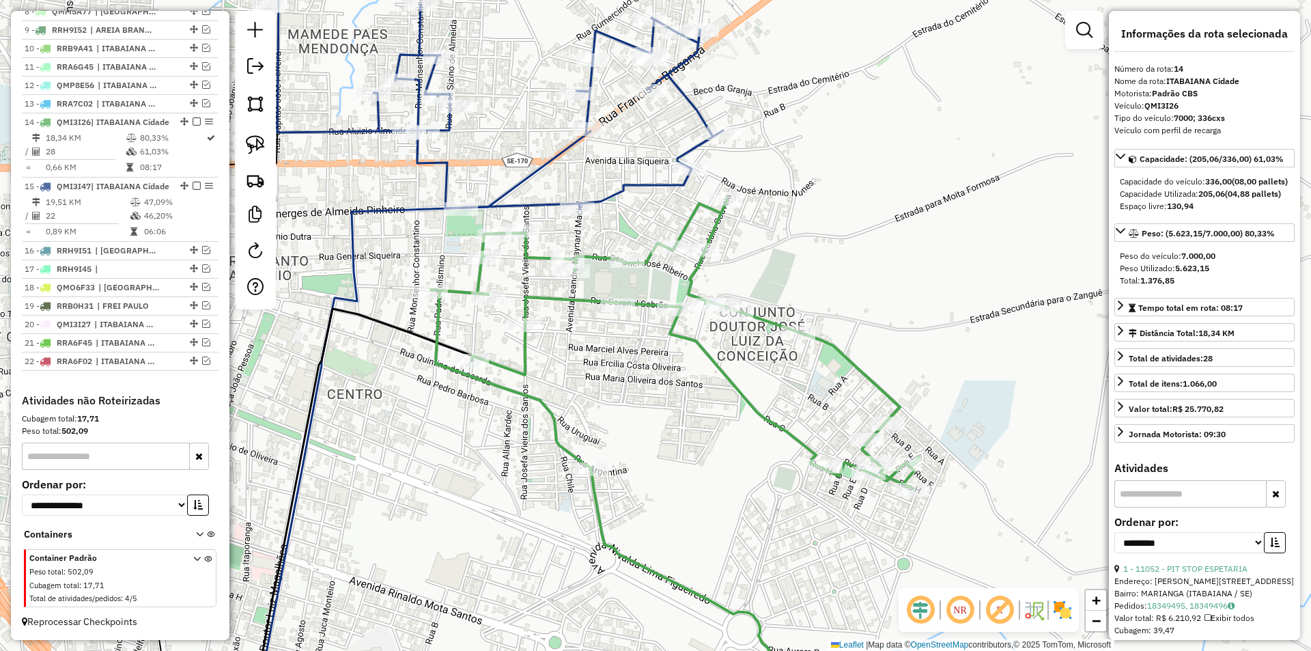
drag, startPoint x: 557, startPoint y: 239, endPoint x: 552, endPoint y: 245, distance: 8.2
click at [552, 245] on div "Janela de atendimento Grade de atendimento Capacidade Transportadoras Veículos …" at bounding box center [655, 325] width 1311 height 651
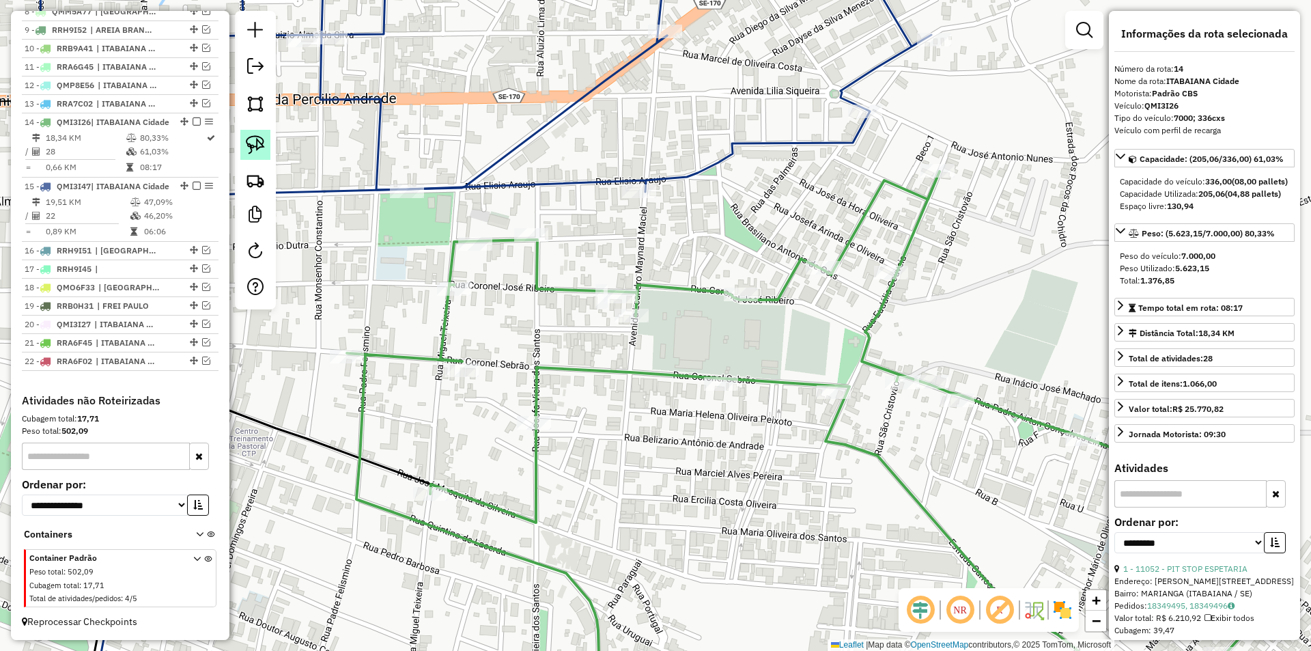
click at [257, 141] on img at bounding box center [255, 144] width 19 height 19
drag, startPoint x: 430, startPoint y: 215, endPoint x: 603, endPoint y: 209, distance: 172.8
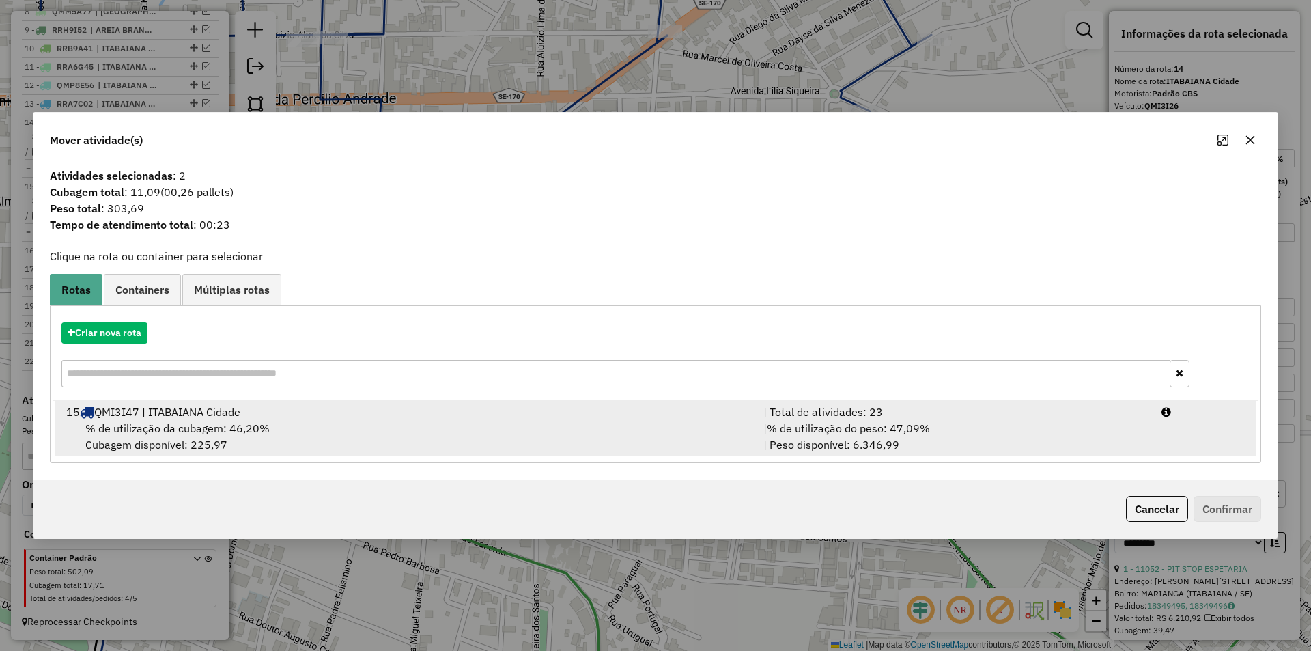
click at [1074, 421] on div "| % de utilização do peso: 47,09% | Peso disponível: 6.346,99" at bounding box center [954, 436] width 398 height 33
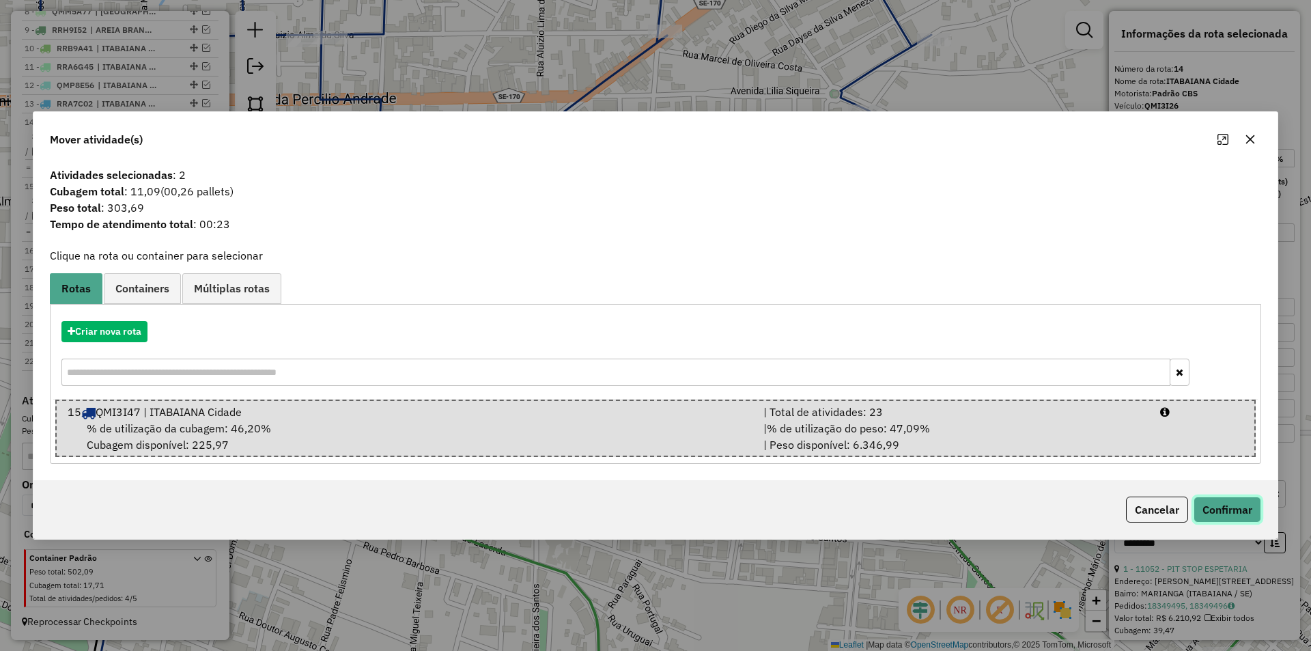
click at [1227, 507] on button "Confirmar" at bounding box center [1227, 509] width 68 height 26
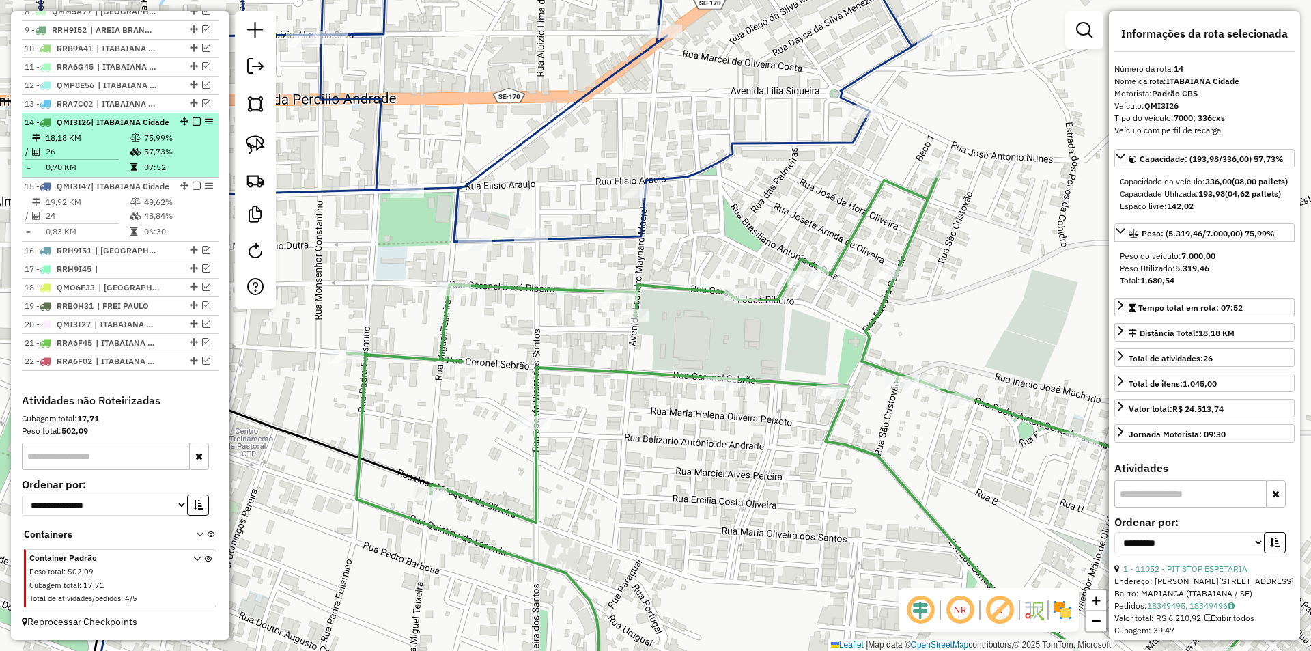
click at [132, 132] on td at bounding box center [137, 138] width 14 height 14
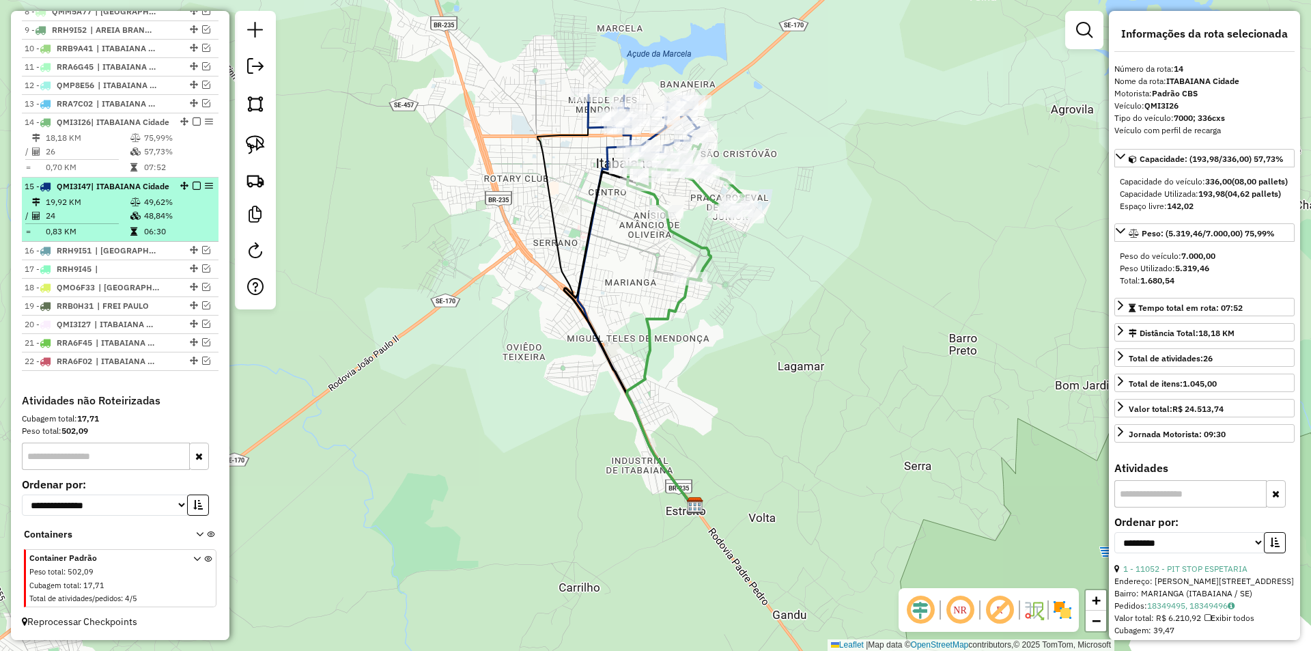
click at [143, 206] on td "49,62%" at bounding box center [177, 202] width 69 height 14
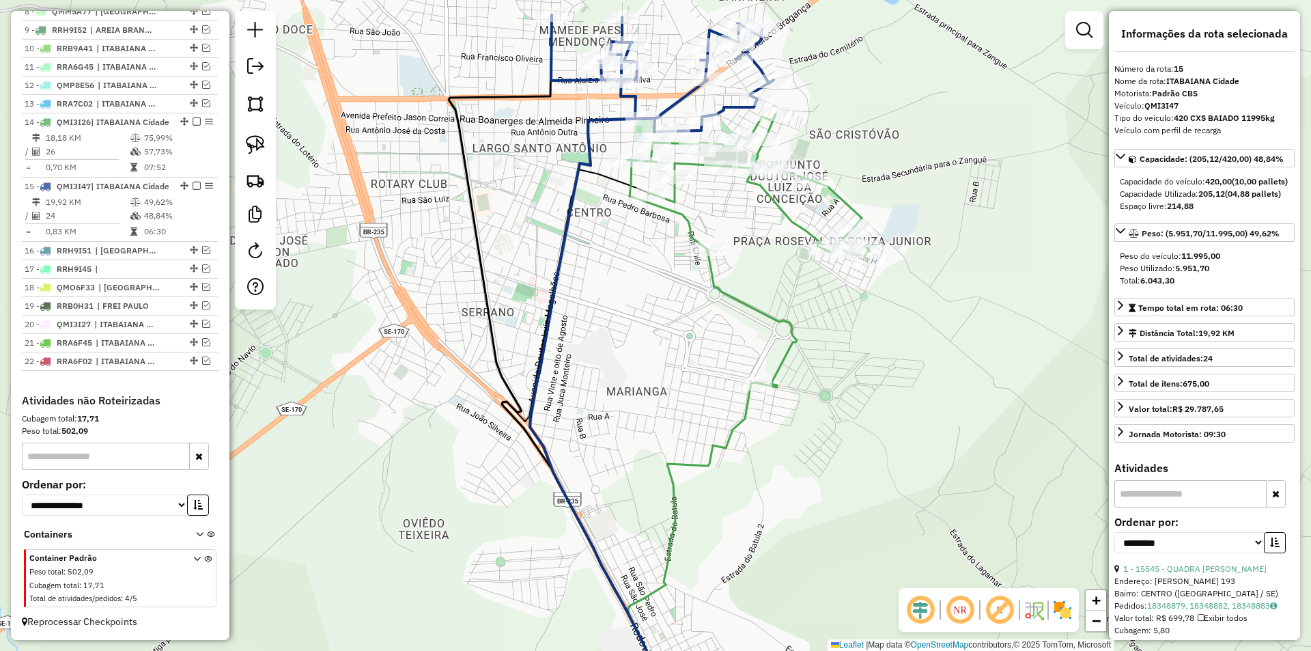
drag, startPoint x: 562, startPoint y: 253, endPoint x: 552, endPoint y: 251, distance: 10.3
click at [552, 251] on icon at bounding box center [599, 410] width 138 height 585
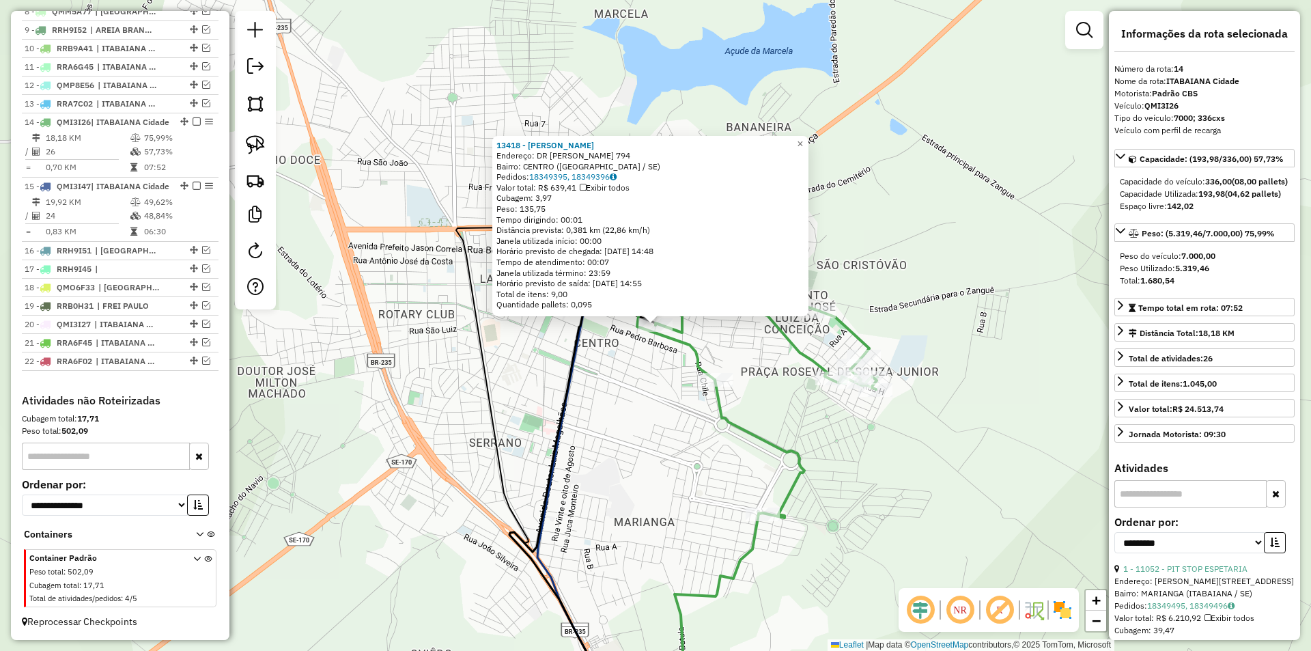
click at [642, 385] on div "13418 - LUCAS LANCHE Endereço: DR JOSE MESQUITA NETO 794 Bairro: CENTRO (ITABAI…" at bounding box center [655, 325] width 1311 height 651
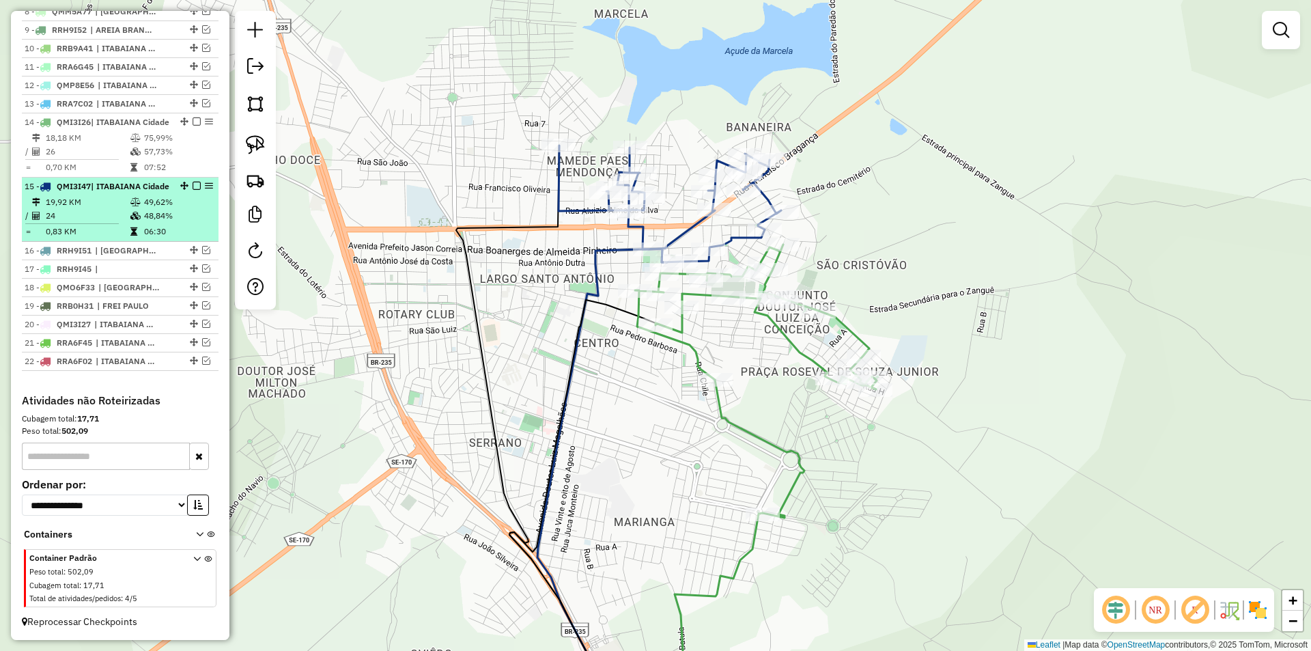
click at [193, 182] on em at bounding box center [197, 186] width 8 height 8
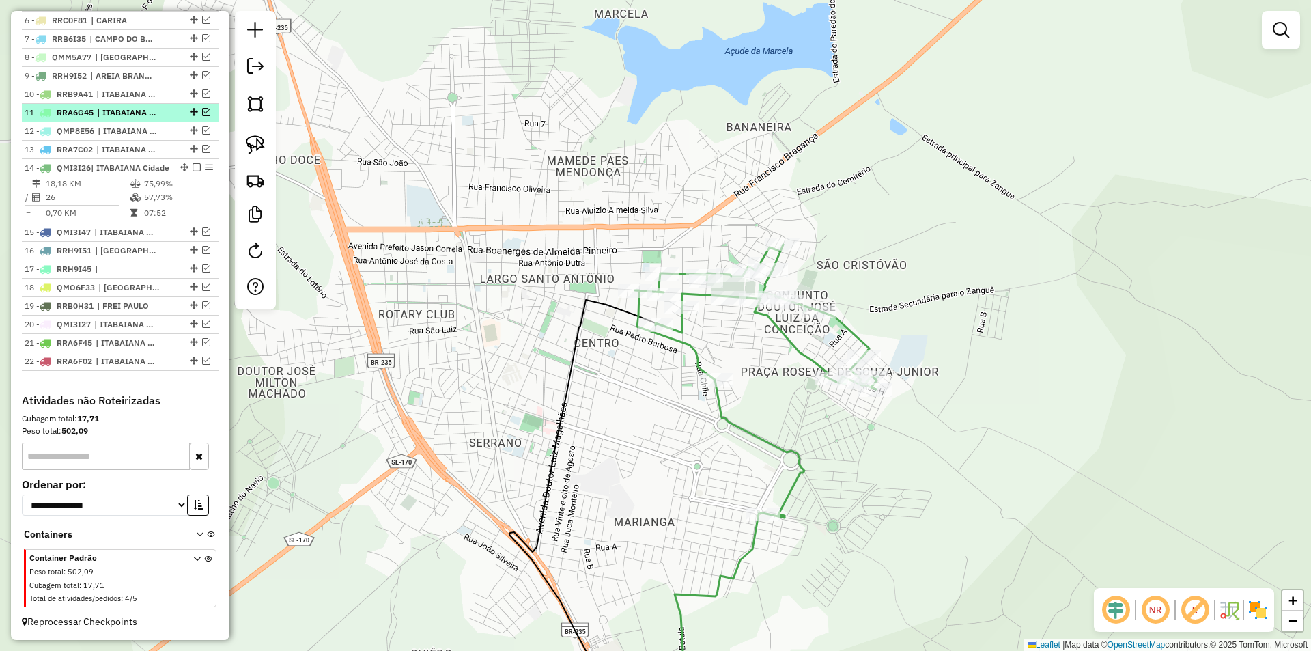
drag, startPoint x: 194, startPoint y: 152, endPoint x: 203, endPoint y: 167, distance: 17.4
click at [194, 163] on em at bounding box center [197, 167] width 8 height 8
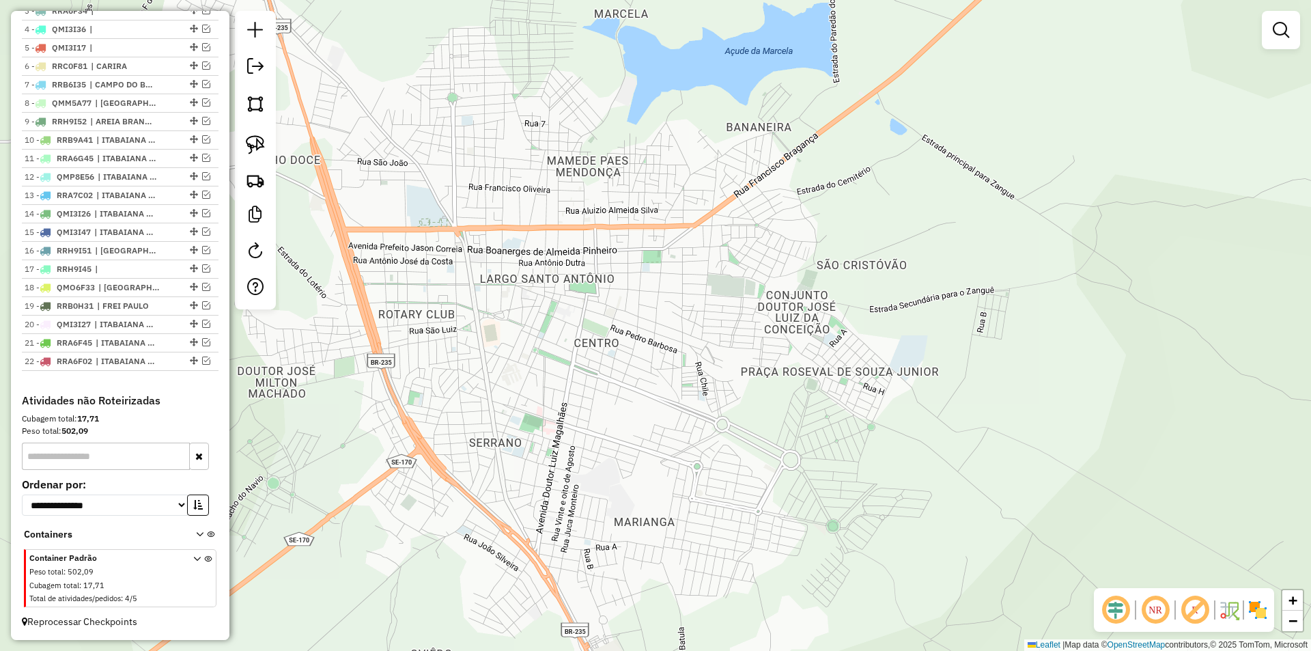
scroll to position [591, 0]
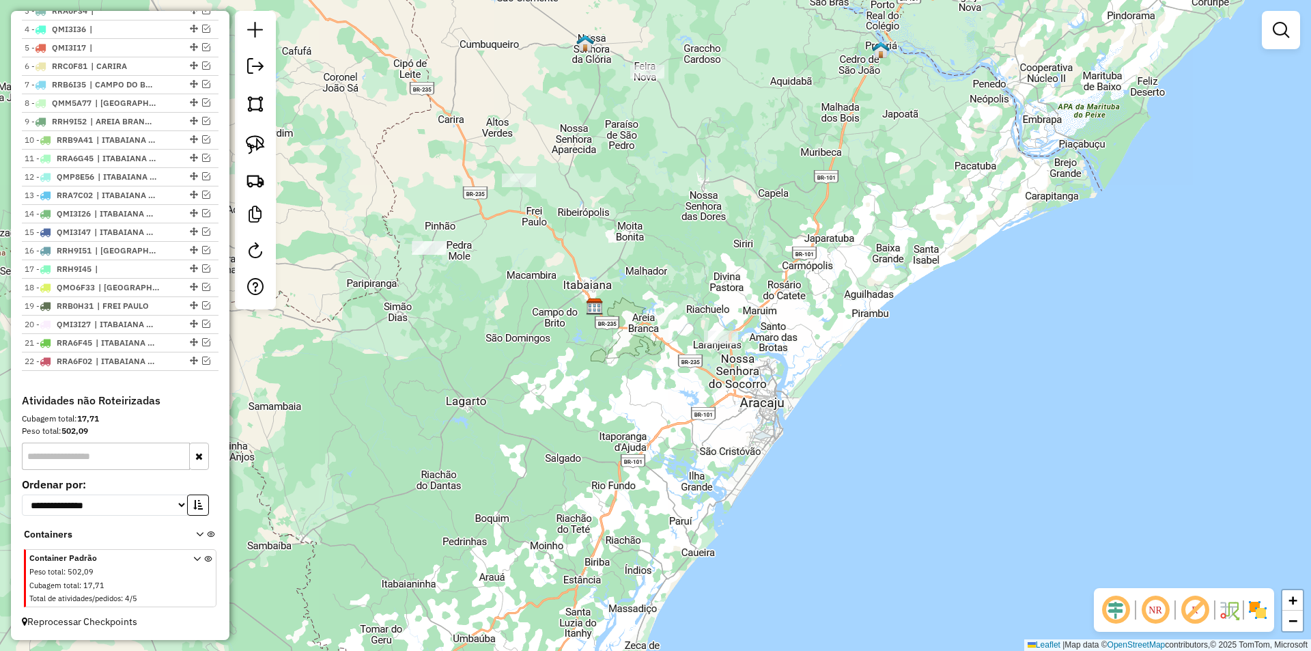
drag, startPoint x: 595, startPoint y: 275, endPoint x: 626, endPoint y: 381, distance: 110.2
click at [625, 381] on div "Janela de atendimento Grade de atendimento Capacidade Transportadoras Veículos …" at bounding box center [655, 325] width 1311 height 651
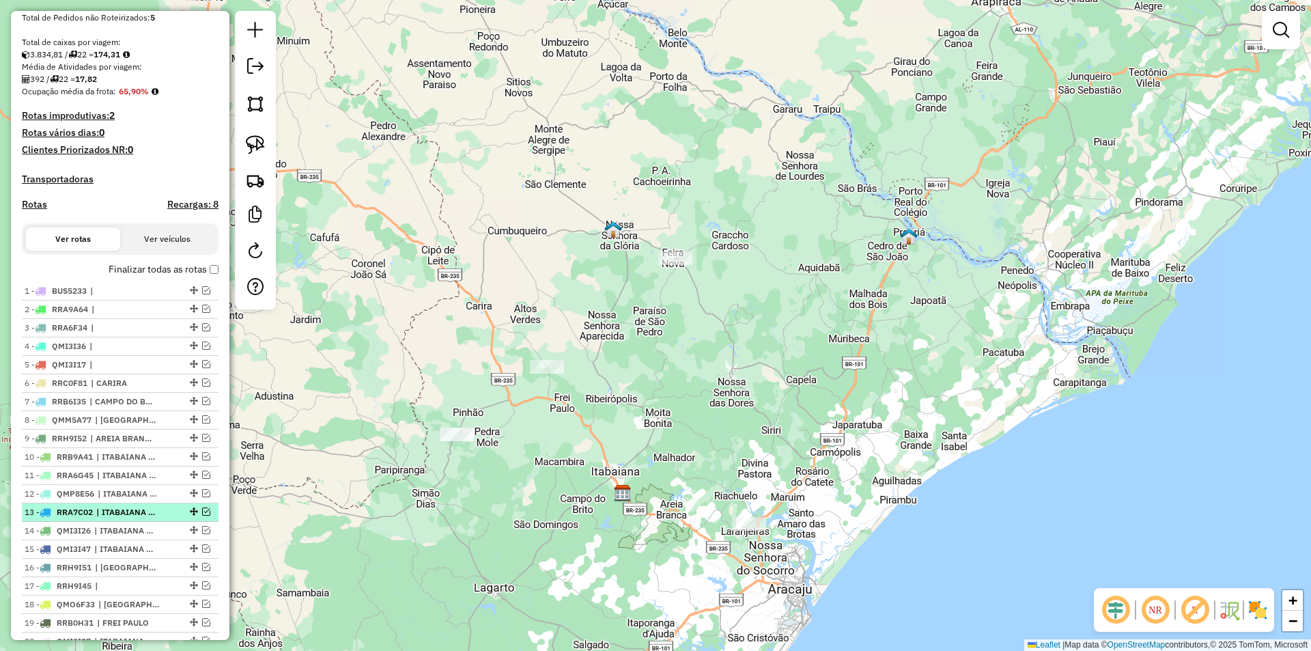
scroll to position [250, 0]
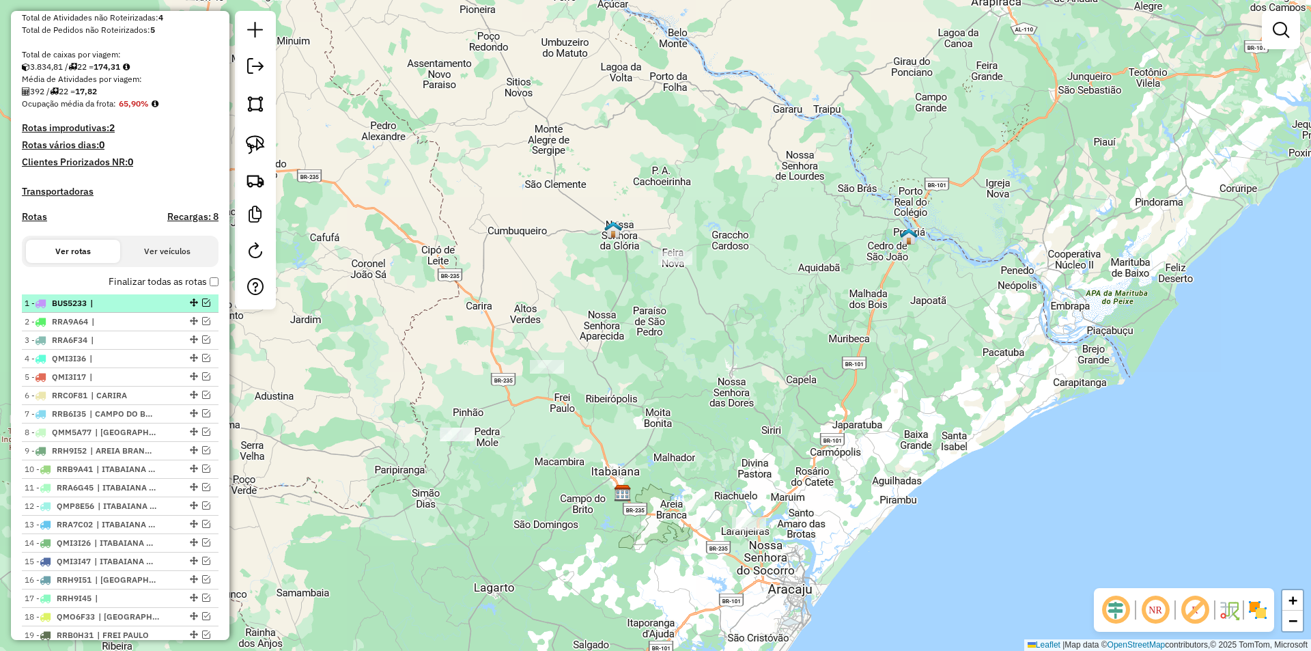
click at [203, 307] on em at bounding box center [206, 302] width 8 height 8
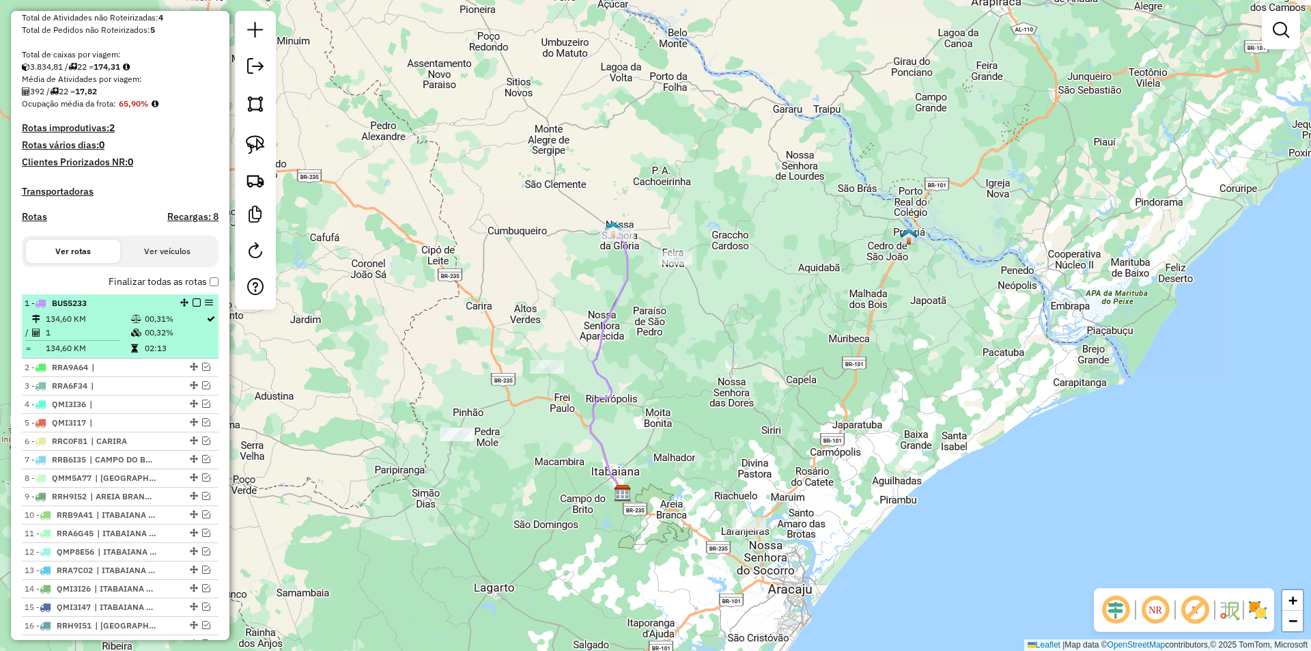
click at [161, 309] on div "1 - BUS5233" at bounding box center [97, 303] width 145 height 12
select select "**********"
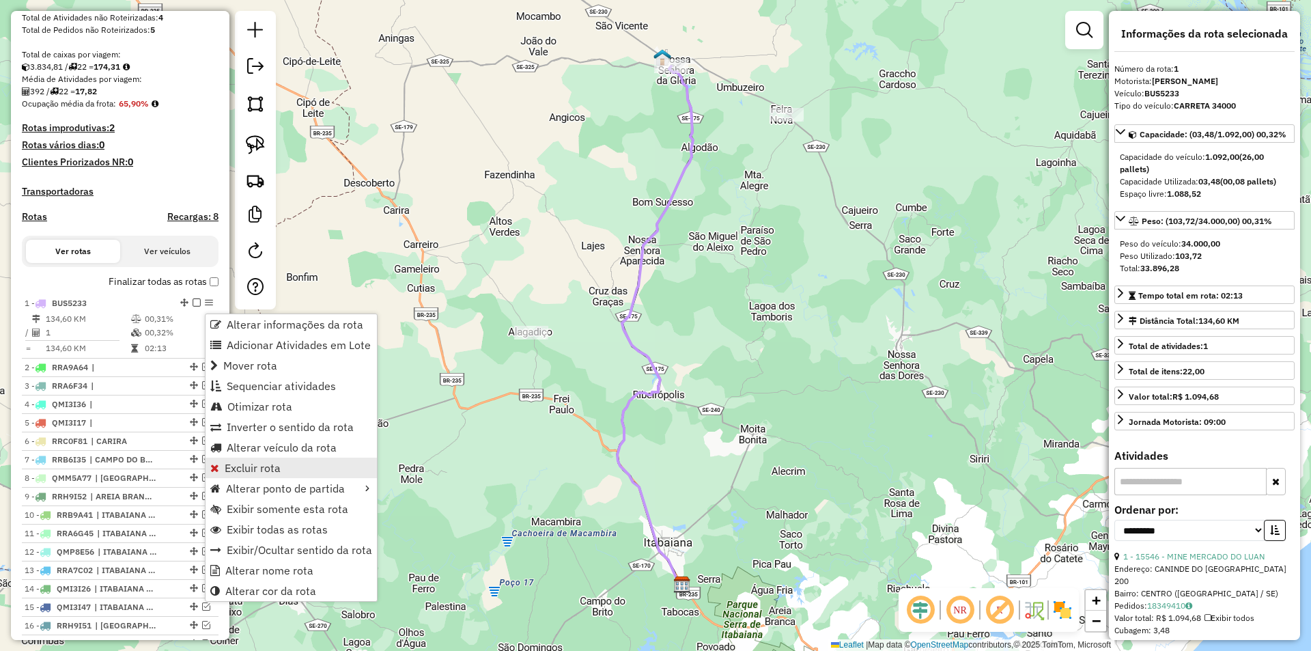
click at [272, 467] on span "Excluir rota" at bounding box center [253, 467] width 56 height 11
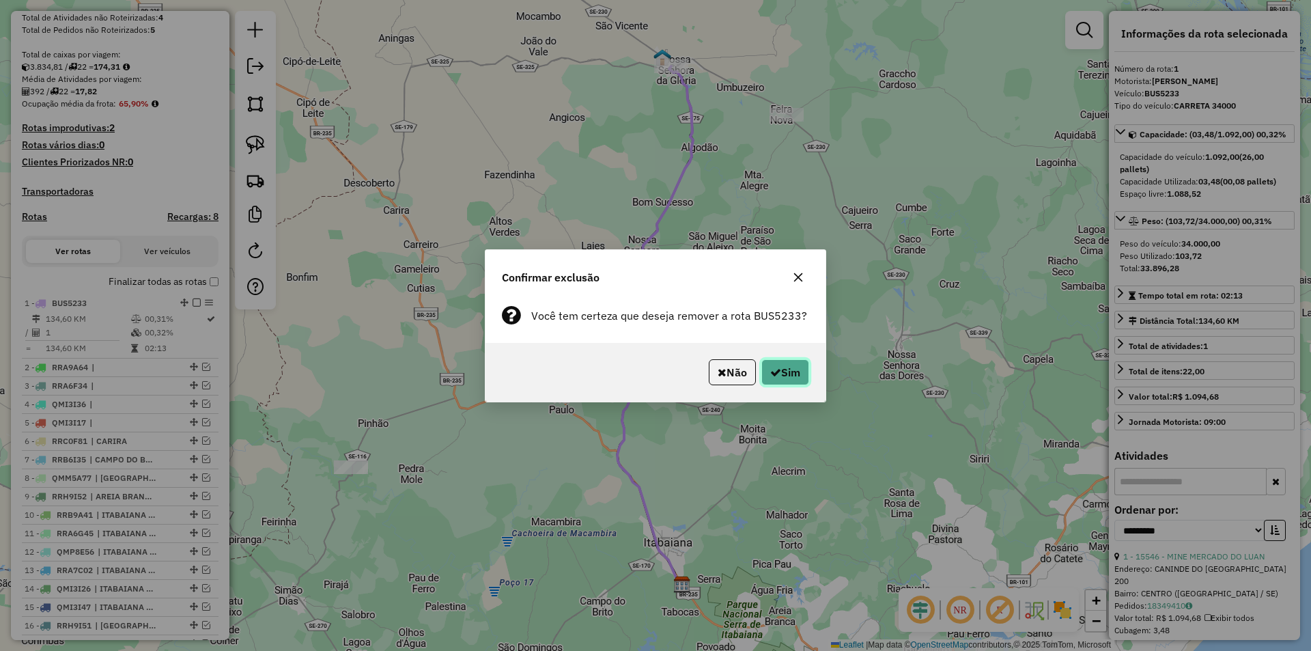
click at [782, 371] on button "Sim" at bounding box center [785, 372] width 48 height 26
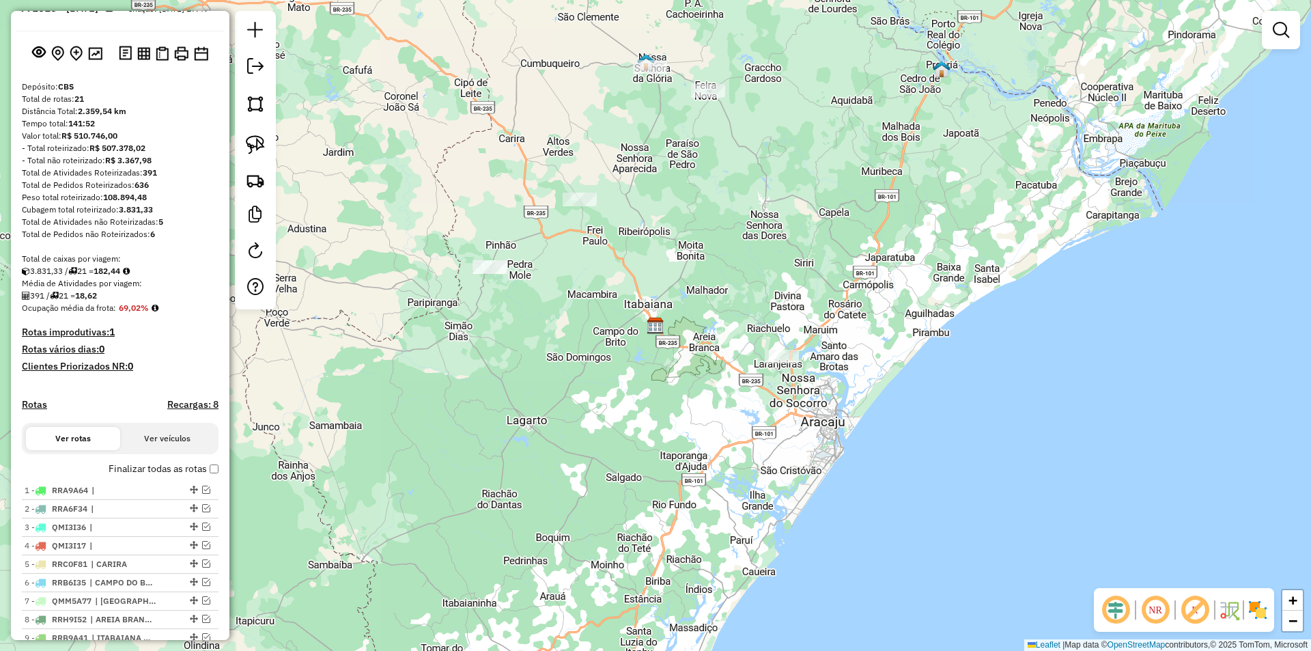
scroll to position [0, 0]
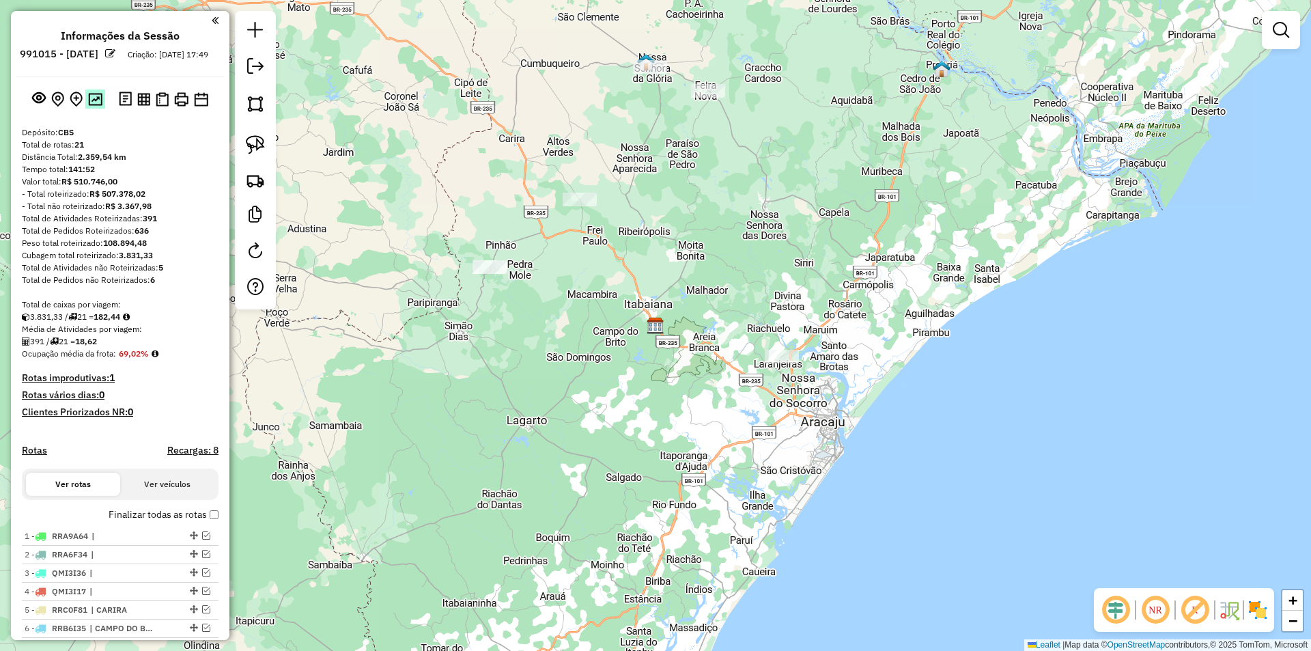
click at [94, 106] on img at bounding box center [95, 99] width 14 height 13
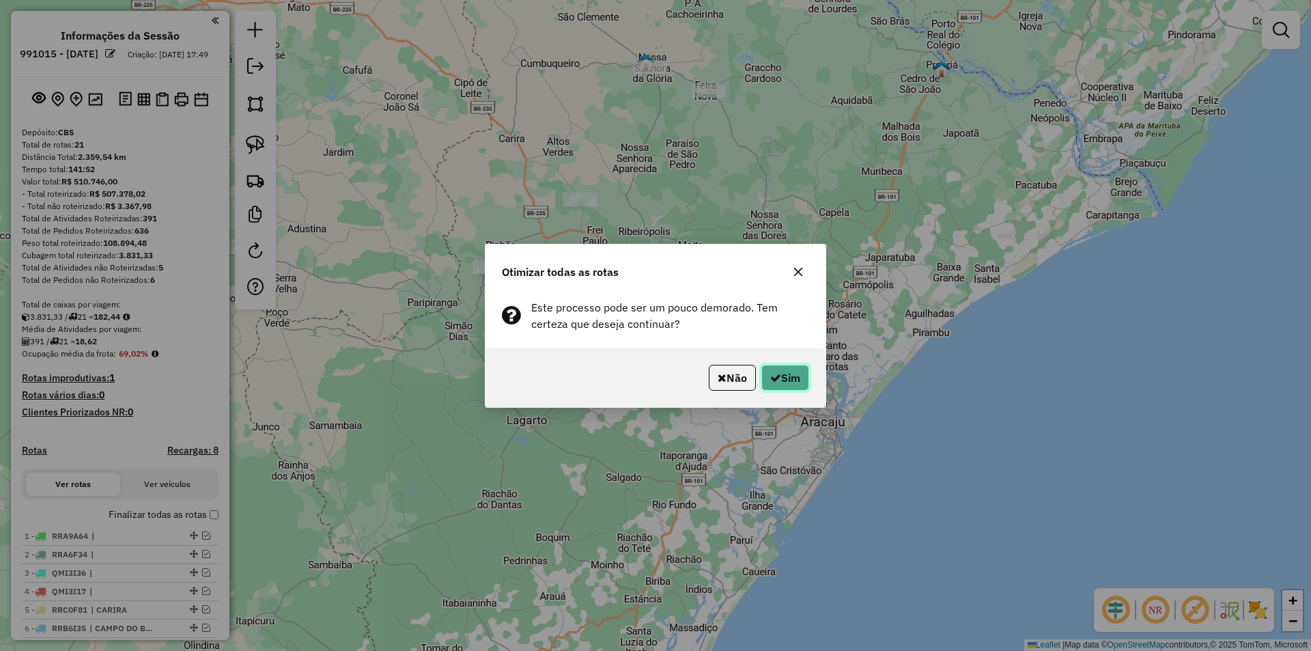
click at [791, 371] on button "Sim" at bounding box center [785, 378] width 48 height 26
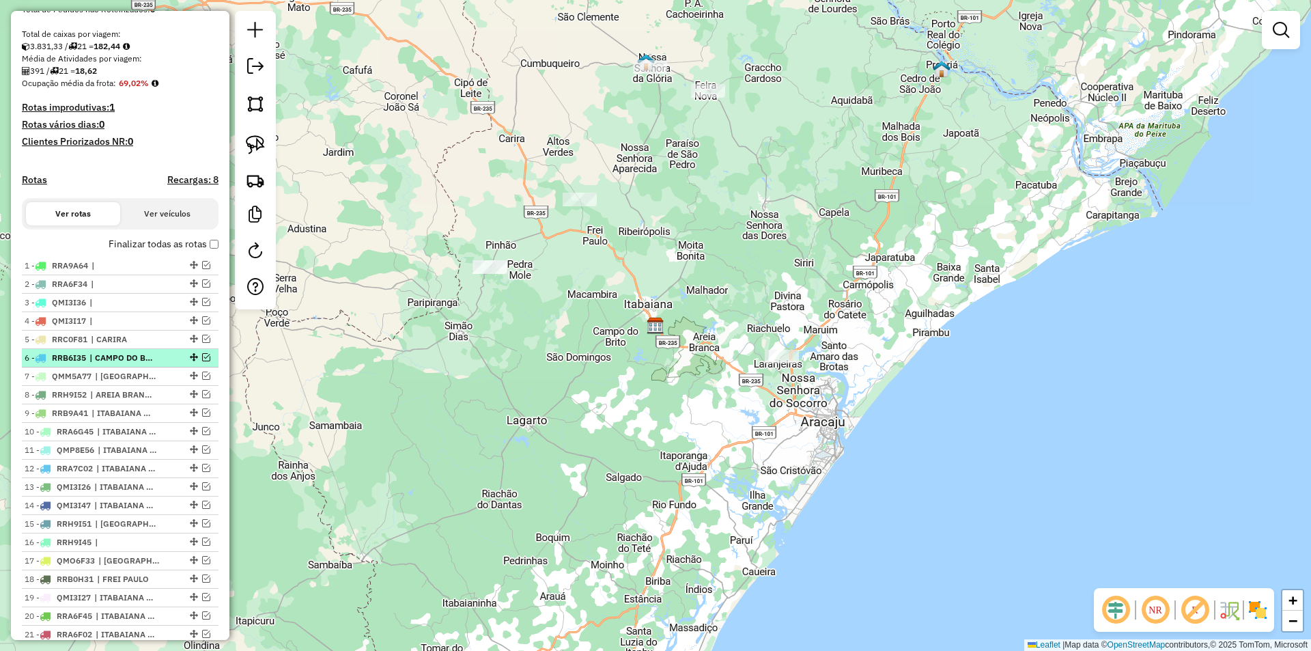
scroll to position [341, 0]
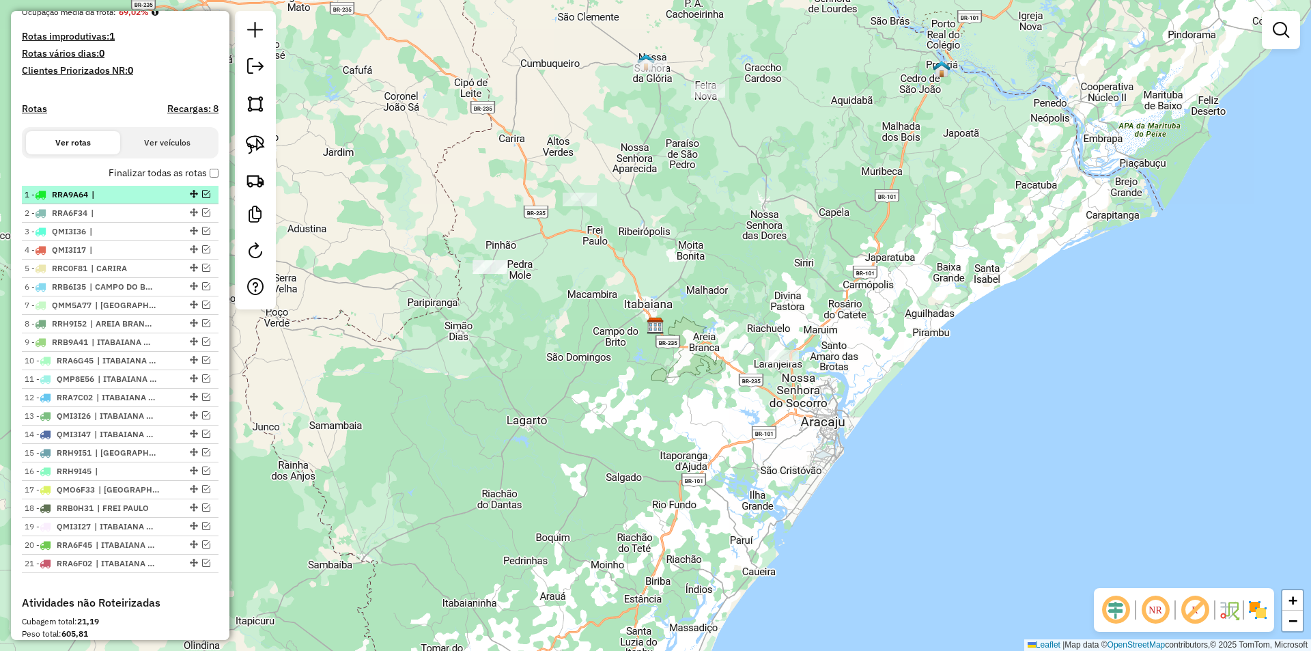
click at [202, 198] on em at bounding box center [206, 194] width 8 height 8
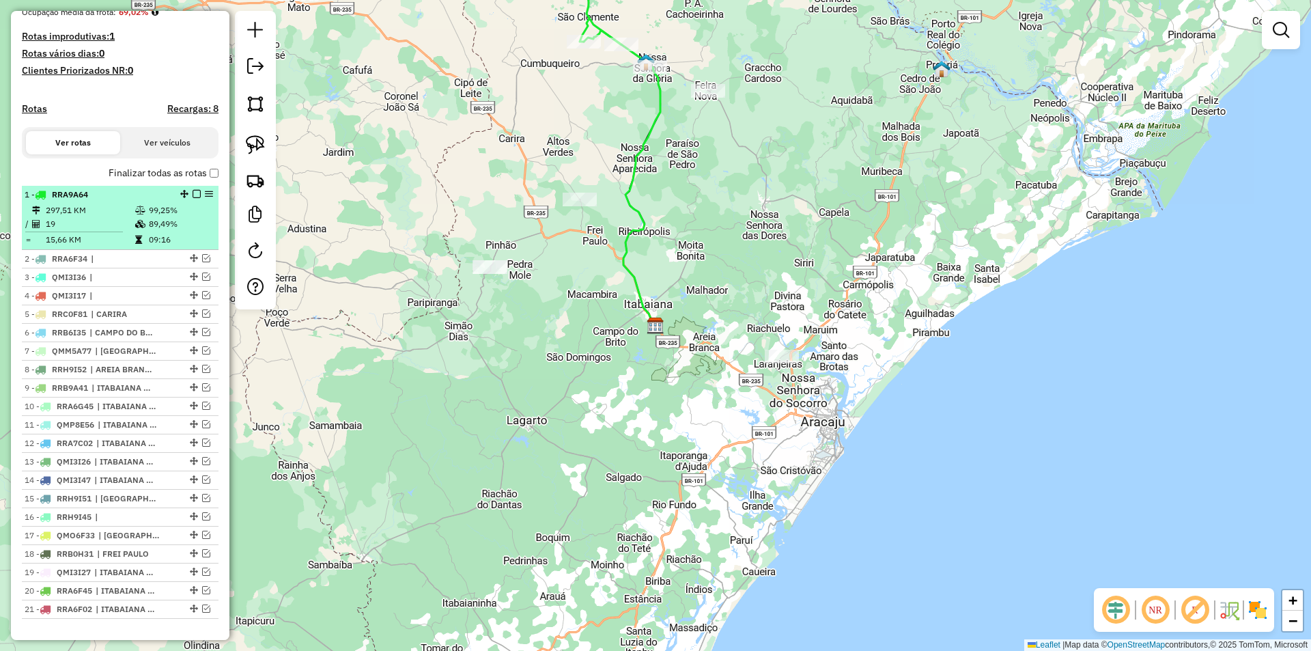
click at [171, 217] on td "99,25%" at bounding box center [180, 210] width 65 height 14
select select "**********"
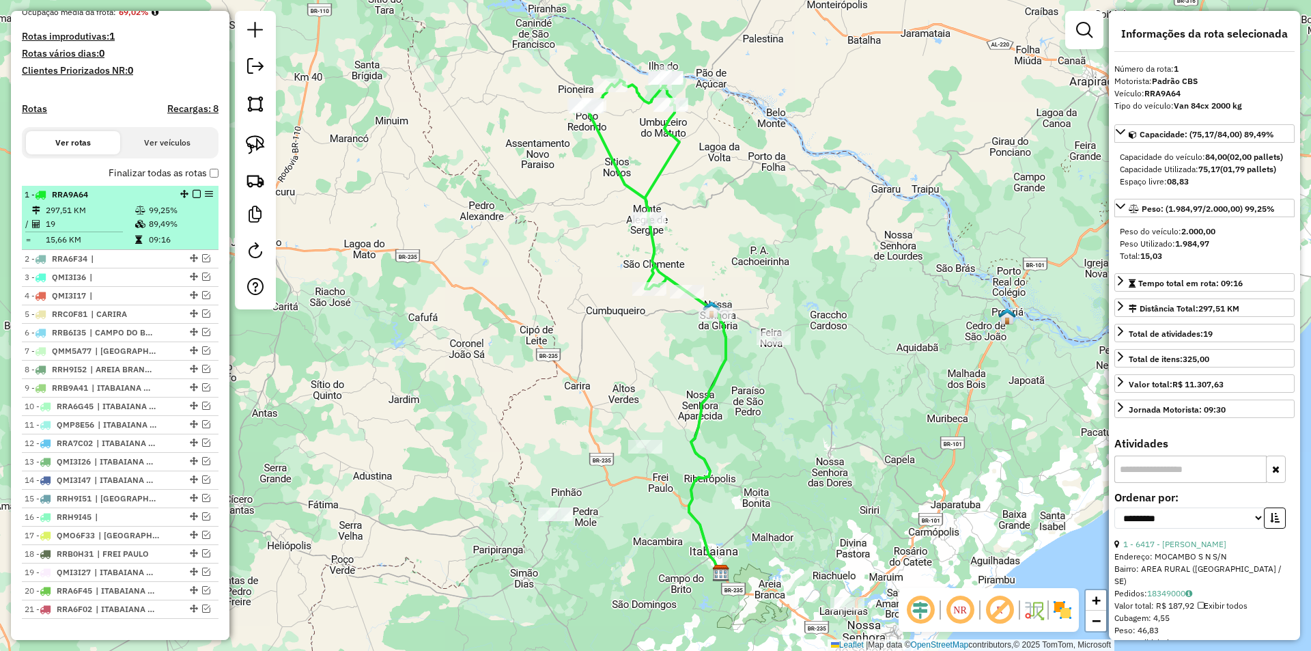
click at [193, 198] on em at bounding box center [197, 194] width 8 height 8
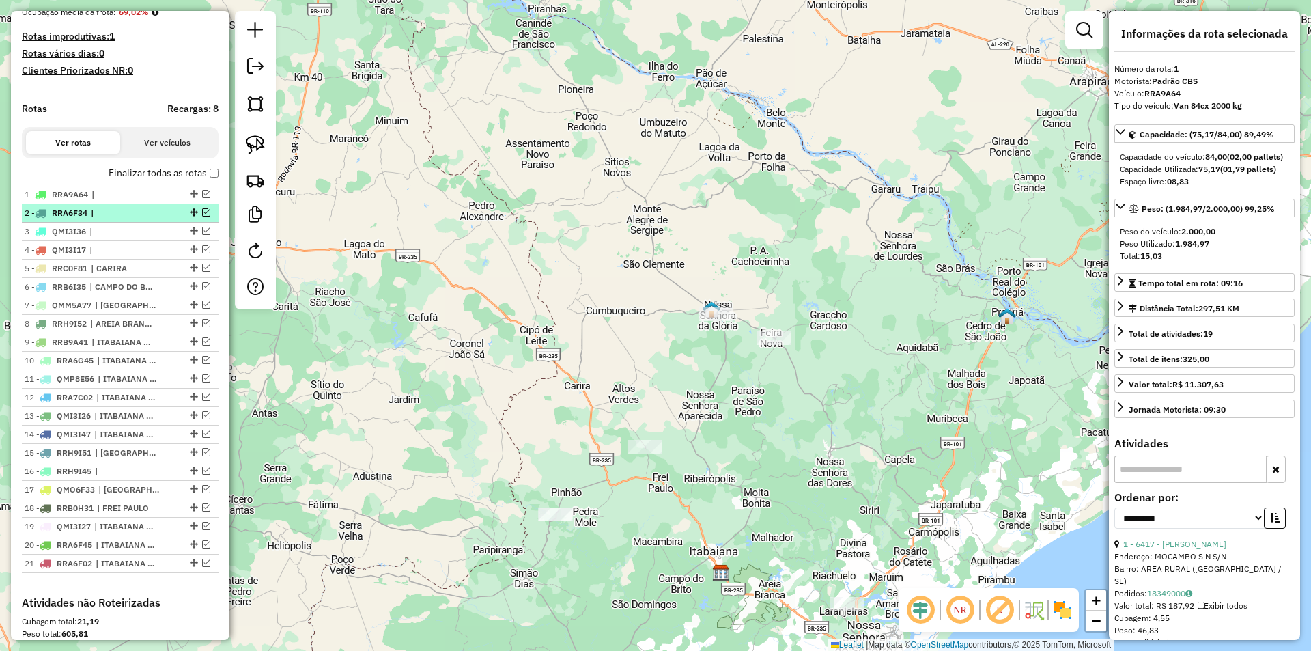
click at [202, 216] on em at bounding box center [206, 212] width 8 height 8
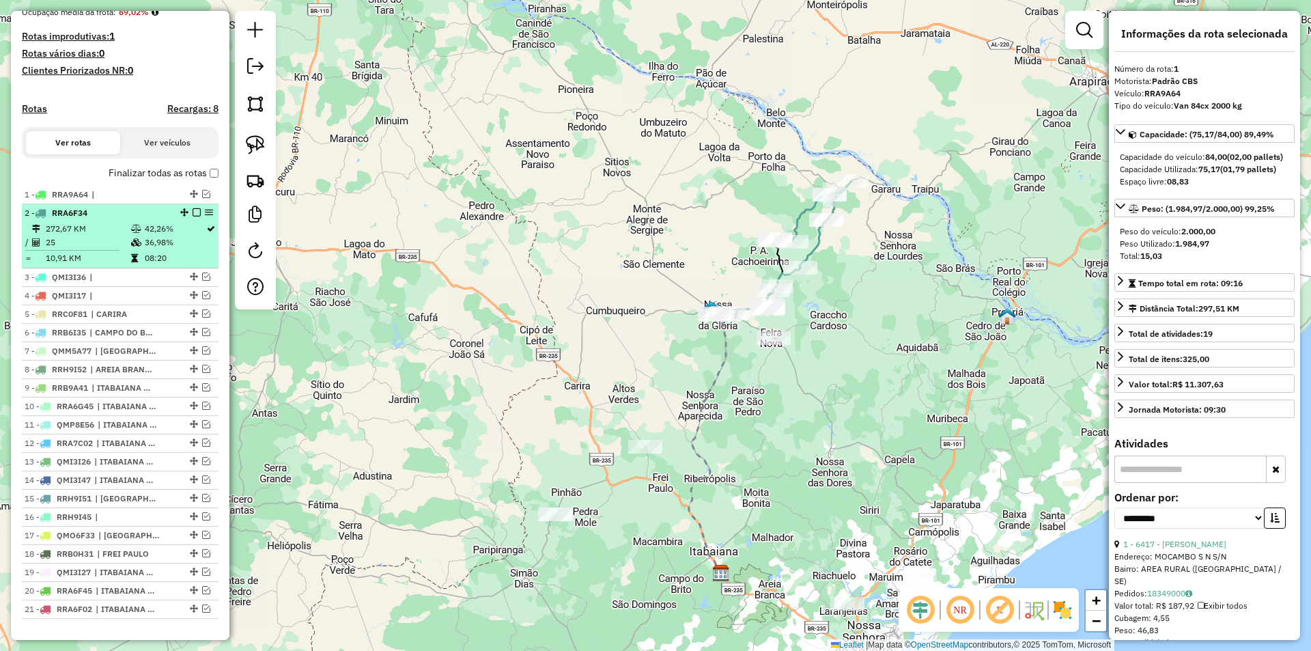
click at [188, 216] on div at bounding box center [192, 212] width 41 height 8
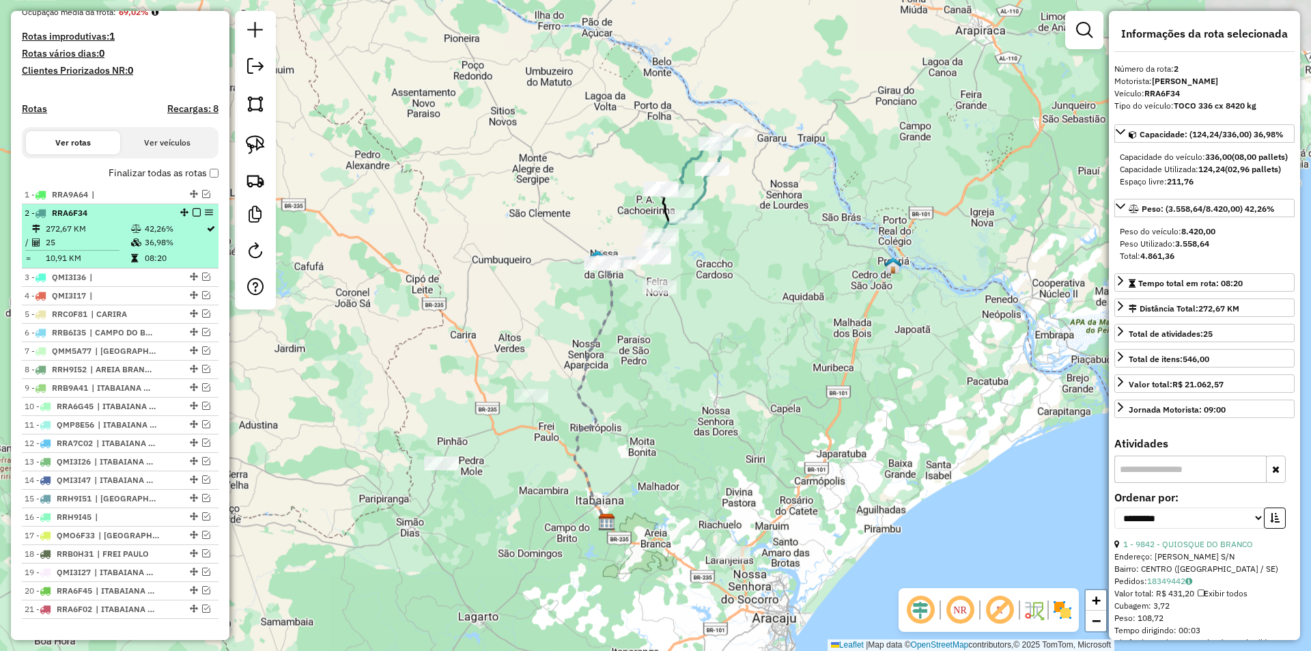
click at [196, 216] on em at bounding box center [197, 212] width 8 height 8
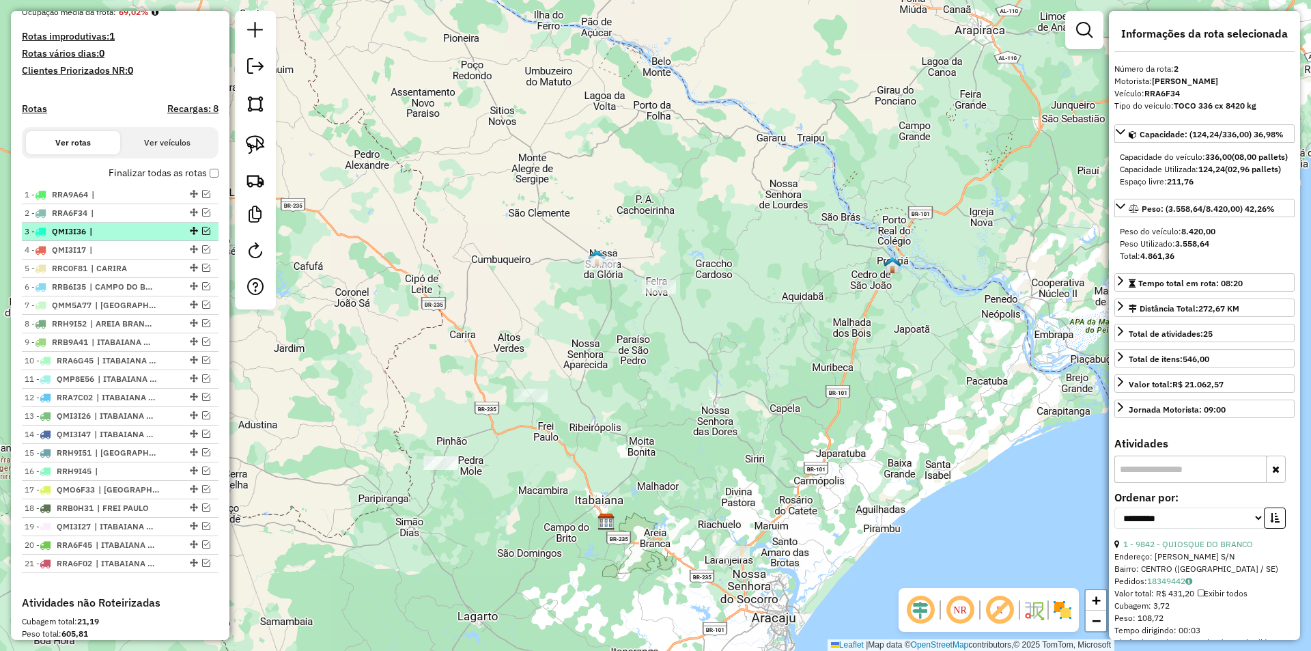
click at [208, 238] on div "3 - QMI3I36 |" at bounding box center [120, 231] width 191 height 12
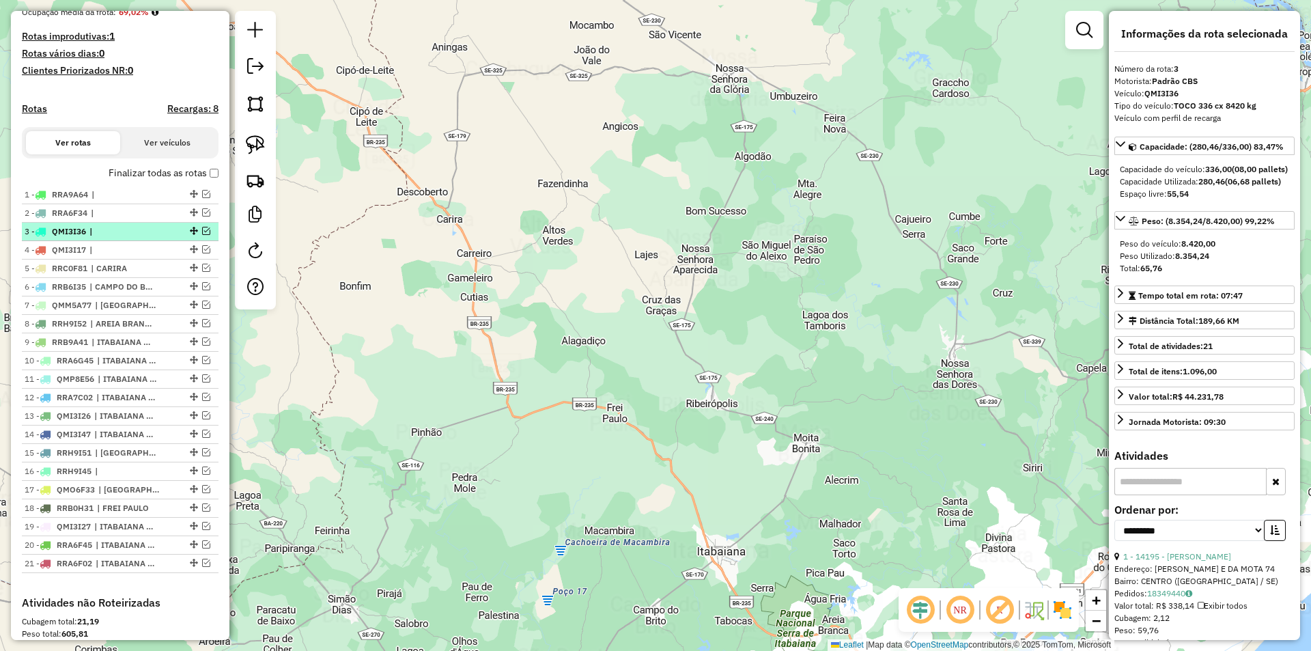
click at [203, 235] on em at bounding box center [206, 231] width 8 height 8
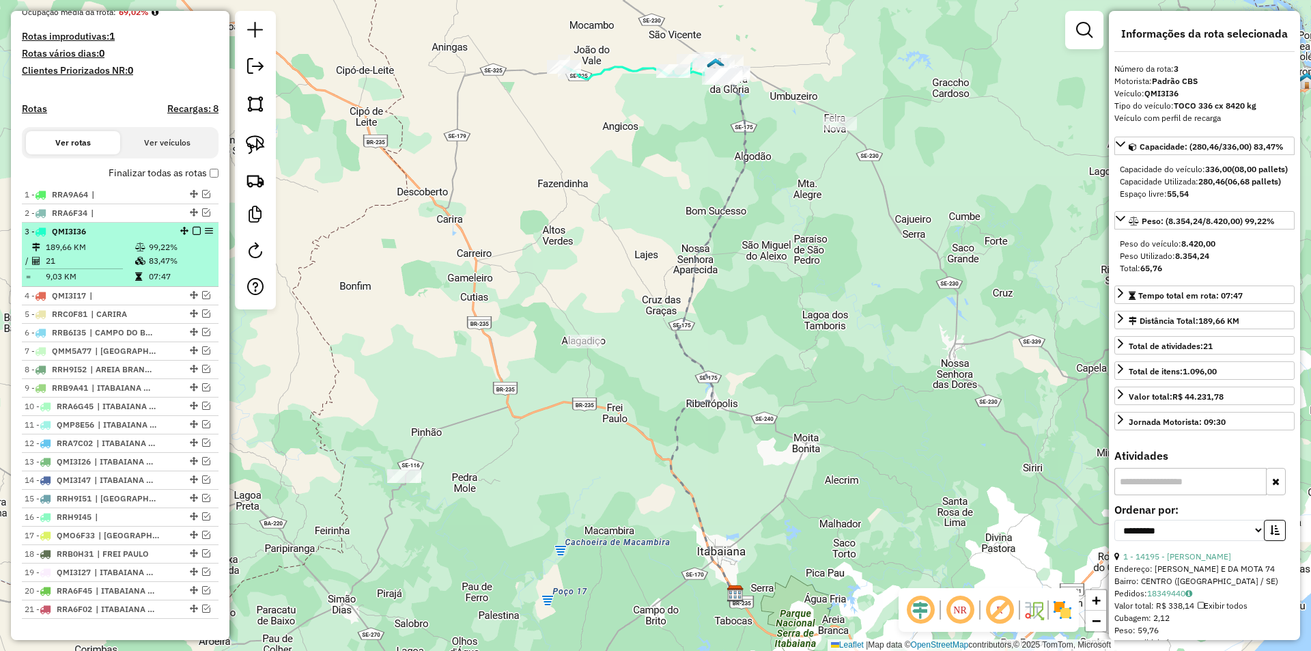
click at [183, 235] on em at bounding box center [184, 231] width 8 height 8
click at [193, 235] on em at bounding box center [197, 231] width 8 height 8
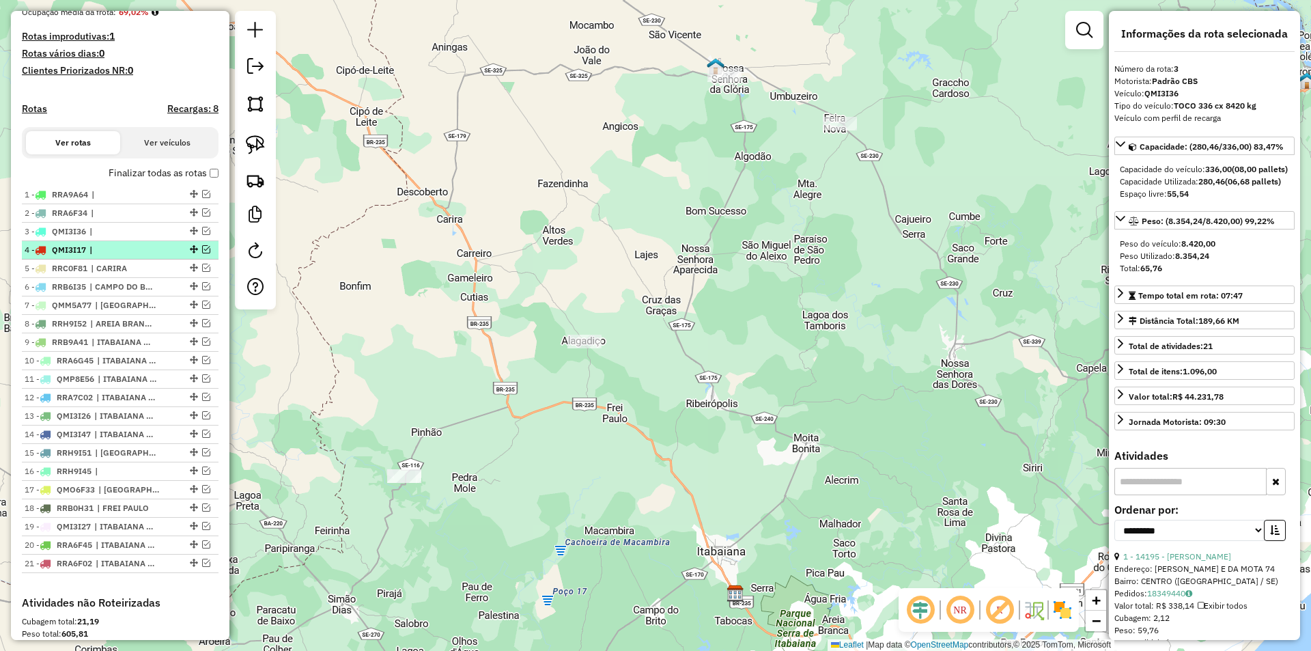
click at [202, 253] on em at bounding box center [206, 249] width 8 height 8
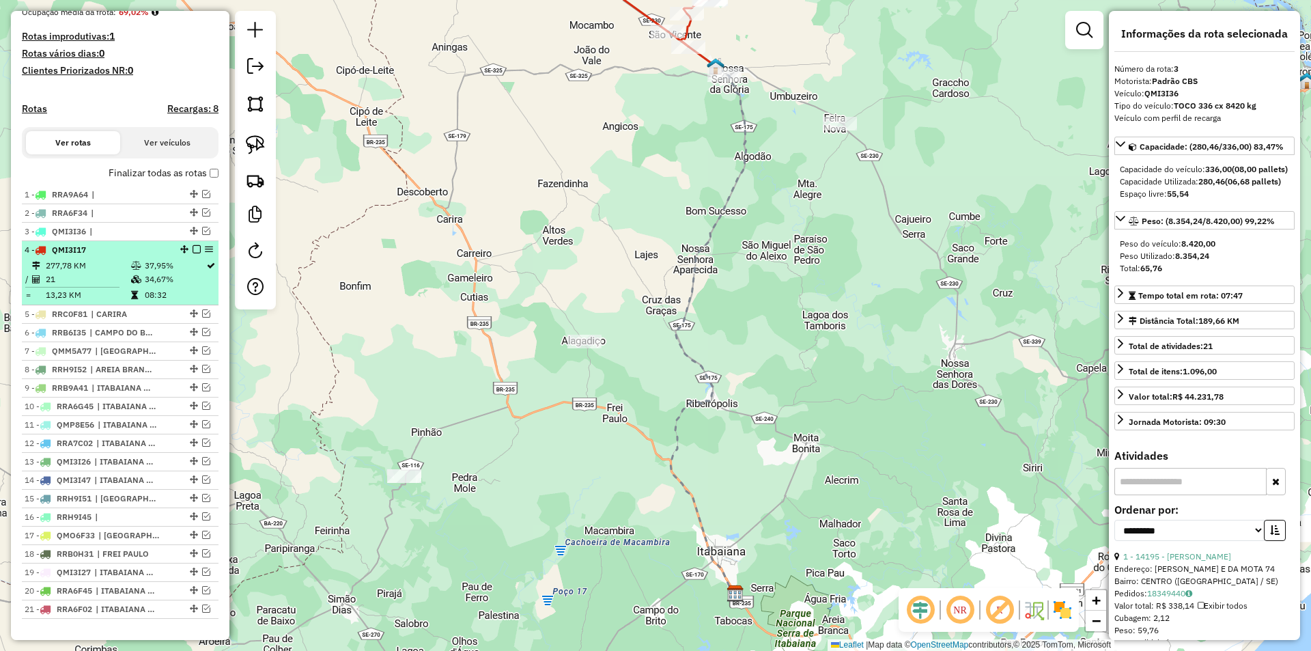
click at [178, 270] on li "4 - QMI3I17 277,78 KM 37,95% / 21 34,67% = 13,23 KM 08:32" at bounding box center [120, 273] width 197 height 64
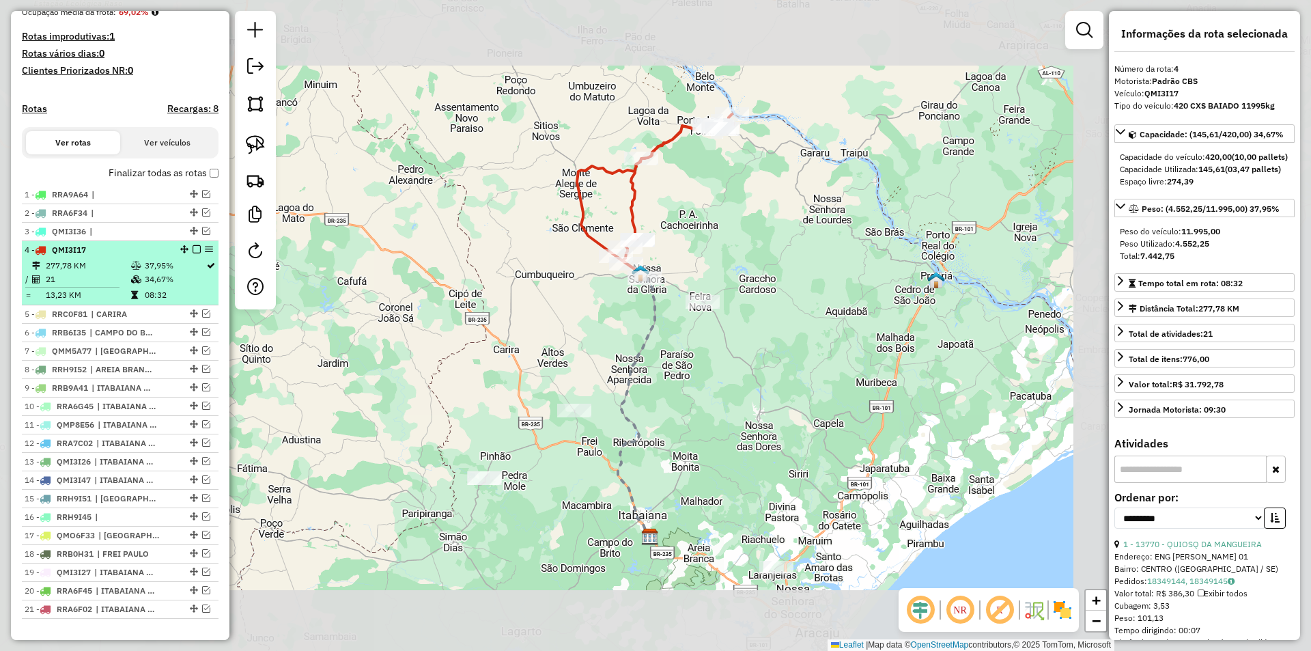
click at [193, 253] on em at bounding box center [197, 249] width 8 height 8
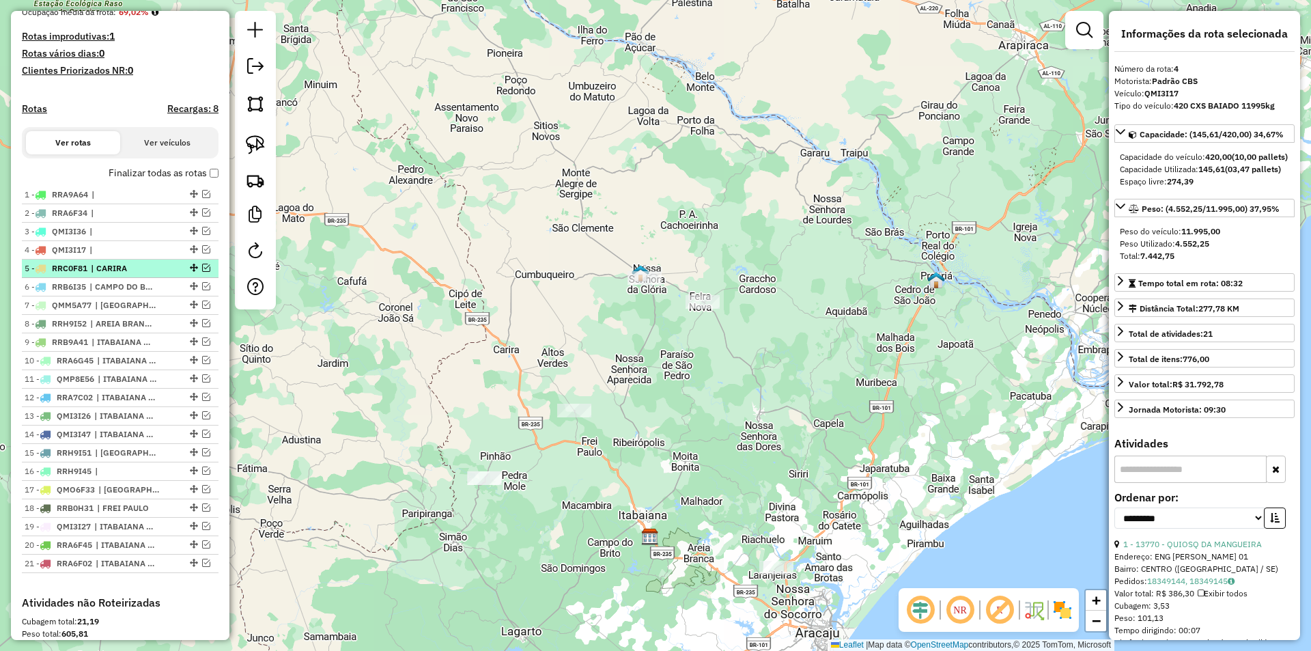
click at [202, 272] on em at bounding box center [206, 268] width 8 height 8
click at [190, 272] on em at bounding box center [194, 268] width 8 height 8
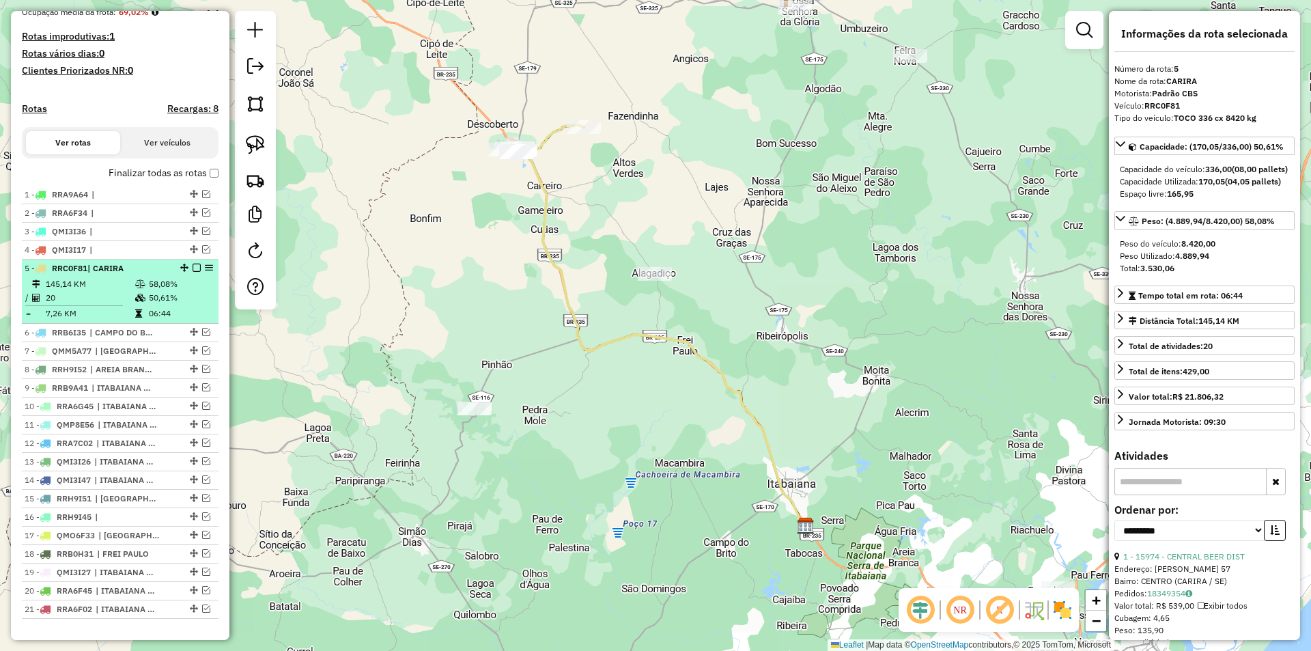
click at [193, 272] on em at bounding box center [197, 268] width 8 height 8
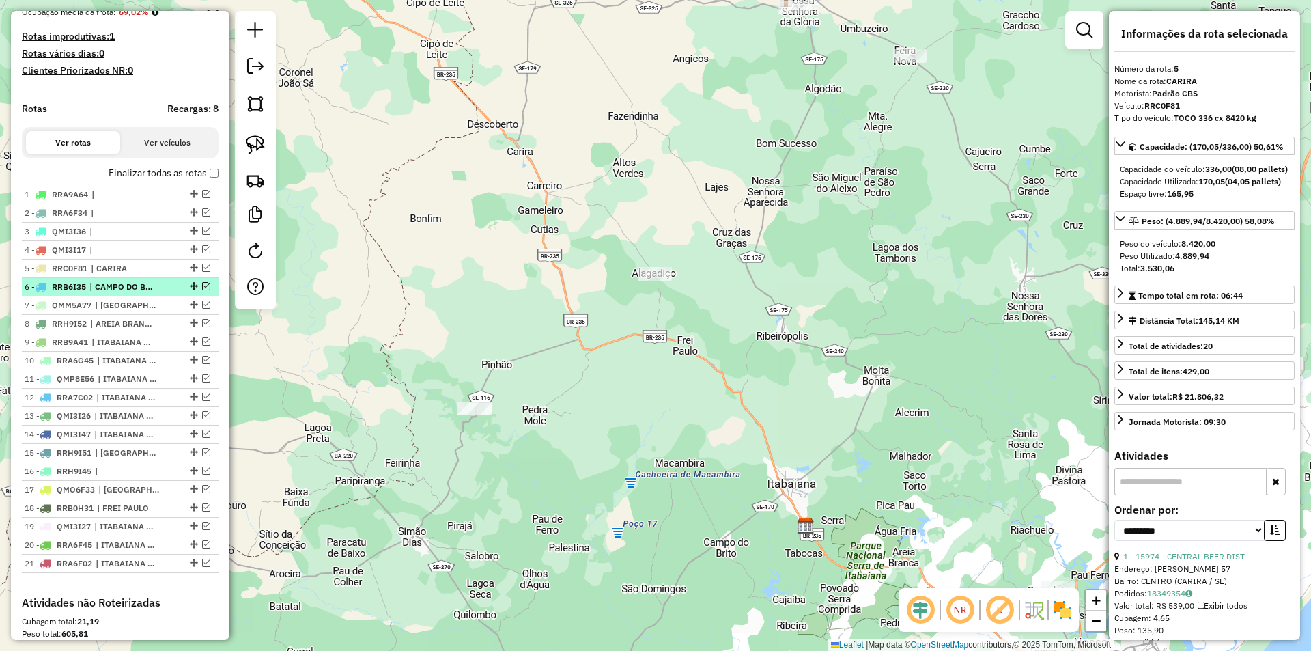
click at [205, 290] on em at bounding box center [206, 286] width 8 height 8
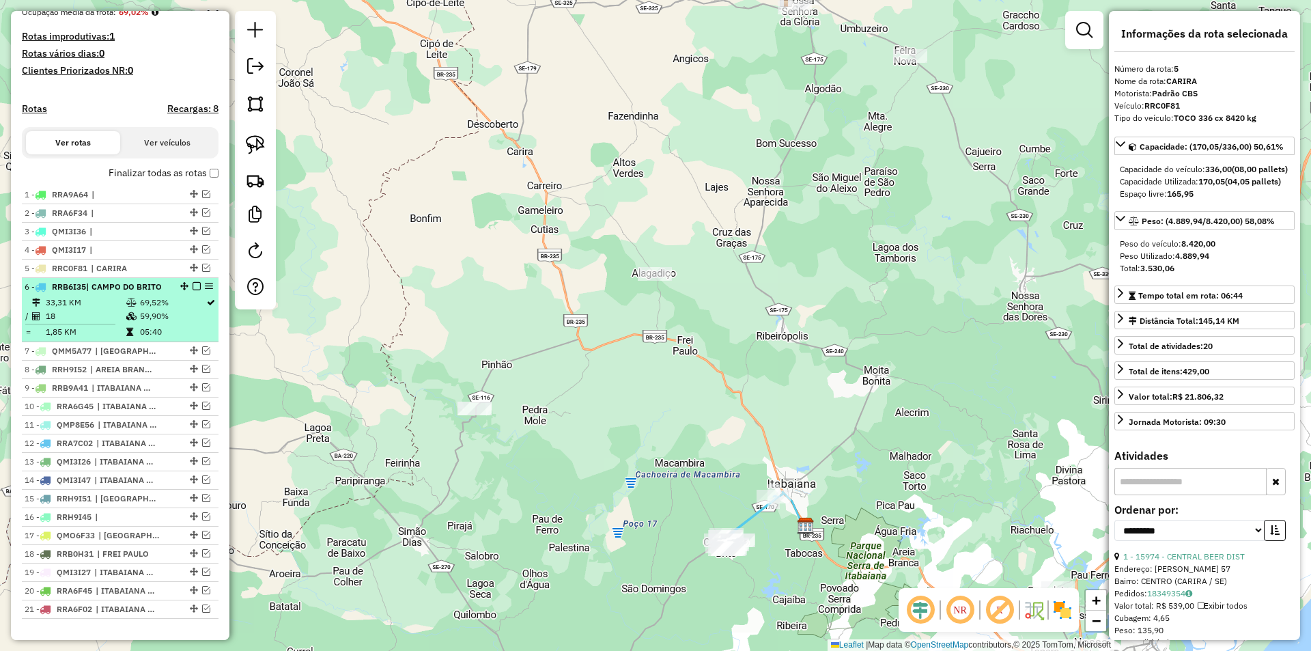
click at [186, 309] on td "69,52%" at bounding box center [172, 303] width 66 height 14
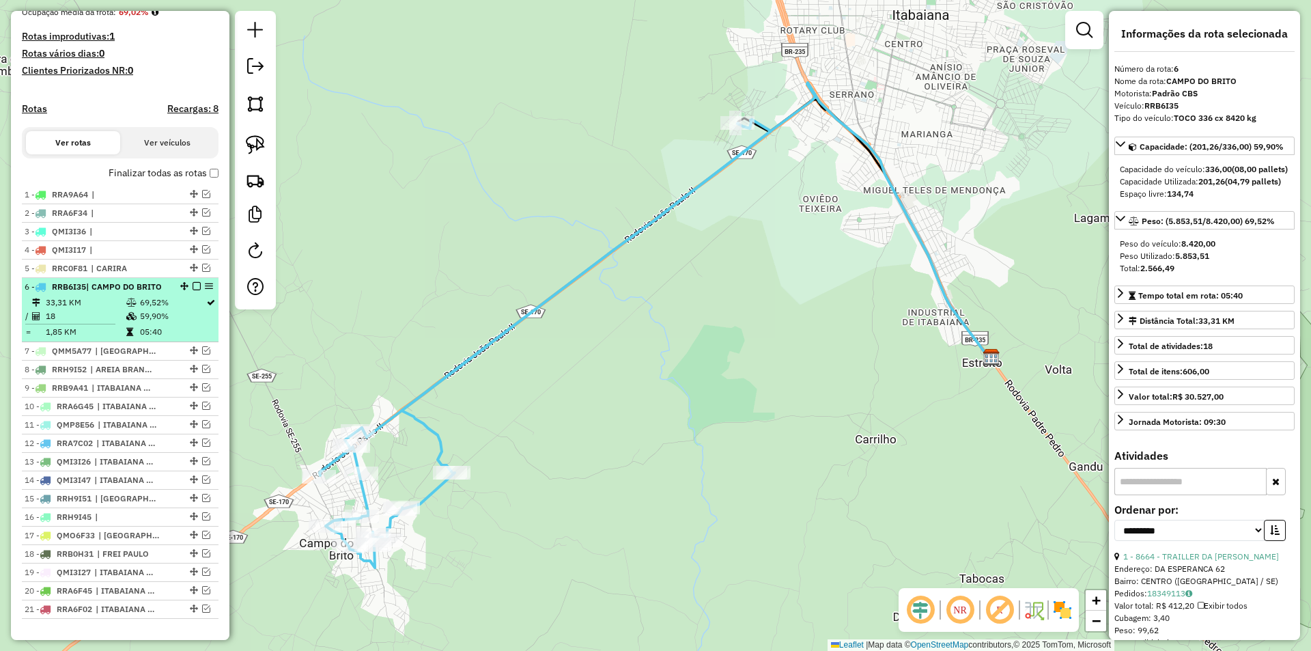
click at [193, 290] on em at bounding box center [197, 286] width 8 height 8
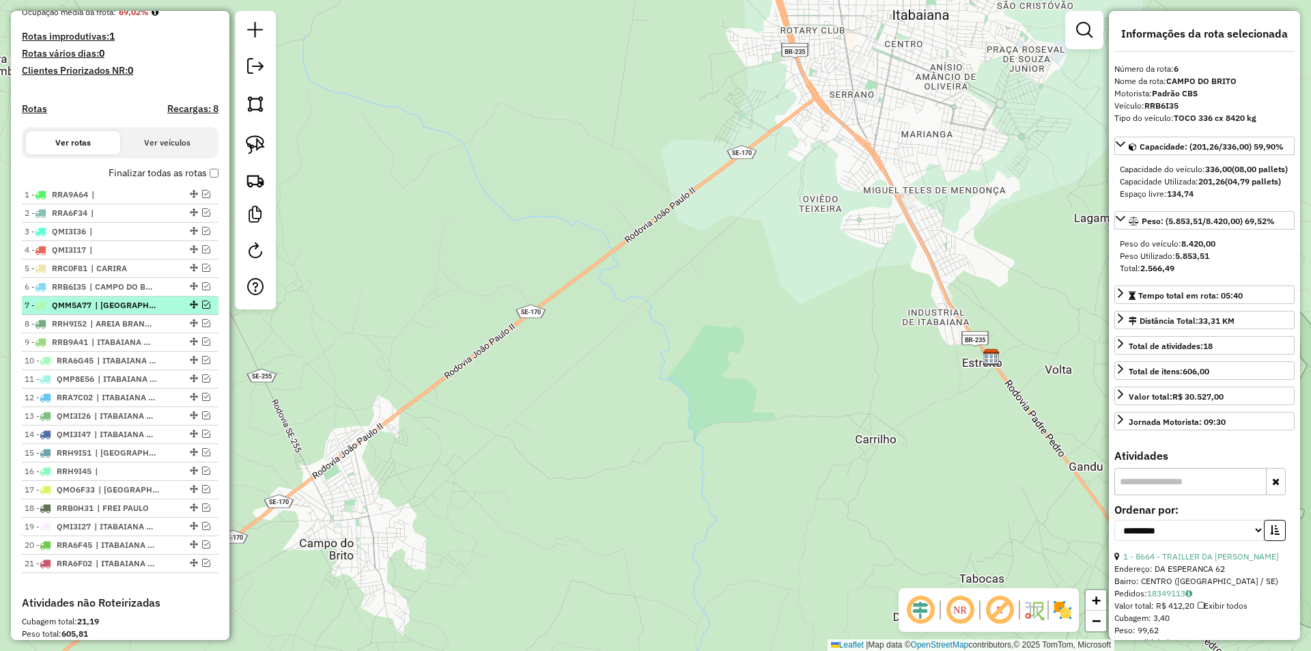
click at [202, 309] on em at bounding box center [206, 304] width 8 height 8
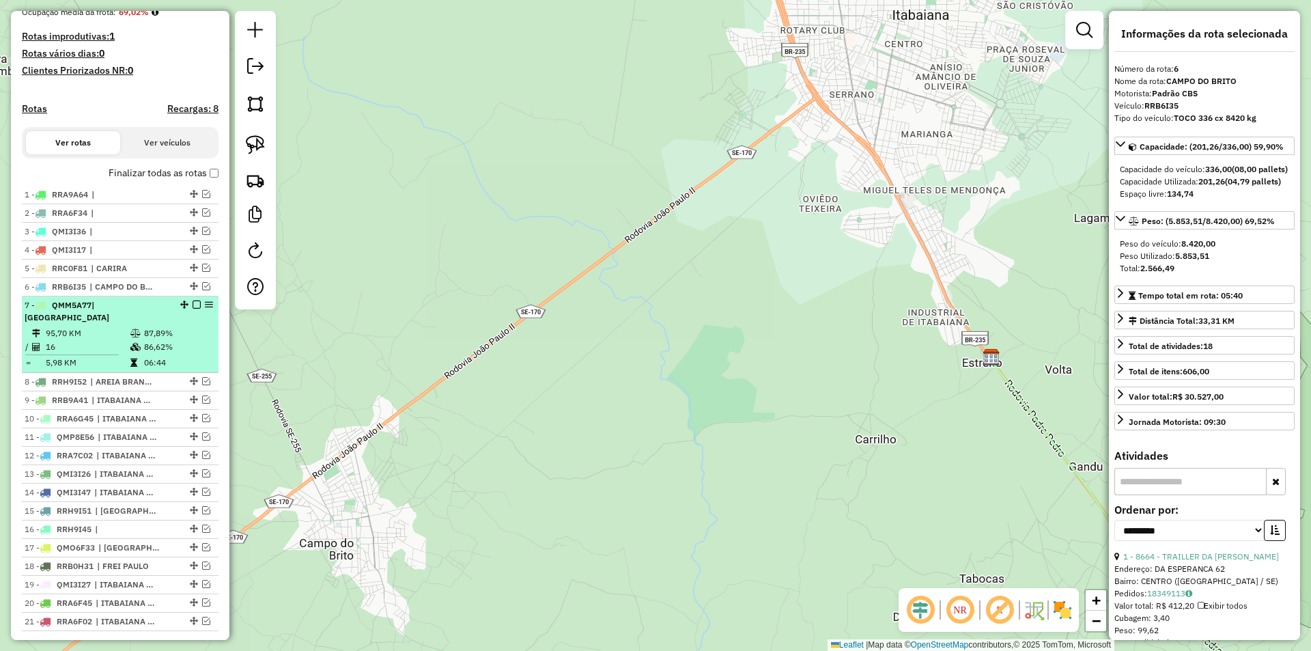
click at [189, 326] on td "87,89%" at bounding box center [177, 333] width 69 height 14
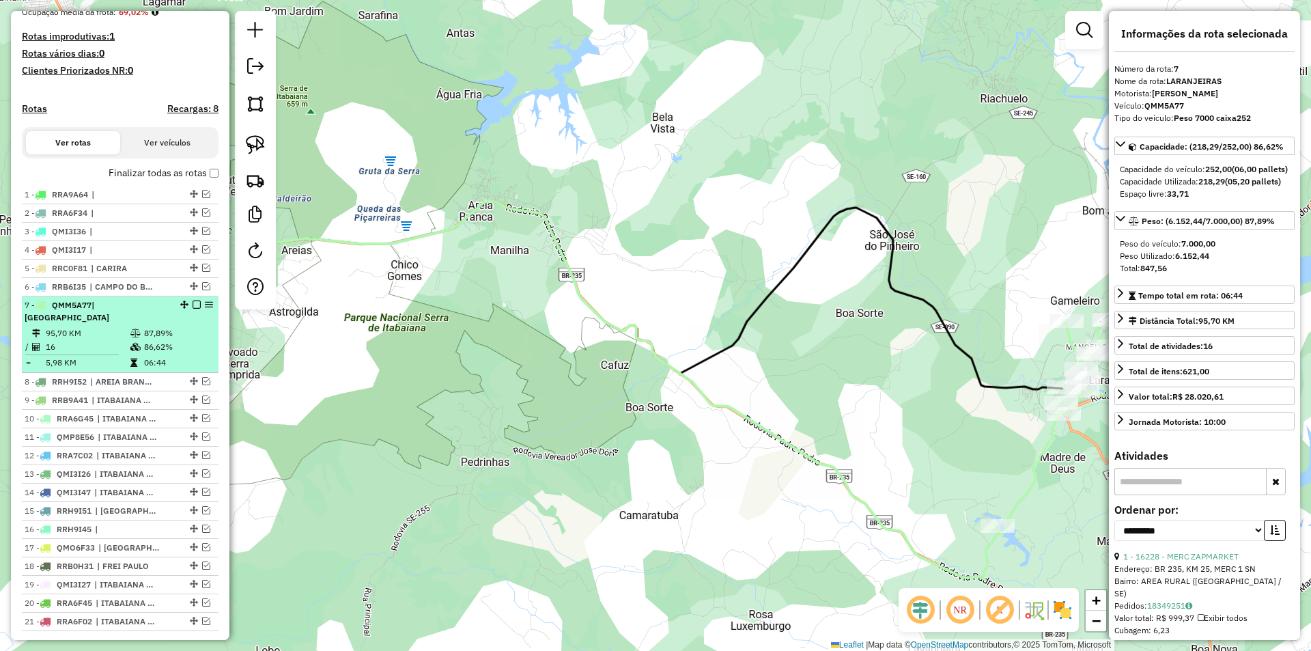
click at [193, 309] on em at bounding box center [197, 304] width 8 height 8
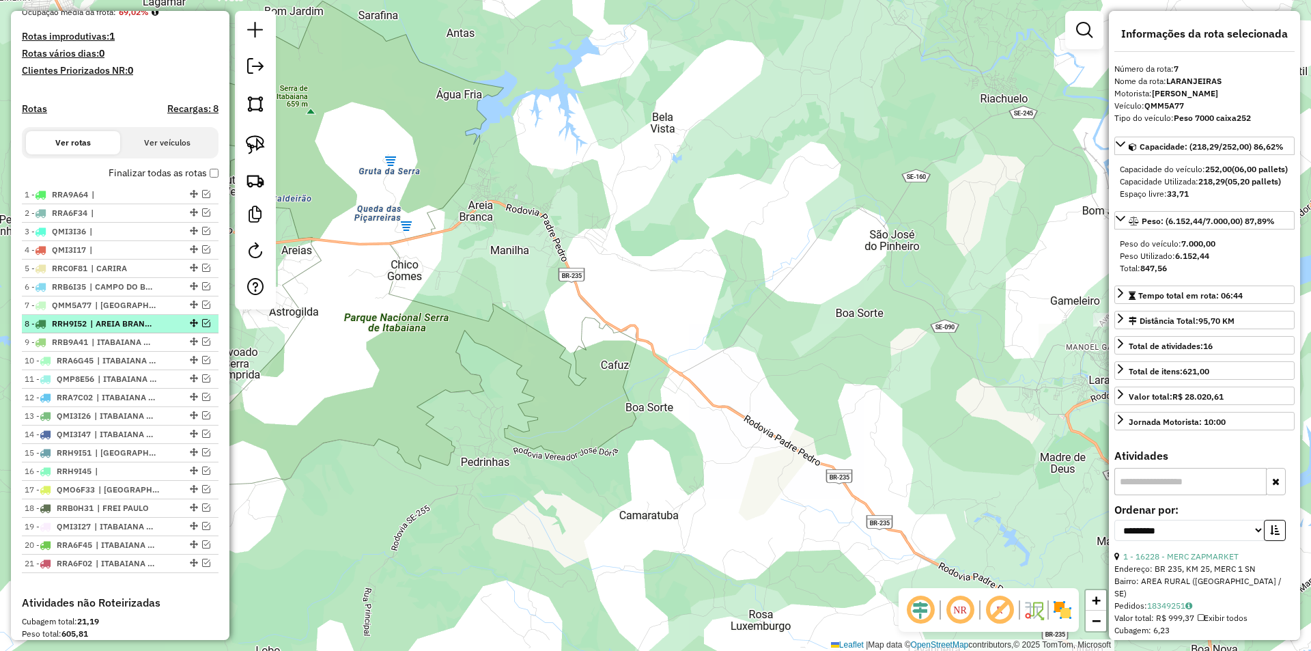
click at [202, 327] on em at bounding box center [206, 323] width 8 height 8
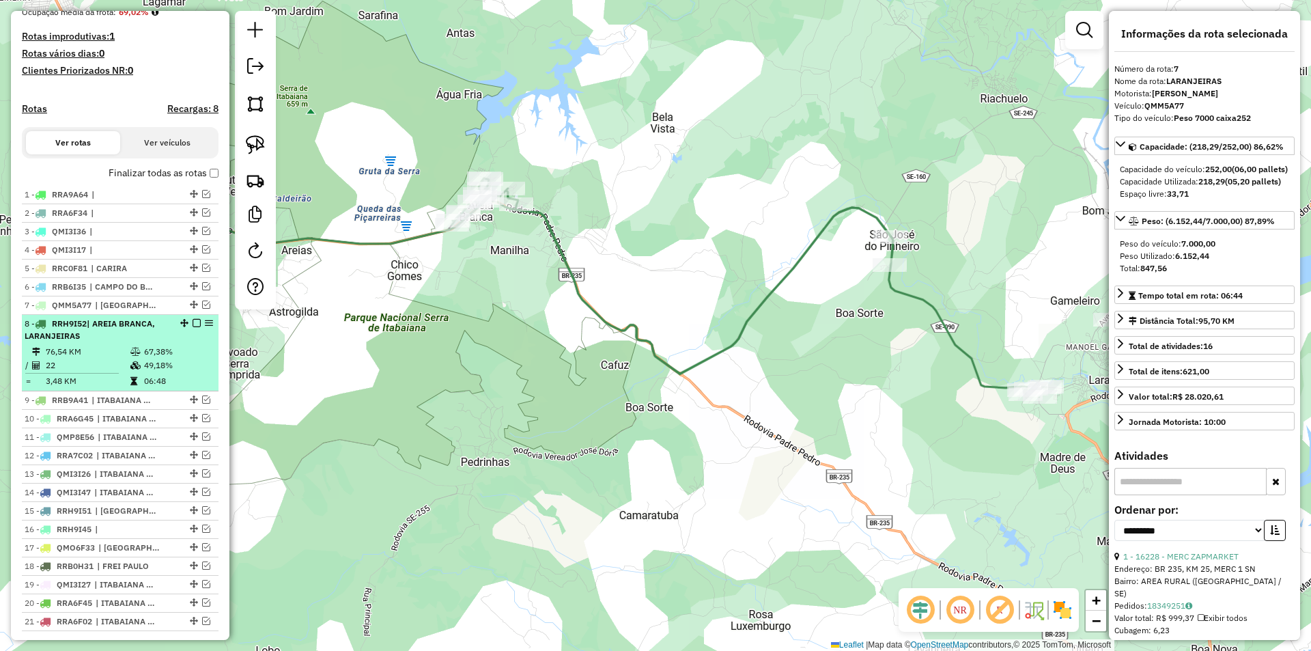
click at [177, 342] on div "8 - RRH9I52 | AREIA BRANCA, LARANJEIRAS" at bounding box center [120, 329] width 191 height 25
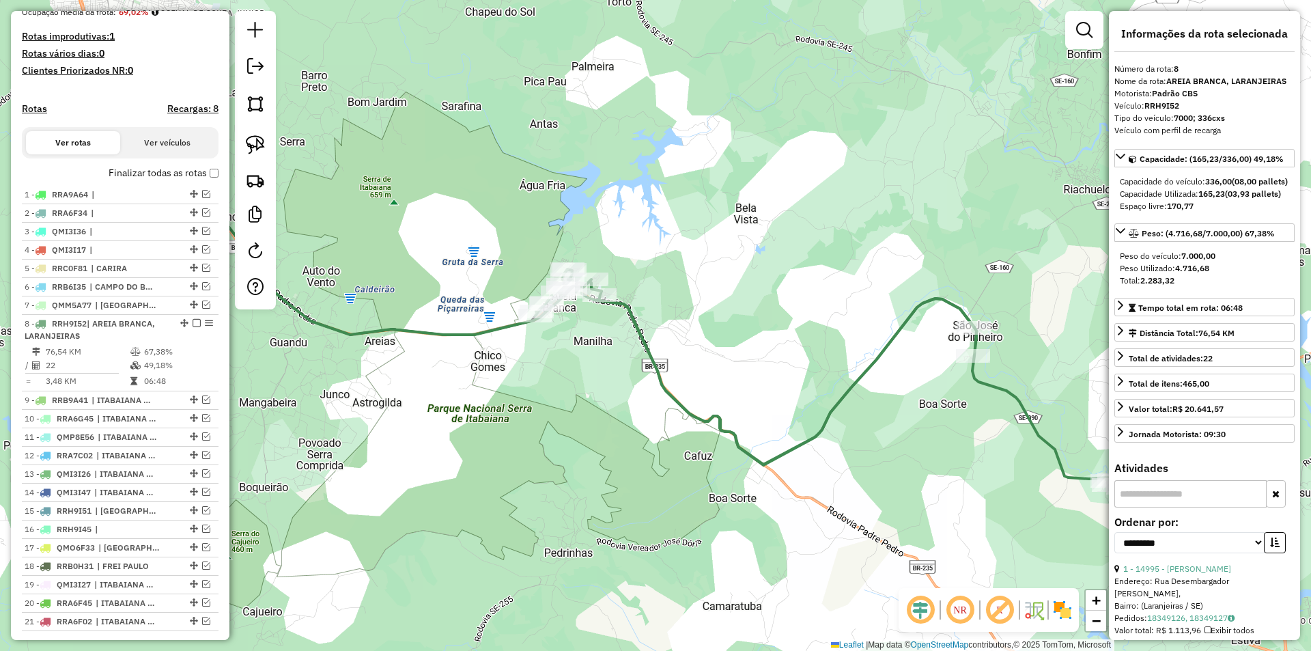
drag, startPoint x: 462, startPoint y: 390, endPoint x: 432, endPoint y: 324, distance: 72.1
click at [438, 335] on div "Janela de atendimento Grade de atendimento Capacidade Transportadoras Veículos …" at bounding box center [655, 325] width 1311 height 651
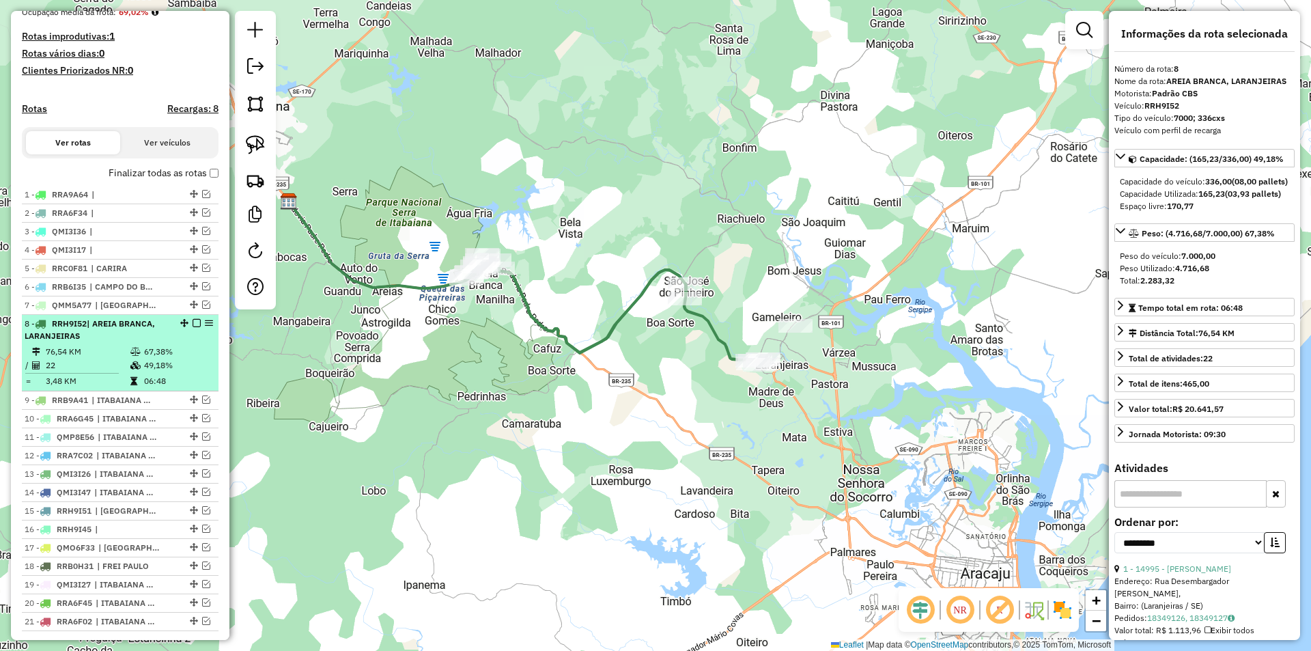
click at [193, 327] on em at bounding box center [197, 323] width 8 height 8
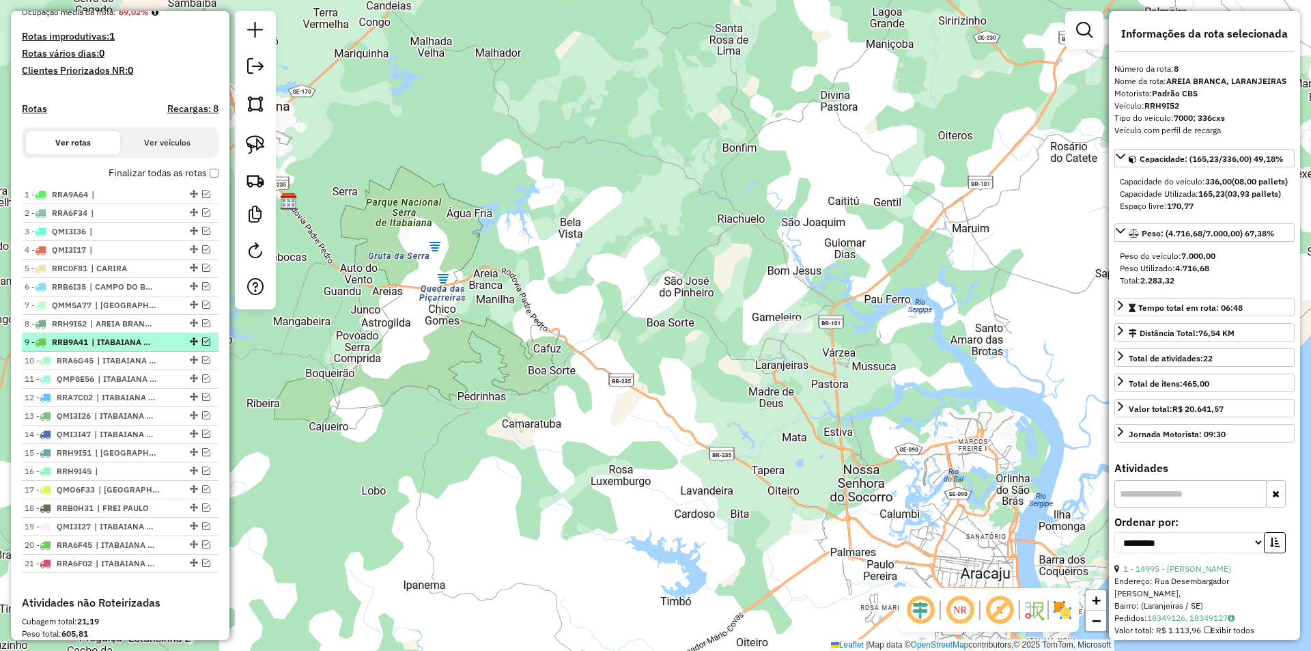
click at [203, 345] on em at bounding box center [206, 341] width 8 height 8
click at [192, 348] on div "9 - RRB9A41 | ITABAIANA povoado 2, MALHADOR, MOITA BONITA" at bounding box center [120, 342] width 191 height 12
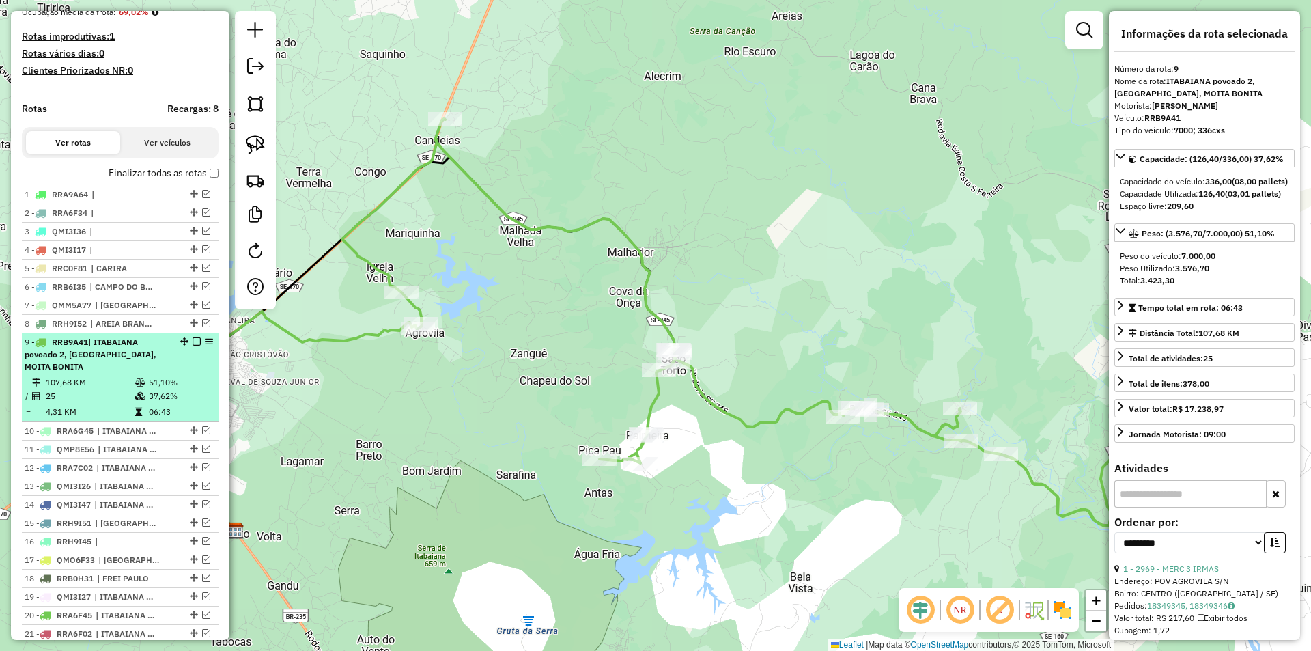
click at [195, 345] on em at bounding box center [197, 341] width 8 height 8
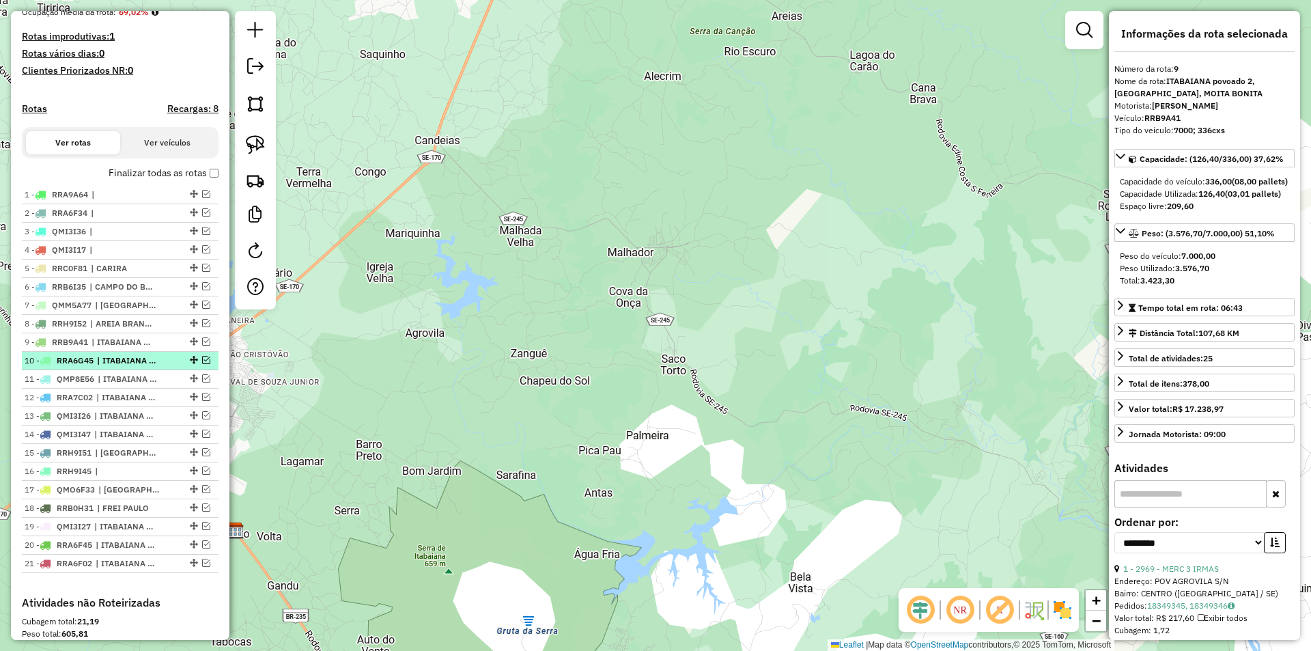
drag, startPoint x: 202, startPoint y: 375, endPoint x: 186, endPoint y: 382, distance: 17.1
click at [203, 364] on em at bounding box center [206, 360] width 8 height 8
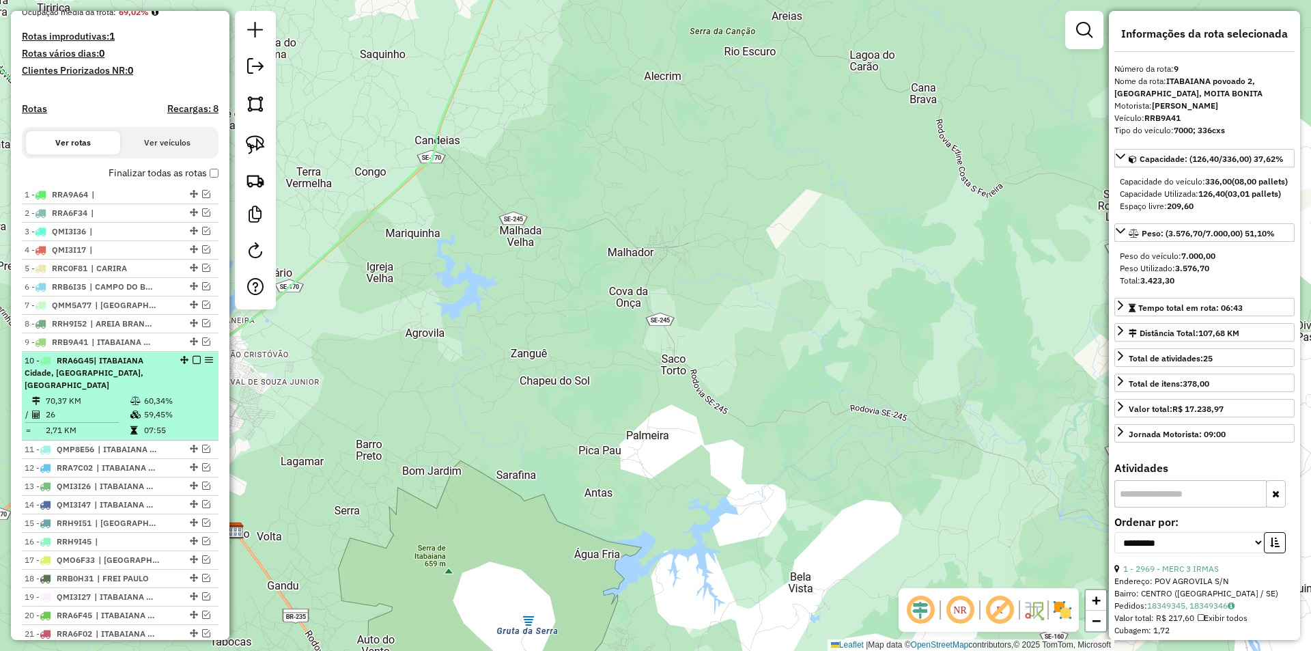
click at [183, 385] on div "10 - RRA6G45 | ITABAIANA Cidade, MOITA BONITA, RIBEIROPOLIS" at bounding box center [120, 372] width 191 height 37
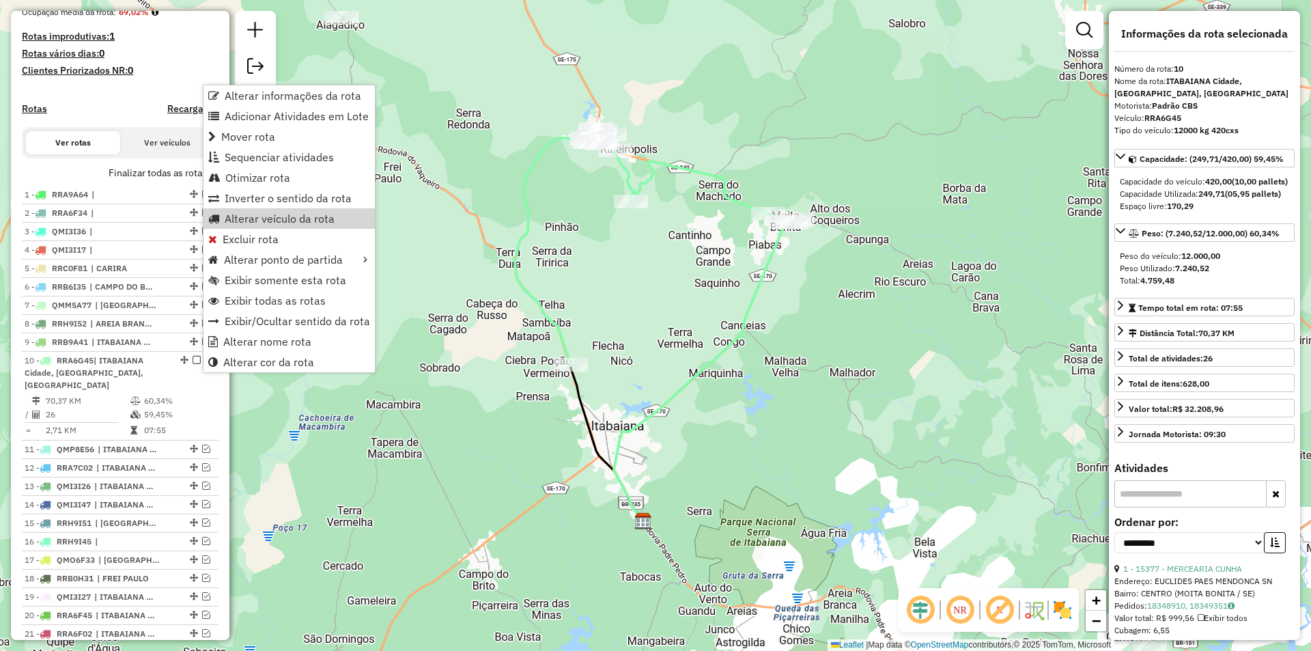
click at [406, 235] on div "Janela de atendimento Grade de atendimento Capacidade Transportadoras Veículos …" at bounding box center [655, 325] width 1311 height 651
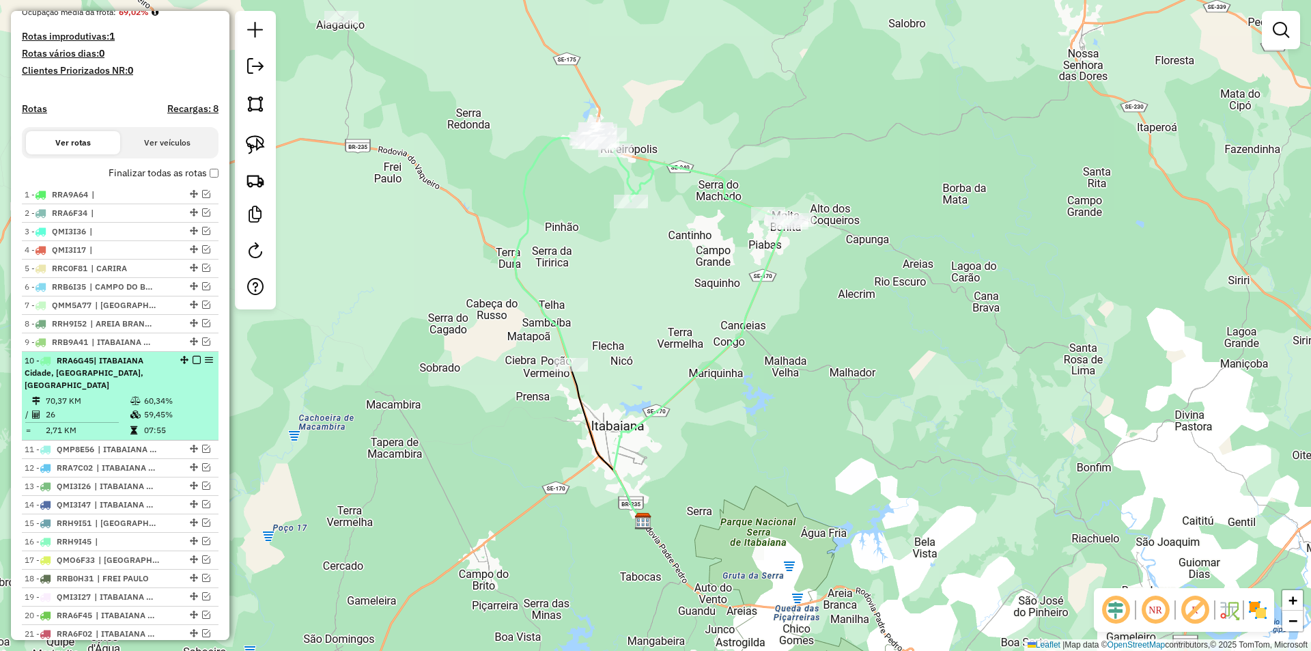
click at [198, 364] on div at bounding box center [192, 360] width 41 height 8
select select "**********"
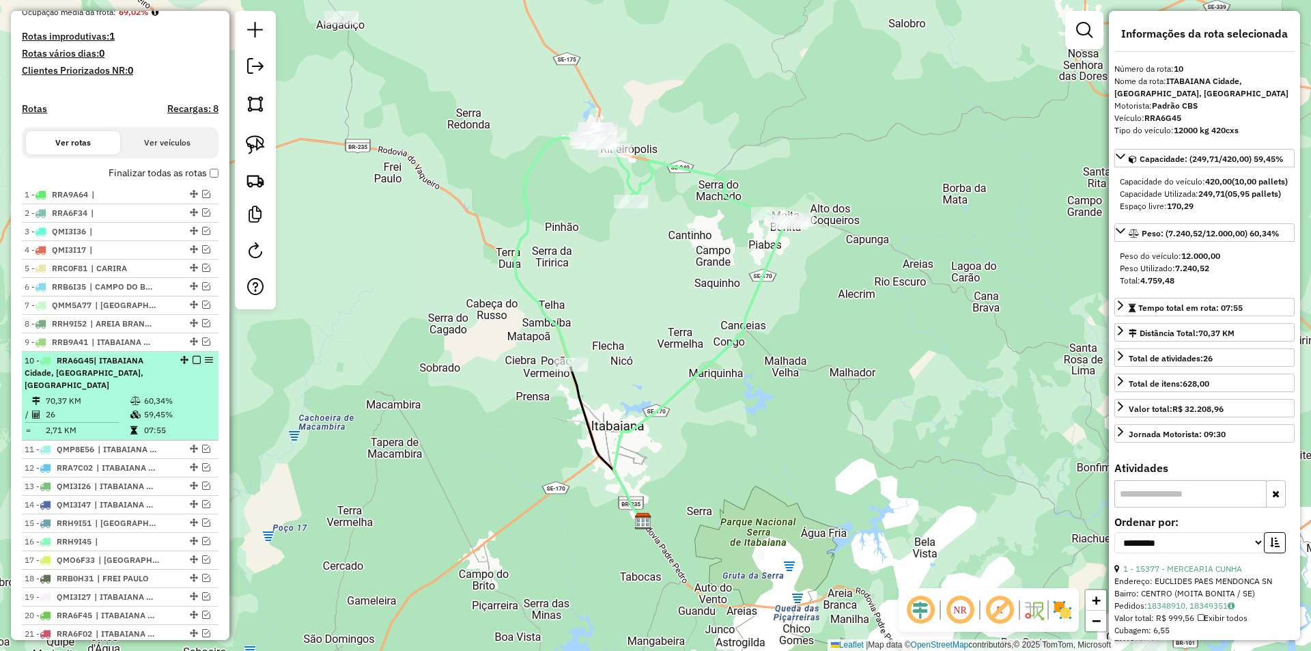
click at [193, 364] on em at bounding box center [197, 360] width 8 height 8
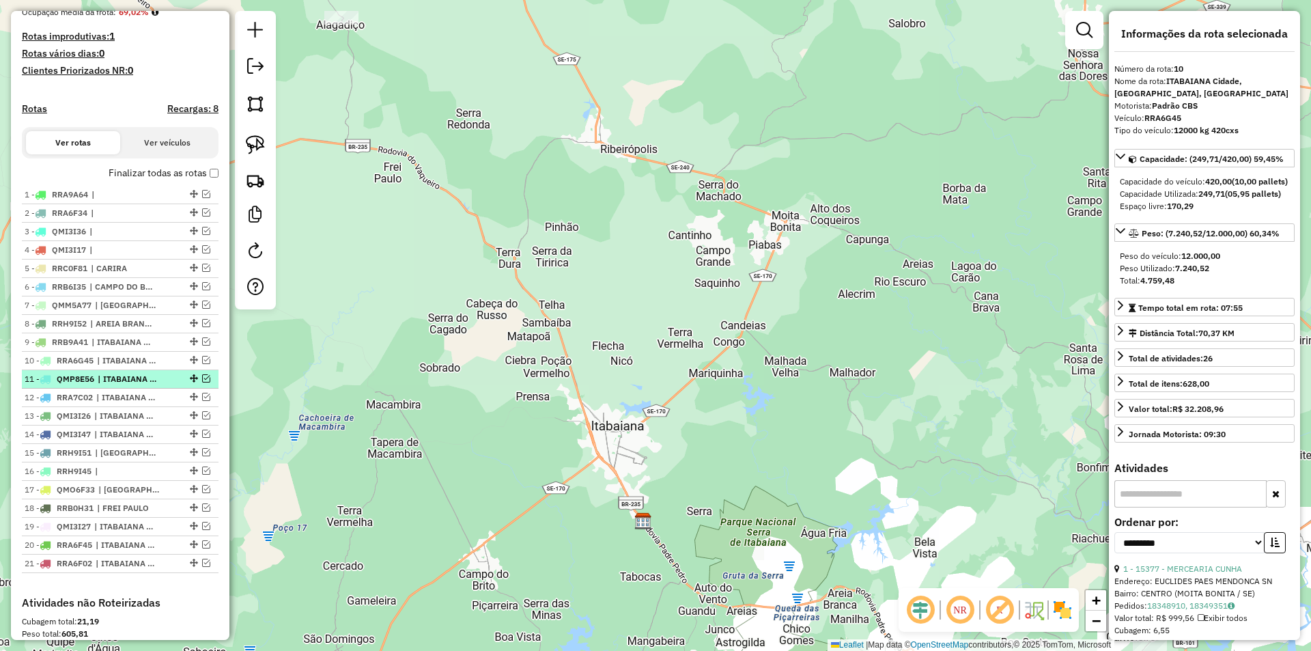
click at [202, 382] on em at bounding box center [206, 378] width 8 height 8
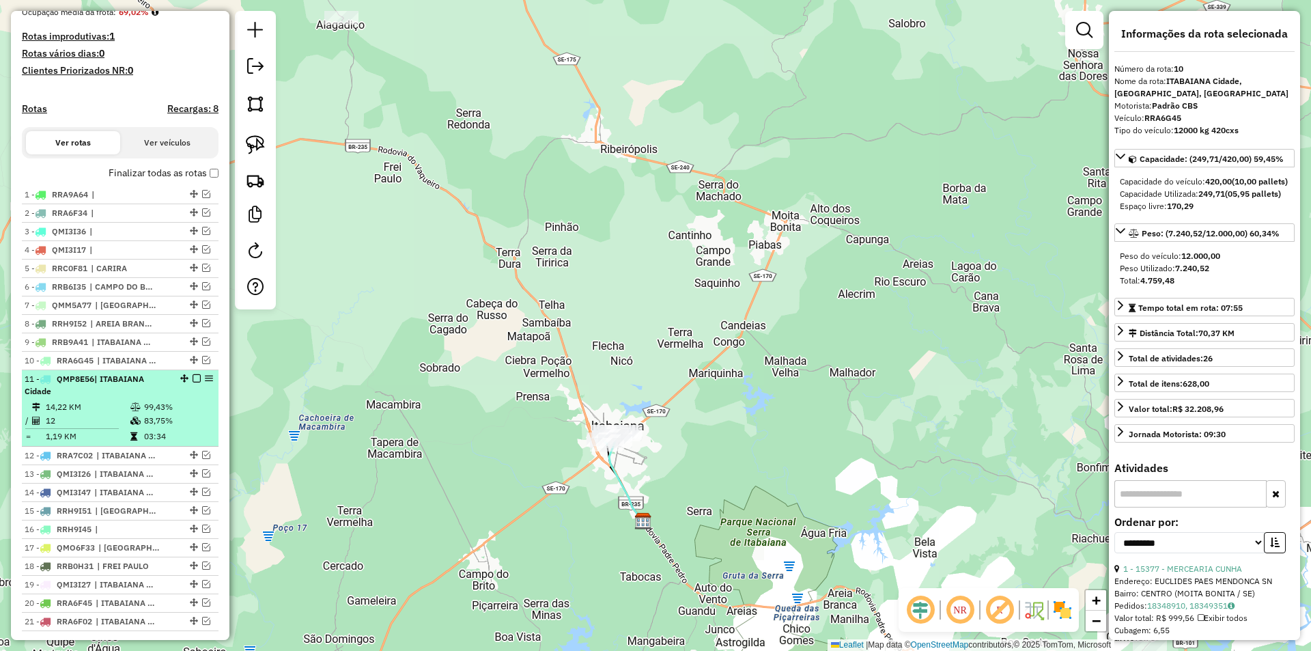
click at [178, 397] on div "11 - QMP8E56 | ITABAIANA Cidade" at bounding box center [120, 385] width 191 height 25
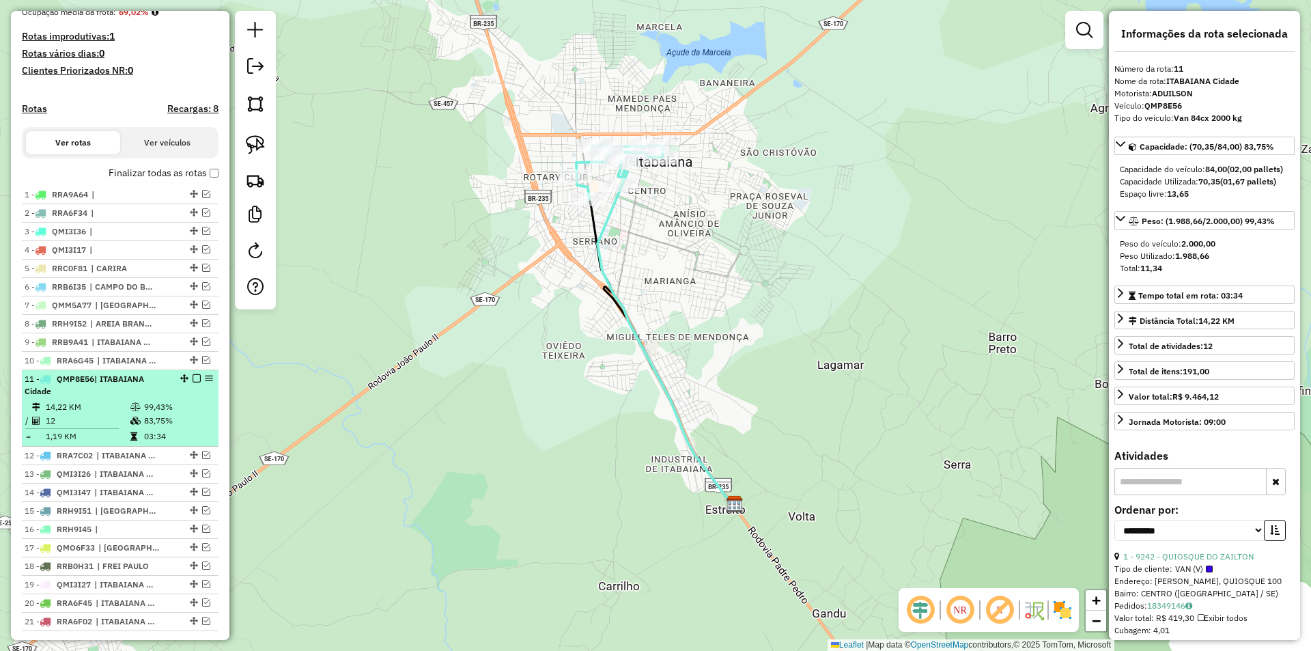
click at [193, 382] on em at bounding box center [197, 378] width 8 height 8
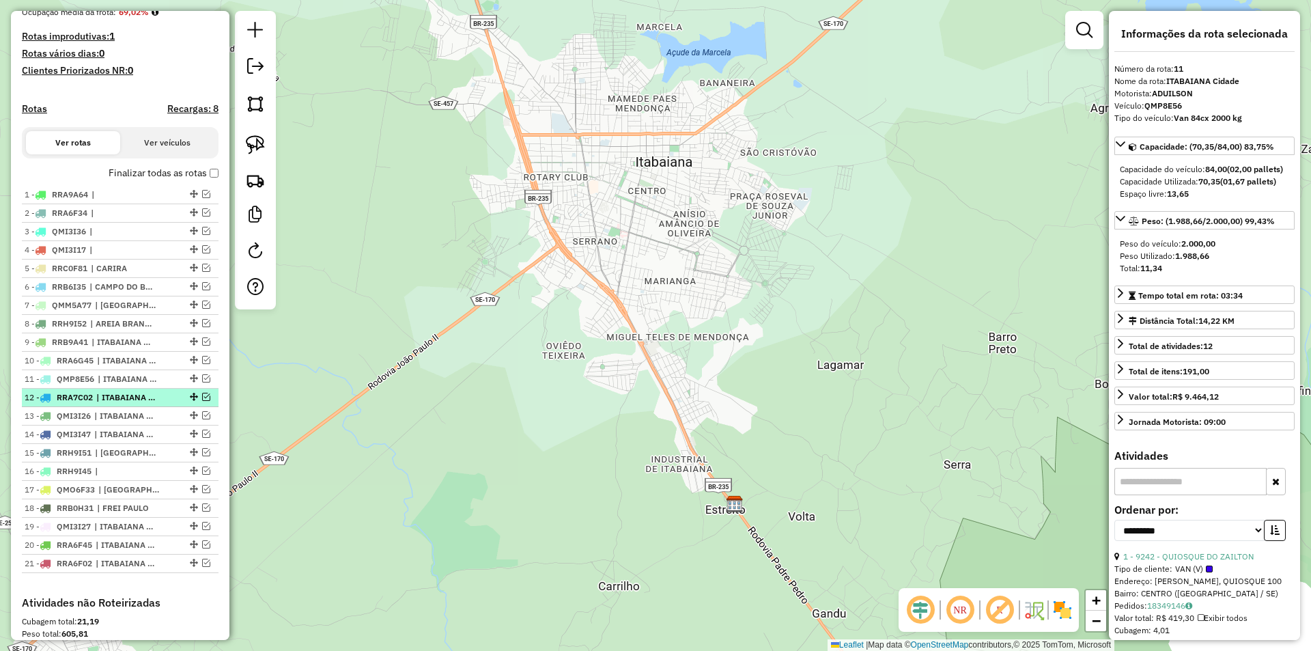
click at [203, 401] on em at bounding box center [206, 397] width 8 height 8
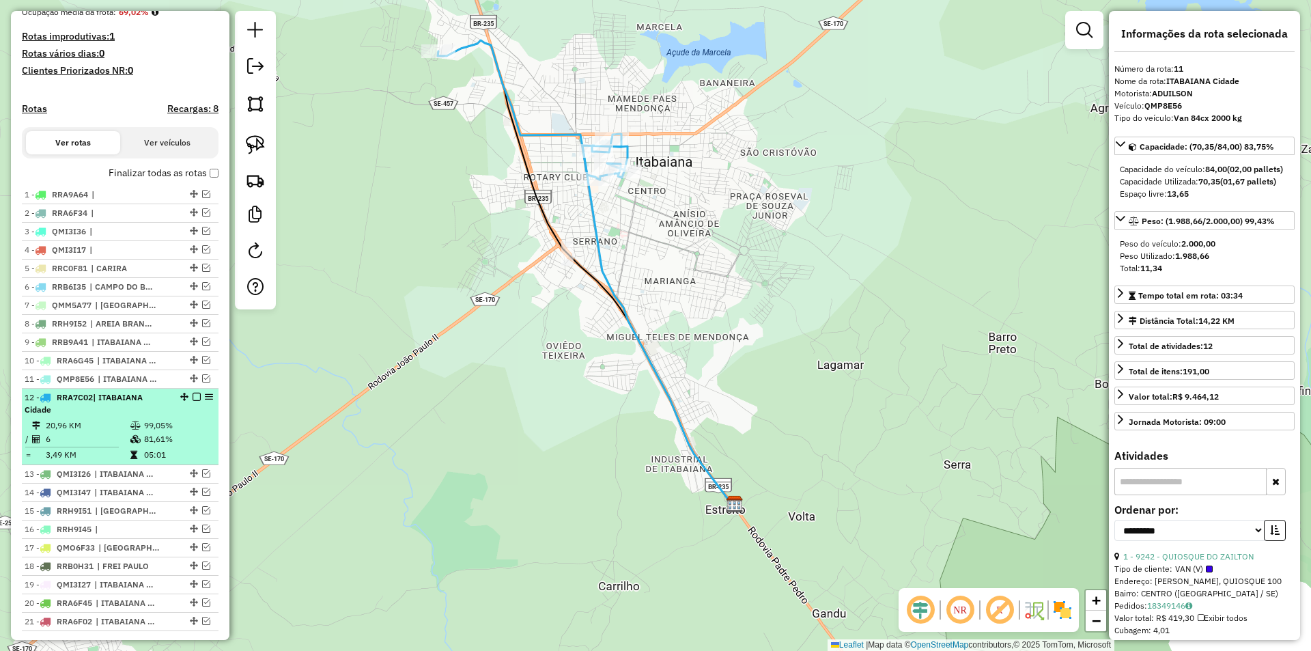
click at [186, 416] on div "12 - RRA7C02 | ITABAIANA Cidade" at bounding box center [120, 403] width 191 height 25
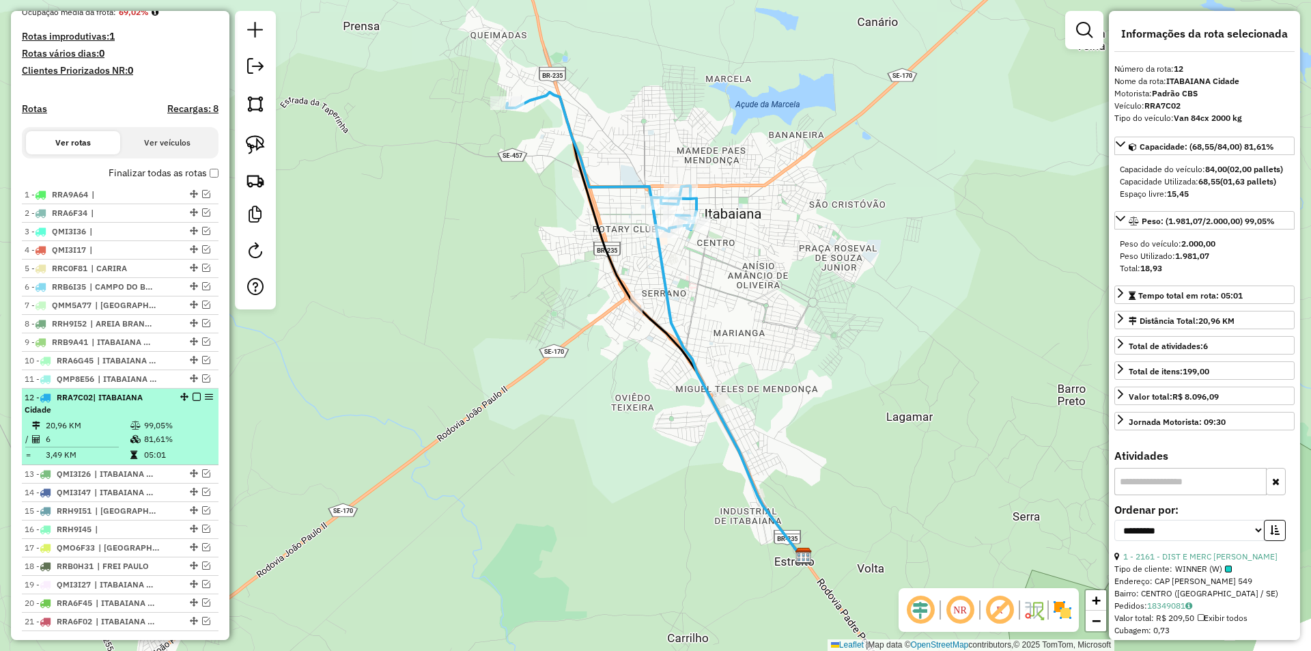
click at [193, 401] on em at bounding box center [197, 397] width 8 height 8
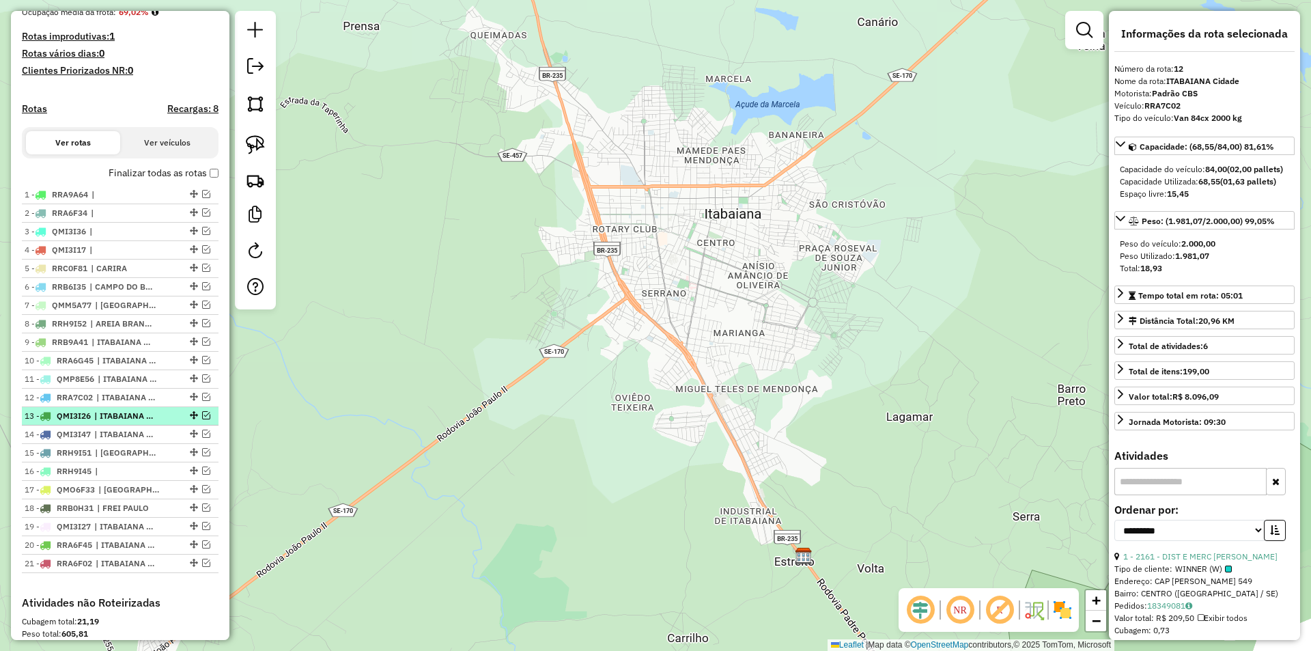
click at [203, 419] on em at bounding box center [206, 415] width 8 height 8
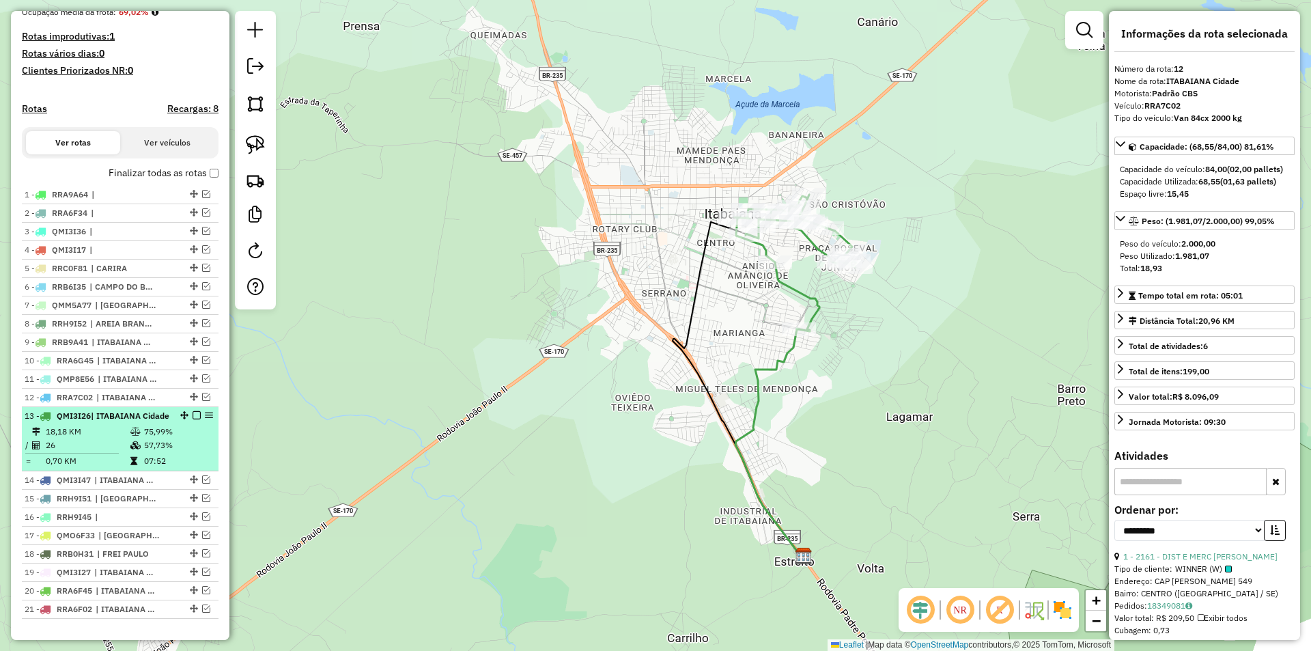
click at [182, 422] on div "13 - QMI3I26 | ITABAIANA Cidade" at bounding box center [120, 416] width 191 height 12
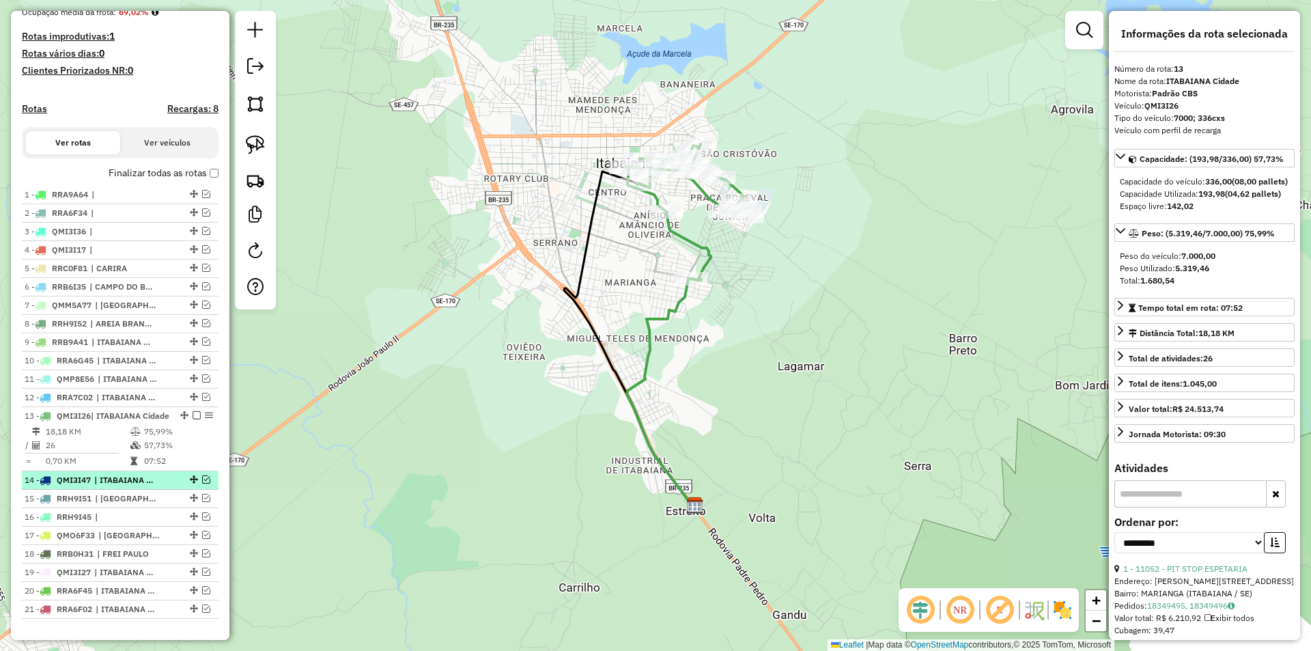
drag, startPoint x: 193, startPoint y: 429, endPoint x: 201, endPoint y: 445, distance: 17.7
click at [193, 419] on em at bounding box center [197, 415] width 8 height 8
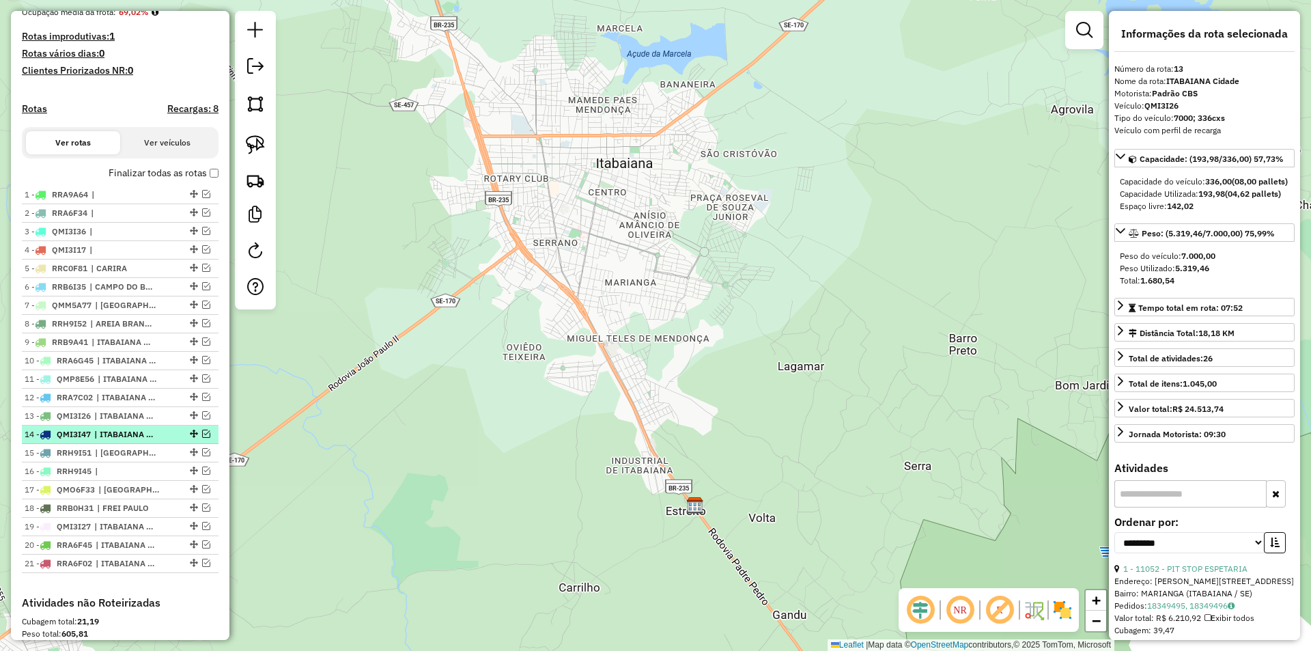
click at [202, 438] on em at bounding box center [206, 433] width 8 height 8
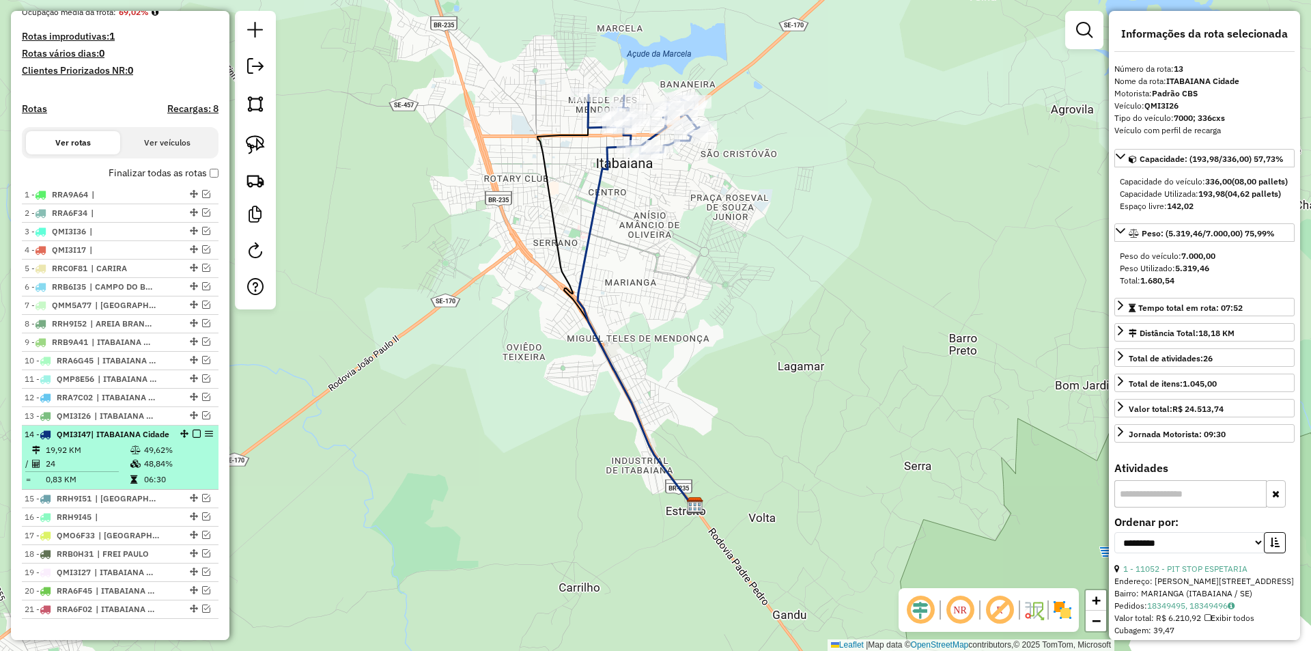
click at [182, 440] on div "14 - QMI3I47 | ITABAIANA Cidade" at bounding box center [120, 434] width 191 height 12
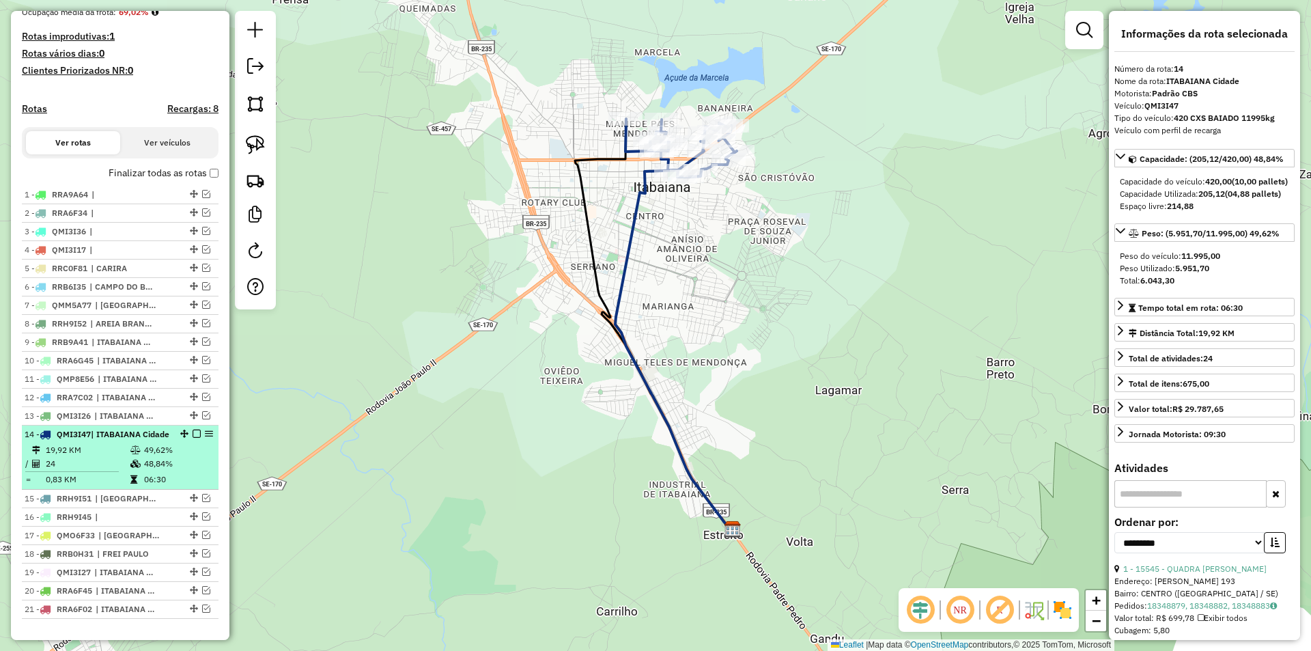
click at [194, 438] on em at bounding box center [197, 433] width 8 height 8
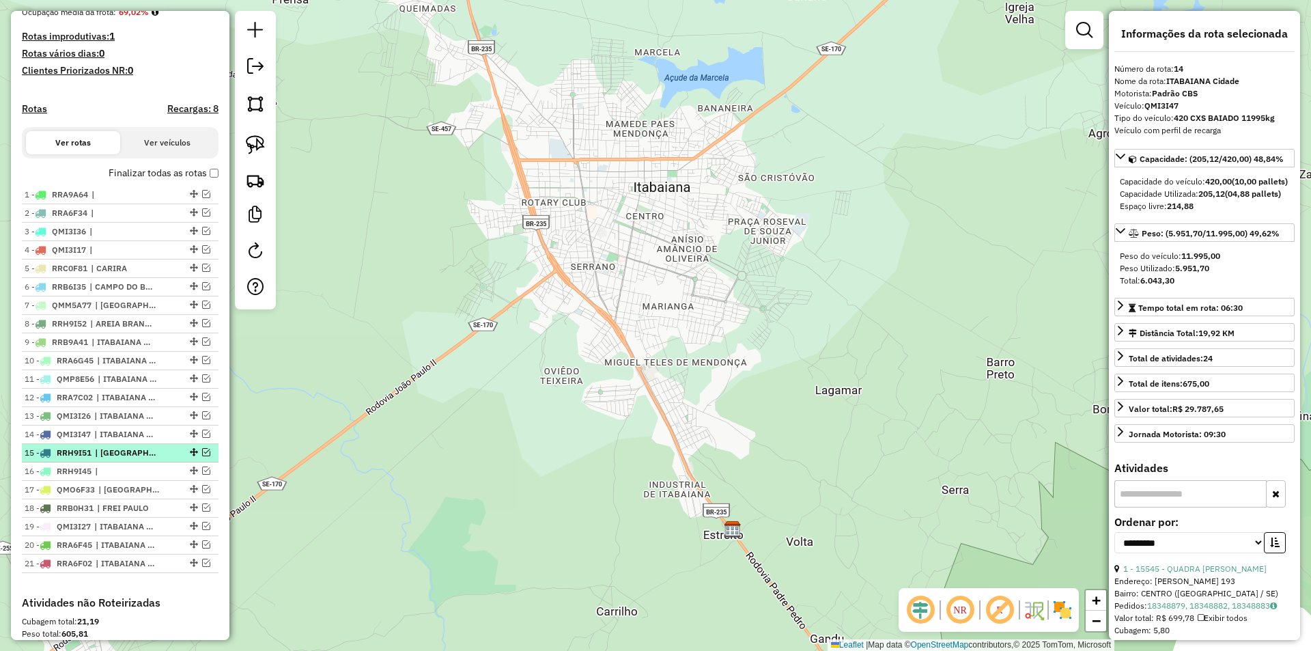
click at [204, 456] on em at bounding box center [206, 452] width 8 height 8
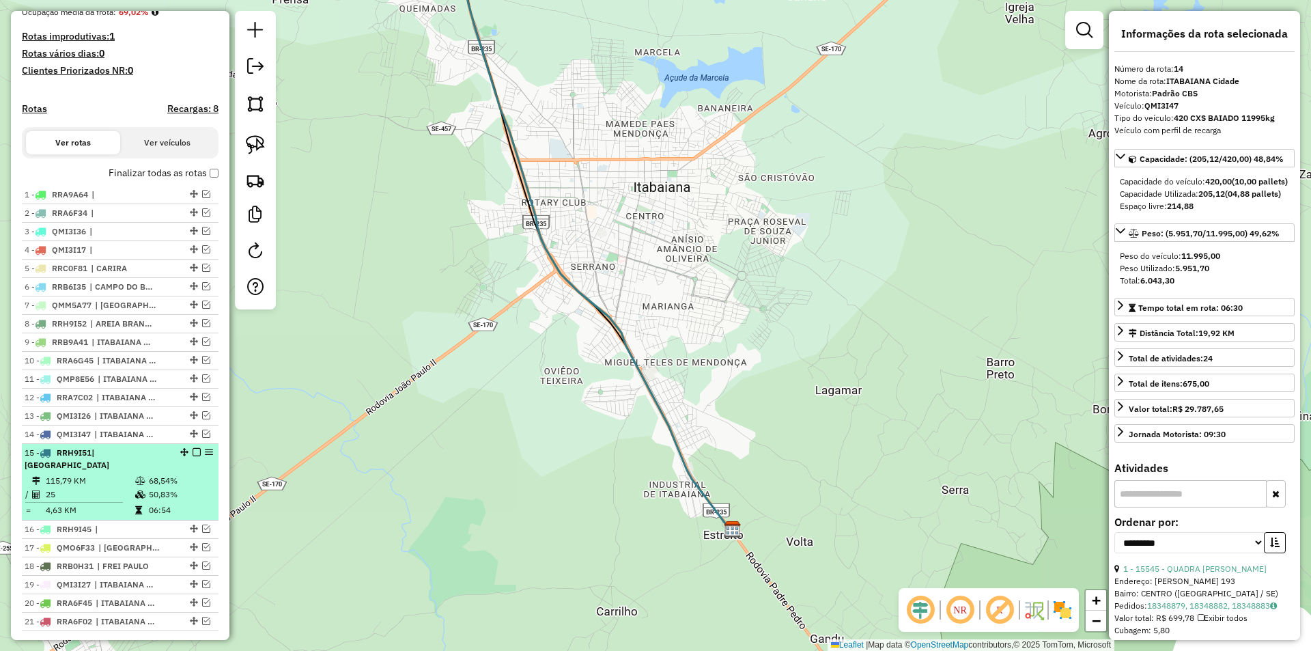
drag, startPoint x: 182, startPoint y: 469, endPoint x: 195, endPoint y: 472, distance: 13.4
click at [182, 470] on div "15 - RRH9I51 | RIBEIROPOLIS" at bounding box center [120, 459] width 191 height 25
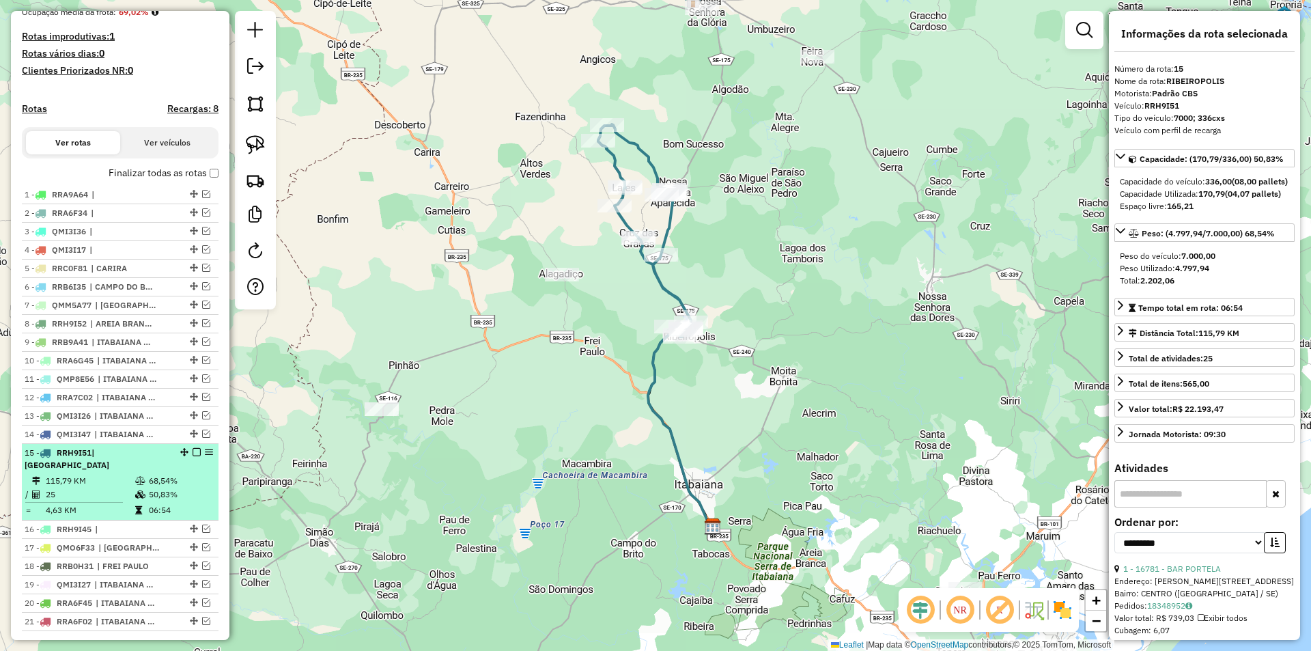
click at [193, 456] on em at bounding box center [197, 452] width 8 height 8
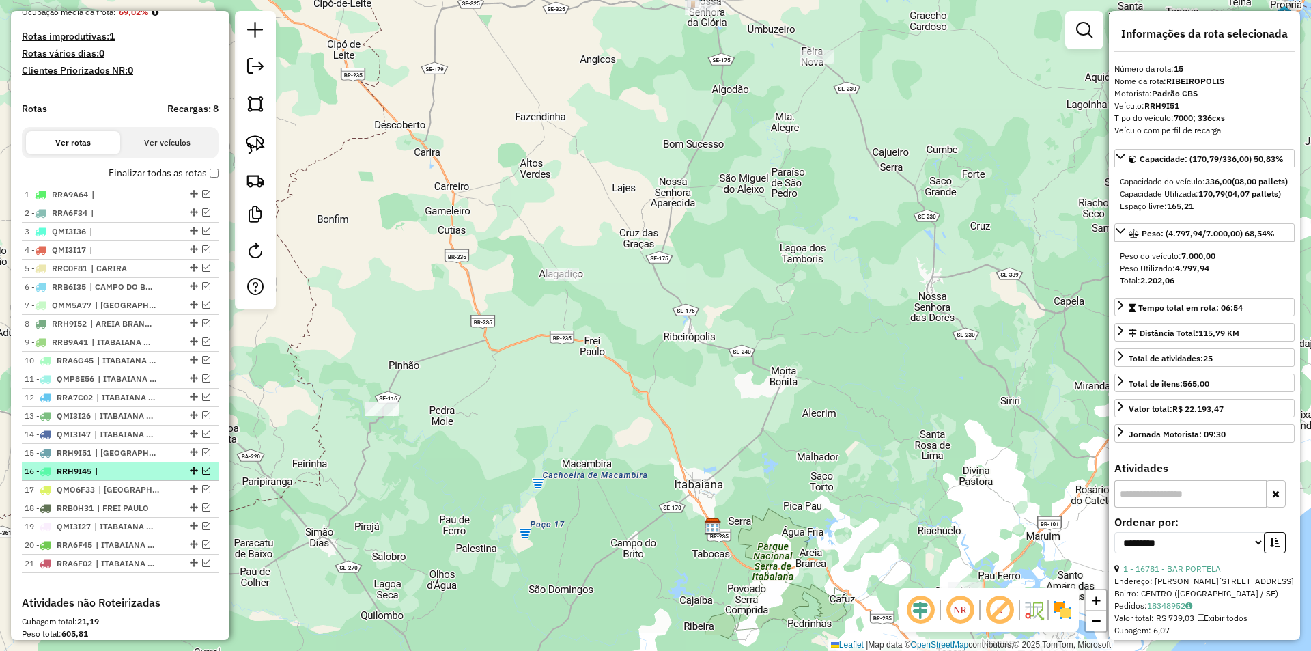
click at [203, 474] on em at bounding box center [206, 470] width 8 height 8
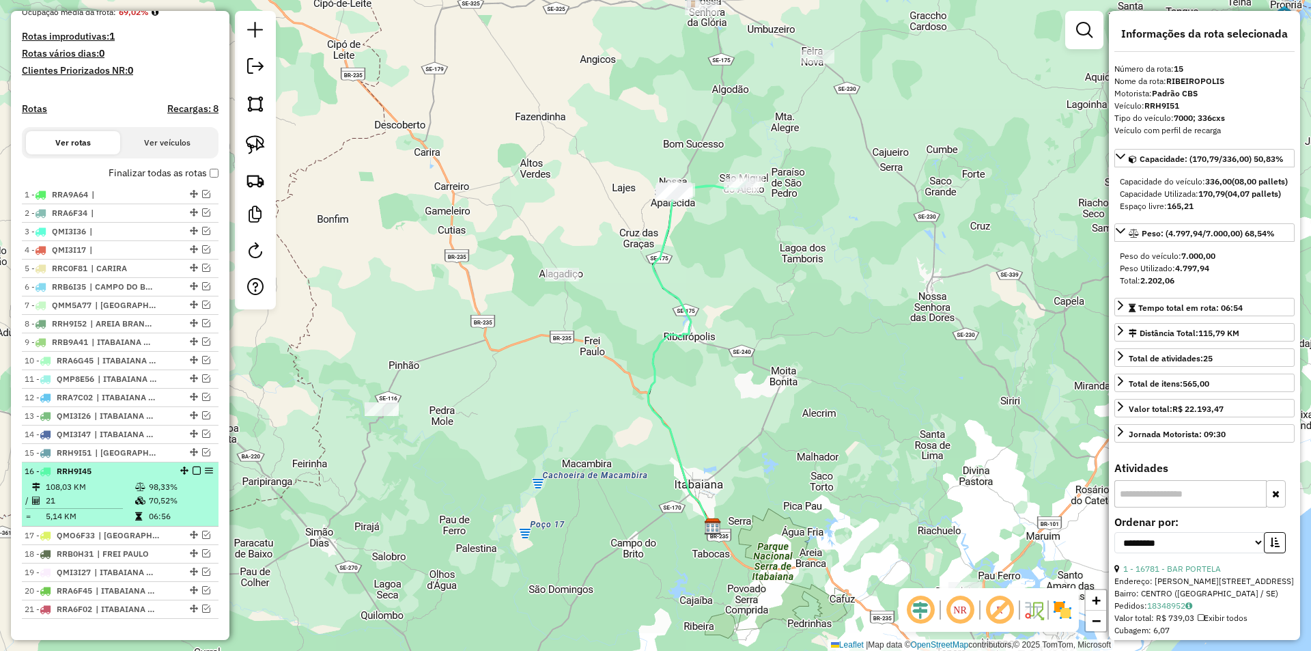
click at [190, 492] on td "98,33%" at bounding box center [180, 487] width 65 height 14
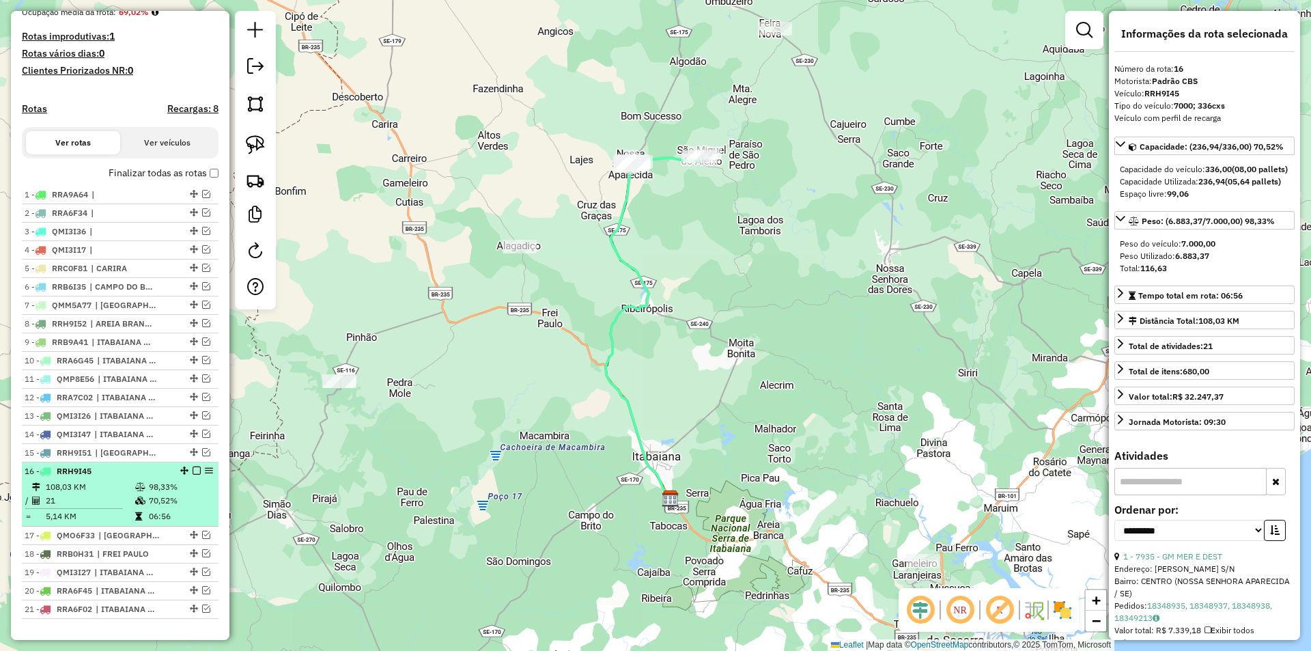
click at [193, 474] on em at bounding box center [197, 470] width 8 height 8
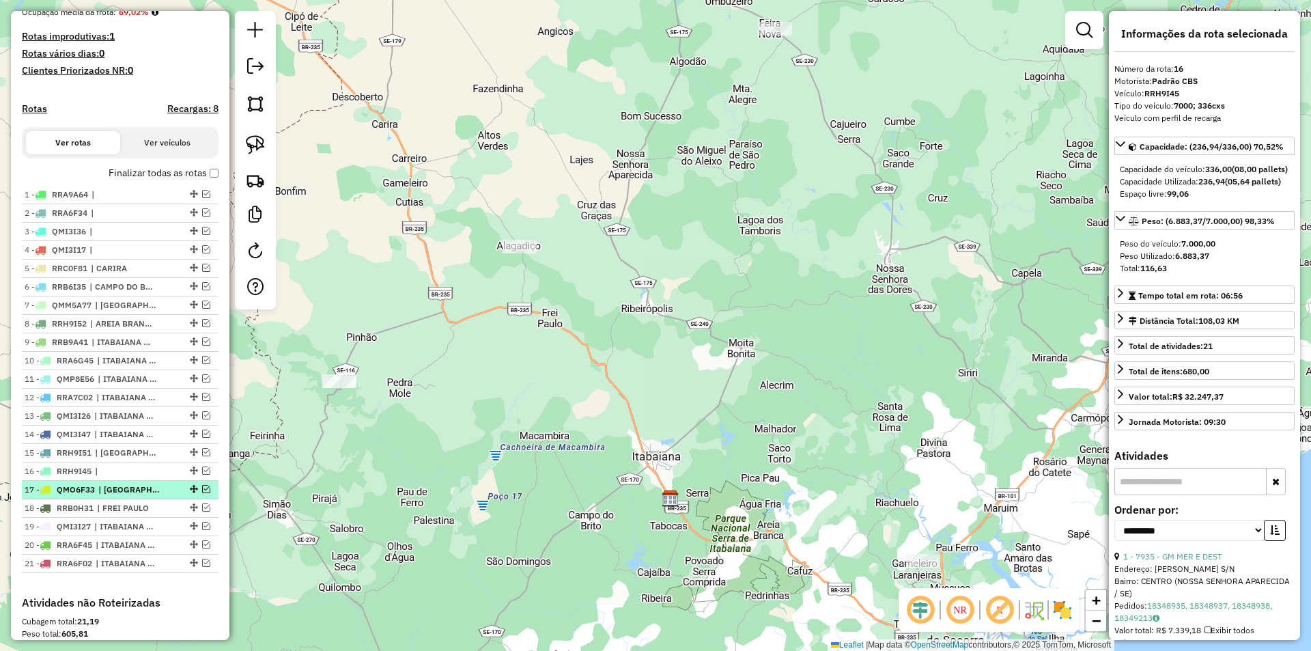
click at [202, 493] on em at bounding box center [206, 489] width 8 height 8
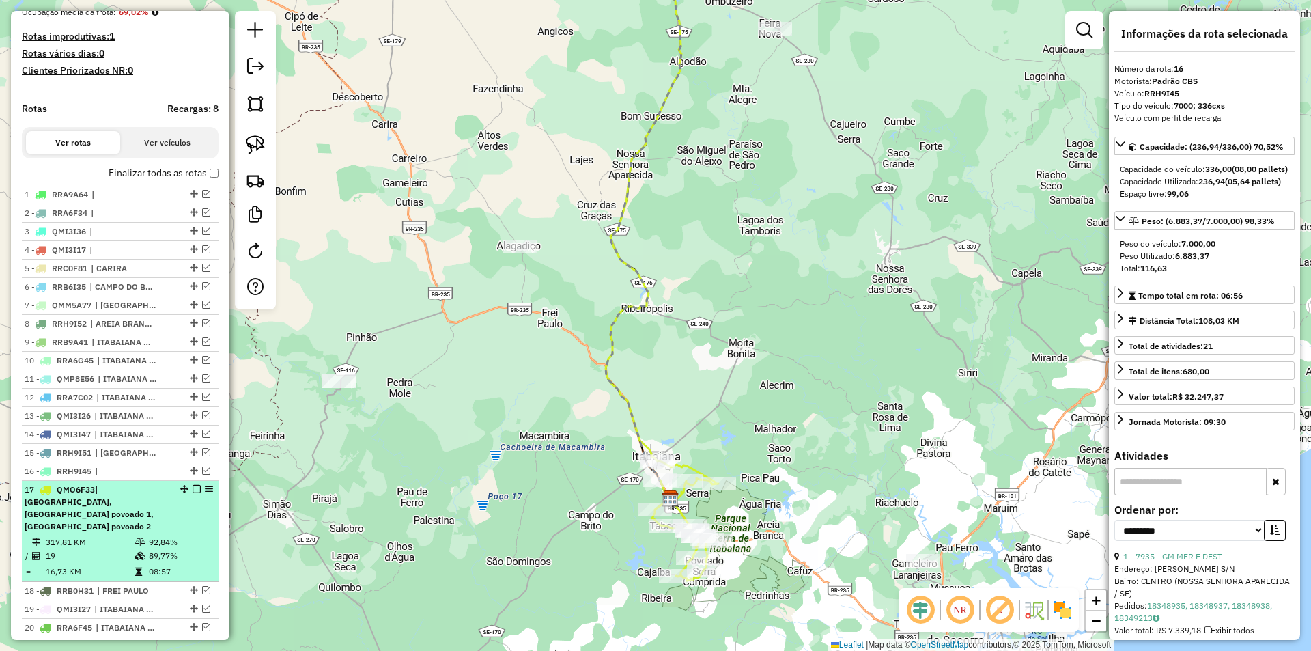
click at [180, 516] on div "17 - QMO6F33 | ITABAIANA Cidade, ITABAIANA povoado 1, ITABAIANA povoado 2" at bounding box center [120, 507] width 191 height 49
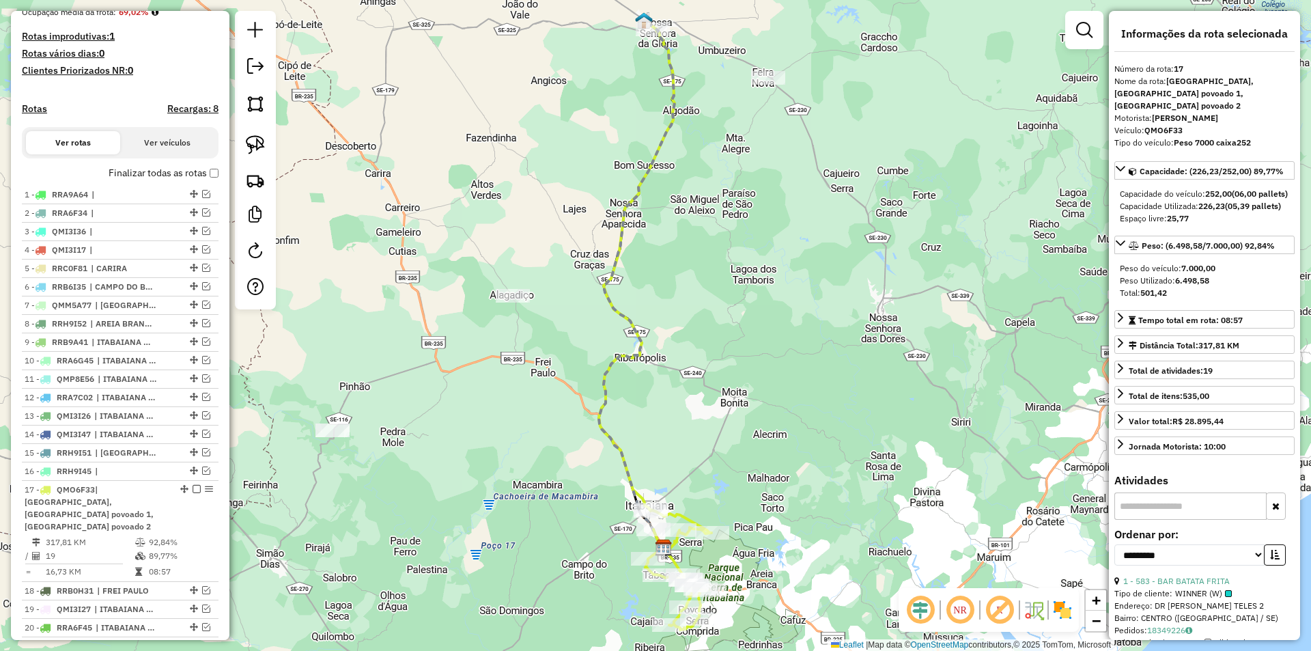
drag, startPoint x: 521, startPoint y: 485, endPoint x: 553, endPoint y: 430, distance: 63.9
click at [526, 436] on div "Janela de atendimento Grade de atendimento Capacidade Transportadoras Veículos …" at bounding box center [655, 325] width 1311 height 651
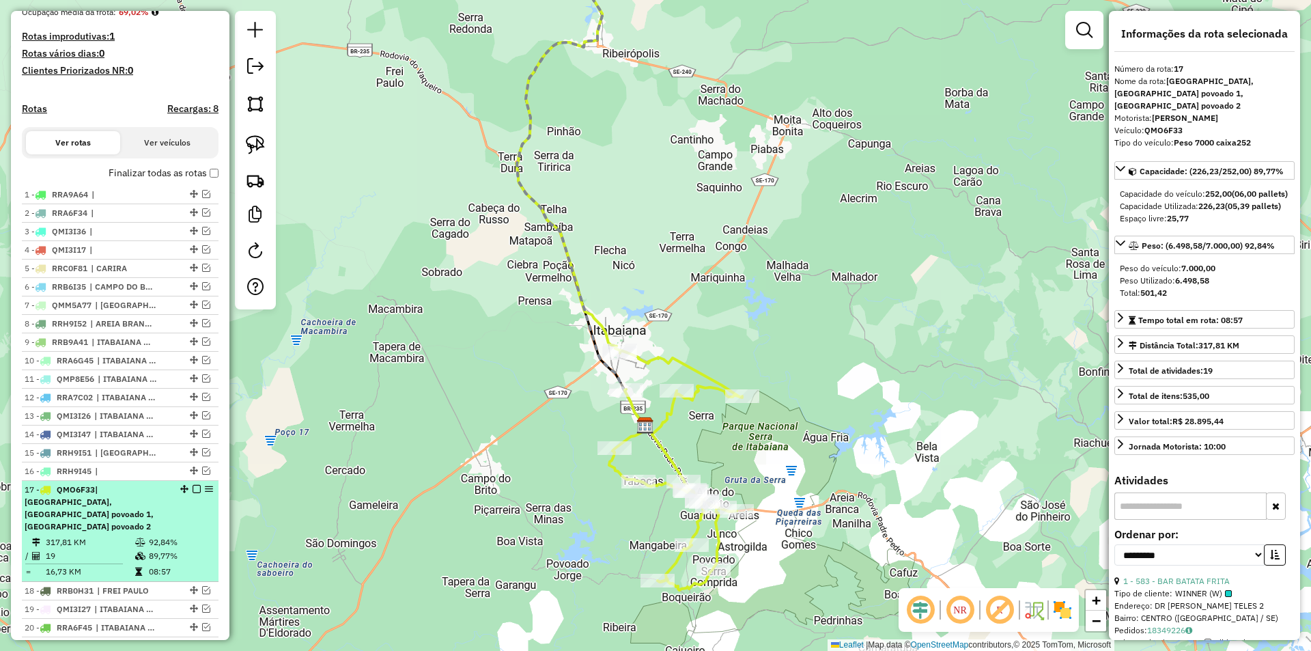
click at [195, 493] on em at bounding box center [197, 489] width 8 height 8
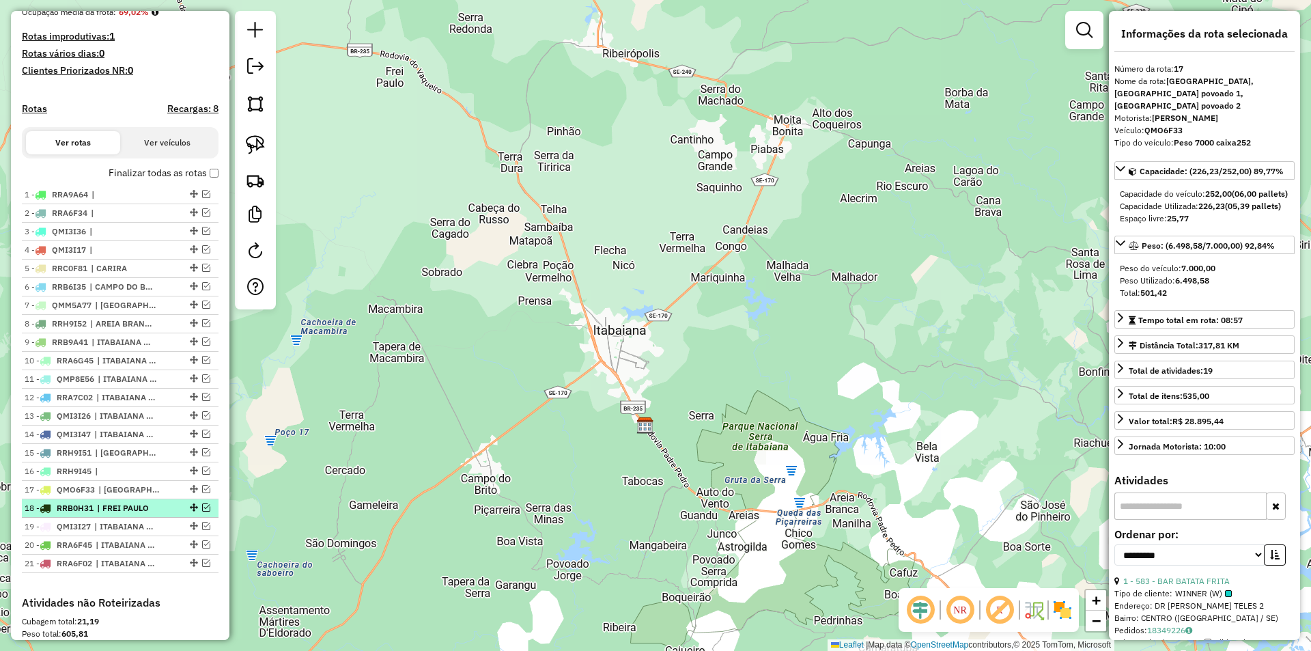
click at [203, 511] on em at bounding box center [206, 507] width 8 height 8
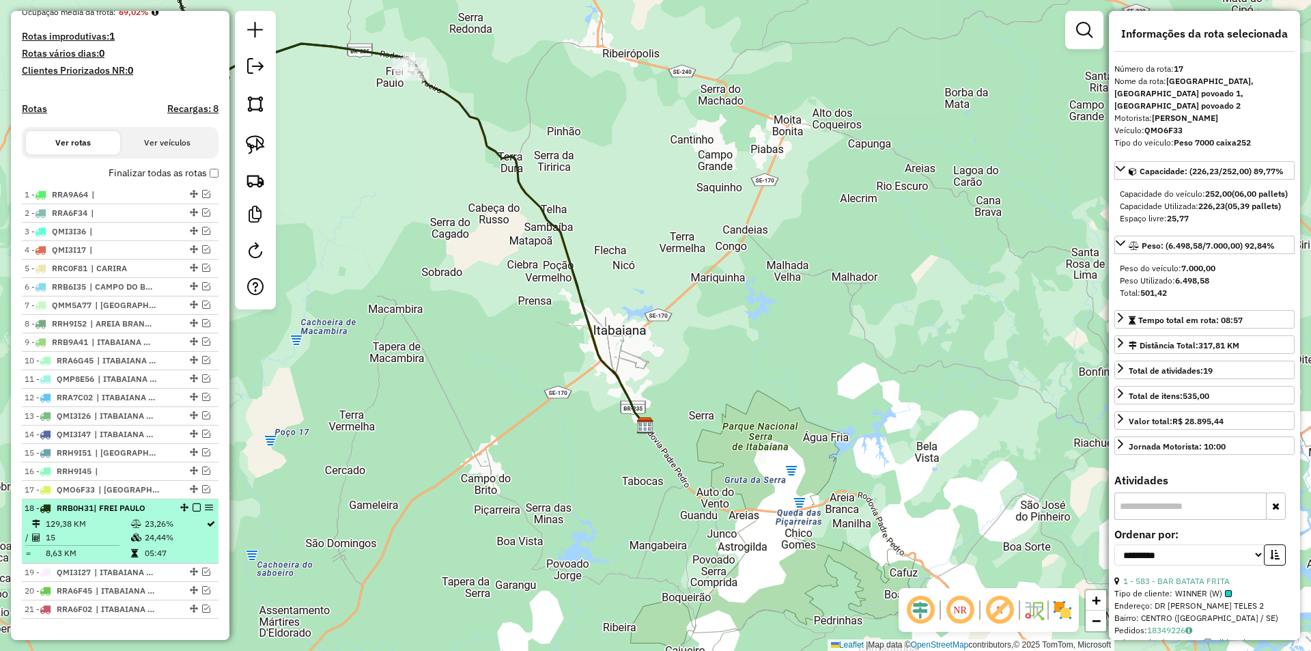
click at [185, 511] on div at bounding box center [192, 507] width 41 height 8
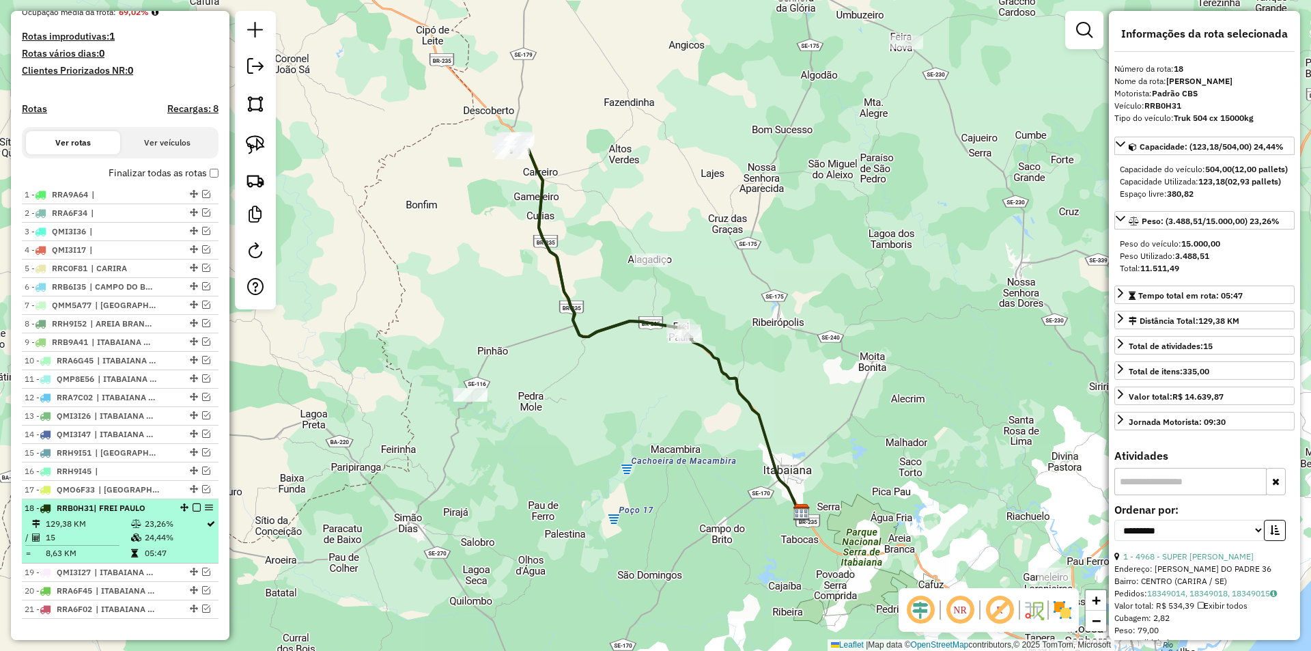
click at [194, 511] on em at bounding box center [197, 507] width 8 height 8
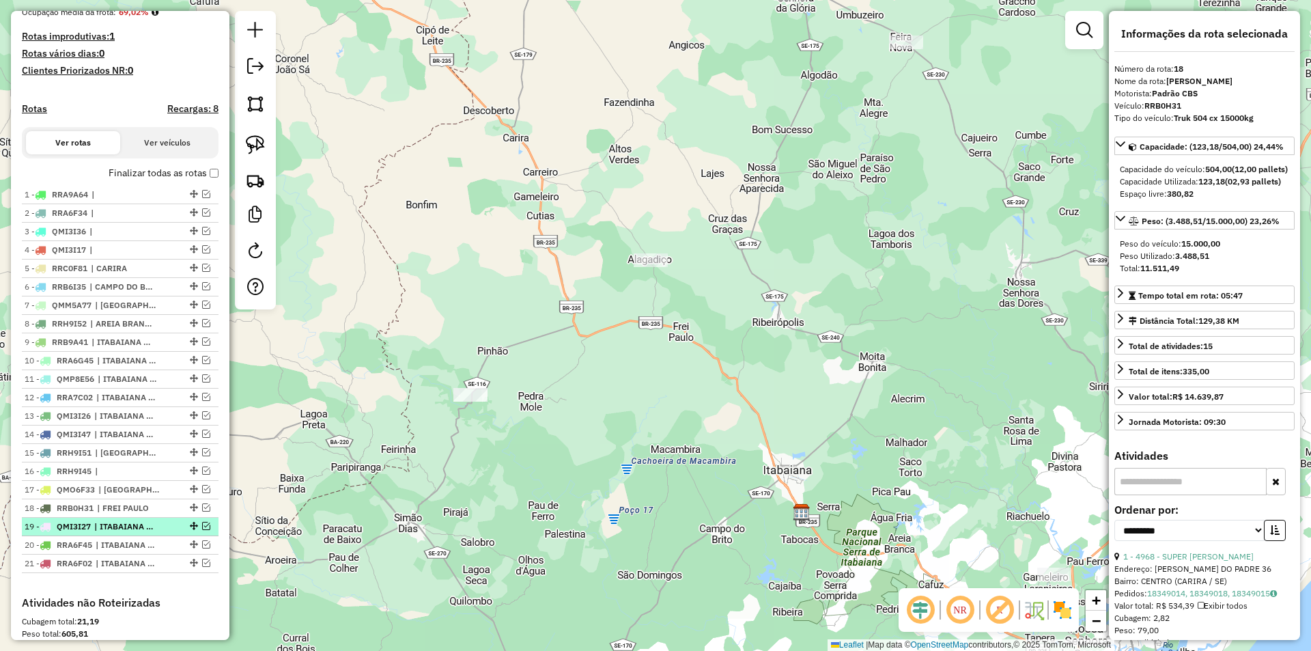
click at [202, 530] on em at bounding box center [206, 526] width 8 height 8
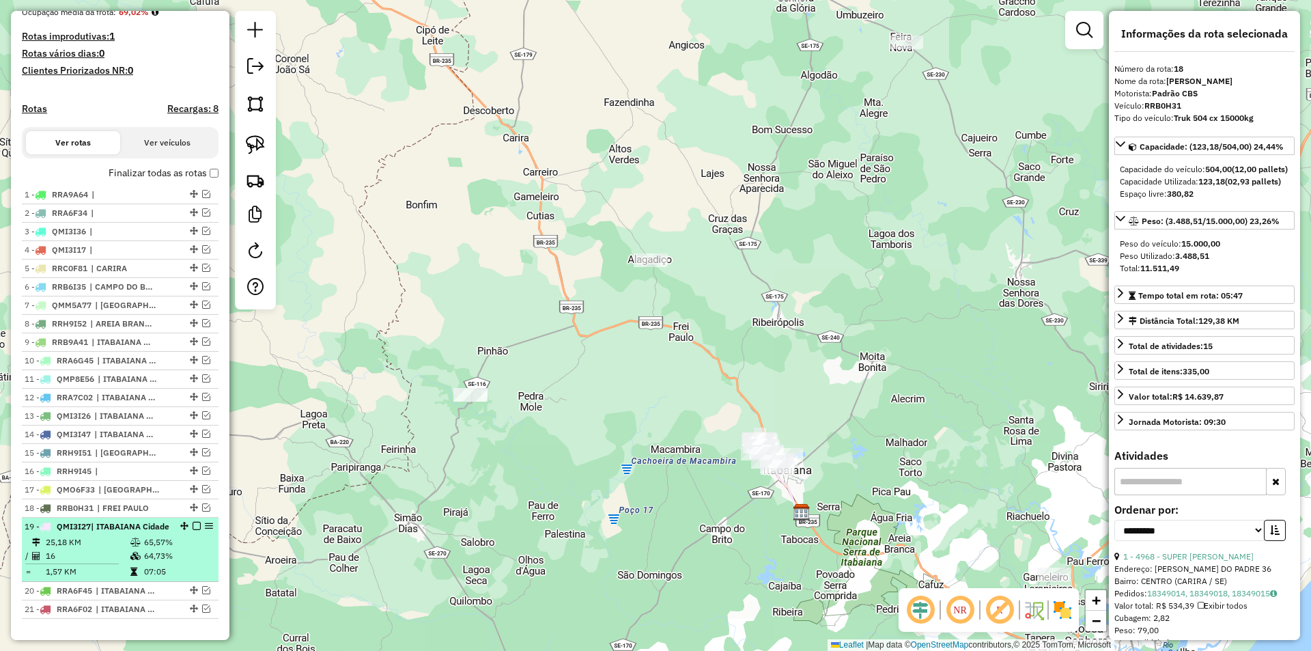
click at [180, 530] on em at bounding box center [184, 526] width 8 height 8
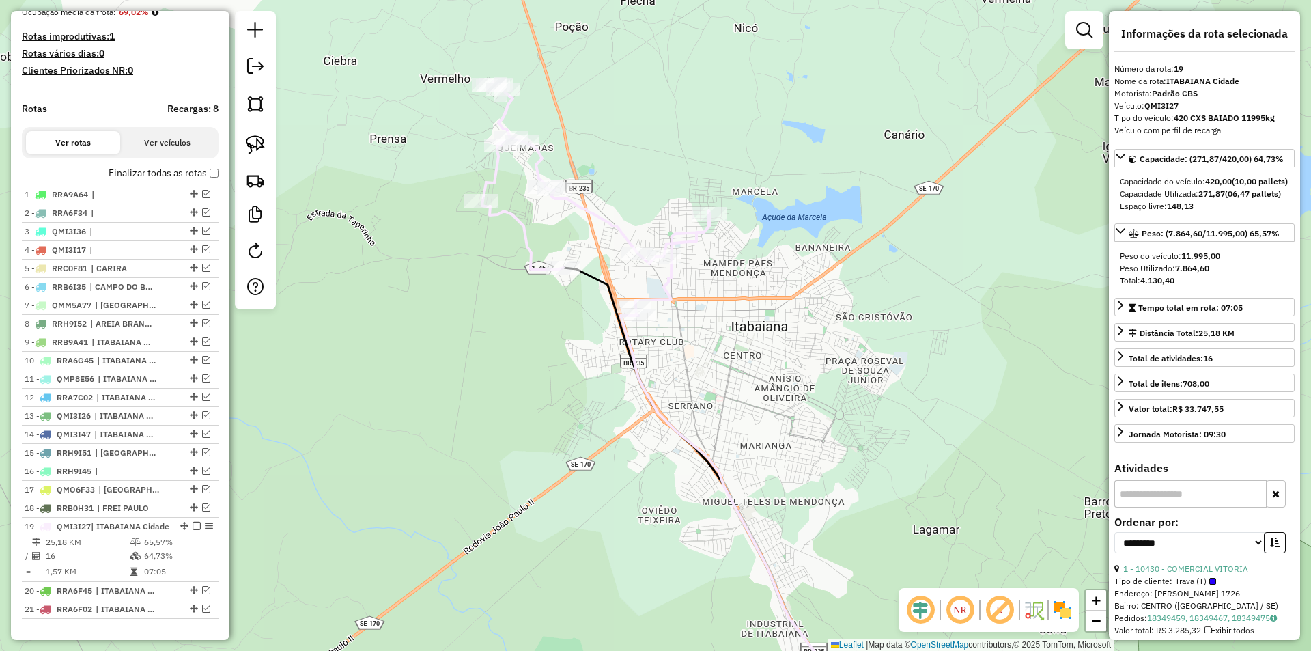
drag, startPoint x: 477, startPoint y: 365, endPoint x: 348, endPoint y: 477, distance: 170.8
click at [461, 422] on div "Janela de atendimento Grade de atendimento Capacidade Transportadoras Veículos …" at bounding box center [655, 325] width 1311 height 651
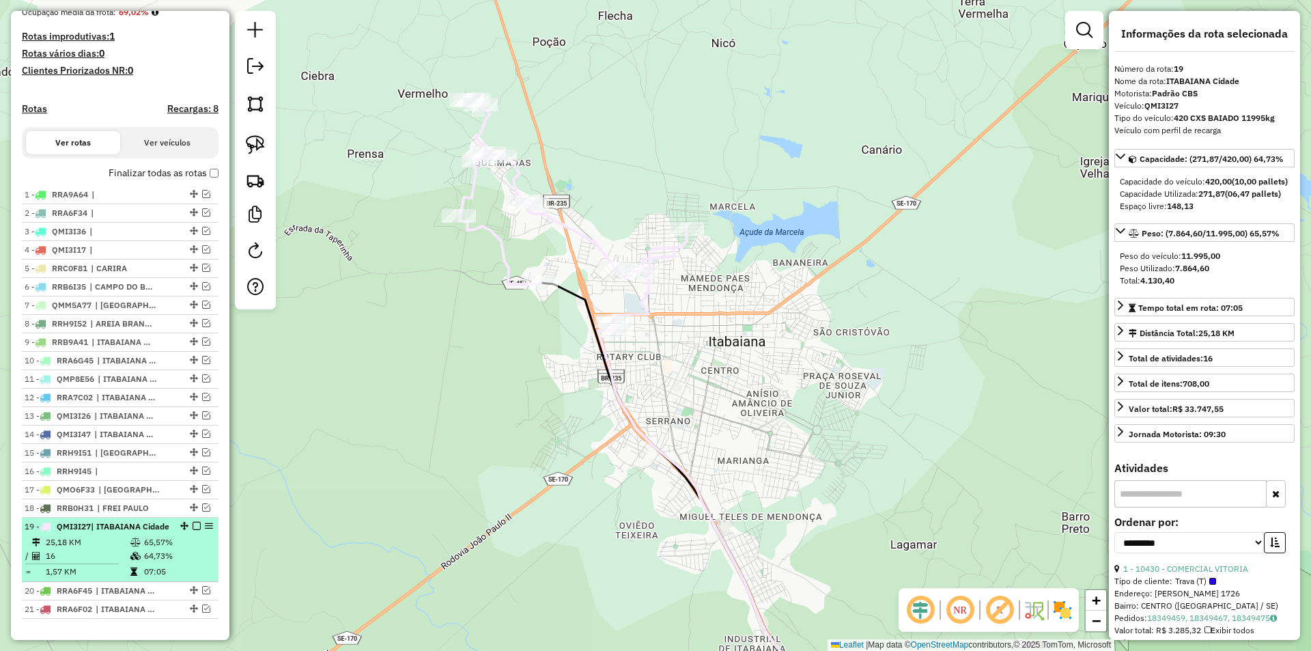
click at [195, 530] on em at bounding box center [197, 526] width 8 height 8
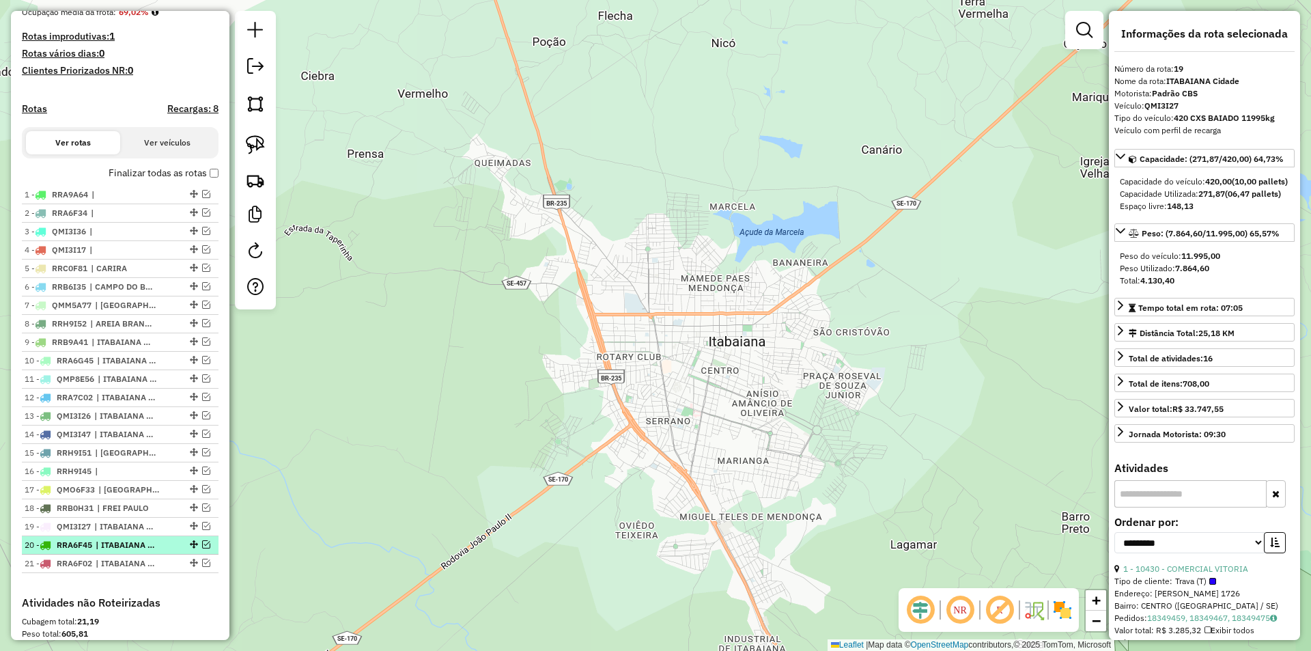
click at [202, 548] on em at bounding box center [206, 544] width 8 height 8
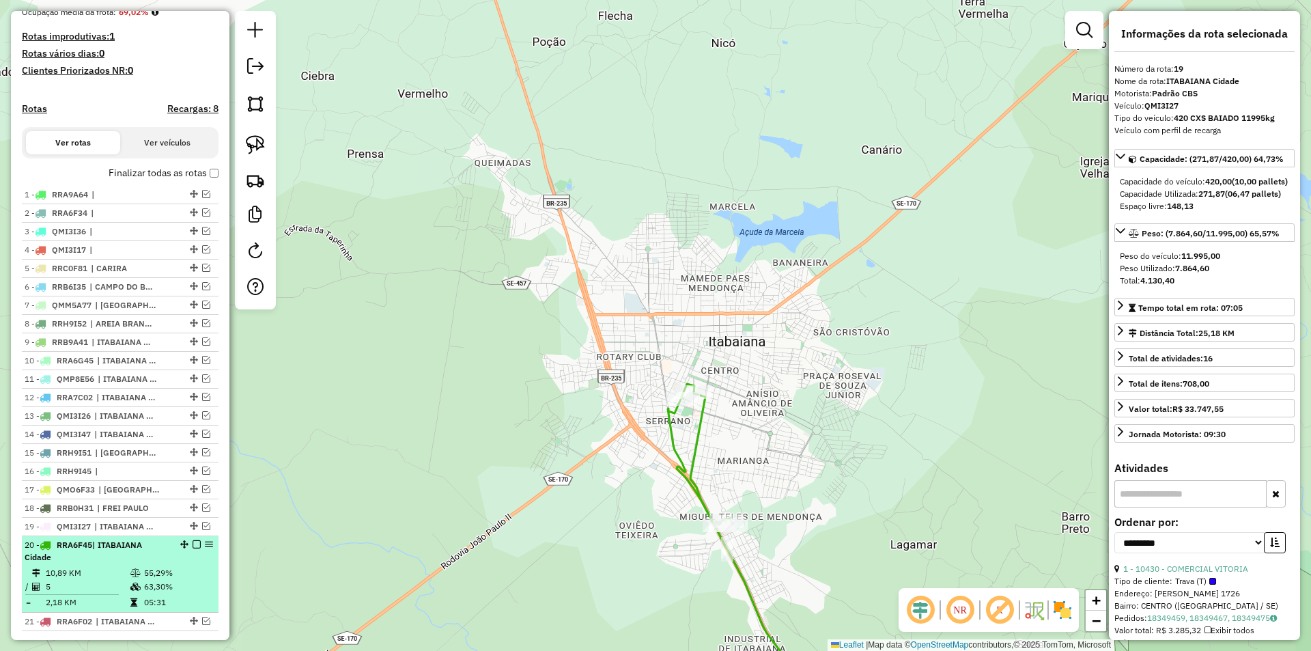
click at [184, 561] on div "20 - RRA6F45 | ITABAIANA Cidade" at bounding box center [120, 551] width 191 height 25
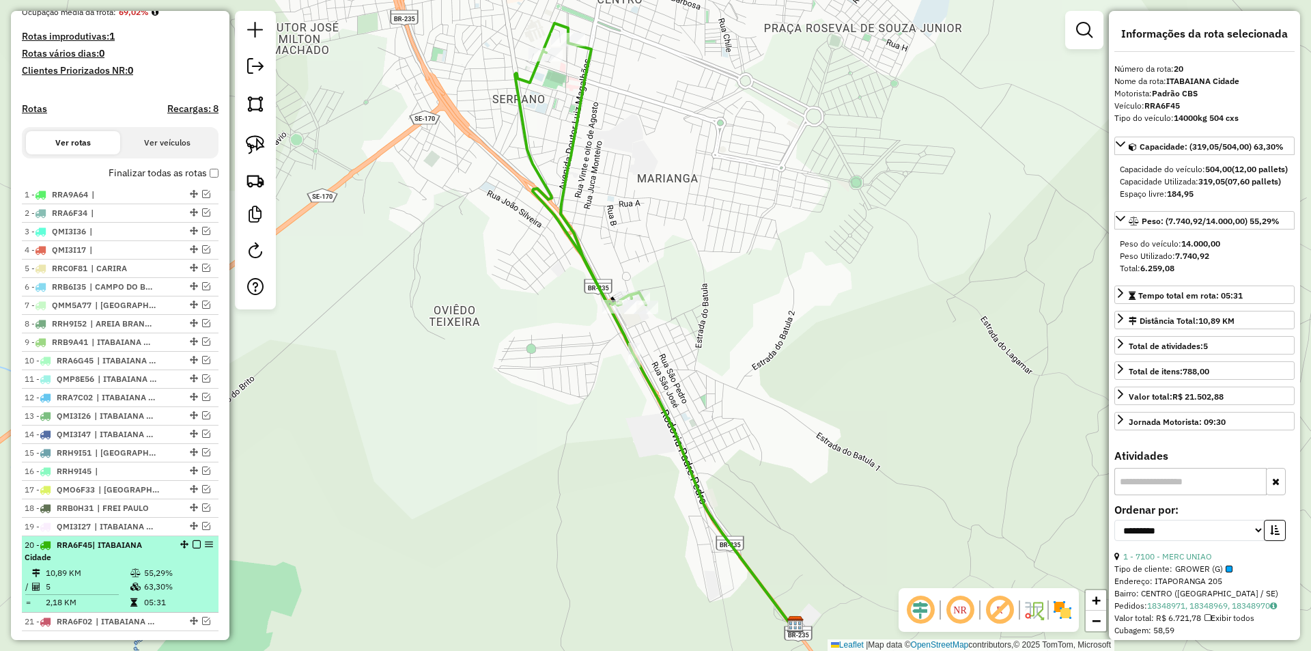
click at [193, 548] on em at bounding box center [197, 544] width 8 height 8
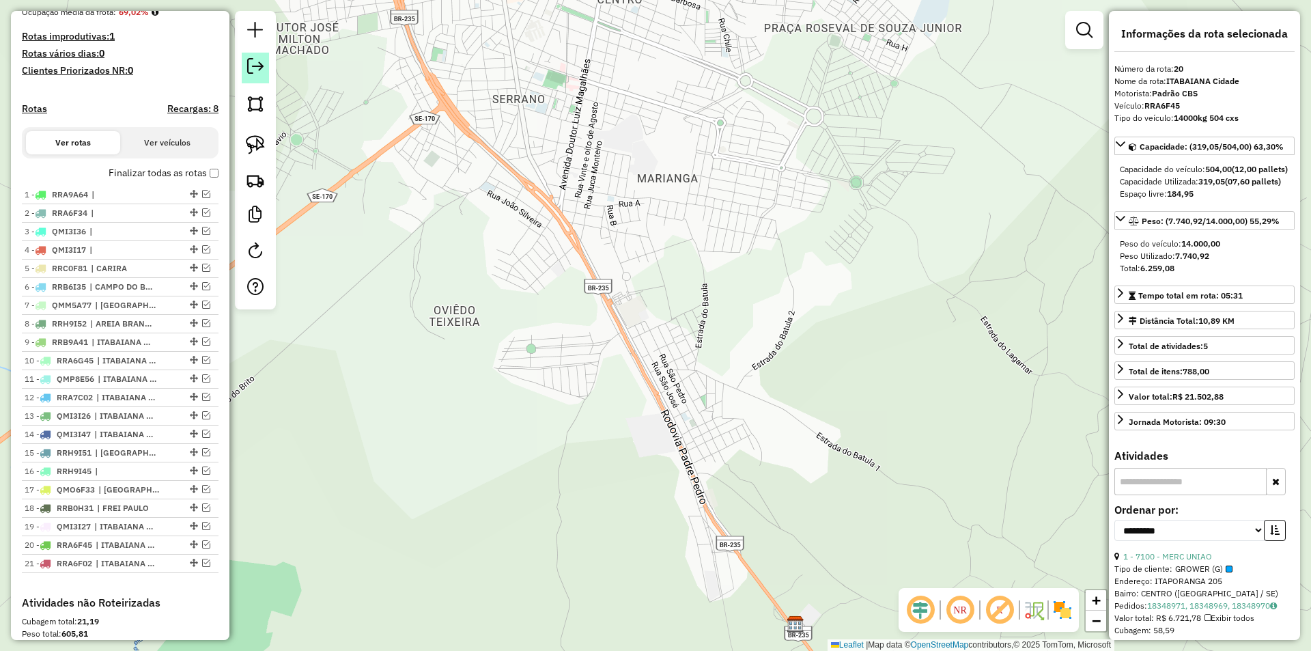
click at [253, 76] on link at bounding box center [255, 68] width 27 height 31
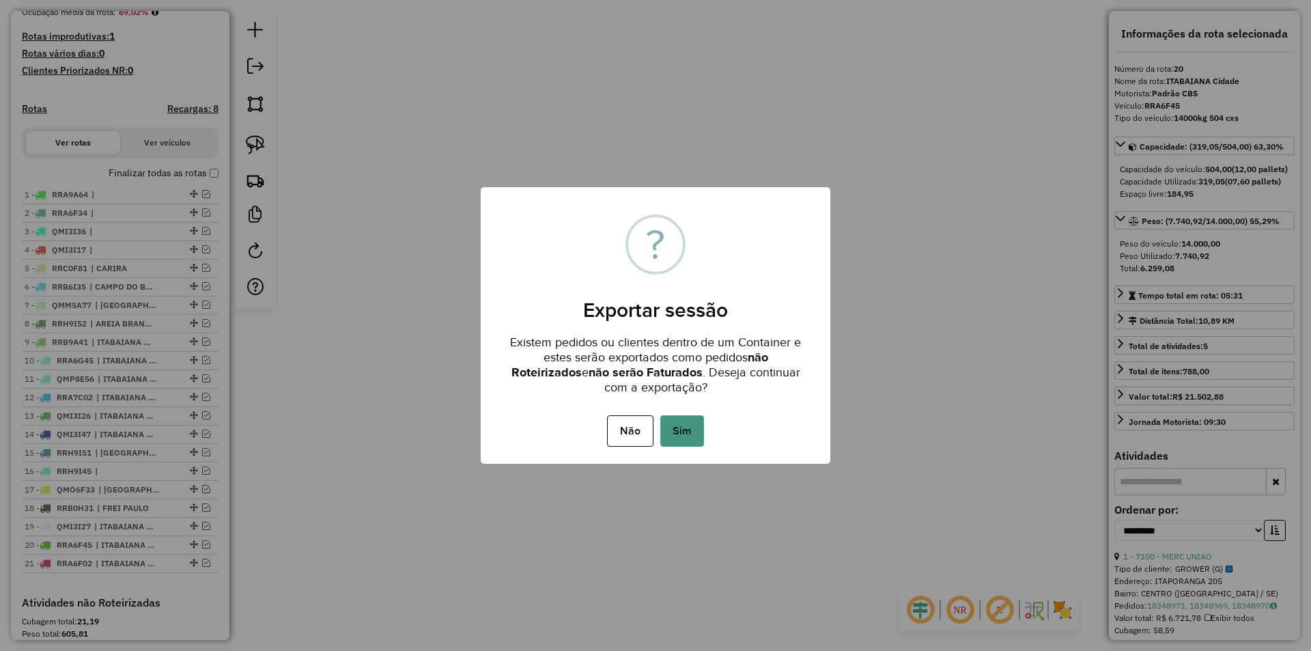
click at [684, 434] on button "Sim" at bounding box center [682, 430] width 44 height 31
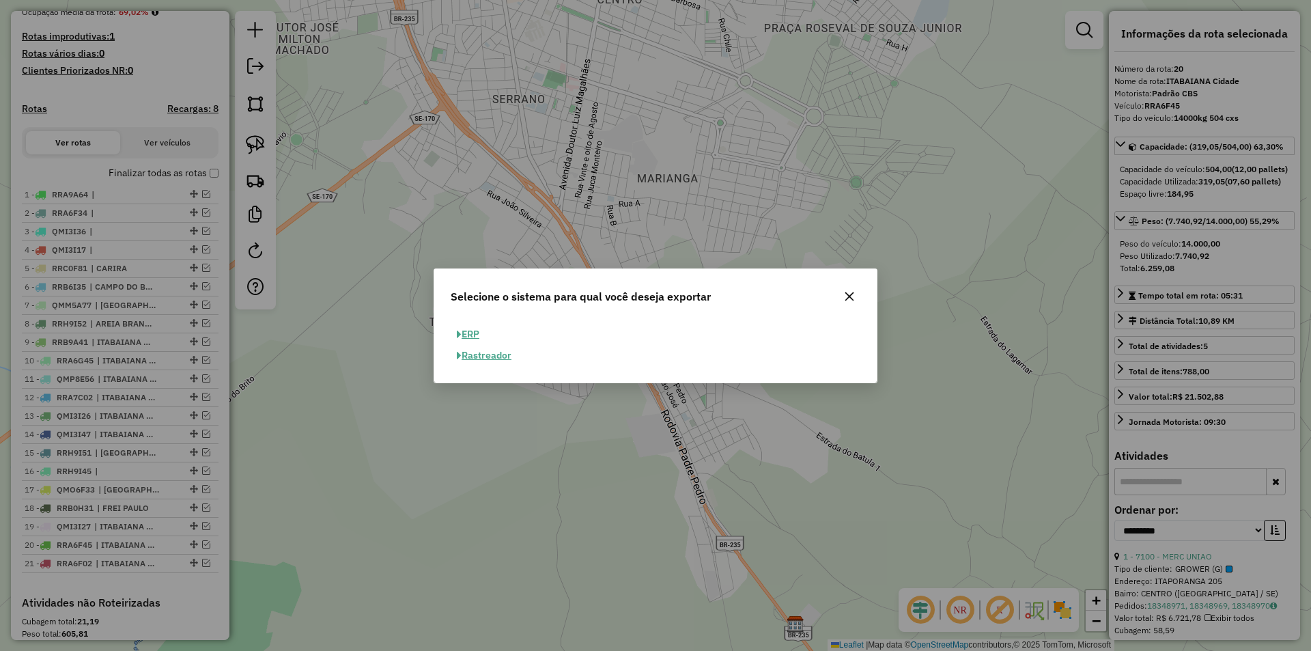
click at [475, 335] on button "ERP" at bounding box center [468, 334] width 35 height 21
select select "**"
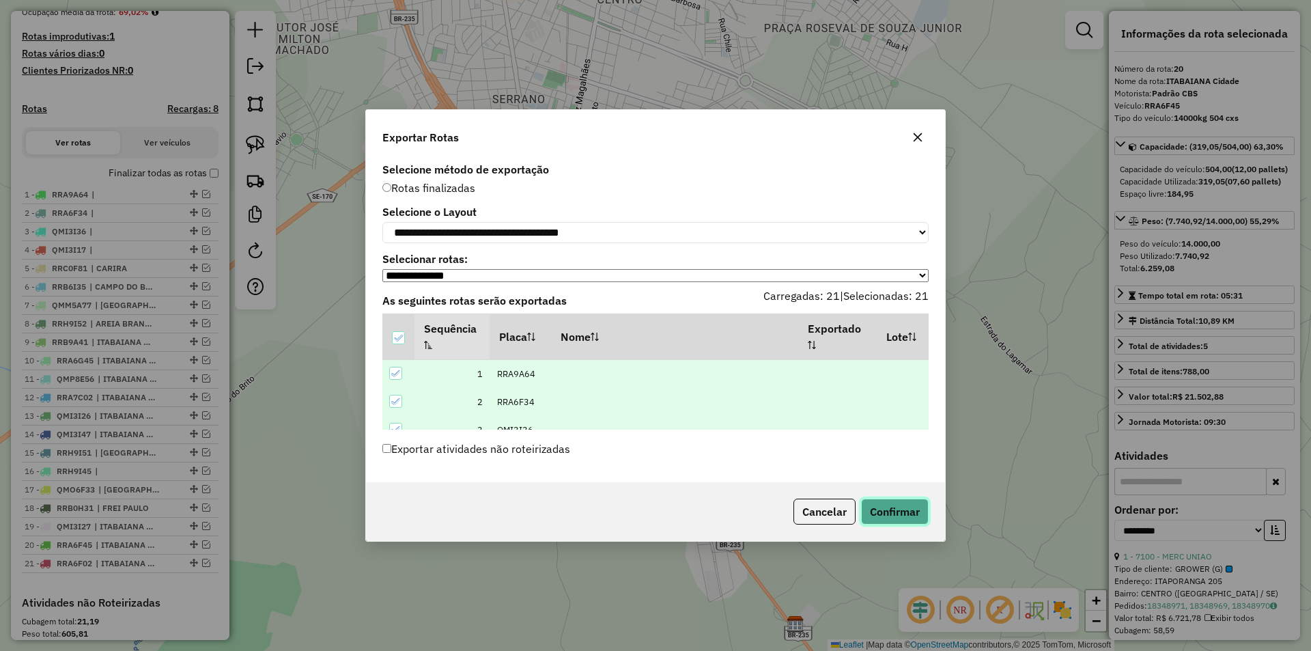
click at [902, 509] on button "Confirmar" at bounding box center [895, 511] width 68 height 26
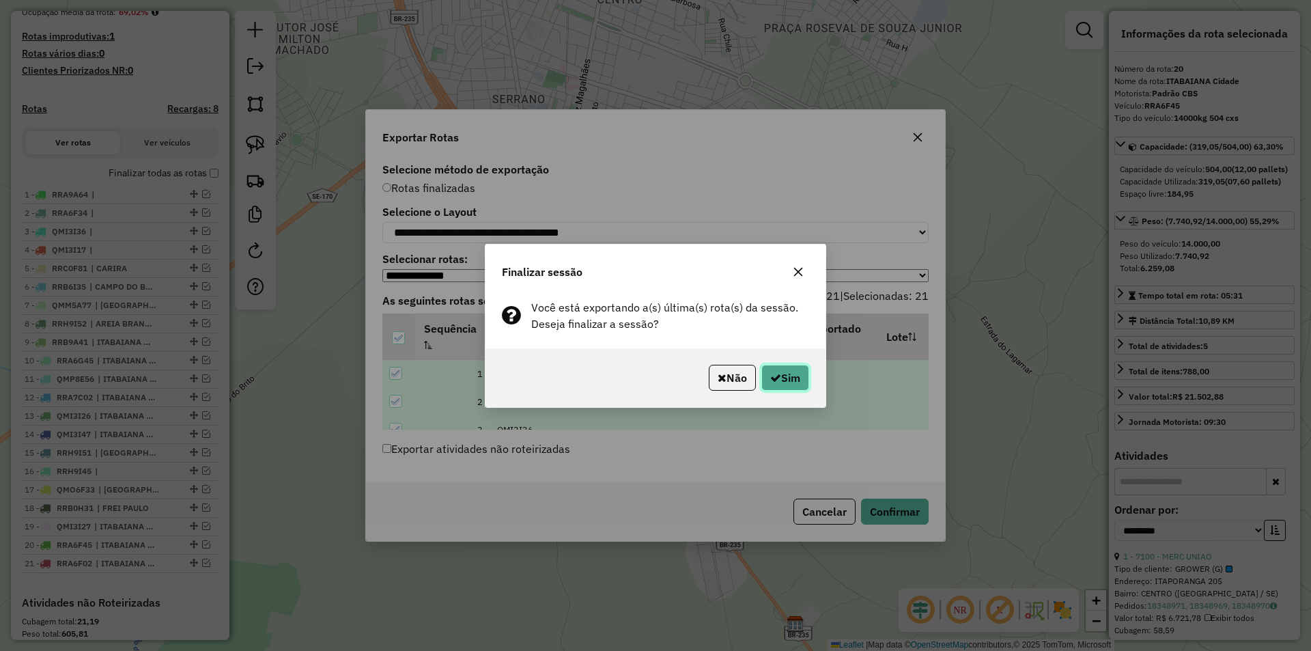
click at [784, 381] on button "Sim" at bounding box center [785, 378] width 48 height 26
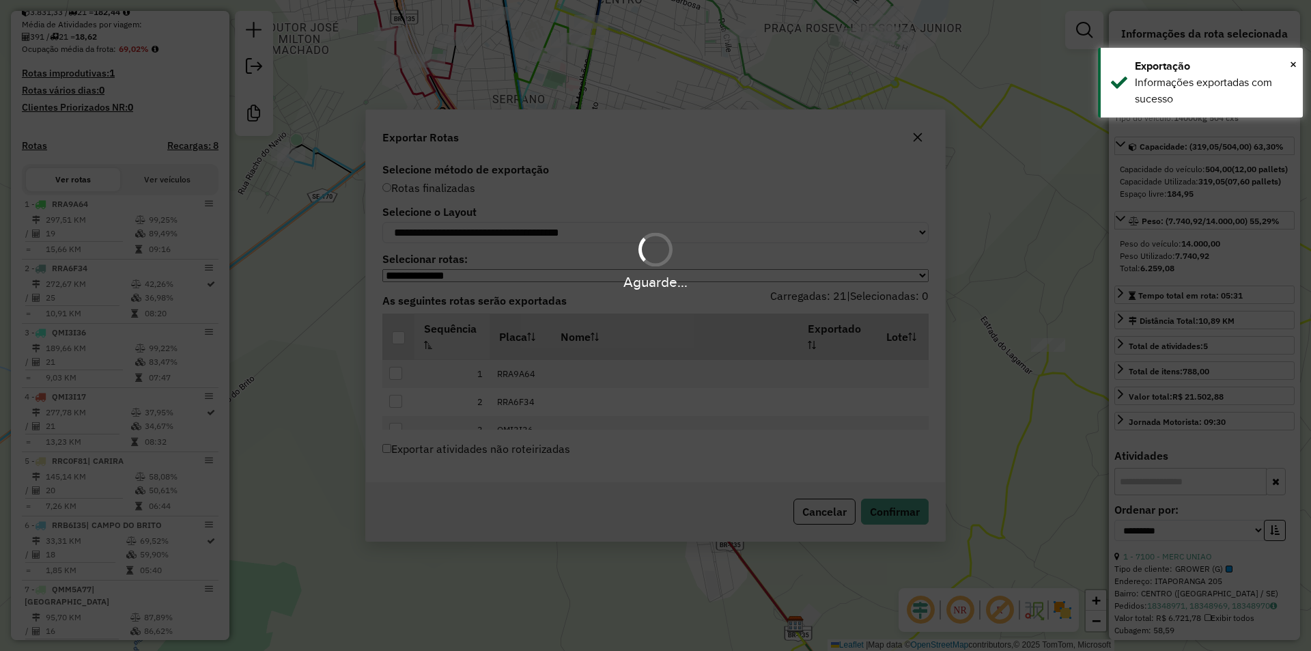
scroll to position [378, 0]
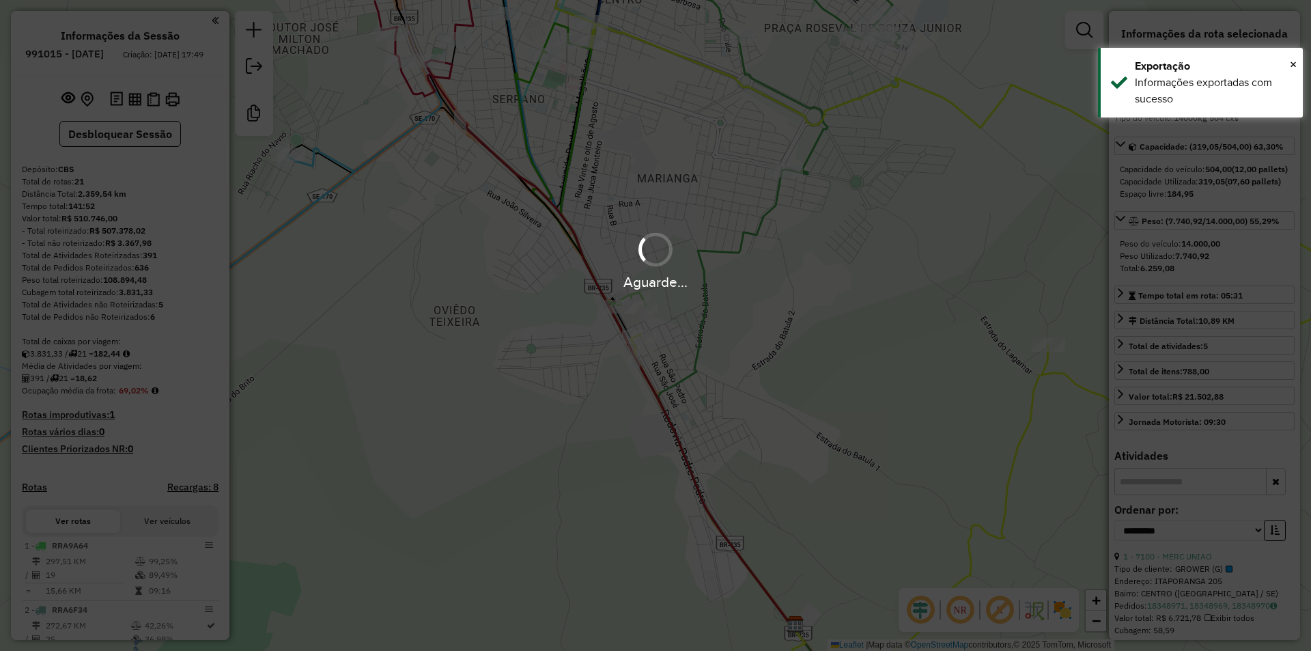
select select "**********"
